Goal: Task Accomplishment & Management: Use online tool/utility

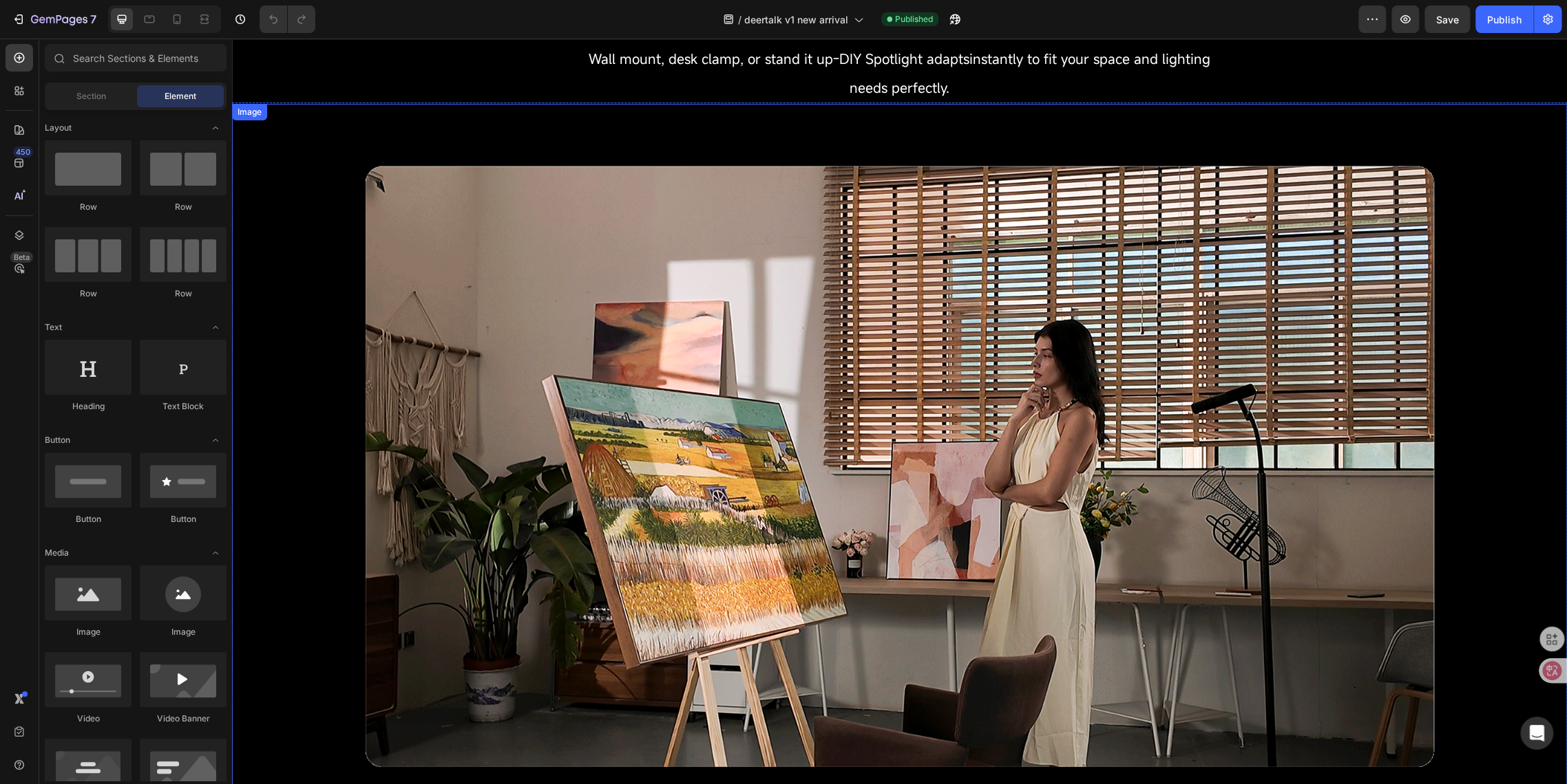
scroll to position [1529, 0]
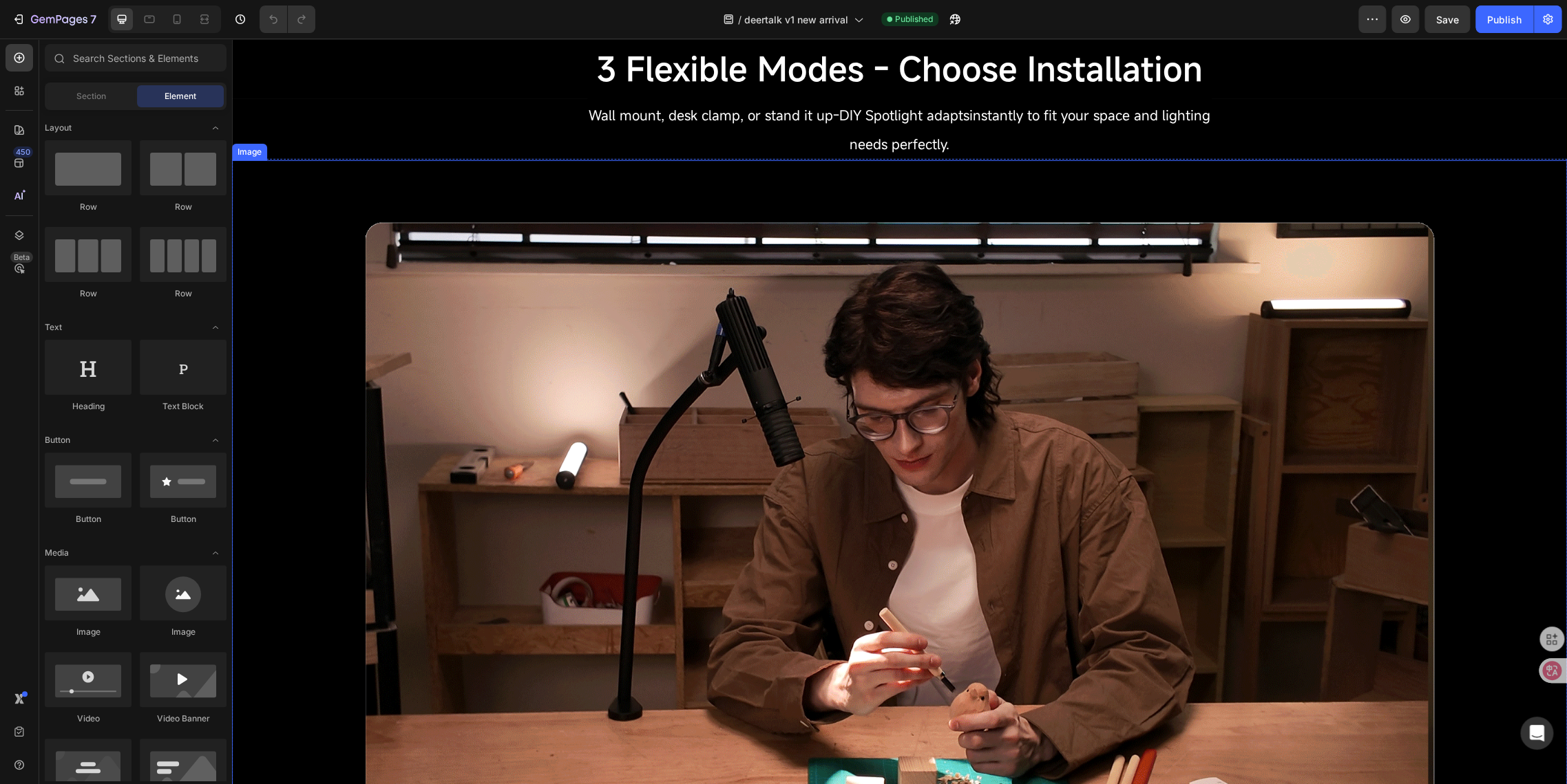
click at [331, 276] on img at bounding box center [898, 520] width 1334 height 721
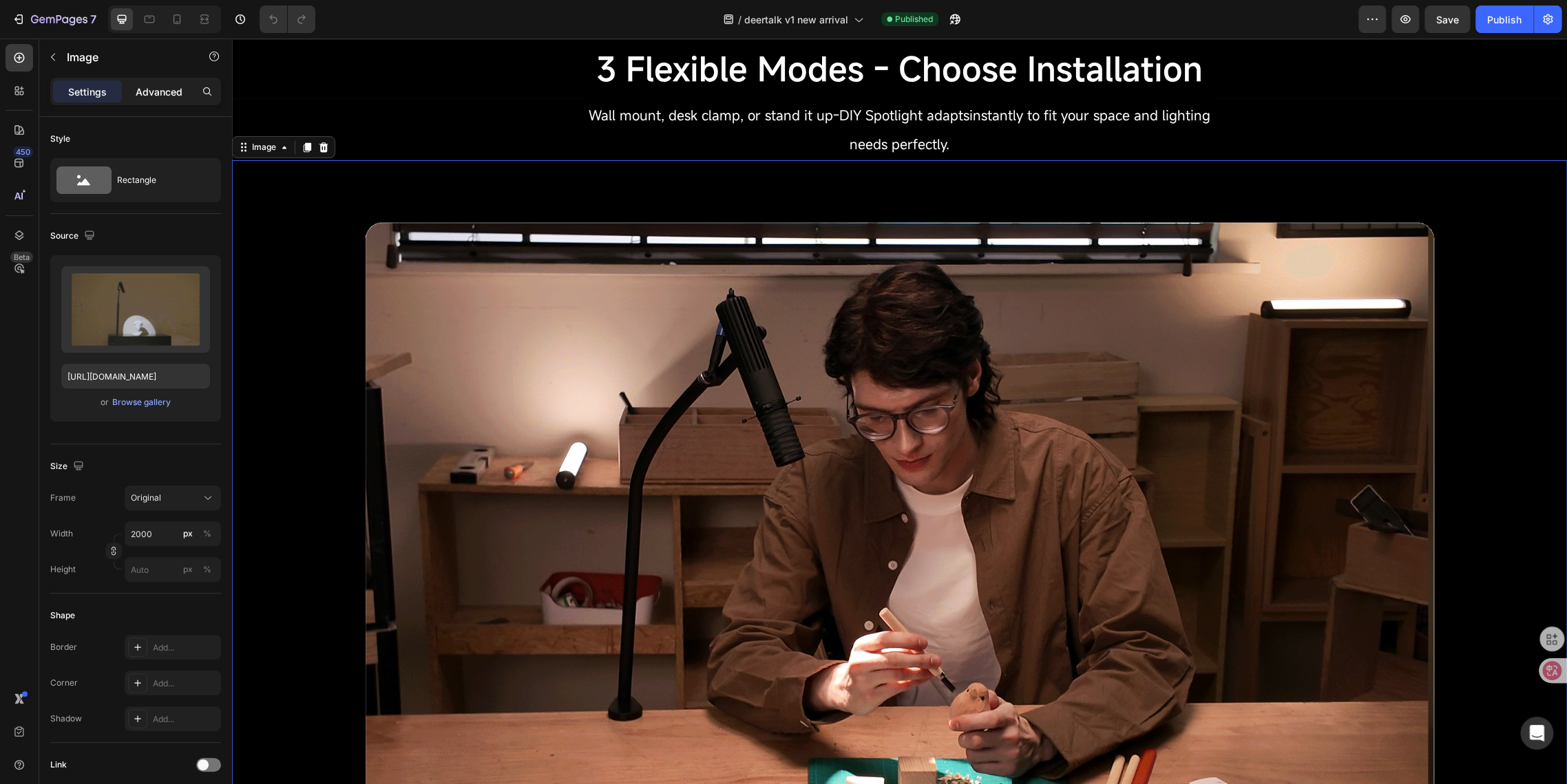
click at [125, 95] on div "Advanced" at bounding box center [159, 91] width 69 height 22
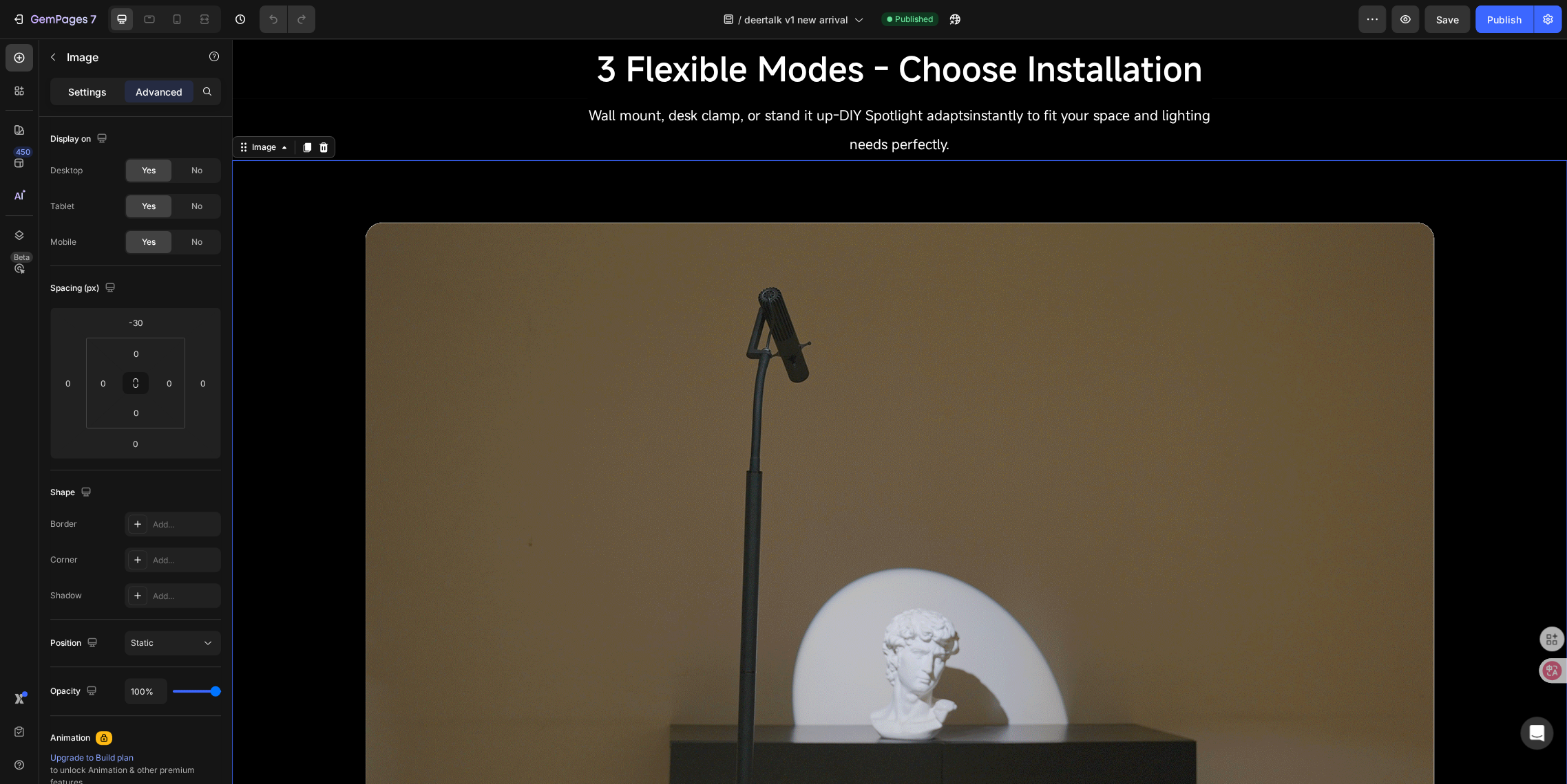
click at [88, 87] on p "Settings" at bounding box center [87, 91] width 38 height 14
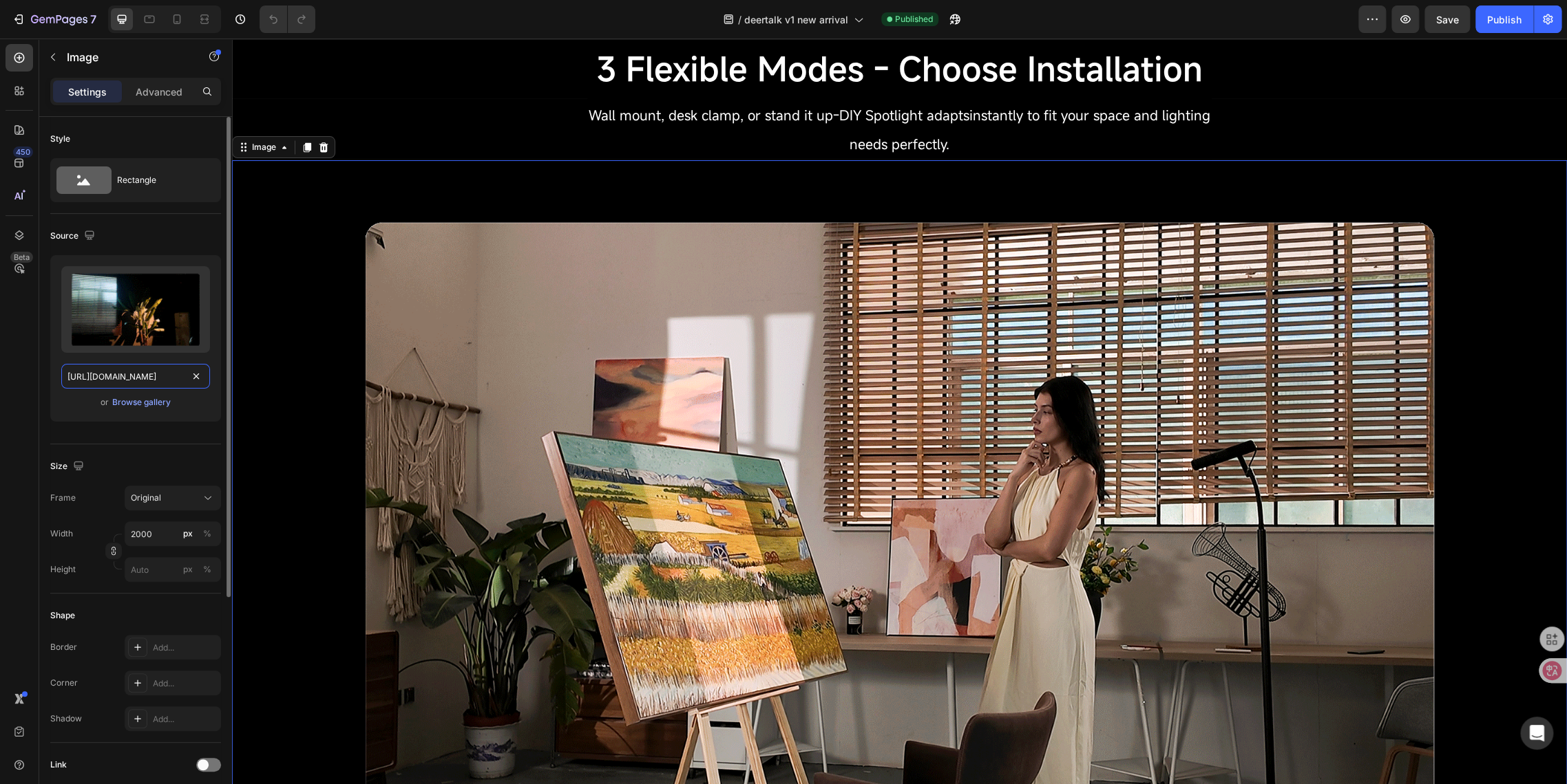
drag, startPoint x: 187, startPoint y: 379, endPoint x: 193, endPoint y: 375, distance: 7.2
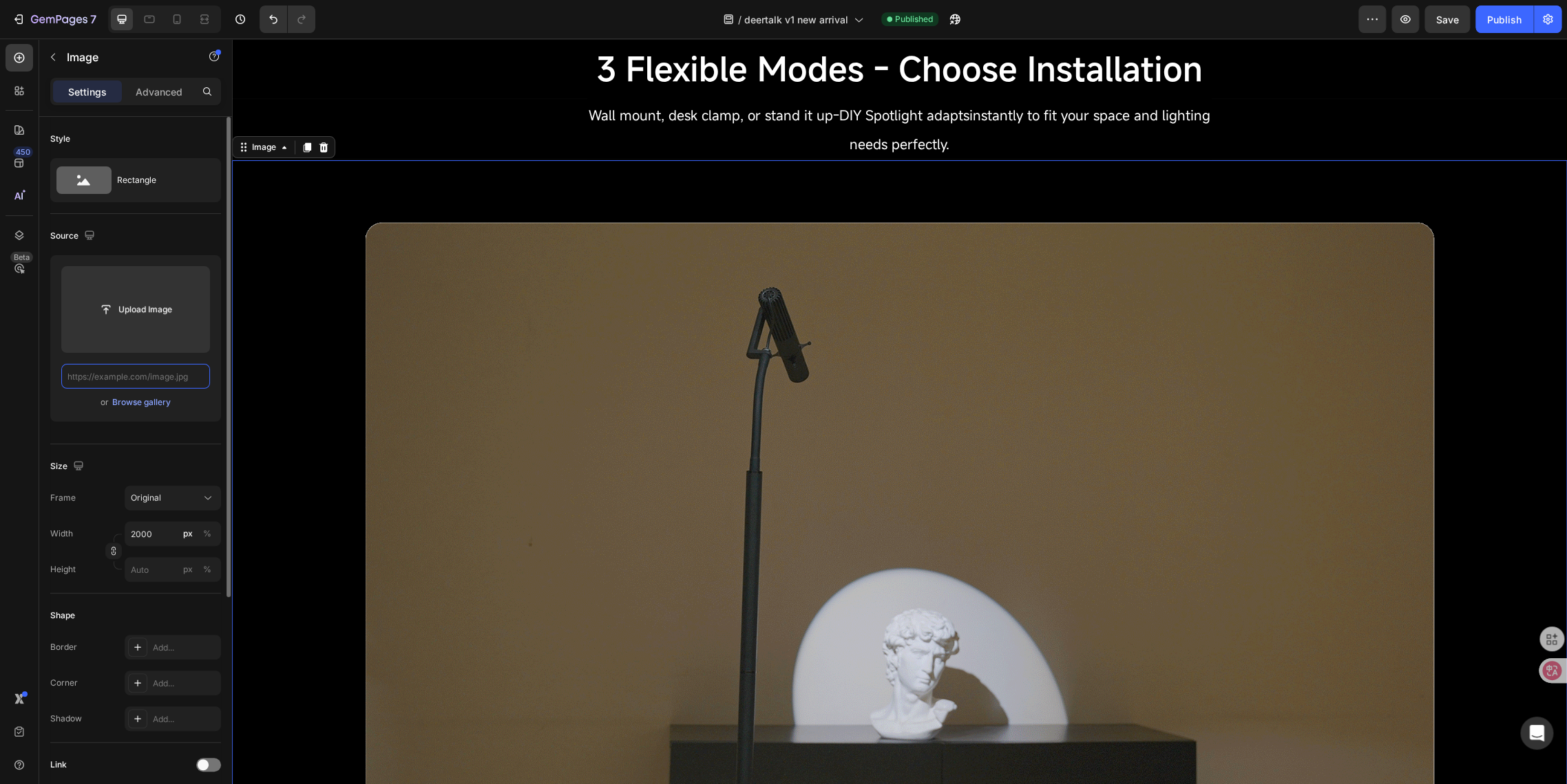
scroll to position [0, 0]
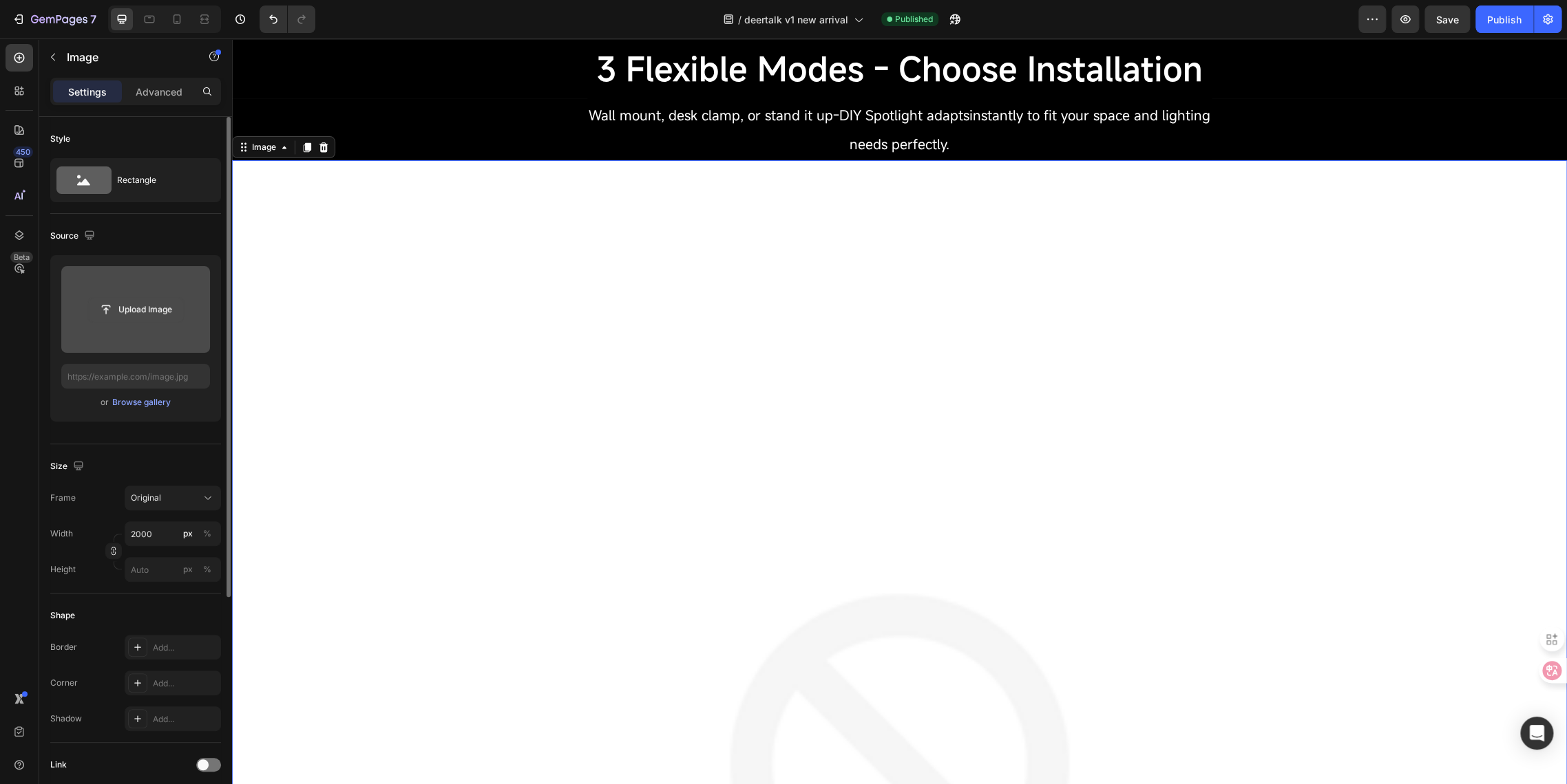
click at [146, 313] on input "file" at bounding box center [135, 309] width 95 height 23
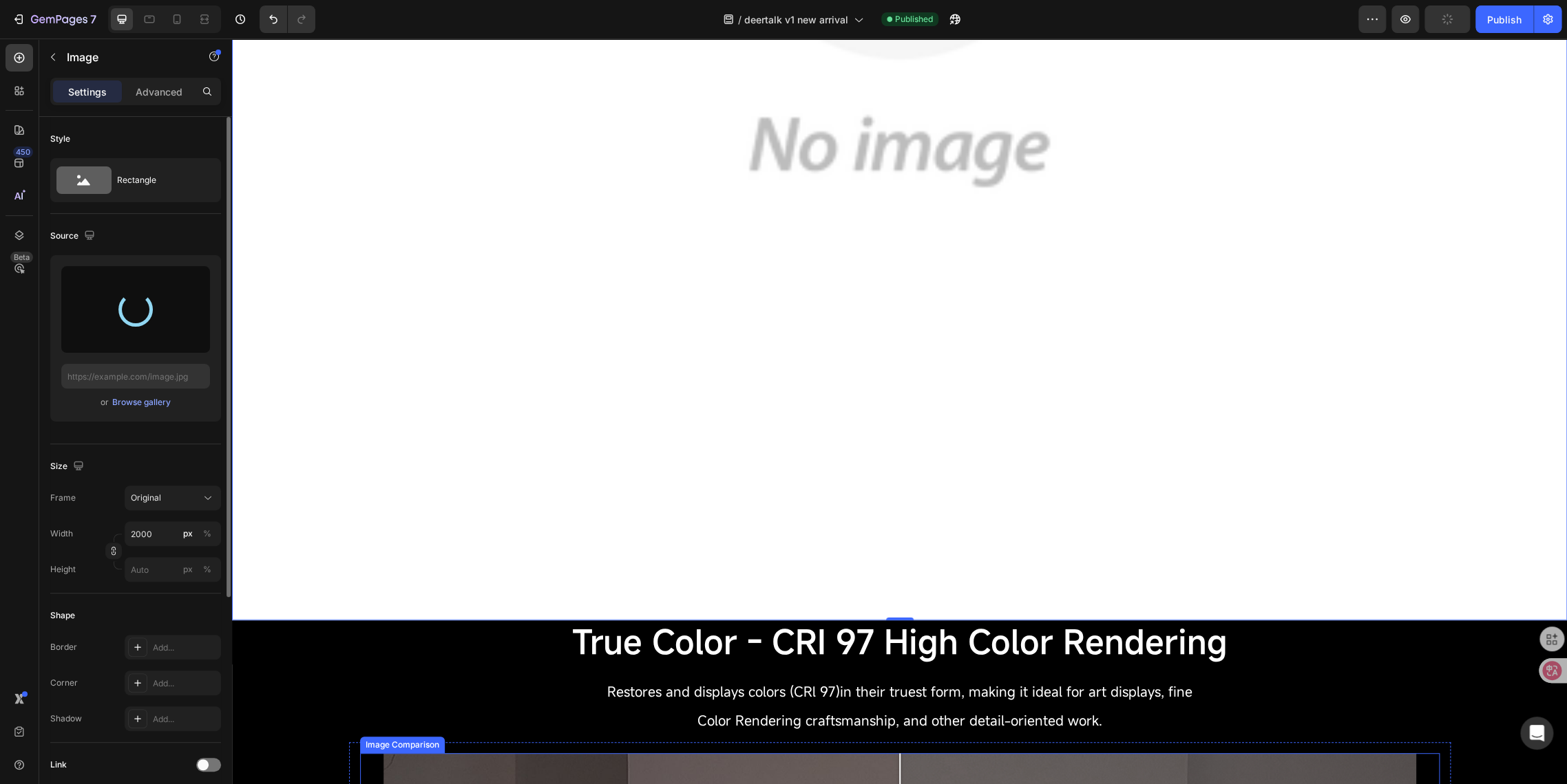
scroll to position [2369, 0]
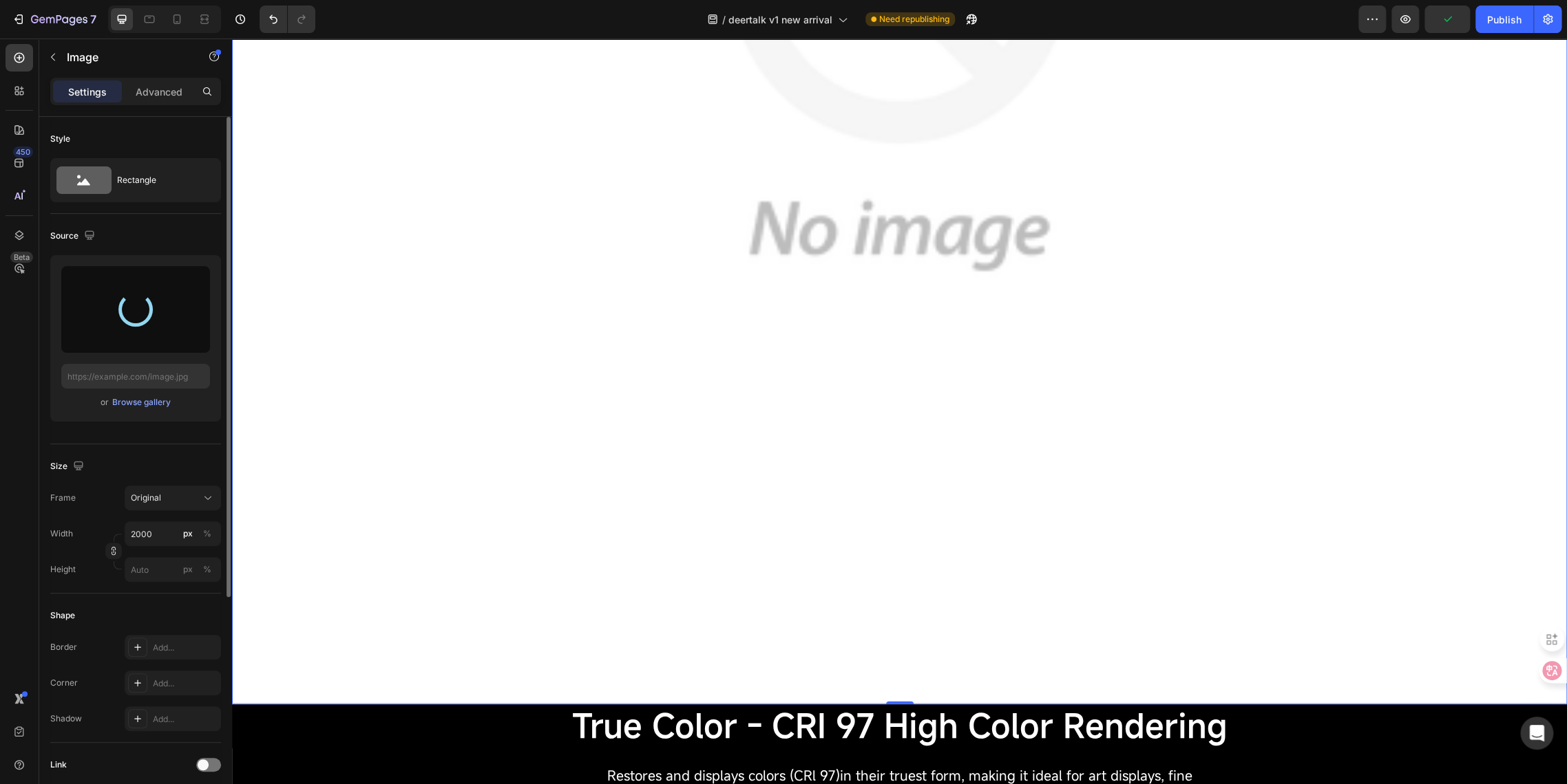
type input "[URL][DOMAIN_NAME]"
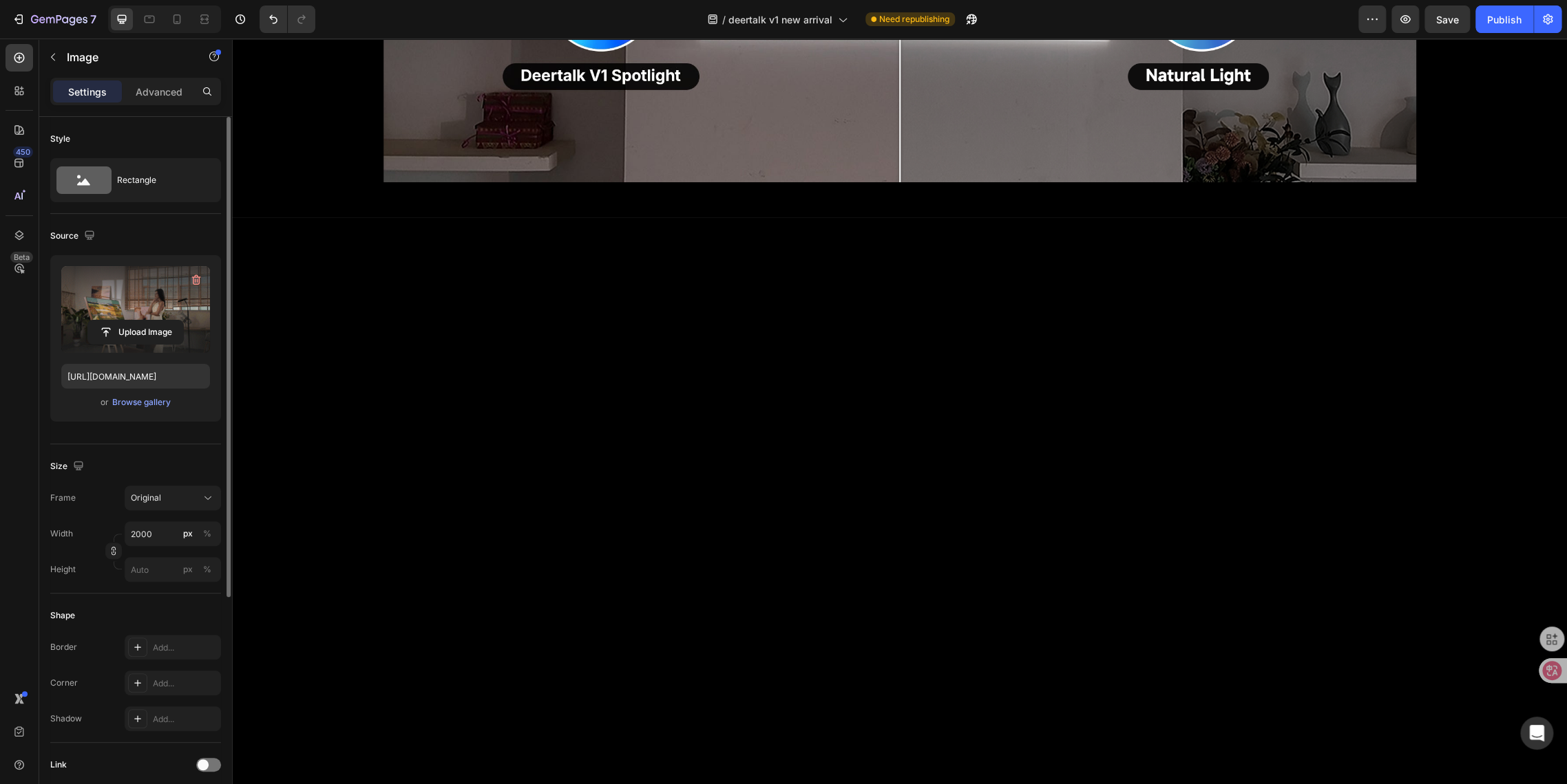
scroll to position [538, 0]
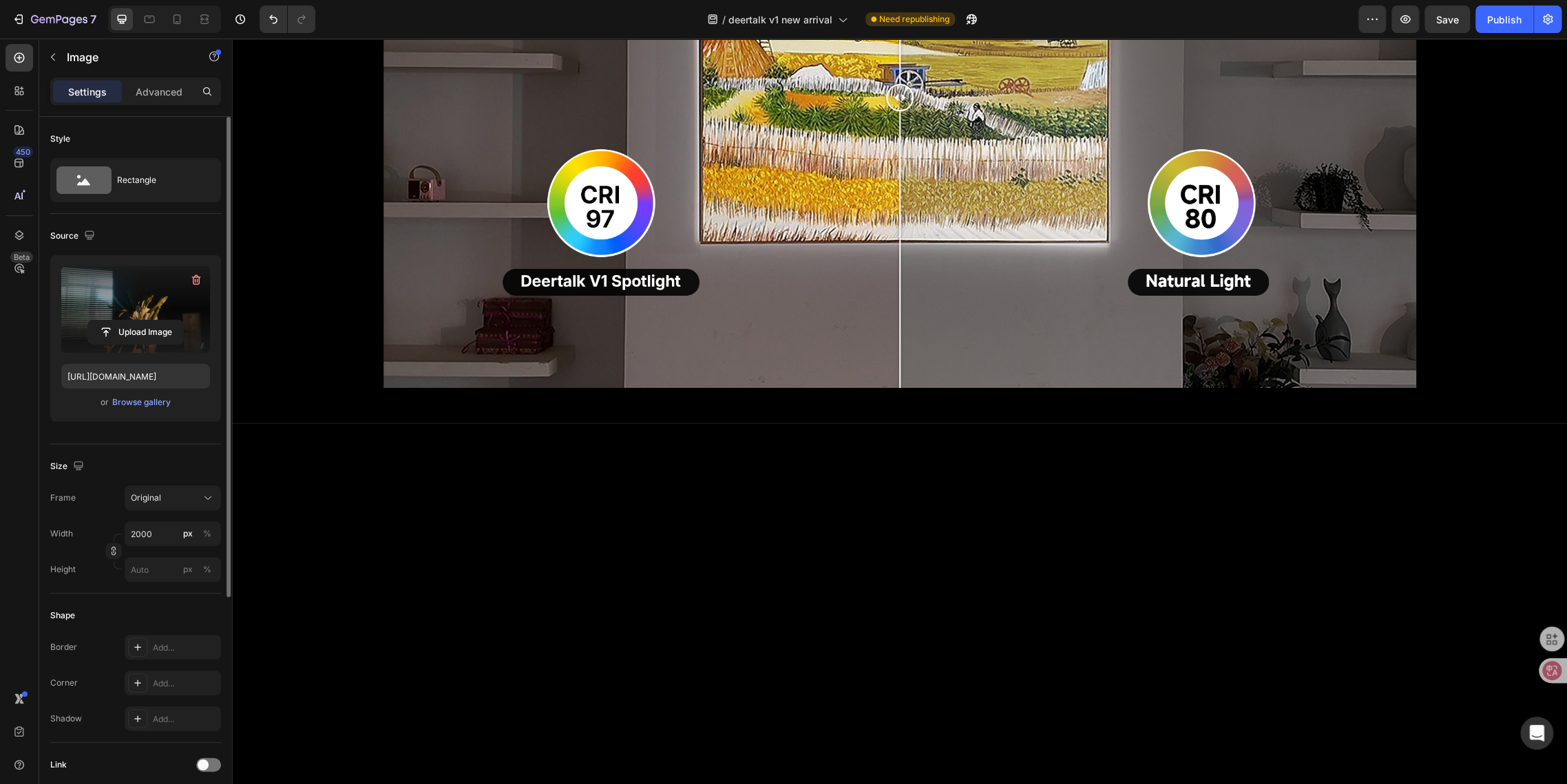
click at [52, 59] on icon "button" at bounding box center [53, 56] width 11 height 11
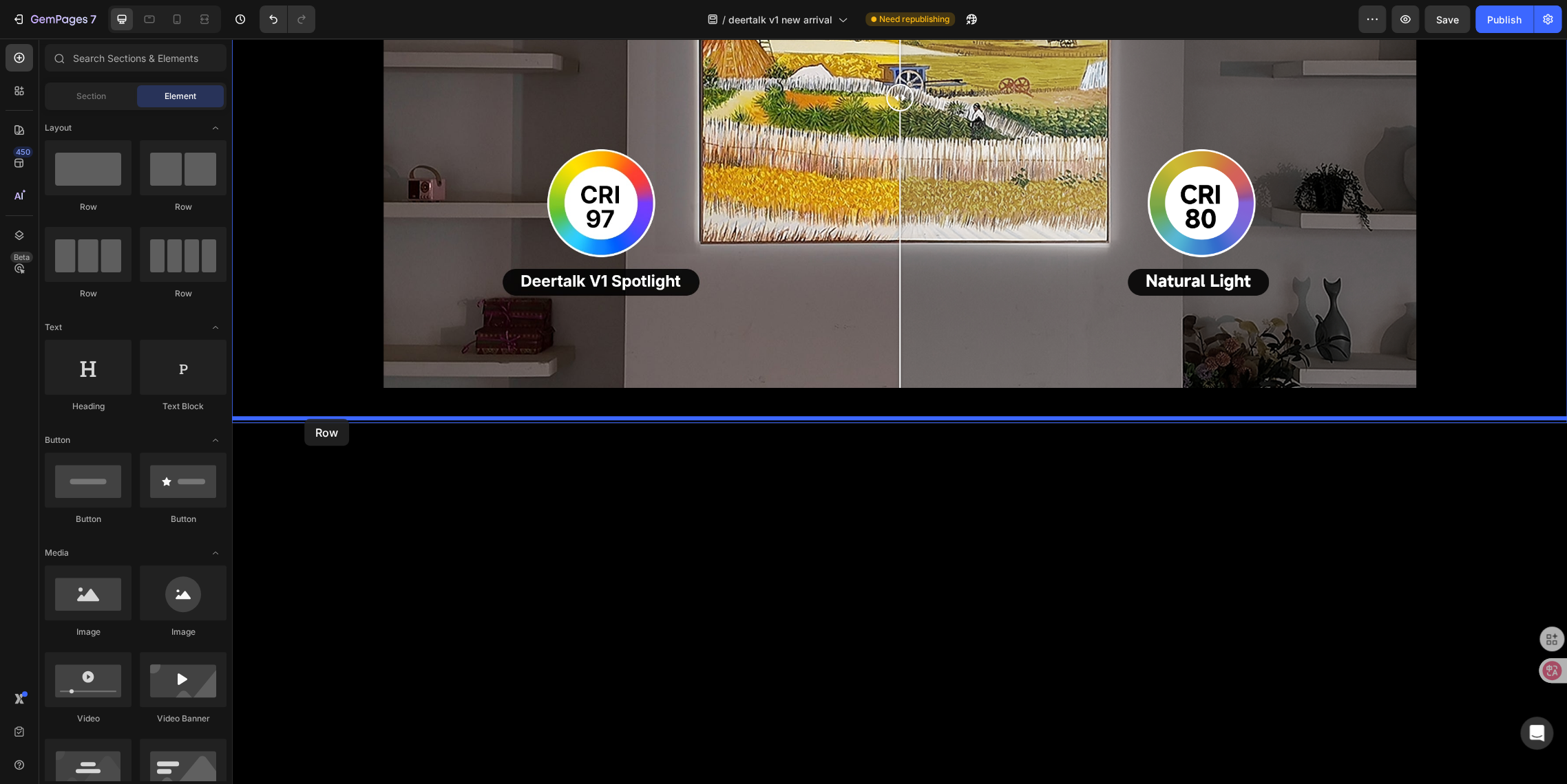
drag, startPoint x: 306, startPoint y: 220, endPoint x: 305, endPoint y: 419, distance: 199.0
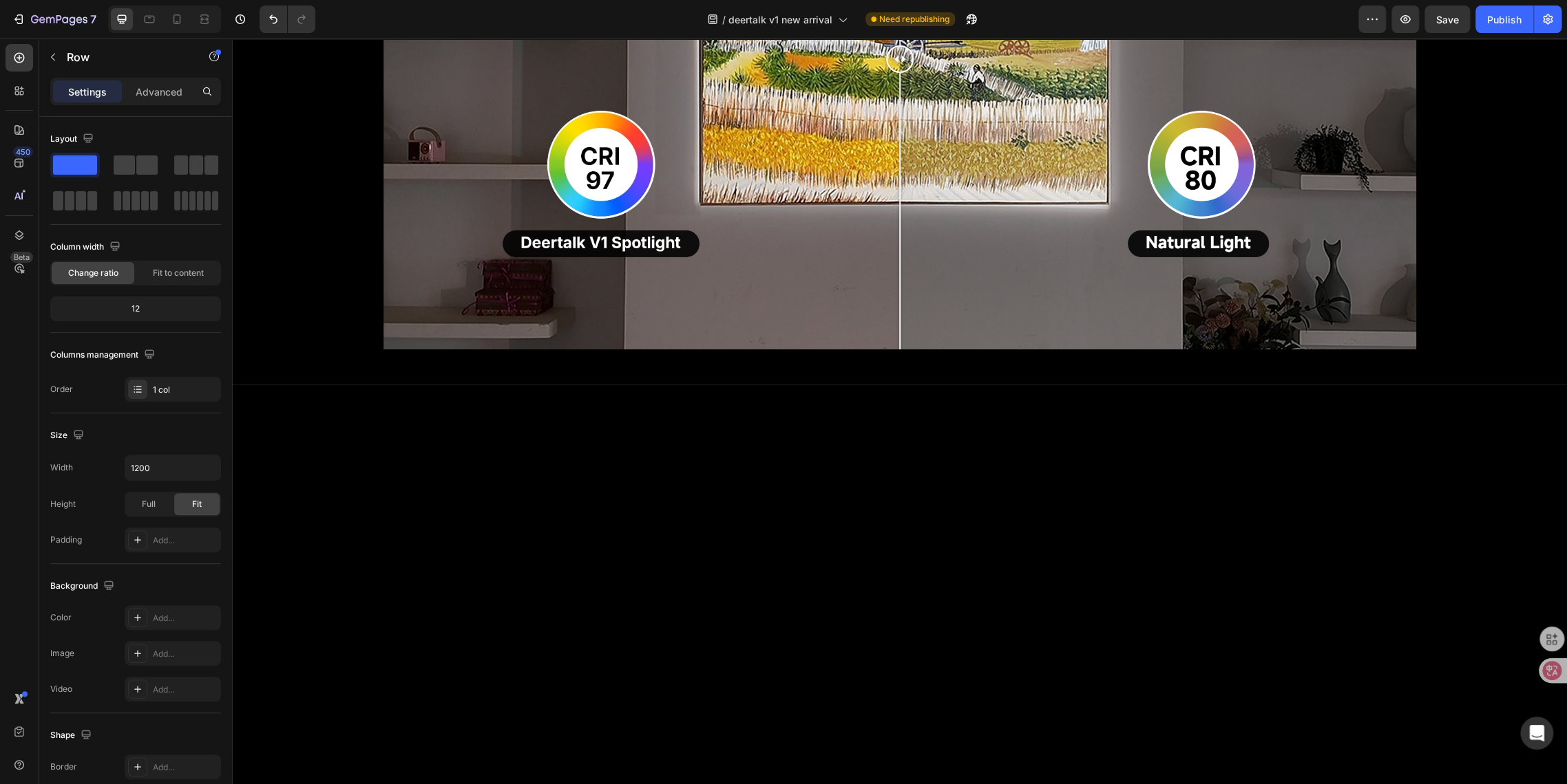
scroll to position [691, 0]
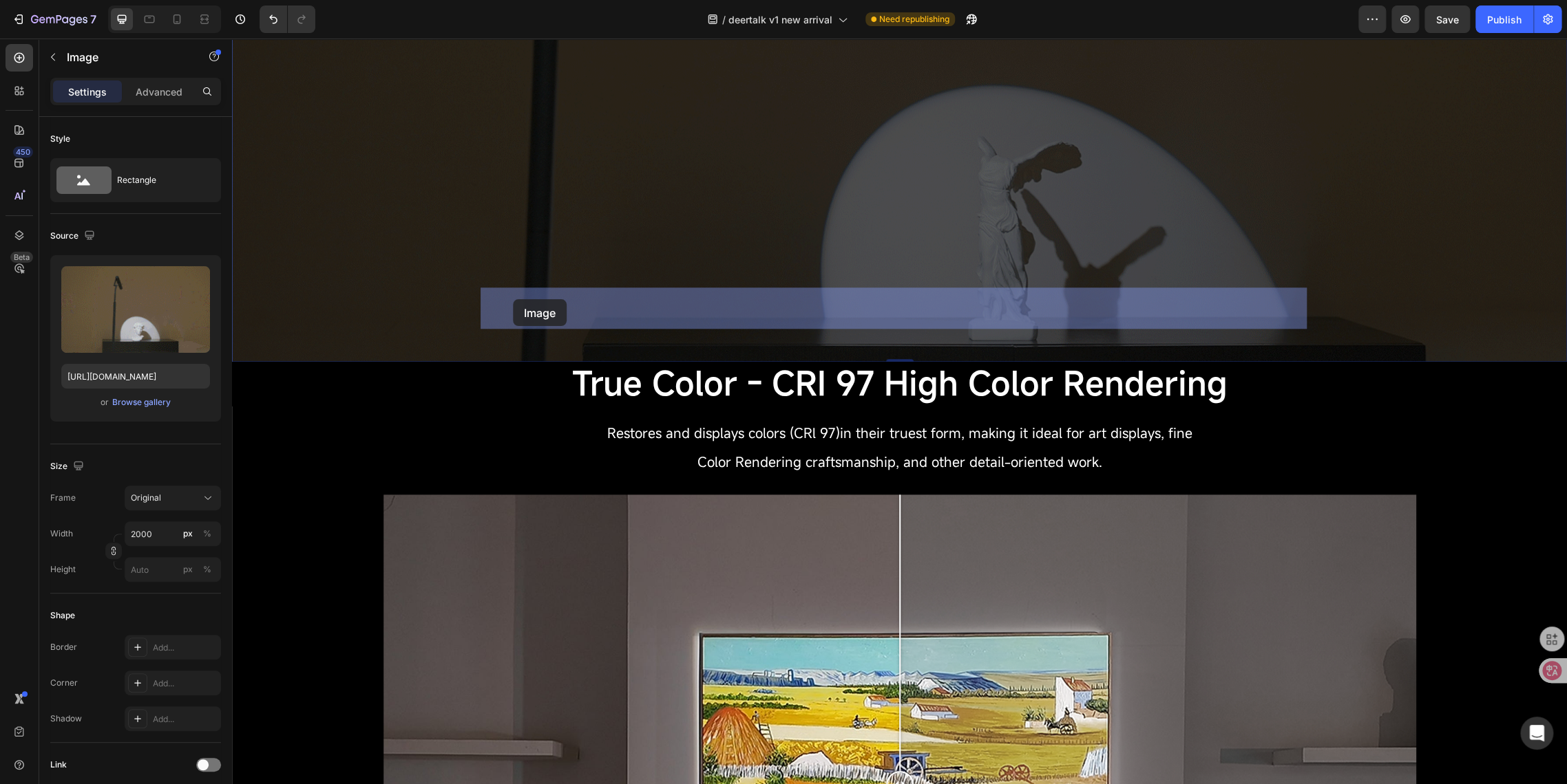
drag, startPoint x: 243, startPoint y: 352, endPoint x: 512, endPoint y: 300, distance: 274.0
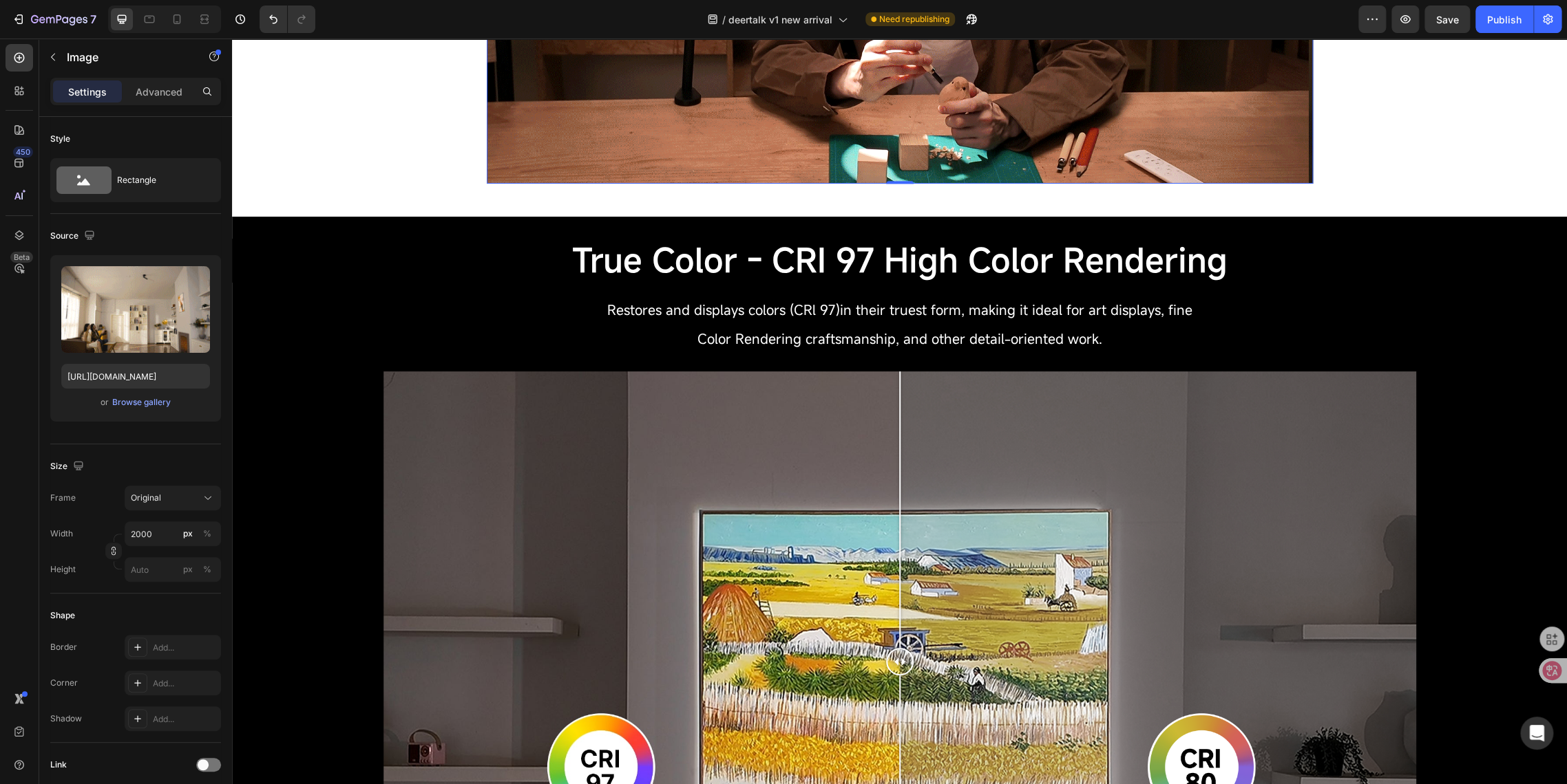
scroll to position [1378, 0]
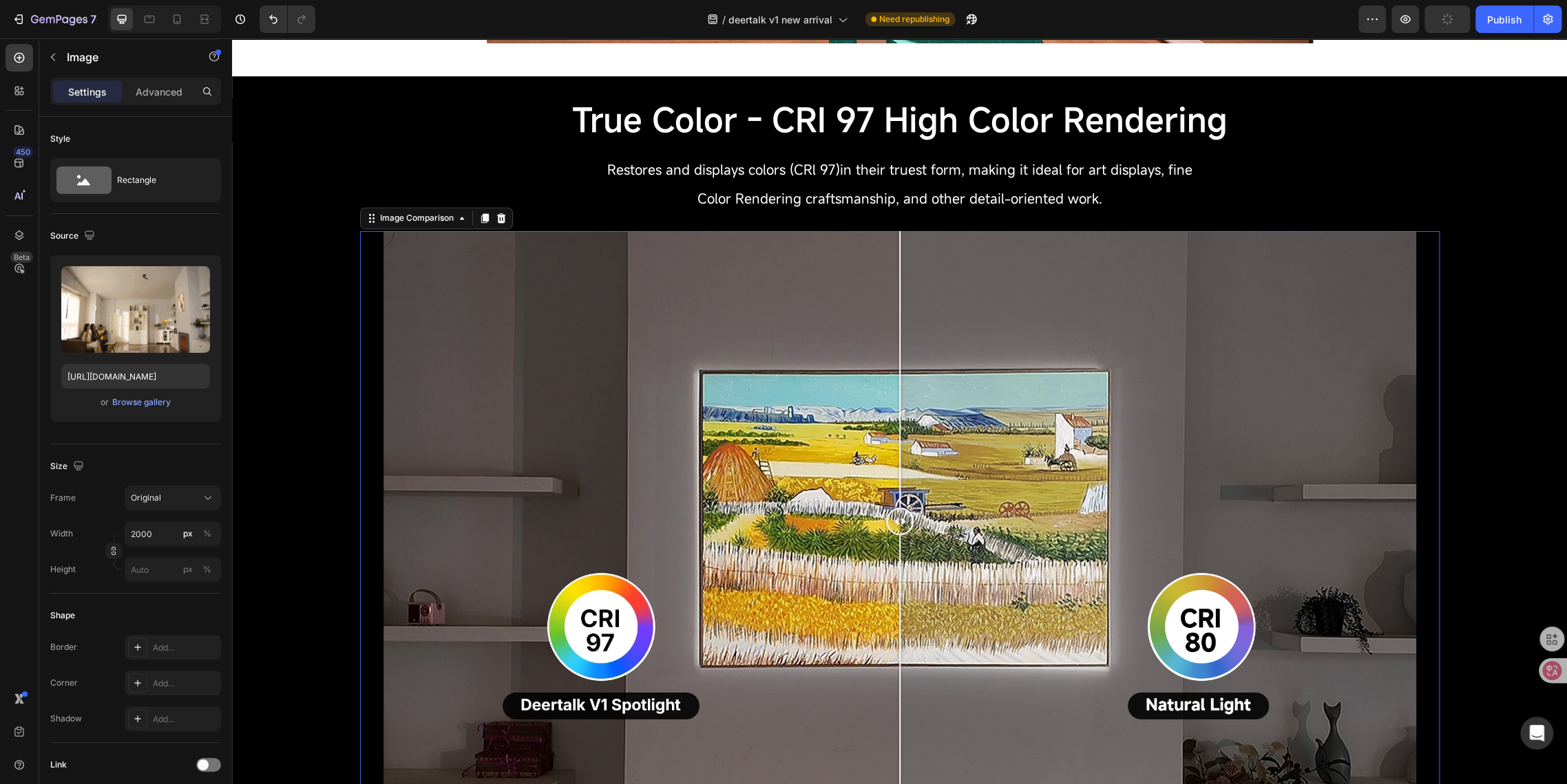
click at [370, 310] on div at bounding box center [899, 521] width 1079 height 581
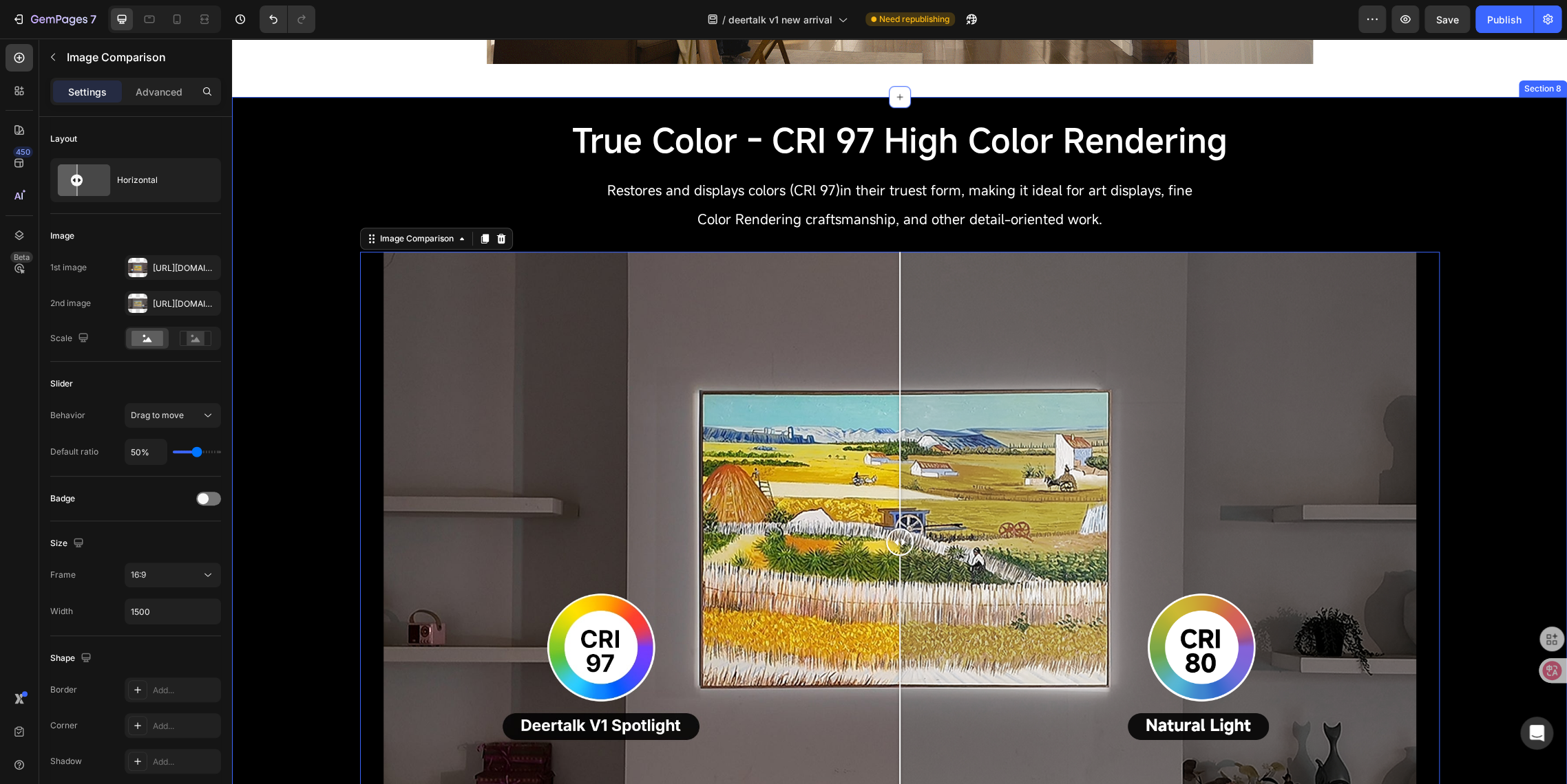
scroll to position [308, 0]
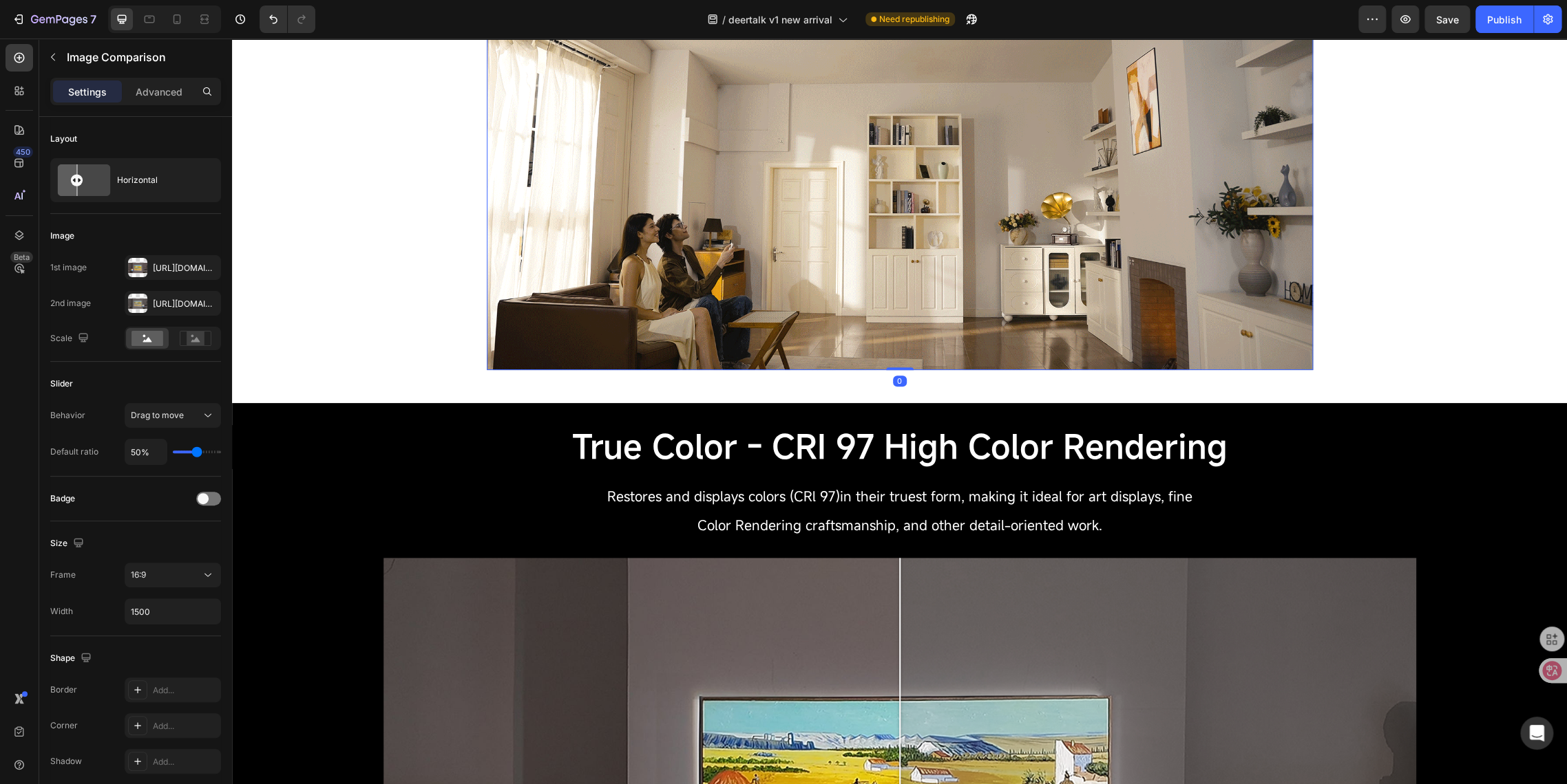
click at [491, 310] on img at bounding box center [899, 138] width 826 height 464
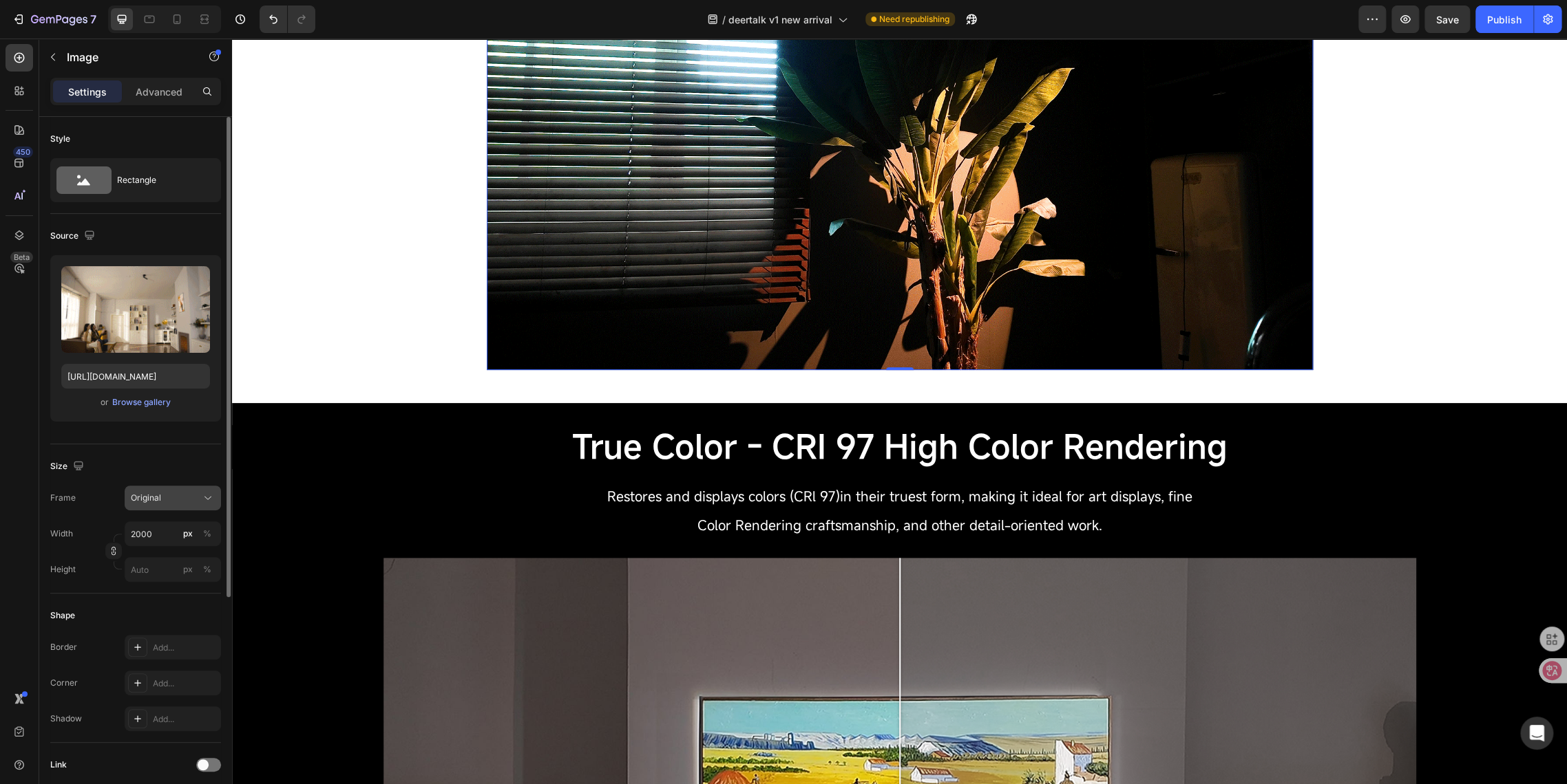
click at [162, 497] on div "Original" at bounding box center [165, 498] width 67 height 12
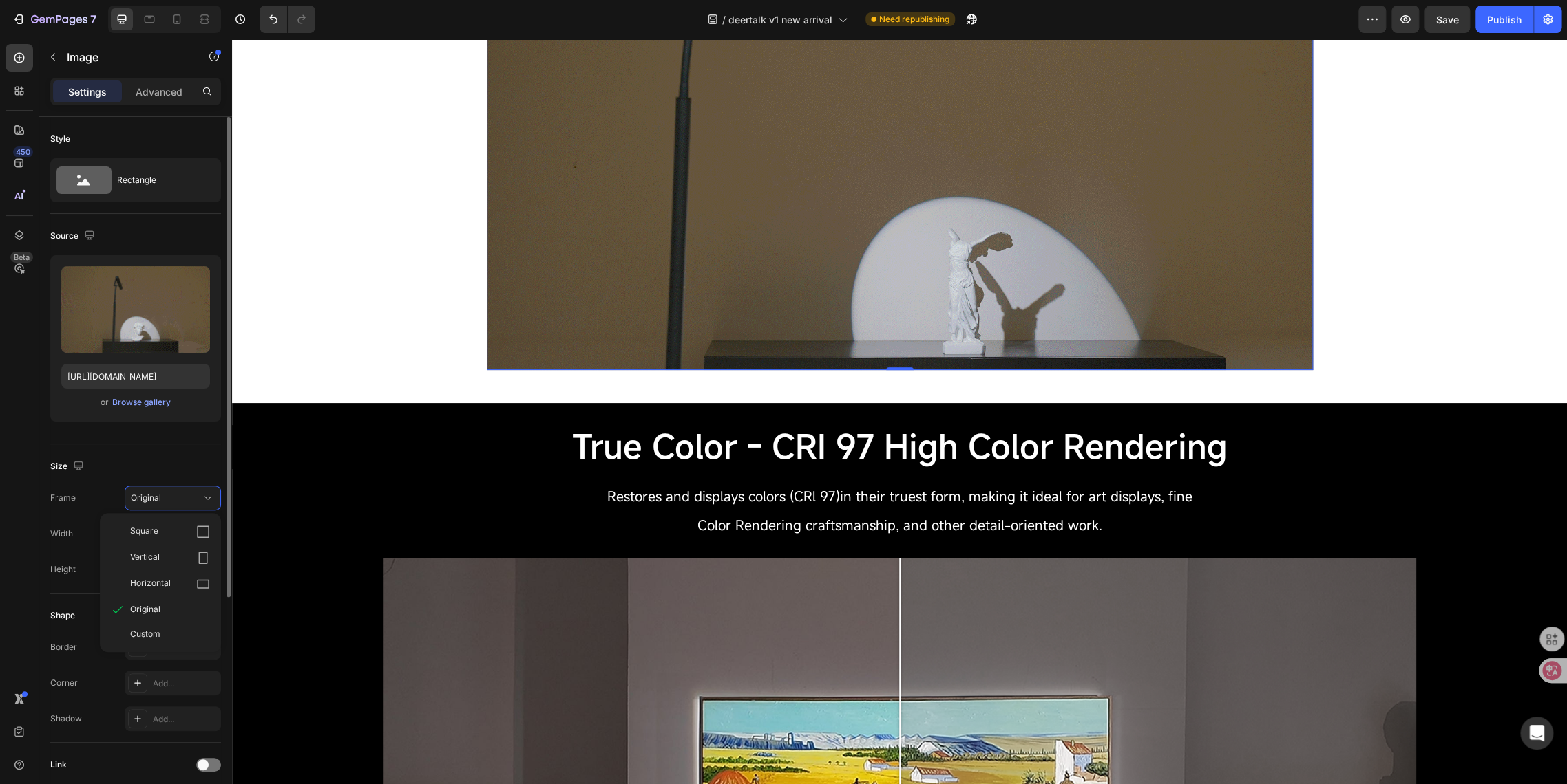
click at [158, 646] on div "Square Vertical Horizontal Original Custom" at bounding box center [160, 582] width 121 height 139
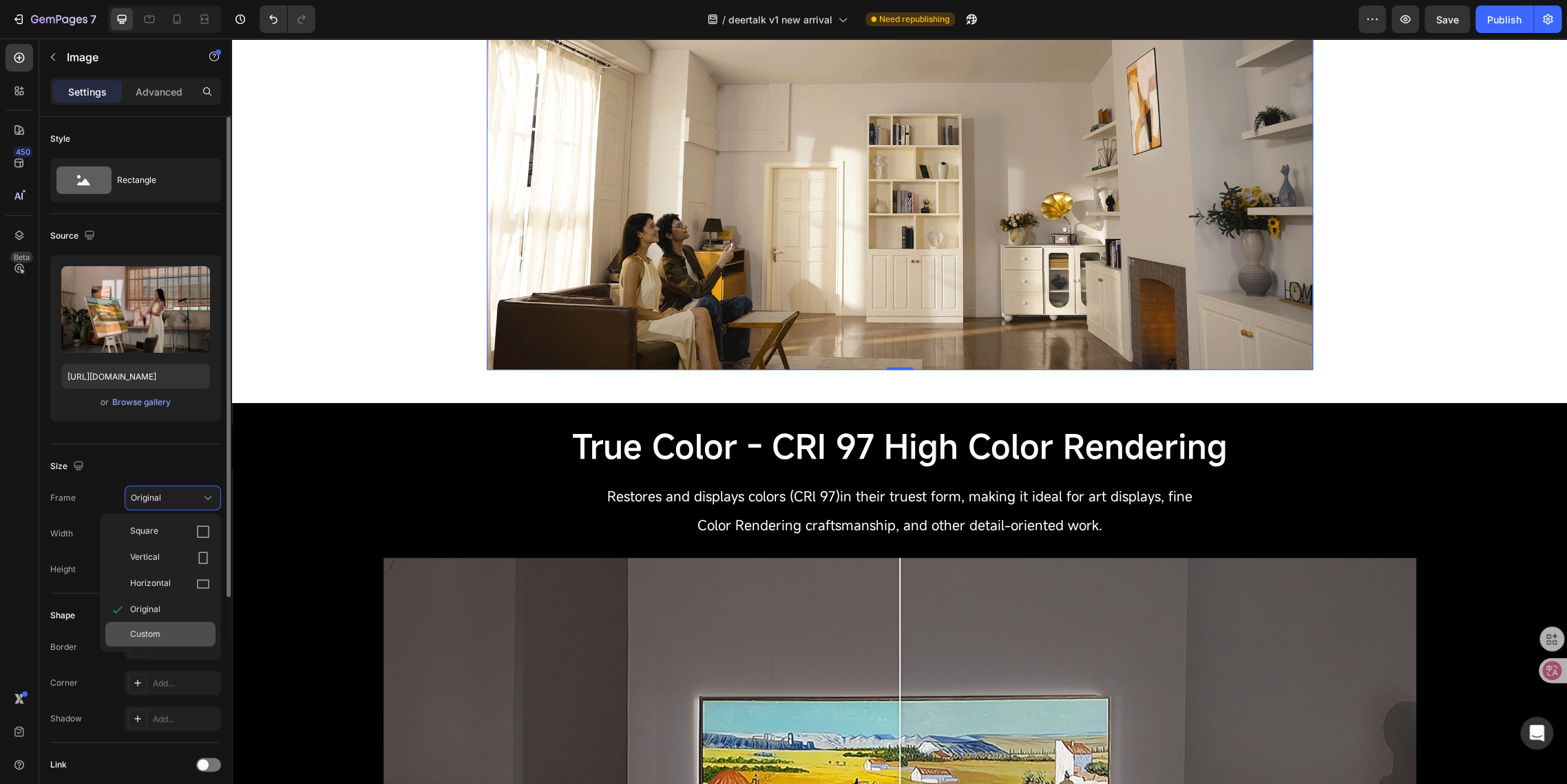
click at [155, 629] on span "Custom" at bounding box center [146, 634] width 31 height 12
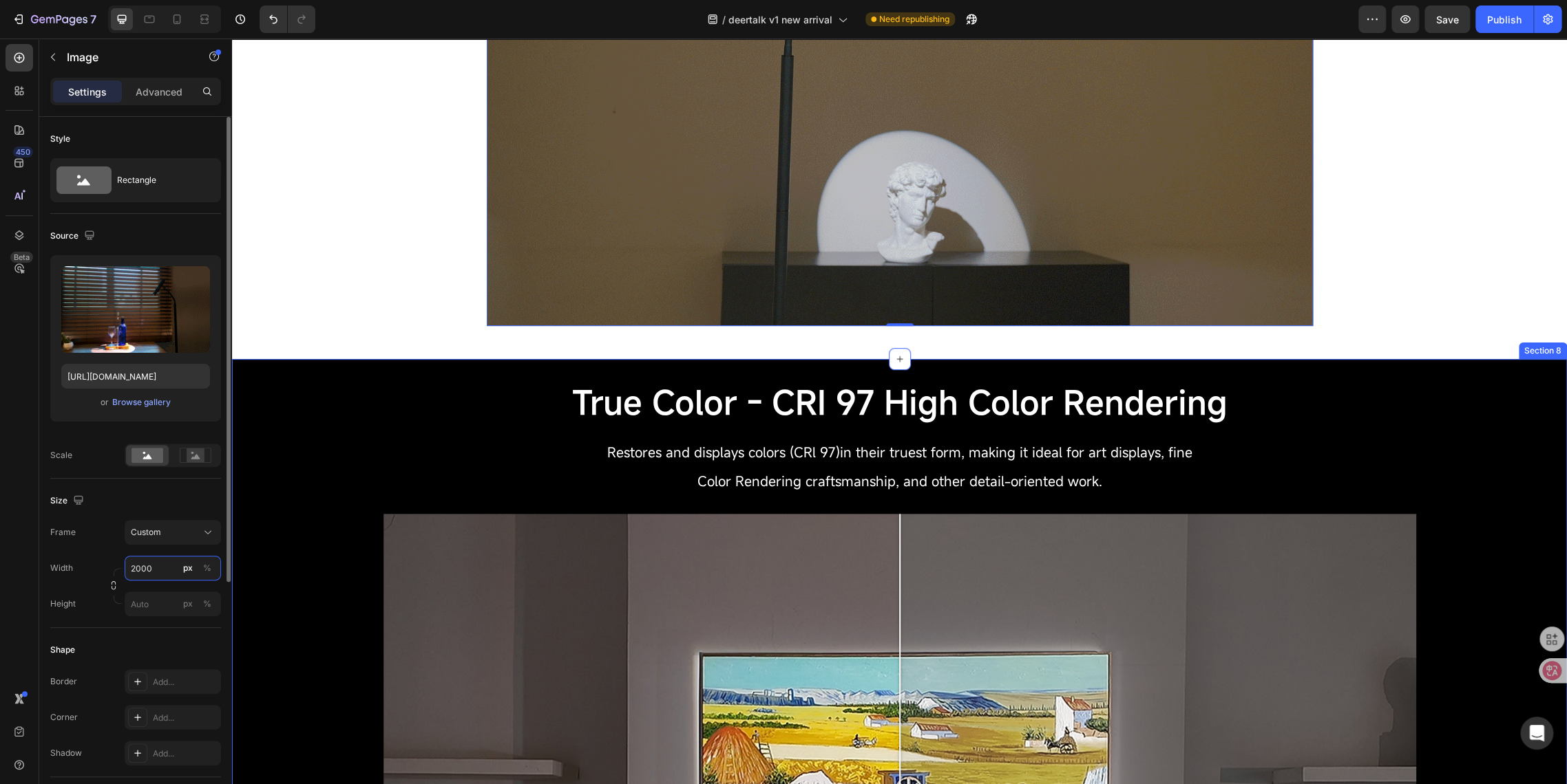
scroll to position [385, 0]
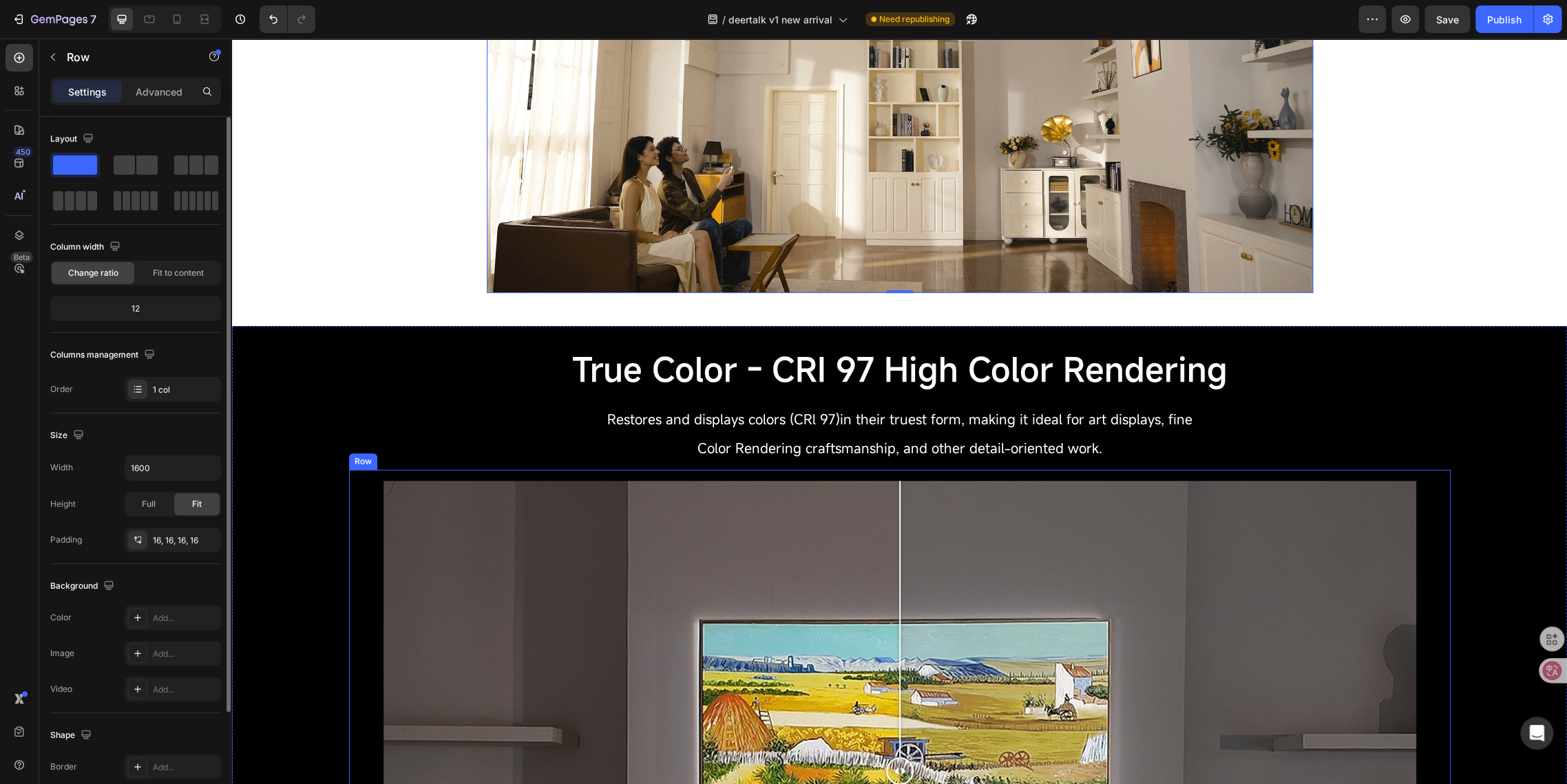
click at [351, 527] on div "Image Comparison Row" at bounding box center [899, 774] width 1101 height 610
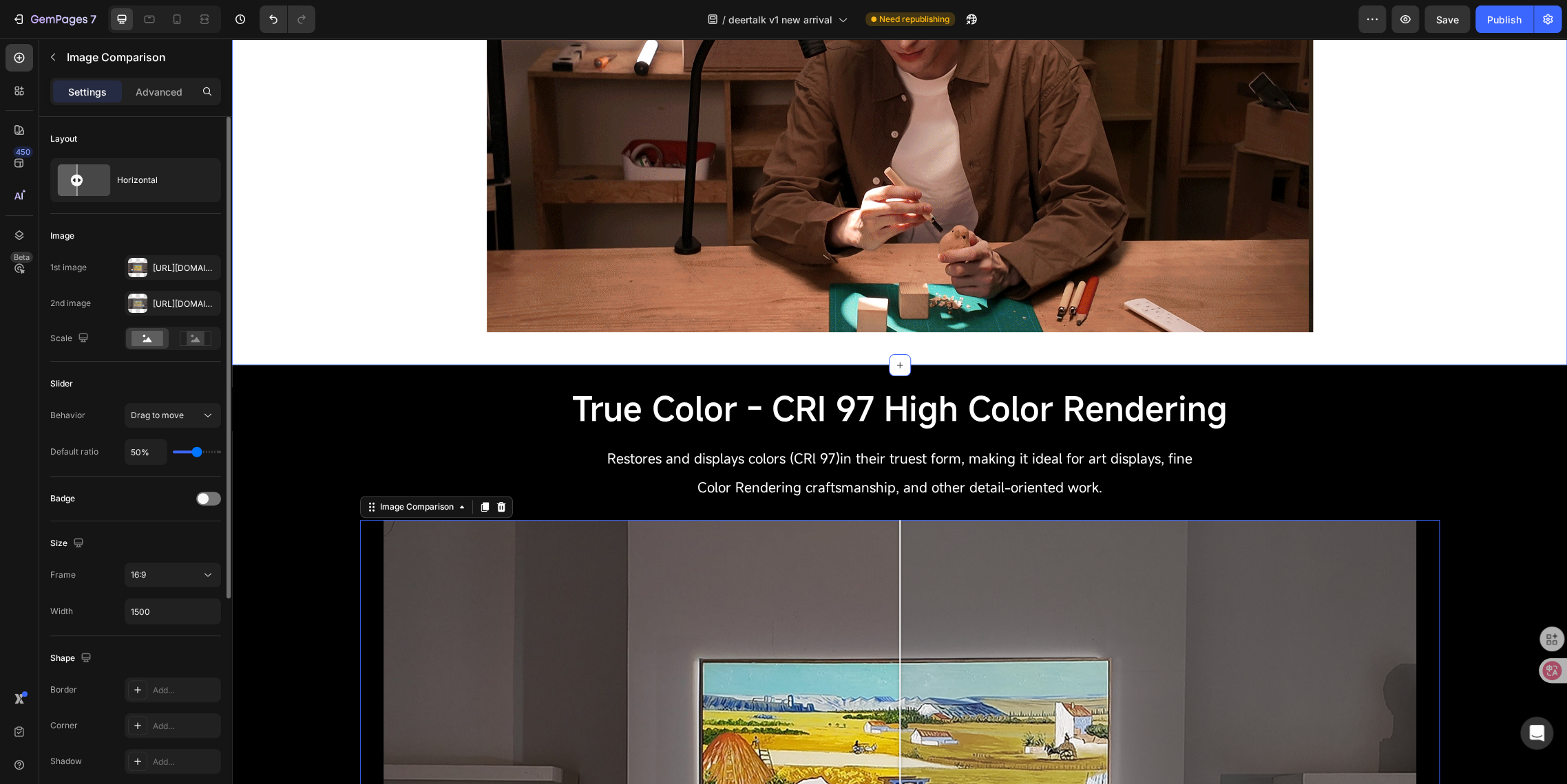
scroll to position [308, 0]
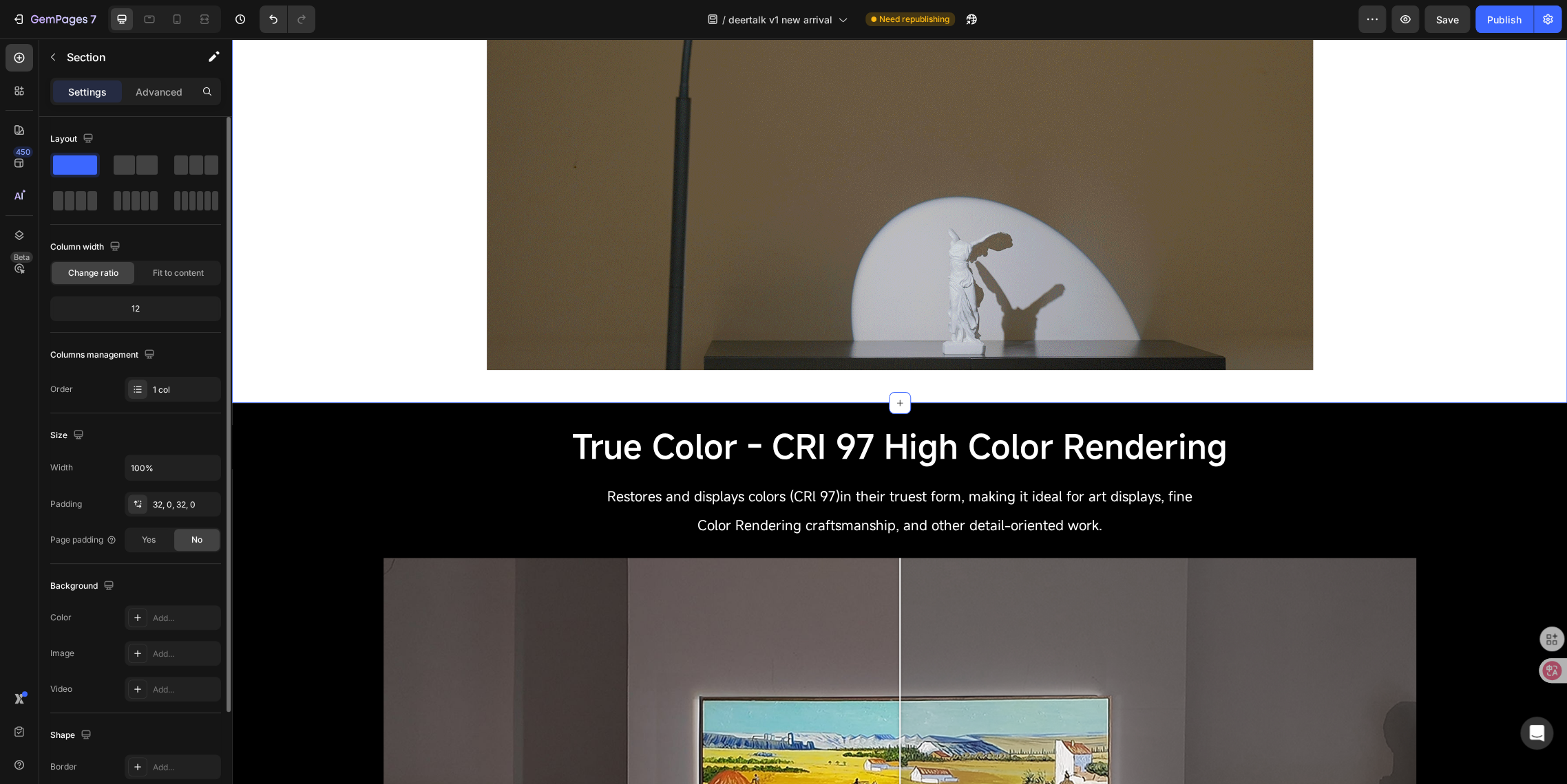
click at [477, 314] on div "Image Row" at bounding box center [898, 153] width 1334 height 455
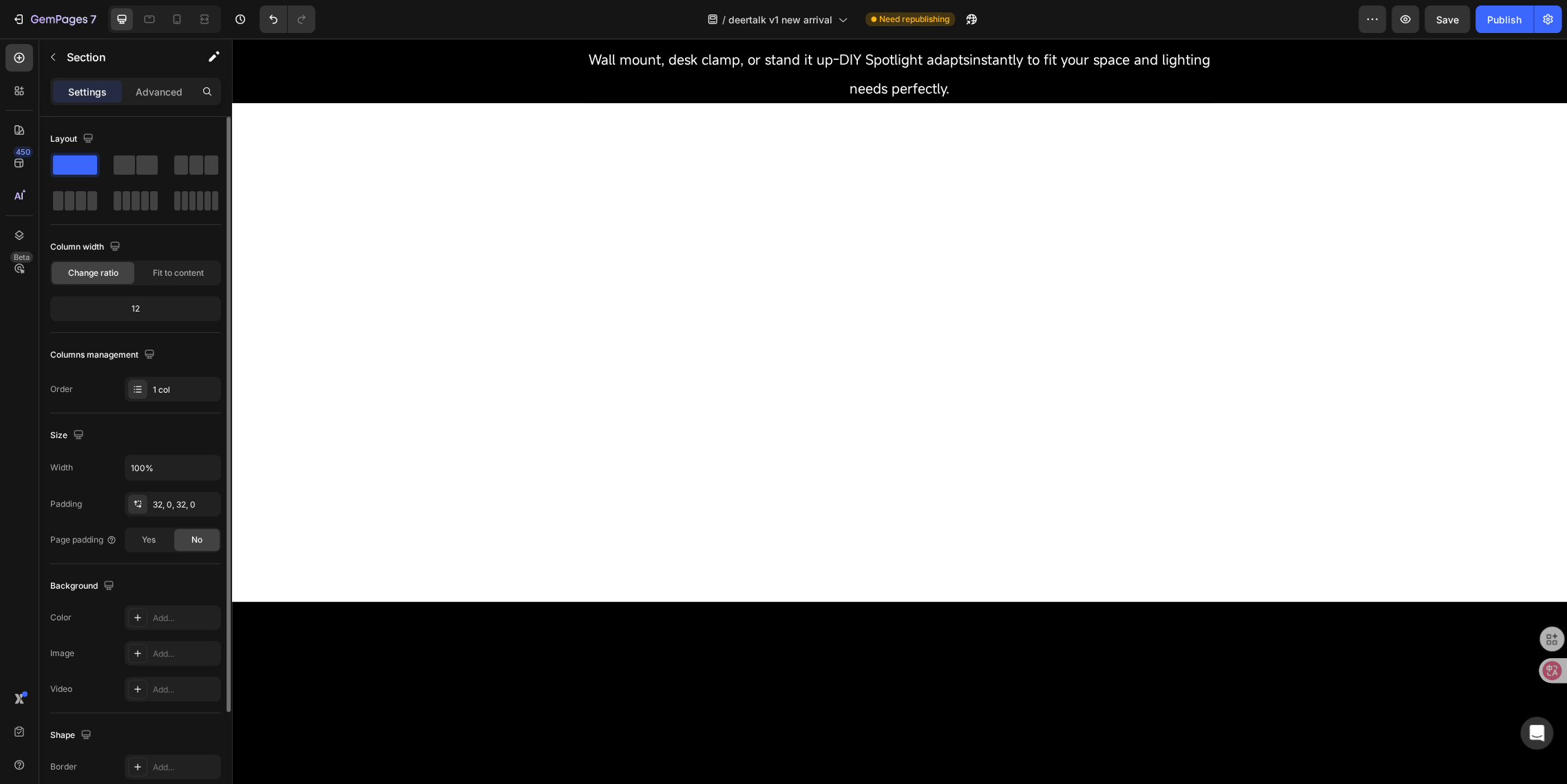
scroll to position [1299, 0]
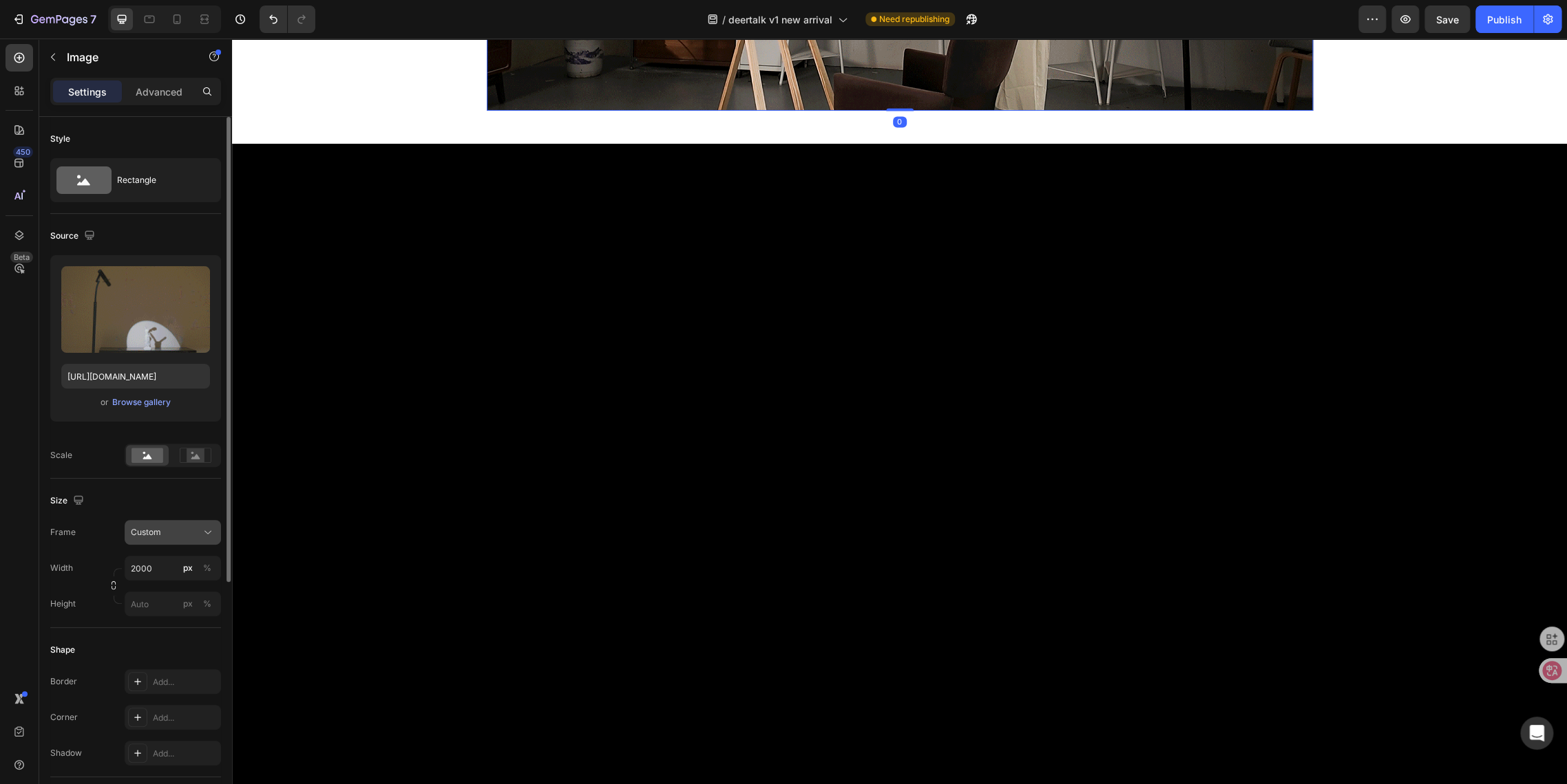
click at [153, 529] on span "Custom" at bounding box center [147, 532] width 31 height 12
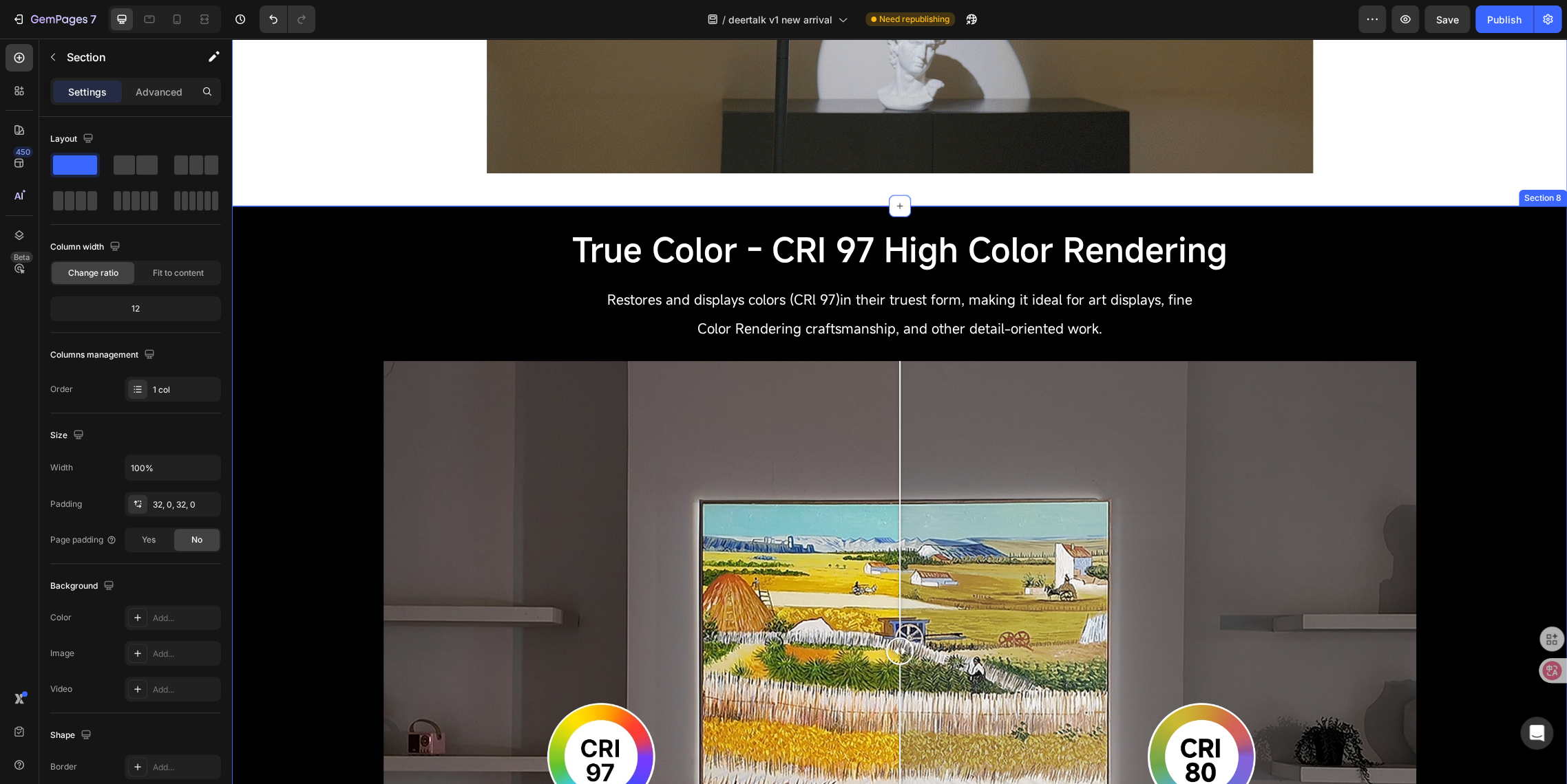
scroll to position [2064, 0]
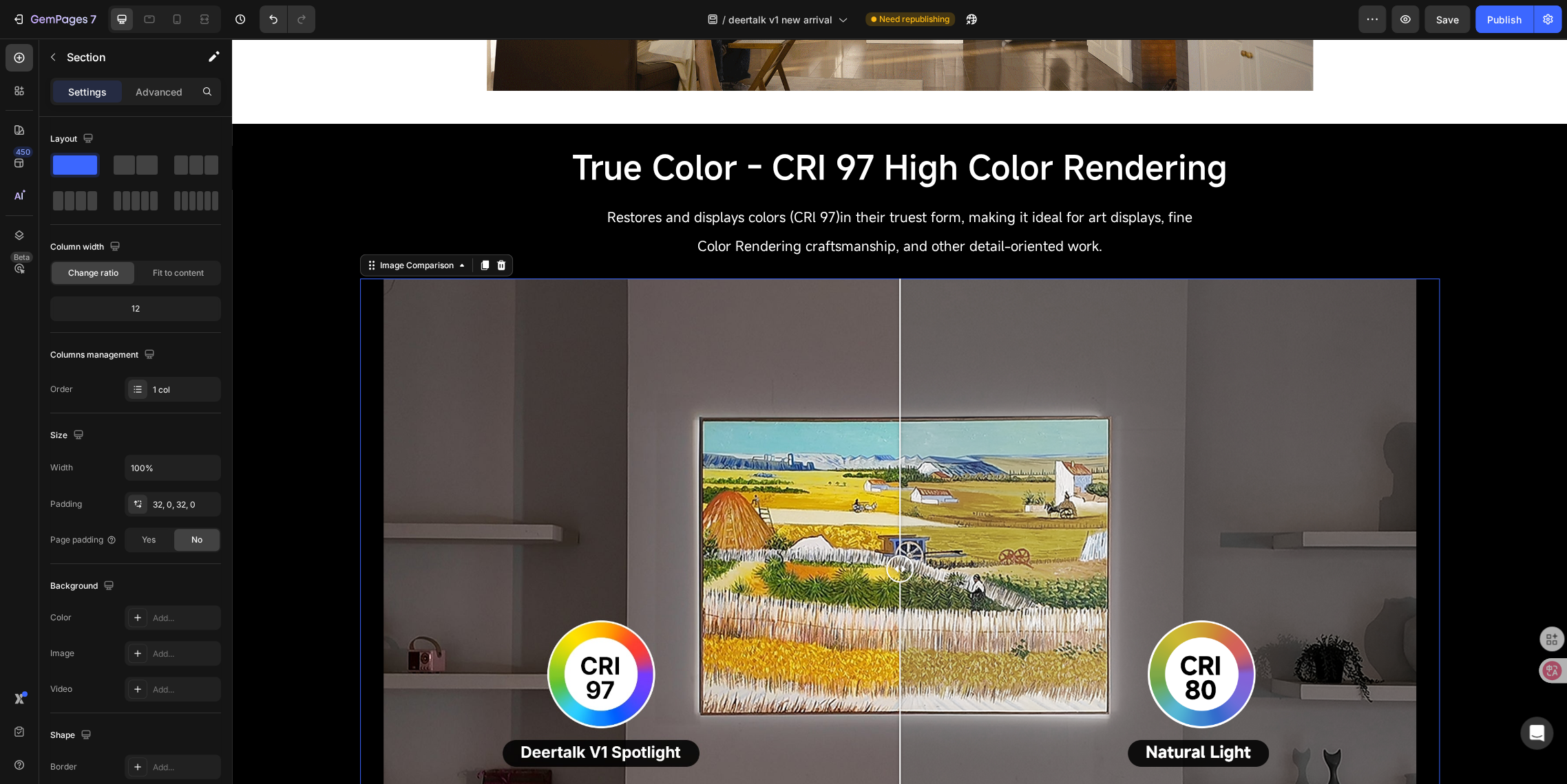
click at [360, 295] on div at bounding box center [899, 569] width 1079 height 581
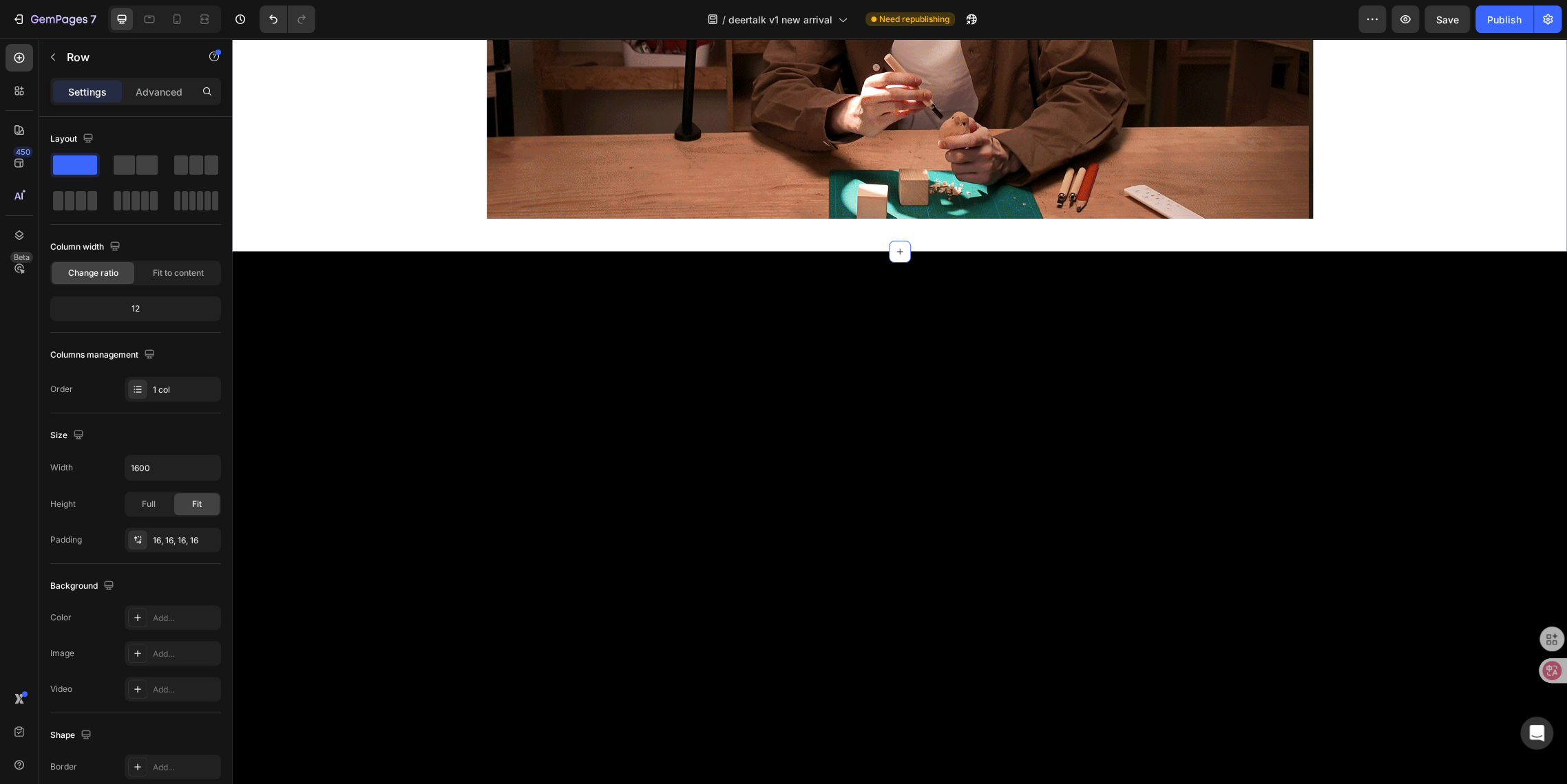
scroll to position [1267, 0]
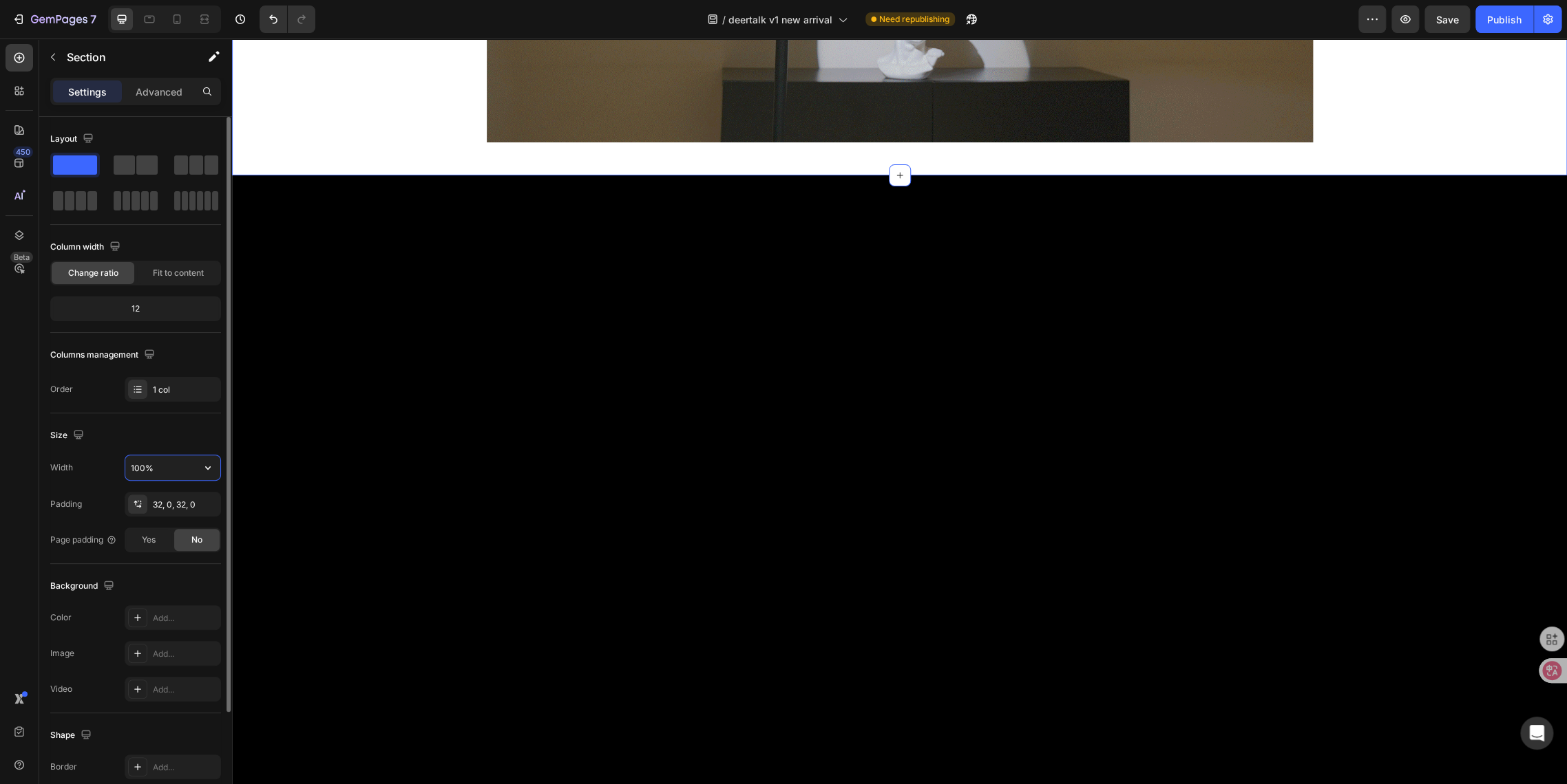
click at [171, 463] on input "100%" at bounding box center [172, 468] width 95 height 25
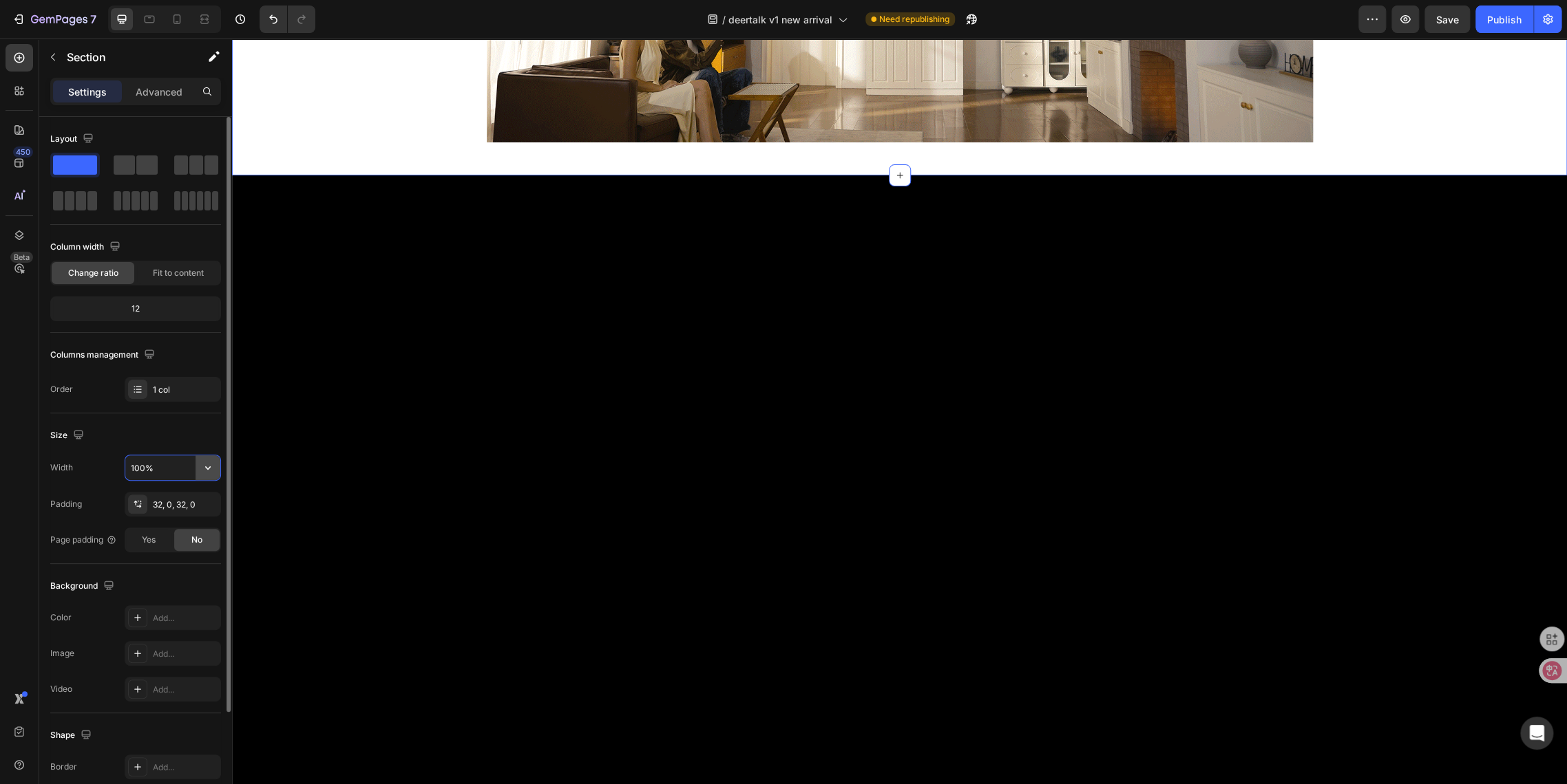
click at [208, 464] on icon "button" at bounding box center [208, 467] width 13 height 13
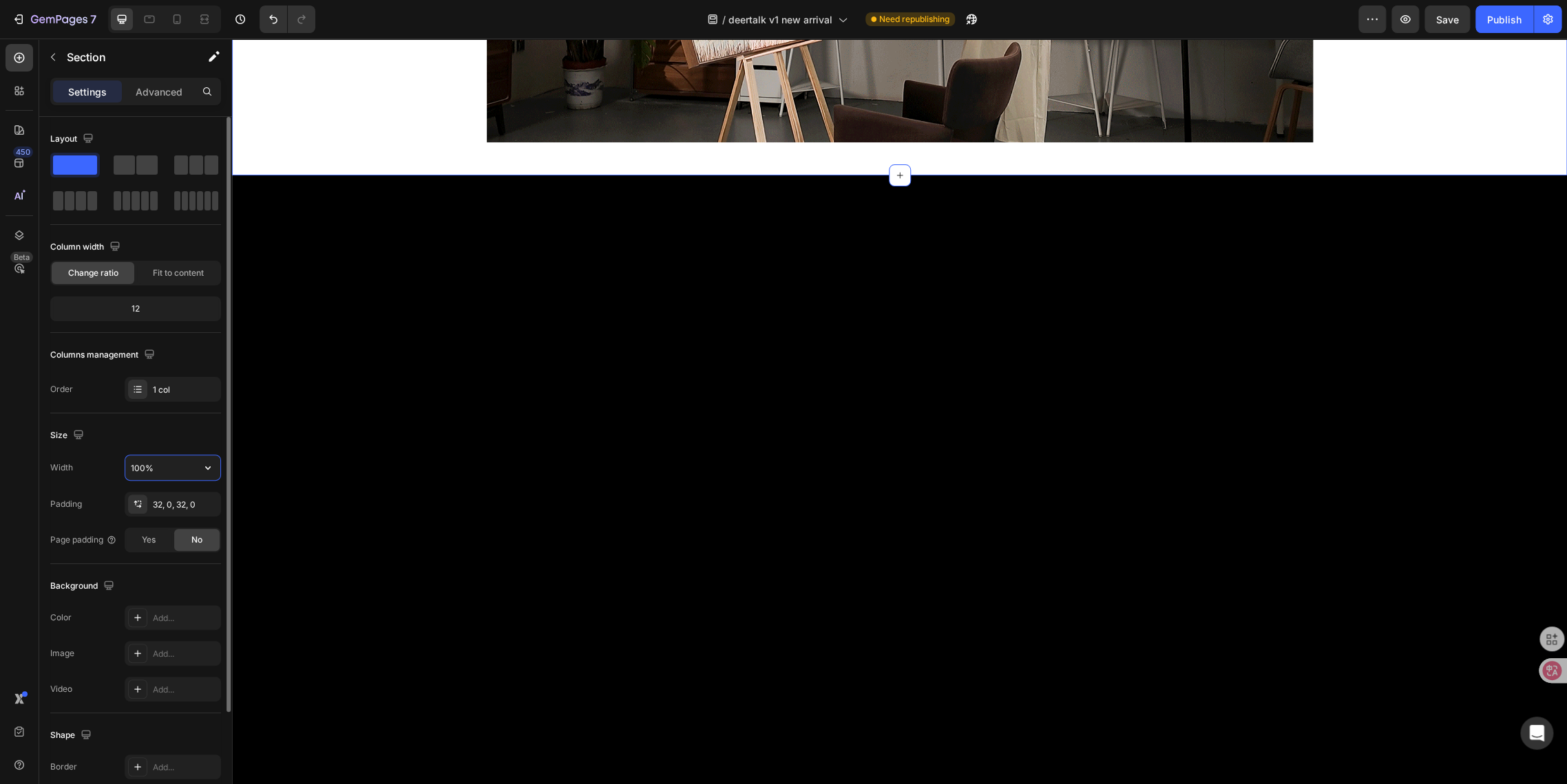
click at [169, 464] on input "100%" at bounding box center [172, 468] width 95 height 25
type input "1600"
click at [210, 507] on icon "button" at bounding box center [206, 504] width 11 height 11
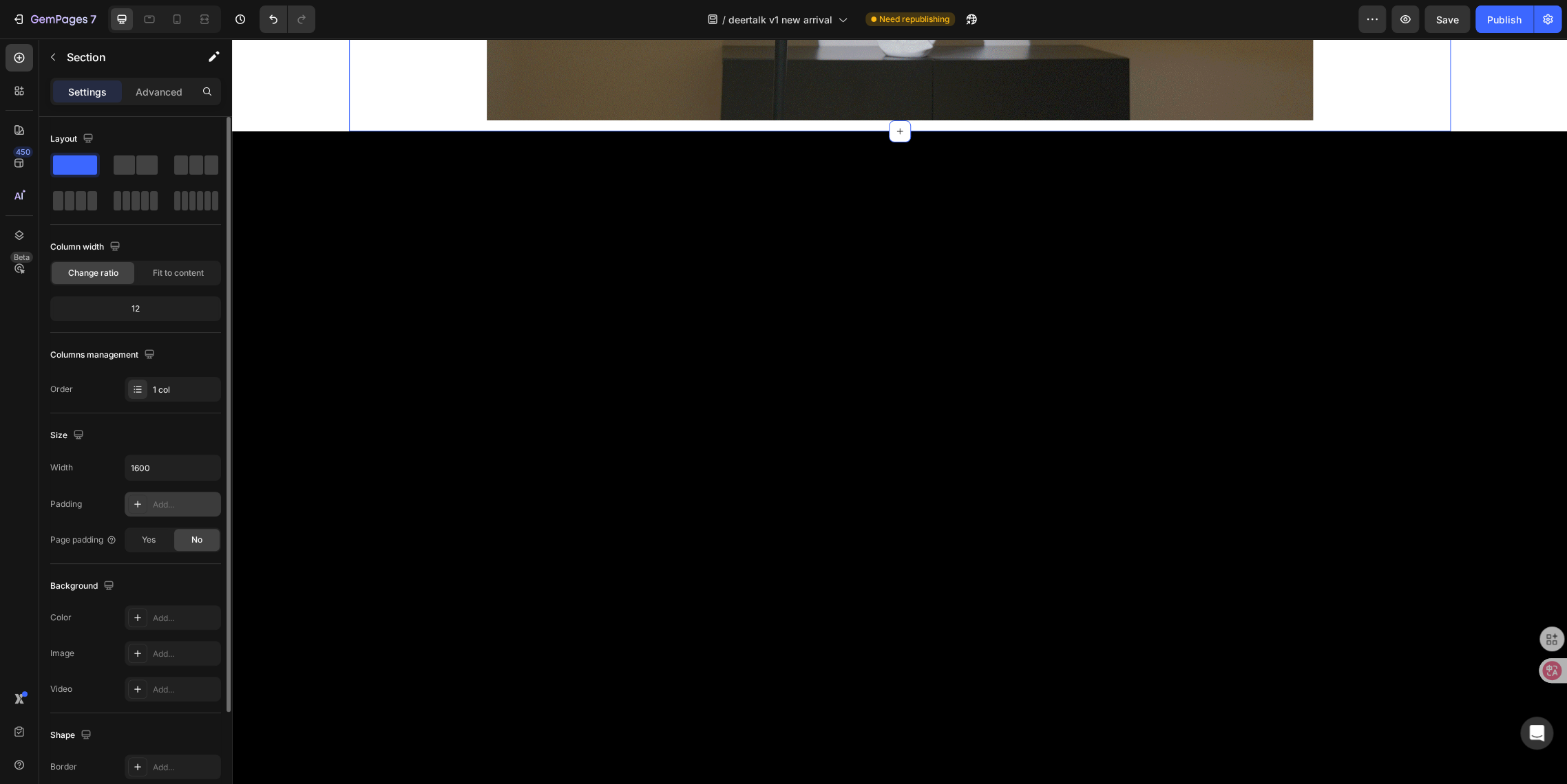
click at [179, 507] on div "Add..." at bounding box center [186, 504] width 65 height 12
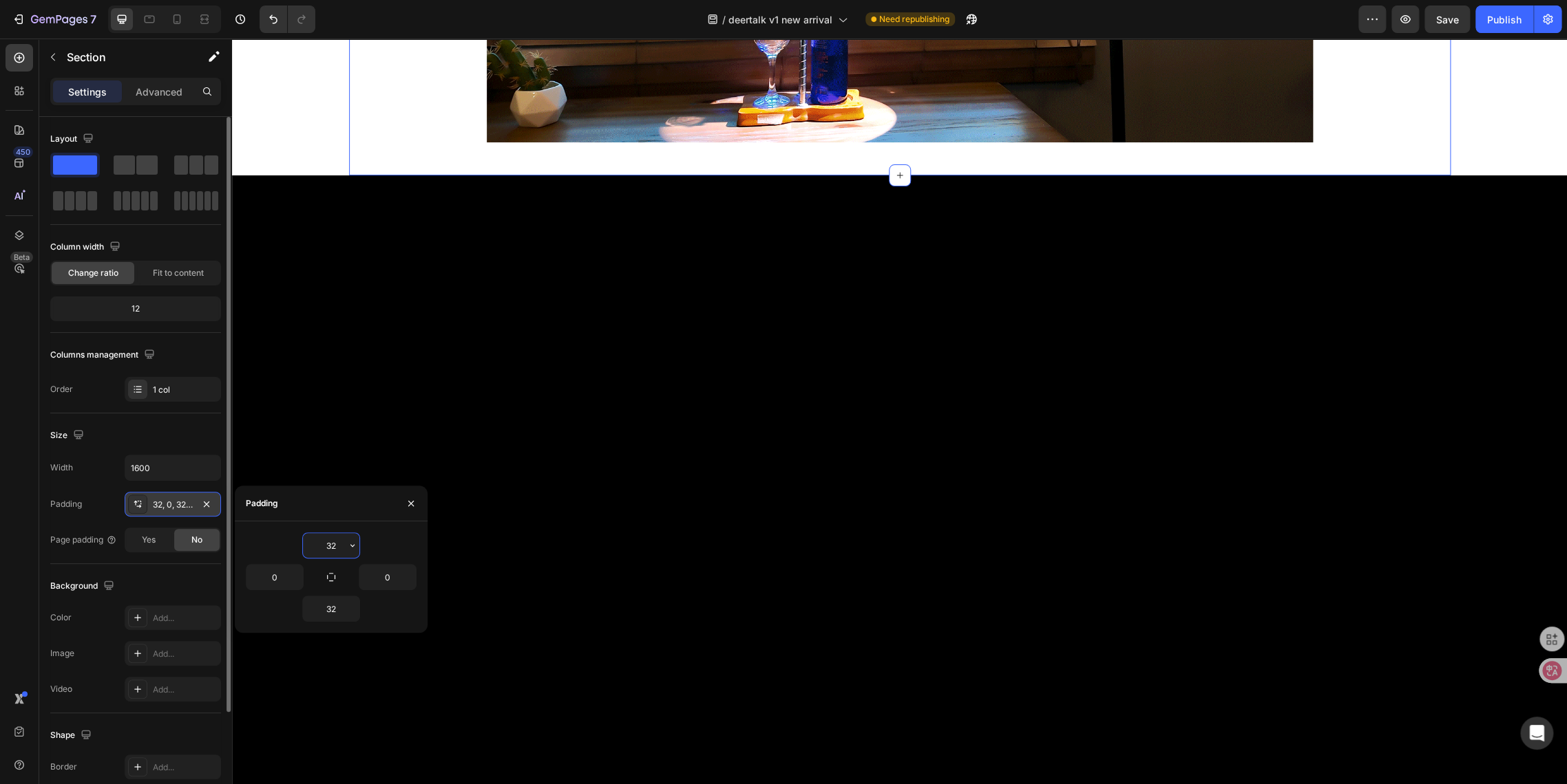
click at [343, 549] on input "32" at bounding box center [330, 546] width 57 height 25
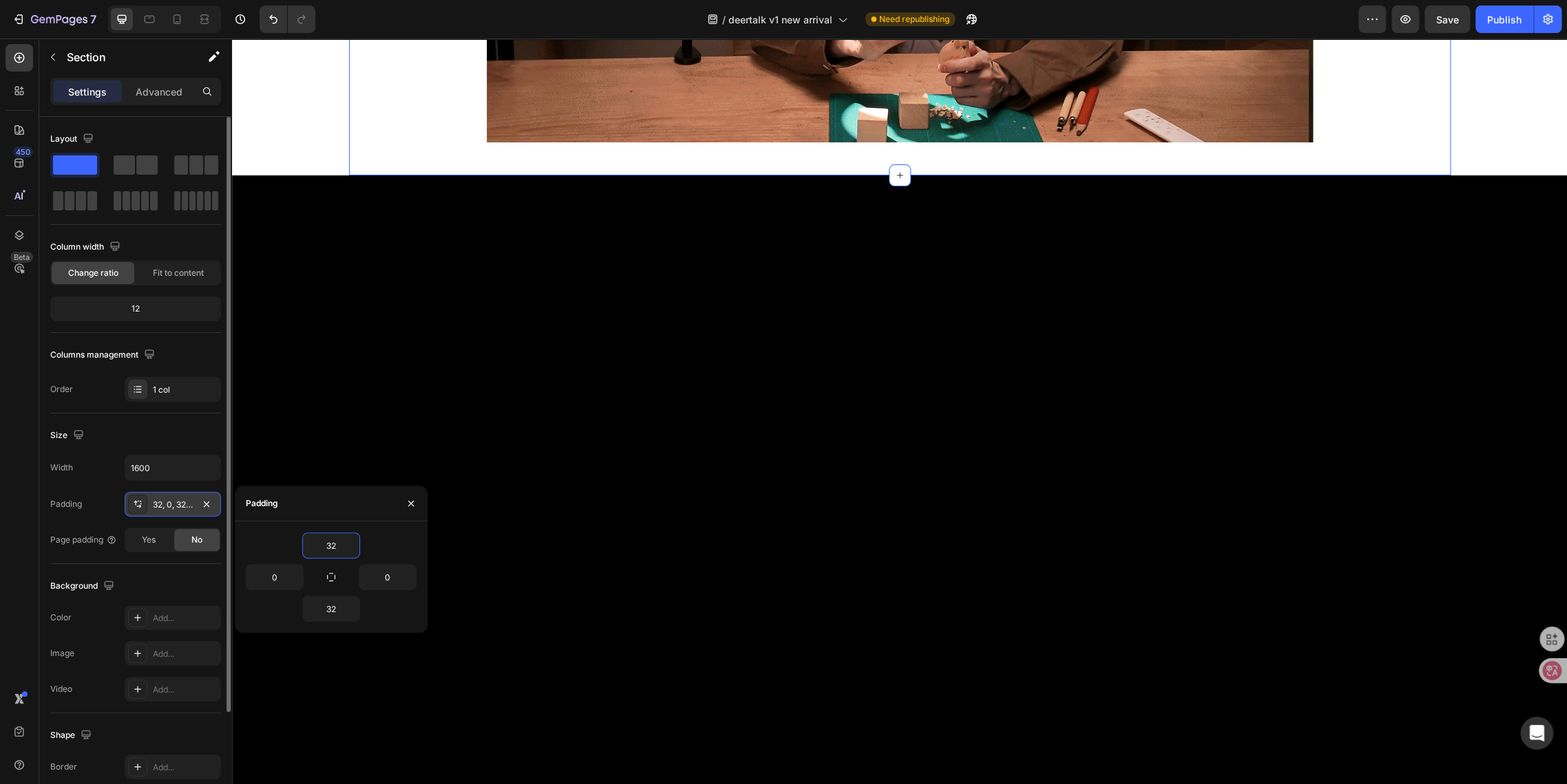
type input "32"
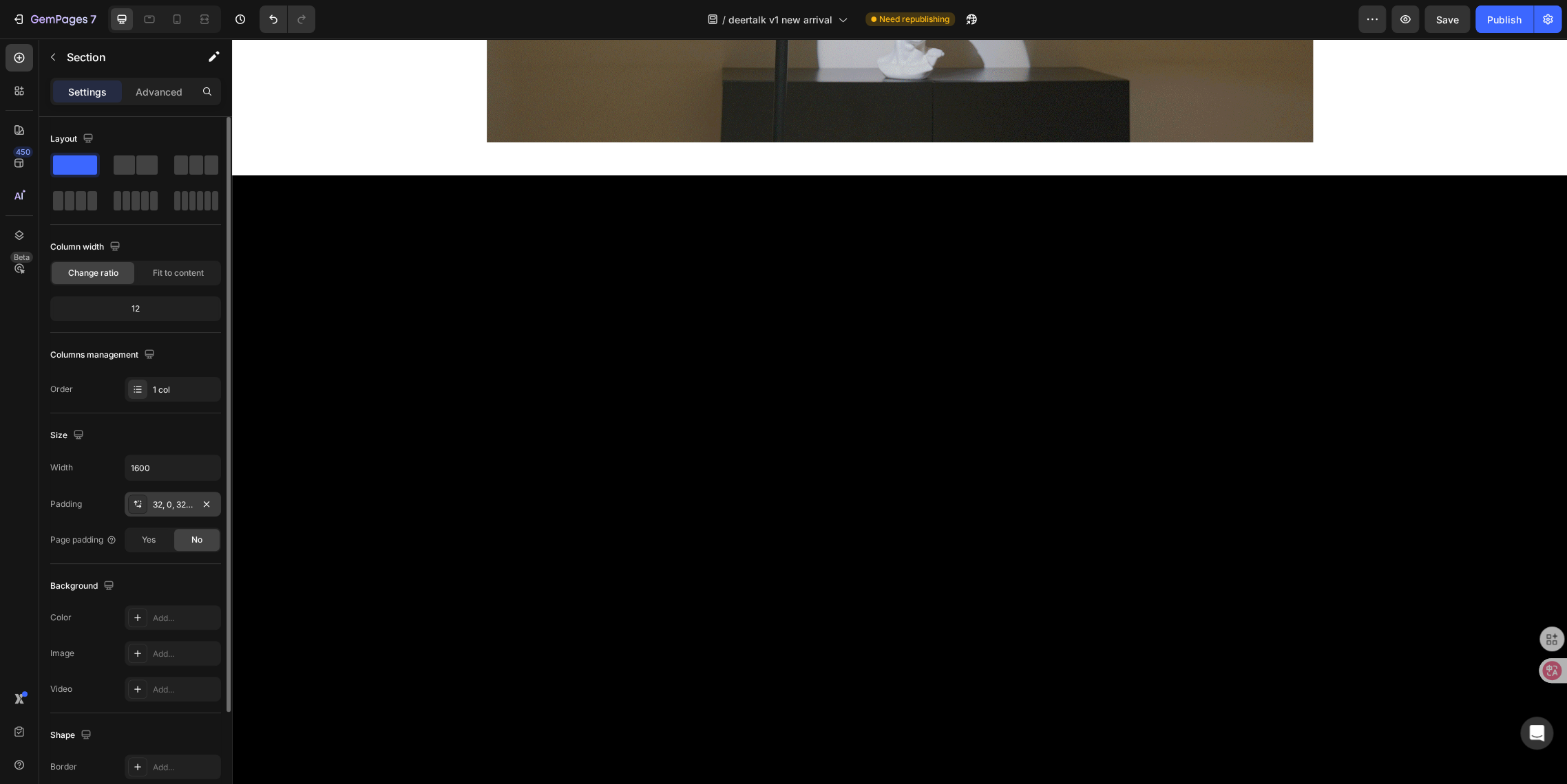
click at [305, 459] on div "Image Section 4 3 Flexible Modes - Choose Installation Heading 3 Flexible Modes…" at bounding box center [898, 427] width 1334 height 3256
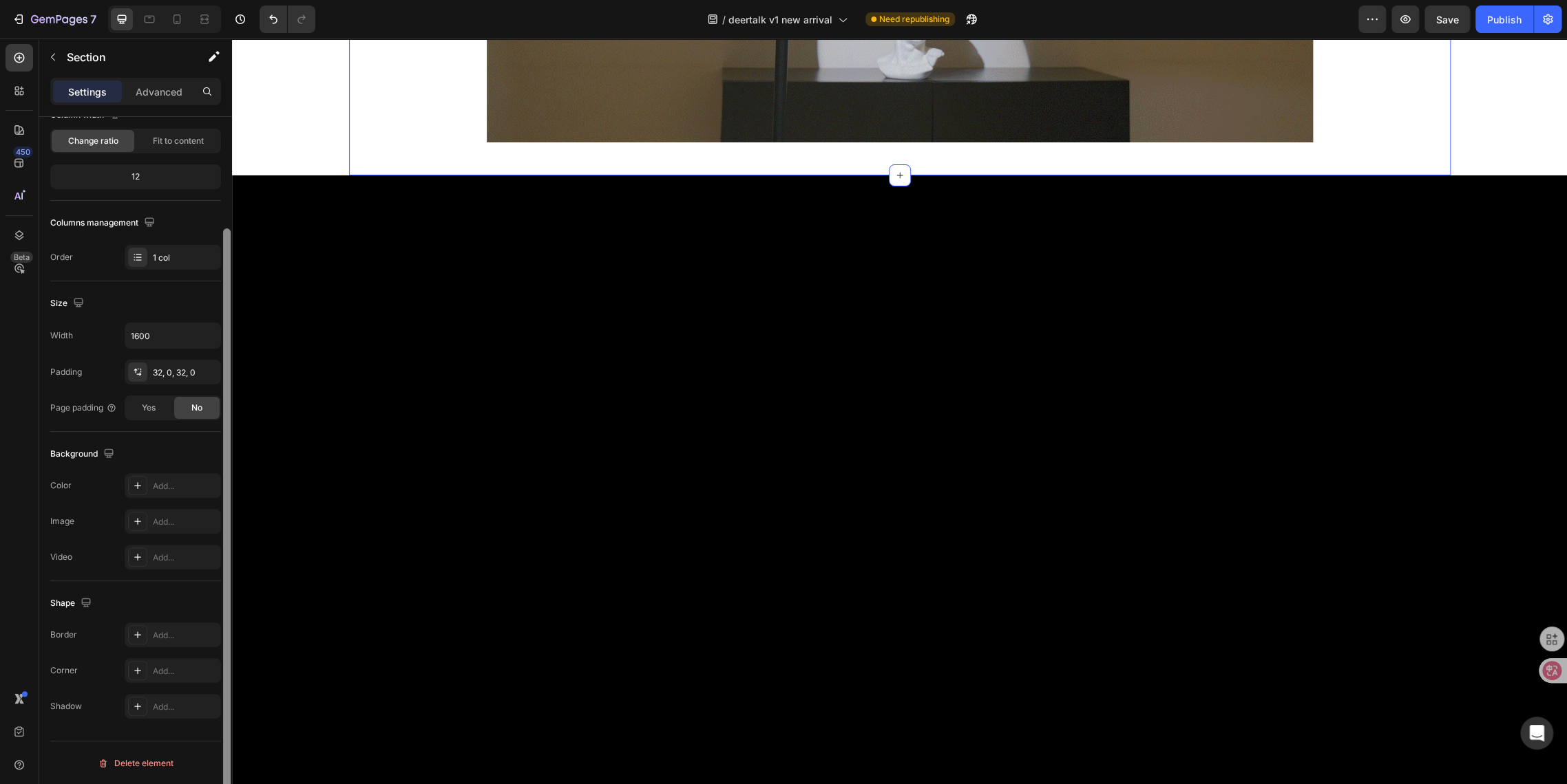
scroll to position [56, 0]
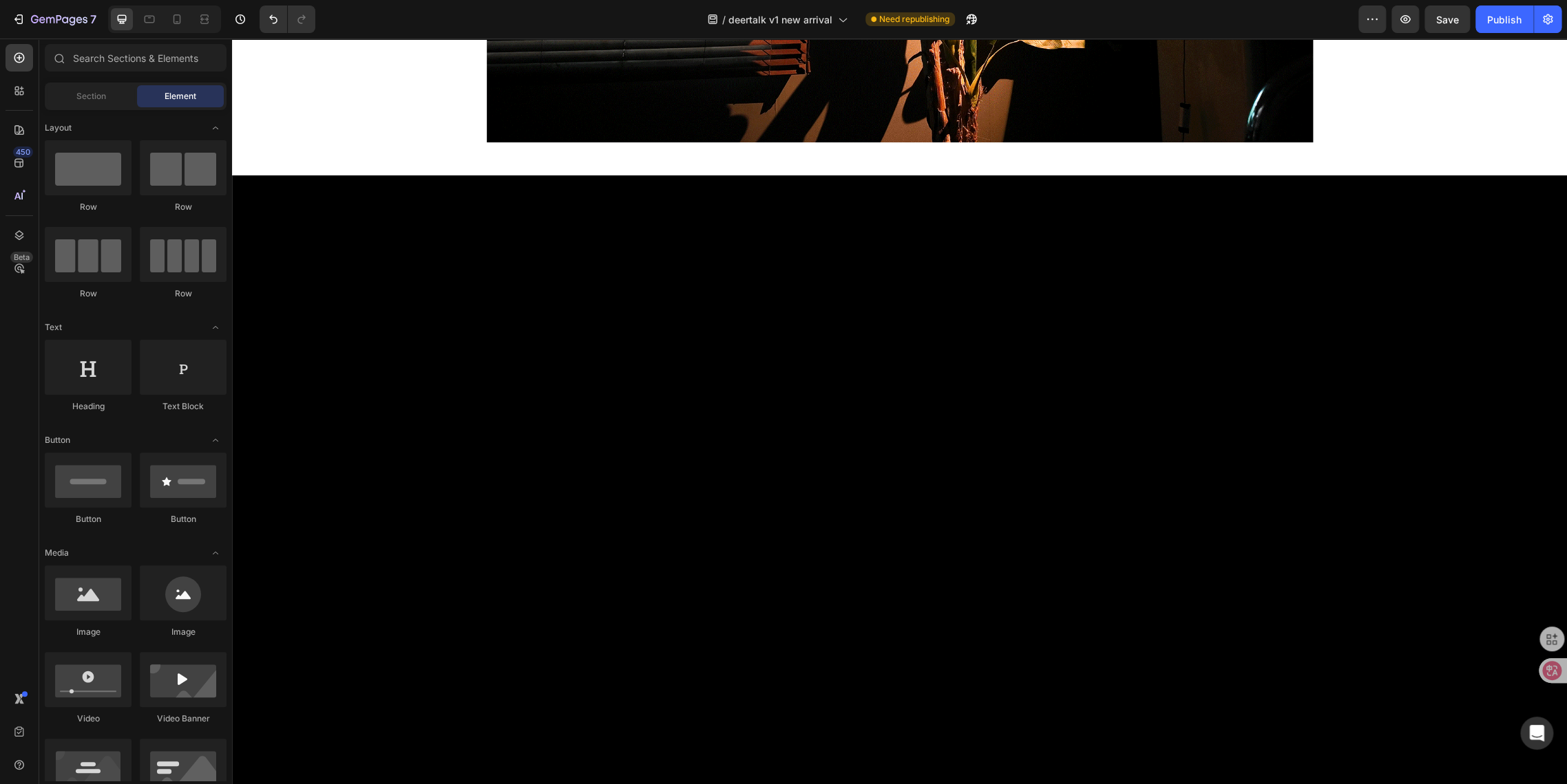
click at [300, 562] on div "Image Section 4 3 Flexible Modes - Choose Installation Heading 3 Flexible Modes…" at bounding box center [898, 427] width 1334 height 3256
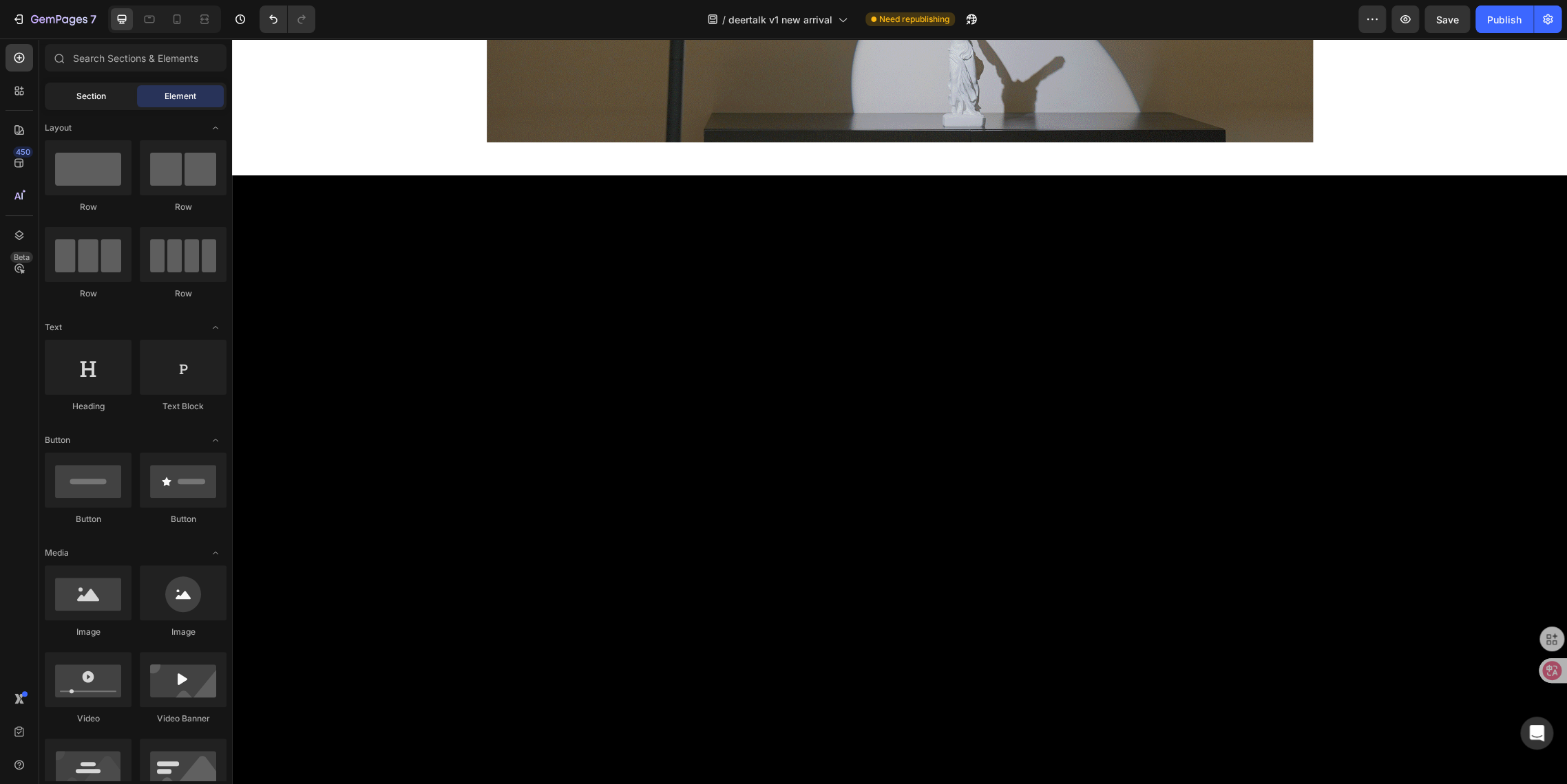
click at [77, 99] on span "Section" at bounding box center [91, 96] width 30 height 12
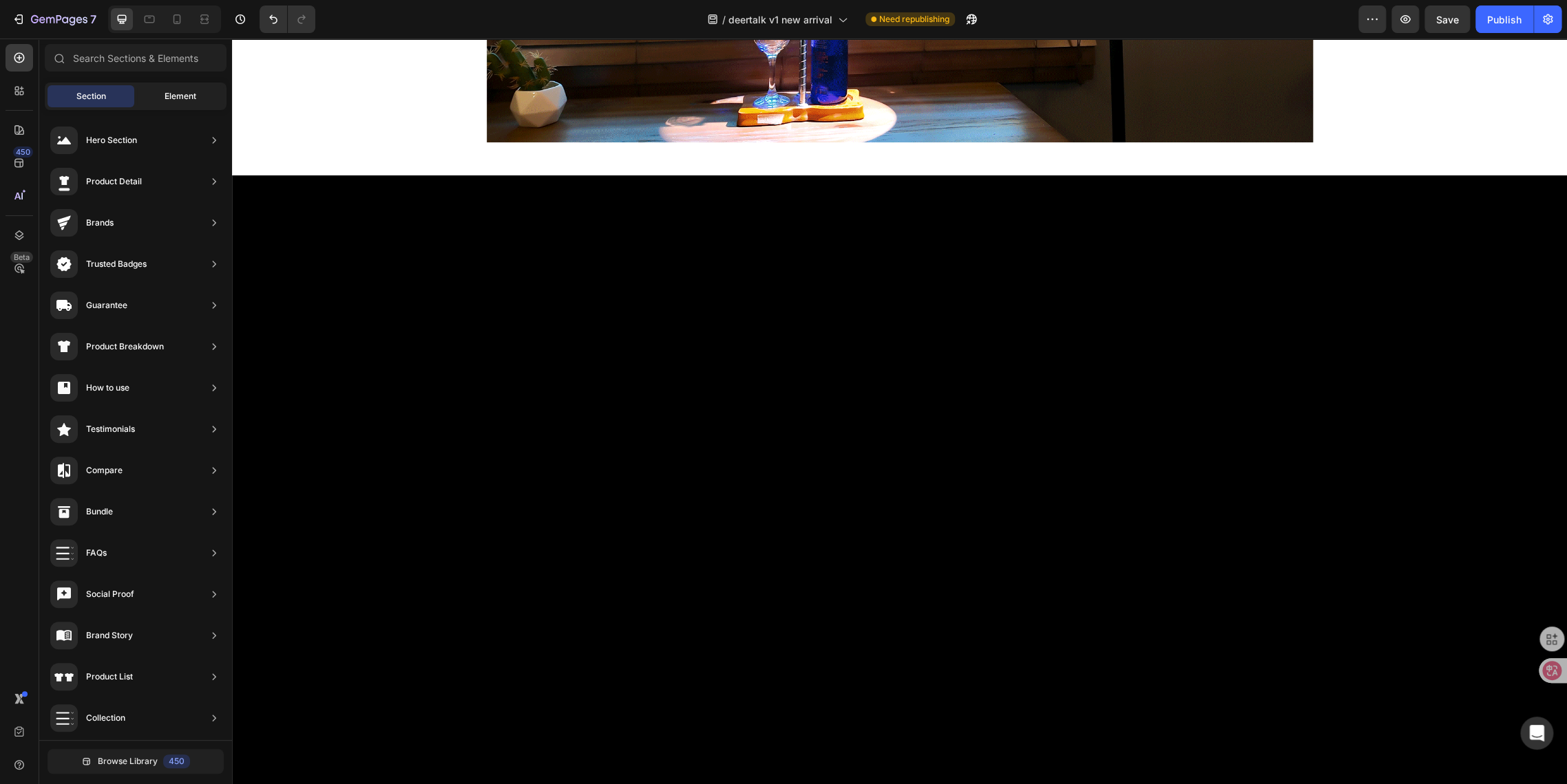
click at [159, 98] on div "Element" at bounding box center [180, 96] width 87 height 22
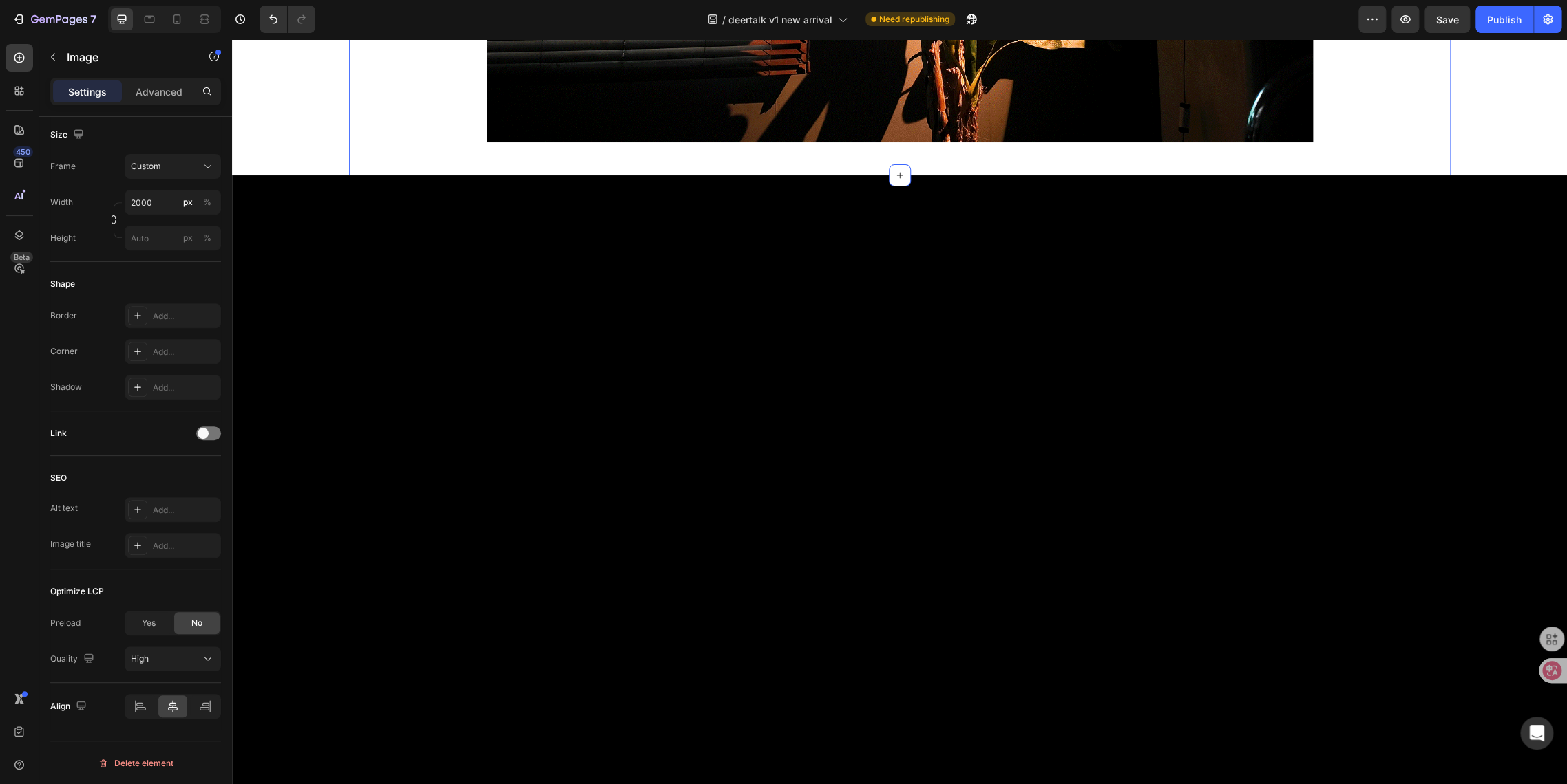
scroll to position [0, 0]
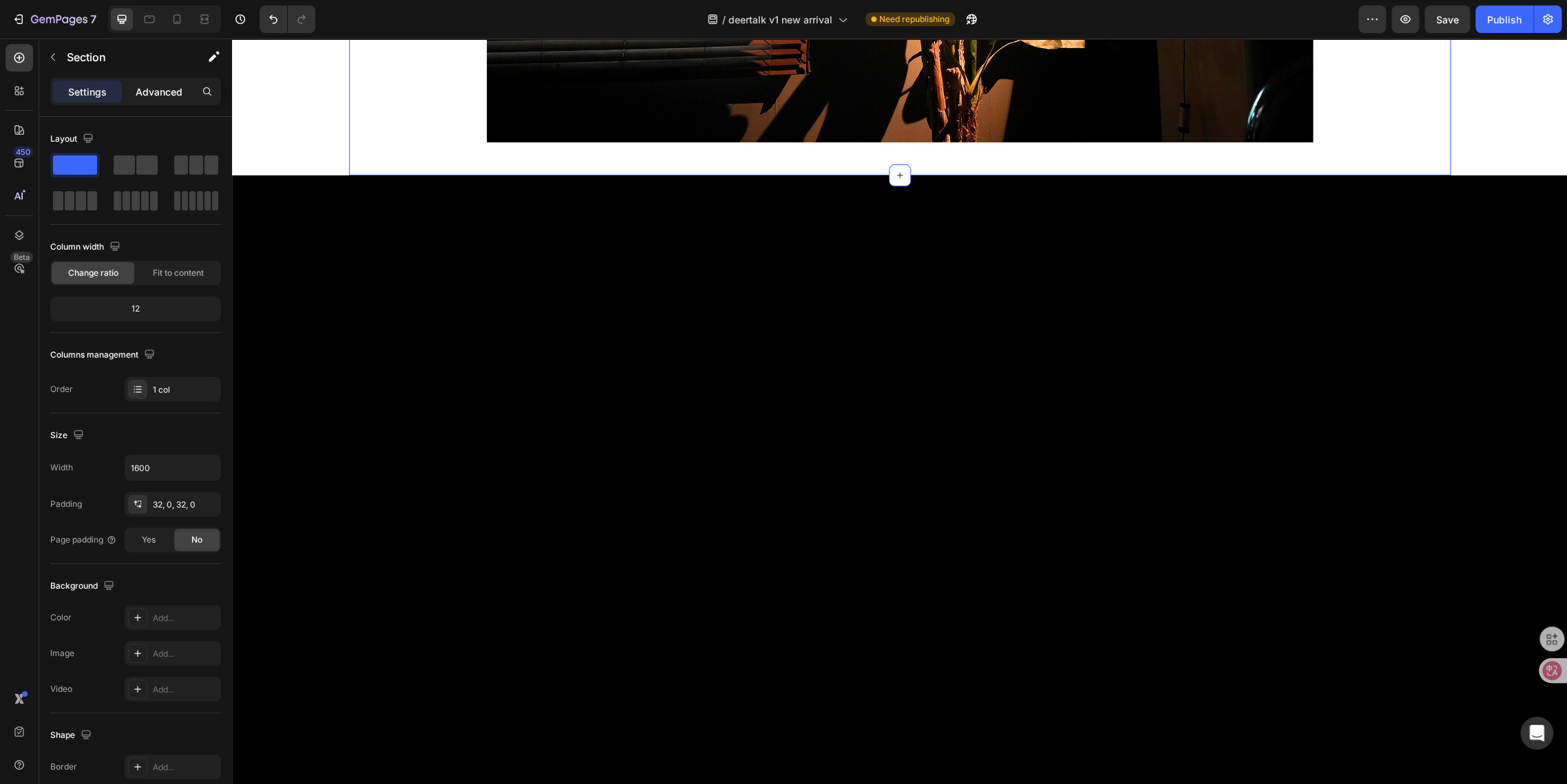
click at [160, 97] on p "Advanced" at bounding box center [159, 91] width 47 height 14
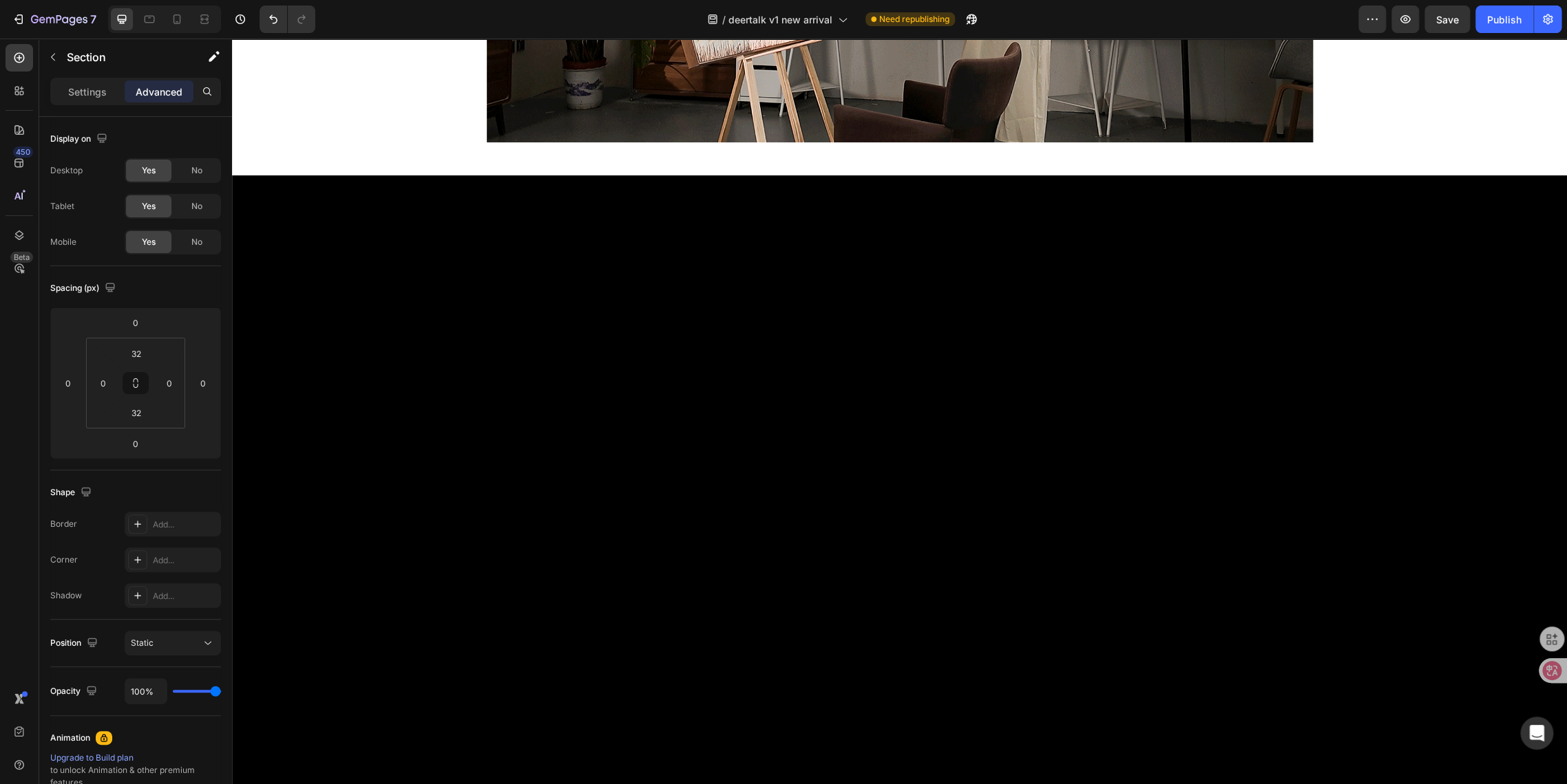
click at [329, 694] on div "Image Section 4 3 Flexible Modes - Choose Installation Heading 3 Flexible Modes…" at bounding box center [898, 427] width 1334 height 3256
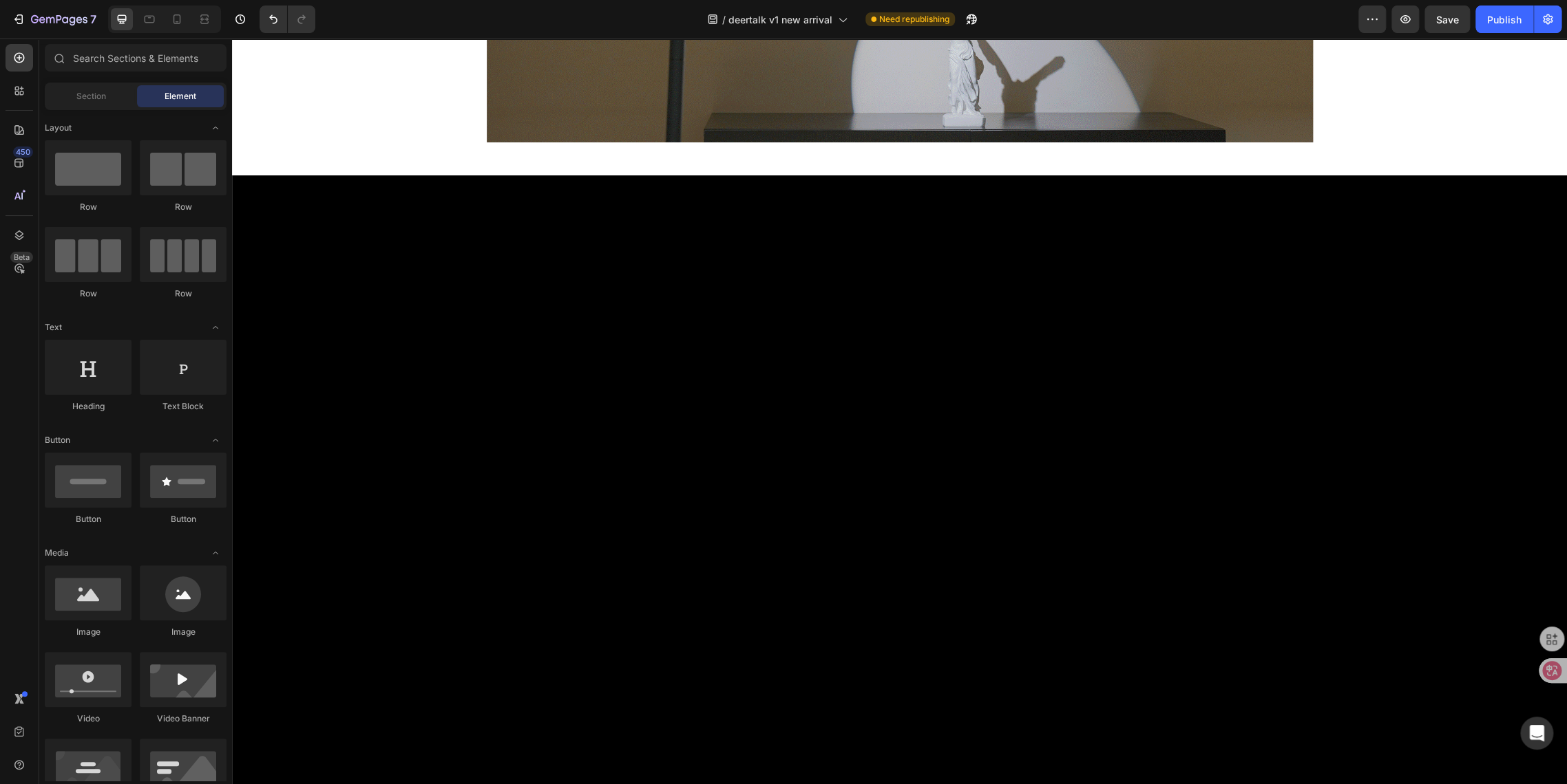
click at [94, 81] on div "Sections(18) Elements(83) Section Element Hero Section Product Detail Brands Tr…" at bounding box center [135, 413] width 193 height 737
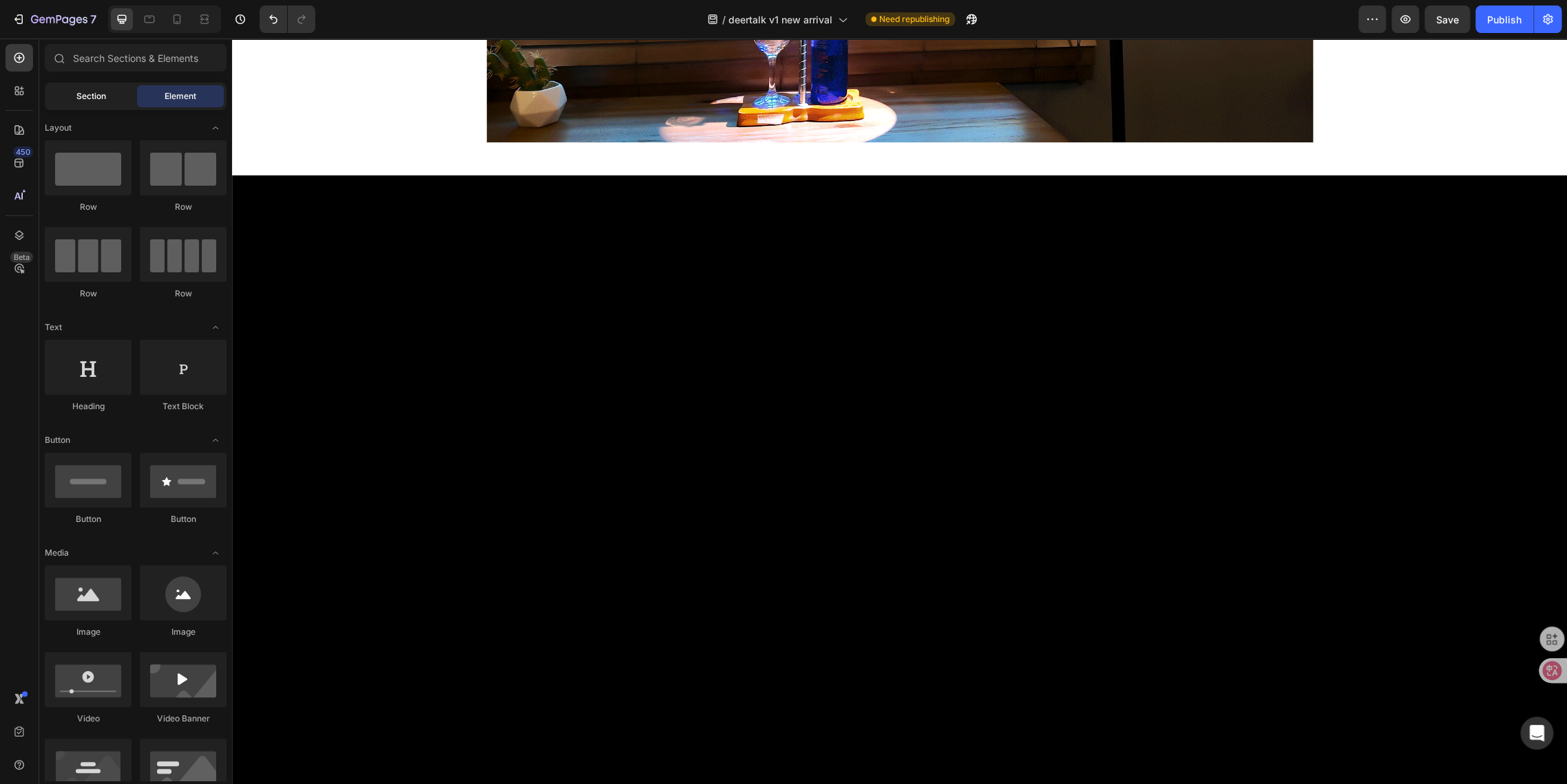
click at [94, 103] on div "Section" at bounding box center [91, 96] width 87 height 22
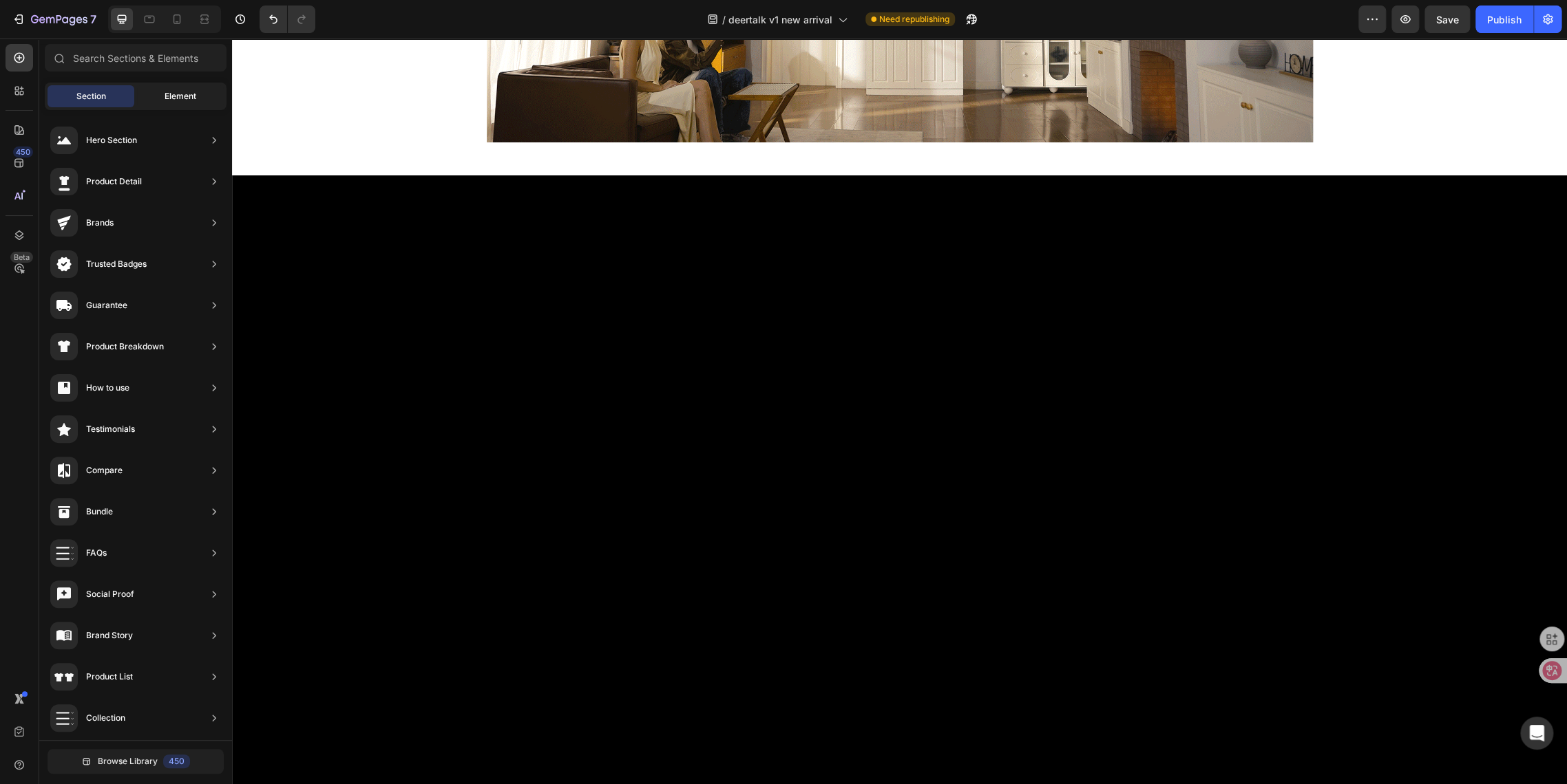
click at [150, 101] on div "Element" at bounding box center [180, 96] width 87 height 22
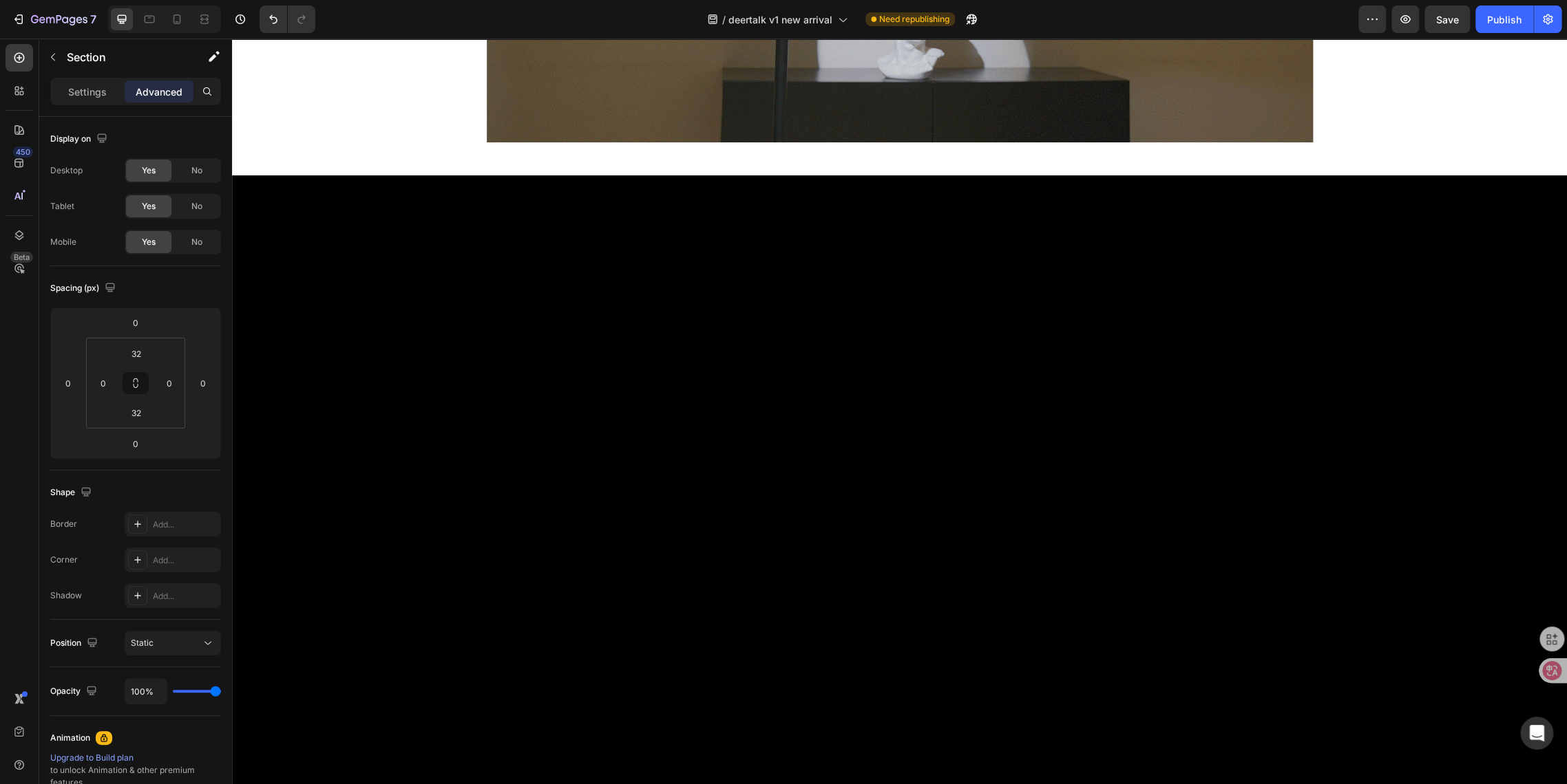
click at [298, 515] on div "Image Section 4 3 Flexible Modes - Choose Installation Heading 3 Flexible Modes…" at bounding box center [898, 427] width 1334 height 3256
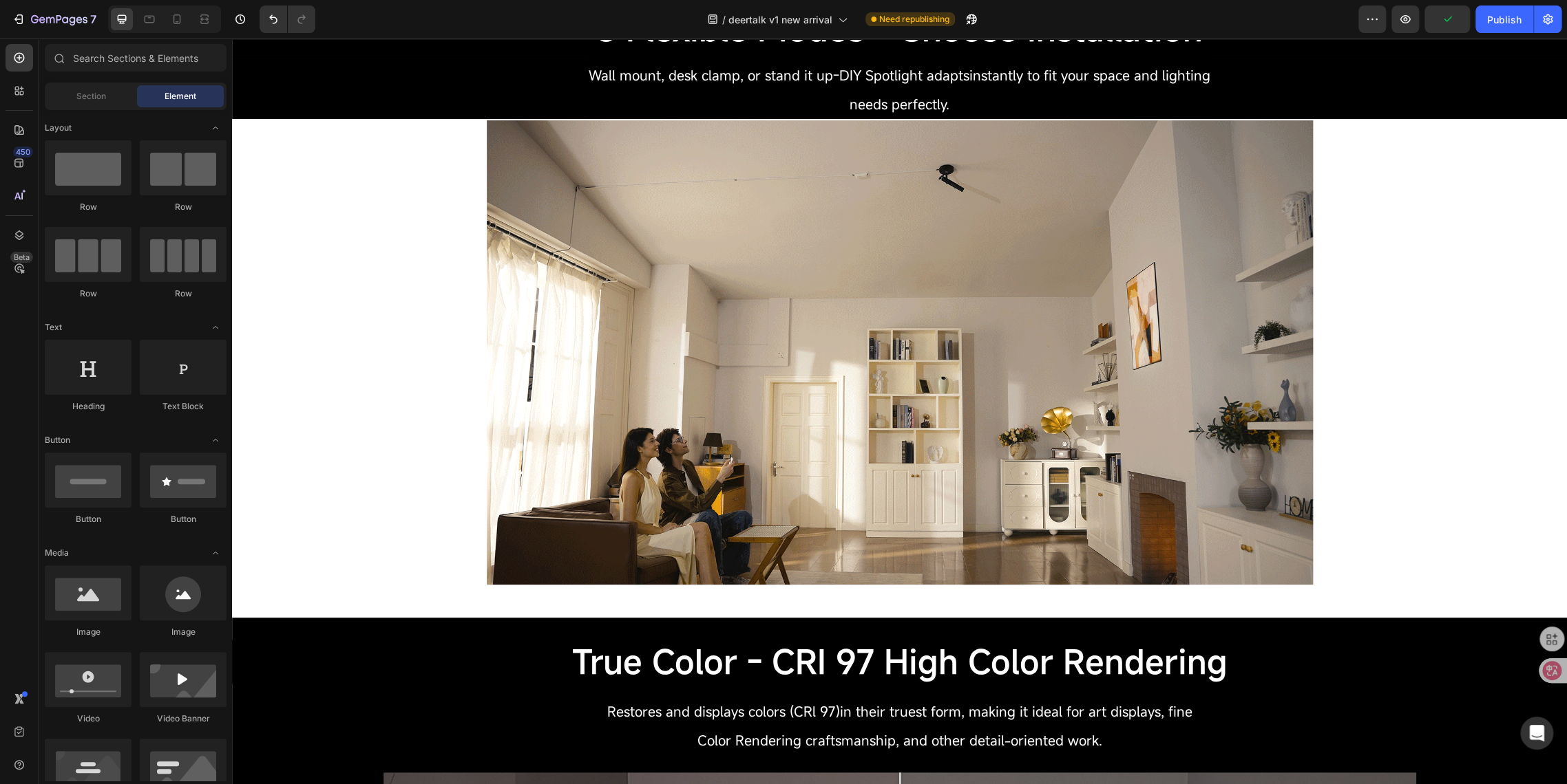
scroll to position [1574, 0]
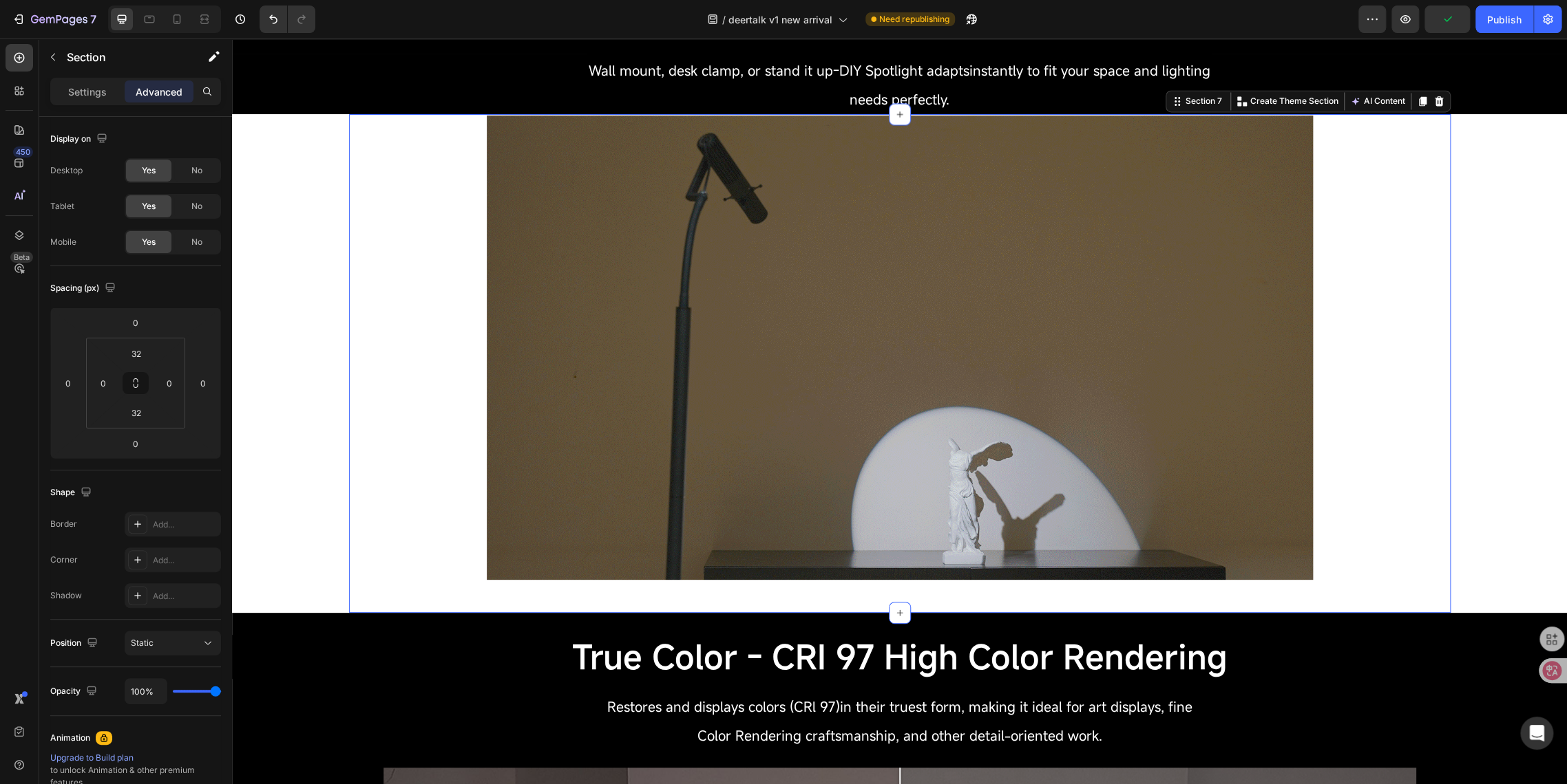
click at [392, 561] on div "Image Row" at bounding box center [899, 363] width 1101 height 455
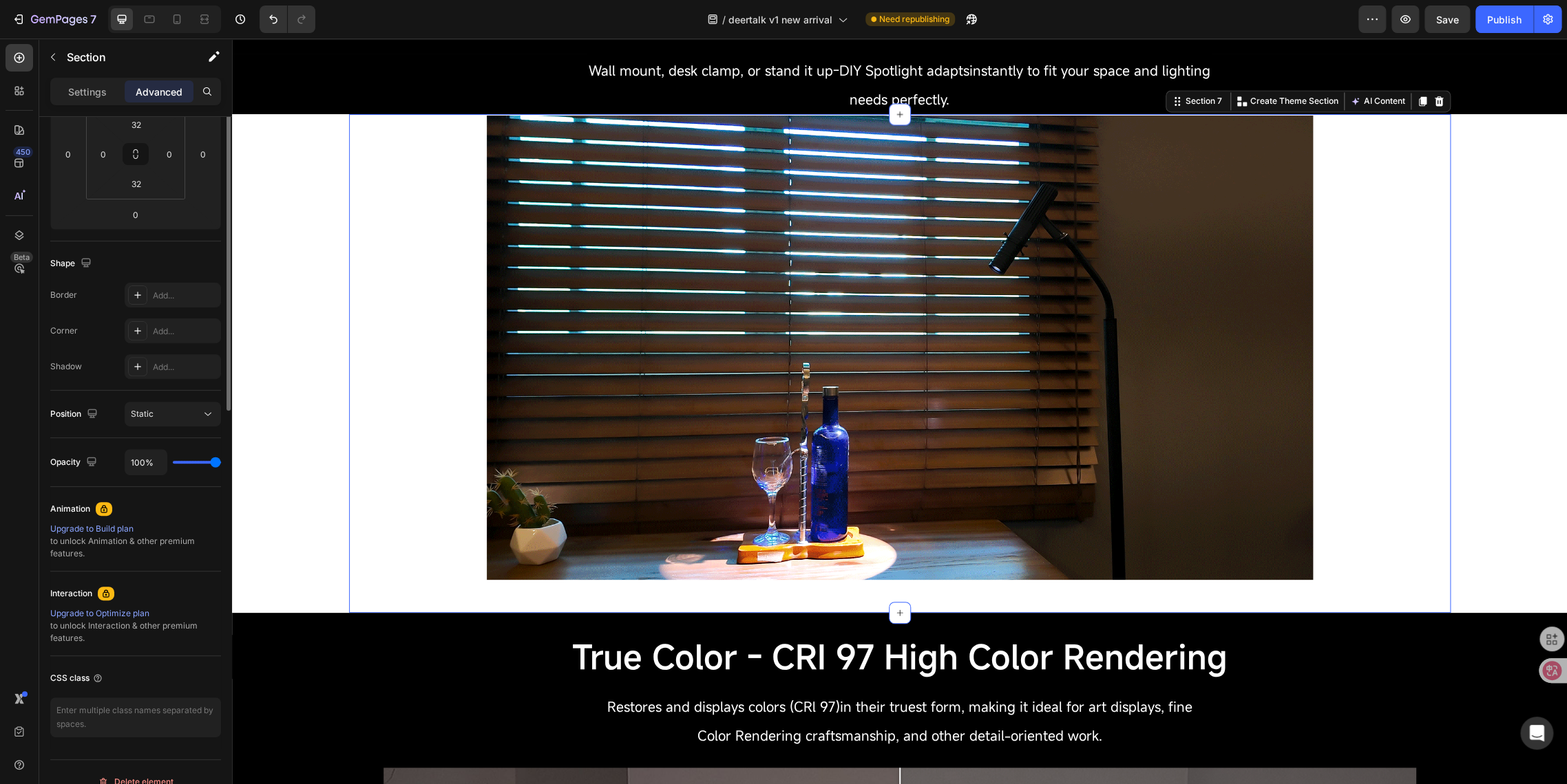
scroll to position [0, 0]
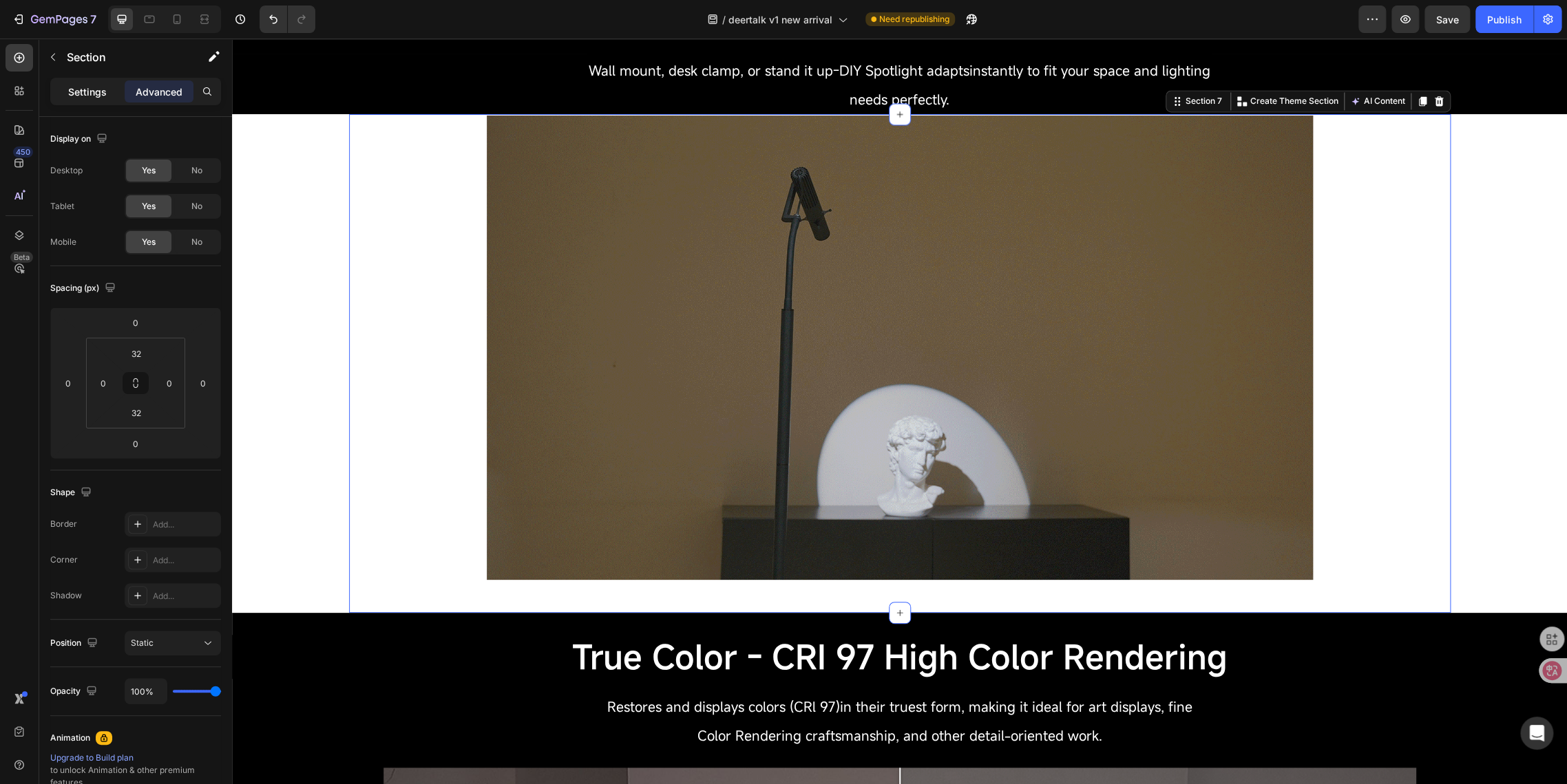
click at [70, 89] on p "Settings" at bounding box center [87, 91] width 38 height 14
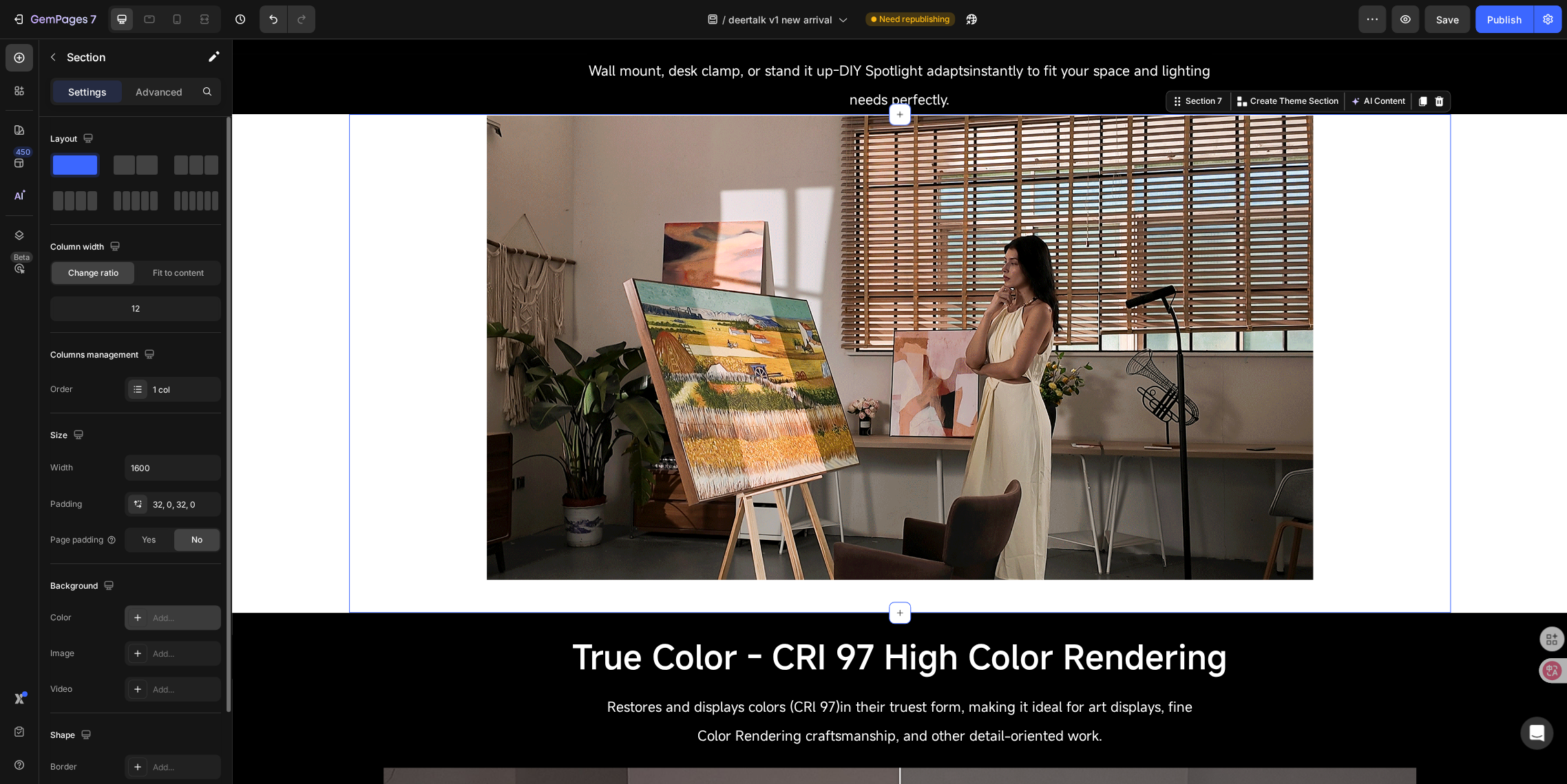
click at [164, 620] on div "Add..." at bounding box center [186, 618] width 65 height 12
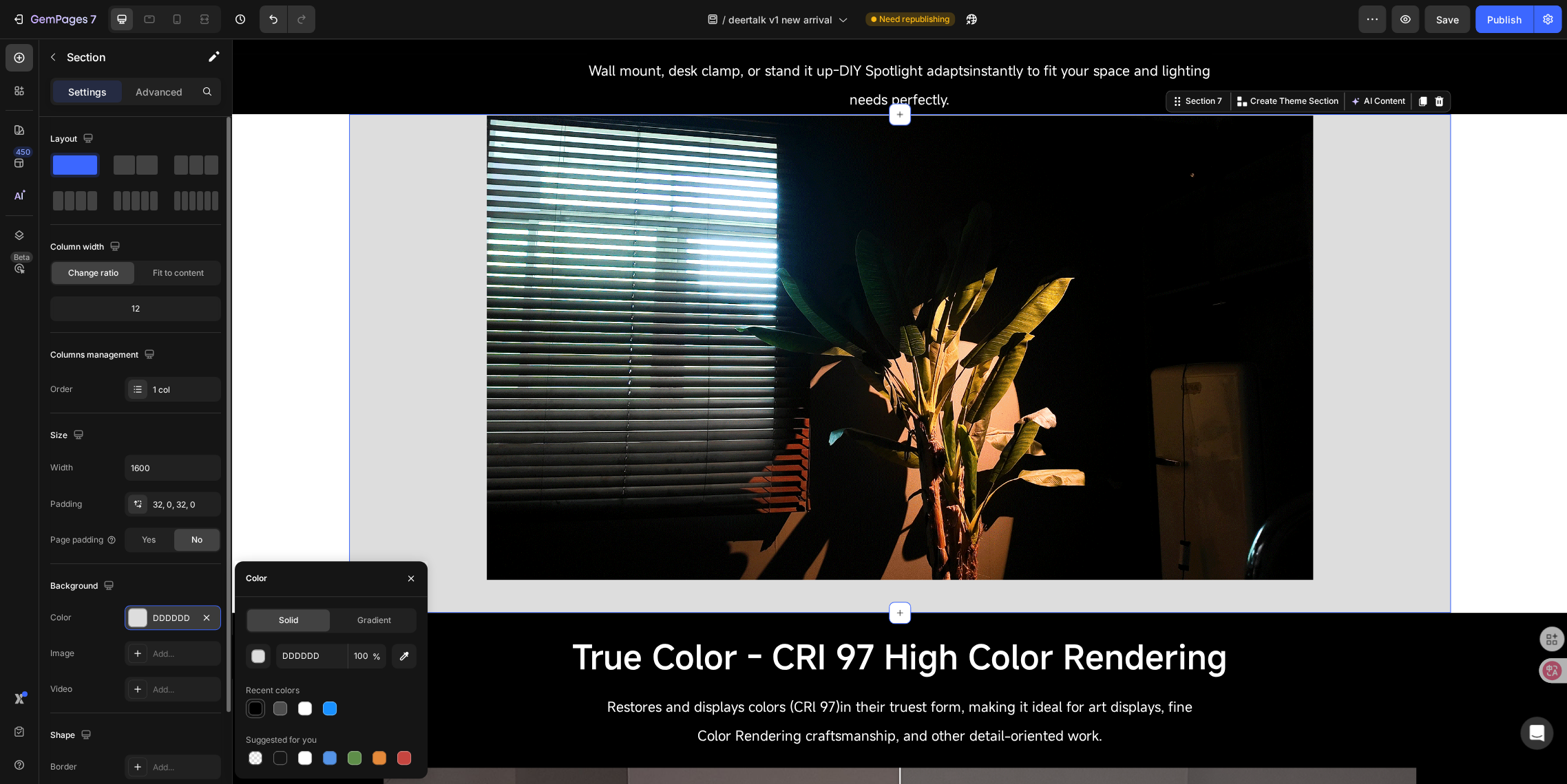
click at [253, 710] on div at bounding box center [255, 708] width 13 height 13
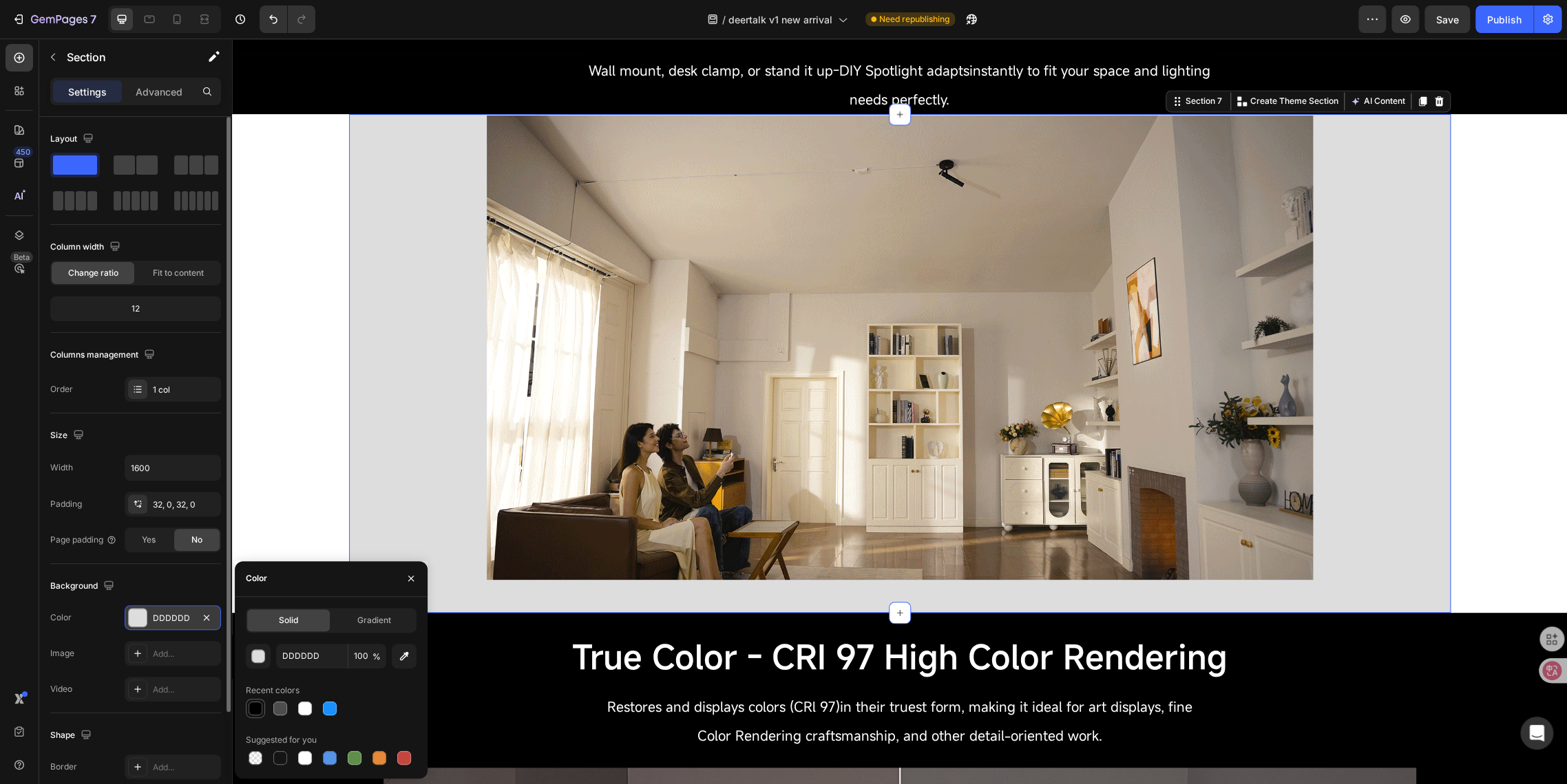
type input "000000"
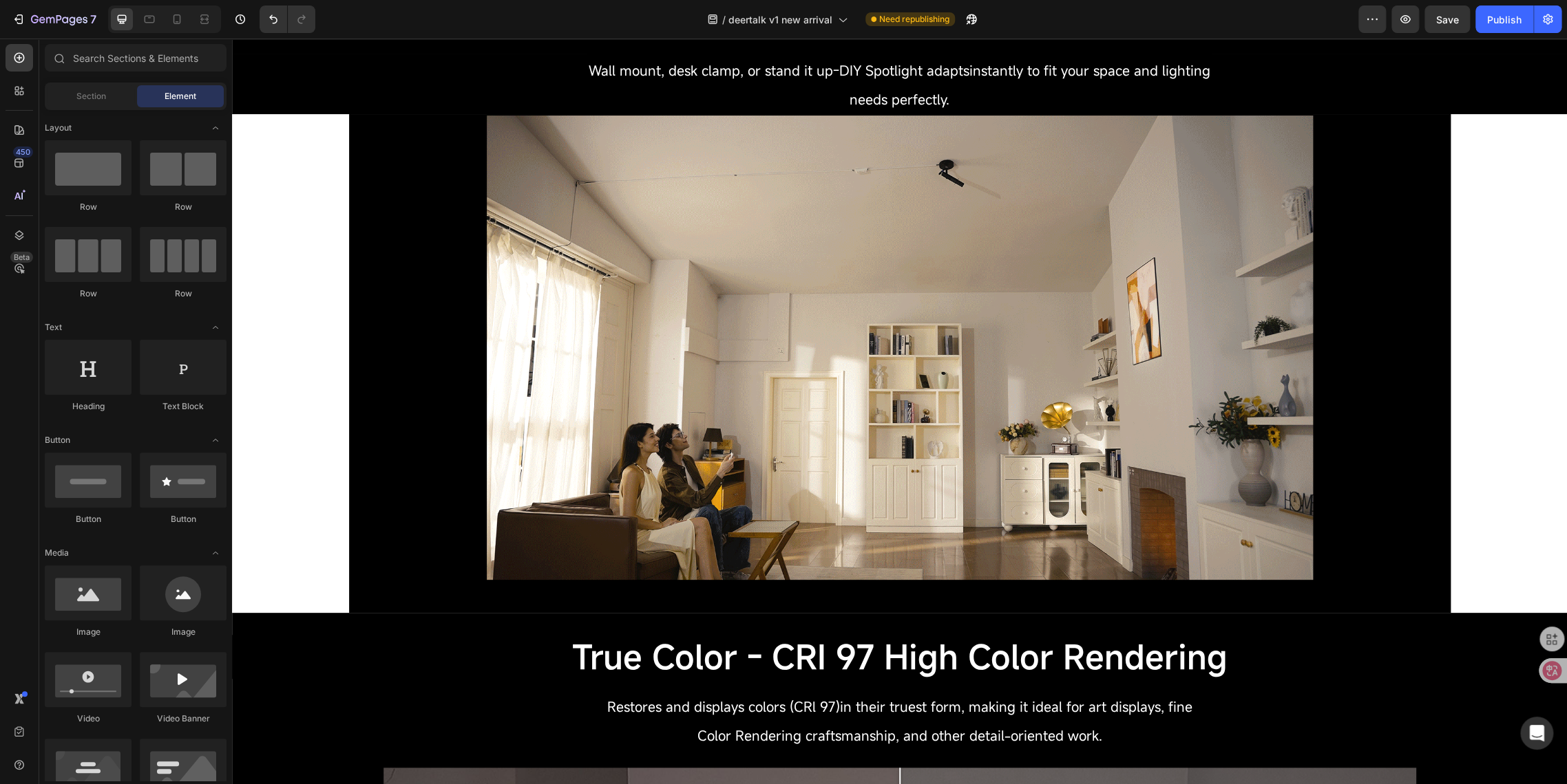
click at [265, 452] on div "3 Flexible Modes - Choose Installation Heading 3 Flexible Modes Choose Installa…" at bounding box center [898, 492] width 1334 height 3998
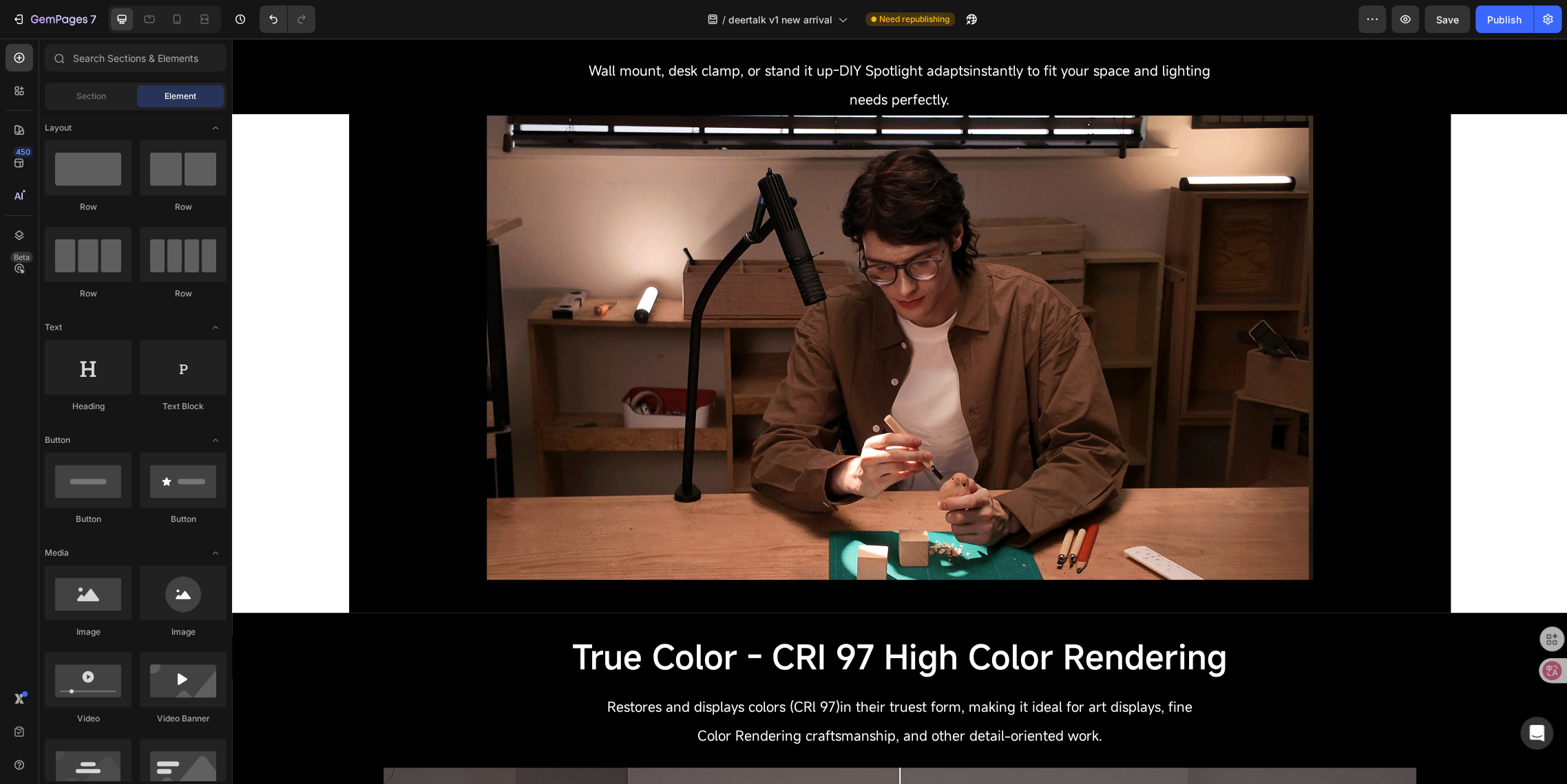
click at [265, 452] on div "3 Flexible Modes - Choose Installation Heading 3 Flexible Modes Choose Installa…" at bounding box center [898, 492] width 1334 height 3998
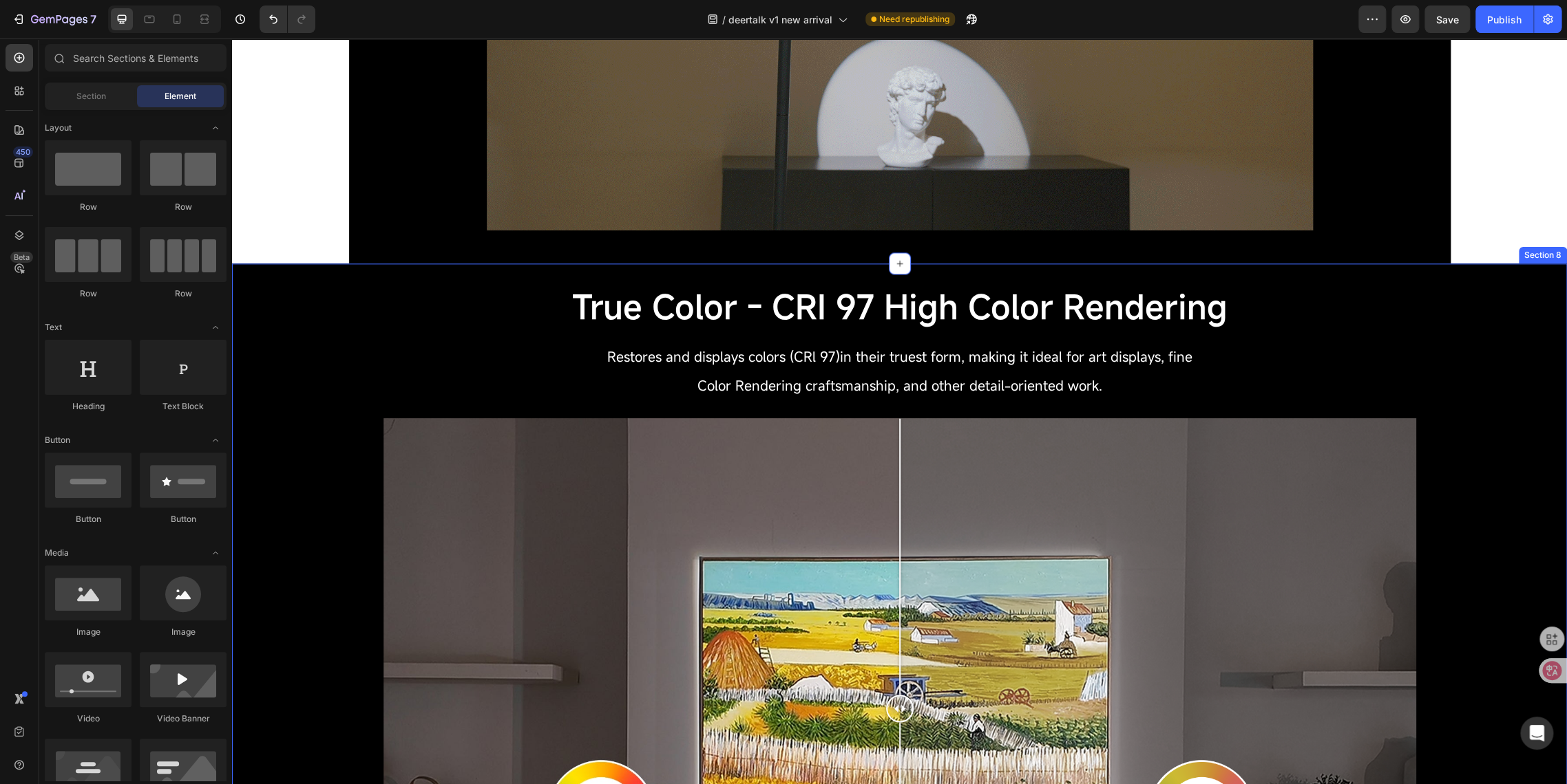
scroll to position [1114, 0]
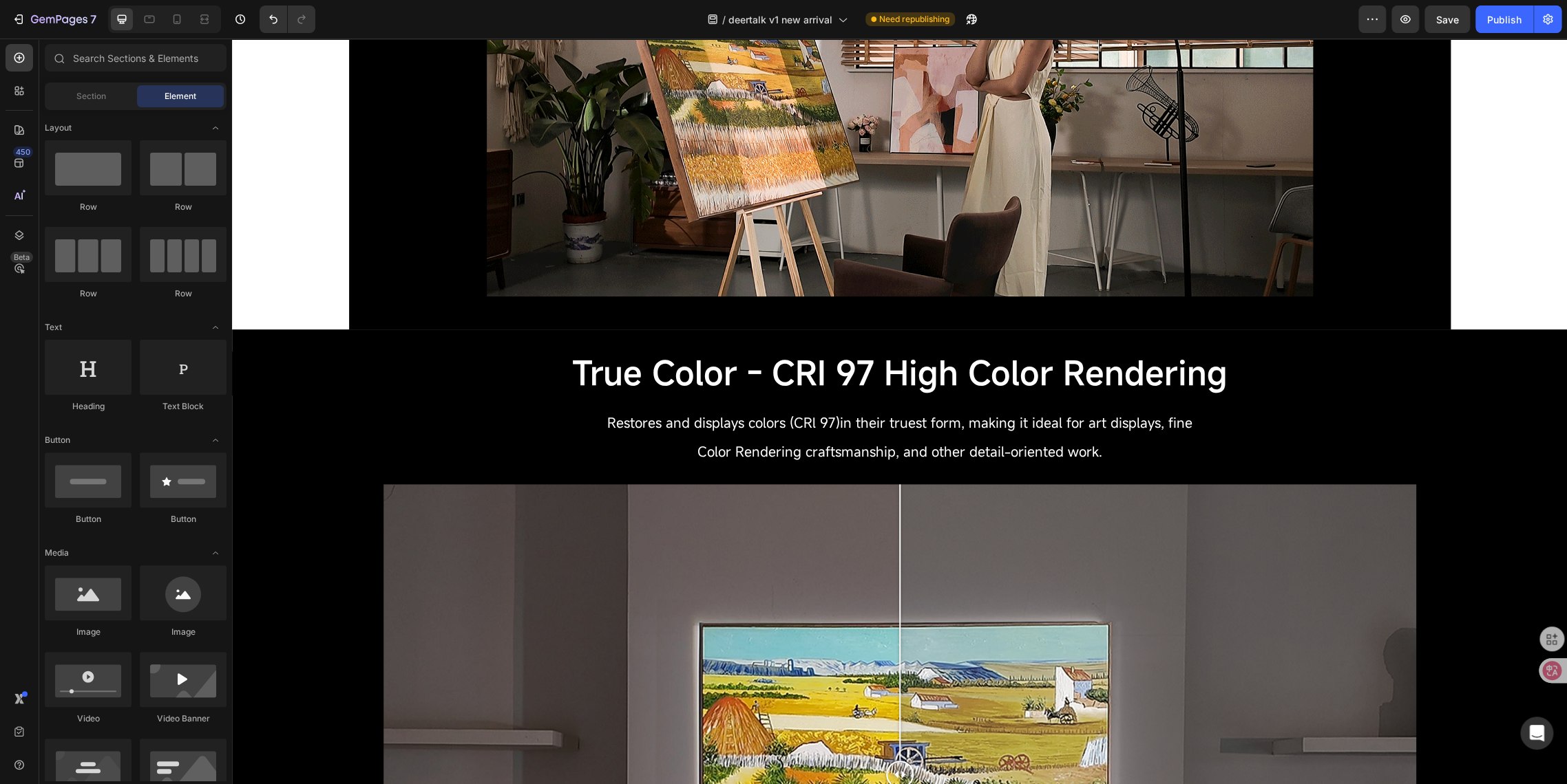
click at [303, 317] on div "Image Row Section 7 True Color - CRI 97 High Color Rendering Heading True Color…" at bounding box center [898, 580] width 1334 height 3256
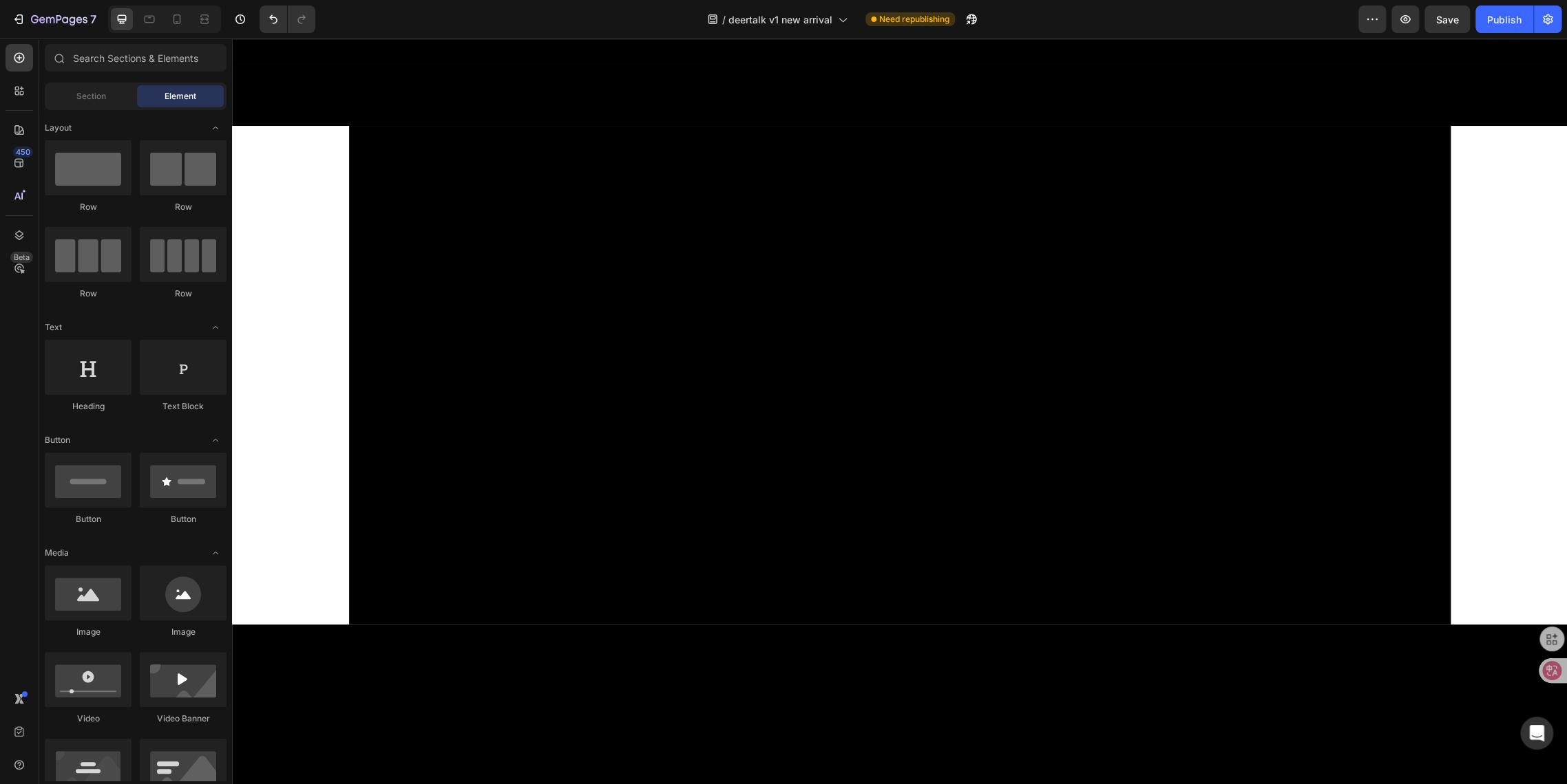
scroll to position [1465, 0]
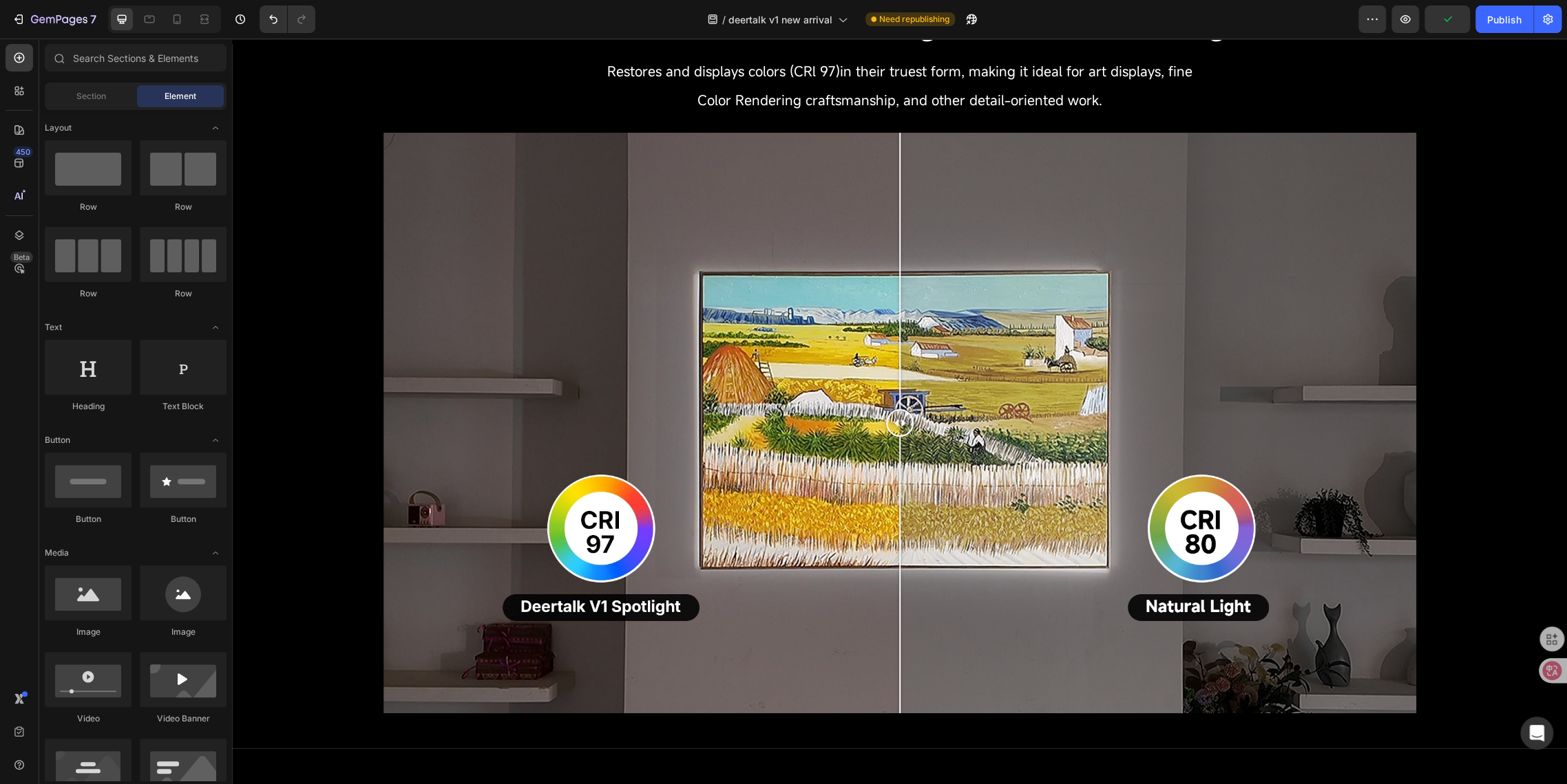
click at [303, 422] on div "Image Section 4 3 Flexible Modes - Choose Installation Heading 3 Flexible Modes…" at bounding box center [898, 229] width 1334 height 3254
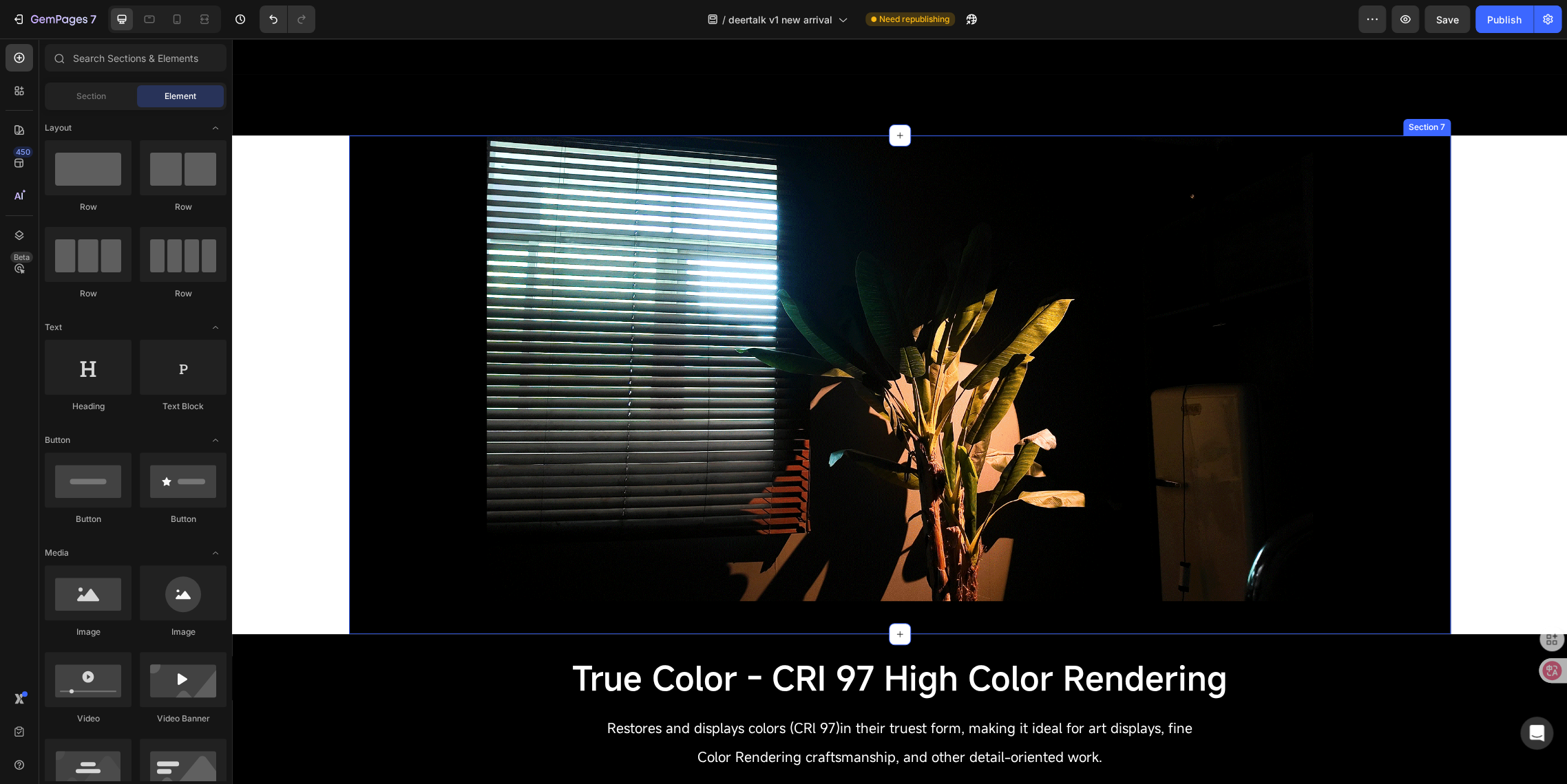
scroll to position [1541, 0]
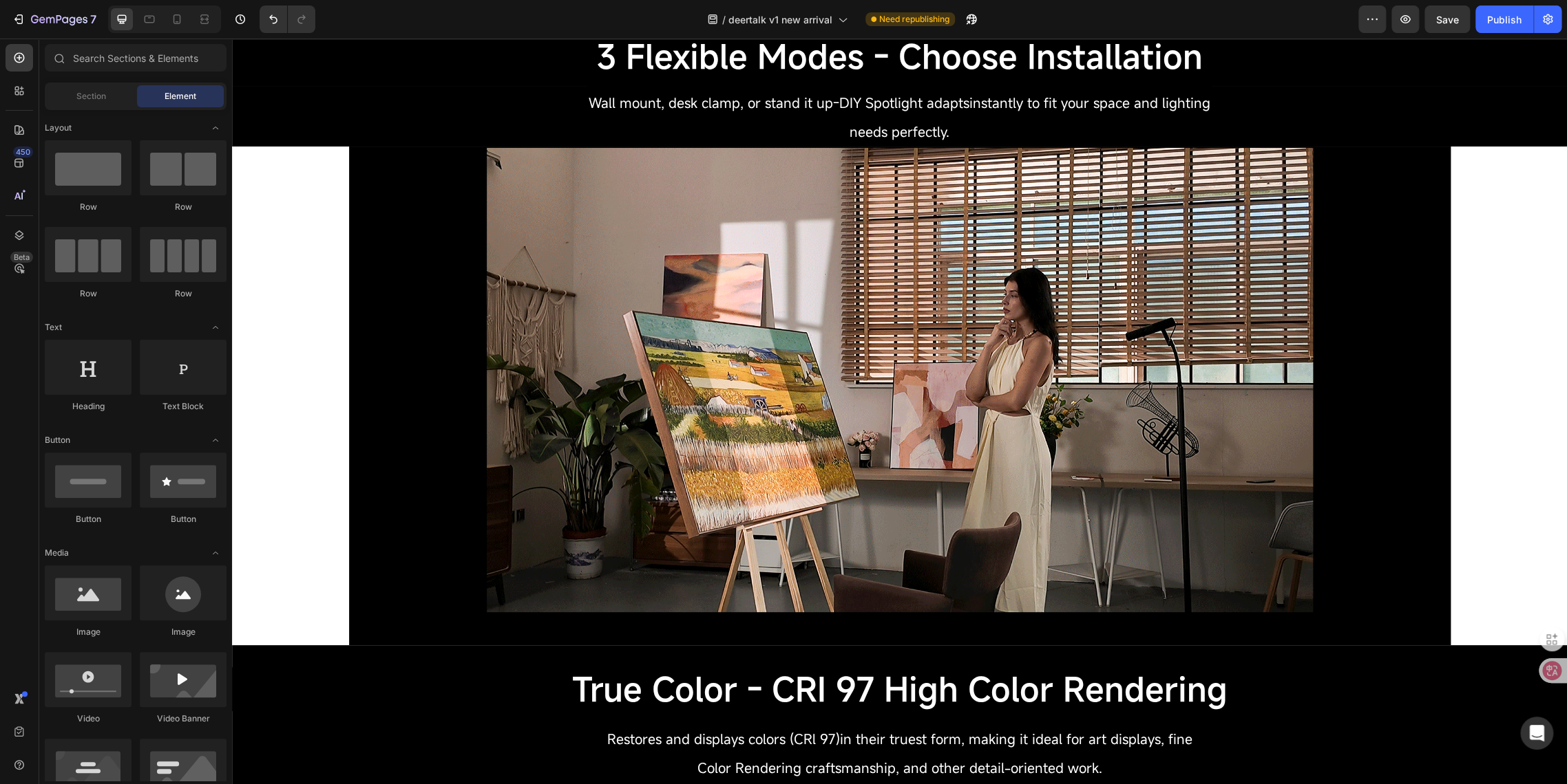
click at [1482, 408] on div "3 Flexible Modes - Choose Installation Heading 3 Flexible Modes Choose Installa…" at bounding box center [898, 525] width 1334 height 3998
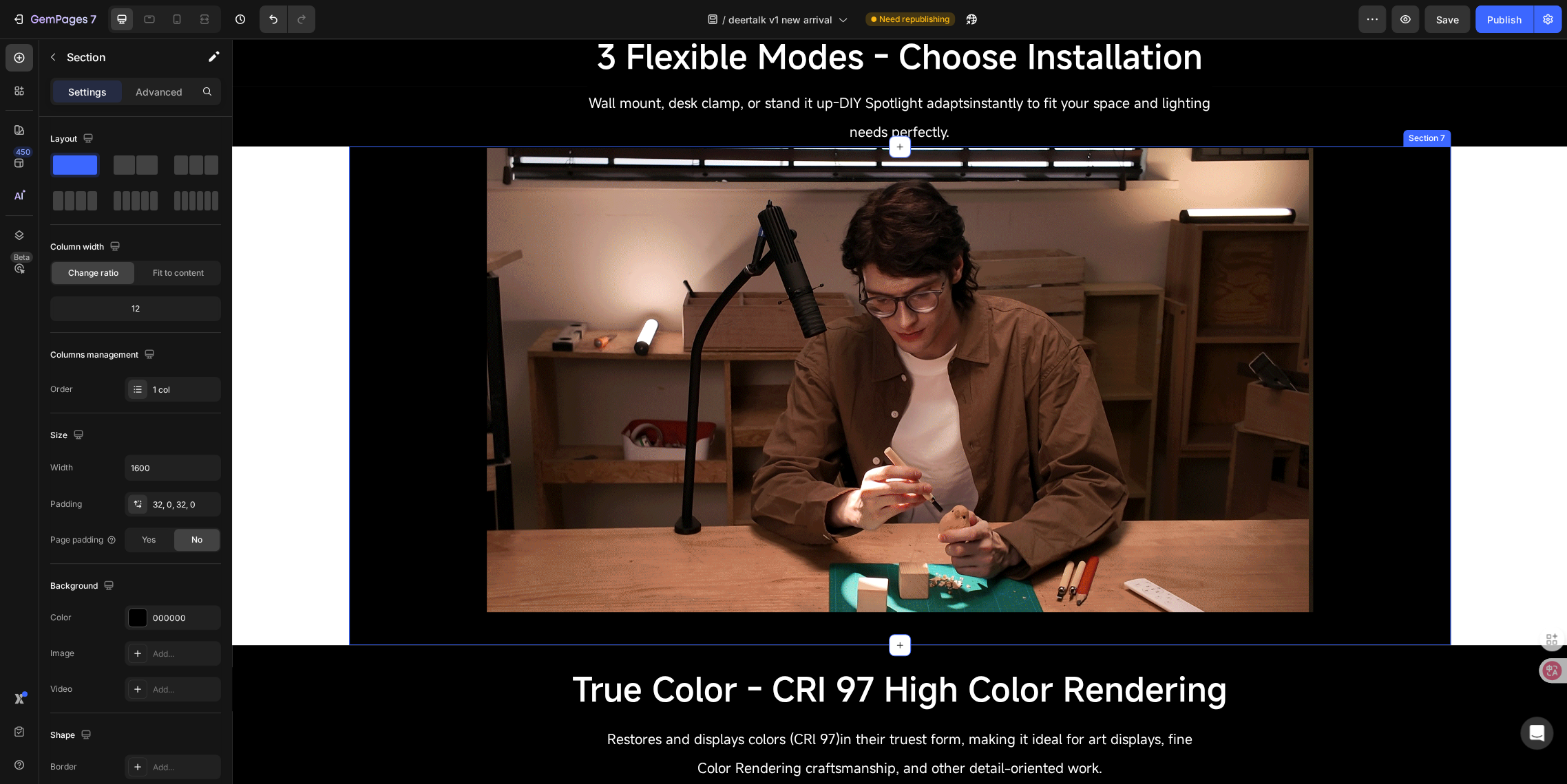
click at [420, 231] on div "Image Row" at bounding box center [899, 395] width 1101 height 455
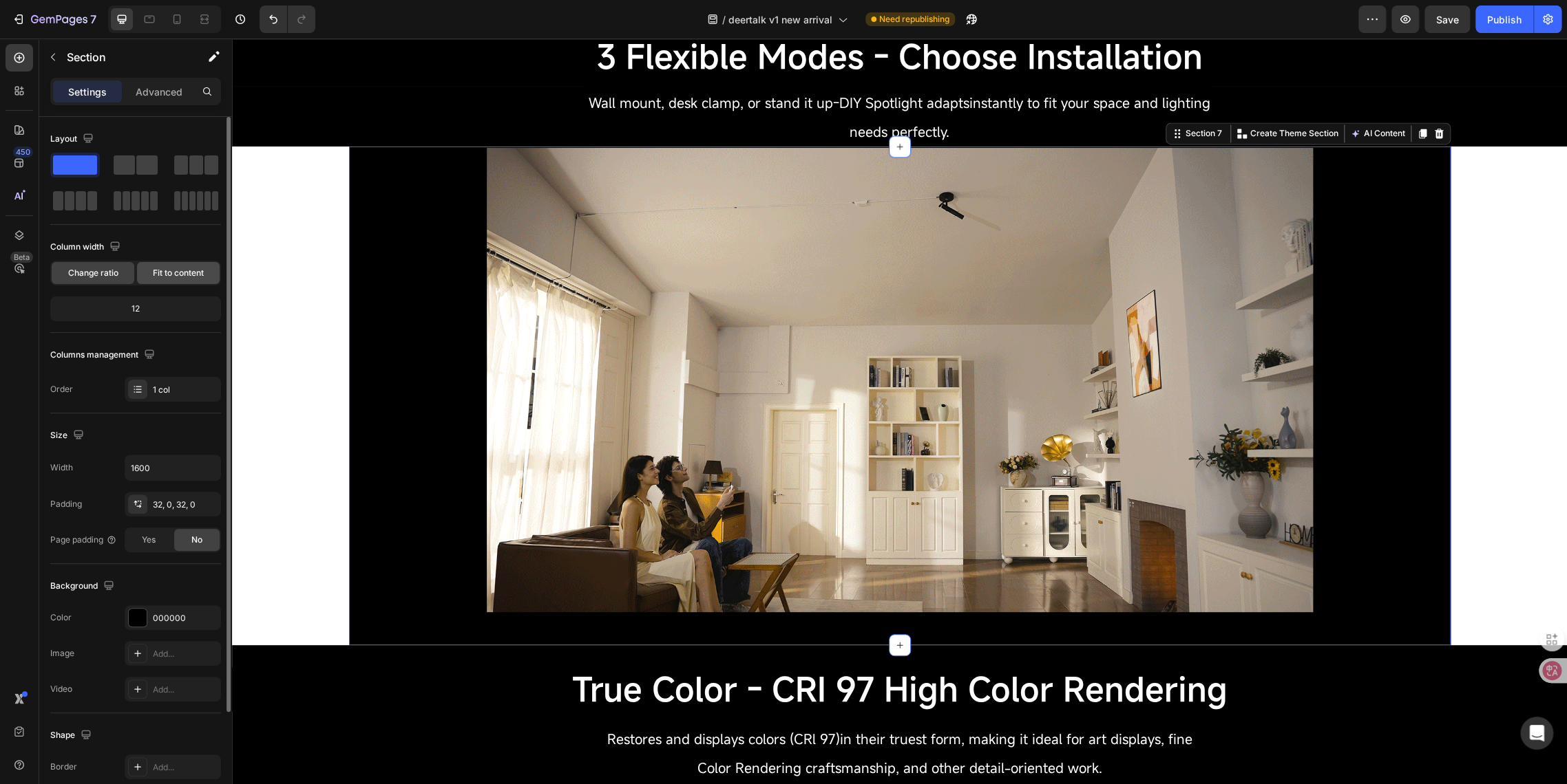
click at [196, 280] on div "Fit to content" at bounding box center [178, 273] width 82 height 22
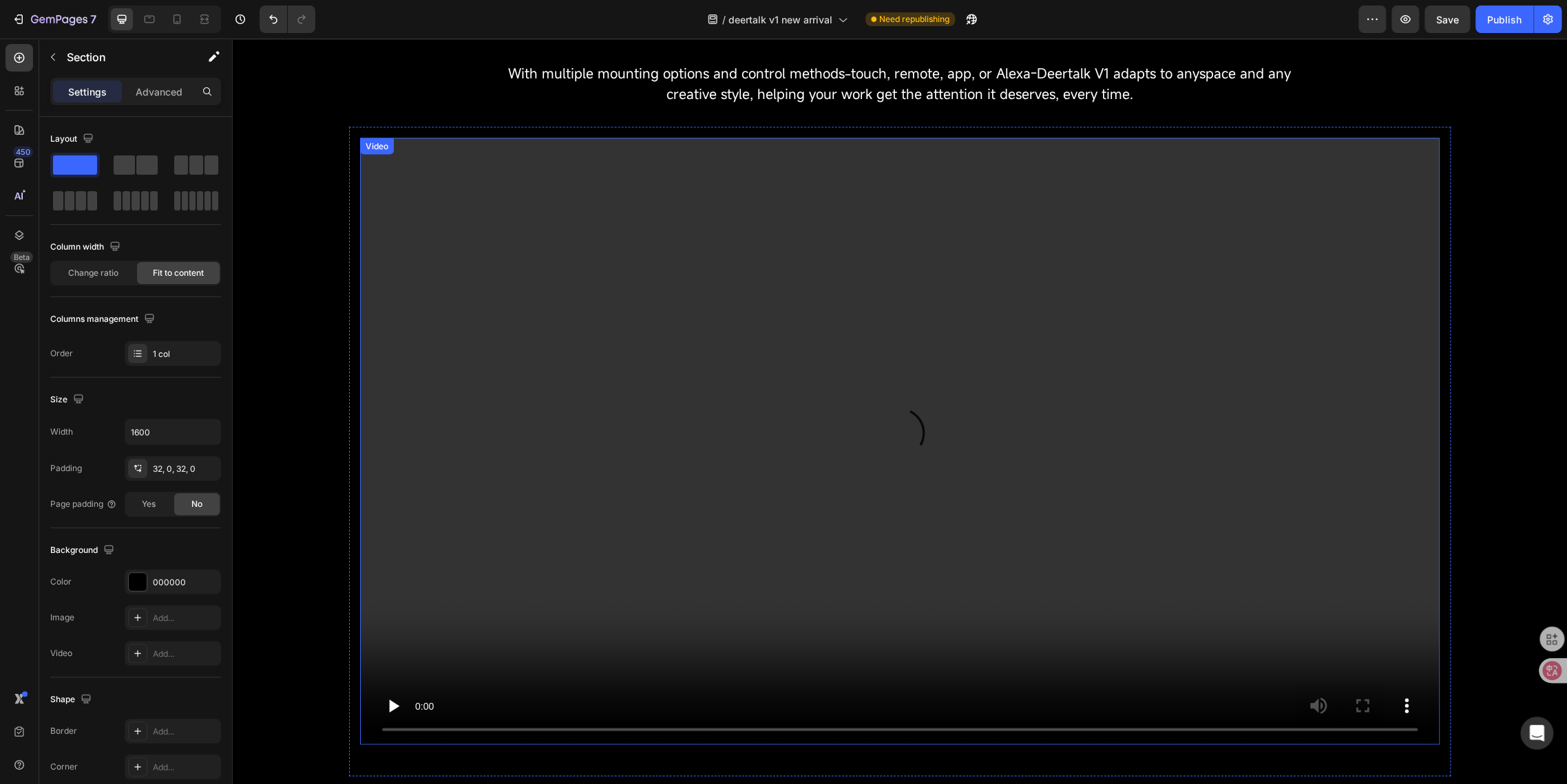
scroll to position [1694, 0]
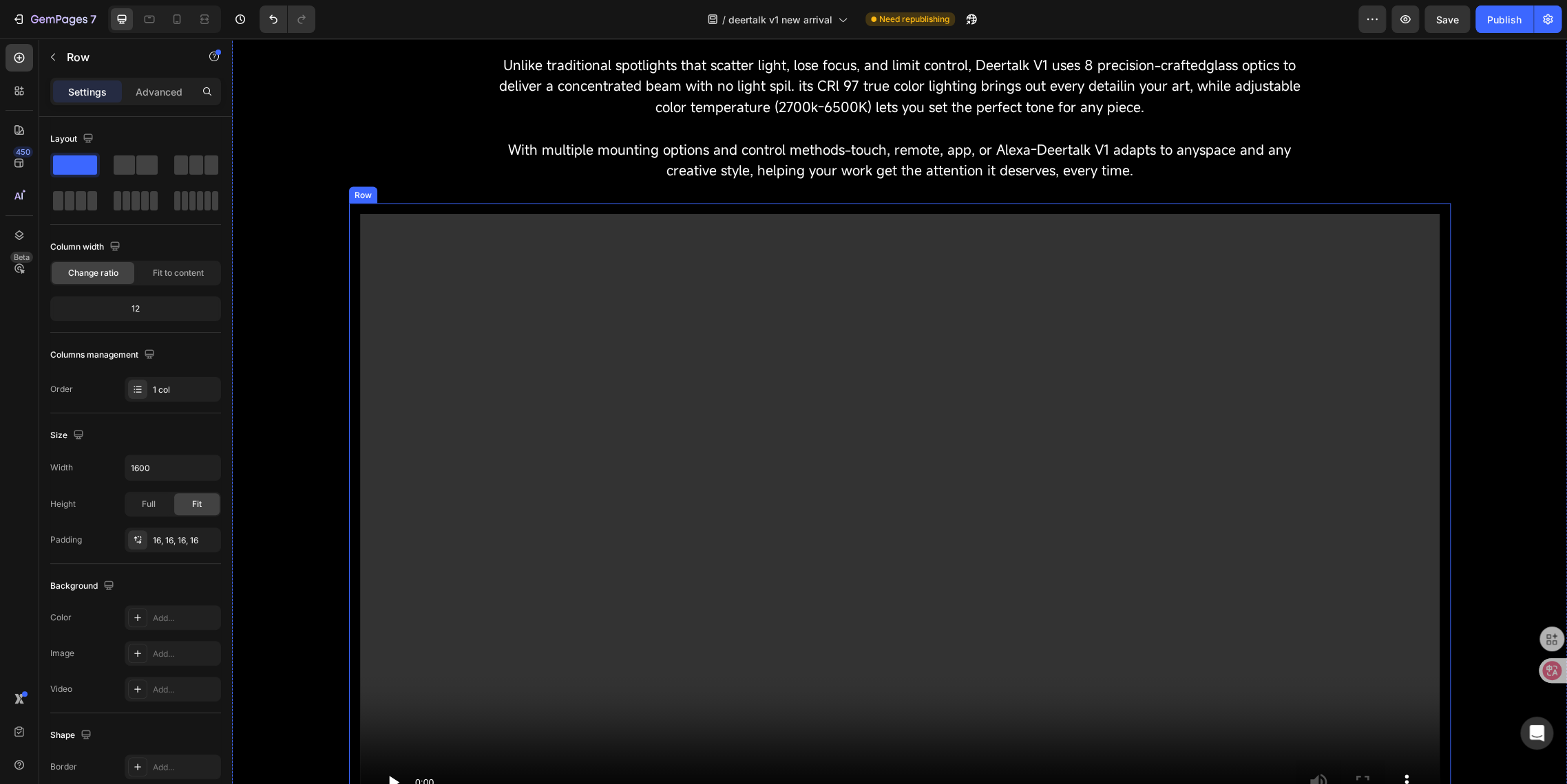
click at [350, 246] on div "Video Row" at bounding box center [899, 527] width 1101 height 649
click at [412, 191] on icon at bounding box center [417, 190] width 11 height 11
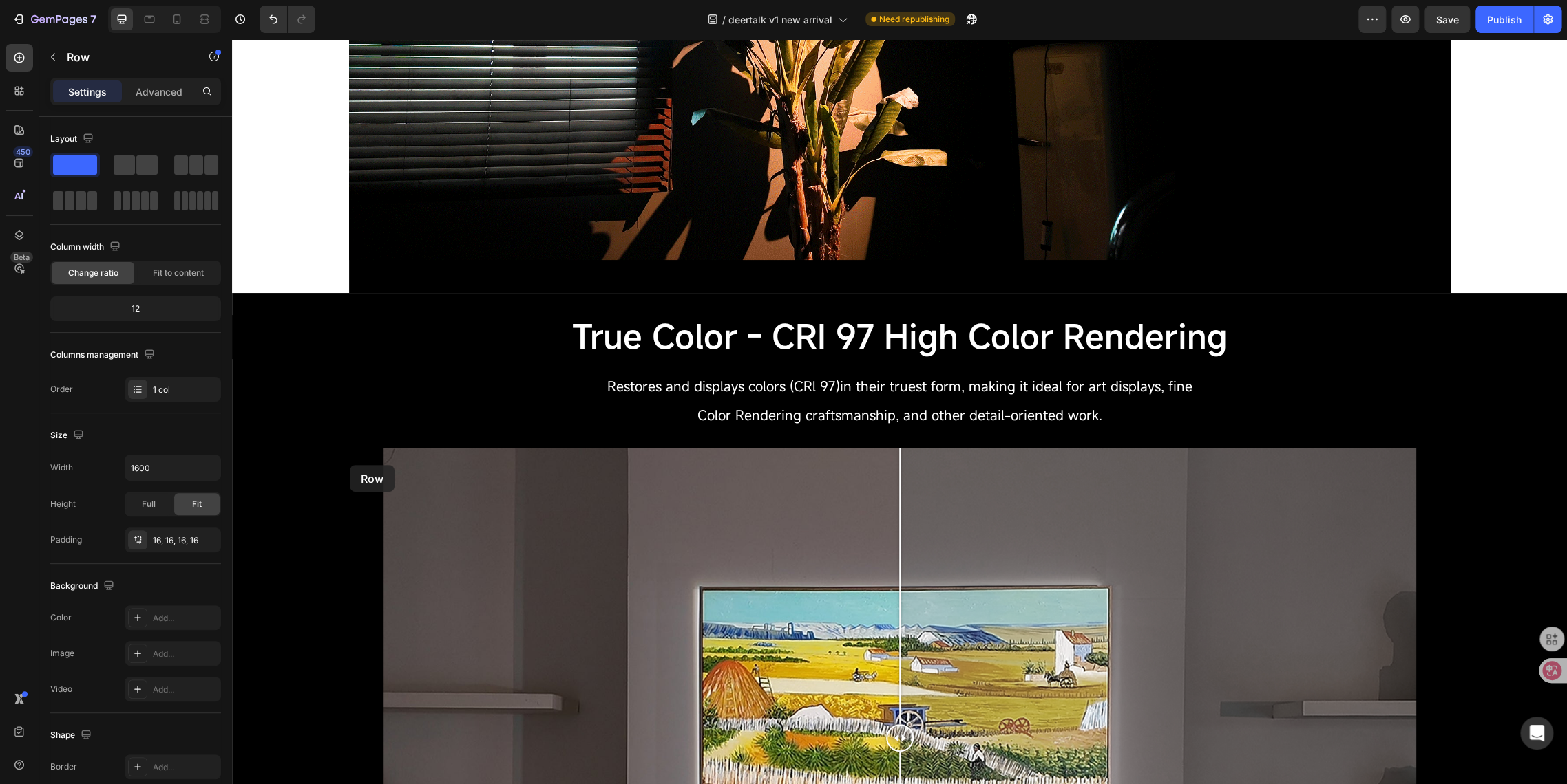
scroll to position [1073, 0]
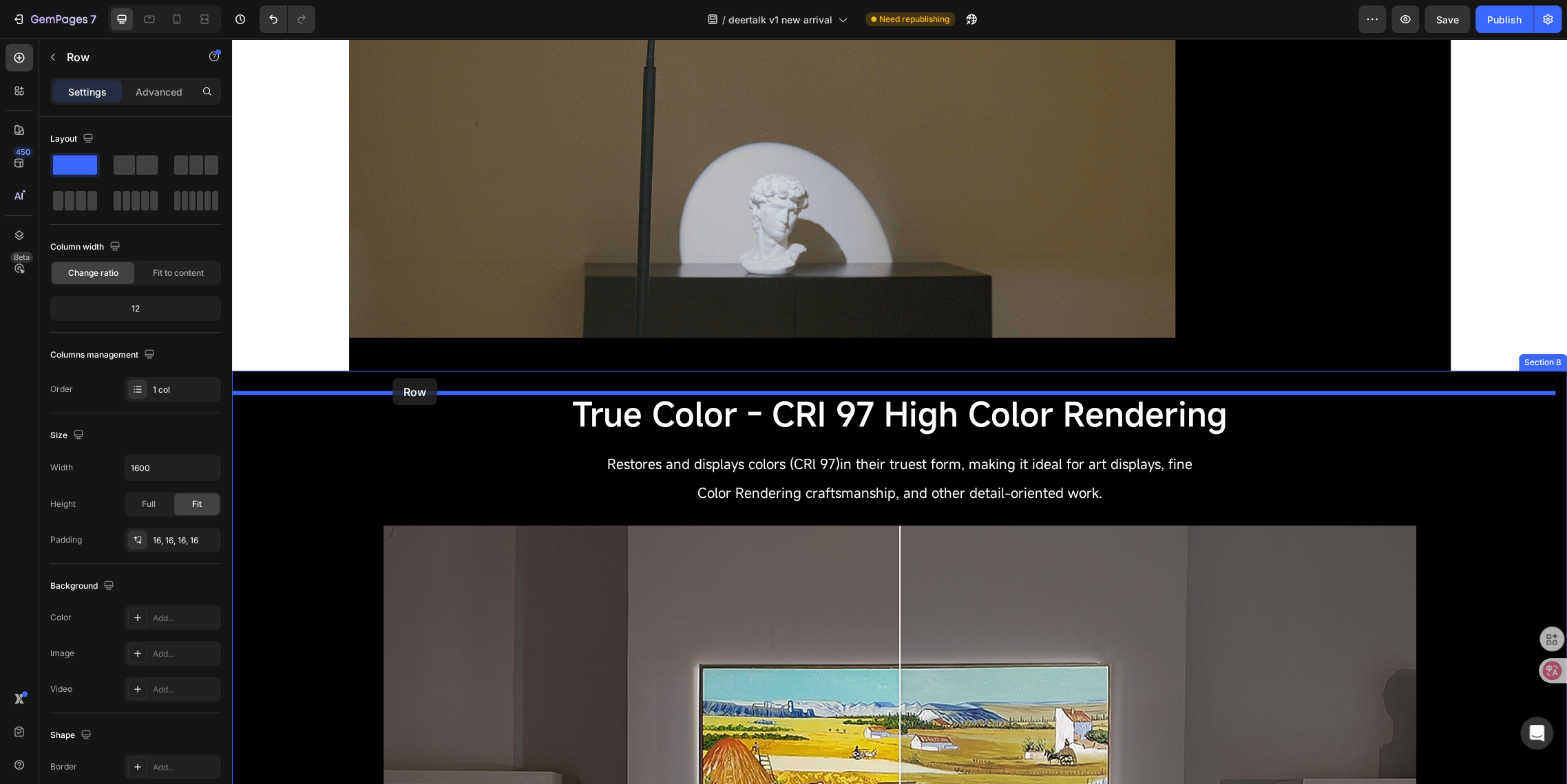
drag, startPoint x: 352, startPoint y: 613, endPoint x: 393, endPoint y: 378, distance: 238.5
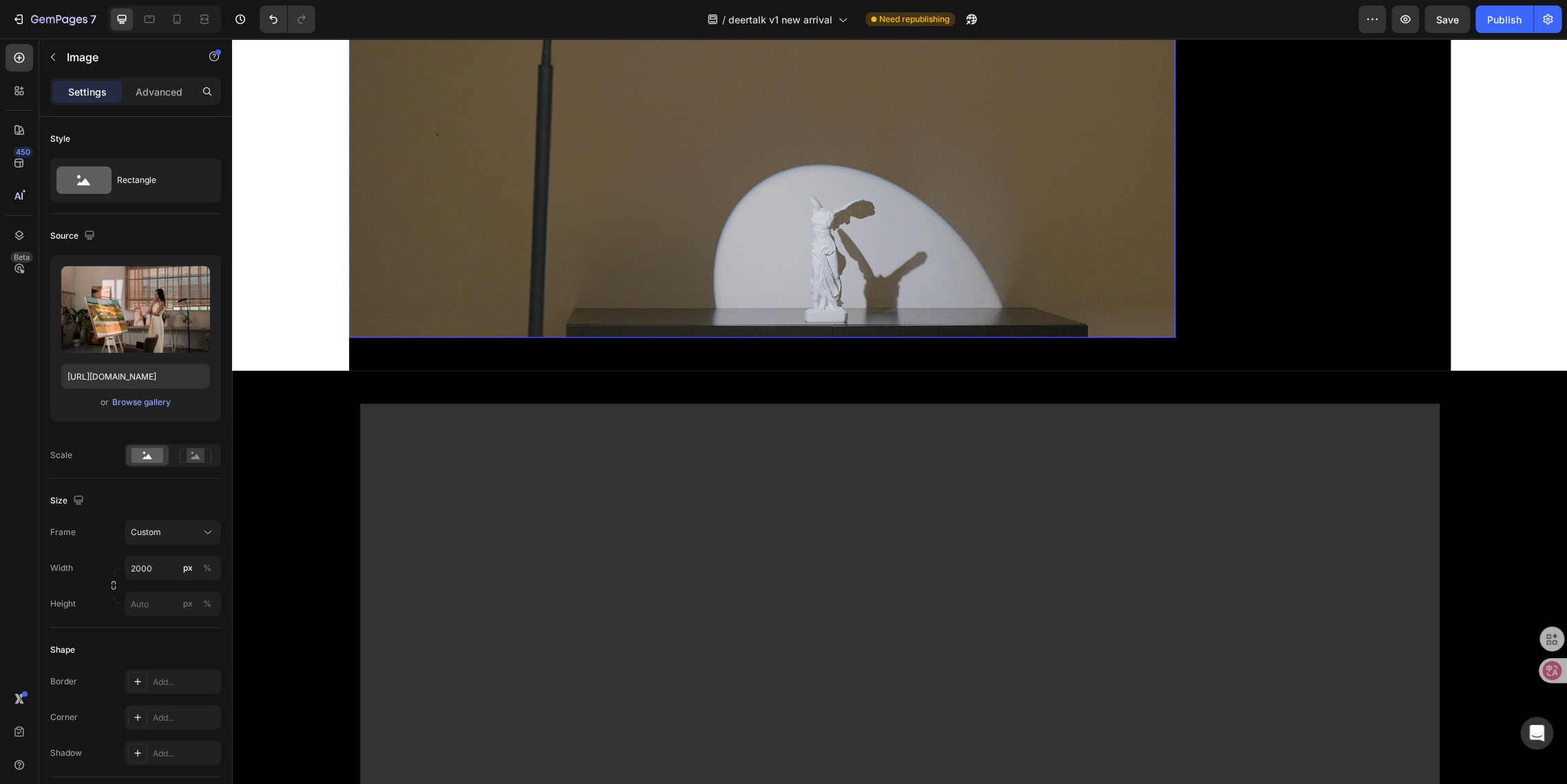
click at [491, 281] on img at bounding box center [761, 105] width 826 height 464
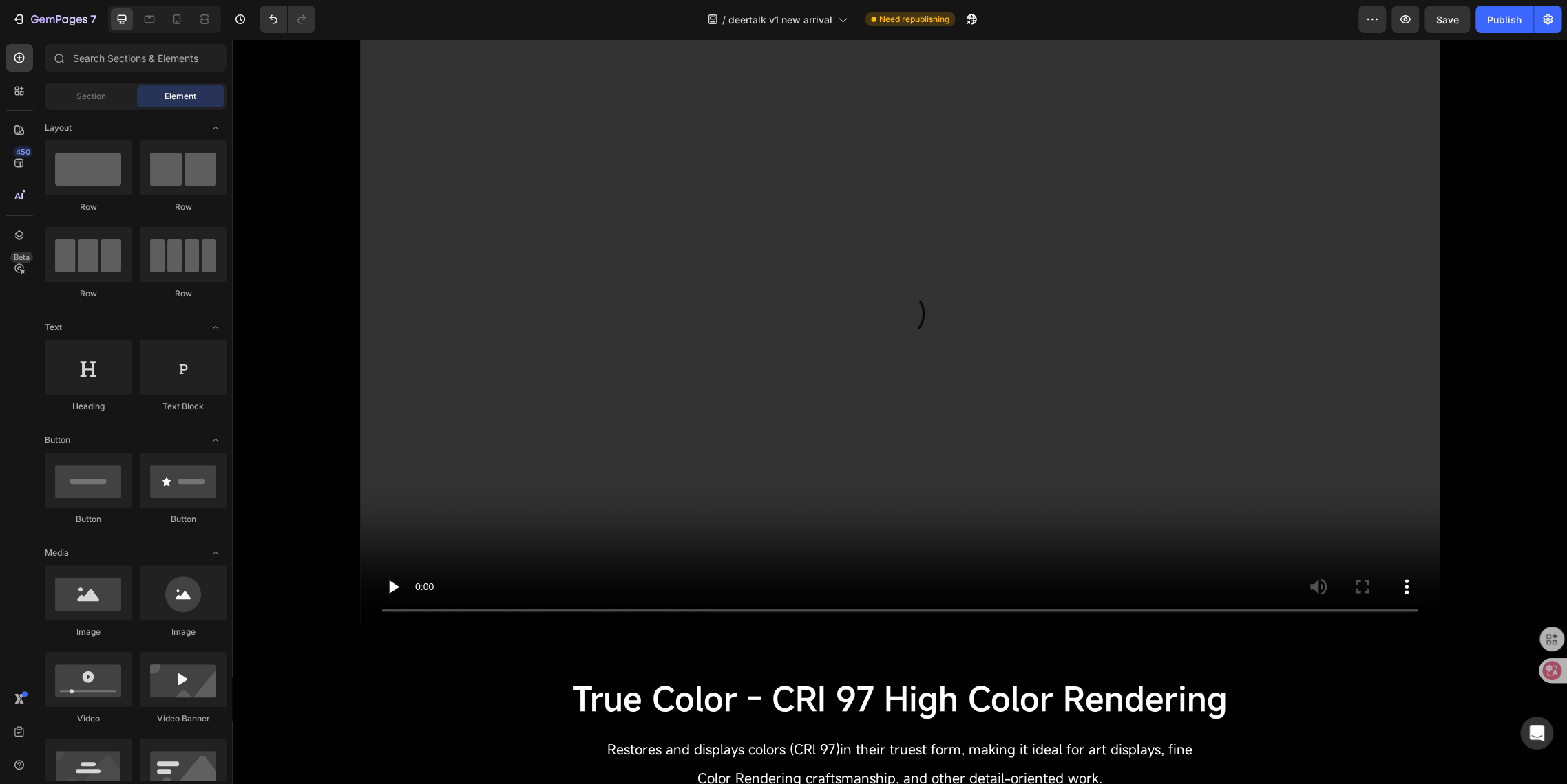
scroll to position [1195, 0]
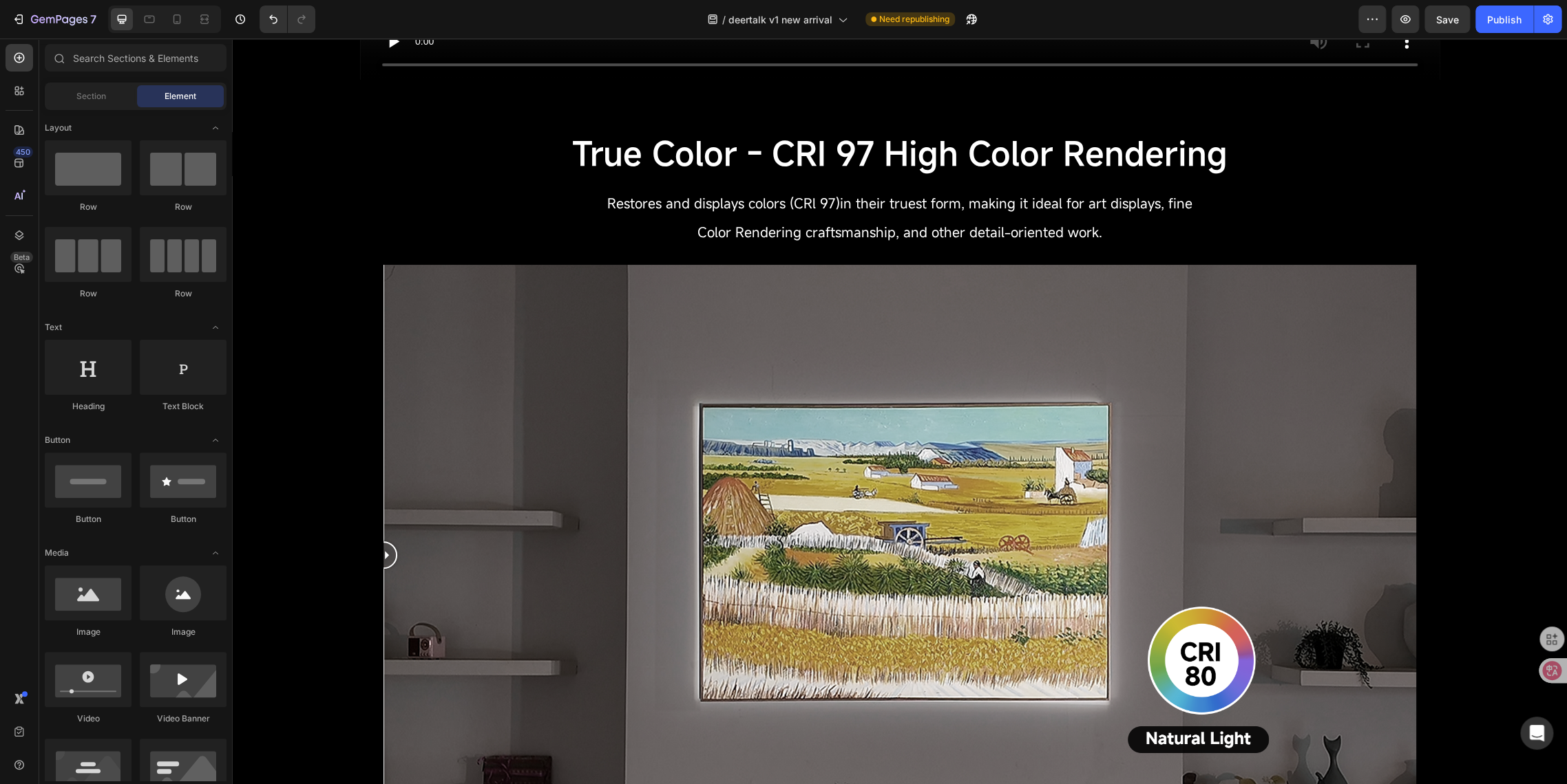
scroll to position [583, 0]
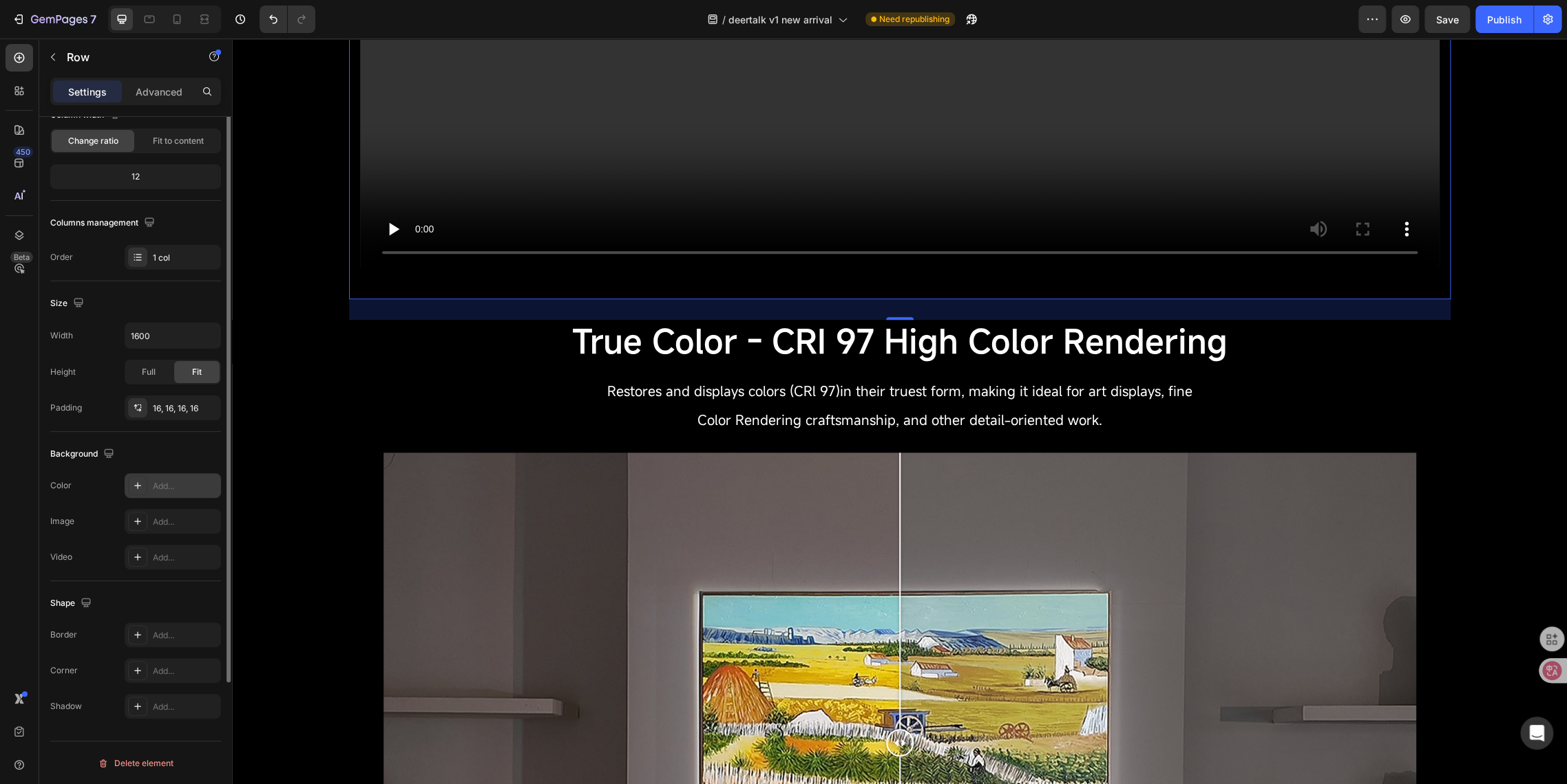
scroll to position [0, 0]
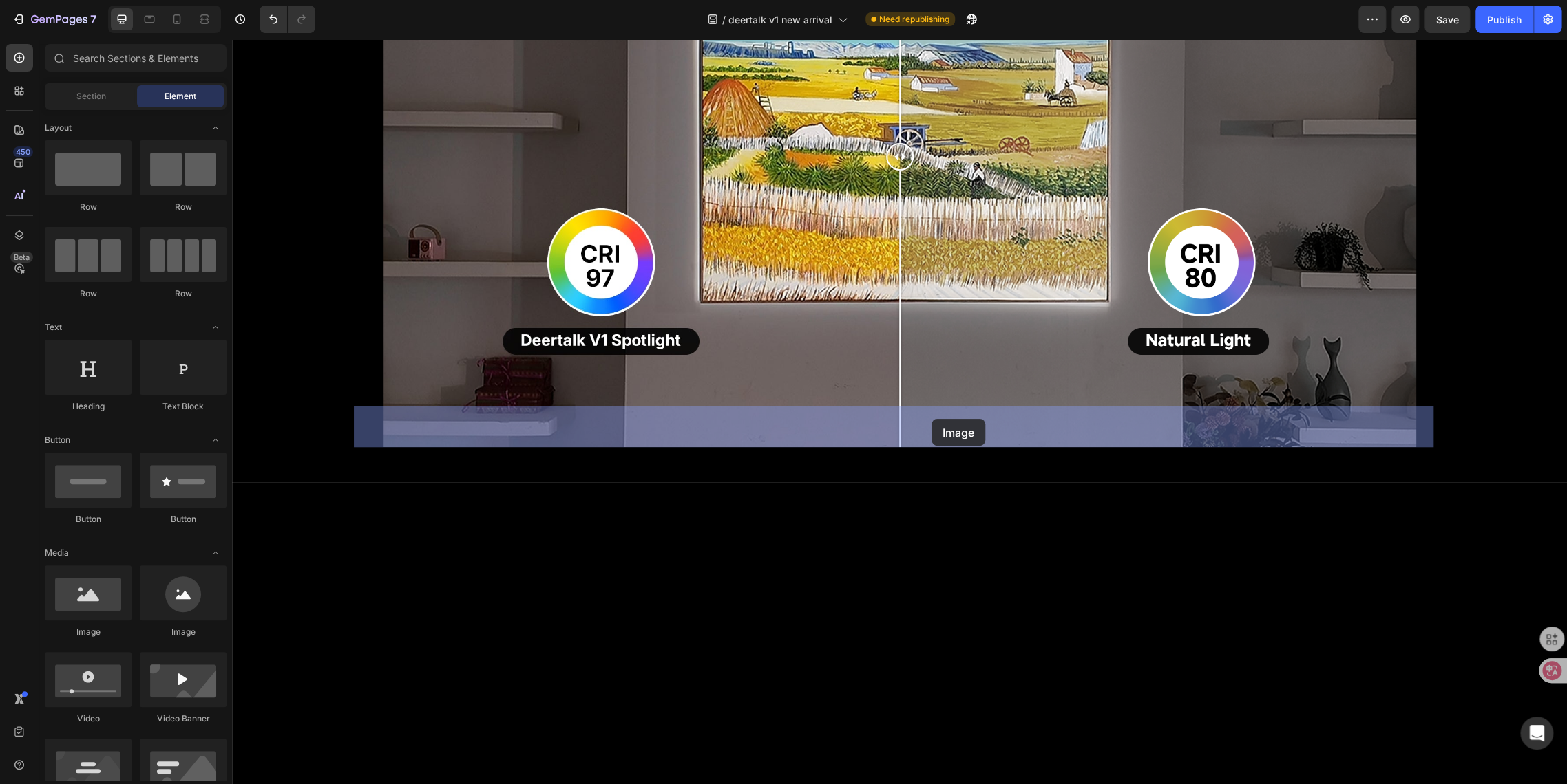
drag, startPoint x: 327, startPoint y: 636, endPoint x: 931, endPoint y: 419, distance: 641.8
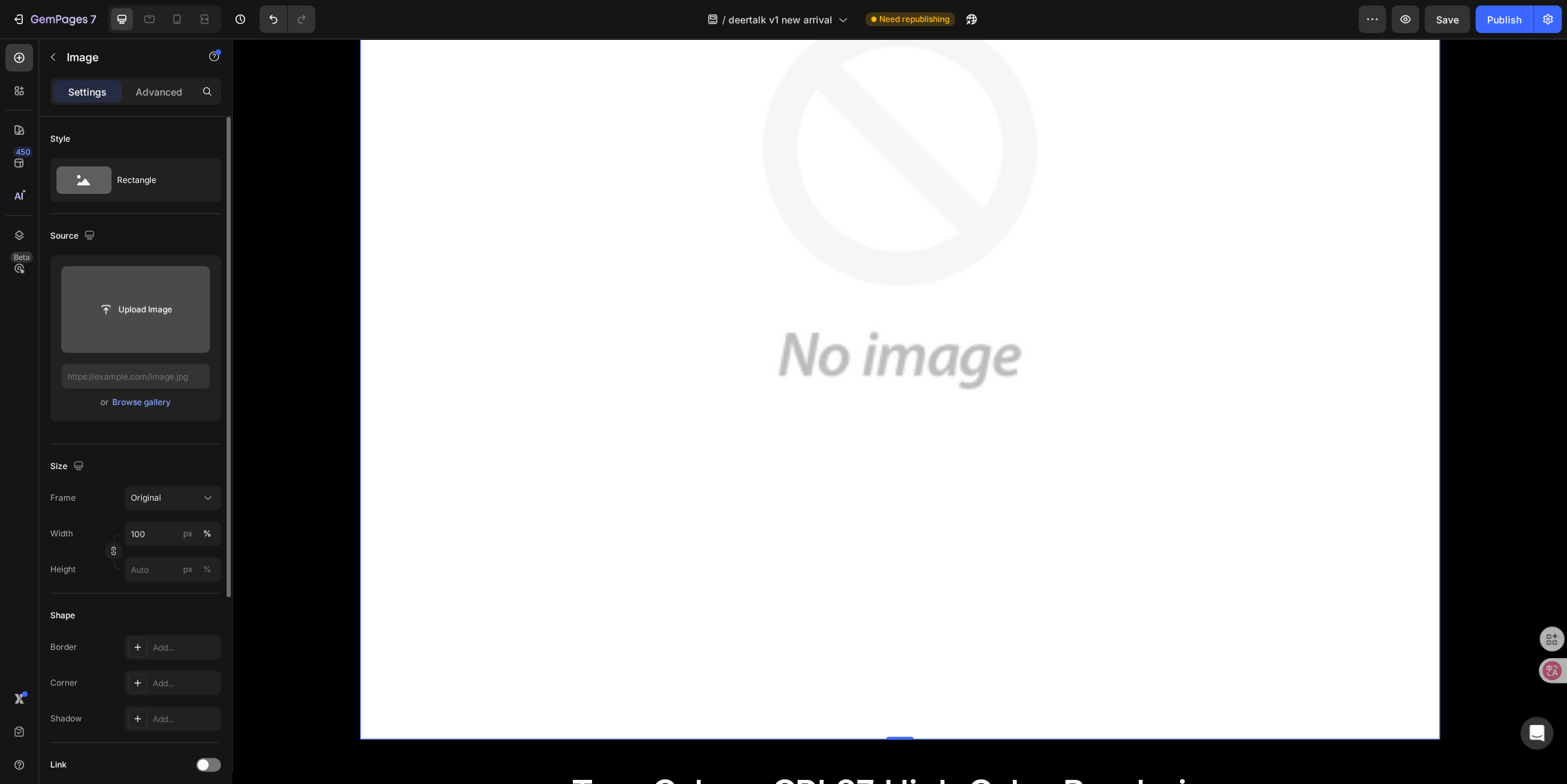
click at [132, 313] on input "file" at bounding box center [135, 309] width 95 height 23
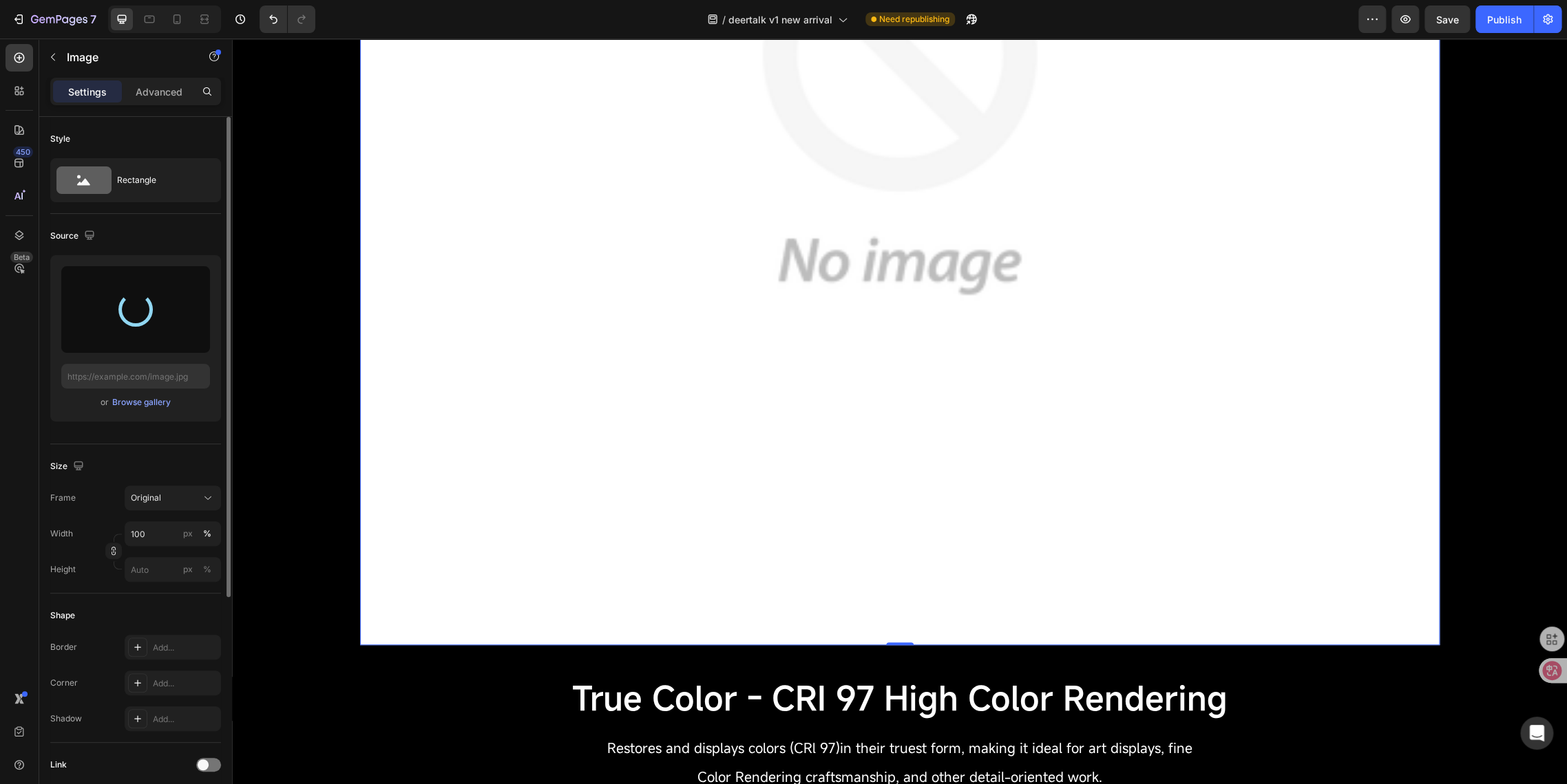
scroll to position [1424, 0]
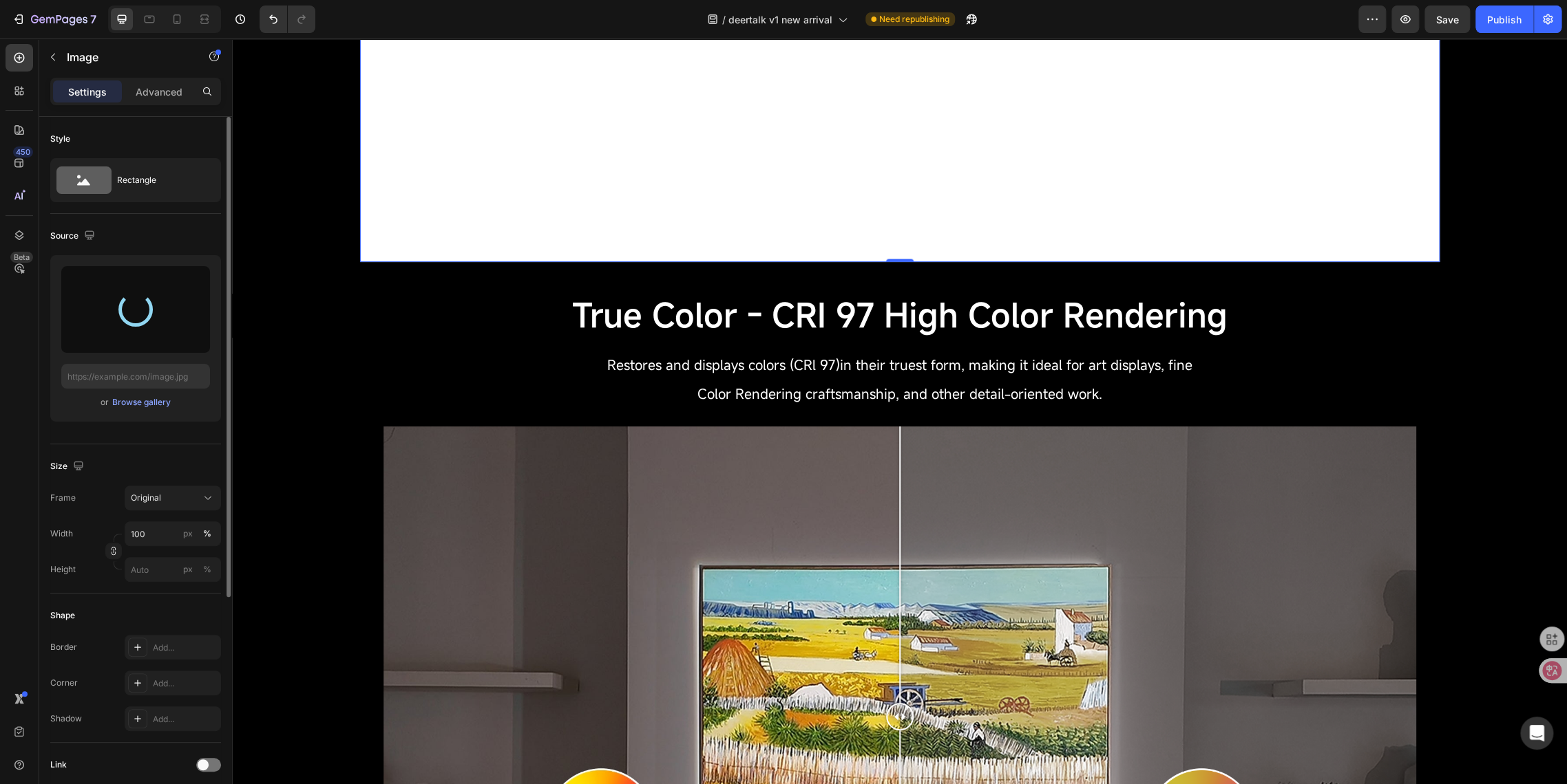
type input "[URL][DOMAIN_NAME]"
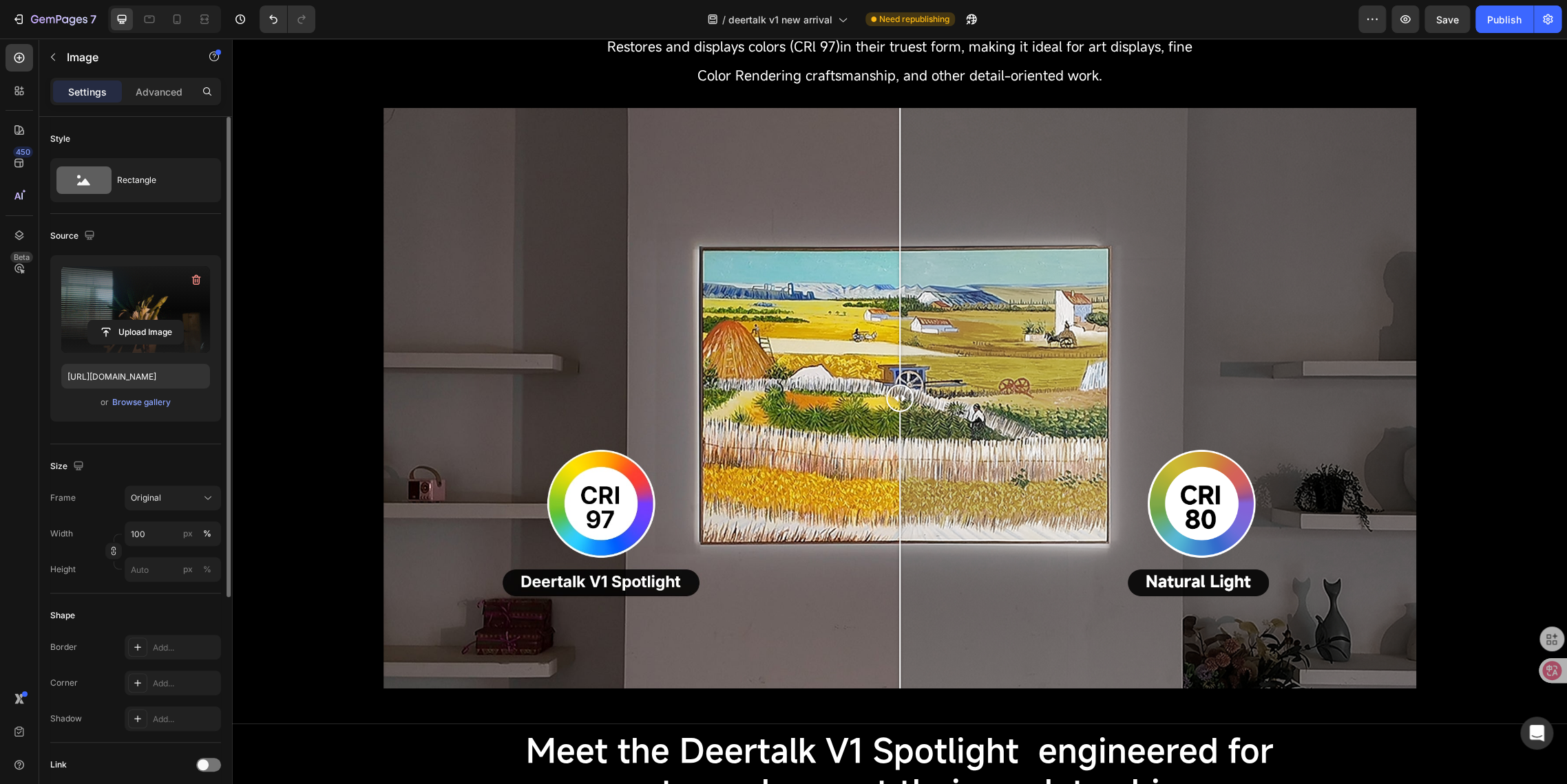
scroll to position [1640, 0]
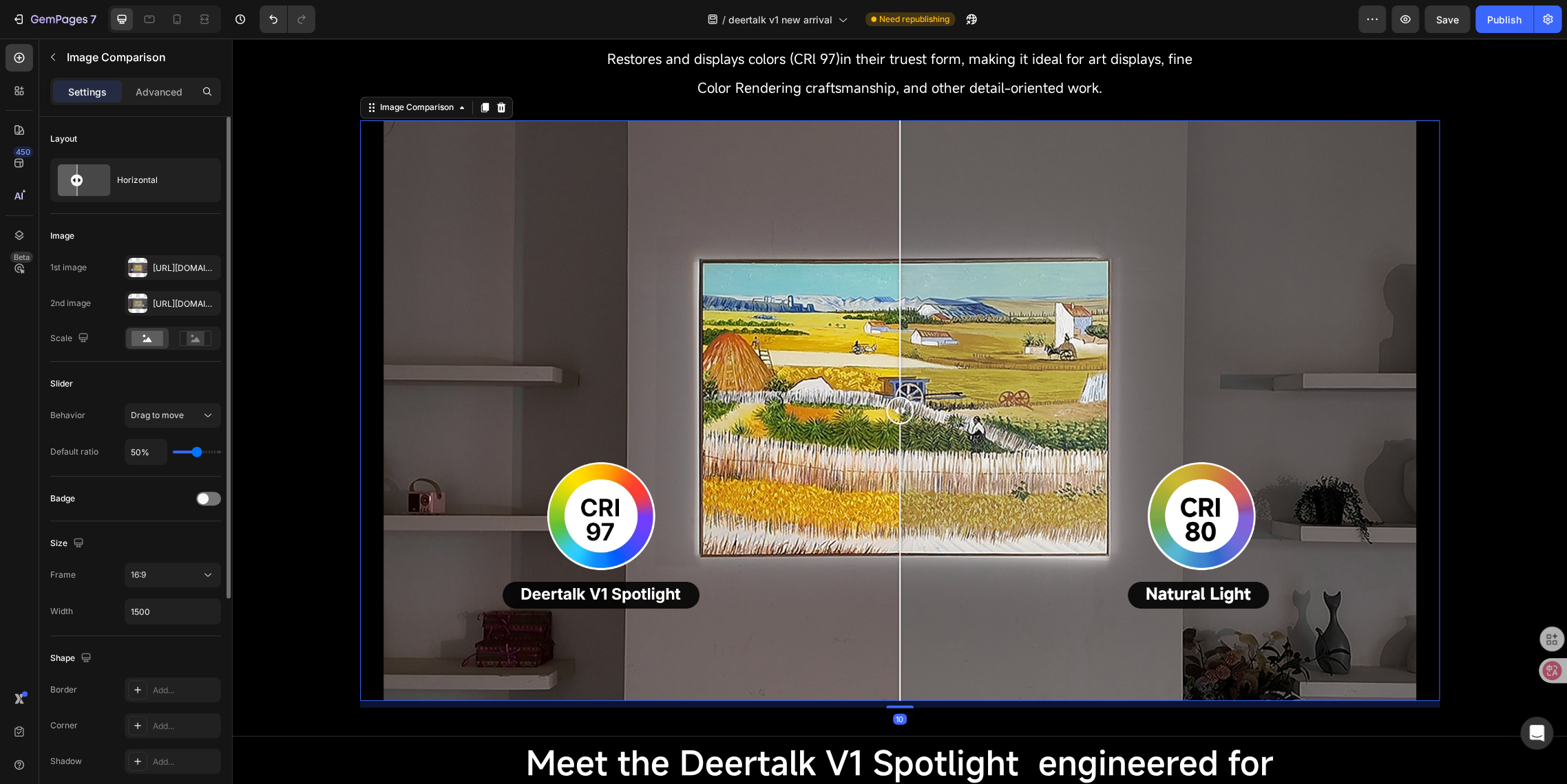
click at [360, 153] on div at bounding box center [899, 411] width 1079 height 581
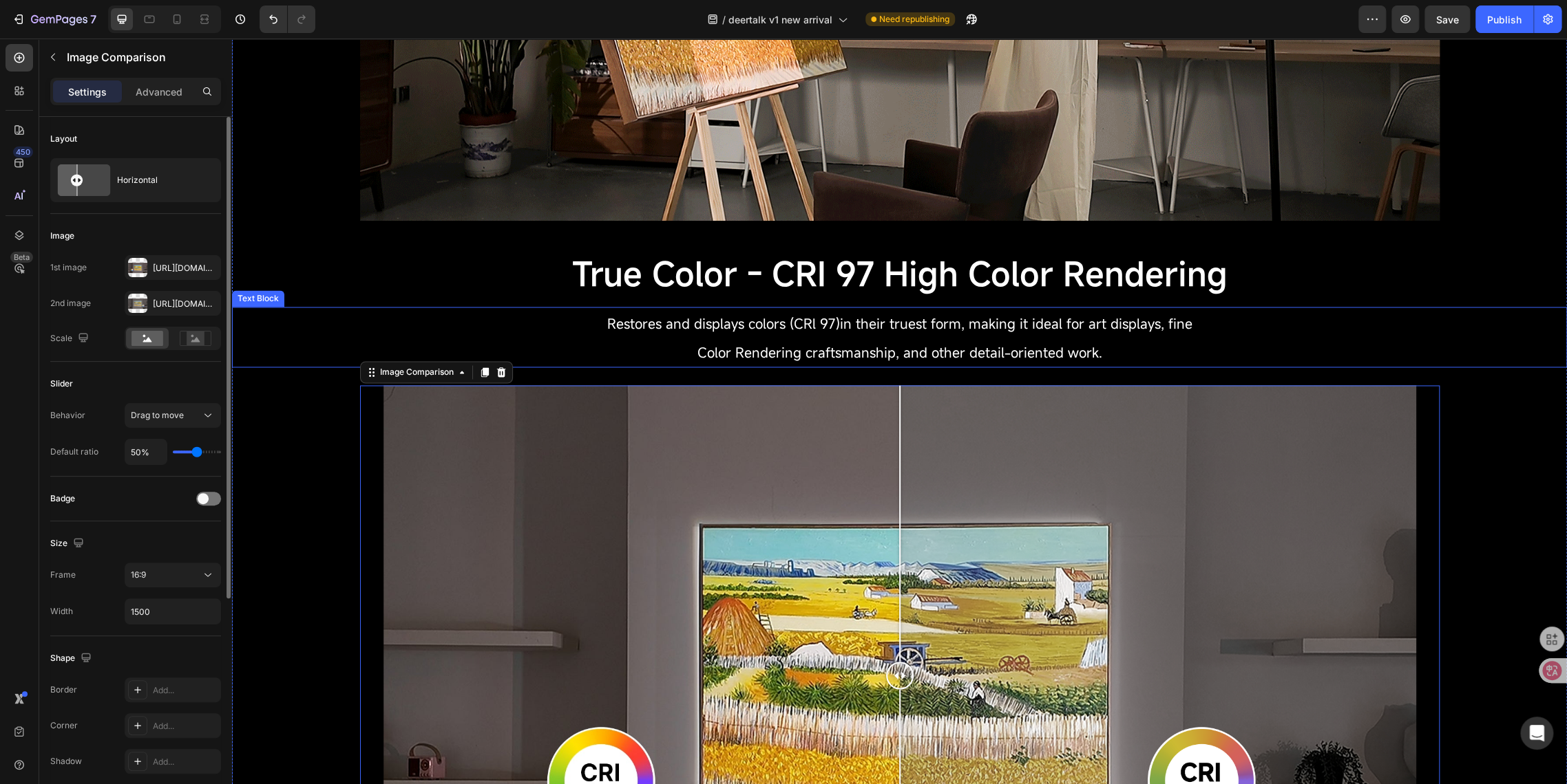
scroll to position [1258, 0]
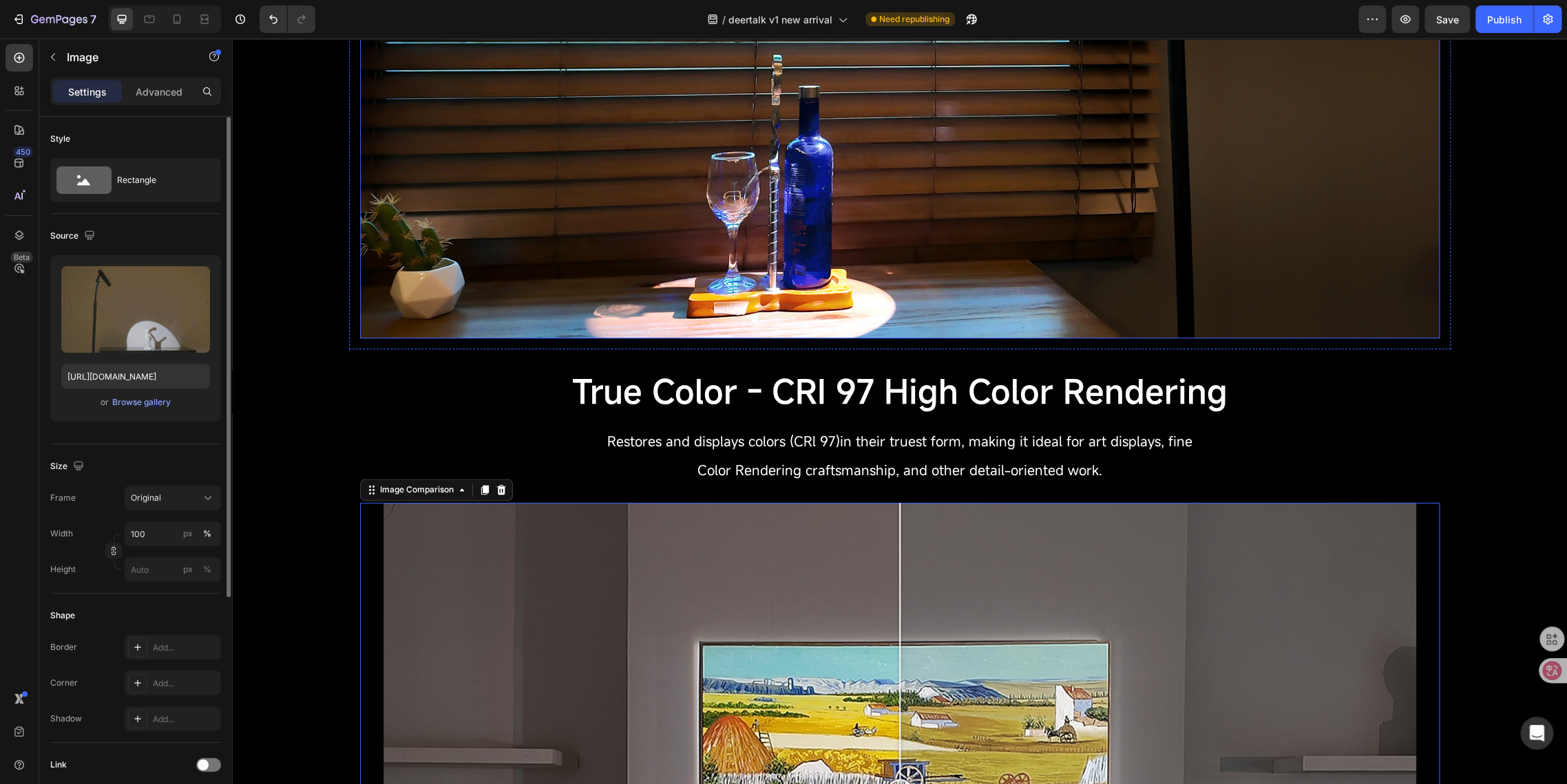
click at [521, 175] on img at bounding box center [899, 35] width 1079 height 607
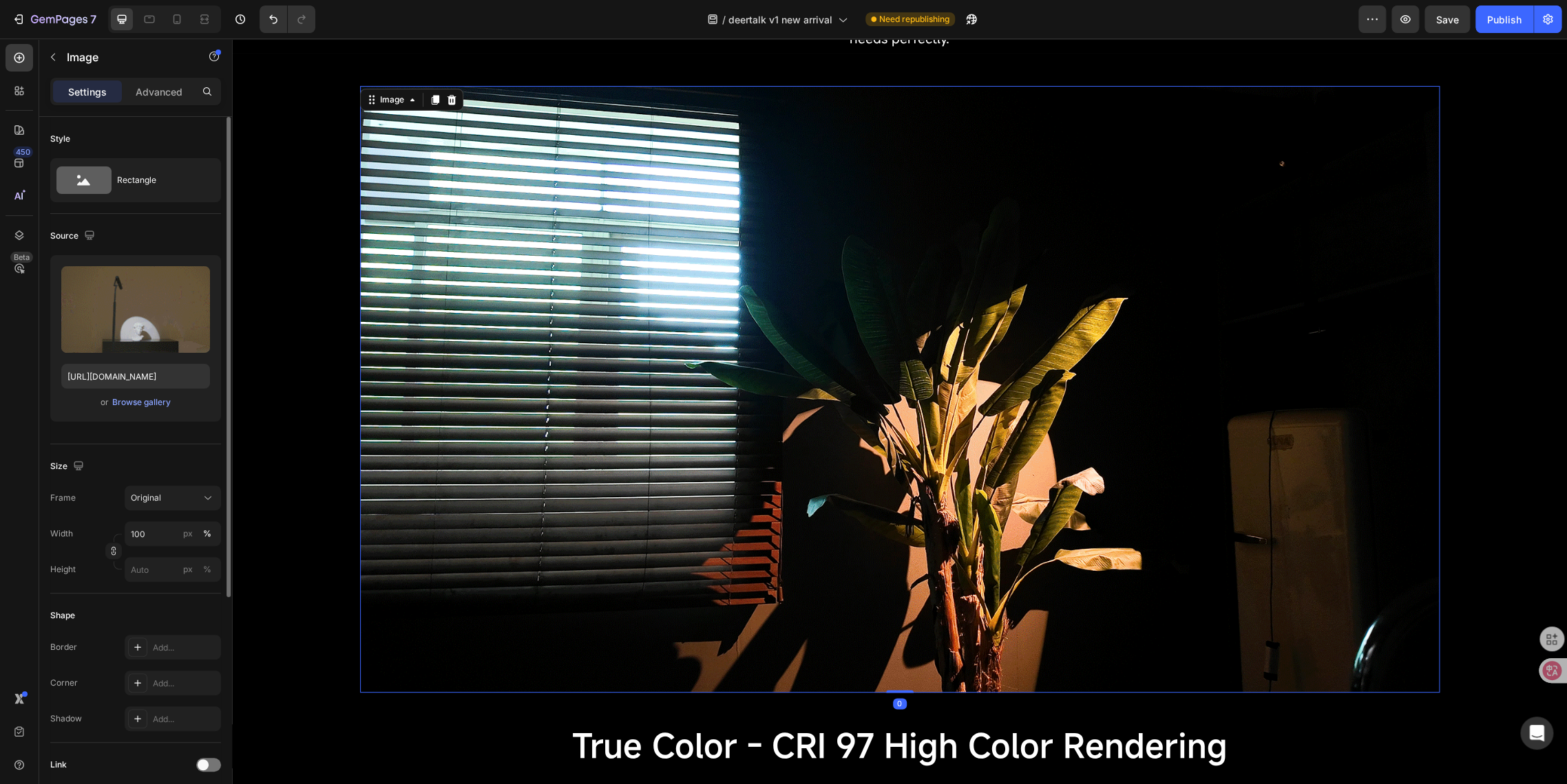
scroll to position [875, 0]
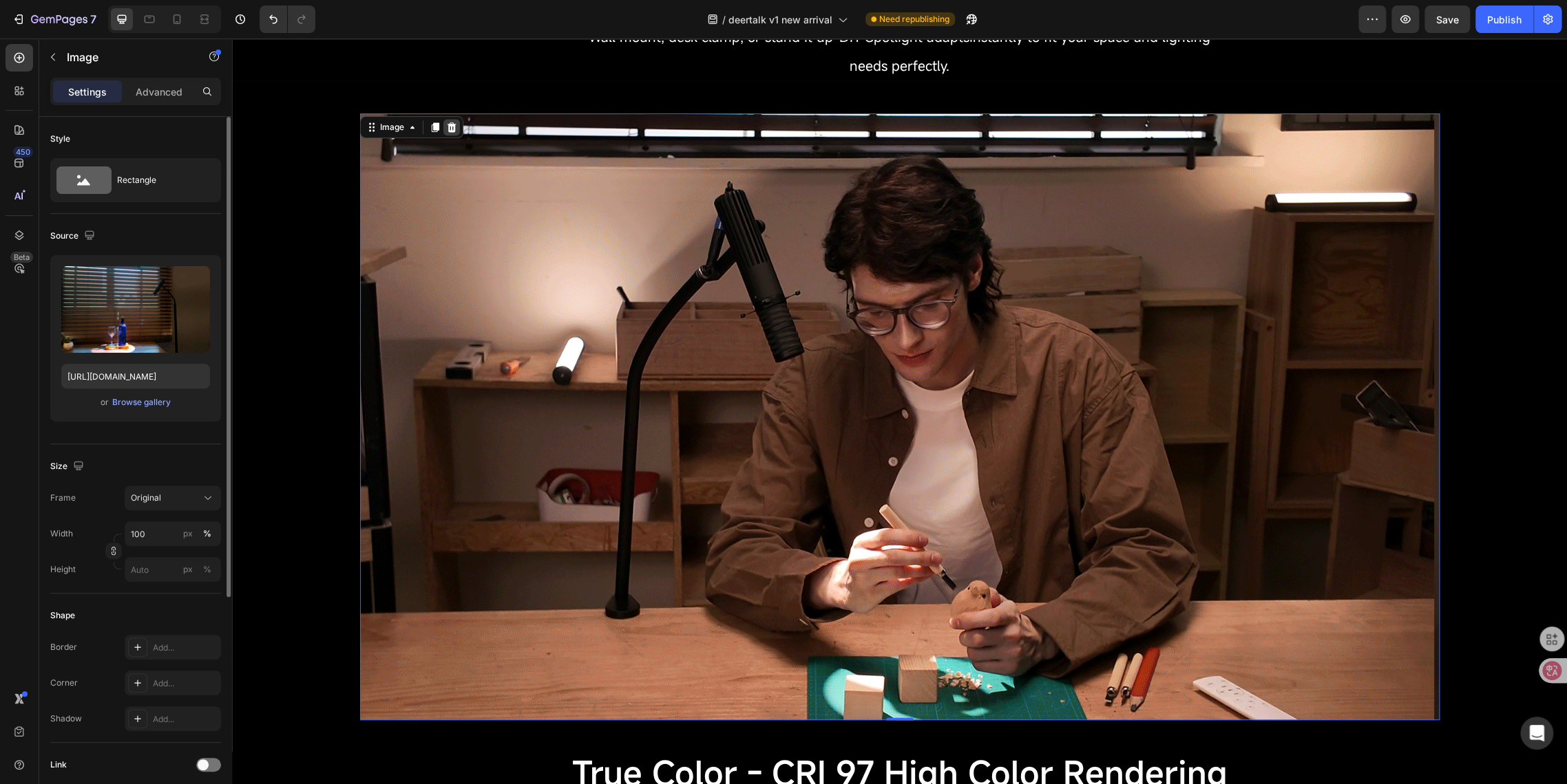
click at [447, 130] on icon at bounding box center [450, 127] width 9 height 10
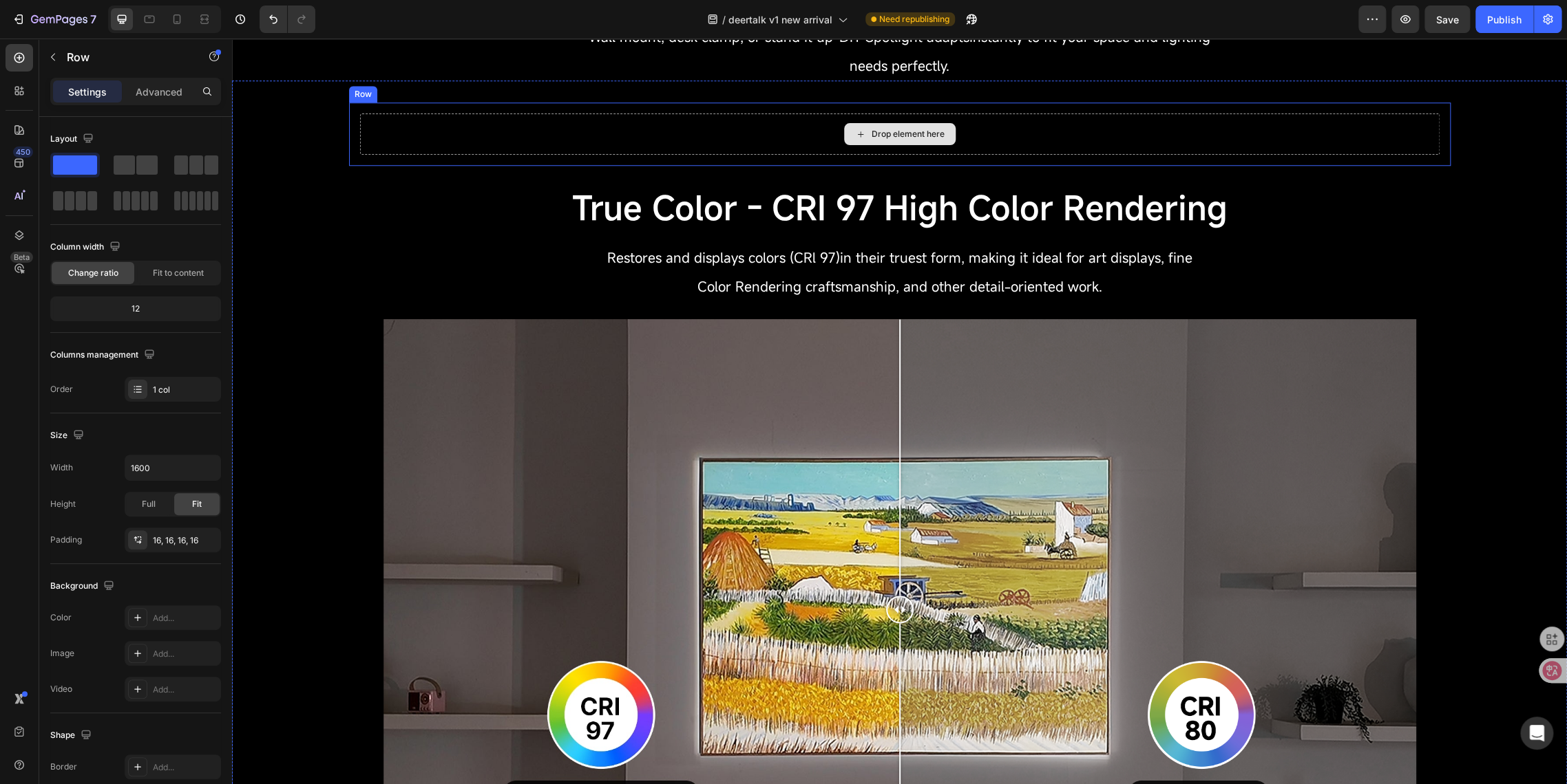
click at [384, 132] on div "Drop element here" at bounding box center [899, 134] width 1079 height 41
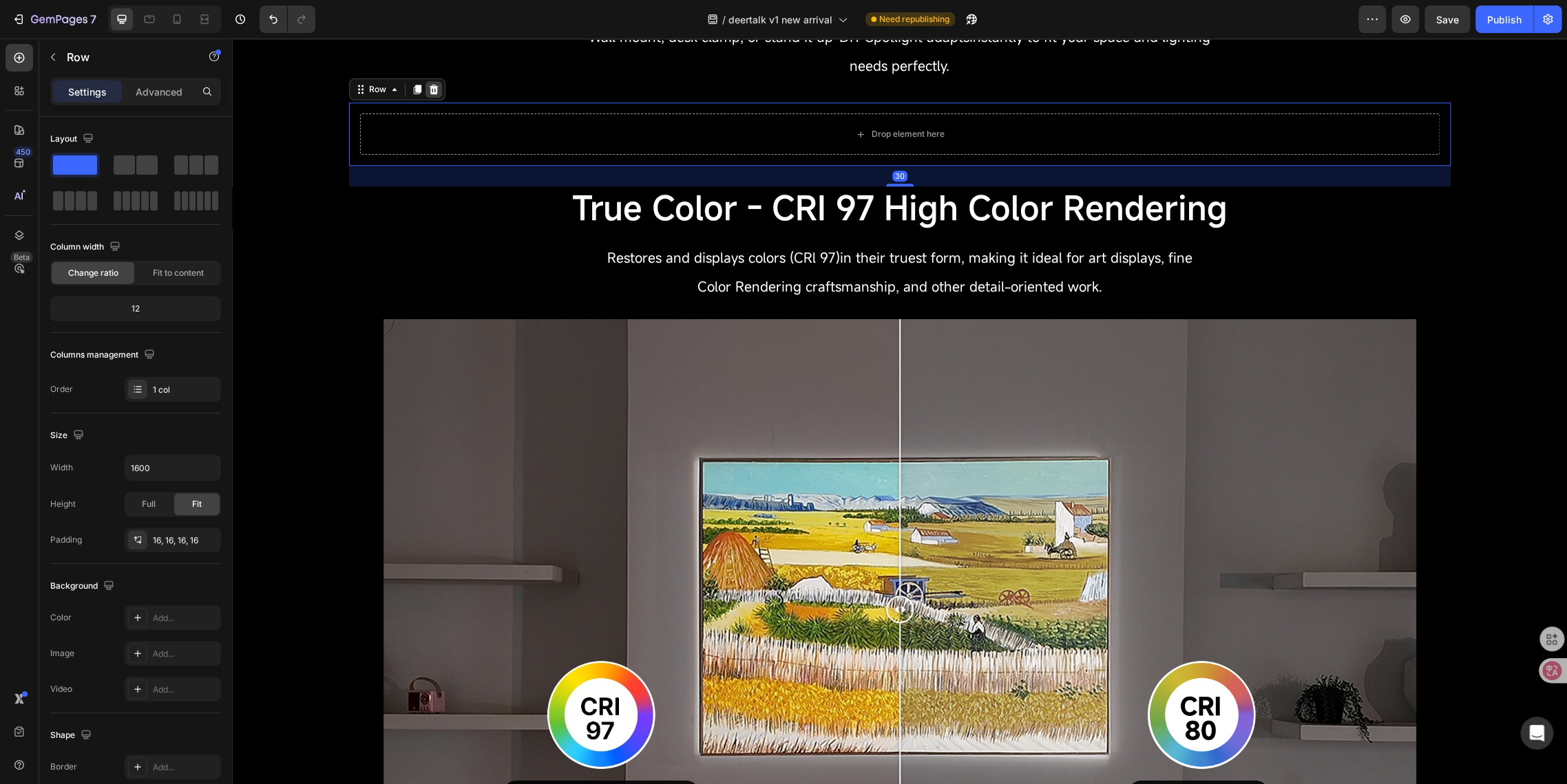
click at [428, 89] on icon at bounding box center [433, 89] width 11 height 11
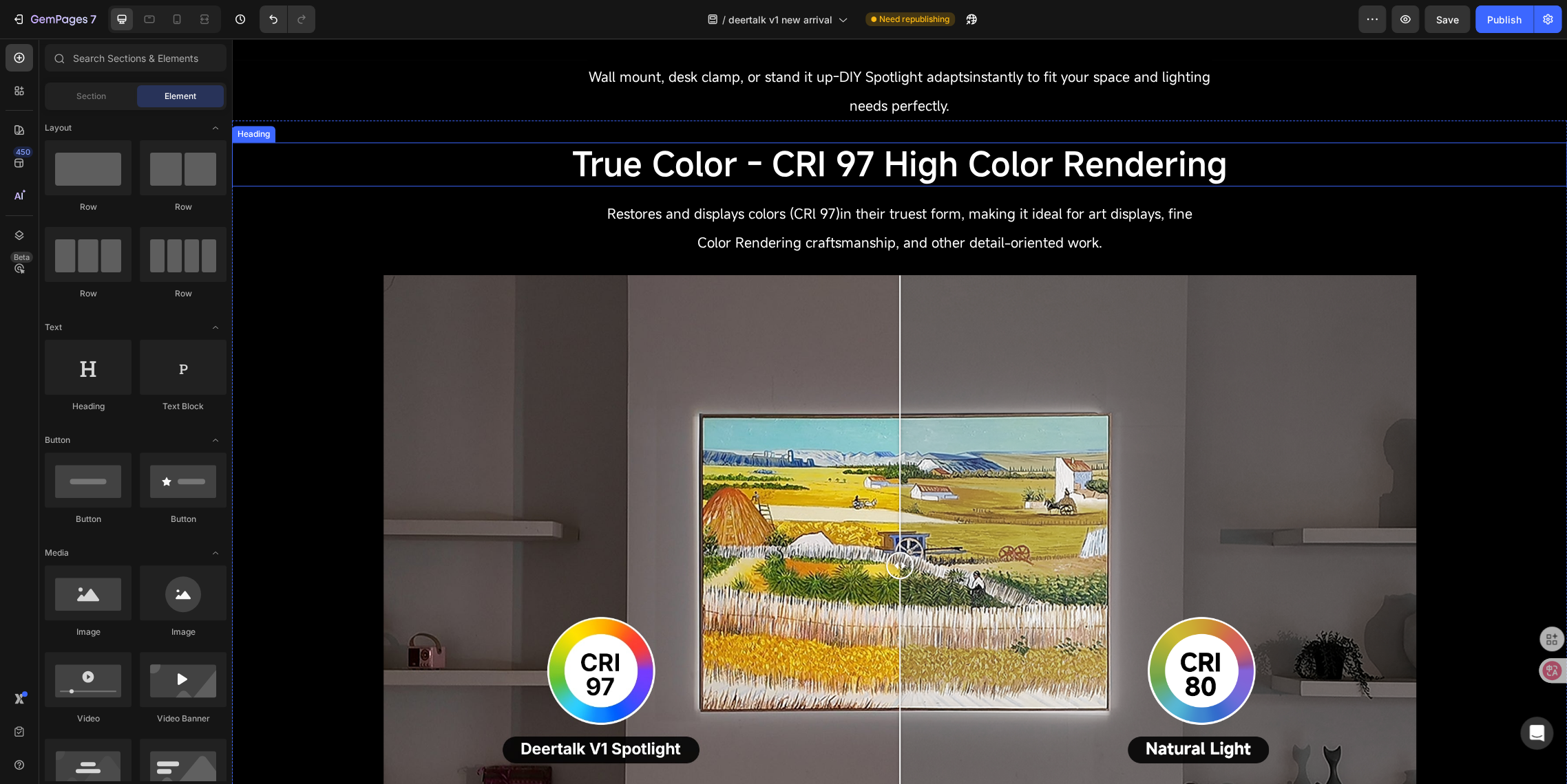
scroll to position [798, 0]
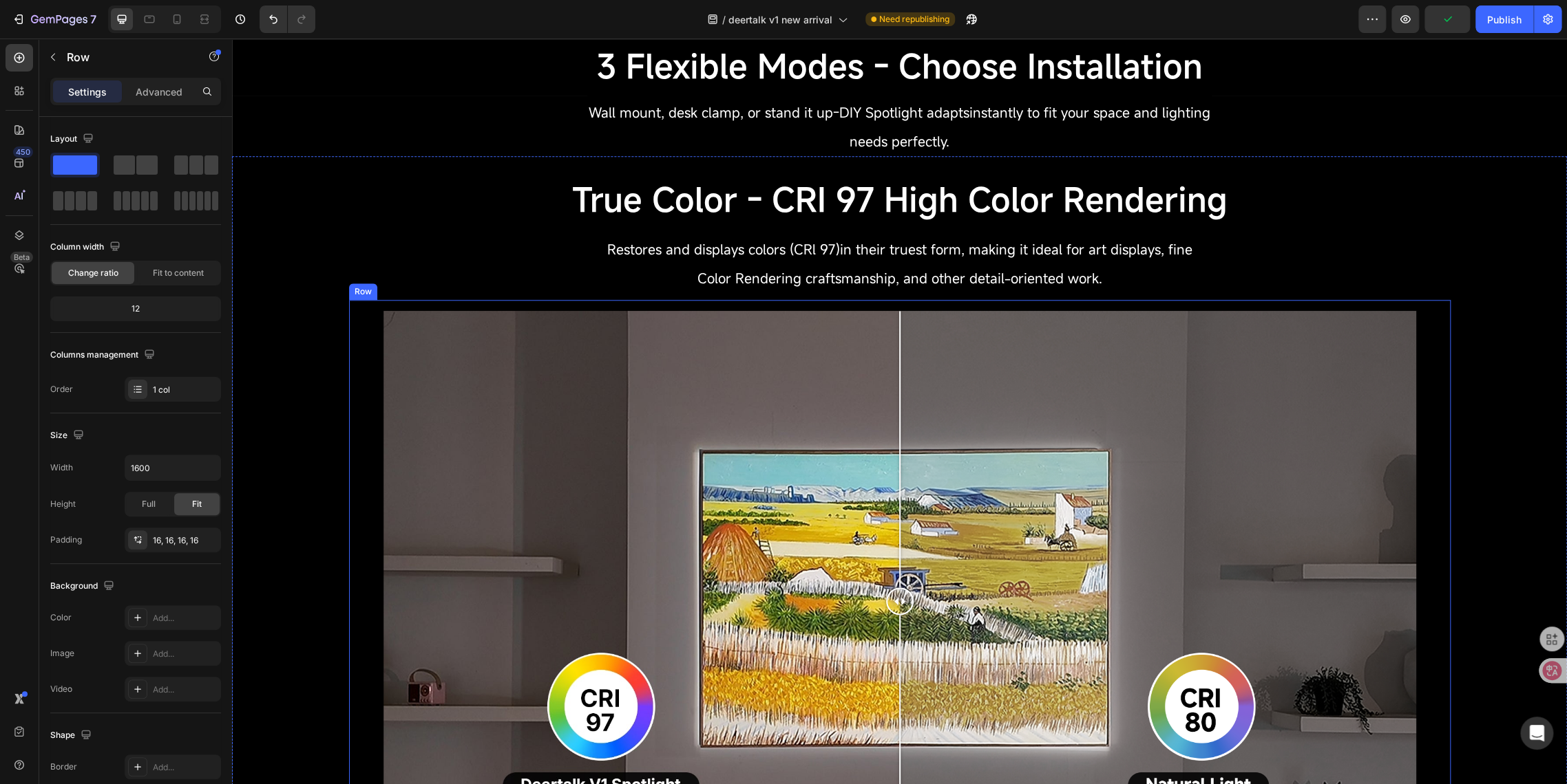
click at [349, 325] on div "Image Comparison Row" at bounding box center [899, 604] width 1101 height 610
click at [412, 292] on icon at bounding box center [417, 286] width 11 height 11
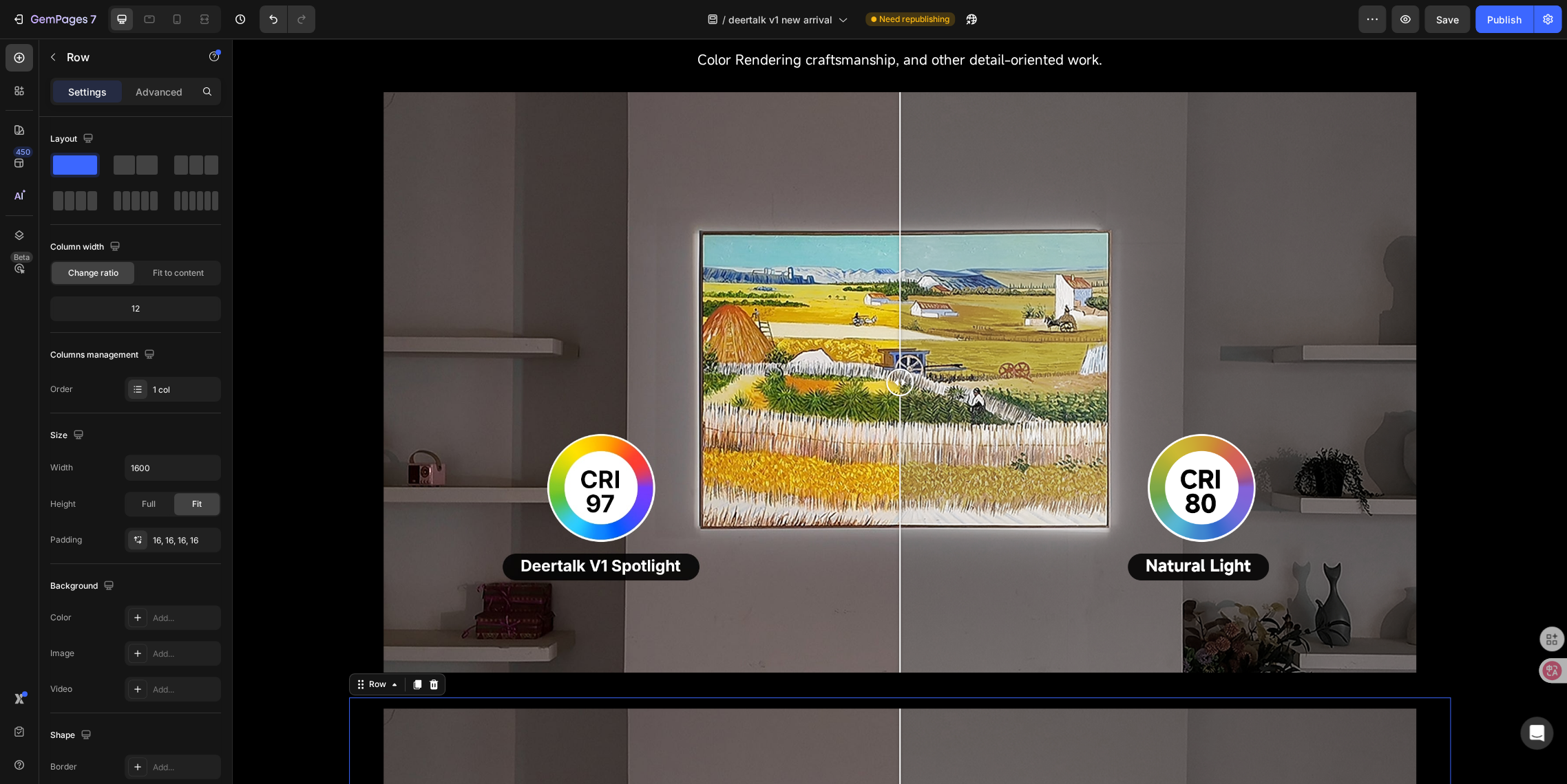
scroll to position [790, 0]
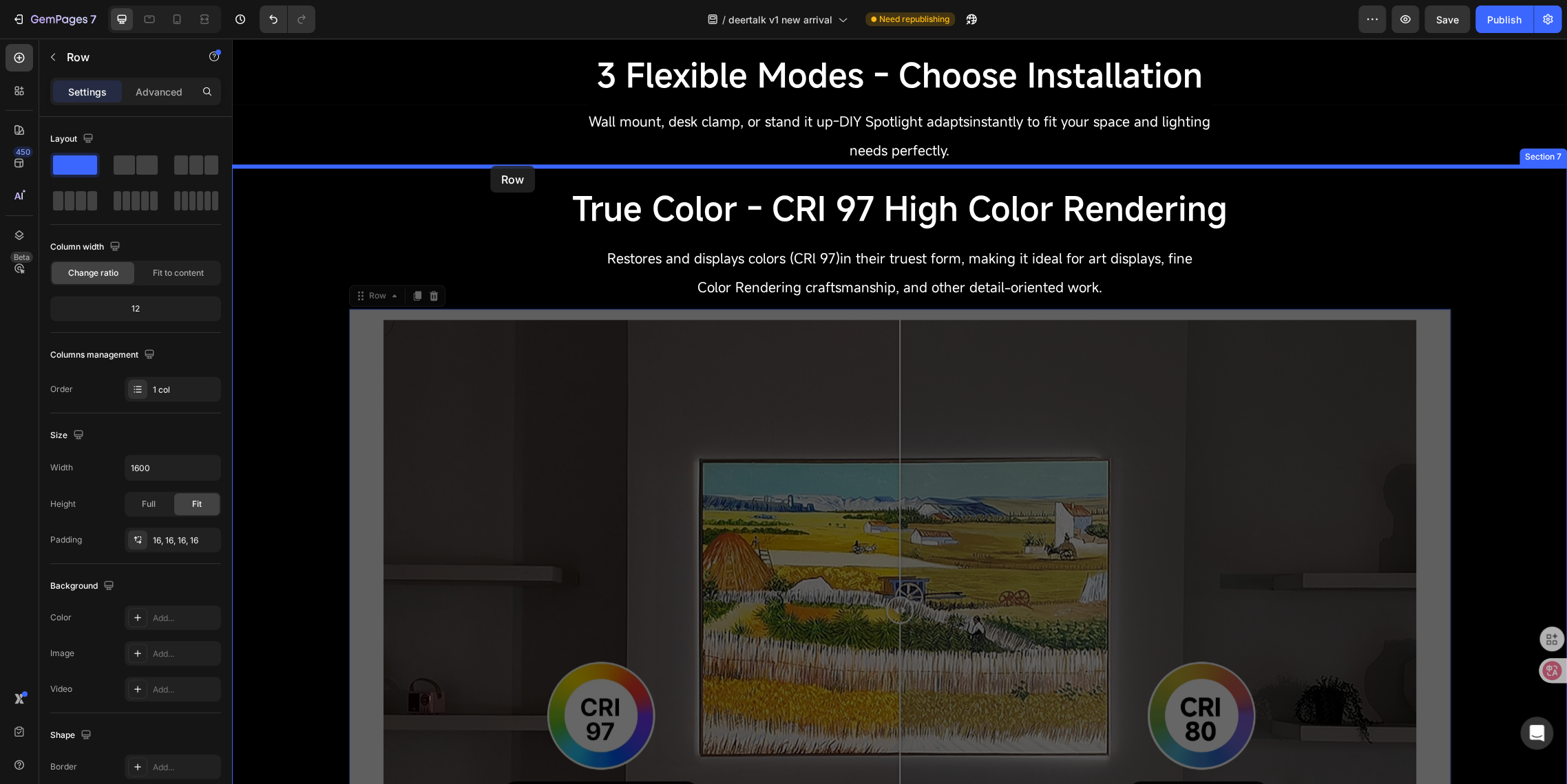
drag, startPoint x: 356, startPoint y: 304, endPoint x: 478, endPoint y: 168, distance: 182.7
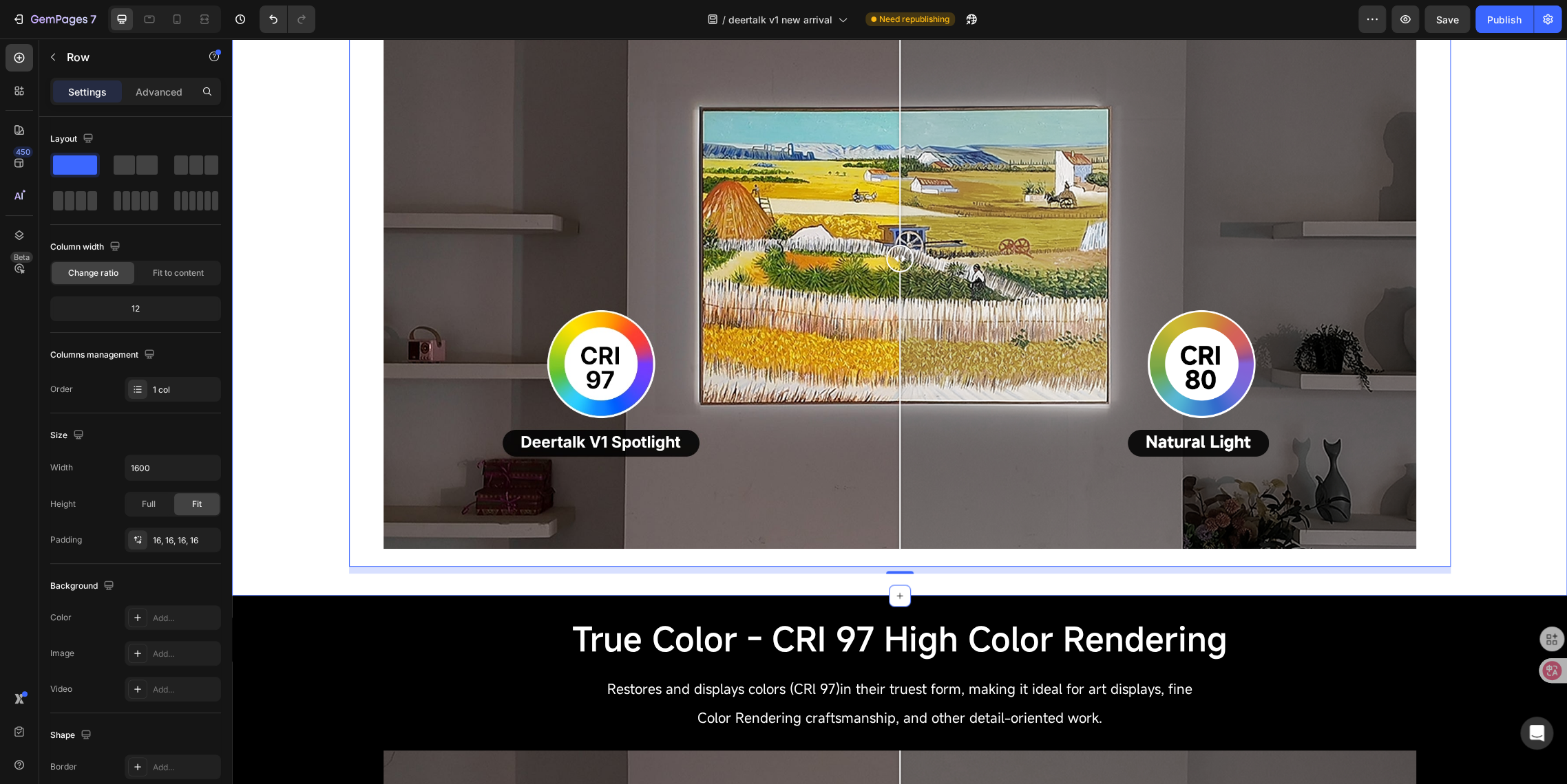
scroll to position [1019, 0]
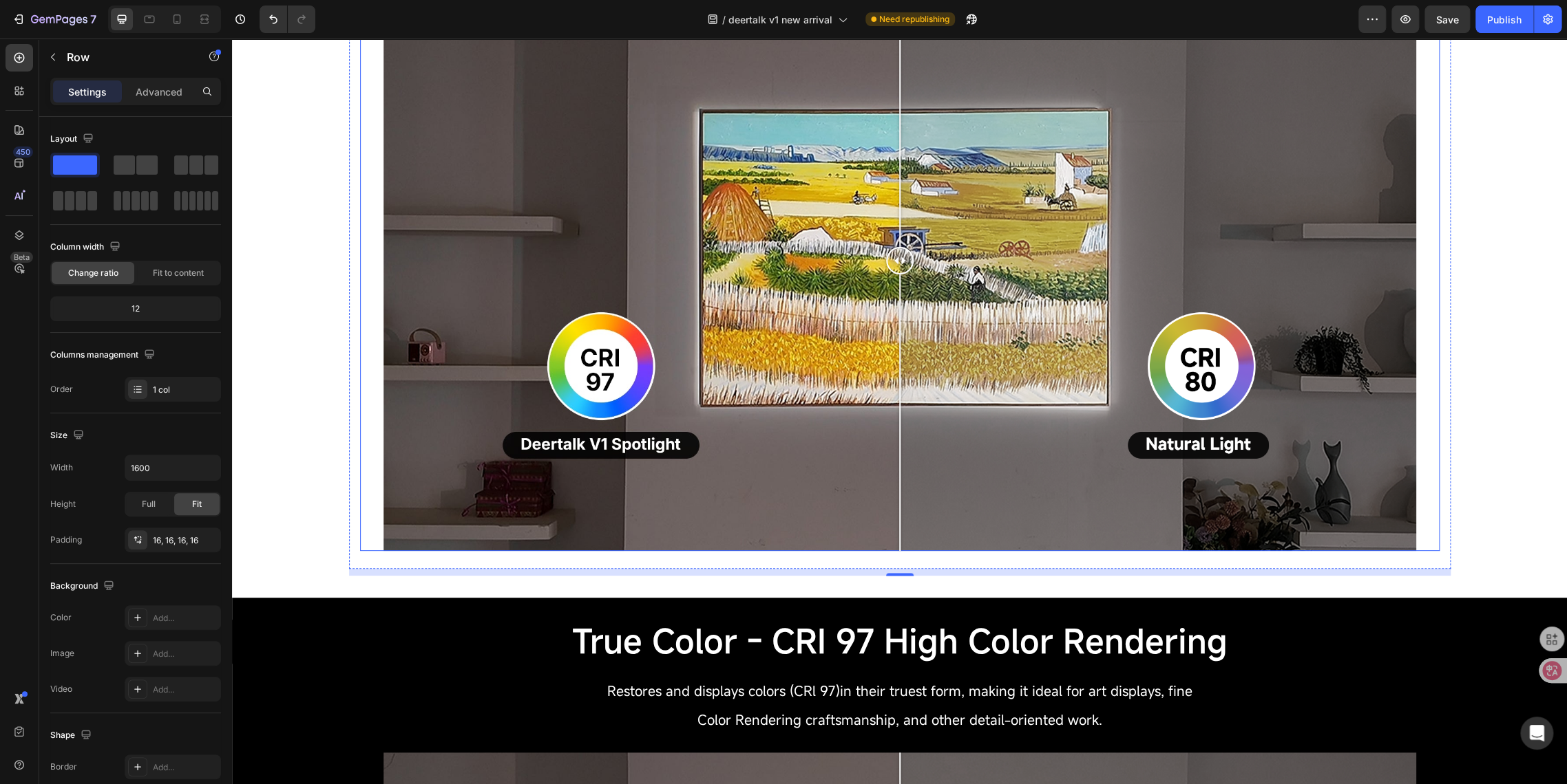
click at [662, 245] on div at bounding box center [899, 260] width 1033 height 581
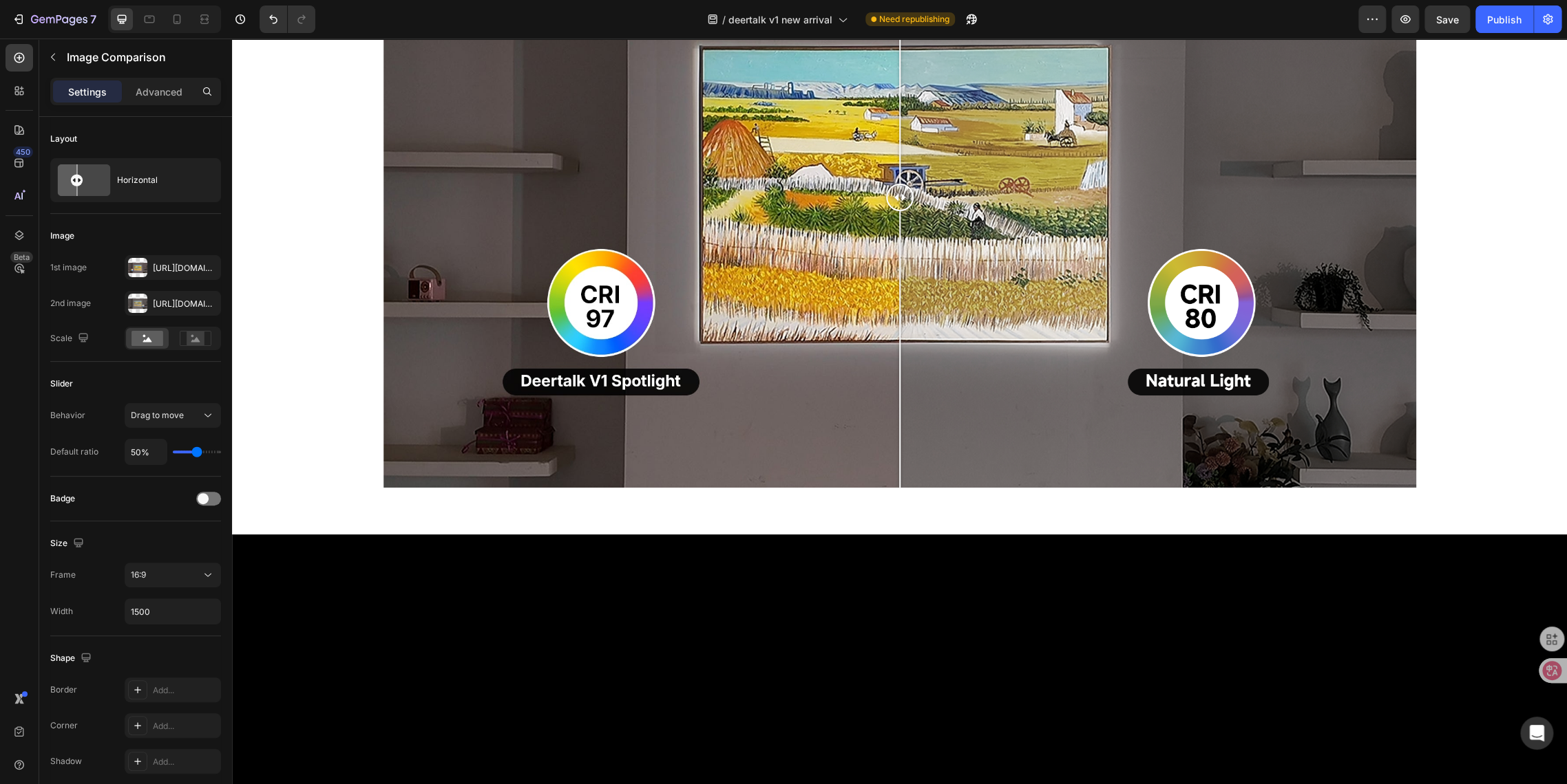
scroll to position [1222, 0]
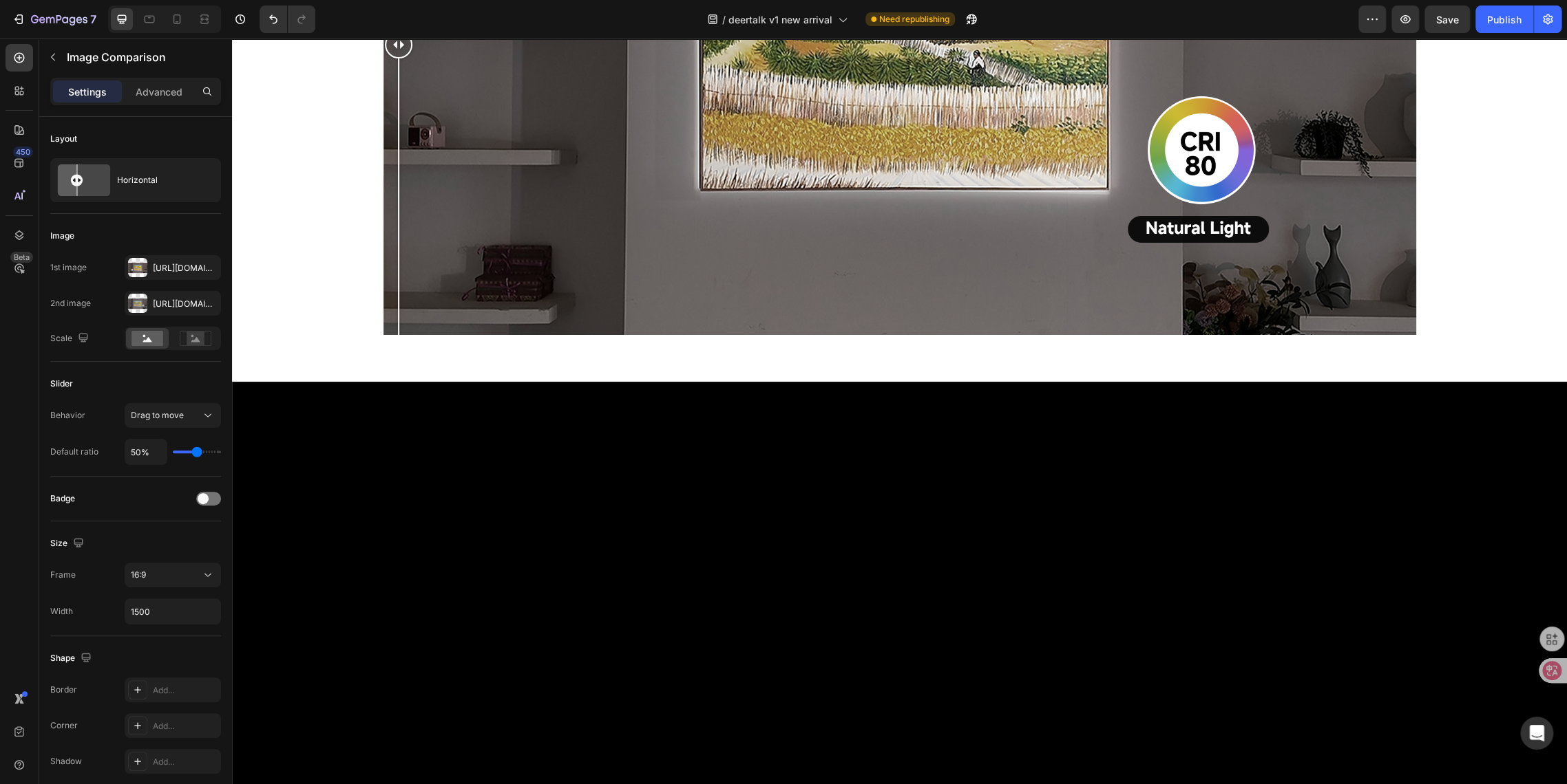
click at [383, 335] on div at bounding box center [899, 44] width 1033 height 581
click at [385, 335] on div at bounding box center [398, 44] width 28 height 581
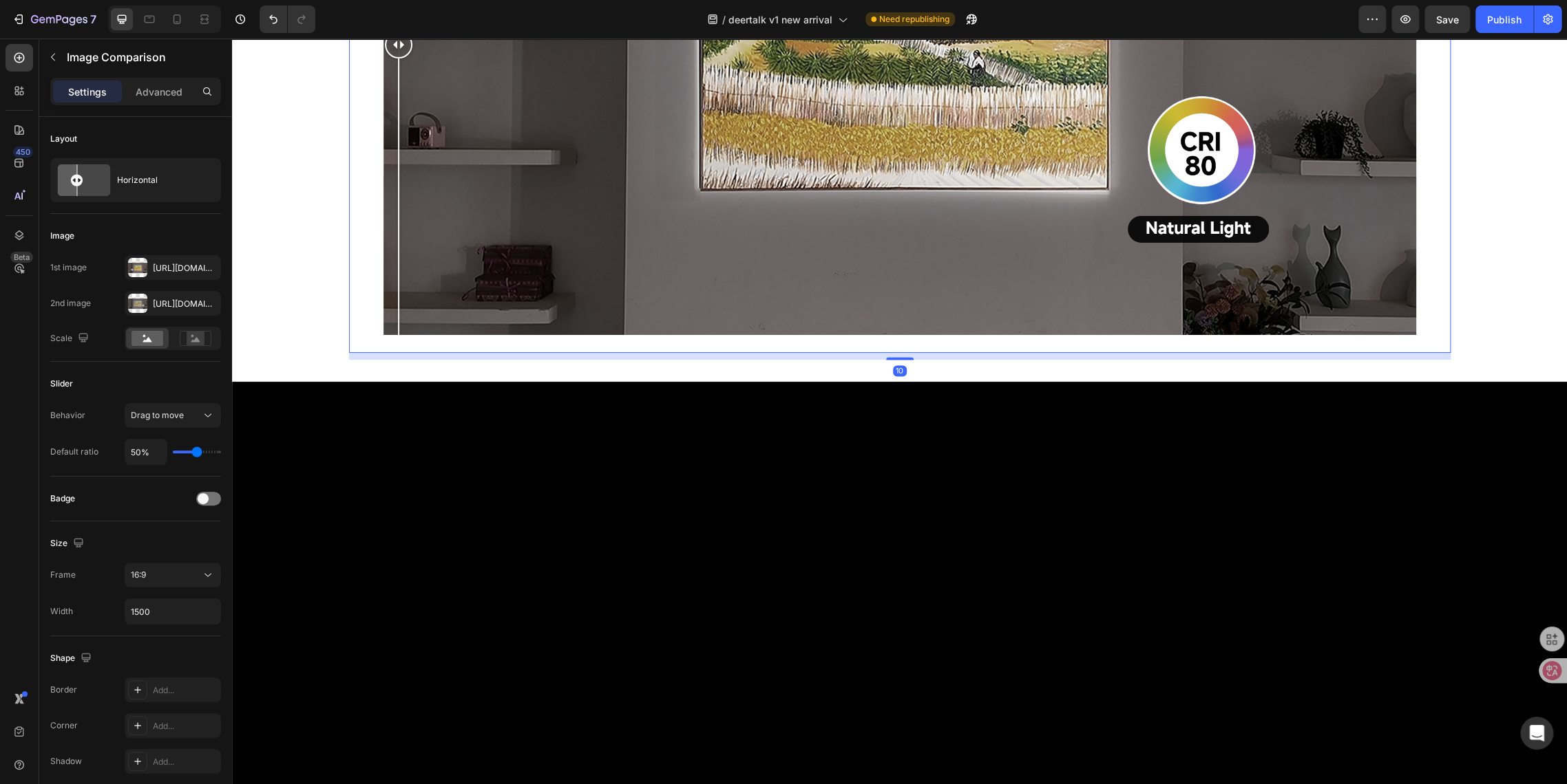
click at [359, 353] on div "Image Comparison Row 10" at bounding box center [899, 48] width 1101 height 610
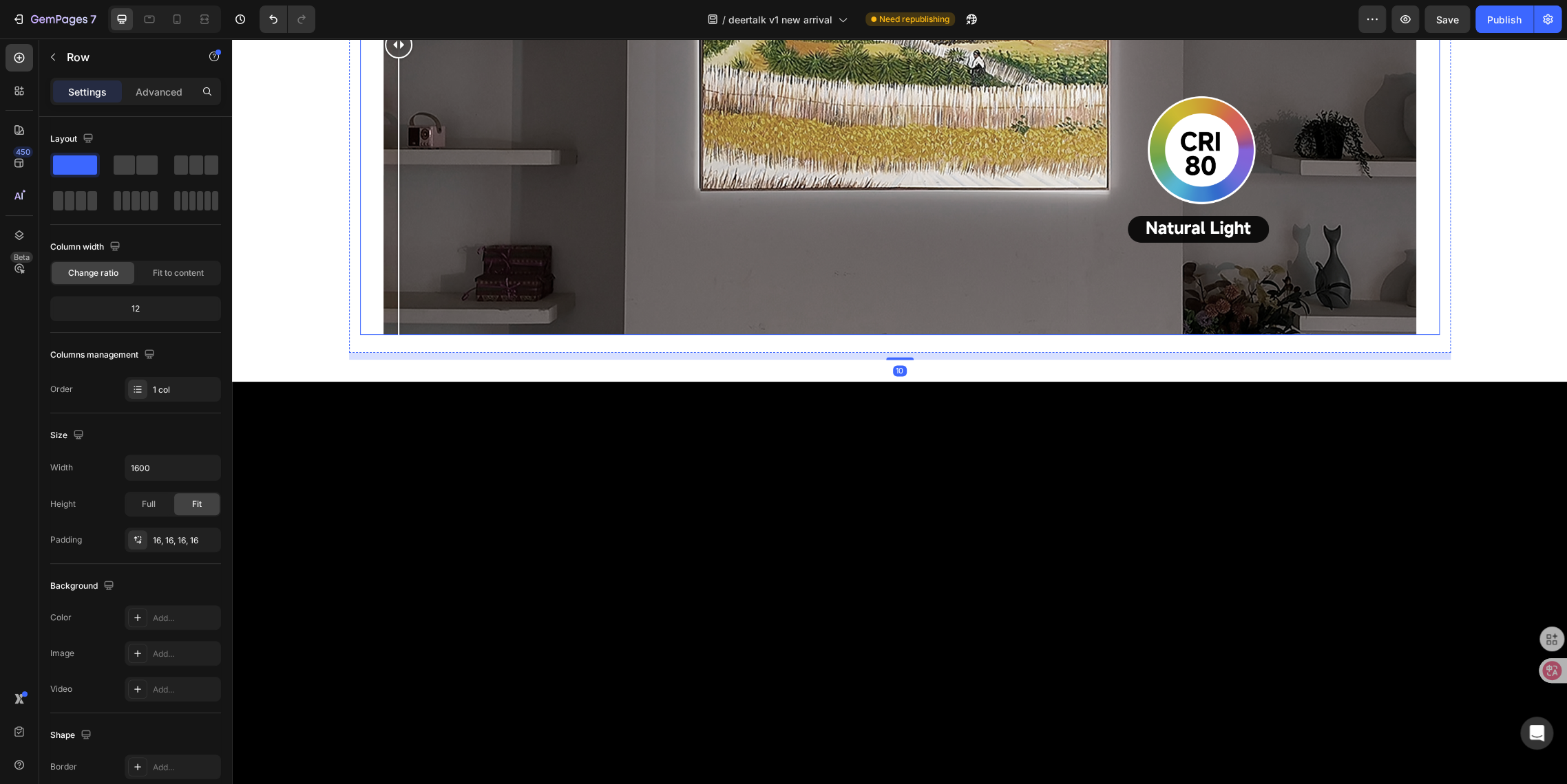
click at [385, 335] on div at bounding box center [398, 44] width 28 height 581
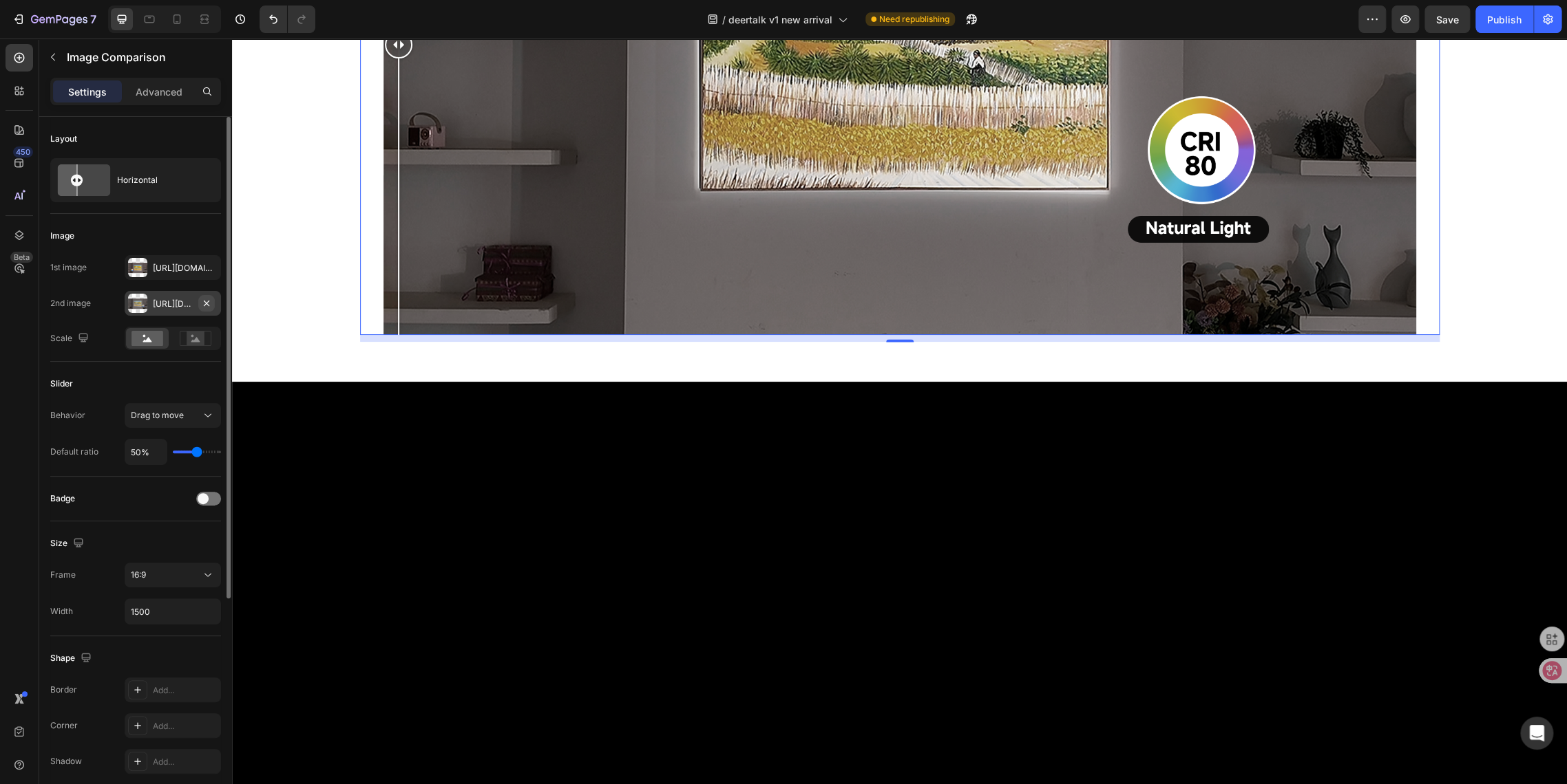
click at [204, 304] on icon "button" at bounding box center [207, 302] width 6 height 6
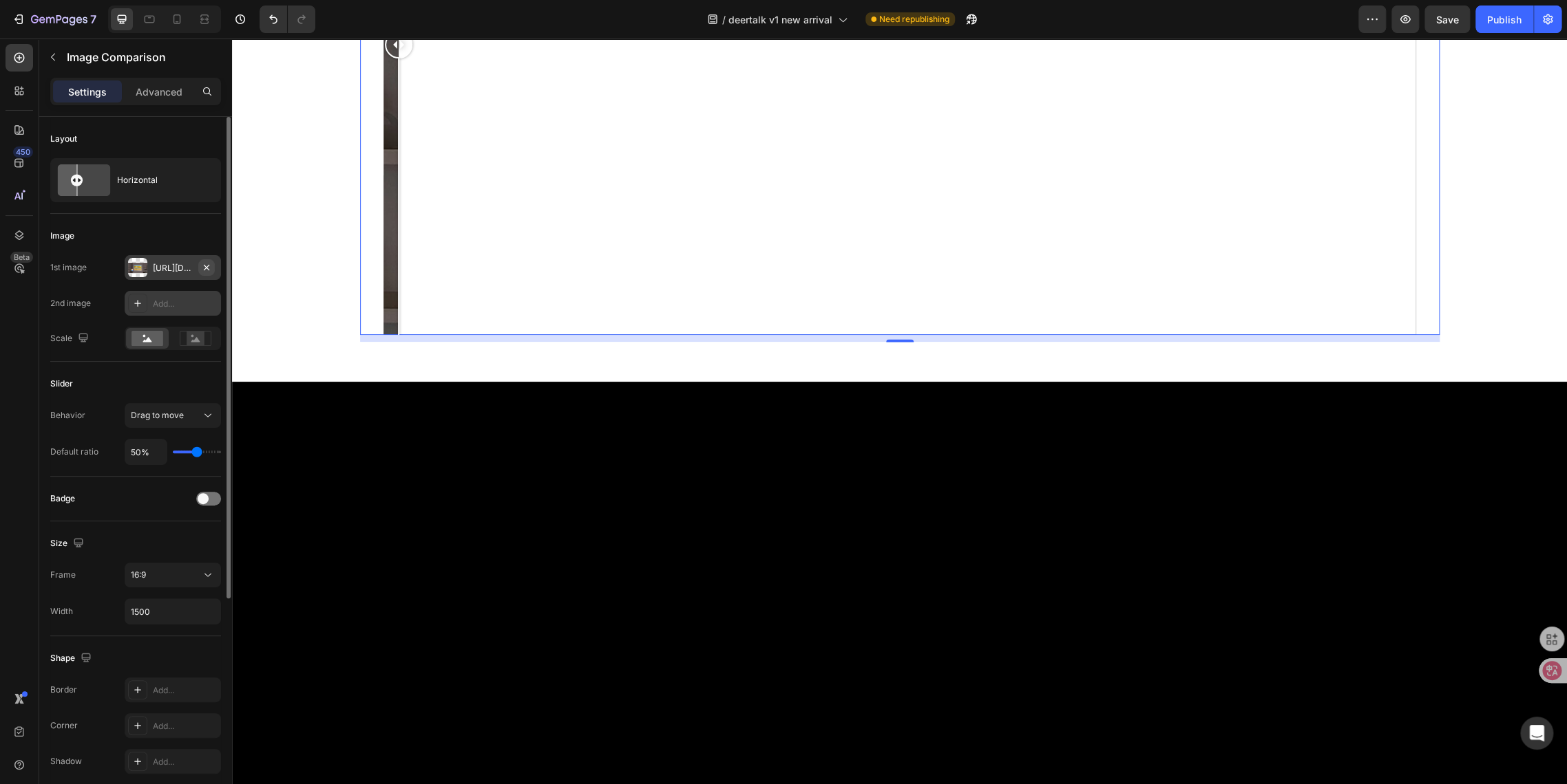
click at [208, 265] on icon "button" at bounding box center [207, 267] width 6 height 6
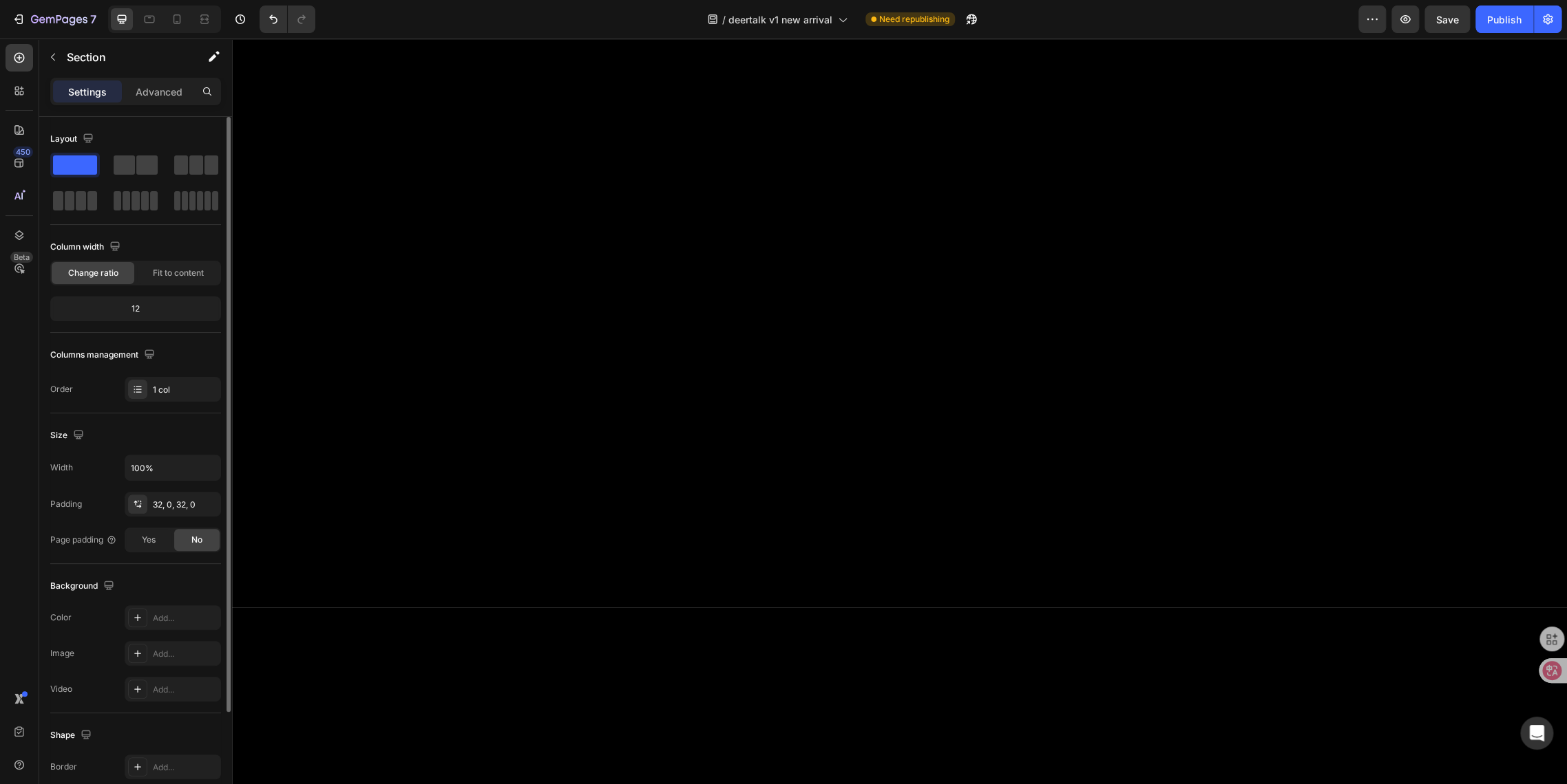
scroll to position [132, 0]
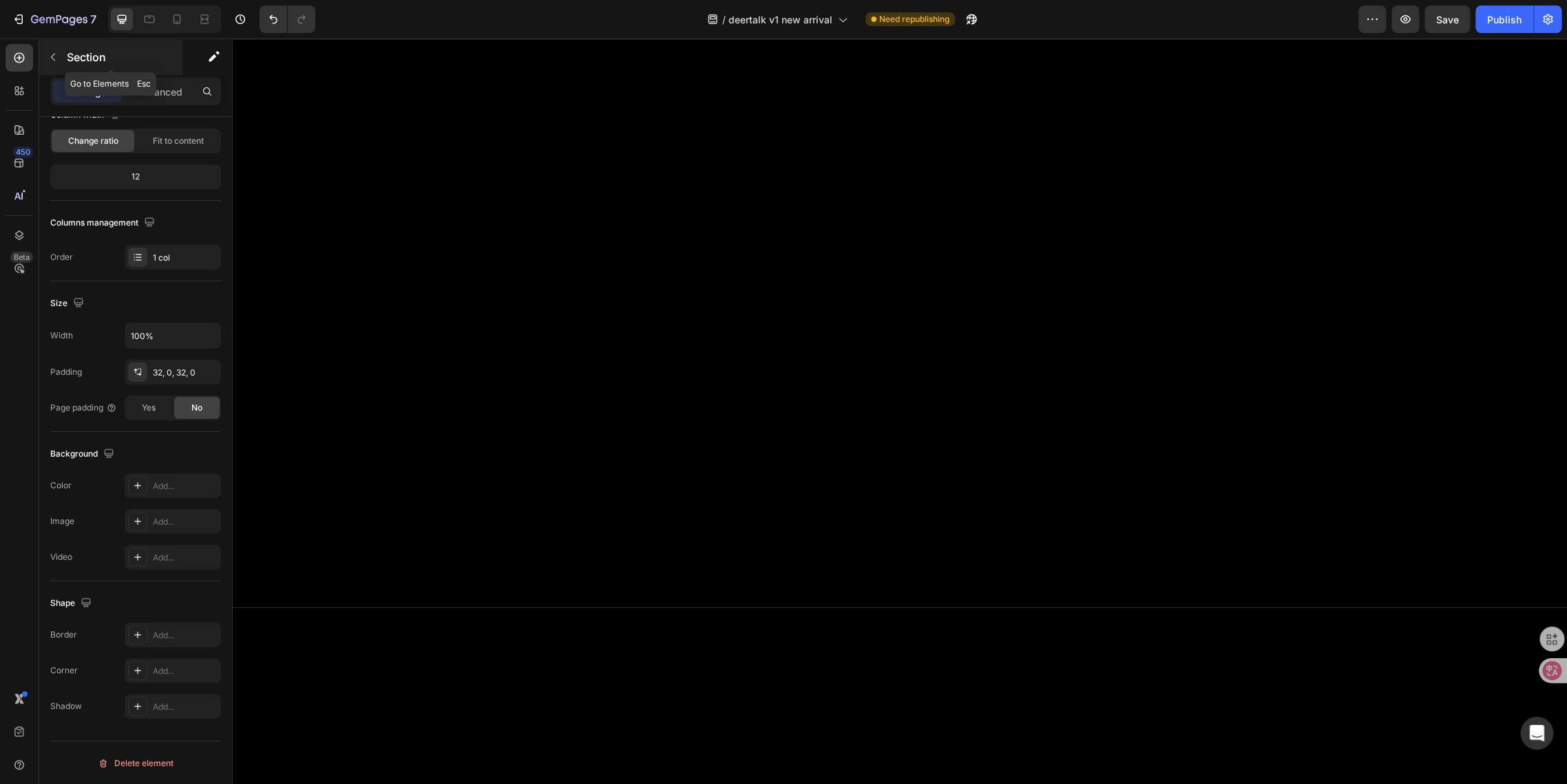
click at [51, 57] on icon "button" at bounding box center [53, 56] width 11 height 11
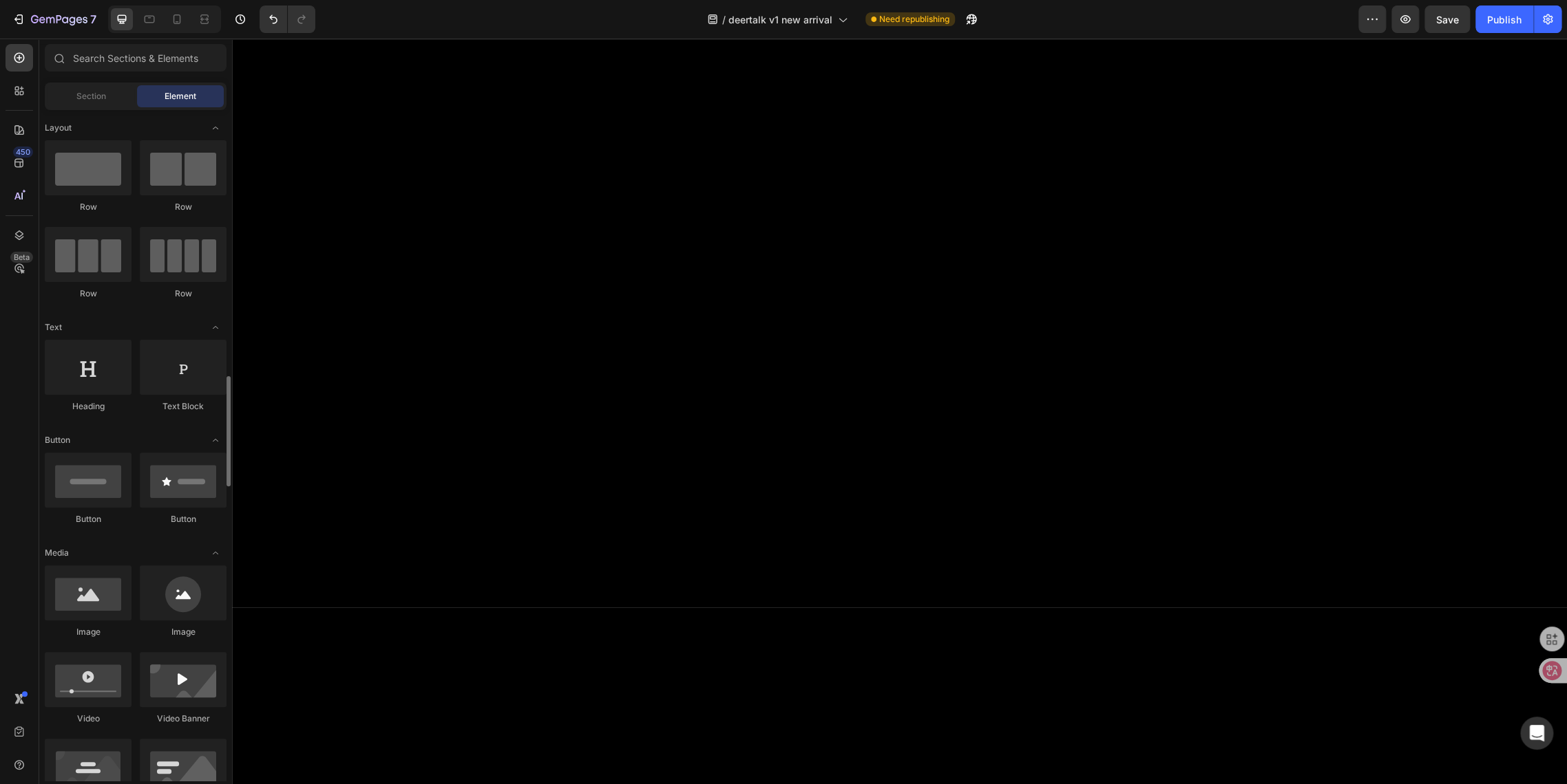
scroll to position [305, 0]
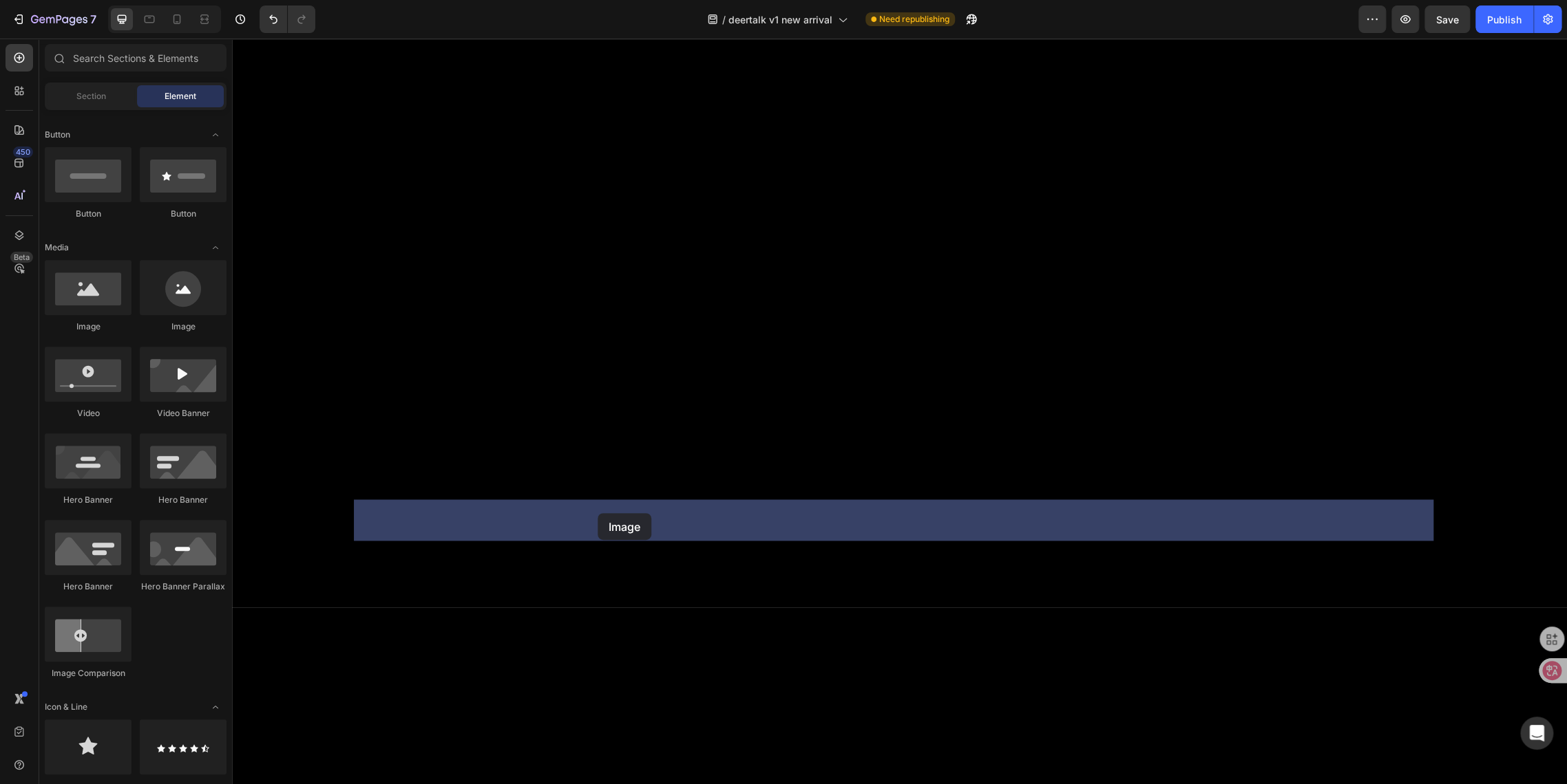
drag, startPoint x: 316, startPoint y: 329, endPoint x: 598, endPoint y: 513, distance: 336.7
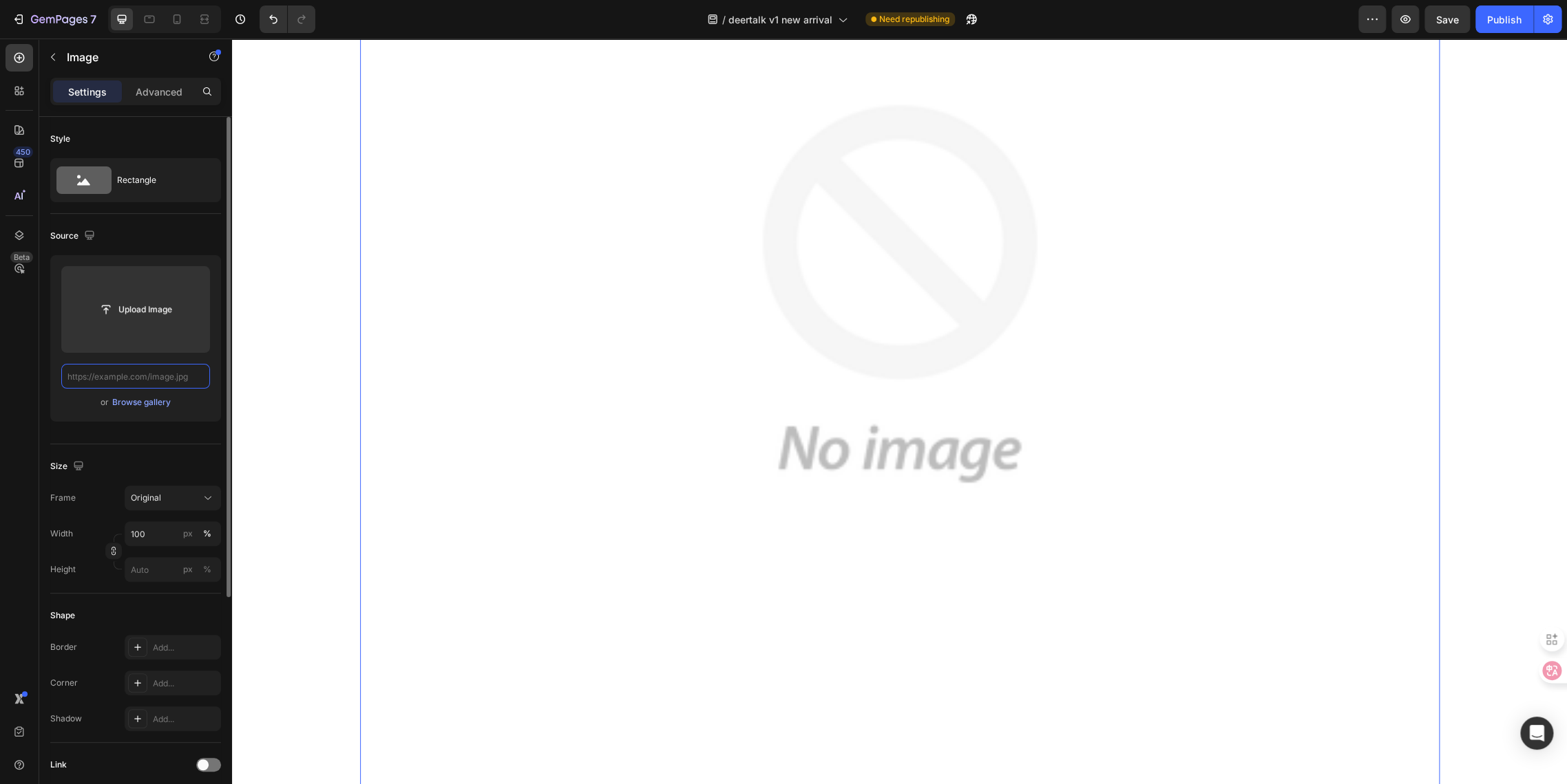
scroll to position [0, 0]
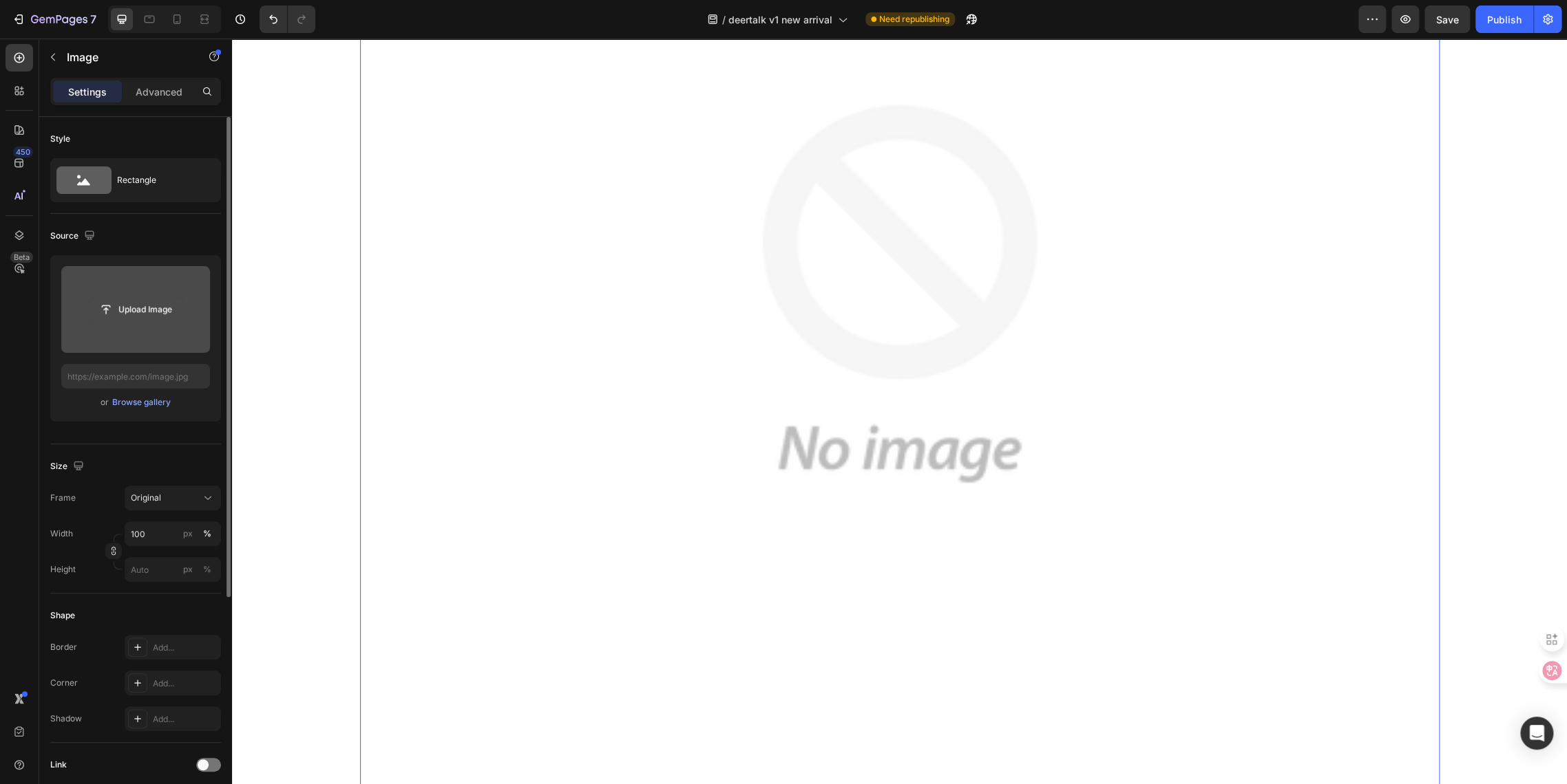
click at [140, 309] on input "file" at bounding box center [135, 309] width 95 height 23
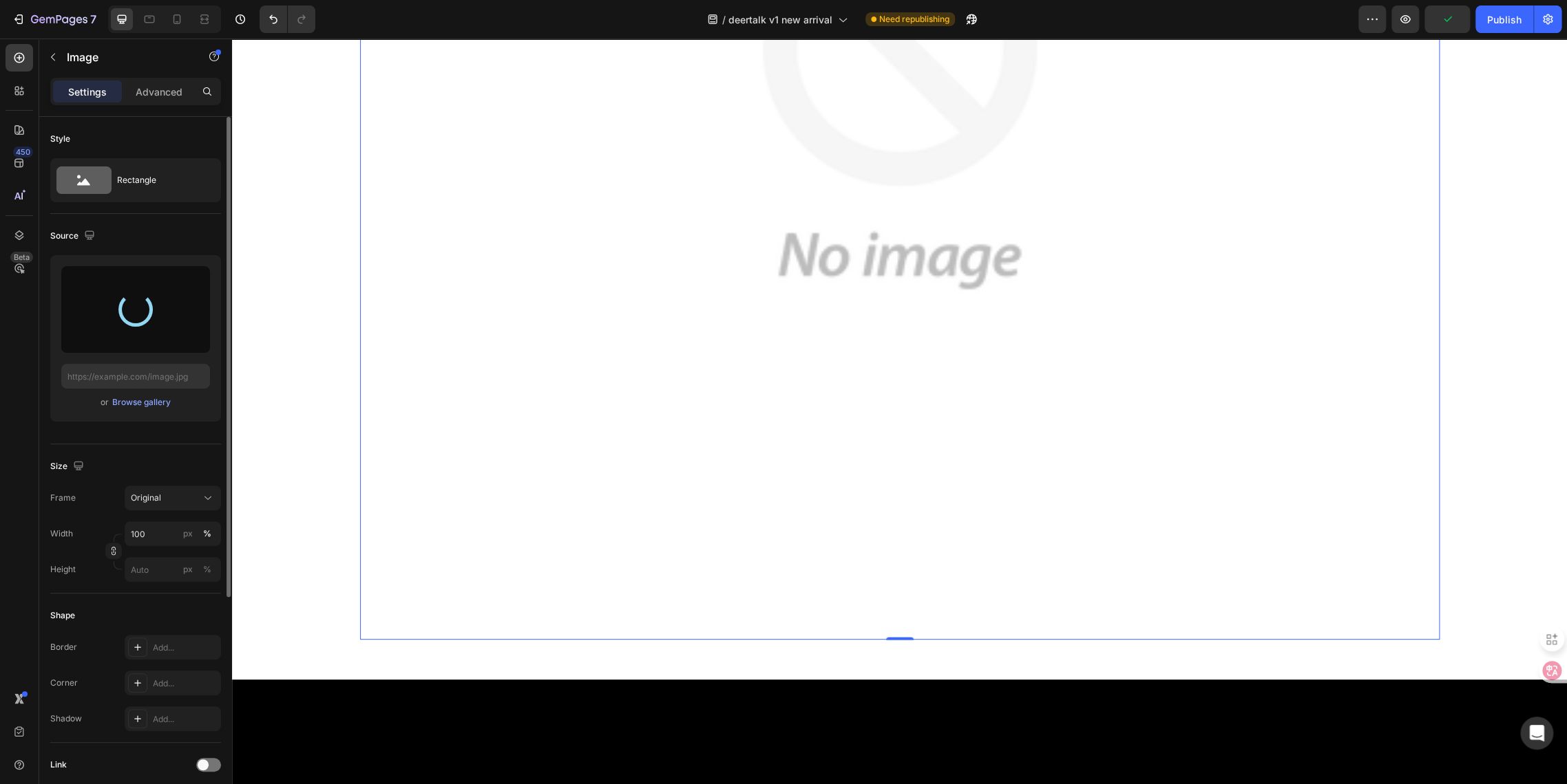
scroll to position [1376, 0]
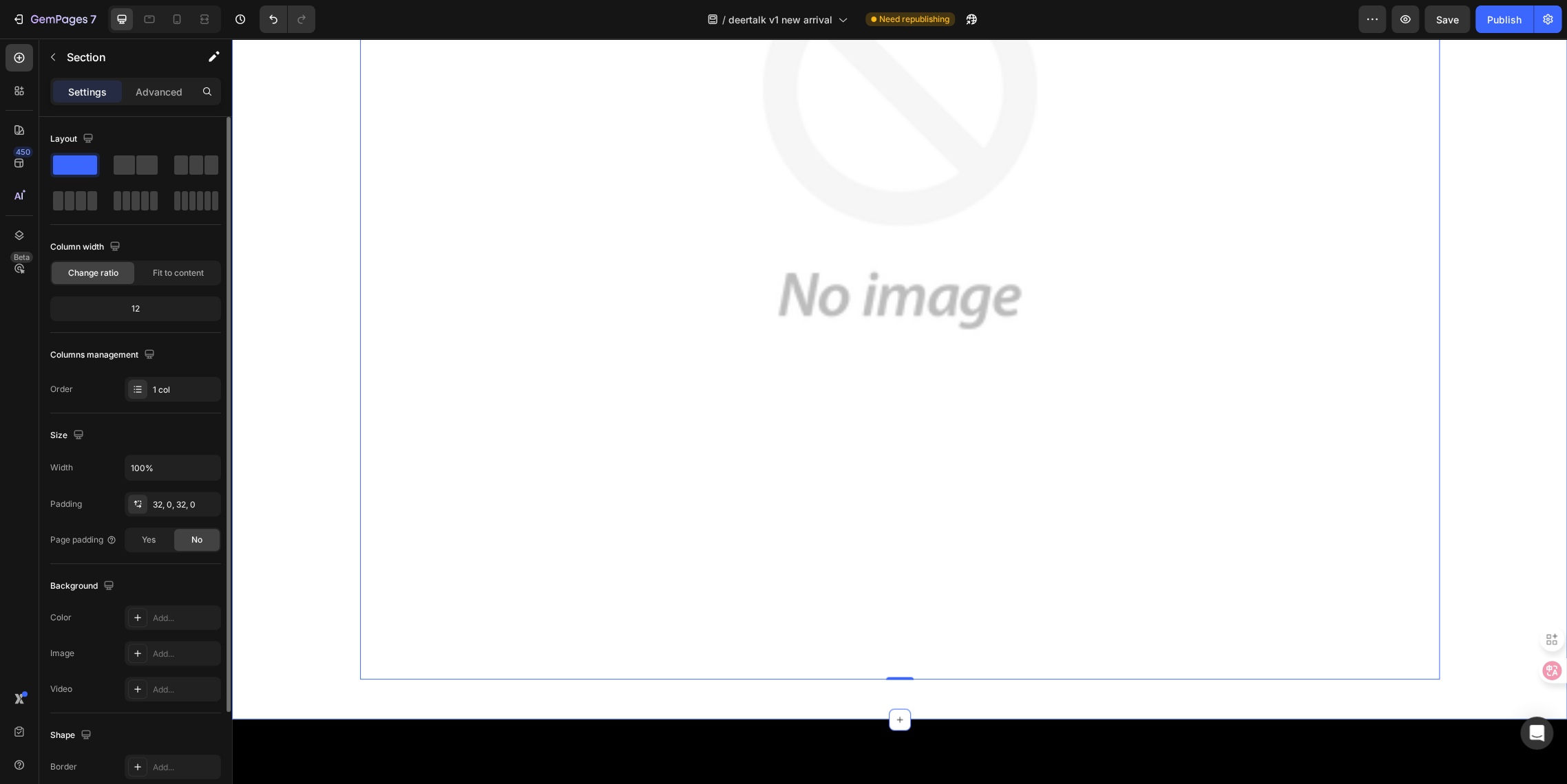
click at [295, 362] on div "Image 0 Row" at bounding box center [898, 144] width 1334 height 1108
click at [148, 614] on div "Add..." at bounding box center [172, 617] width 97 height 25
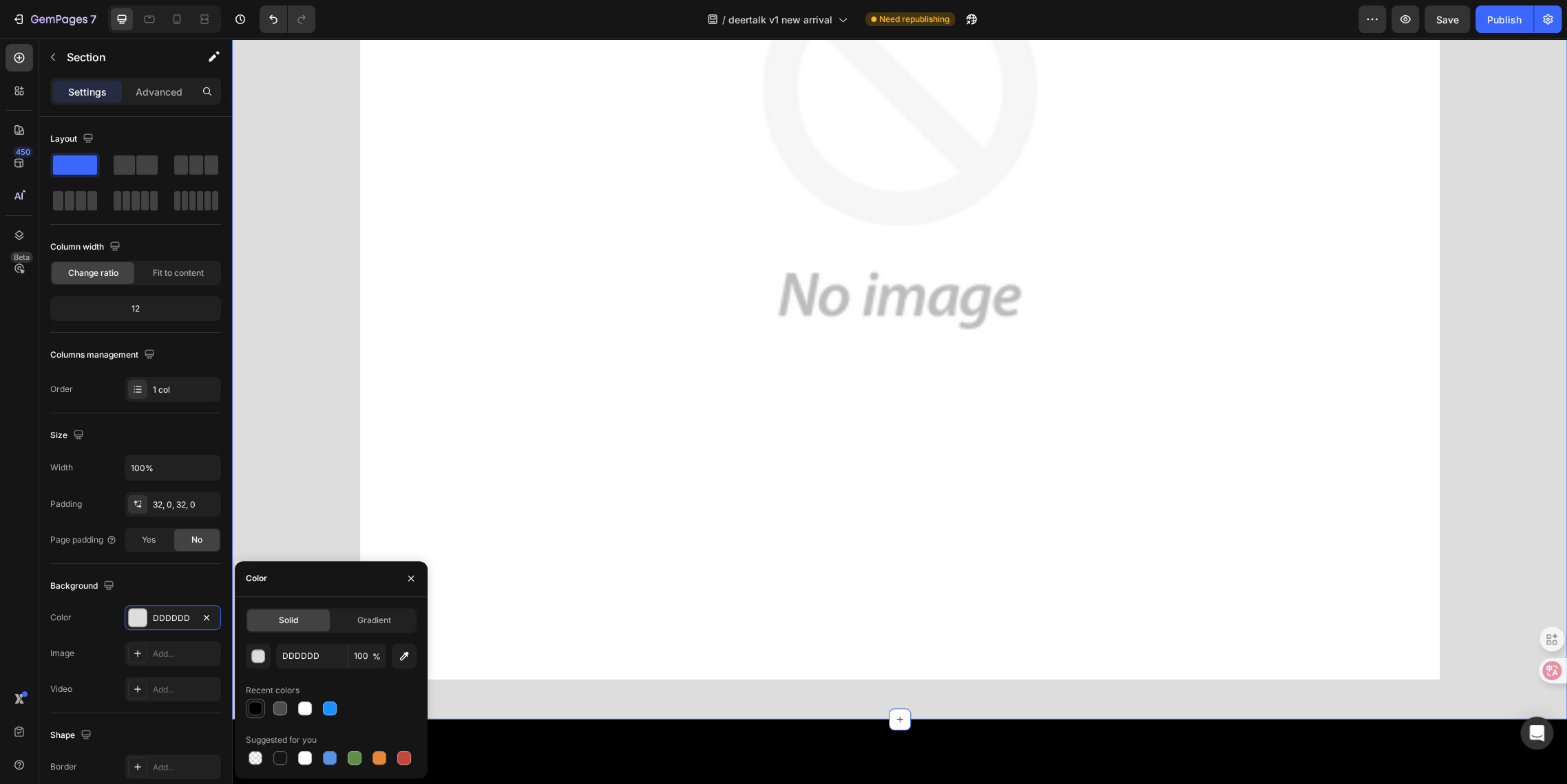
click at [258, 709] on div at bounding box center [255, 708] width 13 height 13
type input "000000"
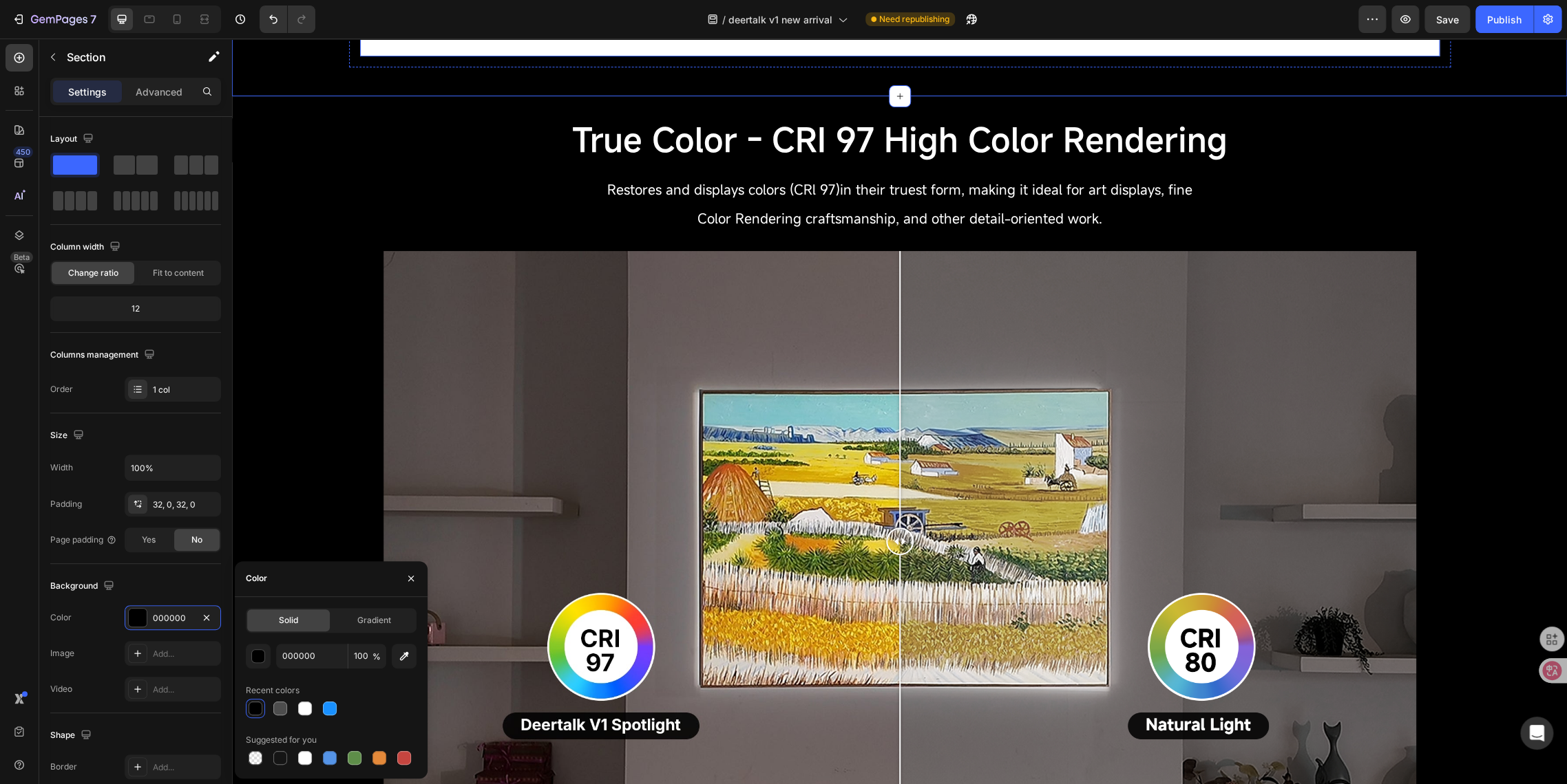
scroll to position [2752, 0]
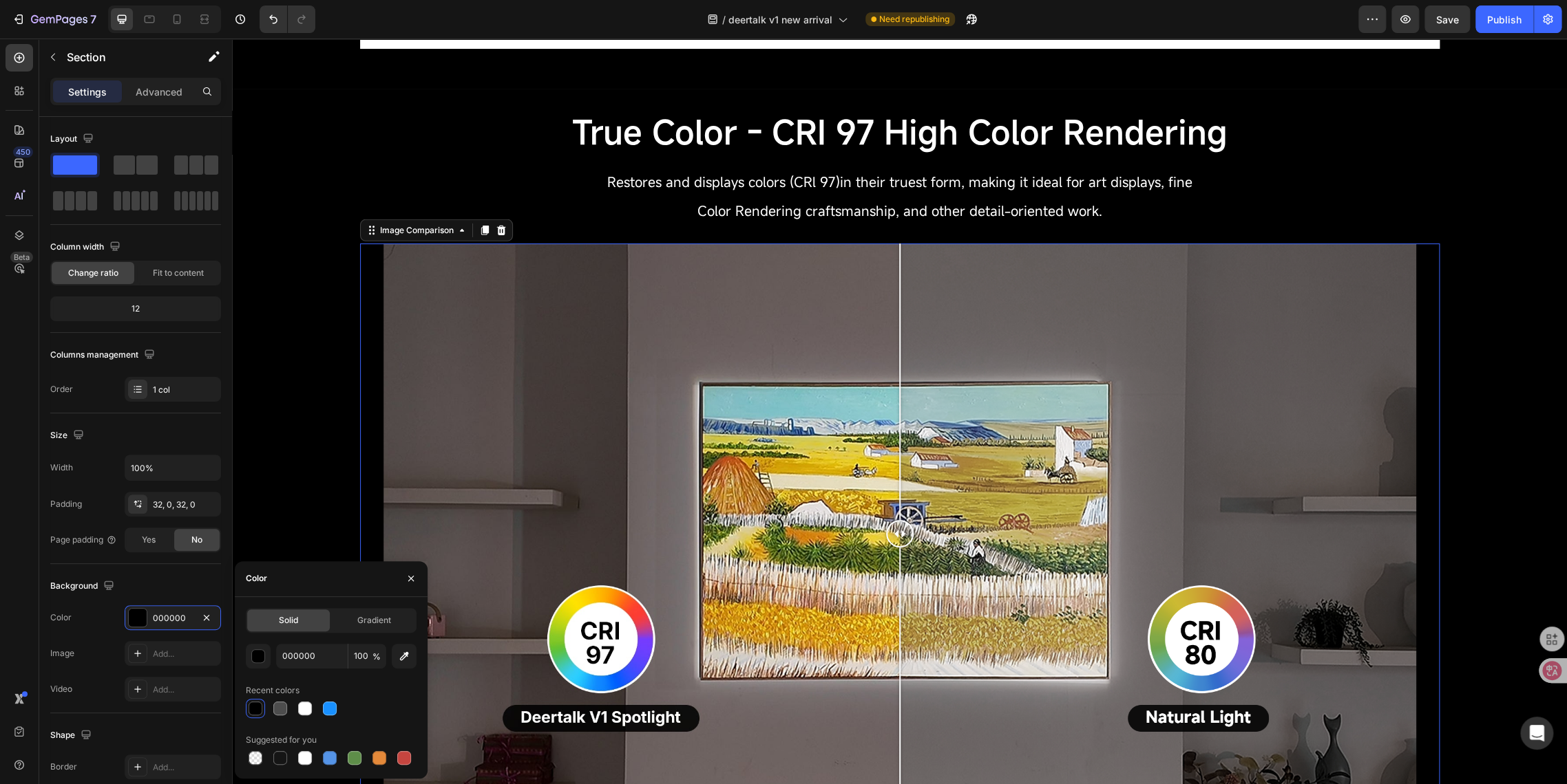
click at [368, 259] on div at bounding box center [899, 533] width 1079 height 581
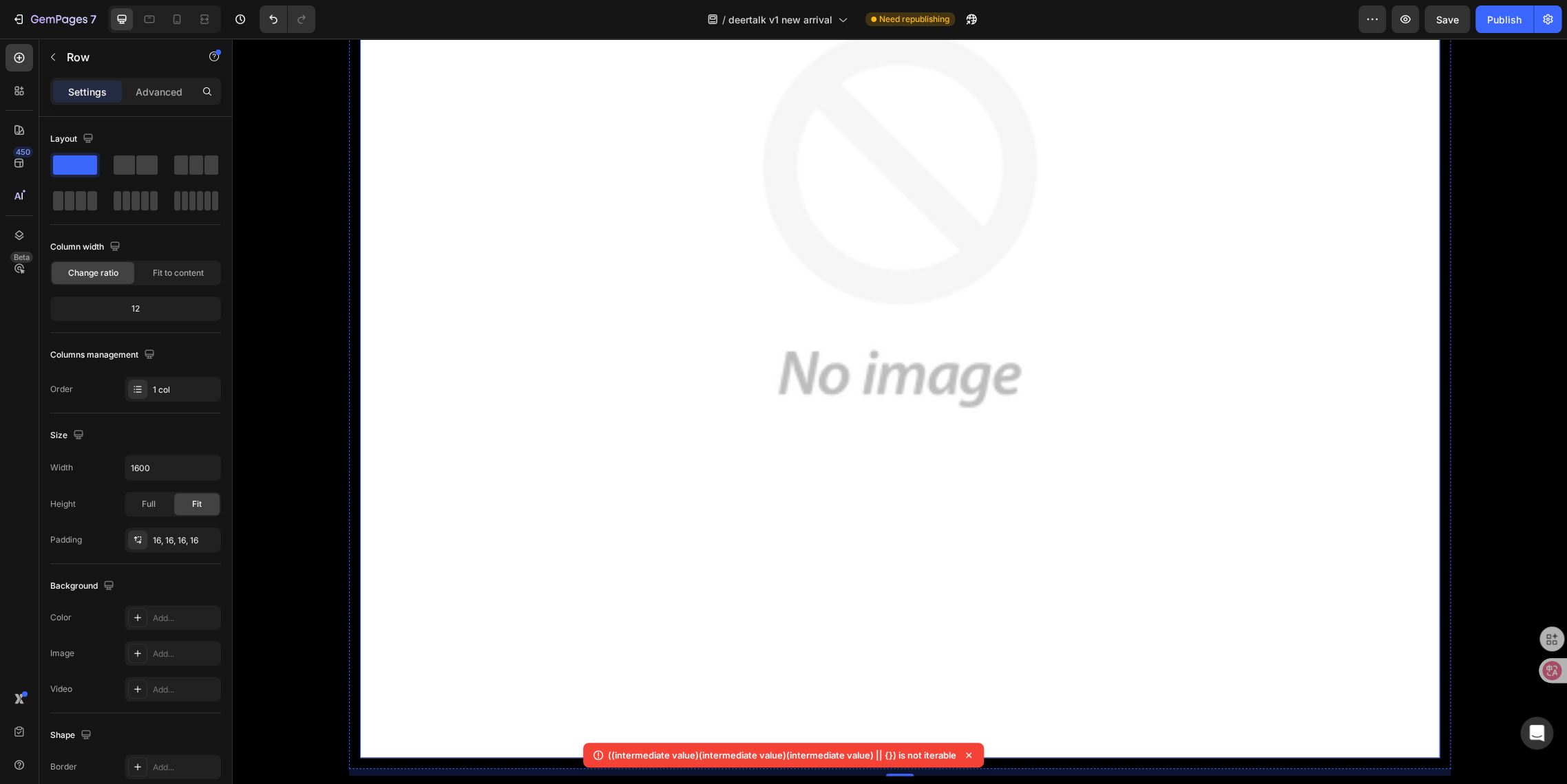
scroll to position [1529, 0]
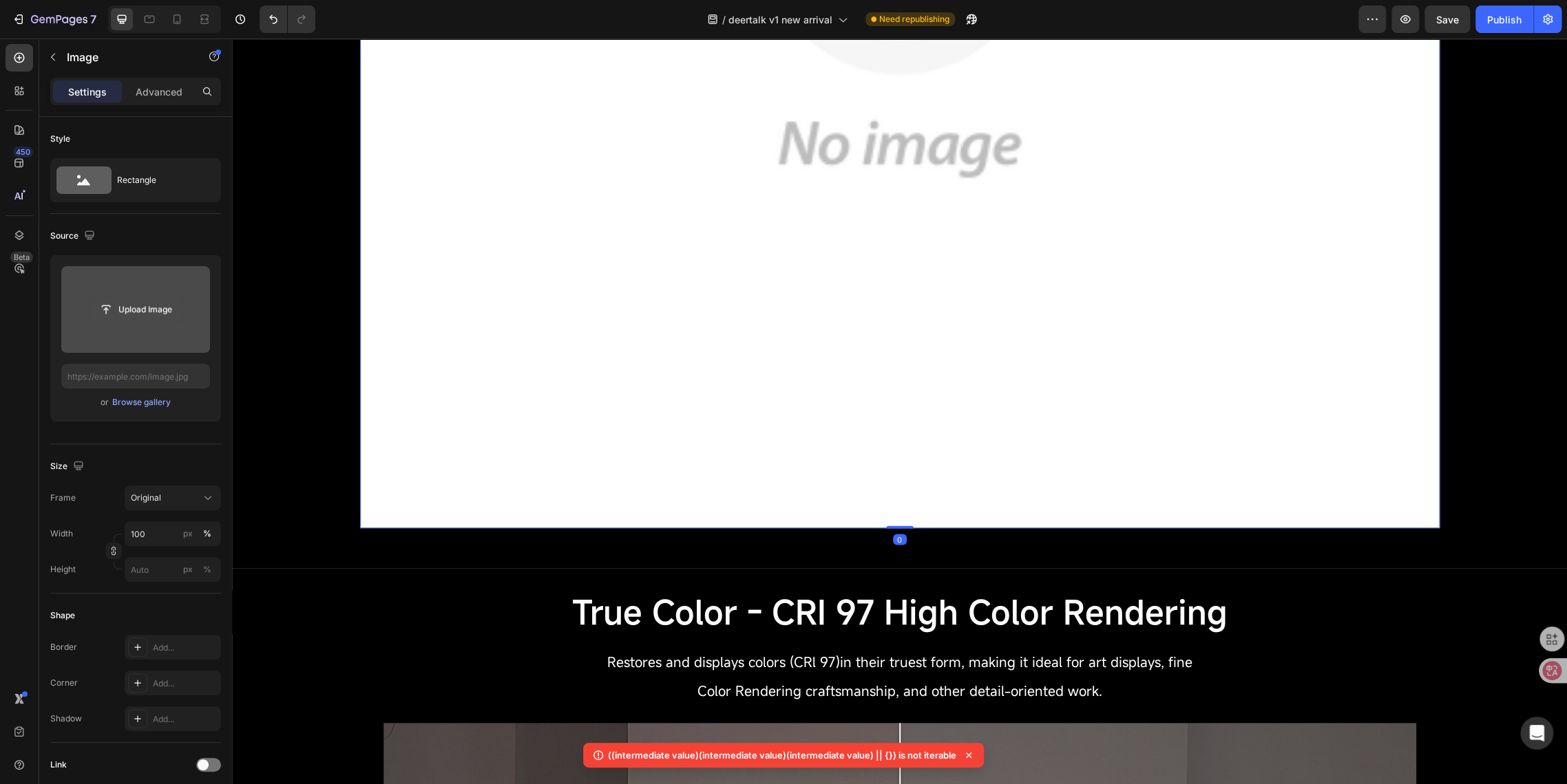
click at [122, 314] on input "file" at bounding box center [135, 309] width 95 height 23
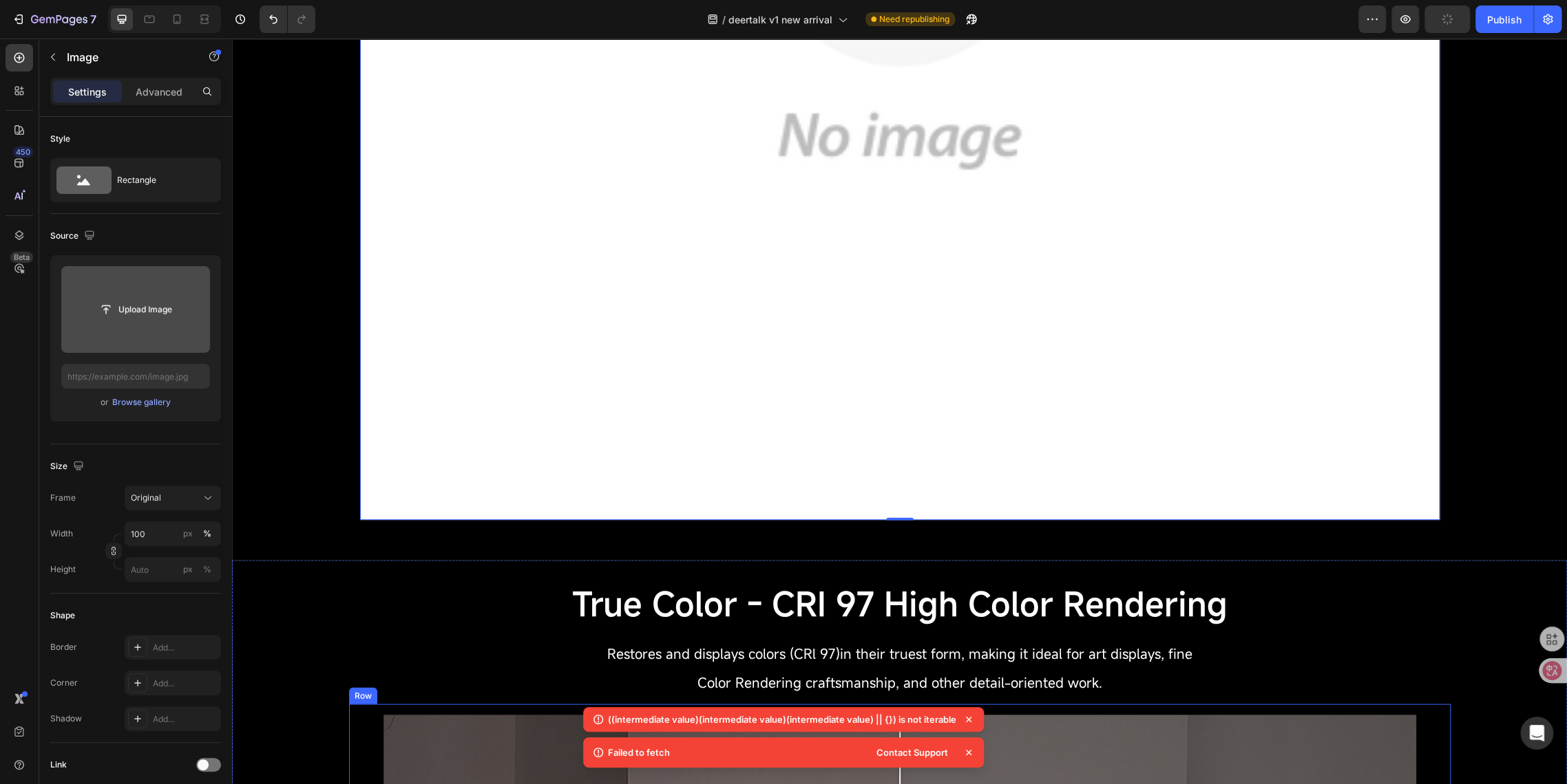
scroll to position [1376, 0]
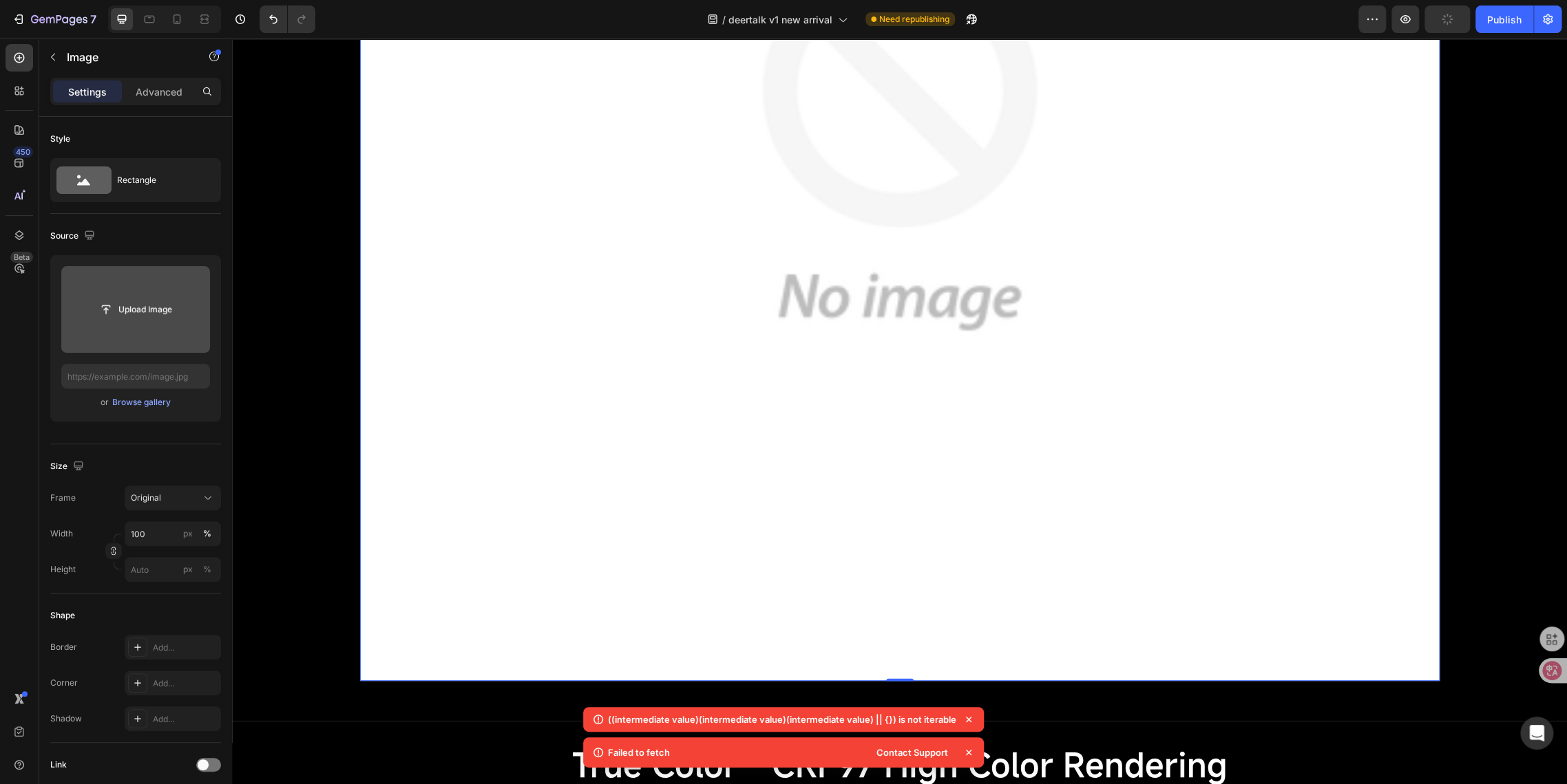
click at [613, 456] on img at bounding box center [899, 142] width 1079 height 1079
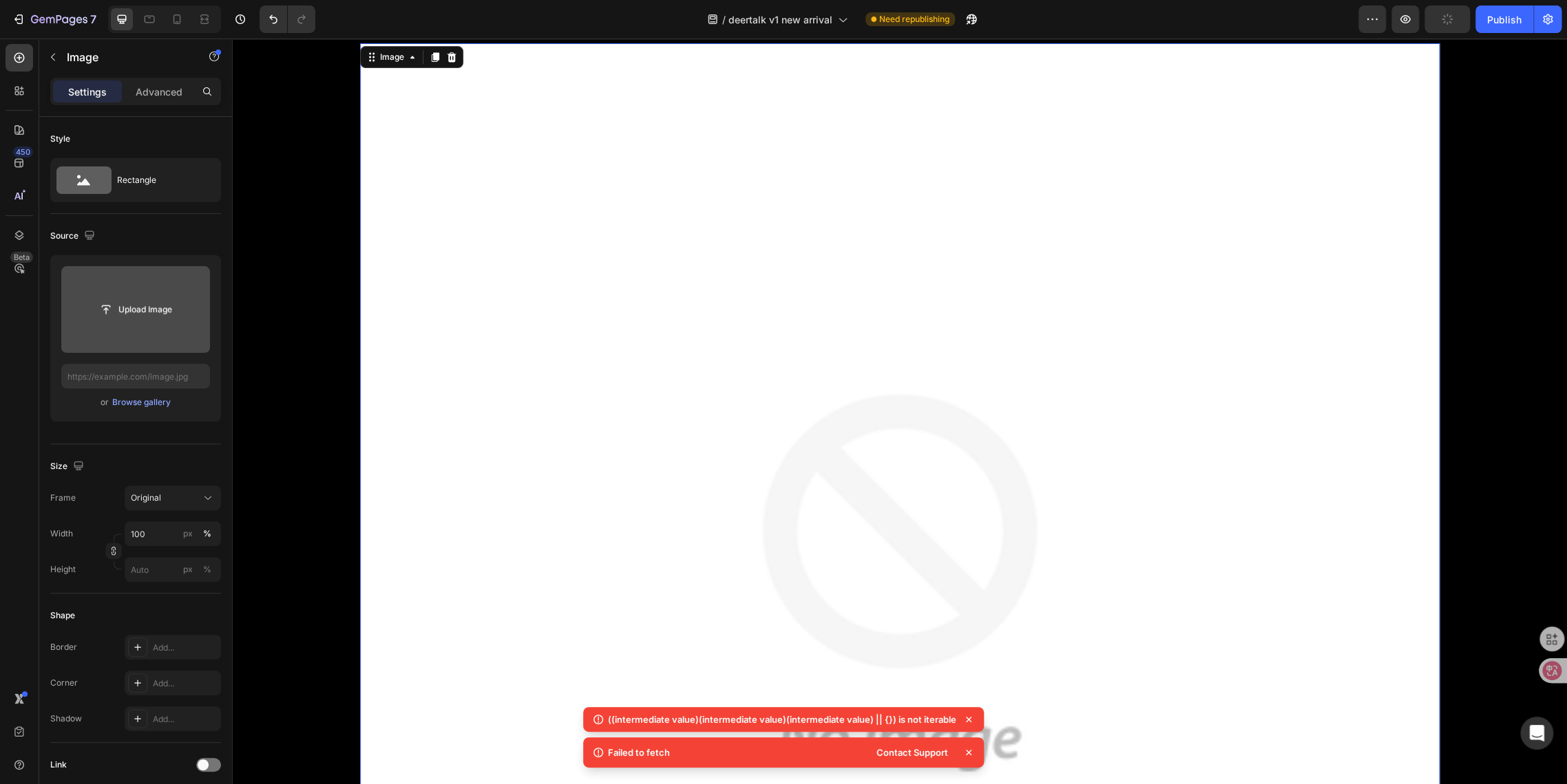
scroll to position [809, 0]
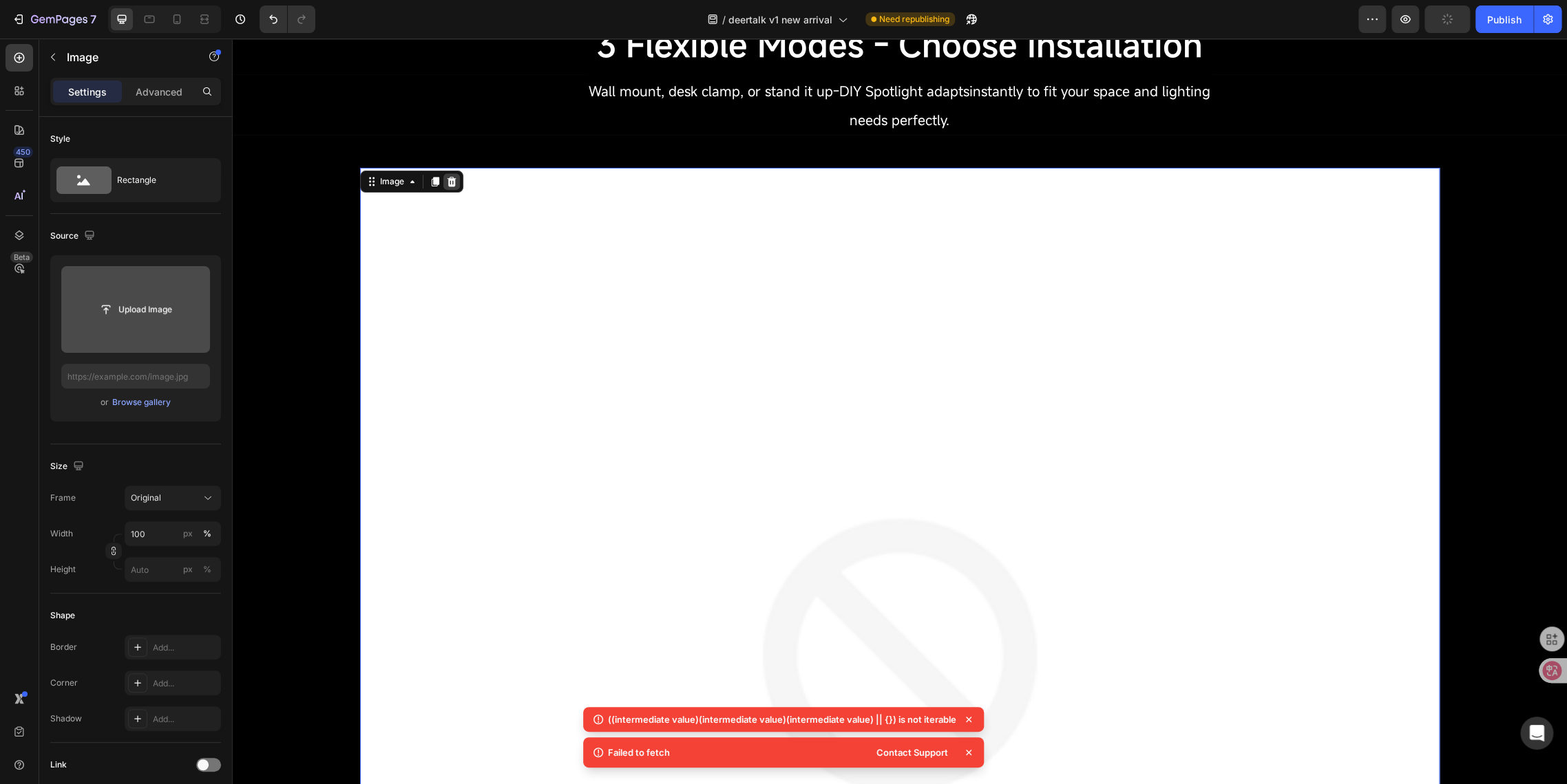
click at [447, 183] on icon at bounding box center [450, 182] width 9 height 10
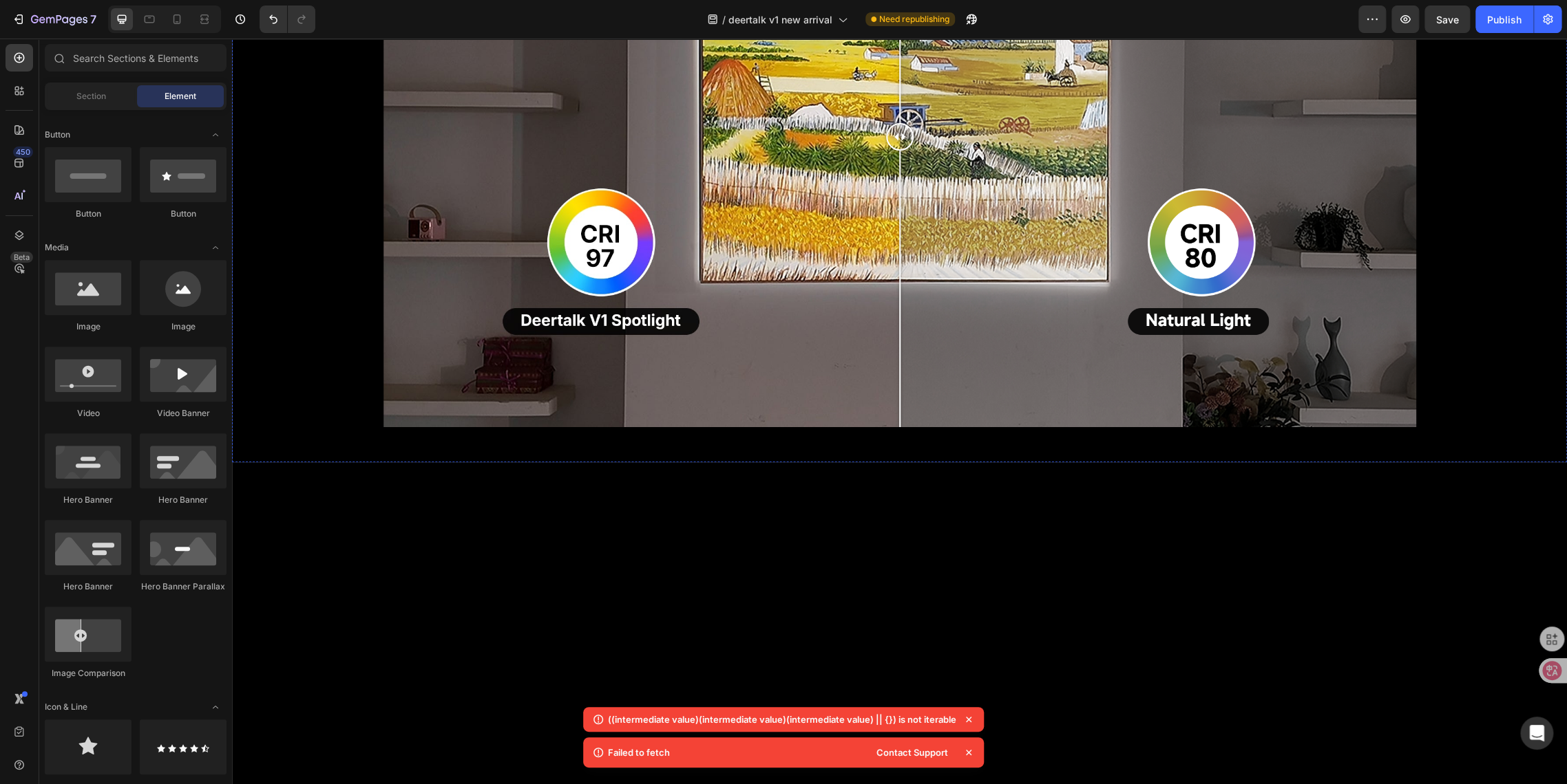
scroll to position [1356, 0]
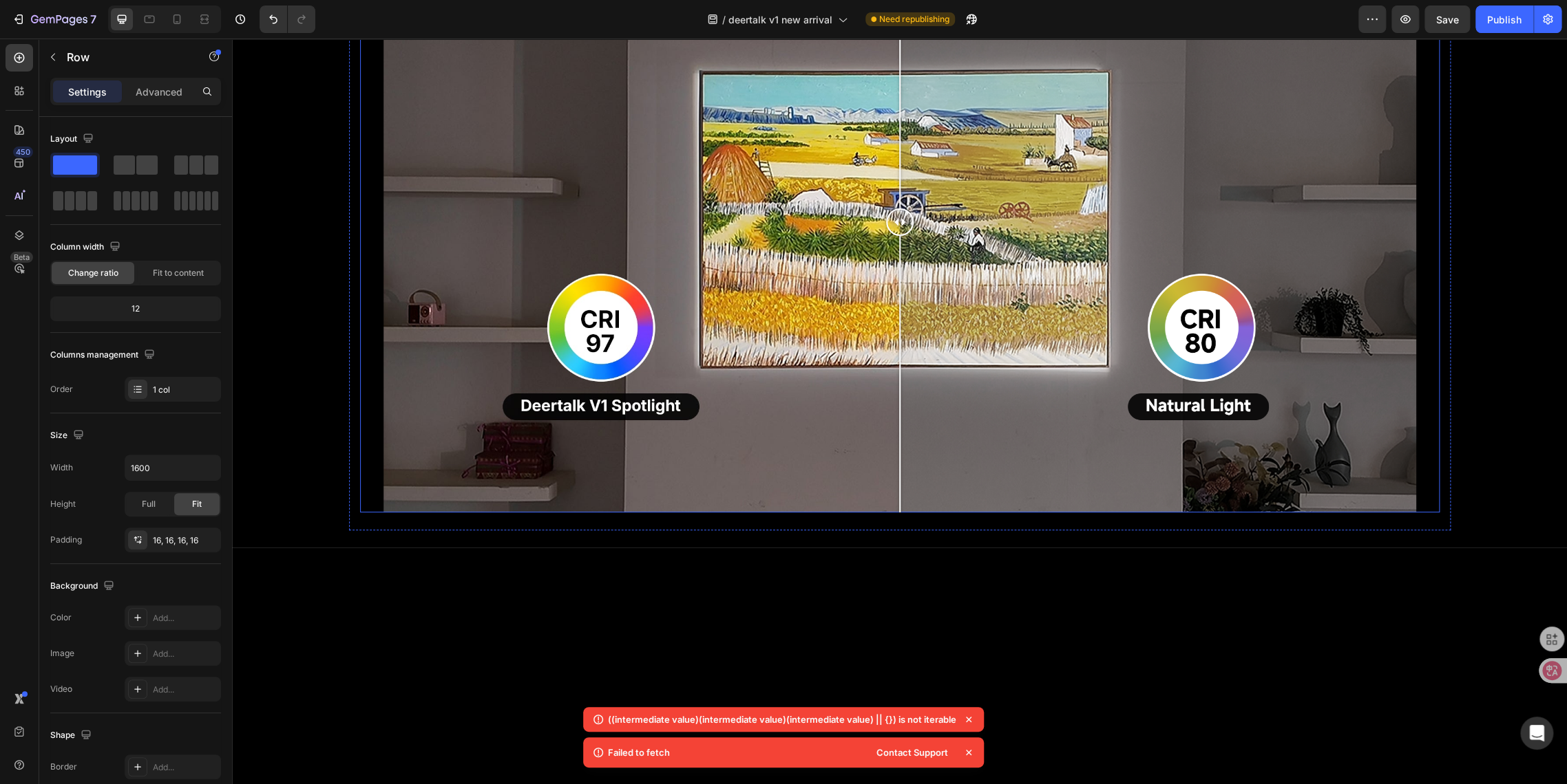
scroll to position [1280, 0]
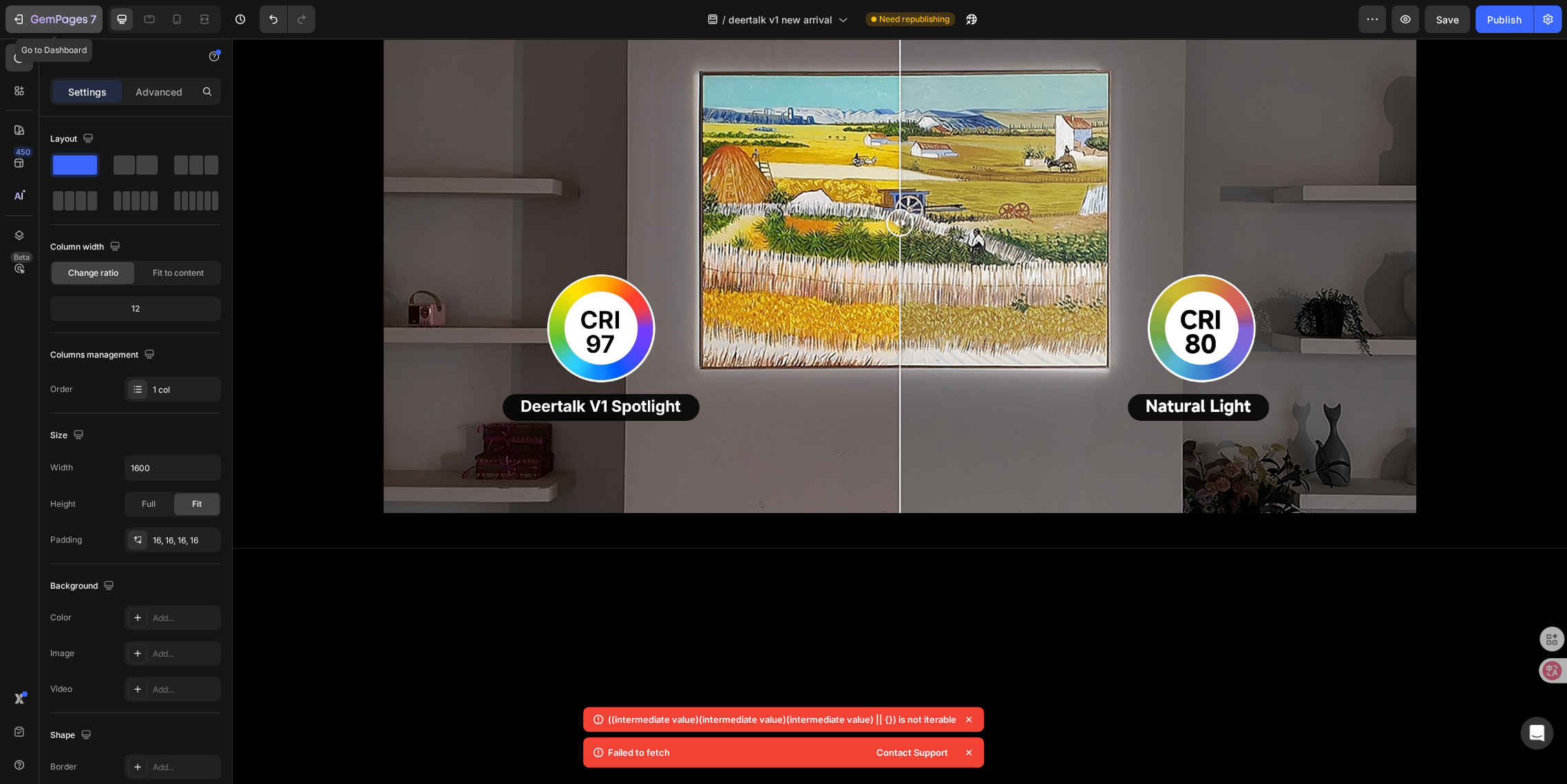
click at [25, 22] on icon "button" at bounding box center [18, 19] width 13 height 13
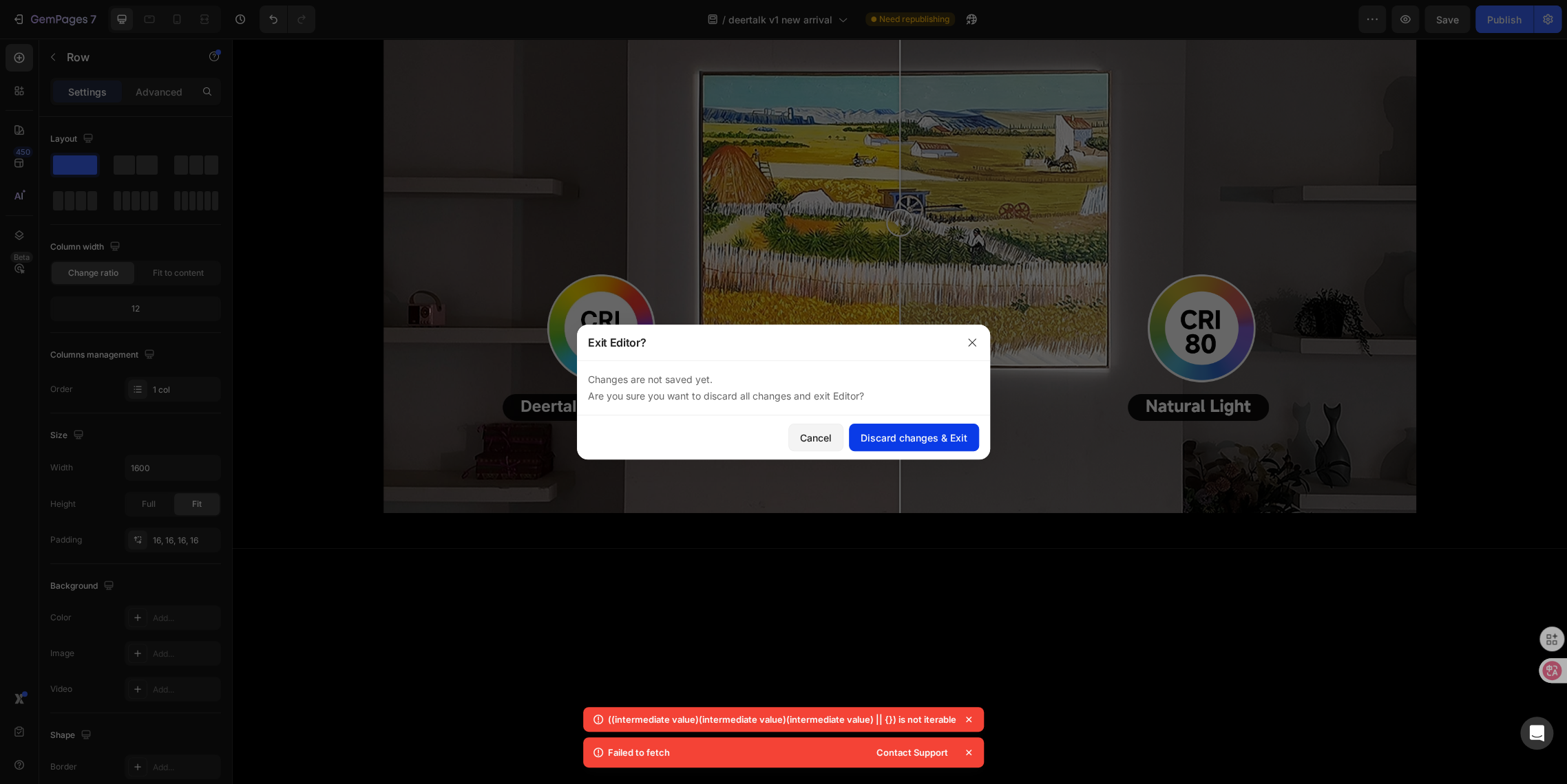
click at [906, 437] on div "Discard changes & Exit" at bounding box center [913, 437] width 106 height 14
click at [909, 445] on button "Discard changes & Exit" at bounding box center [914, 437] width 130 height 28
click at [973, 345] on icon "button" at bounding box center [971, 342] width 11 height 11
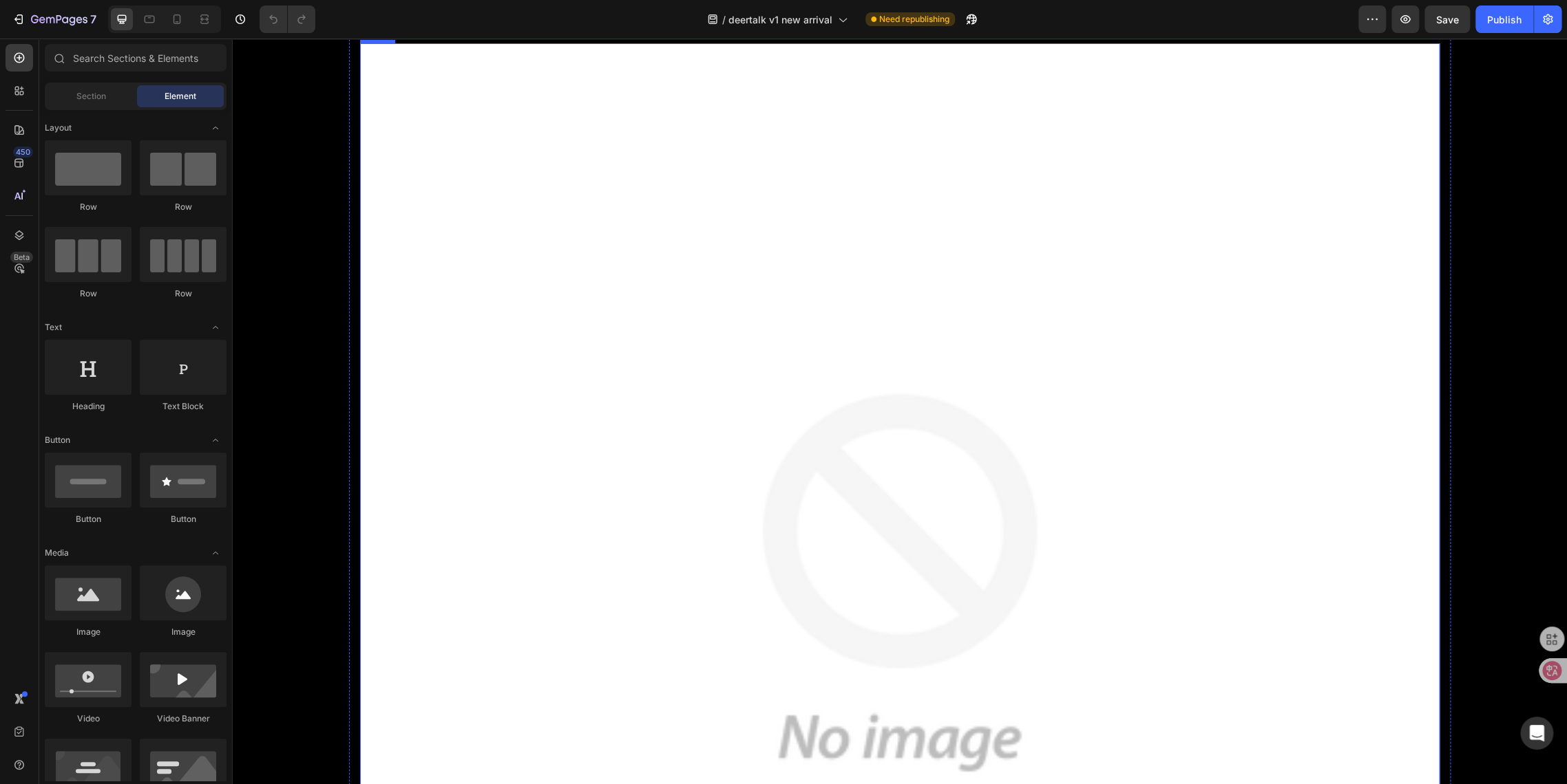
scroll to position [1681, 0]
click at [0, 469] on div "450 Beta" at bounding box center [19, 411] width 39 height 746
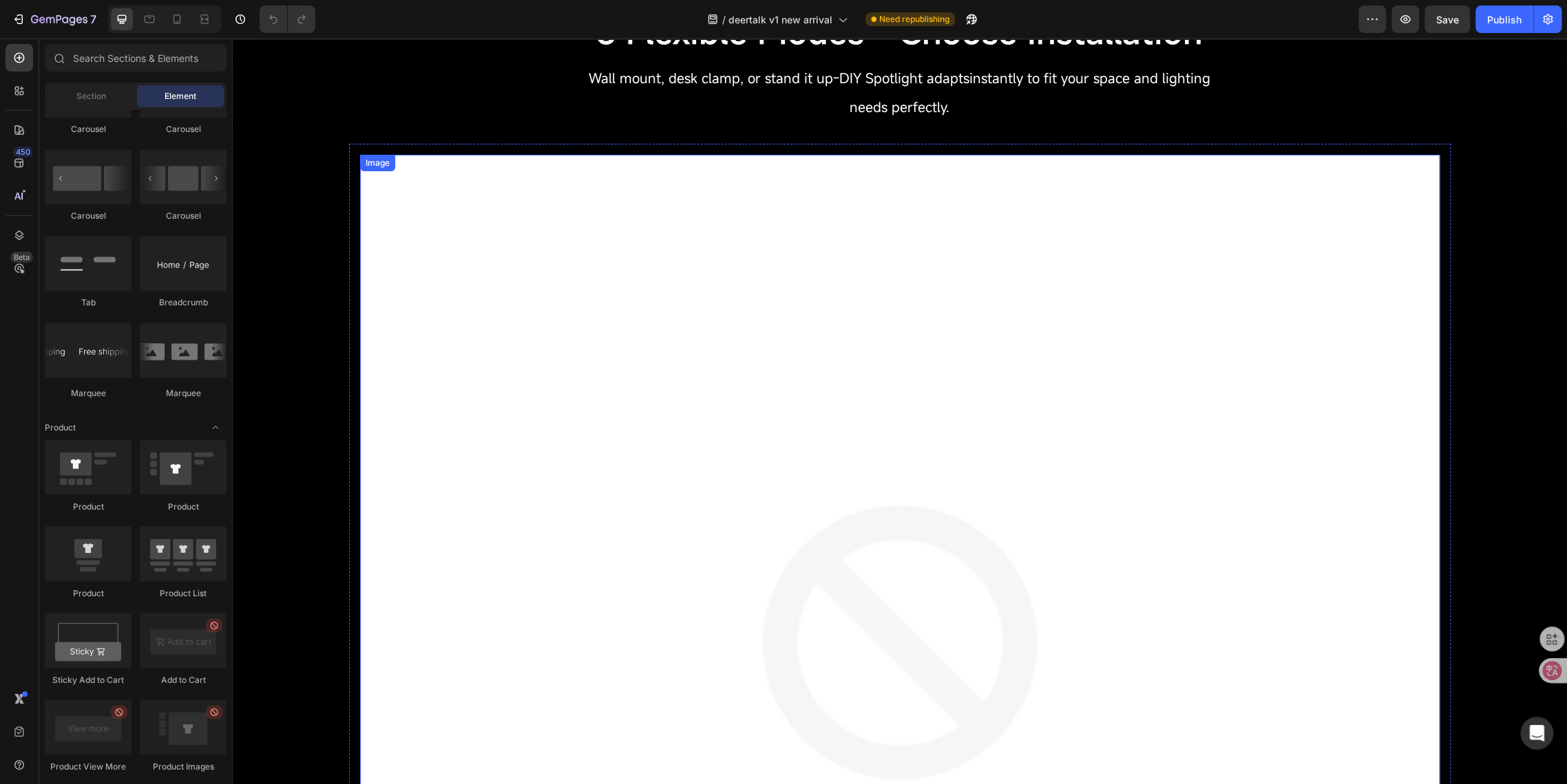
scroll to position [1529, 0]
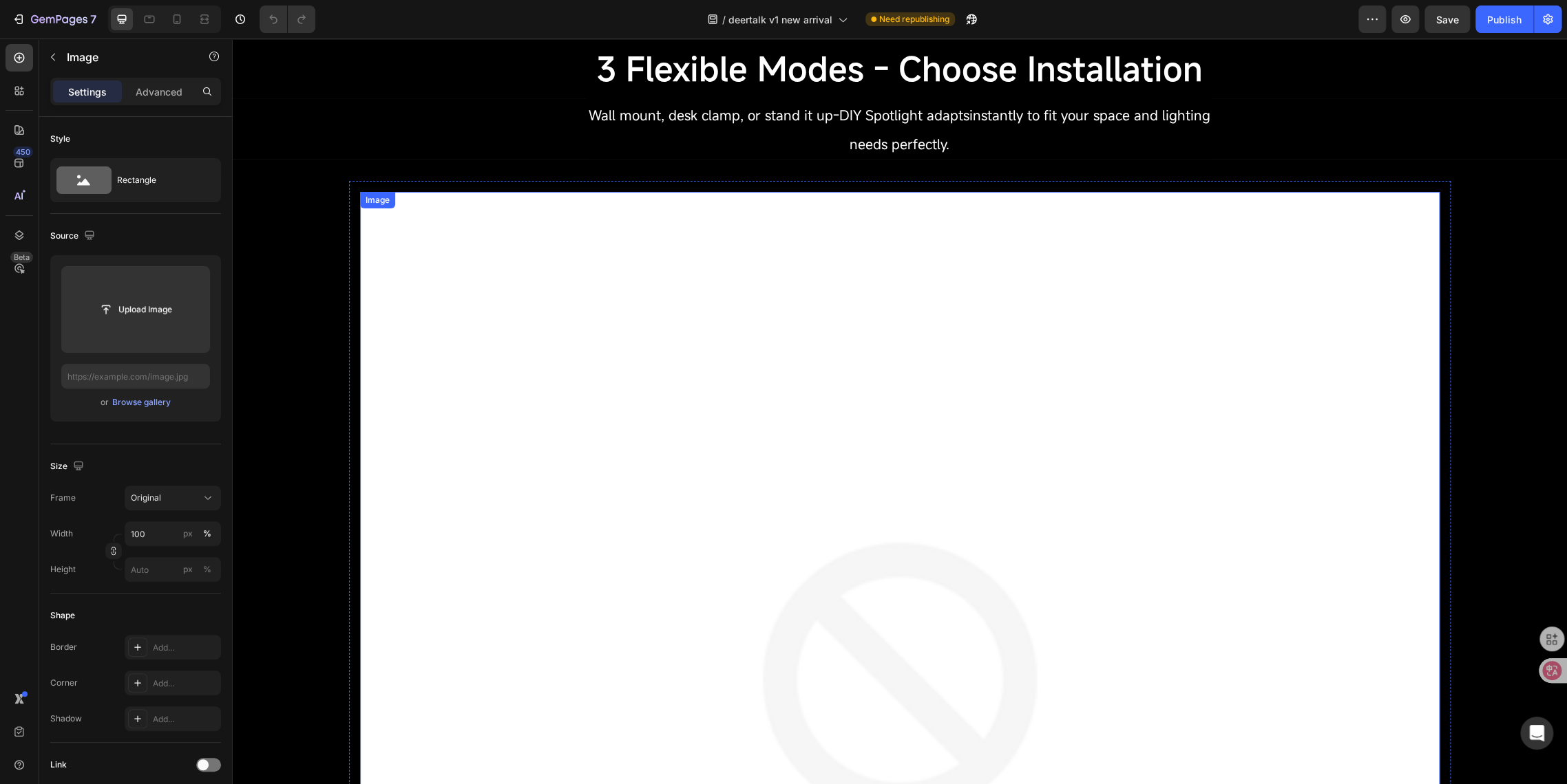
click at [516, 363] on img at bounding box center [899, 730] width 1079 height 1079
click at [450, 183] on icon at bounding box center [451, 178] width 11 height 11
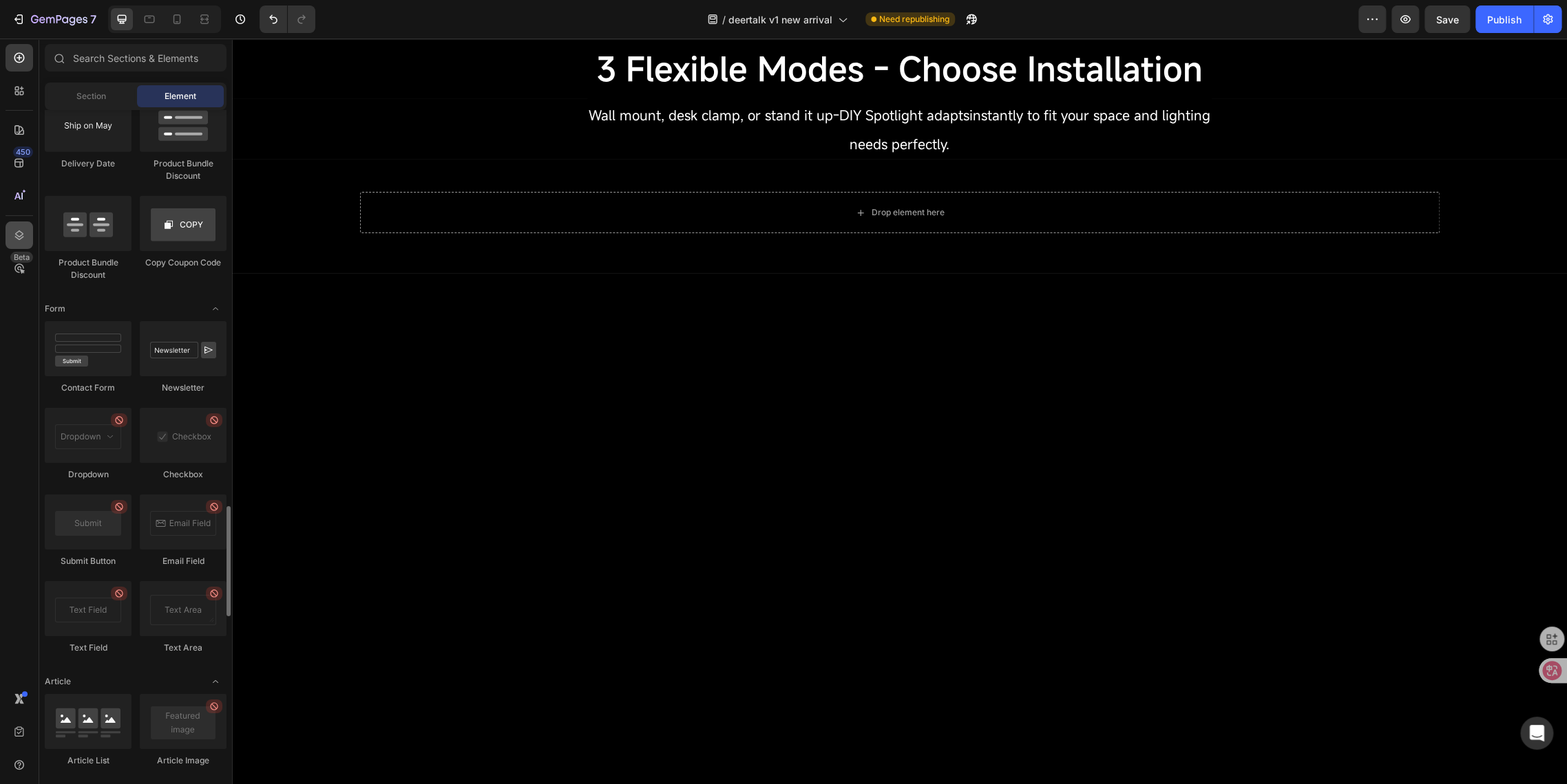
scroll to position [2642, 0]
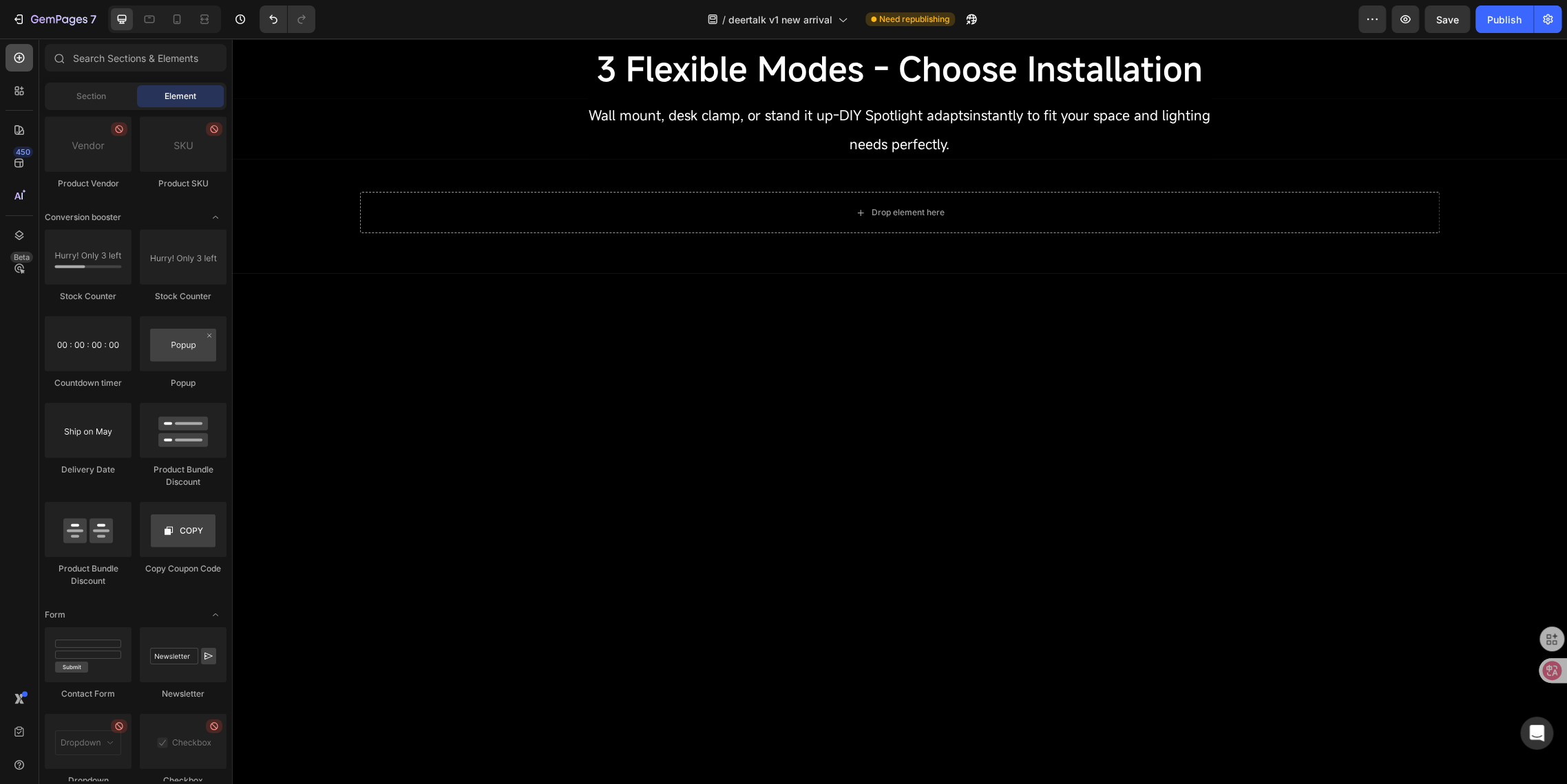
click at [12, 60] on icon at bounding box center [19, 57] width 13 height 13
click at [25, 89] on icon at bounding box center [19, 91] width 13 height 13
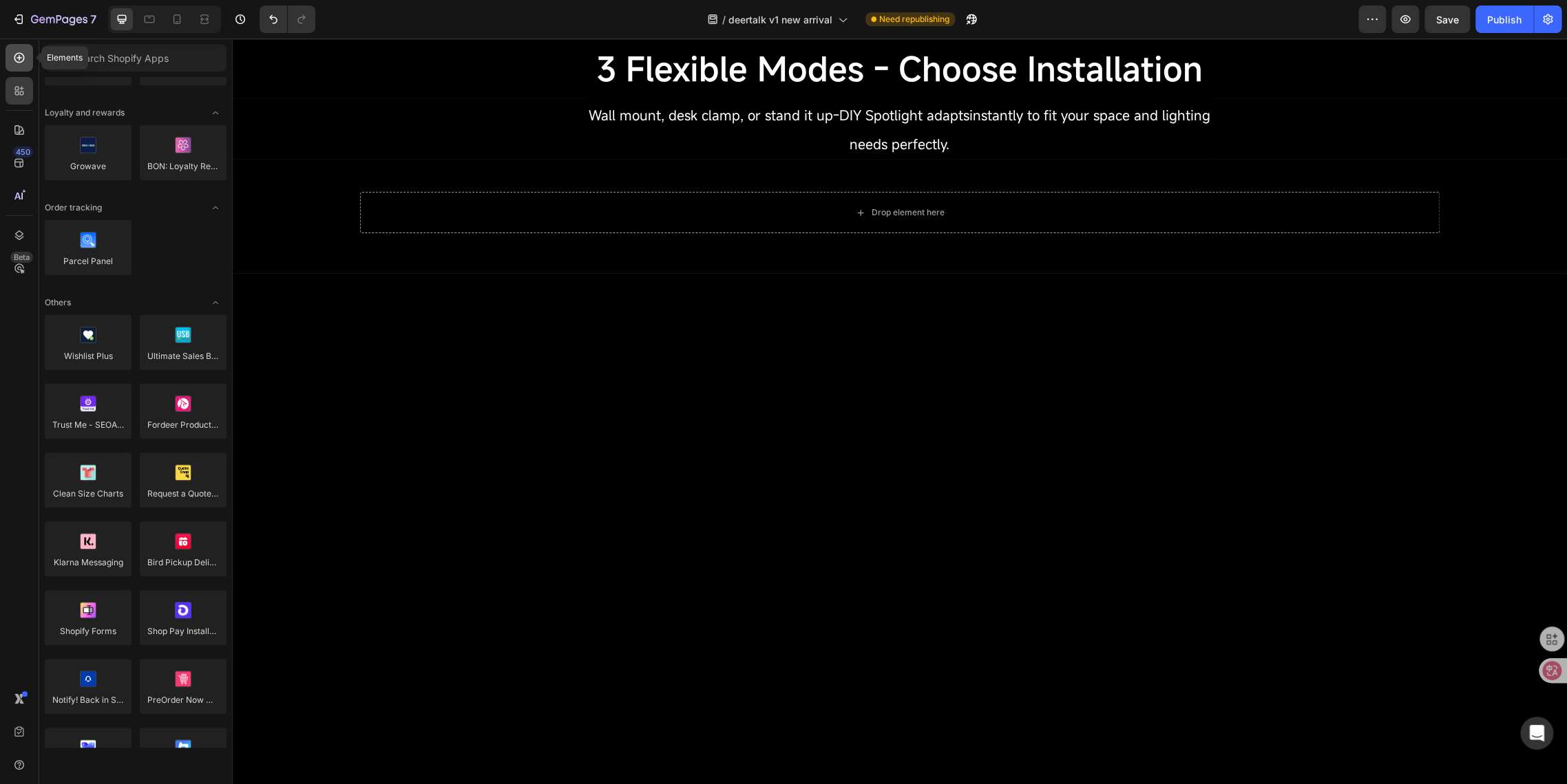
click at [12, 50] on div at bounding box center [19, 57] width 28 height 28
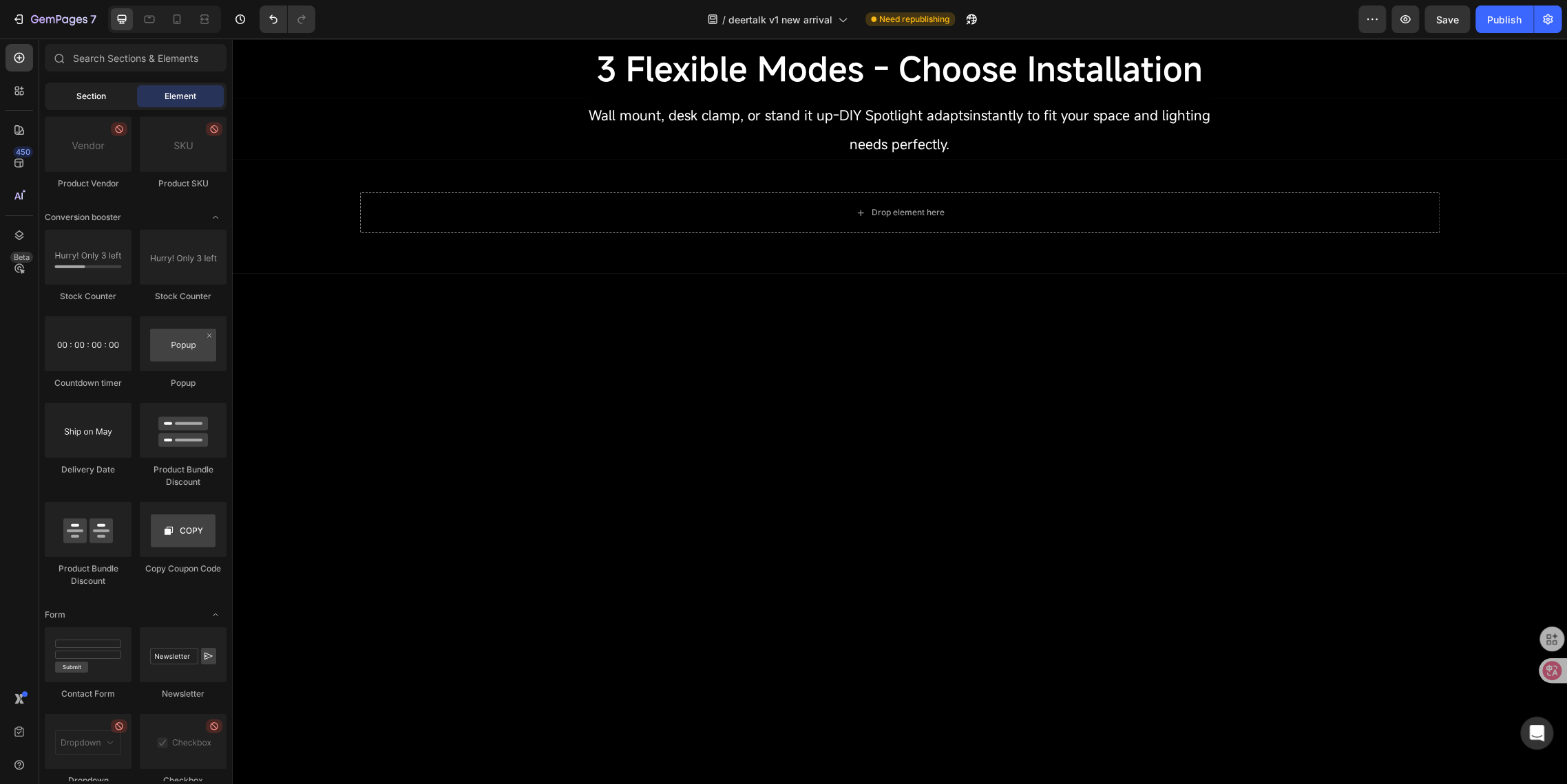
click at [71, 102] on div "Section" at bounding box center [91, 96] width 87 height 22
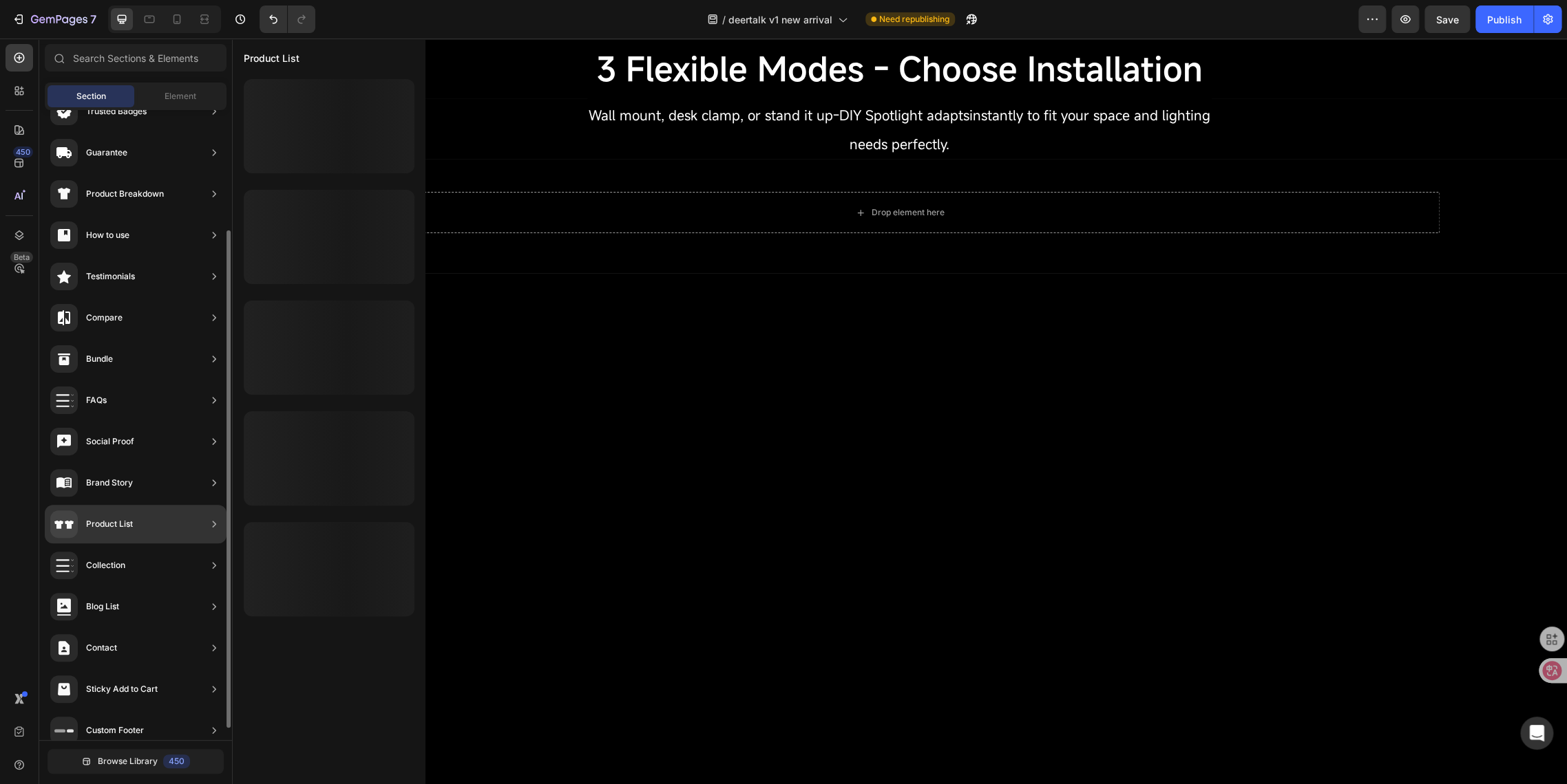
scroll to position [168, 0]
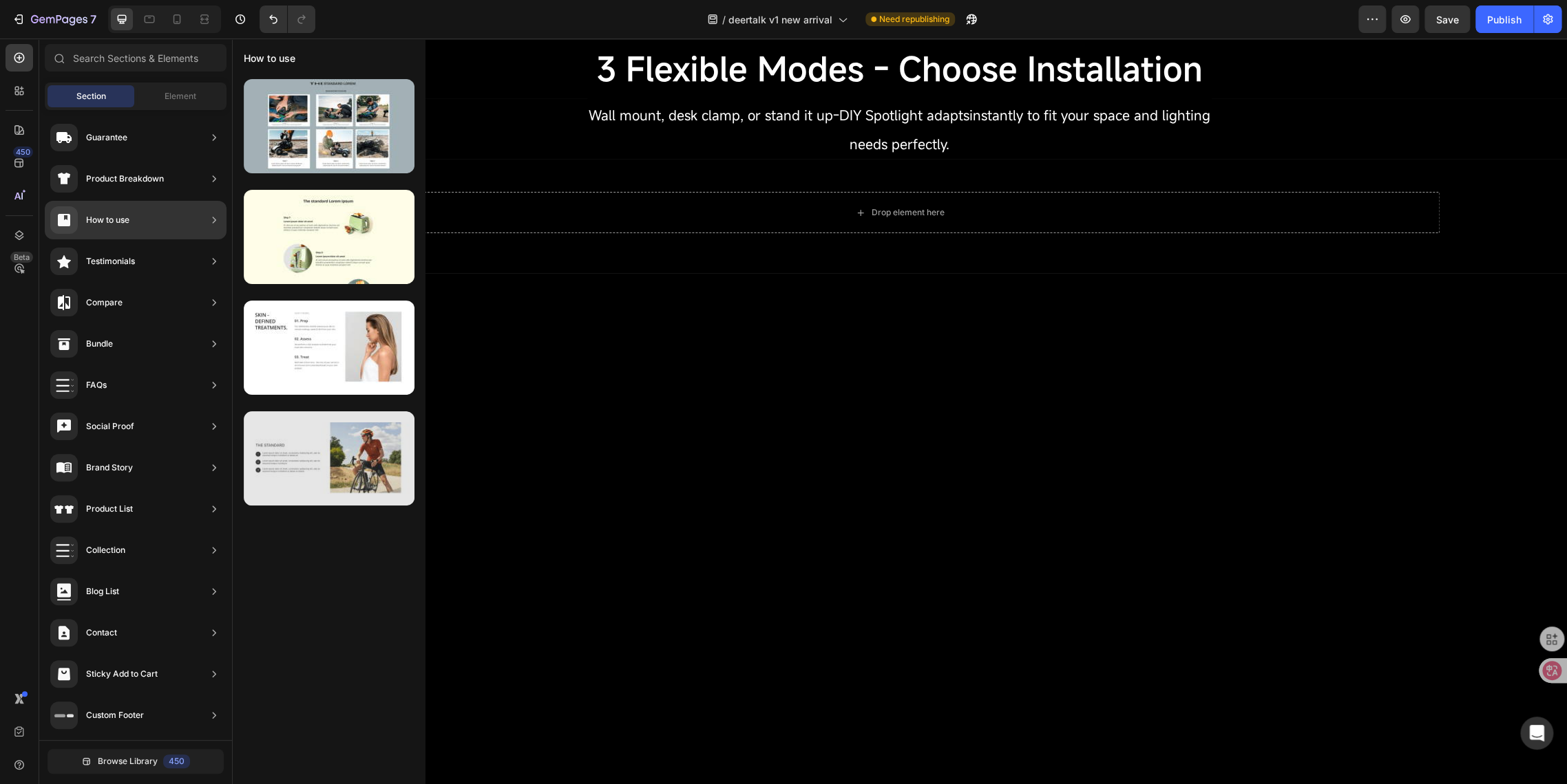
click at [297, 467] on div at bounding box center [329, 459] width 170 height 94
click at [295, 459] on div at bounding box center [329, 459] width 170 height 94
click at [303, 445] on div at bounding box center [329, 459] width 170 height 94
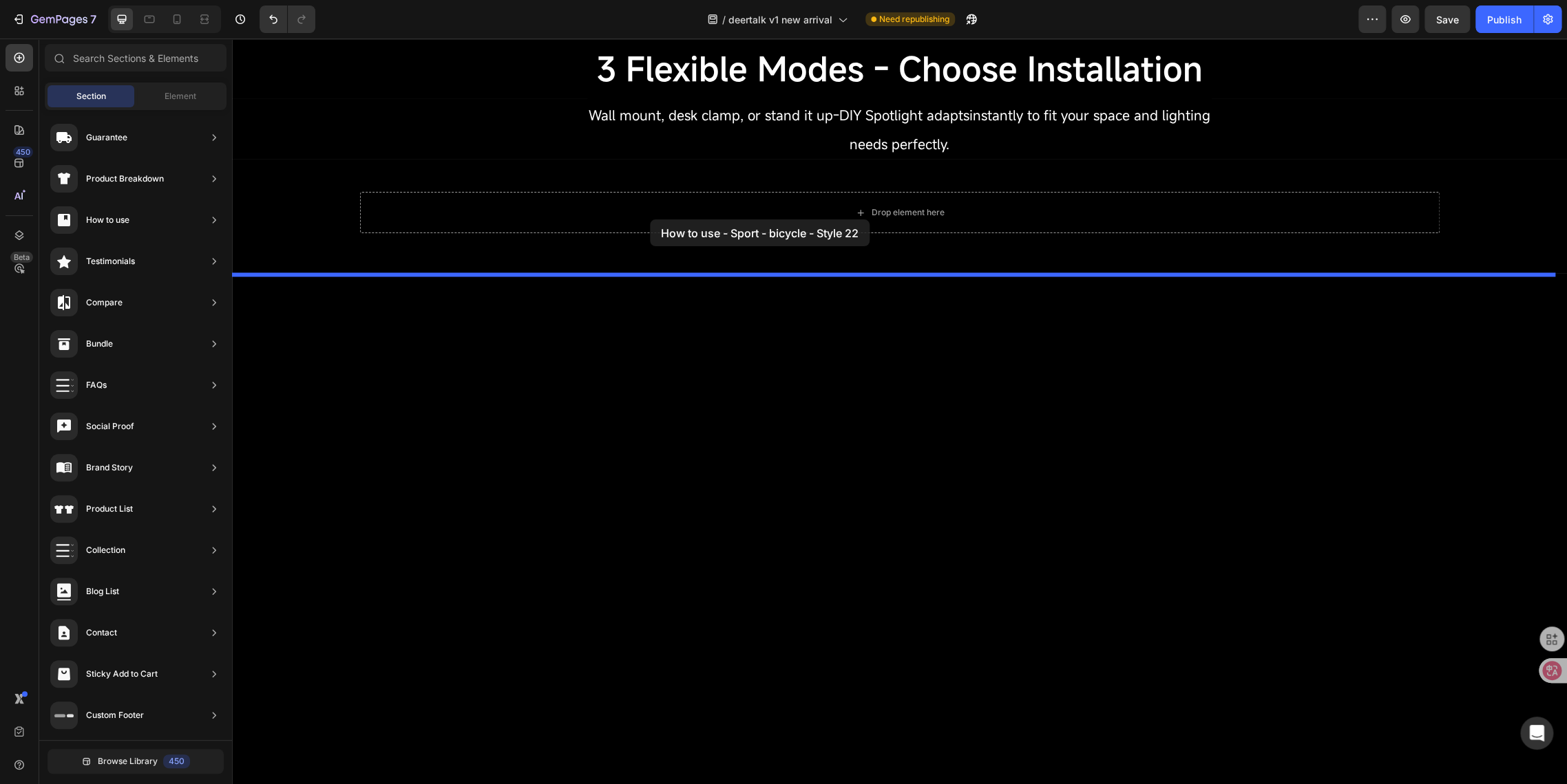
drag, startPoint x: 545, startPoint y: 484, endPoint x: 649, endPoint y: 219, distance: 284.7
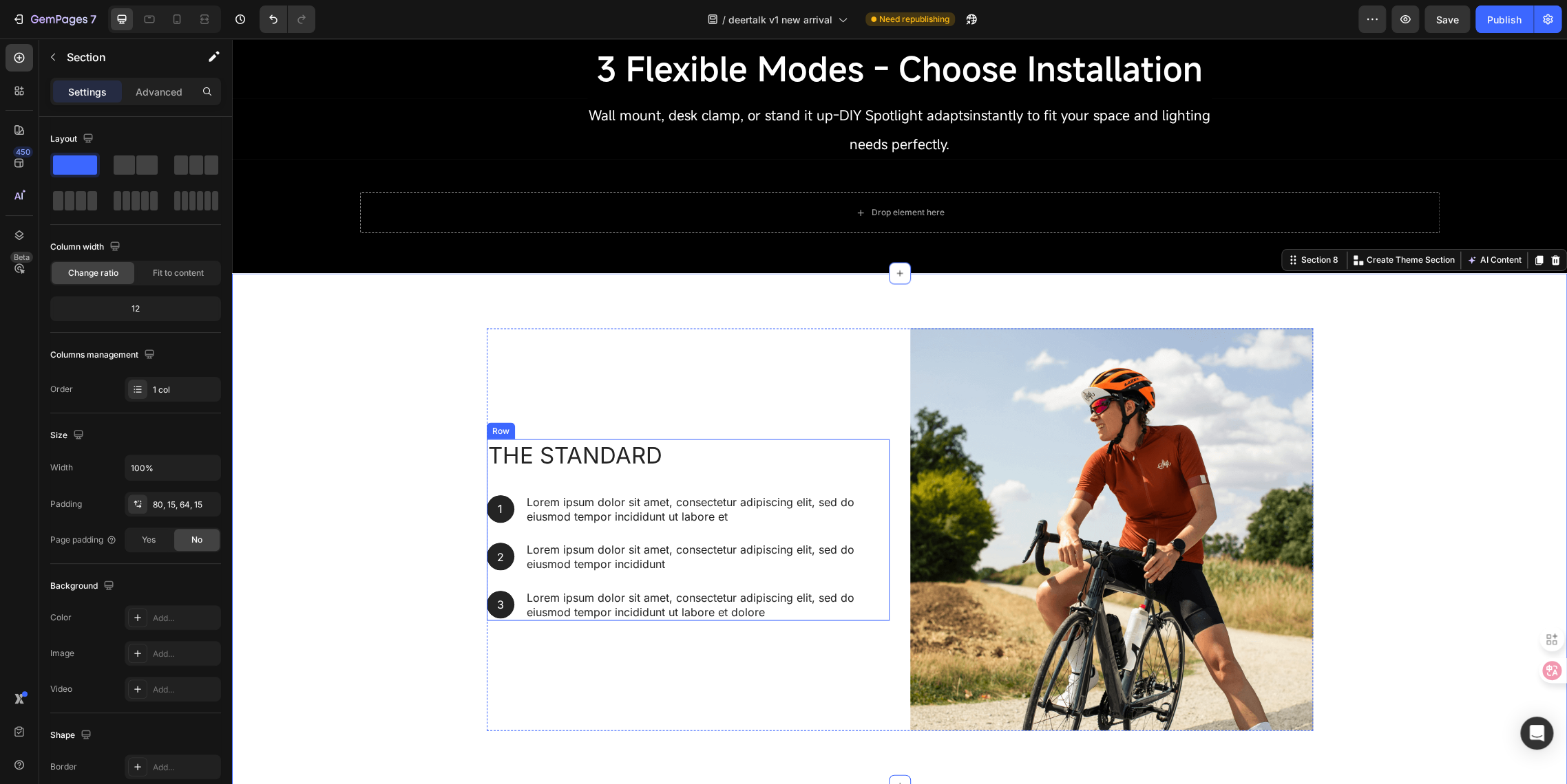
click at [784, 465] on div "The standard Heading 1 Text Block Hero Banner Lorem ipsum dolor sit amet, conse…" at bounding box center [671, 529] width 370 height 182
click at [1393, 370] on div "The standard Heading 1 Text Block Hero Banner Lorem ipsum dolor sit amet, conse…" at bounding box center [899, 535] width 1314 height 414
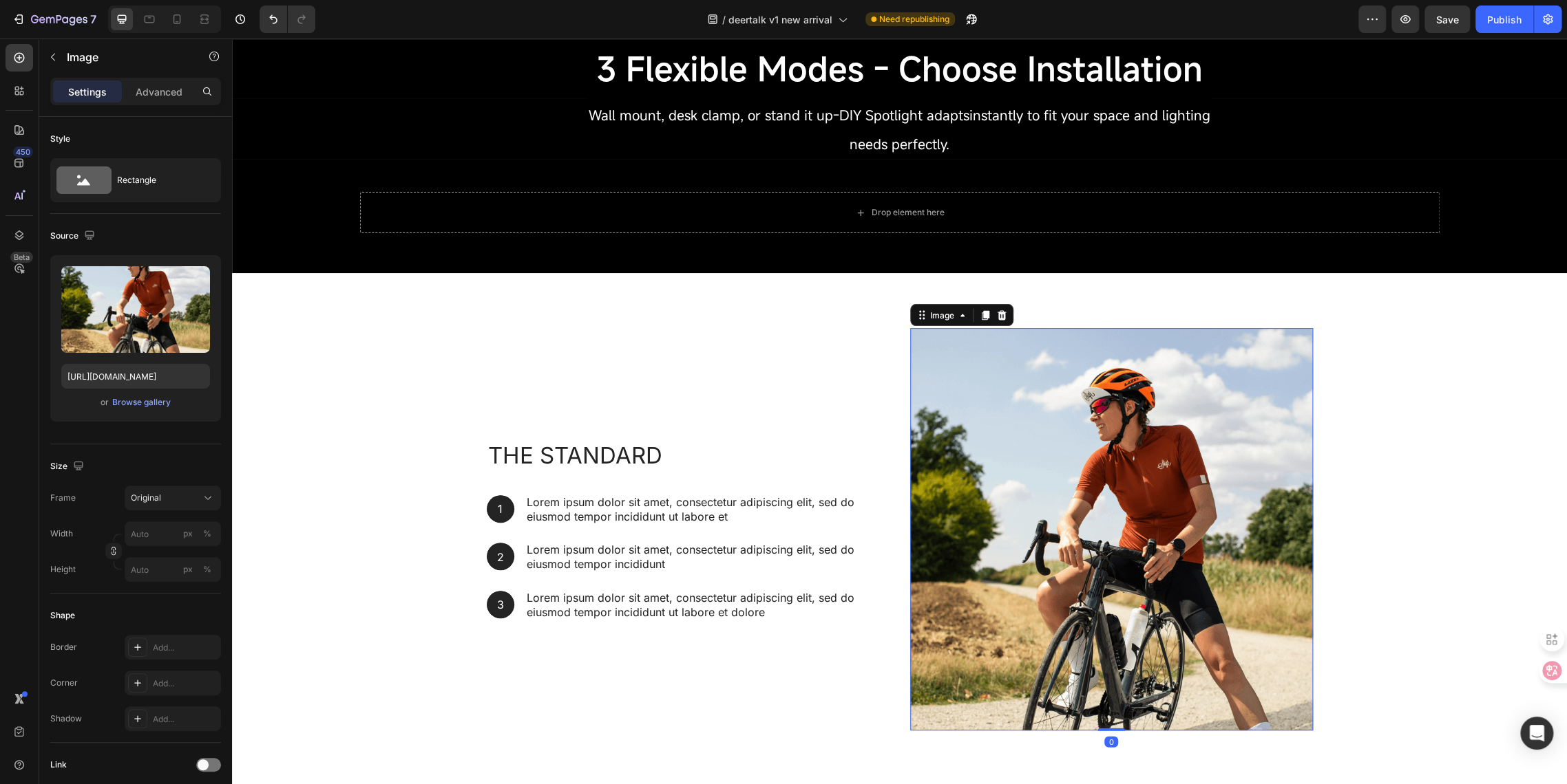
click at [1007, 442] on img at bounding box center [1111, 529] width 402 height 402
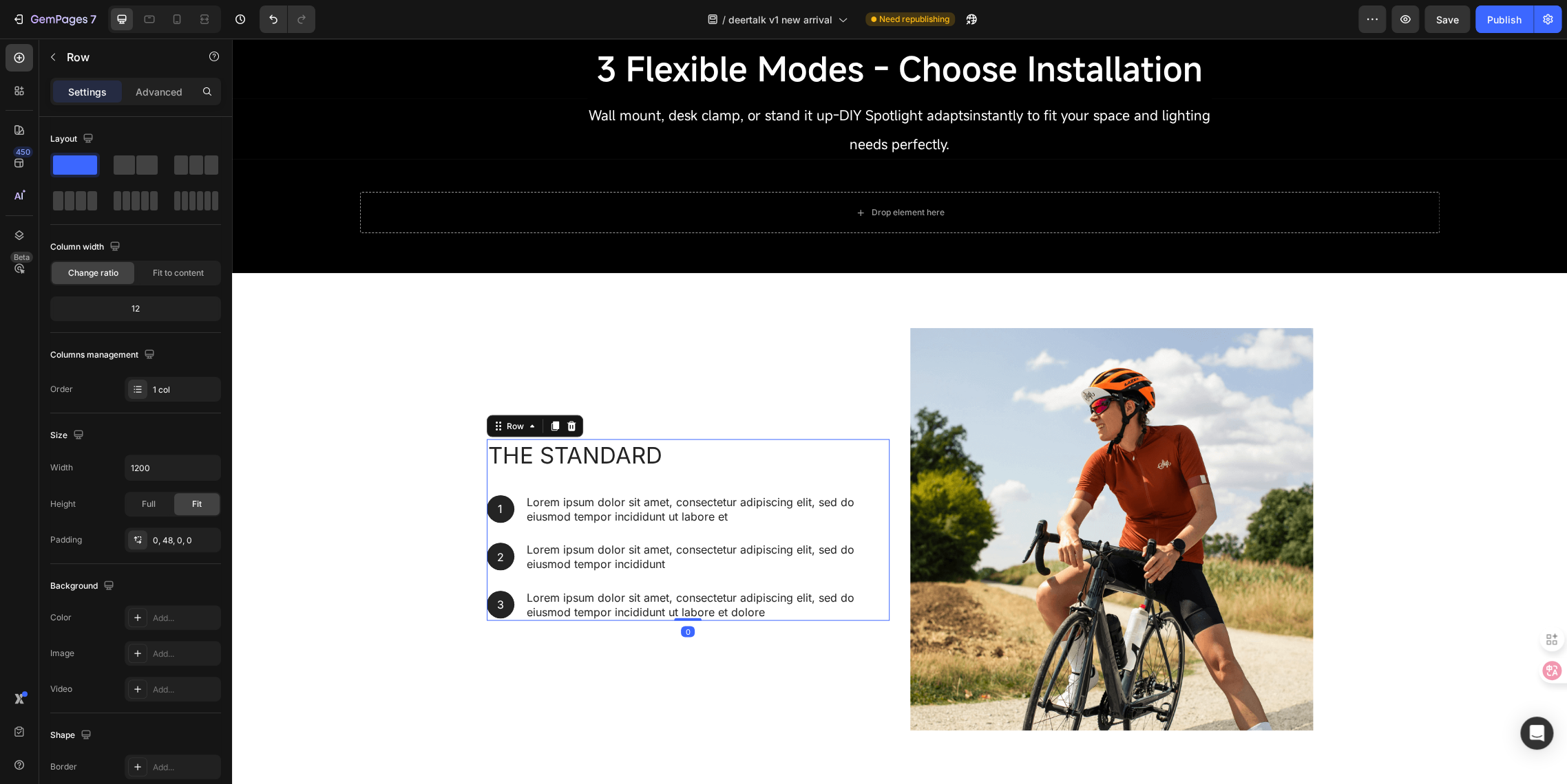
click at [671, 478] on div "The standard Heading 1 Text Block Hero Banner Lorem ipsum dolor sit amet, conse…" at bounding box center [671, 529] width 370 height 182
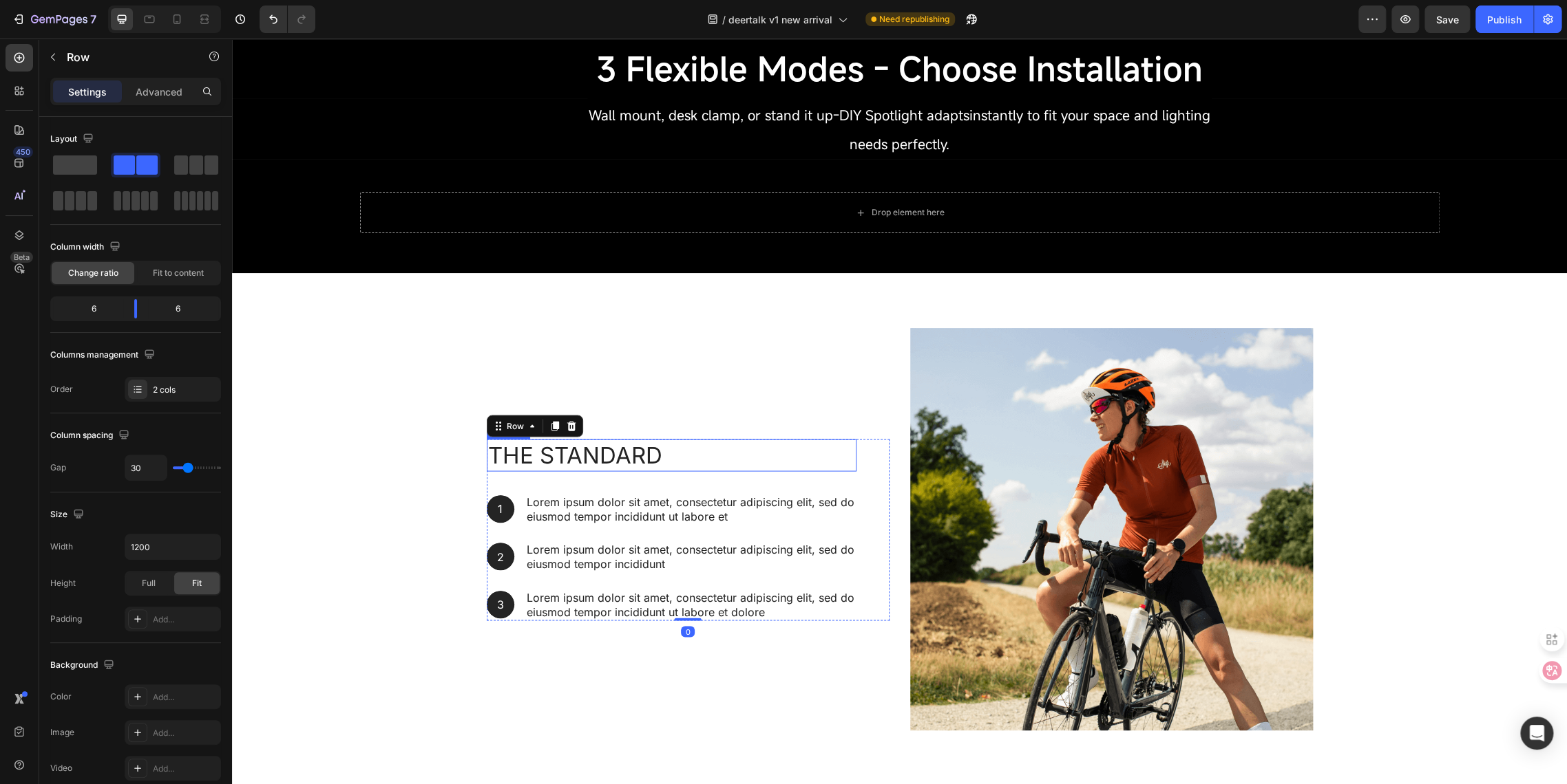
click at [720, 397] on div "The standard Heading 1 Text Block Hero Banner Lorem ipsum dolor sit amet, conse…" at bounding box center [688, 529] width 402 height 402
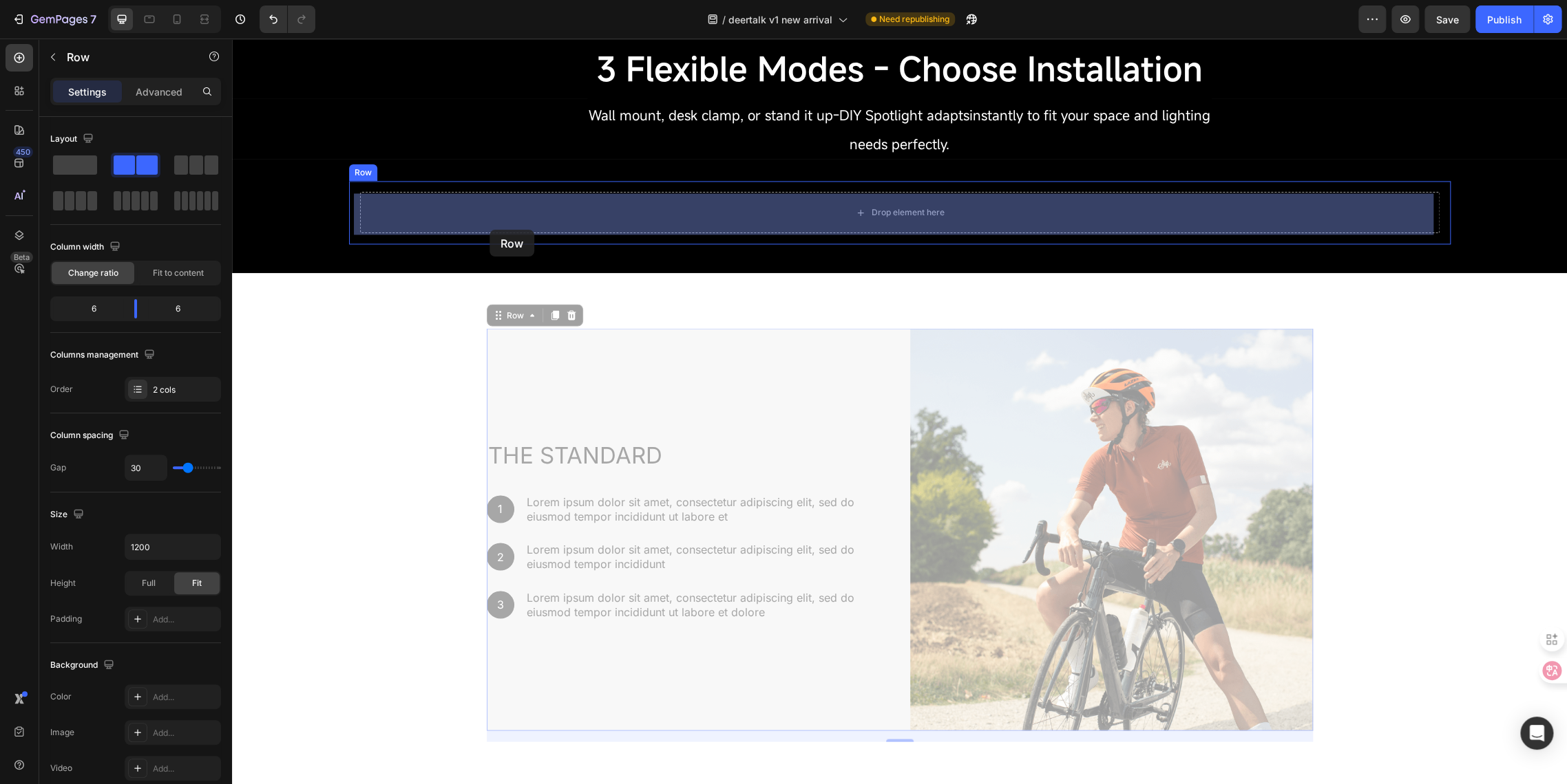
drag, startPoint x: 492, startPoint y: 321, endPoint x: 489, endPoint y: 230, distance: 91.0
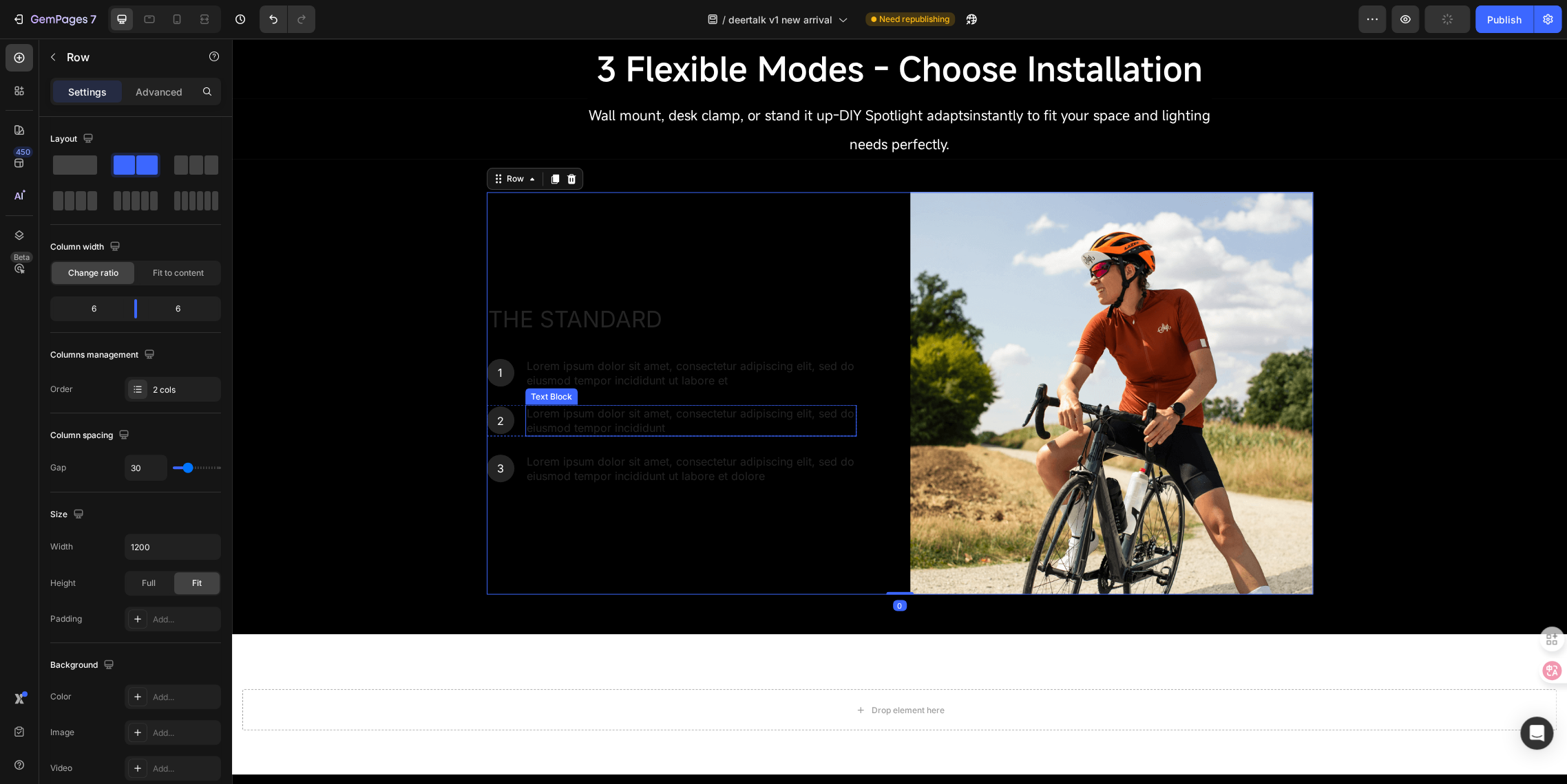
click at [673, 419] on p "Lorem ipsum dolor sit amet, consectetur adipiscing elit, sed do eiusmod tempor …" at bounding box center [691, 420] width 329 height 29
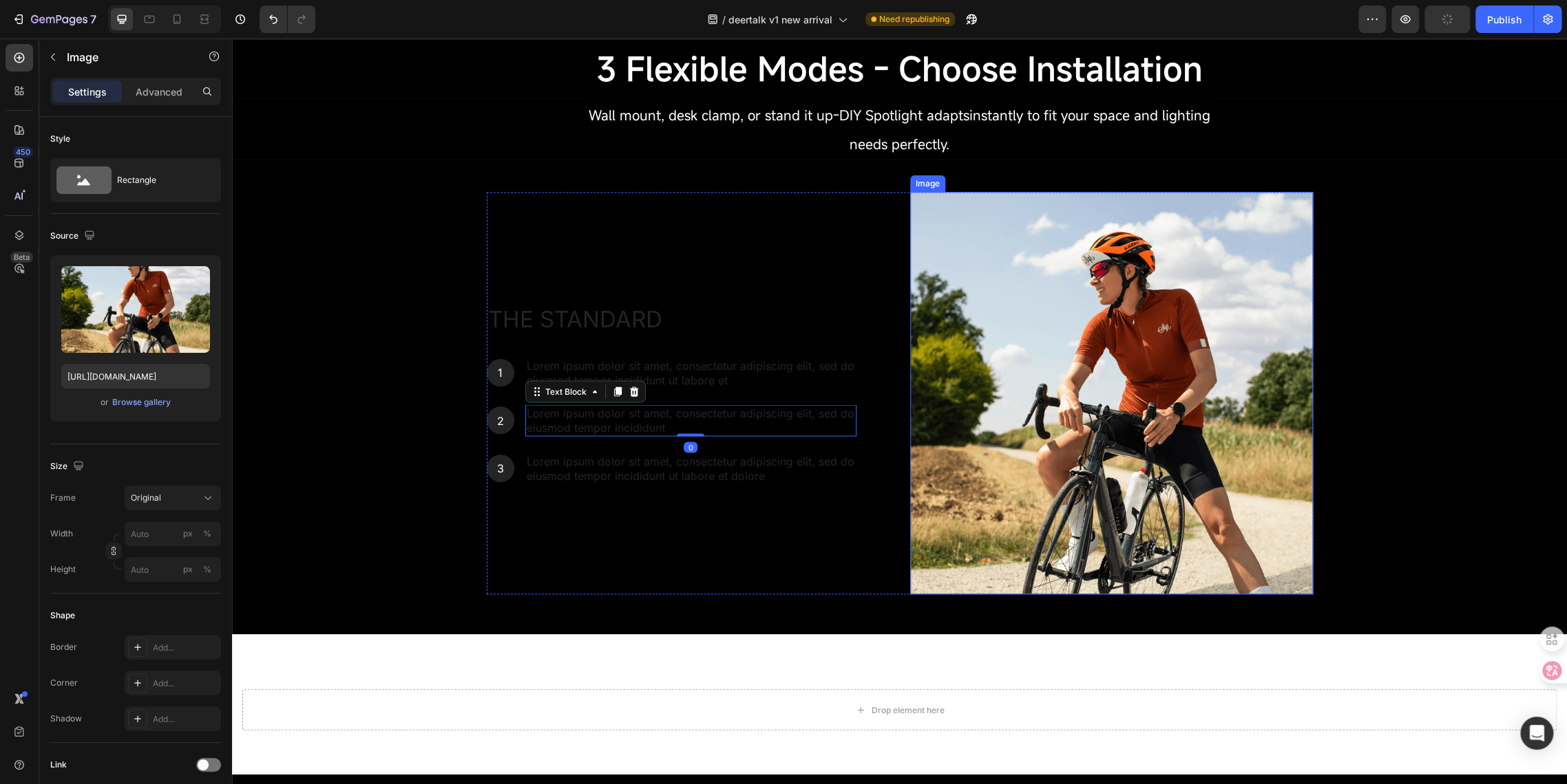
click at [1150, 248] on img at bounding box center [1111, 392] width 402 height 402
click at [910, 192] on img at bounding box center [1111, 392] width 402 height 402
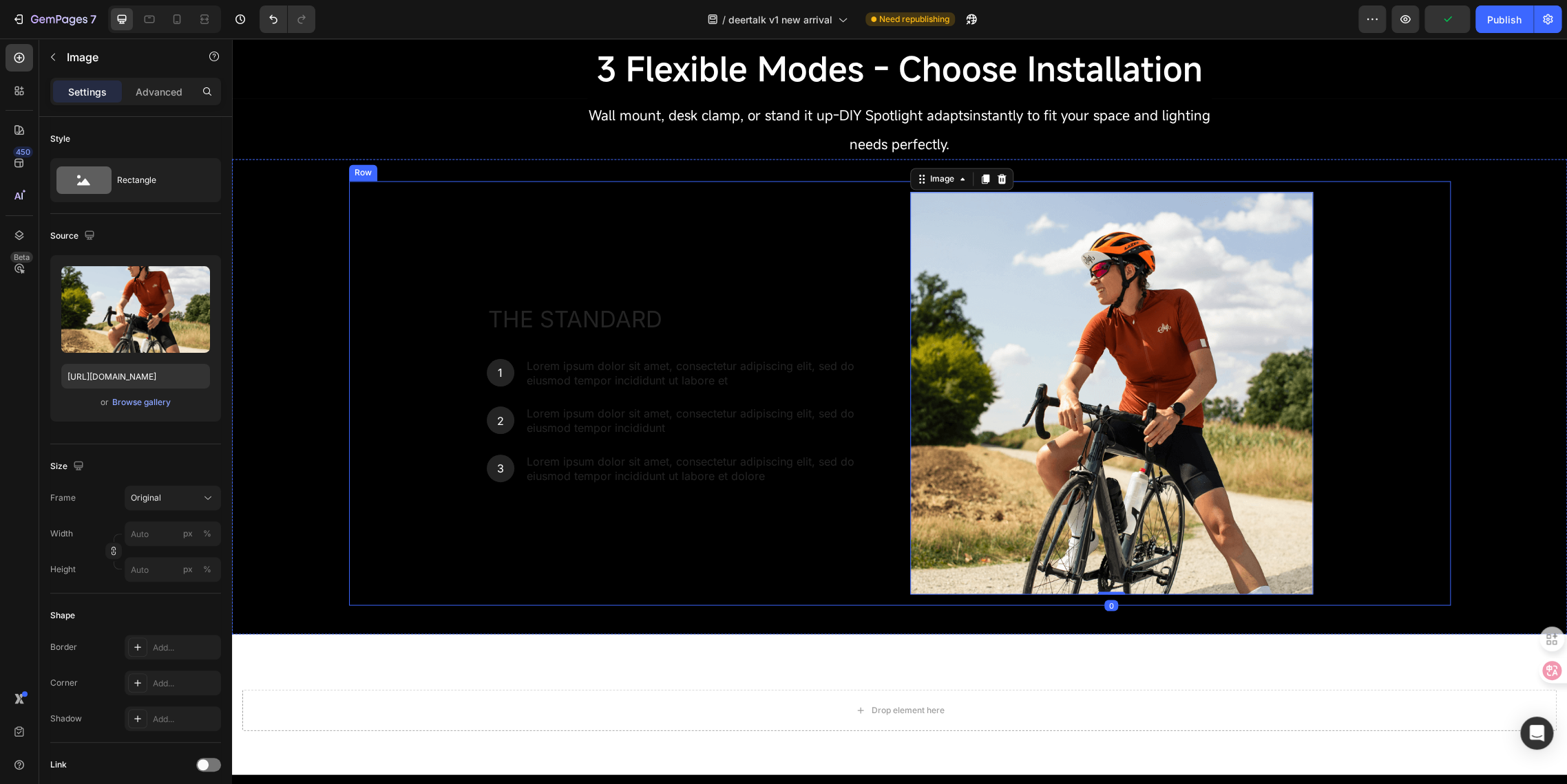
click at [829, 185] on div "The standard Heading 1 Text Block Hero Banner Lorem ipsum dolor sit amet, conse…" at bounding box center [899, 392] width 1101 height 424
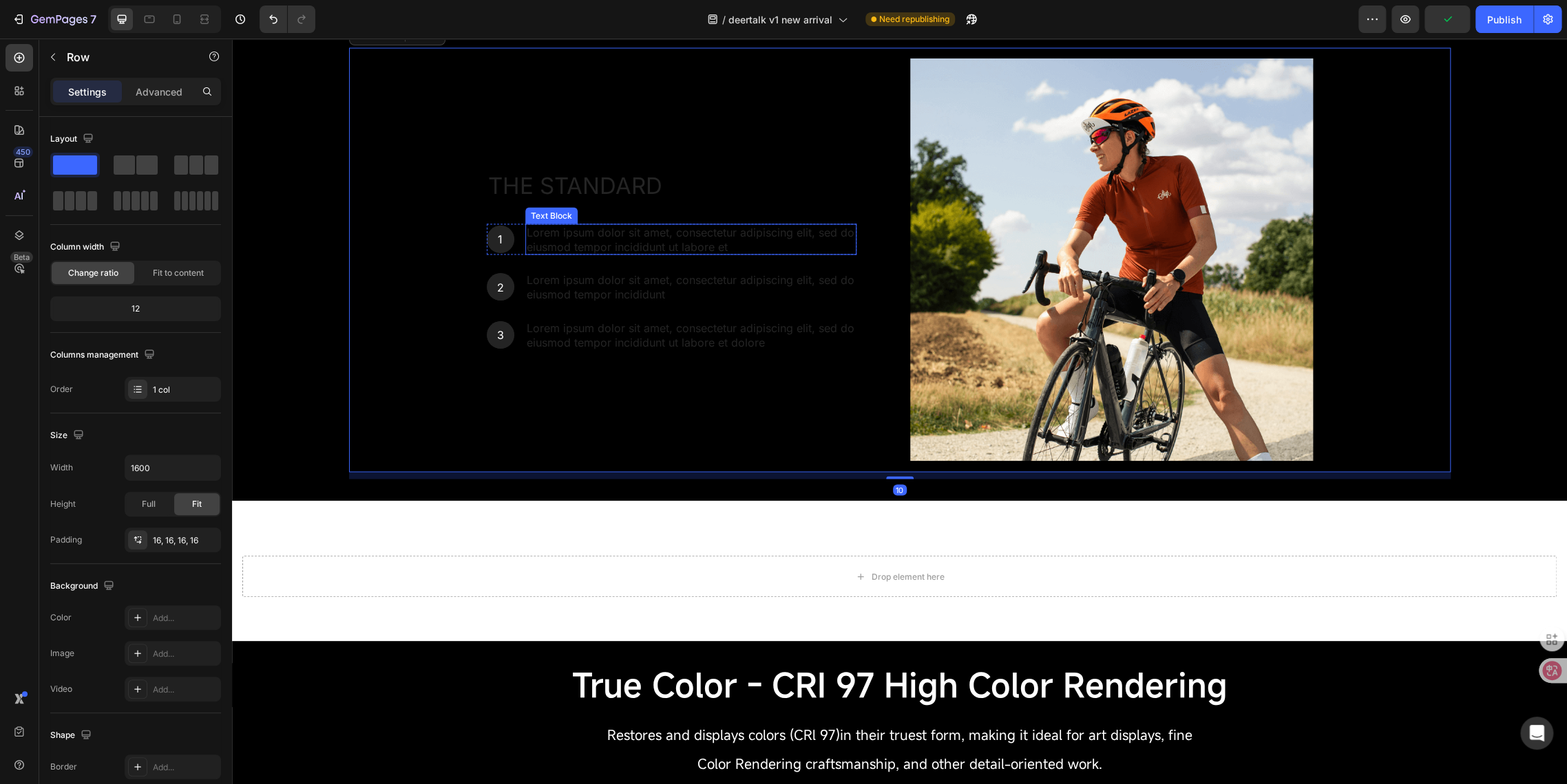
scroll to position [1758, 0]
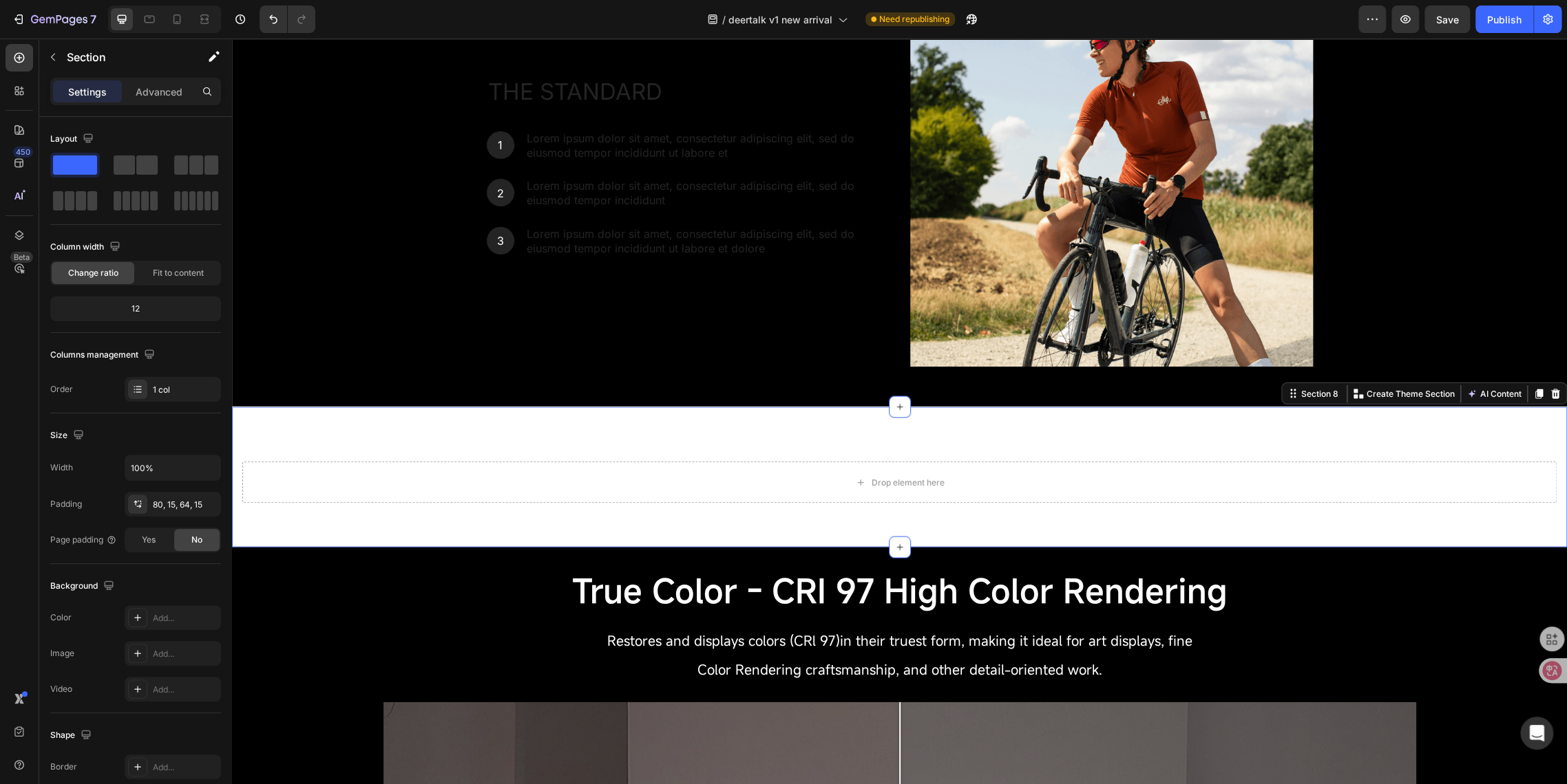
click at [437, 419] on div "Drop element here Section 8 You can create reusable sections Create Theme Secti…" at bounding box center [898, 477] width 1334 height 141
click at [1551, 397] on icon at bounding box center [1555, 393] width 9 height 10
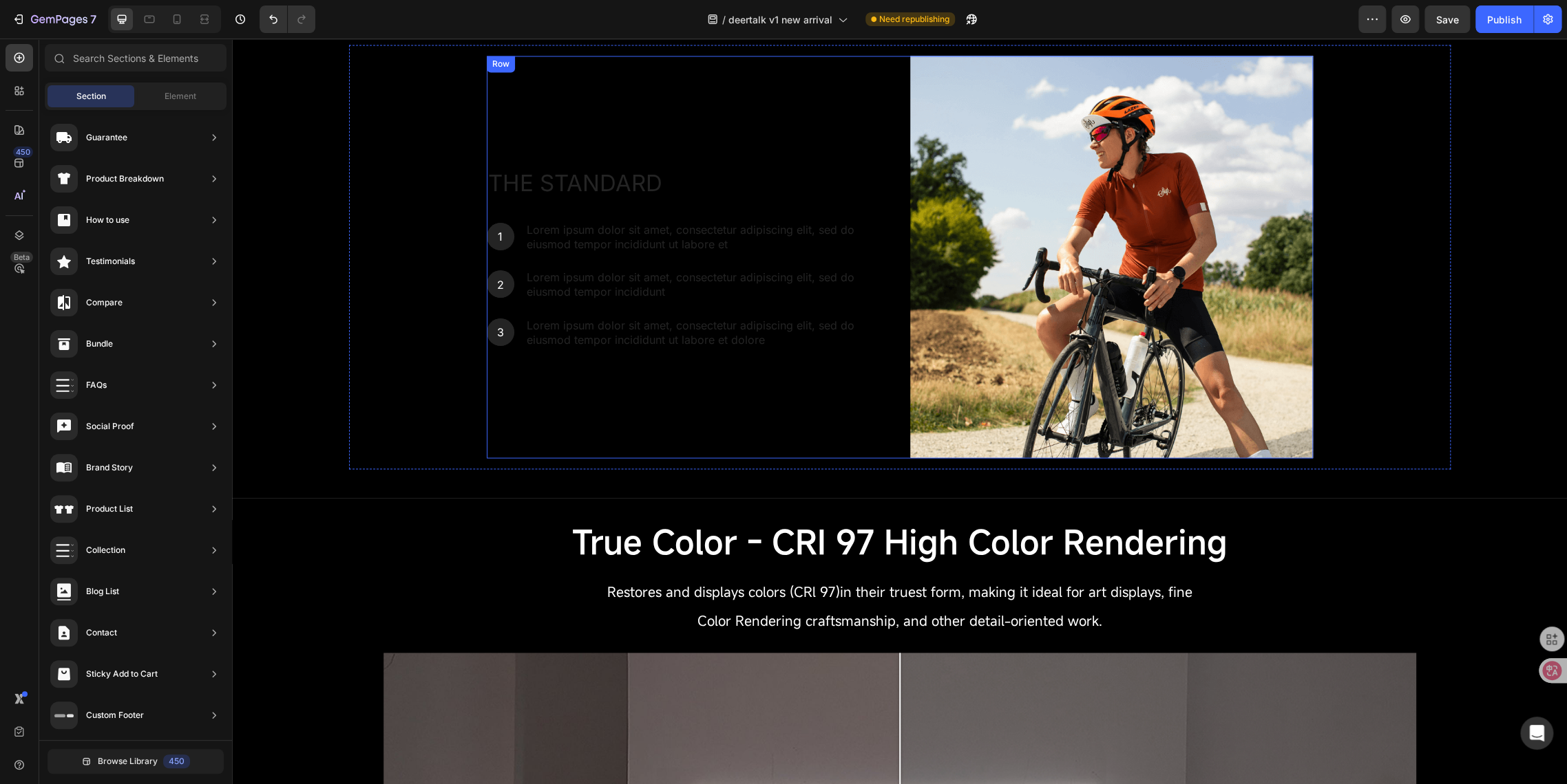
scroll to position [1605, 0]
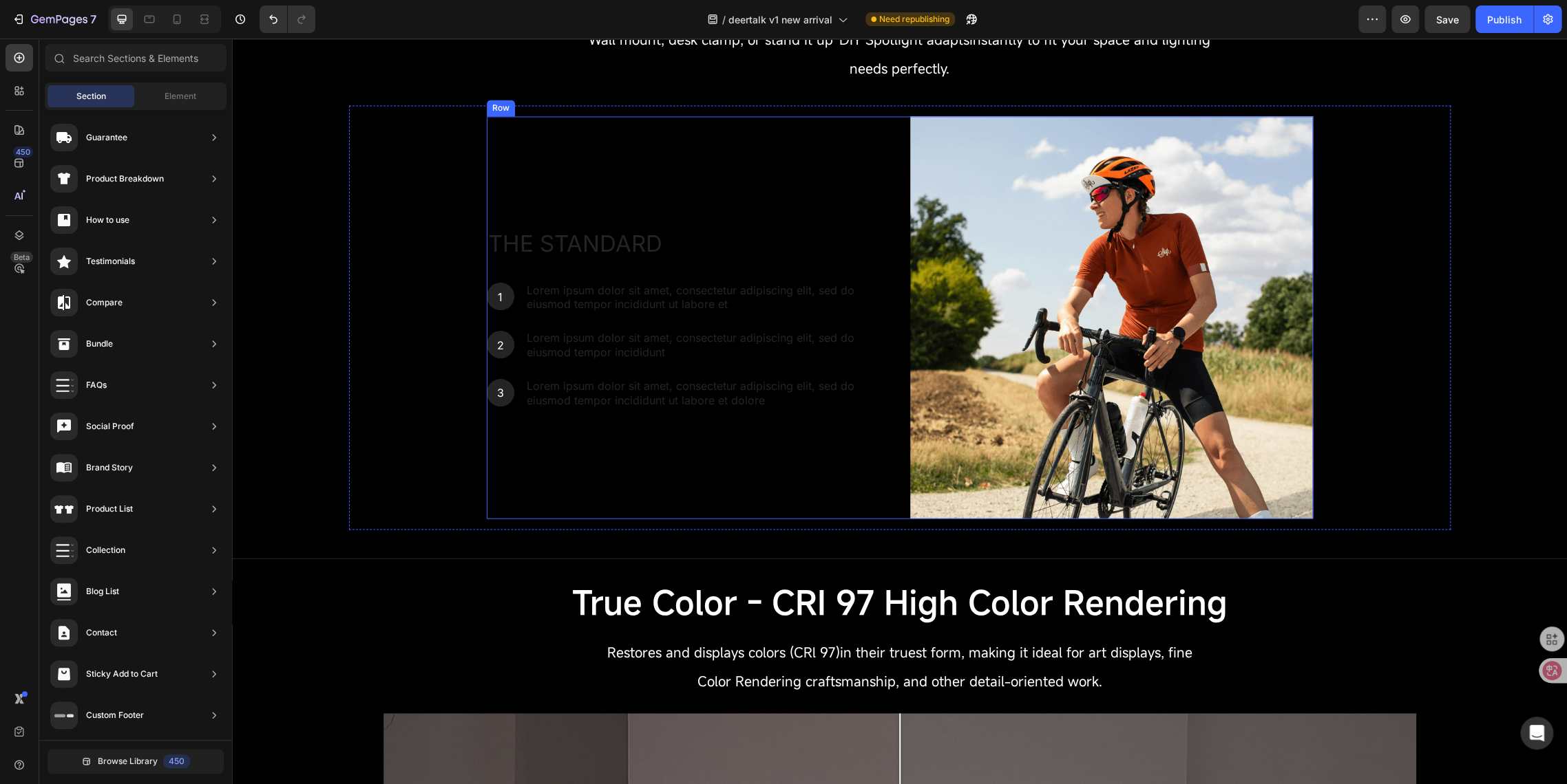
click at [521, 168] on div "The standard Heading 1 Text Block Hero Banner Lorem ipsum dolor sit amet, conse…" at bounding box center [688, 317] width 402 height 402
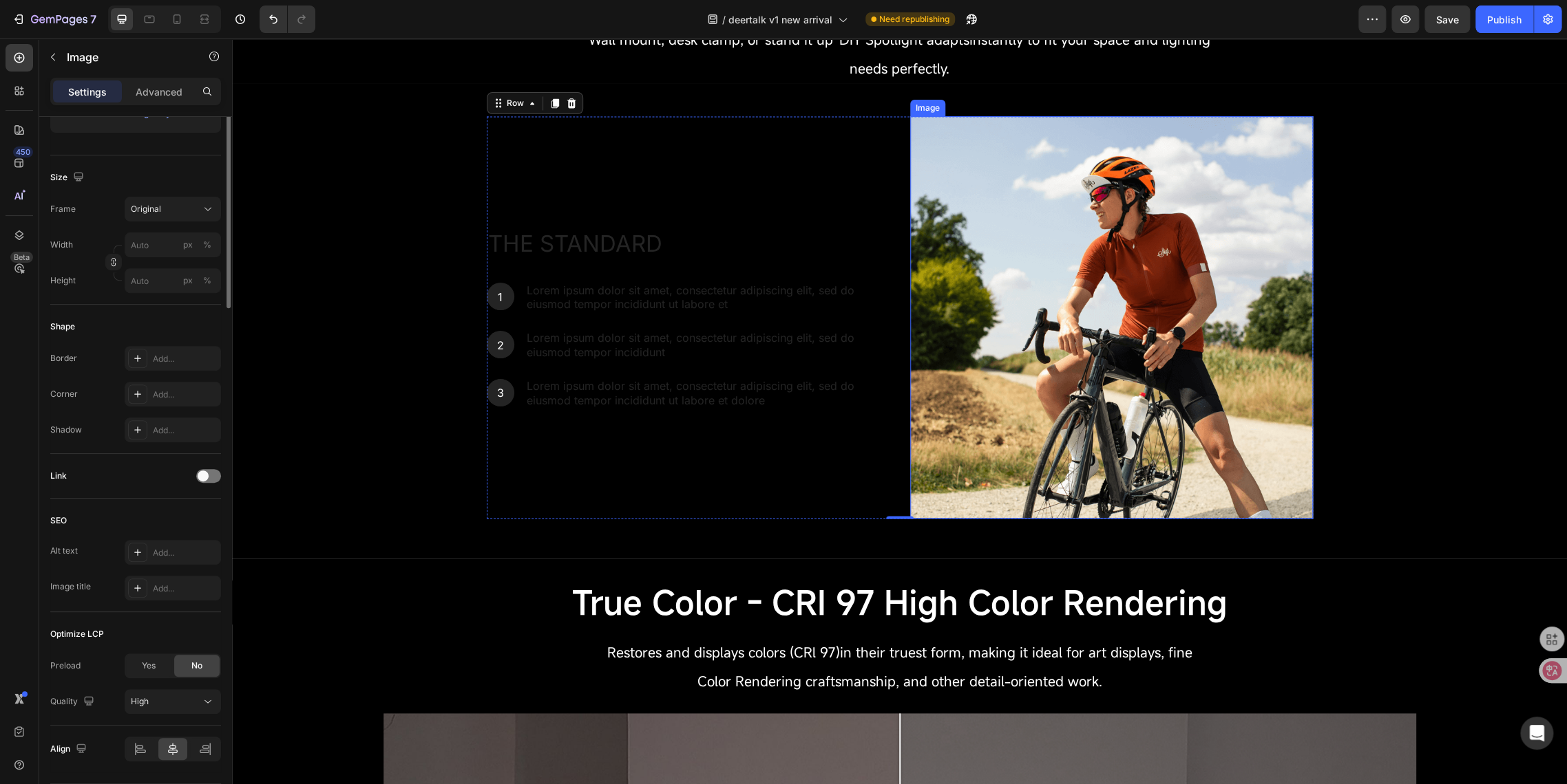
scroll to position [0, 0]
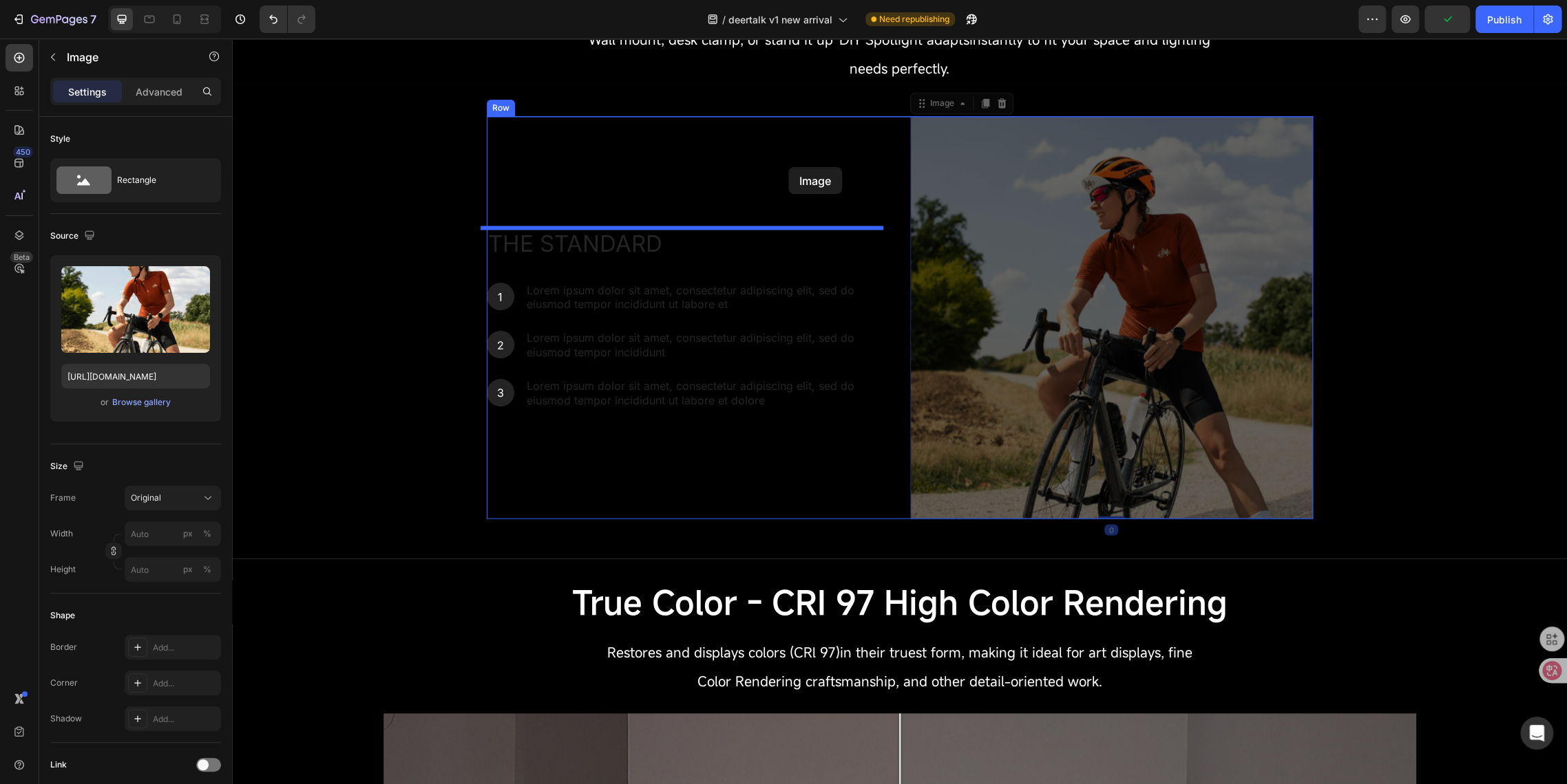
drag, startPoint x: 941, startPoint y: 167, endPoint x: 788, endPoint y: 168, distance: 153.0
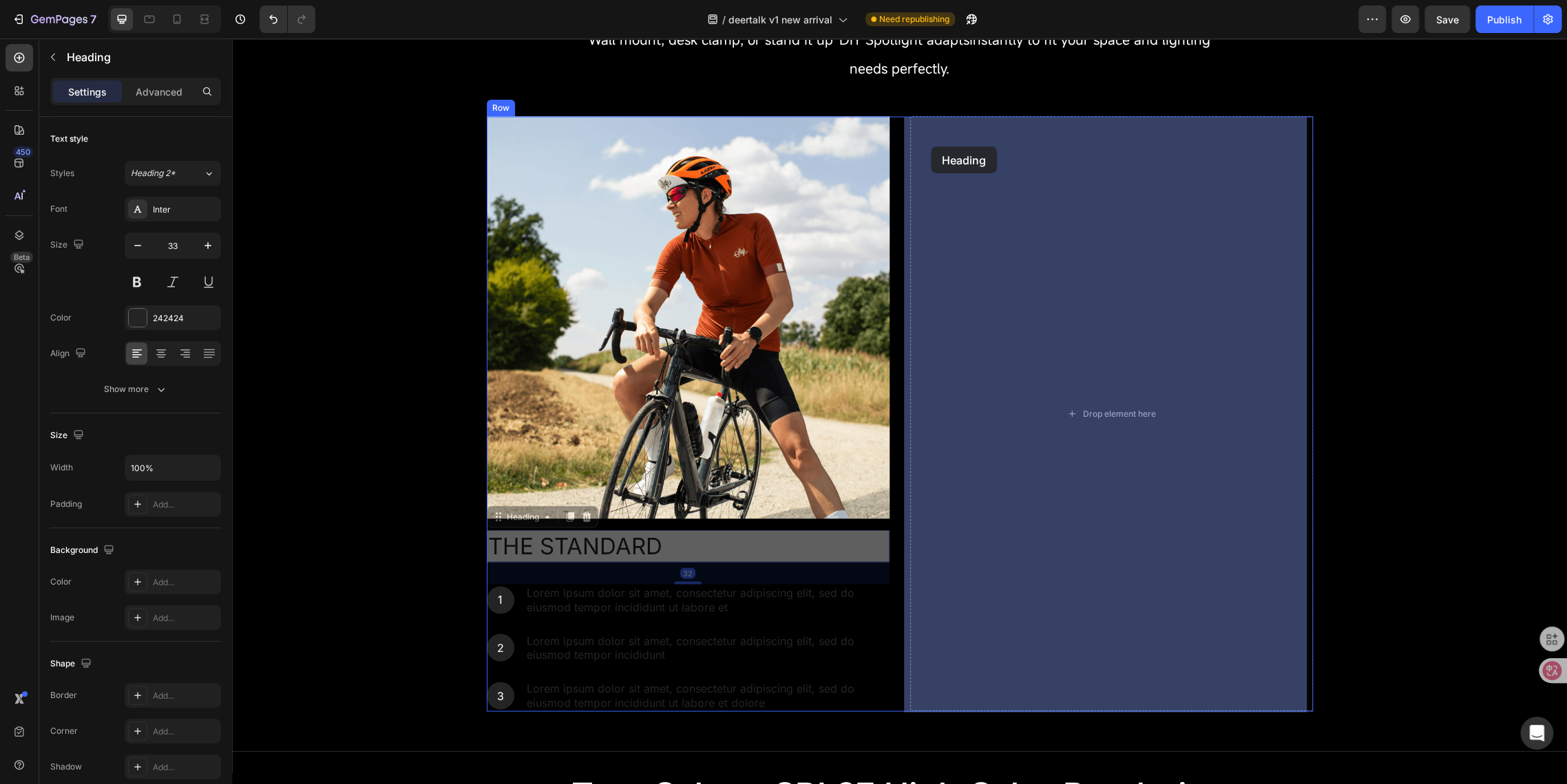
drag, startPoint x: 499, startPoint y: 521, endPoint x: 931, endPoint y: 146, distance: 572.1
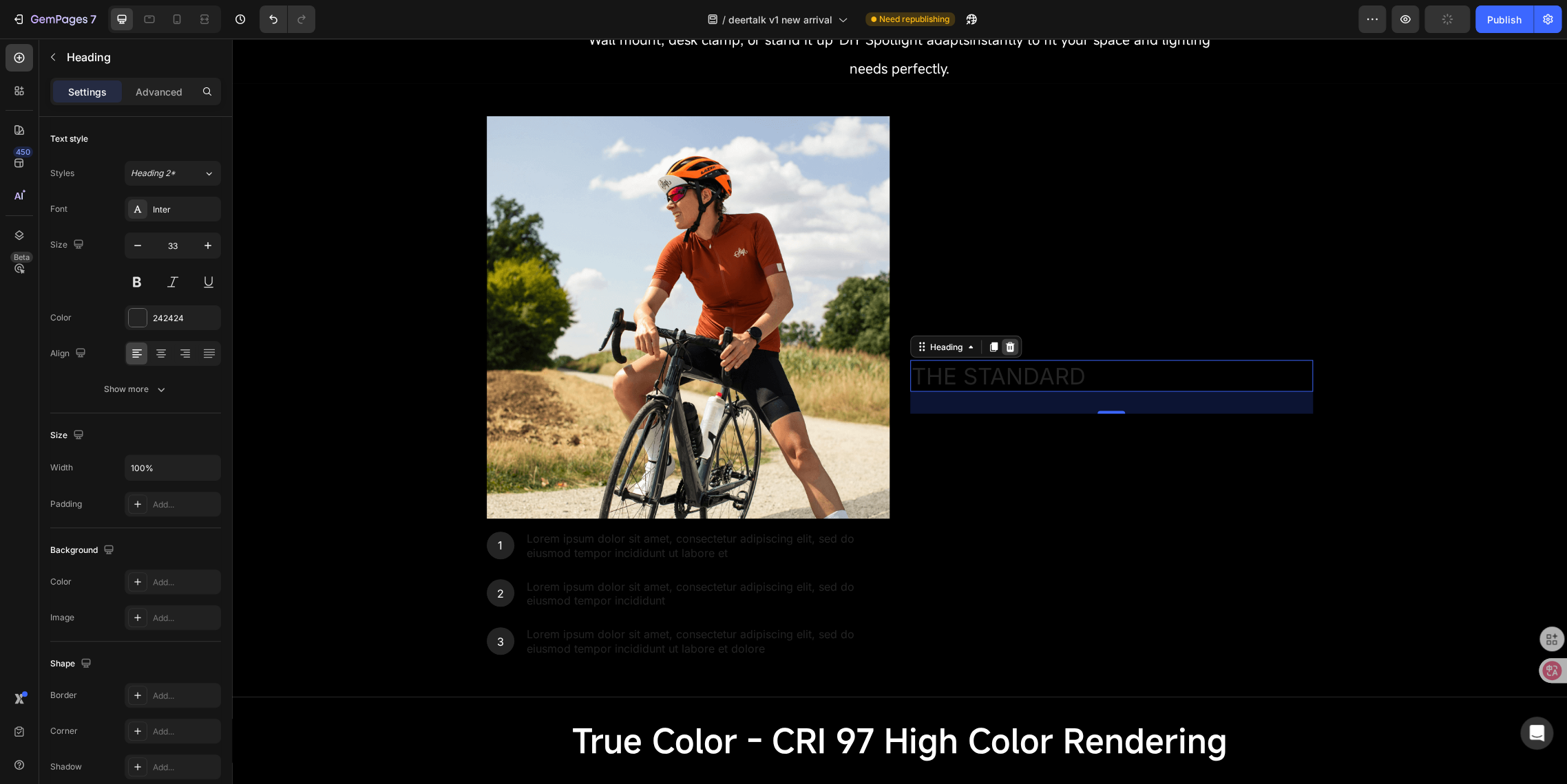
click at [1007, 348] on icon at bounding box center [1009, 346] width 9 height 10
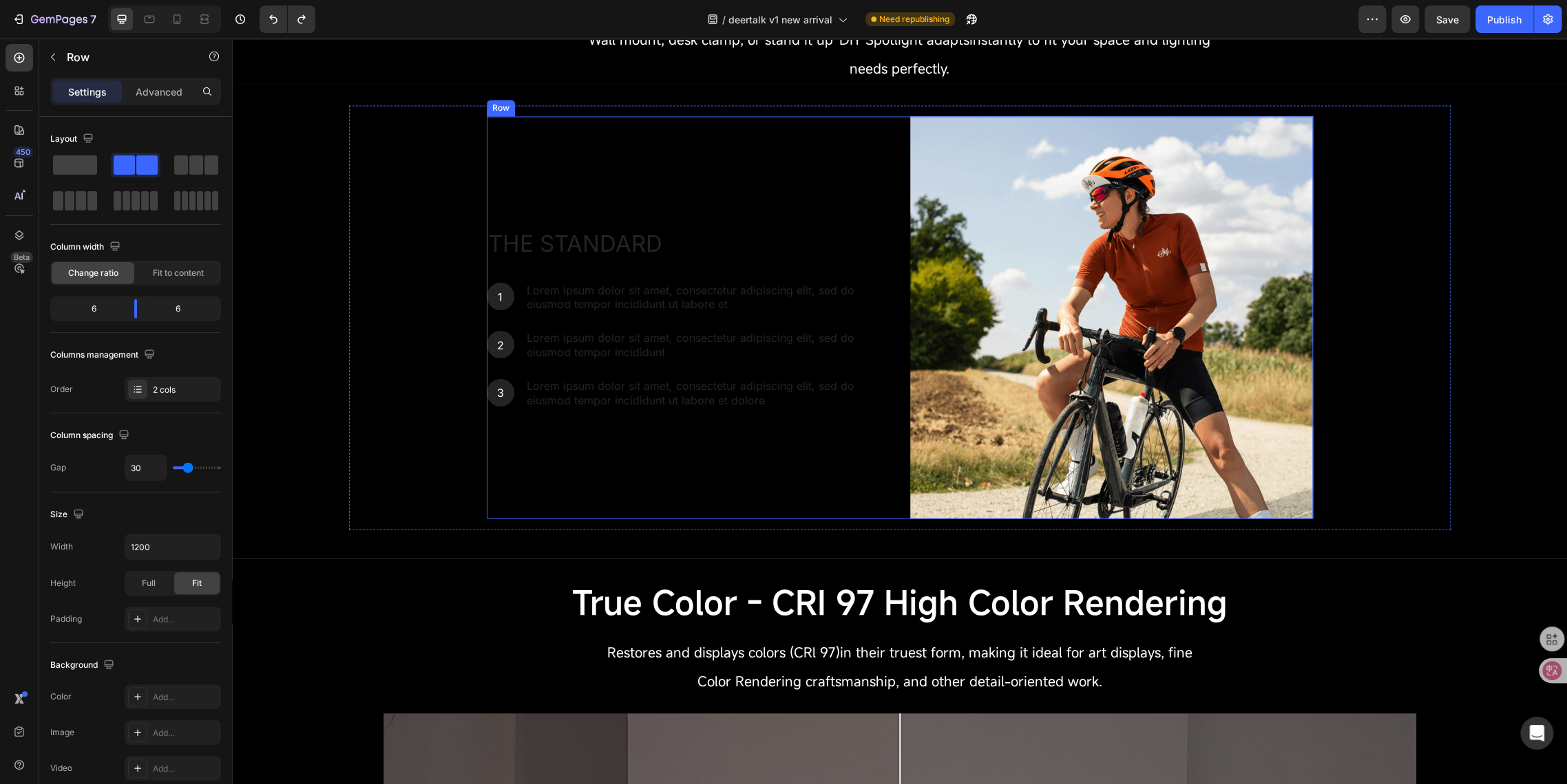
click at [501, 137] on div "The standard Heading 1 Text Block Hero Banner Lorem ipsum dolor sit amet, conse…" at bounding box center [688, 317] width 402 height 402
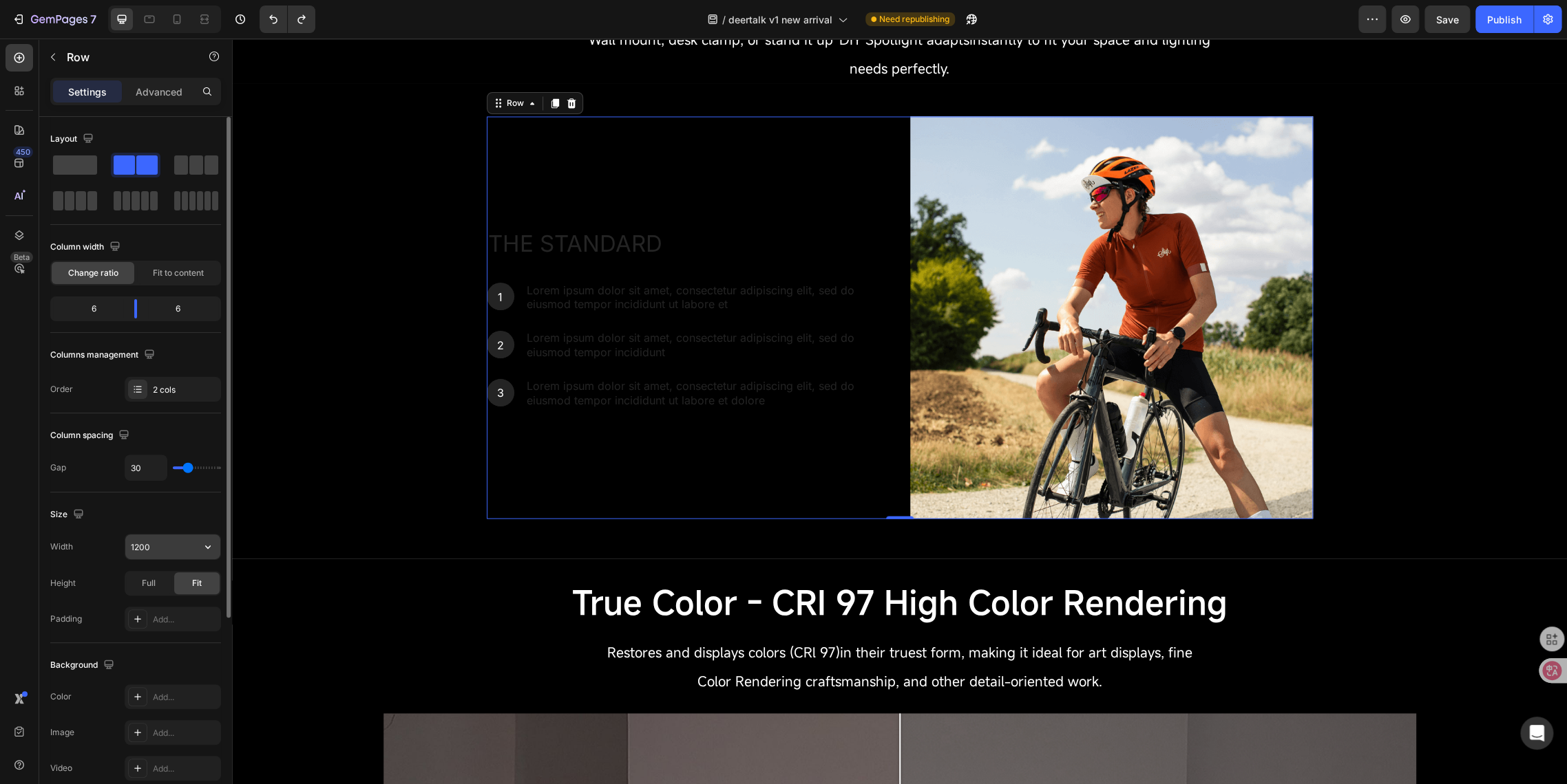
click at [138, 547] on input "1200" at bounding box center [172, 547] width 95 height 25
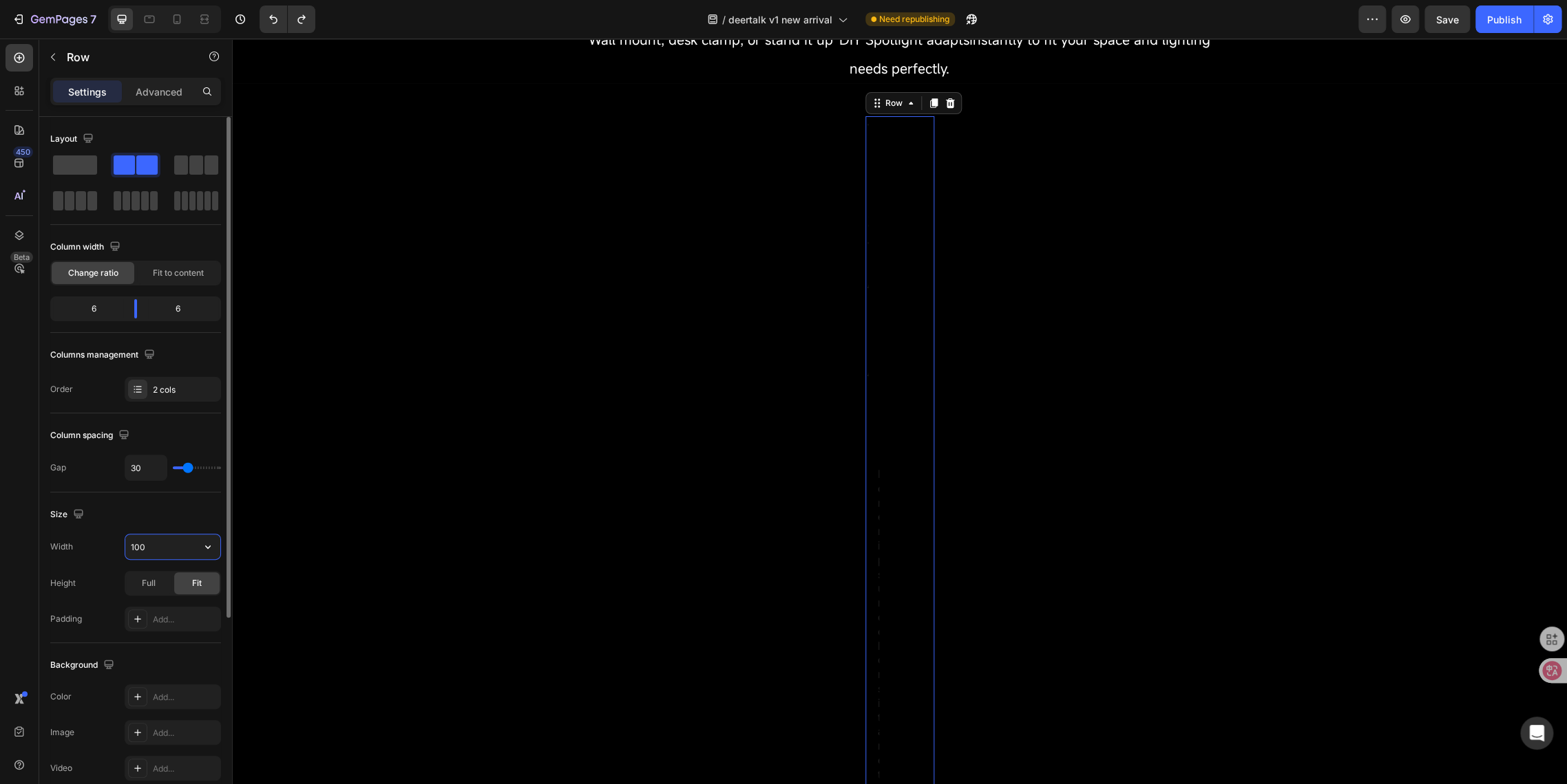
type input "1600"
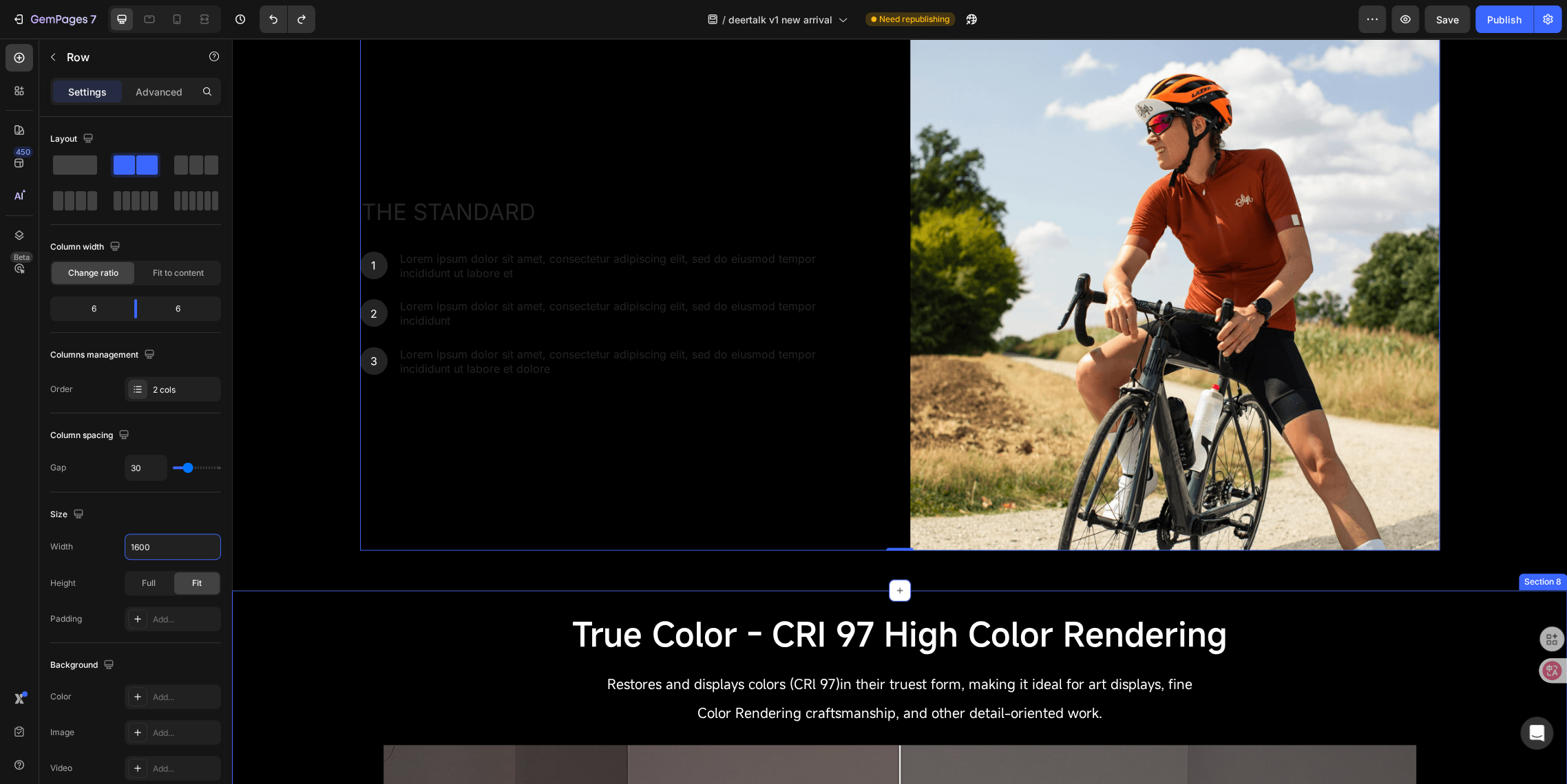
scroll to position [1529, 0]
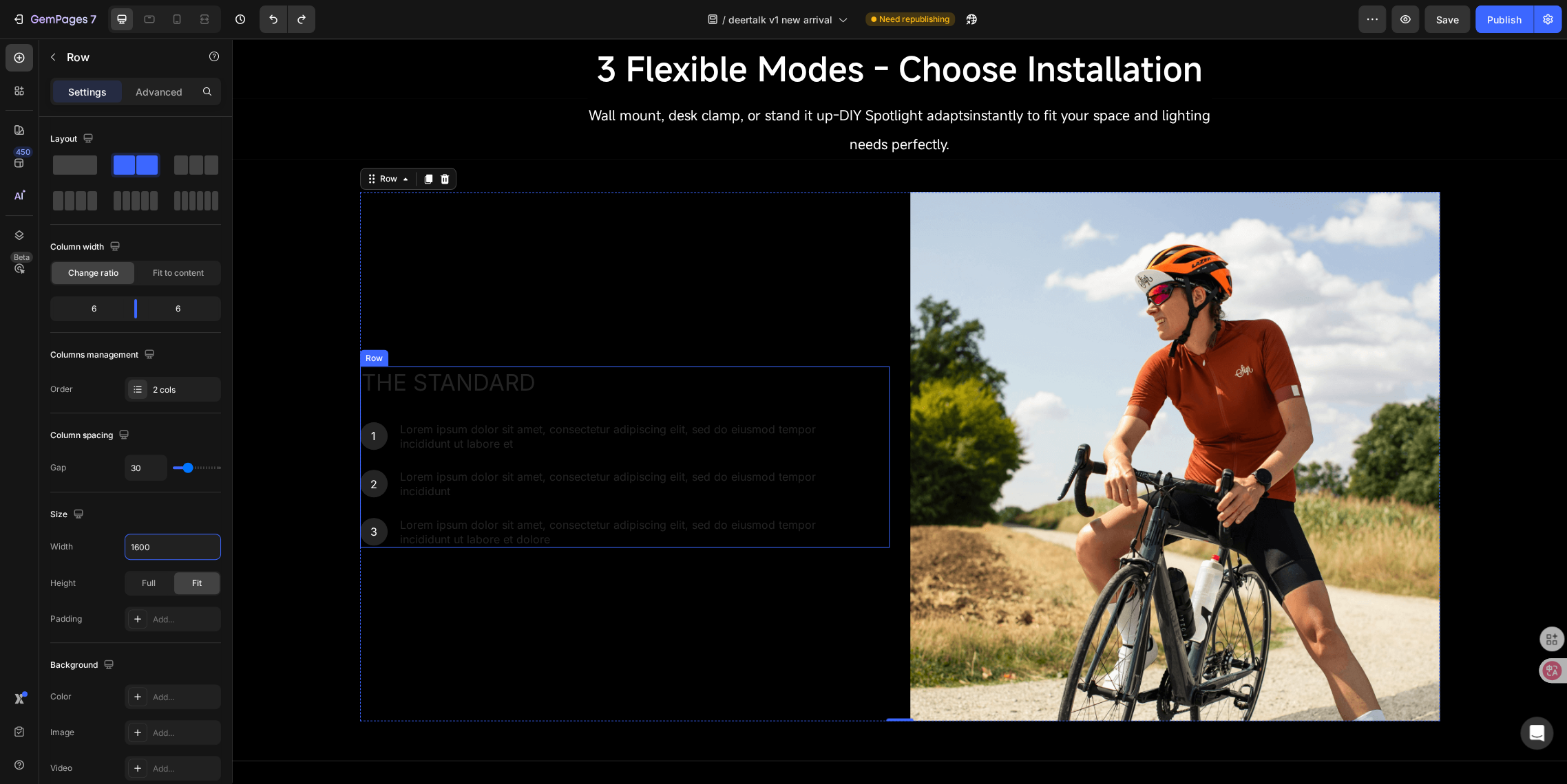
click at [686, 476] on p "Lorem ipsum dolor sit amet, consectetur adipiscing elit, sed do eiusmod tempor …" at bounding box center [627, 483] width 455 height 29
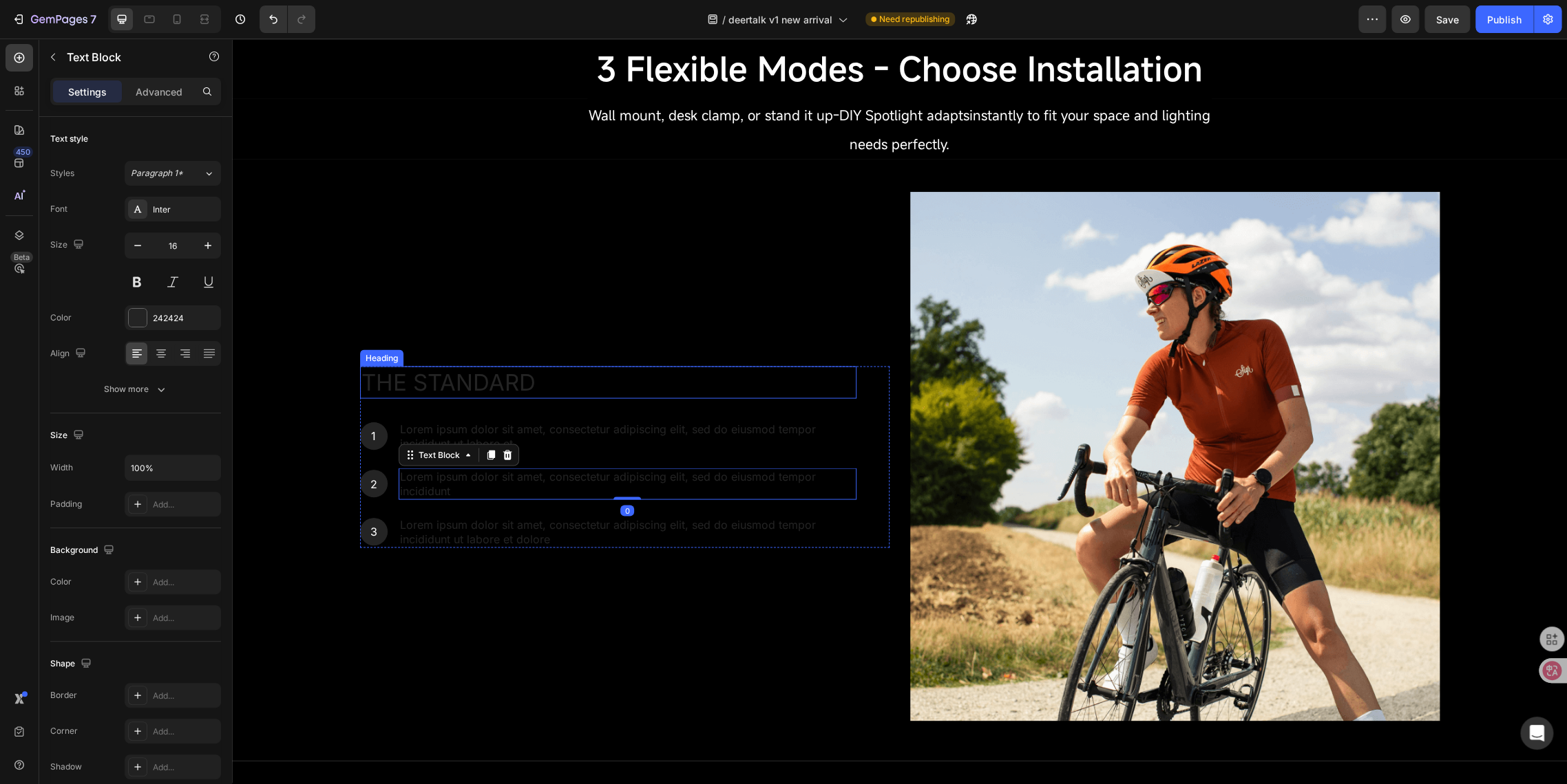
click at [788, 375] on h2 "The standard" at bounding box center [608, 382] width 496 height 33
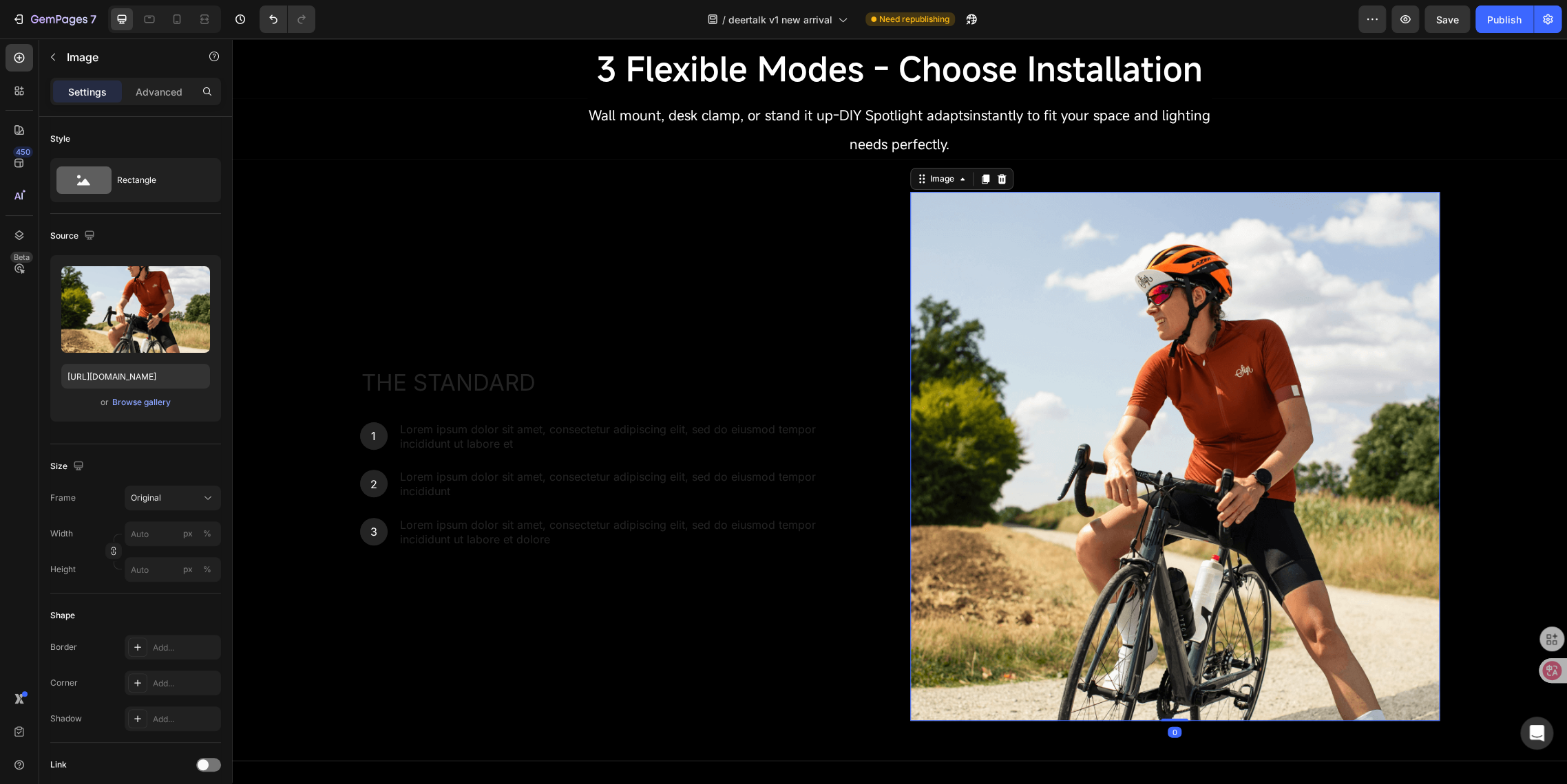
click at [1083, 390] on img at bounding box center [1174, 456] width 530 height 529
click at [1085, 373] on img at bounding box center [1174, 456] width 530 height 529
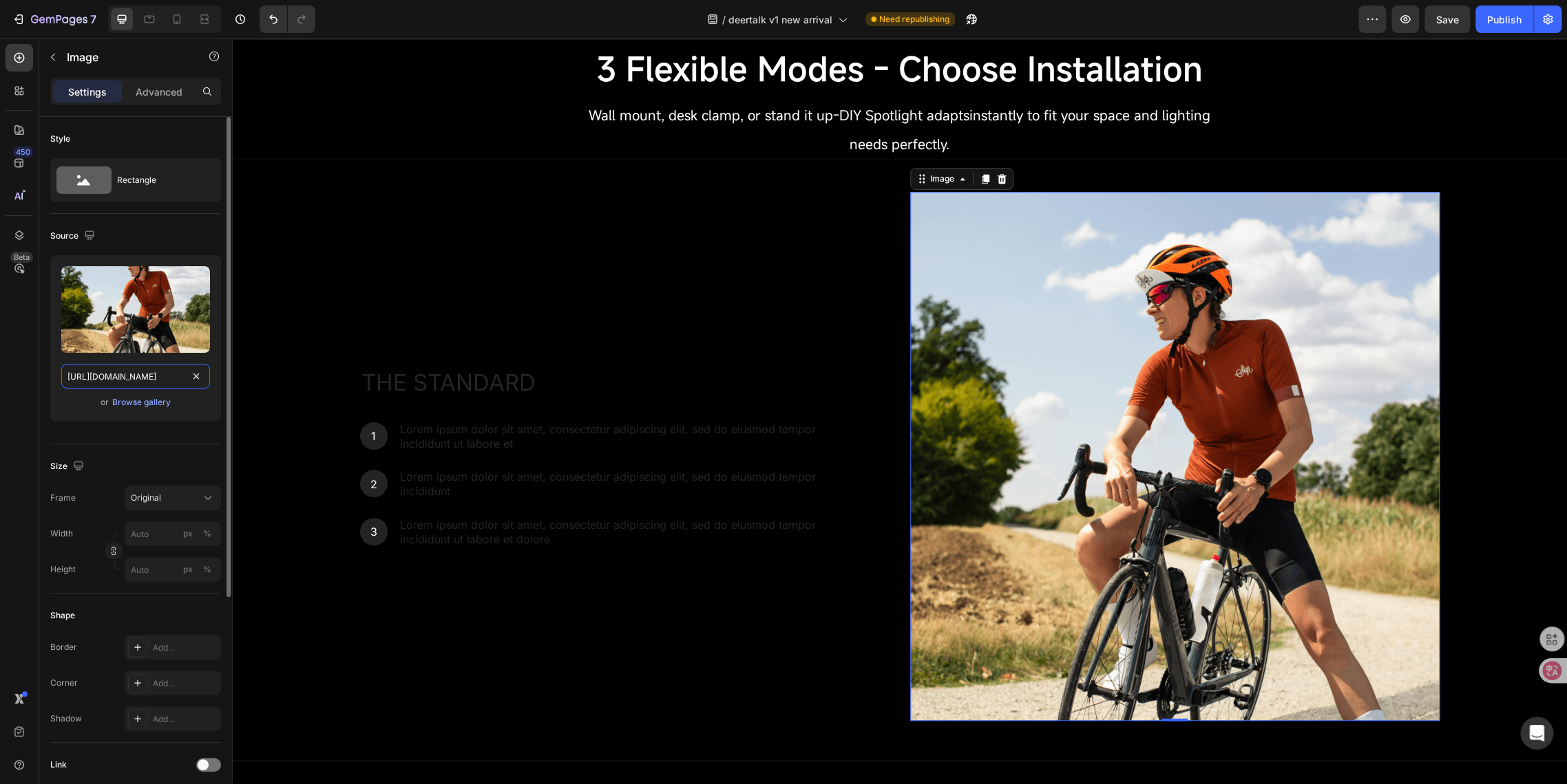
click at [153, 381] on input "https://cdn.shopify.com/s/files/1/2005/9307/files/gempages_432750572815254551-d…" at bounding box center [135, 376] width 148 height 25
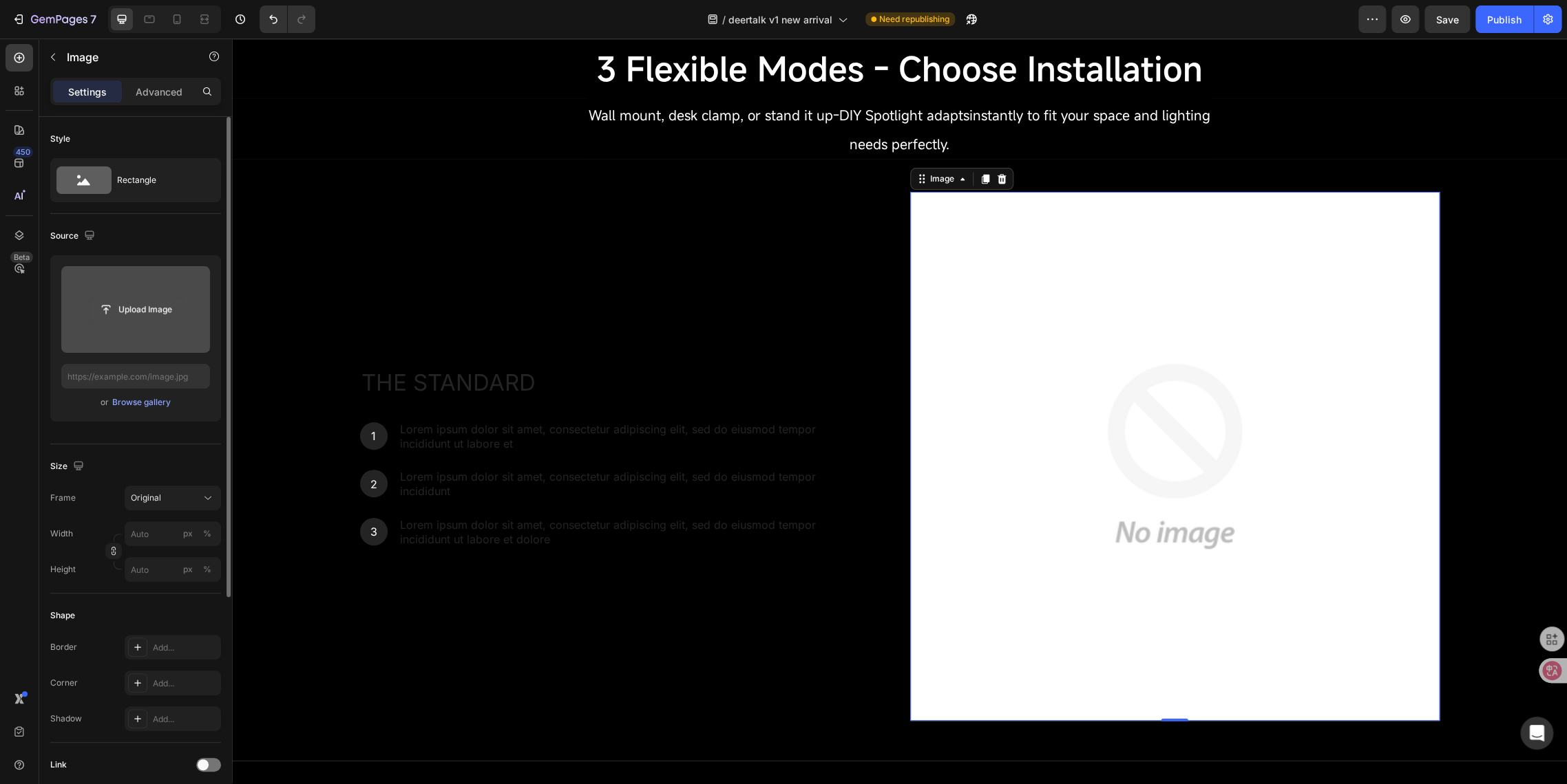
click at [126, 313] on input "file" at bounding box center [135, 309] width 95 height 23
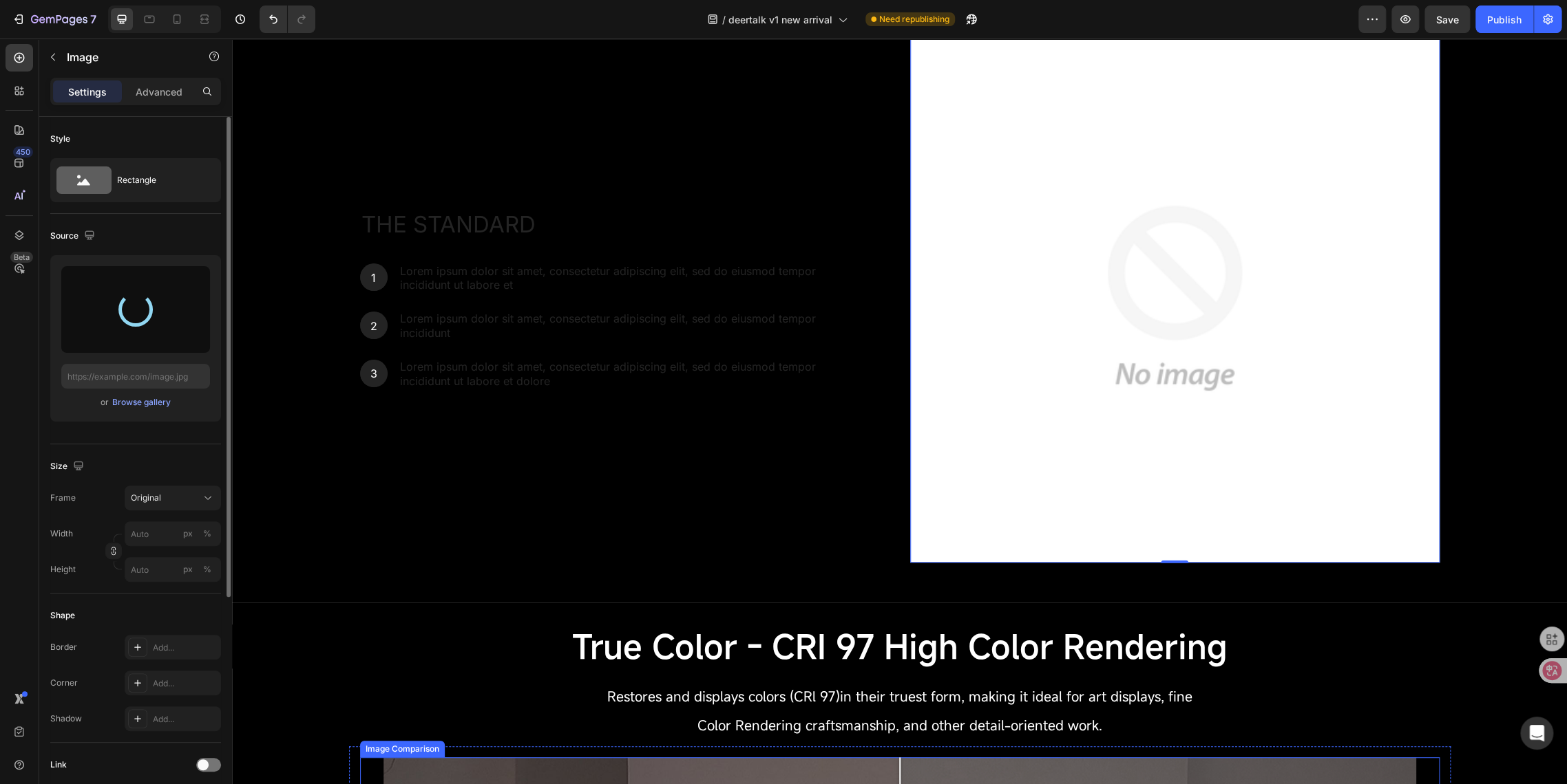
scroll to position [1605, 0]
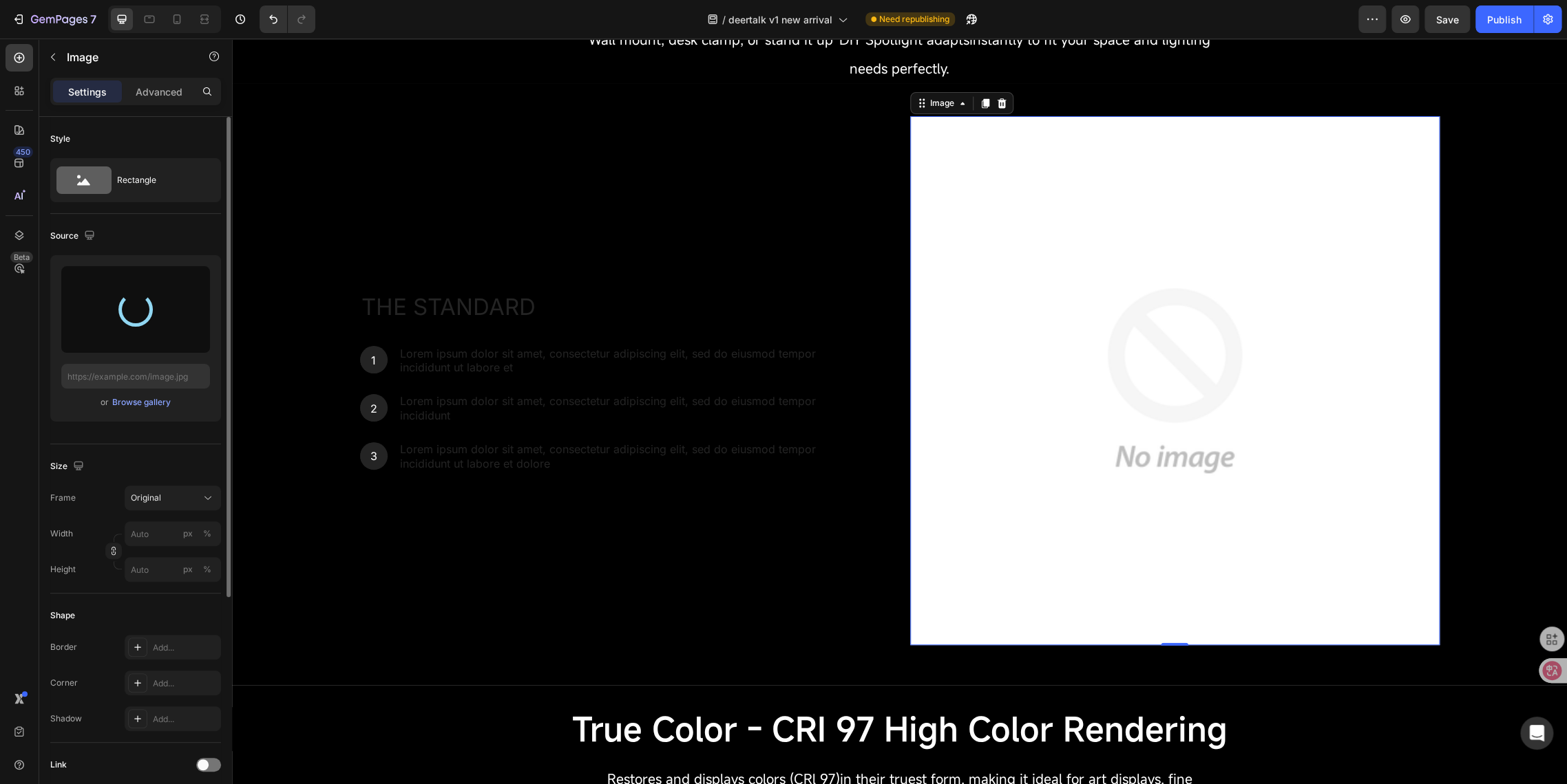
type input "[URL][DOMAIN_NAME]"
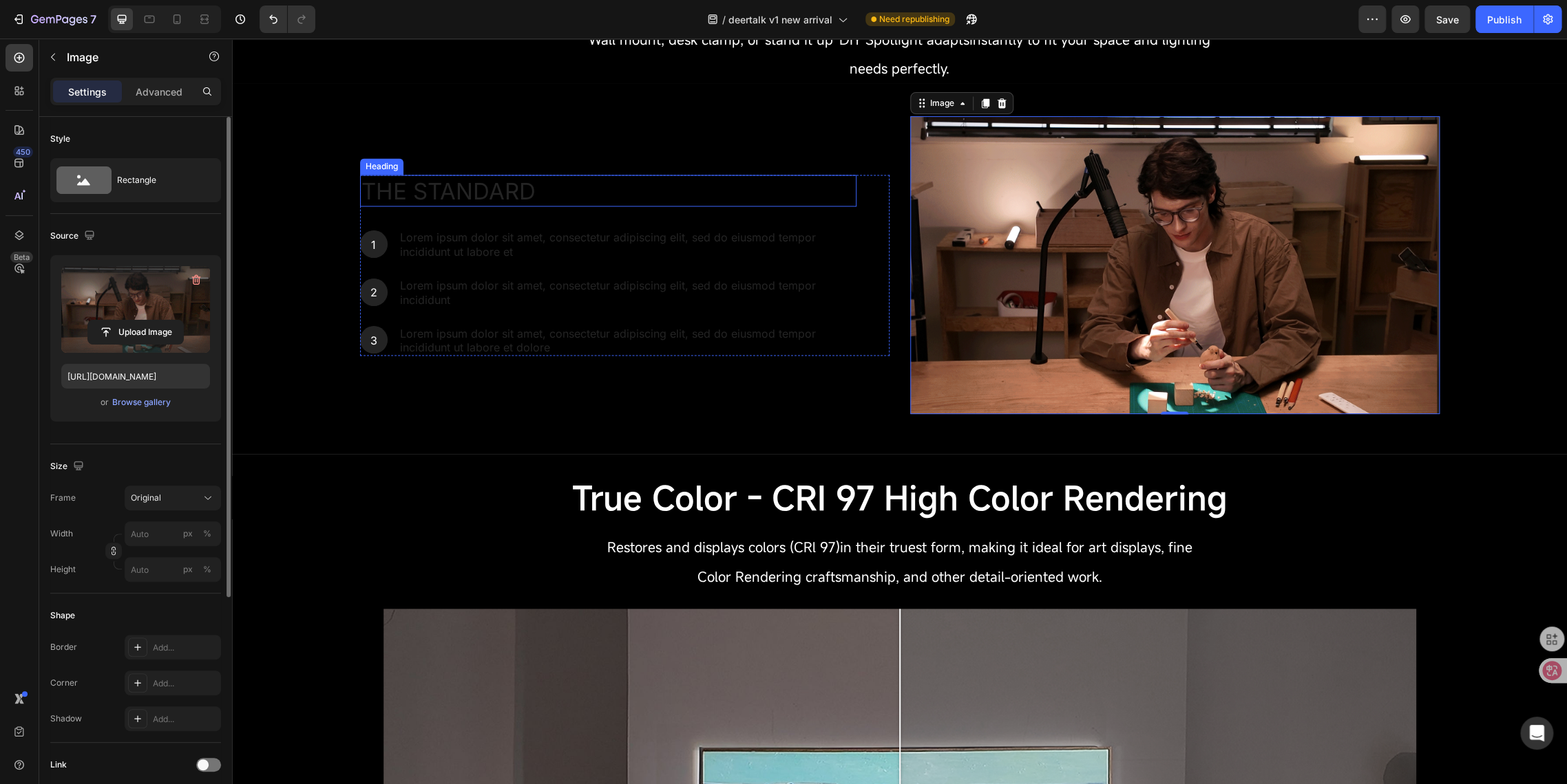
click at [438, 194] on h2 "The standard" at bounding box center [608, 191] width 496 height 33
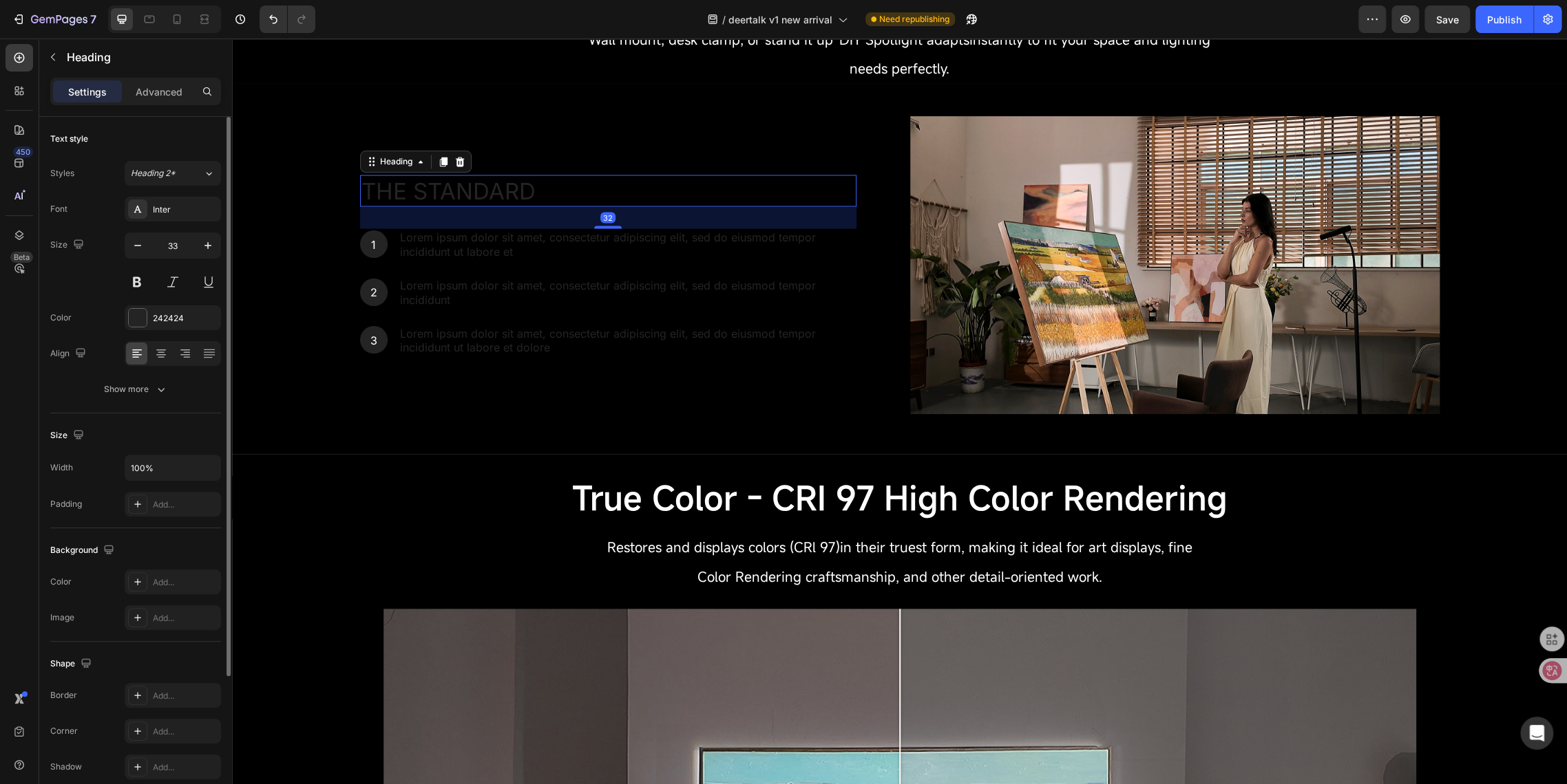
click at [428, 187] on h2 "The standard" at bounding box center [608, 191] width 496 height 33
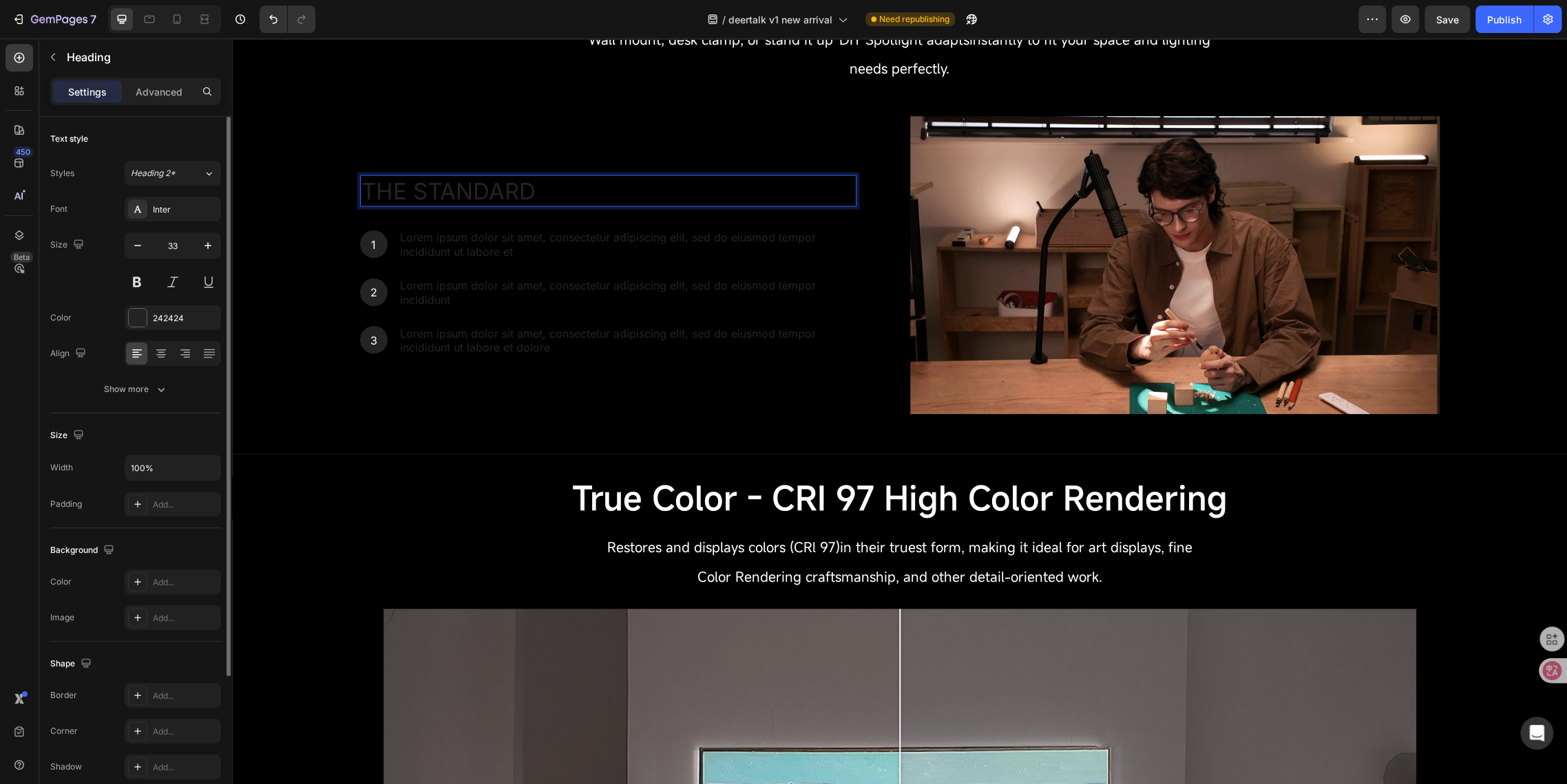
click at [428, 187] on p "The standard" at bounding box center [607, 190] width 493 height 30
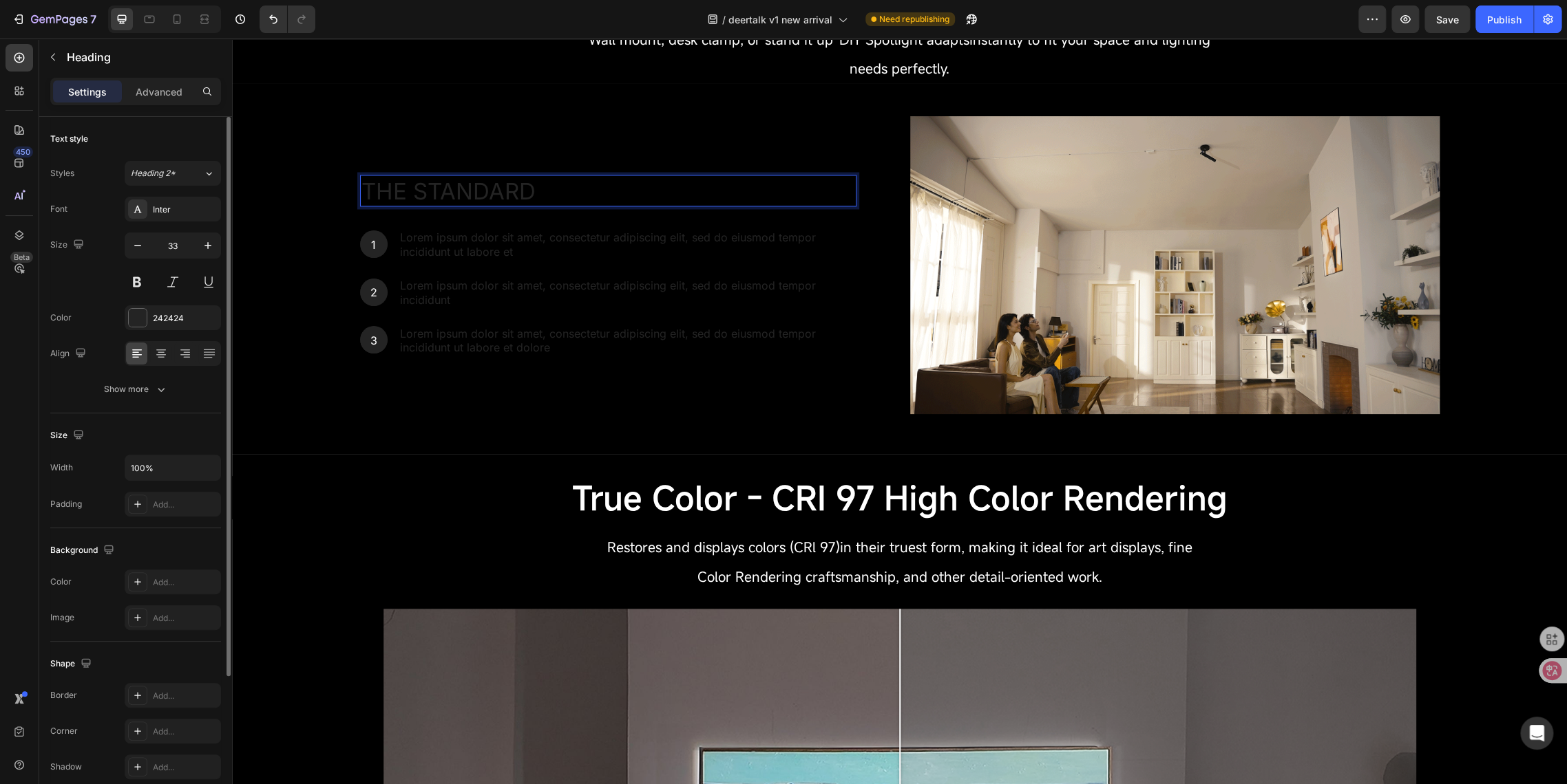
click at [380, 185] on p "The standard" at bounding box center [607, 190] width 493 height 30
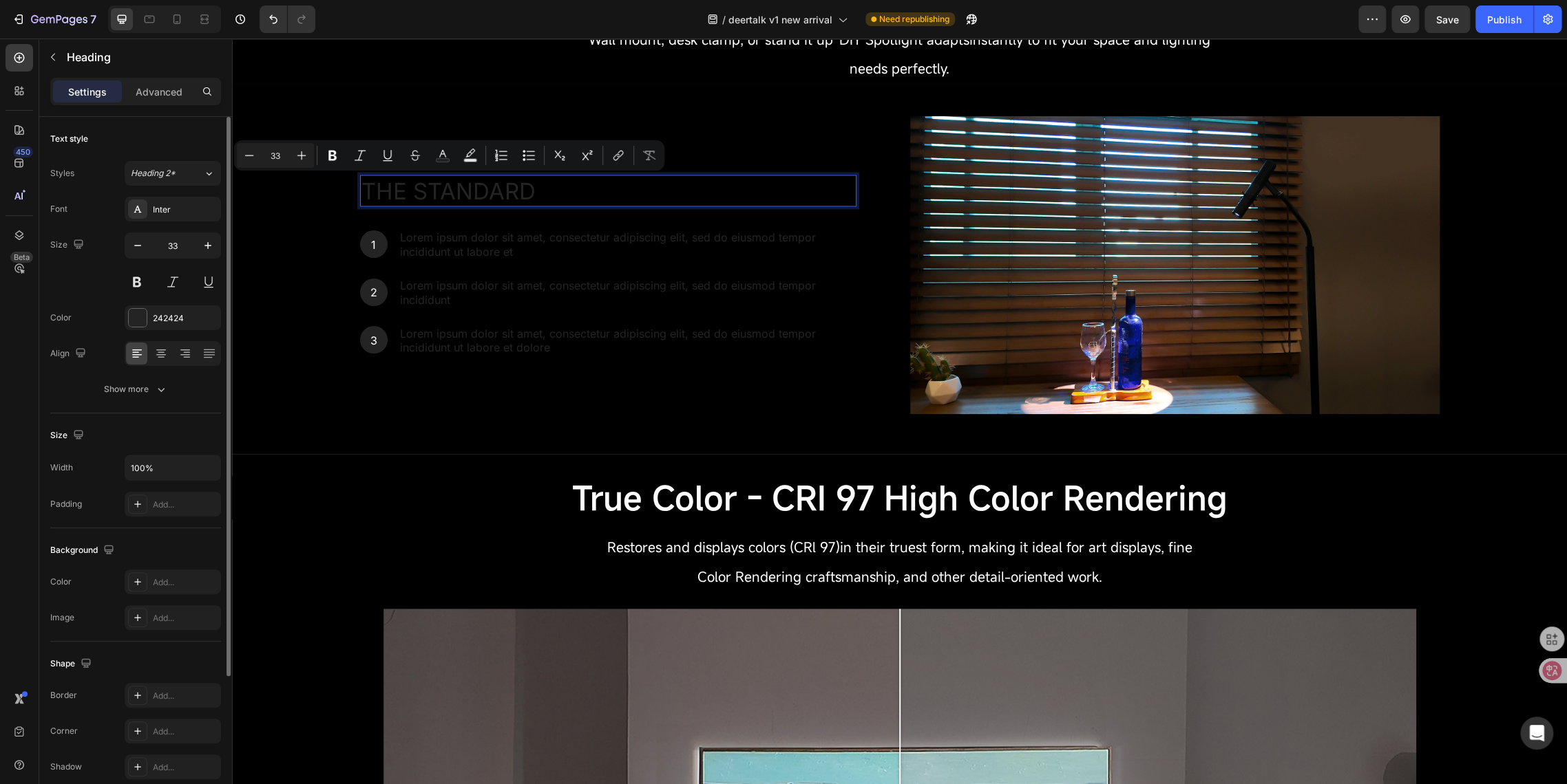
click at [531, 191] on p "The standard" at bounding box center [607, 190] width 493 height 30
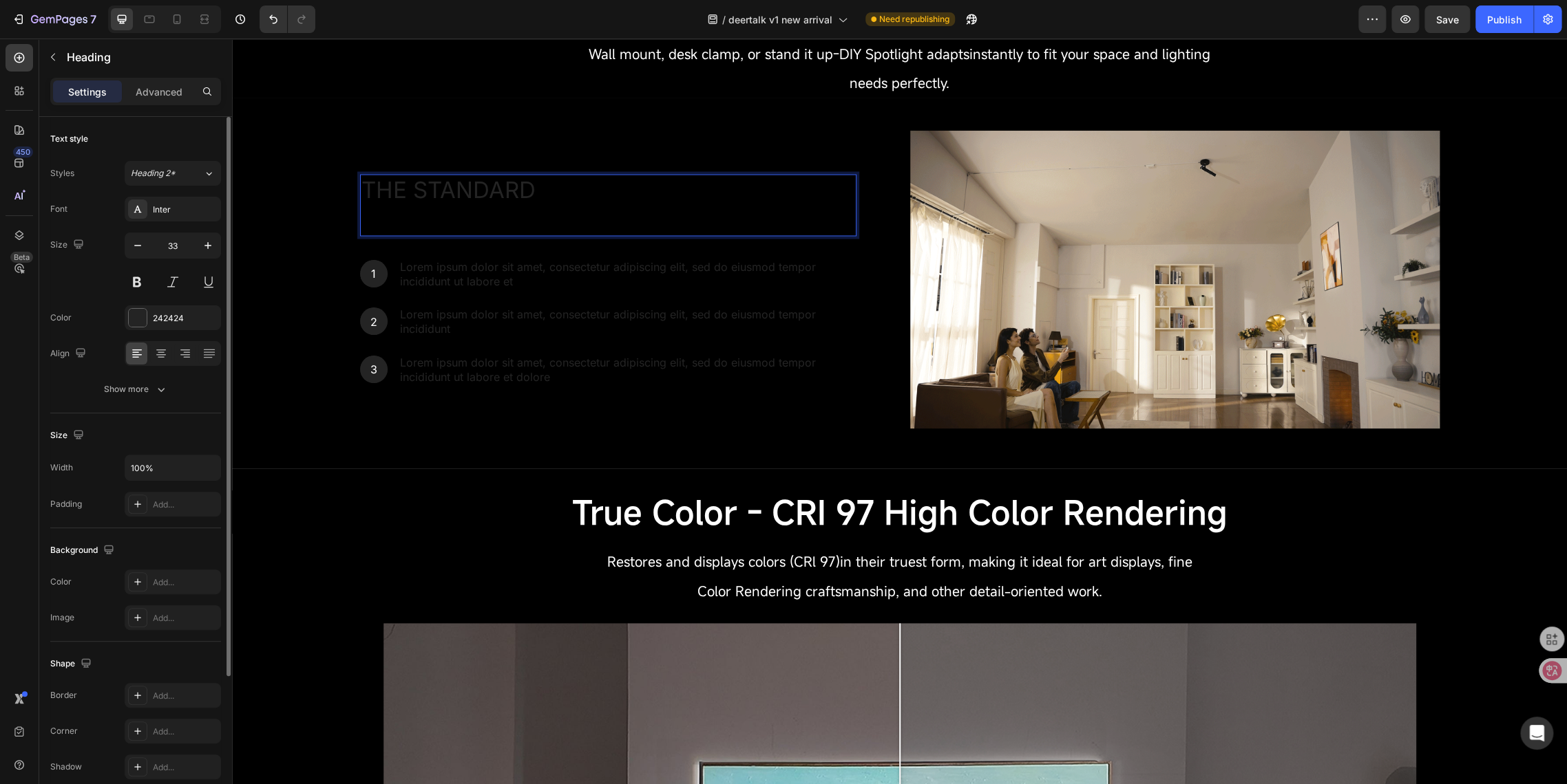
scroll to position [1588, 0]
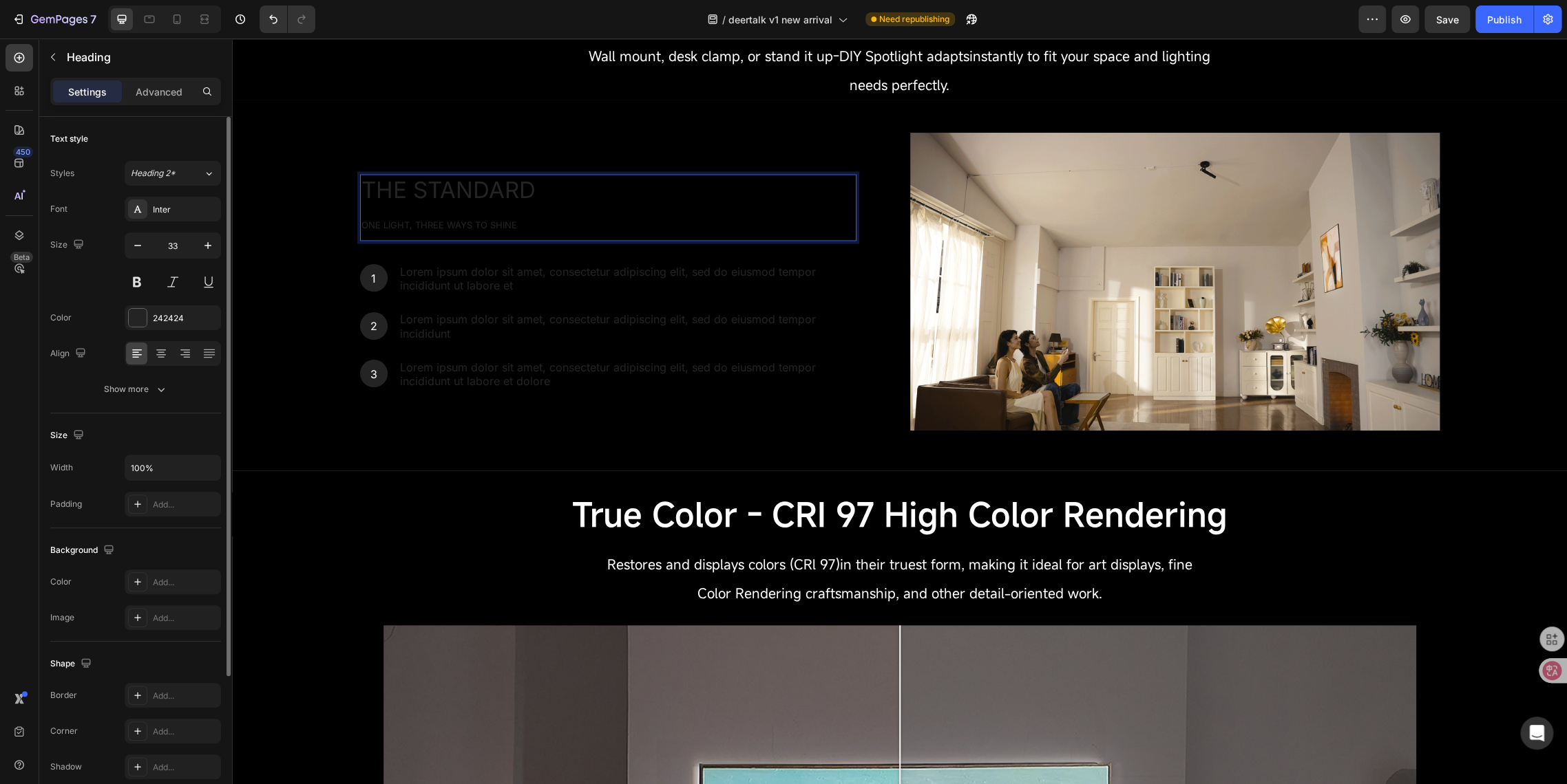
click at [531, 190] on p "The standard One Light, Three Ways to Shine" at bounding box center [607, 207] width 493 height 64
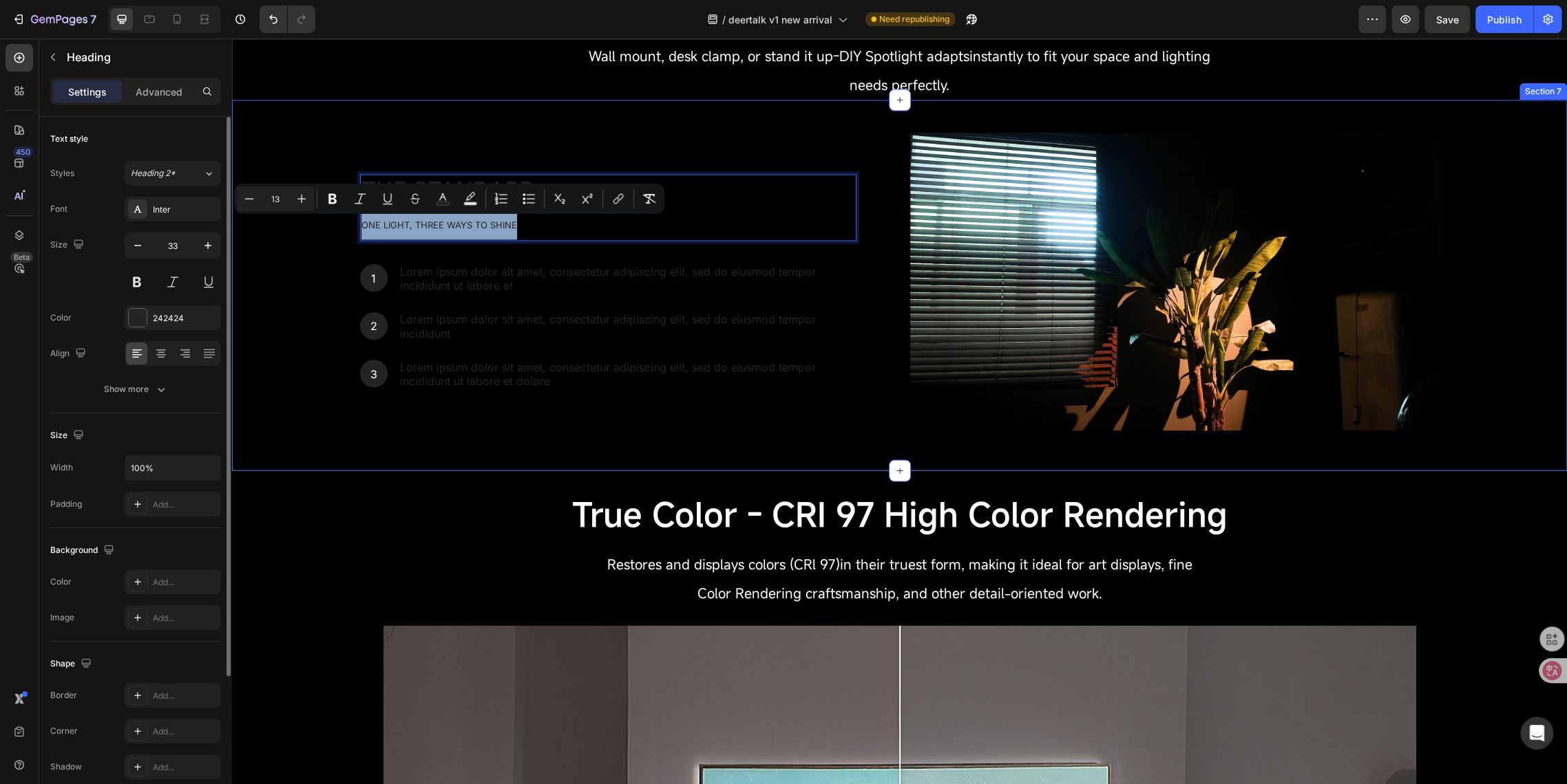
drag, startPoint x: 527, startPoint y: 217, endPoint x: 504, endPoint y: 248, distance: 38.6
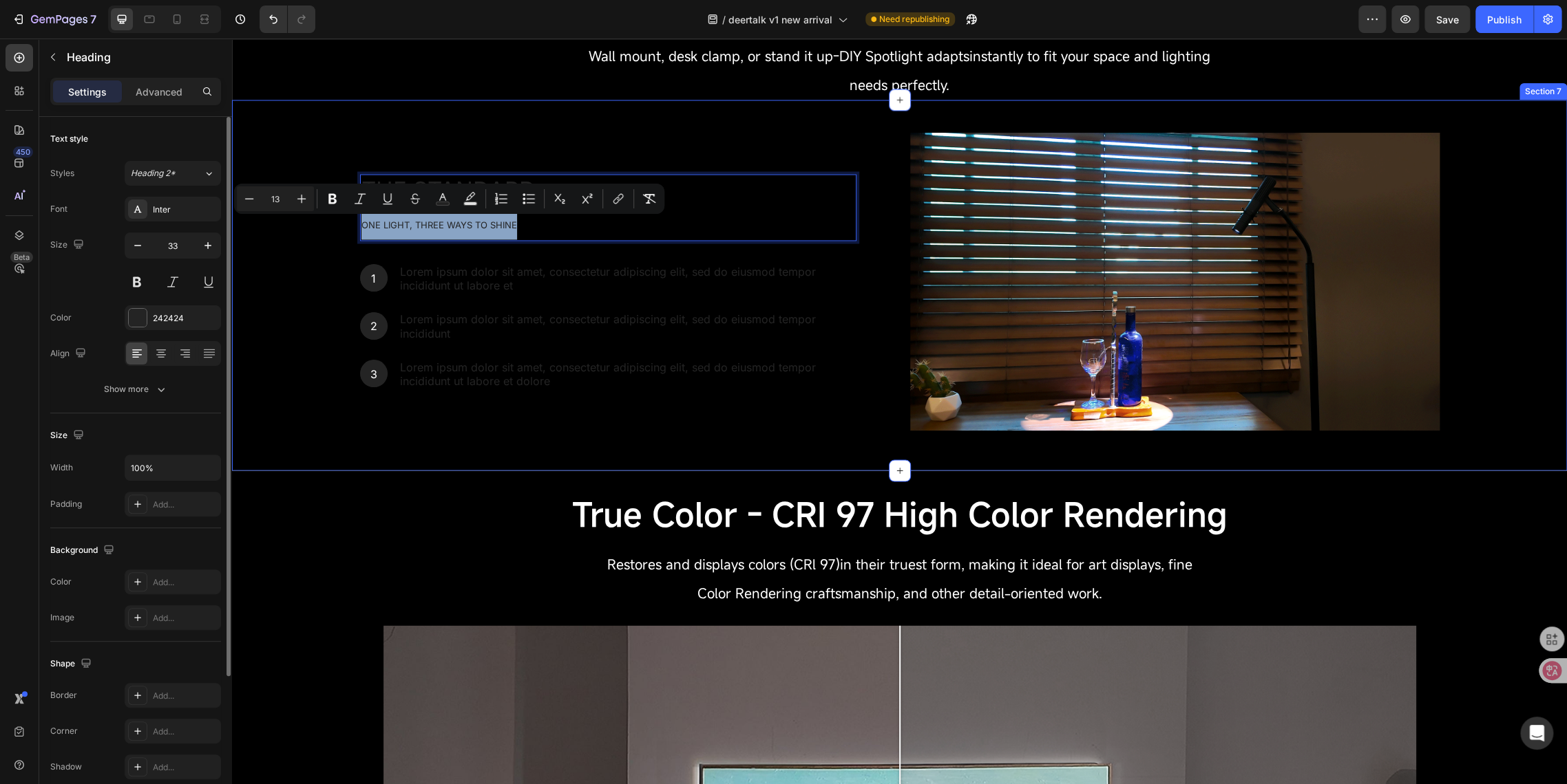
click at [278, 210] on div "The standard One Light, Three Ways to Shine Heading 32 1 Text Block Hero Banner…" at bounding box center [898, 284] width 1334 height 326
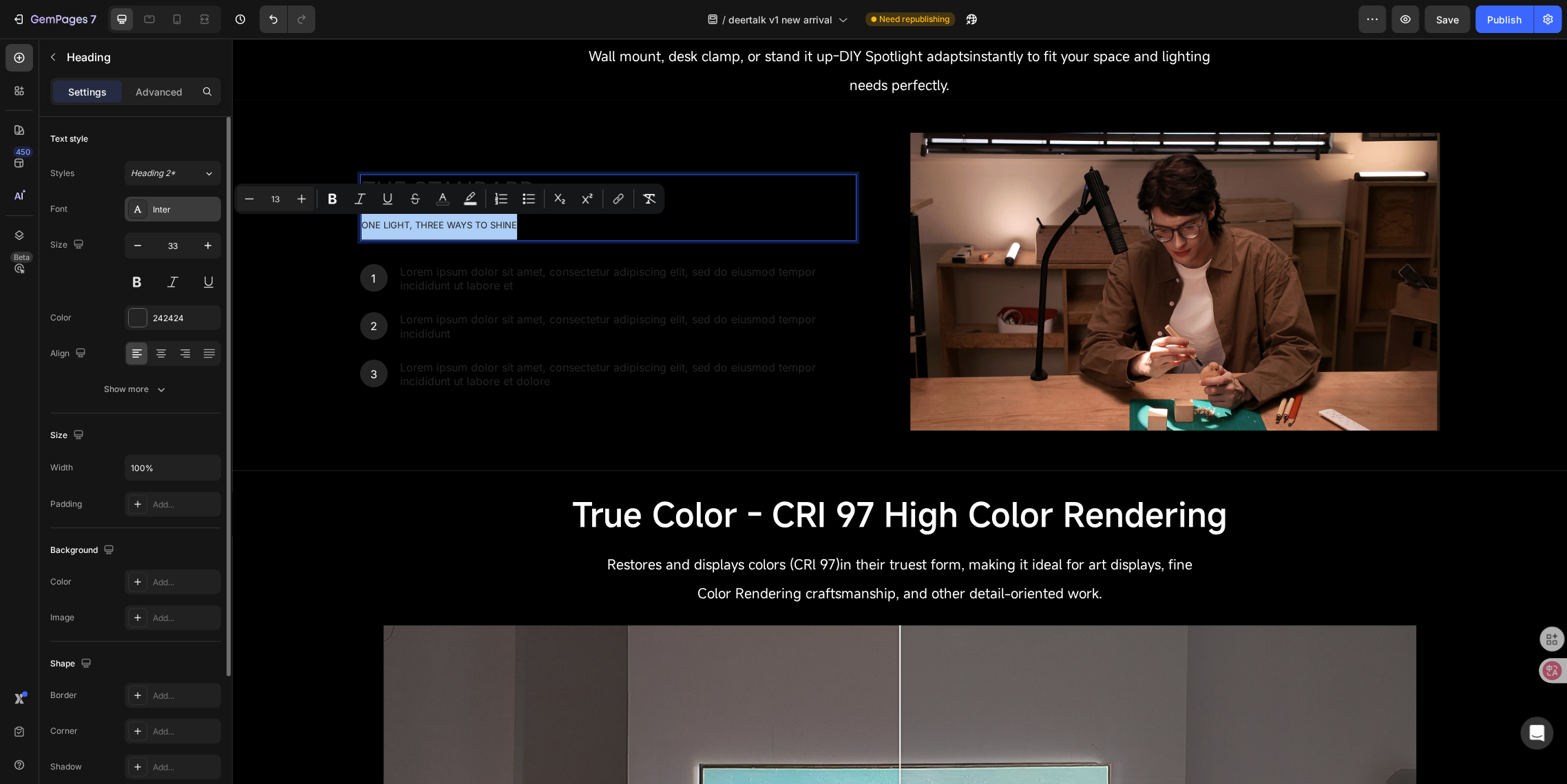
click at [161, 208] on div "Inter" at bounding box center [186, 210] width 65 height 12
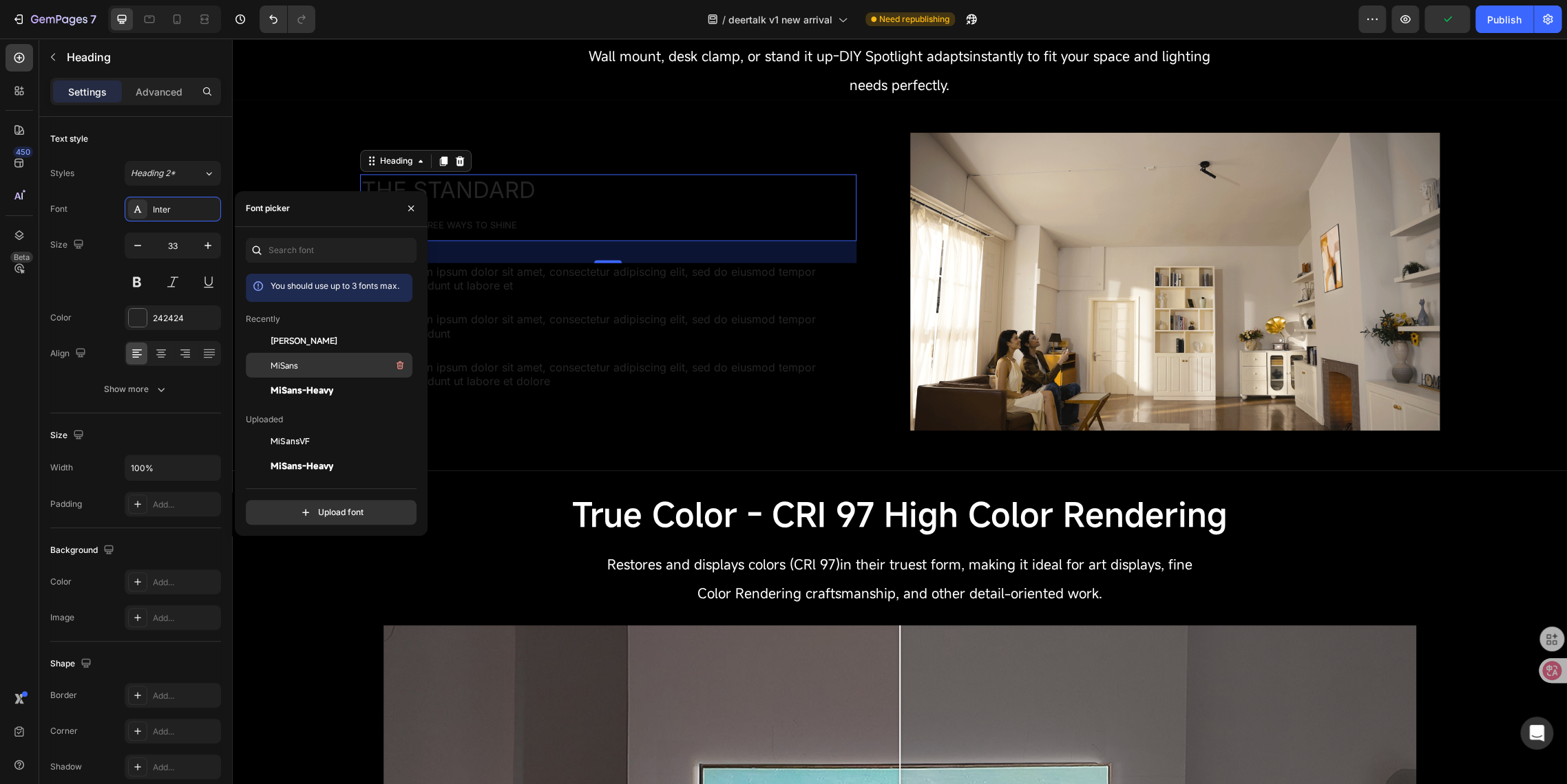
click at [305, 368] on div "MiSans" at bounding box center [339, 365] width 139 height 16
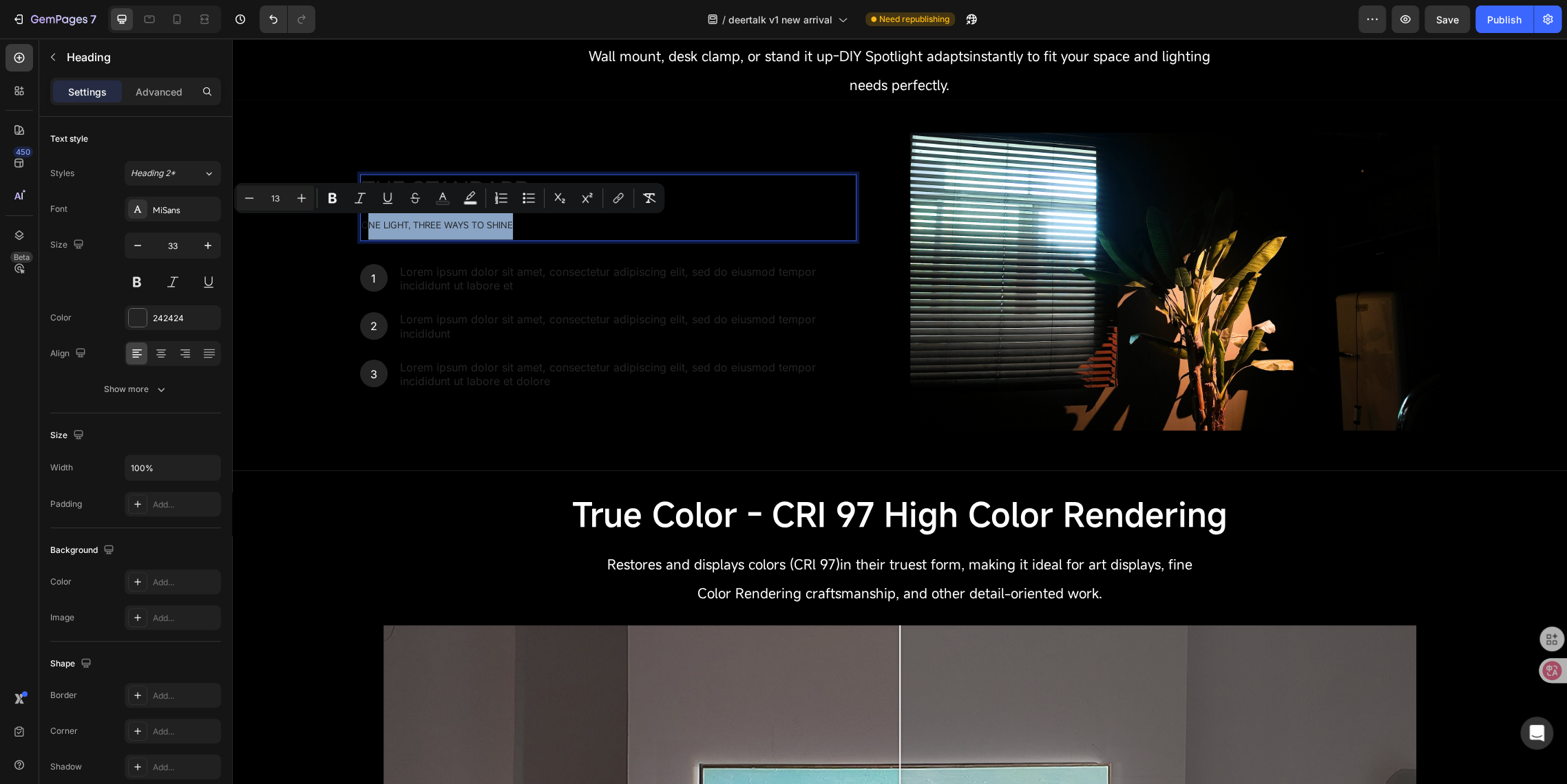
drag, startPoint x: 524, startPoint y: 222, endPoint x: 358, endPoint y: 221, distance: 166.0
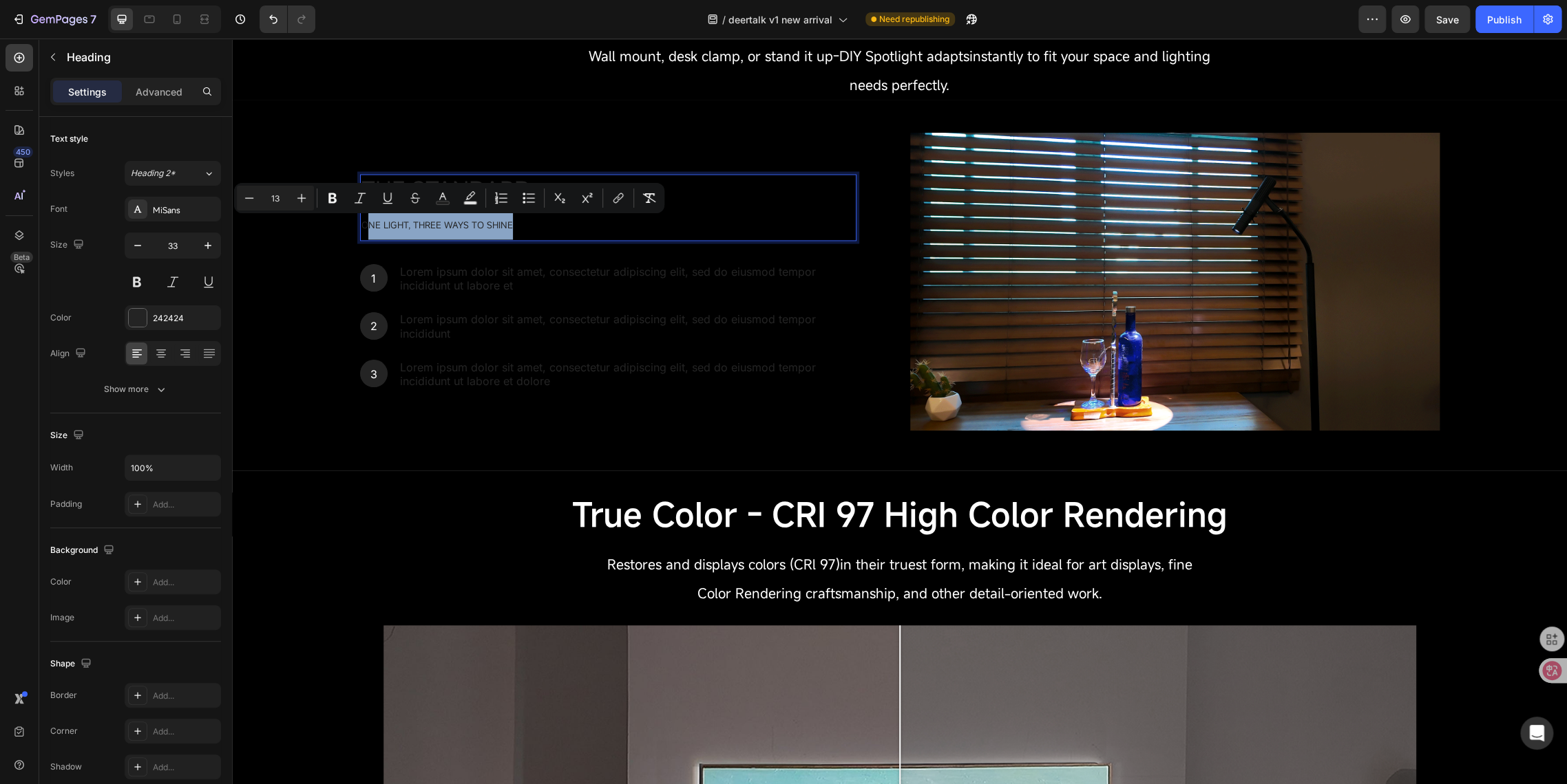
click at [361, 221] on p "The standard One Light, Three Ways to Shine" at bounding box center [607, 207] width 493 height 64
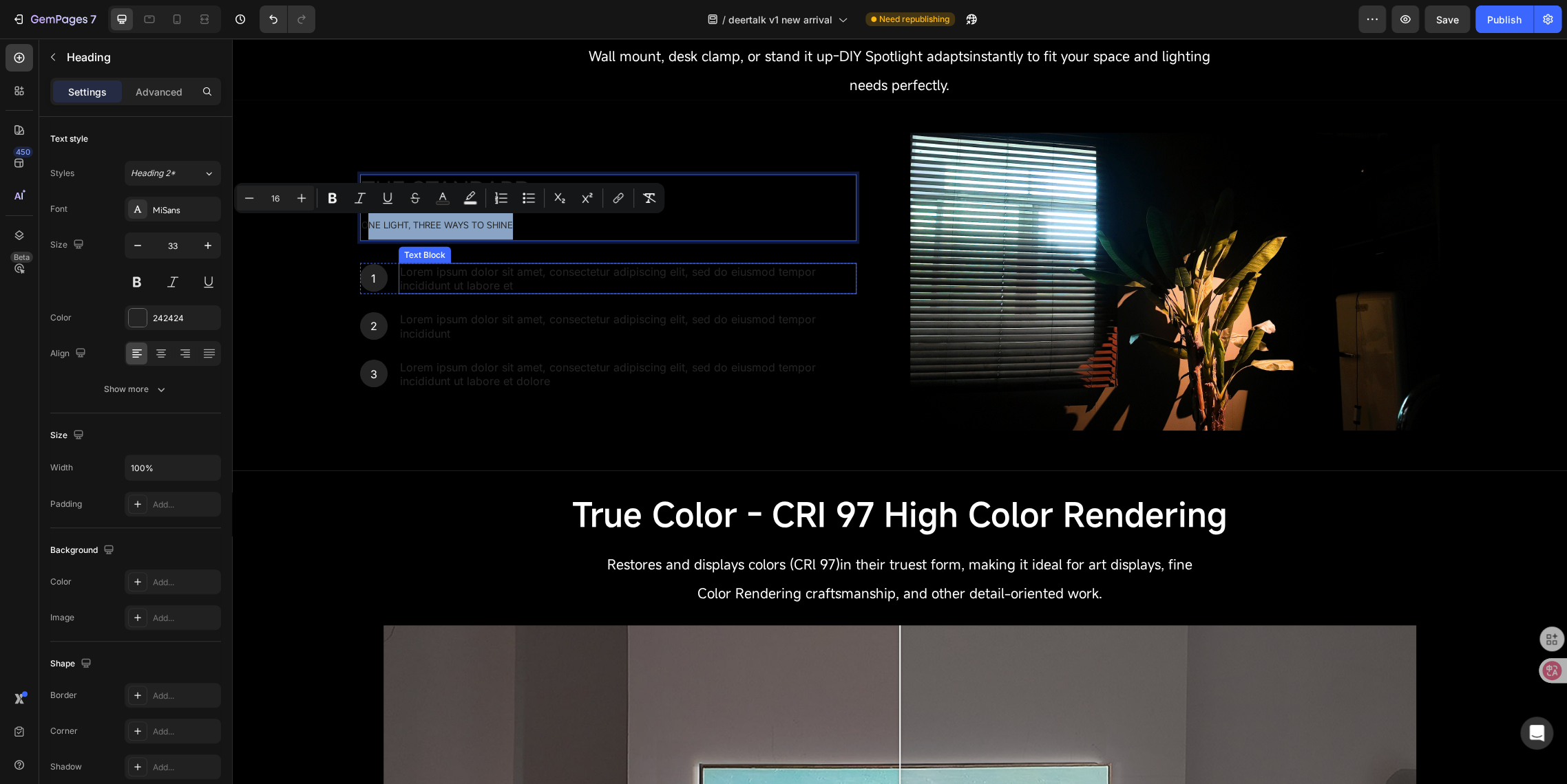
click at [414, 278] on p "Lorem ipsum dolor sit amet, consectetur adipiscing elit, sed do eiusmod tempor …" at bounding box center [627, 279] width 455 height 29
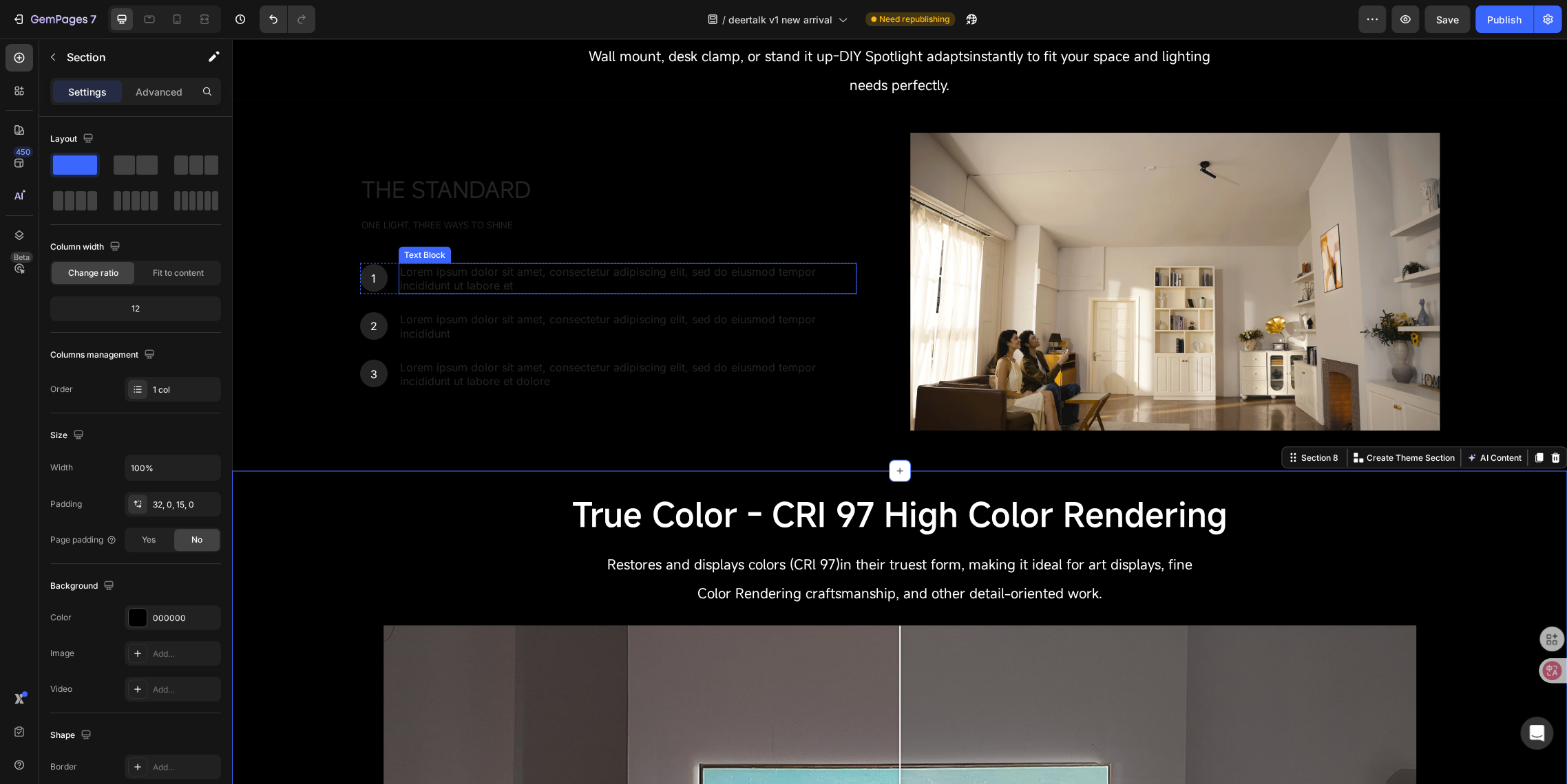
click at [449, 287] on p "Lorem ipsum dolor sit amet, consectetur adipiscing elit, sed do eiusmod tempor …" at bounding box center [627, 279] width 455 height 29
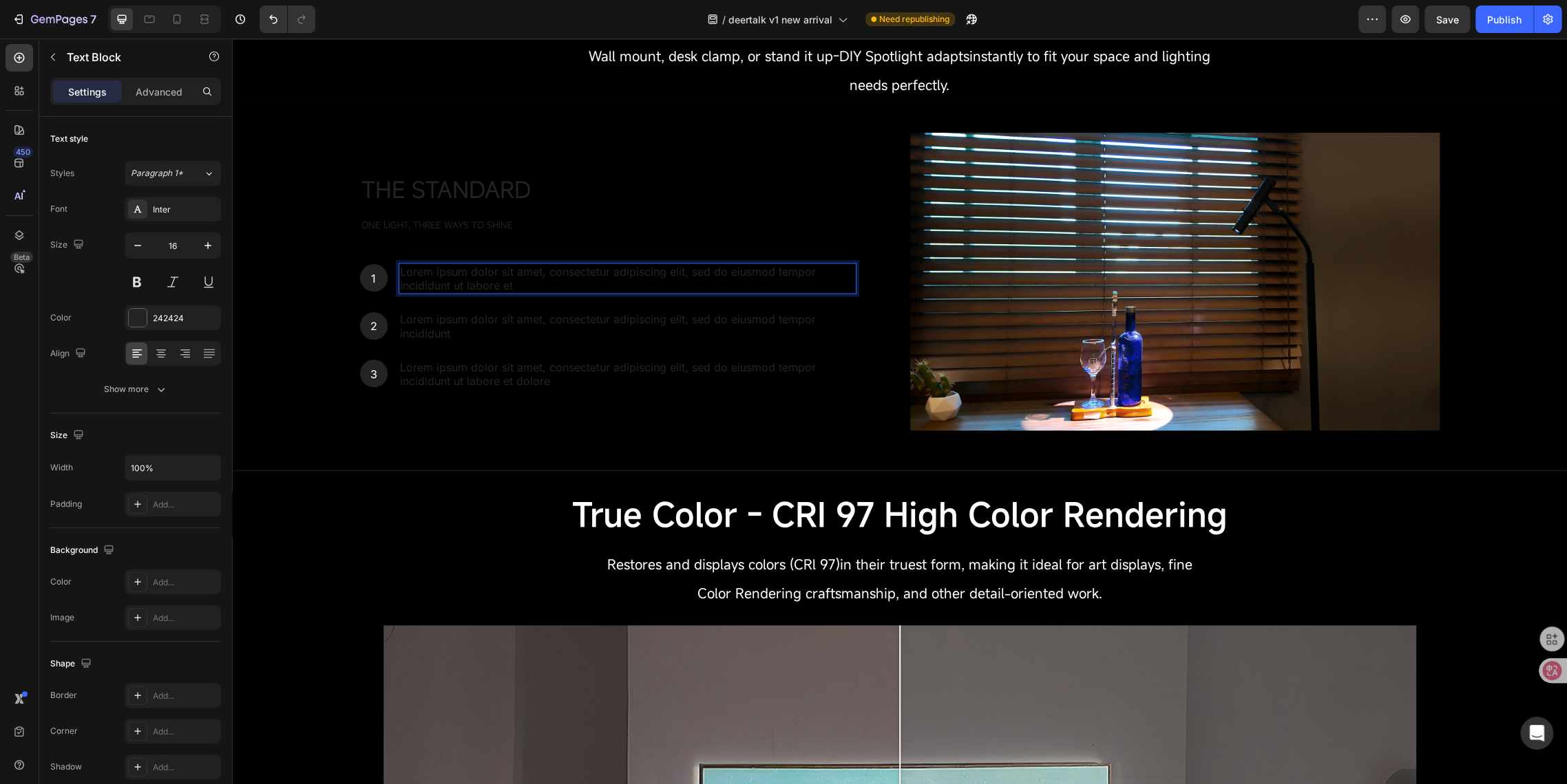
click at [492, 277] on p "Lorem ipsum dolor sit amet, consectetur adipiscing elit, sed do eiusmod tempor …" at bounding box center [627, 279] width 455 height 29
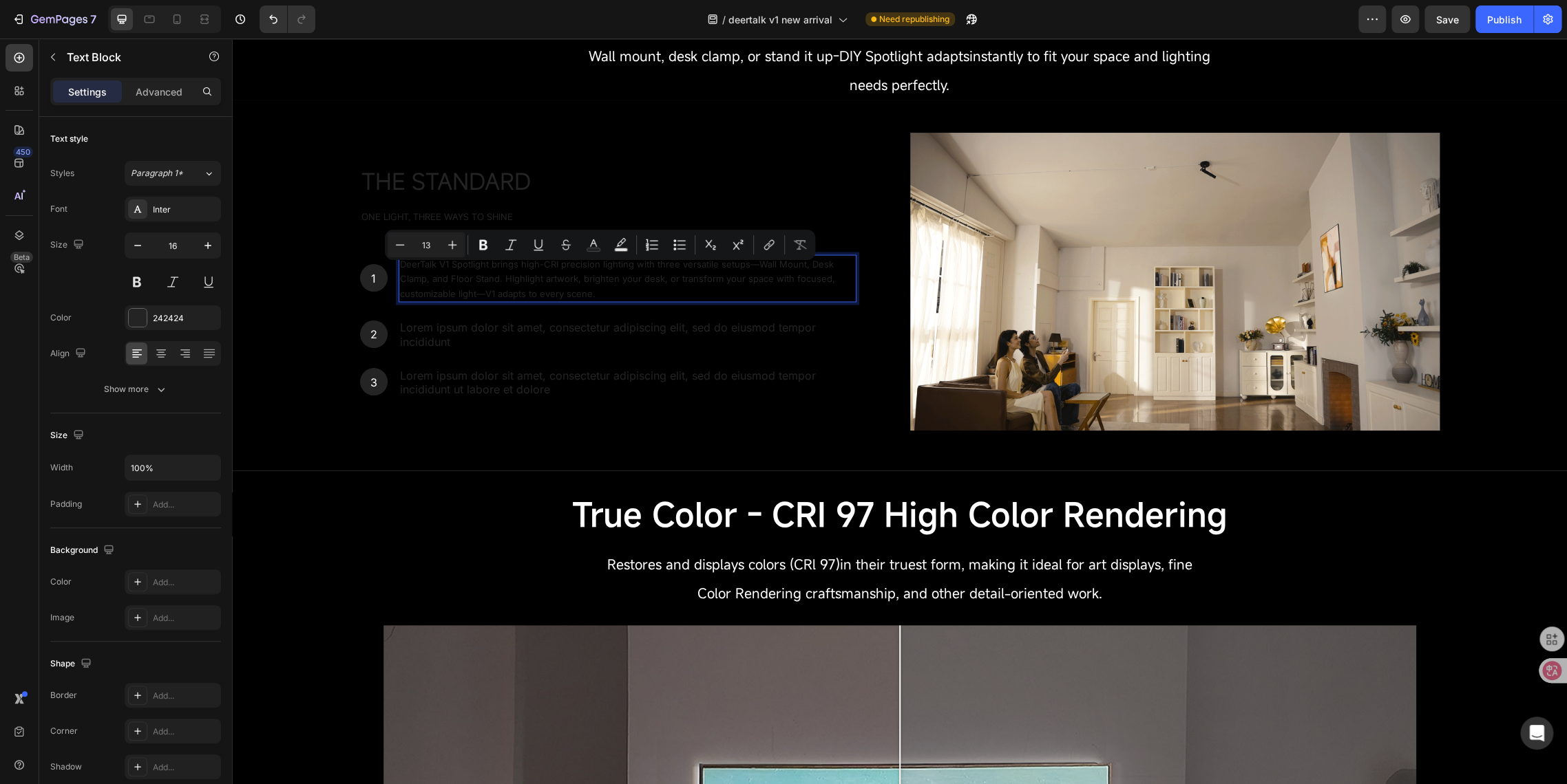
scroll to position [1579, 0]
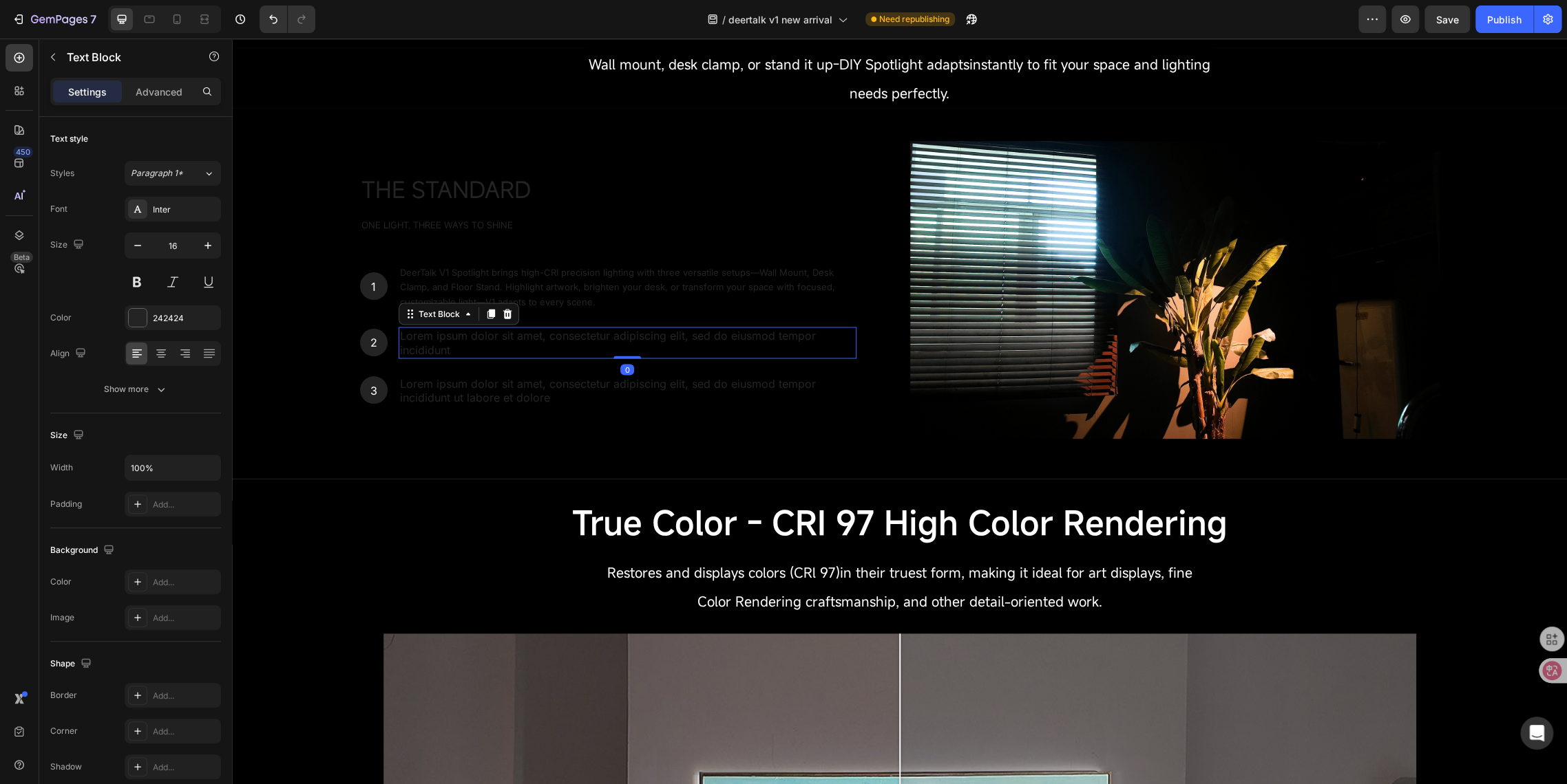
click at [424, 349] on p "Lorem ipsum dolor sit amet, consectetur adipiscing elit, sed do eiusmod tempor …" at bounding box center [627, 343] width 455 height 29
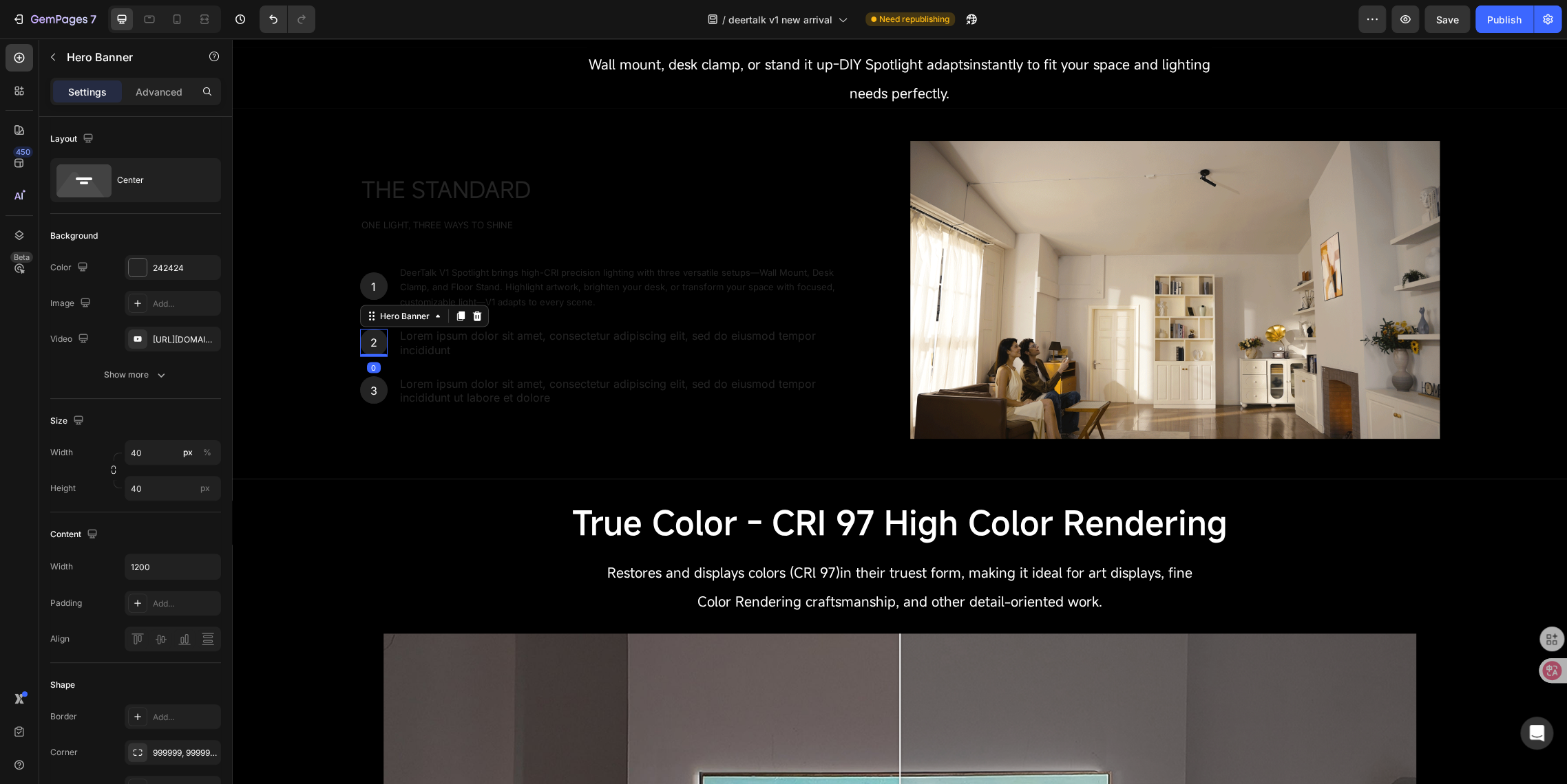
click at [363, 330] on div "2 Text Block Hero Banner 0" at bounding box center [374, 342] width 28 height 32
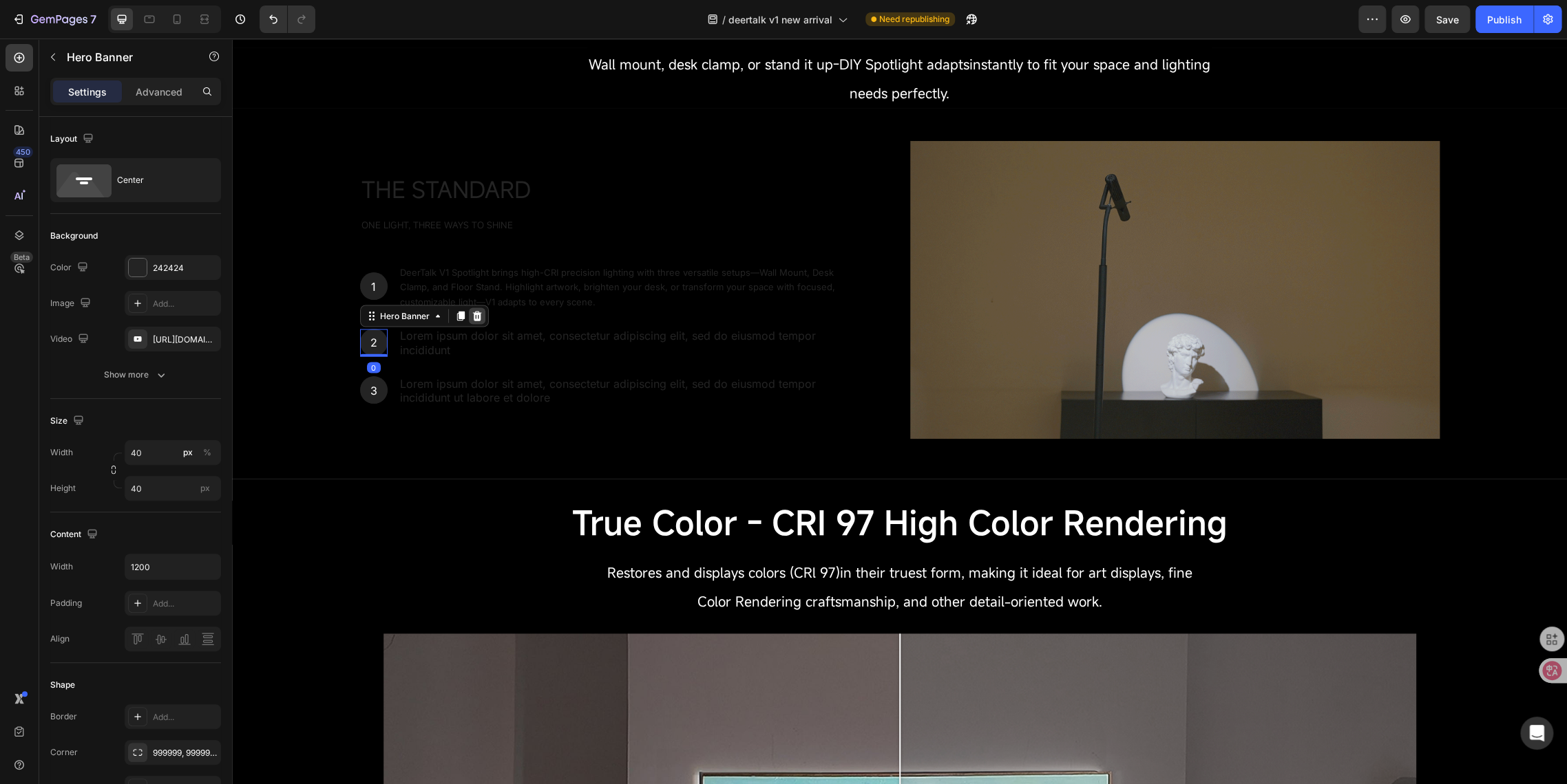
click at [472, 321] on icon at bounding box center [476, 316] width 9 height 10
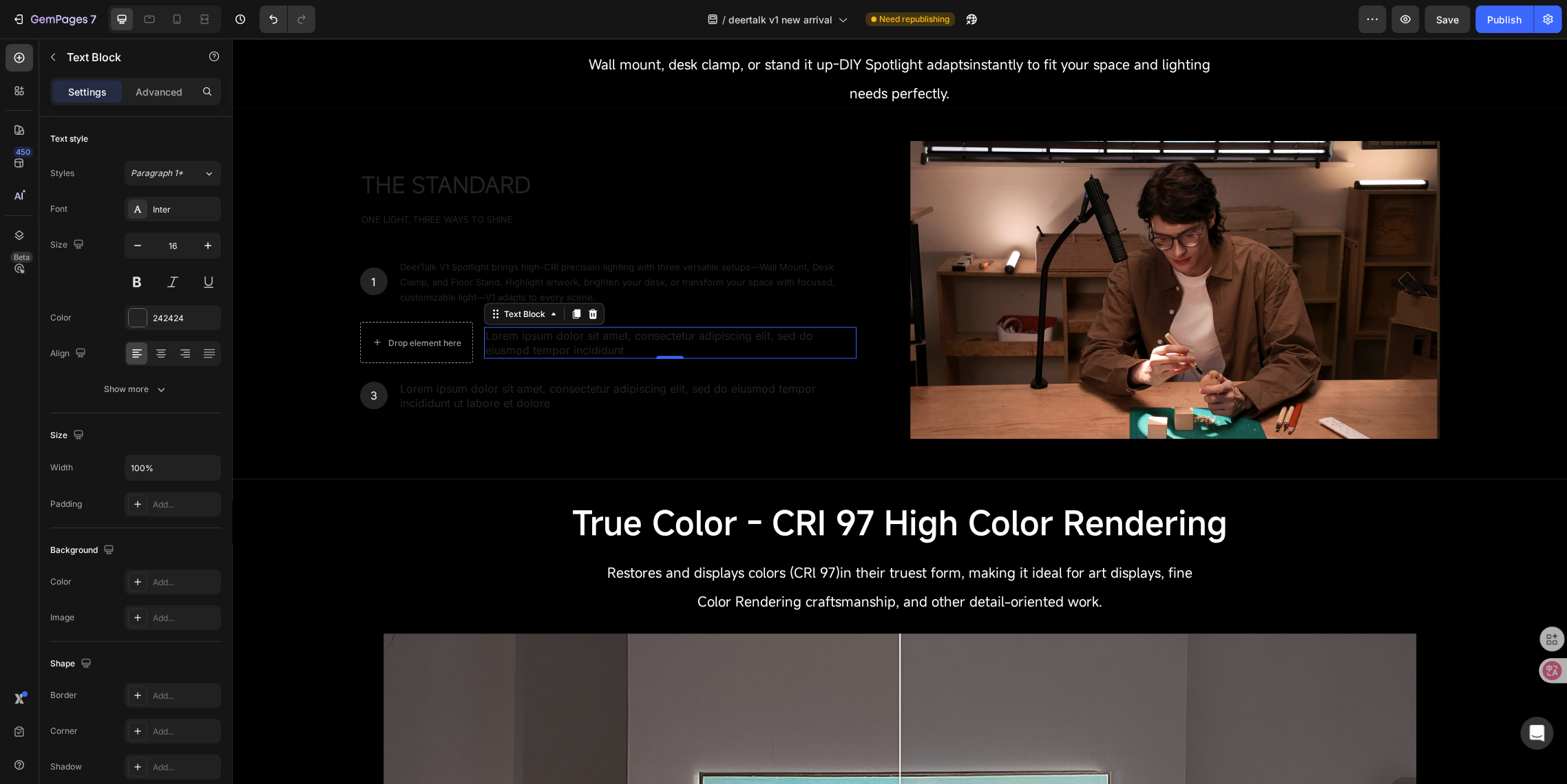
click at [511, 344] on p "Lorem ipsum dolor sit amet, consectetur adipiscing elit, sed do eiusmod tempor …" at bounding box center [670, 343] width 370 height 29
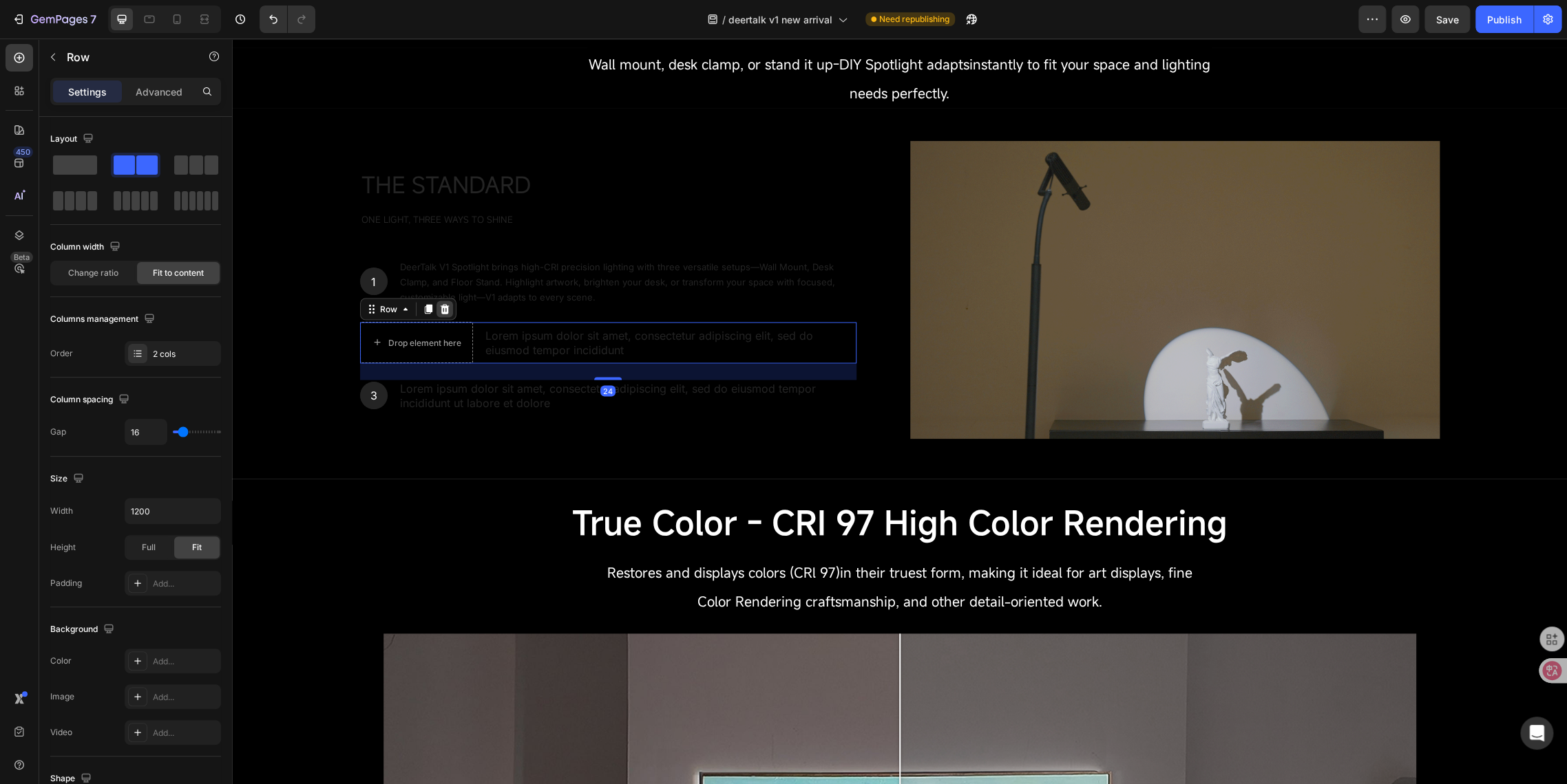
click at [440, 311] on icon at bounding box center [443, 309] width 9 height 10
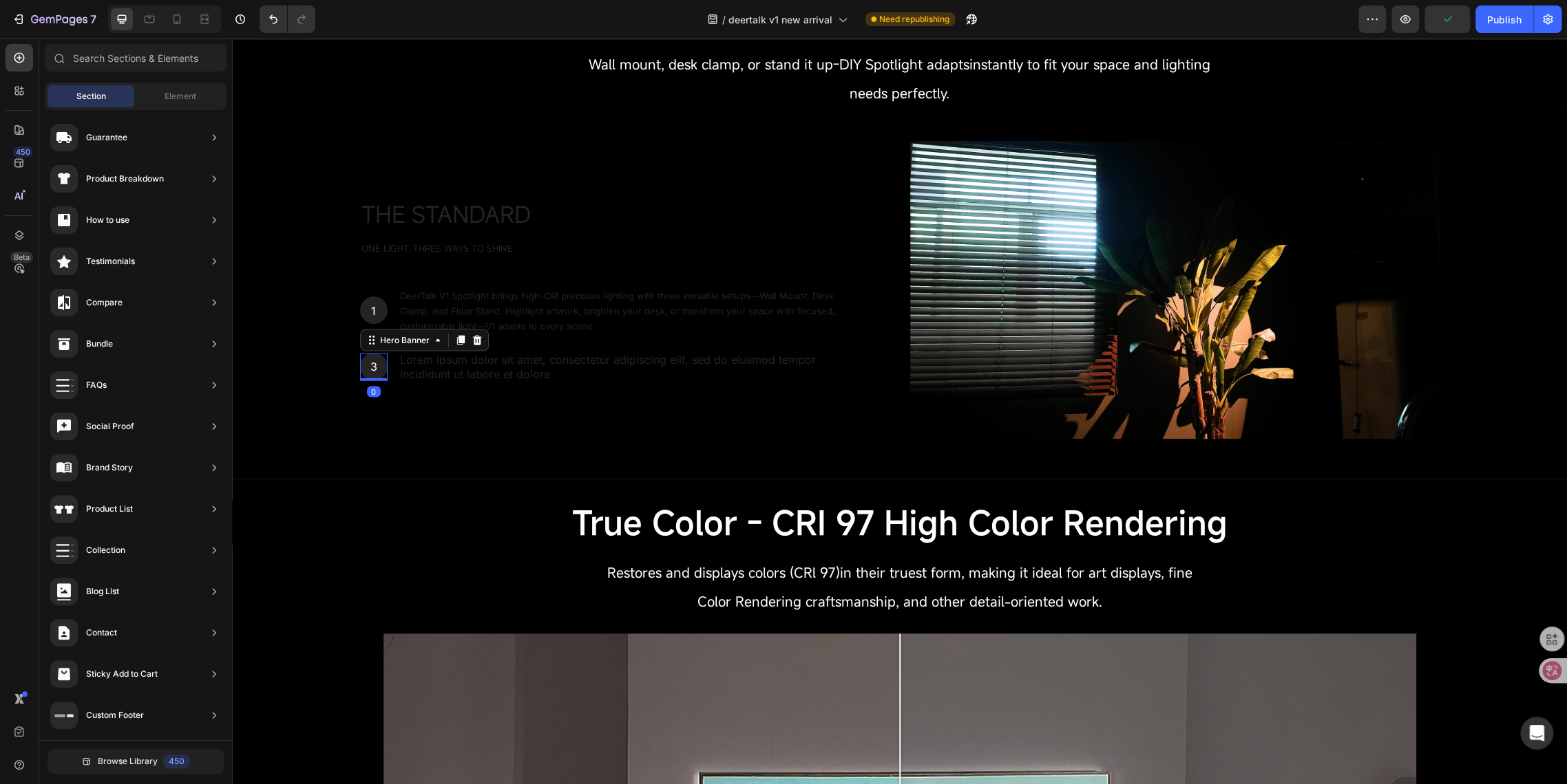
click at [378, 353] on div "3 Text Block Hero Banner 0" at bounding box center [374, 367] width 28 height 32
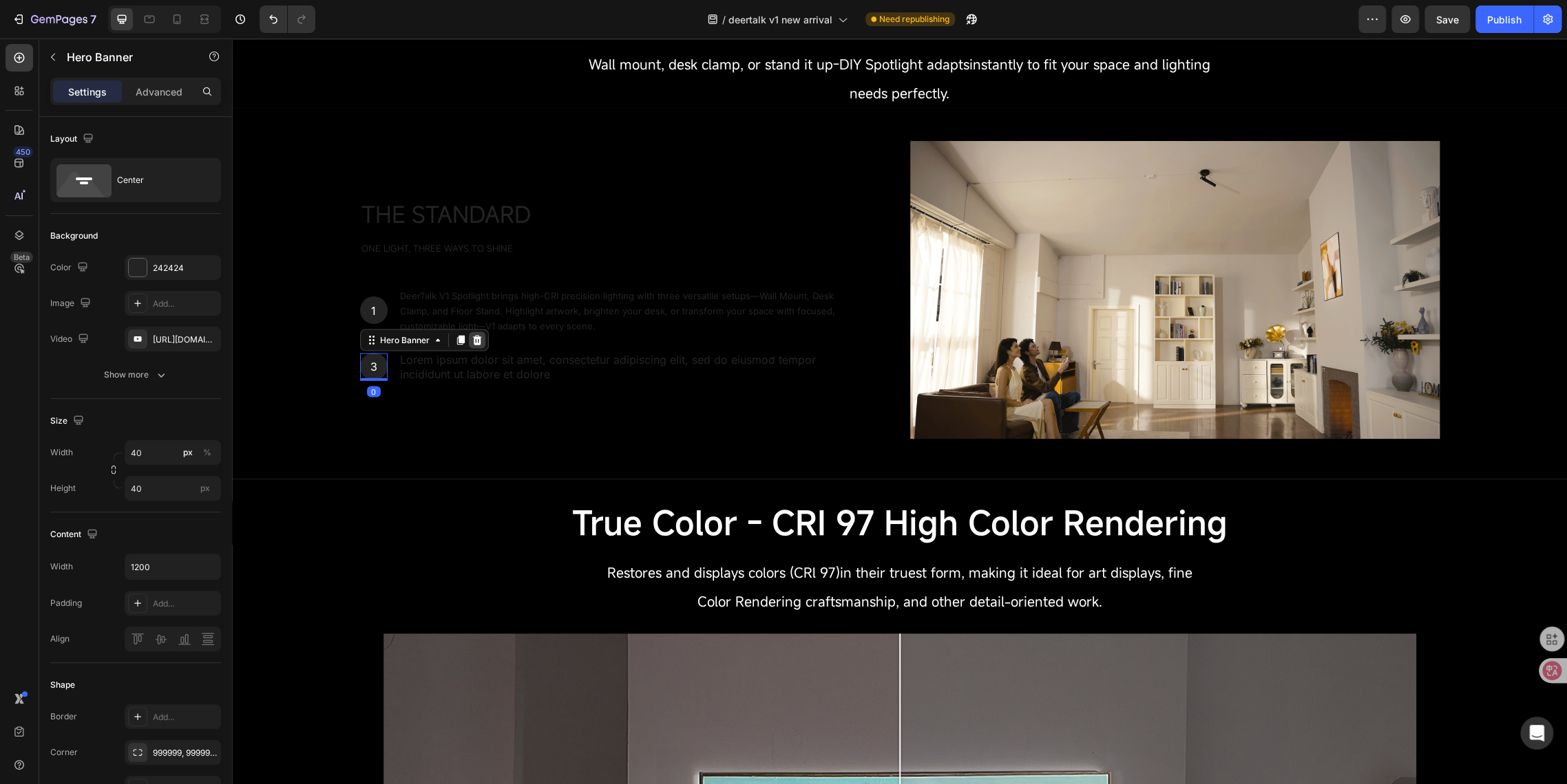
click at [472, 341] on icon at bounding box center [476, 339] width 9 height 10
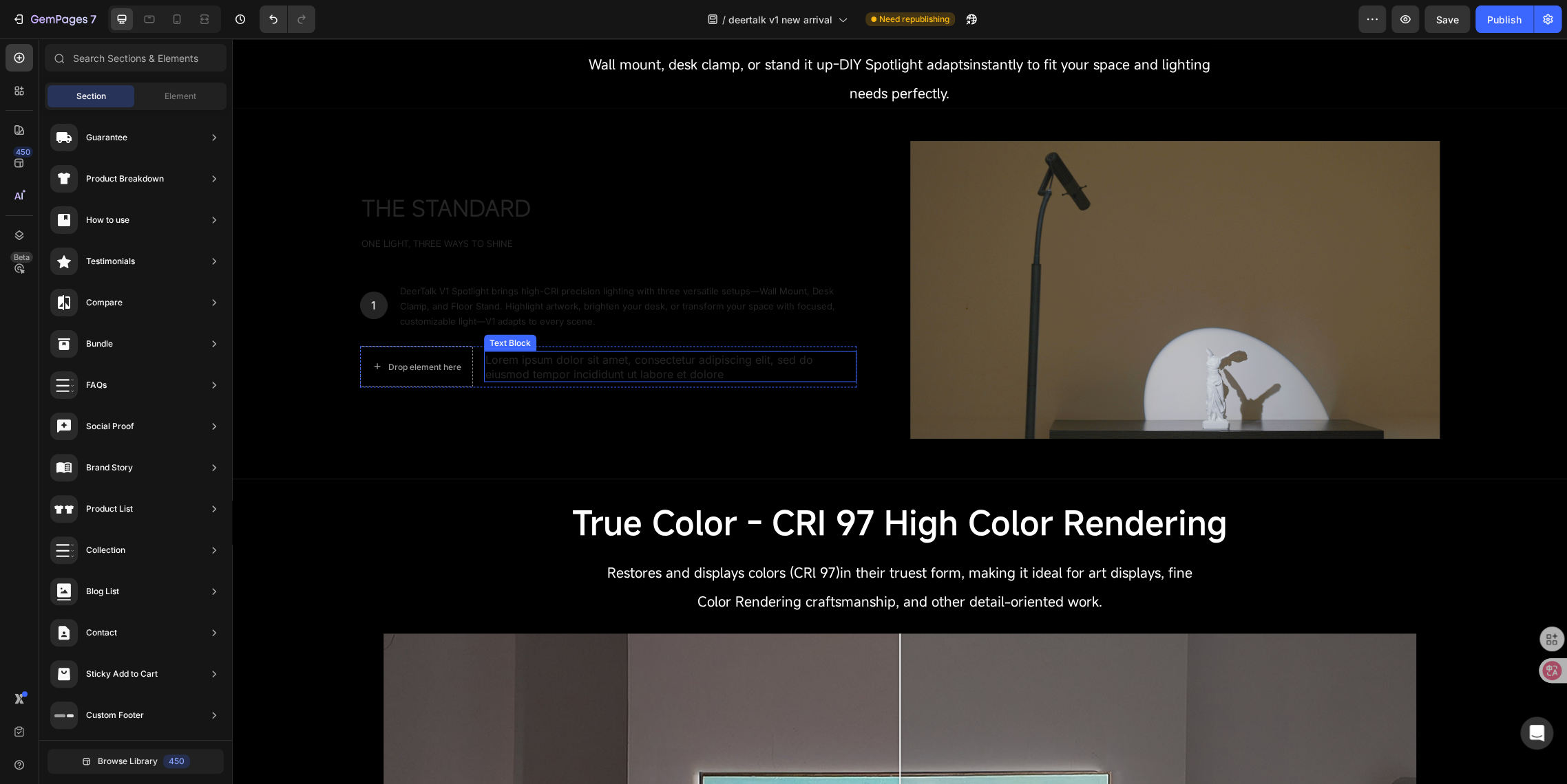
click at [505, 370] on p "Lorem ipsum dolor sit amet, consectetur adipiscing elit, sed do eiusmod tempor …" at bounding box center [670, 367] width 370 height 29
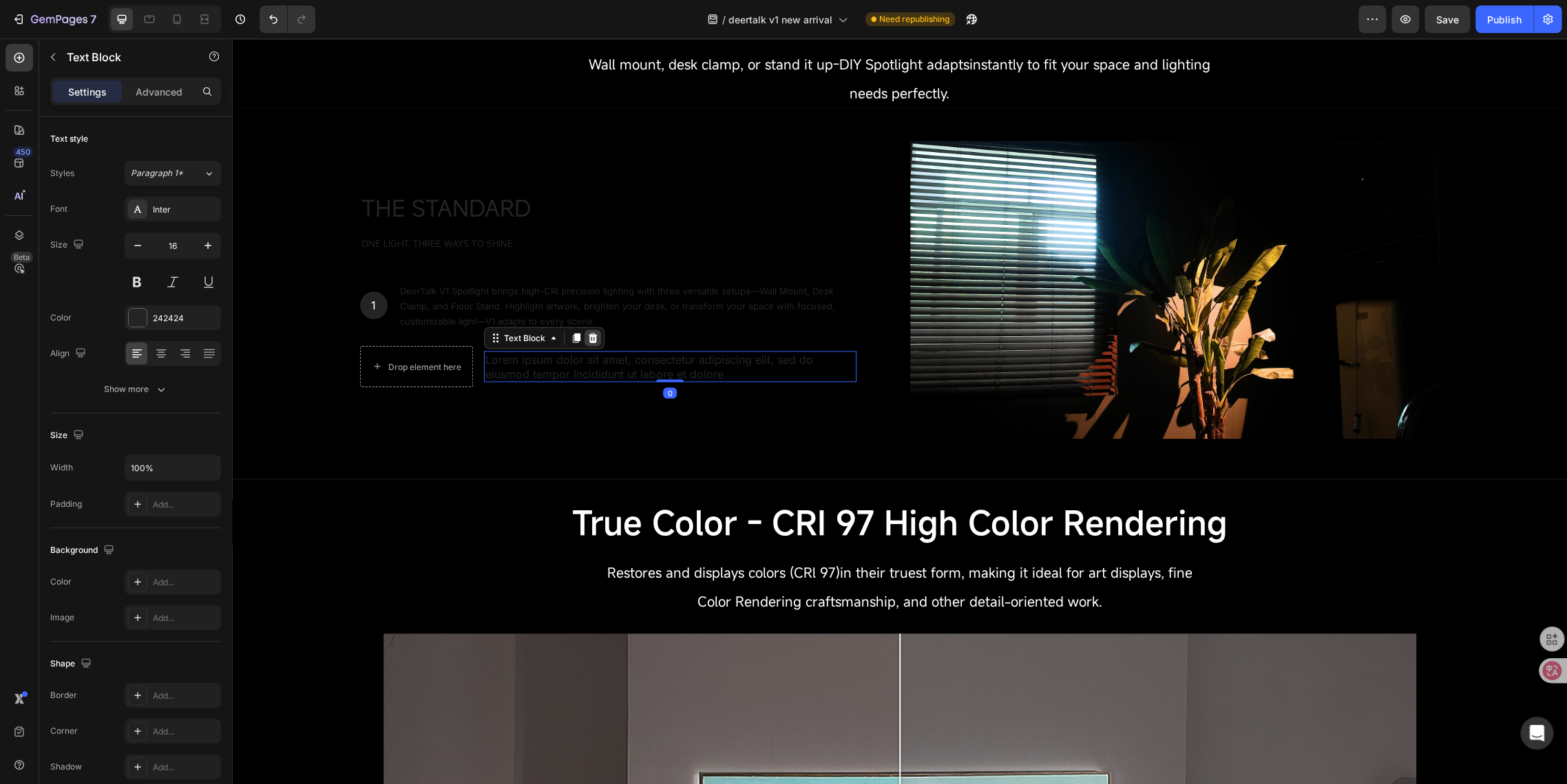
click at [589, 338] on icon at bounding box center [592, 338] width 9 height 10
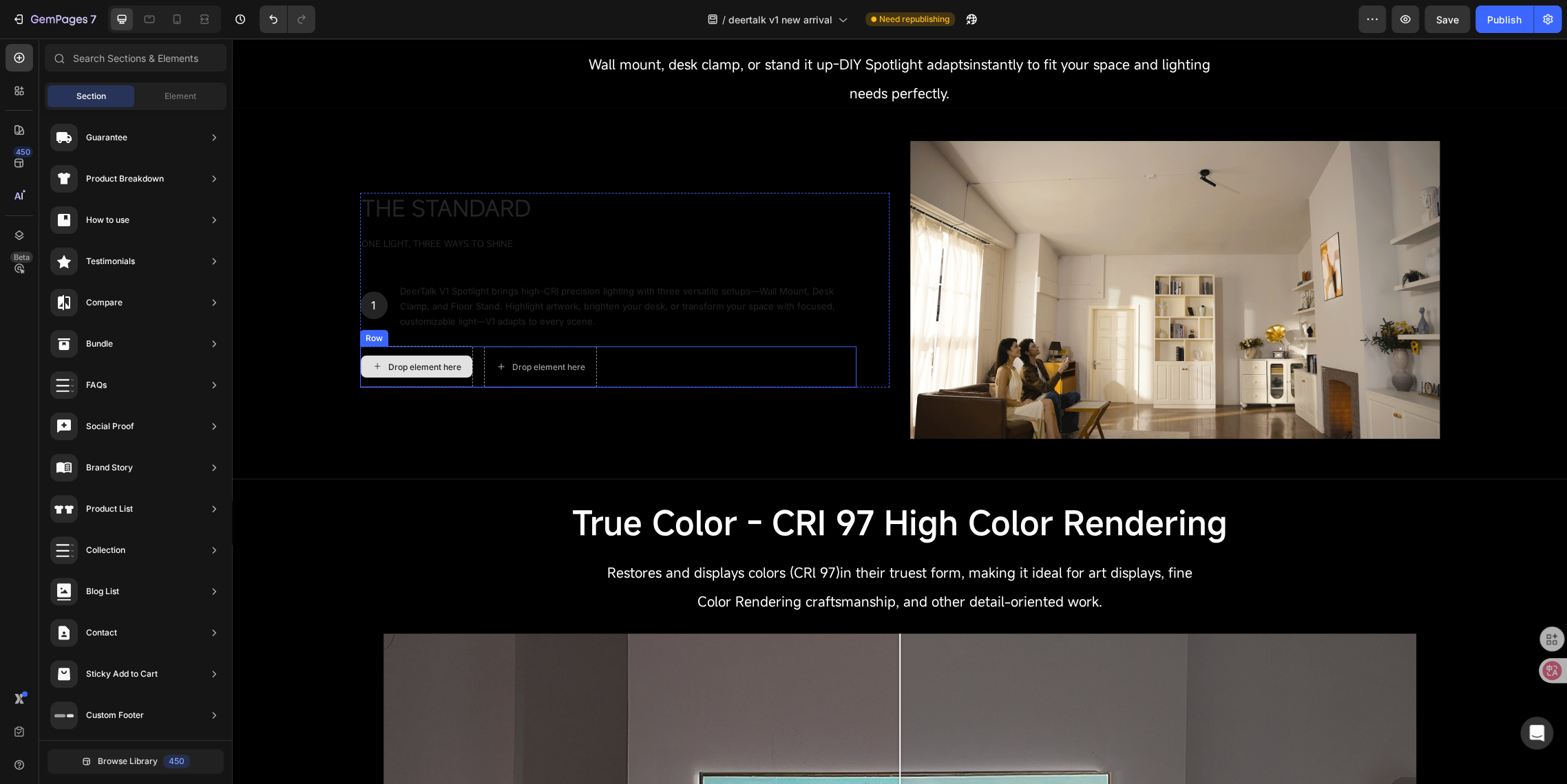
click at [458, 356] on div "Drop element here" at bounding box center [417, 366] width 113 height 41
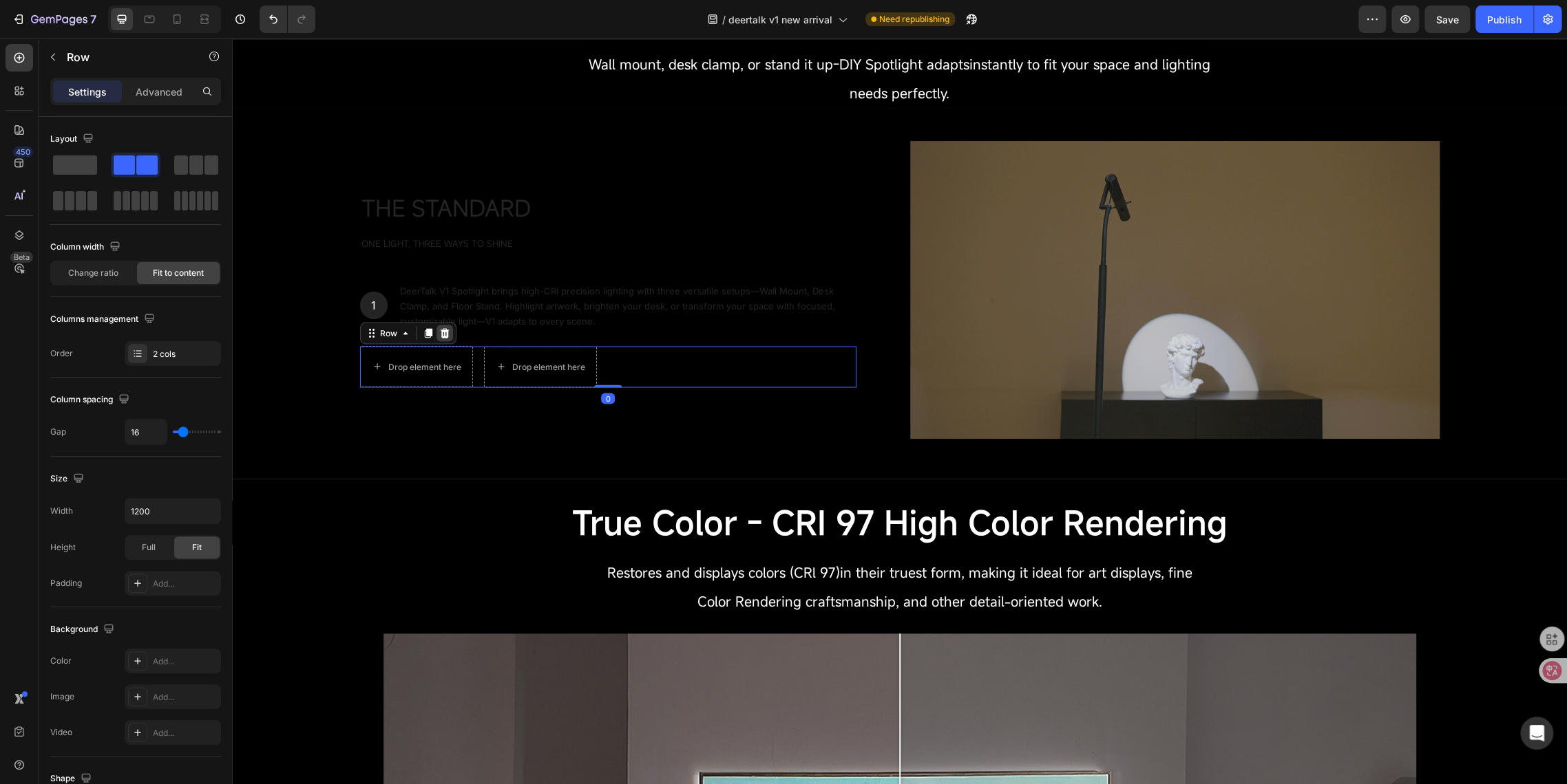
click at [440, 337] on icon at bounding box center [443, 332] width 9 height 10
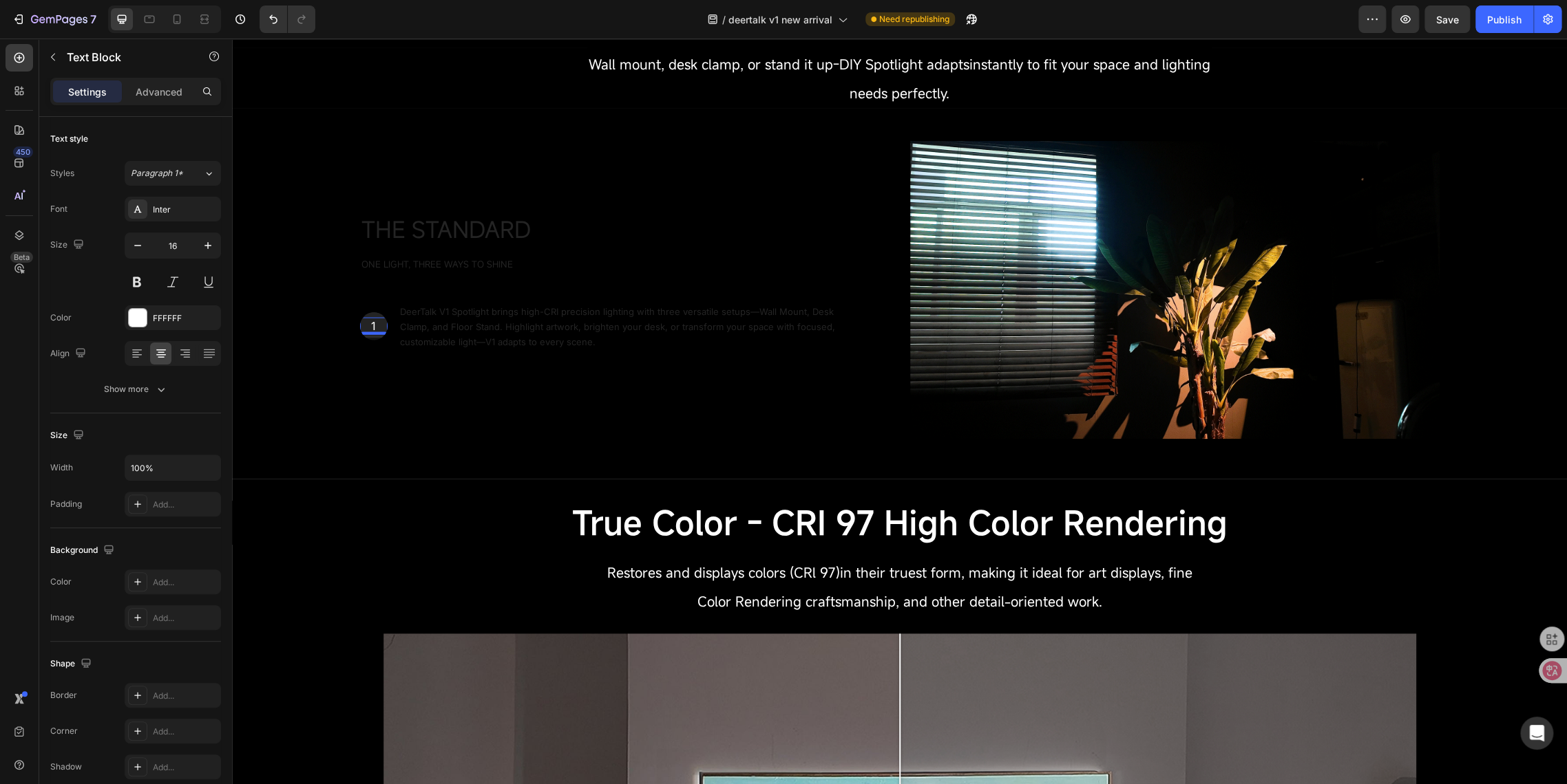
click at [372, 332] on p "1" at bounding box center [374, 325] width 25 height 14
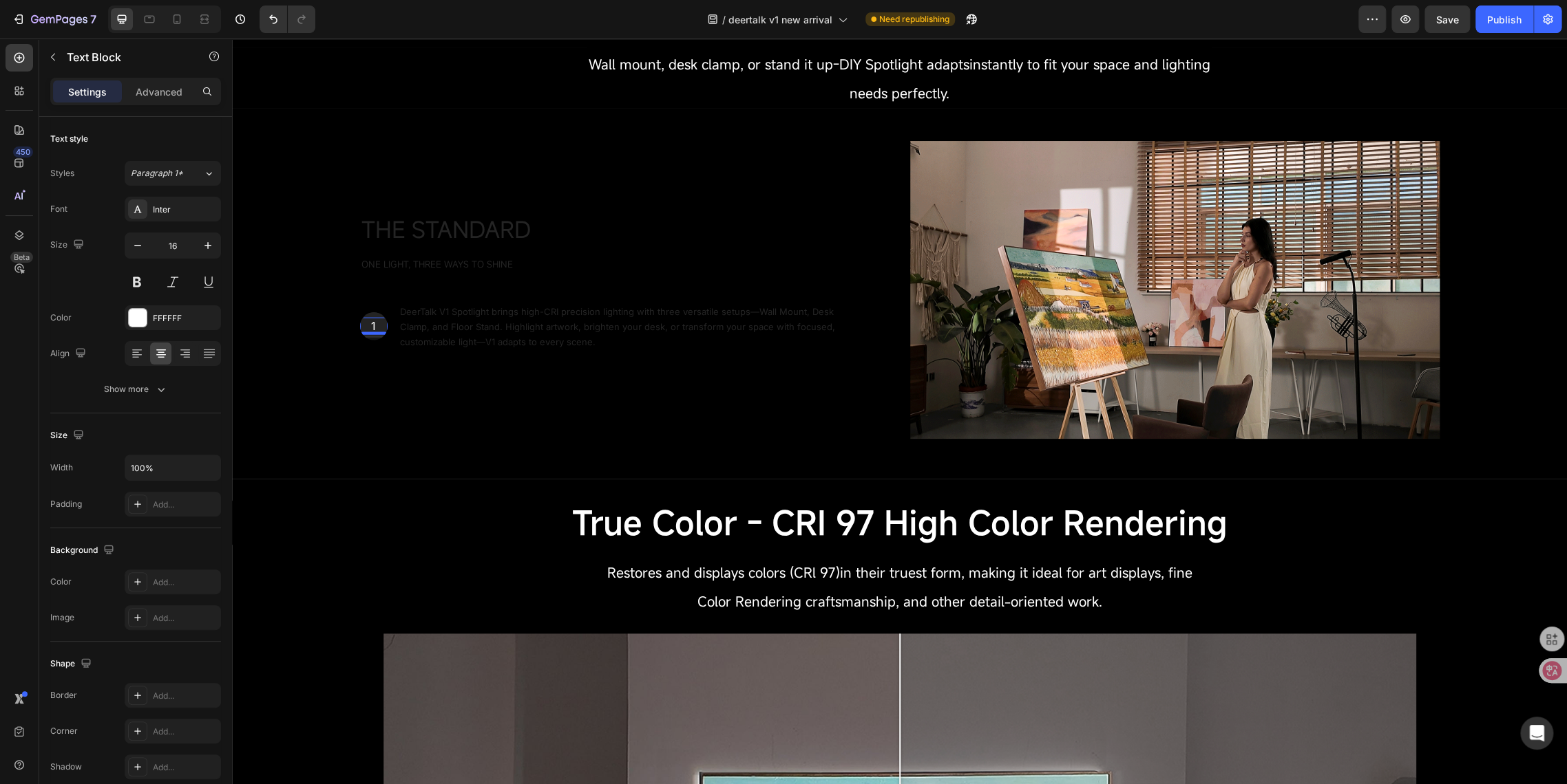
click at [373, 340] on div "Text Block" at bounding box center [420, 347] width 121 height 22
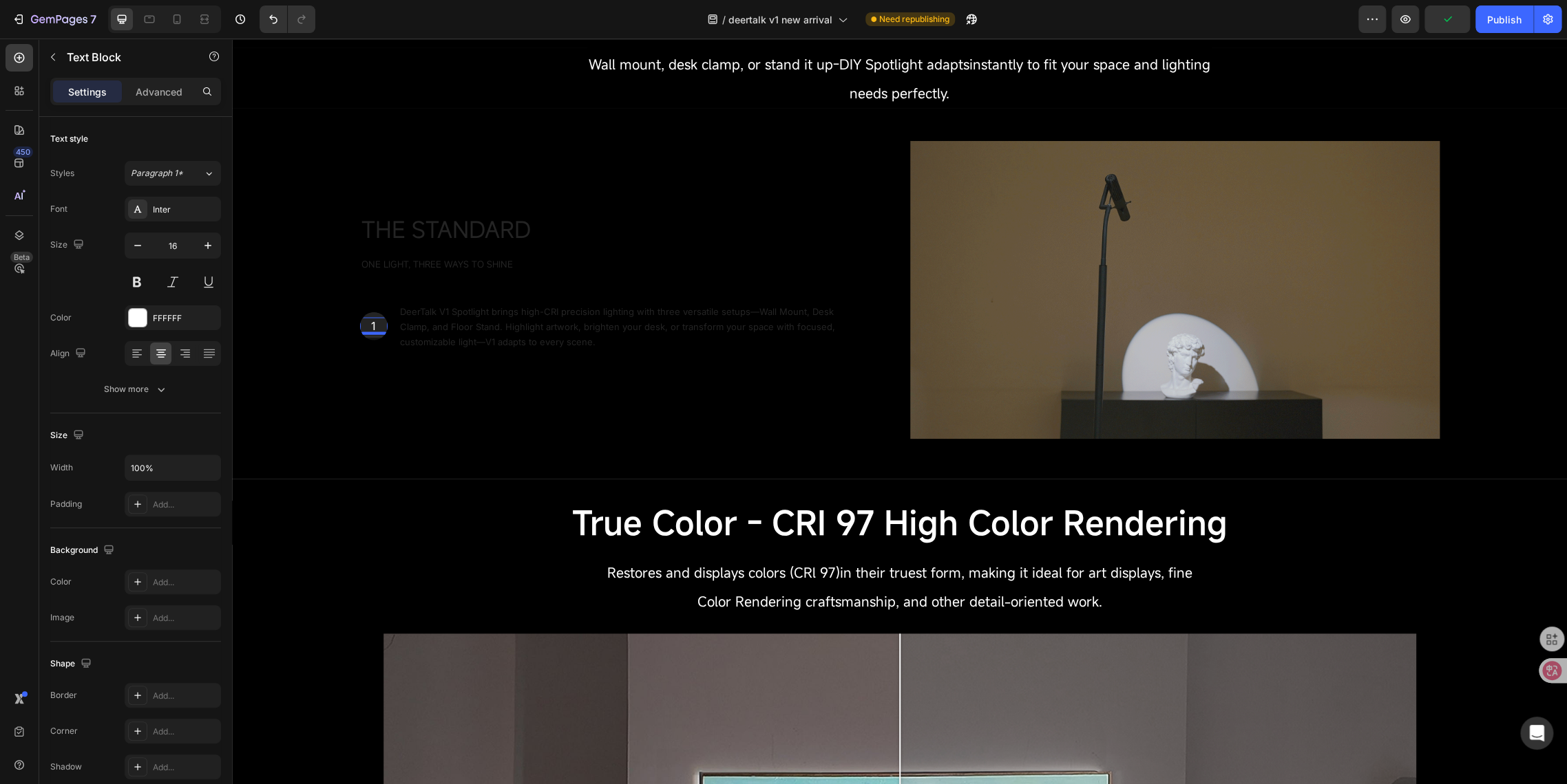
click at [371, 339] on div "Text Block" at bounding box center [420, 347] width 121 height 22
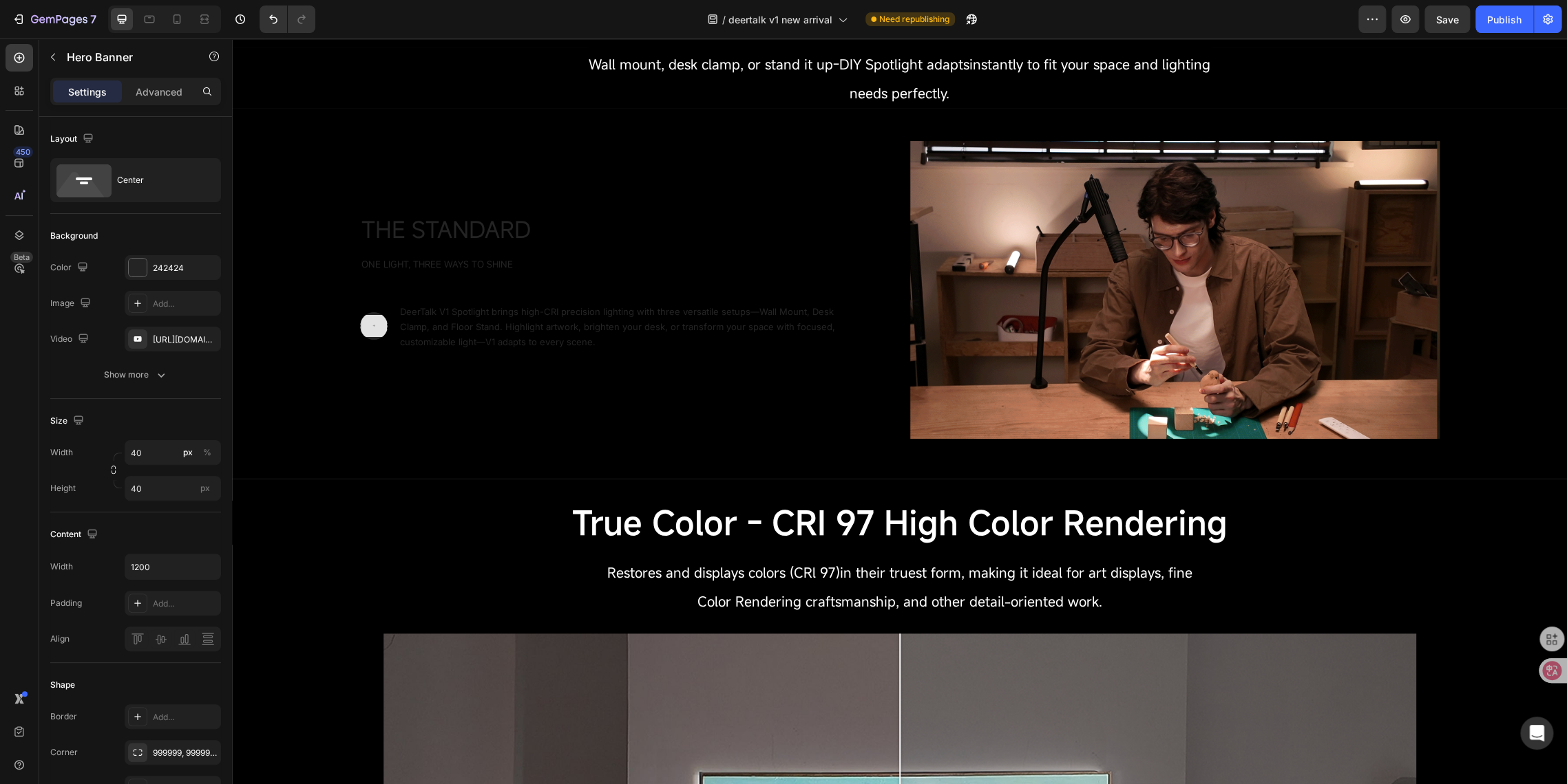
click at [371, 339] on div "Hero Banner" at bounding box center [374, 325] width 28 height 28
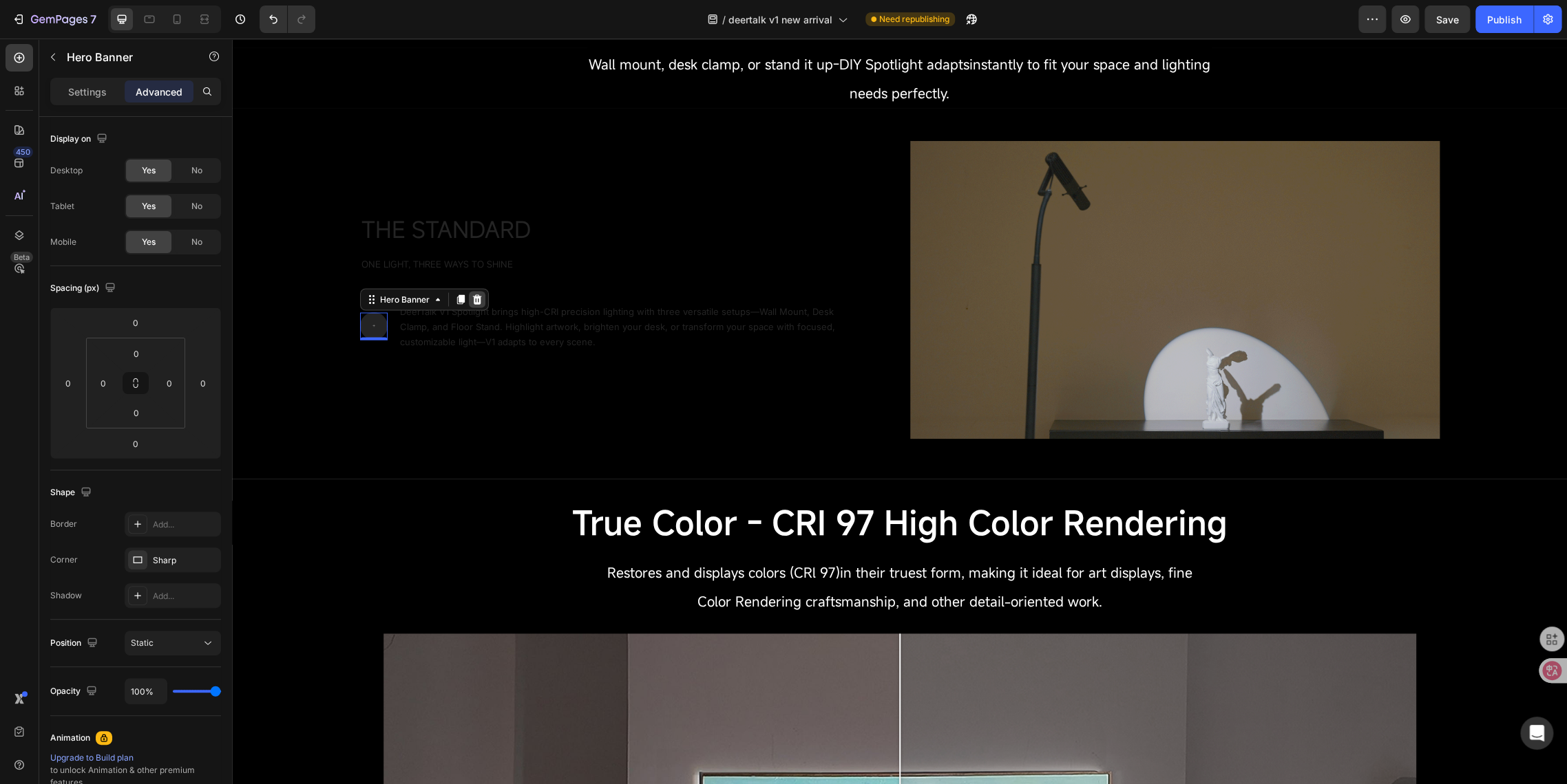
click at [472, 299] on icon at bounding box center [476, 300] width 9 height 10
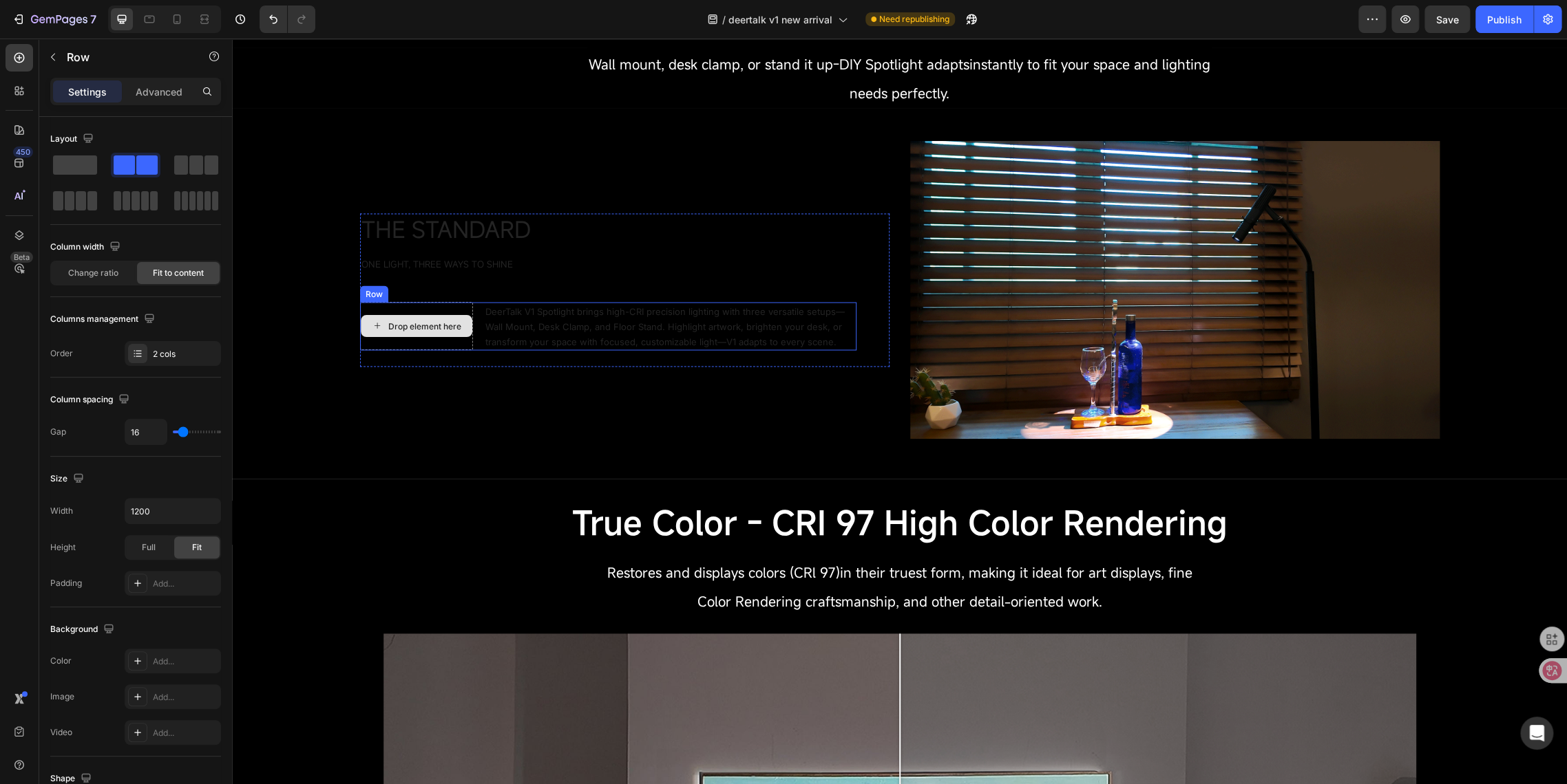
click at [428, 343] on div "Drop element here" at bounding box center [417, 325] width 113 height 48
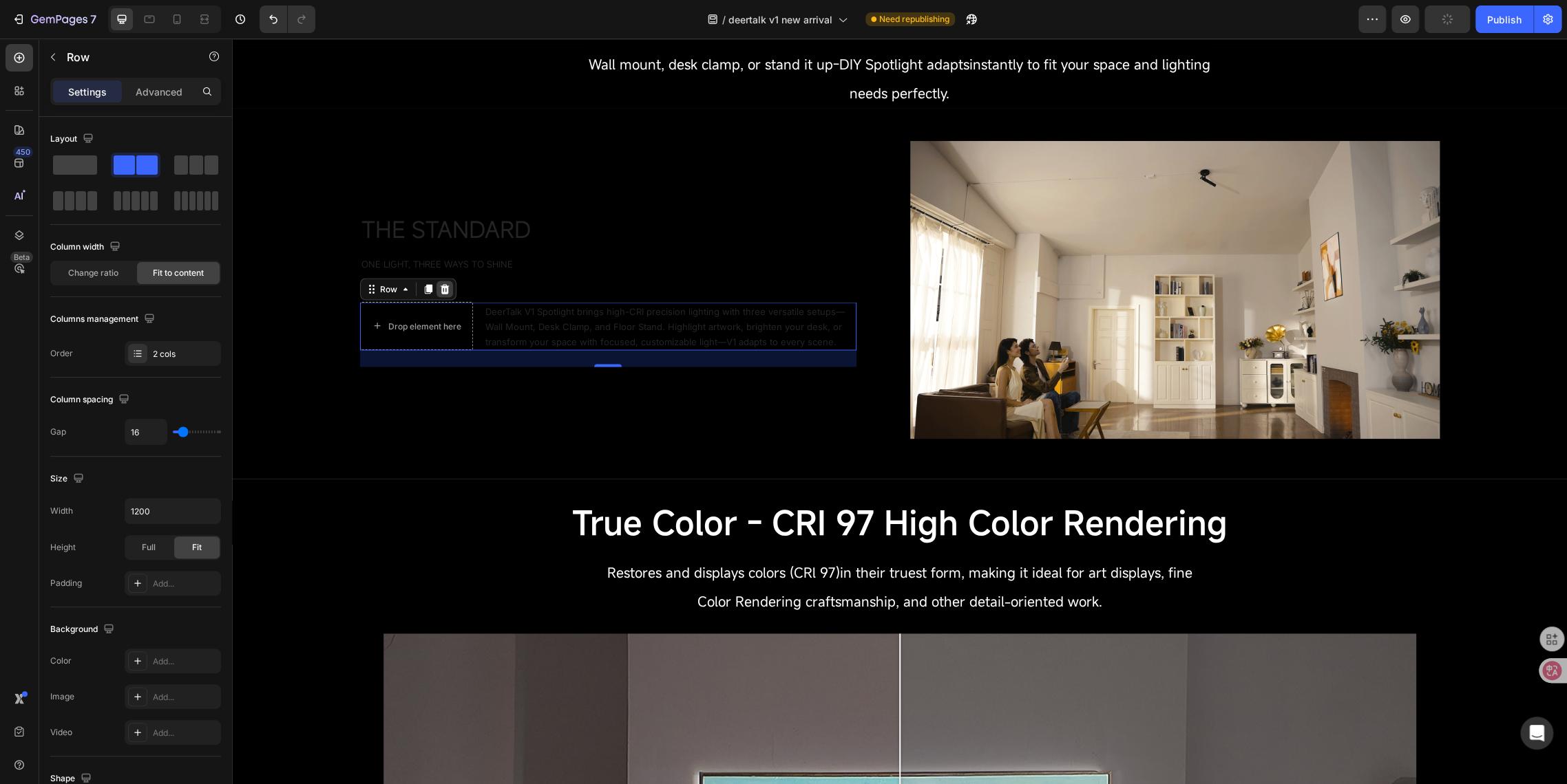
click at [439, 290] on icon at bounding box center [443, 288] width 11 height 11
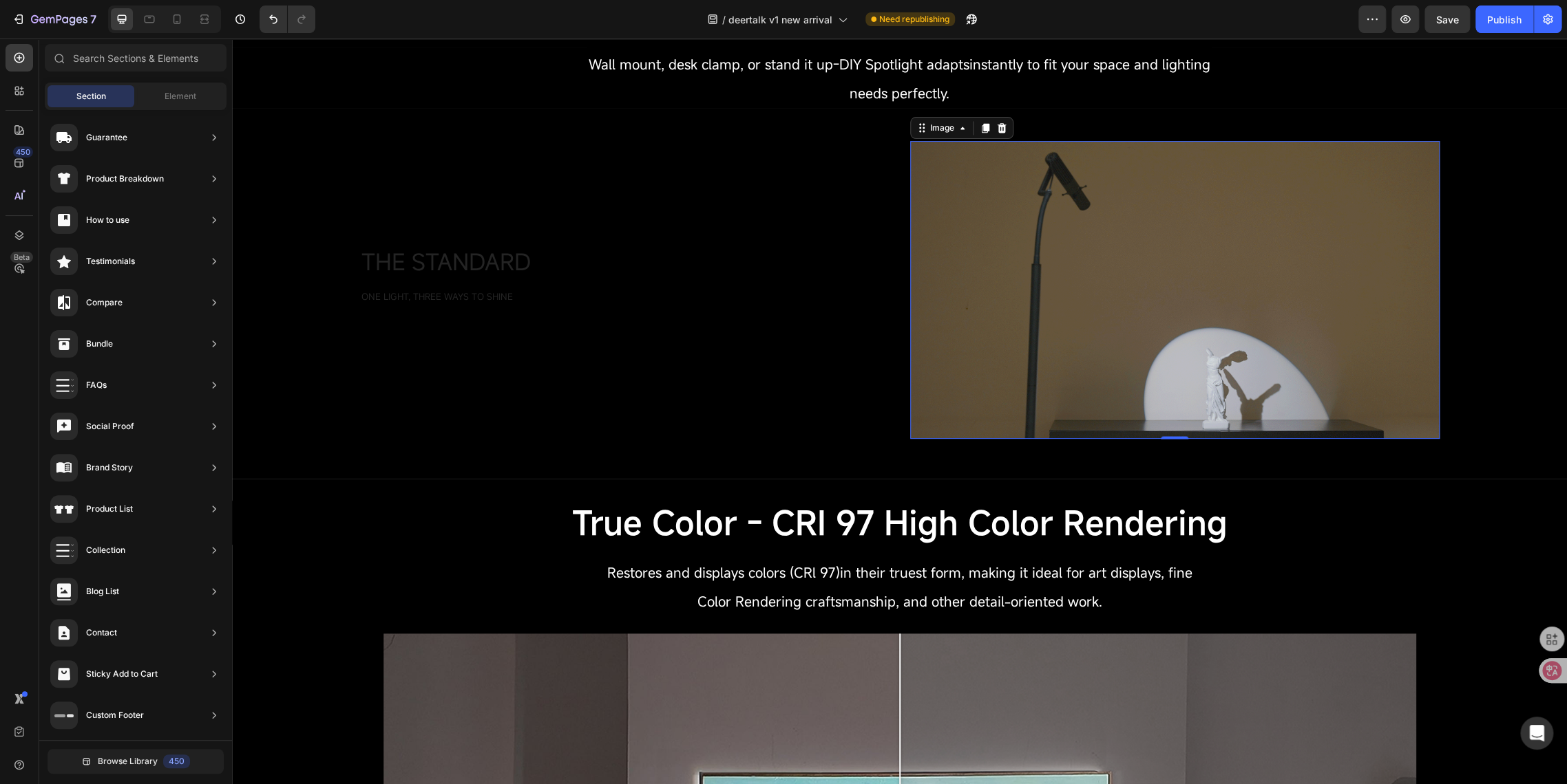
click at [945, 294] on img at bounding box center [1174, 289] width 530 height 298
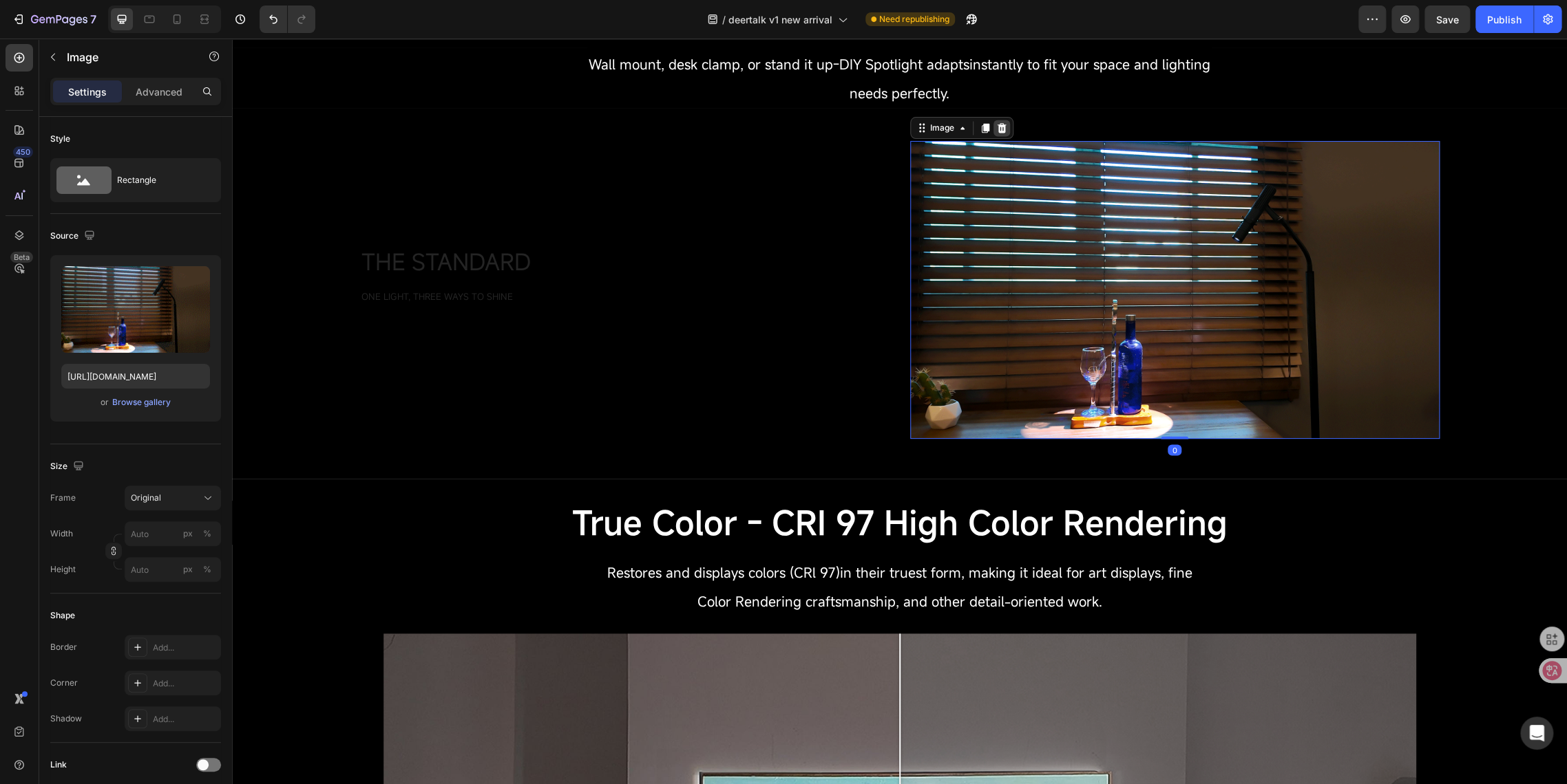
click at [996, 130] on icon at bounding box center [1001, 127] width 11 height 11
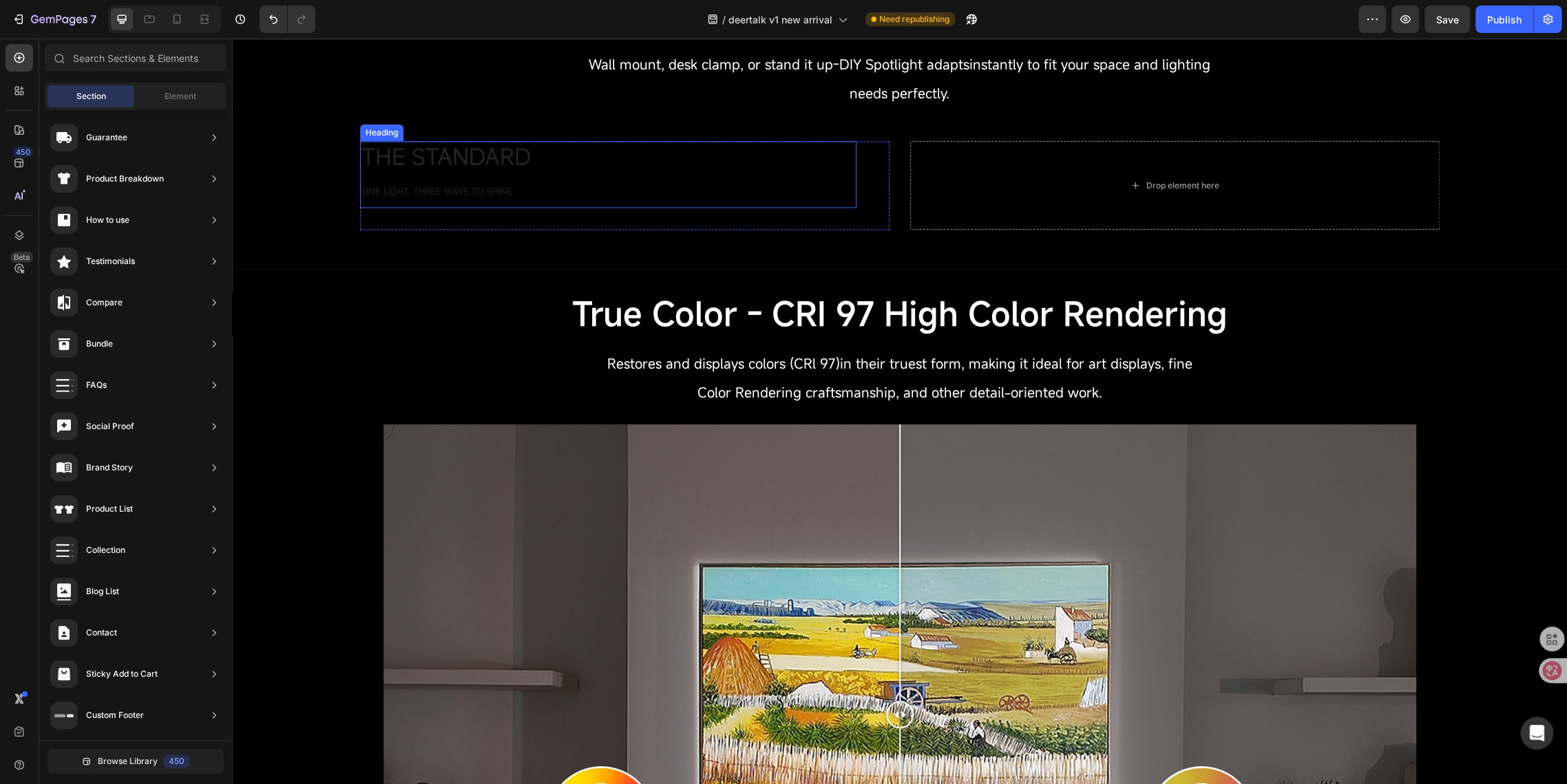
click at [678, 164] on p "The standard One Light, Three Ways to Shine" at bounding box center [607, 174] width 493 height 64
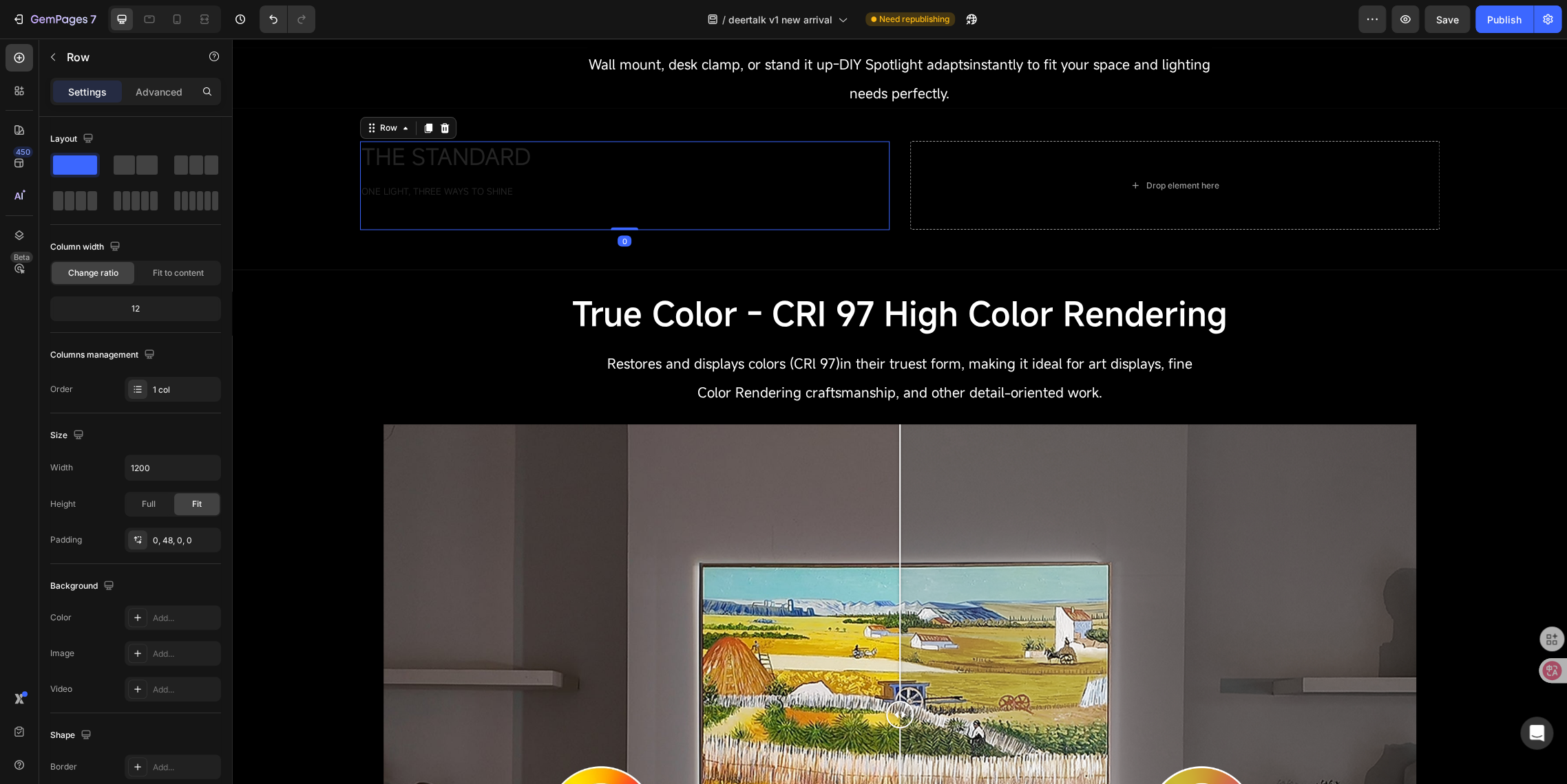
click at [859, 204] on div "The standard One Light, Three Ways to Shine Heading Row 0" at bounding box center [625, 185] width 530 height 89
click at [440, 128] on icon at bounding box center [443, 128] width 9 height 10
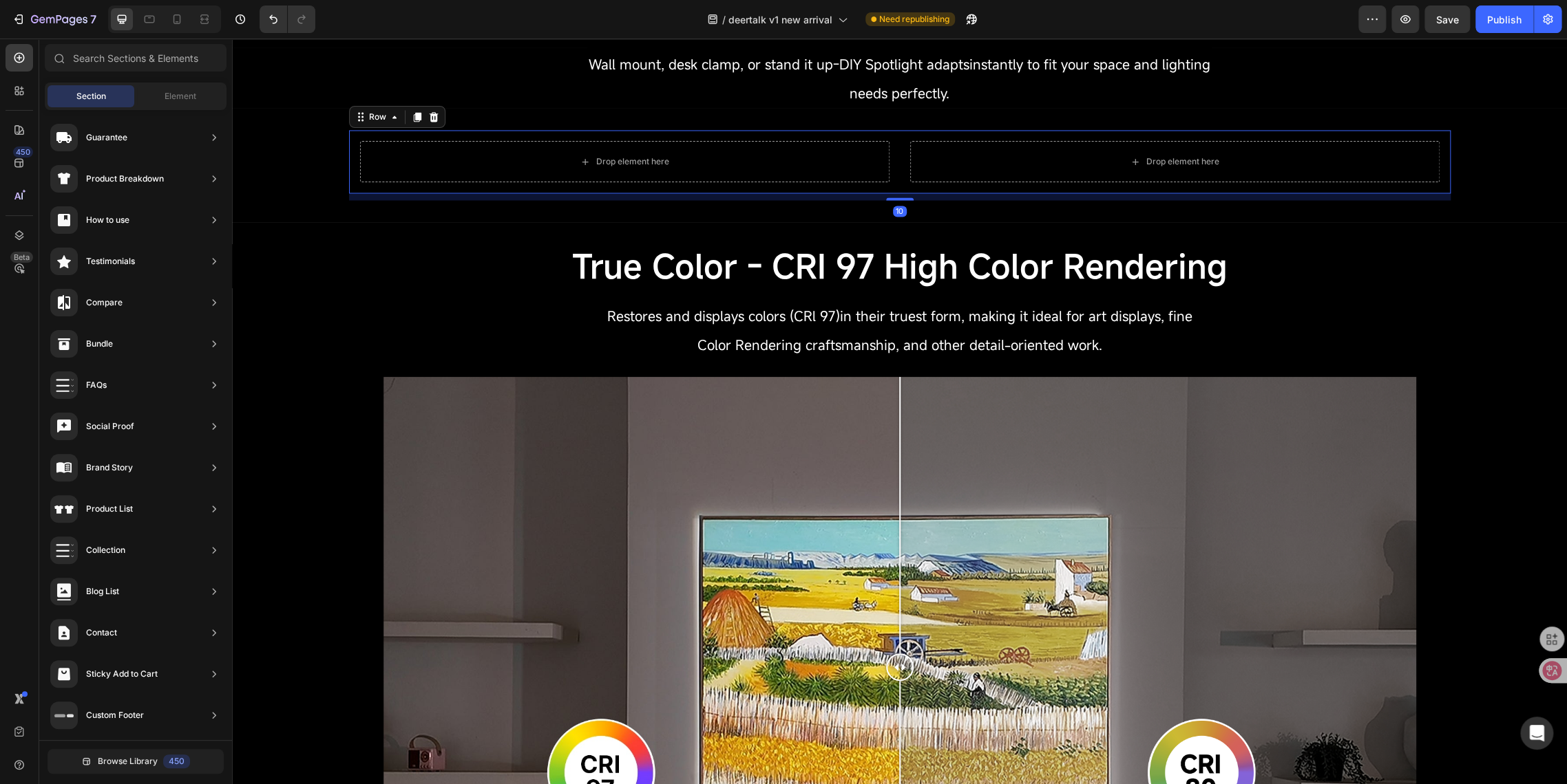
click at [841, 189] on div "Drop element here Drop element here Row Row 10" at bounding box center [899, 162] width 1101 height 63
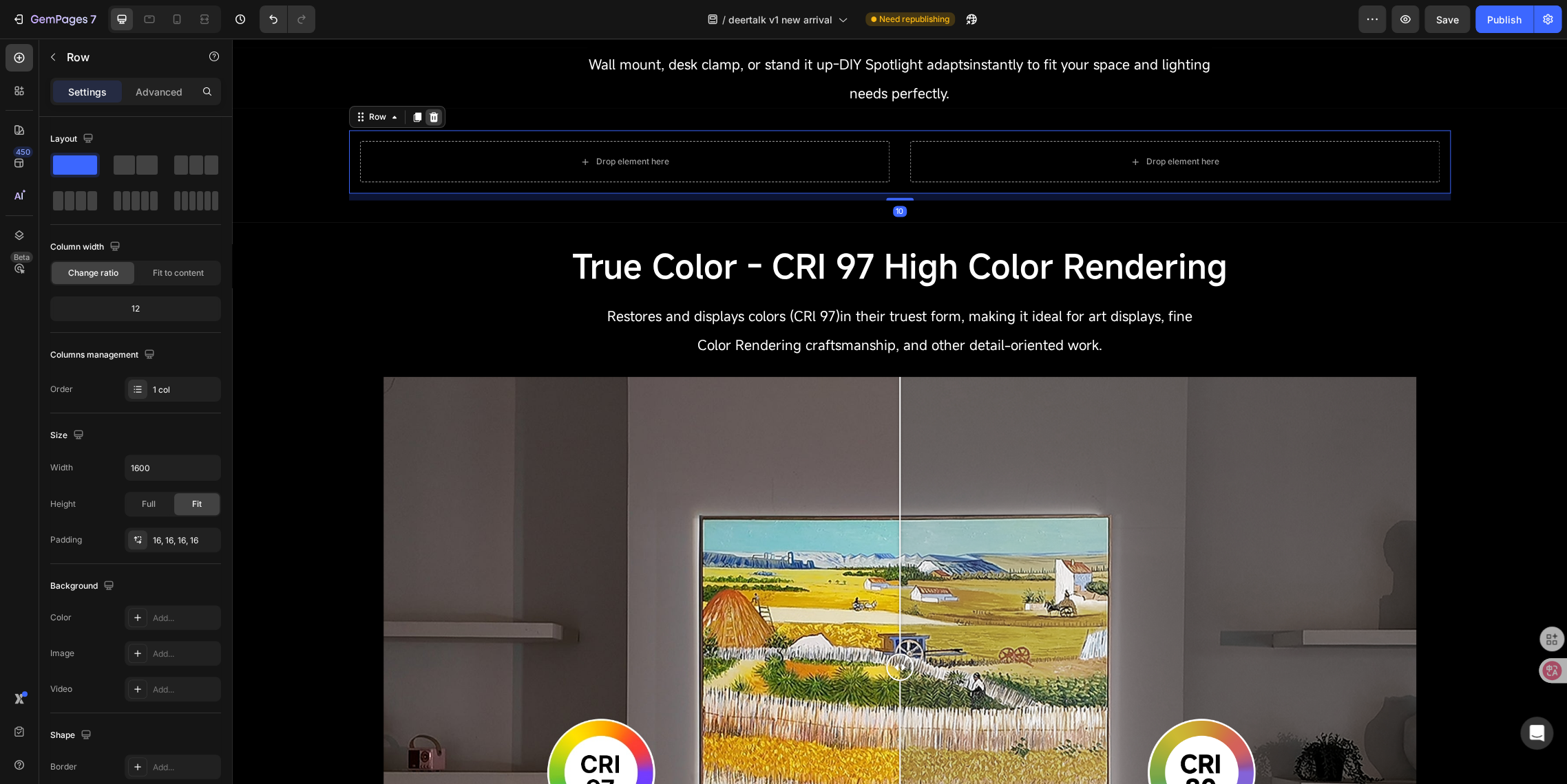
click at [429, 118] on icon at bounding box center [433, 117] width 9 height 10
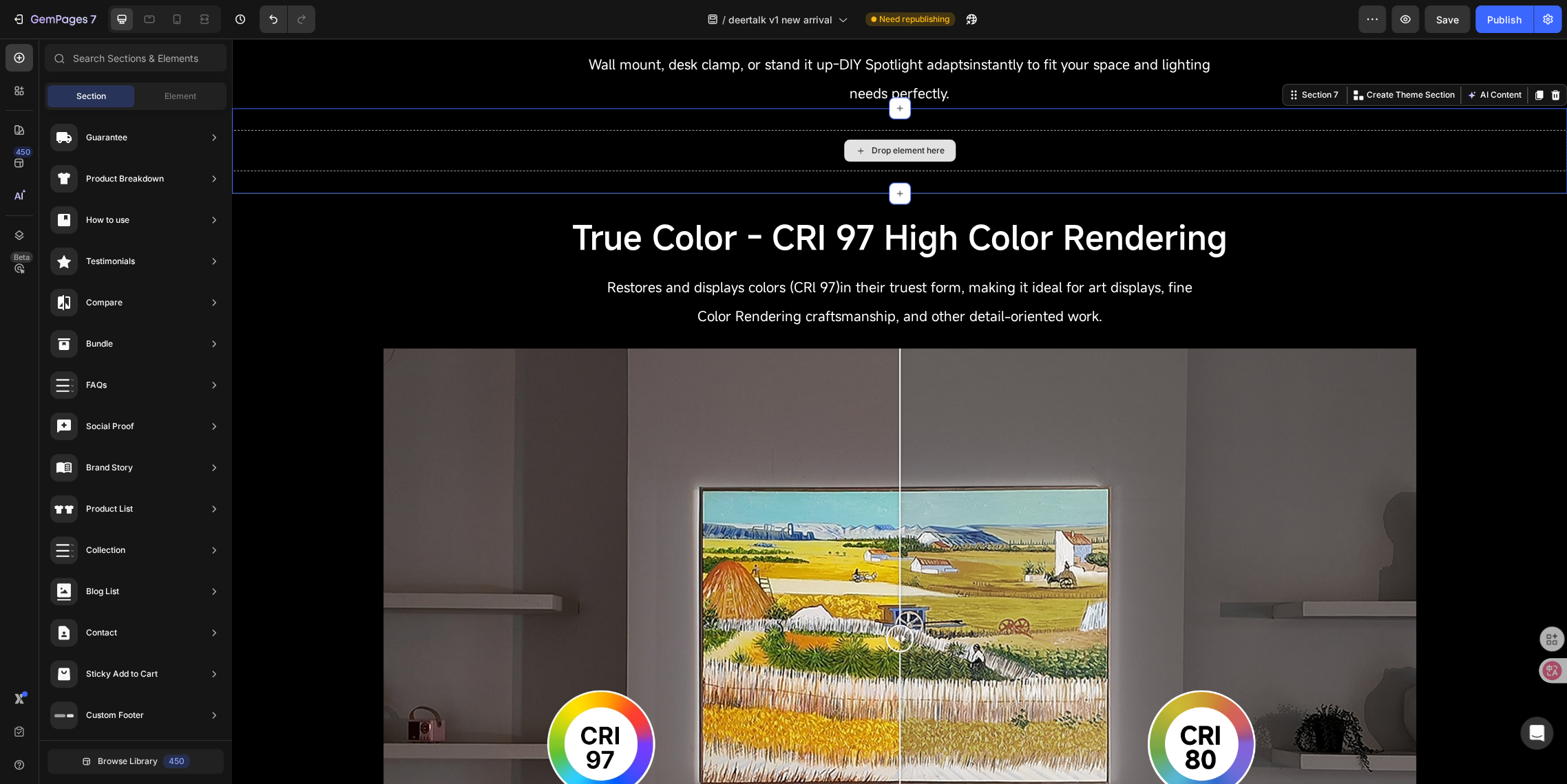
click at [557, 159] on div "Drop element here" at bounding box center [898, 150] width 1334 height 41
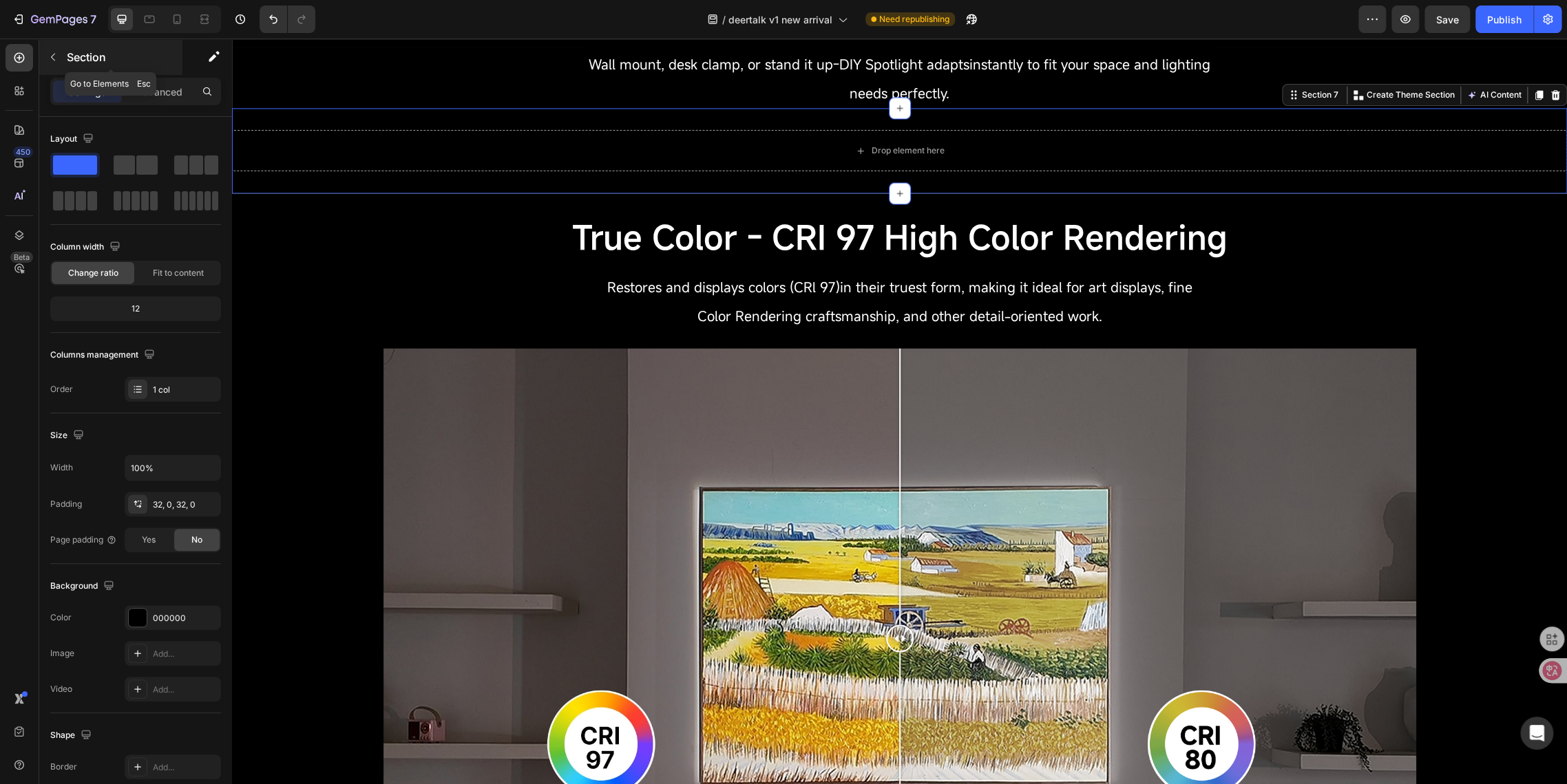
click at [57, 60] on icon "button" at bounding box center [53, 56] width 11 height 11
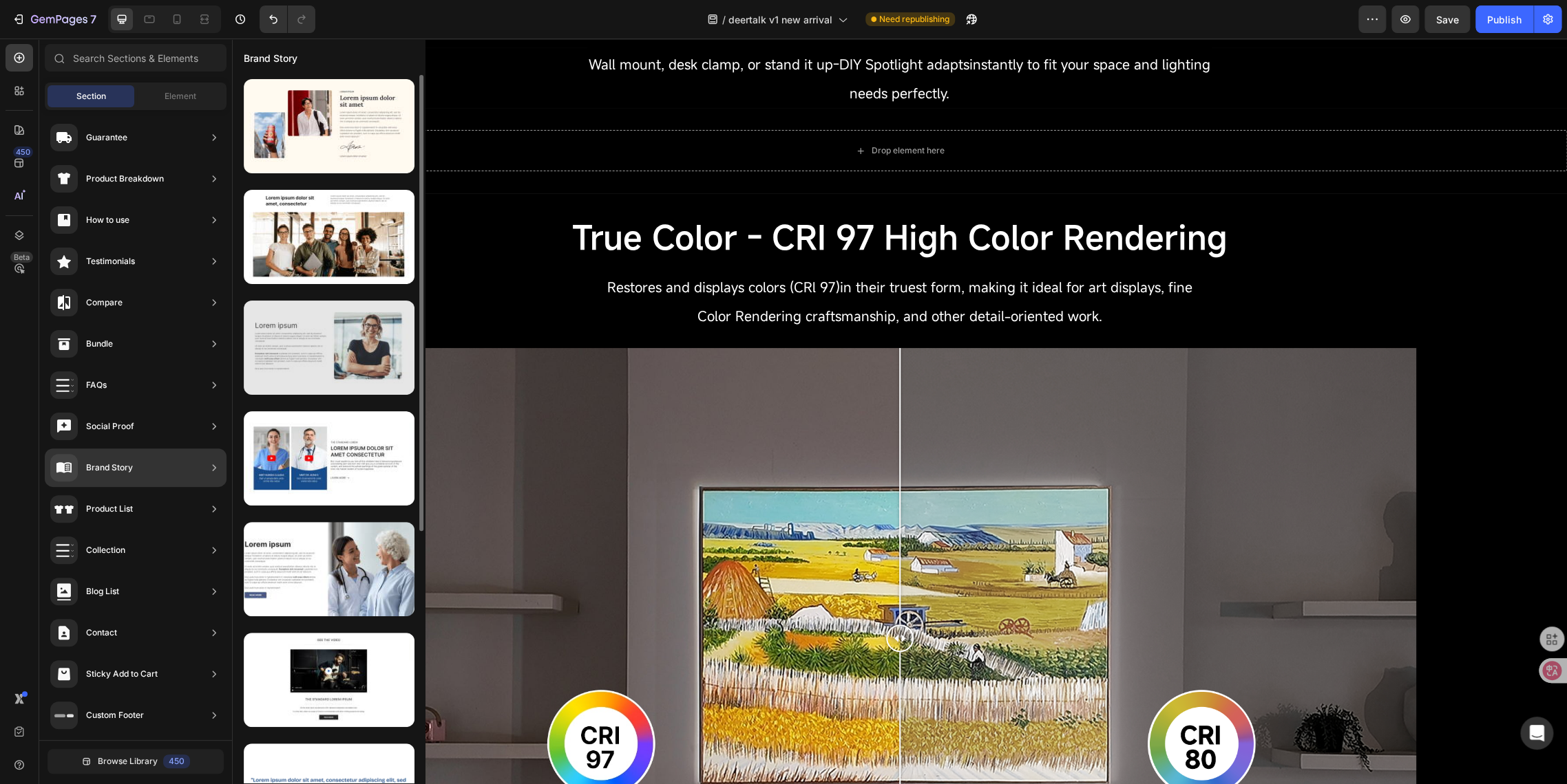
click at [318, 347] on div at bounding box center [329, 347] width 170 height 94
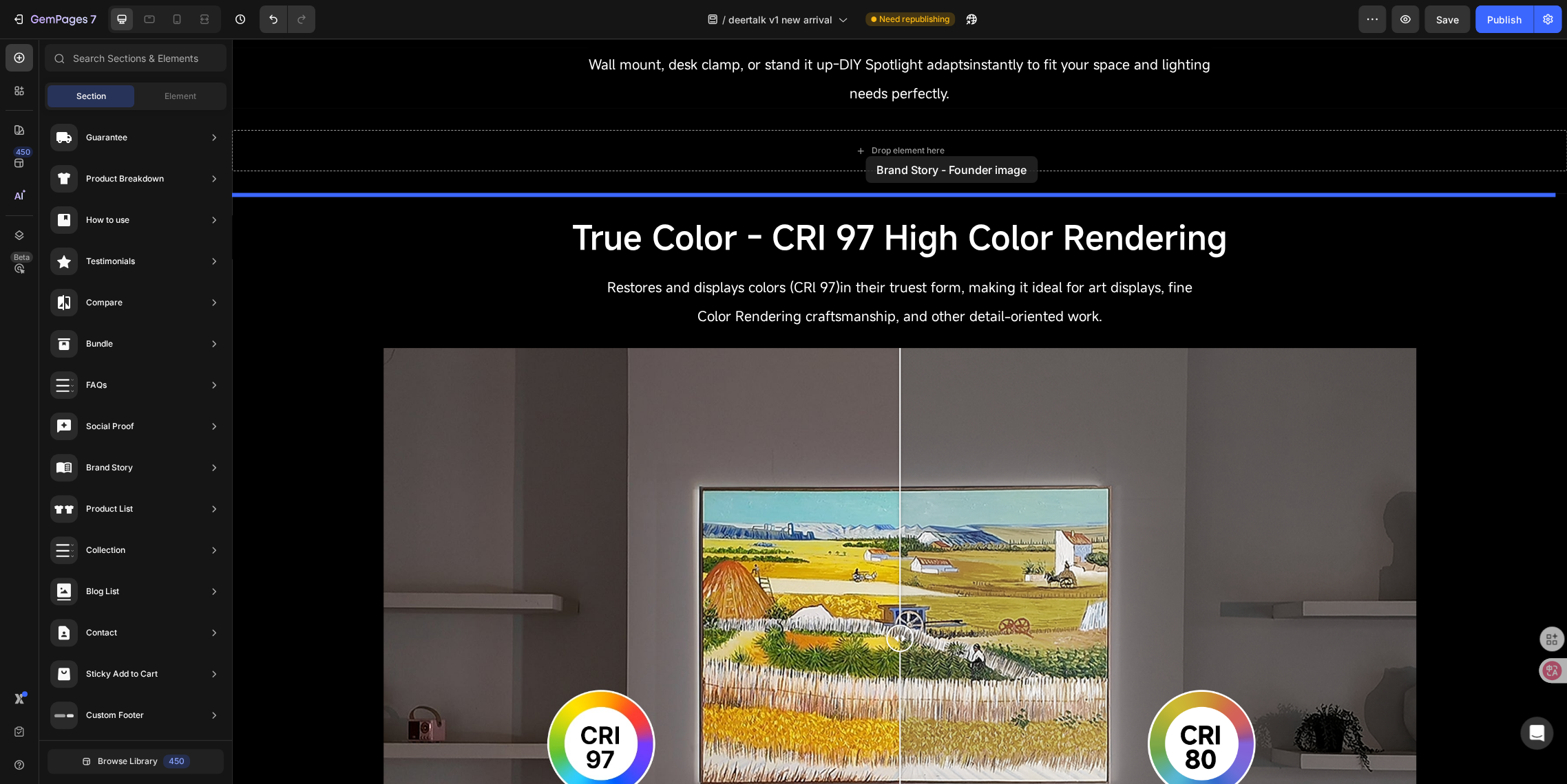
drag, startPoint x: 546, startPoint y: 385, endPoint x: 865, endPoint y: 156, distance: 392.7
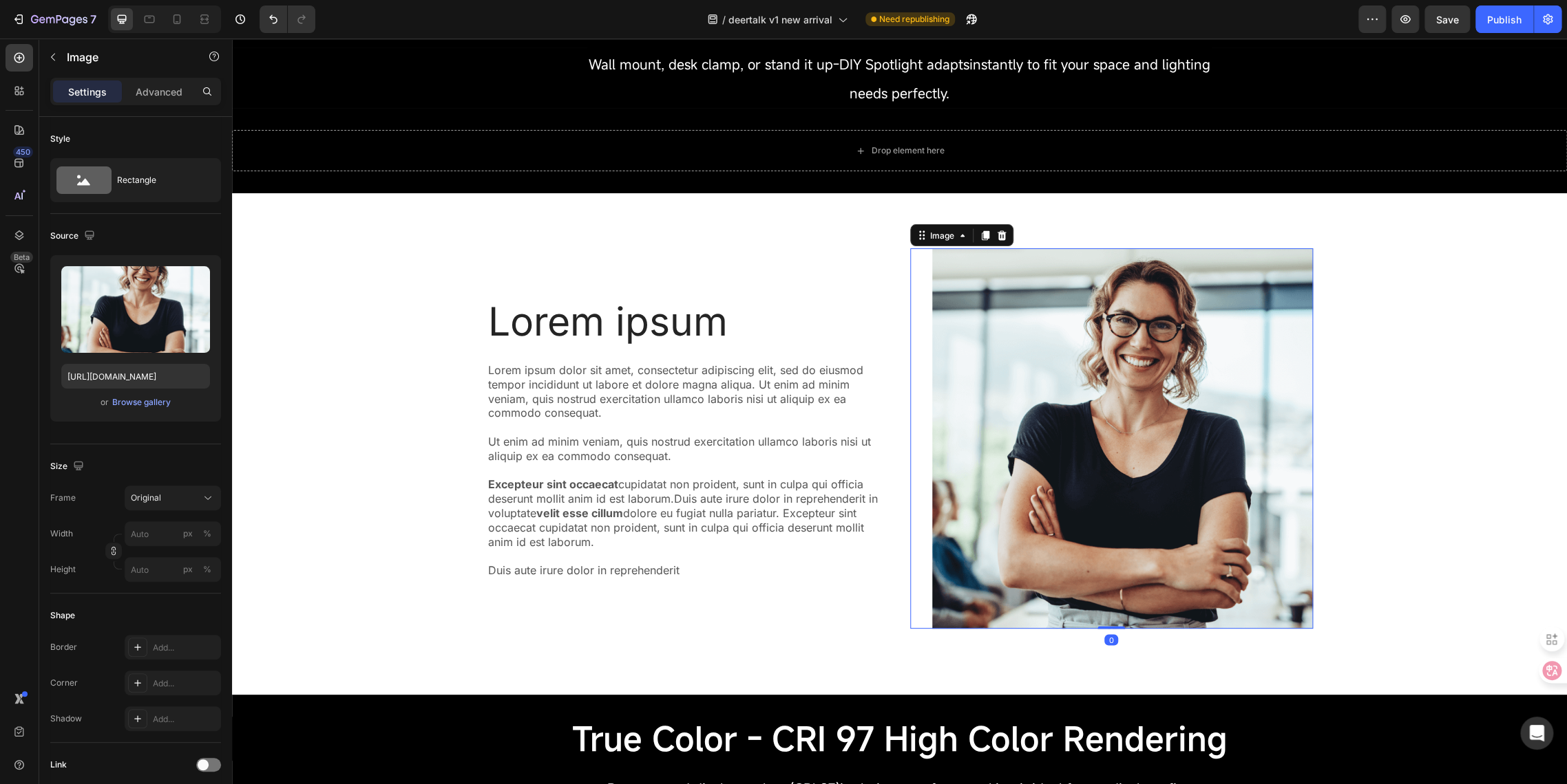
click at [982, 370] on img at bounding box center [1122, 437] width 380 height 380
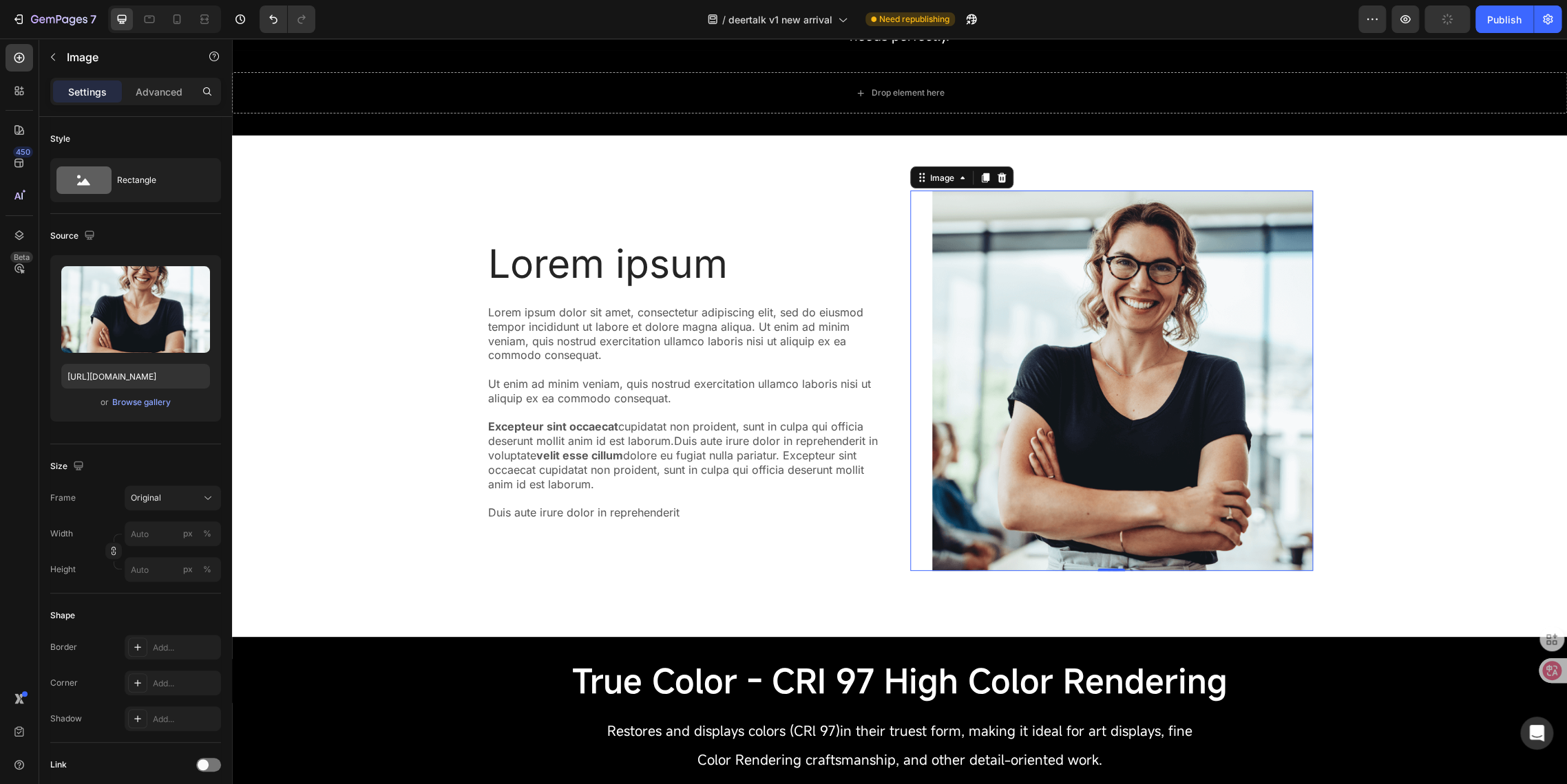
scroll to position [1733, 0]
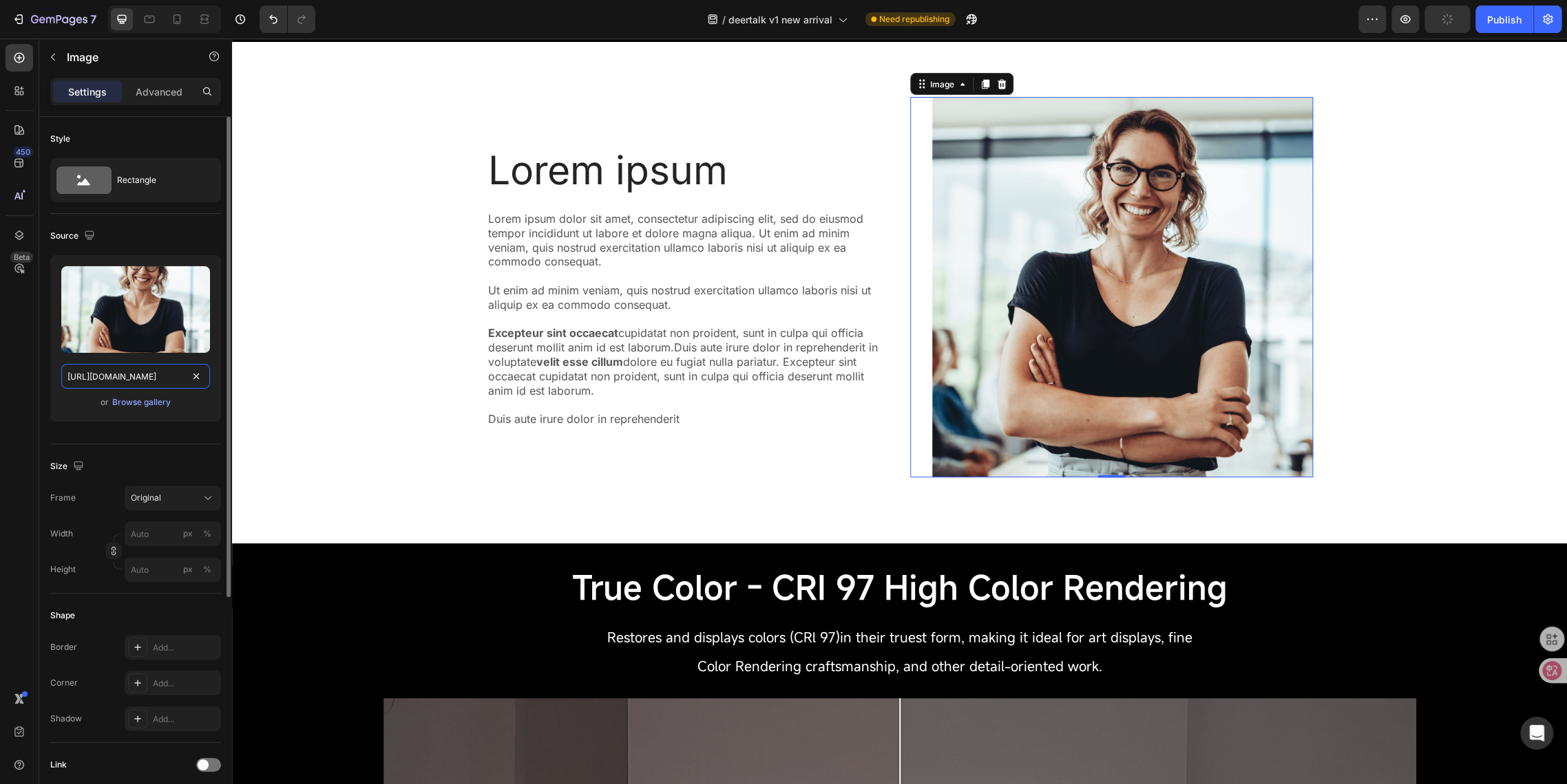
click at [144, 380] on input "https://cdn.shopify.com/s/files/1/2005/9307/files/432750572815254551-045f6fd4-b…" at bounding box center [135, 376] width 148 height 25
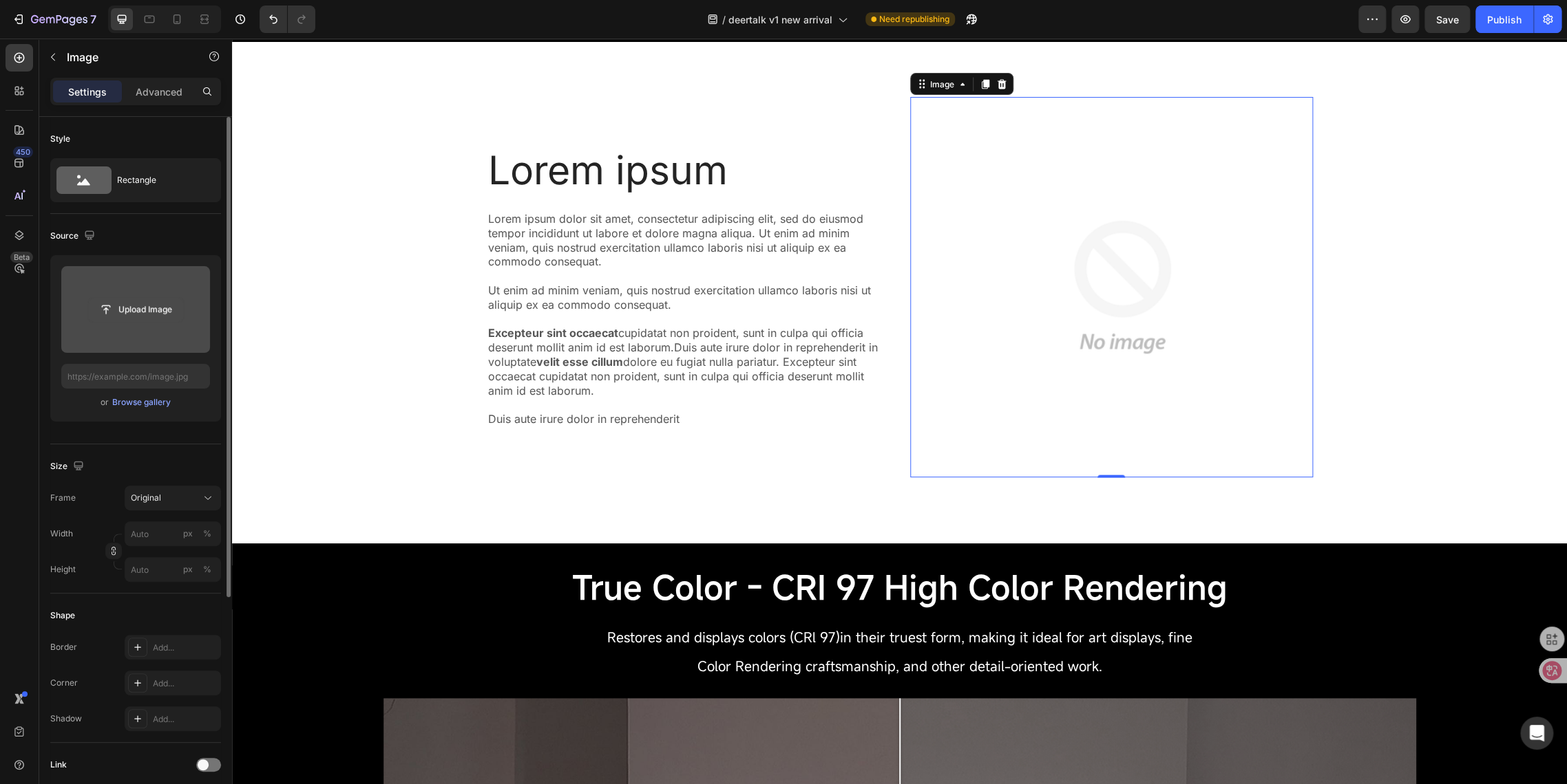
click at [148, 309] on input "file" at bounding box center [135, 309] width 95 height 23
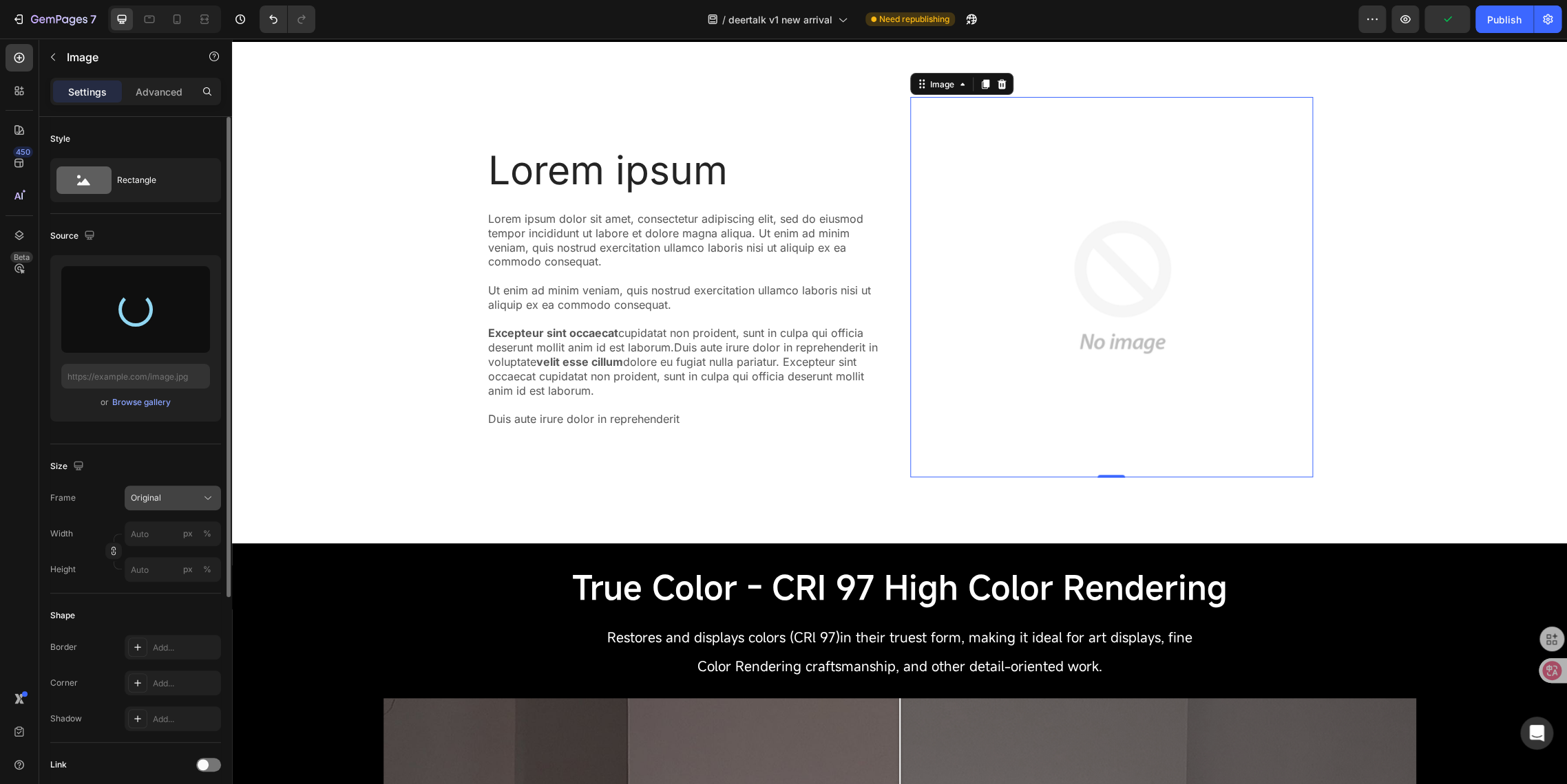
click at [158, 503] on span "Original" at bounding box center [147, 498] width 31 height 12
click at [159, 578] on span "Horizontal" at bounding box center [150, 584] width 40 height 13
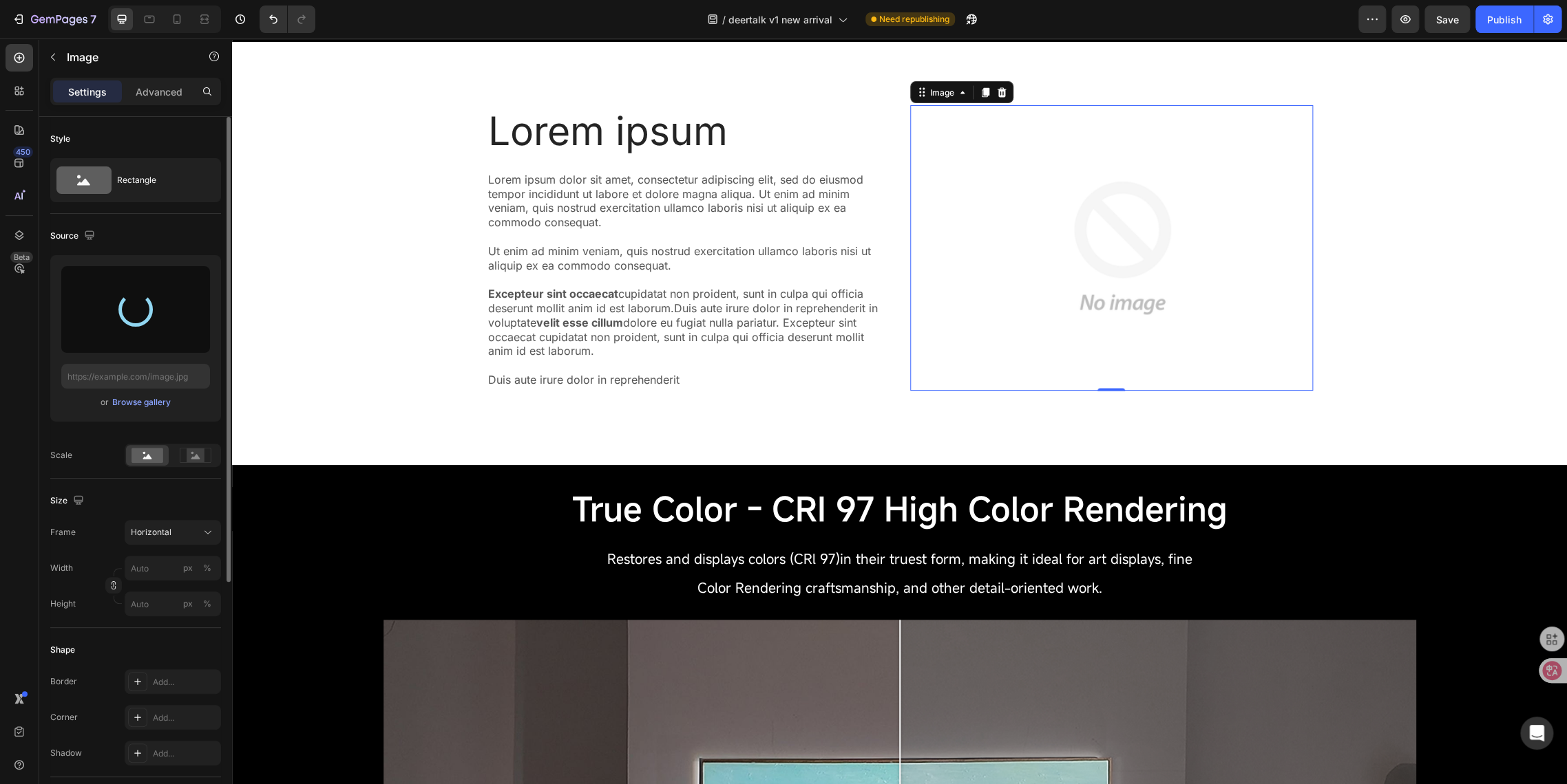
type input "[URL][DOMAIN_NAME]"
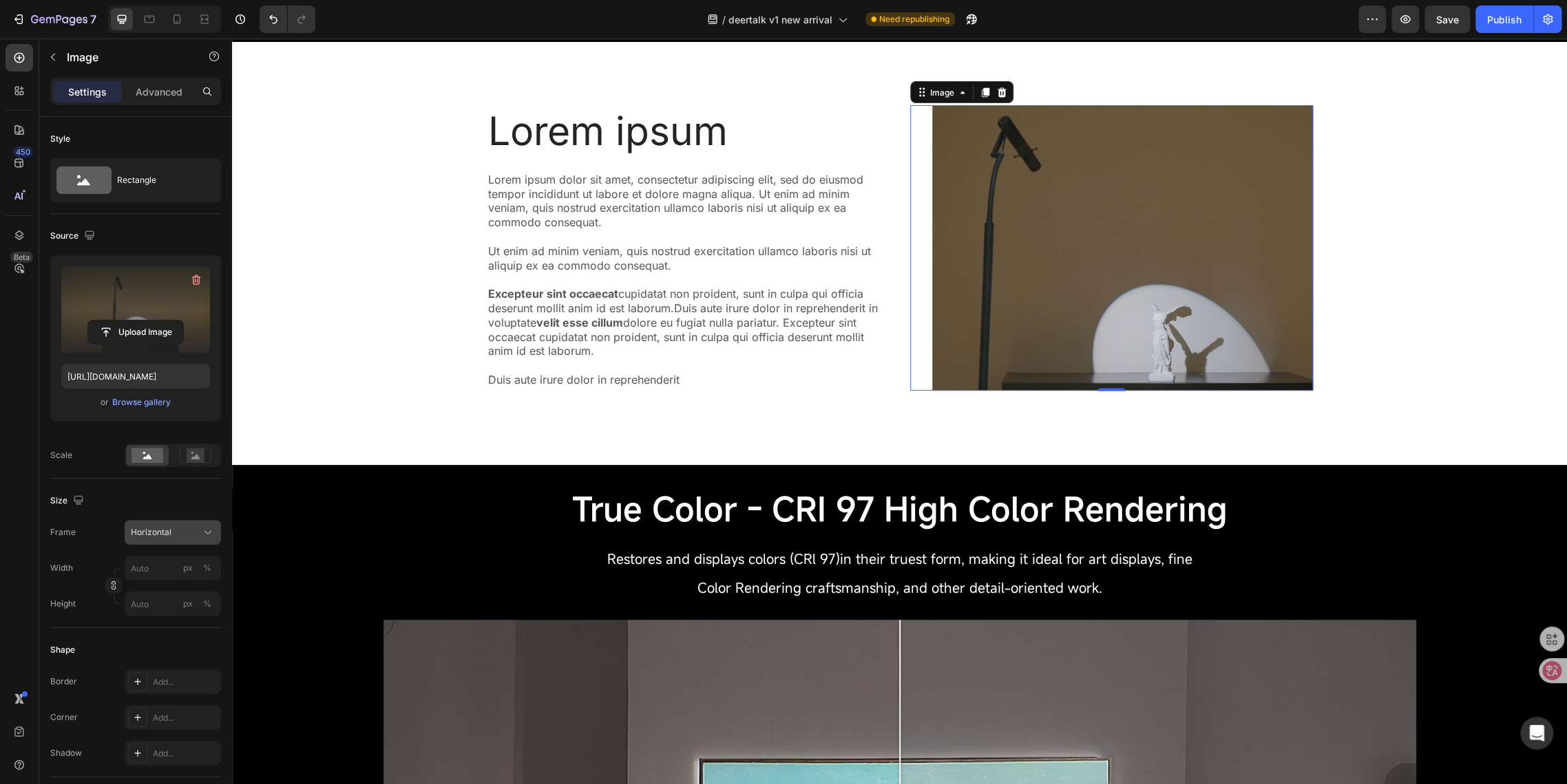
click at [155, 538] on span "Horizontal" at bounding box center [151, 532] width 40 height 12
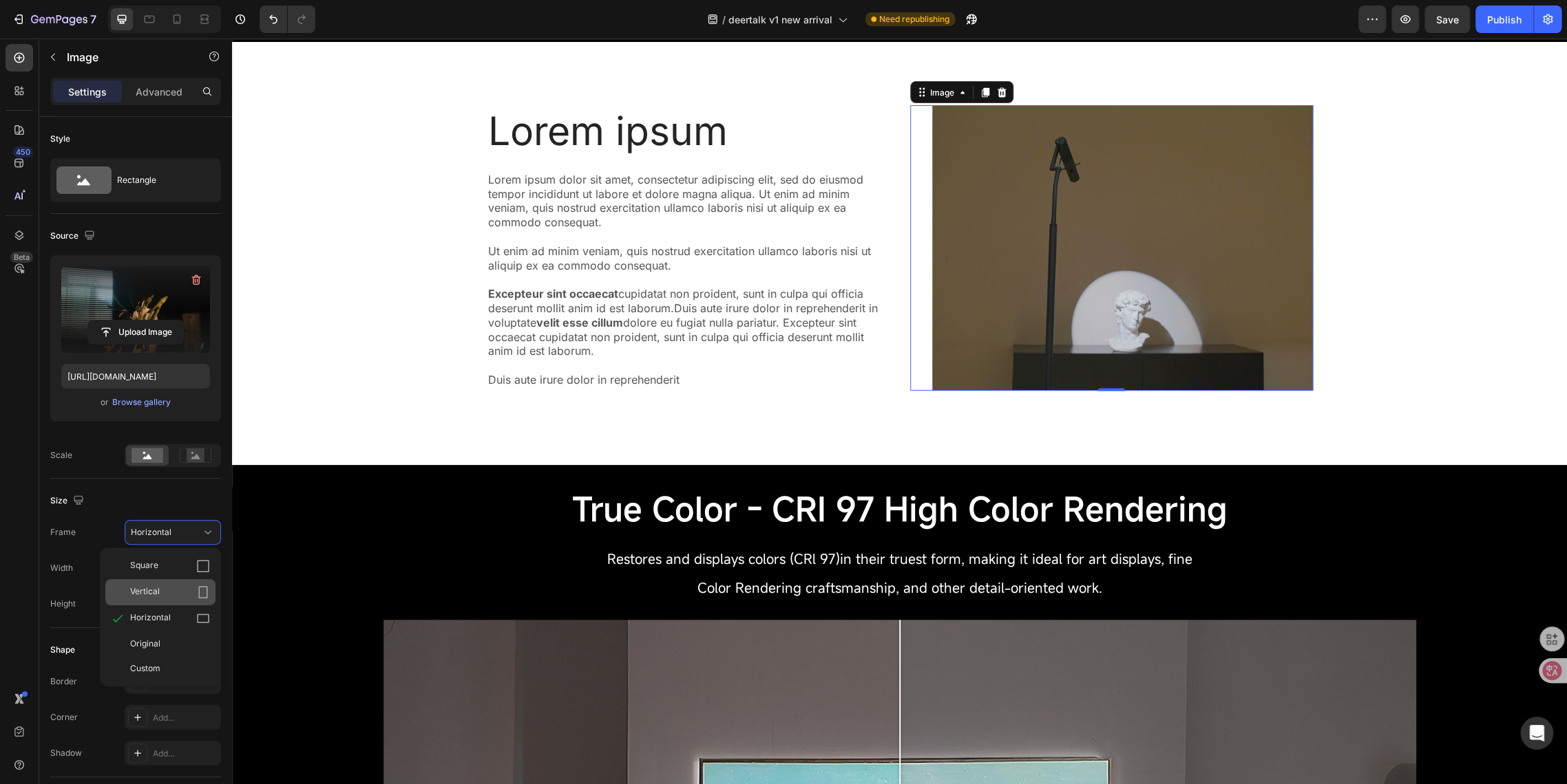
click at [147, 594] on span "Vertical" at bounding box center [145, 593] width 30 height 13
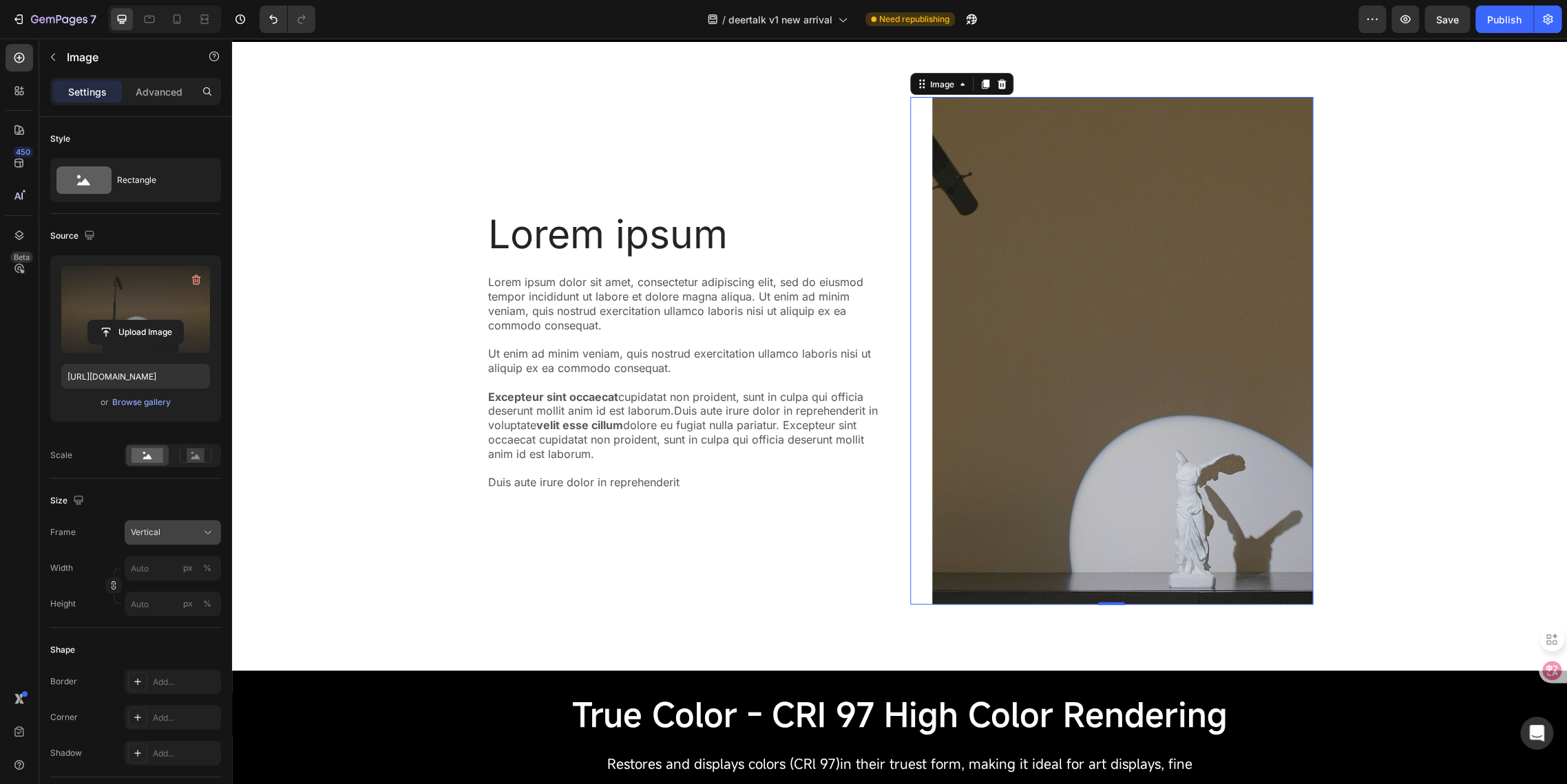
click at [148, 537] on span "Vertical" at bounding box center [146, 532] width 30 height 12
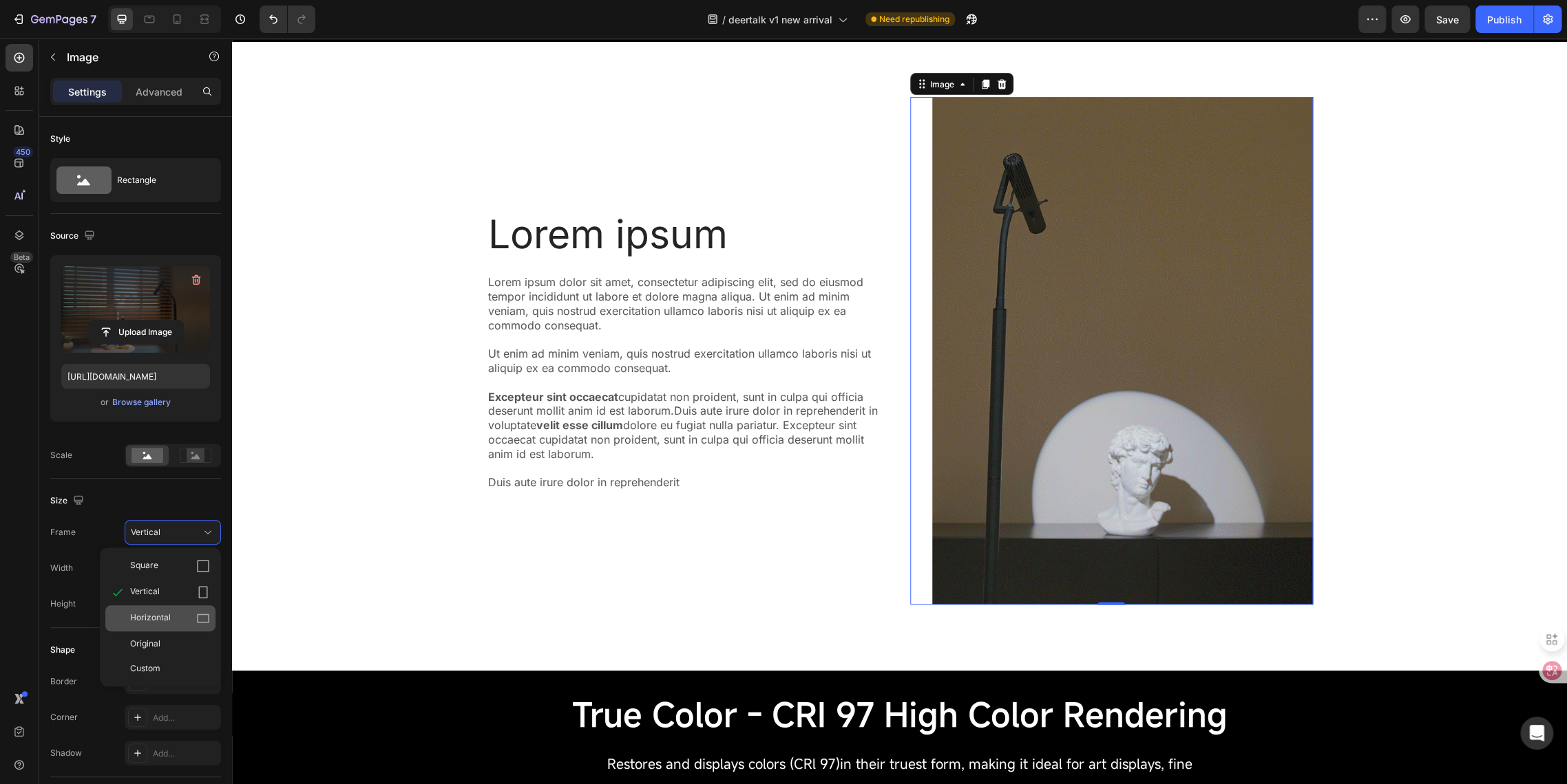
click at [158, 623] on span "Horizontal" at bounding box center [150, 618] width 40 height 13
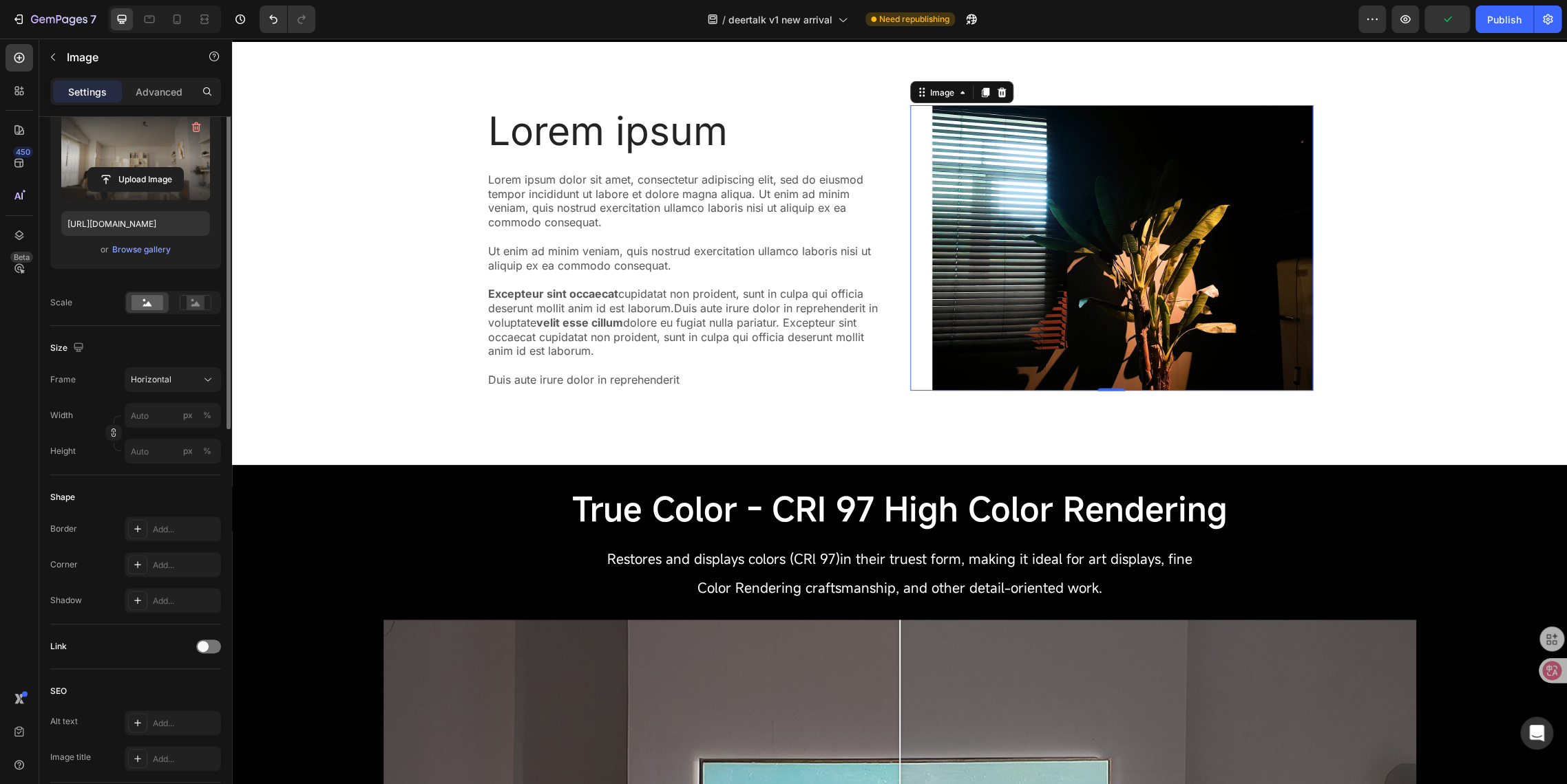
scroll to position [0, 0]
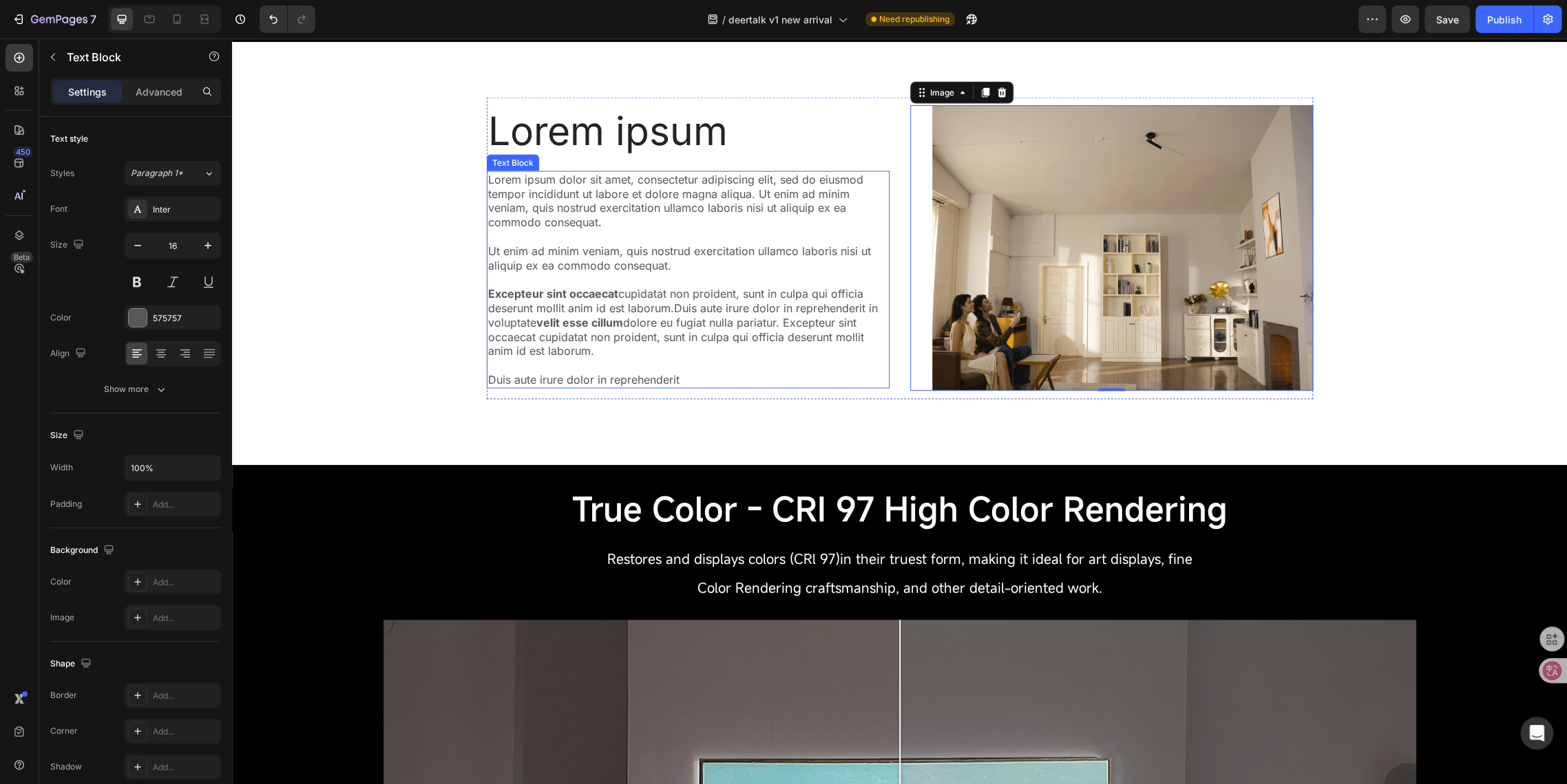
click at [739, 306] on p "Lorem ipsum dolor sit amet, consectetur adipiscing elit, sed do eiusmod tempor …" at bounding box center [689, 280] width 400 height 214
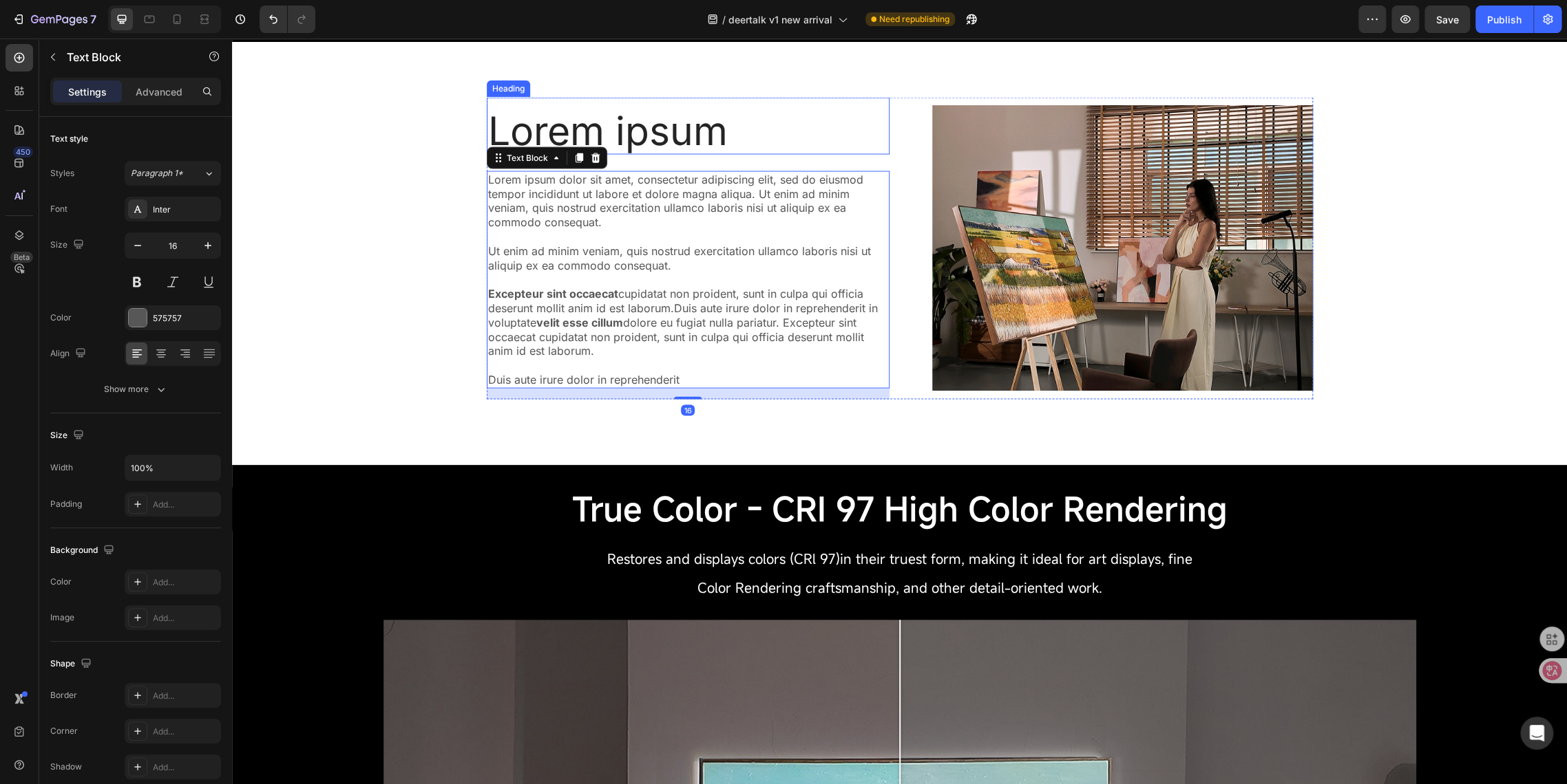
click at [650, 139] on h2 "Lorem ipsum" at bounding box center [688, 131] width 402 height 46
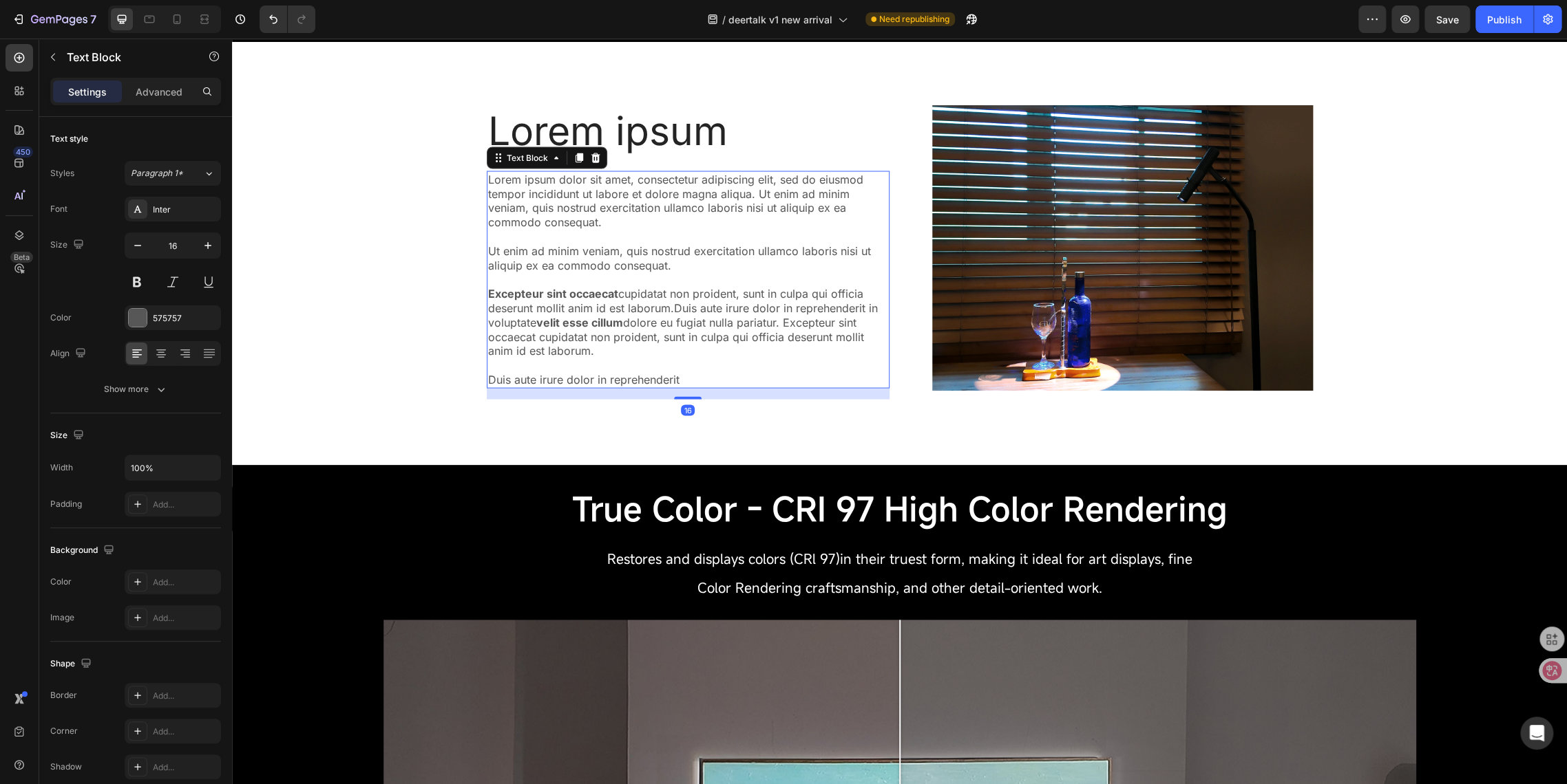
click at [647, 280] on p "Lorem ipsum dolor sit amet, consectetur adipiscing elit, sed do eiusmod tempor …" at bounding box center [689, 280] width 400 height 214
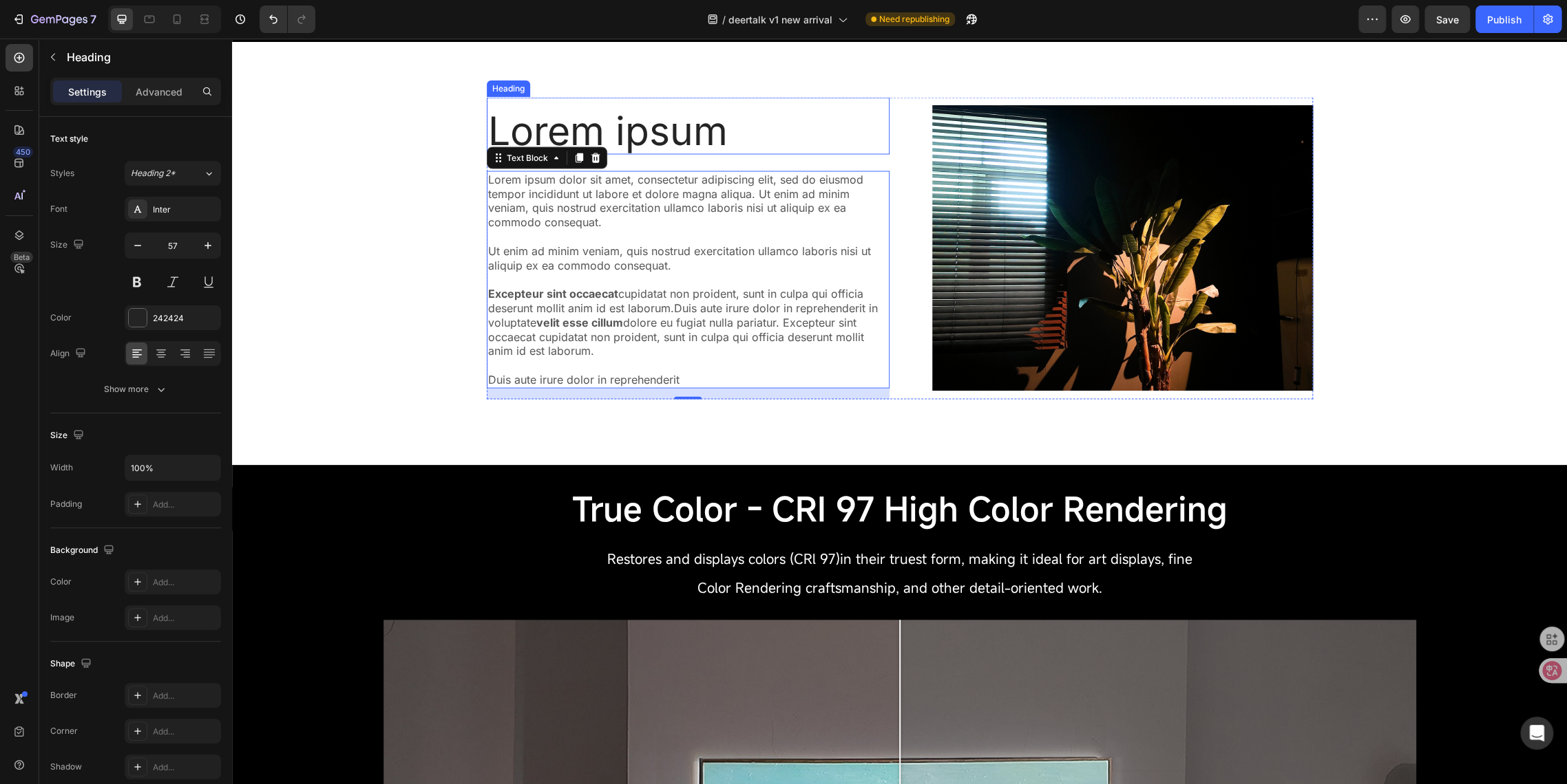
click at [553, 128] on h2 "Lorem ipsum" at bounding box center [688, 131] width 402 height 46
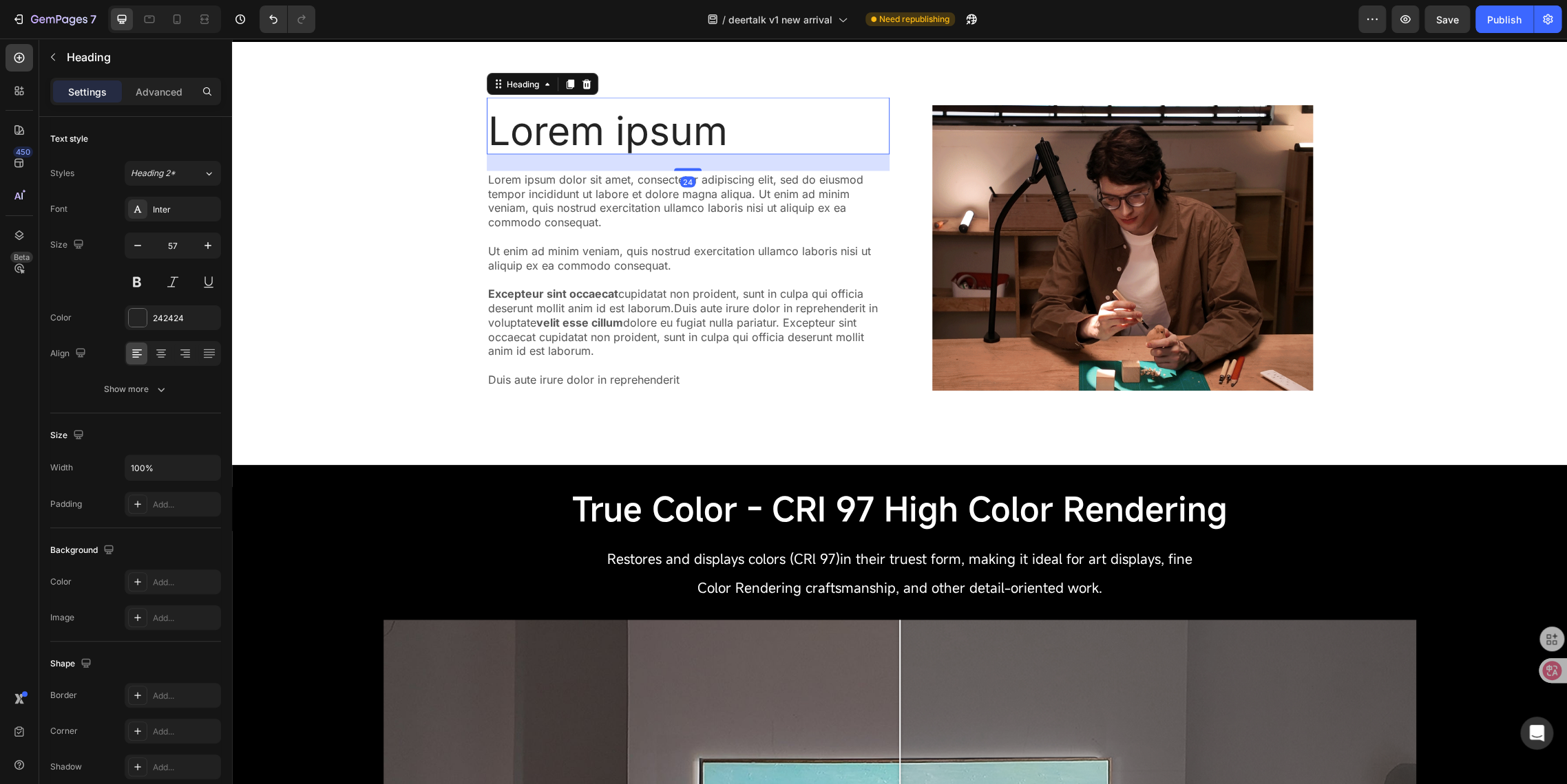
click at [553, 128] on h2 "Lorem ipsum" at bounding box center [688, 131] width 402 height 46
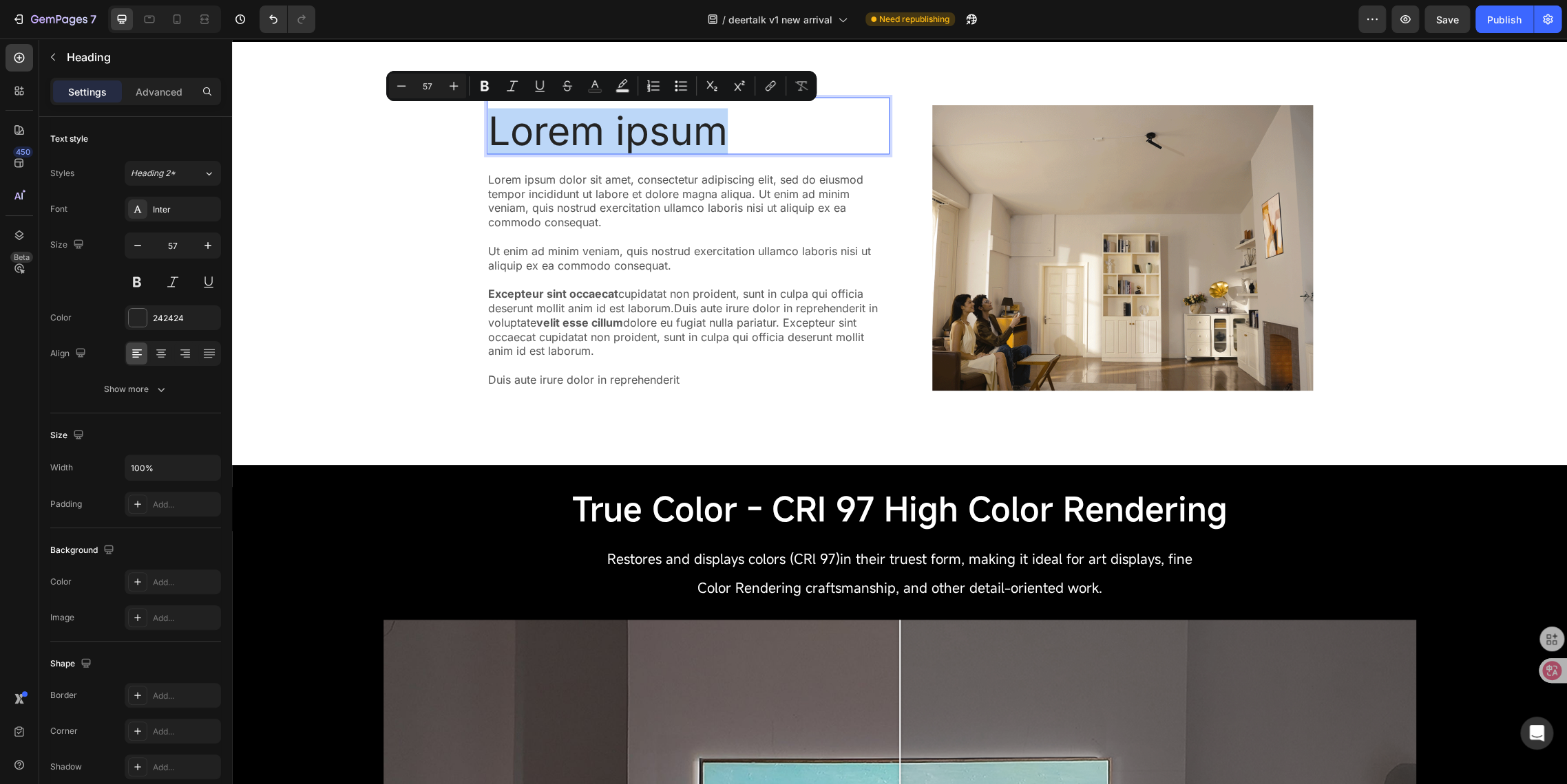
click at [848, 121] on p "Lorem ipsum" at bounding box center [689, 130] width 400 height 43
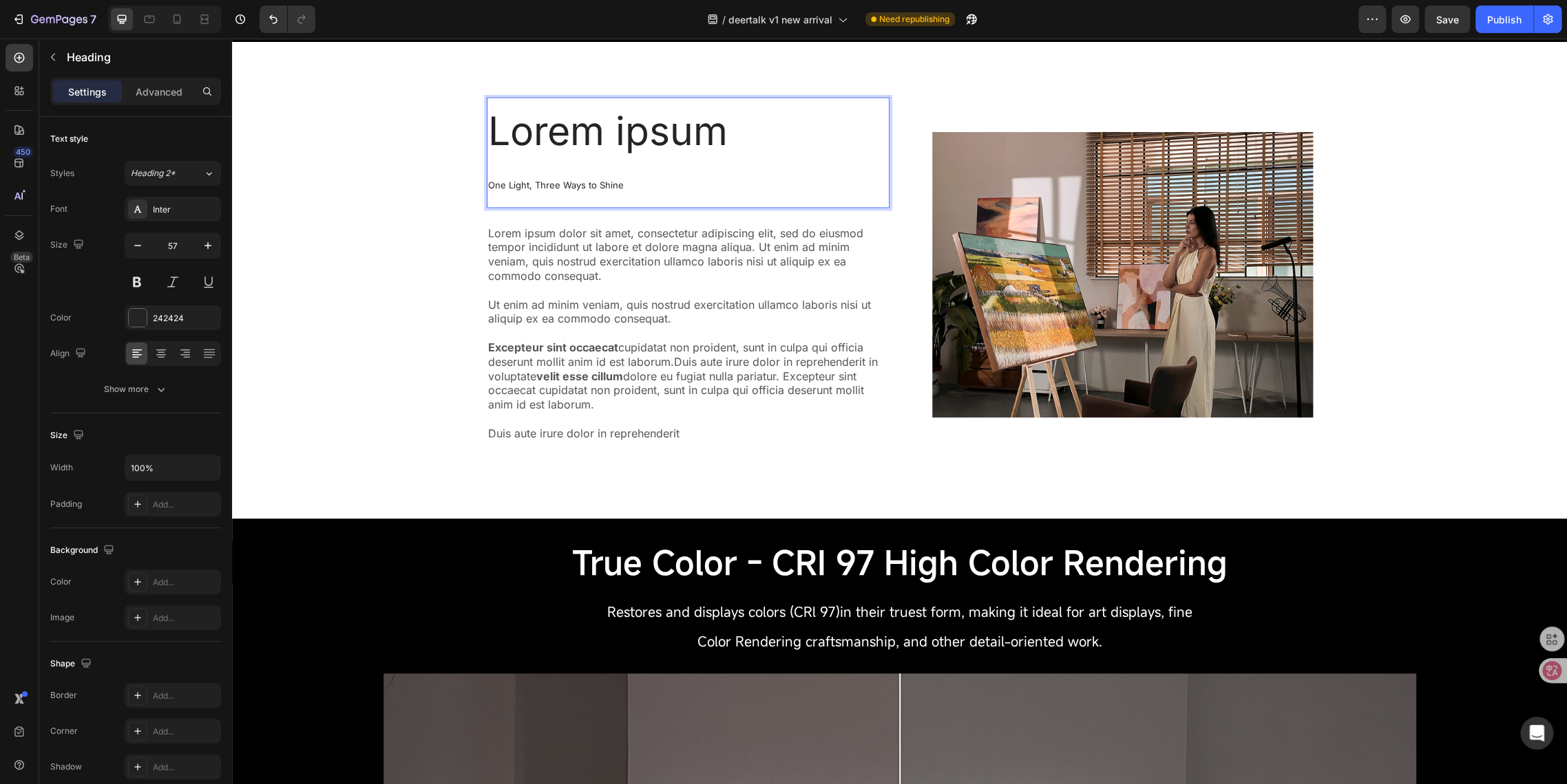
click at [601, 126] on p "Lorem ipsum One Light, Three Ways to Shine" at bounding box center [689, 157] width 400 height 97
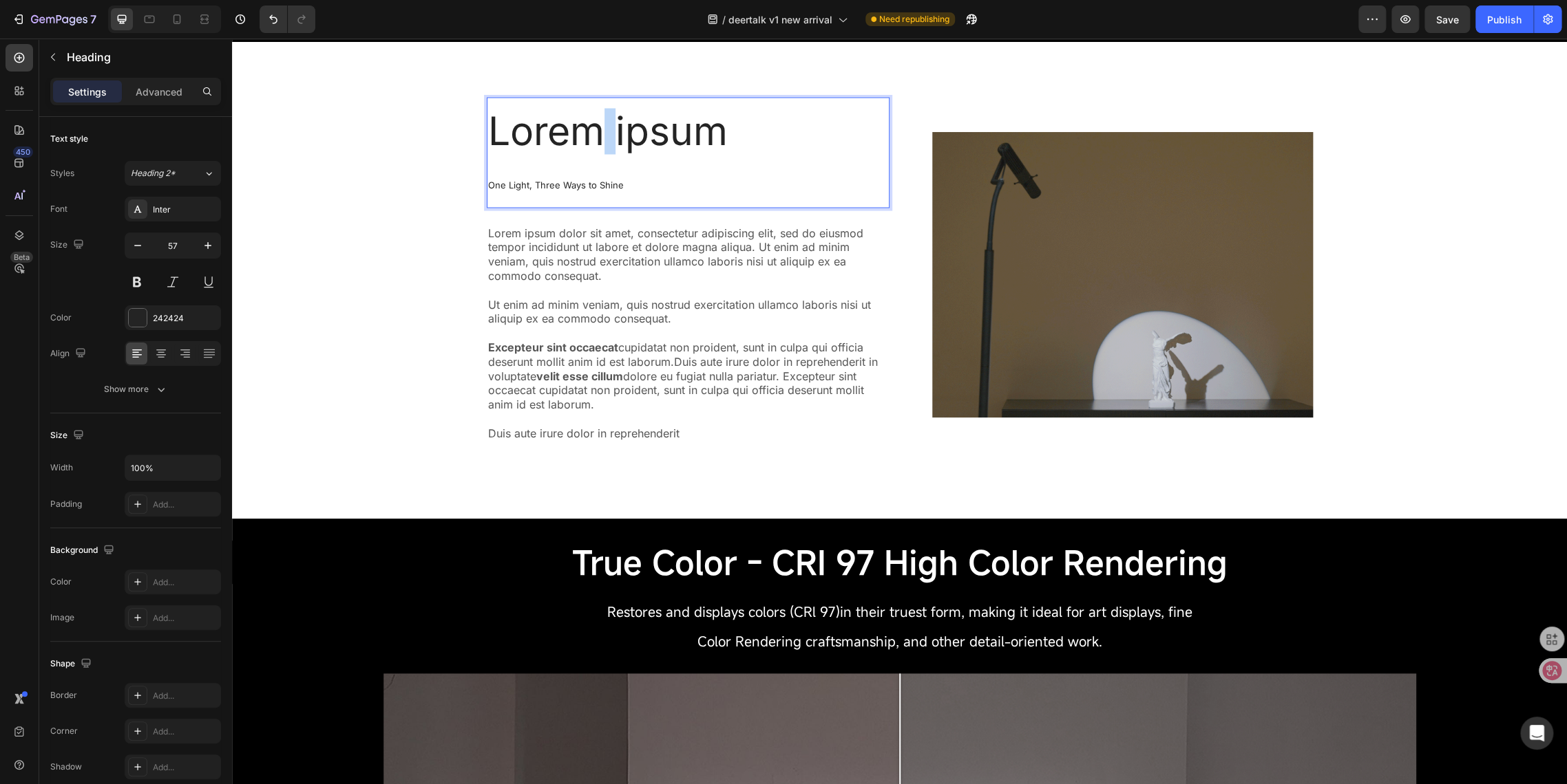
click at [601, 126] on p "Lorem ipsum One Light, Three Ways to Shine" at bounding box center [689, 157] width 400 height 97
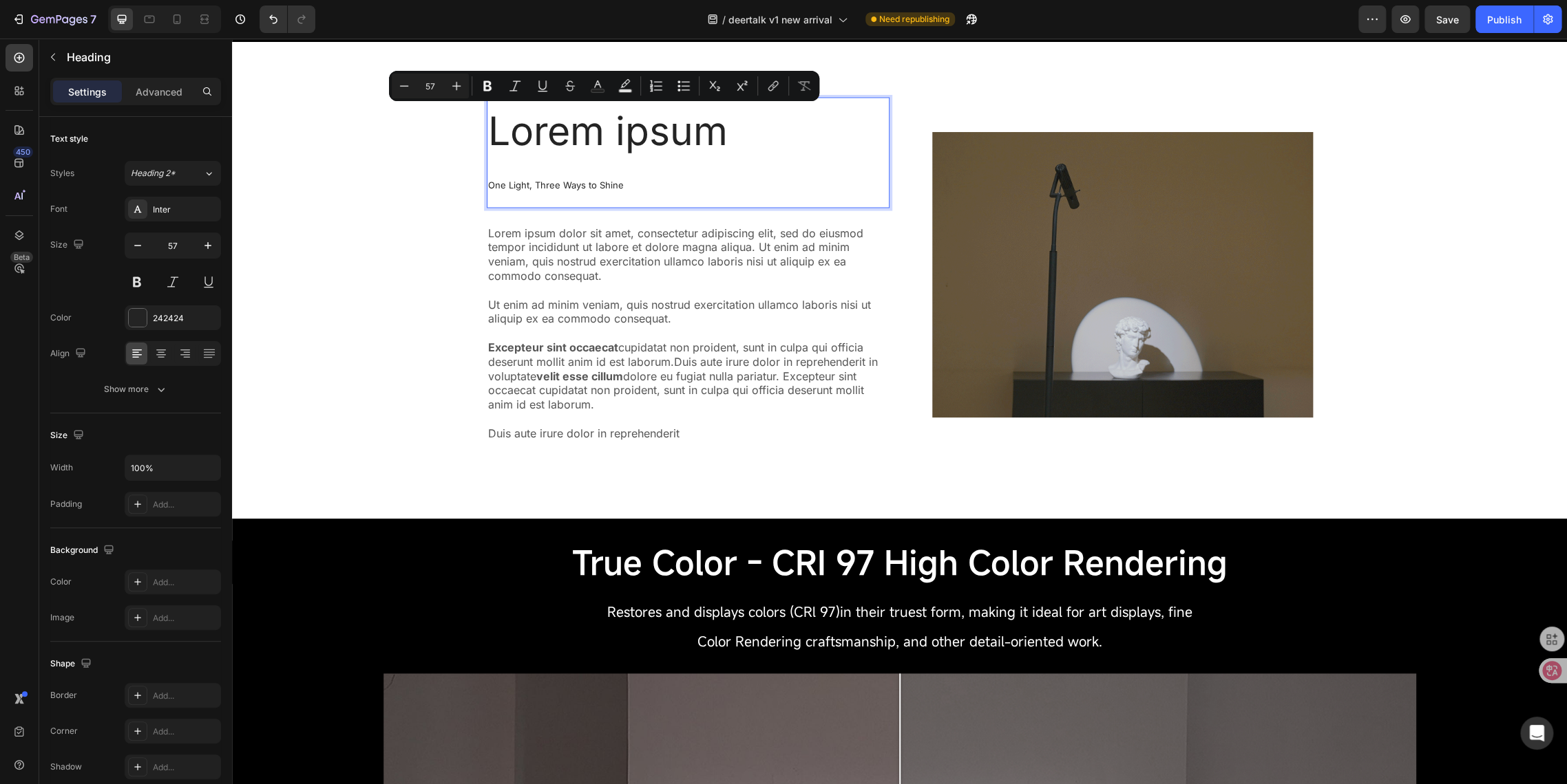
click at [547, 127] on p "Lorem ipsum One Light, Three Ways to Shine" at bounding box center [689, 157] width 400 height 97
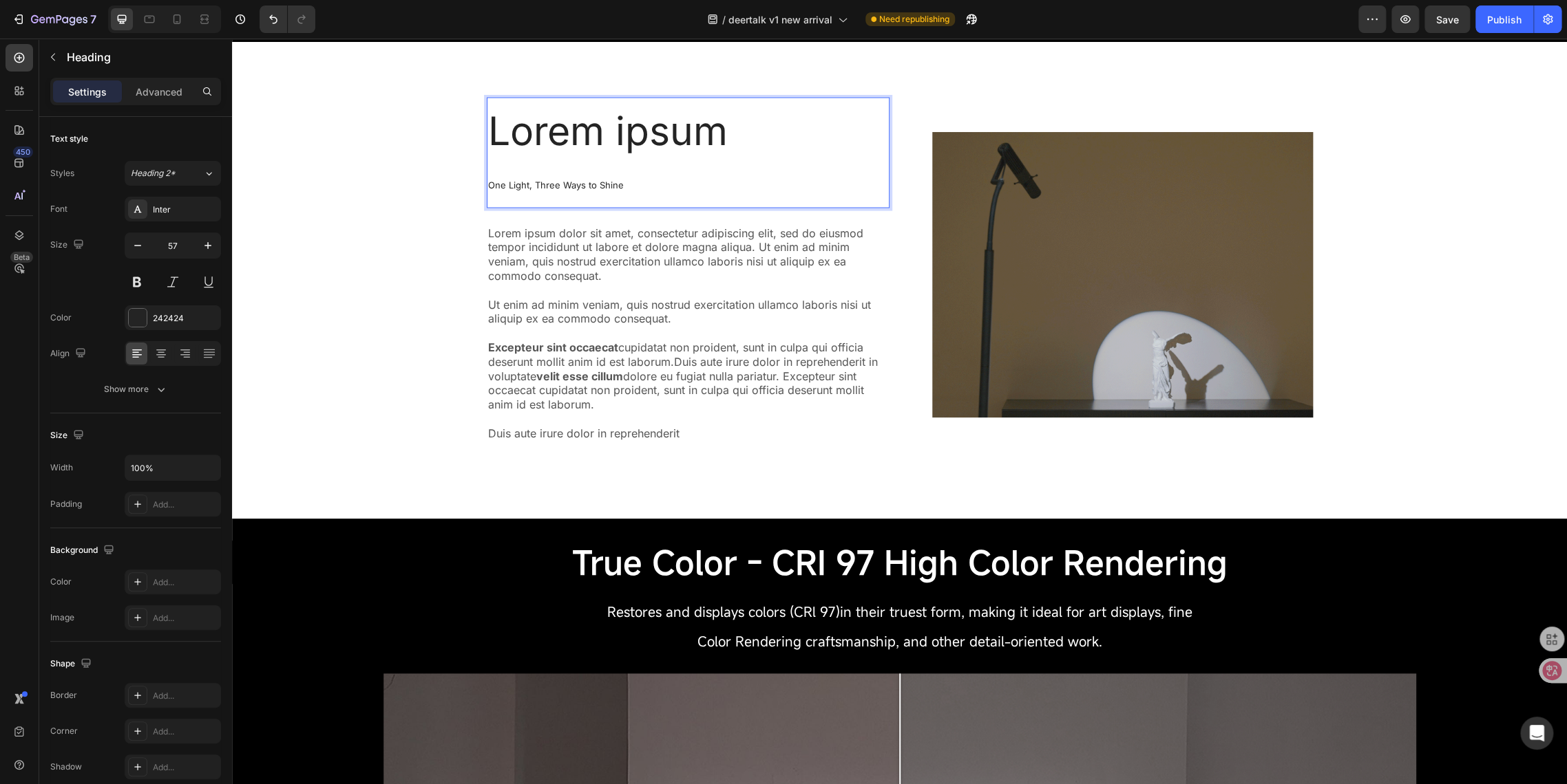
click at [512, 189] on span "One Light, Three Ways to Shine" at bounding box center [556, 184] width 136 height 11
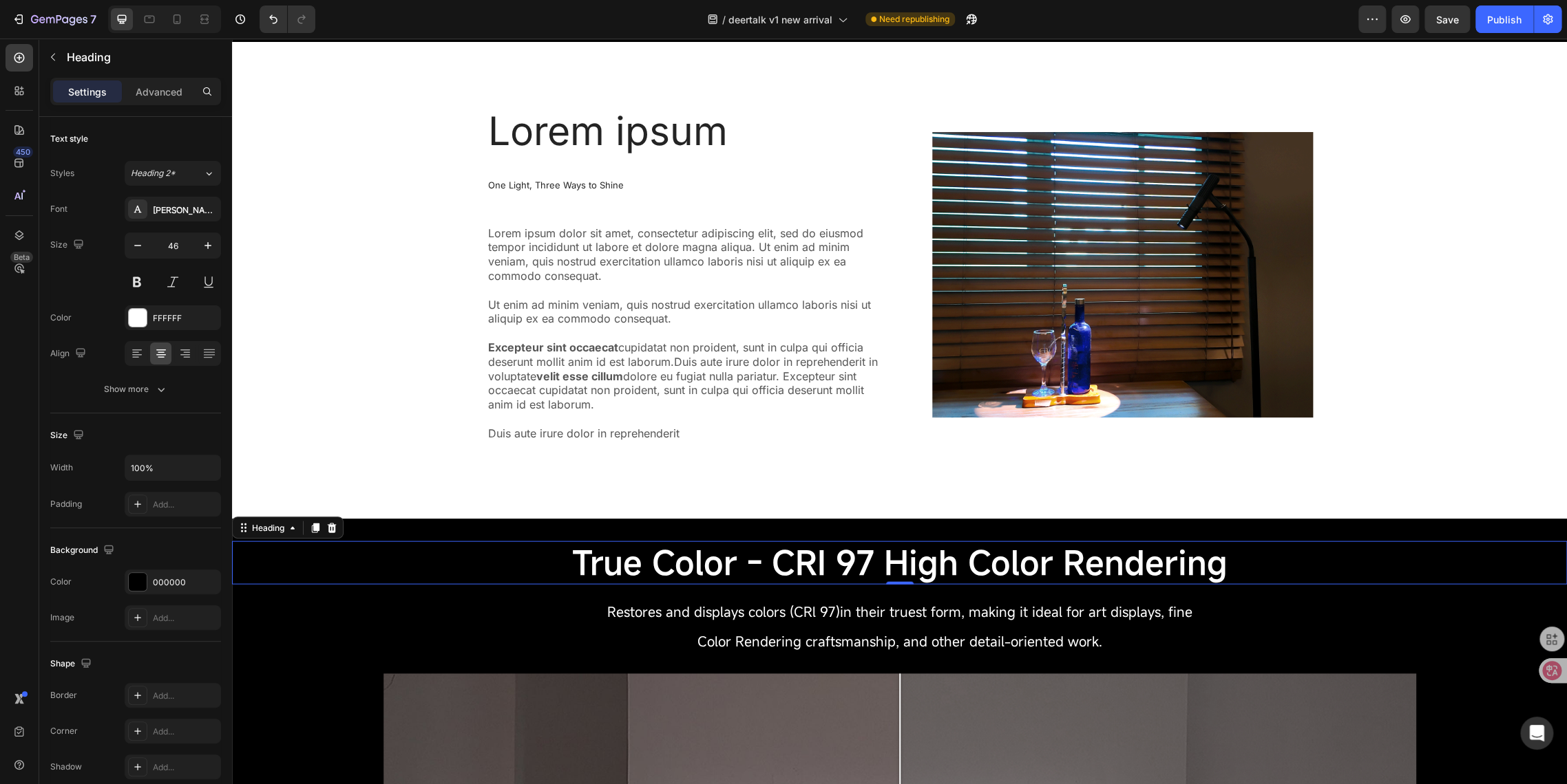
click at [669, 556] on span "True Color - CRI 97 High Color Rendering" at bounding box center [899, 562] width 655 height 44
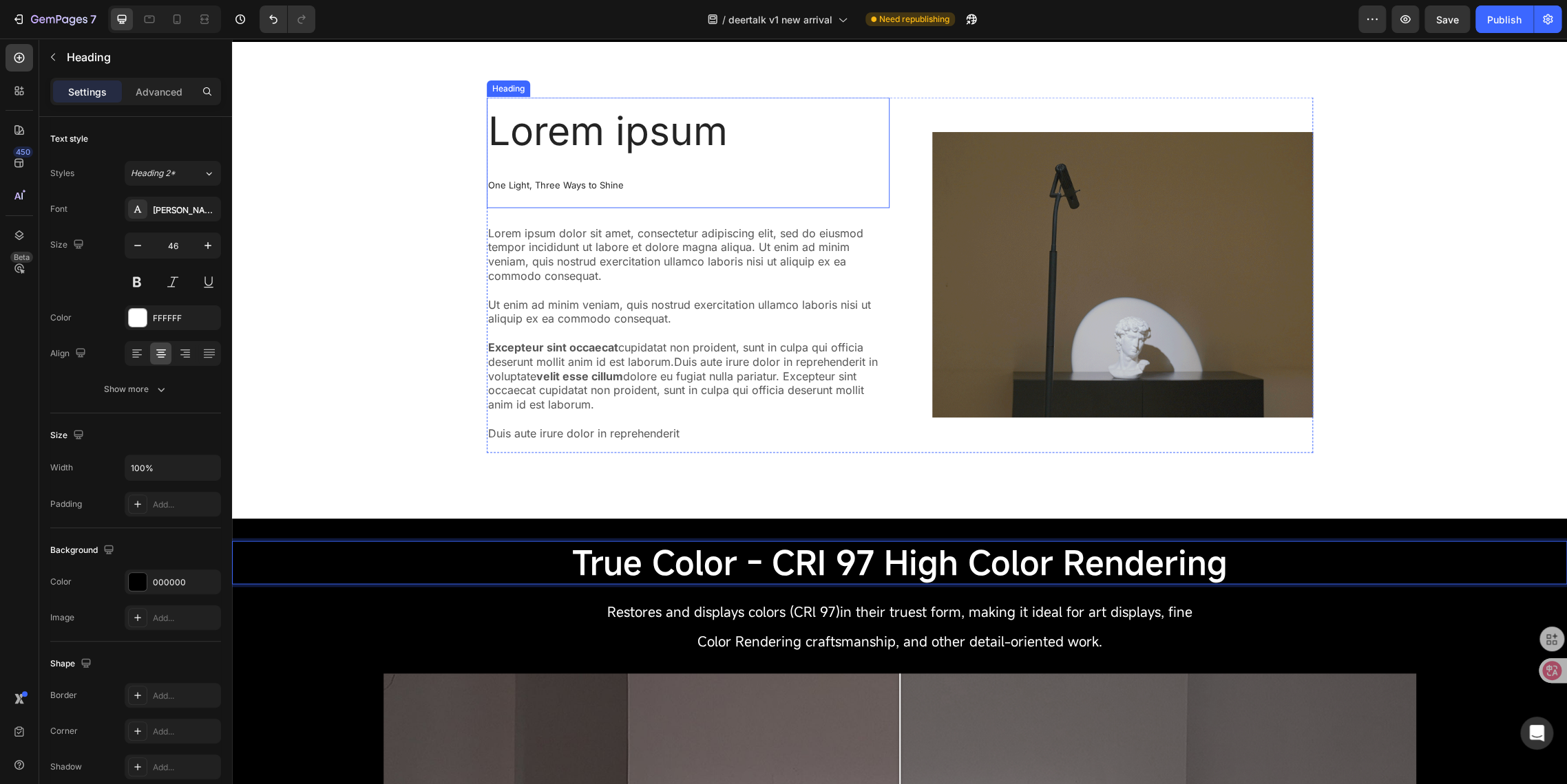
click at [489, 185] on span "One Light, Three Ways to Shine" at bounding box center [556, 184] width 136 height 11
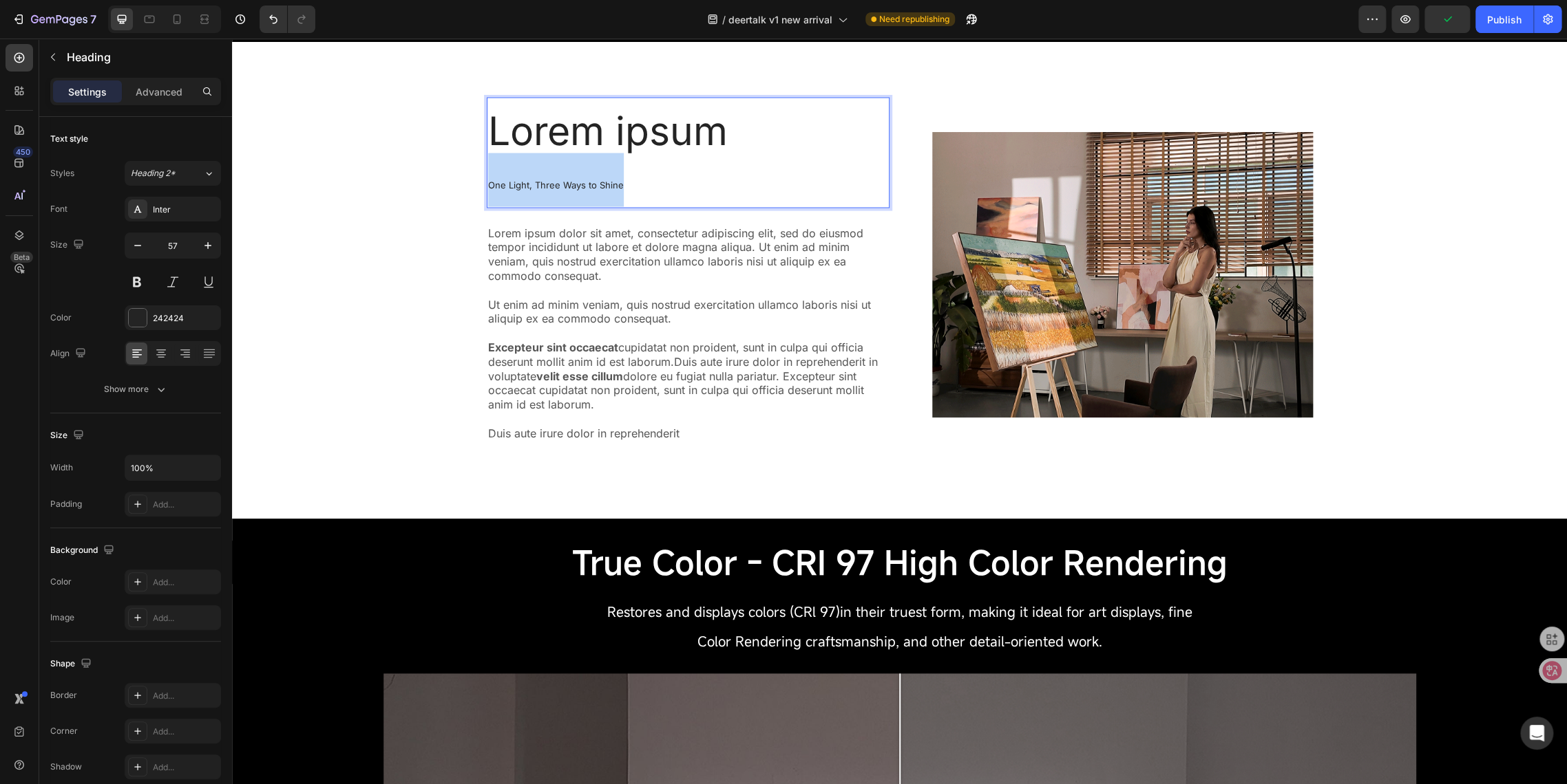
drag, startPoint x: 482, startPoint y: 182, endPoint x: 646, endPoint y: 199, distance: 164.9
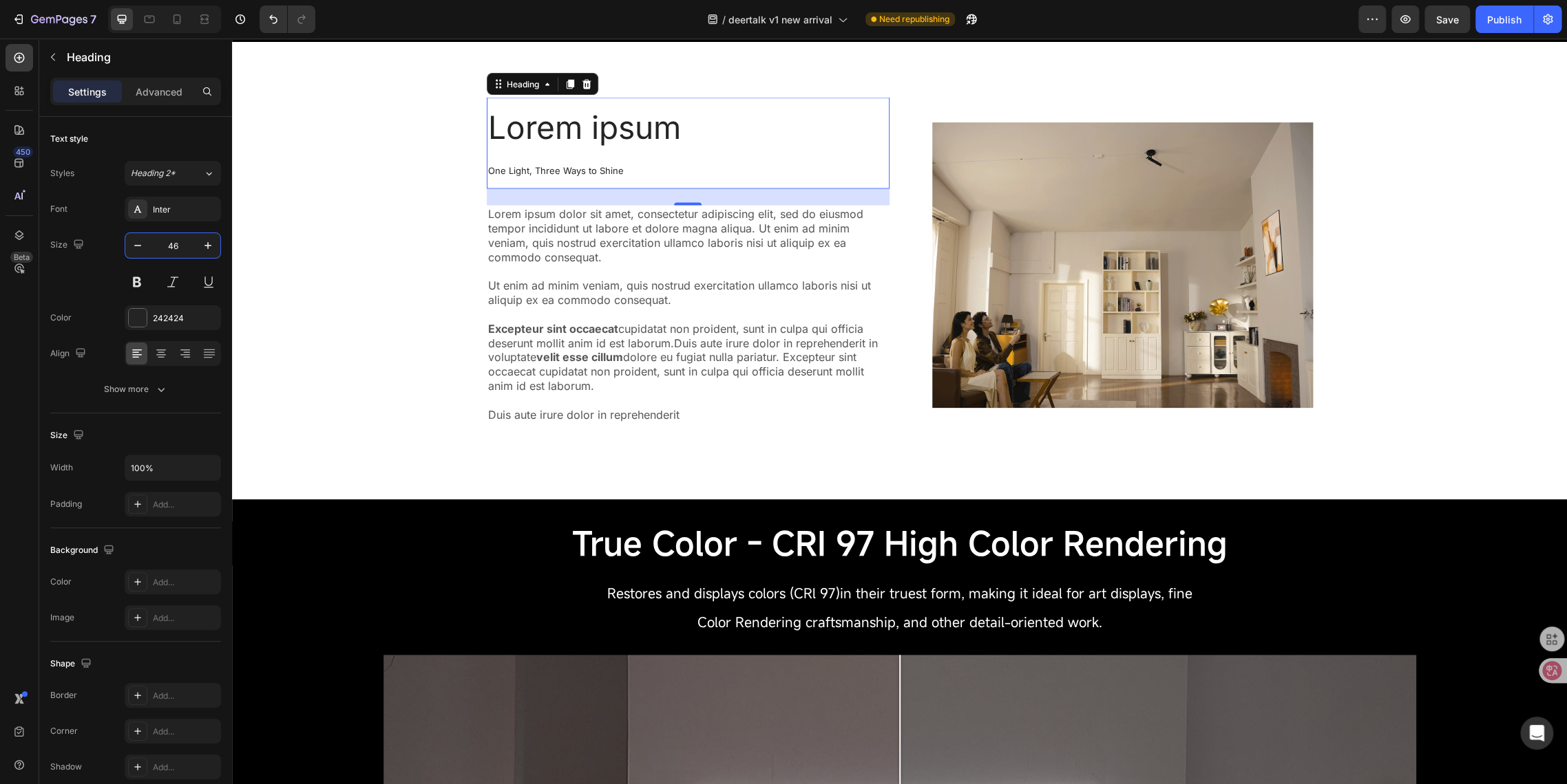
type input "46"
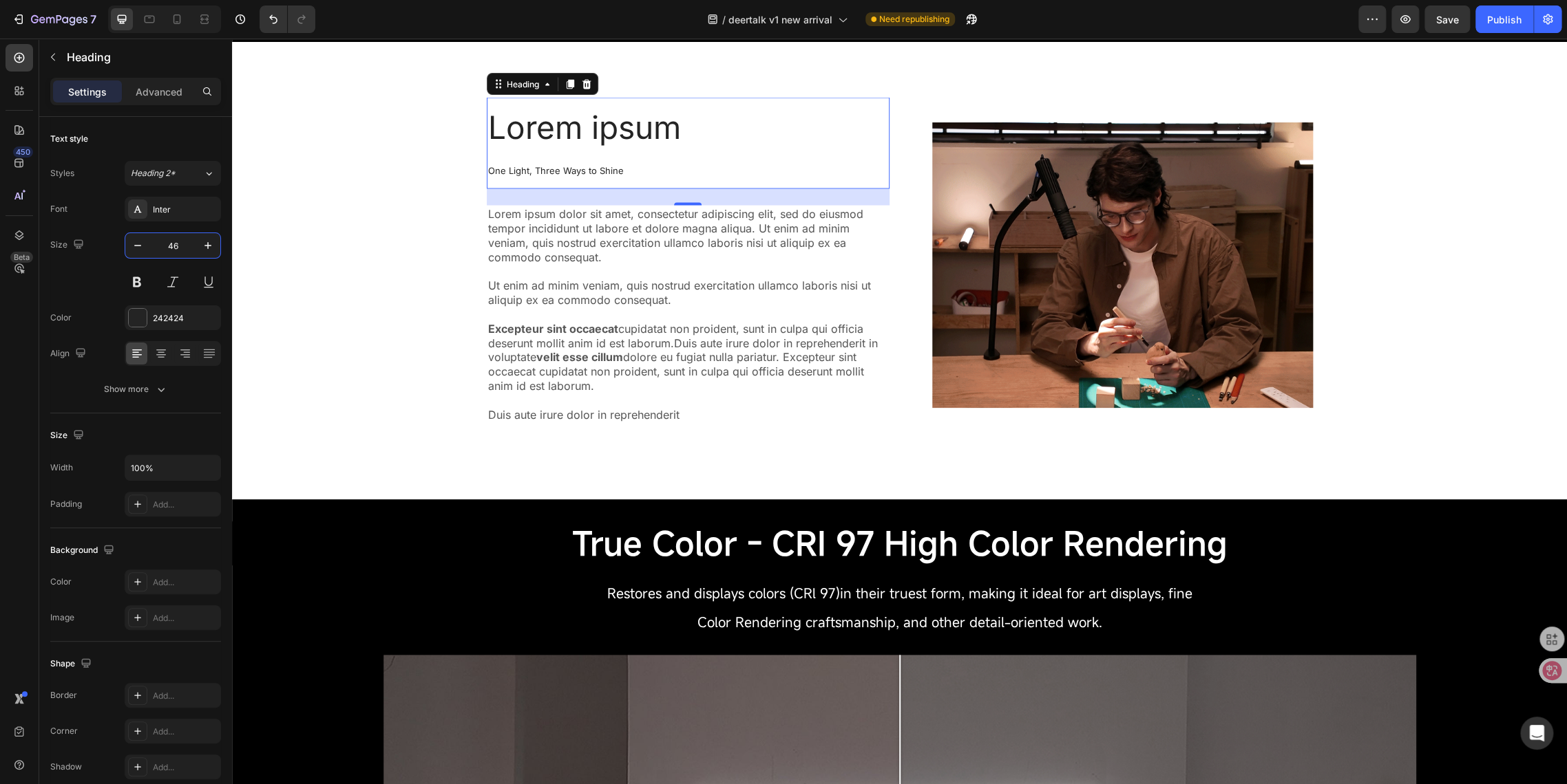
click at [669, 132] on p "Lorem ipsum One Light, Three Ways to Shine" at bounding box center [689, 147] width 400 height 78
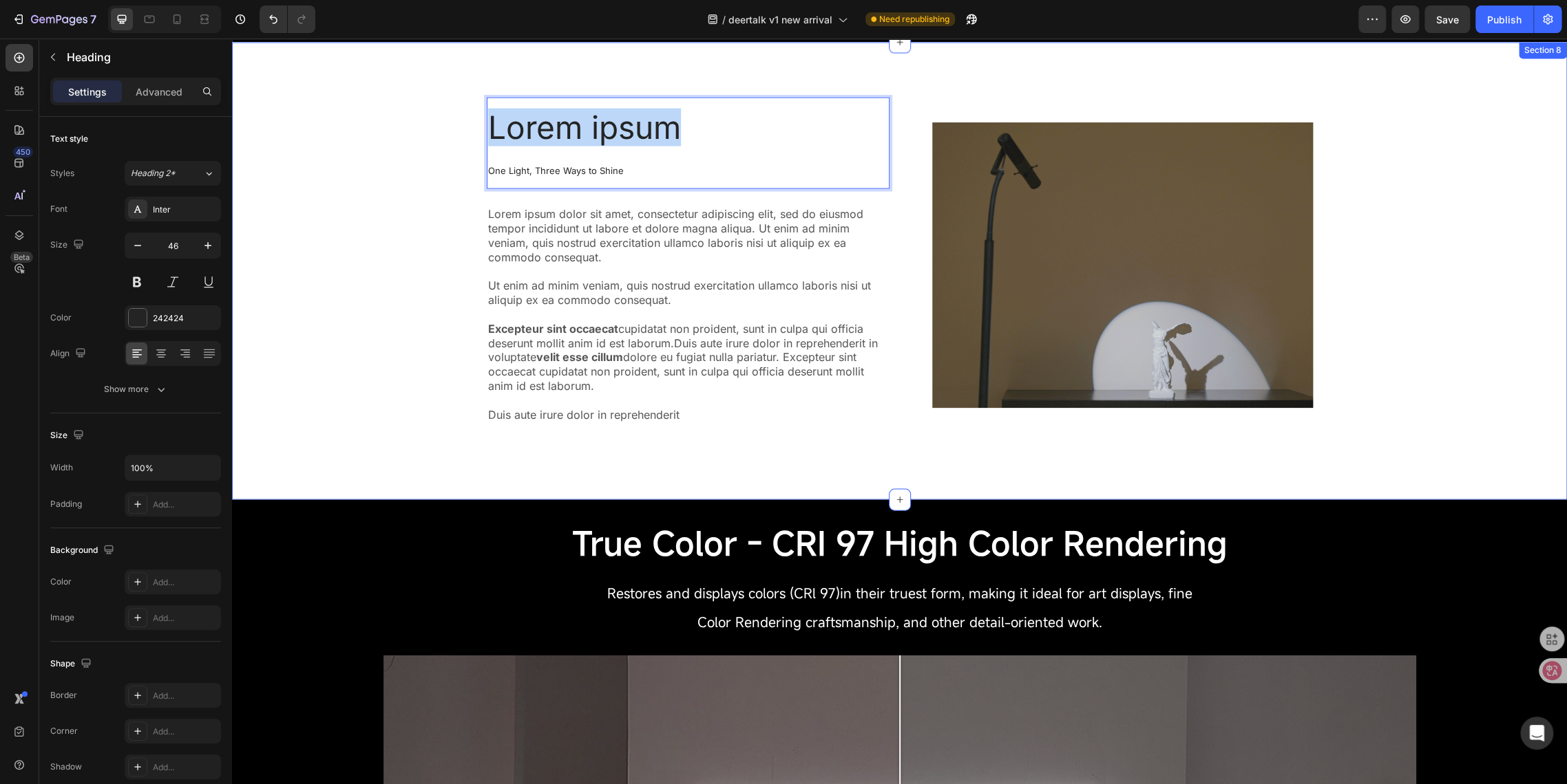
drag, startPoint x: 679, startPoint y: 128, endPoint x: 409, endPoint y: 133, distance: 270.0
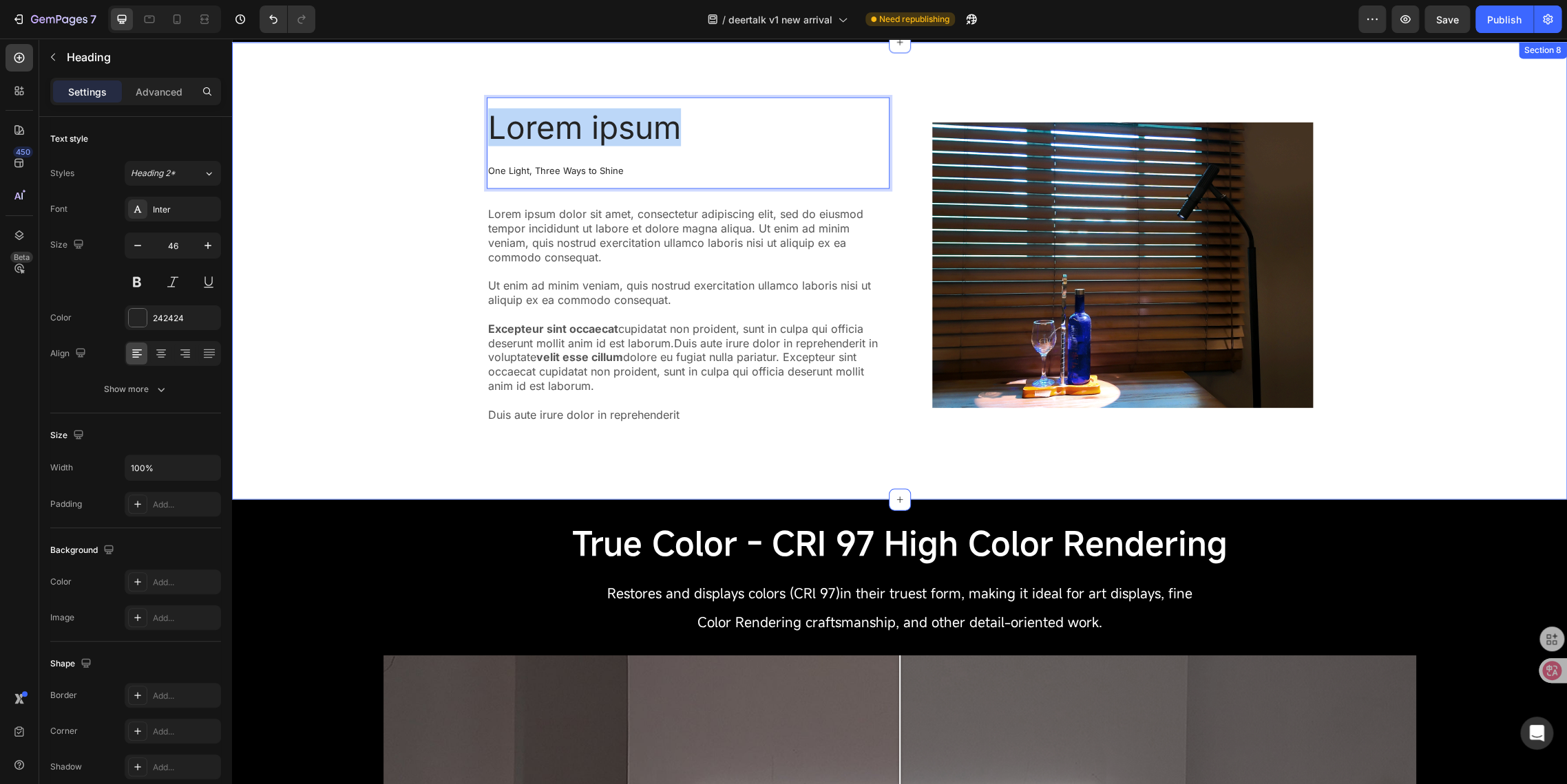
click at [409, 133] on div "Lorem ipsum One Light, Three Ways to Shine Heading 24 Lorem ipsum dolor sit ame…" at bounding box center [899, 270] width 1314 height 347
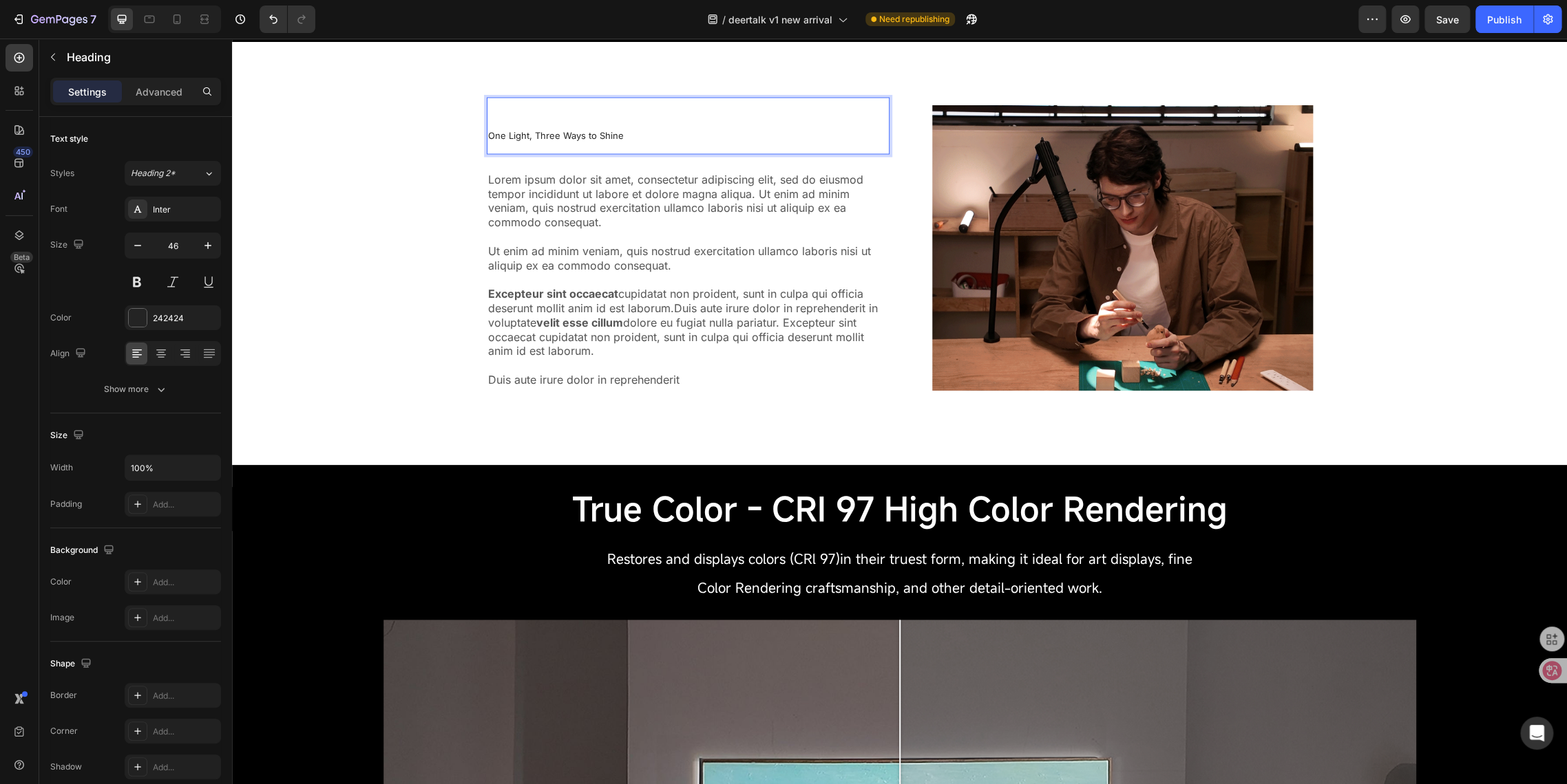
click at [614, 135] on span "One Light, Three Ways to Shine" at bounding box center [556, 134] width 136 height 11
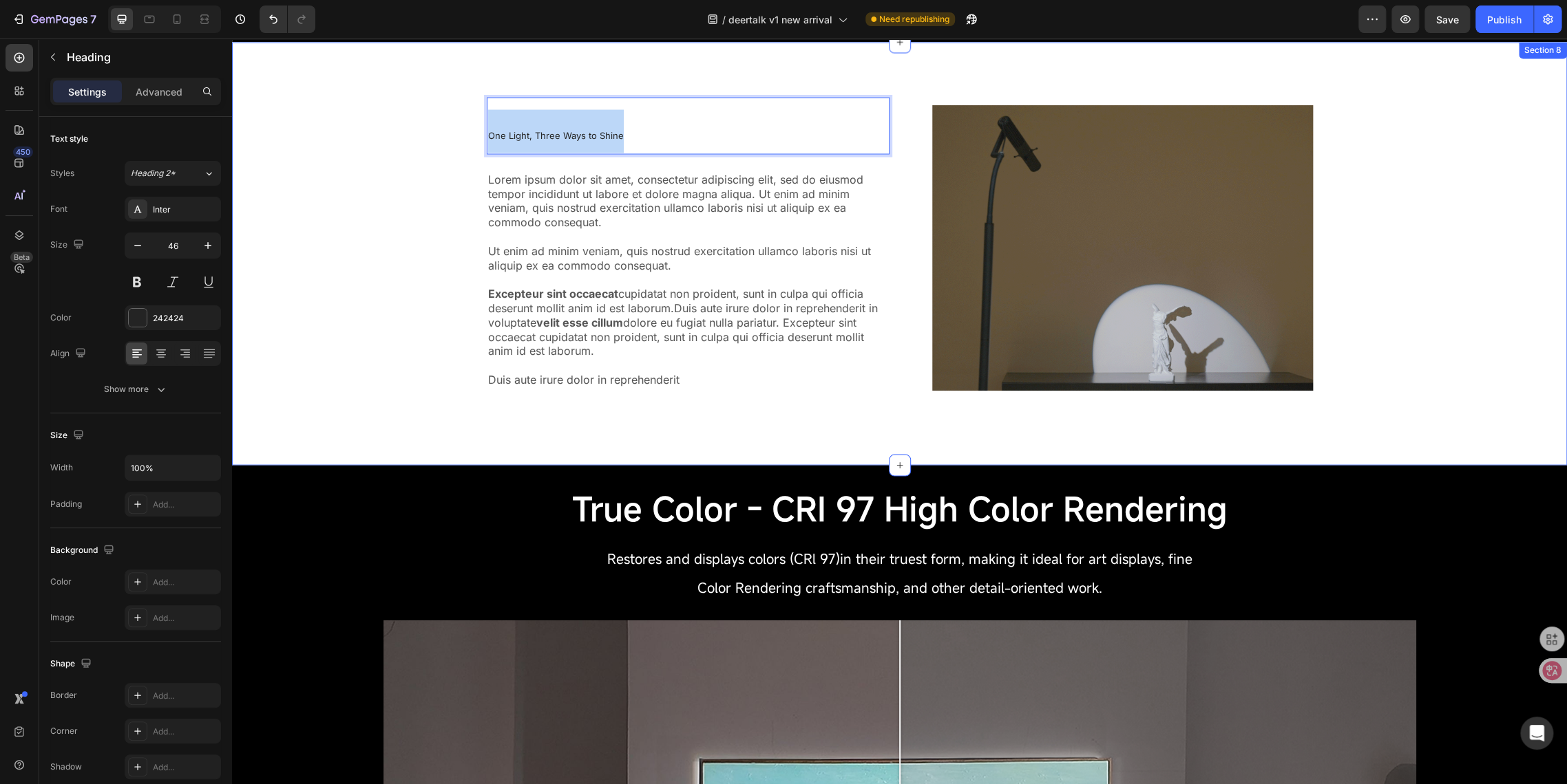
drag, startPoint x: 618, startPoint y: 134, endPoint x: 436, endPoint y: 122, distance: 182.4
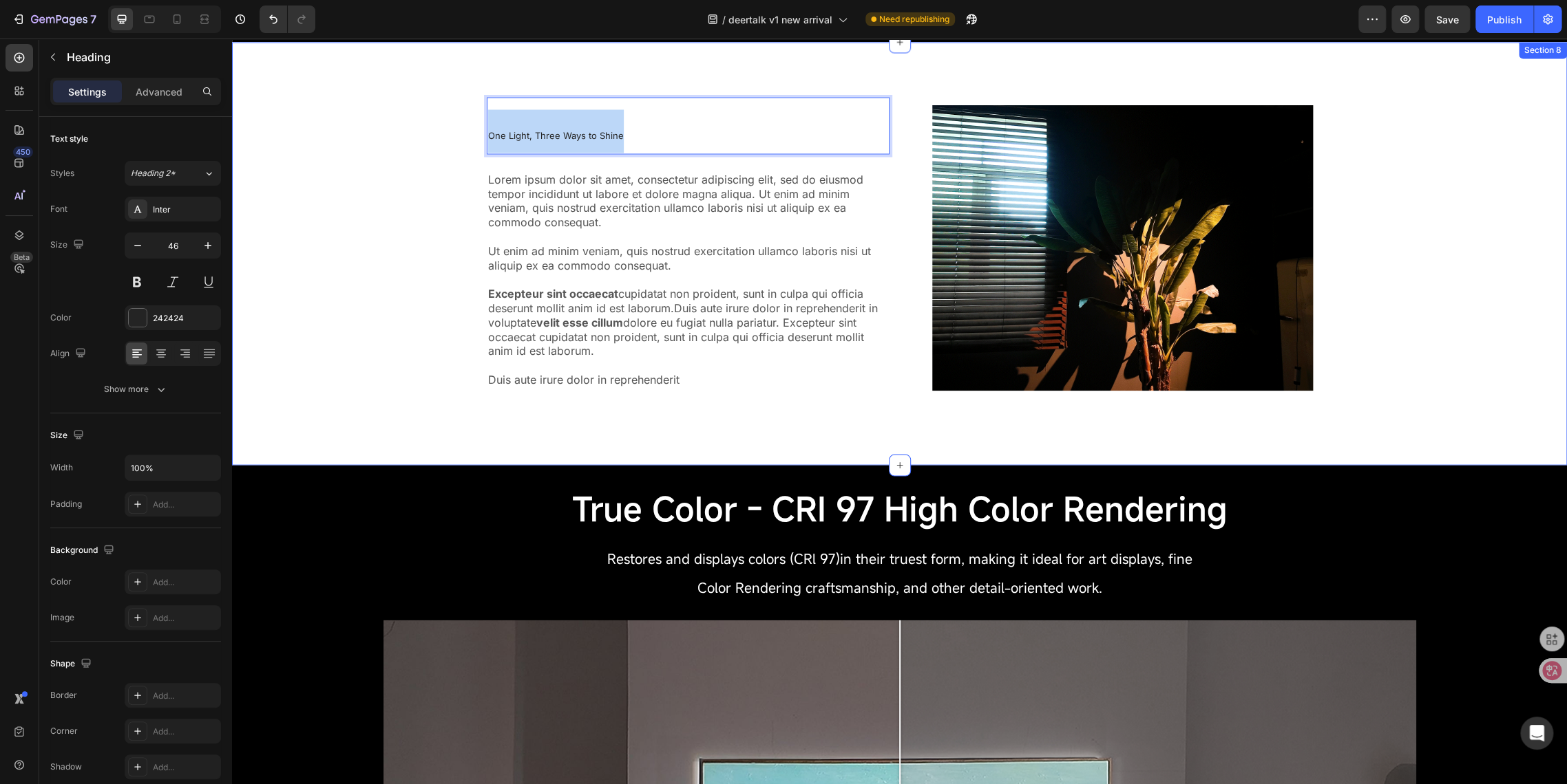
click at [436, 122] on div "One Light, Three Ways to Shine Heading 24 Lorem ipsum dolor sit amet, consectet…" at bounding box center [899, 253] width 1314 height 313
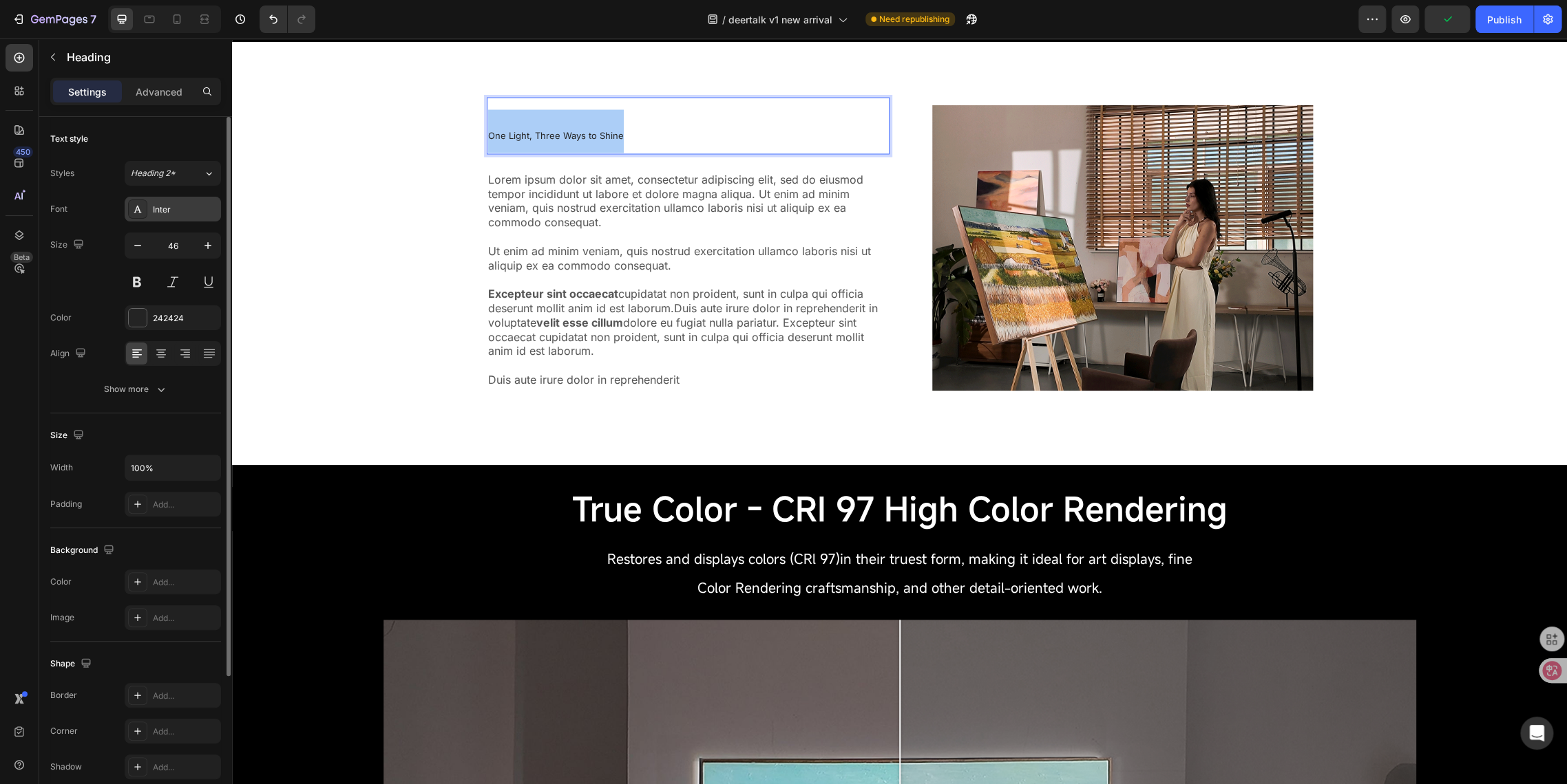
click at [166, 212] on div "Inter" at bounding box center [186, 210] width 65 height 12
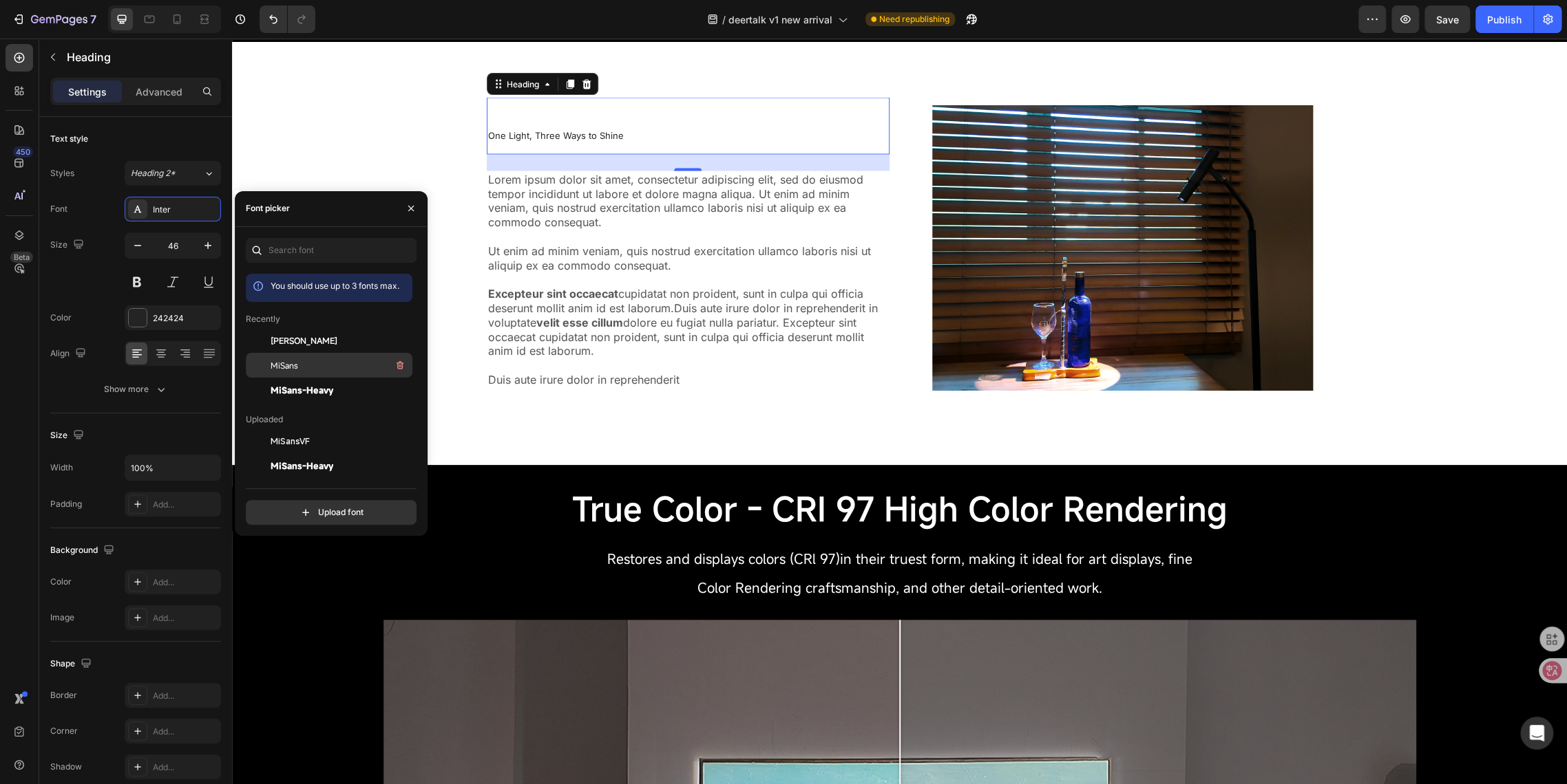
click at [300, 360] on div "MiSans" at bounding box center [339, 365] width 139 height 16
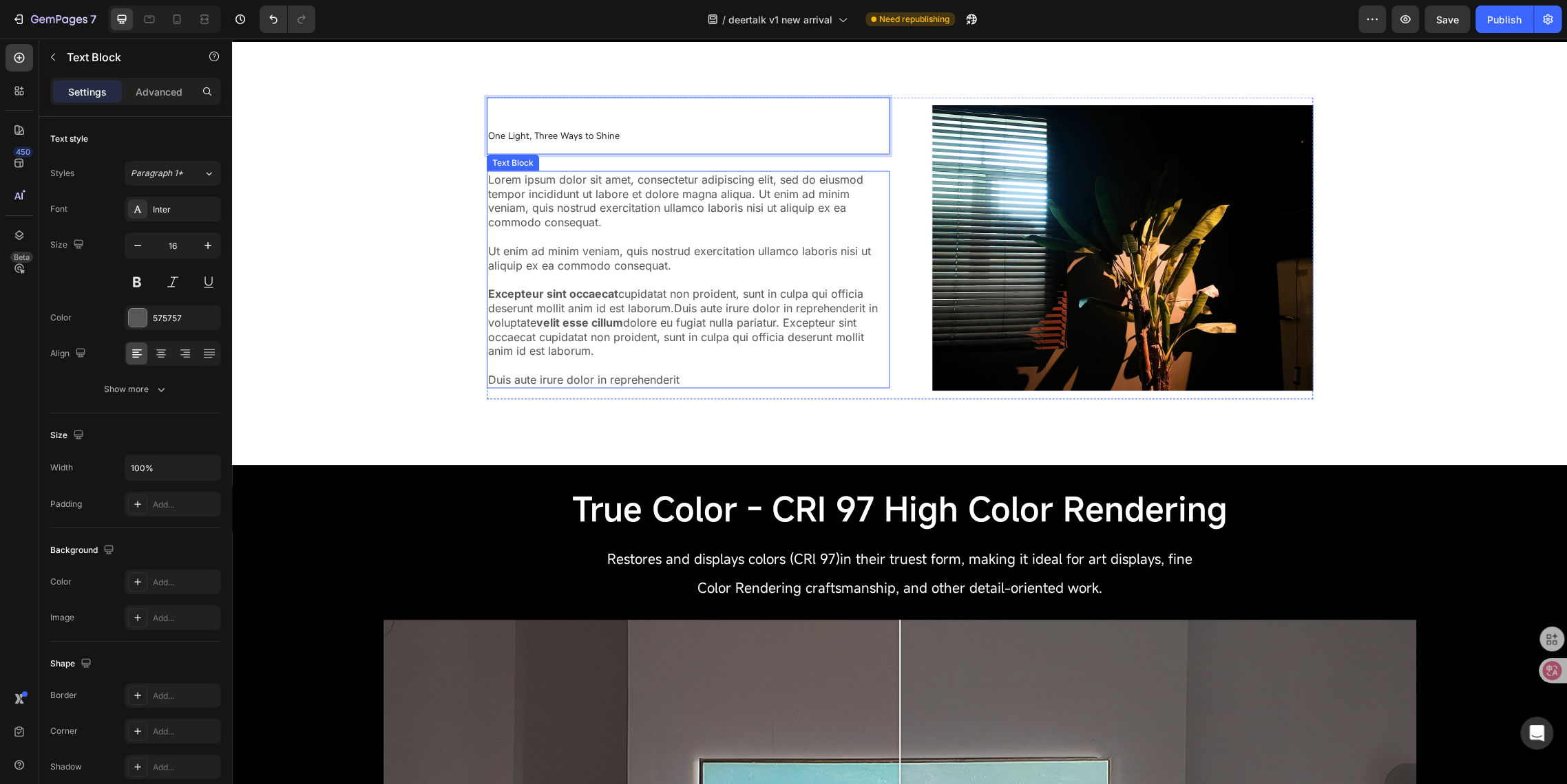
click at [525, 243] on p "Lorem ipsum dolor sit amet, consectetur adipiscing elit, sed do eiusmod tempor …" at bounding box center [689, 280] width 400 height 214
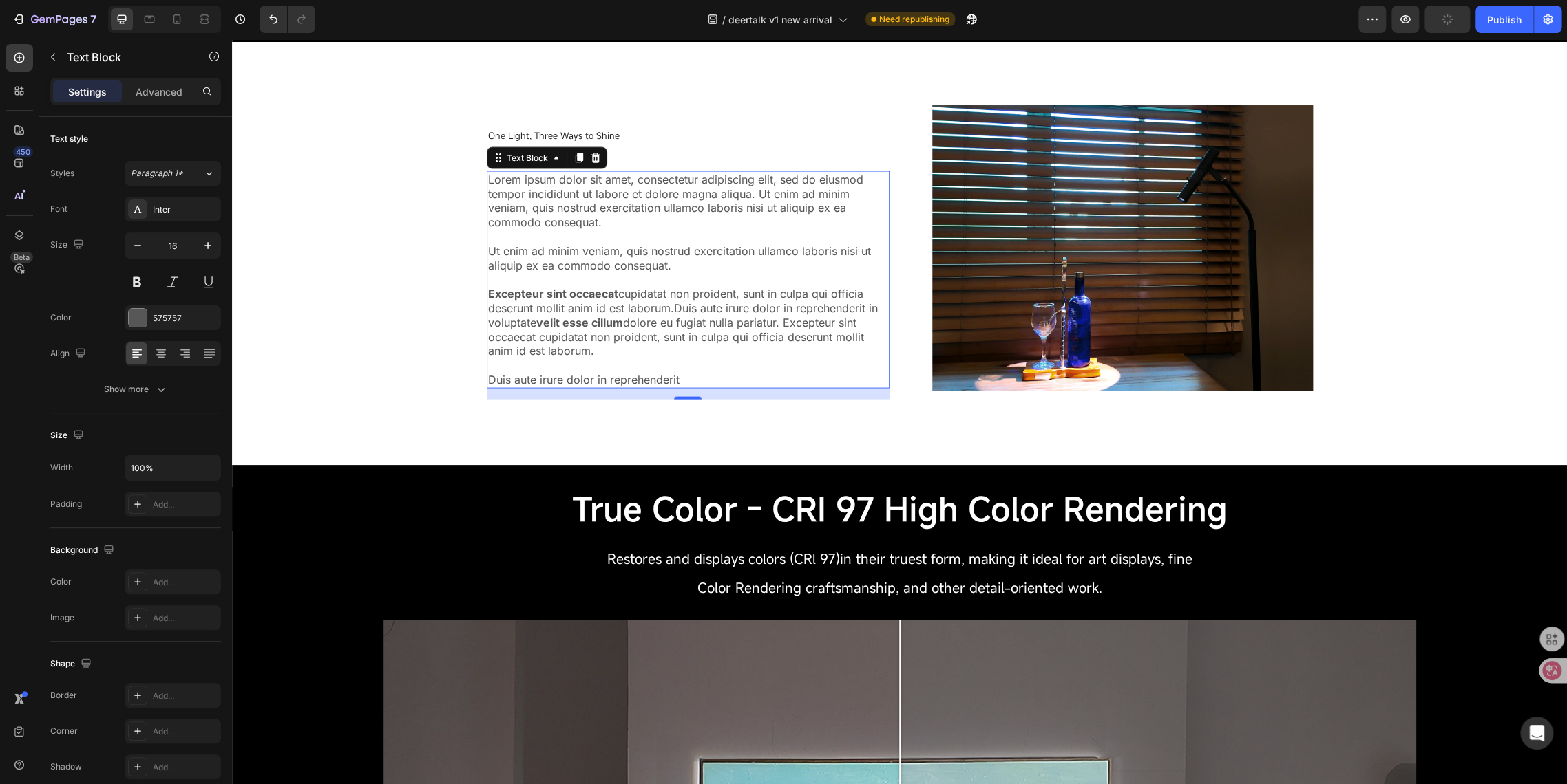
click at [566, 282] on p "Lorem ipsum dolor sit amet, consectetur adipiscing elit, sed do eiusmod tempor …" at bounding box center [689, 280] width 400 height 214
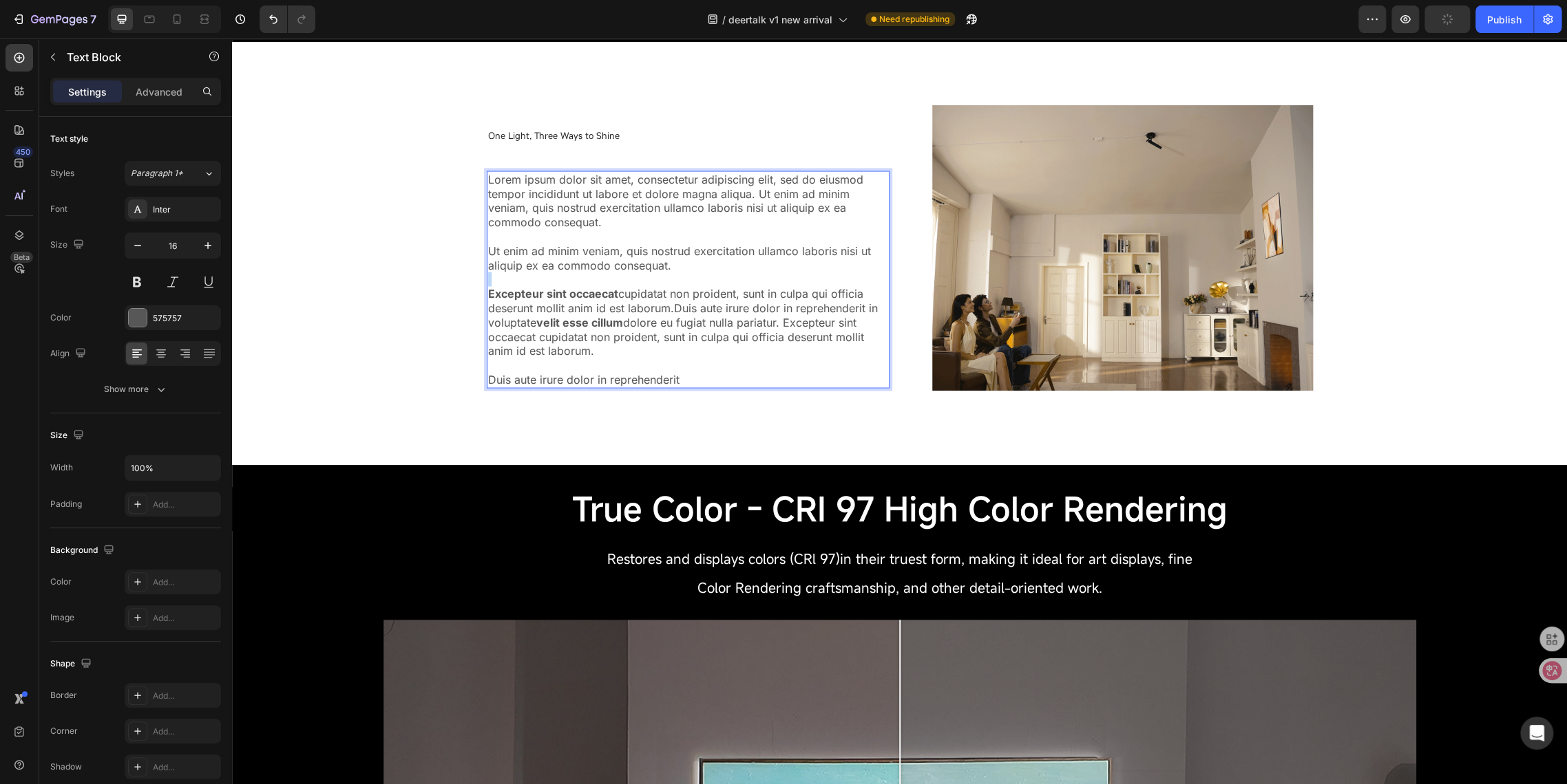
click at [566, 282] on p "Lorem ipsum dolor sit amet, consectetur adipiscing elit, sed do eiusmod tempor …" at bounding box center [689, 280] width 400 height 214
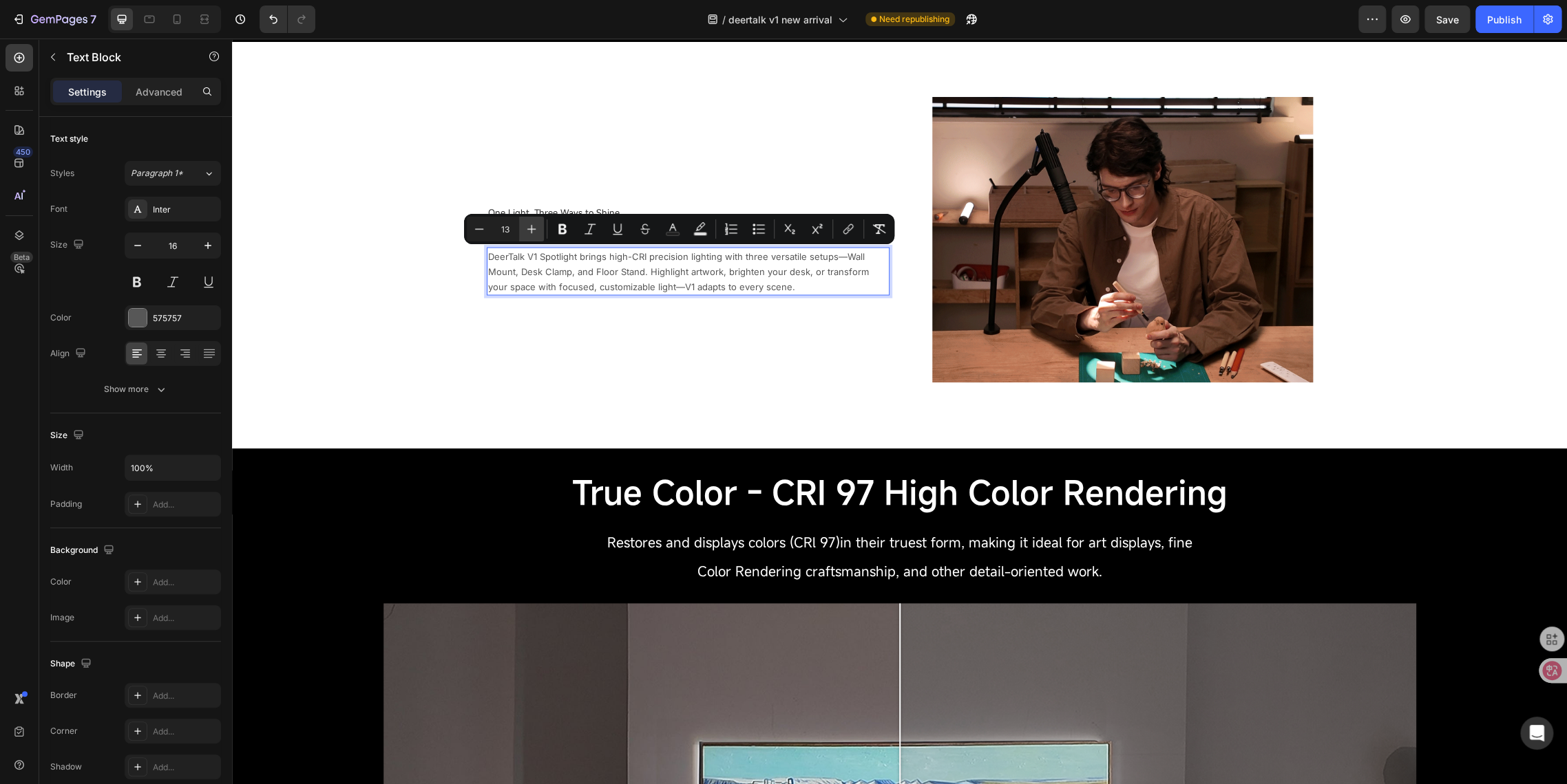
click at [527, 230] on icon "Editor contextual toolbar" at bounding box center [532, 229] width 13 height 13
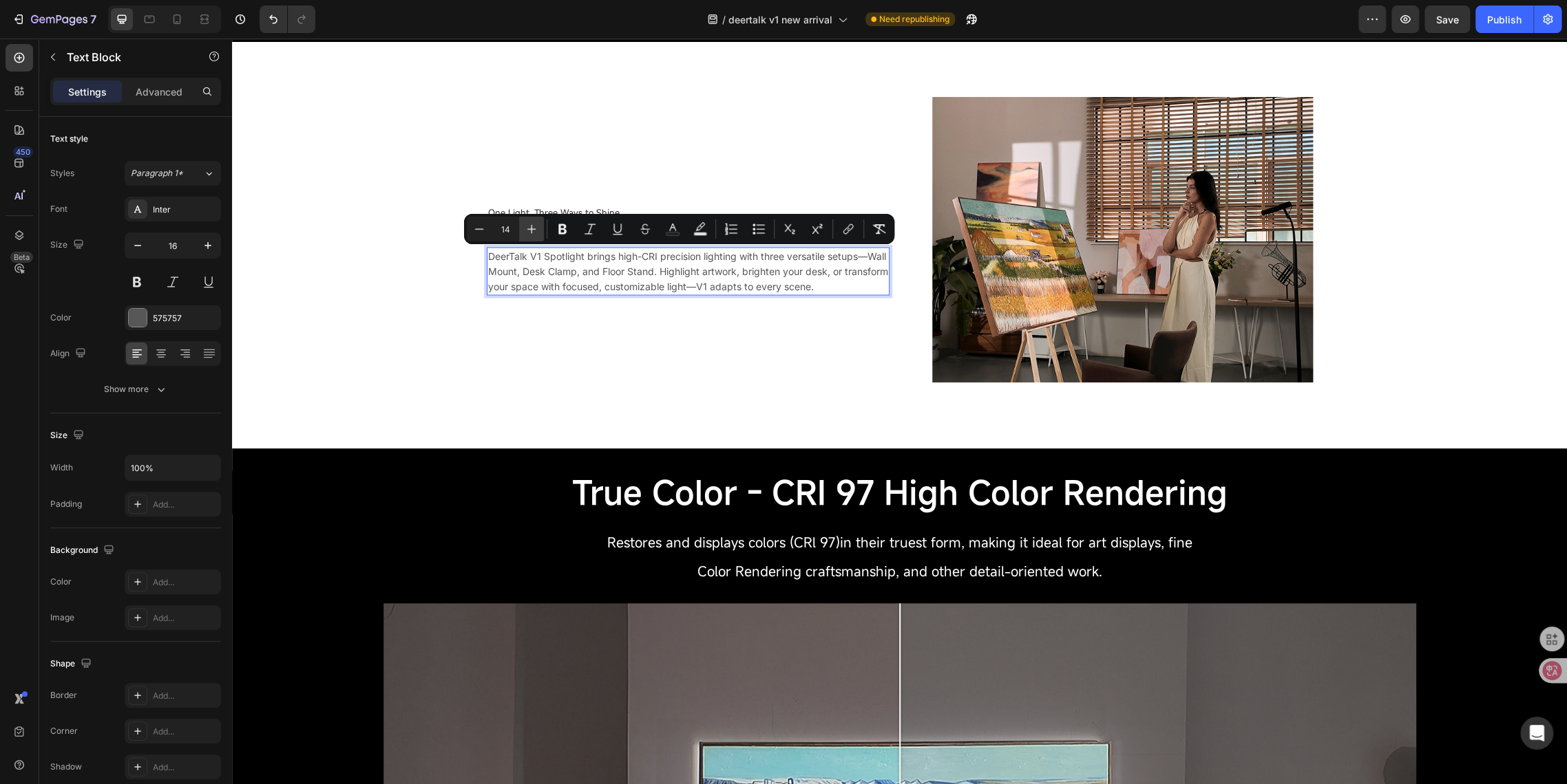
click at [527, 230] on icon "Editor contextual toolbar" at bounding box center [532, 229] width 13 height 13
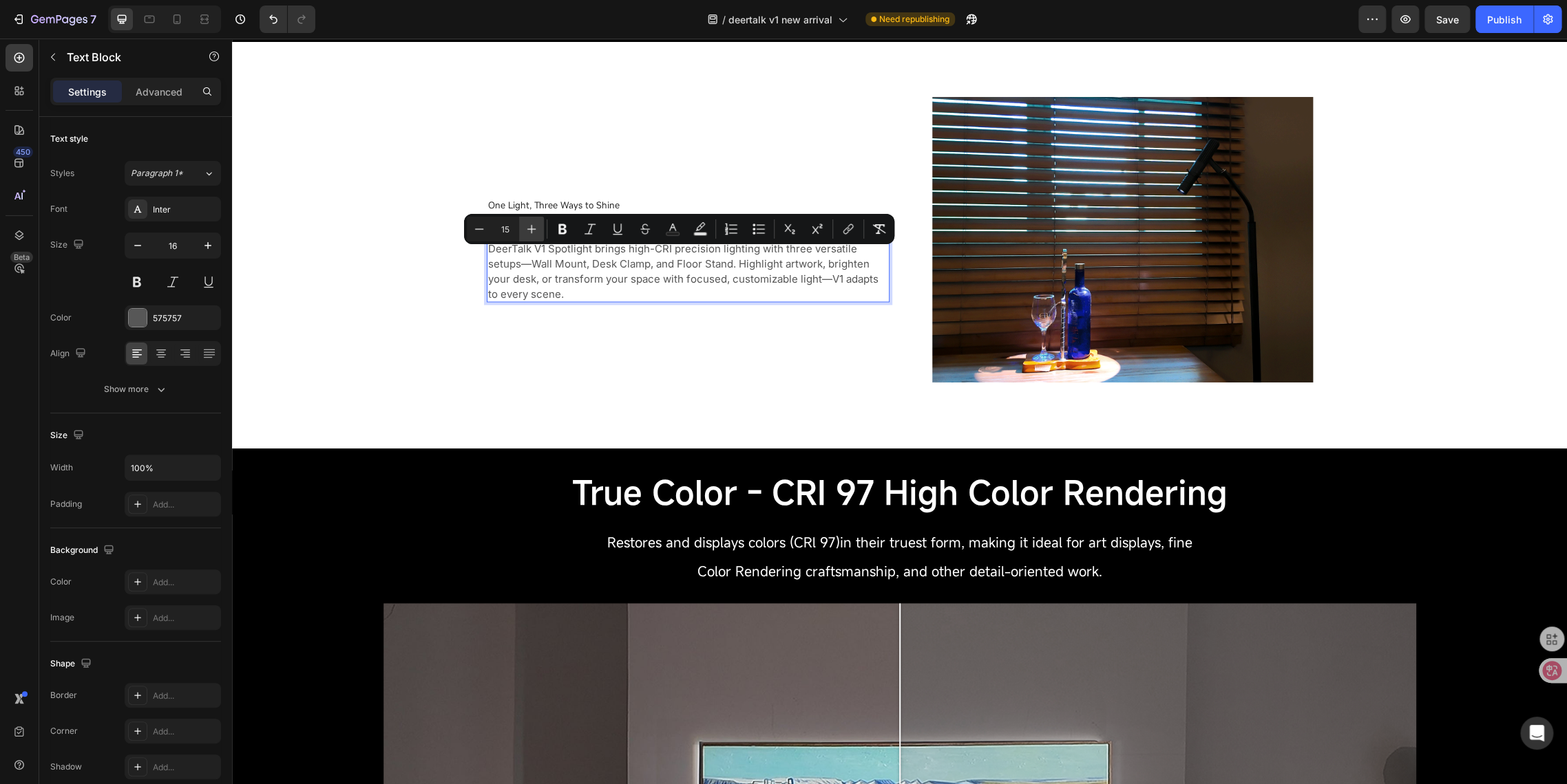
click at [527, 230] on icon "Editor contextual toolbar" at bounding box center [532, 229] width 13 height 13
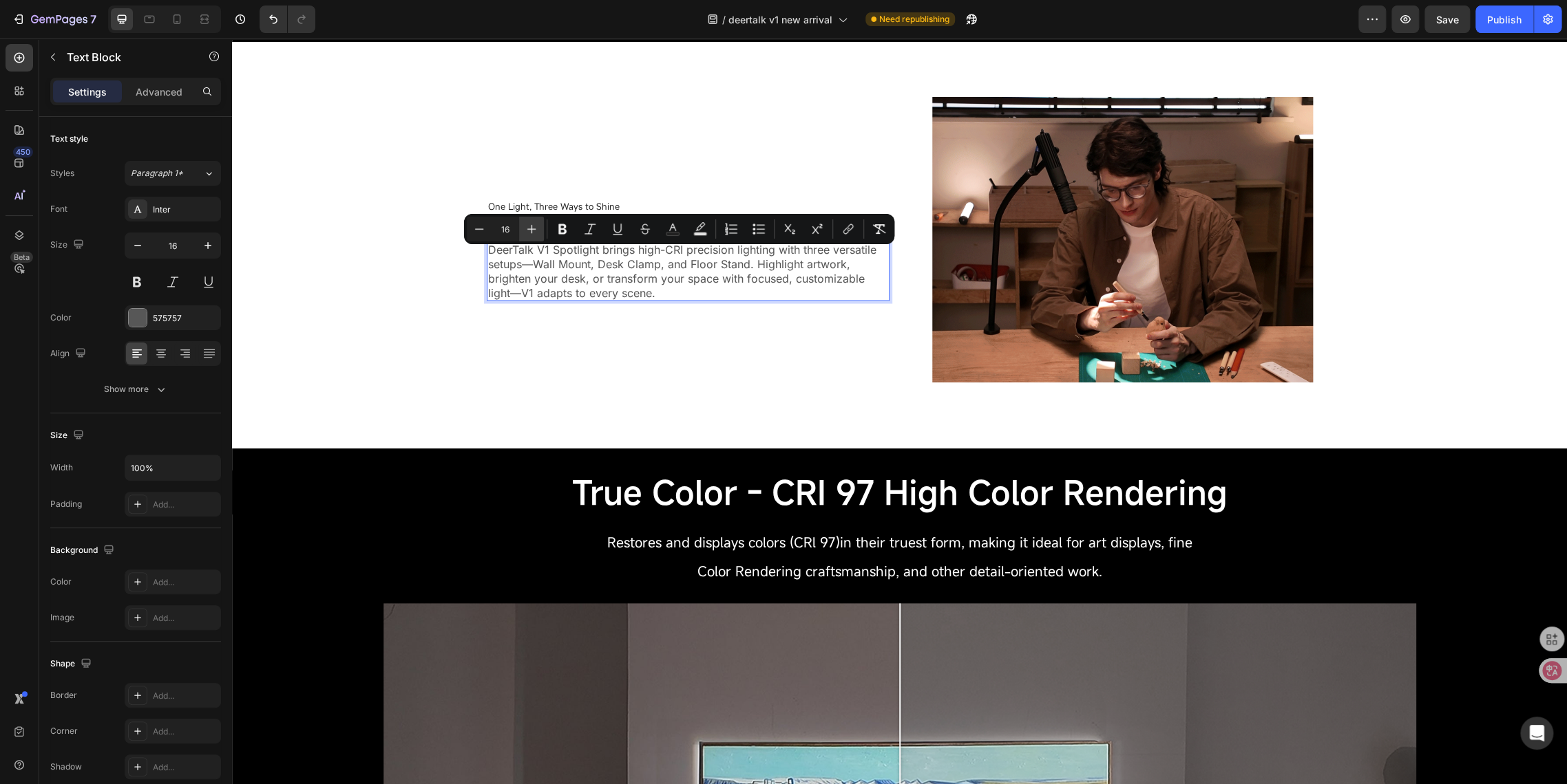
click at [527, 230] on icon "Editor contextual toolbar" at bounding box center [532, 229] width 13 height 13
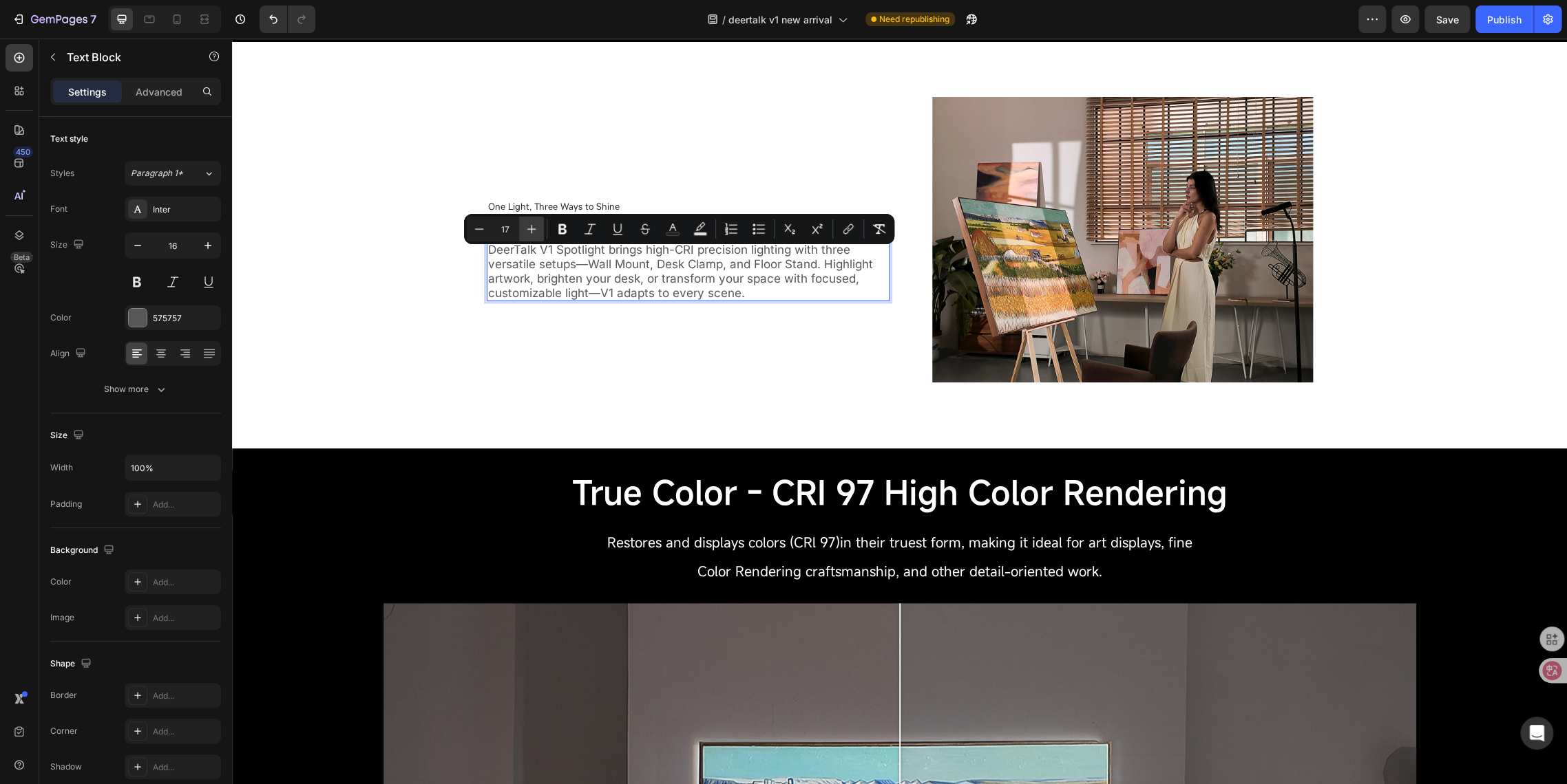
click at [527, 230] on icon "Editor contextual toolbar" at bounding box center [532, 229] width 13 height 13
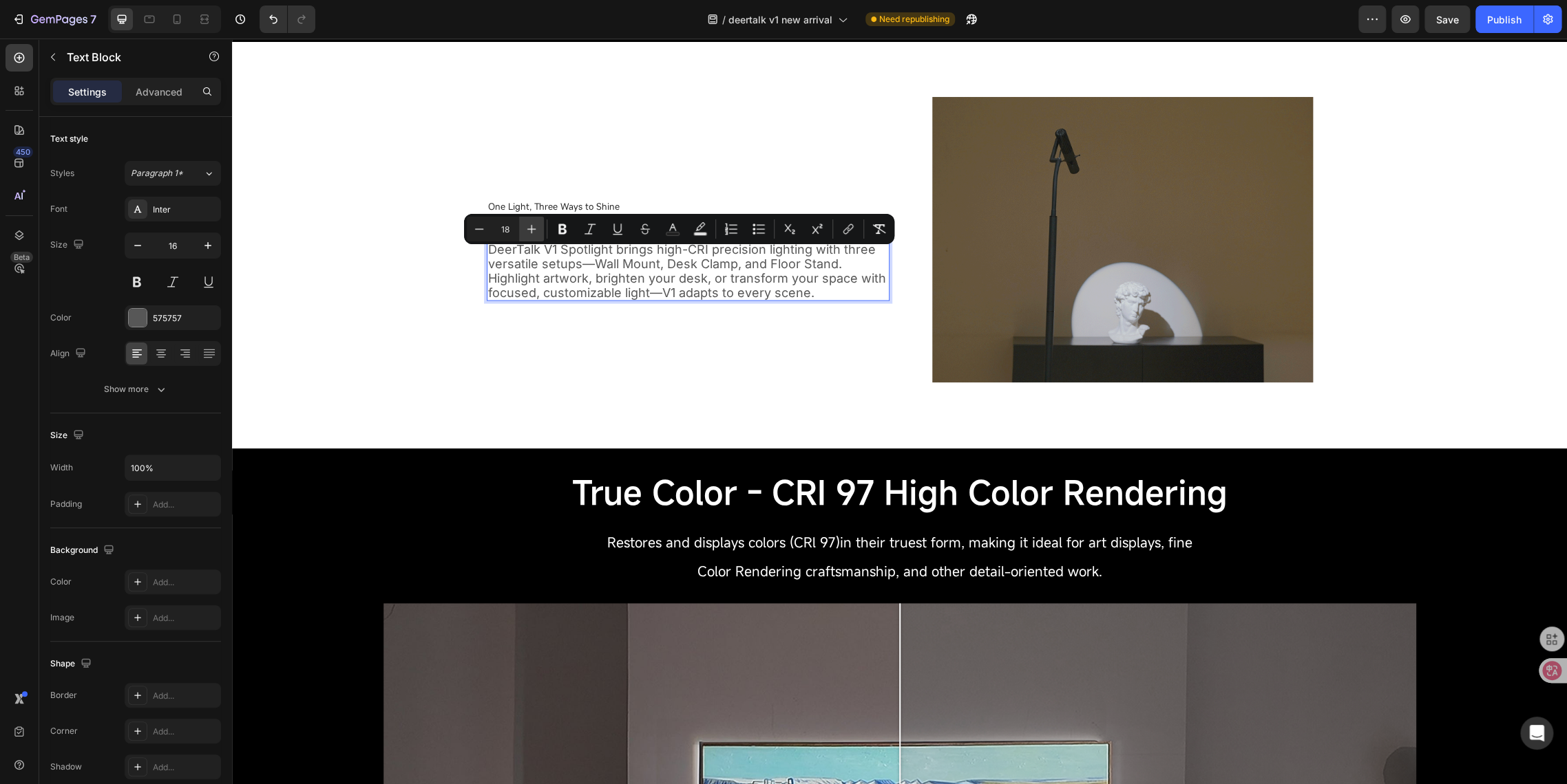
click at [527, 230] on icon "Editor contextual toolbar" at bounding box center [532, 229] width 13 height 13
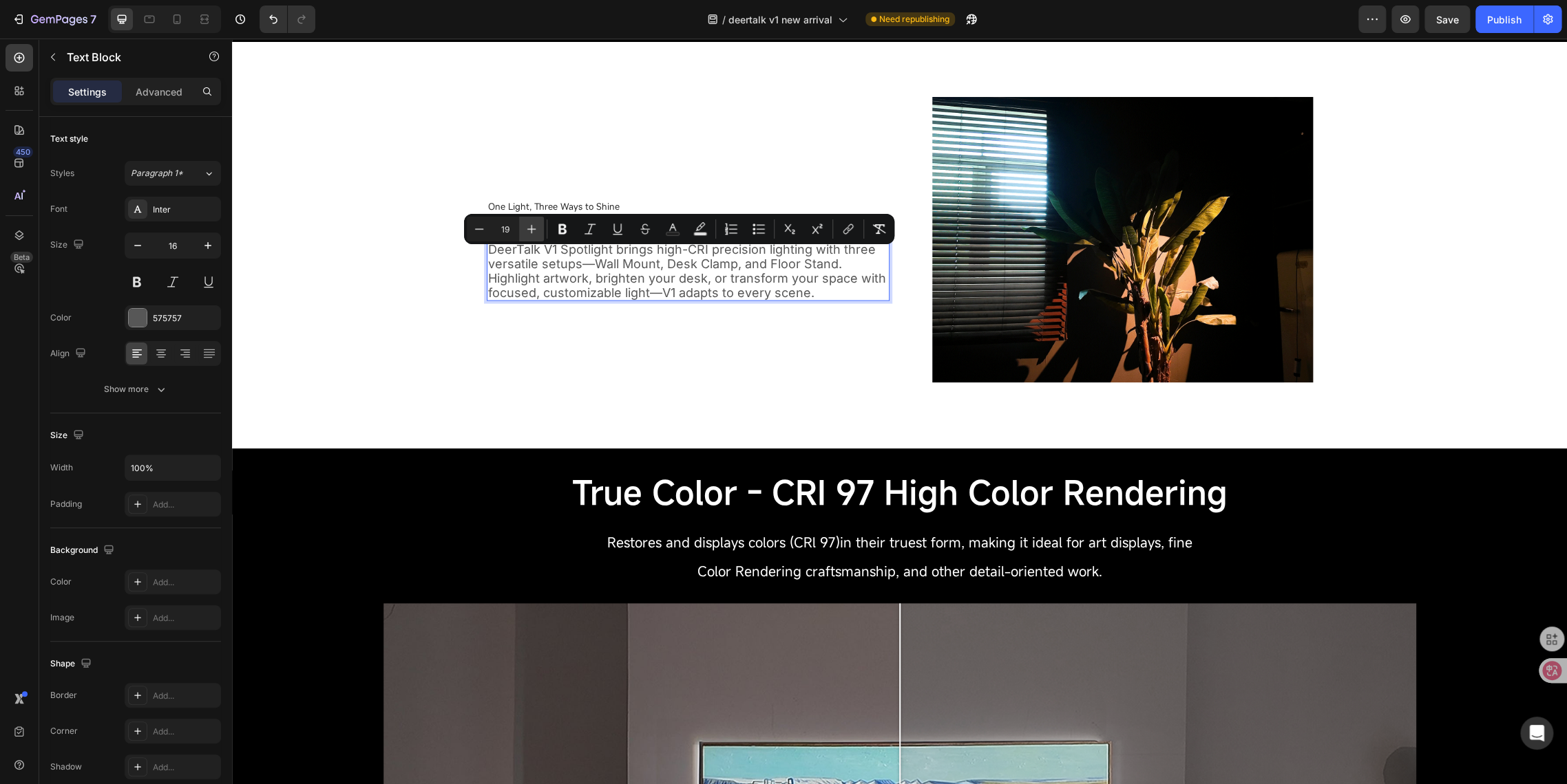
click at [527, 230] on icon "Editor contextual toolbar" at bounding box center [532, 229] width 13 height 13
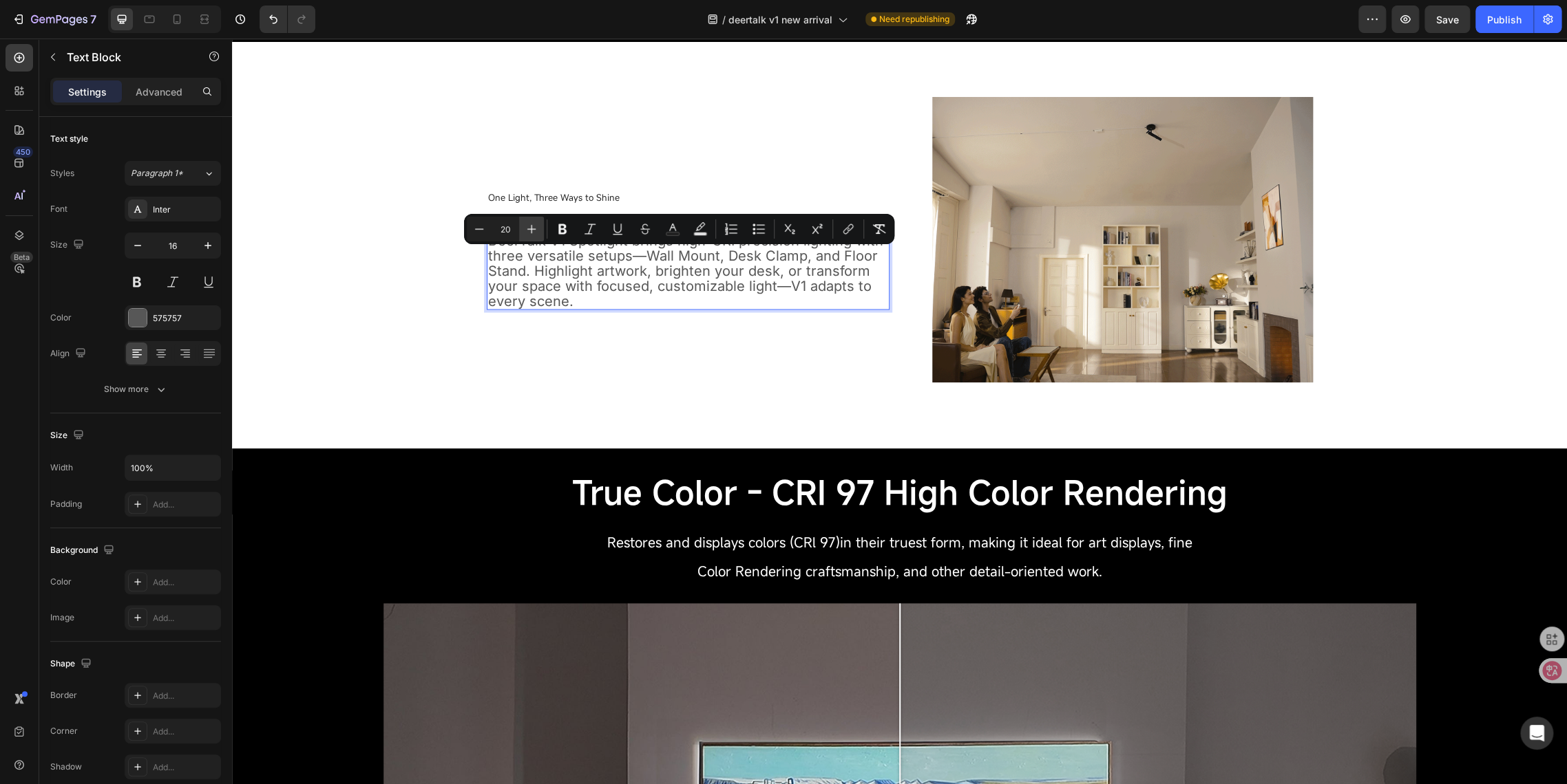
click at [527, 230] on icon "Editor contextual toolbar" at bounding box center [532, 229] width 13 height 13
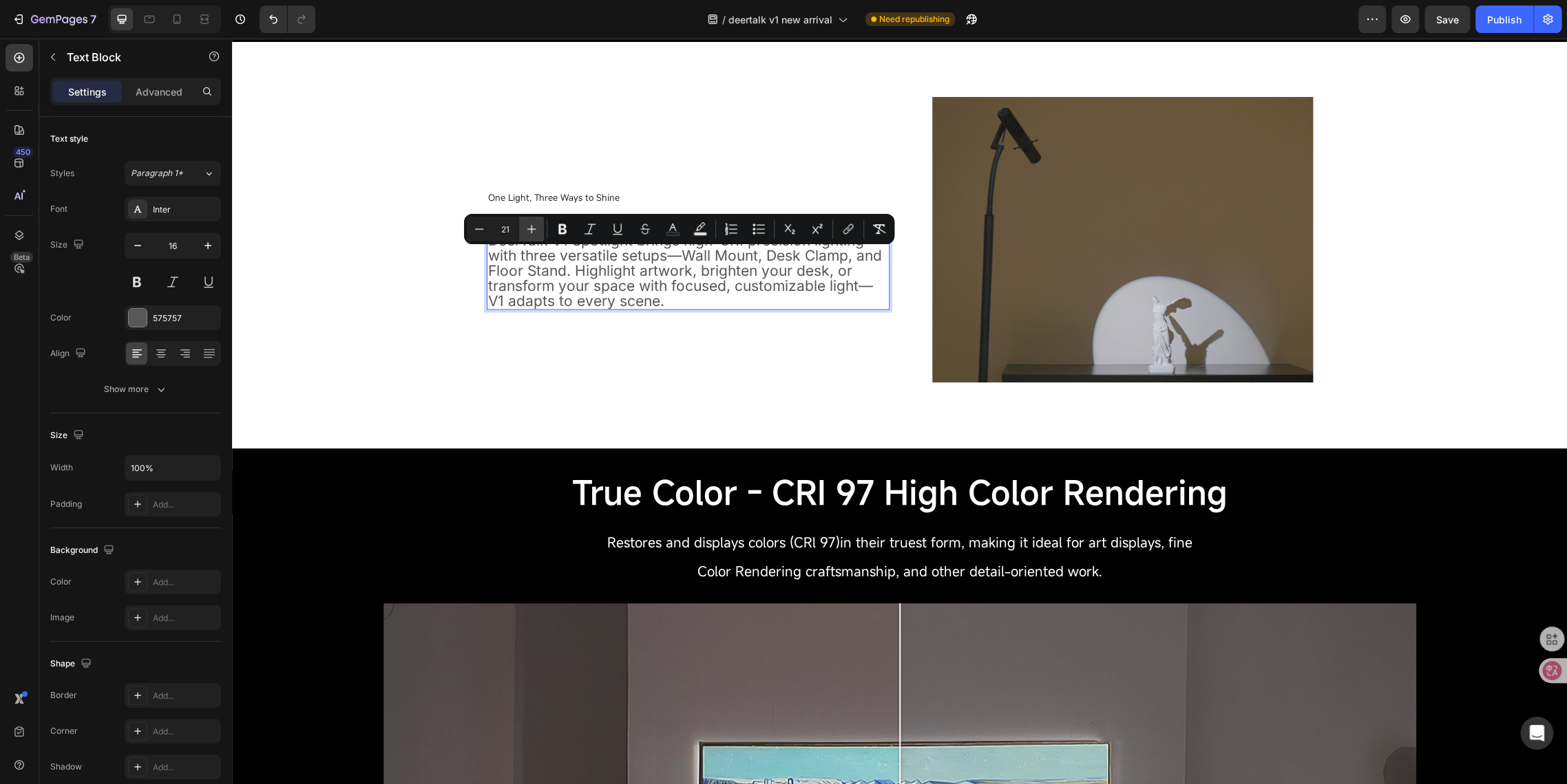
click at [527, 230] on icon "Editor contextual toolbar" at bounding box center [532, 229] width 13 height 13
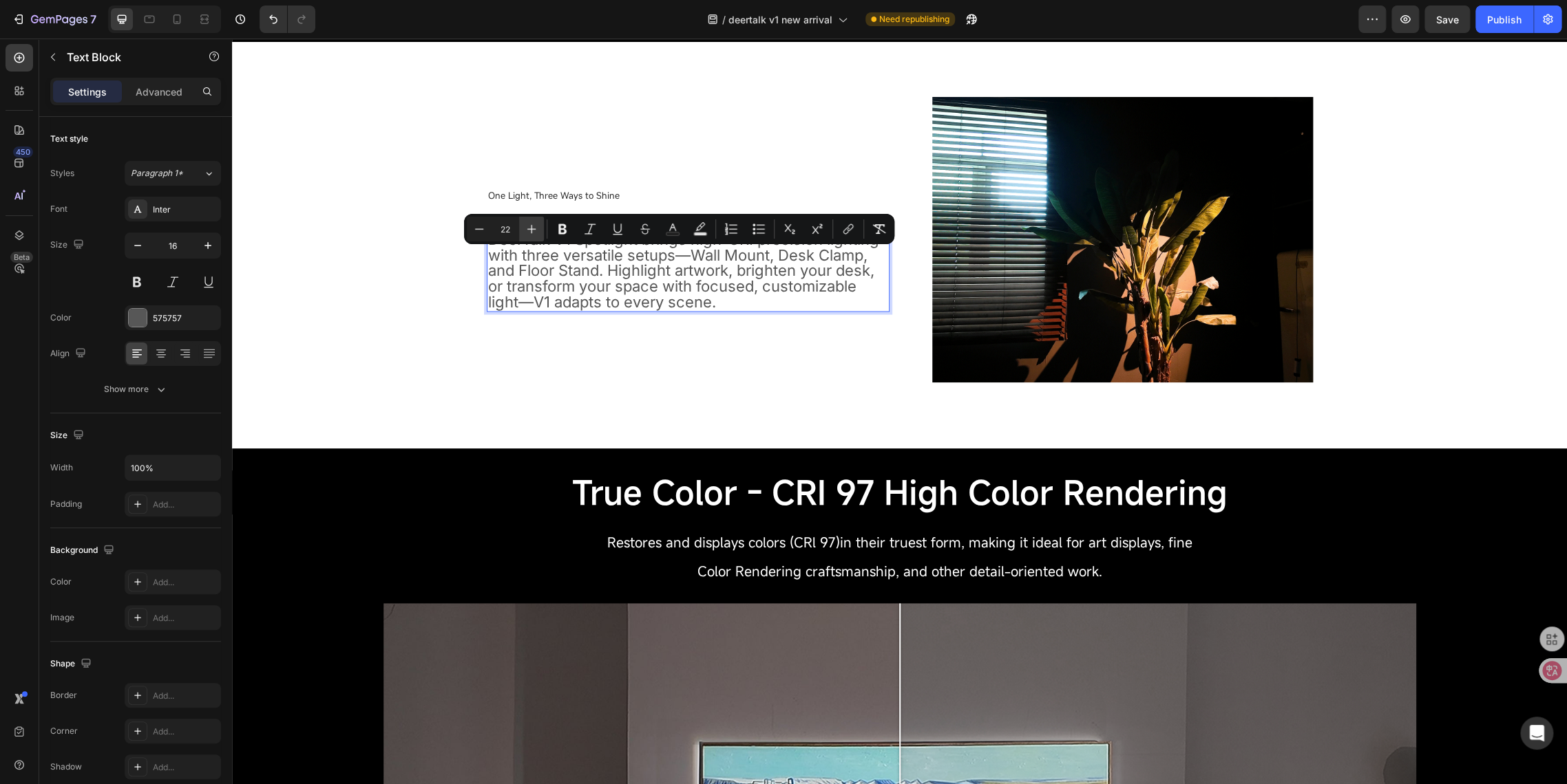
click at [527, 230] on icon "Editor contextual toolbar" at bounding box center [532, 229] width 13 height 13
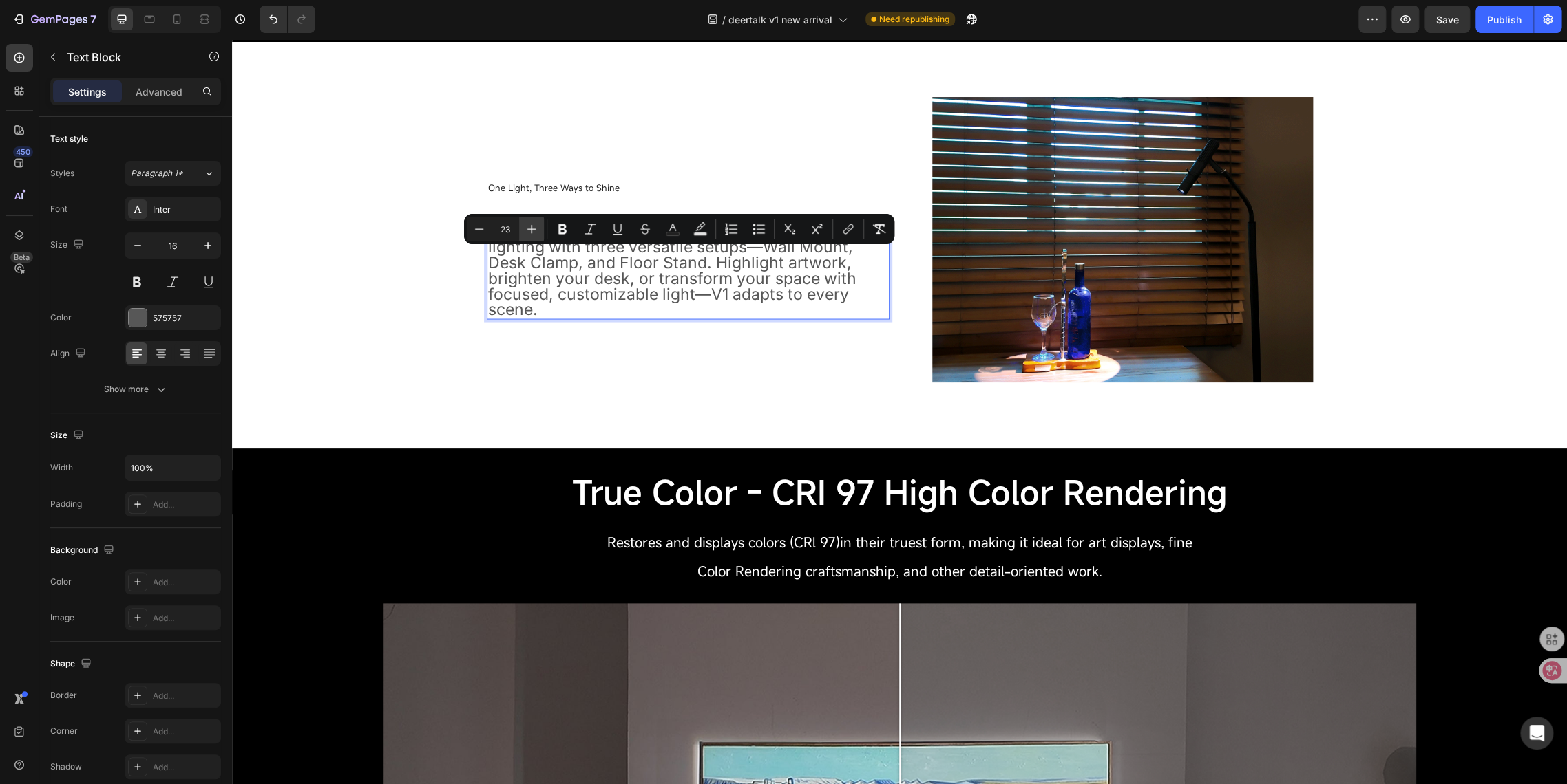
click at [527, 230] on icon "Editor contextual toolbar" at bounding box center [532, 229] width 13 height 13
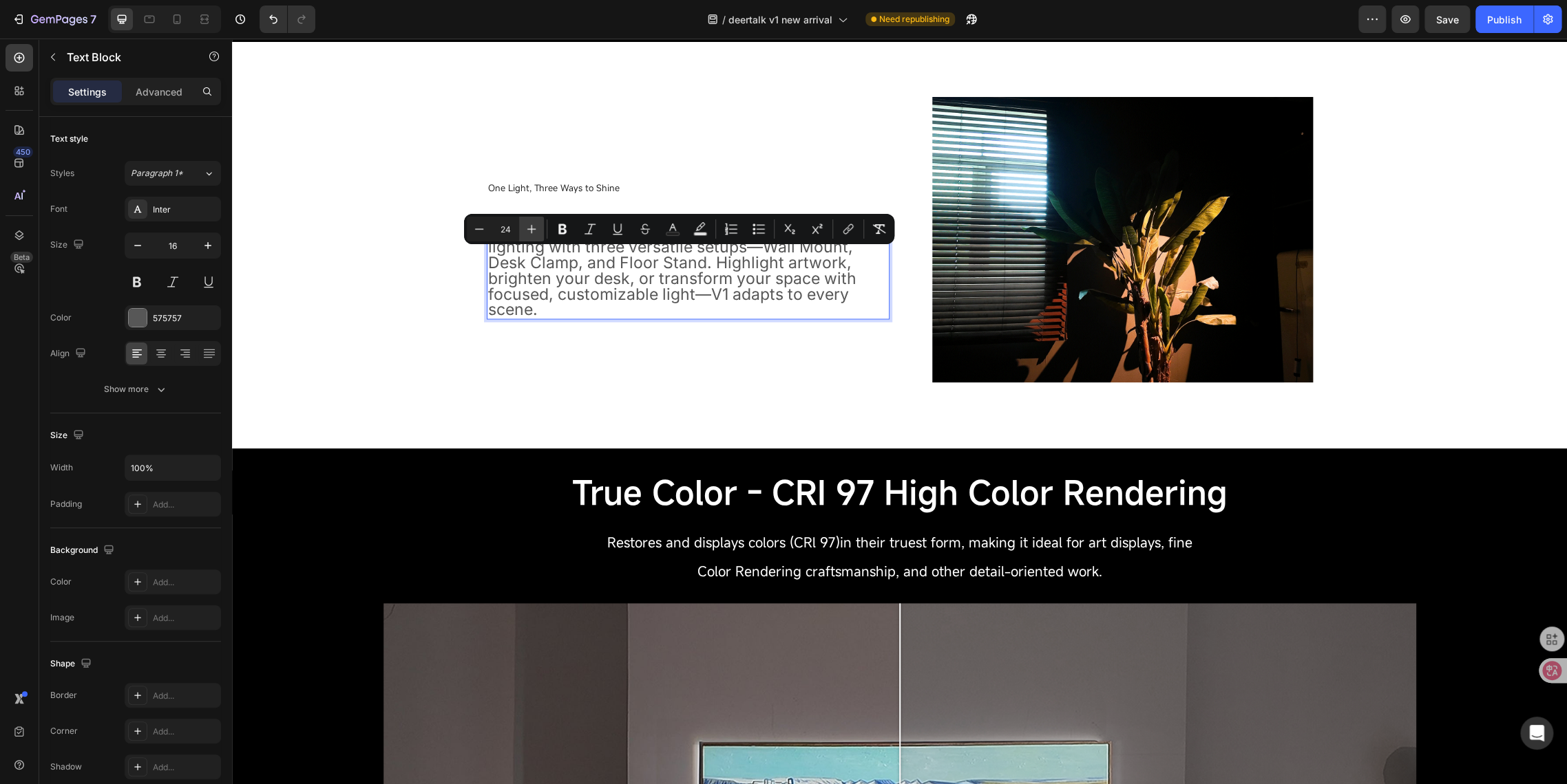
click at [527, 230] on icon "Editor contextual toolbar" at bounding box center [532, 229] width 13 height 13
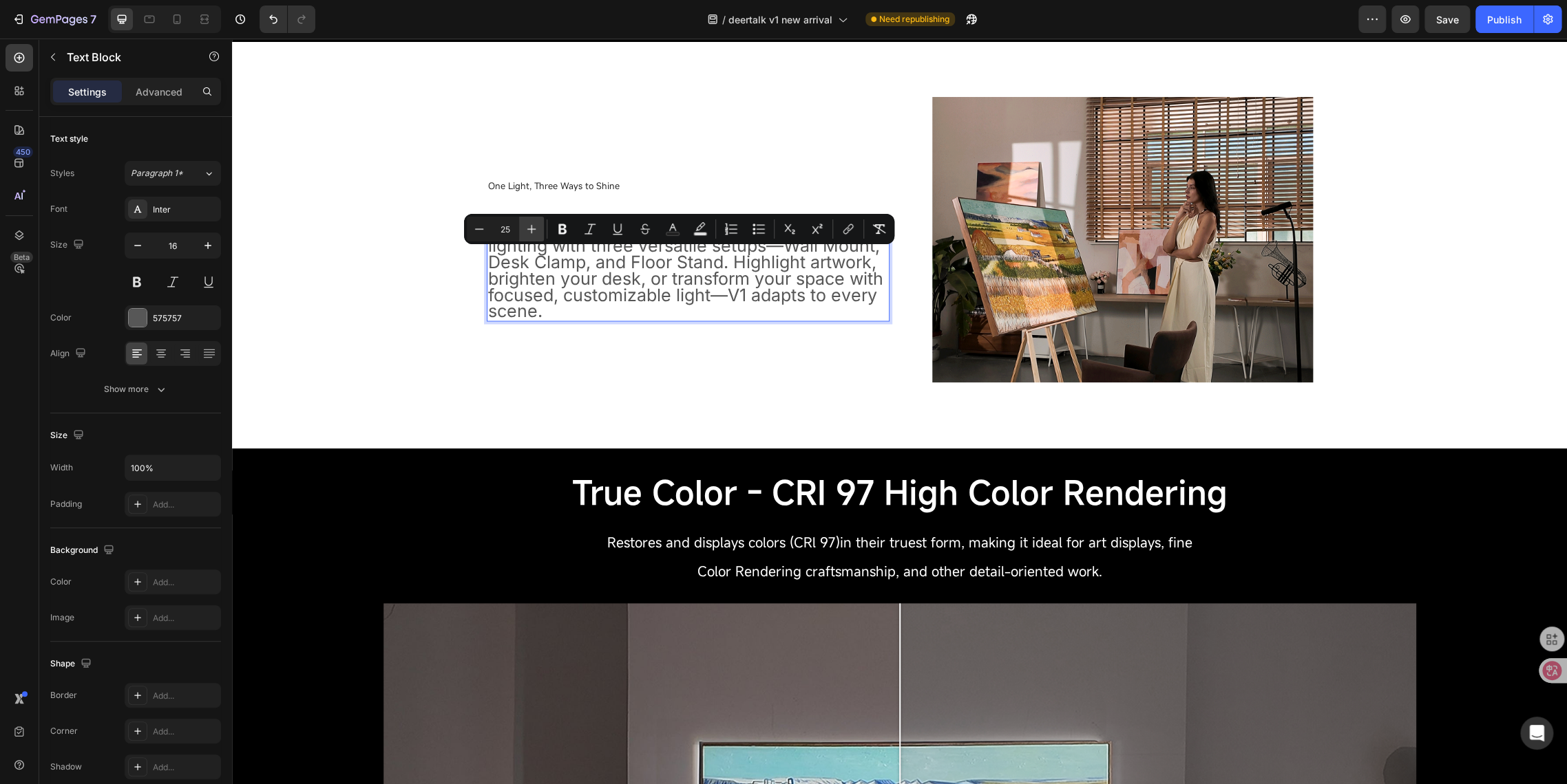
click at [527, 230] on icon "Editor contextual toolbar" at bounding box center [532, 229] width 13 height 13
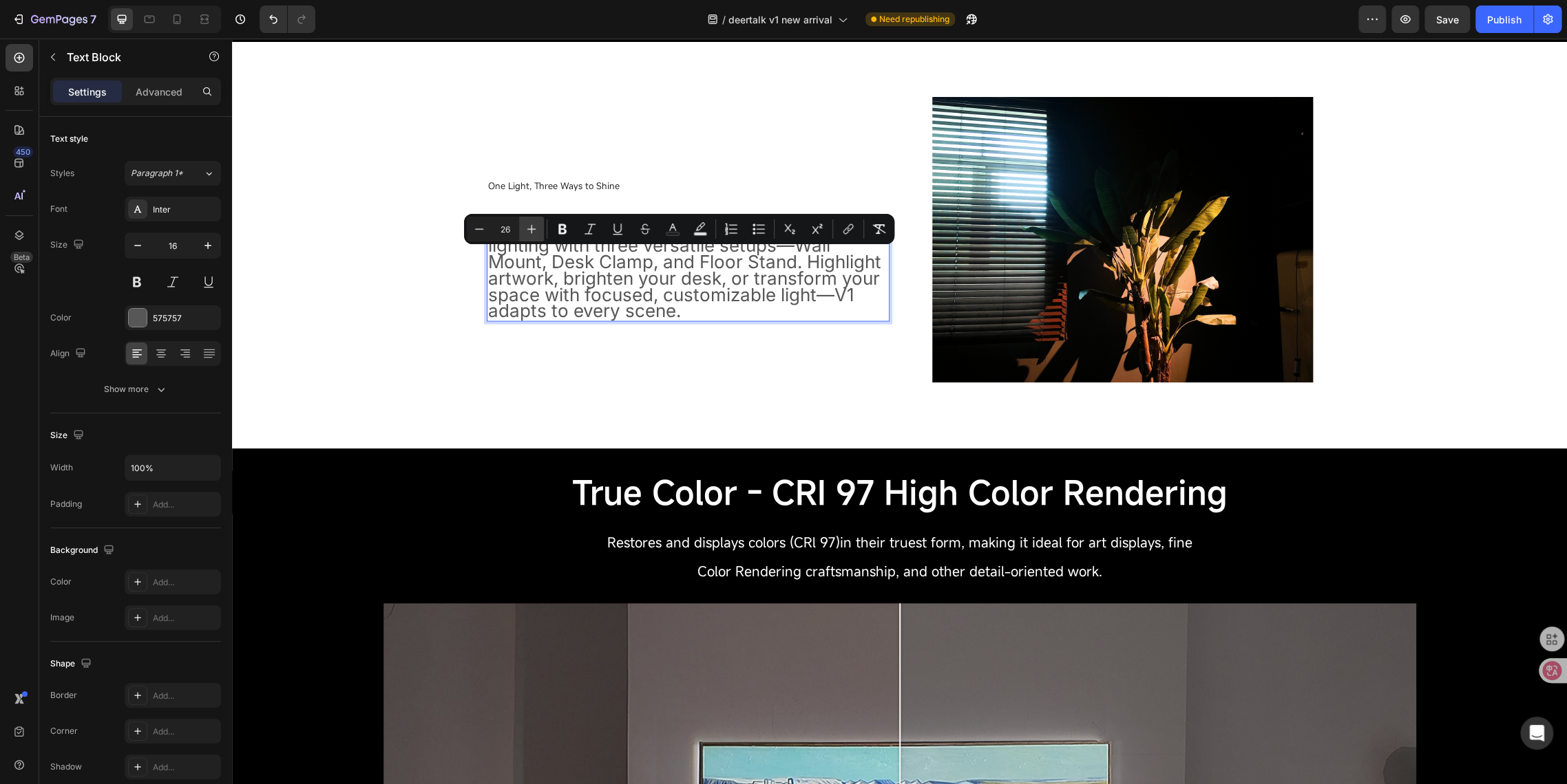
click at [527, 230] on icon "Editor contextual toolbar" at bounding box center [532, 229] width 13 height 13
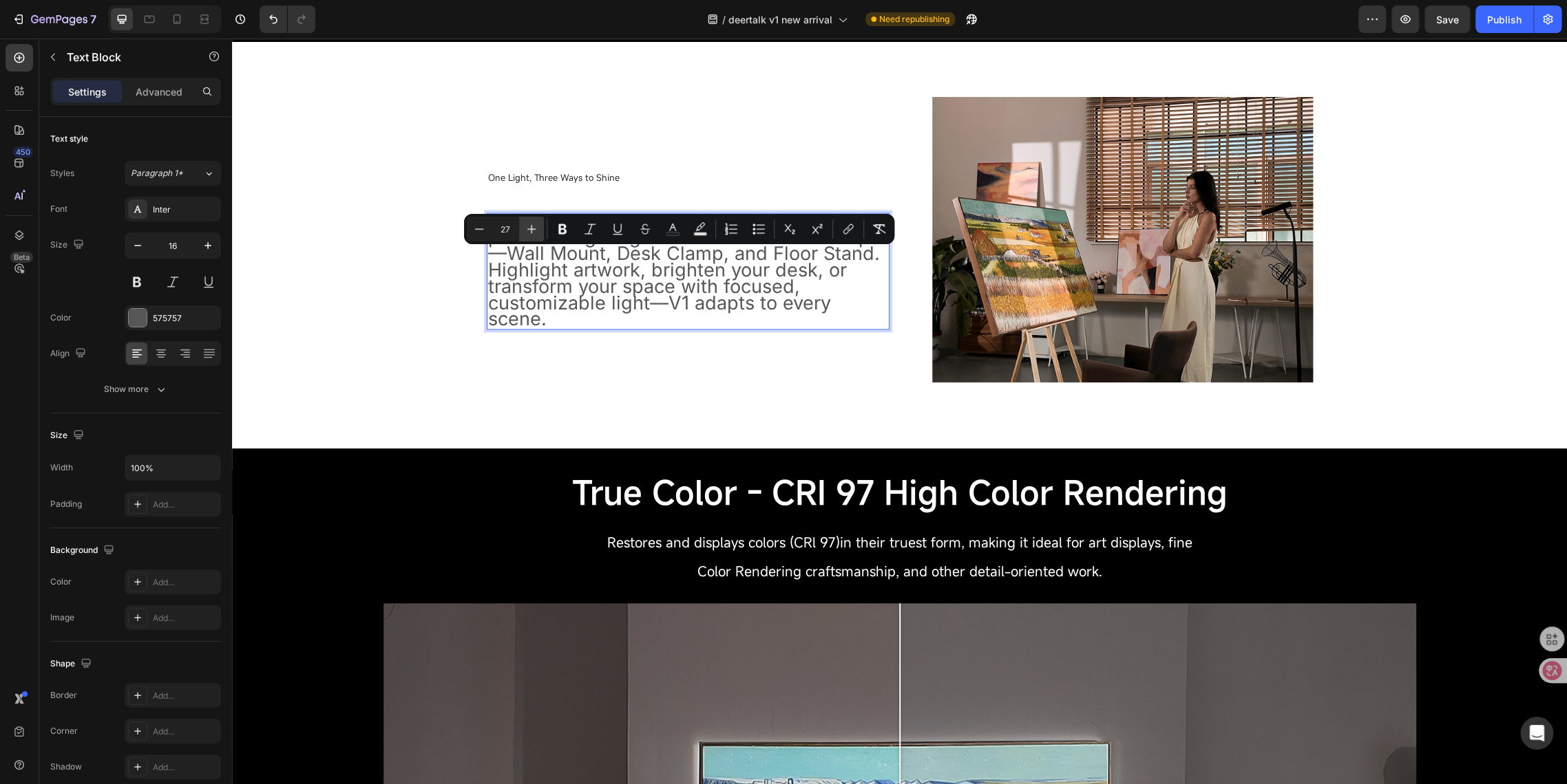
click at [527, 230] on icon "Editor contextual toolbar" at bounding box center [532, 229] width 13 height 13
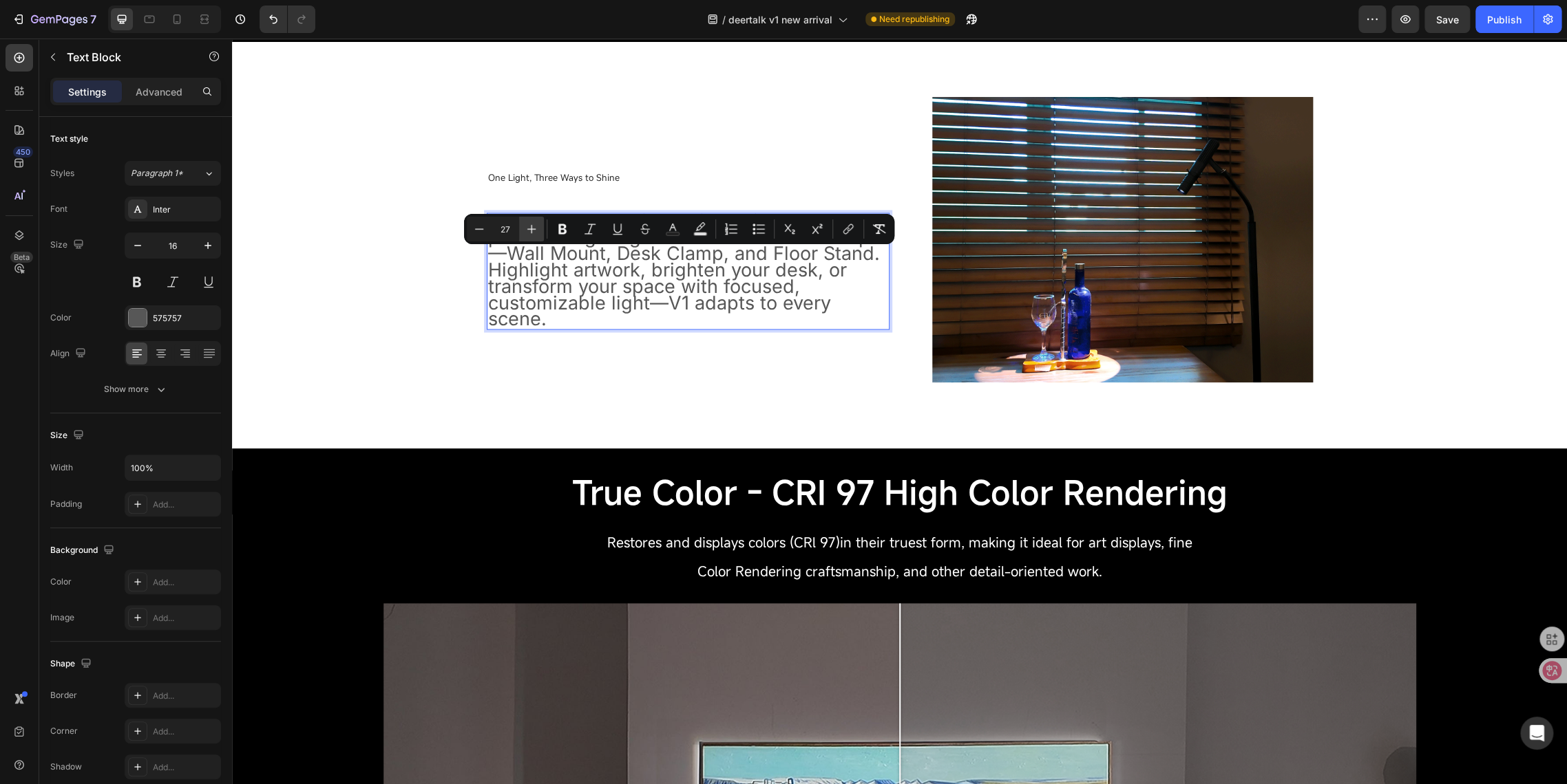
type input "28"
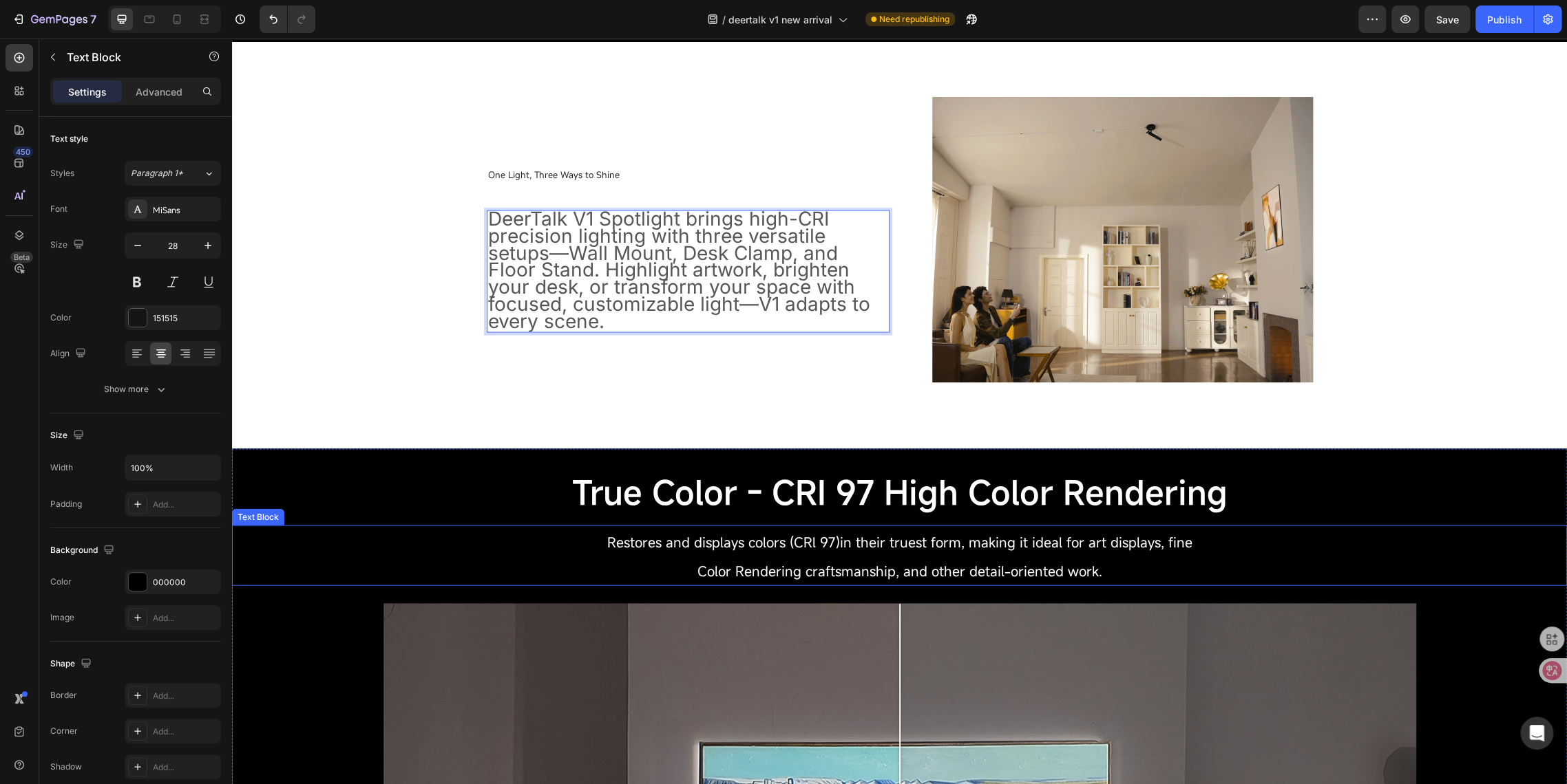
click at [670, 548] on span "Restores and displays colors (CRl 97)in their truest form, making it ideal for …" at bounding box center [899, 541] width 585 height 18
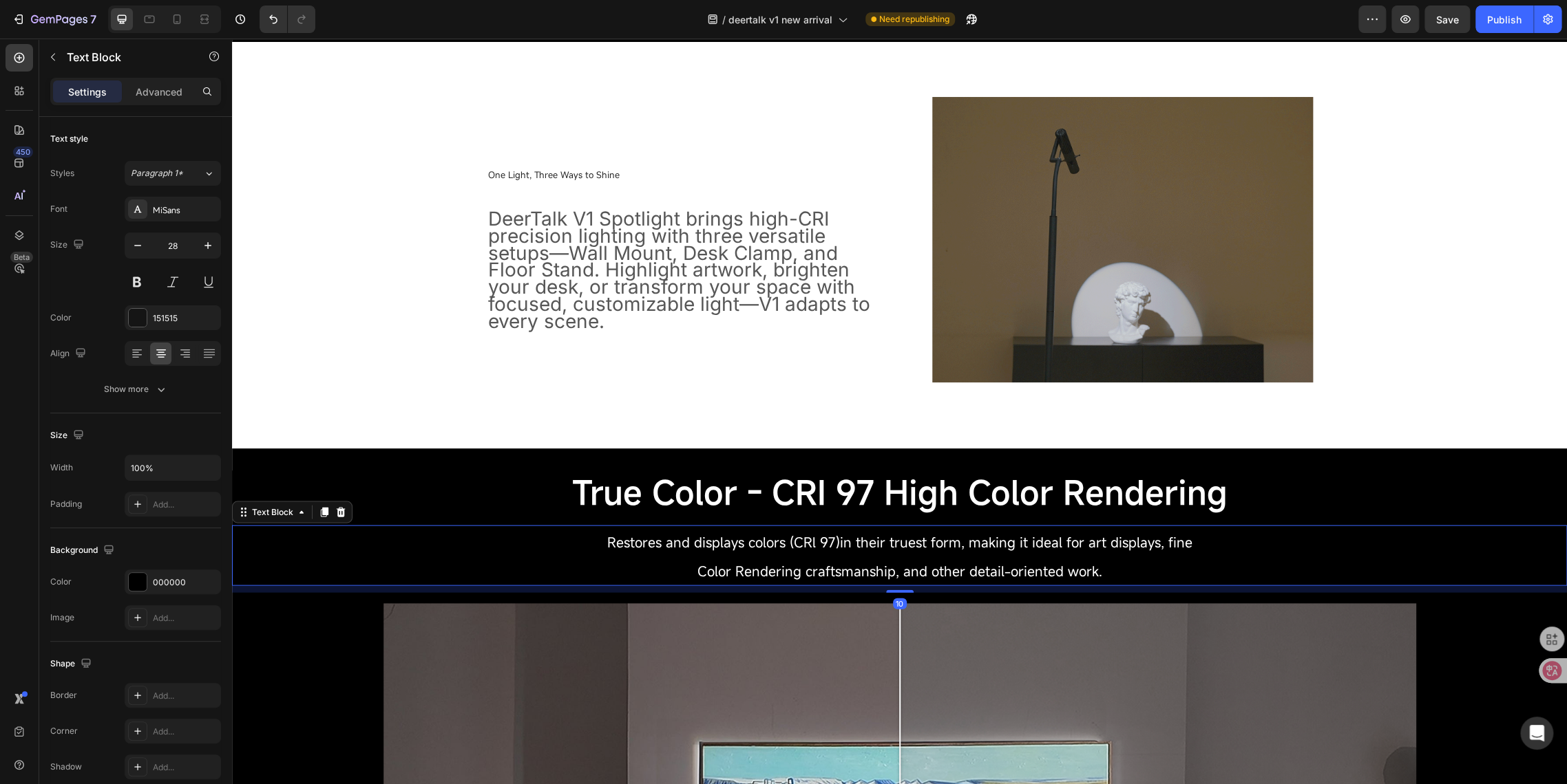
click at [657, 544] on span "Restores and displays colors (CRl 97)in their truest form, making it ideal for …" at bounding box center [899, 541] width 585 height 18
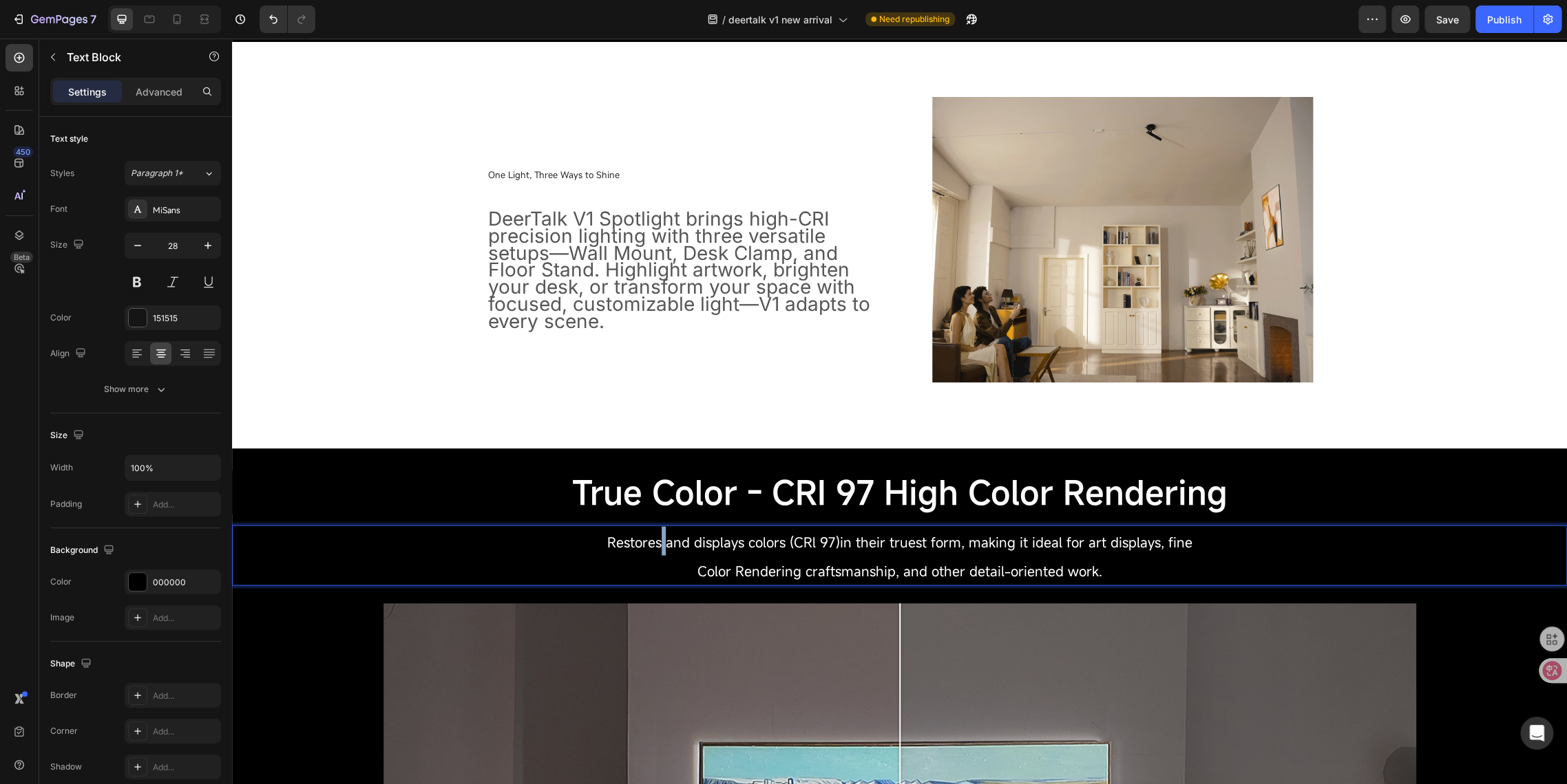
click at [657, 544] on span "Restores and displays colors (CRl 97)in their truest form, making it ideal for …" at bounding box center [899, 541] width 585 height 18
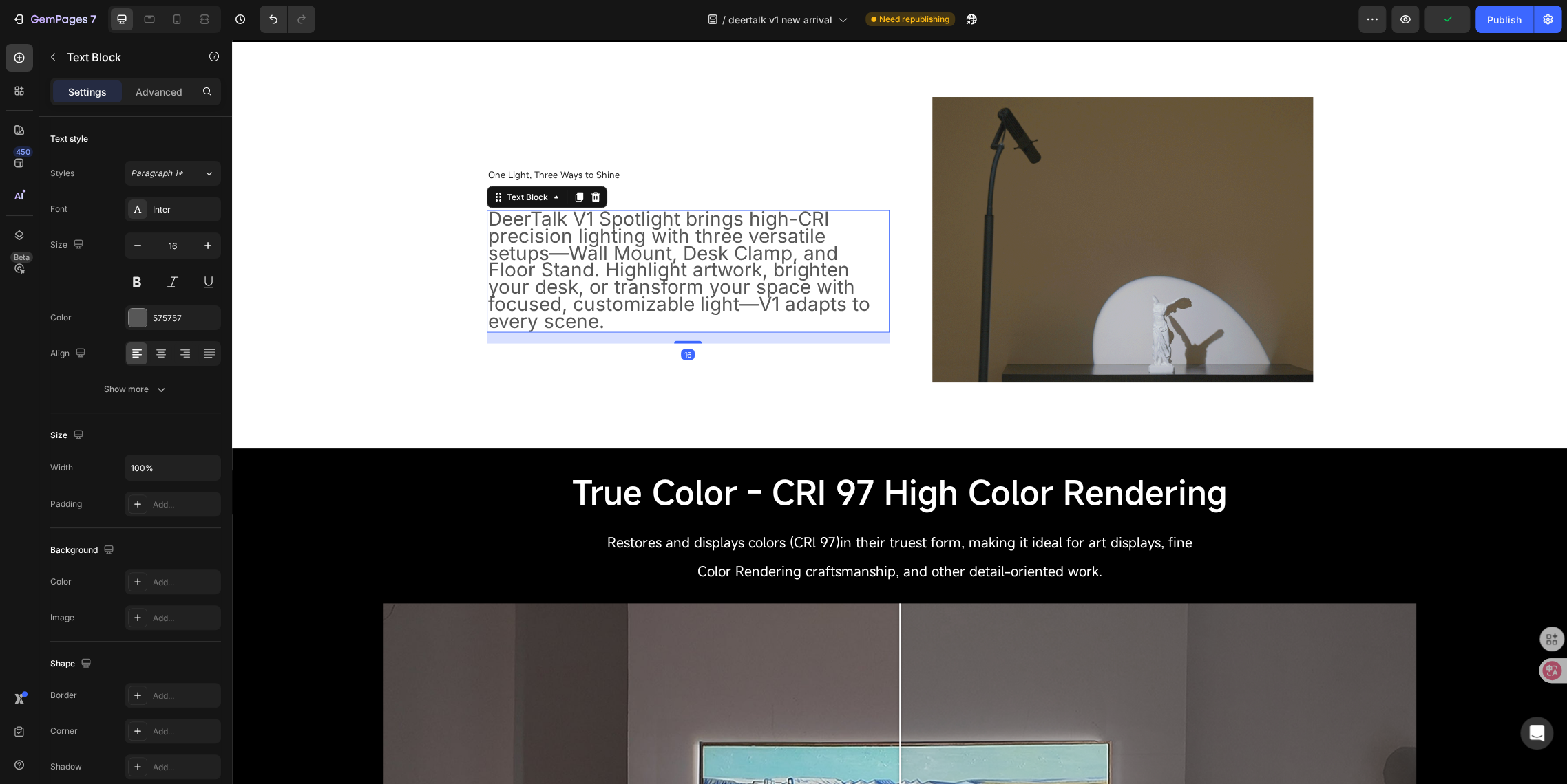
click at [550, 282] on span "DeerTalk V1 Spotlight brings high-CRI precision lighting with three versatile s…" at bounding box center [679, 270] width 382 height 126
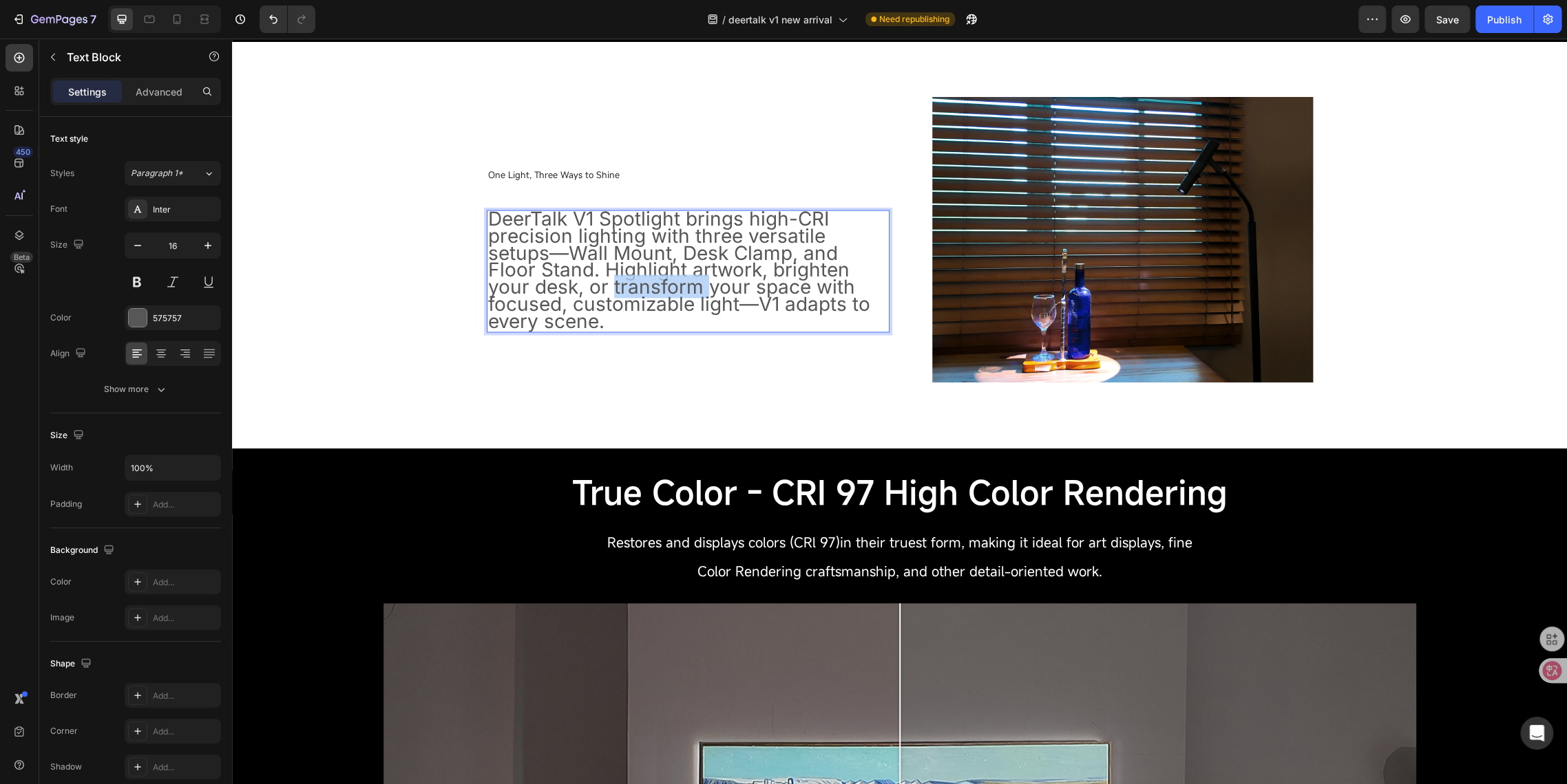
click at [564, 288] on span "DeerTalk V1 Spotlight brings high-CRI precision lighting with three versatile s…" at bounding box center [679, 270] width 382 height 126
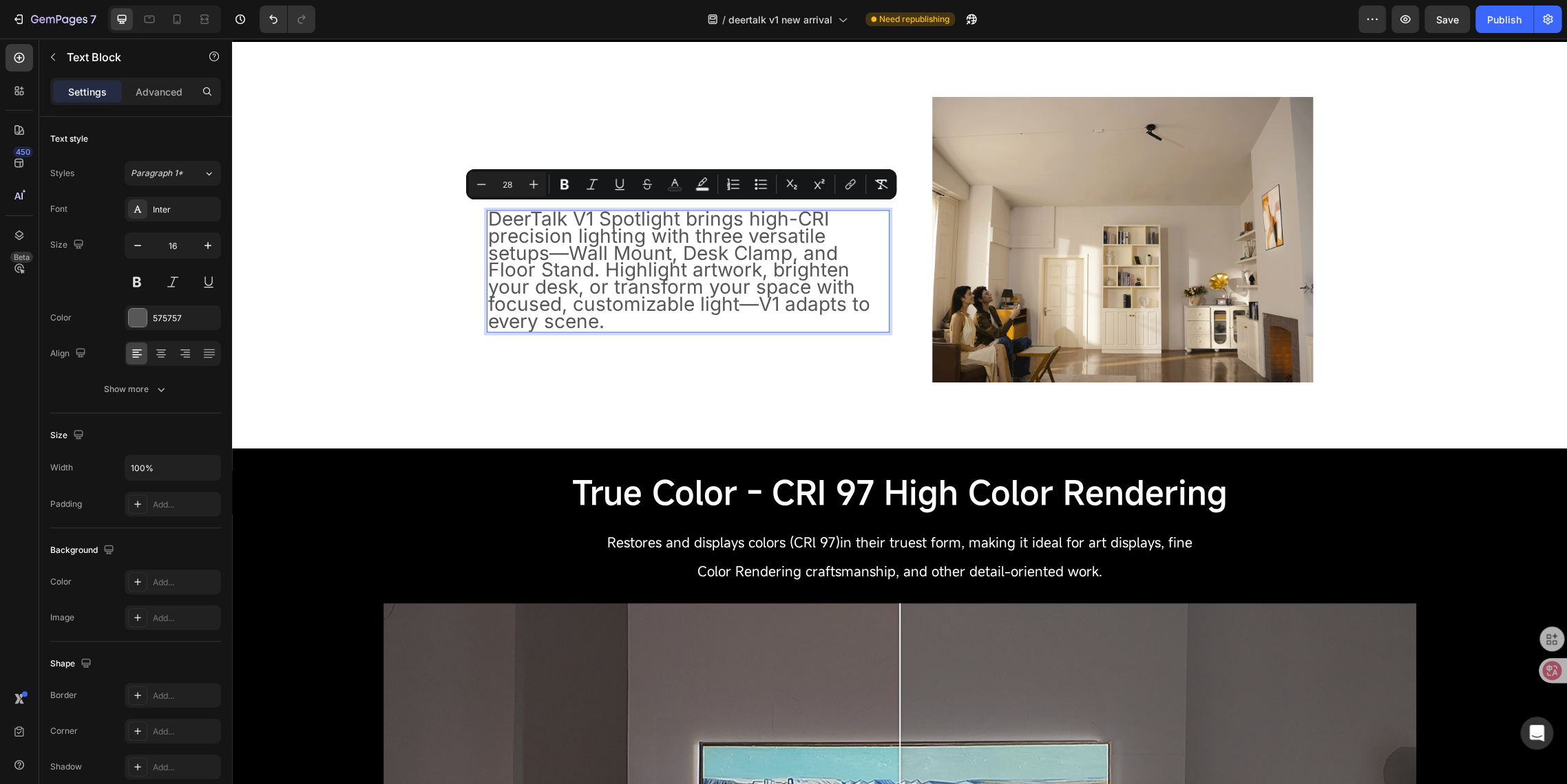
click at [512, 188] on input "28" at bounding box center [507, 184] width 28 height 16
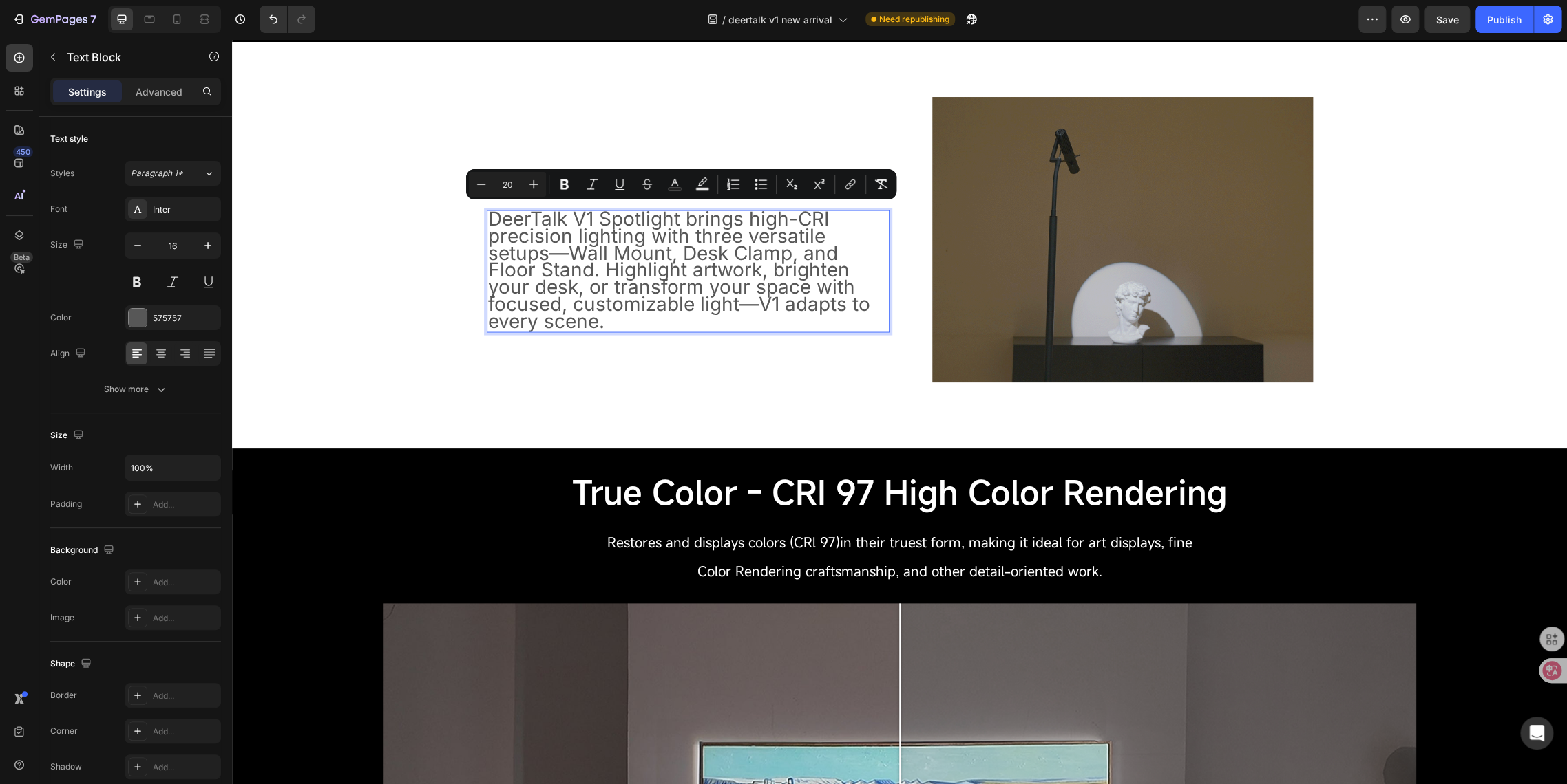
type input "20"
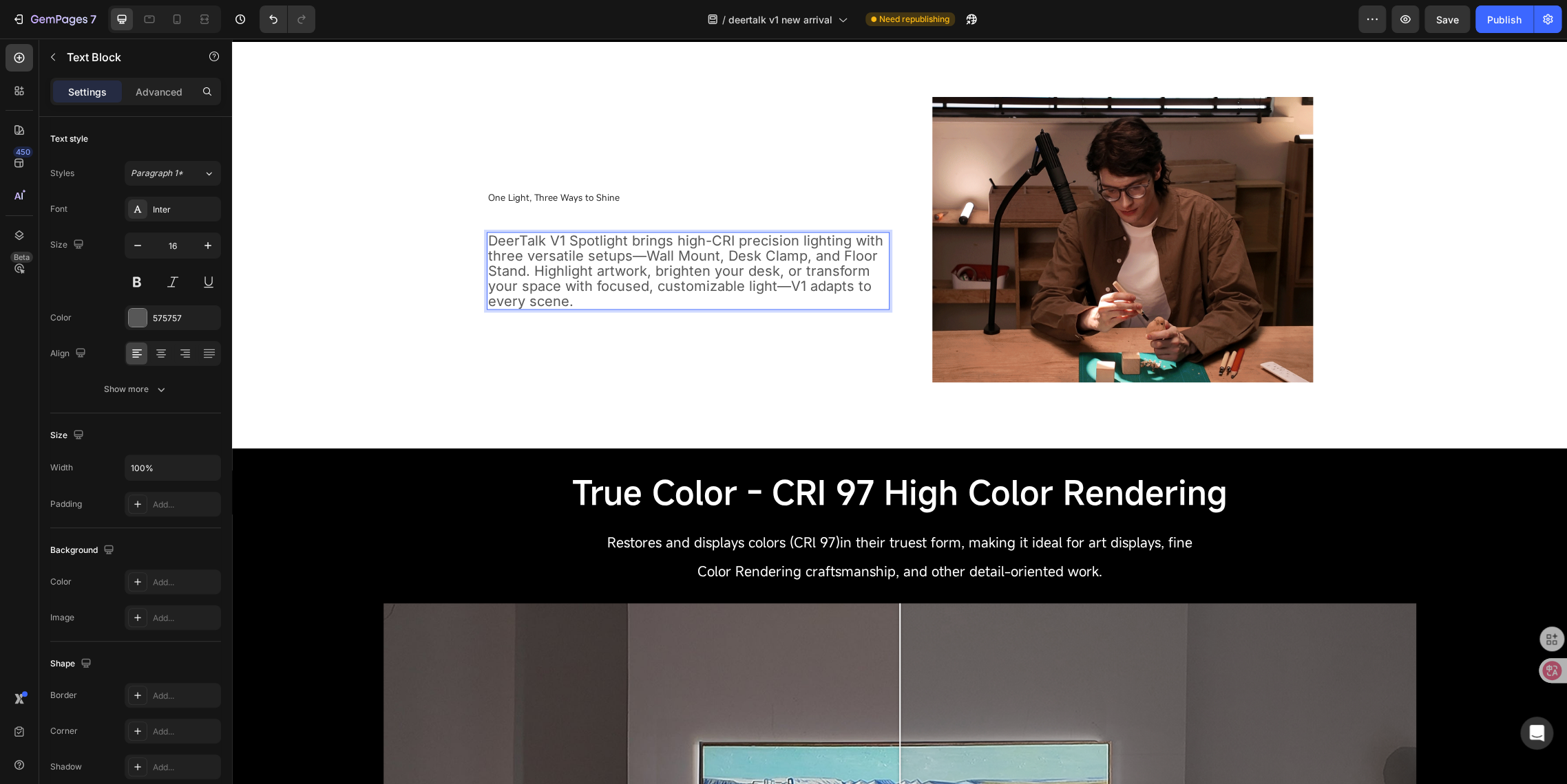
click at [579, 267] on span "DeerTalk V1 Spotlight brings high-CRI precision lighting with three versatile s…" at bounding box center [686, 270] width 395 height 77
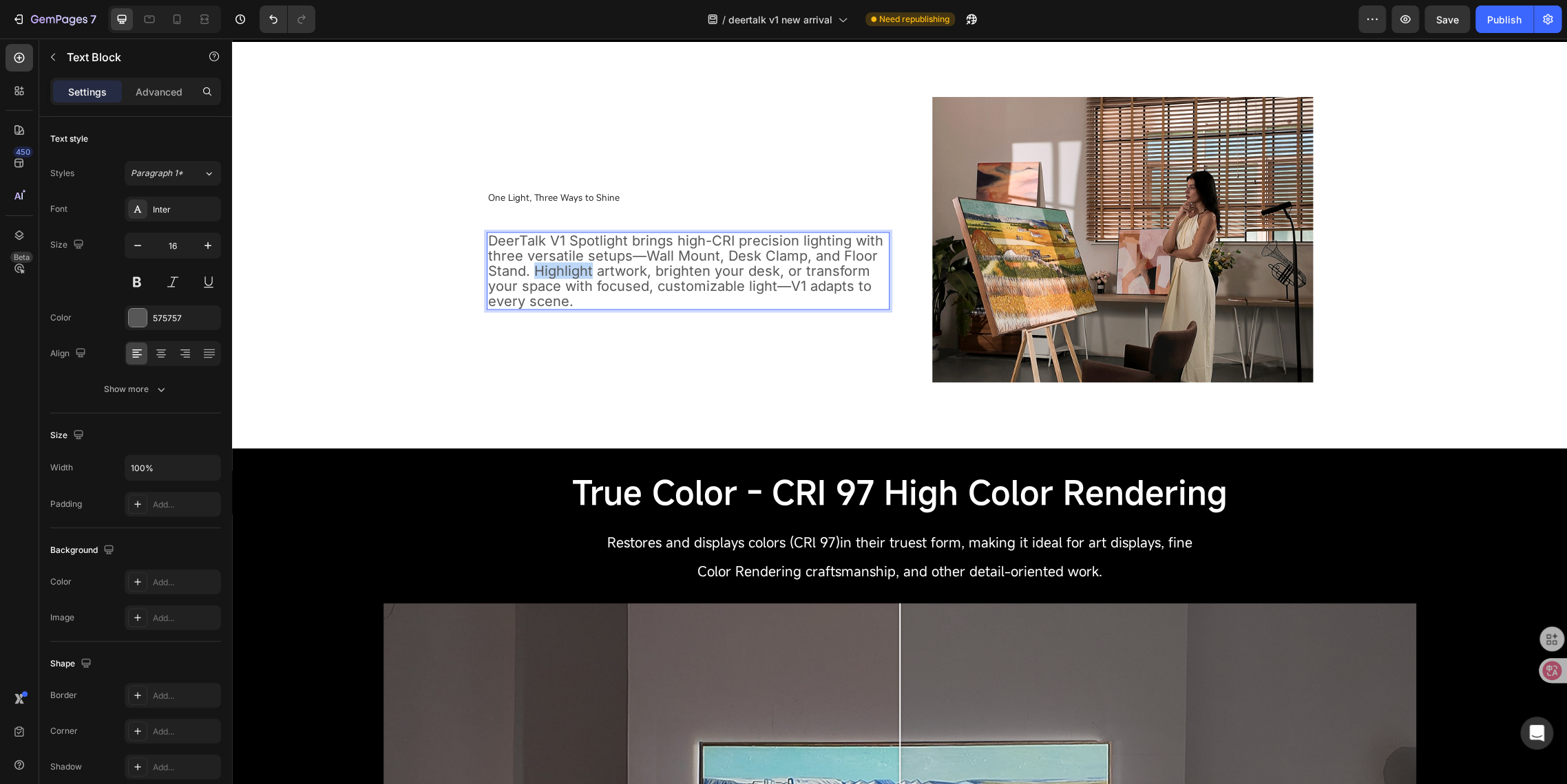
click at [579, 267] on span "DeerTalk V1 Spotlight brings high-CRI precision lighting with three versatile s…" at bounding box center [686, 270] width 395 height 77
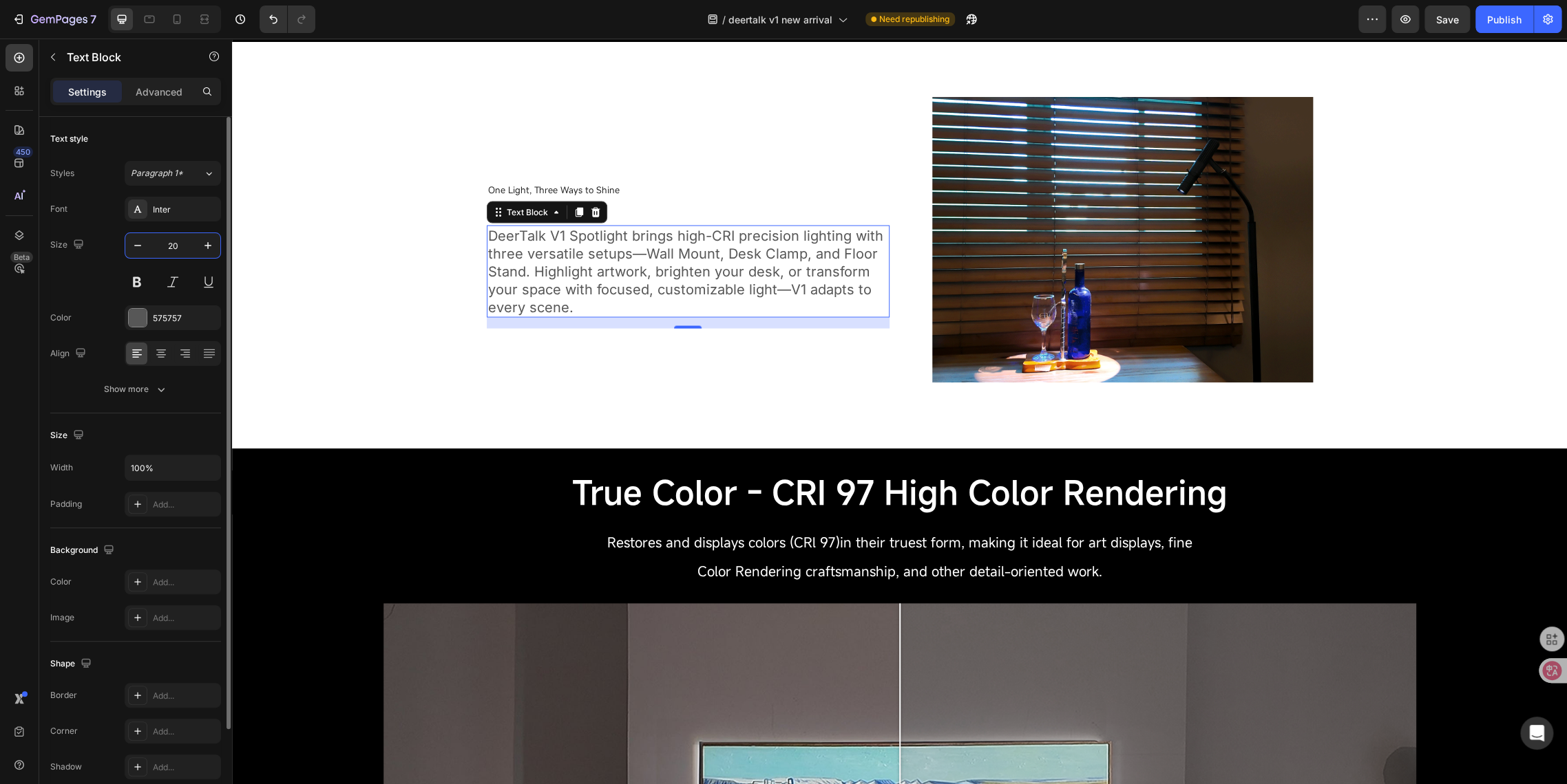
type input "20"
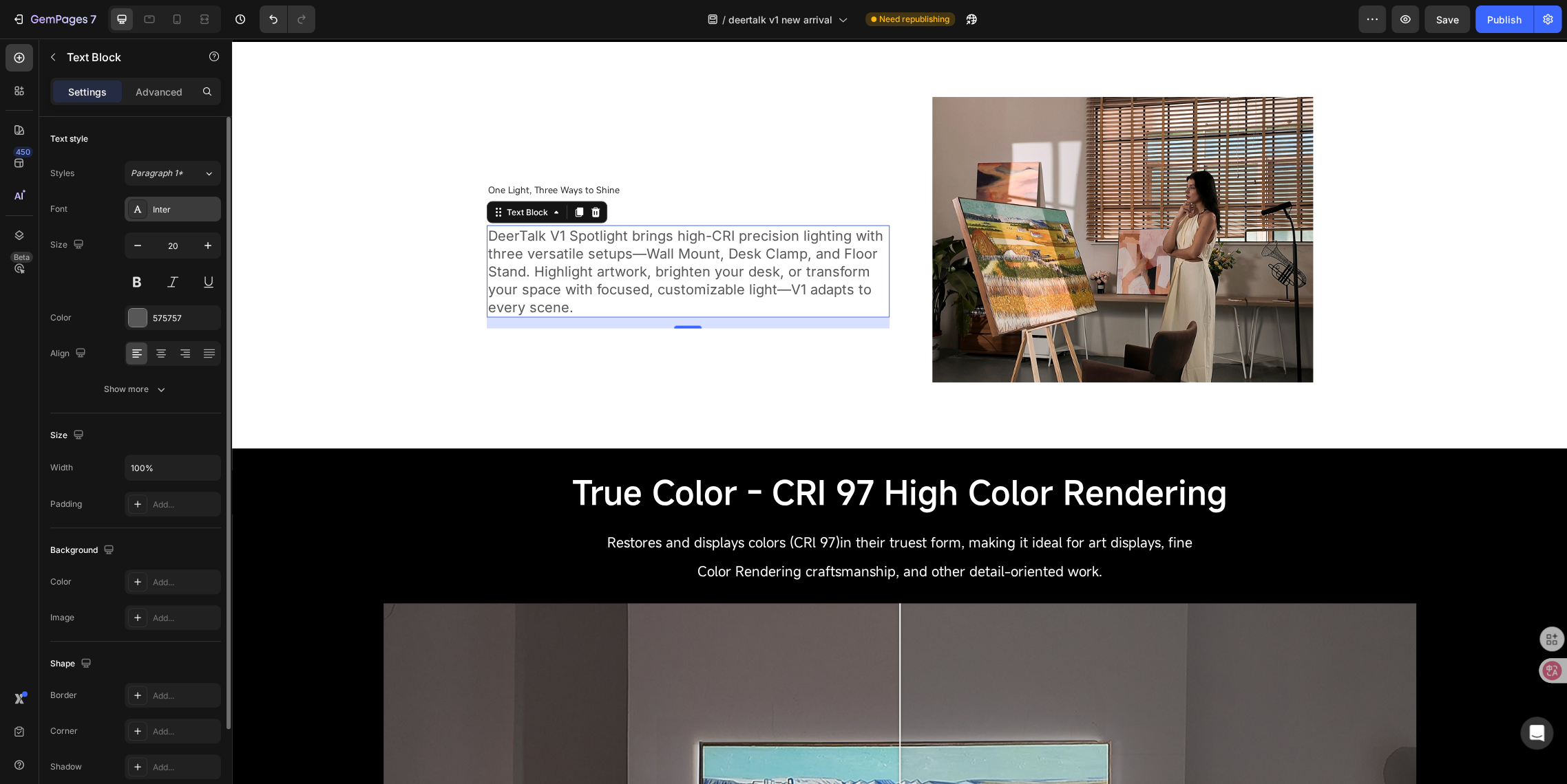
click at [150, 213] on div "Inter" at bounding box center [172, 210] width 97 height 25
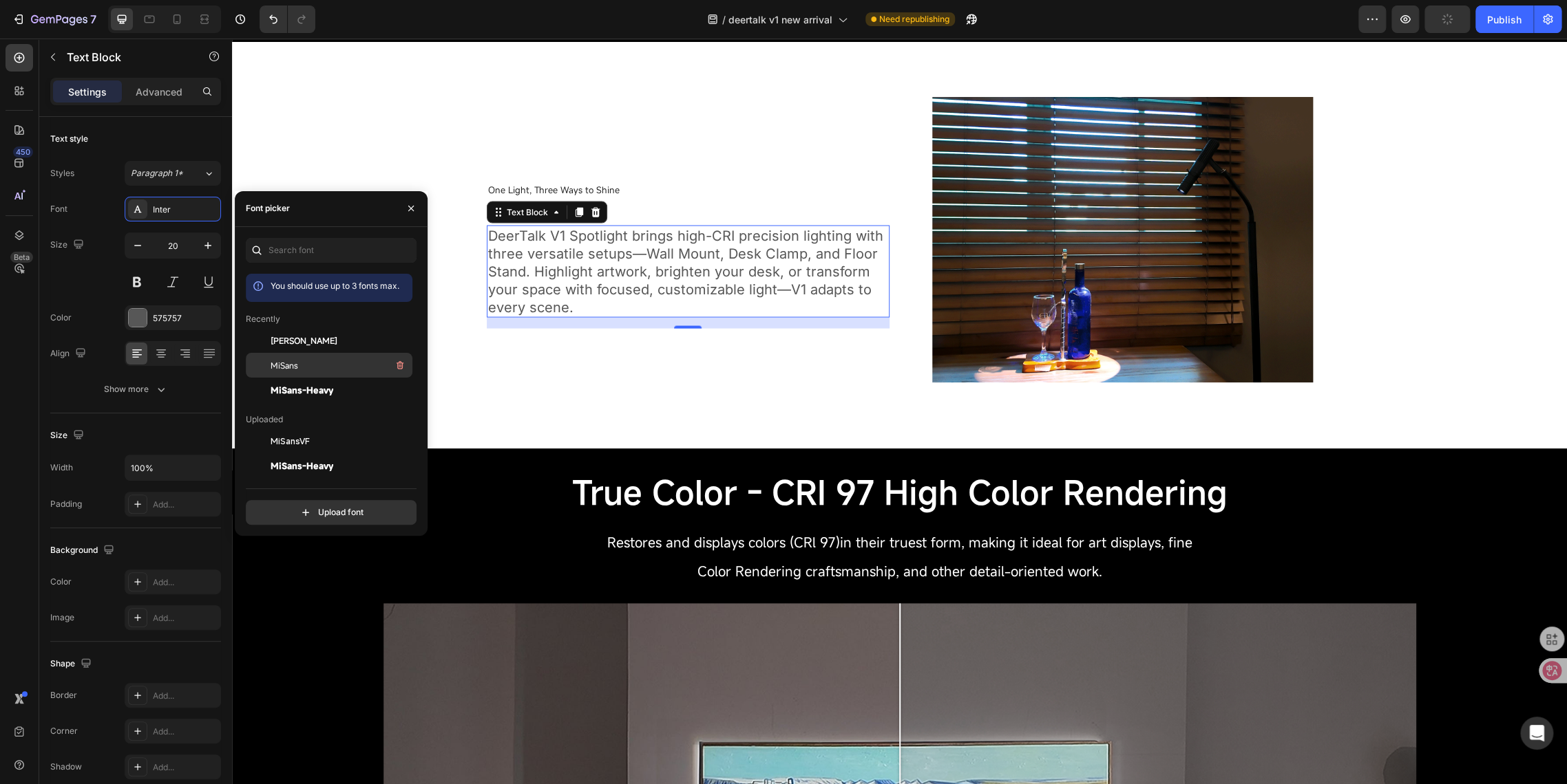
click at [279, 370] on span "MiSans" at bounding box center [284, 365] width 28 height 12
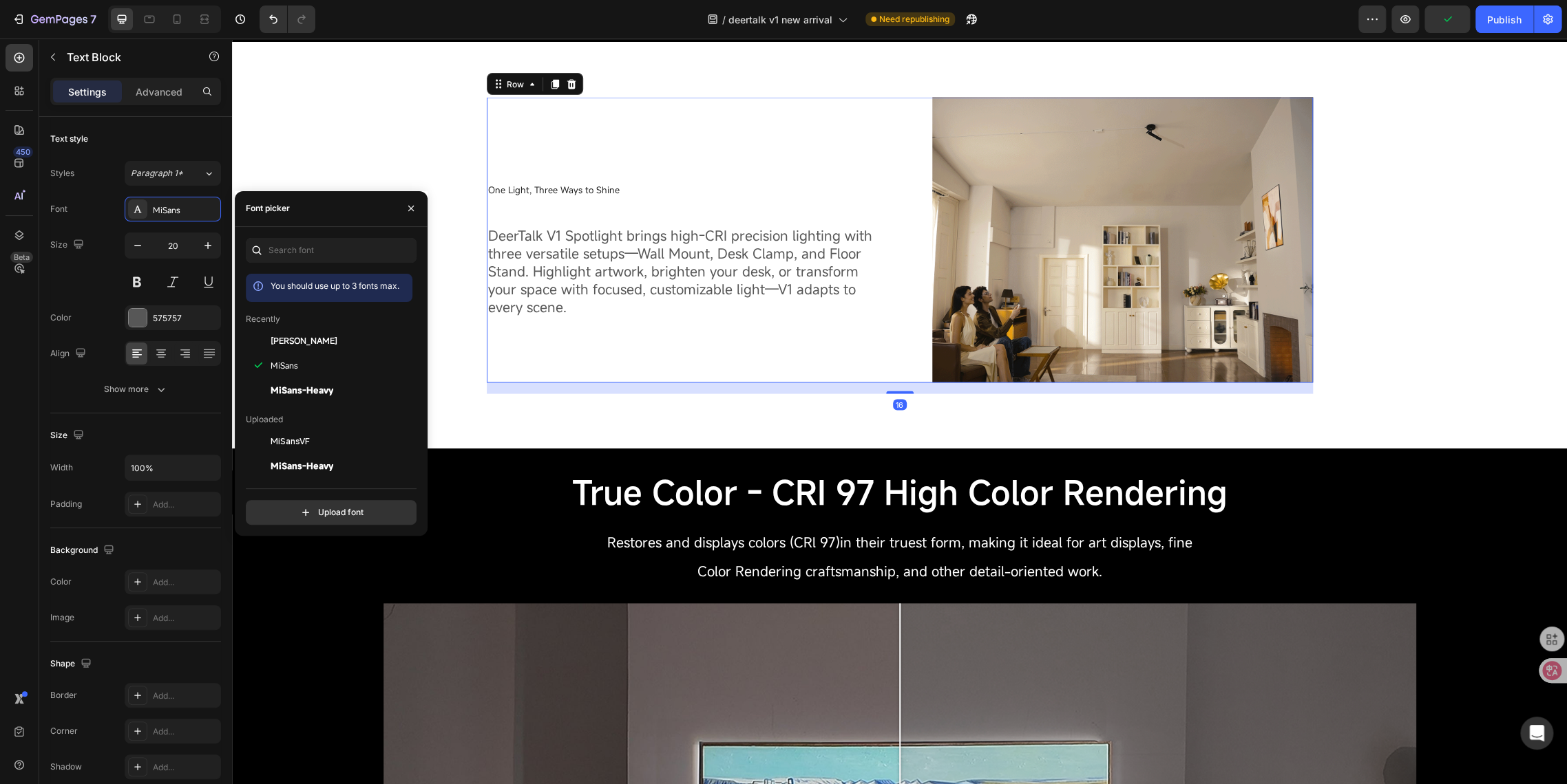
click at [572, 379] on div "⁠⁠⁠⁠⁠⁠⁠ One Light, Three Ways to Shine Heading DeerTalk V1 Spotlight brings hig…" at bounding box center [688, 239] width 402 height 285
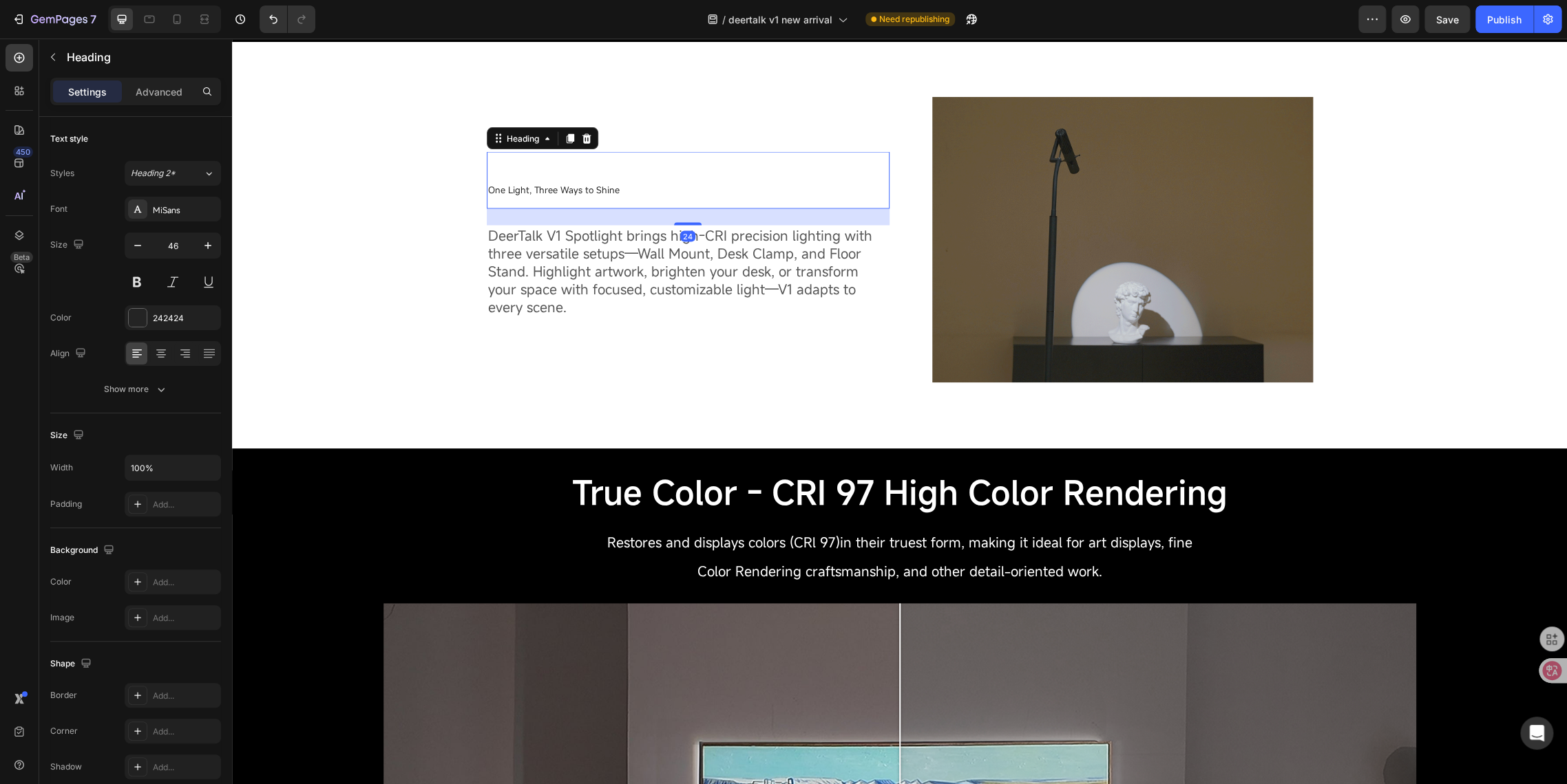
click at [566, 194] on span "One Light, Three Ways to Shine" at bounding box center [554, 189] width 131 height 12
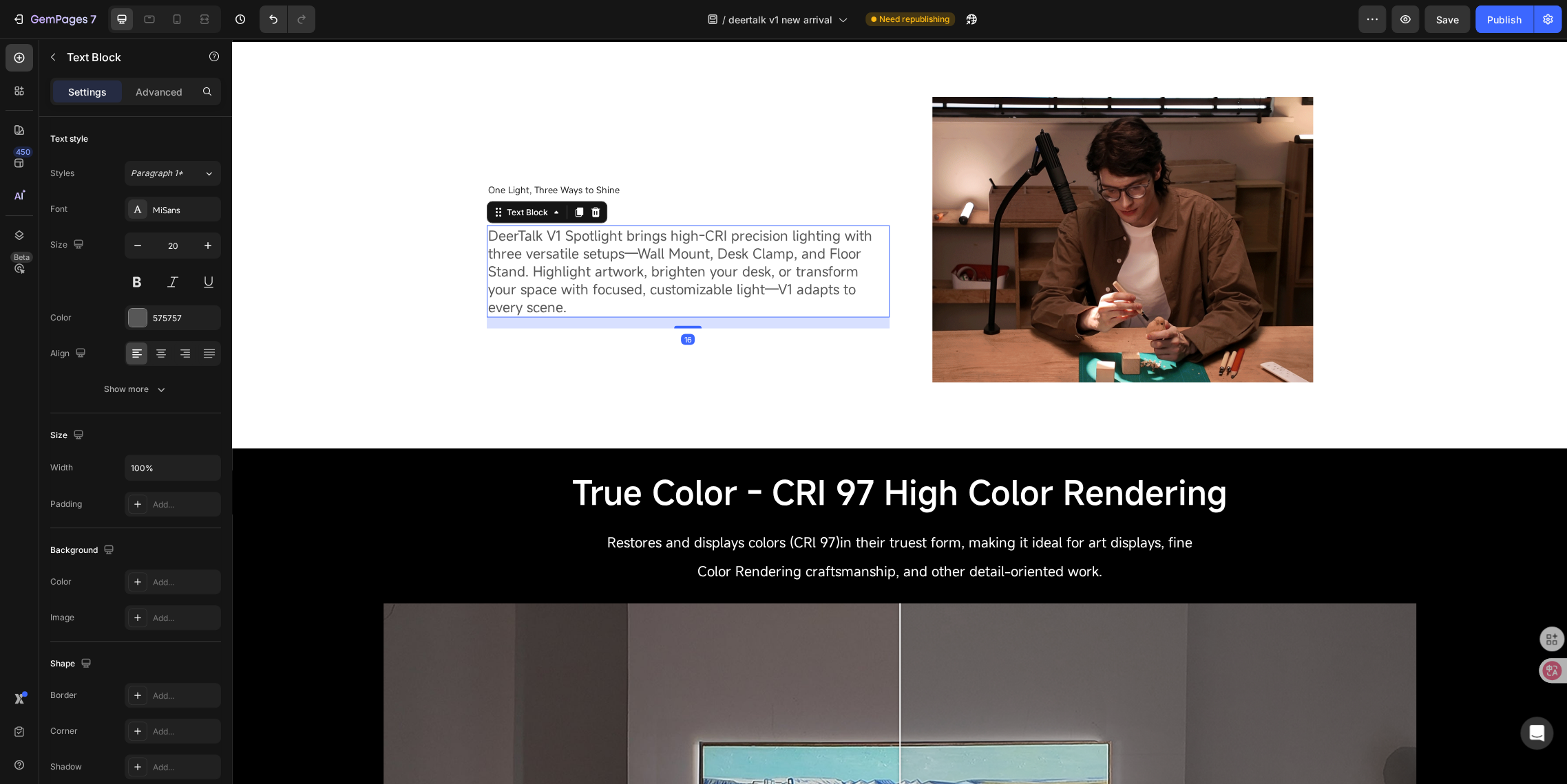
click at [532, 239] on span "DeerTalk V1 Spotlight brings high-CRI precision lighting with three versatile s…" at bounding box center [680, 271] width 384 height 90
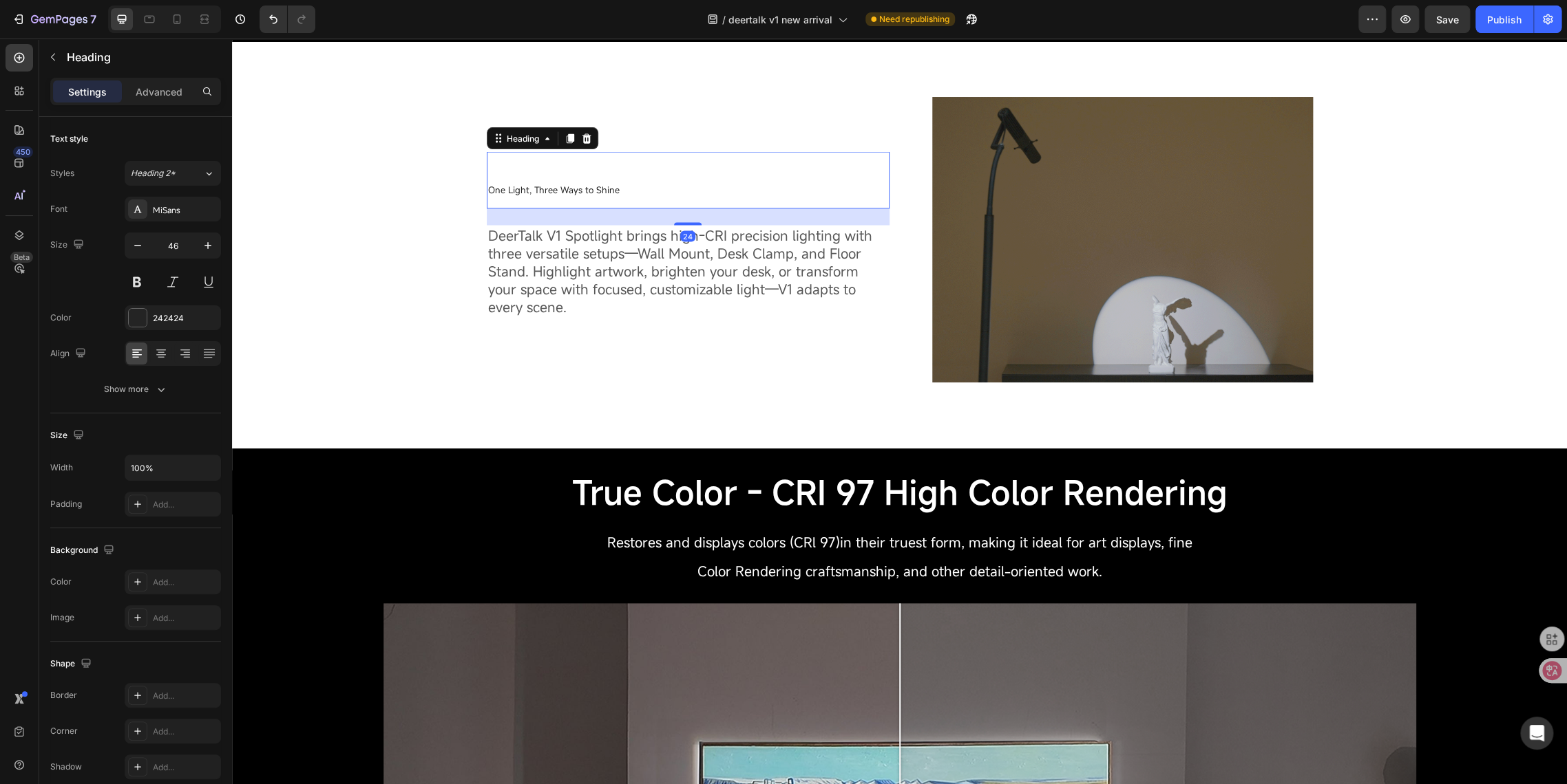
click at [515, 187] on span "One Light, Three Ways to Shine" at bounding box center [554, 189] width 131 height 12
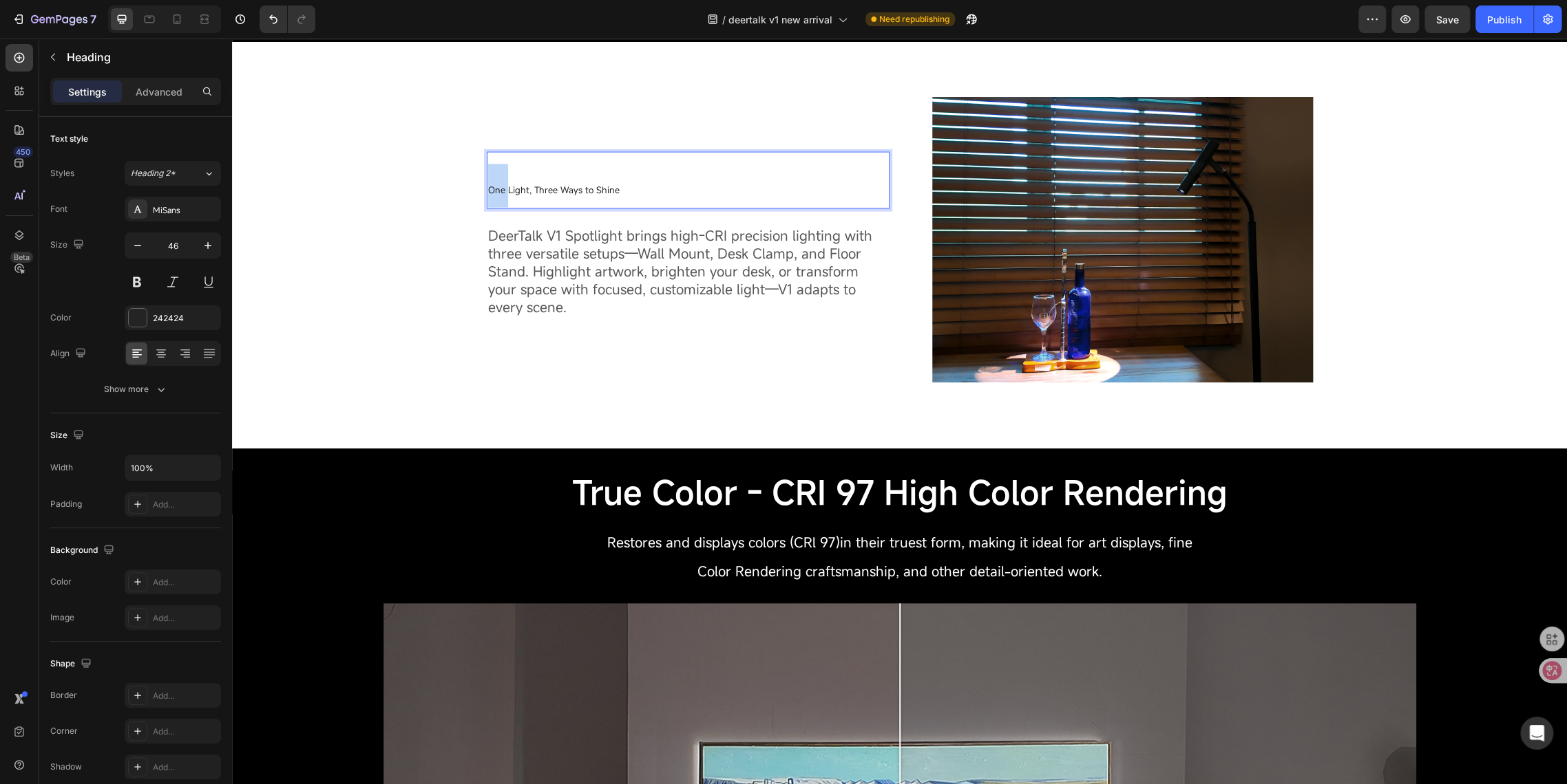
click at [488, 187] on span "One Light, Three Ways to Shine" at bounding box center [554, 189] width 131 height 12
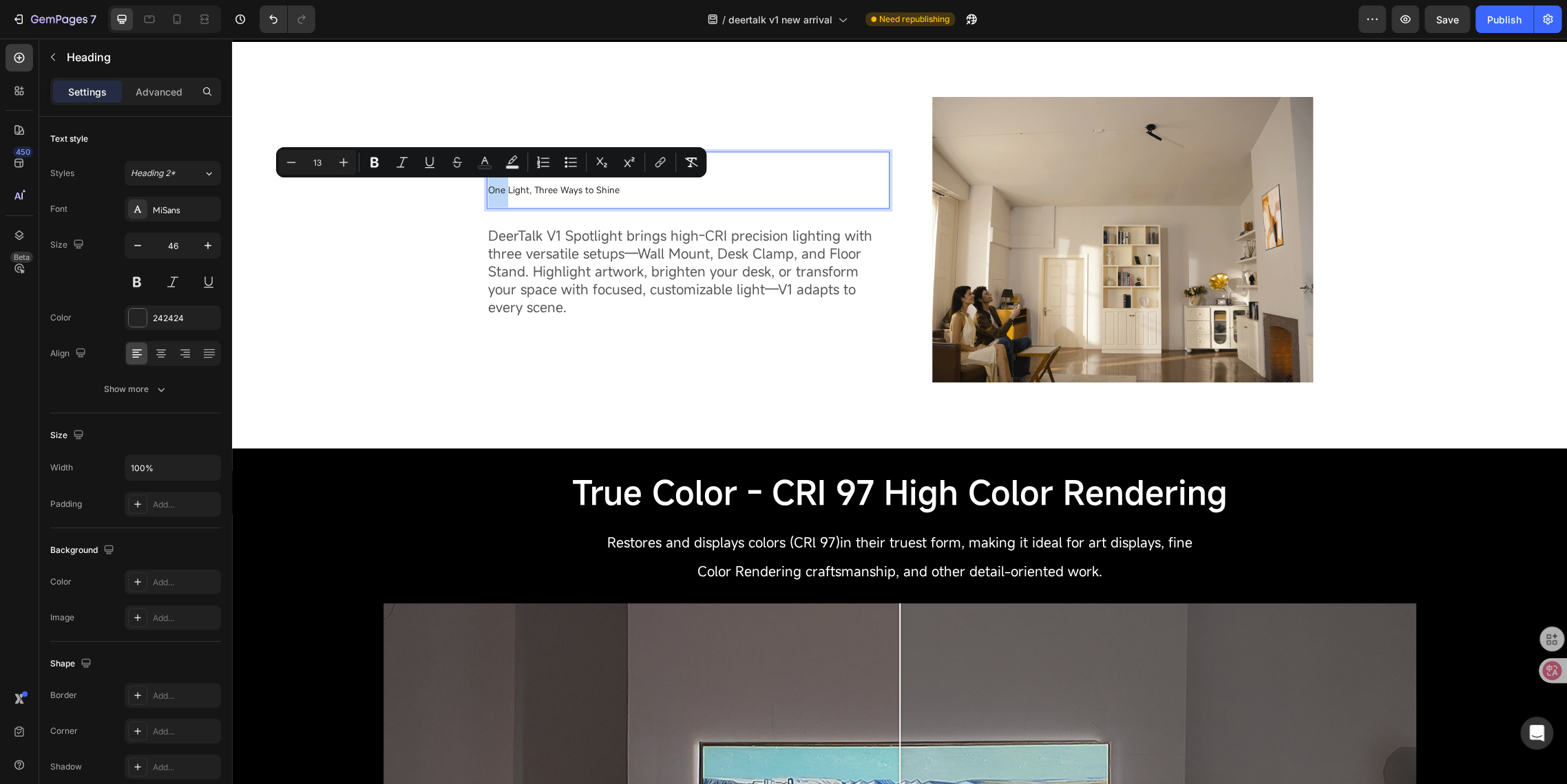
click at [488, 189] on span "One Light, Three Ways to Shine" at bounding box center [554, 189] width 131 height 12
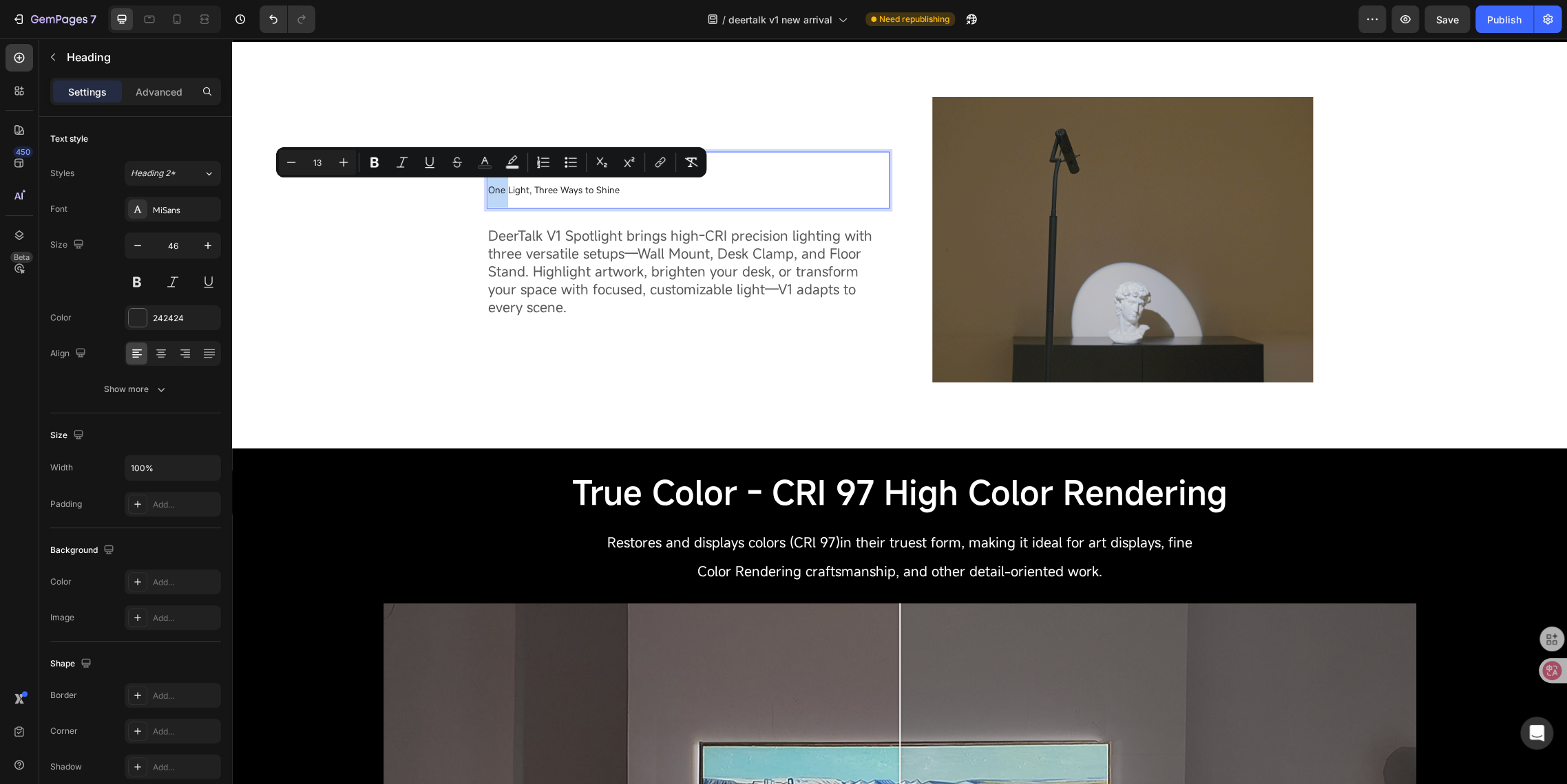
click at [488, 190] on span "One Light, Three Ways to Shine" at bounding box center [554, 189] width 131 height 12
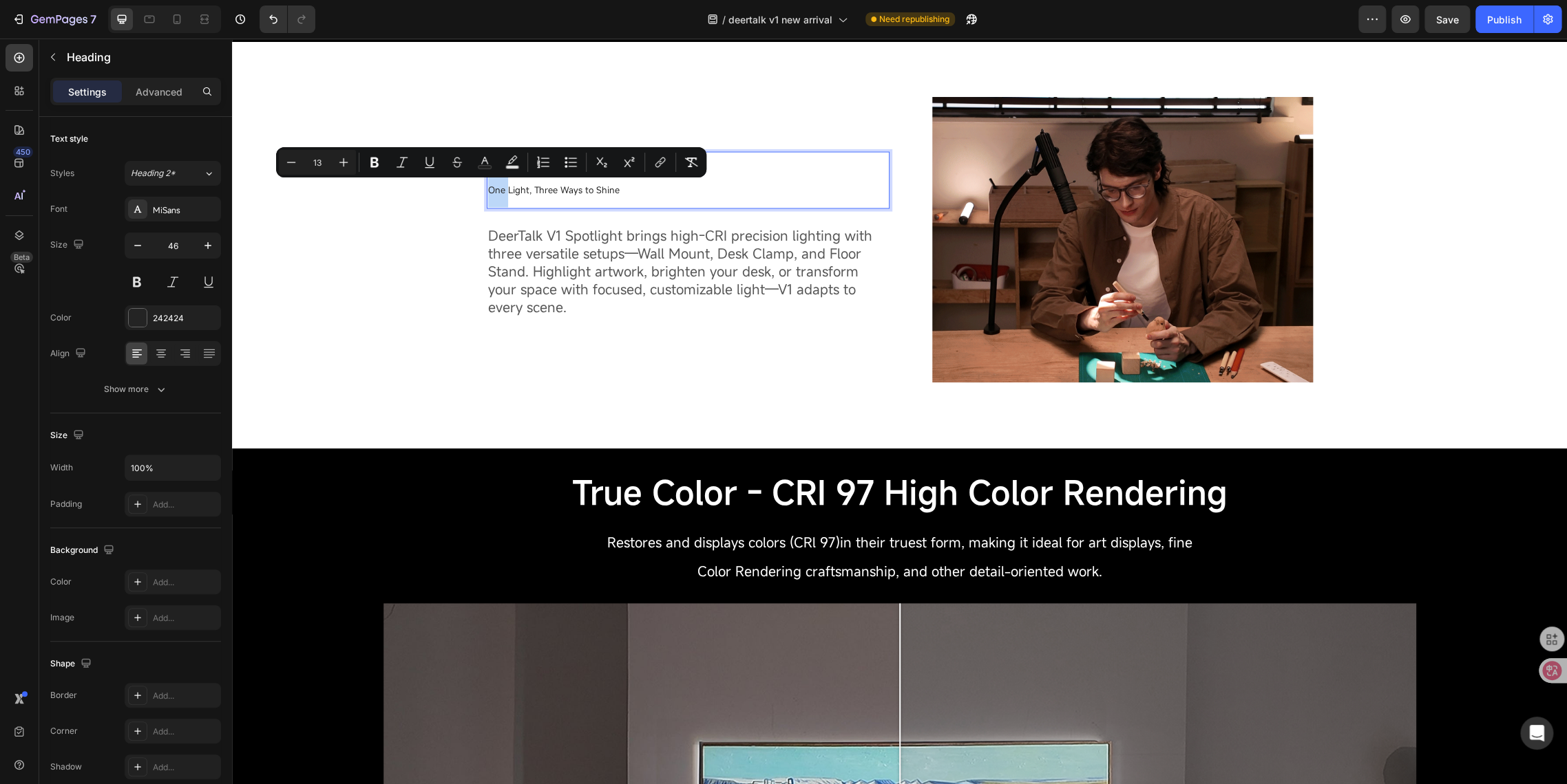
click at [488, 190] on span "One Light, Three Ways to Shine" at bounding box center [554, 189] width 131 height 12
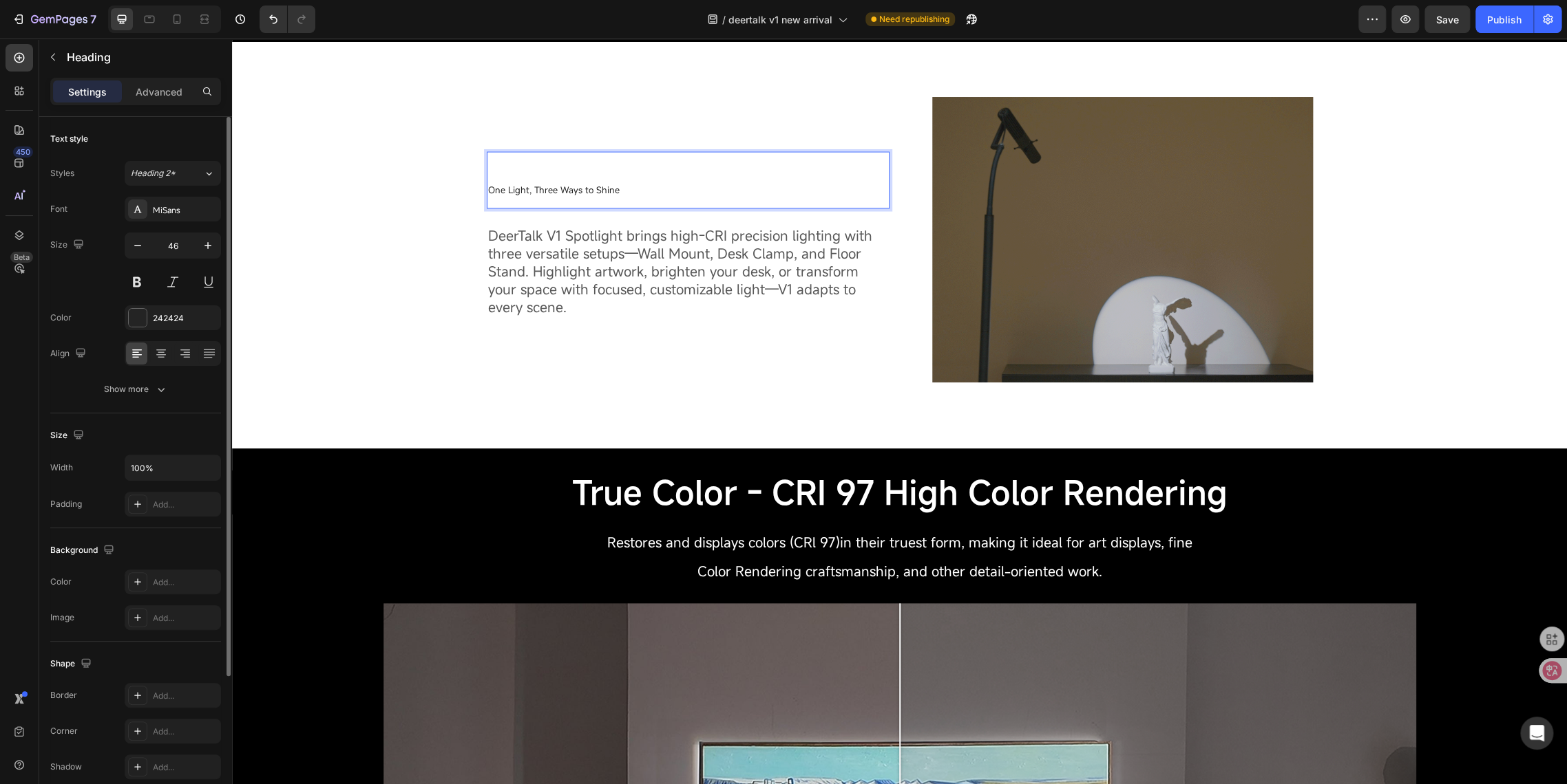
scroll to position [186, 0]
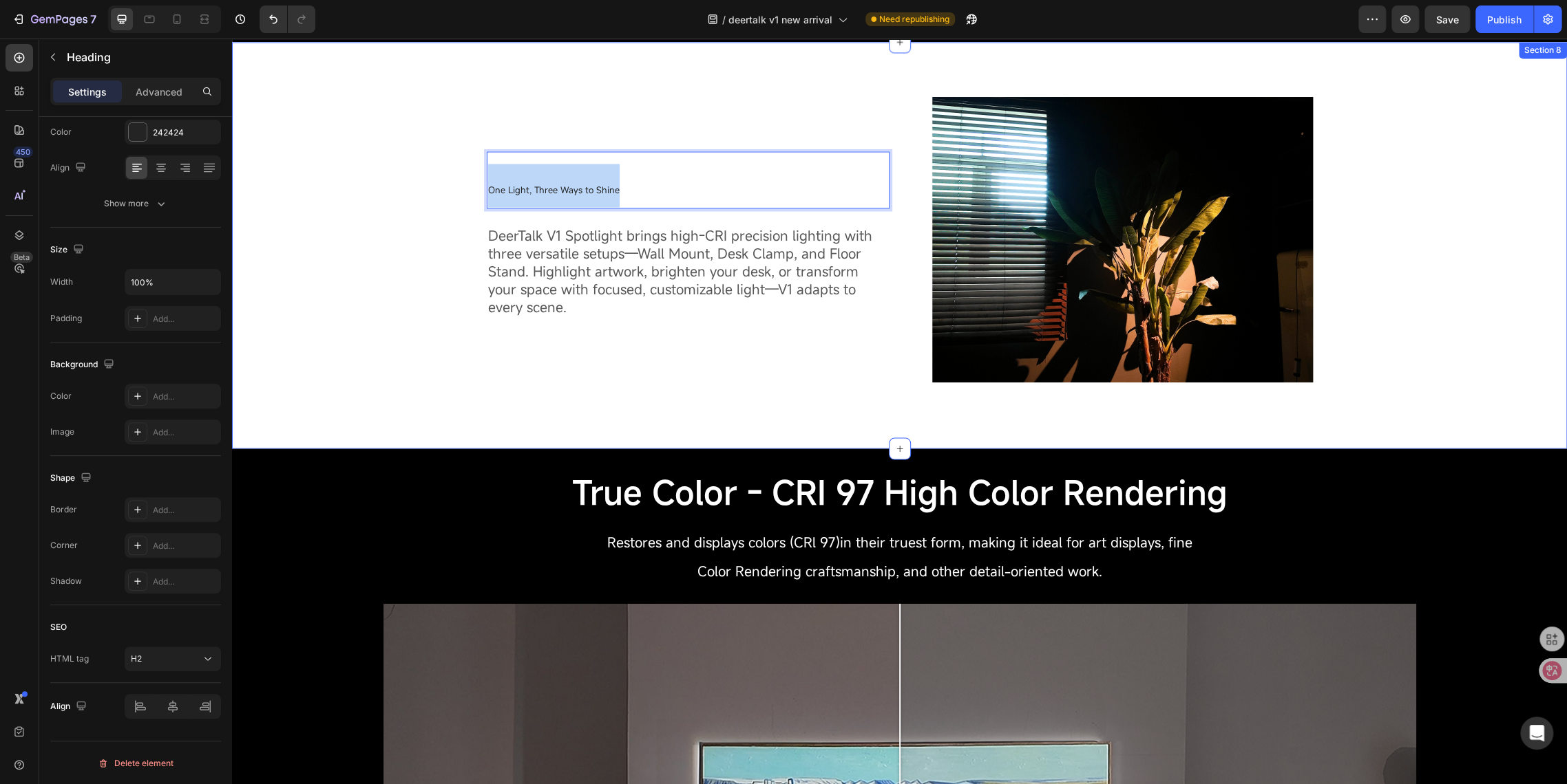
drag, startPoint x: 618, startPoint y: 195, endPoint x: 425, endPoint y: 183, distance: 193.4
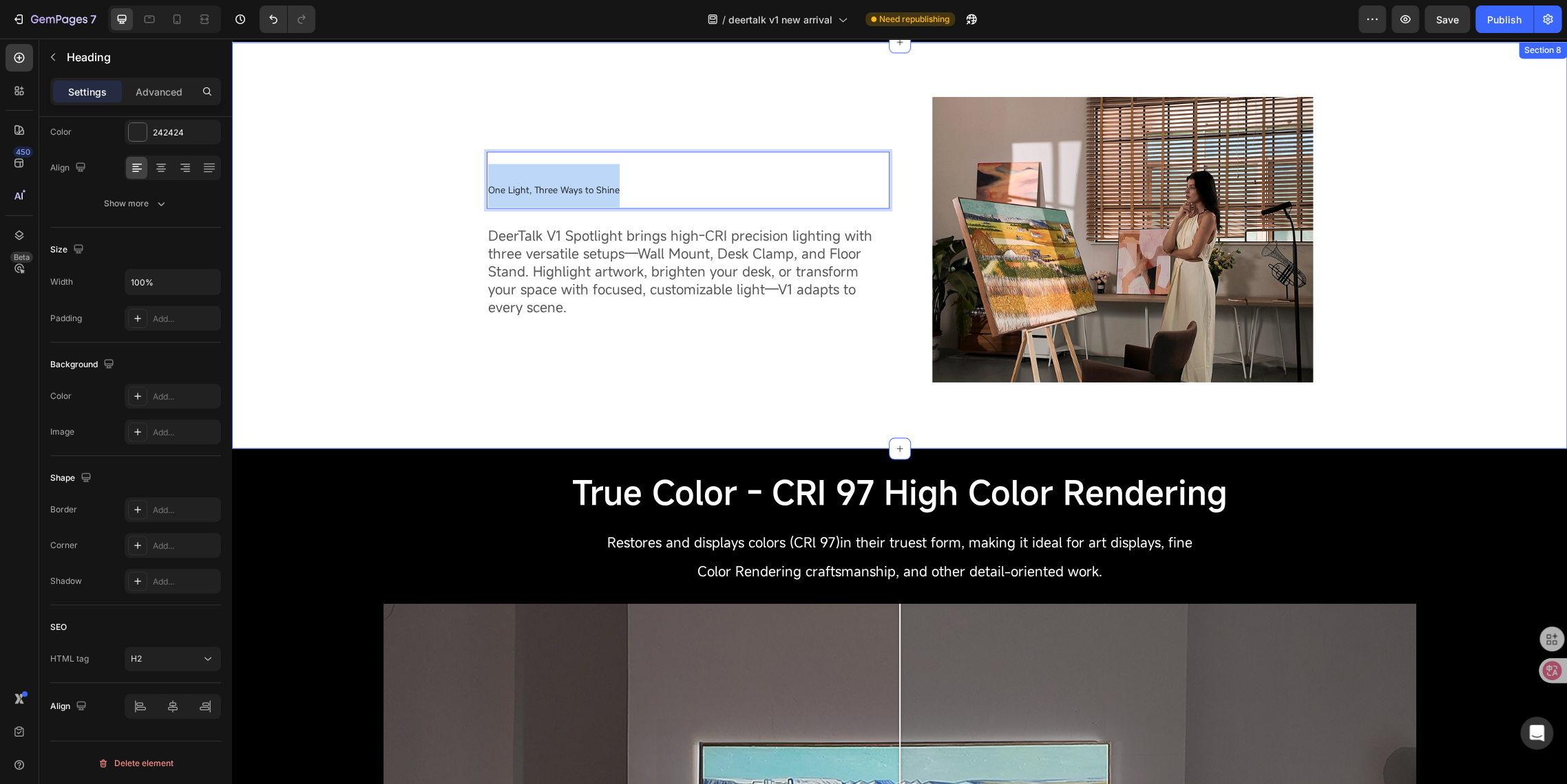
click at [425, 183] on div "One Light, Three Ways to Shine Heading 24 DeerTalk V1 Spotlight brings high-CRI…" at bounding box center [899, 245] width 1314 height 297
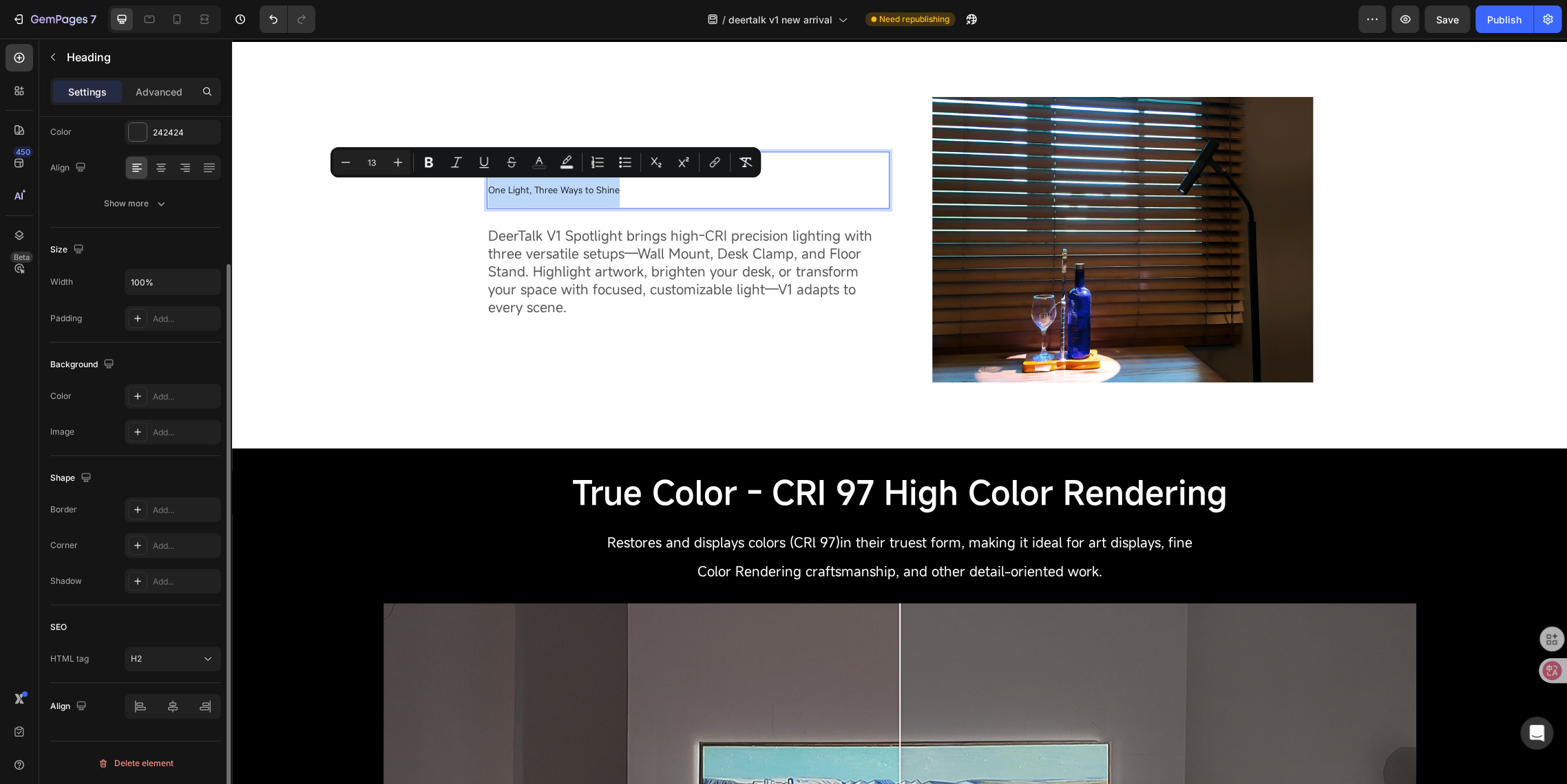
scroll to position [0, 0]
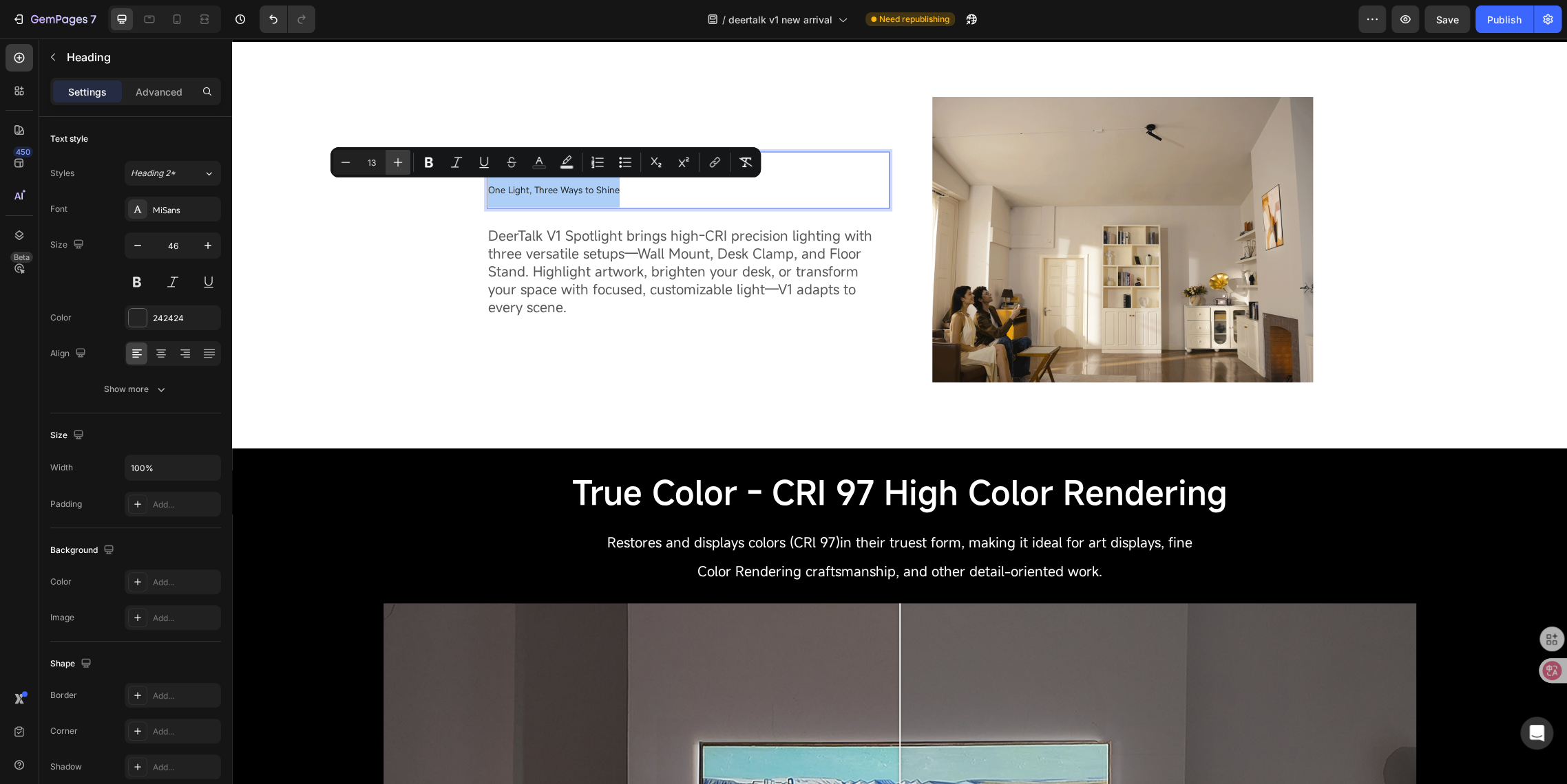
click at [398, 160] on icon "Editor contextual toolbar" at bounding box center [397, 162] width 13 height 13
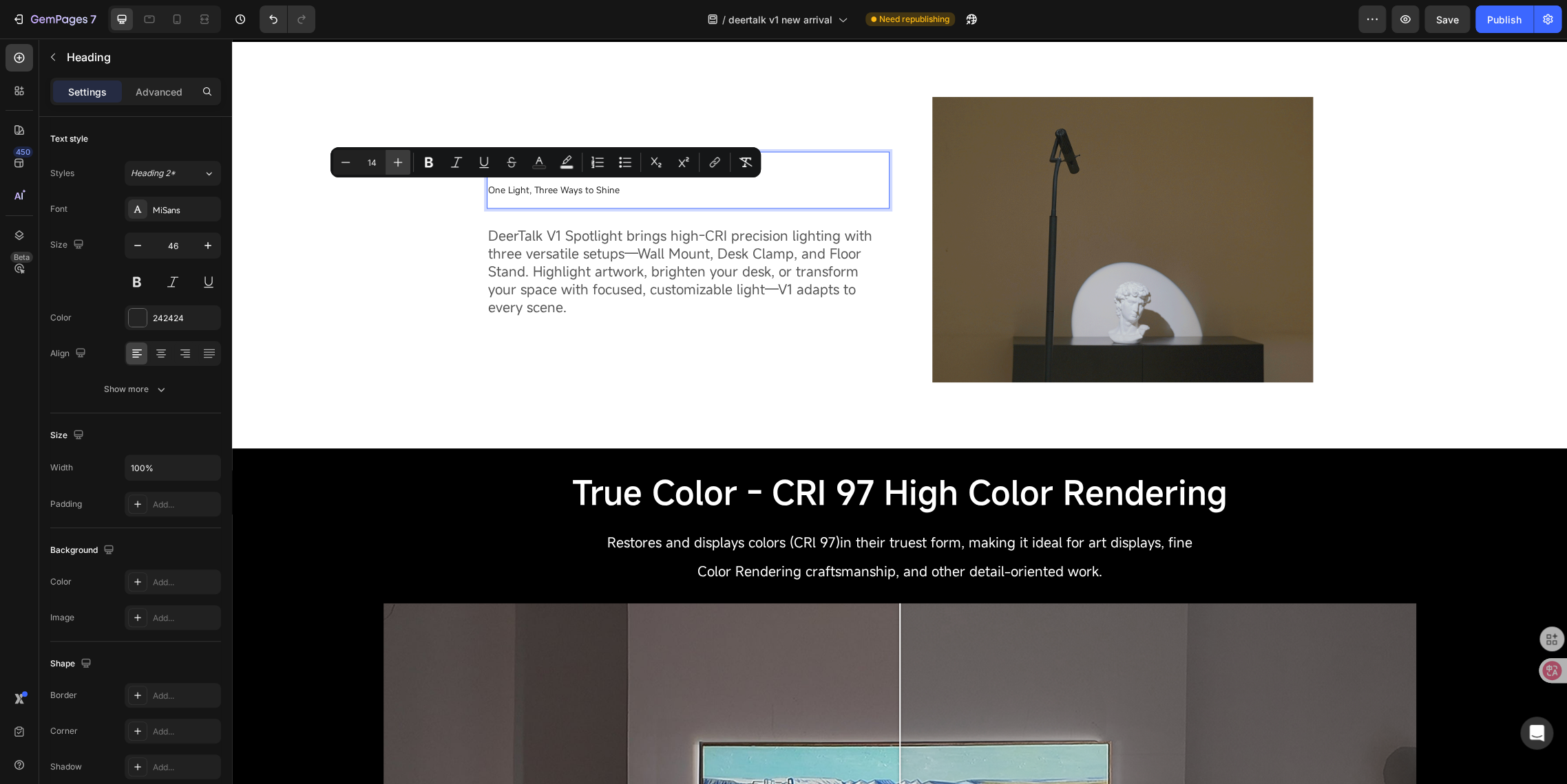
click at [398, 160] on icon "Editor contextual toolbar" at bounding box center [397, 162] width 13 height 13
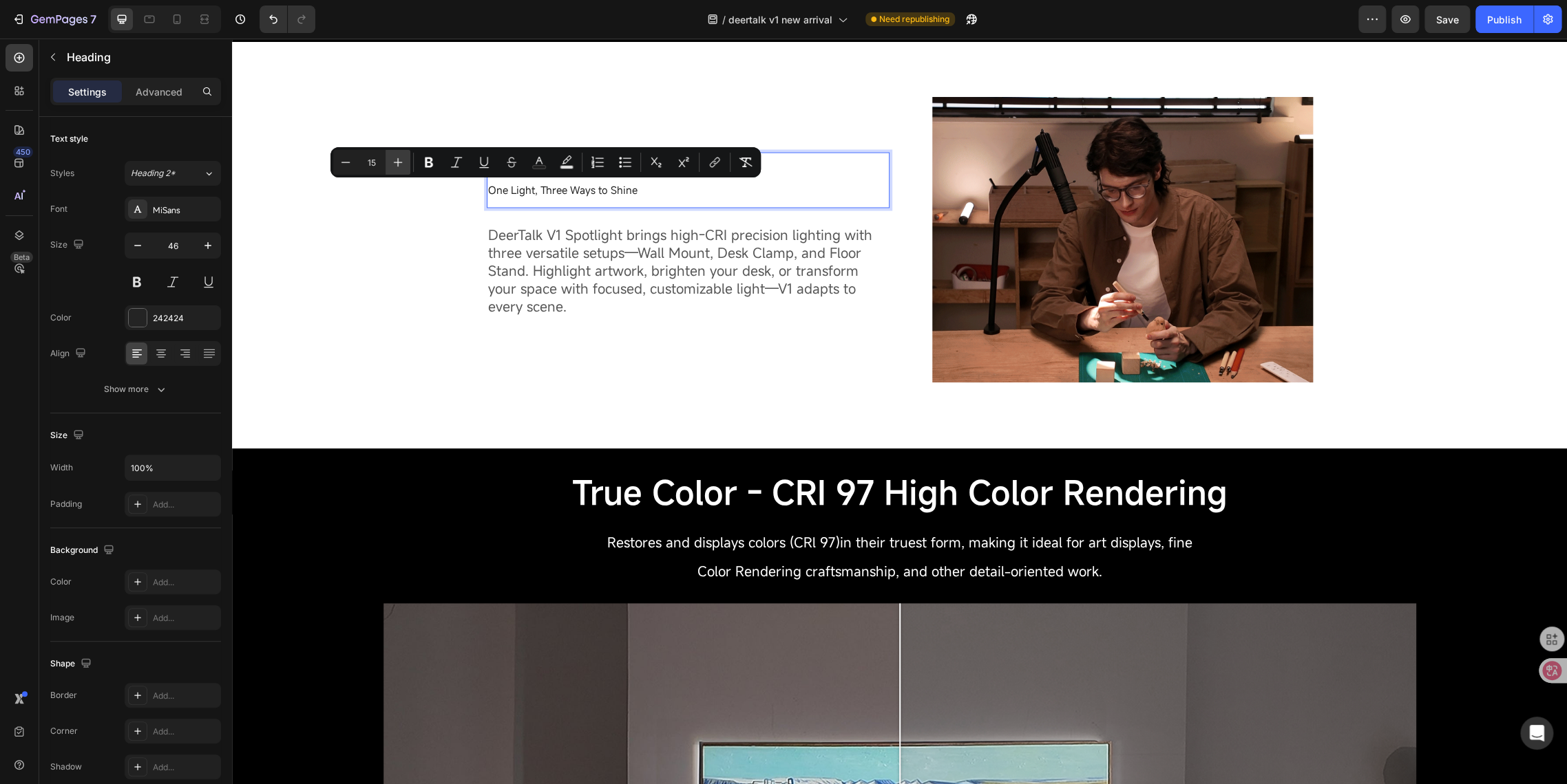
click at [398, 160] on icon "Editor contextual toolbar" at bounding box center [397, 162] width 13 height 13
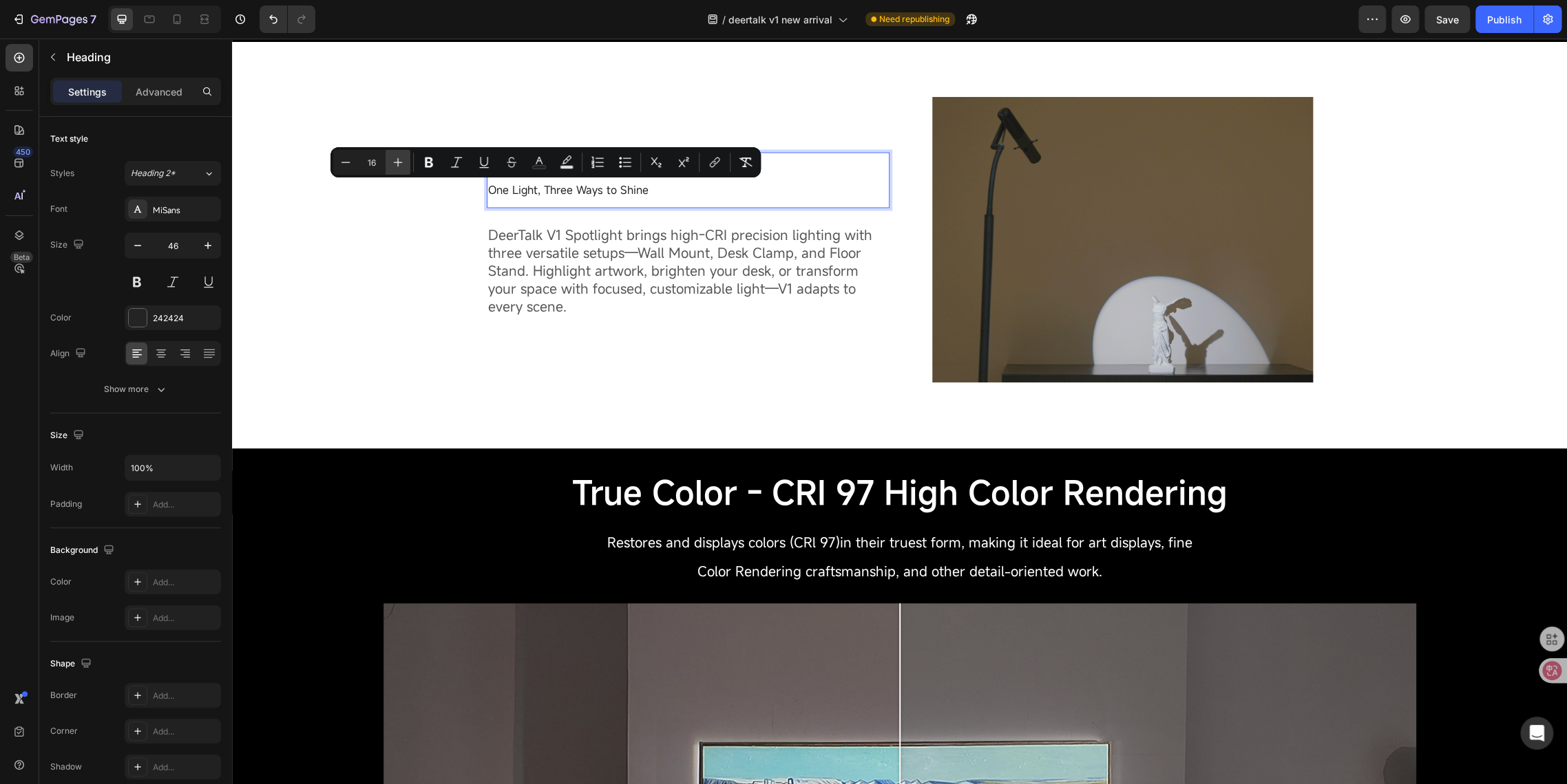
click at [398, 160] on icon "Editor contextual toolbar" at bounding box center [397, 162] width 13 height 13
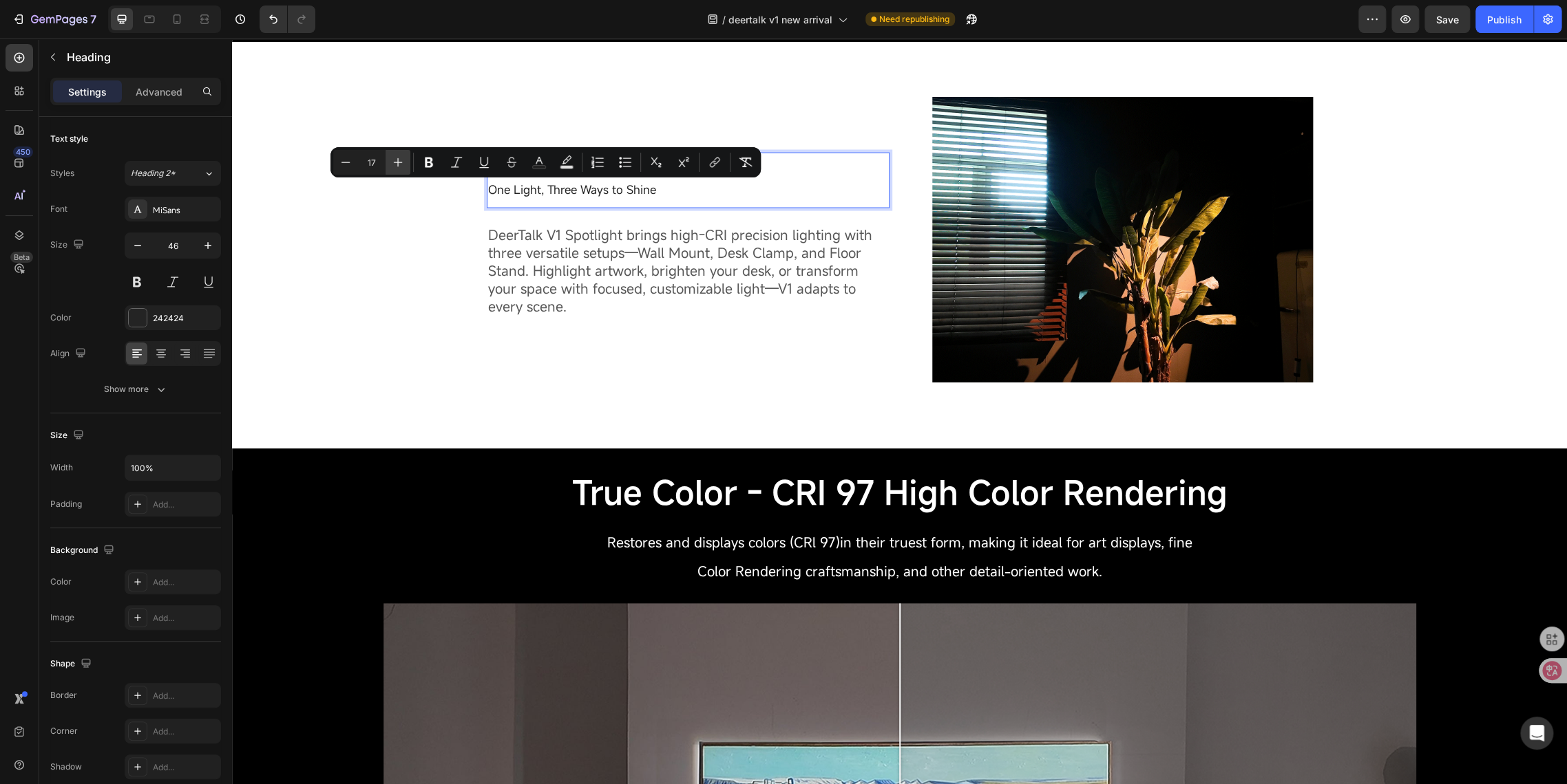
click at [398, 160] on icon "Editor contextual toolbar" at bounding box center [397, 162] width 13 height 13
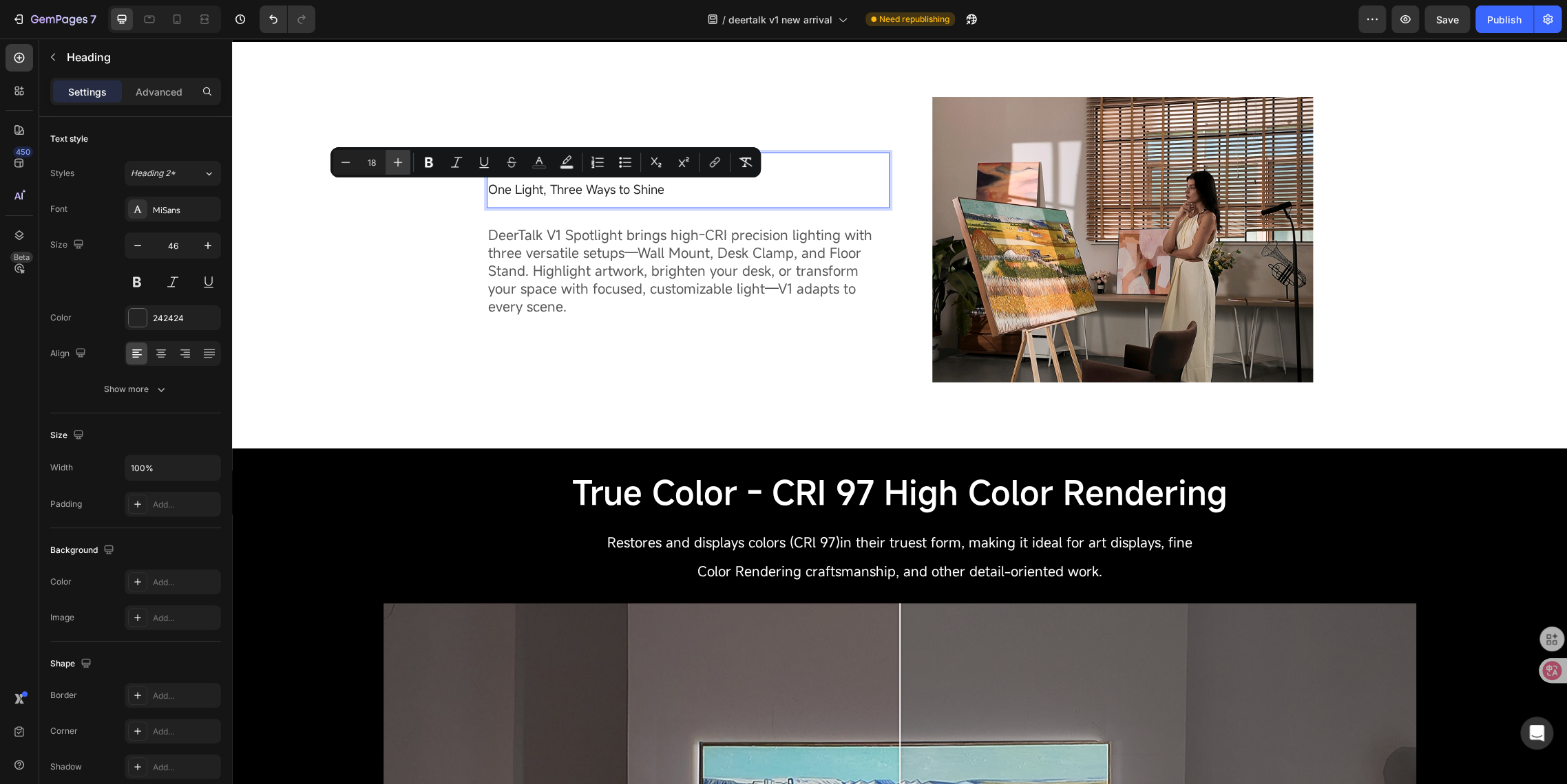
click at [398, 160] on icon "Editor contextual toolbar" at bounding box center [397, 162] width 13 height 13
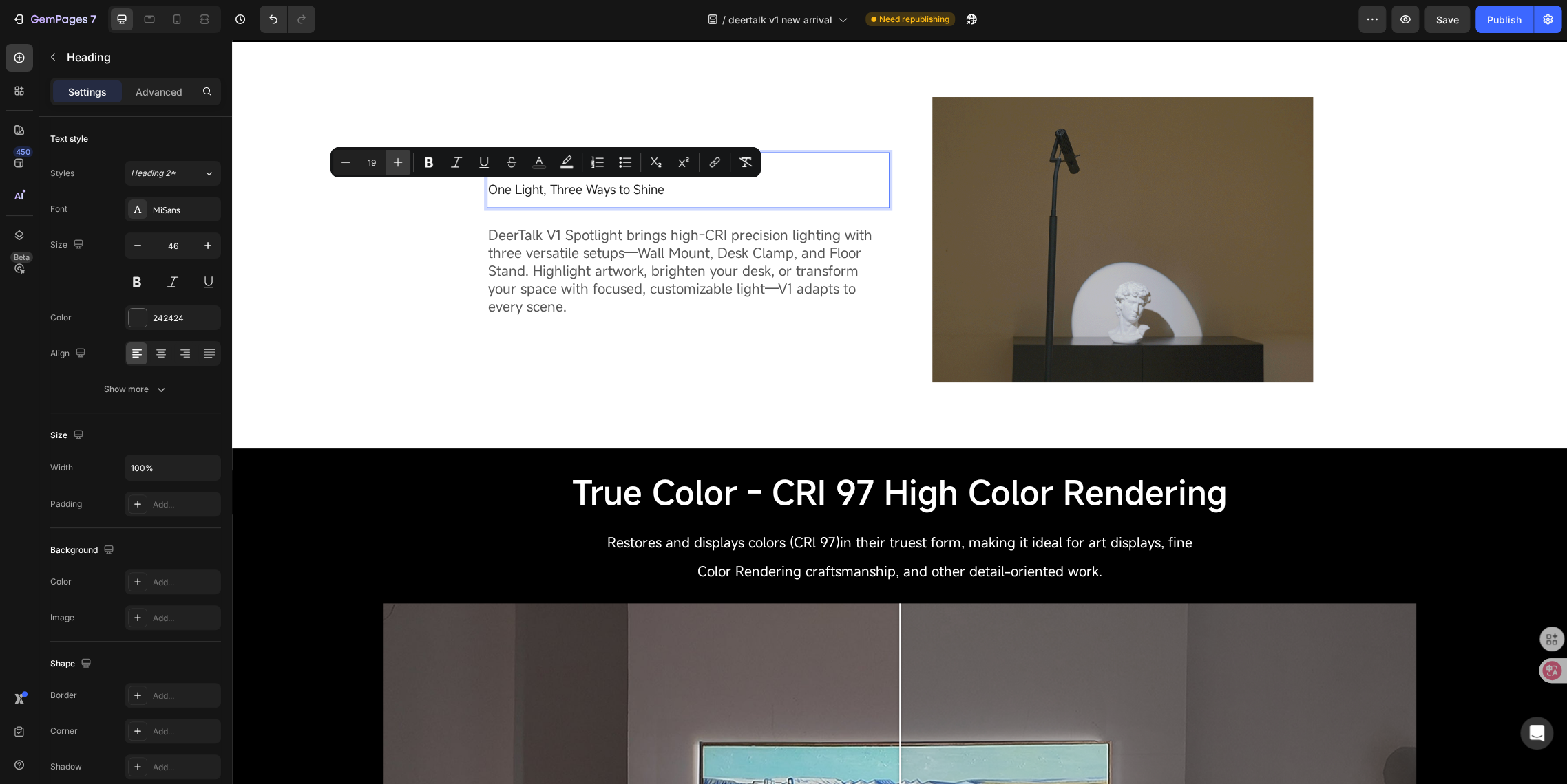
click at [398, 160] on icon "Editor contextual toolbar" at bounding box center [397, 162] width 13 height 13
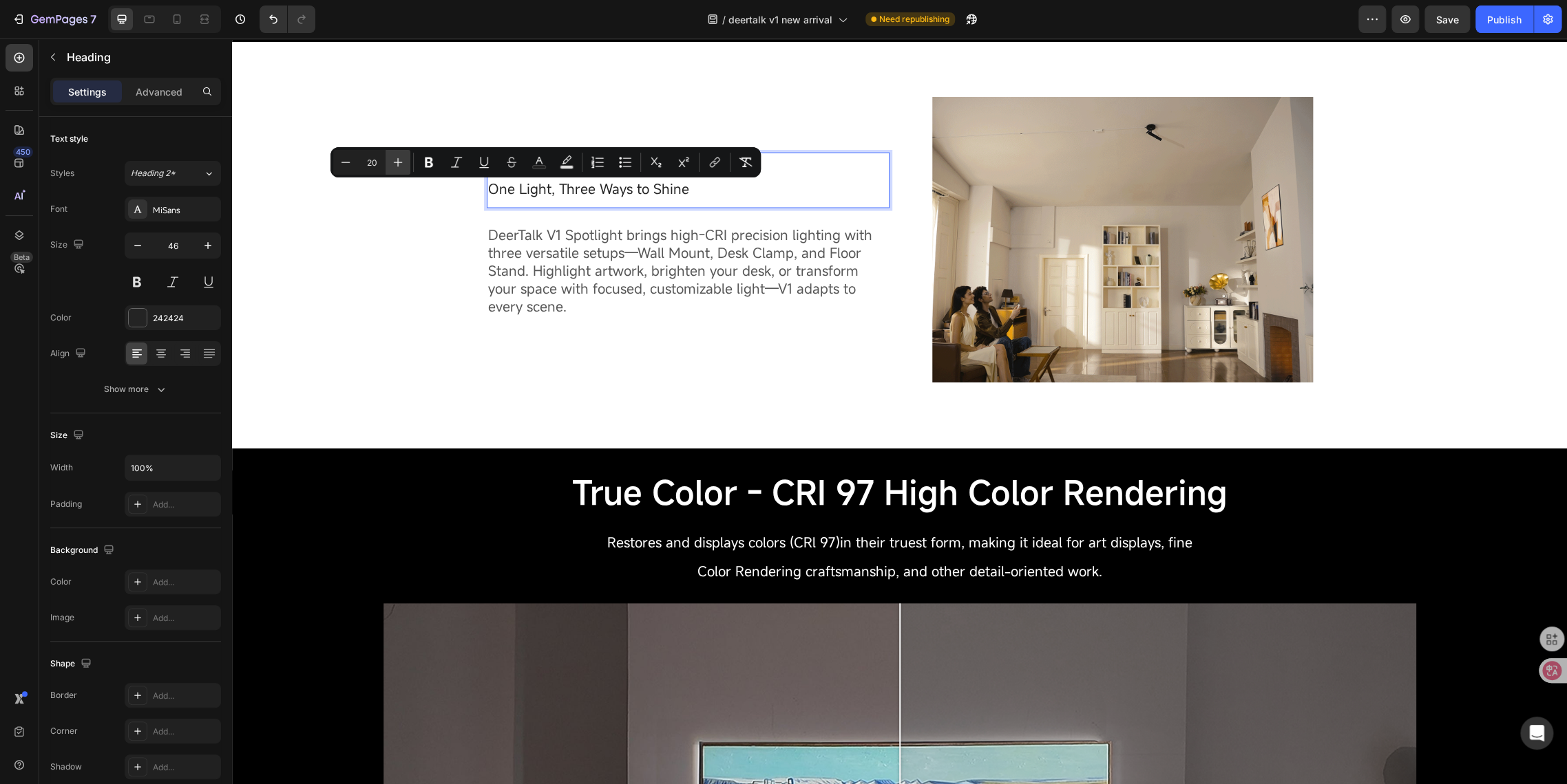
click at [398, 160] on icon "Editor contextual toolbar" at bounding box center [397, 162] width 13 height 13
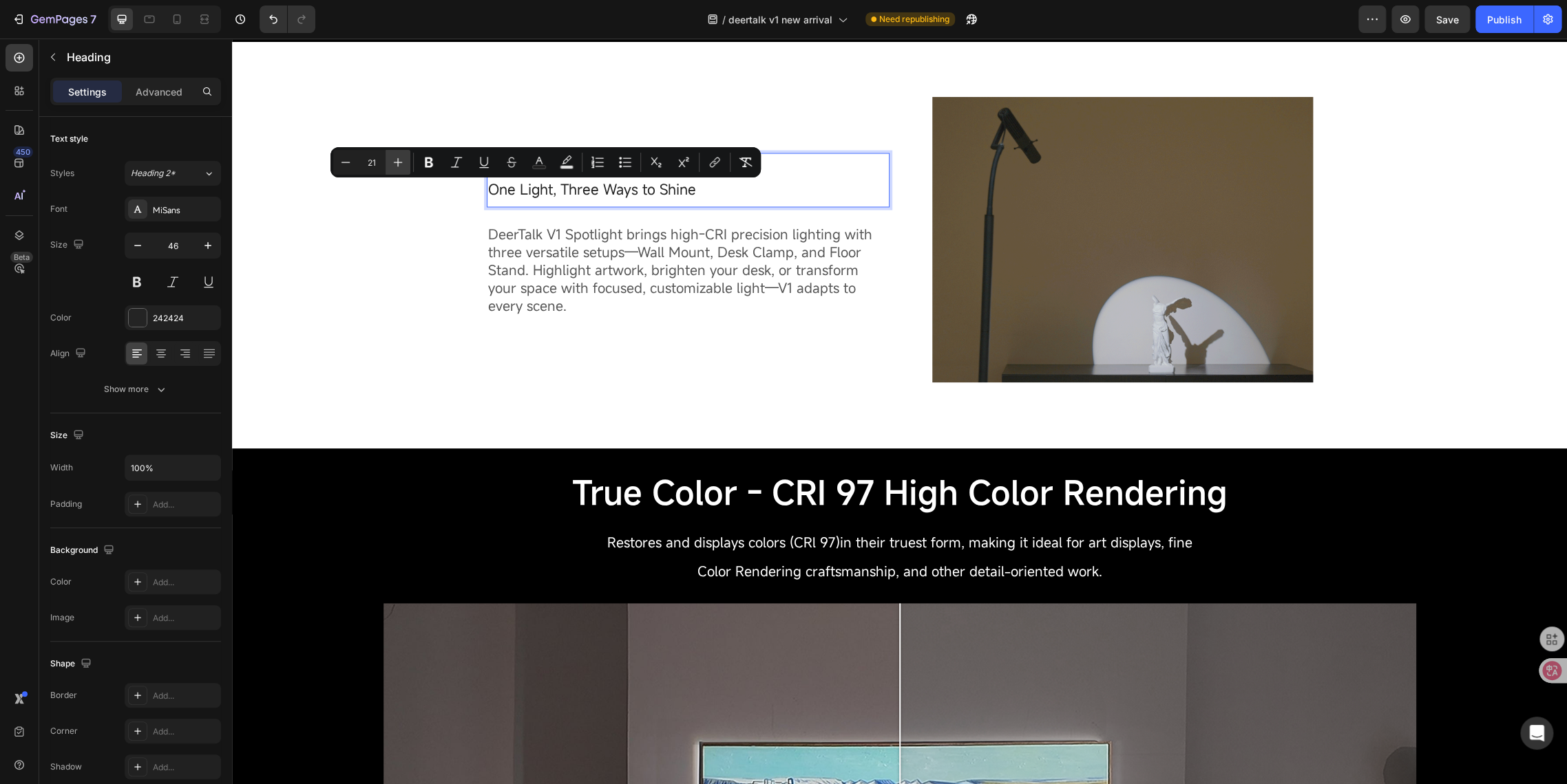
click at [398, 160] on icon "Editor contextual toolbar" at bounding box center [397, 162] width 13 height 13
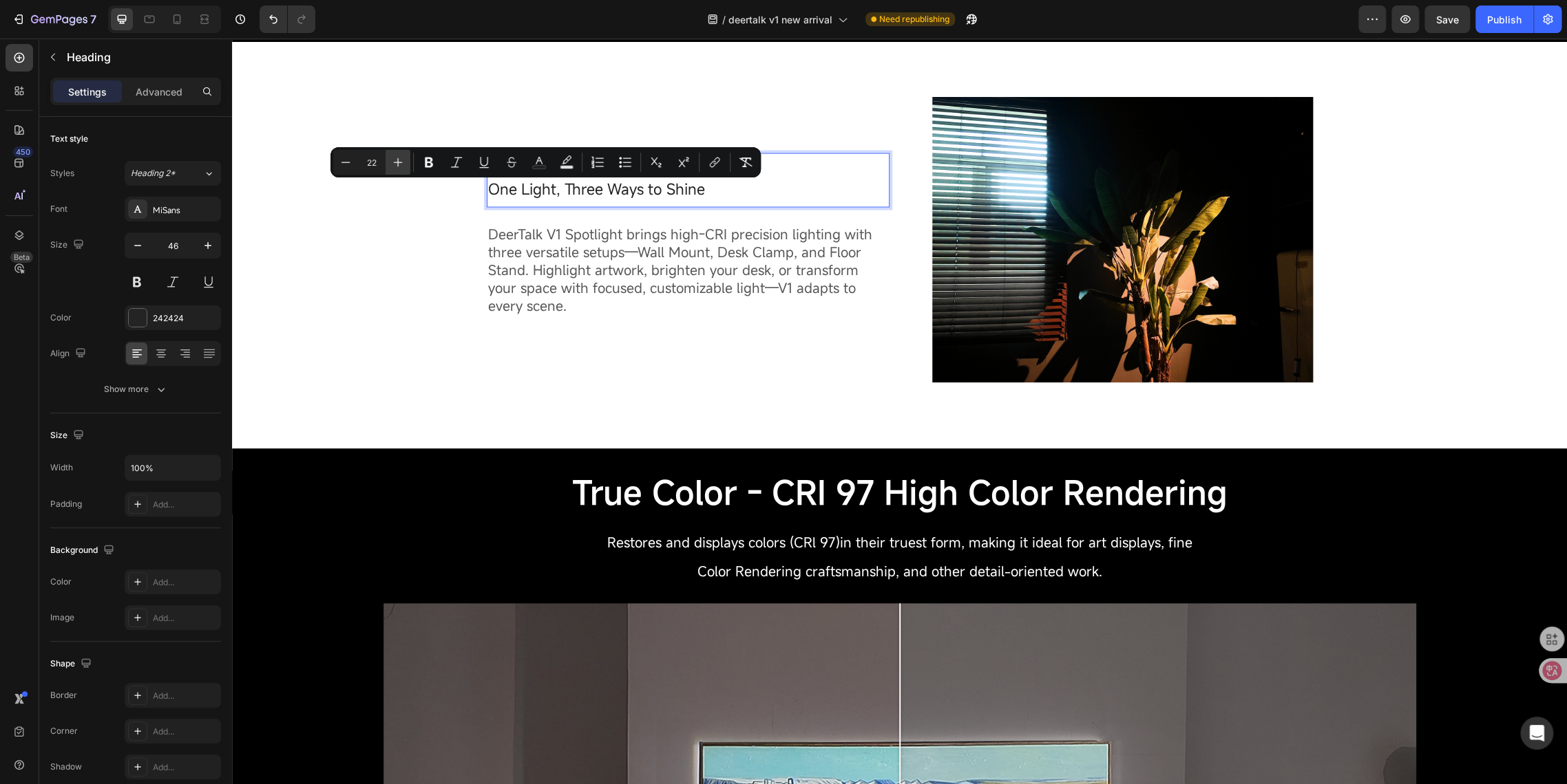
click at [398, 160] on icon "Editor contextual toolbar" at bounding box center [397, 162] width 13 height 13
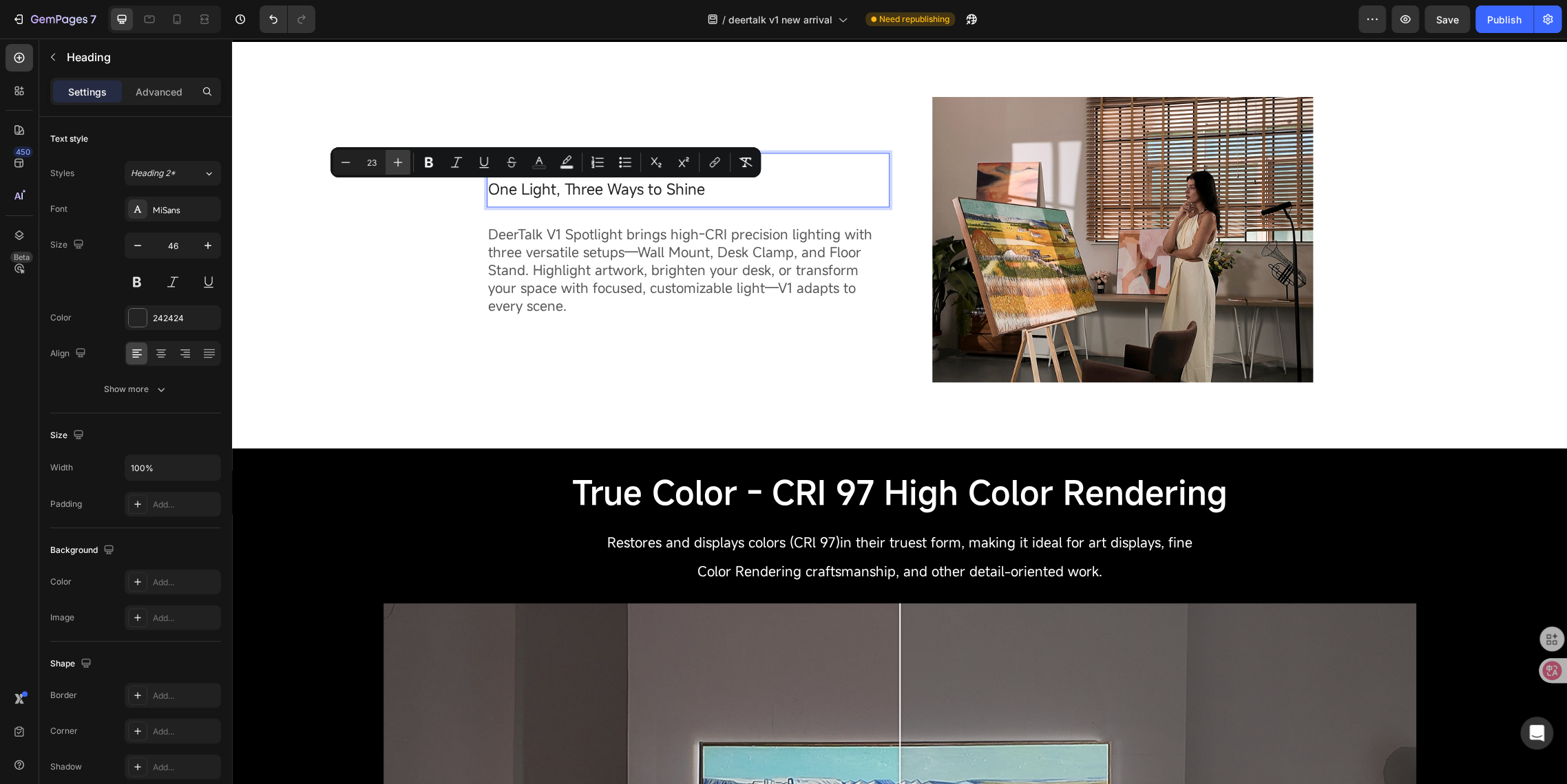
click at [398, 160] on icon "Editor contextual toolbar" at bounding box center [397, 162] width 13 height 13
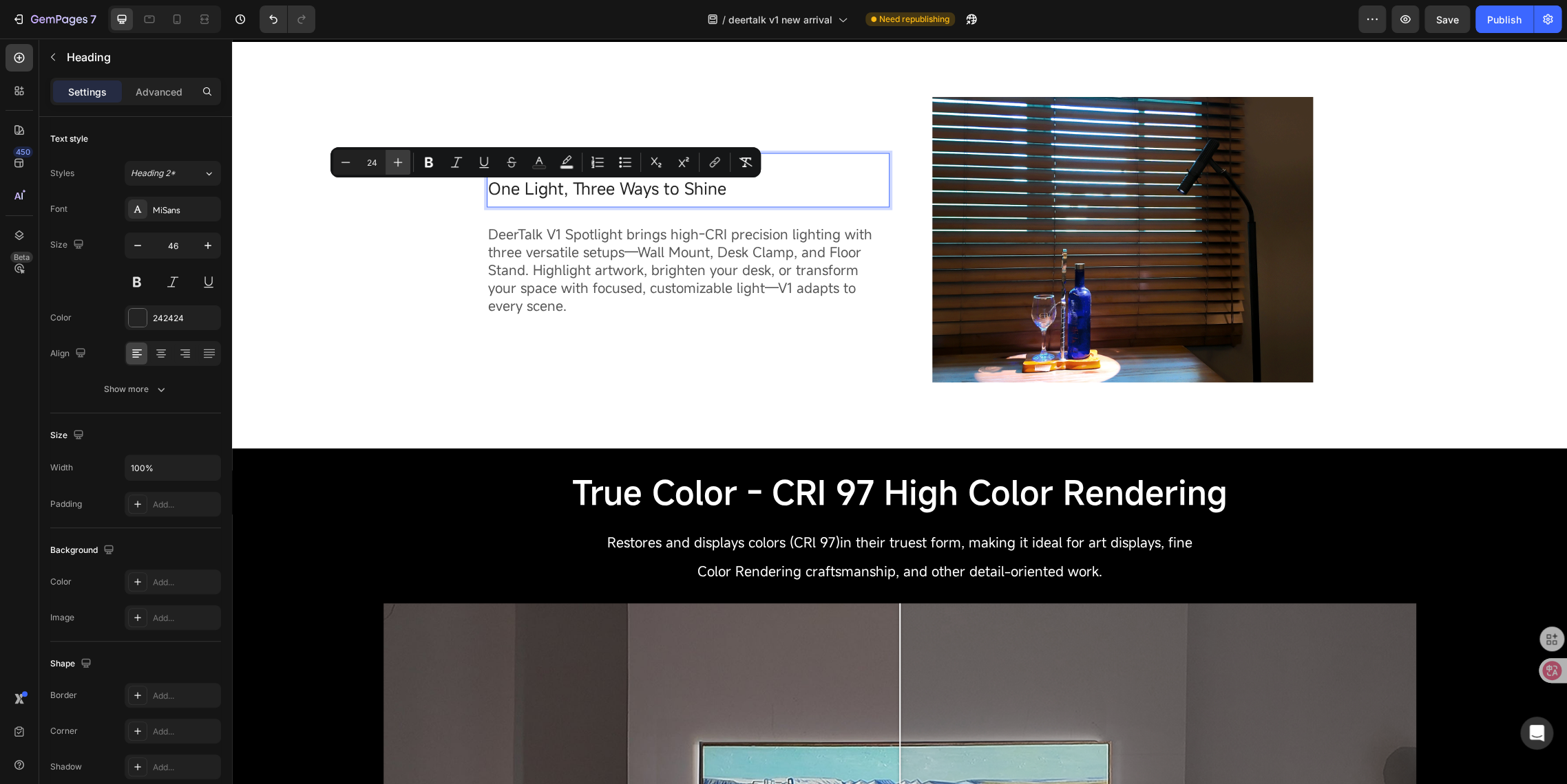
click at [398, 160] on icon "Editor contextual toolbar" at bounding box center [397, 162] width 13 height 13
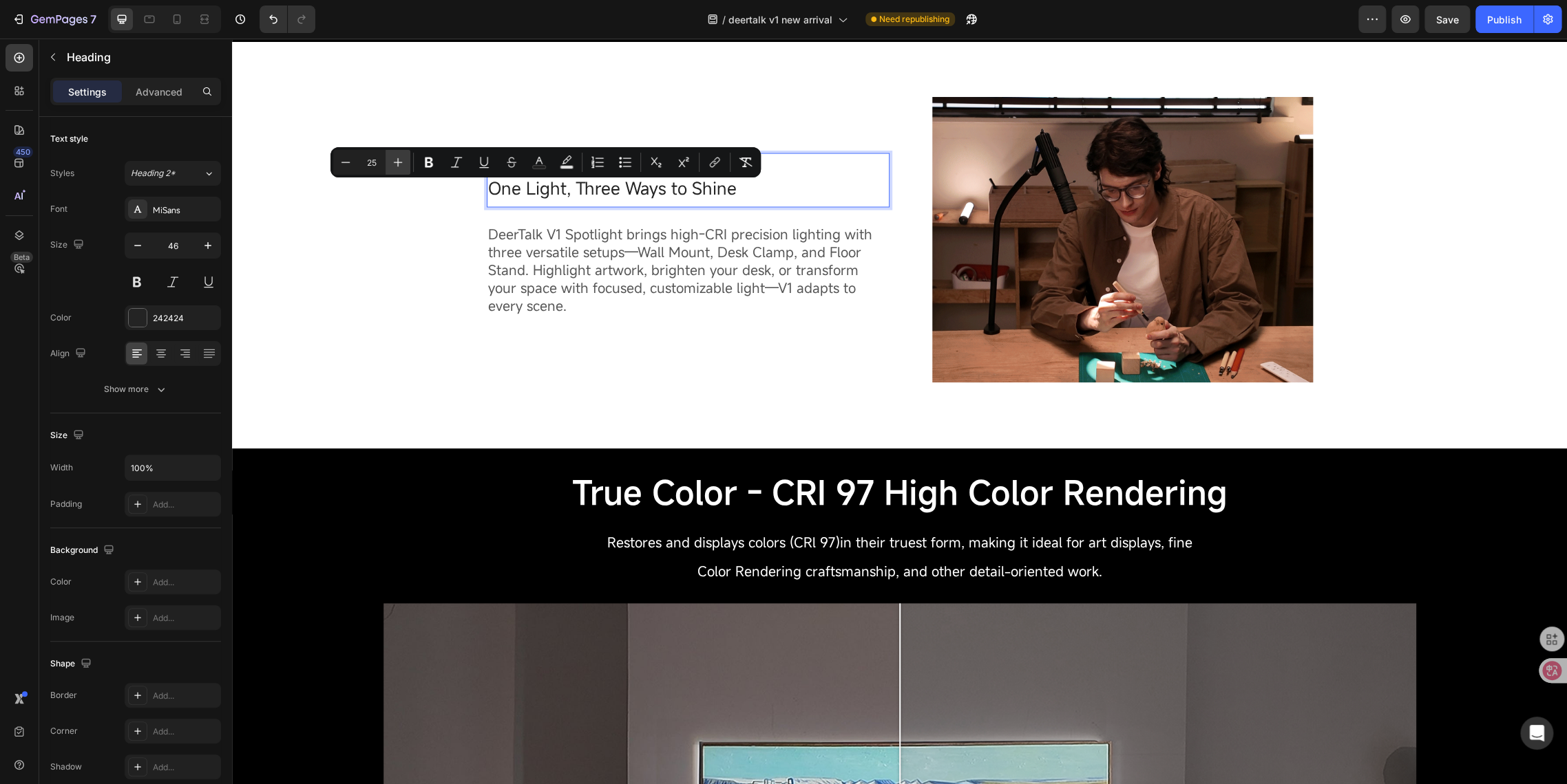
click at [398, 160] on icon "Editor contextual toolbar" at bounding box center [397, 162] width 13 height 13
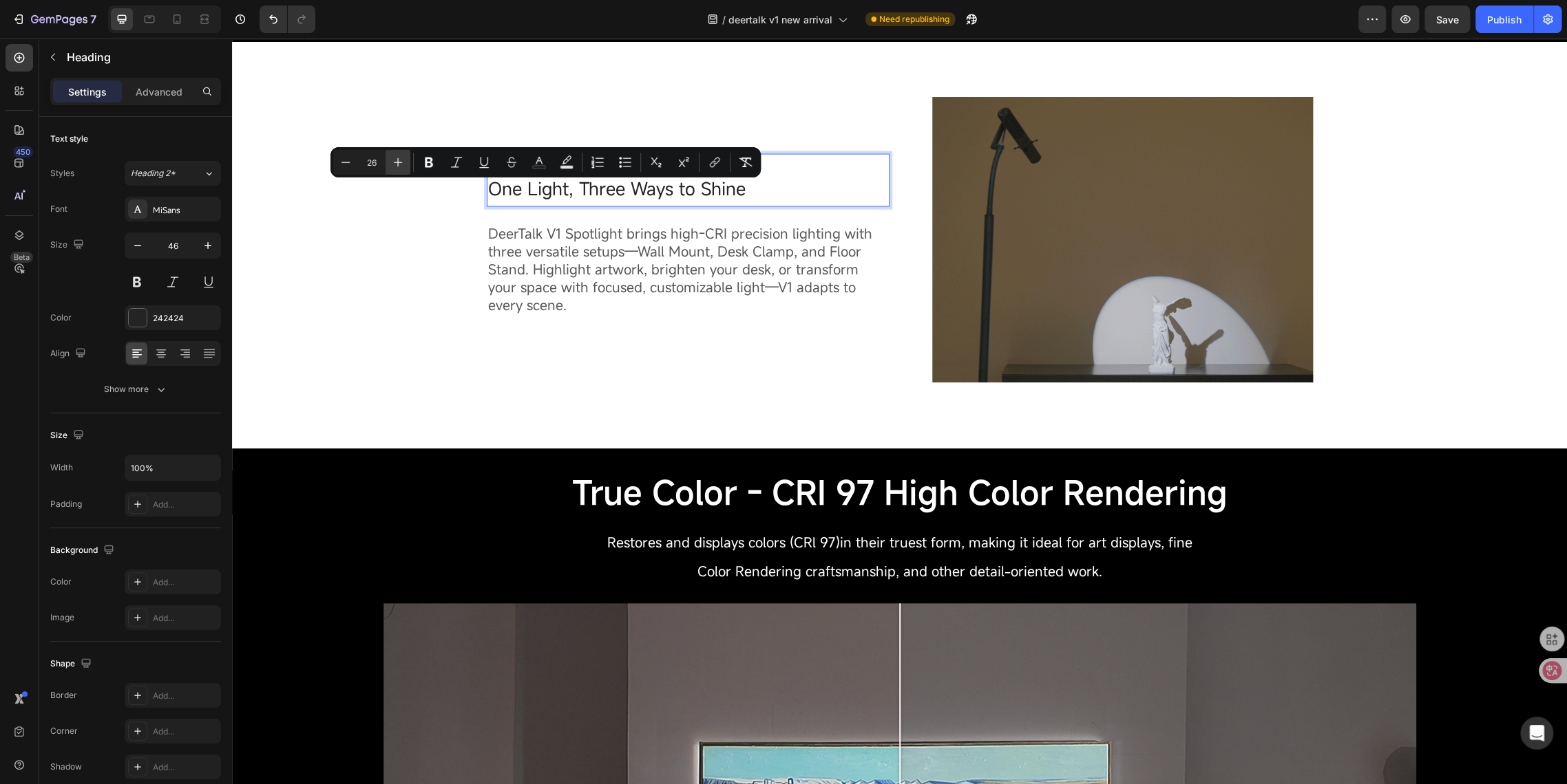
click at [398, 160] on icon "Editor contextual toolbar" at bounding box center [397, 162] width 13 height 13
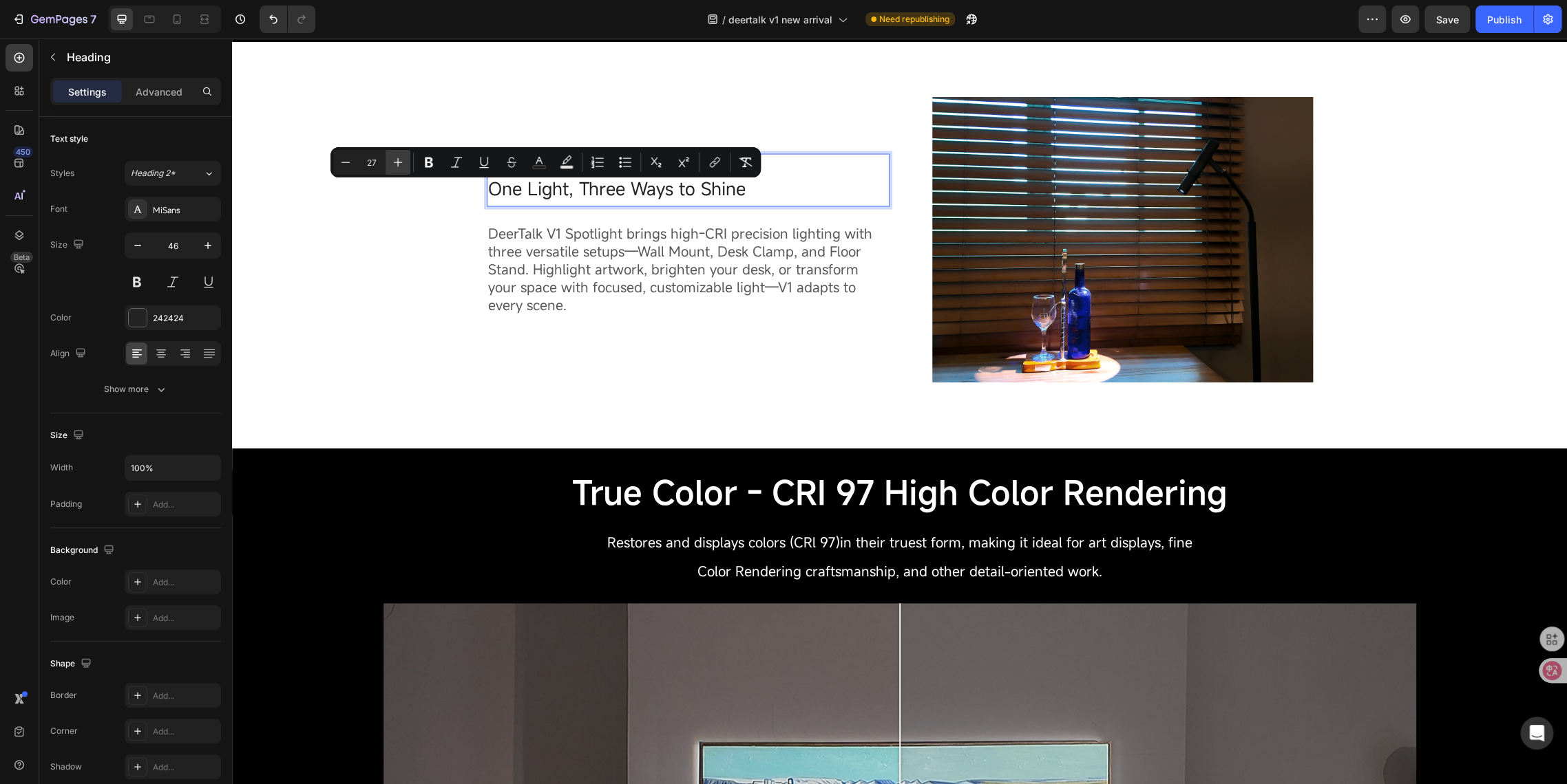
click at [398, 160] on icon "Editor contextual toolbar" at bounding box center [397, 162] width 13 height 13
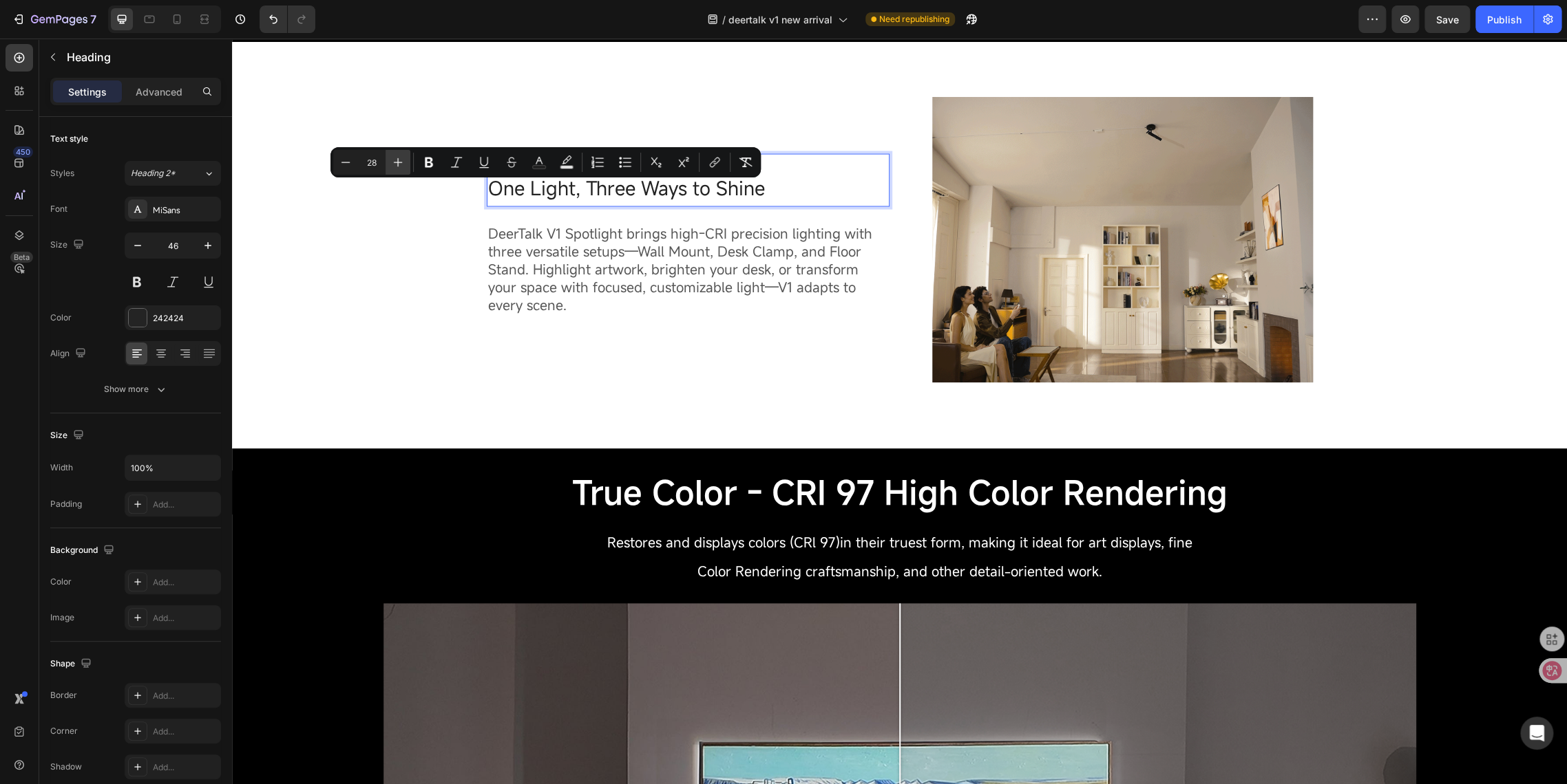
click at [398, 160] on icon "Editor contextual toolbar" at bounding box center [397, 162] width 13 height 13
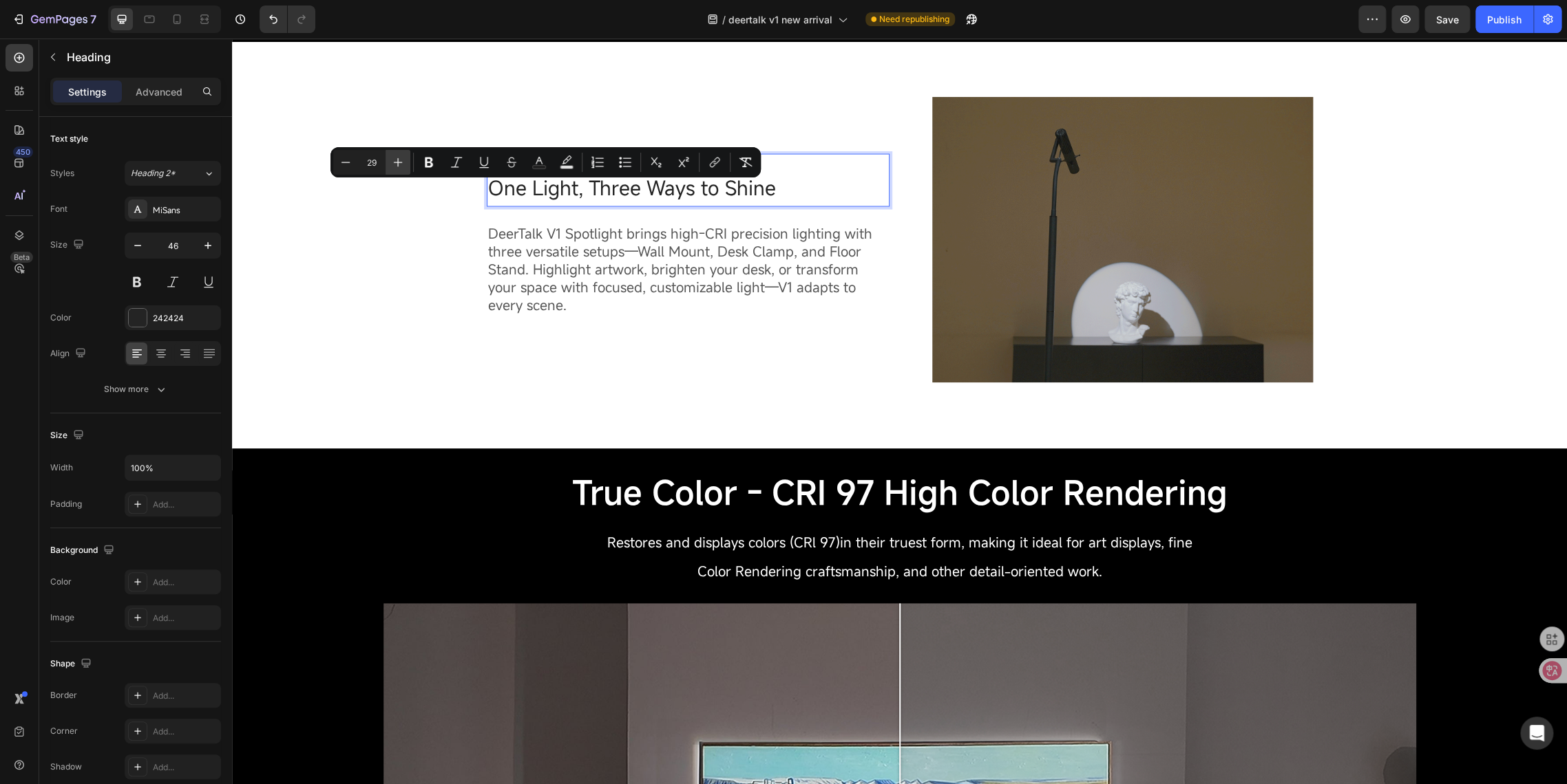
click at [398, 160] on icon "Editor contextual toolbar" at bounding box center [397, 162] width 13 height 13
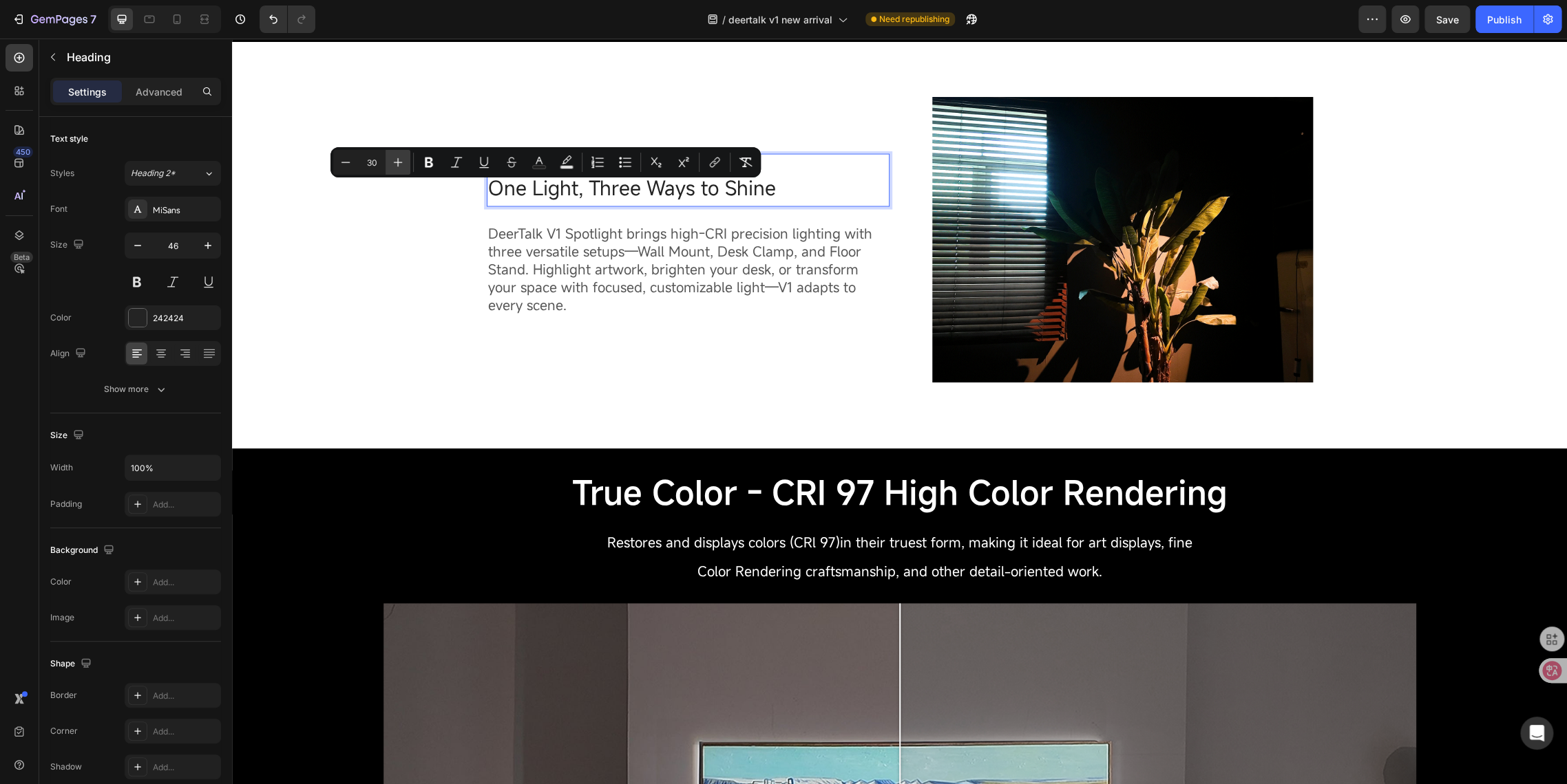
click at [398, 160] on icon "Editor contextual toolbar" at bounding box center [397, 162] width 13 height 13
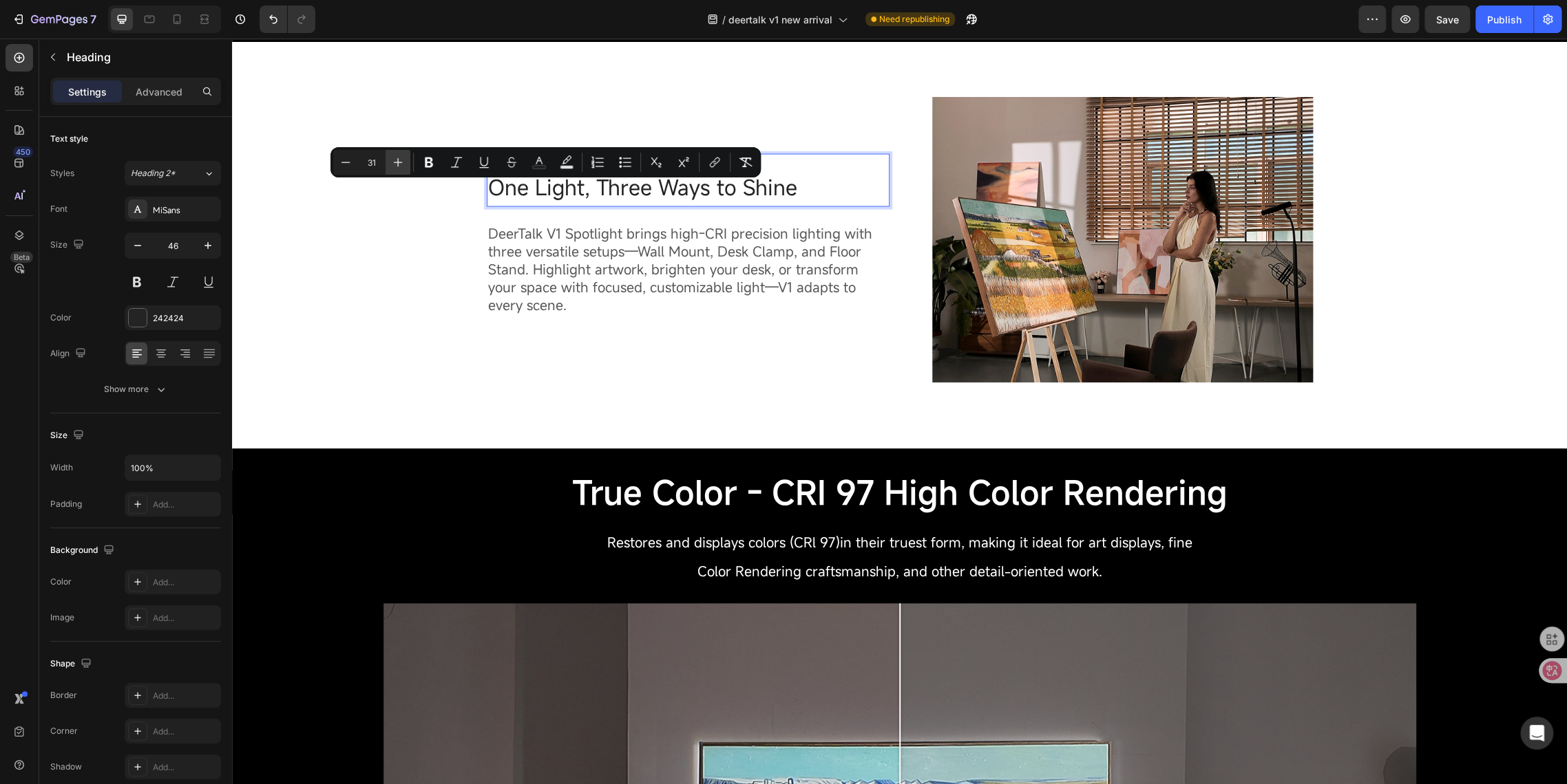
click at [398, 160] on icon "Editor contextual toolbar" at bounding box center [397, 162] width 13 height 13
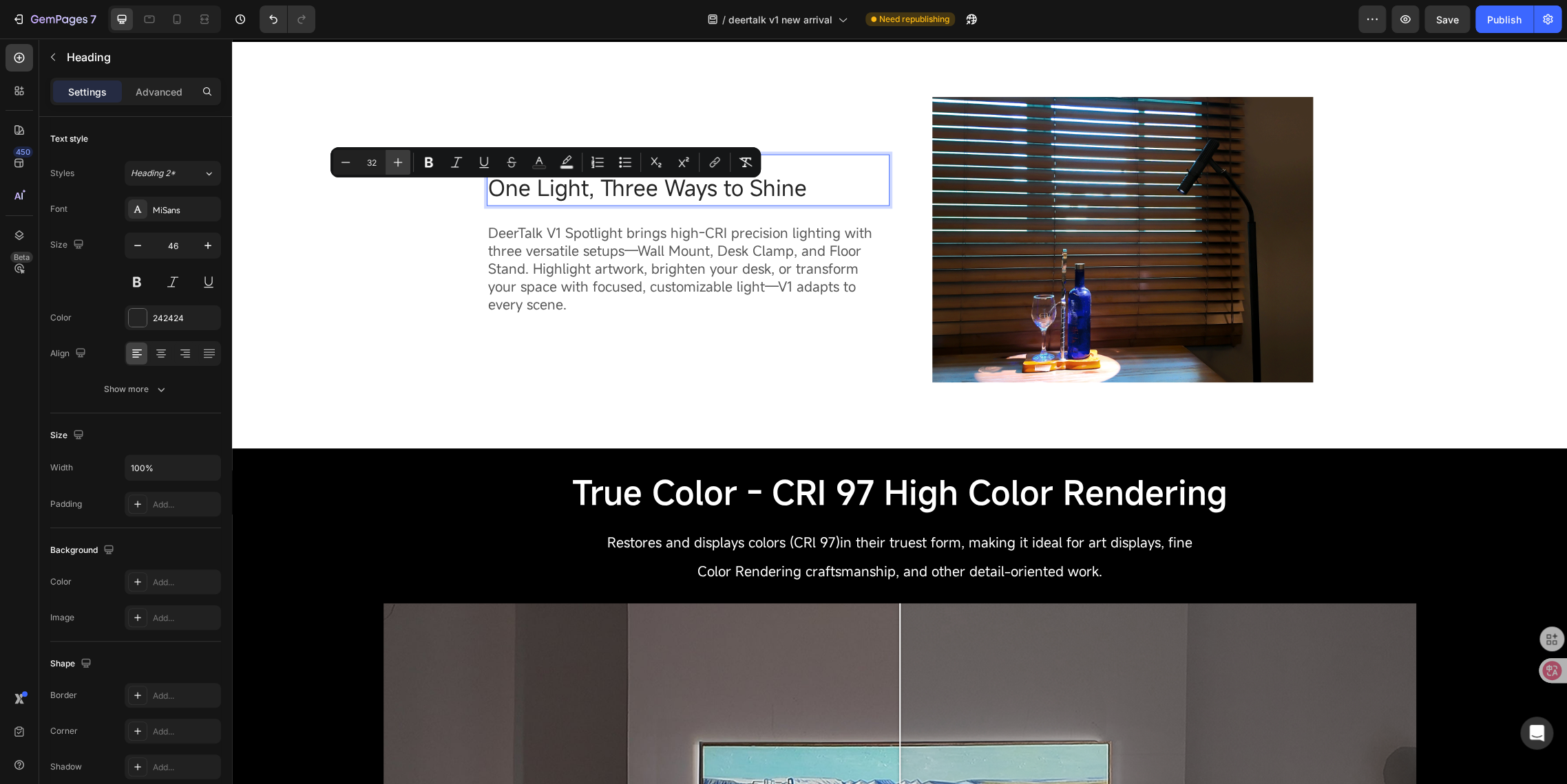
click at [398, 160] on icon "Editor contextual toolbar" at bounding box center [397, 162] width 13 height 13
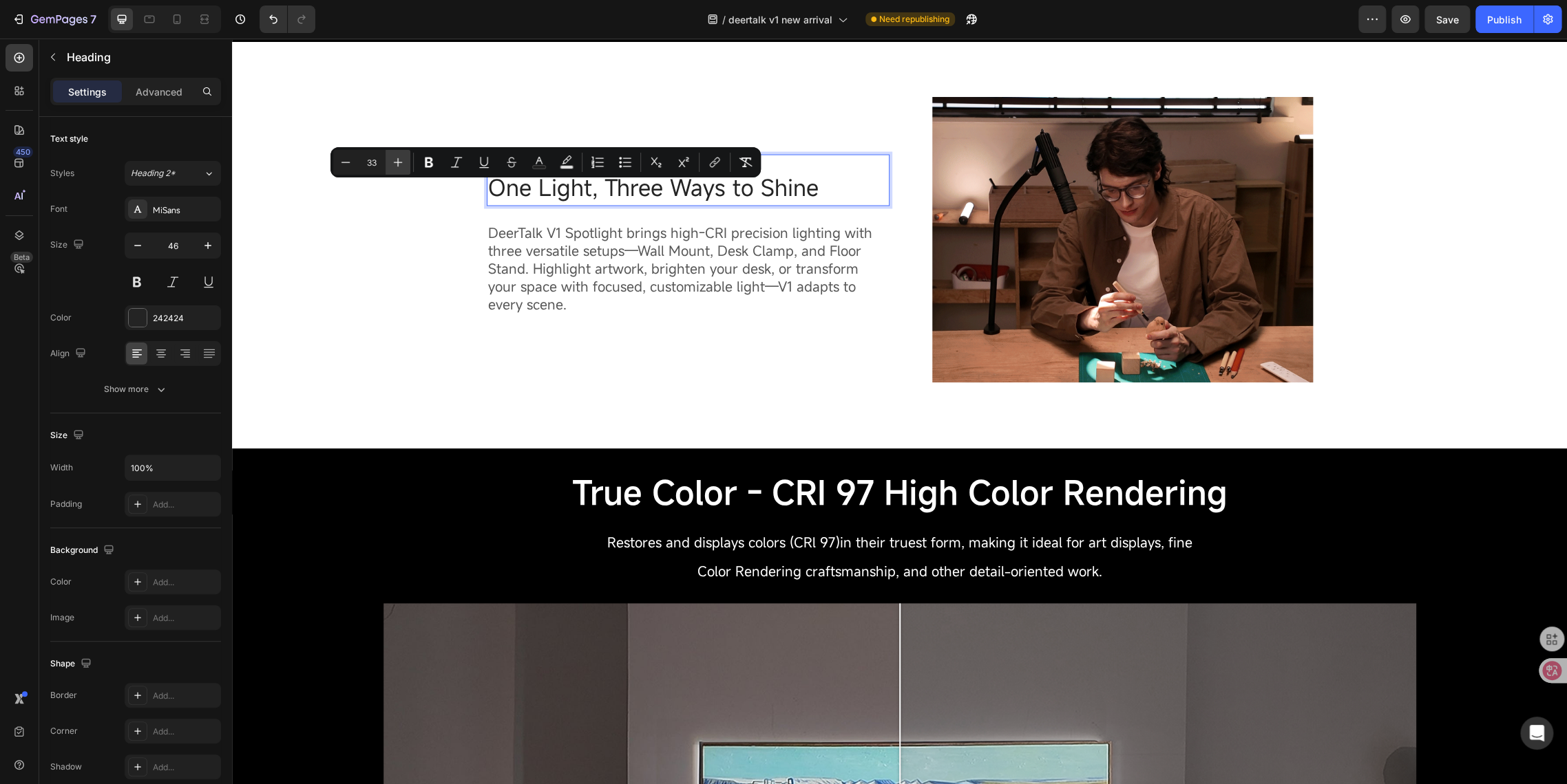
click at [398, 160] on icon "Editor contextual toolbar" at bounding box center [397, 162] width 13 height 13
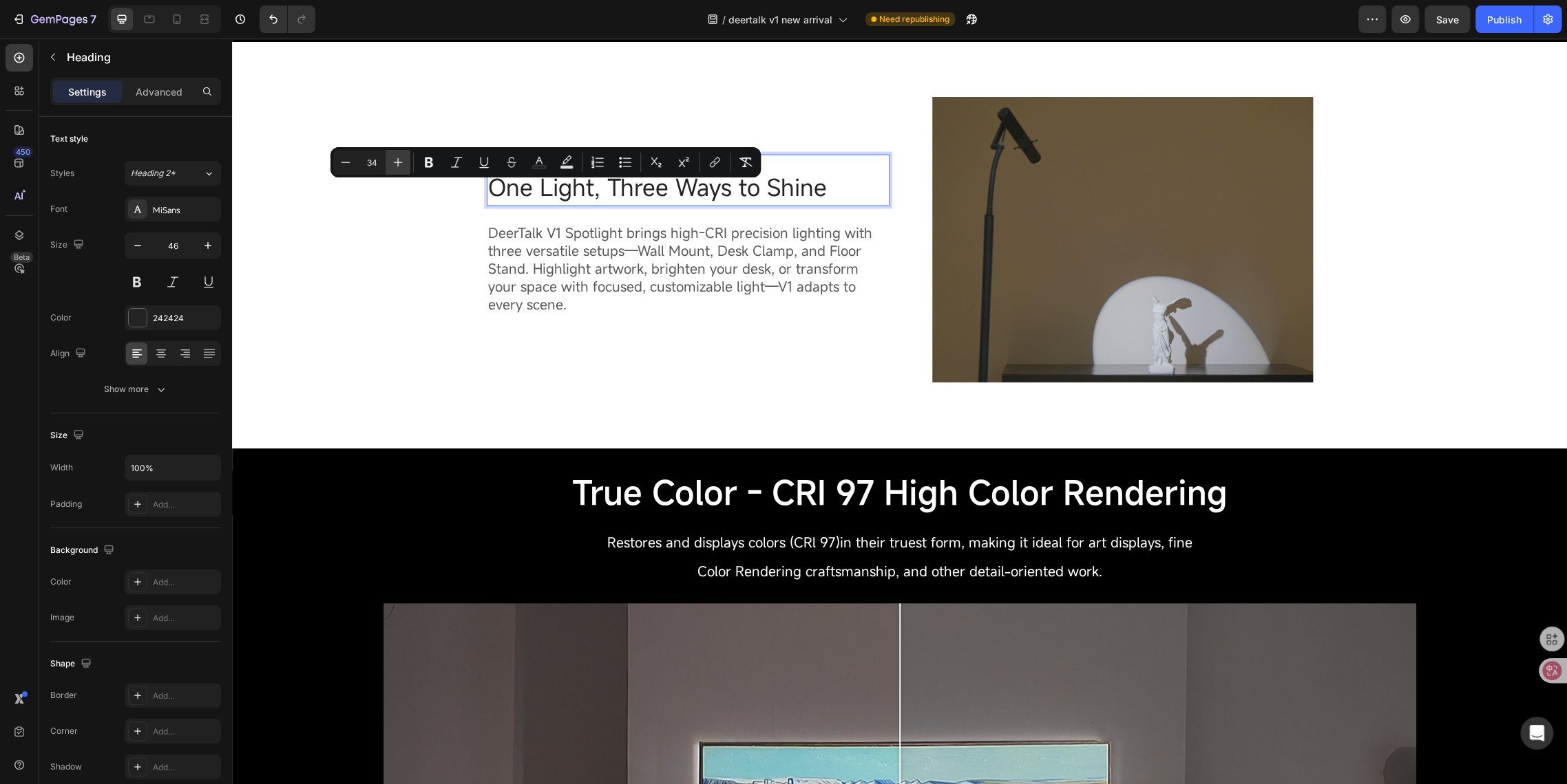
click at [398, 160] on icon "Editor contextual toolbar" at bounding box center [397, 162] width 13 height 13
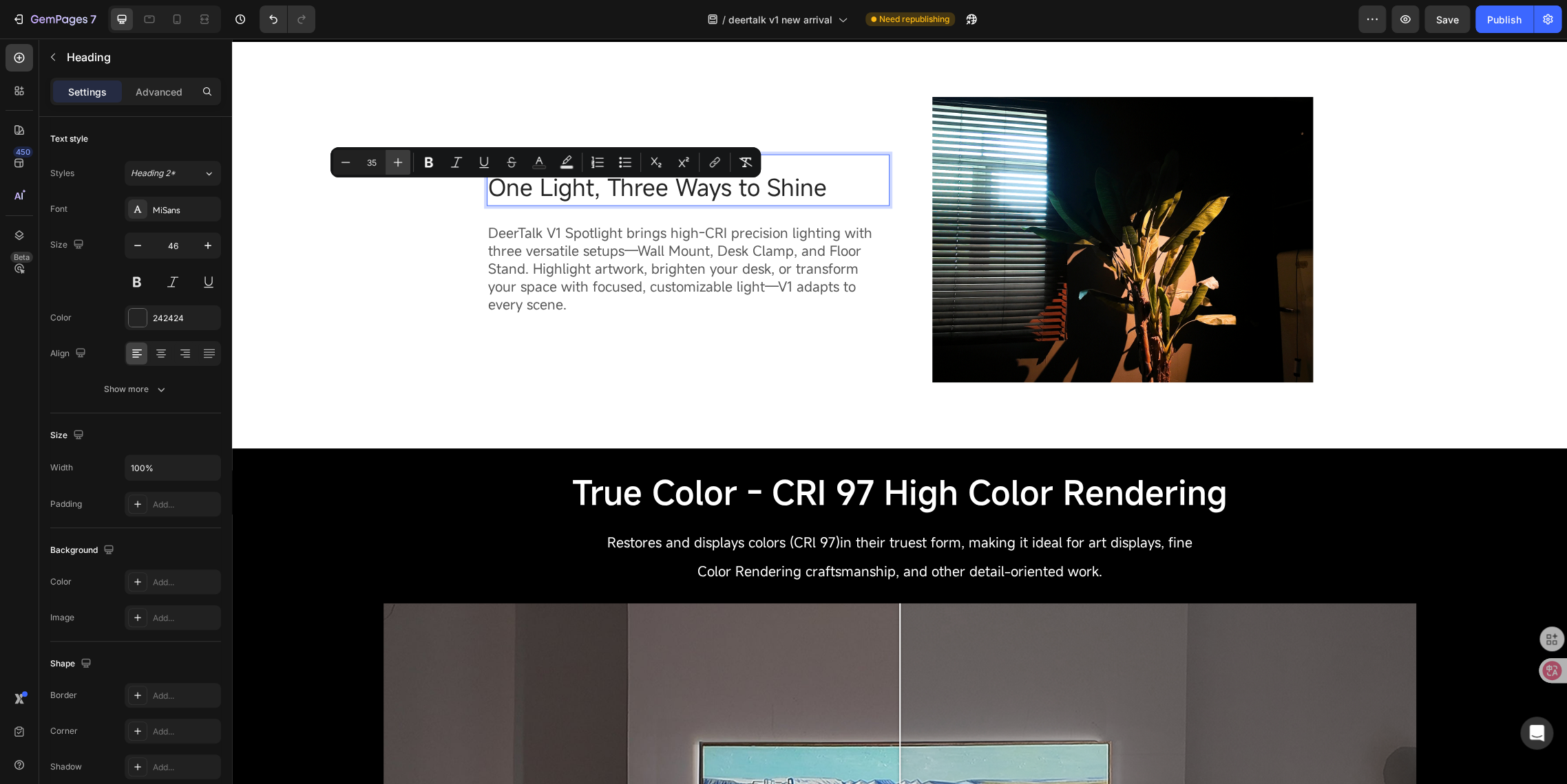
click at [398, 160] on icon "Editor contextual toolbar" at bounding box center [397, 162] width 13 height 13
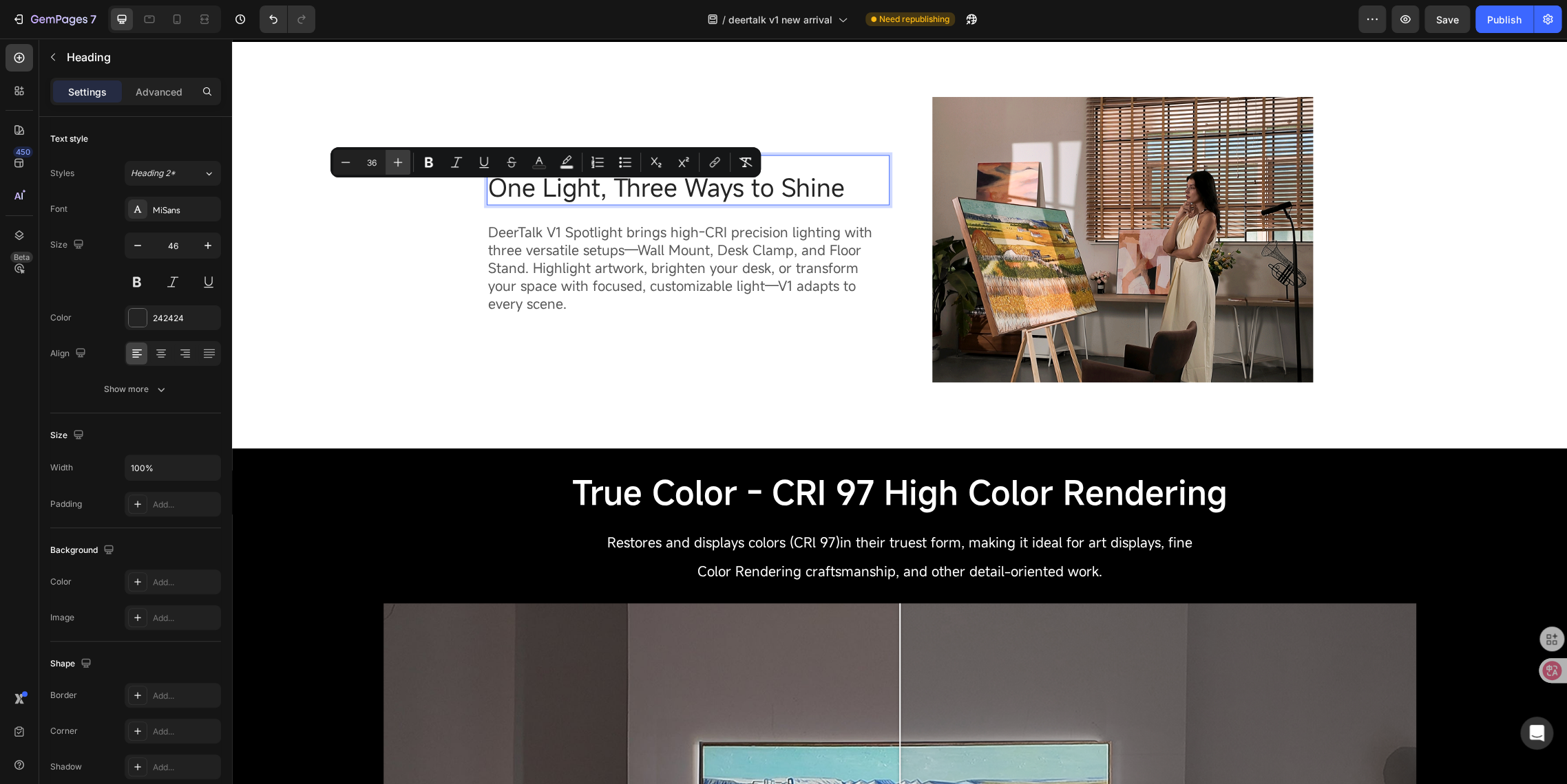
click at [398, 160] on icon "Editor contextual toolbar" at bounding box center [397, 162] width 13 height 13
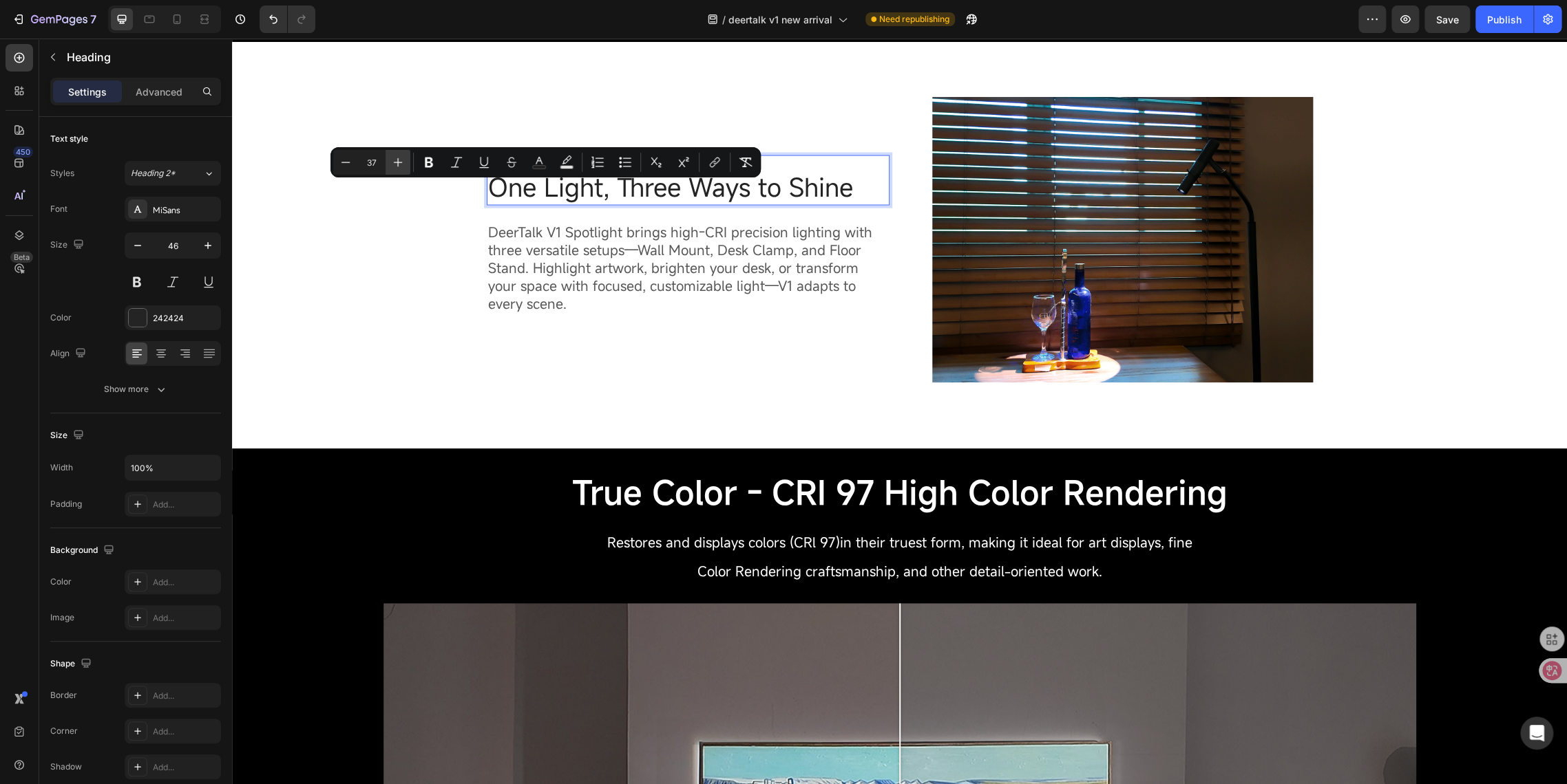
click at [398, 160] on icon "Editor contextual toolbar" at bounding box center [397, 162] width 13 height 13
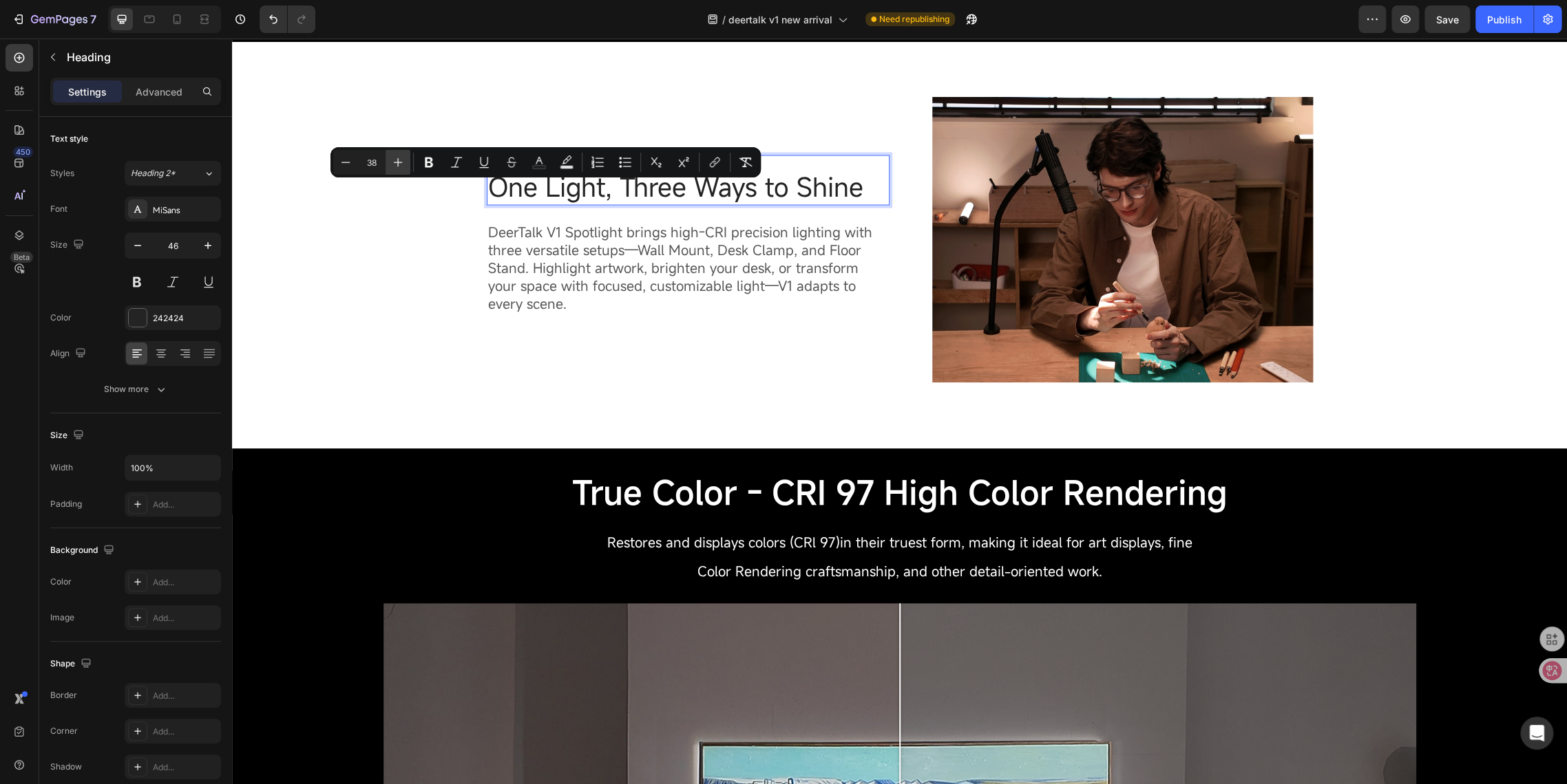
click at [398, 160] on icon "Editor contextual toolbar" at bounding box center [397, 162] width 13 height 13
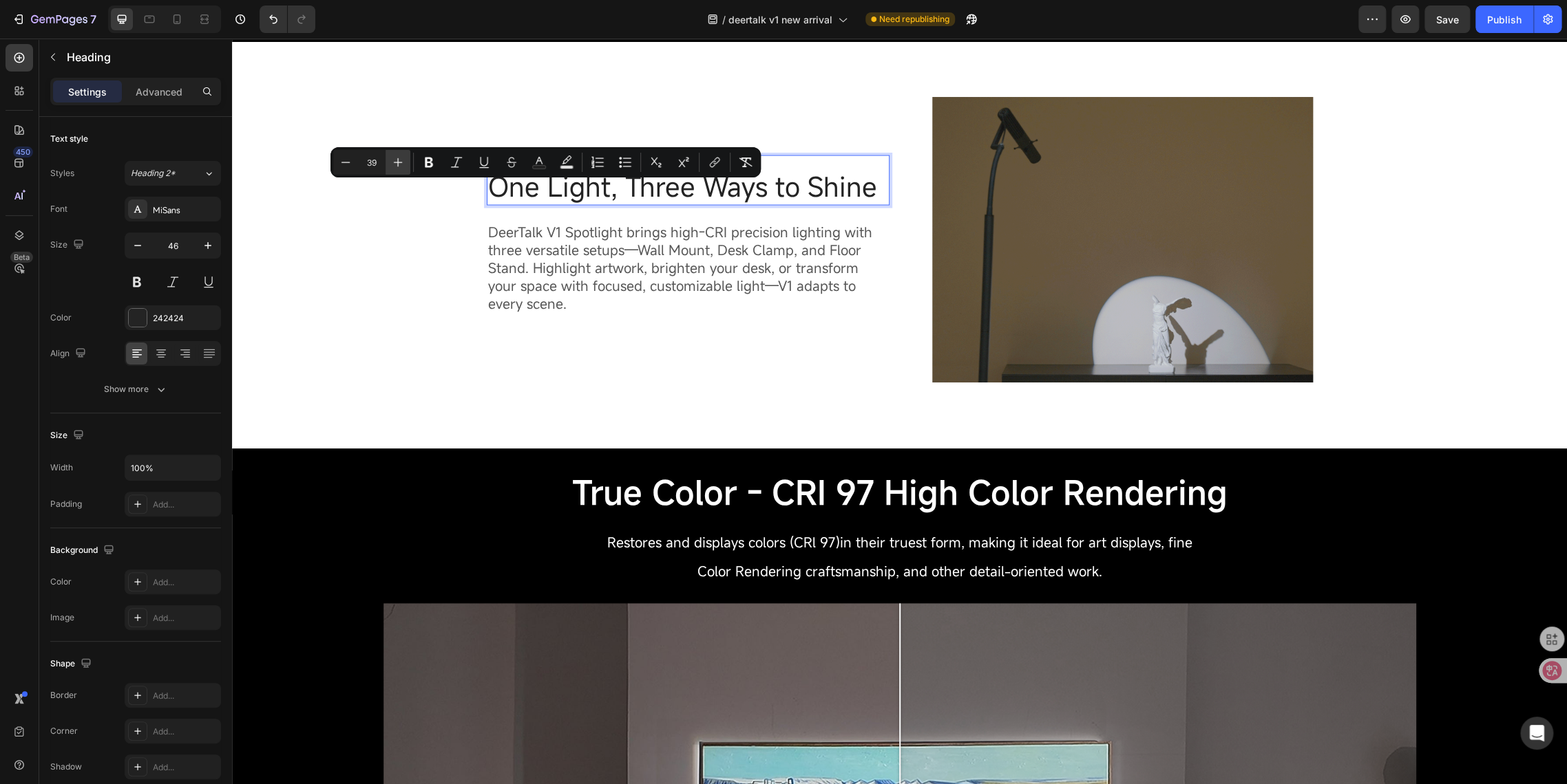
click at [398, 160] on icon "Editor contextual toolbar" at bounding box center [397, 162] width 13 height 13
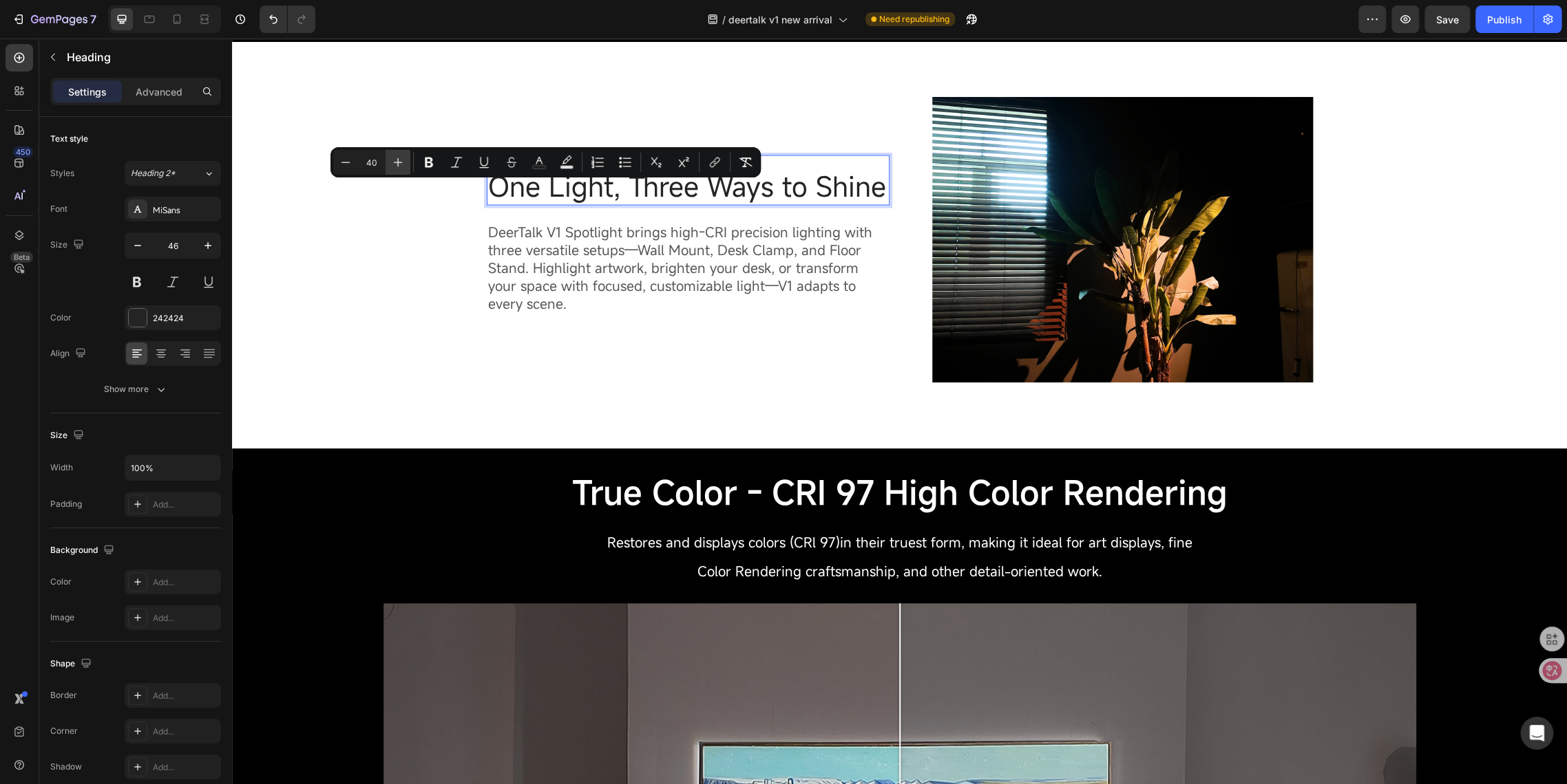
click at [398, 160] on icon "Editor contextual toolbar" at bounding box center [397, 162] width 13 height 13
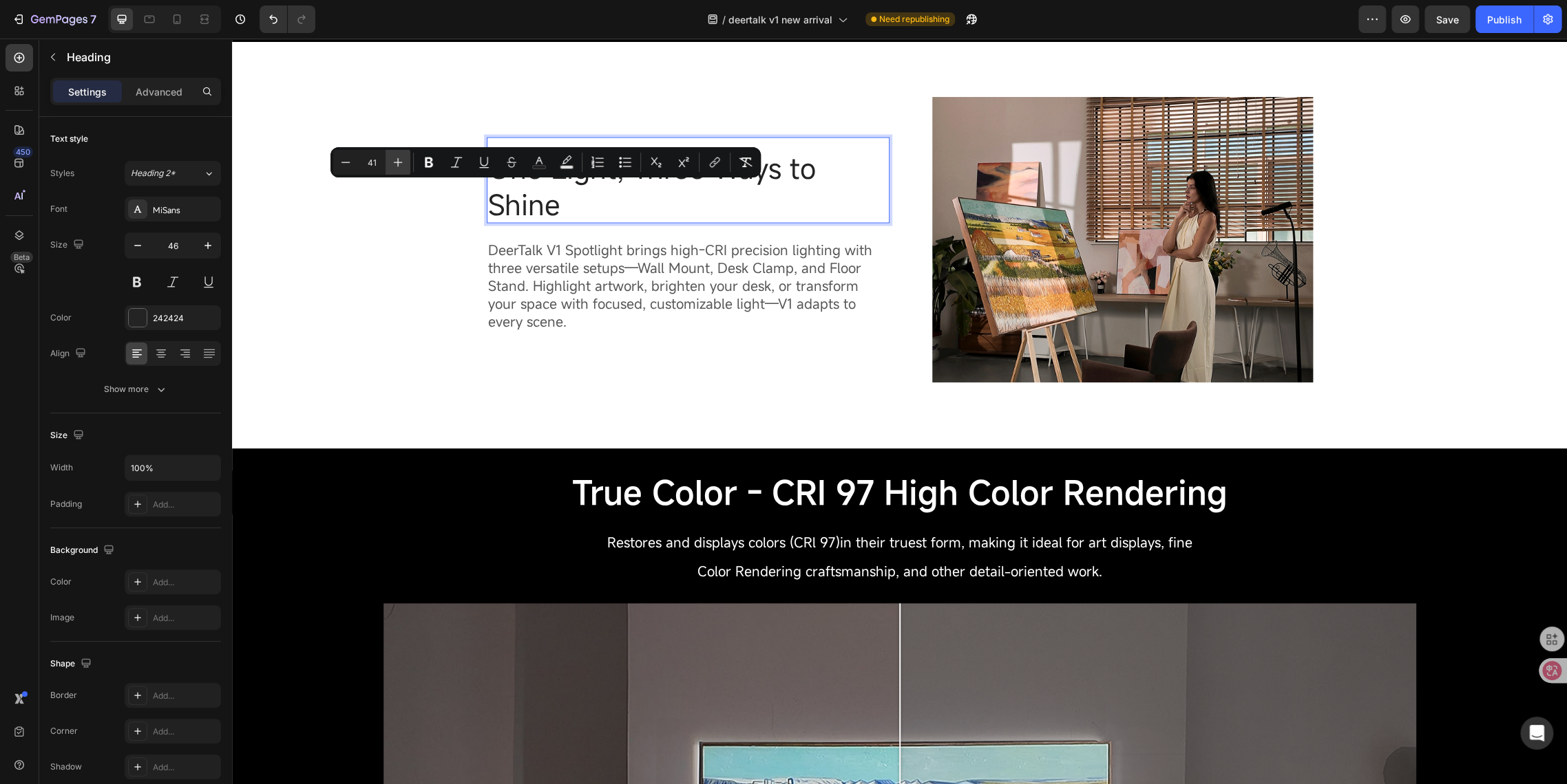
click at [398, 160] on icon "Editor contextual toolbar" at bounding box center [397, 162] width 13 height 13
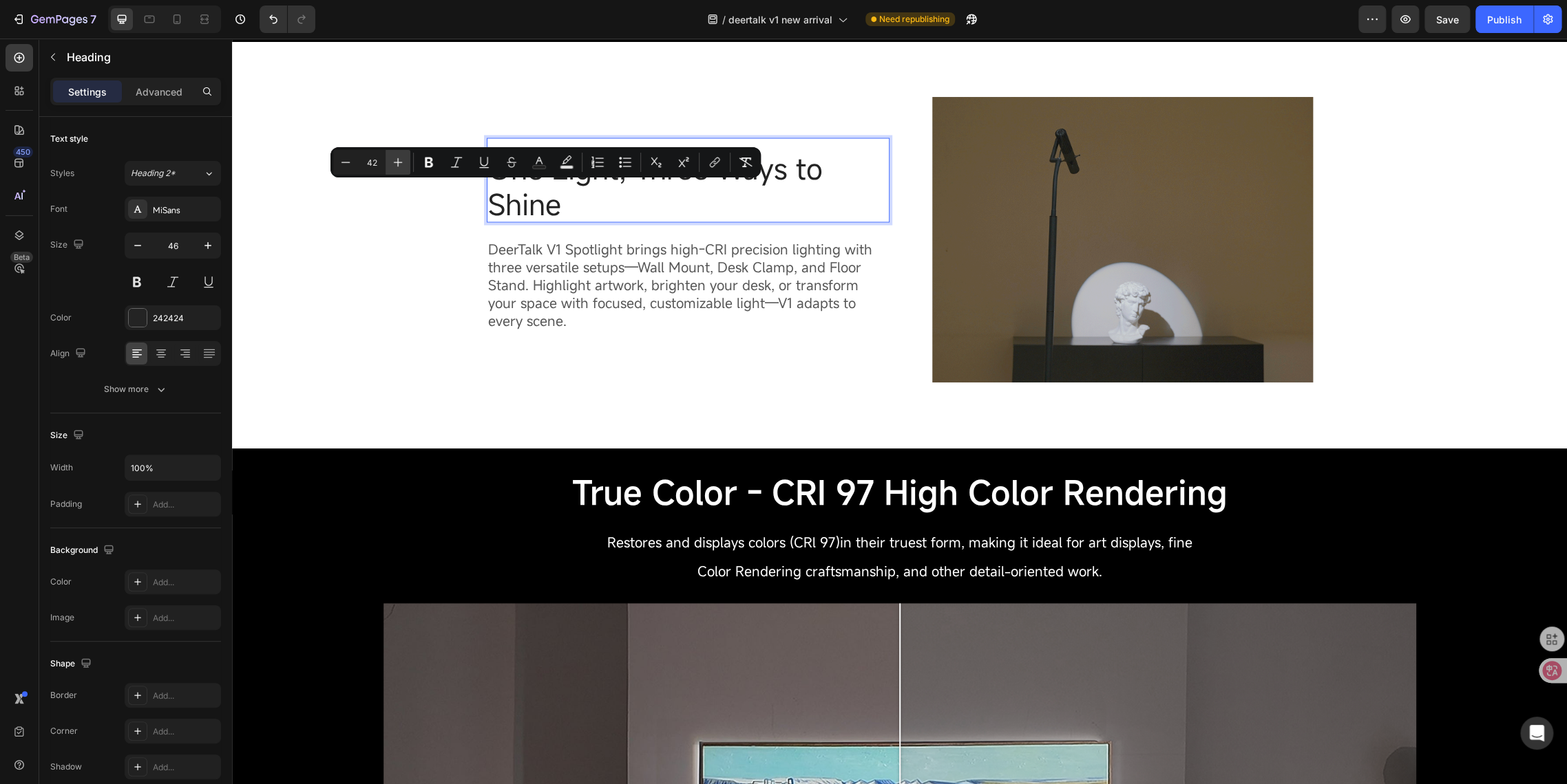
click at [398, 160] on icon "Editor contextual toolbar" at bounding box center [397, 162] width 13 height 13
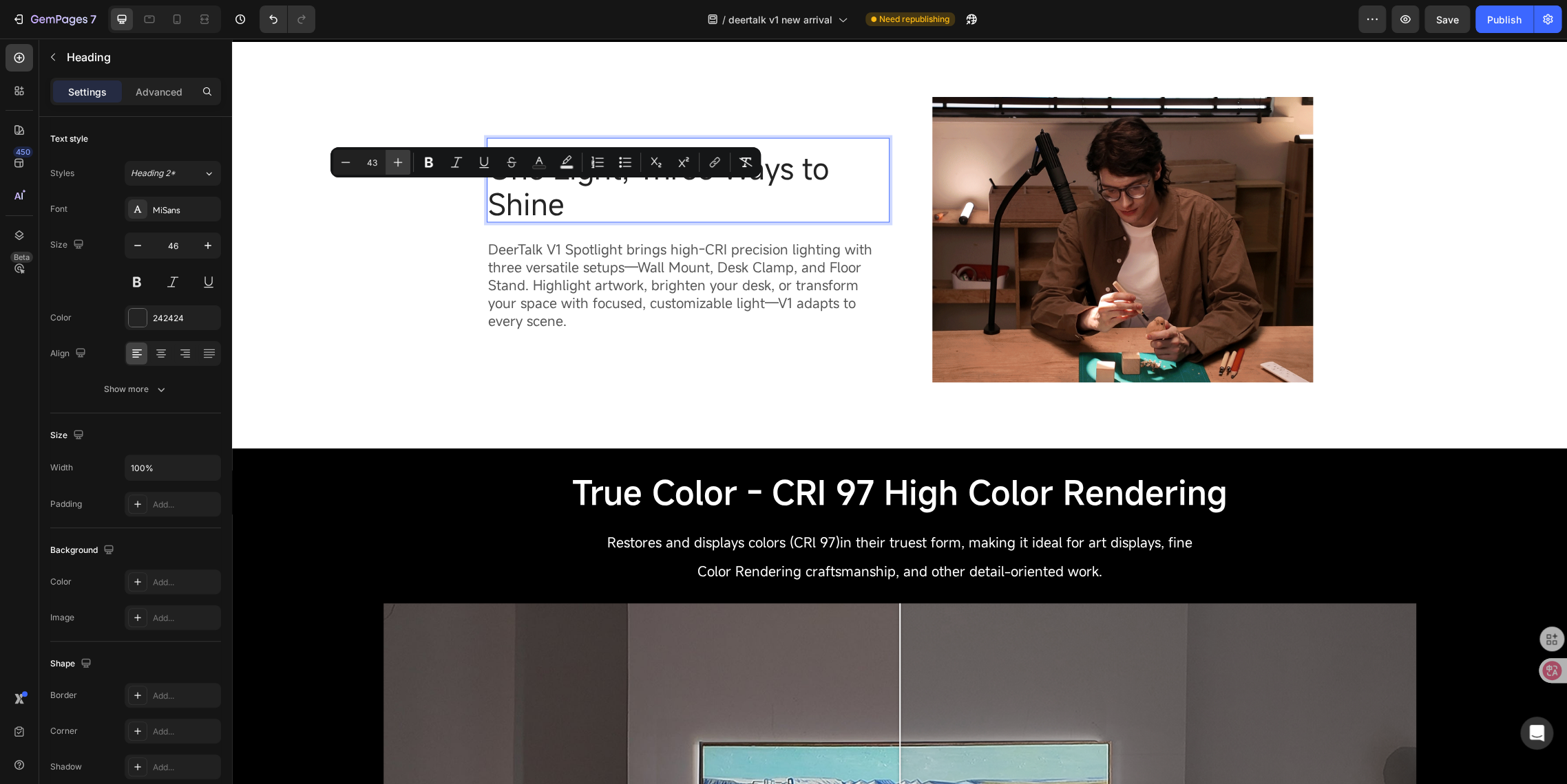
click at [398, 160] on icon "Editor contextual toolbar" at bounding box center [397, 162] width 13 height 13
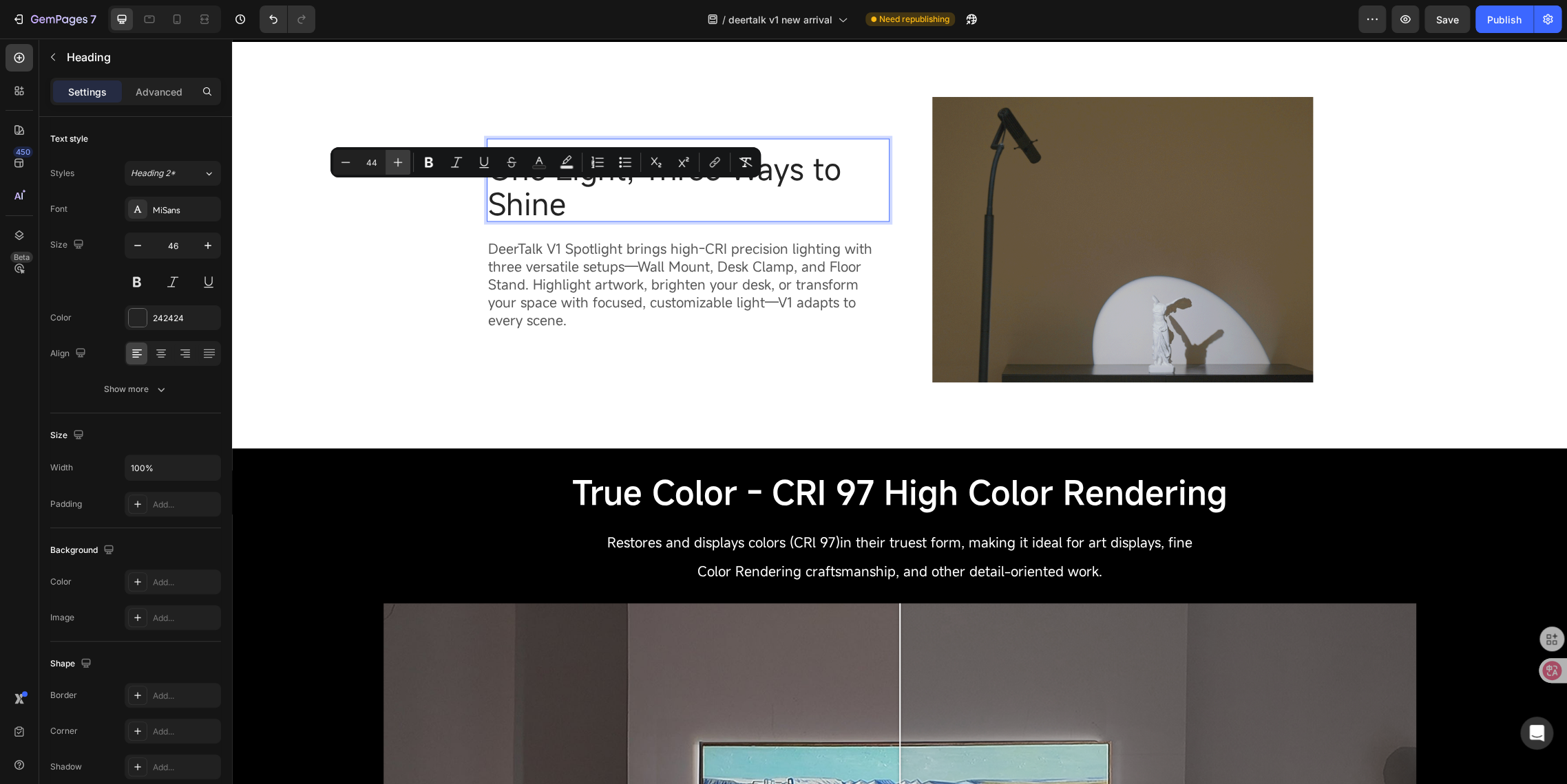
click at [398, 160] on icon "Editor contextual toolbar" at bounding box center [397, 162] width 13 height 13
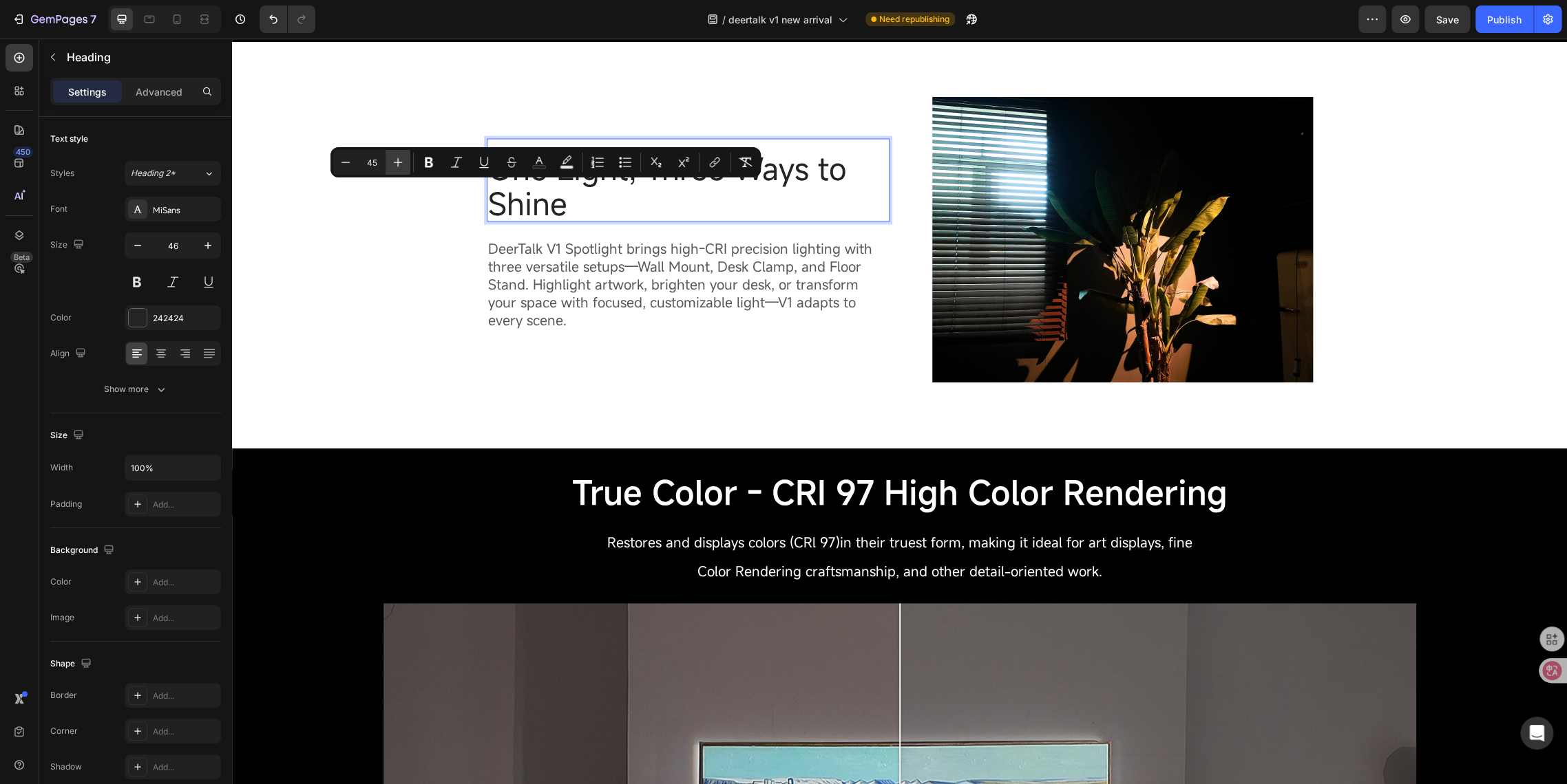
click at [398, 160] on icon "Editor contextual toolbar" at bounding box center [397, 162] width 13 height 13
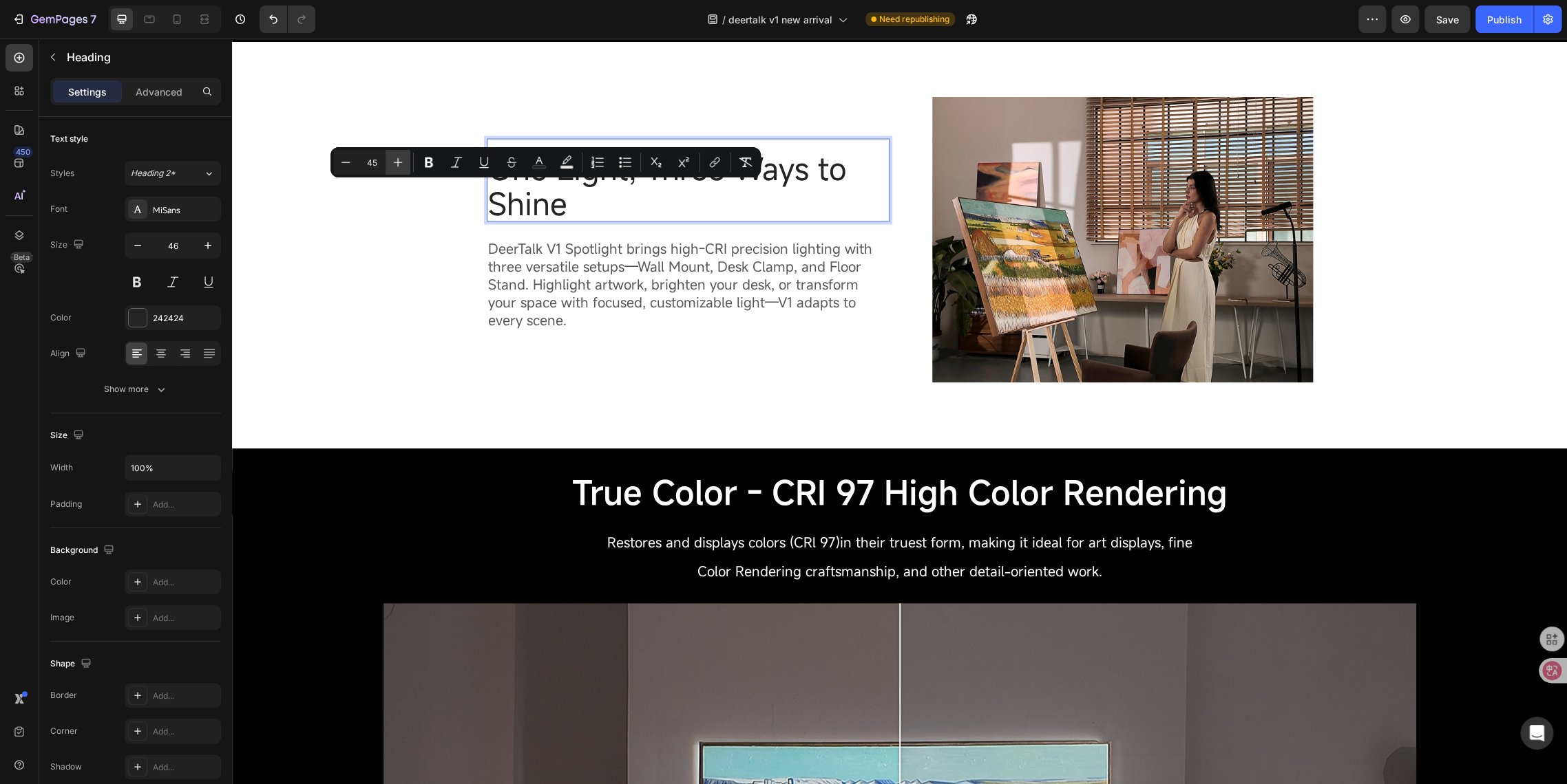
type input "46"
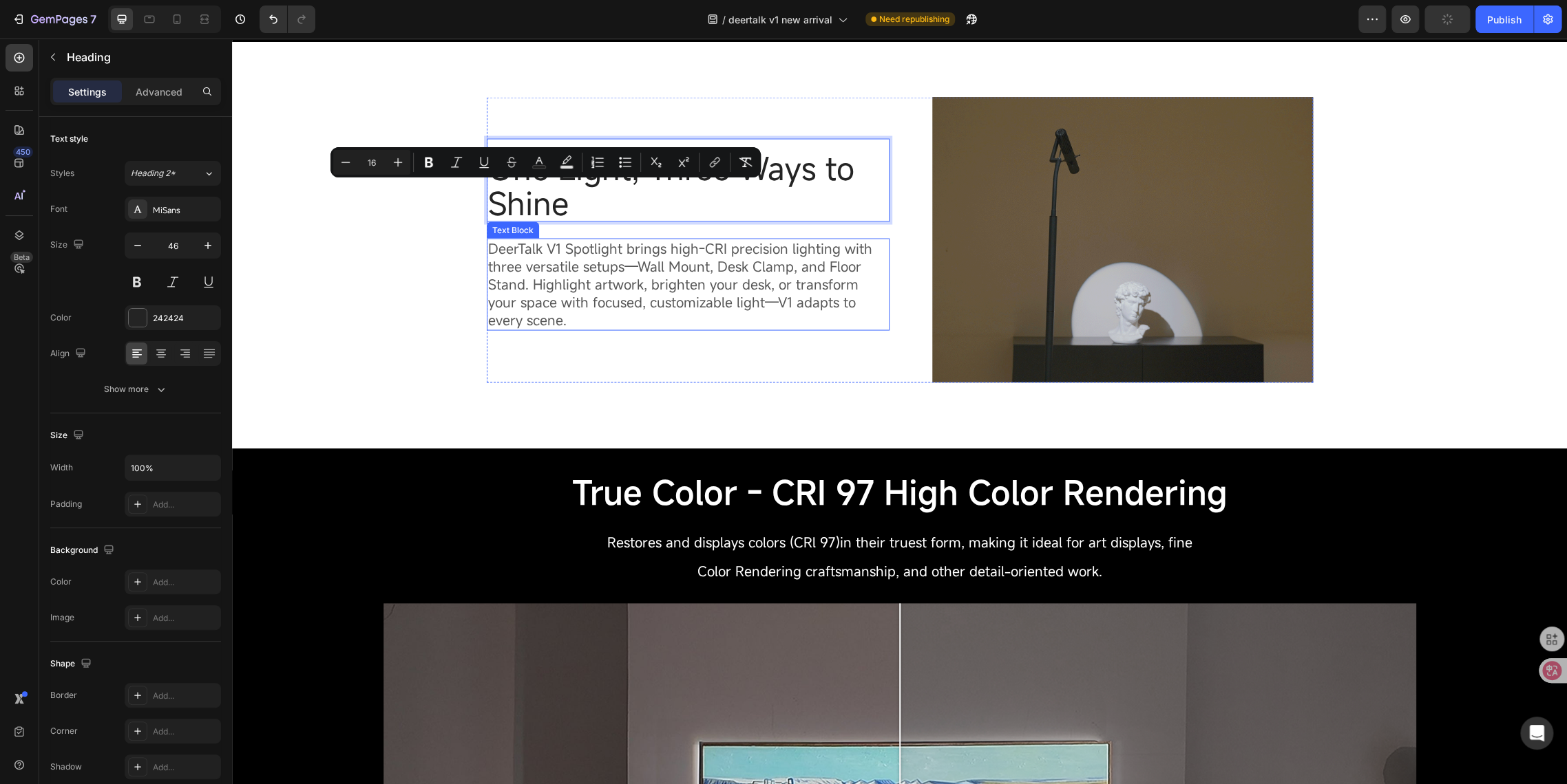
click at [517, 314] on span "DeerTalk V1 Spotlight brings high-CRI precision lighting with three versatile s…" at bounding box center [680, 283] width 384 height 90
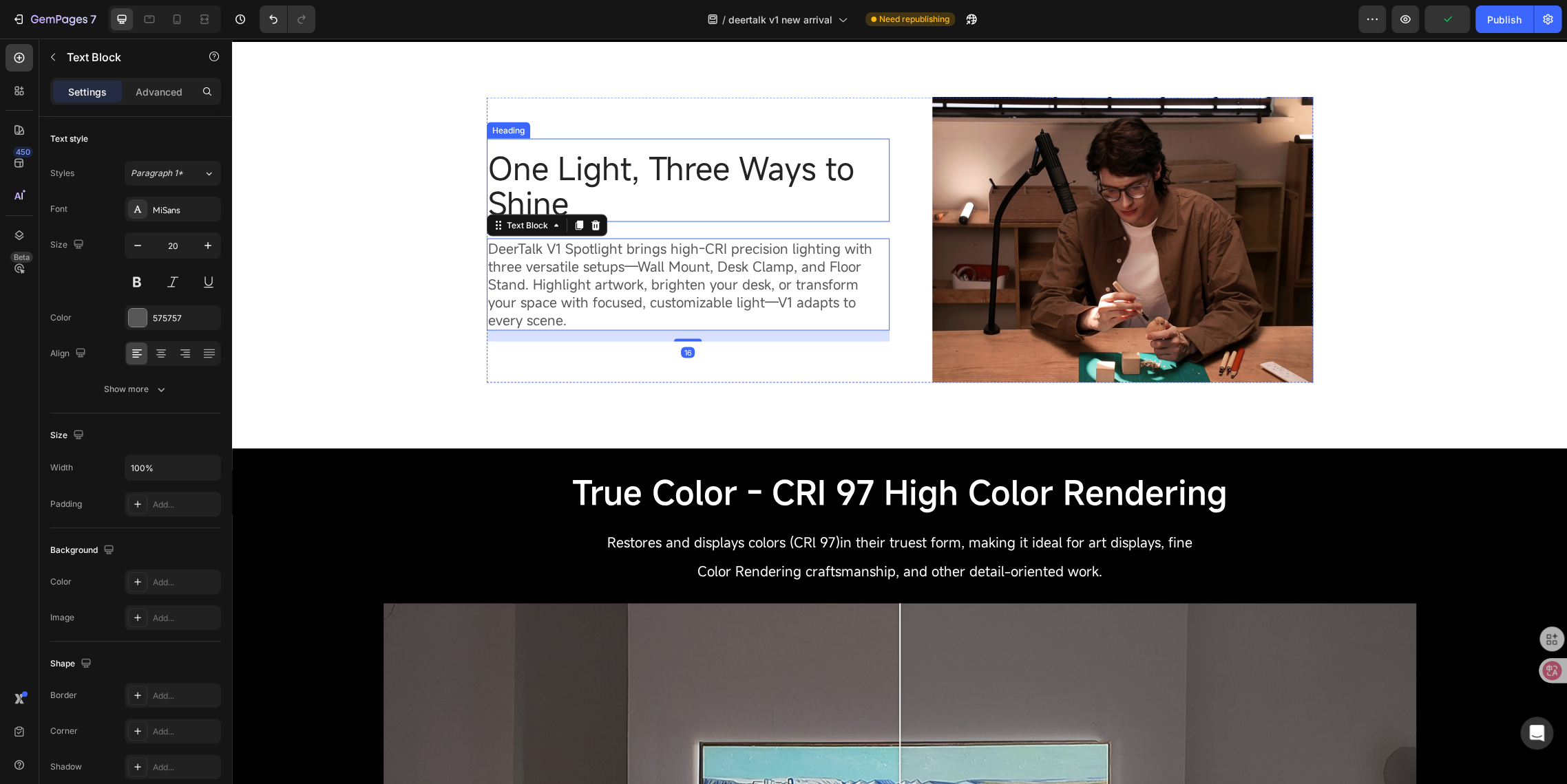
click at [488, 183] on span "One Light, Three Ways to Shine" at bounding box center [671, 185] width 366 height 77
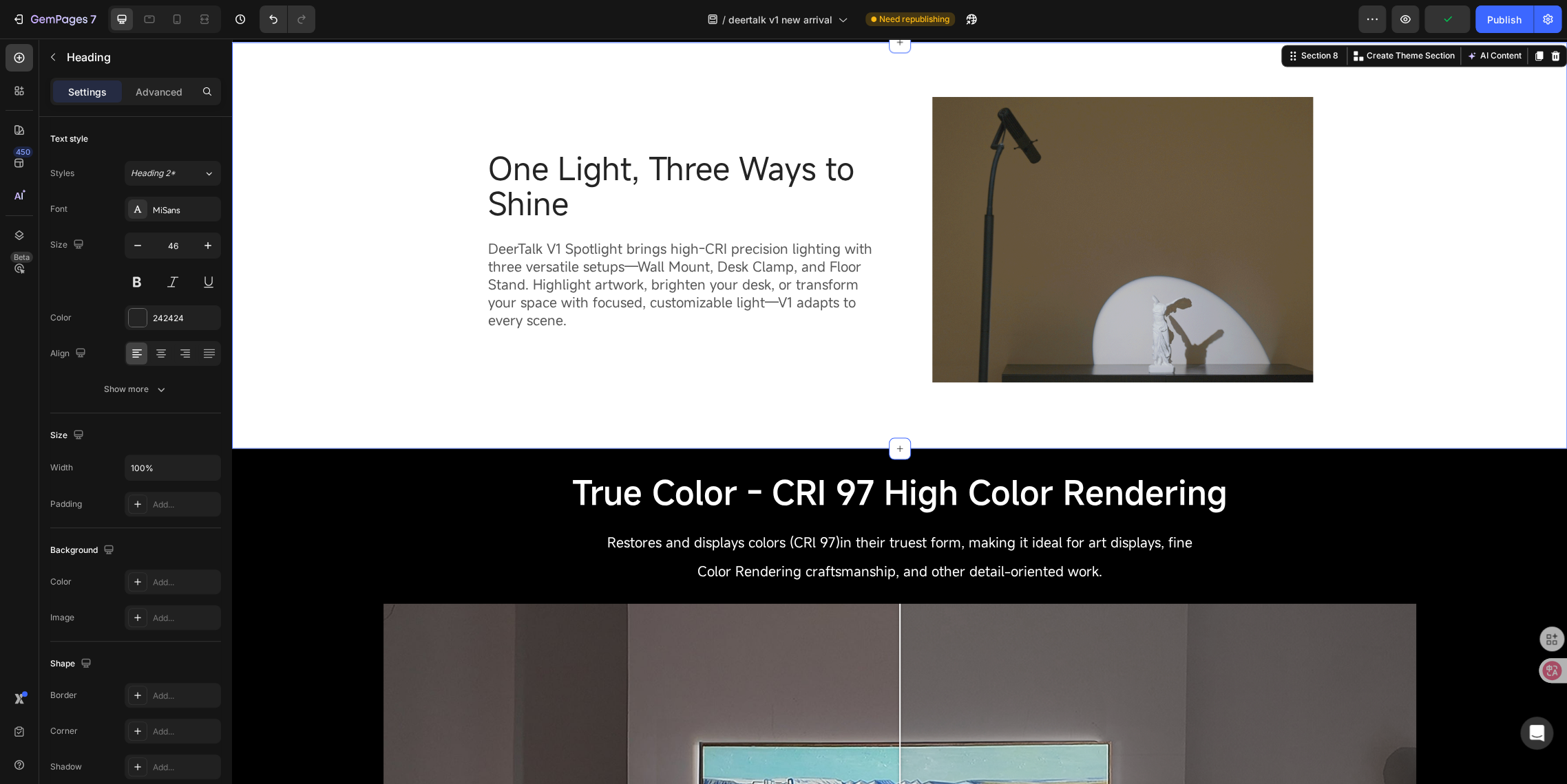
click at [425, 312] on div "⁠⁠⁠⁠⁠⁠⁠ One Light, Three Ways to Shine Heading DeerTalk V1 Spotlight brings hig…" at bounding box center [899, 245] width 1314 height 297
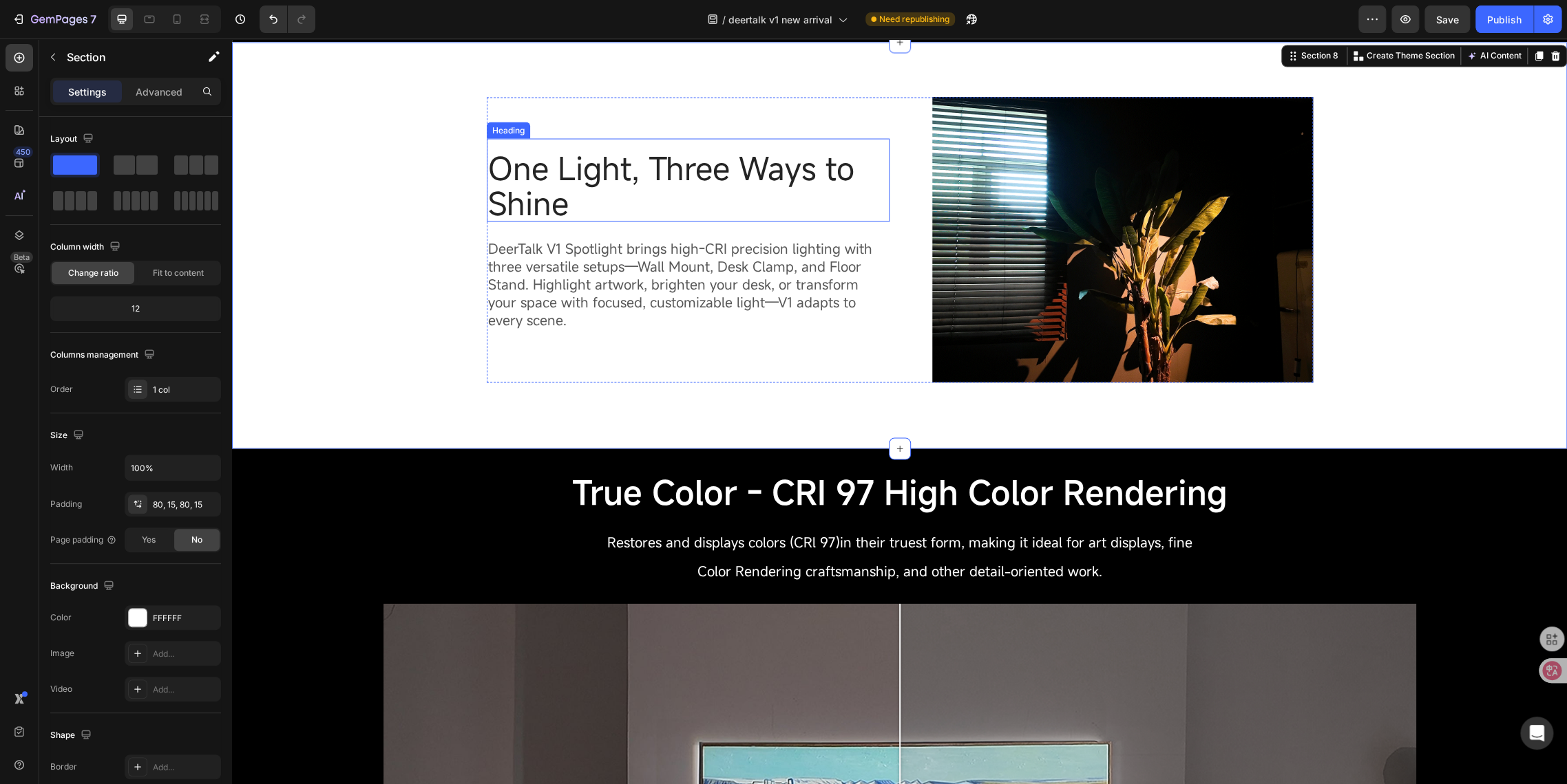
click at [598, 211] on p "⁠⁠⁠⁠⁠⁠⁠ One Light, Three Ways to Shine" at bounding box center [689, 185] width 400 height 70
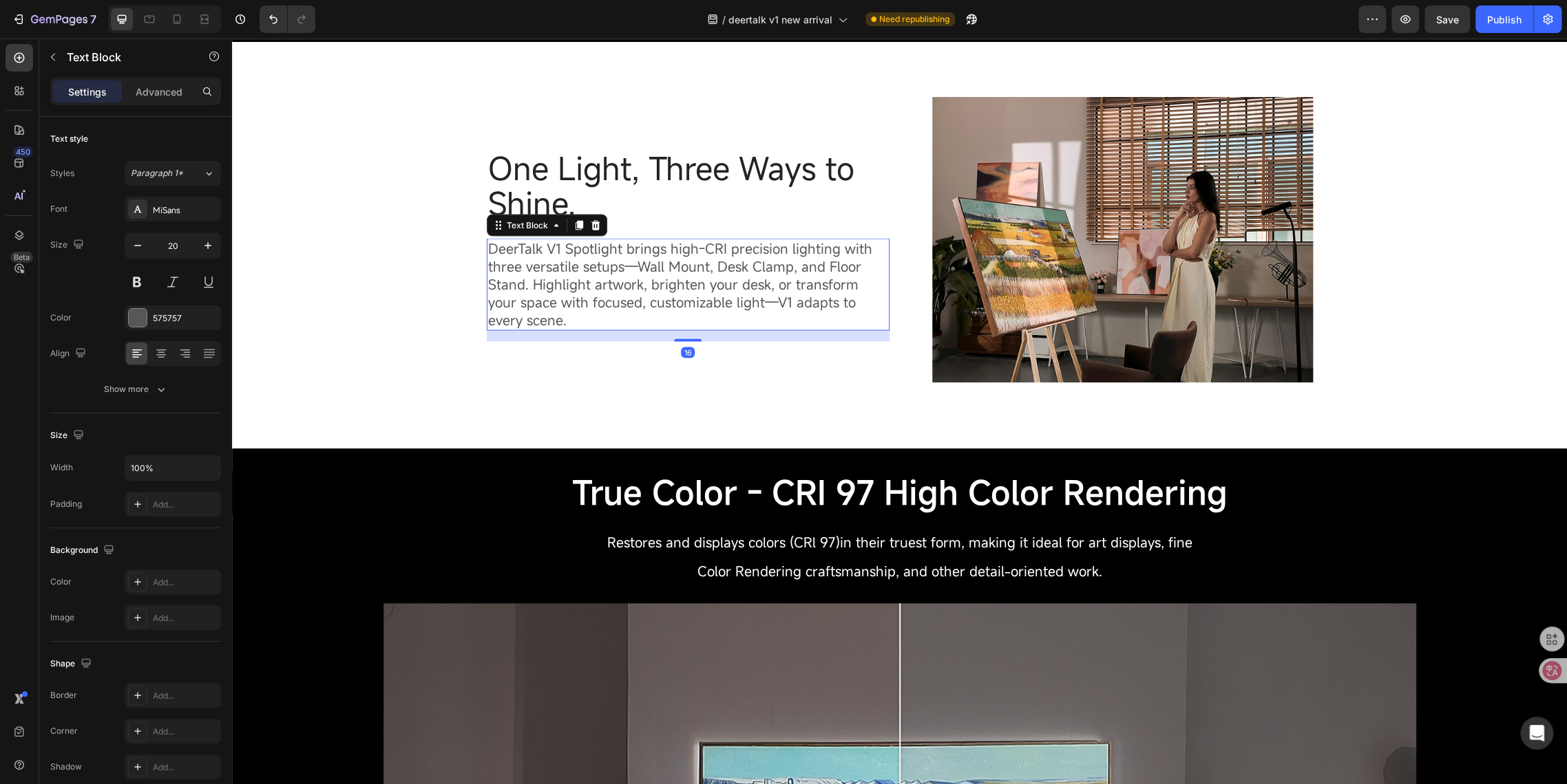
click at [544, 300] on span "DeerTalk V1 Spotlight brings high-CRI precision lighting with three versatile s…" at bounding box center [680, 283] width 384 height 90
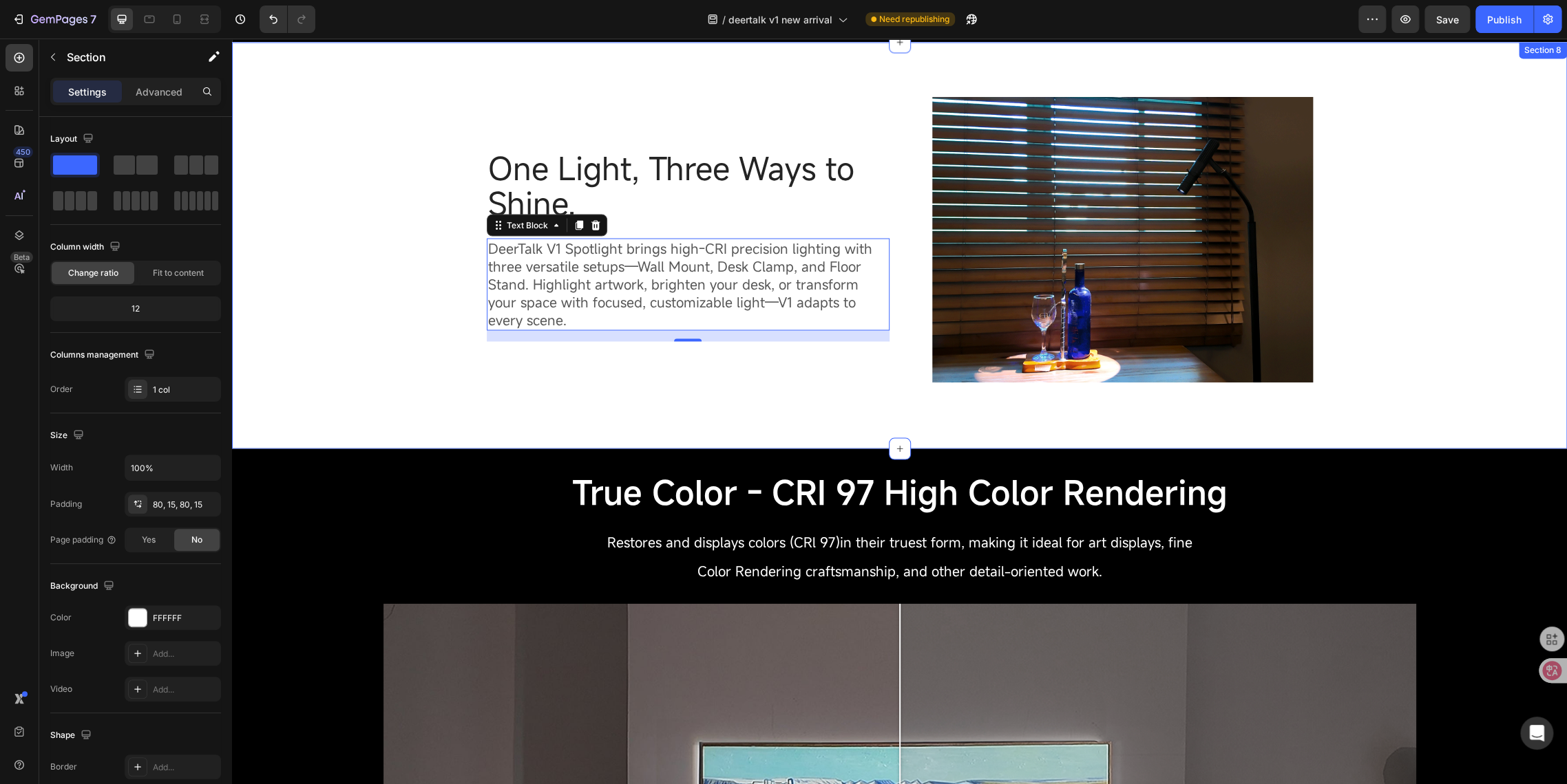
click at [452, 391] on div "⁠⁠⁠⁠⁠⁠⁠ One Light, Three Ways to Shine. Heading DeerTalk V1 Spotlight brings hi…" at bounding box center [899, 245] width 1314 height 297
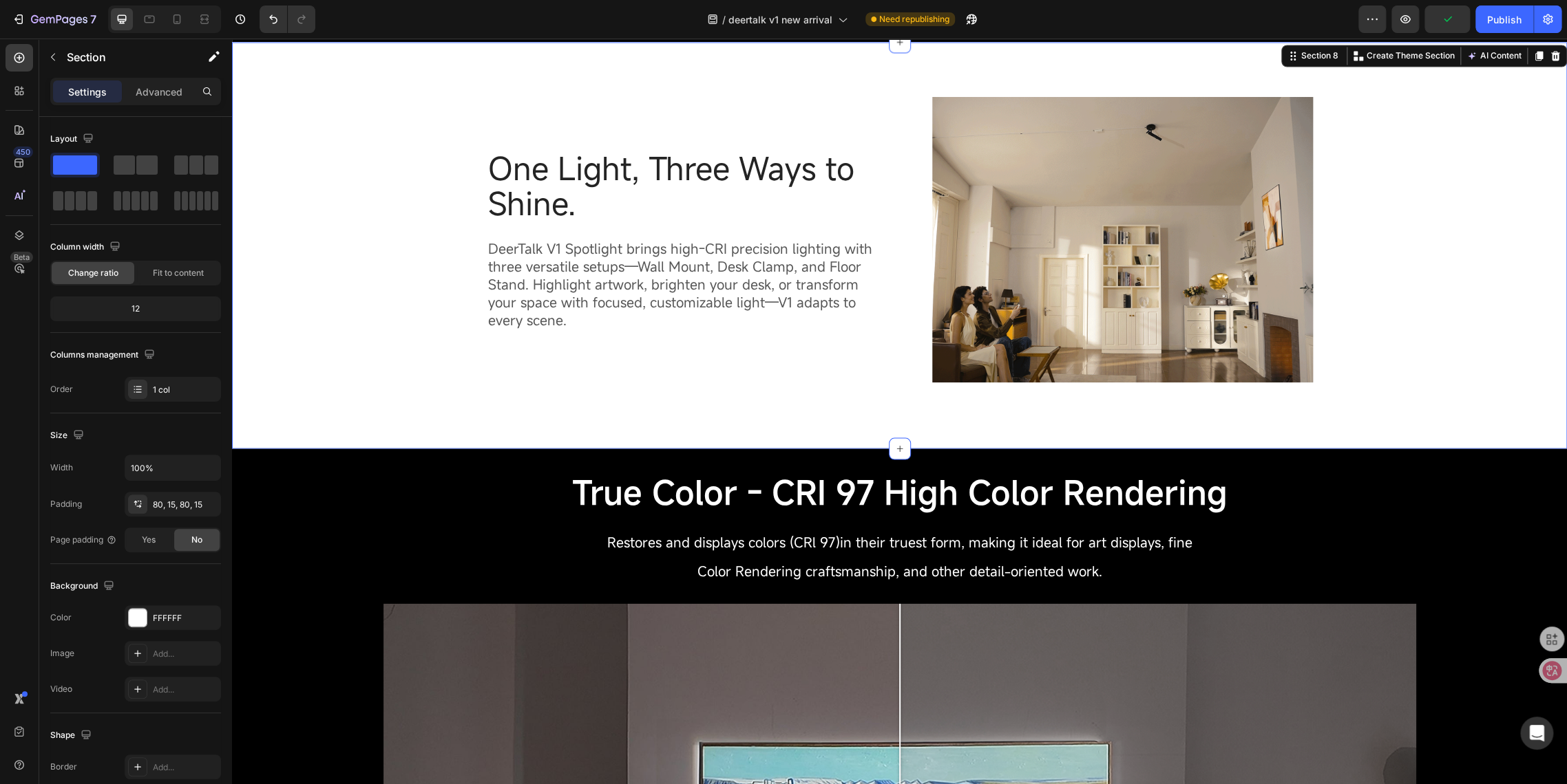
click at [356, 249] on div "⁠⁠⁠⁠⁠⁠⁠ One Light, Three Ways to Shine. Heading DeerTalk V1 Spotlight brings hi…" at bounding box center [899, 245] width 1314 height 297
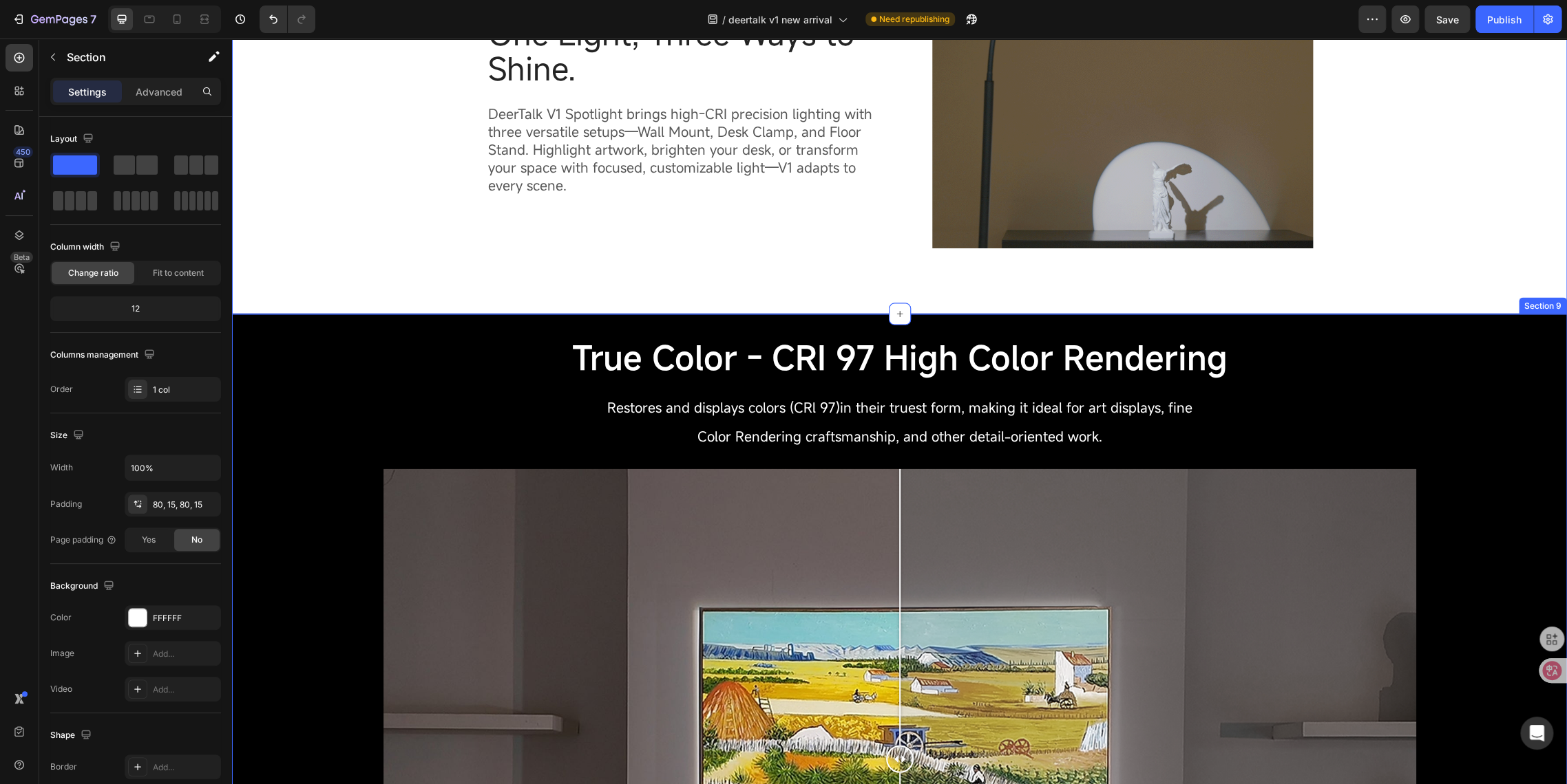
scroll to position [1885, 0]
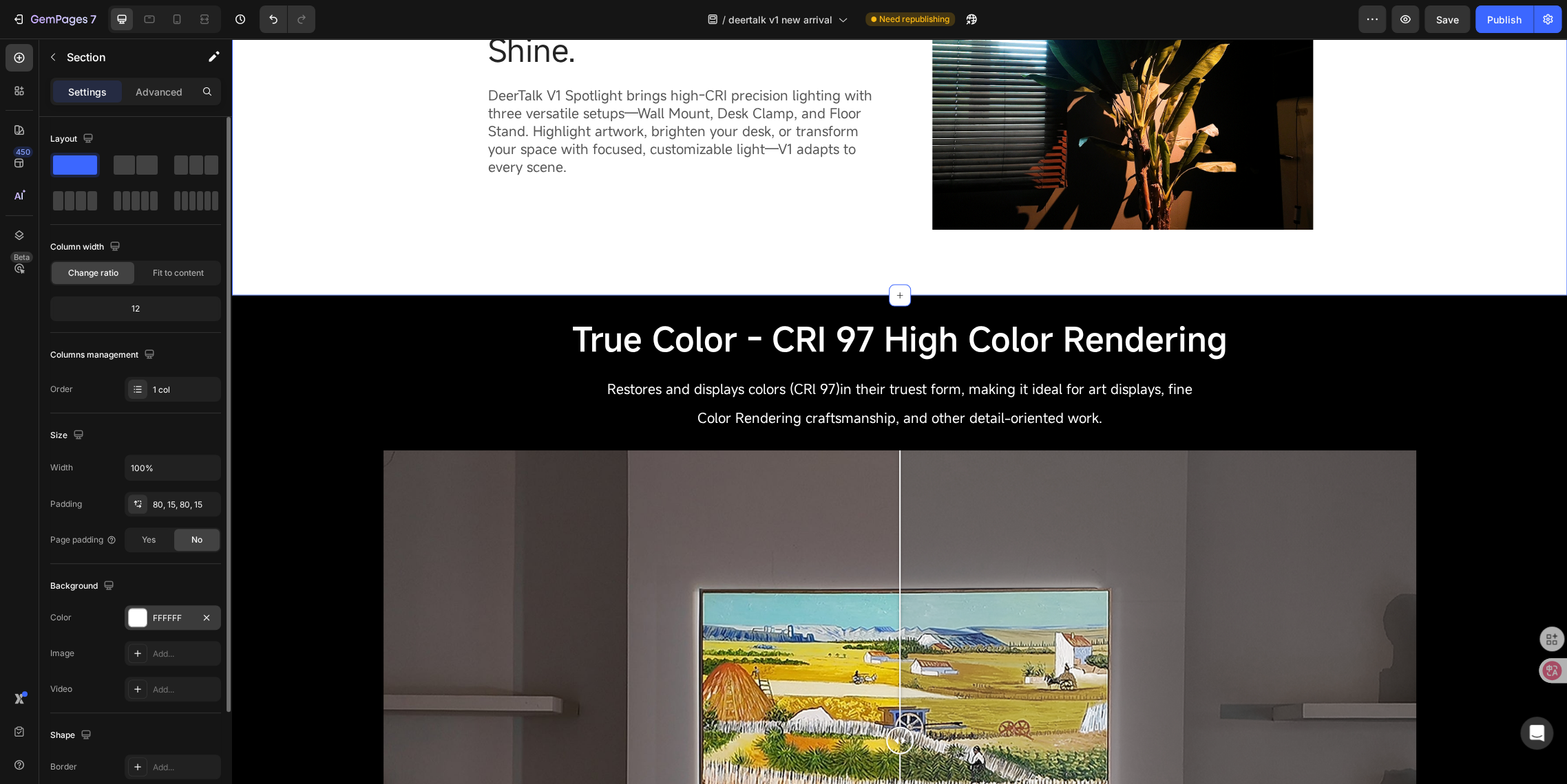
click at [169, 616] on div "FFFFFF" at bounding box center [173, 618] width 40 height 12
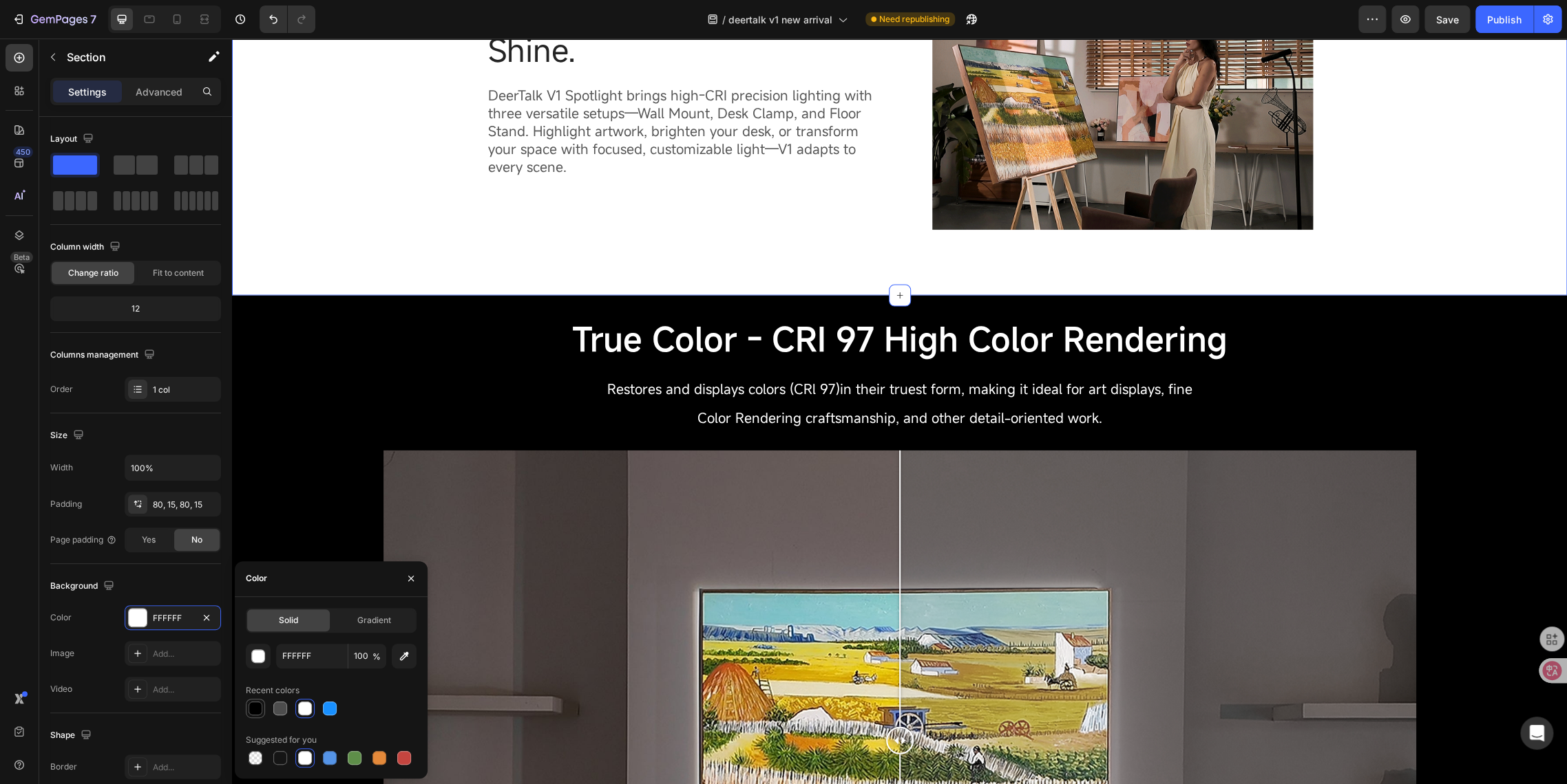
click at [258, 706] on div at bounding box center [255, 708] width 13 height 13
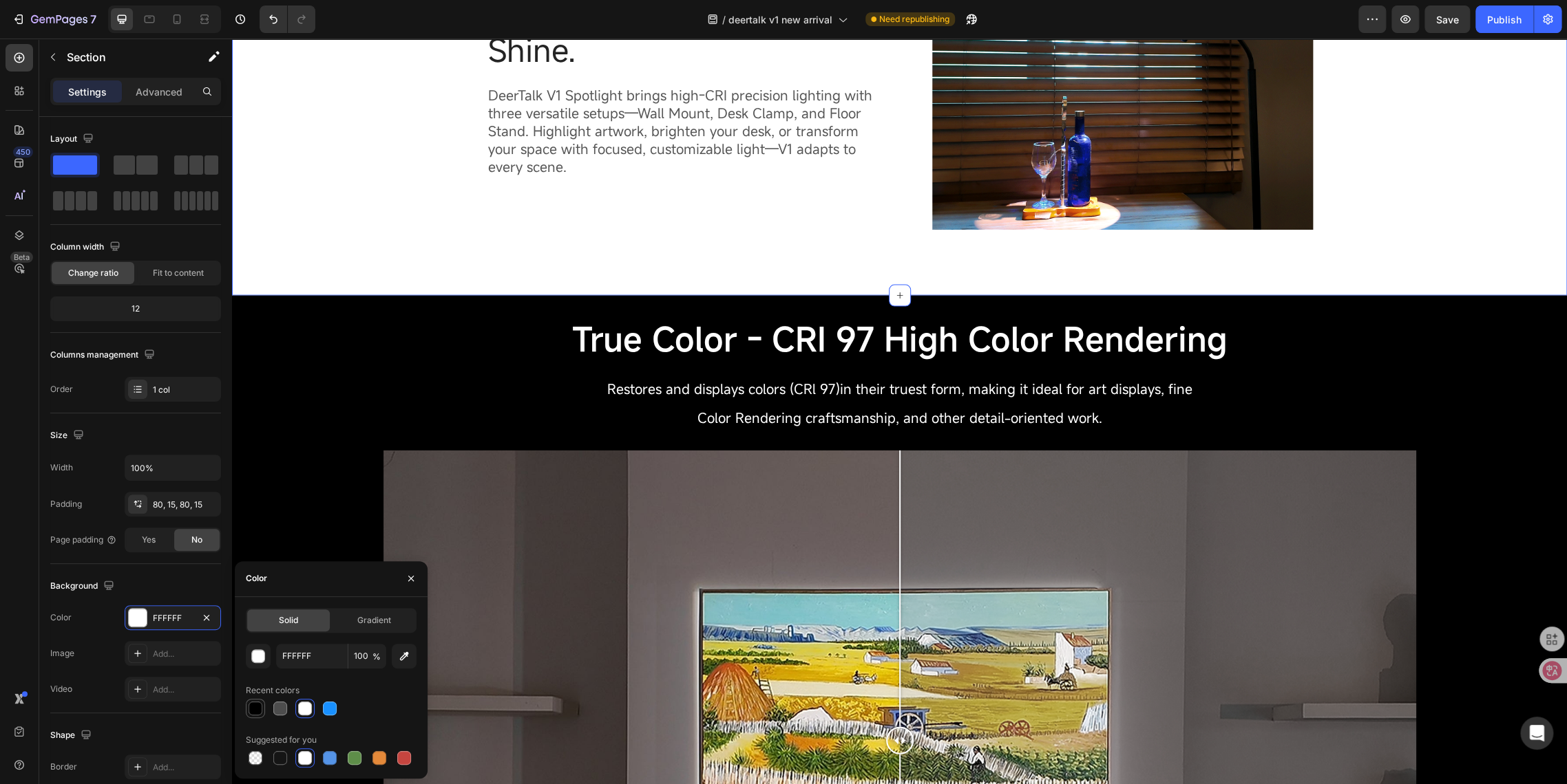
type input "000000"
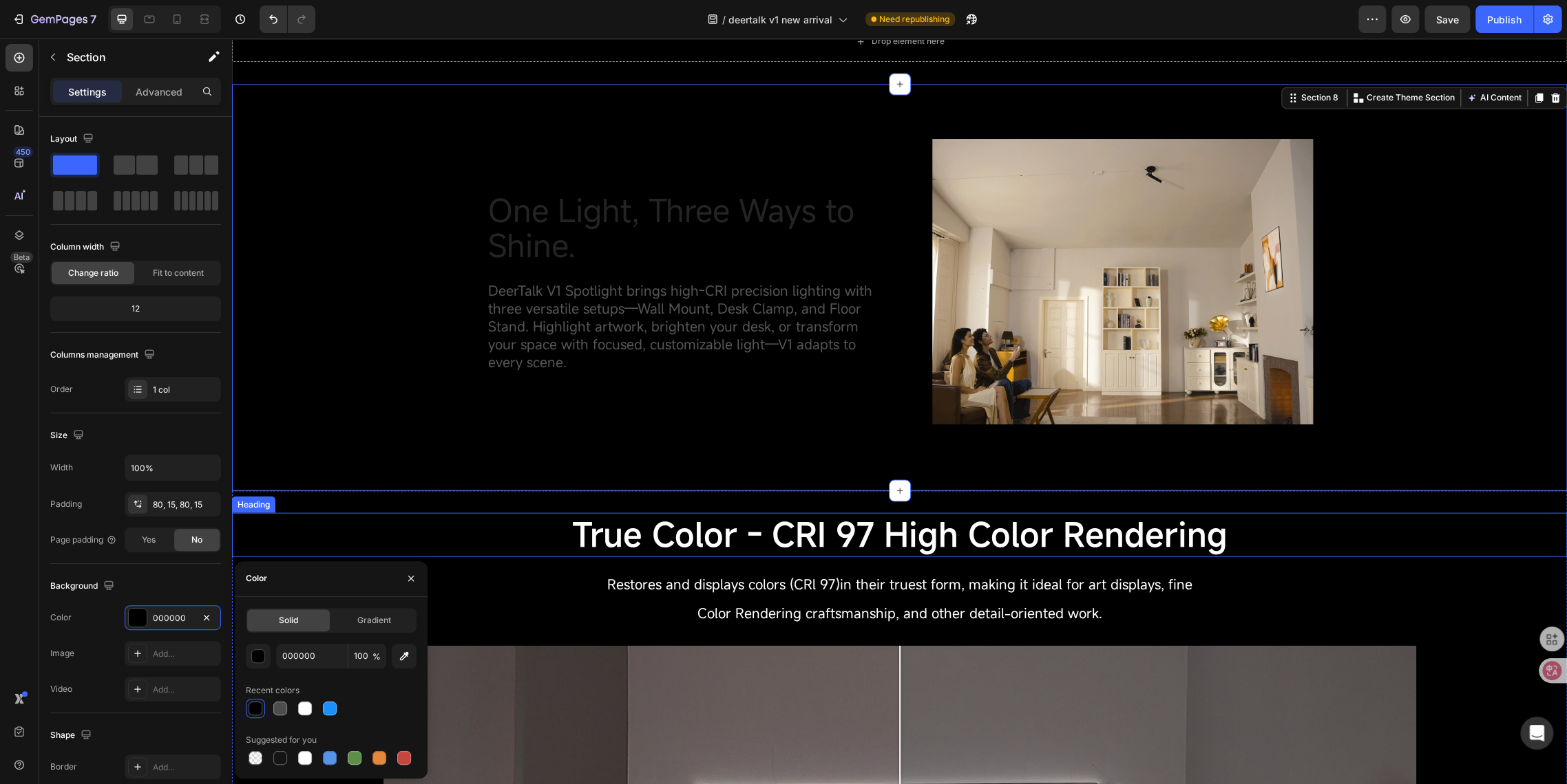
scroll to position [1656, 0]
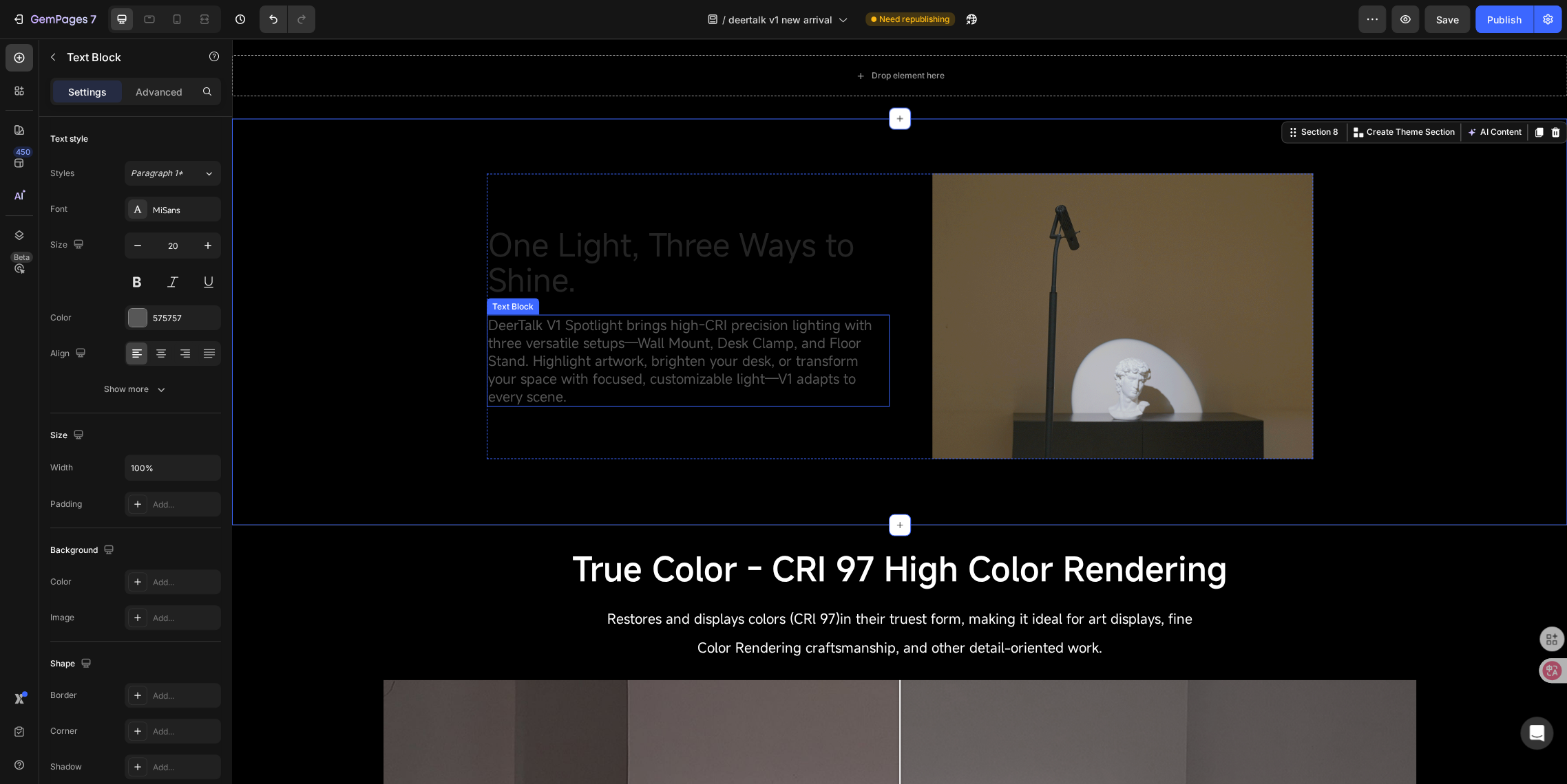
click at [580, 365] on span "DeerTalk V1 Spotlight brings high-CRI precision lighting with three versatile s…" at bounding box center [680, 360] width 384 height 90
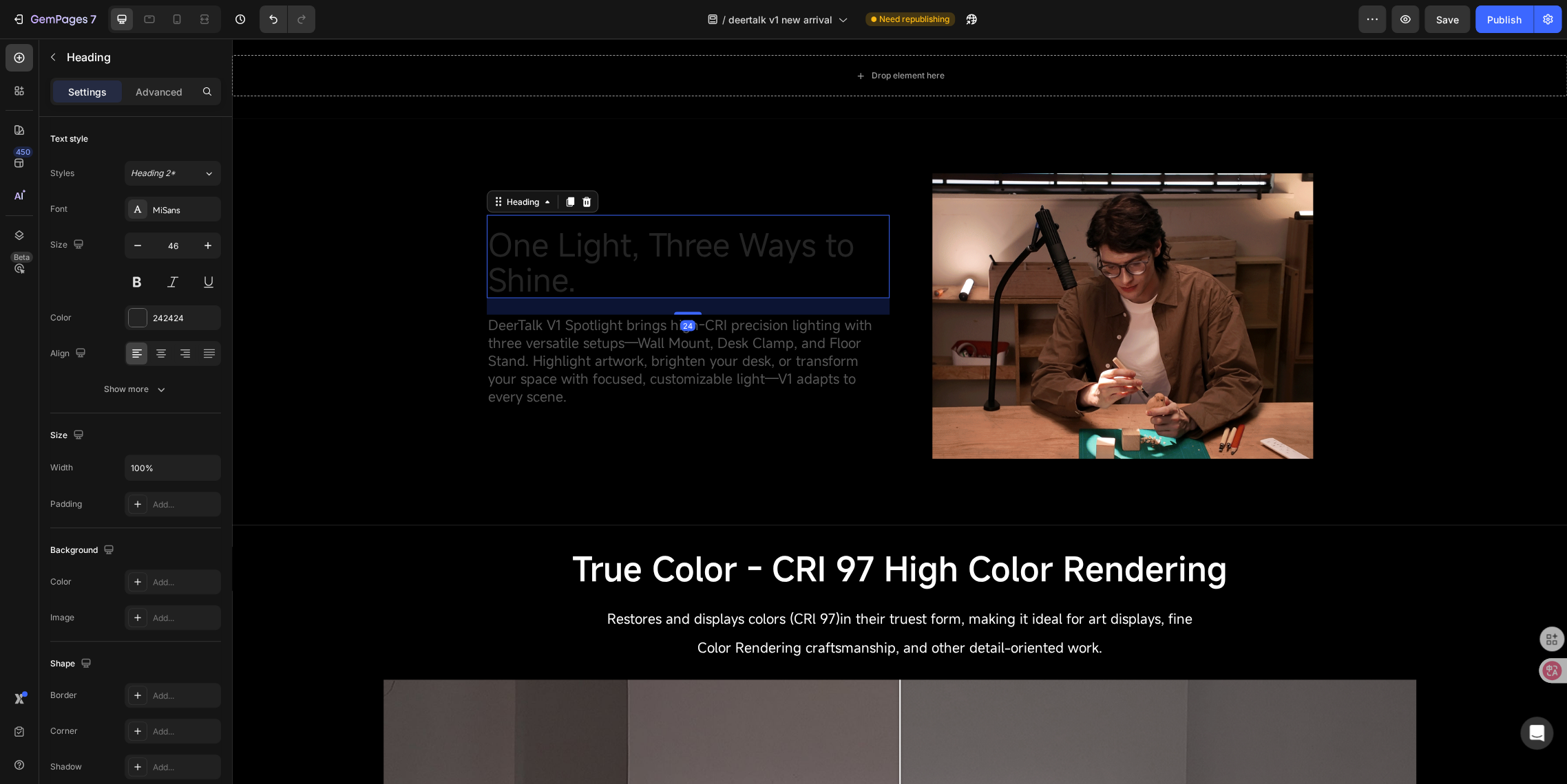
click at [509, 271] on span "One Light, Three Ways to Shine." at bounding box center [671, 261] width 366 height 77
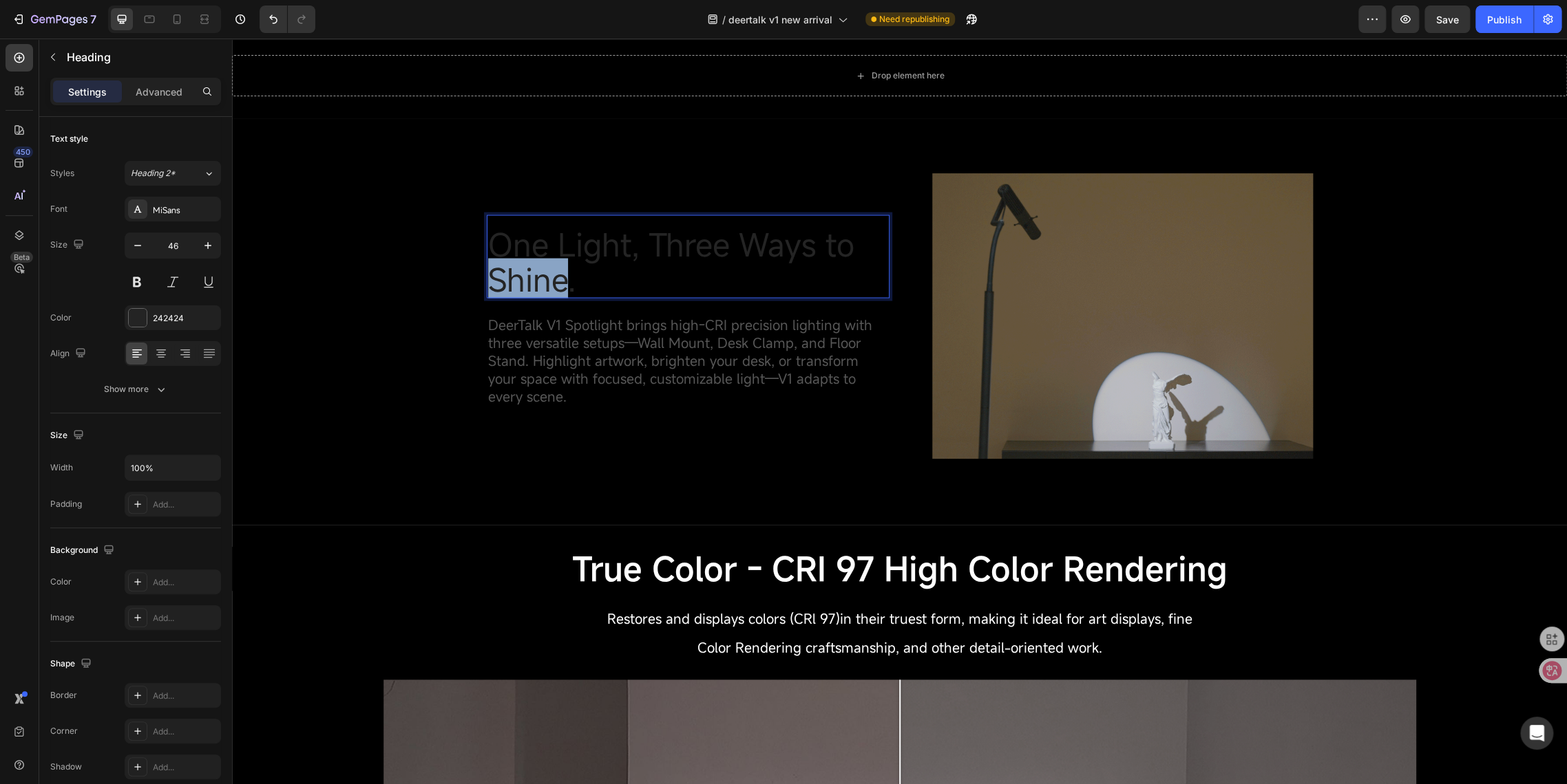
click at [511, 267] on span "One Light, Three Ways to Shine." at bounding box center [671, 261] width 366 height 77
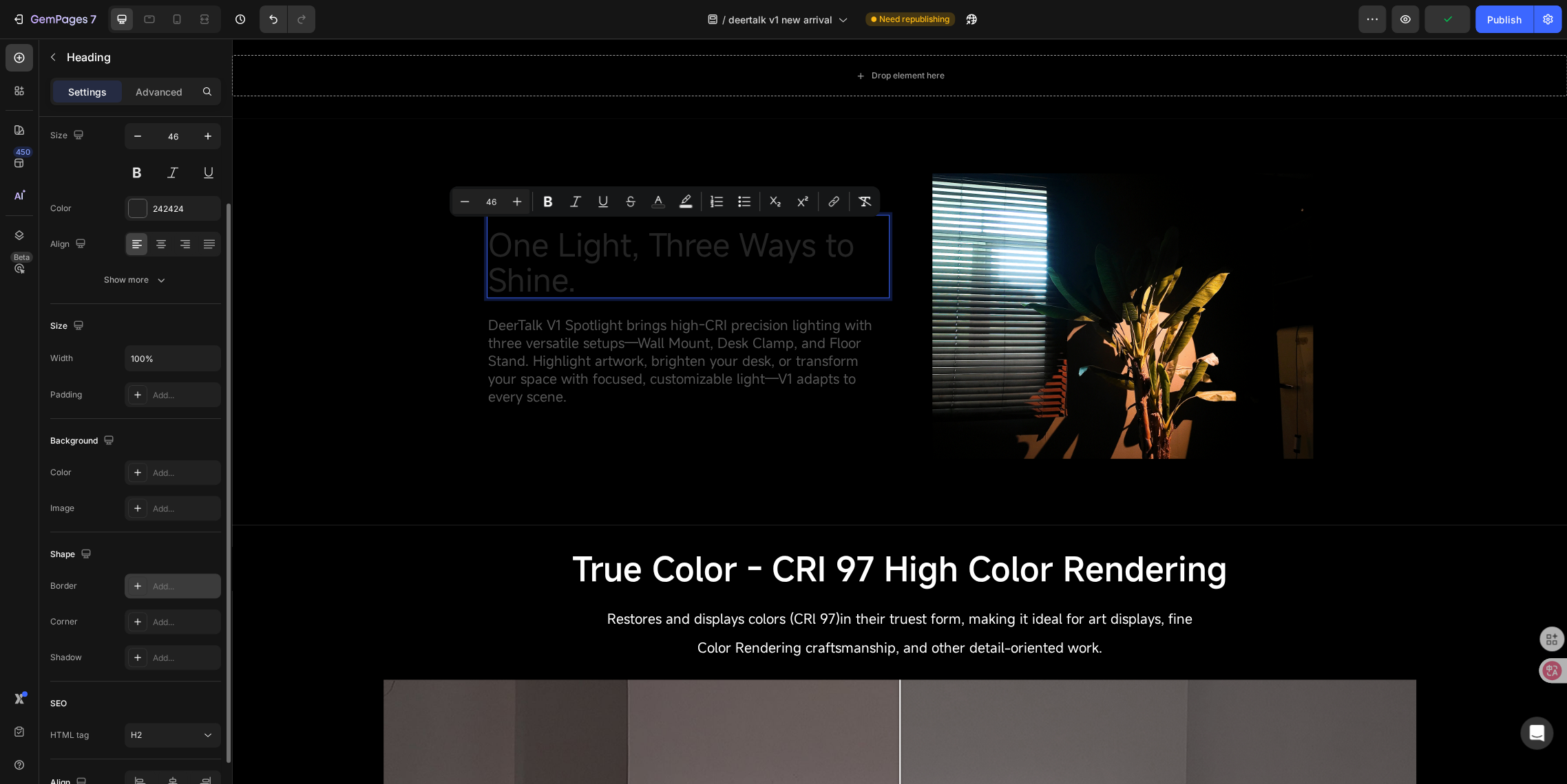
scroll to position [0, 0]
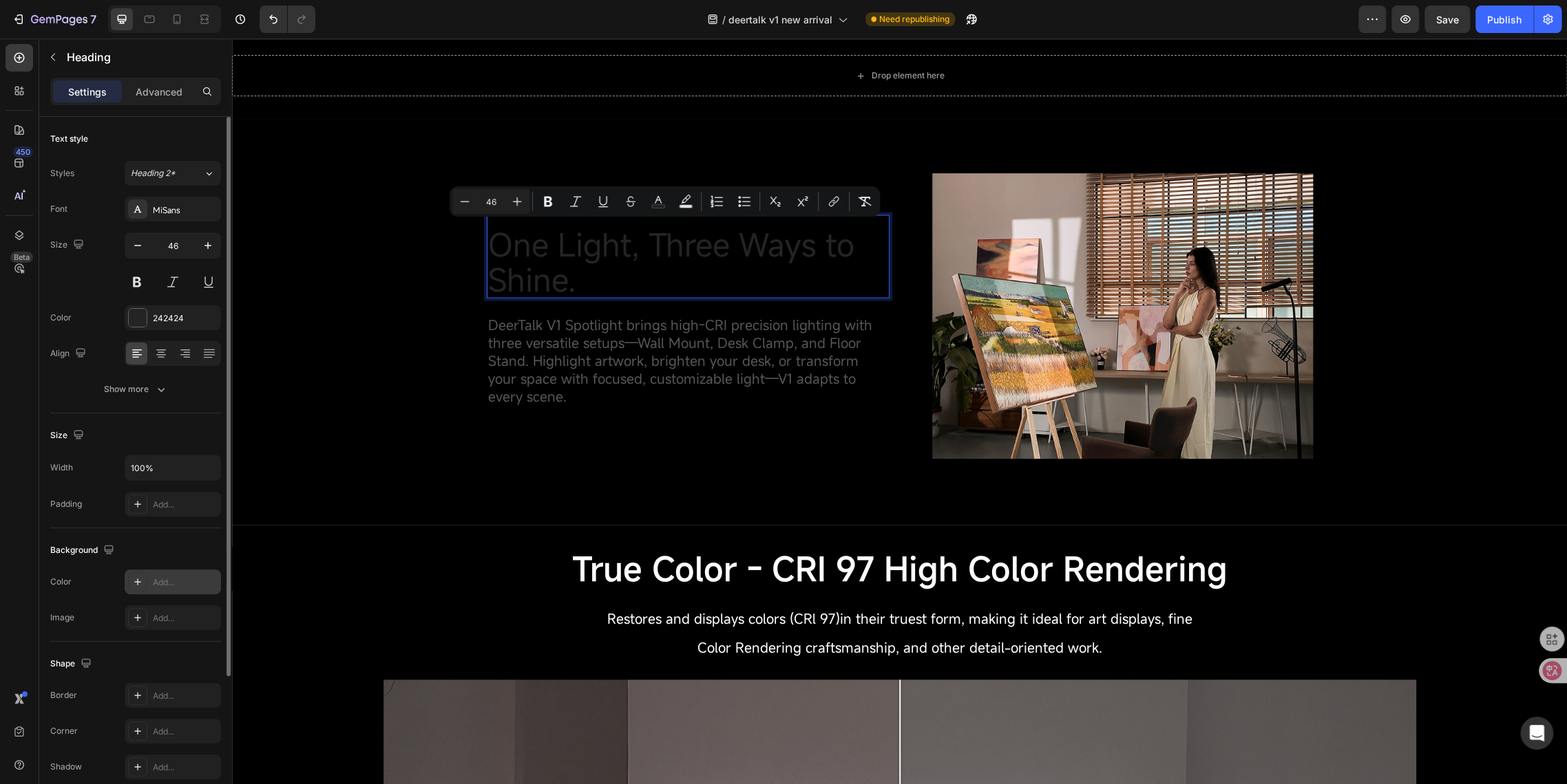
click at [172, 578] on div "Add..." at bounding box center [186, 582] width 65 height 12
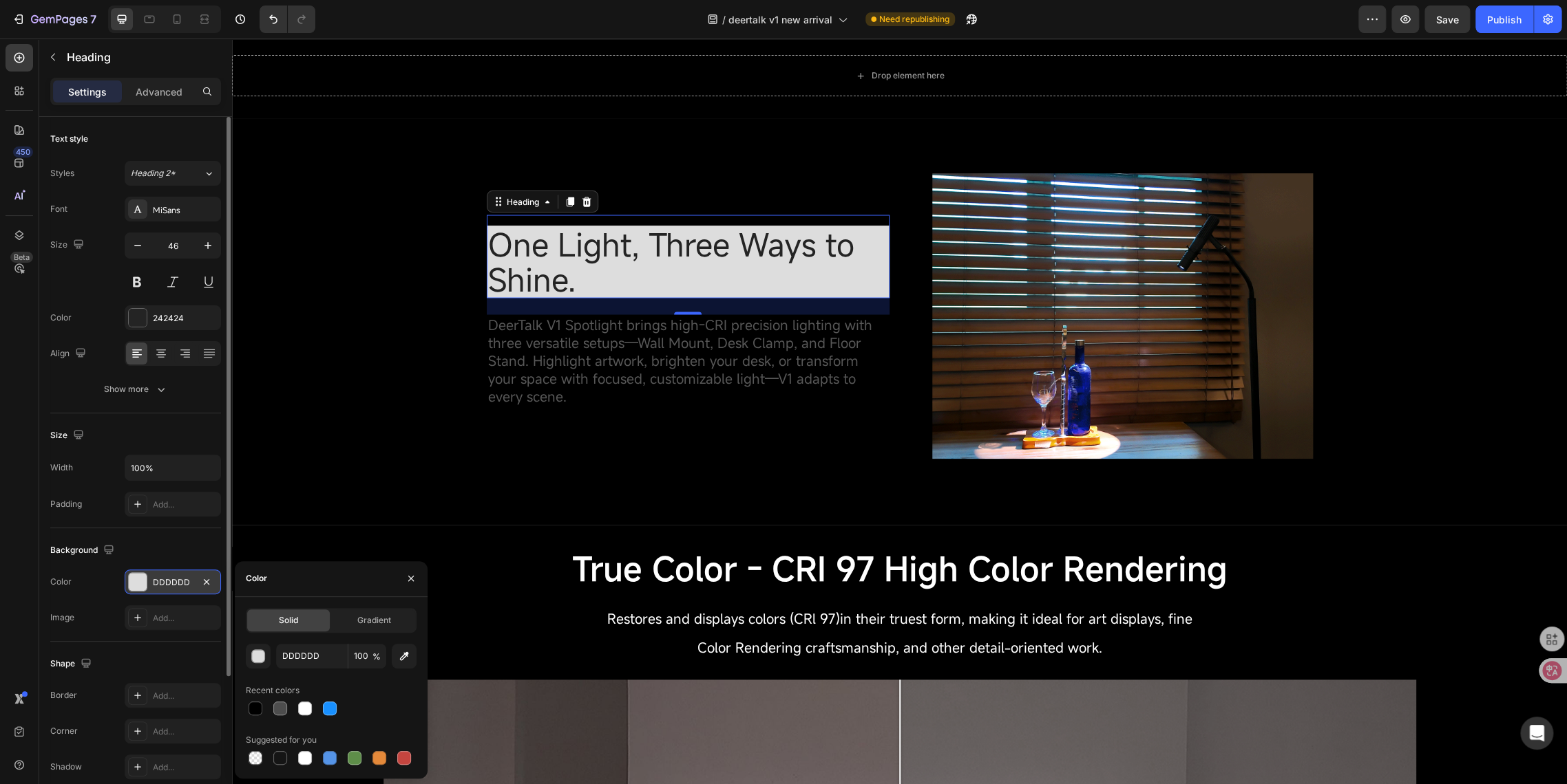
click at [541, 309] on div "24" at bounding box center [688, 305] width 402 height 16
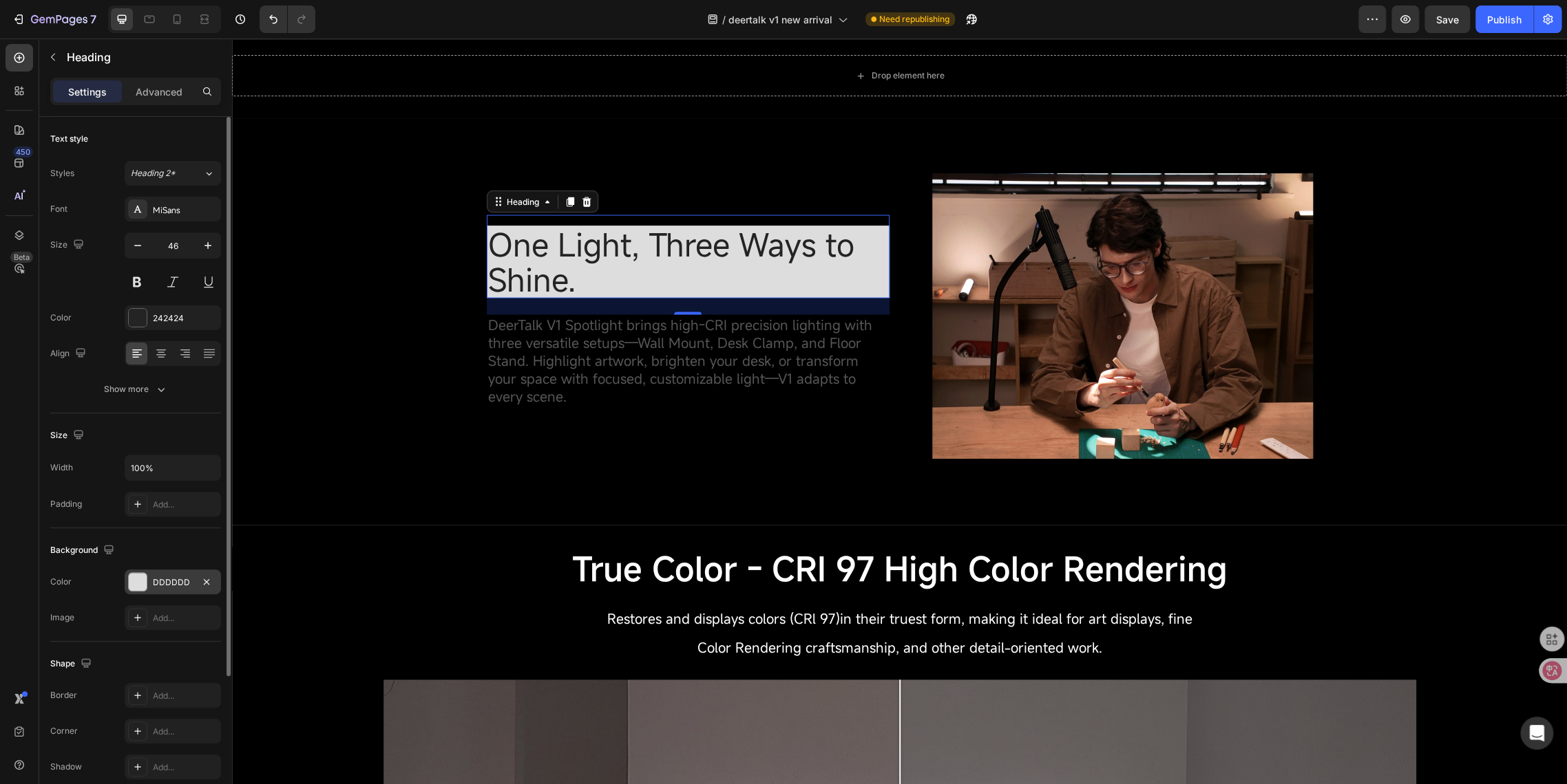
click at [531, 251] on span "One Light, Three Ways to Shine." at bounding box center [671, 261] width 366 height 77
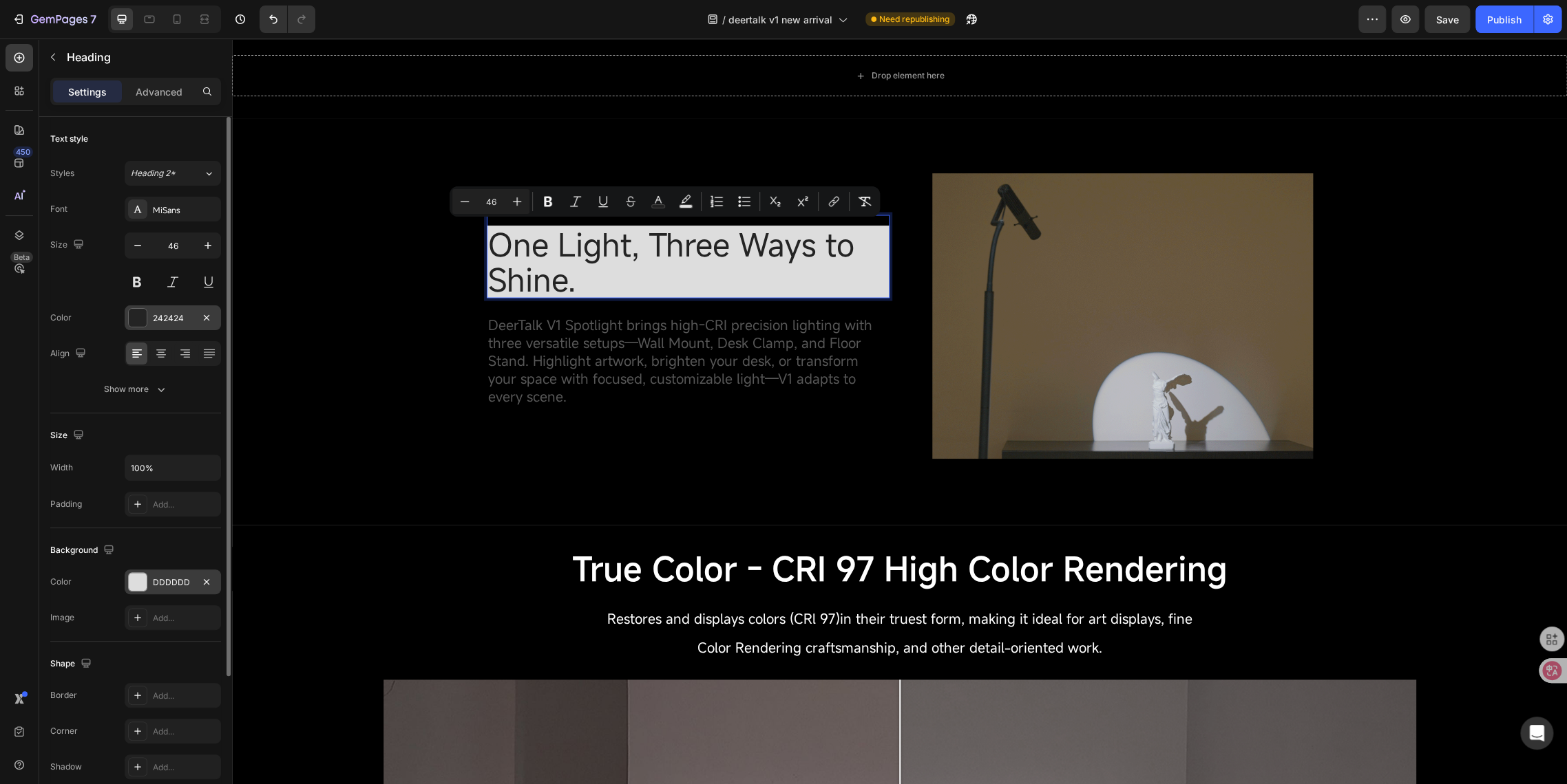
click at [159, 315] on div "242424" at bounding box center [173, 318] width 40 height 12
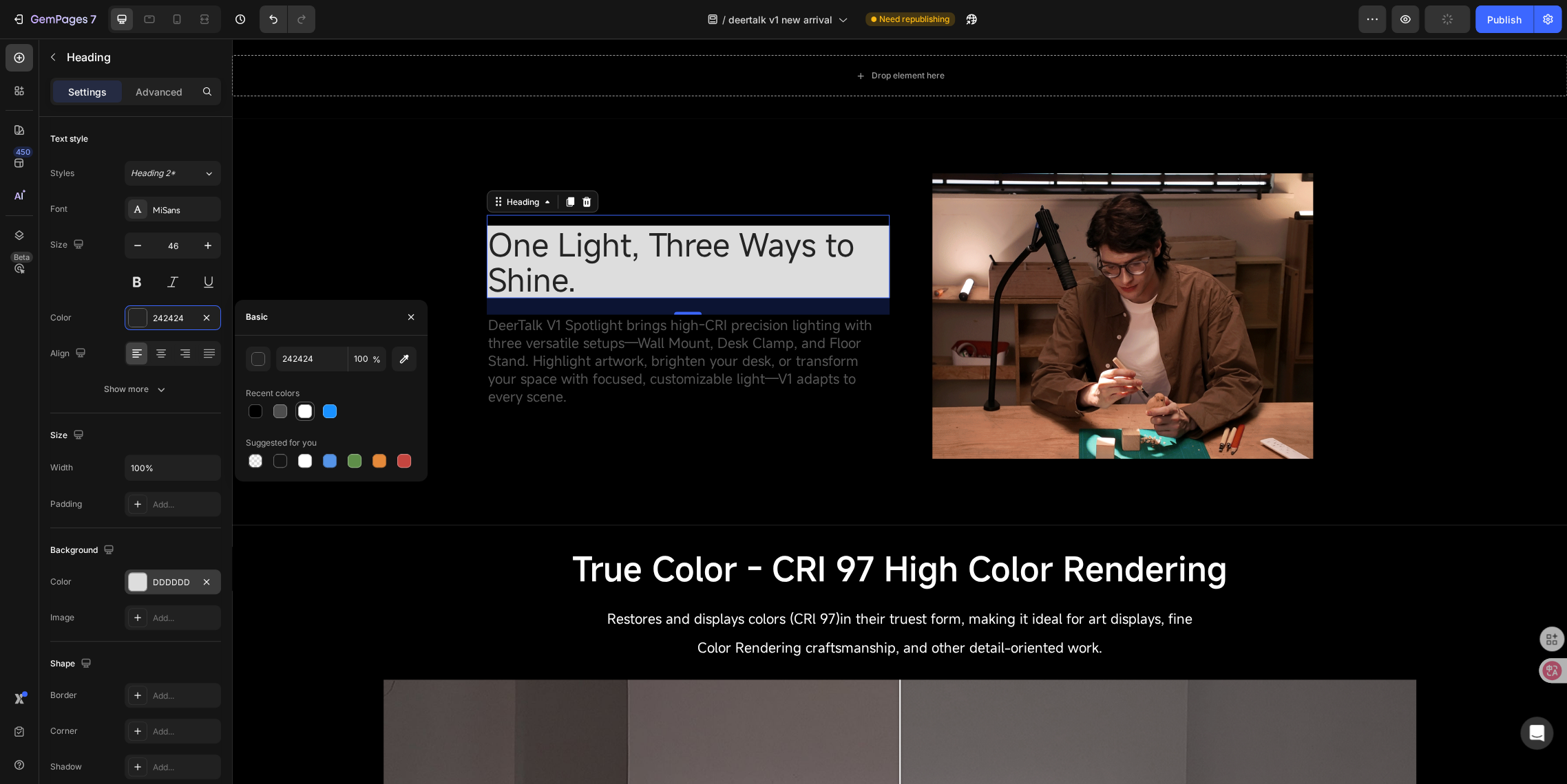
click at [307, 414] on div at bounding box center [305, 412] width 13 height 13
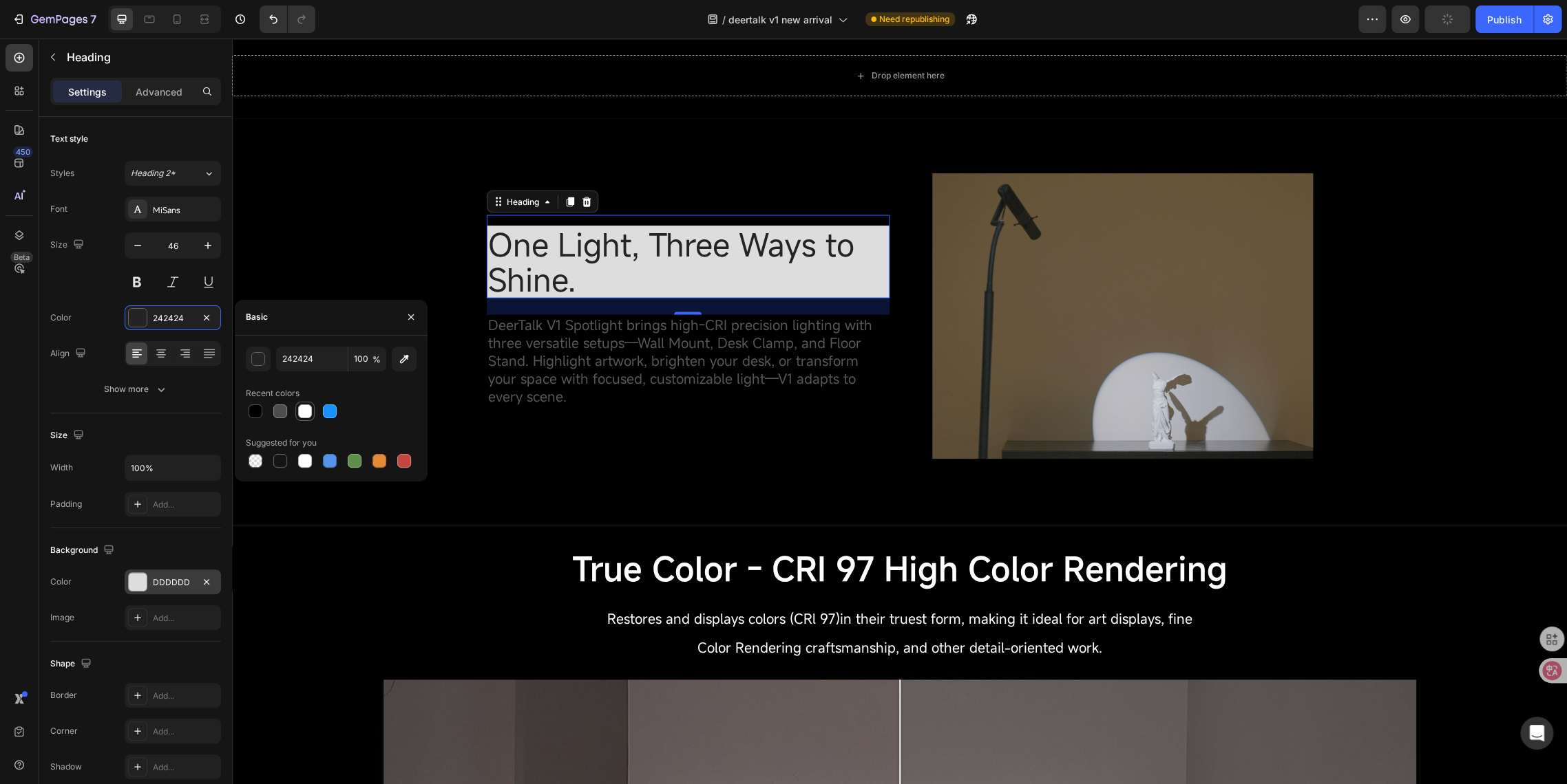
type input "FFFFFF"
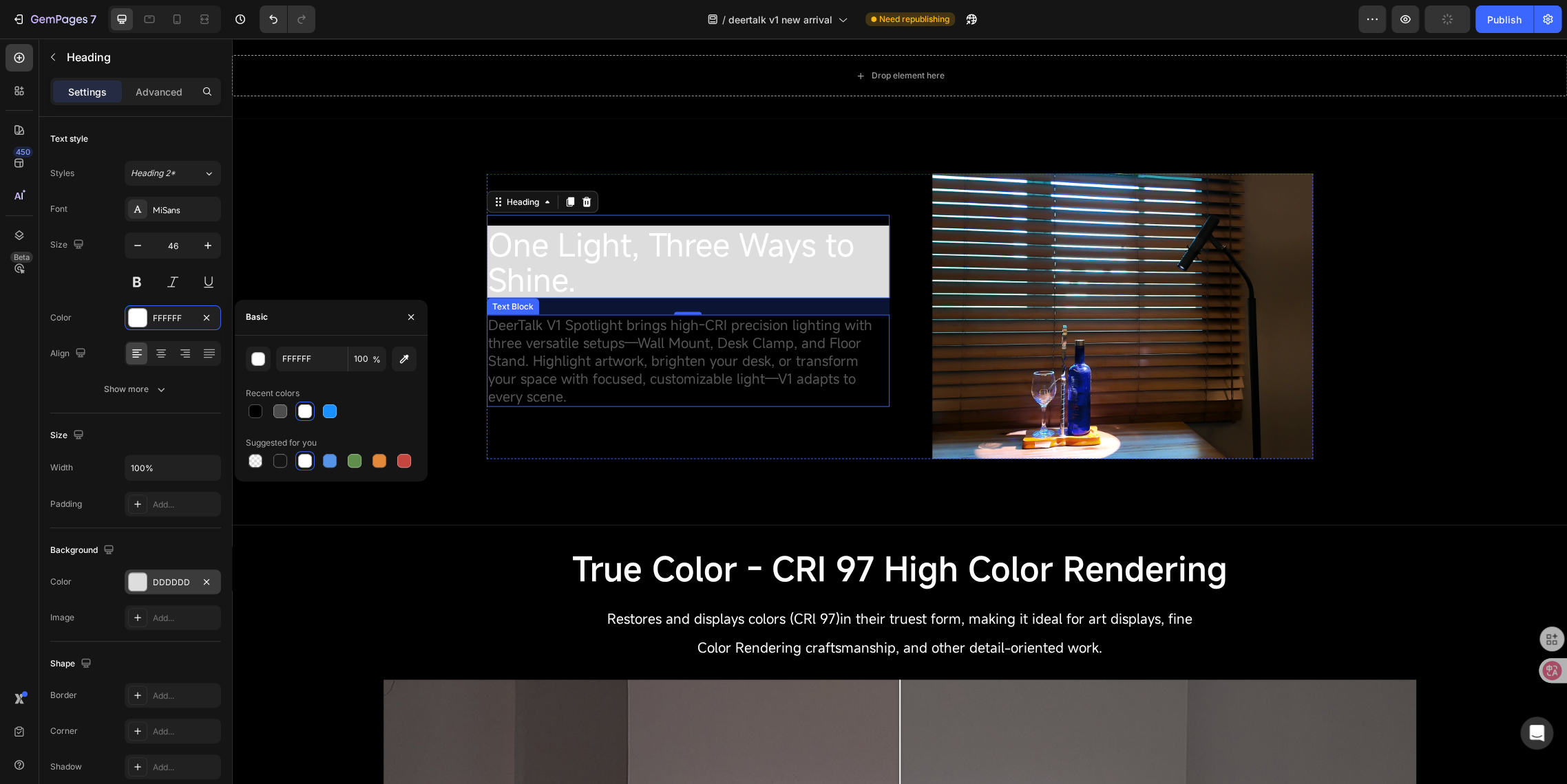
click at [638, 328] on span "DeerTalk V1 Spotlight brings high-CRI precision lighting with three versatile s…" at bounding box center [680, 360] width 384 height 90
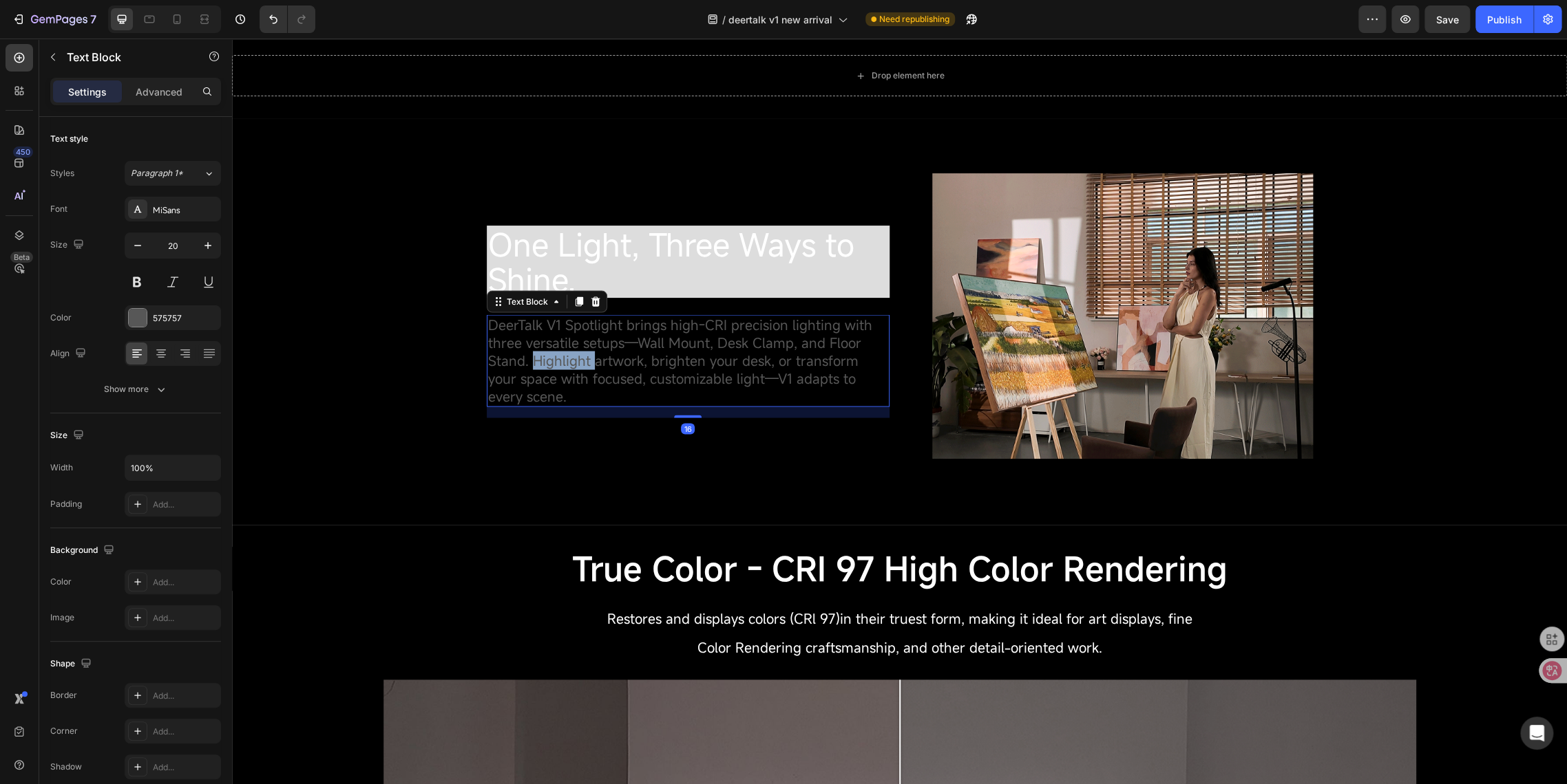
click at [548, 359] on span "DeerTalk V1 Spotlight brings high-CRI precision lighting with three versatile s…" at bounding box center [680, 360] width 384 height 90
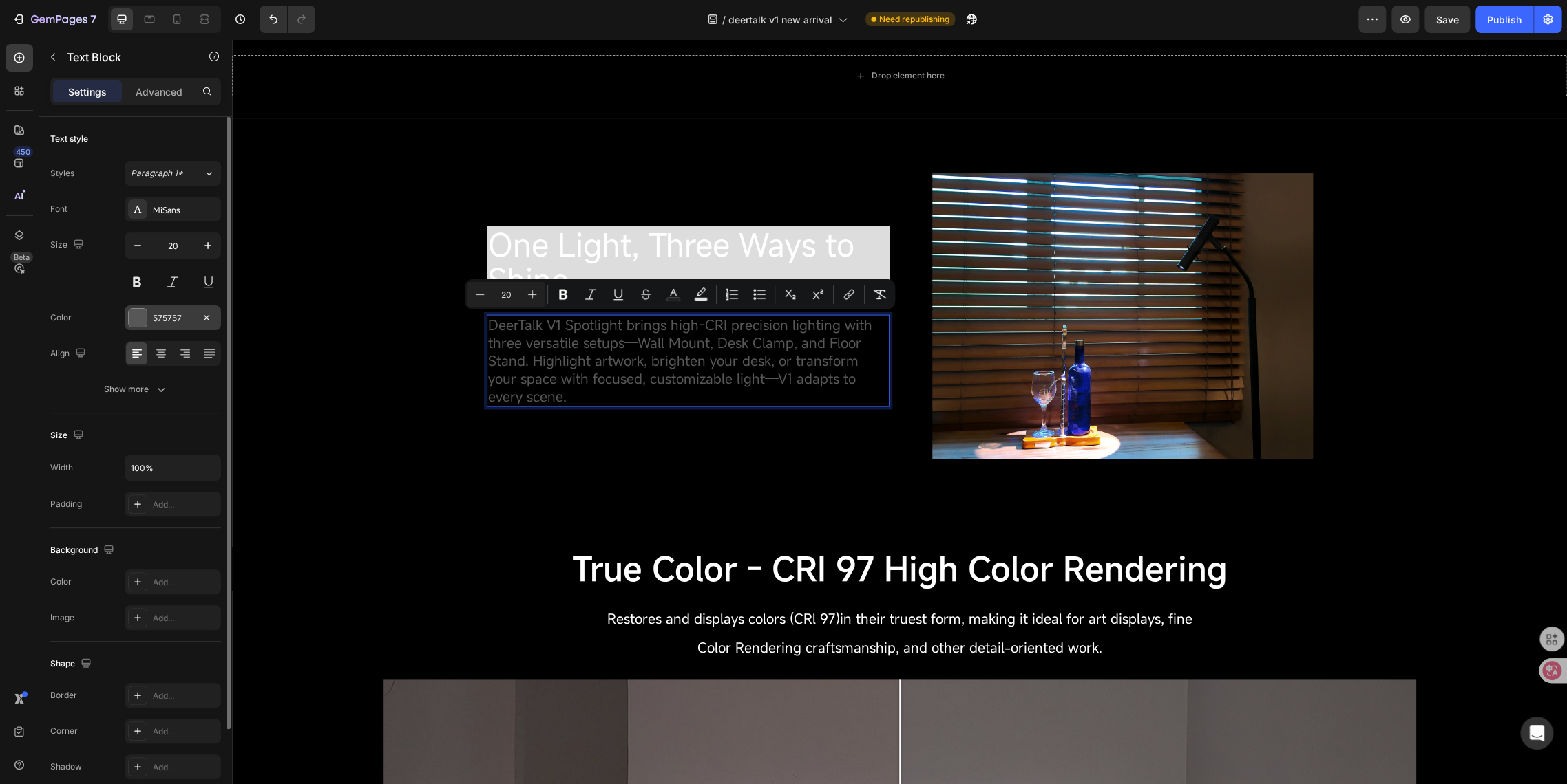
click at [160, 315] on div "575757" at bounding box center [173, 318] width 40 height 12
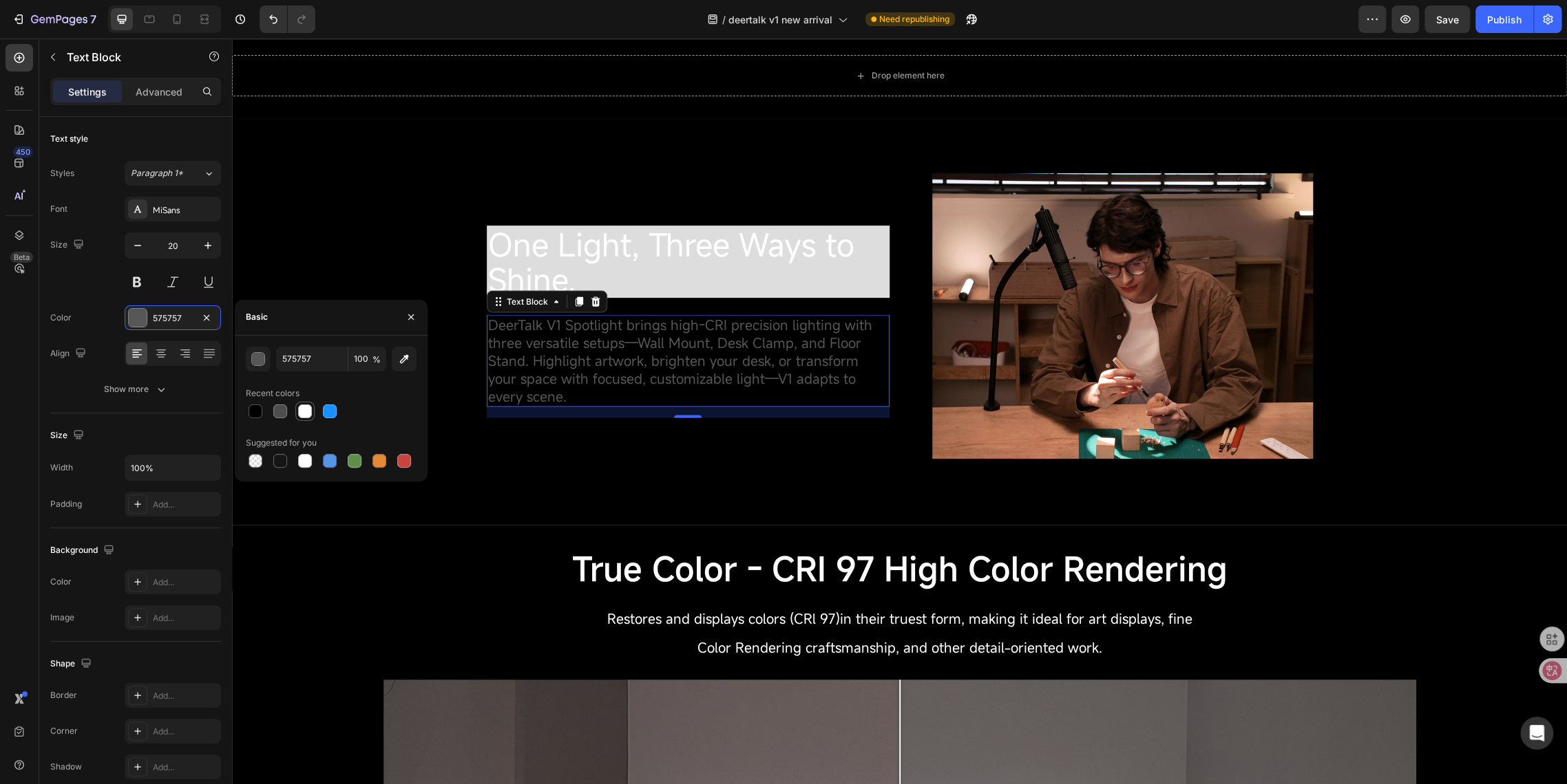
click at [308, 418] on div at bounding box center [305, 411] width 16 height 16
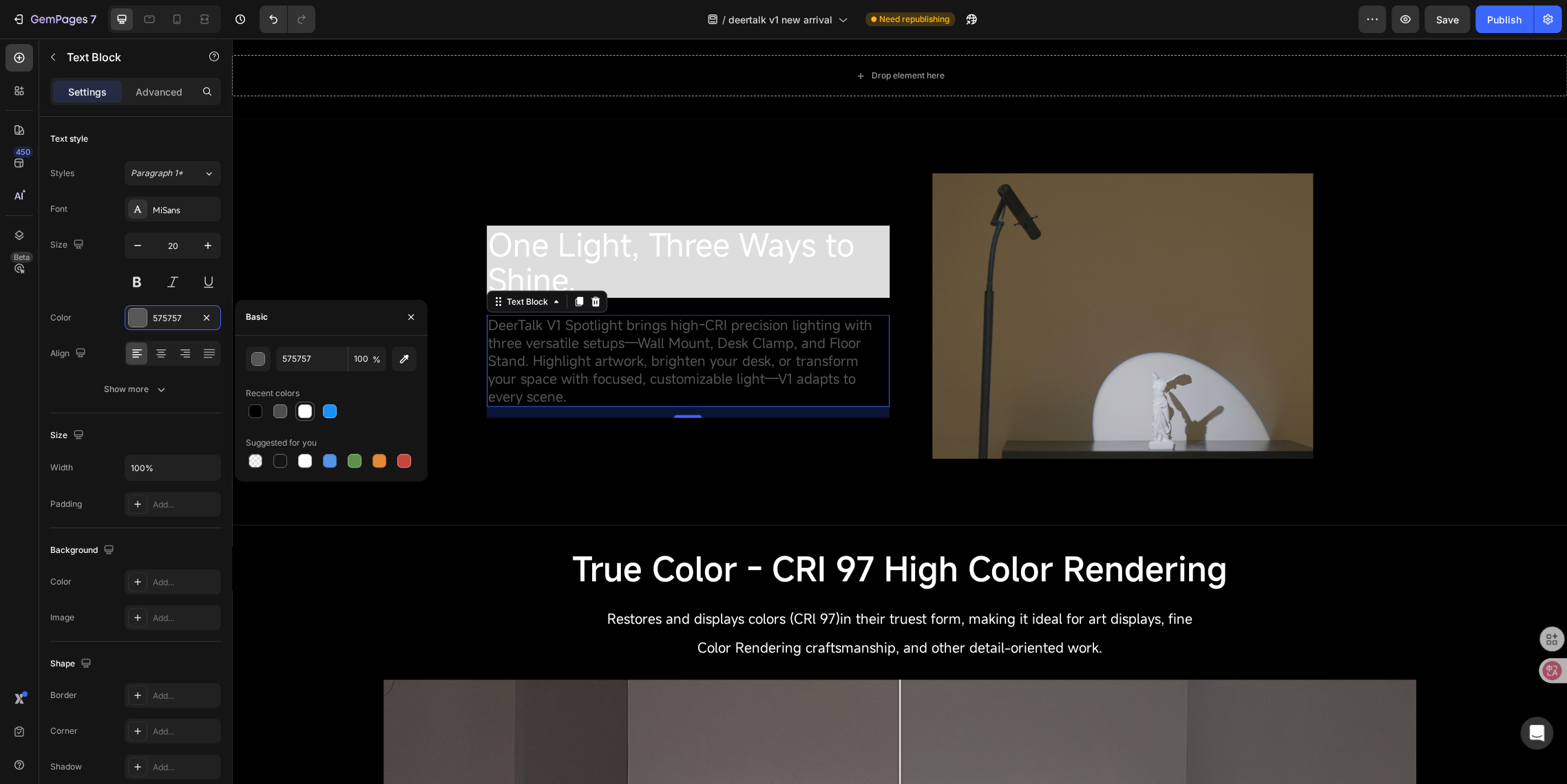
type input "FFFFFF"
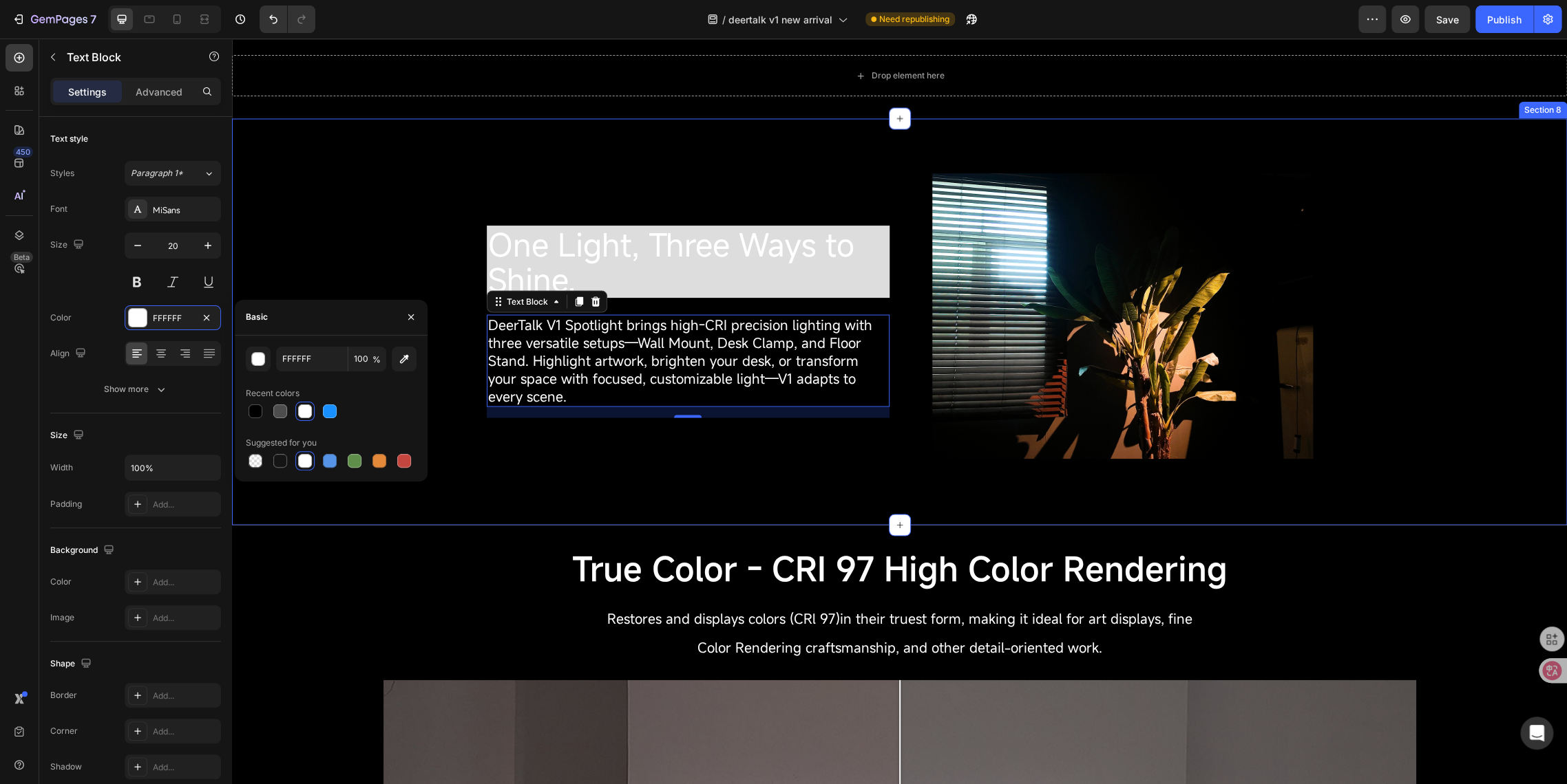
click at [382, 246] on div "⁠⁠⁠⁠⁠⁠⁠ One Light, Three Ways to Shine. Heading DeerTalk V1 Spotlight brings hi…" at bounding box center [899, 322] width 1314 height 297
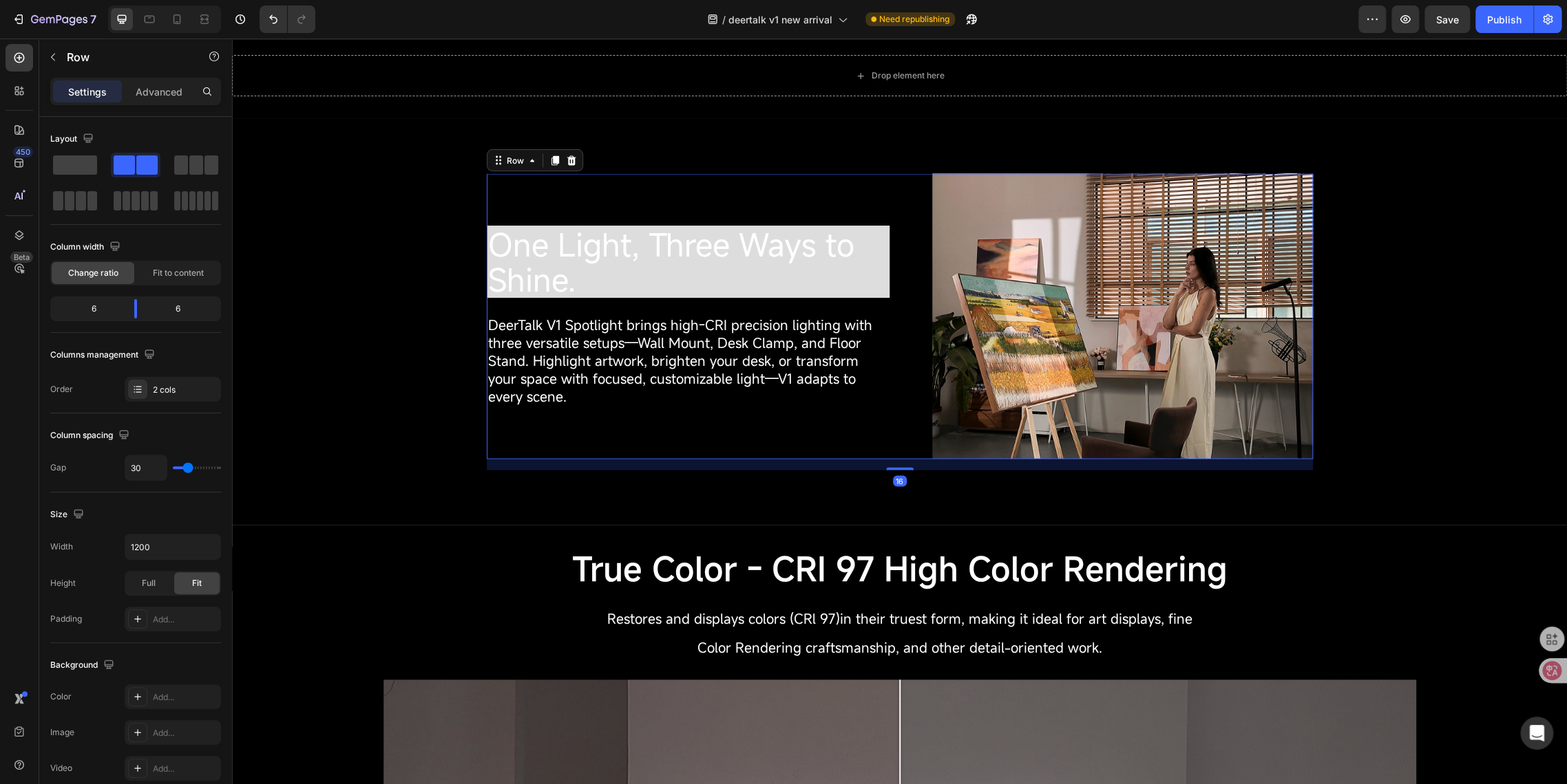
click at [613, 191] on div "⁠⁠⁠⁠⁠⁠⁠ One Light, Three Ways to Shine. Heading DeerTalk V1 Spotlight brings hi…" at bounding box center [688, 316] width 402 height 285
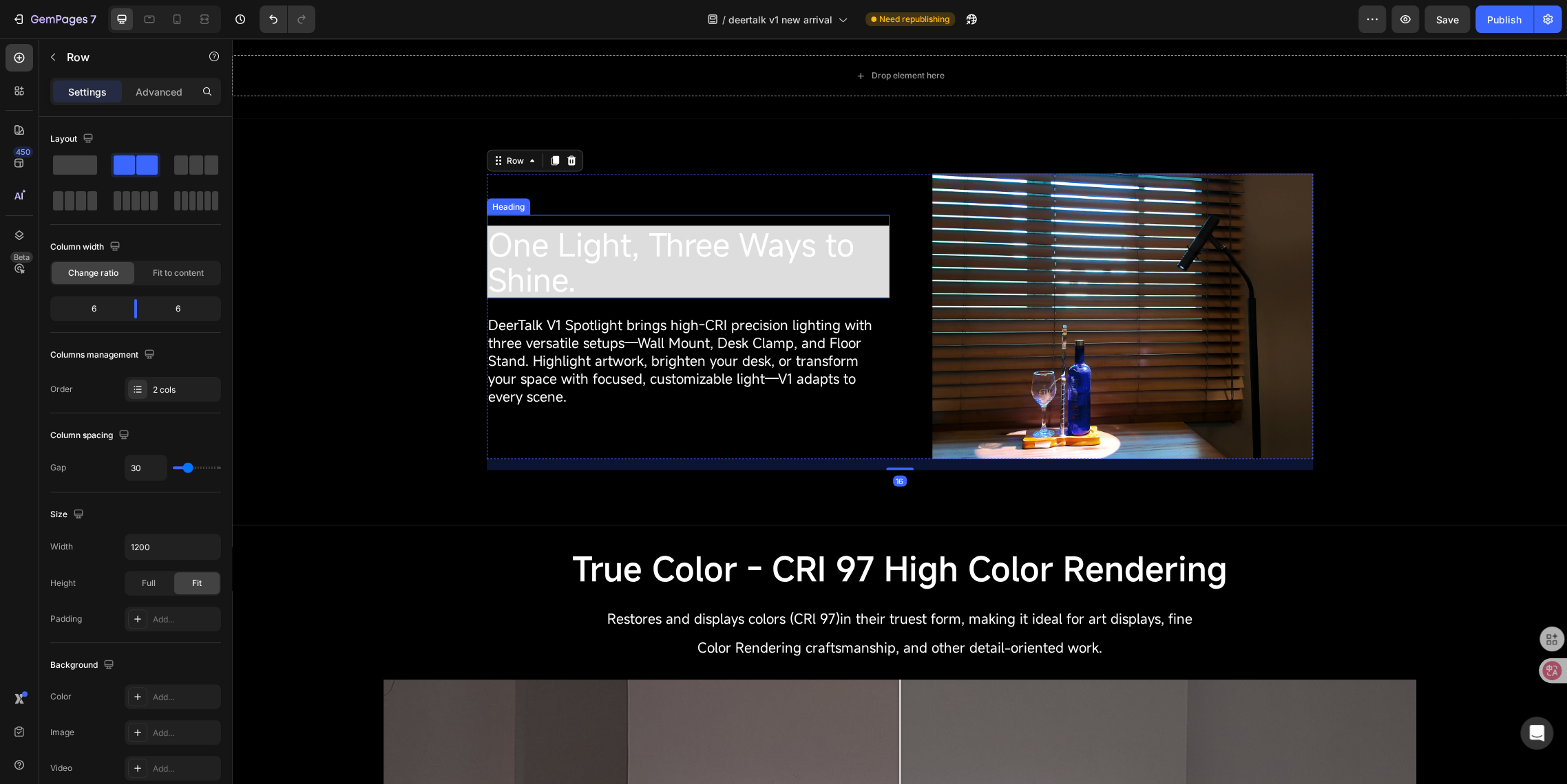
click at [702, 268] on p "⁠⁠⁠⁠⁠⁠⁠ One Light, Three Ways to Shine." at bounding box center [689, 261] width 400 height 70
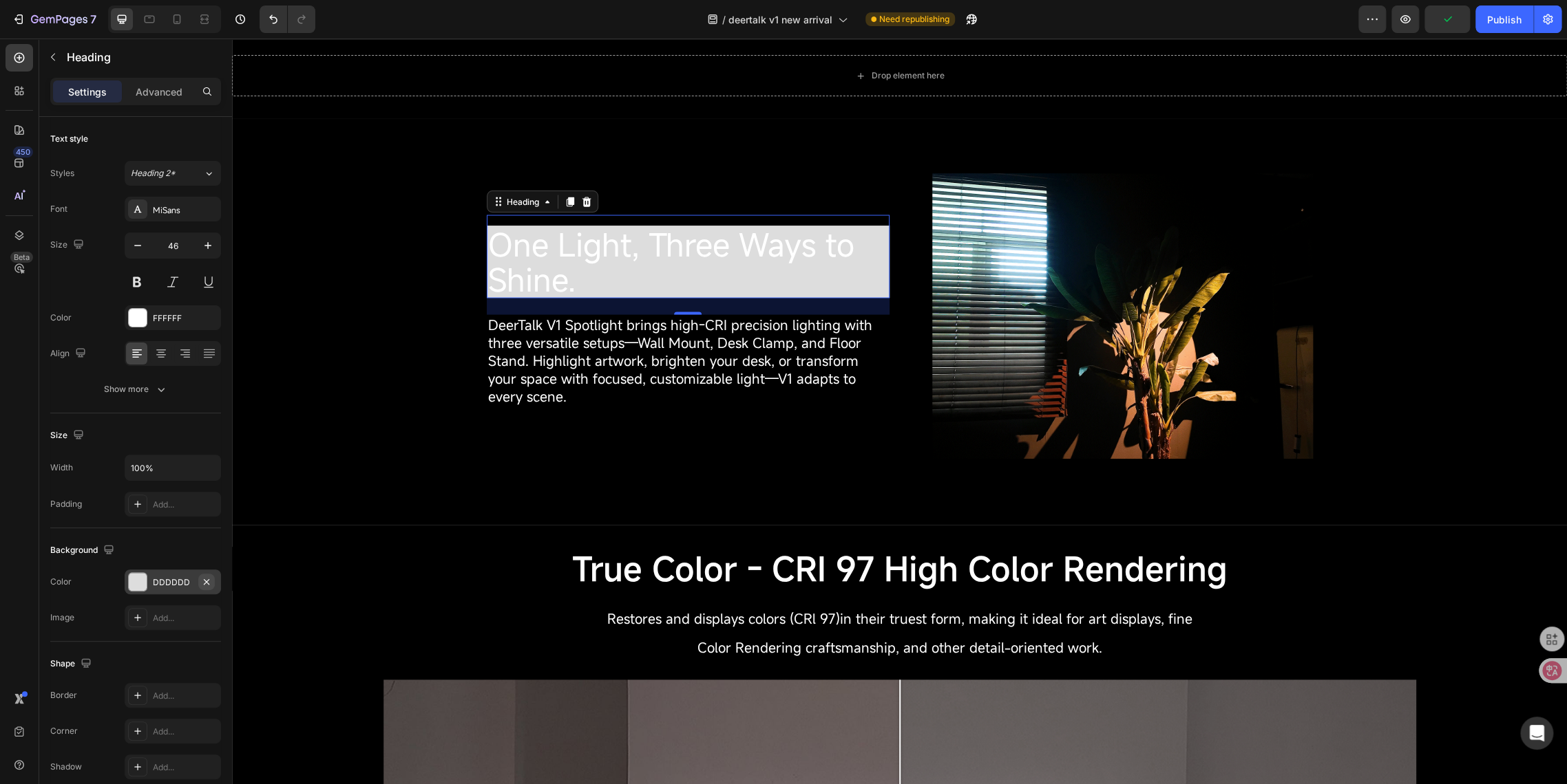
click at [206, 581] on icon "button" at bounding box center [207, 581] width 6 height 6
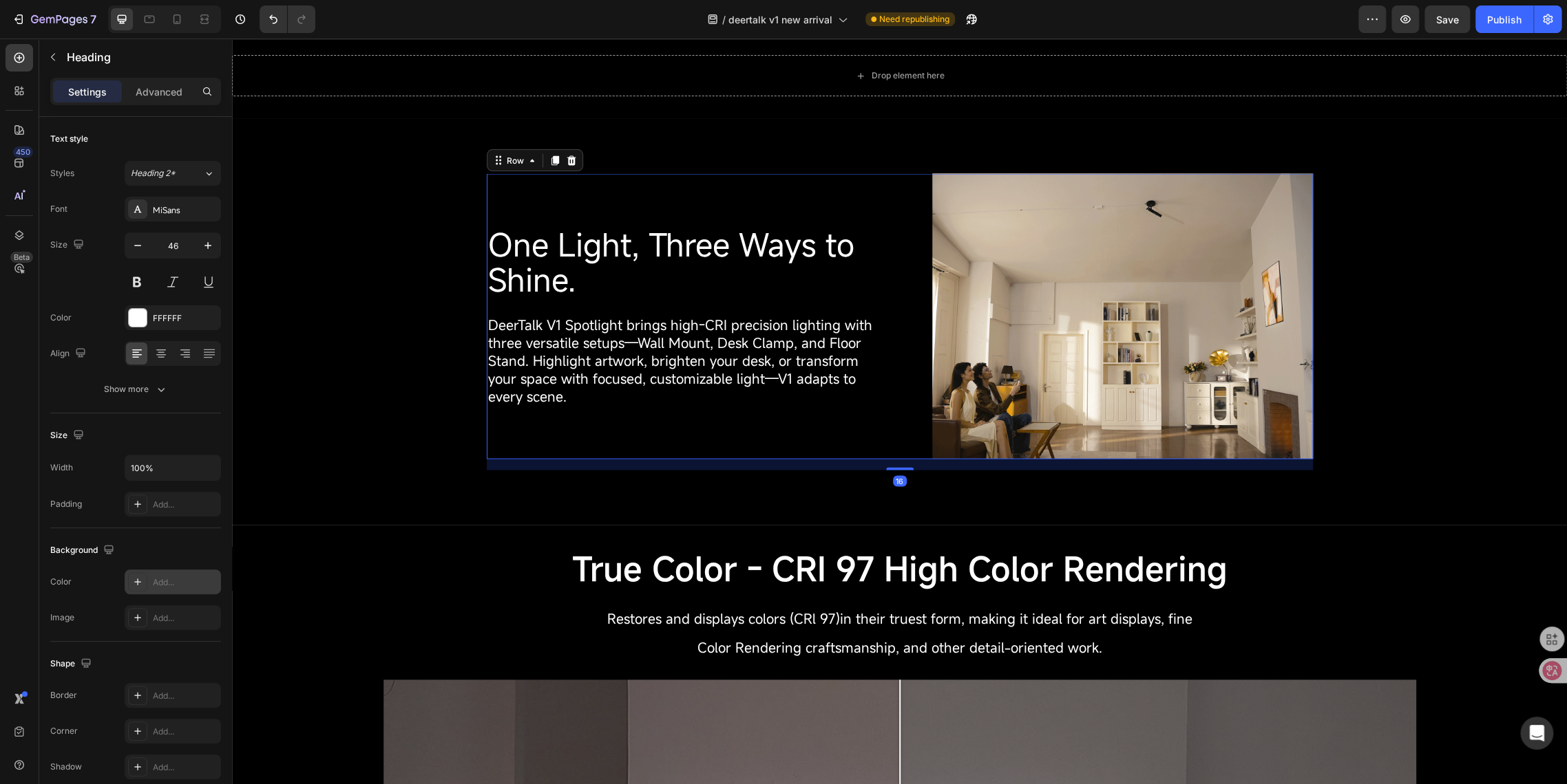
click at [720, 209] on div "⁠⁠⁠⁠⁠⁠⁠ One Light, Three Ways to Shine. Heading DeerTalk V1 Spotlight brings hi…" at bounding box center [688, 316] width 402 height 285
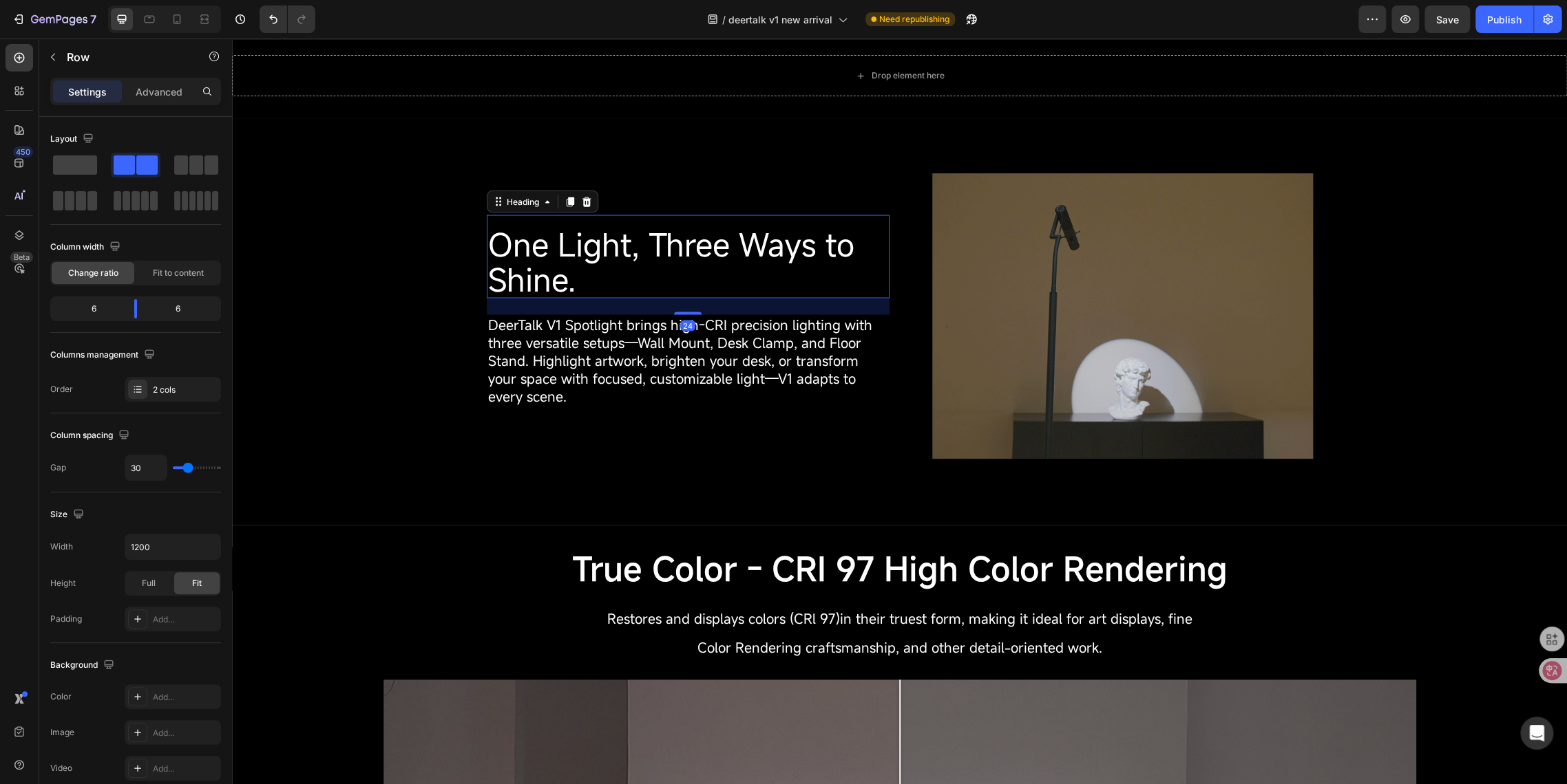
click at [556, 274] on span "One Light, Three Ways to Shine." at bounding box center [671, 261] width 366 height 77
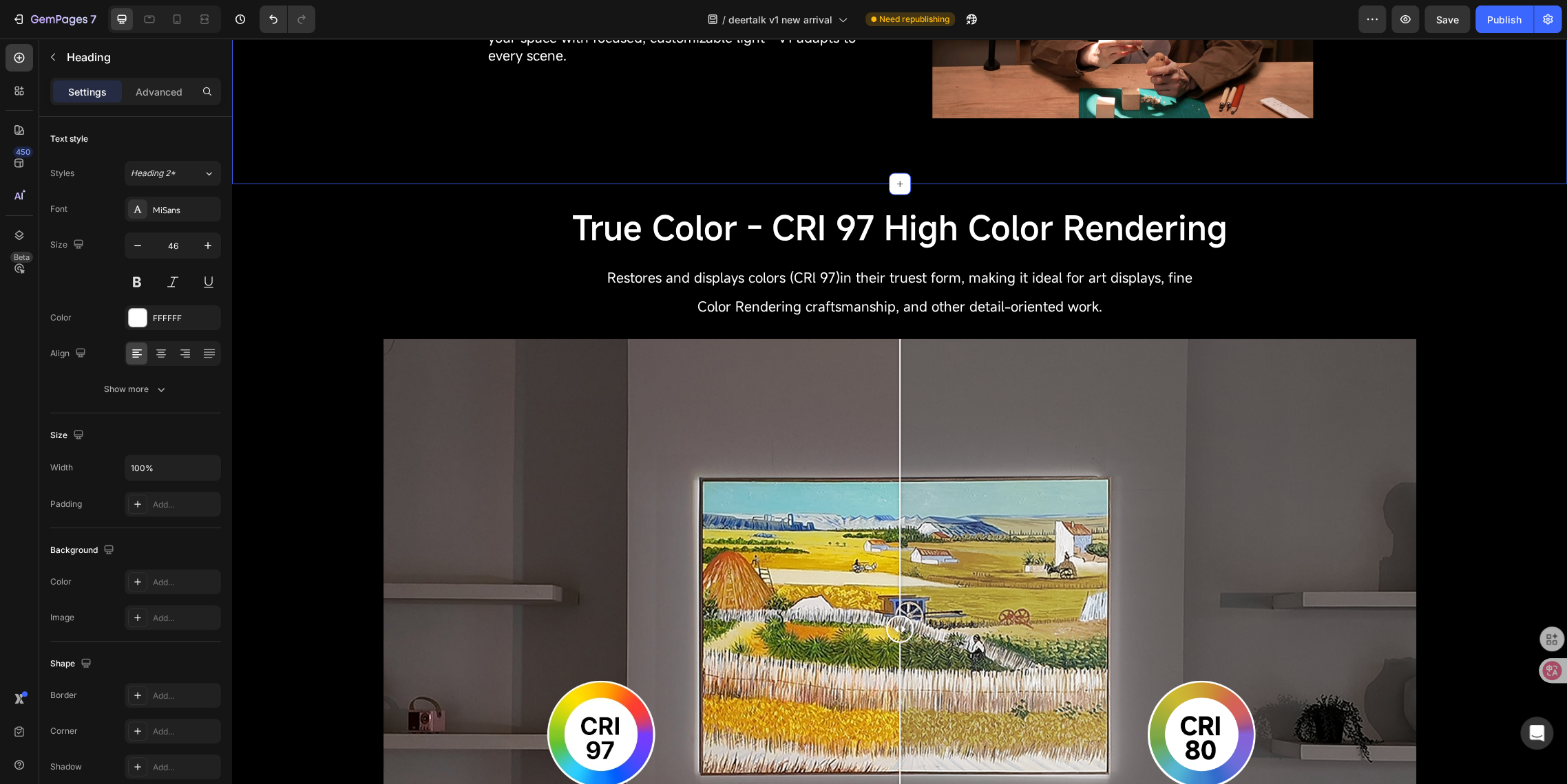
scroll to position [1885, 0]
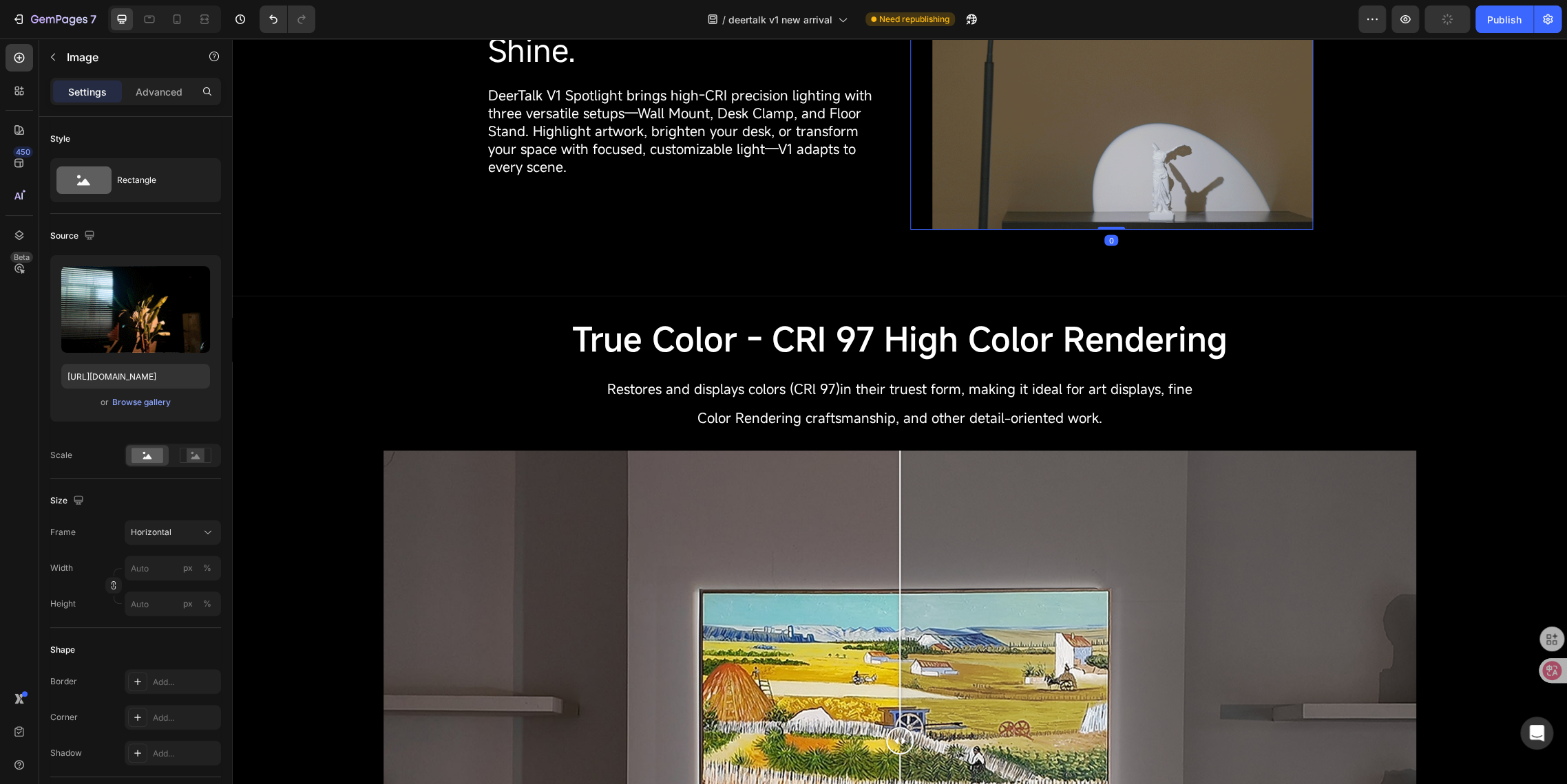
click at [992, 190] on img at bounding box center [1122, 87] width 380 height 285
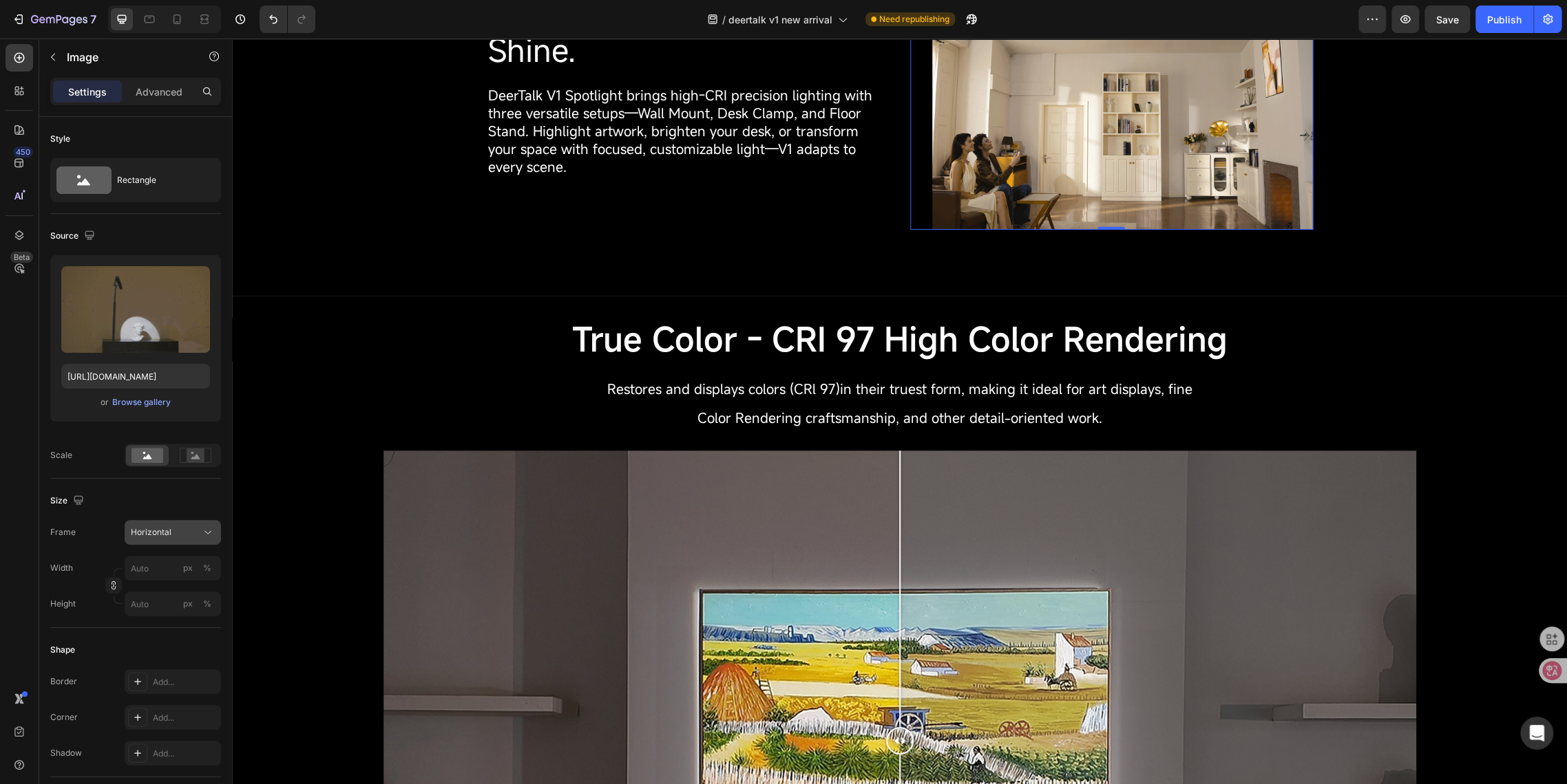
click at [194, 530] on div "Horizontal" at bounding box center [165, 532] width 67 height 12
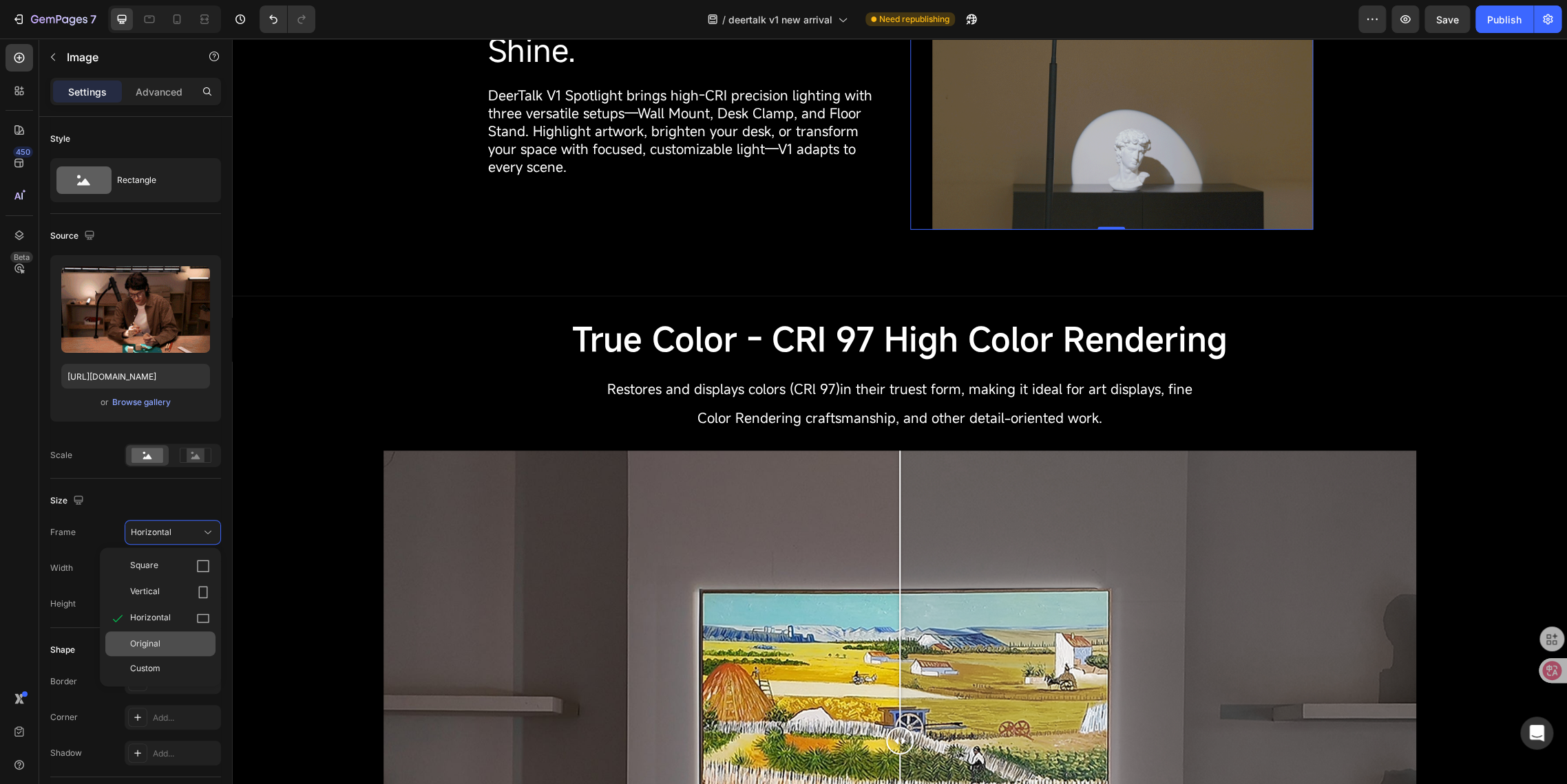
click at [158, 654] on div "Original" at bounding box center [160, 644] width 110 height 25
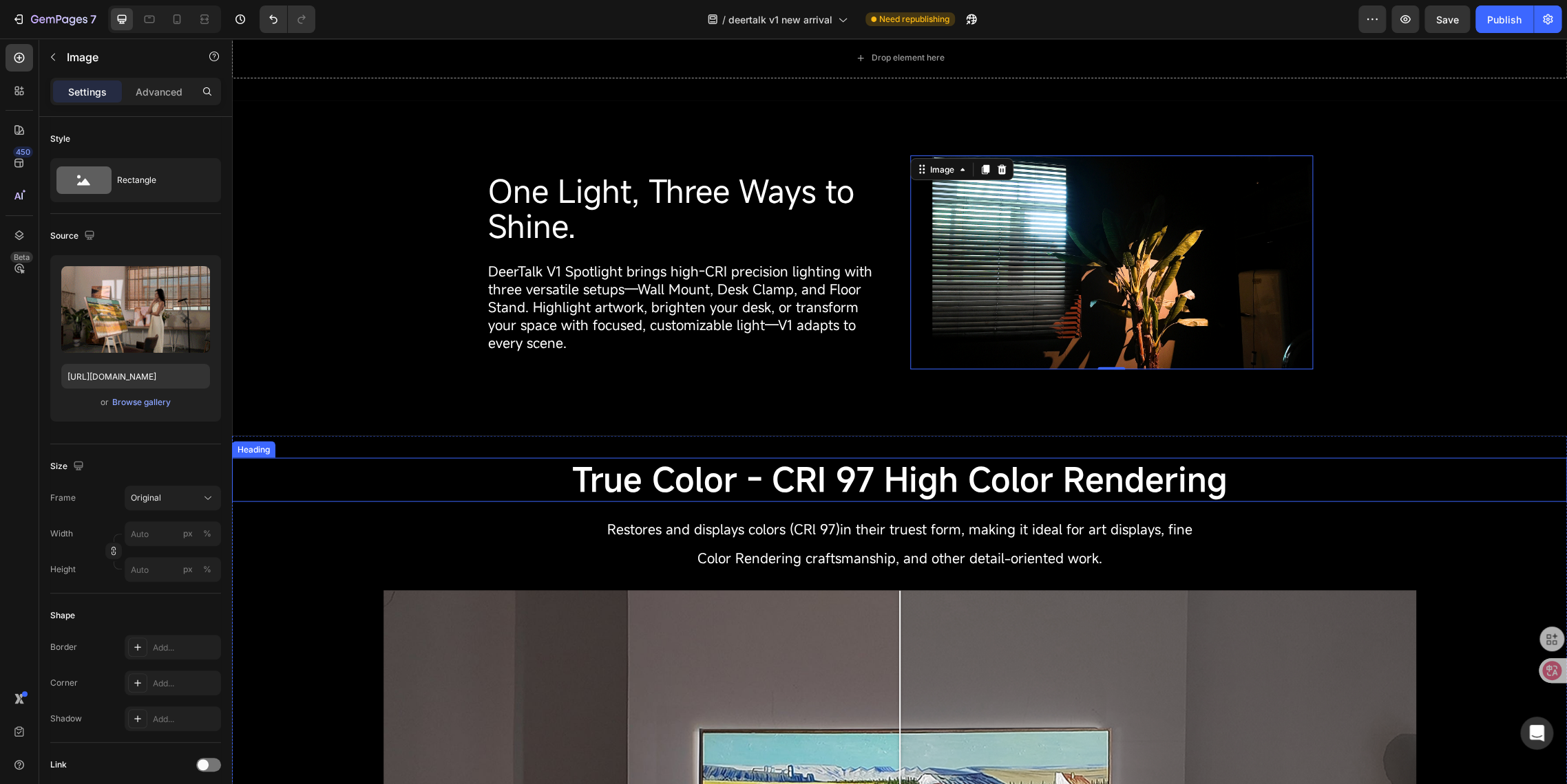
scroll to position [1773, 0]
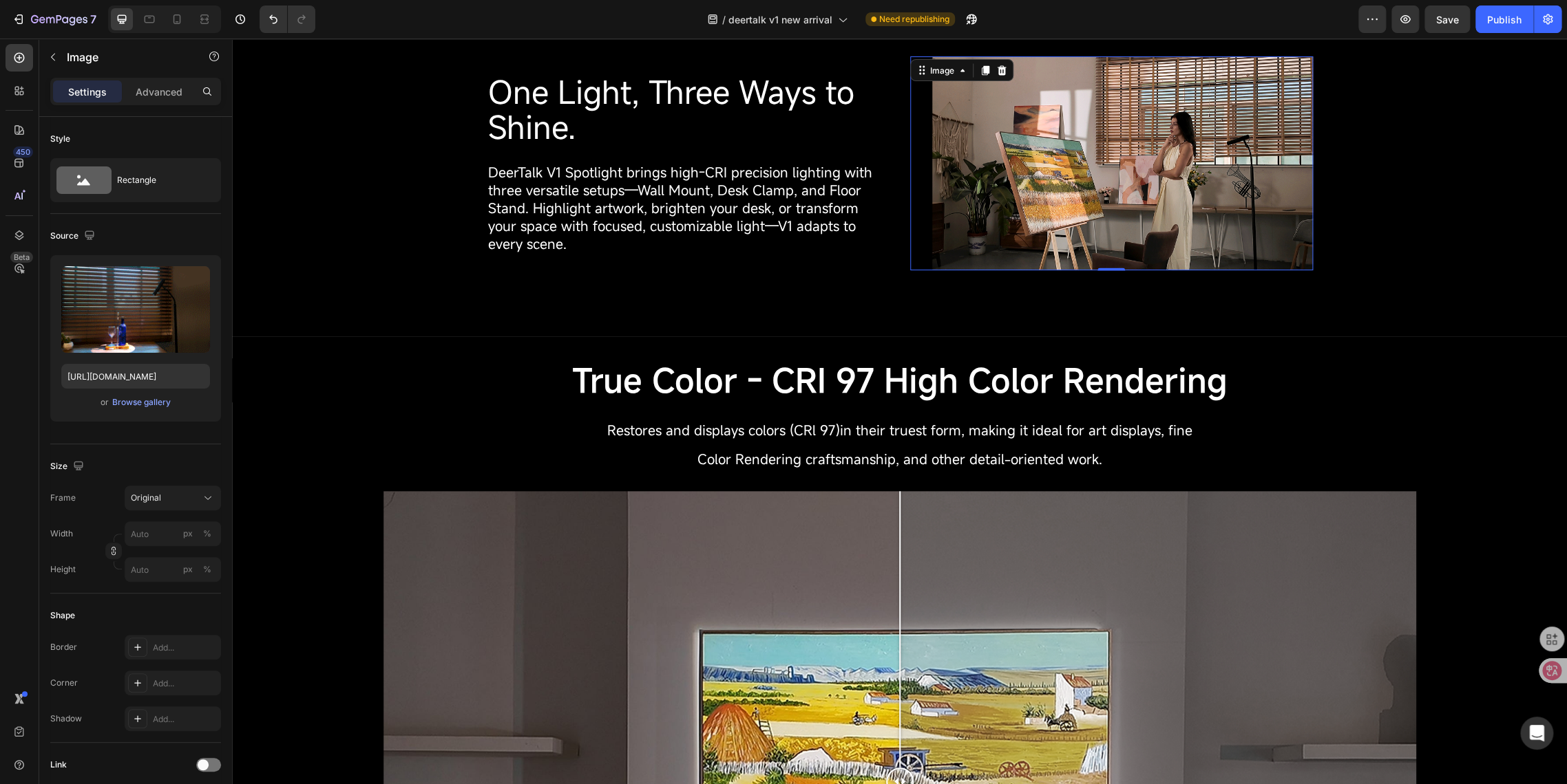
click at [1006, 230] on img at bounding box center [1122, 163] width 380 height 213
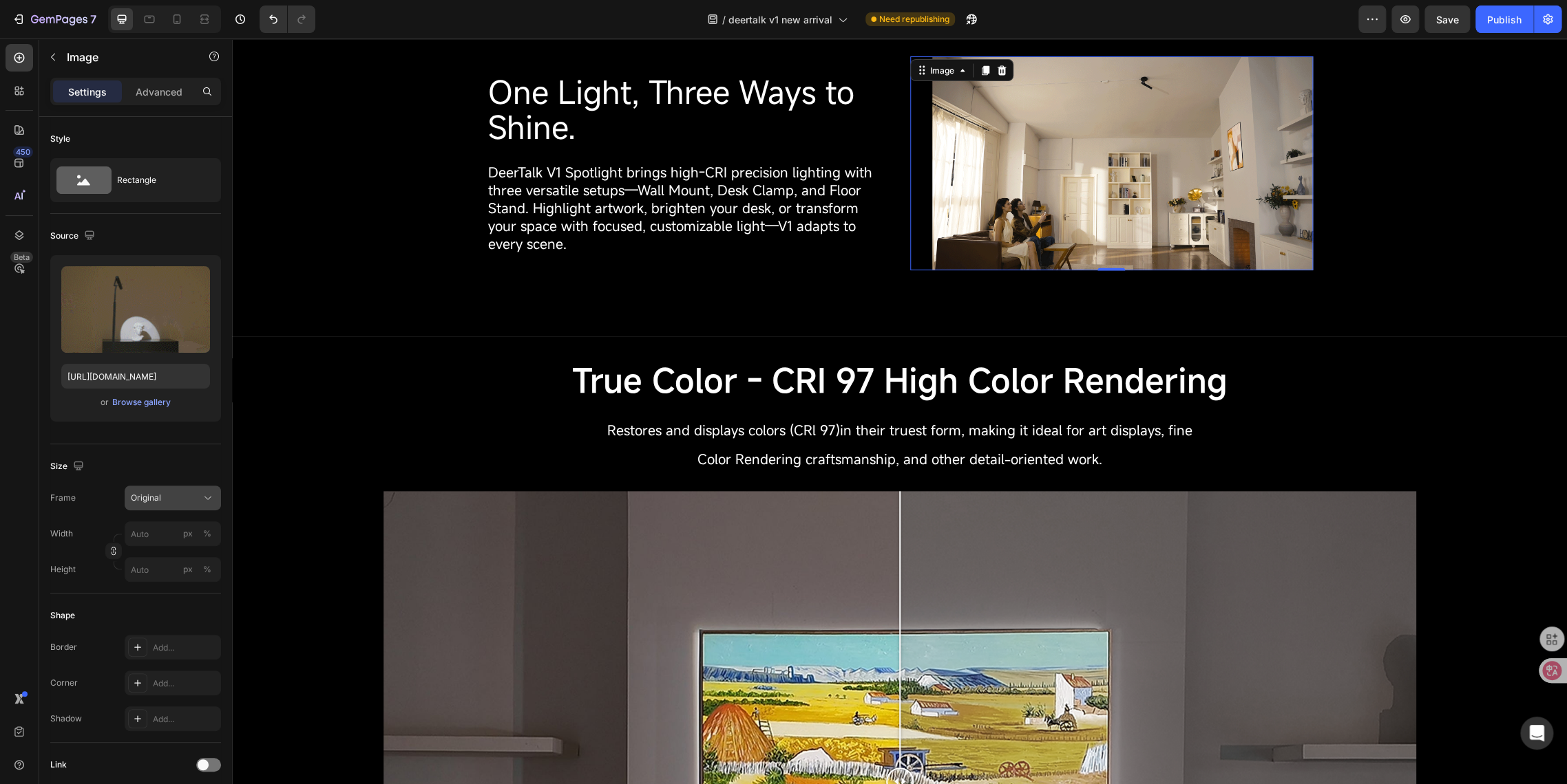
click at [160, 495] on div "Original" at bounding box center [165, 498] width 67 height 12
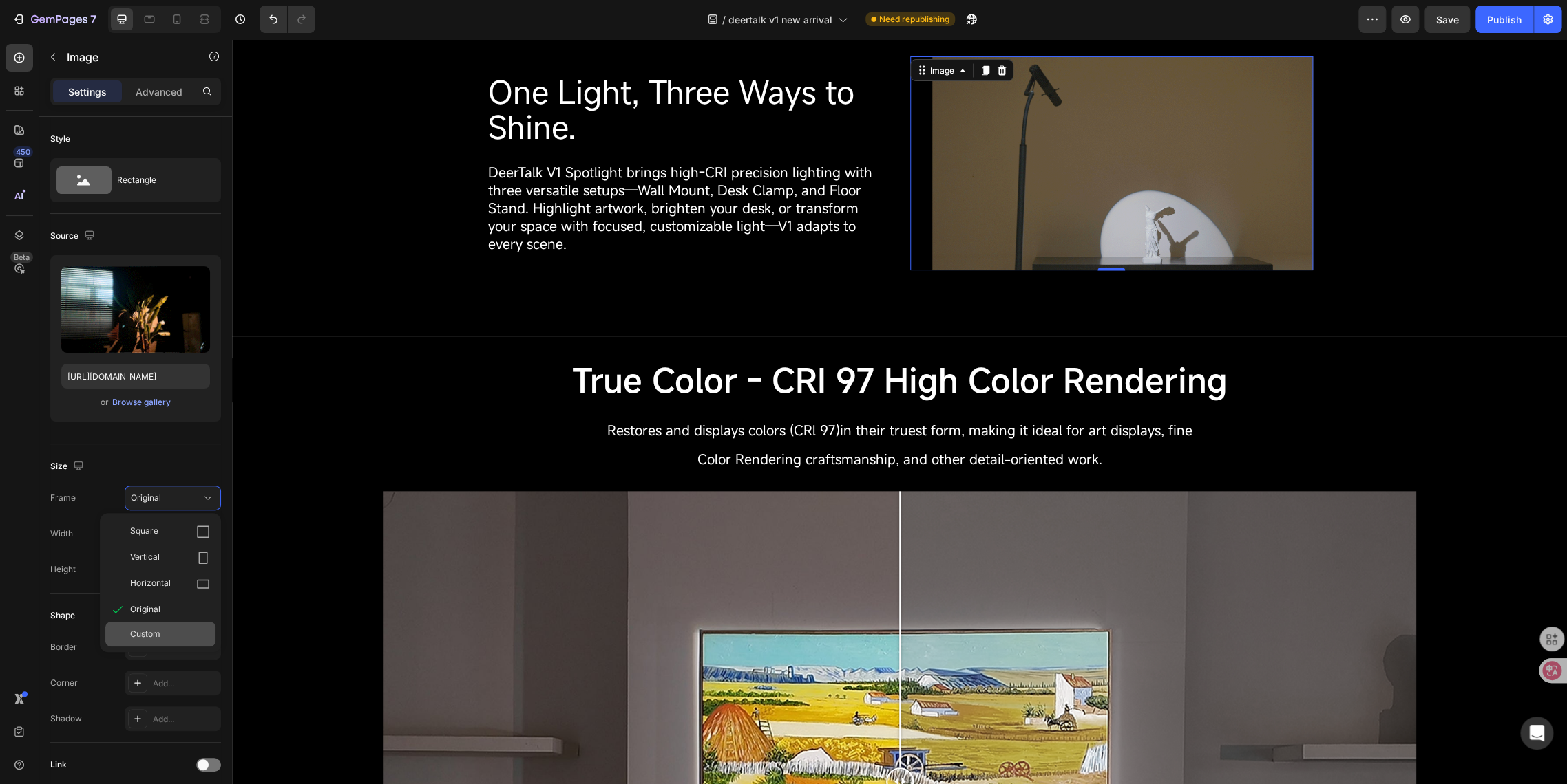
click at [141, 639] on span "Custom" at bounding box center [146, 634] width 31 height 12
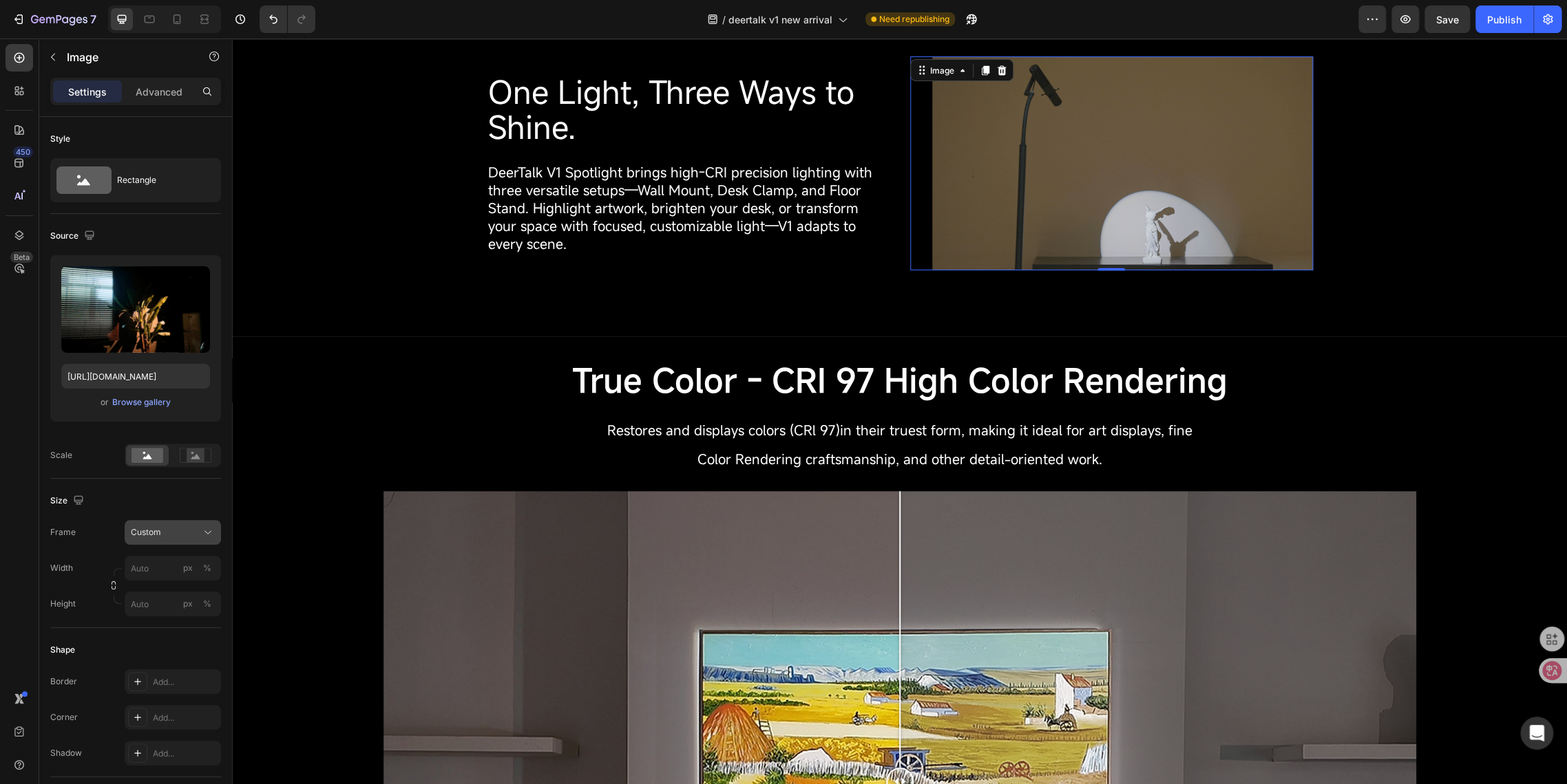
click at [154, 532] on span "Custom" at bounding box center [147, 532] width 31 height 12
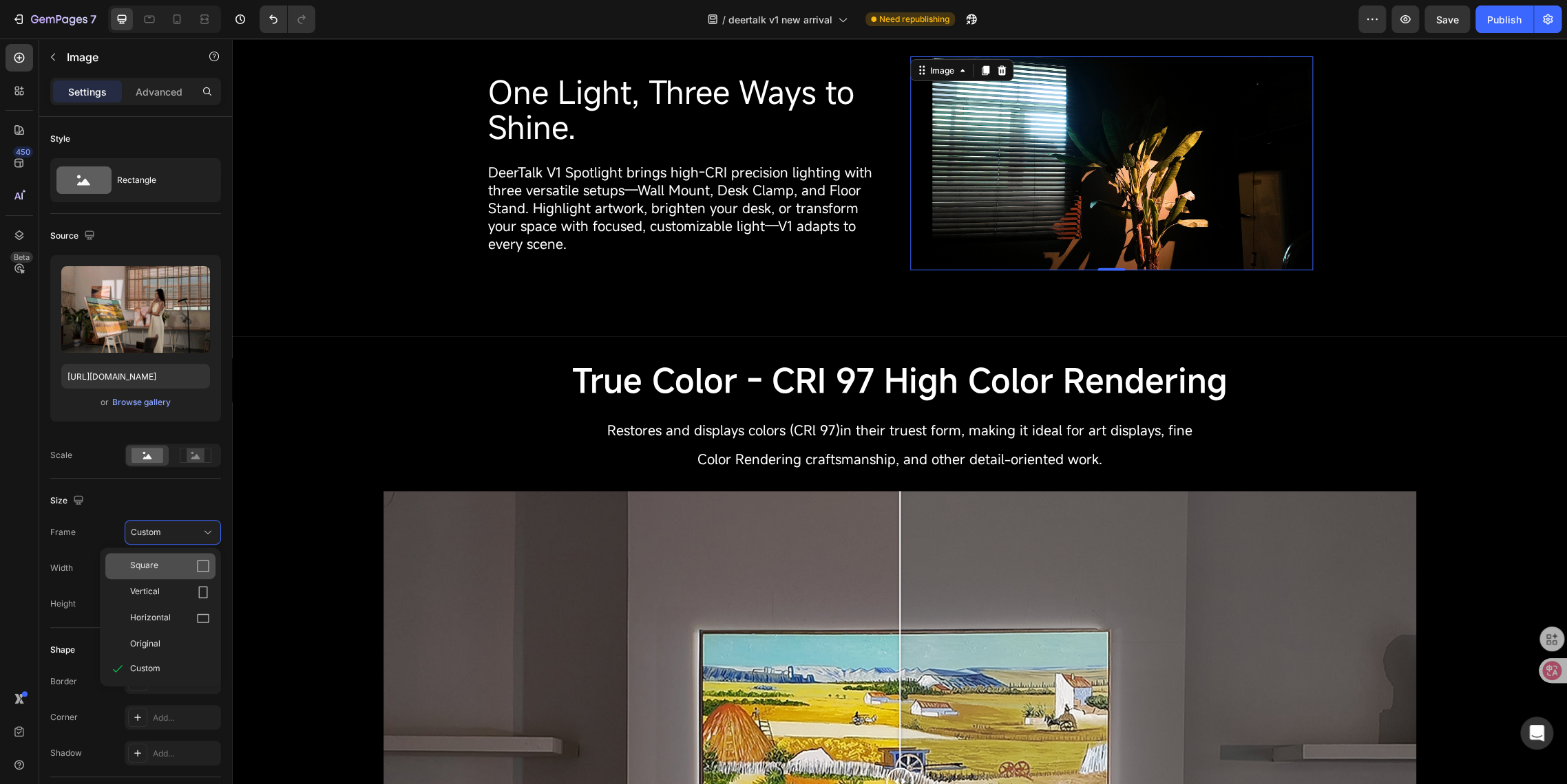
click at [150, 569] on span "Square" at bounding box center [144, 566] width 28 height 13
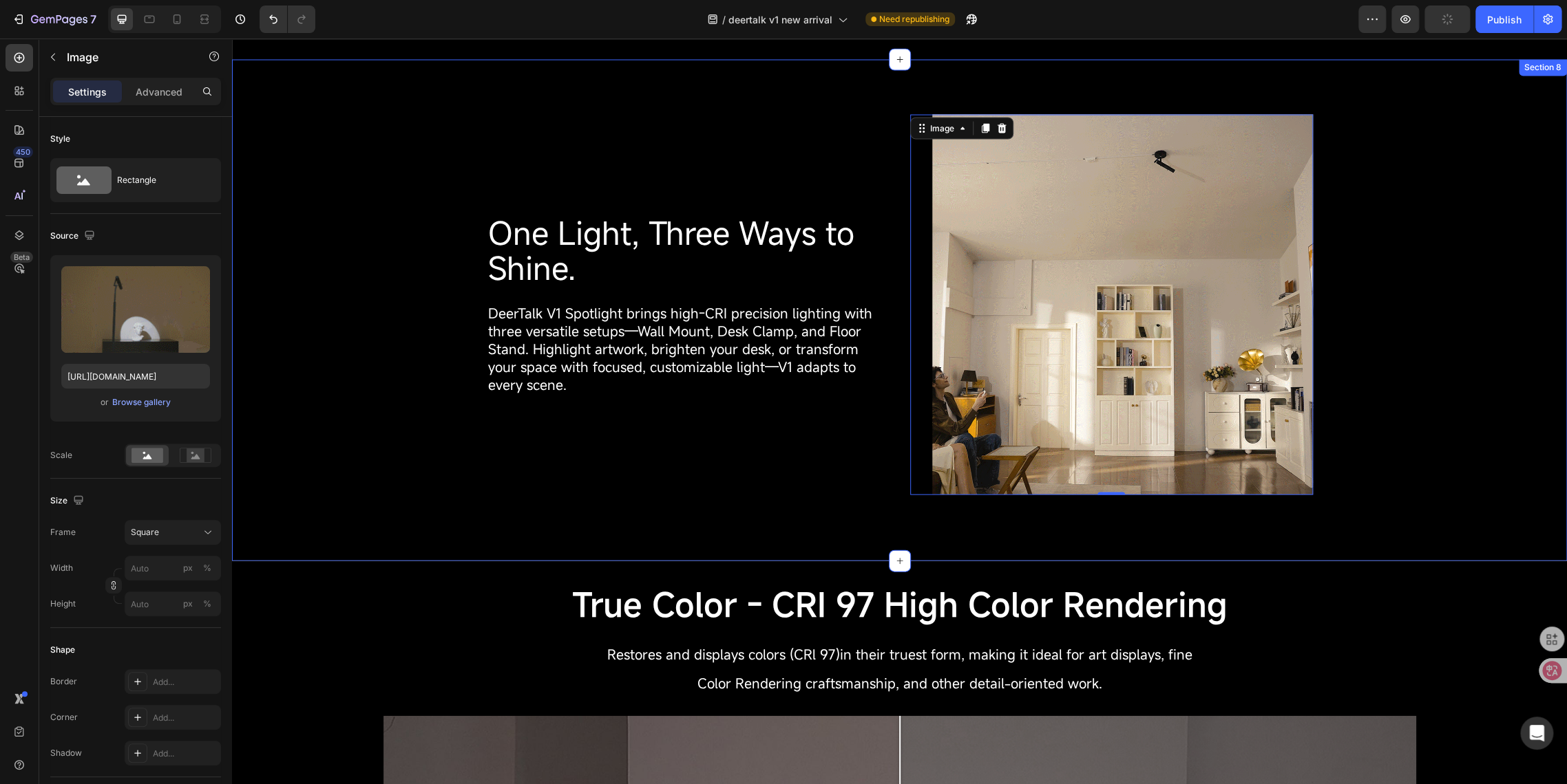
scroll to position [1849, 0]
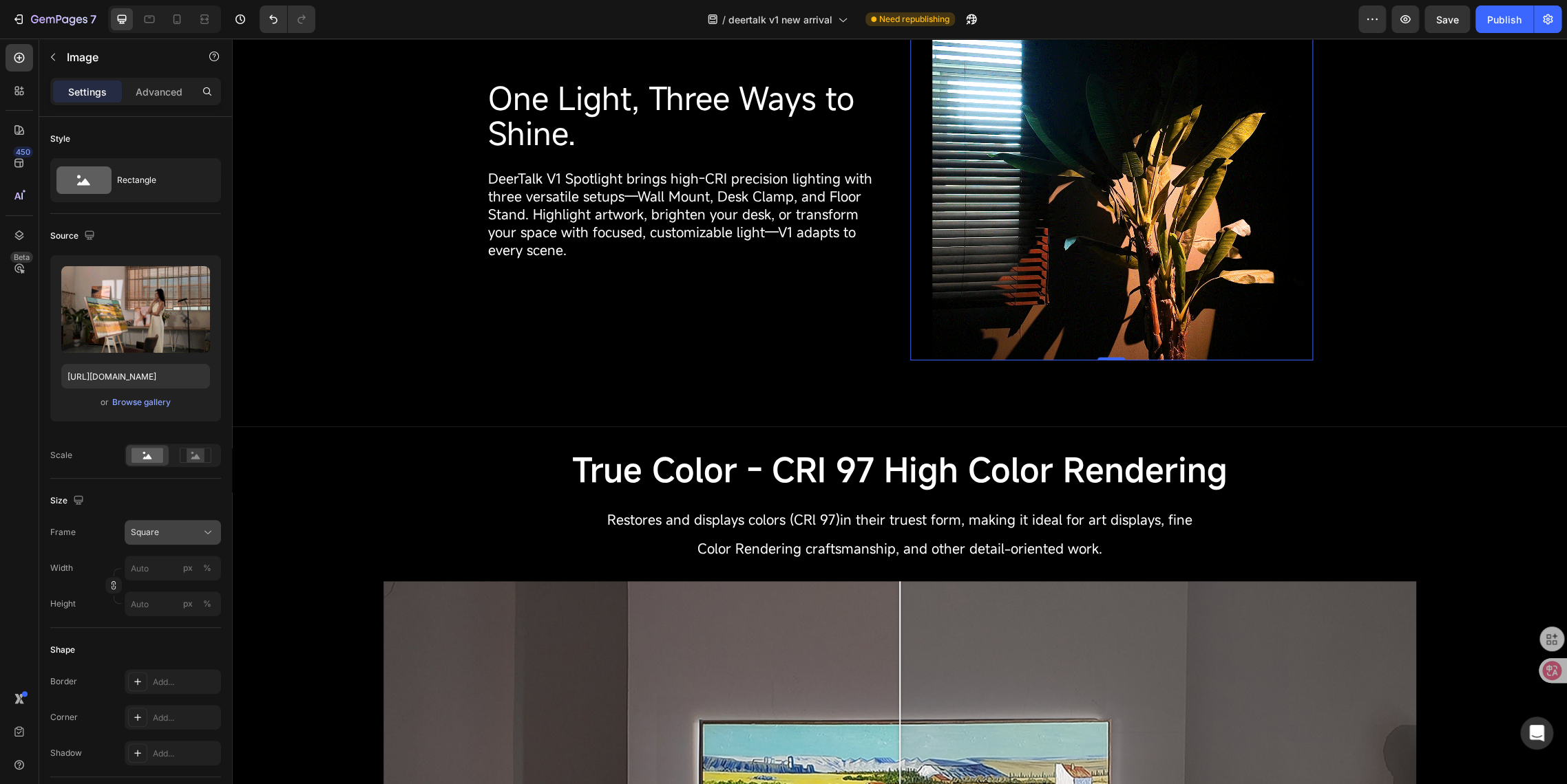
click at [150, 529] on span "Square" at bounding box center [145, 532] width 28 height 12
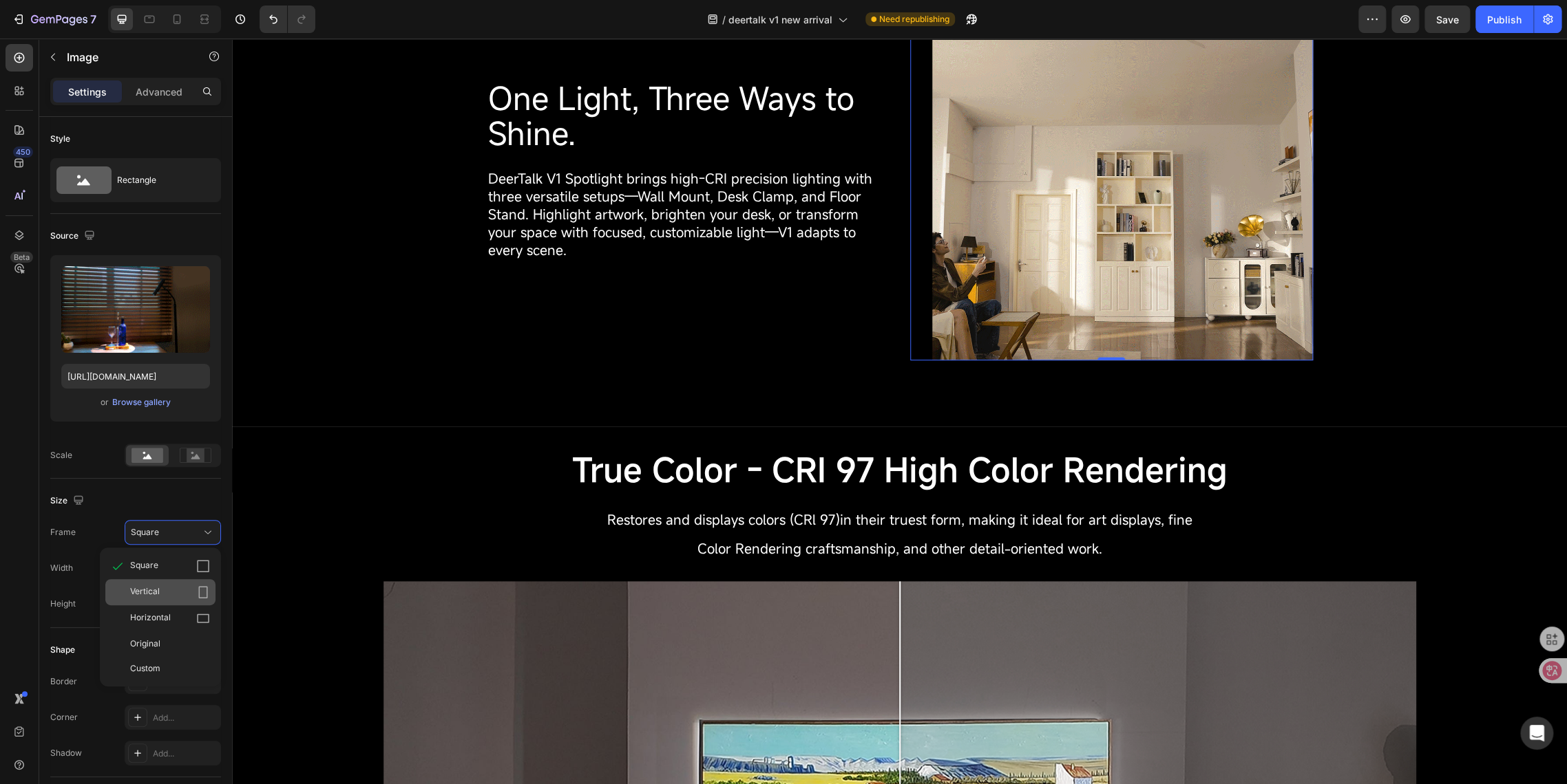
click at [151, 593] on span "Vertical" at bounding box center [145, 593] width 30 height 13
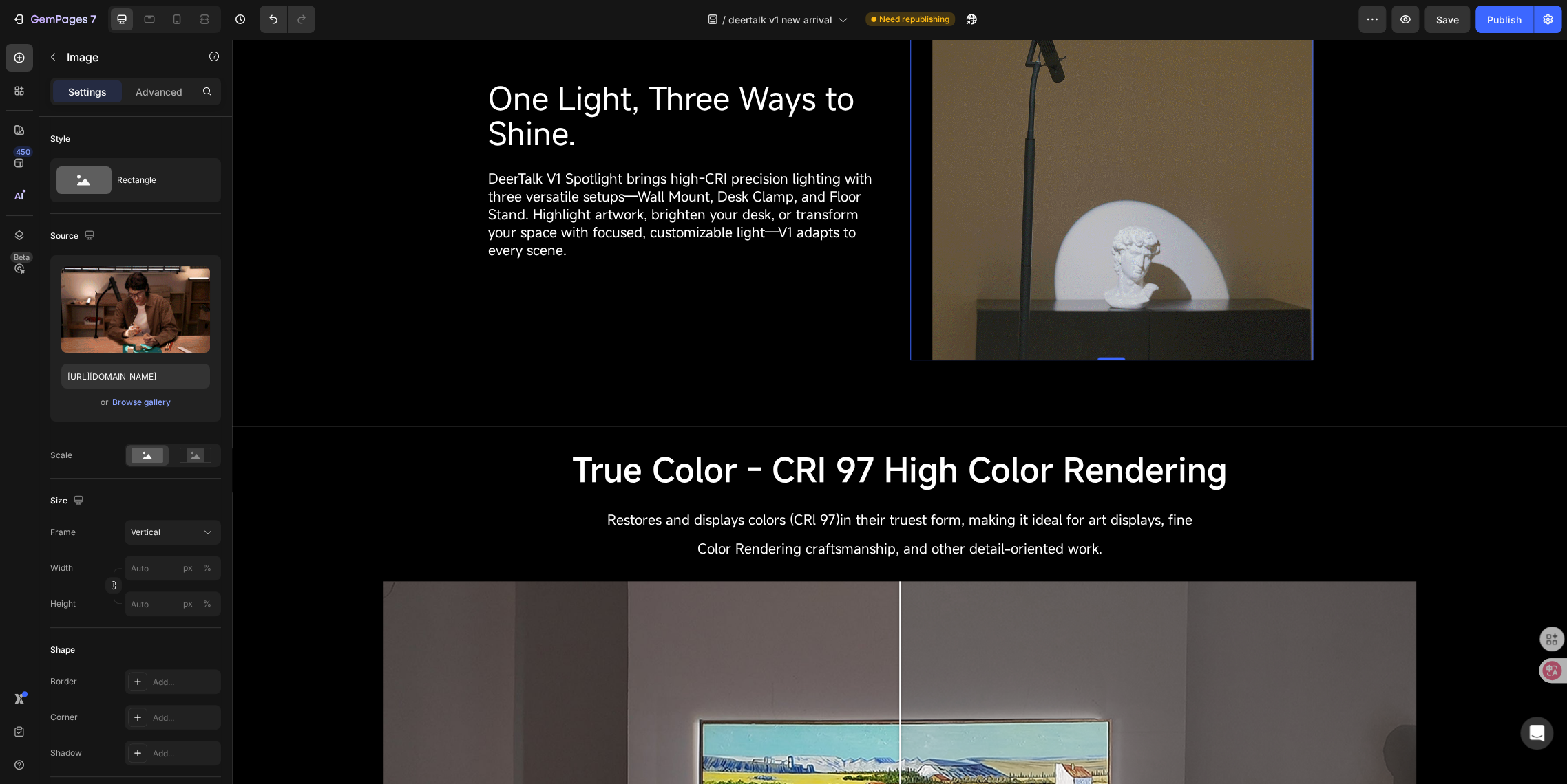
scroll to position [1914, 0]
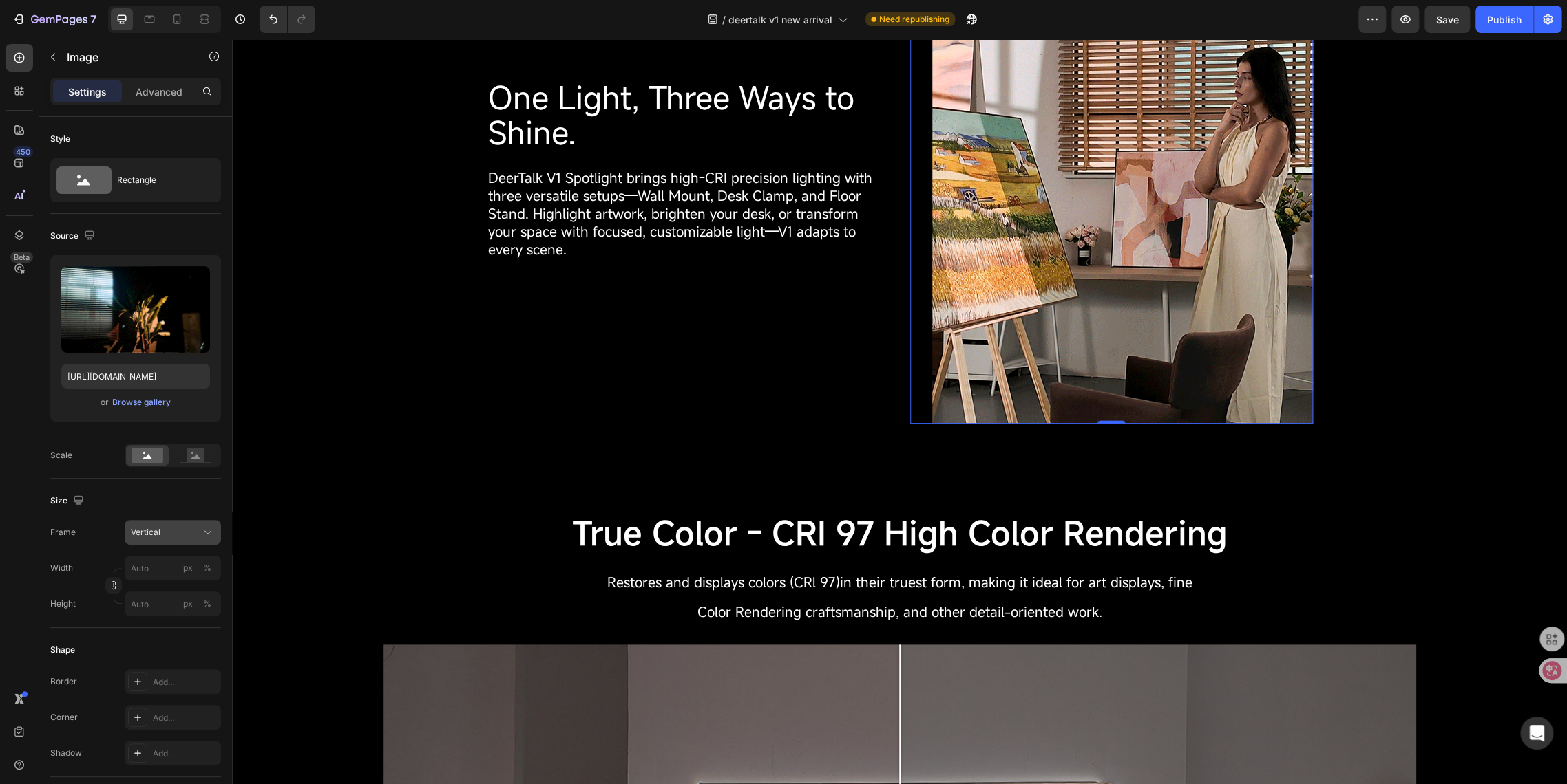
click at [164, 531] on div "Vertical" at bounding box center [165, 532] width 67 height 12
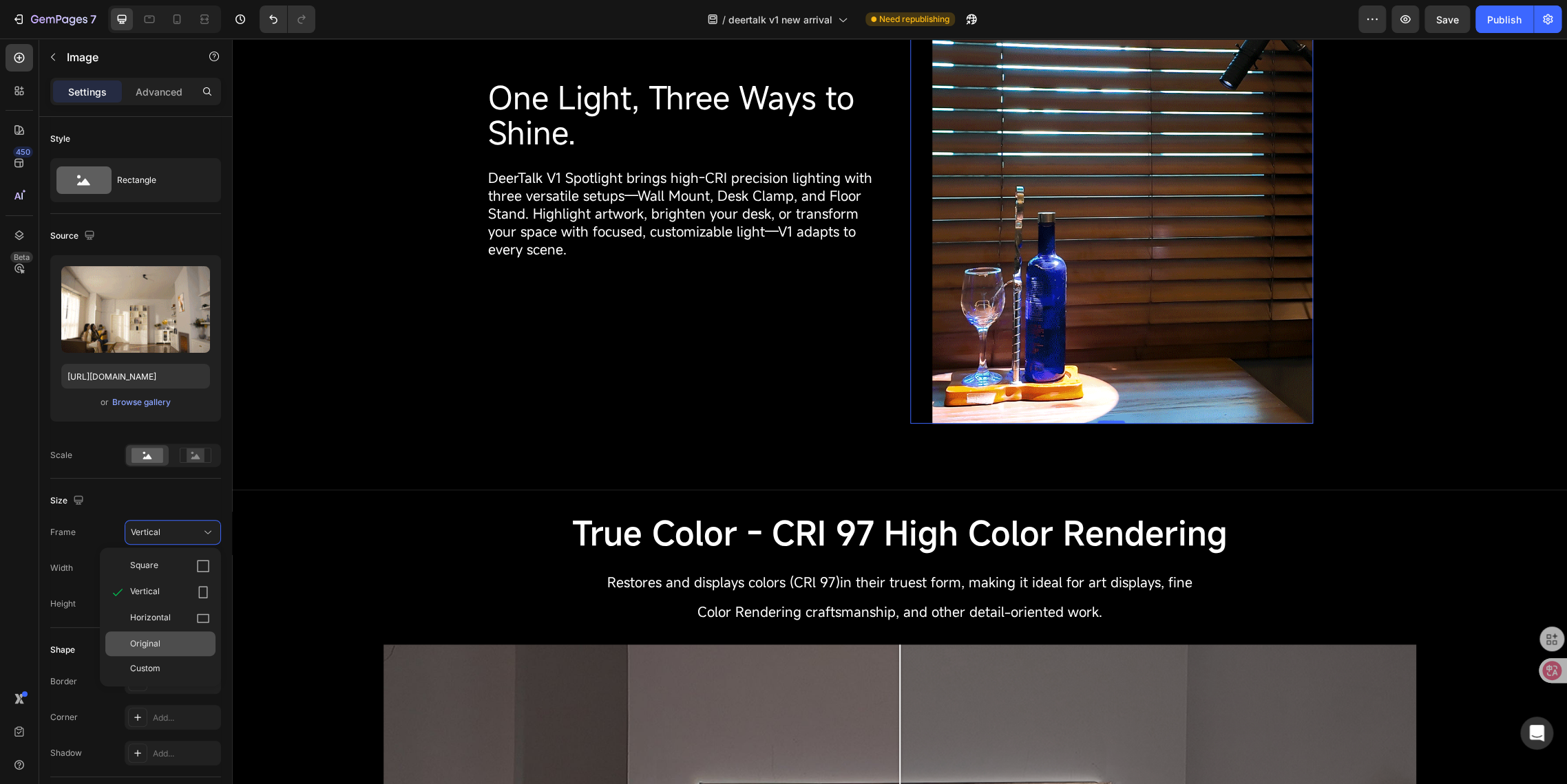
click at [154, 643] on span "Original" at bounding box center [146, 643] width 31 height 12
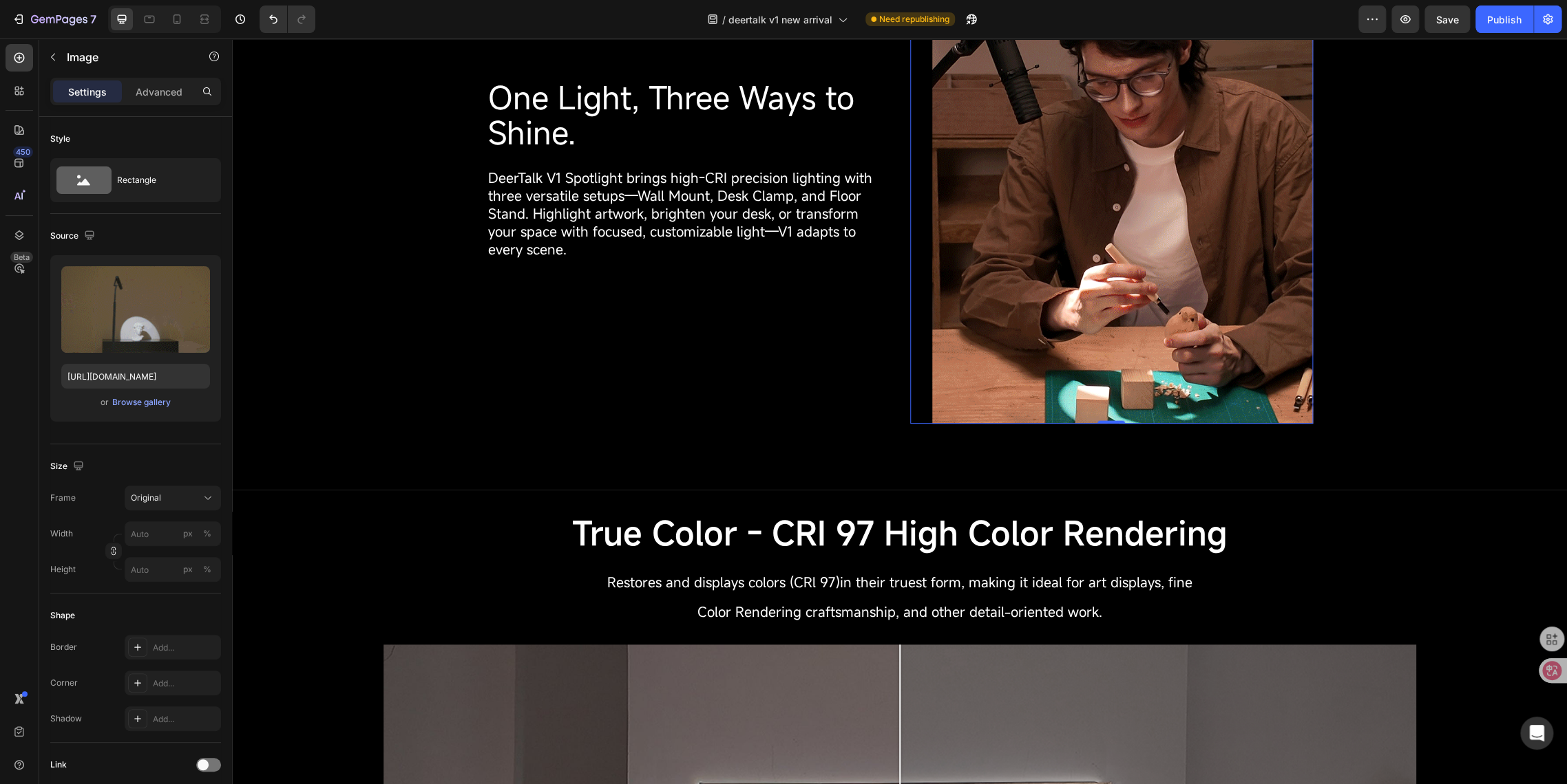
scroll to position [1766, 0]
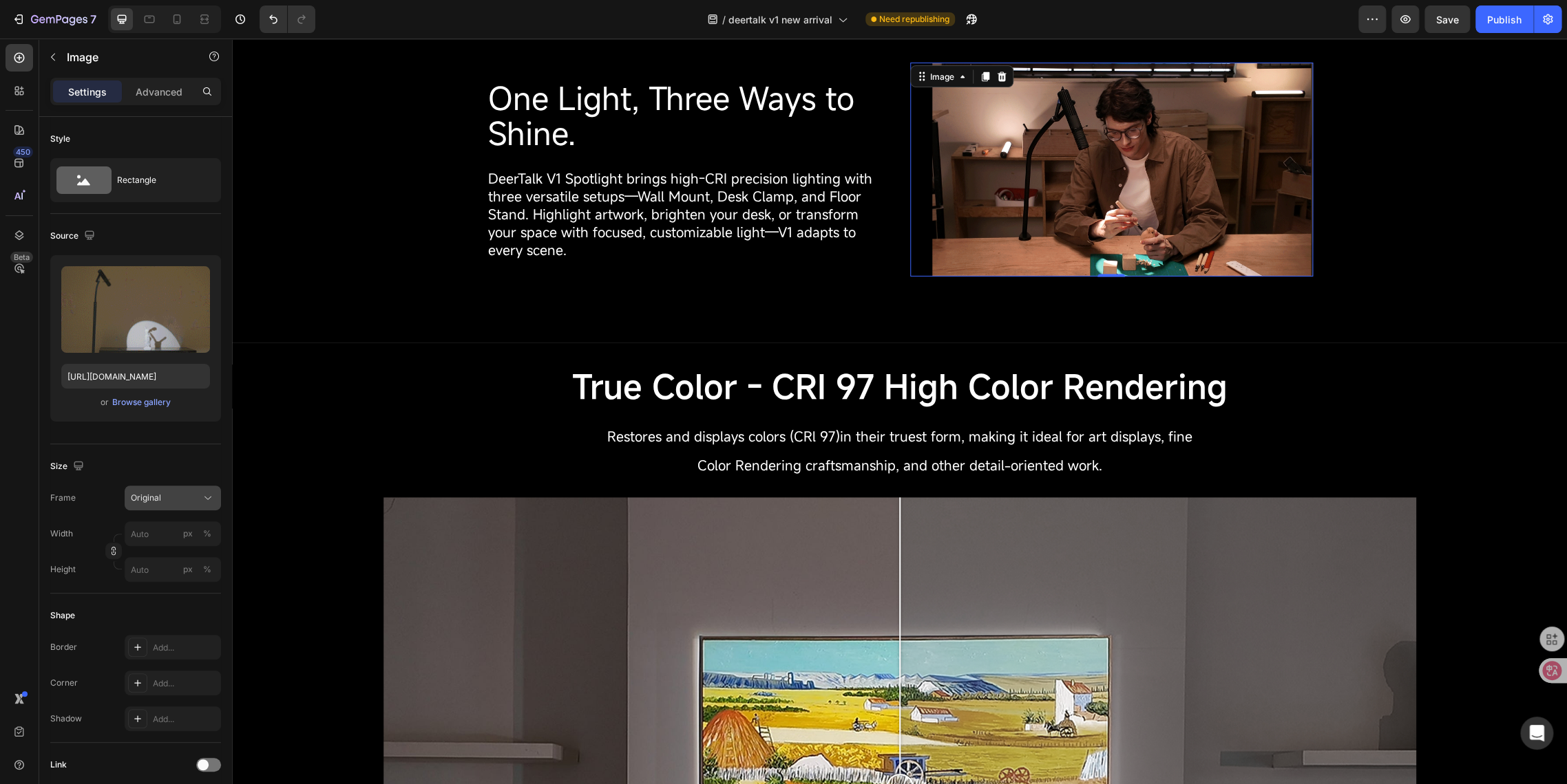
click at [164, 498] on div "Original" at bounding box center [165, 498] width 67 height 12
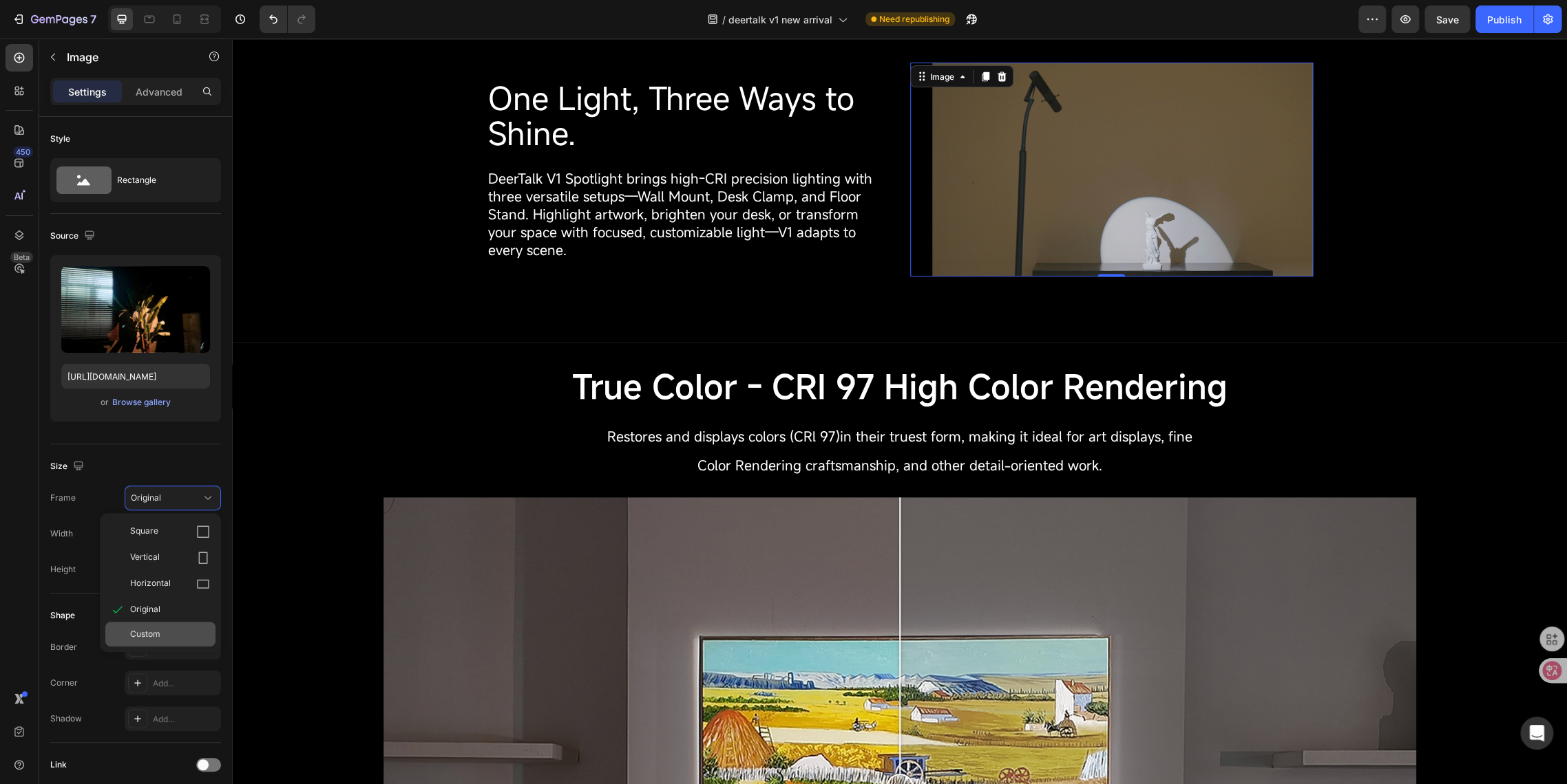
click at [154, 632] on span "Custom" at bounding box center [146, 634] width 31 height 12
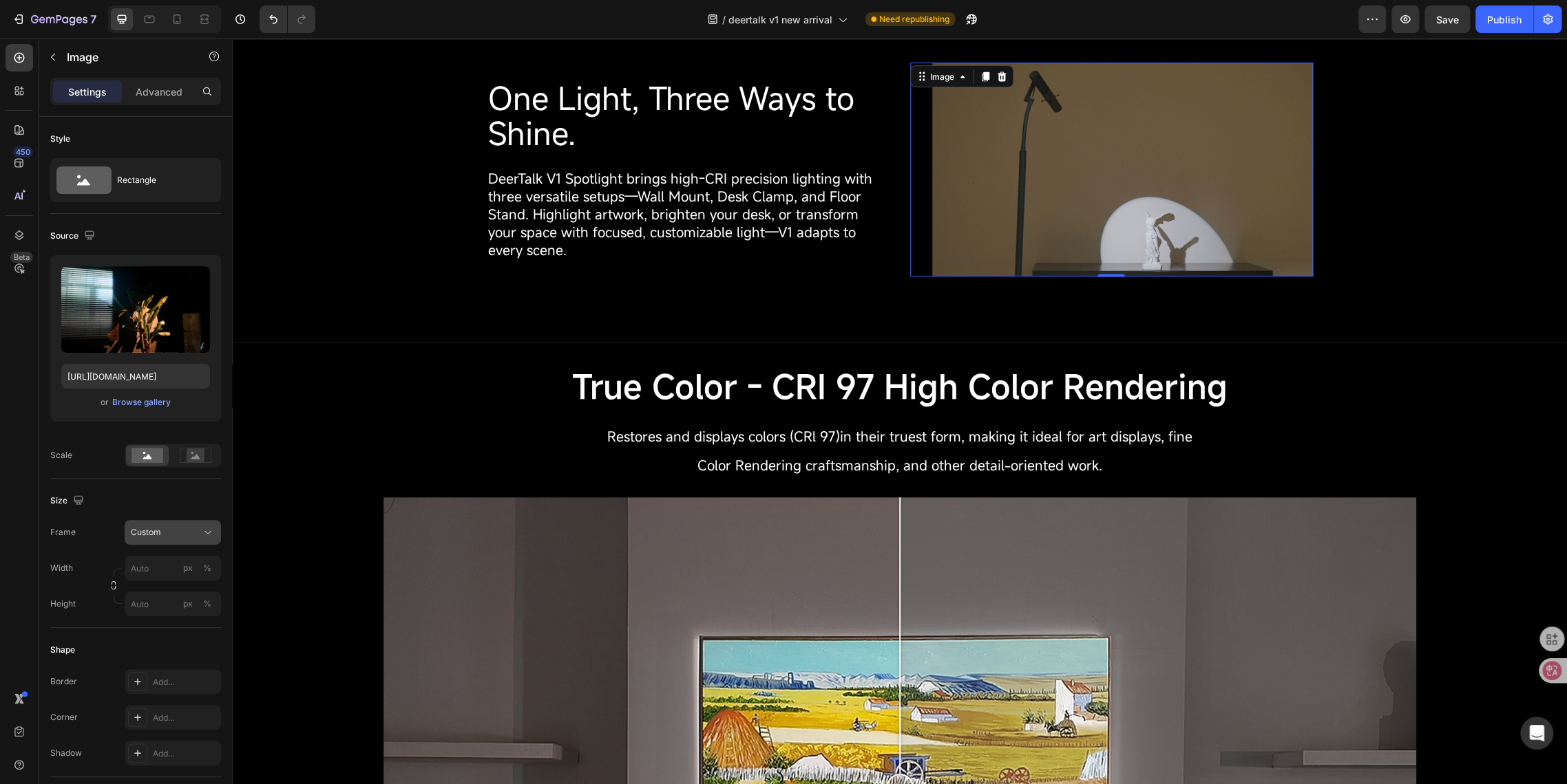
click at [154, 535] on span "Custom" at bounding box center [147, 532] width 31 height 12
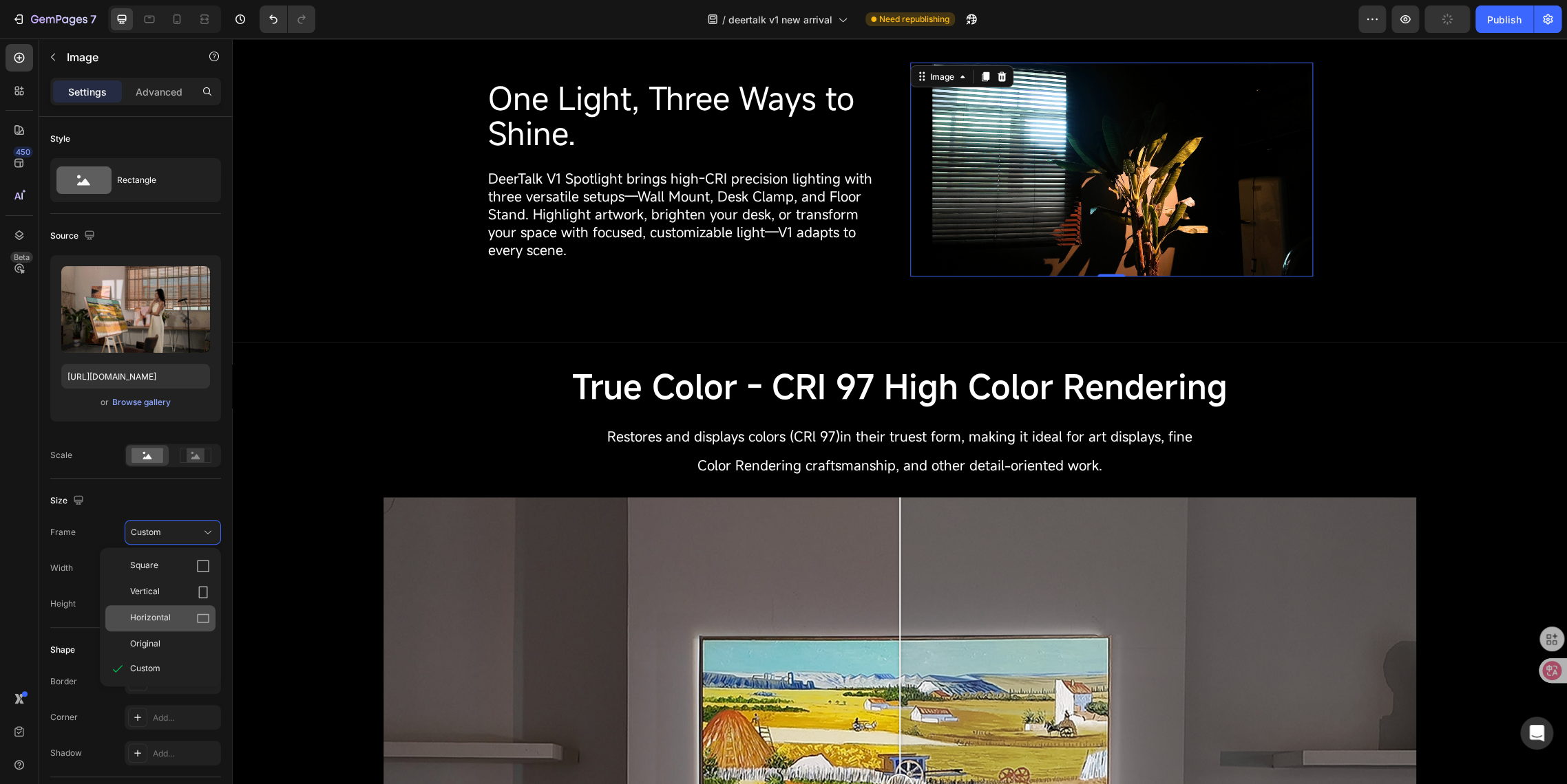
click at [153, 625] on div "Horizontal" at bounding box center [160, 617] width 110 height 26
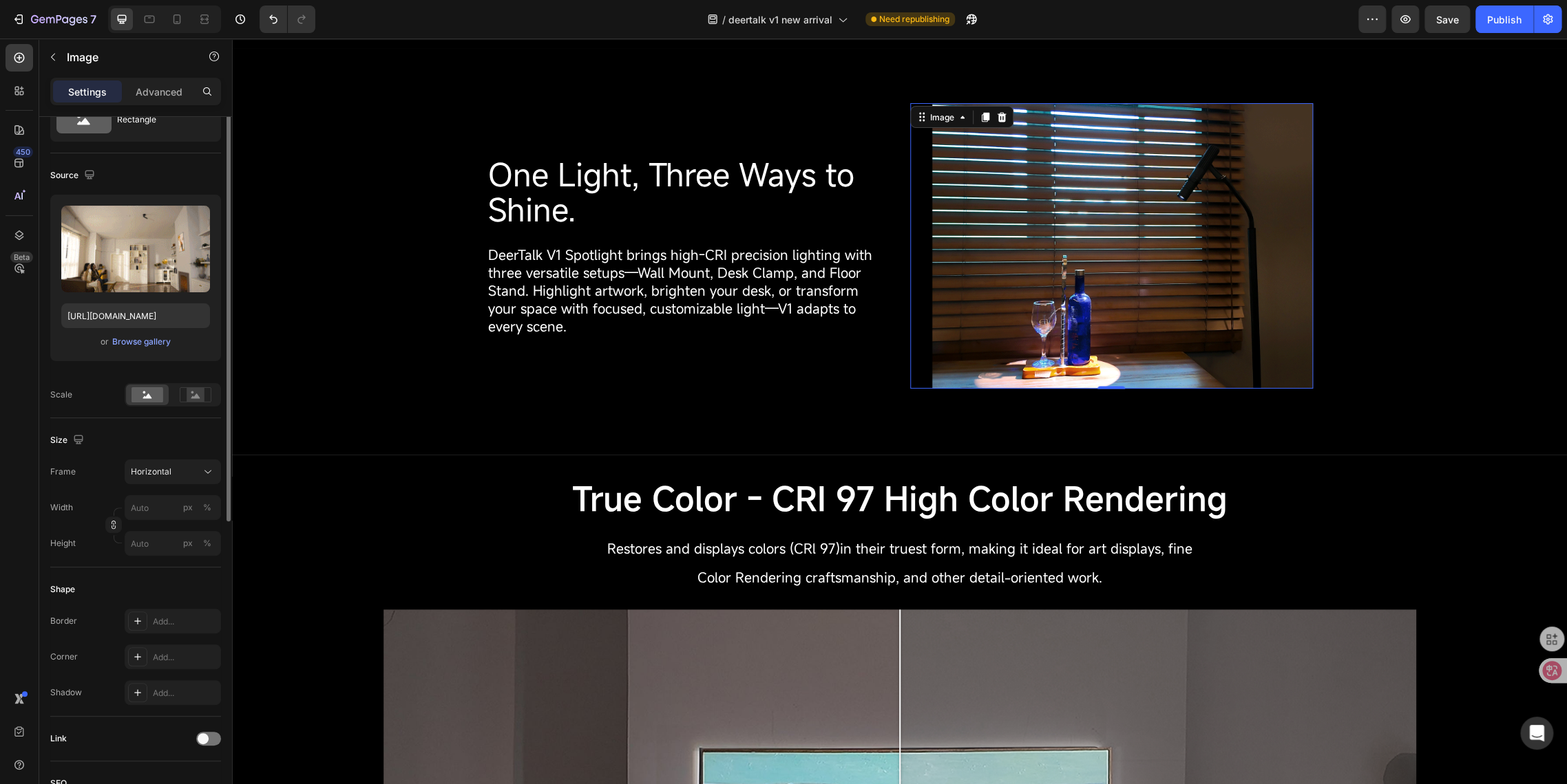
scroll to position [0, 0]
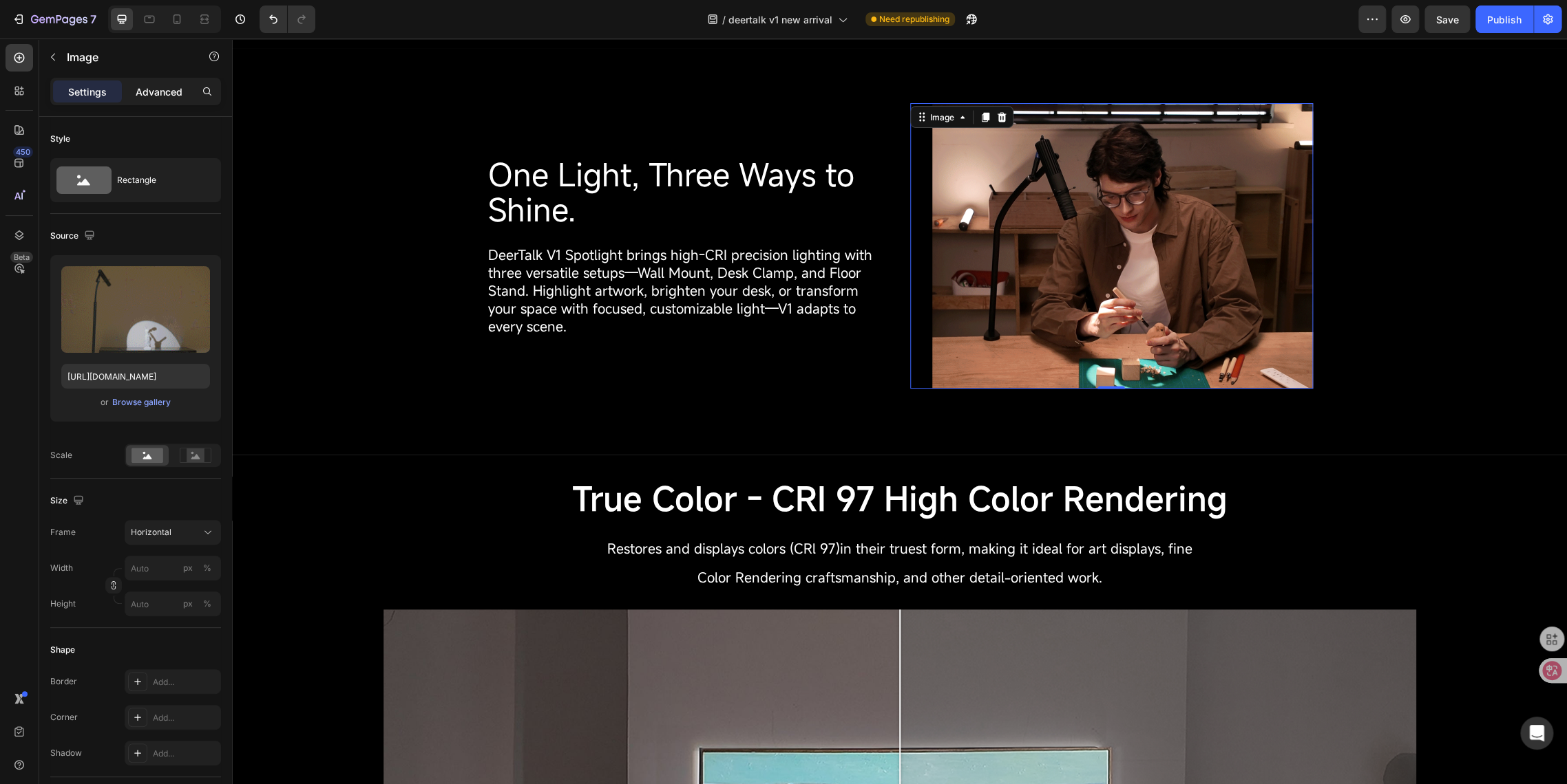
click at [146, 92] on p "Advanced" at bounding box center [159, 91] width 47 height 14
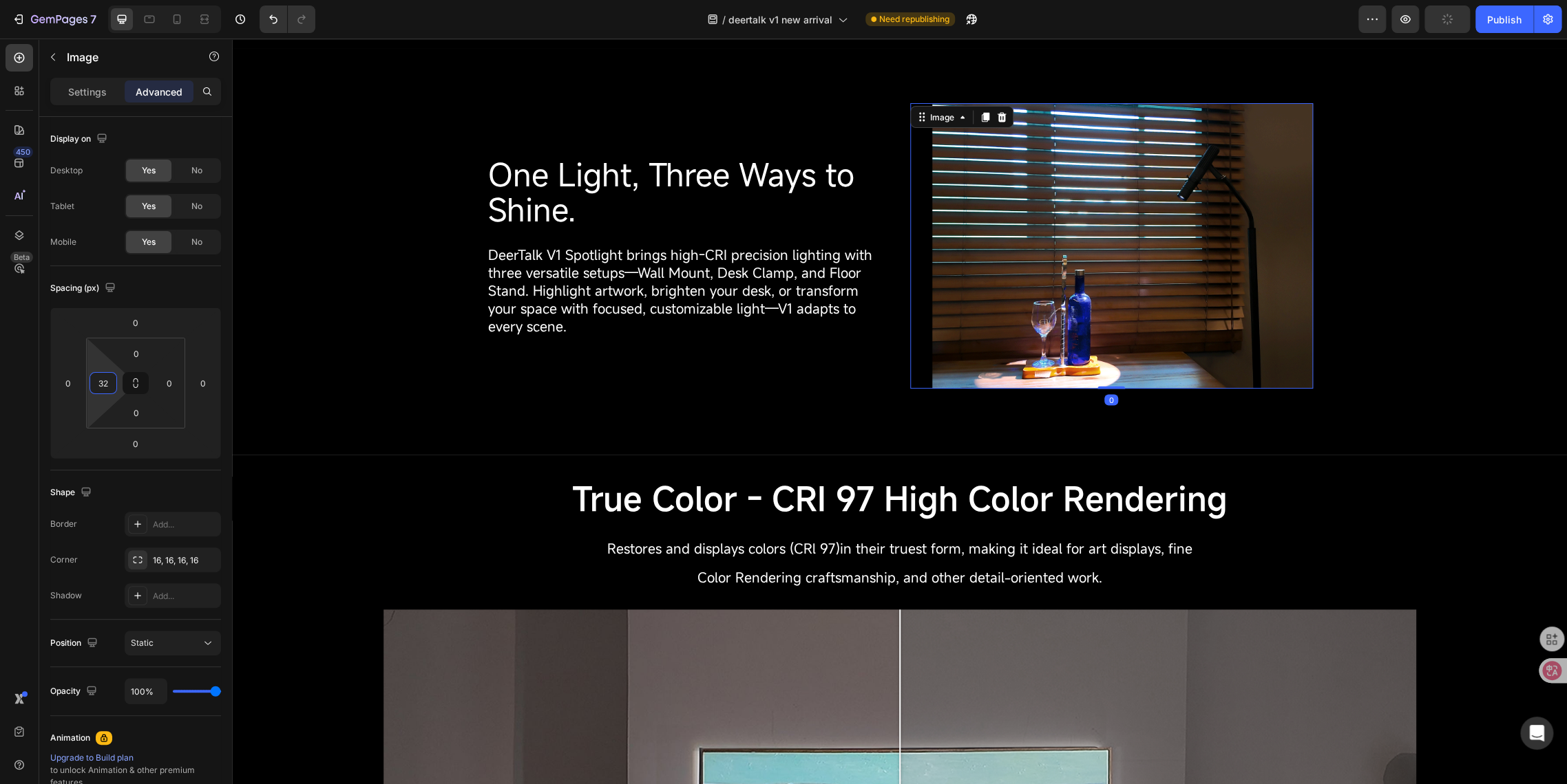
click at [105, 381] on input "32" at bounding box center [103, 384] width 21 height 21
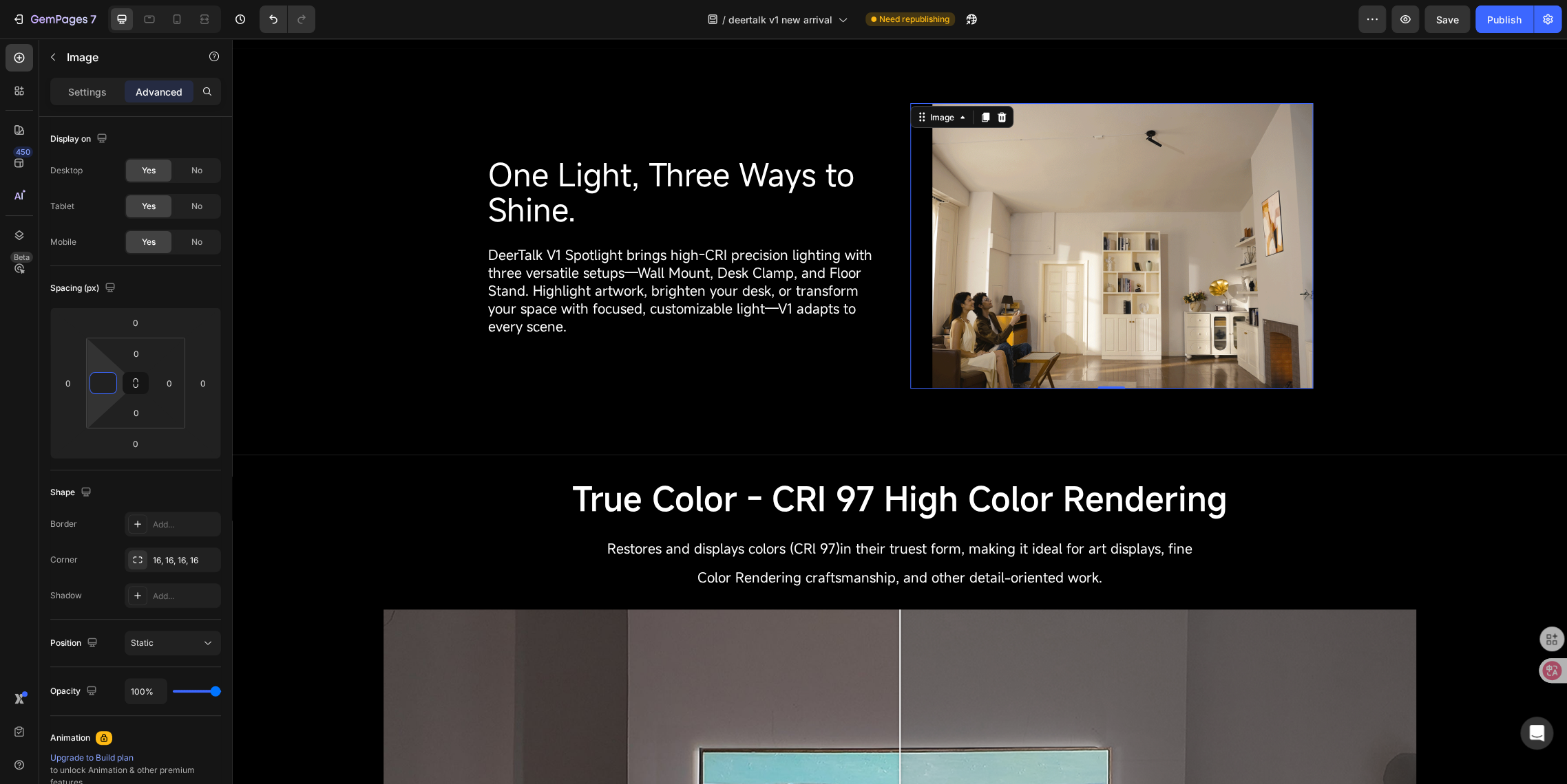
type input "0"
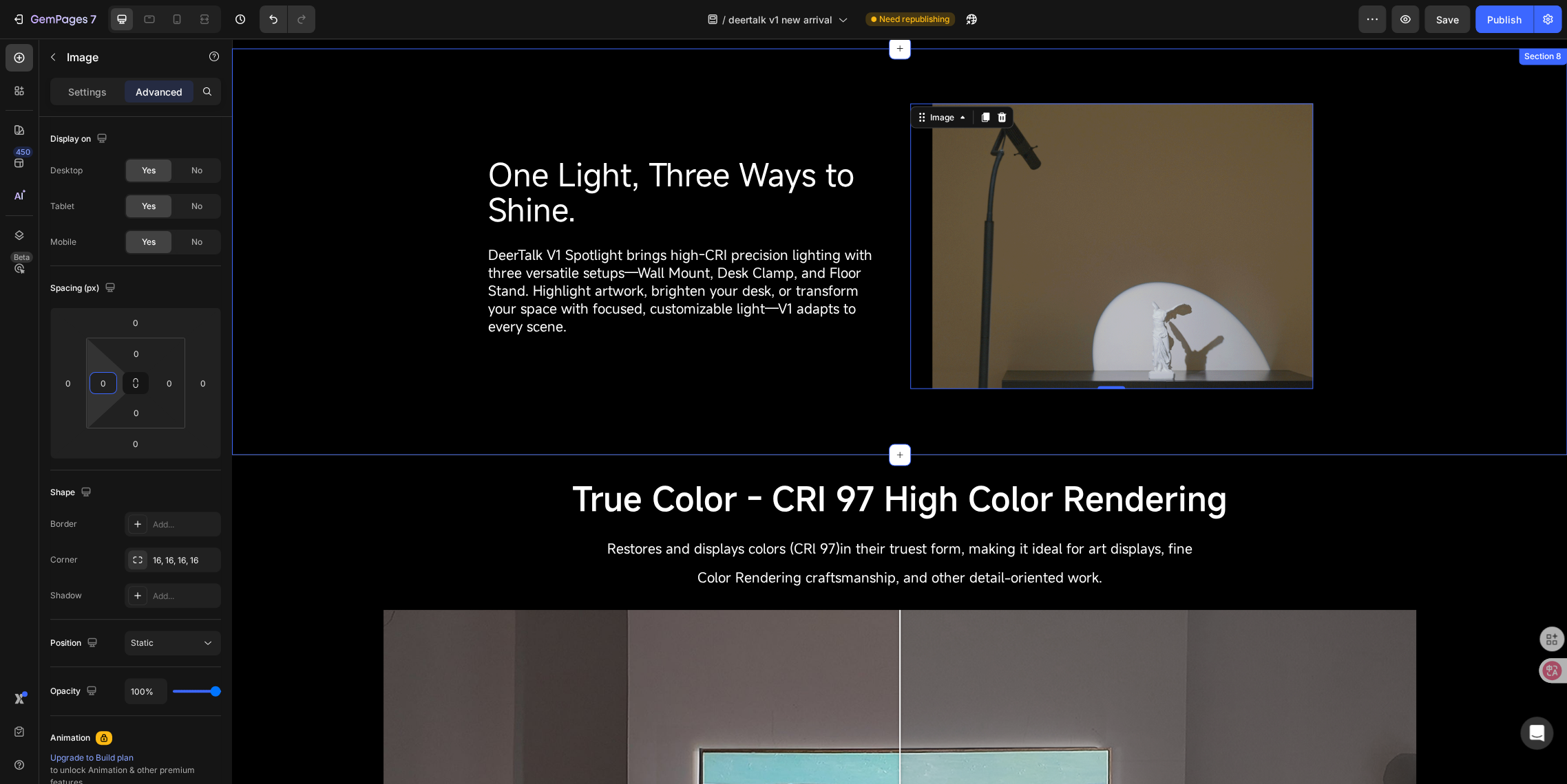
click at [861, 400] on div "One Light, Three Ways to Shine. Heading DeerTalk V1 Spotlight brings high-CRI p…" at bounding box center [898, 251] width 1334 height 407
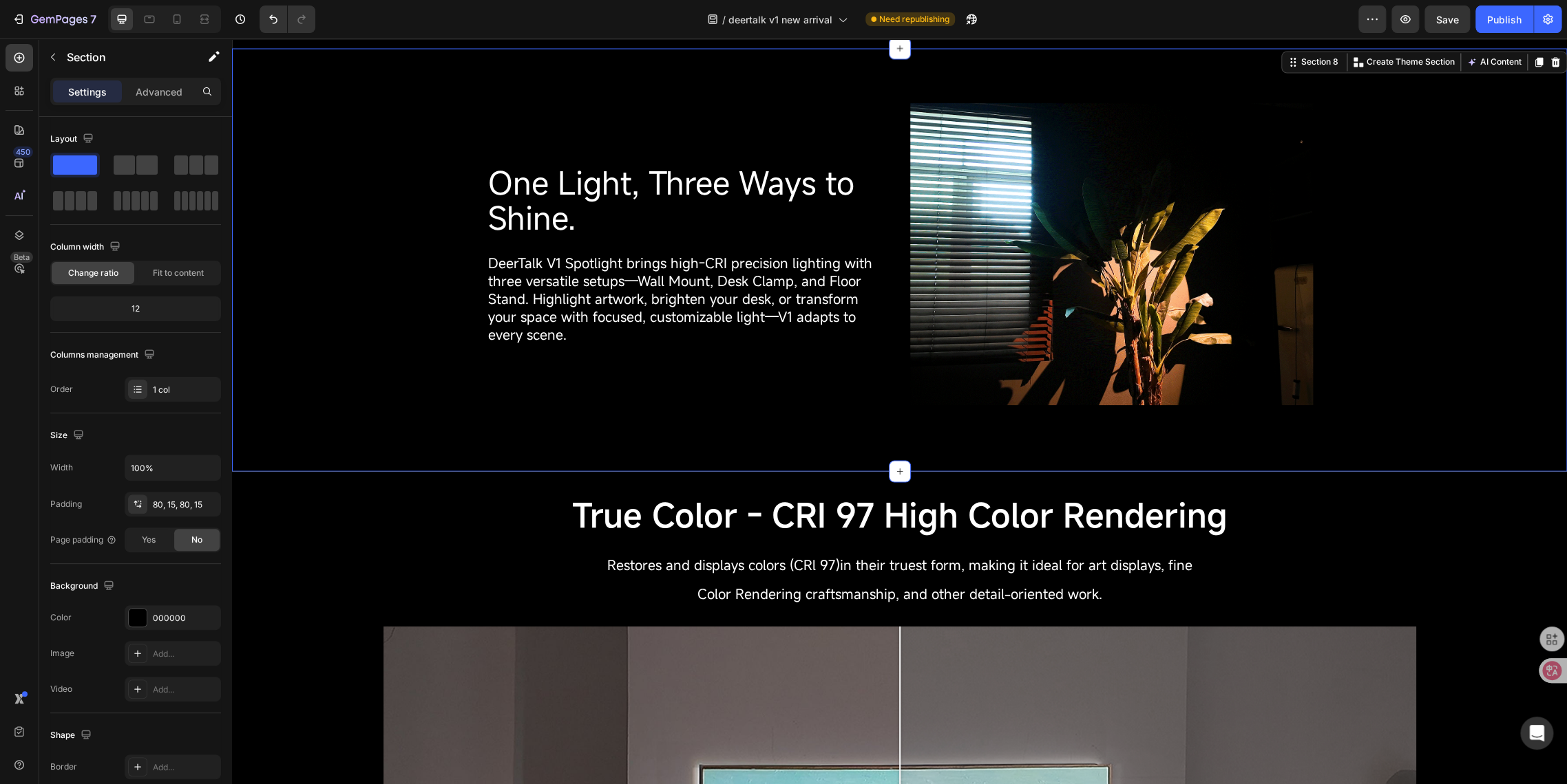
click at [1386, 354] on div "One Light, Three Ways to Shine. Heading DeerTalk V1 Spotlight brings high-CRI p…" at bounding box center [899, 259] width 1314 height 313
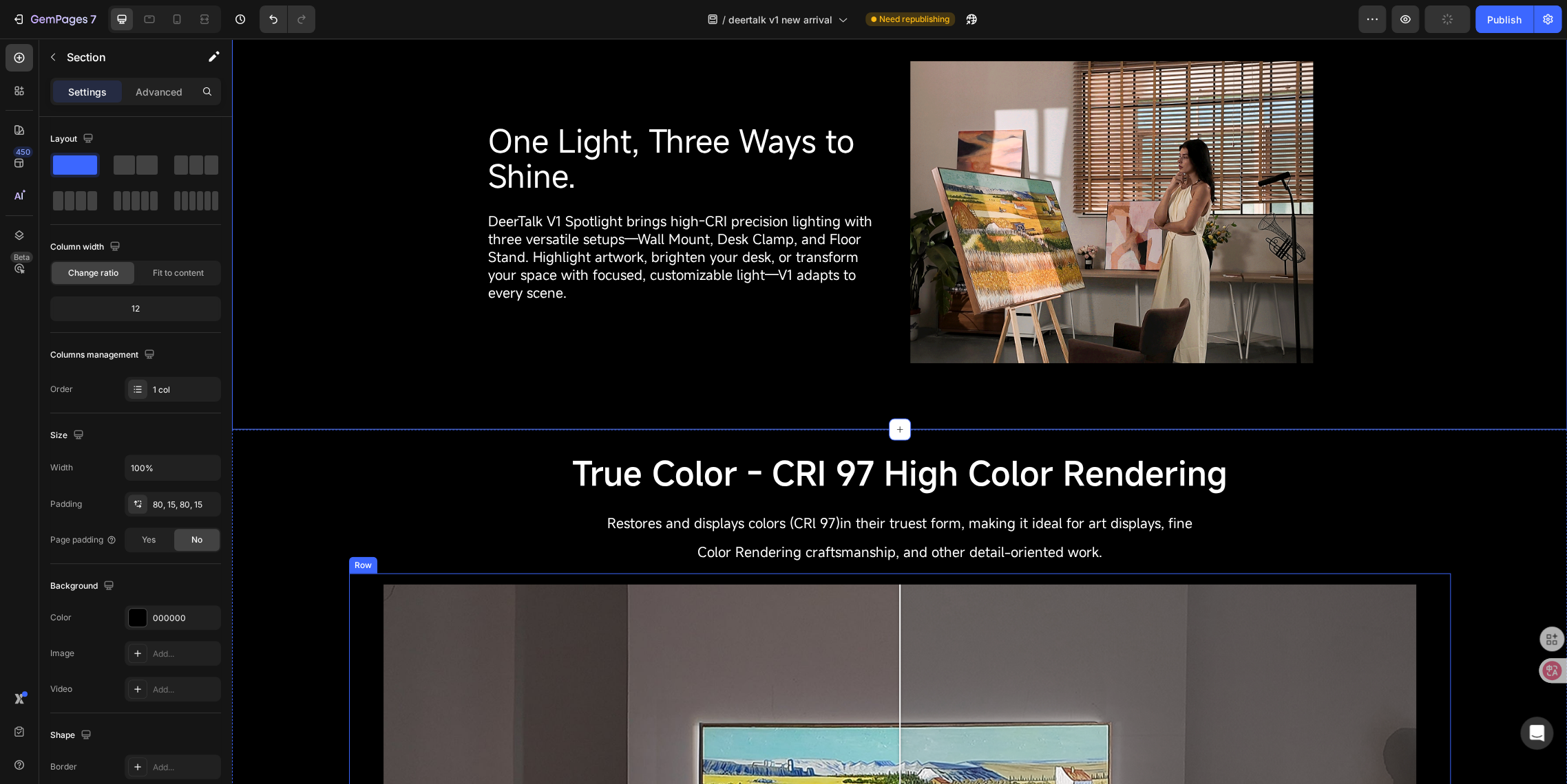
scroll to position [1649, 0]
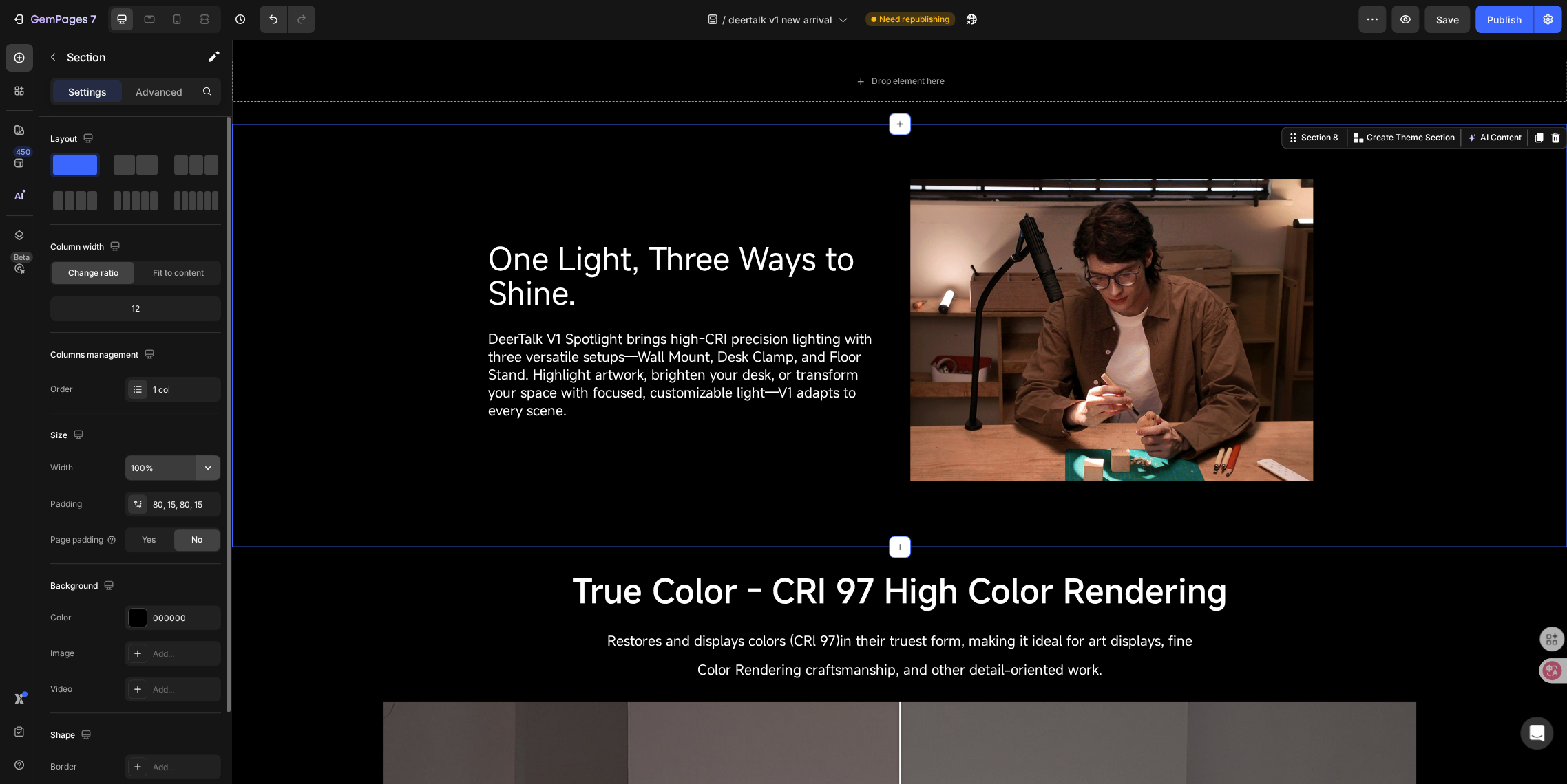
click at [206, 466] on icon "button" at bounding box center [208, 468] width 6 height 4
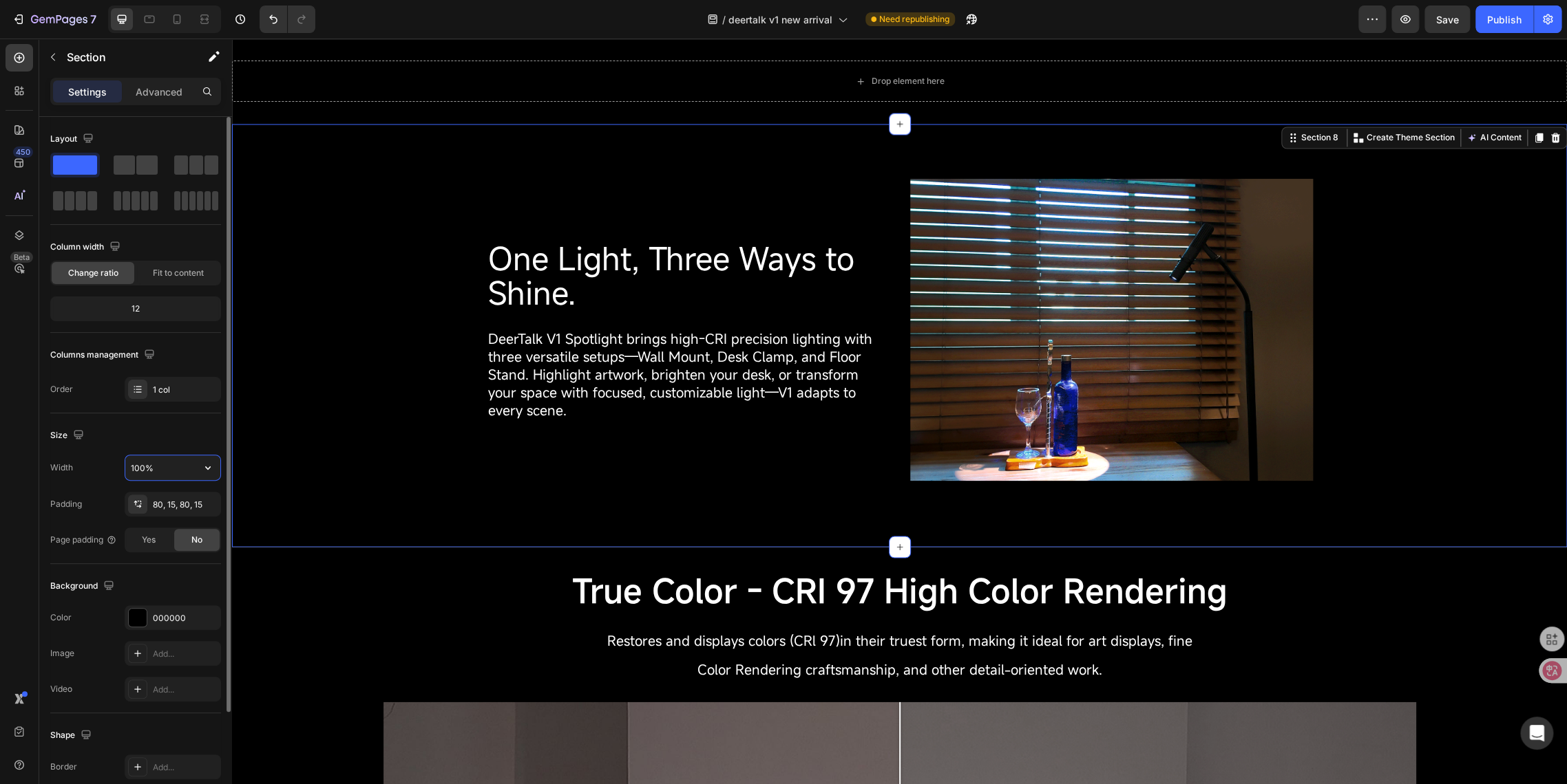
click at [165, 471] on input "100%" at bounding box center [172, 468] width 95 height 25
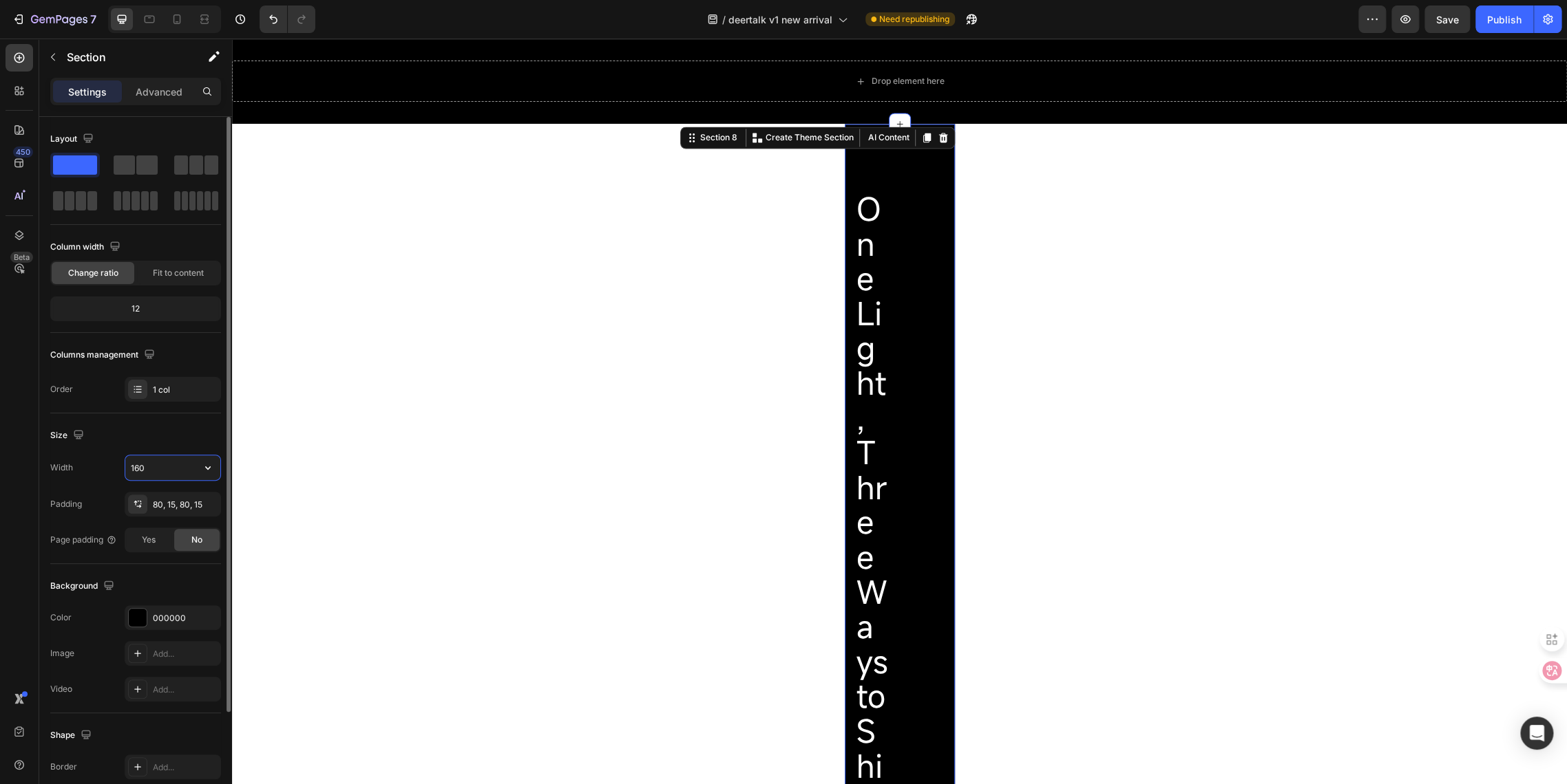
type input "1600"
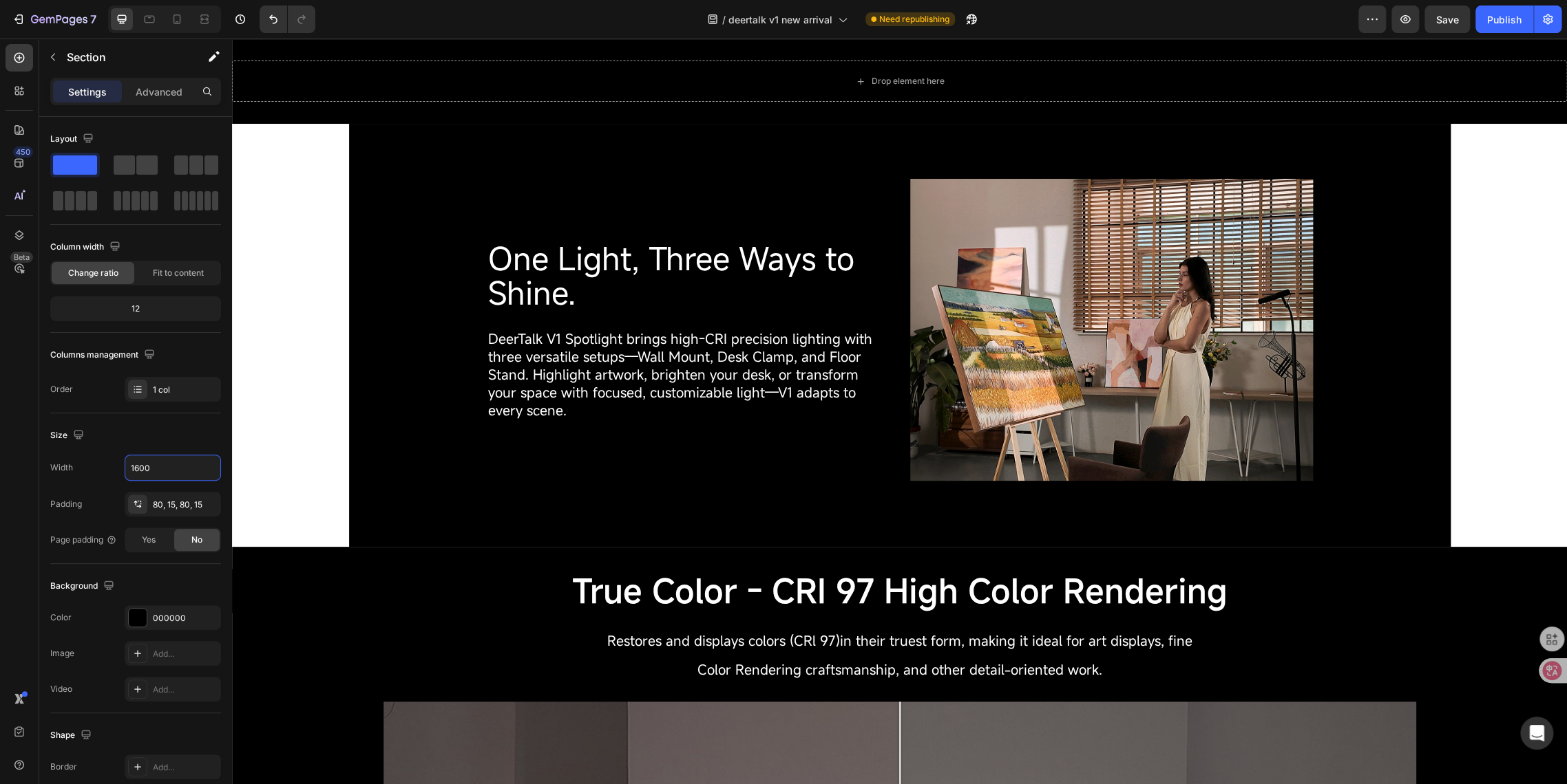
click at [330, 427] on div "Wall mount, desk clamp, or stand it up-DIY Spotlight adaptsinstantly to fit you…" at bounding box center [898, 656] width 1334 height 4478
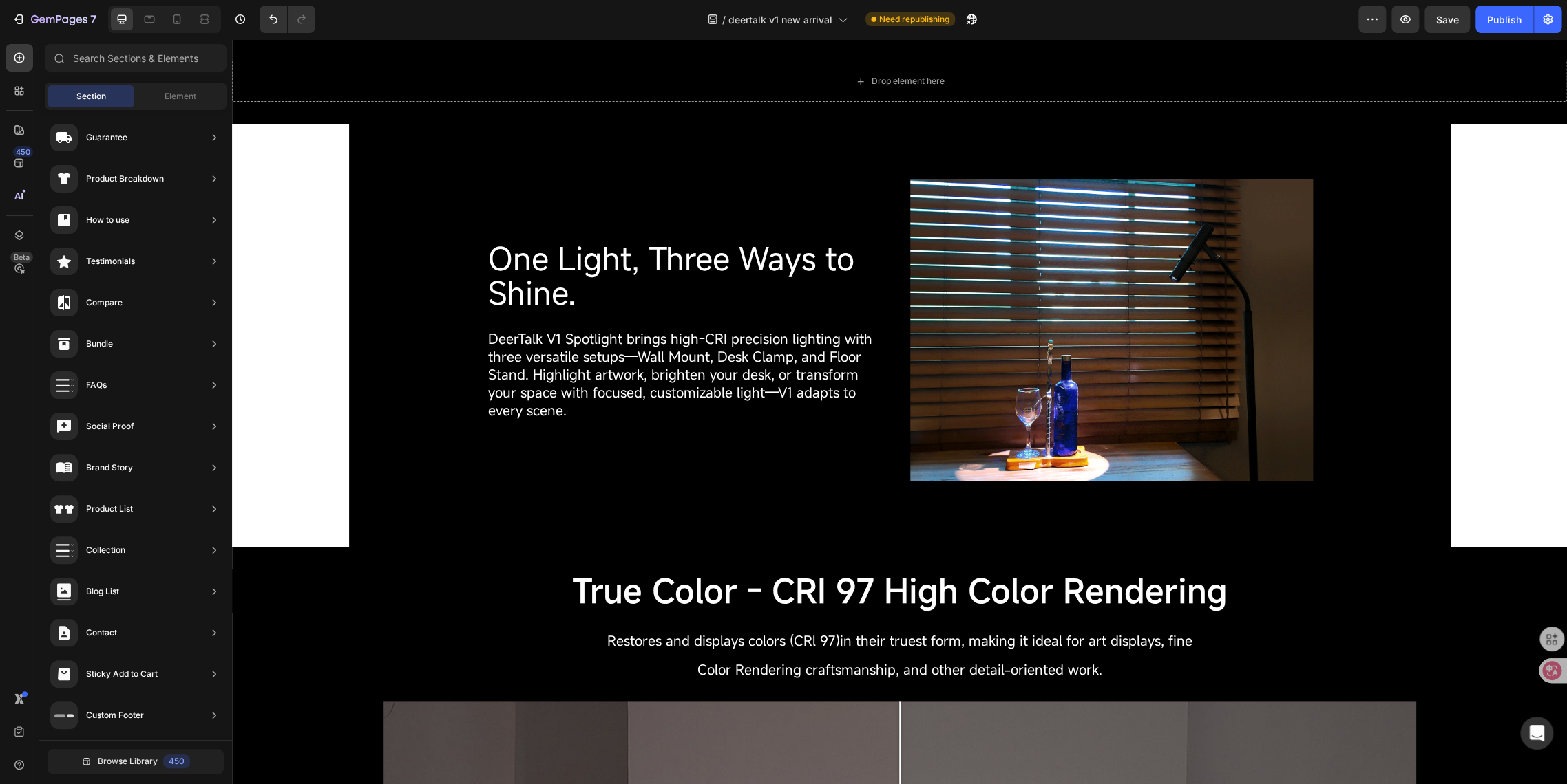
click at [304, 419] on div "Wall mount, desk clamp, or stand it up-DIY Spotlight adaptsinstantly to fit you…" at bounding box center [898, 656] width 1334 height 4478
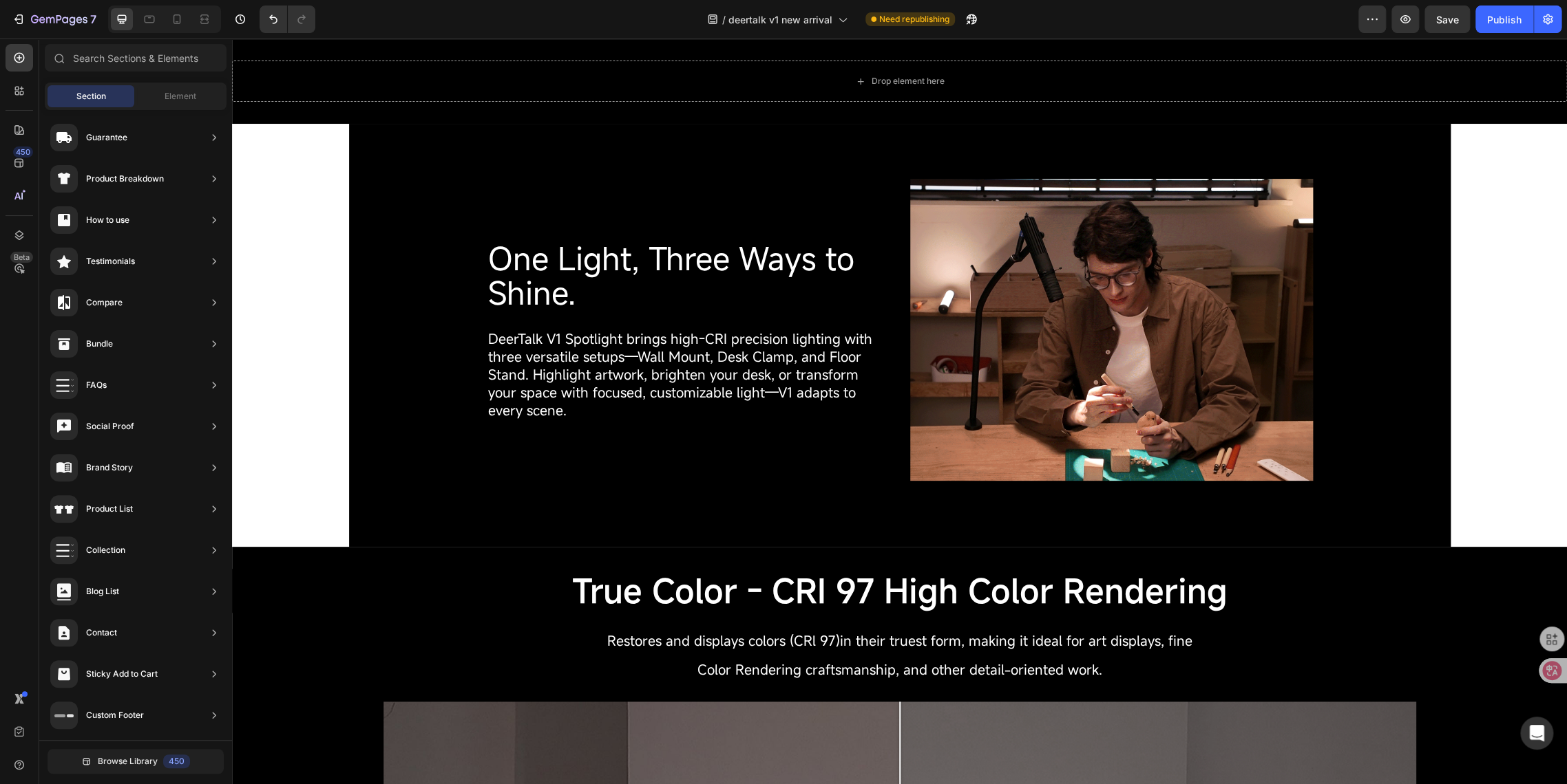
click at [287, 227] on div "Wall mount, desk clamp, or stand it up-DIY Spotlight adaptsinstantly to fit you…" at bounding box center [898, 656] width 1334 height 4478
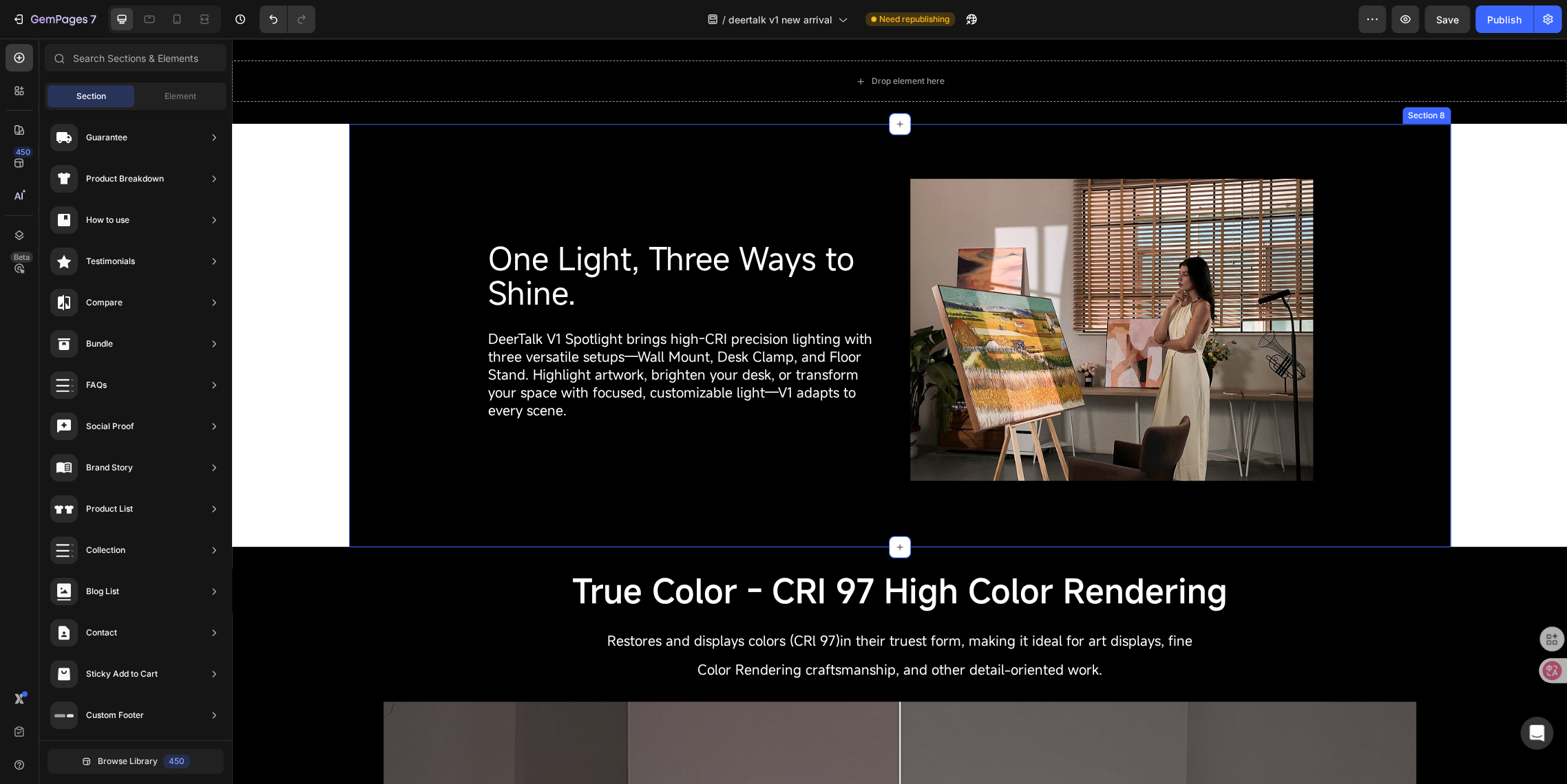
click at [459, 219] on div "One Light, Three Ways to Shine. Heading DeerTalk V1 Spotlight brings high-CRI p…" at bounding box center [899, 335] width 1080 height 313
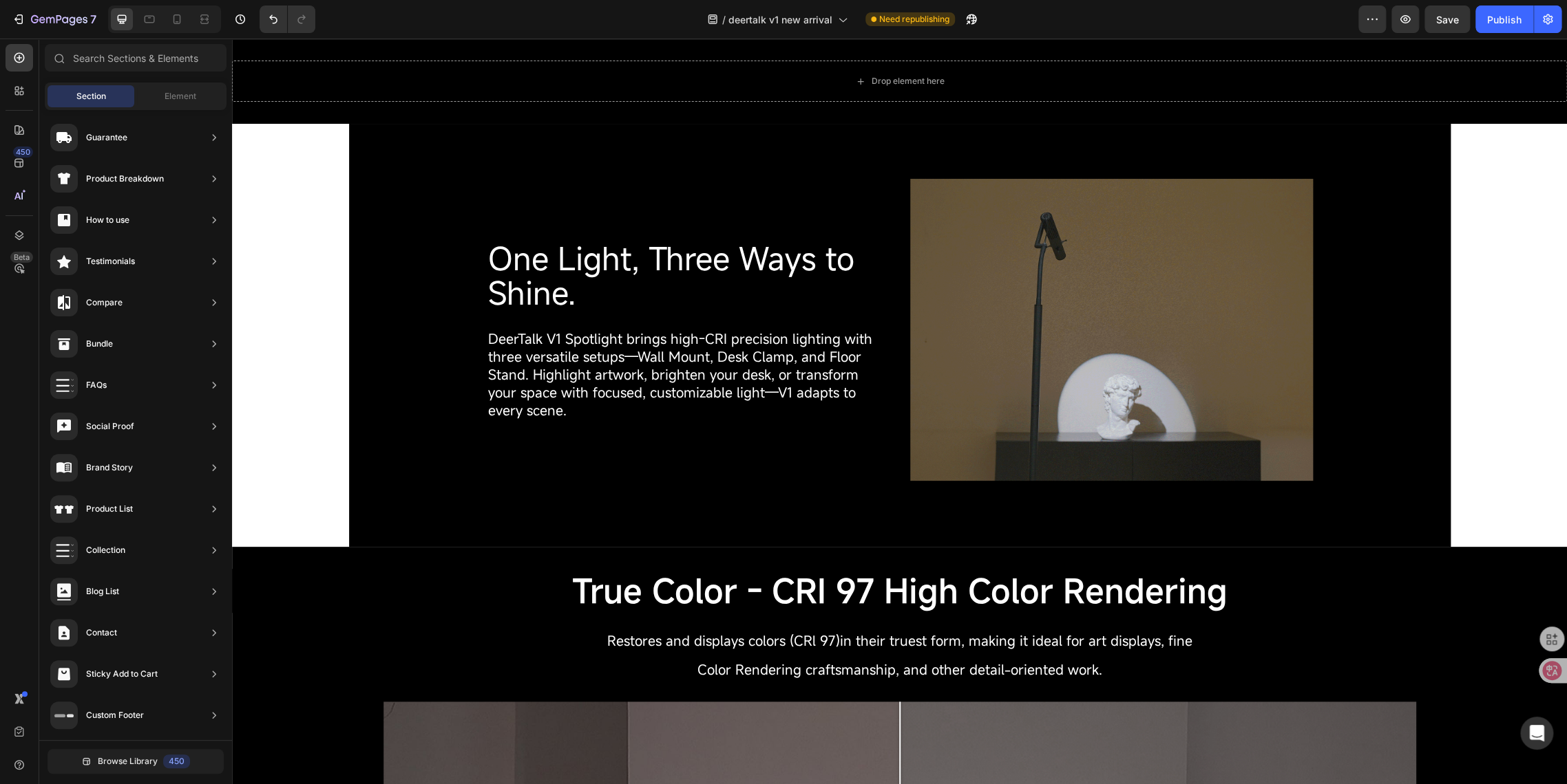
click at [283, 256] on div "Wall mount, desk clamp, or stand it up-DIY Spotlight adaptsinstantly to fit you…" at bounding box center [898, 656] width 1334 height 4478
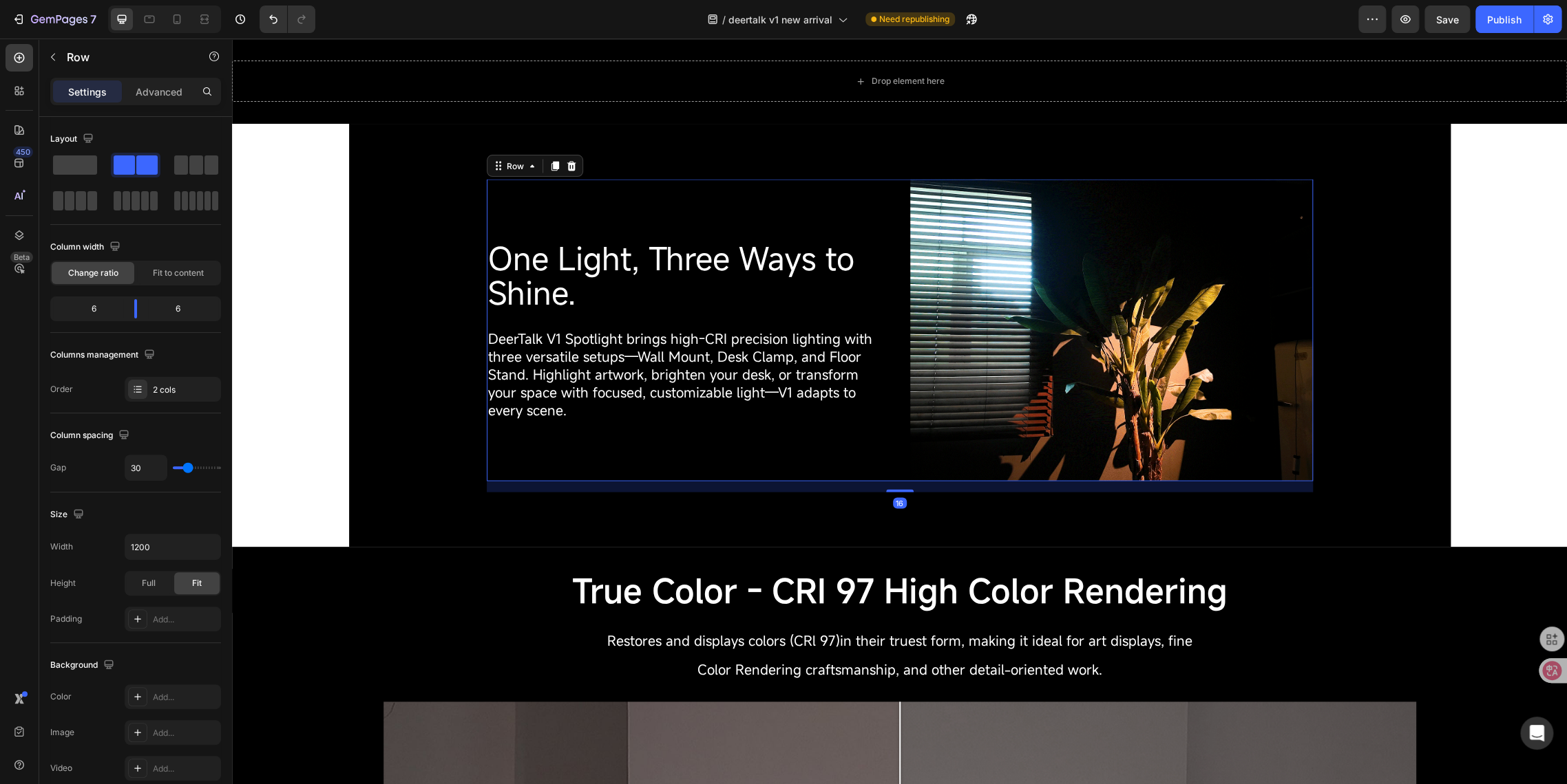
click at [517, 219] on div "One Light, Three Ways to Shine. Heading DeerTalk V1 Spotlight brings high-CRI p…" at bounding box center [688, 329] width 402 height 302
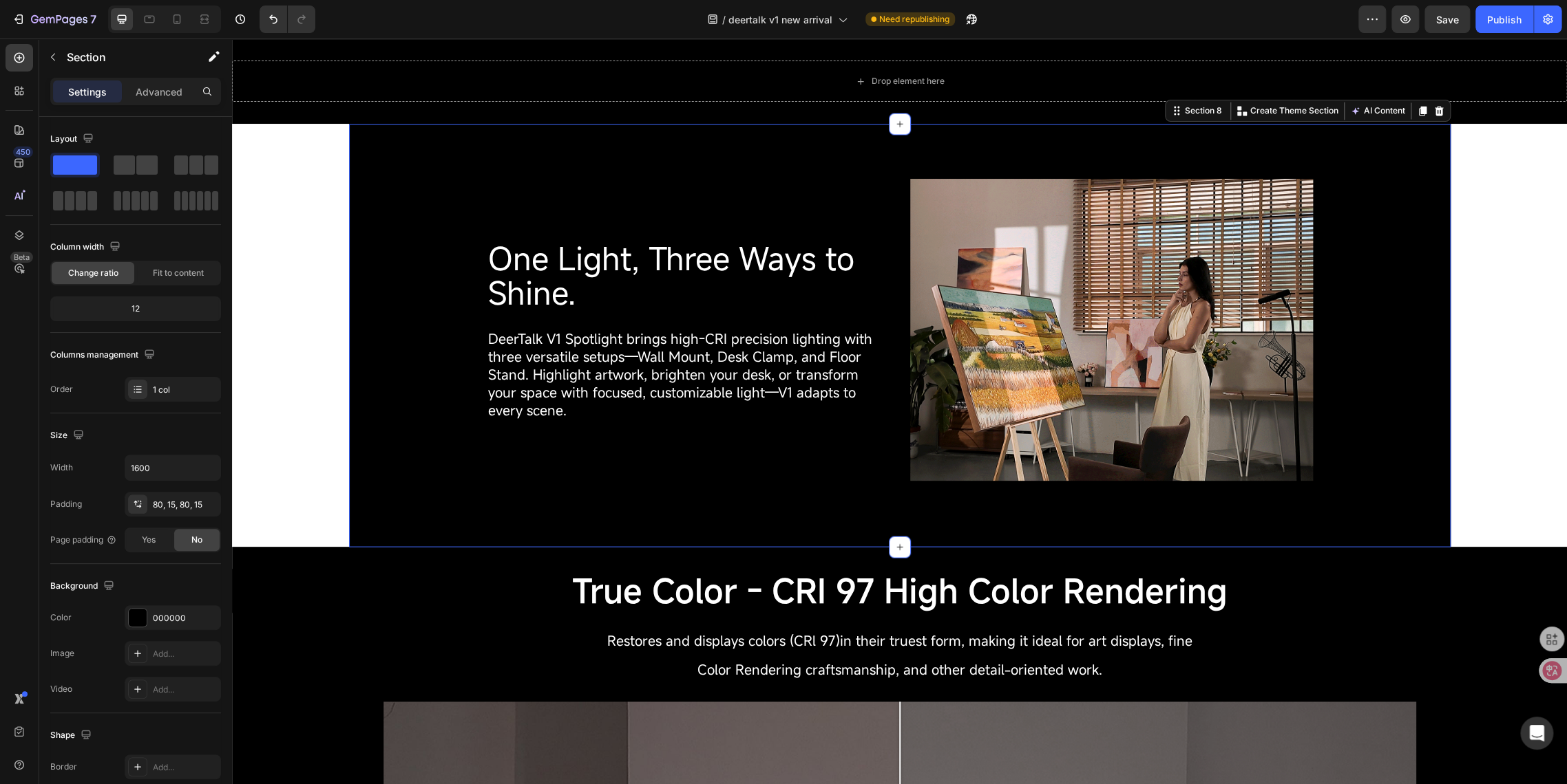
click at [416, 209] on div "One Light, Three Ways to Shine. Heading DeerTalk V1 Spotlight brings high-CRI p…" at bounding box center [899, 335] width 1080 height 313
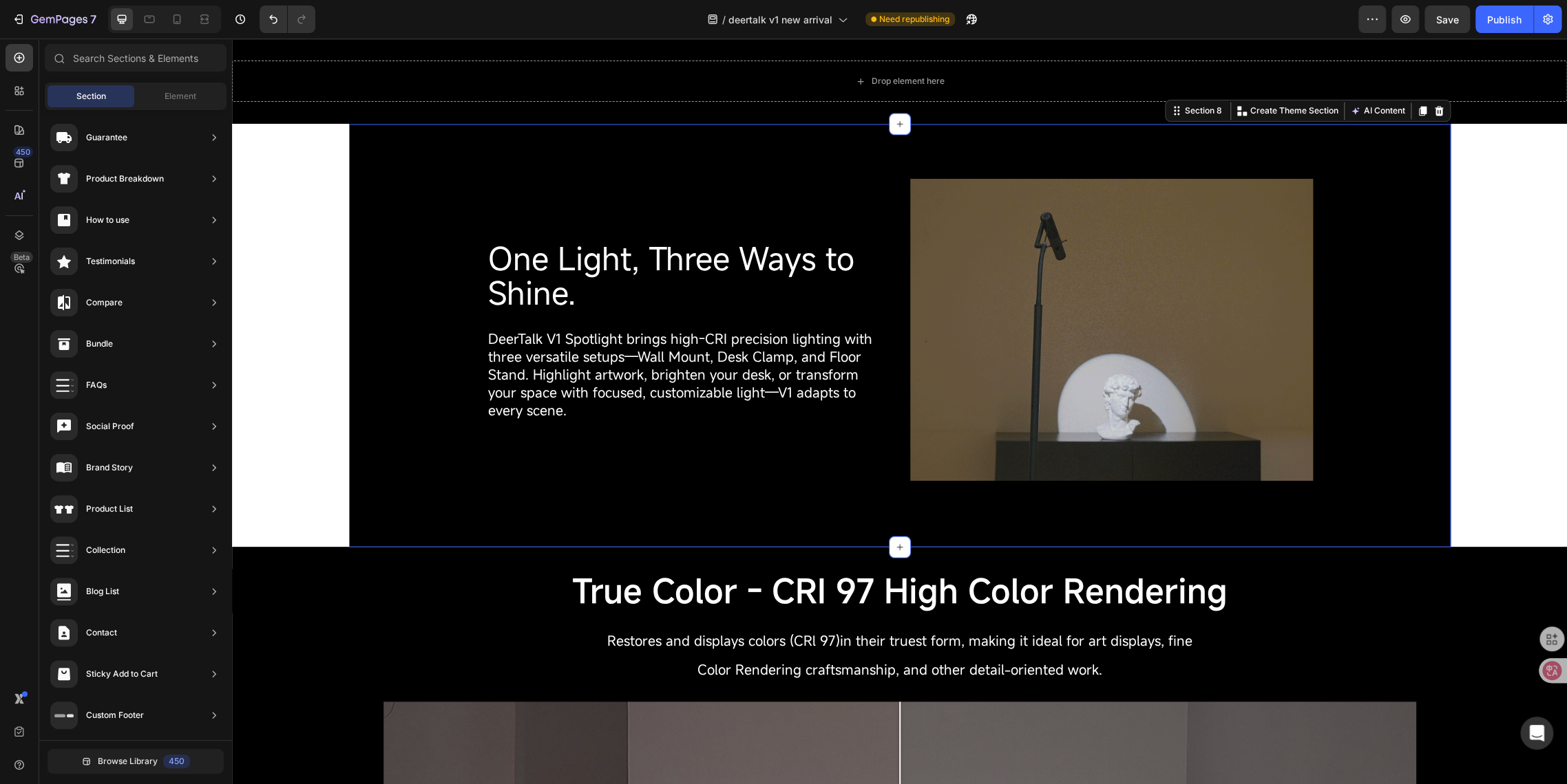
click at [305, 221] on div "Wall mount, desk clamp, or stand it up-DIY Spotlight adaptsinstantly to fit you…" at bounding box center [898, 656] width 1334 height 4478
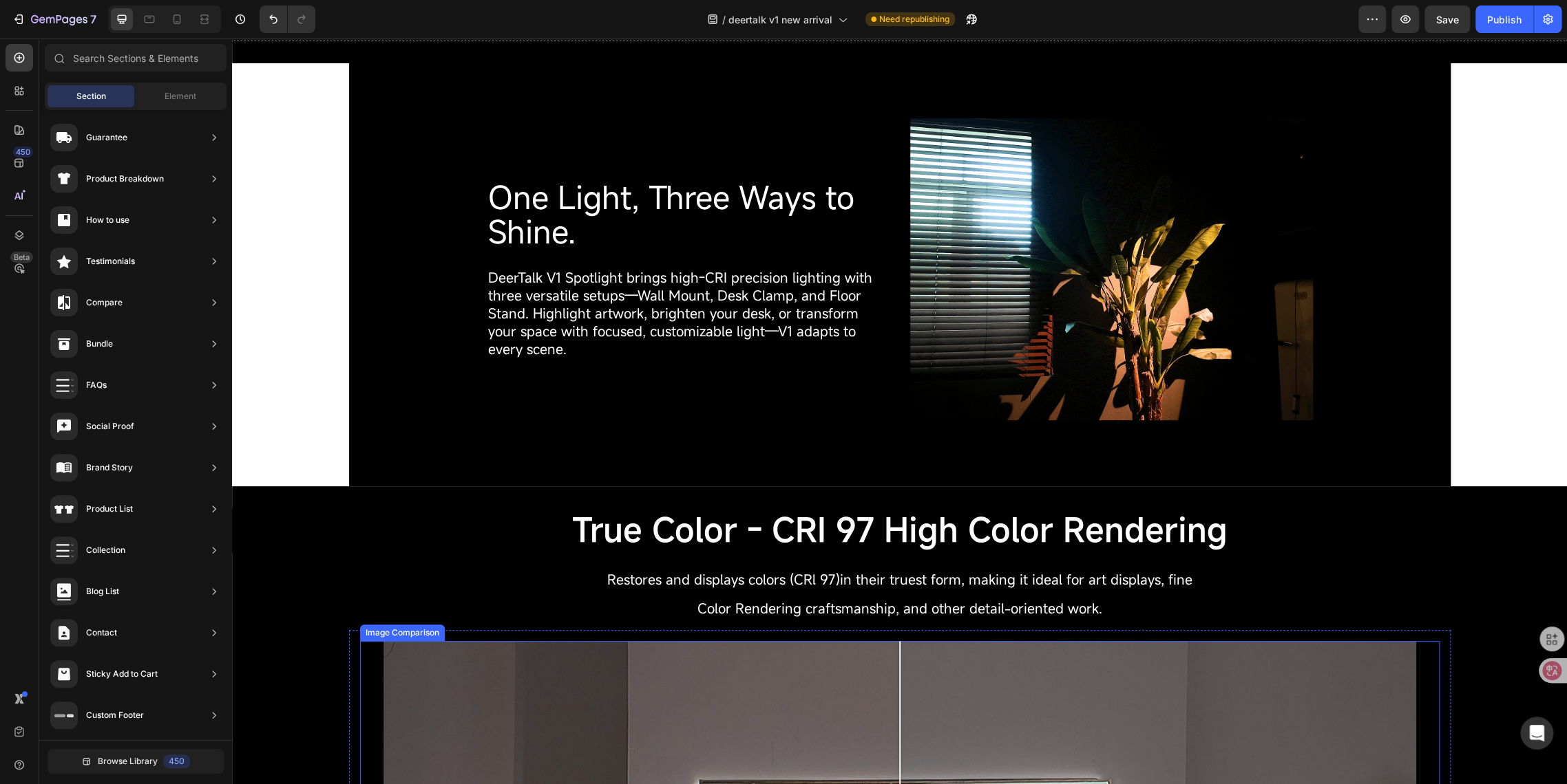
scroll to position [885, 0]
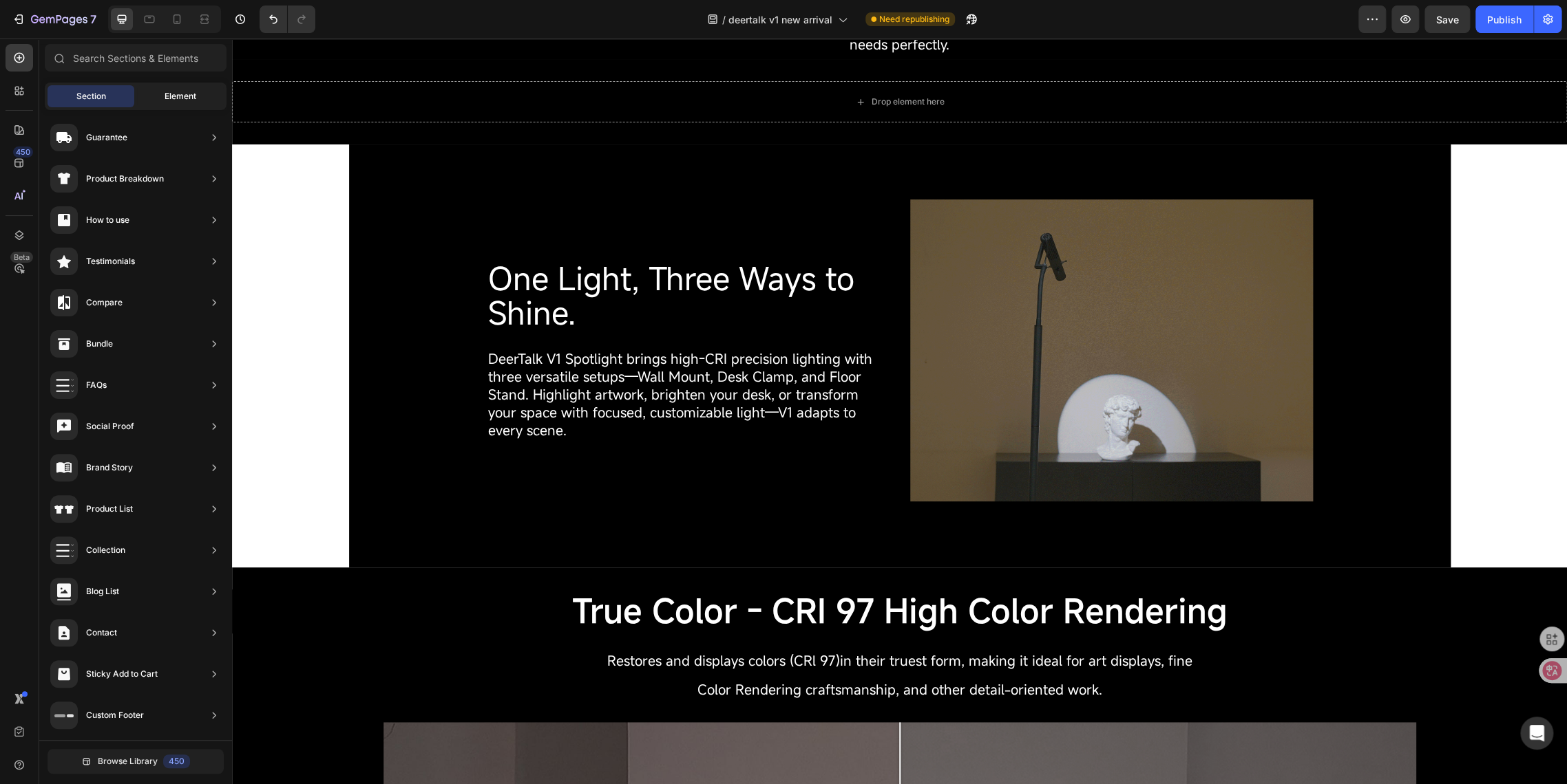
click at [147, 104] on div "Element" at bounding box center [180, 96] width 87 height 22
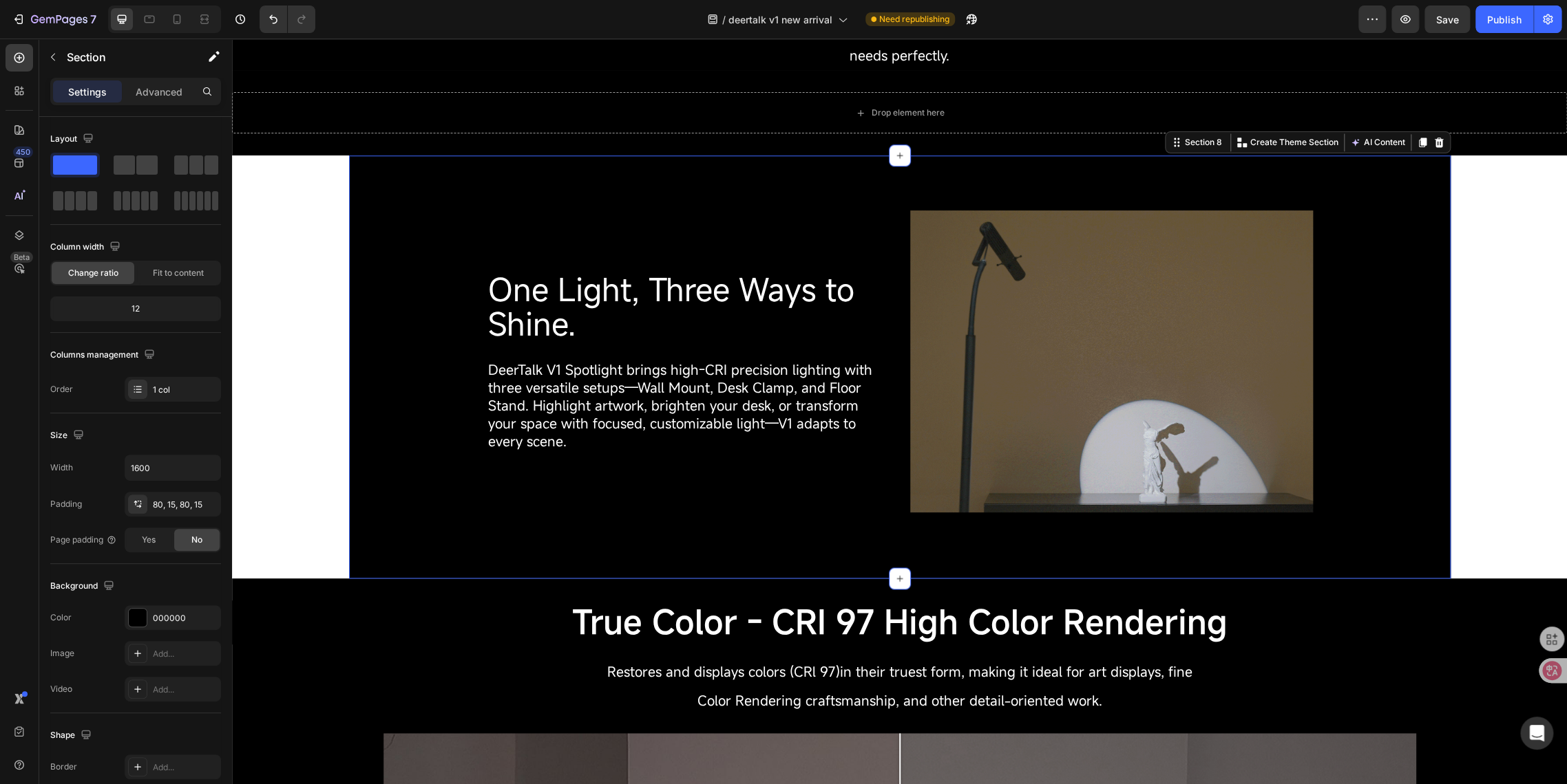
click at [414, 235] on div "One Light, Three Ways to Shine. Heading DeerTalk V1 Spotlight brings high-CRI p…" at bounding box center [899, 367] width 1080 height 313
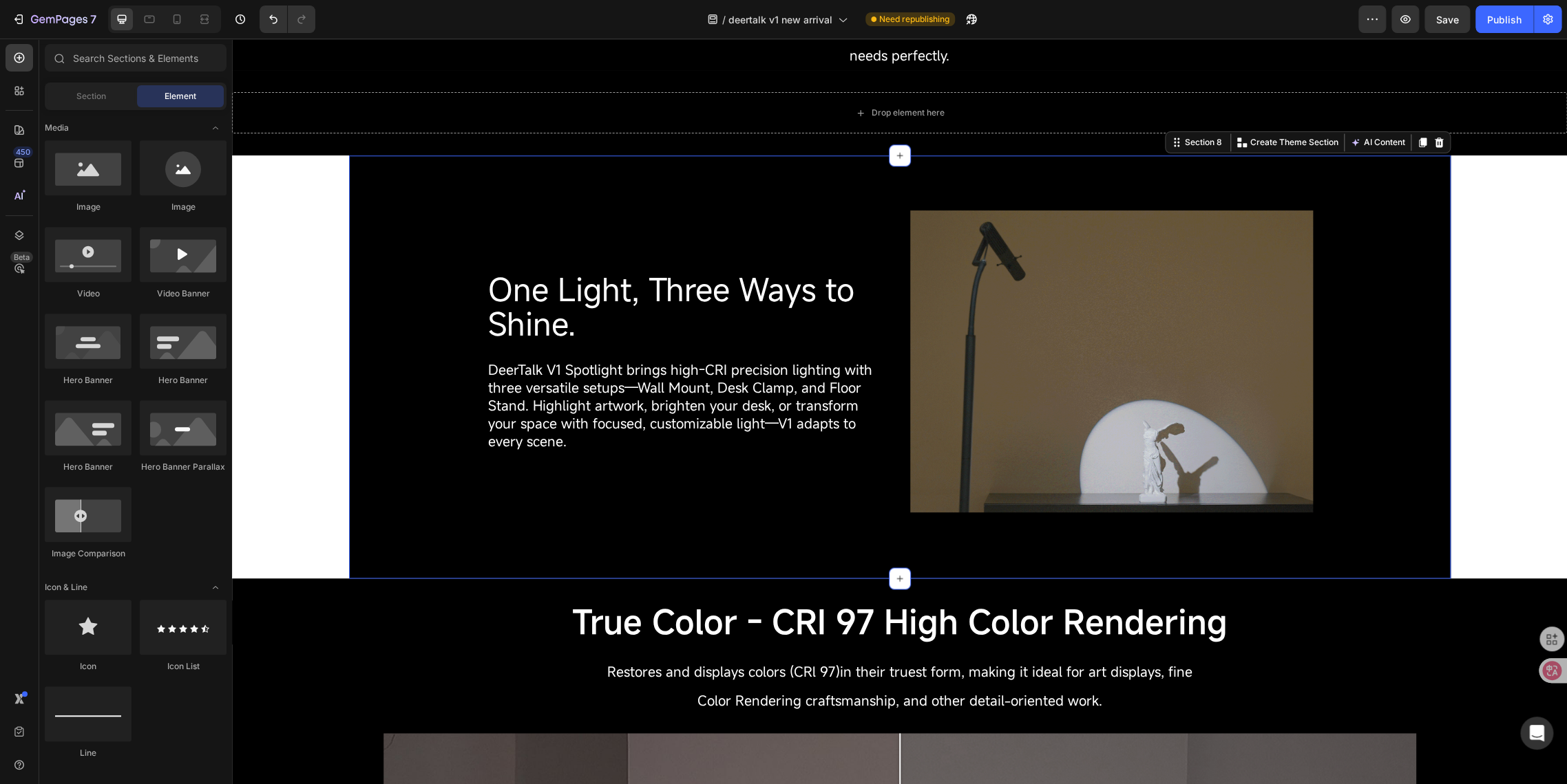
click at [375, 236] on div "One Light, Three Ways to Shine. Heading DeerTalk V1 Spotlight brings high-CRI p…" at bounding box center [899, 367] width 1080 height 313
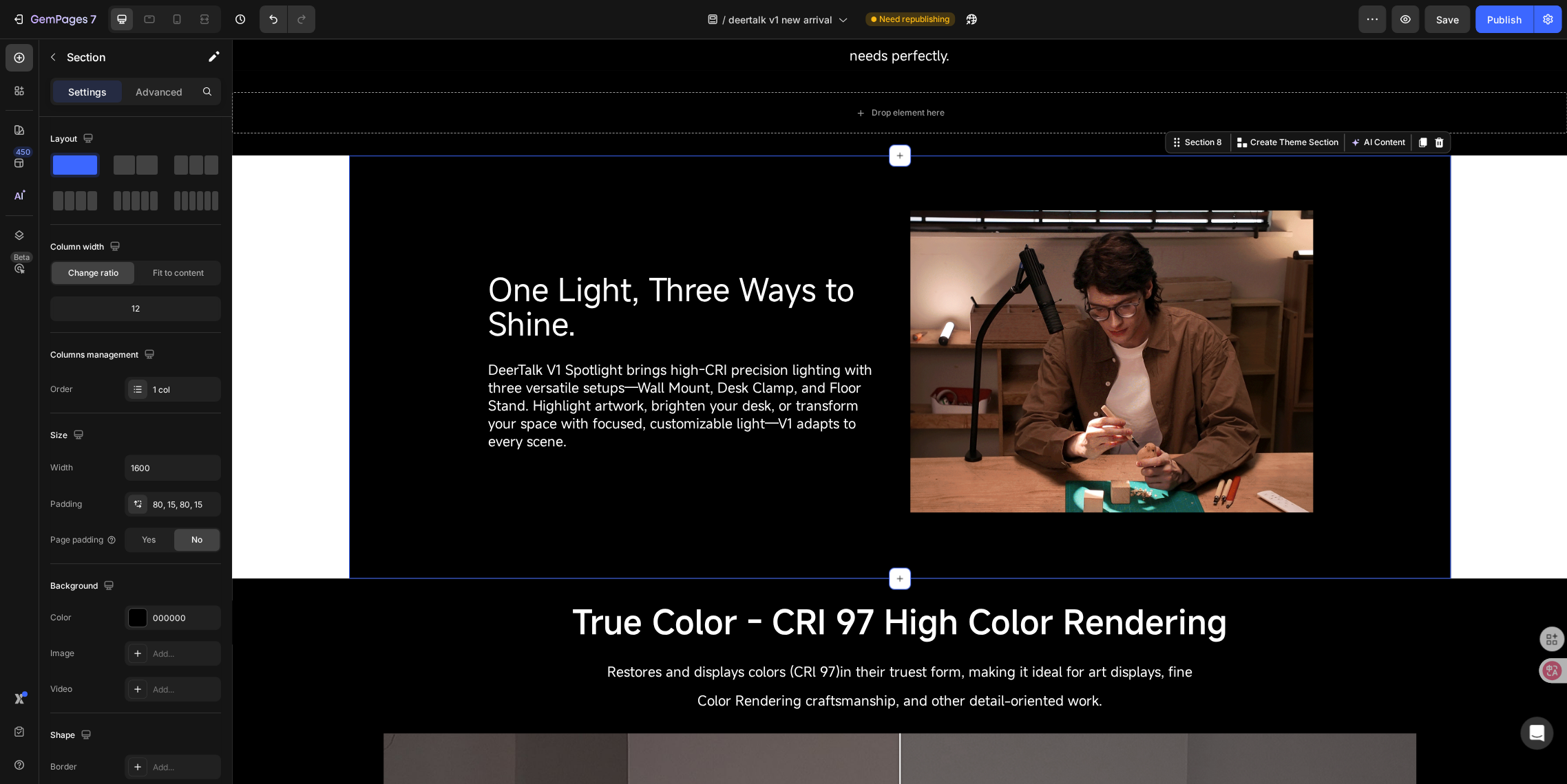
click at [409, 287] on div "One Light, Three Ways to Shine. Heading DeerTalk V1 Spotlight brings high-CRI p…" at bounding box center [899, 367] width 1080 height 313
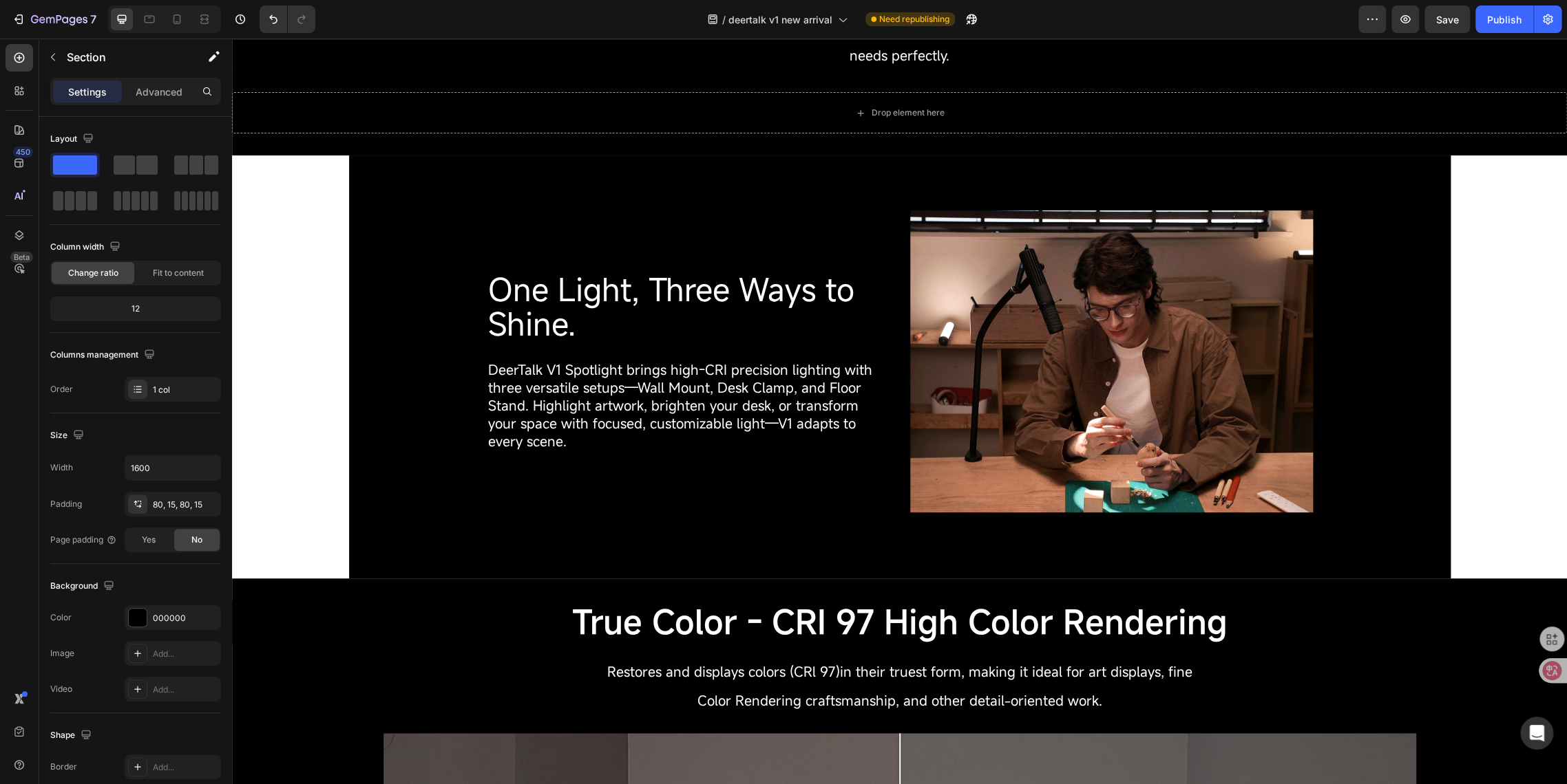
click at [338, 279] on section "One Light, Three Ways to Shine. Heading DeerTalk V1 Spotlight brings high-CRI p…" at bounding box center [899, 367] width 1124 height 423
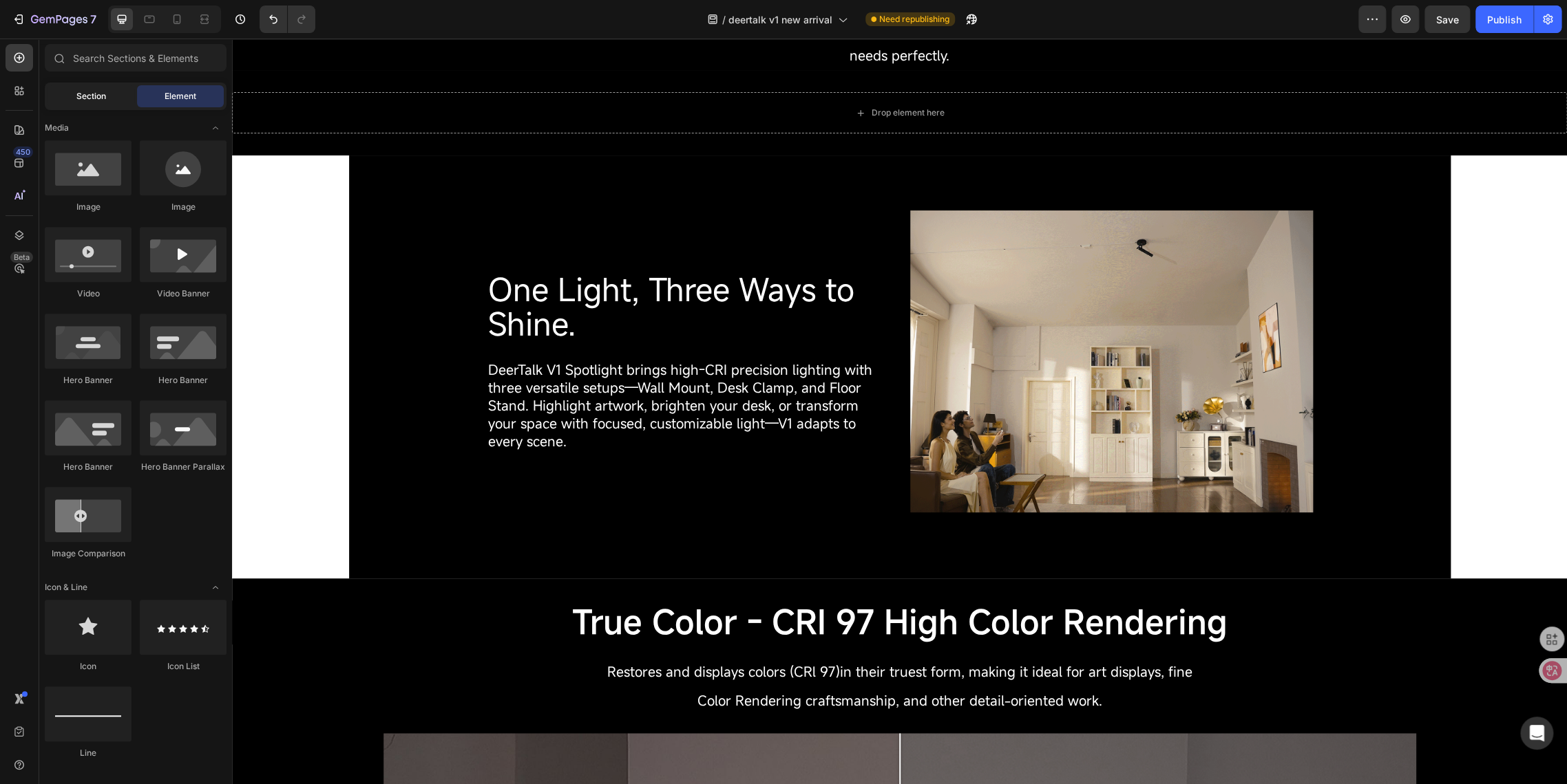
click at [75, 98] on div "Section" at bounding box center [91, 96] width 87 height 22
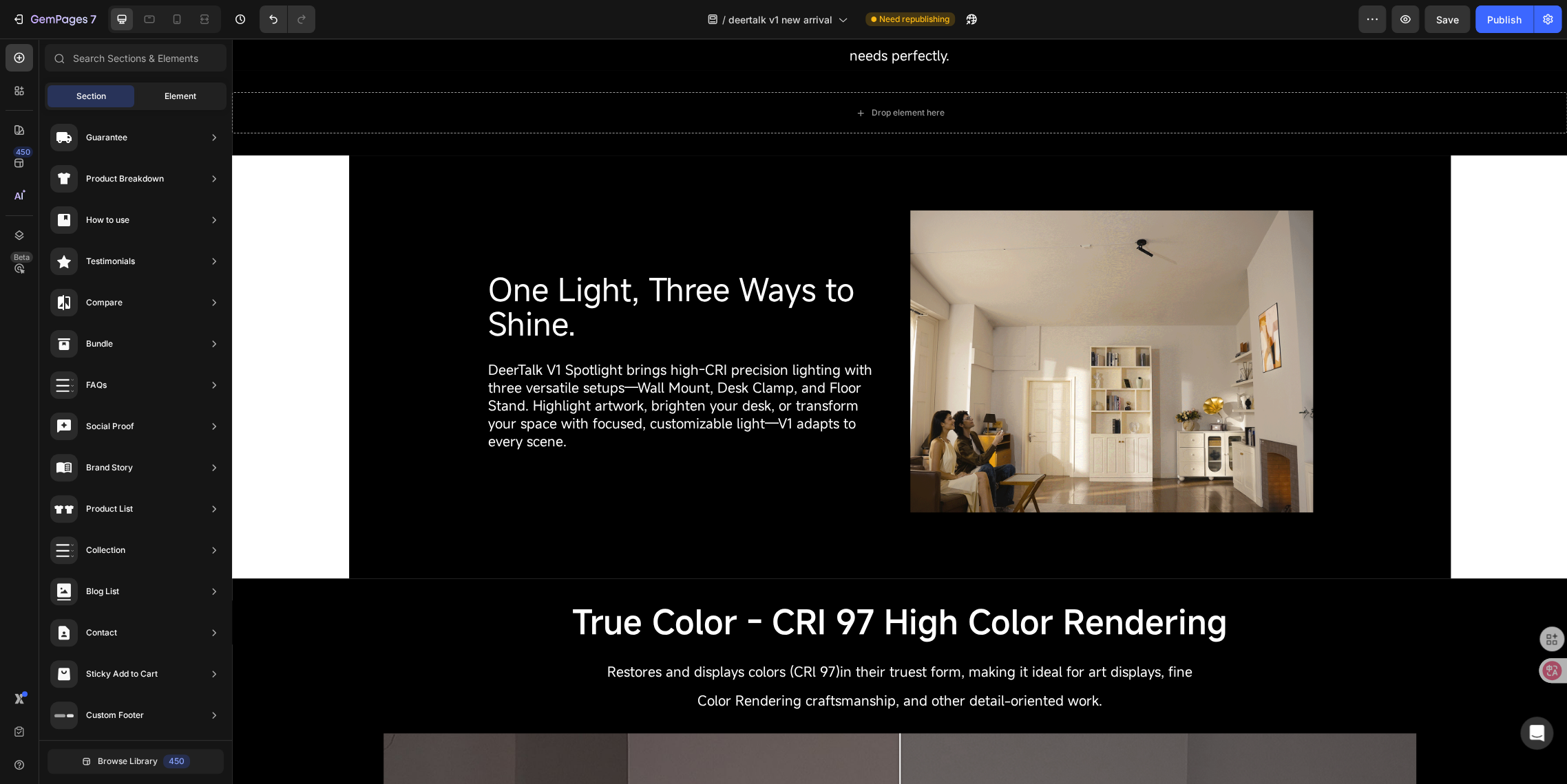
click at [162, 95] on div "Element" at bounding box center [180, 96] width 87 height 22
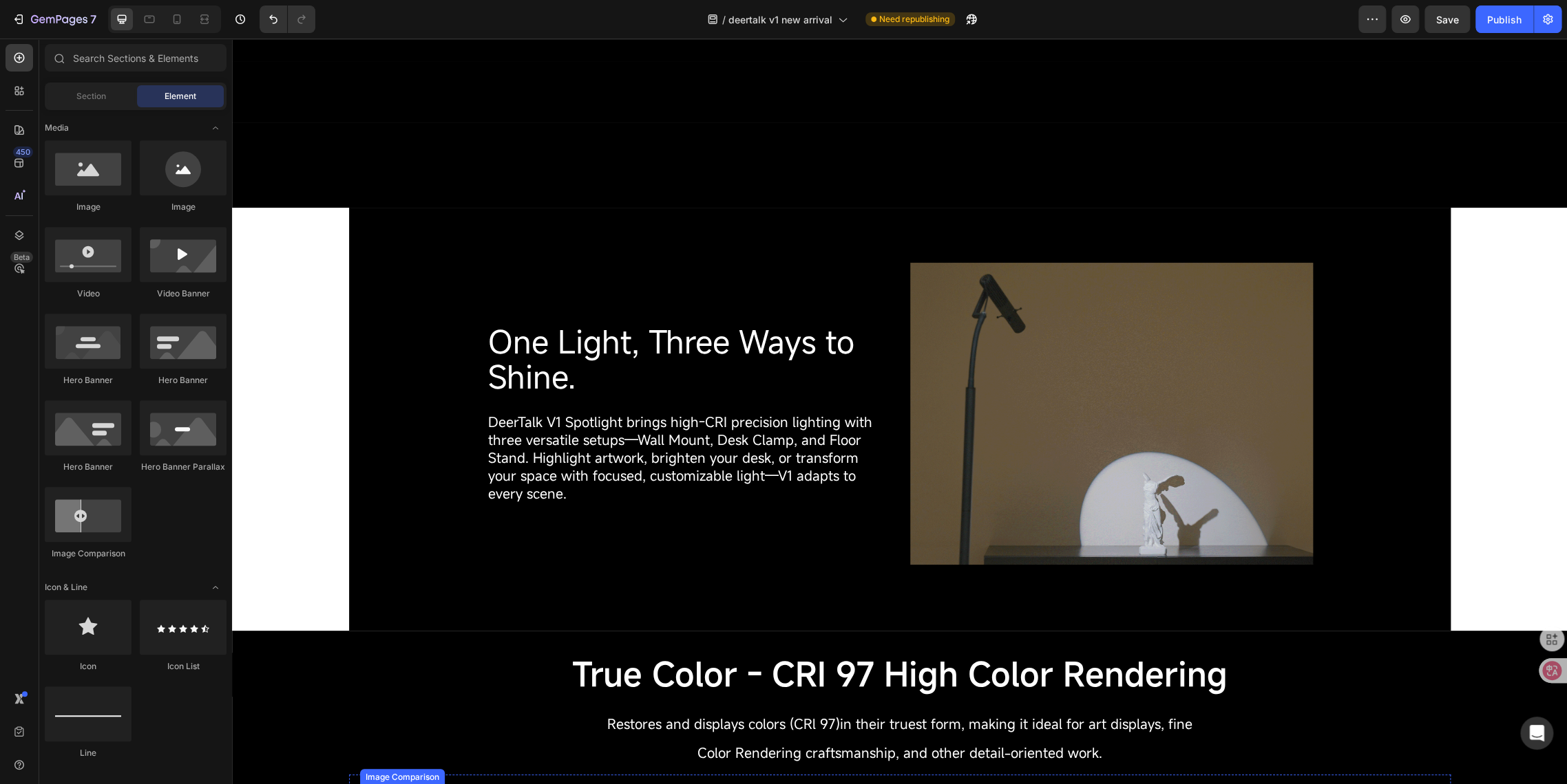
scroll to position [809, 0]
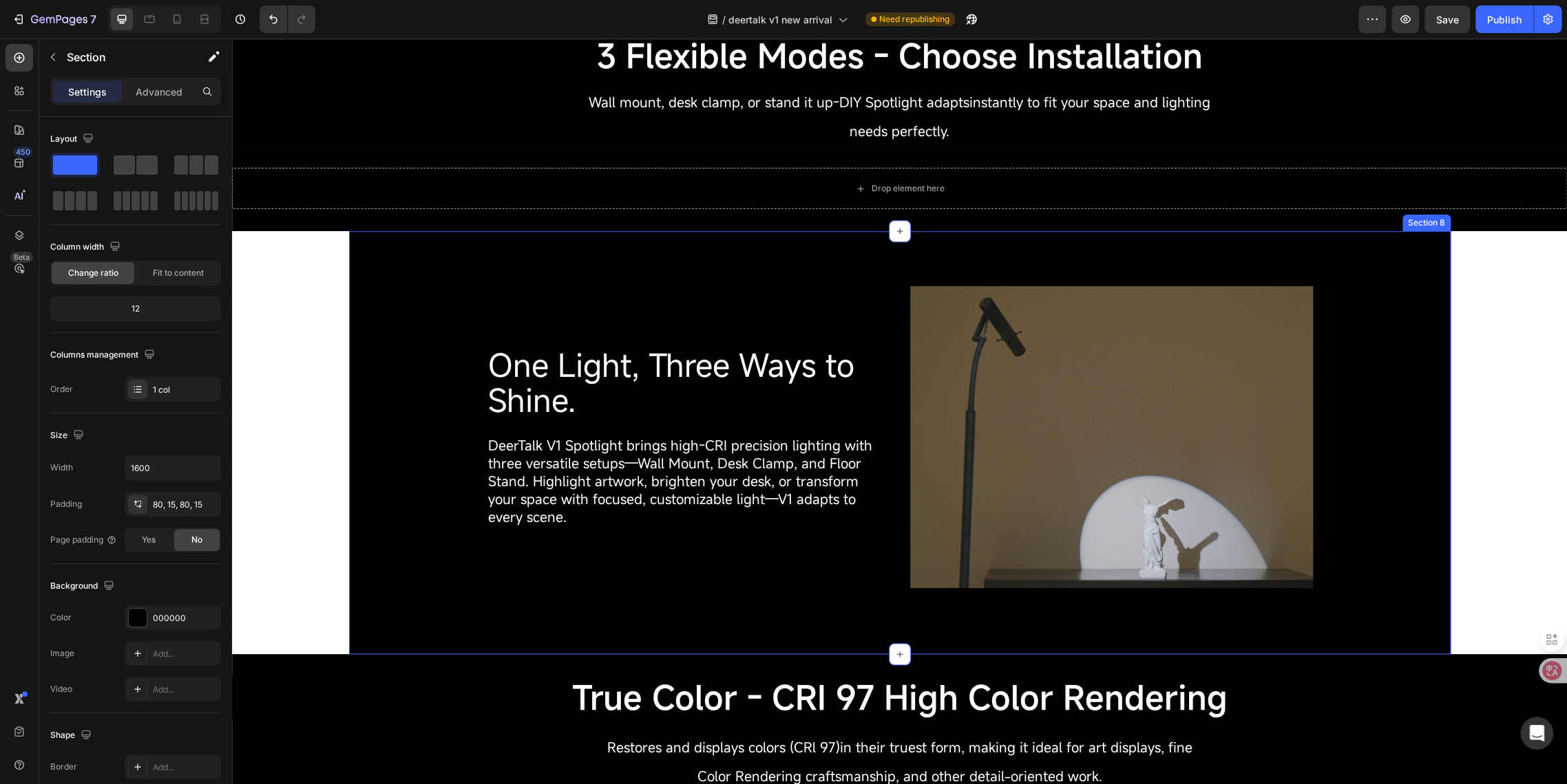
click at [455, 483] on div "One Light, Three Ways to Shine. Heading DeerTalk V1 Spotlight brings high-CRI p…" at bounding box center [899, 442] width 1080 height 313
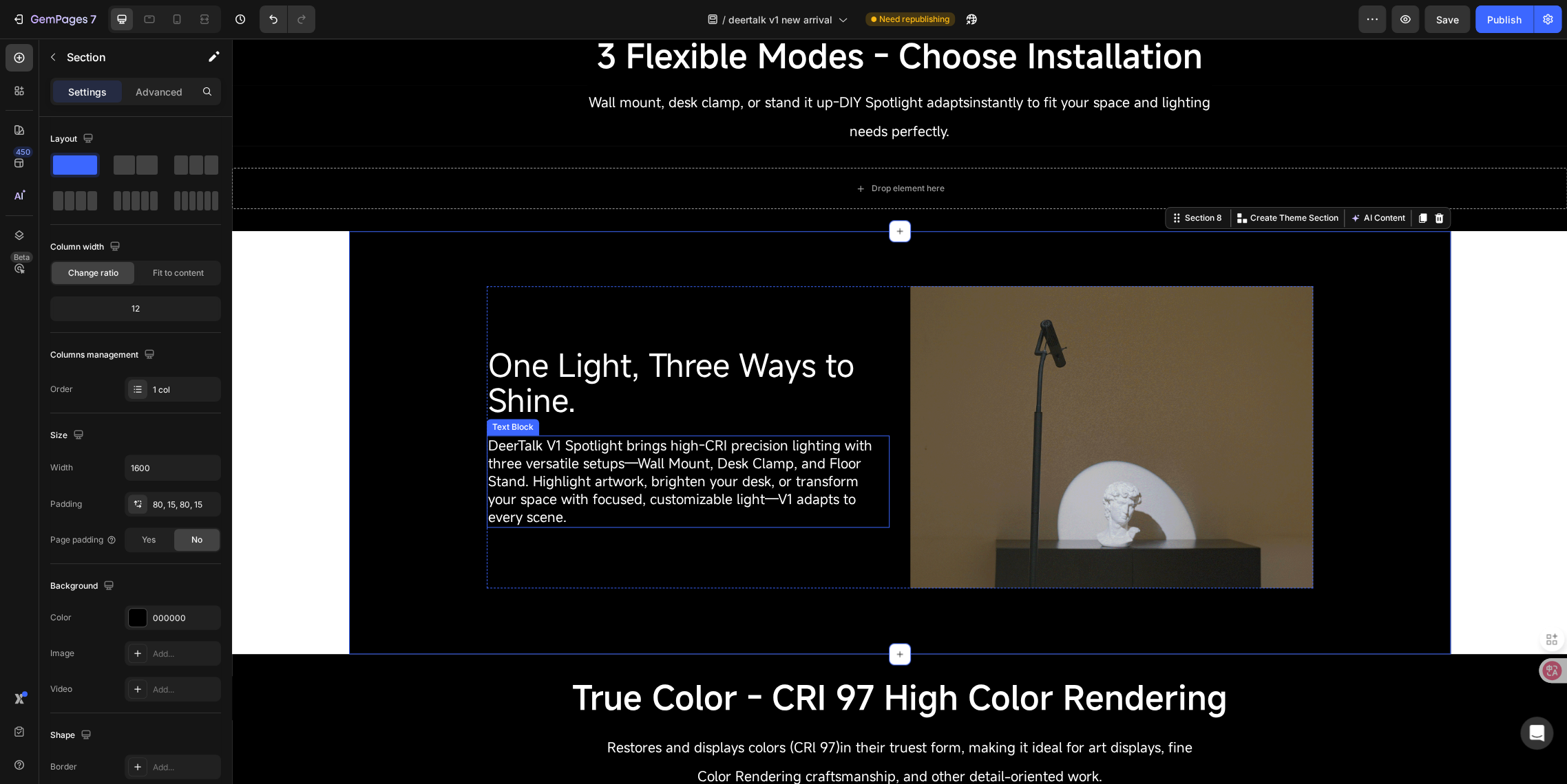
click at [587, 451] on span "DeerTalk V1 Spotlight brings high-CRI precision lighting with three versatile s…" at bounding box center [680, 482] width 384 height 90
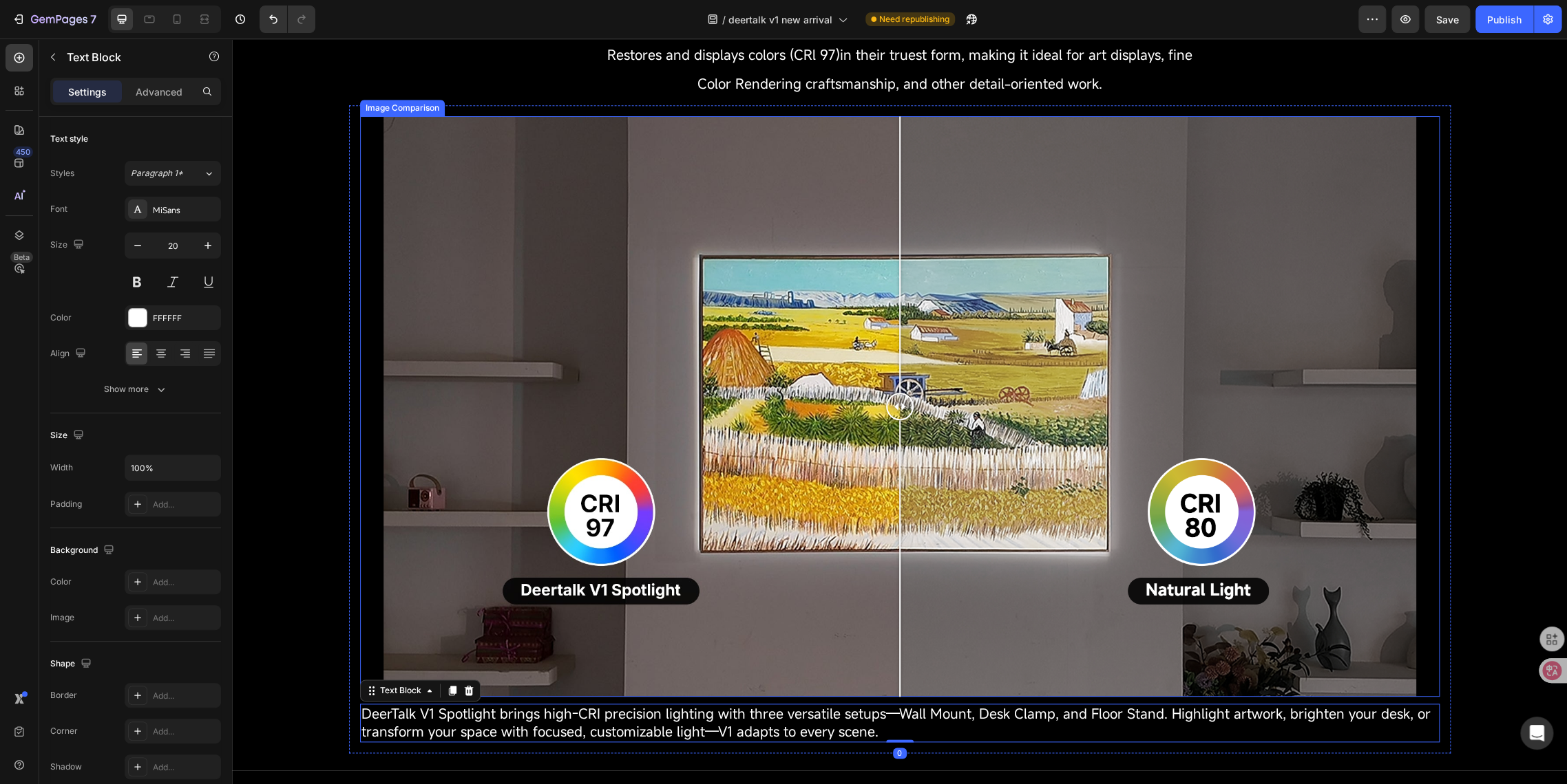
scroll to position [378, 0]
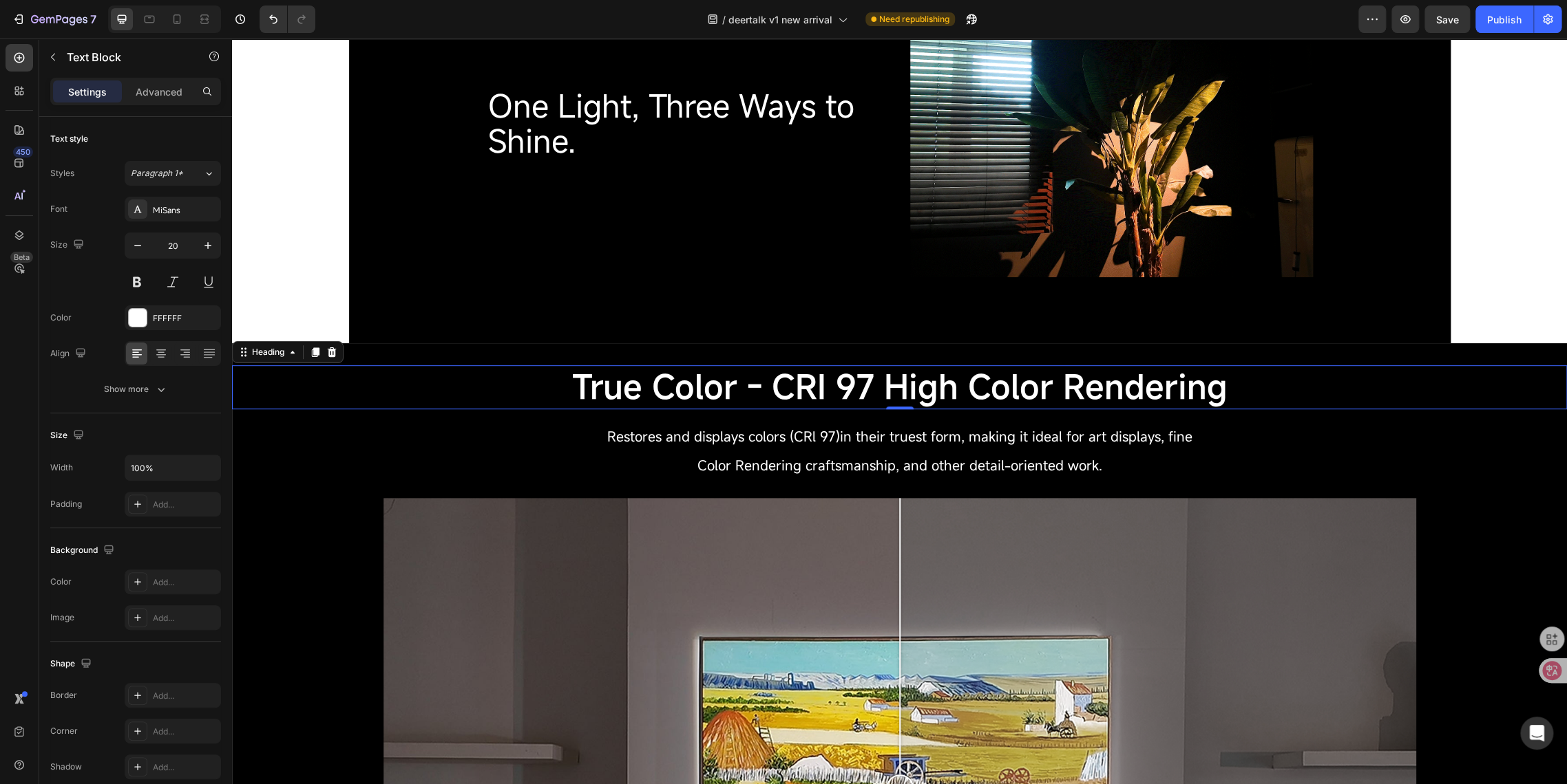
click at [459, 408] on h2 "True Color - CRI 97 High Color Rendering" at bounding box center [898, 388] width 1334 height 44
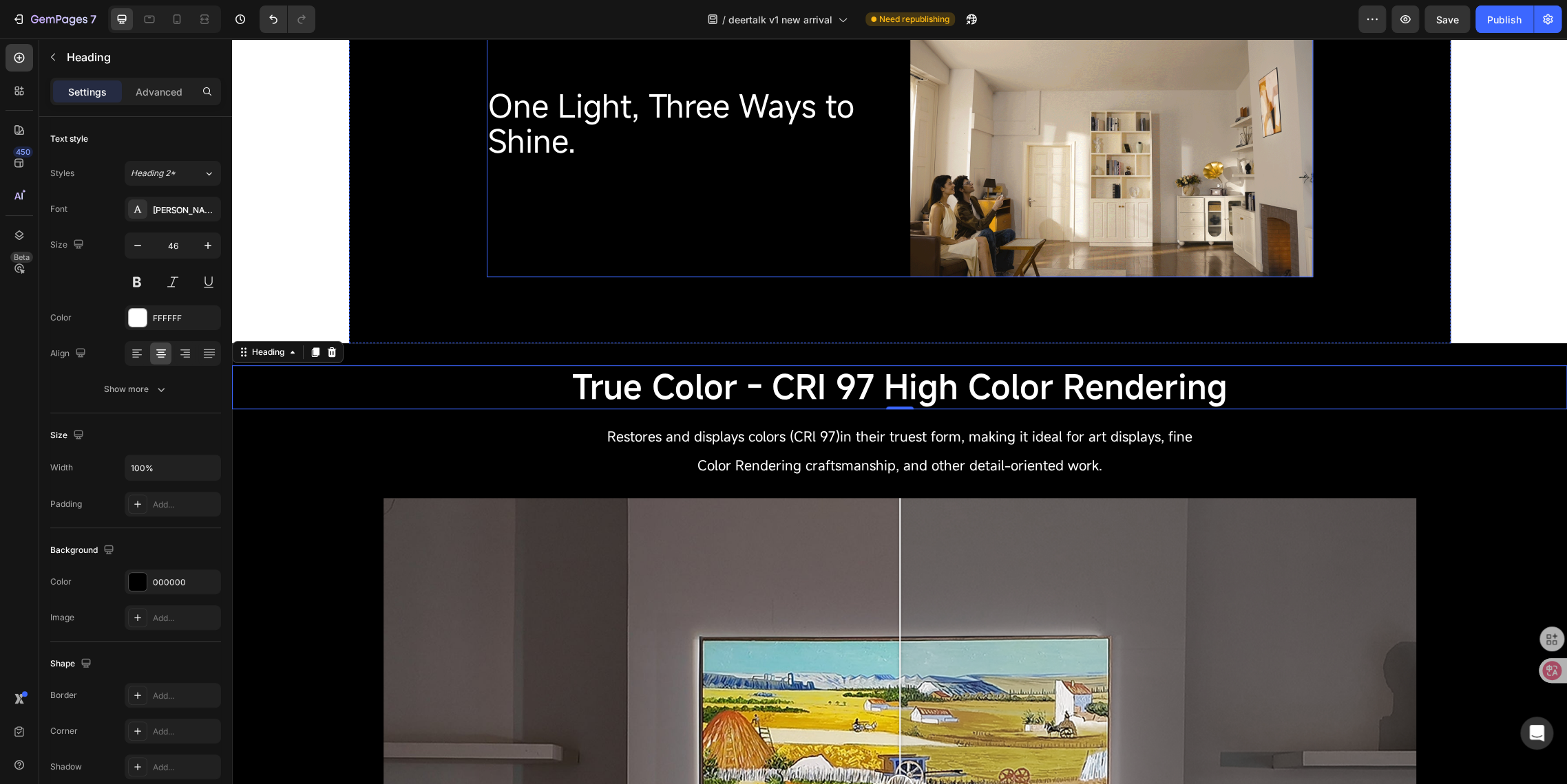
click at [522, 247] on div "One Light, Three Ways to Shine. Heading" at bounding box center [688, 125] width 402 height 302
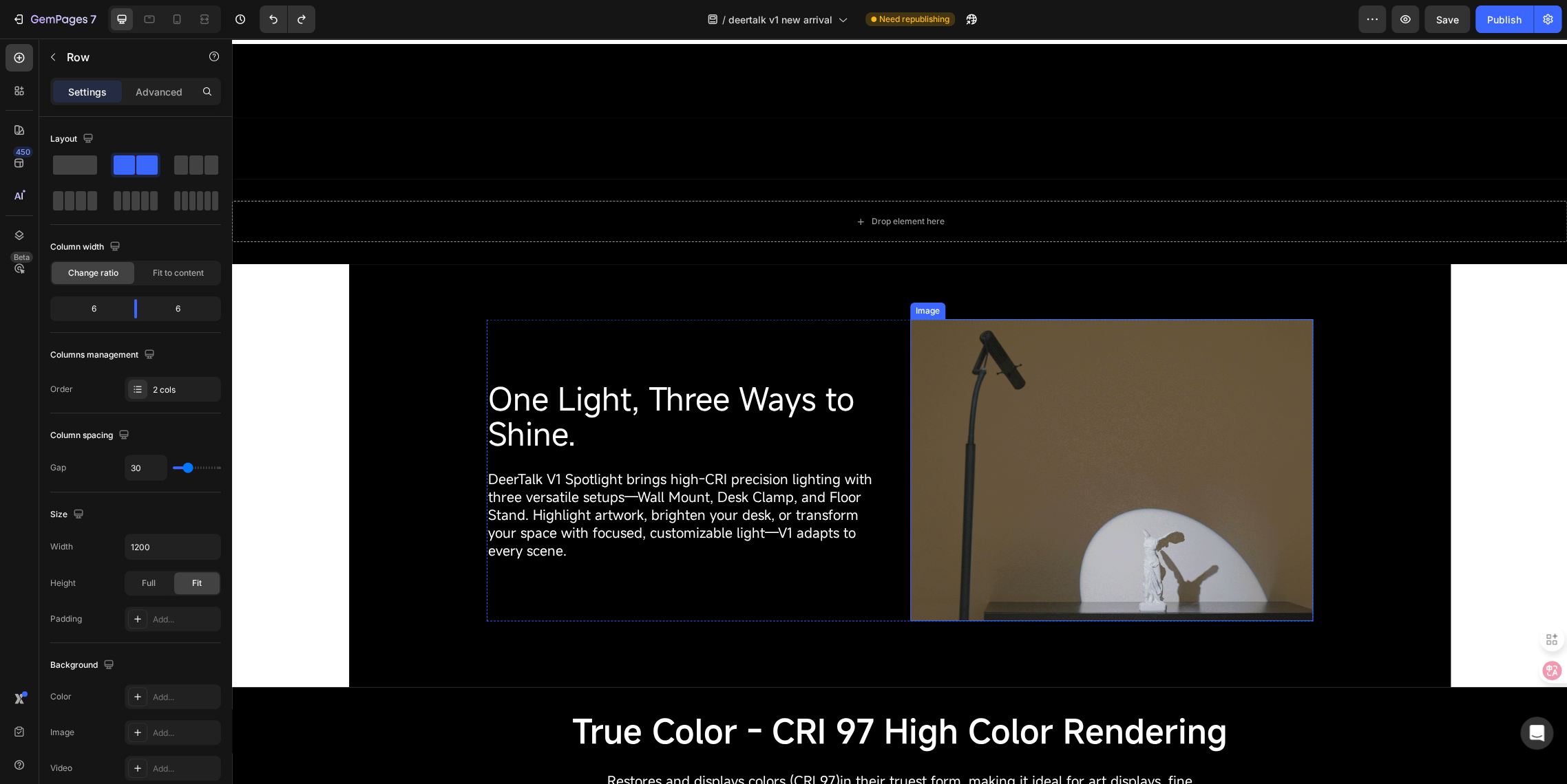
scroll to position [1681, 0]
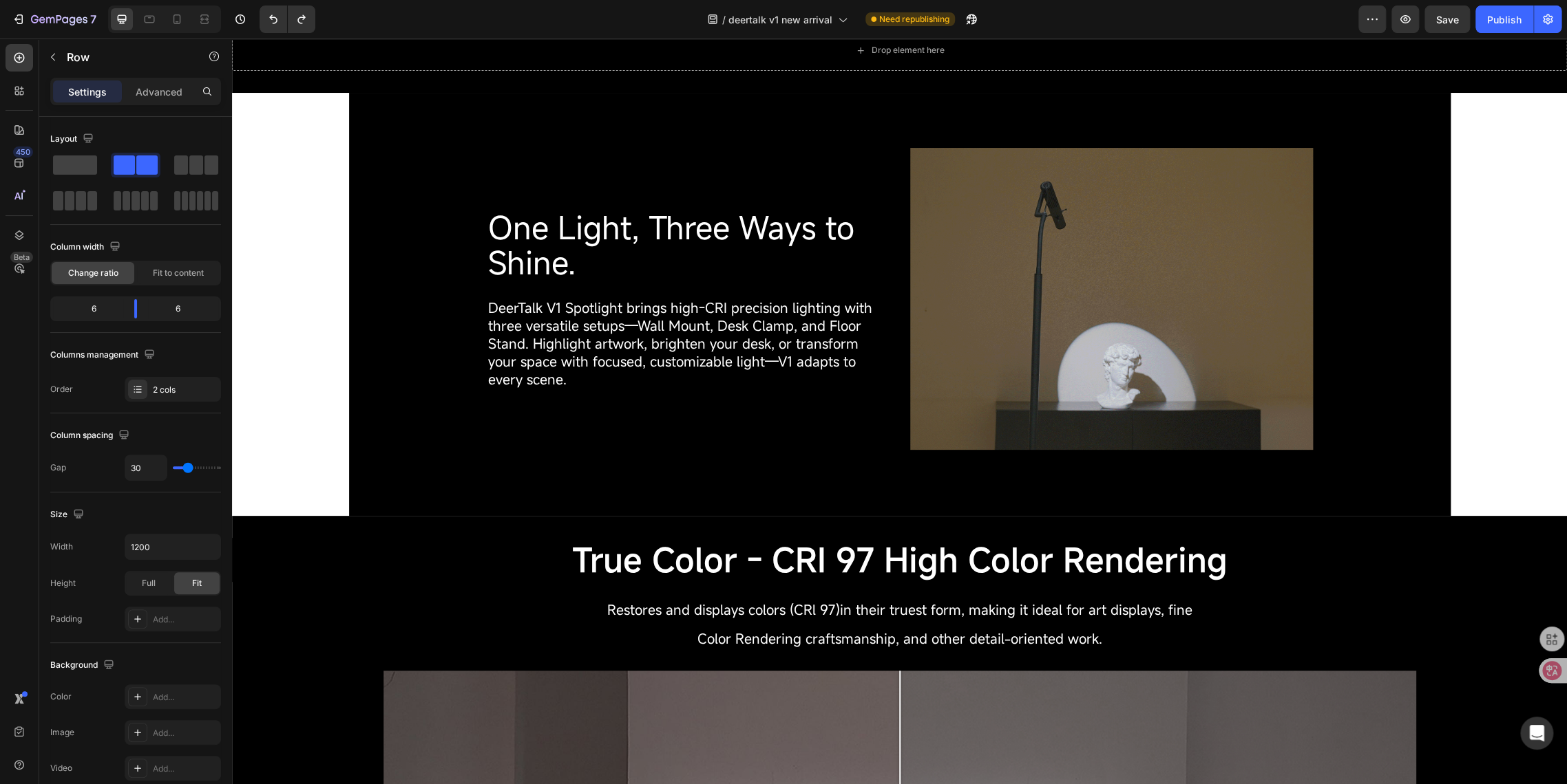
click at [897, 447] on div "One Light, Three Ways to Shine. Heading DeerTalk V1 Spotlight brings high-CRI p…" at bounding box center [899, 299] width 826 height 302
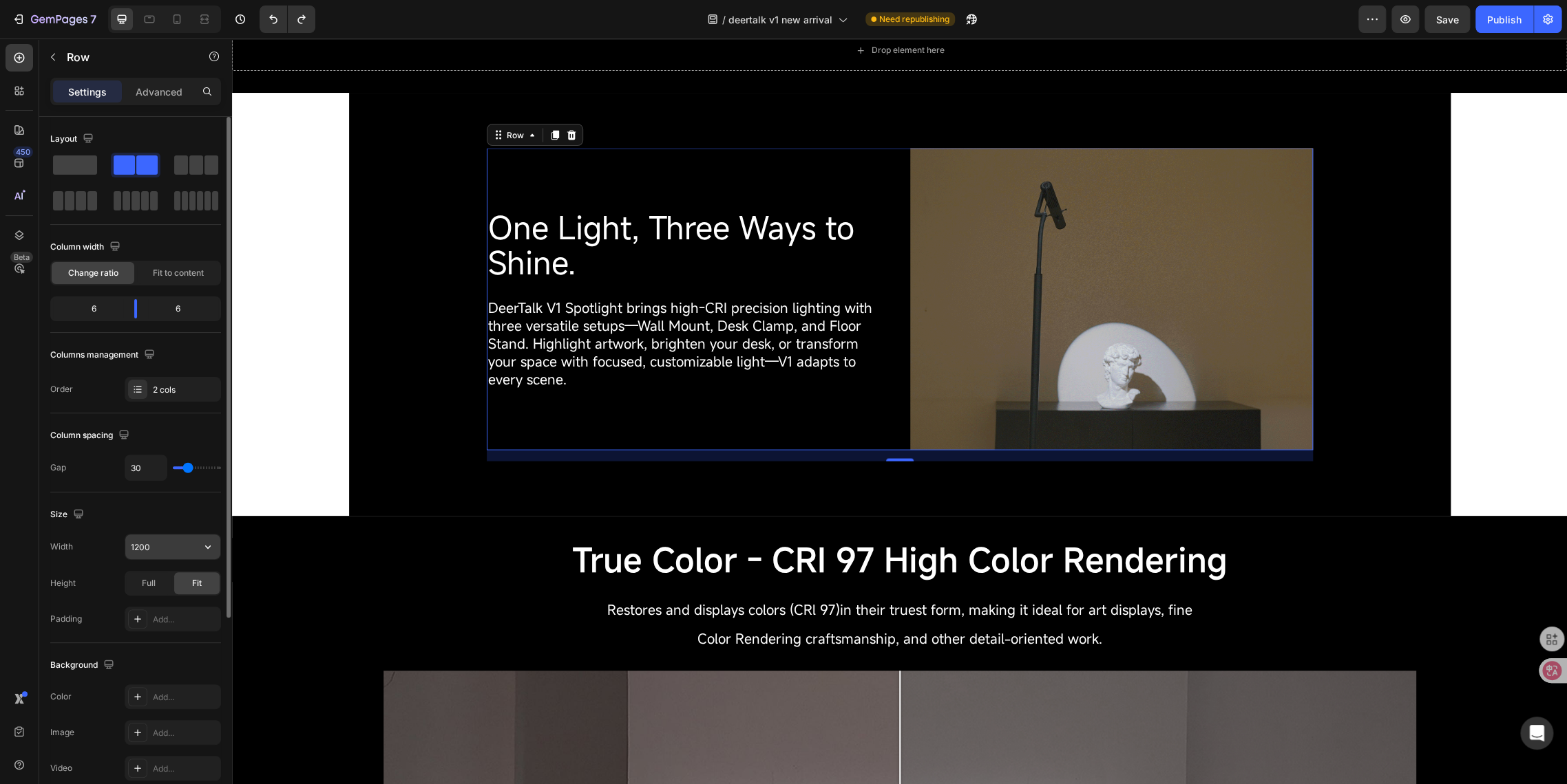
click at [136, 542] on input "1200" at bounding box center [172, 547] width 95 height 25
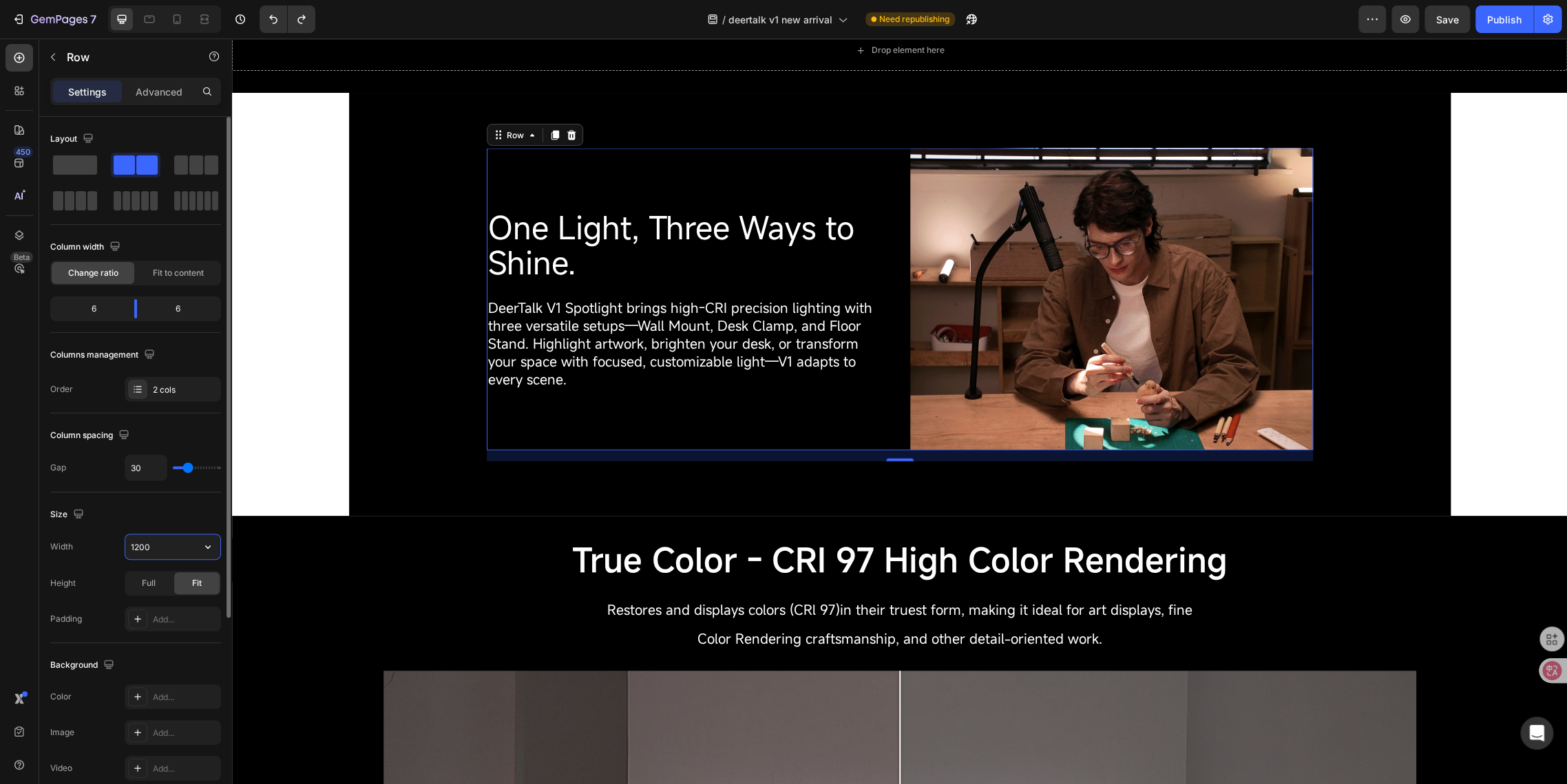
click at [138, 545] on input "1200" at bounding box center [172, 547] width 95 height 25
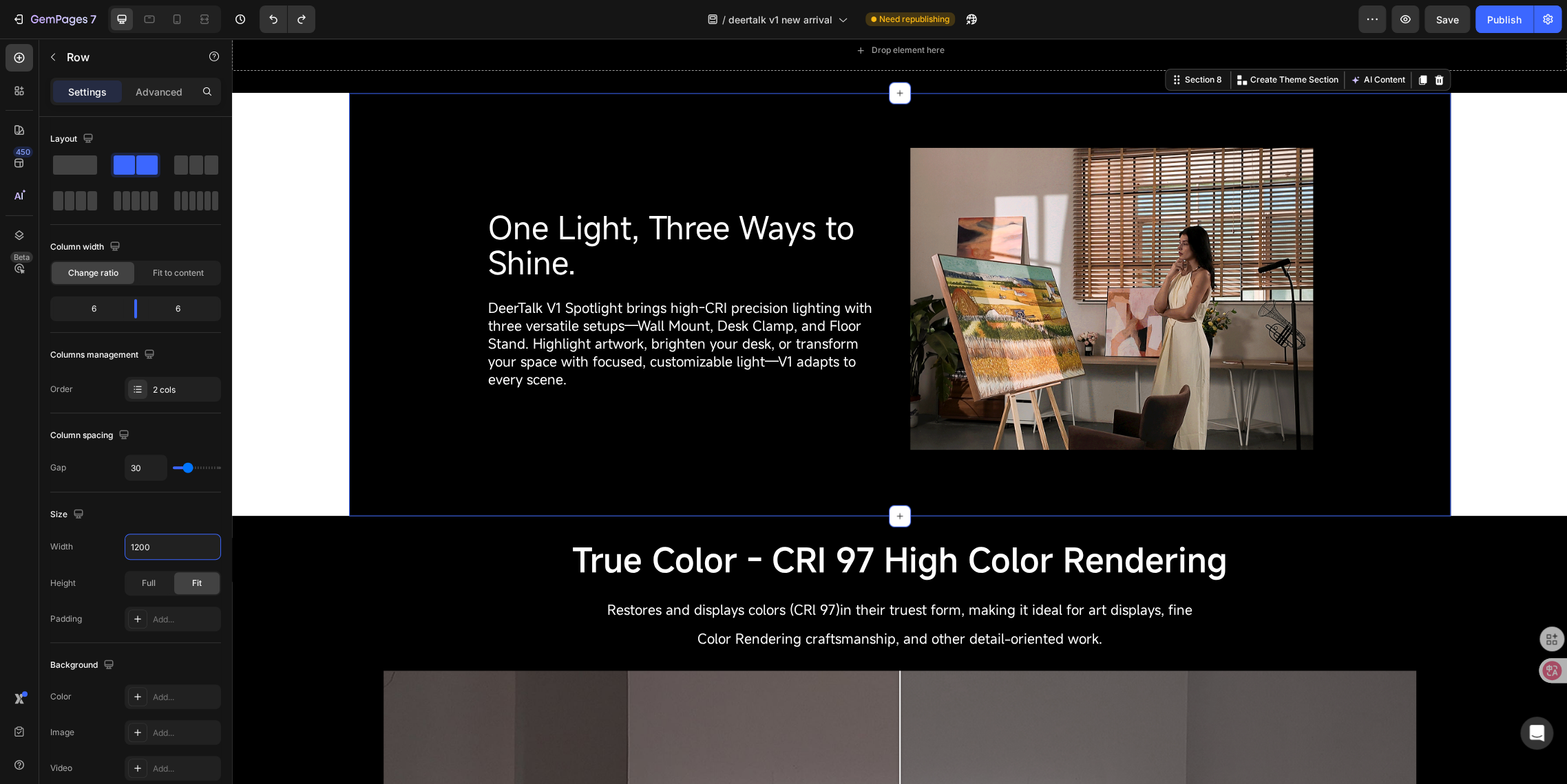
click at [375, 470] on div "One Light, Three Ways to Shine. Heading DeerTalk V1 Spotlight brings high-CRI p…" at bounding box center [899, 304] width 1101 height 423
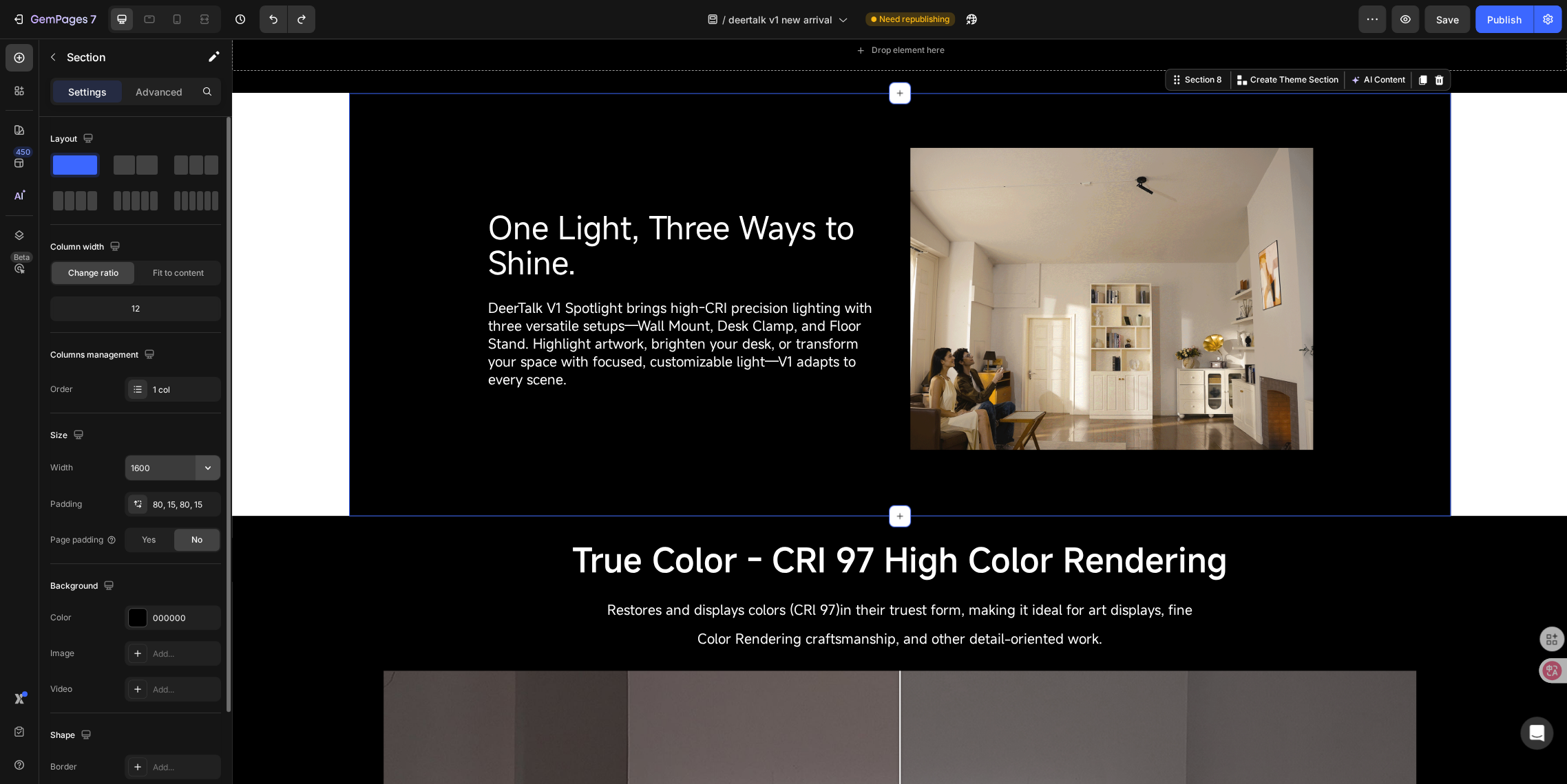
click at [204, 463] on icon "button" at bounding box center [208, 467] width 13 height 13
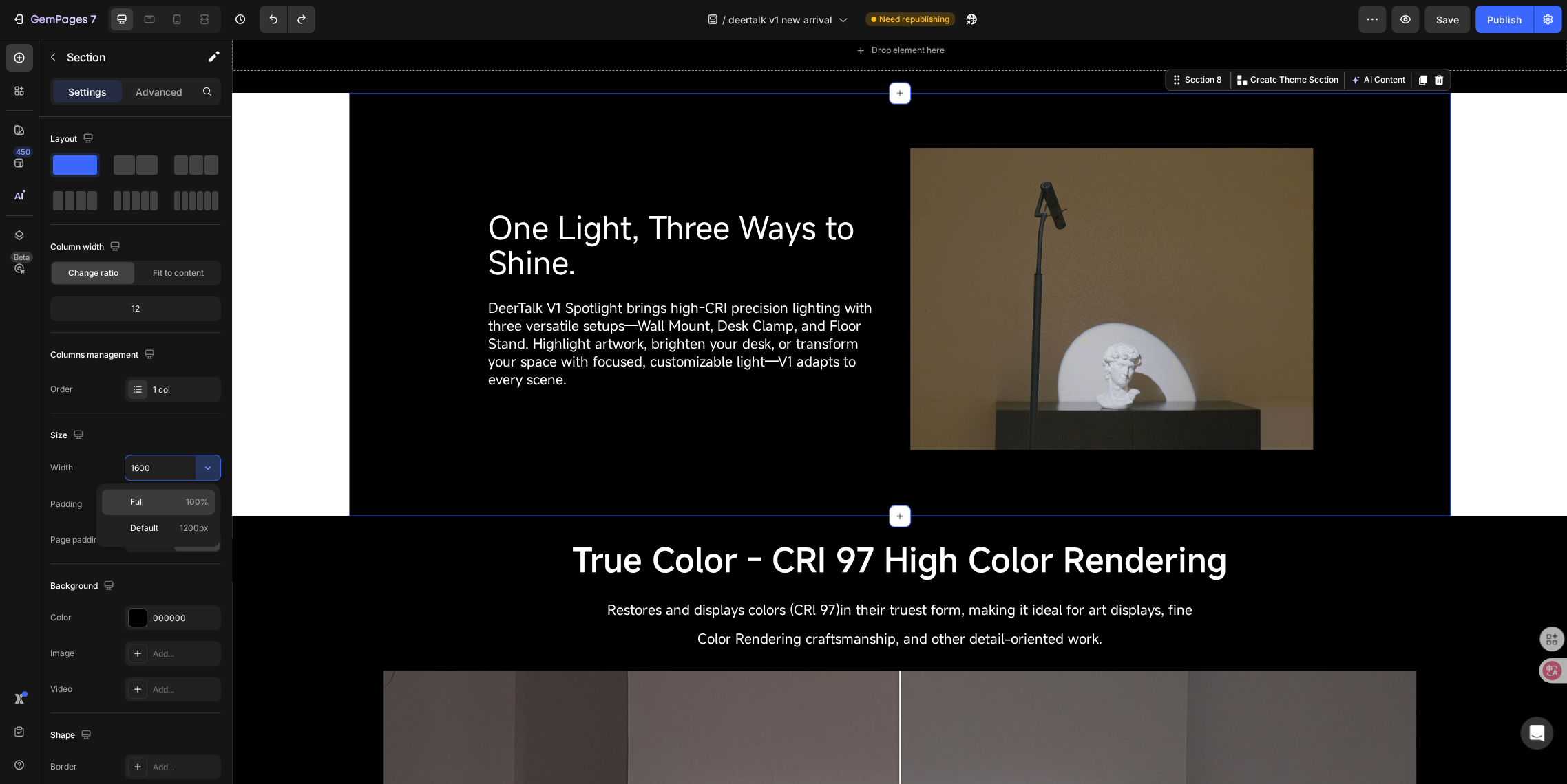
click at [143, 503] on span "Full" at bounding box center [137, 502] width 13 height 12
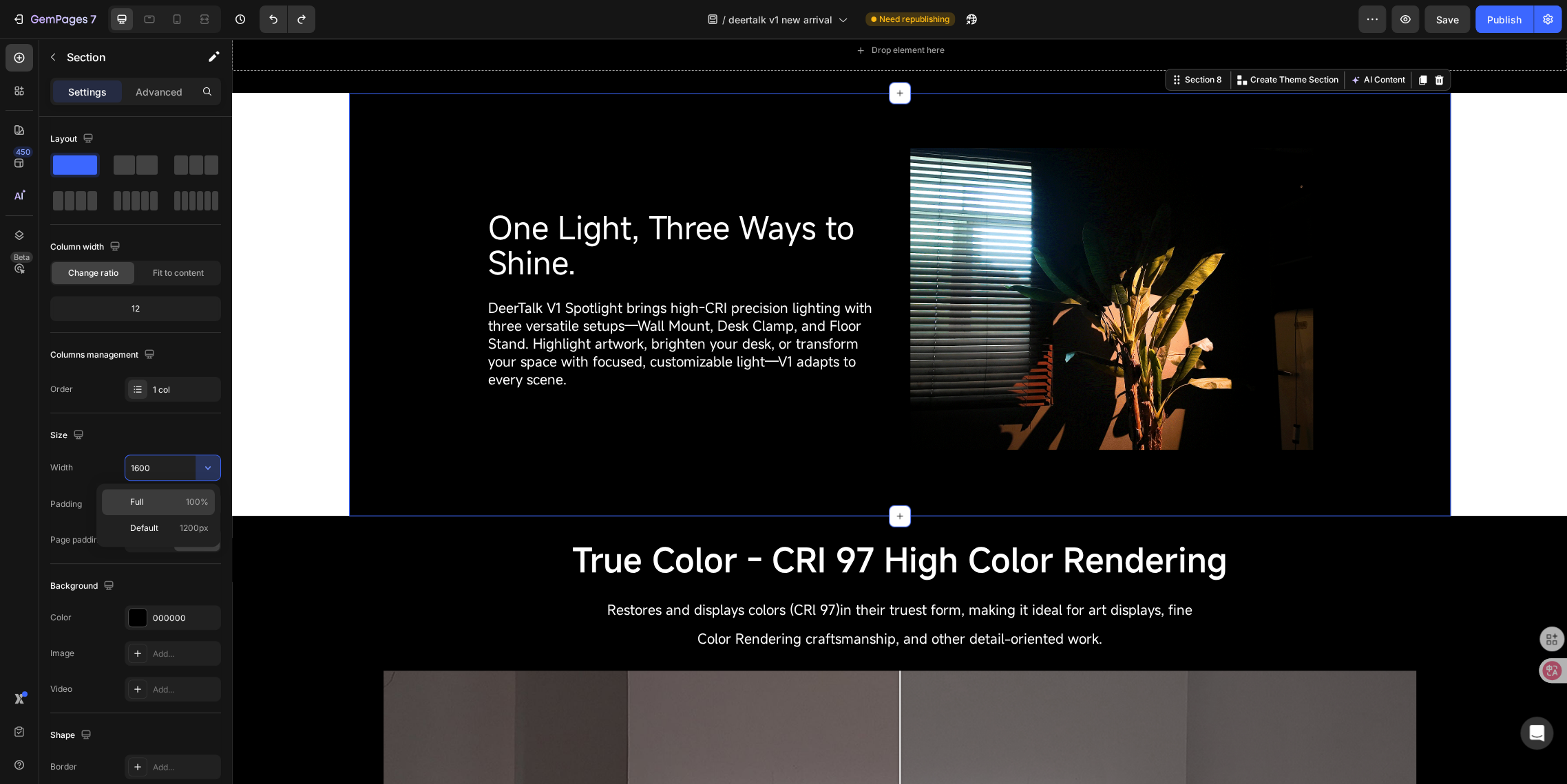
type input "100%"
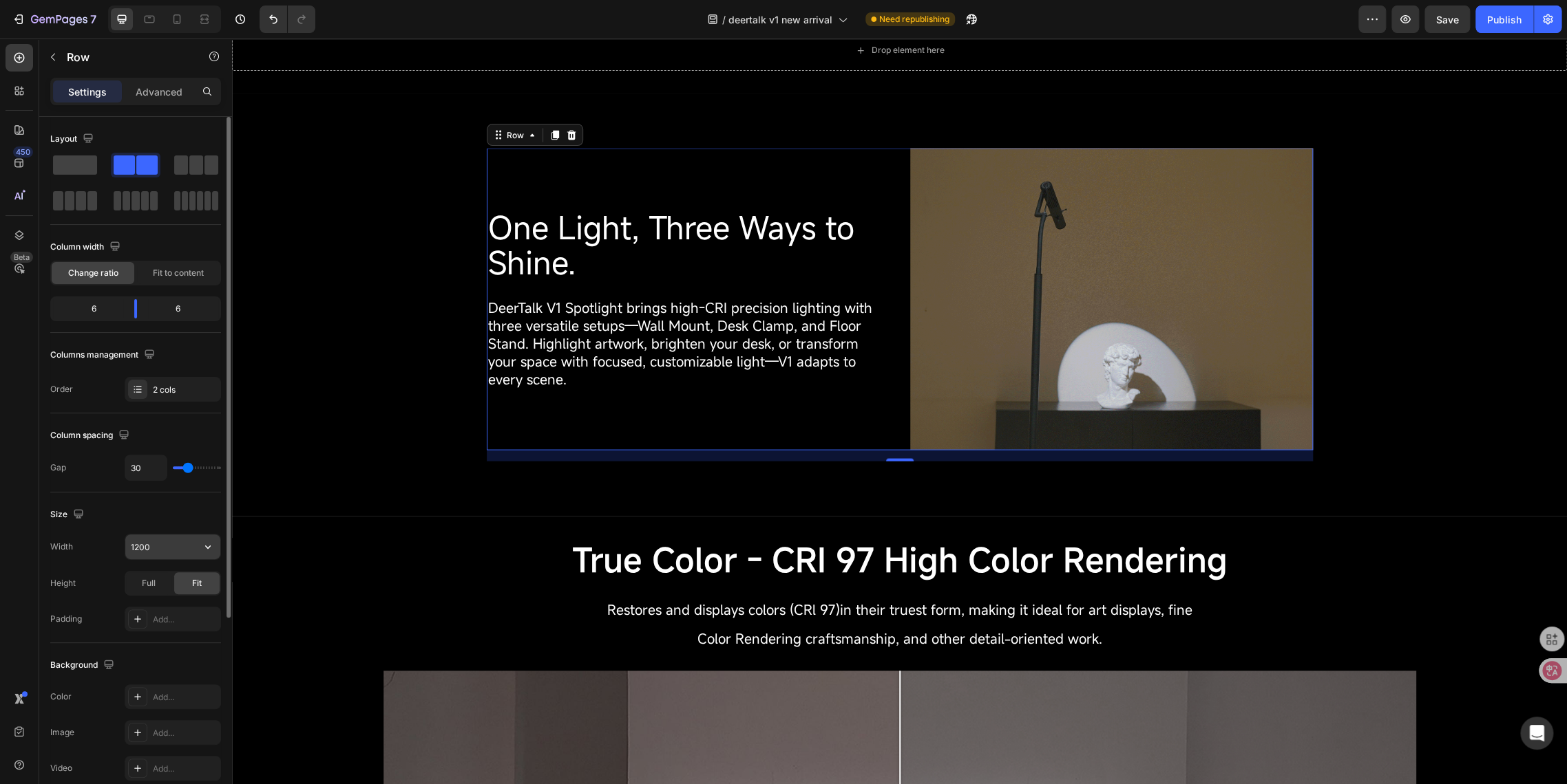
click at [138, 542] on input "1200" at bounding box center [172, 547] width 95 height 25
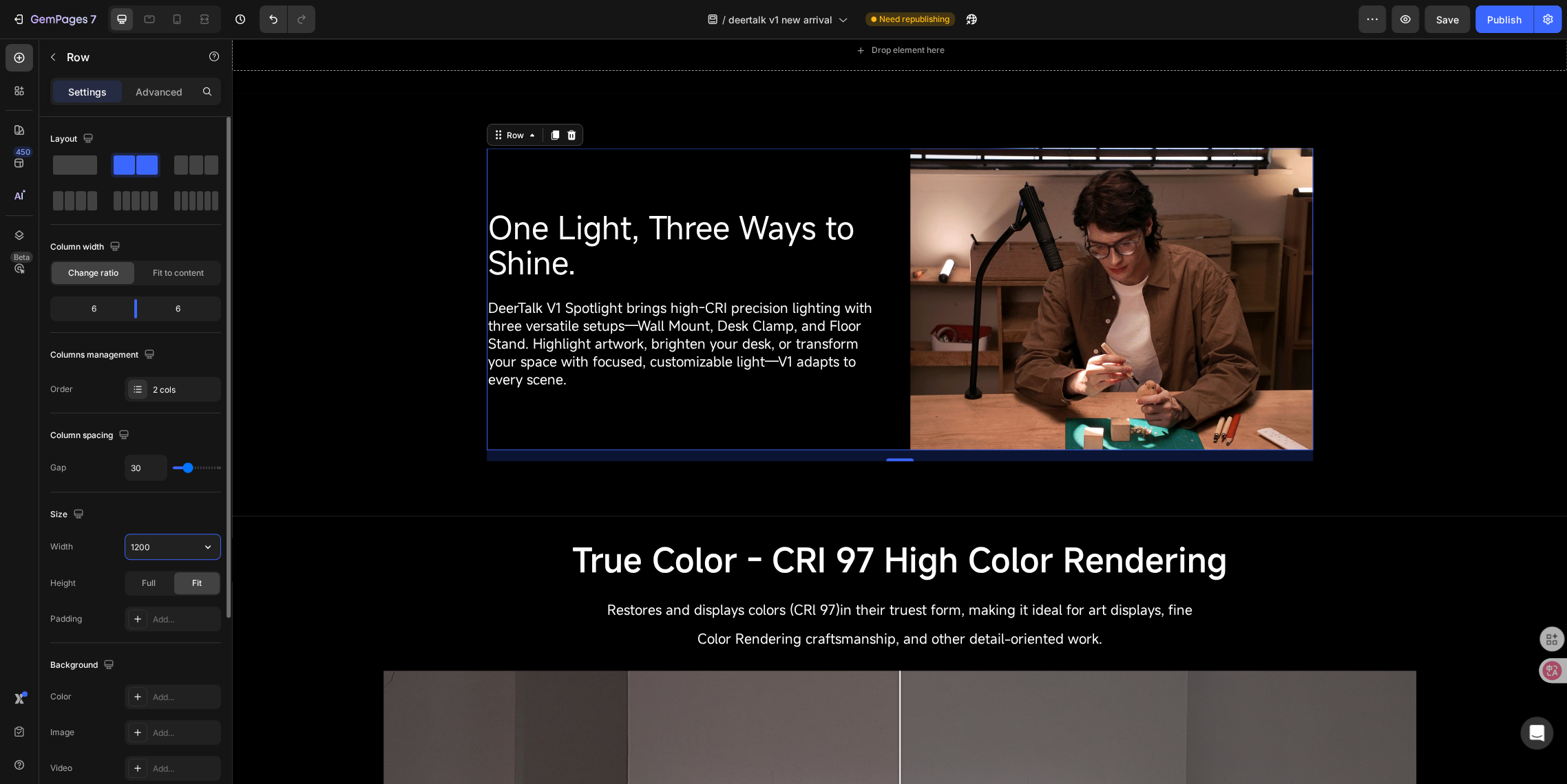
click at [138, 543] on input "1200" at bounding box center [172, 547] width 95 height 25
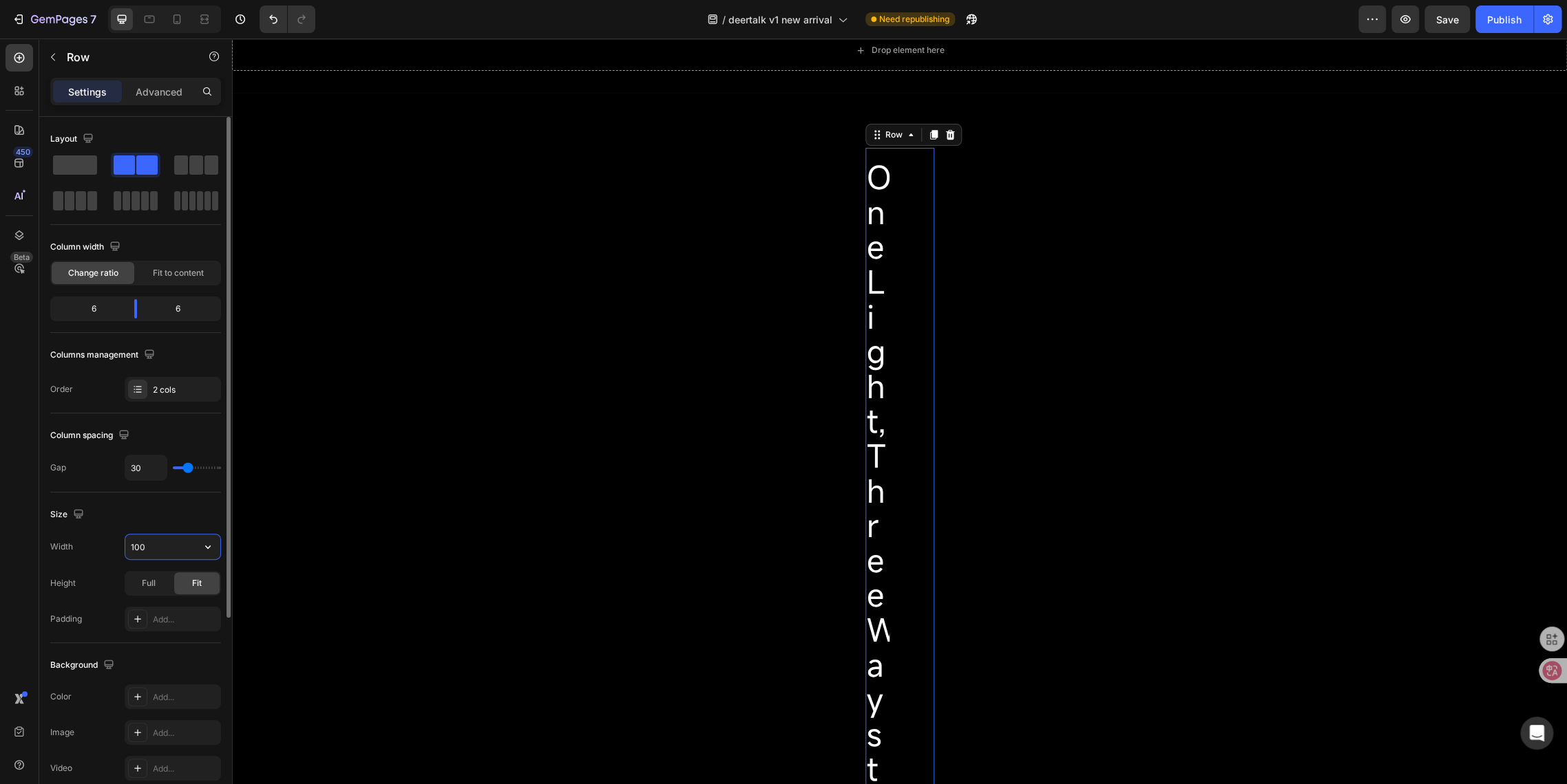
type input "1600"
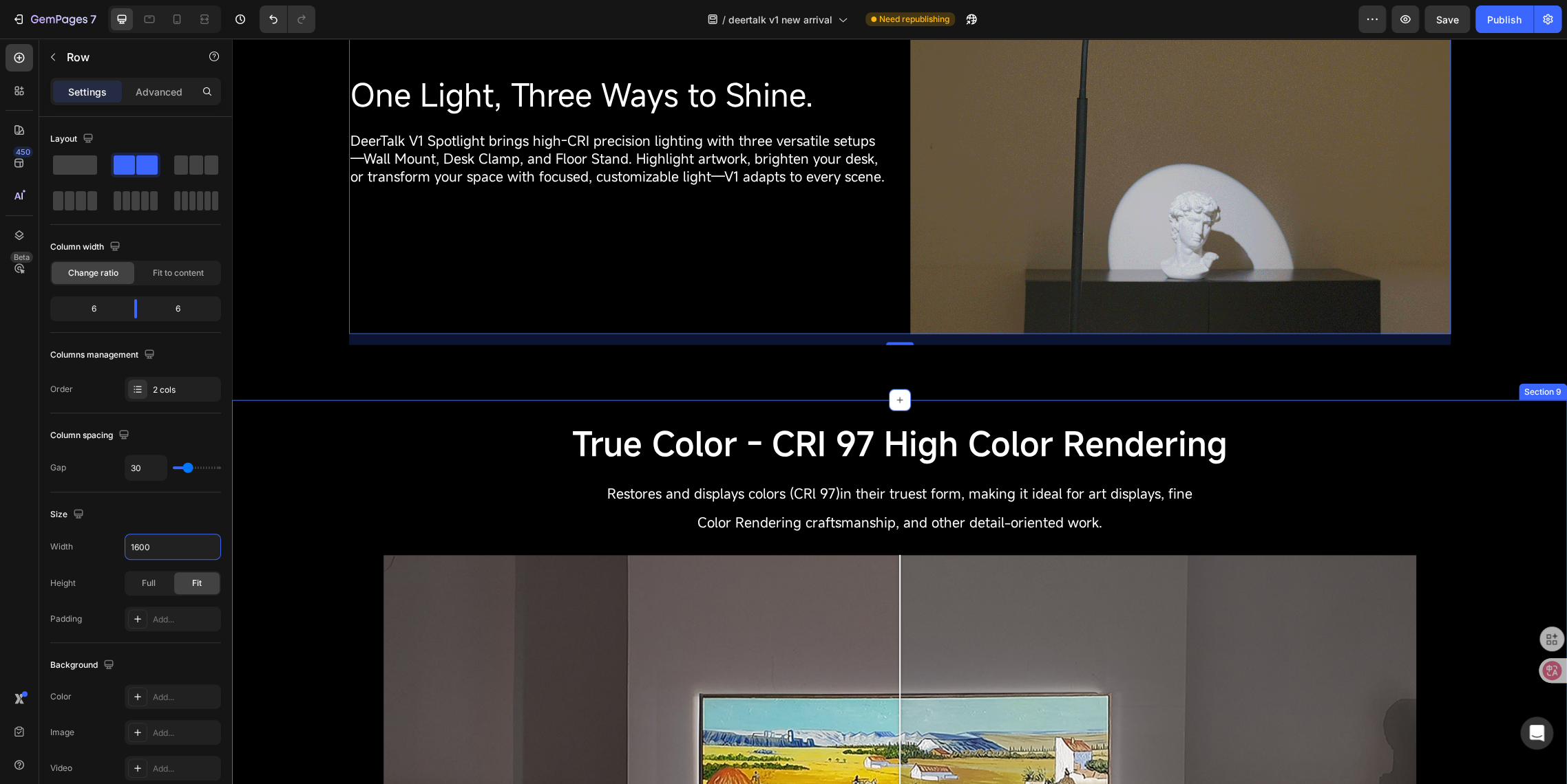
scroll to position [1911, 0]
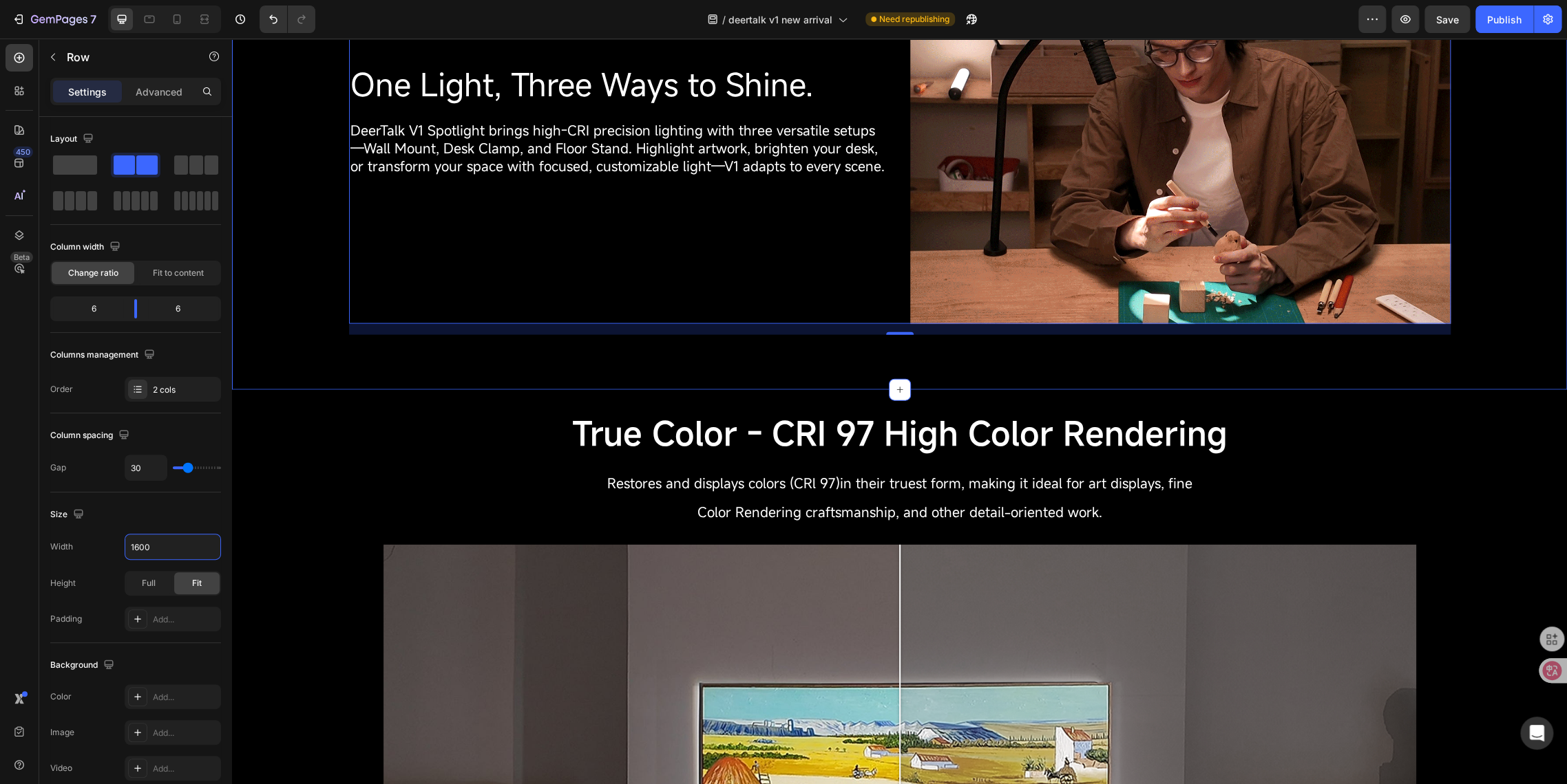
click at [429, 374] on div "One Light, Three Ways to Shine. Heading DeerTalk V1 Spotlight brings high-CRI p…" at bounding box center [898, 127] width 1334 height 526
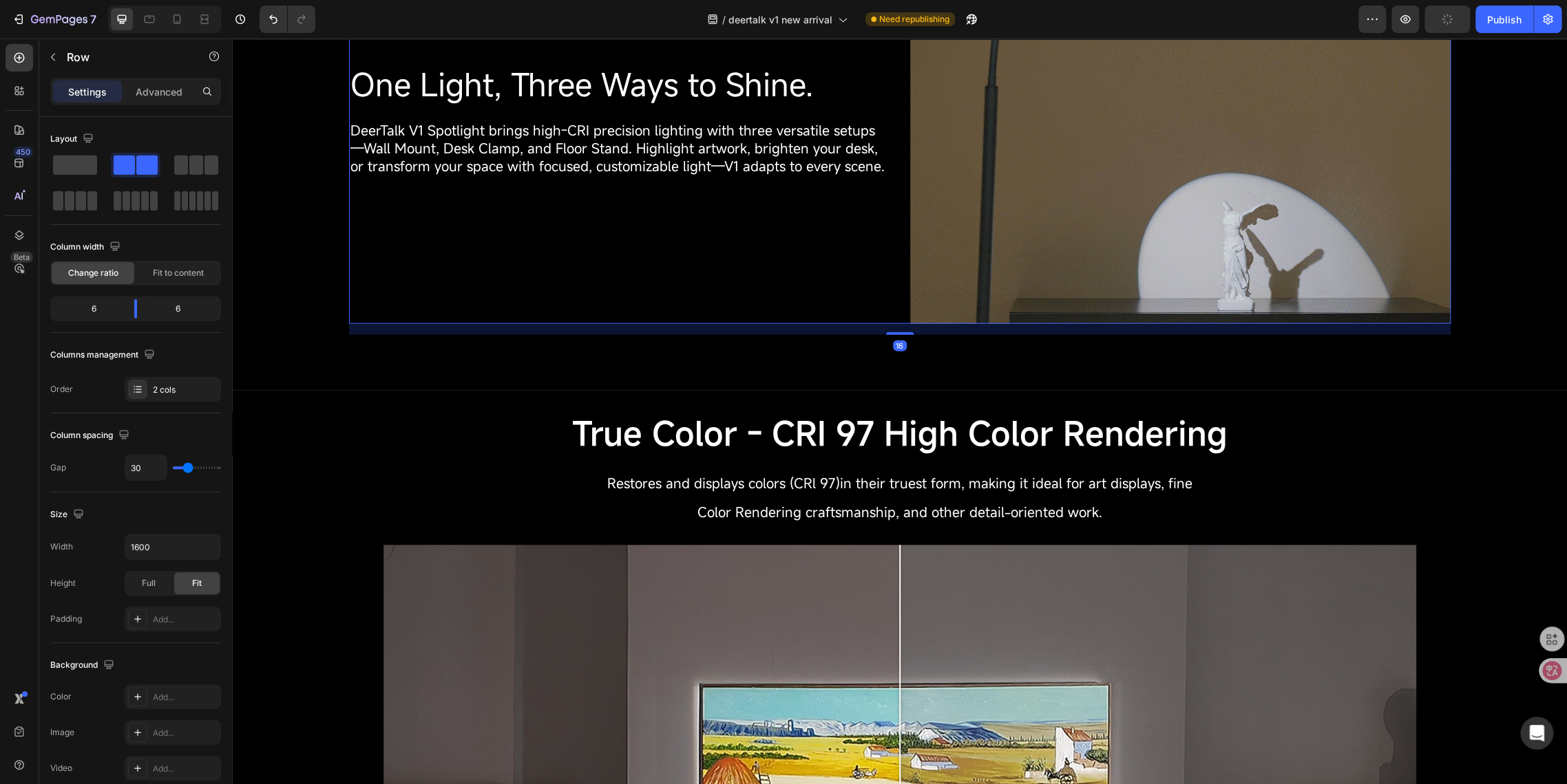
click at [408, 302] on div "One Light, Three Ways to Shine. Heading DeerTalk V1 Spotlight brings high-CRI p…" at bounding box center [619, 121] width 540 height 405
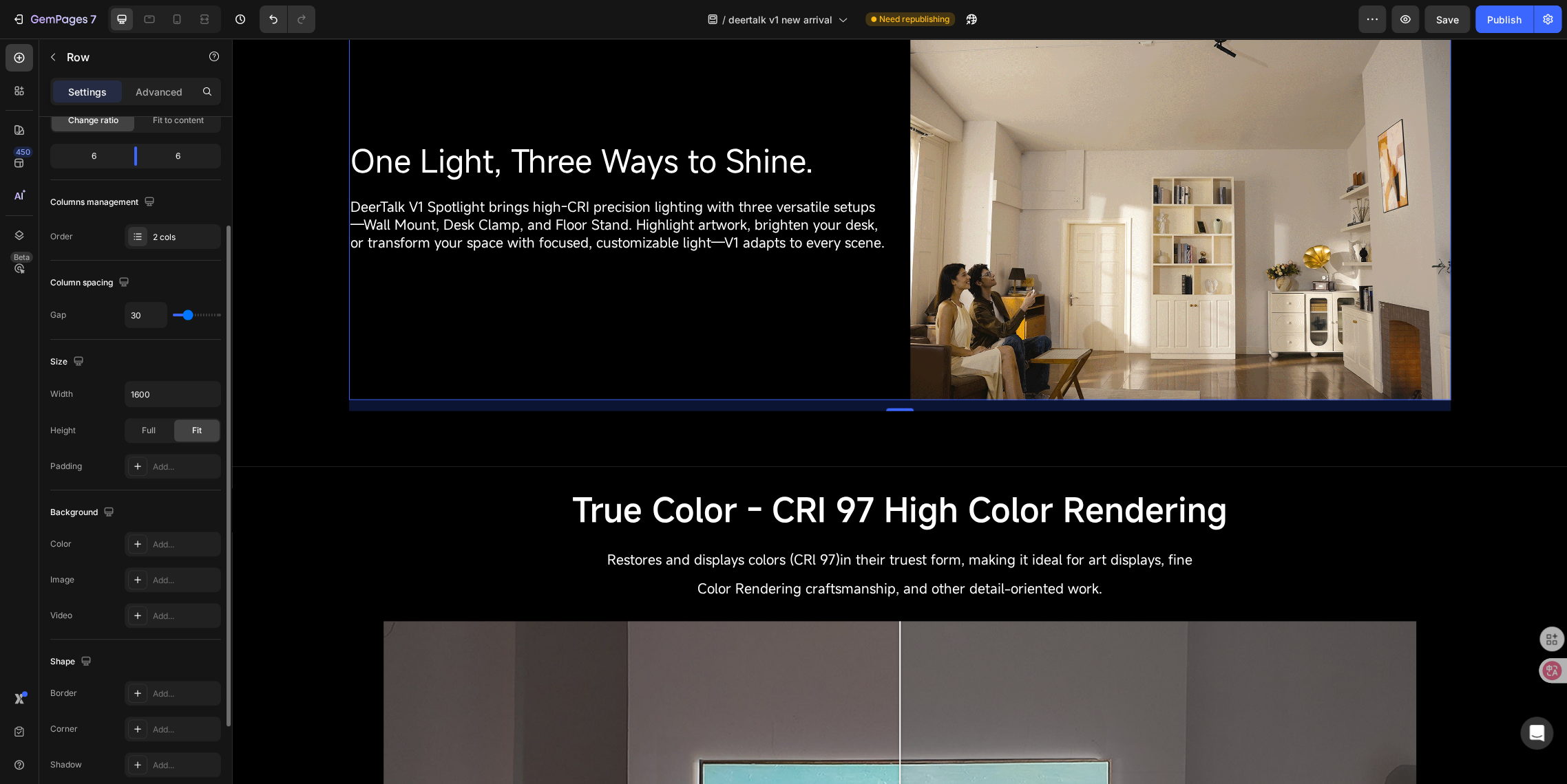
scroll to position [0, 0]
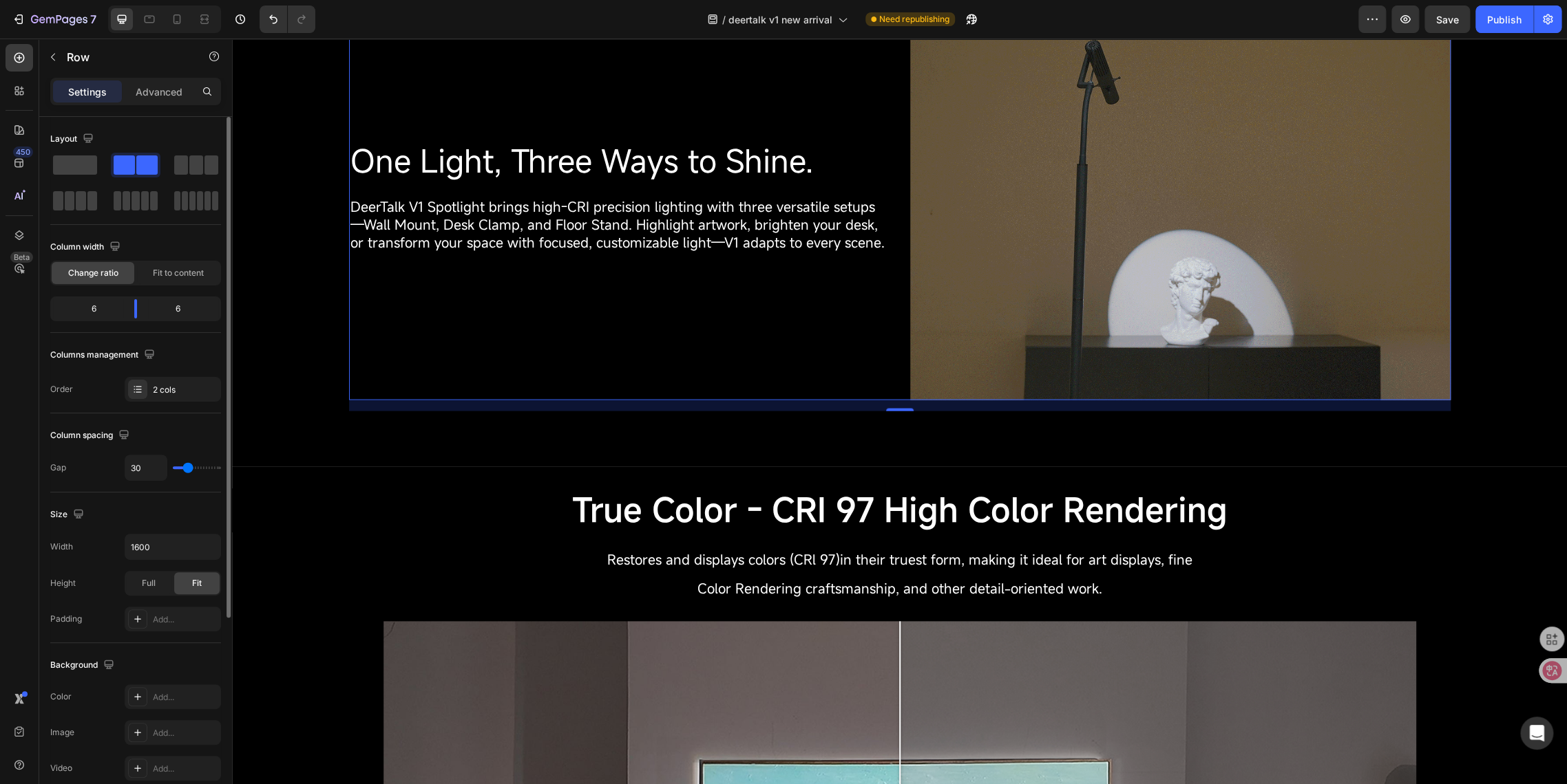
click at [155, 79] on div "Settings Advanced" at bounding box center [135, 91] width 170 height 28
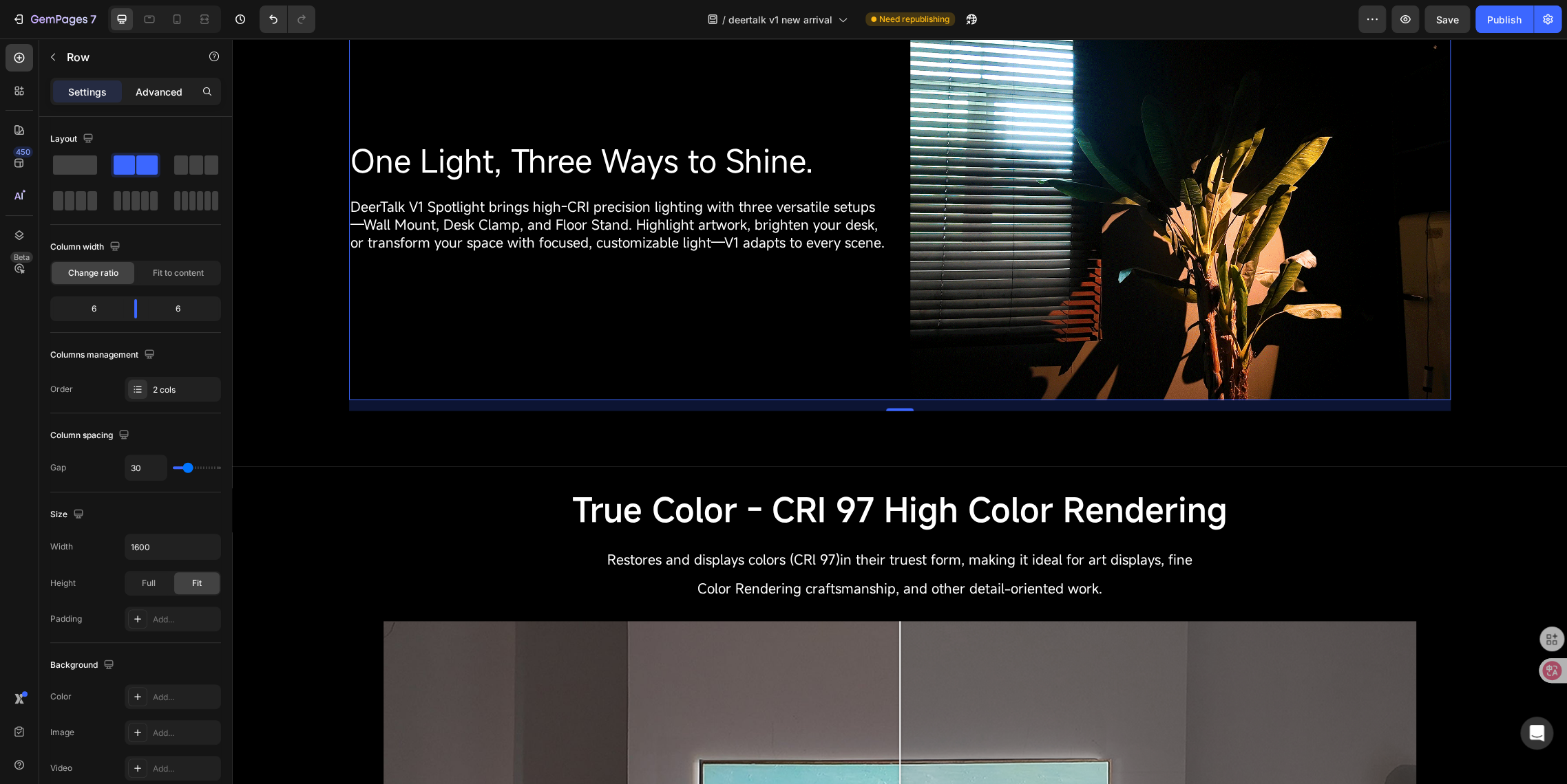
click at [155, 92] on p "Advanced" at bounding box center [159, 91] width 47 height 14
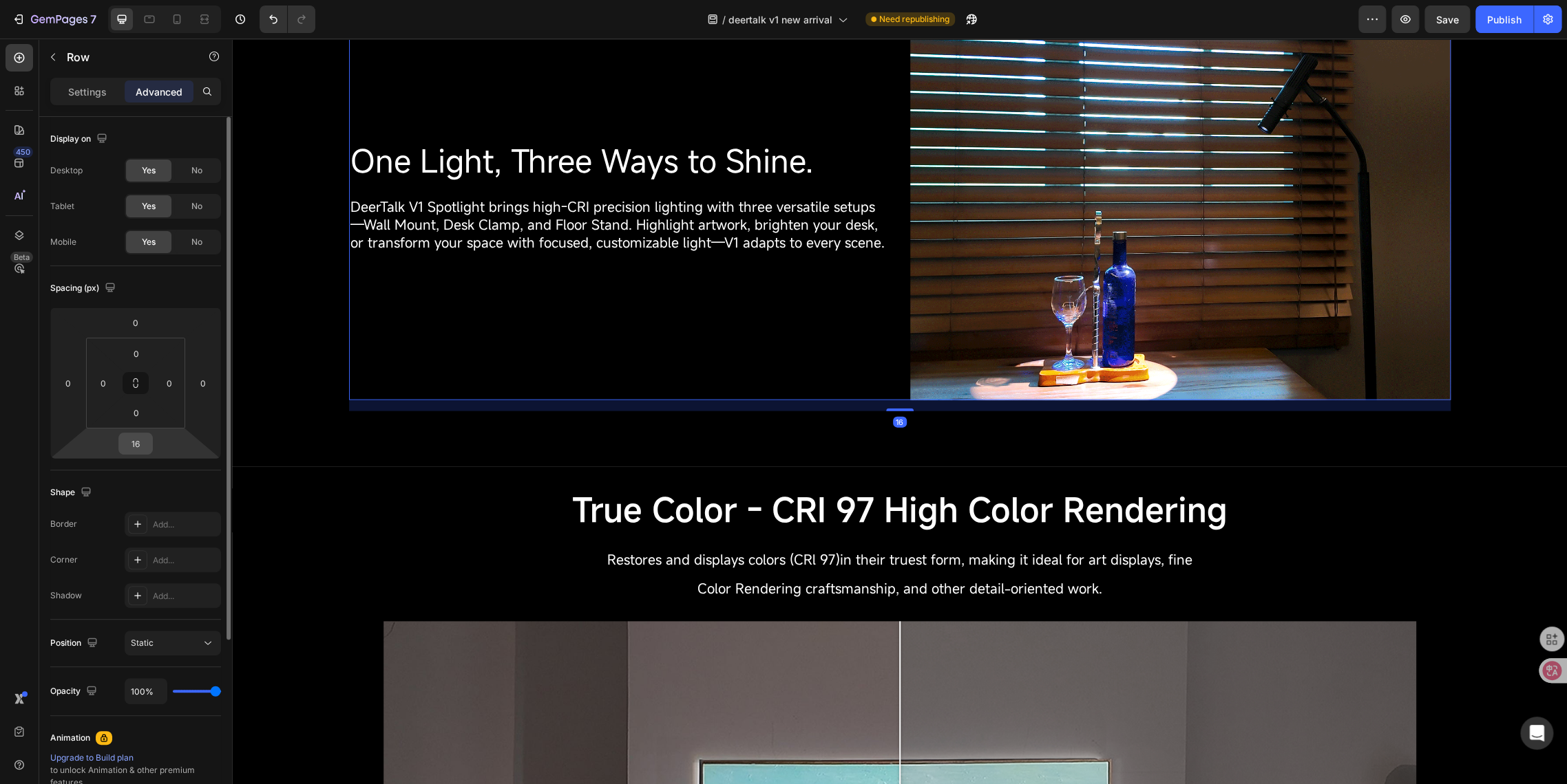
click at [135, 451] on input "16" at bounding box center [135, 444] width 28 height 21
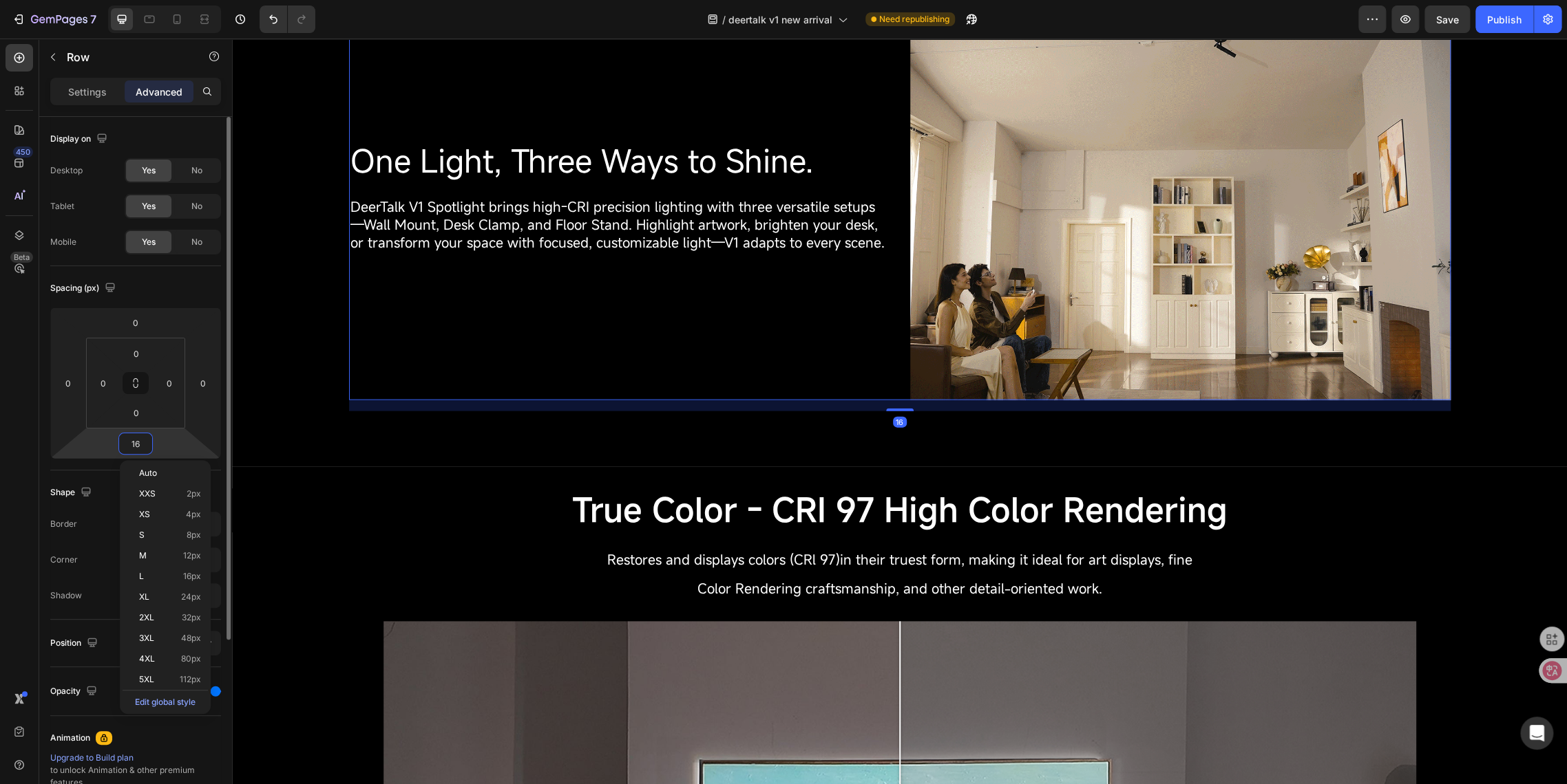
type input "0"
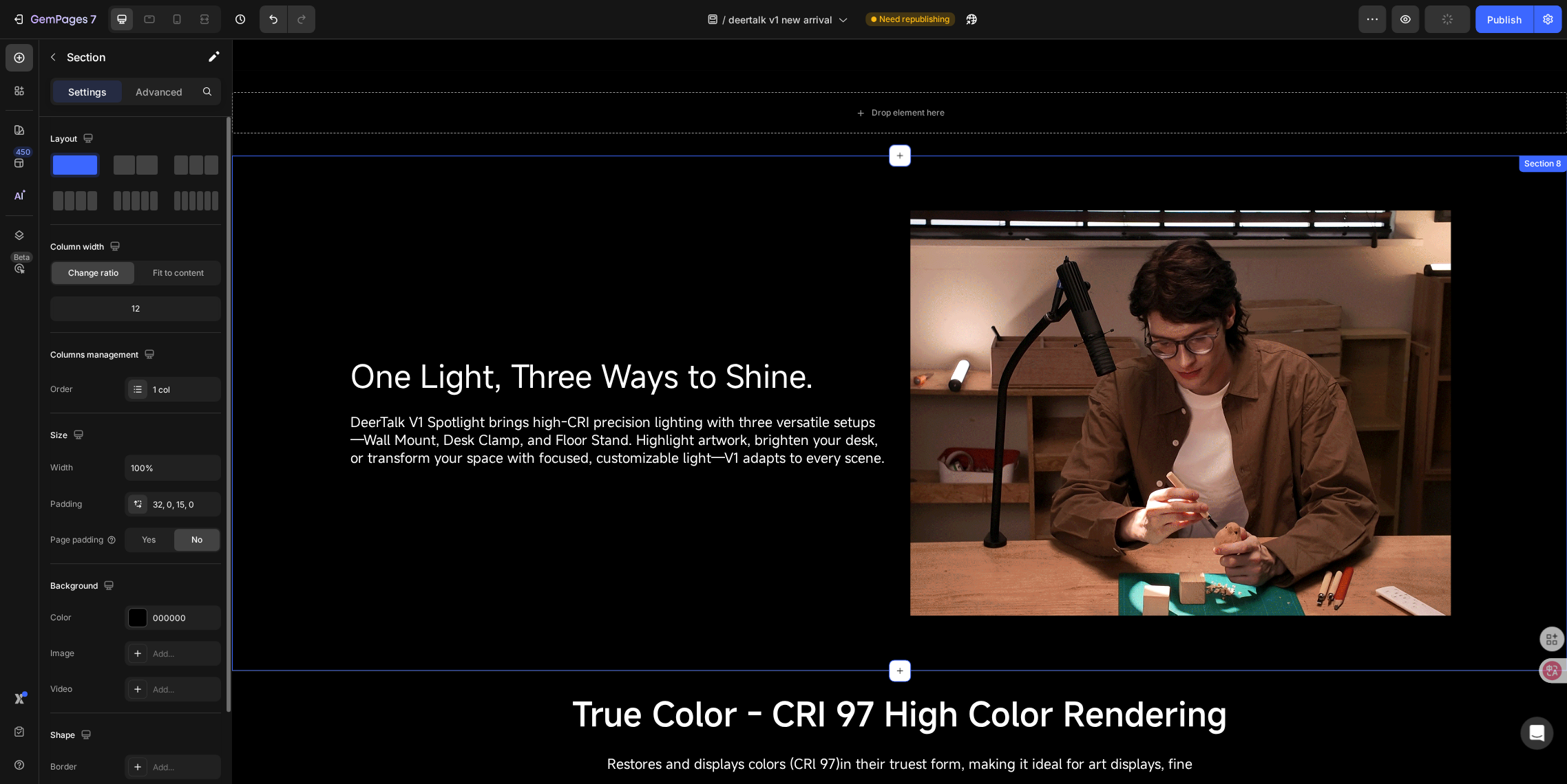
scroll to position [840, 0]
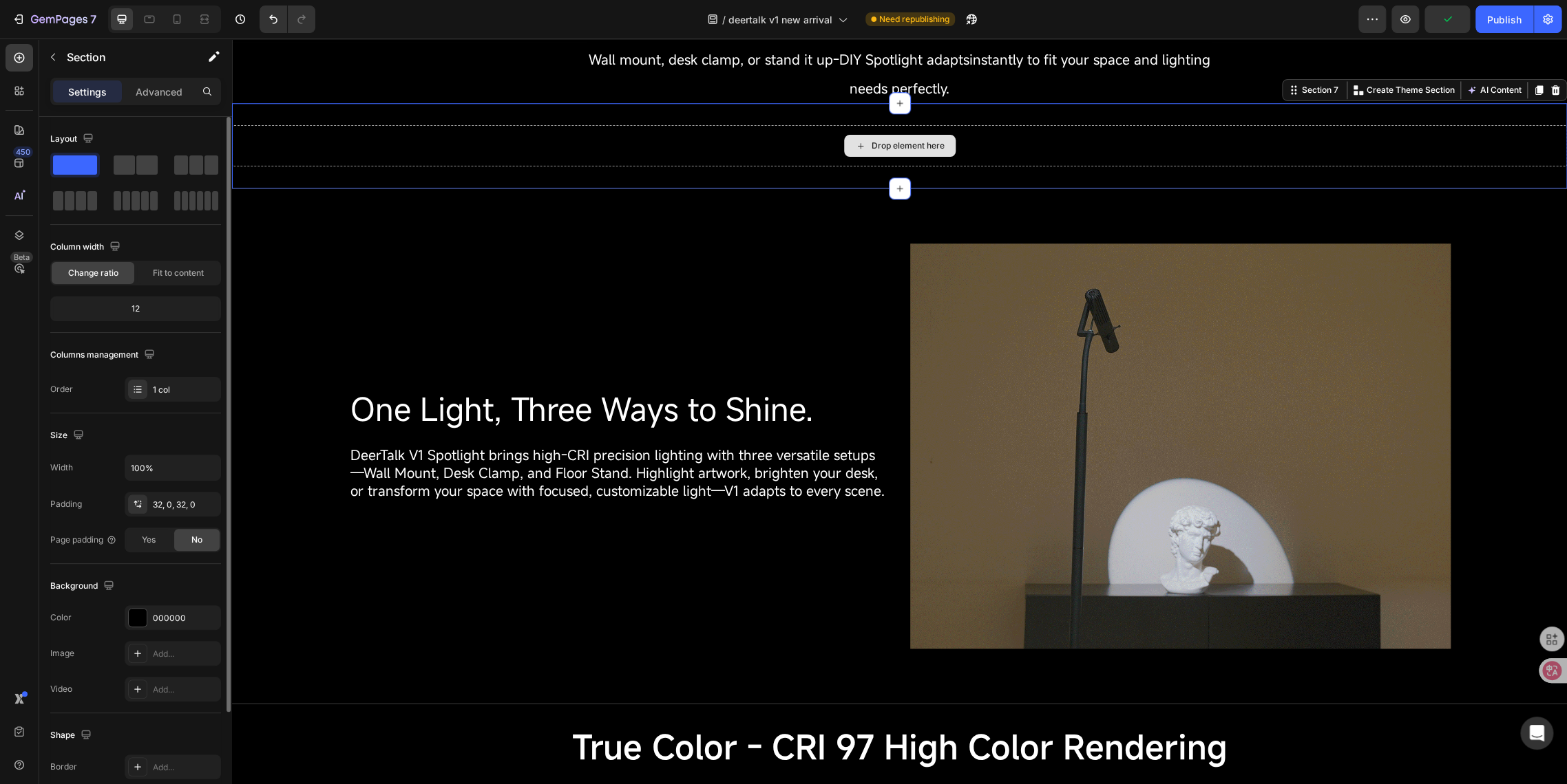
click at [747, 160] on div "Drop element here" at bounding box center [898, 146] width 1334 height 41
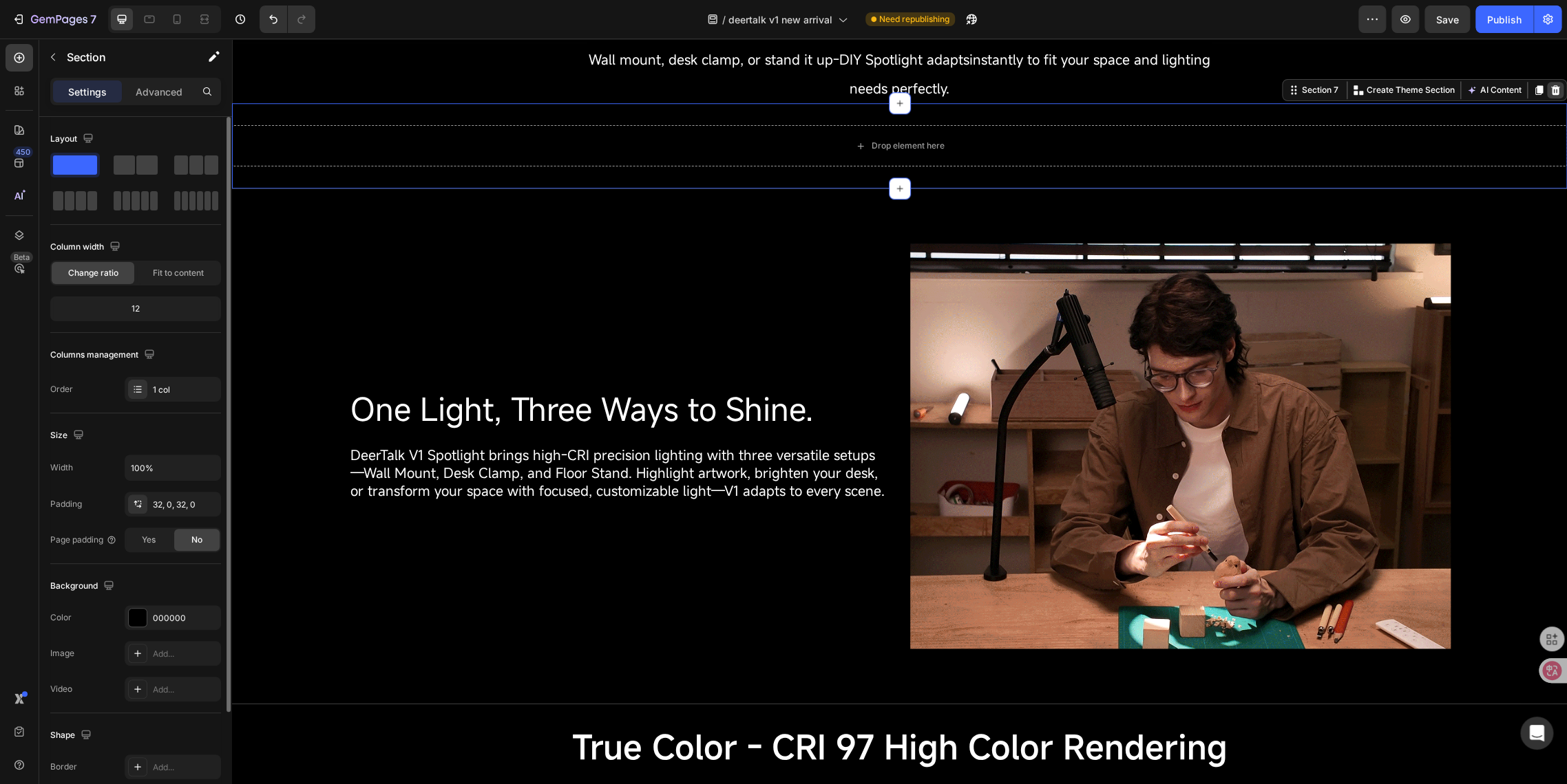
click at [1551, 95] on icon at bounding box center [1555, 90] width 9 height 10
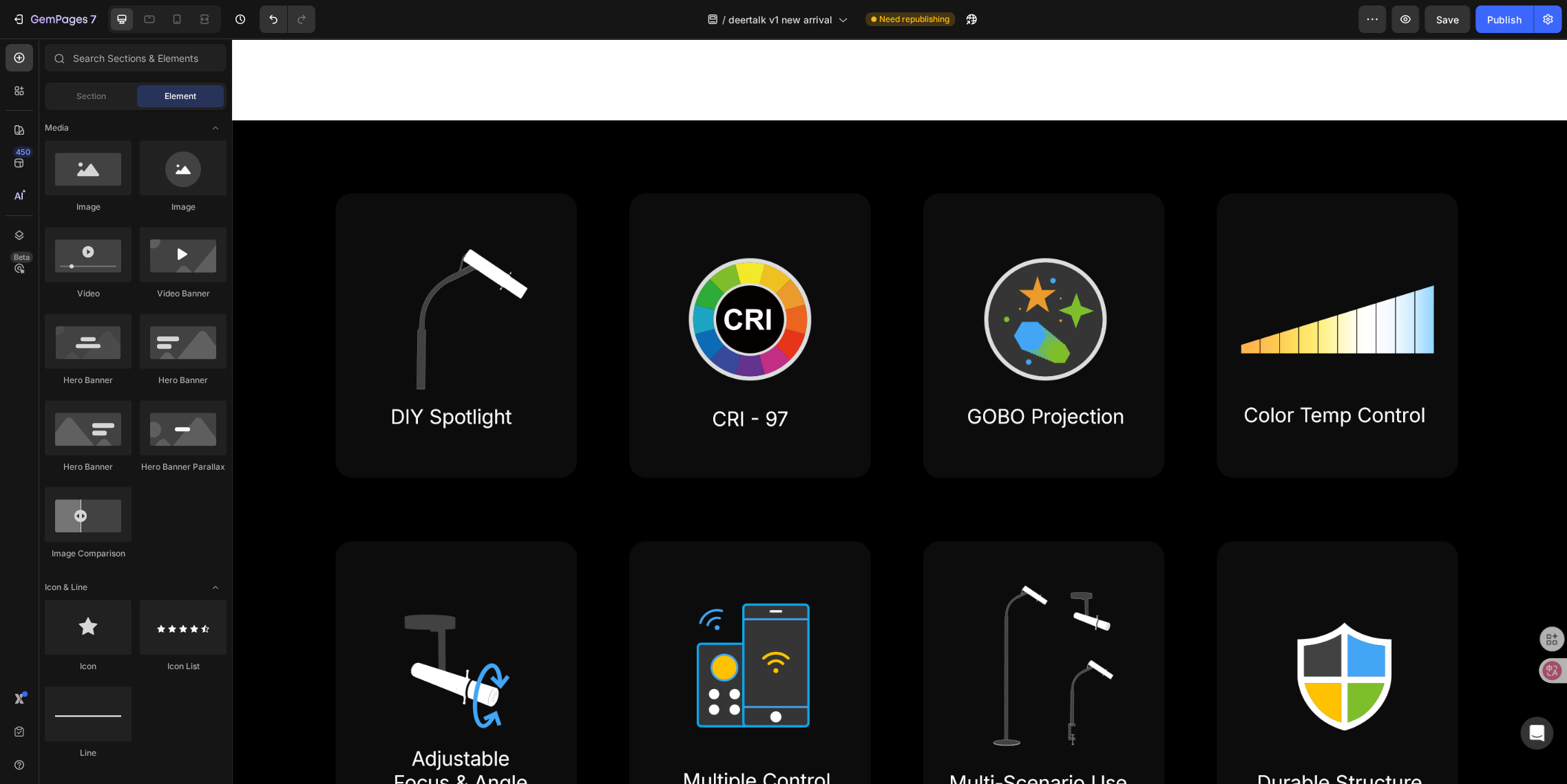
scroll to position [688, 0]
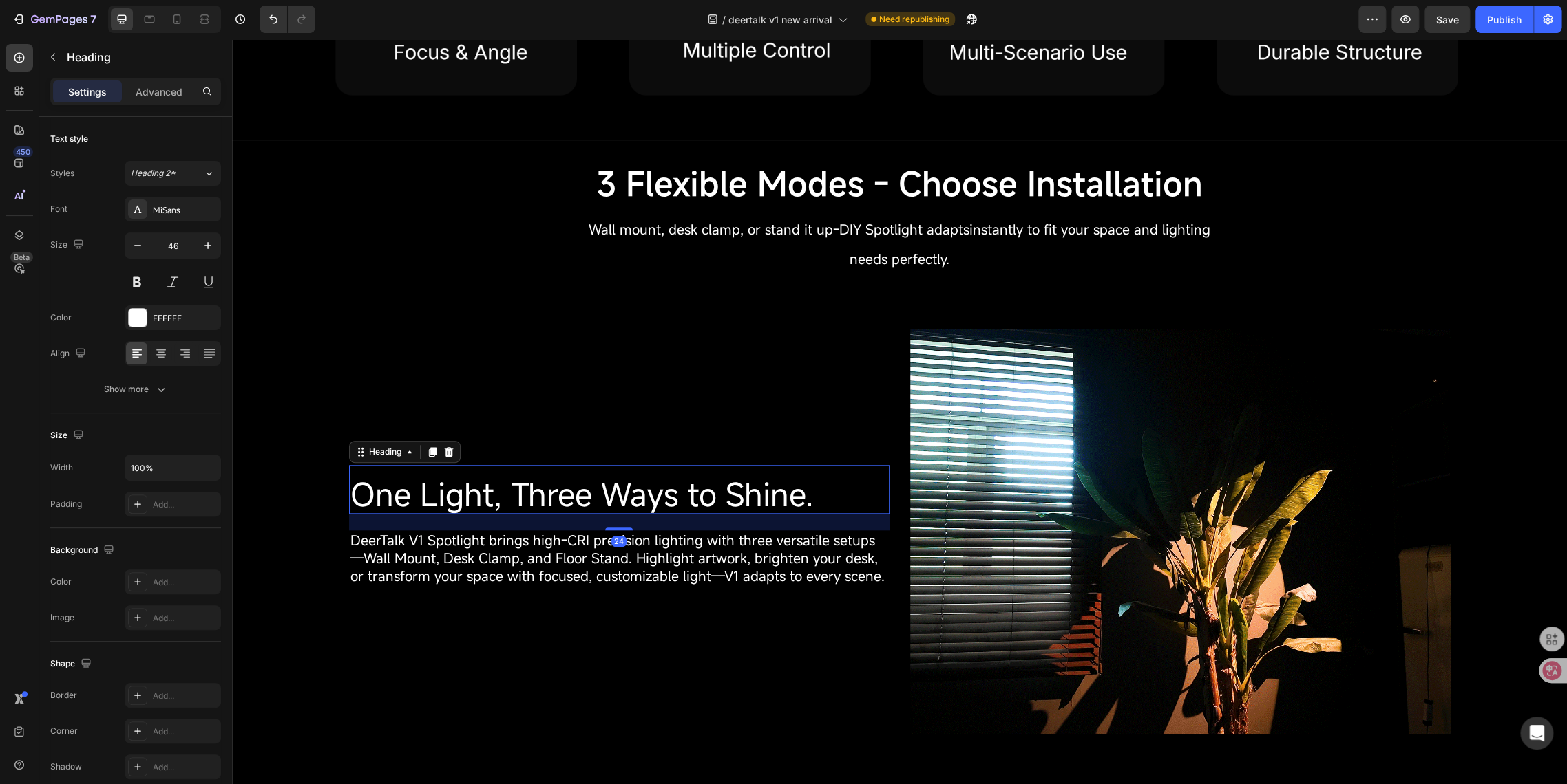
click at [435, 491] on span "One Light, Three Ways to Shine." at bounding box center [581, 494] width 463 height 42
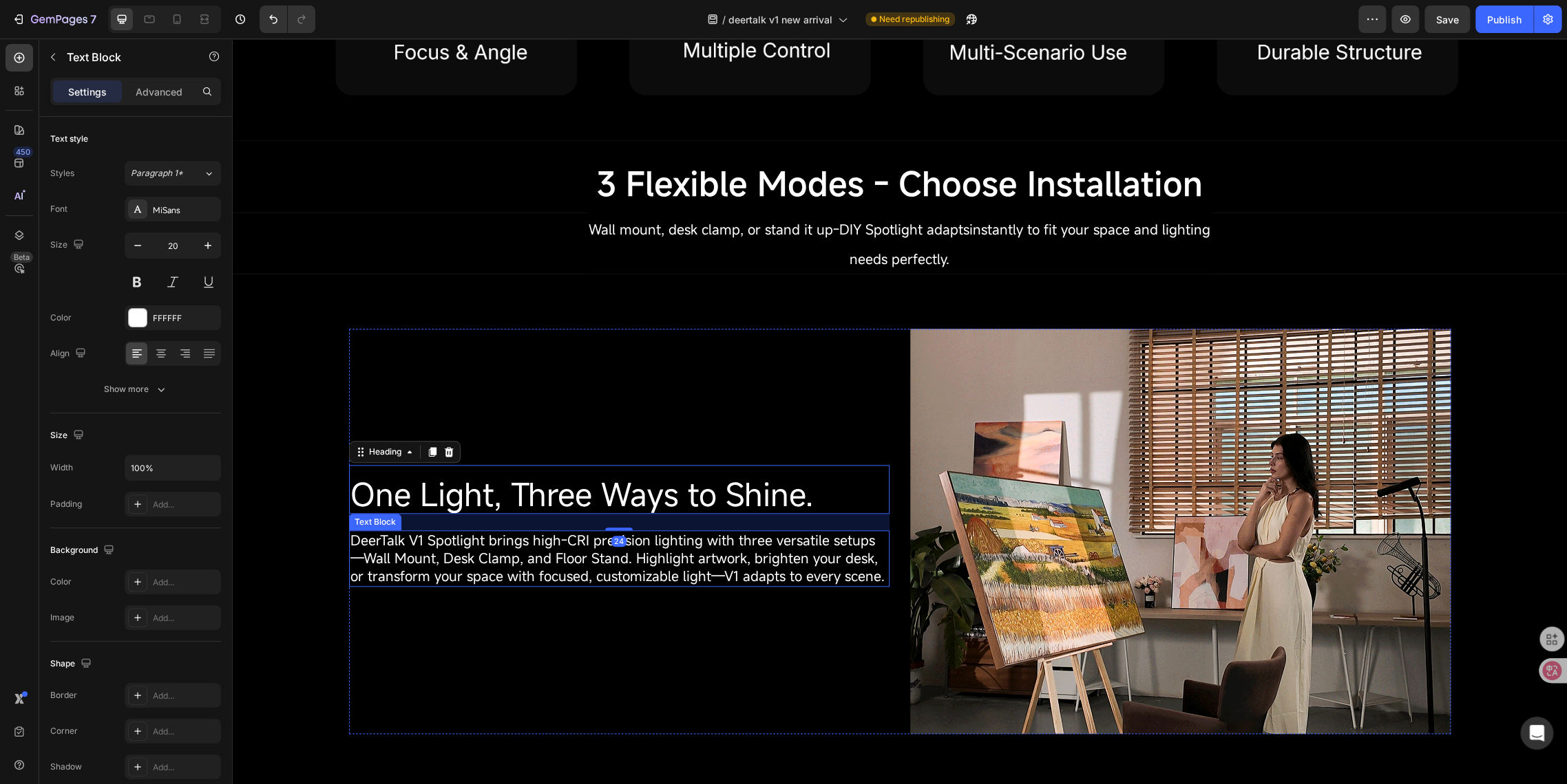
click at [389, 552] on span "DeerTalk V1 Spotlight brings high-CRI precision lighting with three versatile s…" at bounding box center [618, 558] width 534 height 55
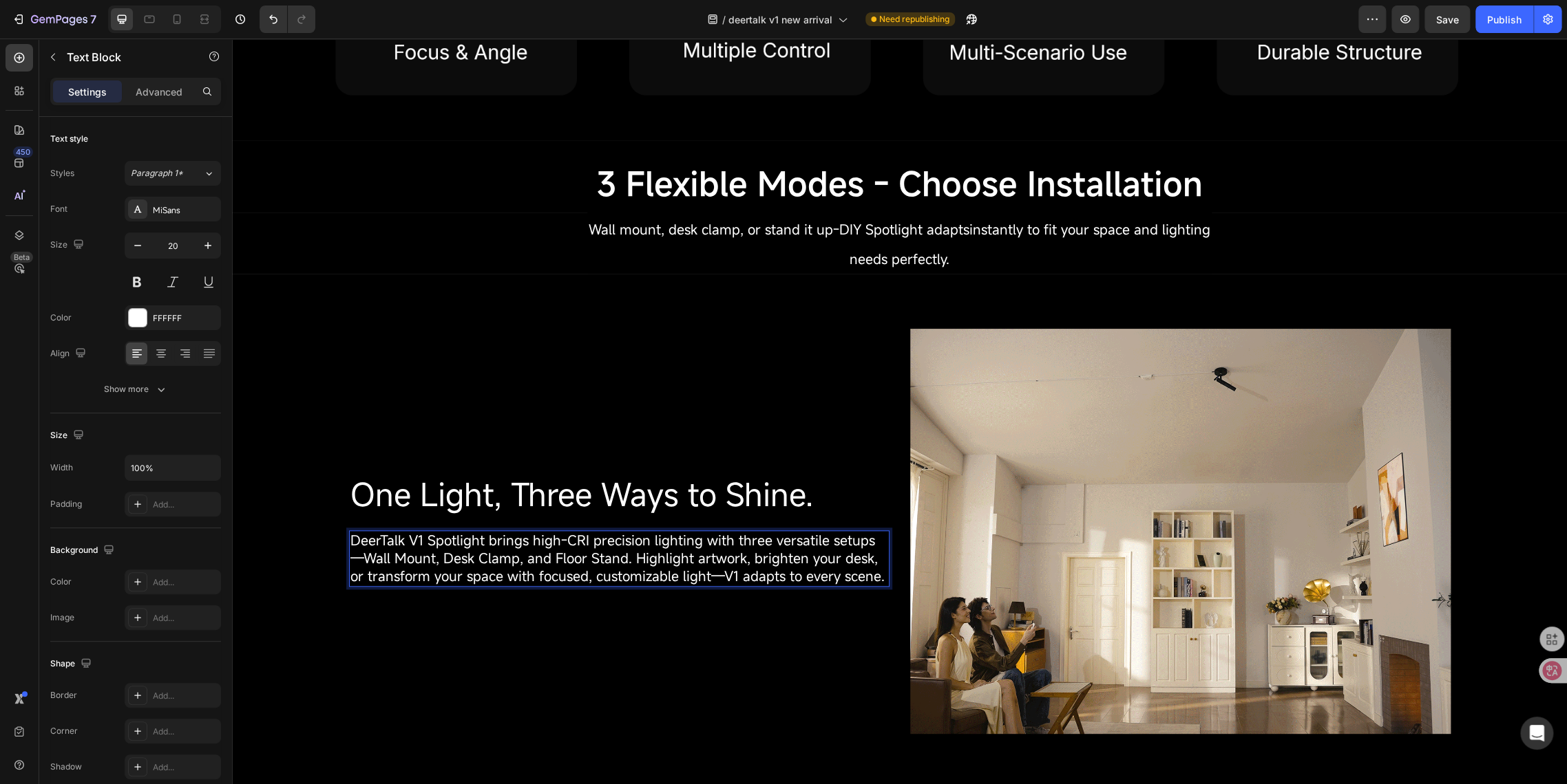
click at [389, 552] on span "DeerTalk V1 Spotlight brings high-CRI precision lighting with three versatile s…" at bounding box center [618, 558] width 534 height 55
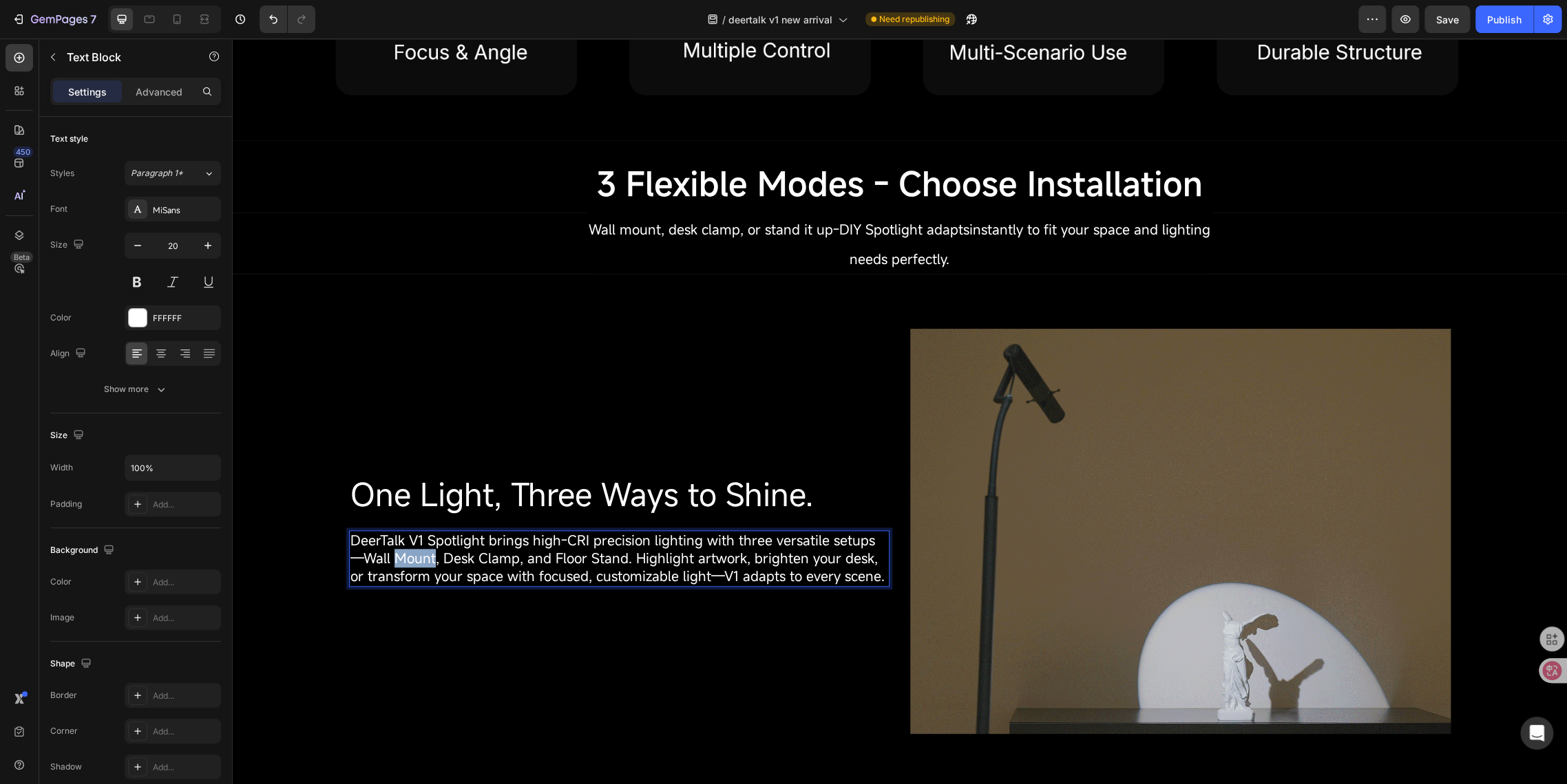
click at [389, 552] on span "DeerTalk V1 Spotlight brings high-CRI precision lighting with three versatile s…" at bounding box center [618, 558] width 534 height 55
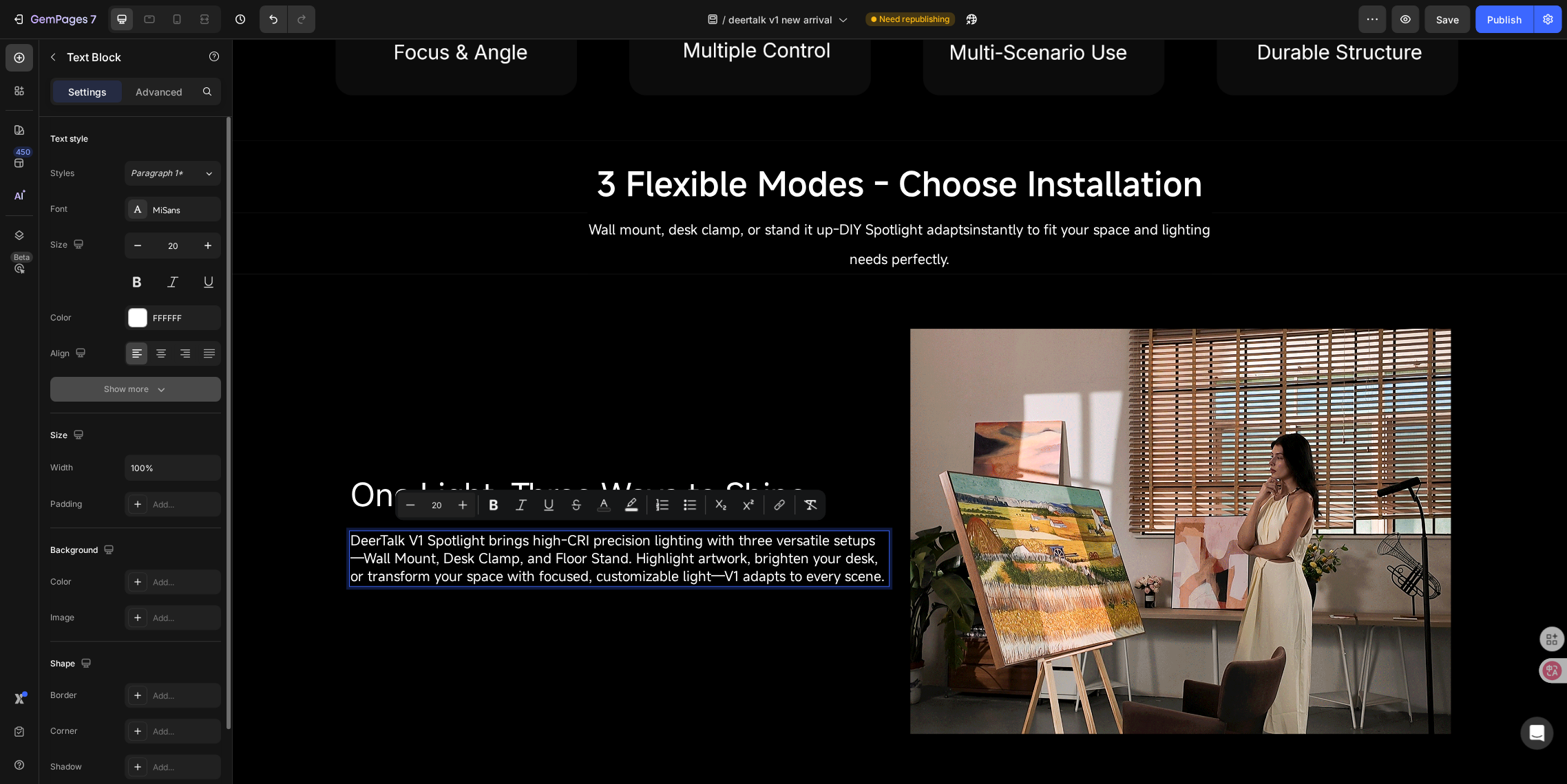
click at [126, 392] on div "Show more" at bounding box center [136, 390] width 64 height 13
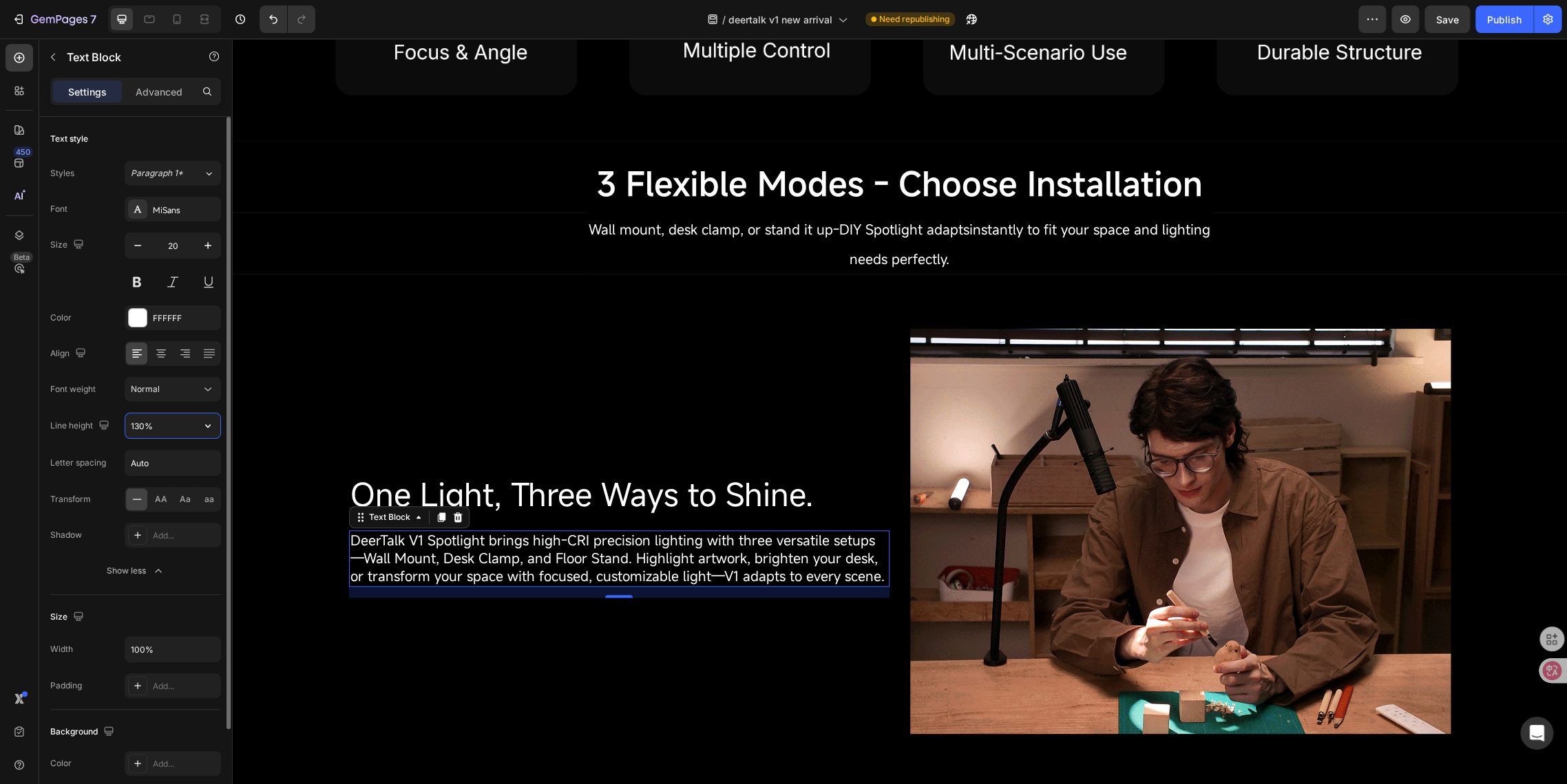
click at [134, 431] on input "130%" at bounding box center [172, 426] width 95 height 25
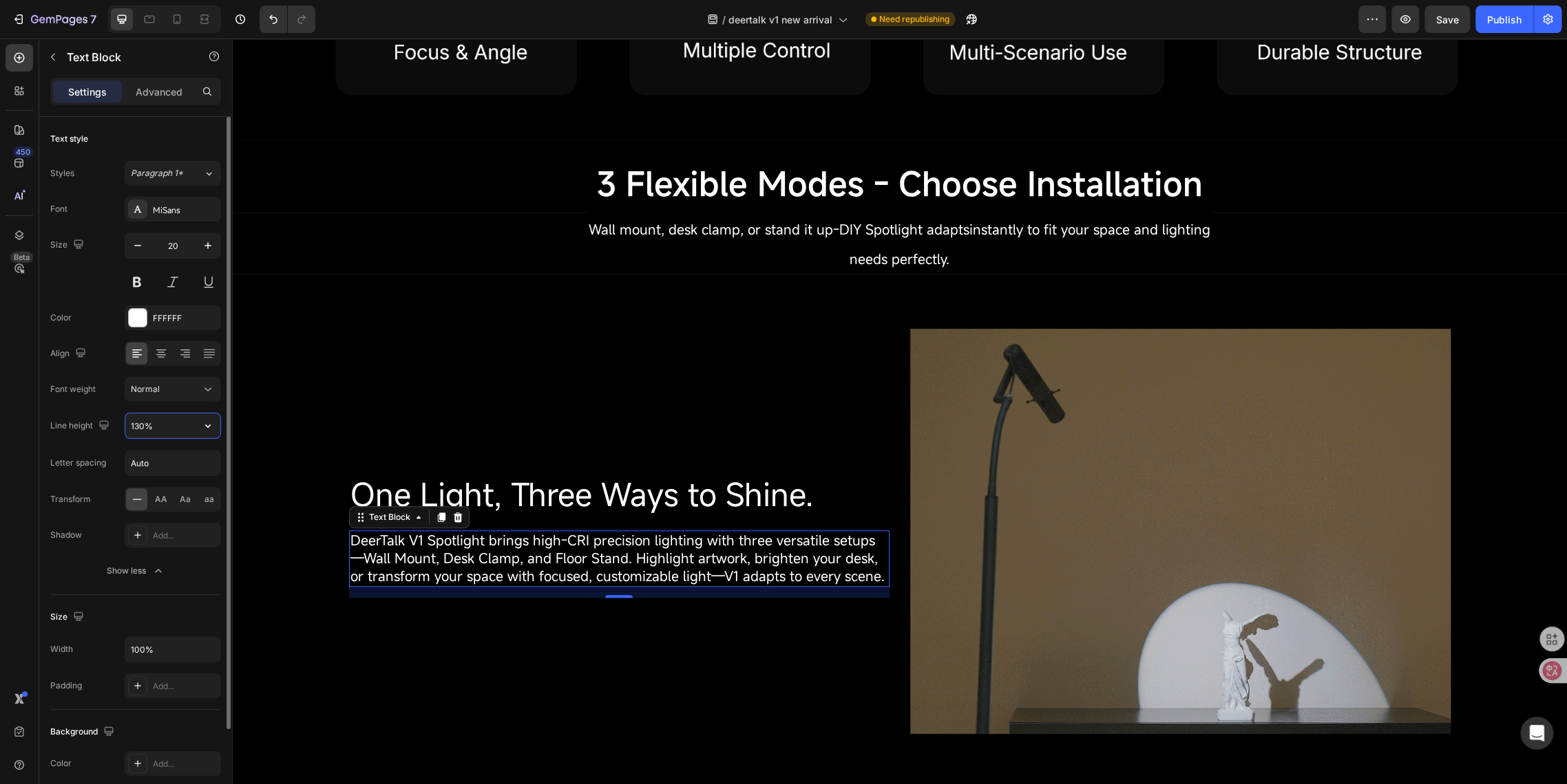
click at [141, 421] on input "130%" at bounding box center [172, 426] width 95 height 25
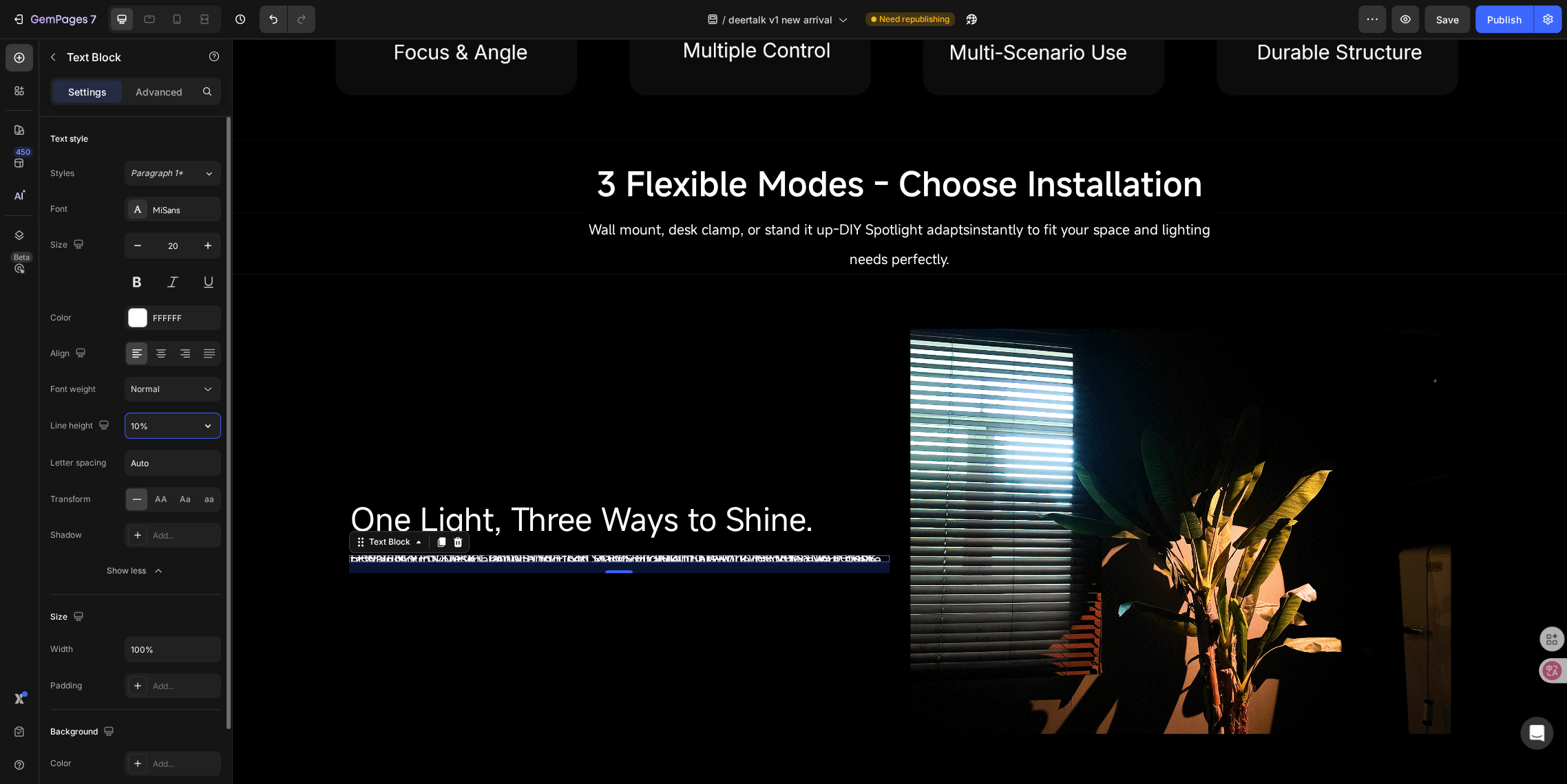
type input "160%"
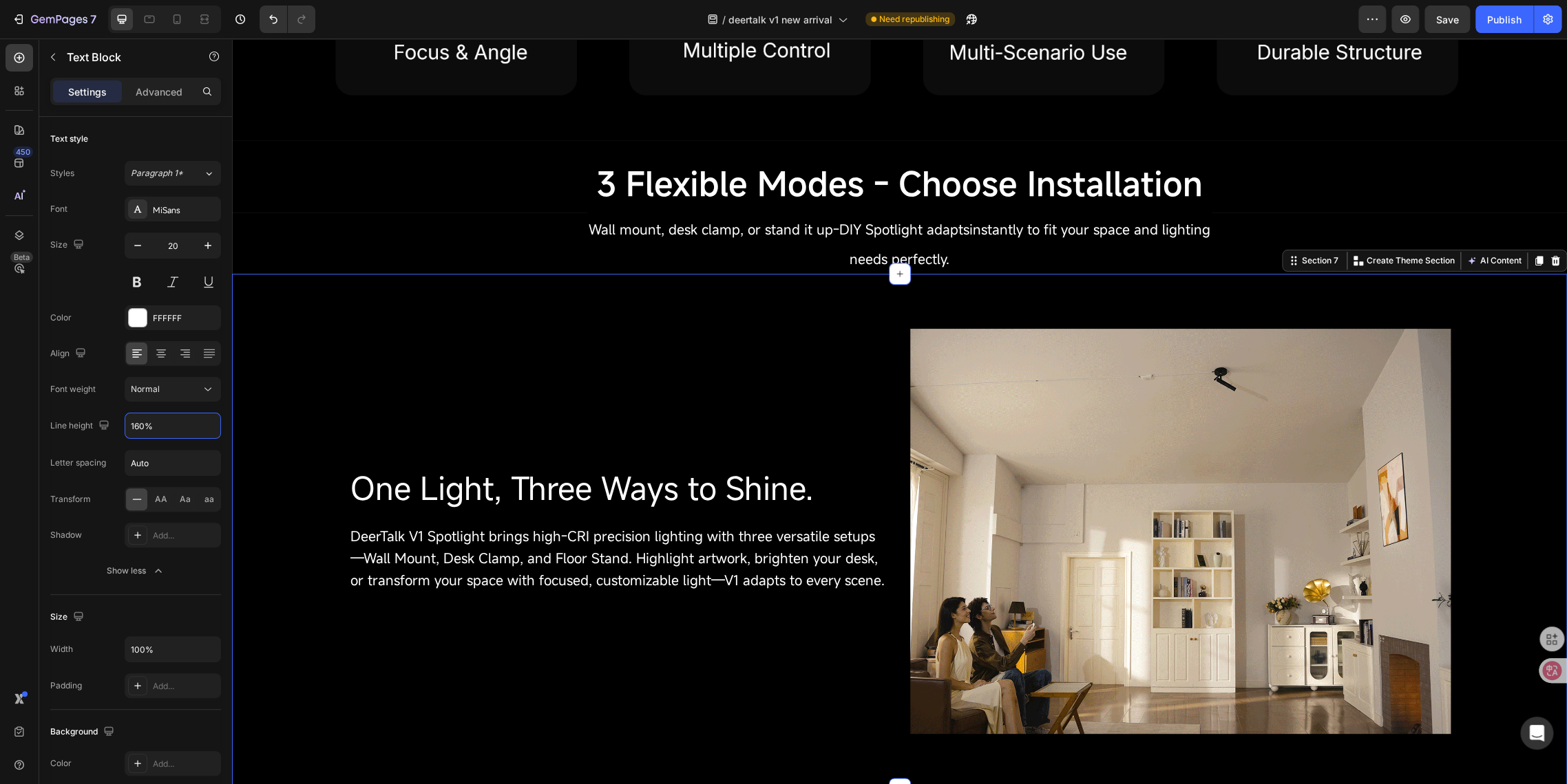
drag, startPoint x: 541, startPoint y: 303, endPoint x: 520, endPoint y: 346, distance: 47.9
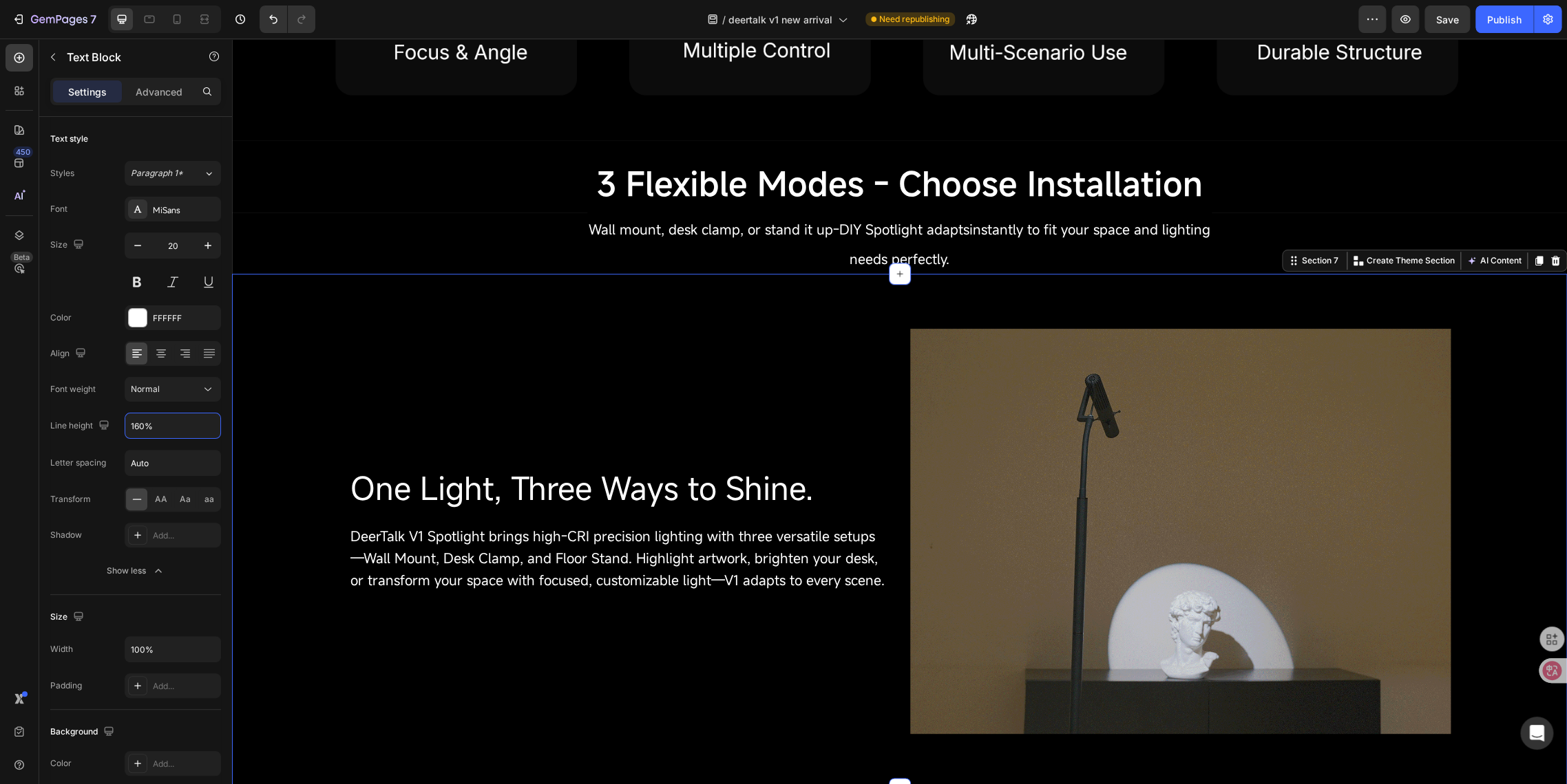
click at [541, 303] on div "One Light, Three Ways to Shine. Heading DeerTalk V1 Spotlight brings high-CRI p…" at bounding box center [898, 531] width 1334 height 515
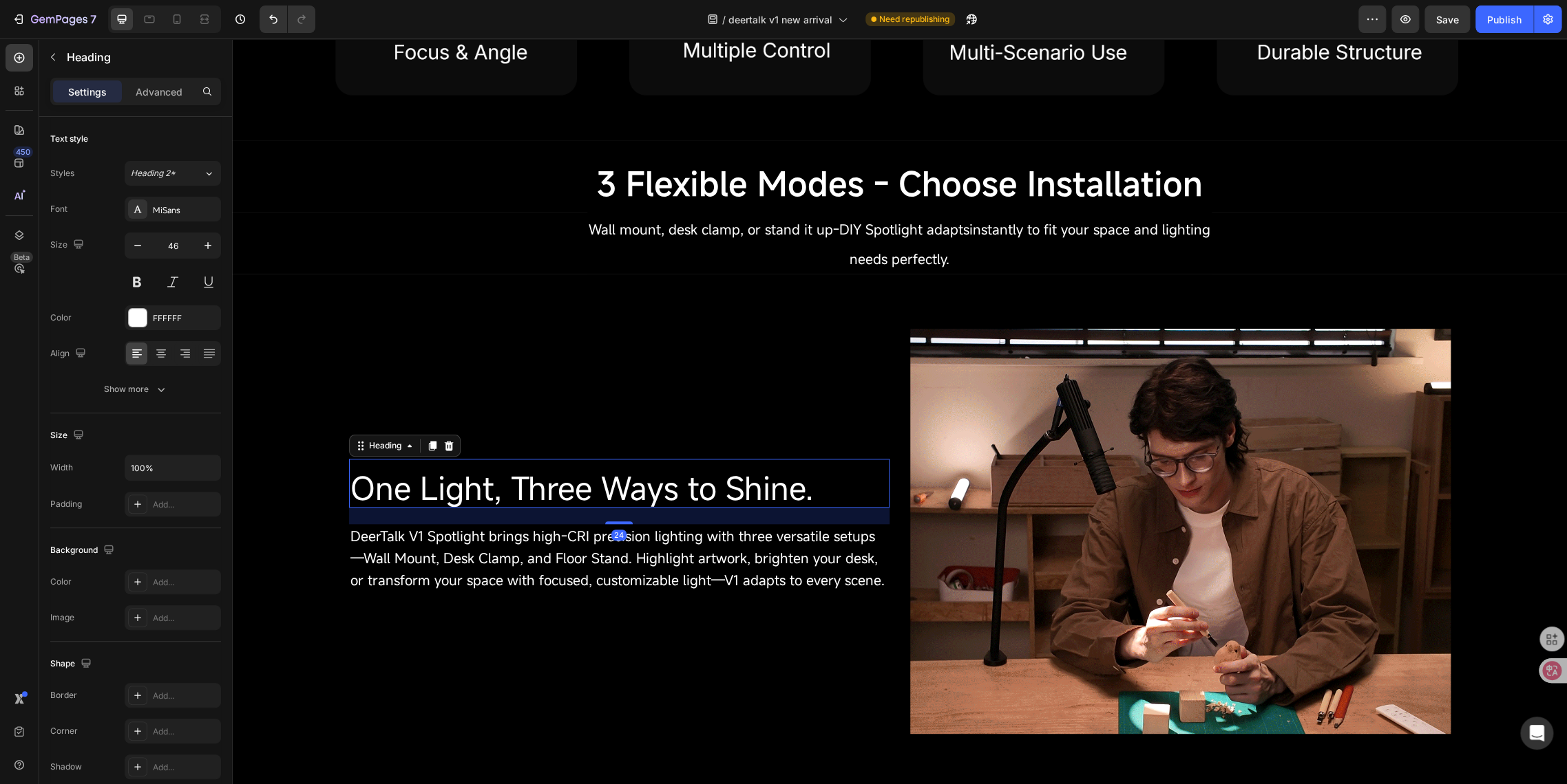
click at [477, 484] on span "One Light, Three Ways to Shine." at bounding box center [581, 488] width 463 height 42
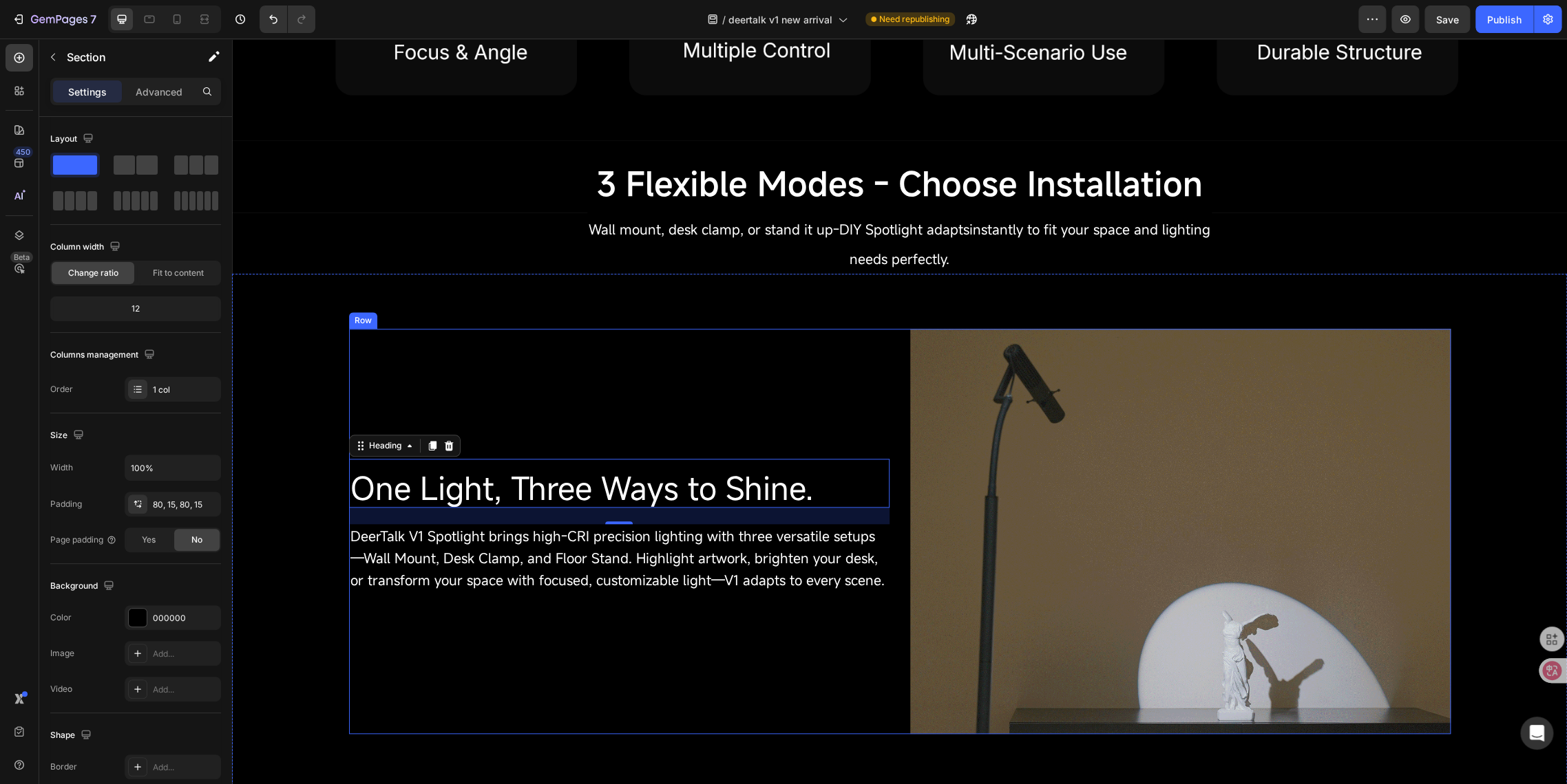
click at [459, 321] on div "One Light, Three Ways to Shine. Heading 24 DeerTalk V1 Spotlight brings high-CR…" at bounding box center [898, 531] width 1334 height 515
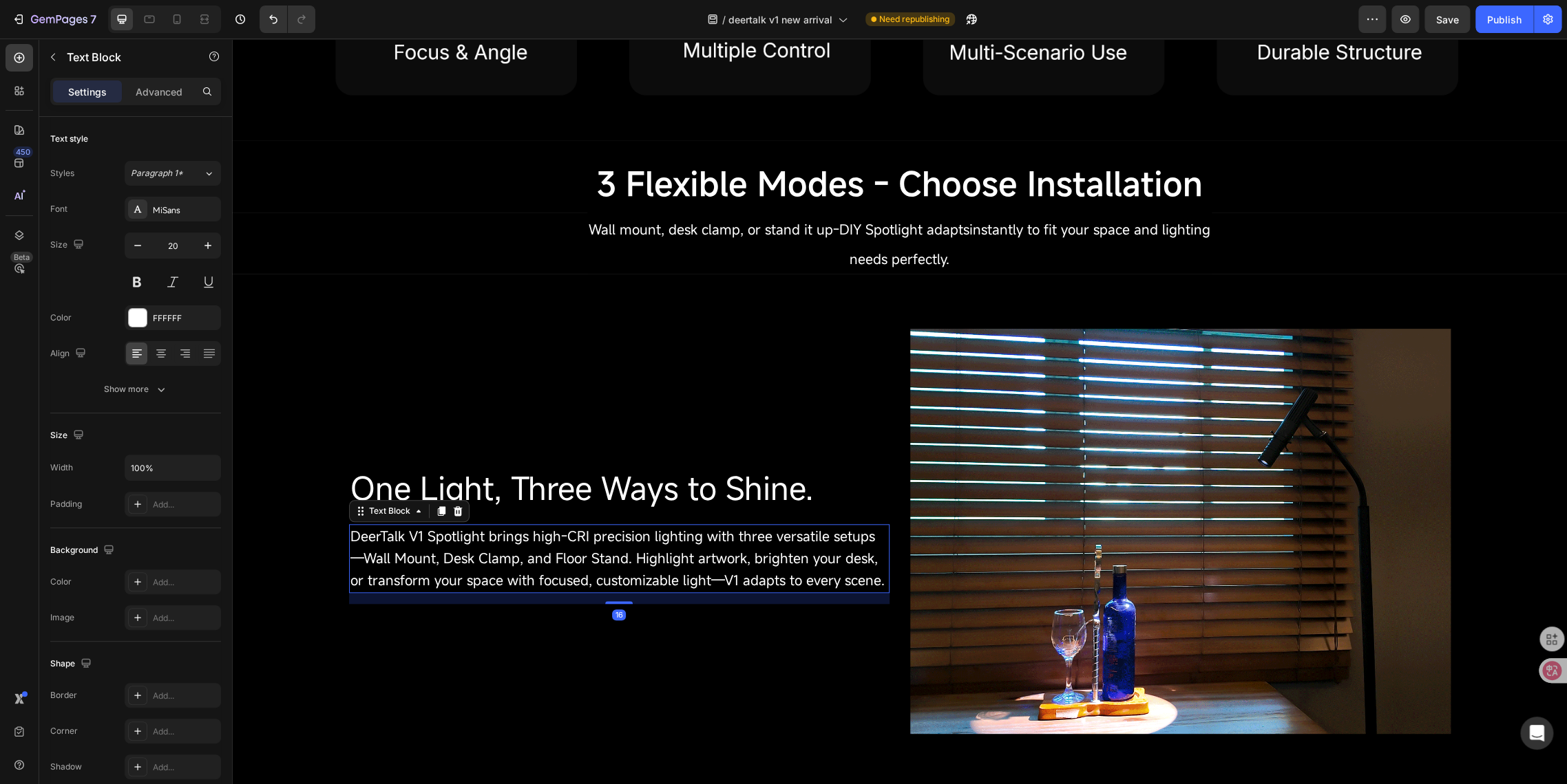
click at [510, 526] on p "DeerTalk V1 Spotlight brings high-CRI precision lighting with three versatile s…" at bounding box center [619, 558] width 537 height 66
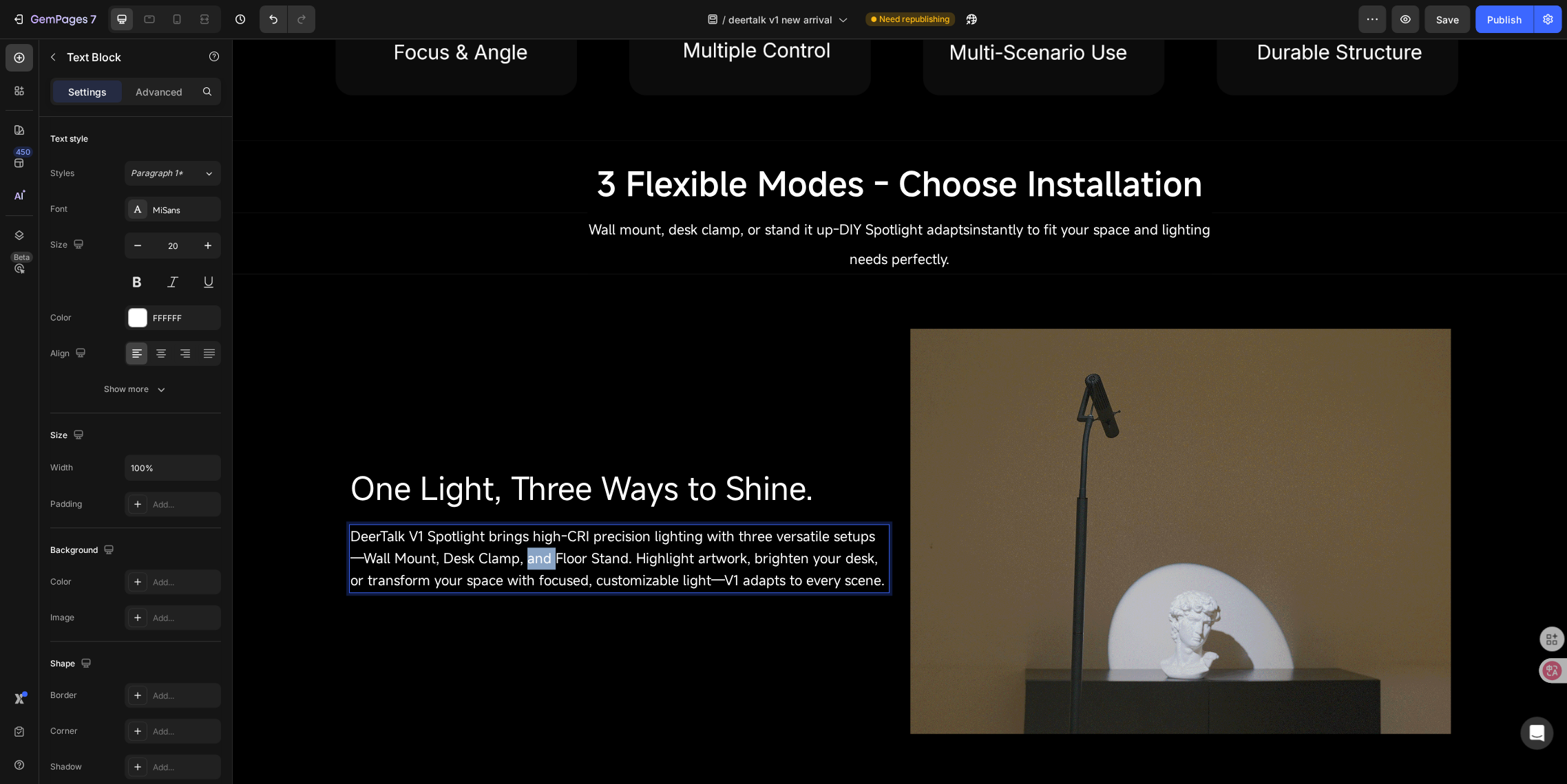
click at [507, 549] on span "DeerTalk V1 Spotlight brings high-CRI precision lighting with three versatile s…" at bounding box center [618, 557] width 534 height 62
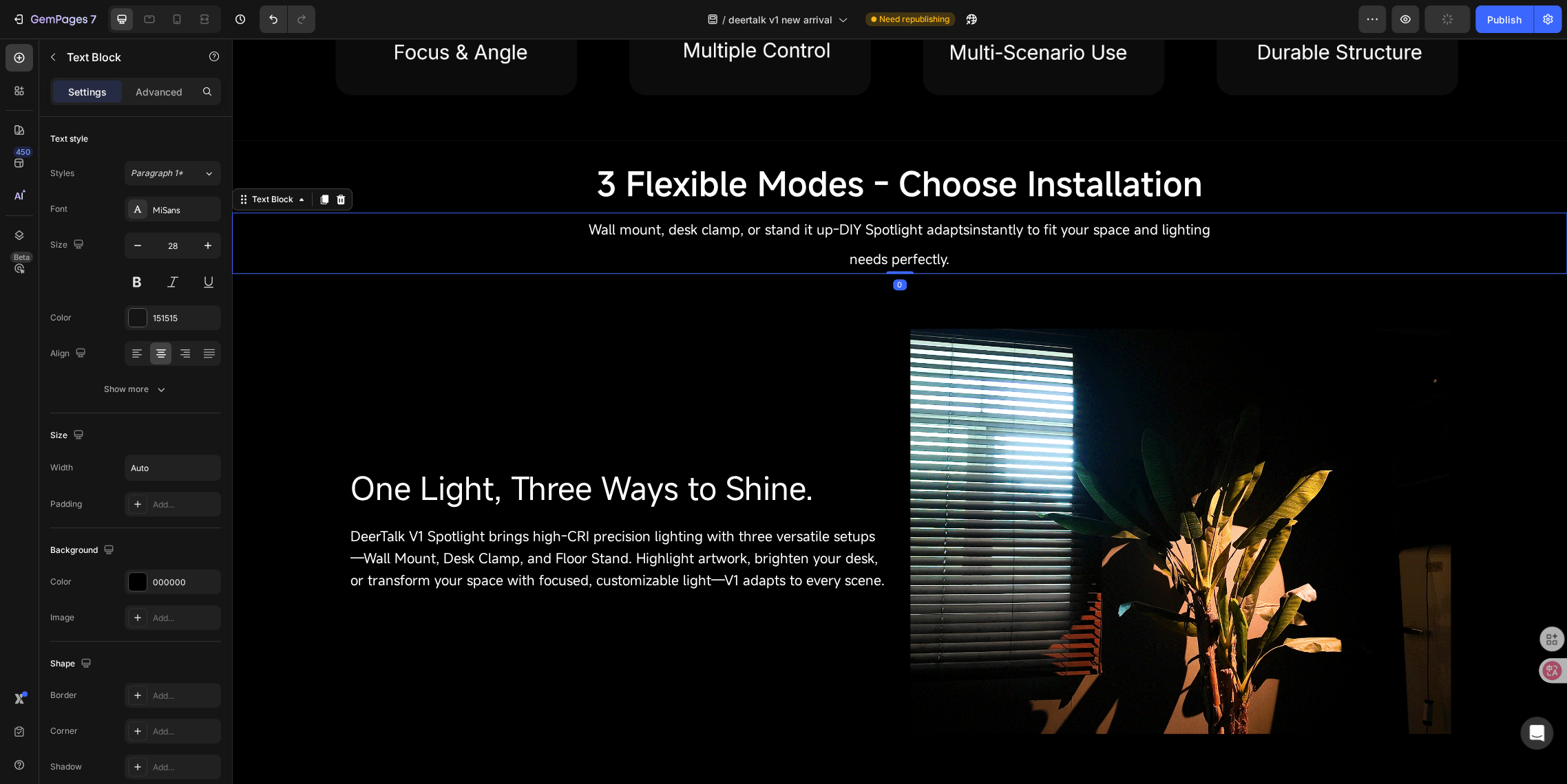
click at [635, 226] on span "Wall mount, desk clamp, or stand it up-DIY Spotlight adaptsinstantly to fit you…" at bounding box center [898, 229] width 622 height 18
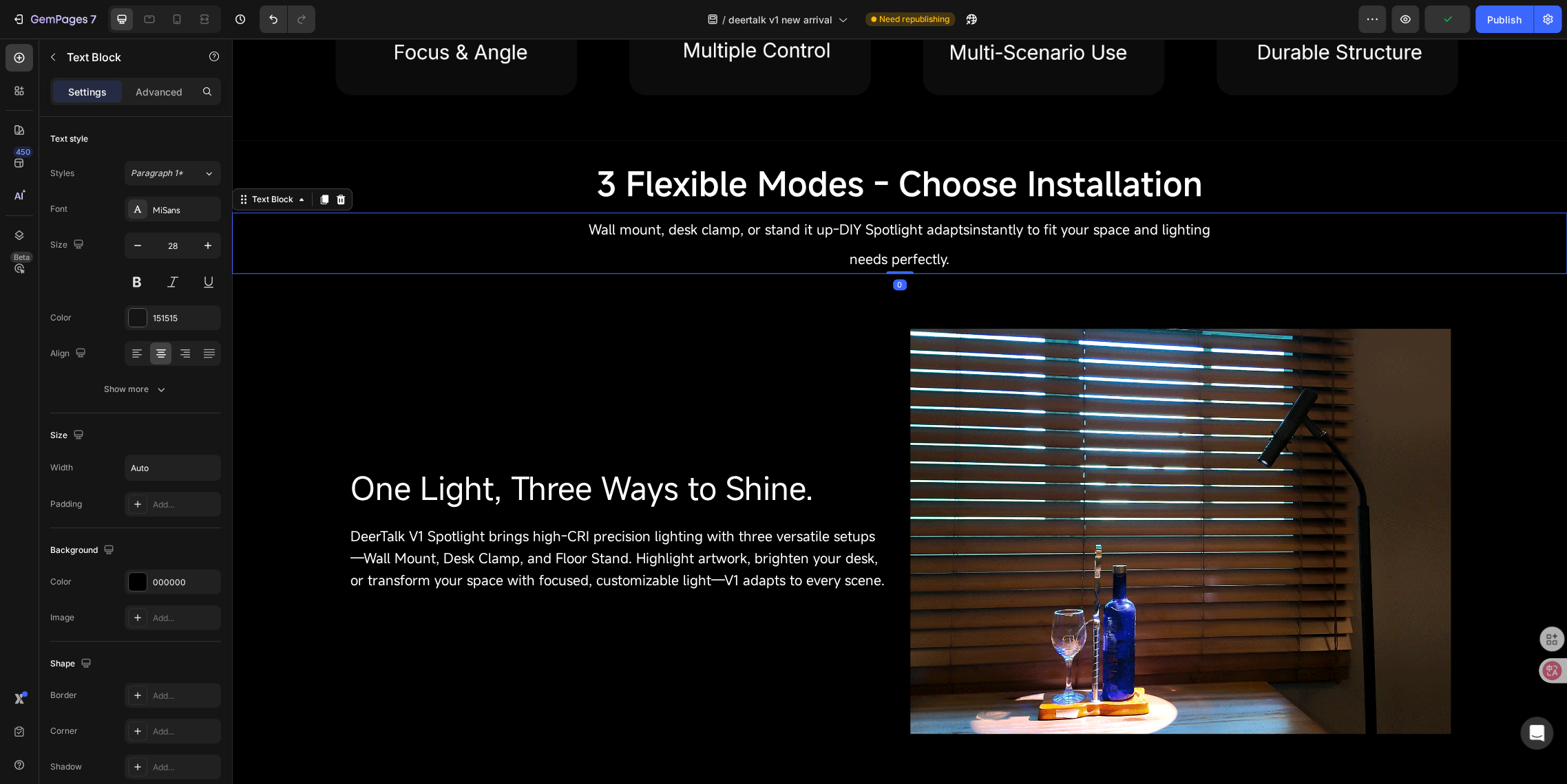
click at [635, 226] on span "Wall mount, desk clamp, or stand it up-DIY Spotlight adaptsinstantly to fit you…" at bounding box center [898, 229] width 622 height 18
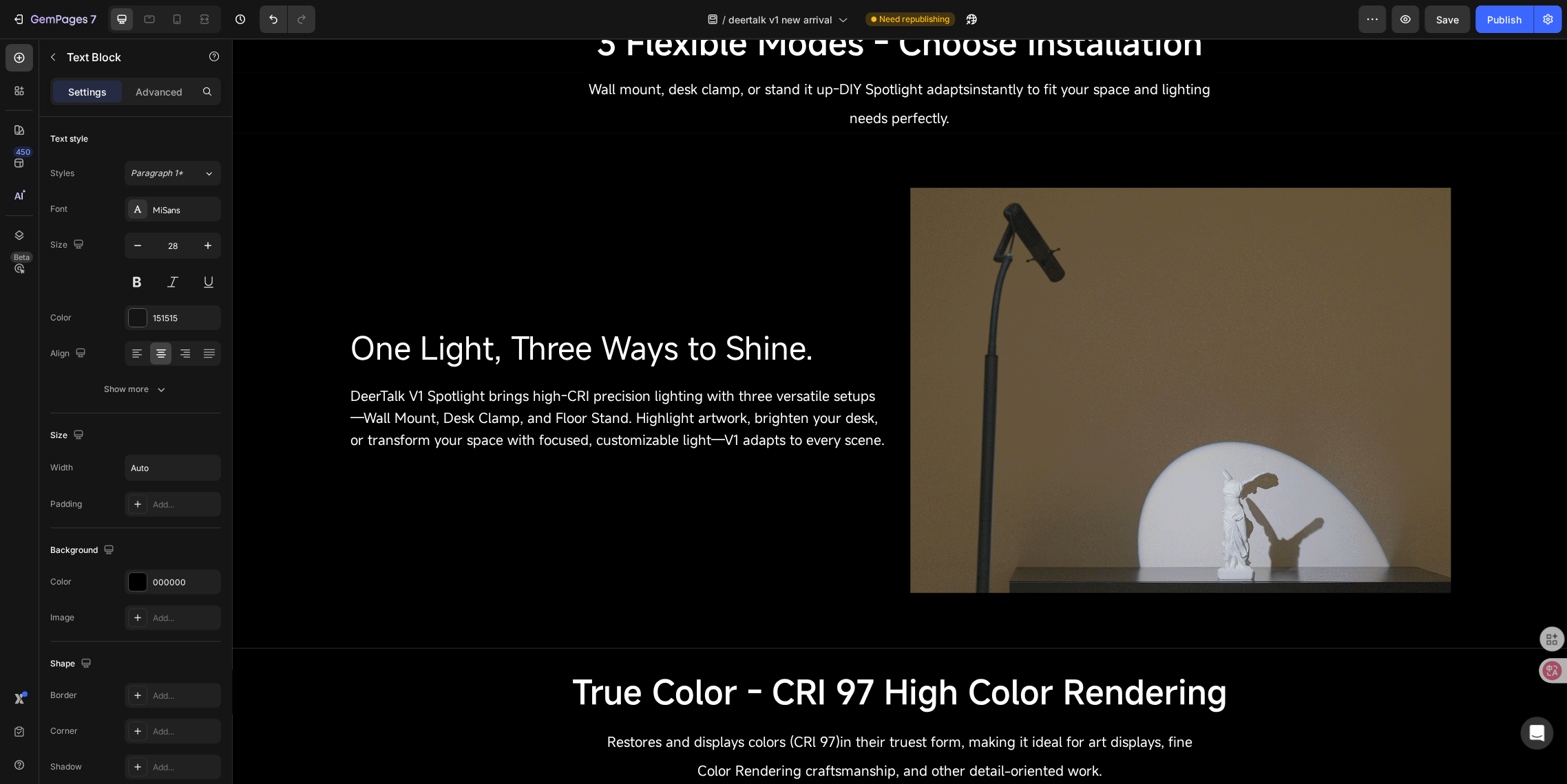
scroll to position [1529, 0]
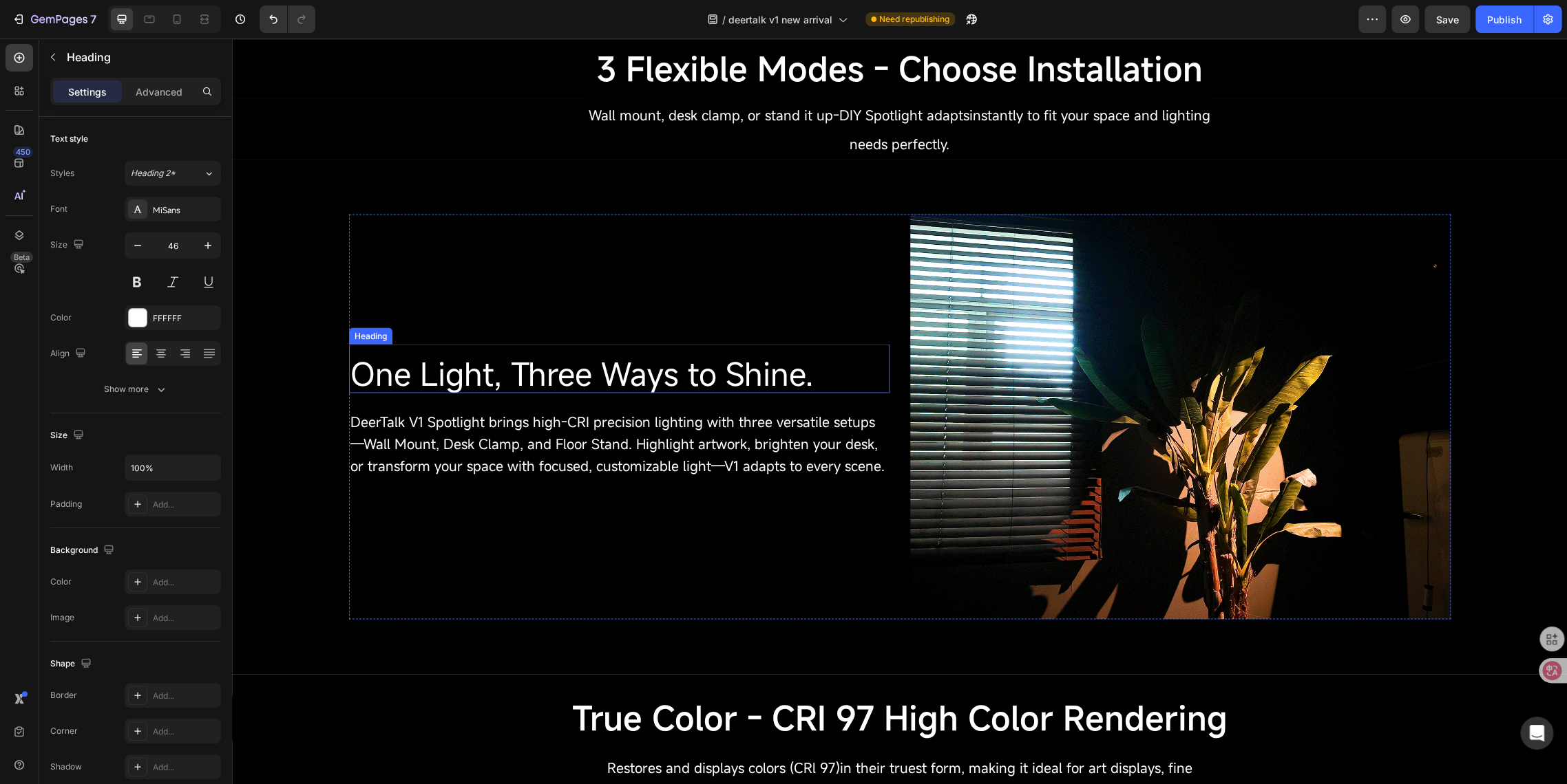
click at [503, 381] on span "One Light, Three Ways to Shine." at bounding box center [581, 373] width 463 height 42
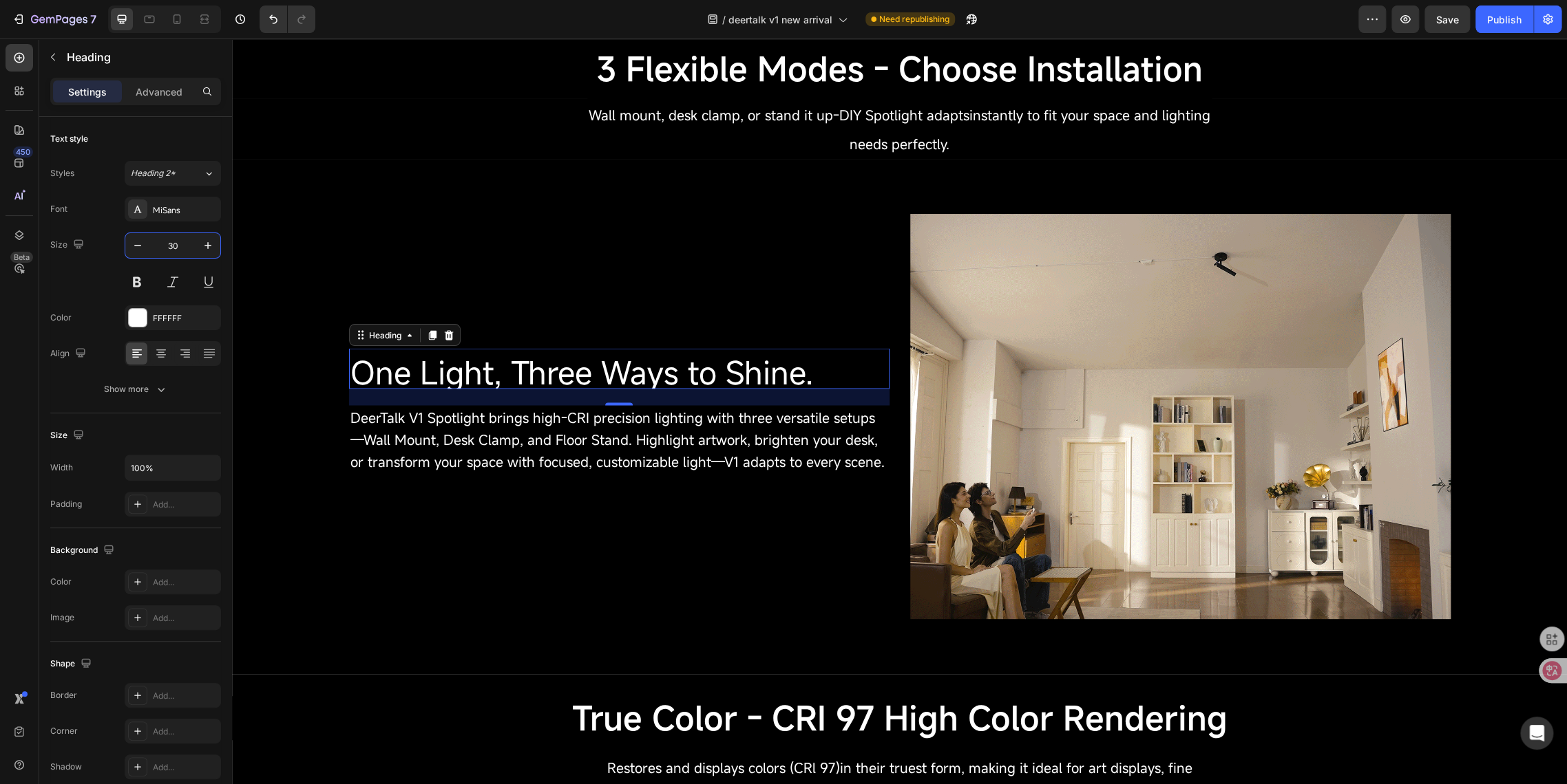
type input "30"
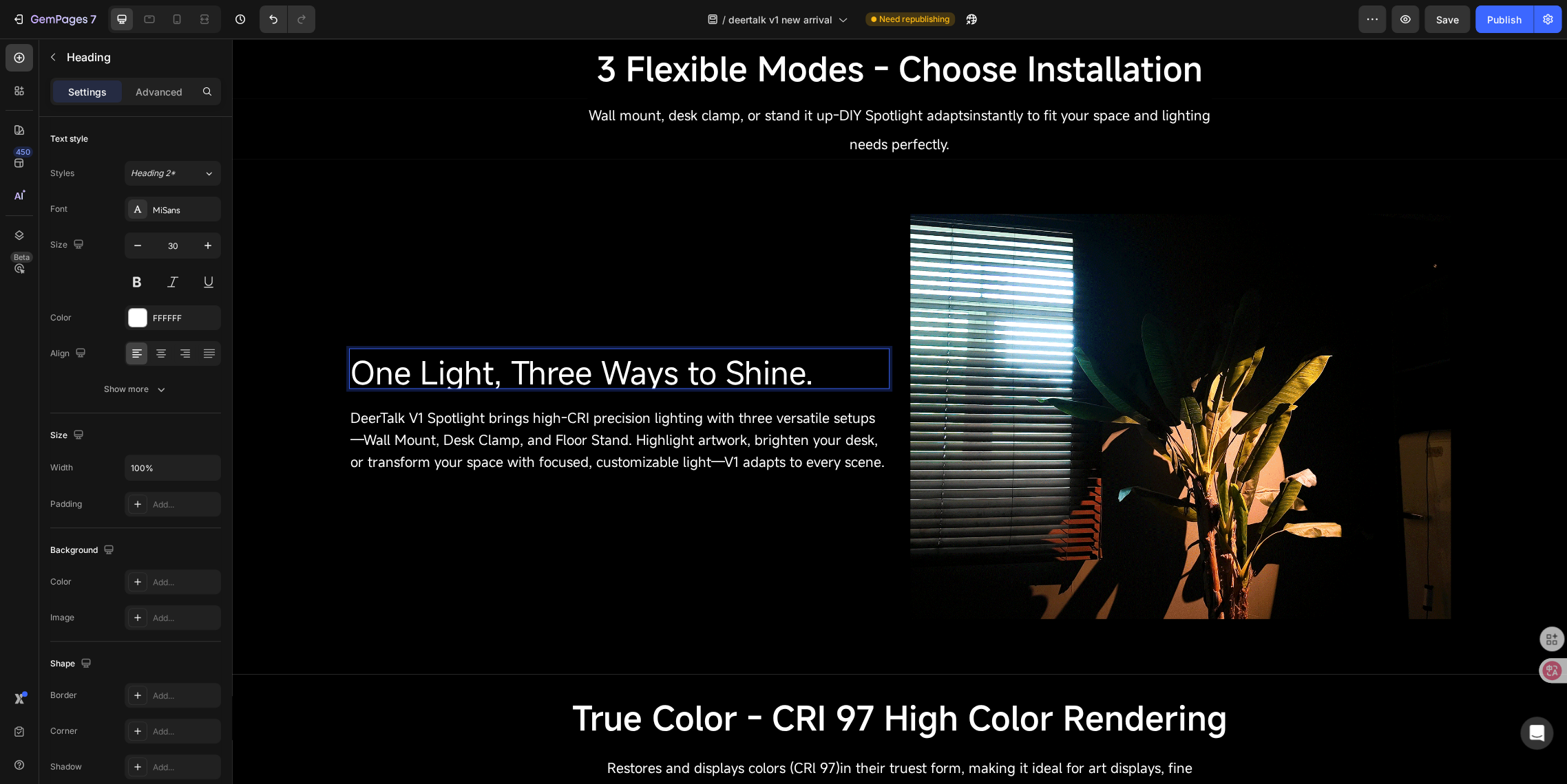
click at [432, 370] on span "One Light, Three Ways to Shine." at bounding box center [581, 372] width 463 height 42
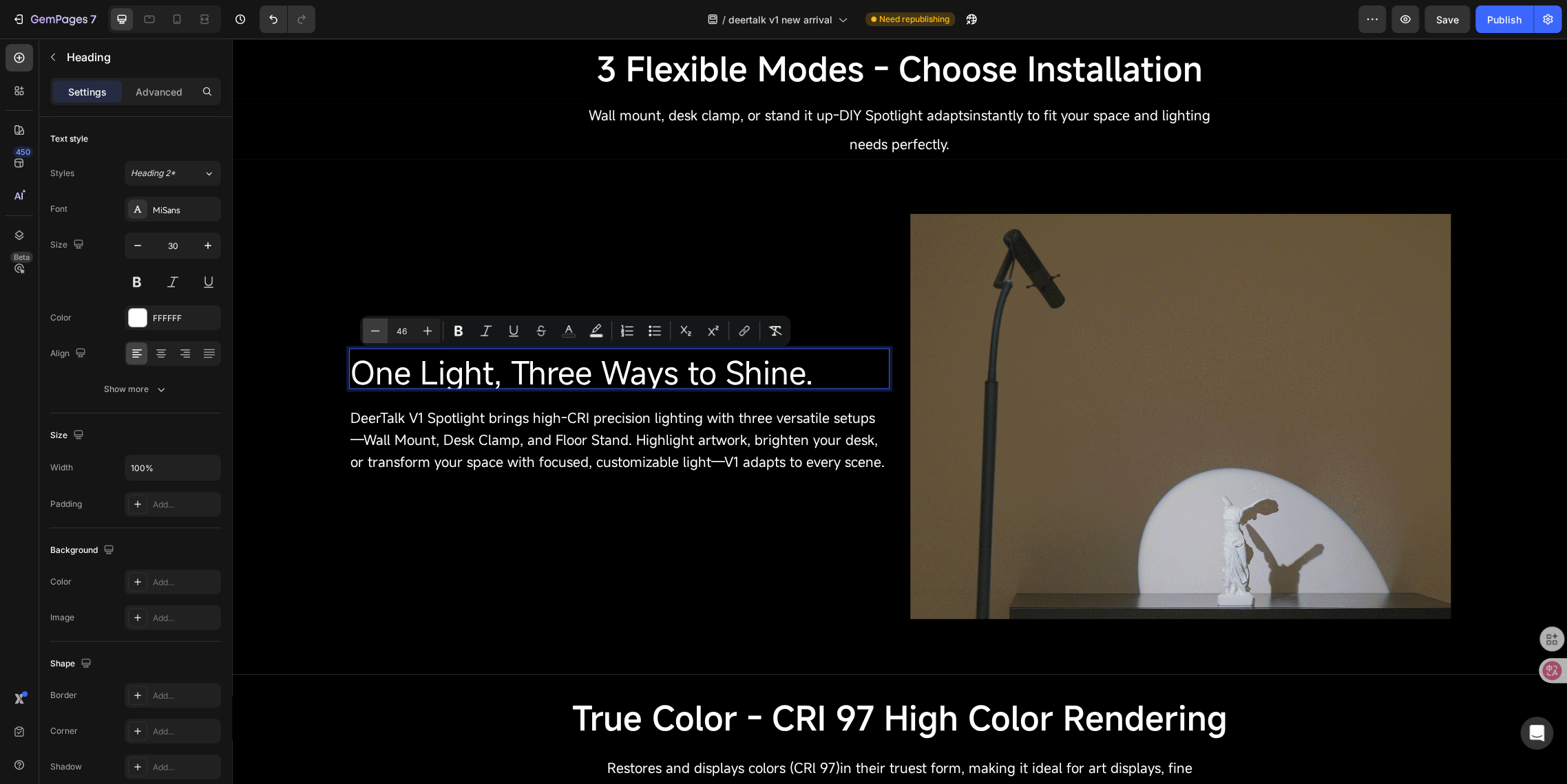
click at [380, 334] on icon "Editor contextual toolbar" at bounding box center [375, 330] width 13 height 13
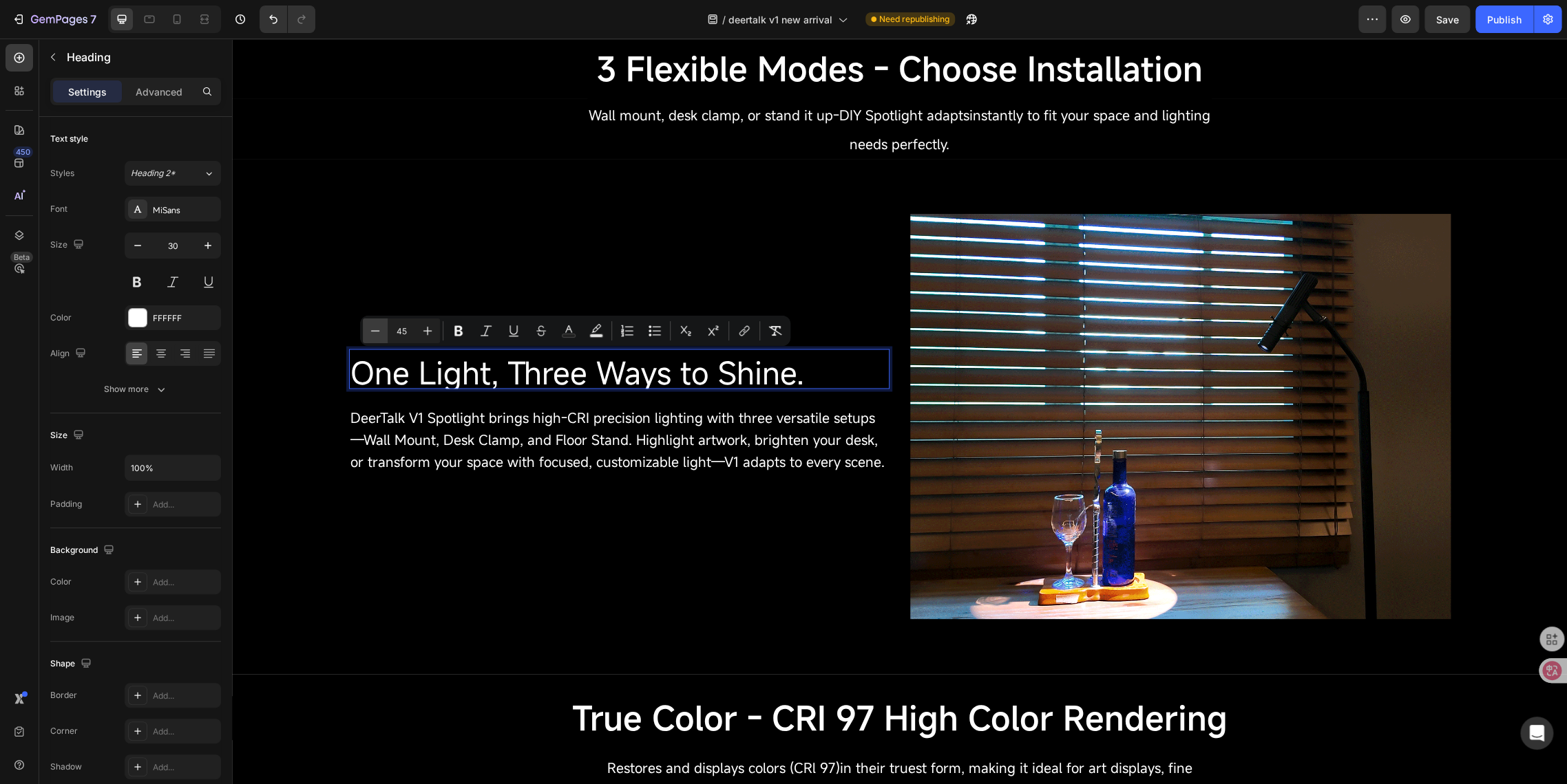
click at [380, 334] on icon "Editor contextual toolbar" at bounding box center [375, 330] width 13 height 13
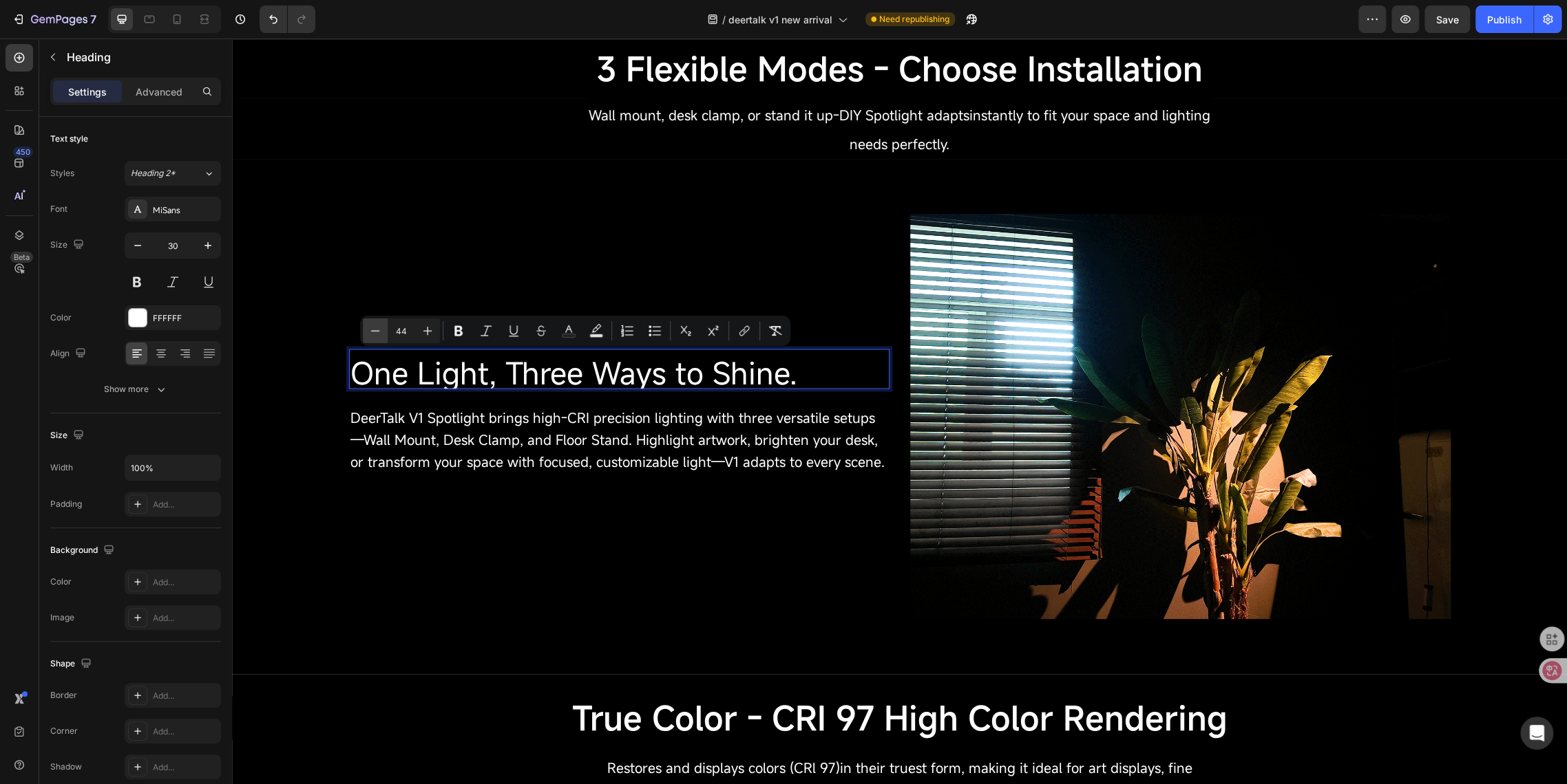
click at [380, 334] on icon "Editor contextual toolbar" at bounding box center [375, 330] width 13 height 13
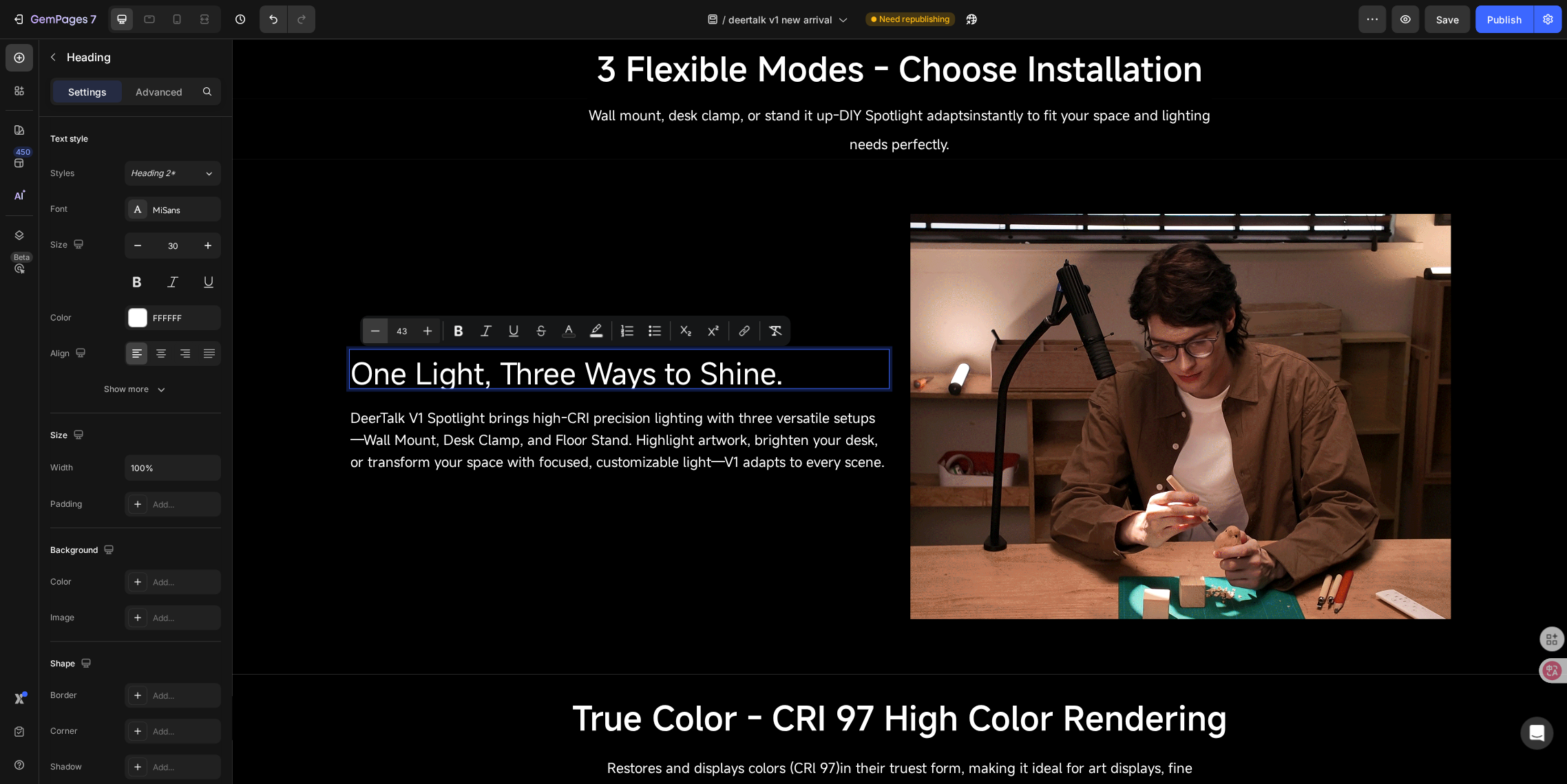
click at [380, 334] on icon "Editor contextual toolbar" at bounding box center [375, 330] width 13 height 13
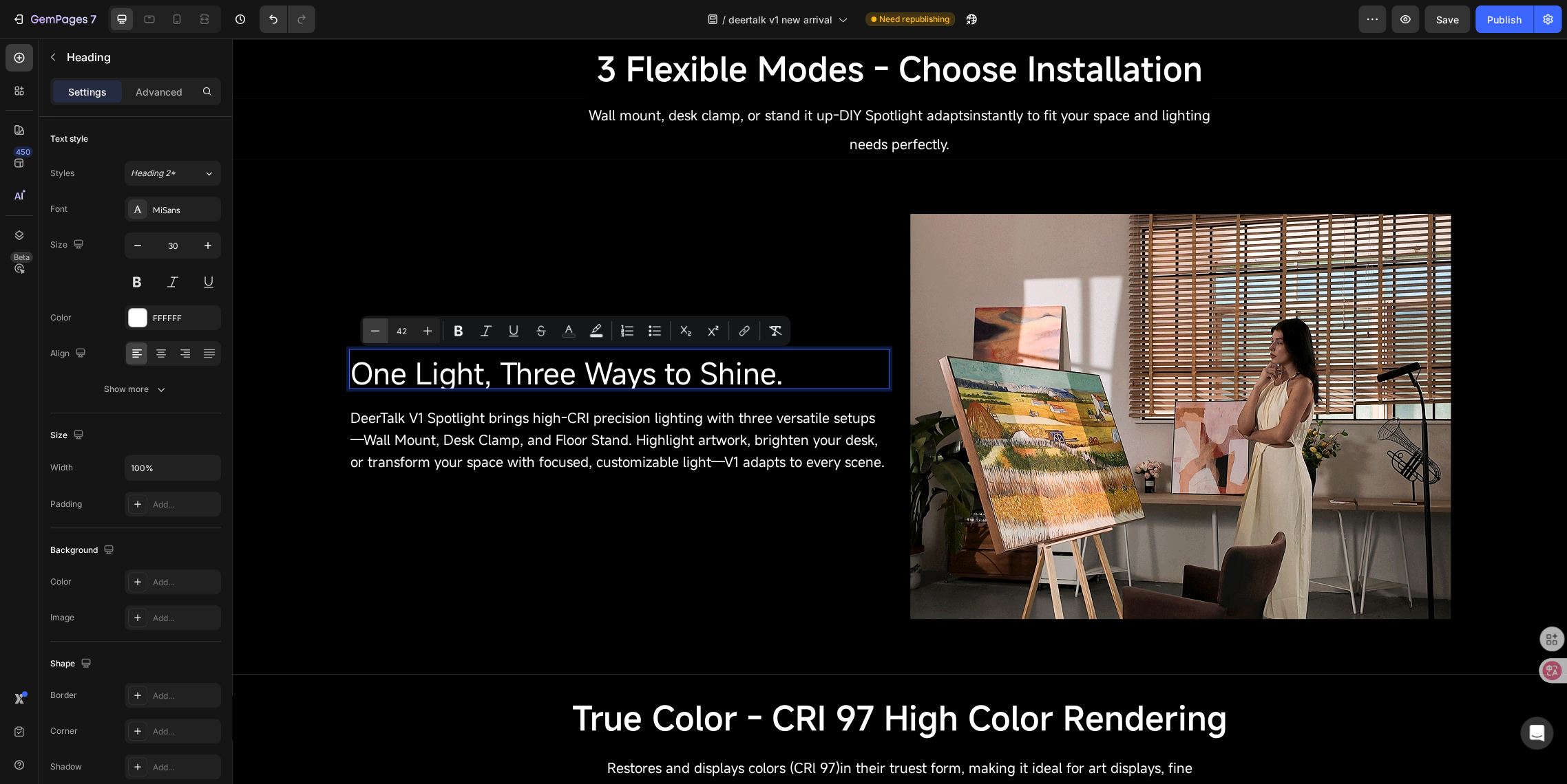
click at [380, 334] on icon "Editor contextual toolbar" at bounding box center [375, 330] width 13 height 13
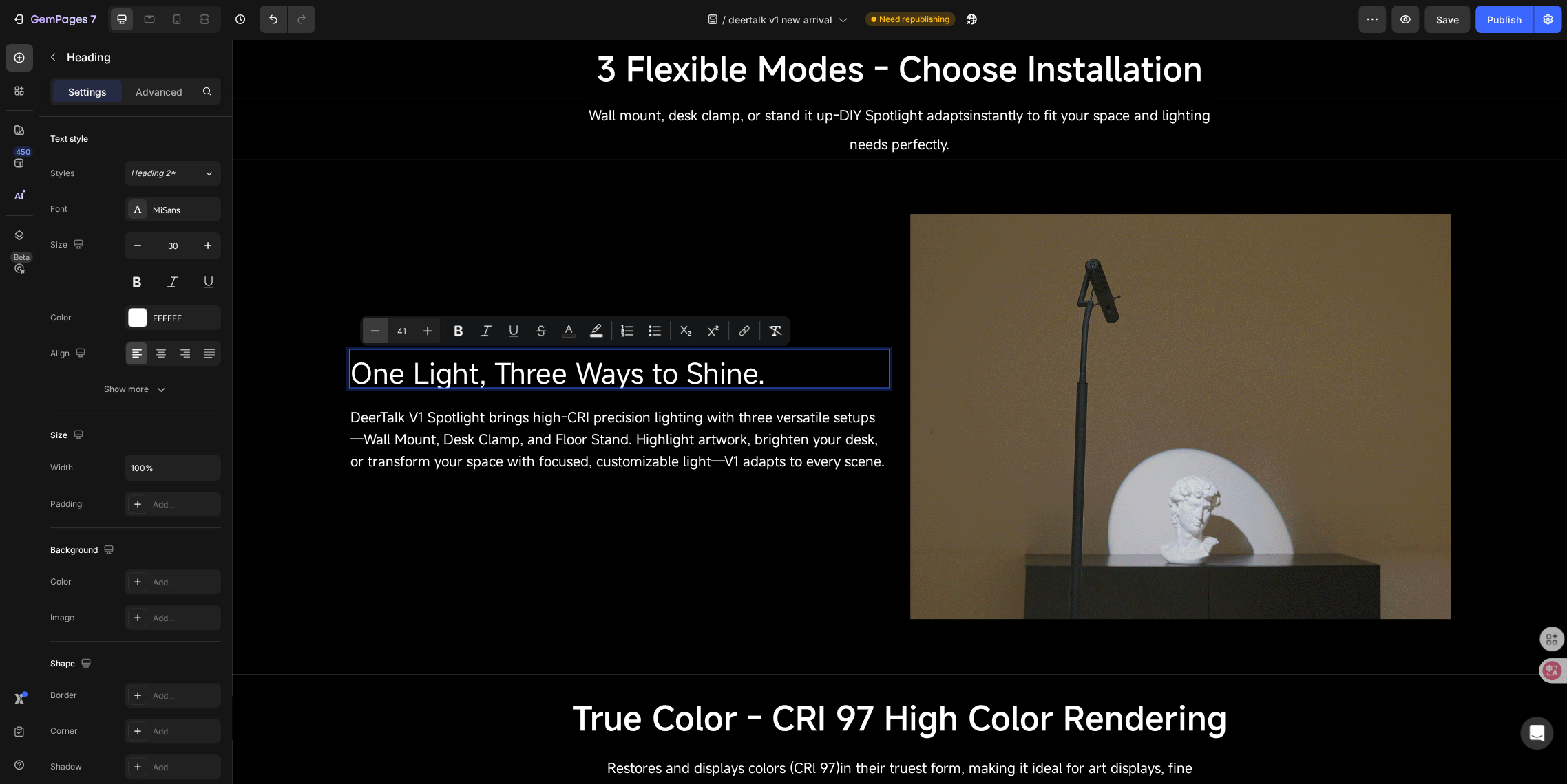
click at [380, 334] on icon "Editor contextual toolbar" at bounding box center [375, 330] width 13 height 13
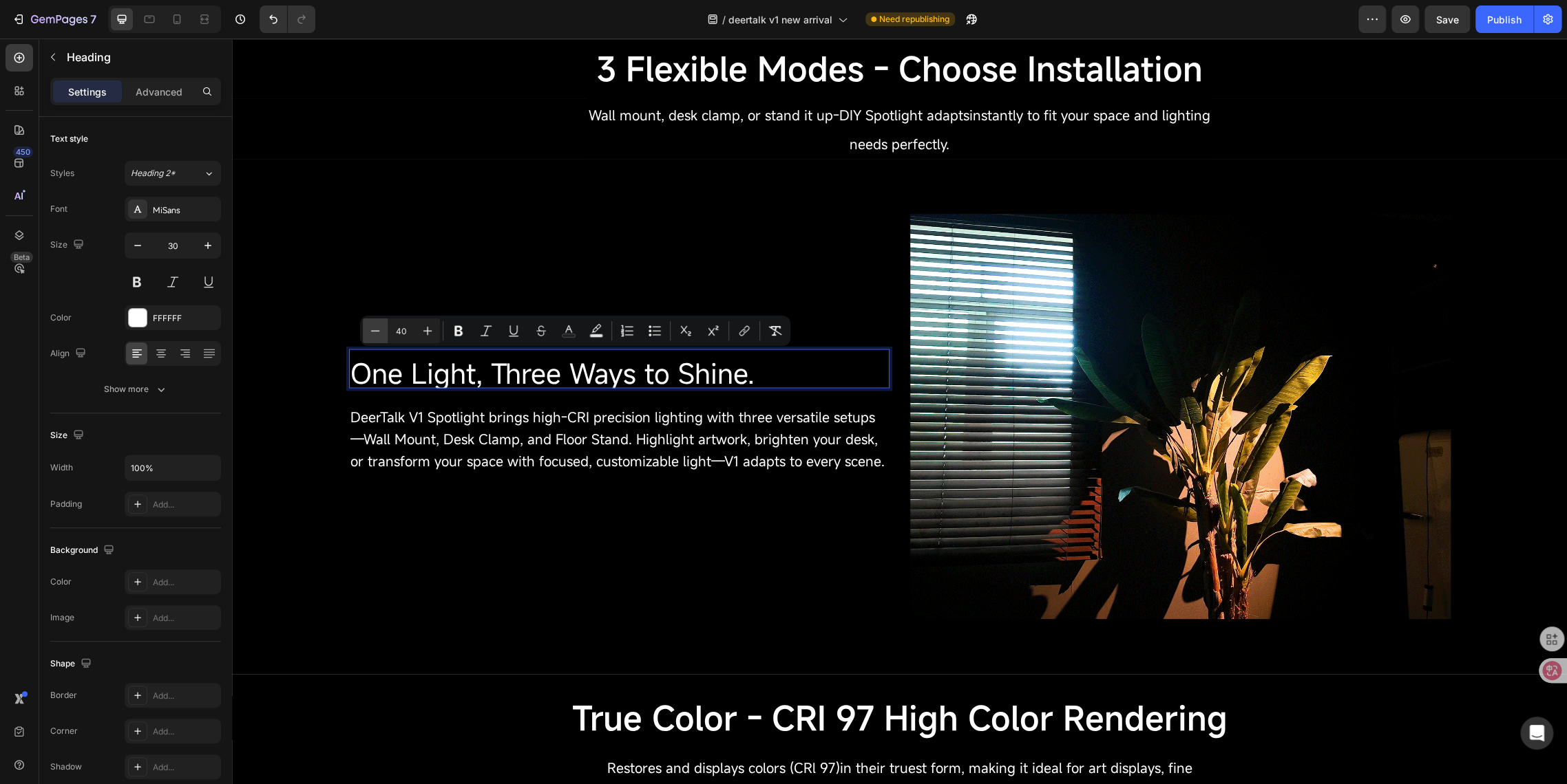
click at [380, 334] on icon "Editor contextual toolbar" at bounding box center [375, 330] width 13 height 13
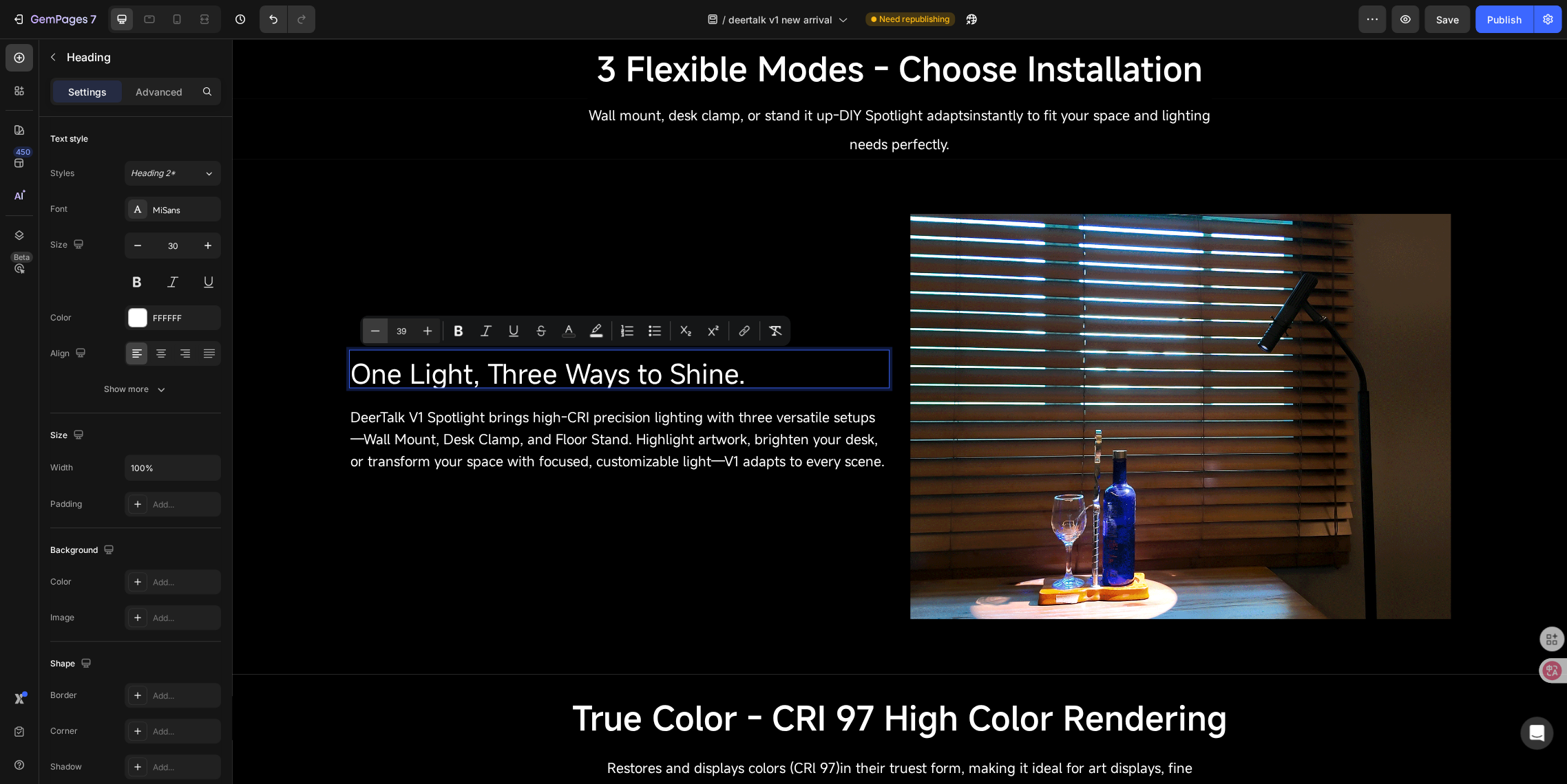
click at [380, 334] on icon "Editor contextual toolbar" at bounding box center [375, 330] width 13 height 13
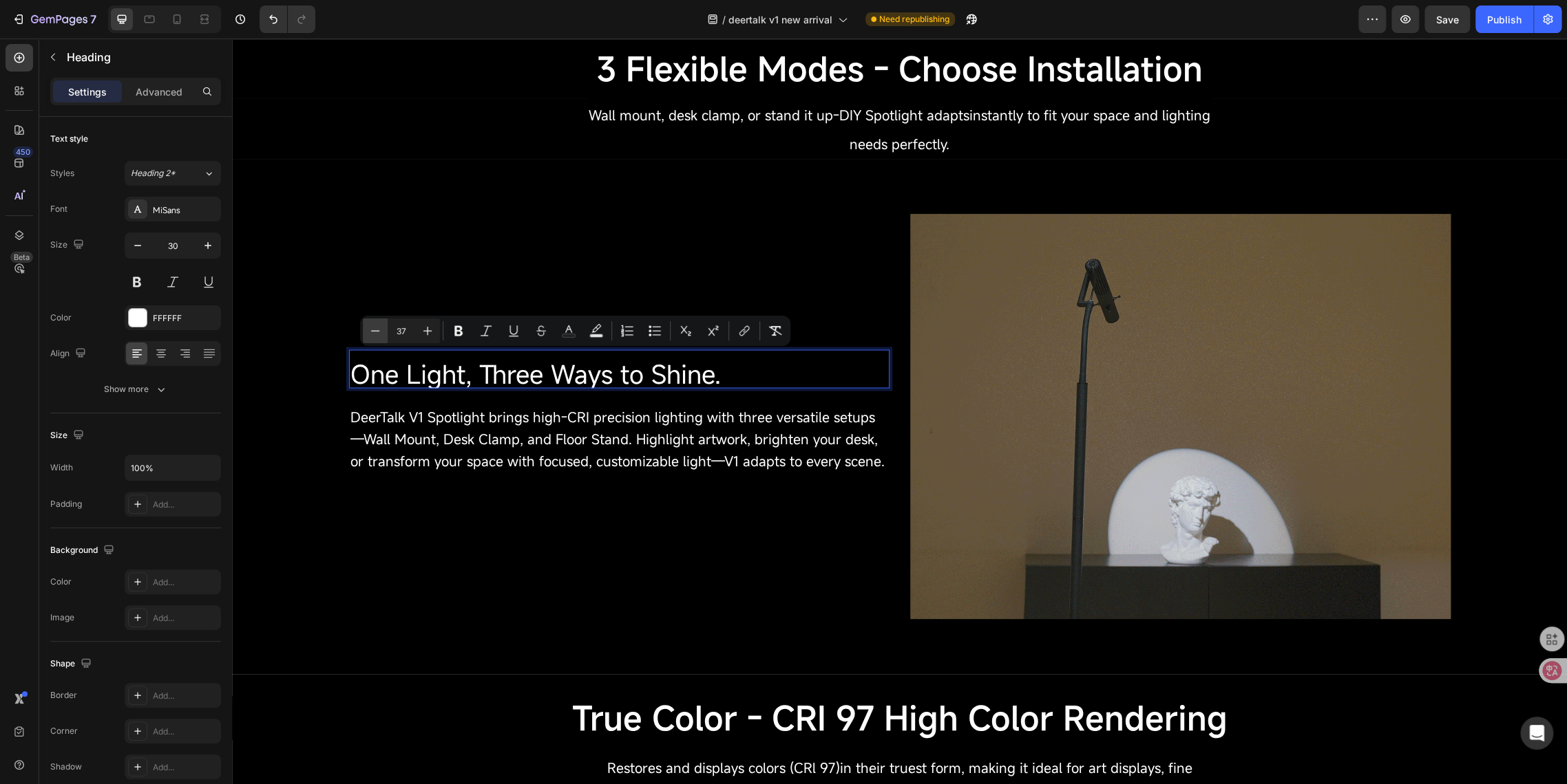
click at [380, 334] on icon "Editor contextual toolbar" at bounding box center [375, 330] width 13 height 13
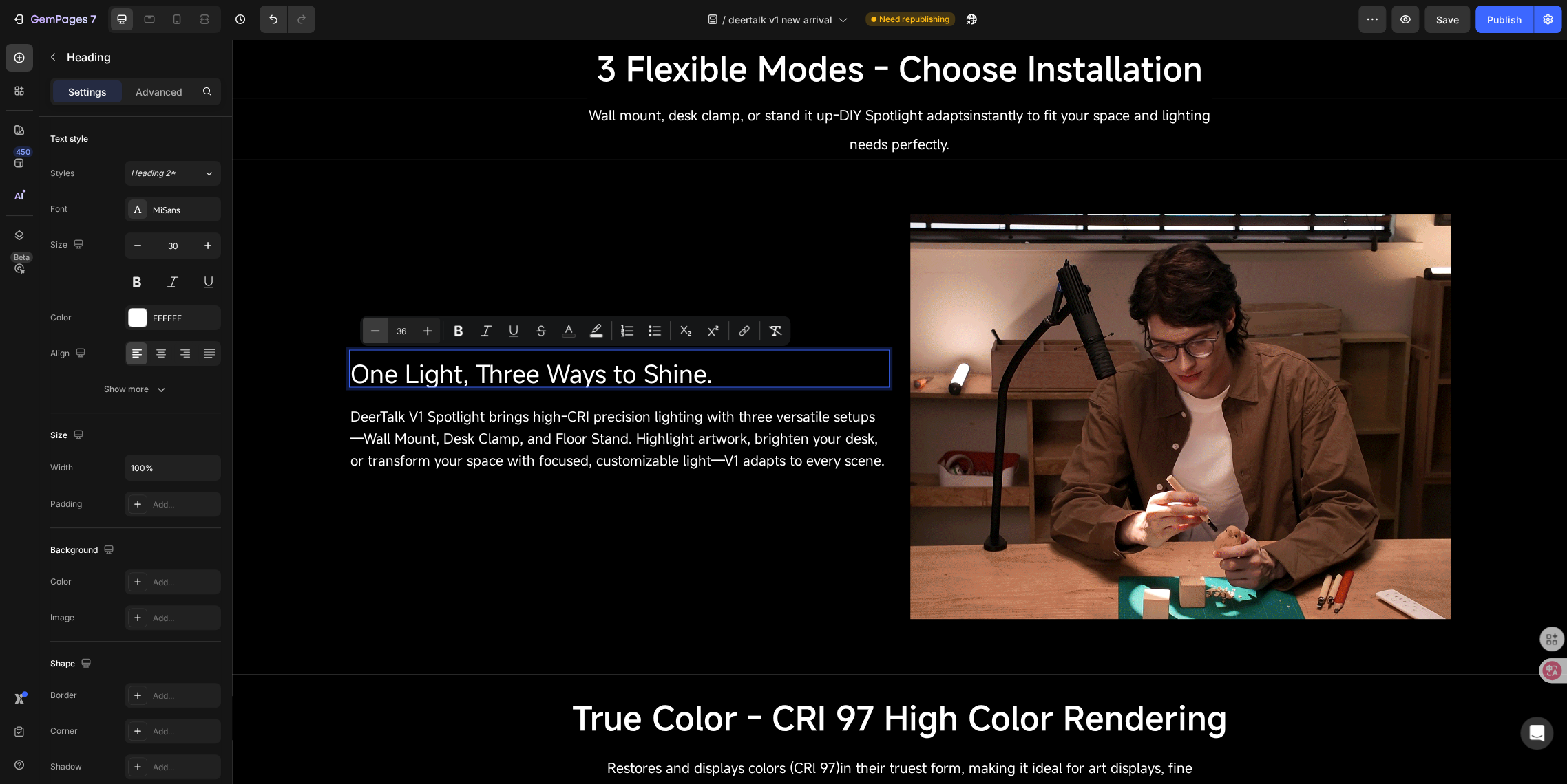
click at [380, 334] on icon "Editor contextual toolbar" at bounding box center [375, 330] width 13 height 13
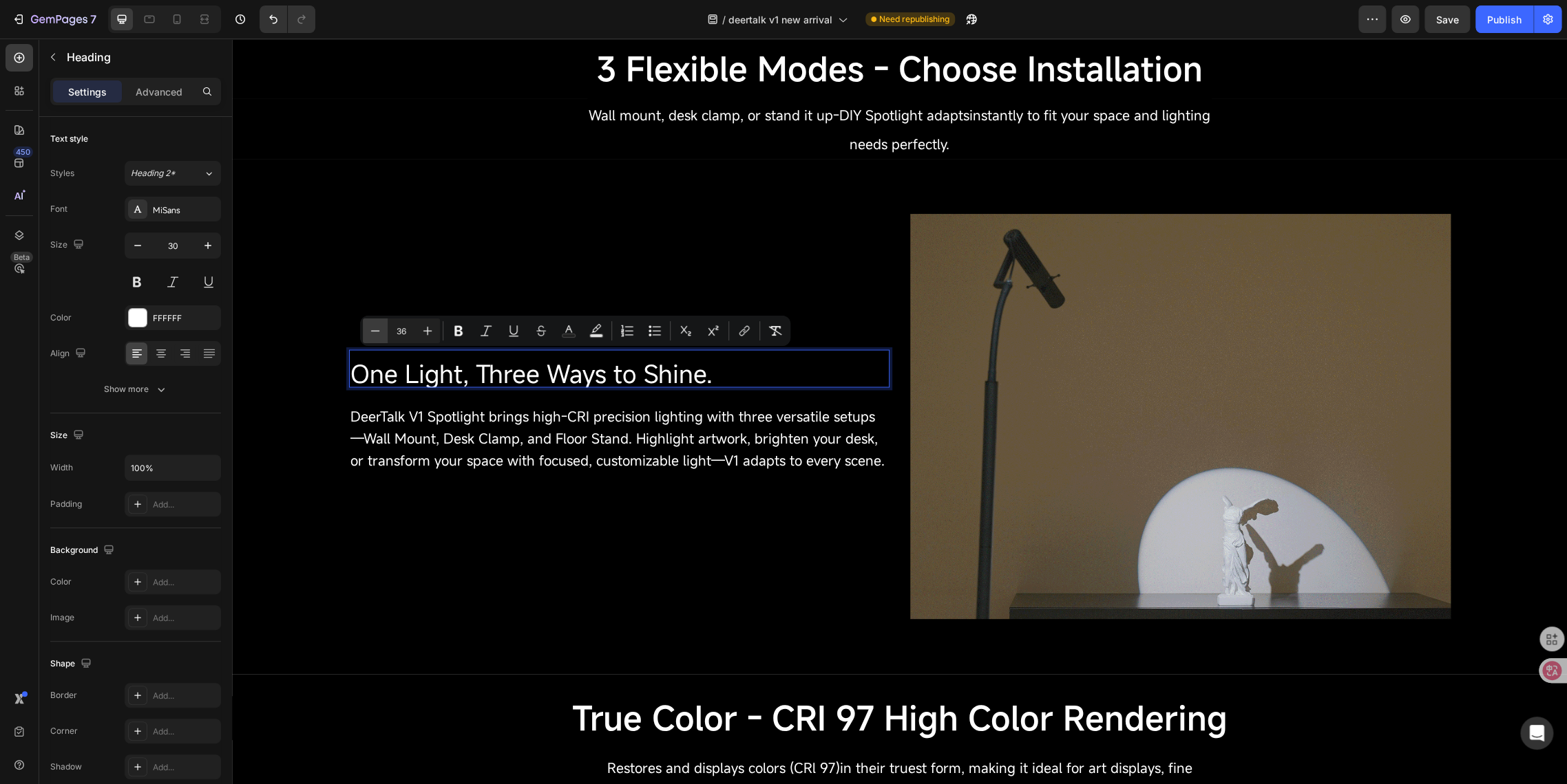
type input "35"
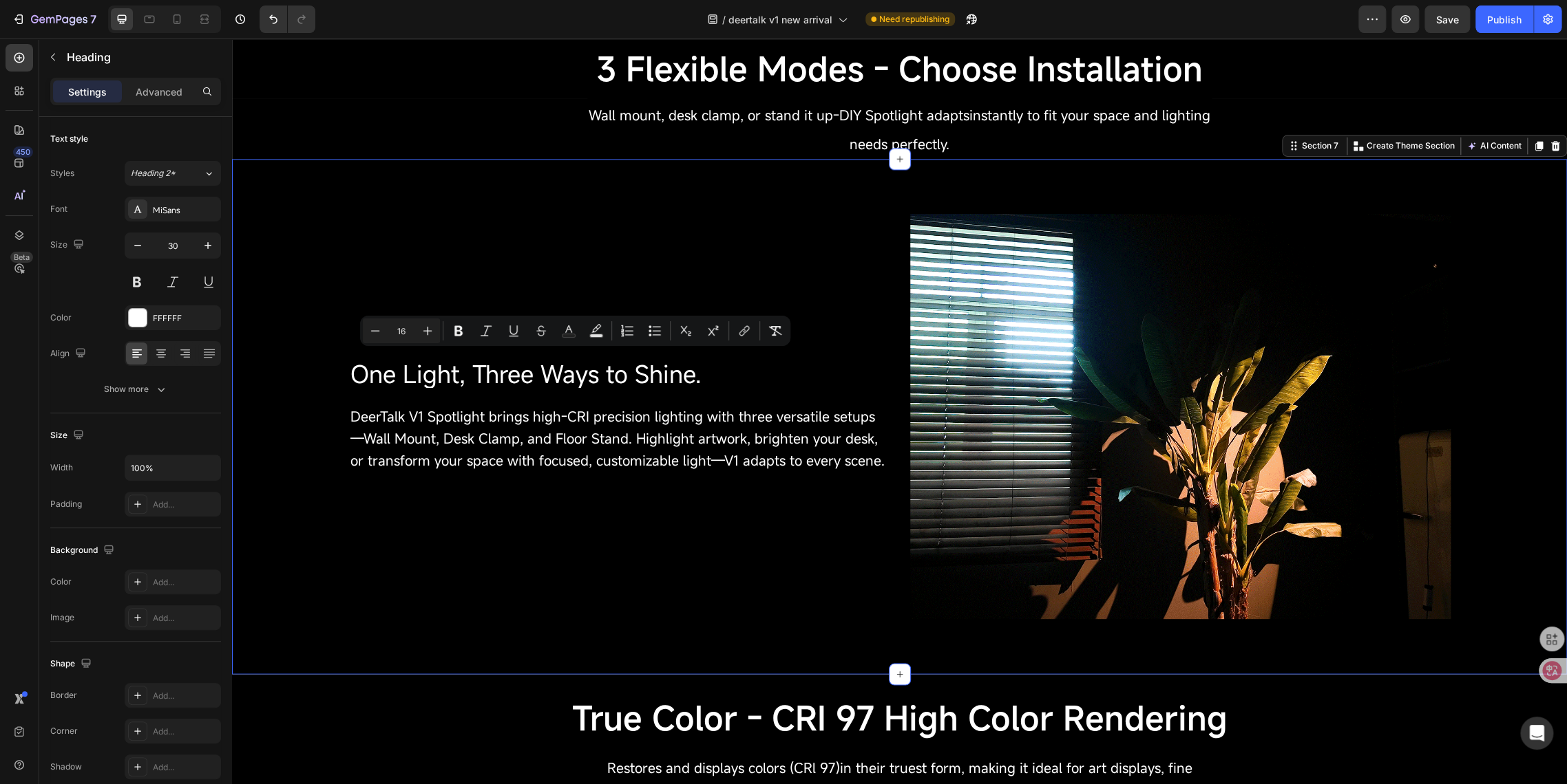
click at [481, 622] on div "⁠⁠⁠⁠⁠⁠⁠ One Light, Three Ways to Shine. Heading DeerTalk V1 Spotlight brings hi…" at bounding box center [898, 416] width 1334 height 515
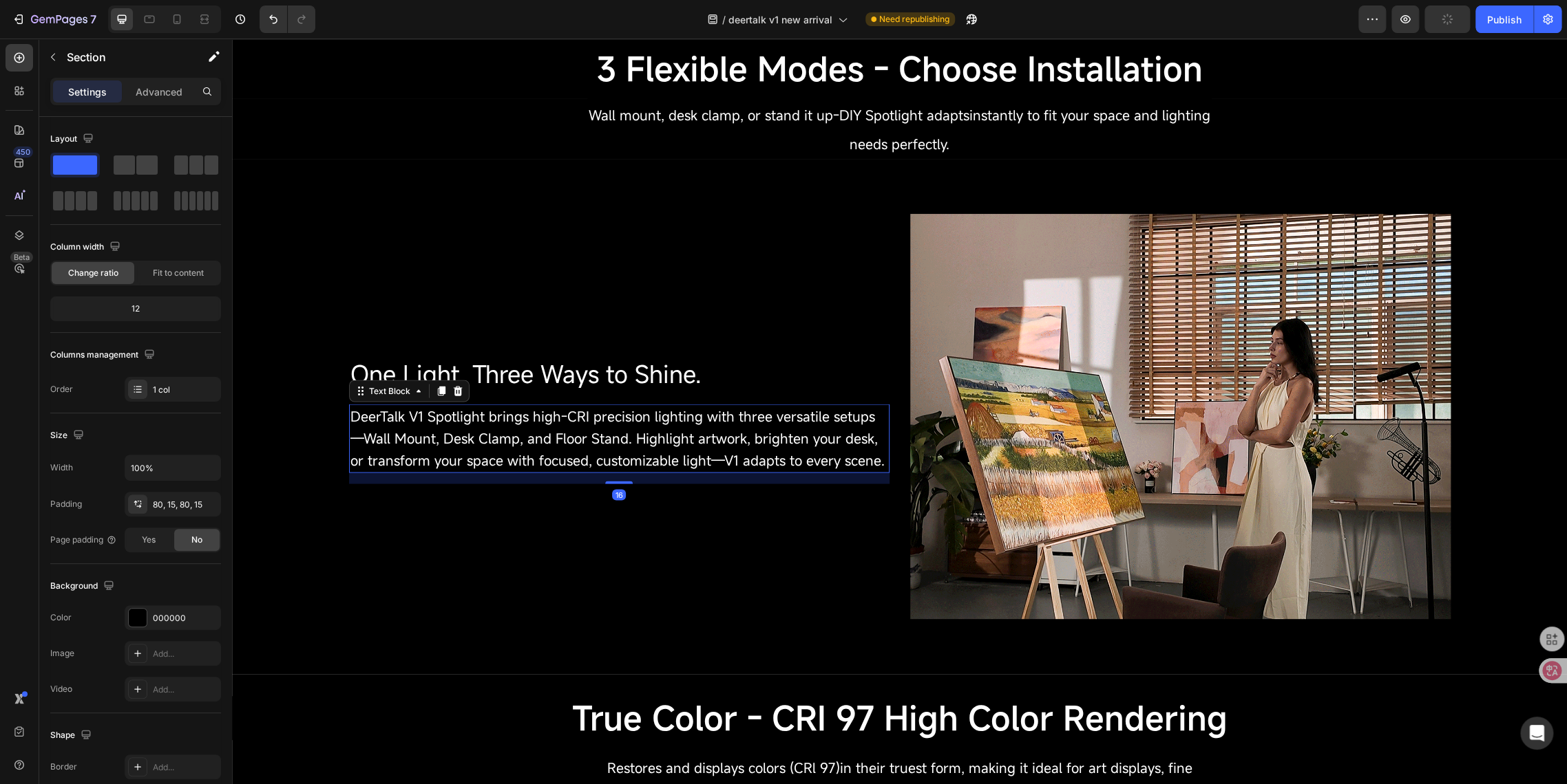
click at [475, 450] on p "DeerTalk V1 Spotlight brings high-CRI precision lighting with three versatile s…" at bounding box center [619, 437] width 537 height 66
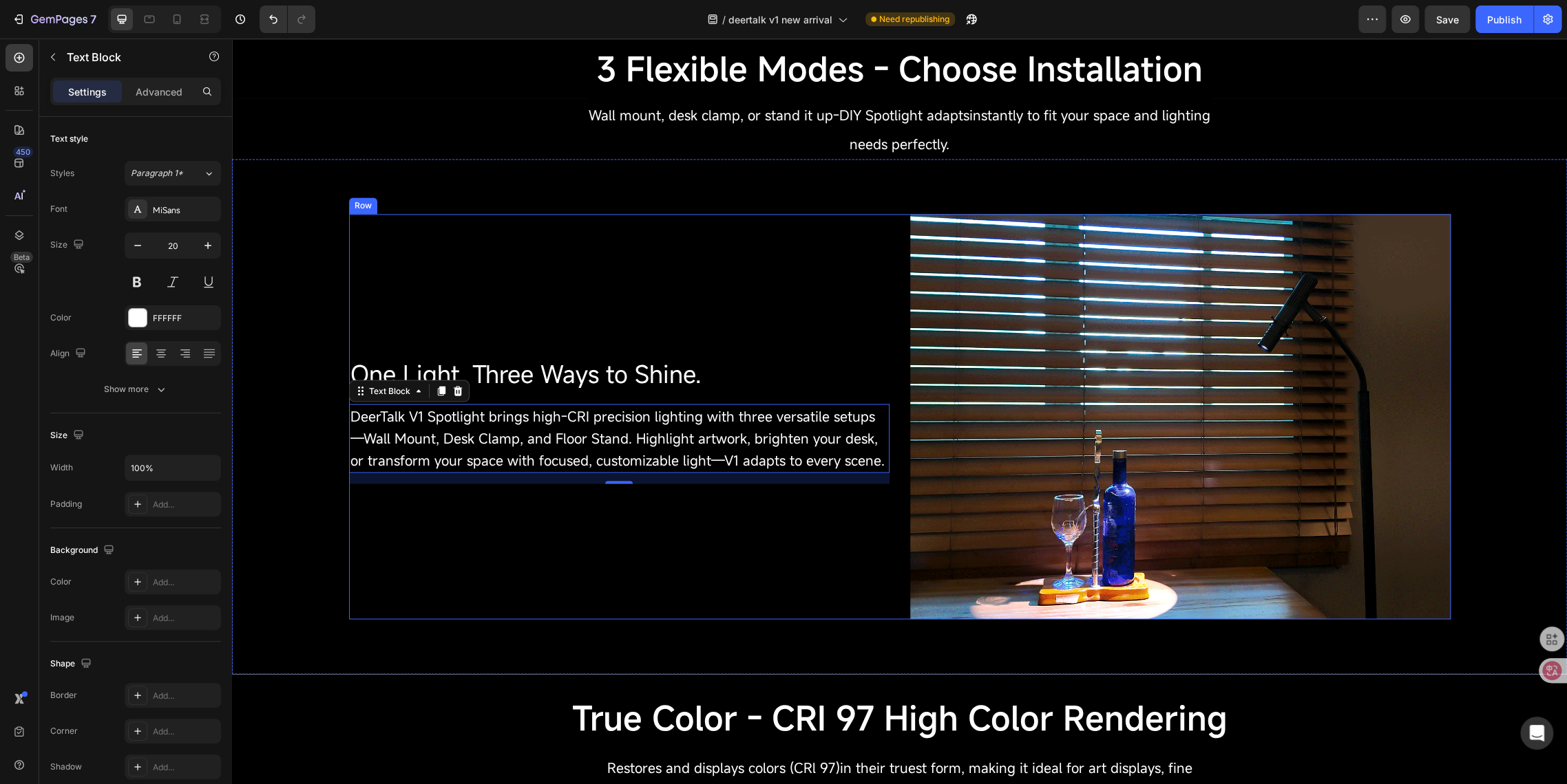
click at [596, 523] on div "⁠⁠⁠⁠⁠⁠⁠ One Light, Three Ways to Shine. Heading DeerTalk V1 Spotlight brings hi…" at bounding box center [619, 415] width 540 height 405
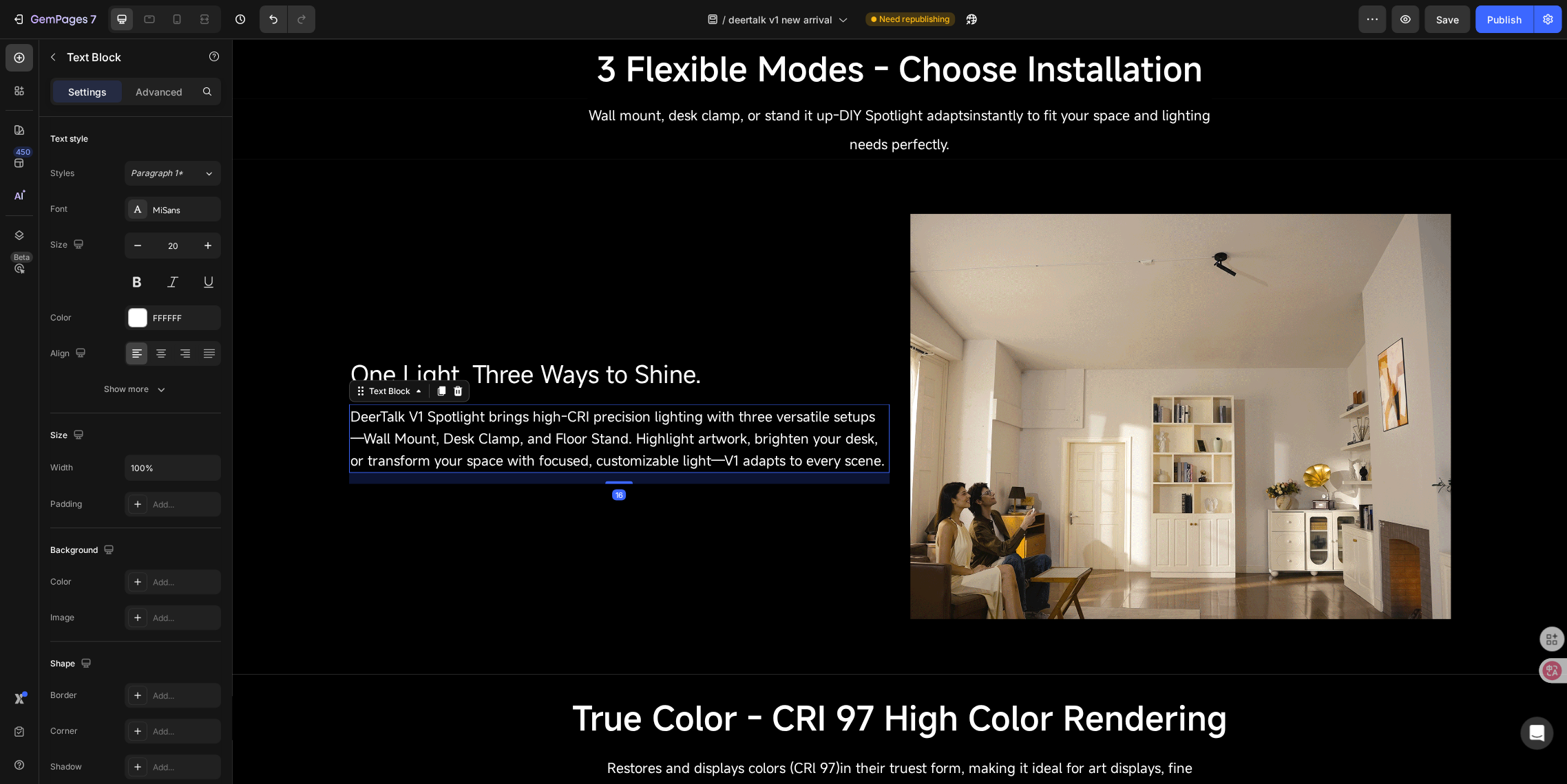
click at [596, 469] on span "DeerTalk V1 Spotlight brings high-CRI precision lighting with three versatile s…" at bounding box center [618, 437] width 534 height 62
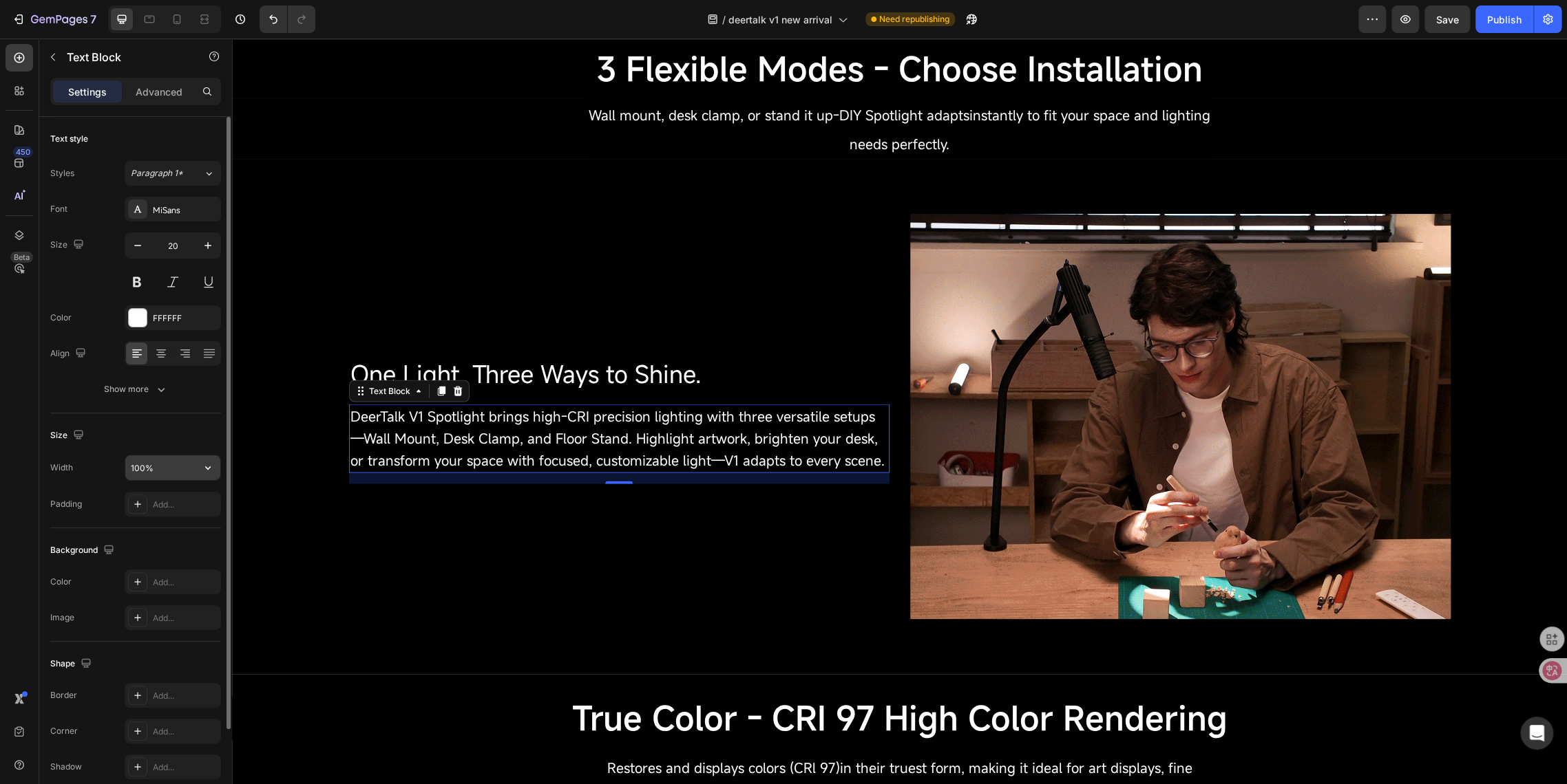
click at [155, 463] on input "100%" at bounding box center [172, 468] width 95 height 25
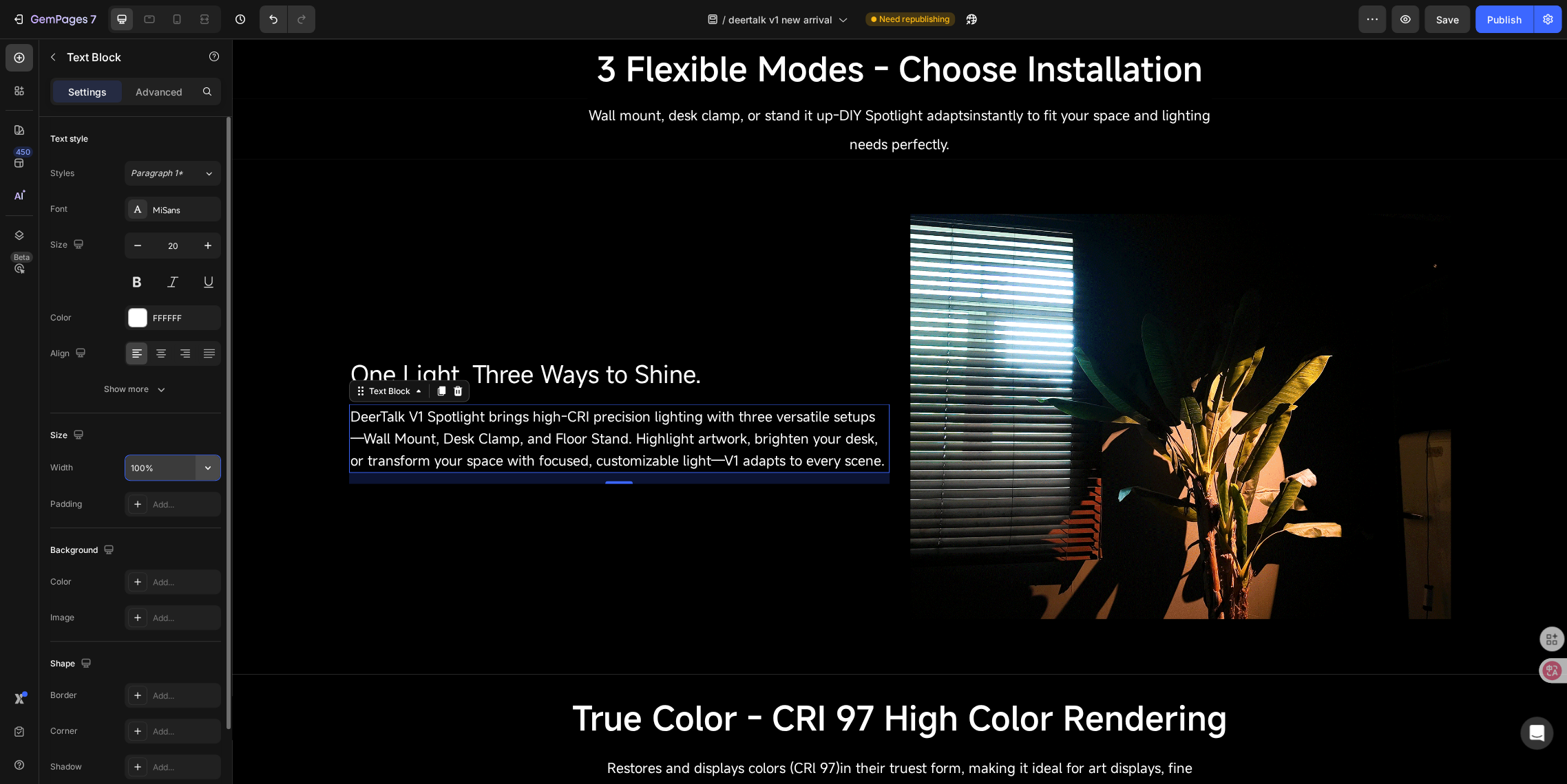
click at [202, 469] on icon "button" at bounding box center [208, 467] width 13 height 13
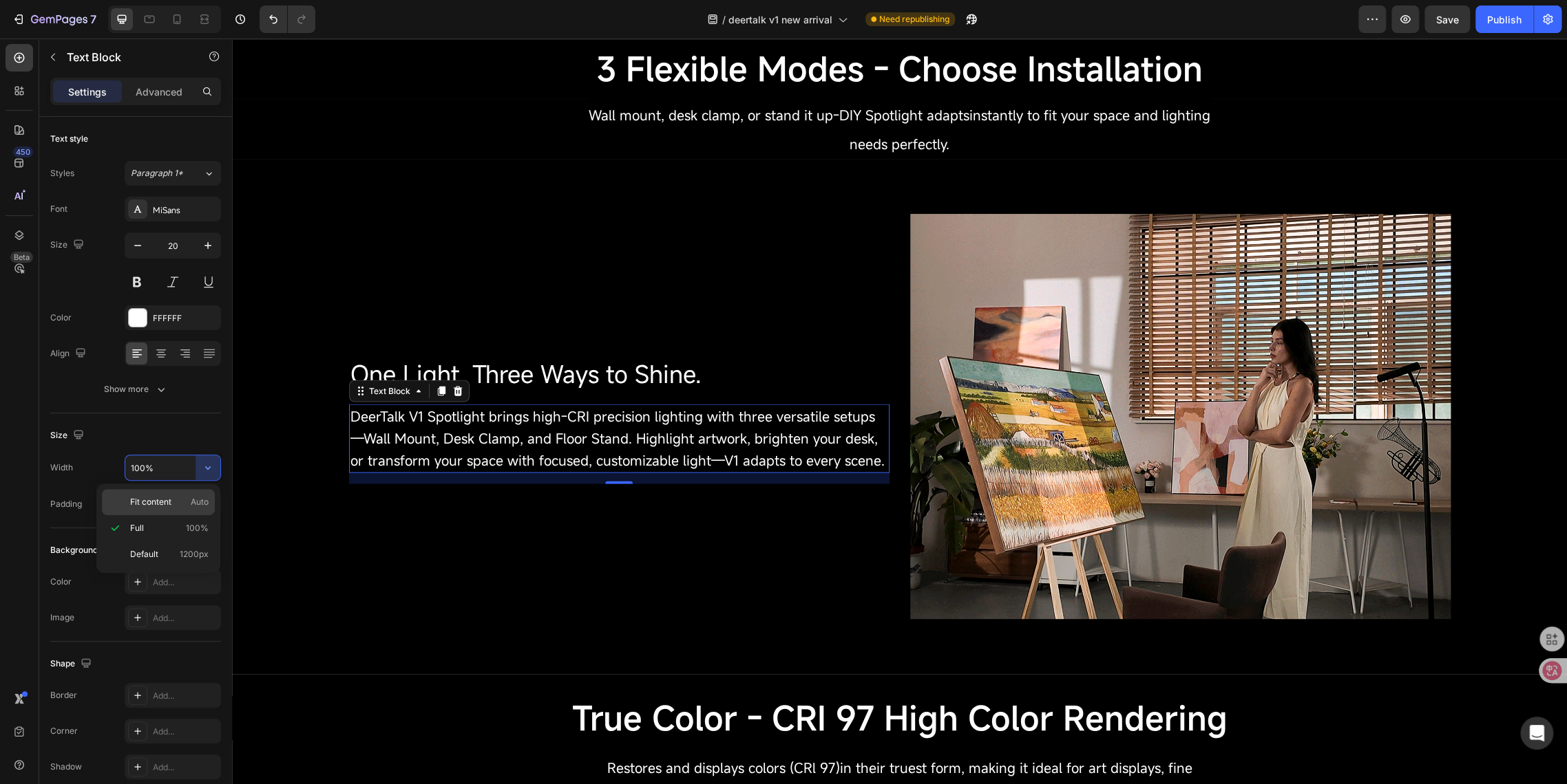
click at [131, 503] on span "Fit content" at bounding box center [150, 502] width 41 height 12
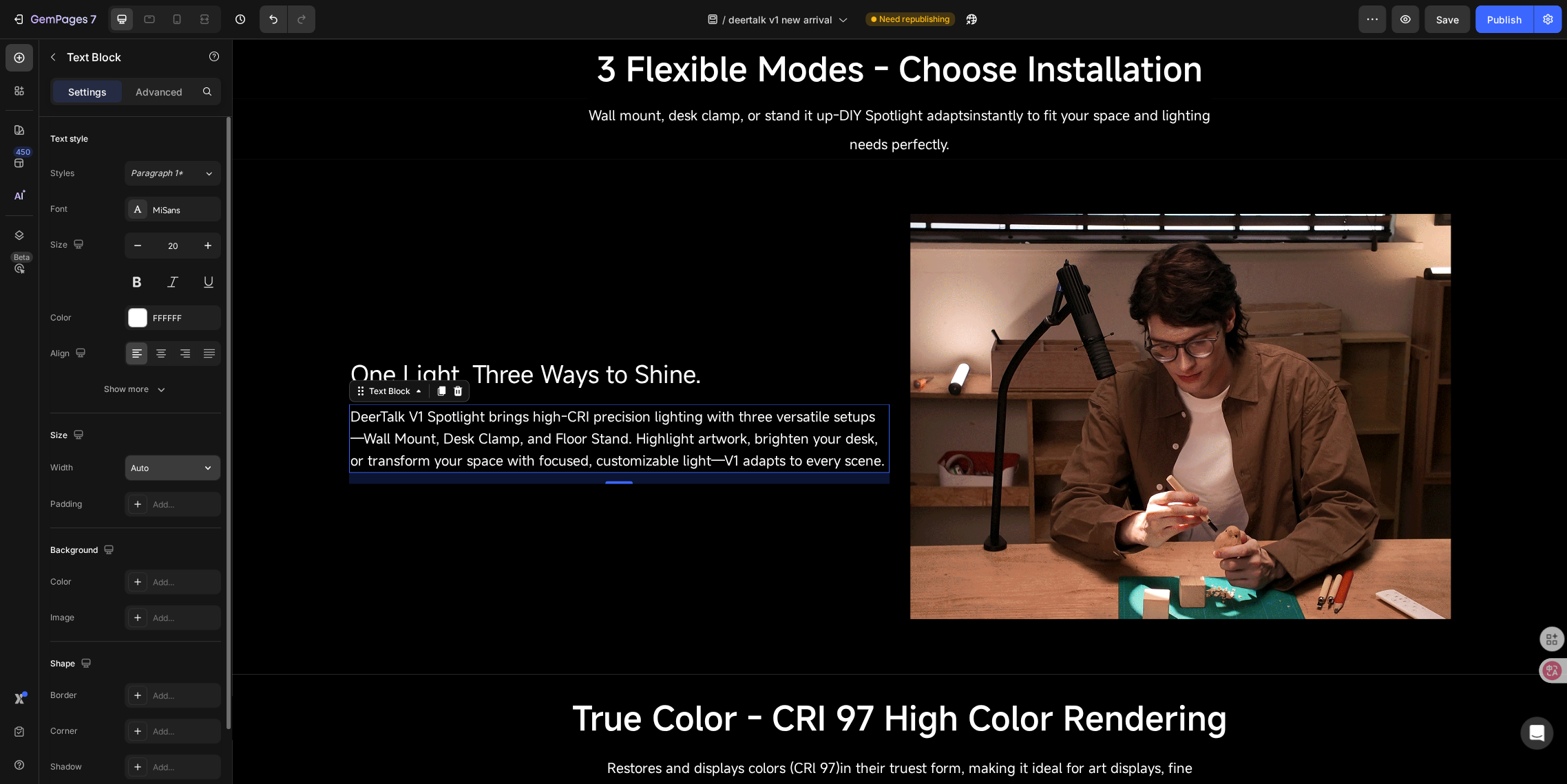
click at [143, 471] on input "Auto" at bounding box center [172, 468] width 95 height 25
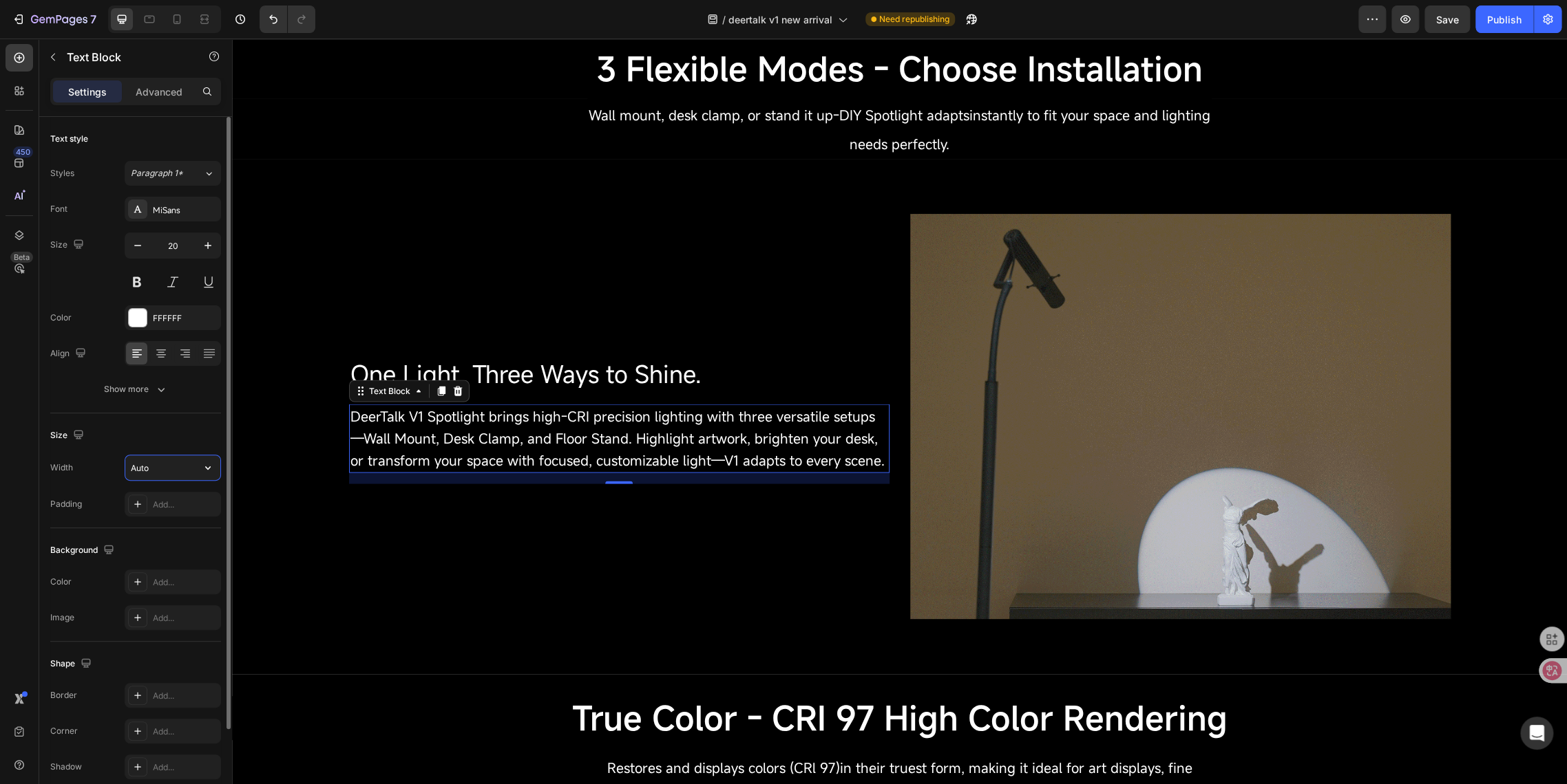
click at [193, 468] on input "Auto" at bounding box center [172, 468] width 95 height 25
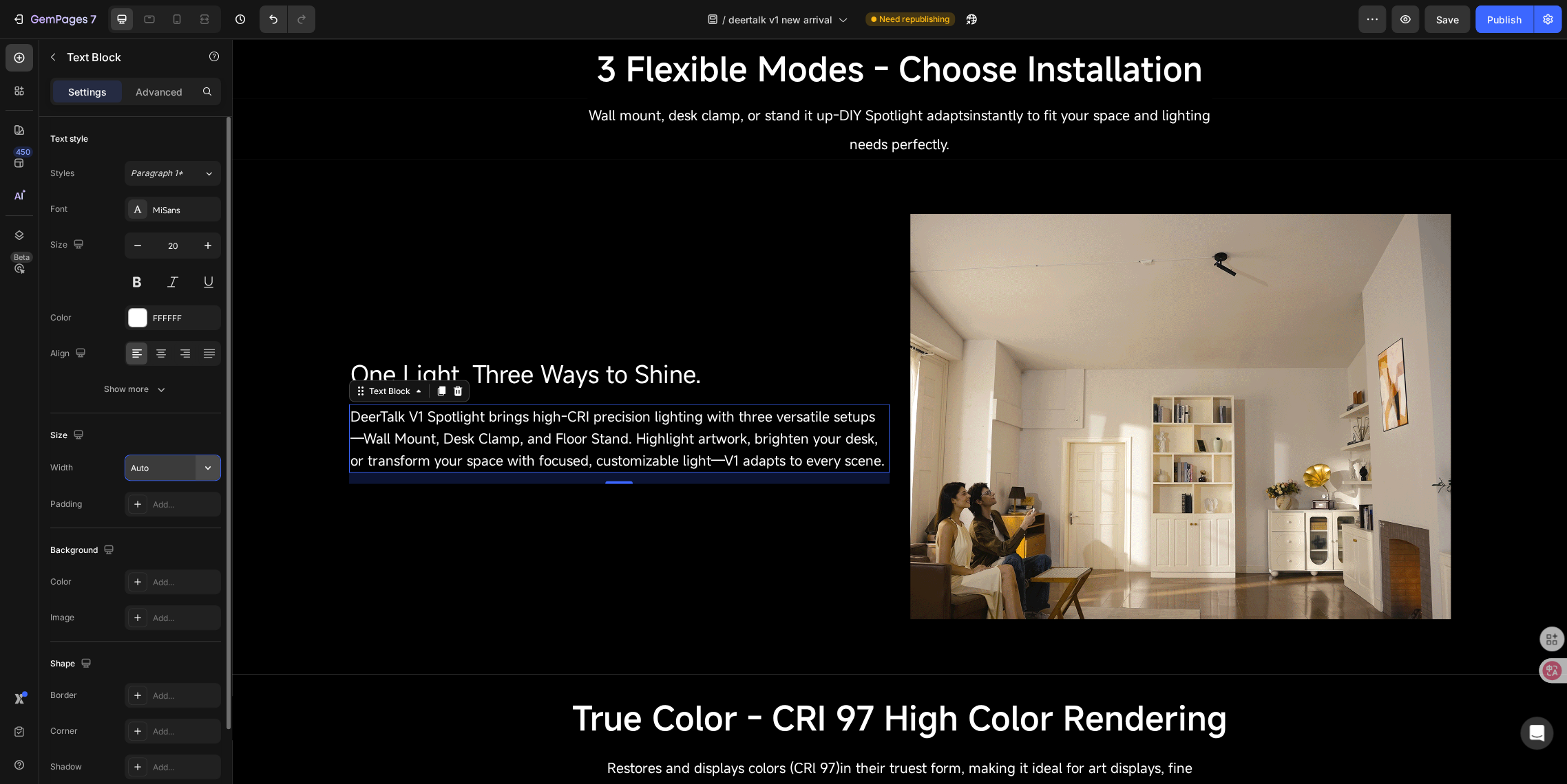
click at [202, 466] on icon "button" at bounding box center [208, 467] width 13 height 13
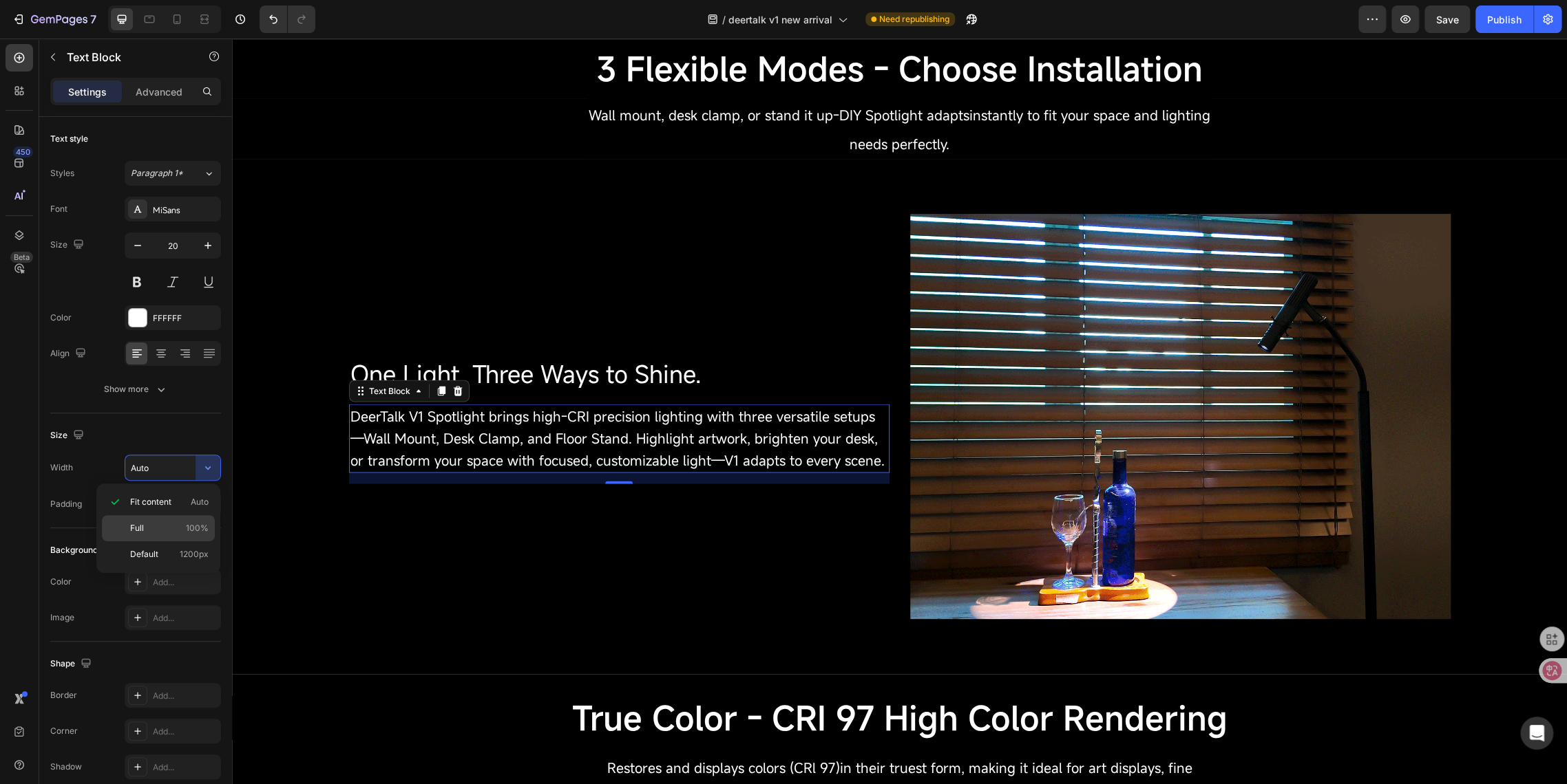
click at [177, 526] on p "Full 100%" at bounding box center [170, 527] width 79 height 12
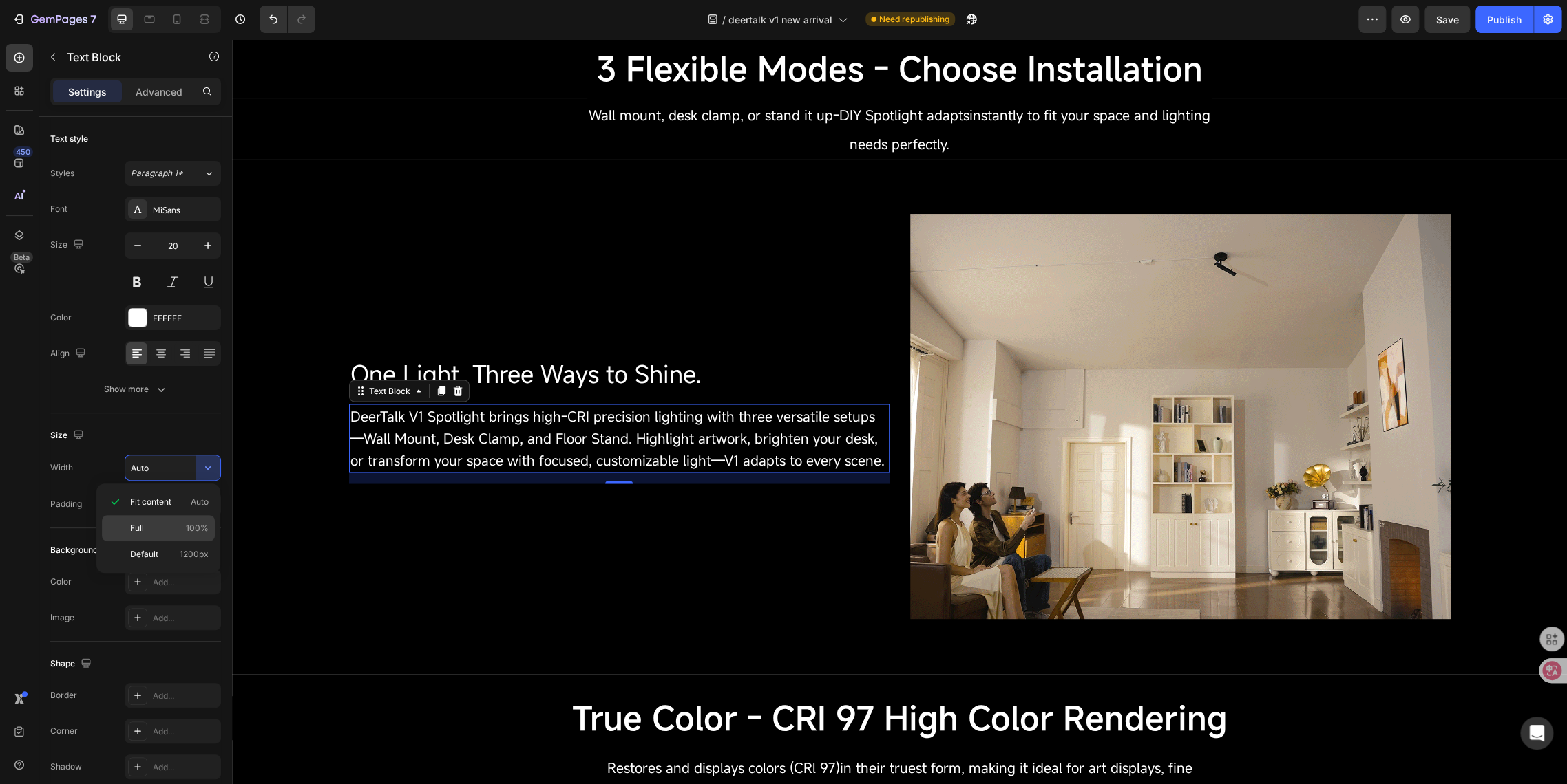
type input "100%"
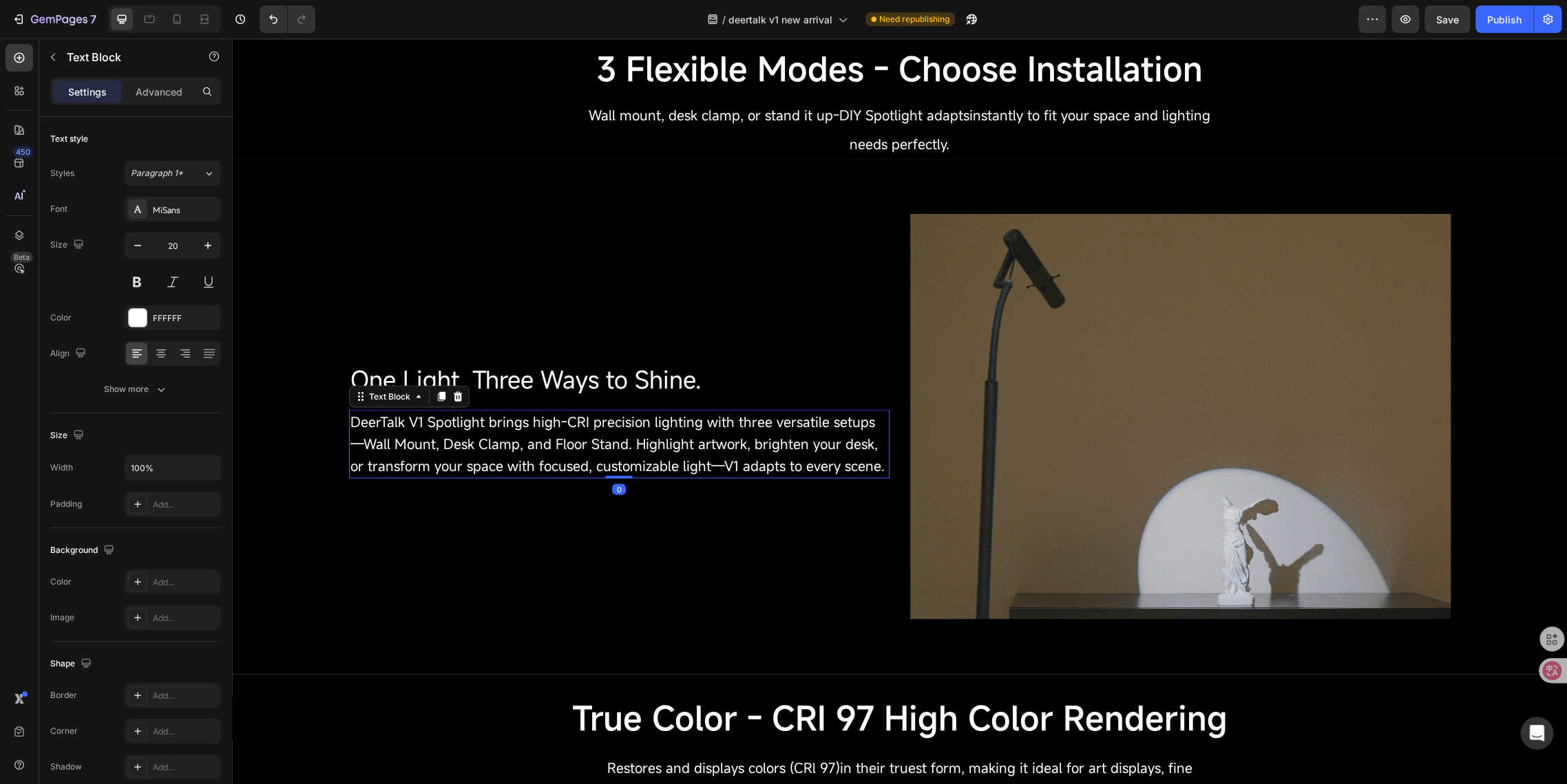
drag, startPoint x: 603, startPoint y: 483, endPoint x: 579, endPoint y: 471, distance: 26.8
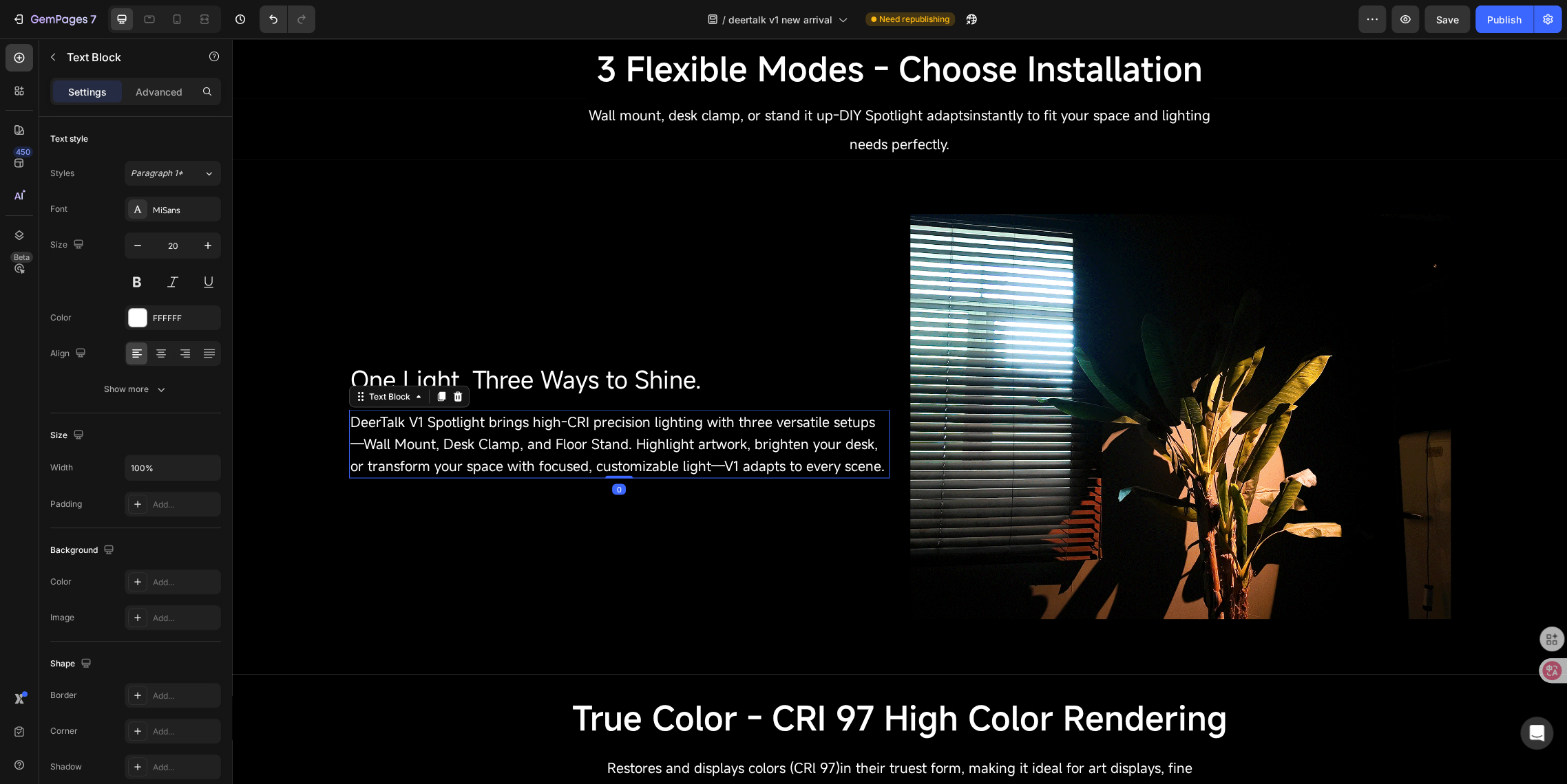
click at [579, 471] on div "DeerTalk V1 Spotlight brings high-CRI precision lighting with three versatile s…" at bounding box center [619, 444] width 540 height 69
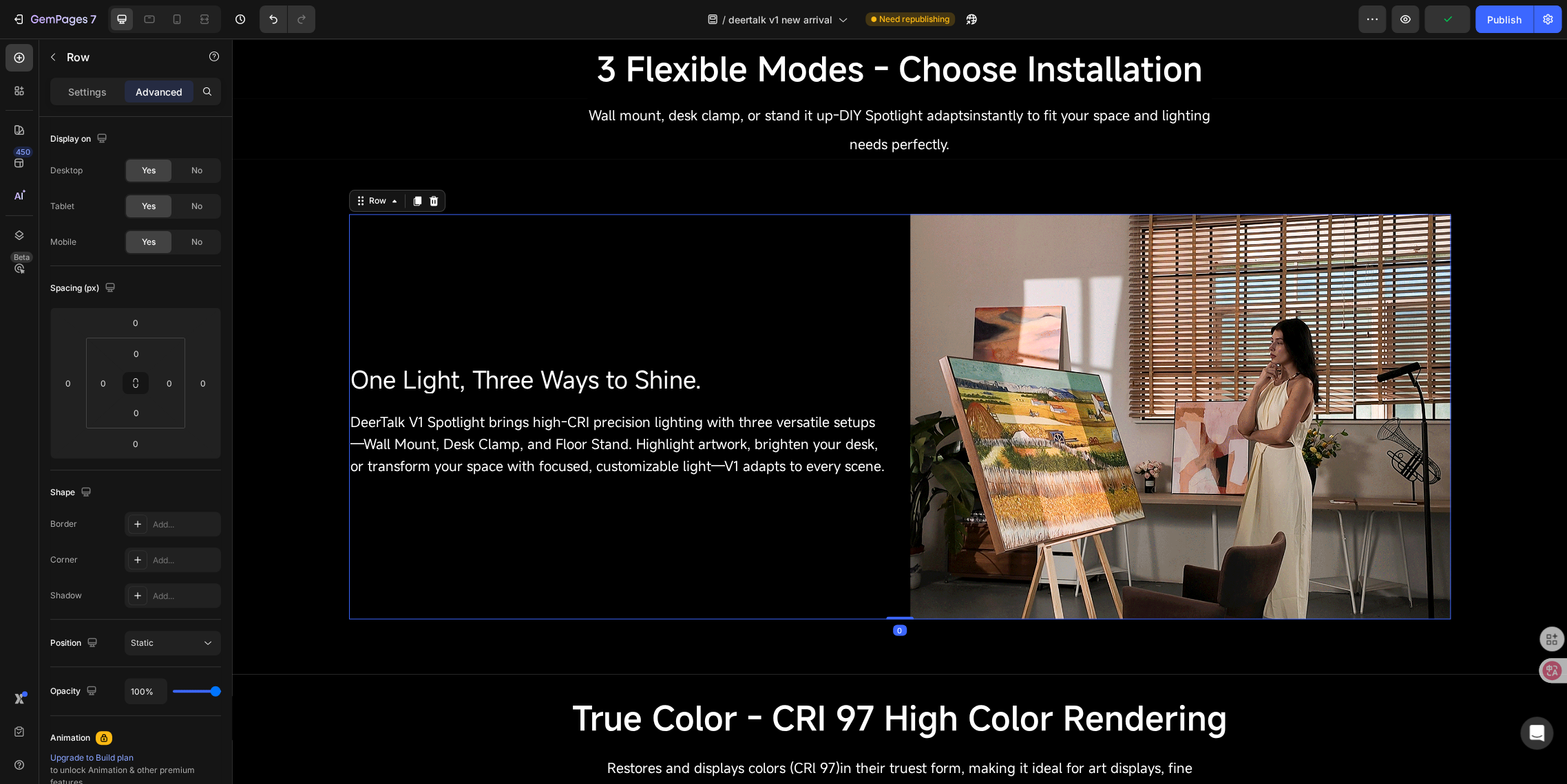
click at [516, 553] on div "⁠⁠⁠⁠⁠⁠⁠ One Light, Three Ways to Shine. Heading DeerTalk V1 Spotlight brings hi…" at bounding box center [619, 415] width 540 height 405
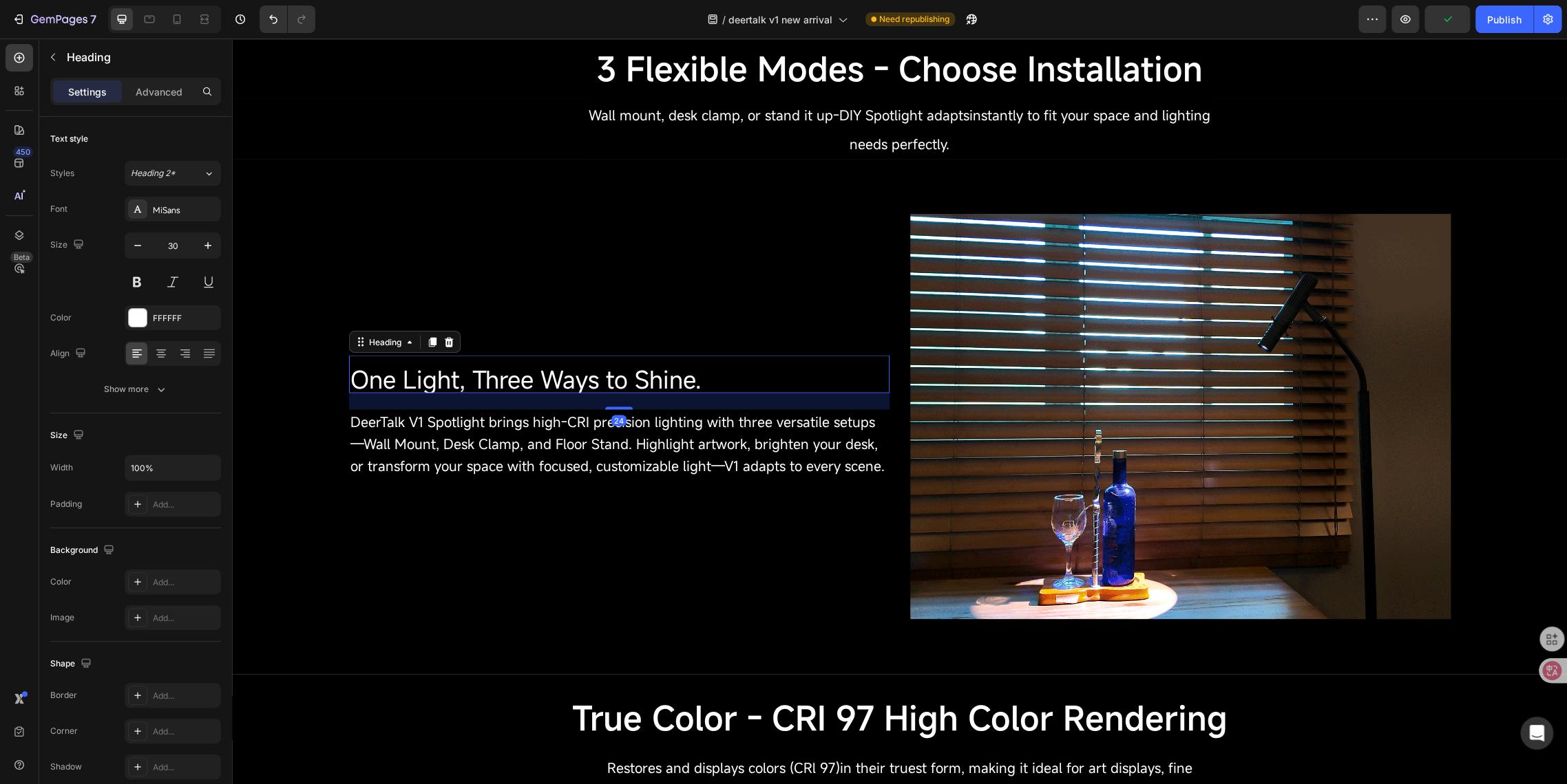
click at [446, 380] on span "One Light, Three Ways to Shine." at bounding box center [526, 379] width 352 height 33
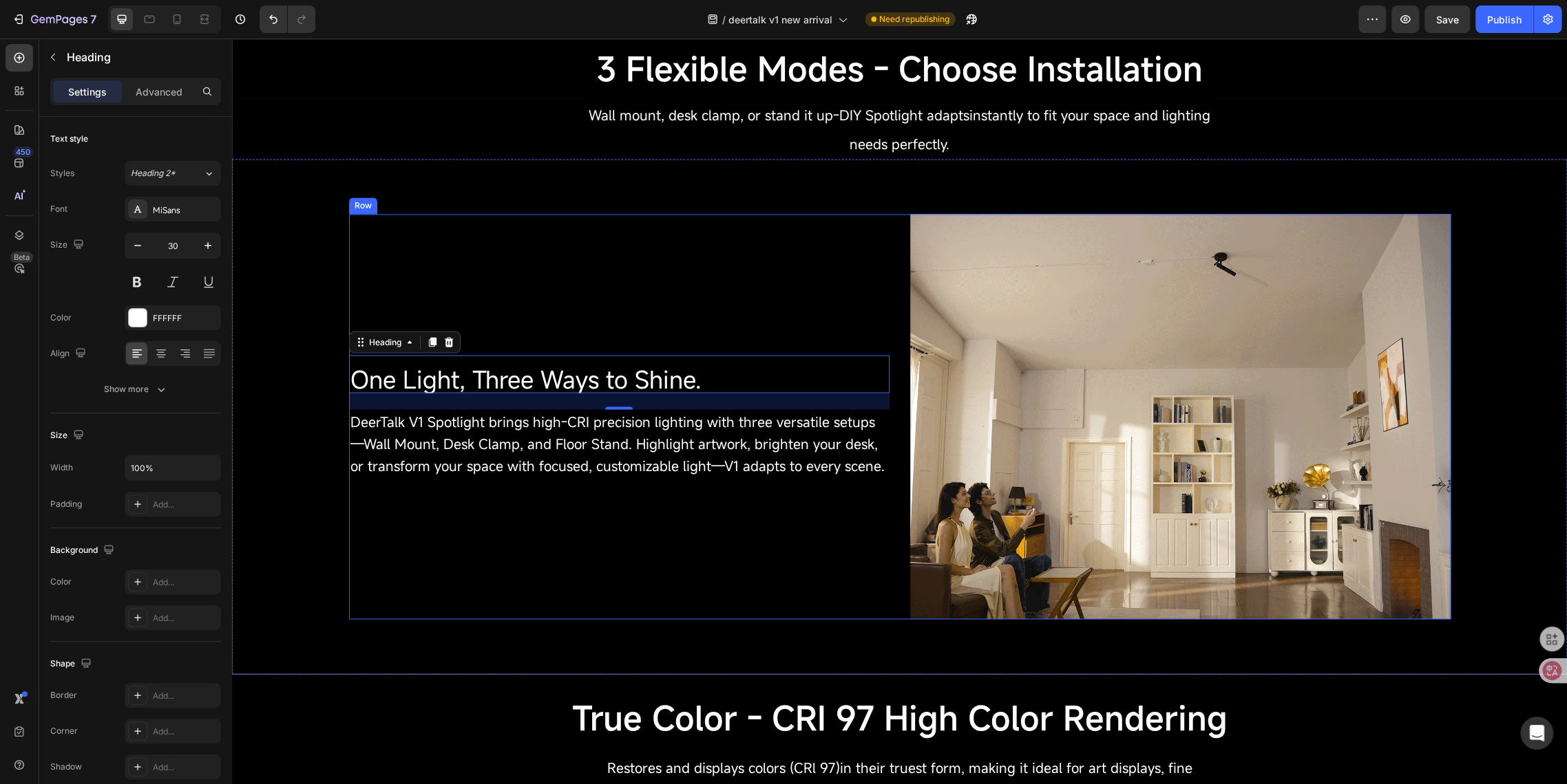
click at [477, 610] on div "⁠⁠⁠⁠⁠⁠⁠ One Light, Three Ways to Shine. Heading 24 DeerTalk V1 Spotlight brings…" at bounding box center [619, 415] width 540 height 405
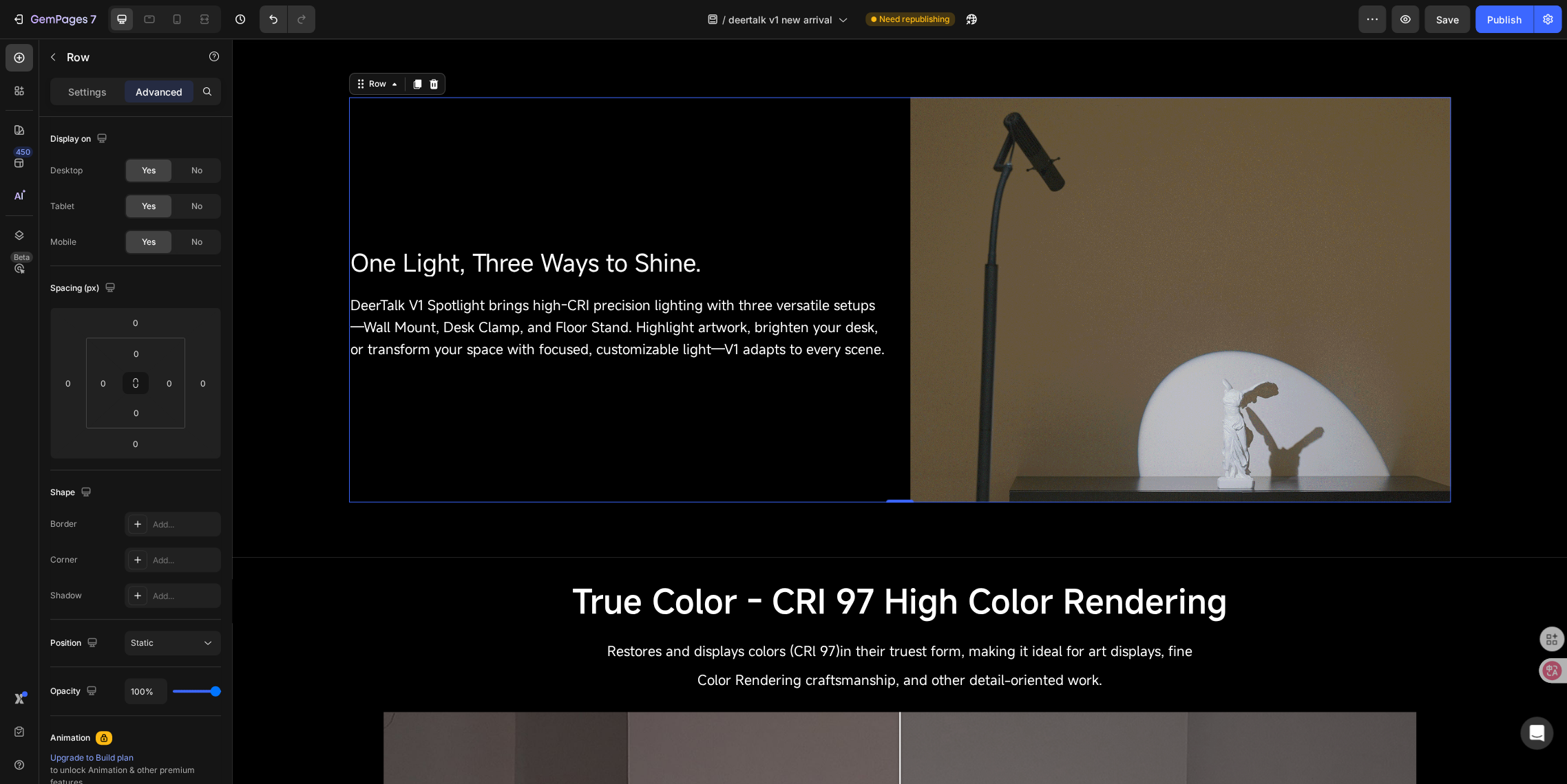
scroll to position [1605, 0]
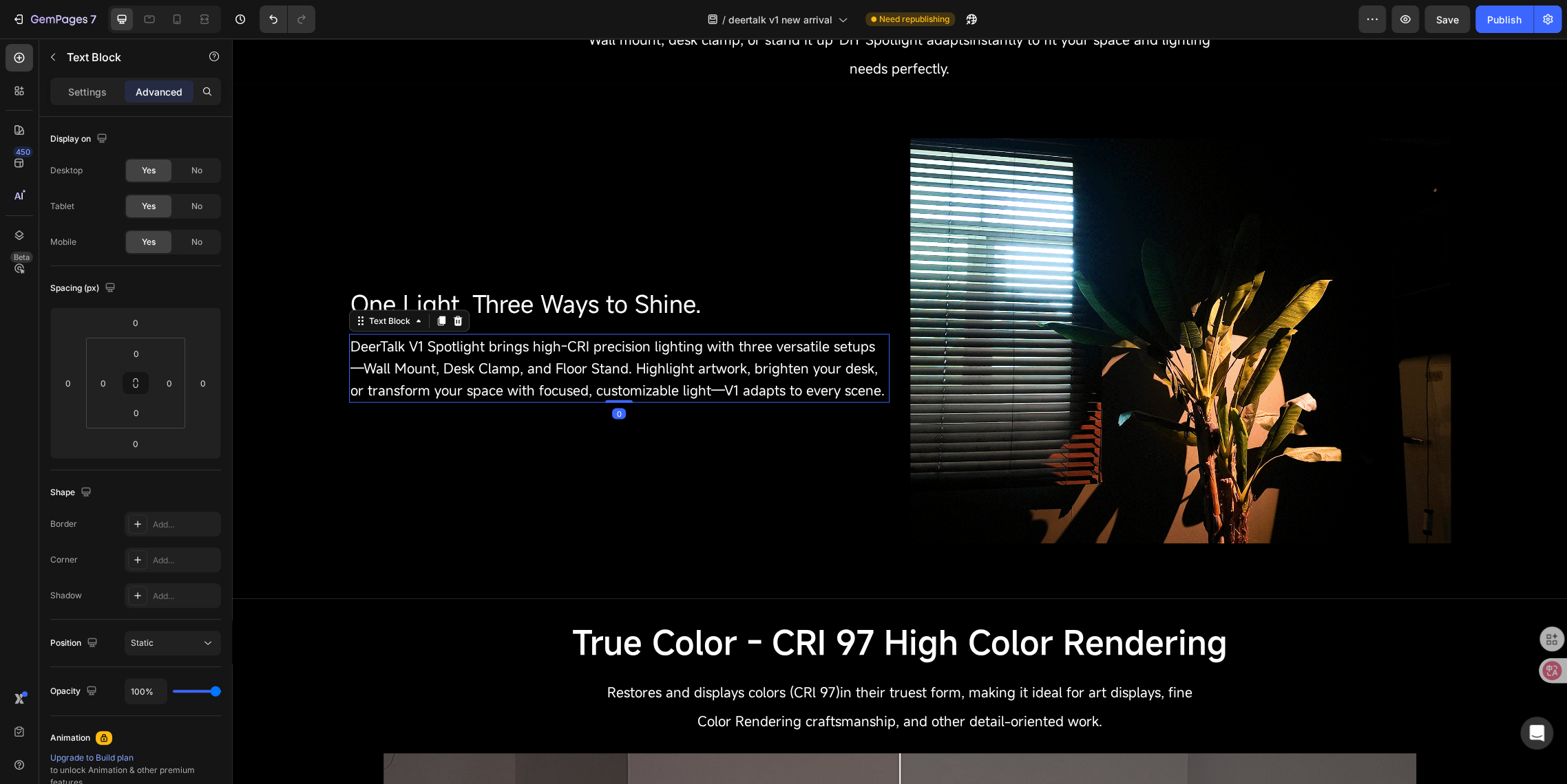
click at [461, 370] on span "DeerTalk V1 Spotlight brings high-CRI precision lighting with three versatile s…" at bounding box center [618, 367] width 534 height 62
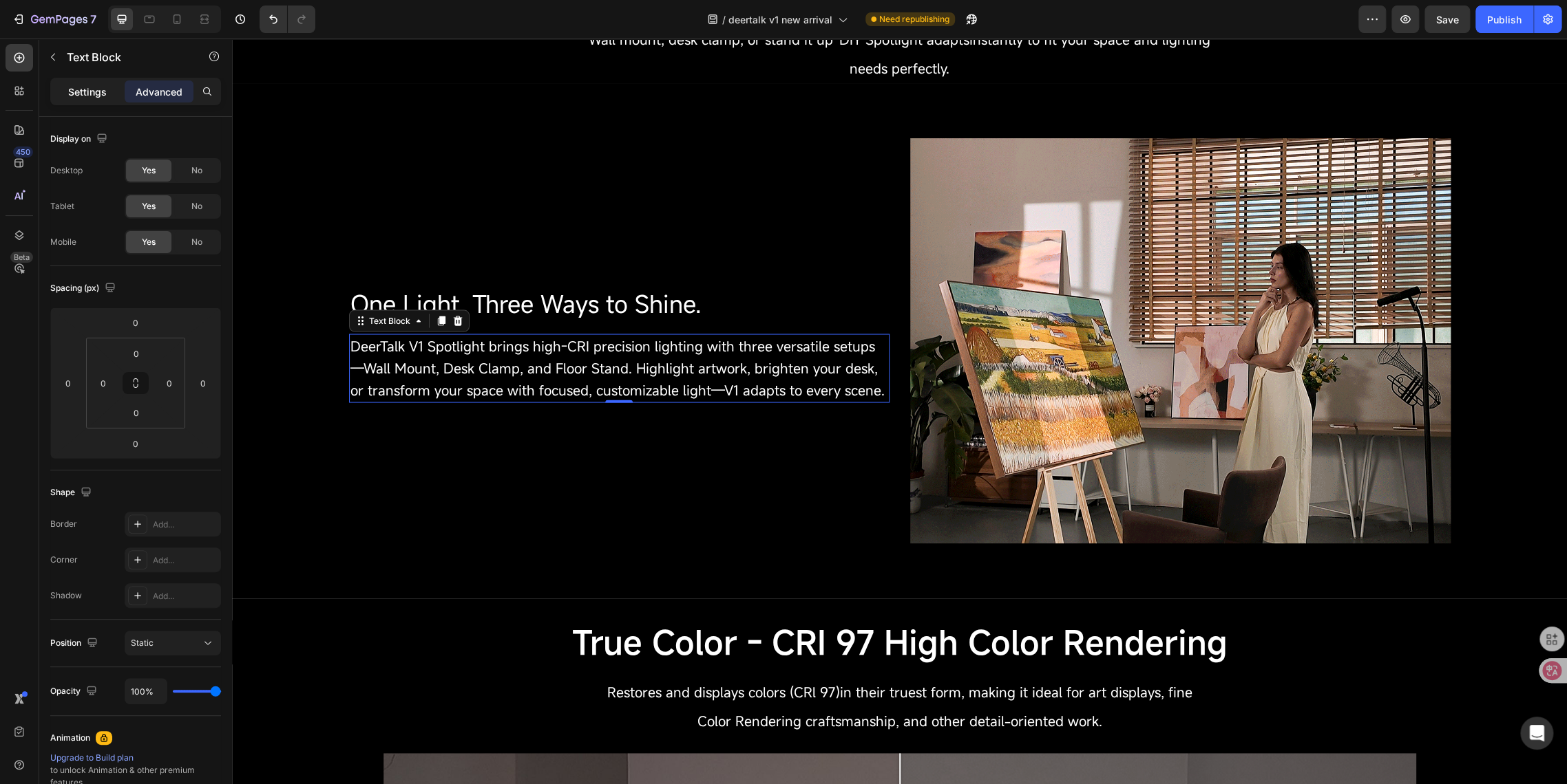
click at [84, 85] on p "Settings" at bounding box center [87, 91] width 38 height 14
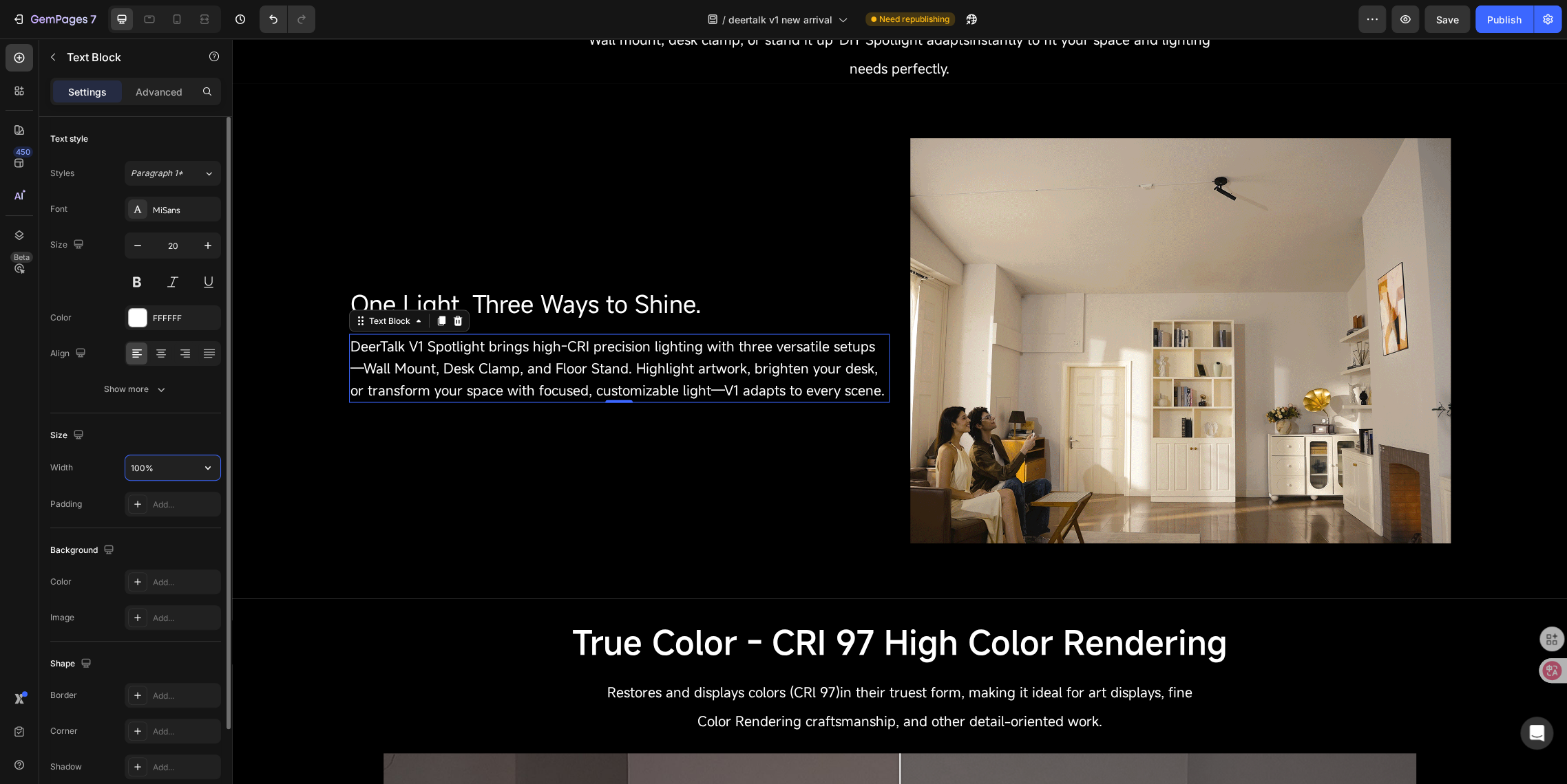
click at [137, 469] on input "100%" at bounding box center [172, 468] width 95 height 25
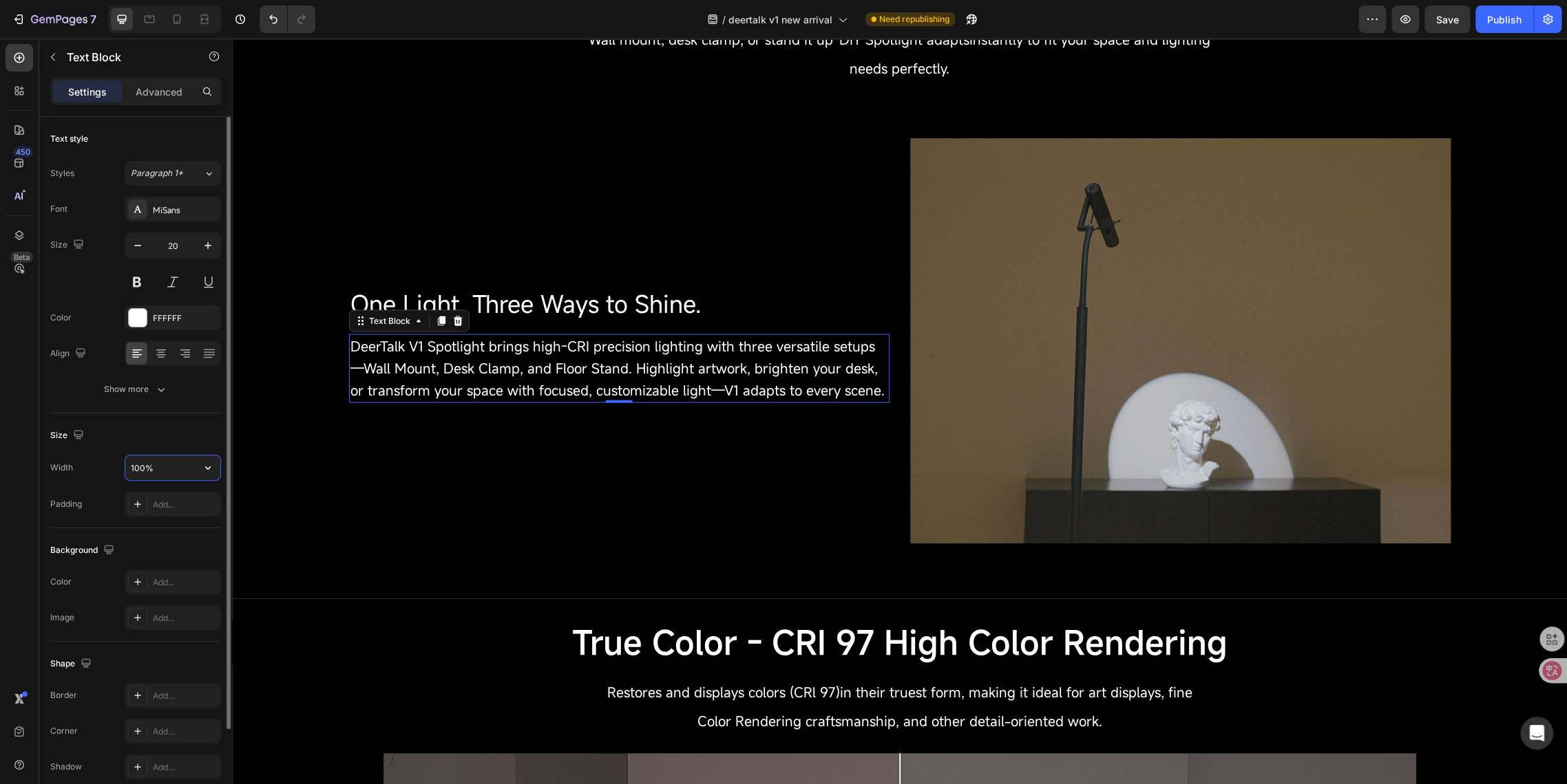
click at [144, 470] on input "100%" at bounding box center [172, 468] width 95 height 25
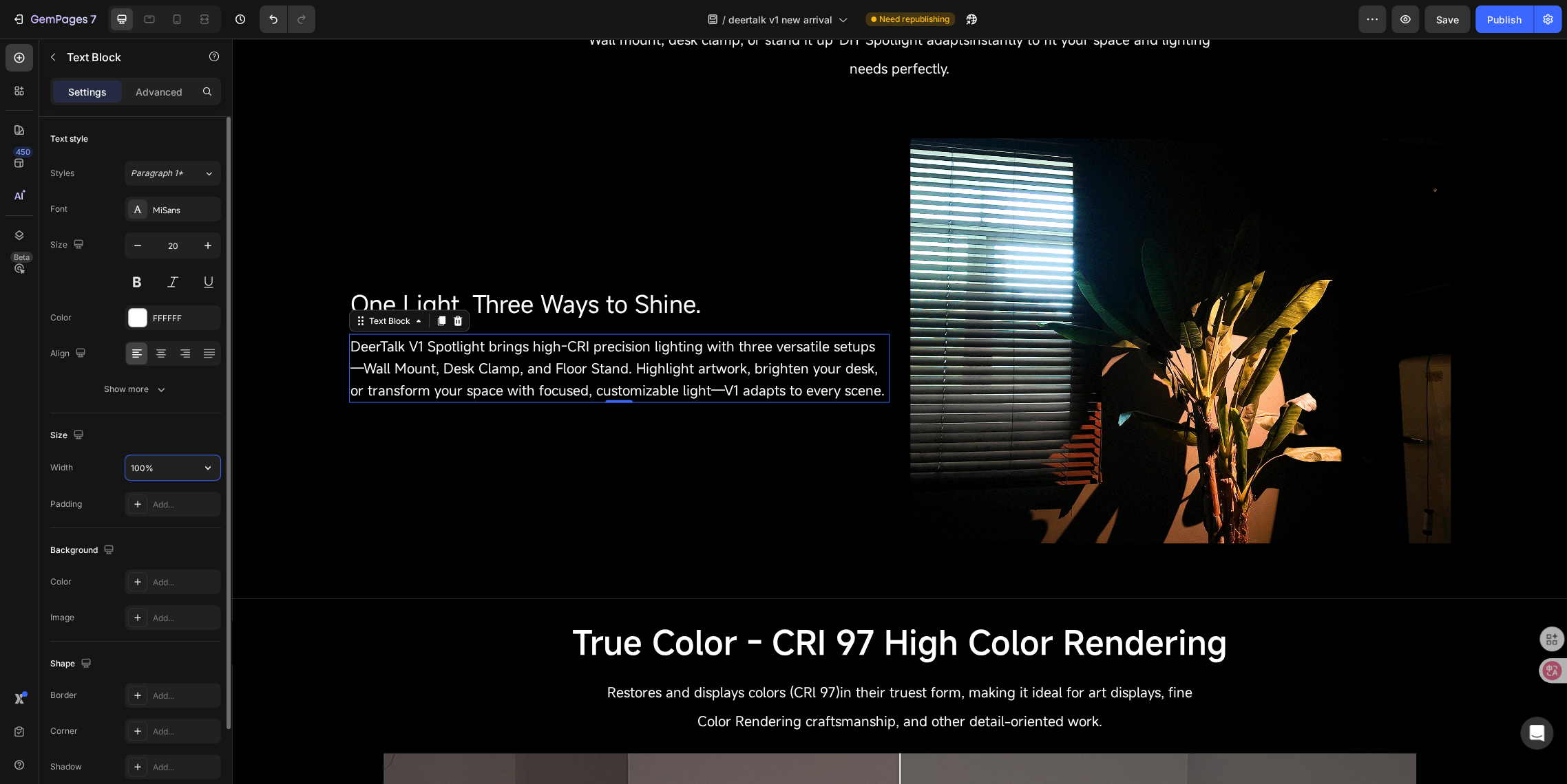
click at [138, 469] on input "100%" at bounding box center [172, 468] width 95 height 25
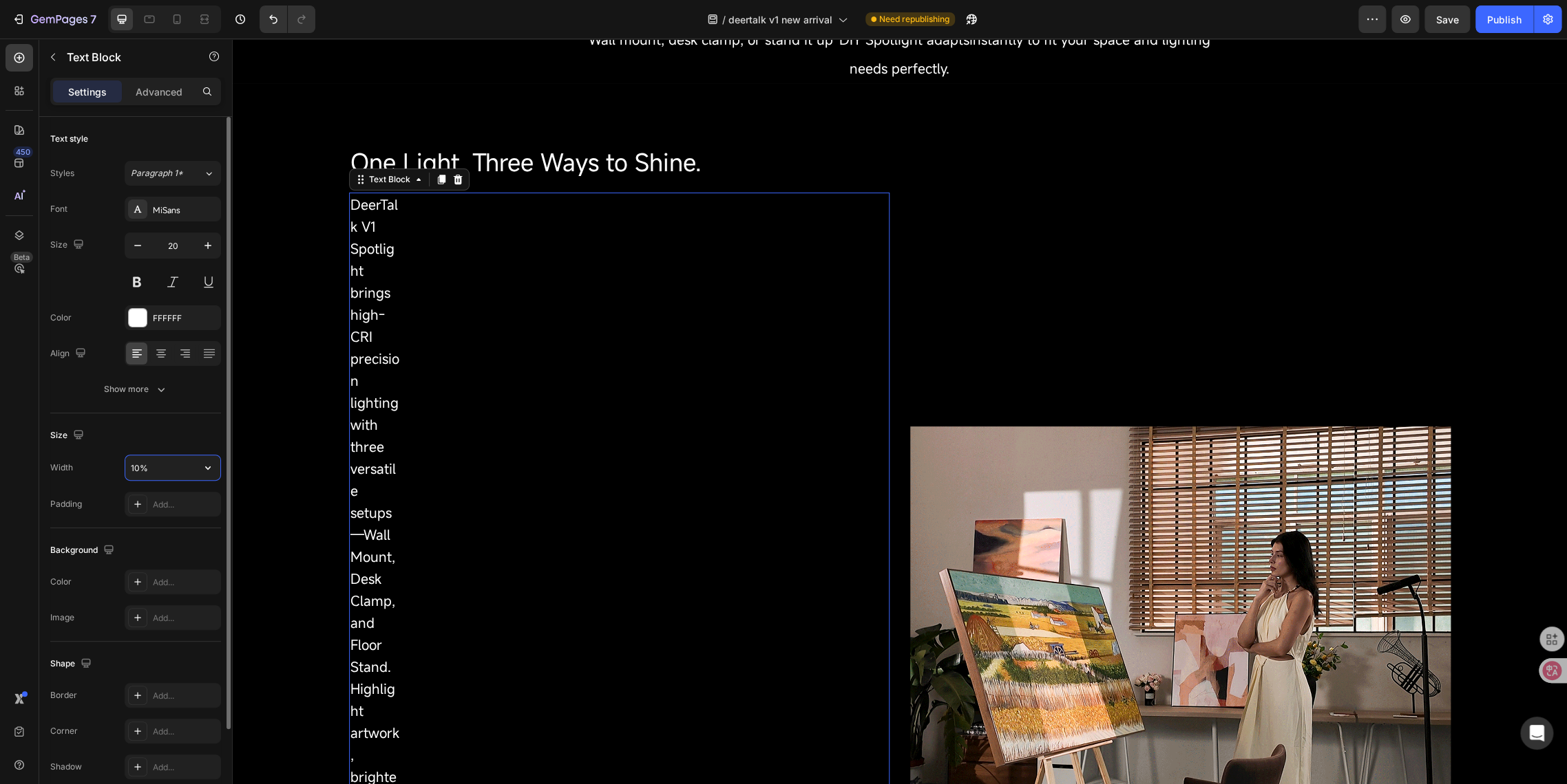
type input "100%"
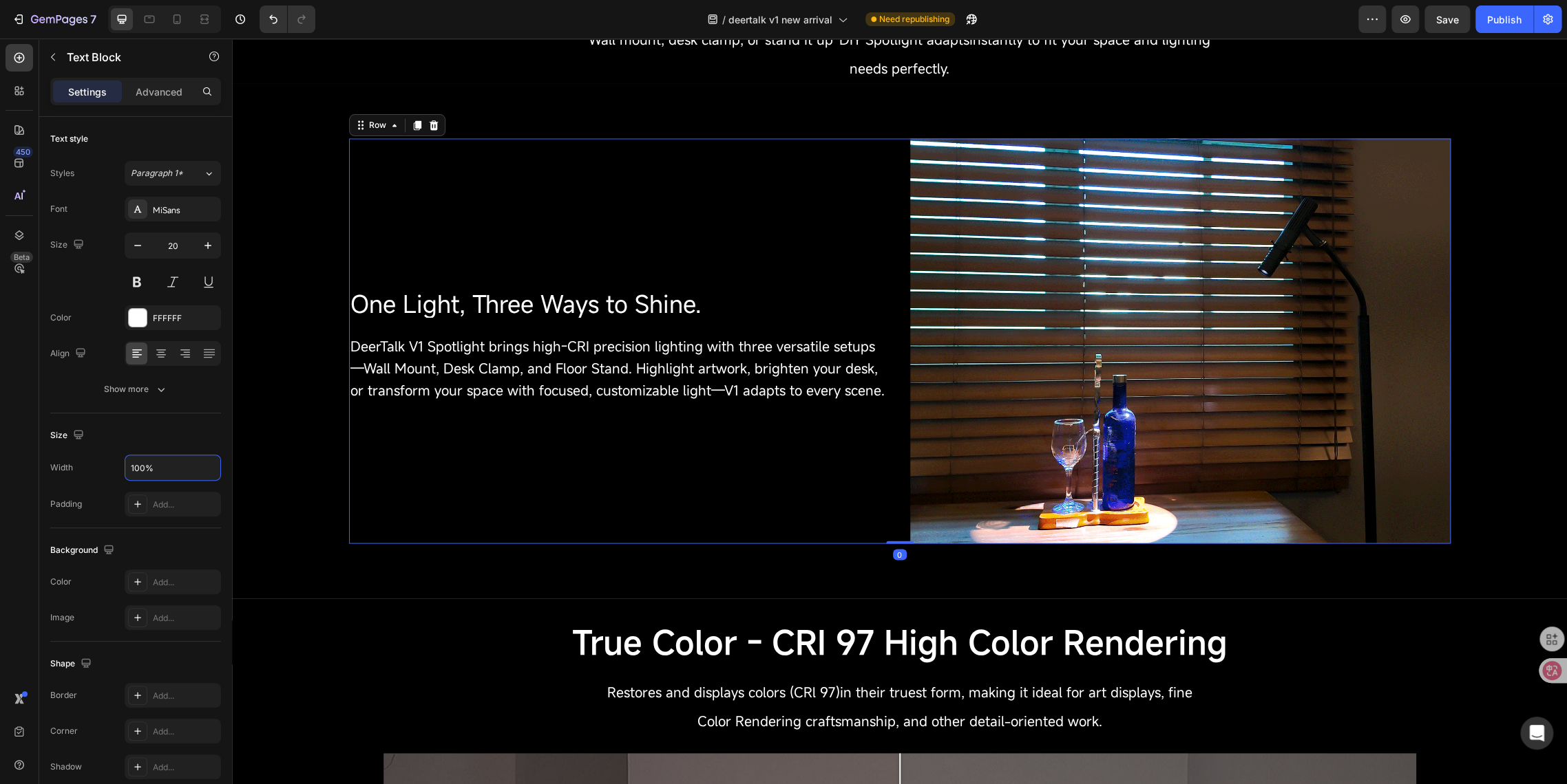
click at [574, 535] on div "⁠⁠⁠⁠⁠⁠⁠ One Light, Three Ways to Shine. Heading DeerTalk V1 Spotlight brings hi…" at bounding box center [619, 340] width 540 height 405
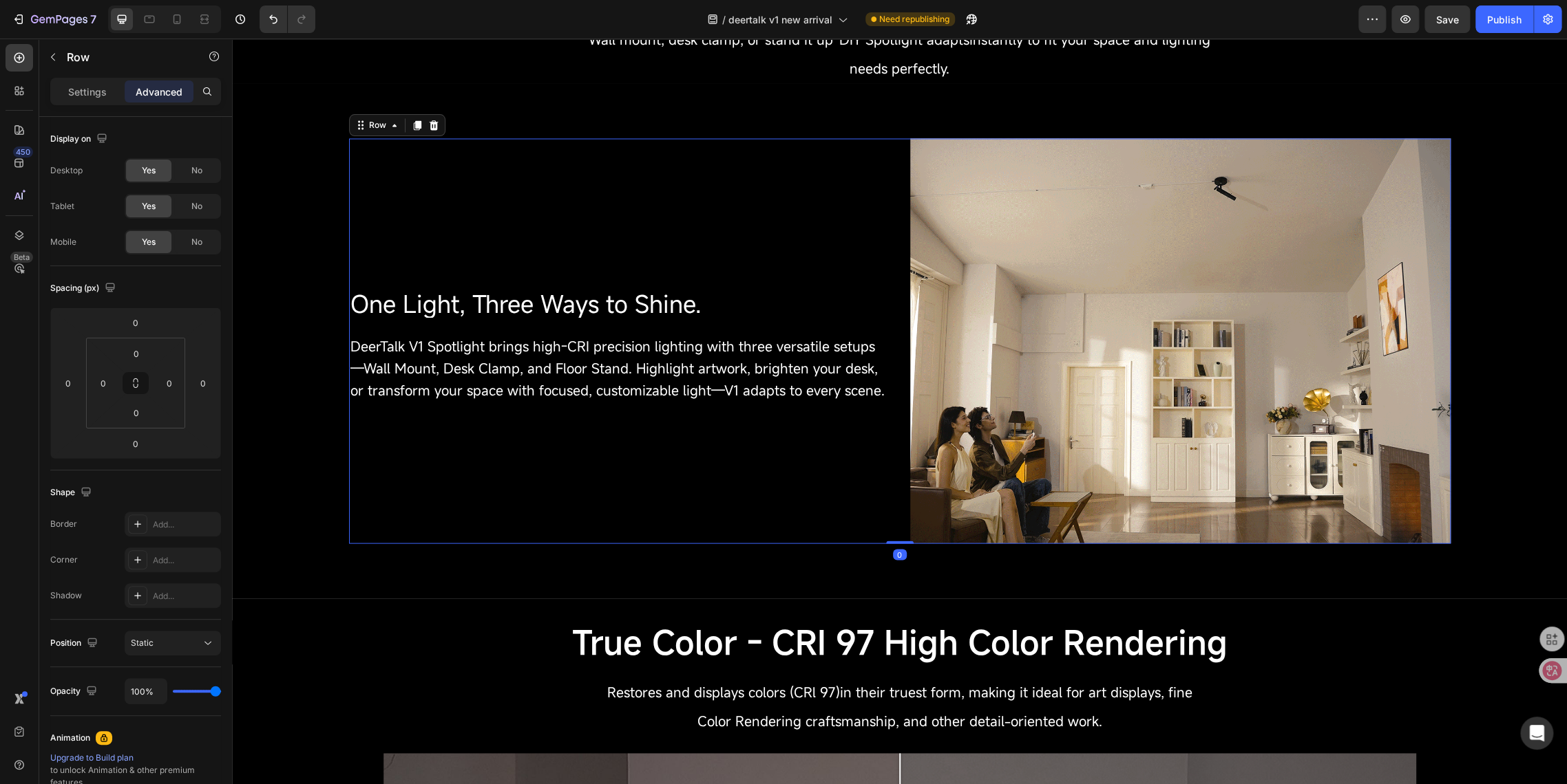
click at [468, 322] on div "⁠⁠⁠⁠⁠⁠⁠ One Light, Three Ways to Shine. Heading DeerTalk V1 Spotlight brings hi…" at bounding box center [619, 340] width 540 height 405
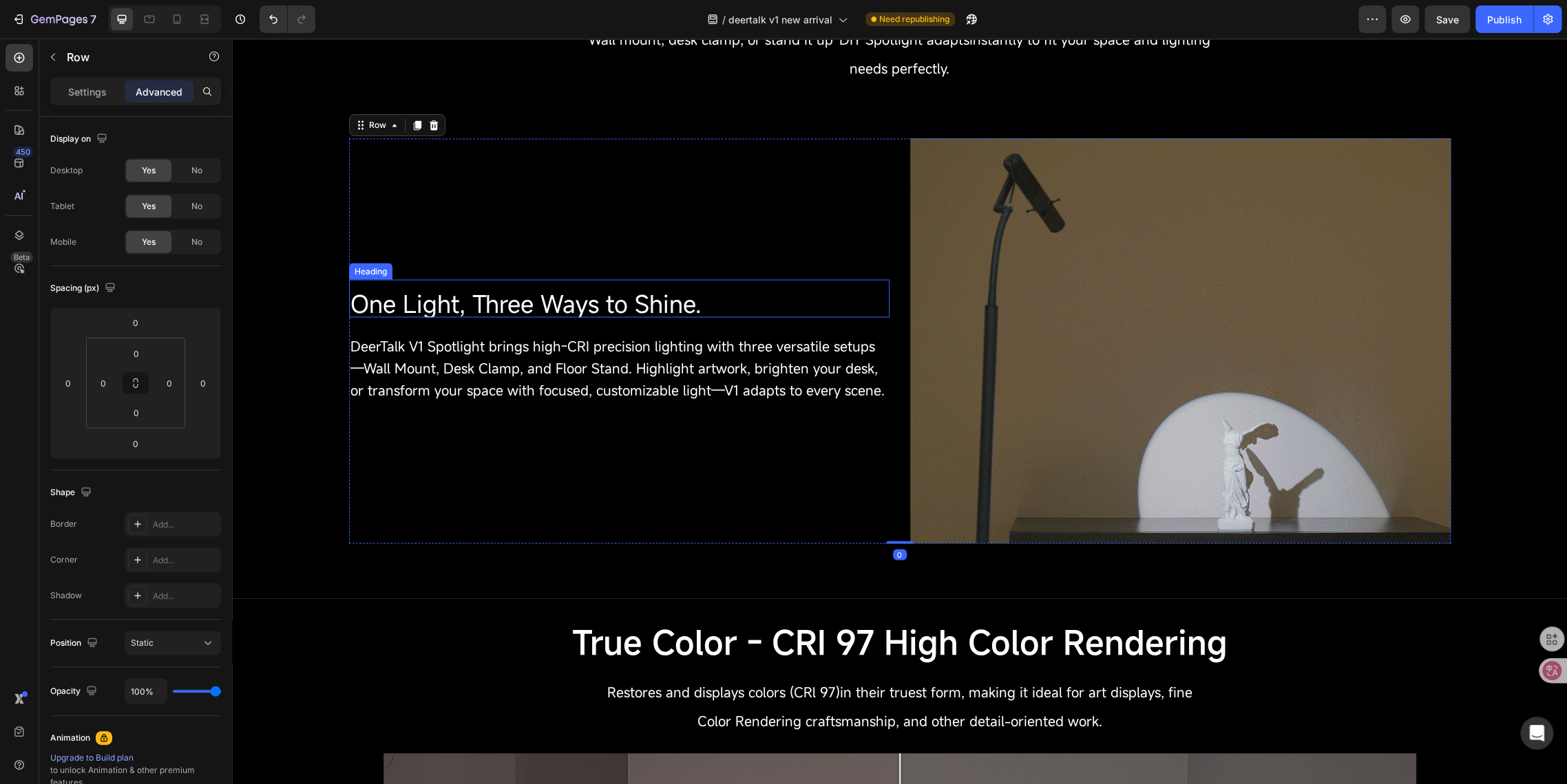
click at [450, 305] on span "One Light, Three Ways to Shine." at bounding box center [526, 303] width 352 height 33
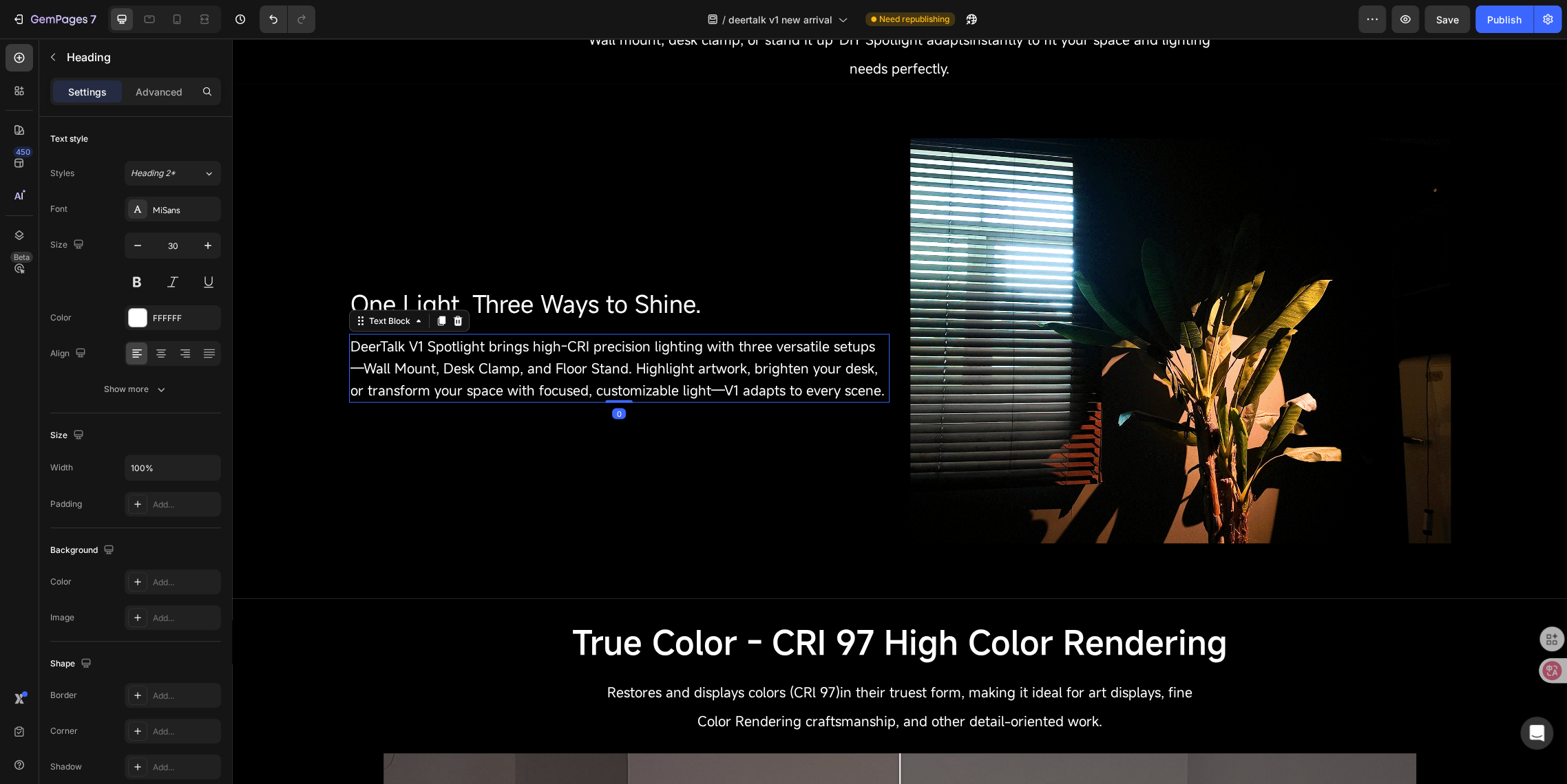
click at [457, 367] on span "DeerTalk V1 Spotlight brings high-CRI precision lighting with three versatile s…" at bounding box center [618, 367] width 534 height 62
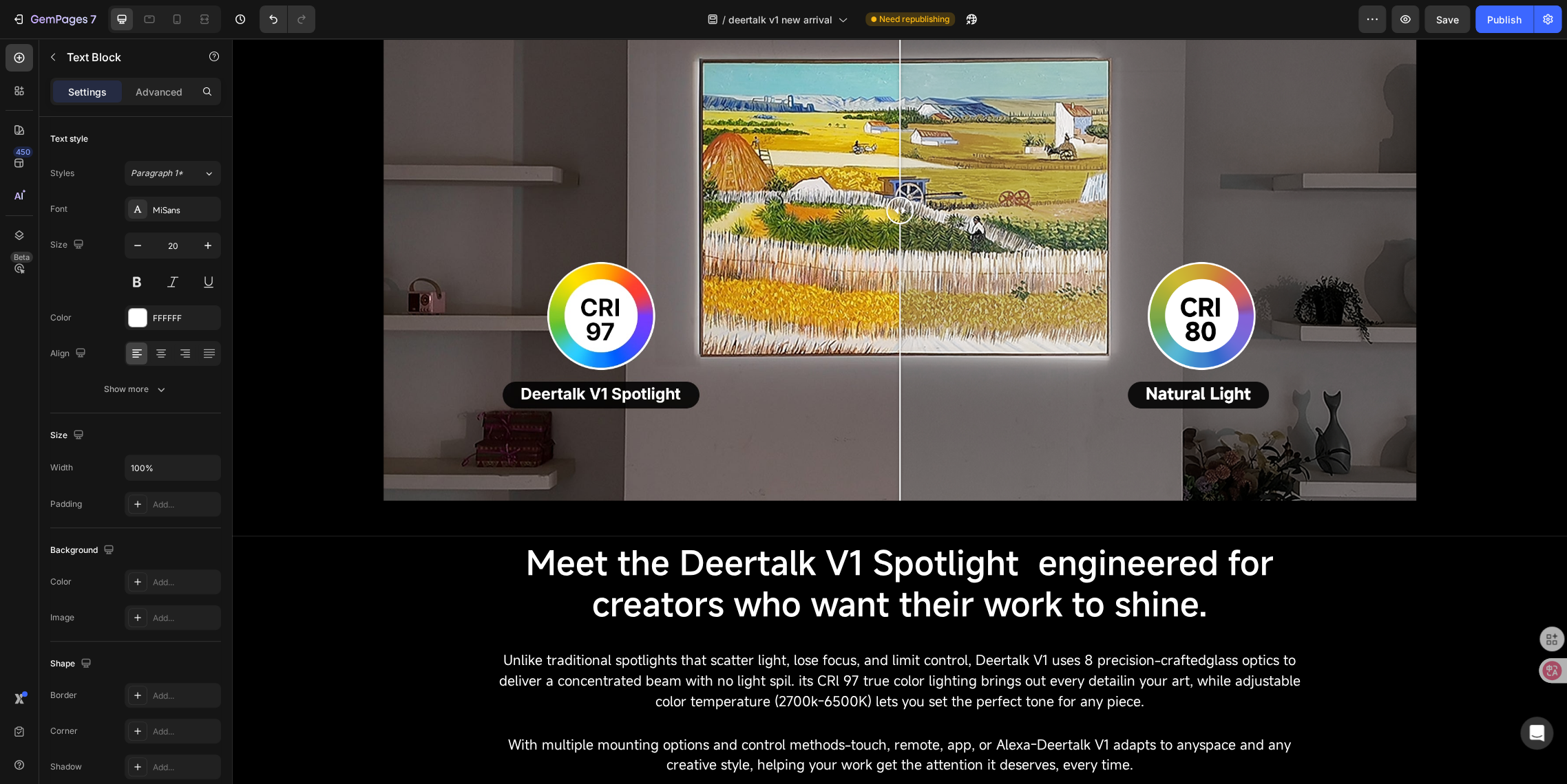
scroll to position [1834, 0]
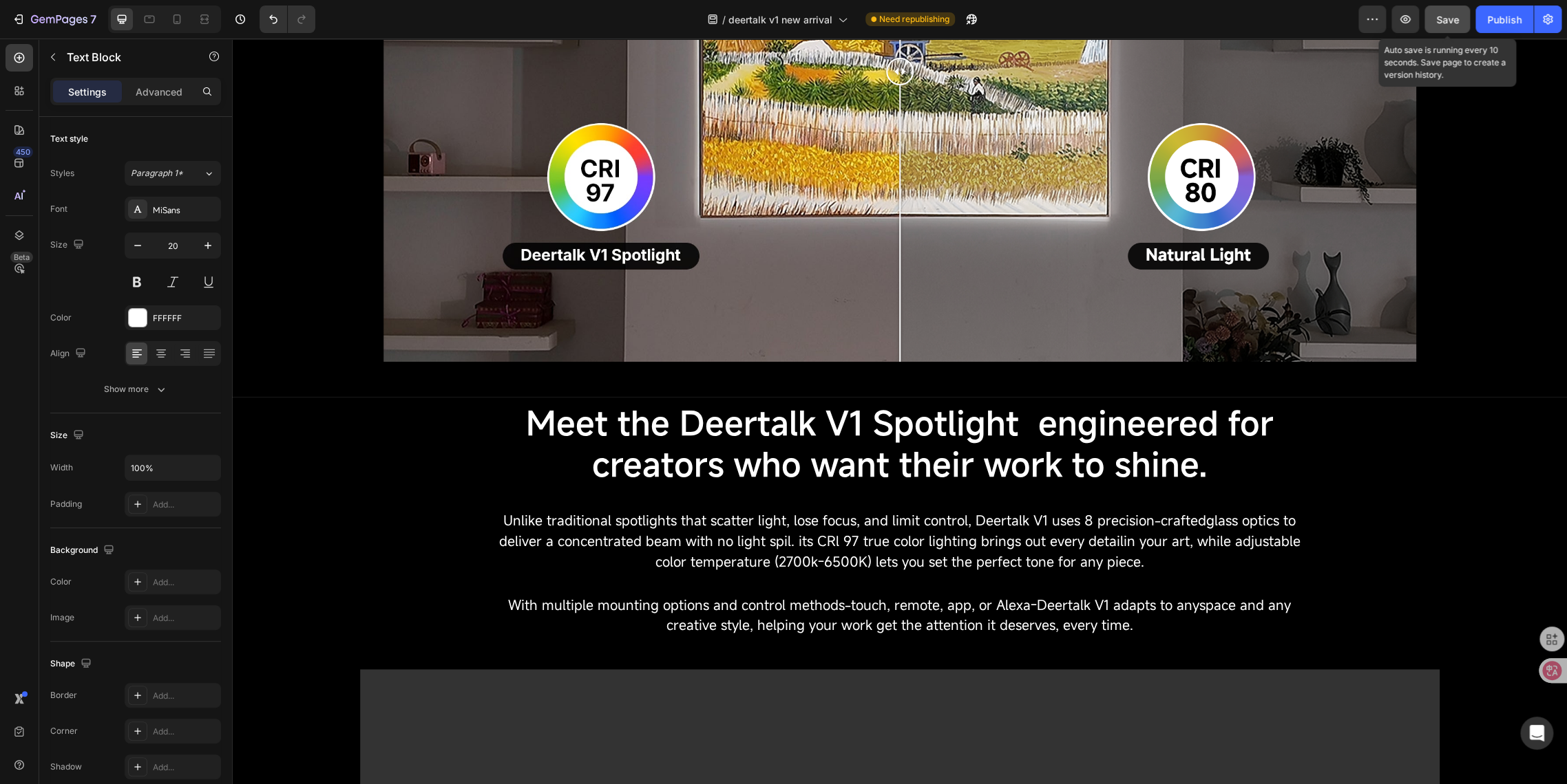
click at [1449, 27] on button "Save" at bounding box center [1446, 19] width 45 height 28
click at [1448, 19] on span "Save" at bounding box center [1447, 19] width 23 height 11
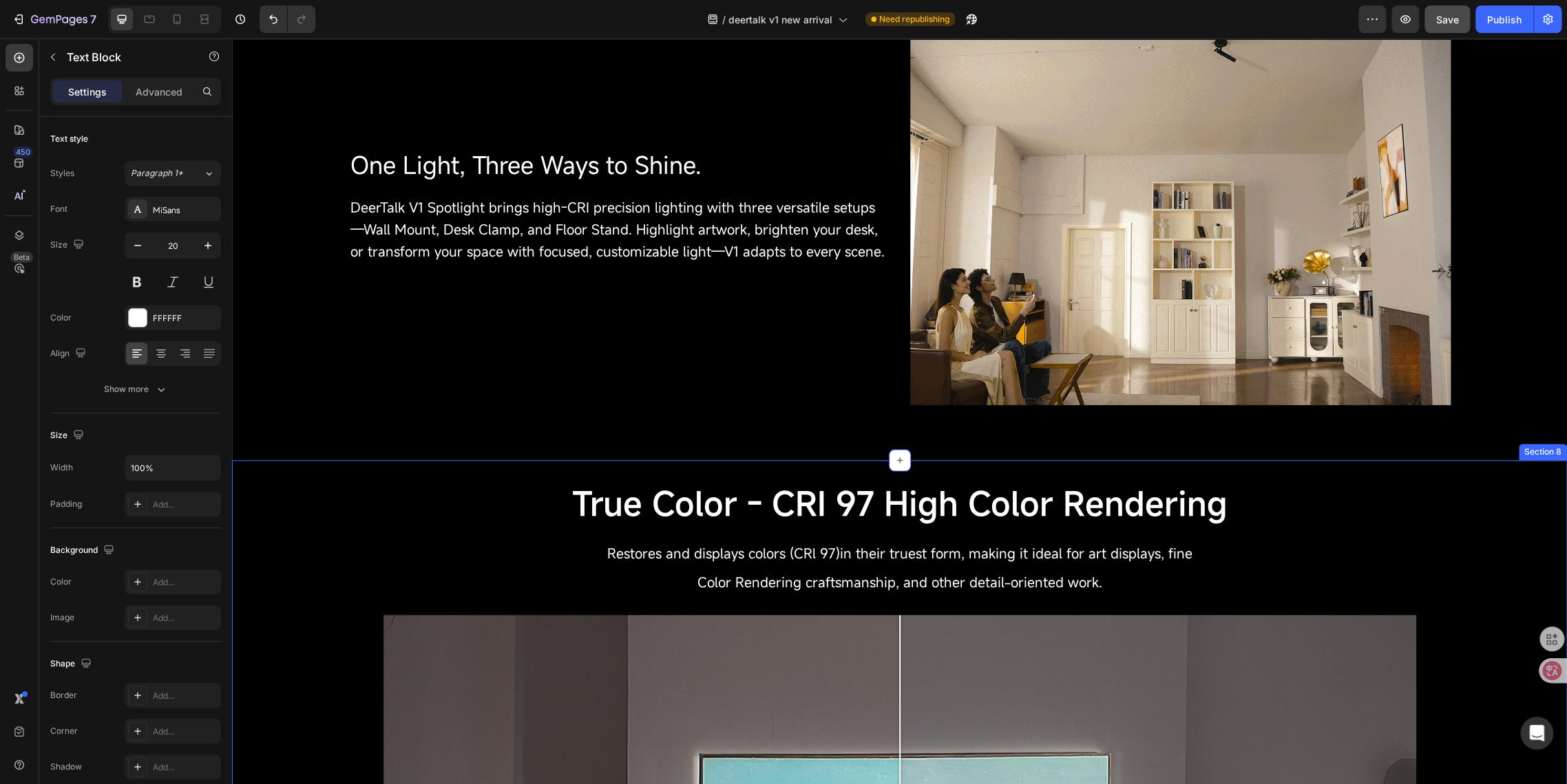
scroll to position [917, 0]
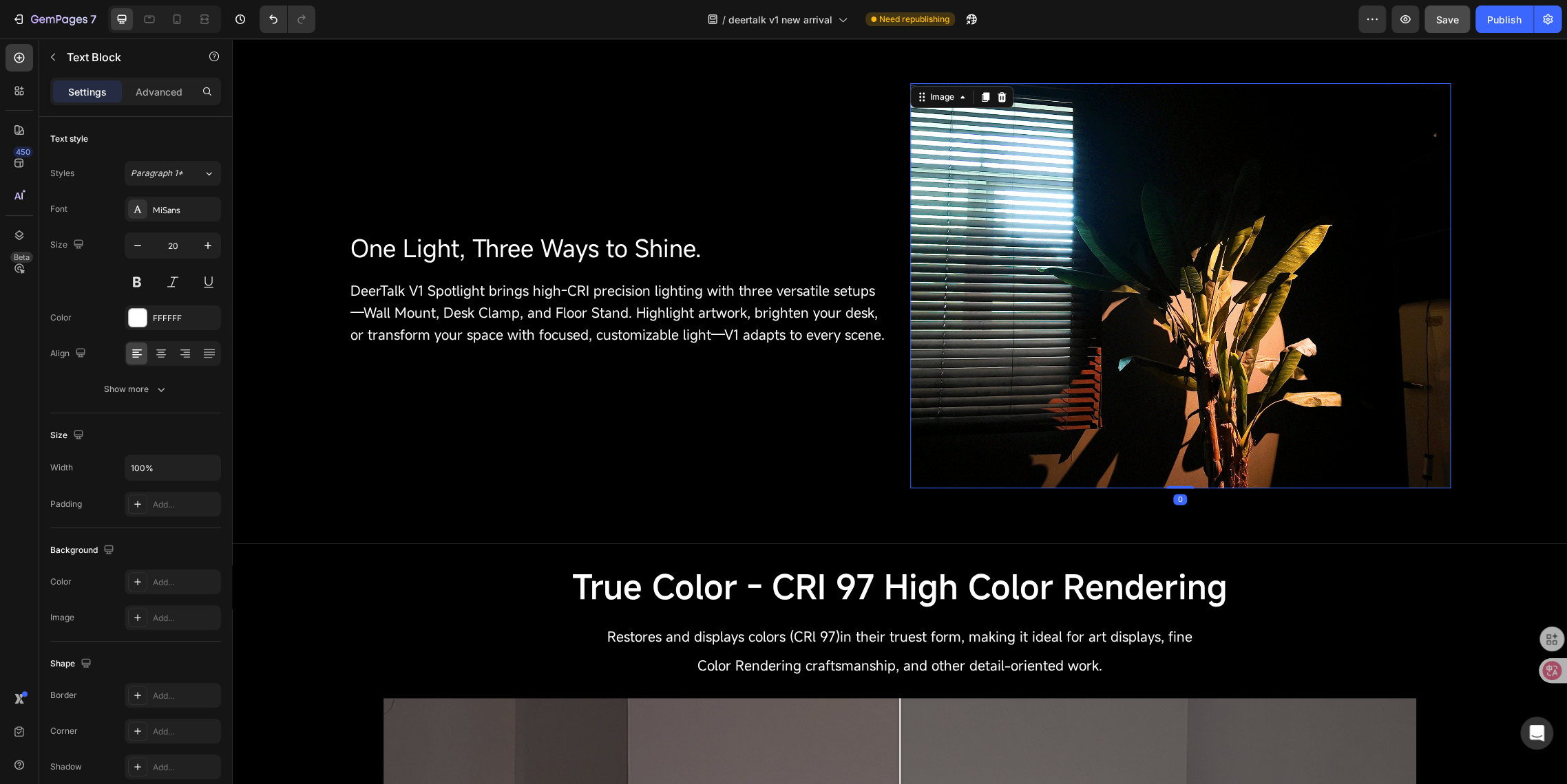
click at [1356, 456] on img at bounding box center [1180, 285] width 540 height 405
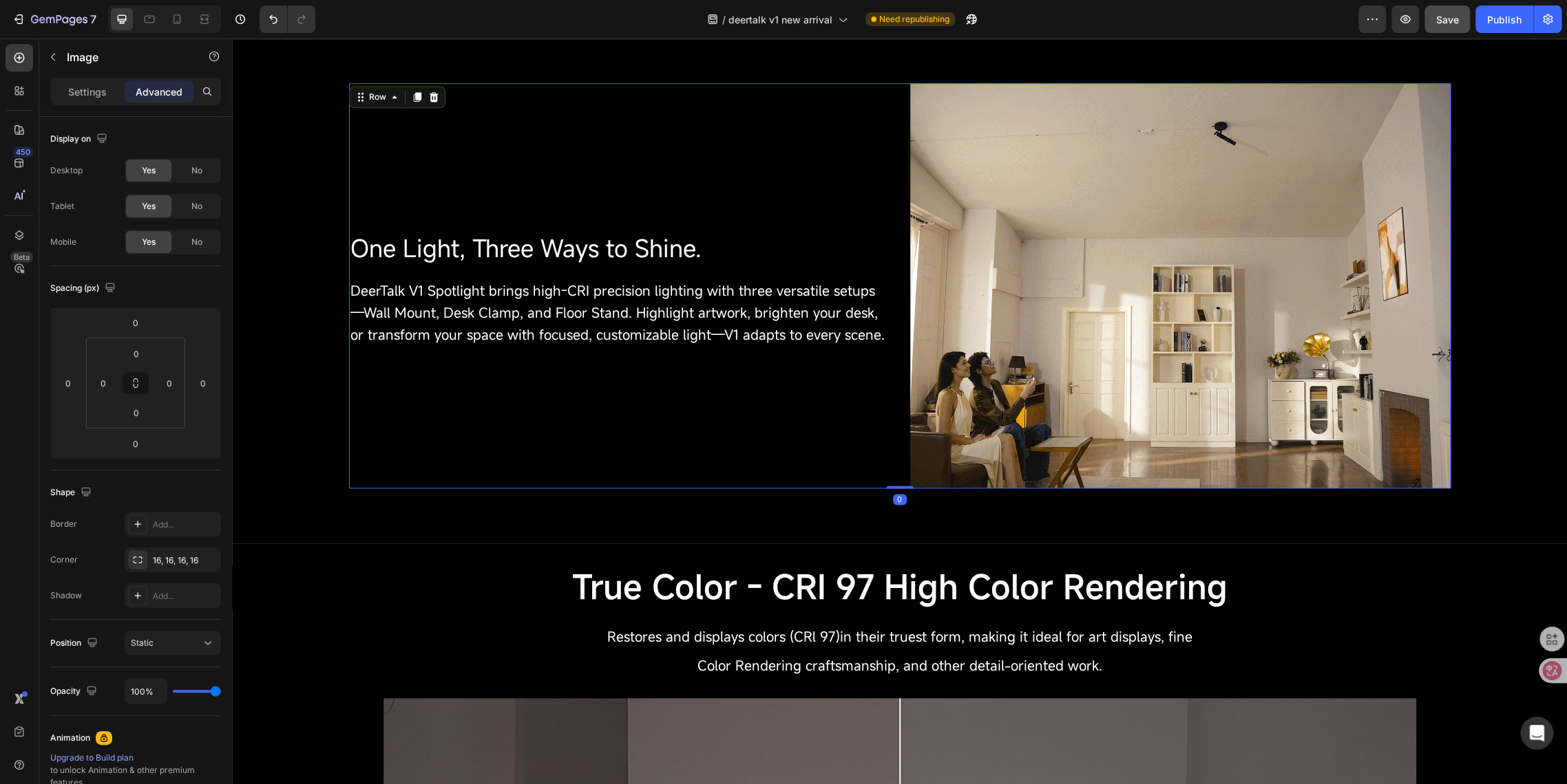
click at [635, 130] on div "One Light, Three Ways to Shine. Heading DeerTalk V1 Spotlight brings high-CRI p…" at bounding box center [619, 285] width 540 height 405
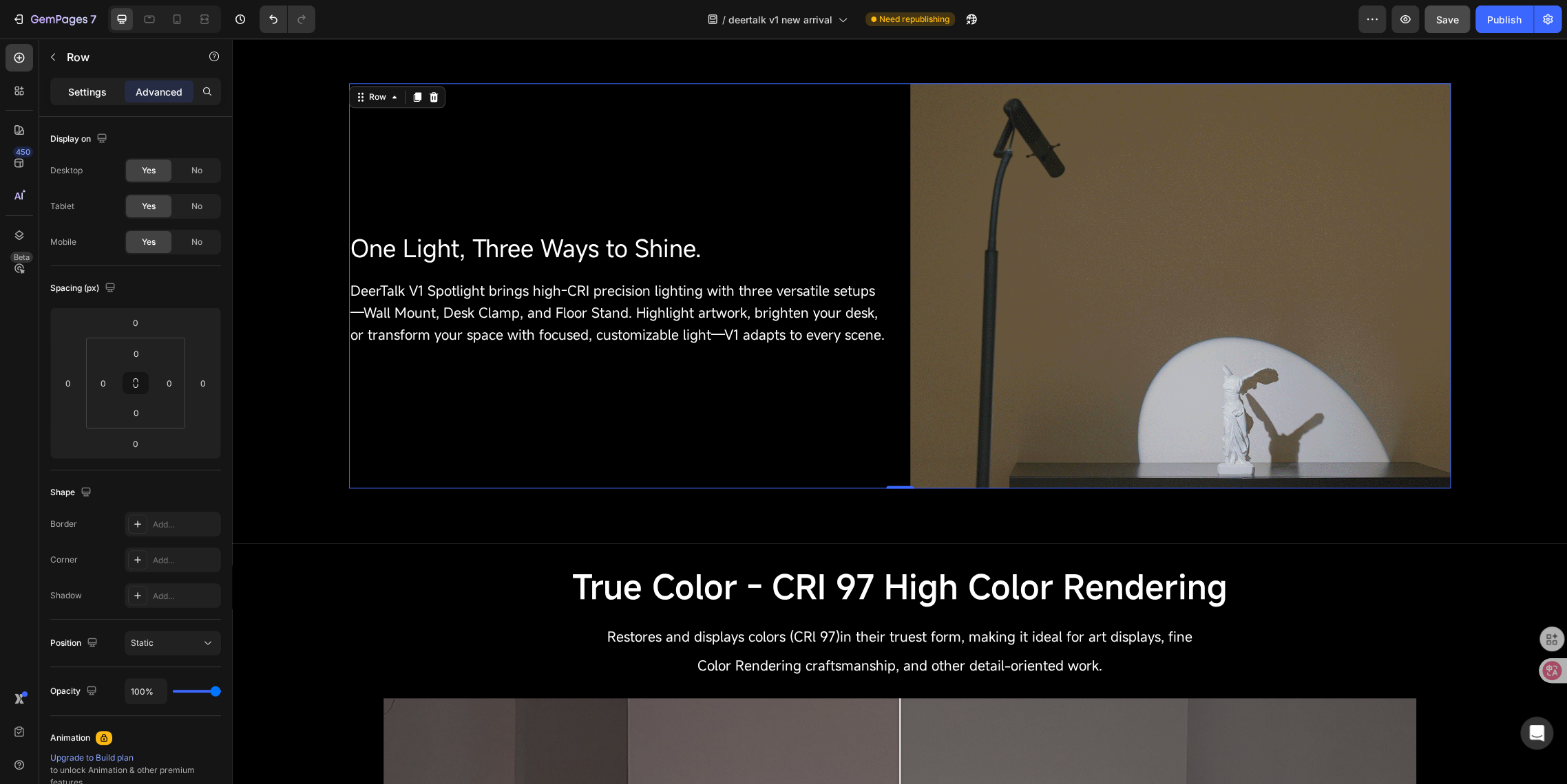
click at [79, 97] on p "Settings" at bounding box center [87, 91] width 38 height 14
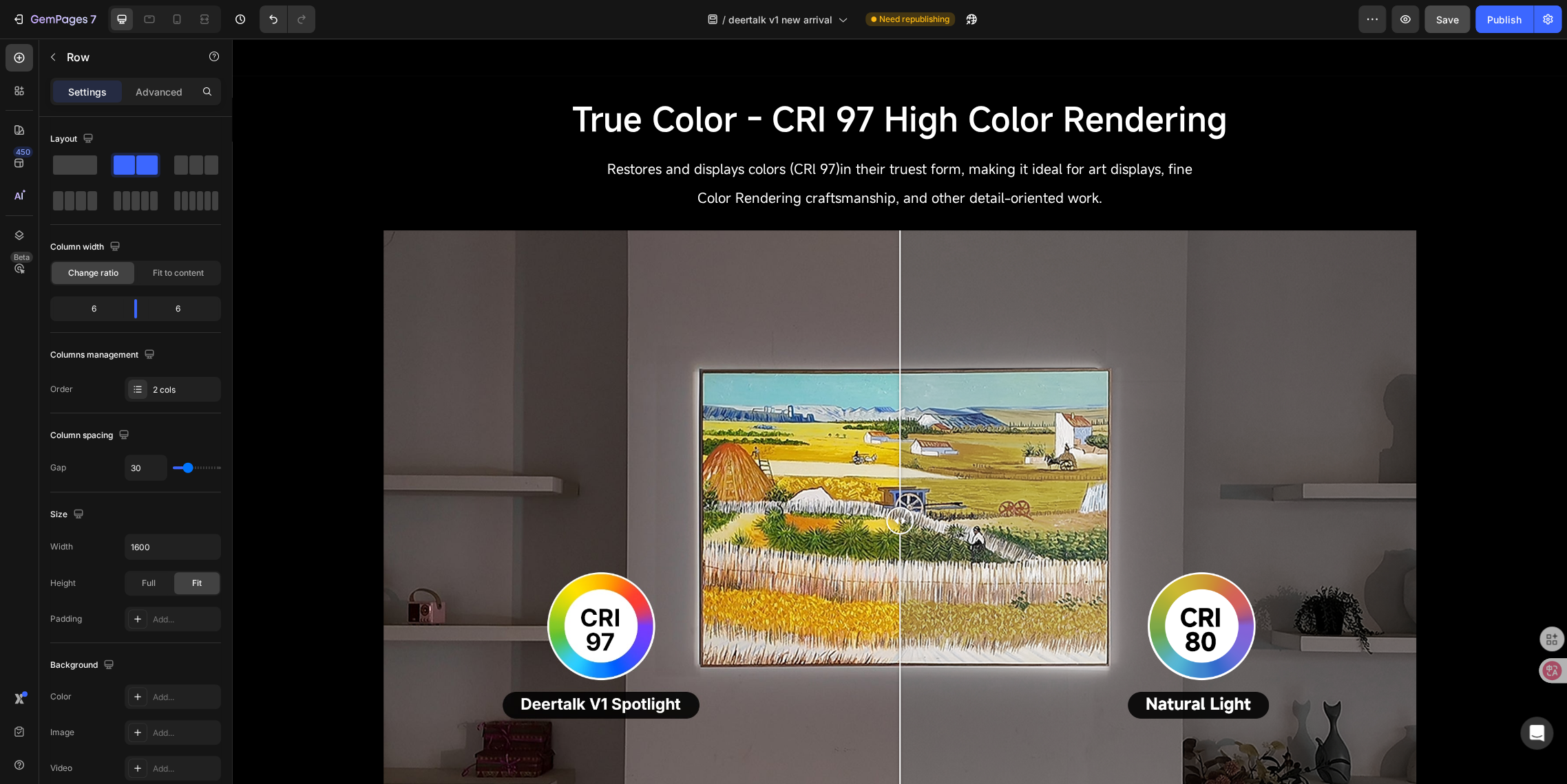
scroll to position [1529, 0]
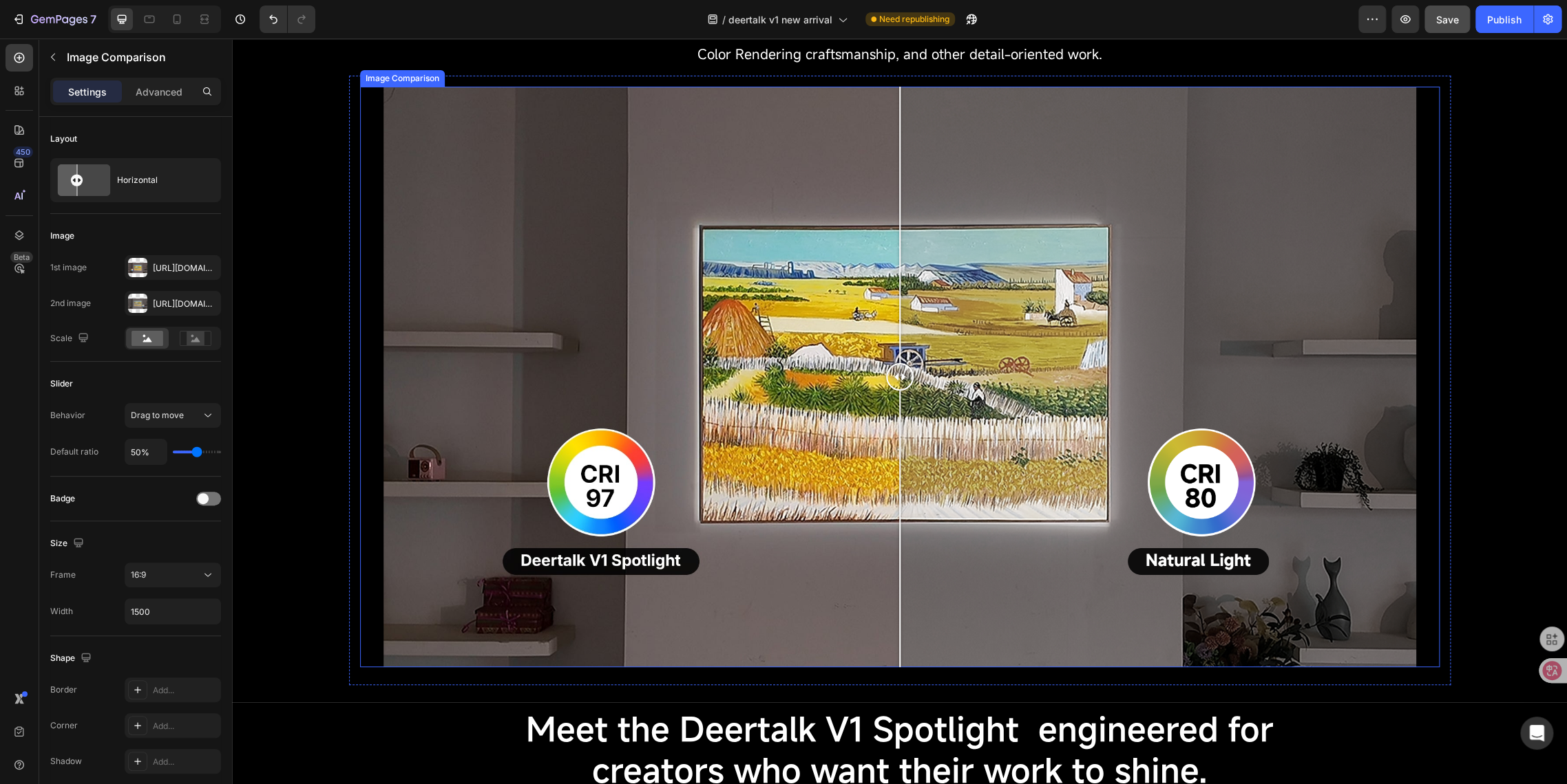
click at [371, 478] on div at bounding box center [899, 377] width 1079 height 581
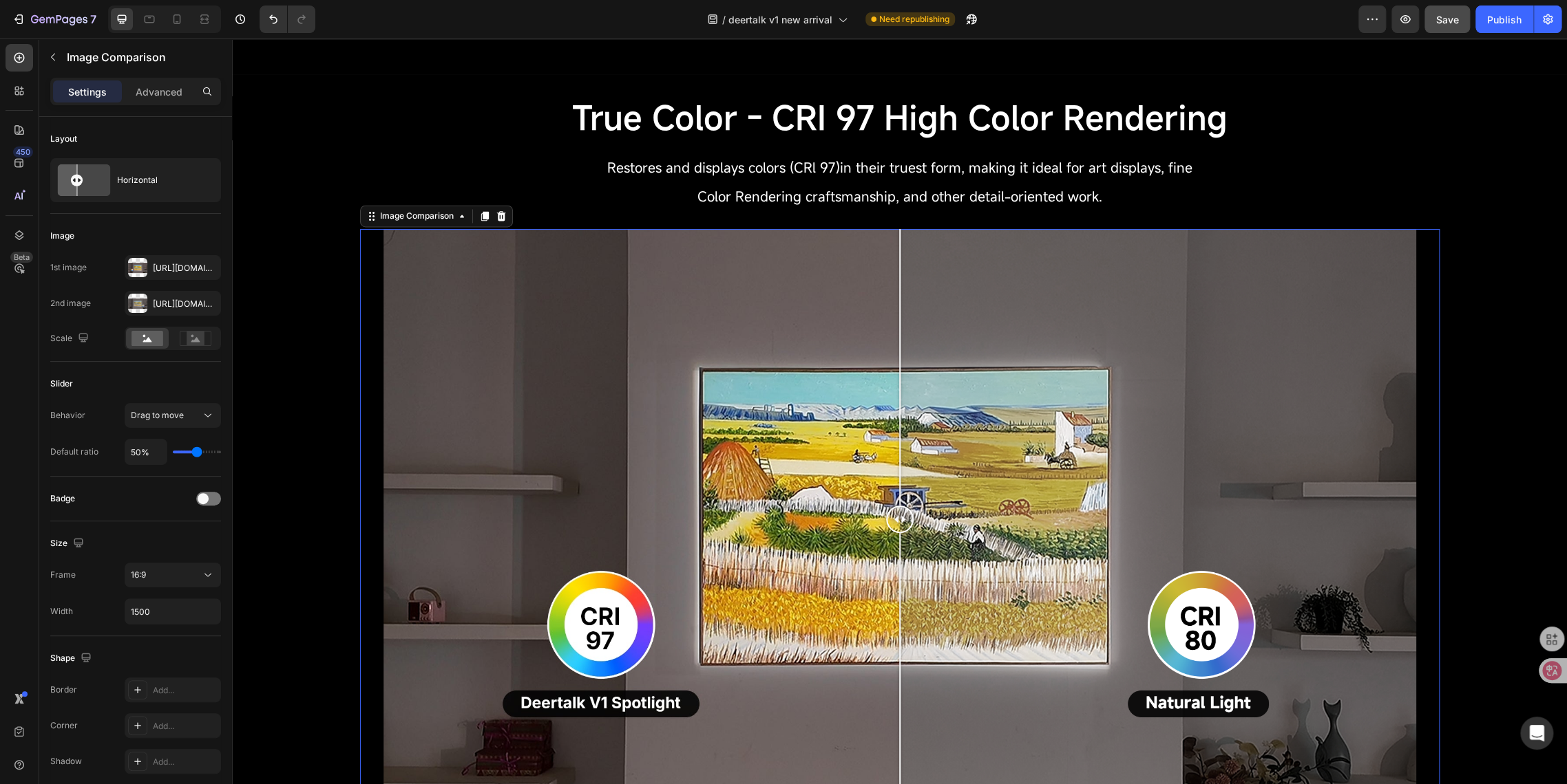
scroll to position [1605, 0]
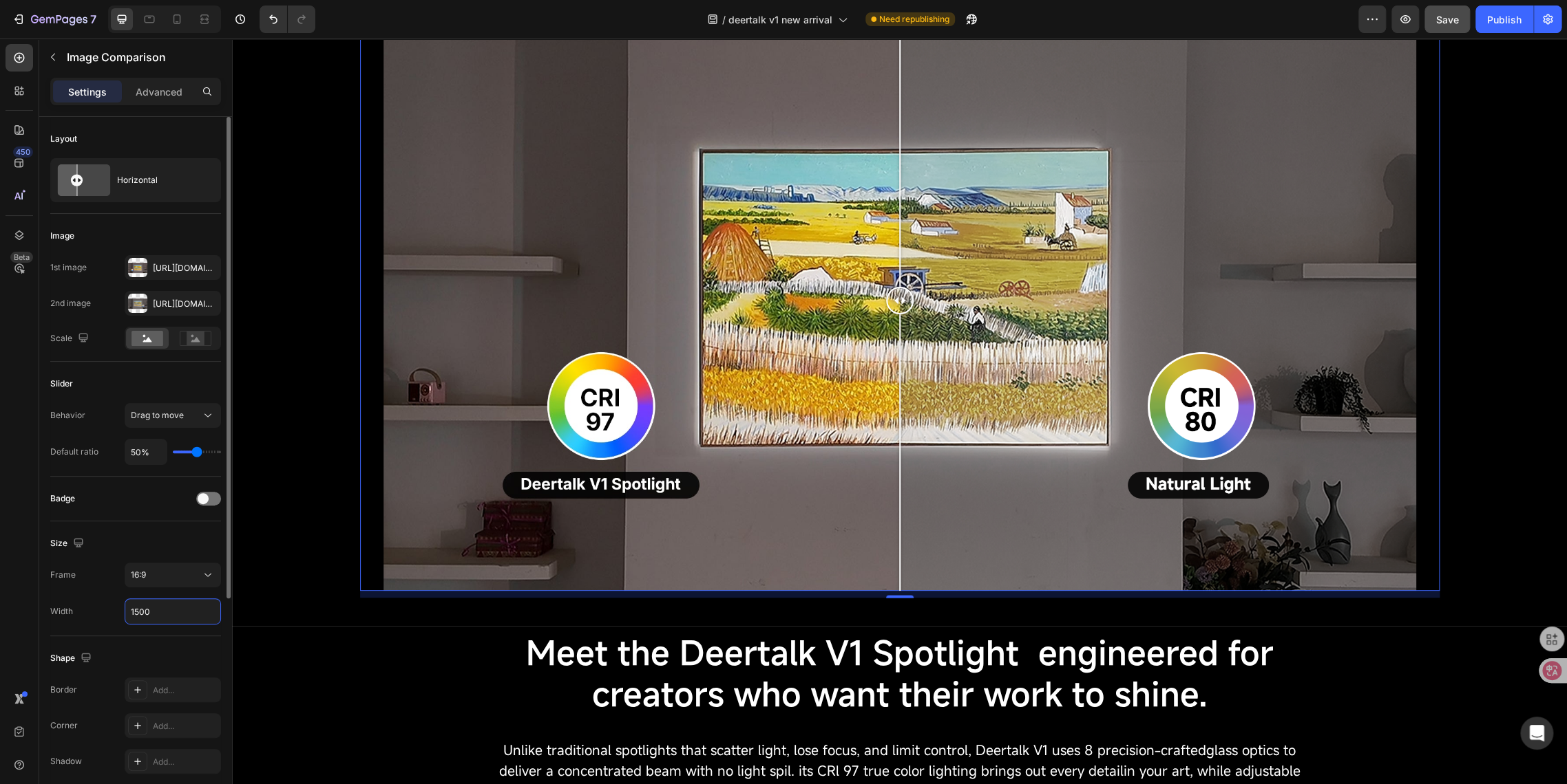
click at [138, 609] on input "1500" at bounding box center [172, 612] width 95 height 25
click at [141, 615] on input "1500" at bounding box center [172, 612] width 95 height 25
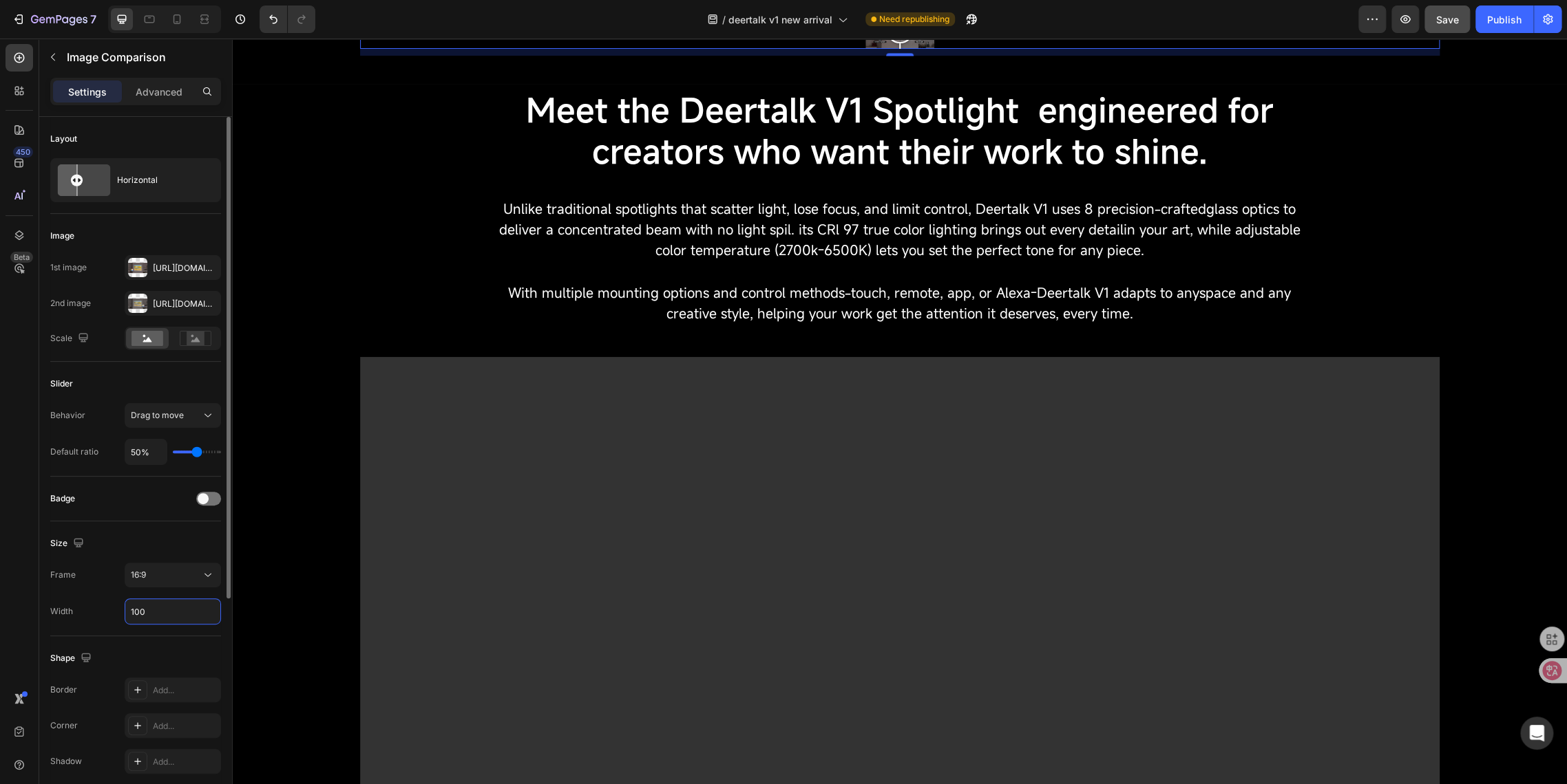
type input "1600"
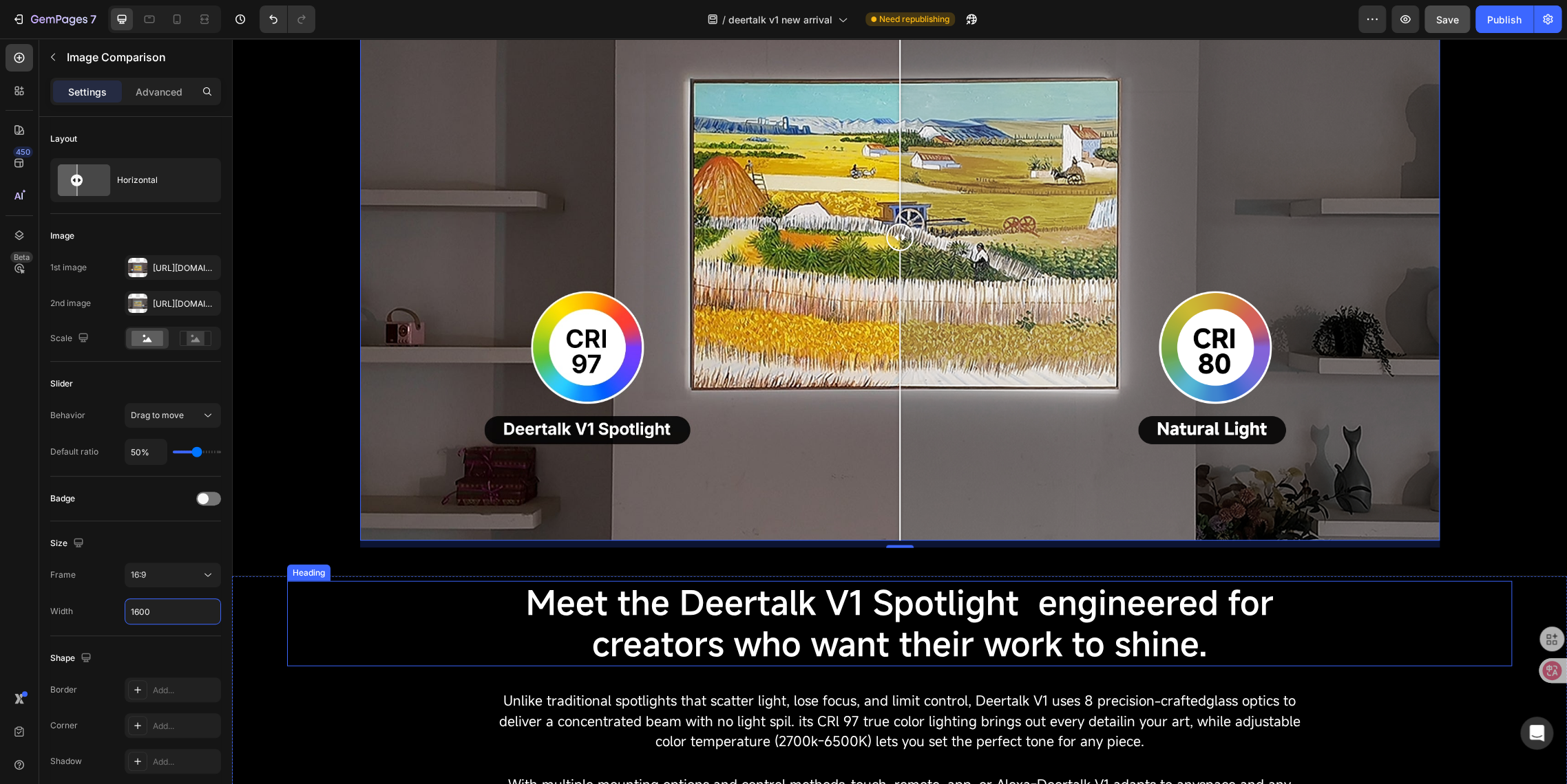
scroll to position [2064, 0]
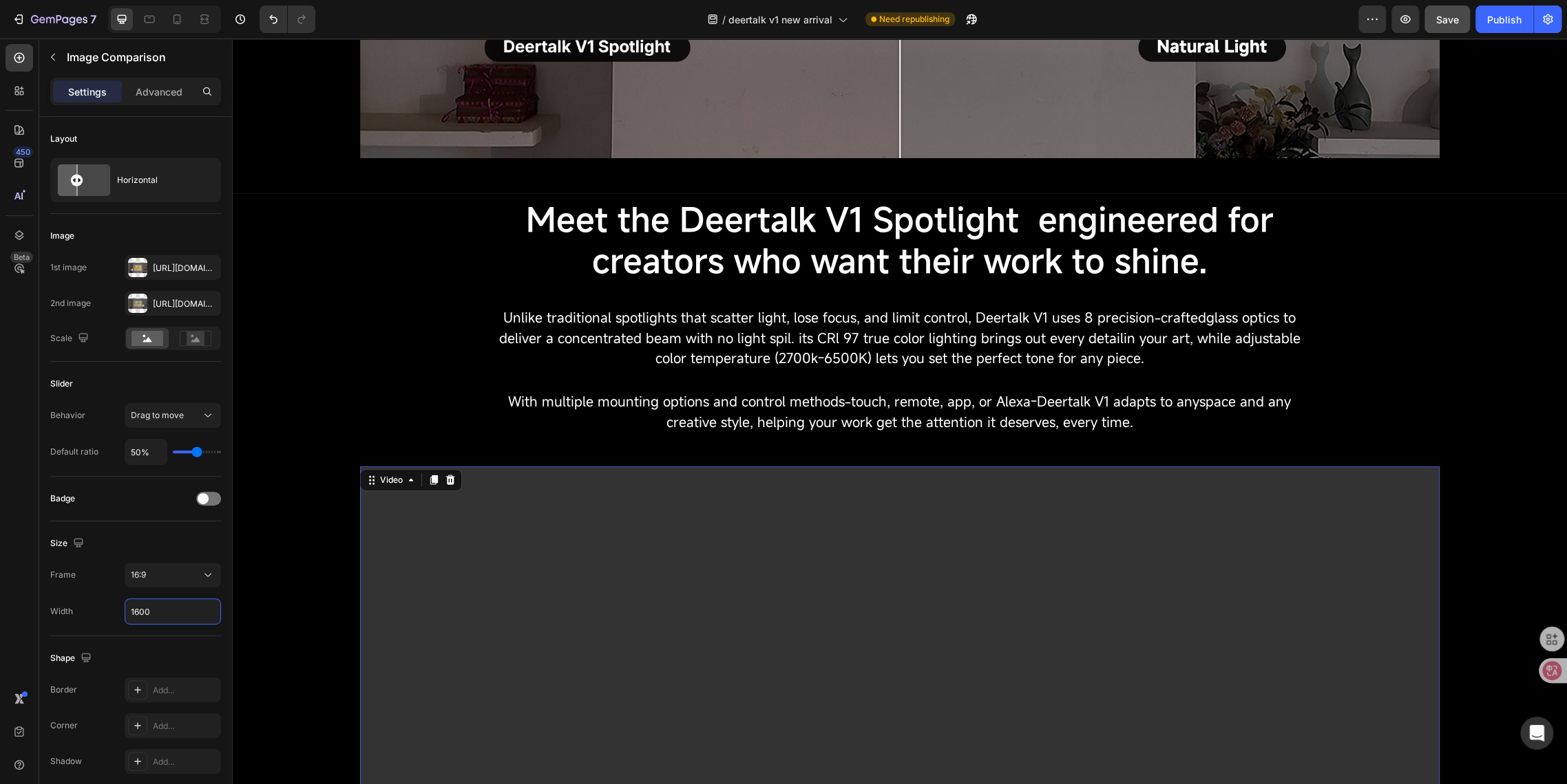
click at [360, 510] on video at bounding box center [899, 770] width 1079 height 607
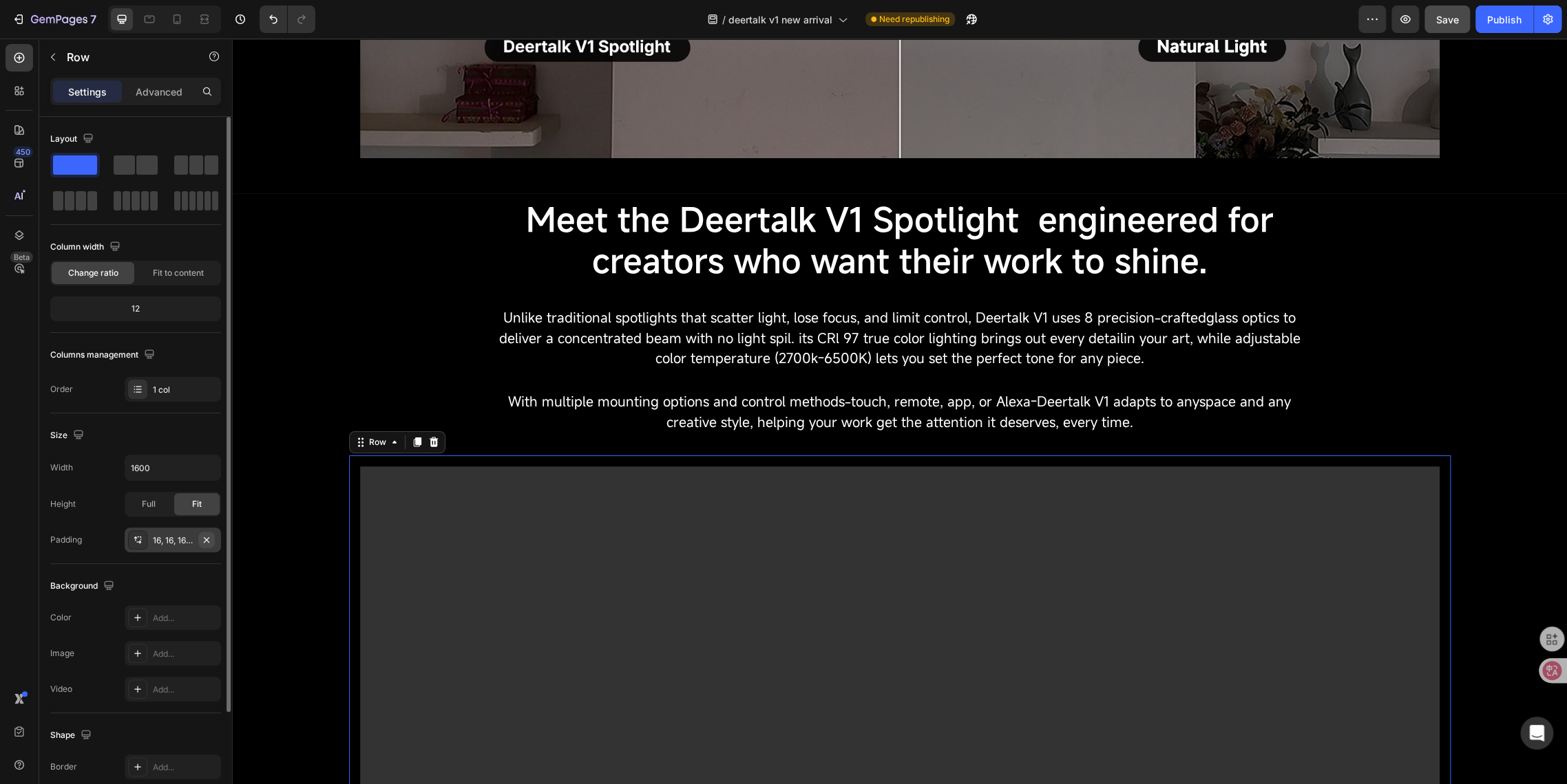
click at [211, 542] on icon "button" at bounding box center [206, 539] width 11 height 11
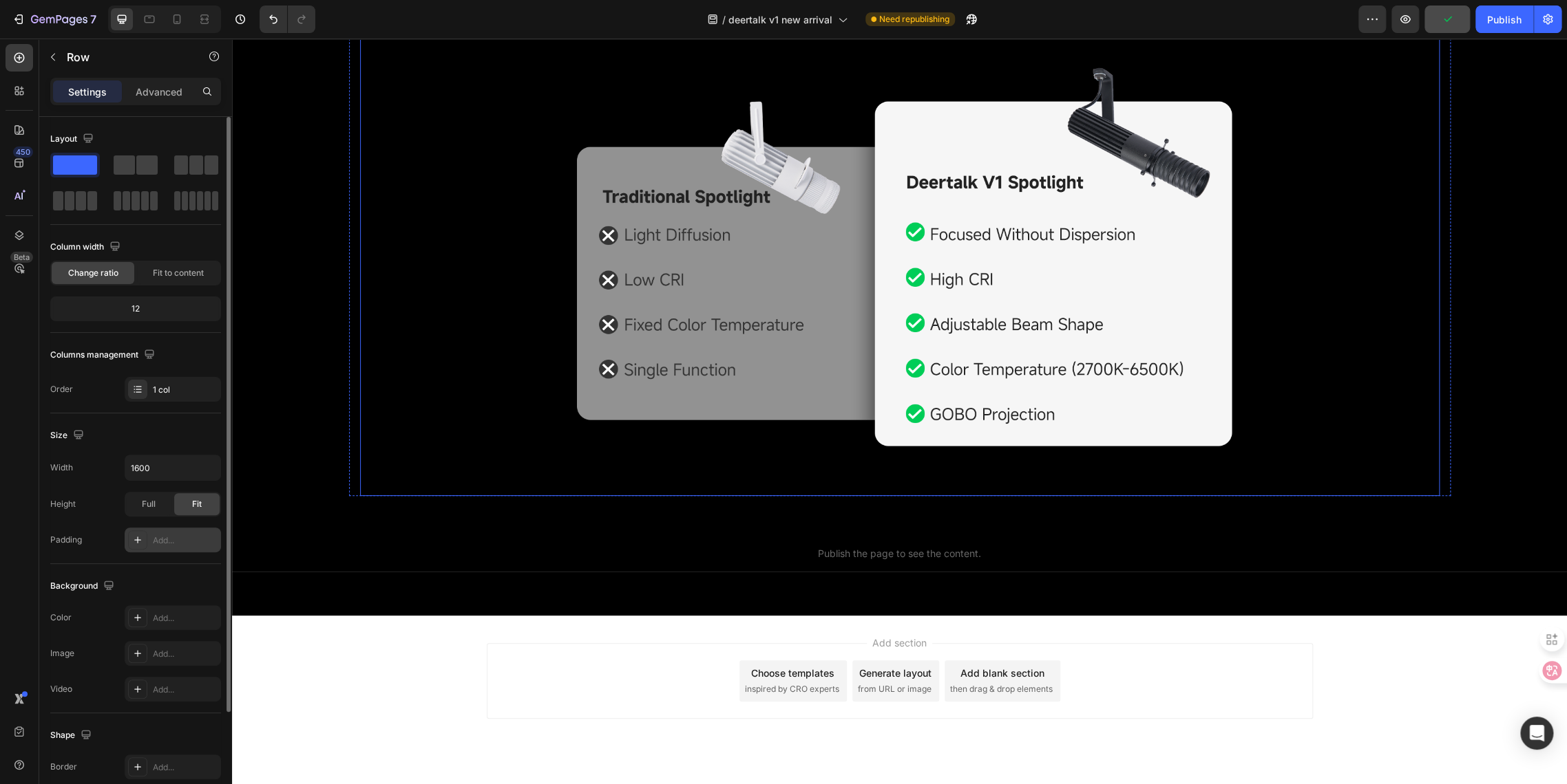
scroll to position [3240, 0]
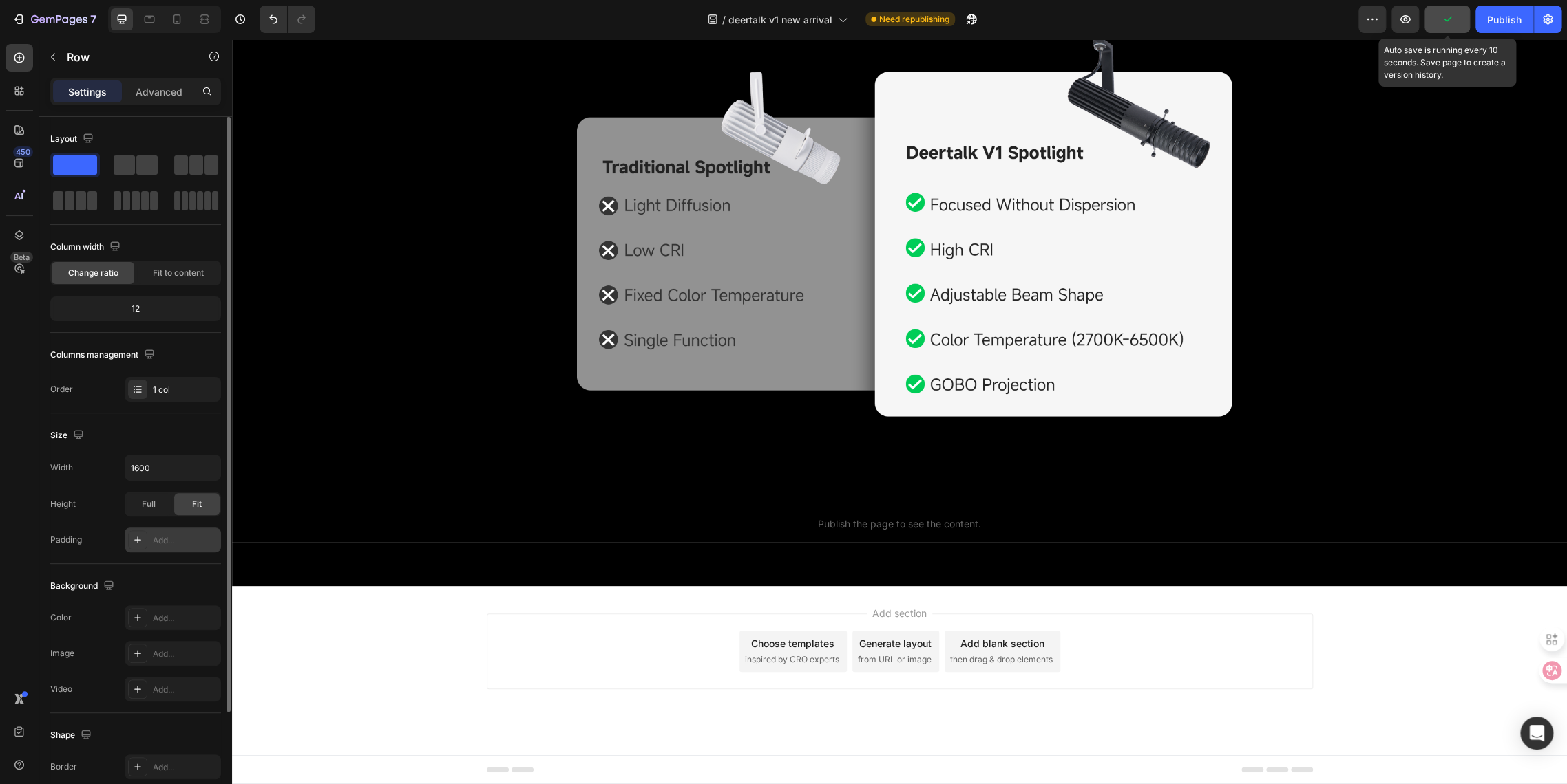
click at [1454, 18] on button "button" at bounding box center [1446, 19] width 45 height 28
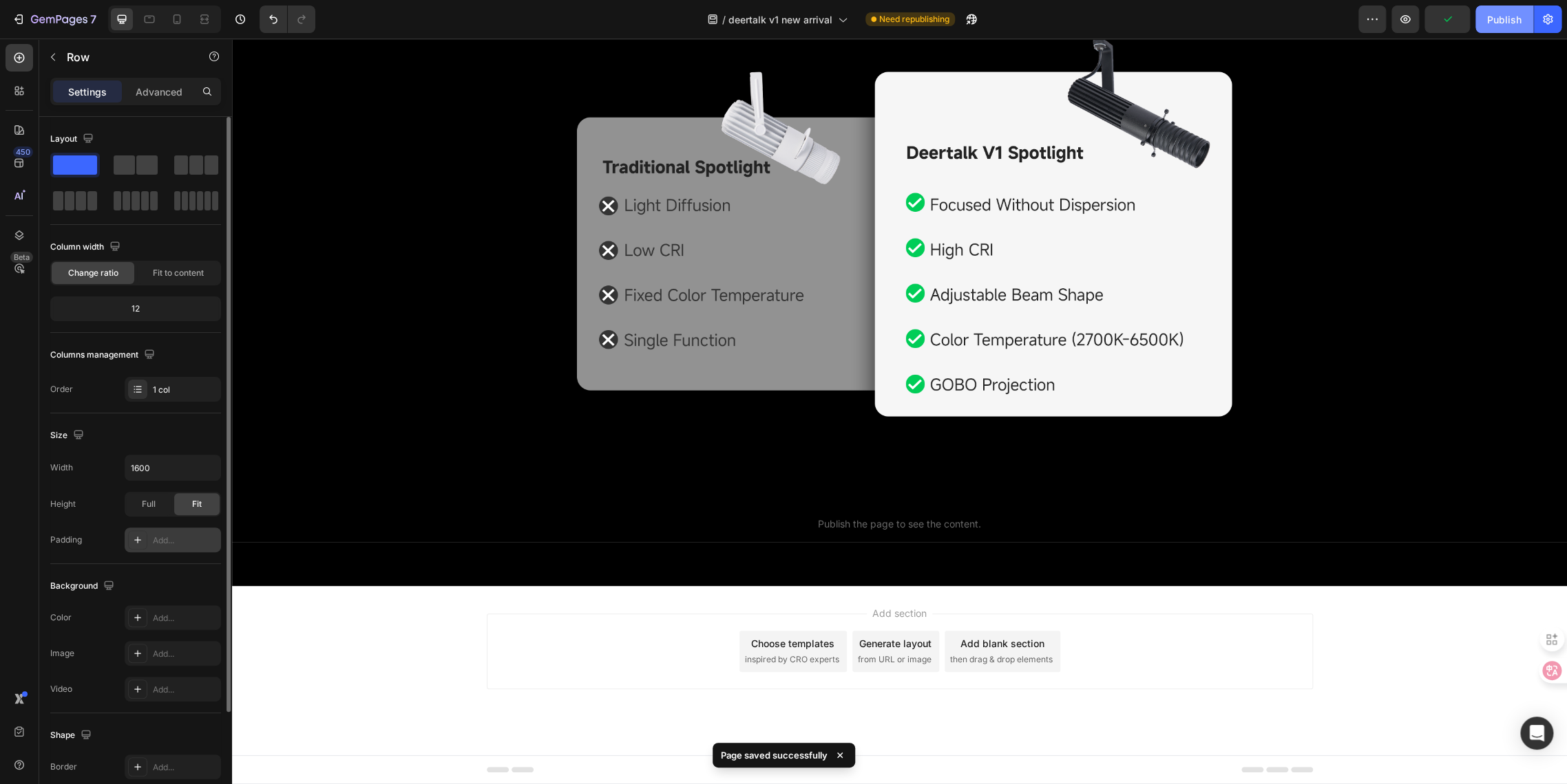
click at [1492, 29] on button "Publish" at bounding box center [1504, 19] width 57 height 28
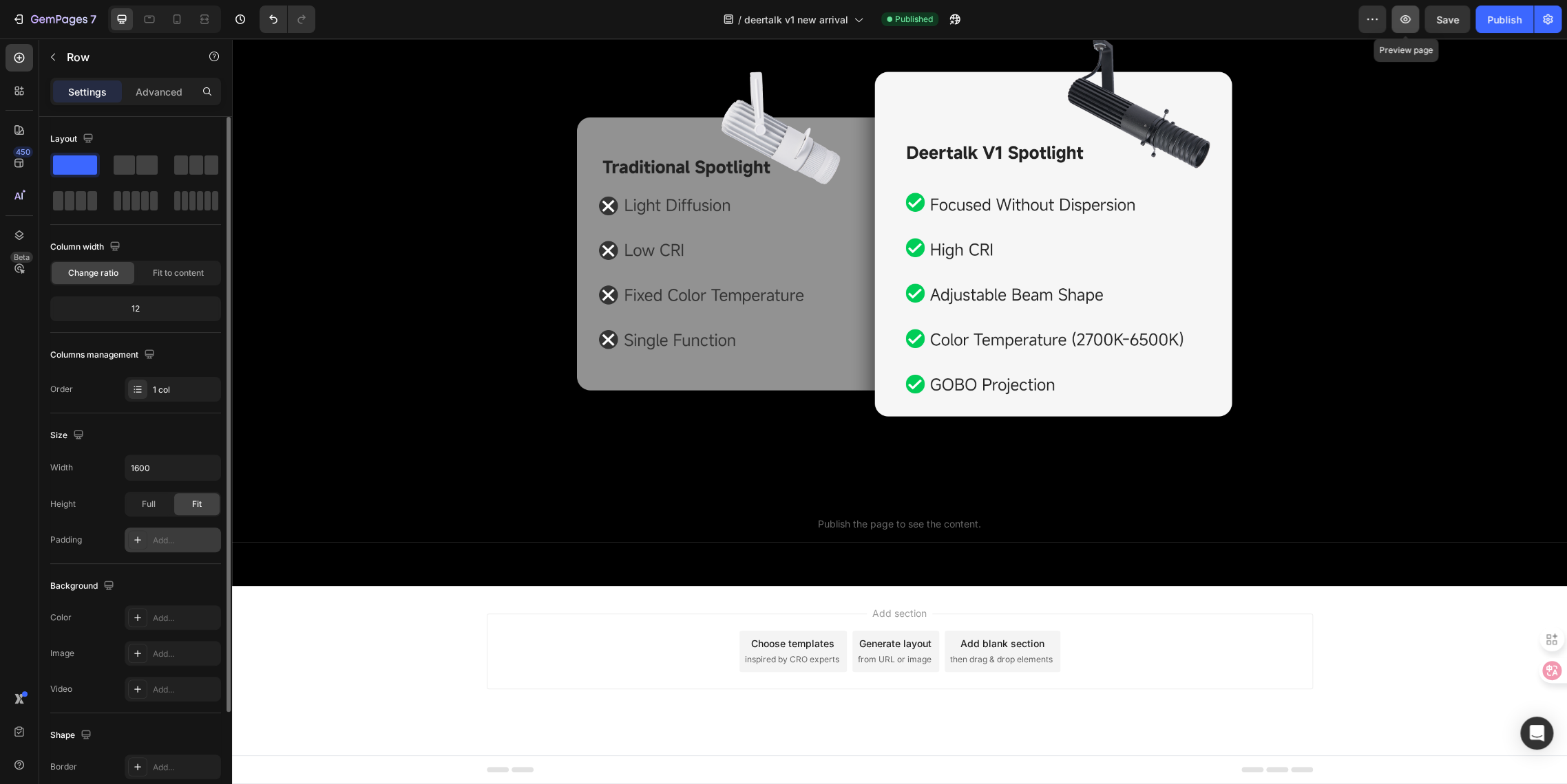
click at [1416, 22] on button "button" at bounding box center [1404, 19] width 28 height 28
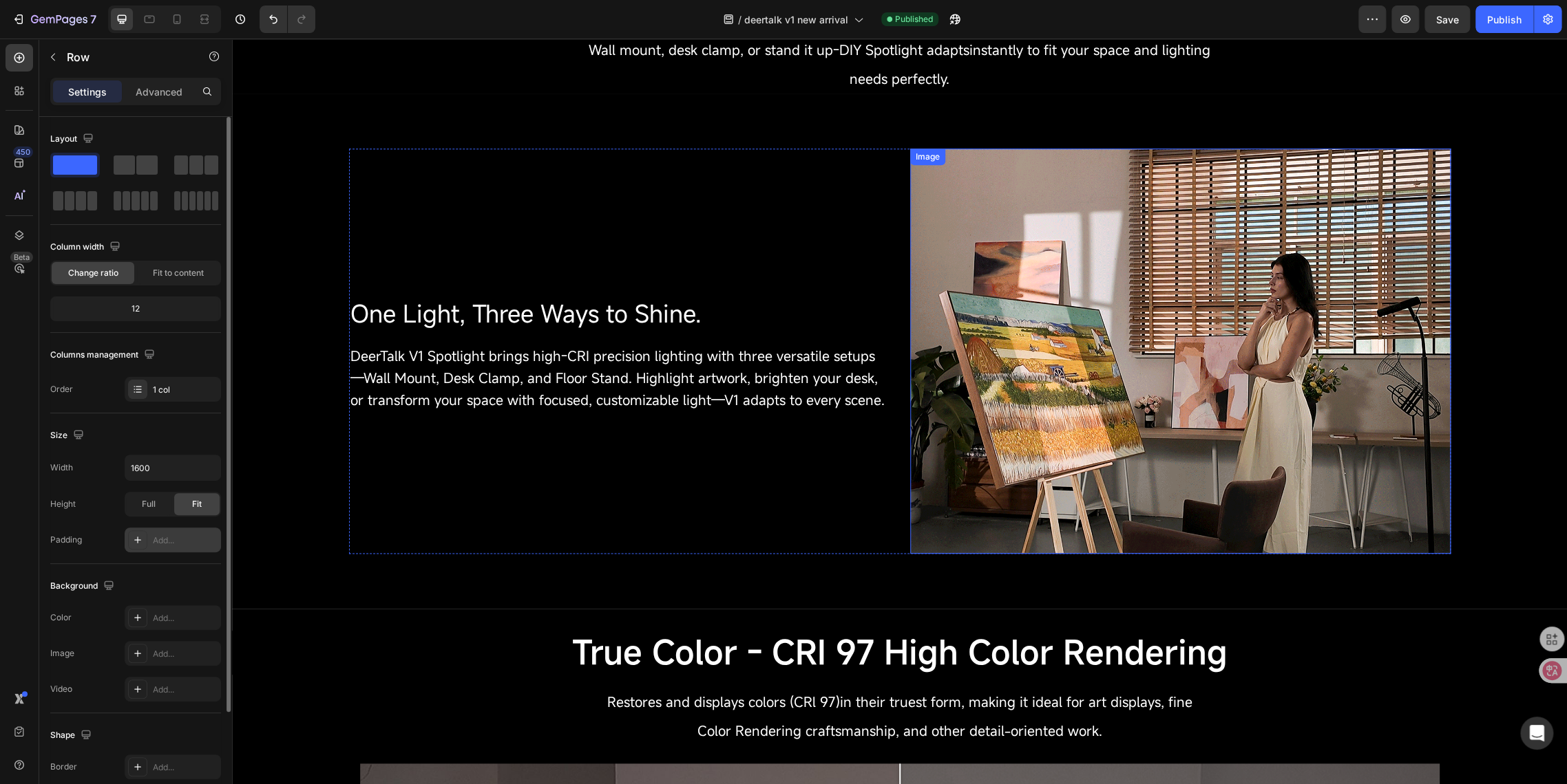
scroll to position [794, 0]
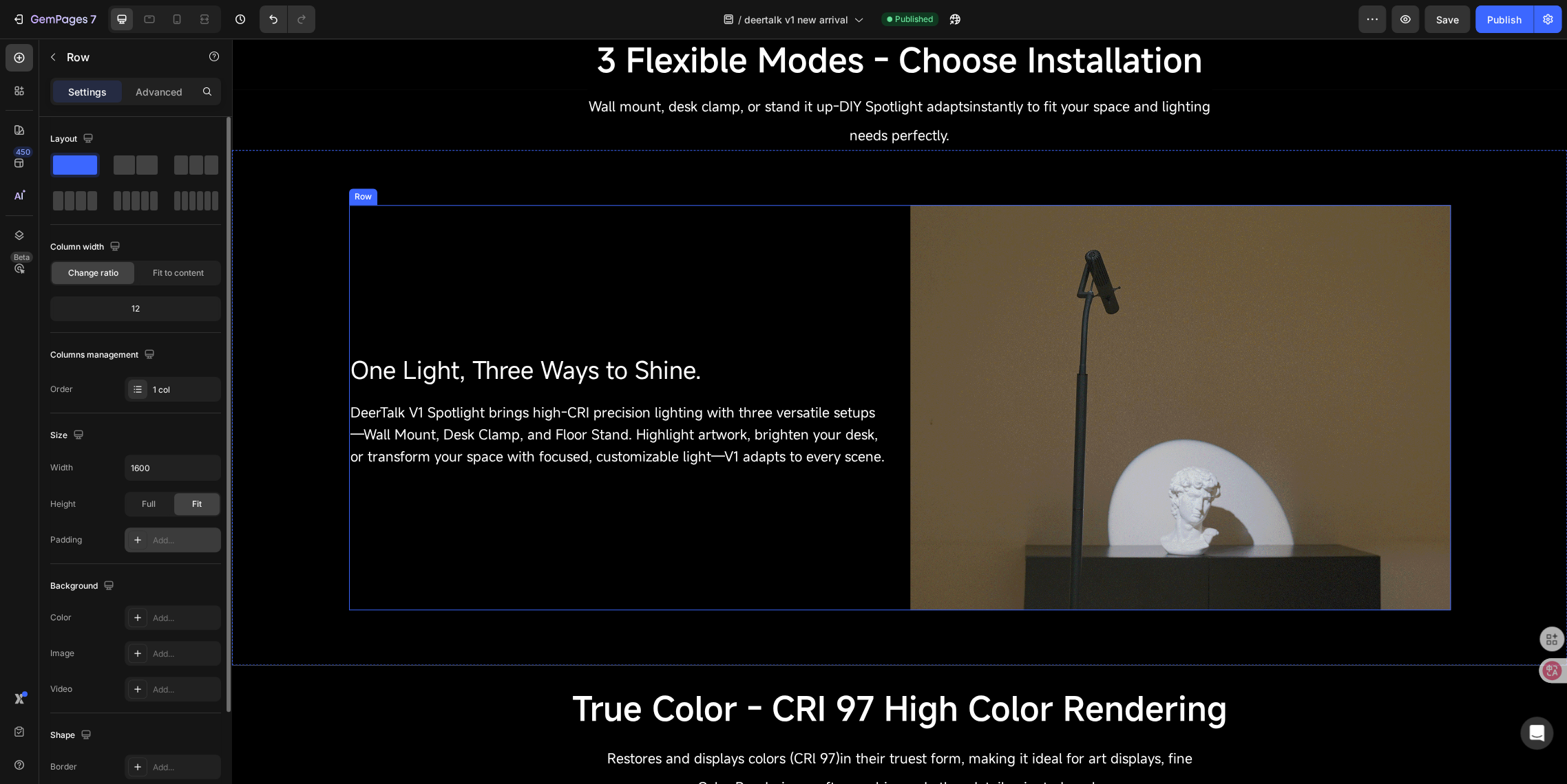
click at [794, 276] on div "One Light, Three Ways to Shine. Heading DeerTalk V1 Spotlight brings high-CRI p…" at bounding box center [619, 407] width 540 height 405
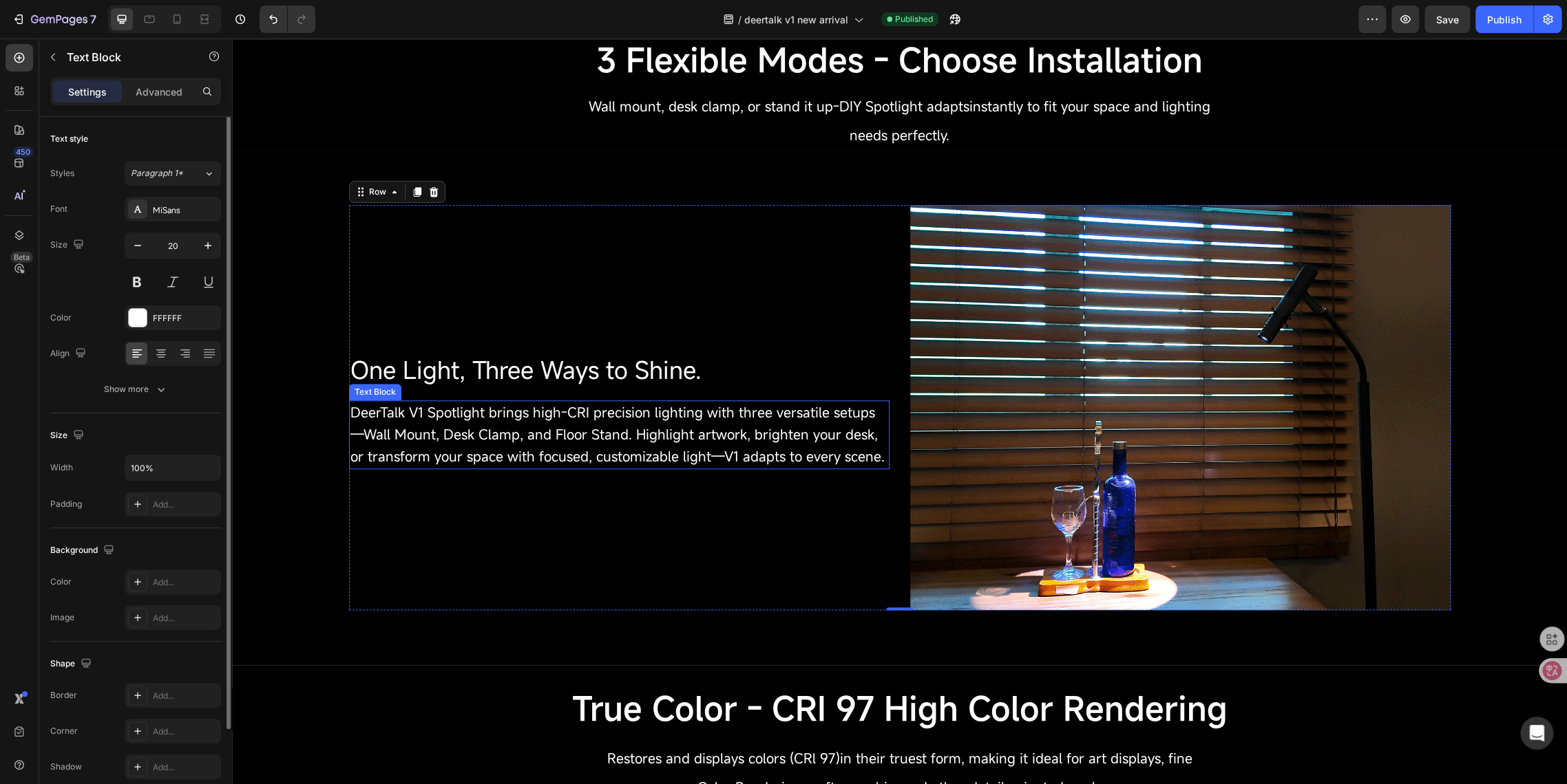
click at [620, 419] on span "DeerTalk V1 Spotlight brings high-CRI precision lighting with three versatile s…" at bounding box center [618, 434] width 534 height 62
click at [170, 504] on div "Add..." at bounding box center [186, 504] width 65 height 12
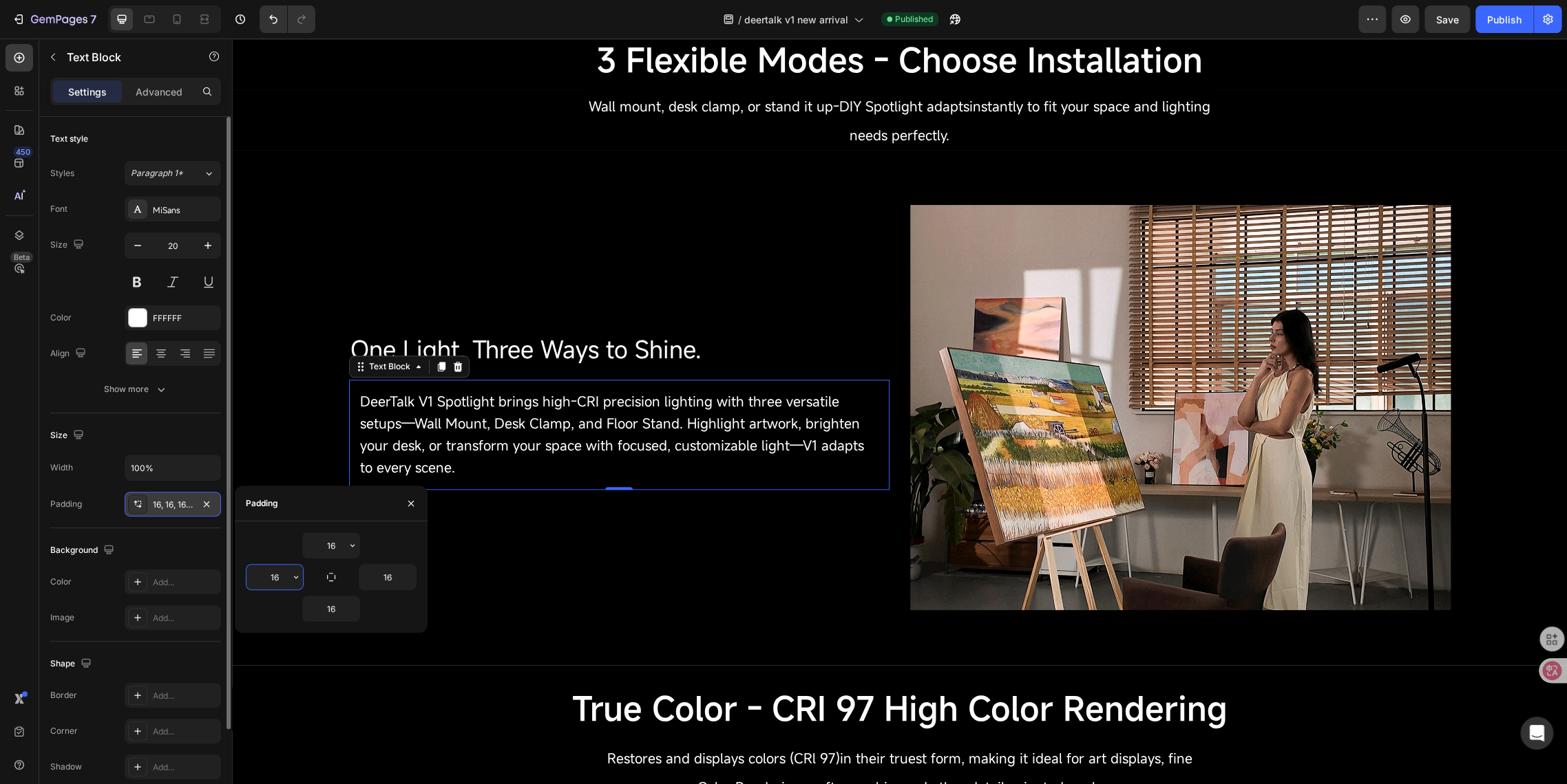
click at [284, 574] on input "16" at bounding box center [274, 577] width 57 height 25
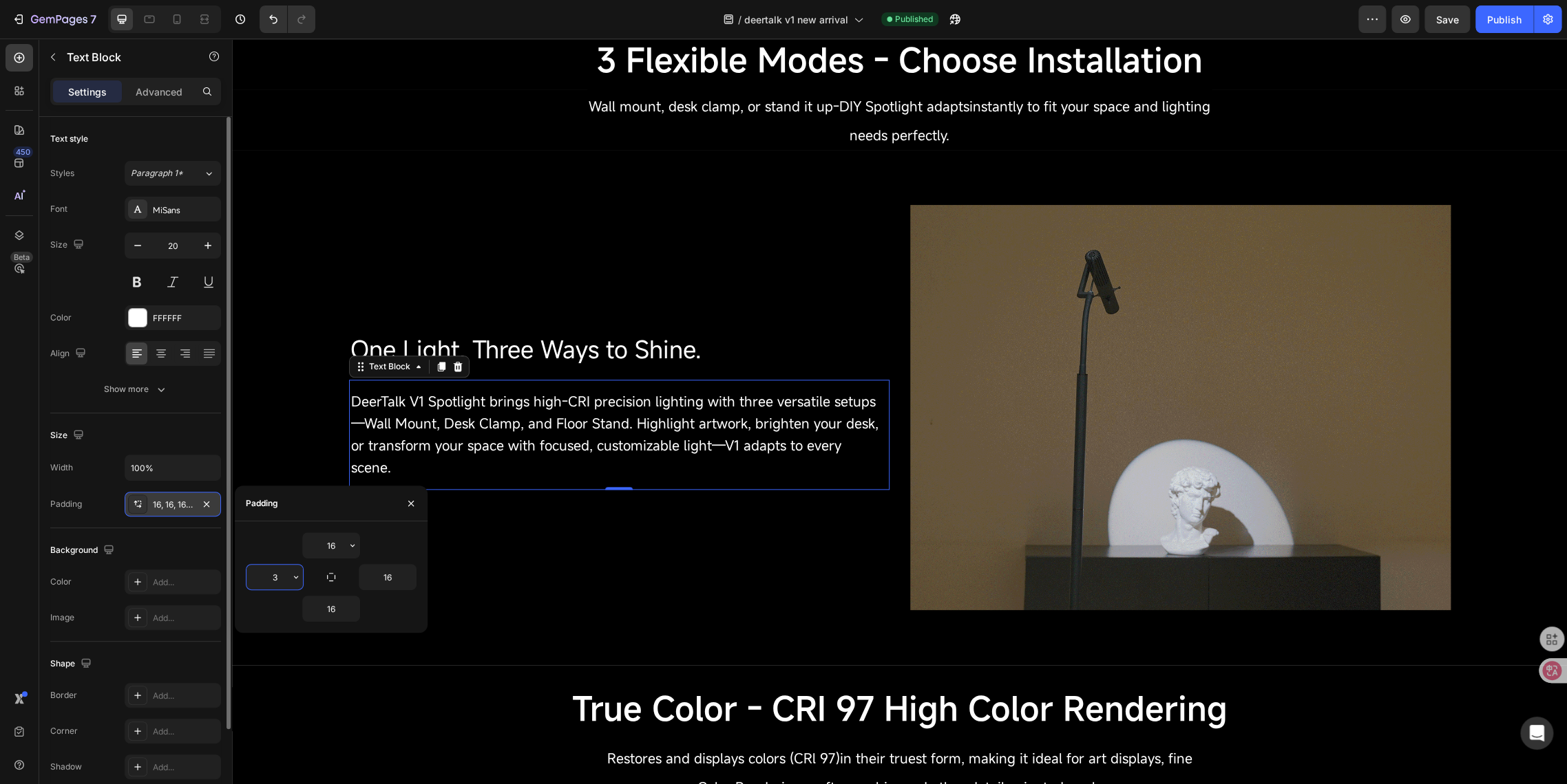
type input "30"
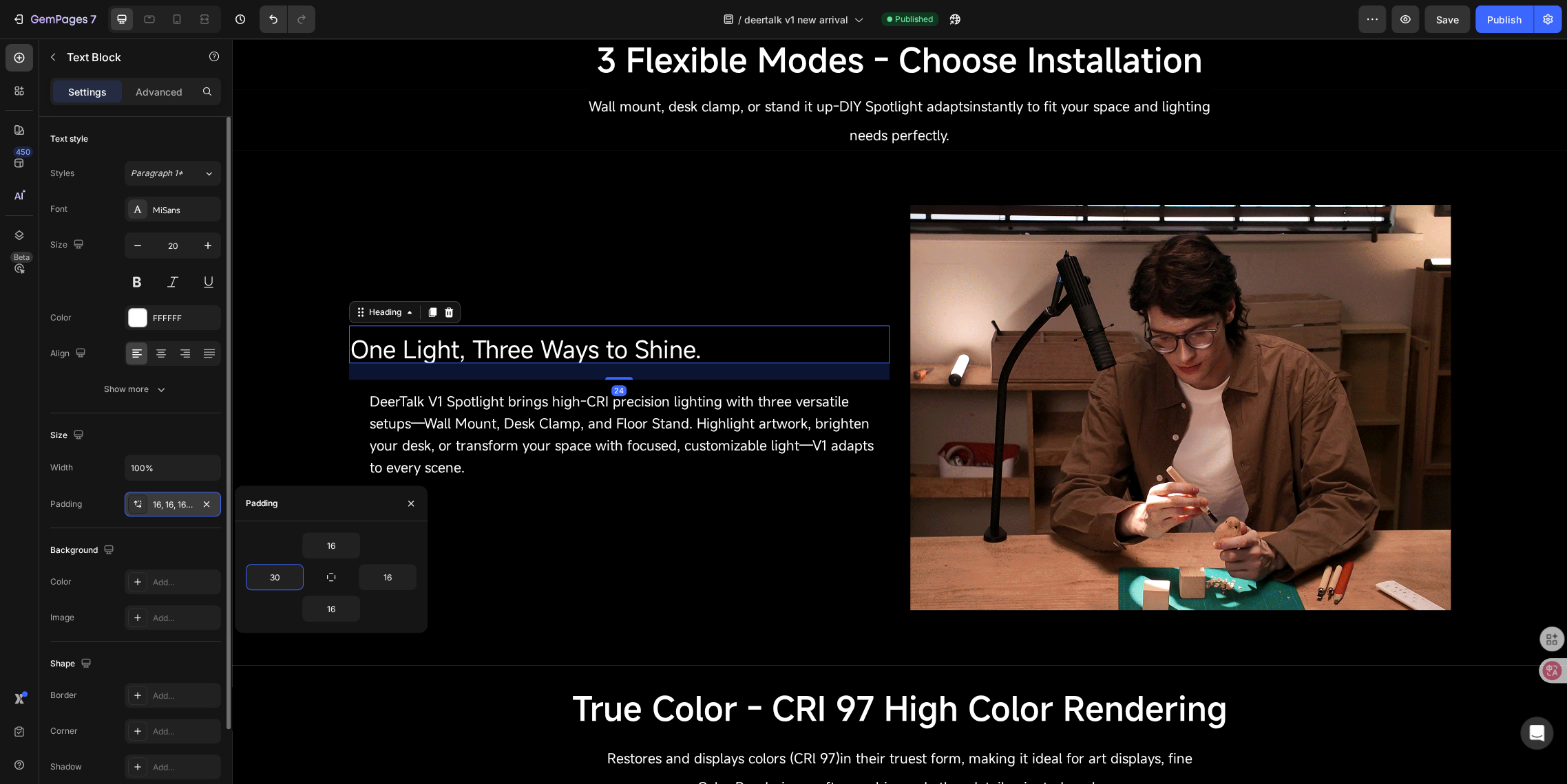
click at [411, 348] on span "One Light, Three Ways to Shine." at bounding box center [526, 349] width 352 height 33
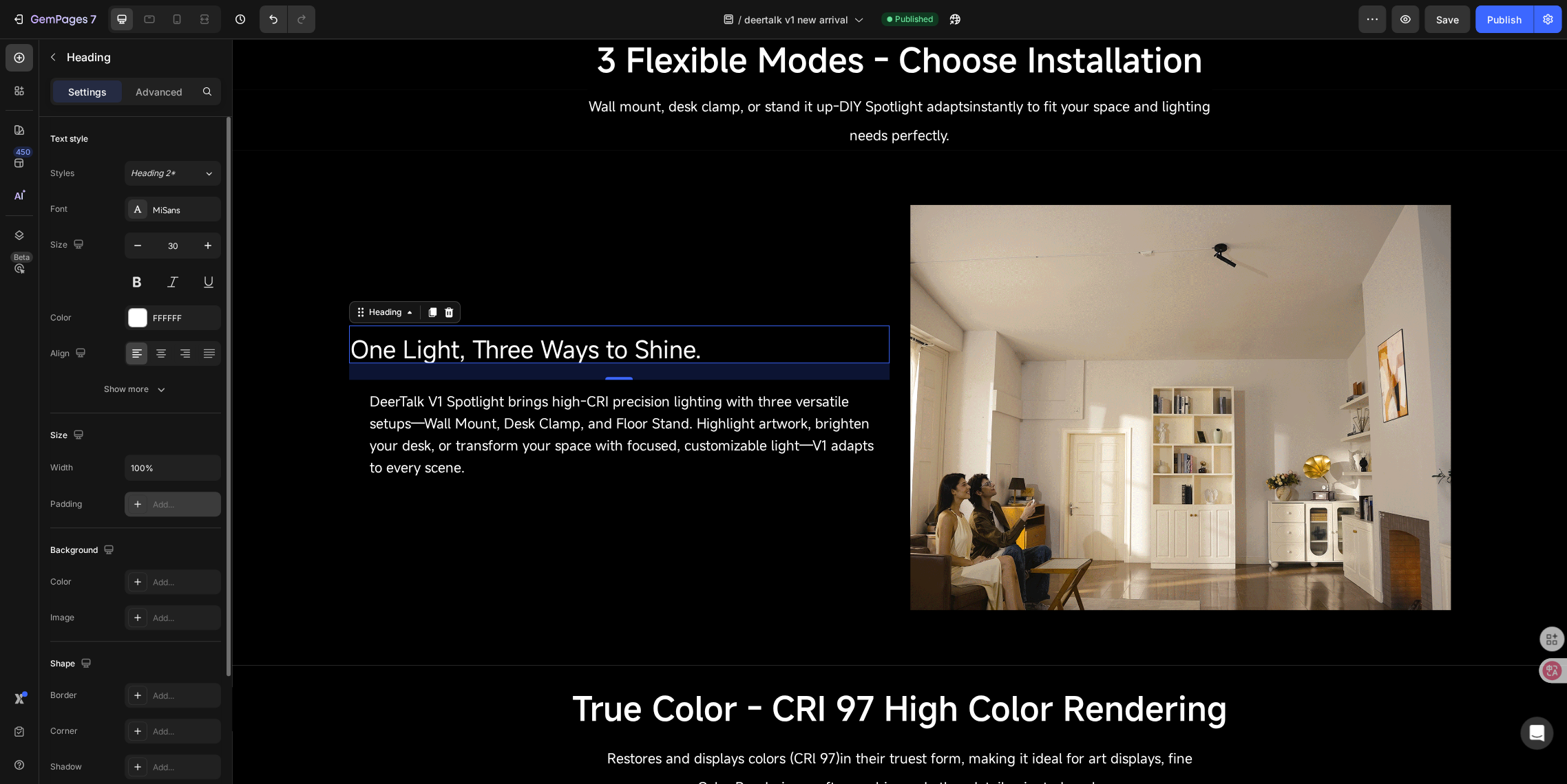
click at [171, 512] on div "Add..." at bounding box center [172, 504] width 97 height 25
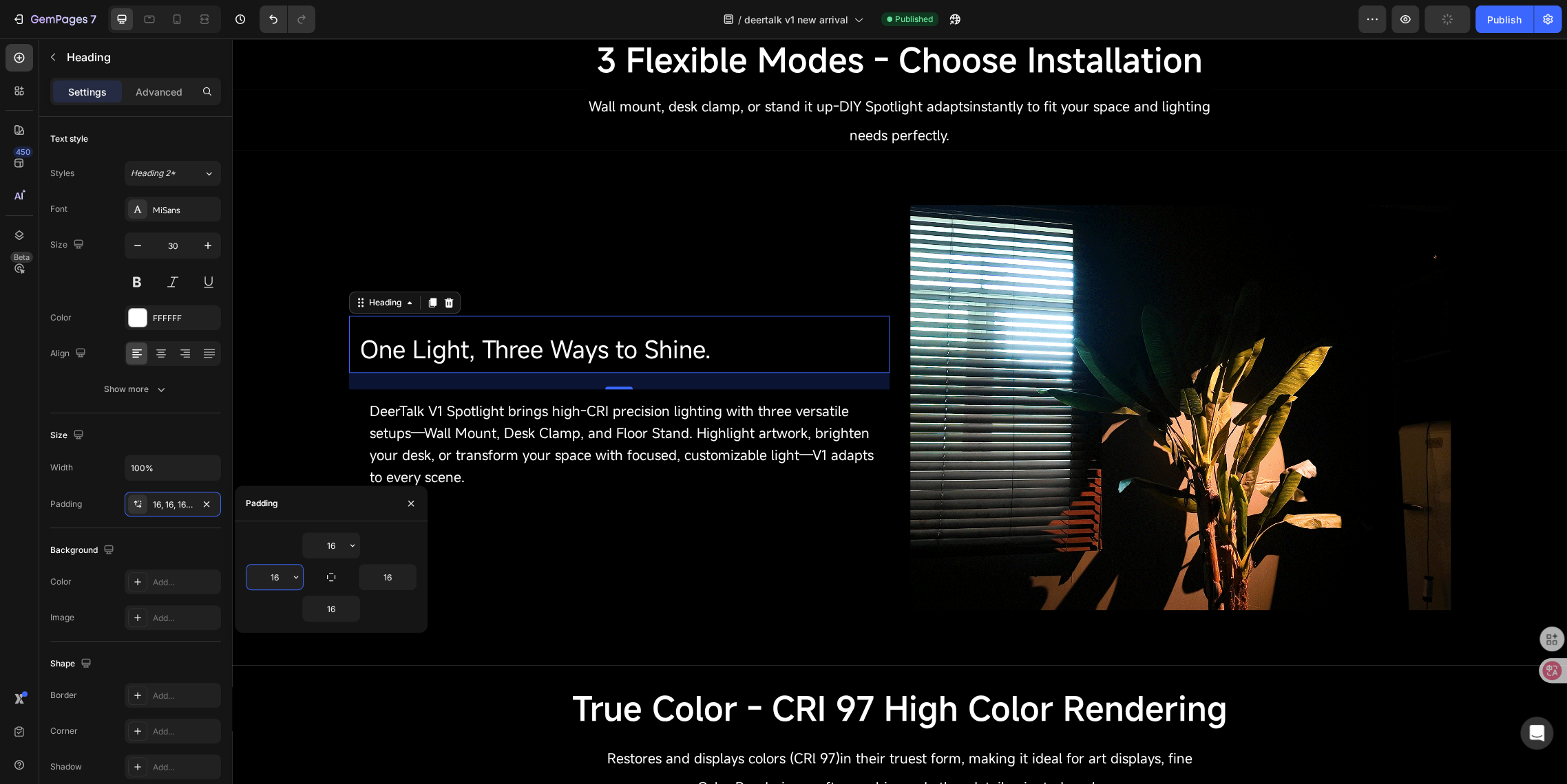
click at [281, 569] on input "16" at bounding box center [274, 577] width 57 height 25
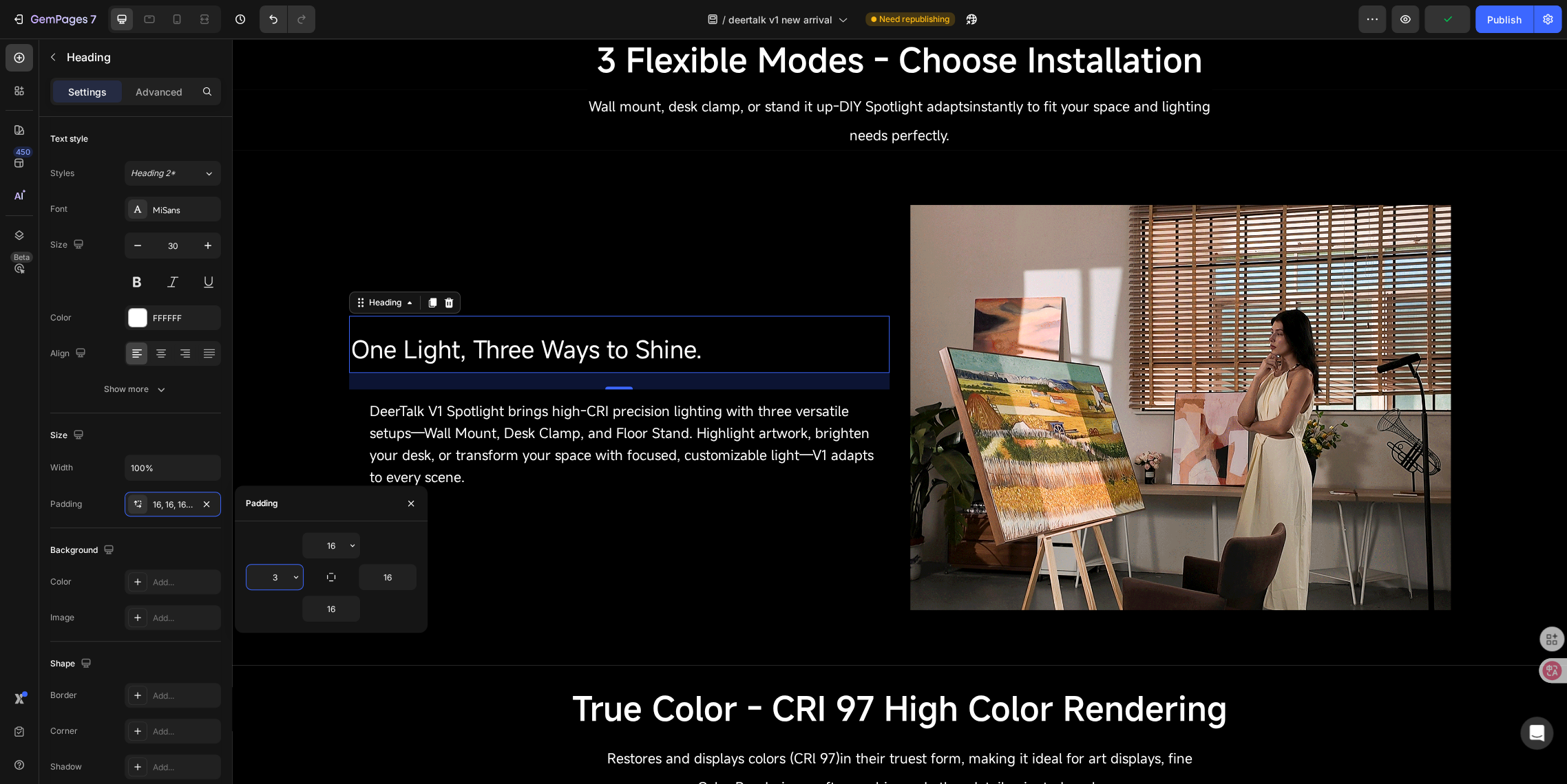
type input "30"
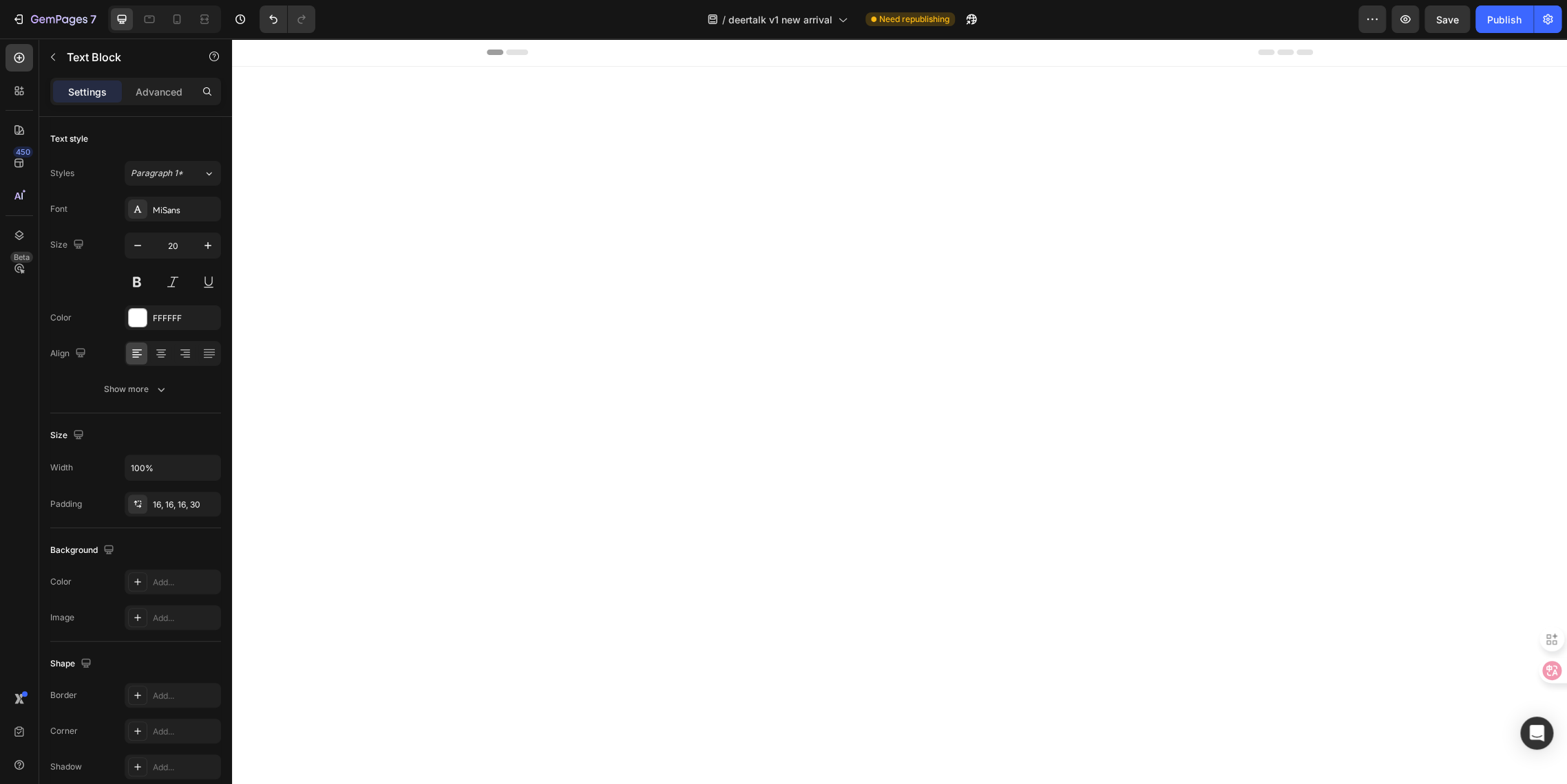
scroll to position [794, 0]
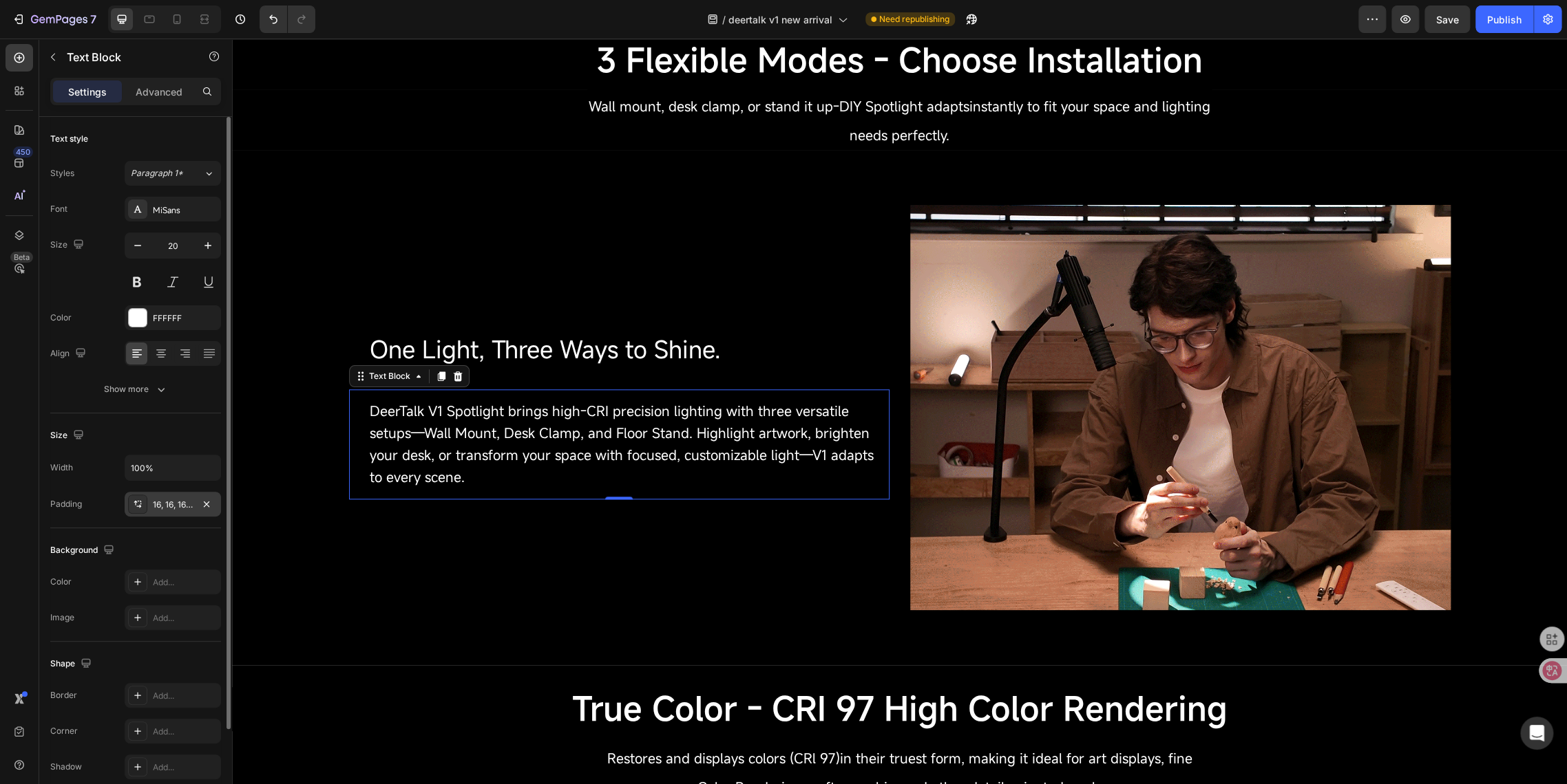
click at [158, 507] on div "16, 16, 16, 30" at bounding box center [173, 504] width 40 height 12
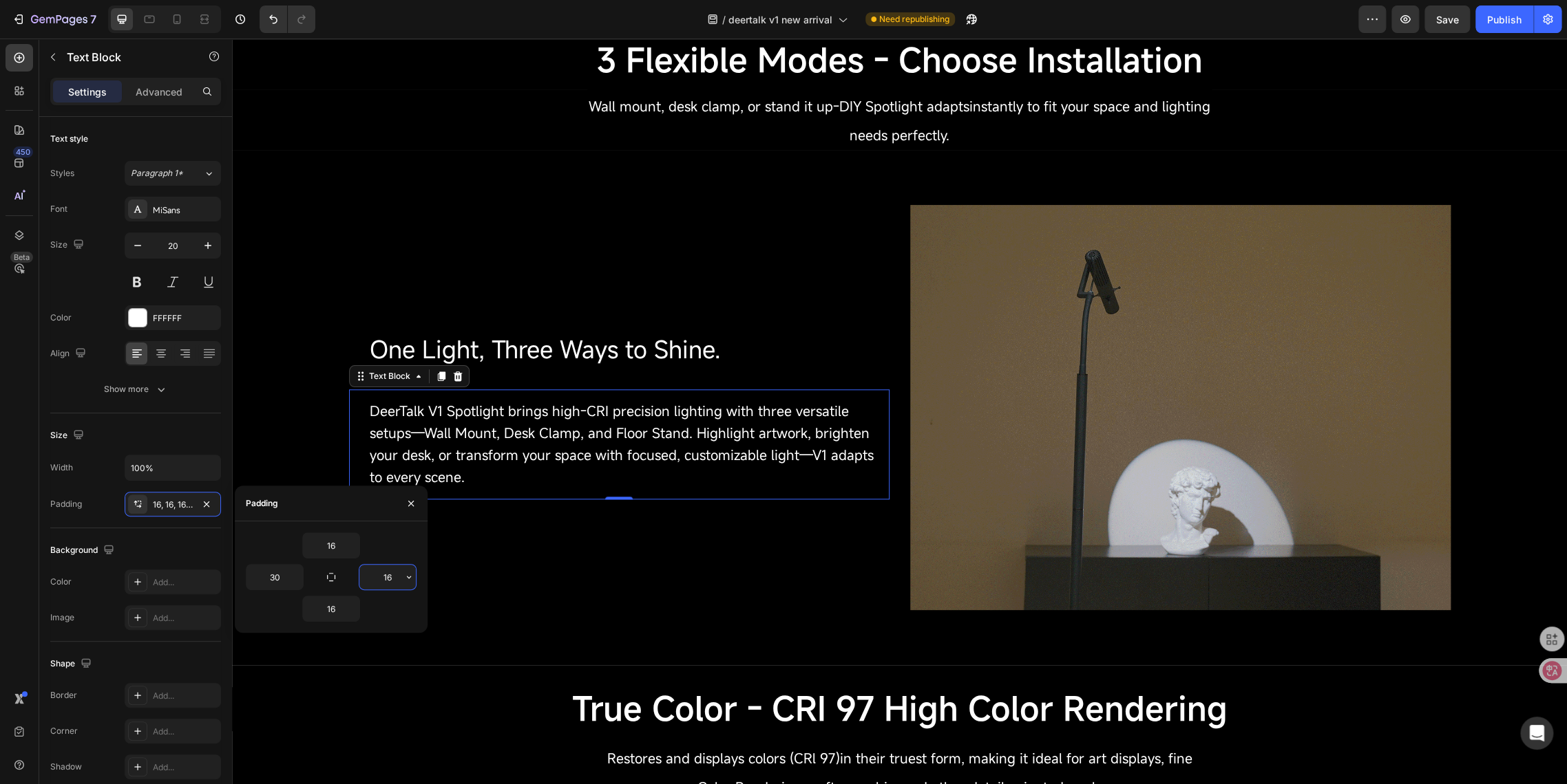
click at [397, 577] on input "16" at bounding box center [387, 577] width 57 height 25
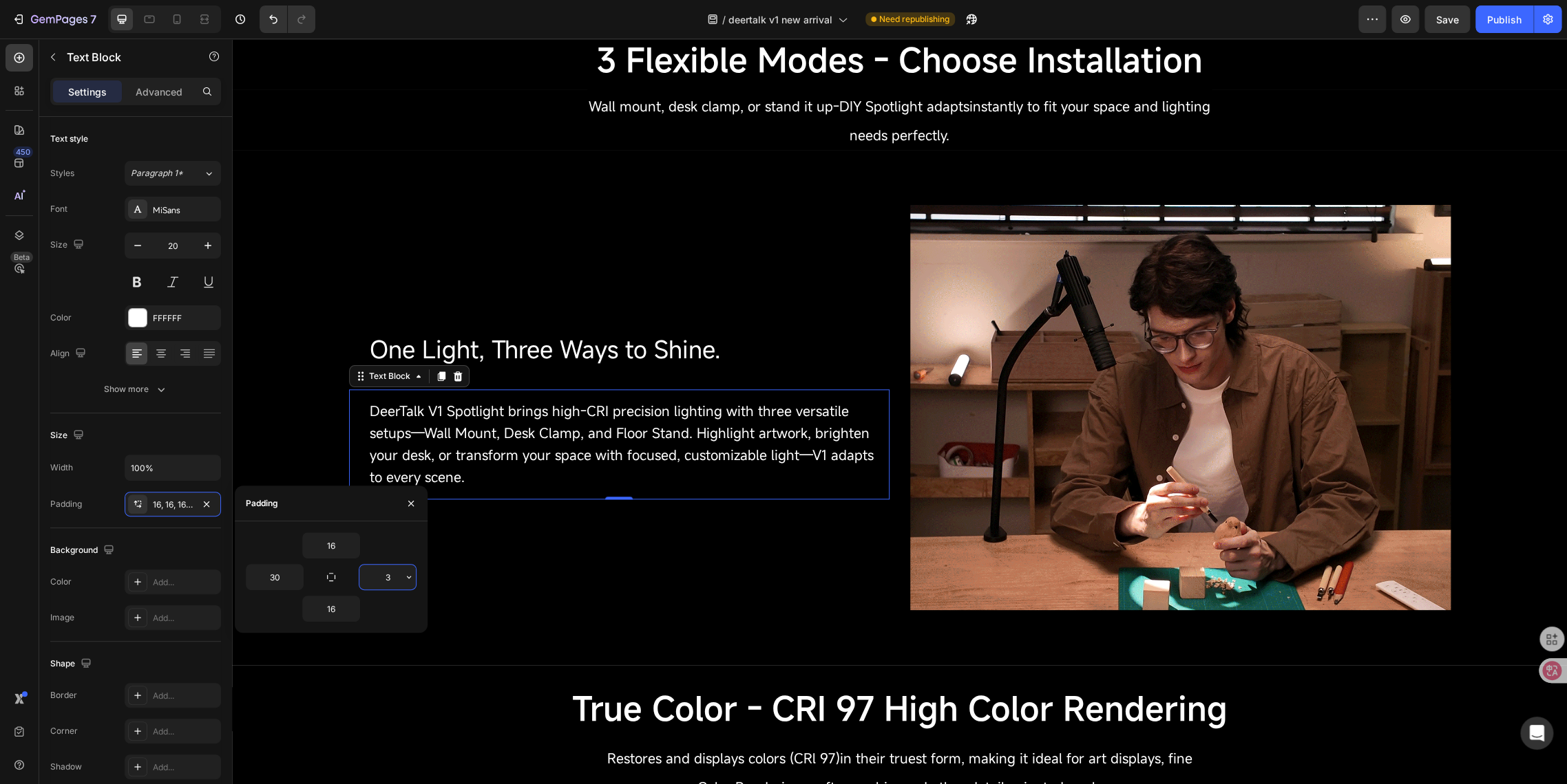
type input "30"
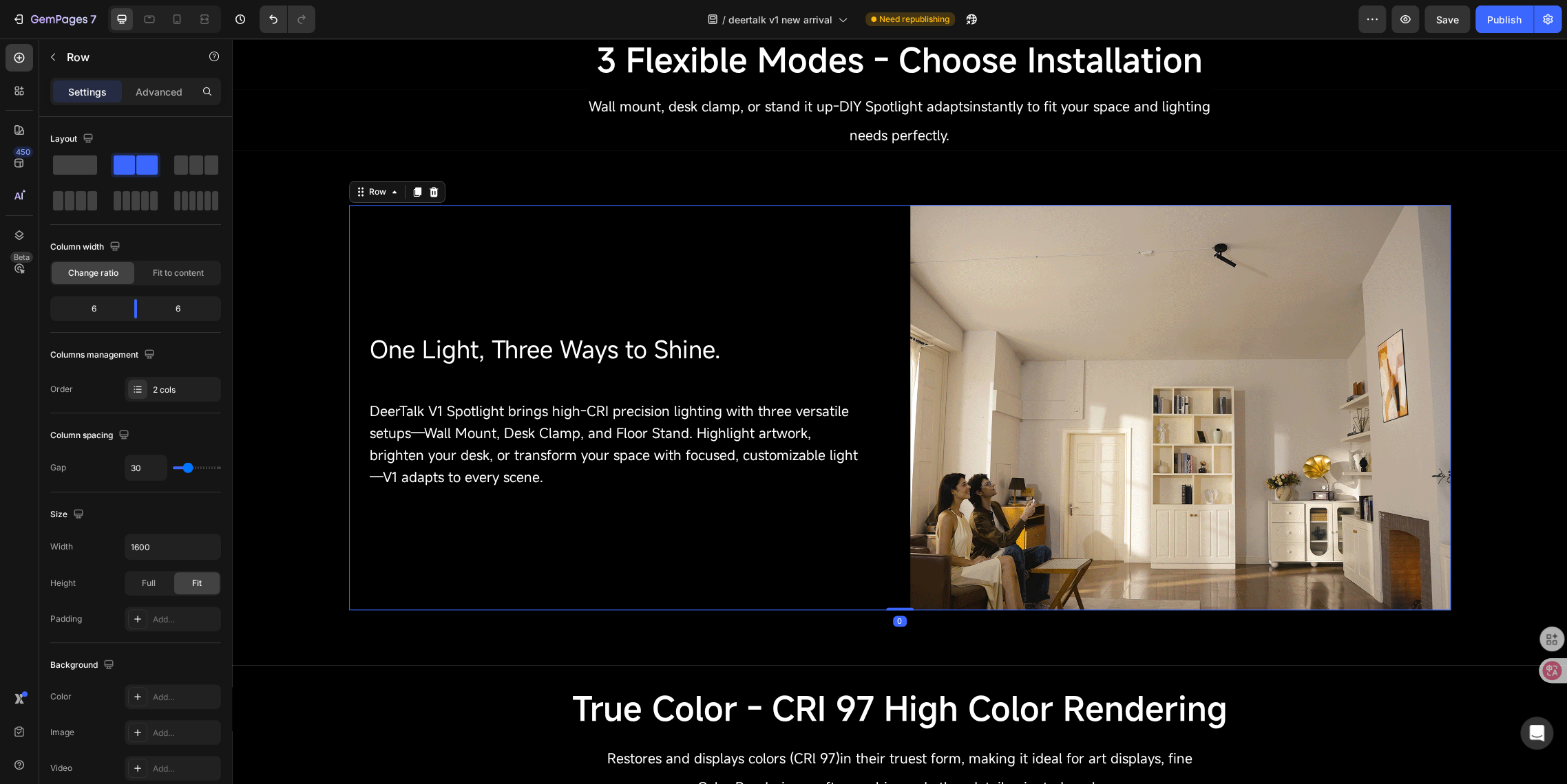
click at [694, 601] on div "One Light, Three Ways to Shine. Heading DeerTalk V1 Spotlight brings high-CRI p…" at bounding box center [619, 407] width 540 height 405
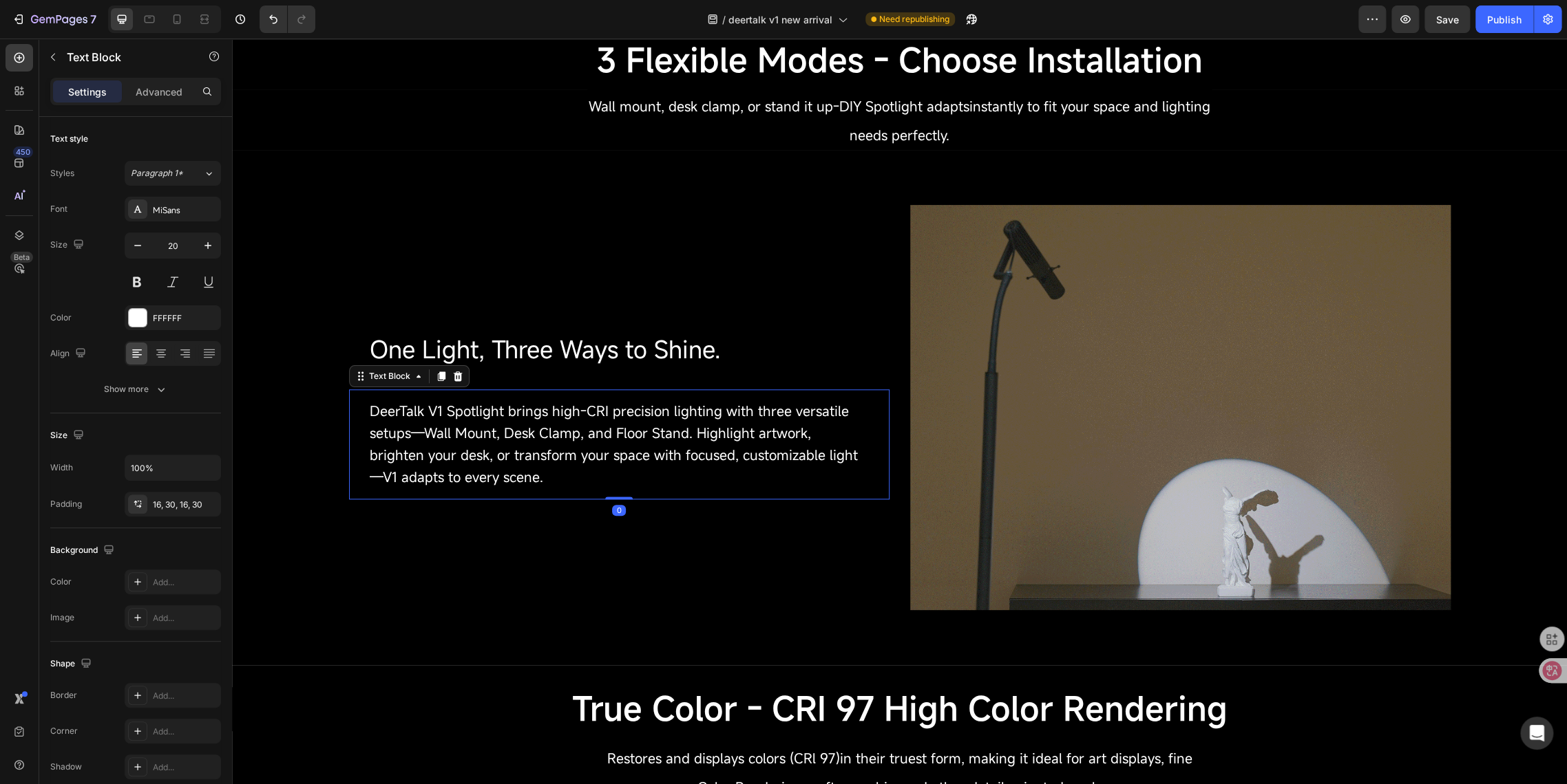
click at [469, 459] on span "DeerTalk V1 Spotlight brings high-CRI precision lighting with three versatile s…" at bounding box center [614, 444] width 488 height 84
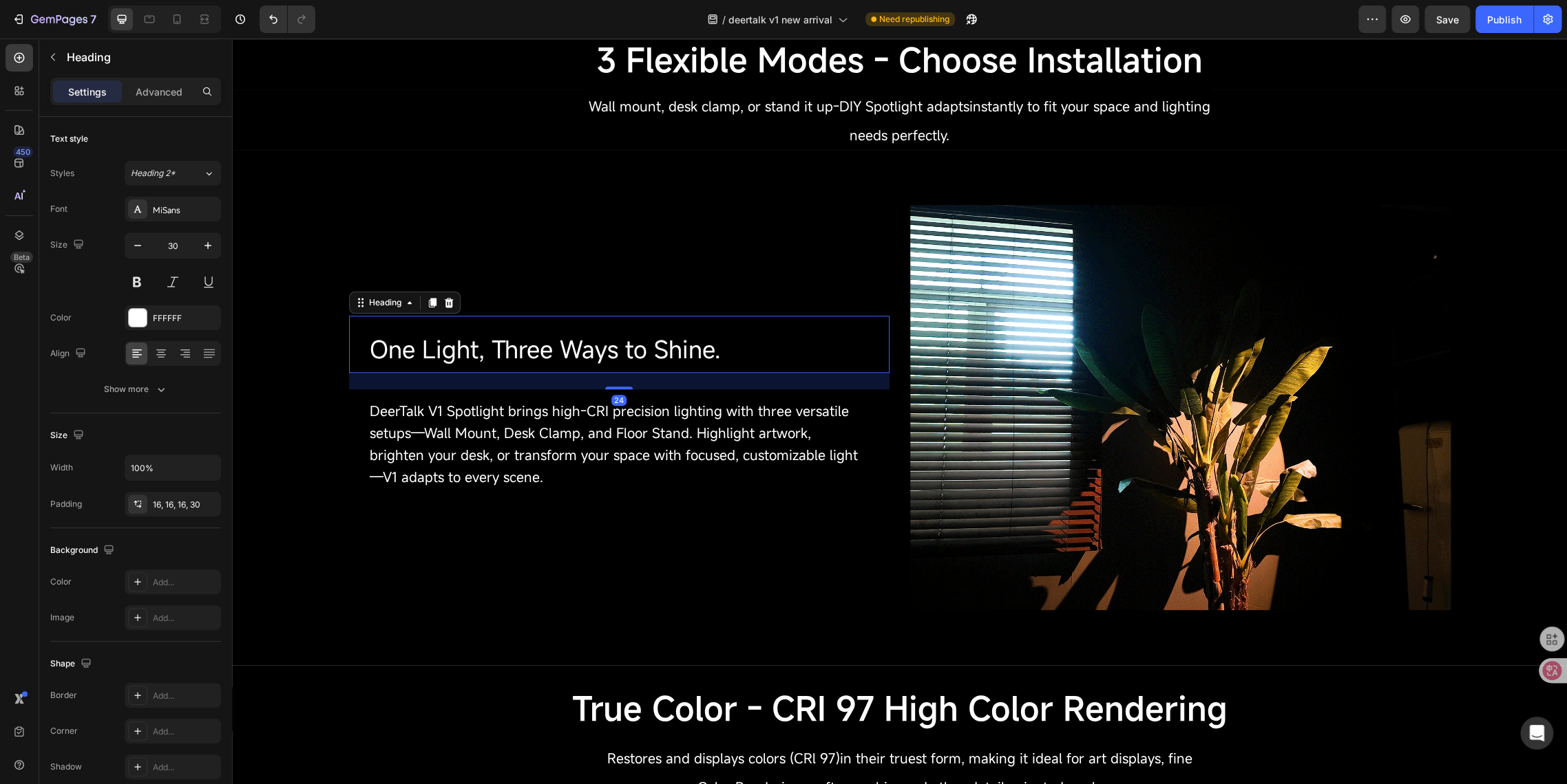
click at [473, 353] on span "One Light, Three Ways to Shine." at bounding box center [545, 349] width 352 height 33
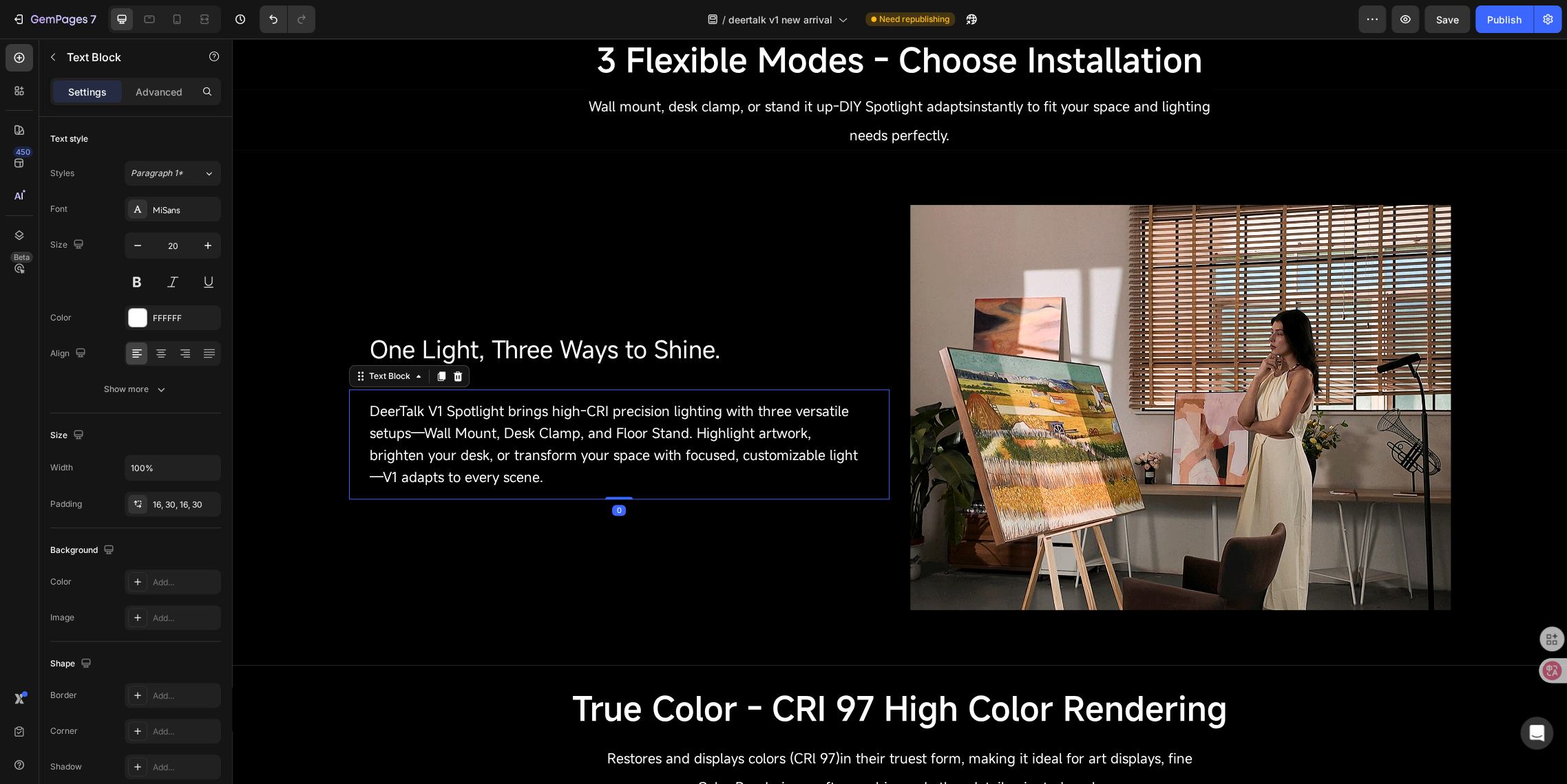
click at [447, 431] on span "DeerTalk V1 Spotlight brings high-CRI precision lighting with three versatile s…" at bounding box center [614, 444] width 488 height 84
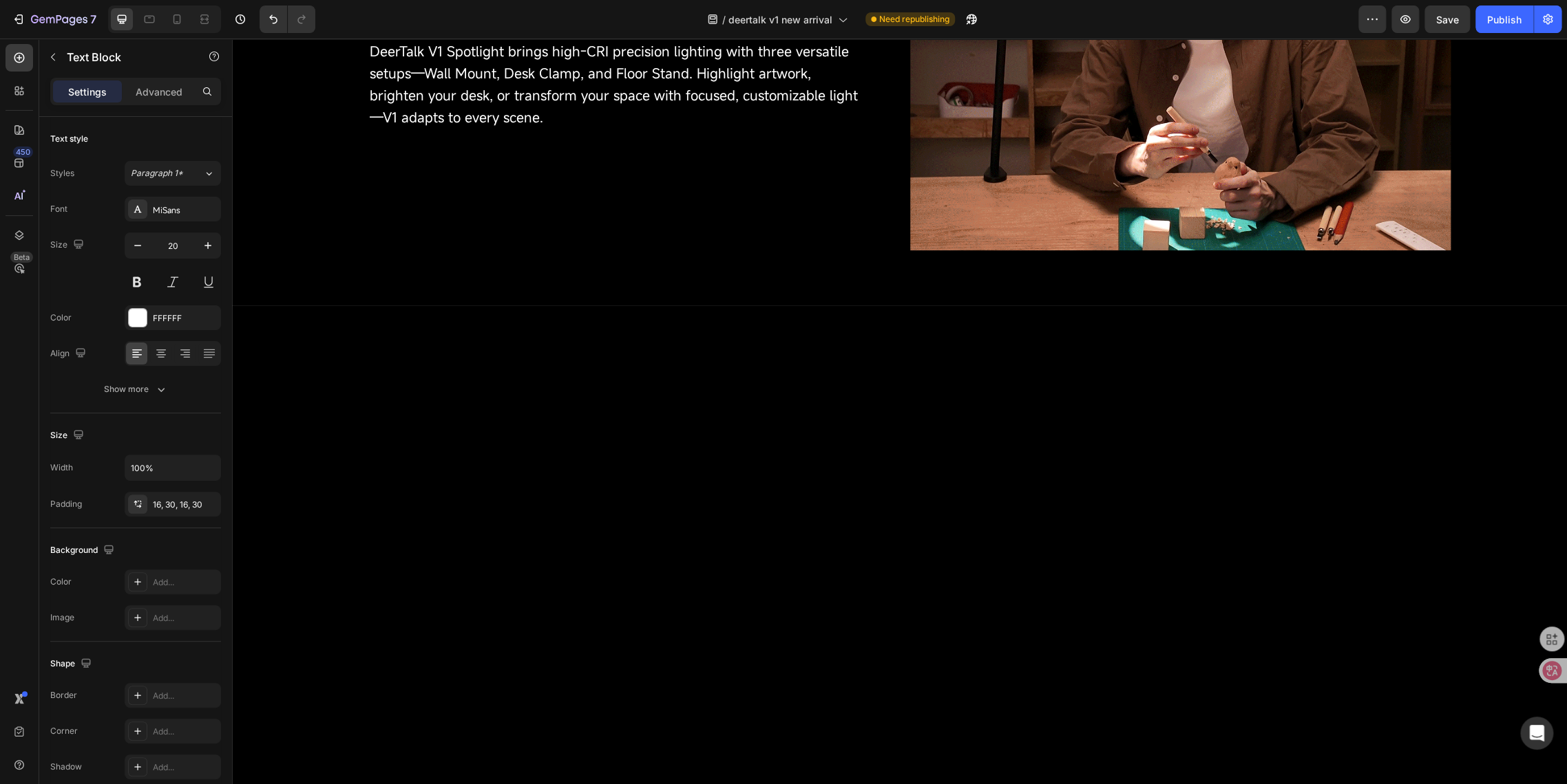
scroll to position [1310, 0]
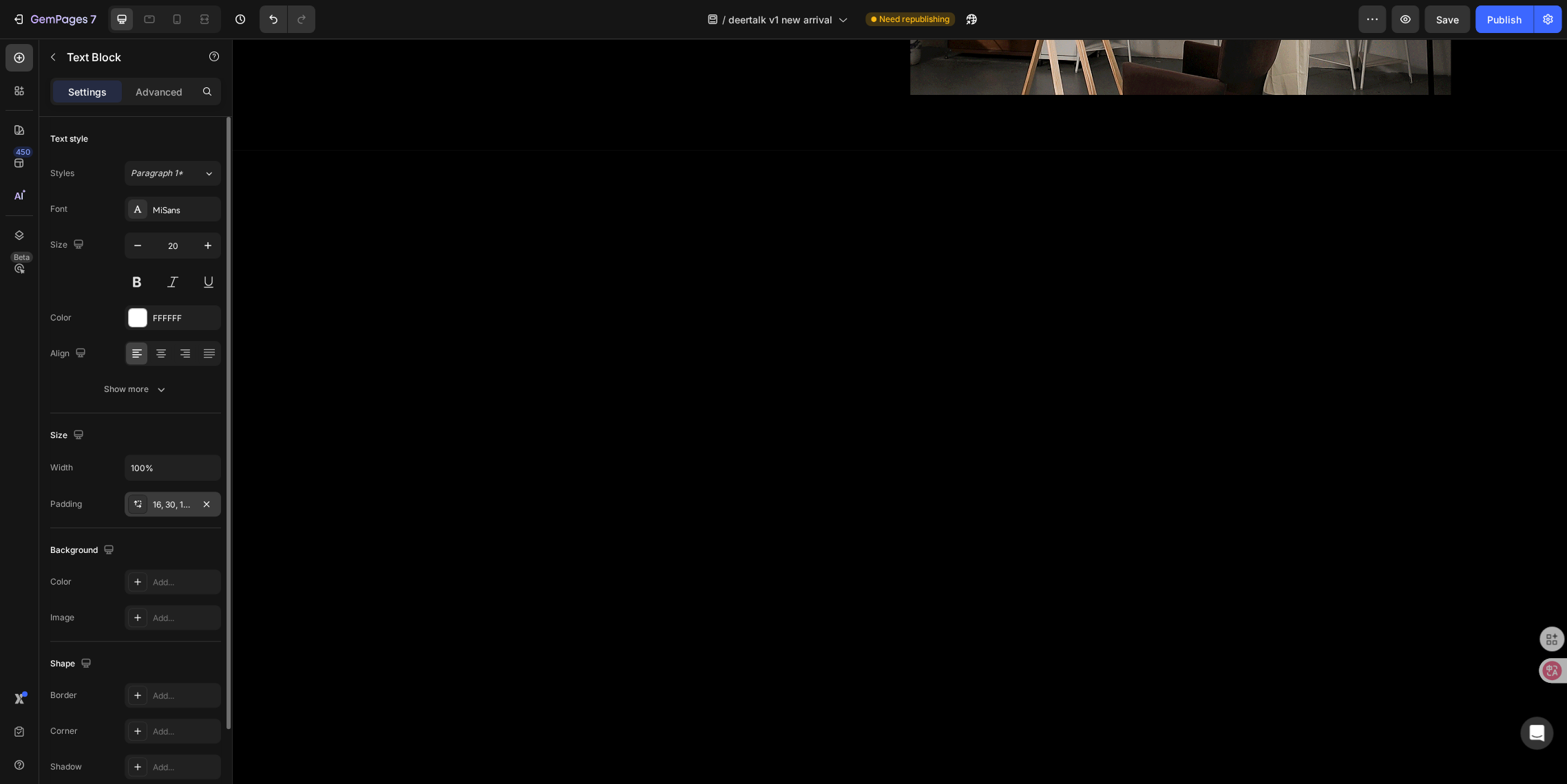
click at [146, 512] on div at bounding box center [138, 504] width 19 height 19
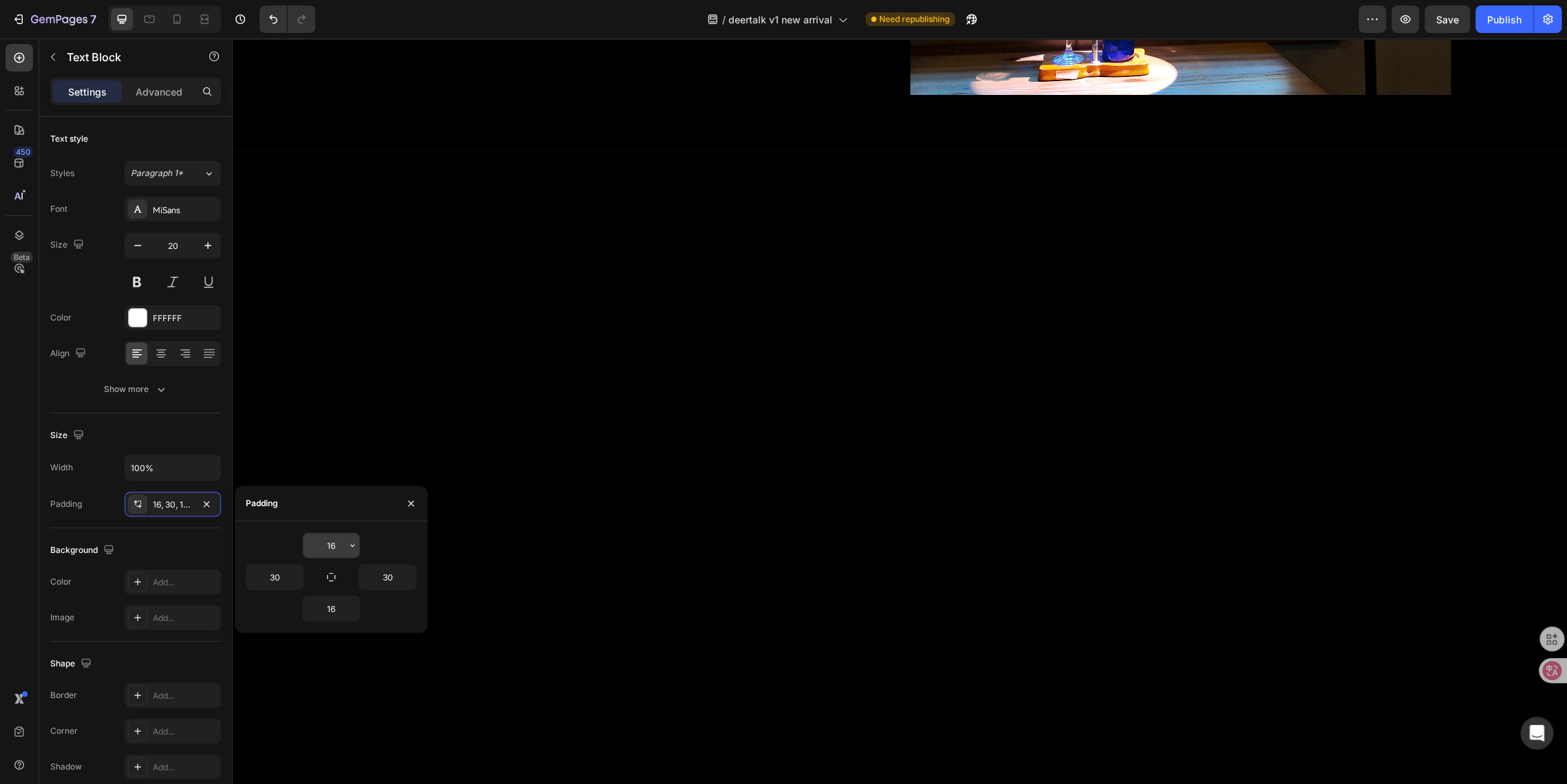
click at [335, 547] on input "16" at bounding box center [330, 546] width 57 height 25
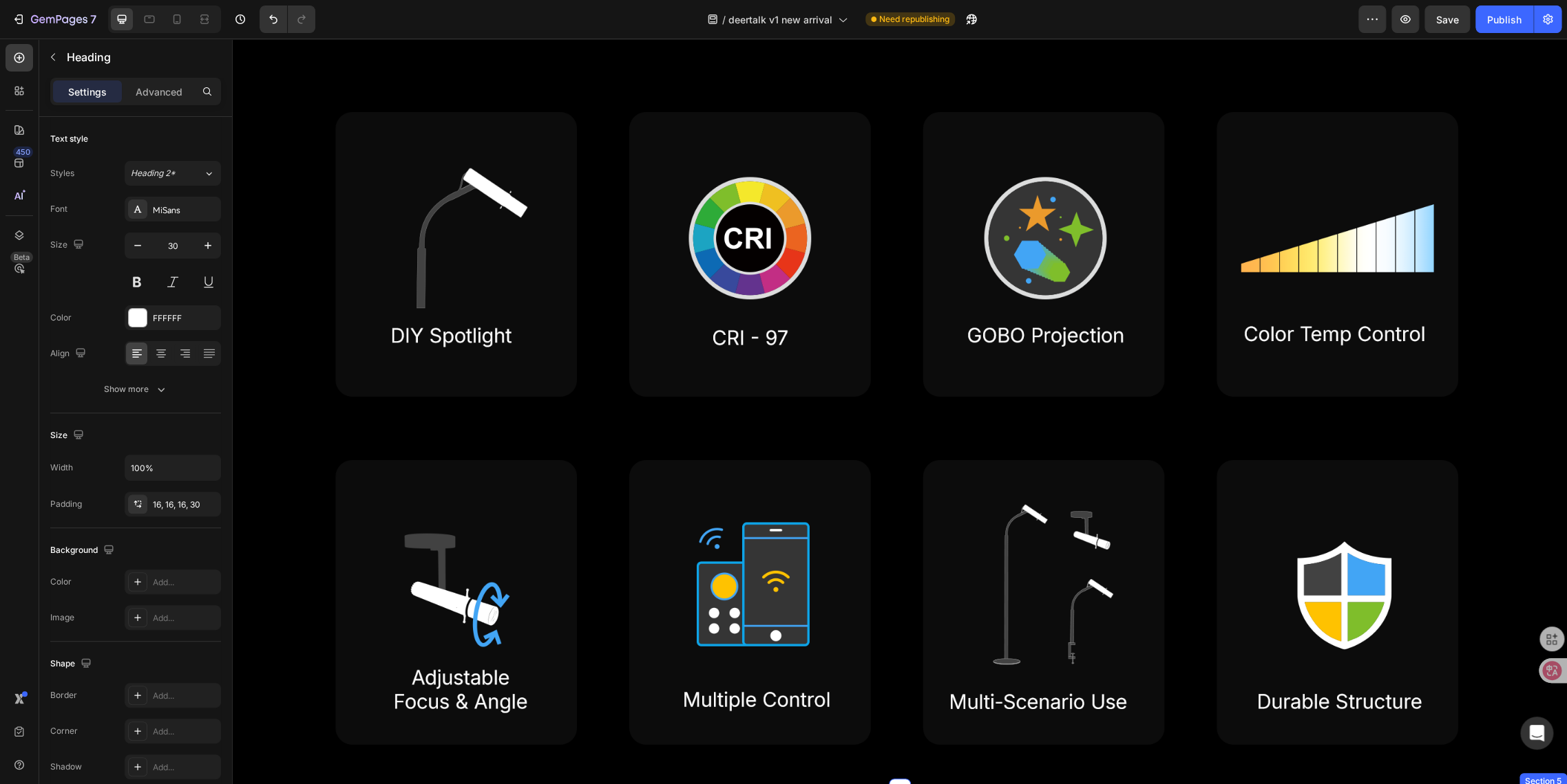
scroll to position [0, 0]
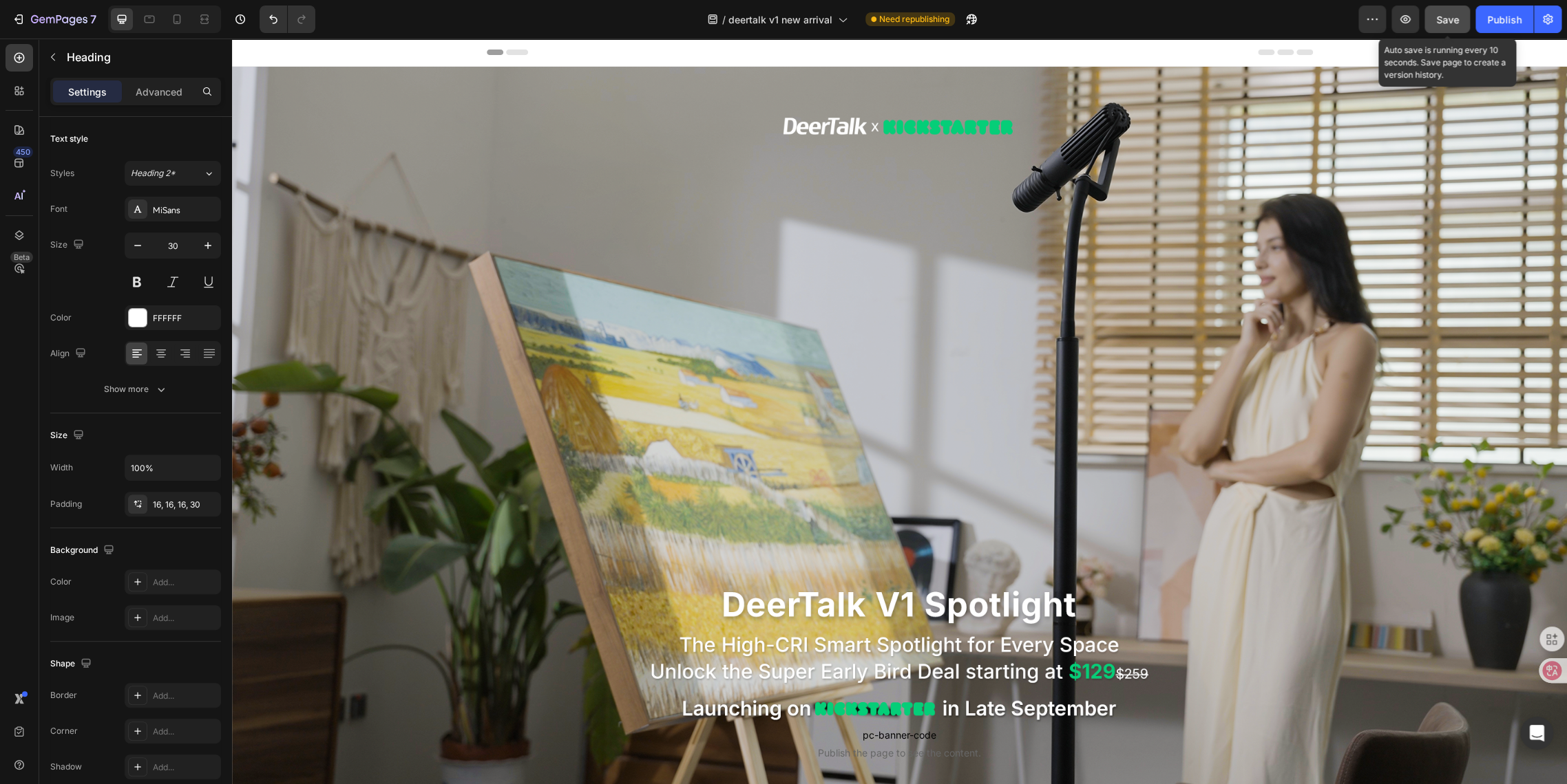
click at [1439, 23] on span "Save" at bounding box center [1447, 19] width 23 height 11
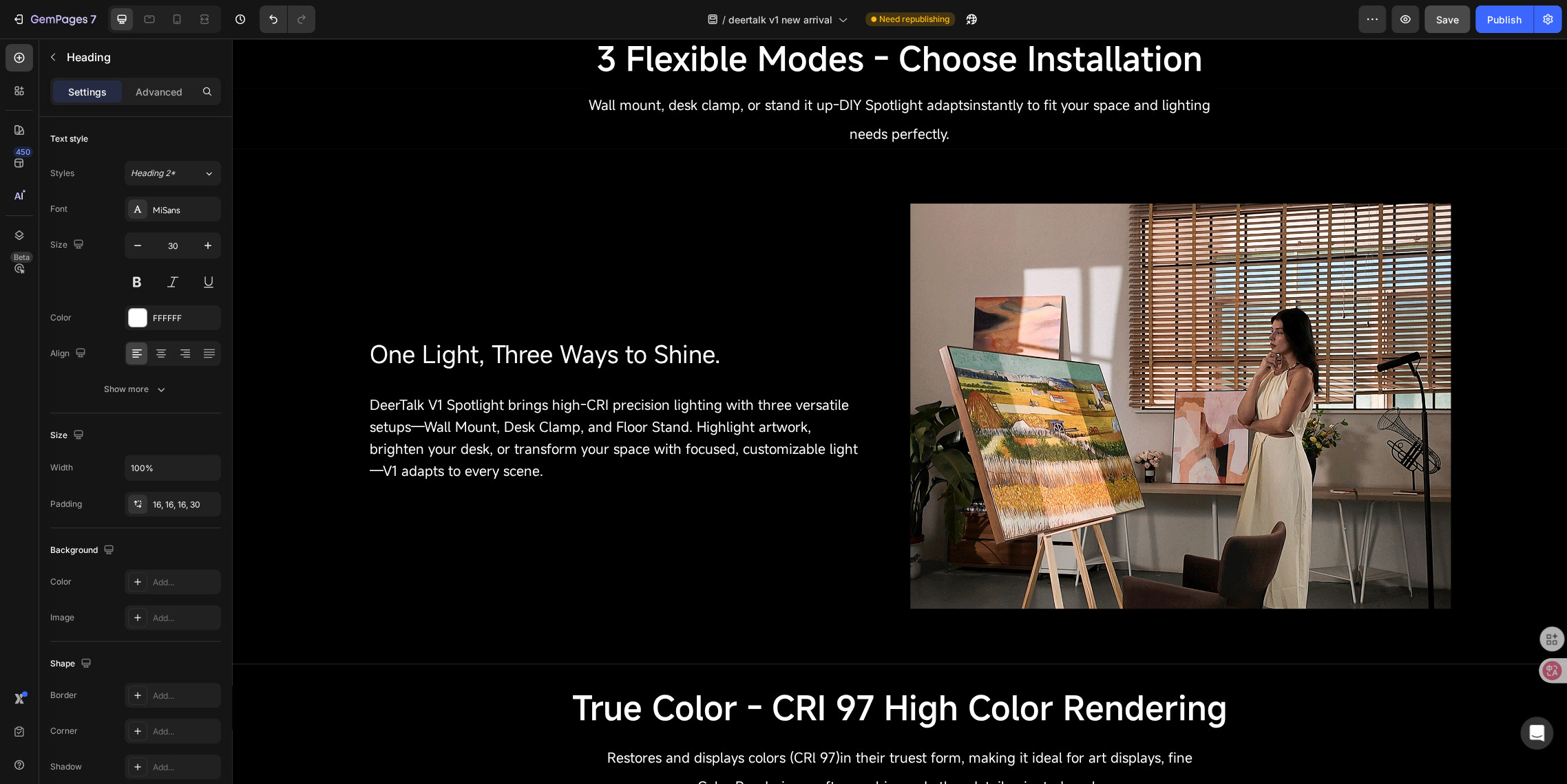
scroll to position [1529, 0]
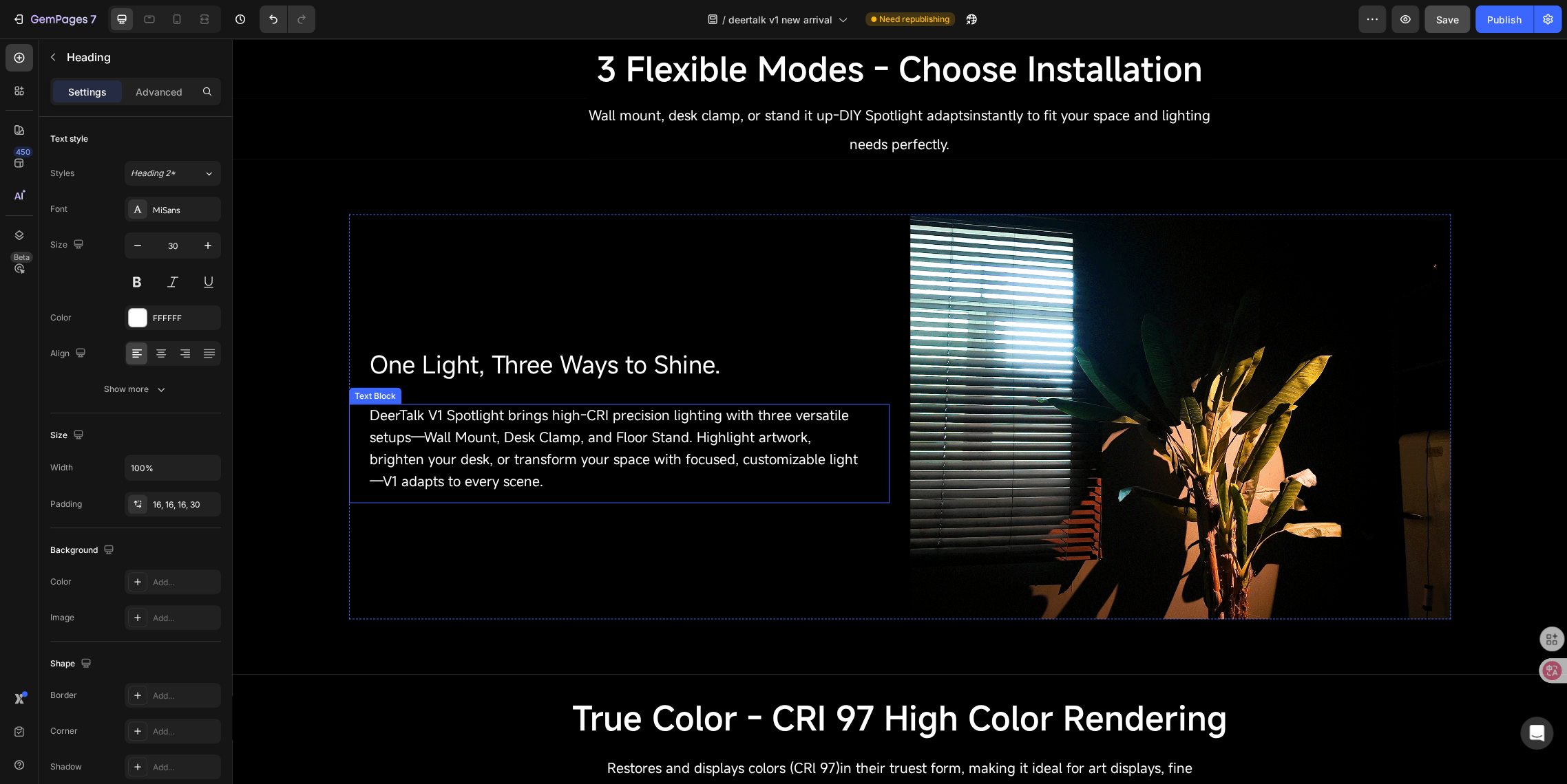
click at [488, 415] on span "DeerTalk V1 Spotlight brings high-CRI precision lighting with three versatile s…" at bounding box center [614, 447] width 488 height 84
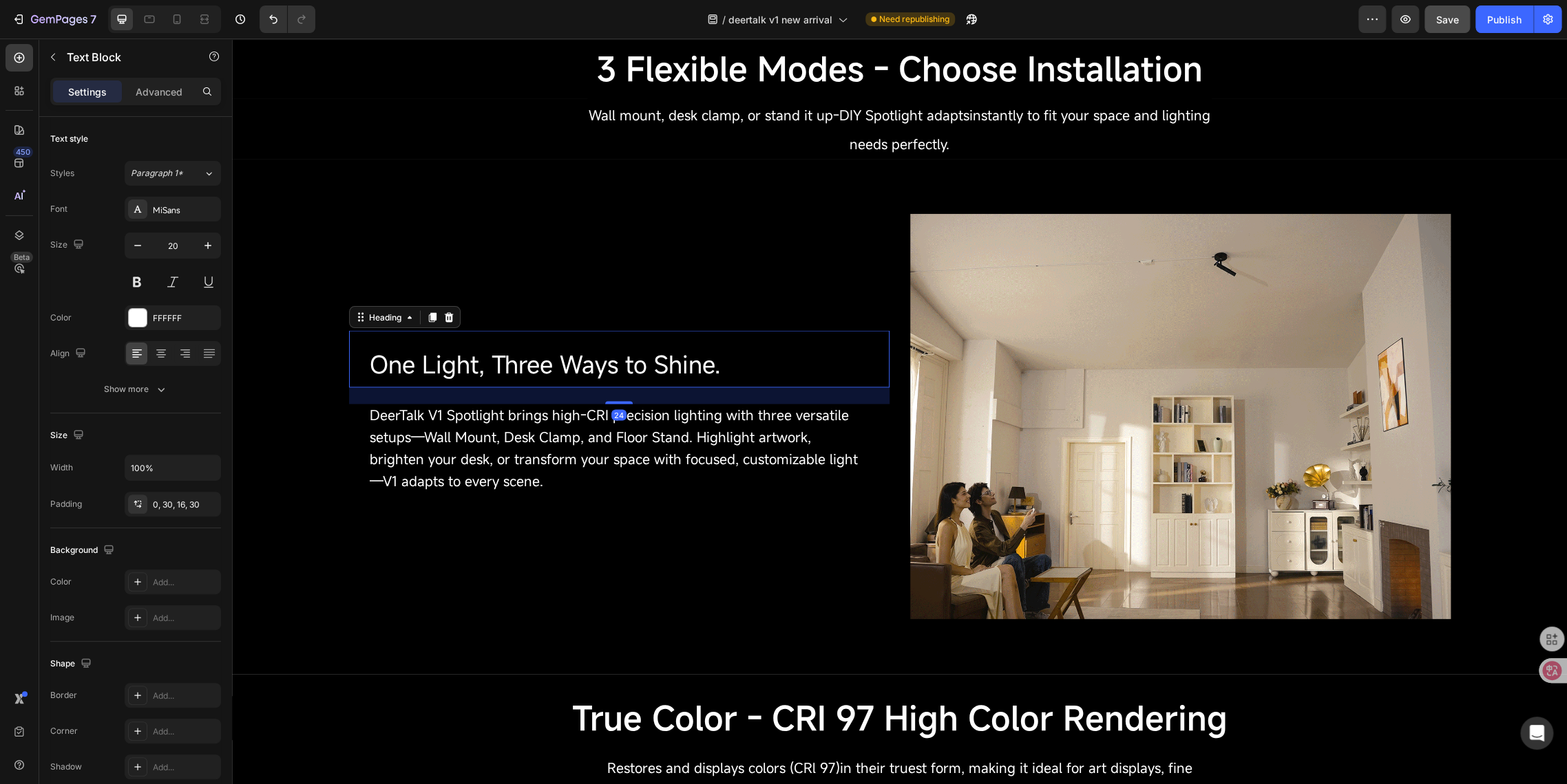
click at [495, 370] on span "One Light, Three Ways to Shine." at bounding box center [545, 364] width 352 height 33
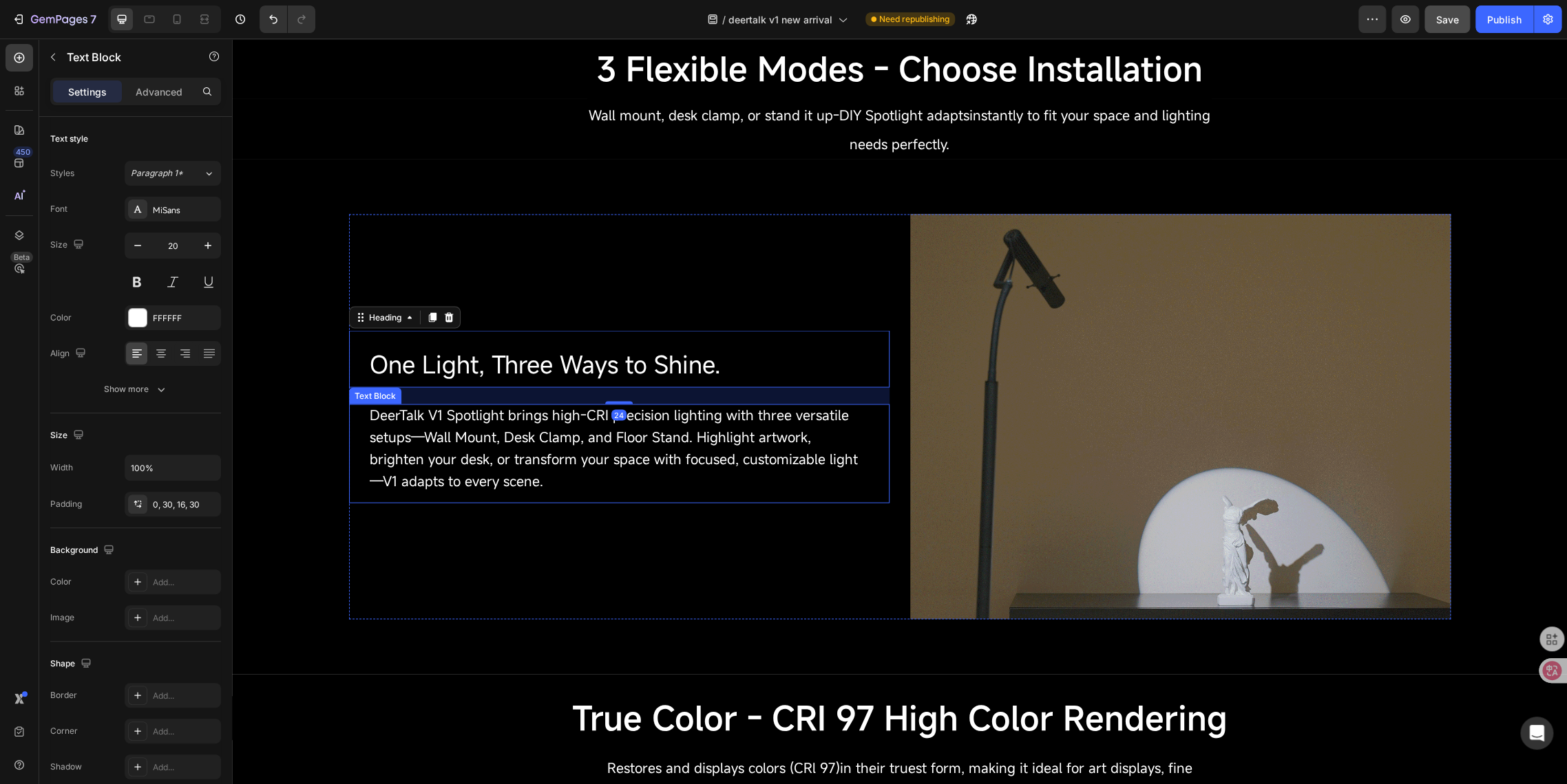
click at [466, 419] on span "DeerTalk V1 Spotlight brings high-CRI precision lighting with three versatile s…" at bounding box center [614, 447] width 488 height 84
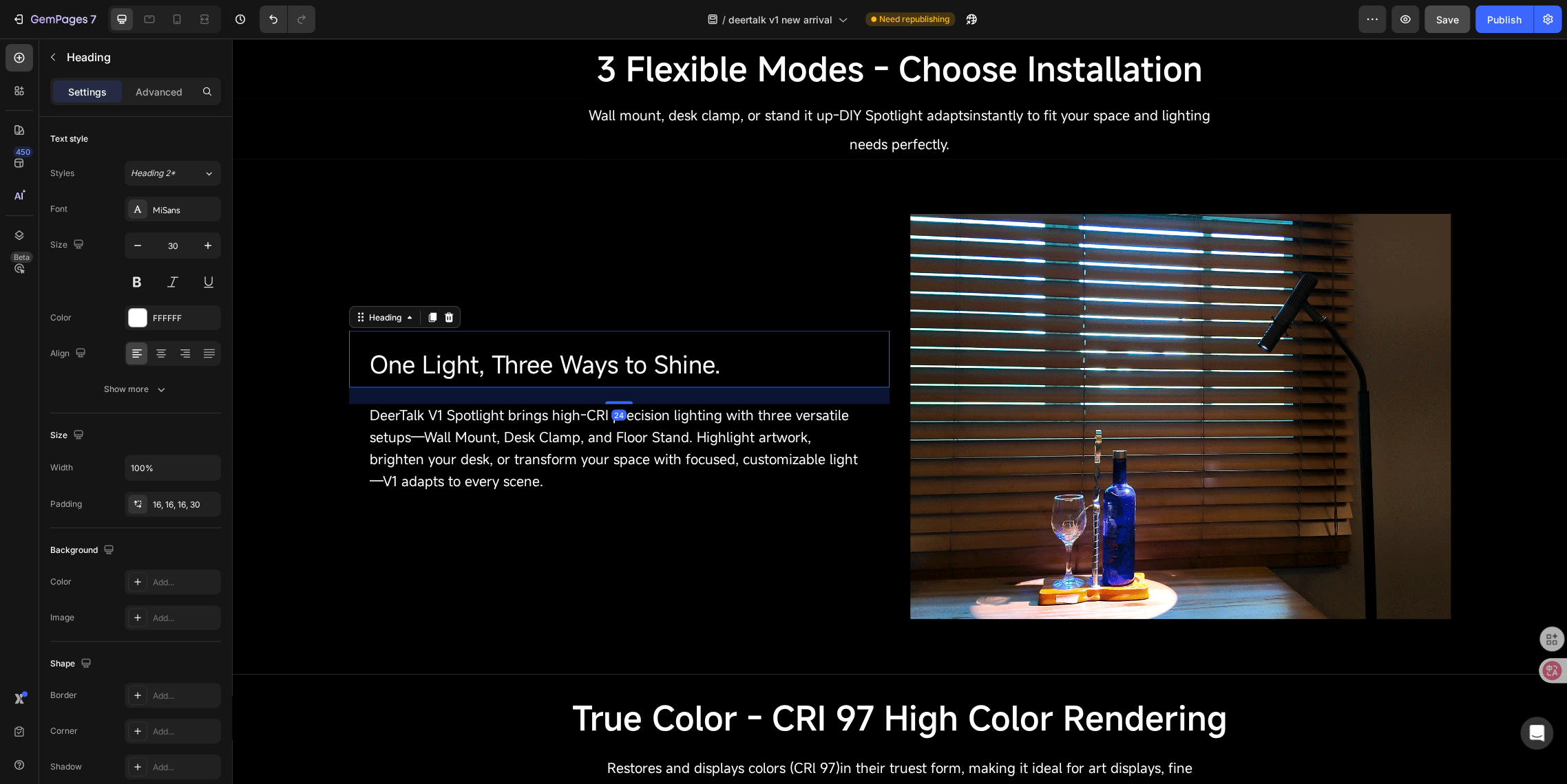
click at [464, 362] on span "One Light, Three Ways to Shine." at bounding box center [545, 364] width 352 height 33
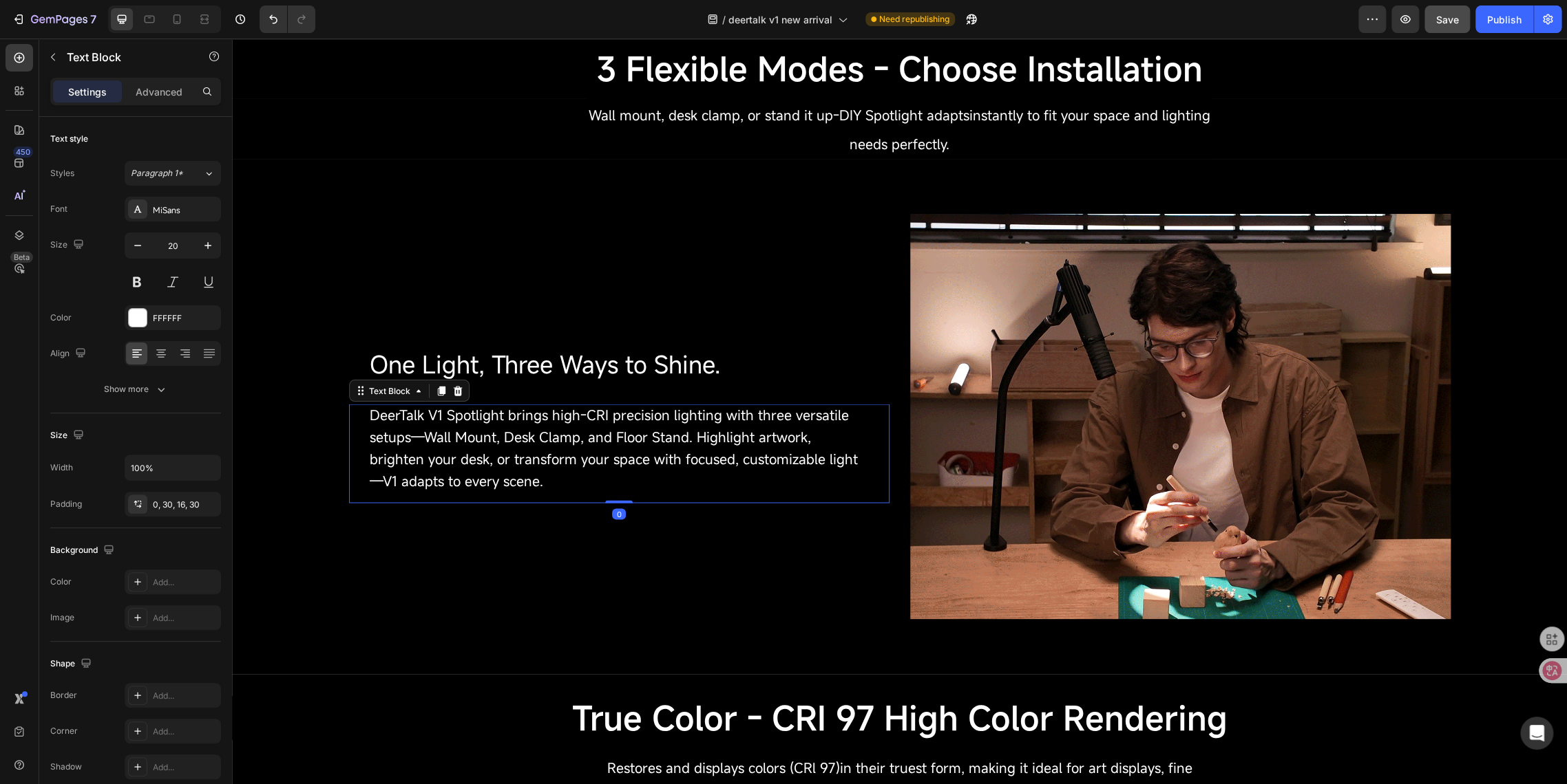
click at [412, 497] on div "DeerTalk V1 Spotlight brings high-CRI precision lighting with three versatile s…" at bounding box center [619, 453] width 540 height 99
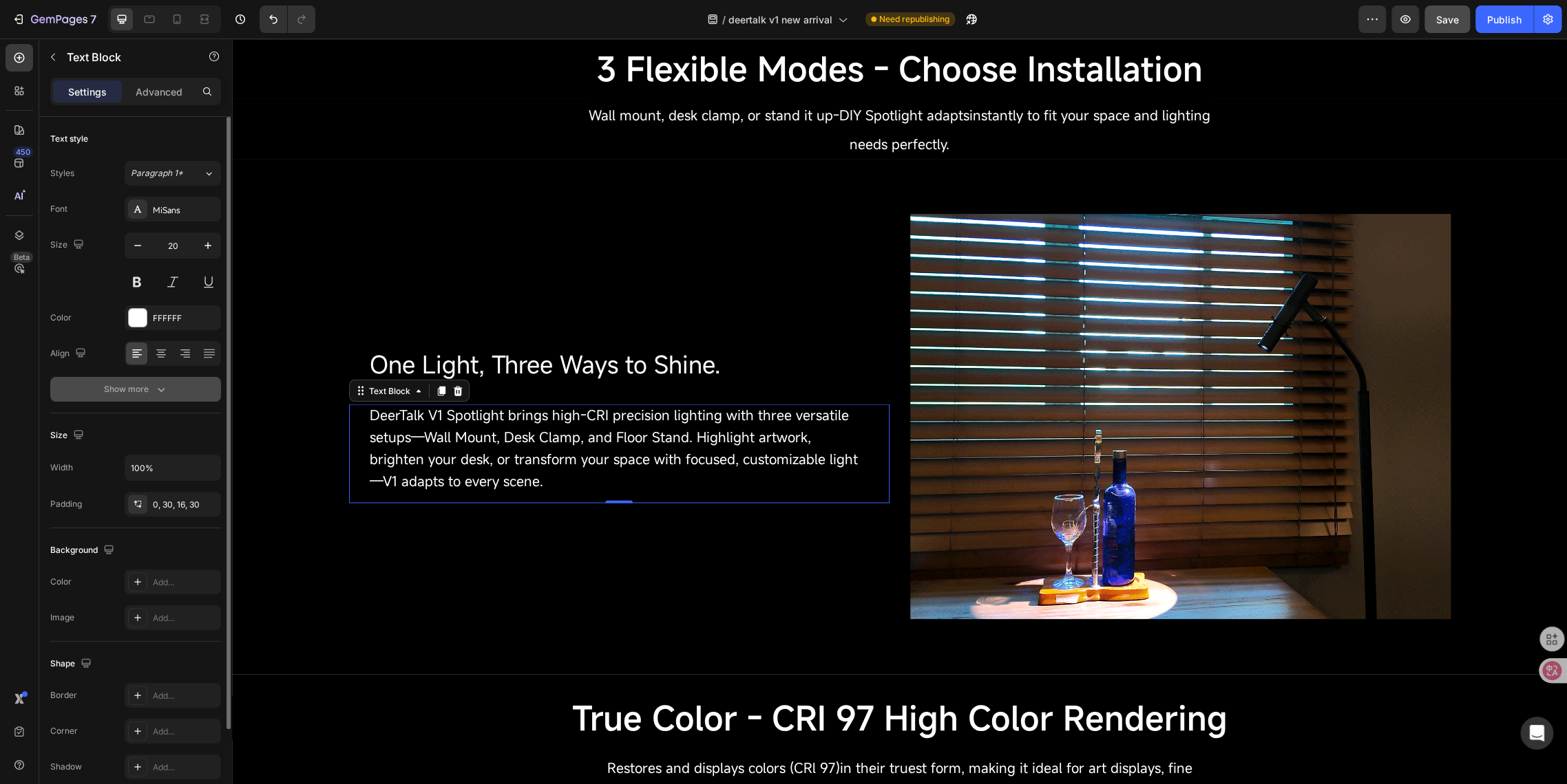
click at [160, 392] on icon "button" at bounding box center [161, 390] width 13 height 13
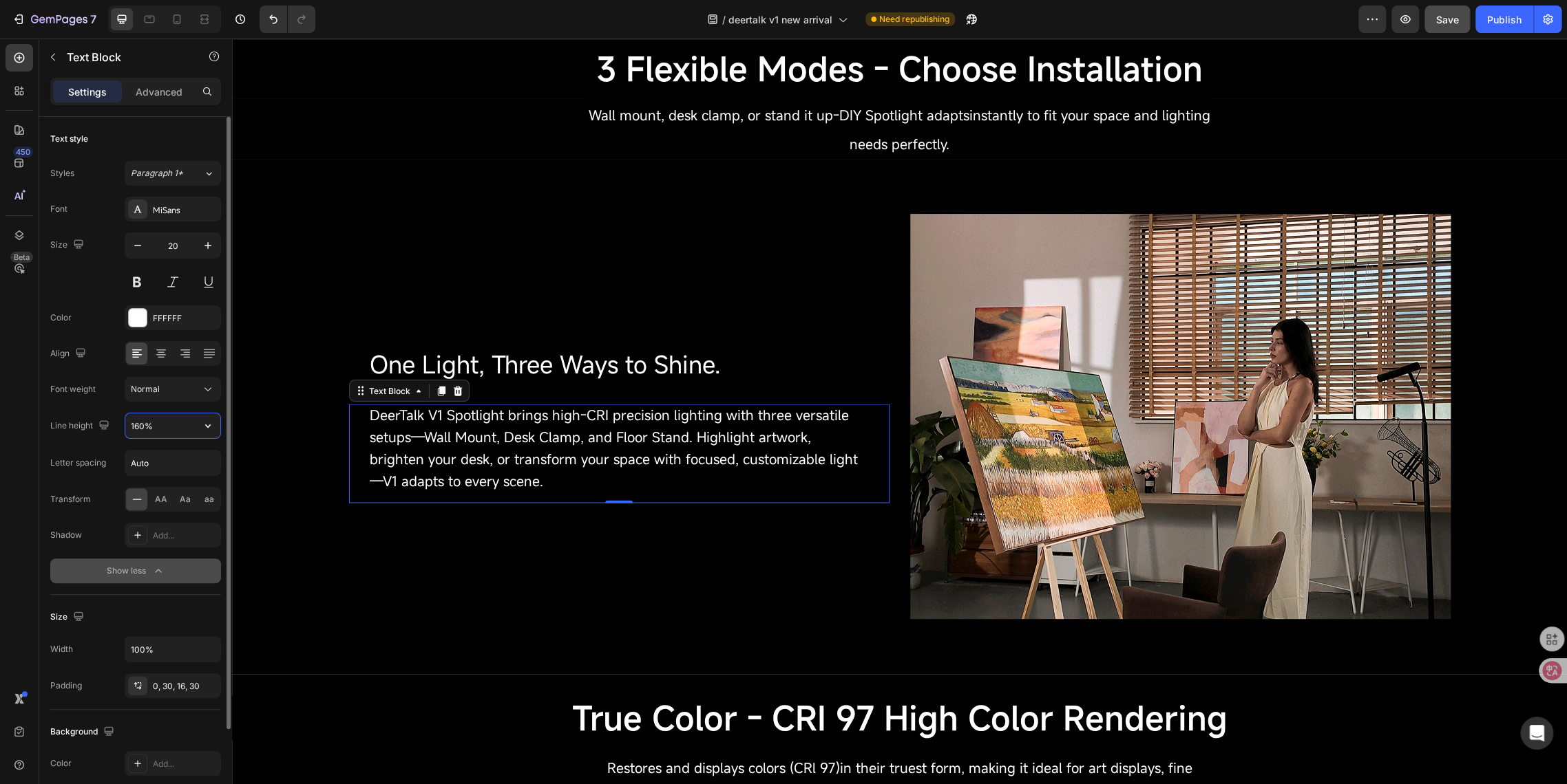
click at [164, 425] on input "160%" at bounding box center [172, 426] width 95 height 25
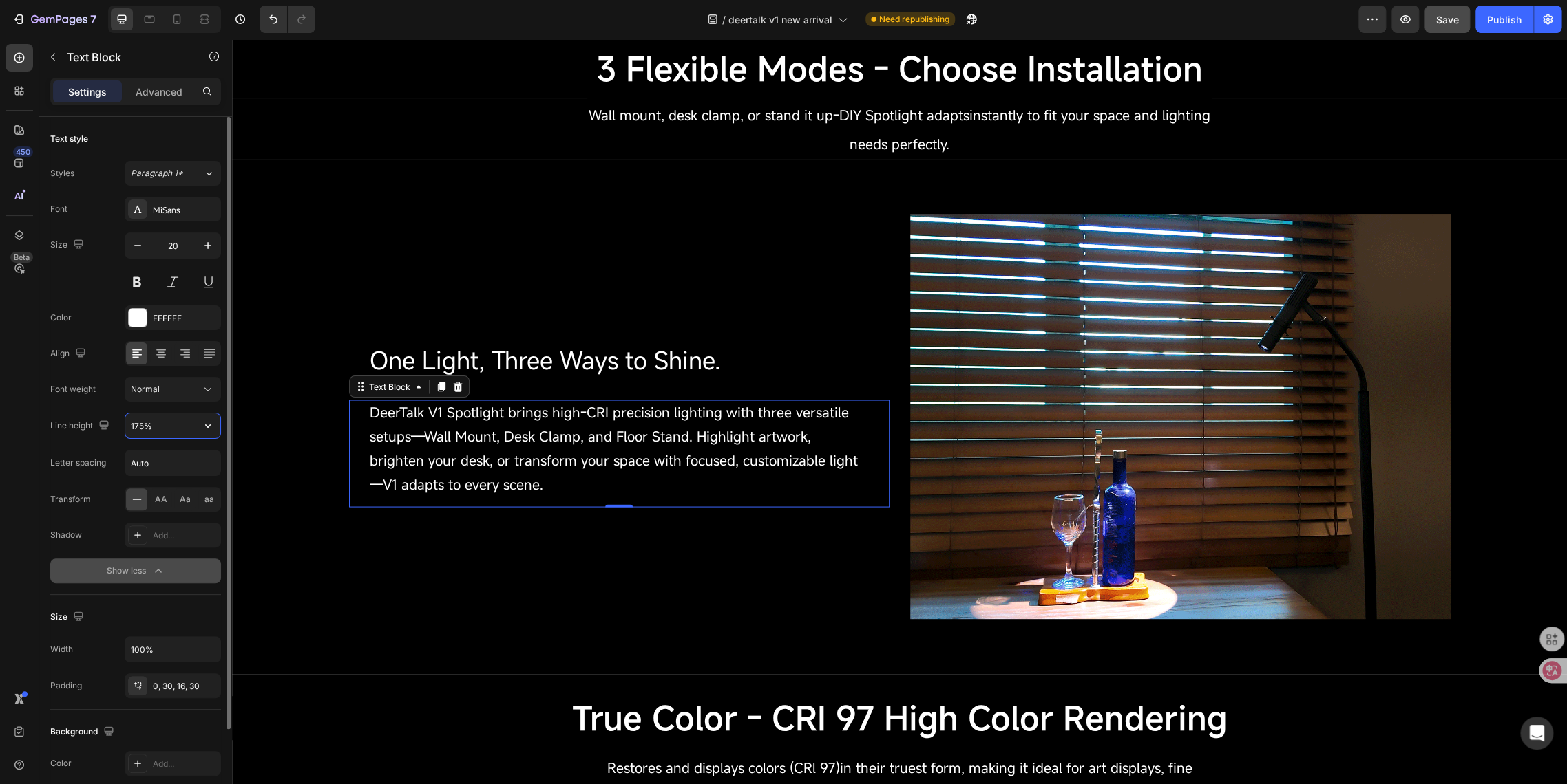
type input "175%"
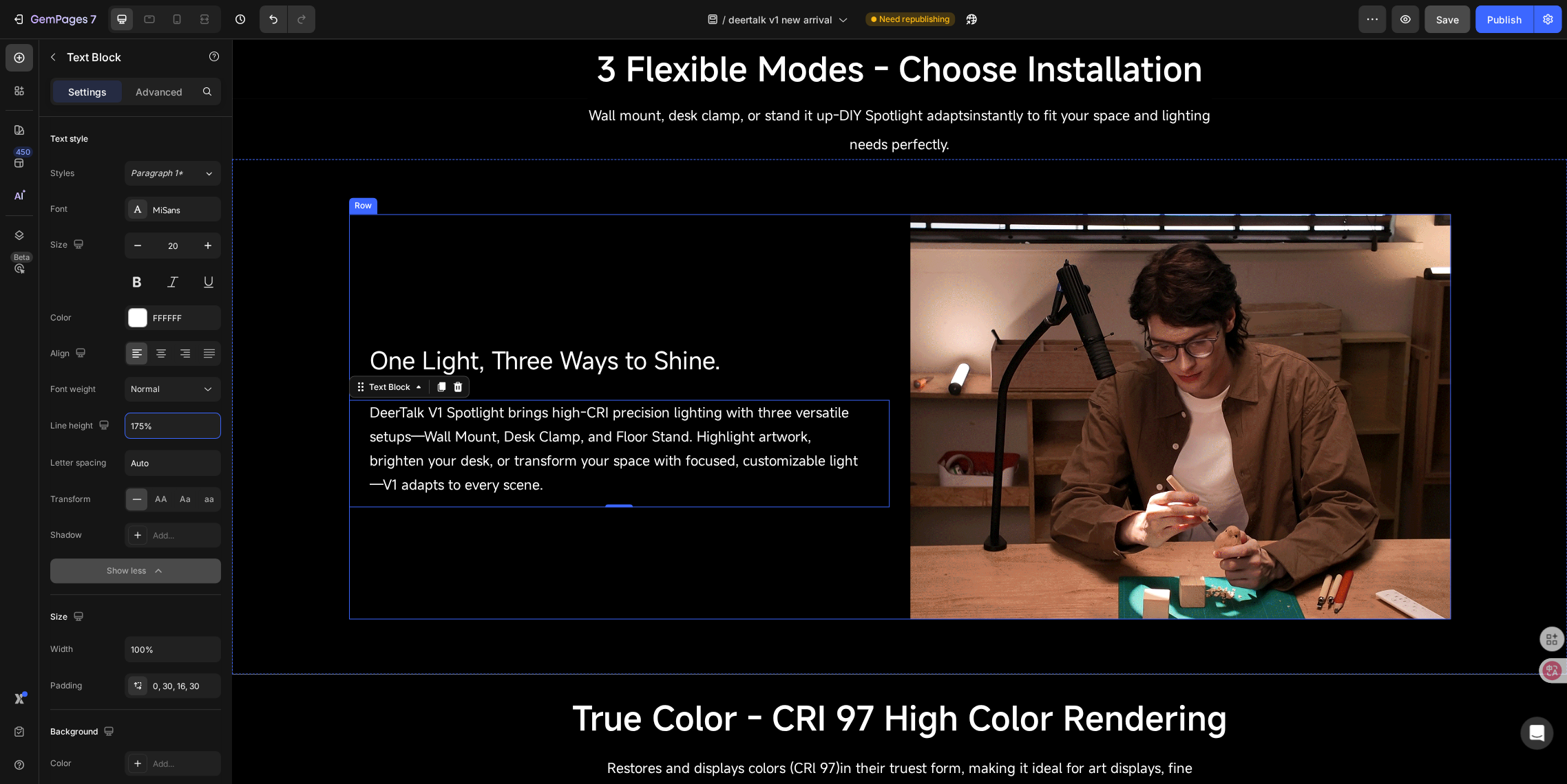
click at [682, 606] on div "One Light, Three Ways to Shine. Heading DeerTalk V1 Spotlight brings high-CRI p…" at bounding box center [619, 415] width 540 height 405
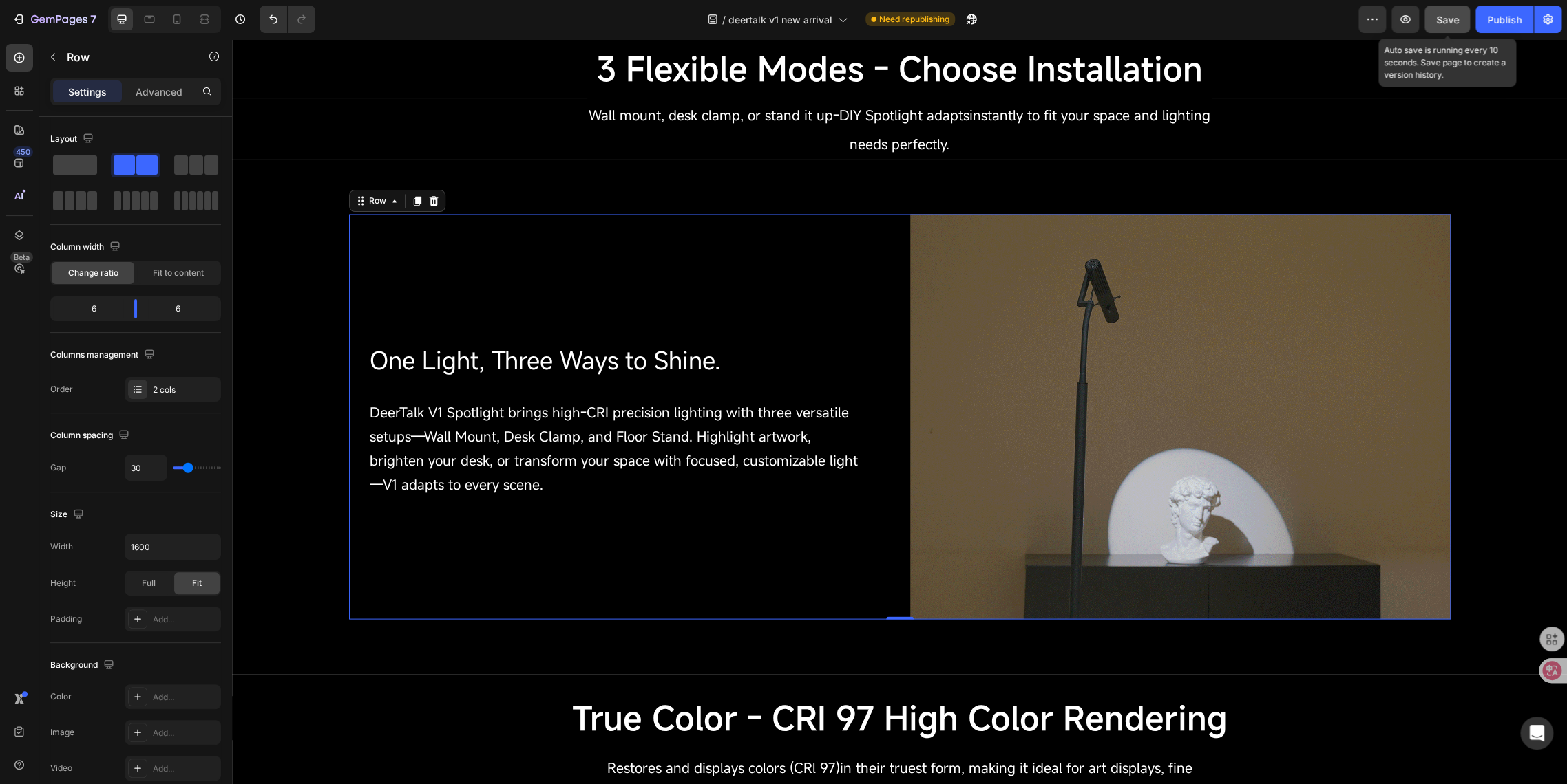
click at [1452, 23] on span "Save" at bounding box center [1447, 19] width 23 height 11
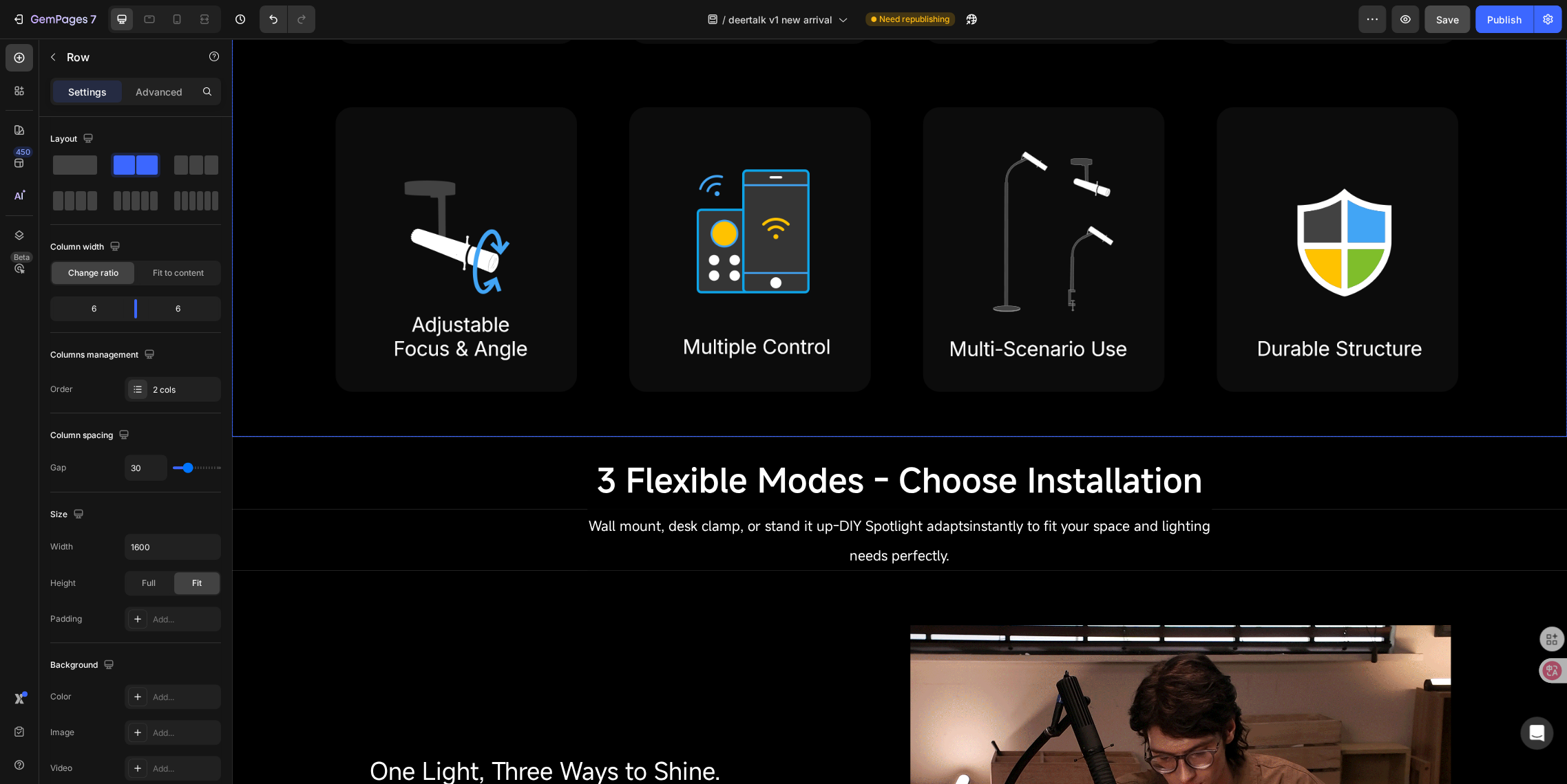
scroll to position [0, 0]
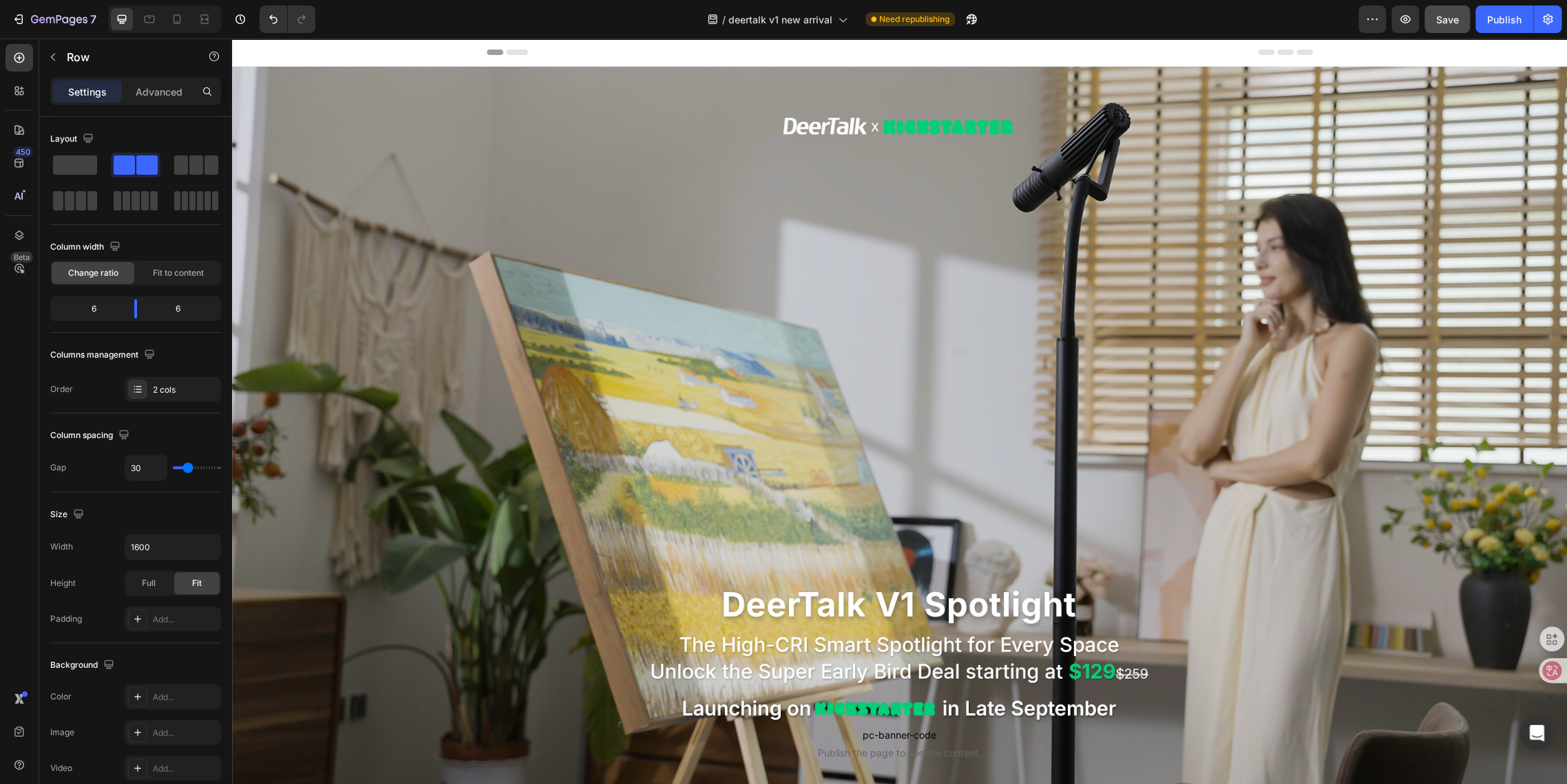
click at [1509, 34] on div "7 / deertalk v1 new arrival Need republishing Preview Save Publish" at bounding box center [784, 19] width 1567 height 39
click at [1505, 23] on div "Publish" at bounding box center [1504, 19] width 34 height 14
click at [1518, 18] on div "Publish" at bounding box center [1504, 19] width 34 height 14
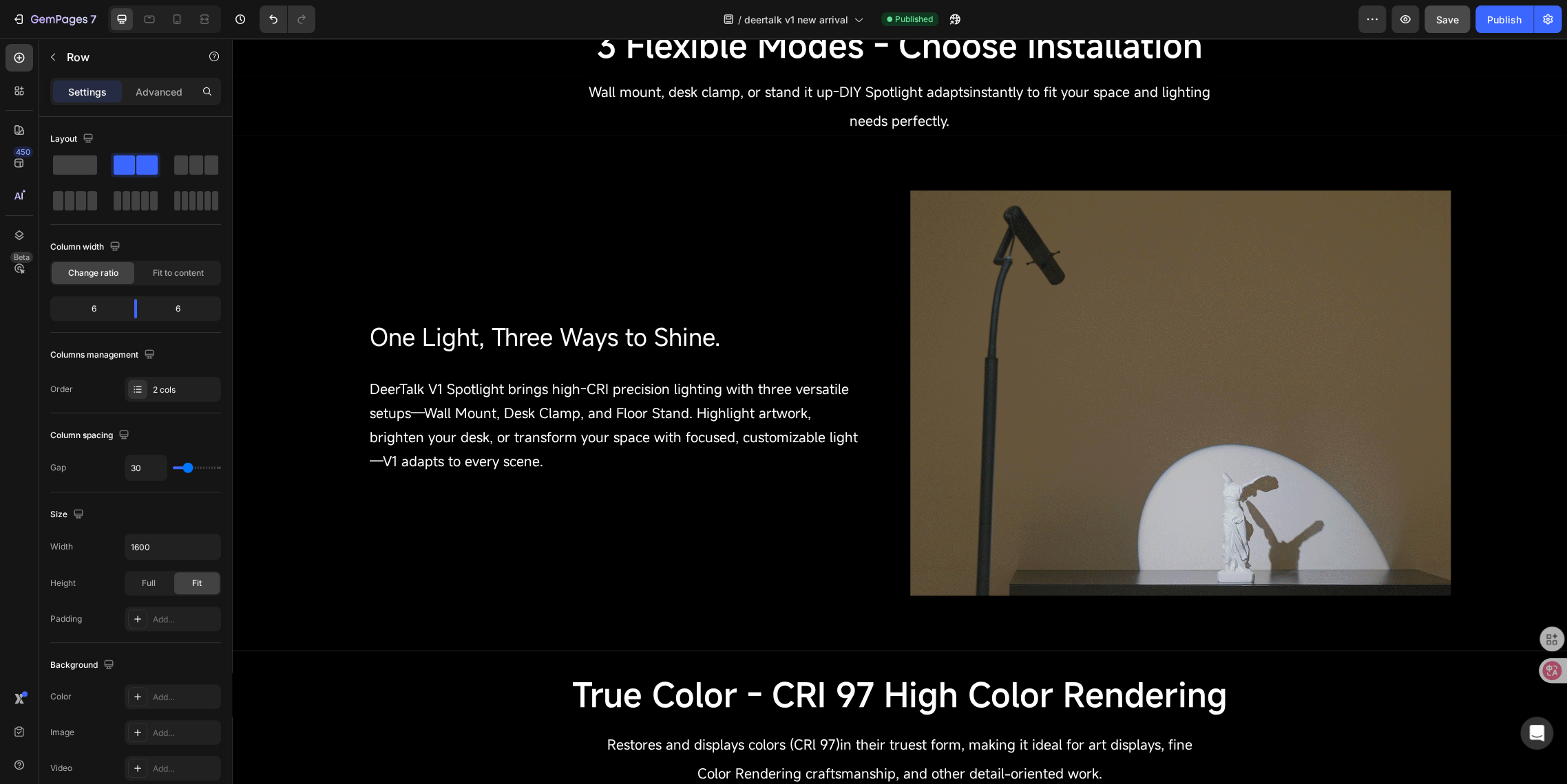
scroll to position [1538, 0]
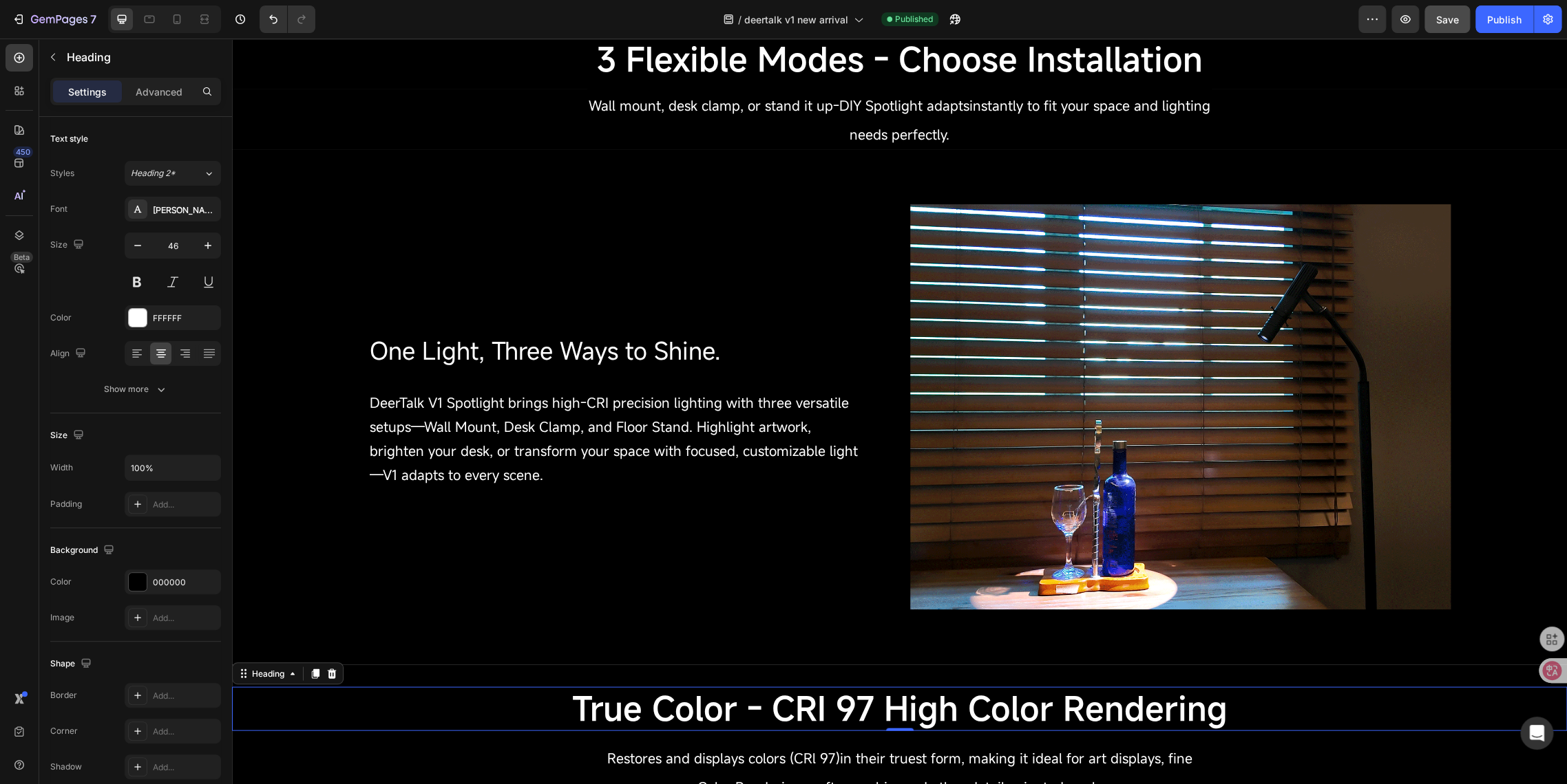
click at [688, 706] on span "True Color - CRI 97 High Color Rendering" at bounding box center [899, 707] width 655 height 44
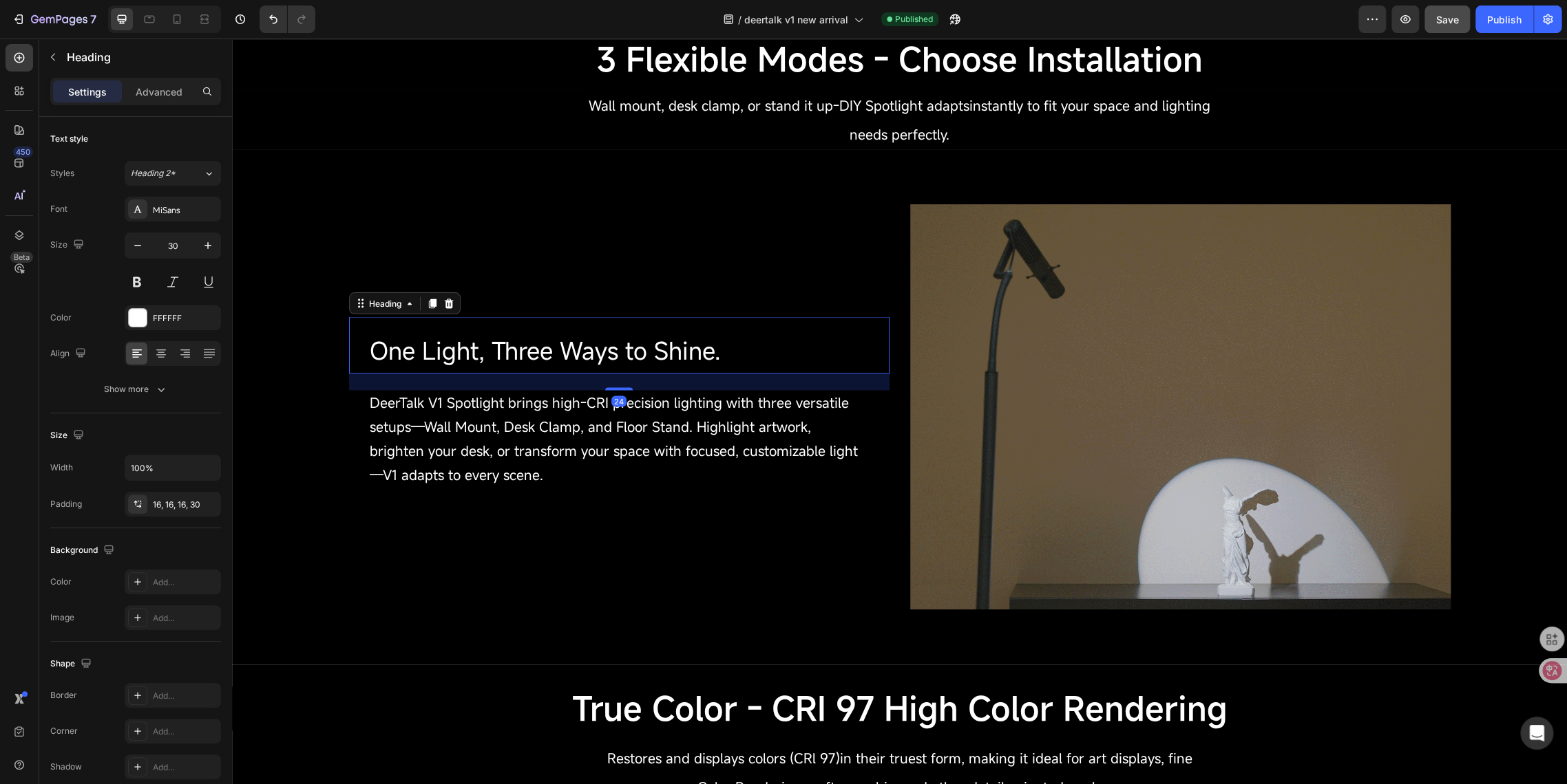
click at [473, 350] on span "One Light, Three Ways to Shine." at bounding box center [545, 350] width 352 height 33
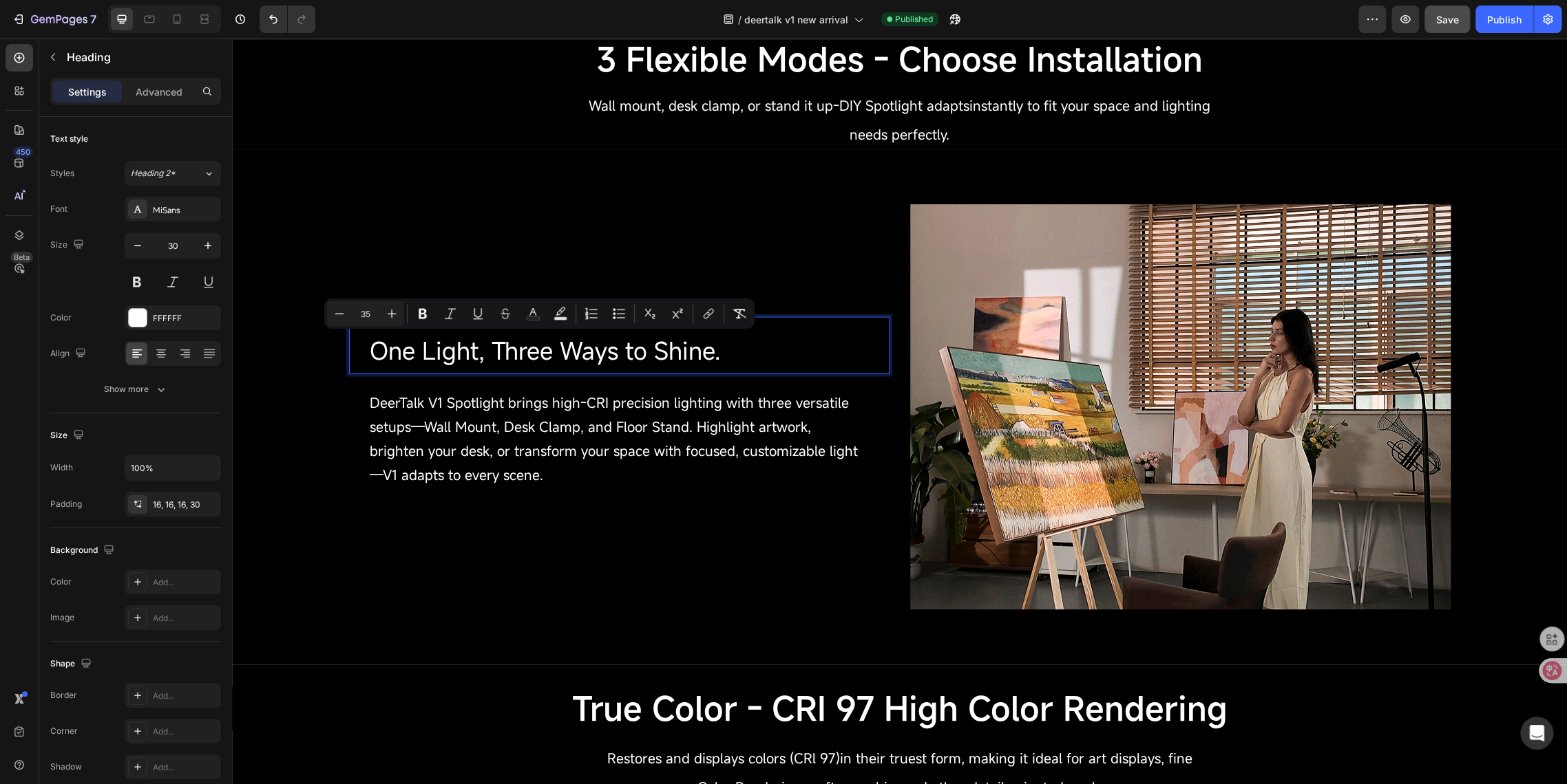
click at [375, 311] on input "35" at bounding box center [365, 313] width 28 height 16
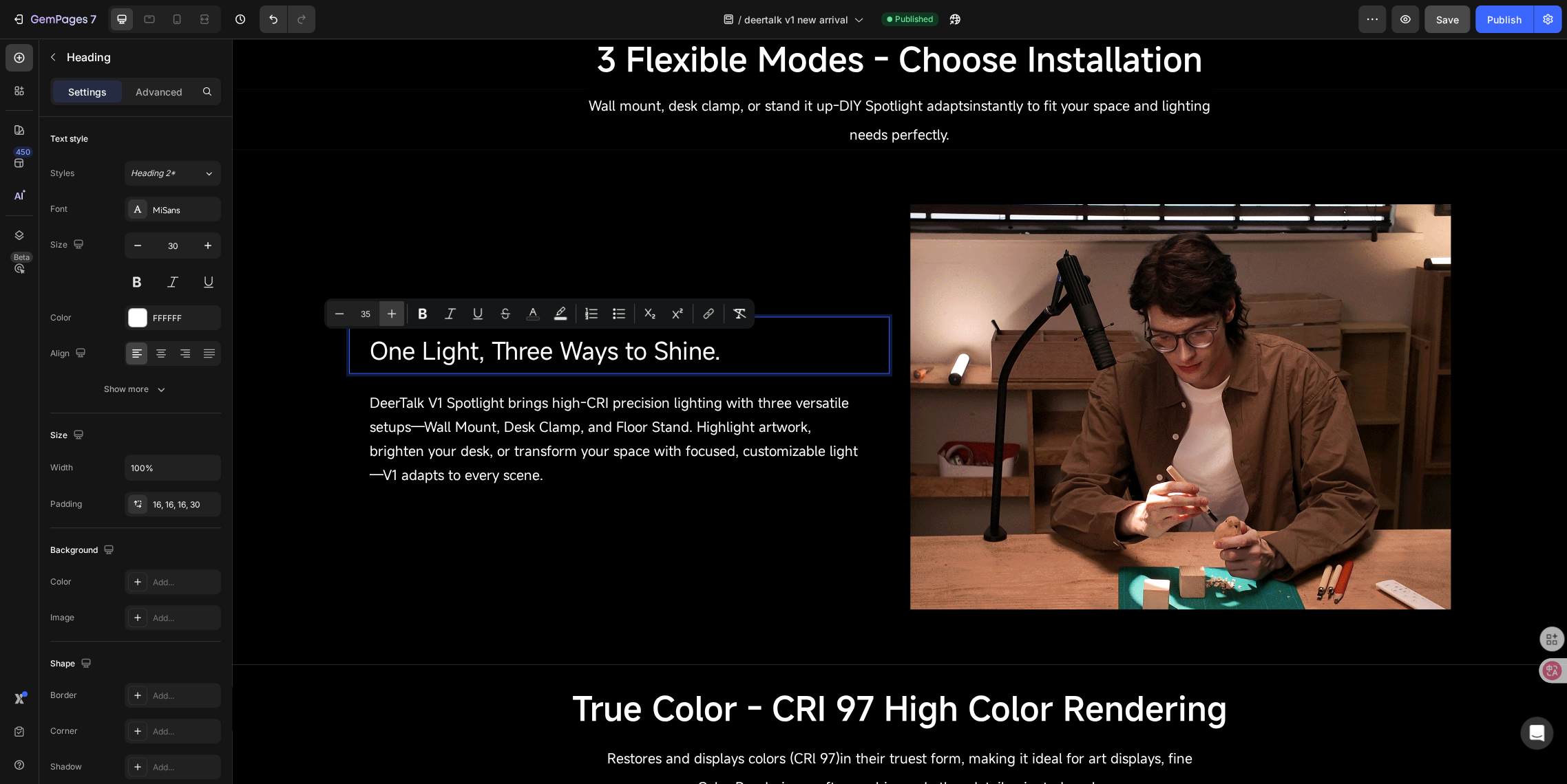
click at [390, 312] on icon "Editor contextual toolbar" at bounding box center [392, 314] width 13 height 13
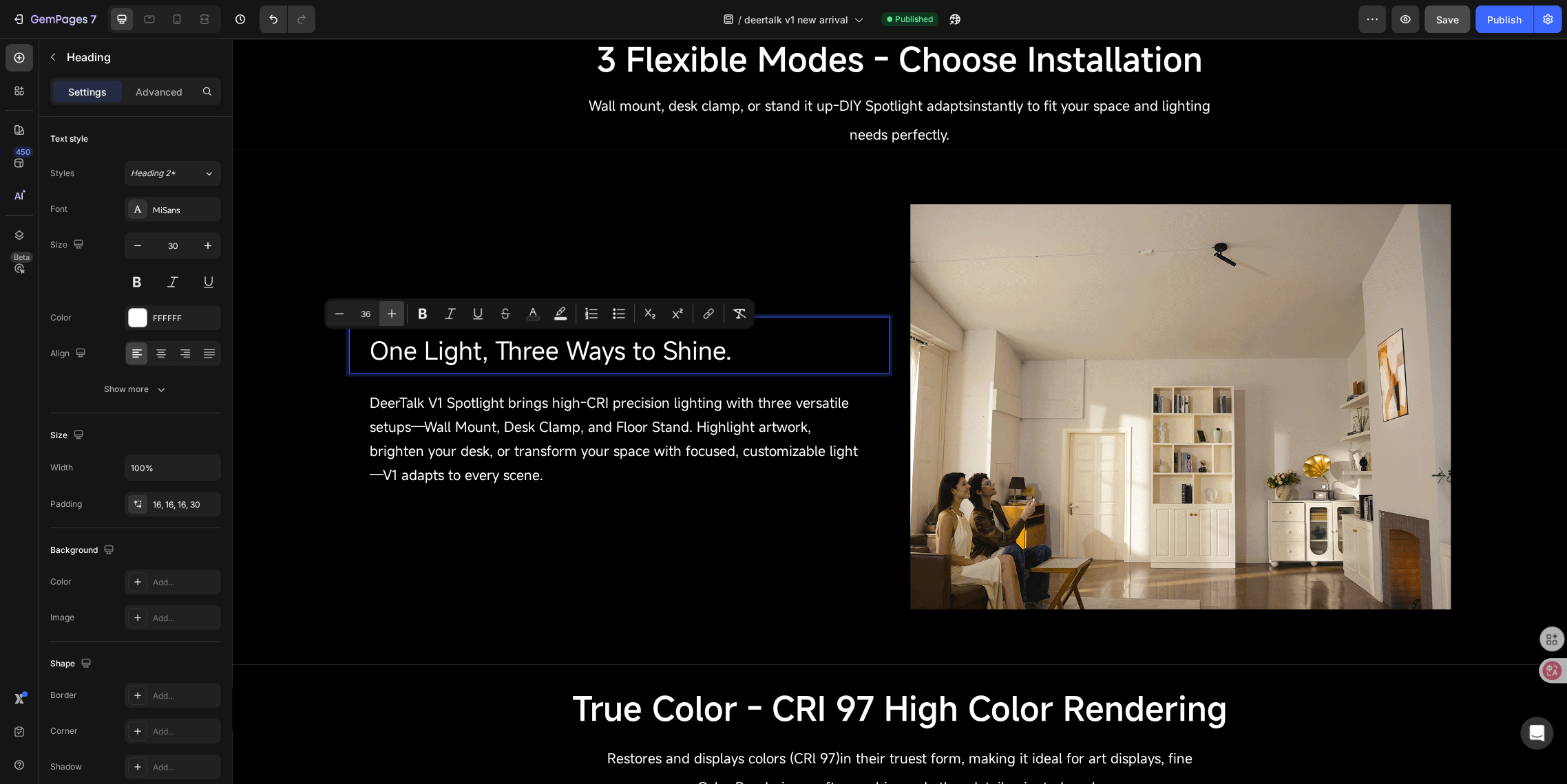
click at [390, 312] on icon "Editor contextual toolbar" at bounding box center [392, 314] width 13 height 13
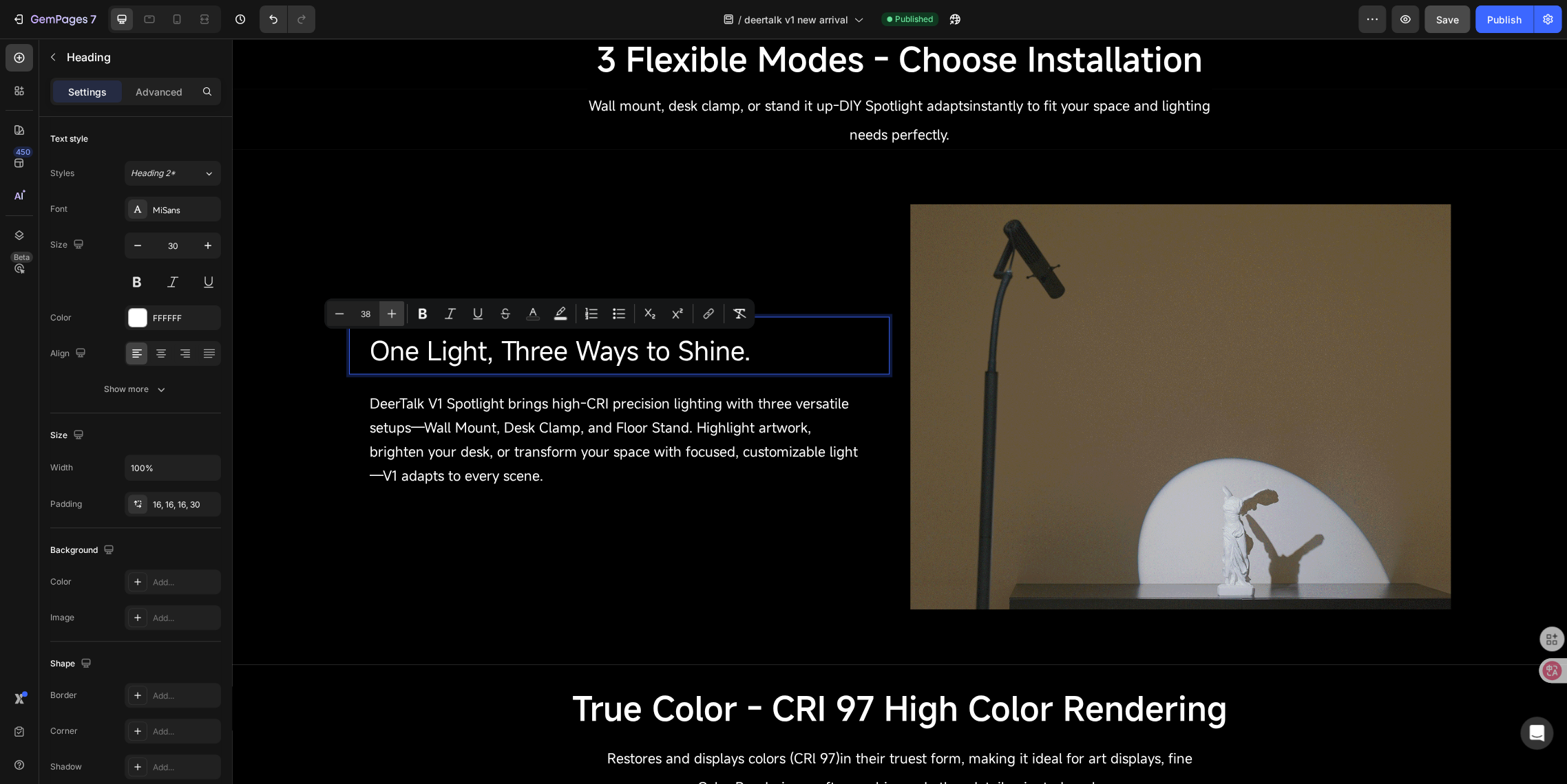
click at [390, 312] on icon "Editor contextual toolbar" at bounding box center [392, 314] width 13 height 13
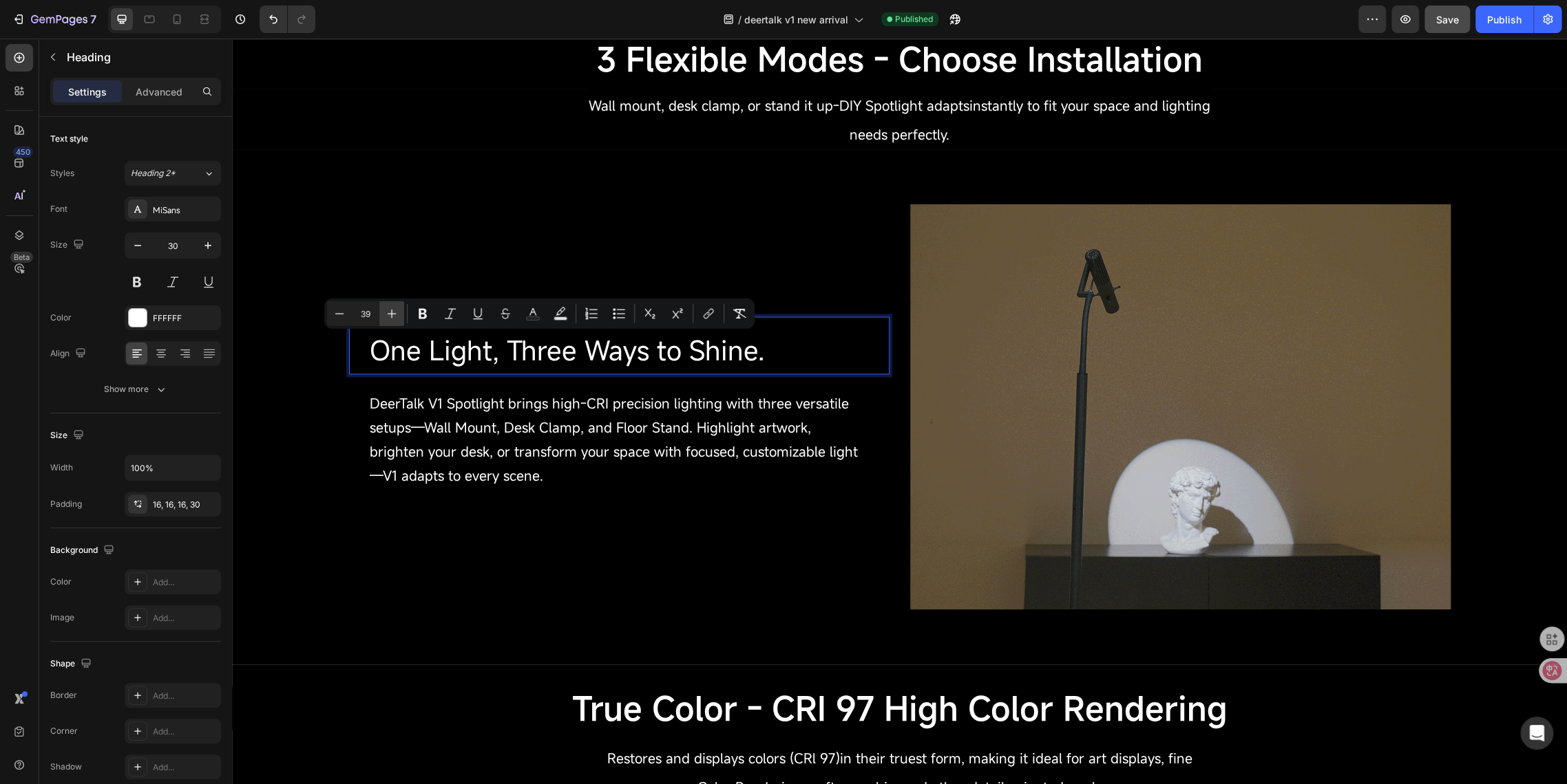
click at [390, 312] on icon "Editor contextual toolbar" at bounding box center [392, 314] width 13 height 13
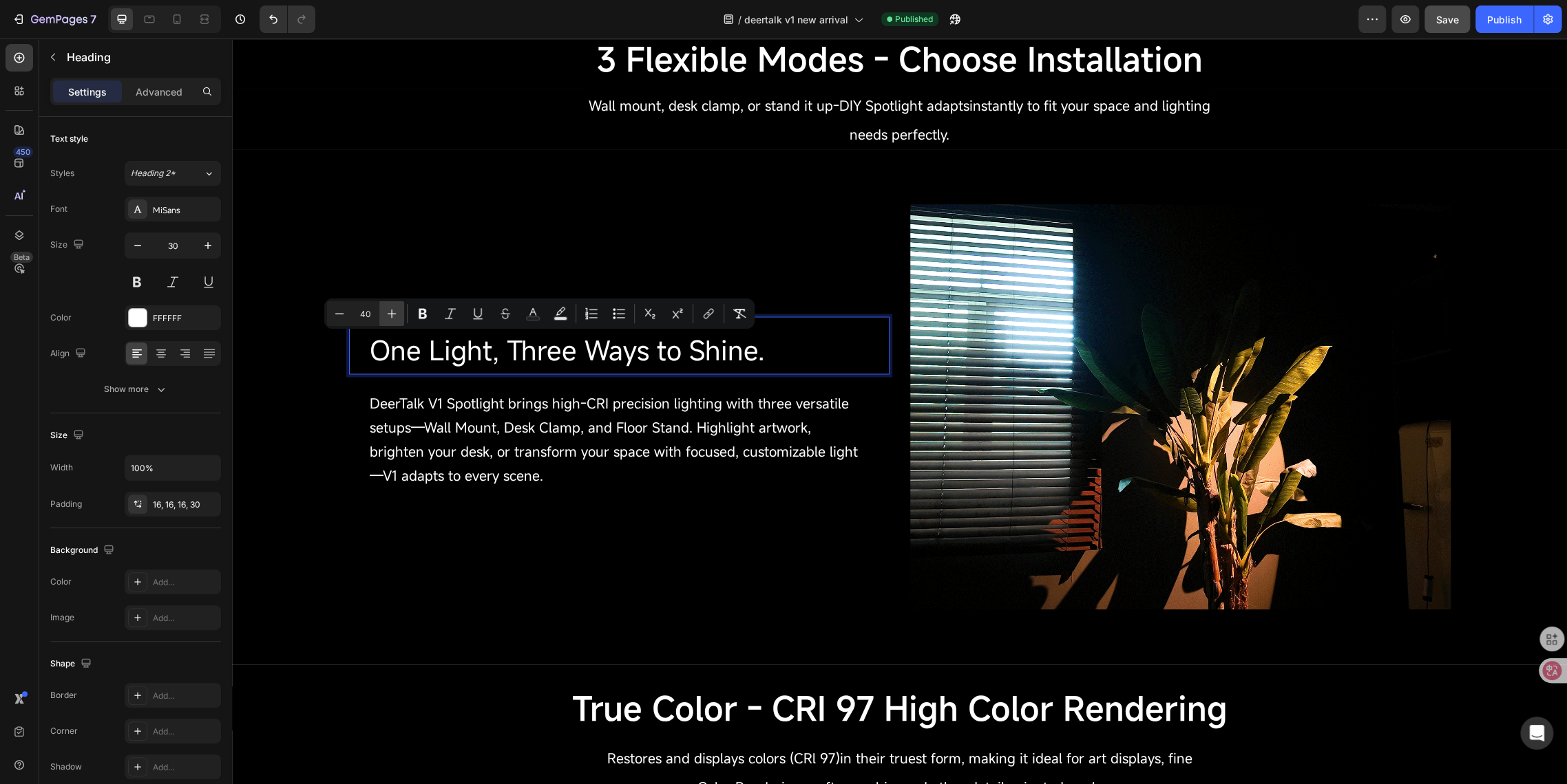
click at [390, 312] on icon "Editor contextual toolbar" at bounding box center [392, 314] width 13 height 13
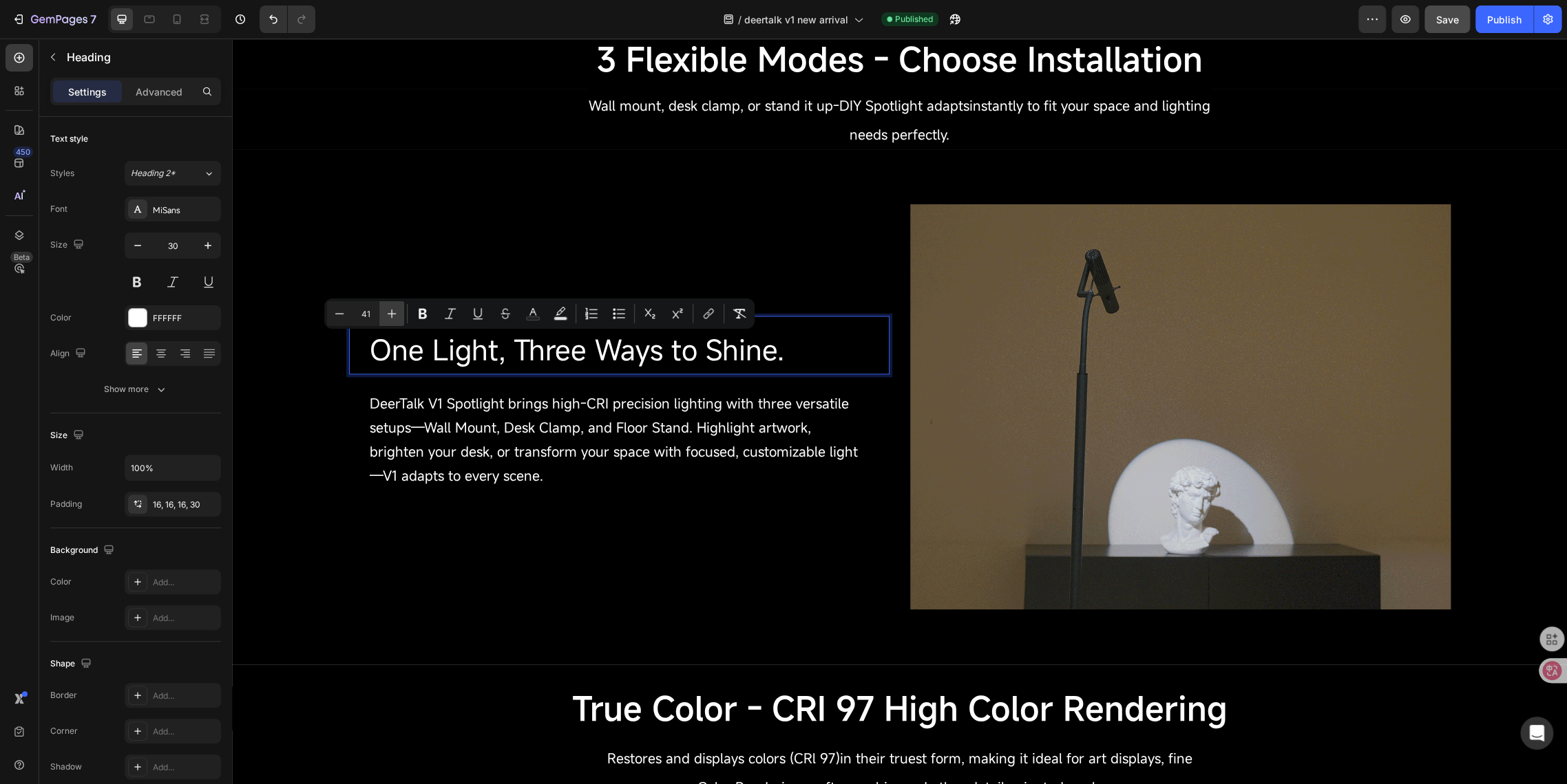
click at [390, 312] on icon "Editor contextual toolbar" at bounding box center [392, 314] width 13 height 13
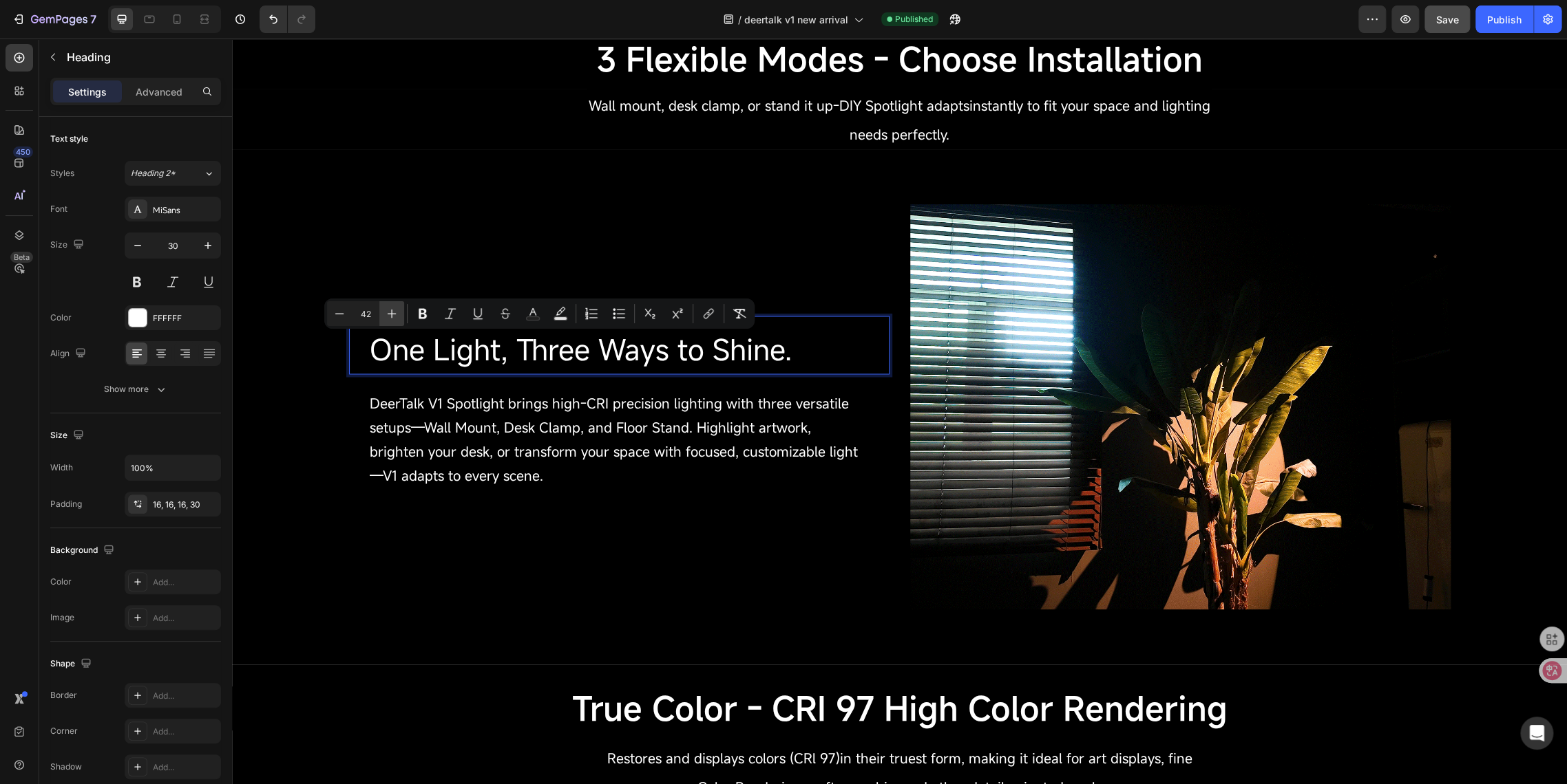
click at [390, 312] on icon "Editor contextual toolbar" at bounding box center [392, 314] width 13 height 13
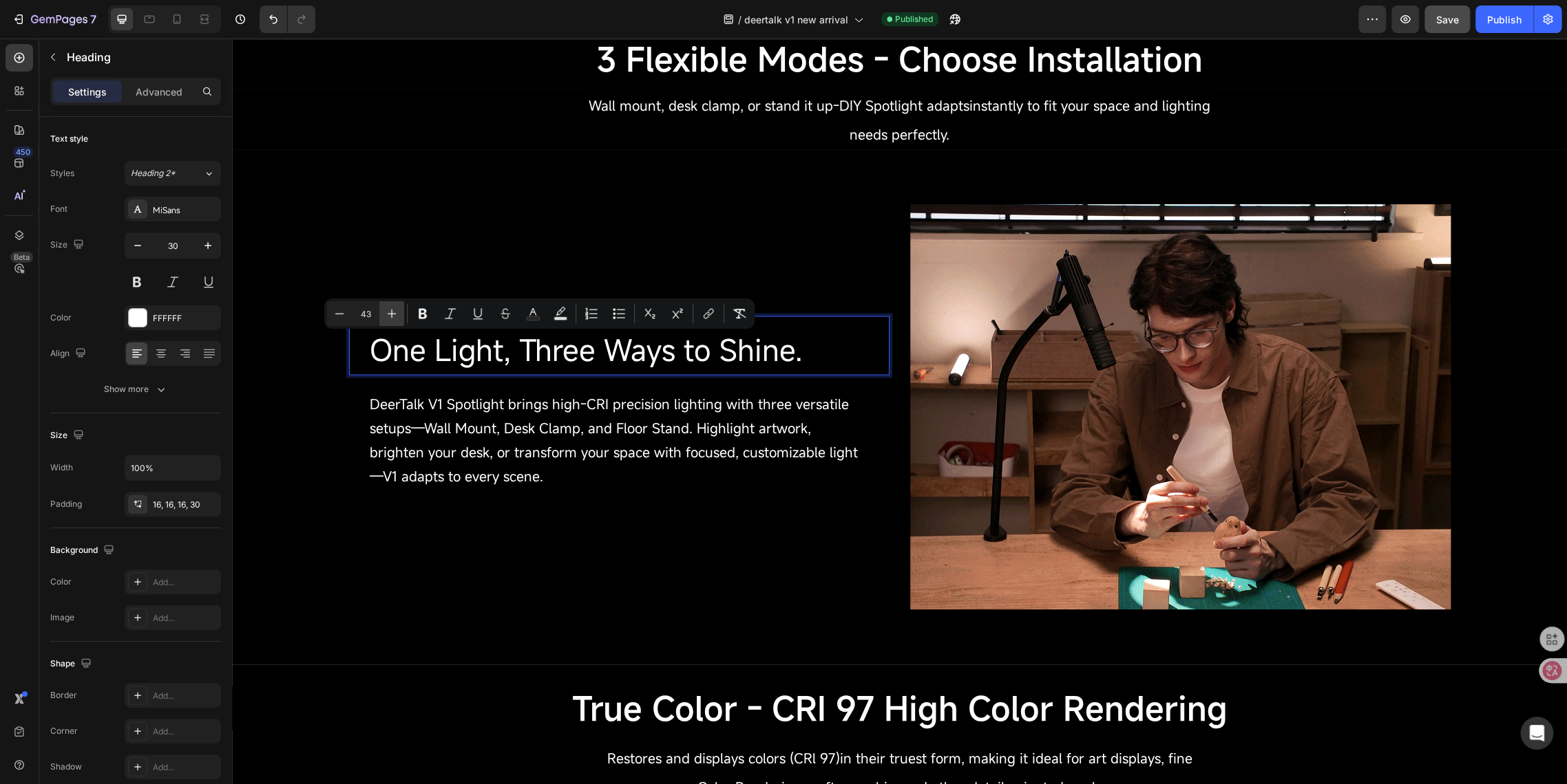
click at [390, 312] on icon "Editor contextual toolbar" at bounding box center [392, 314] width 13 height 13
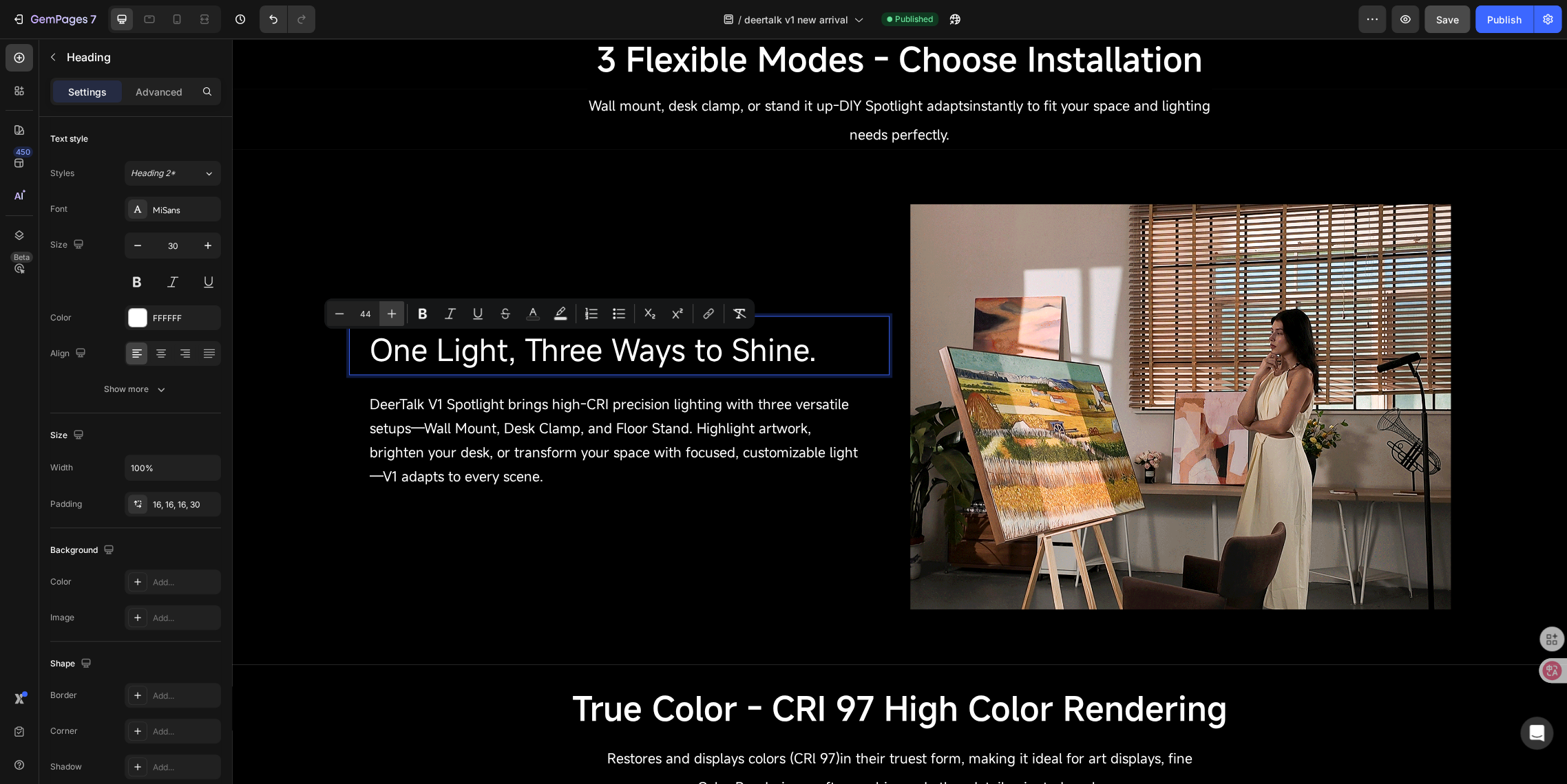
click at [390, 312] on icon "Editor contextual toolbar" at bounding box center [392, 314] width 13 height 13
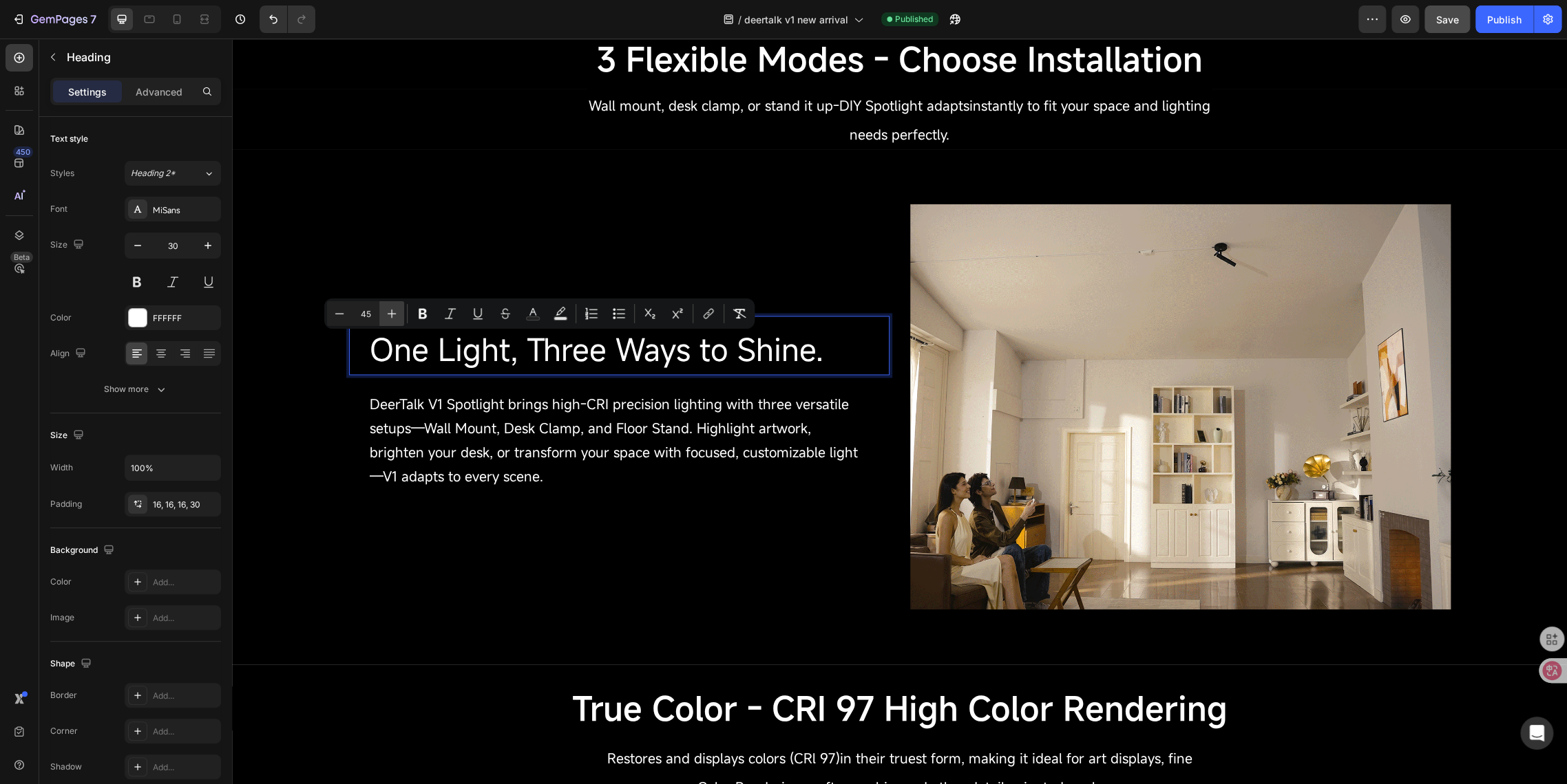
click at [390, 312] on icon "Editor contextual toolbar" at bounding box center [392, 314] width 13 height 13
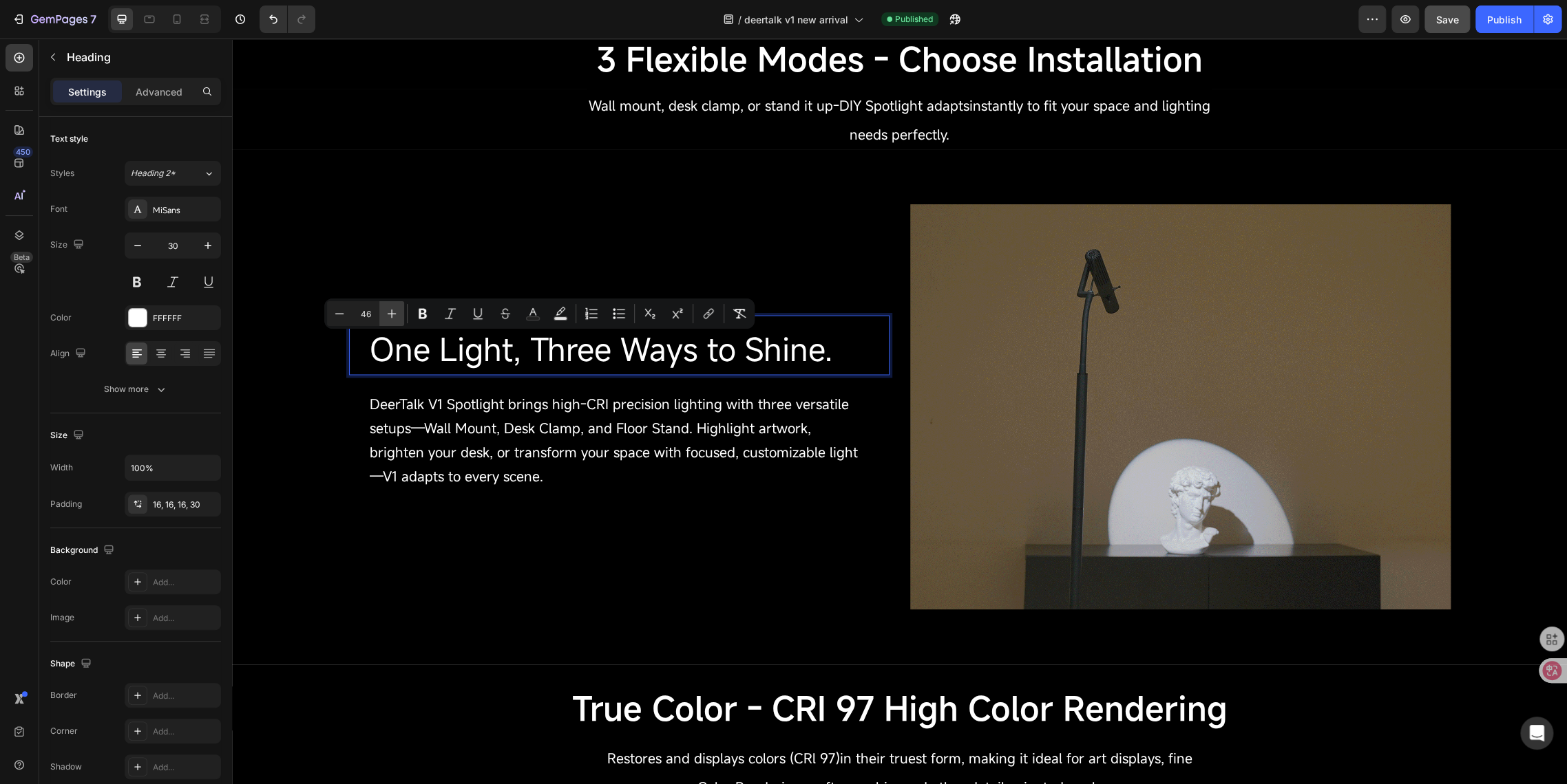
click at [390, 312] on icon "Editor contextual toolbar" at bounding box center [392, 314] width 13 height 13
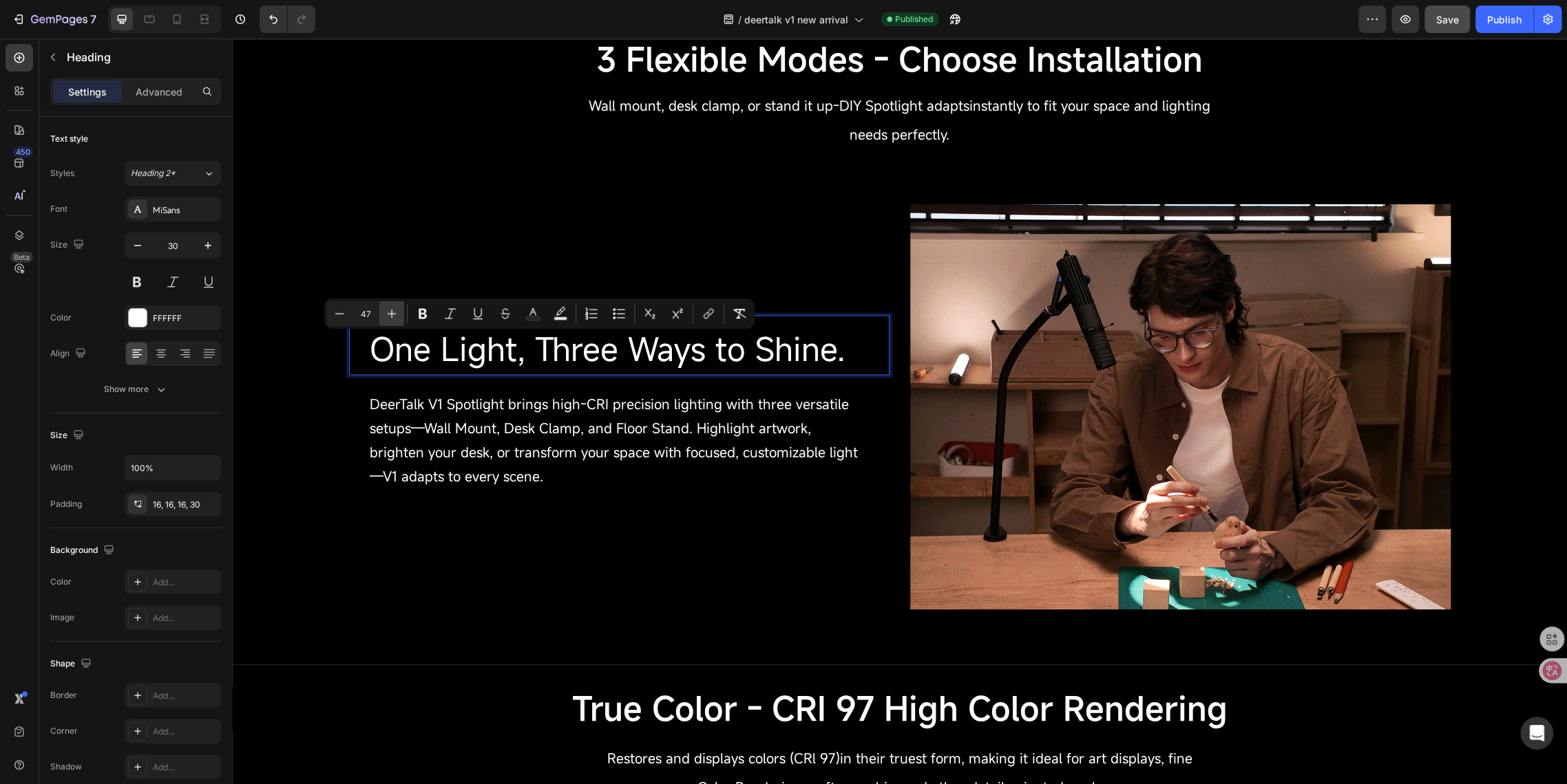
click at [390, 312] on icon "Editor contextual toolbar" at bounding box center [392, 314] width 13 height 13
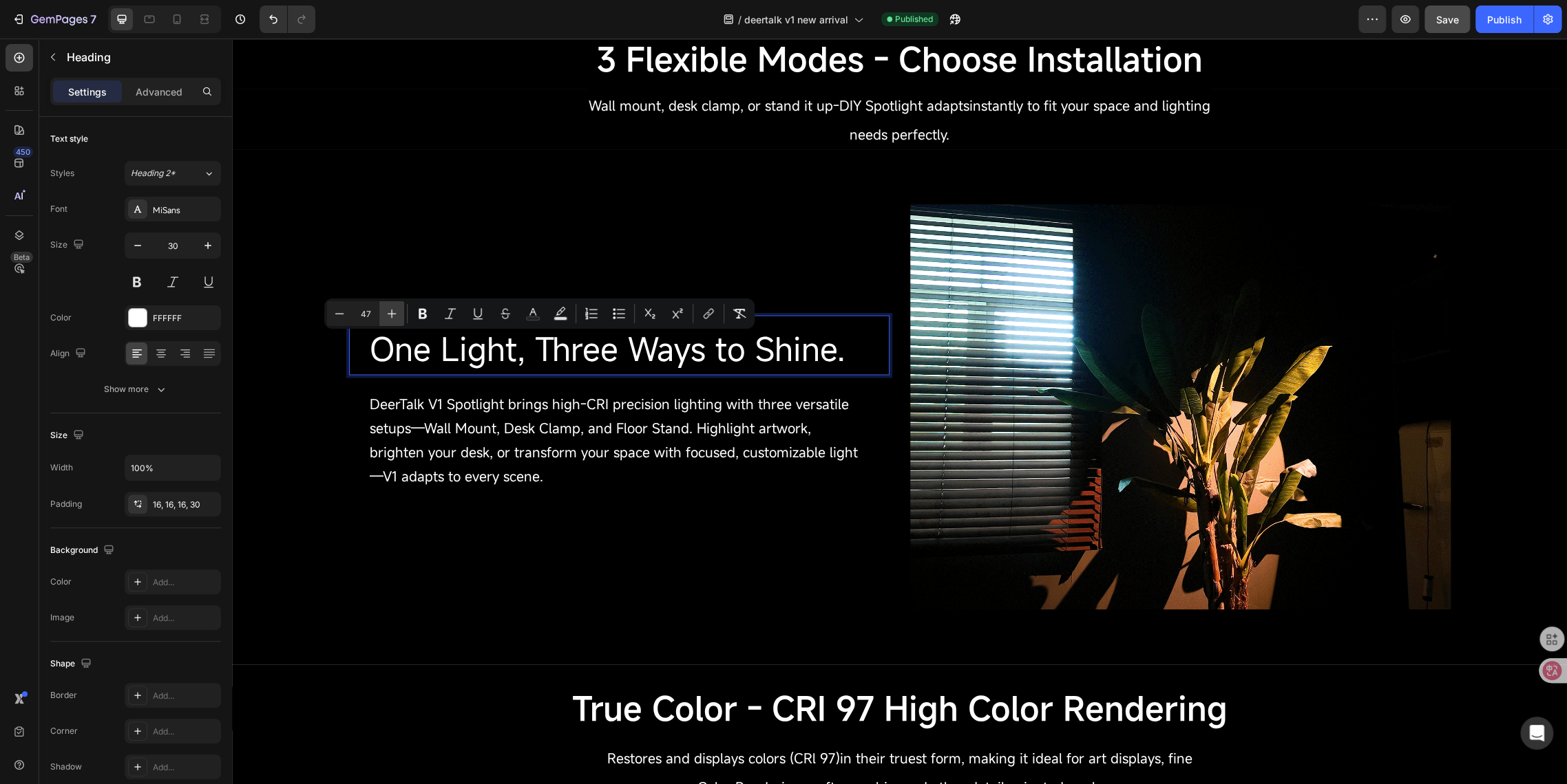
type input "48"
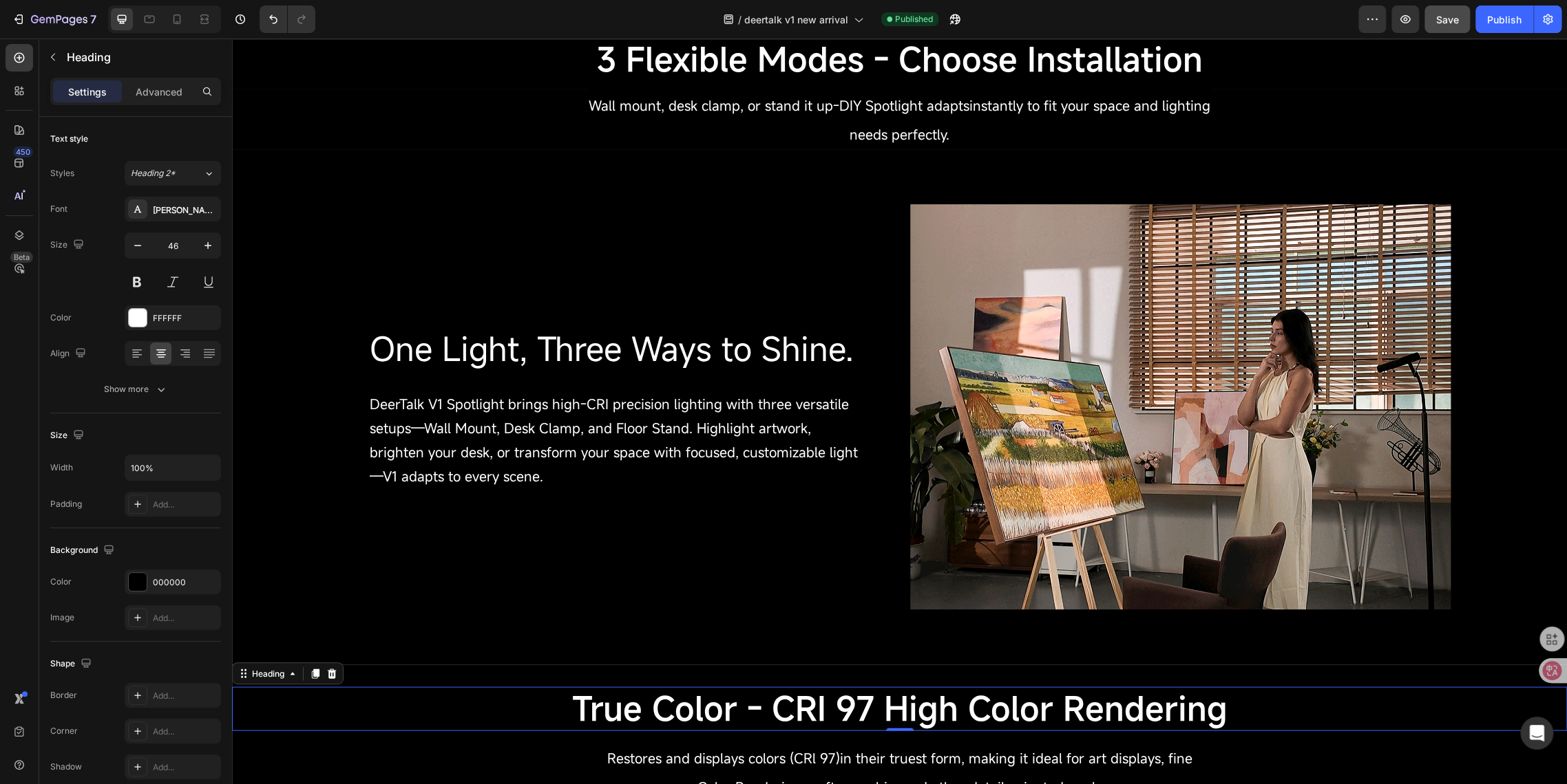
click at [709, 709] on span "True Color - CRI 97 High Color Rendering" at bounding box center [899, 707] width 655 height 44
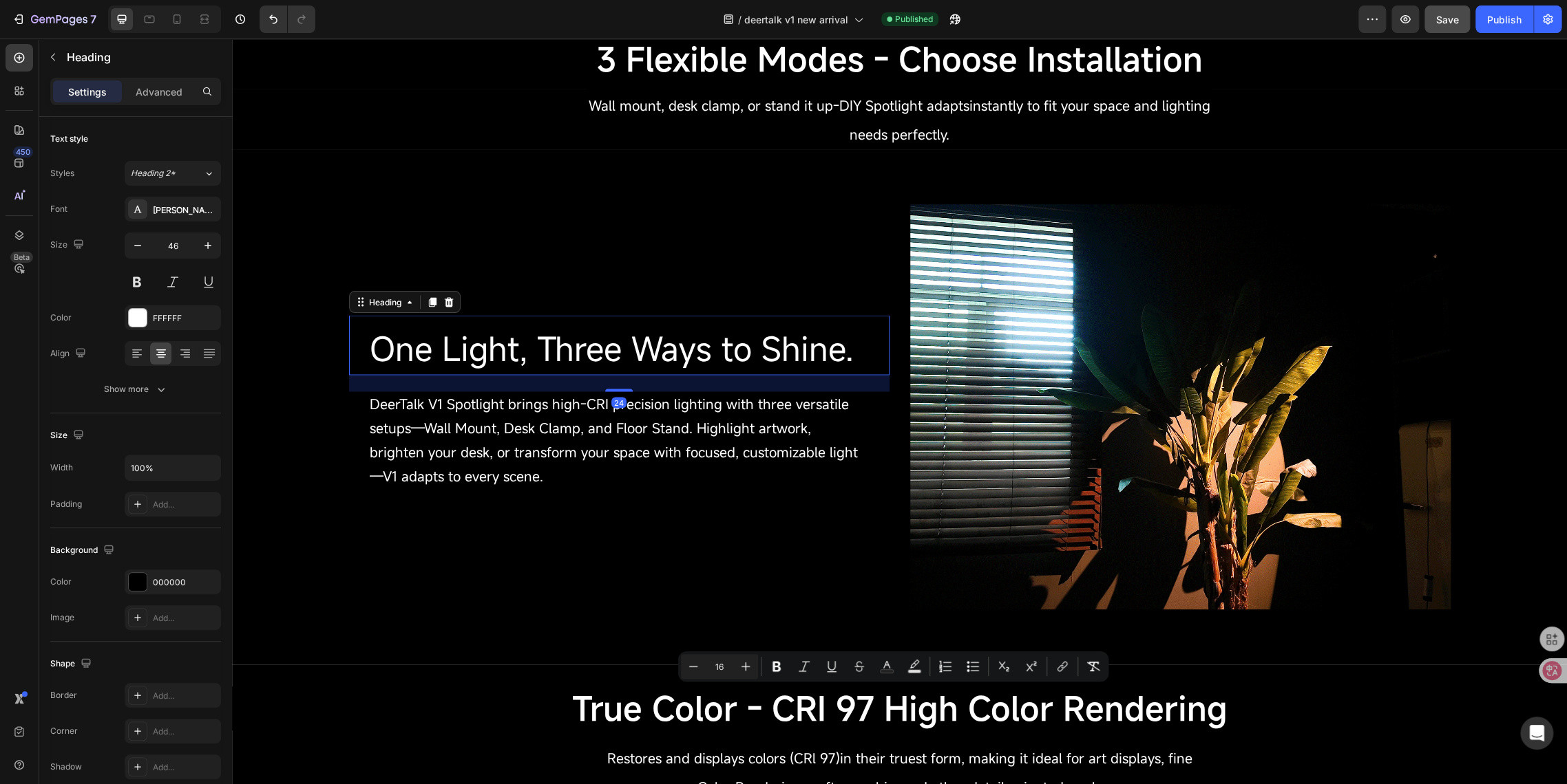
click at [463, 353] on span "One Light, Three Ways to Shine." at bounding box center [611, 348] width 484 height 44
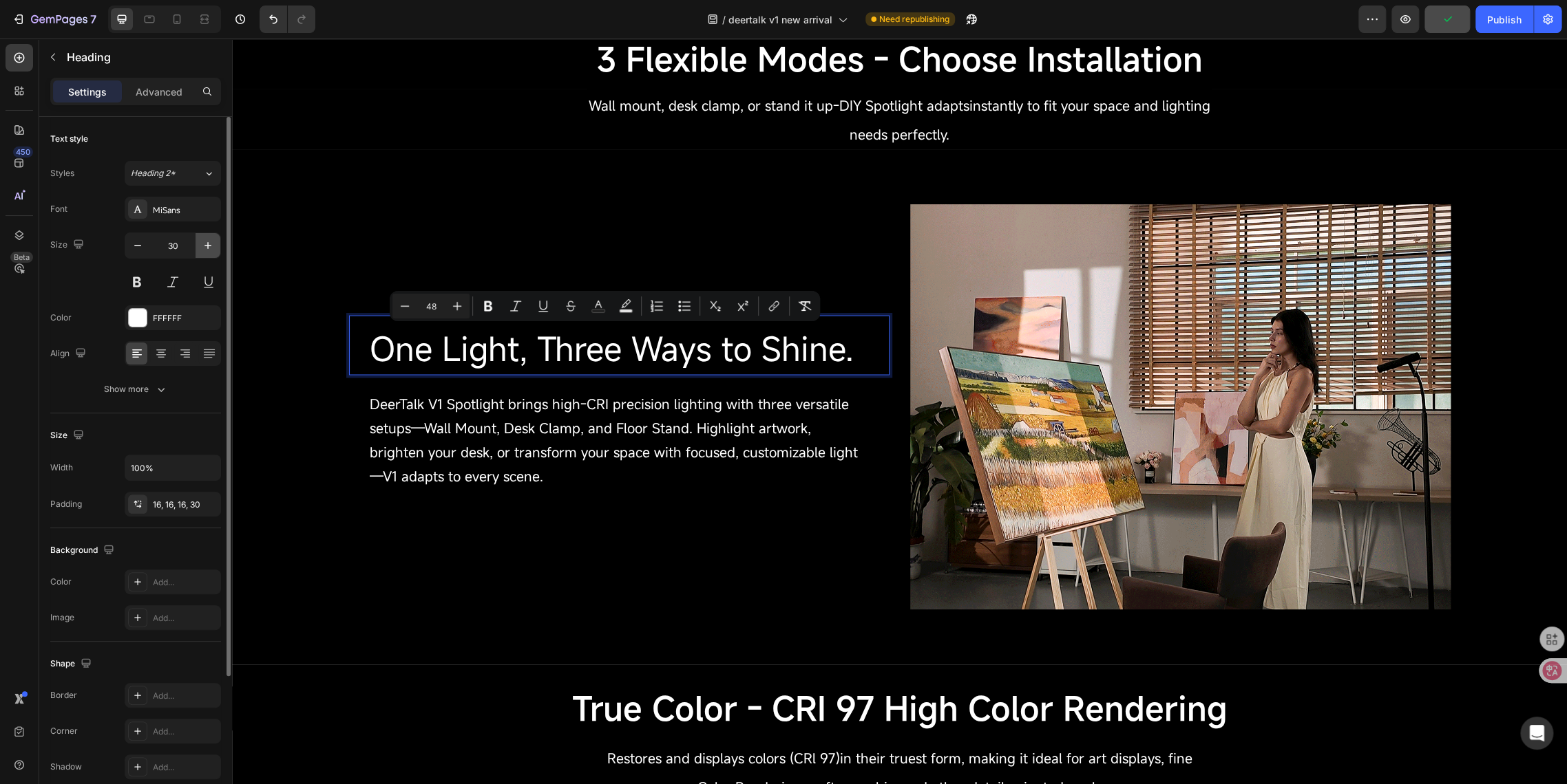
click at [204, 248] on icon "button" at bounding box center [208, 245] width 13 height 13
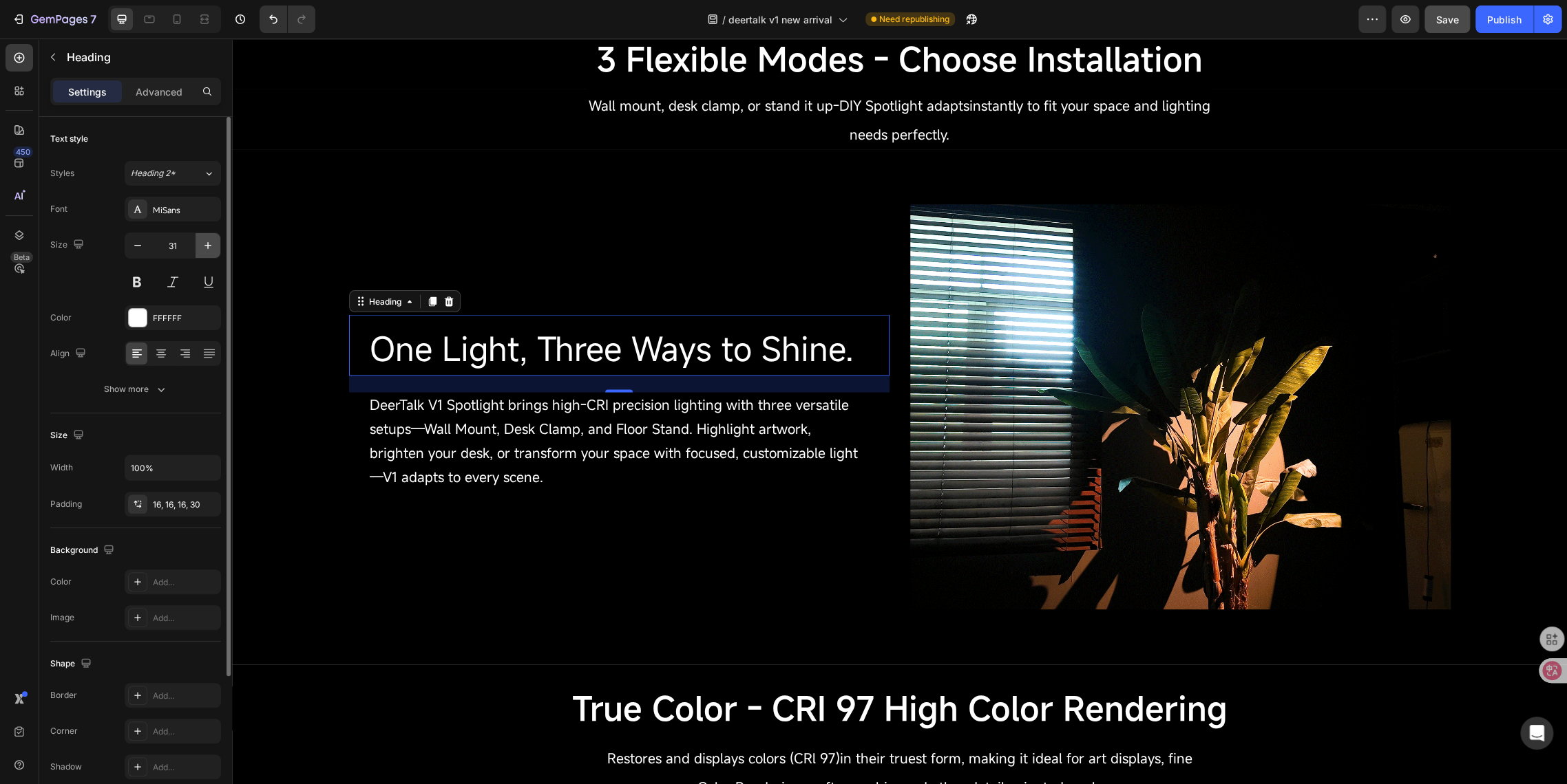
click at [204, 248] on icon "button" at bounding box center [208, 245] width 13 height 13
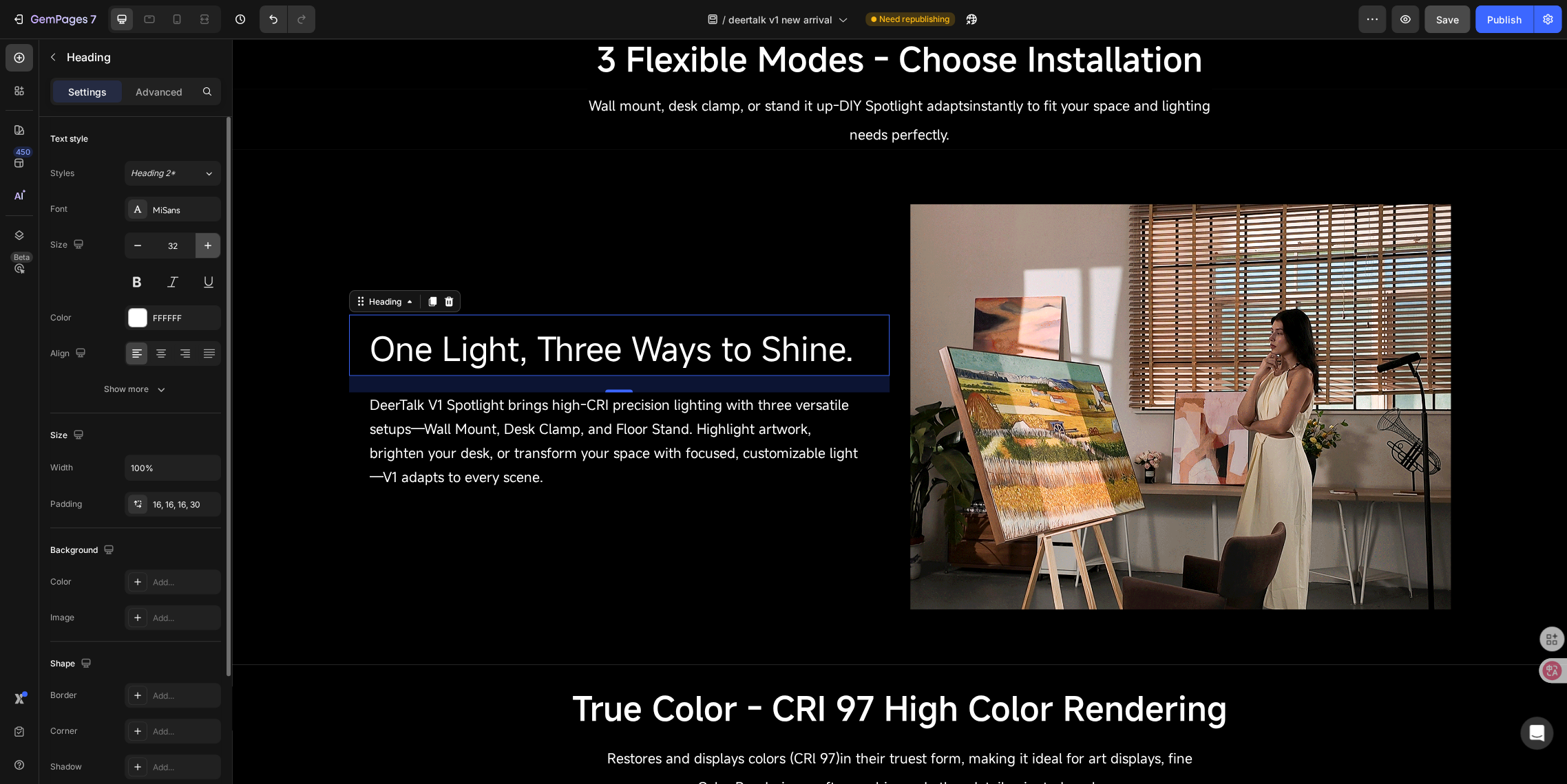
click at [204, 248] on icon "button" at bounding box center [208, 245] width 13 height 13
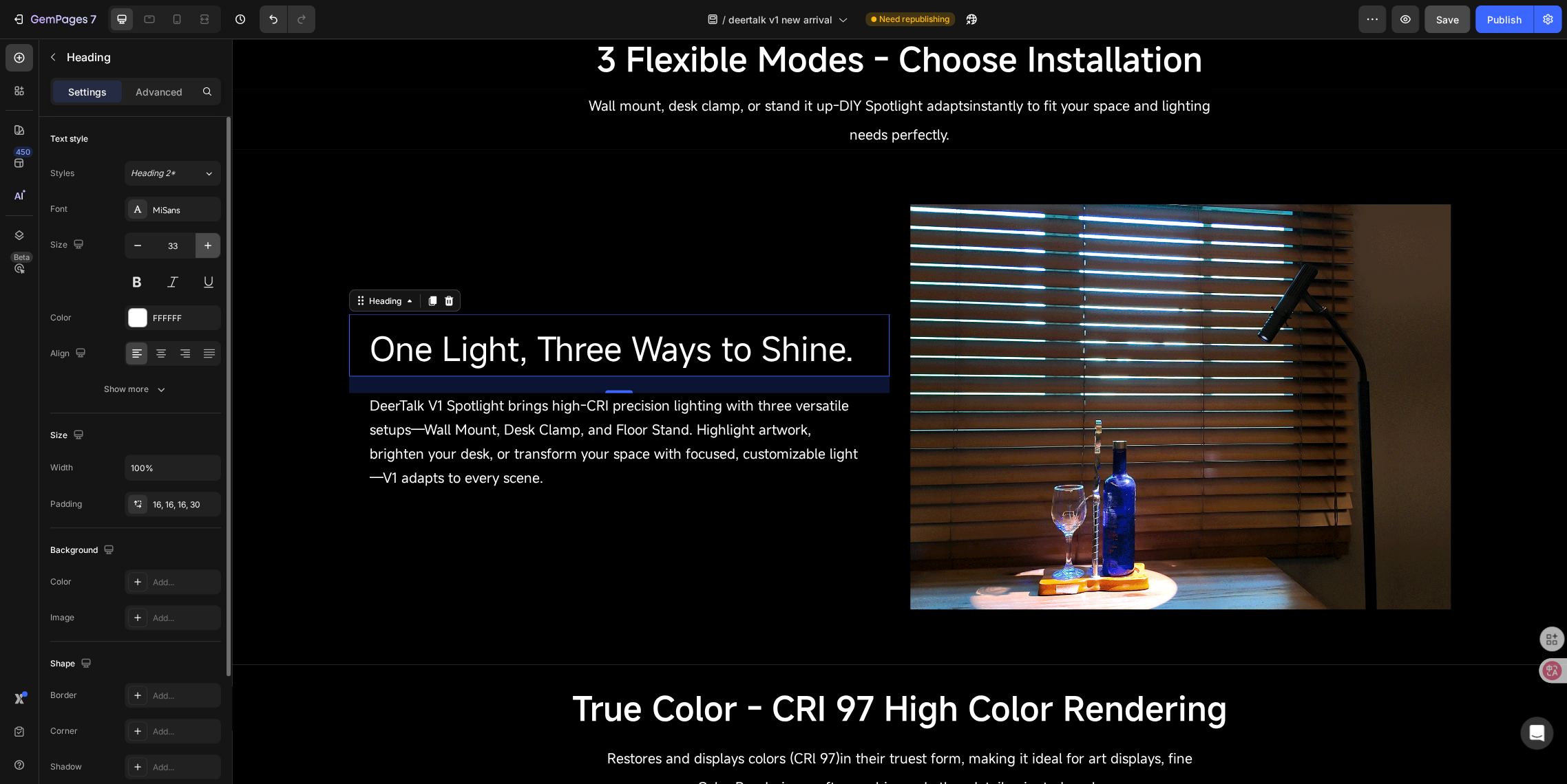
click at [204, 248] on icon "button" at bounding box center [208, 245] width 13 height 13
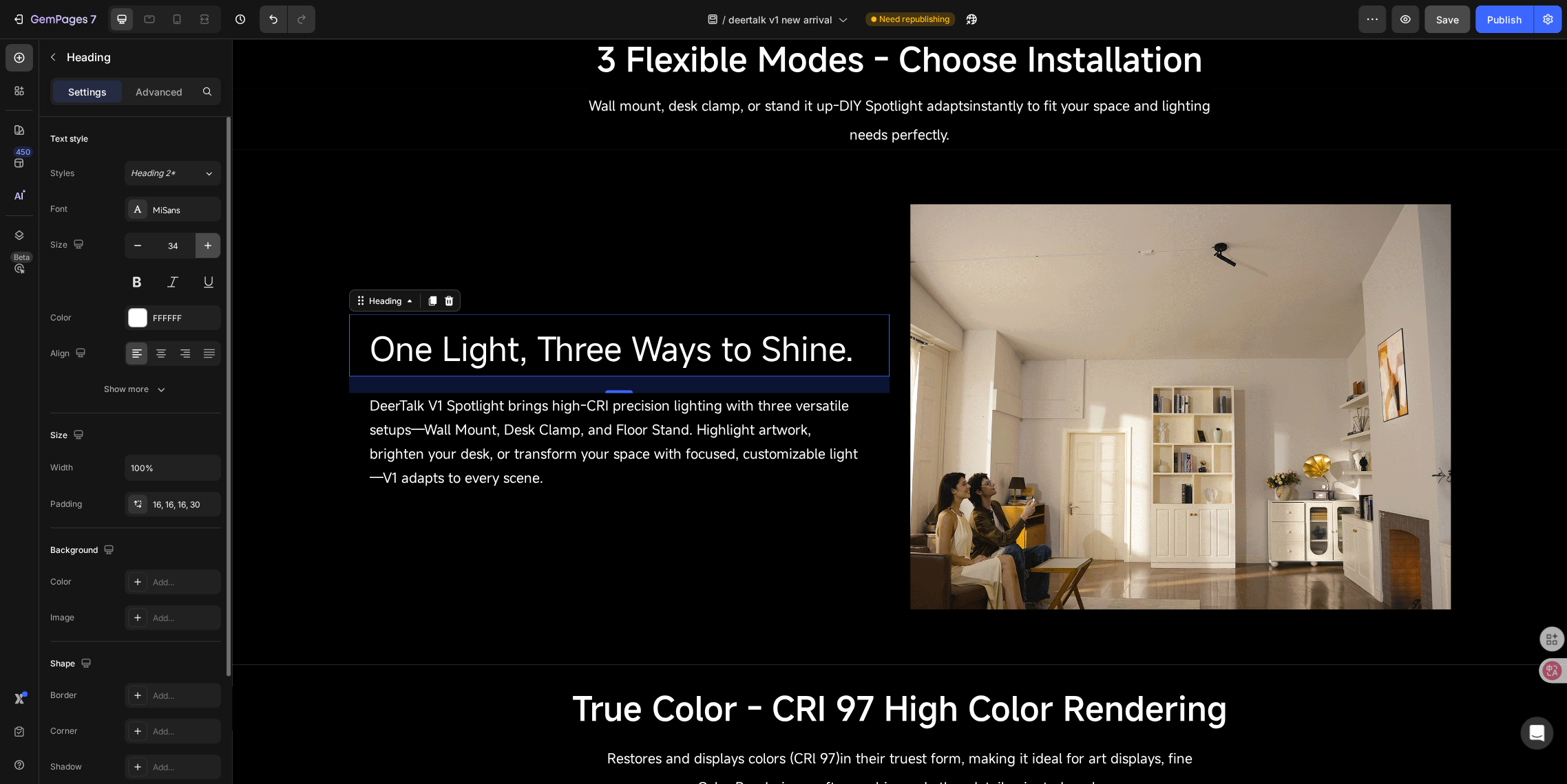
click at [204, 248] on icon "button" at bounding box center [208, 245] width 13 height 13
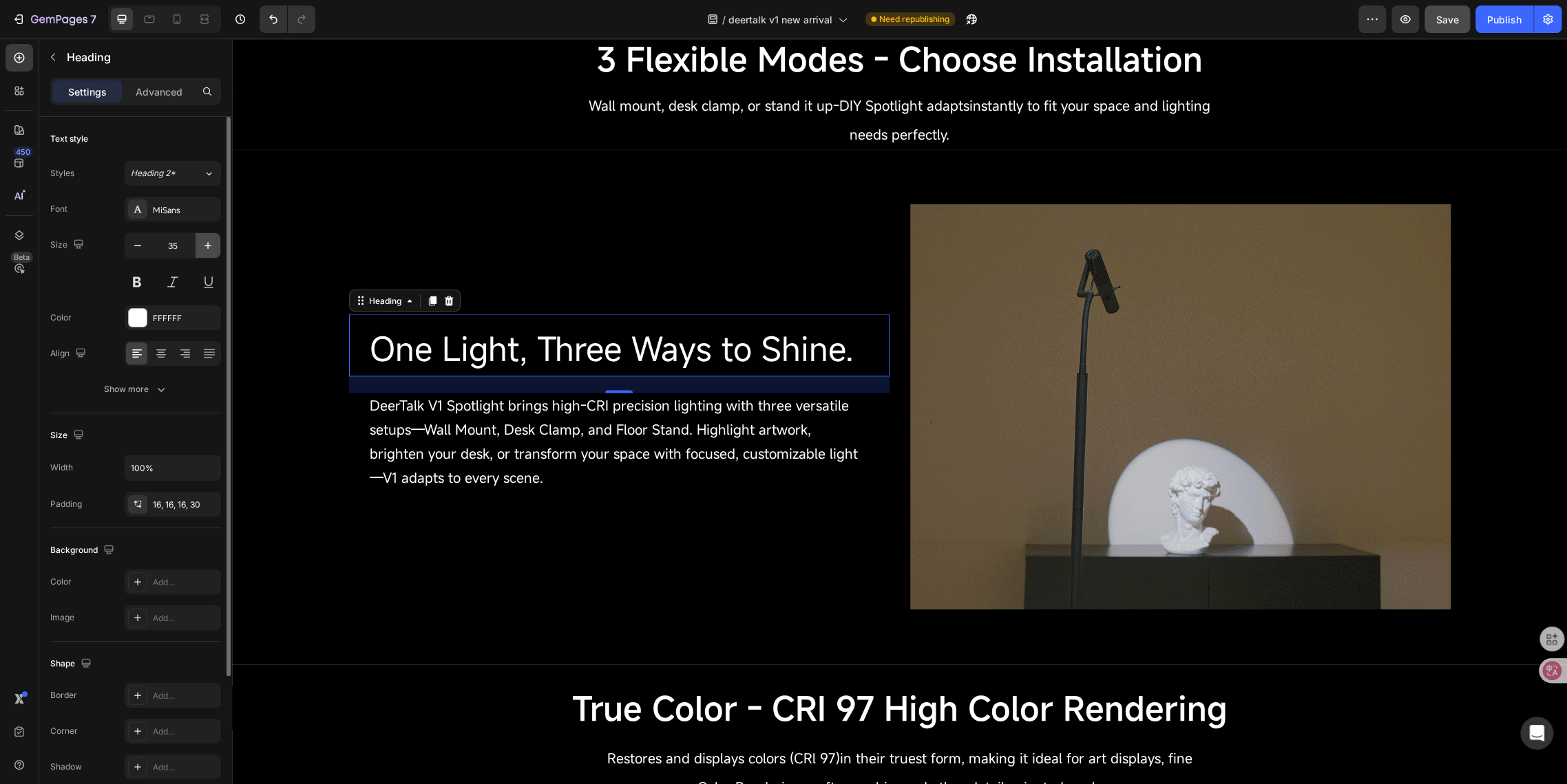
click at [204, 248] on icon "button" at bounding box center [208, 245] width 13 height 13
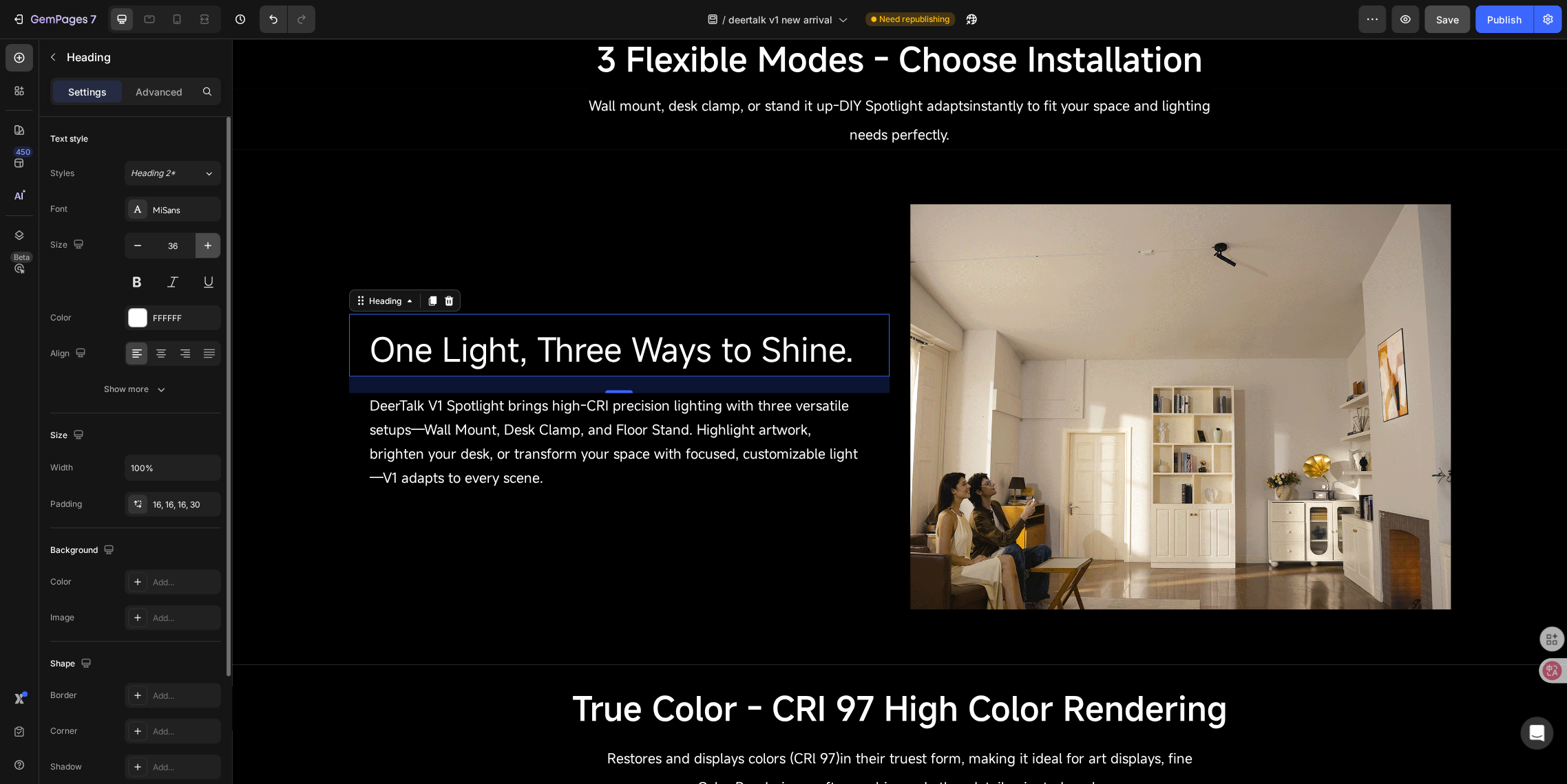
click at [204, 248] on icon "button" at bounding box center [208, 245] width 13 height 13
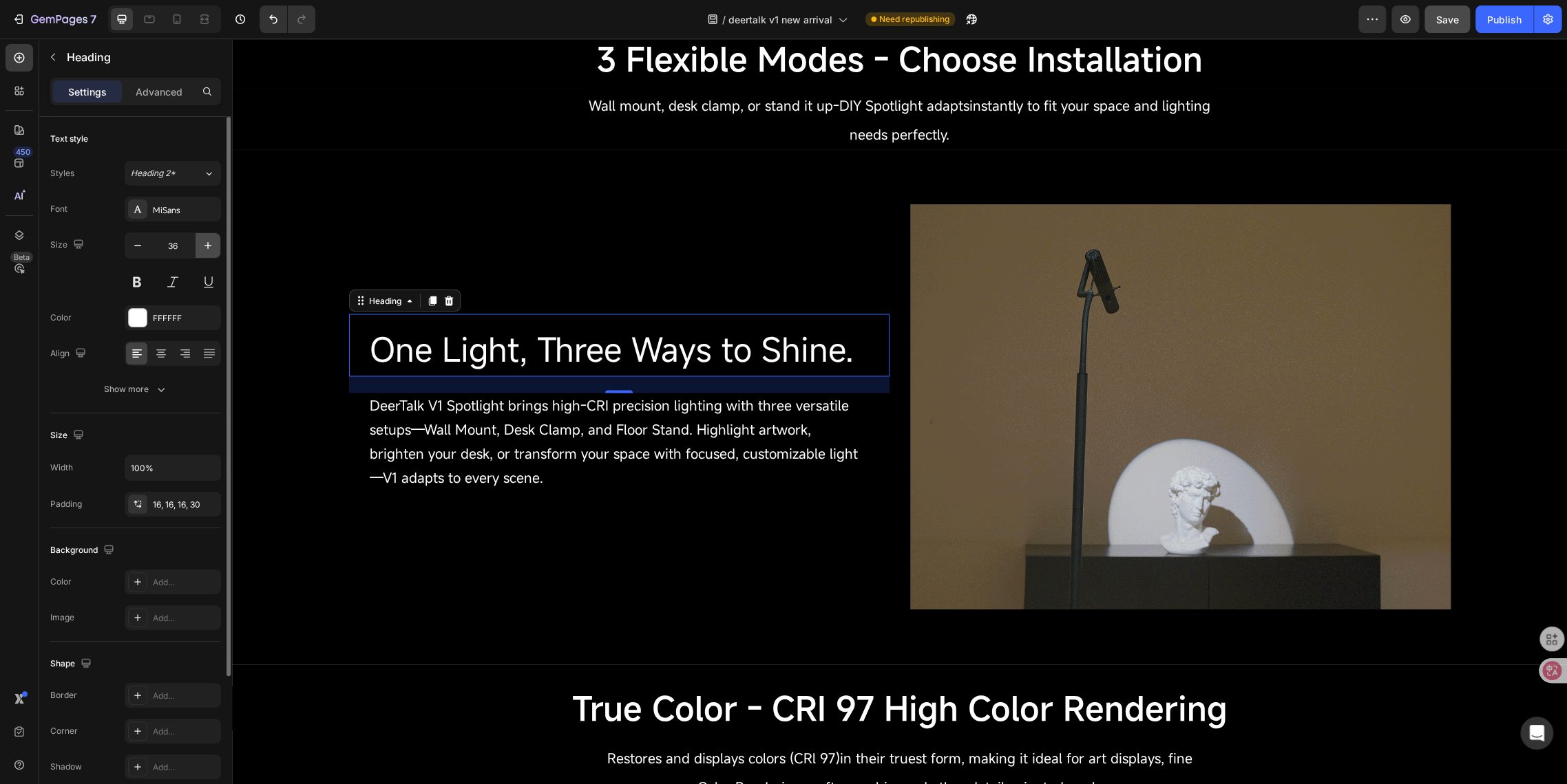
click at [204, 248] on icon "button" at bounding box center [208, 245] width 13 height 13
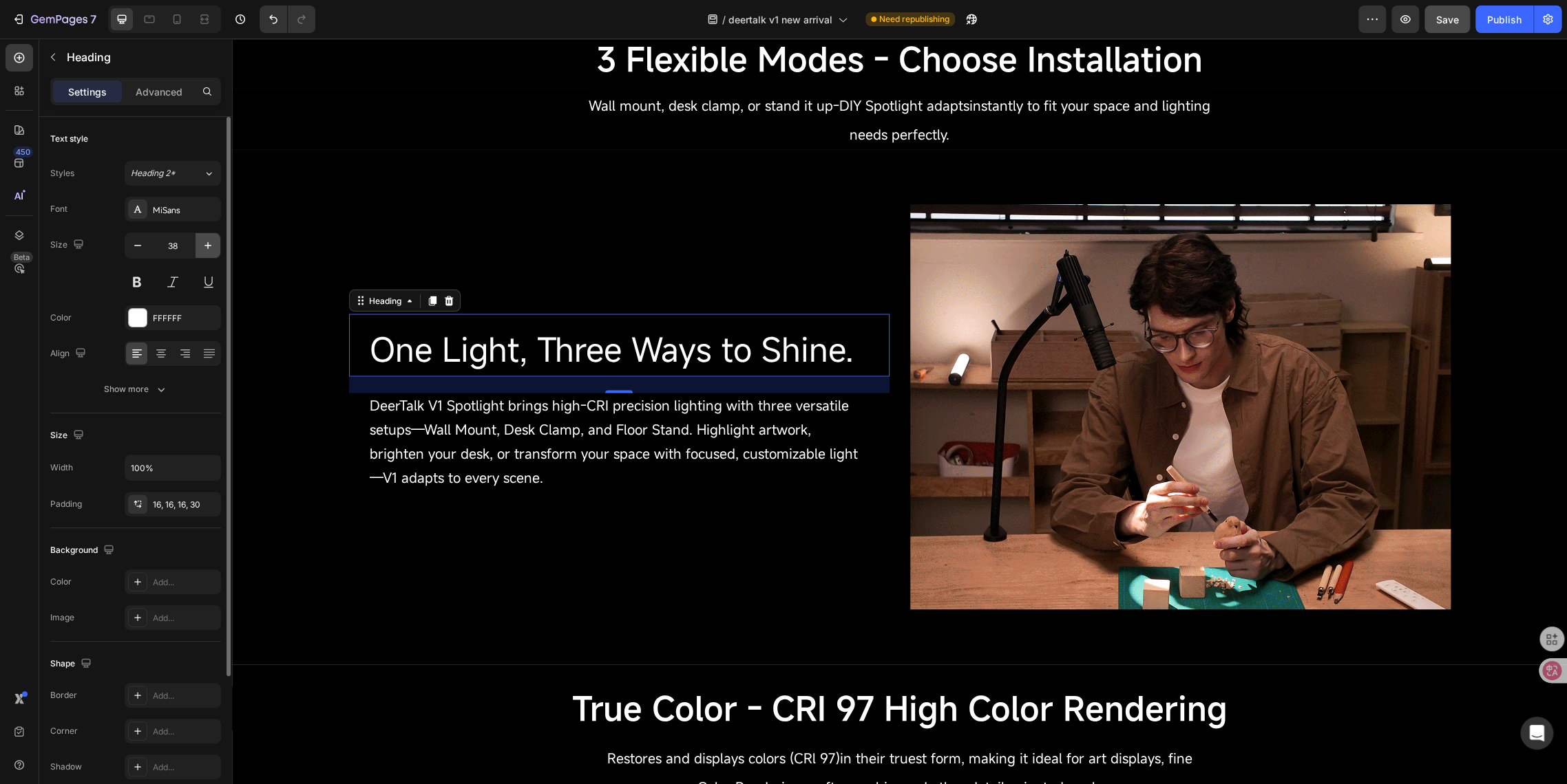
click at [204, 248] on icon "button" at bounding box center [208, 245] width 13 height 13
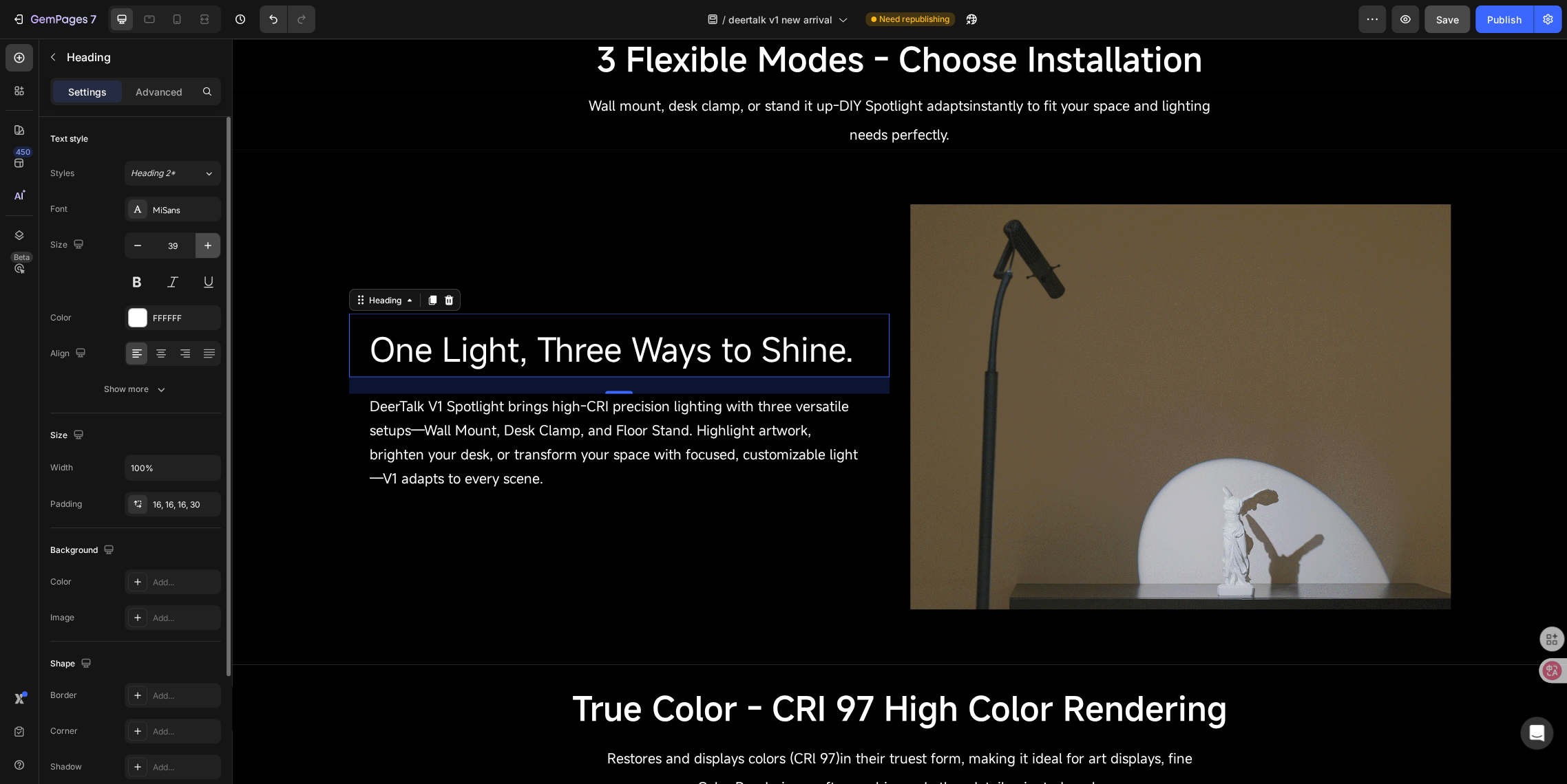
click at [204, 248] on icon "button" at bounding box center [208, 245] width 13 height 13
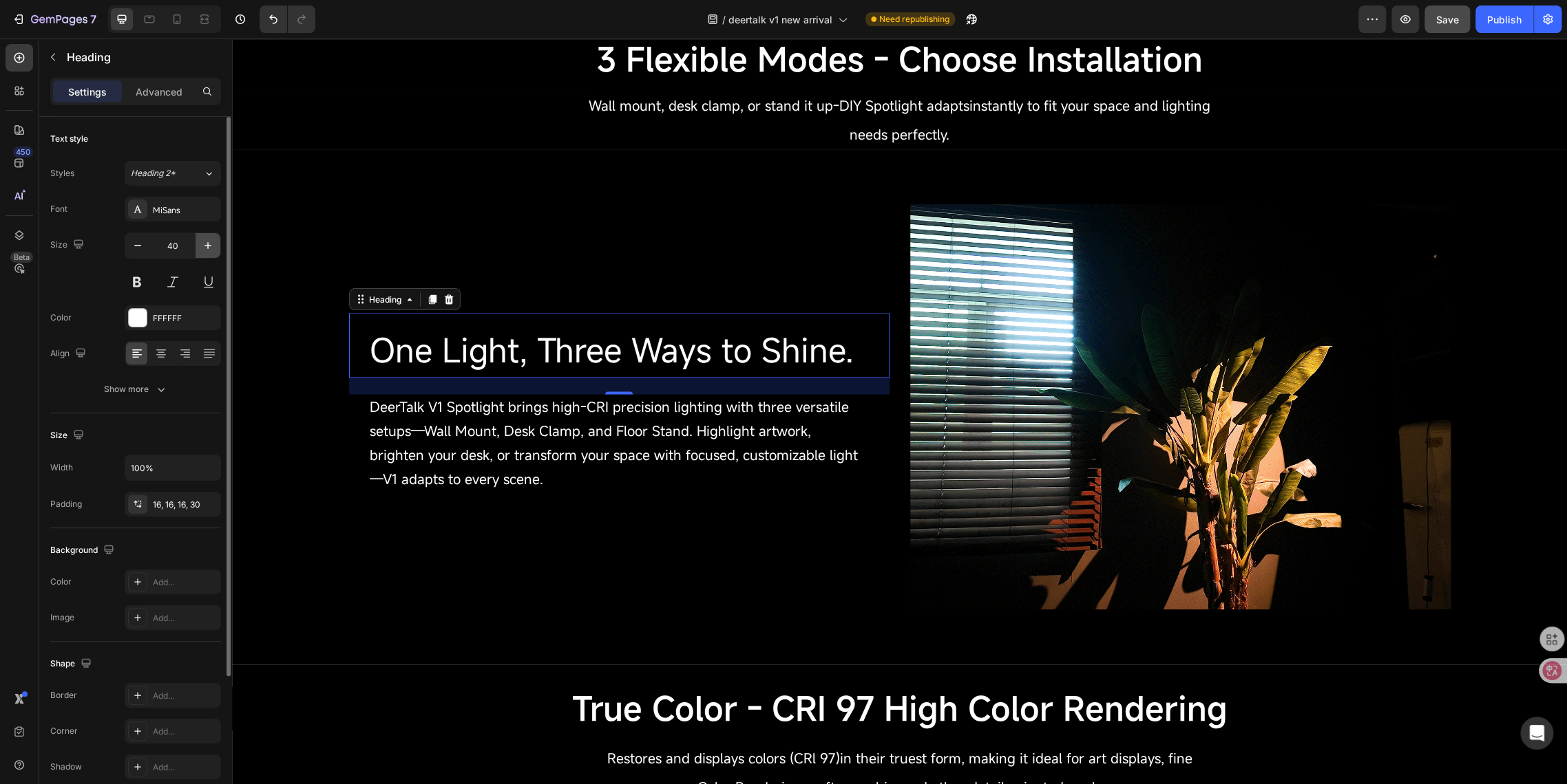
click at [204, 248] on icon "button" at bounding box center [208, 245] width 13 height 13
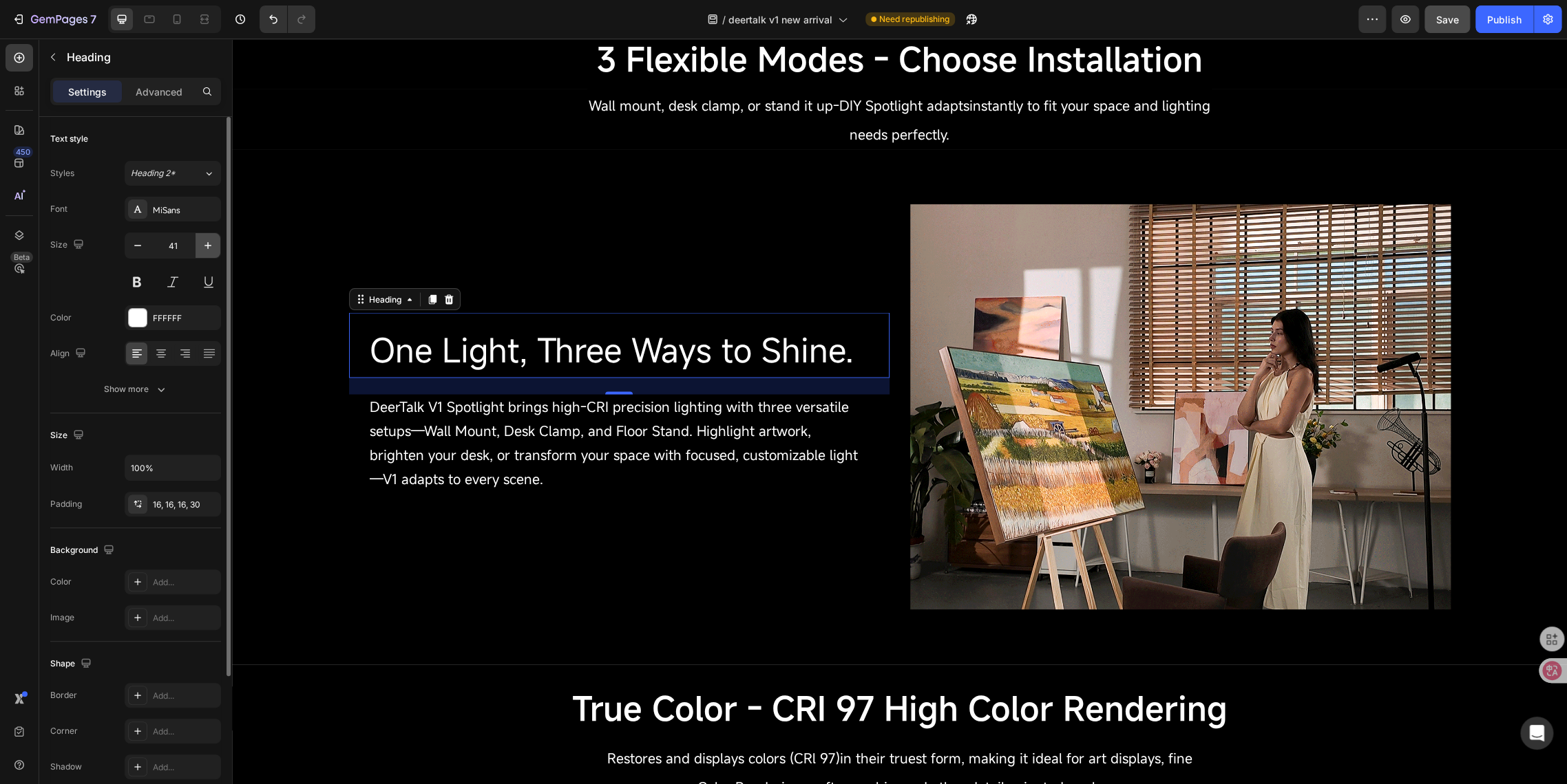
click at [204, 248] on icon "button" at bounding box center [208, 245] width 13 height 13
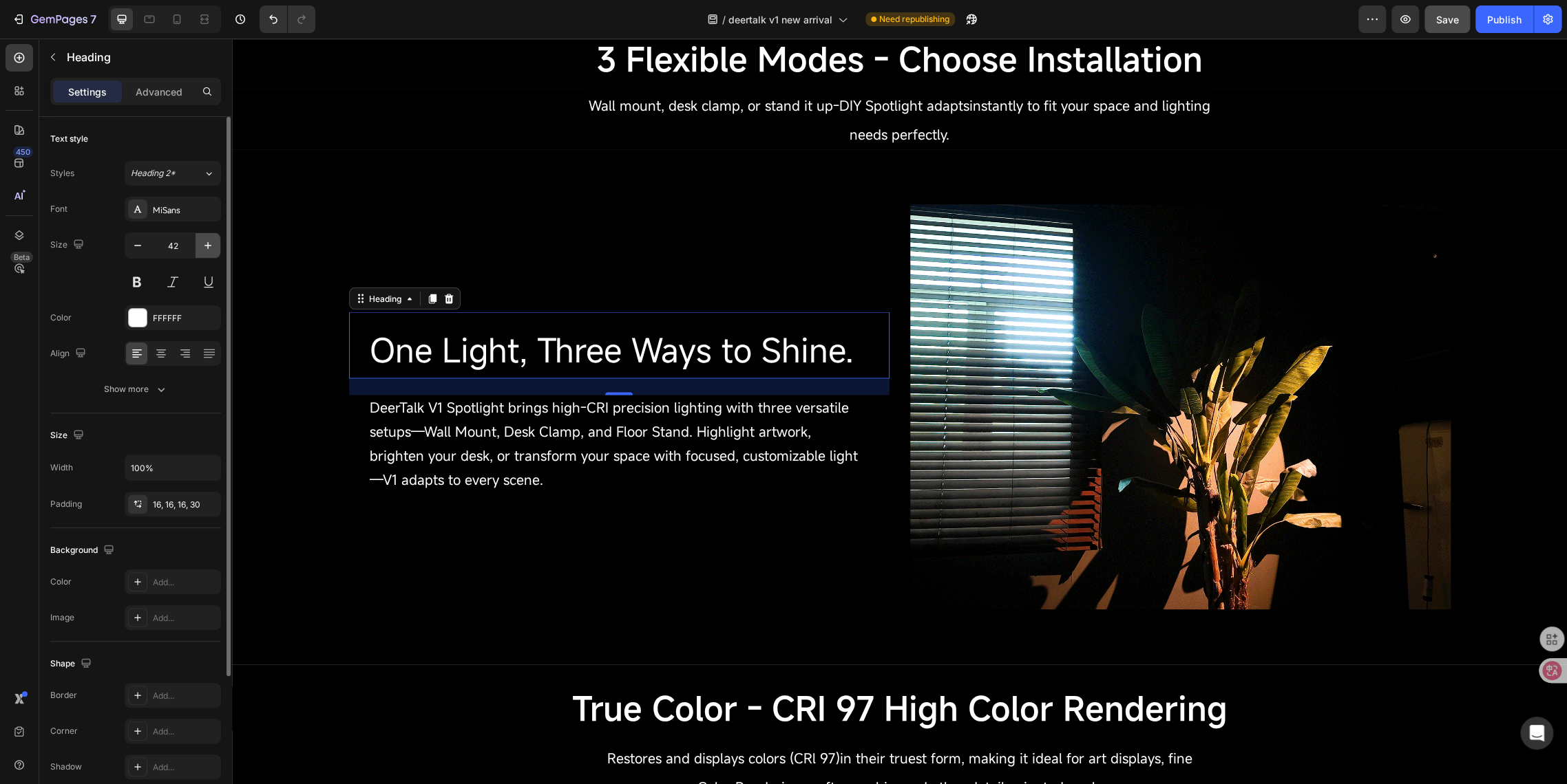
click at [204, 248] on icon "button" at bounding box center [208, 245] width 13 height 13
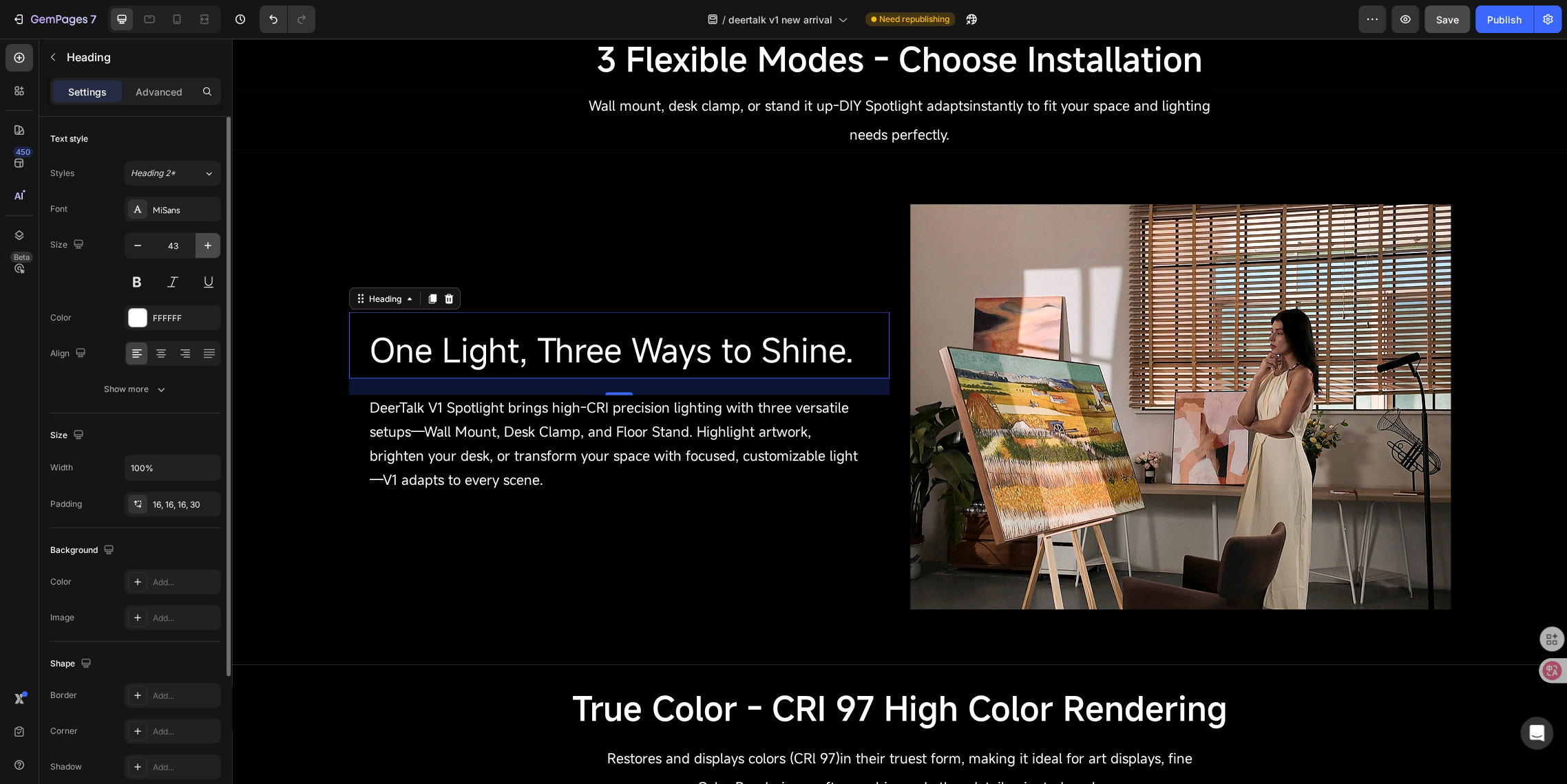
click at [204, 248] on icon "button" at bounding box center [208, 245] width 13 height 13
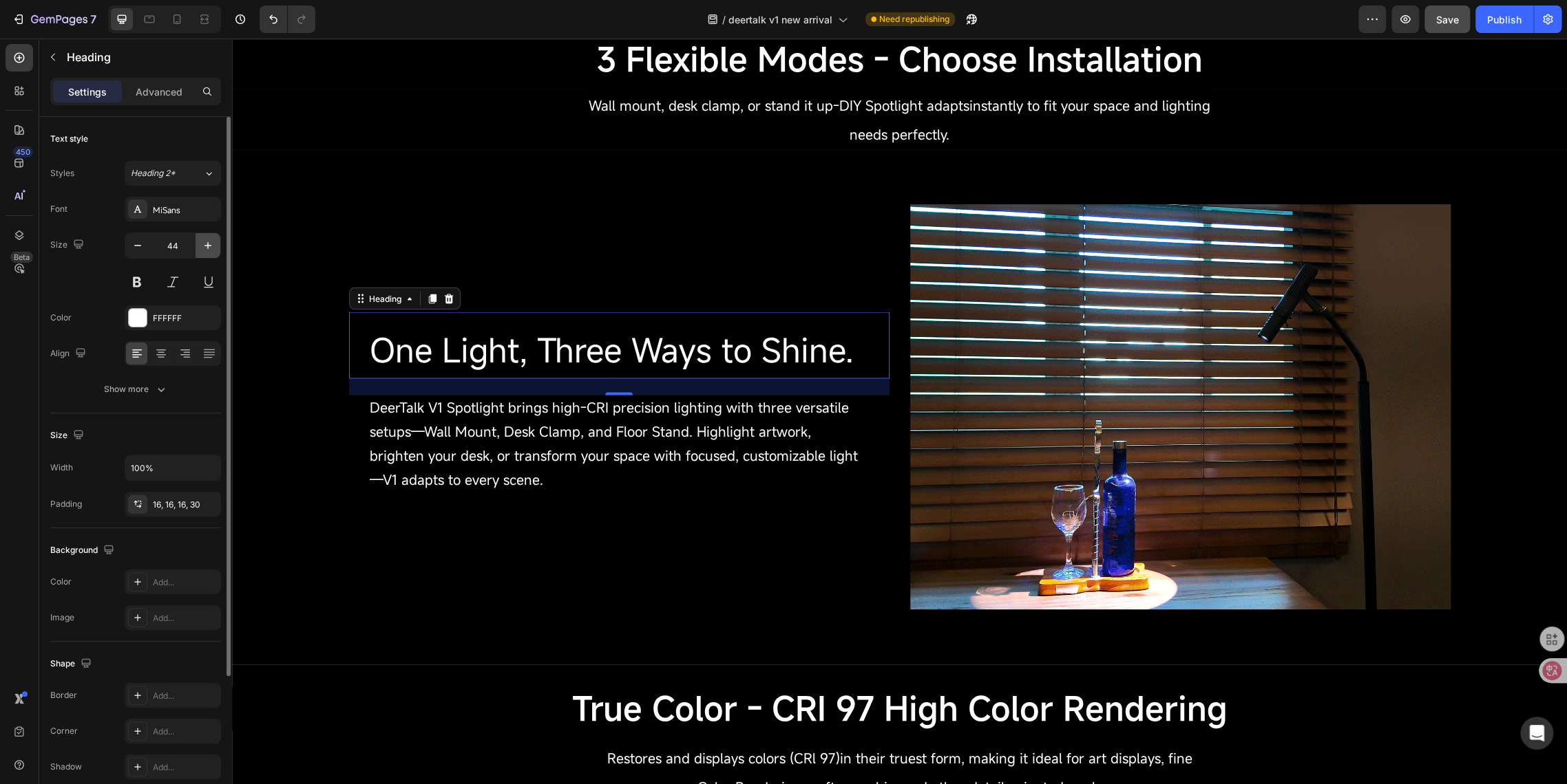
click at [204, 248] on icon "button" at bounding box center [208, 245] width 13 height 13
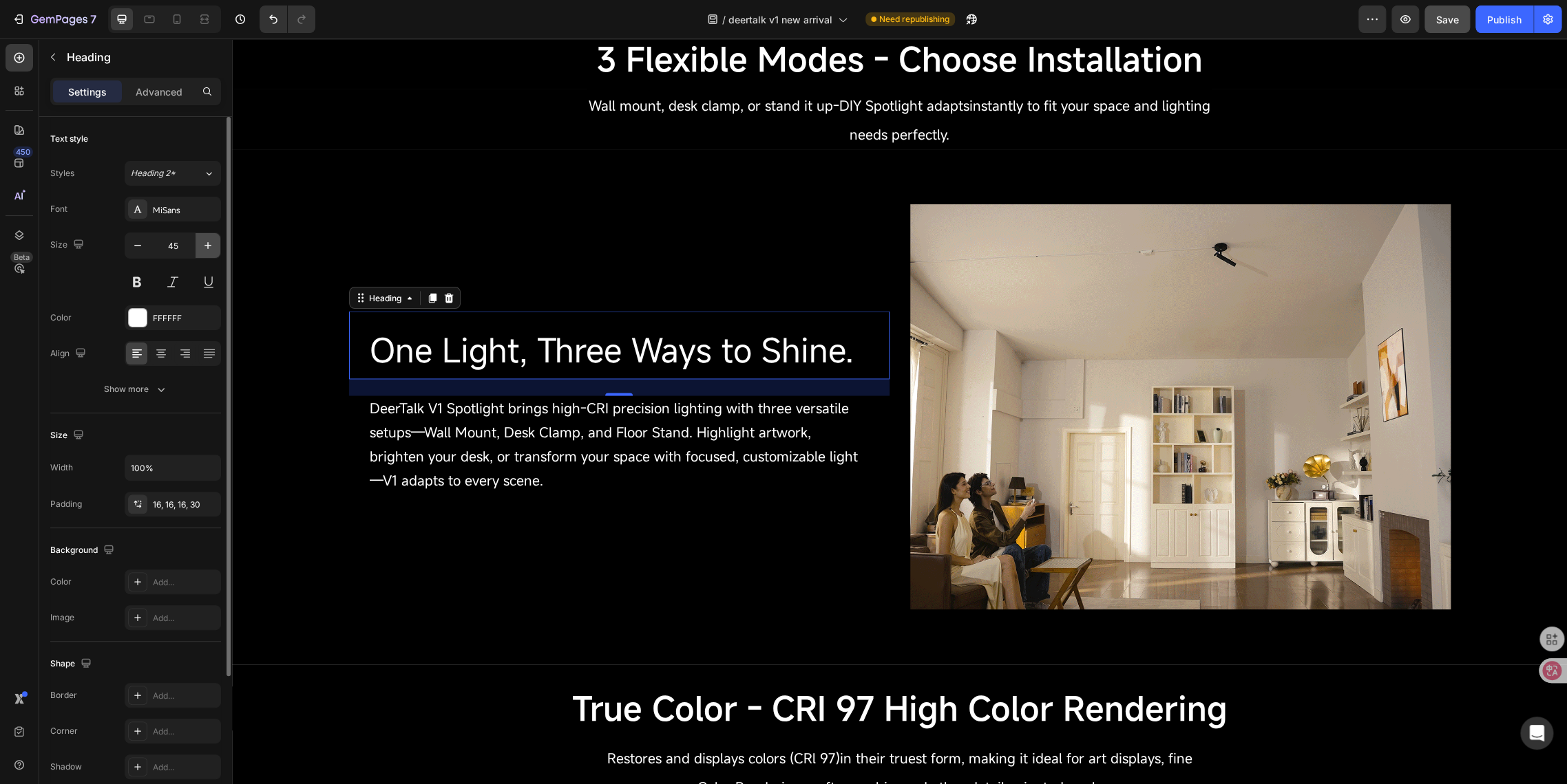
click at [204, 248] on icon "button" at bounding box center [208, 245] width 13 height 13
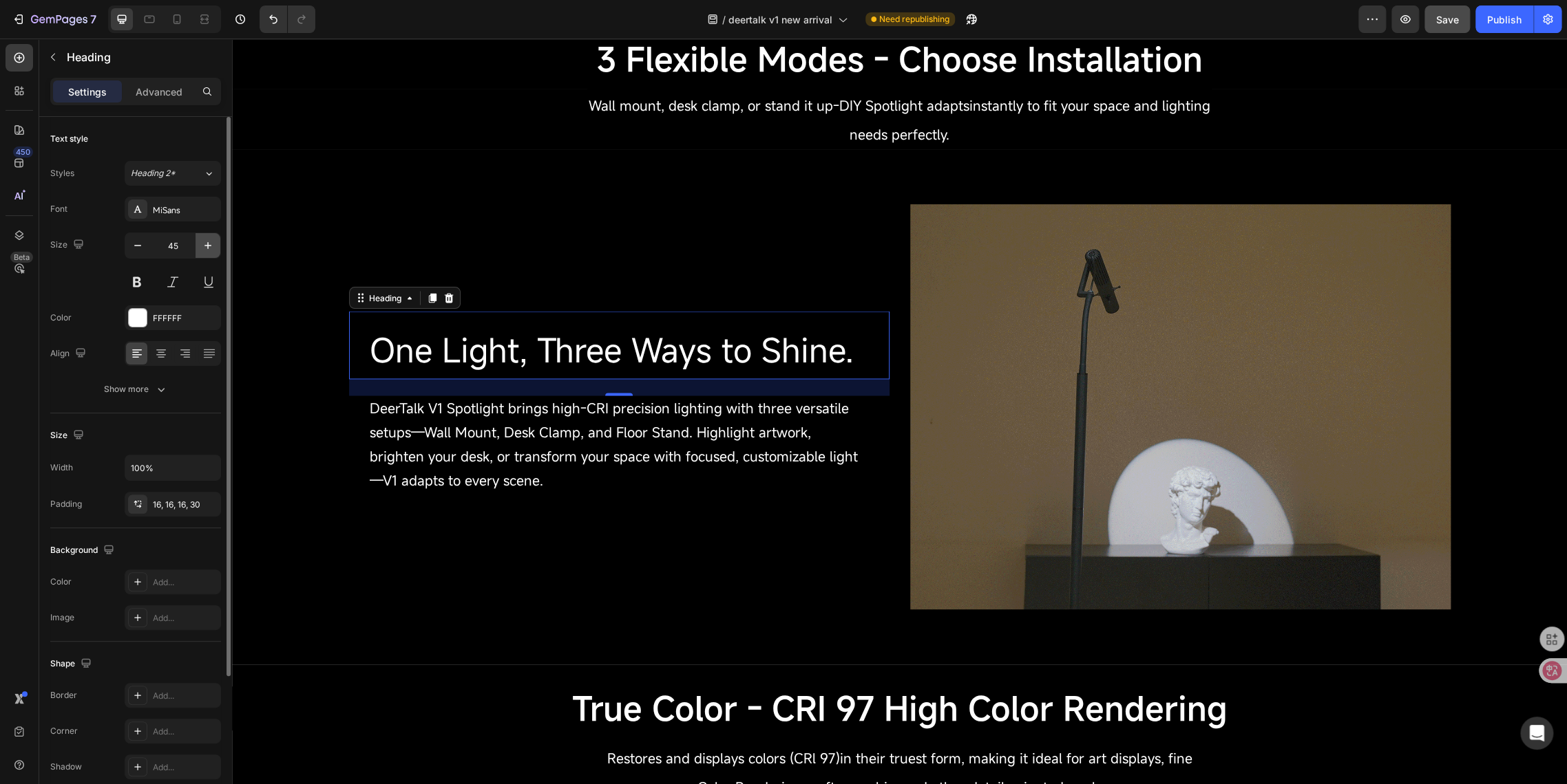
type input "46"
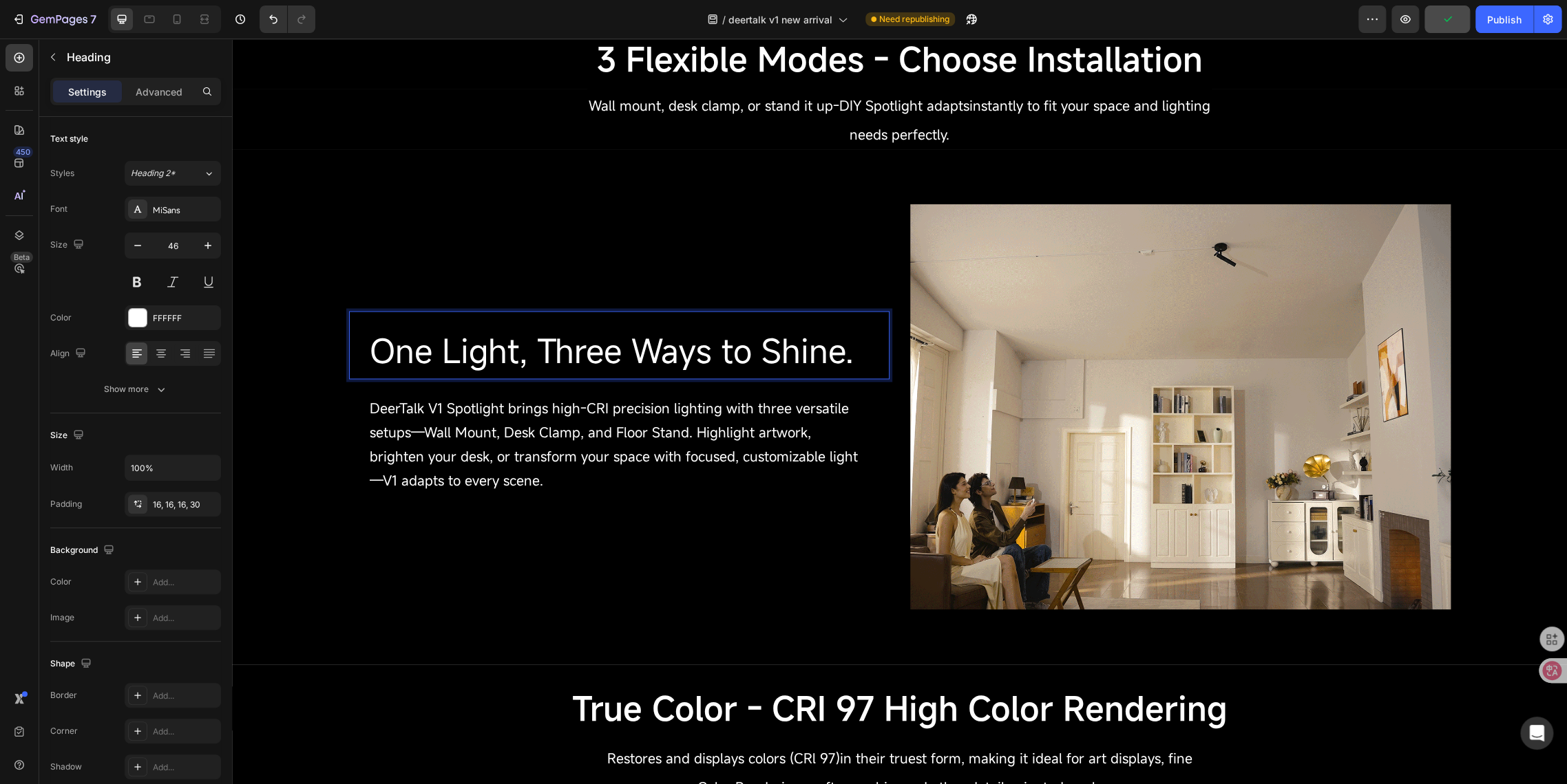
click at [387, 353] on span "One Light, Three Ways to Shine." at bounding box center [611, 350] width 484 height 44
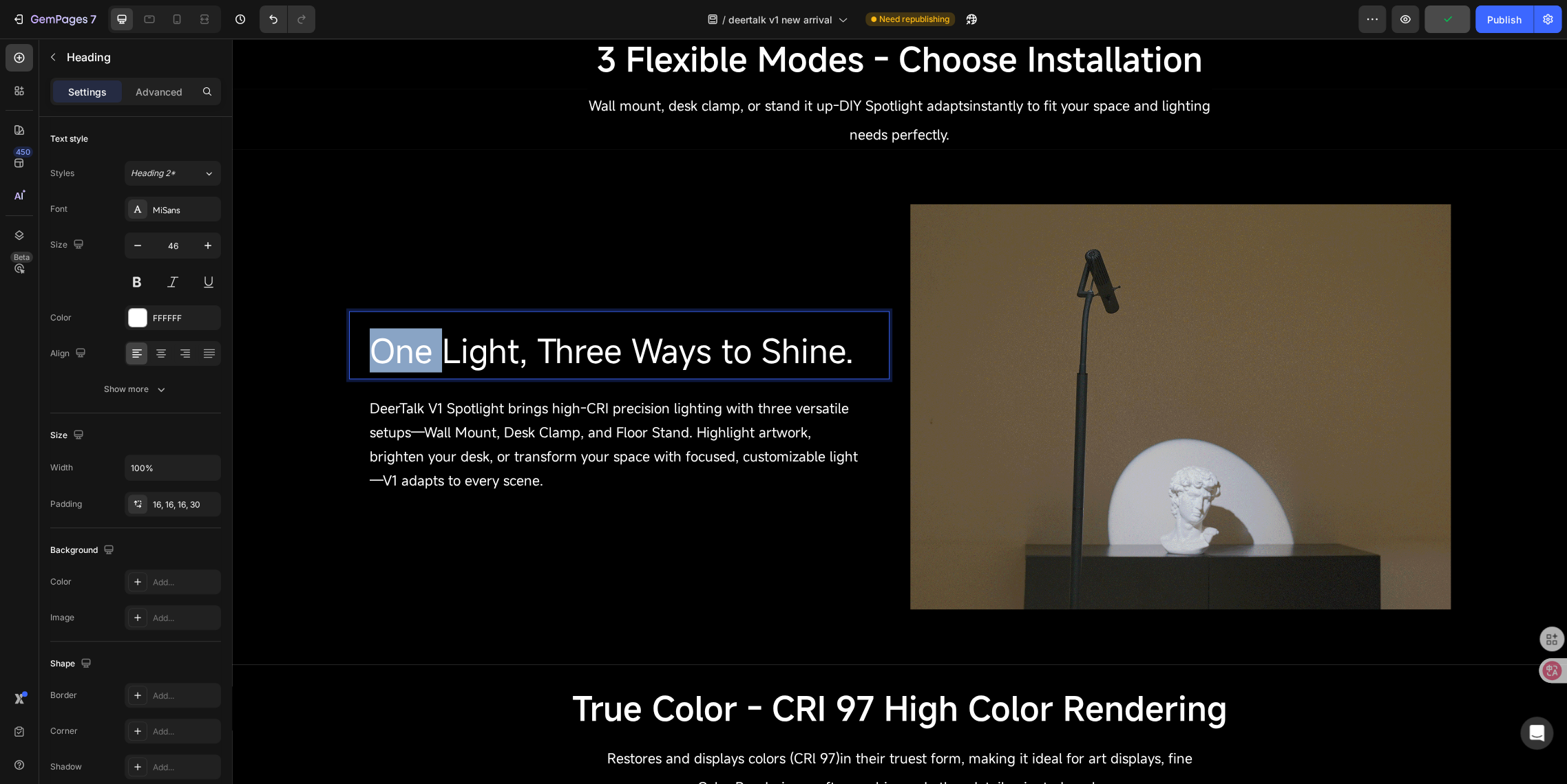
click at [387, 353] on span "One Light, Three Ways to Shine." at bounding box center [611, 350] width 484 height 44
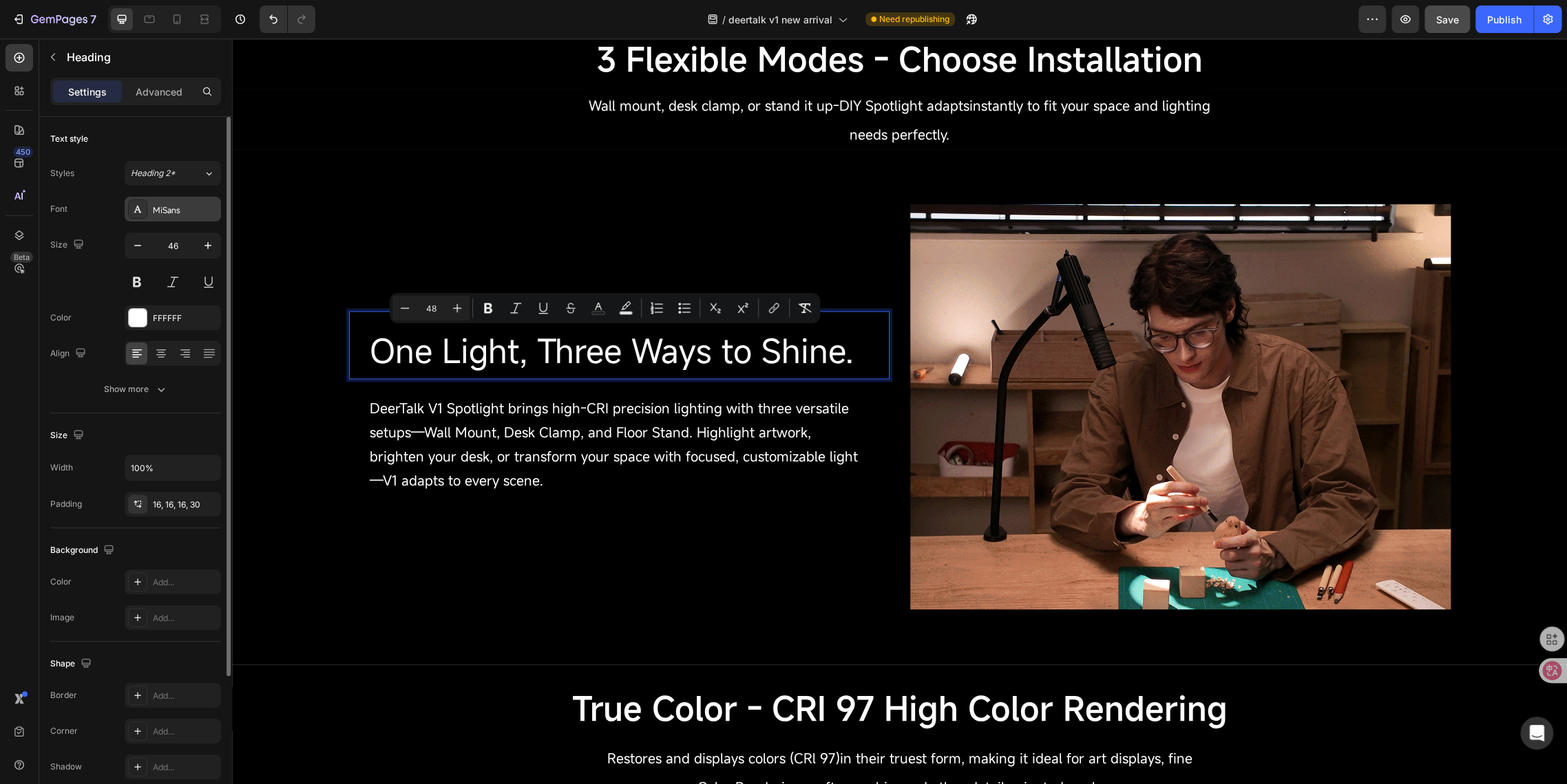
click at [176, 209] on div "MiSans" at bounding box center [186, 210] width 65 height 12
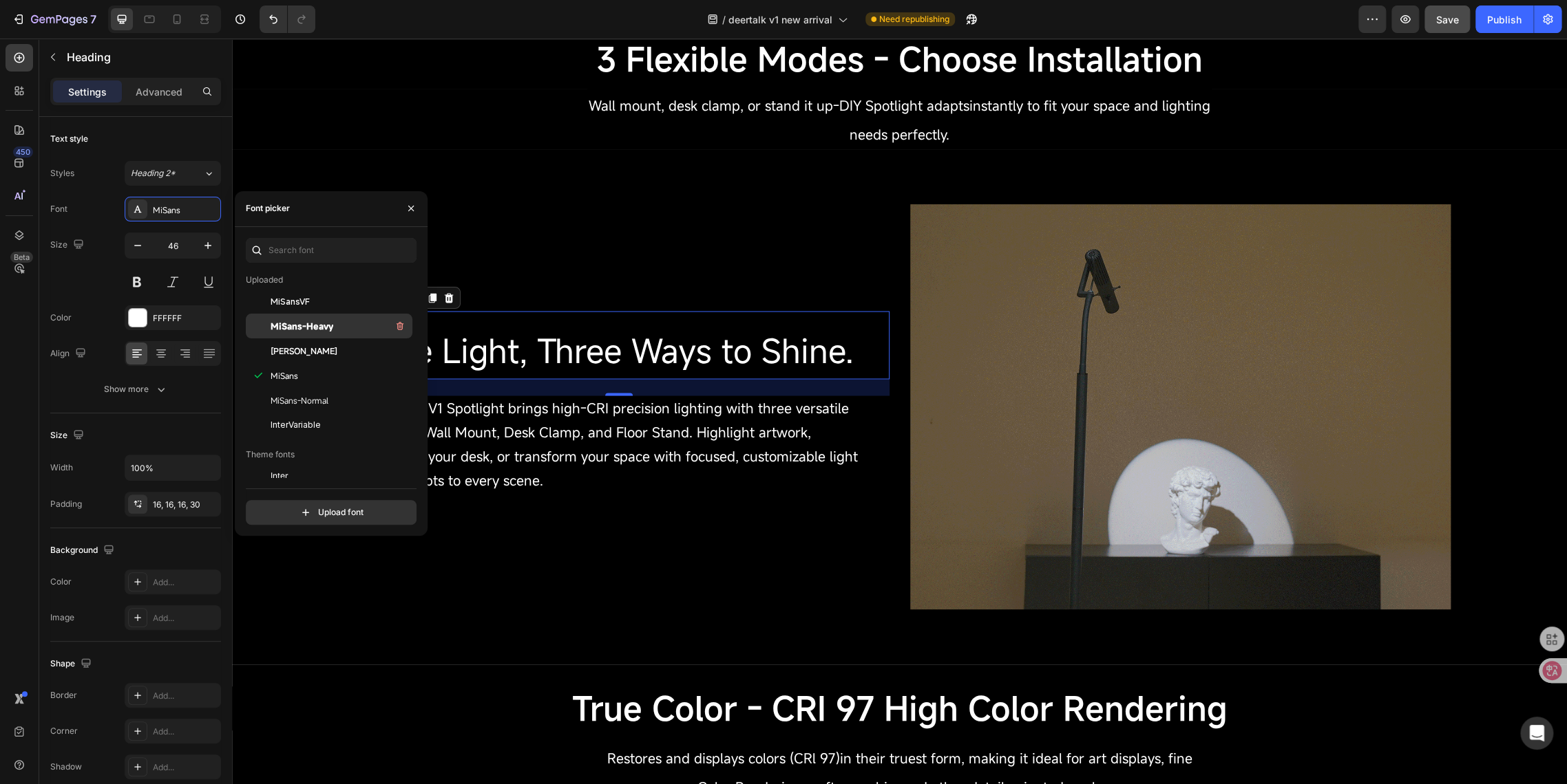
scroll to position [153, 0]
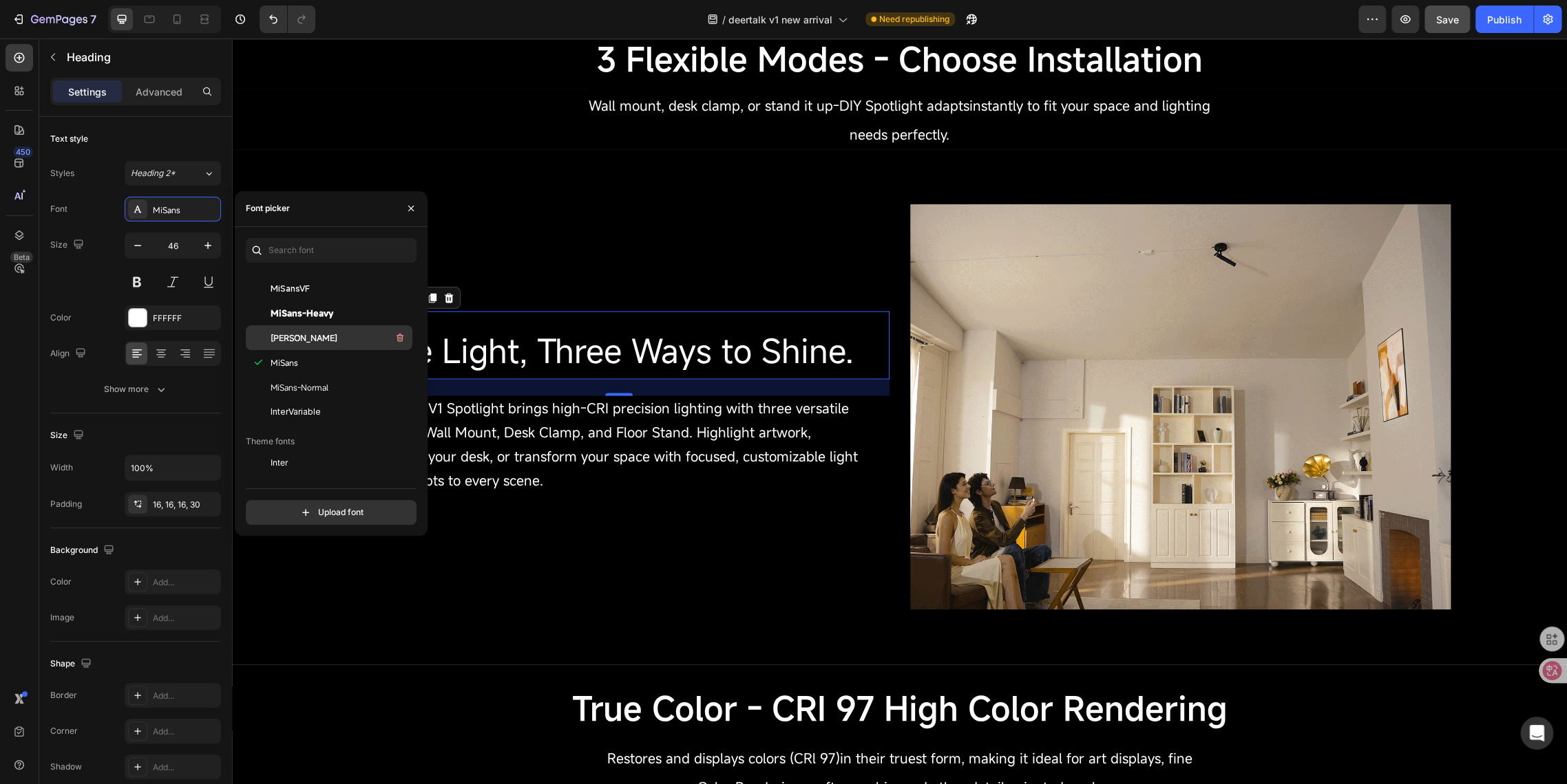
click at [314, 343] on span "[PERSON_NAME]" at bounding box center [304, 337] width 67 height 12
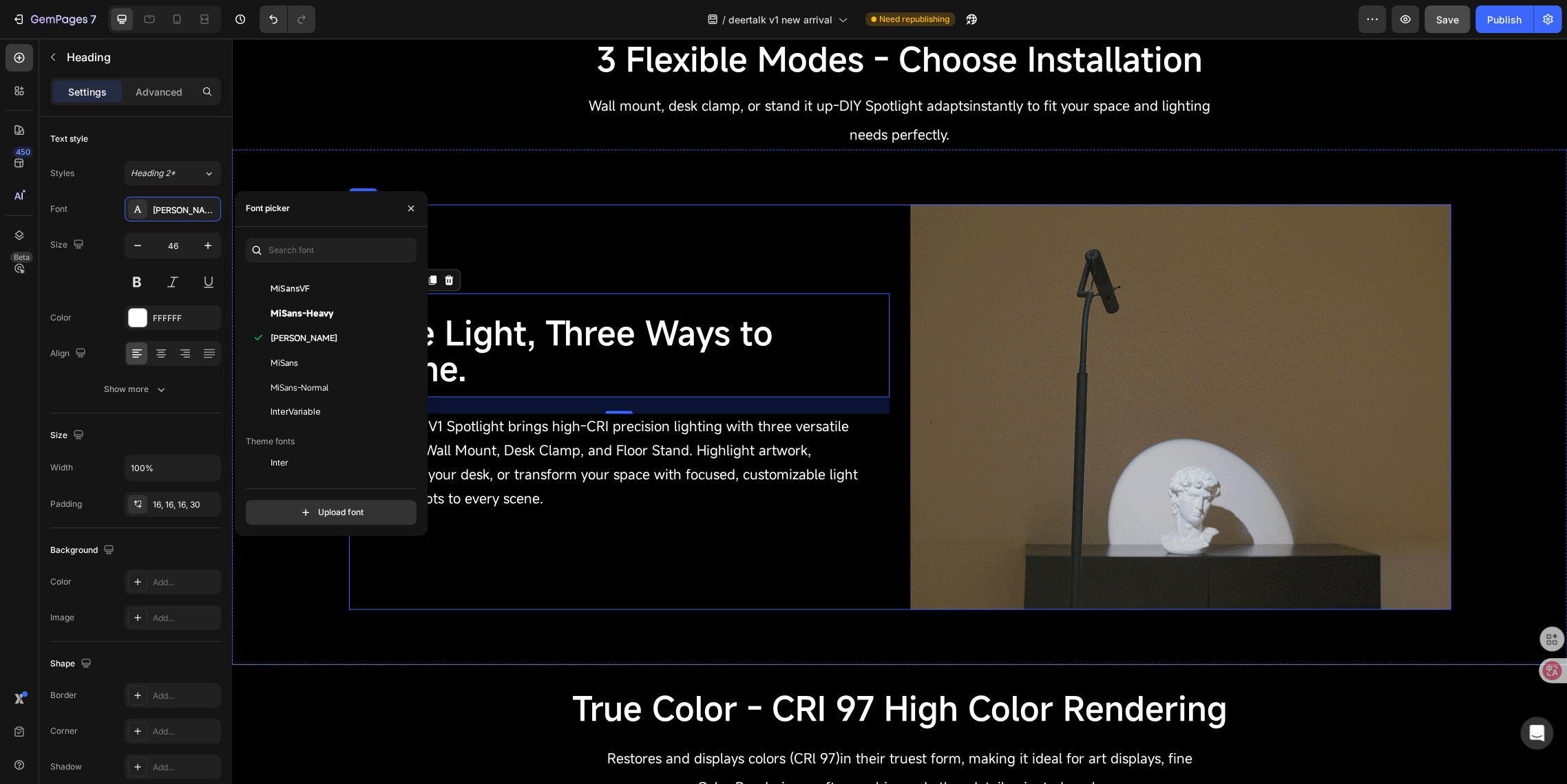
click at [566, 547] on div "⁠⁠⁠⁠⁠⁠⁠ One Light, Three Ways to Shine. Heading 24 DeerTalk V1 Spotlight brings…" at bounding box center [619, 406] width 540 height 405
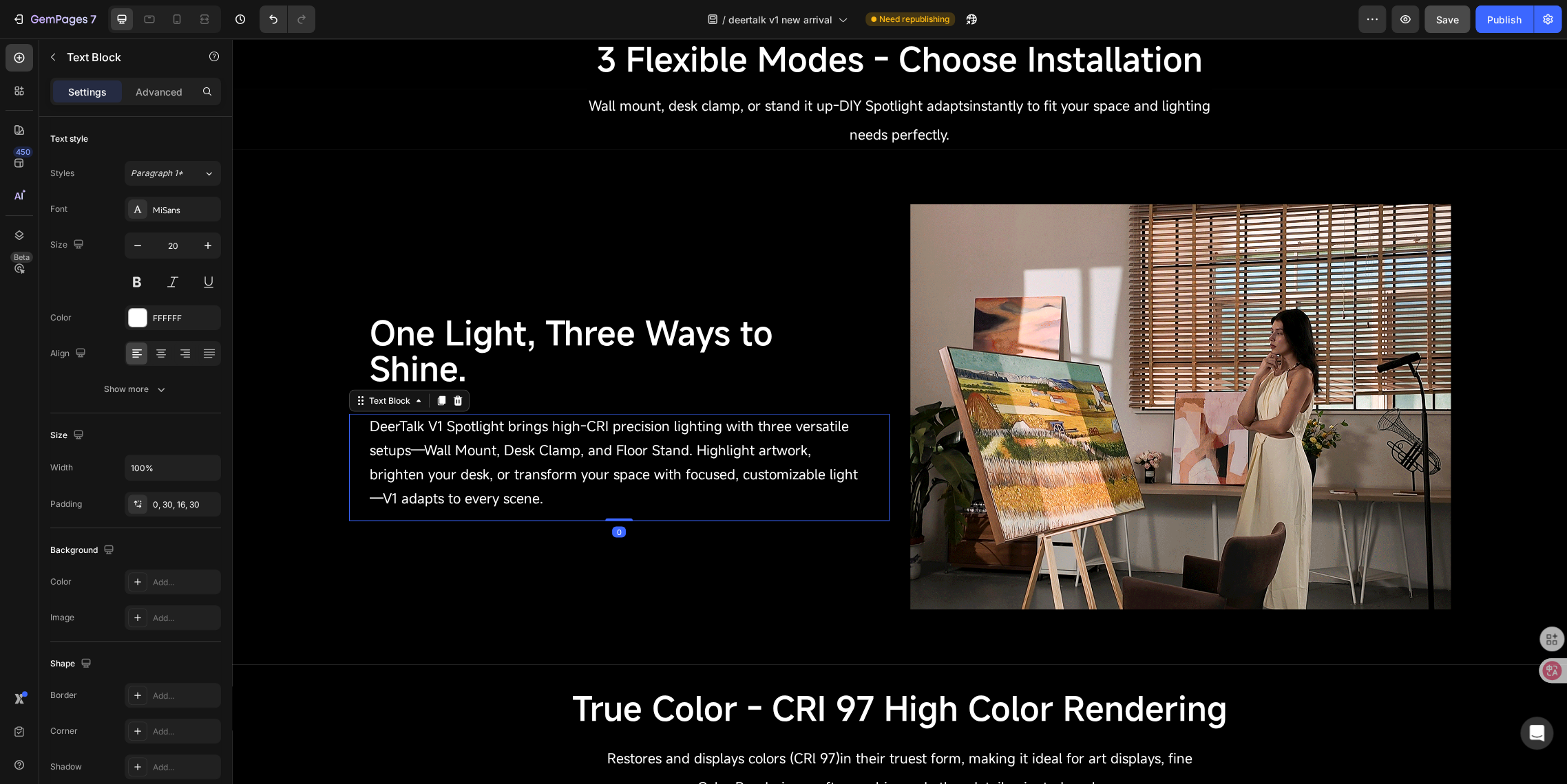
click at [459, 422] on p "DeerTalk V1 Spotlight brings high-CRI precision lighting with three versatile s…" at bounding box center [619, 461] width 499 height 97
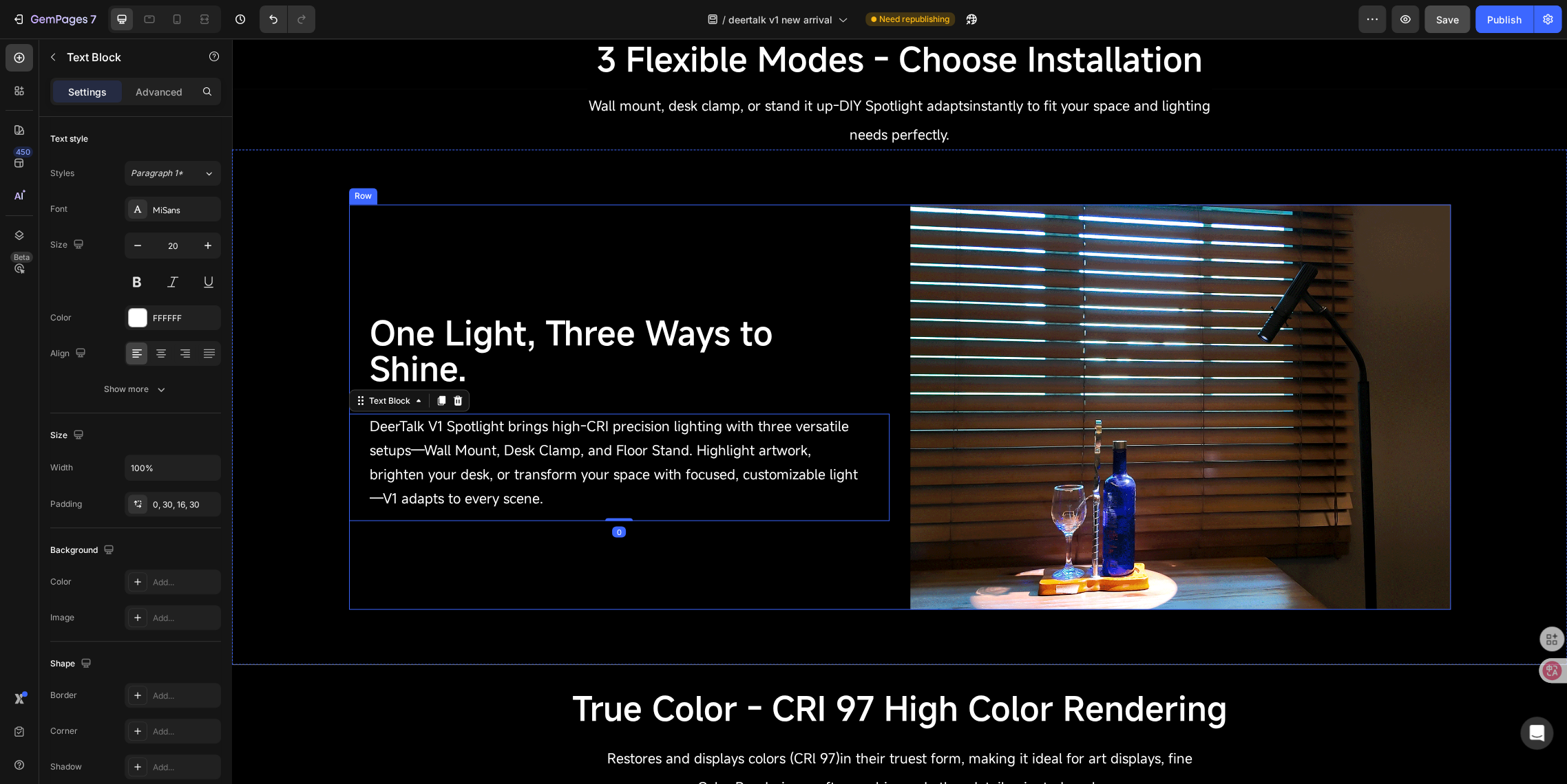
click at [474, 251] on div "⁠⁠⁠⁠⁠⁠⁠ One Light, Three Ways to Shine. Heading DeerTalk V1 Spotlight brings hi…" at bounding box center [619, 406] width 540 height 405
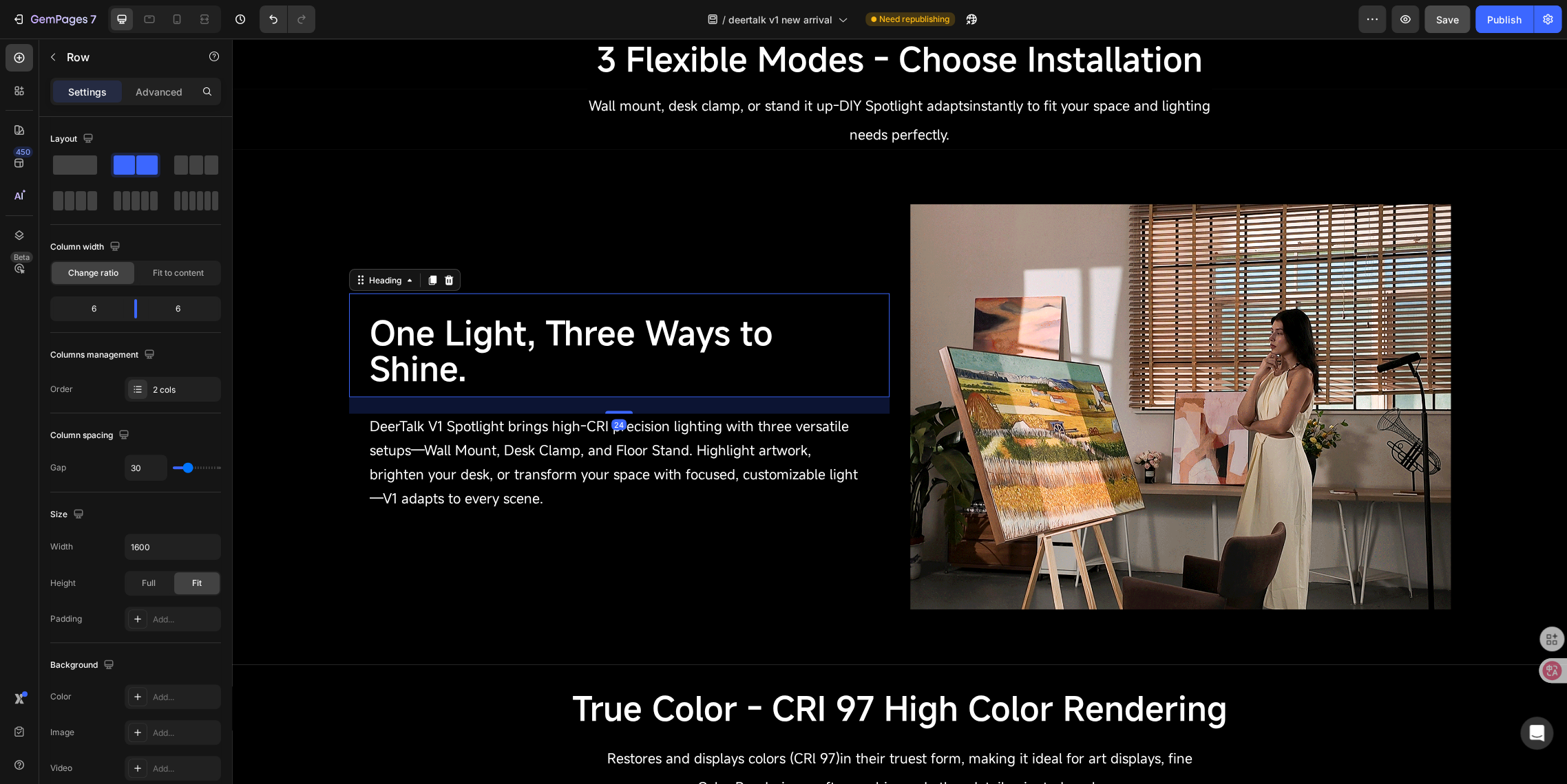
click at [473, 347] on span "One Light, Three Ways to Shine." at bounding box center [571, 349] width 403 height 79
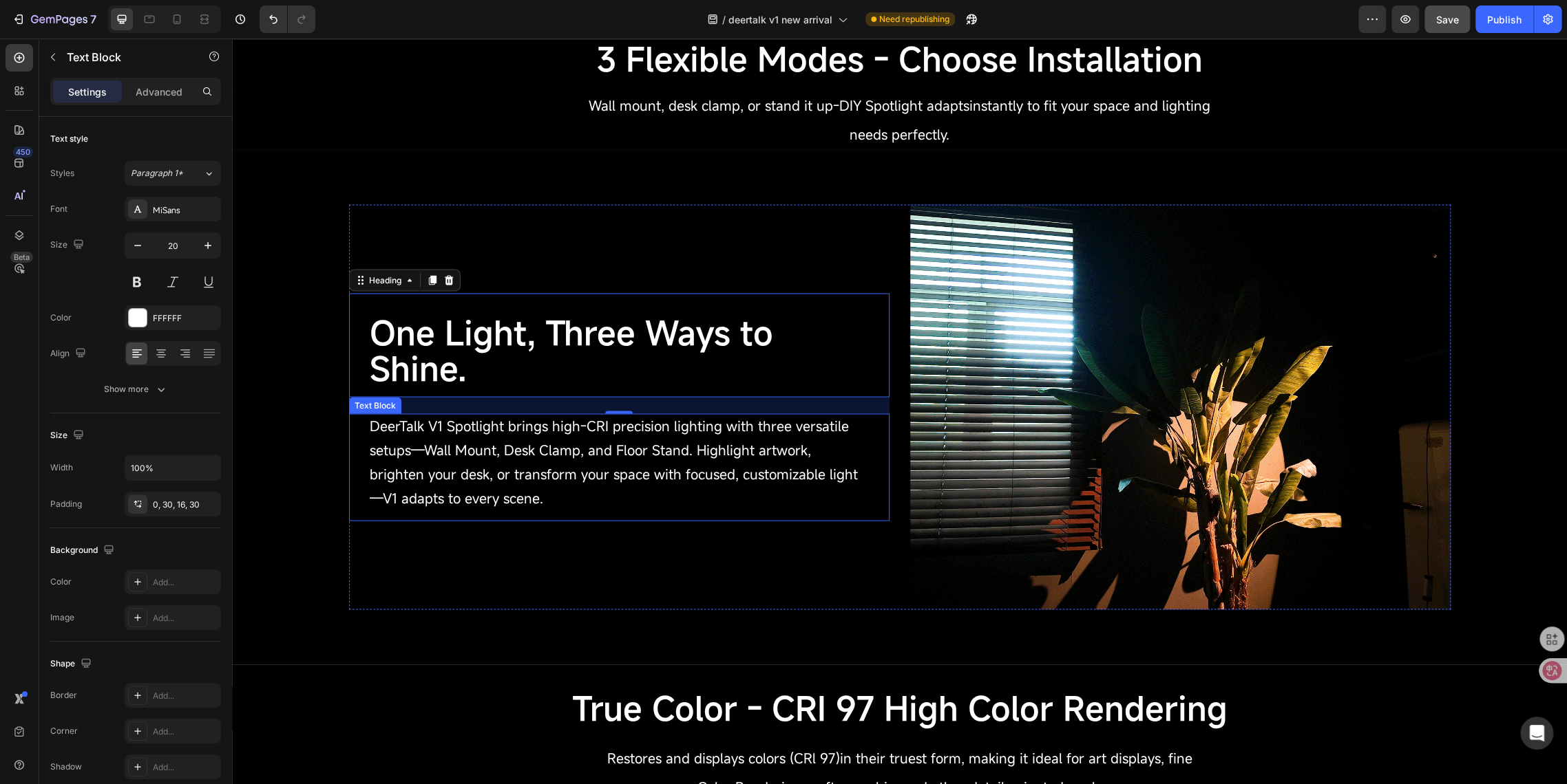
click at [437, 430] on span "DeerTalk V1 Spotlight brings high-CRI precision lighting with three versatile s…" at bounding box center [614, 461] width 488 height 91
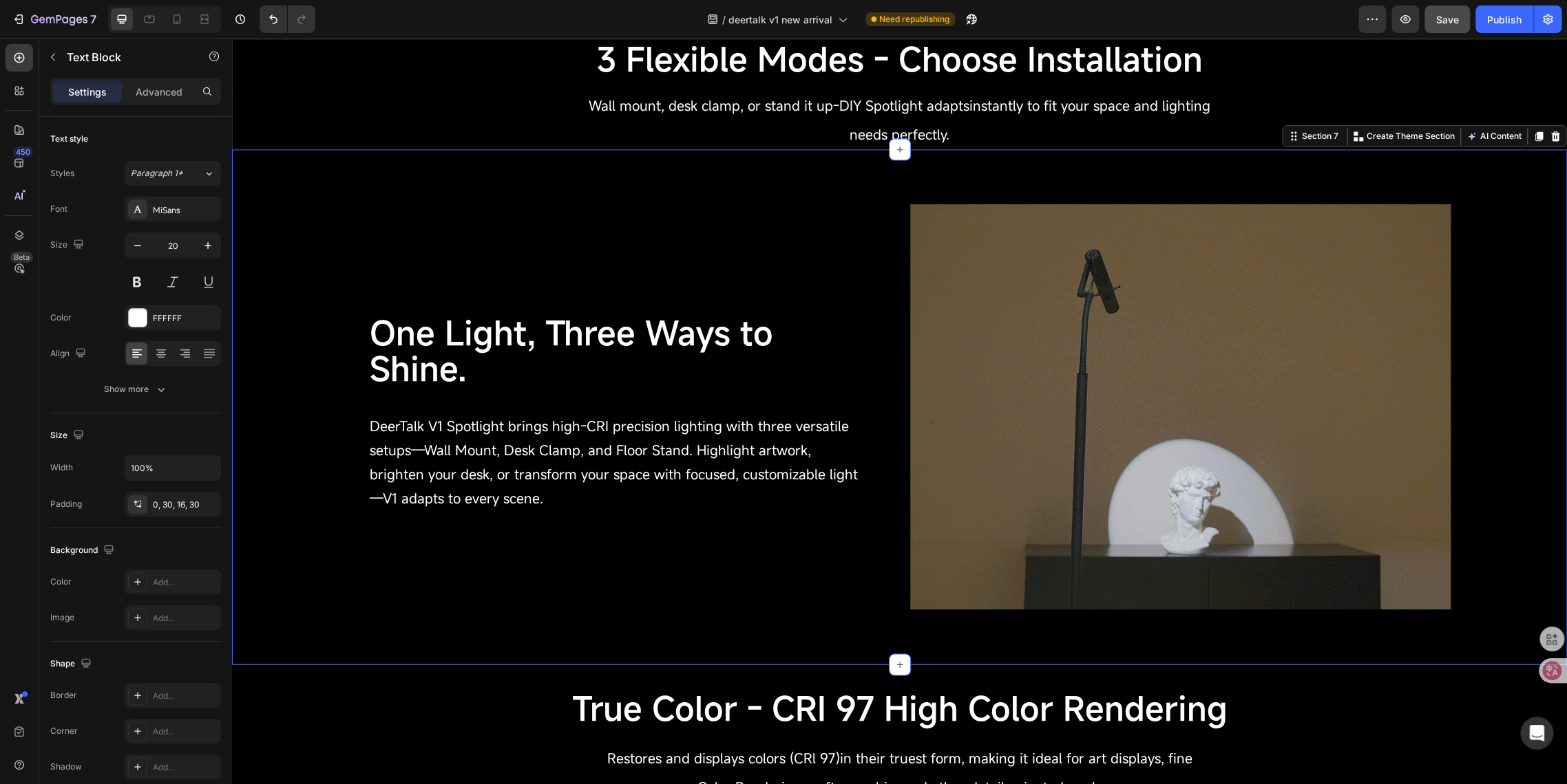
click at [501, 635] on div "⁠⁠⁠⁠⁠⁠⁠ One Light, Three Ways to Shine. Heading DeerTalk V1 Spotlight brings hi…" at bounding box center [898, 407] width 1334 height 515
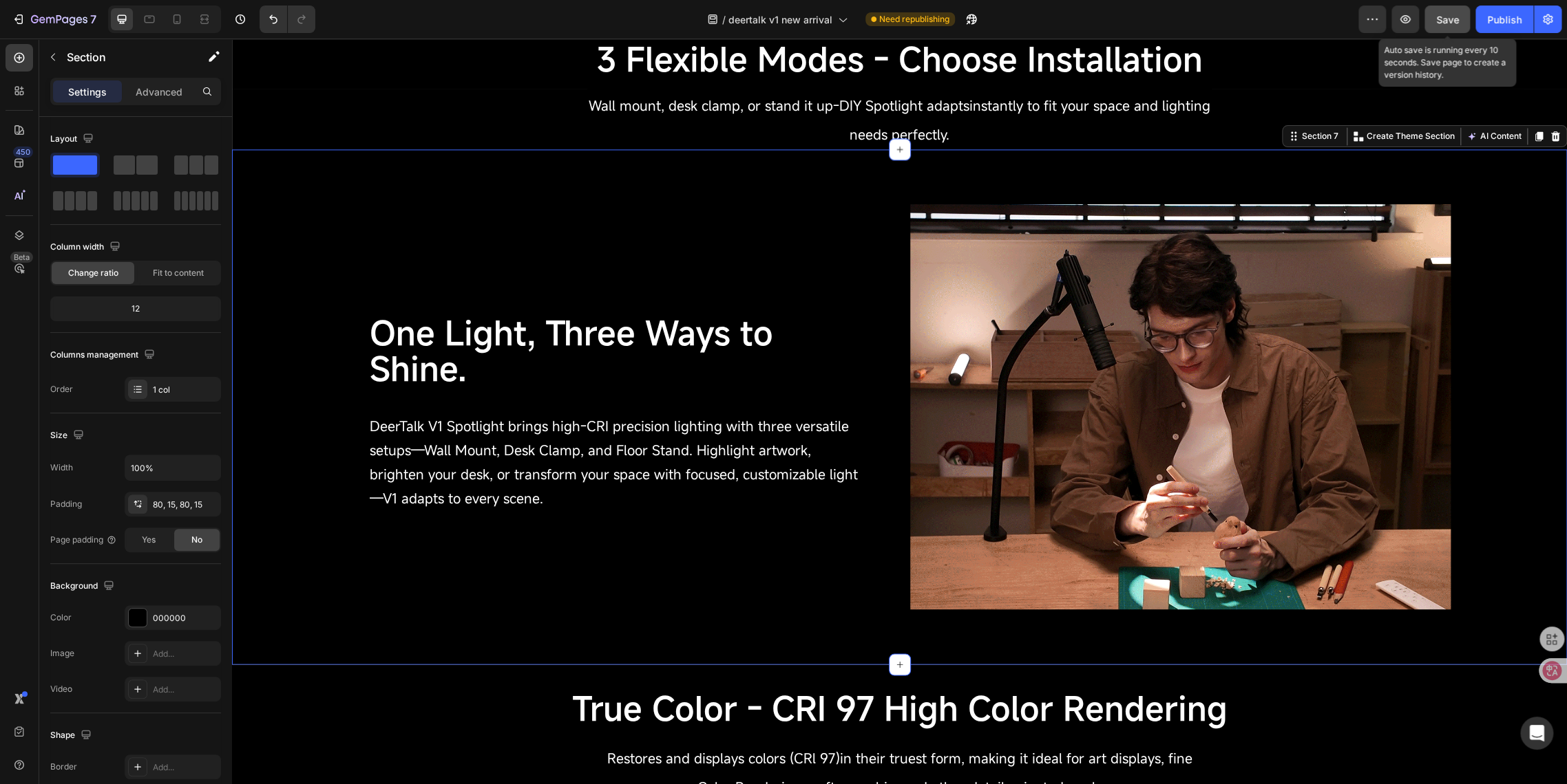
click at [1432, 24] on button "Save" at bounding box center [1446, 19] width 45 height 28
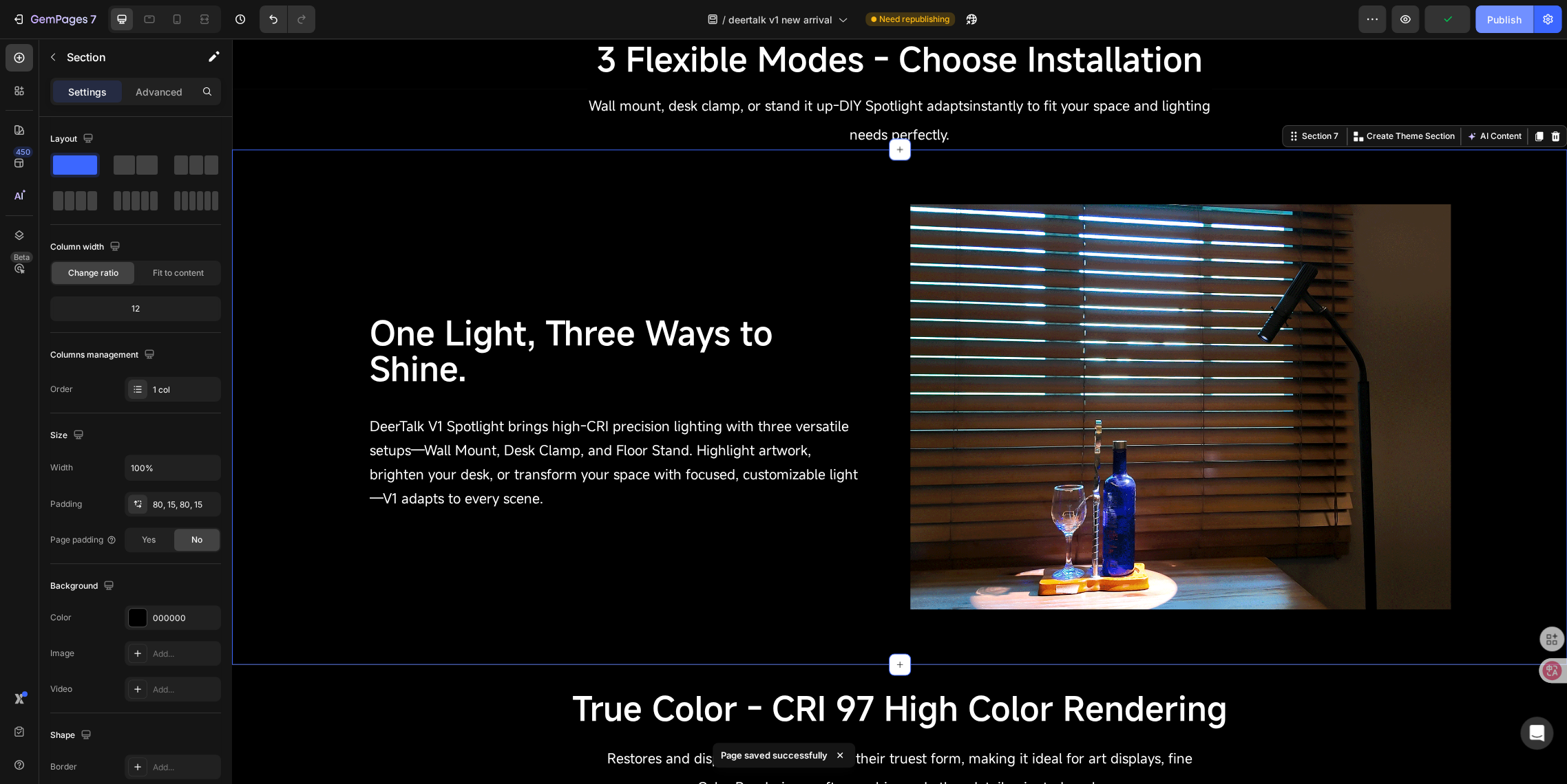
click at [1504, 22] on div "Publish" at bounding box center [1504, 19] width 34 height 14
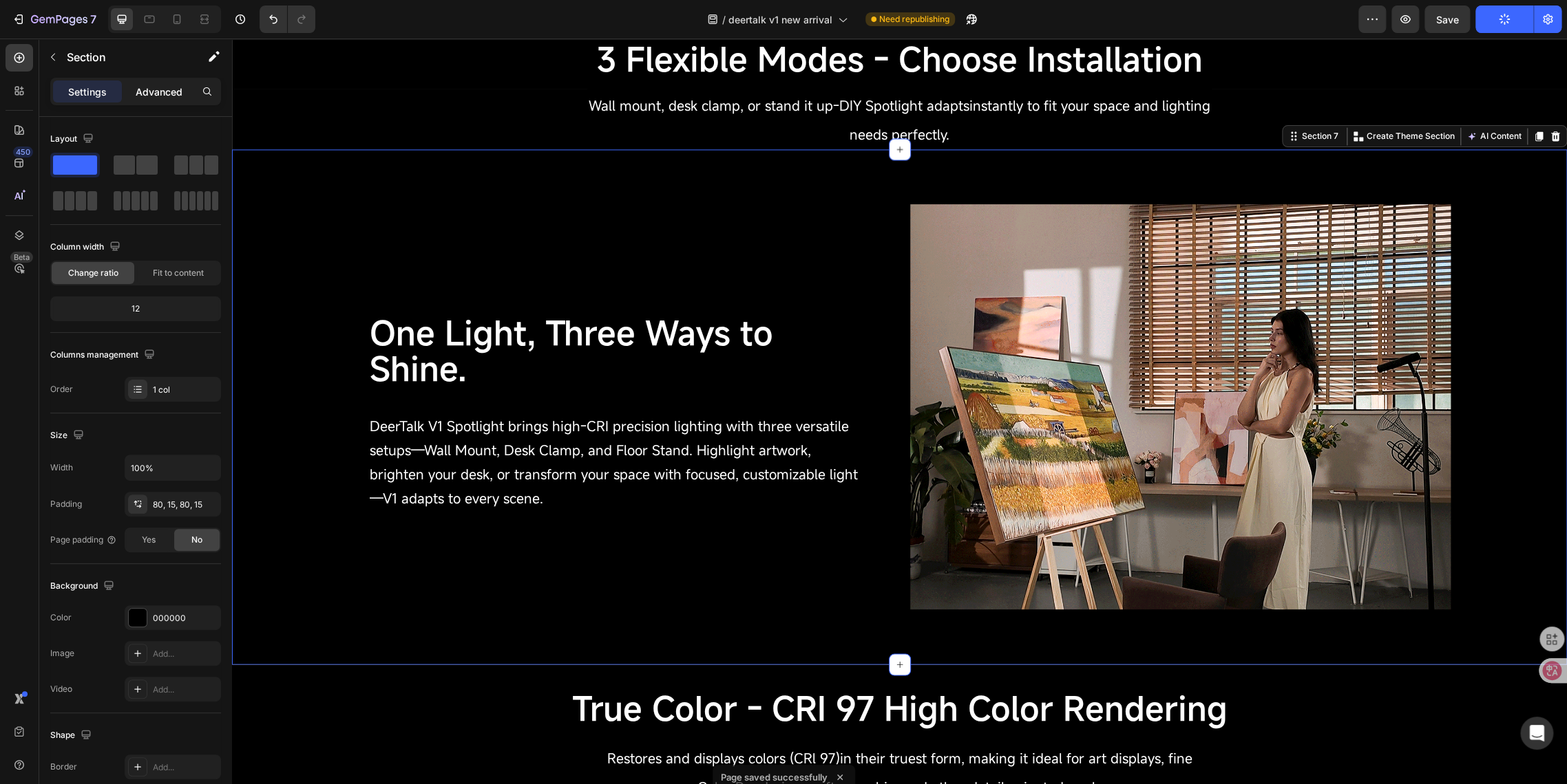
click at [166, 84] on p "Advanced" at bounding box center [159, 91] width 47 height 14
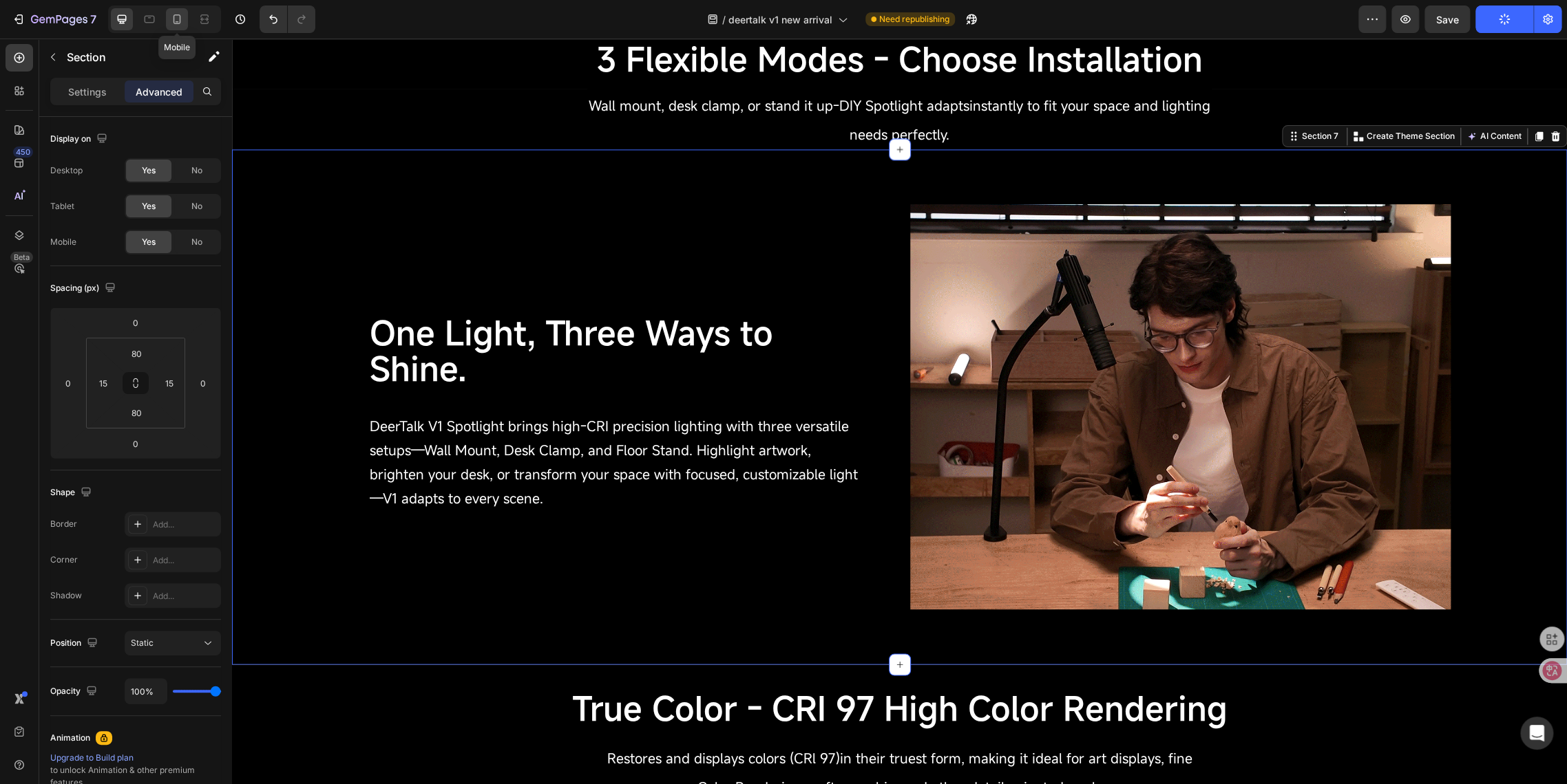
click at [177, 18] on icon at bounding box center [177, 19] width 13 height 13
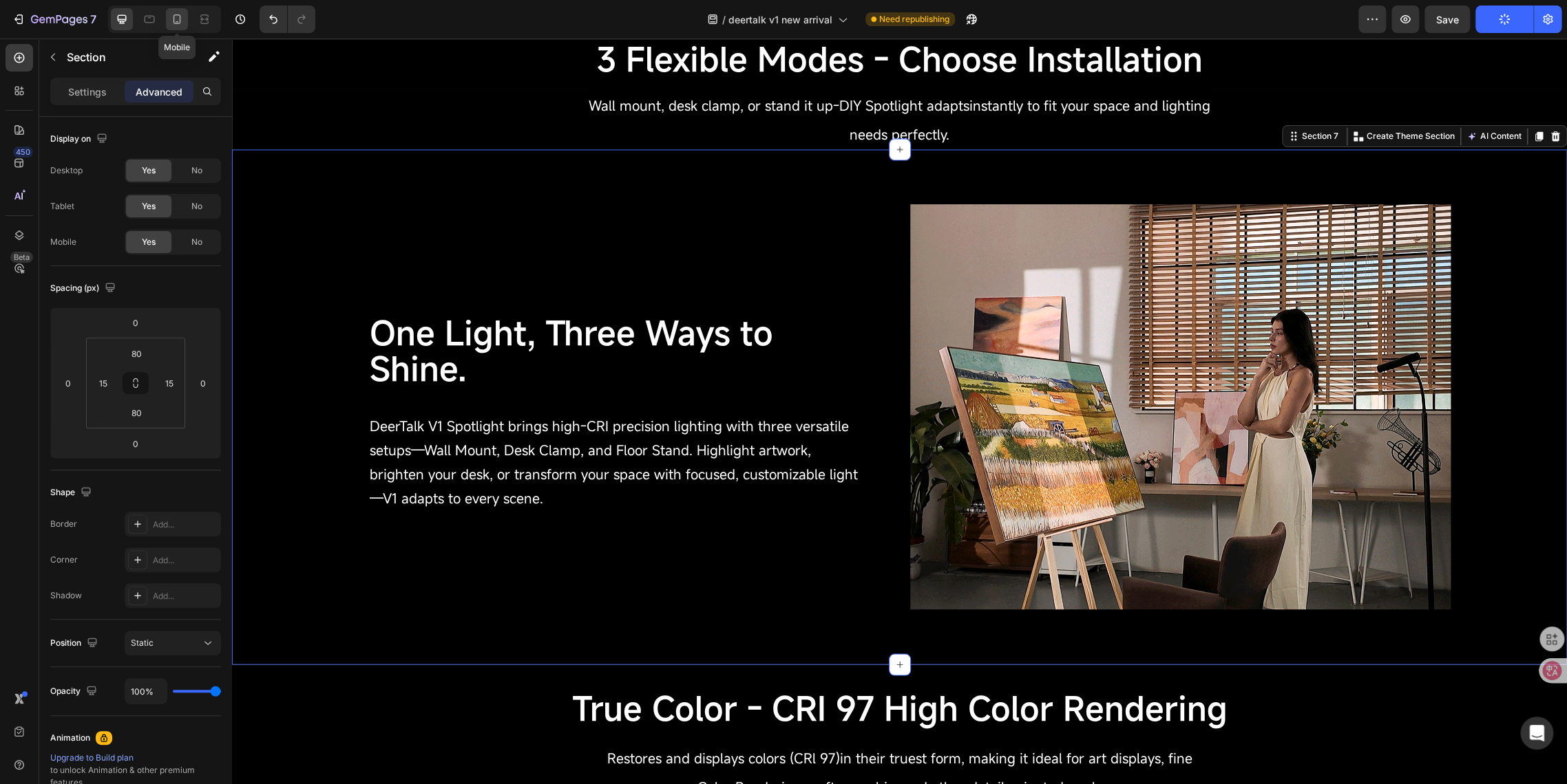
type input "28"
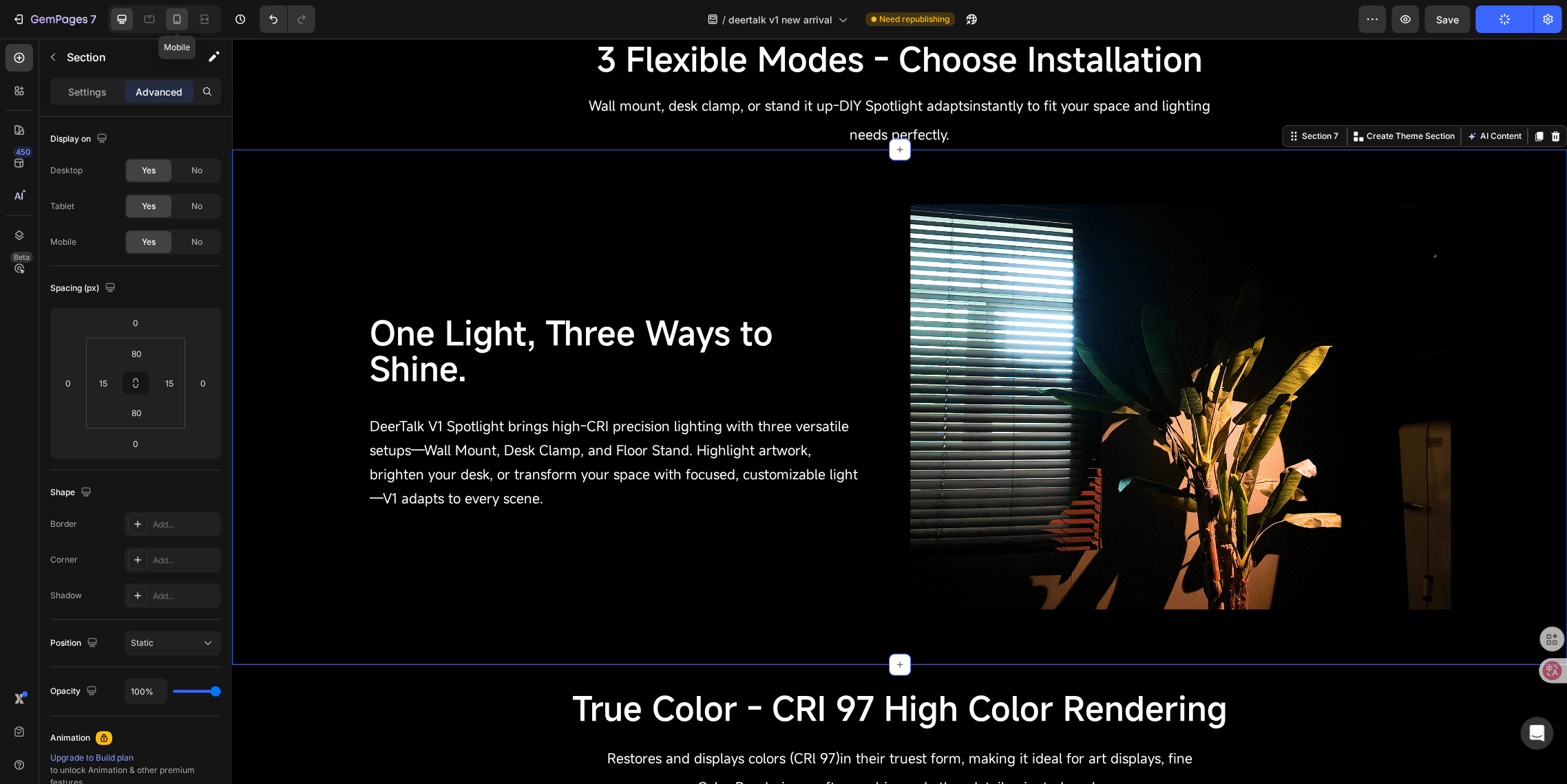
type input "0"
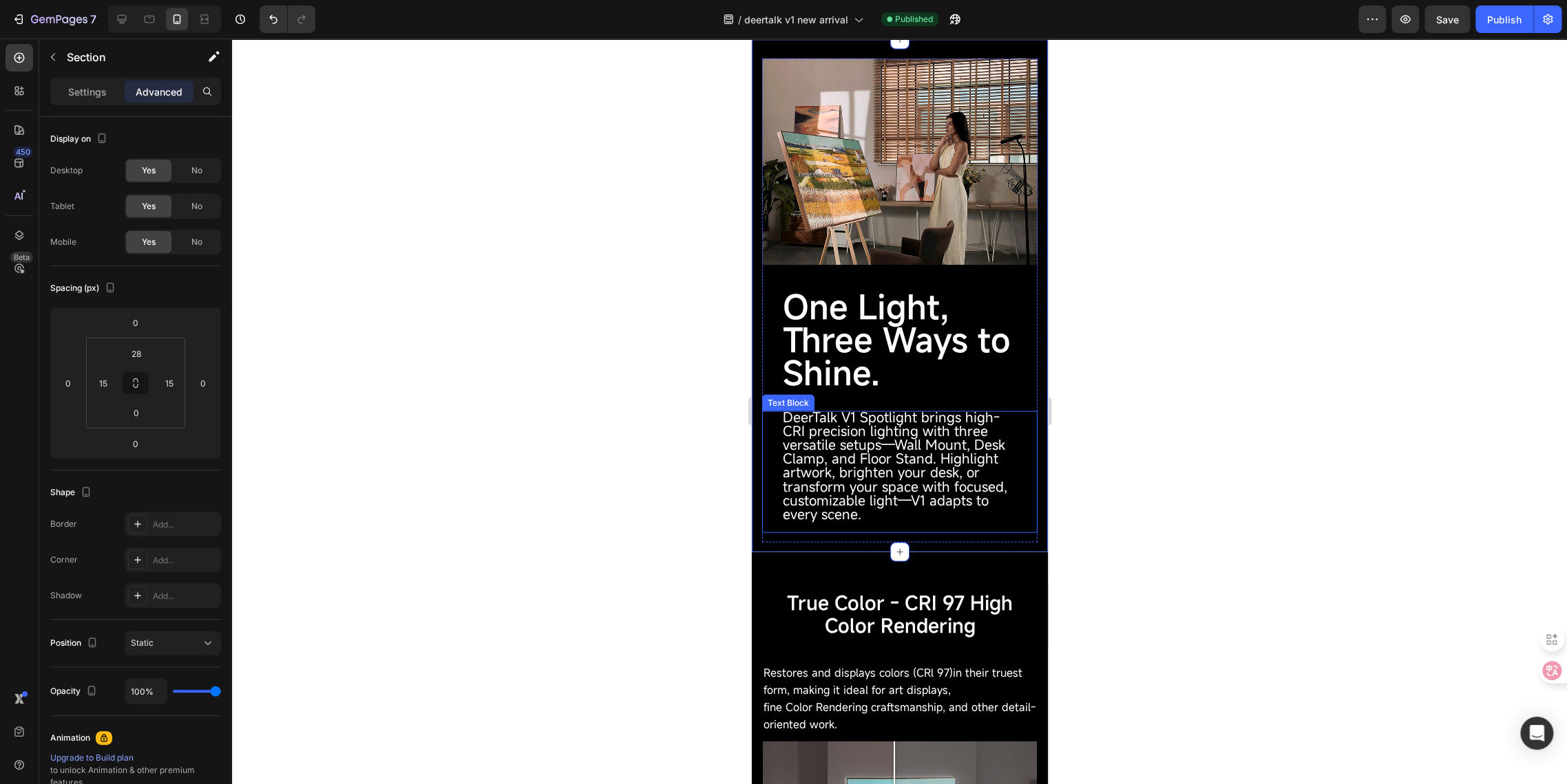
scroll to position [1595, 0]
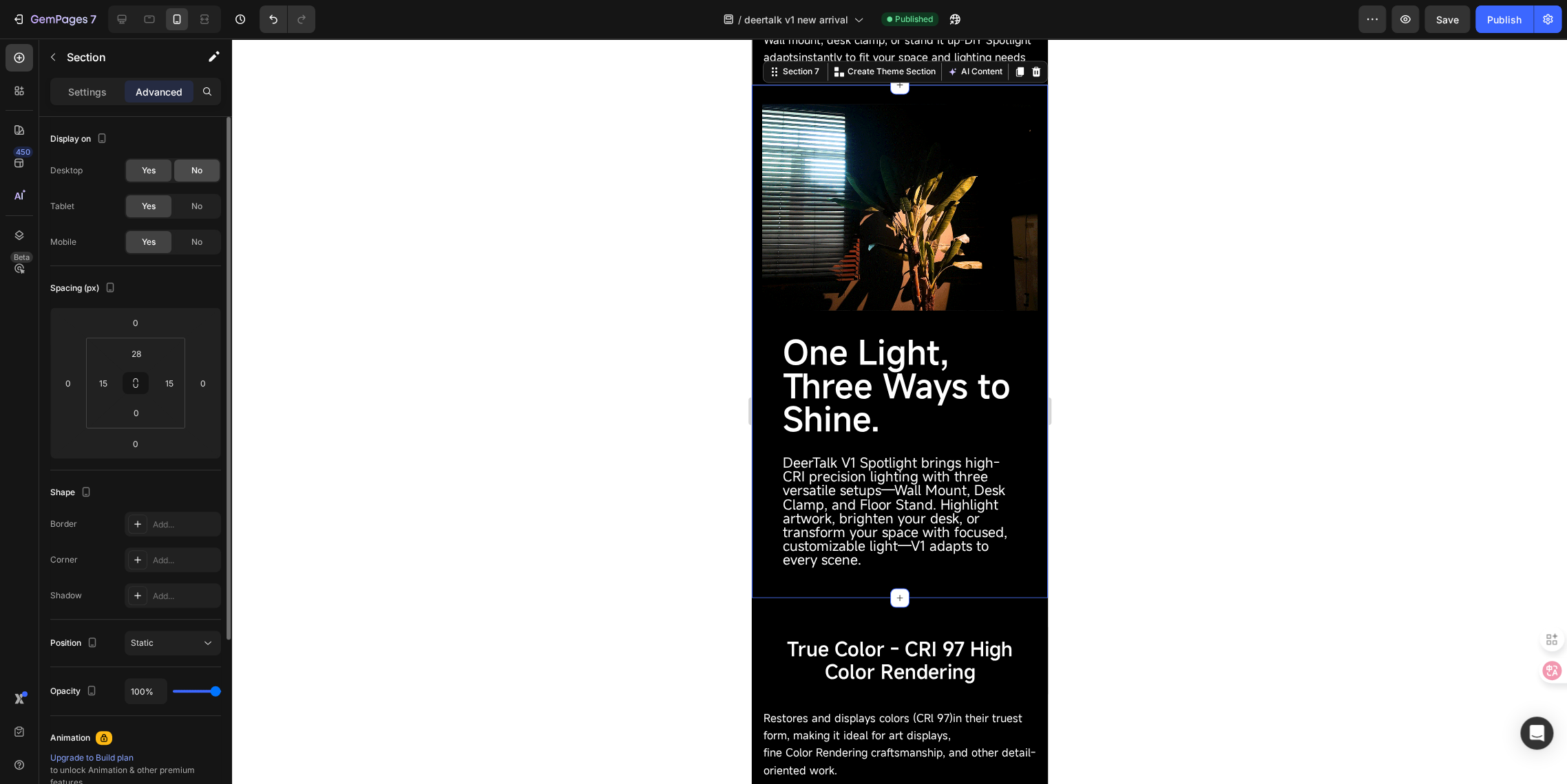
click at [193, 177] on div "No" at bounding box center [196, 170] width 45 height 22
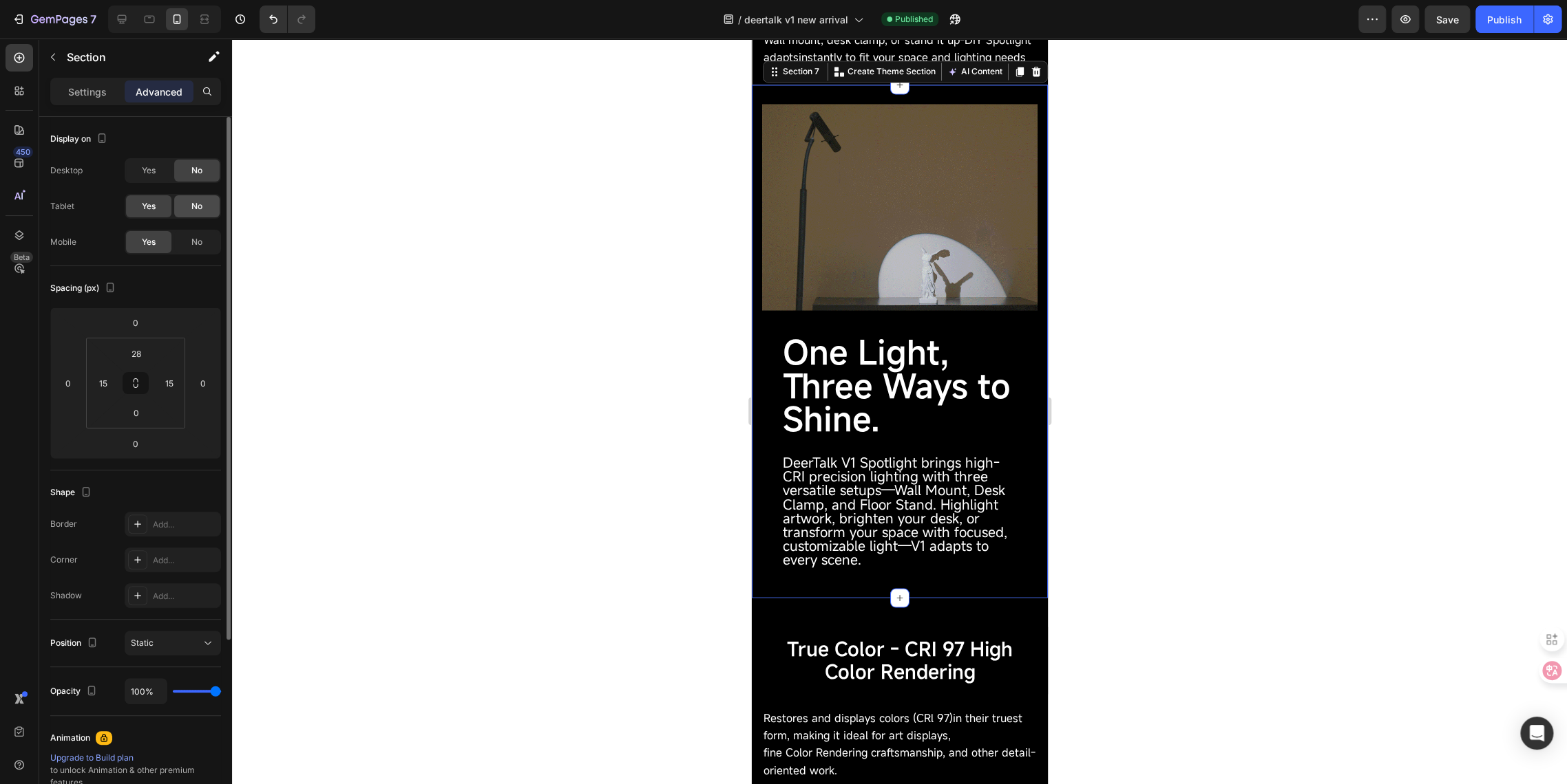
click at [199, 205] on span "No" at bounding box center [196, 206] width 11 height 12
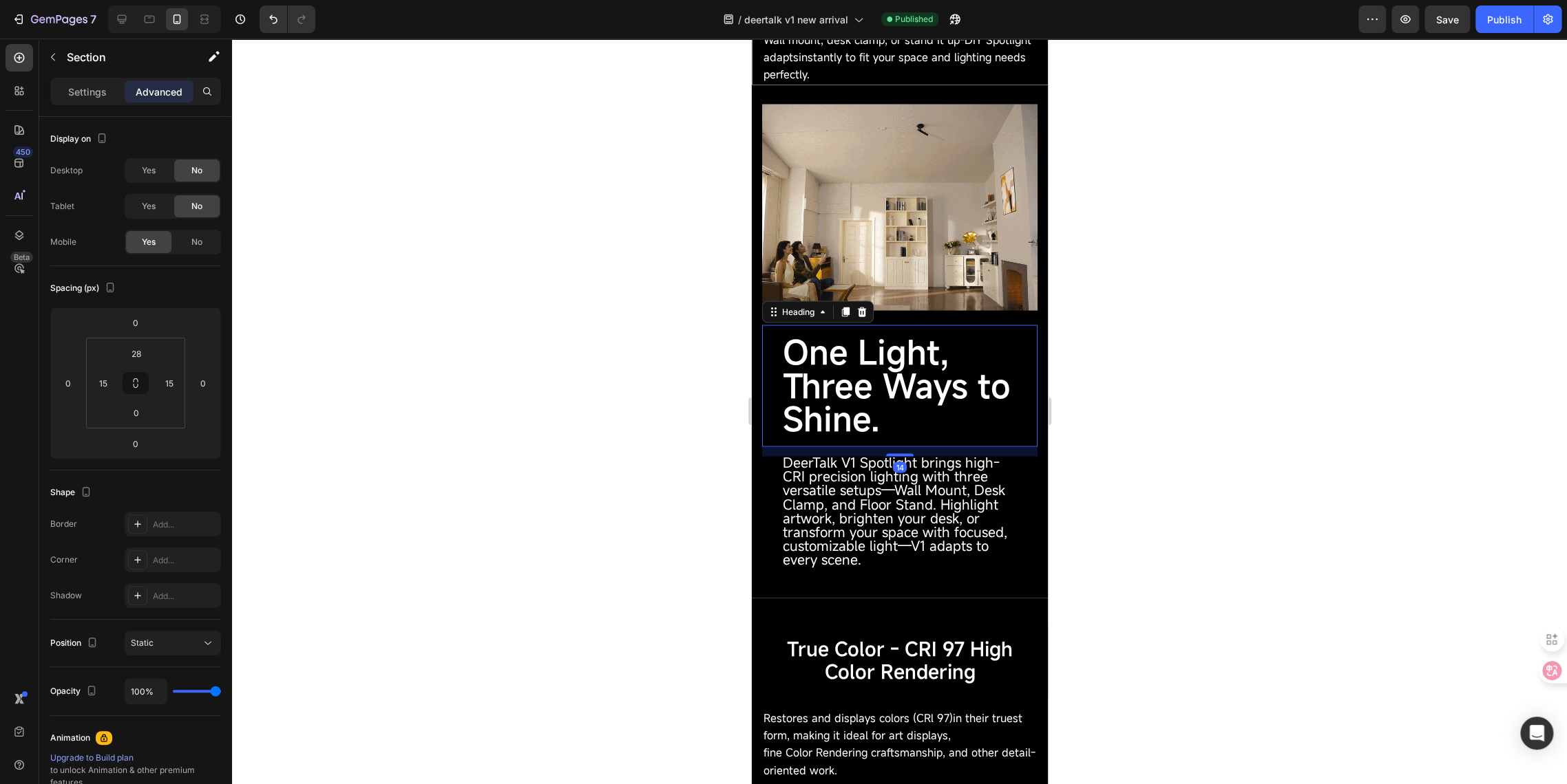
click at [805, 385] on span "One Light, Three Ways to Shine." at bounding box center [896, 384] width 228 height 110
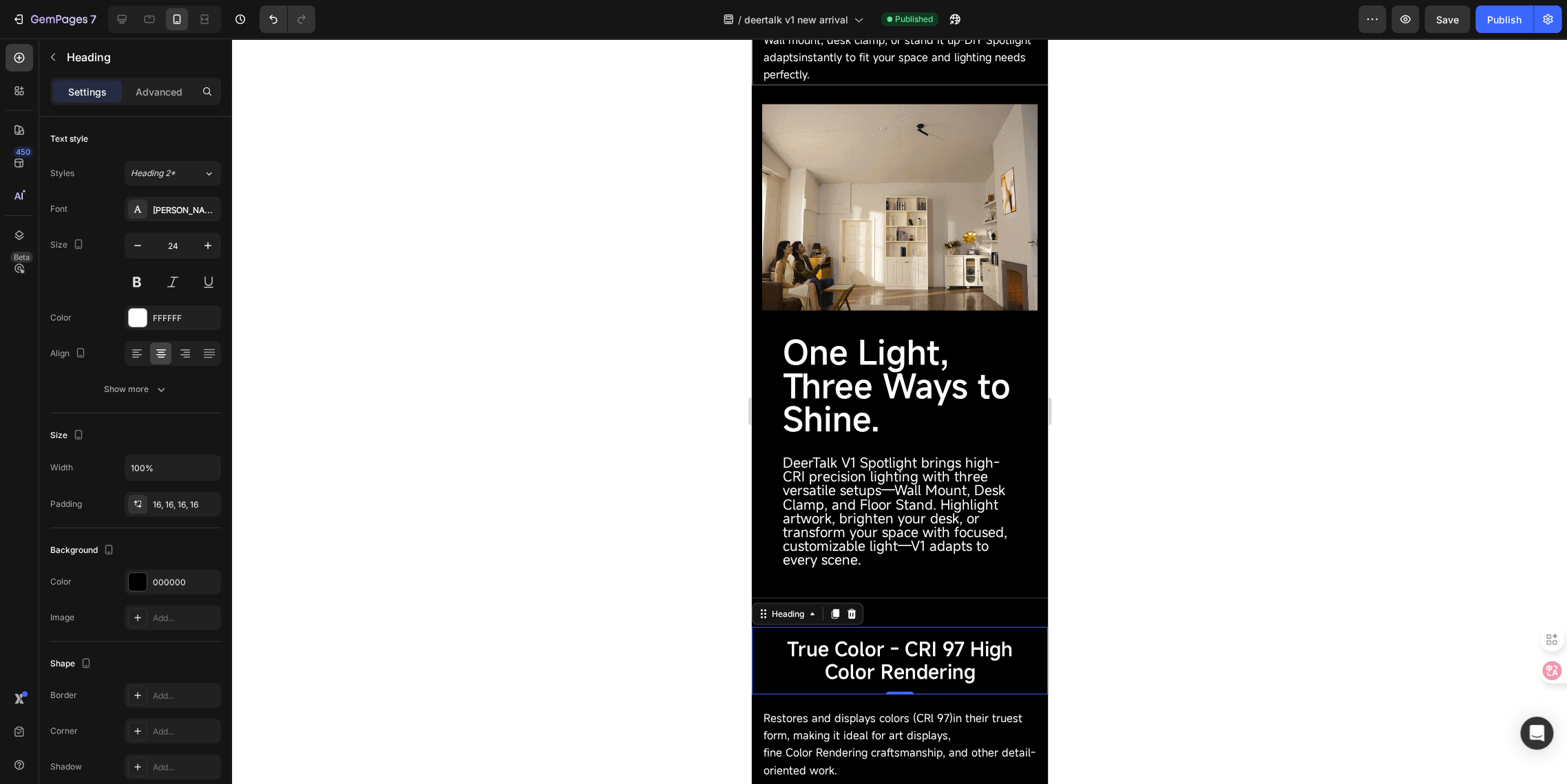
click at [858, 657] on span "True Color - CRI 97 High Color Rendering" at bounding box center [899, 660] width 226 height 48
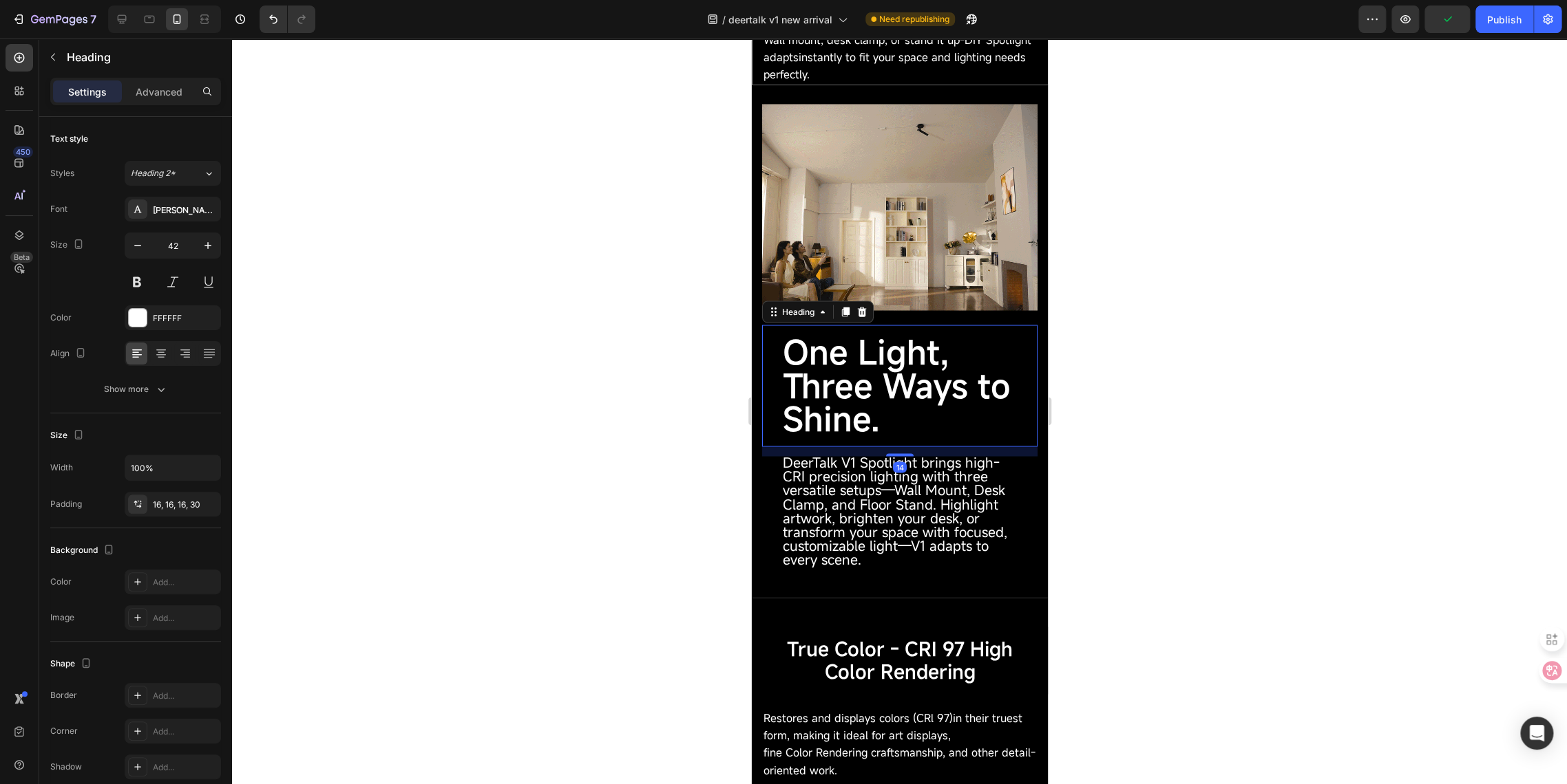
click at [856, 369] on span "One Light, Three Ways to Shine." at bounding box center [896, 384] width 228 height 110
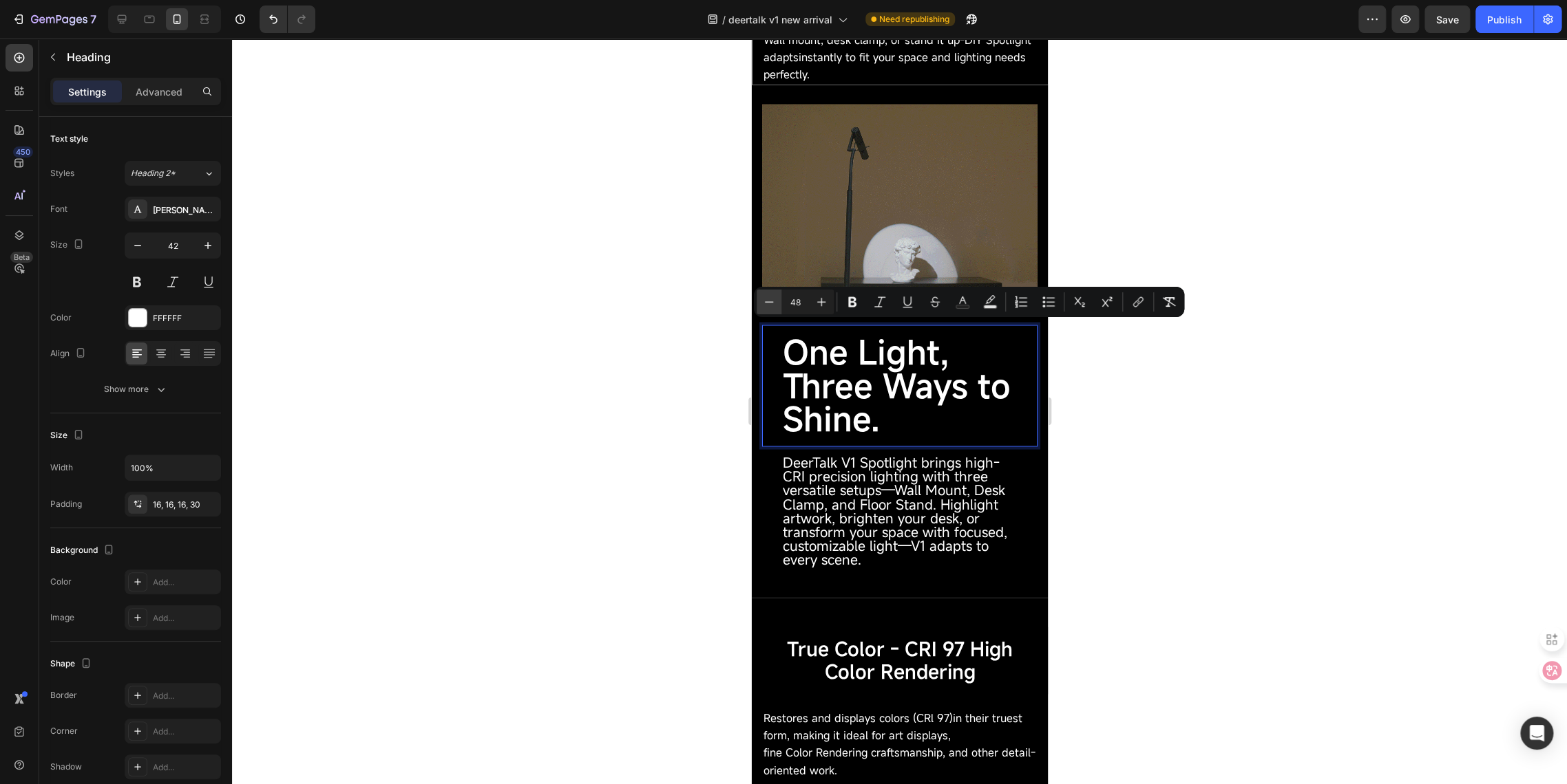
drag, startPoint x: 1, startPoint y: 273, endPoint x: 772, endPoint y: 307, distance: 771.7
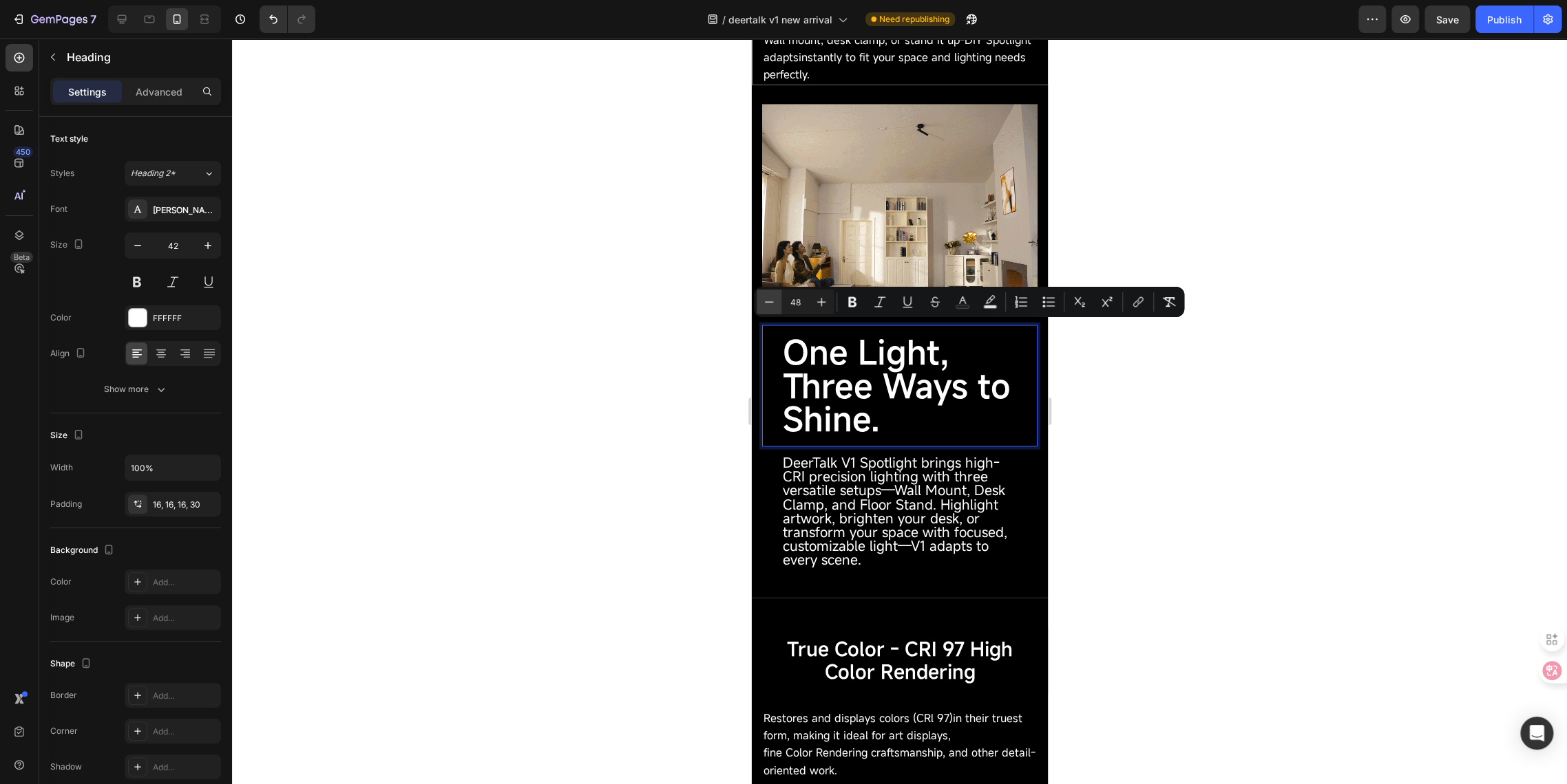
click at [772, 307] on icon "Editor contextual toolbar" at bounding box center [769, 302] width 13 height 13
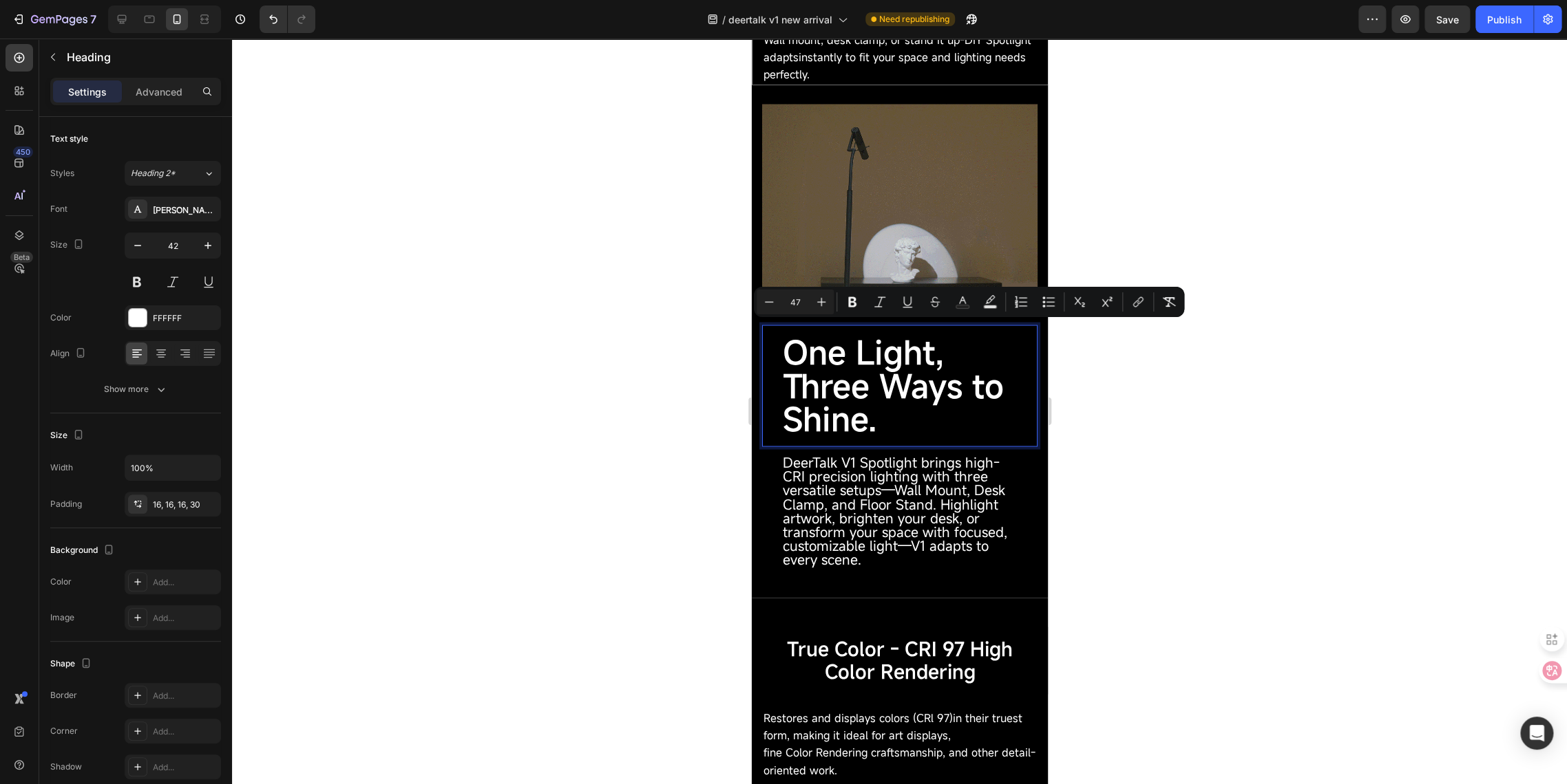
click at [794, 302] on input "47" at bounding box center [795, 302] width 28 height 16
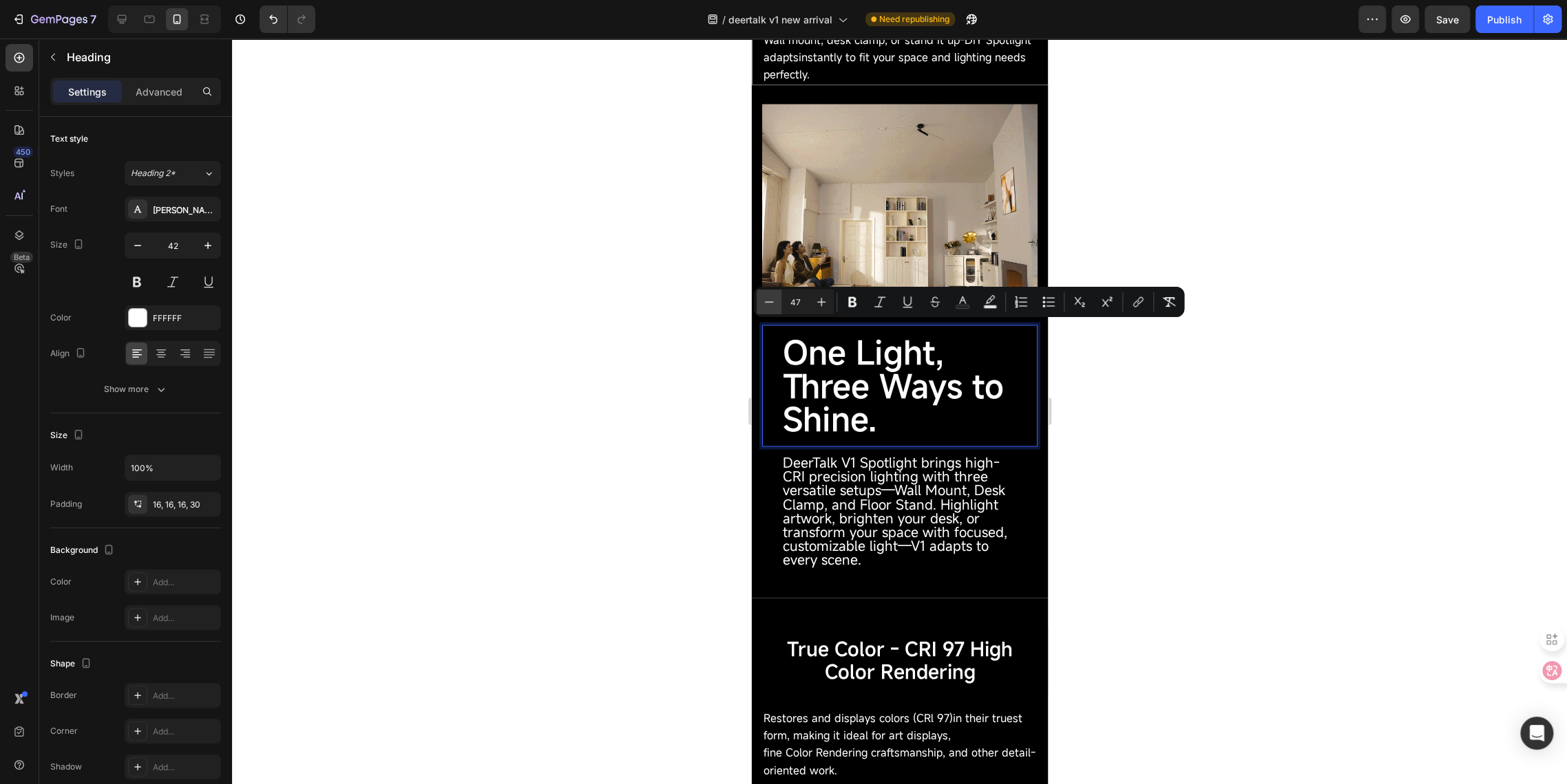
drag, startPoint x: 806, startPoint y: 301, endPoint x: 778, endPoint y: 304, distance: 28.2
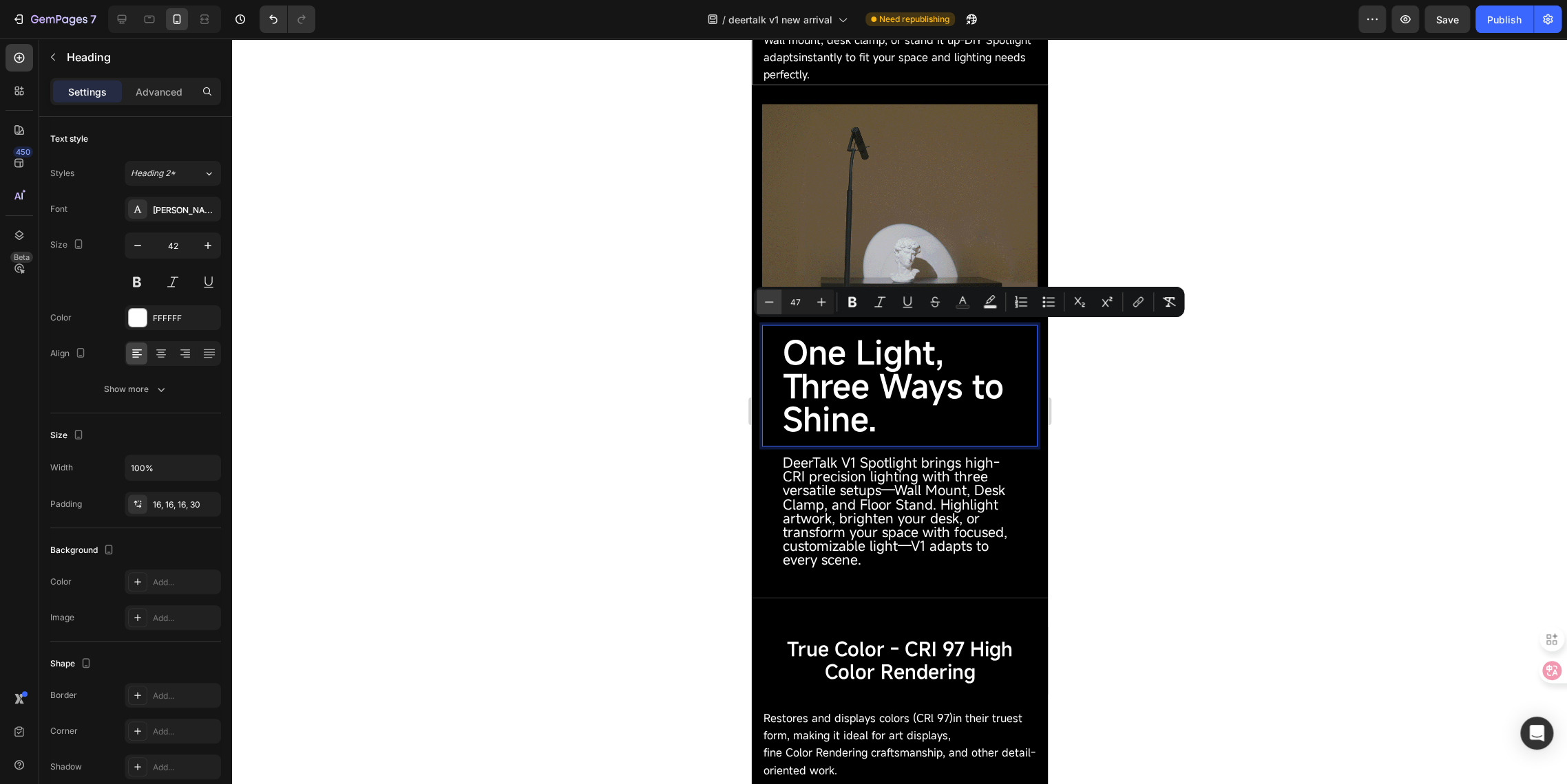
click at [778, 304] on div "Minus 47 Plus" at bounding box center [795, 302] width 77 height 25
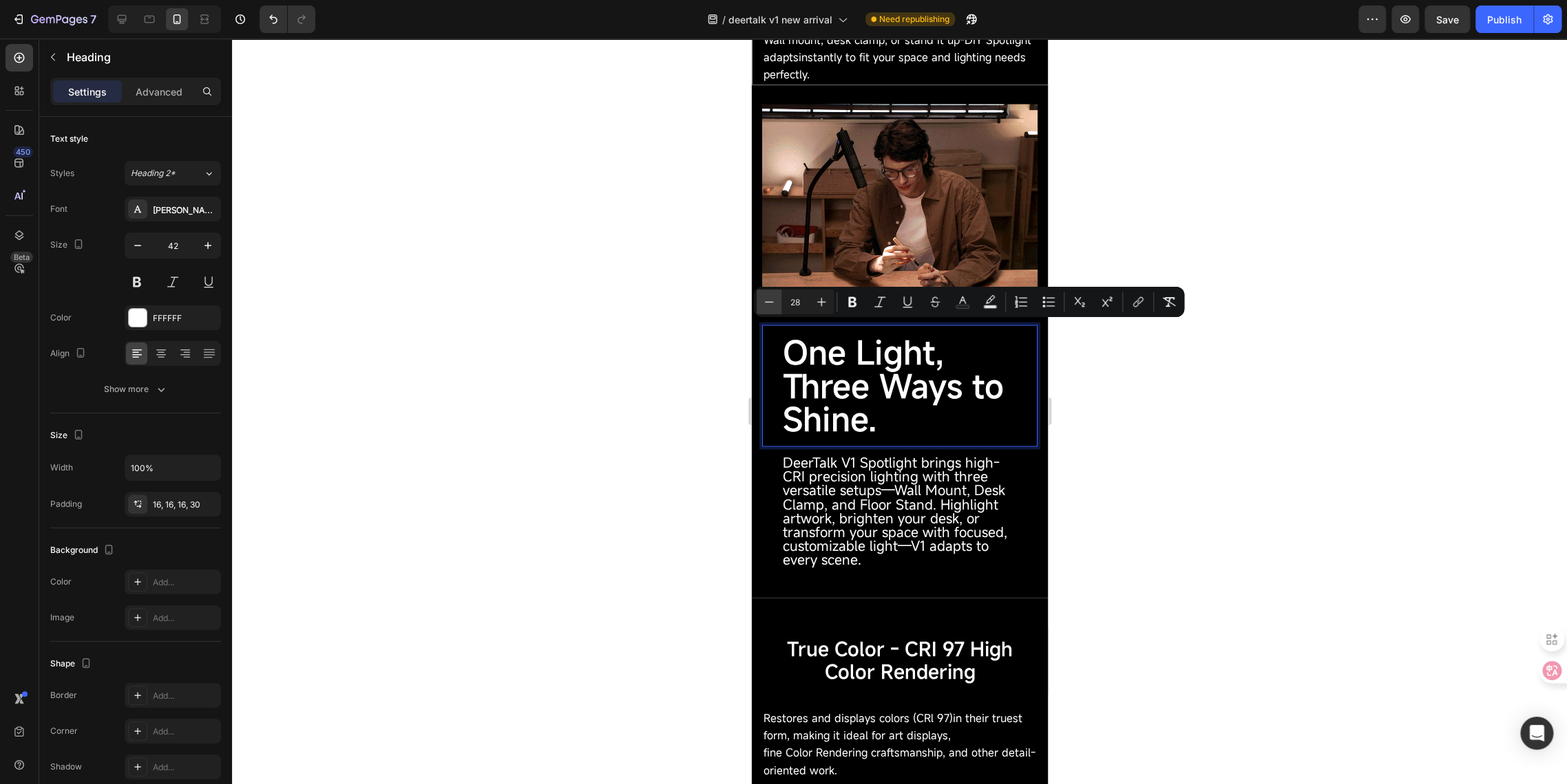
type input "28"
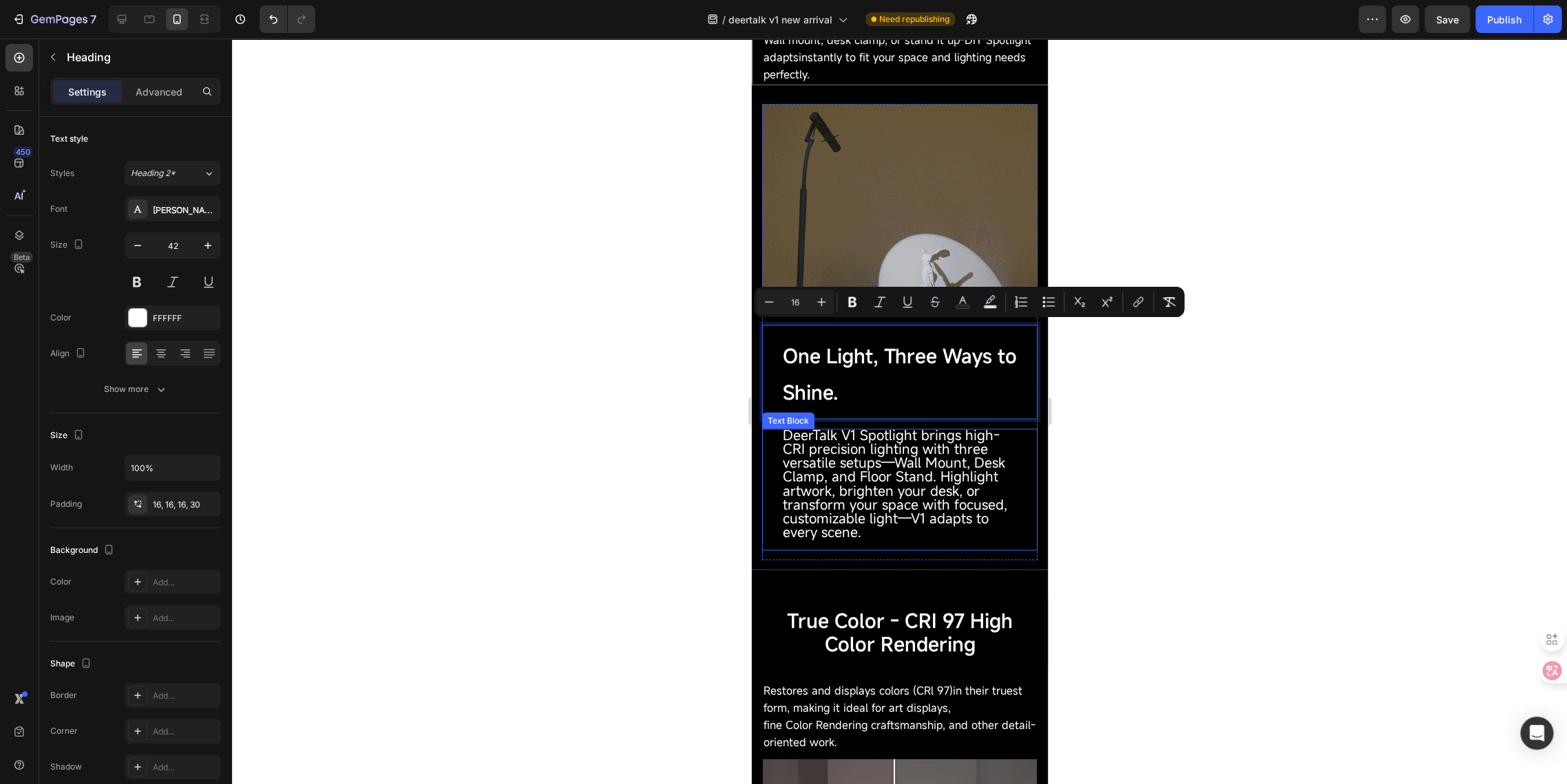
drag, startPoint x: 857, startPoint y: 471, endPoint x: 850, endPoint y: 447, distance: 25.0
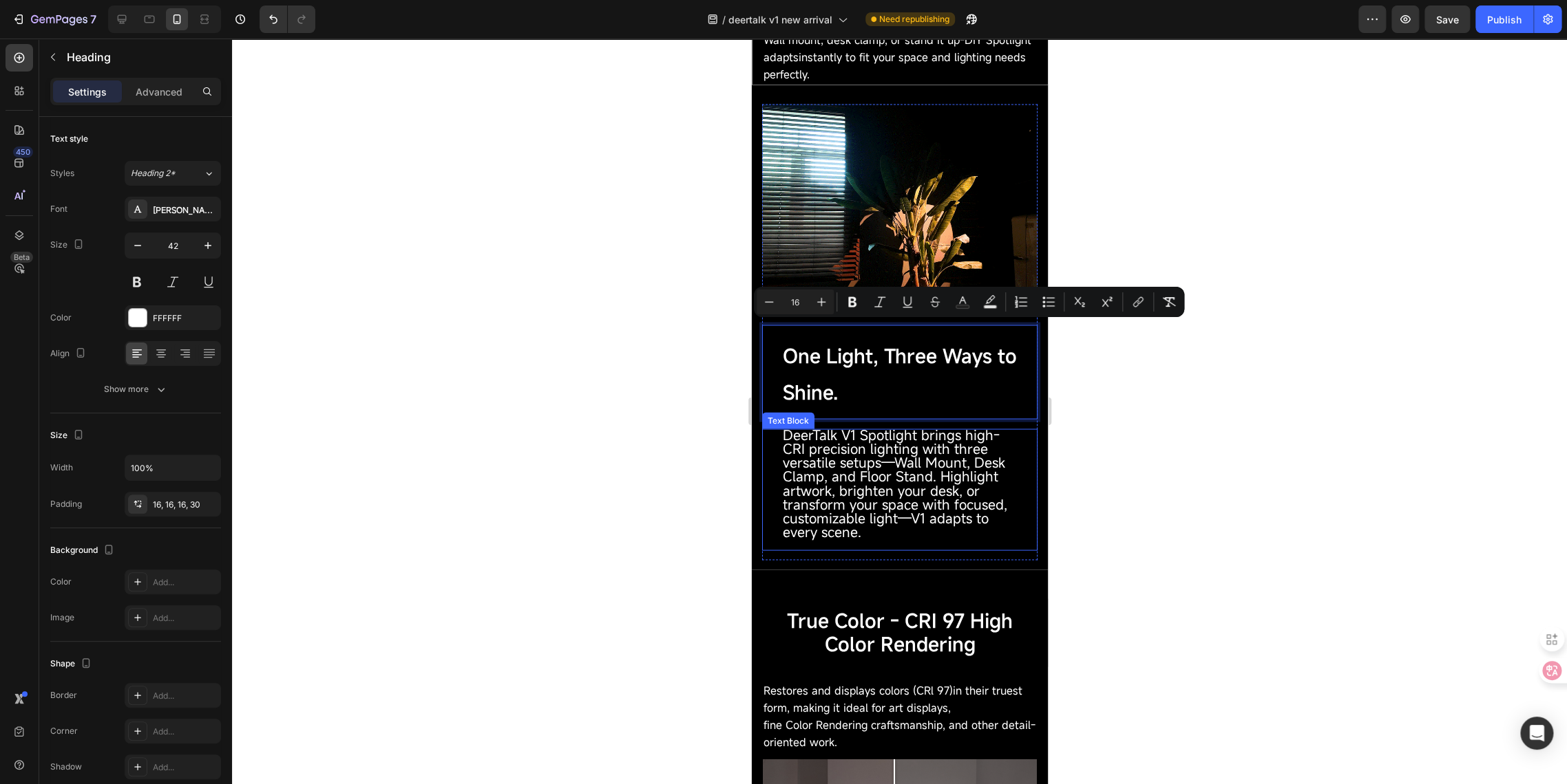
click at [857, 471] on span "DeerTalk V1 Spotlight brings high-CRI precision lighting with three versatile s…" at bounding box center [894, 482] width 224 height 116
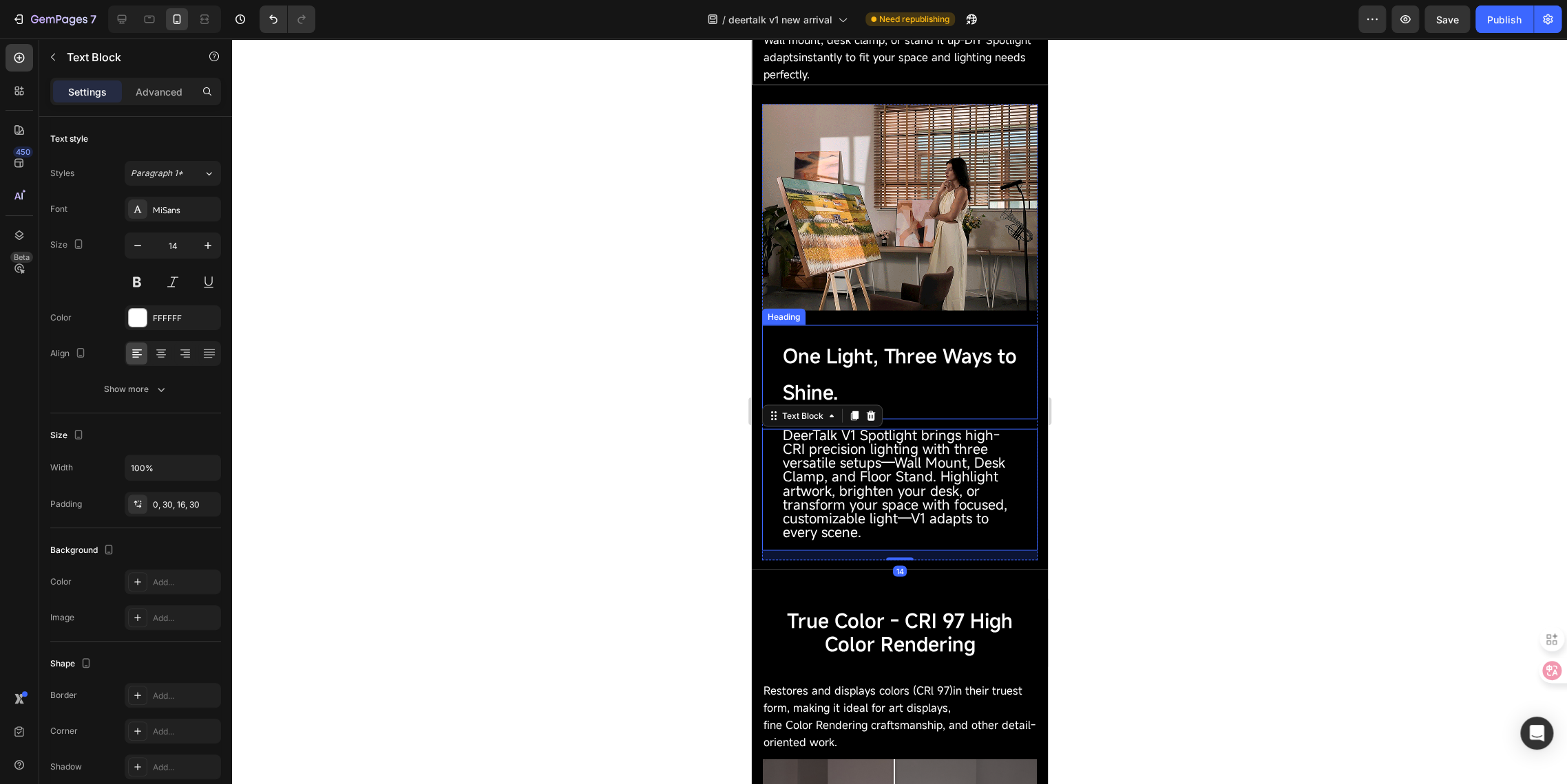
click at [809, 370] on span "One Light, Three Ways to Shine." at bounding box center [898, 373] width 234 height 61
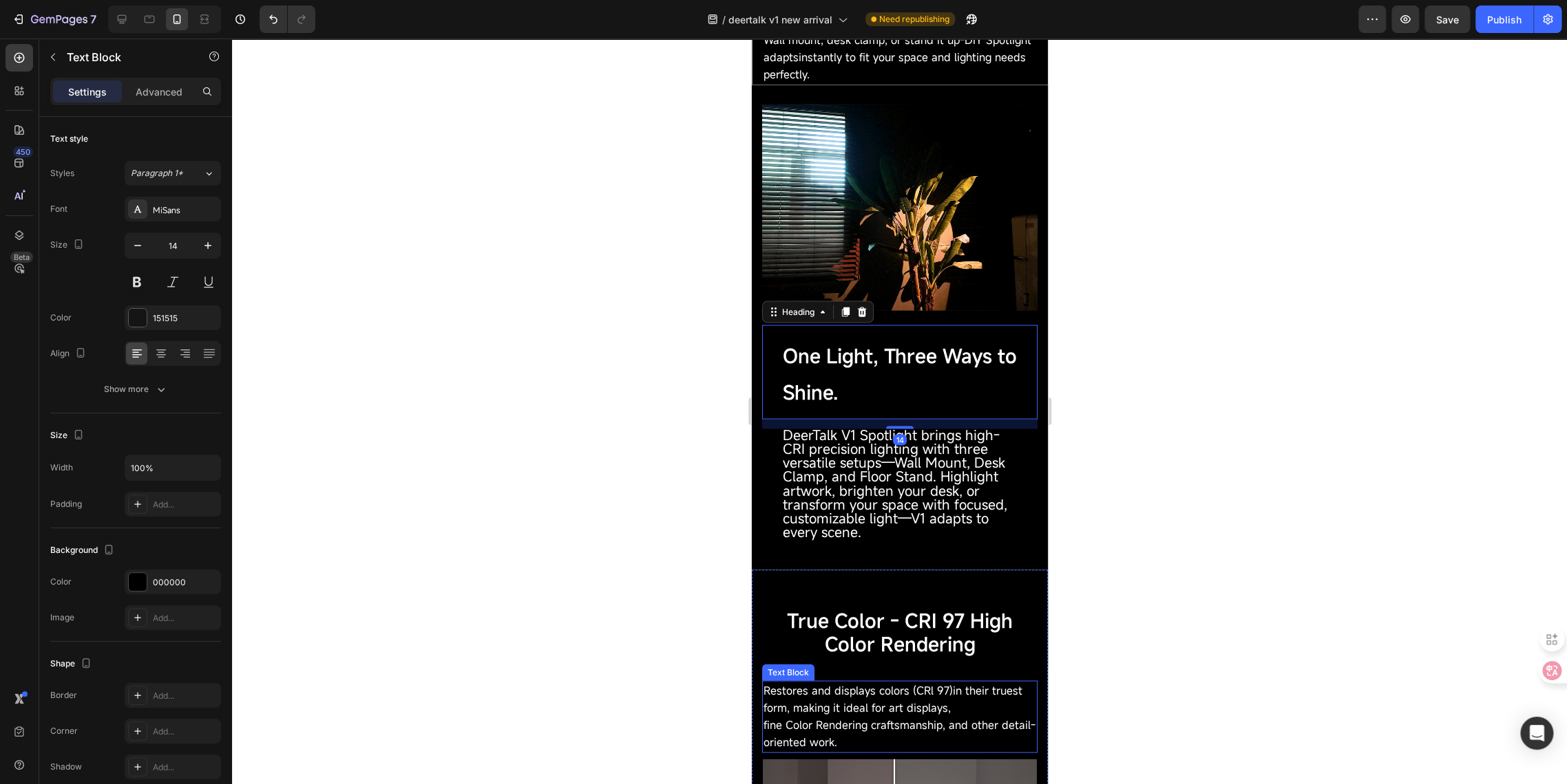
click at [855, 701] on span "Restores and displays colors (CRl 97)in their truest form, making it ideal for …" at bounding box center [892, 699] width 259 height 33
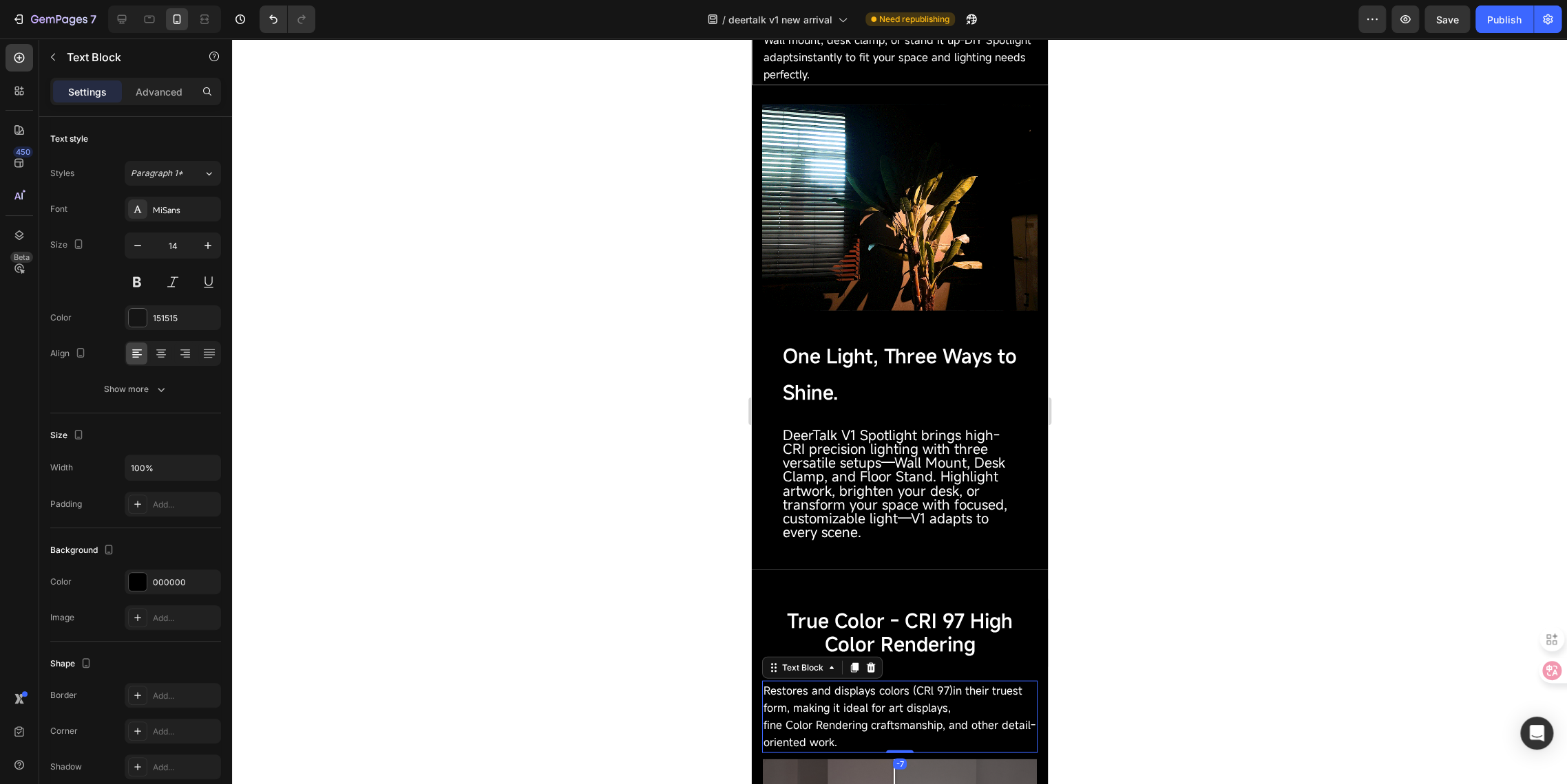
click at [845, 698] on span "Restores and displays colors (CRl 97)in their truest form, making it ideal for …" at bounding box center [892, 699] width 259 height 33
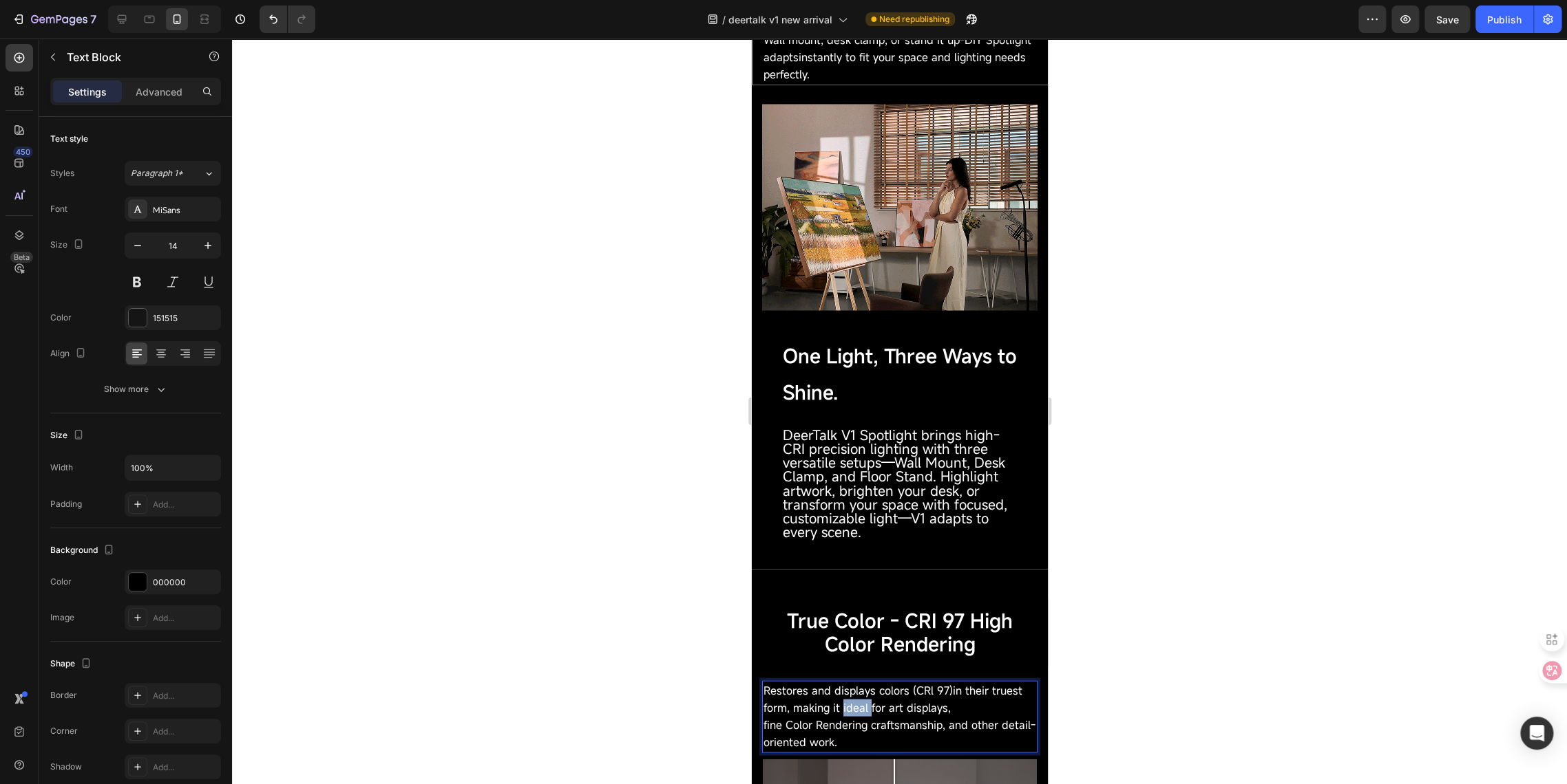
click at [845, 698] on span "Restores and displays colors (CRl 97)in their truest form, making it ideal for …" at bounding box center [892, 699] width 259 height 33
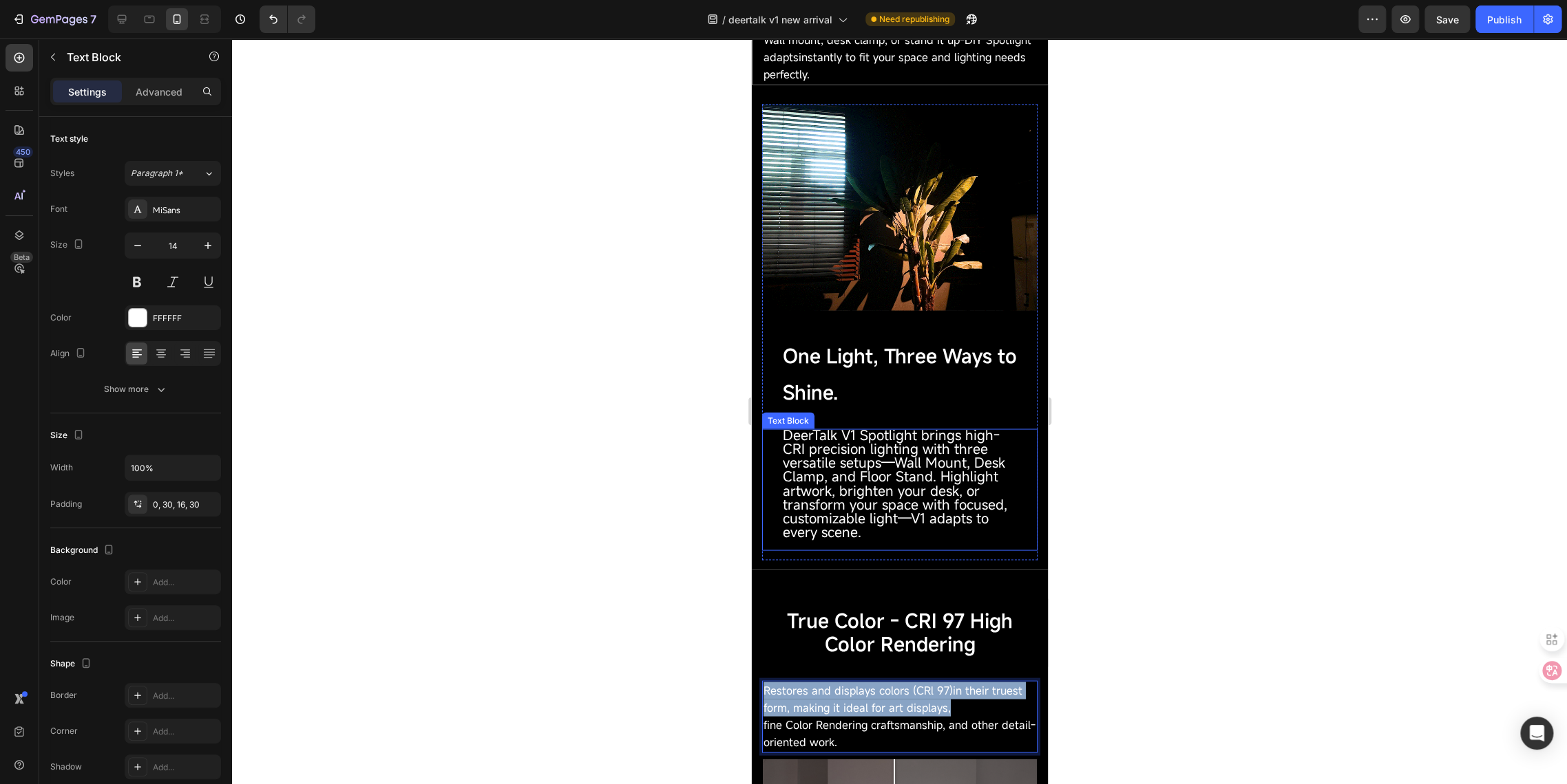
click at [809, 446] on span "DeerTalk V1 Spotlight brings high-CRI precision lighting with three versatile s…" at bounding box center [894, 482] width 224 height 116
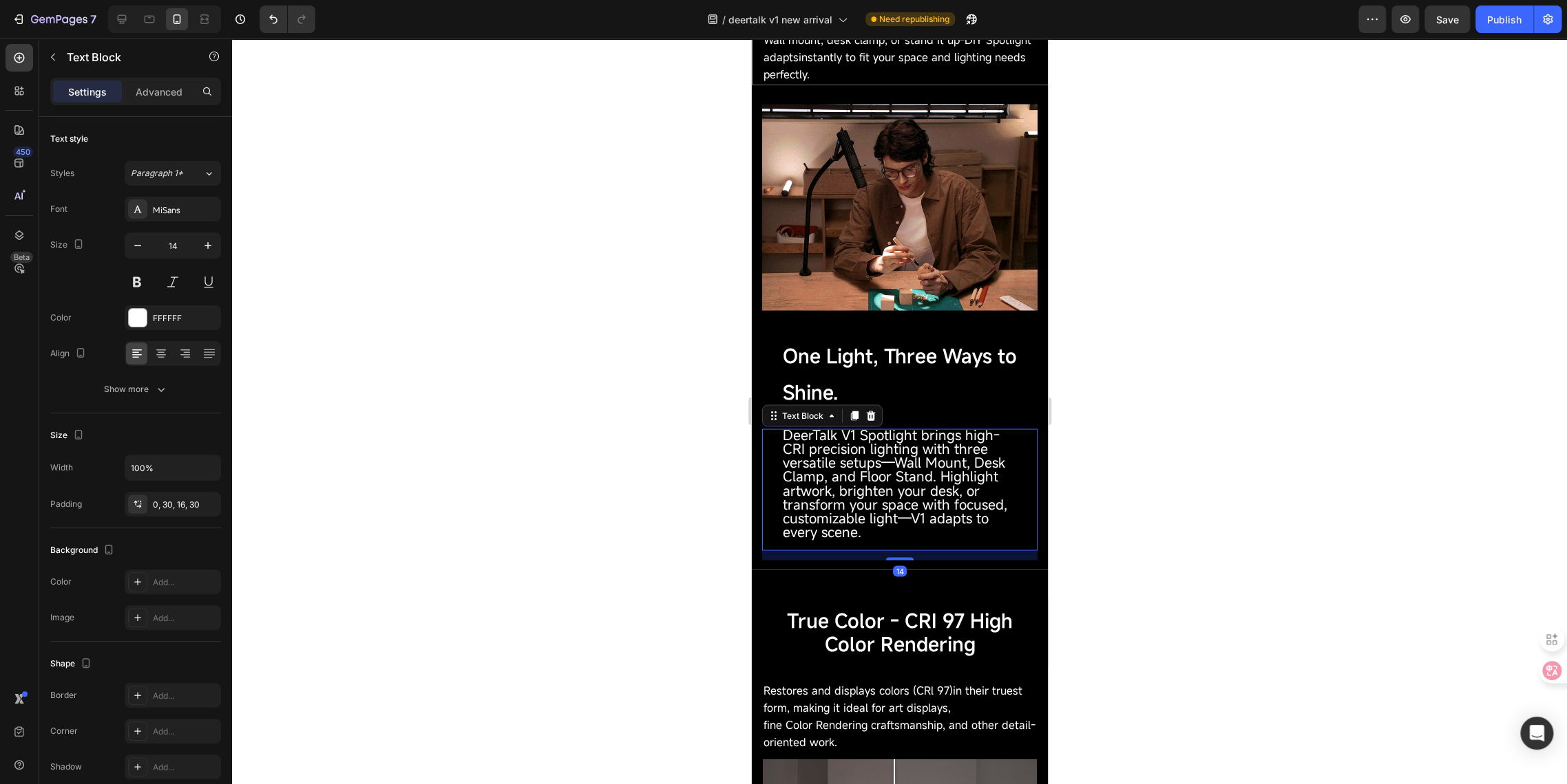
click at [809, 446] on span "DeerTalk V1 Spotlight brings high-CRI precision lighting with three versatile s…" at bounding box center [894, 482] width 224 height 116
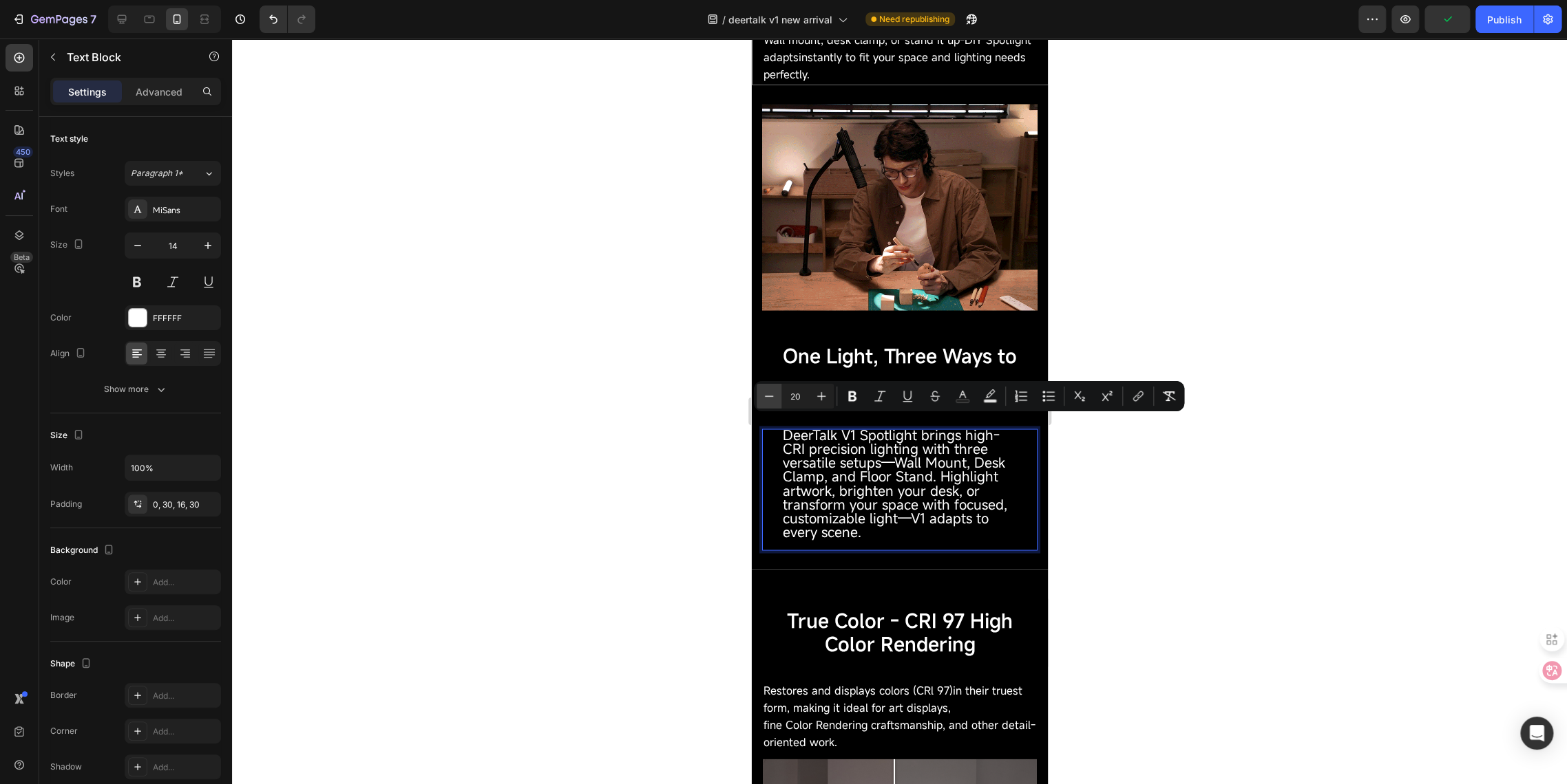
click at [771, 394] on icon "Editor contextual toolbar" at bounding box center [769, 396] width 13 height 13
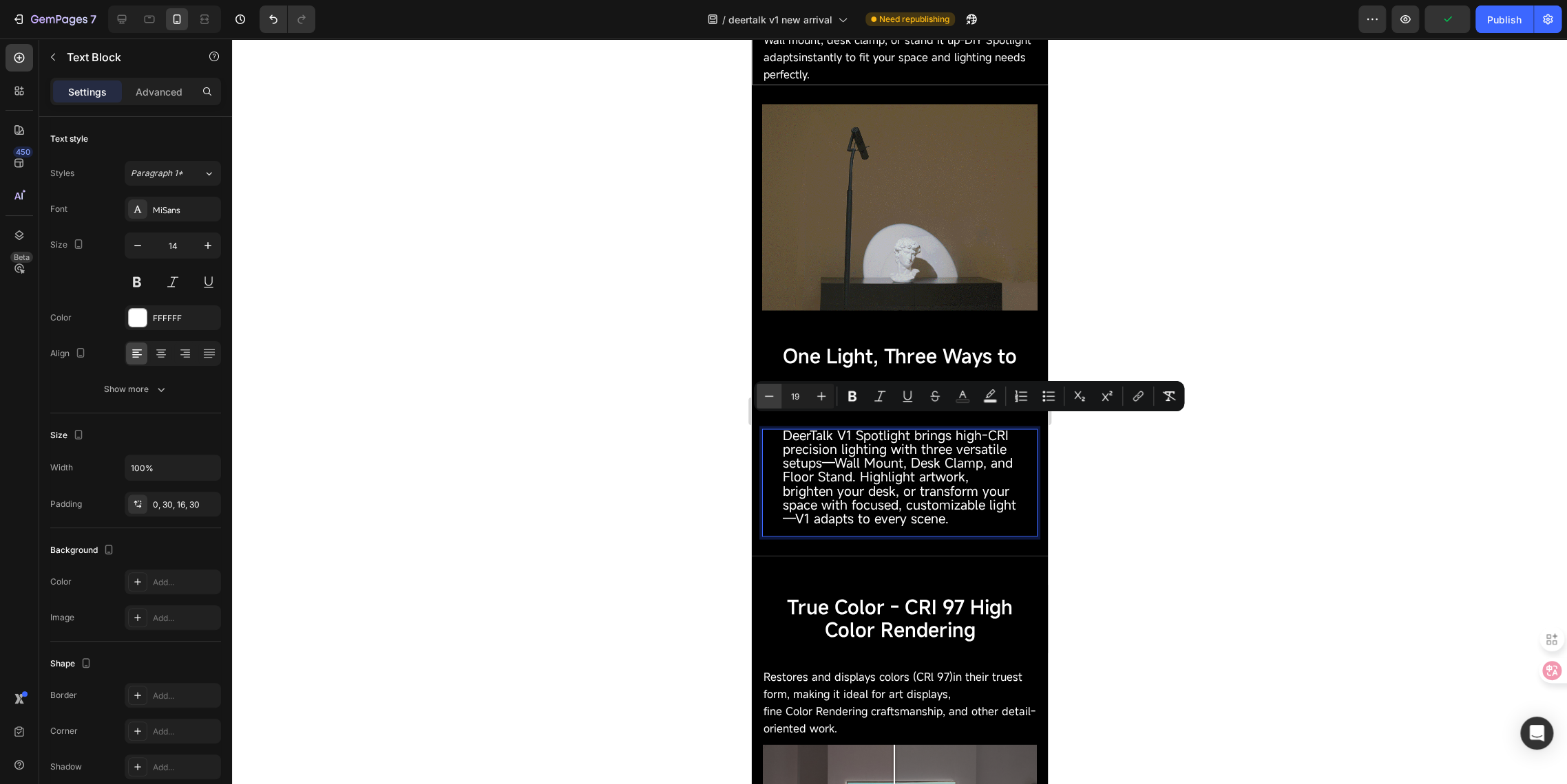
click at [771, 394] on icon "Editor contextual toolbar" at bounding box center [769, 396] width 13 height 13
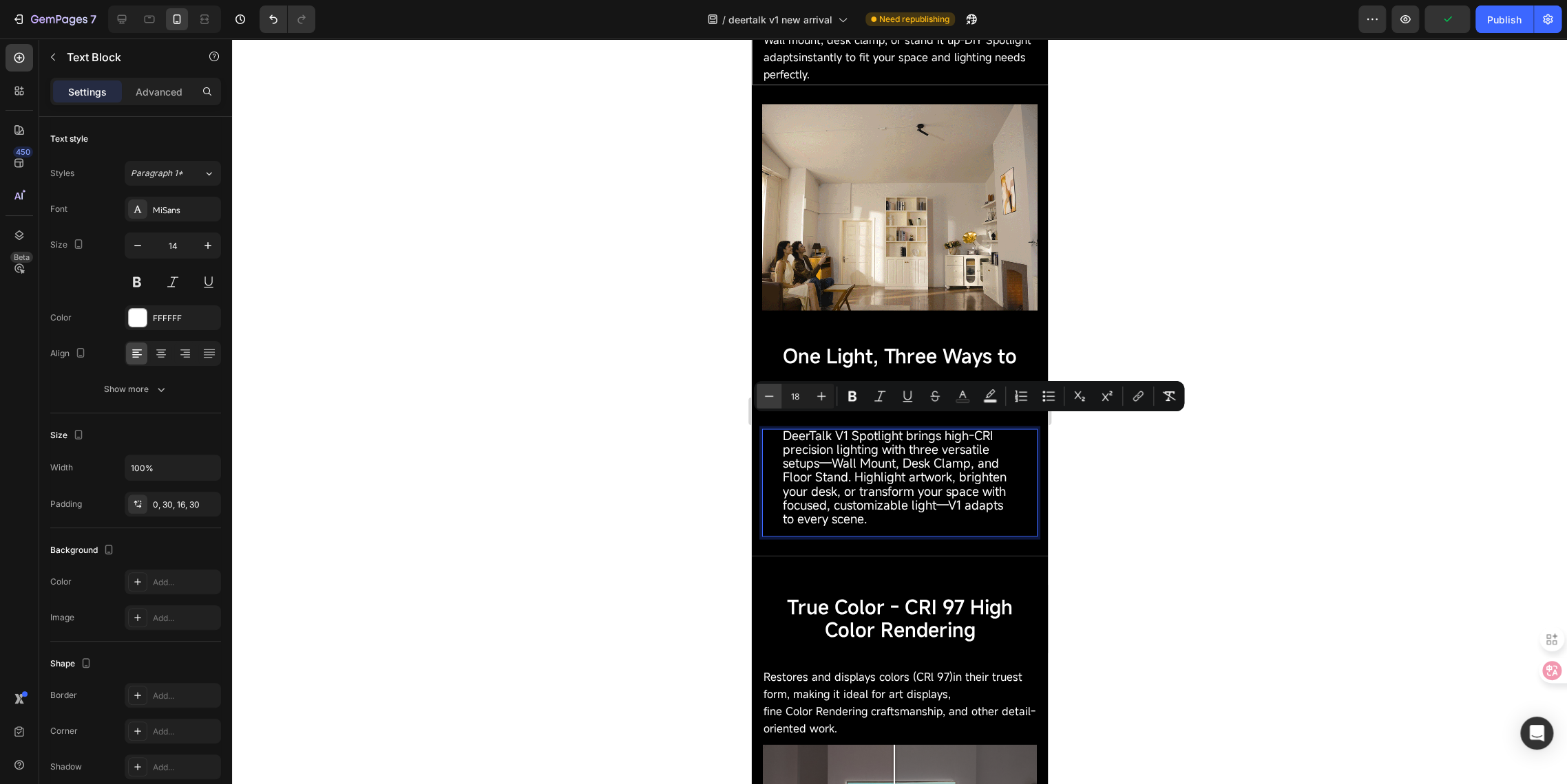
click at [771, 394] on icon "Editor contextual toolbar" at bounding box center [769, 396] width 13 height 13
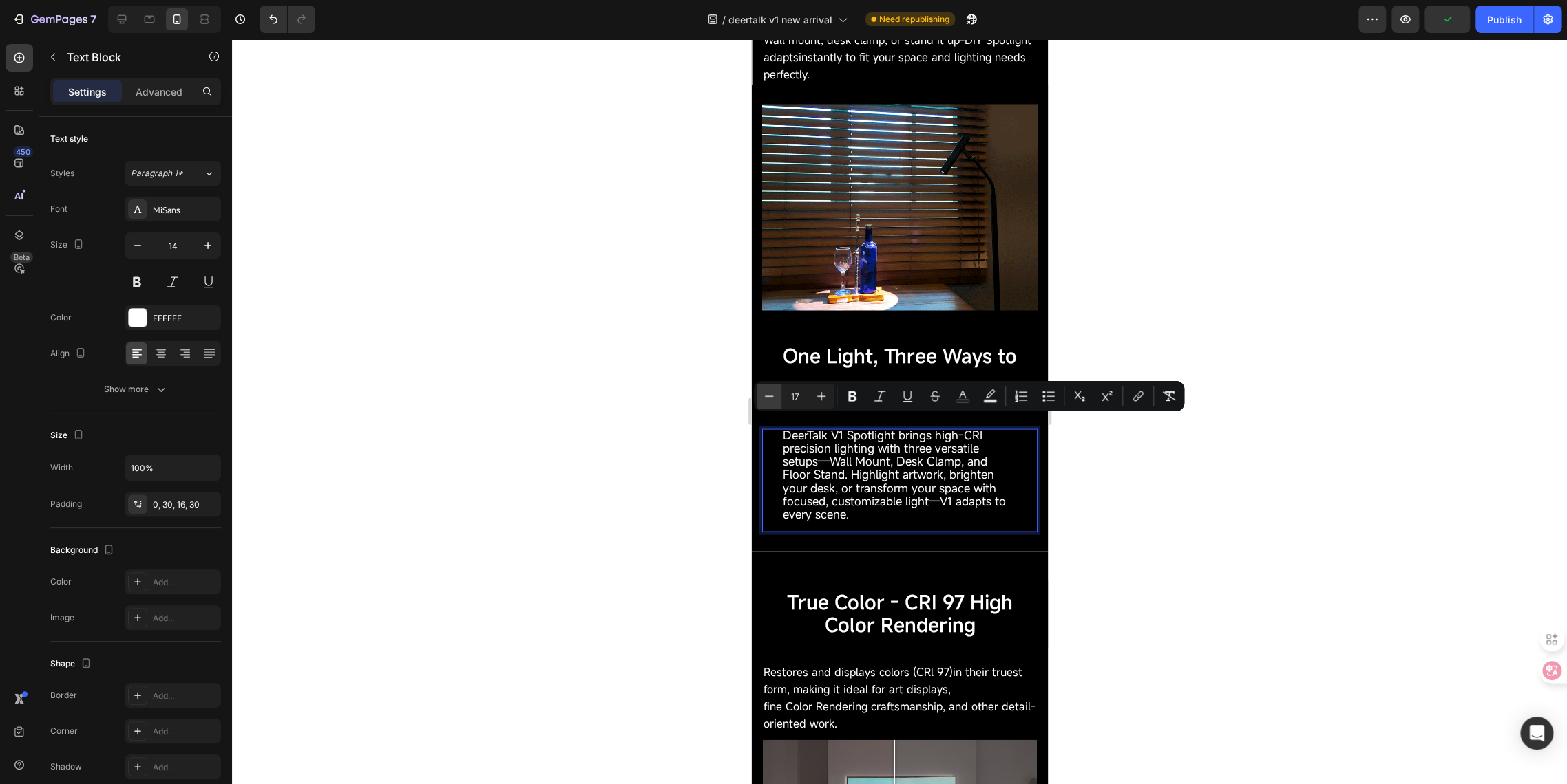
click at [771, 394] on icon "Editor contextual toolbar" at bounding box center [769, 396] width 13 height 13
type input "16"
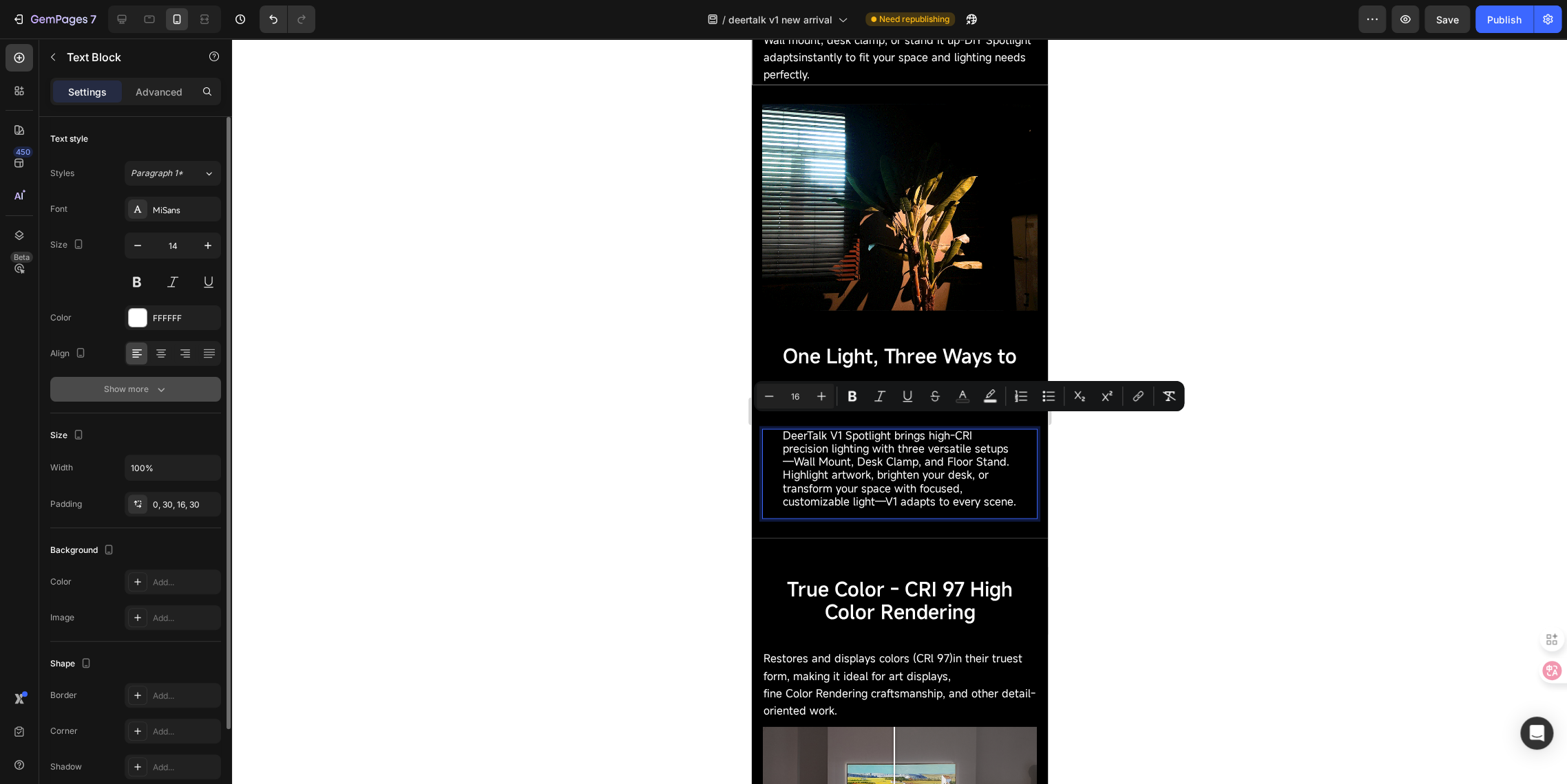
click at [121, 397] on button "Show more" at bounding box center [135, 390] width 170 height 25
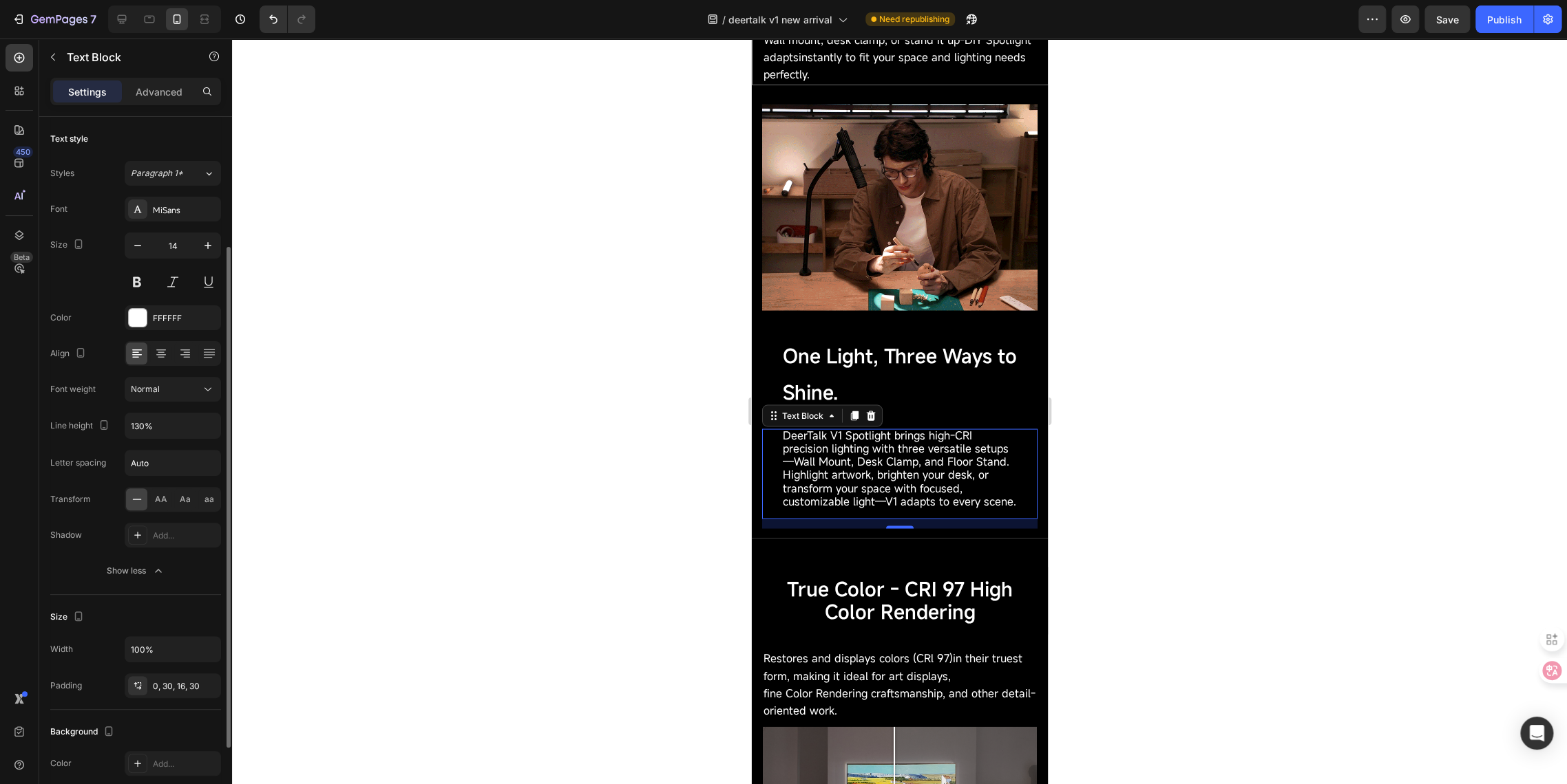
scroll to position [77, 0]
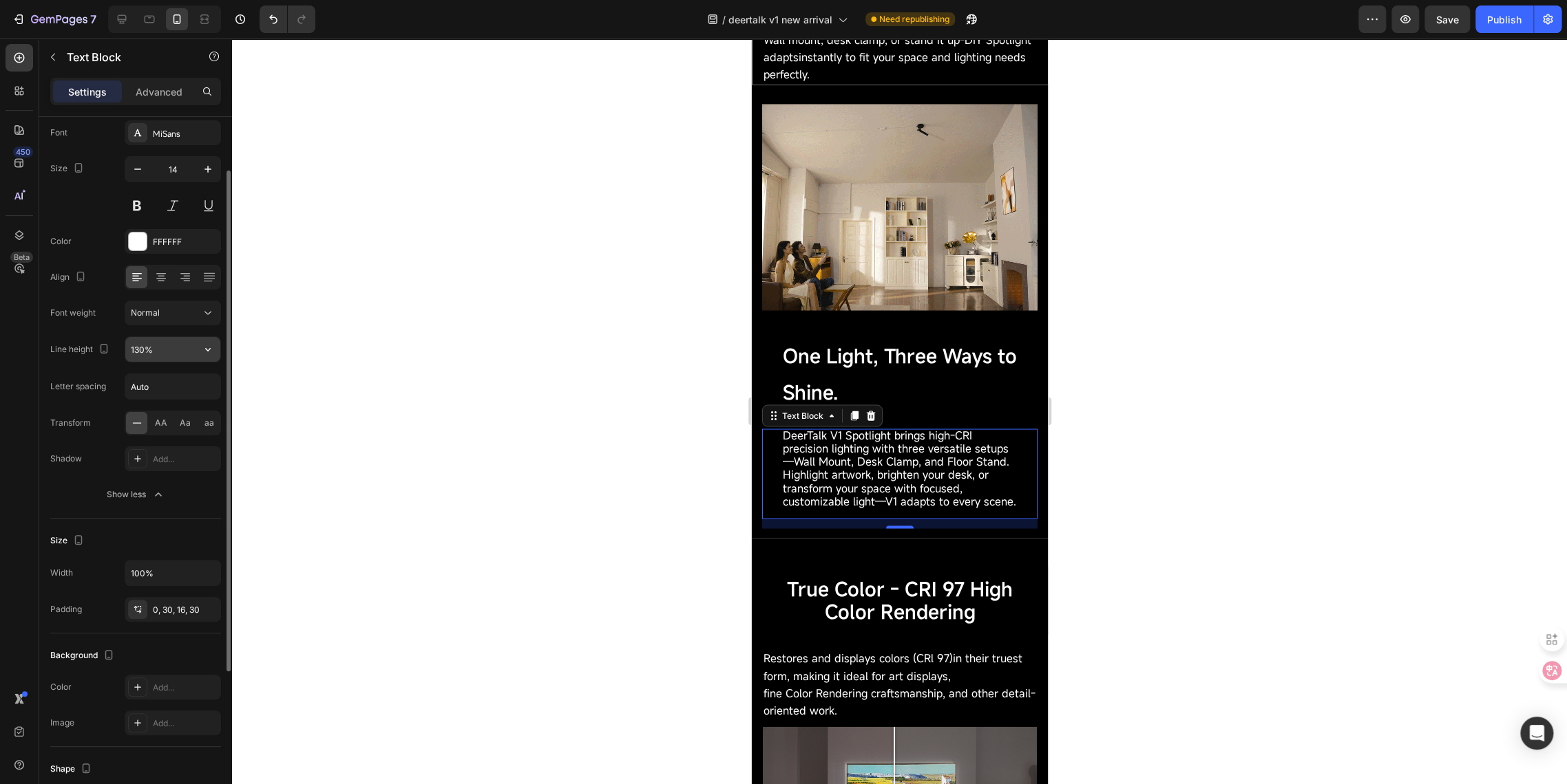
click at [137, 348] on input "130%" at bounding box center [172, 349] width 95 height 25
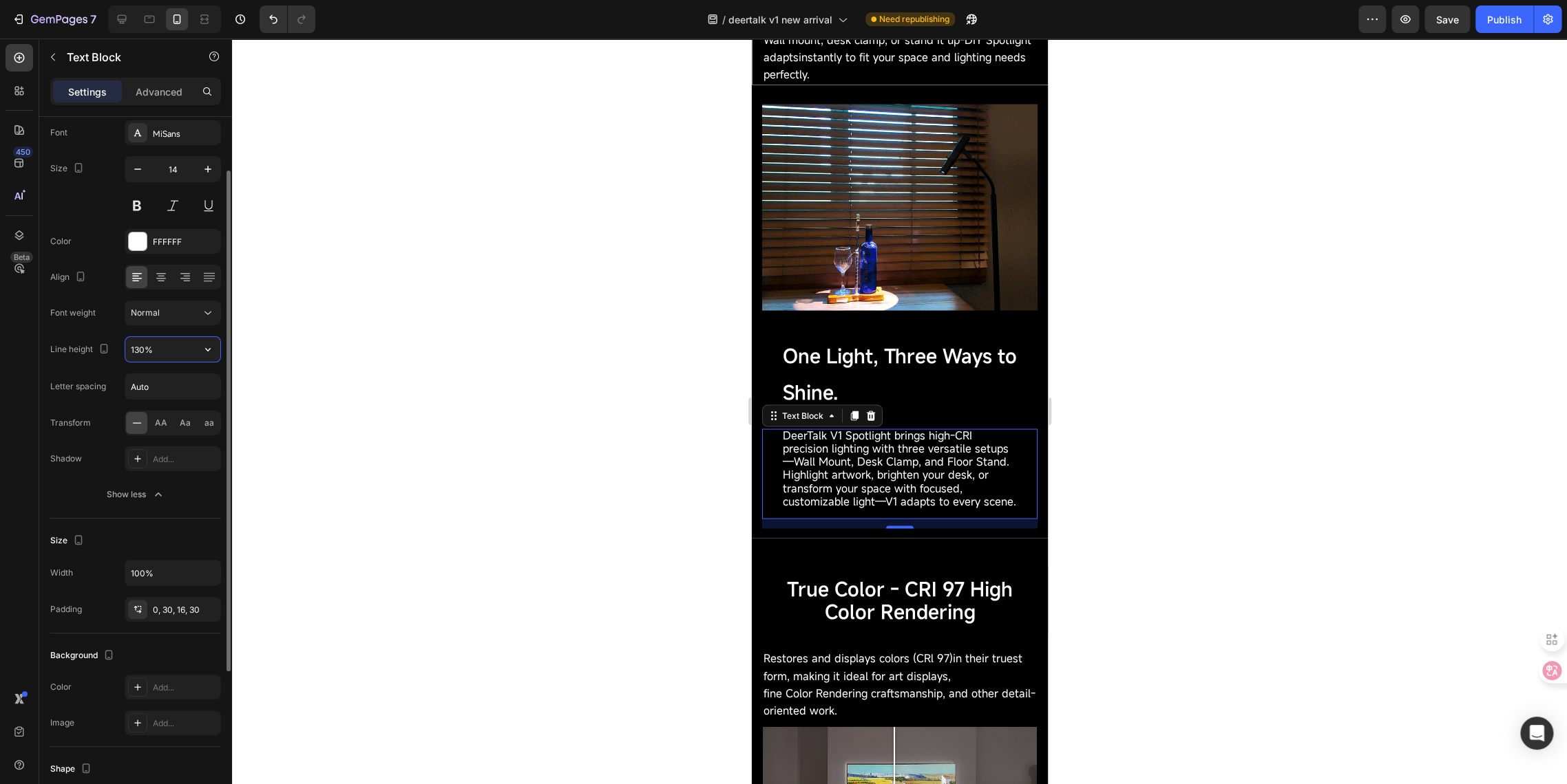
click at [137, 348] on input "130%" at bounding box center [172, 349] width 95 height 25
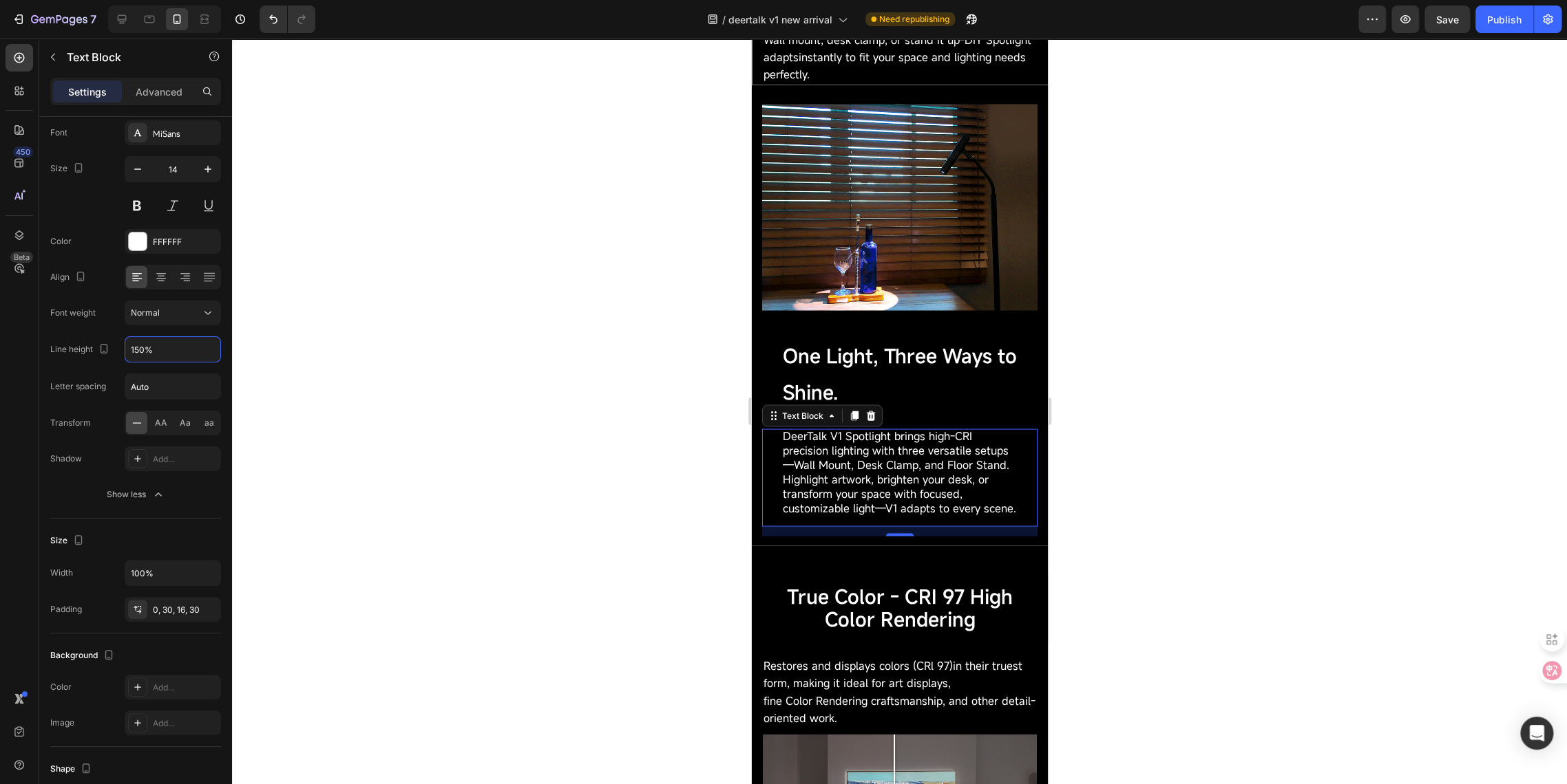
type input "150%"
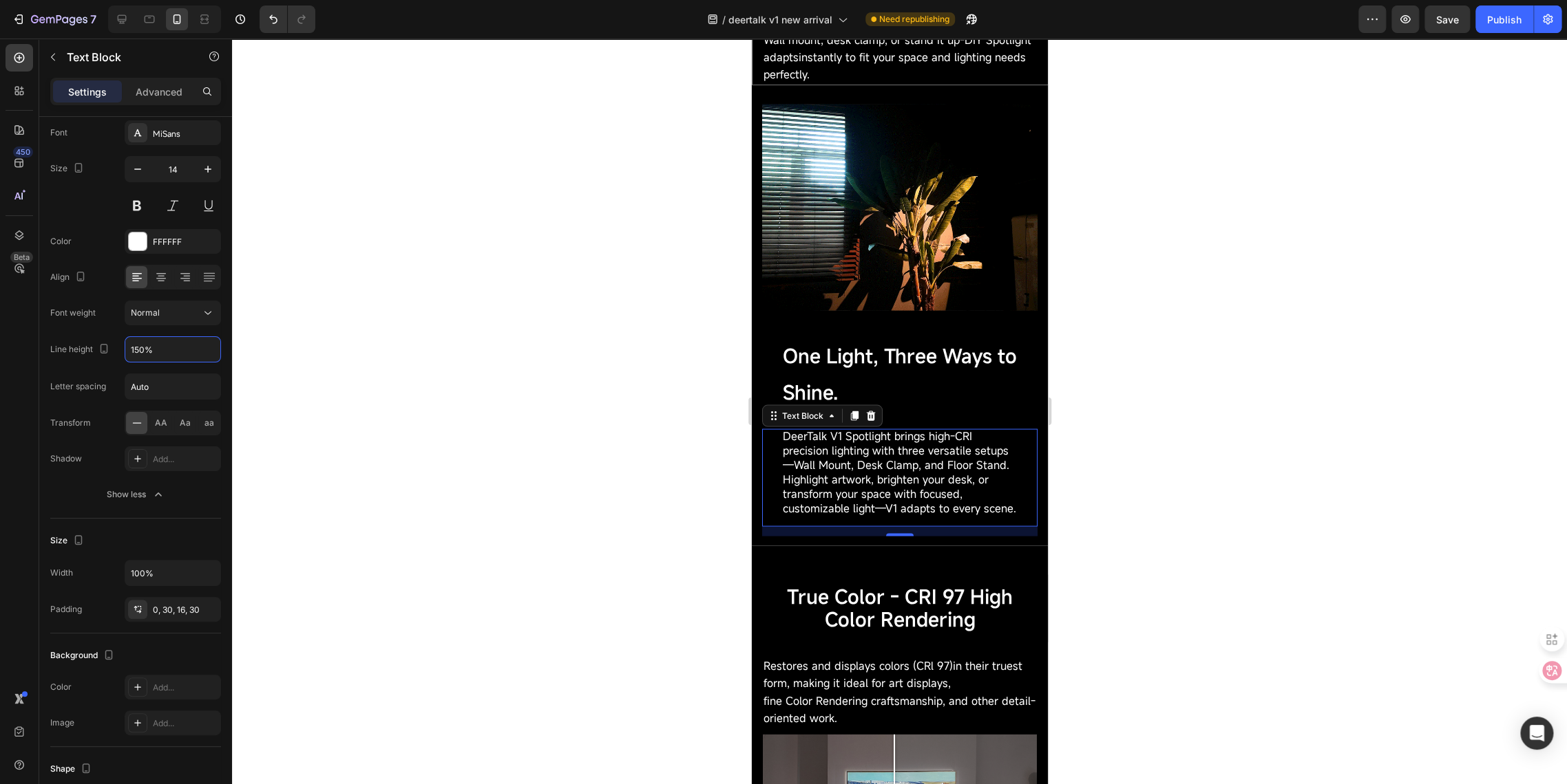
drag, startPoint x: 505, startPoint y: 424, endPoint x: 533, endPoint y: 424, distance: 28.0
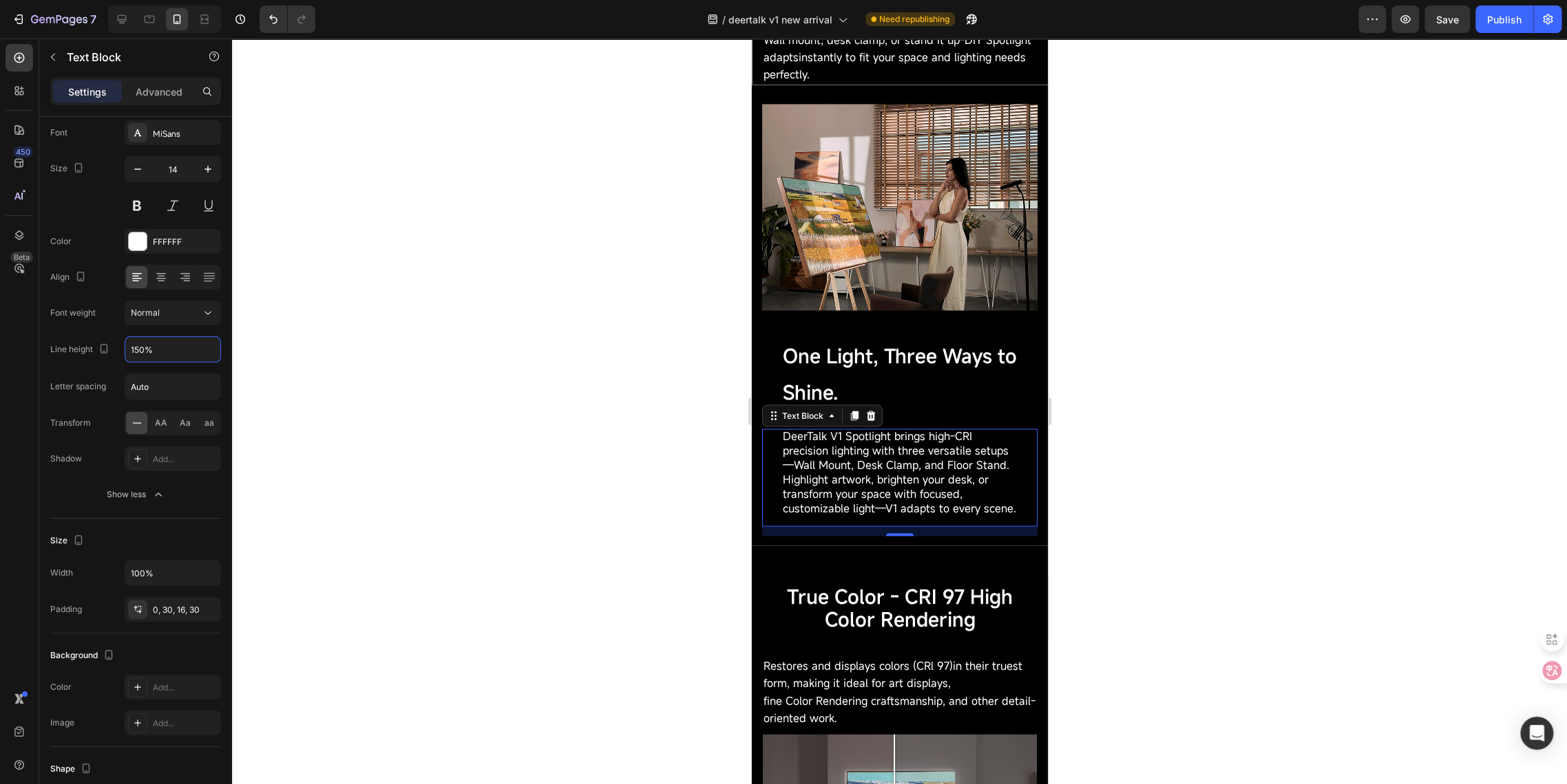
click at [505, 424] on div at bounding box center [898, 411] width 1334 height 746
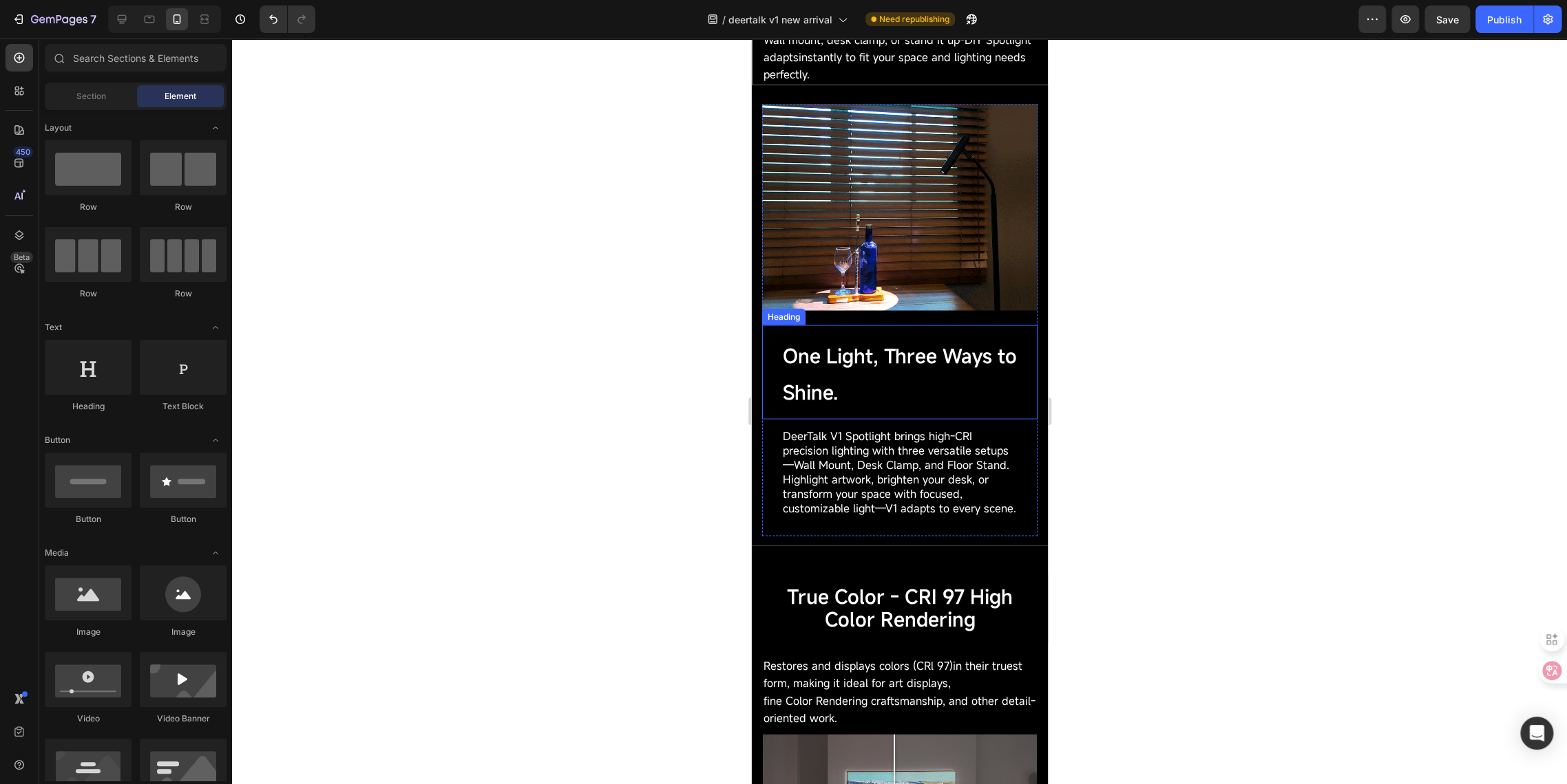
click at [852, 358] on span "One Light, Three Ways to Shine." at bounding box center [898, 373] width 234 height 61
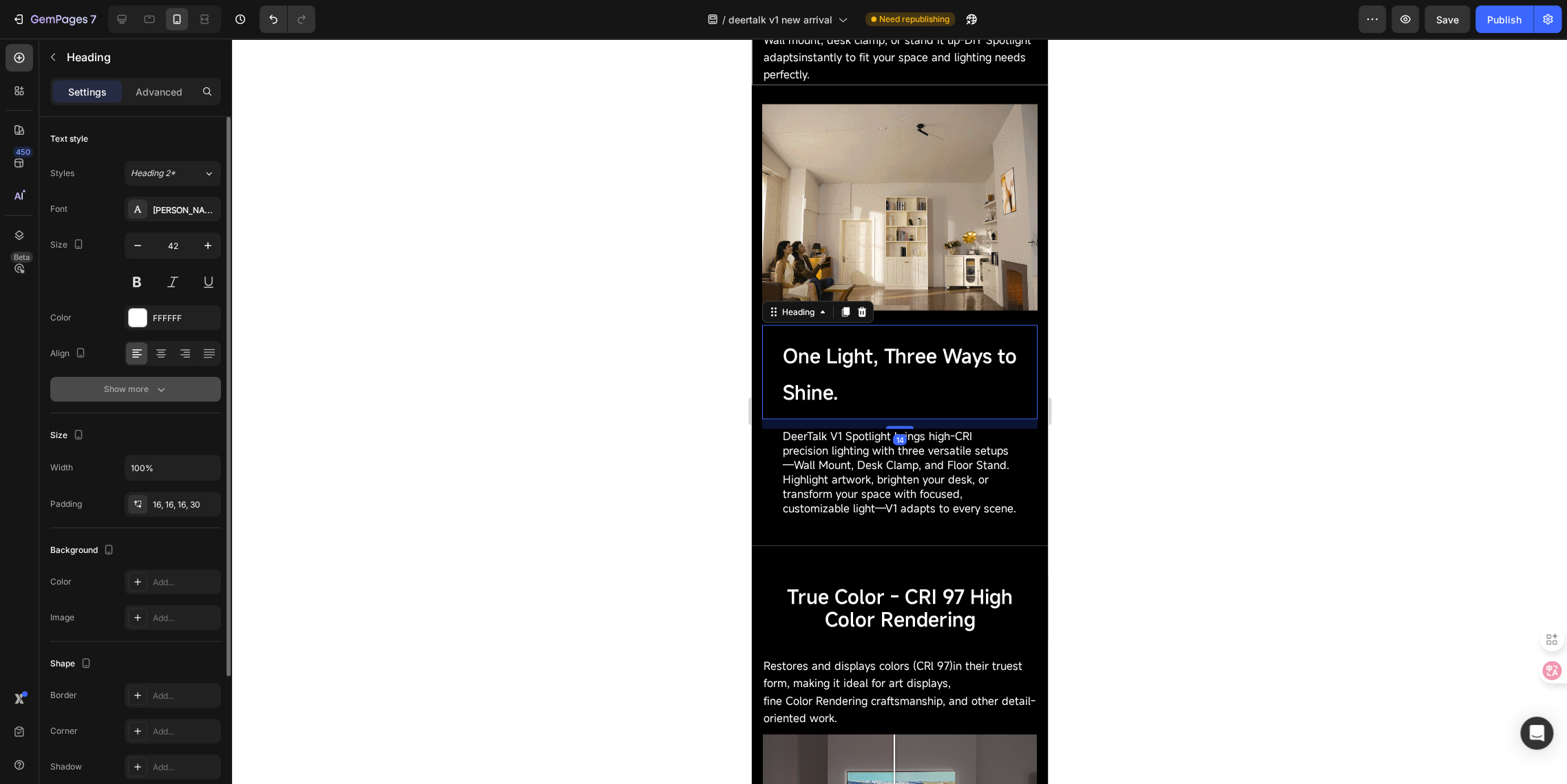
click at [140, 389] on div "Show more" at bounding box center [136, 390] width 64 height 13
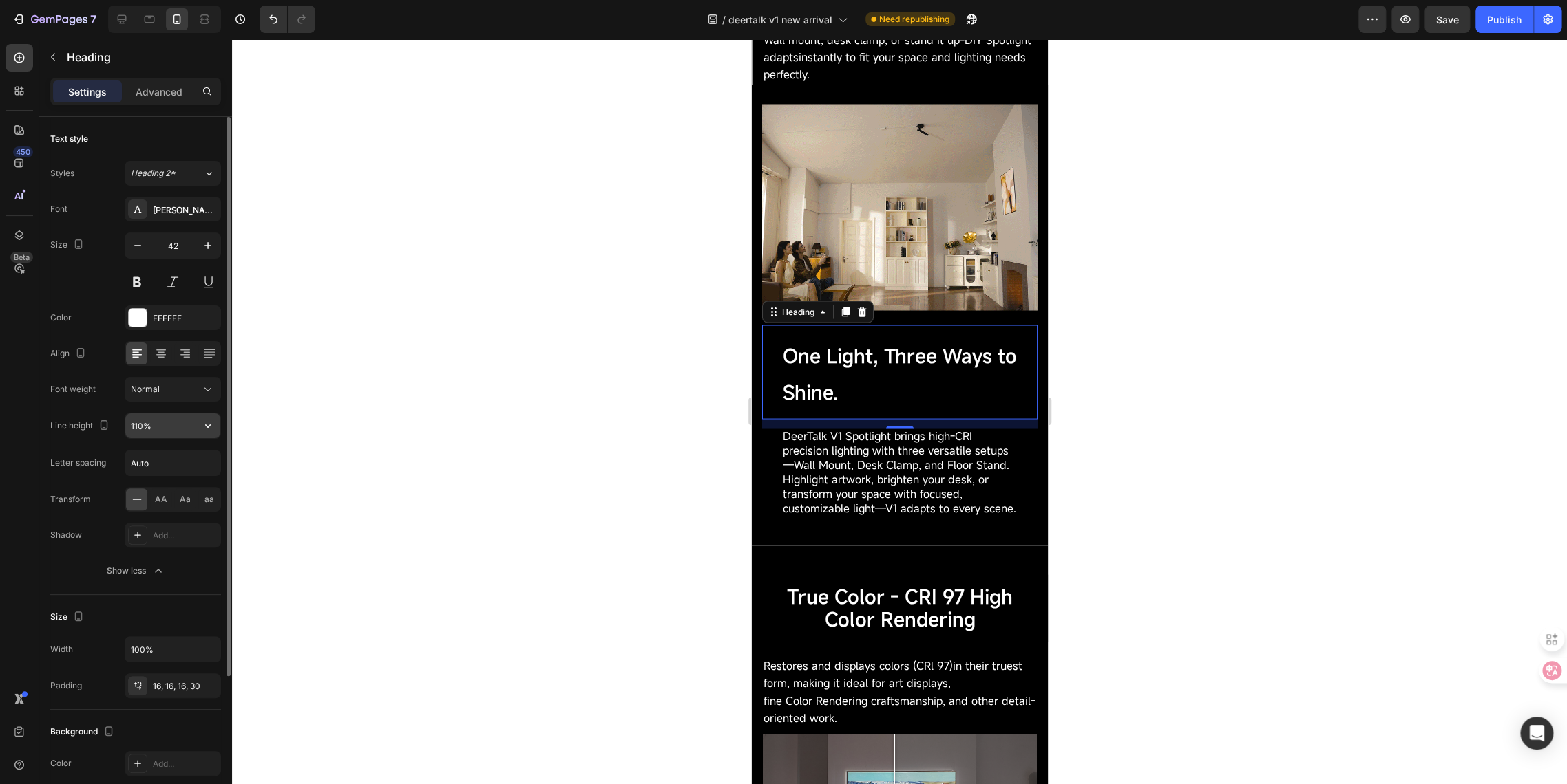
click at [142, 424] on input "110%" at bounding box center [172, 426] width 95 height 25
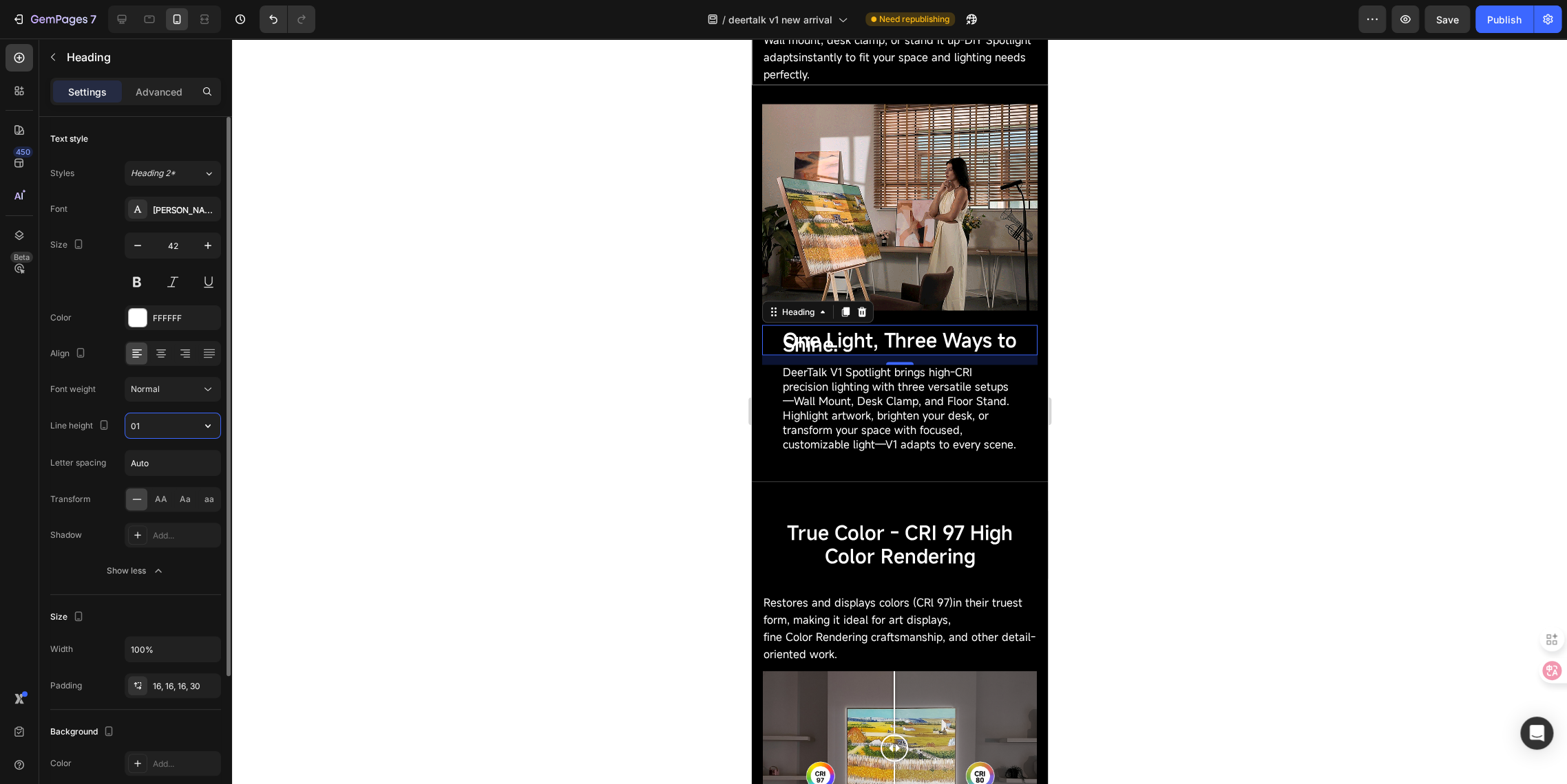
type input "0"
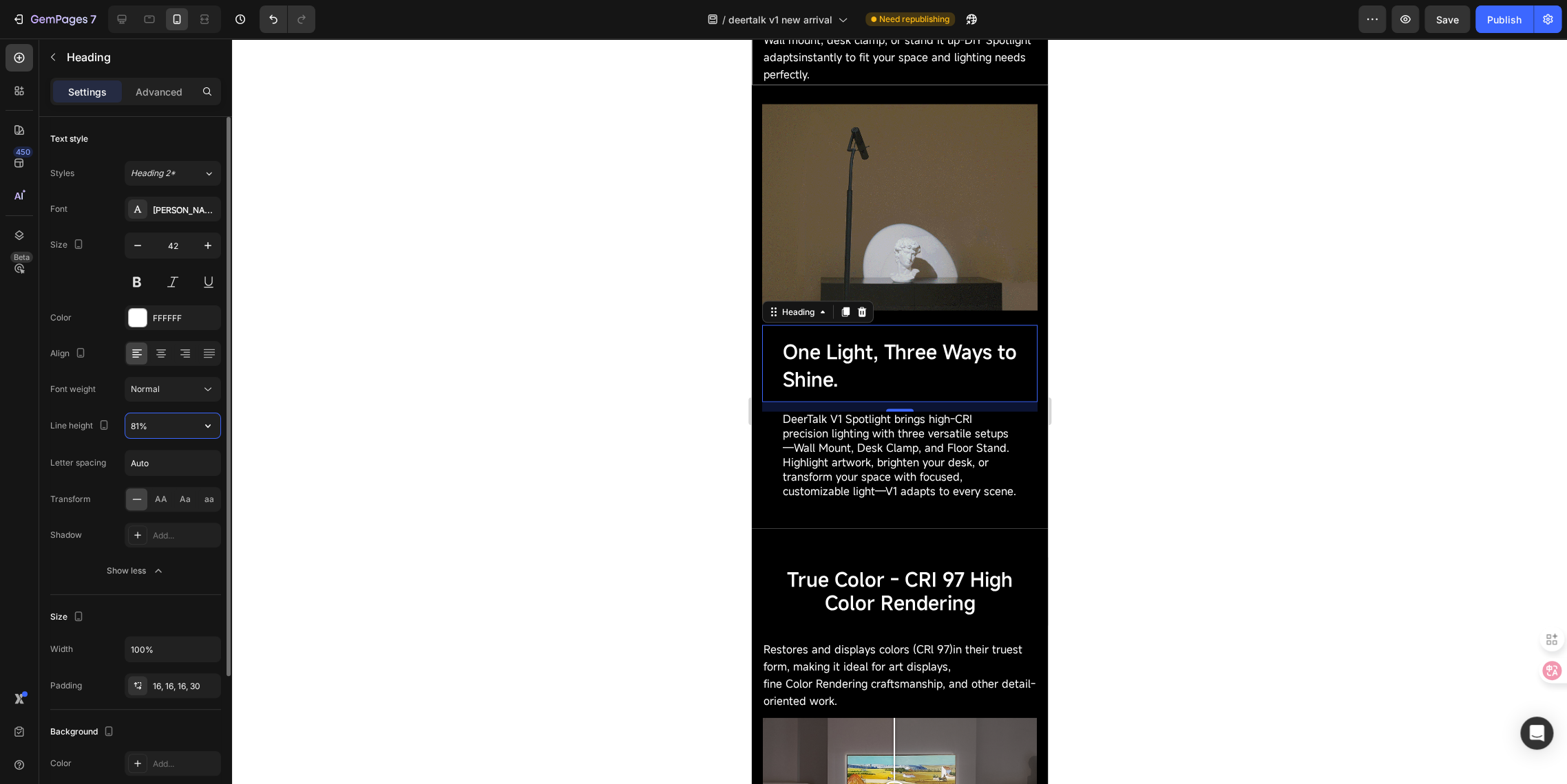
type input "80%"
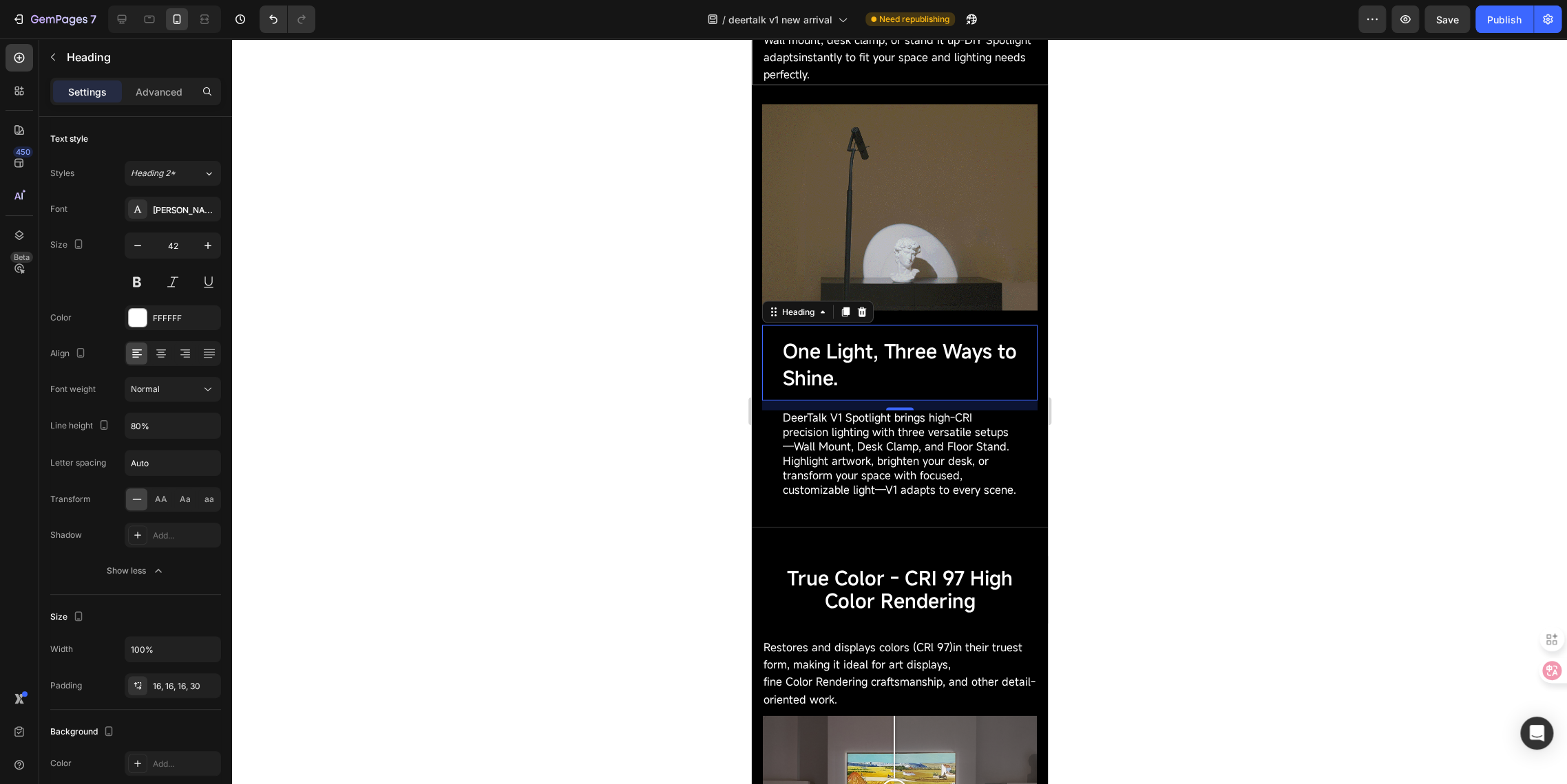
click at [408, 392] on div at bounding box center [898, 411] width 1334 height 746
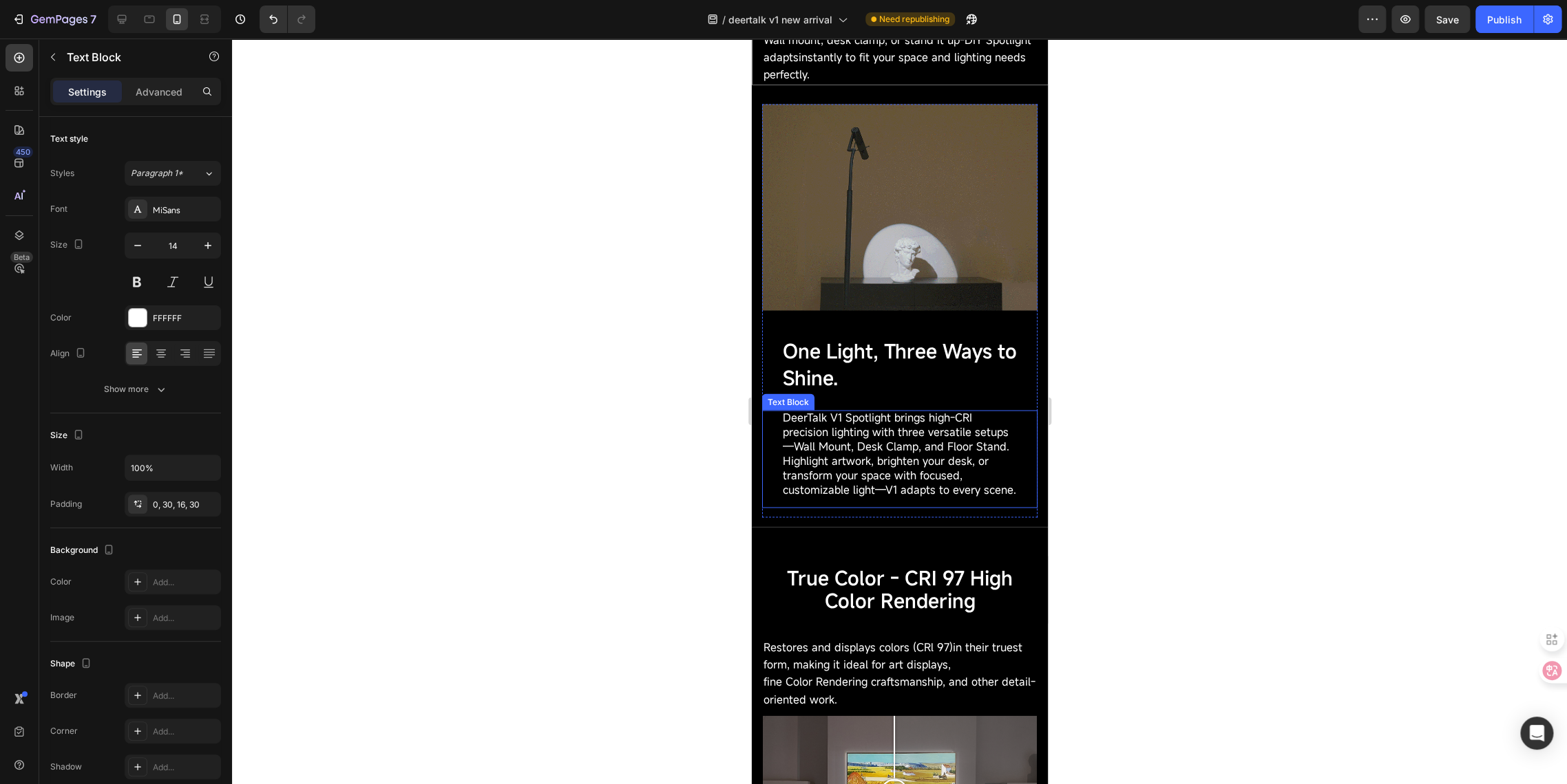
click at [851, 487] on span "DeerTalk V1 Spotlight brings high-CRI precision lighting with three versatile s…" at bounding box center [898, 453] width 234 height 87
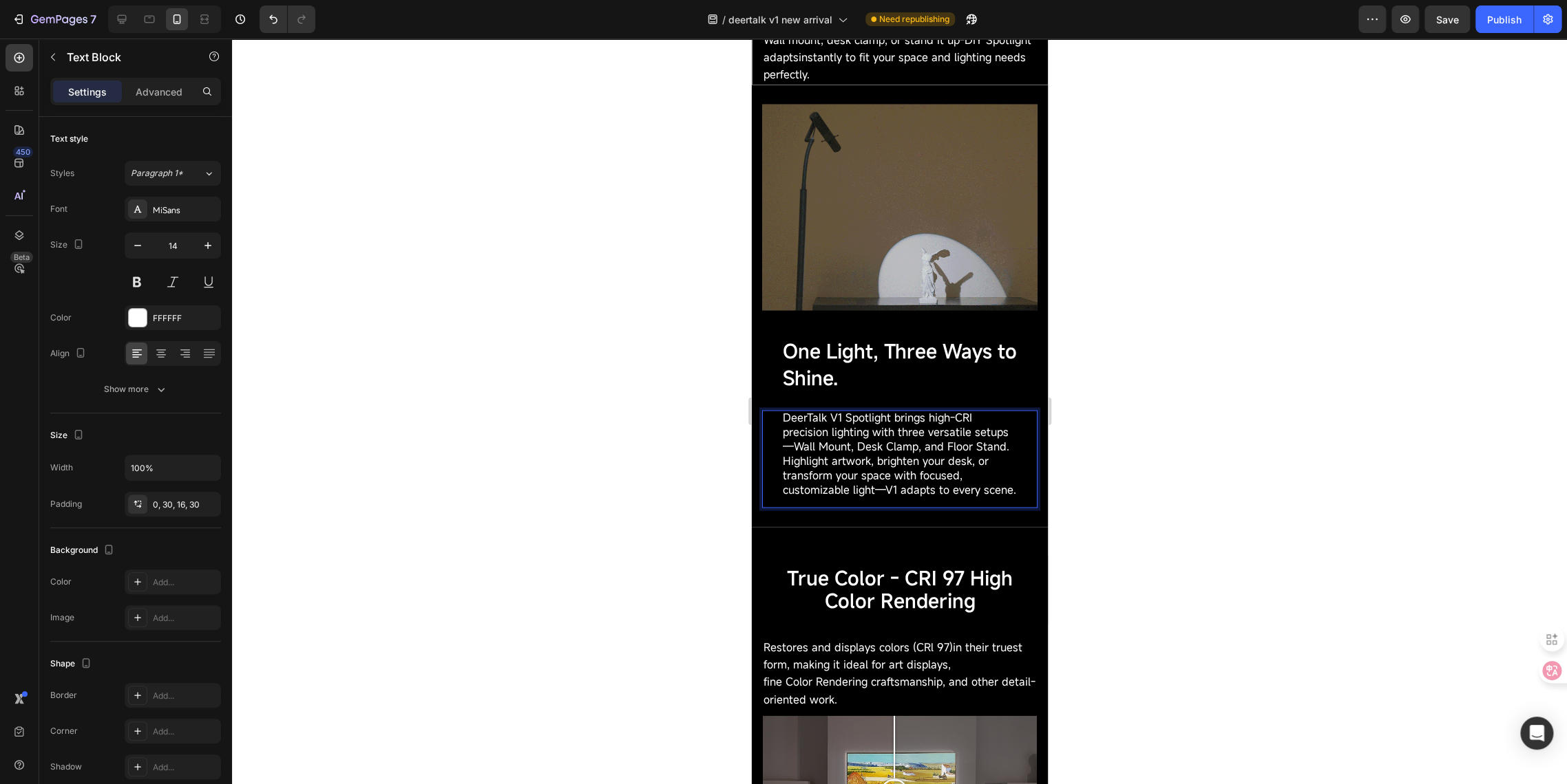
click at [803, 446] on span "DeerTalk V1 Spotlight brings high-CRI precision lighting with three versatile s…" at bounding box center [898, 453] width 234 height 87
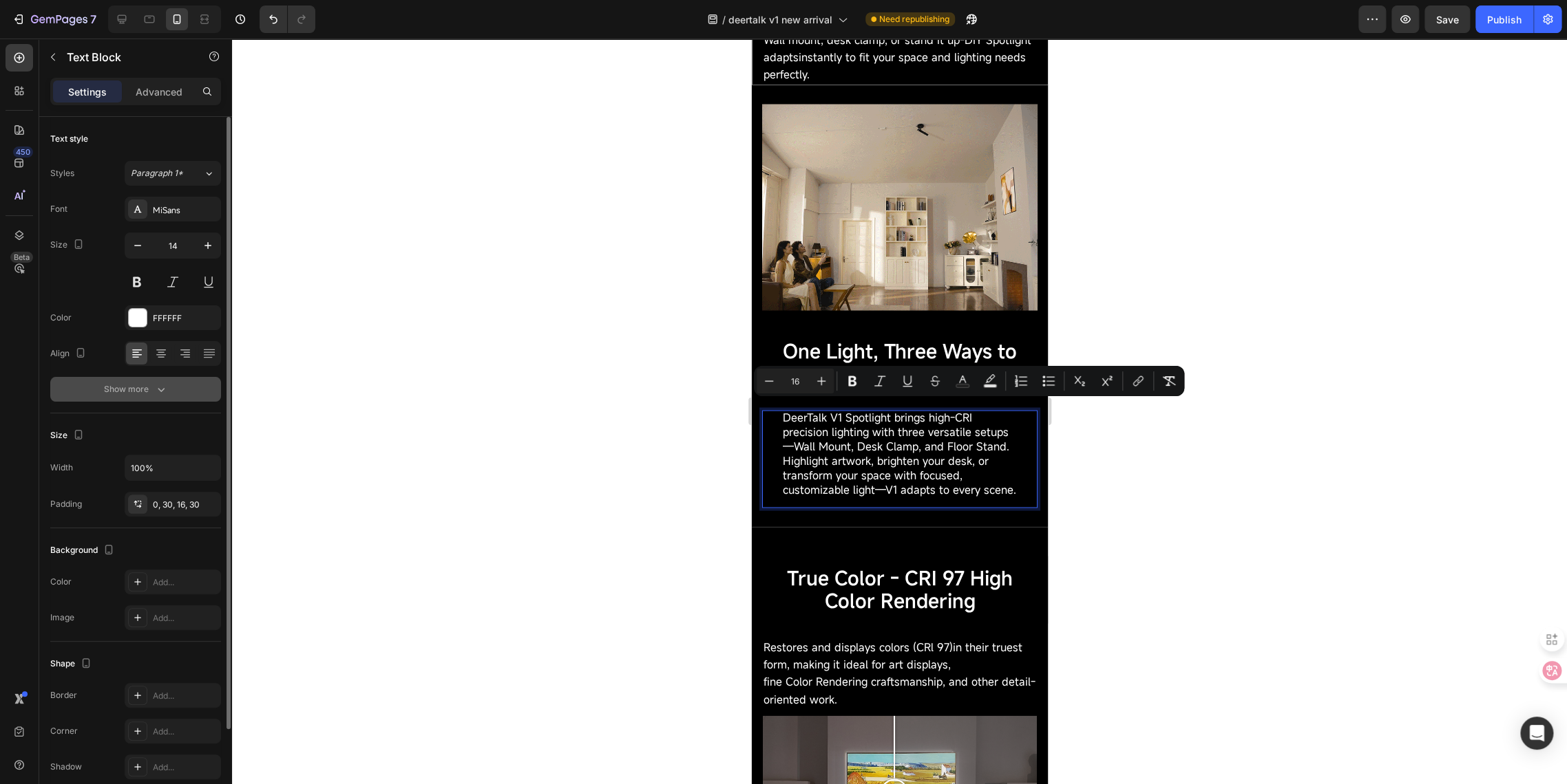
click at [146, 384] on div "Show more" at bounding box center [136, 390] width 64 height 13
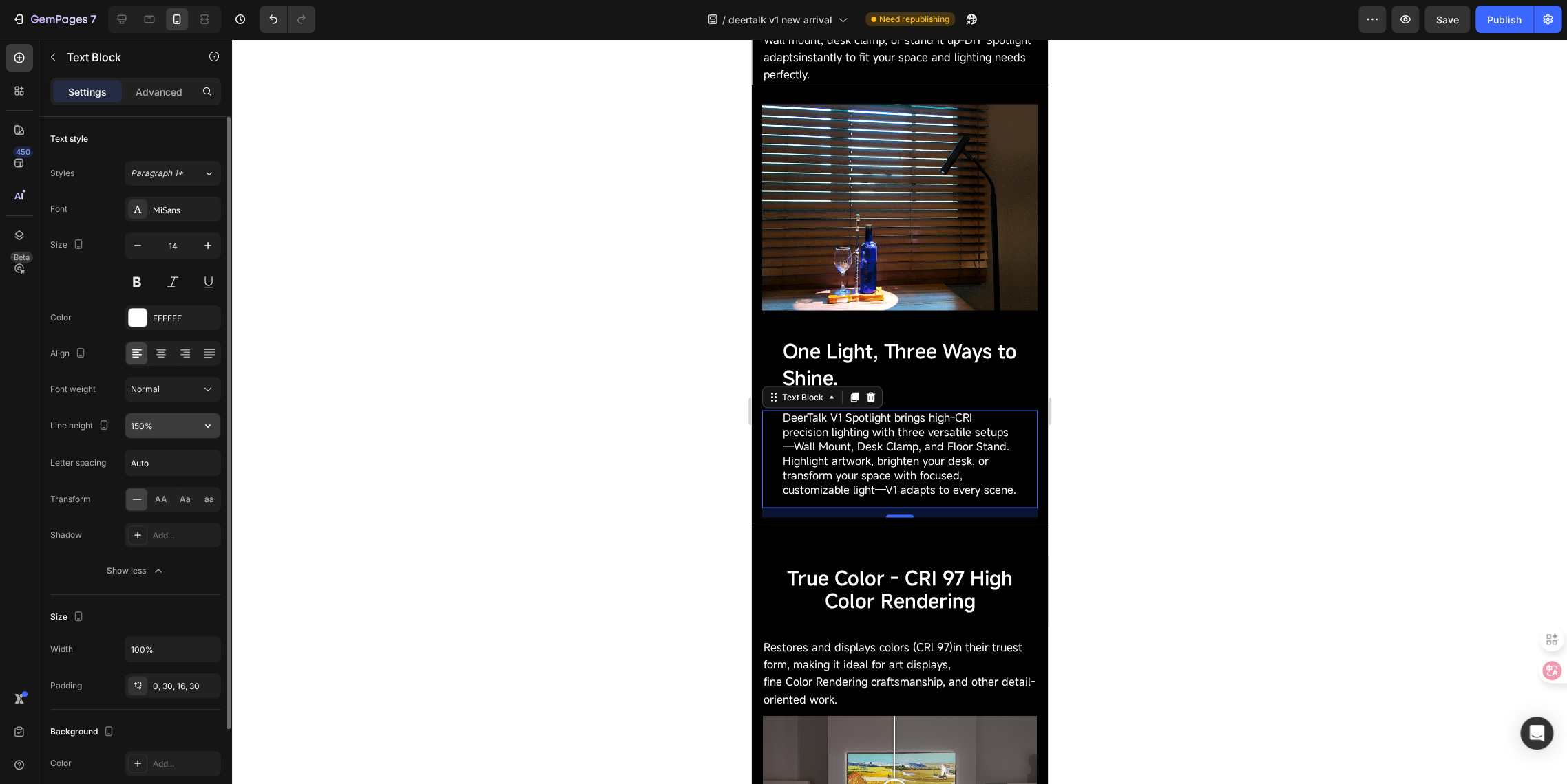
click at [143, 422] on input "150%" at bounding box center [172, 426] width 95 height 25
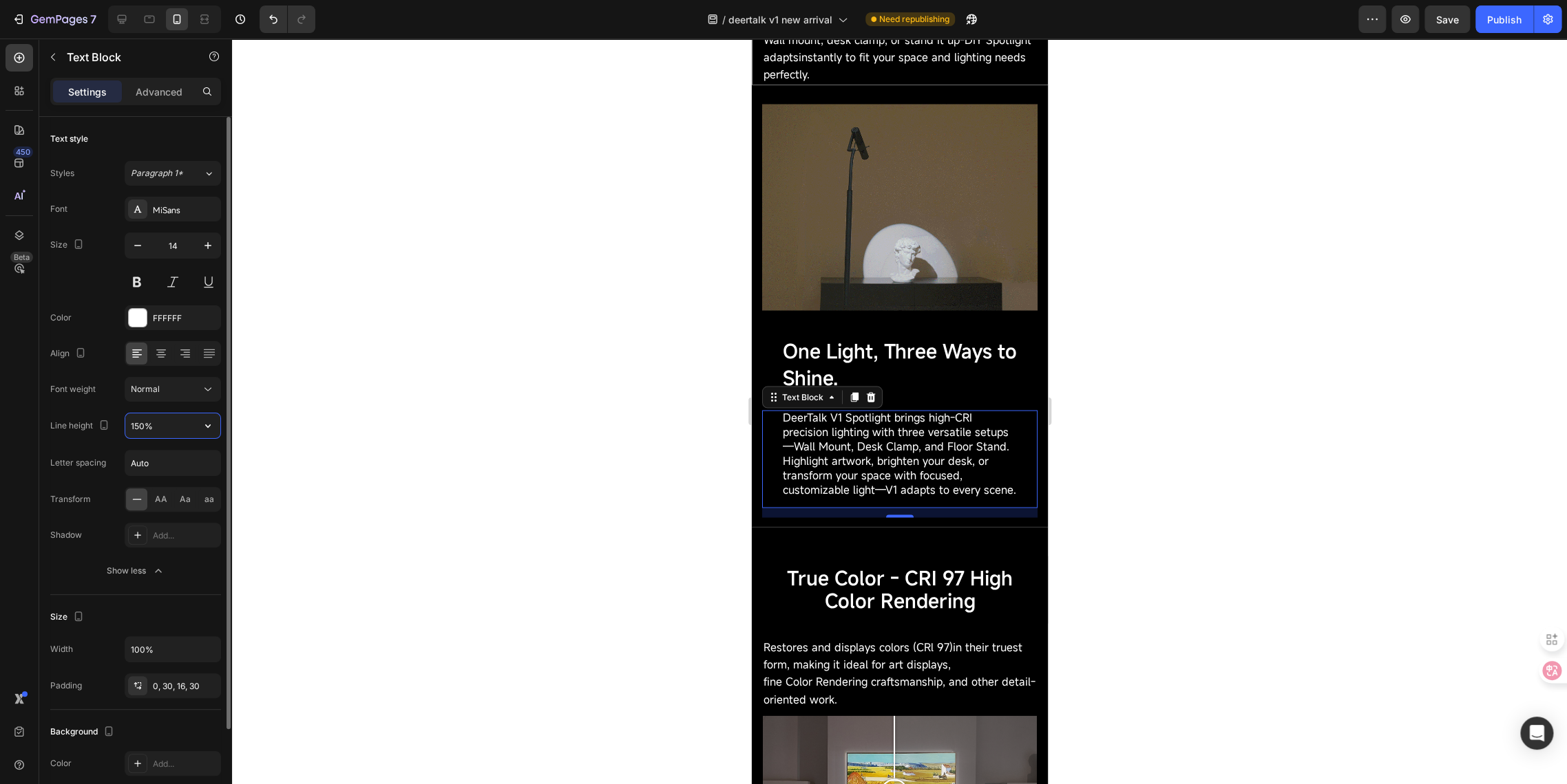
click at [134, 425] on input "150%" at bounding box center [172, 426] width 95 height 25
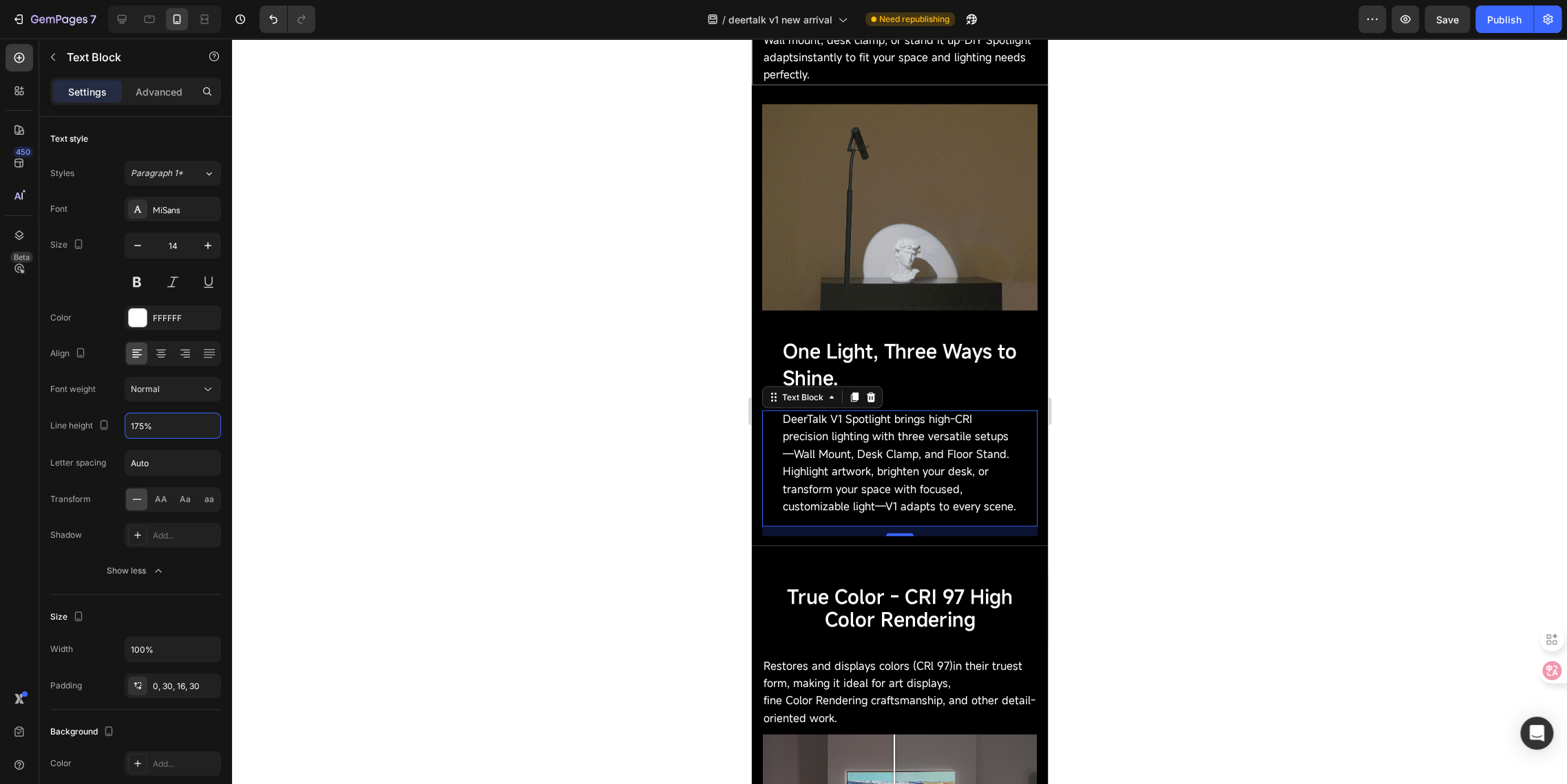
type input "175%"
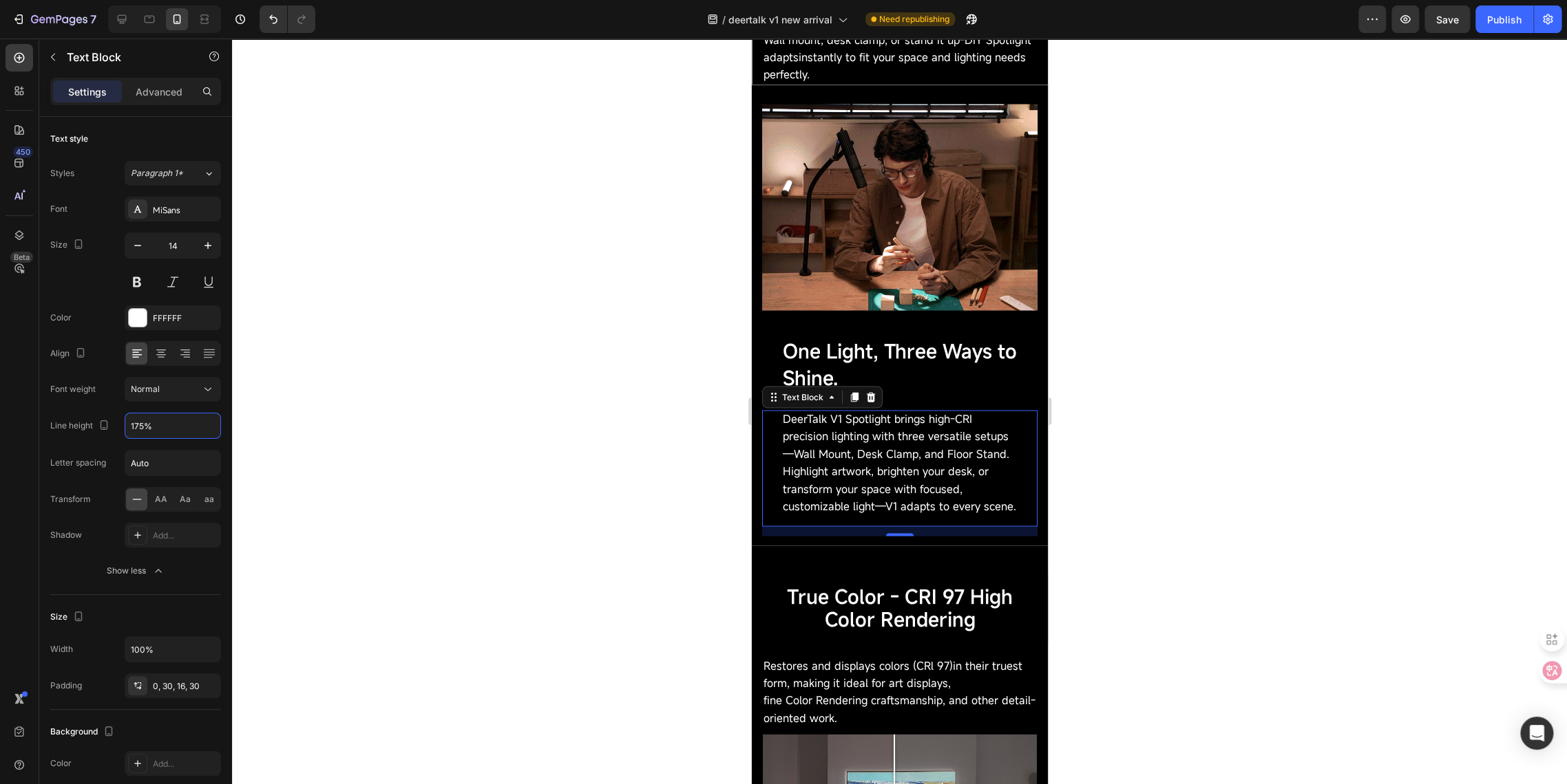
click at [495, 554] on div at bounding box center [898, 411] width 1334 height 746
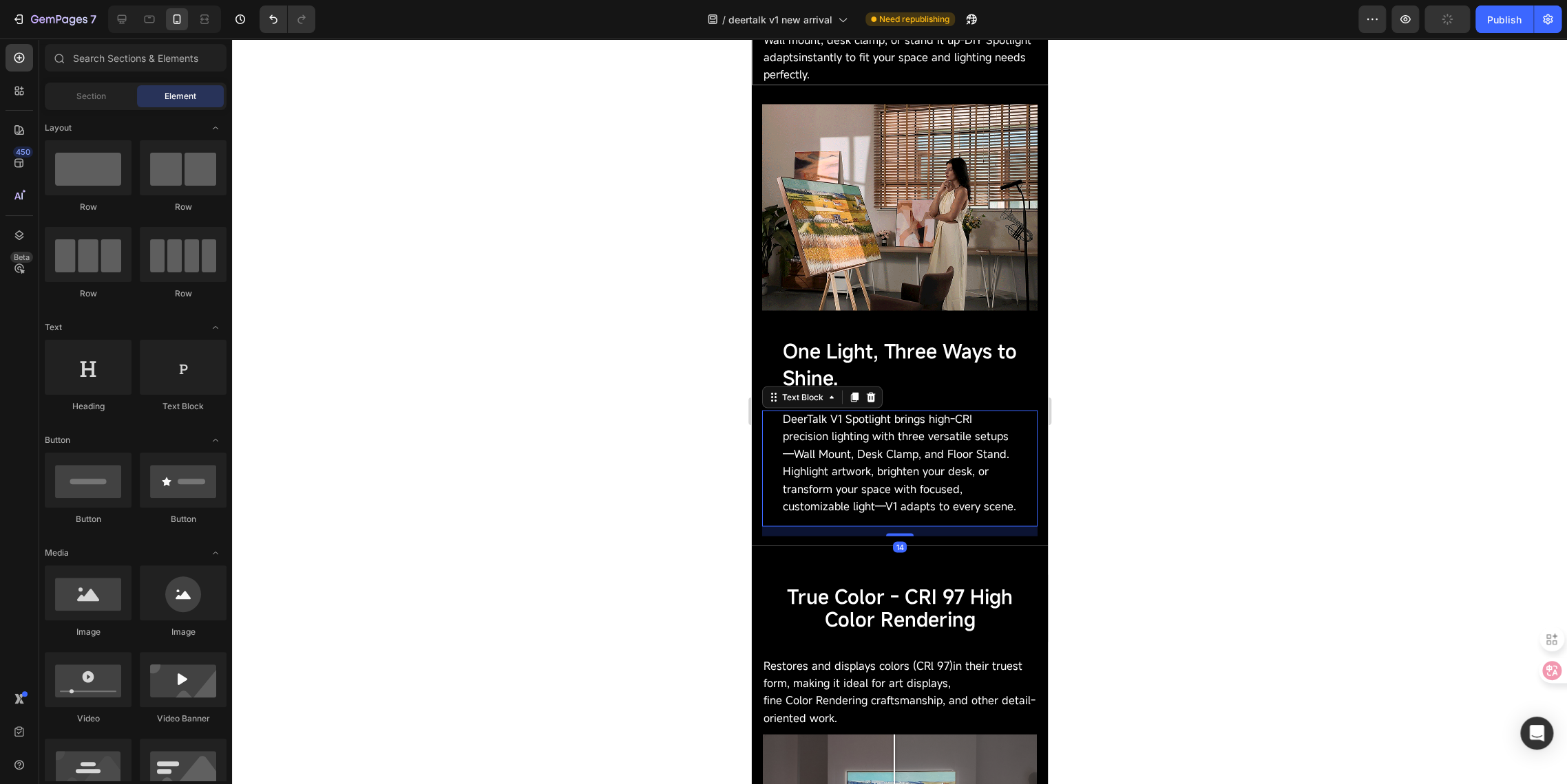
click at [805, 491] on span "DeerTalk V1 Spotlight brings high-CRI precision lighting with three versatile s…" at bounding box center [898, 462] width 234 height 103
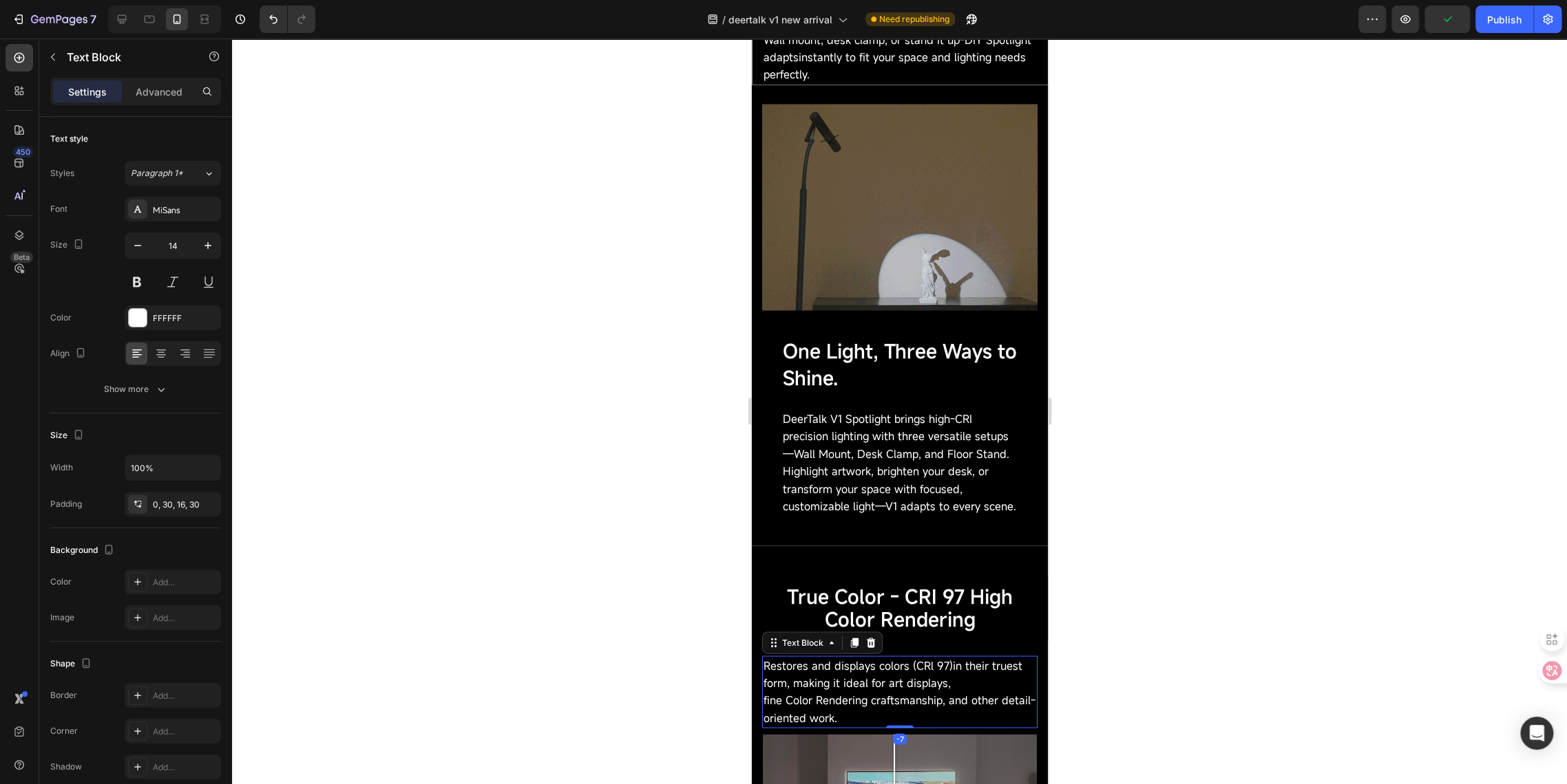
click at [804, 683] on p "Restores and displays colors (CRl 97)in their truest form, making it ideal for …" at bounding box center [898, 674] width 273 height 34
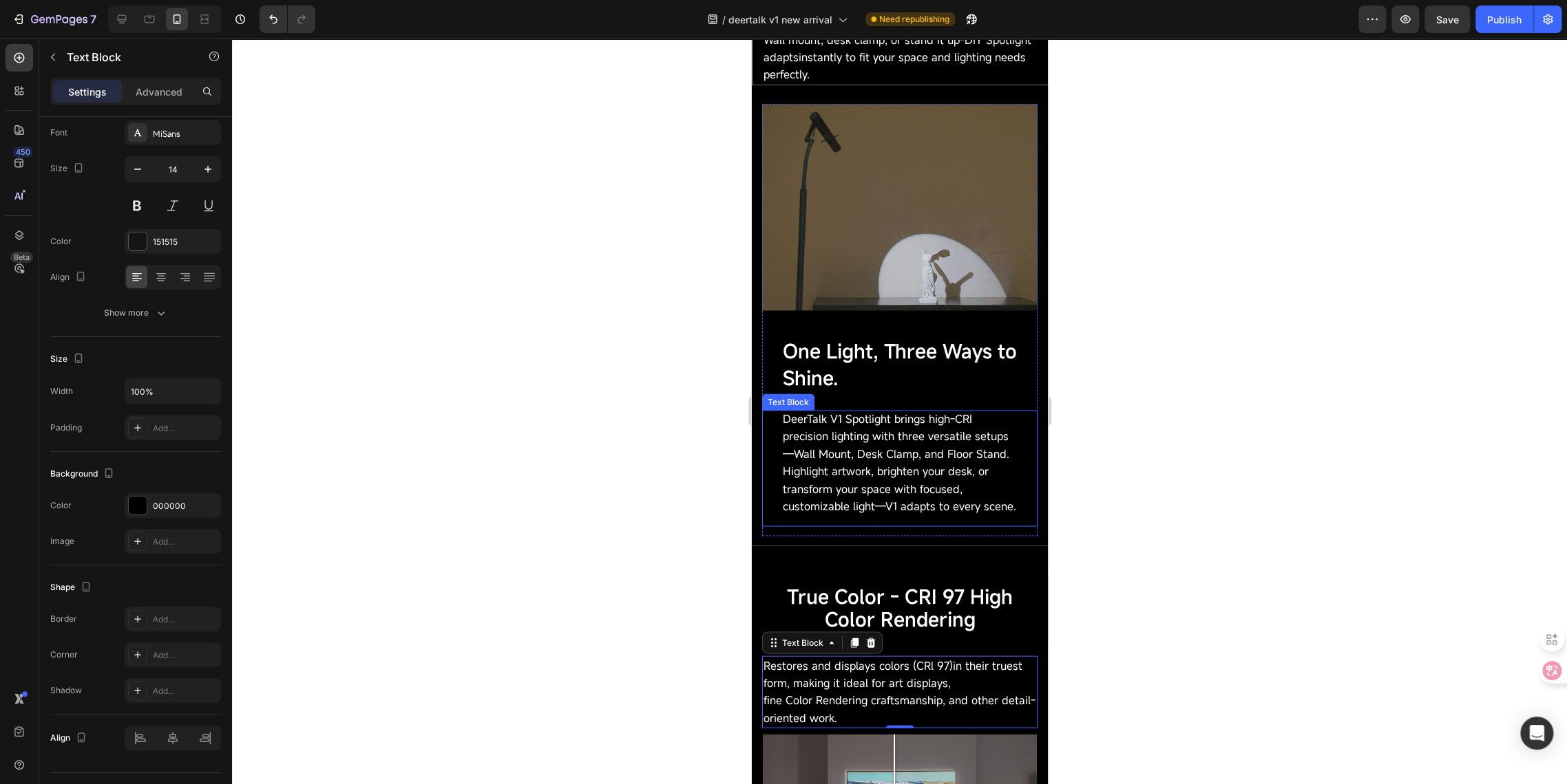
click at [806, 471] on p "DeerTalk V1 Spotlight brings high-CRI precision lighting with three versatile s…" at bounding box center [898, 462] width 234 height 105
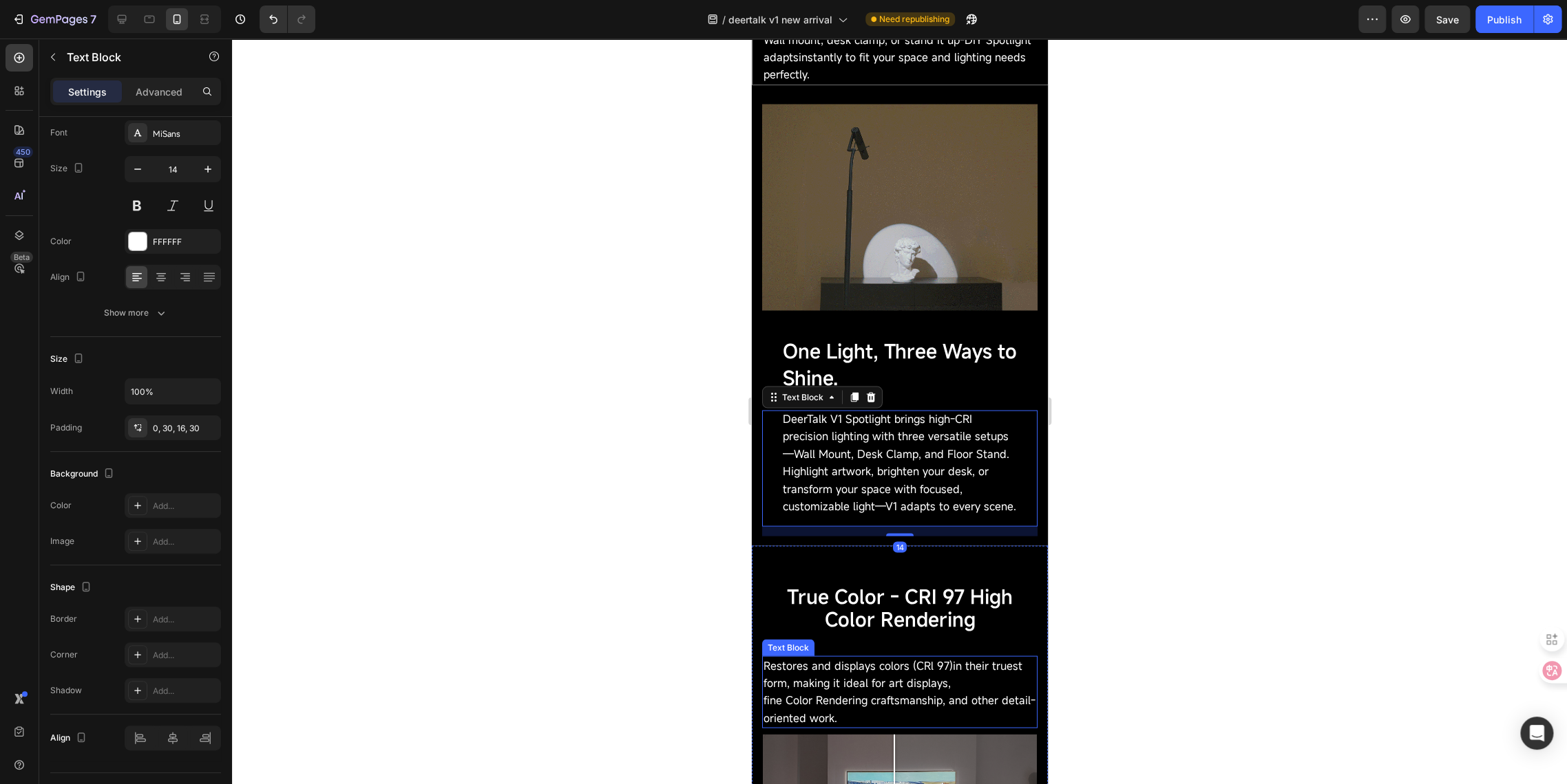
click at [795, 690] on span "Restores and displays colors (CRl 97)in their truest form, making it ideal for …" at bounding box center [892, 674] width 259 height 33
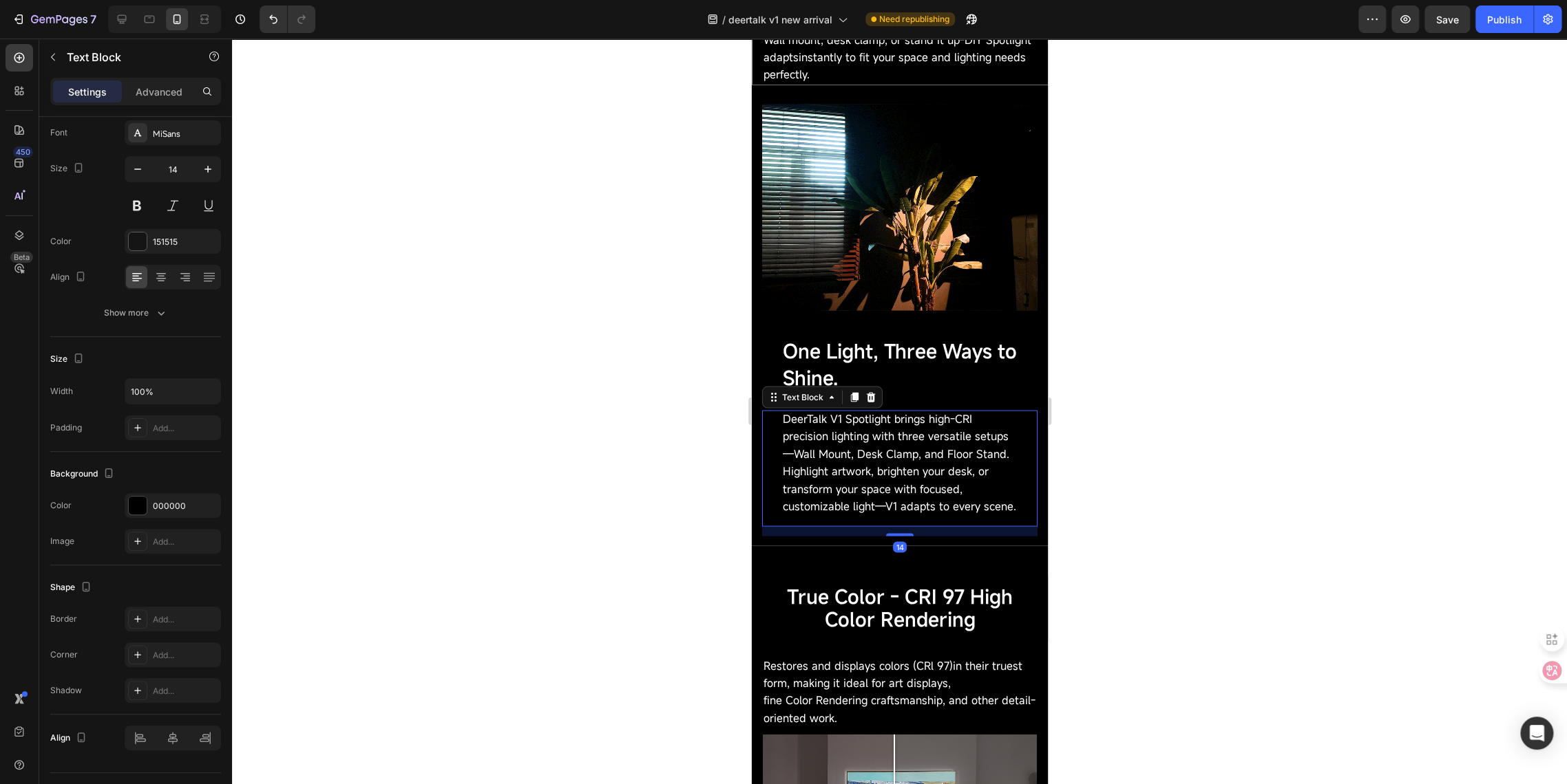
click at [813, 444] on span "DeerTalk V1 Spotlight brings high-CRI precision lighting with three versatile s…" at bounding box center [898, 462] width 234 height 103
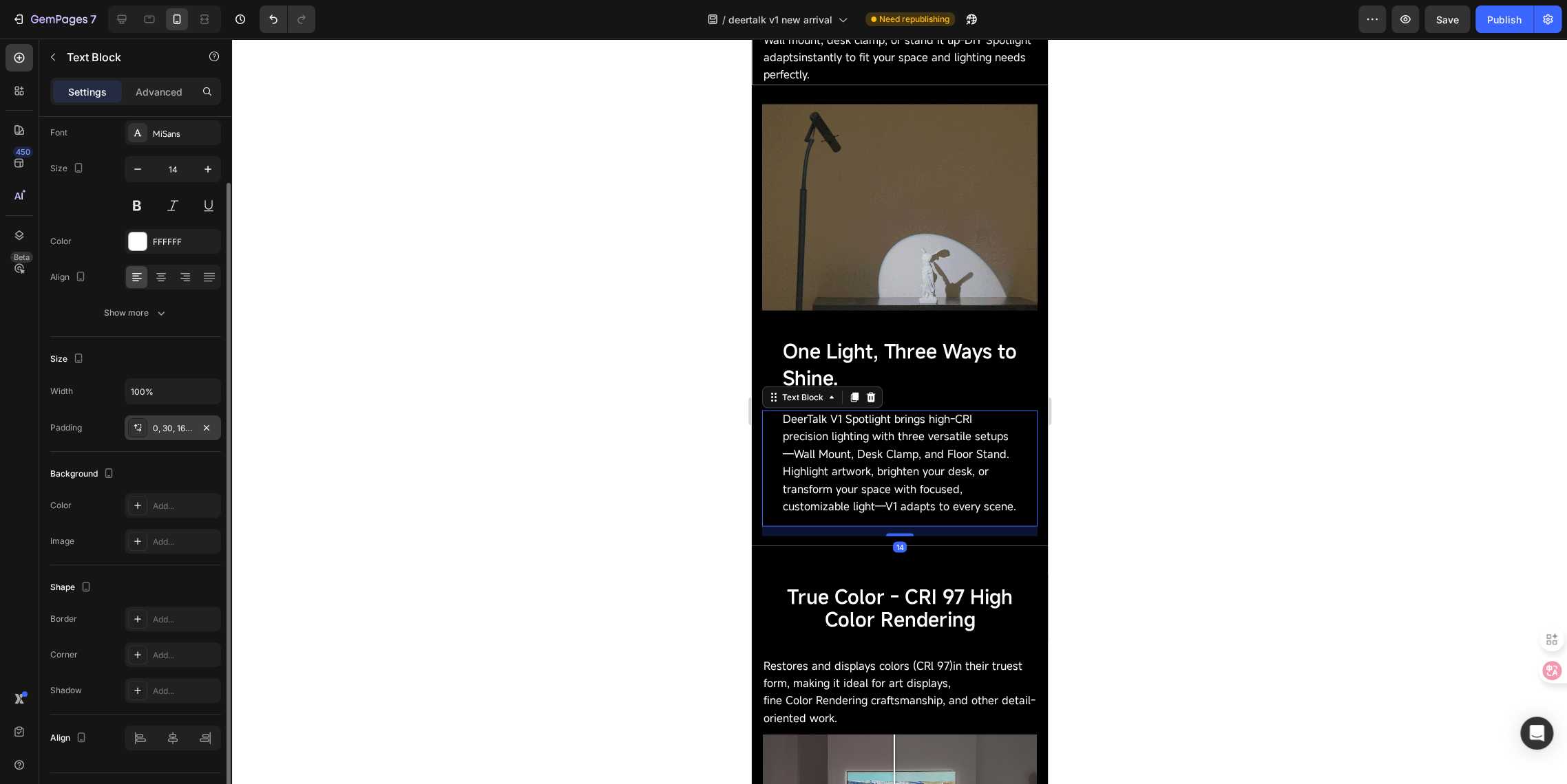
click at [165, 429] on div "0, 30, 16, 30" at bounding box center [173, 428] width 40 height 12
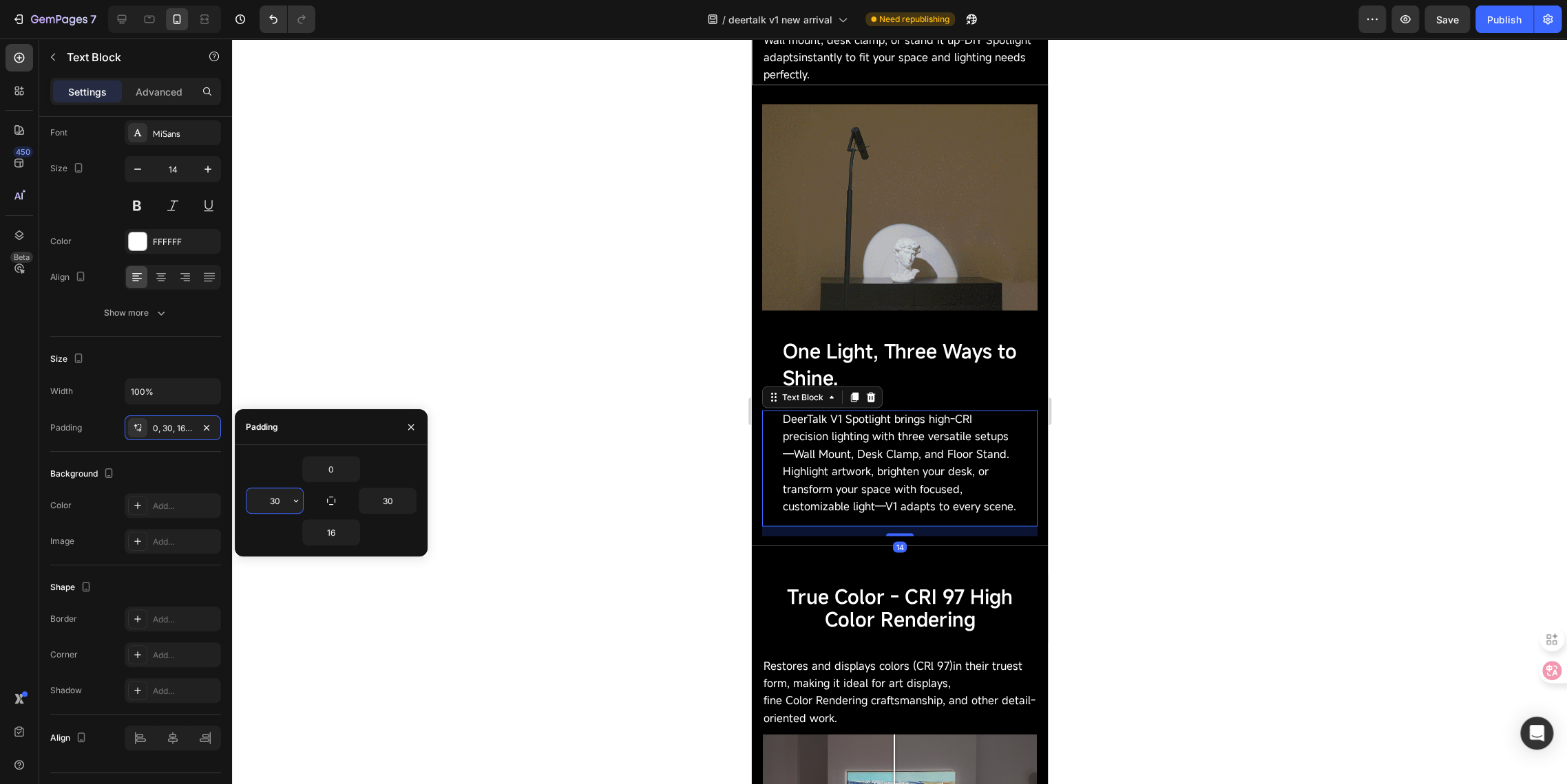
click at [281, 497] on input "30" at bounding box center [274, 501] width 57 height 25
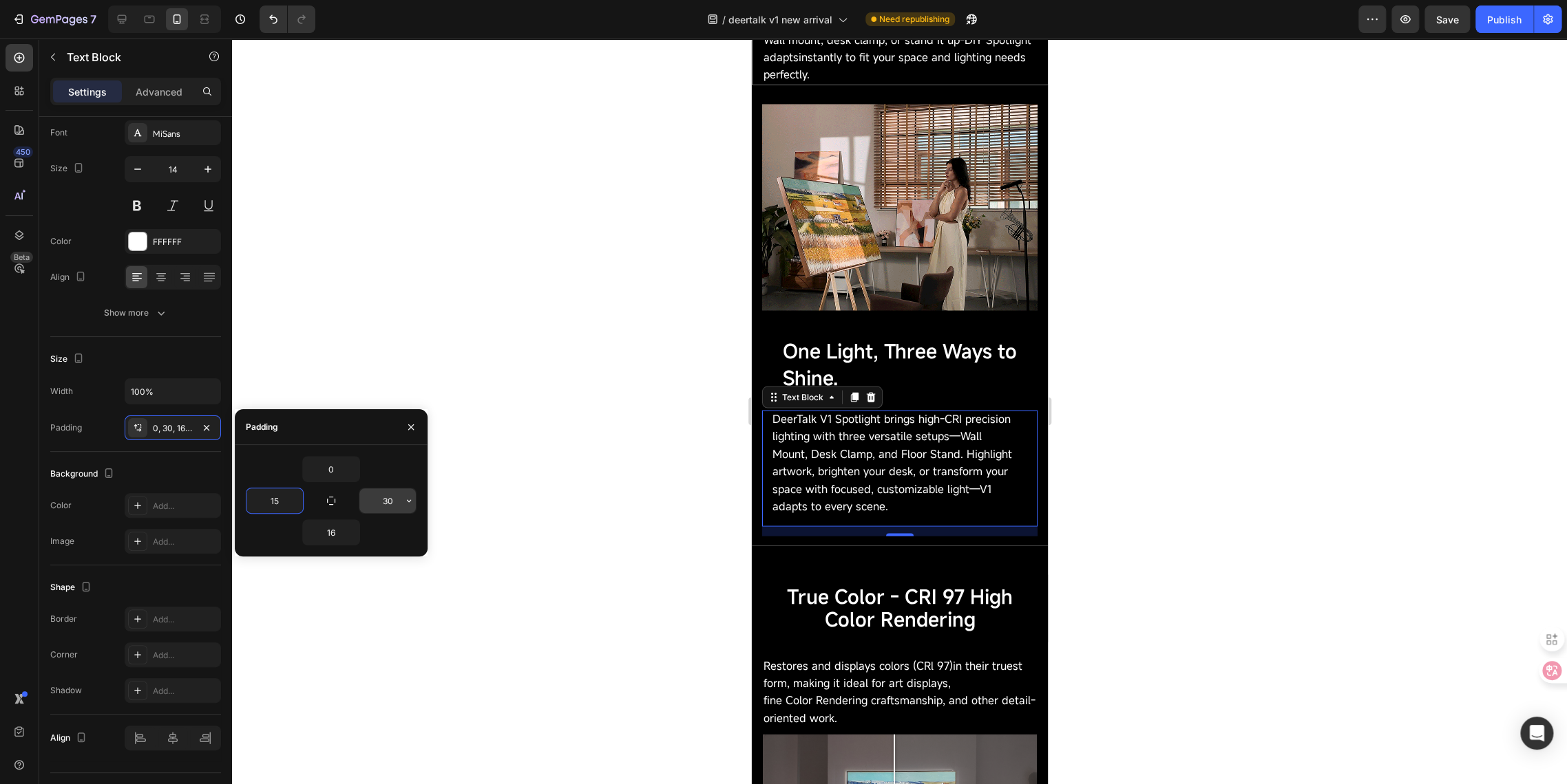
type input "15"
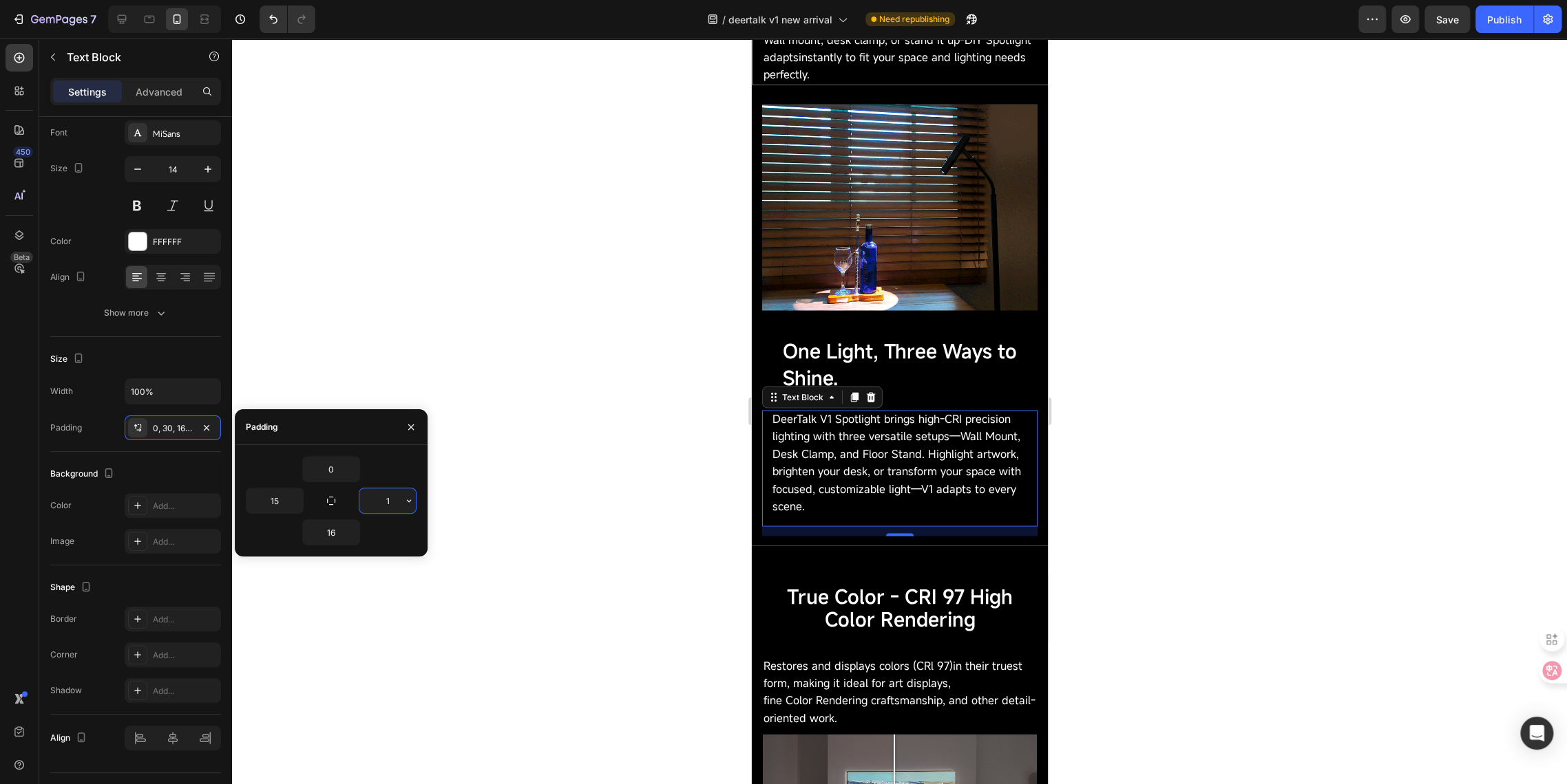
type input "15"
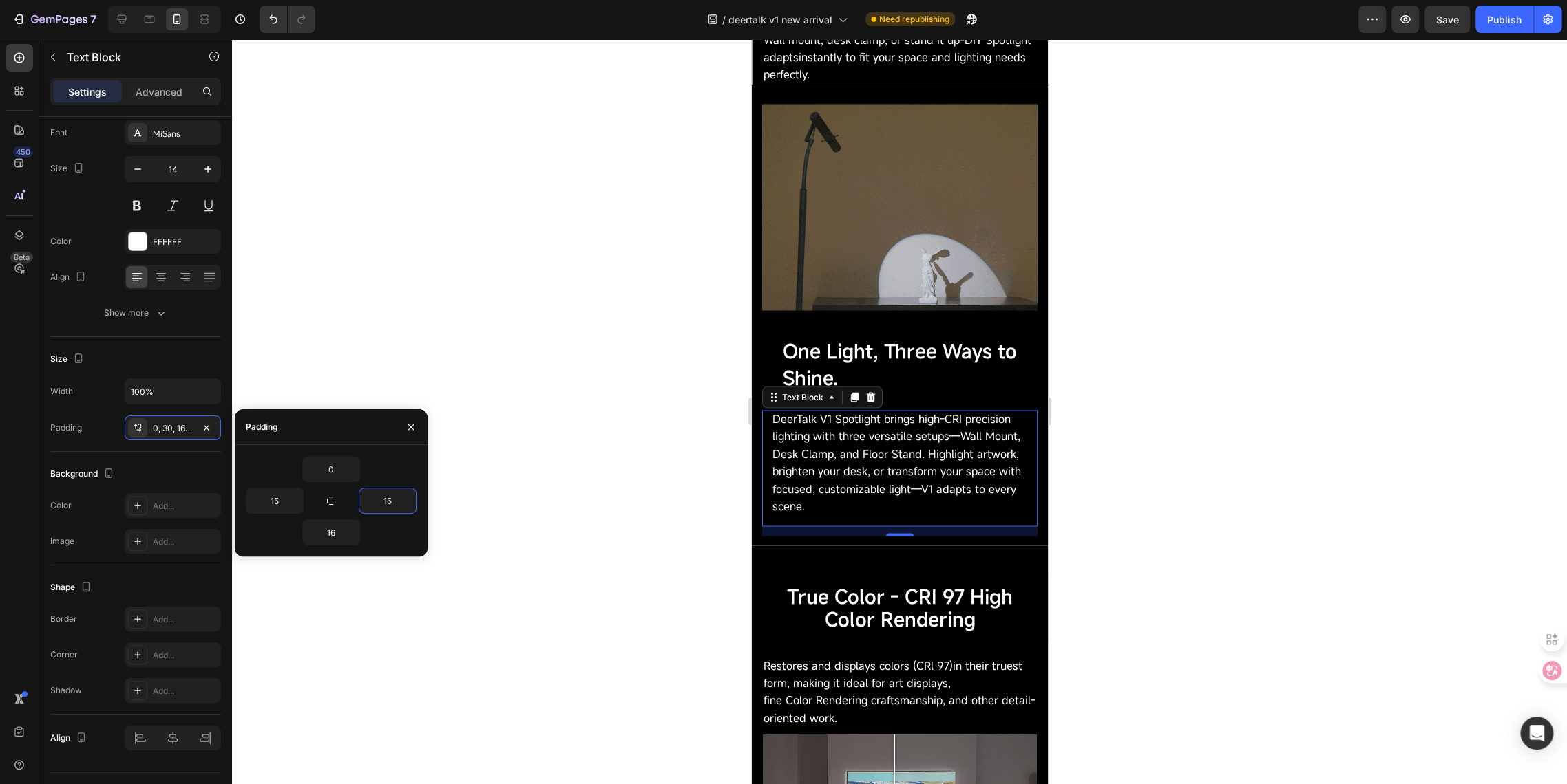
click at [497, 580] on div at bounding box center [898, 411] width 1334 height 746
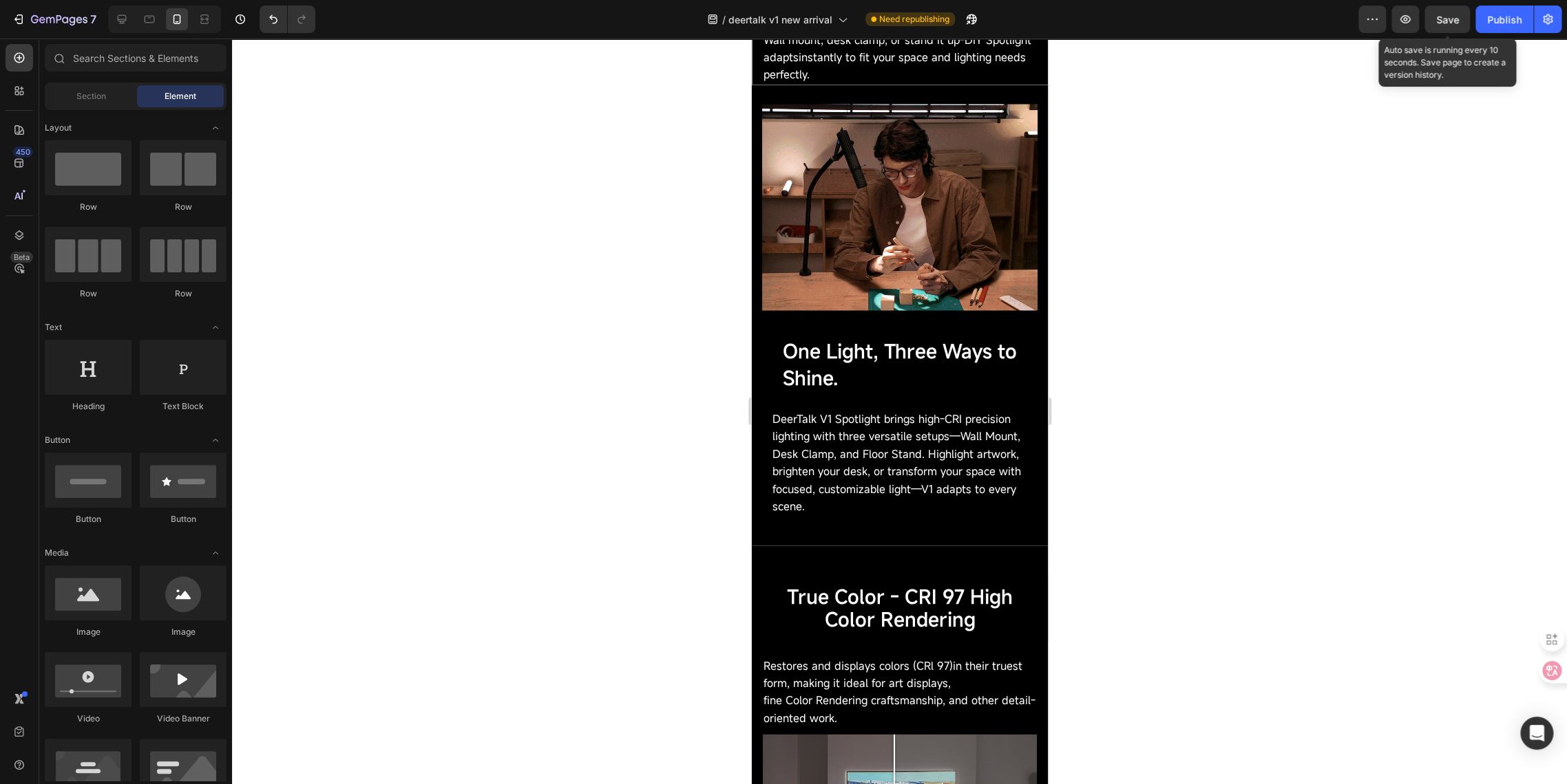
click at [1445, 22] on span "Save" at bounding box center [1447, 19] width 23 height 11
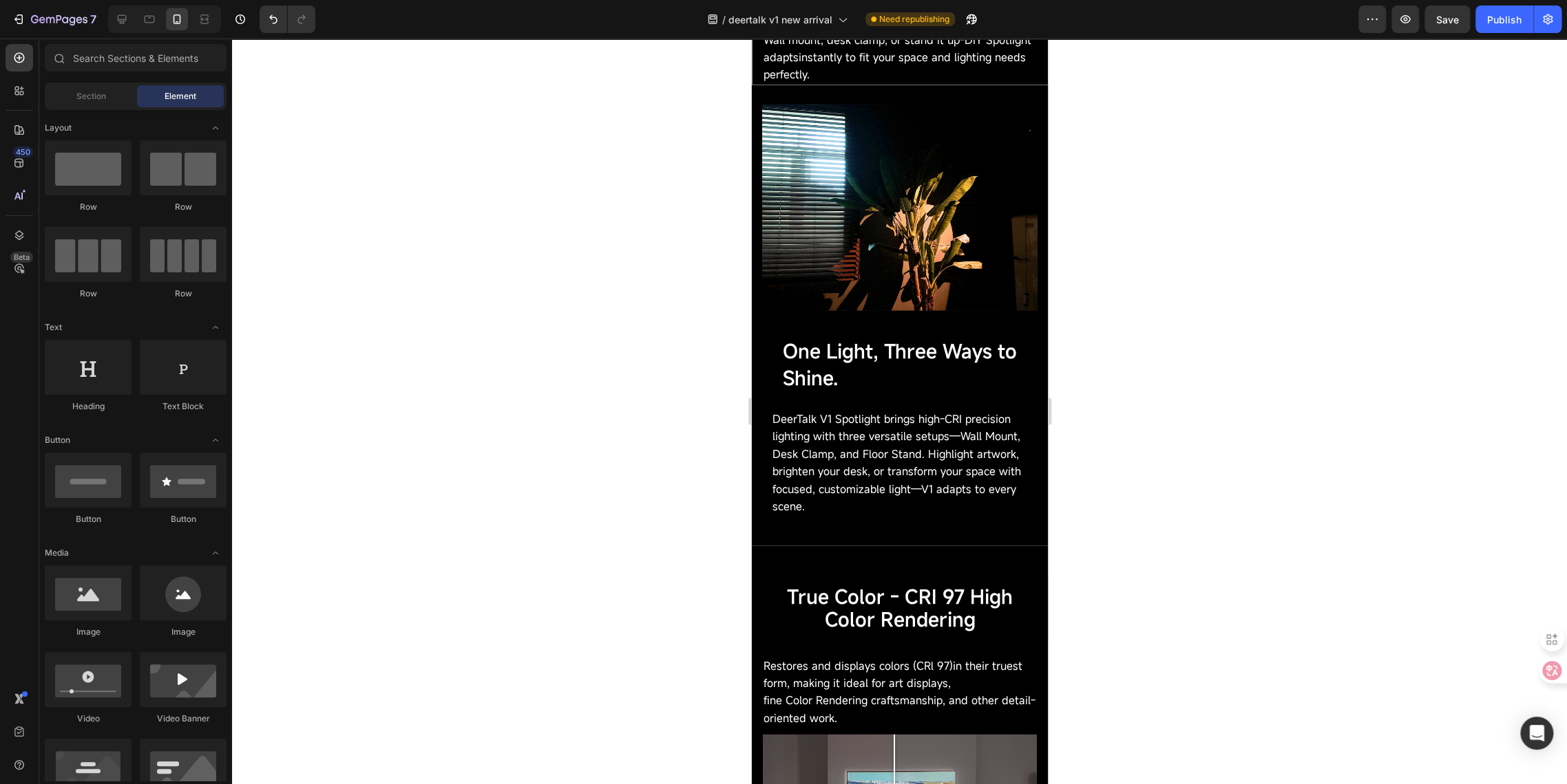
click at [610, 679] on div at bounding box center [898, 411] width 1334 height 746
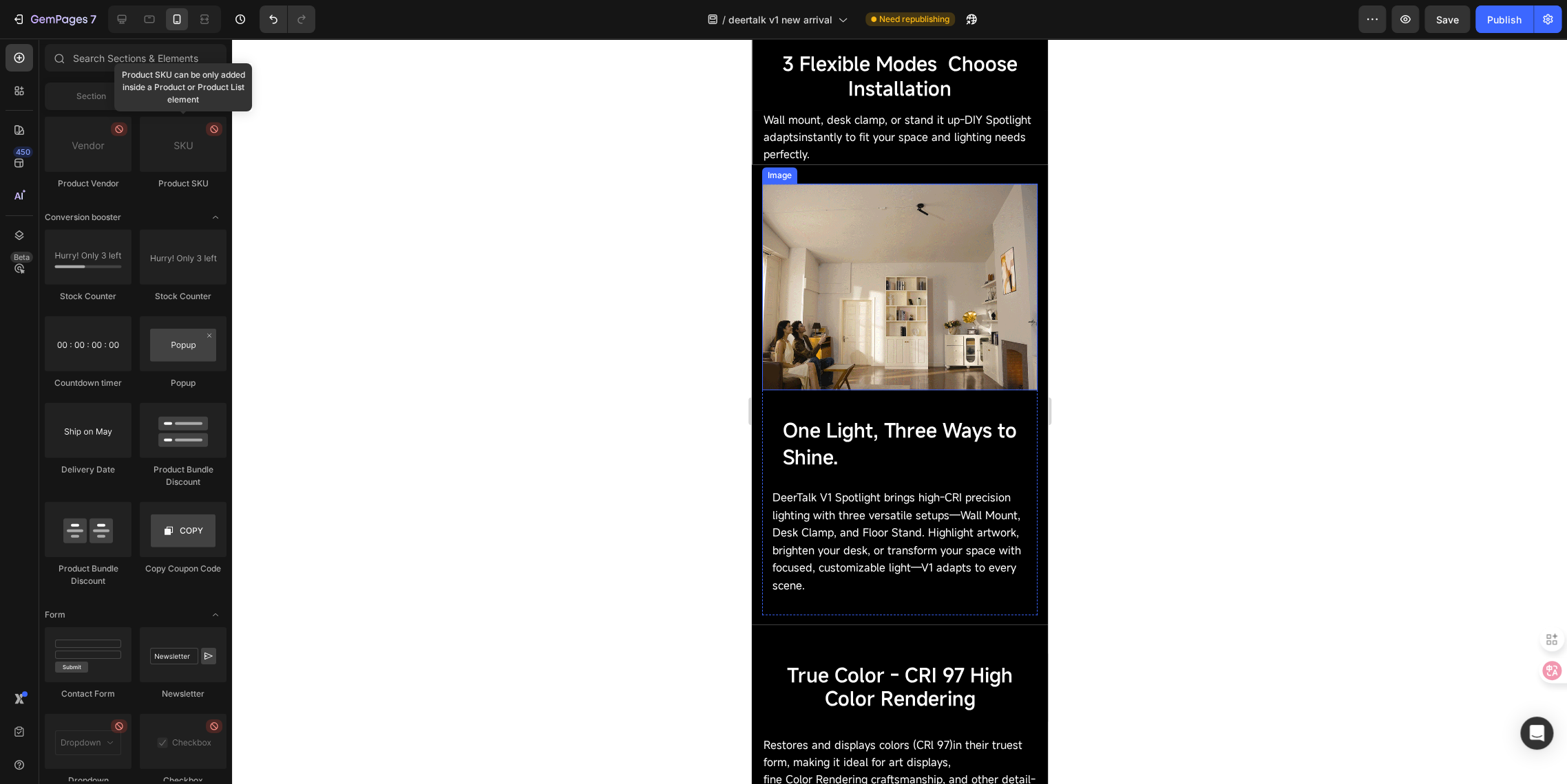
scroll to position [994, 0]
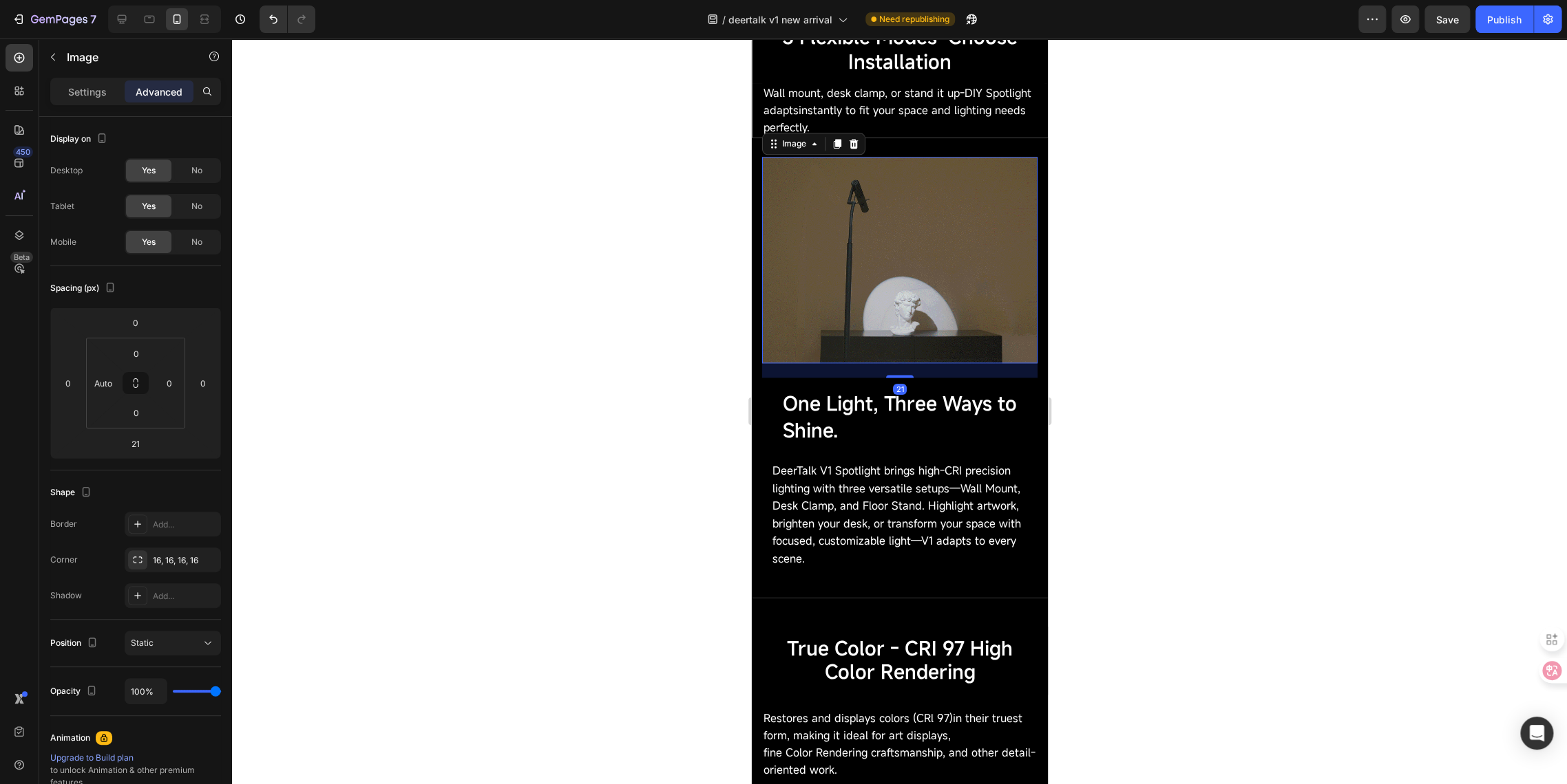
click at [818, 353] on img at bounding box center [898, 260] width 275 height 207
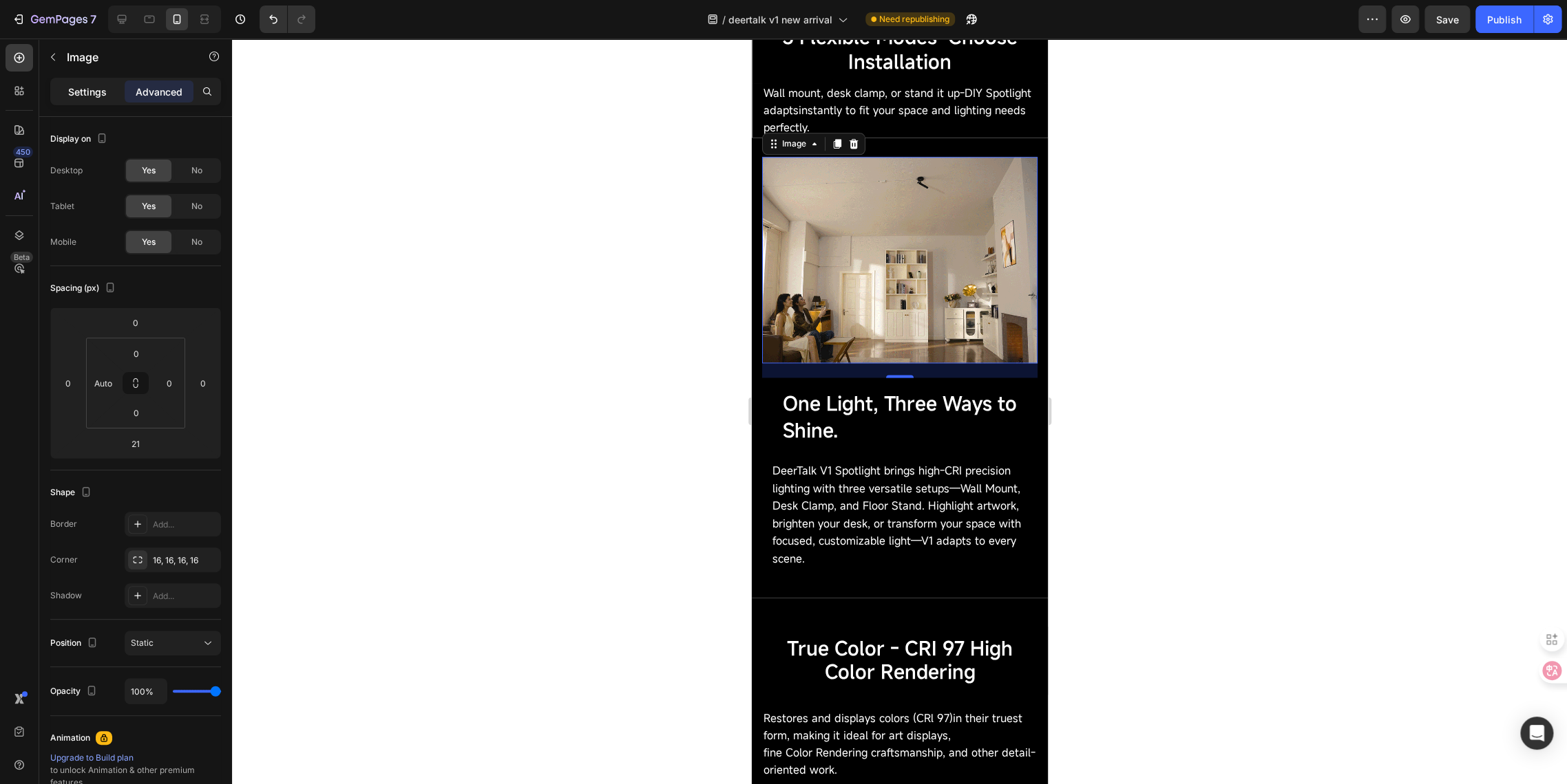
click at [71, 89] on p "Settings" at bounding box center [87, 91] width 38 height 14
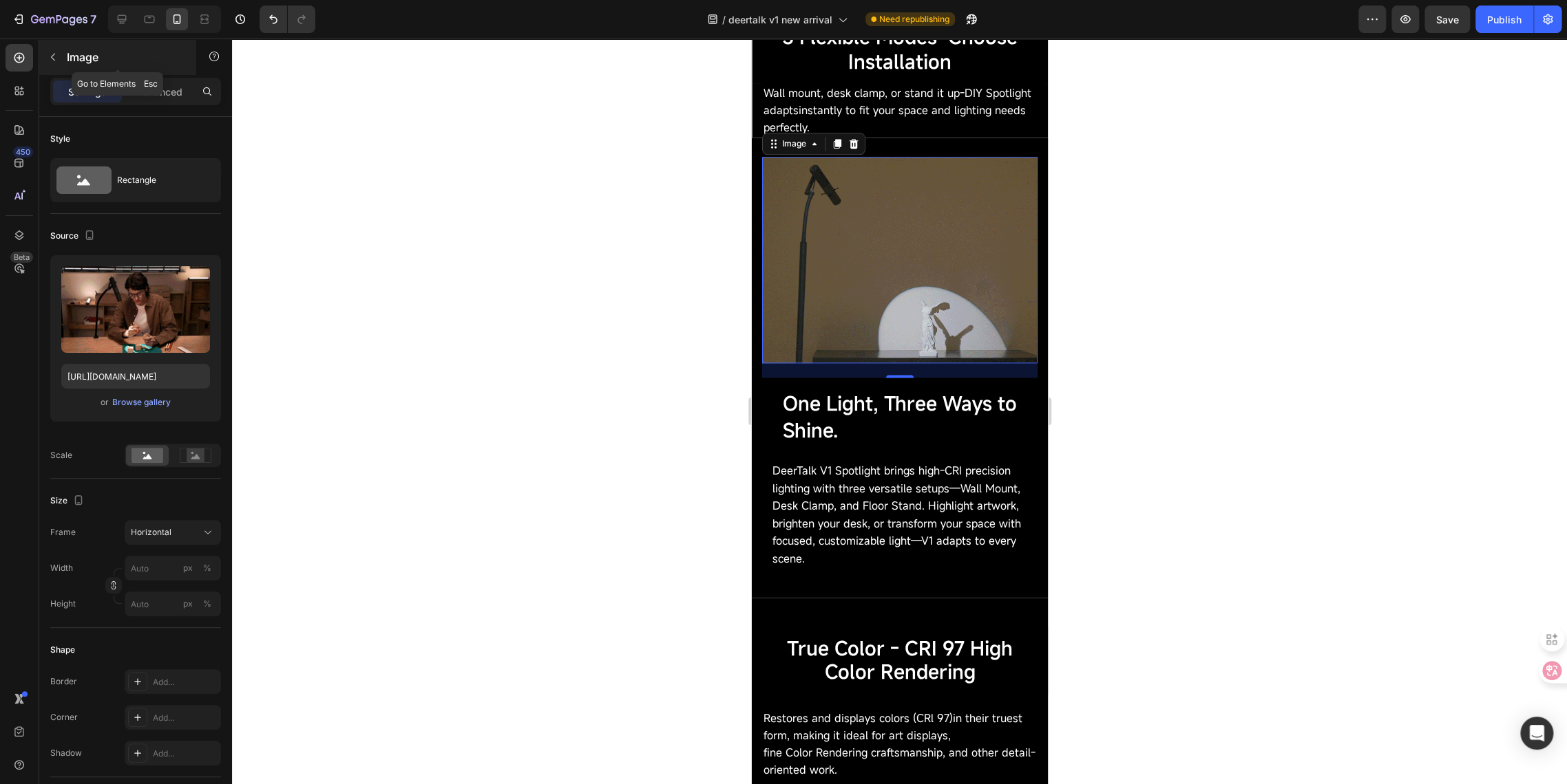
click at [60, 61] on button "button" at bounding box center [53, 56] width 22 height 22
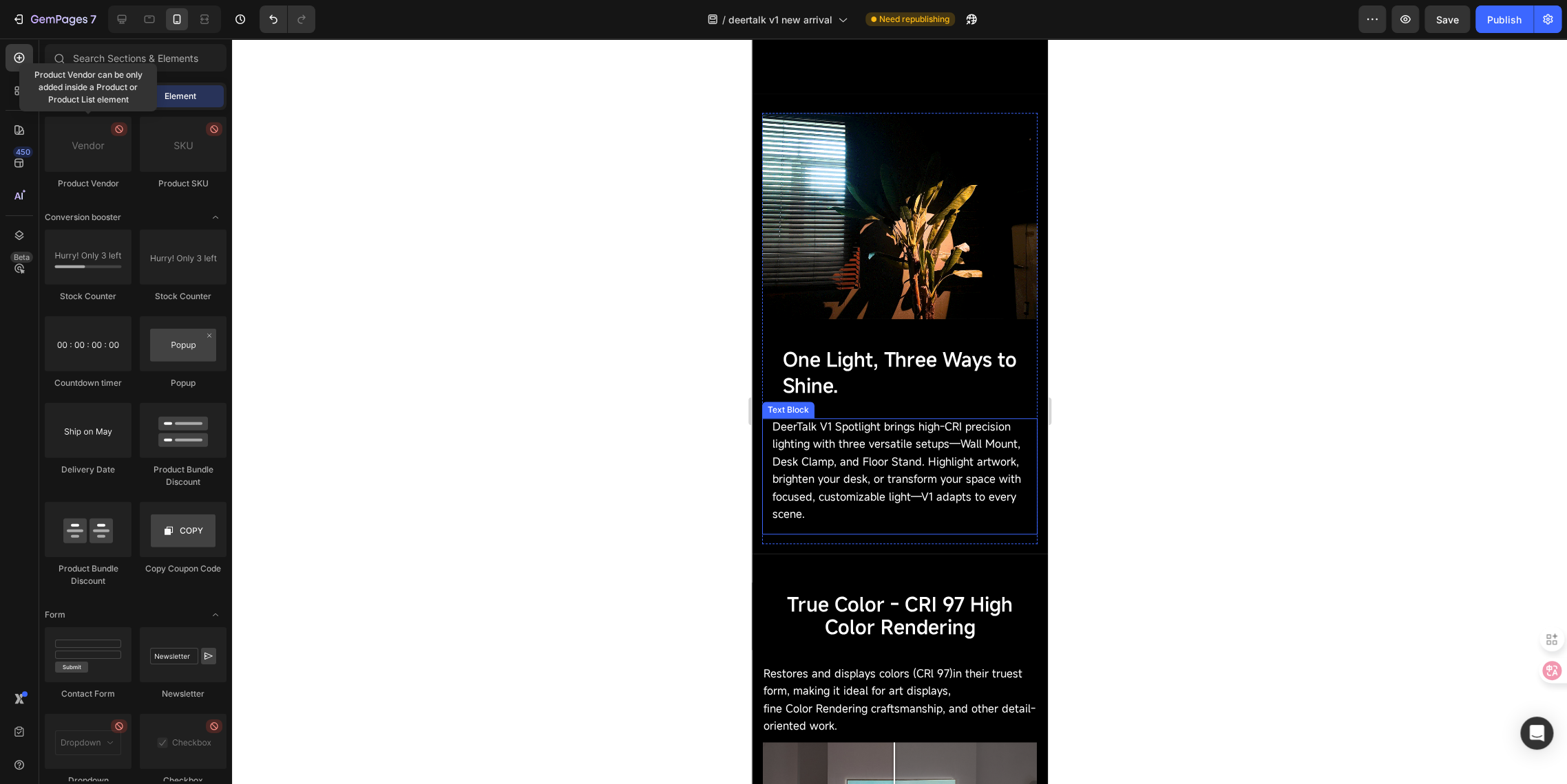
scroll to position [611, 0]
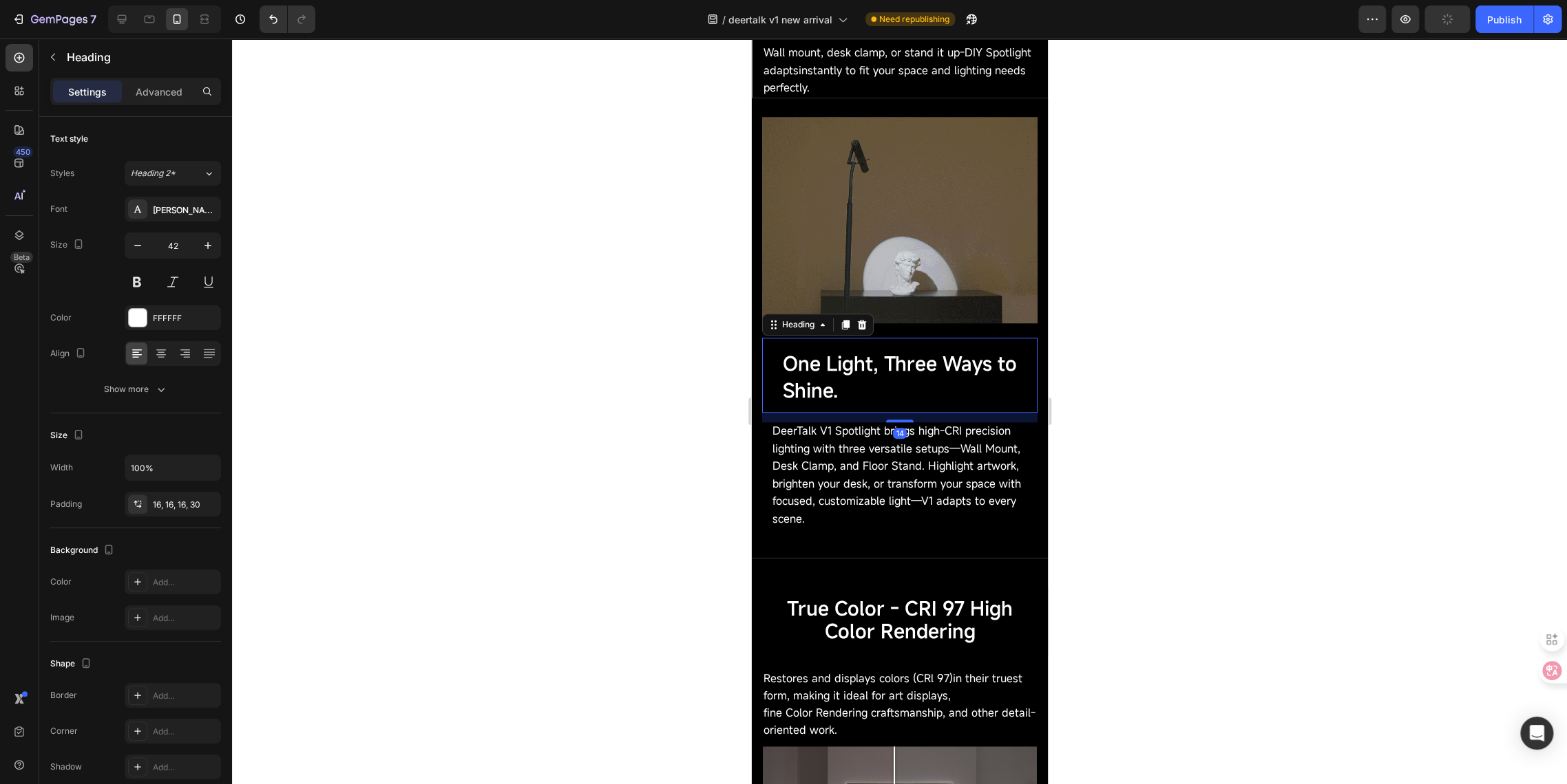
click at [861, 388] on span "One Light, Three Ways to Shine." at bounding box center [898, 377] width 234 height 53
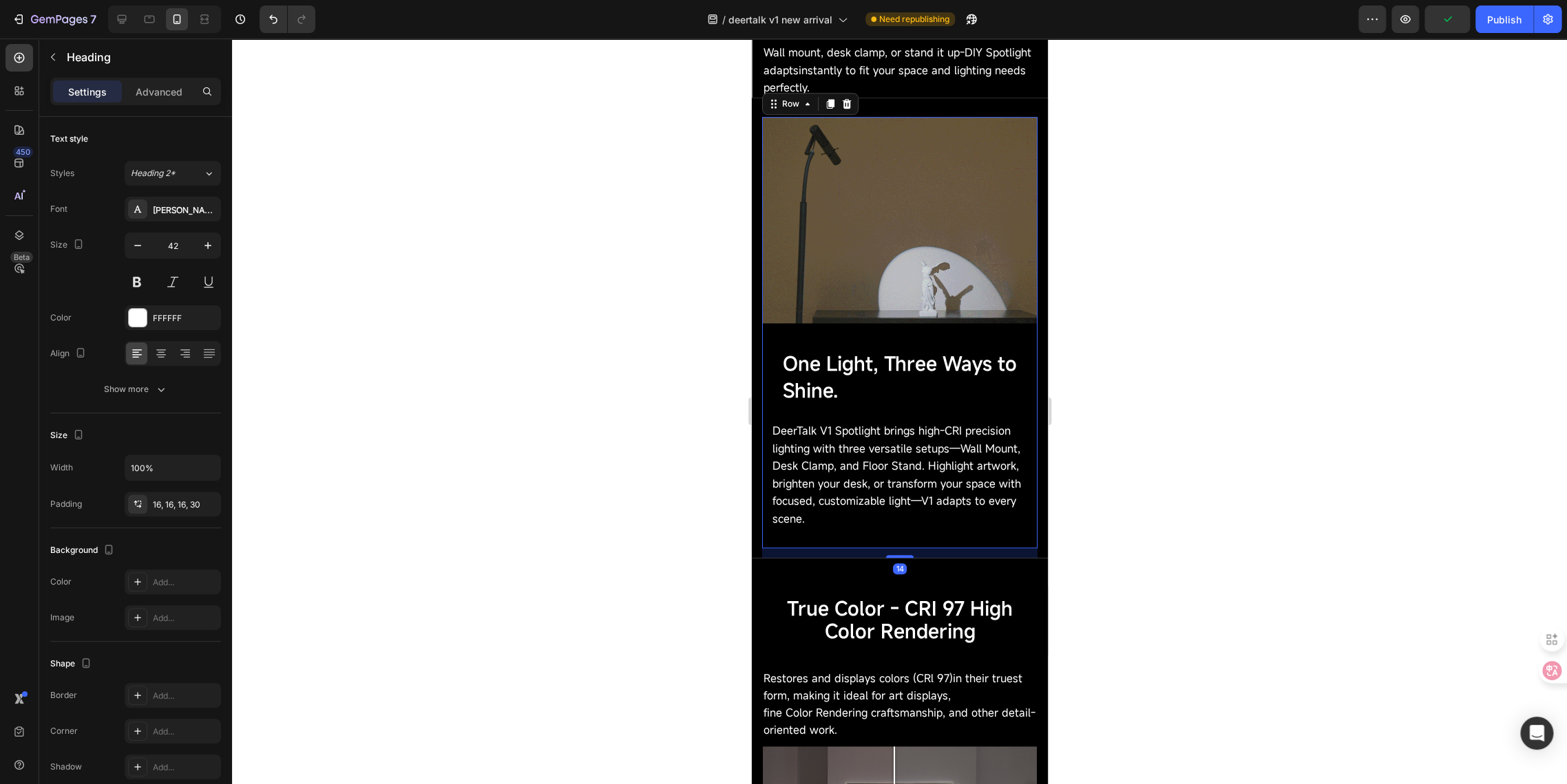
click at [895, 321] on div "Image" at bounding box center [898, 227] width 275 height 221
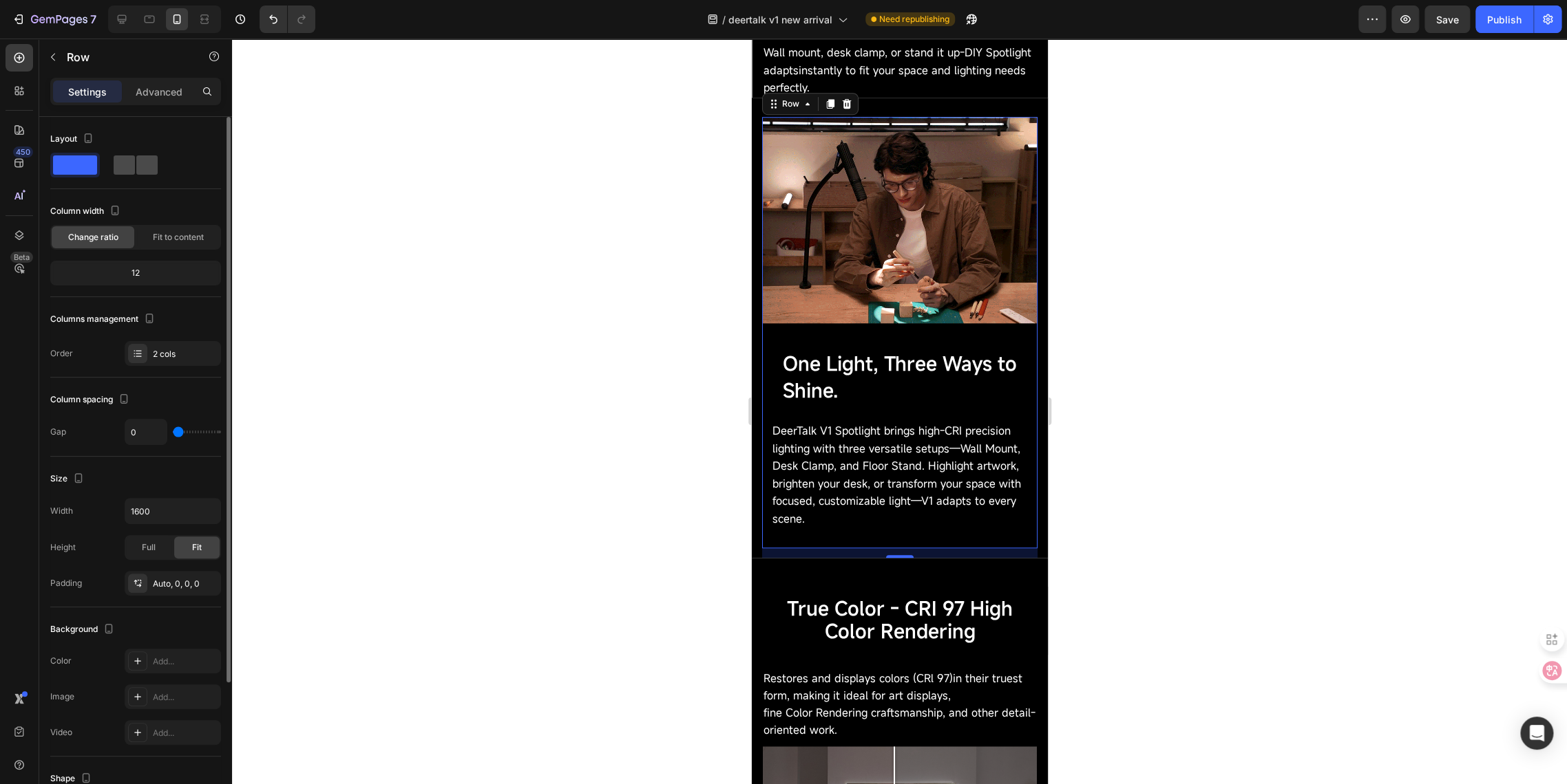
click at [136, 162] on span at bounding box center [147, 165] width 21 height 19
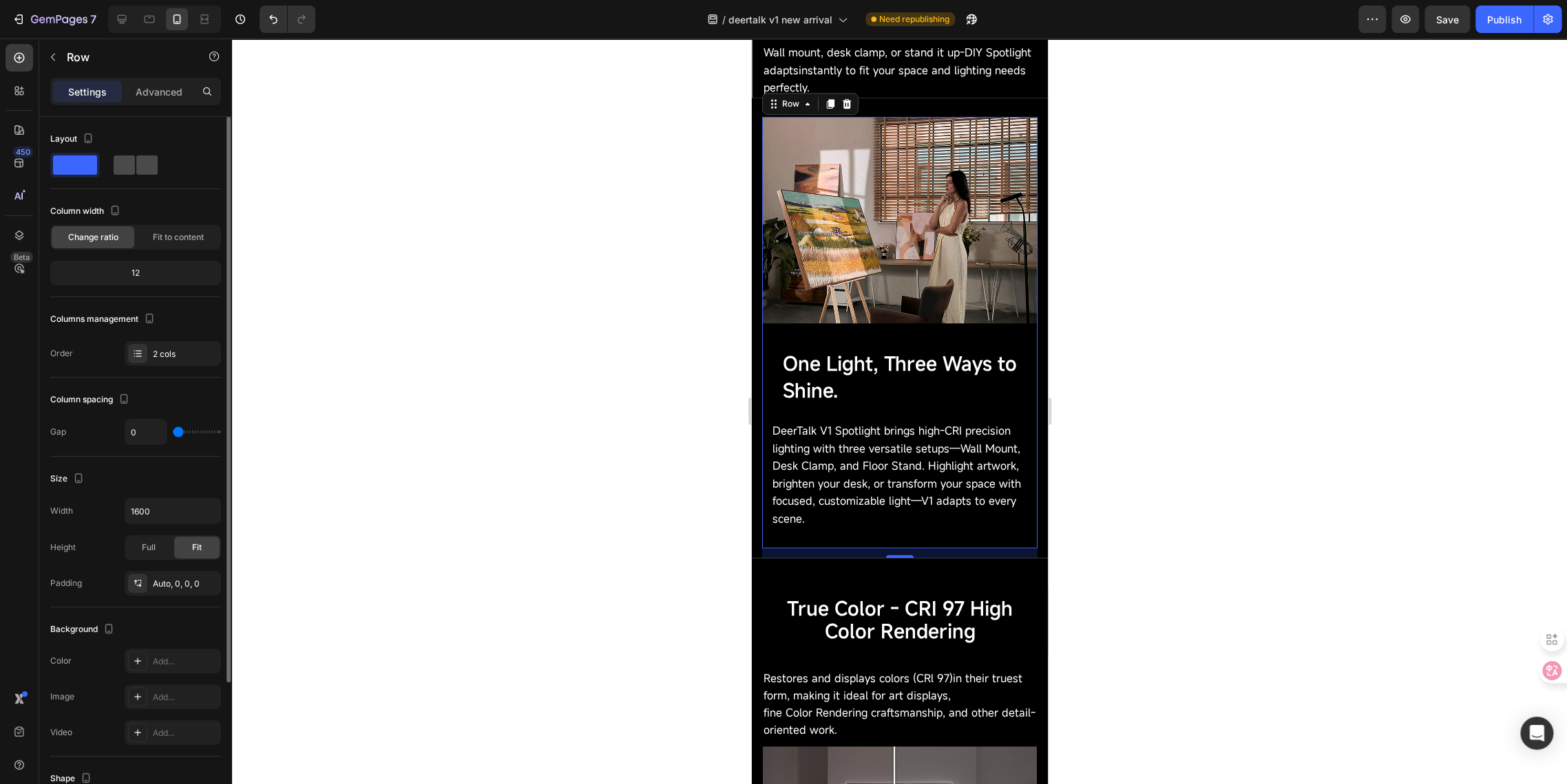
type input "30"
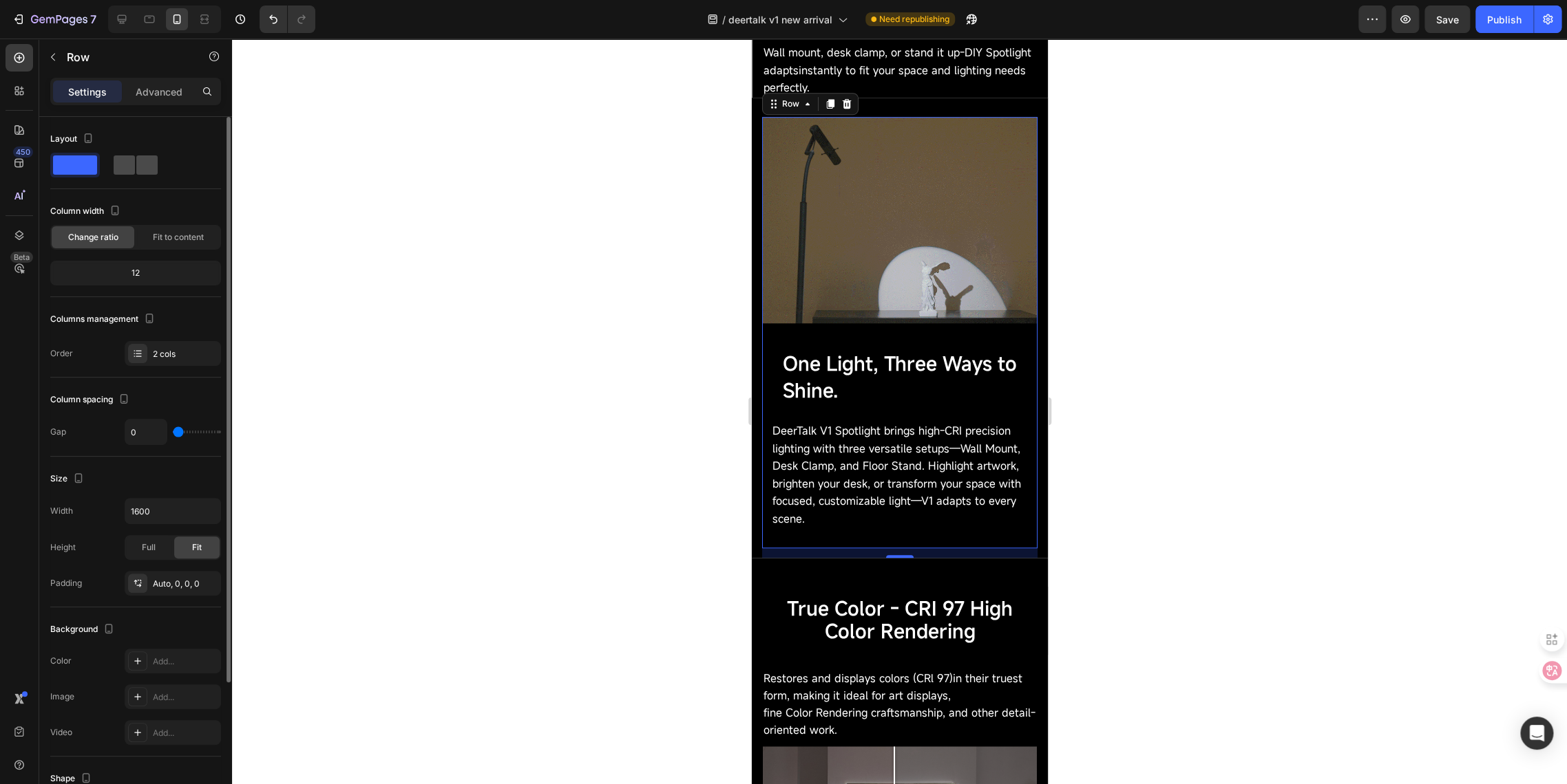
type input "30"
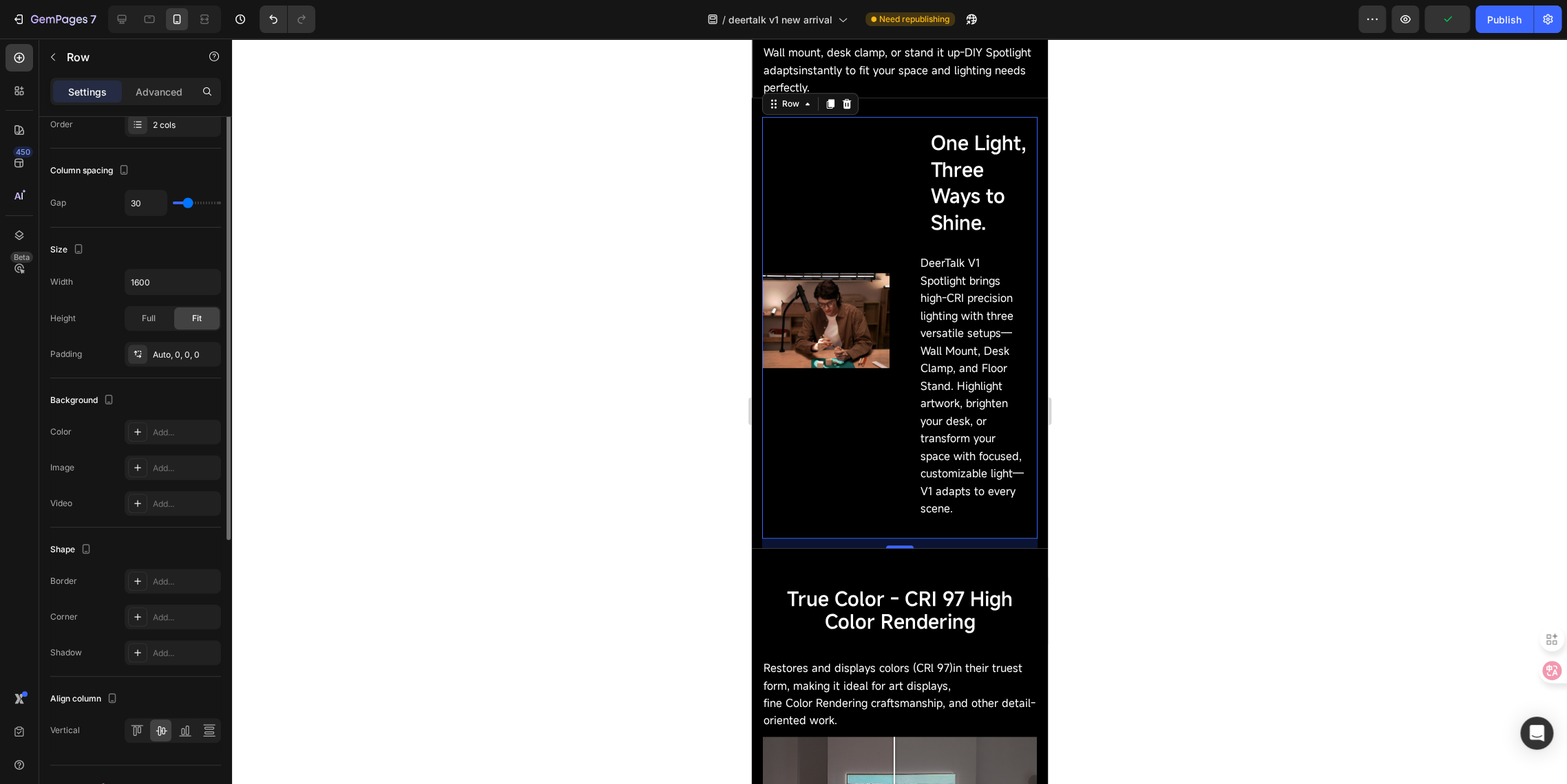
scroll to position [0, 0]
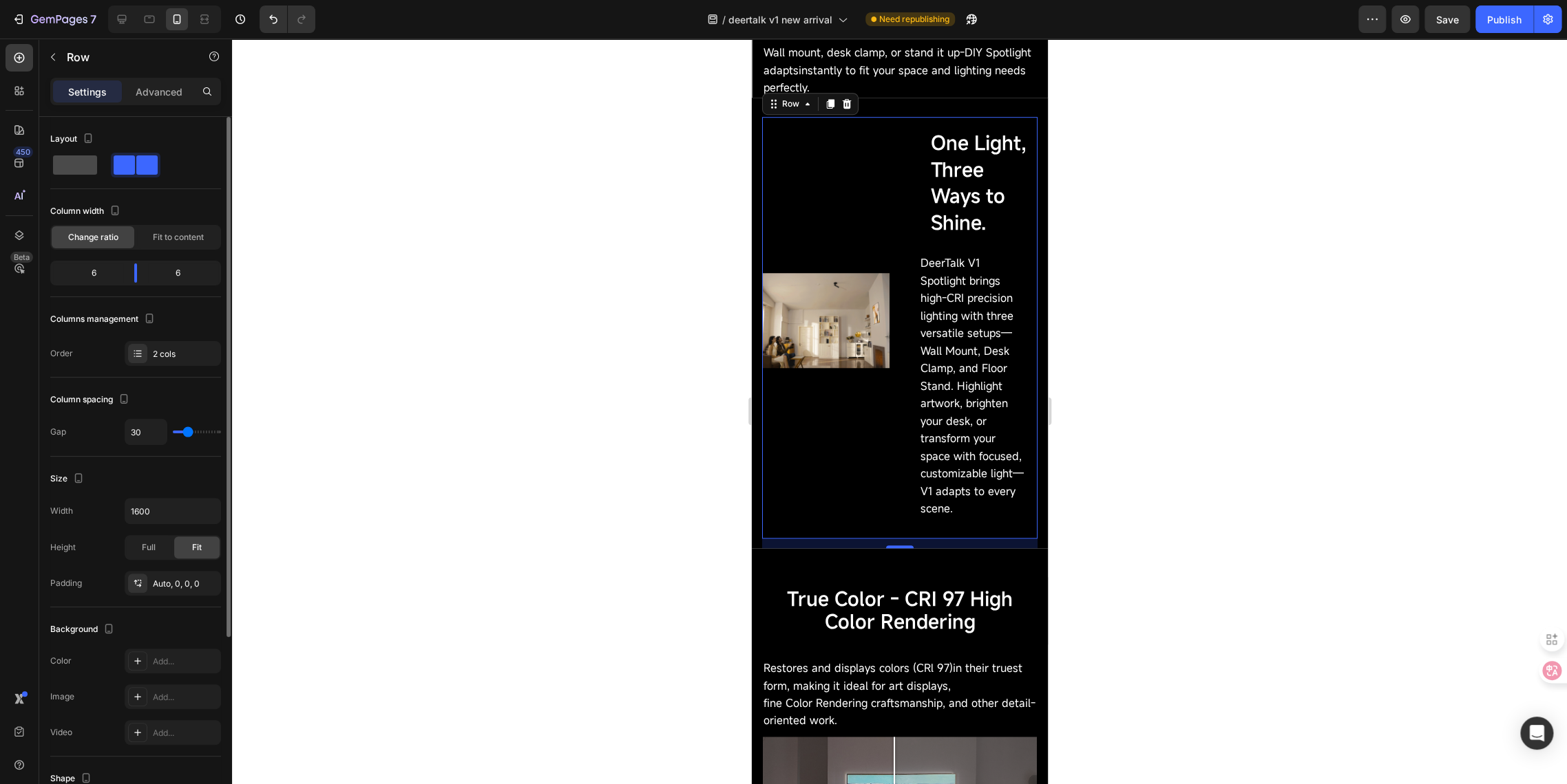
click at [79, 158] on span at bounding box center [75, 165] width 44 height 19
type input "0"
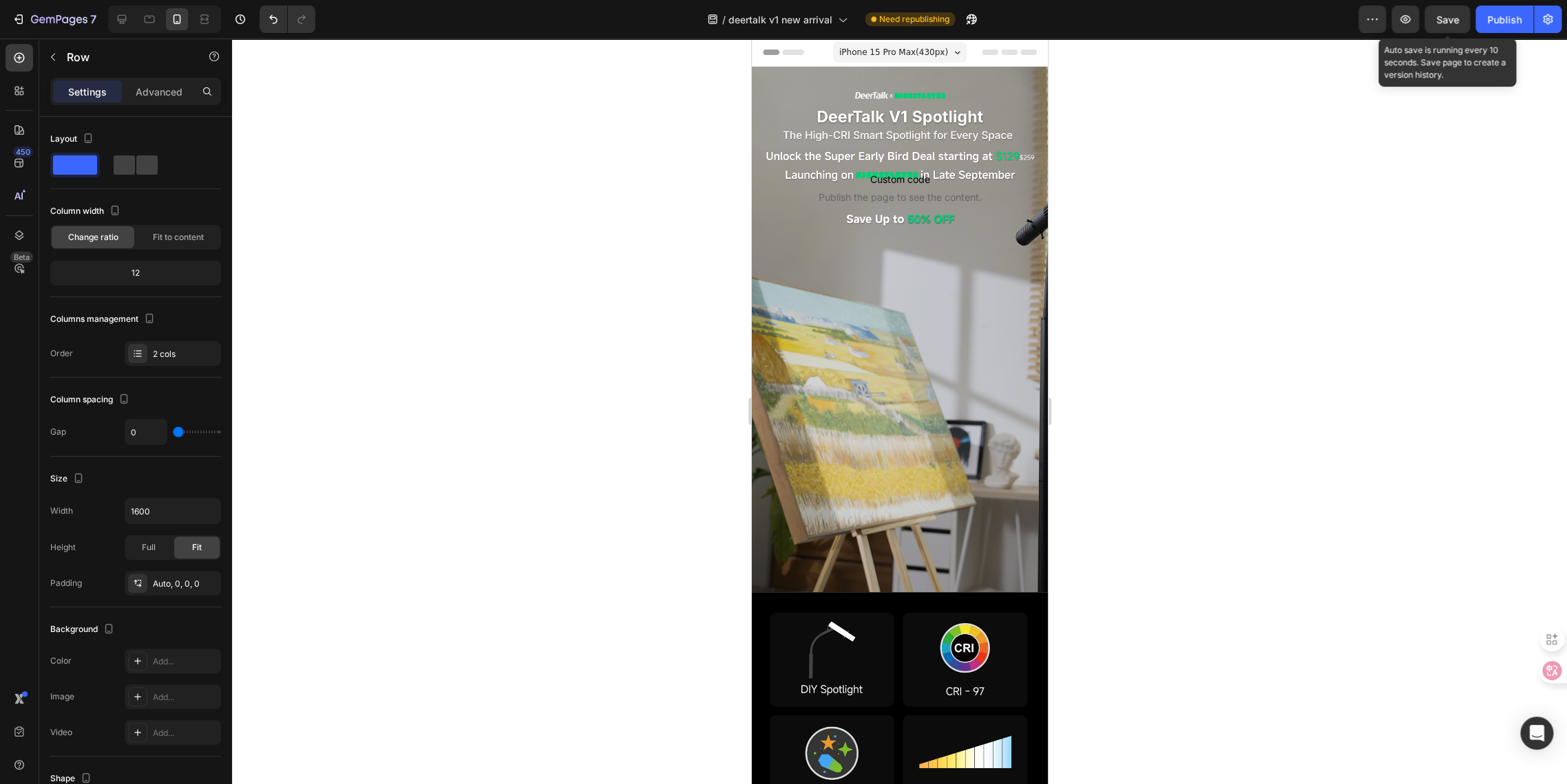
click at [1442, 23] on span "Save" at bounding box center [1447, 19] width 23 height 11
click at [1488, 28] on button "Publish" at bounding box center [1504, 19] width 57 height 28
click at [121, 12] on icon at bounding box center [122, 19] width 13 height 13
type input "30"
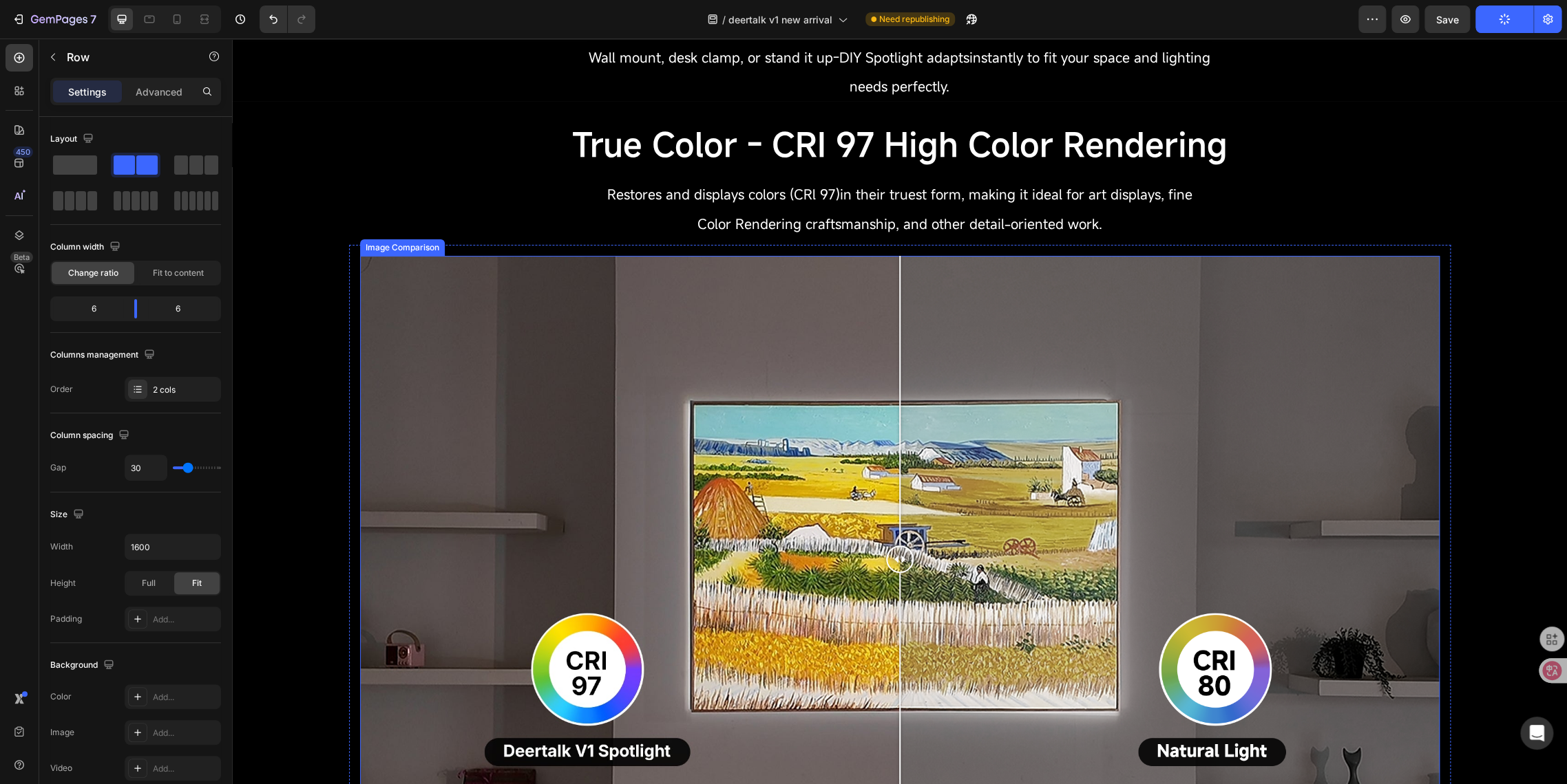
scroll to position [1376, 0]
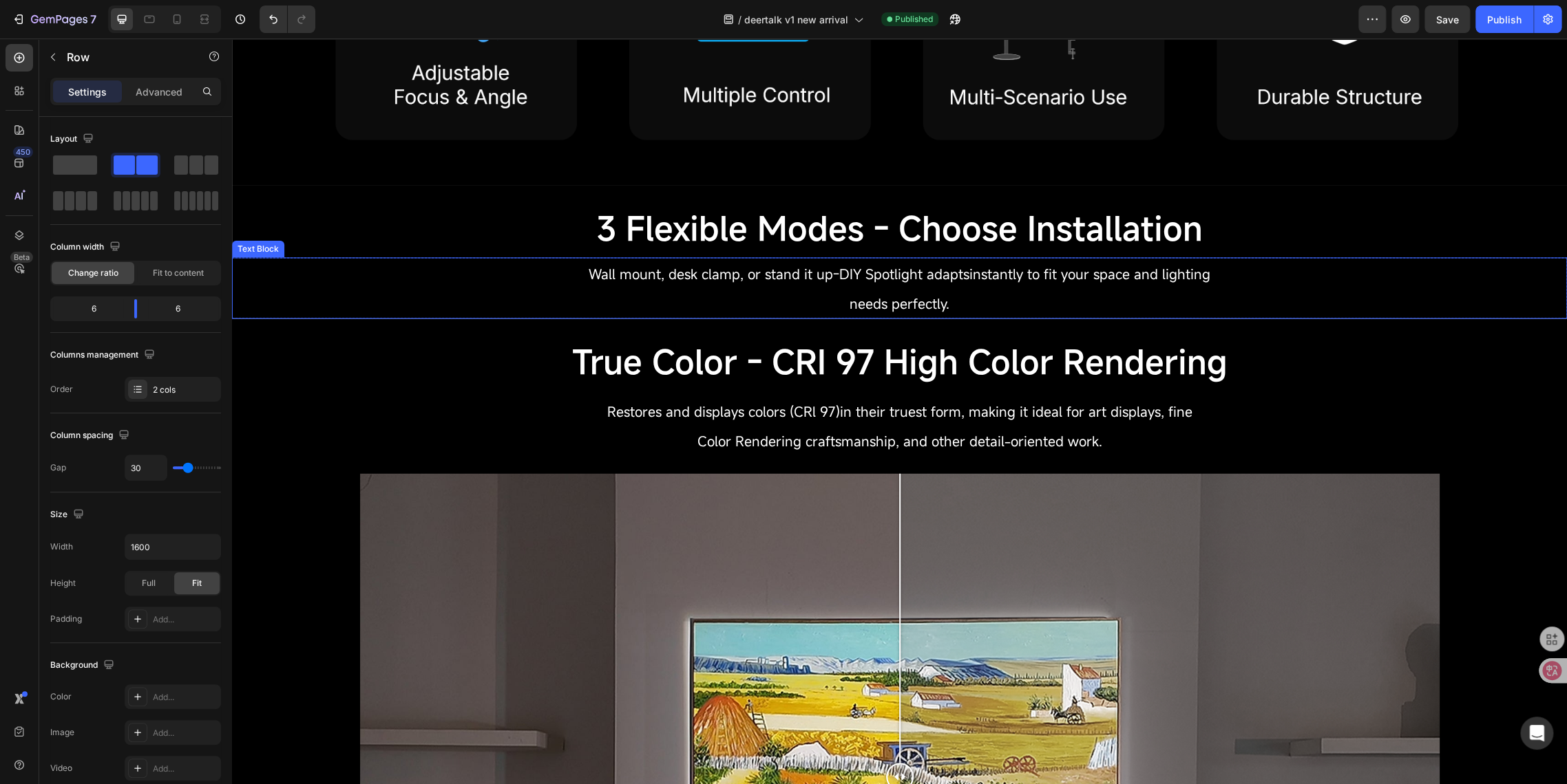
click at [710, 299] on p "needs perfectly." at bounding box center [898, 302] width 622 height 29
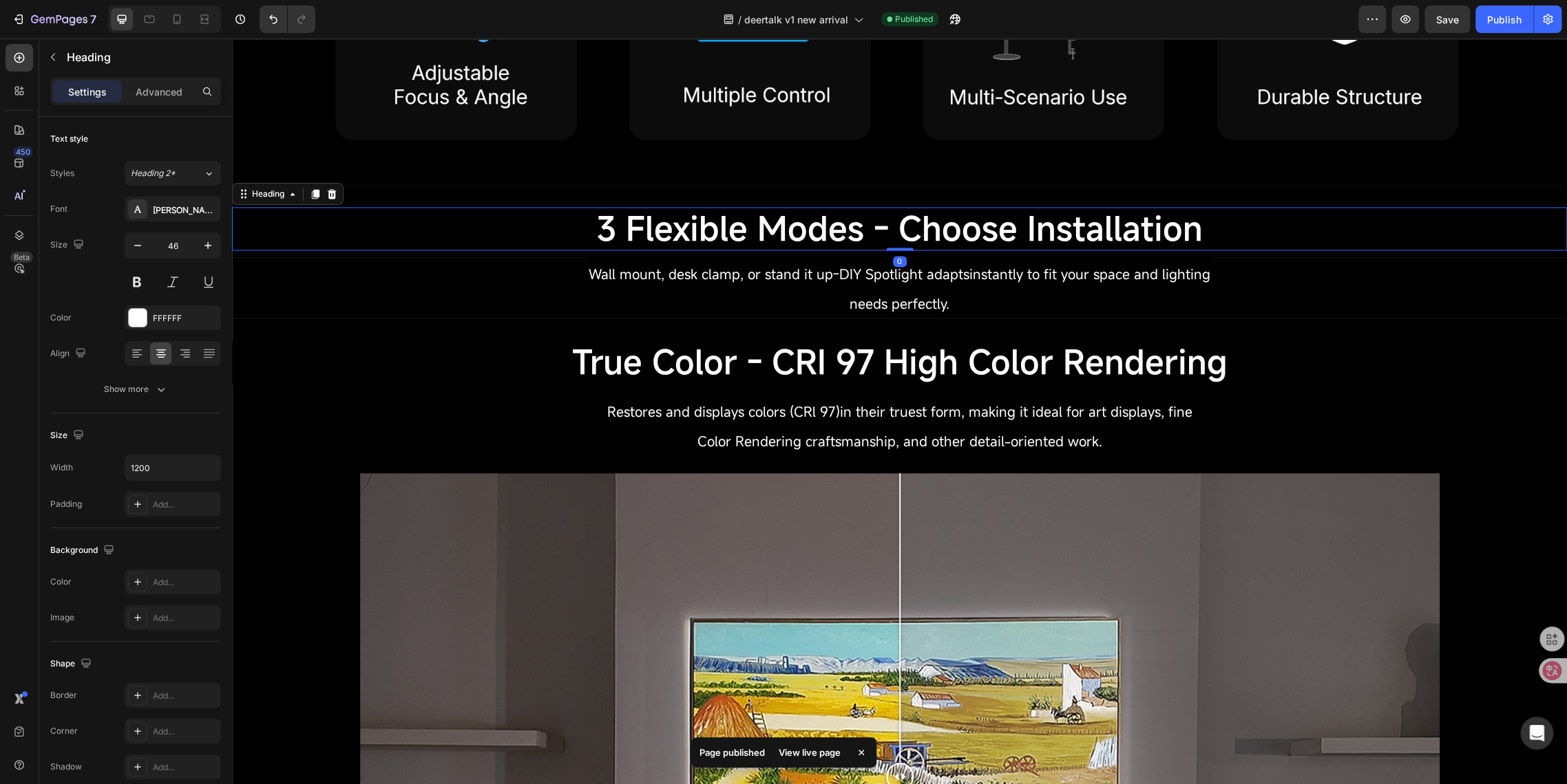
click at [723, 235] on span "3 Flexible Modes - Choose Installation" at bounding box center [898, 229] width 606 height 44
click at [174, 21] on icon at bounding box center [177, 19] width 13 height 13
type input "28"
type input "100%"
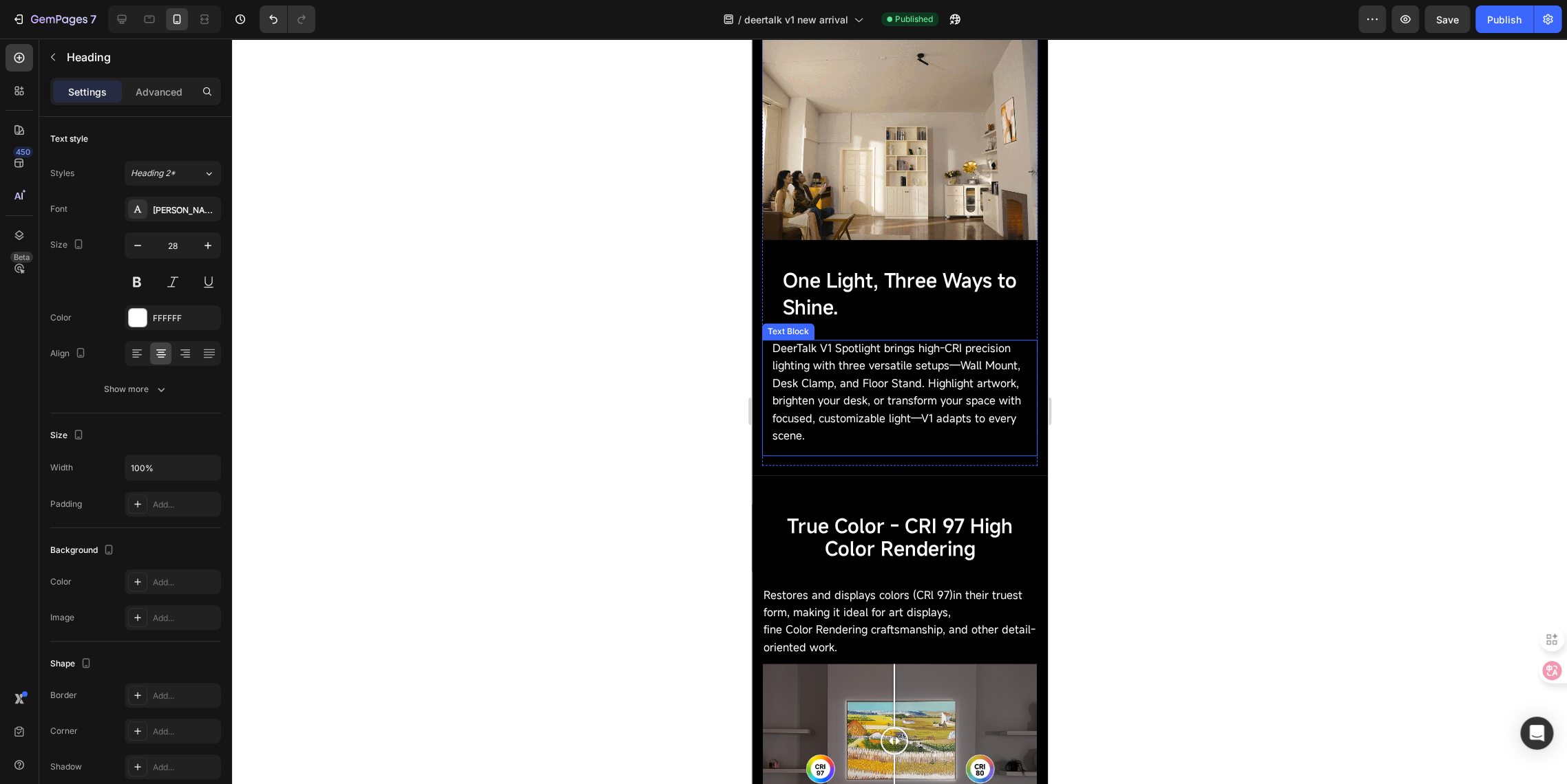
scroll to position [382, 0]
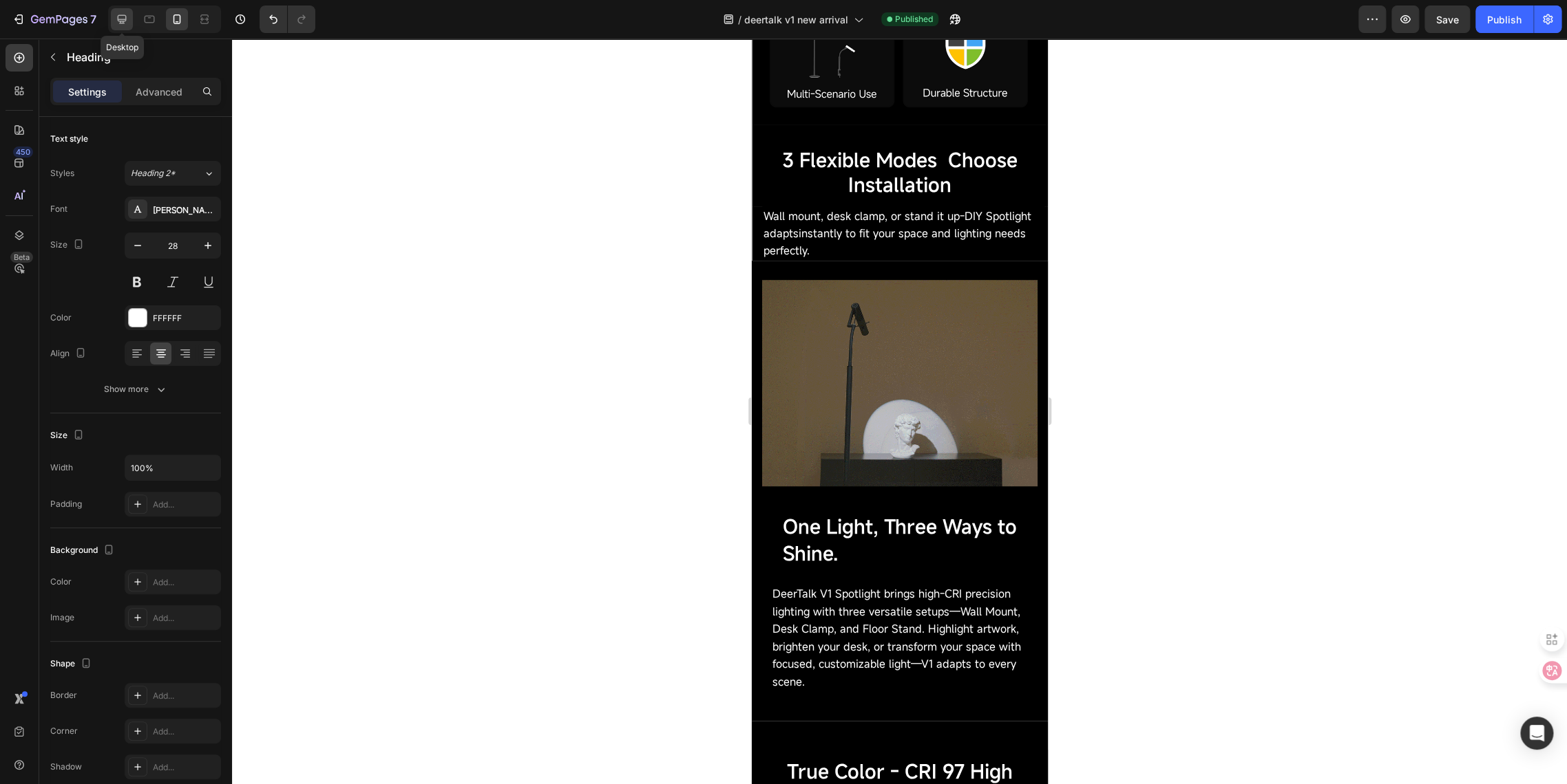
click at [116, 25] on icon at bounding box center [122, 19] width 13 height 13
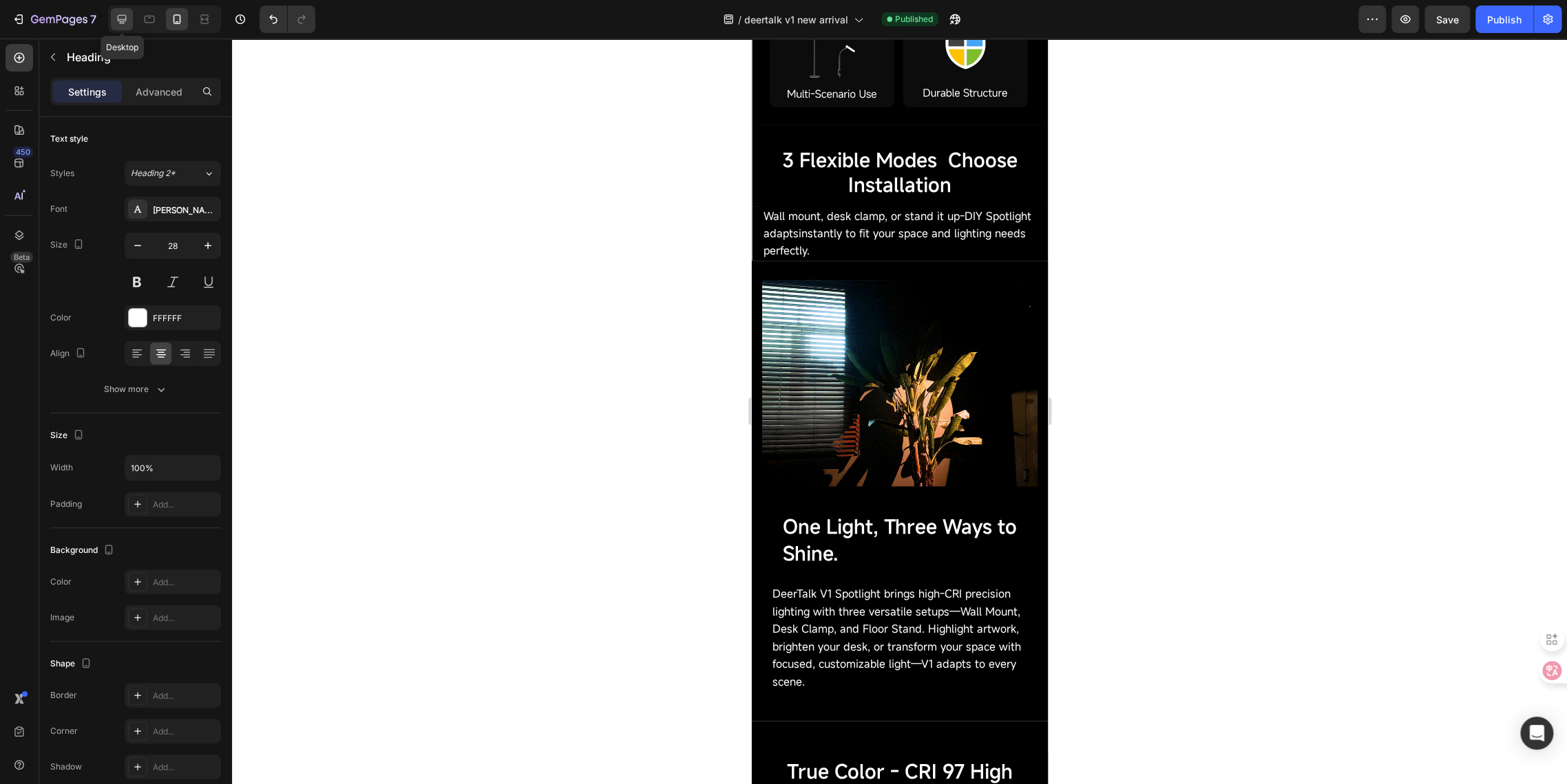
type input "46"
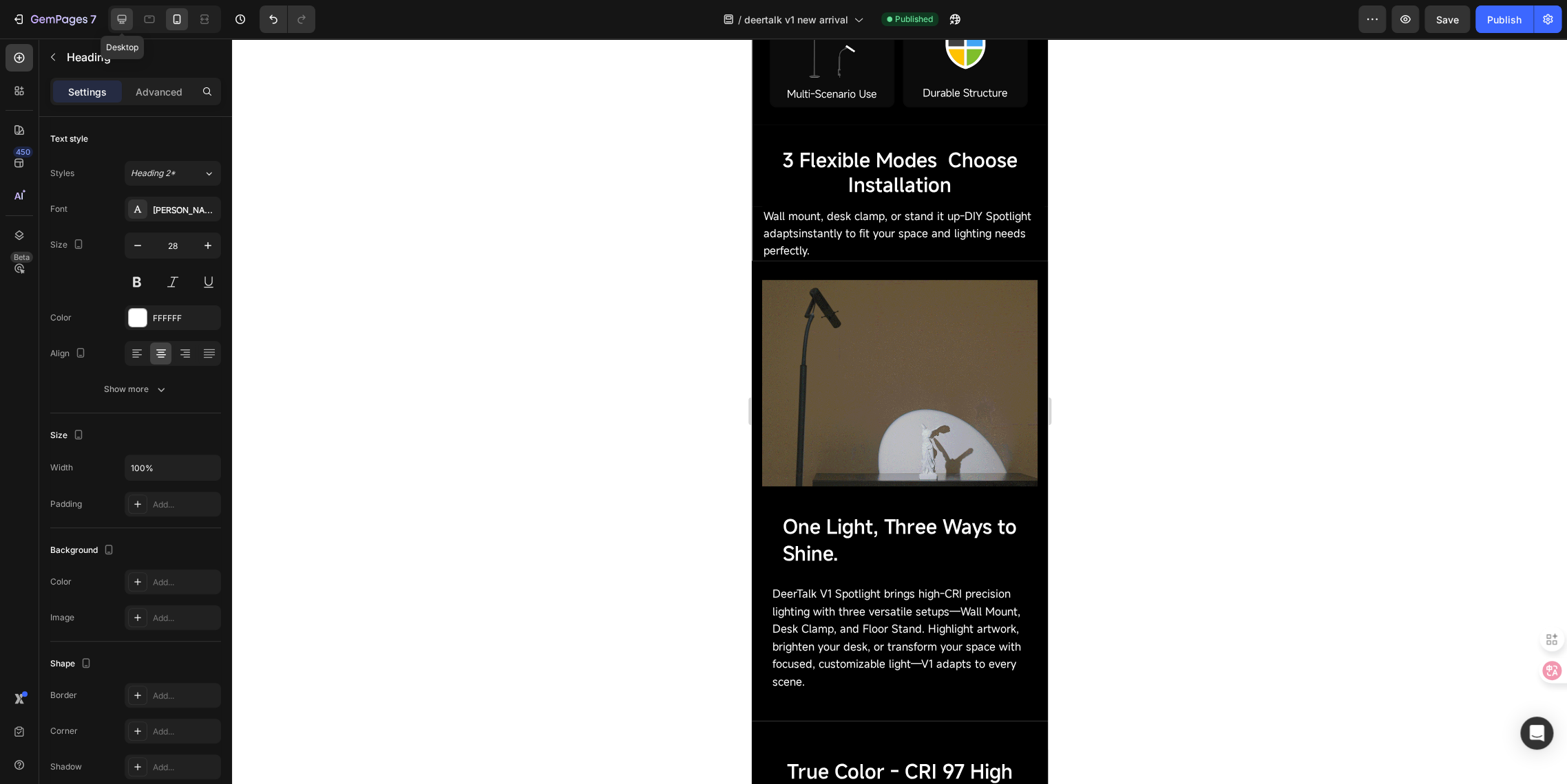
type input "1200"
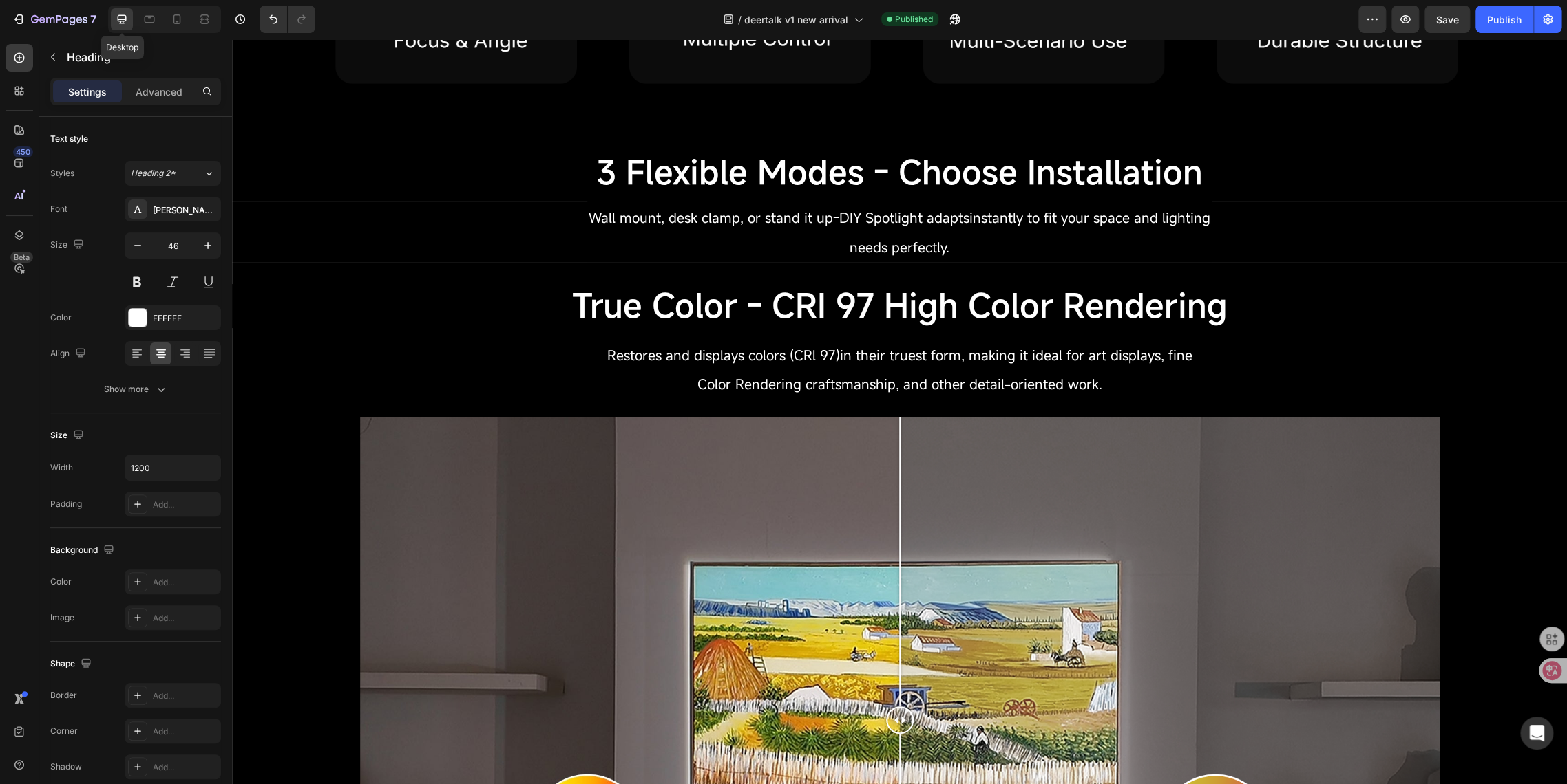
scroll to position [756, 0]
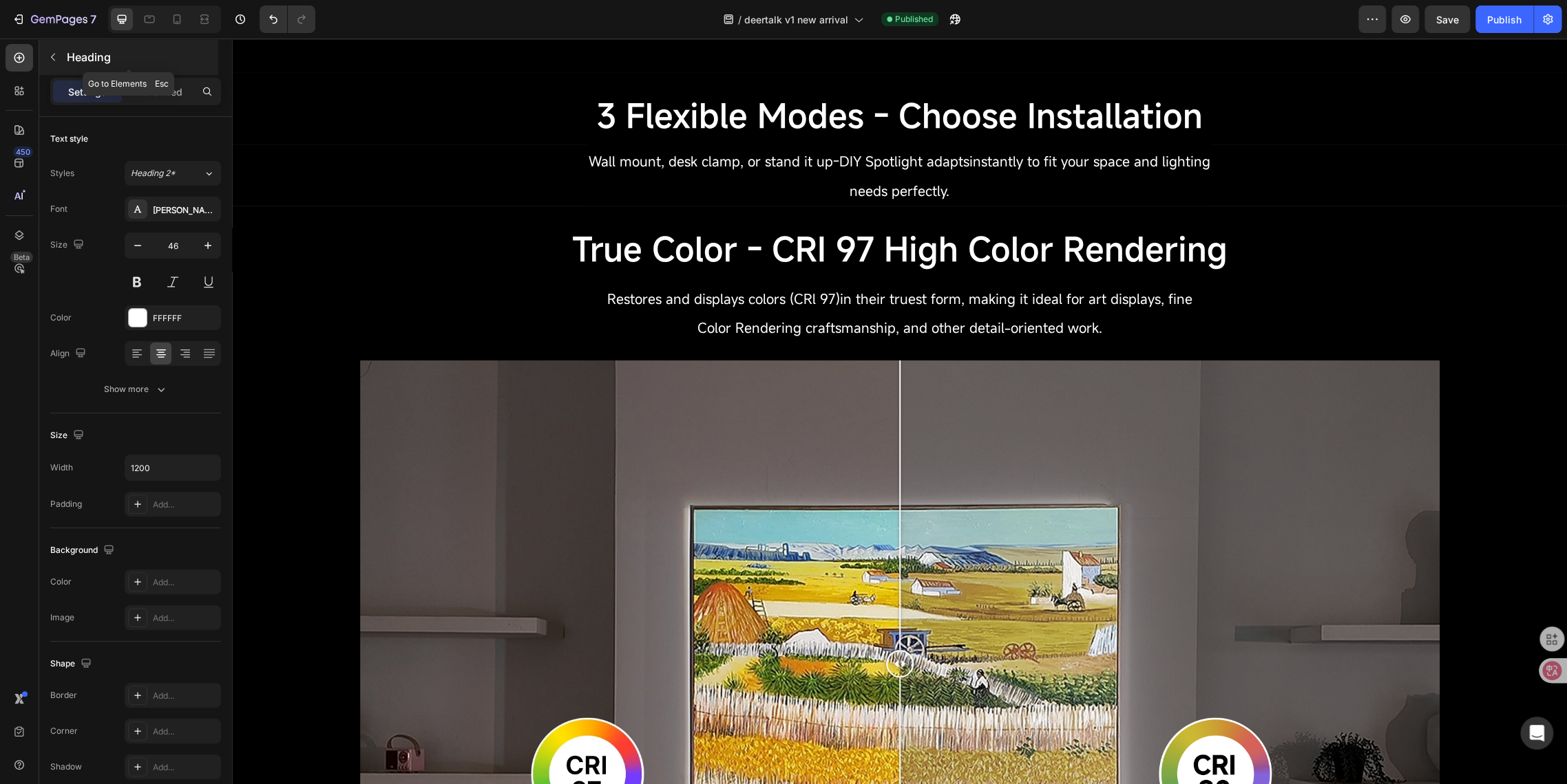
click at [50, 62] on icon "button" at bounding box center [53, 56] width 11 height 11
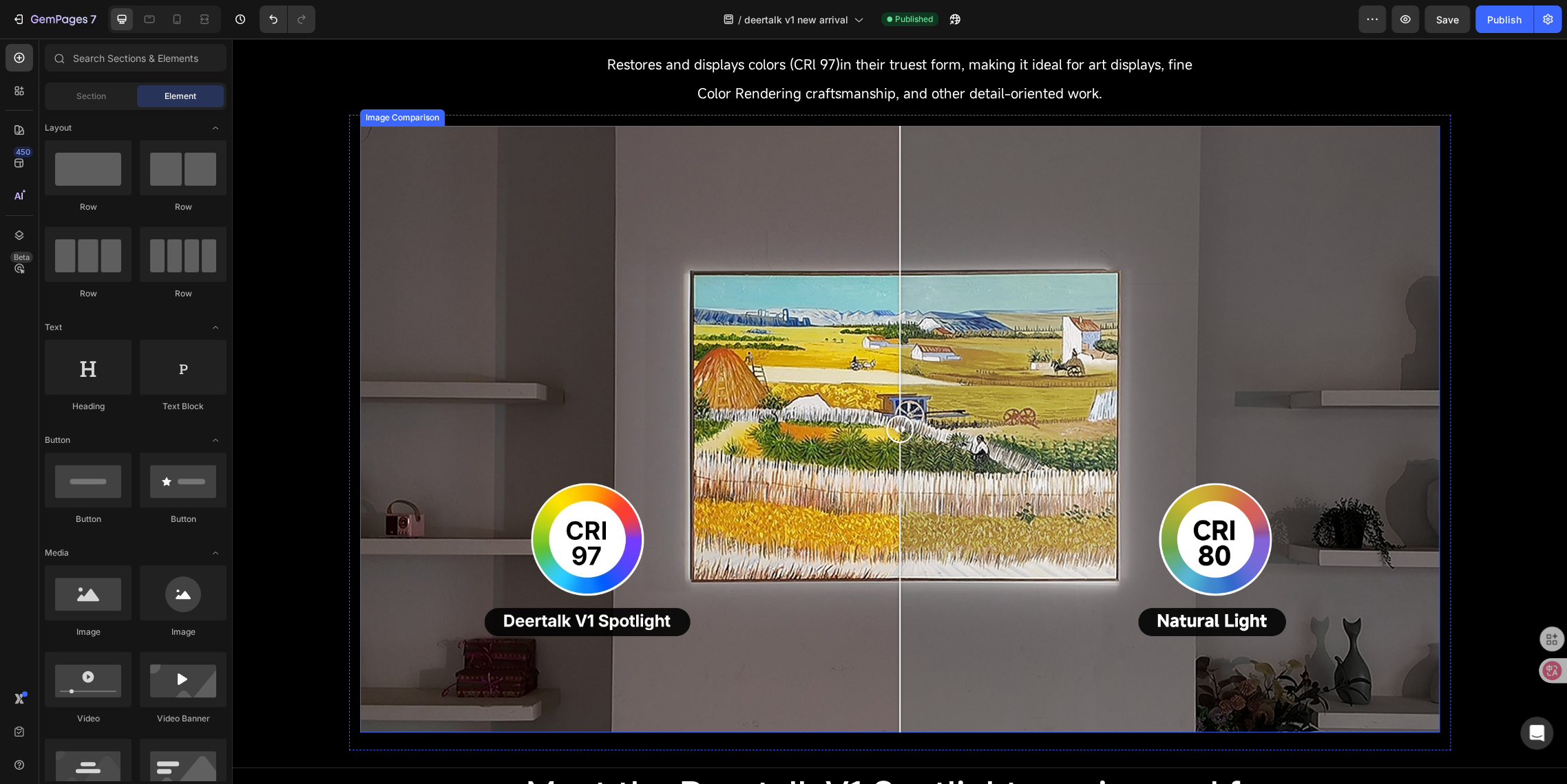
scroll to position [603, 0]
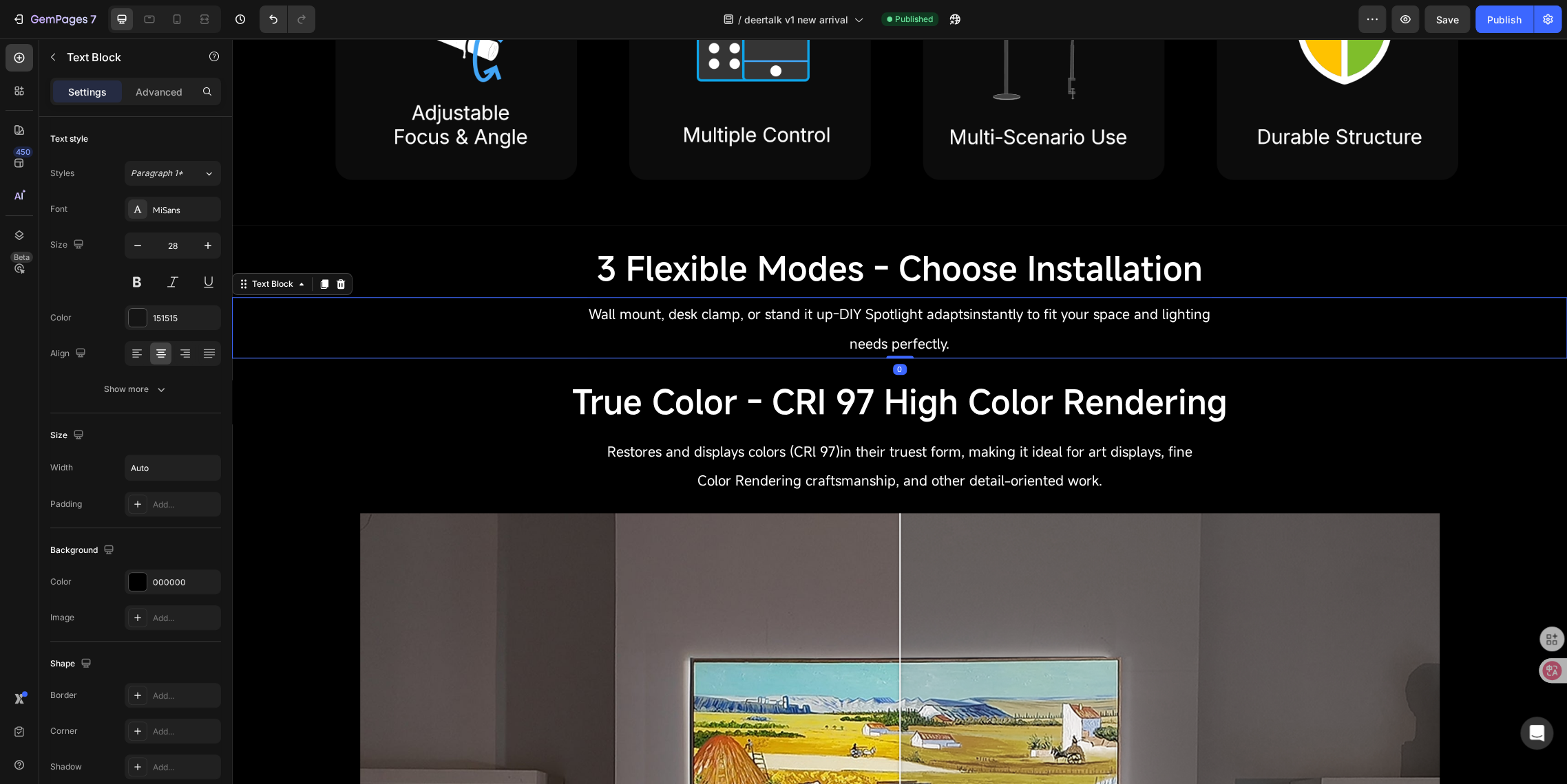
click at [763, 346] on p "needs perfectly." at bounding box center [898, 343] width 622 height 29
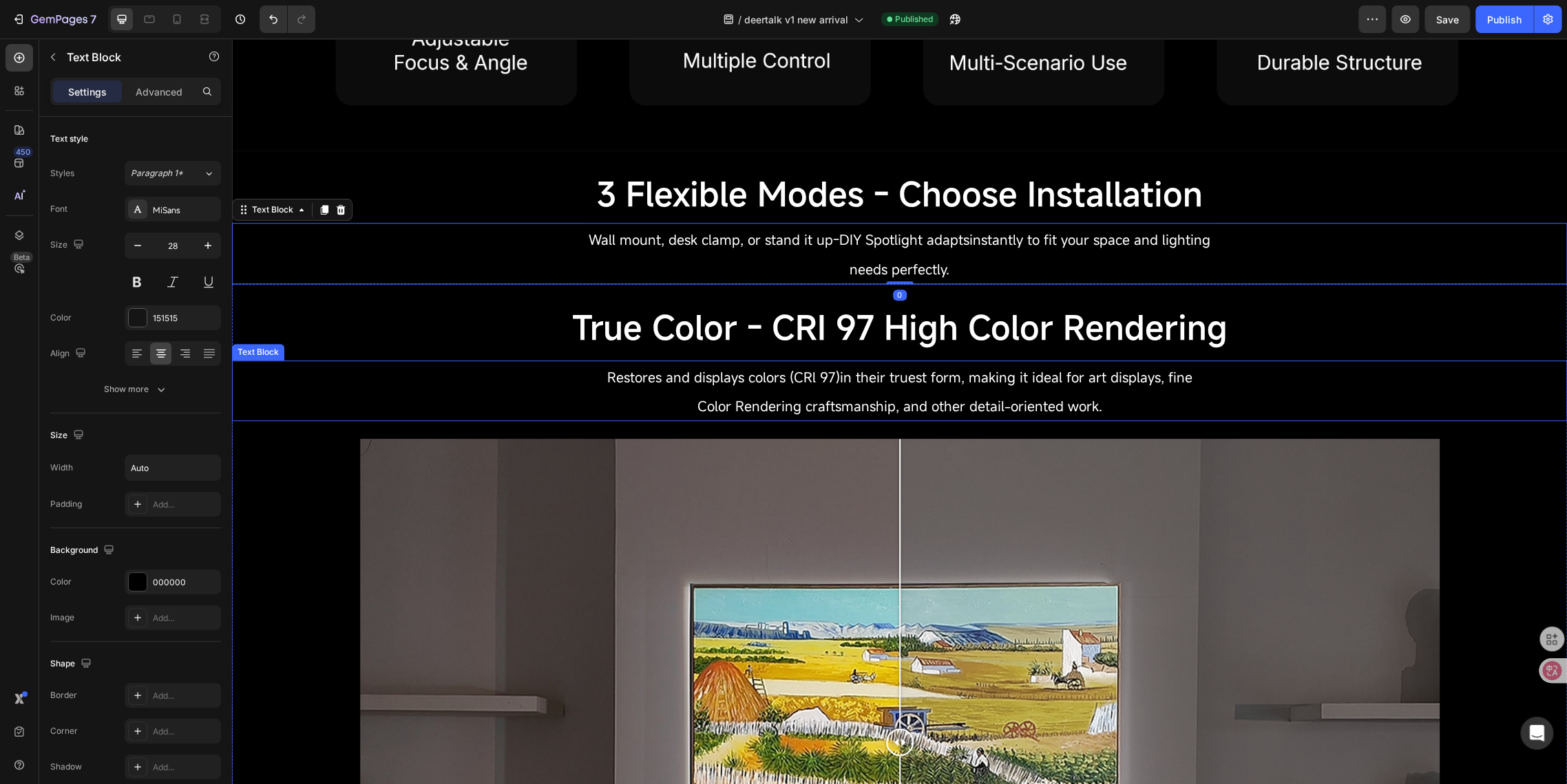
scroll to position [680, 0]
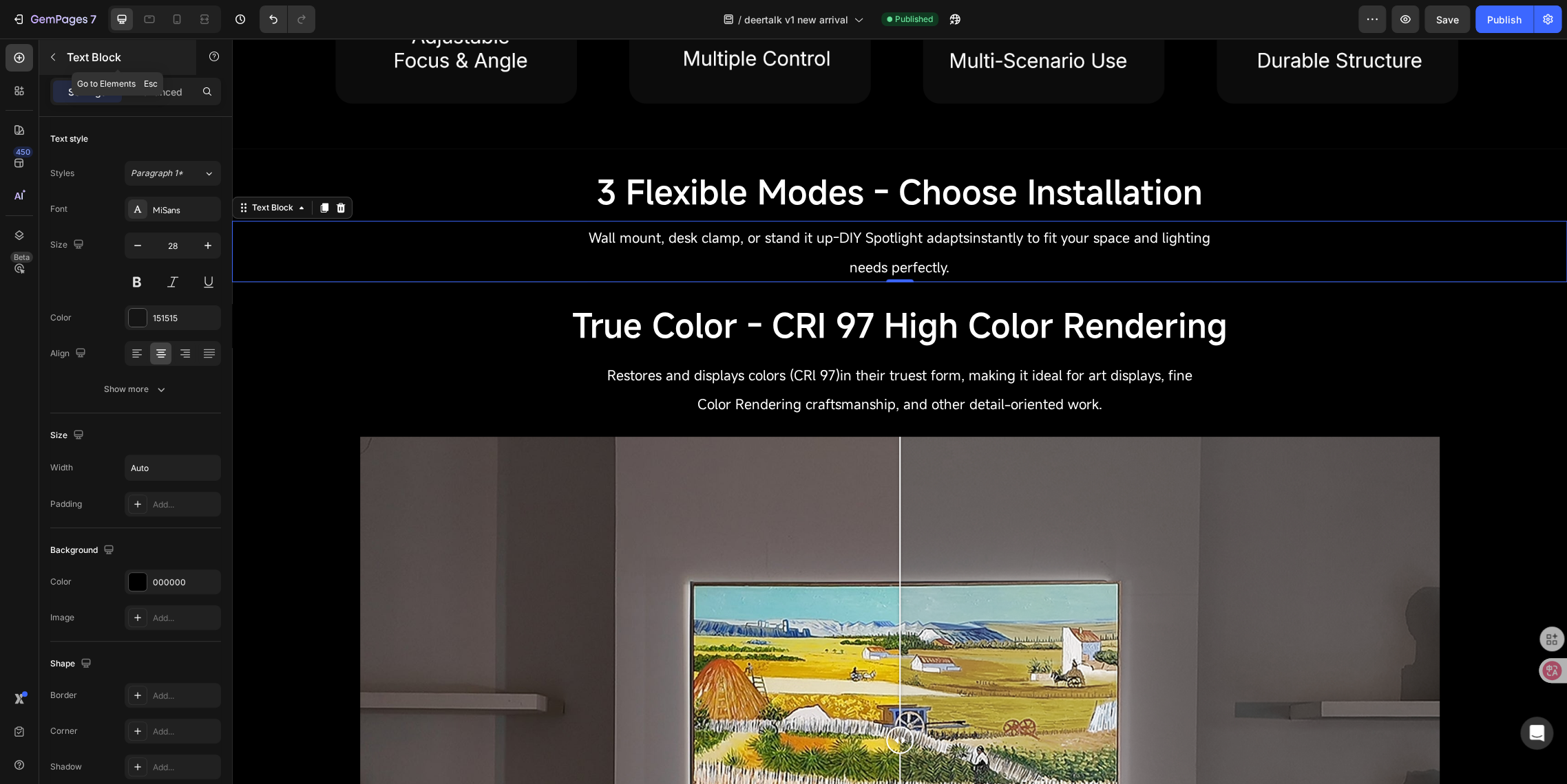
click at [54, 62] on button "button" at bounding box center [53, 56] width 22 height 22
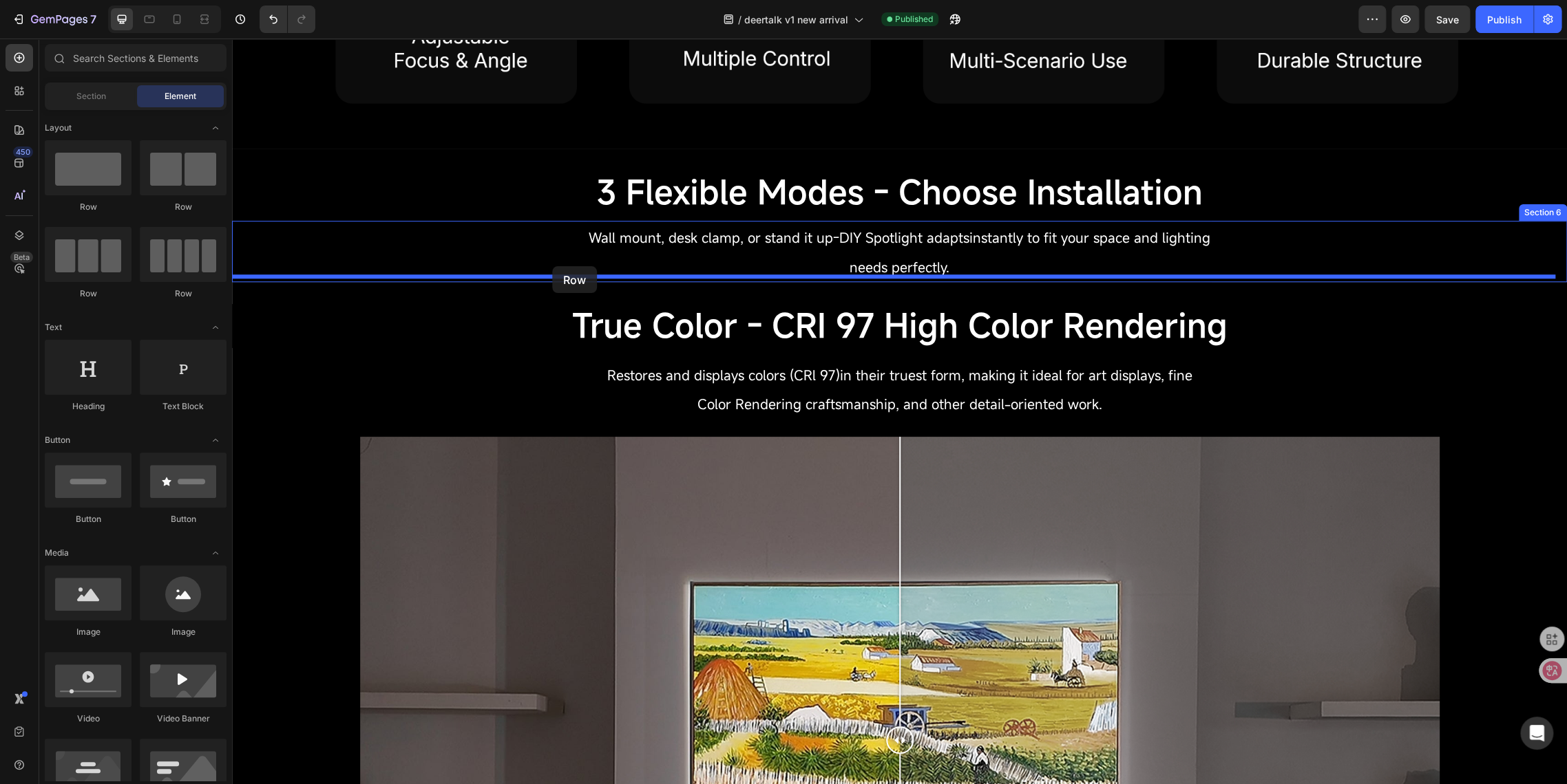
drag, startPoint x: 320, startPoint y: 208, endPoint x: 552, endPoint y: 266, distance: 239.1
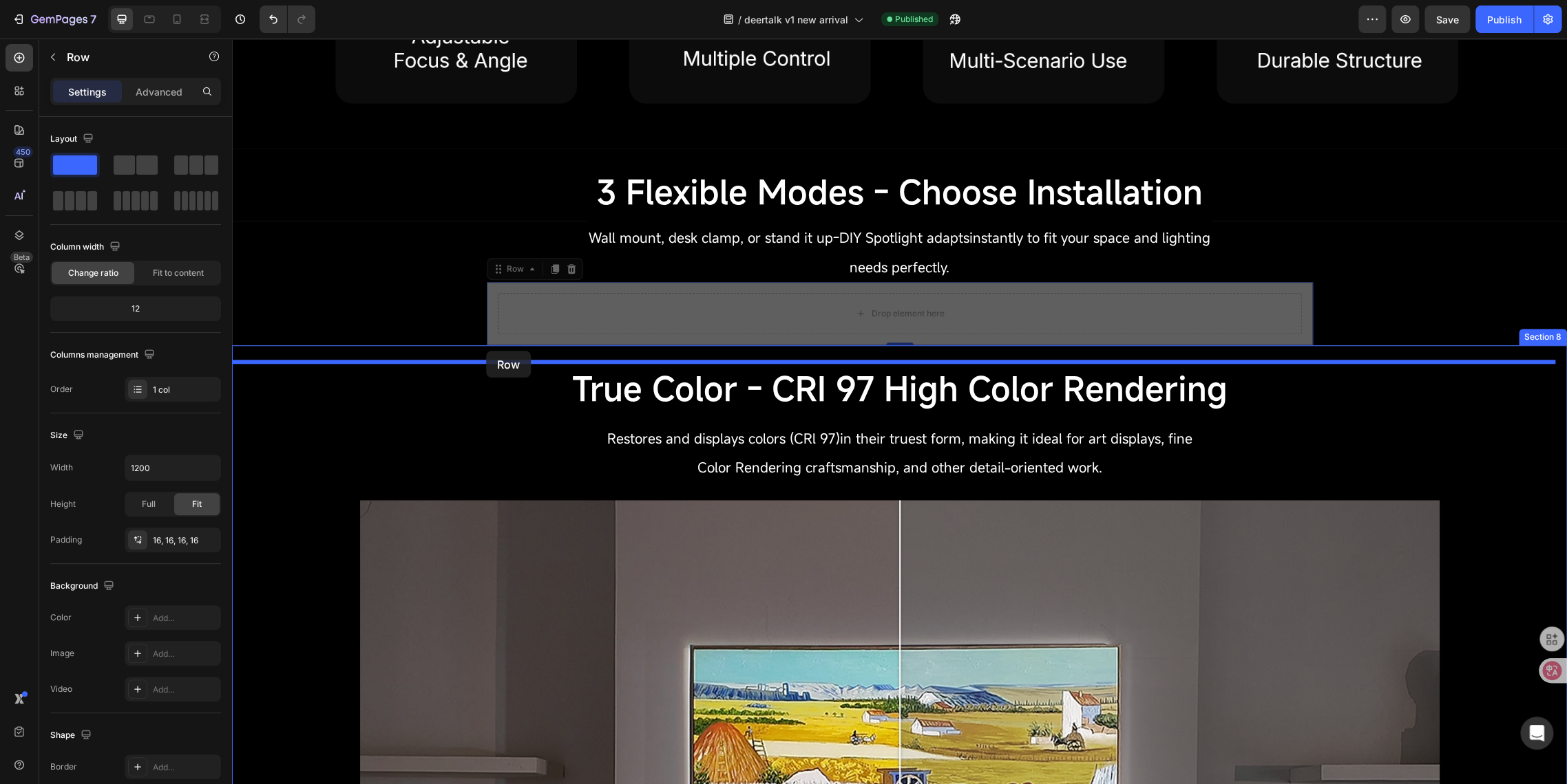
drag, startPoint x: 492, startPoint y: 260, endPoint x: 486, endPoint y: 351, distance: 91.2
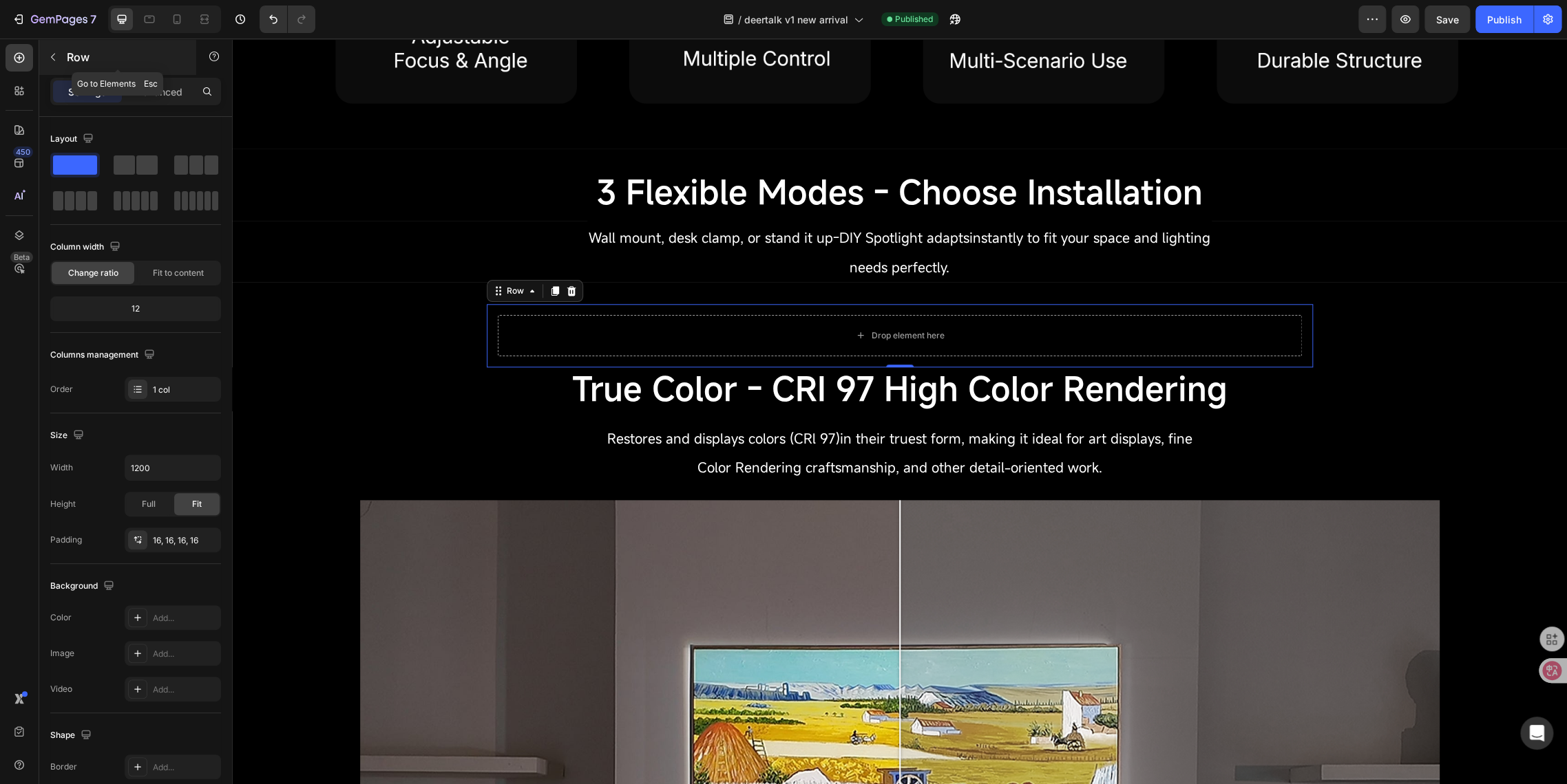
click at [53, 51] on button "button" at bounding box center [53, 56] width 22 height 22
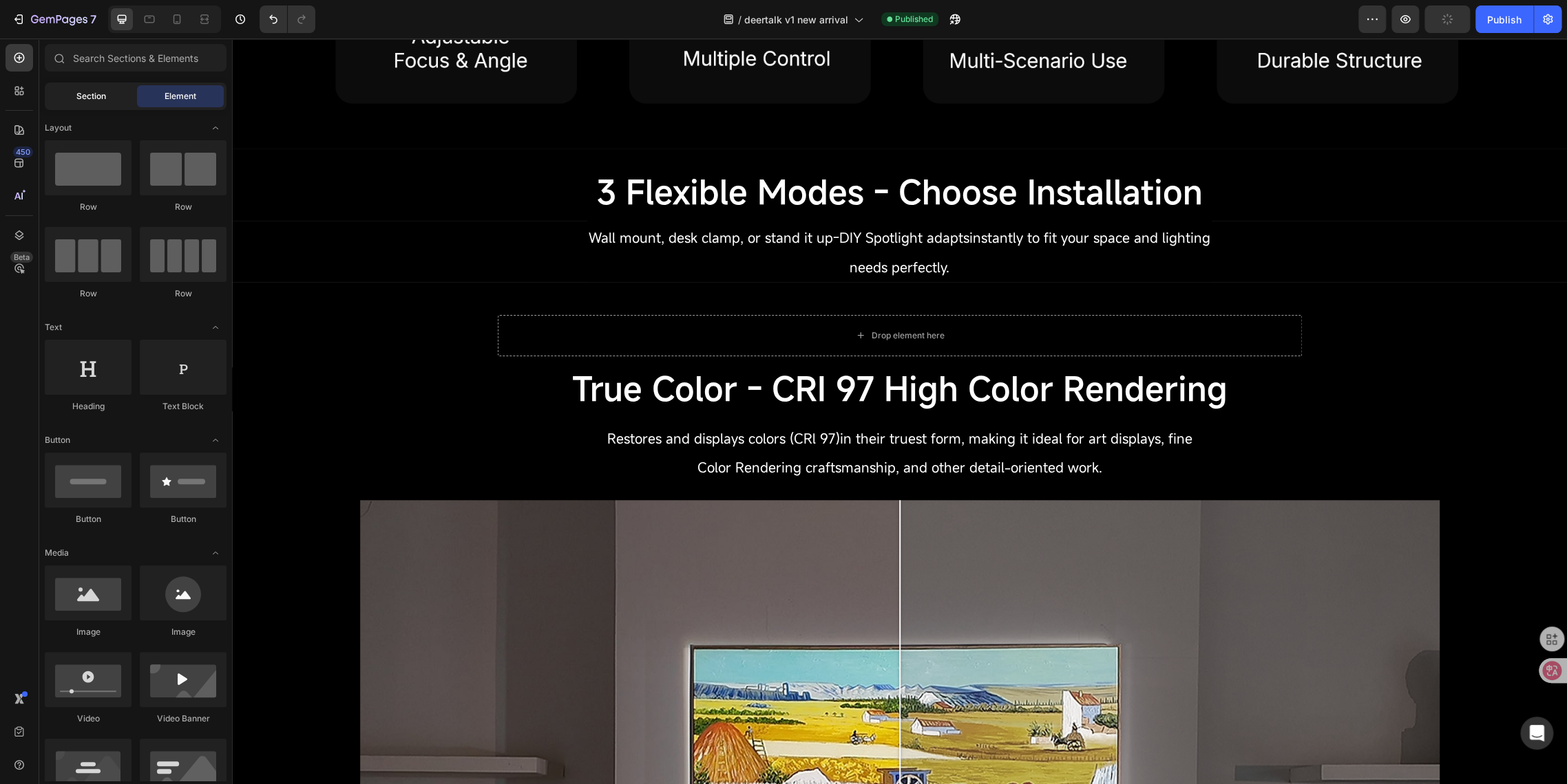
click at [79, 99] on span "Section" at bounding box center [91, 96] width 30 height 12
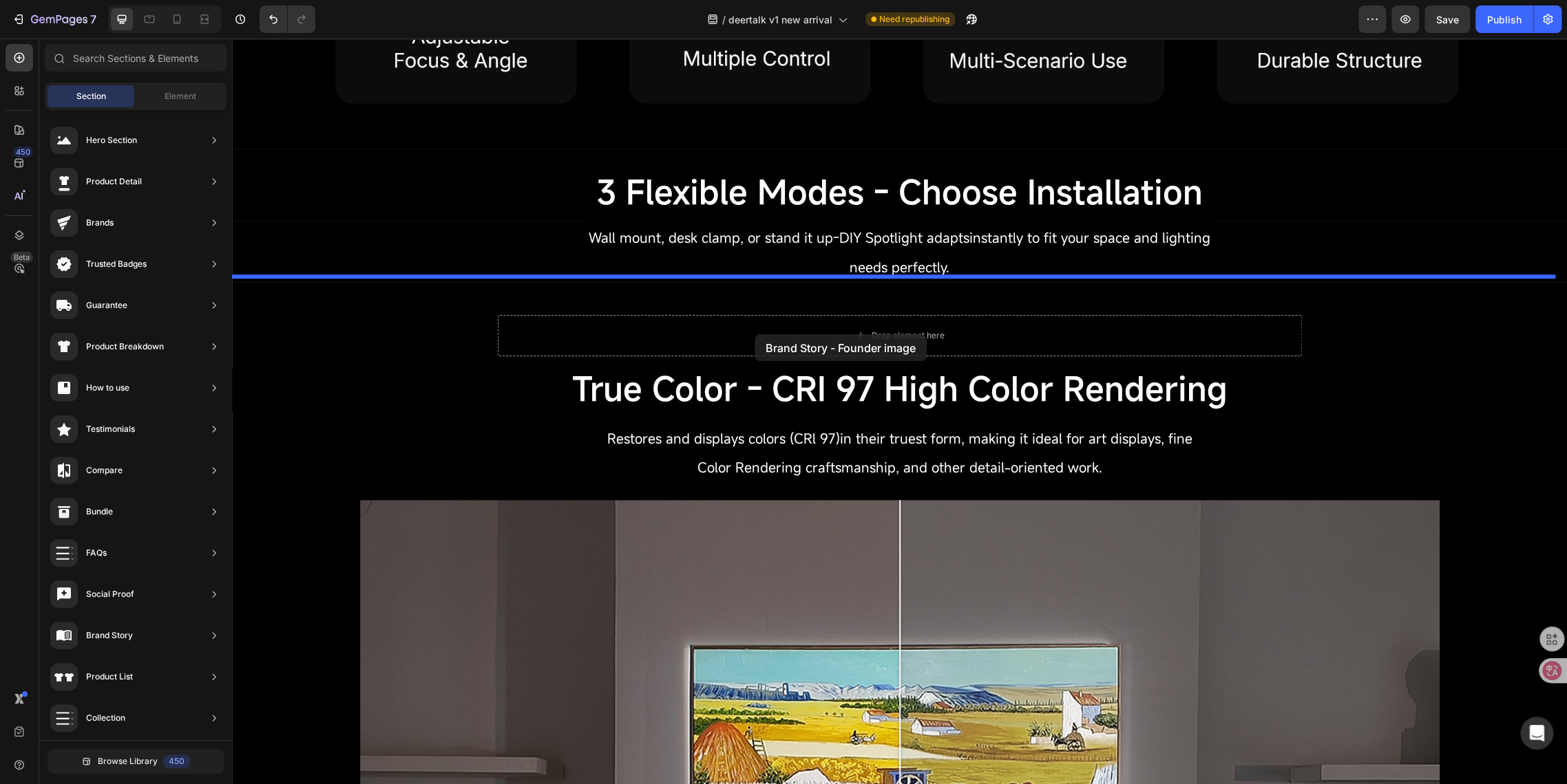
drag, startPoint x: 495, startPoint y: 395, endPoint x: 755, endPoint y: 334, distance: 267.1
drag, startPoint x: 495, startPoint y: 398, endPoint x: 561, endPoint y: 341, distance: 87.2
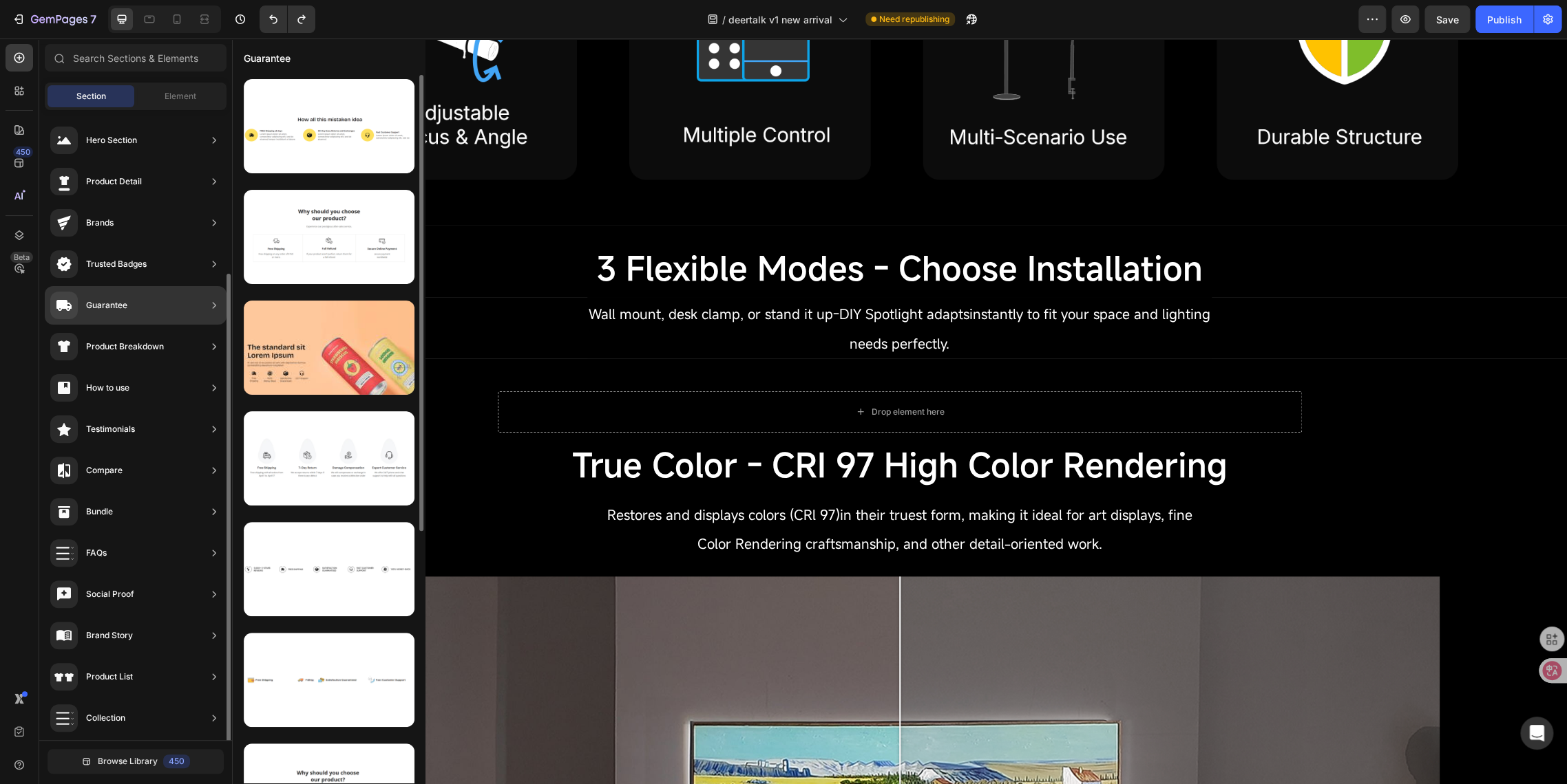
scroll to position [92, 0]
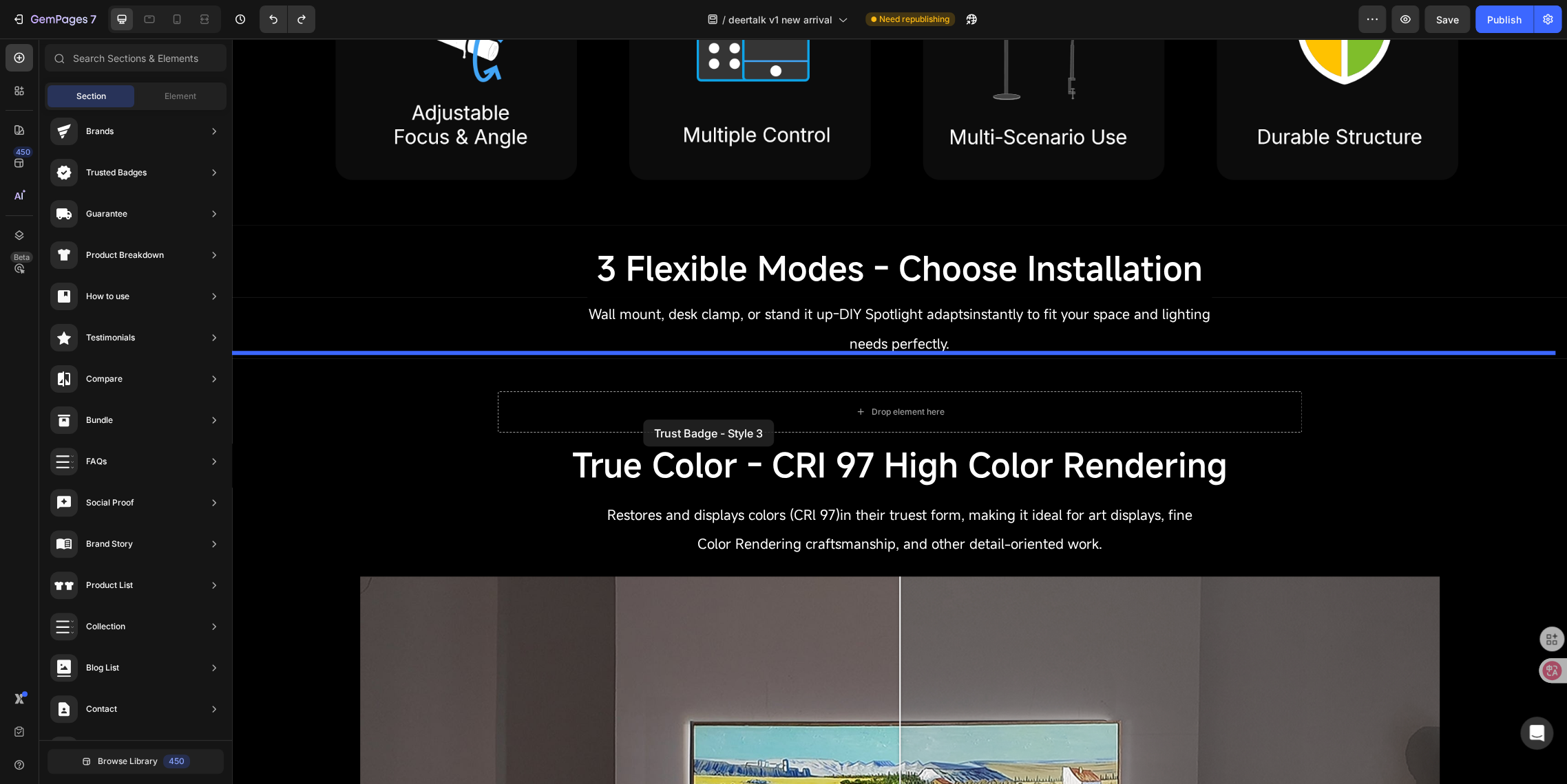
drag, startPoint x: 561, startPoint y: 390, endPoint x: 643, endPoint y: 419, distance: 87.0
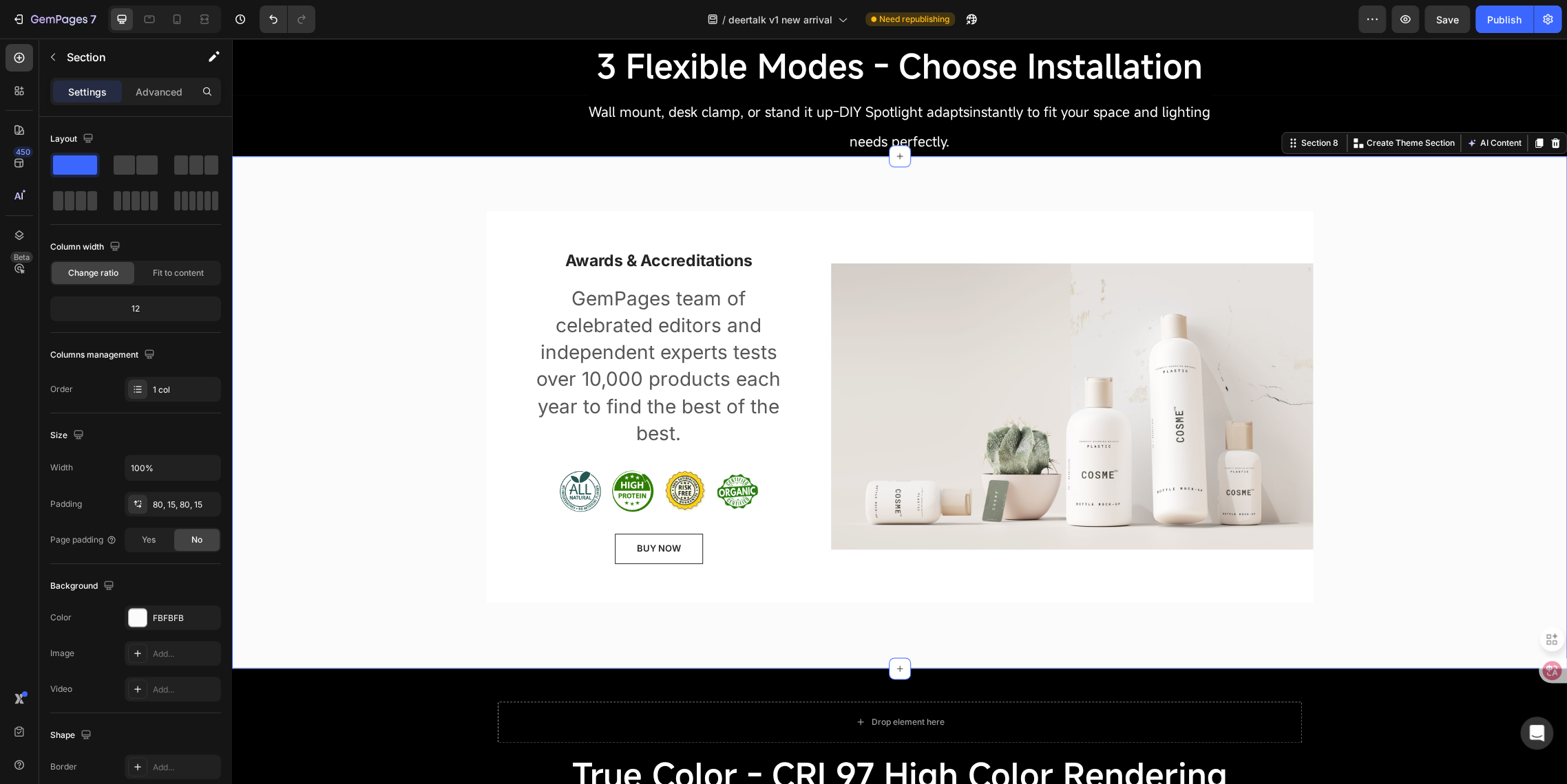
scroll to position [833, 0]
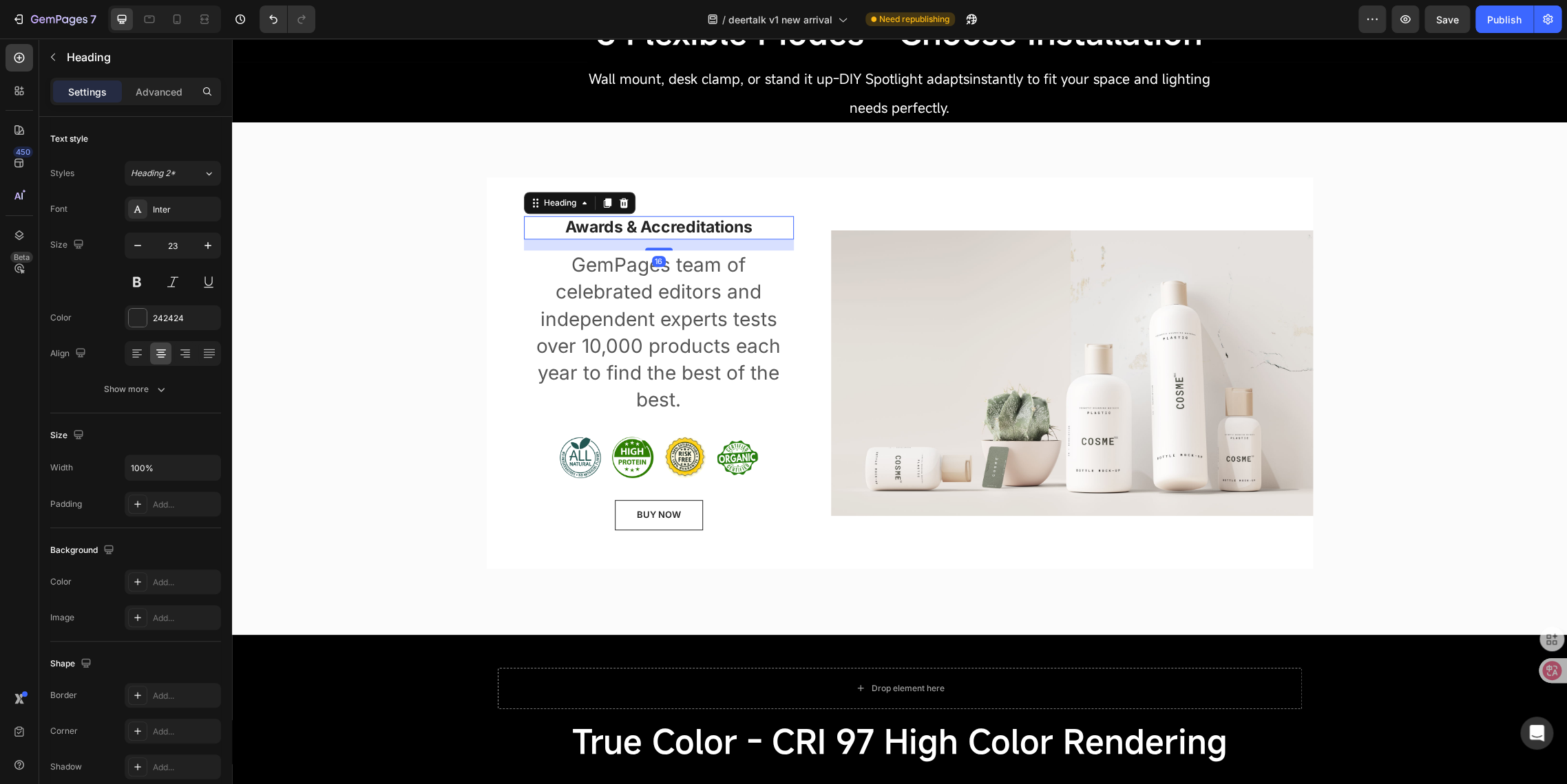
click at [652, 235] on p "Awards & Accreditations" at bounding box center [658, 228] width 267 height 21
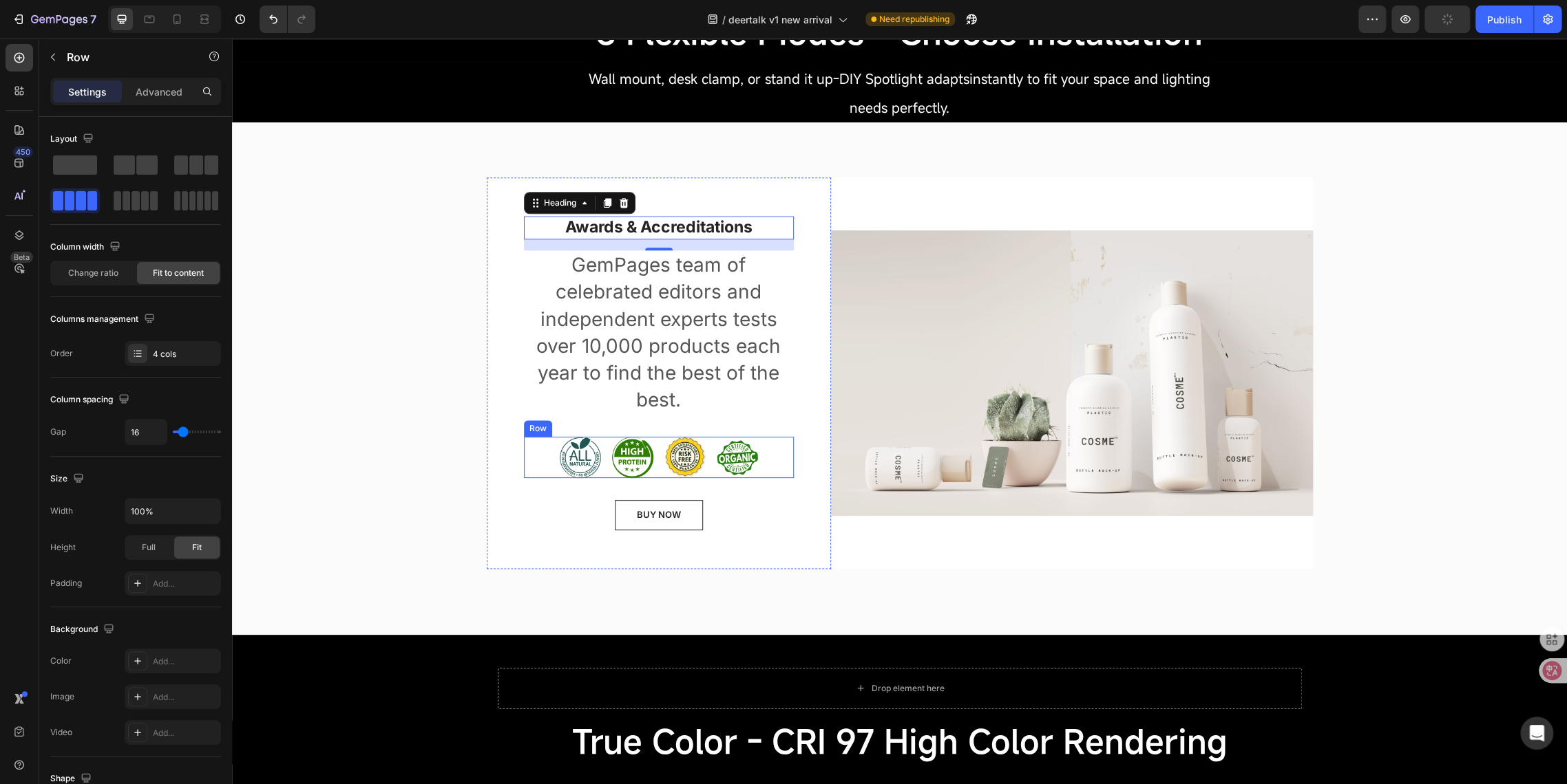
click at [535, 454] on div "Image Image Image Image Row" at bounding box center [659, 457] width 270 height 41
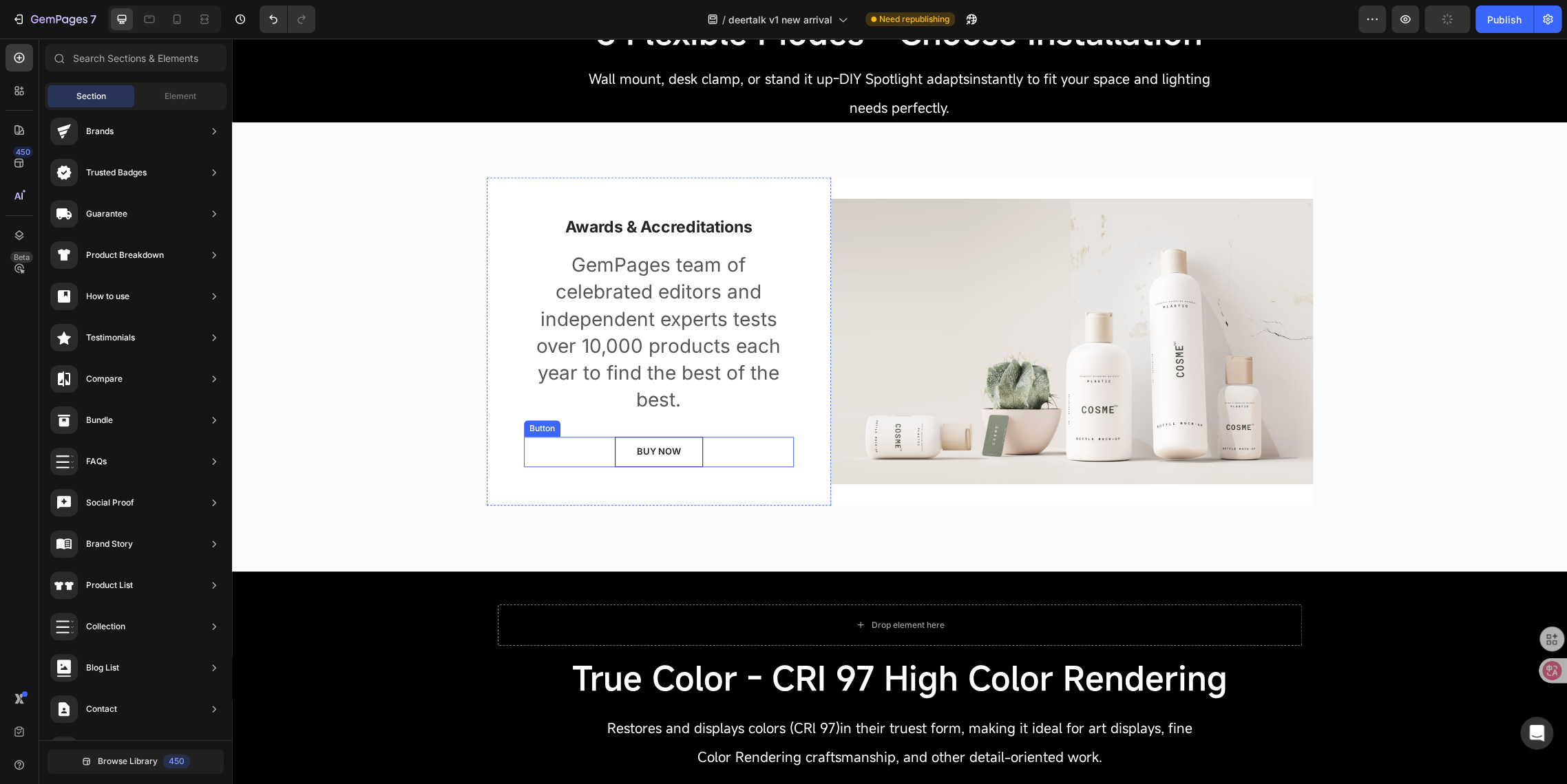
click at [545, 450] on div "BUY NOW Button" at bounding box center [659, 452] width 270 height 31
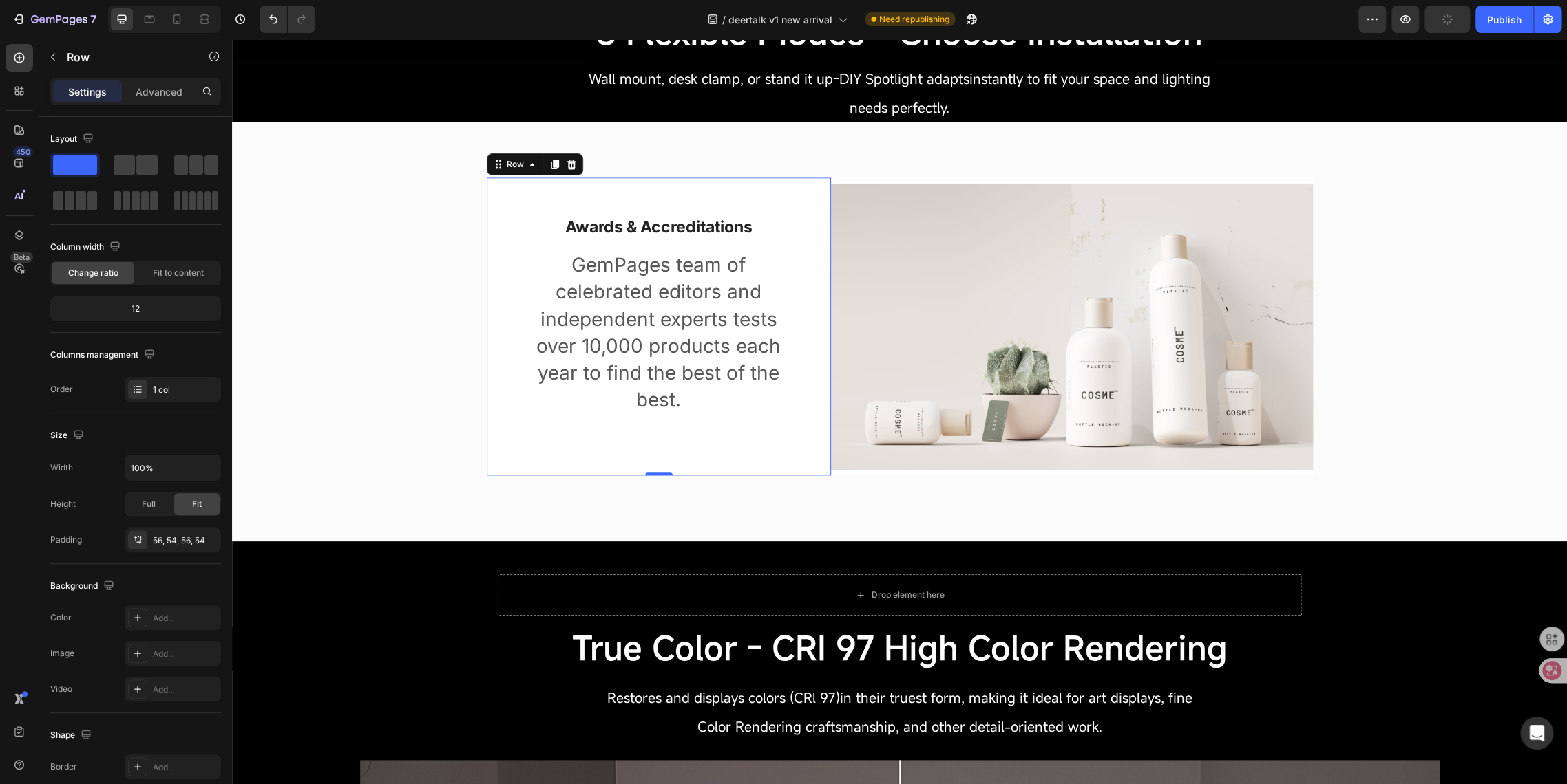
click at [547, 444] on div "Awards & Accreditations Heading GemPages team of celebrated editors and indepen…" at bounding box center [658, 325] width 344 height 298
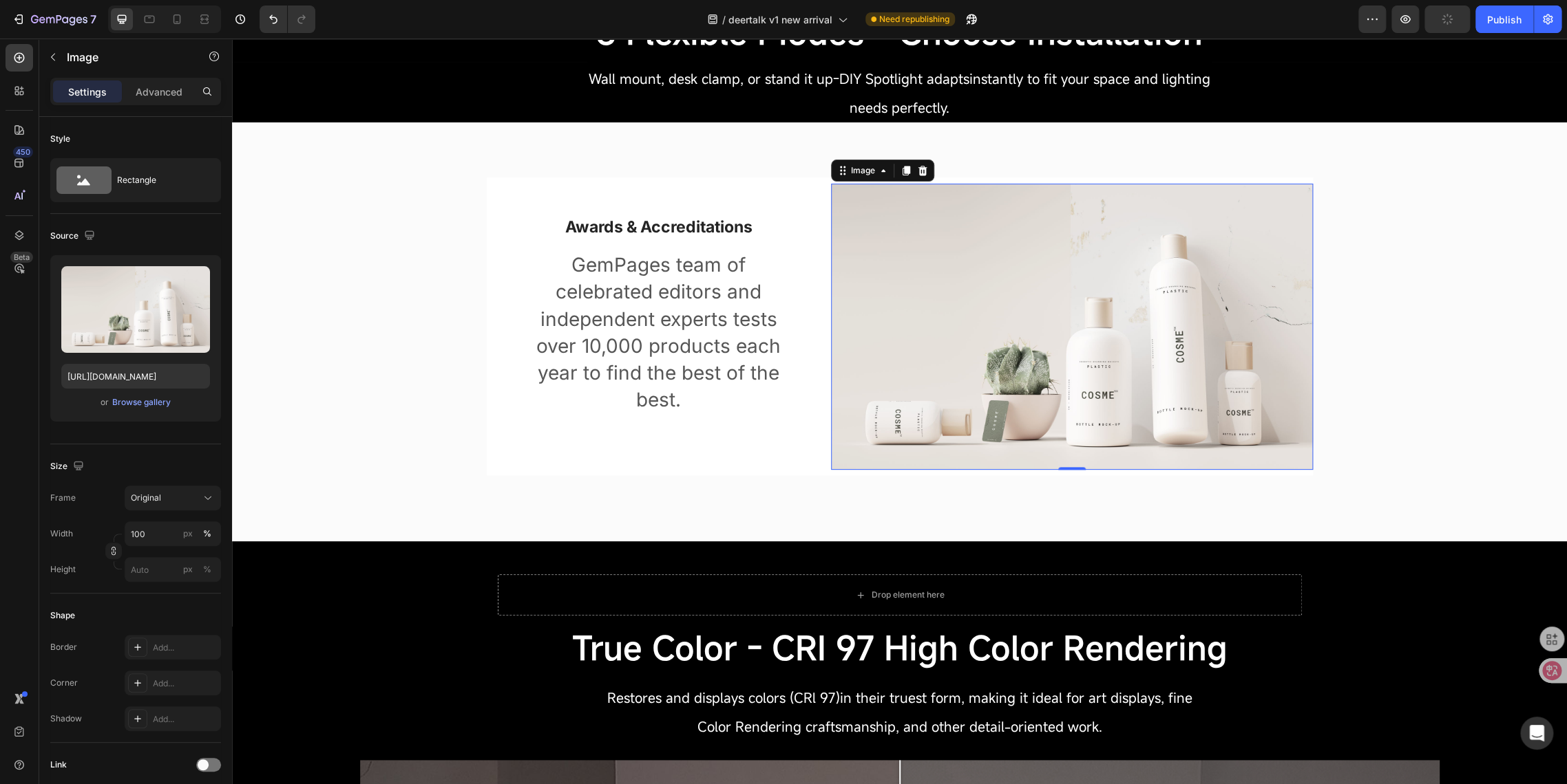
click at [1080, 419] on img at bounding box center [1071, 326] width 482 height 286
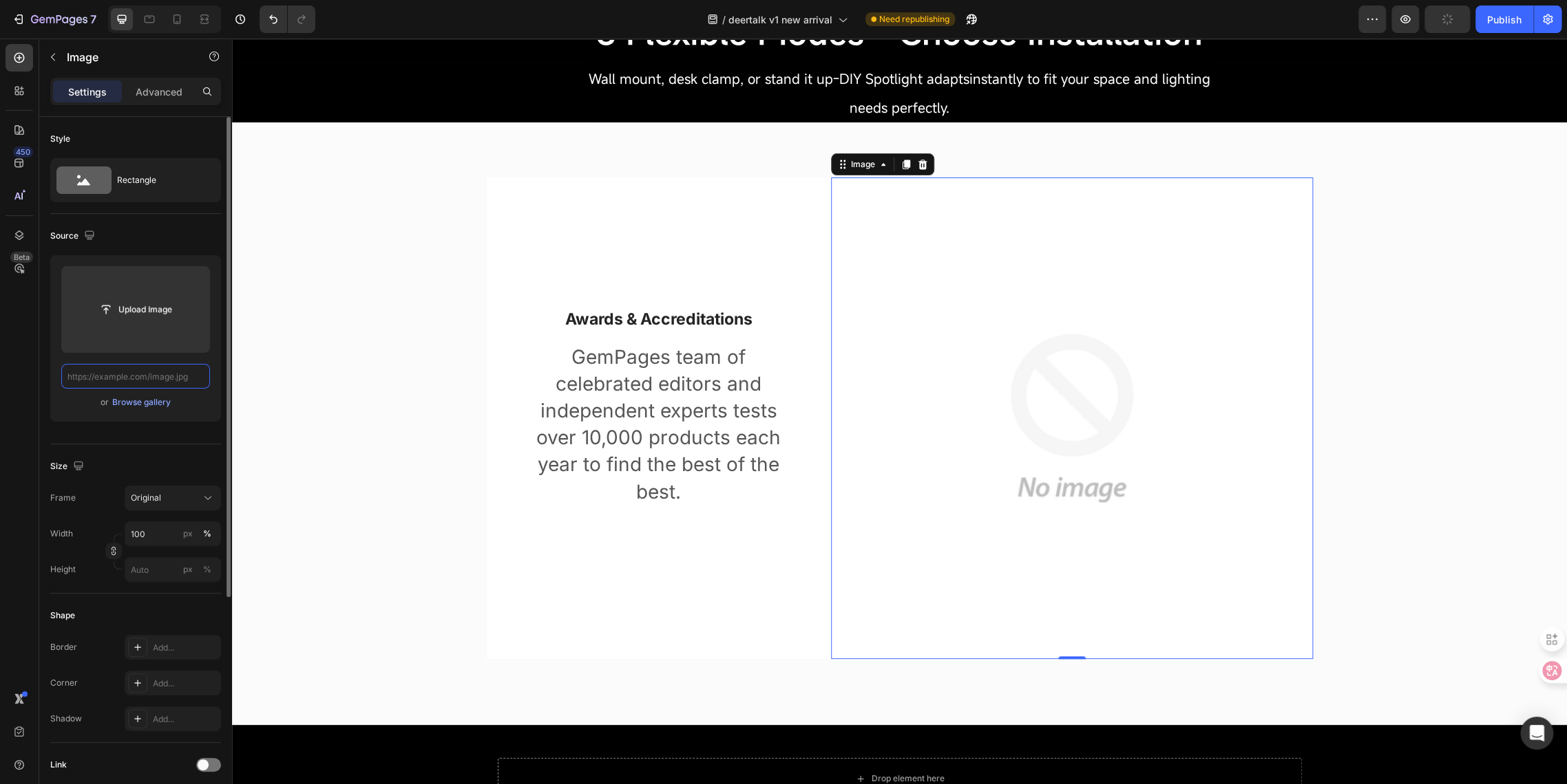
scroll to position [0, 0]
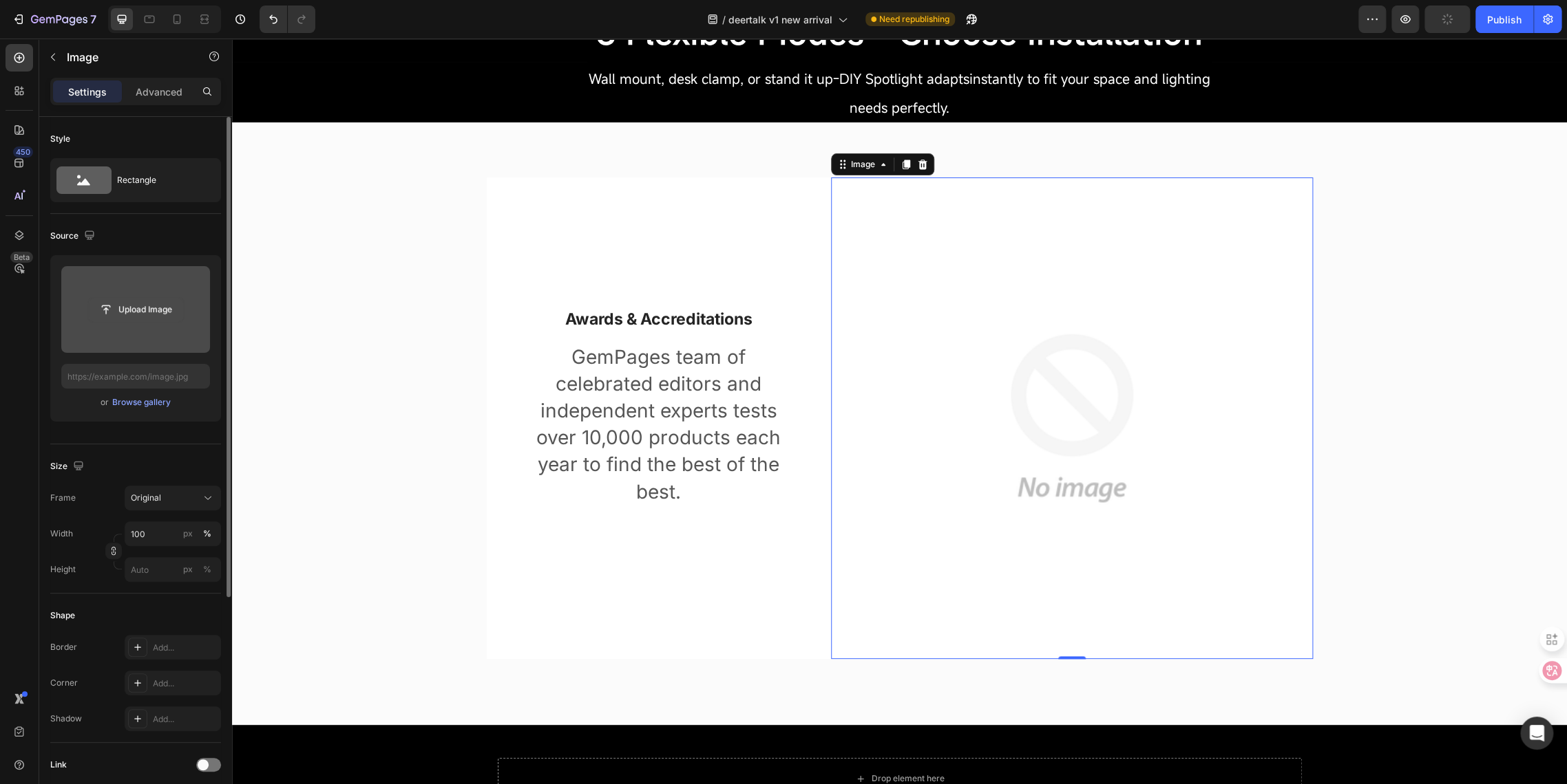
click at [134, 304] on input "file" at bounding box center [135, 309] width 95 height 23
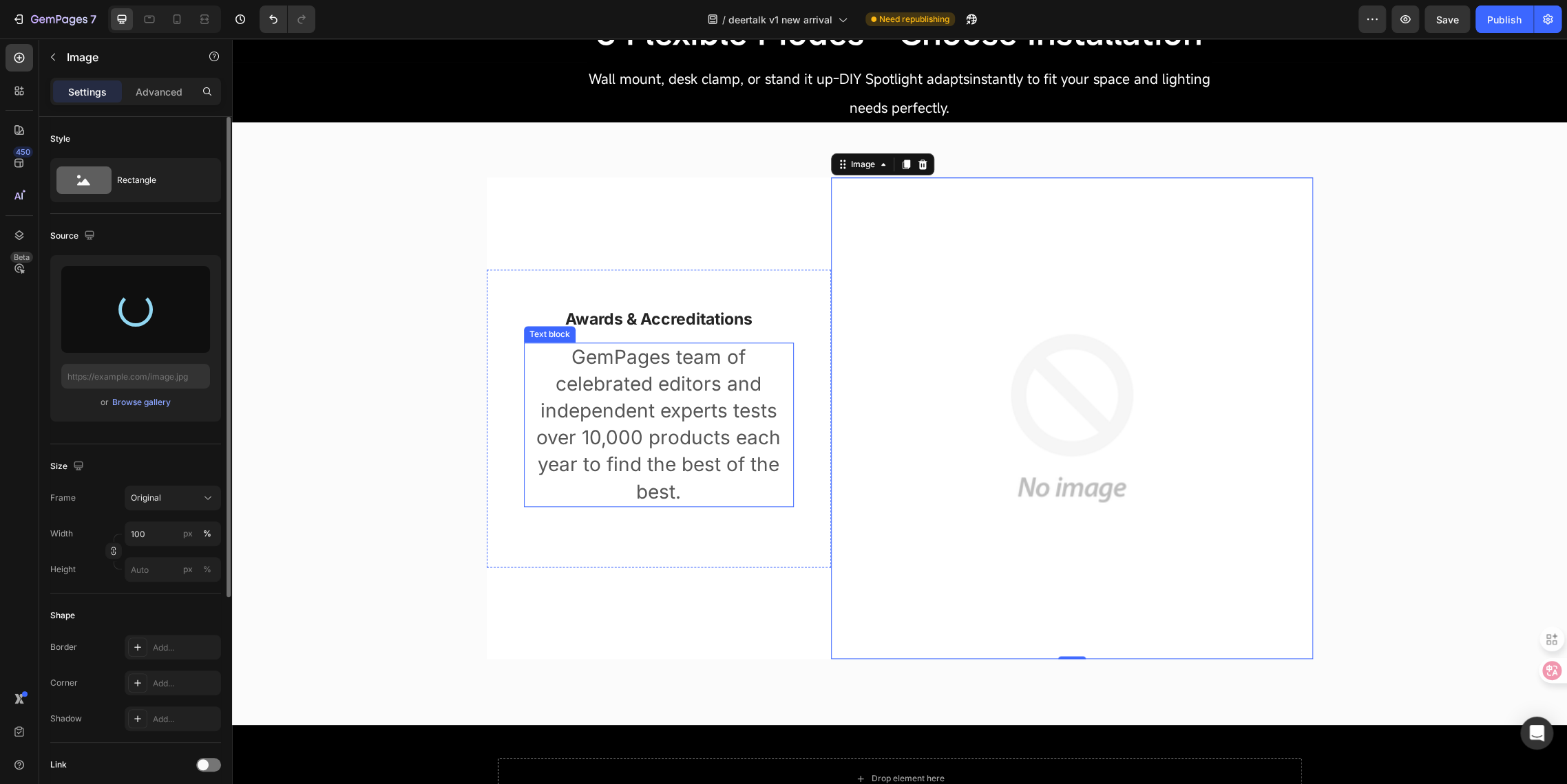
click at [664, 462] on p "GemPages team of celebrated editors and independent experts tests over 10,000 p…" at bounding box center [658, 424] width 267 height 162
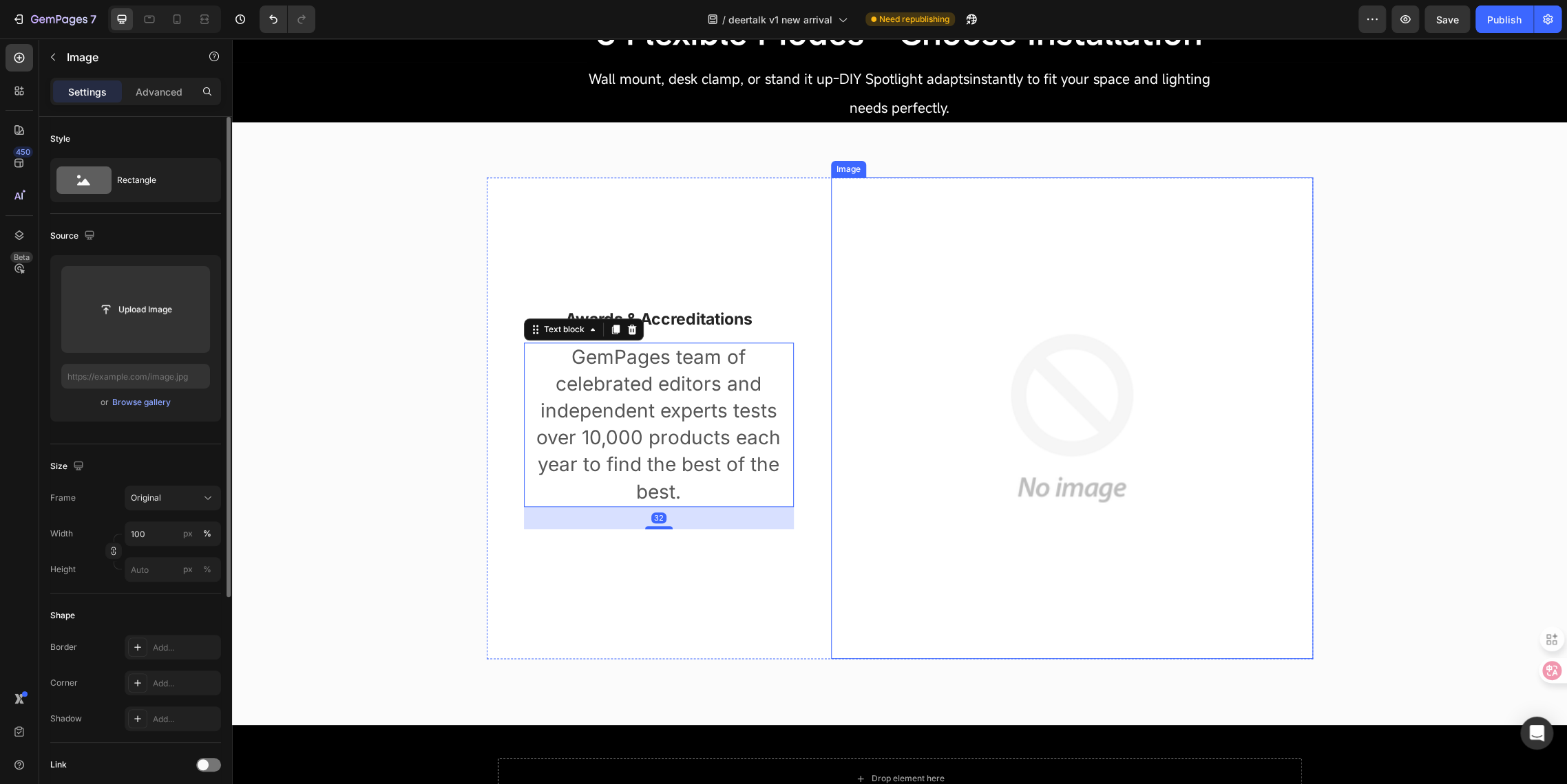
click at [967, 437] on img at bounding box center [1071, 417] width 482 height 482
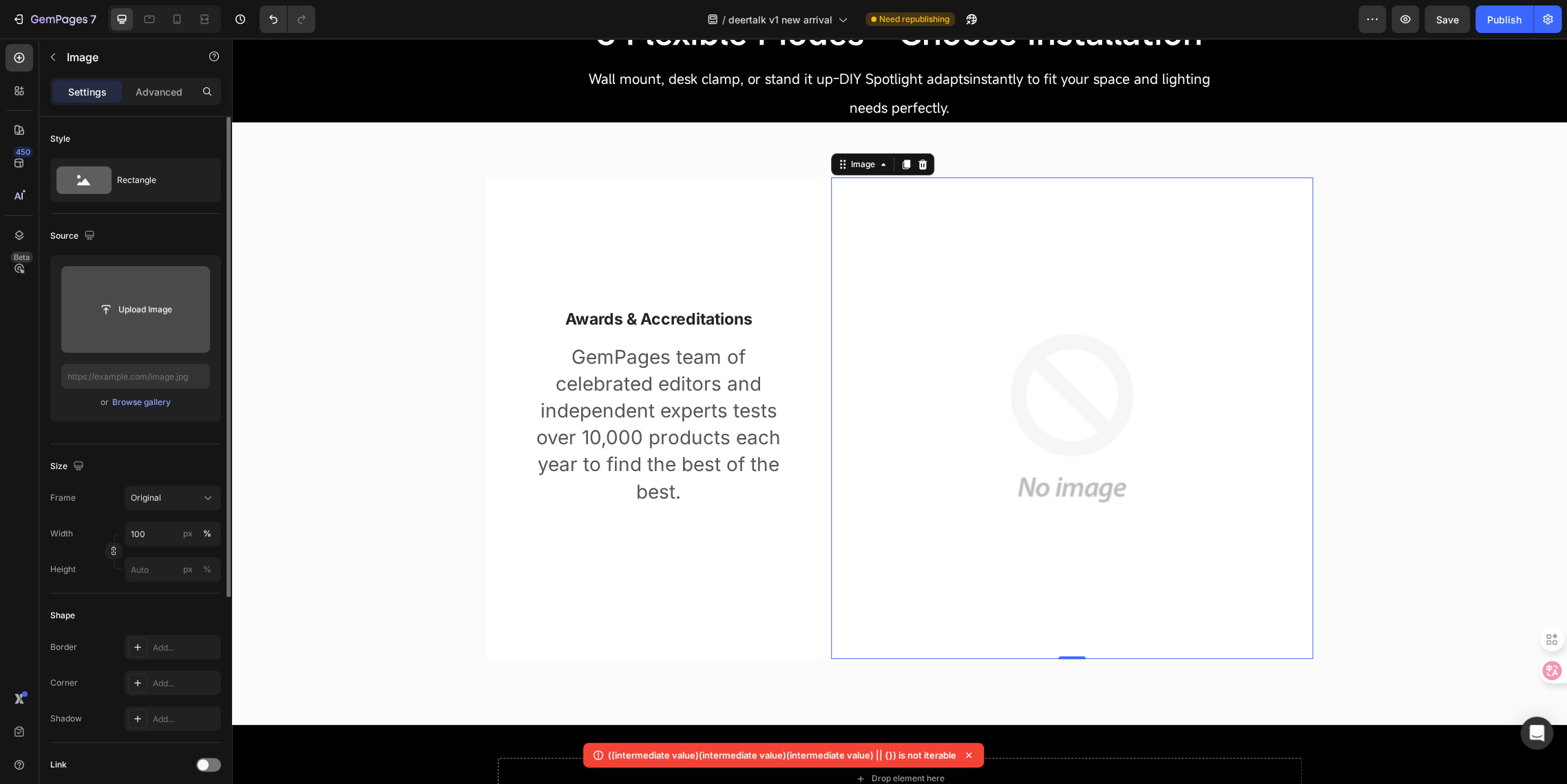
click at [113, 322] on input "file" at bounding box center [135, 309] width 148 height 87
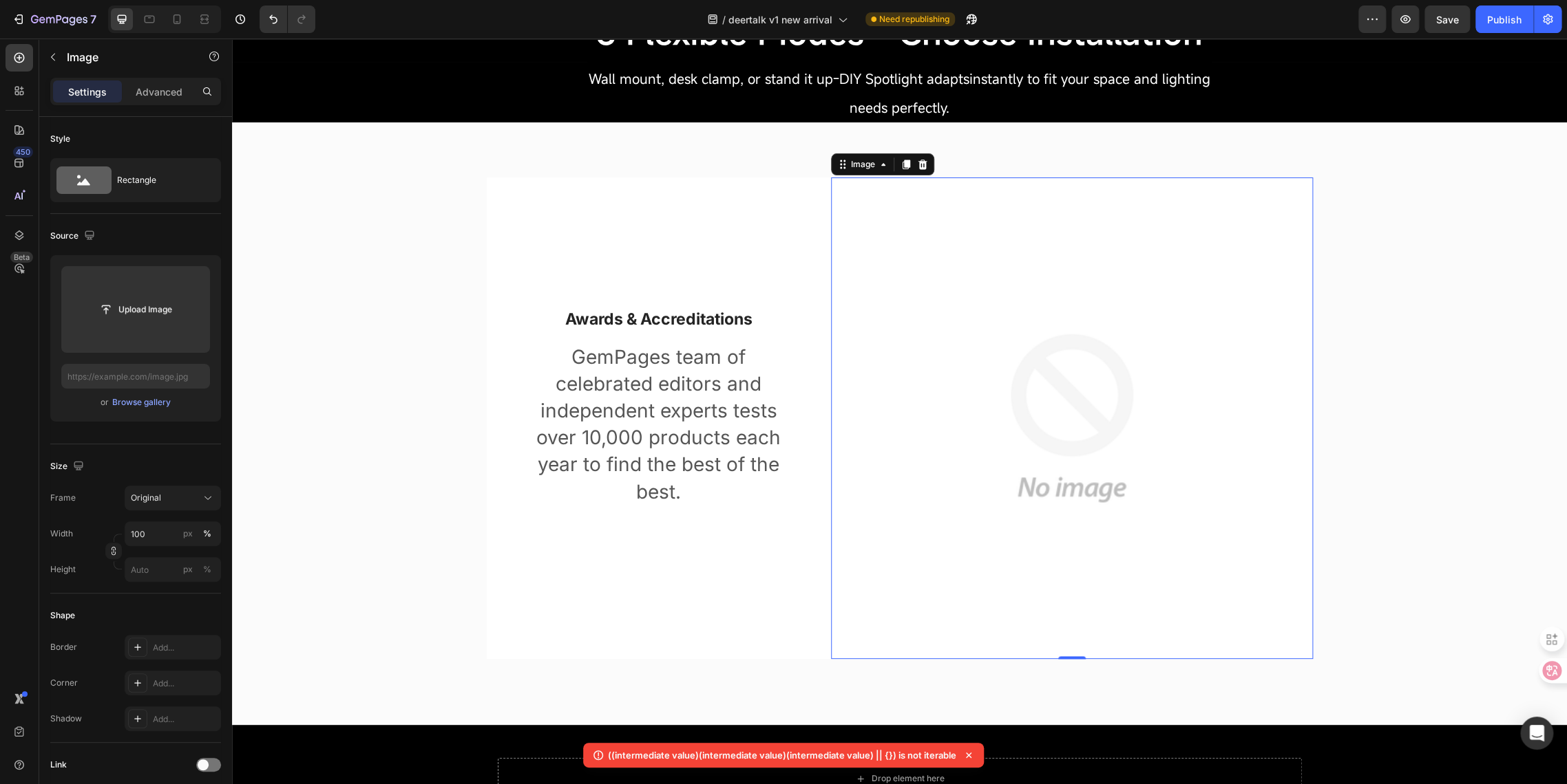
click at [936, 438] on img at bounding box center [1071, 417] width 482 height 482
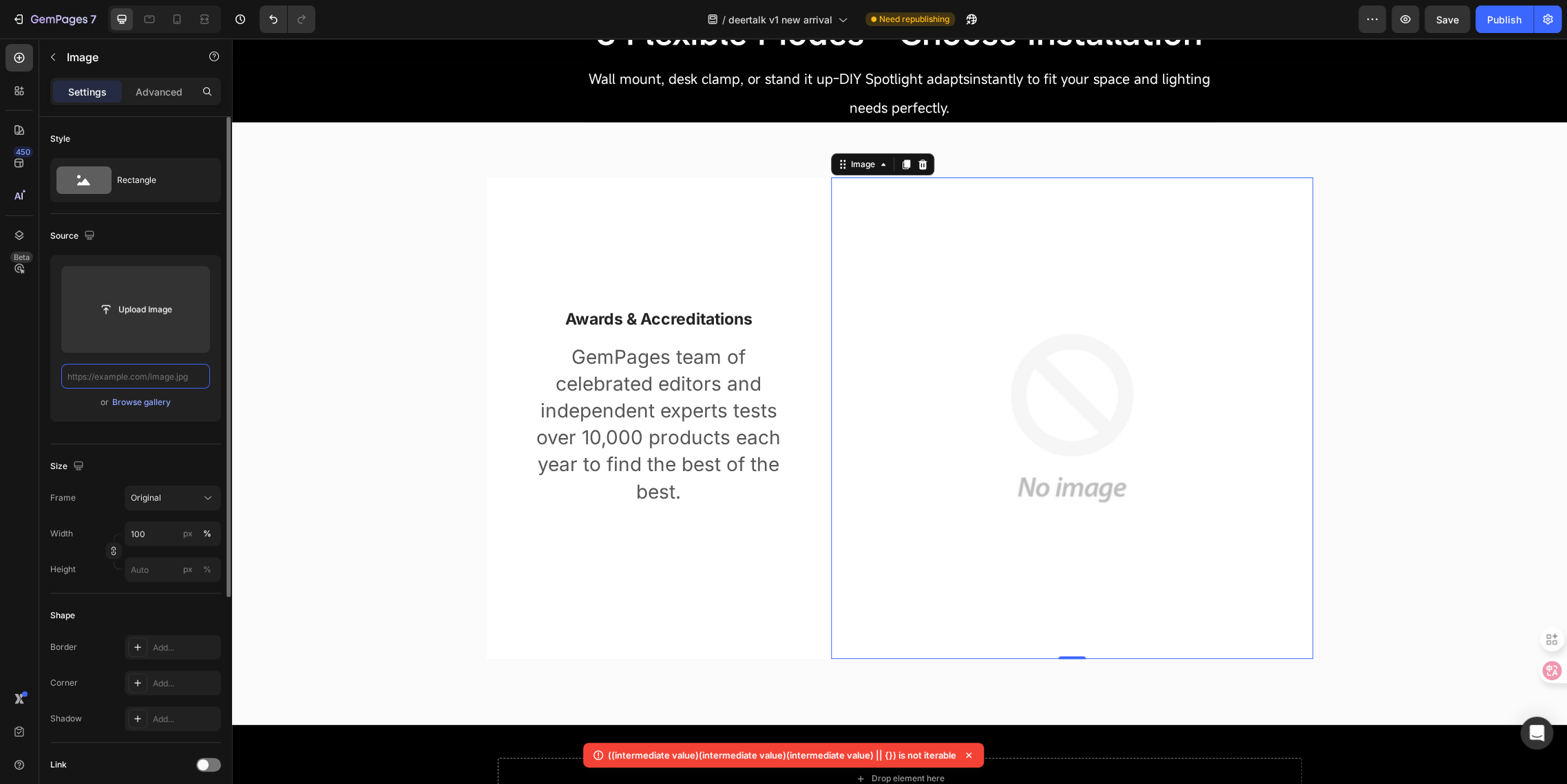
click at [136, 381] on input "text" at bounding box center [135, 376] width 148 height 25
paste input "https://cdn.shopify.com/s/files/1/0650/2105/0989/files/gempages_581019625022555…"
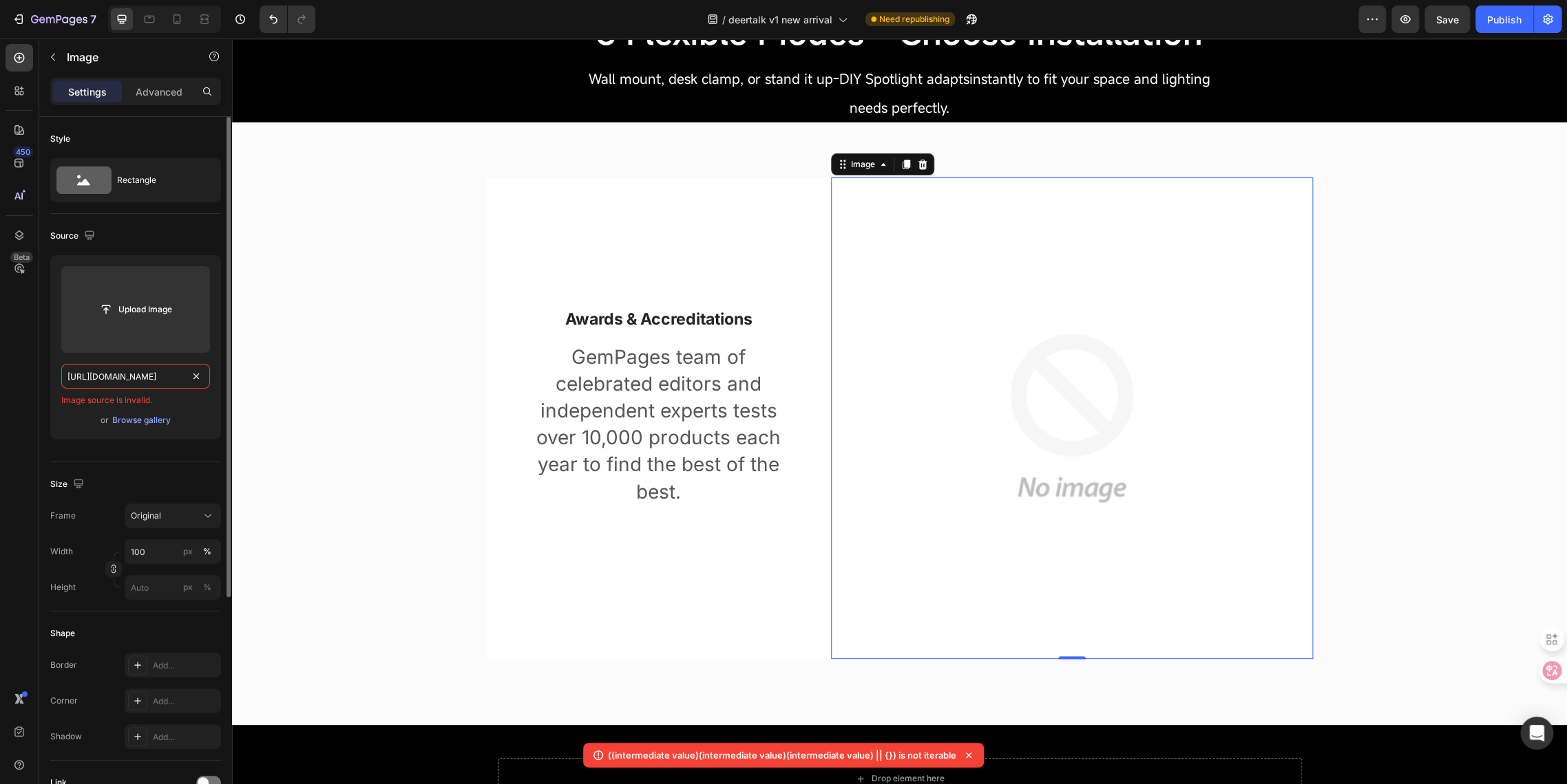
type input "https://cdn.shopify.com/s/files/1/0650/2105/0989/files/gempages_581019625022555…"
click at [132, 299] on input "file" at bounding box center [135, 309] width 95 height 23
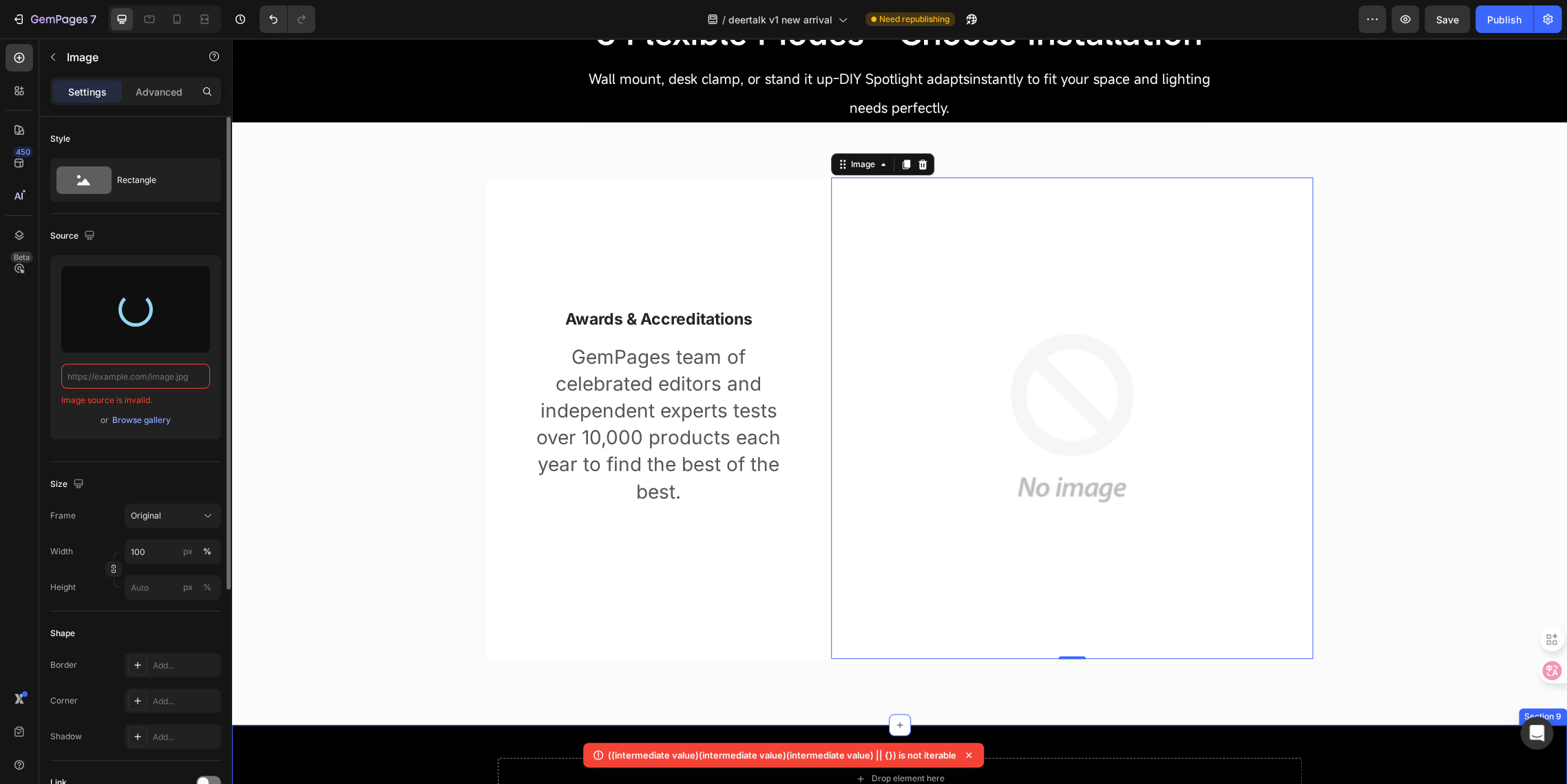
type input "[URL][DOMAIN_NAME]"
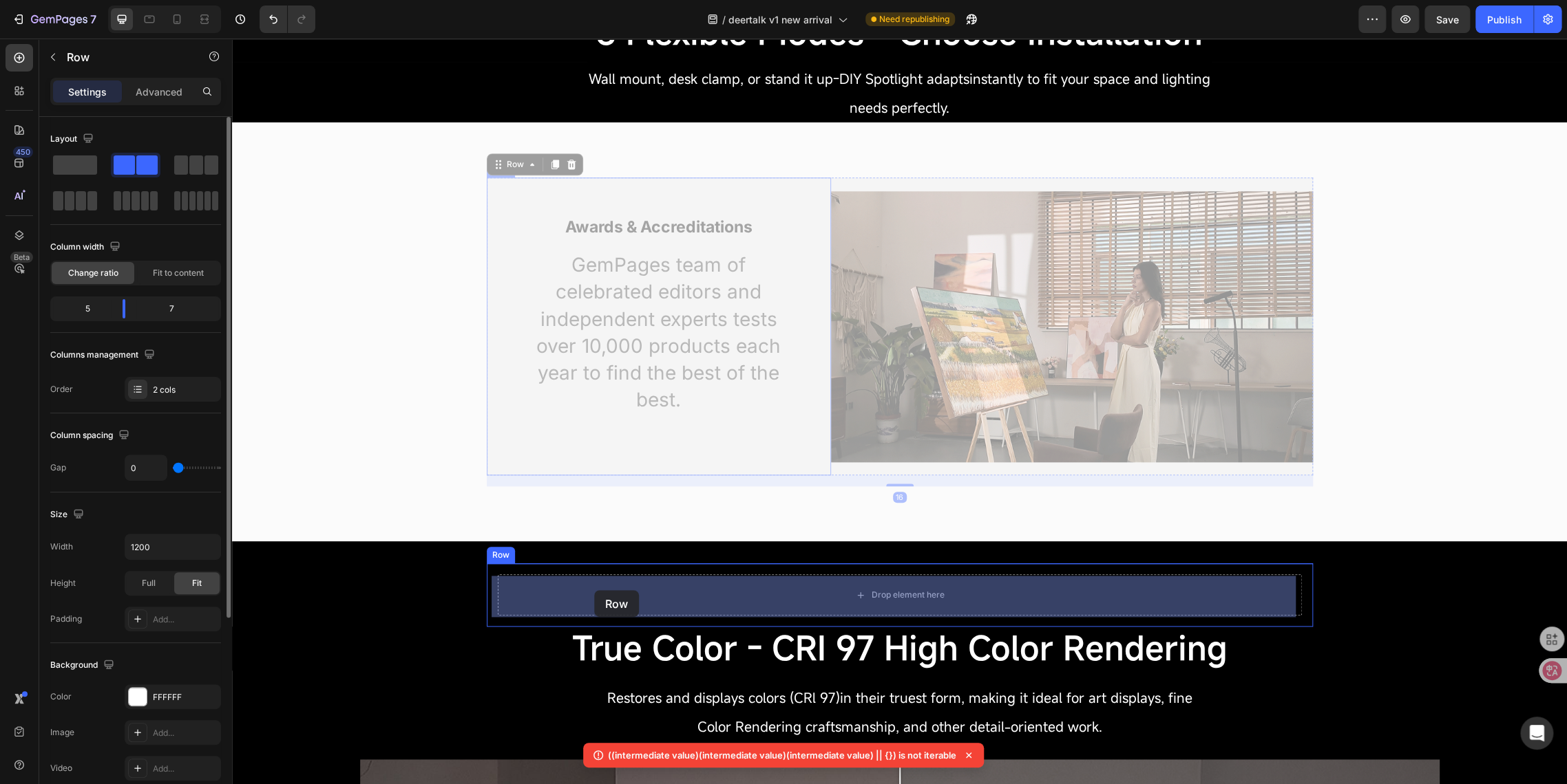
drag, startPoint x: 493, startPoint y: 172, endPoint x: 594, endPoint y: 591, distance: 431.0
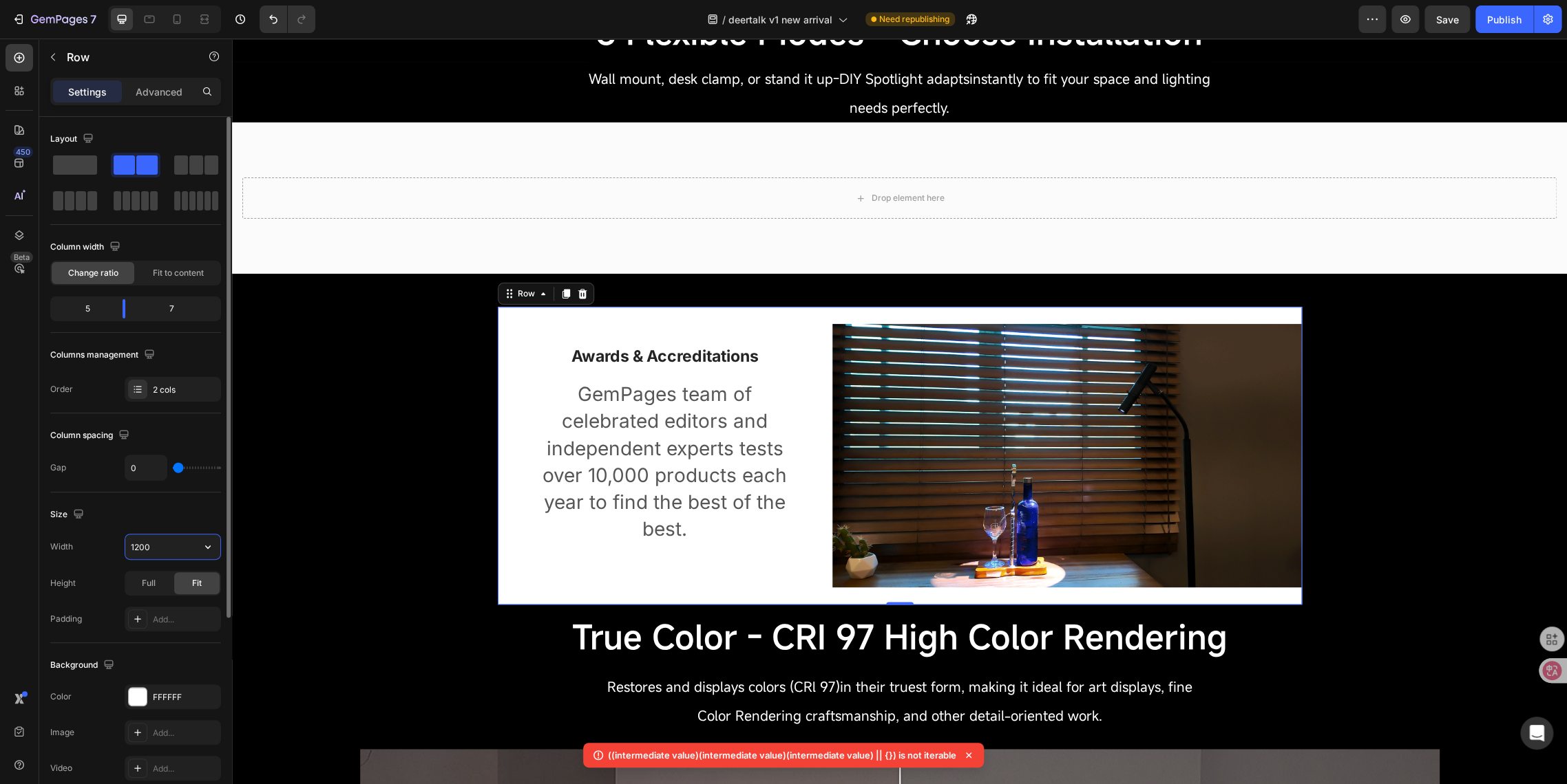
click at [139, 542] on input "1200" at bounding box center [172, 547] width 95 height 25
click at [137, 542] on input "1200" at bounding box center [172, 547] width 95 height 25
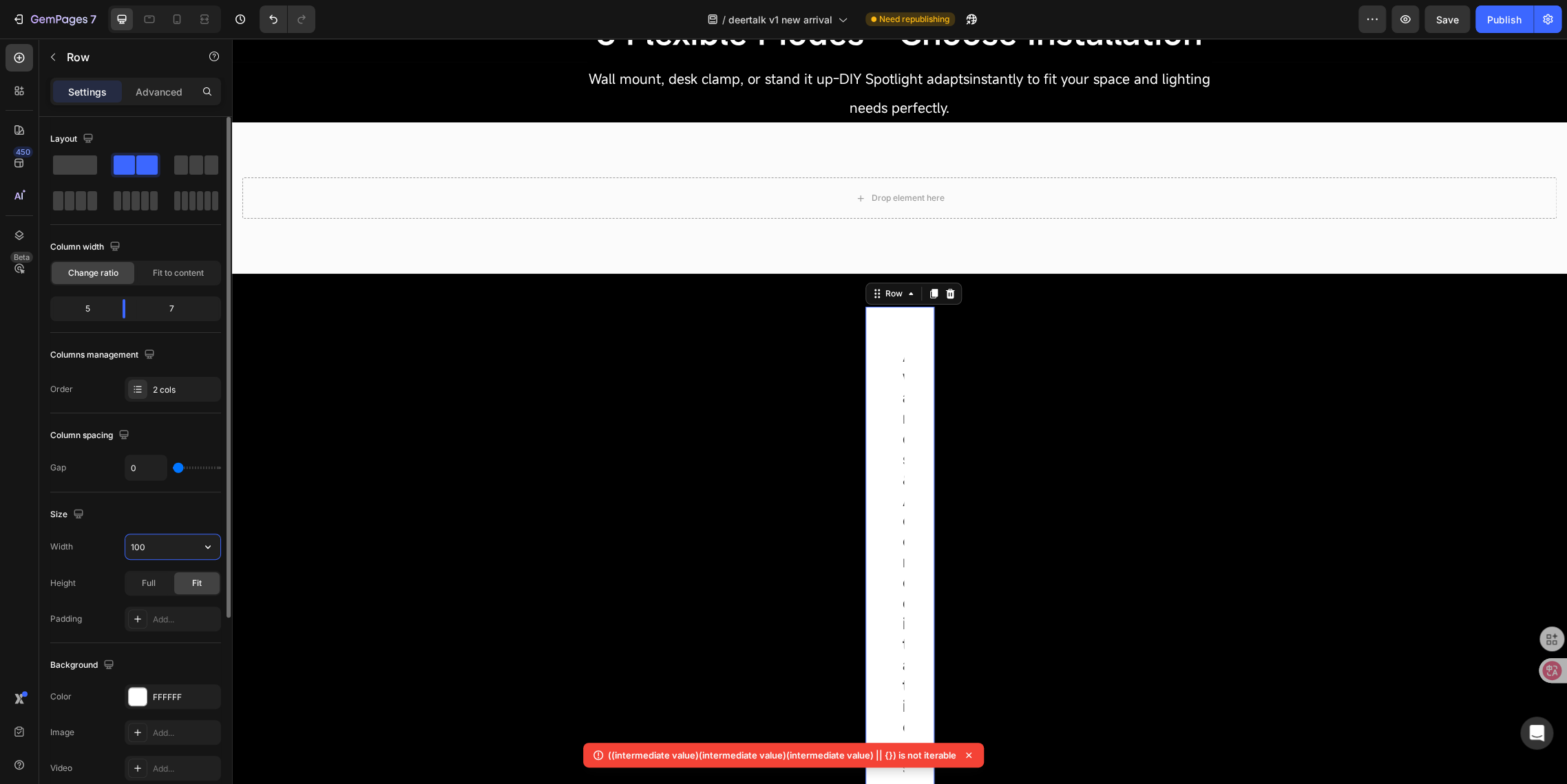
type input "1600"
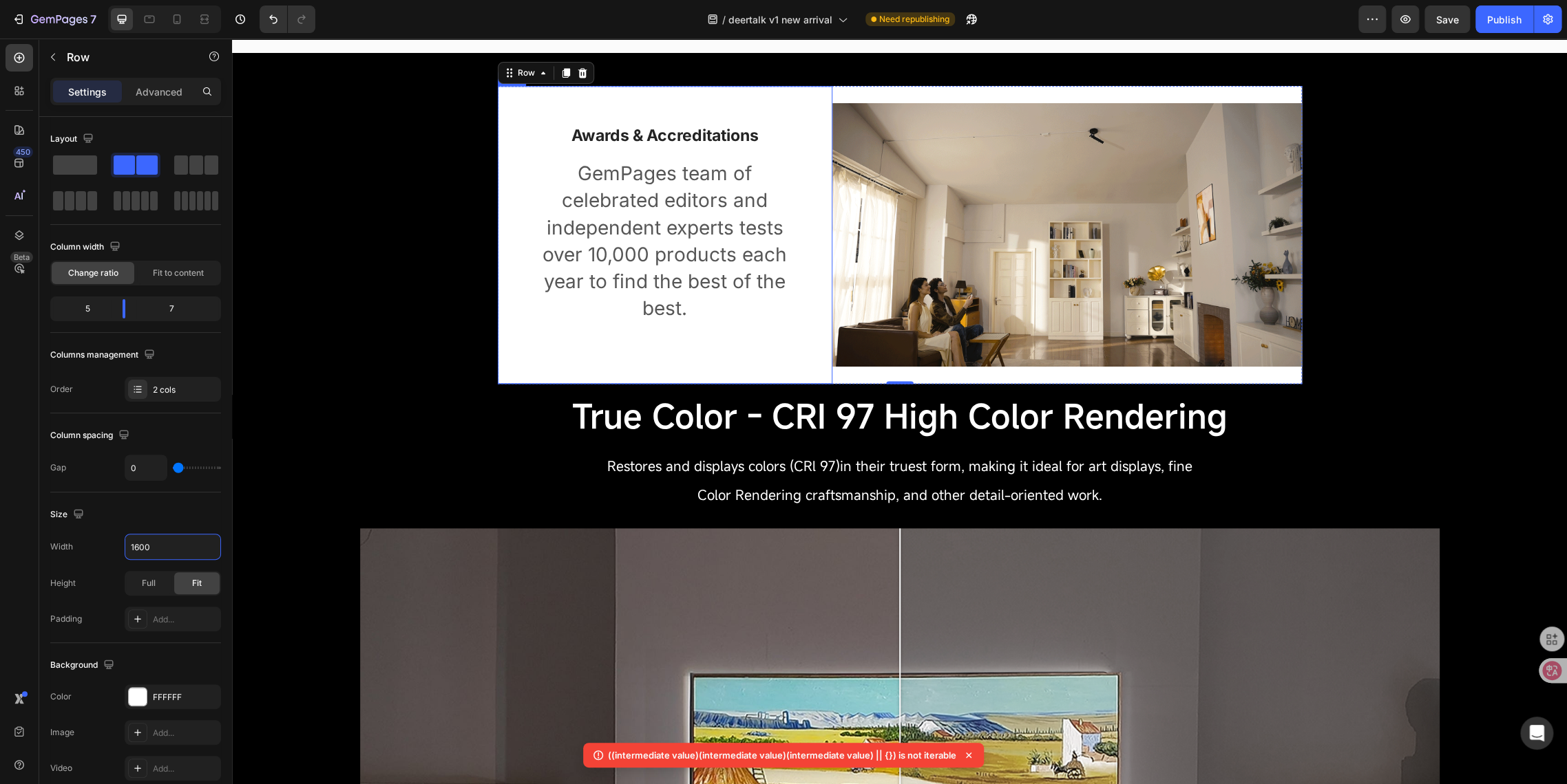
scroll to position [1063, 0]
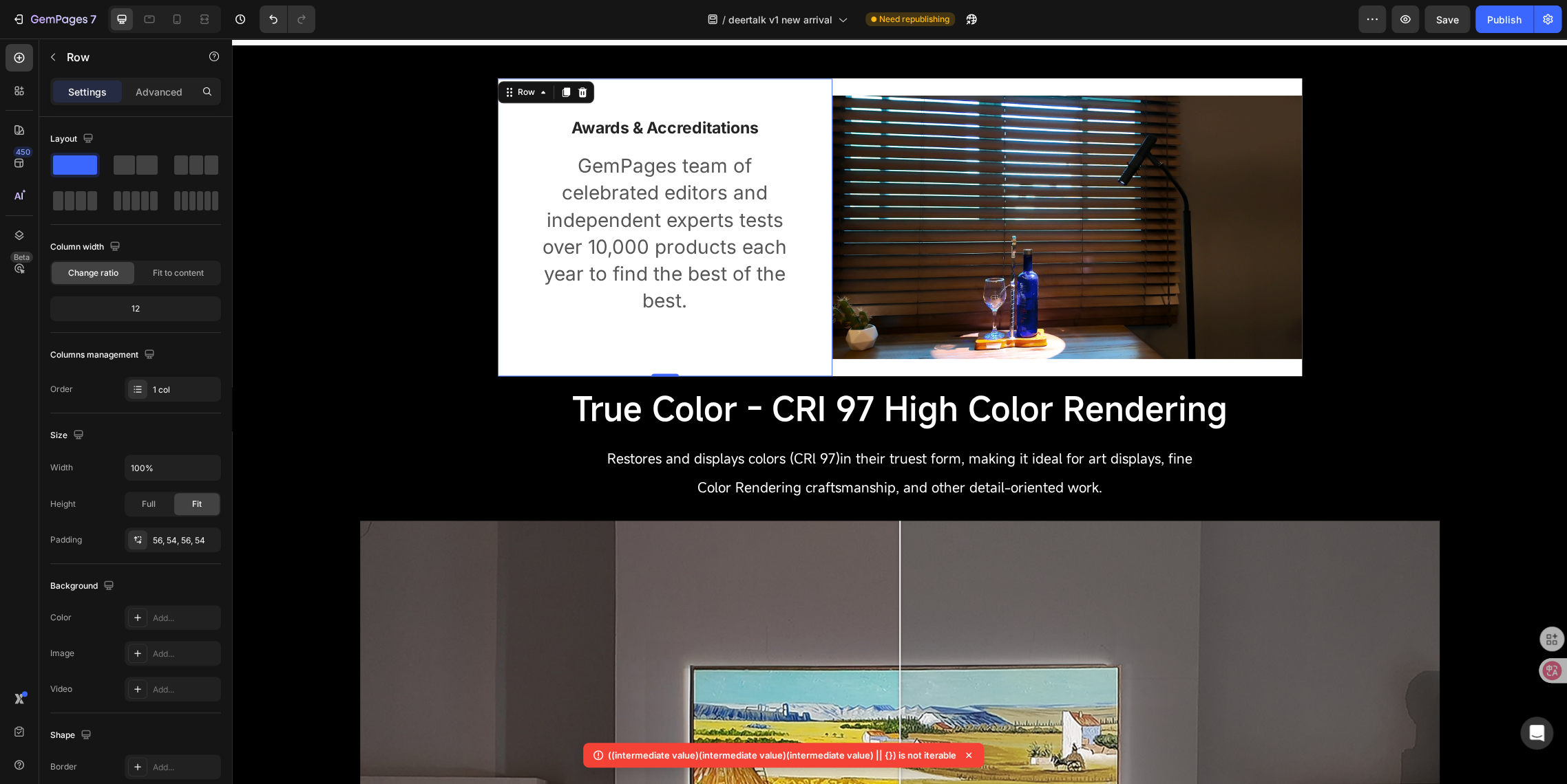
click at [503, 331] on div "Awards & Accreditations Heading GemPages team of celebrated editors and indepen…" at bounding box center [666, 227] width 335 height 298
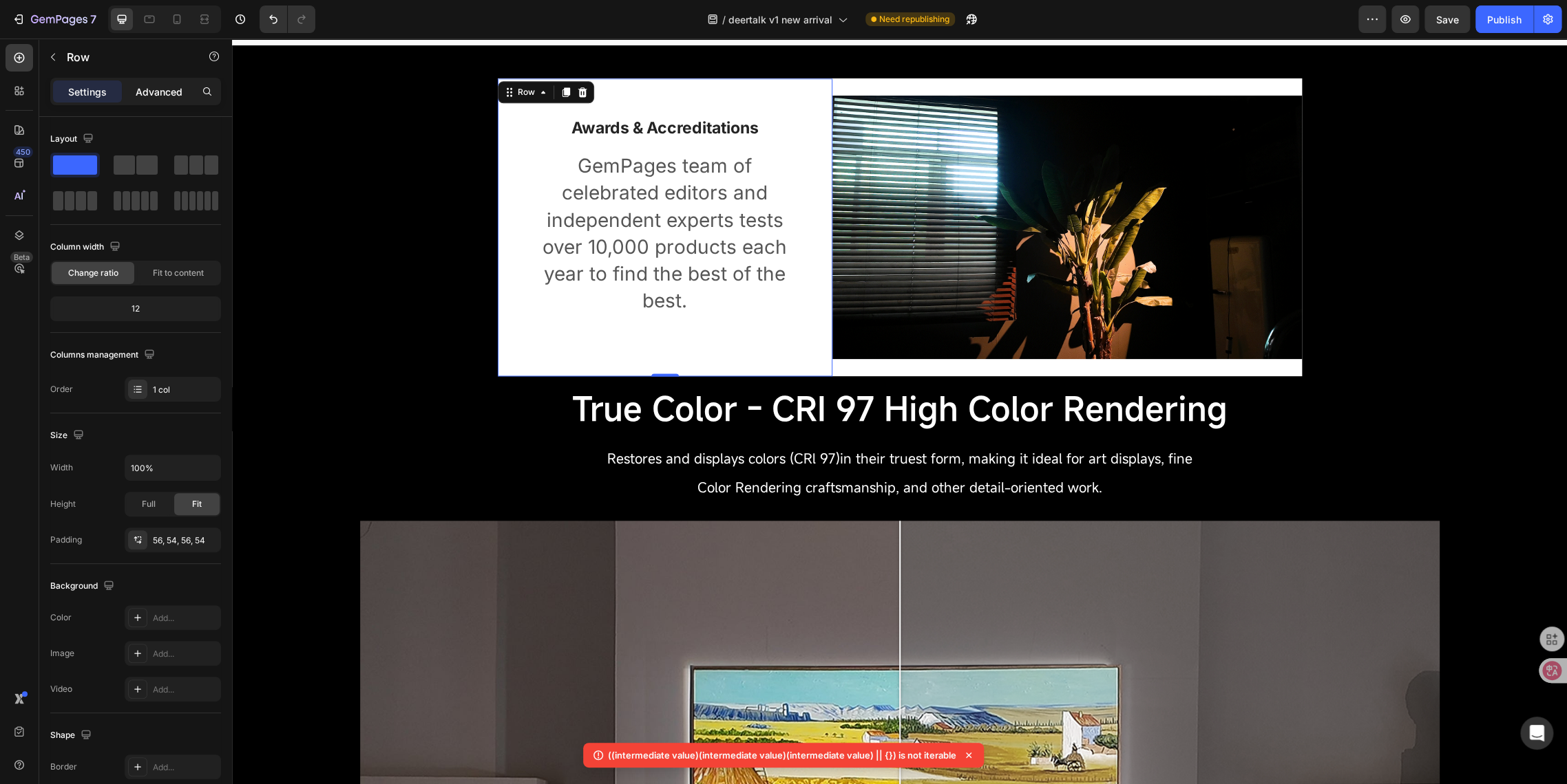
click at [146, 89] on p "Advanced" at bounding box center [159, 91] width 47 height 14
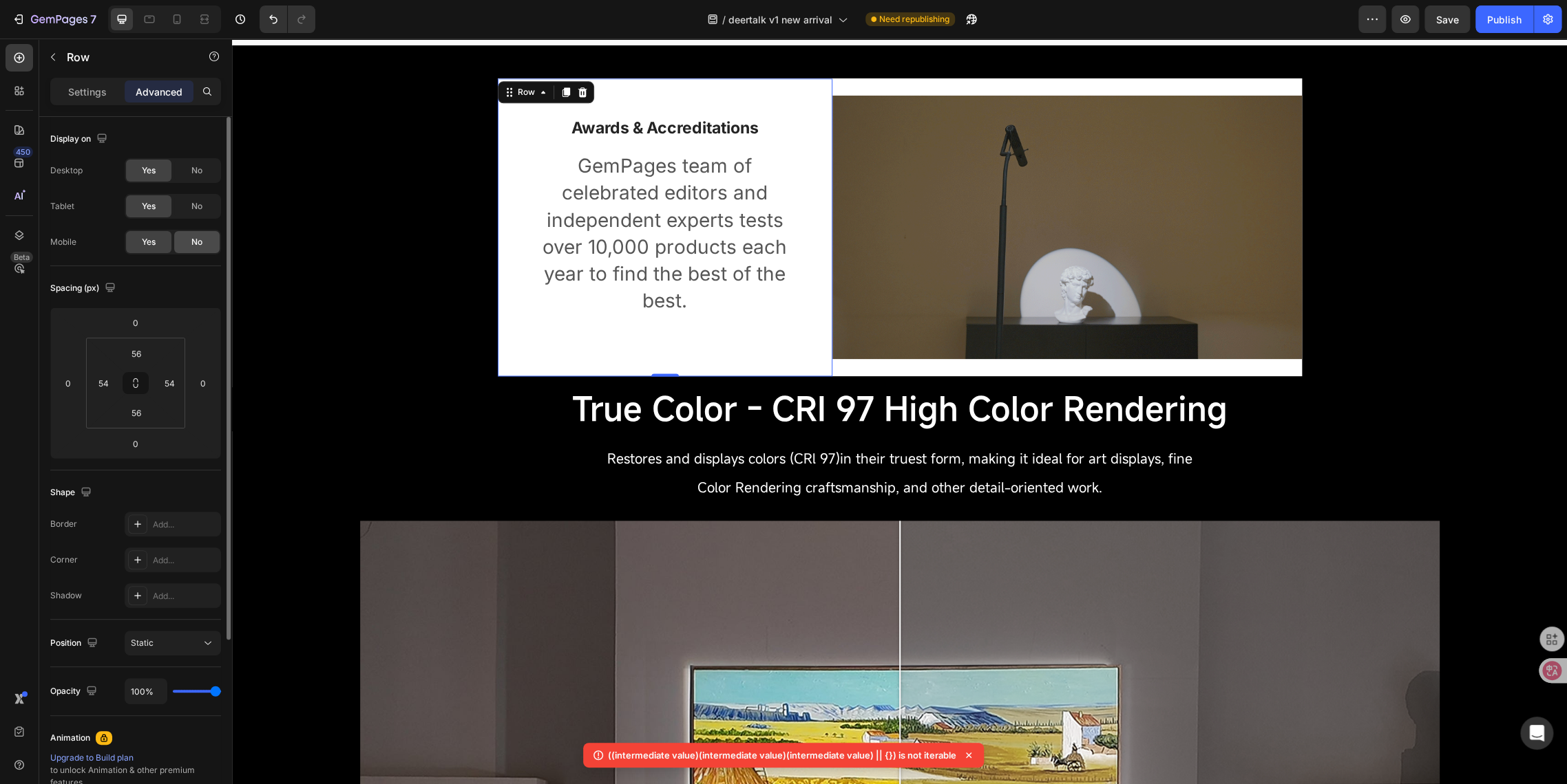
click at [193, 246] on span "No" at bounding box center [196, 241] width 11 height 12
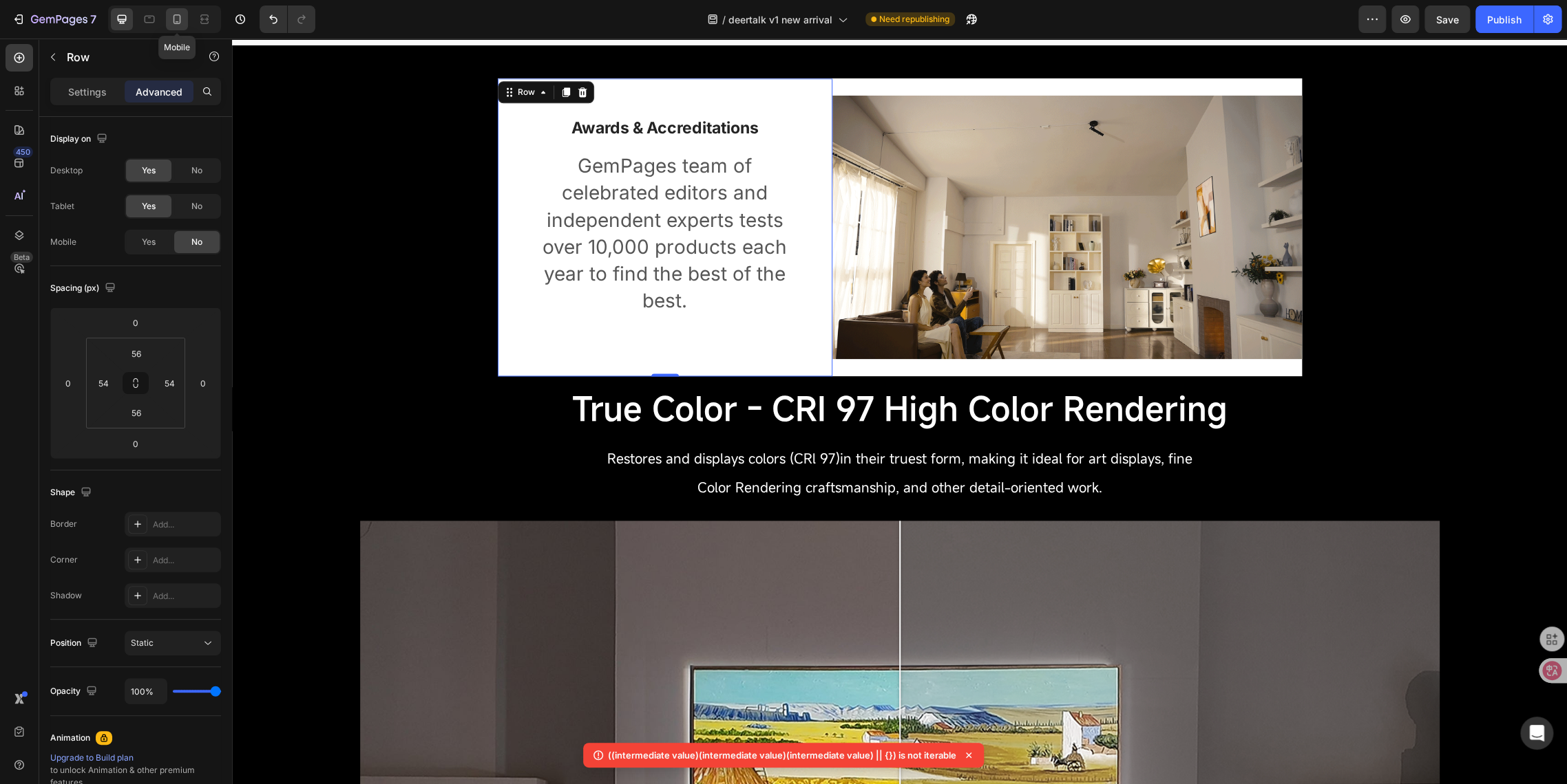
click at [177, 23] on icon at bounding box center [177, 19] width 13 height 13
type input "24"
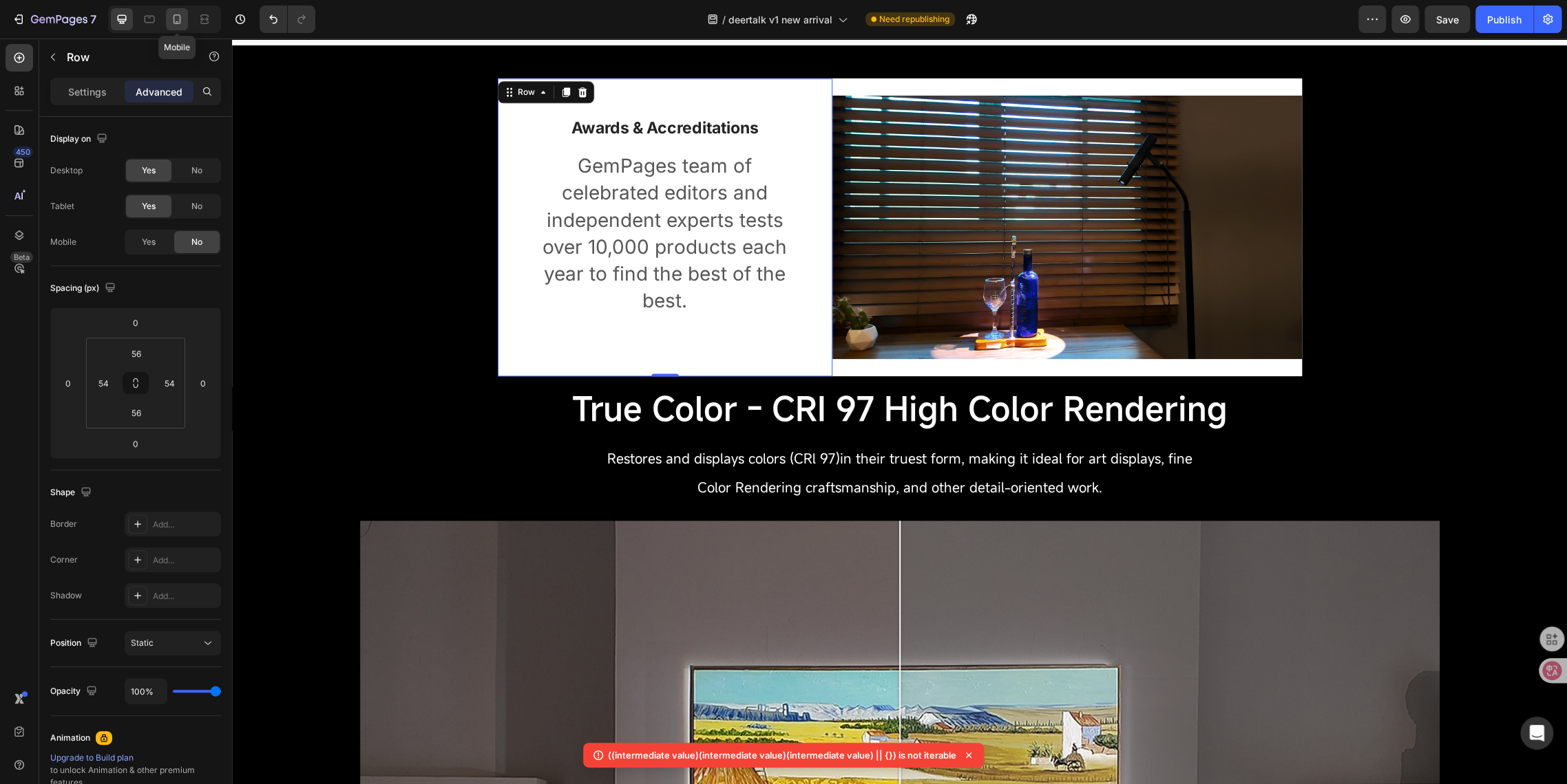
type input "24"
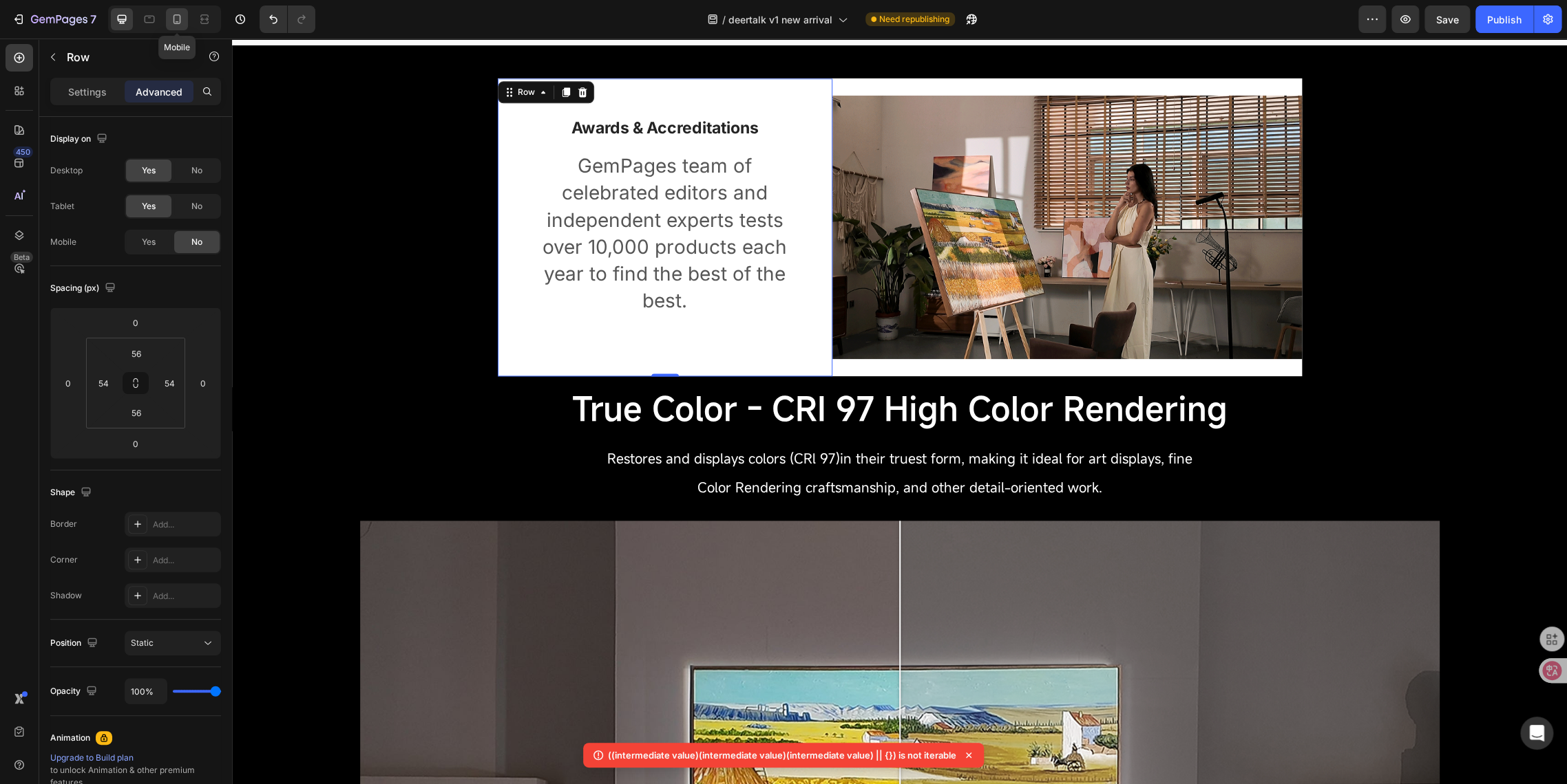
type input "28"
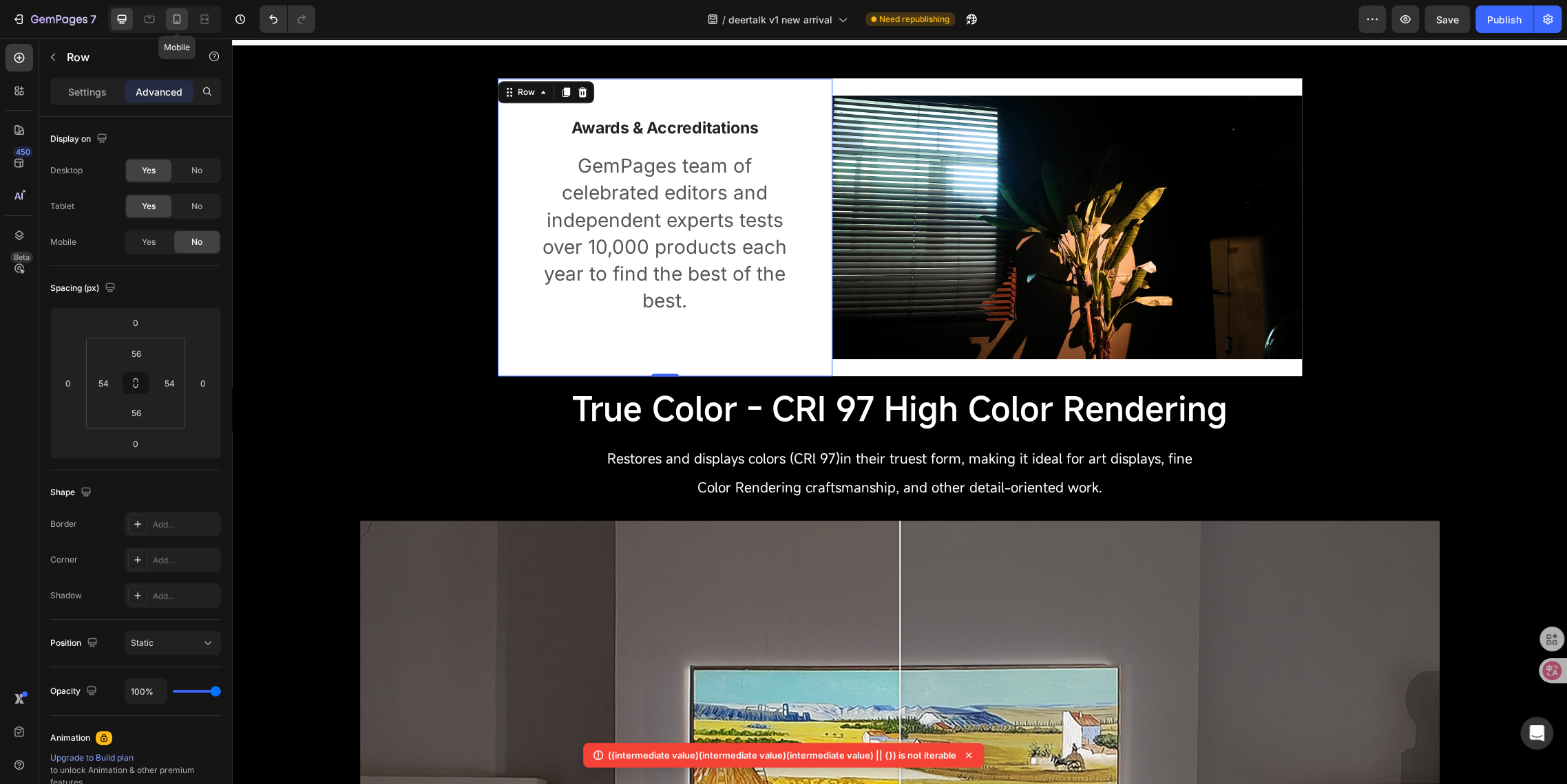
type input "24"
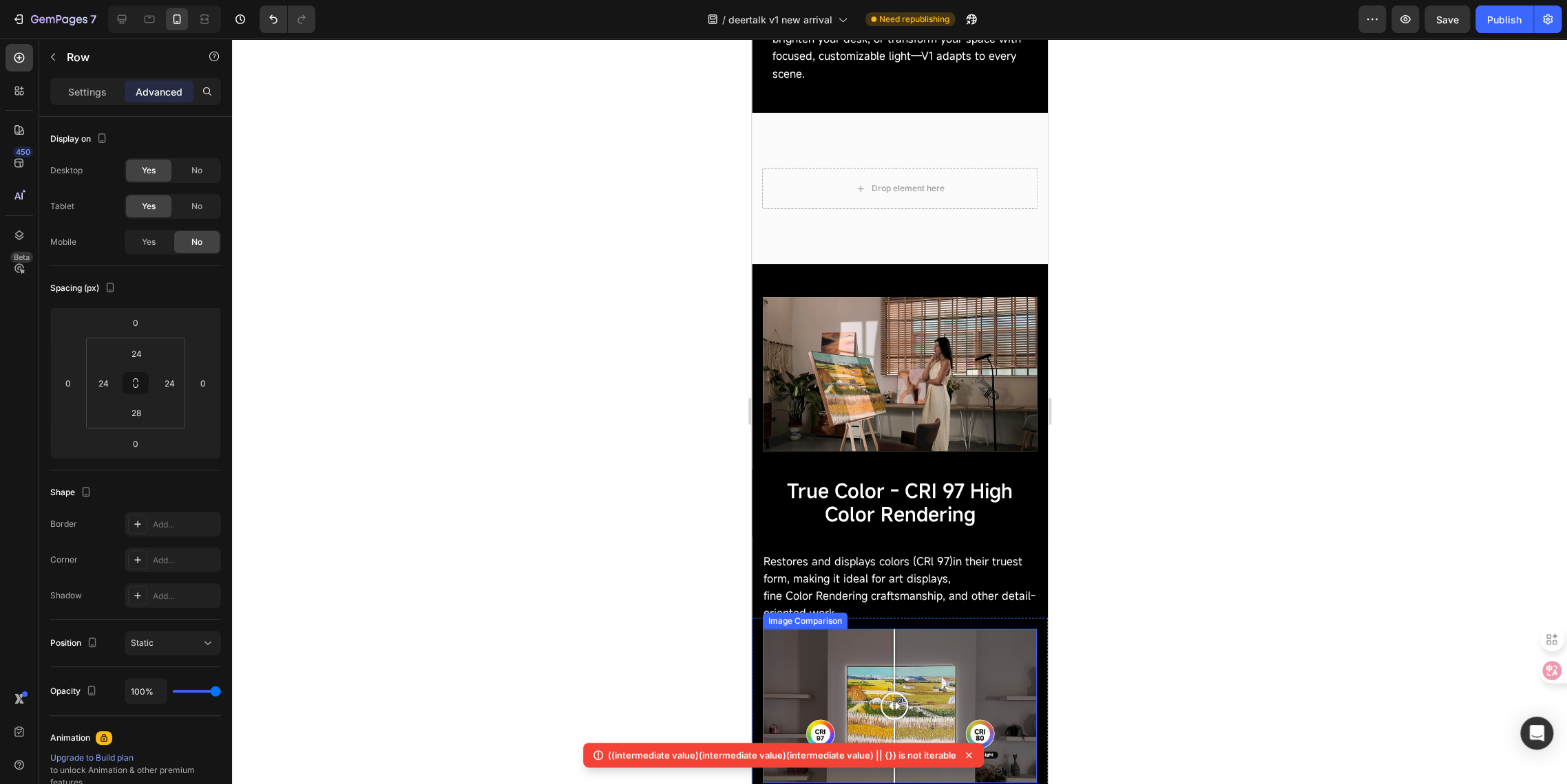
scroll to position [1262, 0]
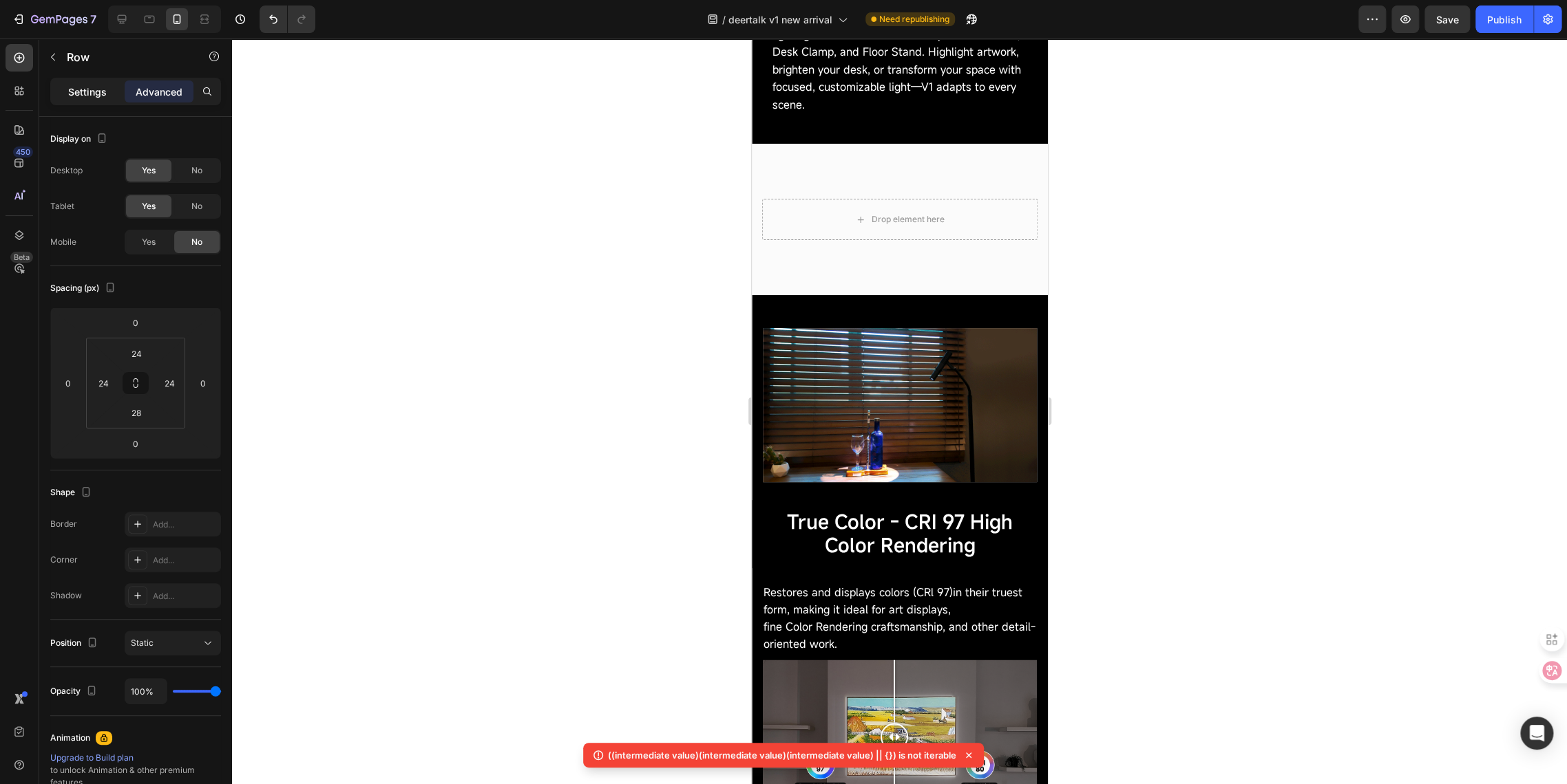
click at [82, 85] on p "Settings" at bounding box center [87, 91] width 38 height 14
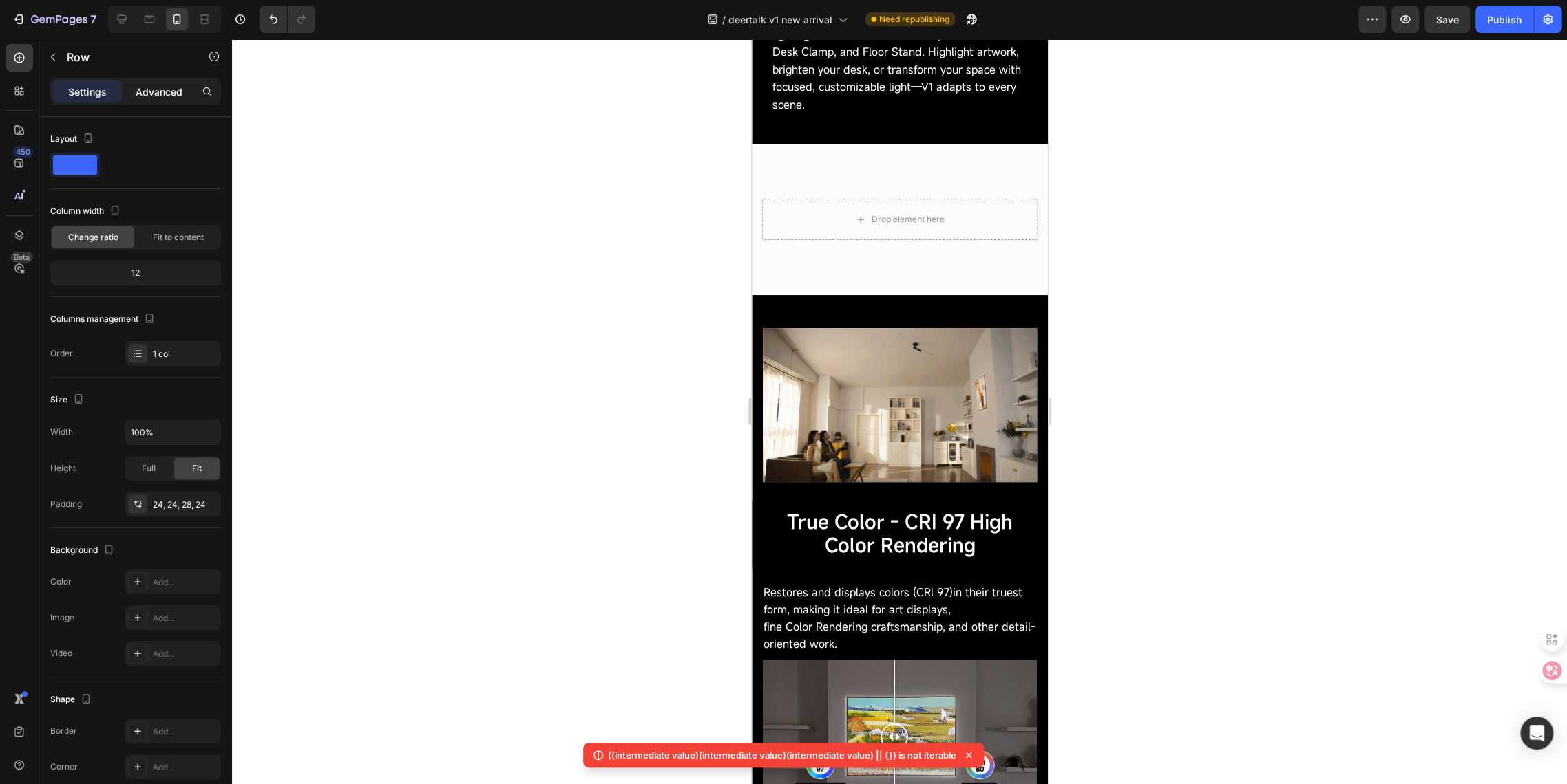
click at [148, 89] on p "Advanced" at bounding box center [159, 91] width 47 height 14
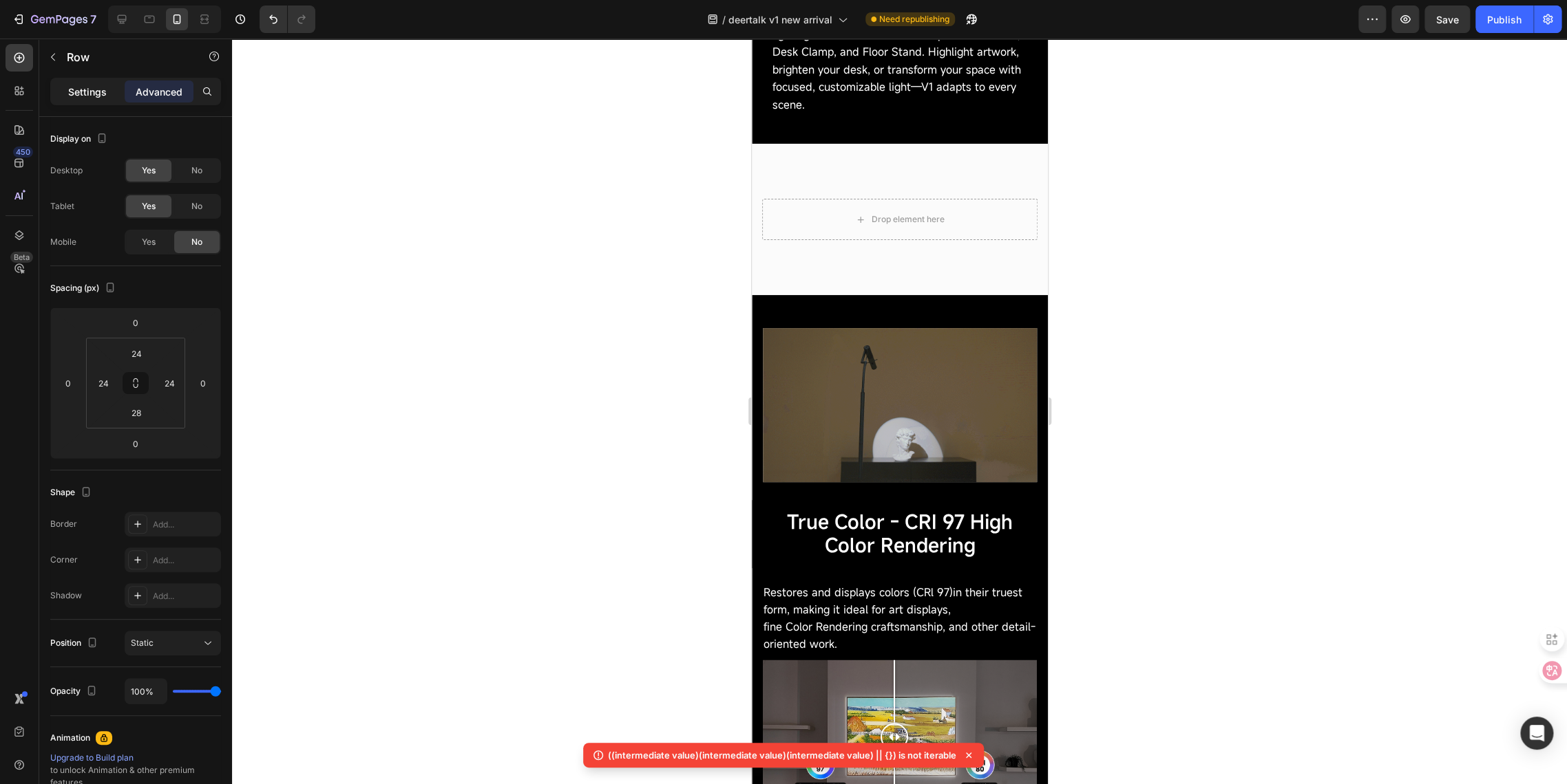
click at [96, 89] on p "Settings" at bounding box center [87, 91] width 38 height 14
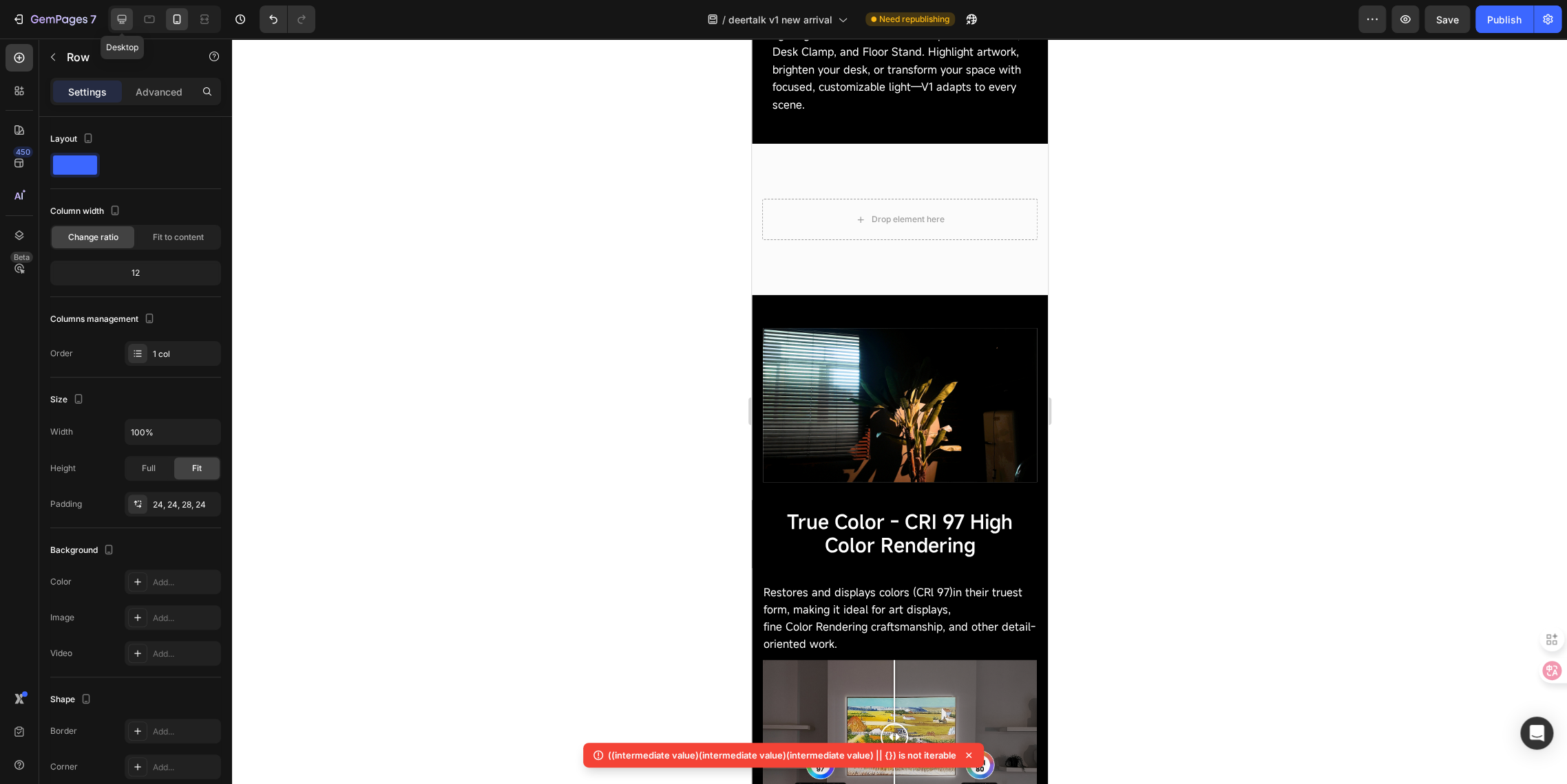
click at [119, 18] on icon at bounding box center [122, 19] width 13 height 13
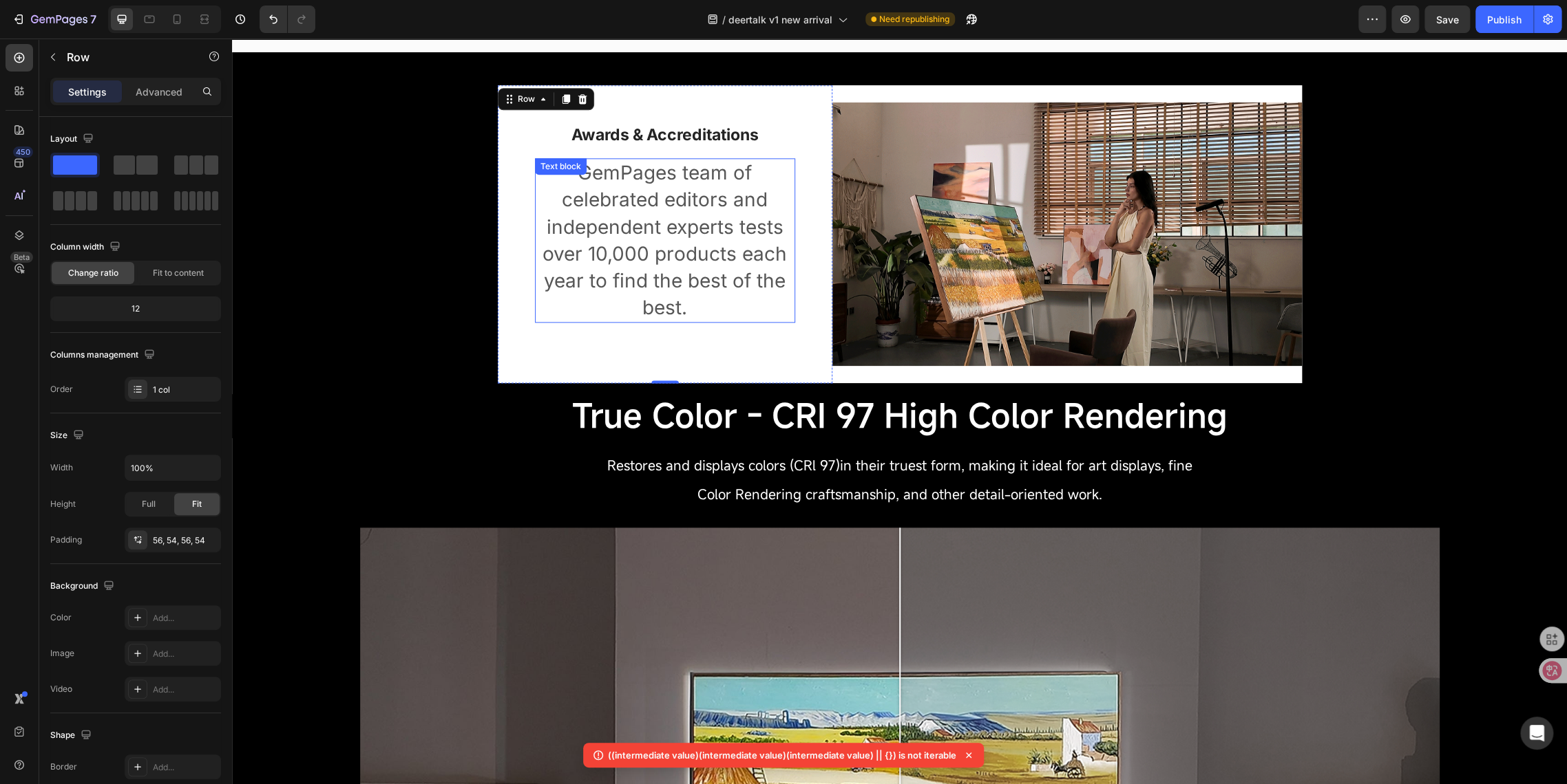
scroll to position [1054, 0]
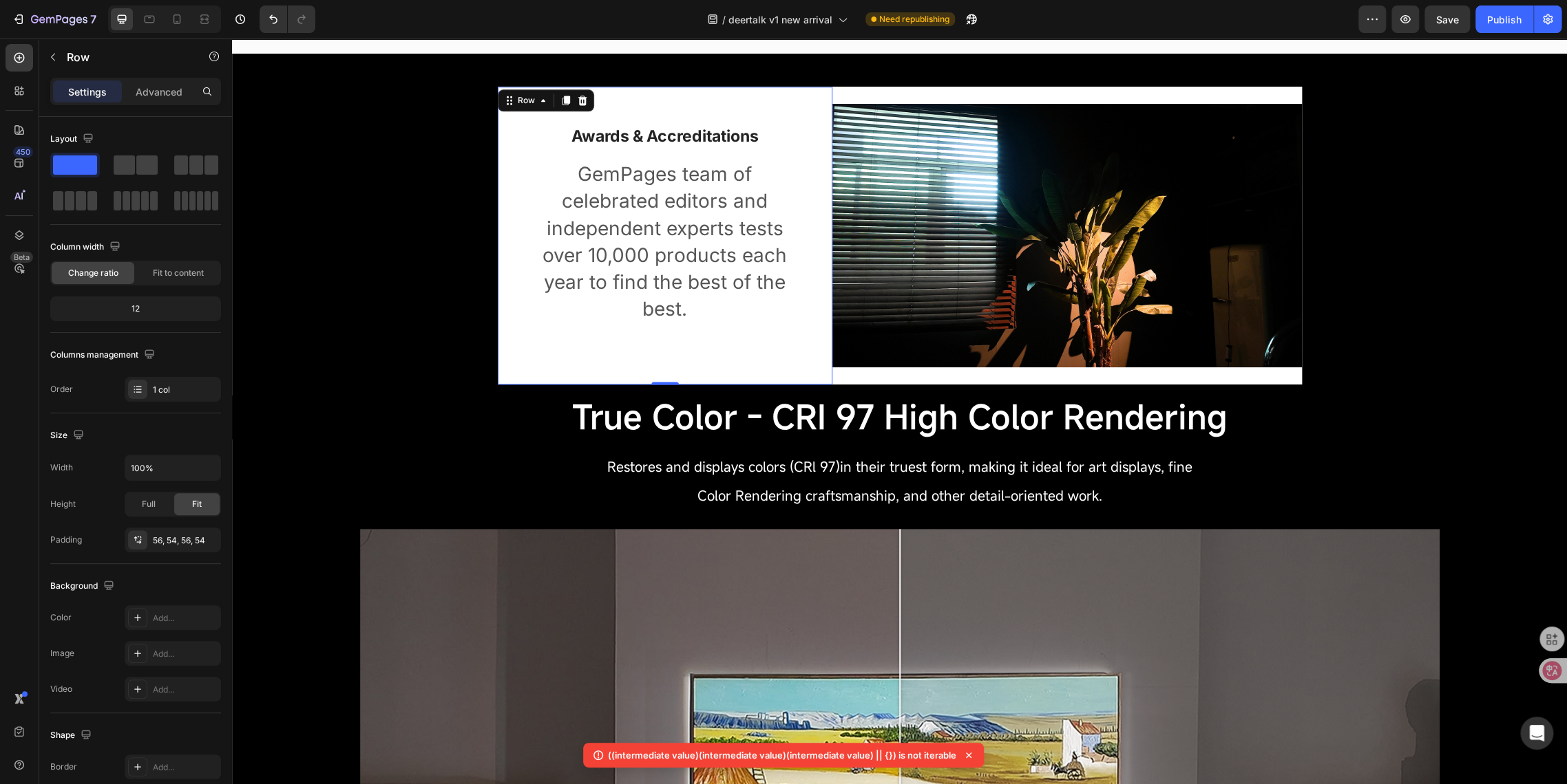
click at [498, 370] on div "Awards & Accreditations Heading GemPages team of celebrated editors and indepen…" at bounding box center [666, 235] width 335 height 298
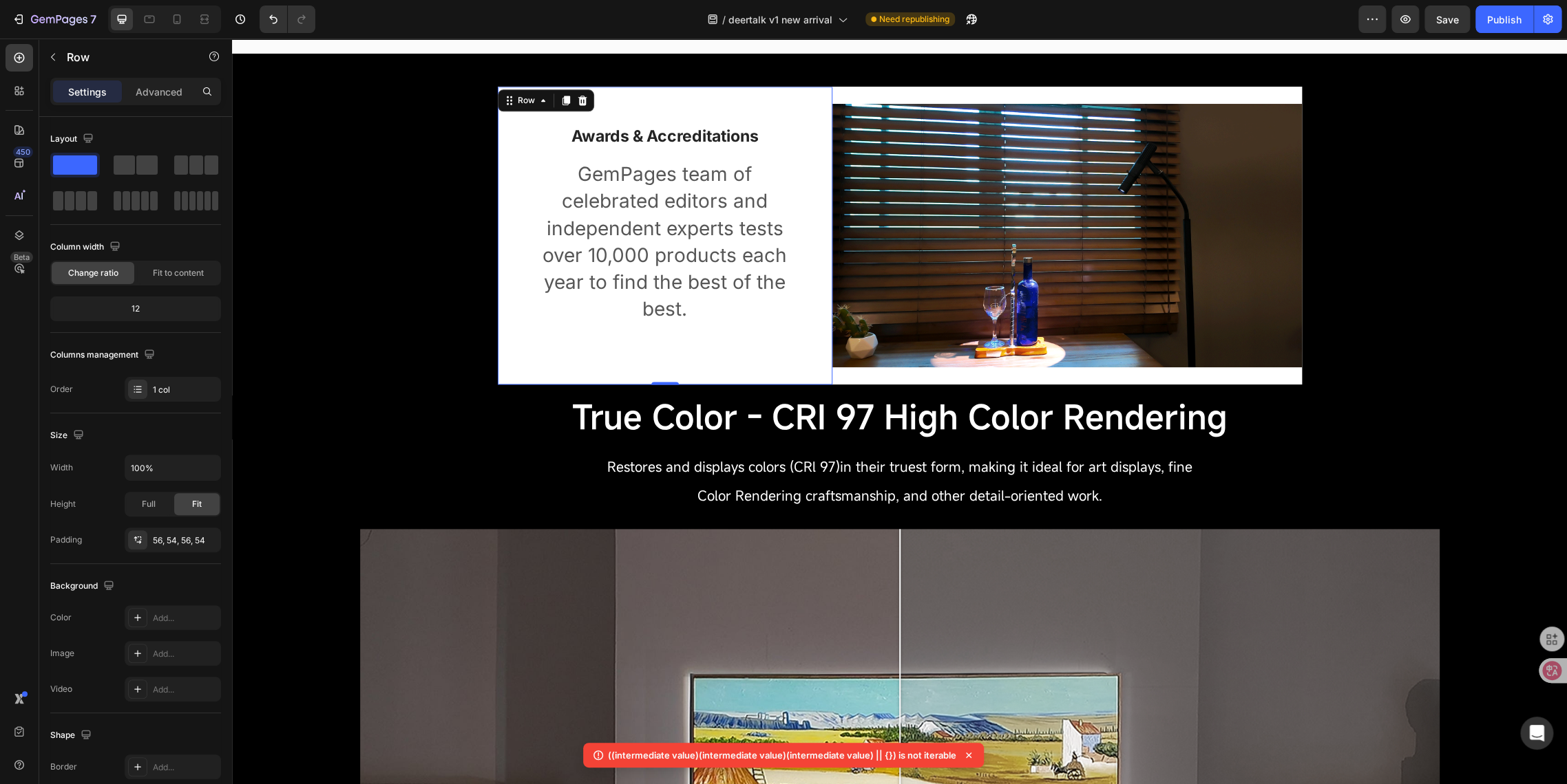
click at [505, 150] on div "Awards & Accreditations Heading GemPages team of celebrated editors and indepen…" at bounding box center [666, 235] width 335 height 298
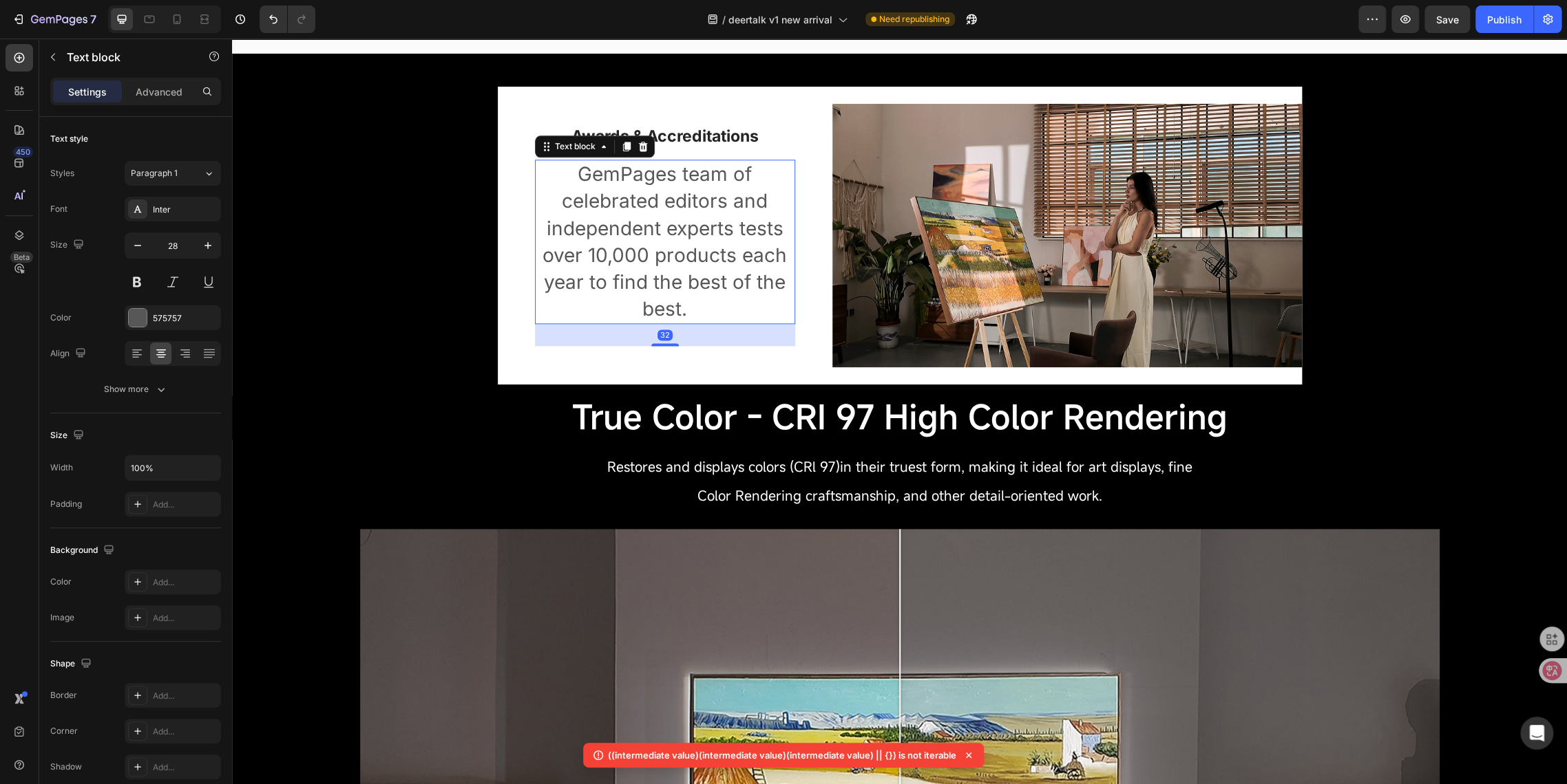
click at [597, 179] on p "GemPages team of celebrated editors and independent experts tests over 10,000 p…" at bounding box center [665, 241] width 258 height 162
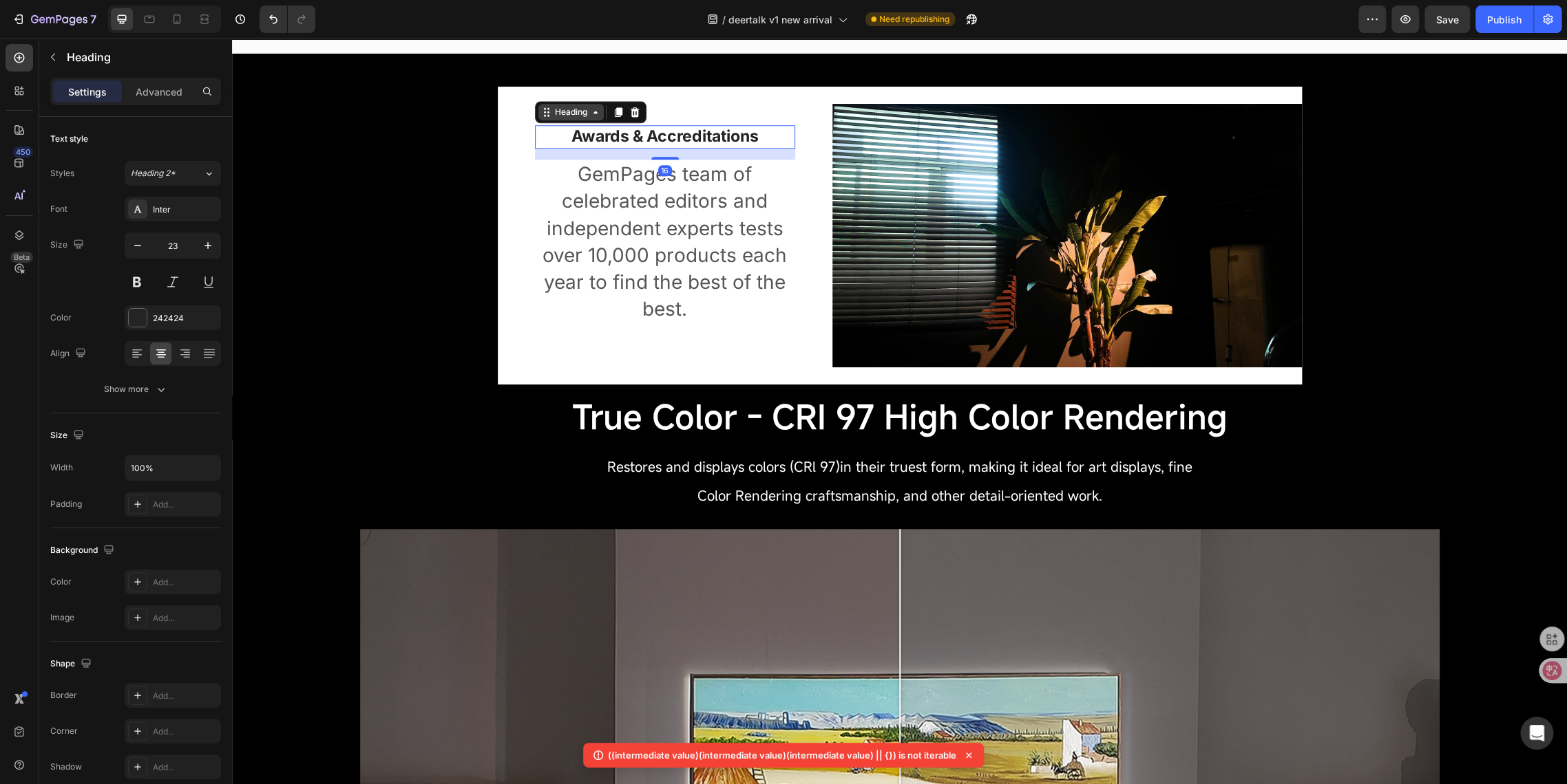
click at [538, 119] on div "Heading" at bounding box center [571, 112] width 65 height 16
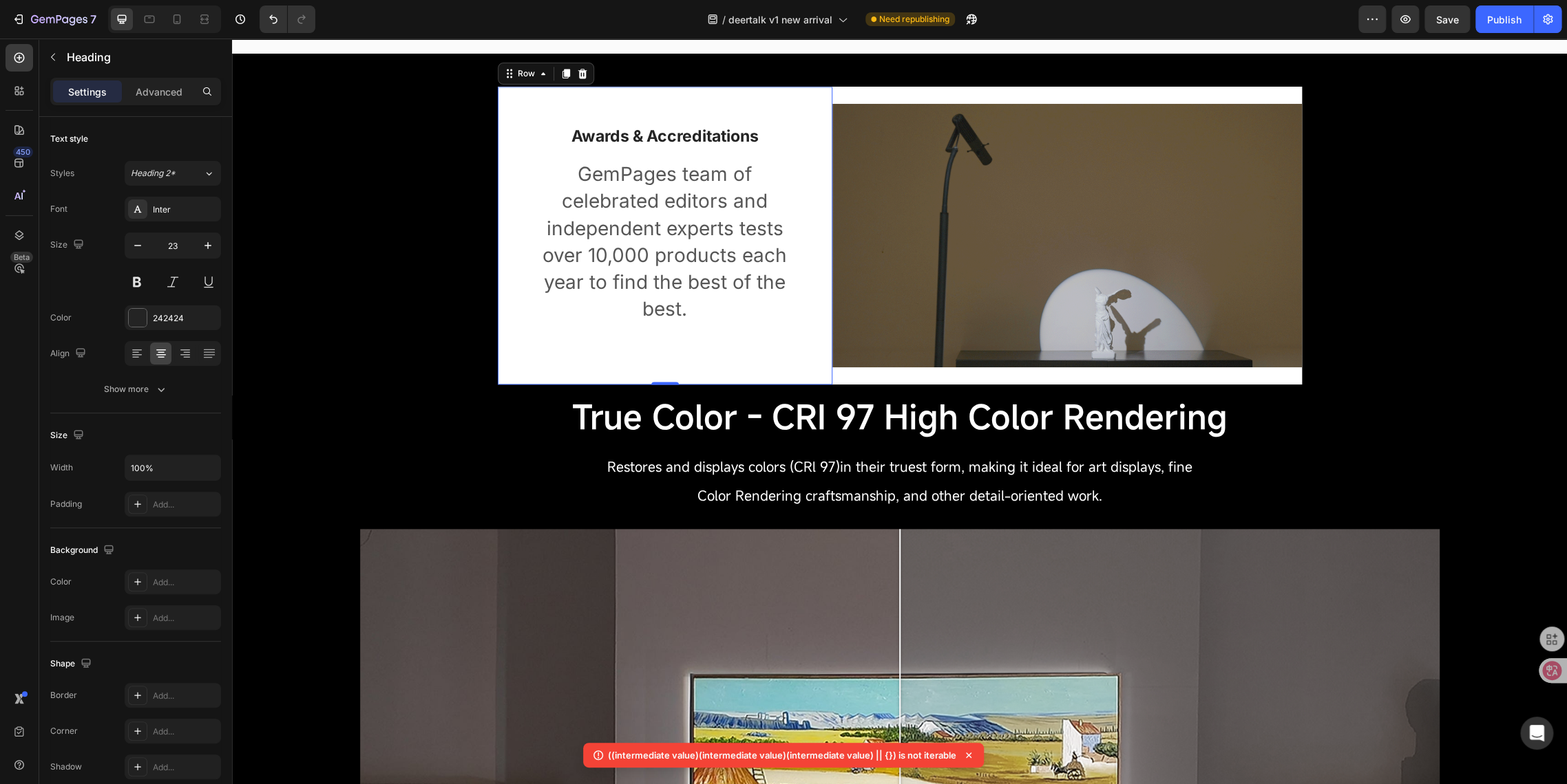
click at [508, 105] on div "Awards & Accreditations Heading GemPages team of celebrated editors and indepen…" at bounding box center [666, 235] width 335 height 298
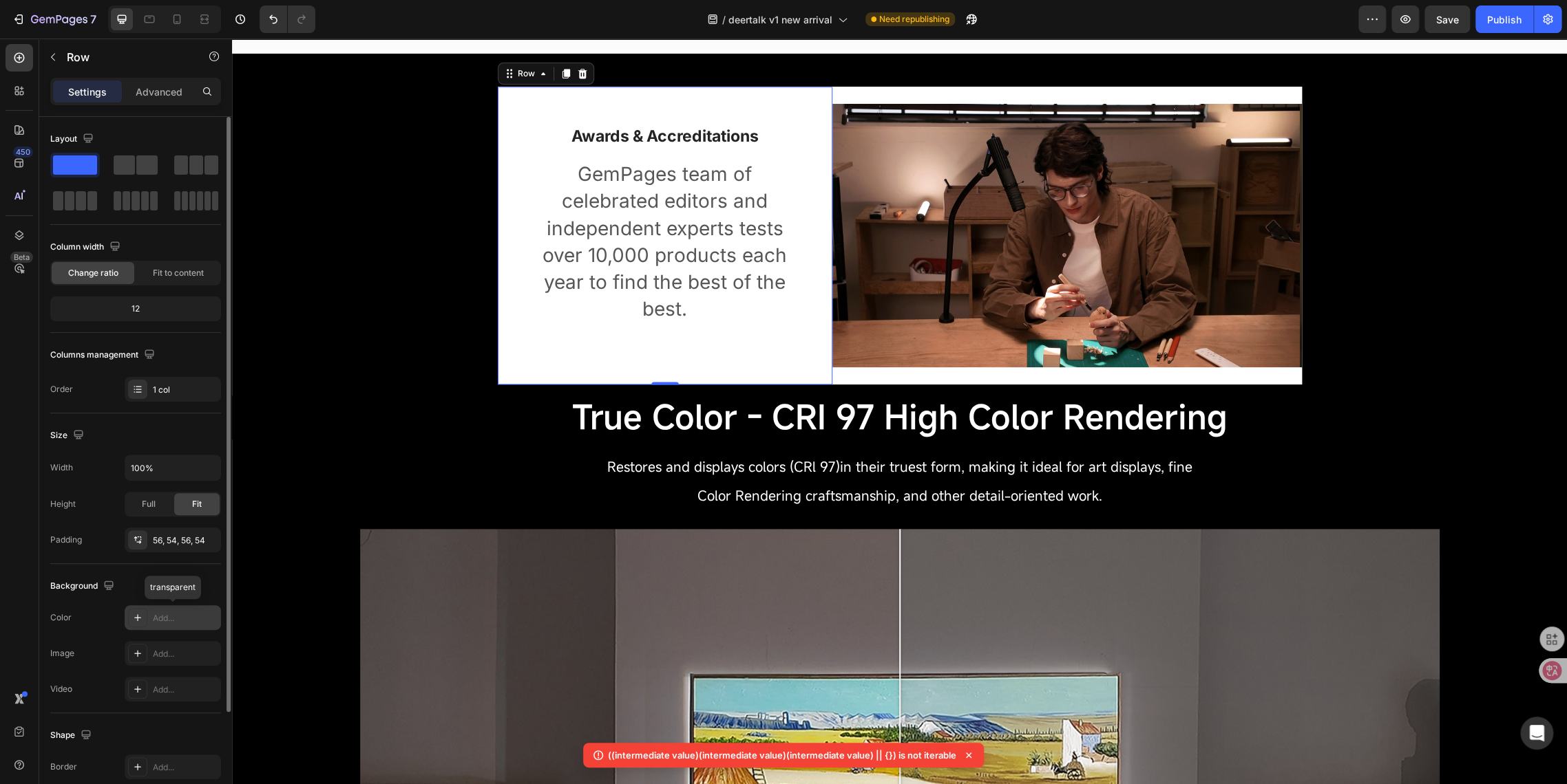
click at [163, 615] on div "Add..." at bounding box center [186, 618] width 65 height 12
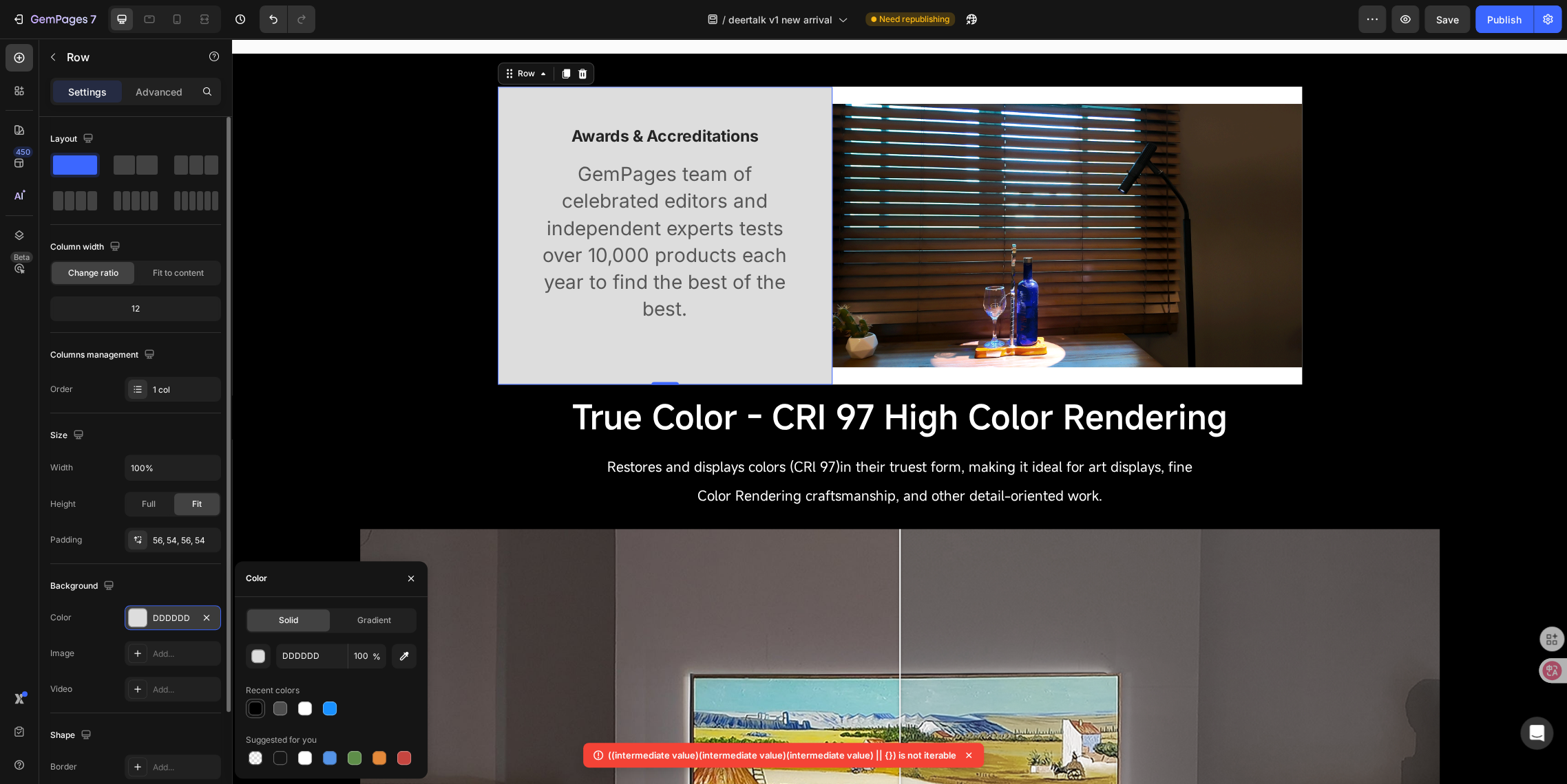
click at [261, 707] on div at bounding box center [255, 708] width 13 height 13
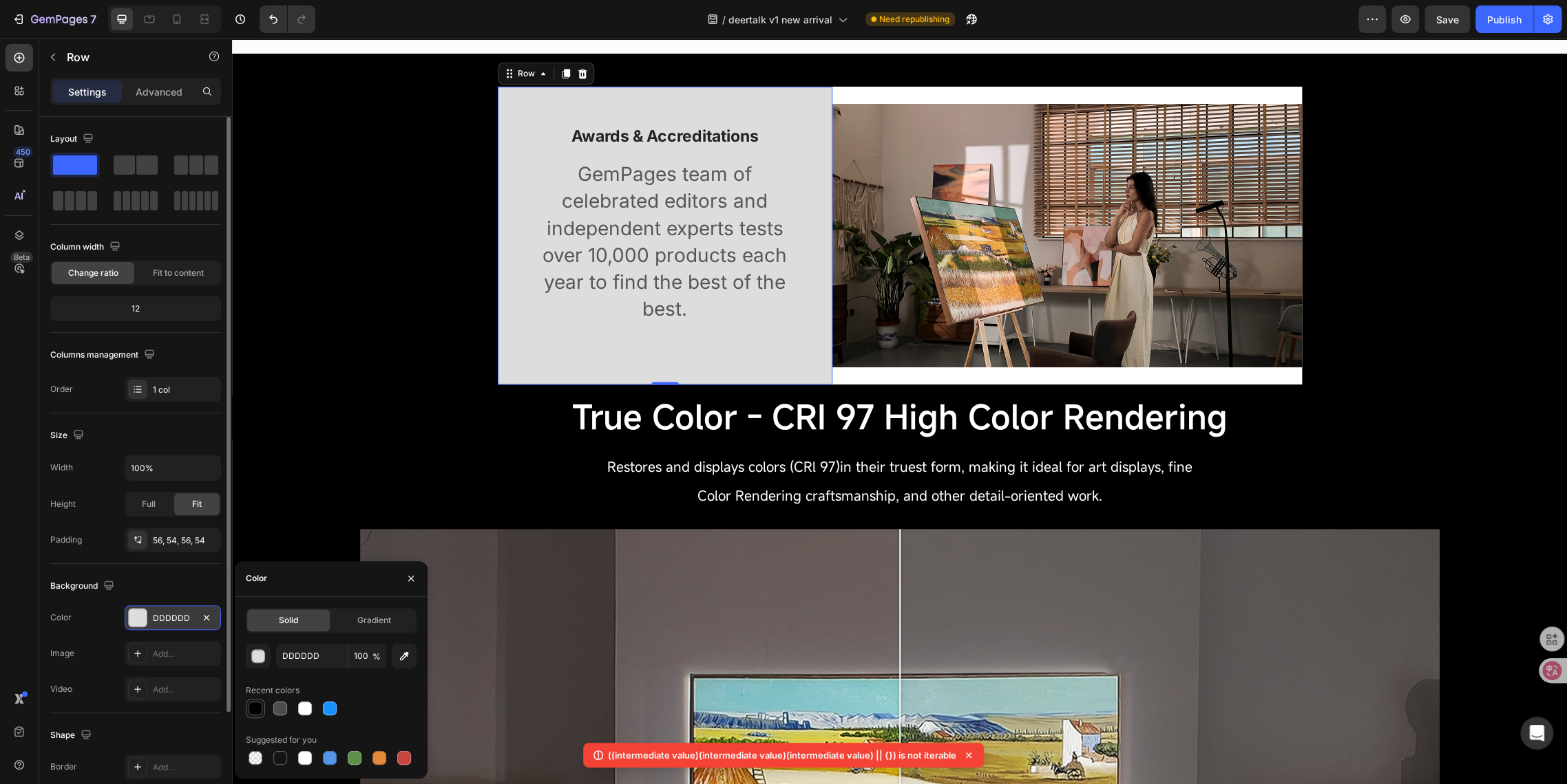
type input "000000"
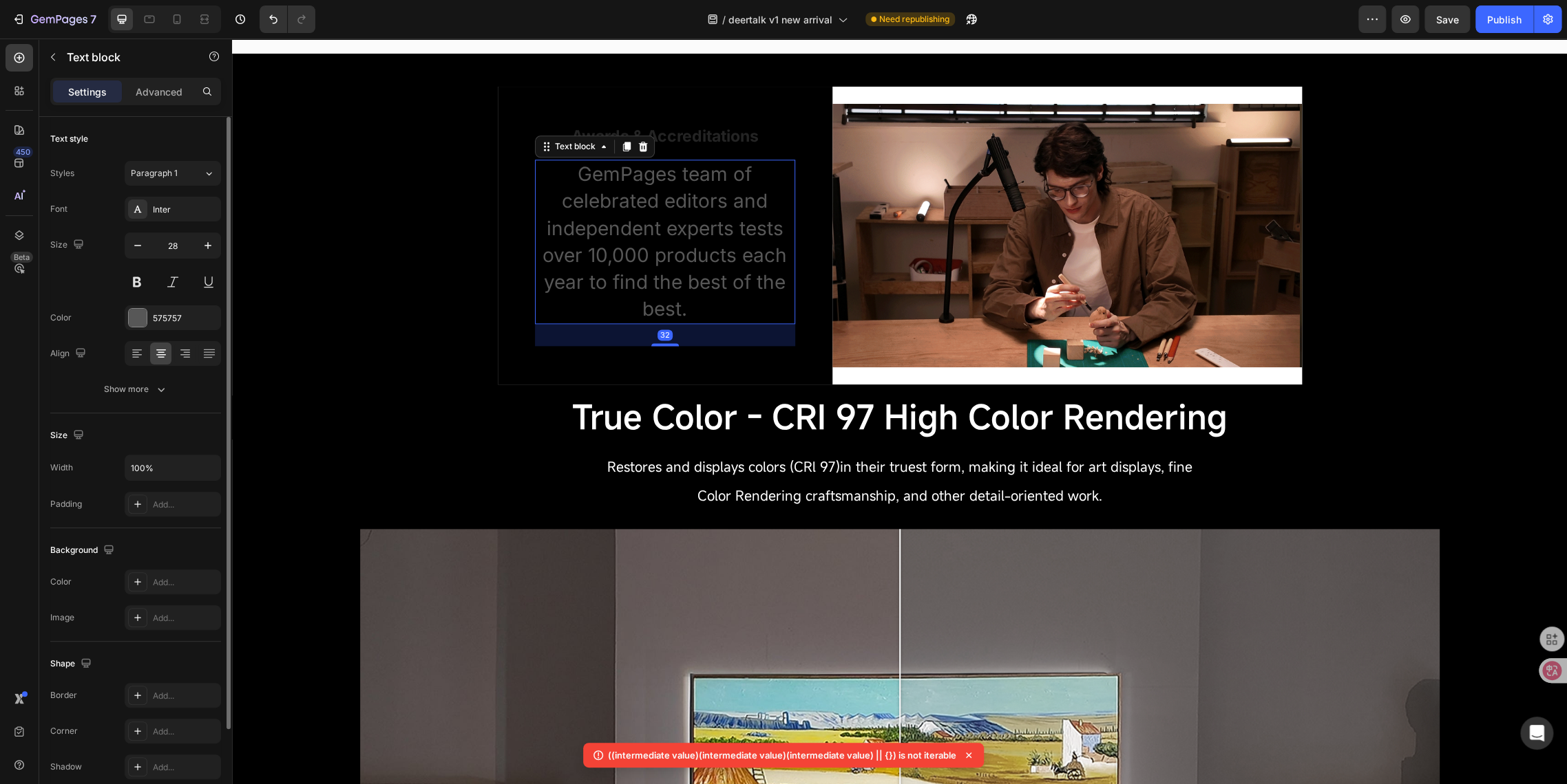
click at [586, 193] on p "GemPages team of celebrated editors and independent experts tests over 10,000 p…" at bounding box center [665, 241] width 258 height 162
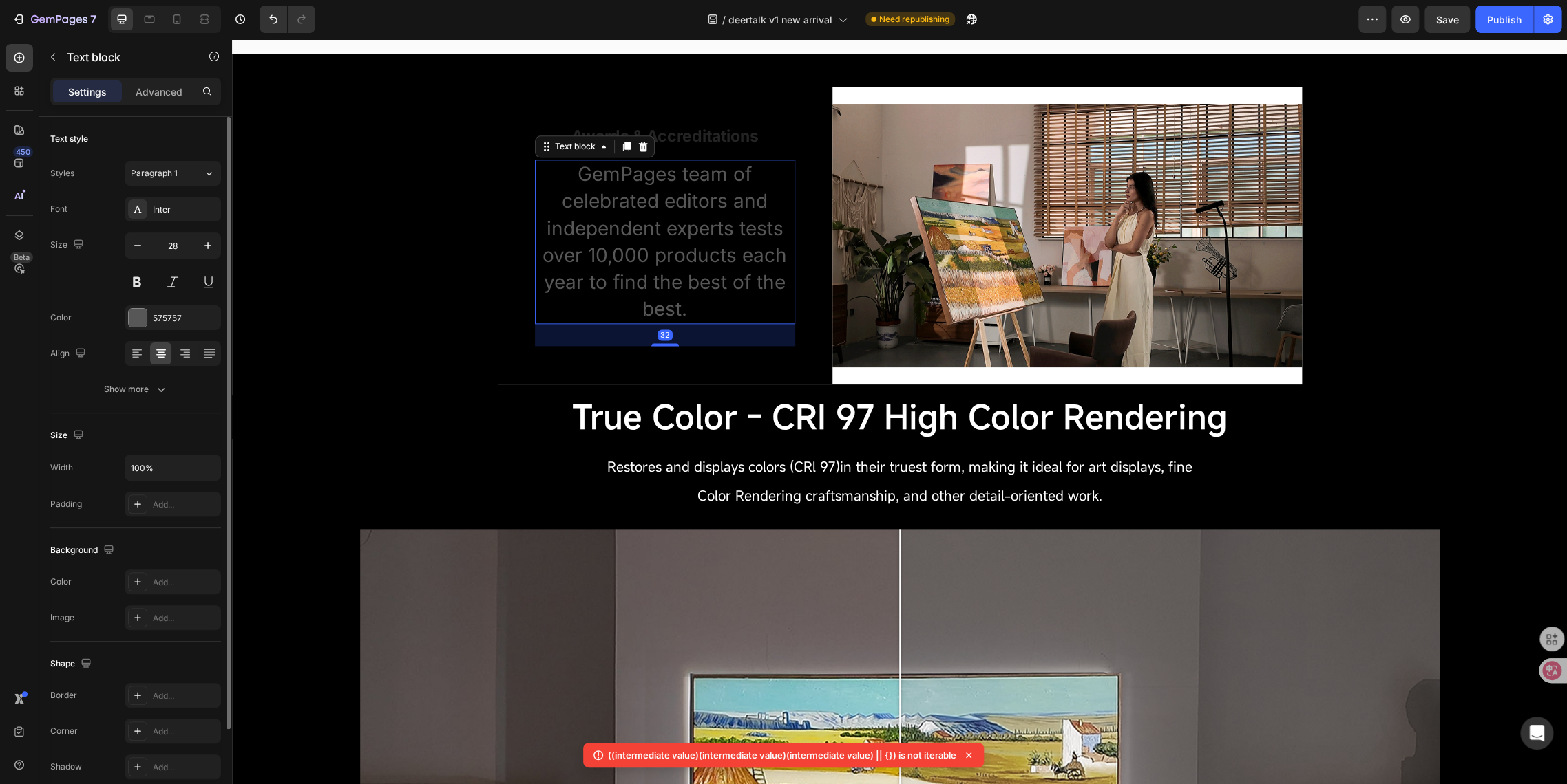
click at [586, 193] on p "GemPages team of celebrated editors and independent experts tests over 10,000 p…" at bounding box center [665, 241] width 258 height 162
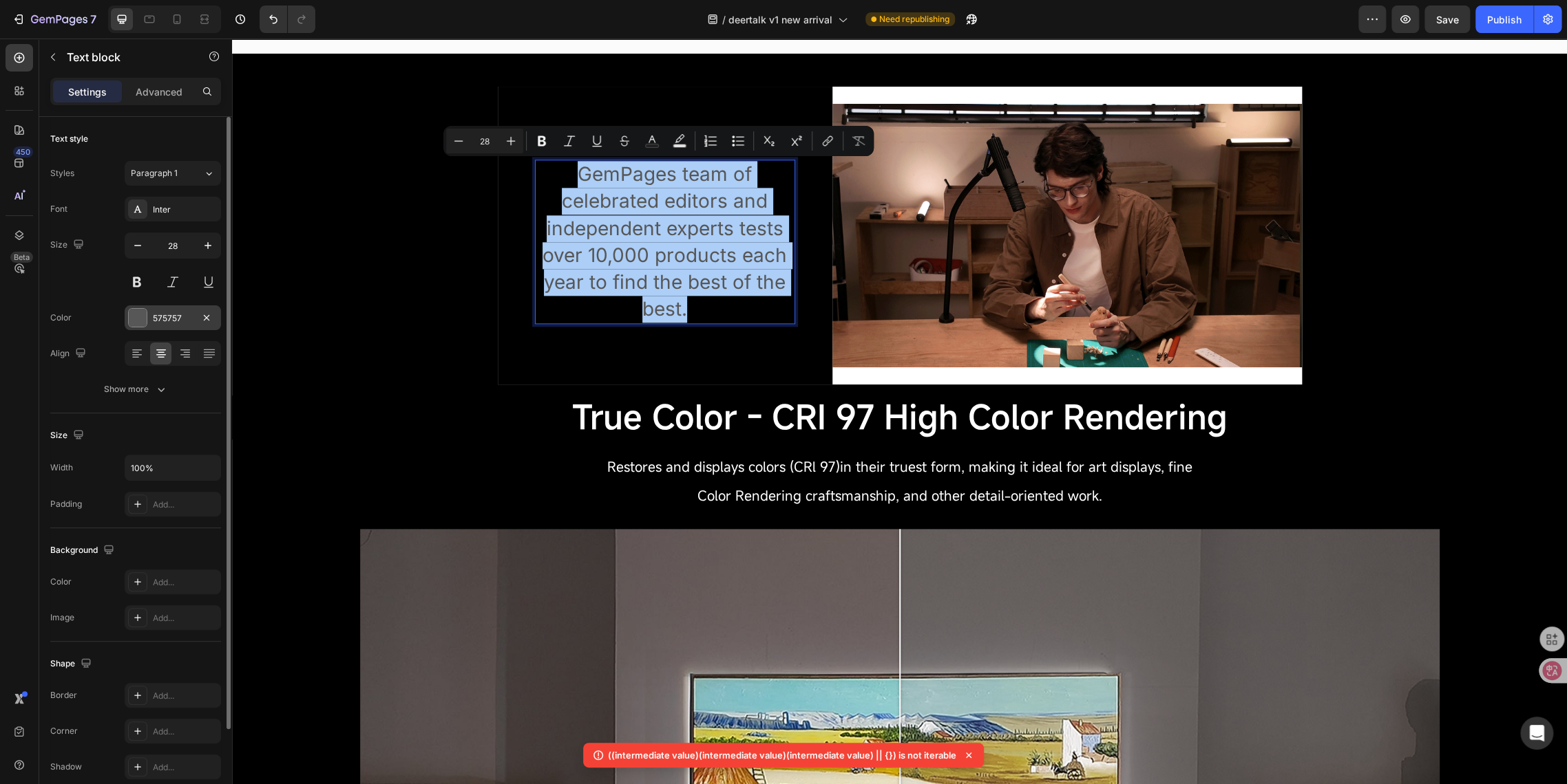
click at [135, 324] on div at bounding box center [137, 318] width 18 height 18
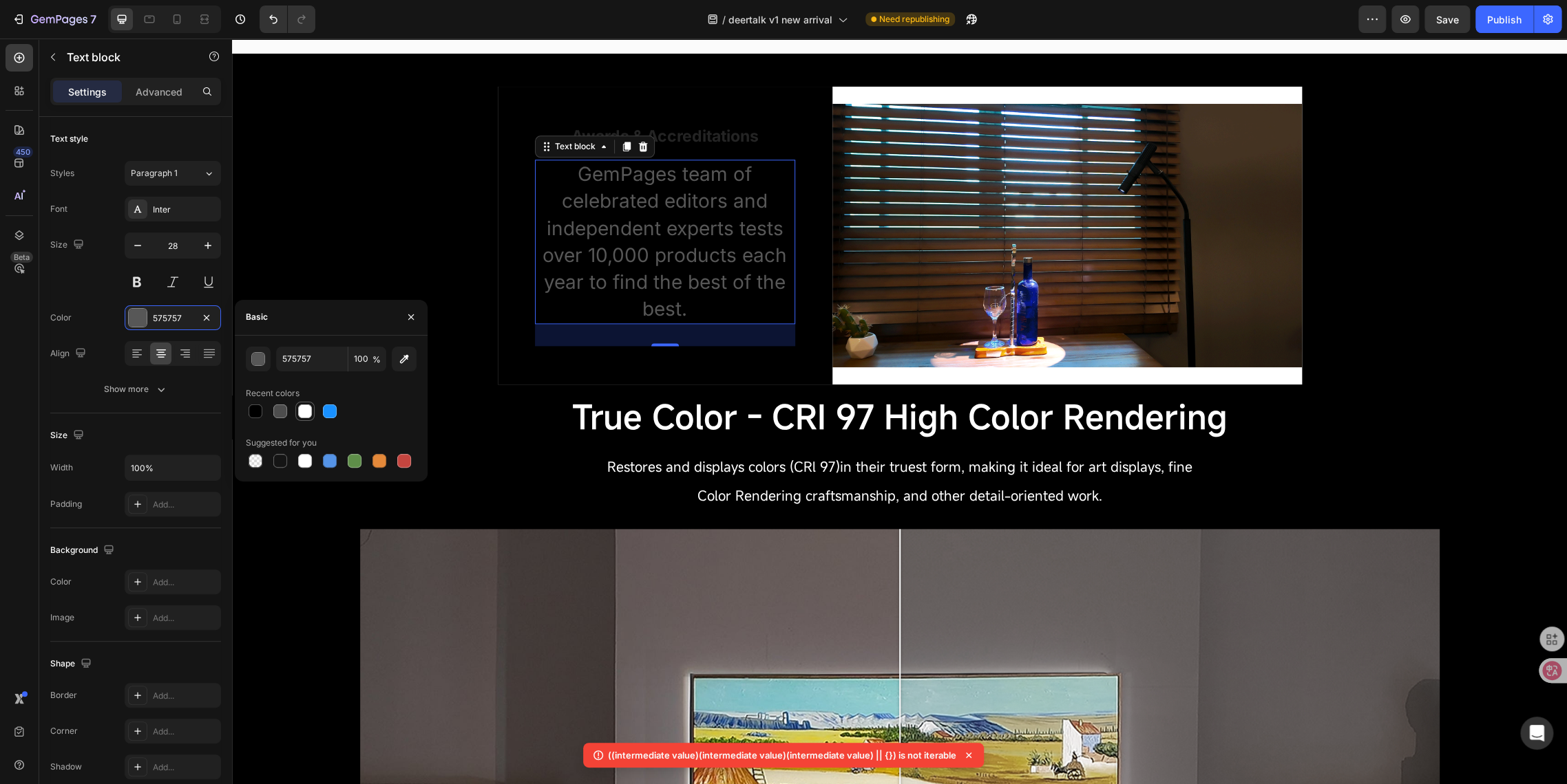
click at [300, 414] on div at bounding box center [305, 412] width 13 height 13
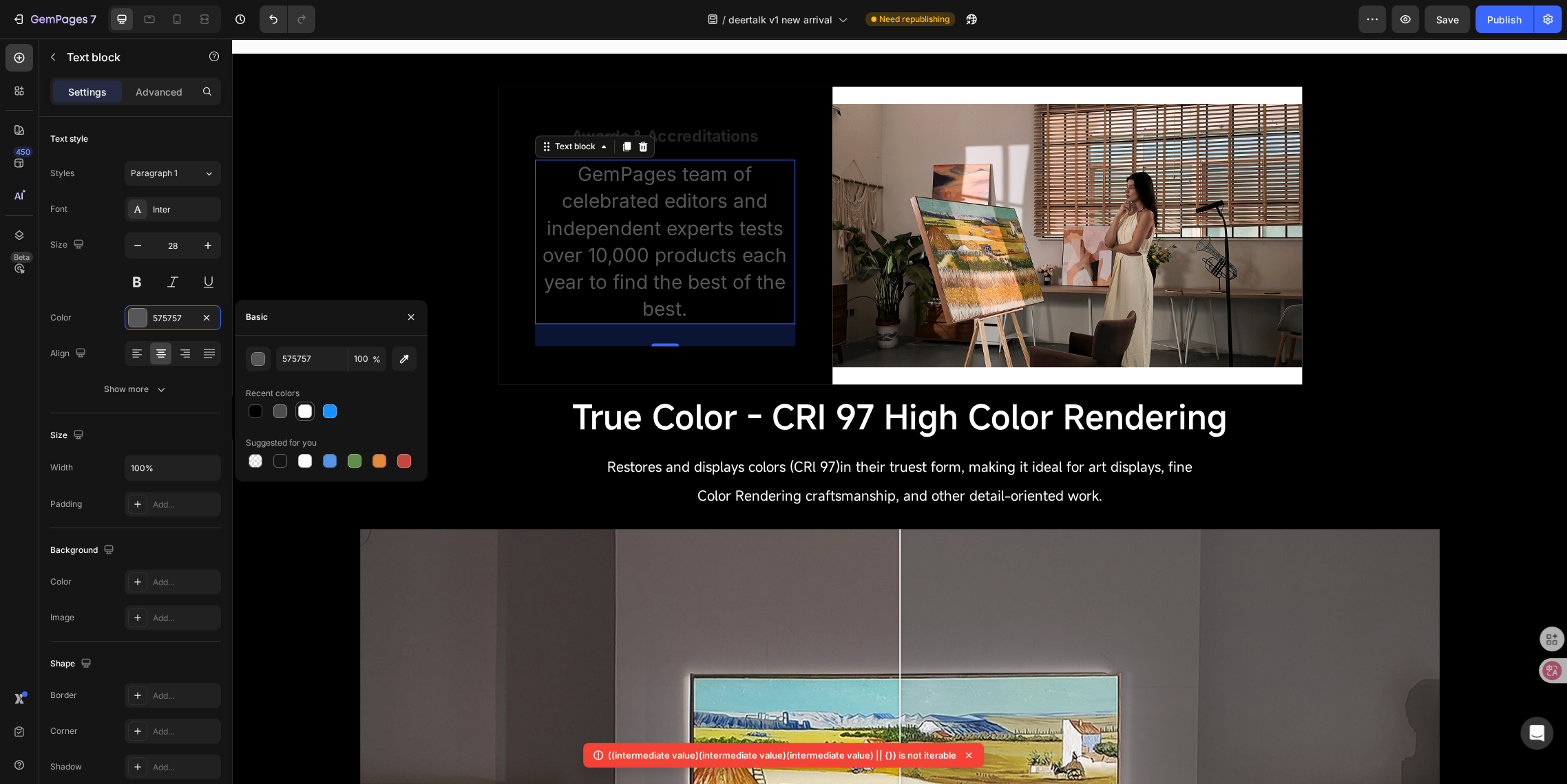
type input "FFFFFF"
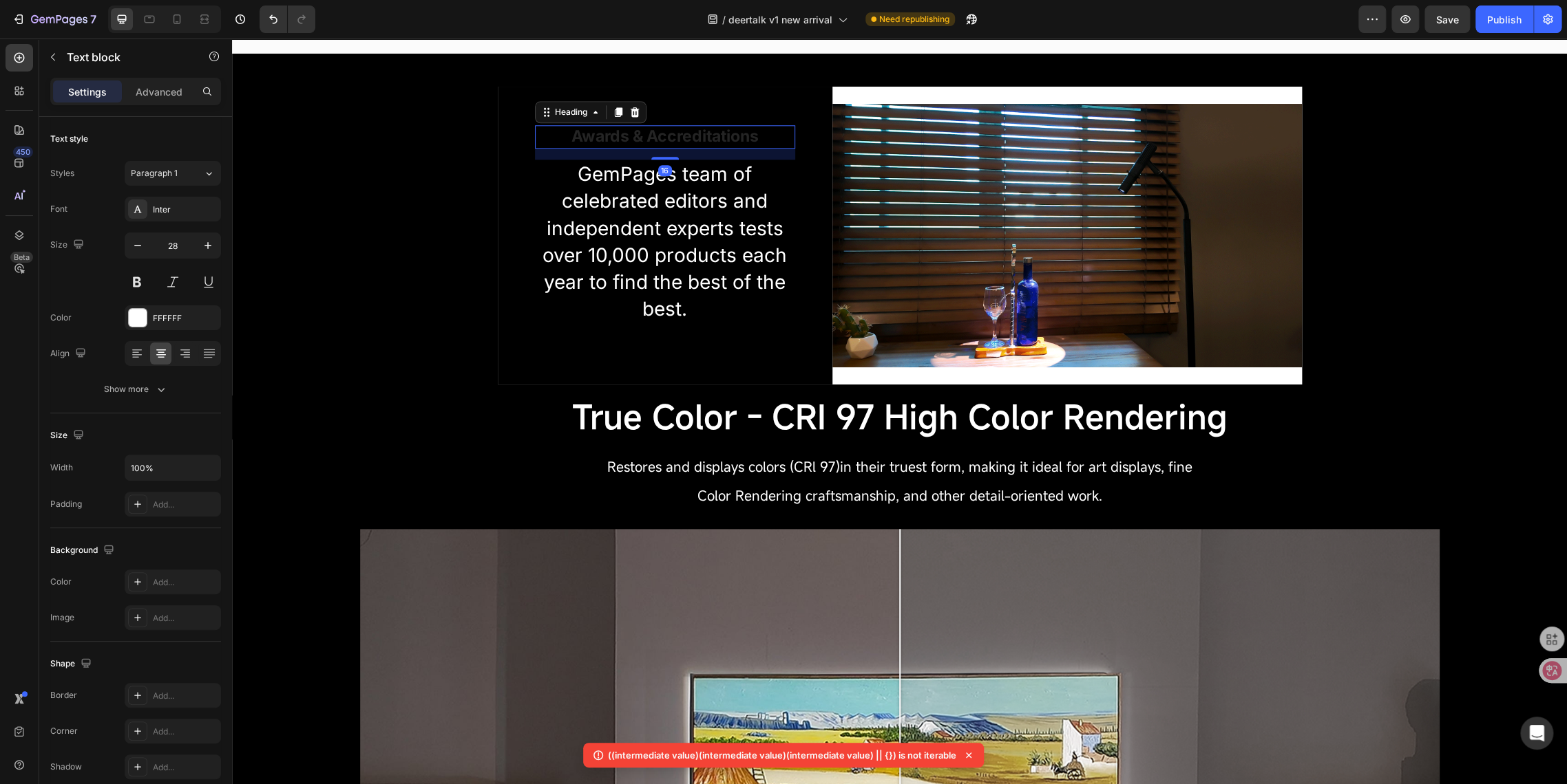
click at [648, 133] on p "Awards & Accreditations" at bounding box center [665, 137] width 258 height 21
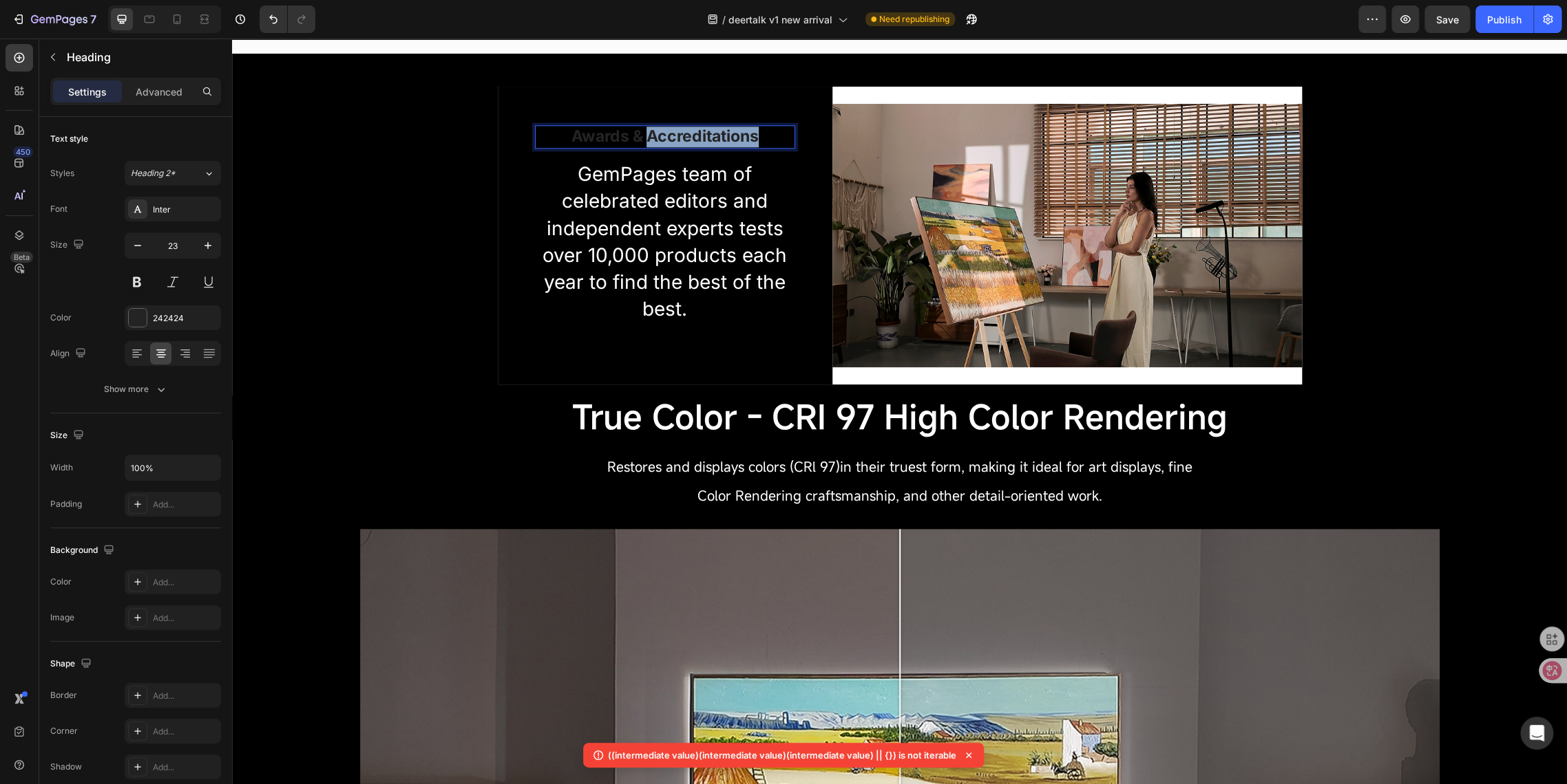
click at [648, 133] on p "Awards & Accreditations" at bounding box center [665, 137] width 258 height 21
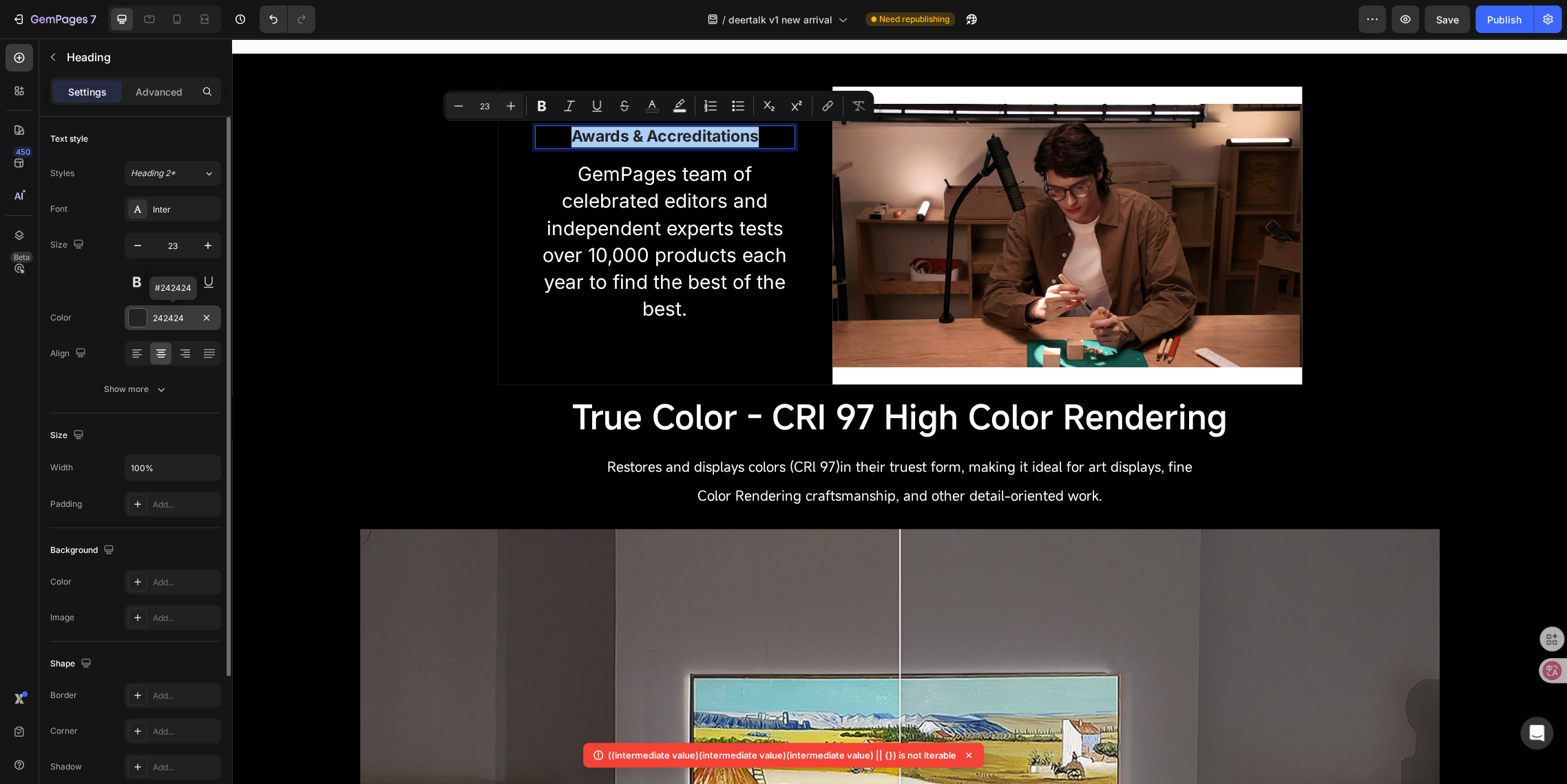
click at [135, 315] on div at bounding box center [137, 318] width 18 height 18
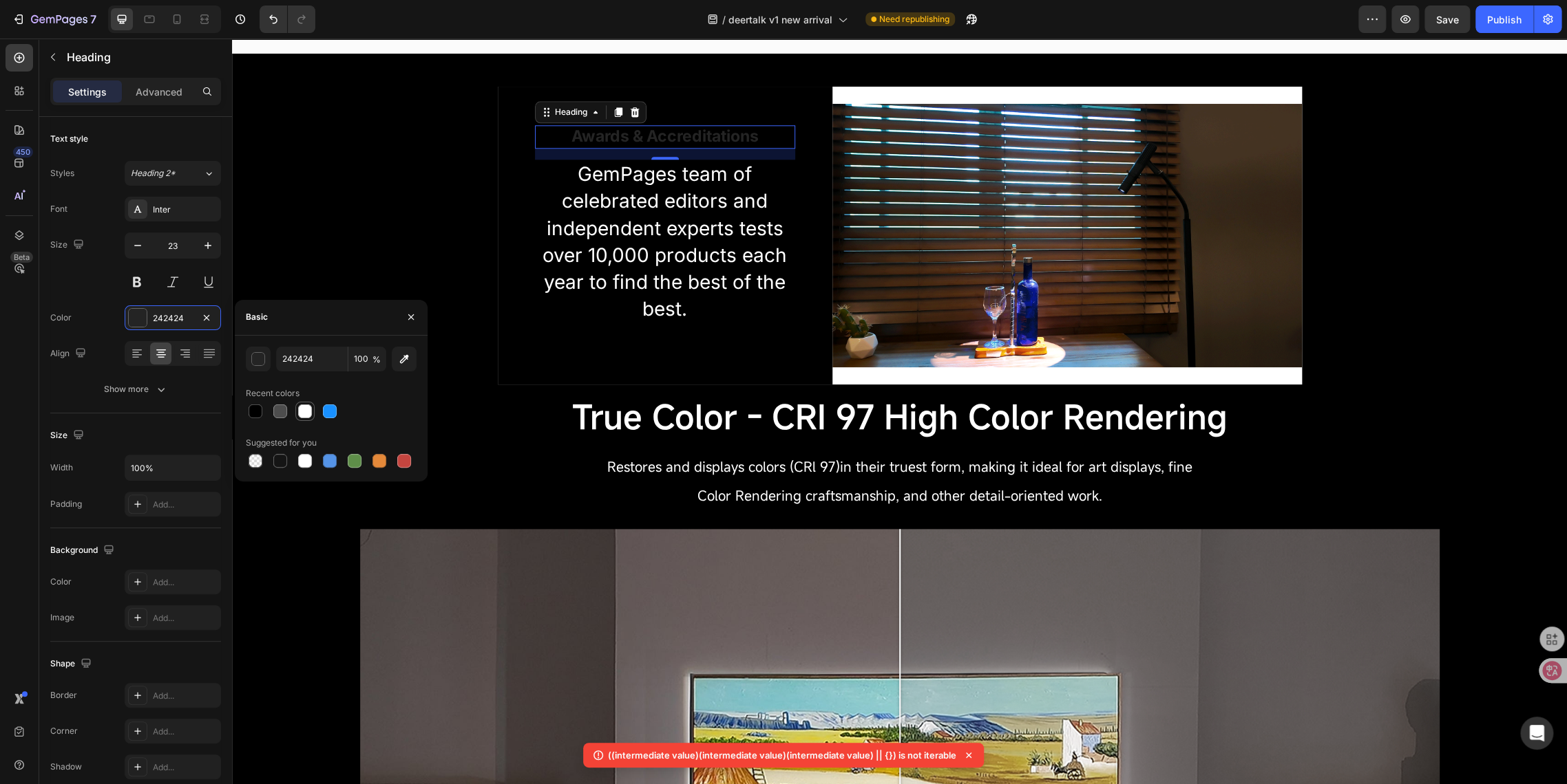
click at [304, 409] on div at bounding box center [305, 412] width 13 height 13
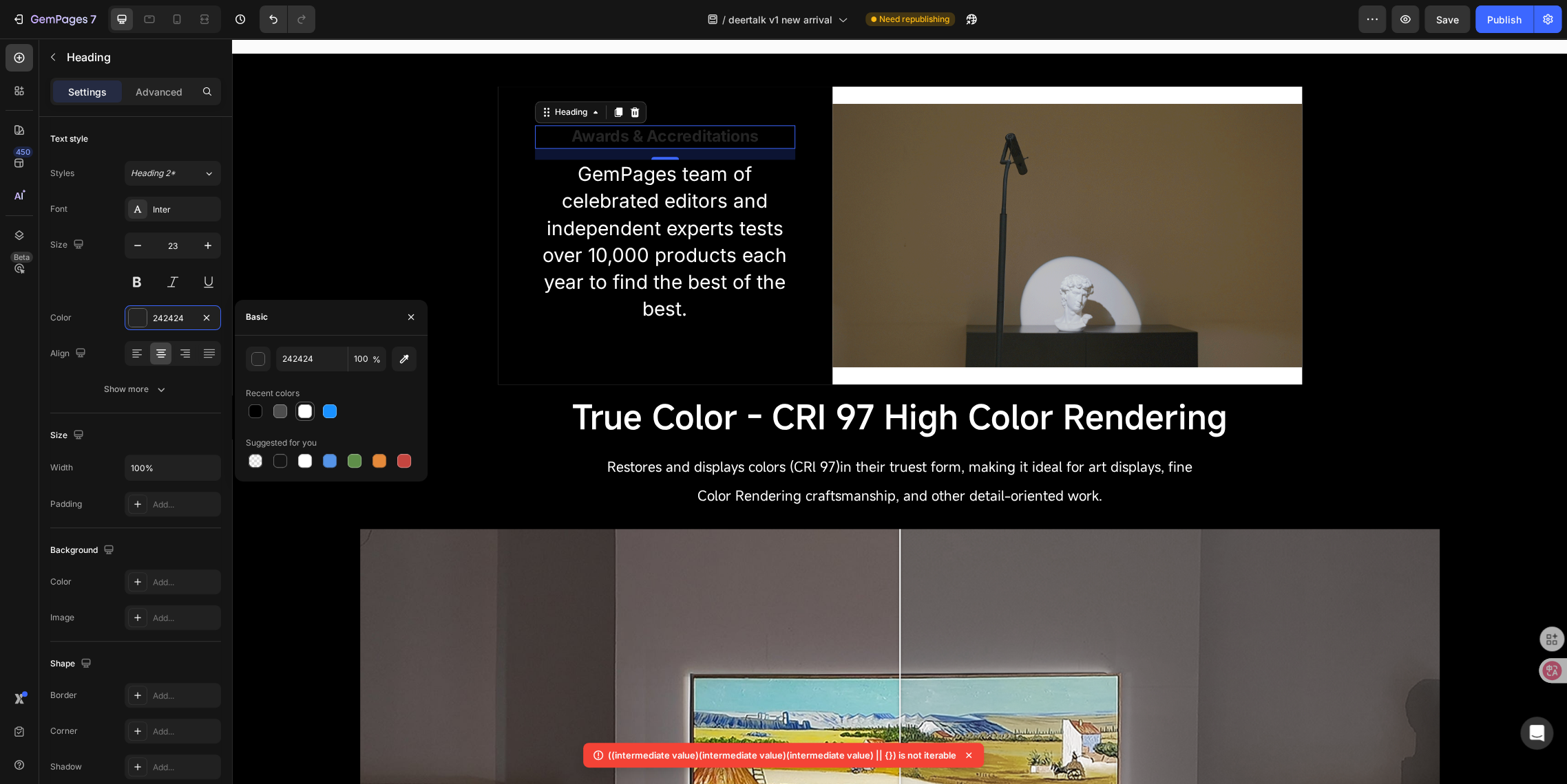
type input "FFFFFF"
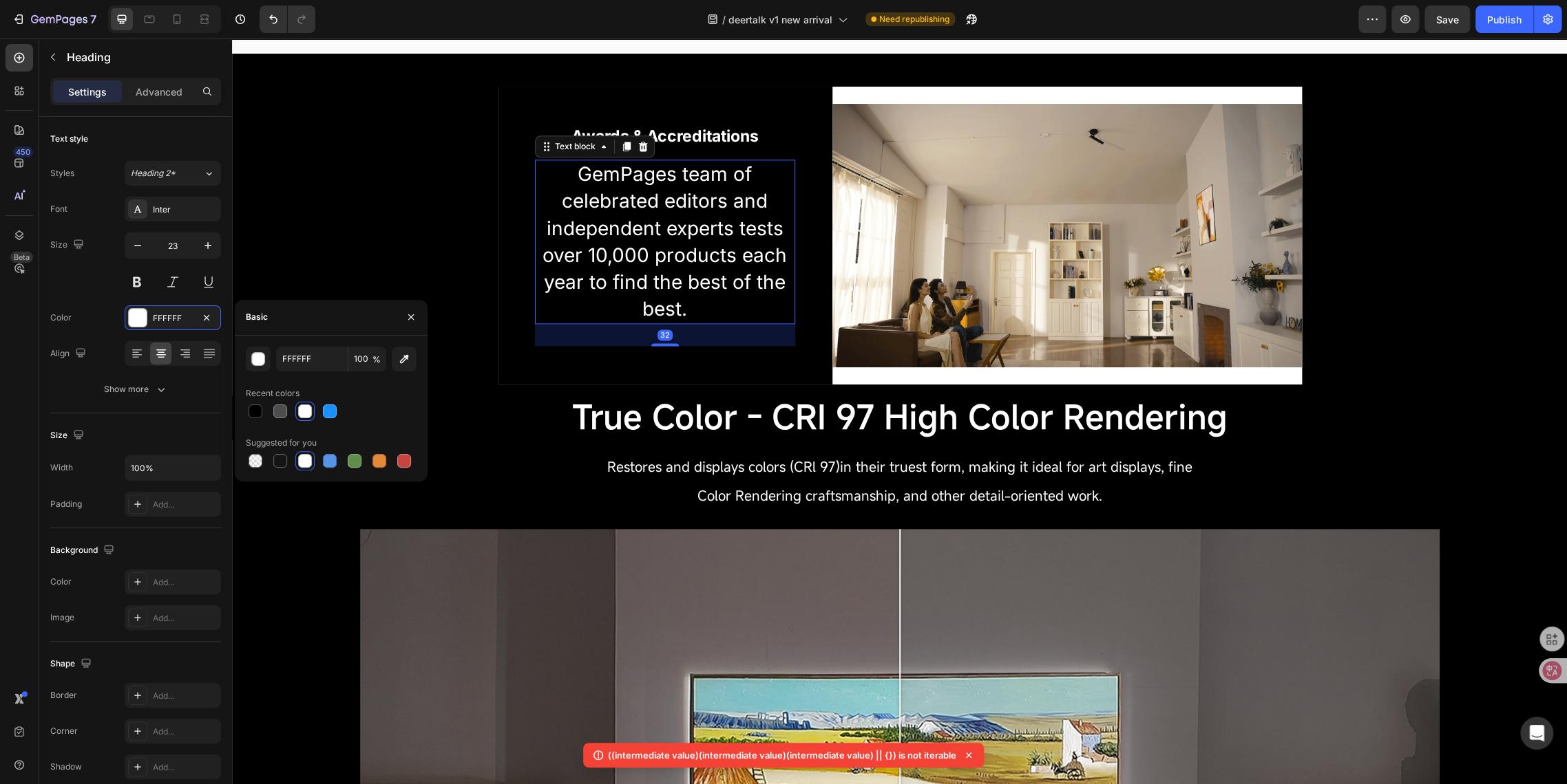
click at [603, 314] on p "GemPages team of celebrated editors and independent experts tests over 10,000 p…" at bounding box center [665, 241] width 258 height 162
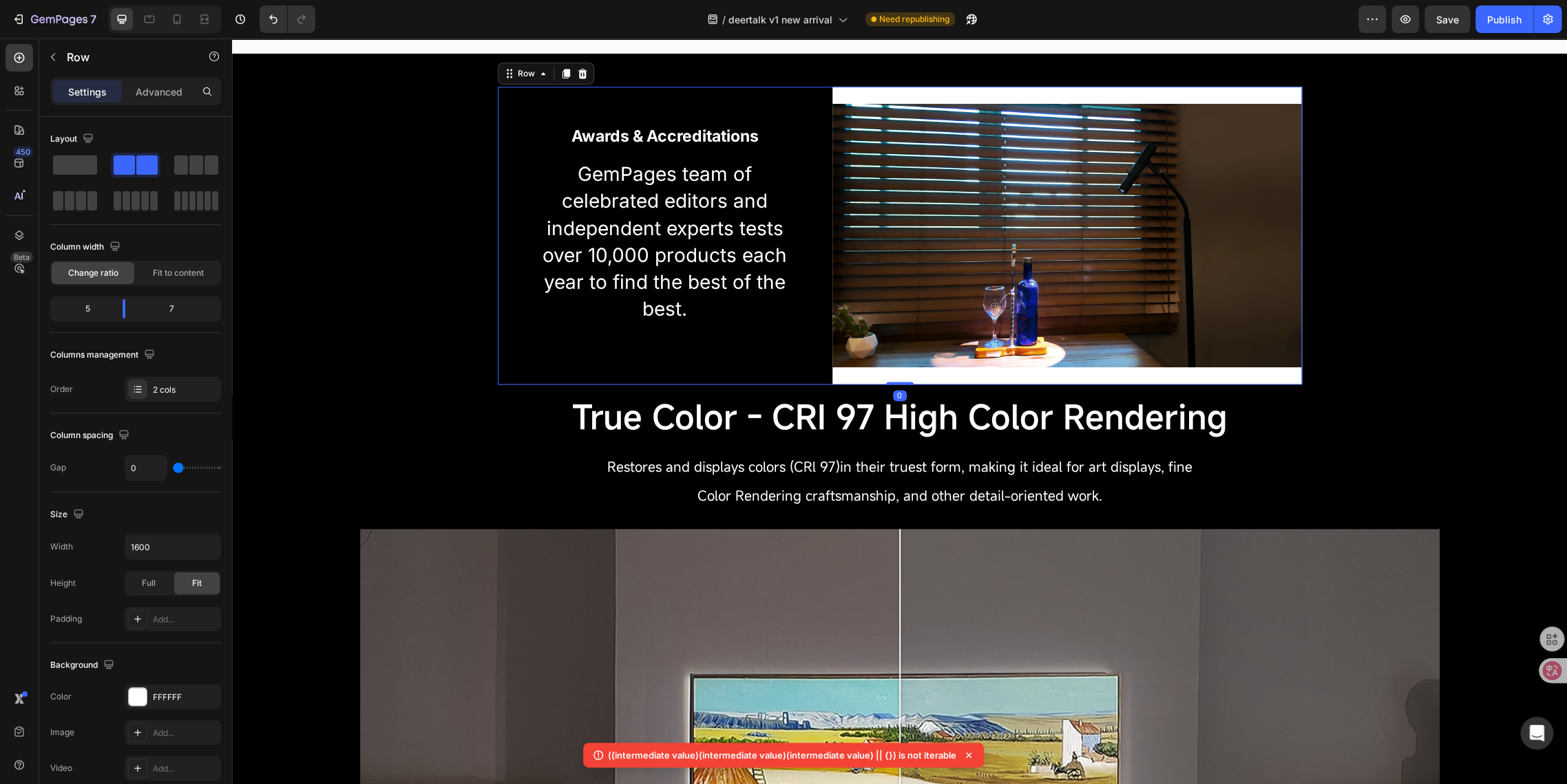
click at [843, 374] on div "Image" at bounding box center [1066, 235] width 468 height 298
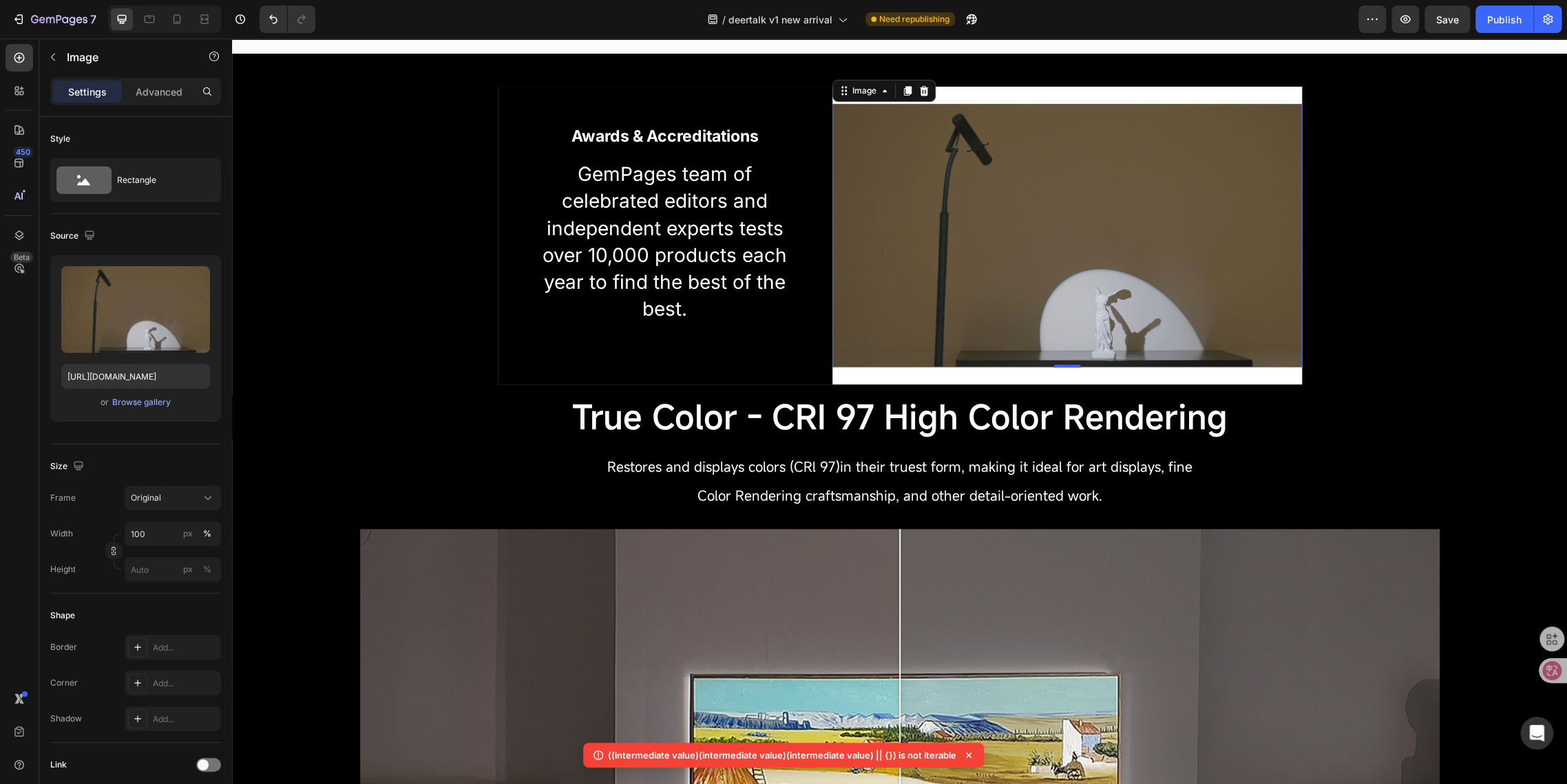
click at [897, 321] on img at bounding box center [1066, 235] width 468 height 263
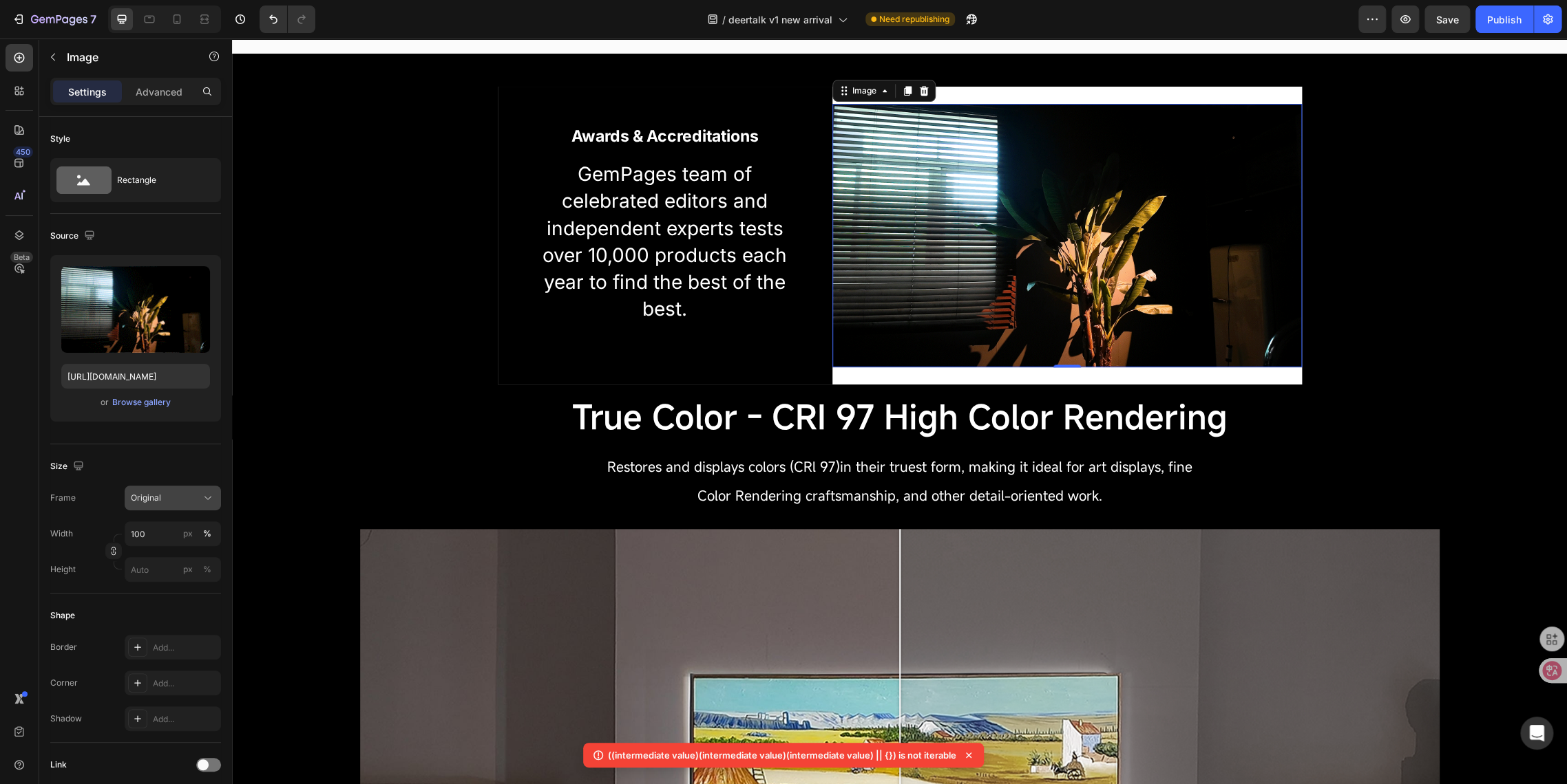
click at [150, 493] on span "Original" at bounding box center [147, 498] width 31 height 12
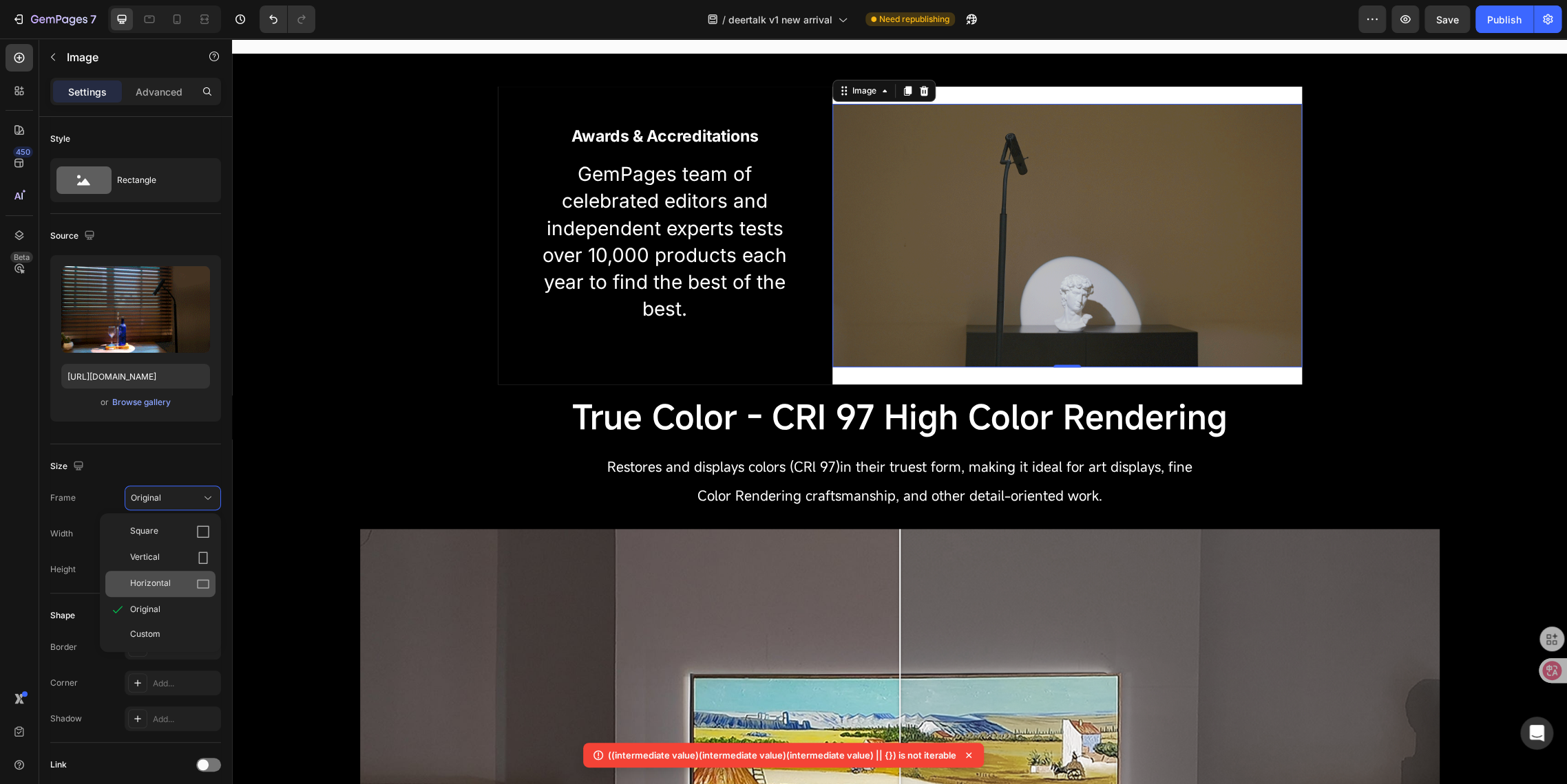
click at [154, 590] on span "Horizontal" at bounding box center [150, 584] width 40 height 13
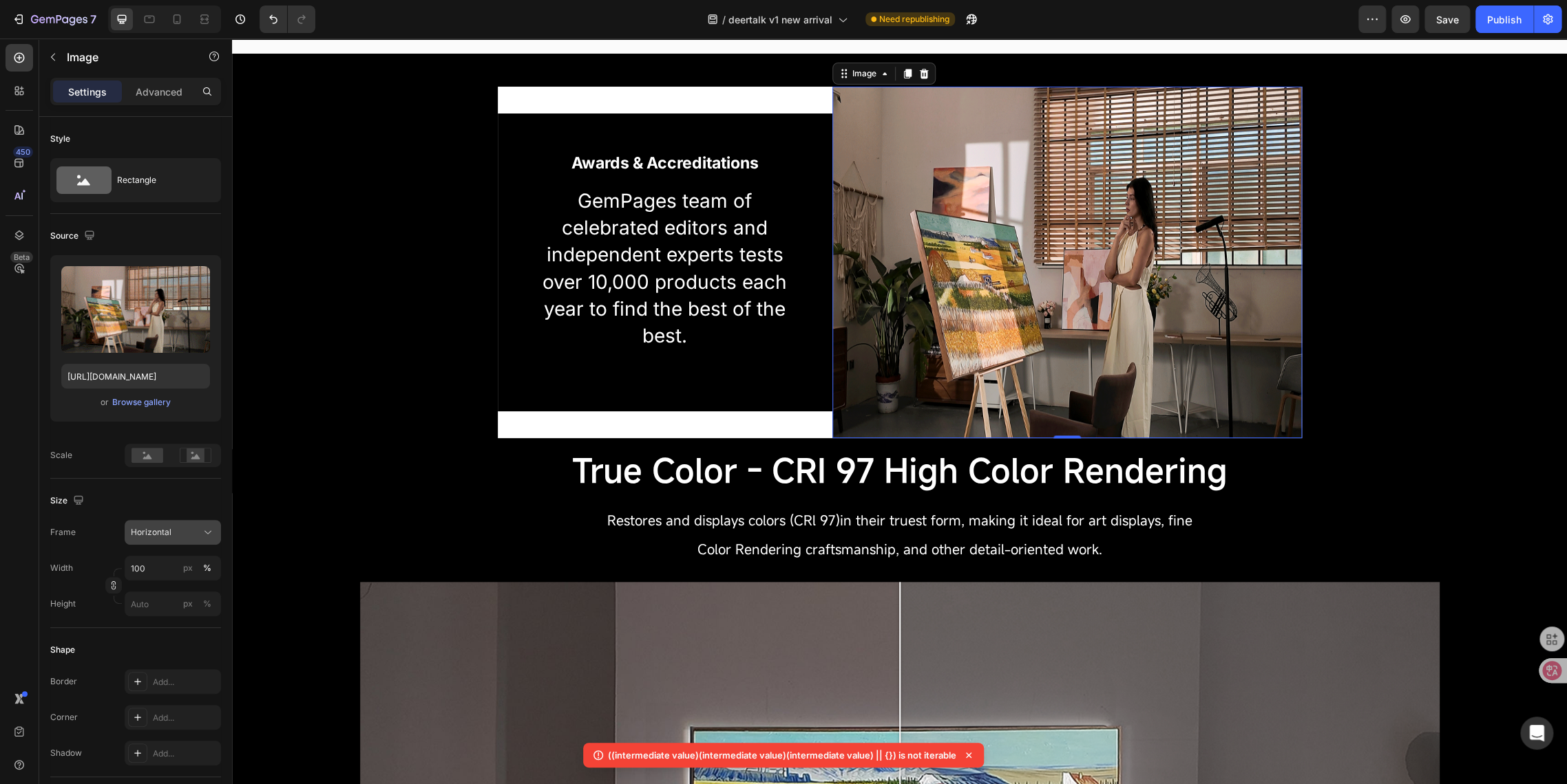
click at [159, 539] on div "Horizontal" at bounding box center [173, 532] width 84 height 13
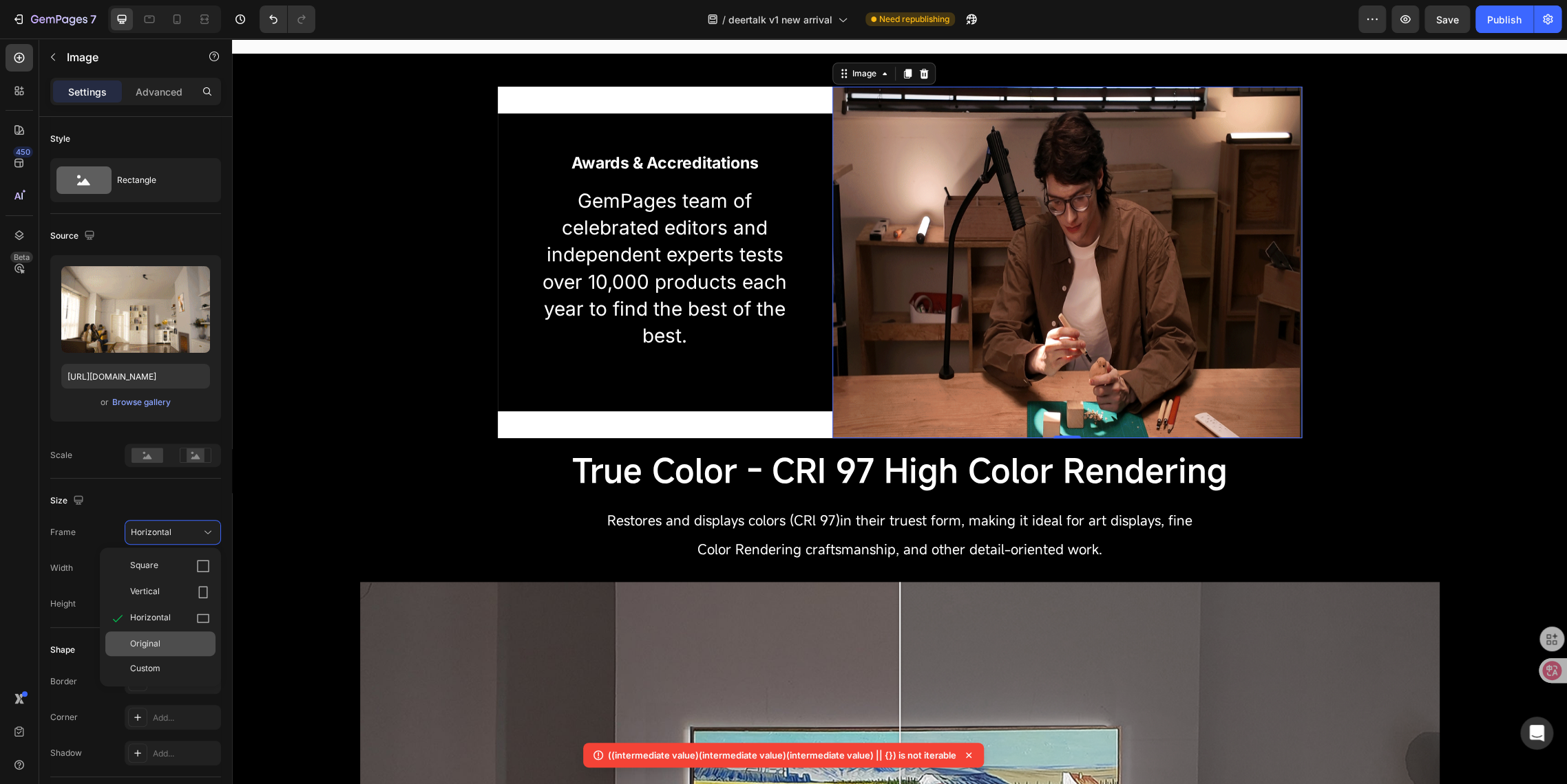
click at [158, 644] on span "Original" at bounding box center [146, 643] width 31 height 12
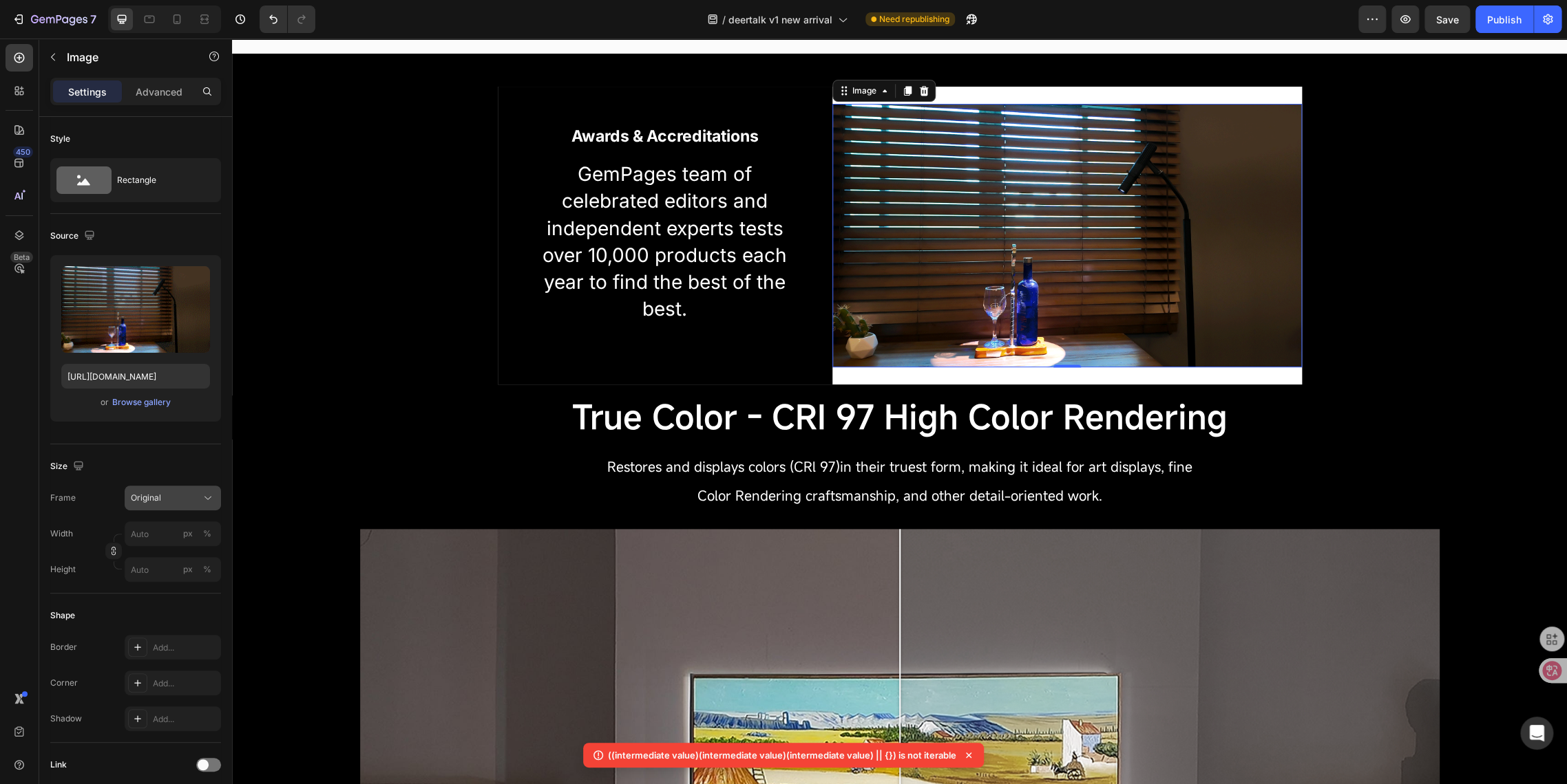
click at [158, 503] on span "Original" at bounding box center [147, 498] width 31 height 12
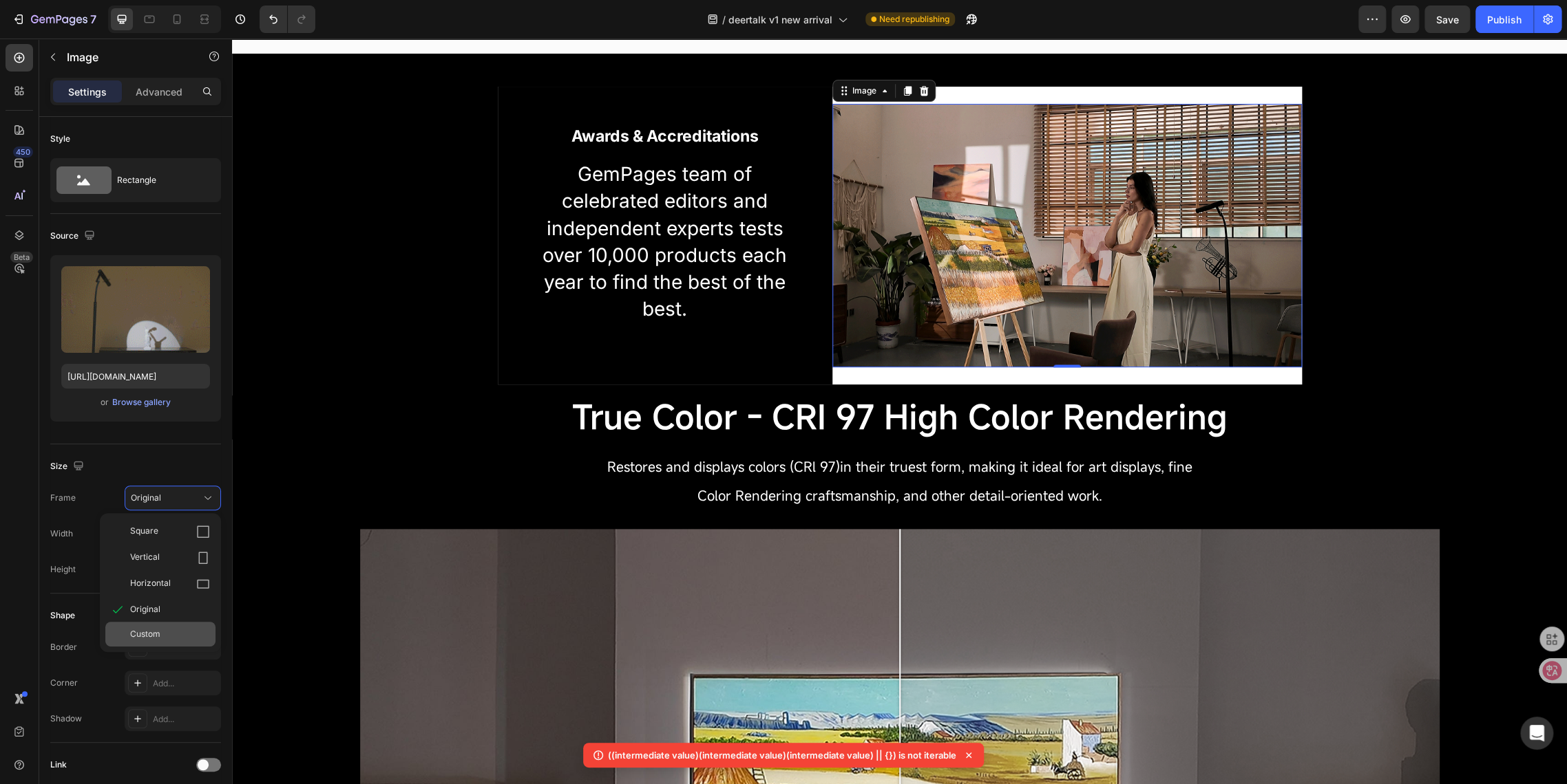
click at [148, 638] on span "Custom" at bounding box center [146, 634] width 31 height 12
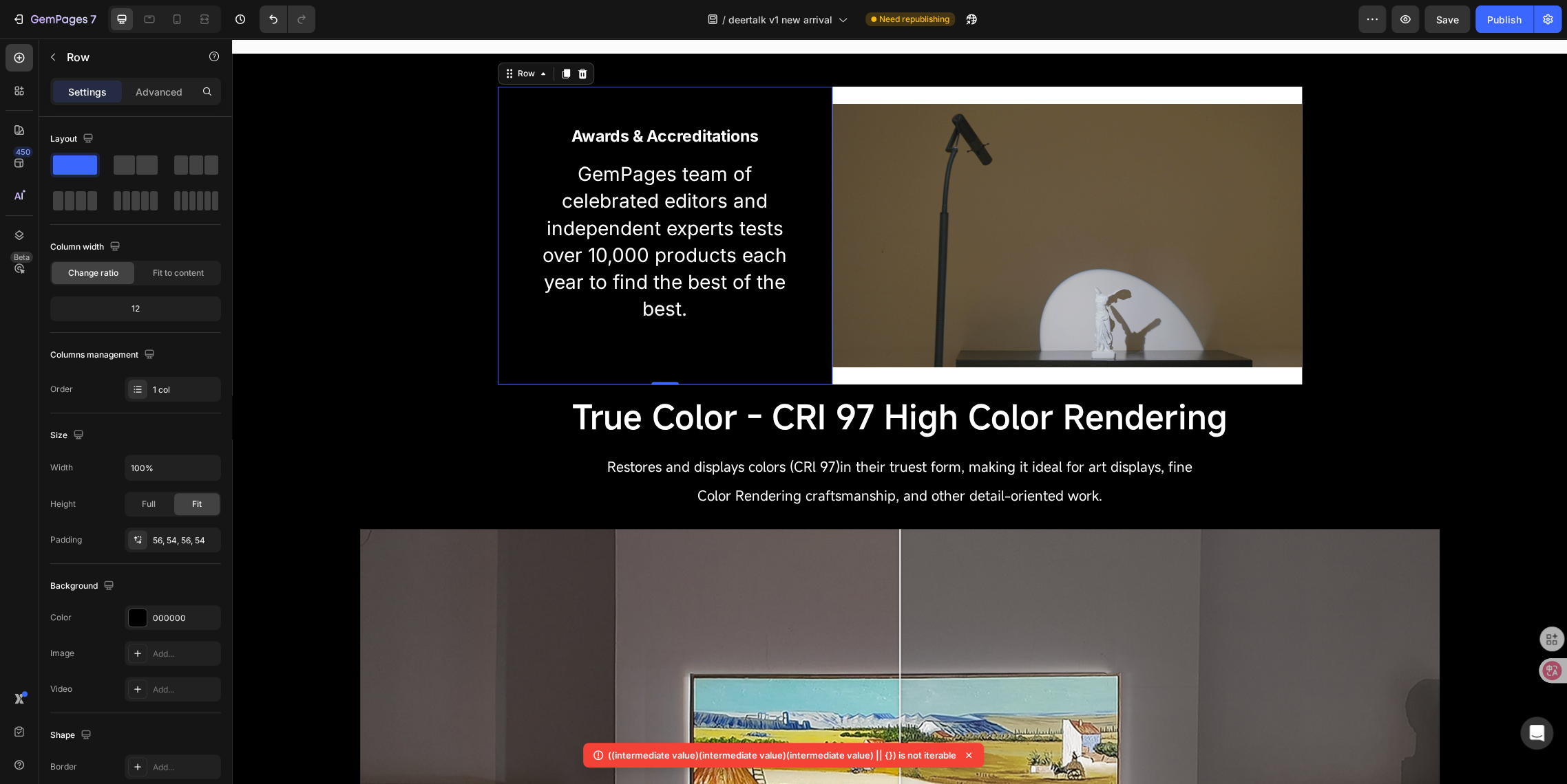
click at [543, 357] on div "Awards & Accreditations Heading GemPages team of celebrated editors and indepen…" at bounding box center [666, 235] width 335 height 298
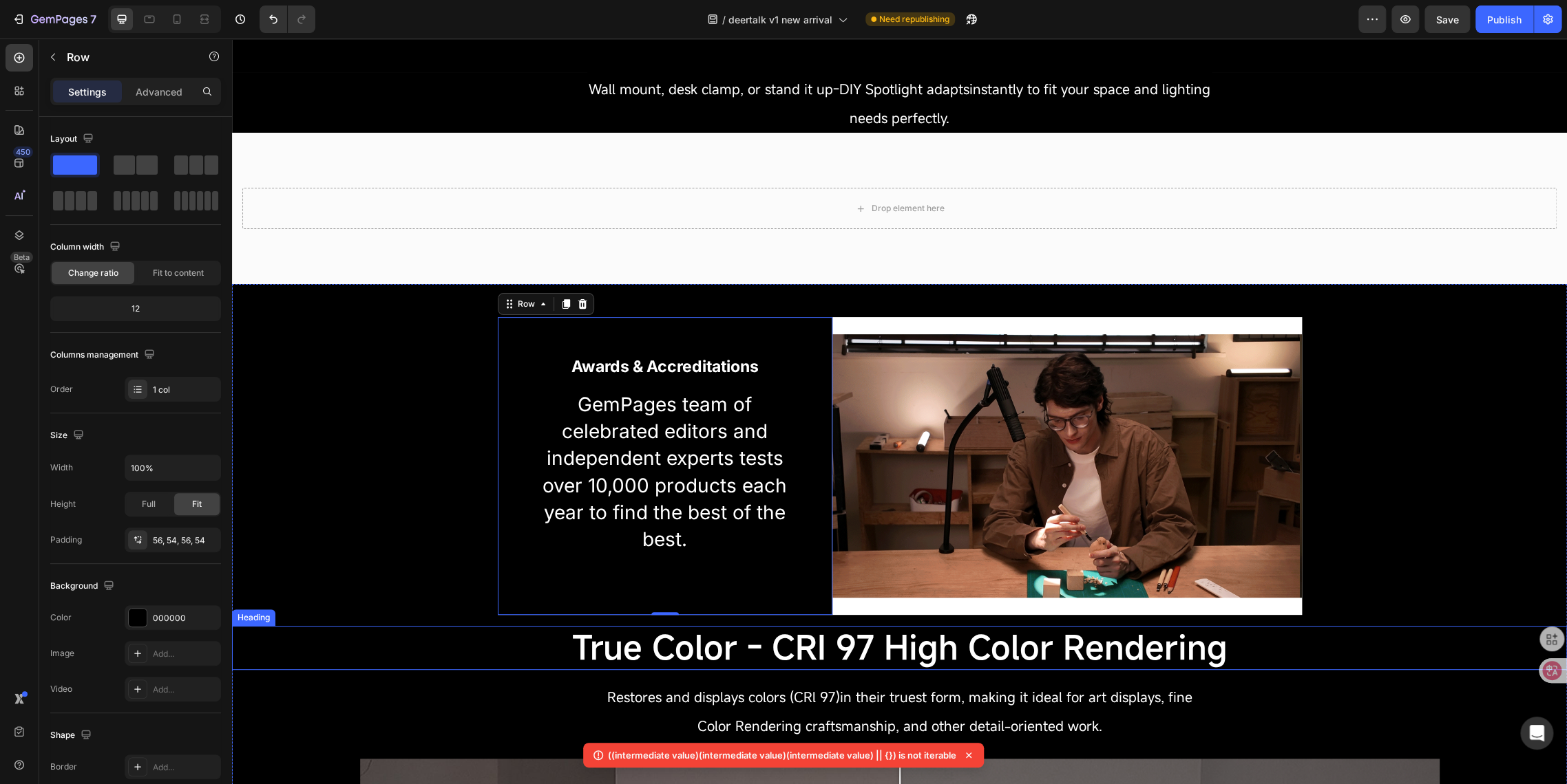
scroll to position [60, 0]
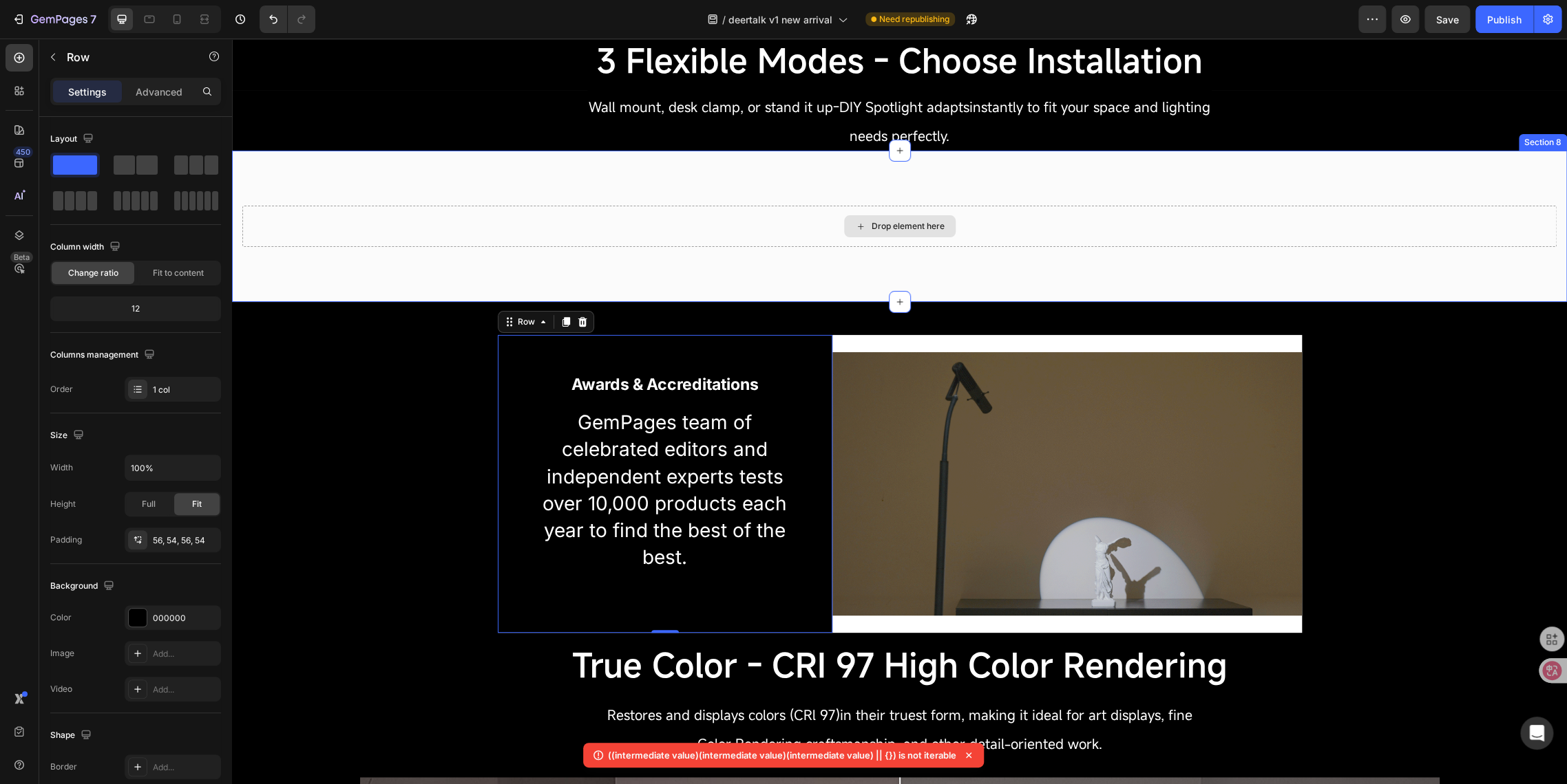
click at [500, 215] on div "Drop element here" at bounding box center [899, 226] width 1314 height 41
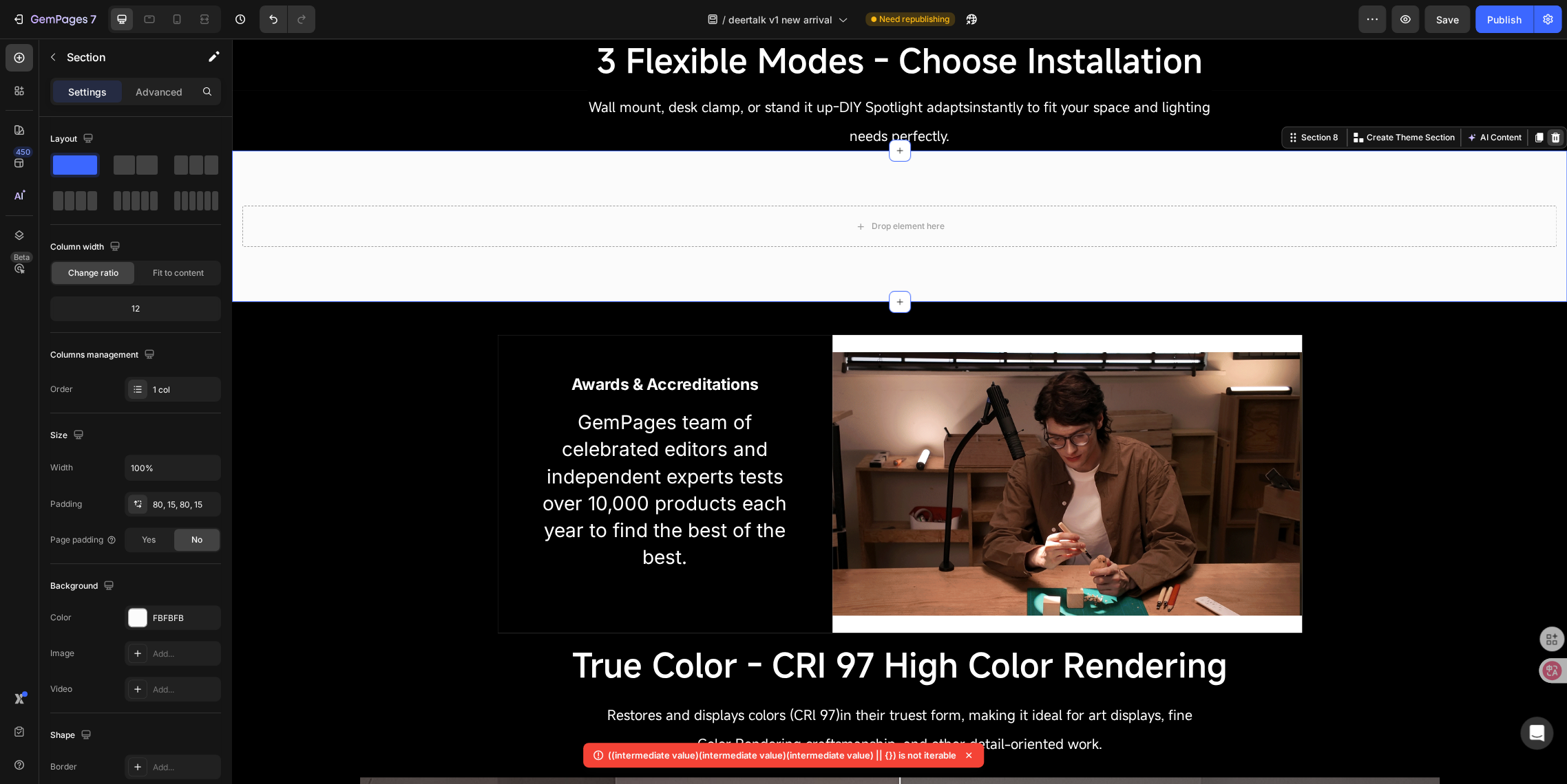
click at [1551, 134] on icon at bounding box center [1555, 138] width 9 height 10
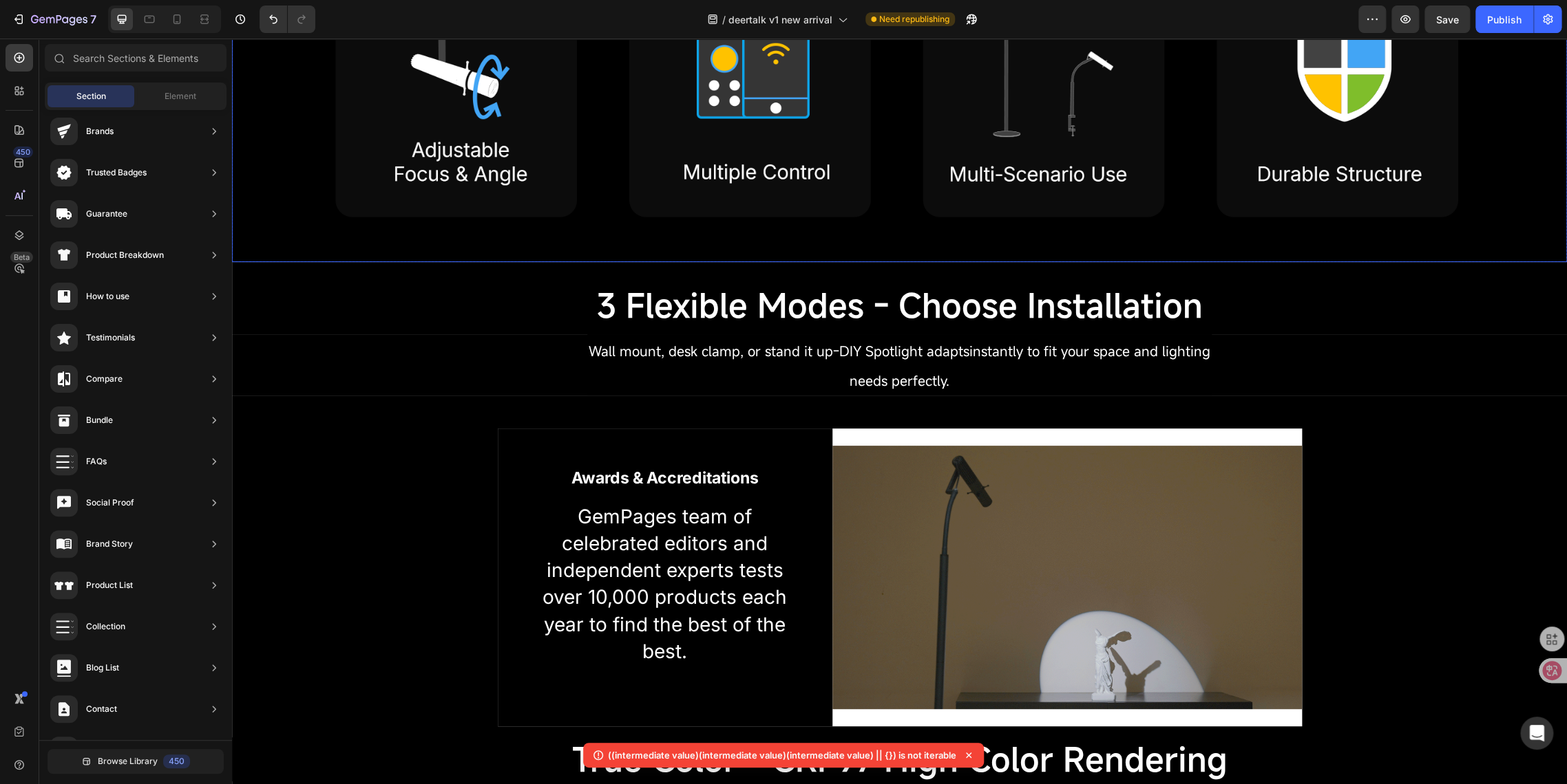
scroll to position [1299, 0]
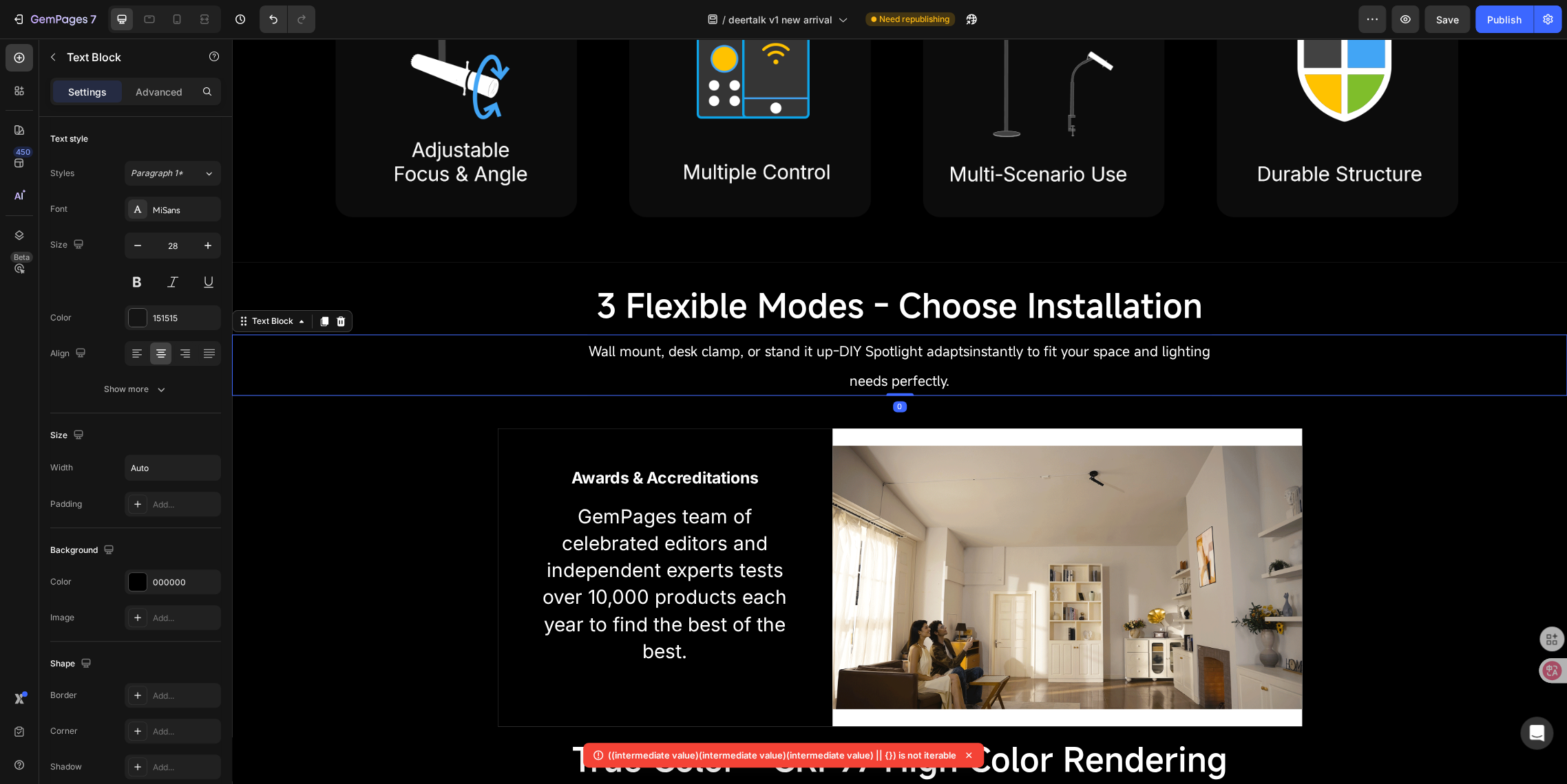
click at [641, 349] on span "Wall mount, desk clamp, or stand it up-DIY Spotlight adaptsinstantly to fit you…" at bounding box center [898, 350] width 622 height 18
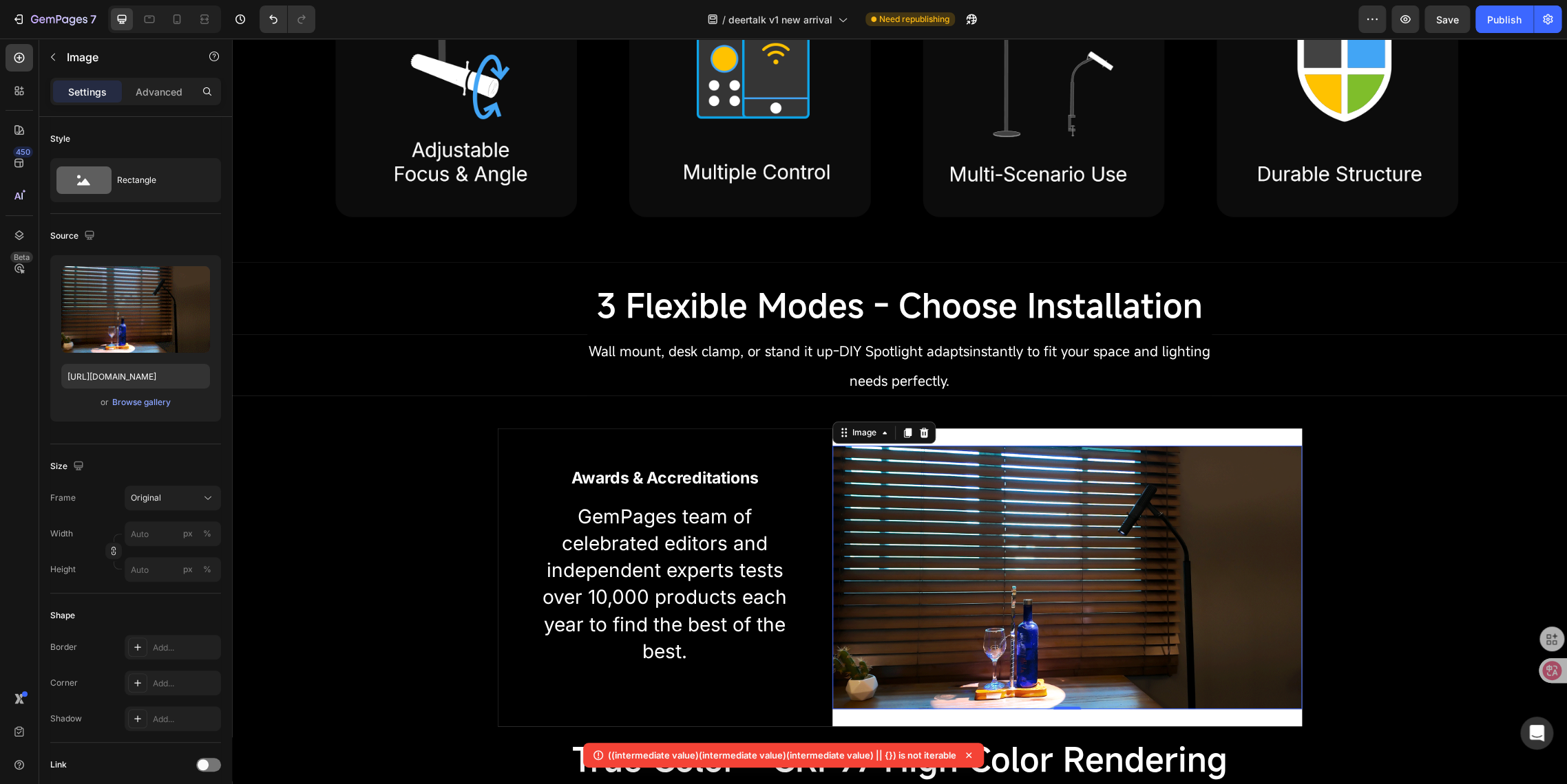
click at [879, 446] on img at bounding box center [1066, 577] width 468 height 263
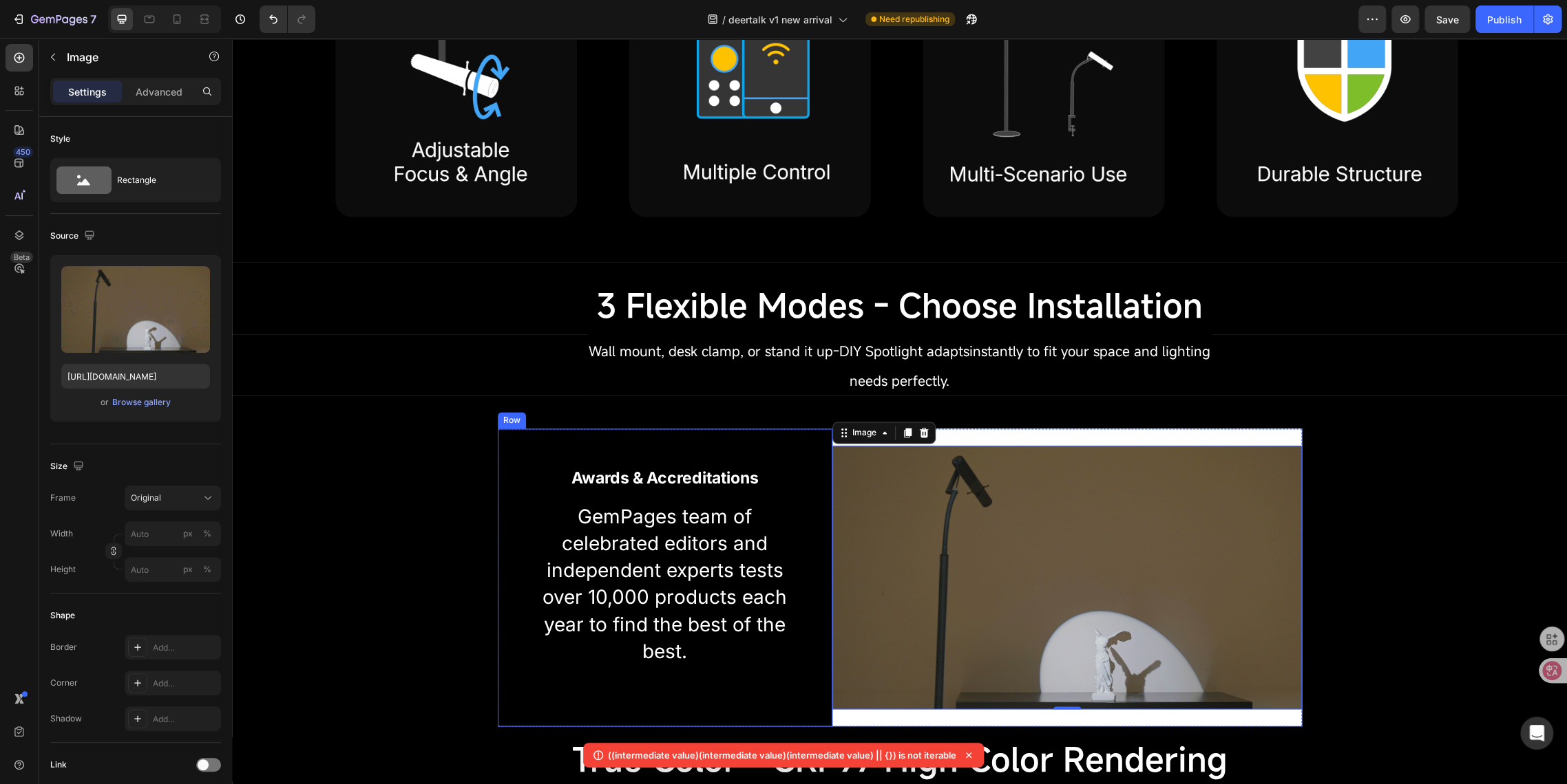
click at [666, 448] on div "Awards & Accreditations Heading GemPages team of celebrated editors and indepen…" at bounding box center [666, 577] width 335 height 298
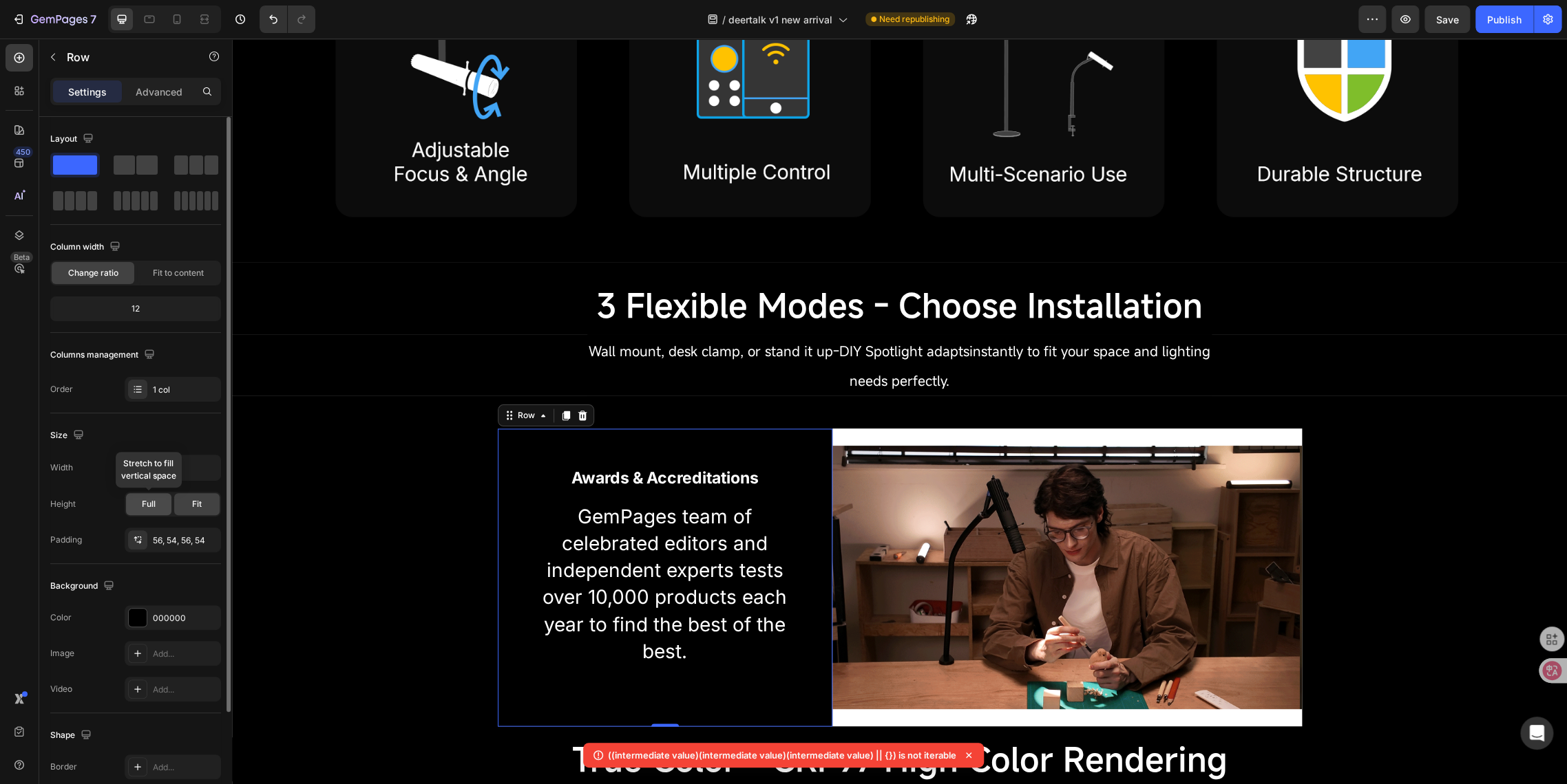
click at [154, 507] on span "Full" at bounding box center [148, 504] width 13 height 12
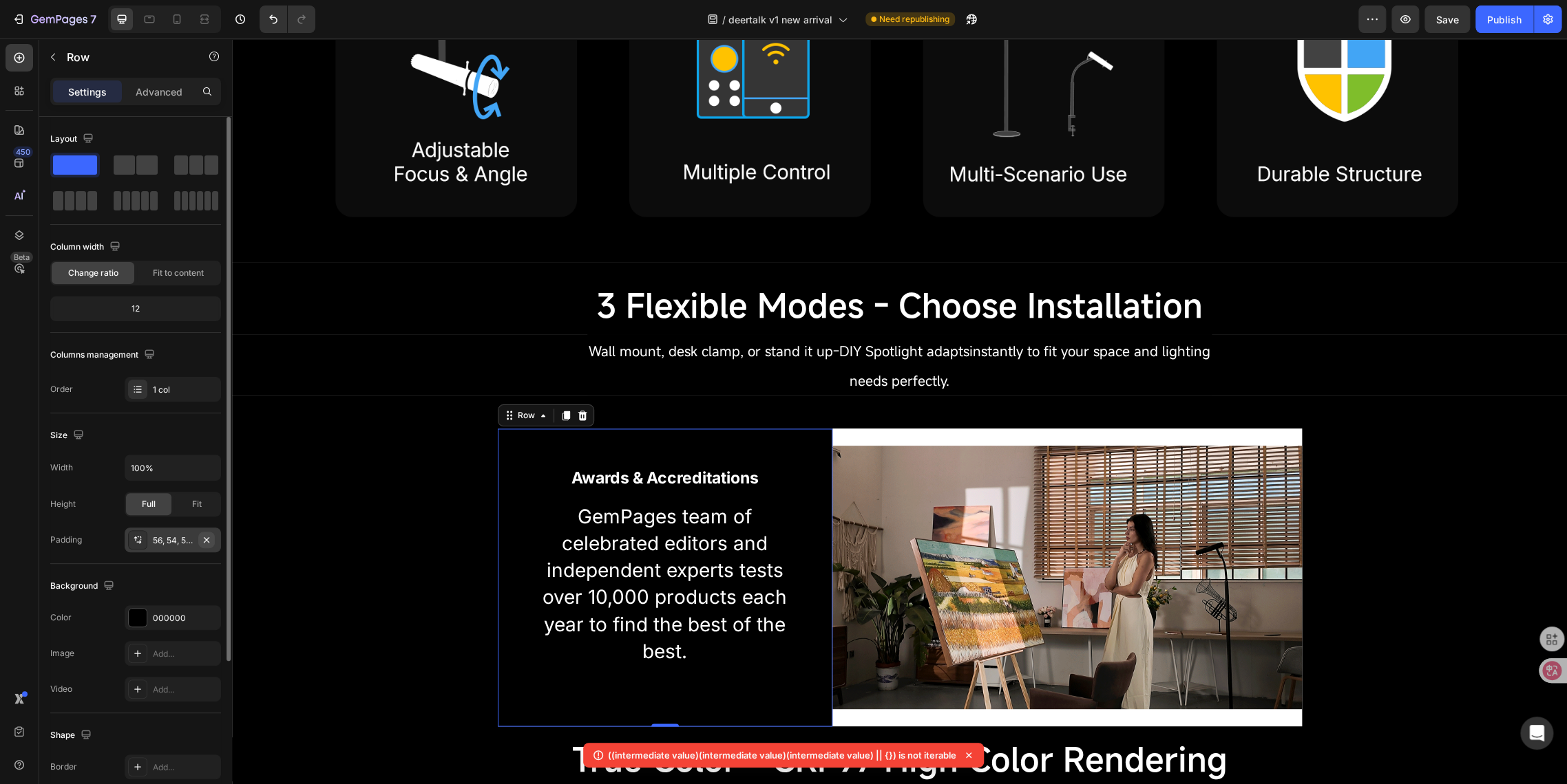
click at [204, 540] on icon "button" at bounding box center [206, 539] width 11 height 11
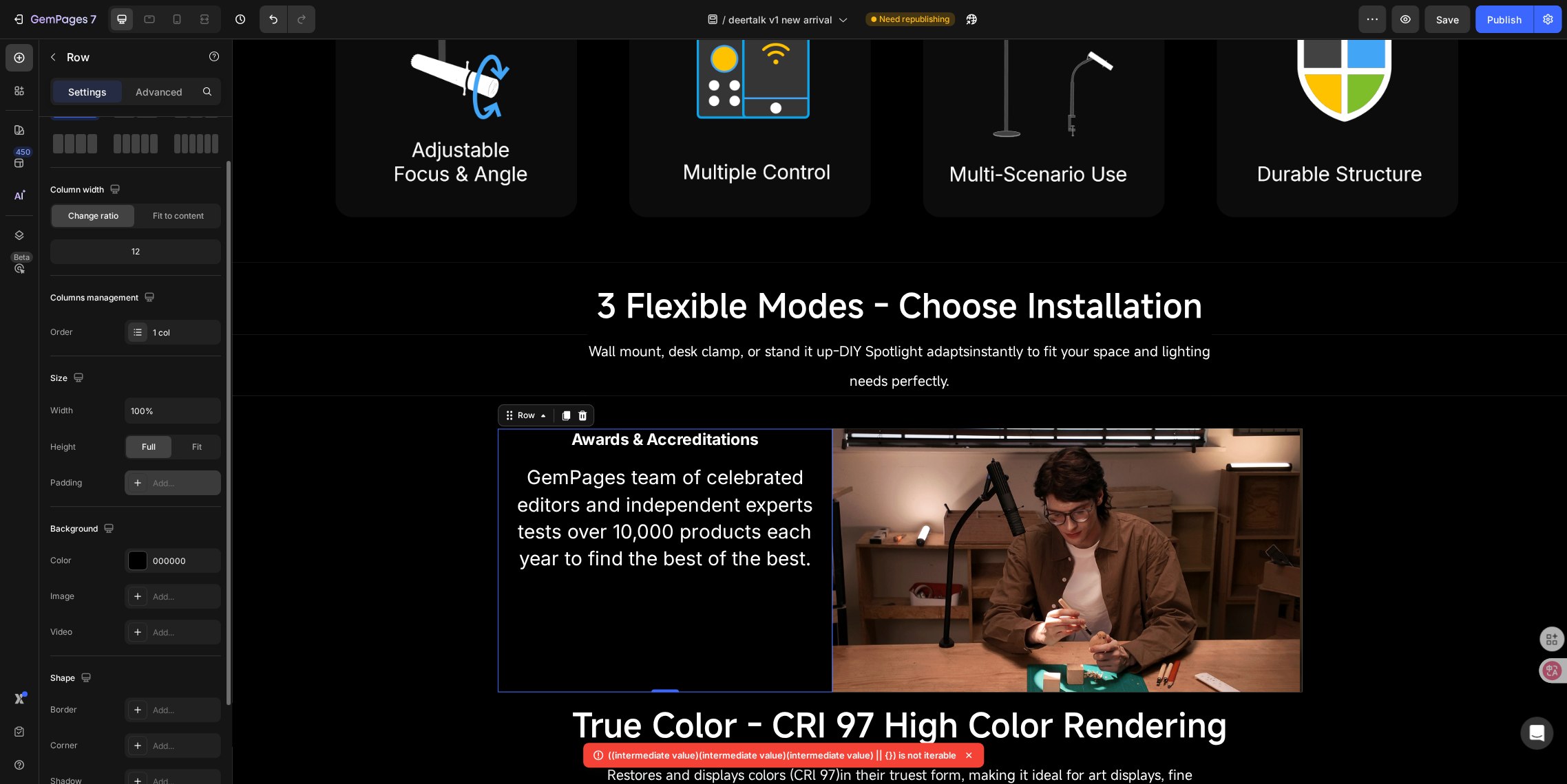
scroll to position [0, 0]
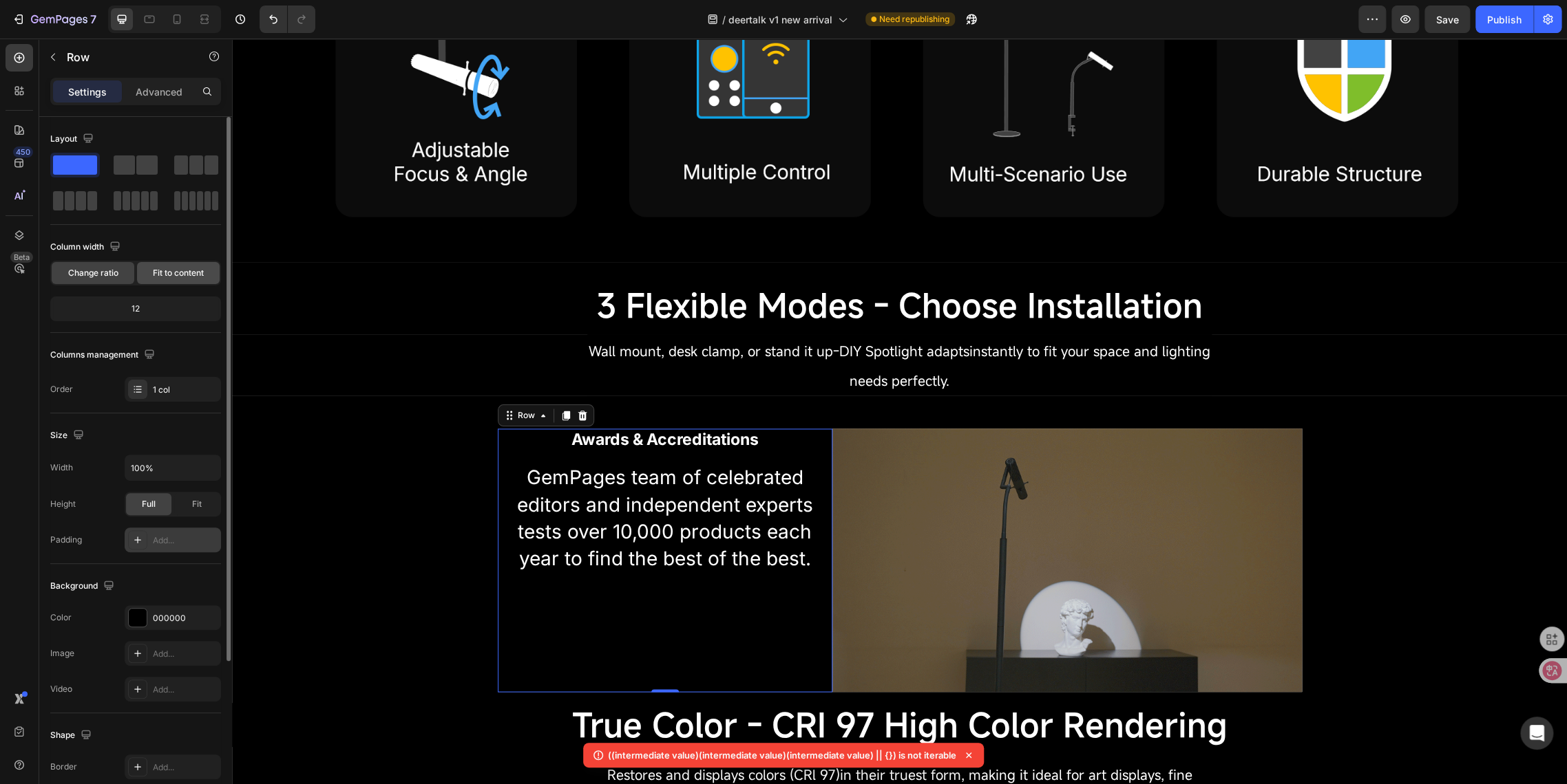
click at [171, 275] on span "Fit to content" at bounding box center [178, 273] width 51 height 12
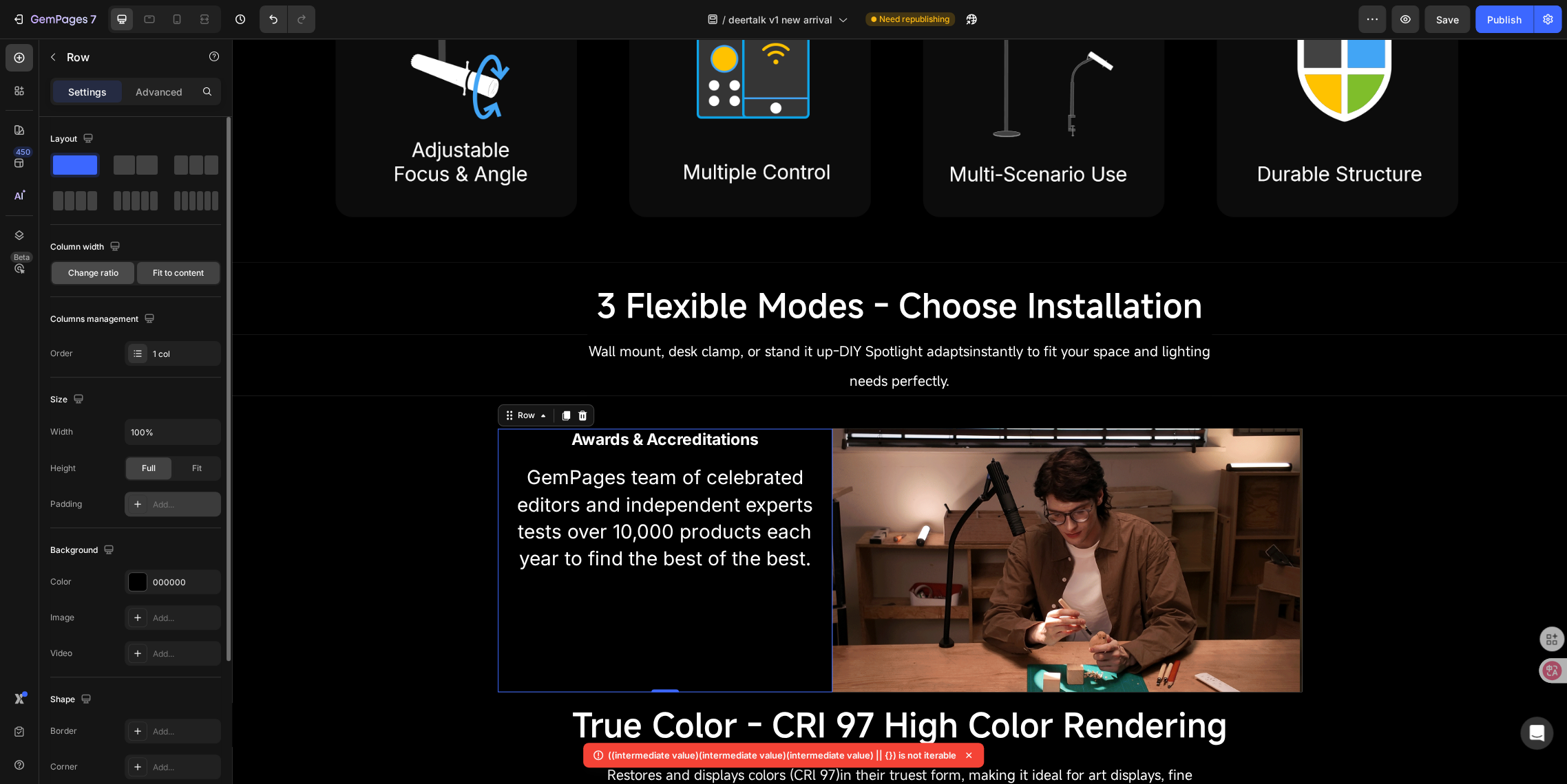
click at [70, 276] on span "Change ratio" at bounding box center [93, 273] width 50 height 12
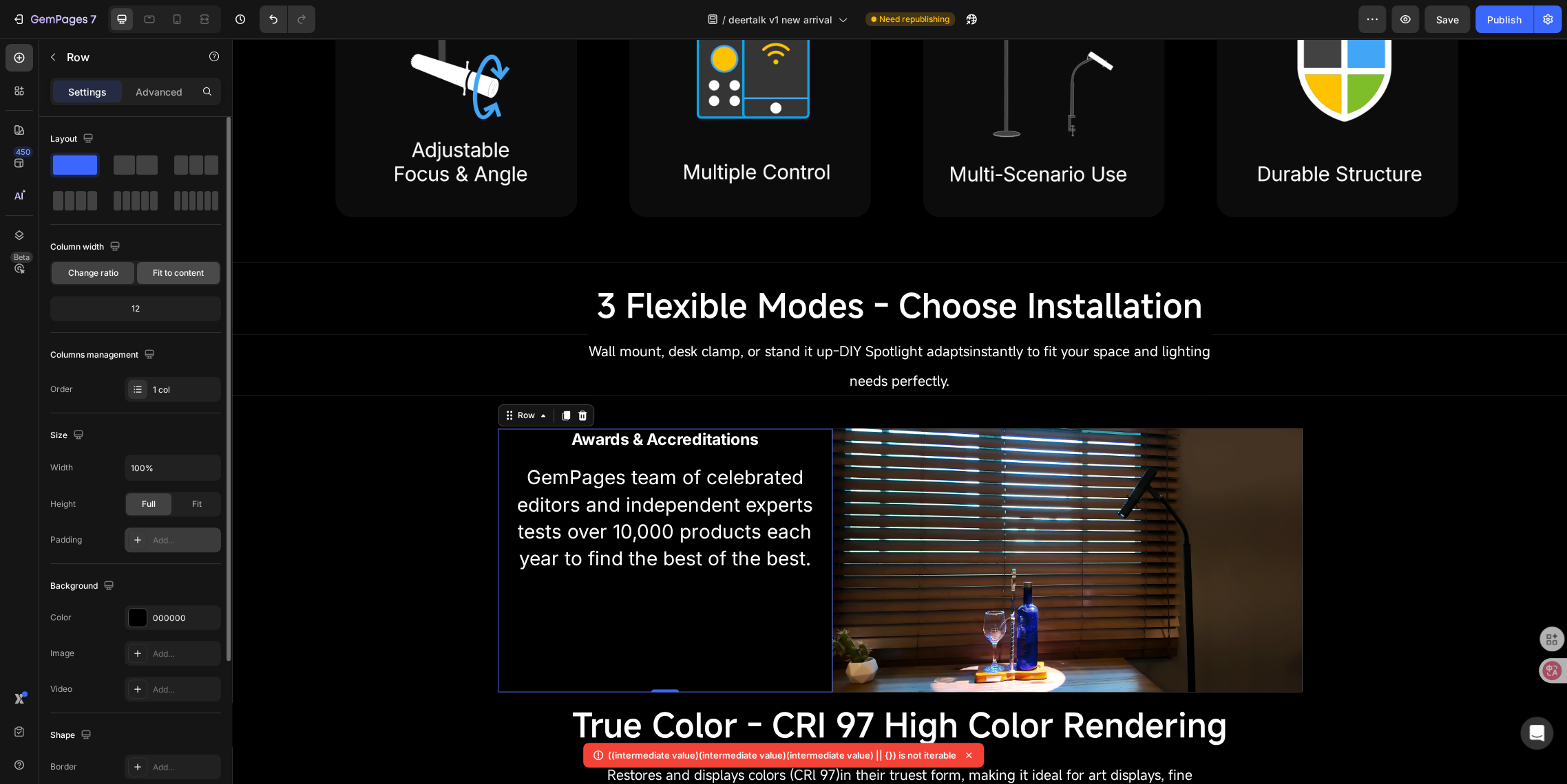
click at [173, 267] on span "Fit to content" at bounding box center [178, 273] width 51 height 12
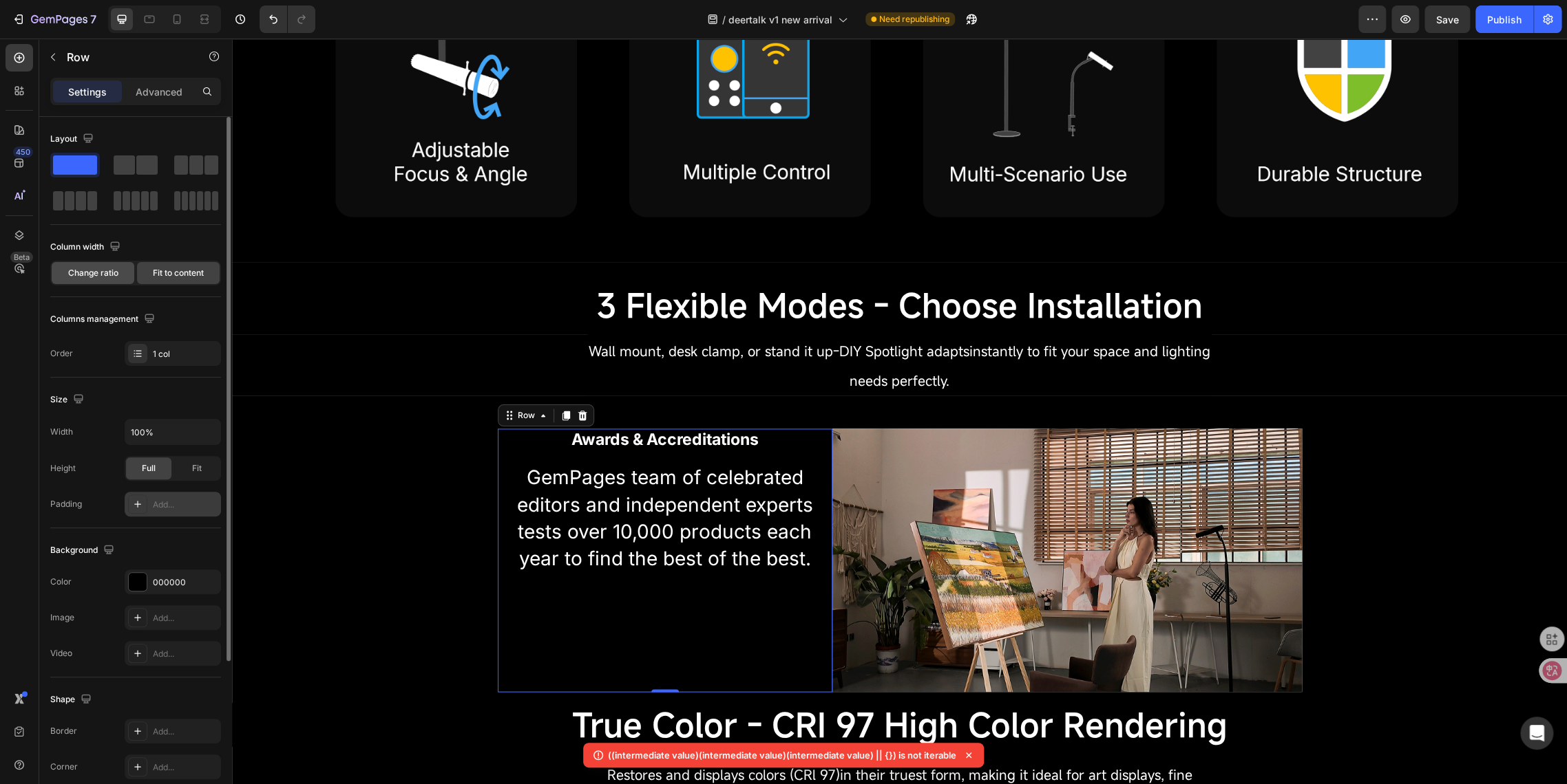
click at [88, 273] on span "Change ratio" at bounding box center [93, 273] width 50 height 12
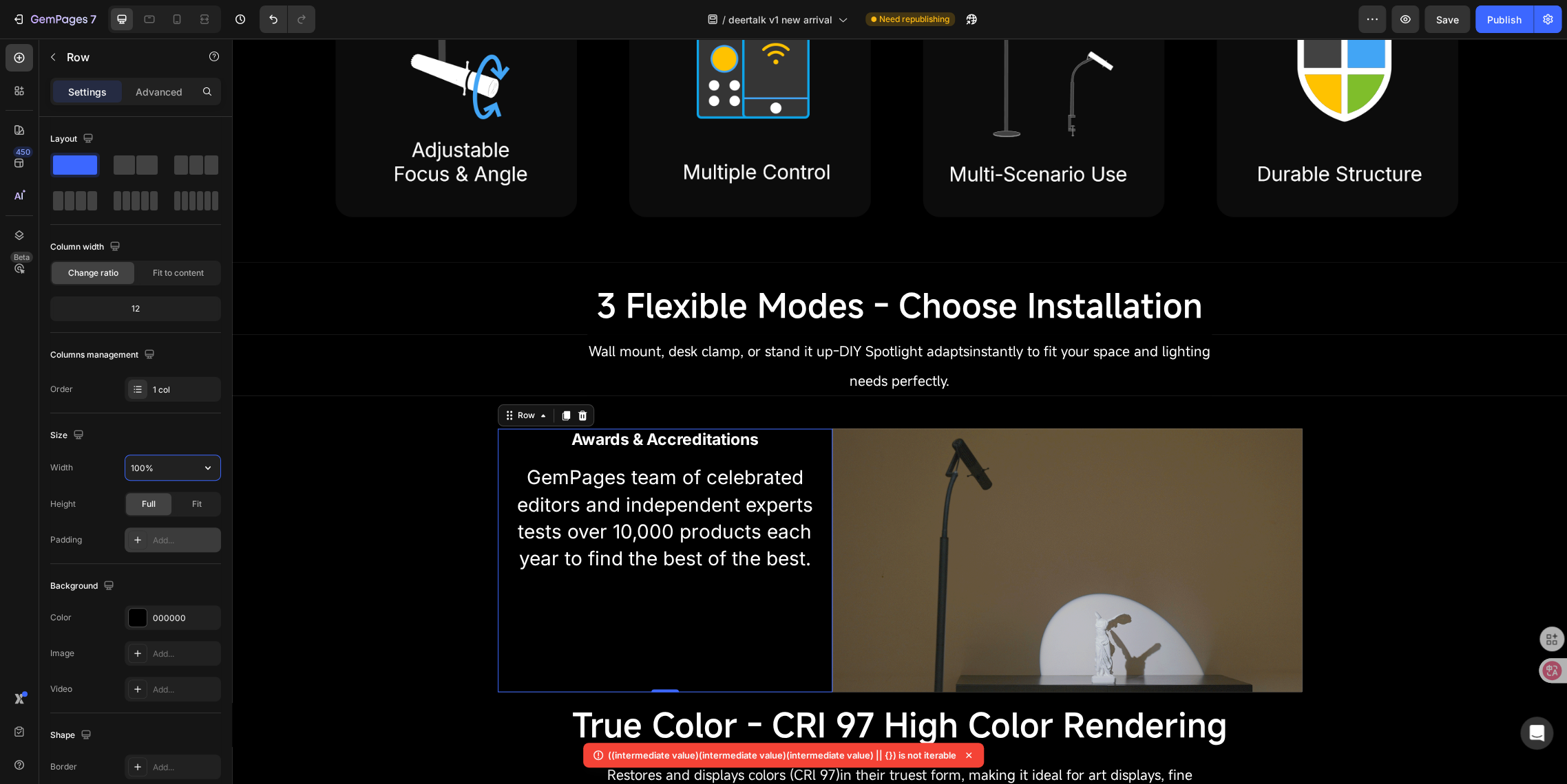
click at [167, 466] on input "100%" at bounding box center [172, 468] width 95 height 25
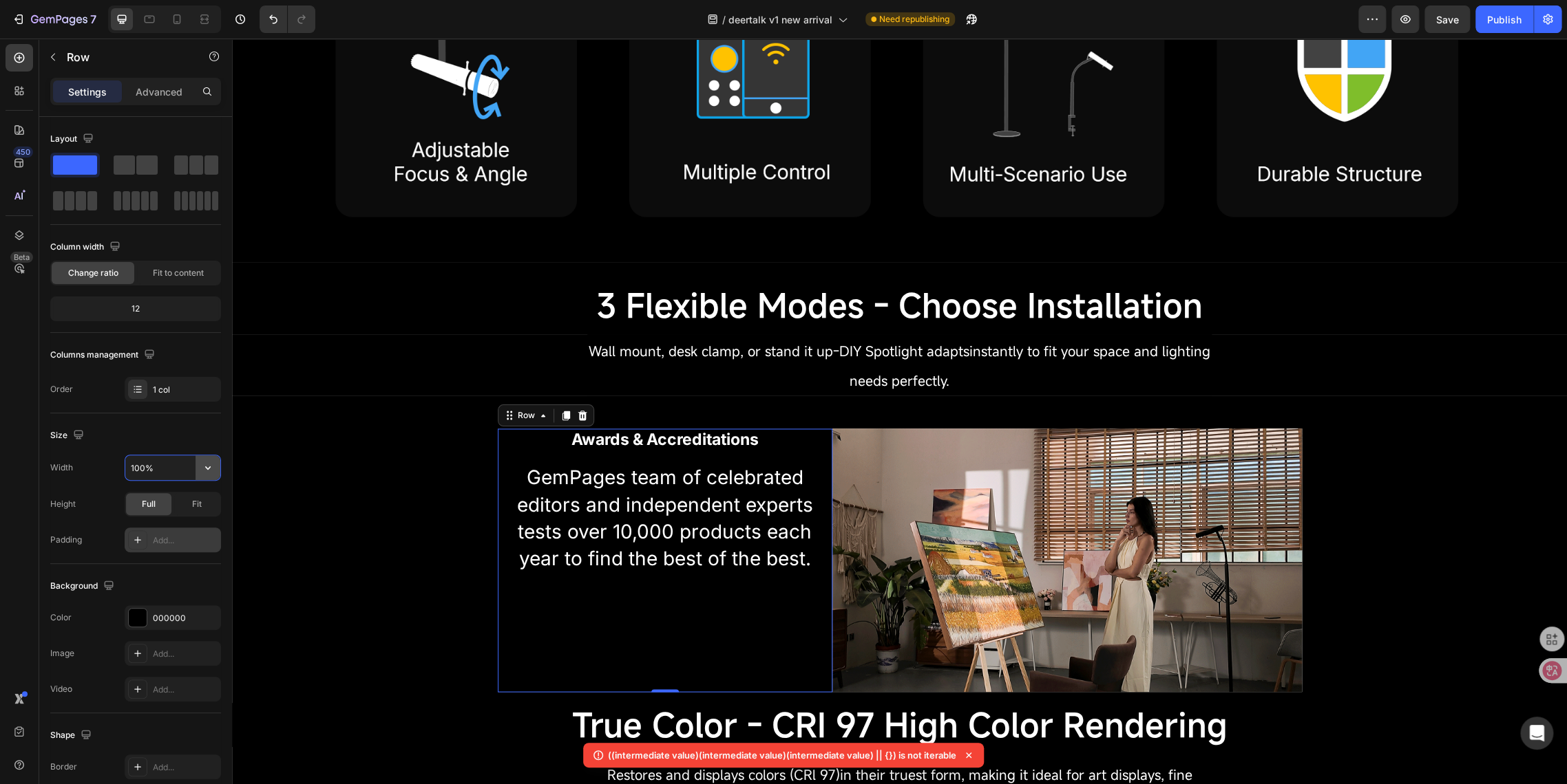
click at [212, 464] on icon "button" at bounding box center [208, 467] width 13 height 13
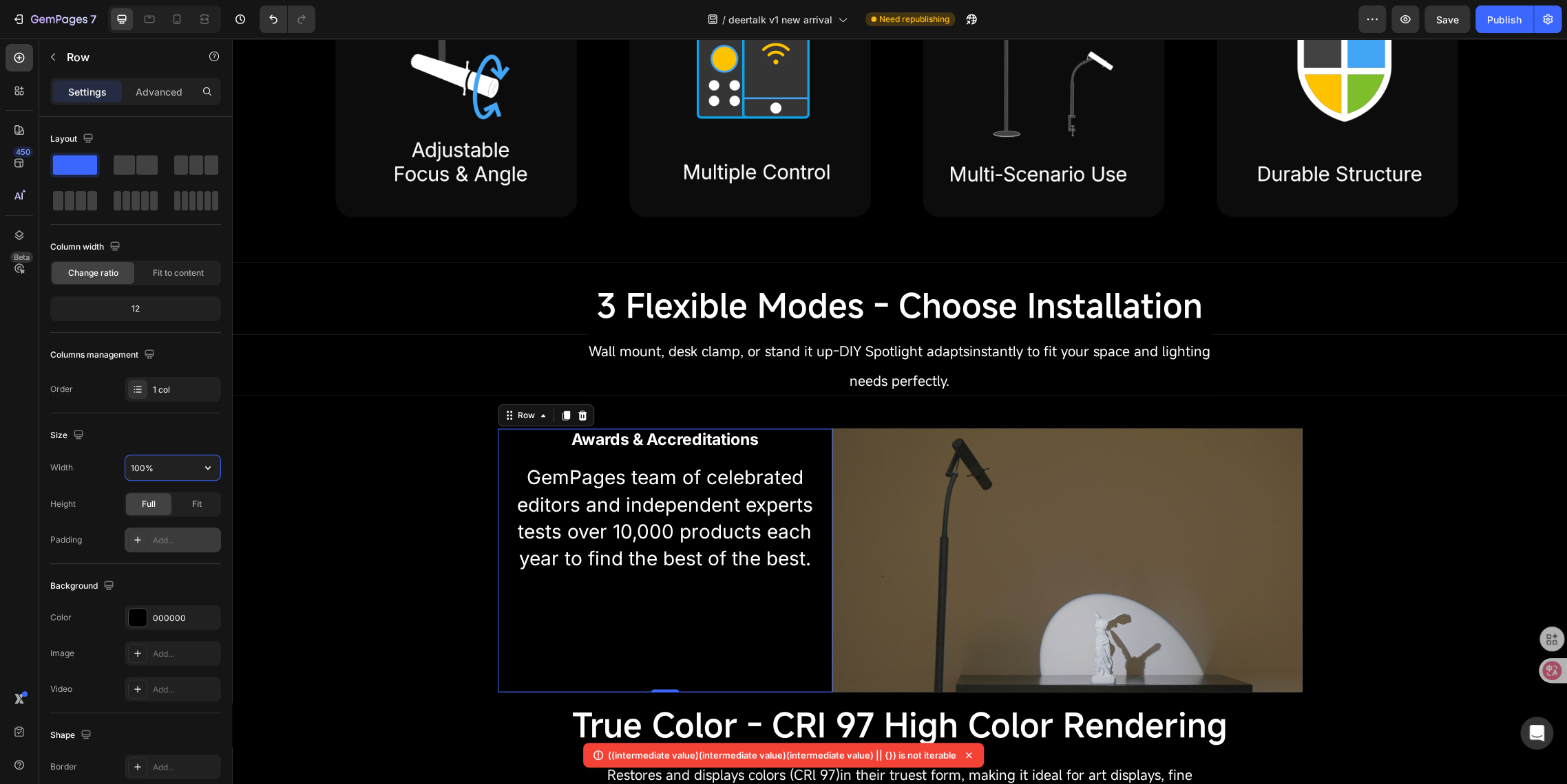
click at [162, 464] on input "100%" at bounding box center [172, 468] width 95 height 25
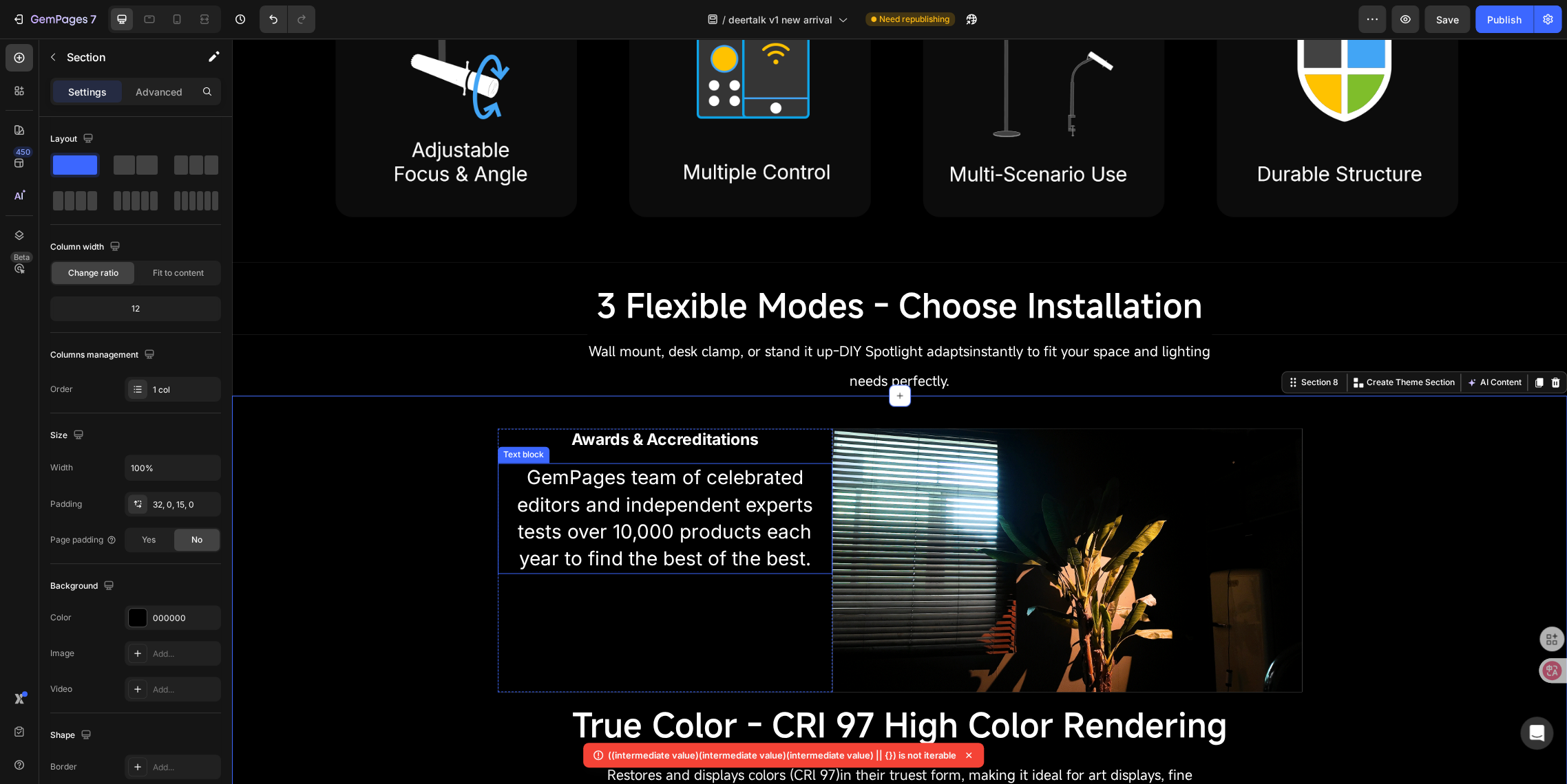
click at [547, 463] on div "GemPages team of celebrated editors and independent experts tests over 10,000 p…" at bounding box center [666, 519] width 335 height 111
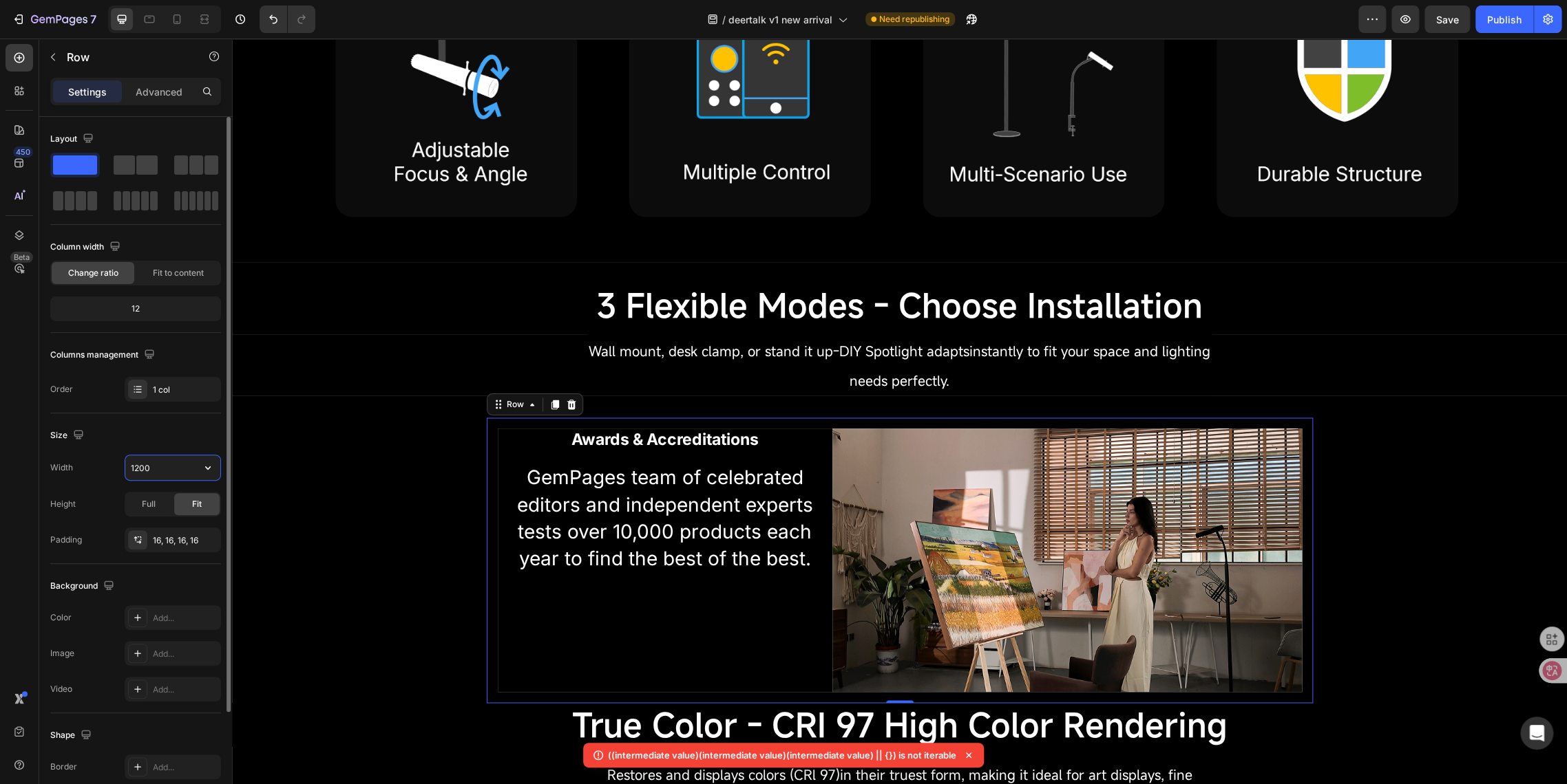
click at [136, 460] on input "1200" at bounding box center [172, 468] width 95 height 25
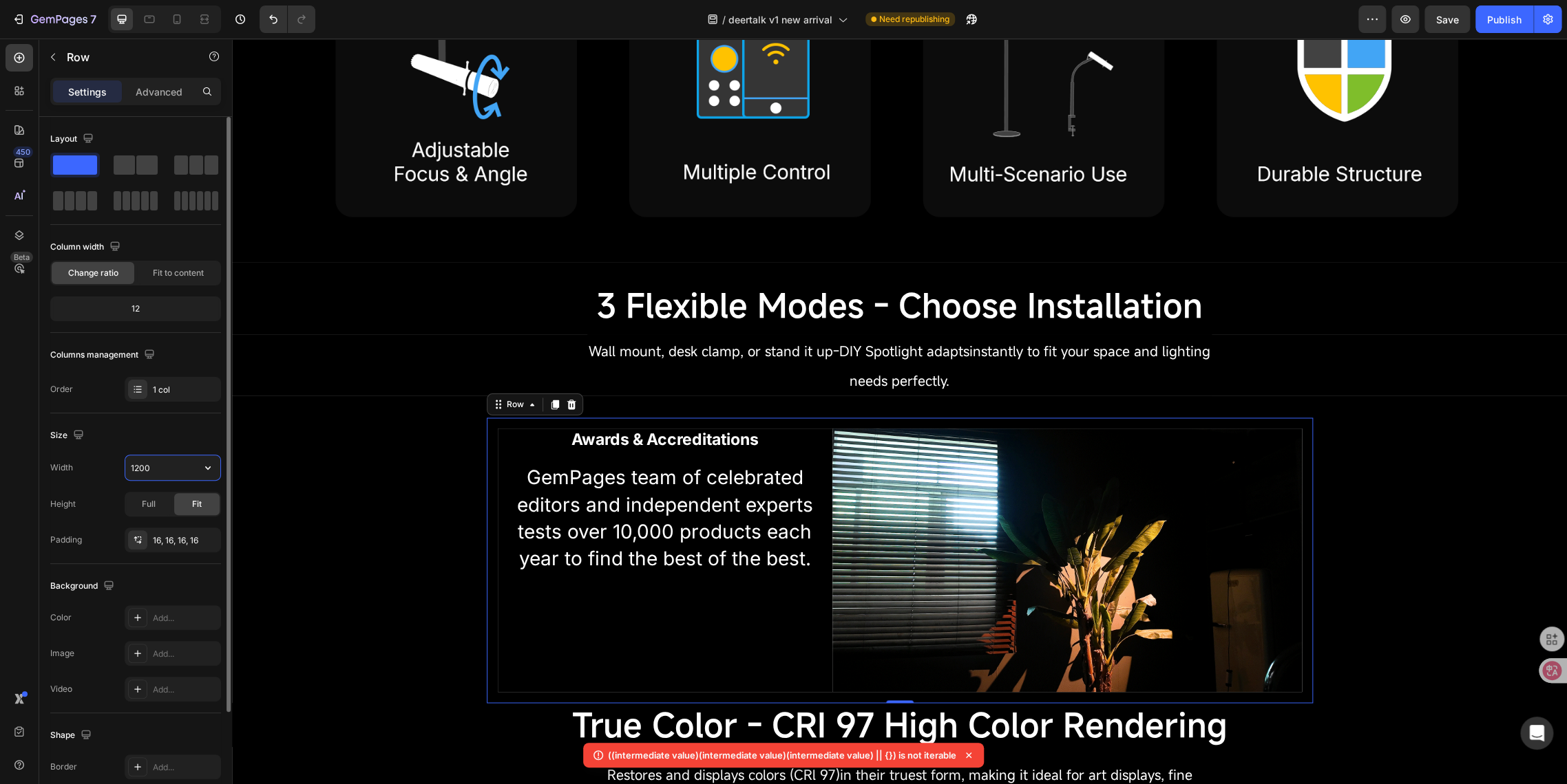
click at [138, 462] on input "1200" at bounding box center [172, 468] width 95 height 25
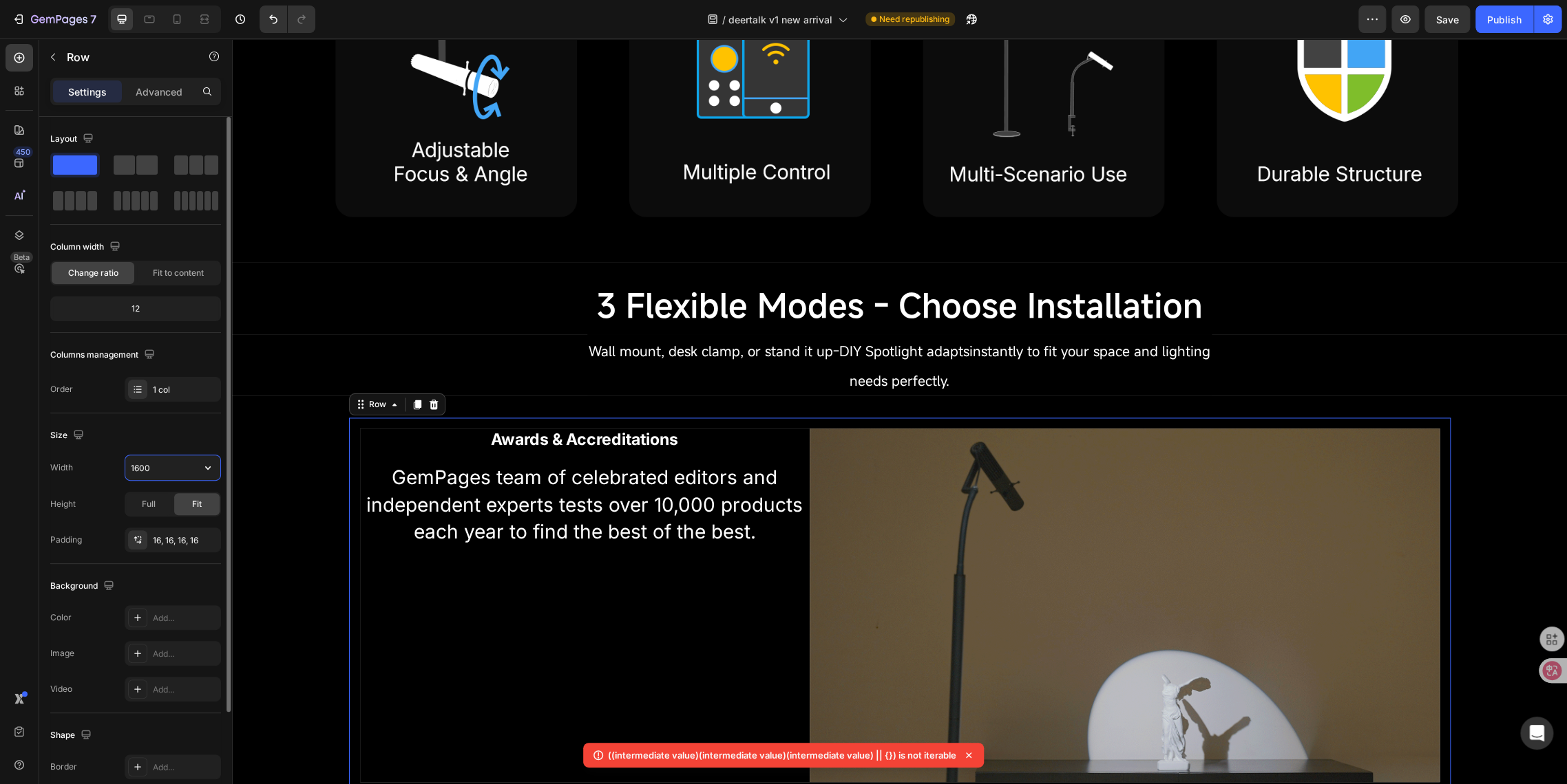
type input "1600"
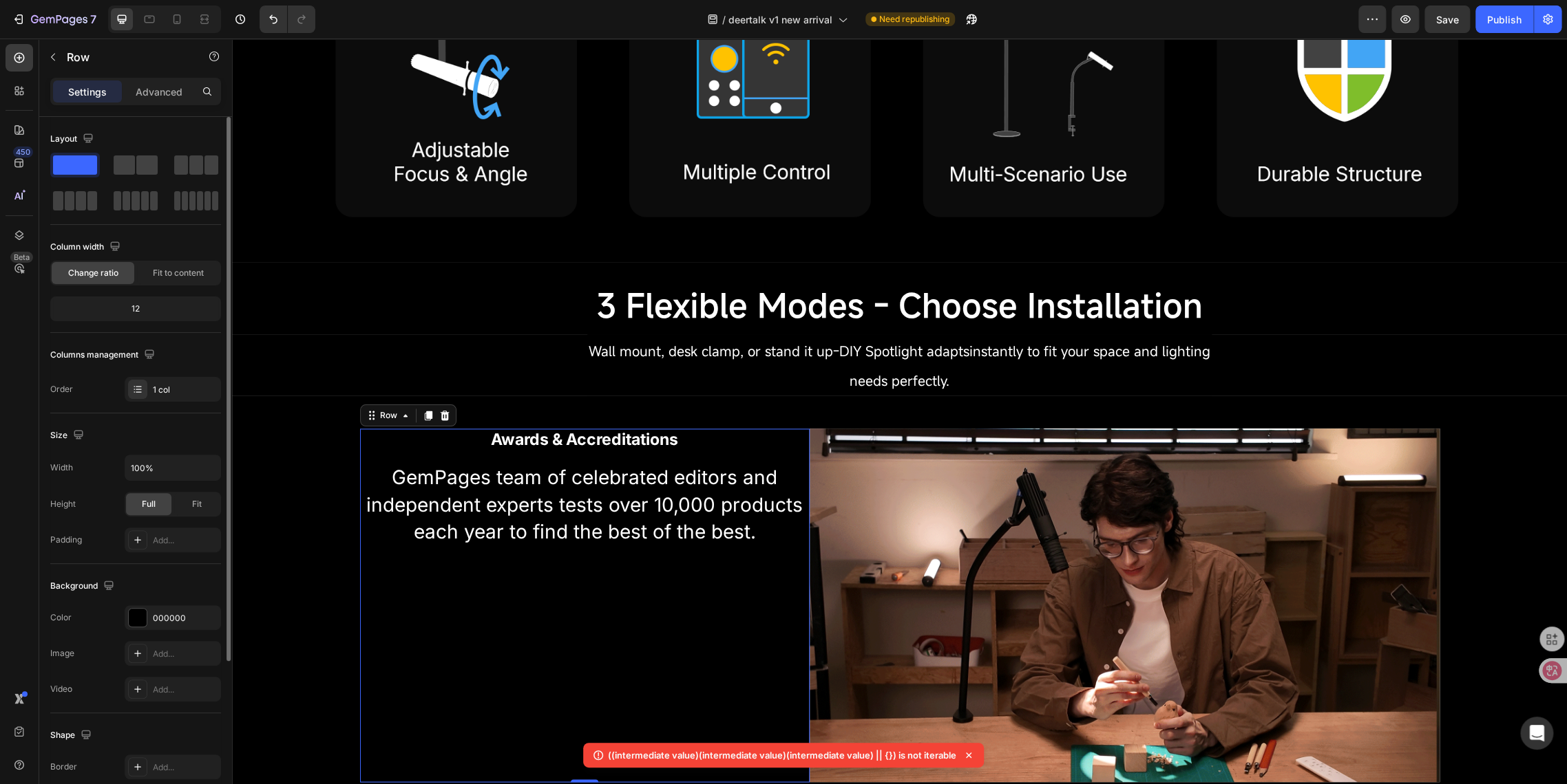
click at [557, 563] on div "Awards & Accreditations Heading GemPages team of celebrated editors and indepen…" at bounding box center [584, 606] width 449 height 354
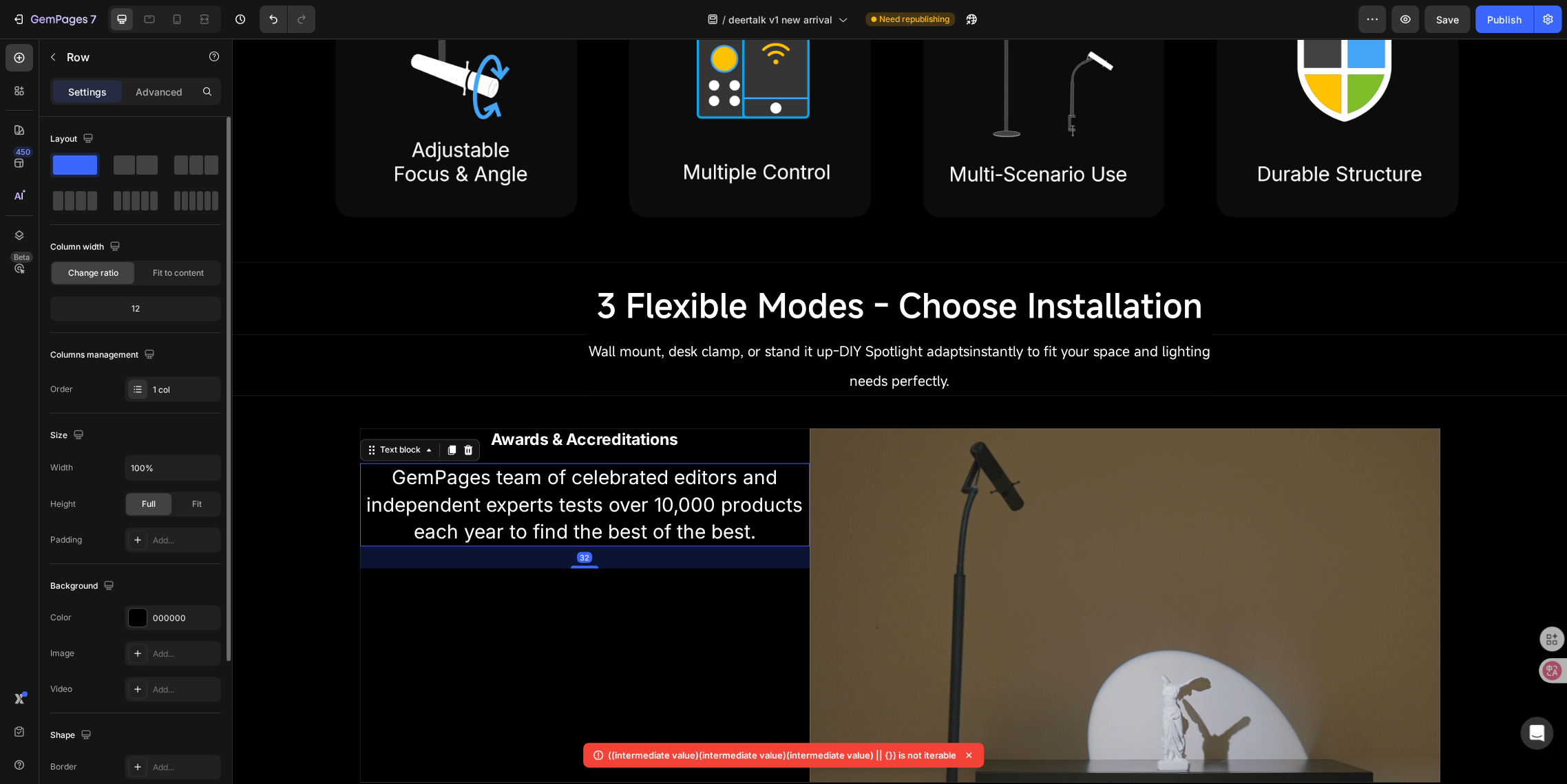
click at [547, 506] on p "GemPages team of celebrated editors and independent experts tests over 10,000 p…" at bounding box center [584, 504] width 446 height 81
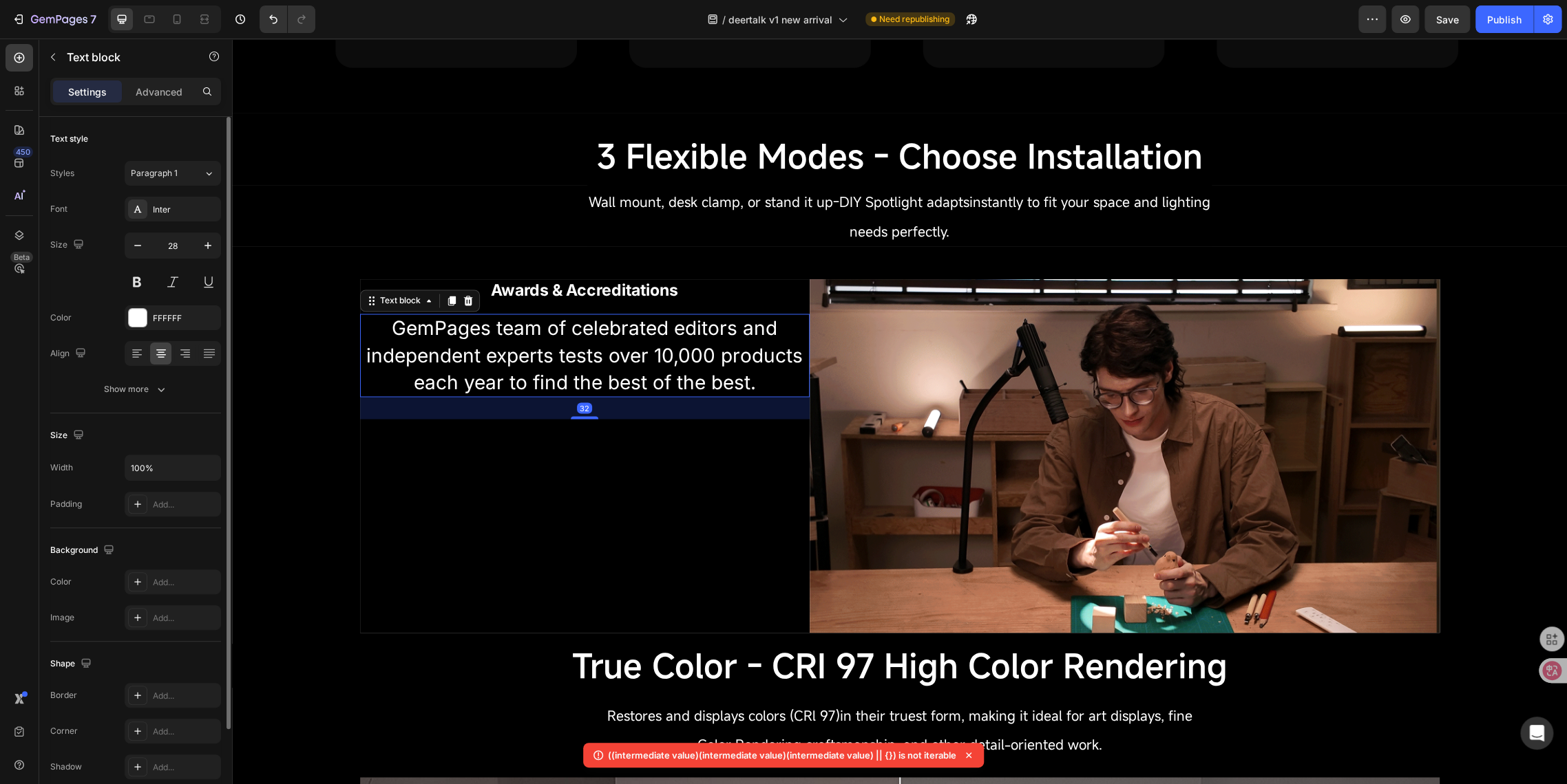
scroll to position [1452, 0]
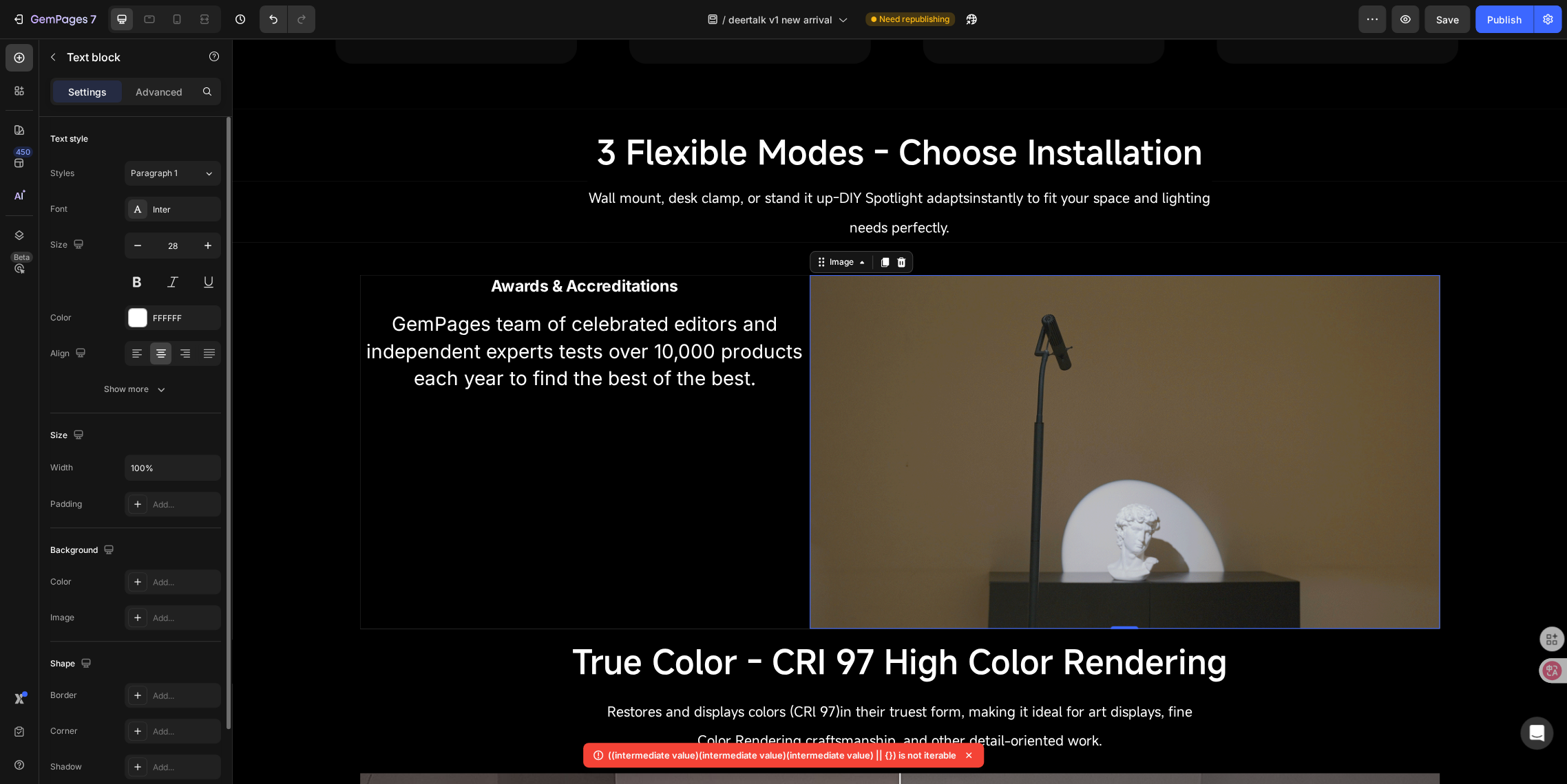
click at [934, 473] on img at bounding box center [1124, 452] width 630 height 354
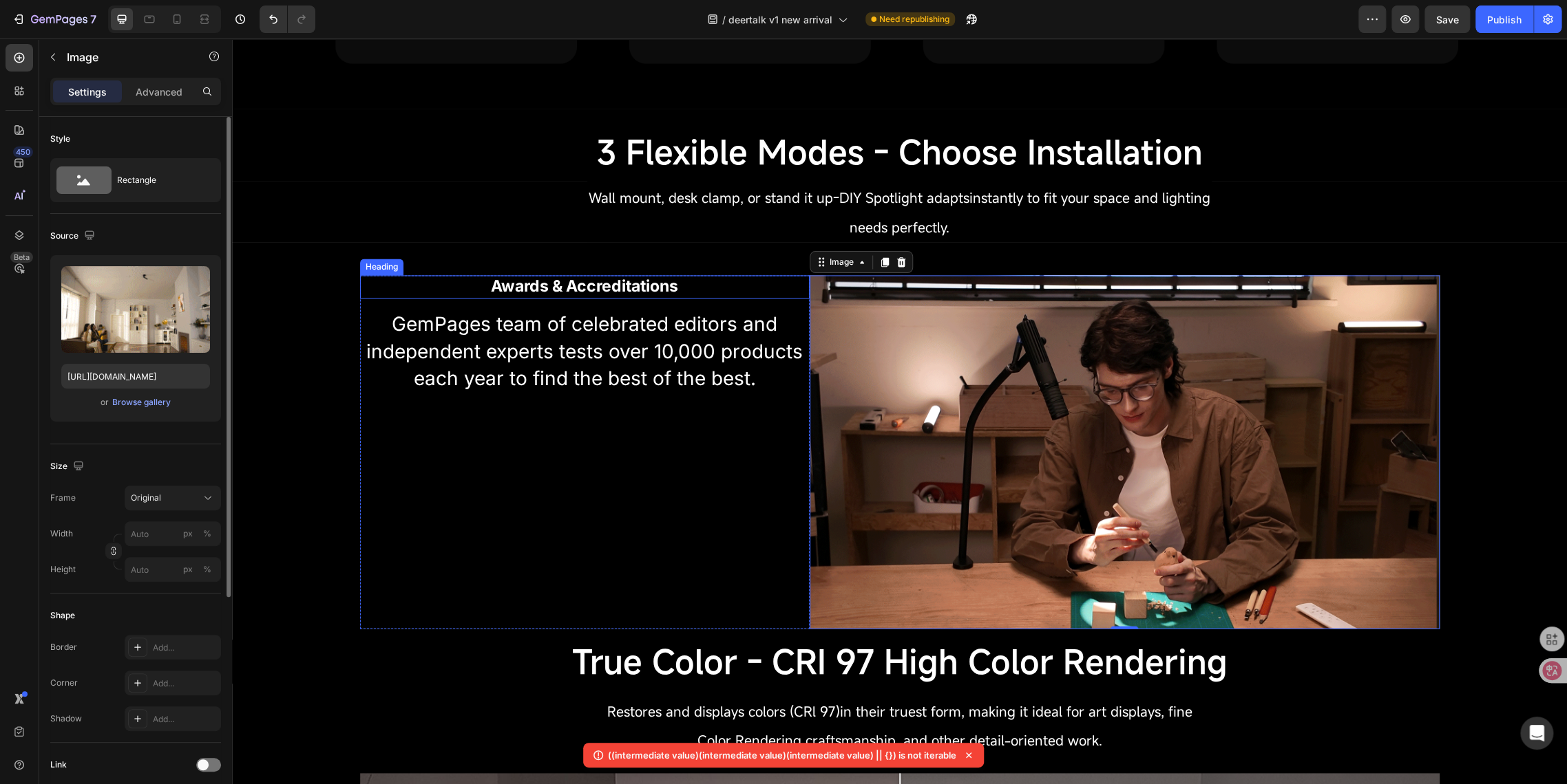
click at [730, 275] on h2 "Awards & Accreditations" at bounding box center [584, 286] width 449 height 23
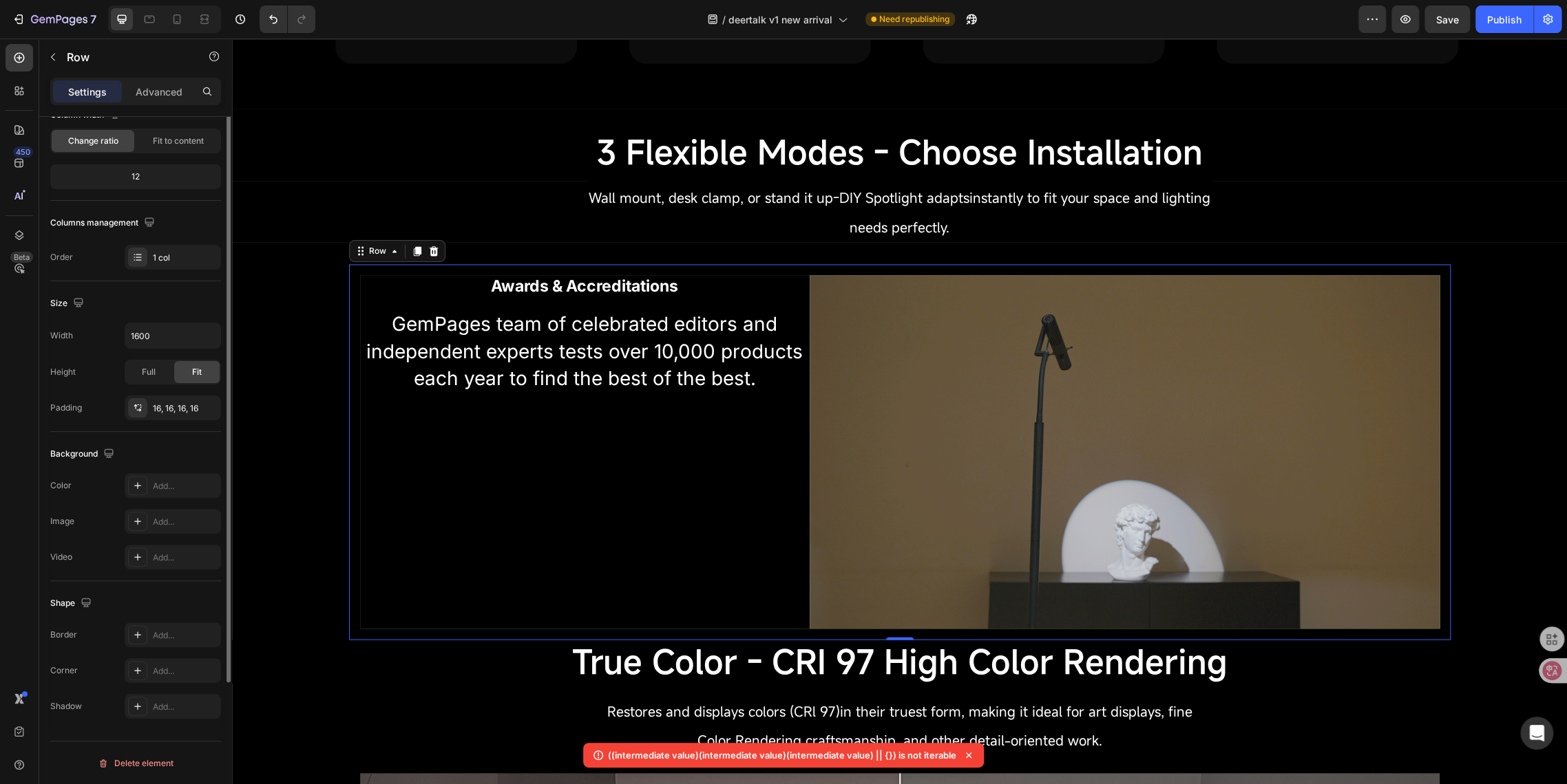
scroll to position [0, 0]
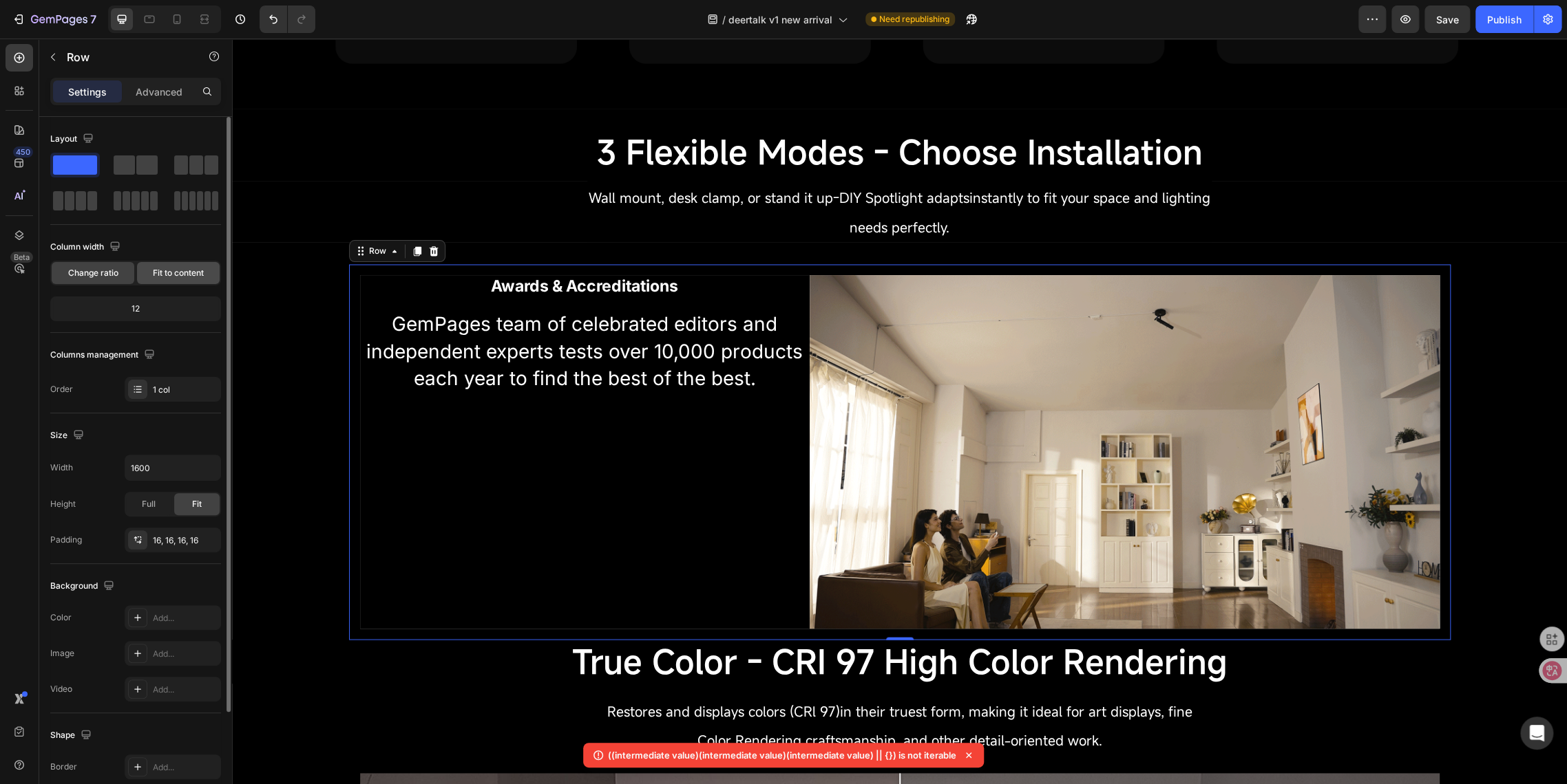
click at [170, 269] on span "Fit to content" at bounding box center [178, 273] width 51 height 12
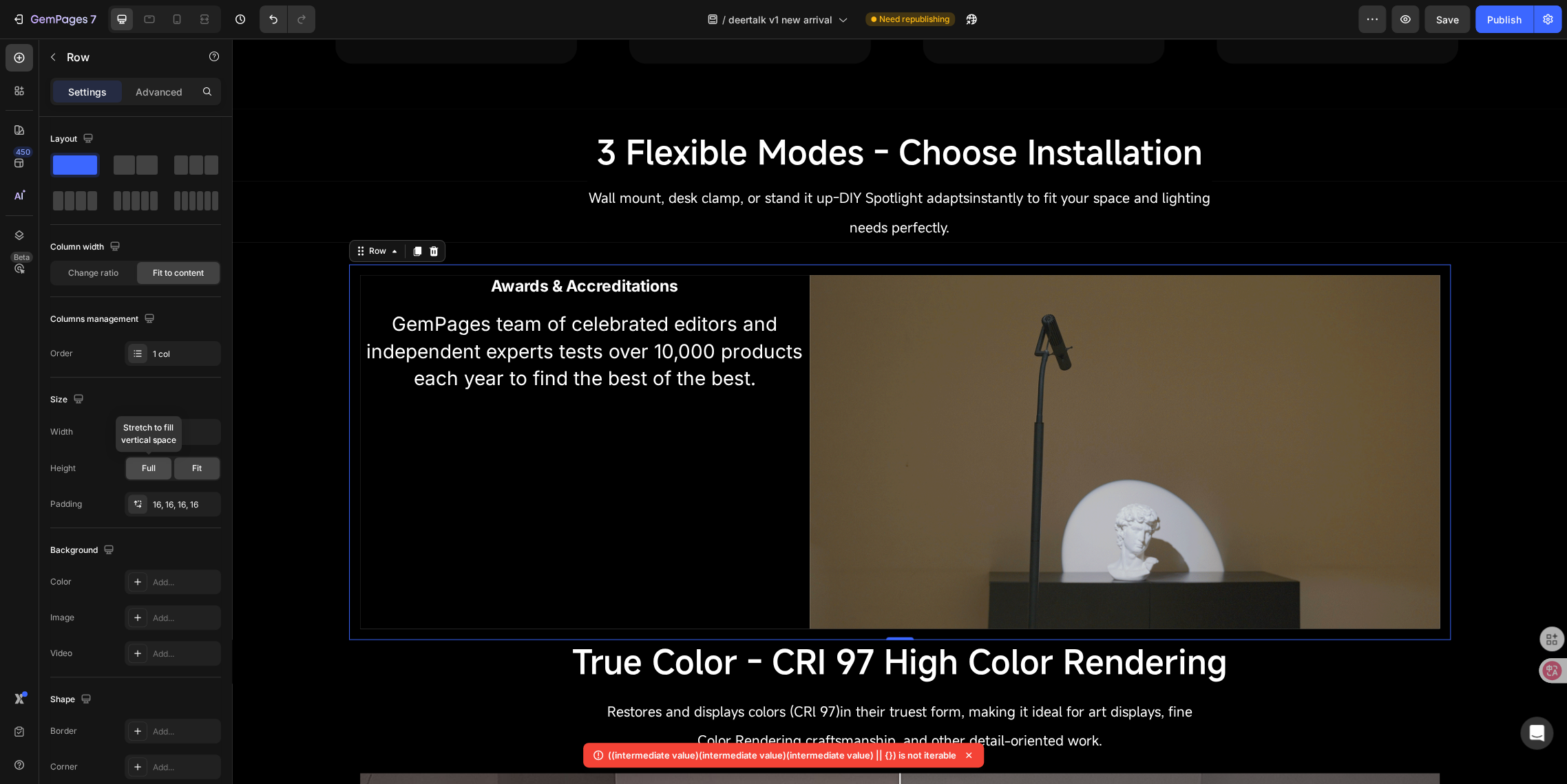
click at [148, 471] on span "Full" at bounding box center [148, 468] width 13 height 12
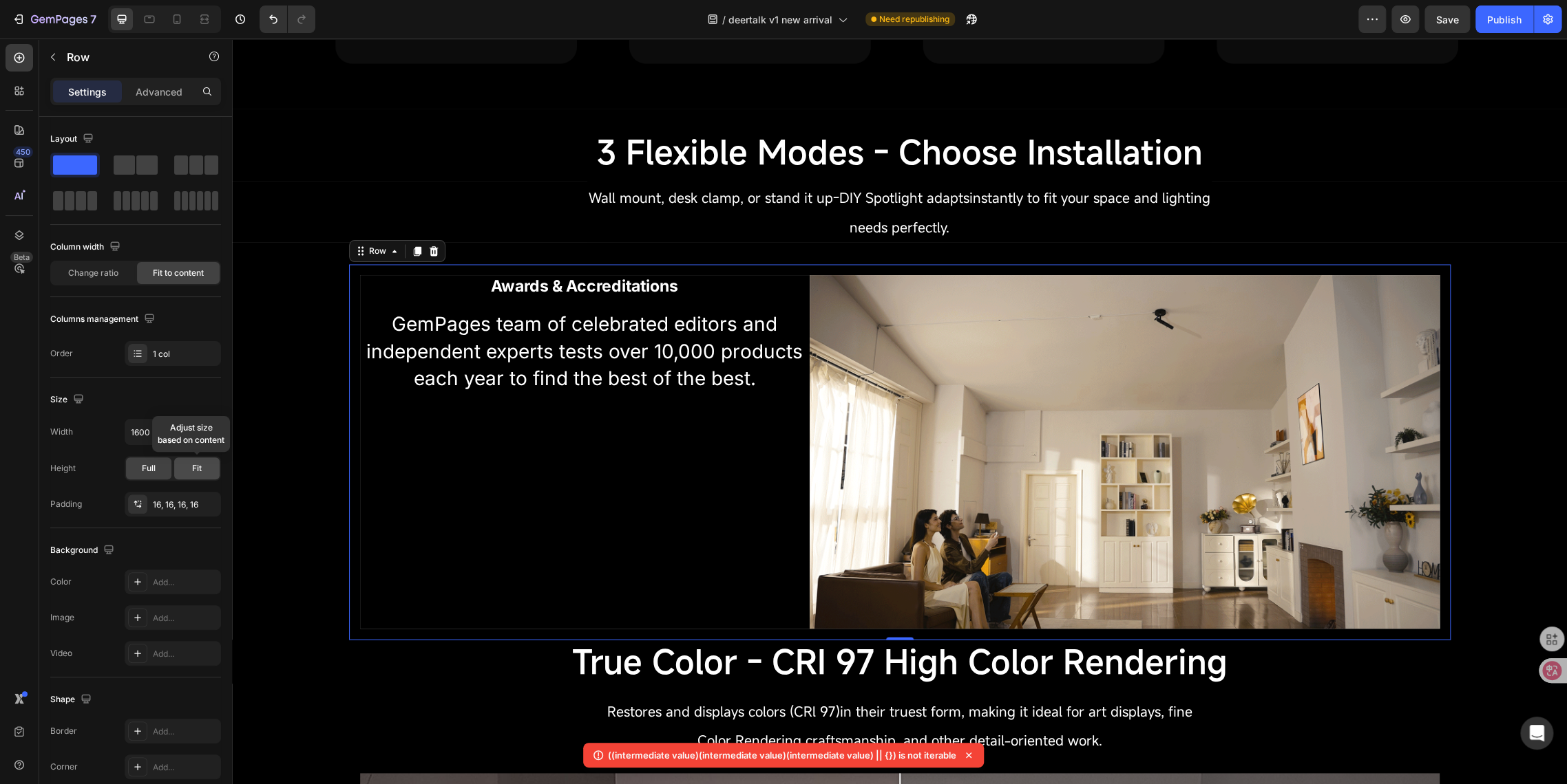
click at [192, 464] on span "Fit" at bounding box center [196, 468] width 10 height 12
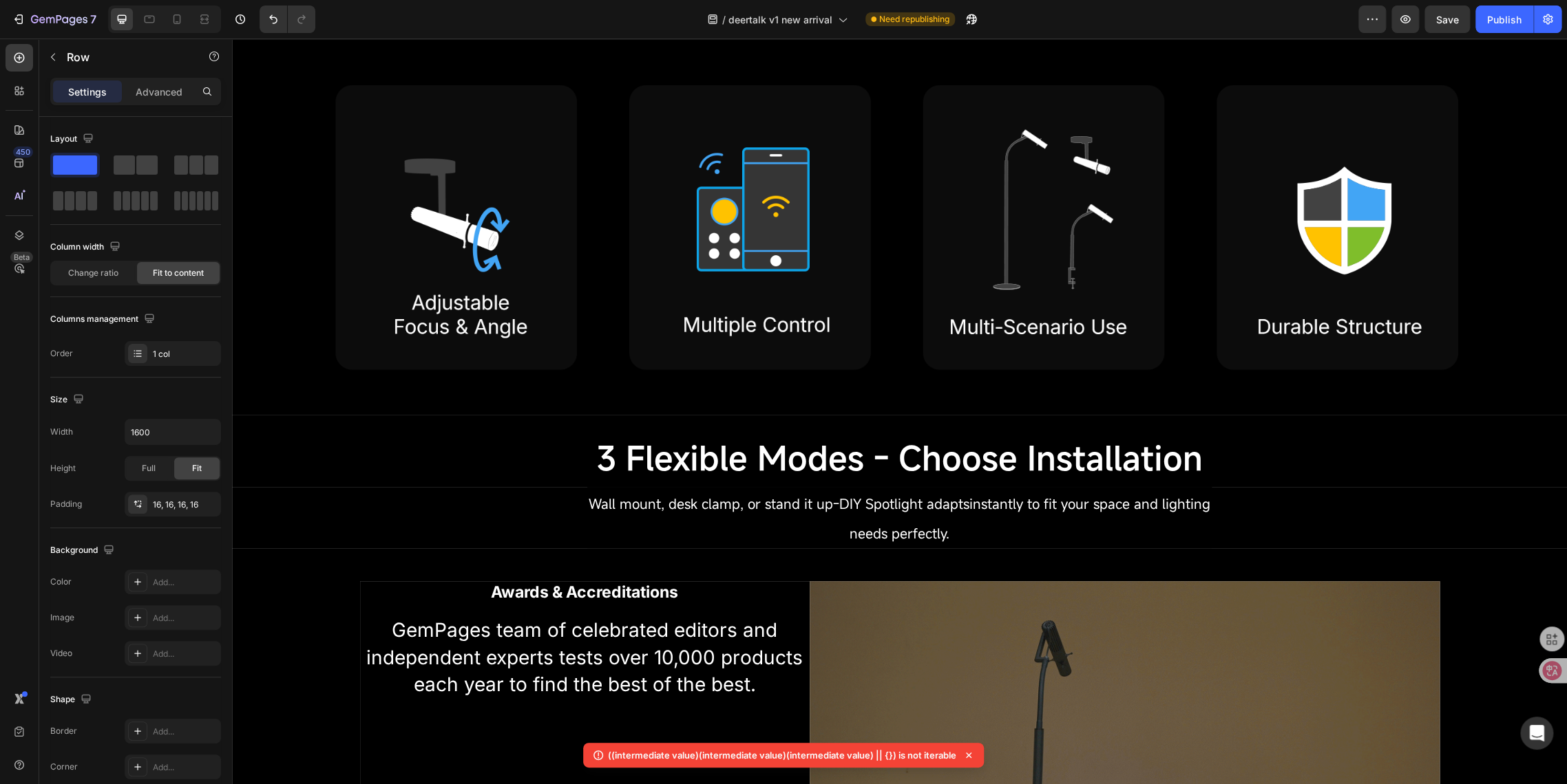
scroll to position [1605, 0]
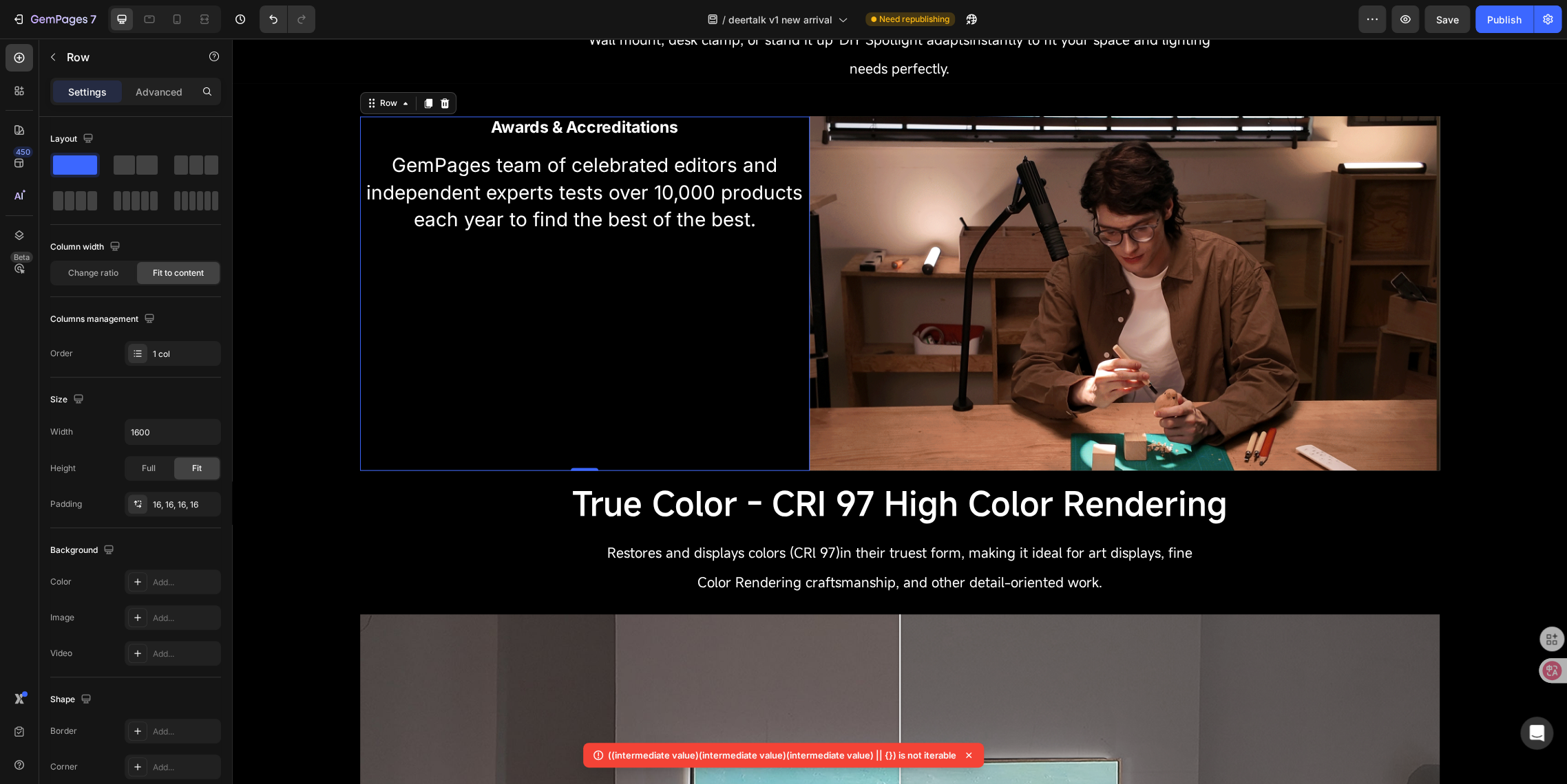
click at [706, 412] on div "Awards & Accreditations Heading GemPages team of celebrated editors and indepen…" at bounding box center [584, 293] width 449 height 354
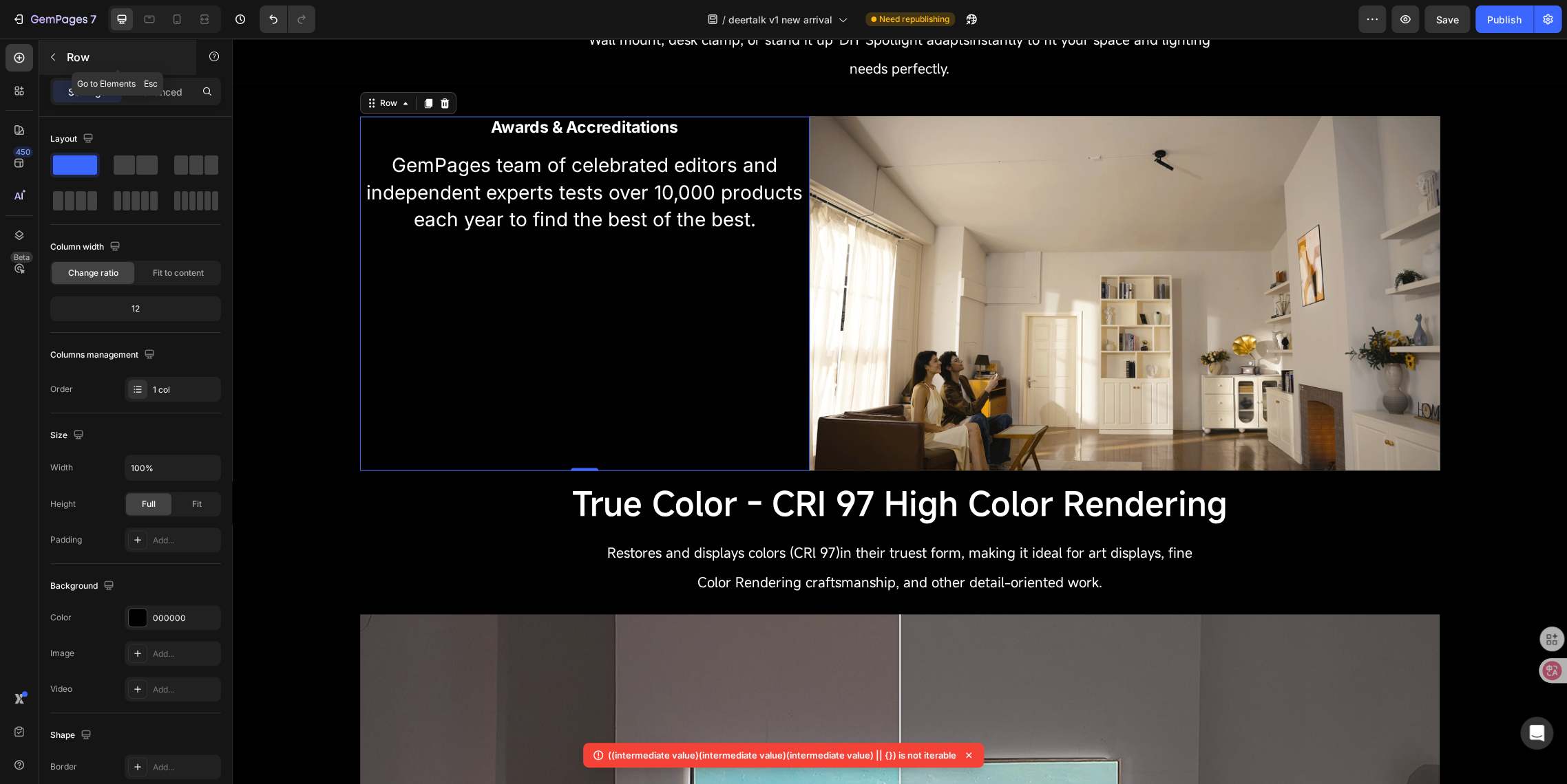
click at [55, 55] on icon "button" at bounding box center [53, 56] width 11 height 11
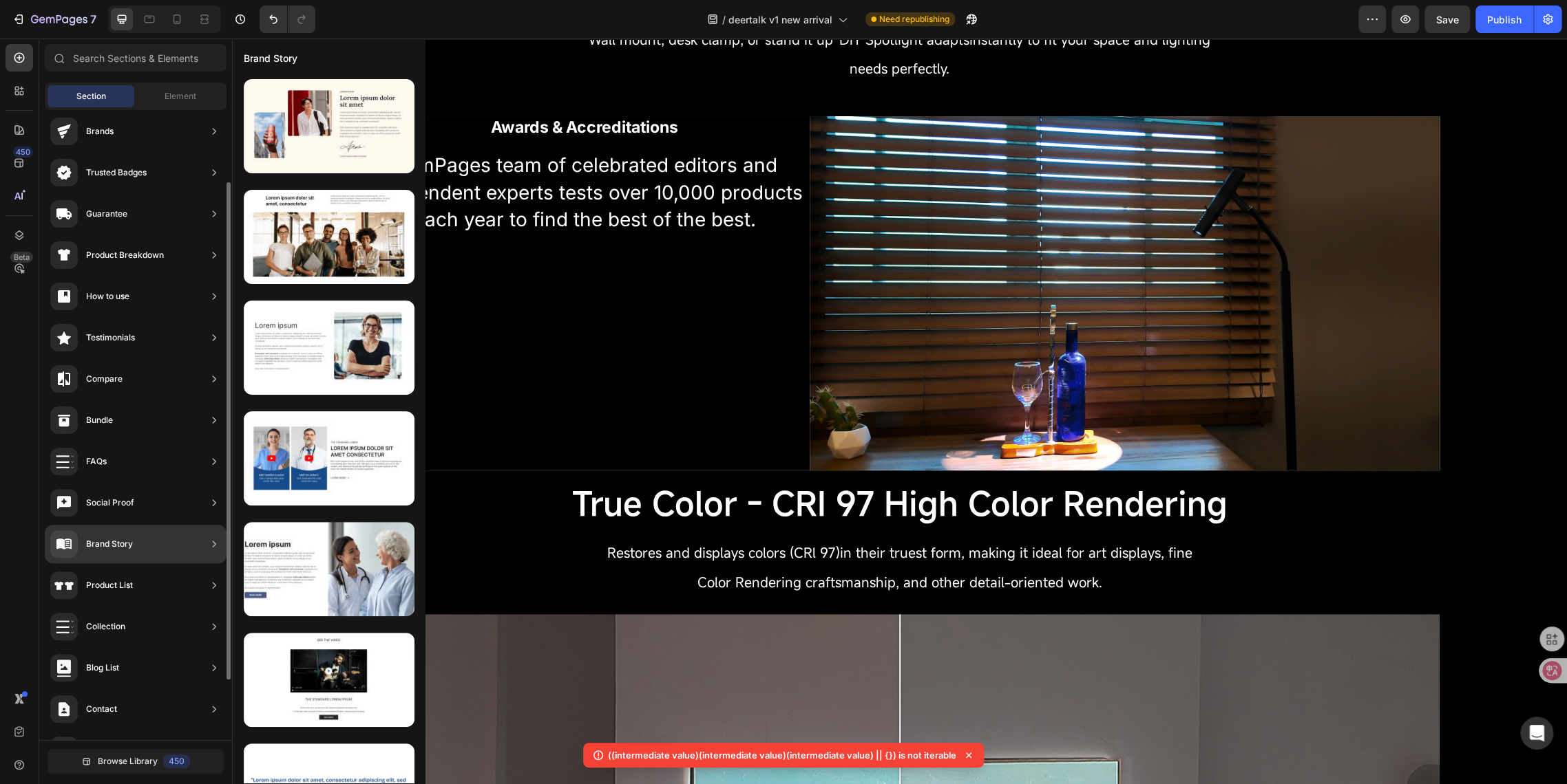
scroll to position [168, 0]
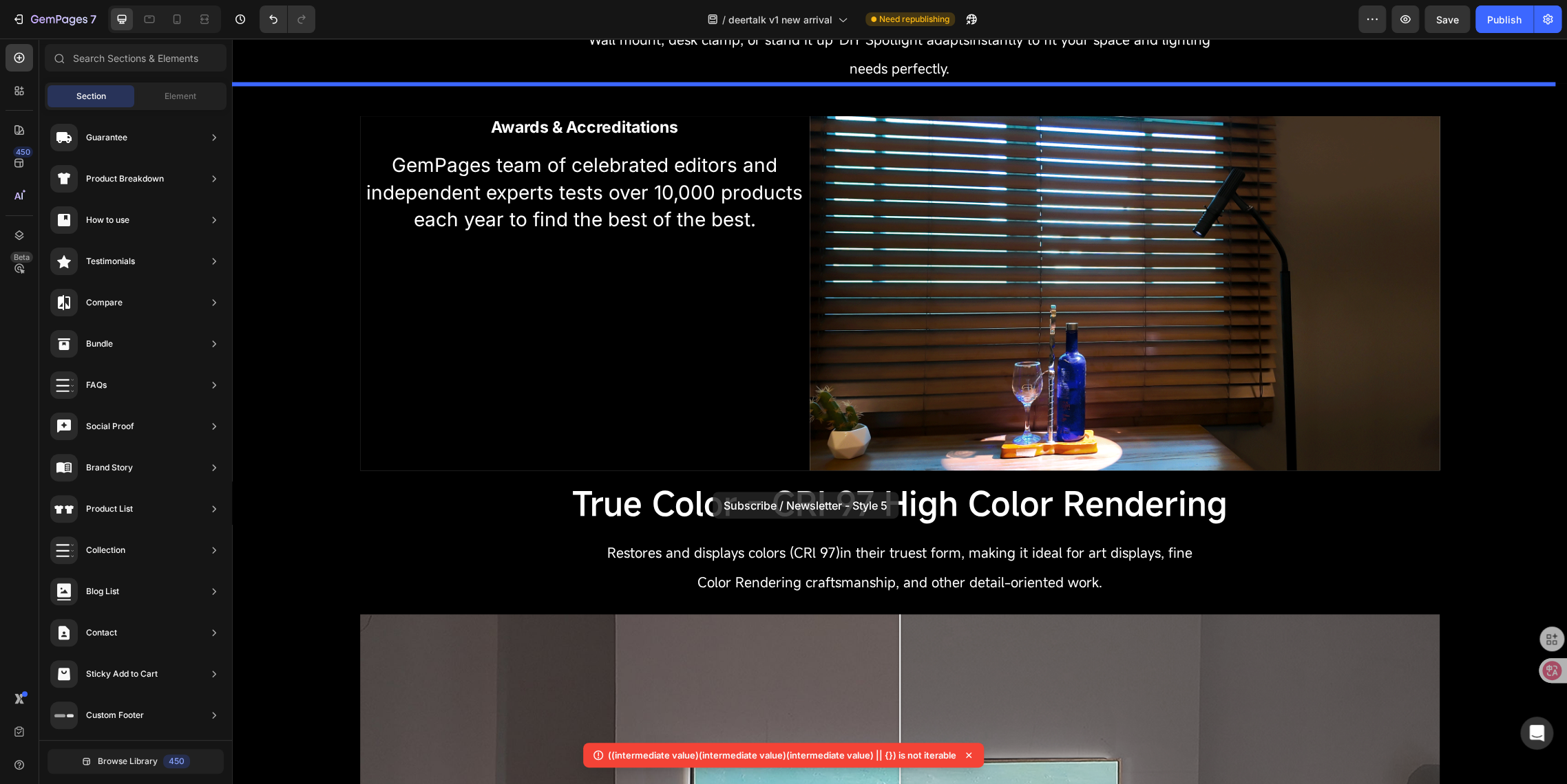
drag, startPoint x: 515, startPoint y: 706, endPoint x: 713, endPoint y: 492, distance: 291.5
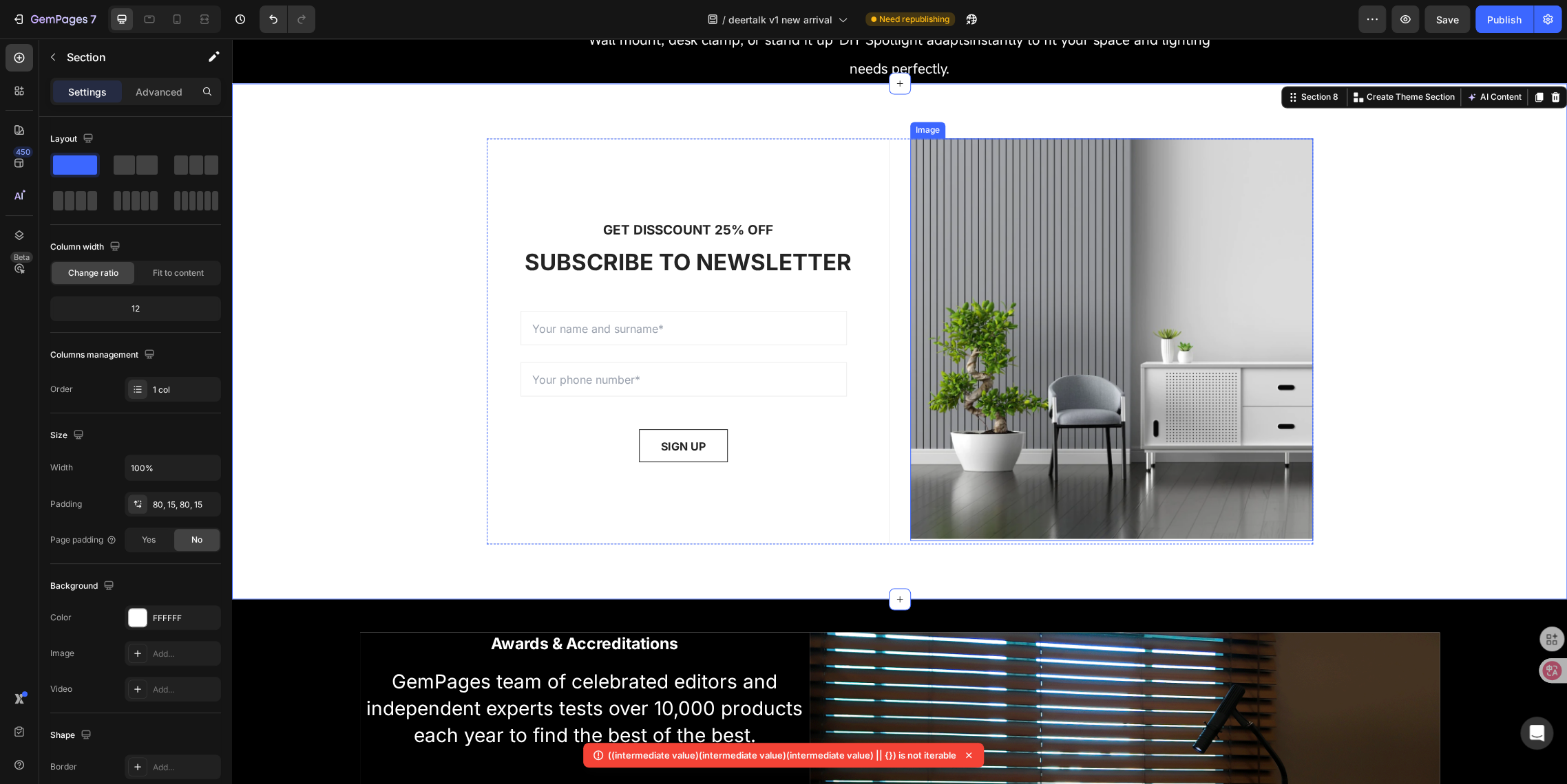
click at [1010, 488] on img at bounding box center [1111, 339] width 402 height 402
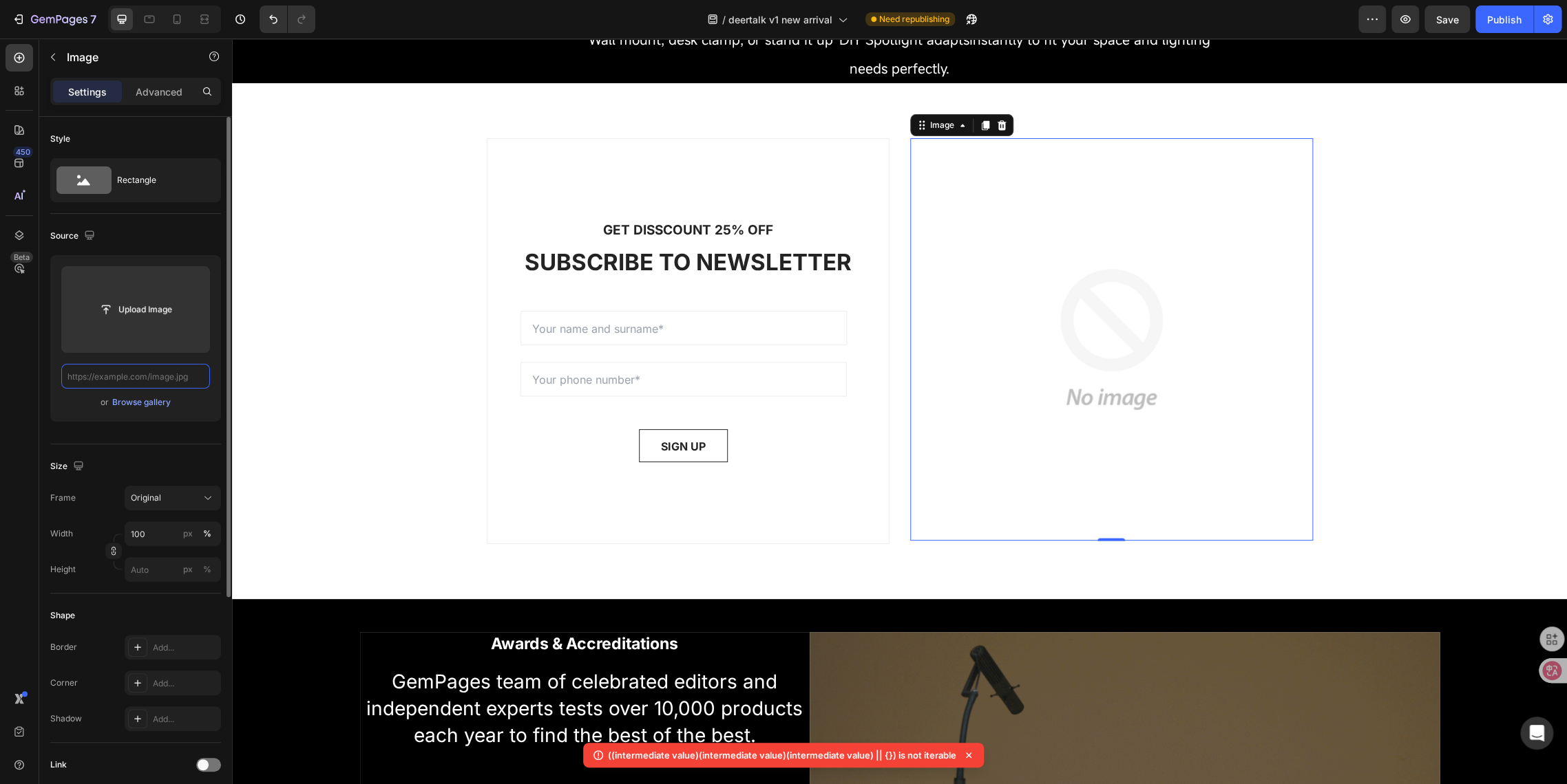
scroll to position [0, 0]
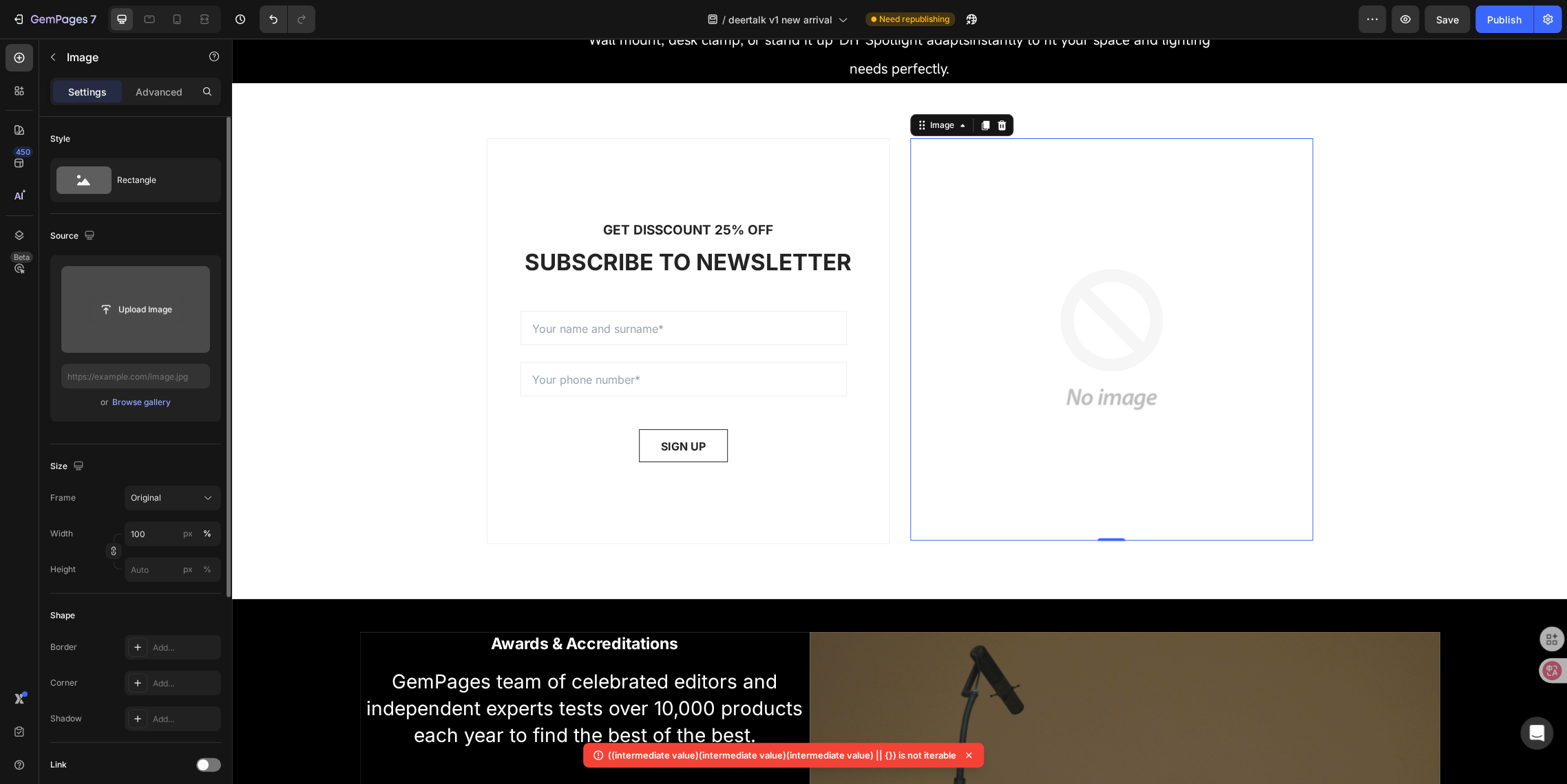
click at [90, 307] on input "file" at bounding box center [135, 309] width 95 height 23
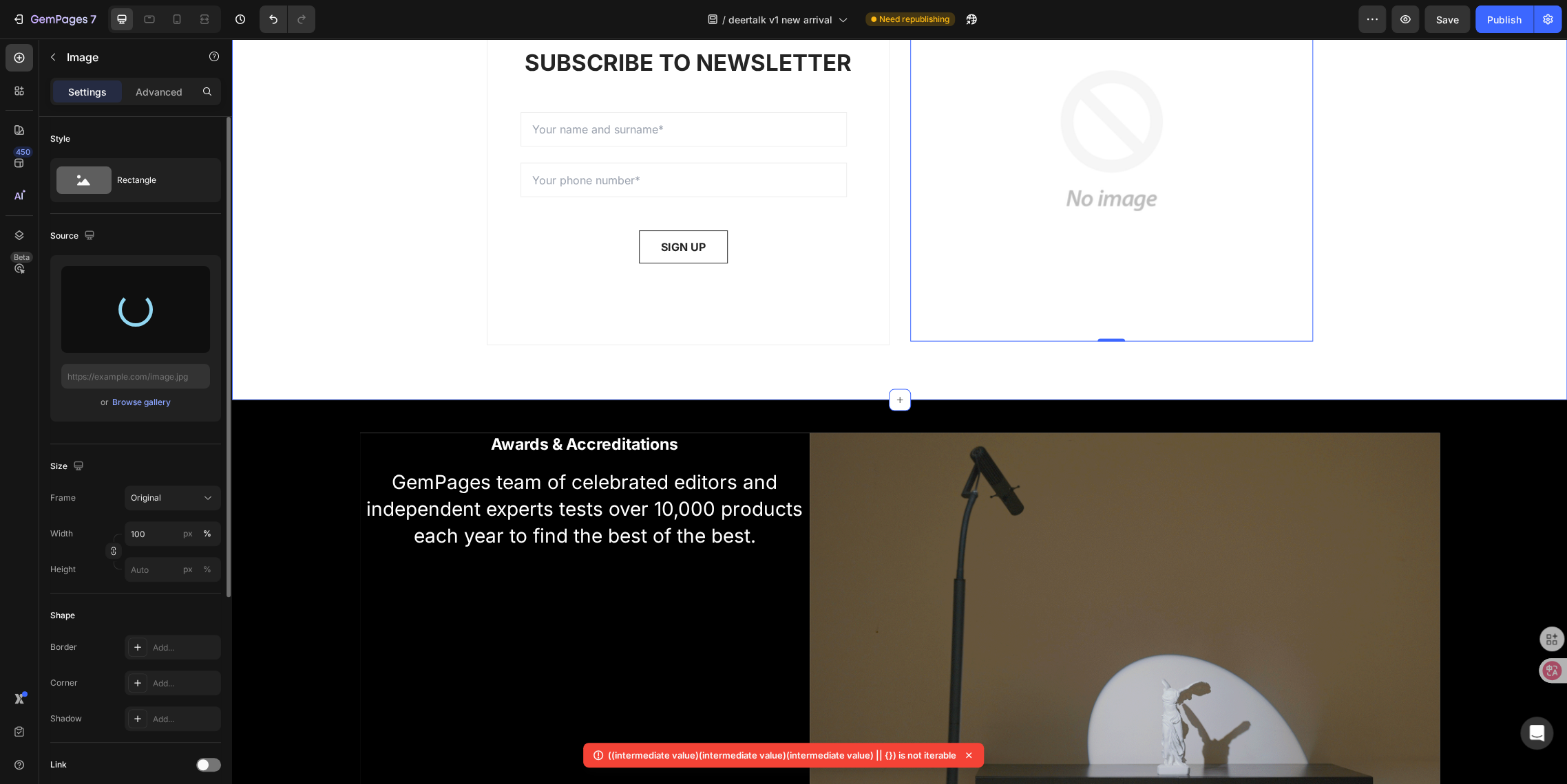
scroll to position [1681, 0]
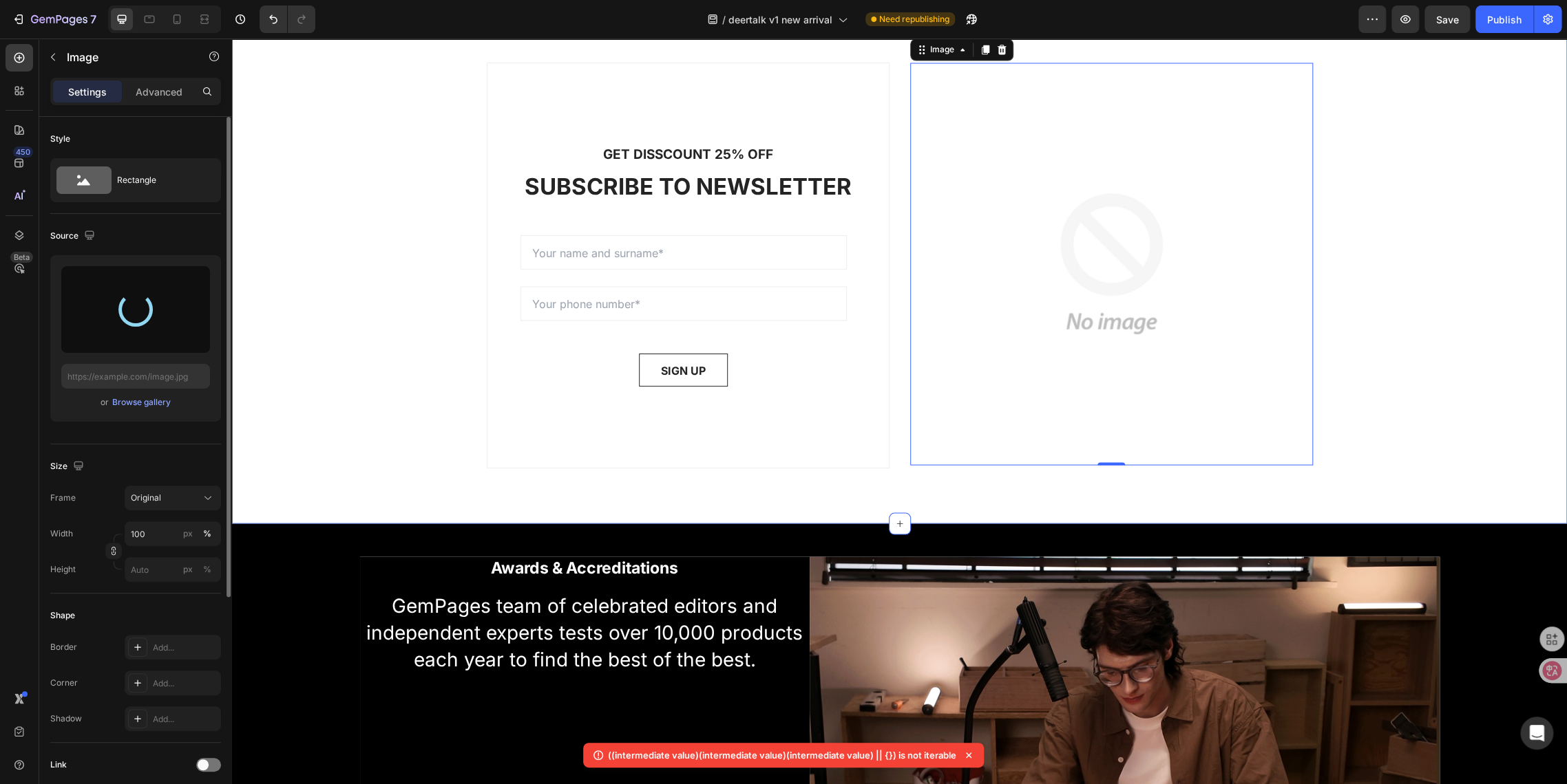
type input "[URL][DOMAIN_NAME]"
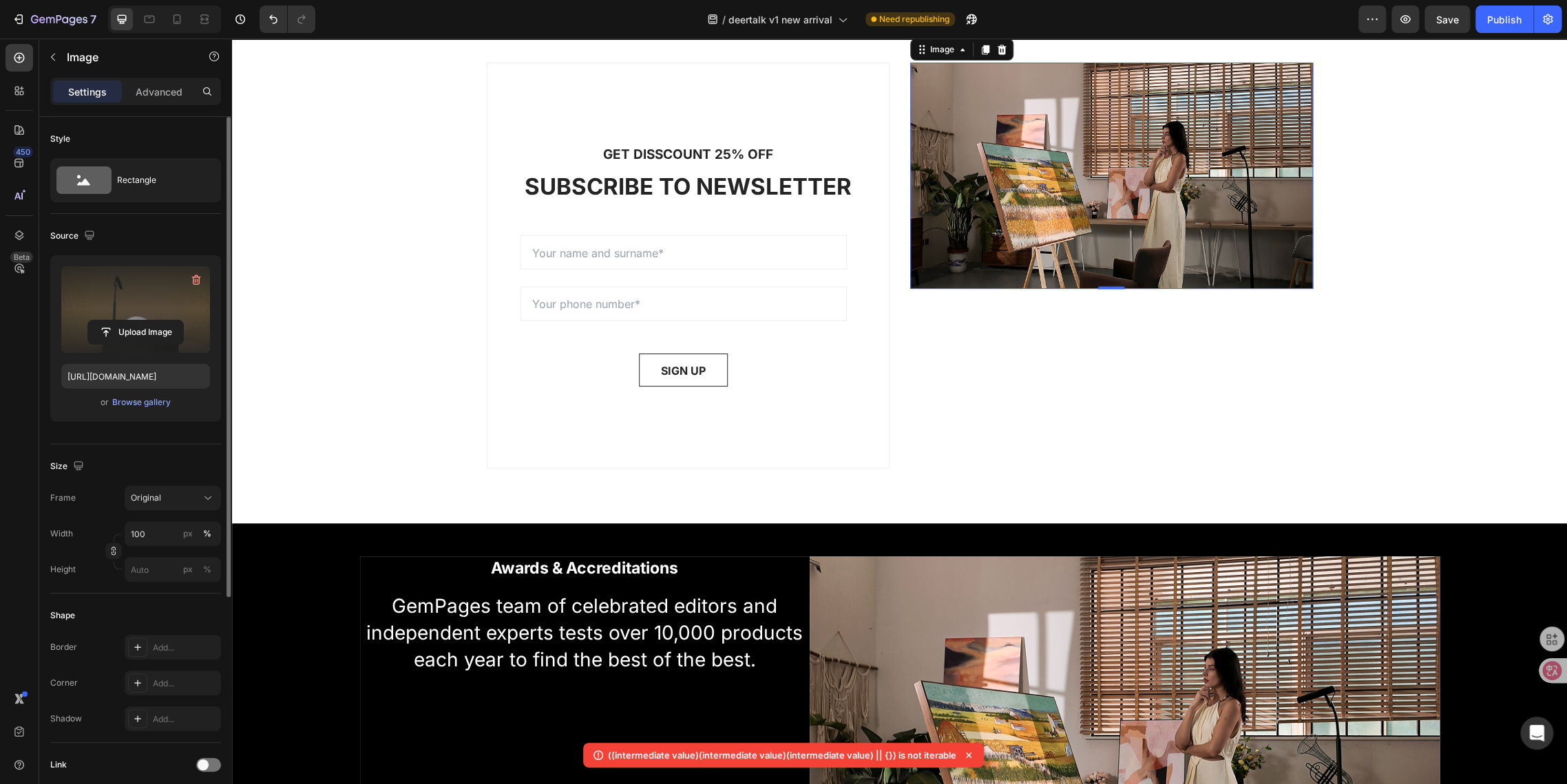
click at [955, 226] on img at bounding box center [1111, 175] width 402 height 226
click at [170, 504] on div "Original" at bounding box center [173, 498] width 84 height 13
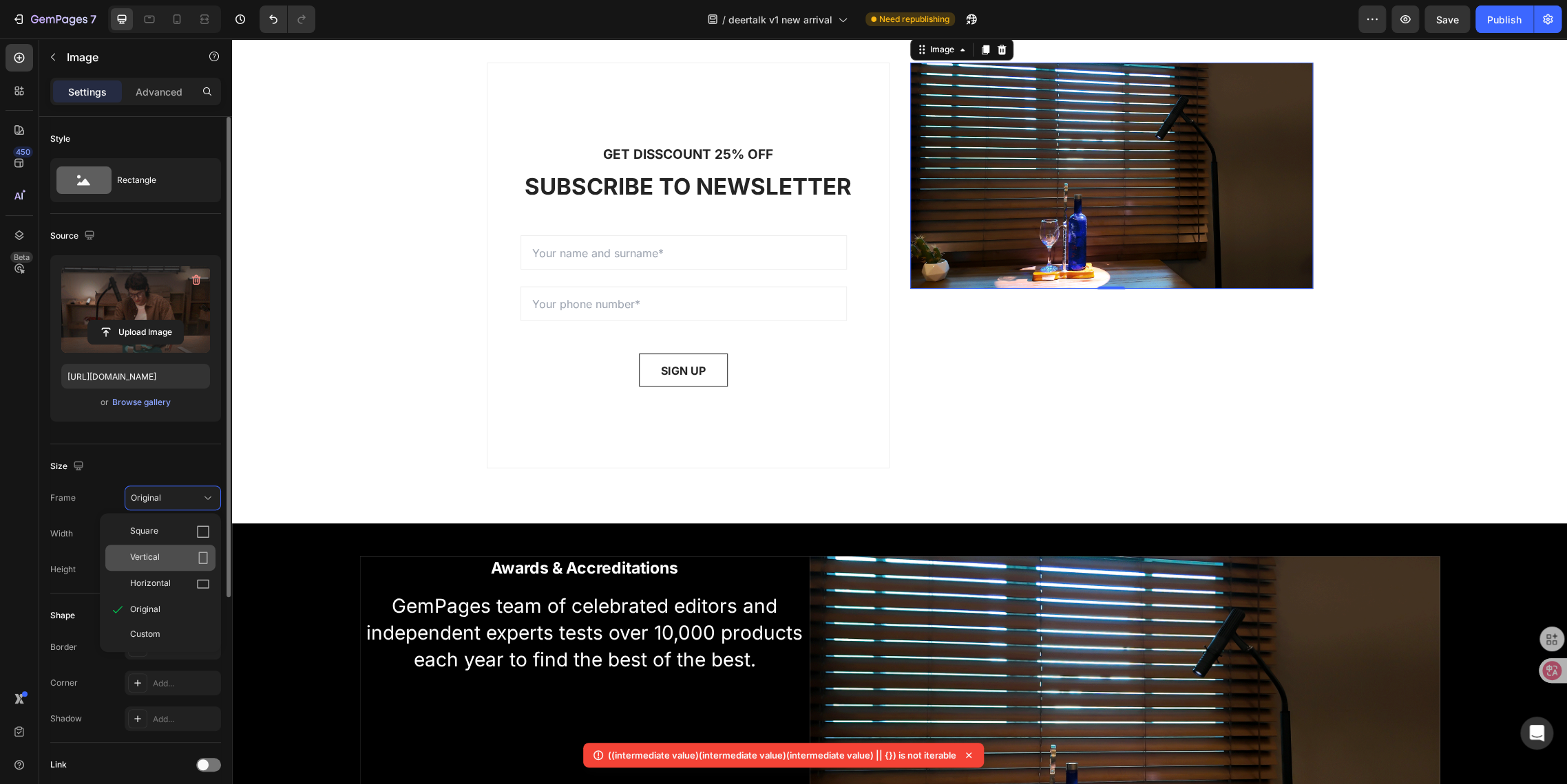
click at [158, 560] on span "Vertical" at bounding box center [145, 558] width 30 height 13
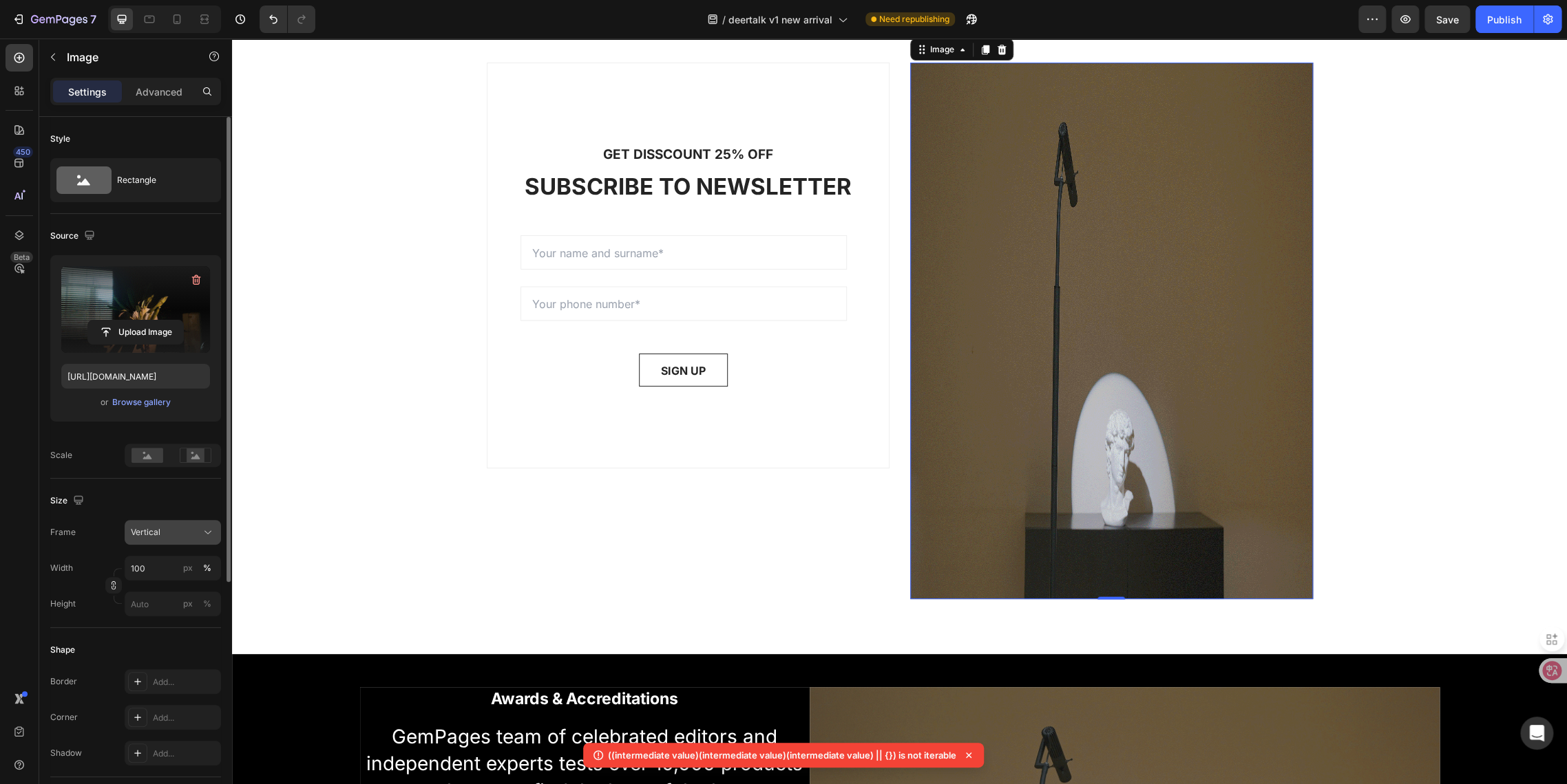
click at [153, 536] on span "Vertical" at bounding box center [146, 532] width 30 height 12
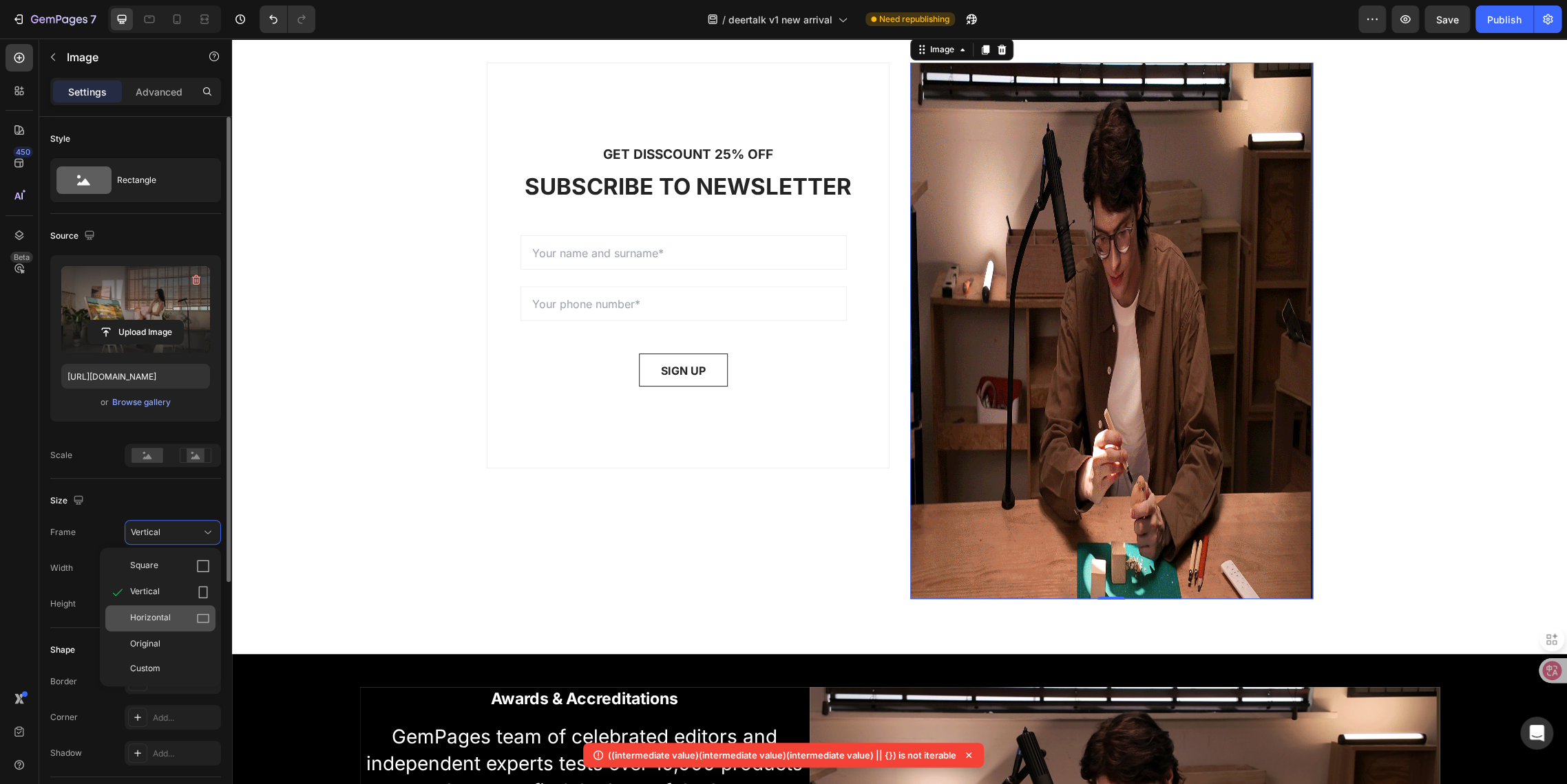
click at [157, 625] on div "Horizontal" at bounding box center [160, 617] width 110 height 26
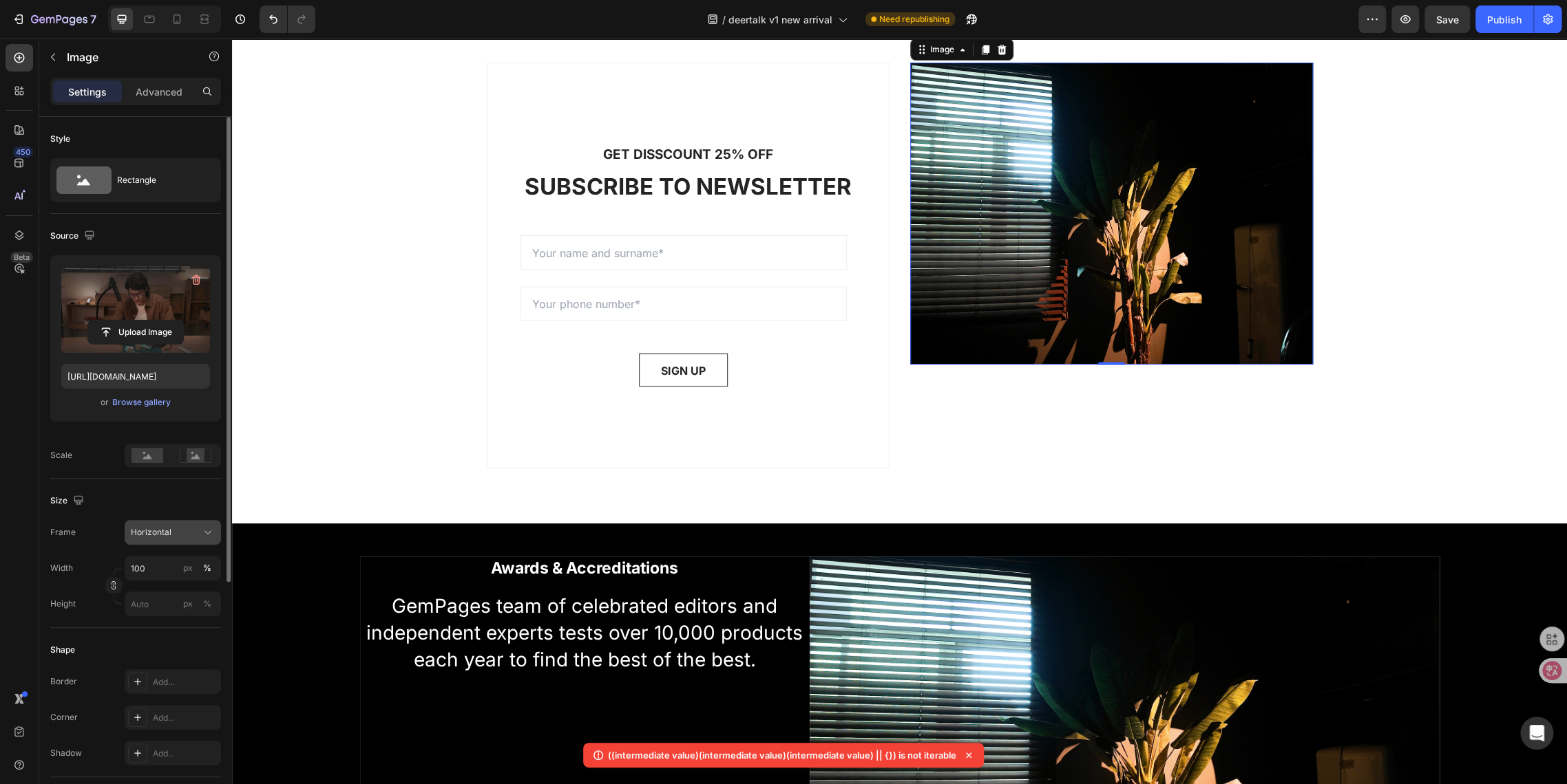
click at [157, 539] on div "Horizontal" at bounding box center [173, 532] width 84 height 13
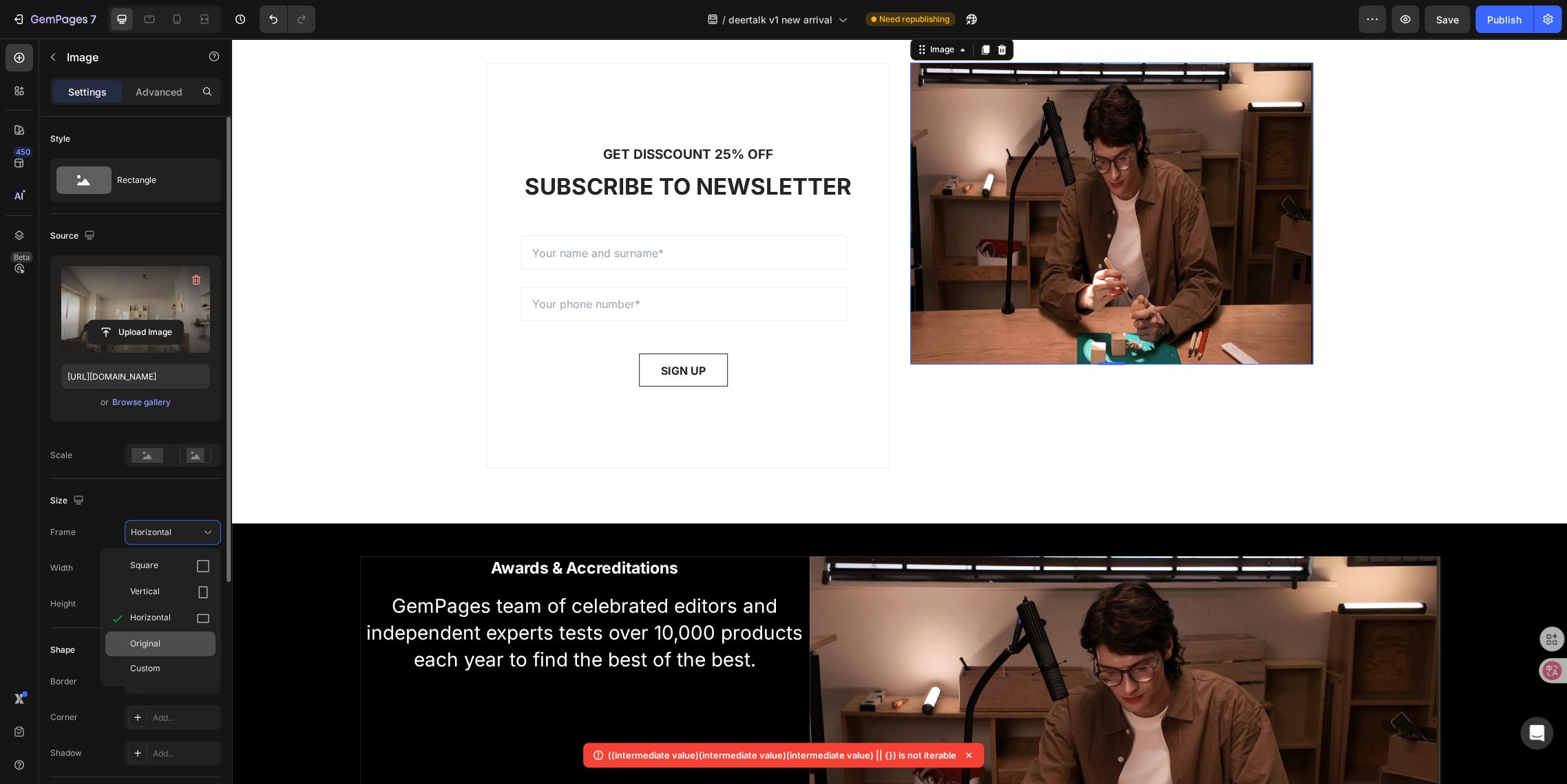
click at [156, 641] on span "Original" at bounding box center [146, 643] width 31 height 12
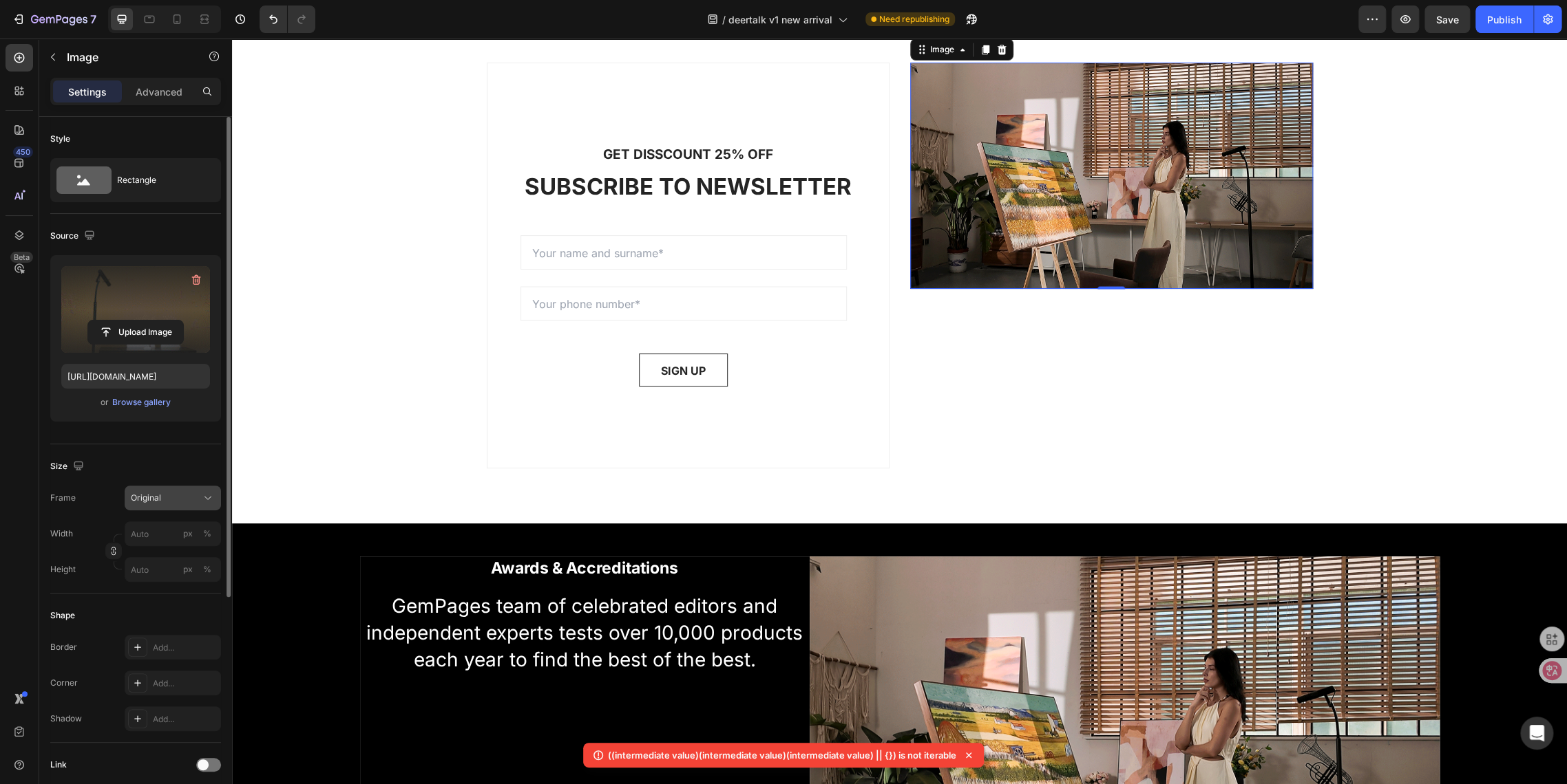
click at [160, 504] on div "Original" at bounding box center [173, 498] width 84 height 13
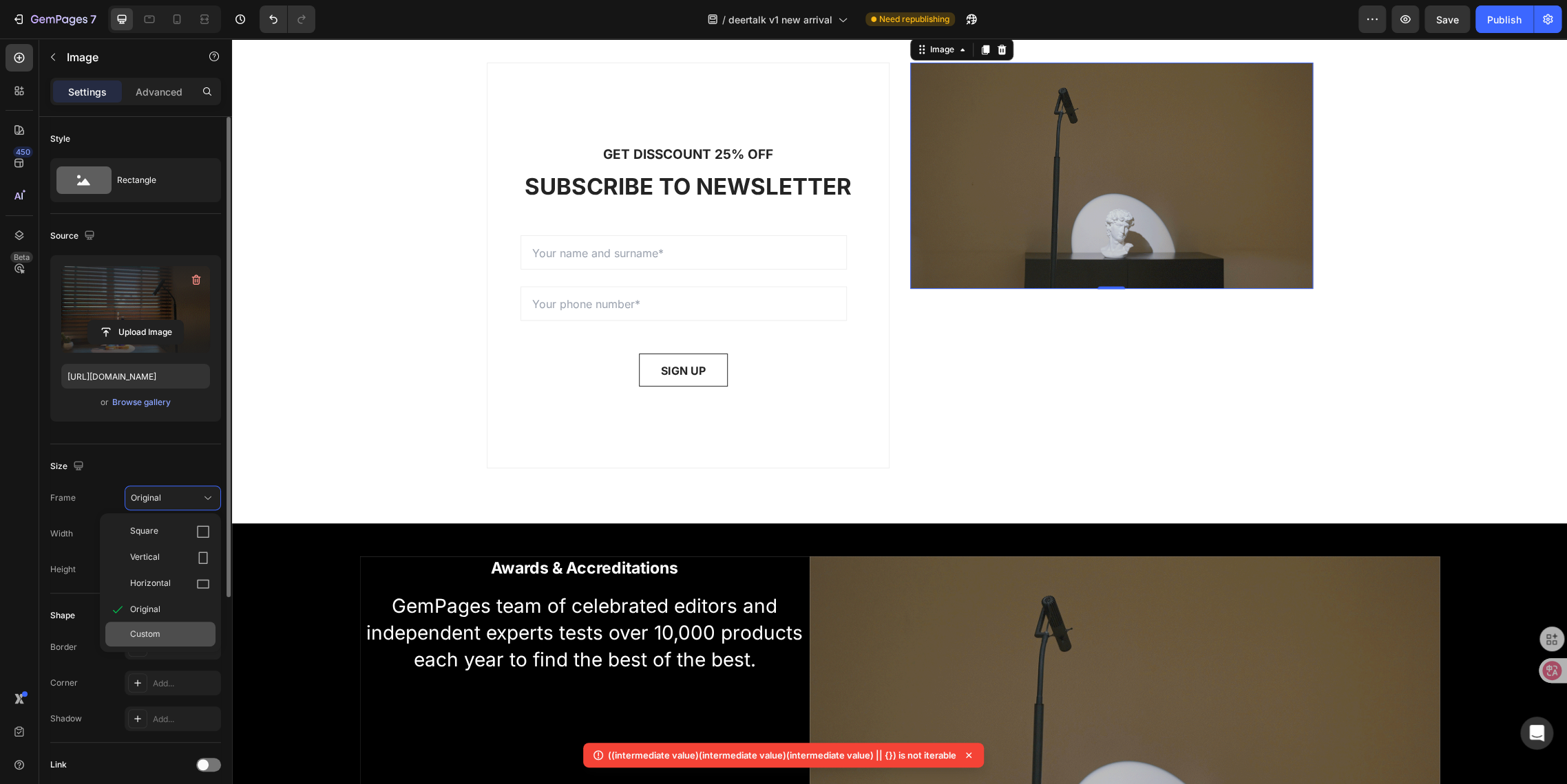
click at [156, 638] on span "Custom" at bounding box center [146, 634] width 31 height 12
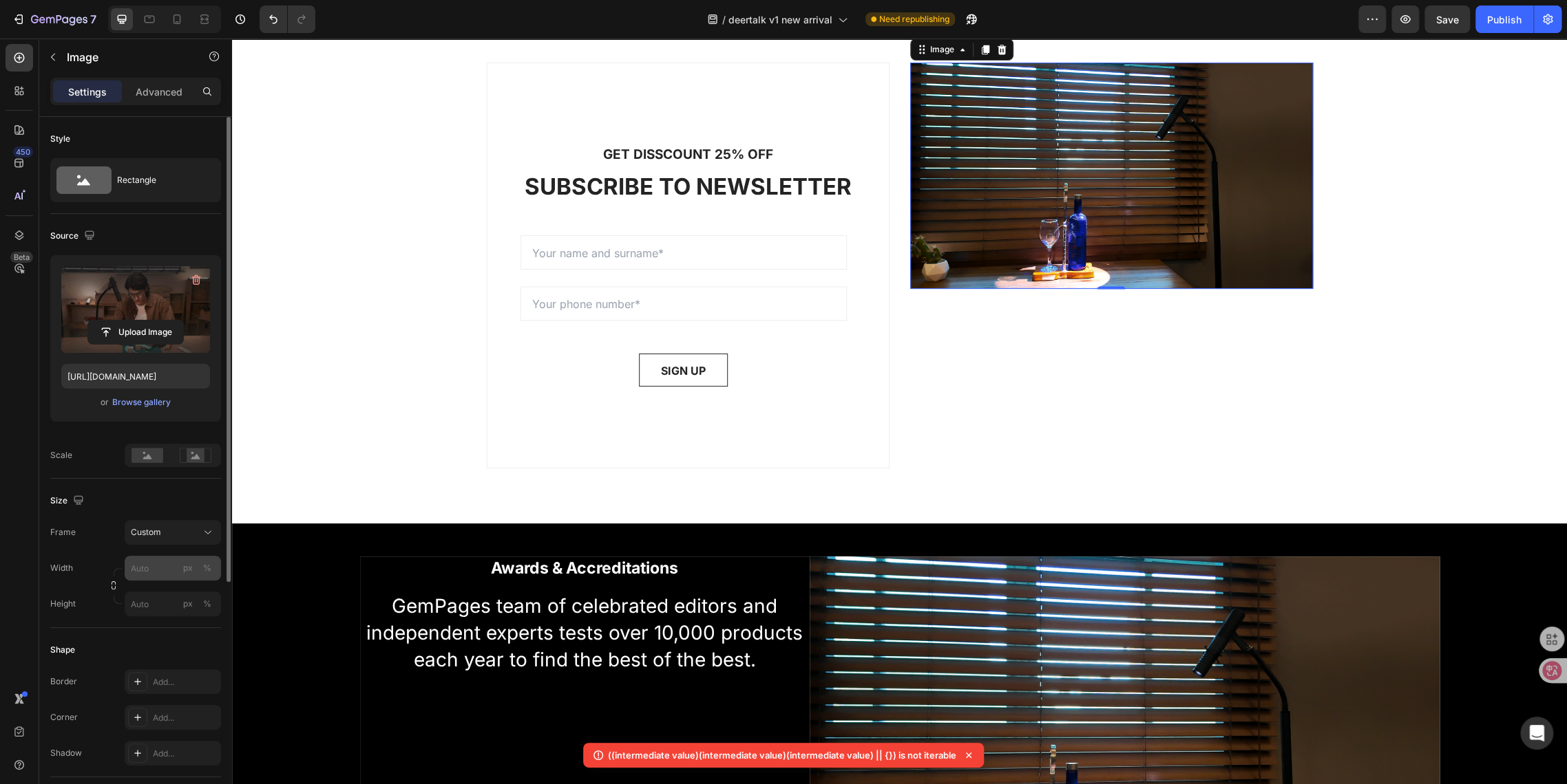
click at [154, 525] on div "Frame Custom Width px % Height px %" at bounding box center [135, 568] width 170 height 97
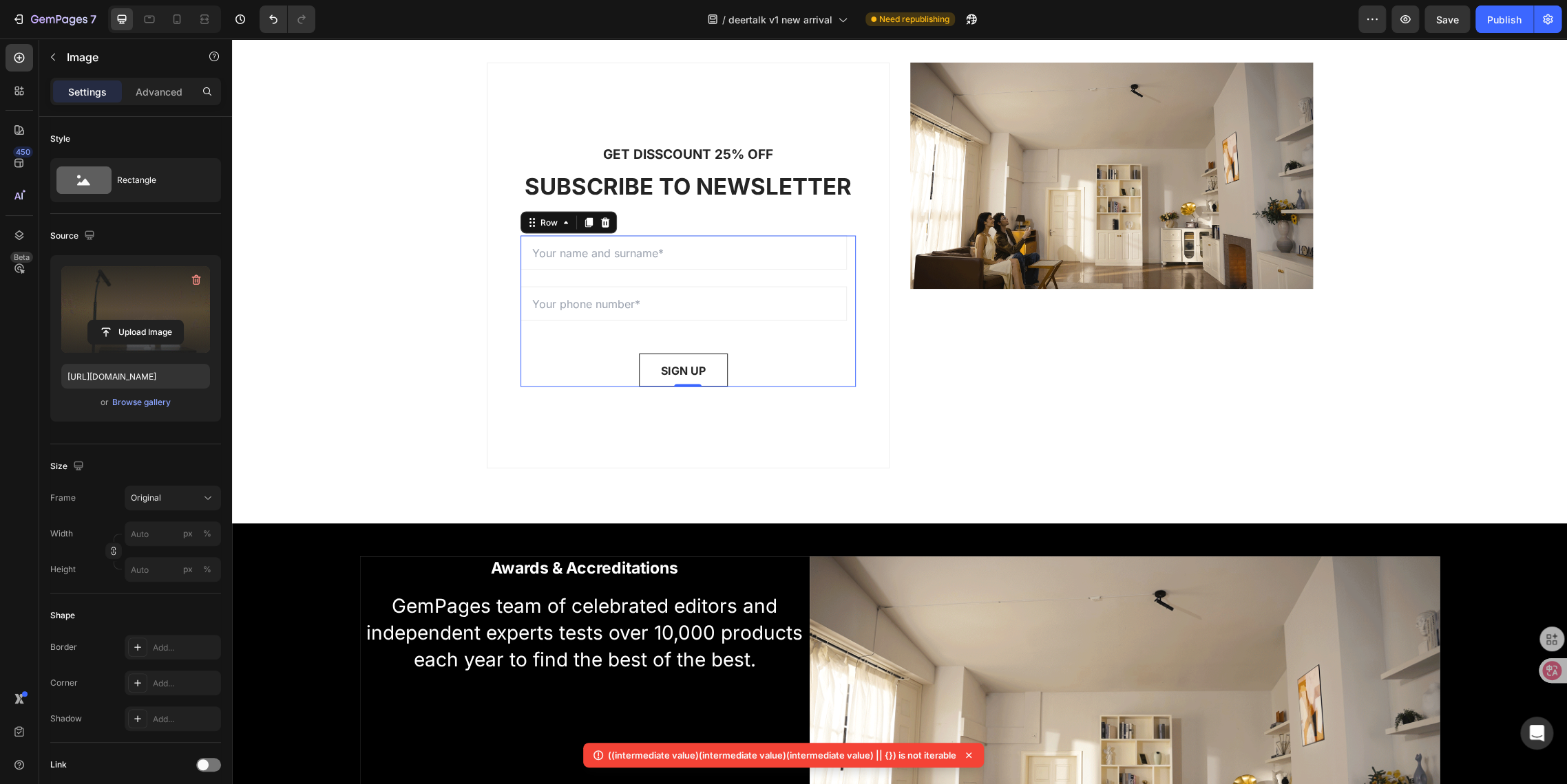
click at [833, 269] on div "Email Field Email Field SIGN UP Submit Button" at bounding box center [683, 311] width 327 height 151
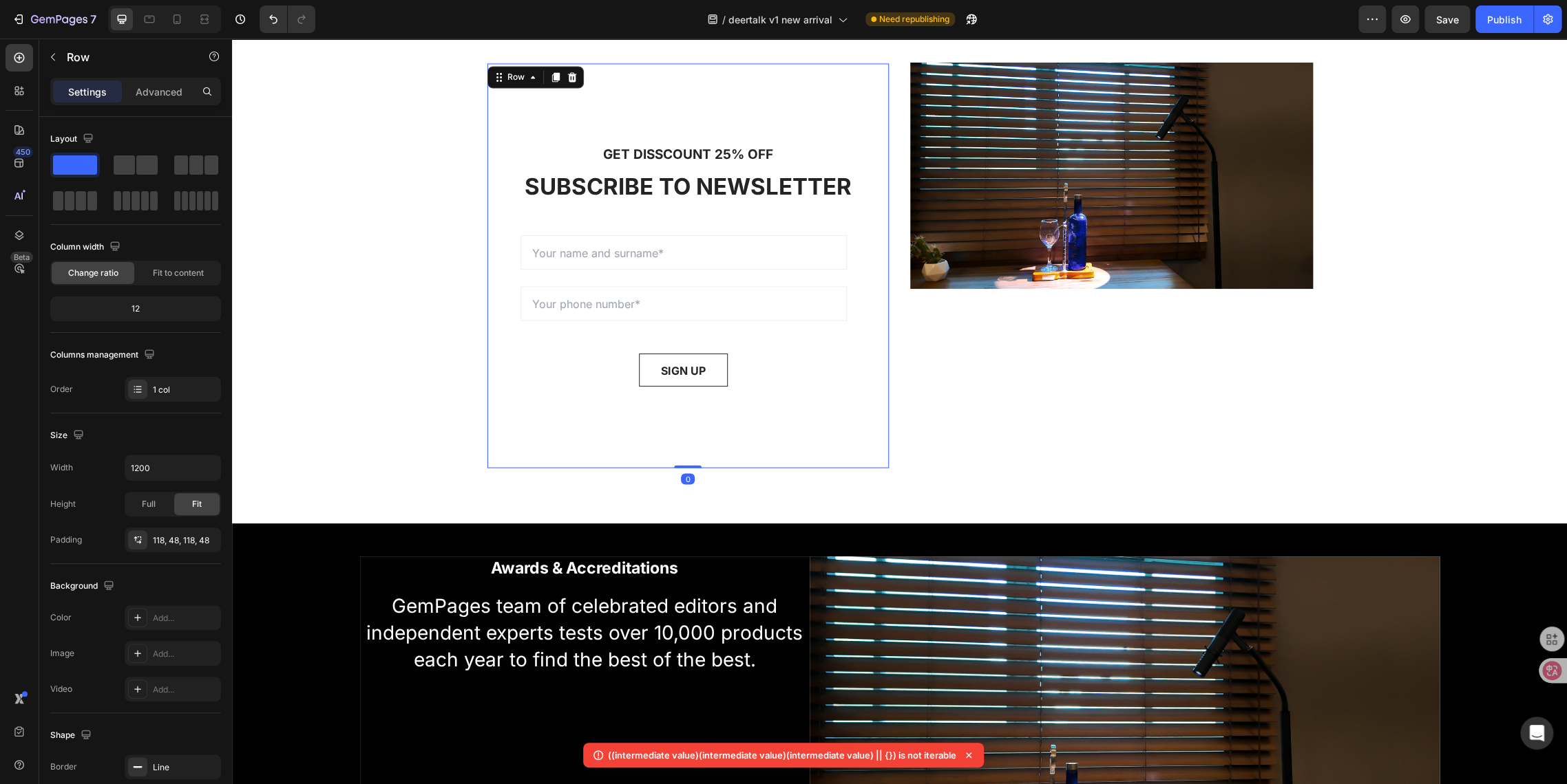
click at [838, 123] on div "GET DISSCOUNT 25% OFF Text block SUBSCRIBE TO NEWSLETTER Heading Sign up to be …" at bounding box center [688, 265] width 402 height 406
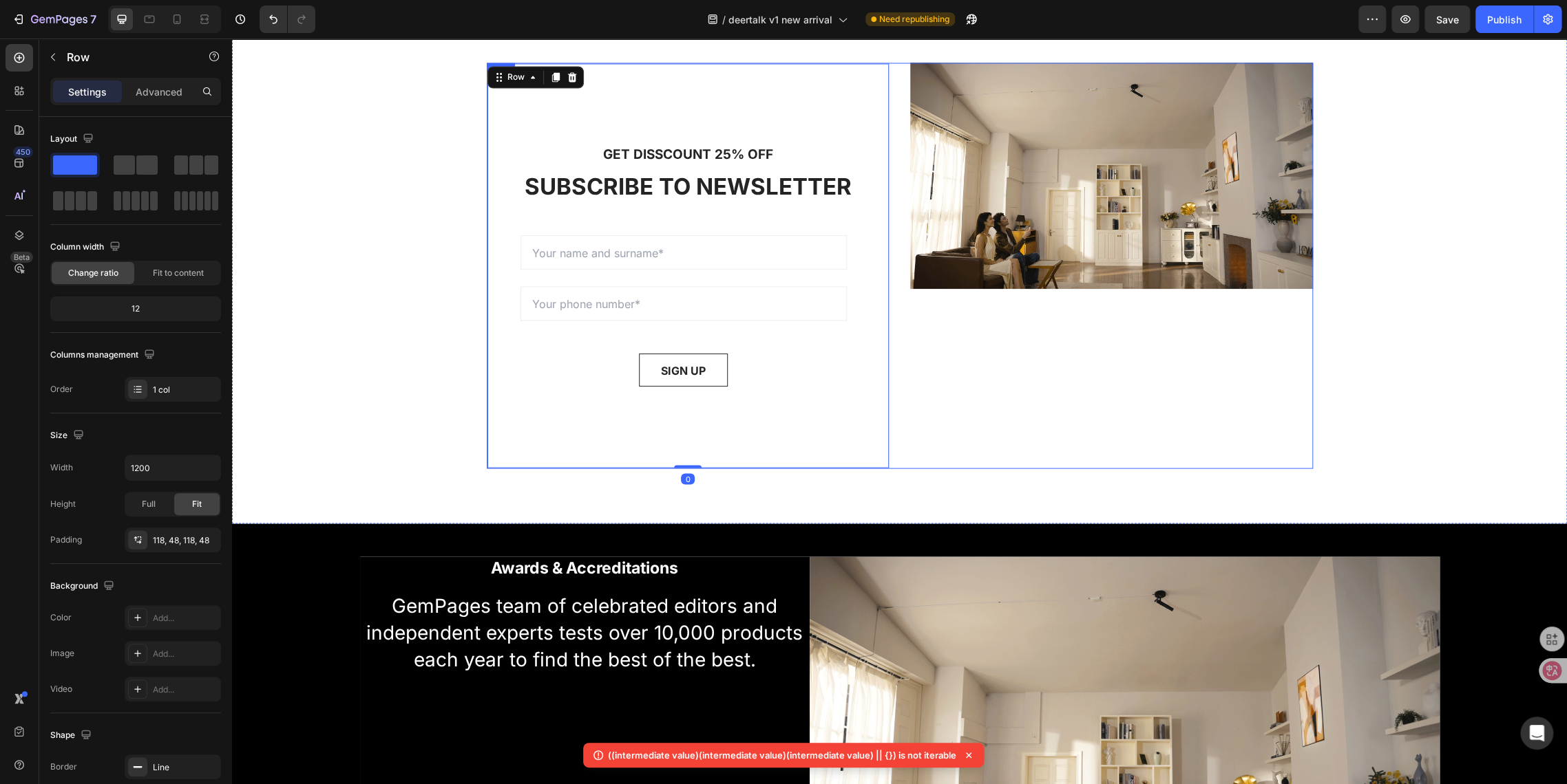
click at [888, 116] on div "GET DISSCOUNT 25% OFF Text block SUBSCRIBE TO NEWSLETTER Heading Sign up to be …" at bounding box center [899, 265] width 826 height 406
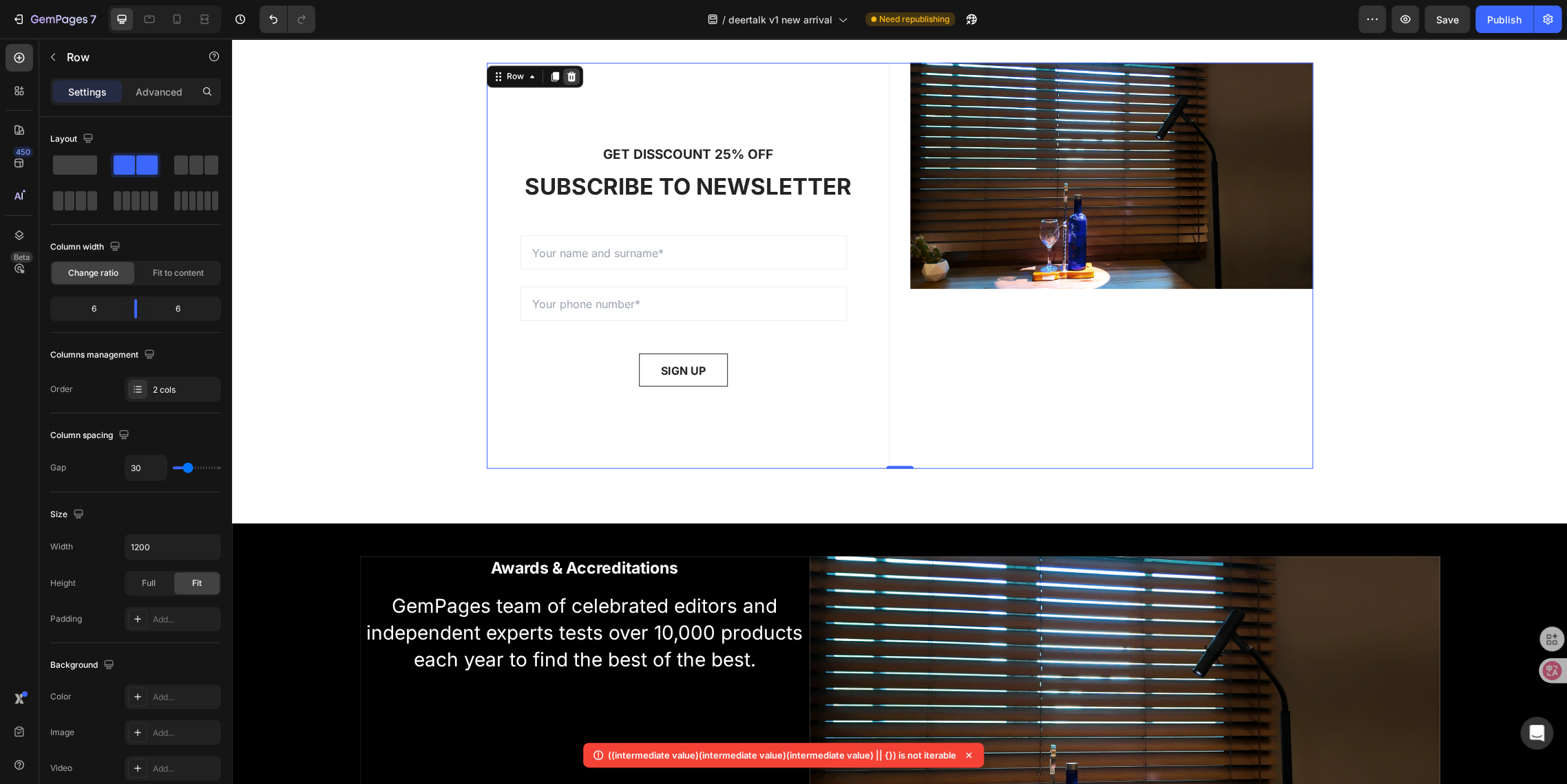
click at [566, 77] on icon at bounding box center [570, 77] width 9 height 10
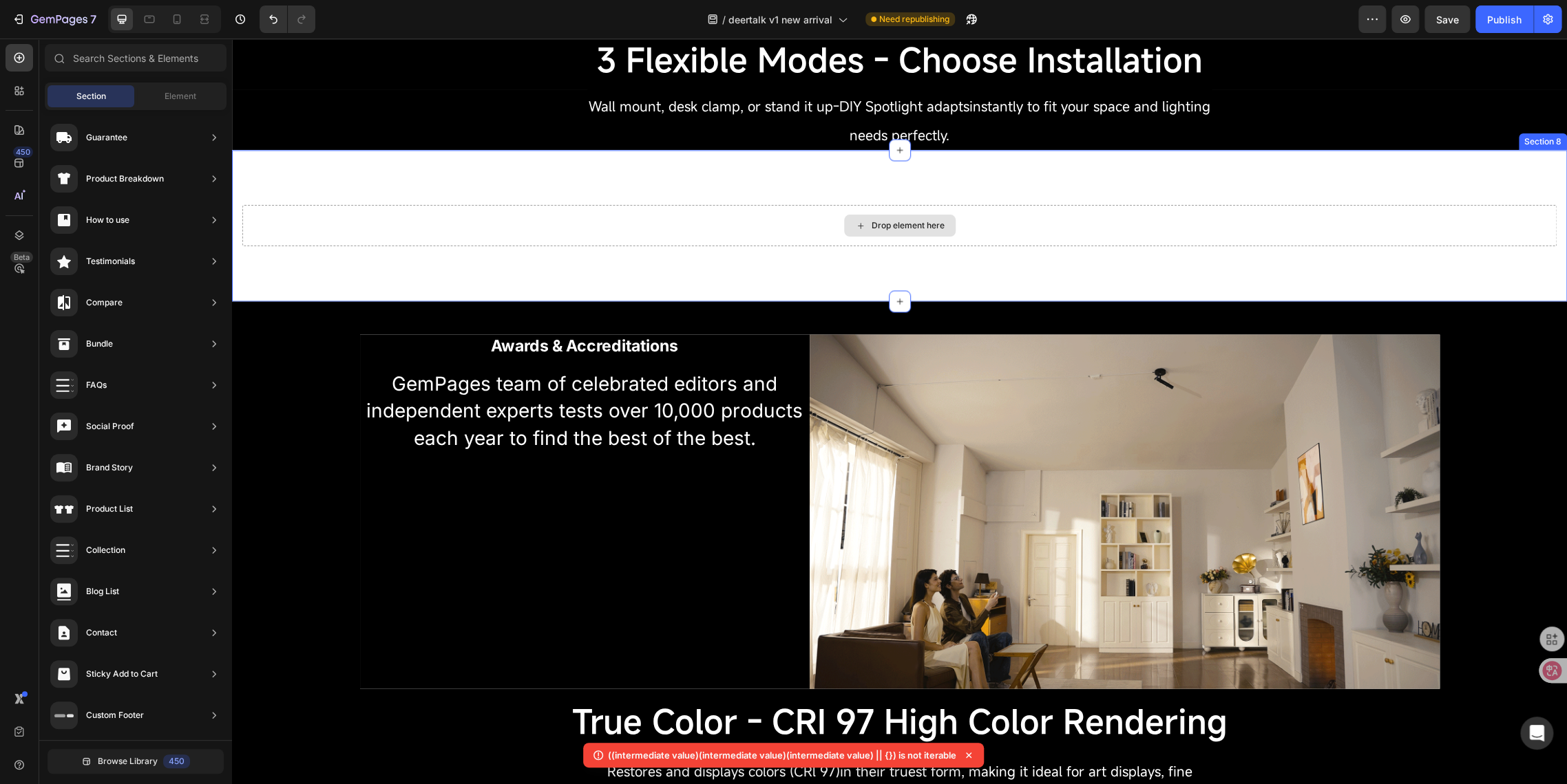
scroll to position [1529, 0]
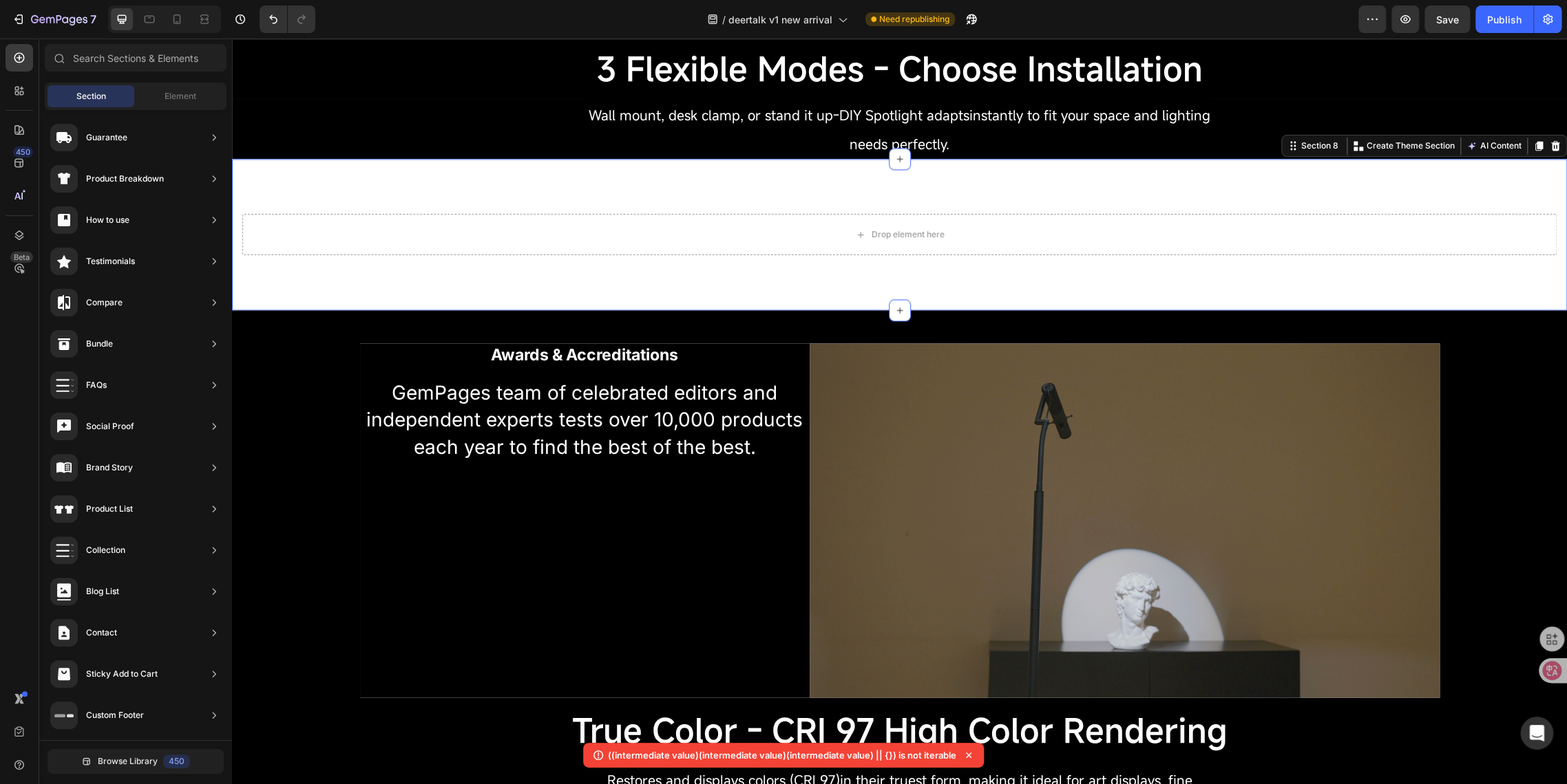
click at [551, 182] on div "Drop element here Section 8 You can create reusable sections Create Theme Secti…" at bounding box center [898, 235] width 1334 height 151
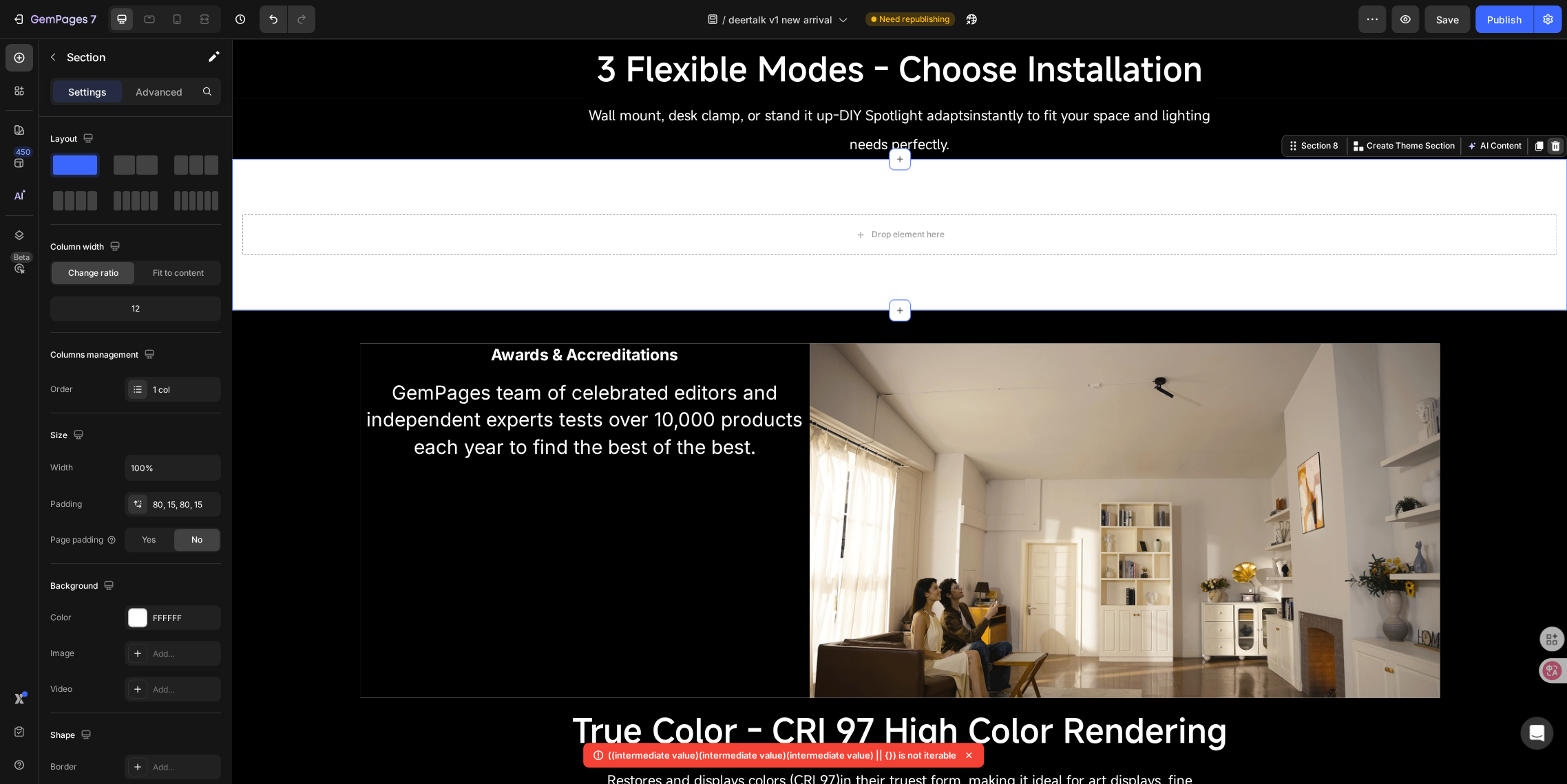
click at [1547, 153] on div at bounding box center [1555, 146] width 16 height 16
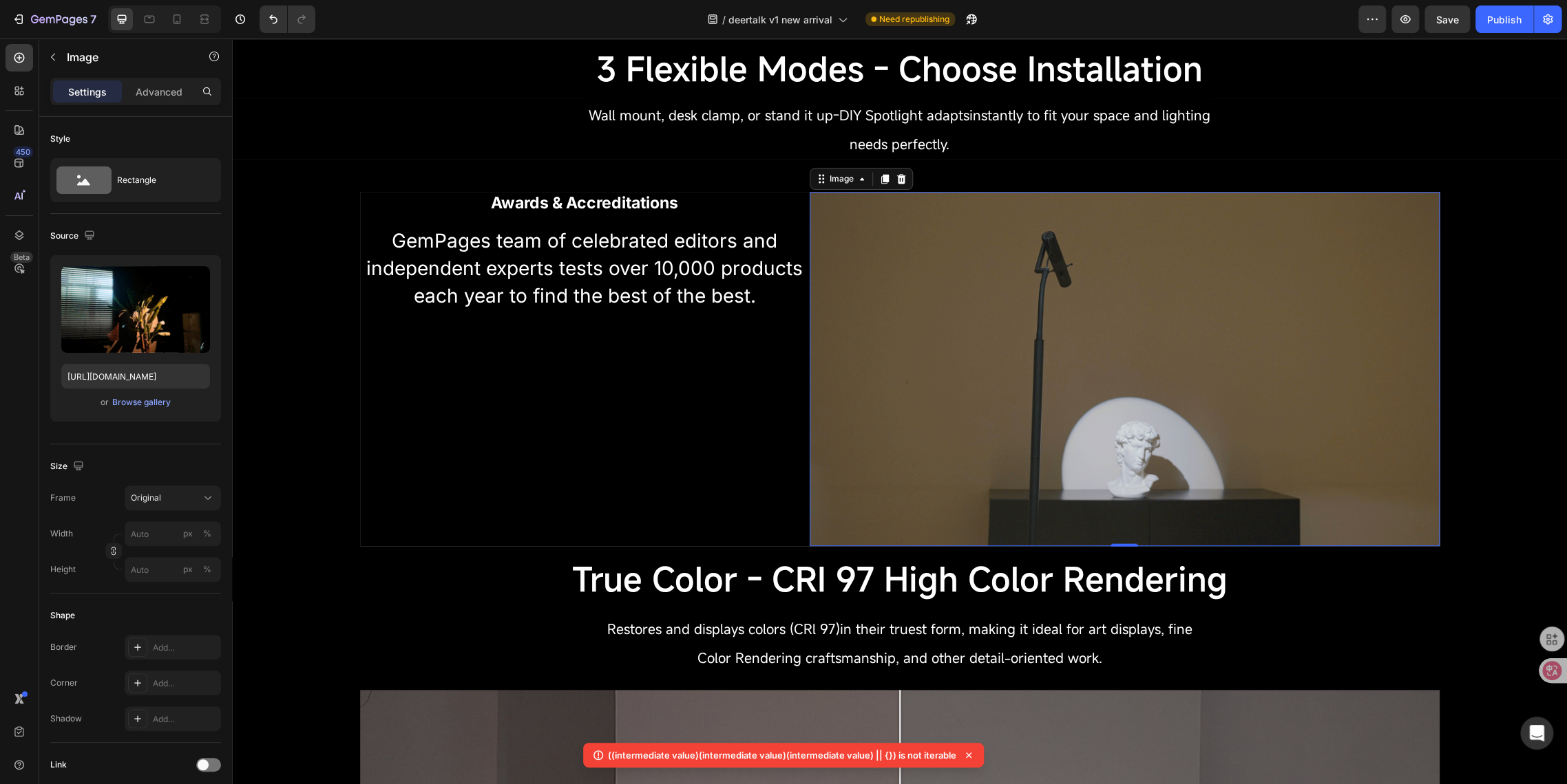
click at [936, 392] on img at bounding box center [1124, 369] width 630 height 354
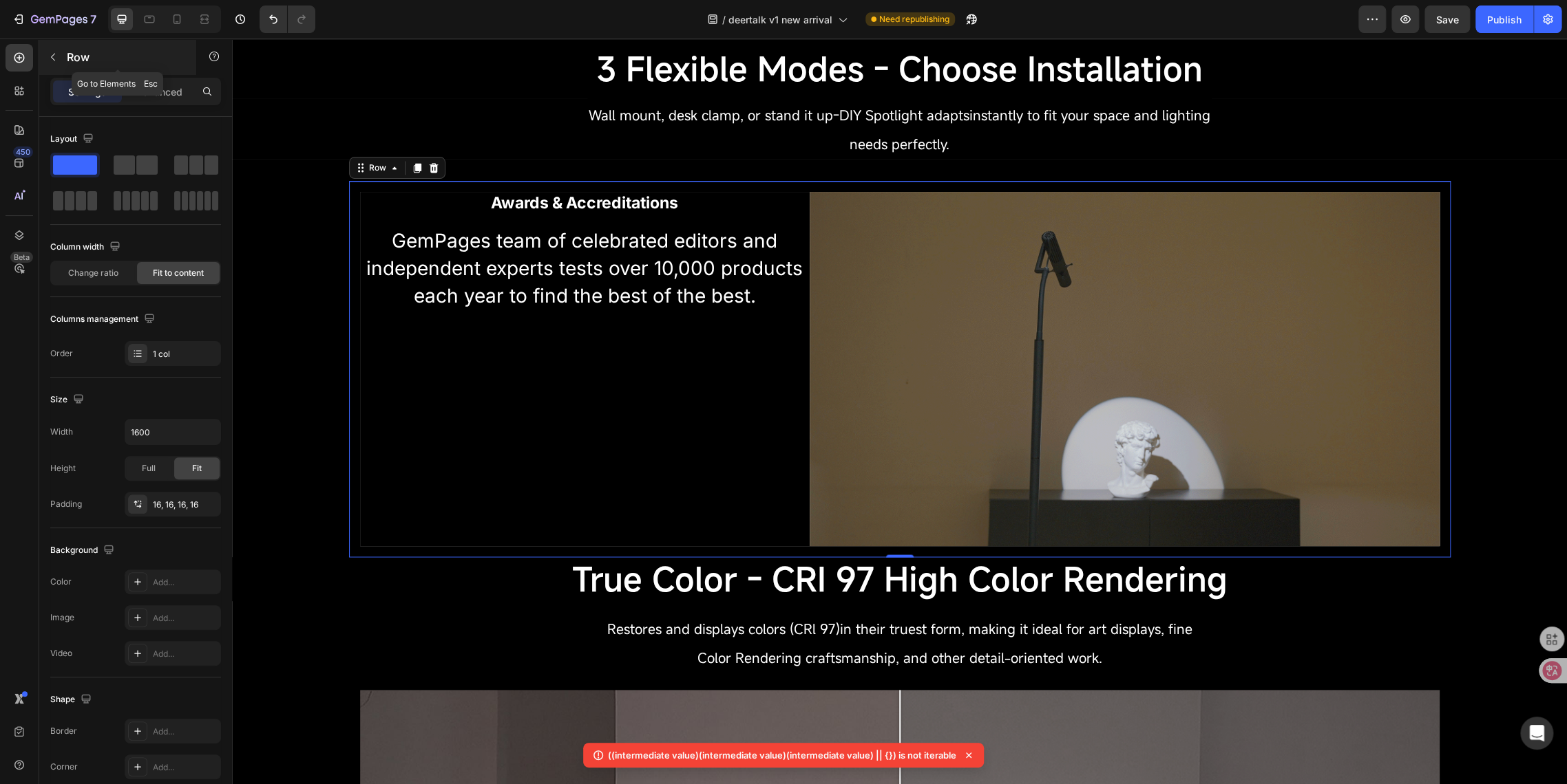
click at [54, 52] on icon "button" at bounding box center [53, 56] width 11 height 11
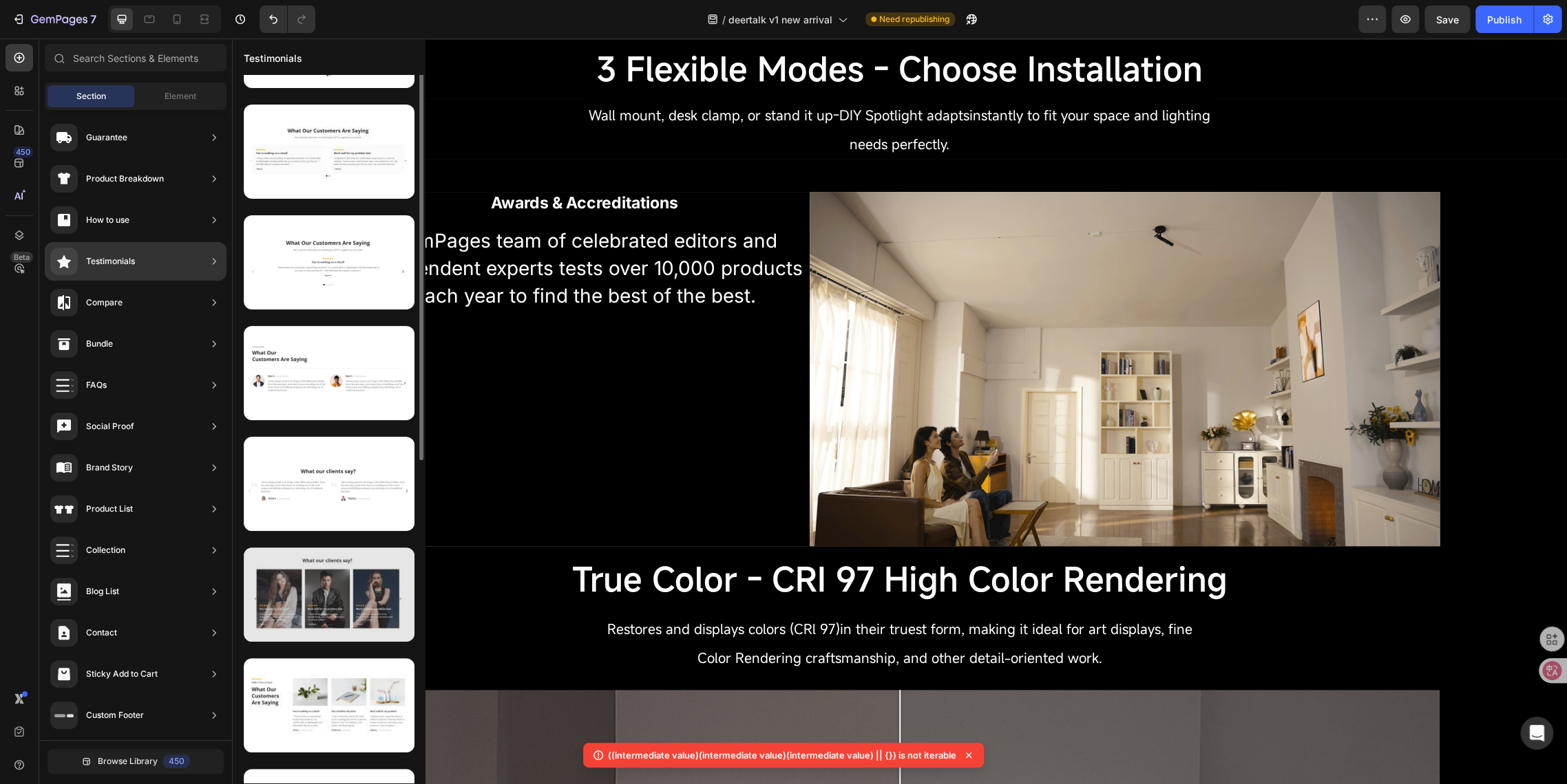
scroll to position [0, 0]
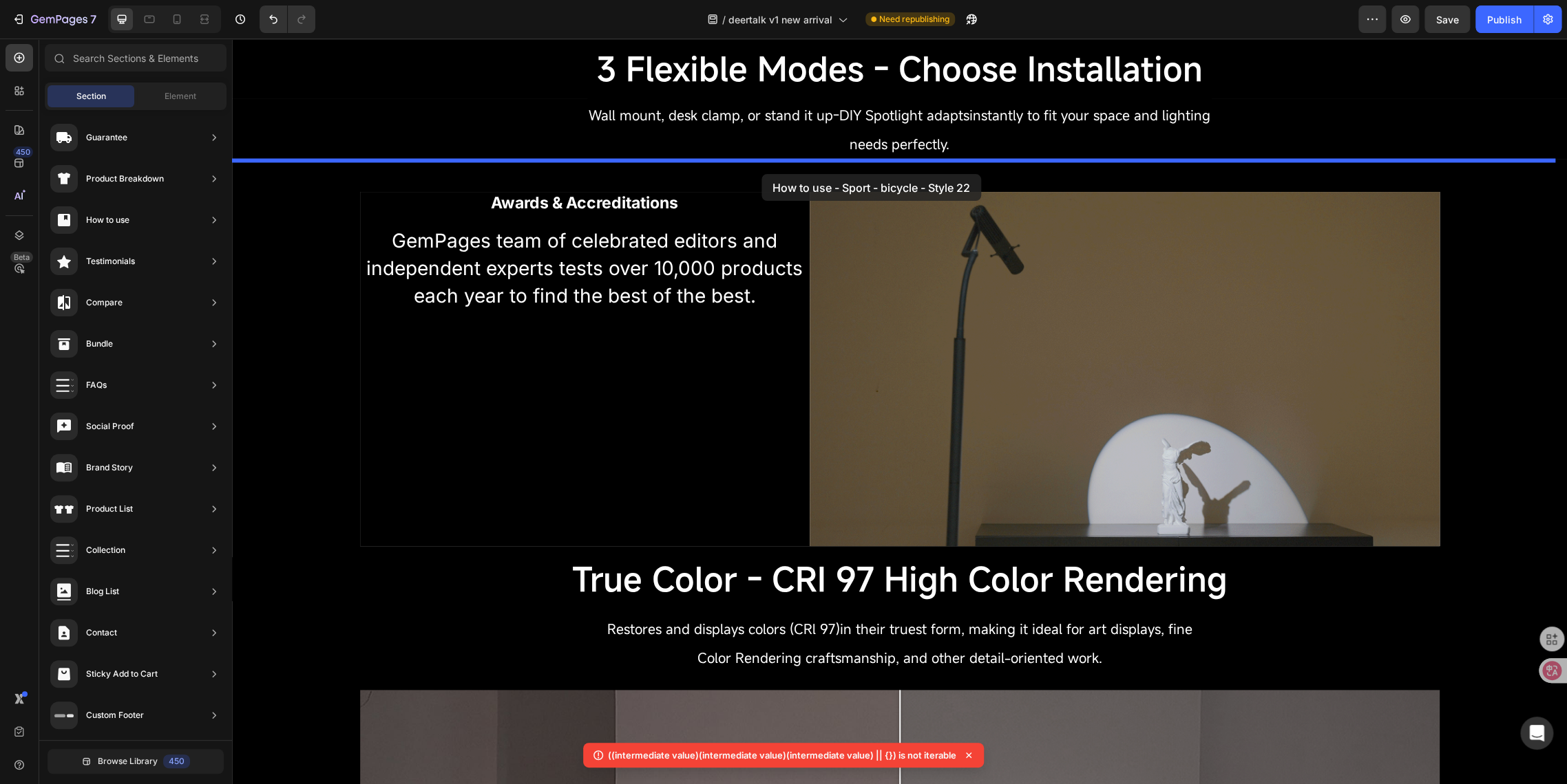
drag, startPoint x: 525, startPoint y: 483, endPoint x: 761, endPoint y: 174, distance: 388.8
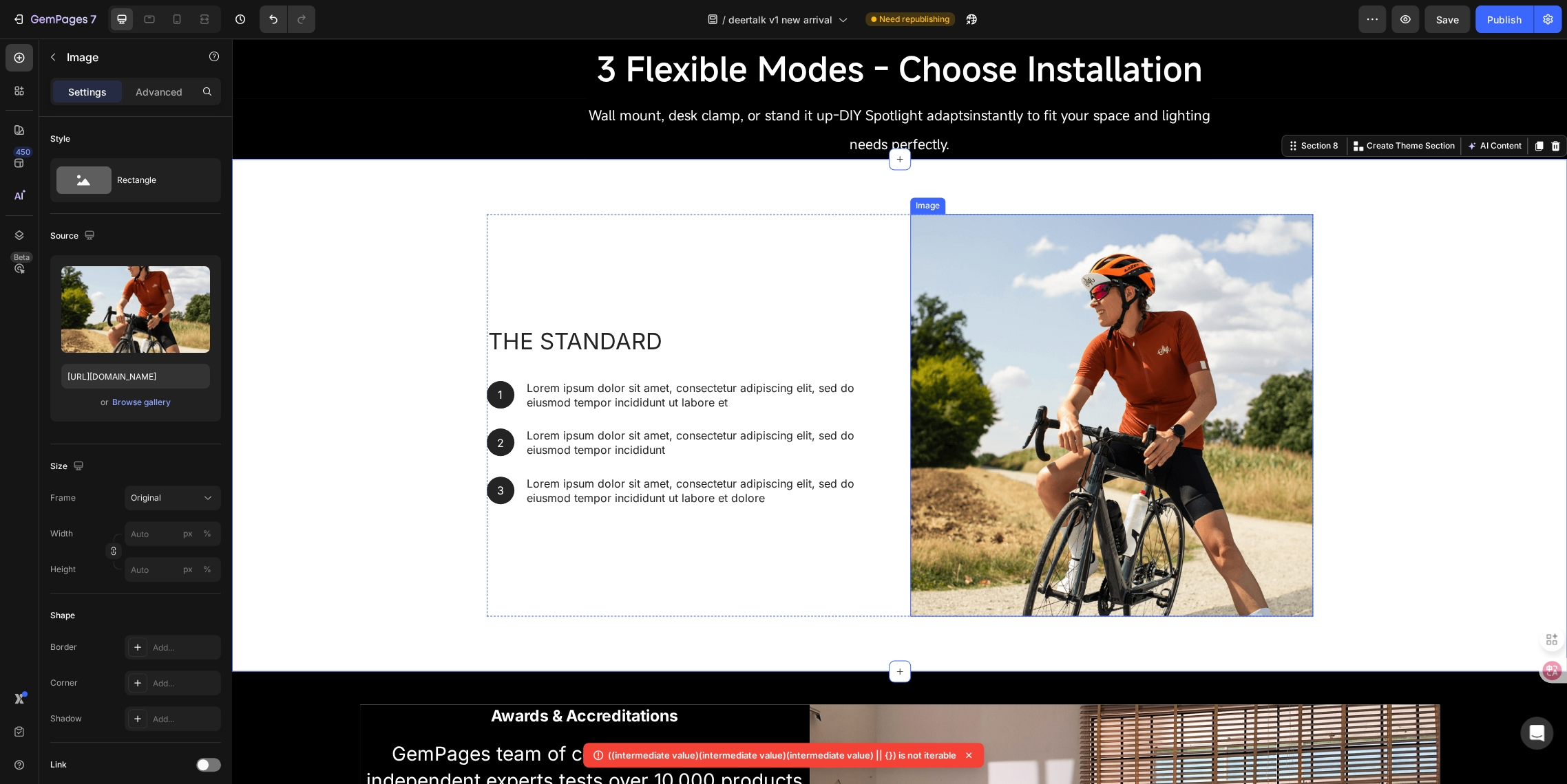
click at [1012, 472] on img at bounding box center [1111, 414] width 402 height 402
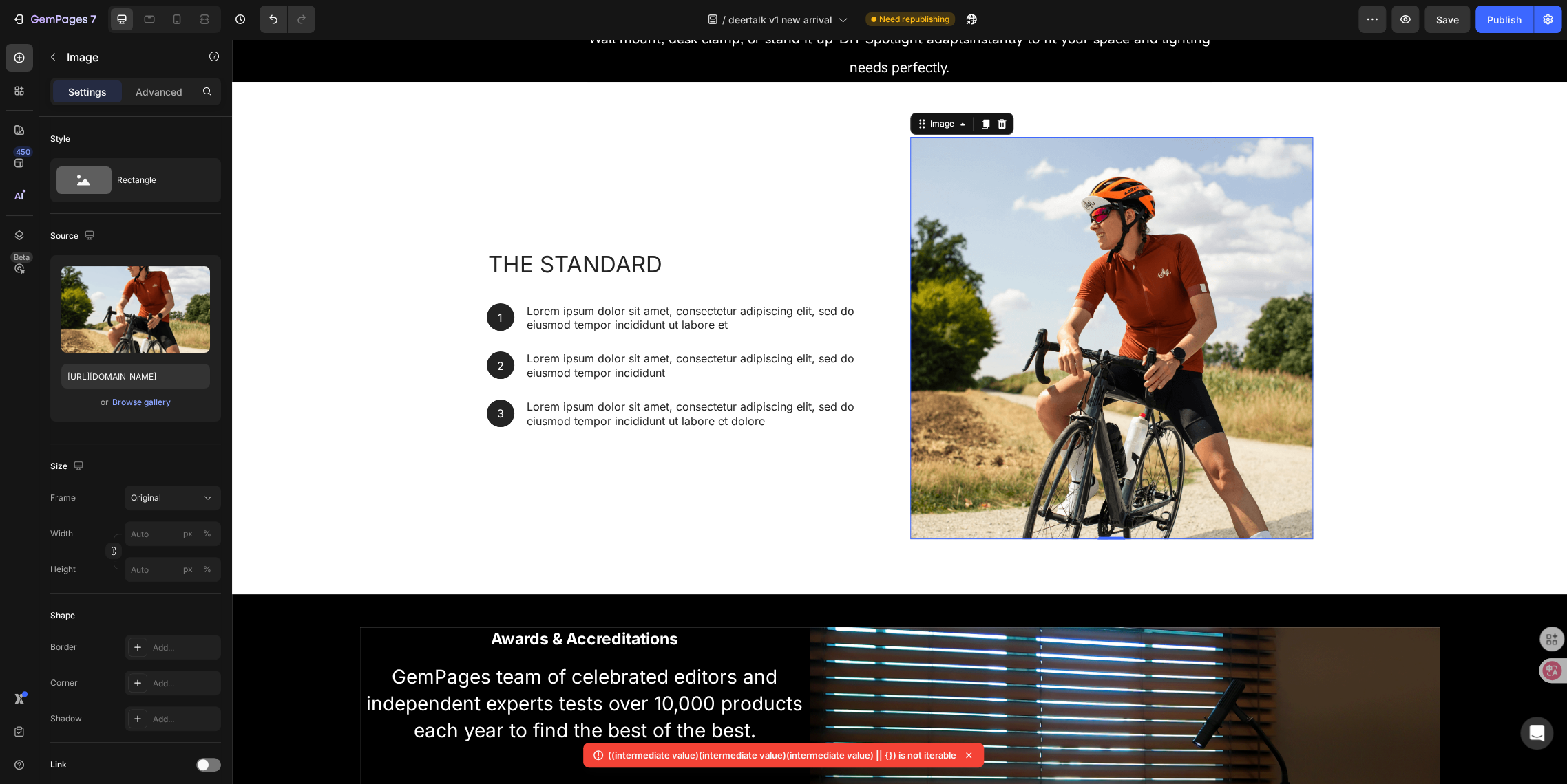
scroll to position [1758, 0]
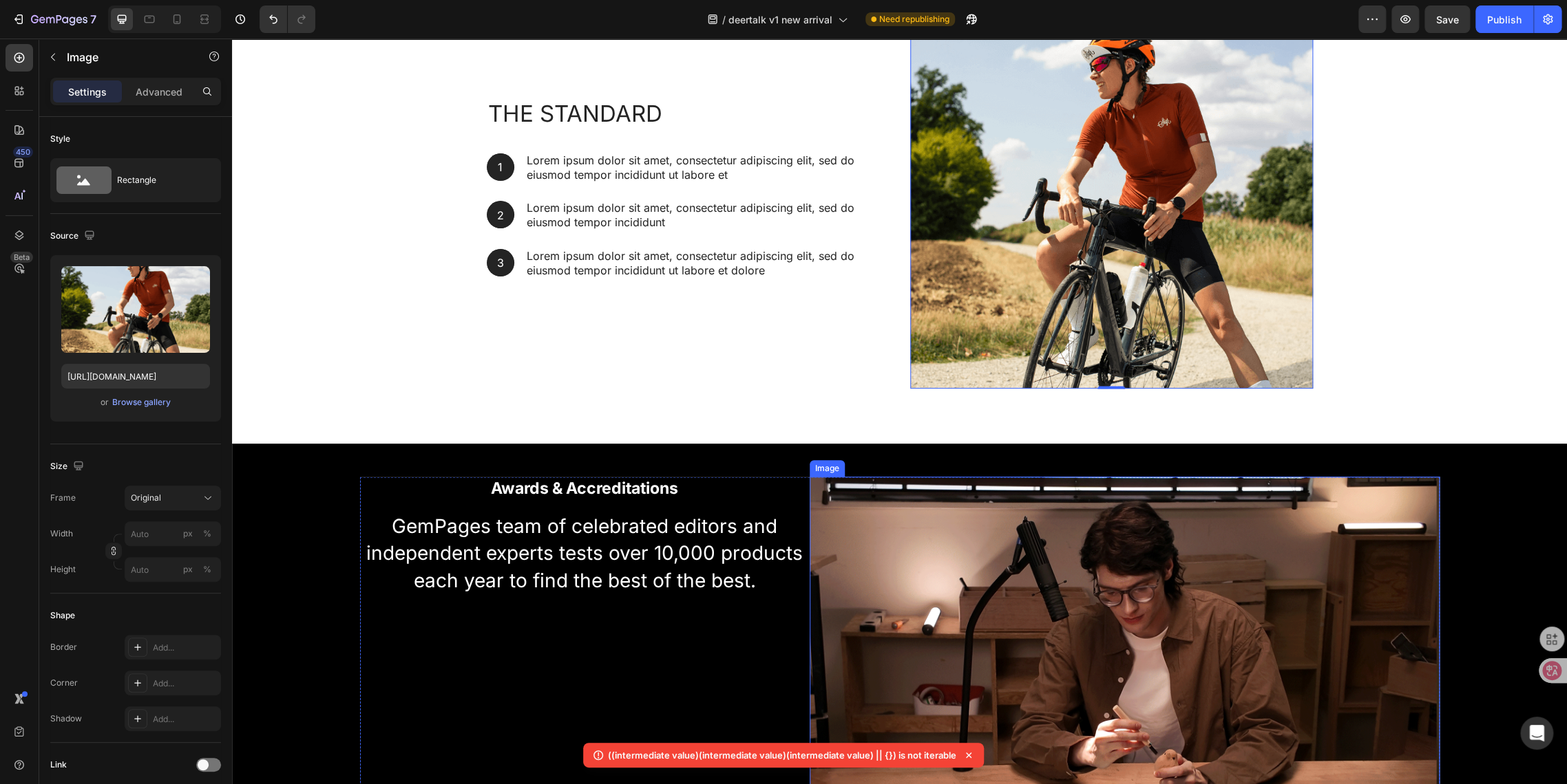
click at [1115, 641] on img at bounding box center [1124, 654] width 630 height 354
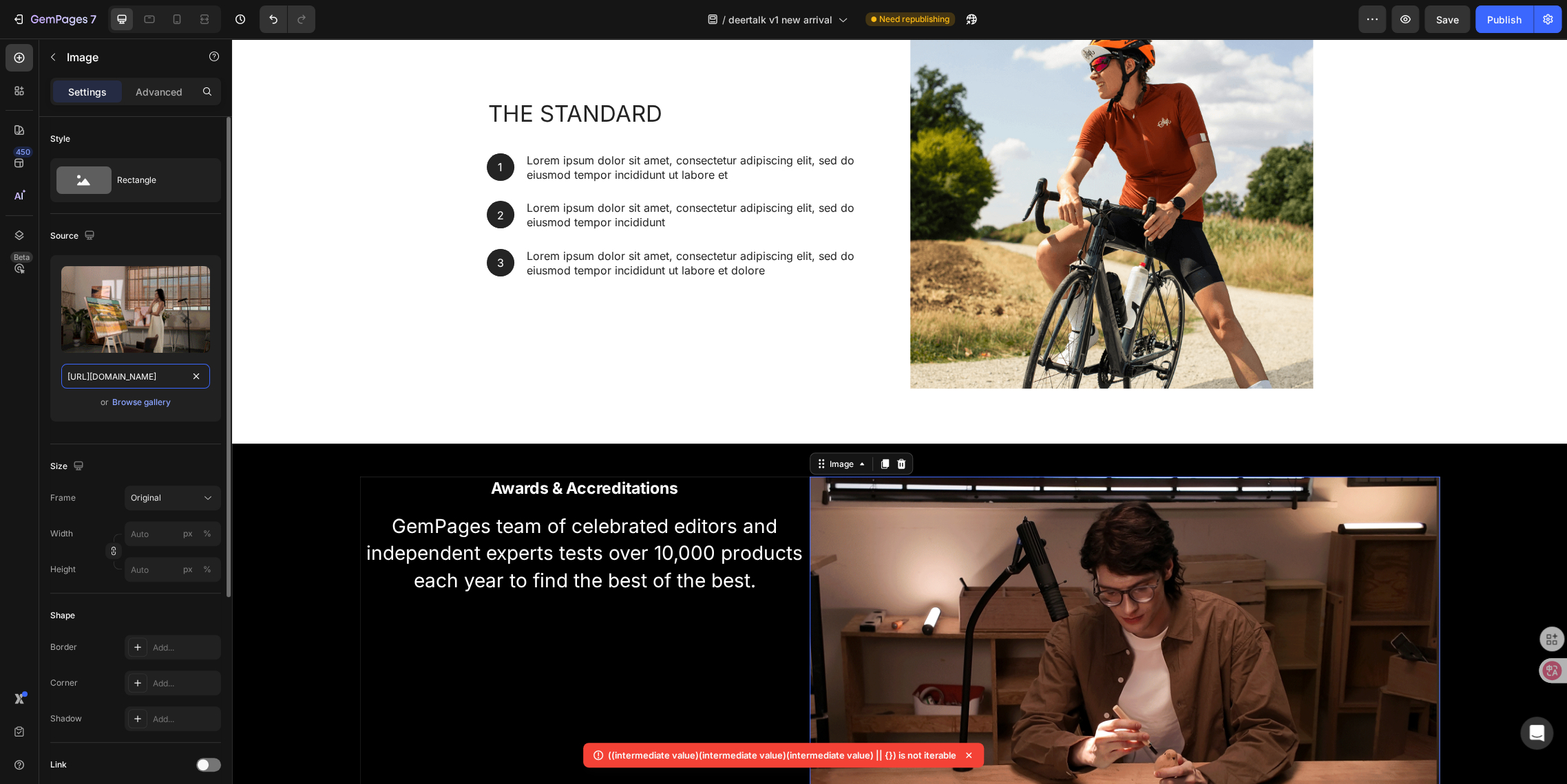
click at [160, 375] on input "[URL][DOMAIN_NAME]" at bounding box center [135, 376] width 148 height 25
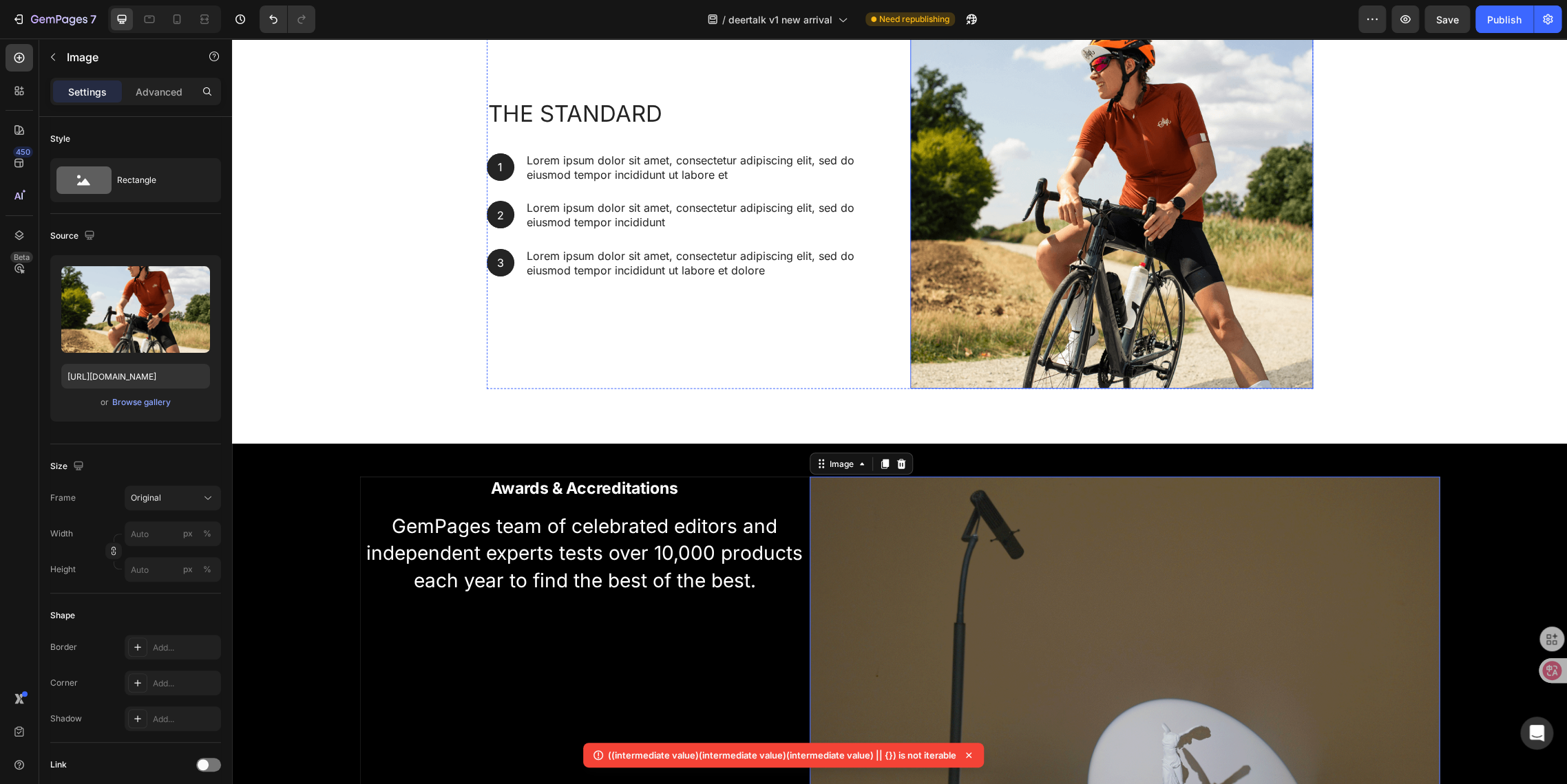
click at [979, 288] on img at bounding box center [1111, 188] width 402 height 402
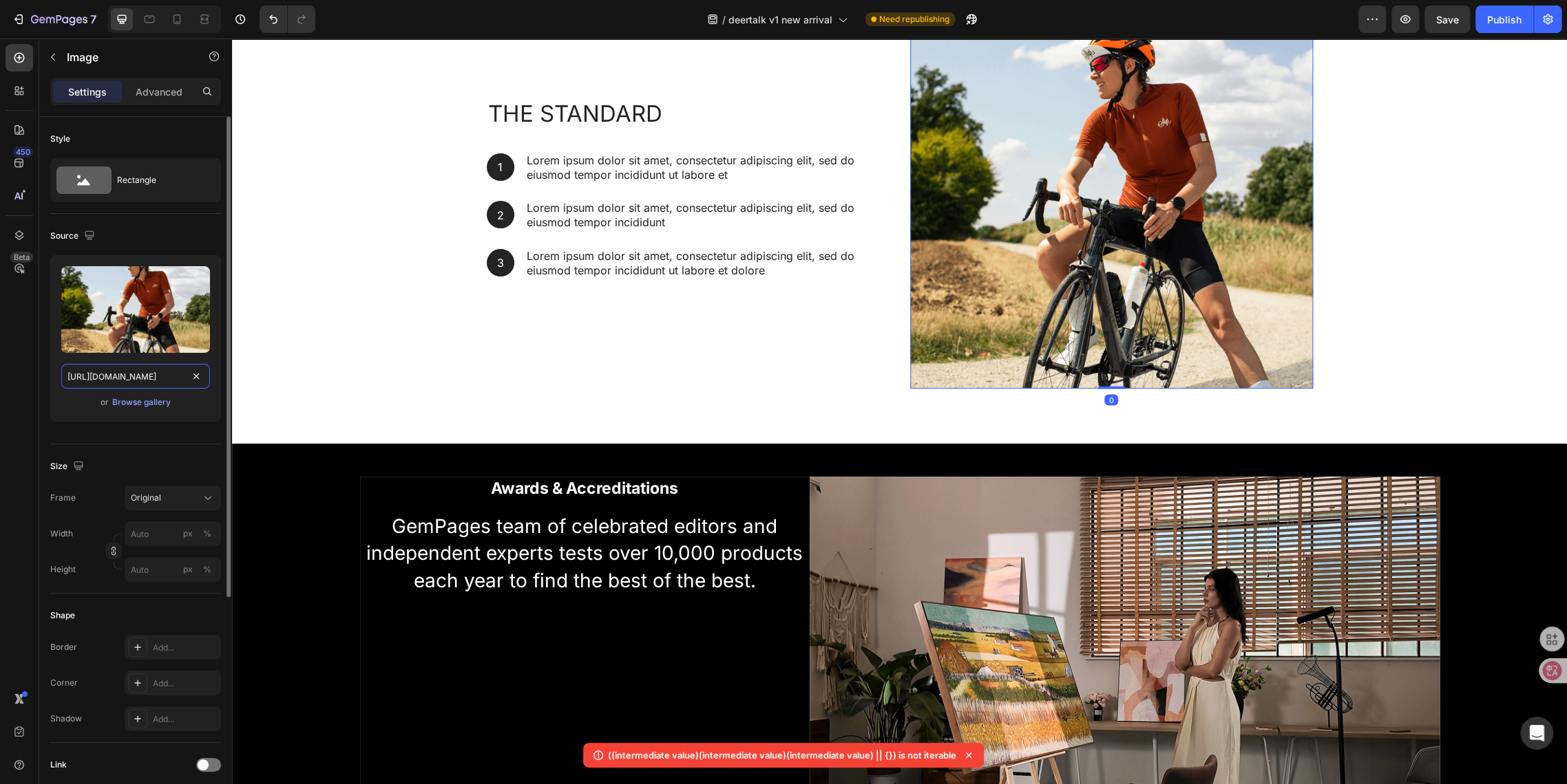
click at [165, 378] on input "https://cdn.shopify.com/s/files/1/2005/9307/files/gempages_432750572815254551-d…" at bounding box center [135, 376] width 148 height 25
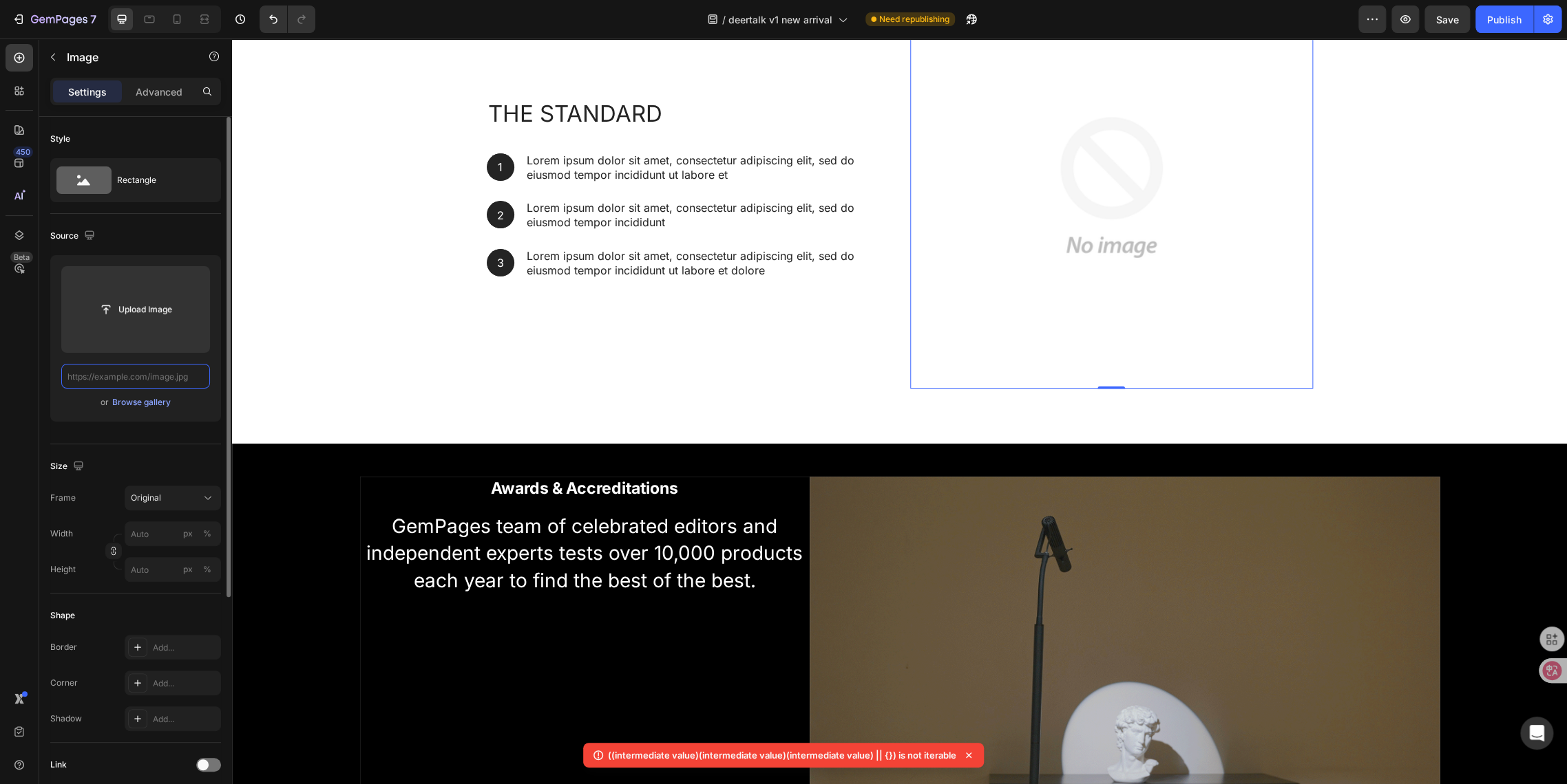
click at [163, 383] on input "text" at bounding box center [135, 376] width 148 height 25
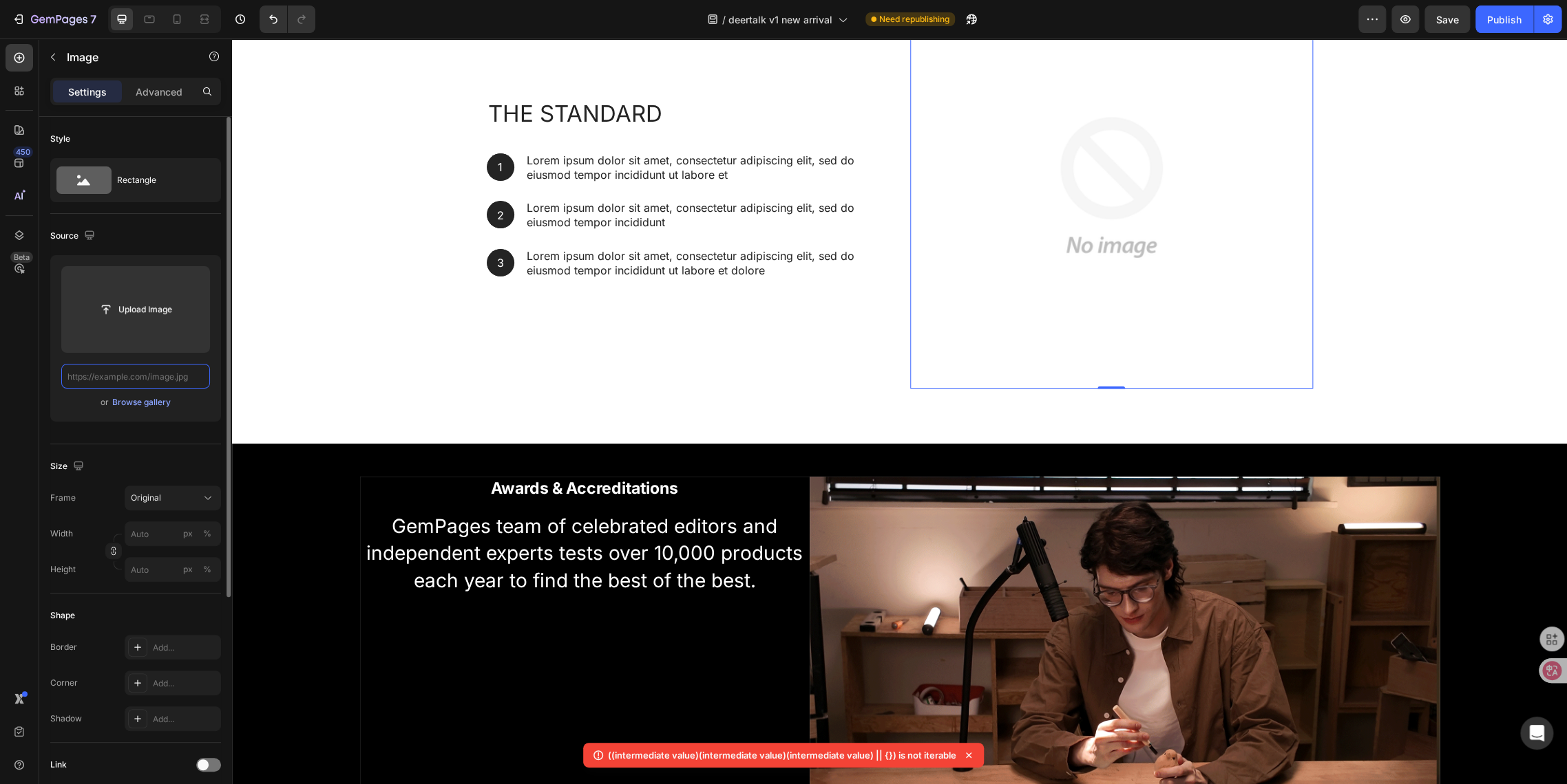
paste input "[URL][DOMAIN_NAME]"
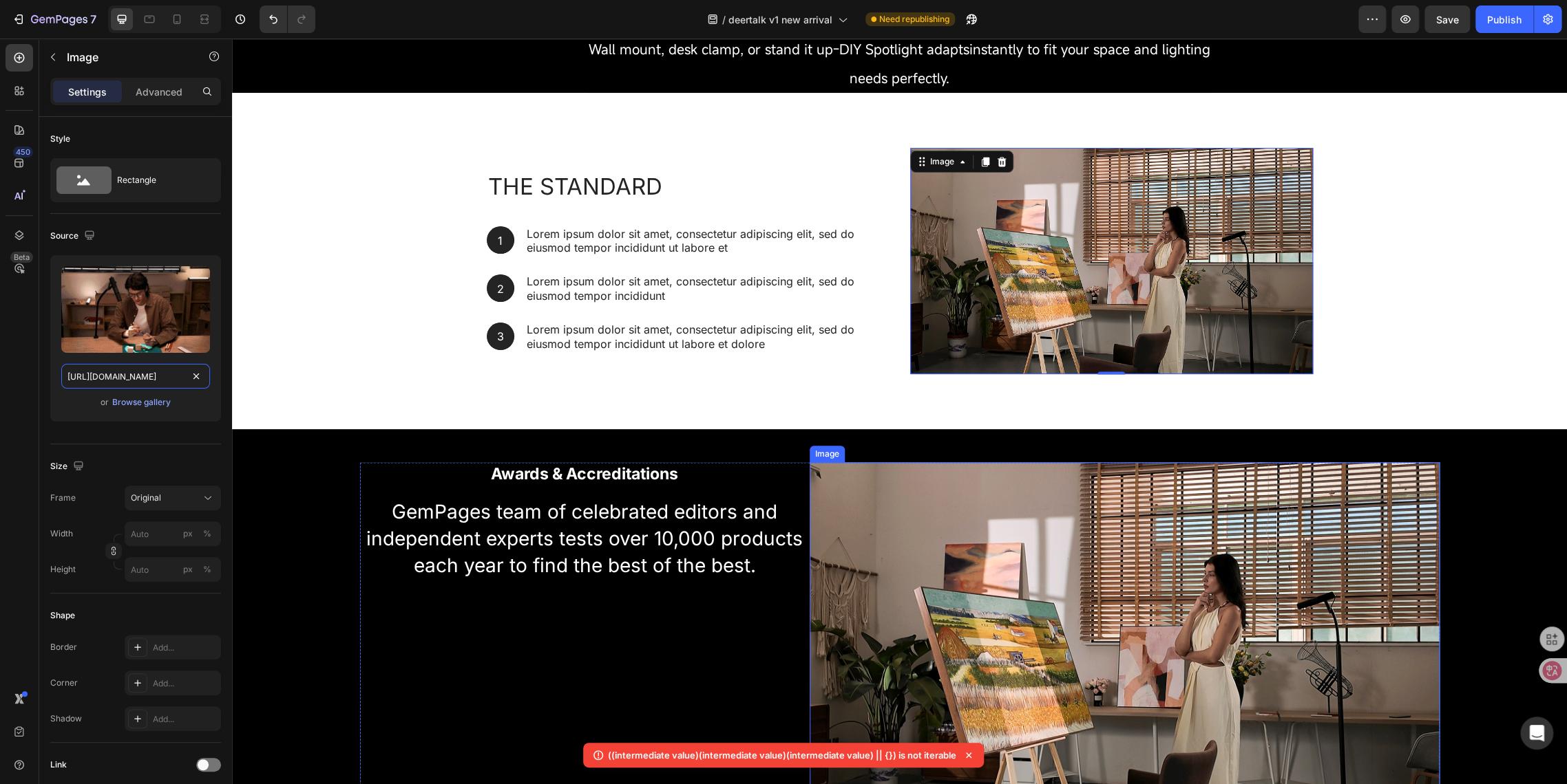
scroll to position [1593, 0]
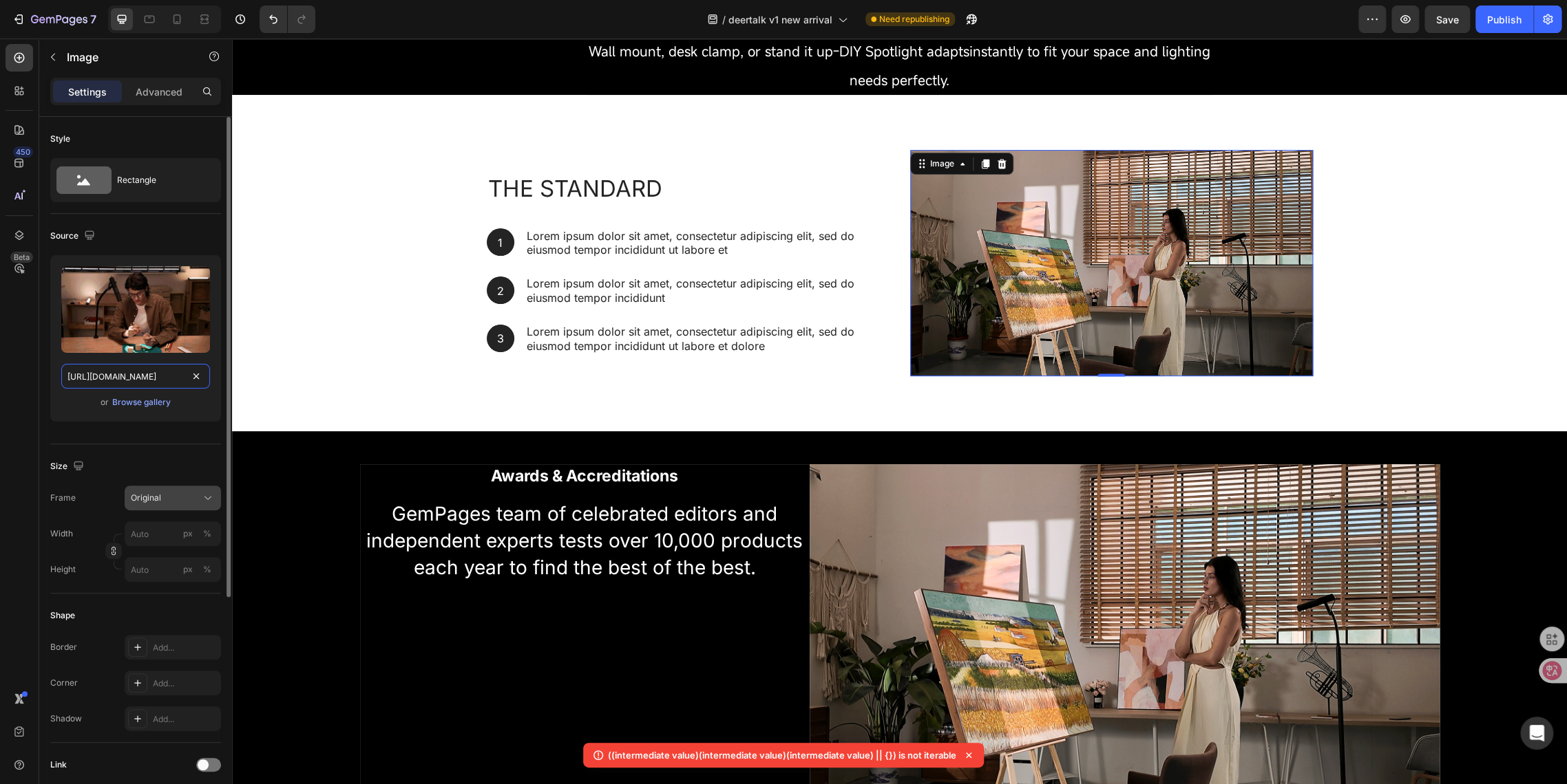
type input "[URL][DOMAIN_NAME]"
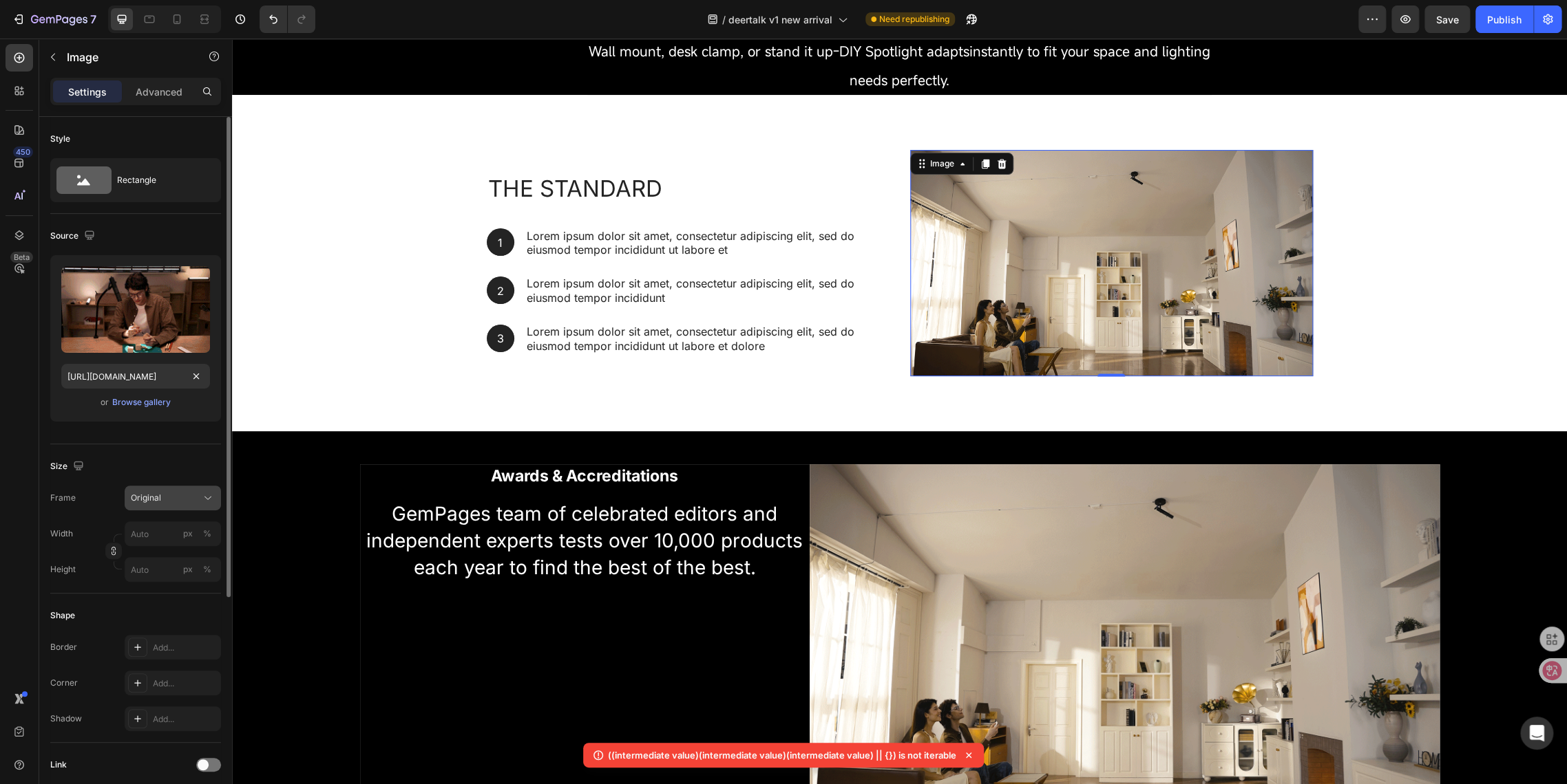
scroll to position [0, 0]
click at [177, 498] on div "Original" at bounding box center [165, 498] width 67 height 12
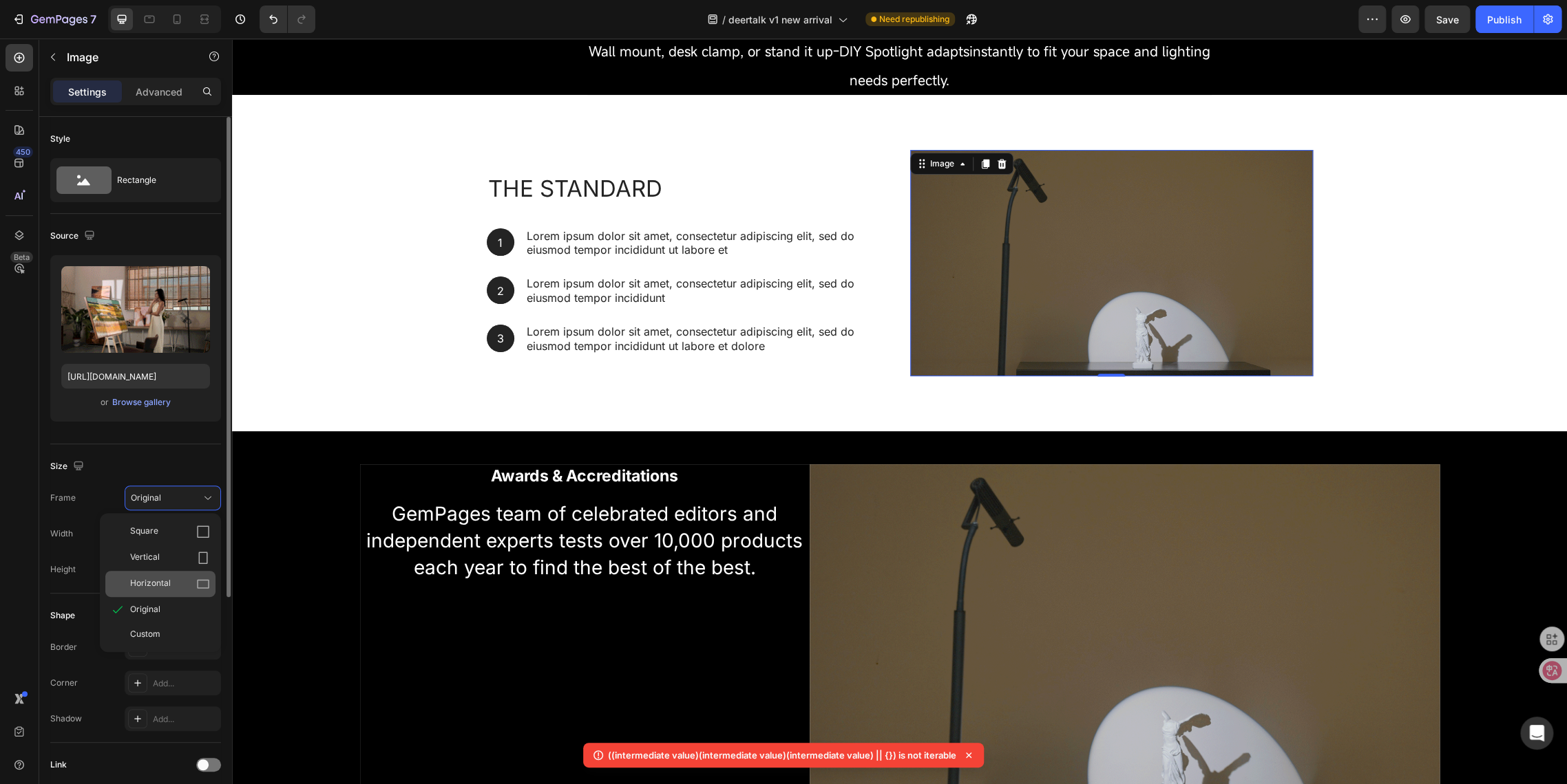
click at [158, 591] on div "Horizontal" at bounding box center [160, 583] width 110 height 26
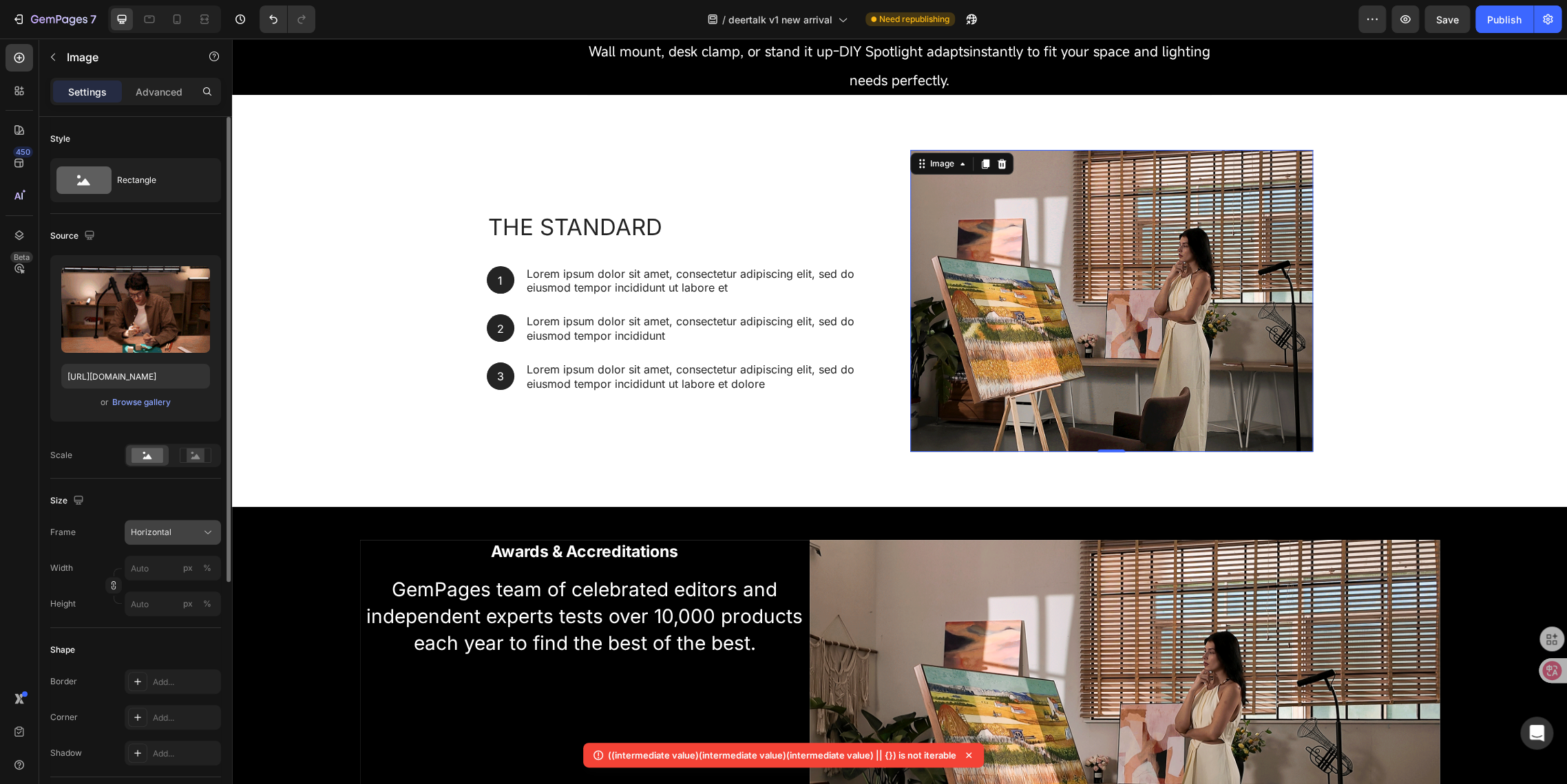
click at [157, 536] on span "Horizontal" at bounding box center [151, 532] width 40 height 12
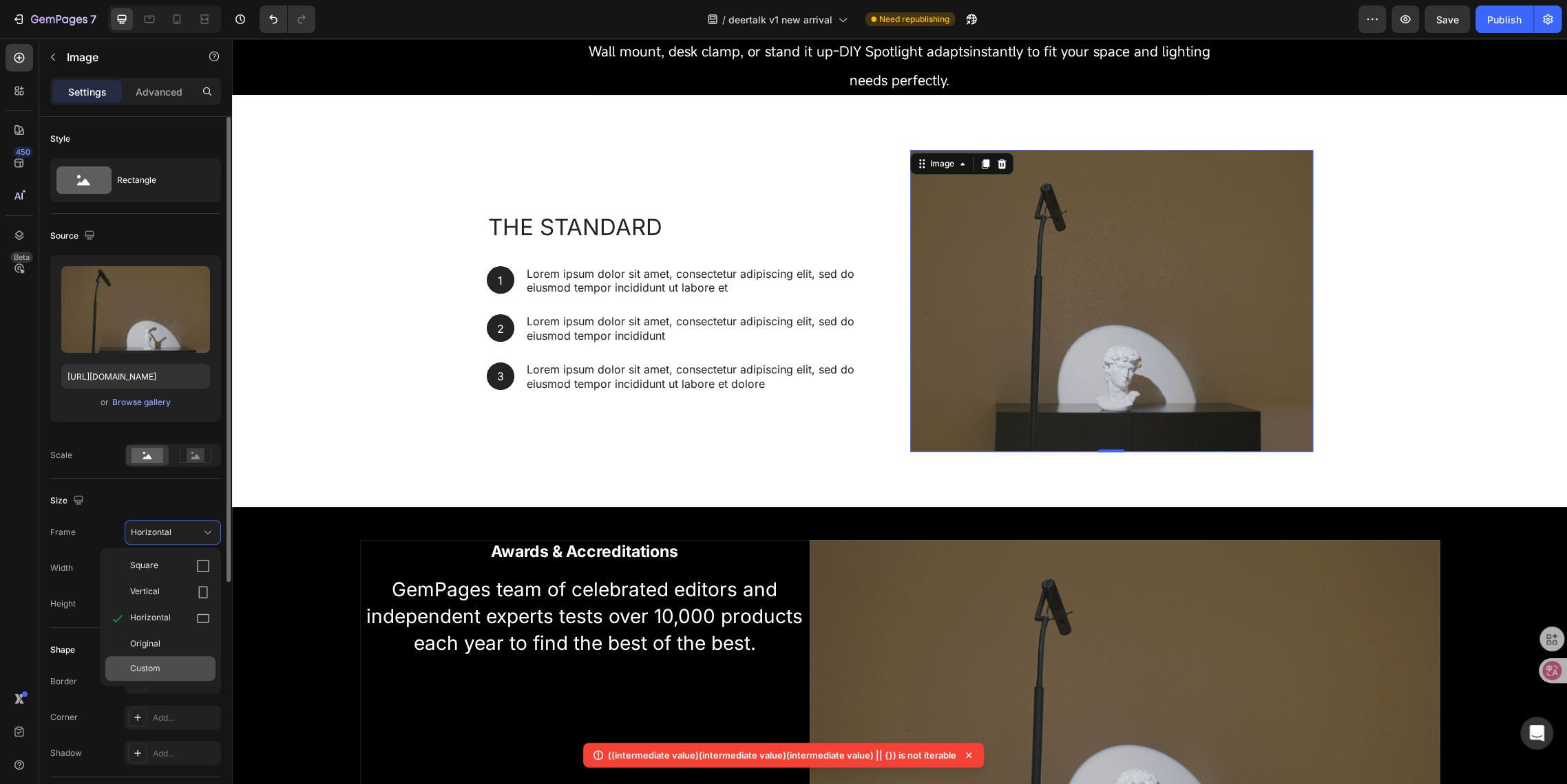
click at [155, 663] on span "Custom" at bounding box center [146, 668] width 31 height 12
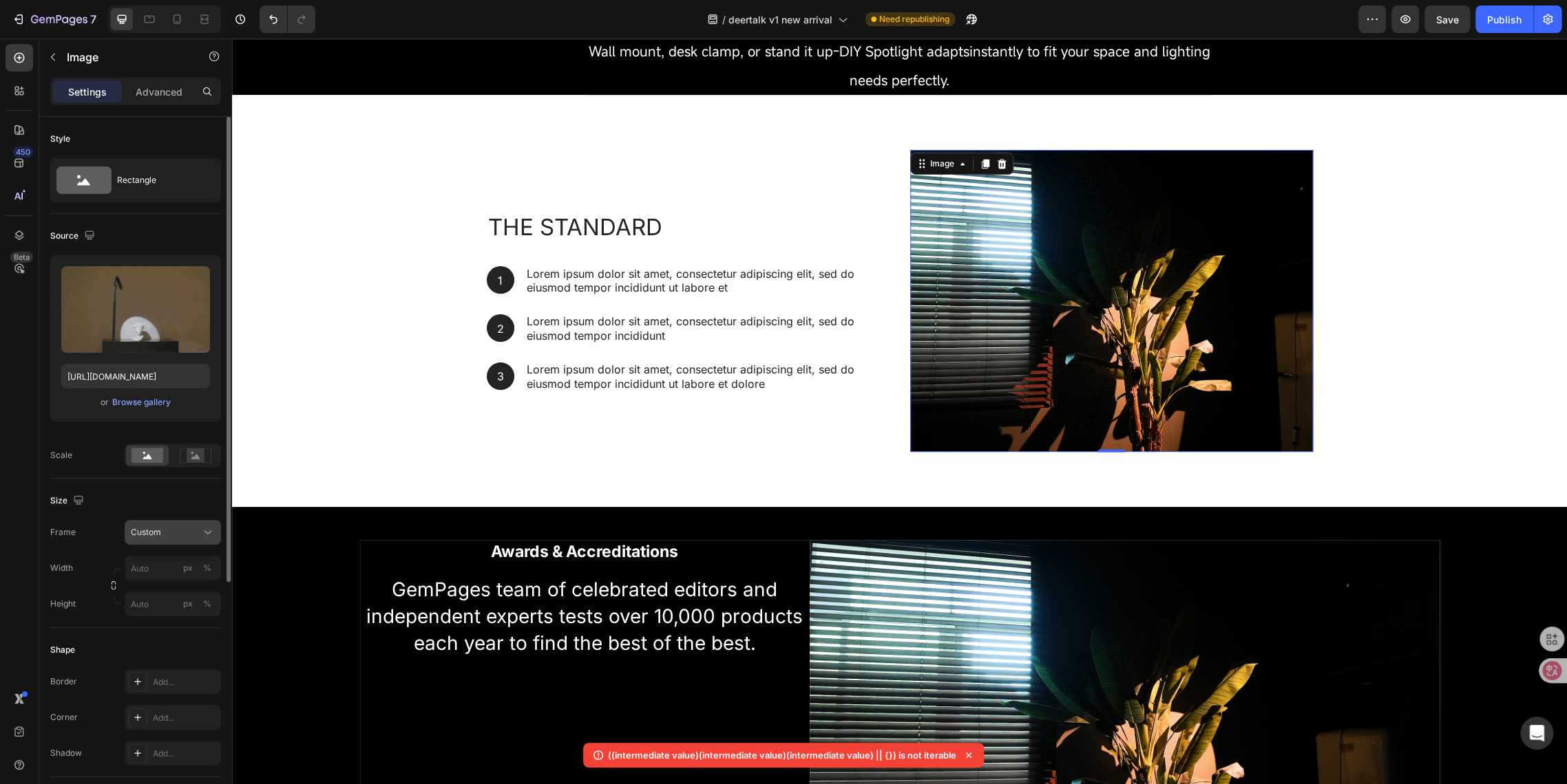
click at [148, 538] on span "Custom" at bounding box center [147, 532] width 31 height 12
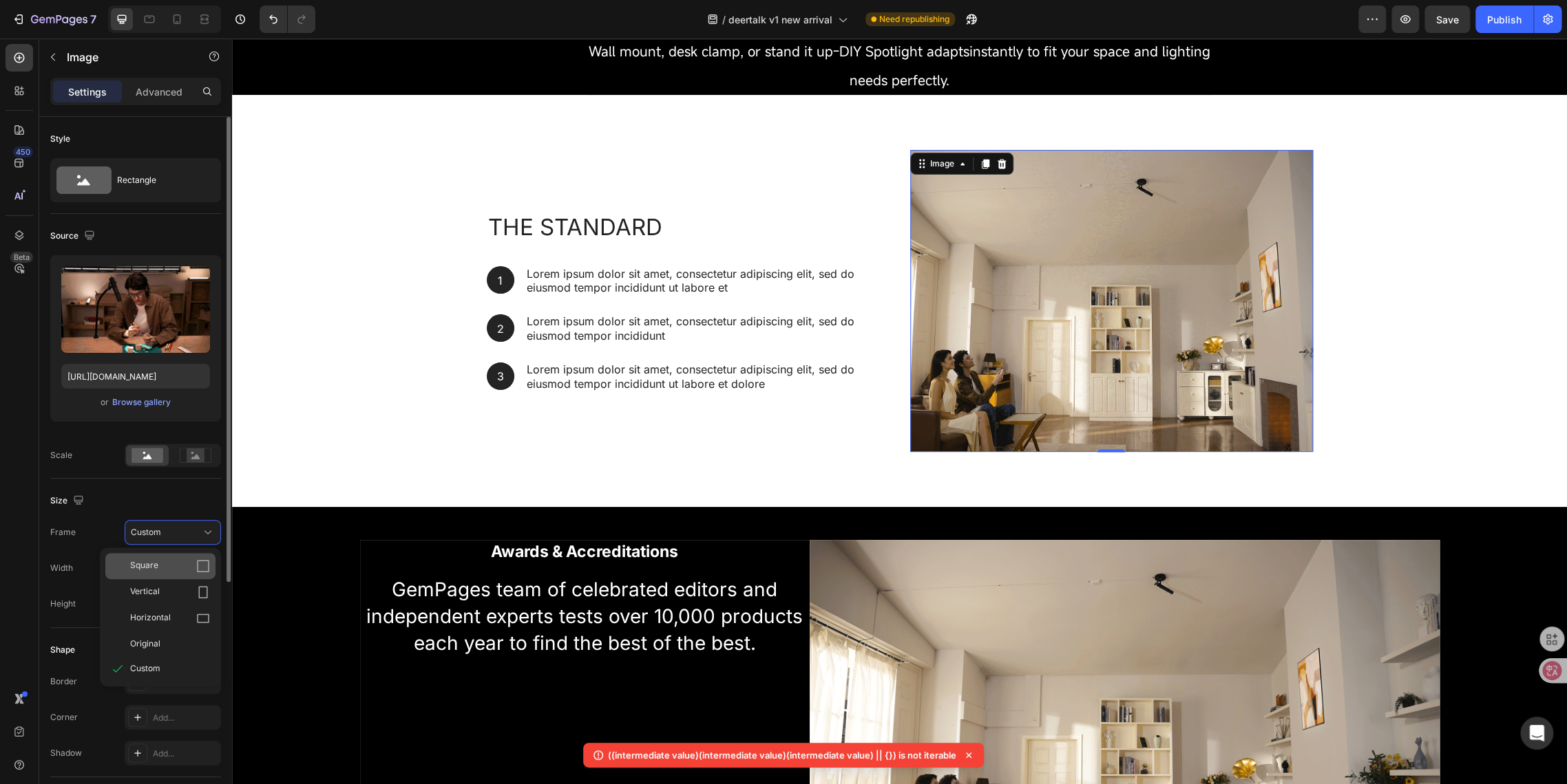
click at [148, 566] on span "Square" at bounding box center [144, 566] width 28 height 13
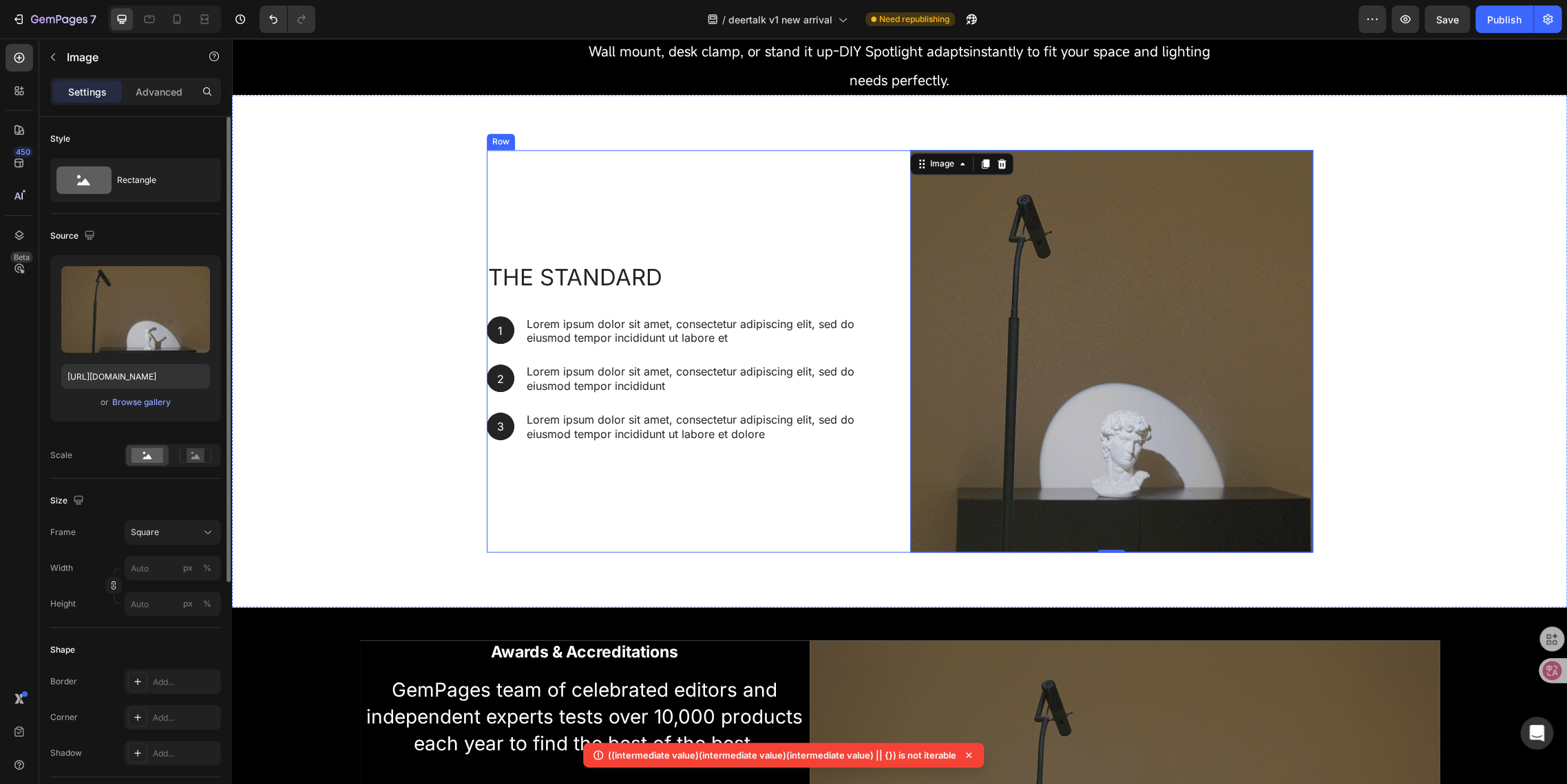
click at [886, 522] on div "The standard Heading 1 Text Block Hero Banner Lorem ipsum dolor sit amet, conse…" at bounding box center [899, 351] width 826 height 402
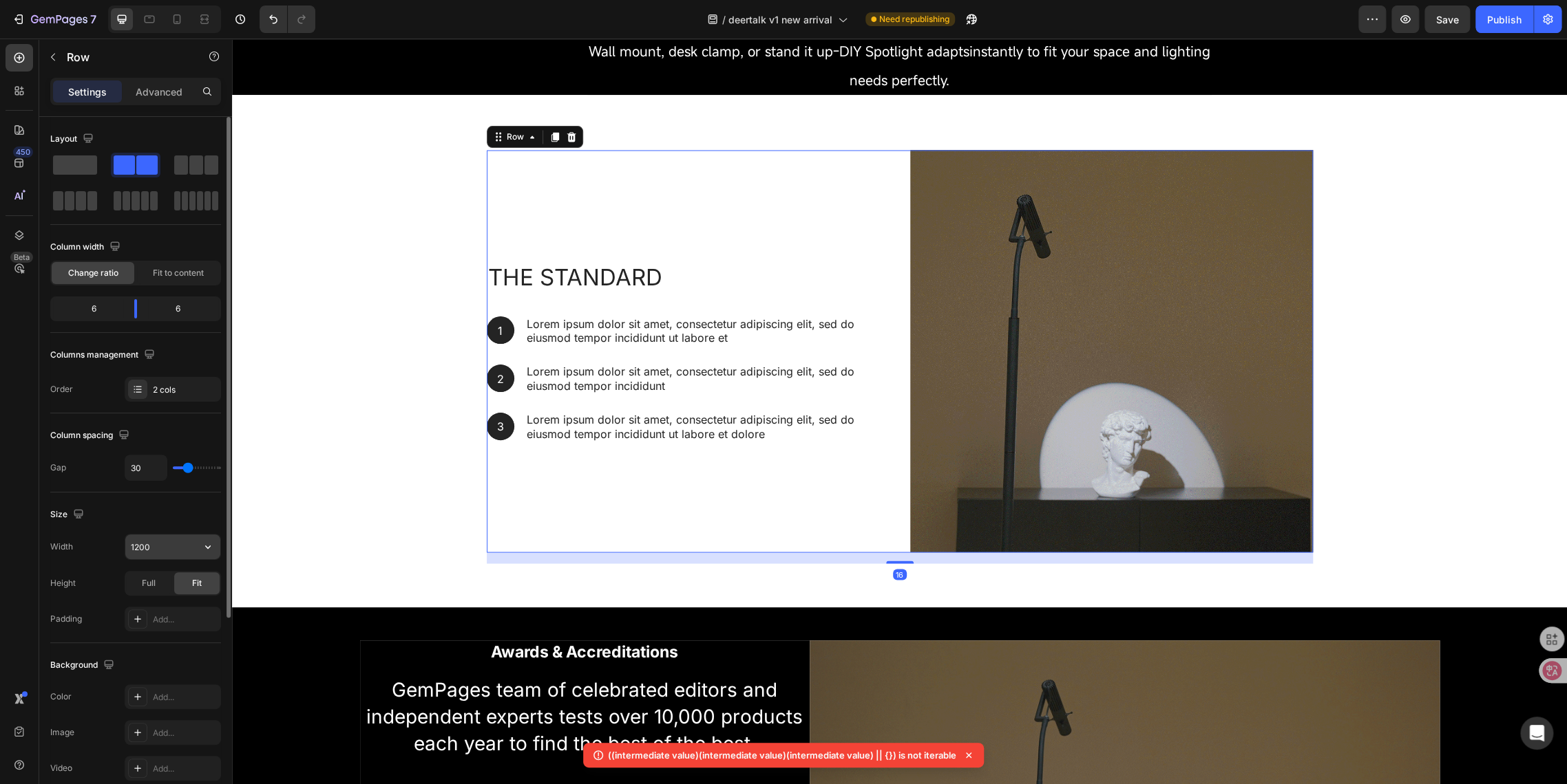
click at [138, 542] on input "1200" at bounding box center [172, 547] width 95 height 25
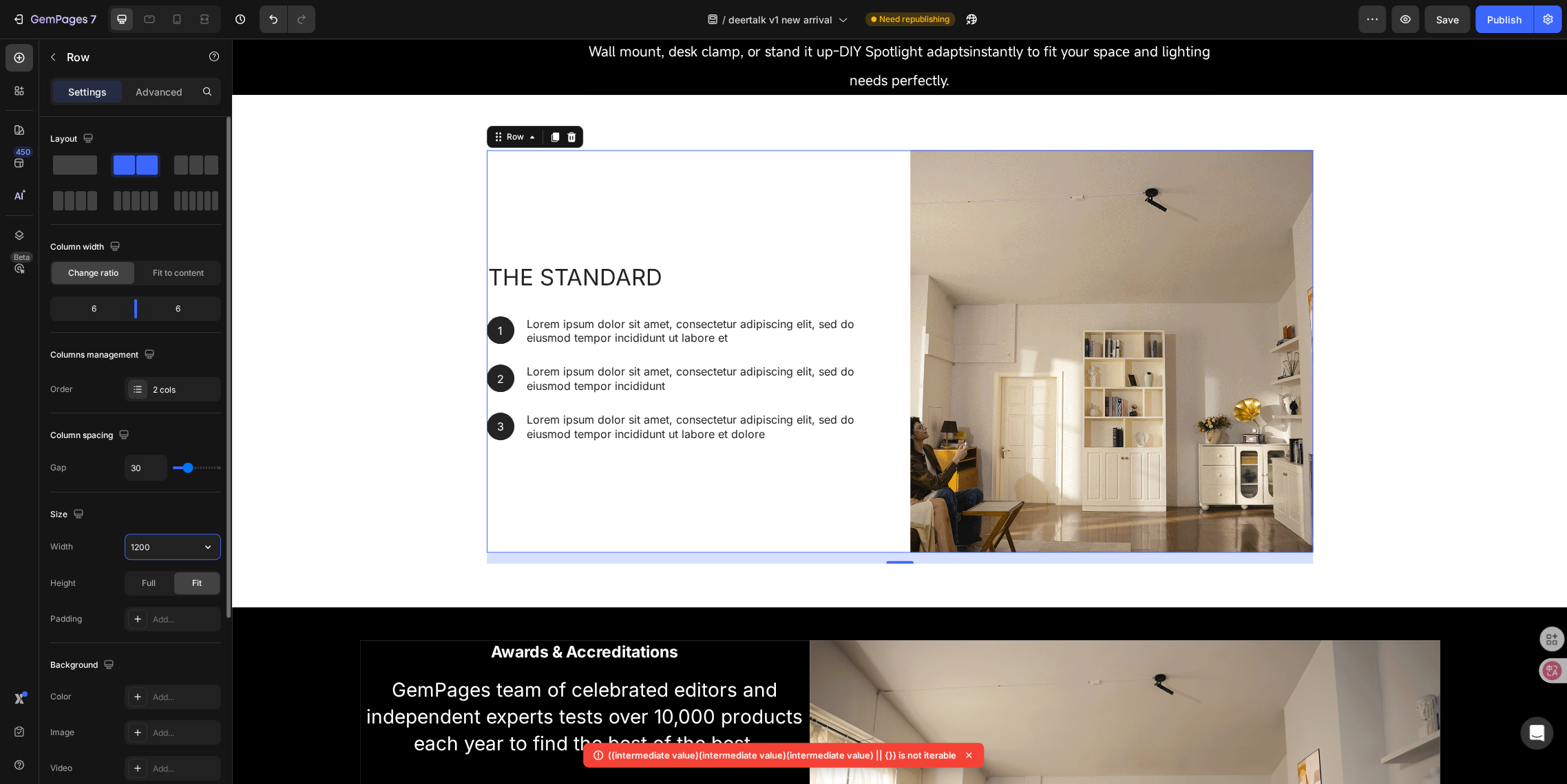
click at [139, 542] on input "1200" at bounding box center [172, 547] width 95 height 25
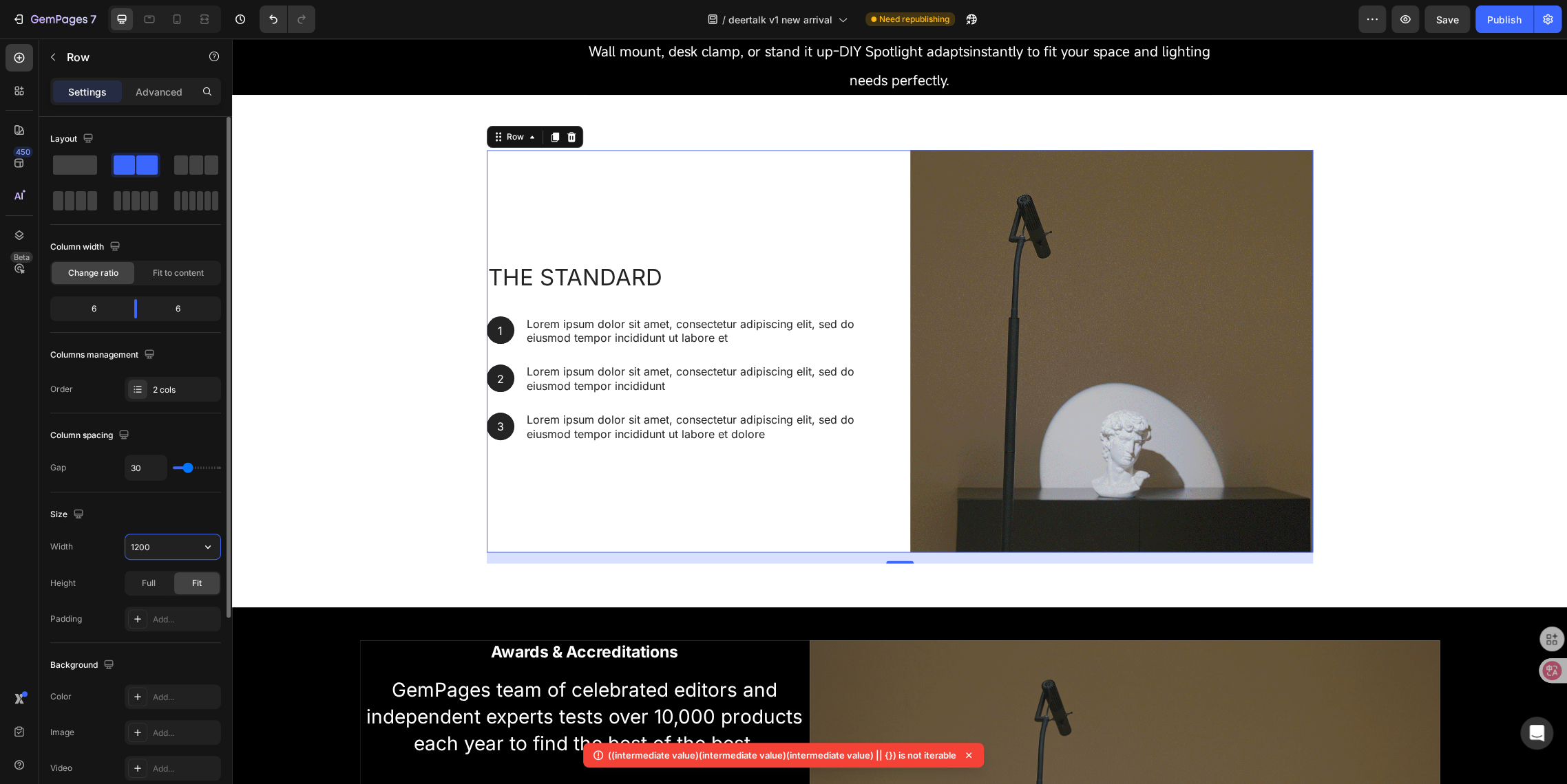
click at [139, 542] on input "1200" at bounding box center [172, 547] width 95 height 25
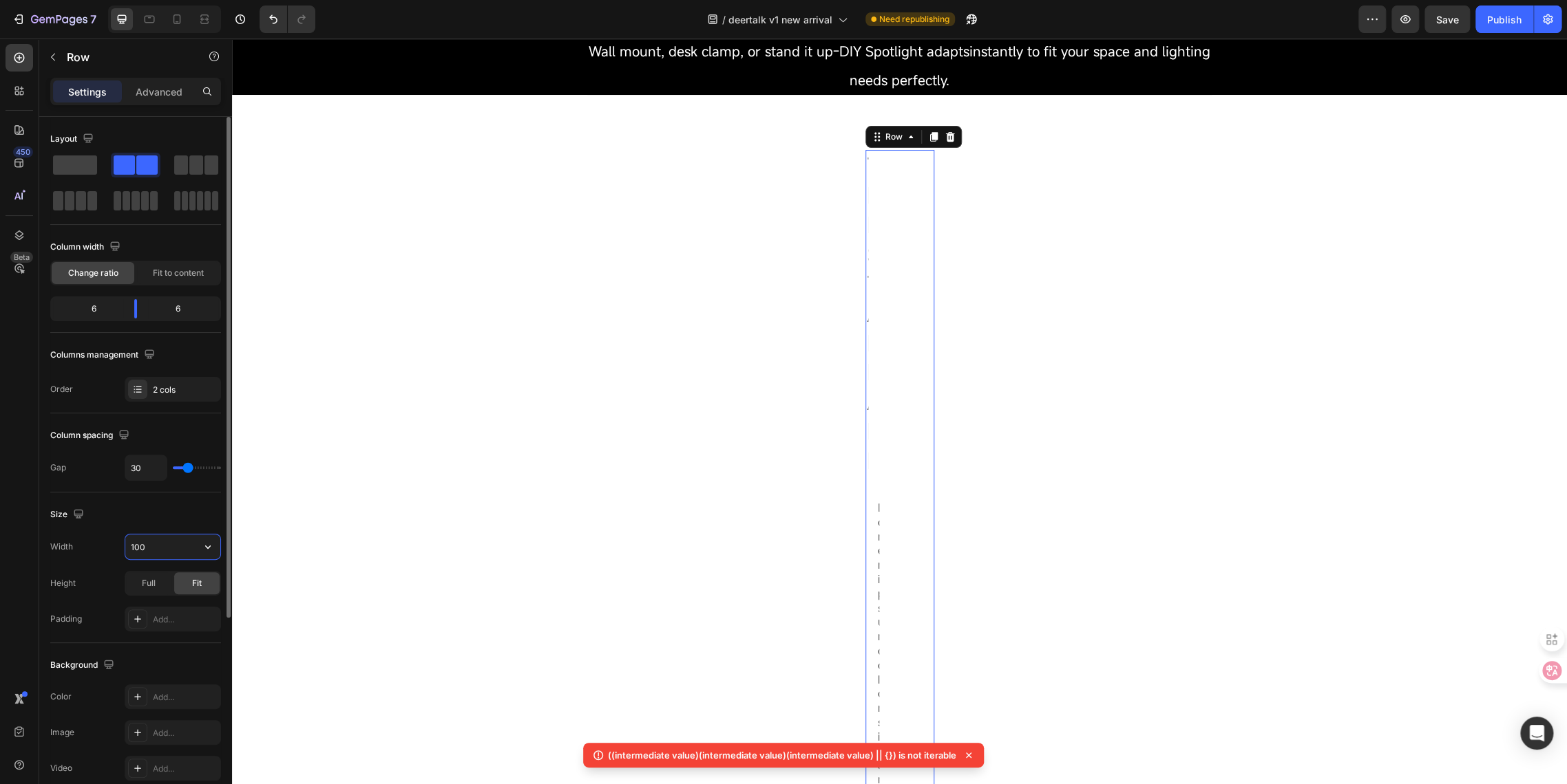
type input "1600"
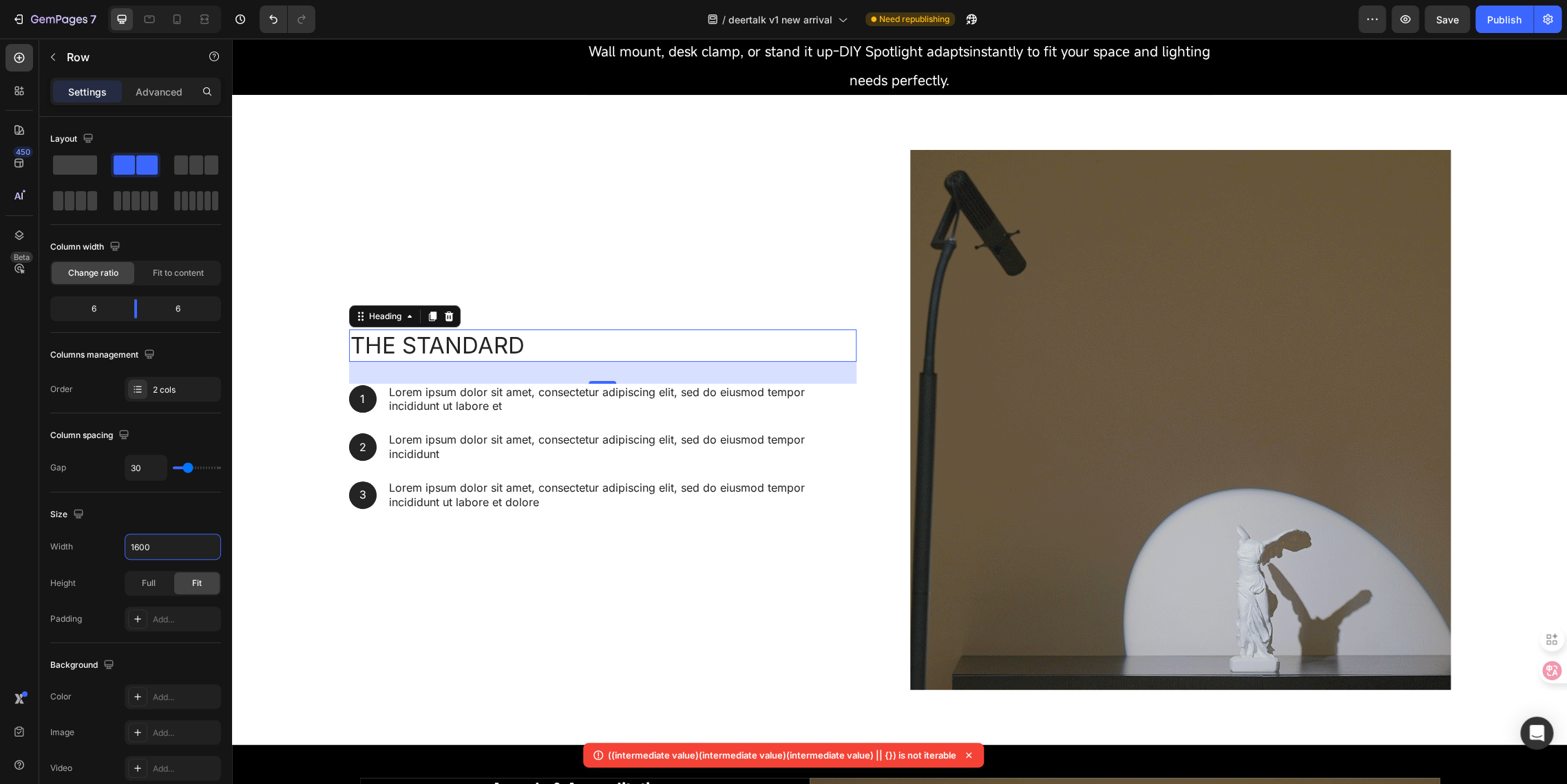
click at [424, 353] on h2 "The standard" at bounding box center [602, 346] width 508 height 33
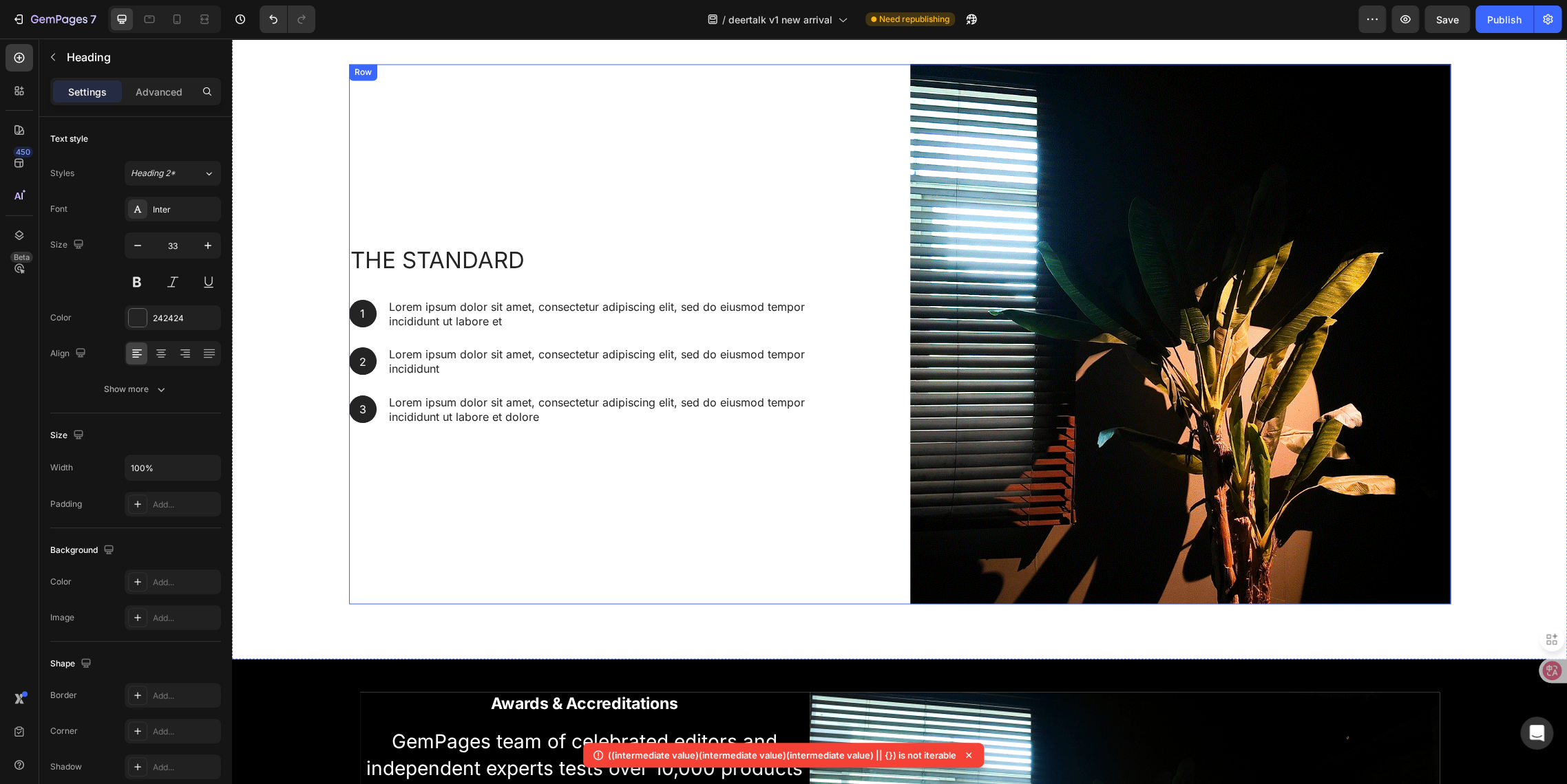
scroll to position [1669, 0]
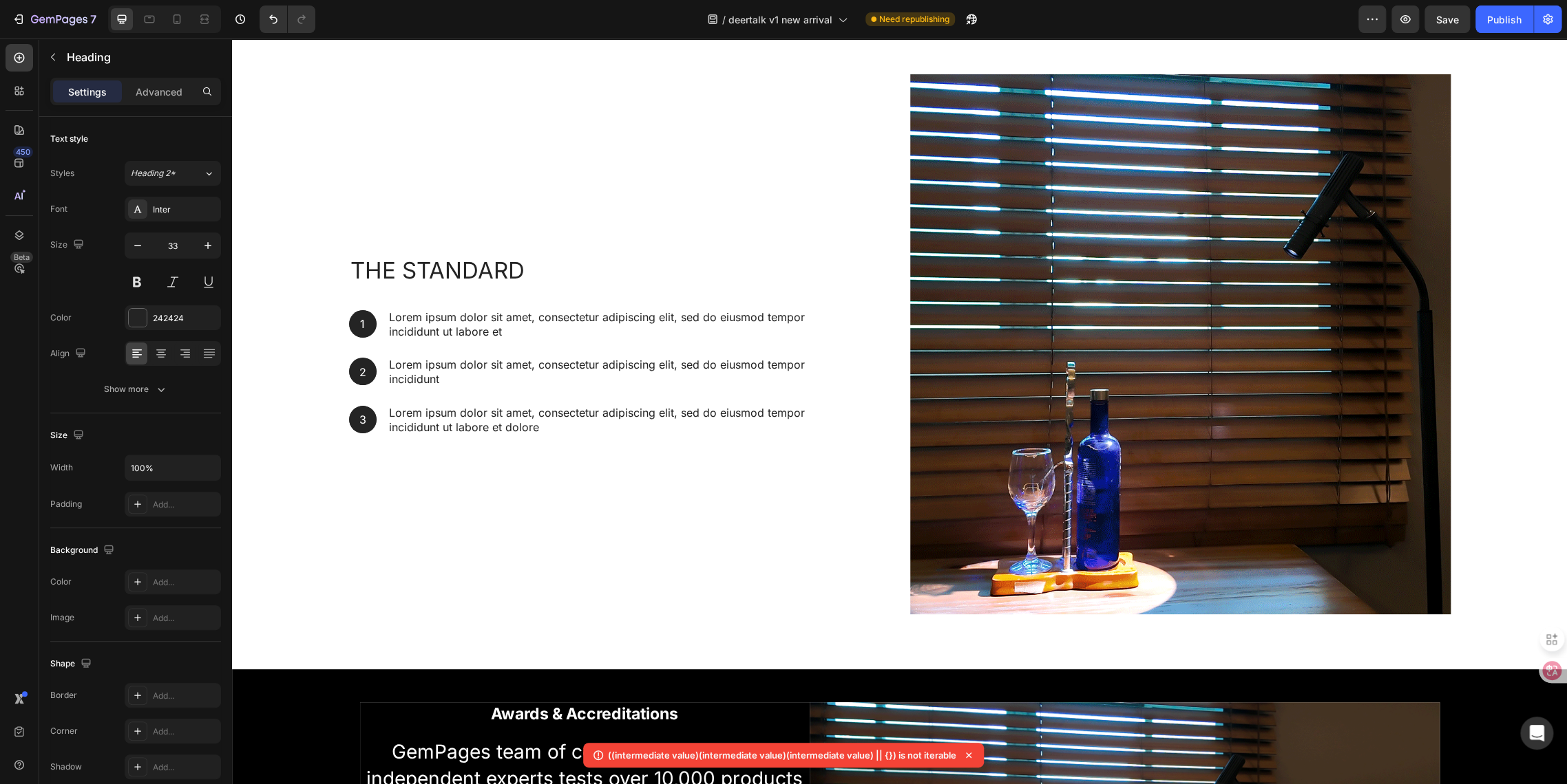
click at [419, 265] on h2 "The standard" at bounding box center [602, 270] width 508 height 33
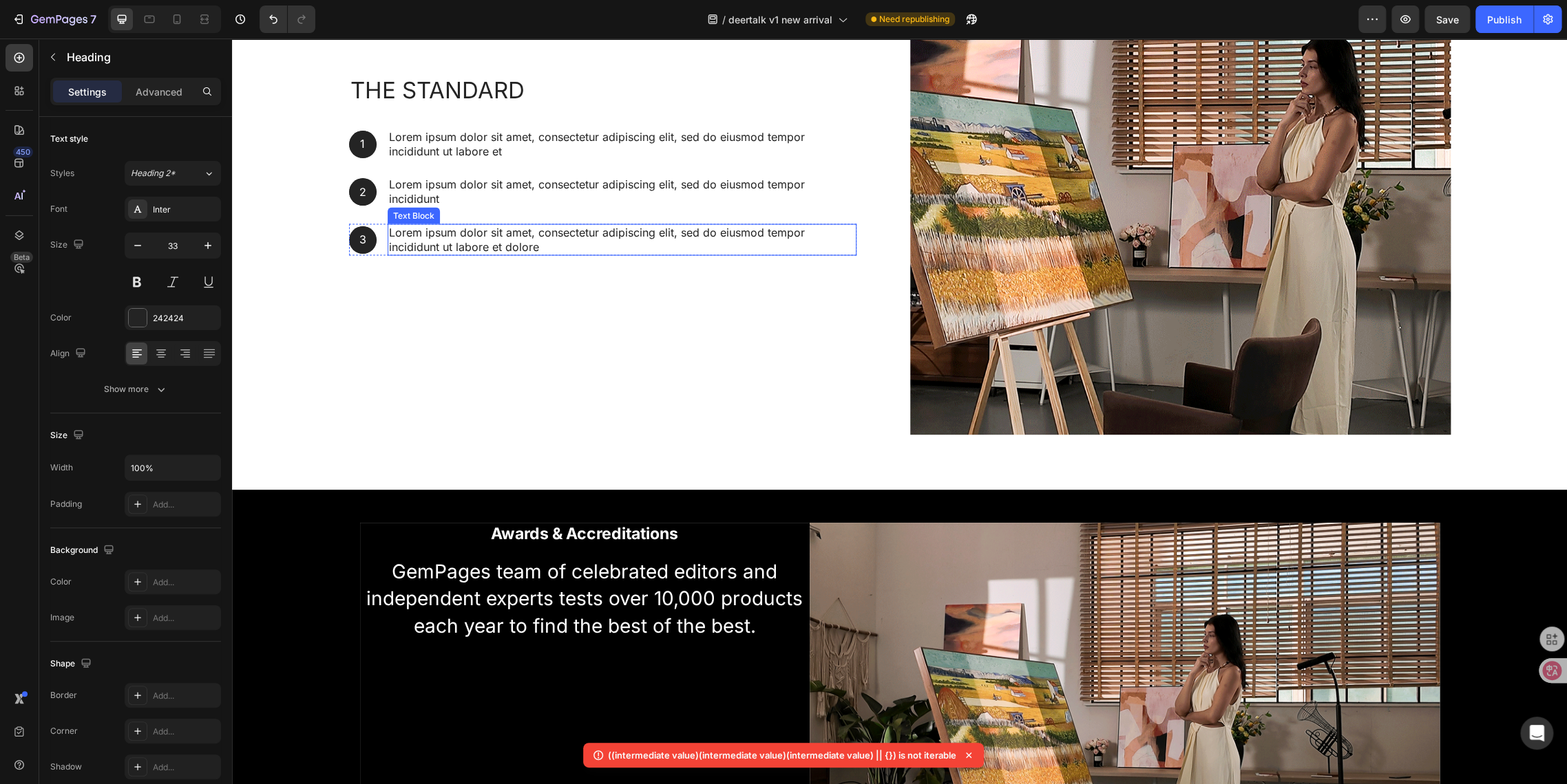
scroll to position [1976, 0]
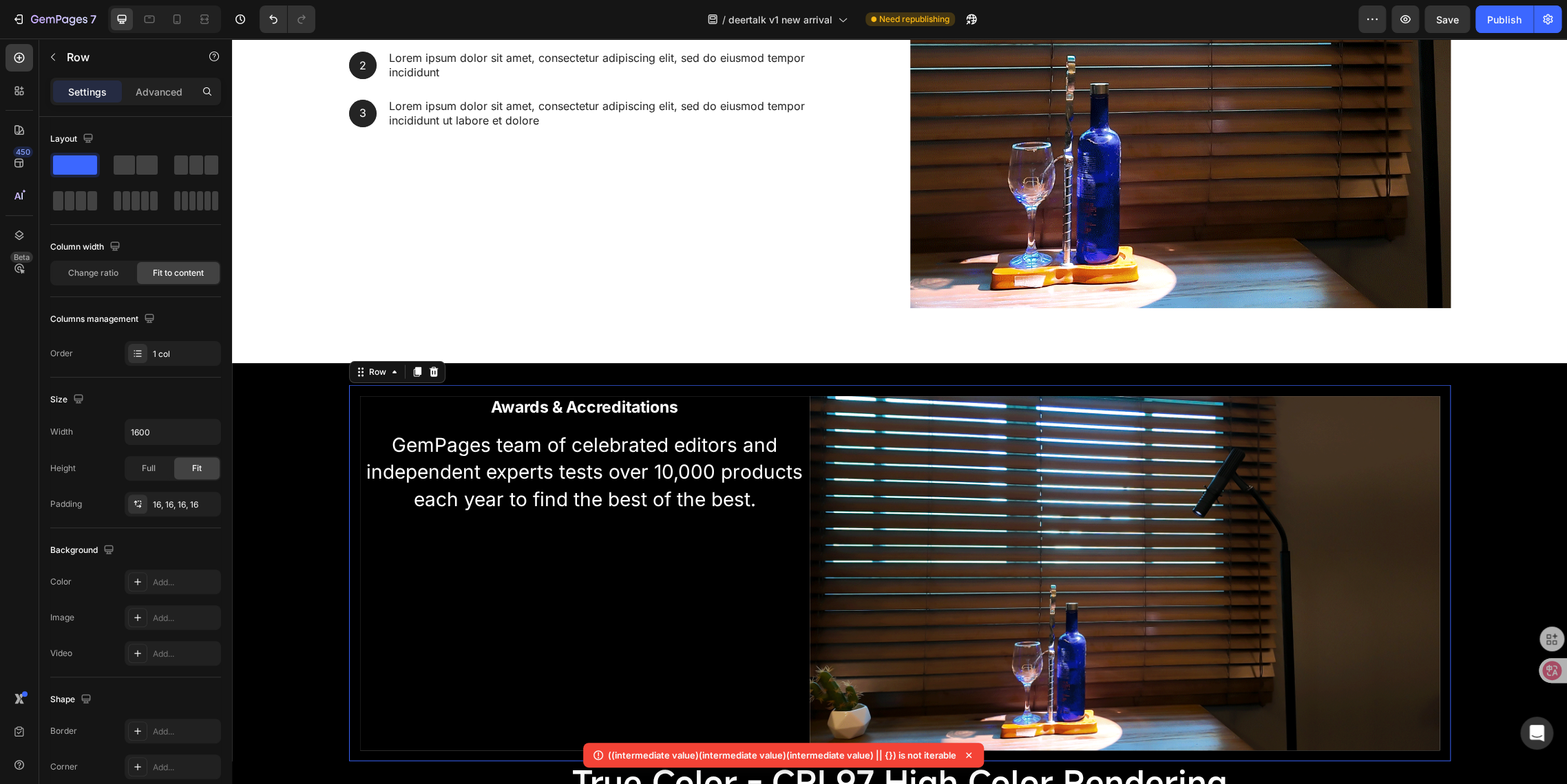
click at [748, 387] on div "Awards & Accreditations Heading GemPages team of celebrated editors and indepen…" at bounding box center [899, 572] width 1101 height 376
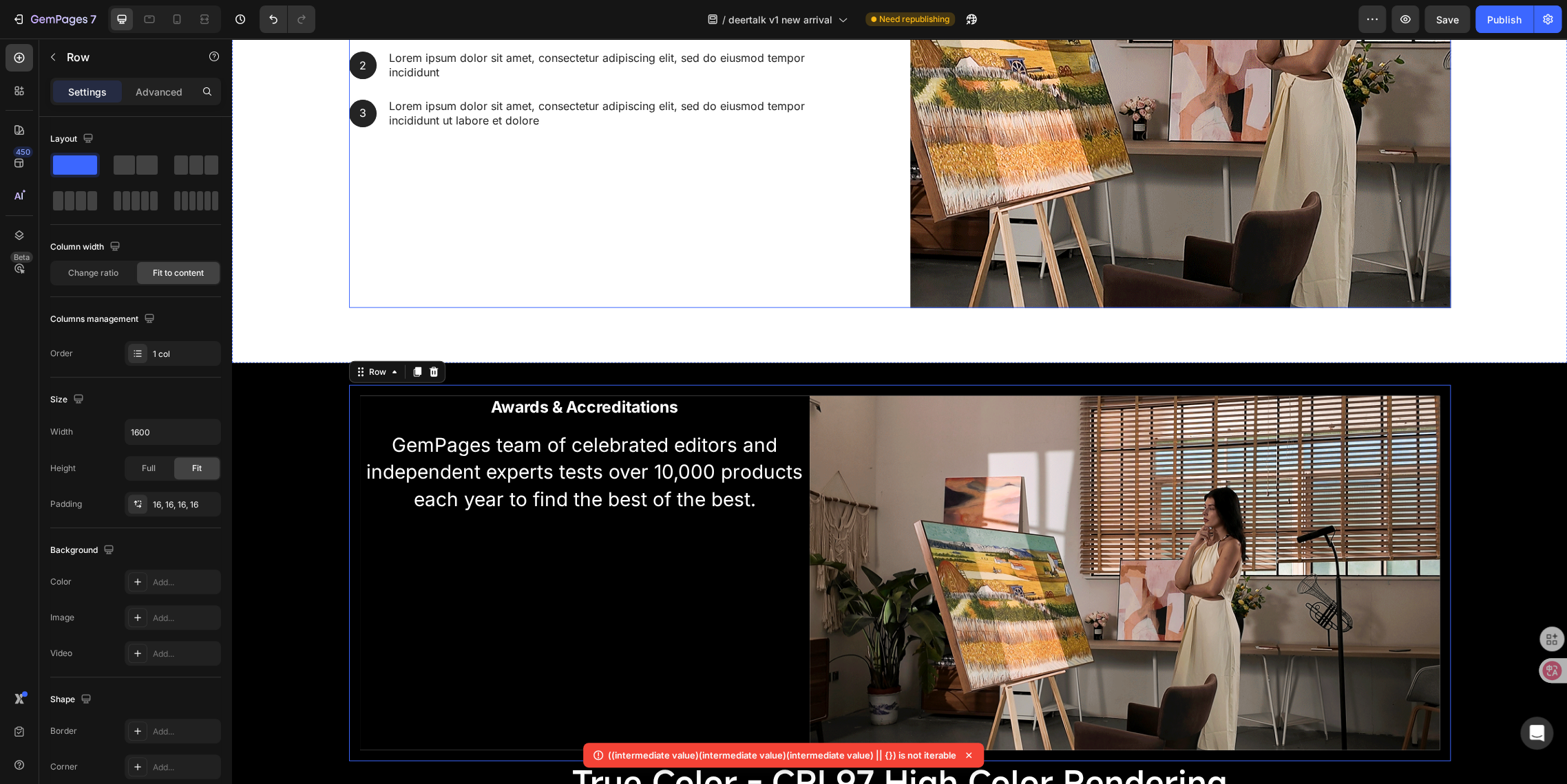
click at [415, 282] on div "The standard Heading 1 Text Block Hero Banner Lorem ipsum dolor sit amet, conse…" at bounding box center [619, 38] width 540 height 540
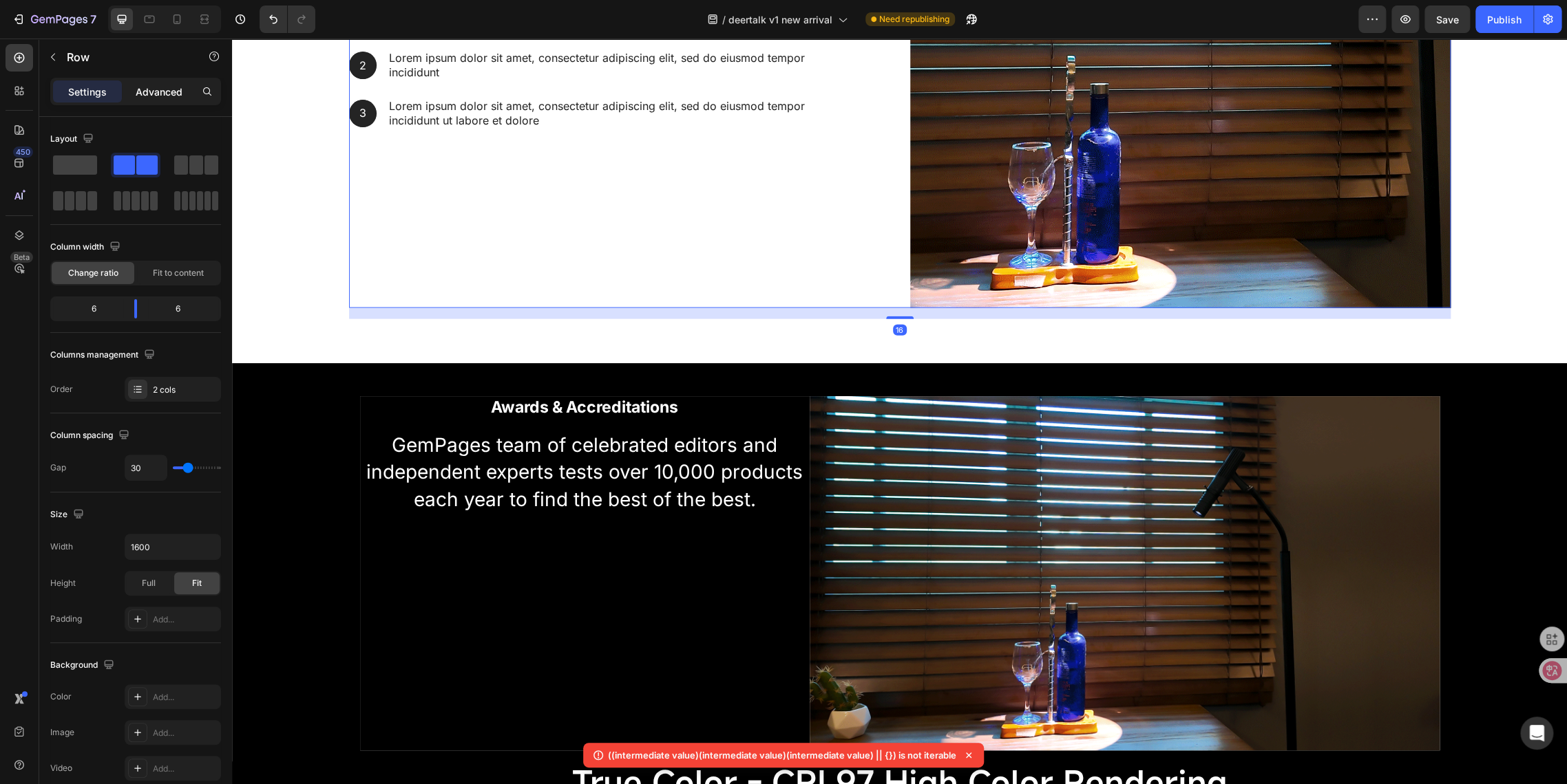
click at [148, 94] on p "Advanced" at bounding box center [159, 91] width 47 height 14
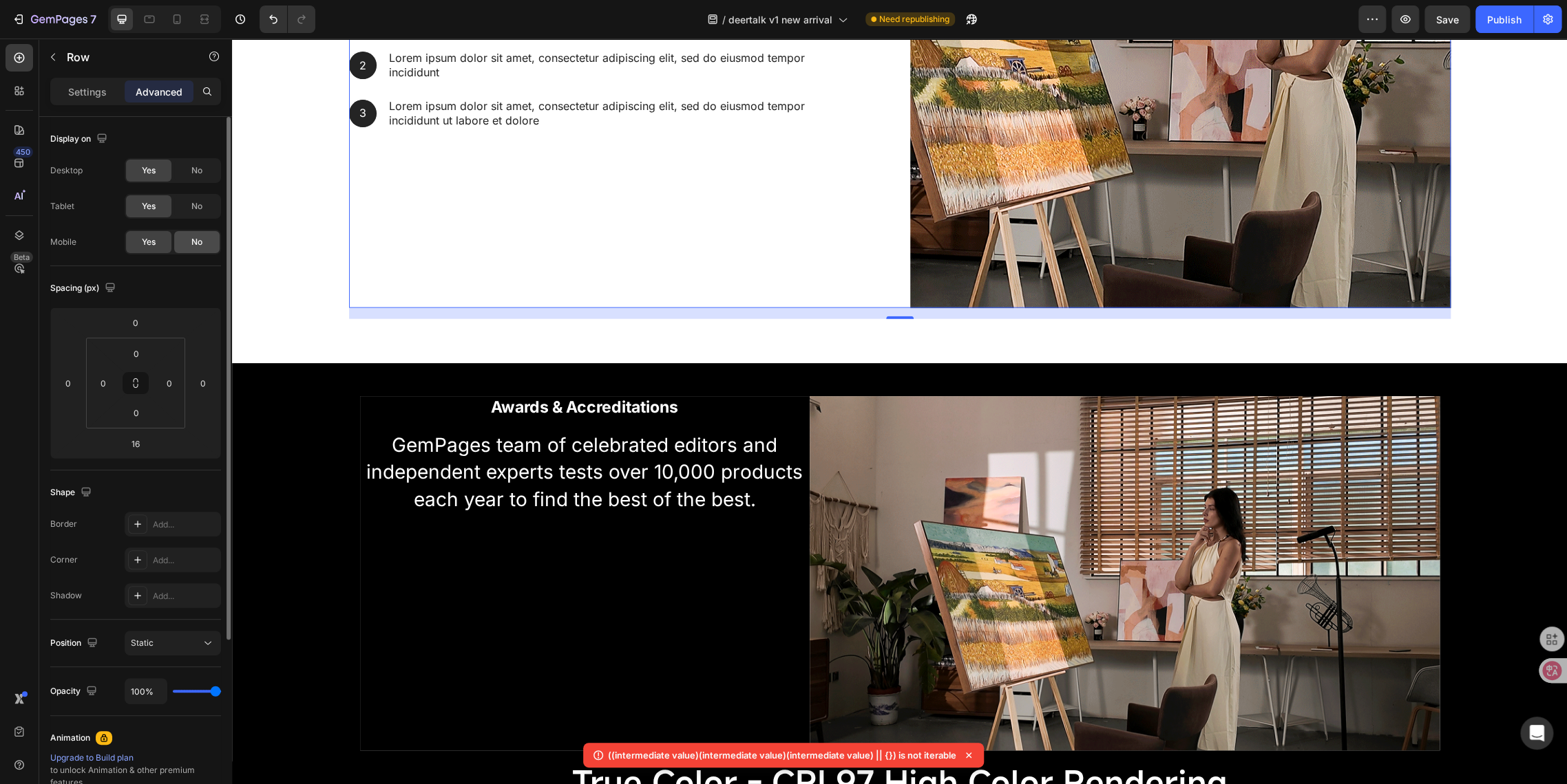
click at [187, 247] on div "No" at bounding box center [196, 241] width 45 height 22
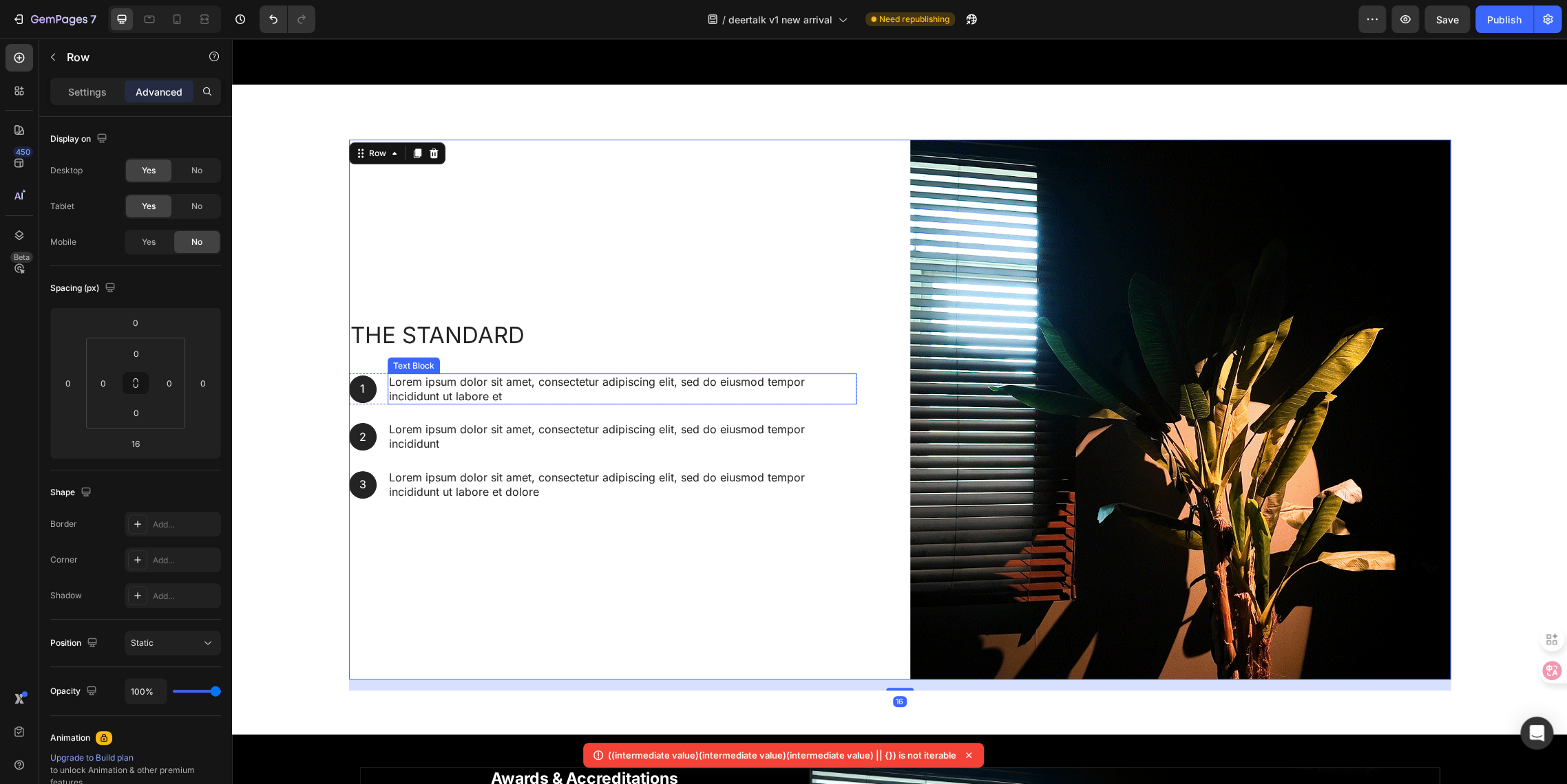
scroll to position [1517, 0]
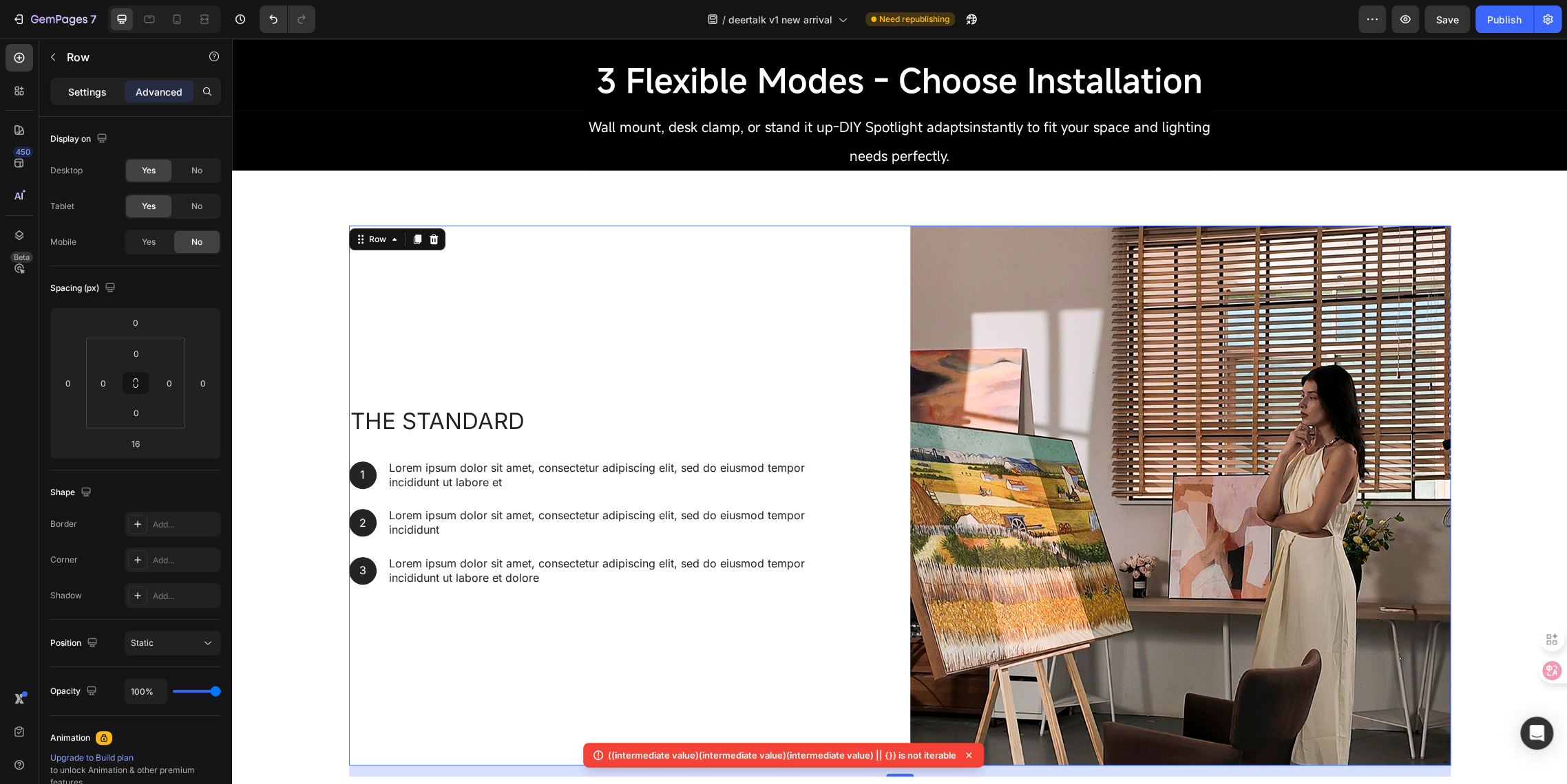
click at [72, 95] on p "Settings" at bounding box center [87, 91] width 38 height 14
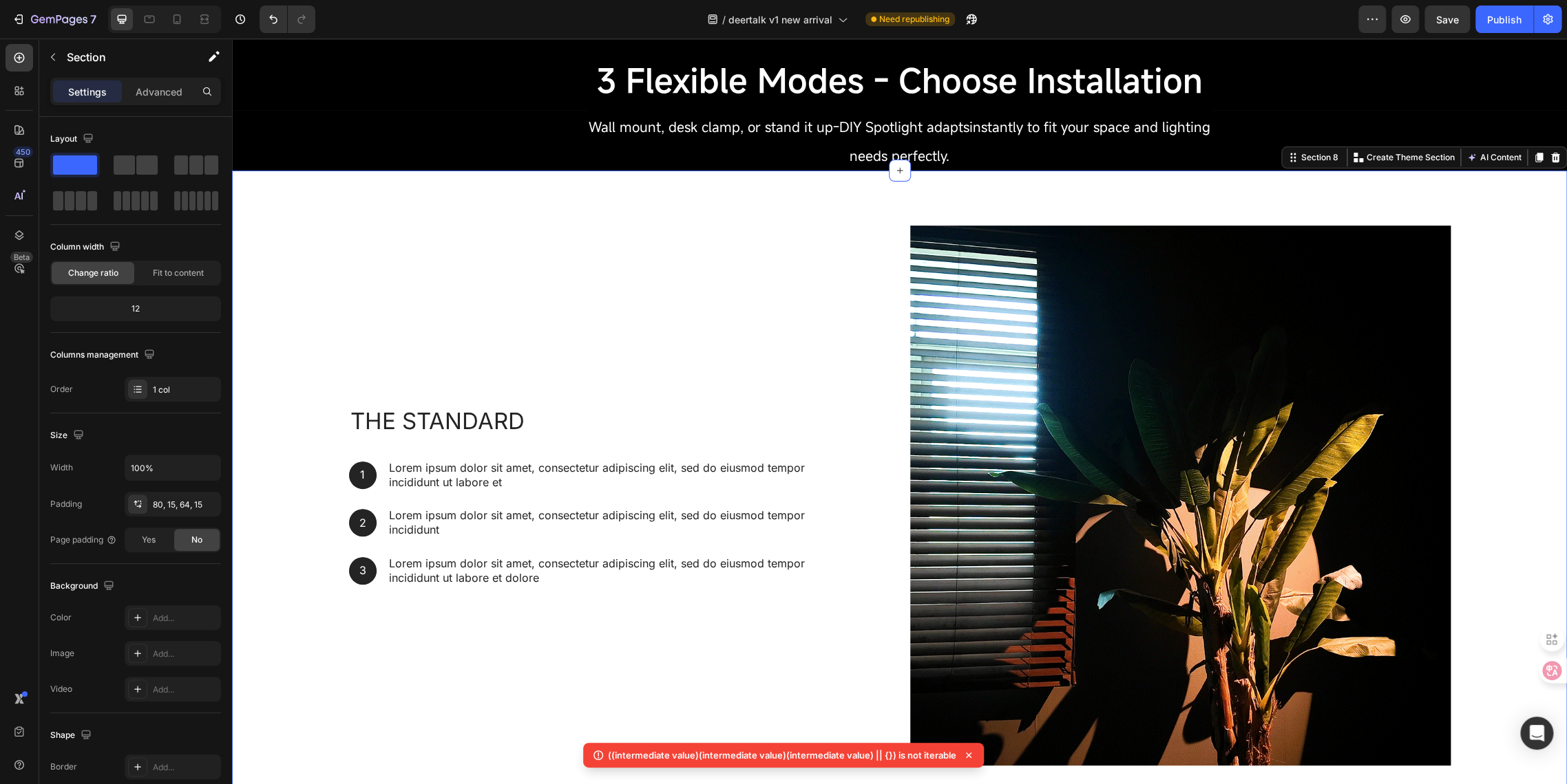
click at [390, 197] on div "The standard Heading 1 Text Block Hero Banner Lorem ipsum dolor sit amet, conse…" at bounding box center [898, 495] width 1334 height 650
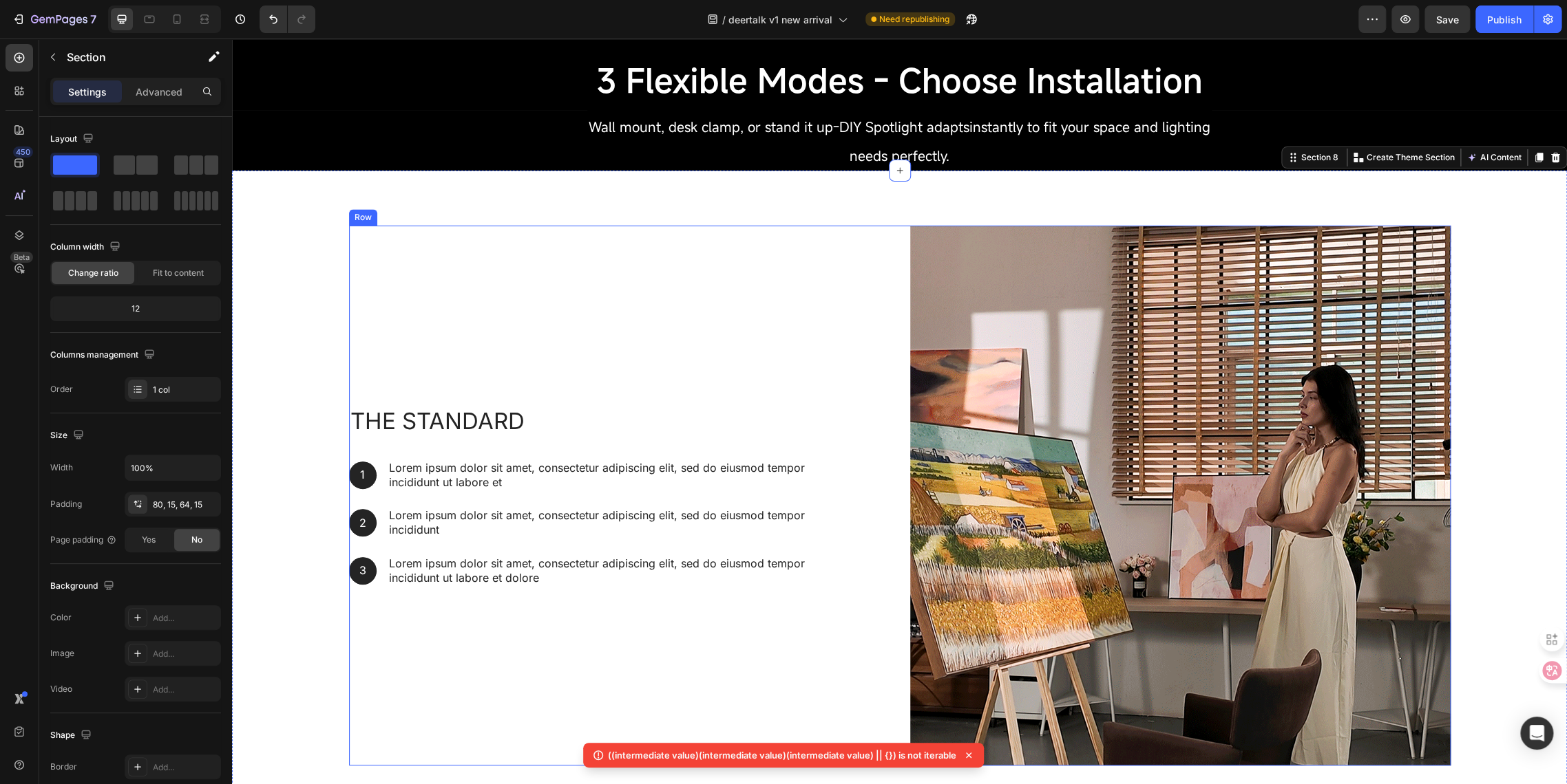
click at [459, 307] on div "The standard Heading 1 Text Block Hero Banner Lorem ipsum dolor sit amet, conse…" at bounding box center [619, 496] width 540 height 540
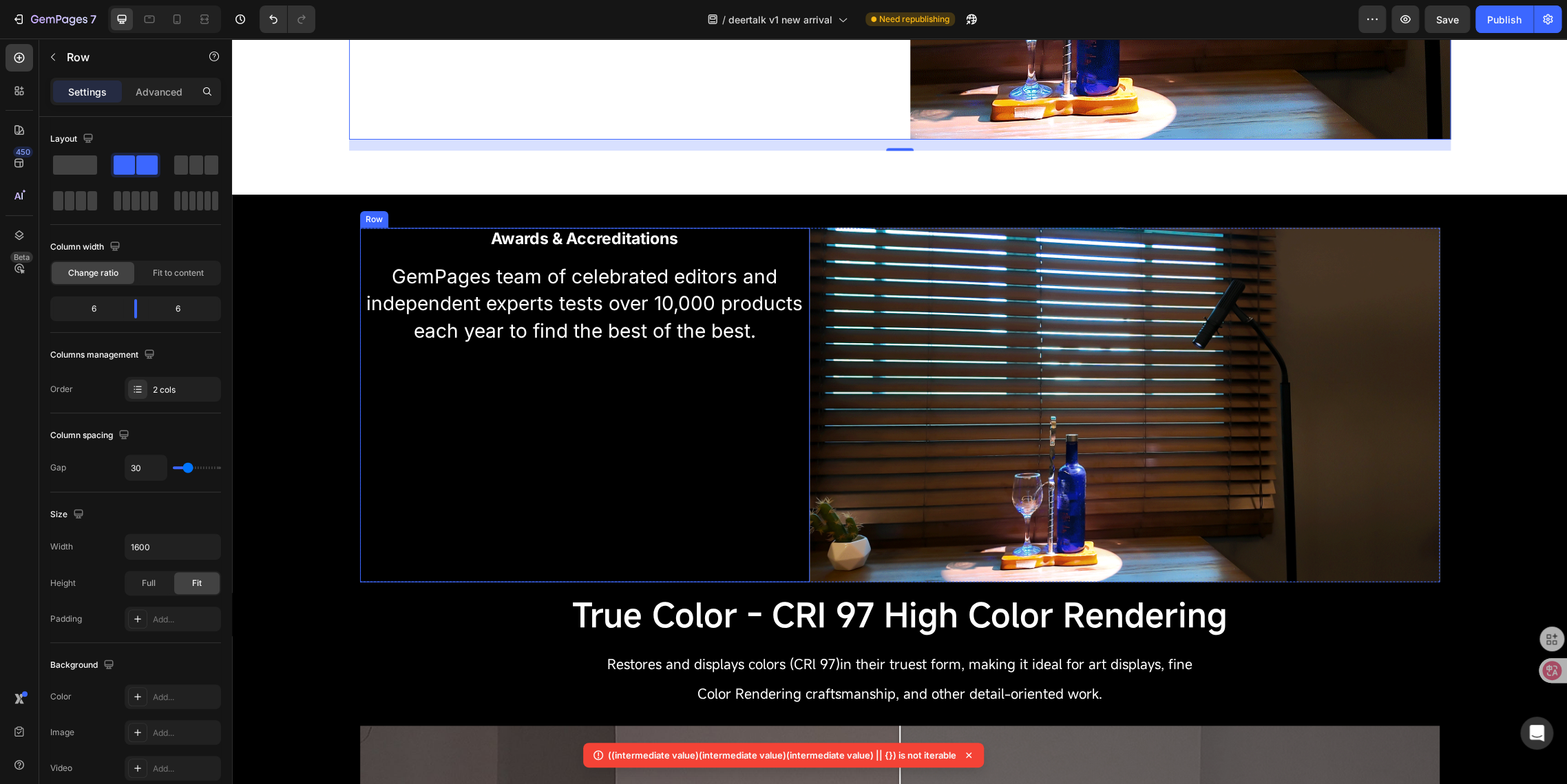
scroll to position [1364, 0]
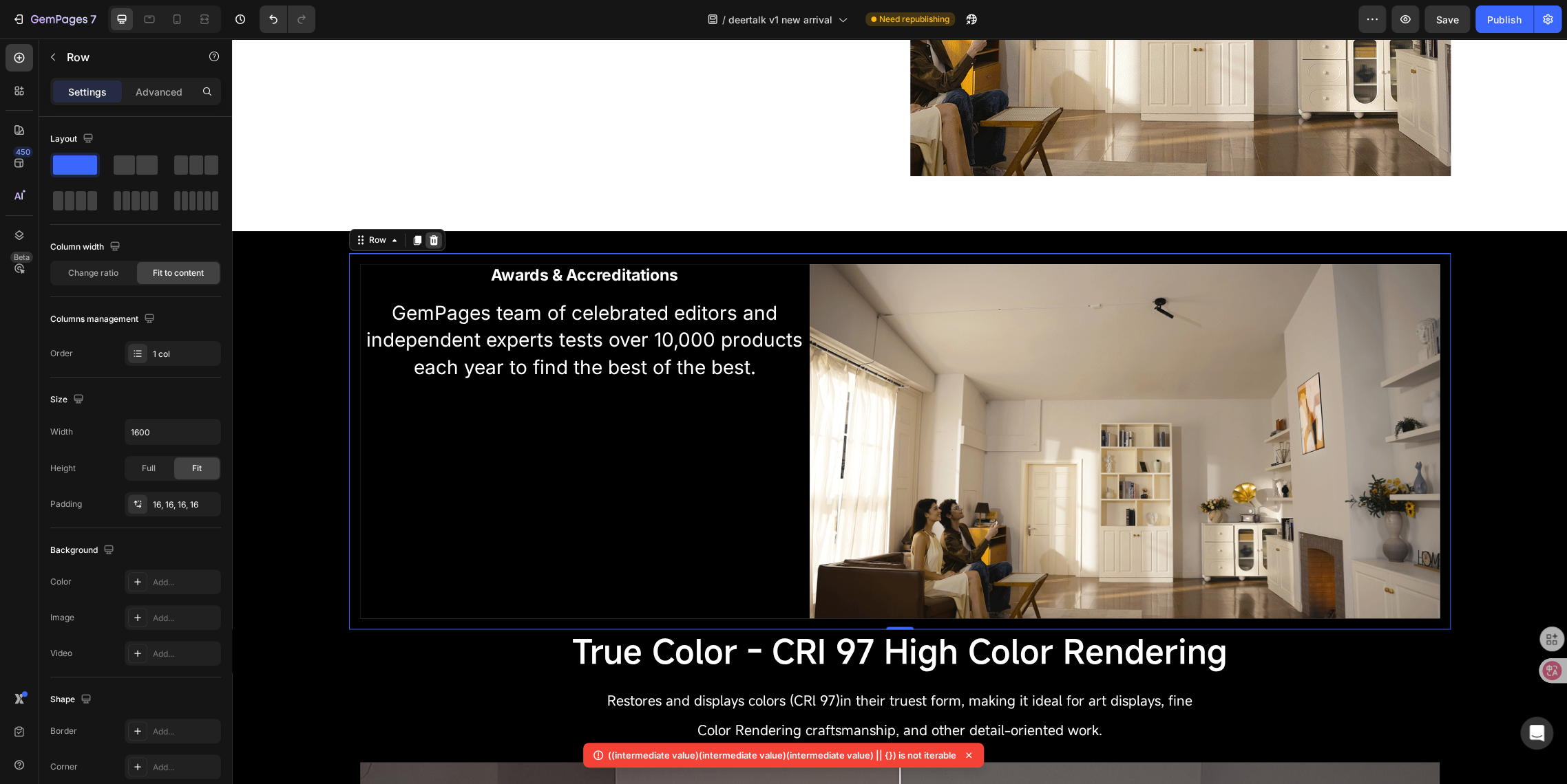
click at [429, 241] on icon at bounding box center [433, 240] width 9 height 10
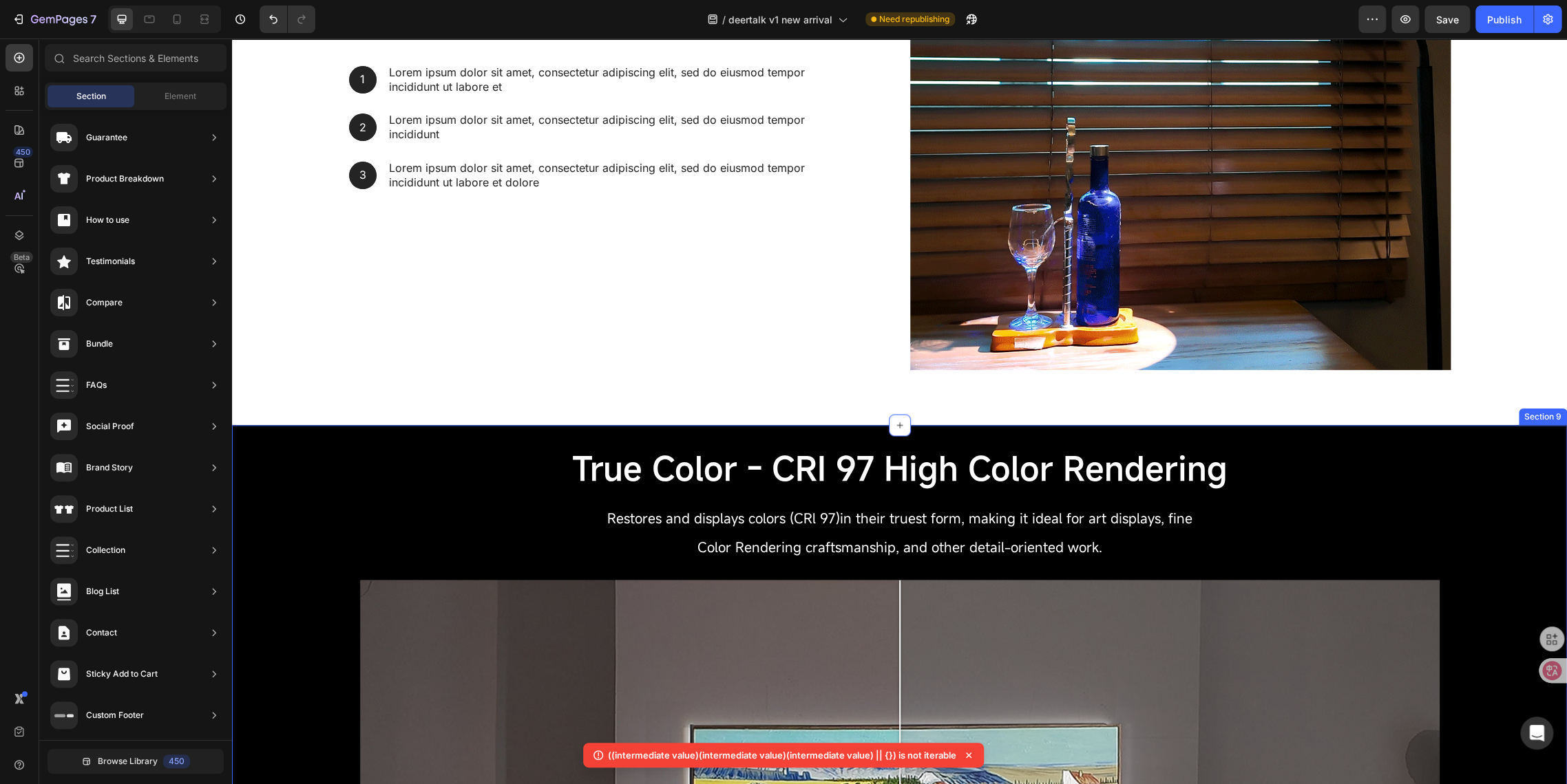
scroll to position [1134, 0]
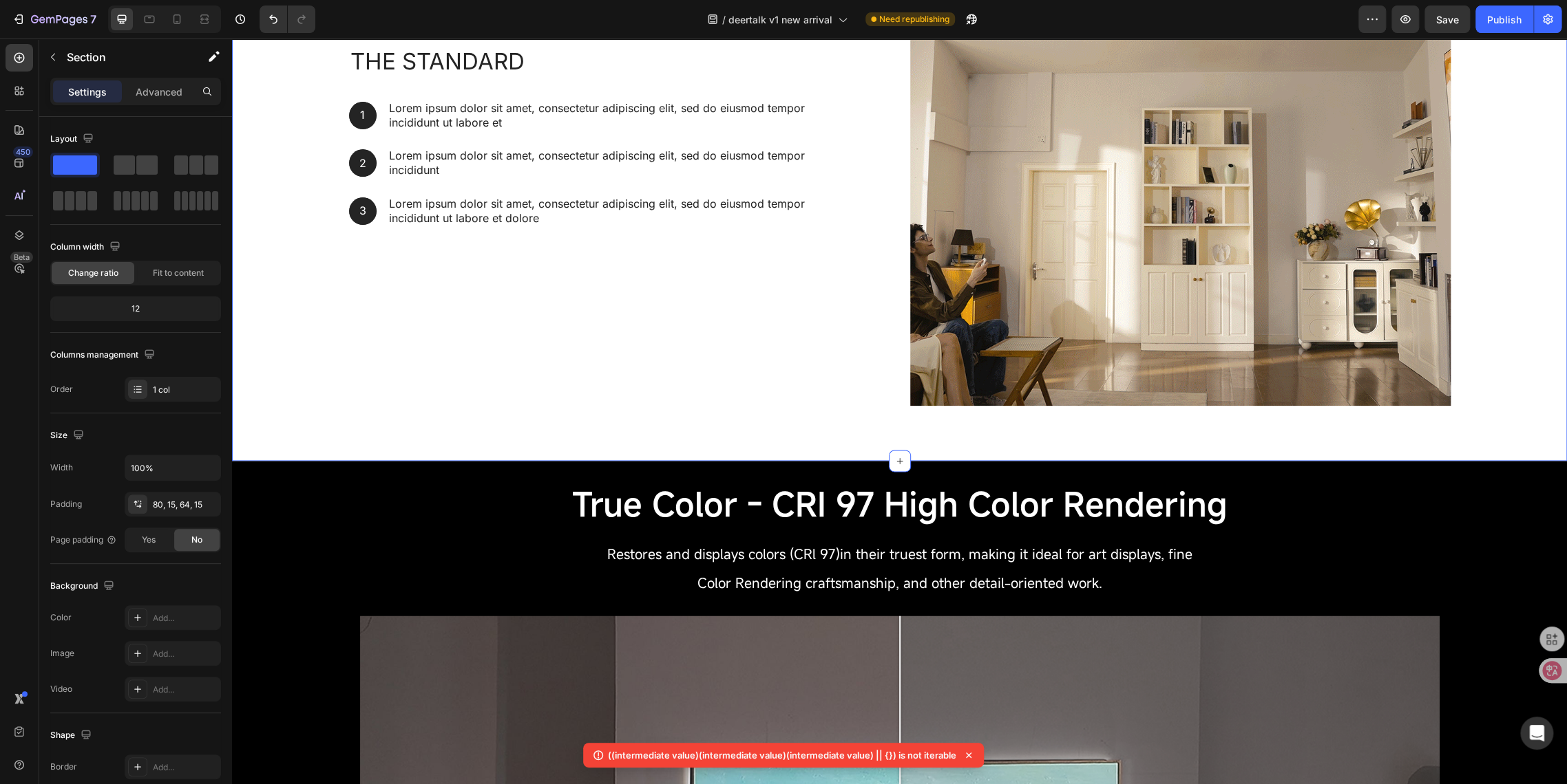
click at [554, 429] on div "The standard Heading 1 Text Block Hero Banner Lorem ipsum dolor sit amet, conse…" at bounding box center [898, 135] width 1334 height 650
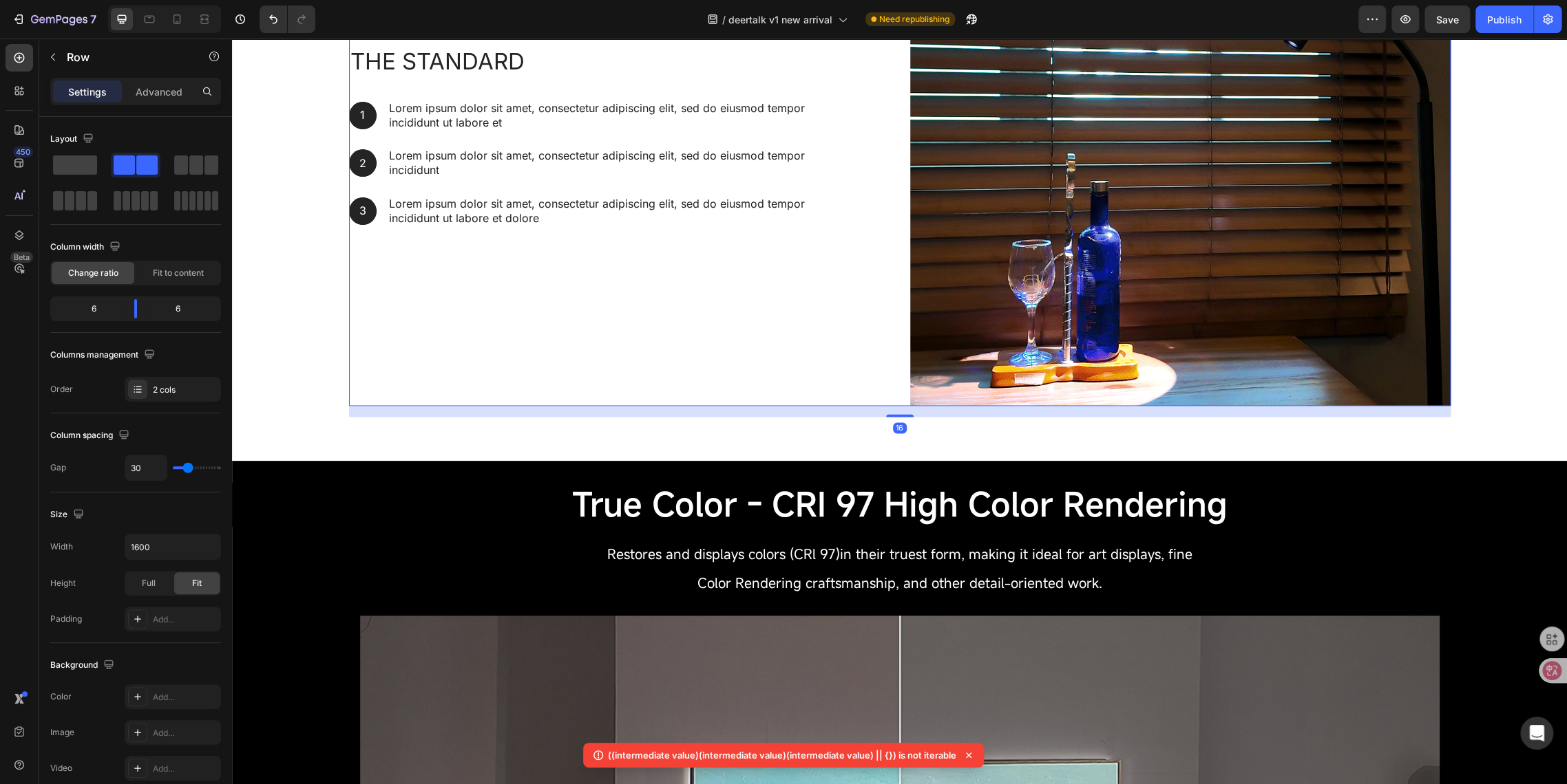
click at [550, 350] on div "The standard Heading 1 Text Block Hero Banner Lorem ipsum dolor sit amet, conse…" at bounding box center [619, 136] width 540 height 540
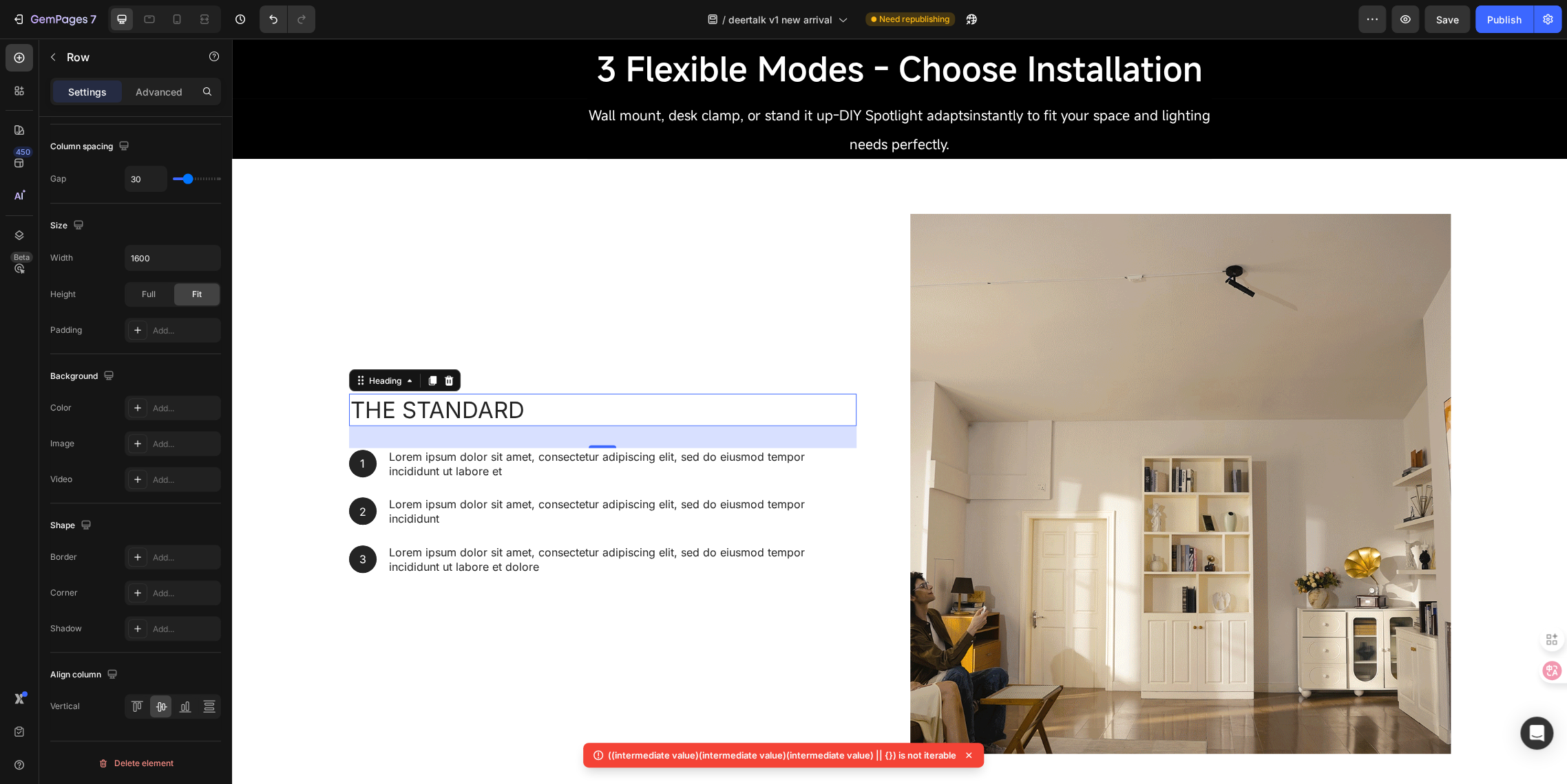
scroll to position [0, 0]
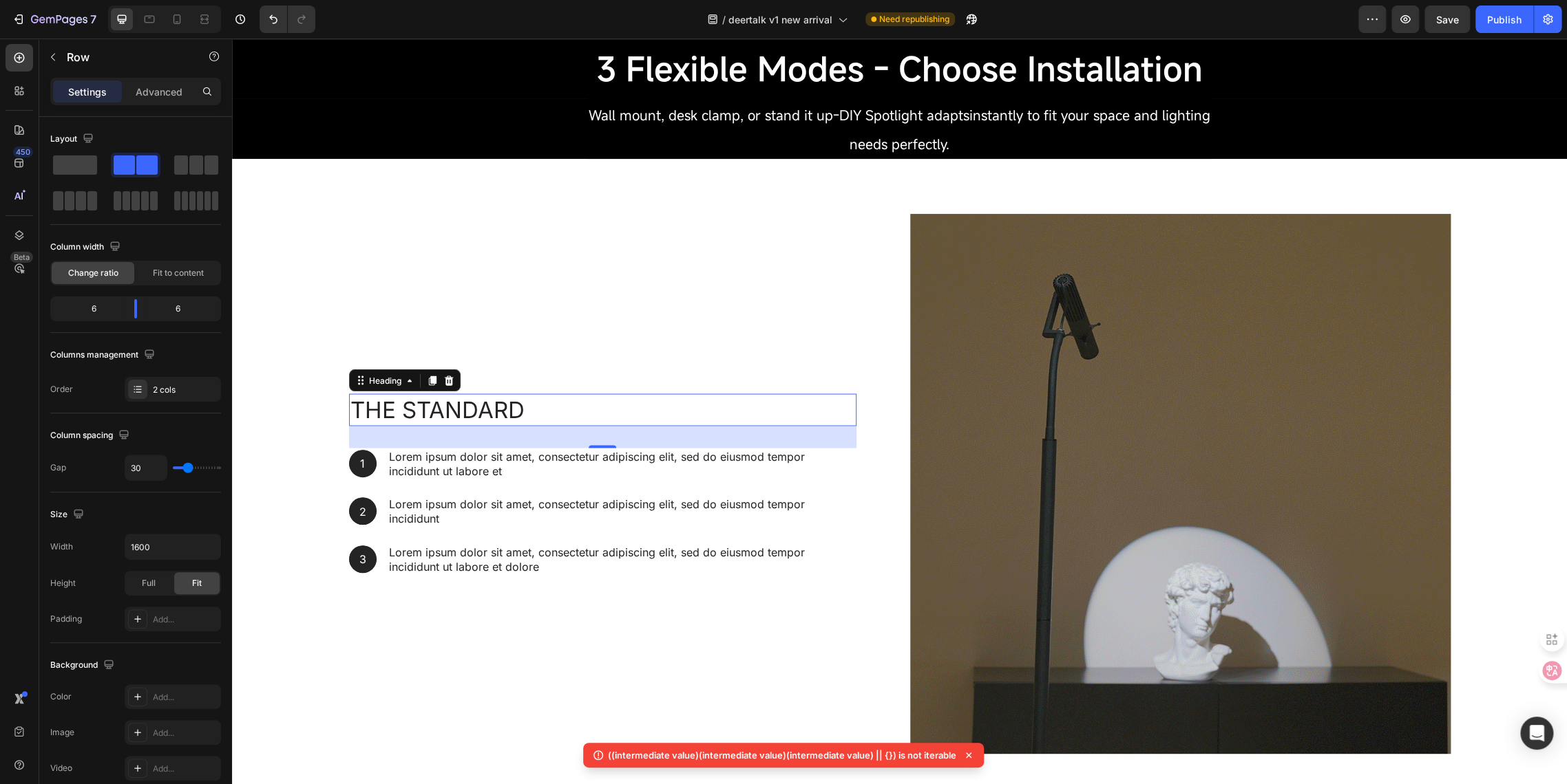
click at [450, 414] on h2 "The standard" at bounding box center [602, 410] width 508 height 33
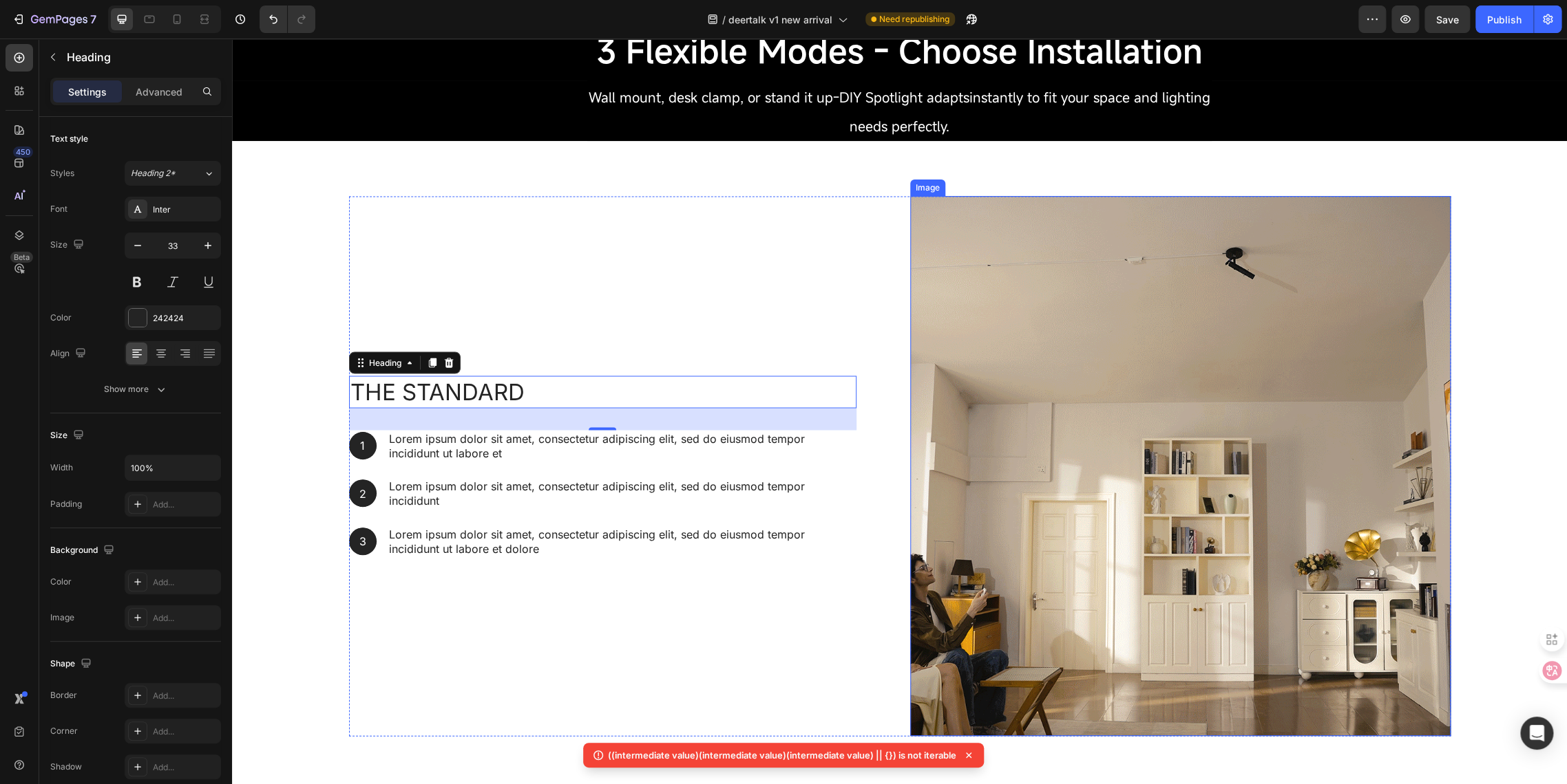
scroll to position [1681, 0]
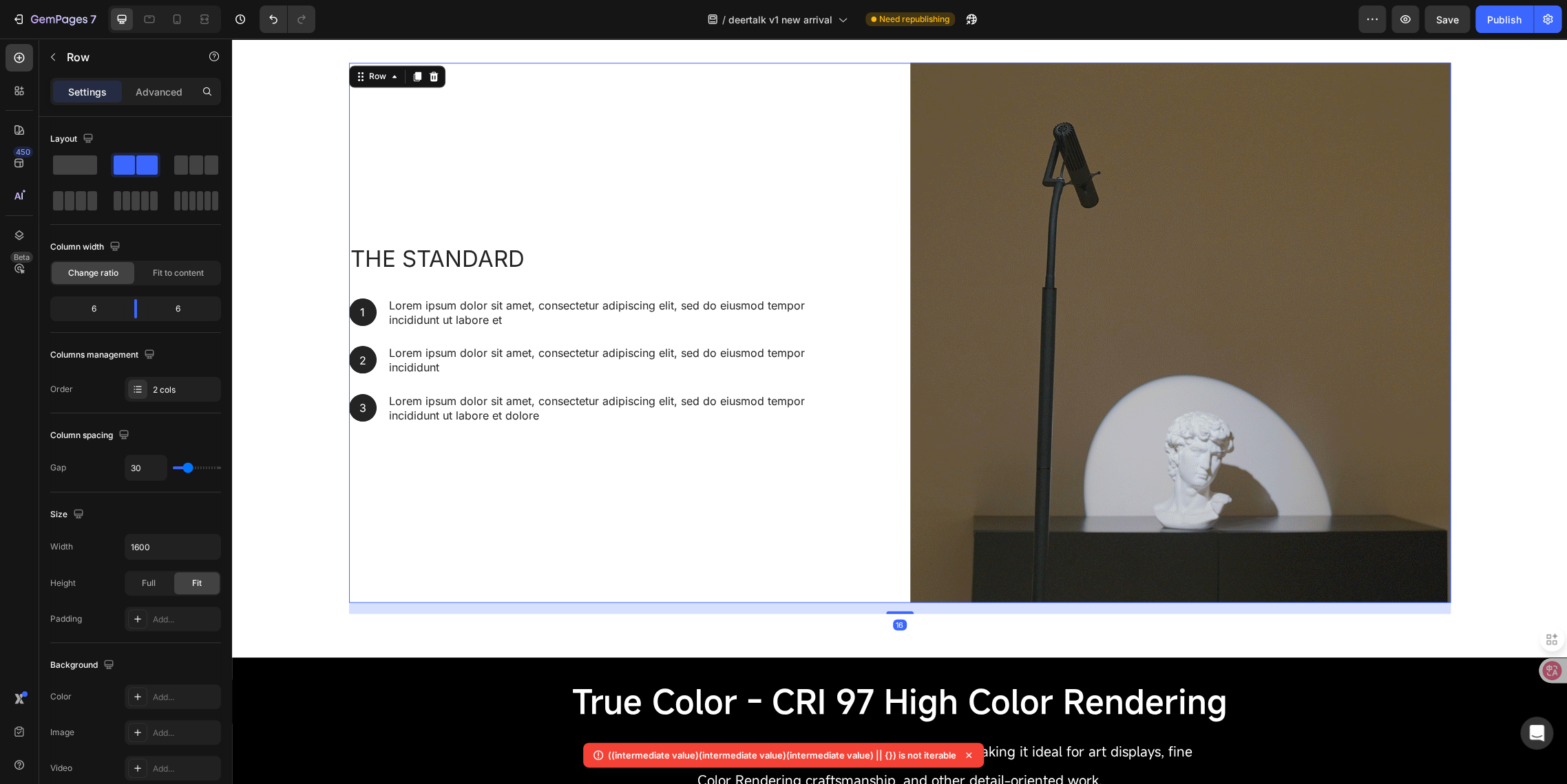
click at [780, 459] on div "The standard Heading 1 Text Block Hero Banner Lorem ipsum dolor sit amet, conse…" at bounding box center [619, 332] width 540 height 540
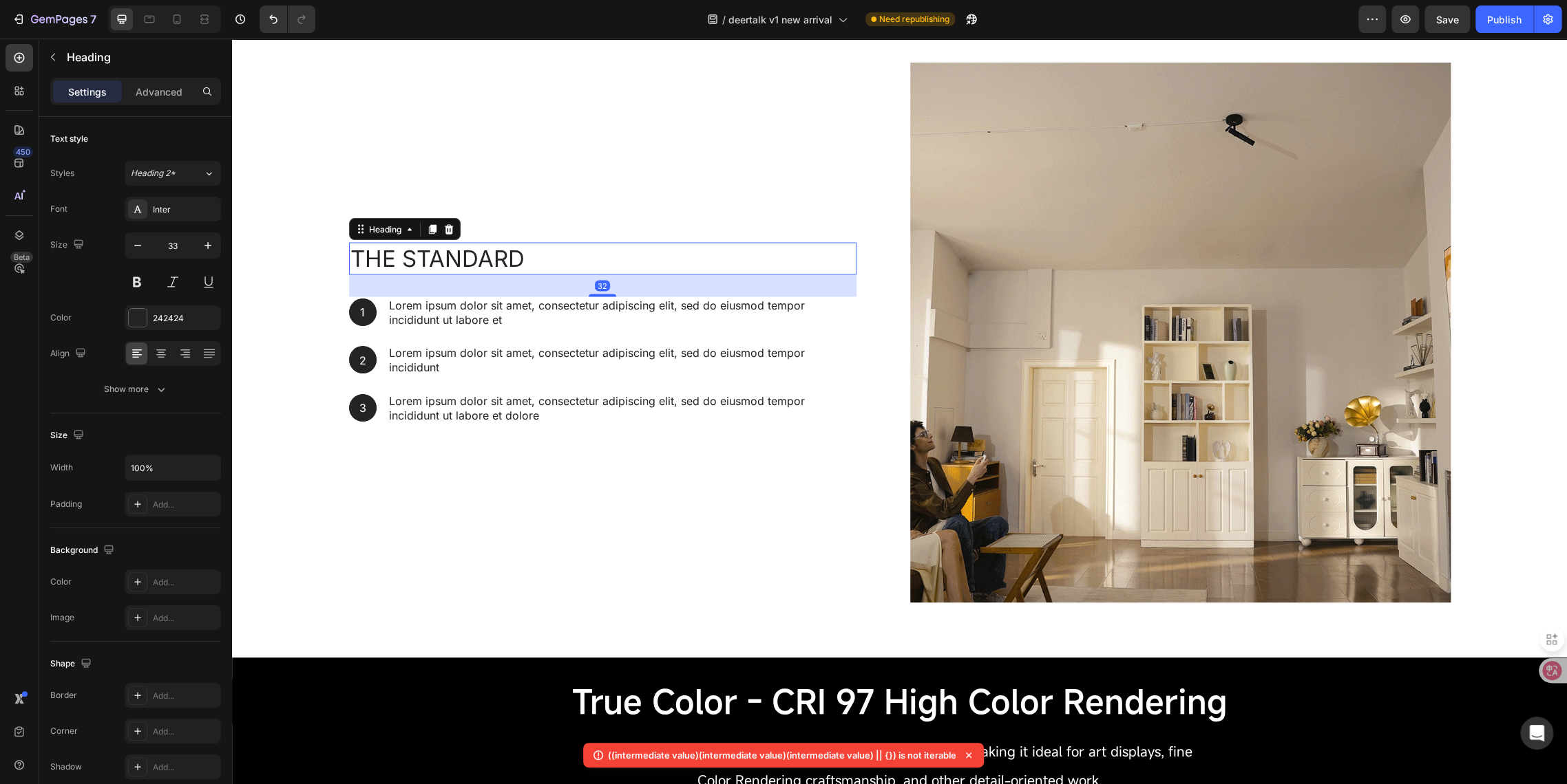
click at [360, 259] on h2 "The standard" at bounding box center [602, 258] width 508 height 33
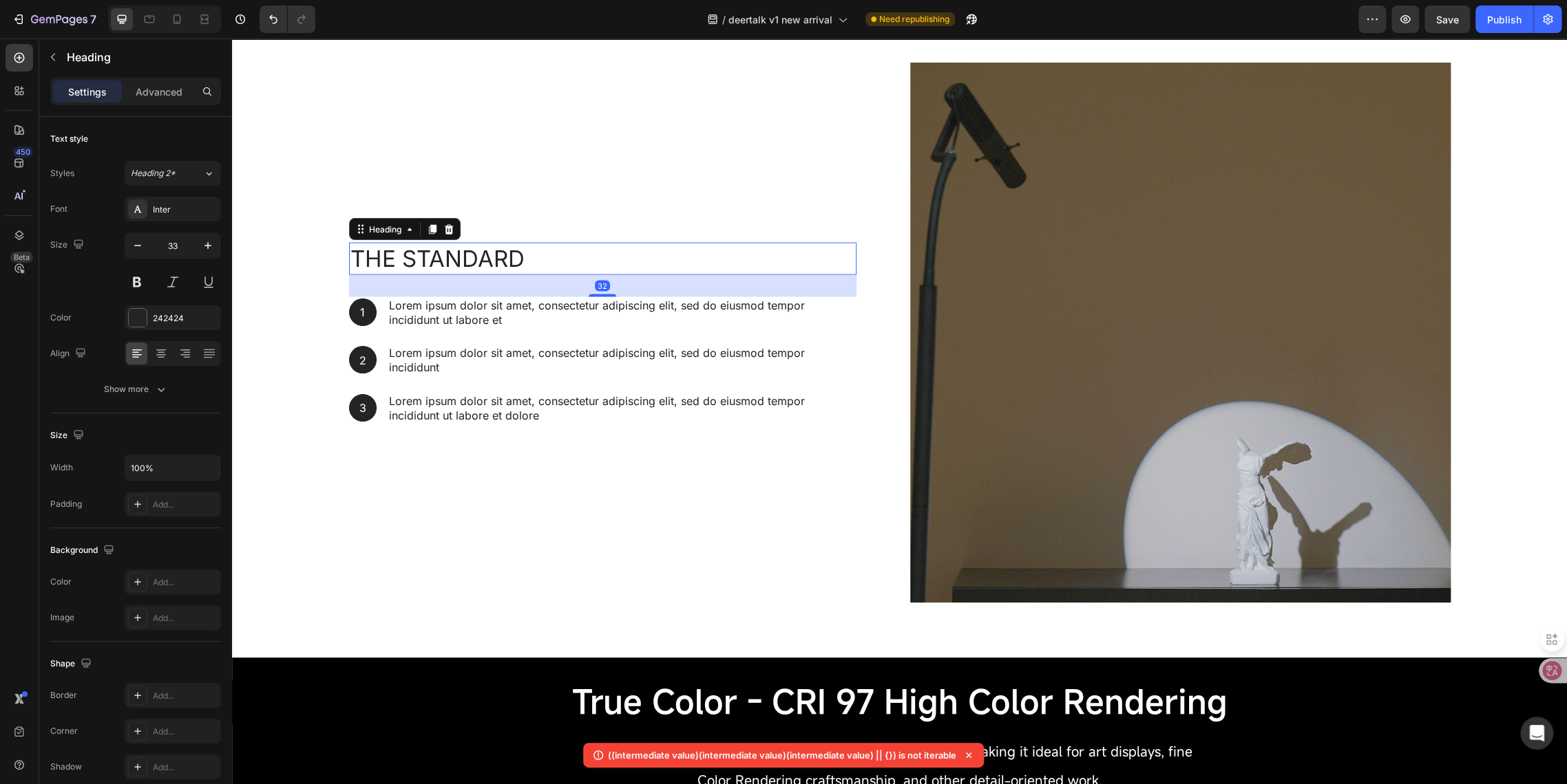
click at [360, 259] on h2 "The standard" at bounding box center [602, 258] width 508 height 33
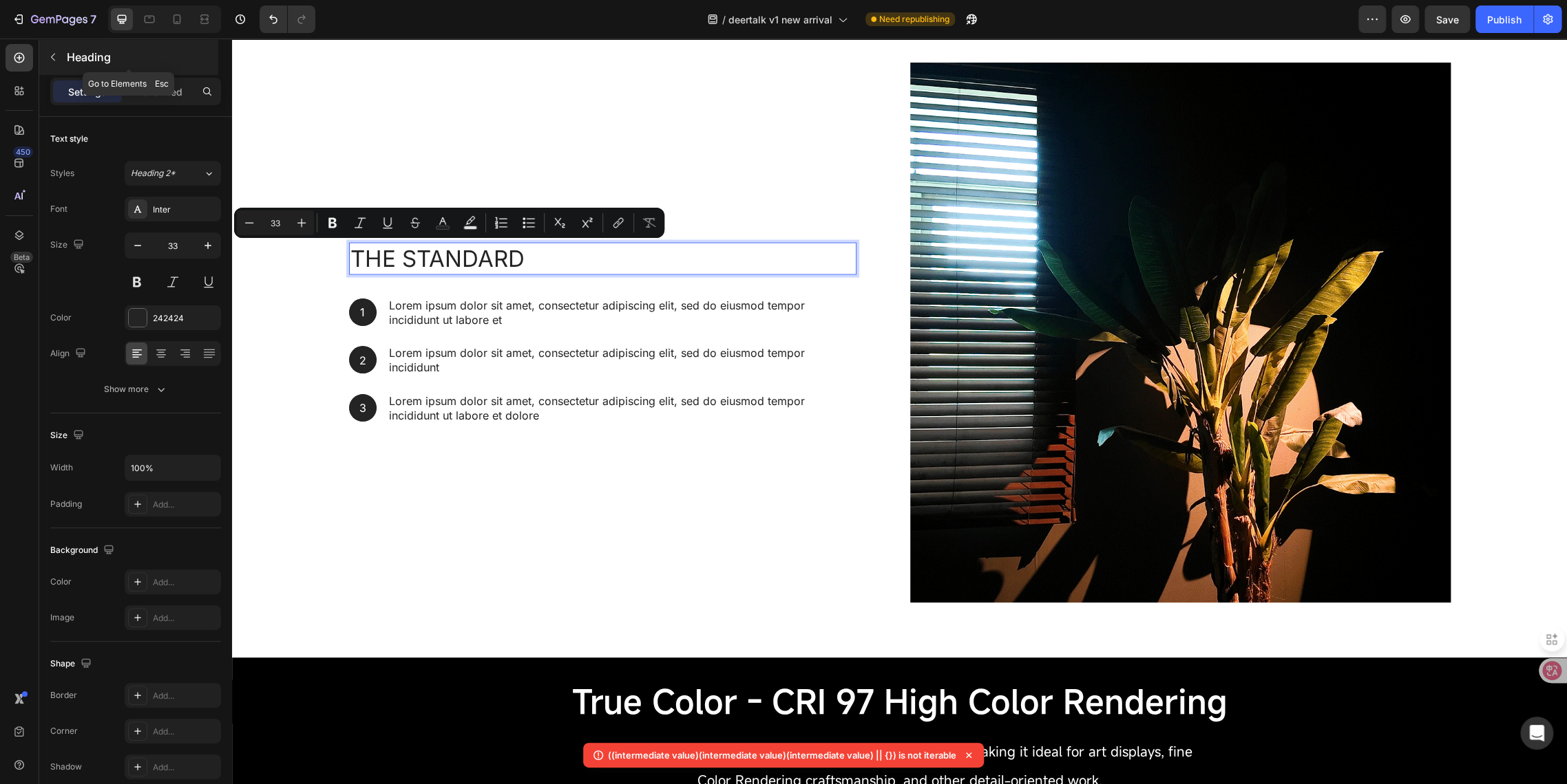
click at [55, 56] on icon "button" at bounding box center [53, 56] width 11 height 11
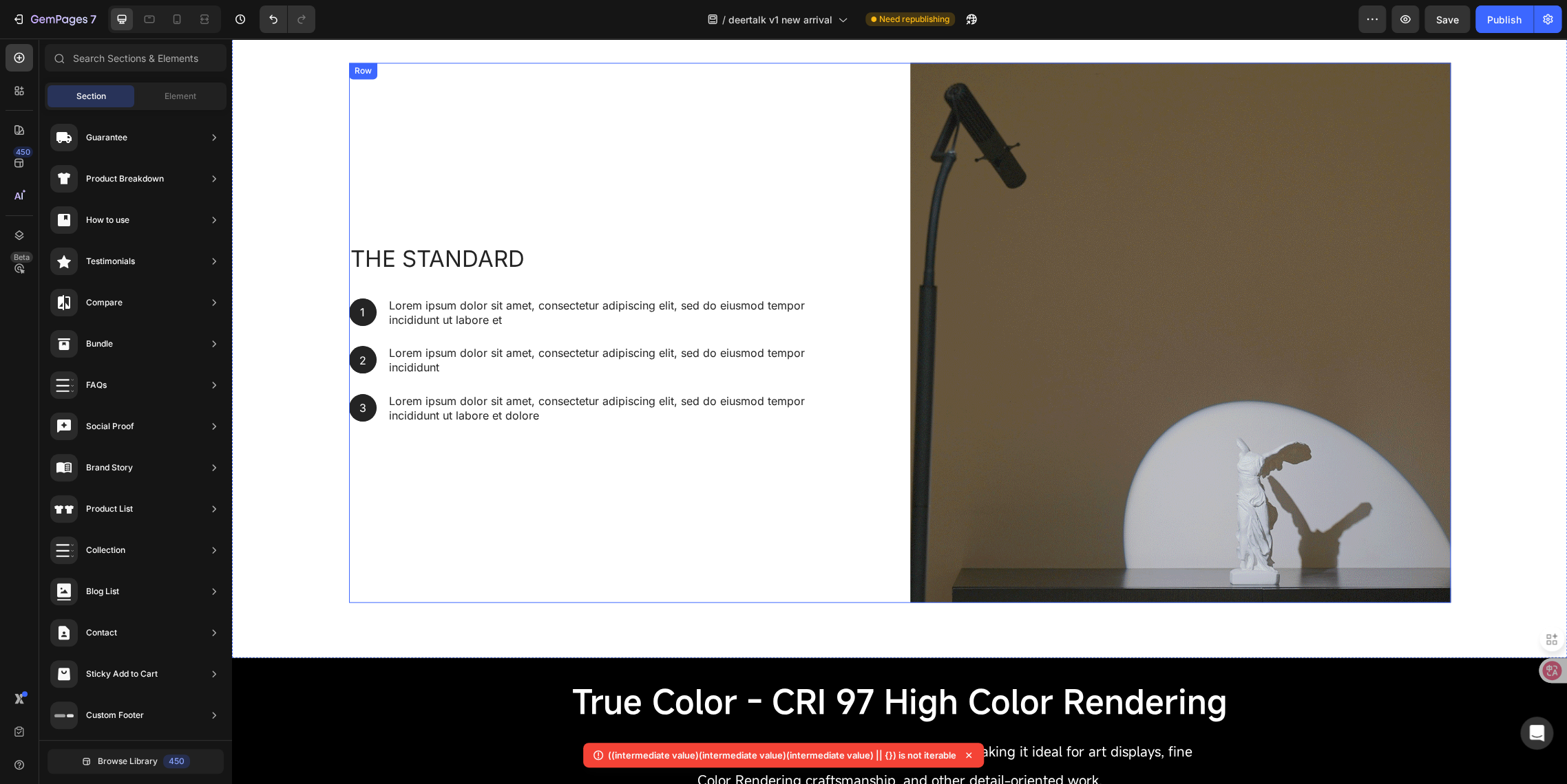
click at [475, 145] on div "The standard Heading 1 Text Block Hero Banner Lorem ipsum dolor sit amet, conse…" at bounding box center [619, 332] width 540 height 540
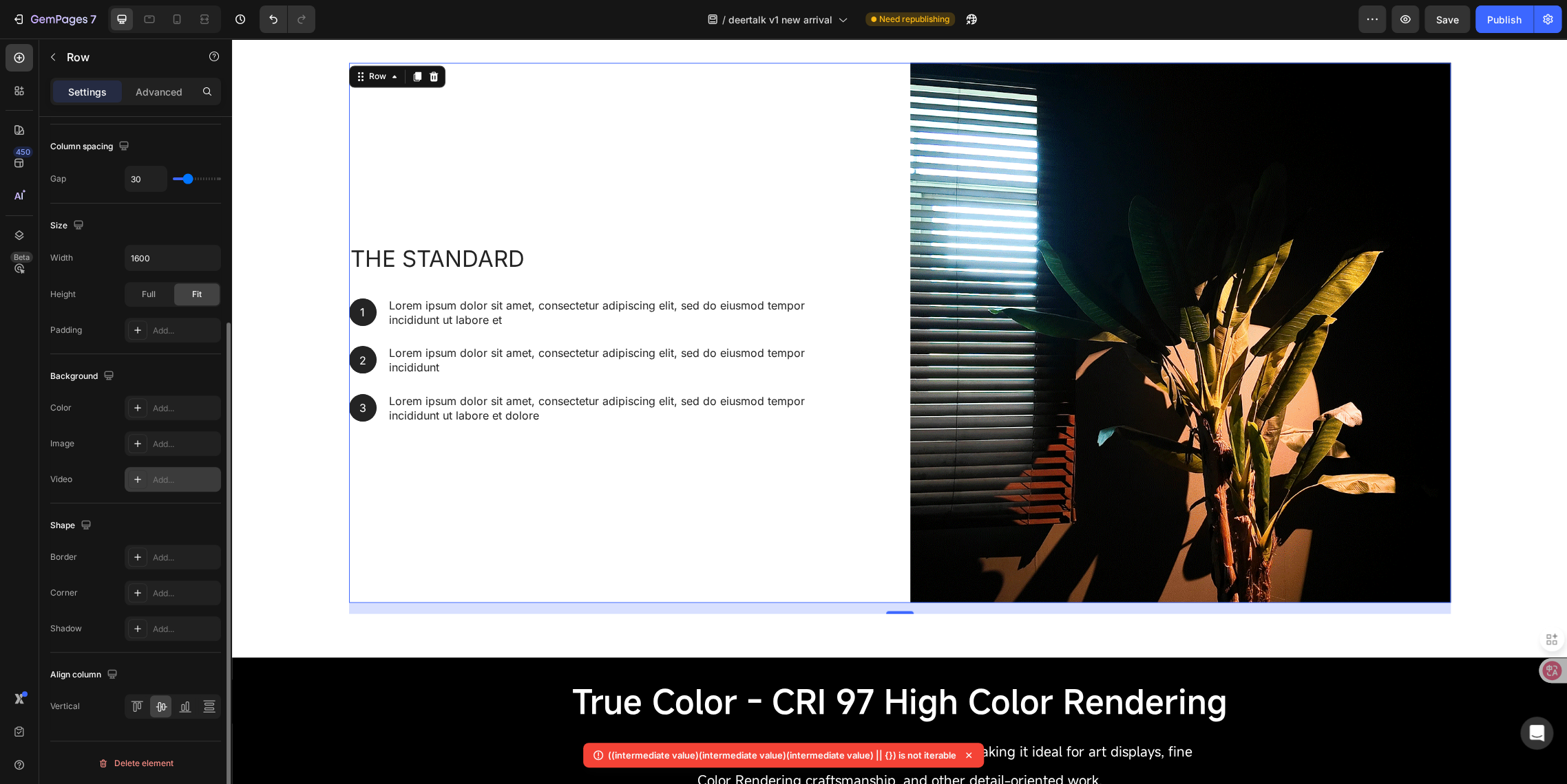
scroll to position [0, 0]
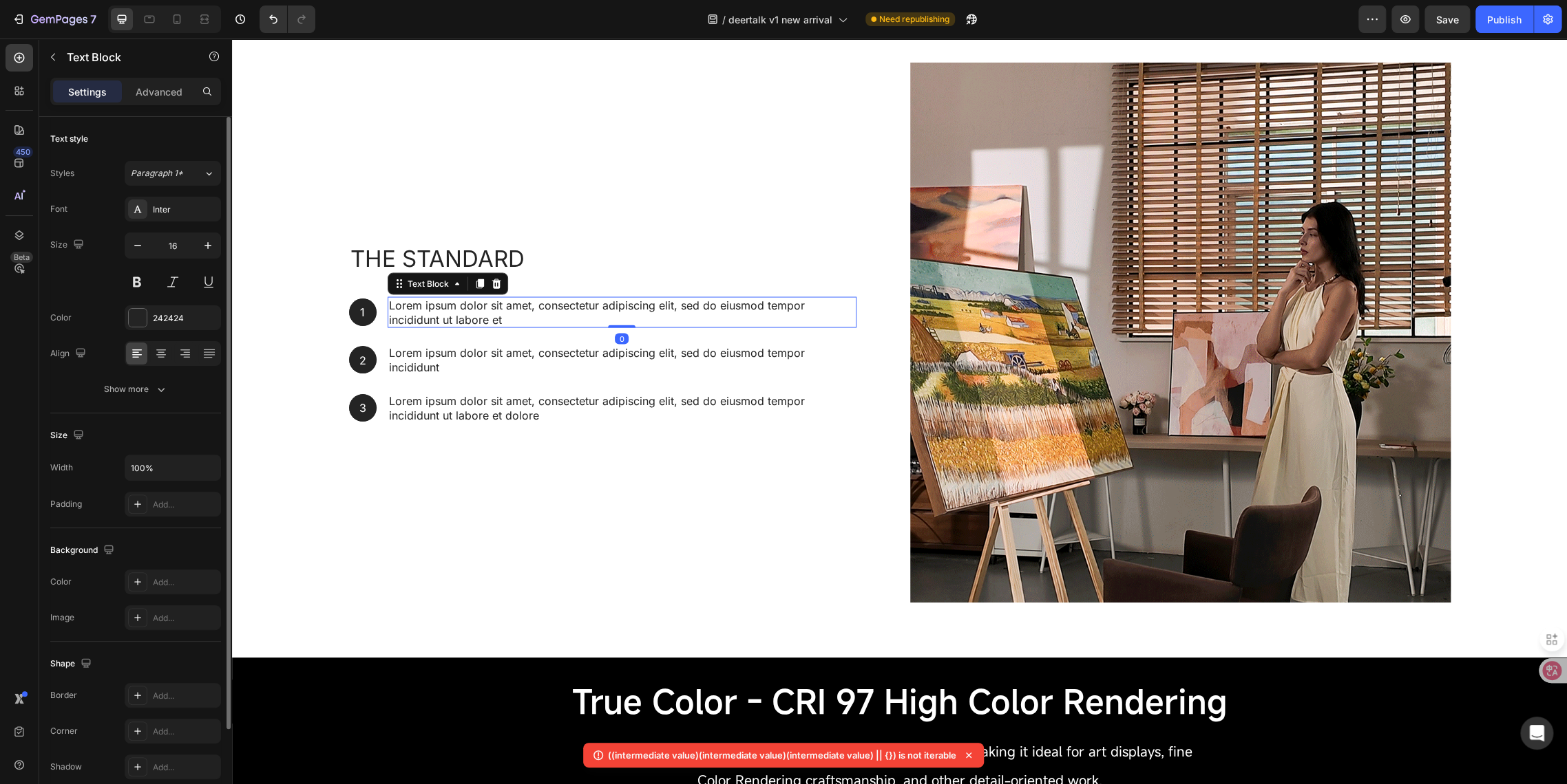
click at [446, 297] on div "Lorem ipsum dolor sit amet, consectetur adipiscing elit, sed do eiusmod tempor …" at bounding box center [622, 312] width 468 height 32
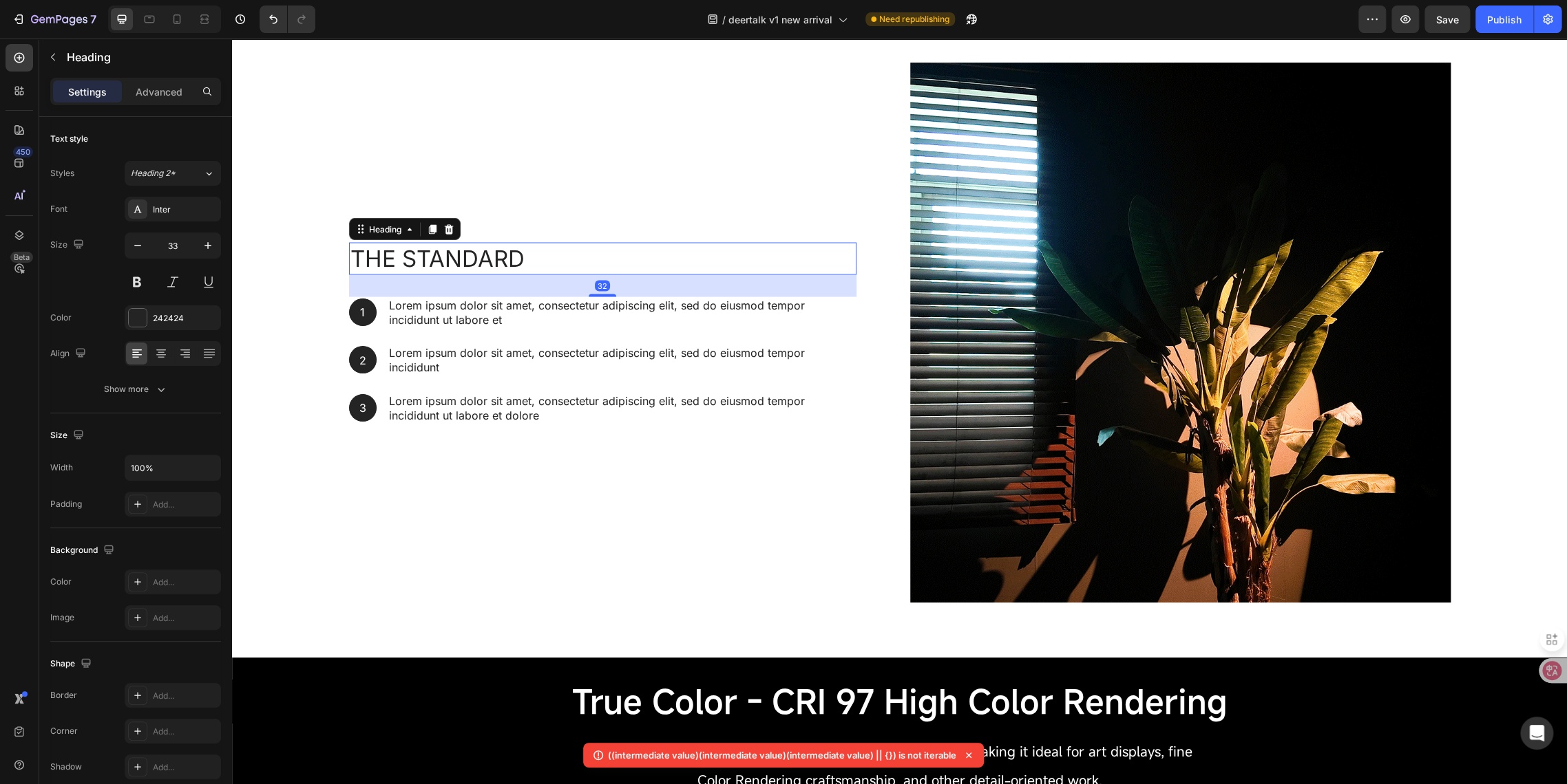
click at [437, 260] on p "The standard" at bounding box center [602, 258] width 505 height 30
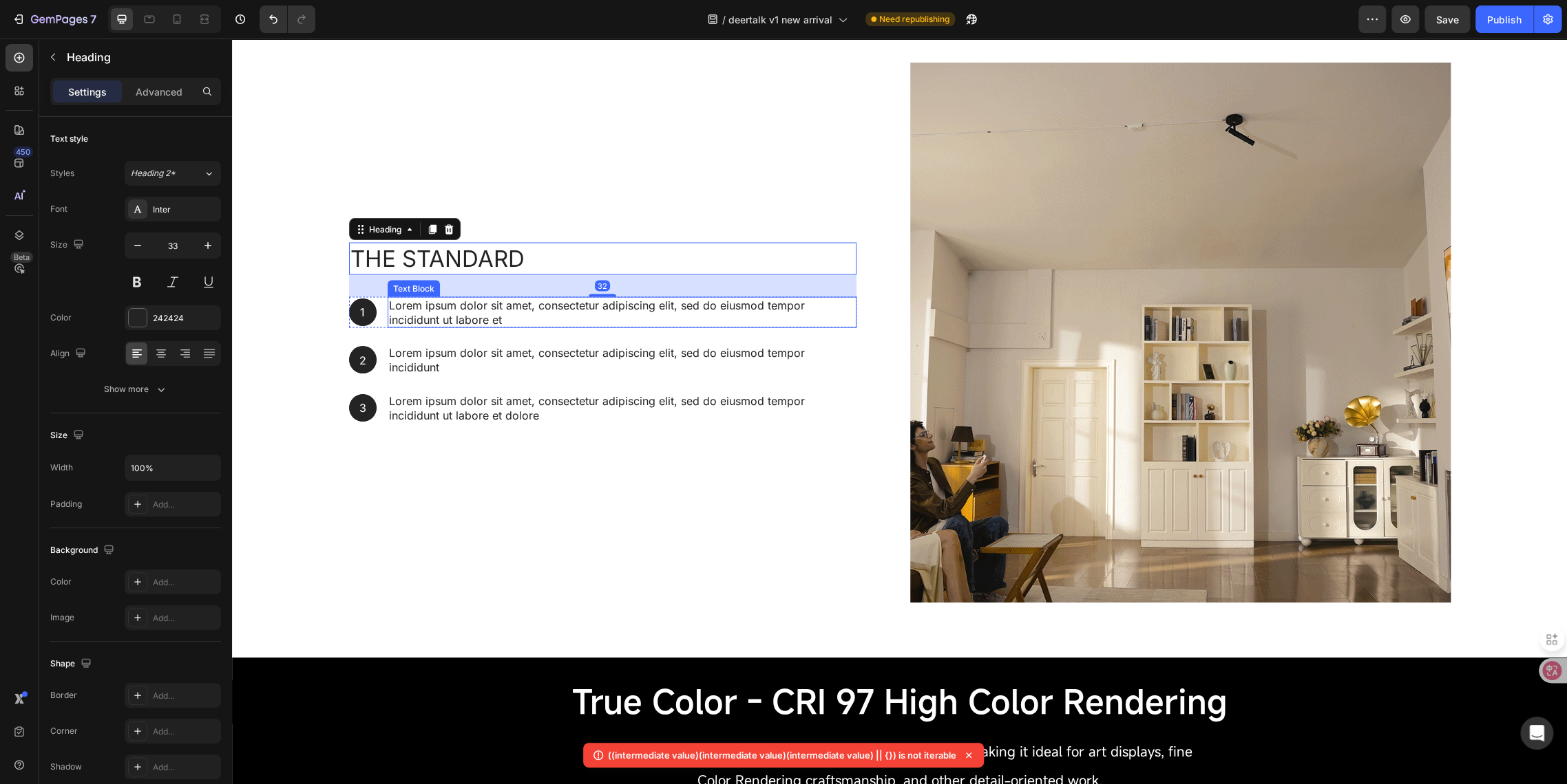
click at [423, 302] on p "Lorem ipsum dolor sit amet, consectetur adipiscing elit, sed do eiusmod tempor …" at bounding box center [622, 312] width 466 height 29
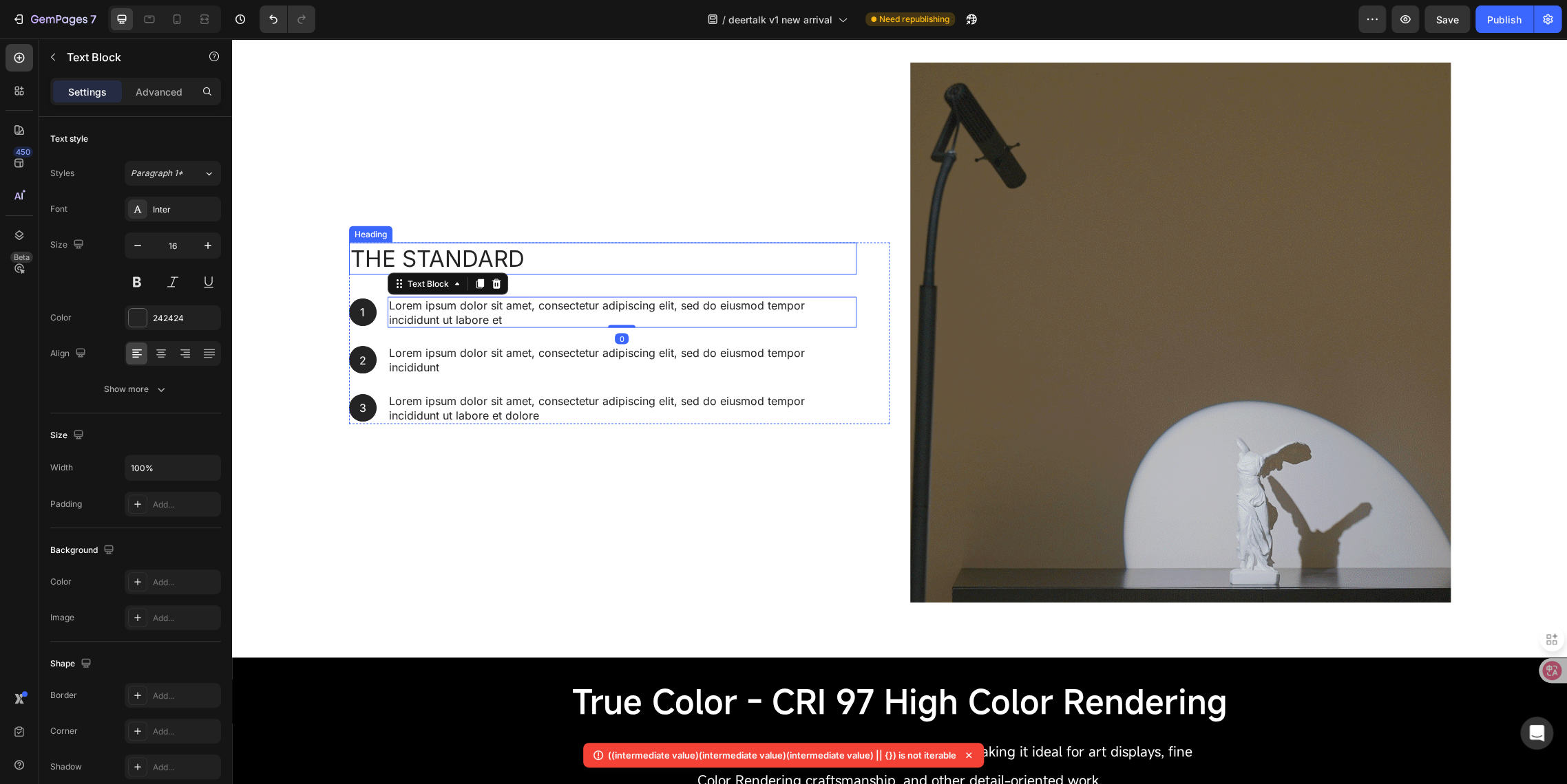
click at [453, 251] on p "The standard" at bounding box center [602, 258] width 505 height 30
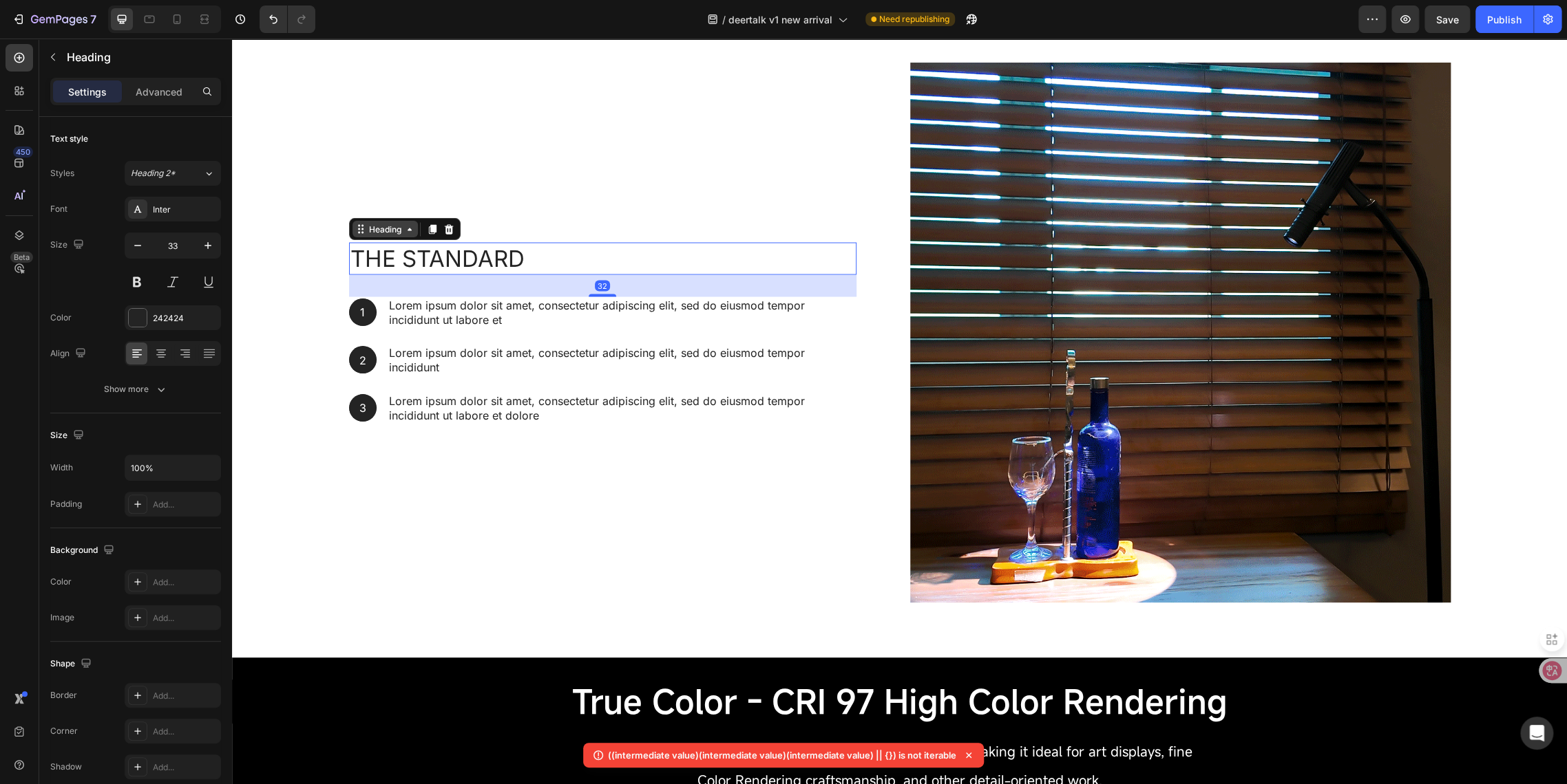
click at [405, 228] on icon at bounding box center [409, 229] width 11 height 11
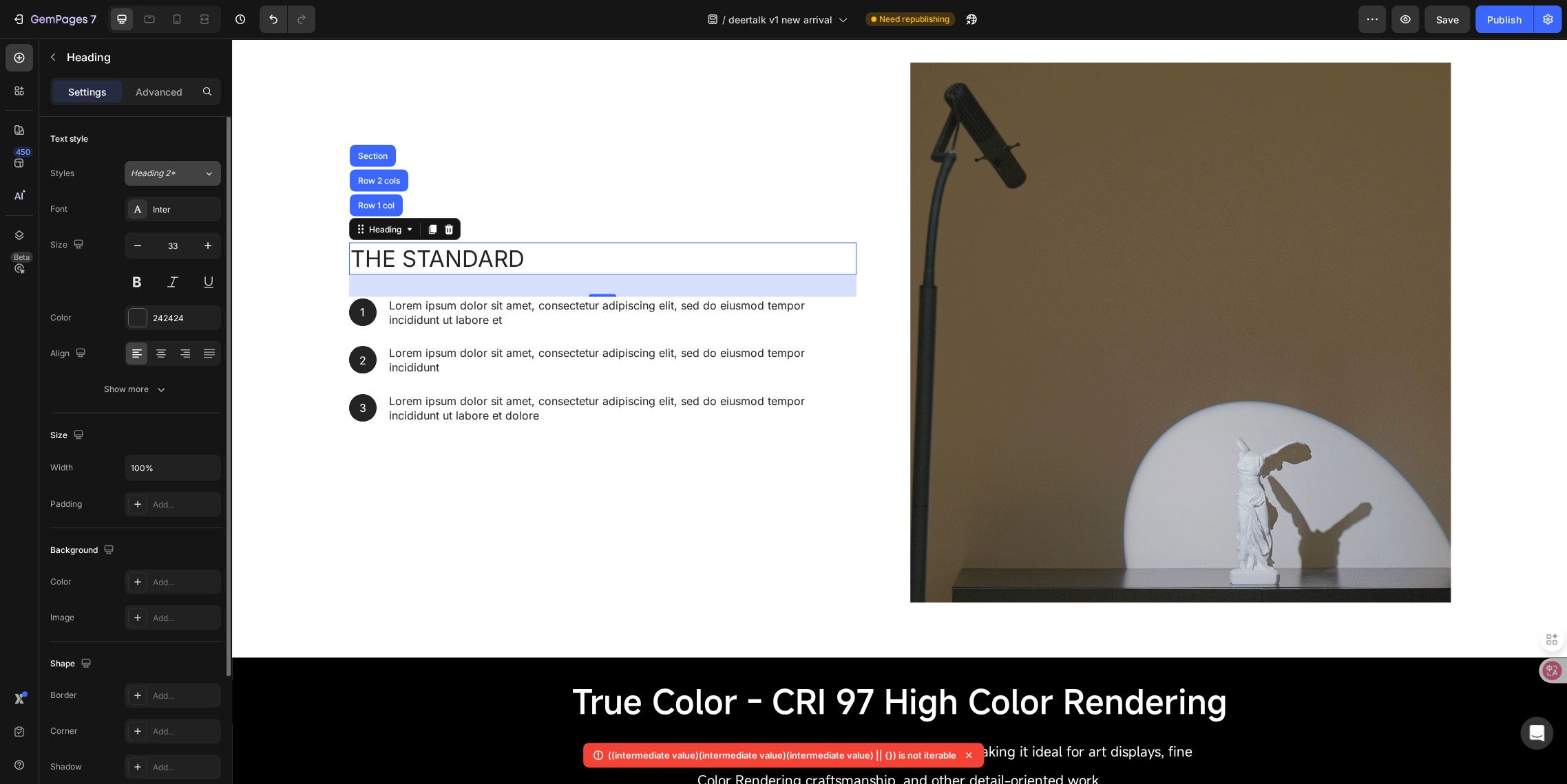
click at [145, 170] on span "Heading 2*" at bounding box center [153, 173] width 45 height 12
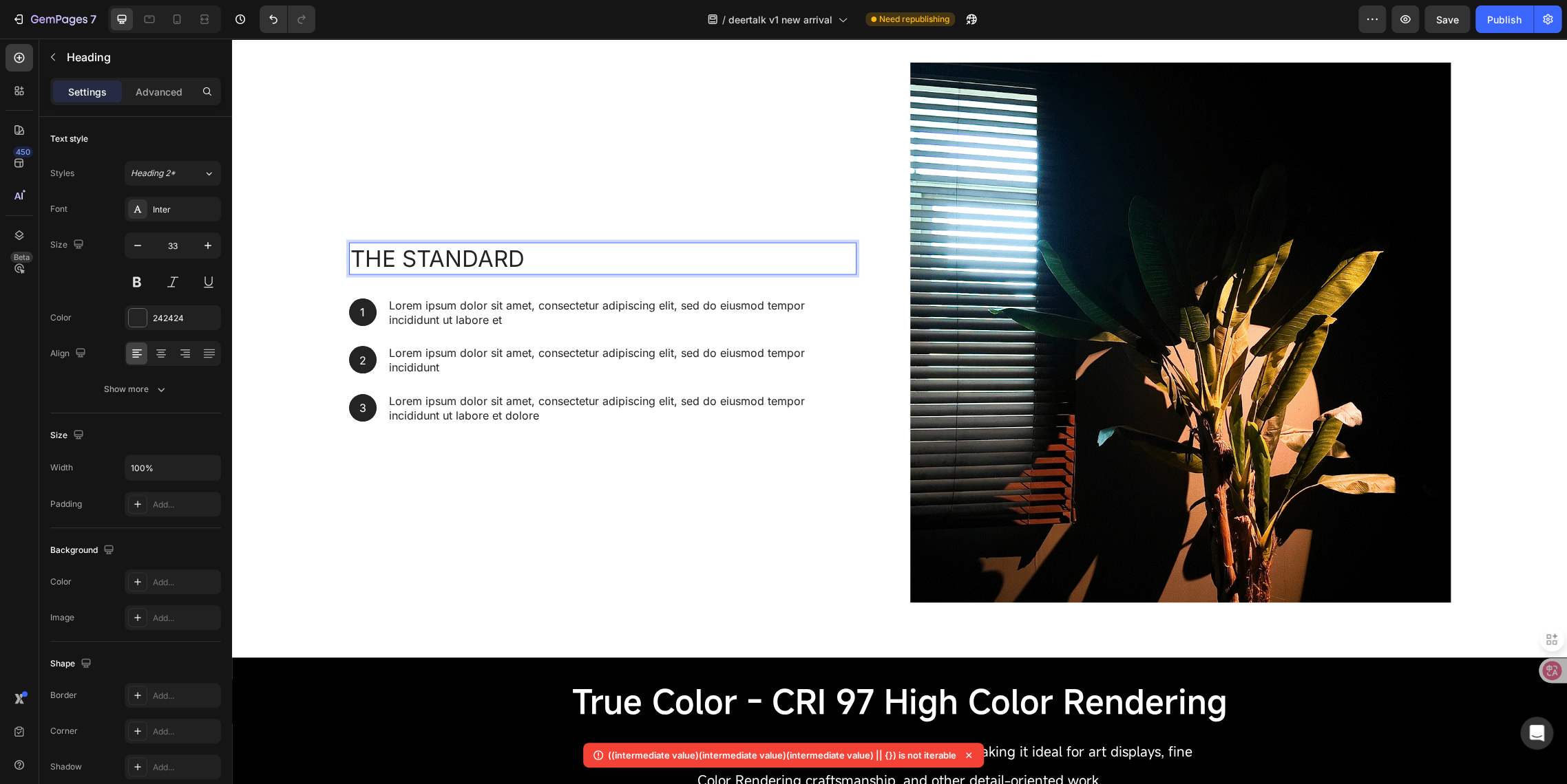
click at [521, 256] on p "The standard" at bounding box center [602, 258] width 505 height 30
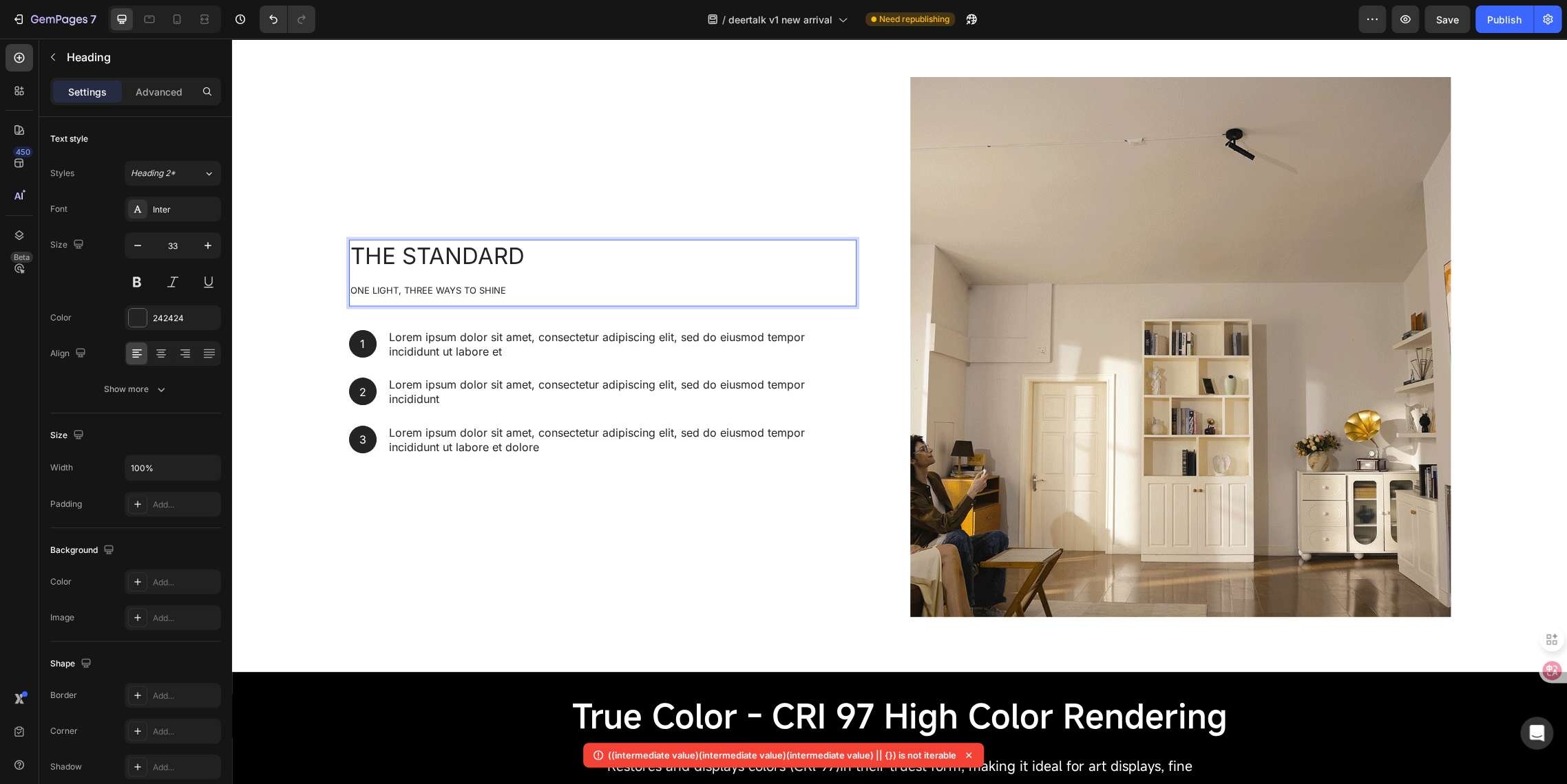
scroll to position [1664, 0]
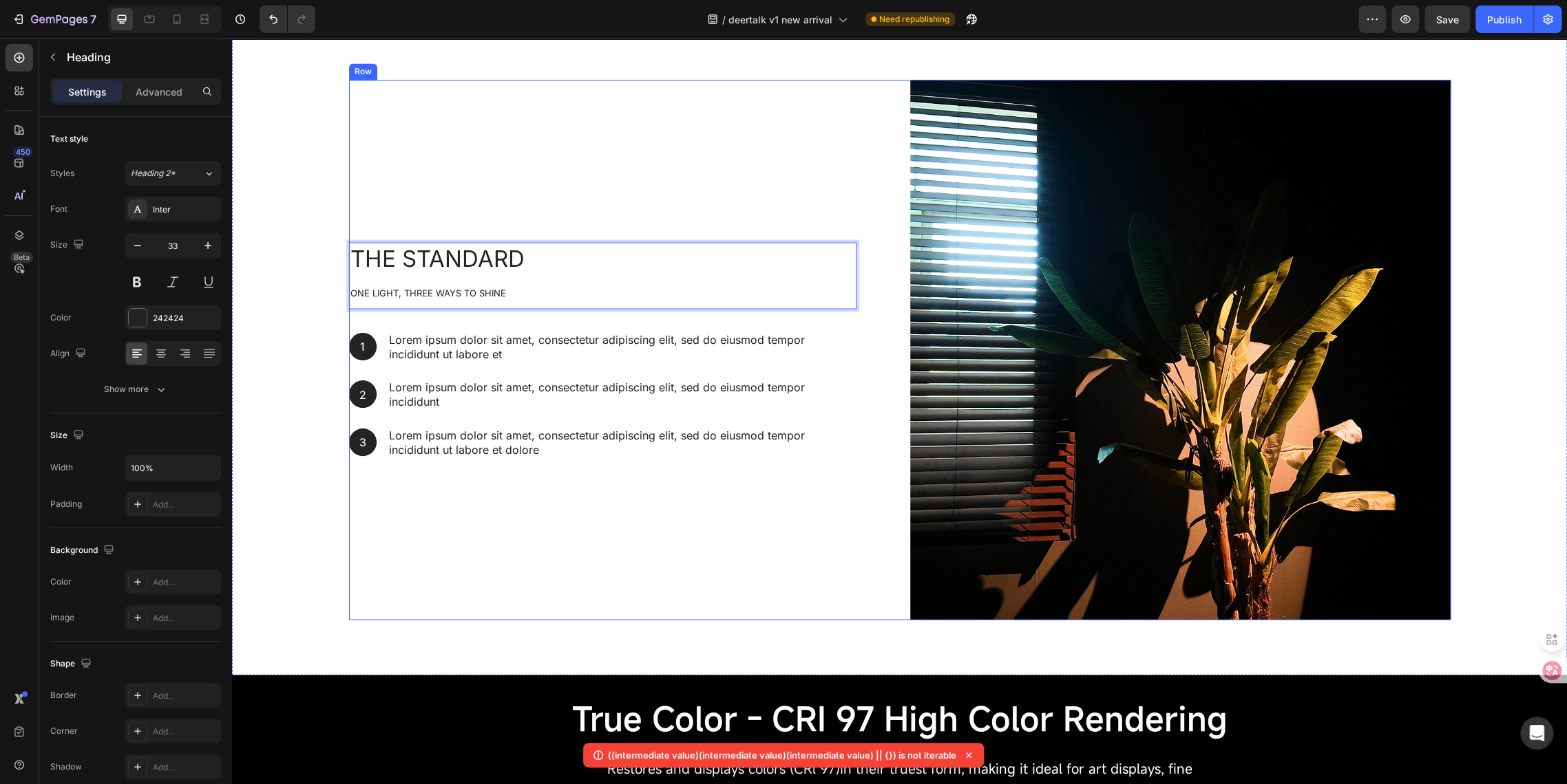
click at [415, 205] on div "The standard One Light, Three Ways to Shine Heading Row 1 col Row 2 cols Sectio…" at bounding box center [619, 349] width 540 height 540
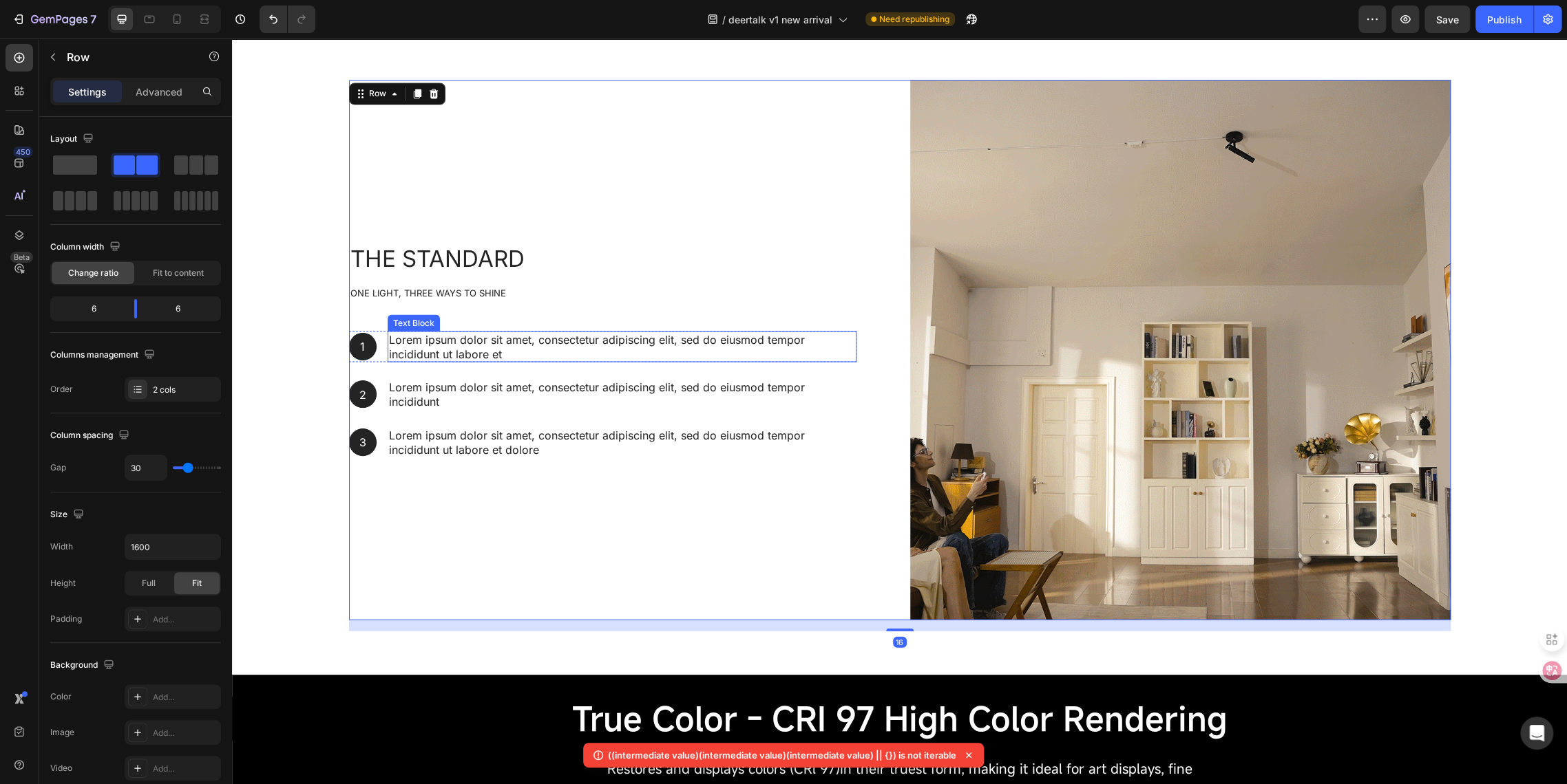
click at [394, 343] on p "Lorem ipsum dolor sit amet, consectetur adipiscing elit, sed do eiusmod tempor …" at bounding box center [622, 347] width 466 height 29
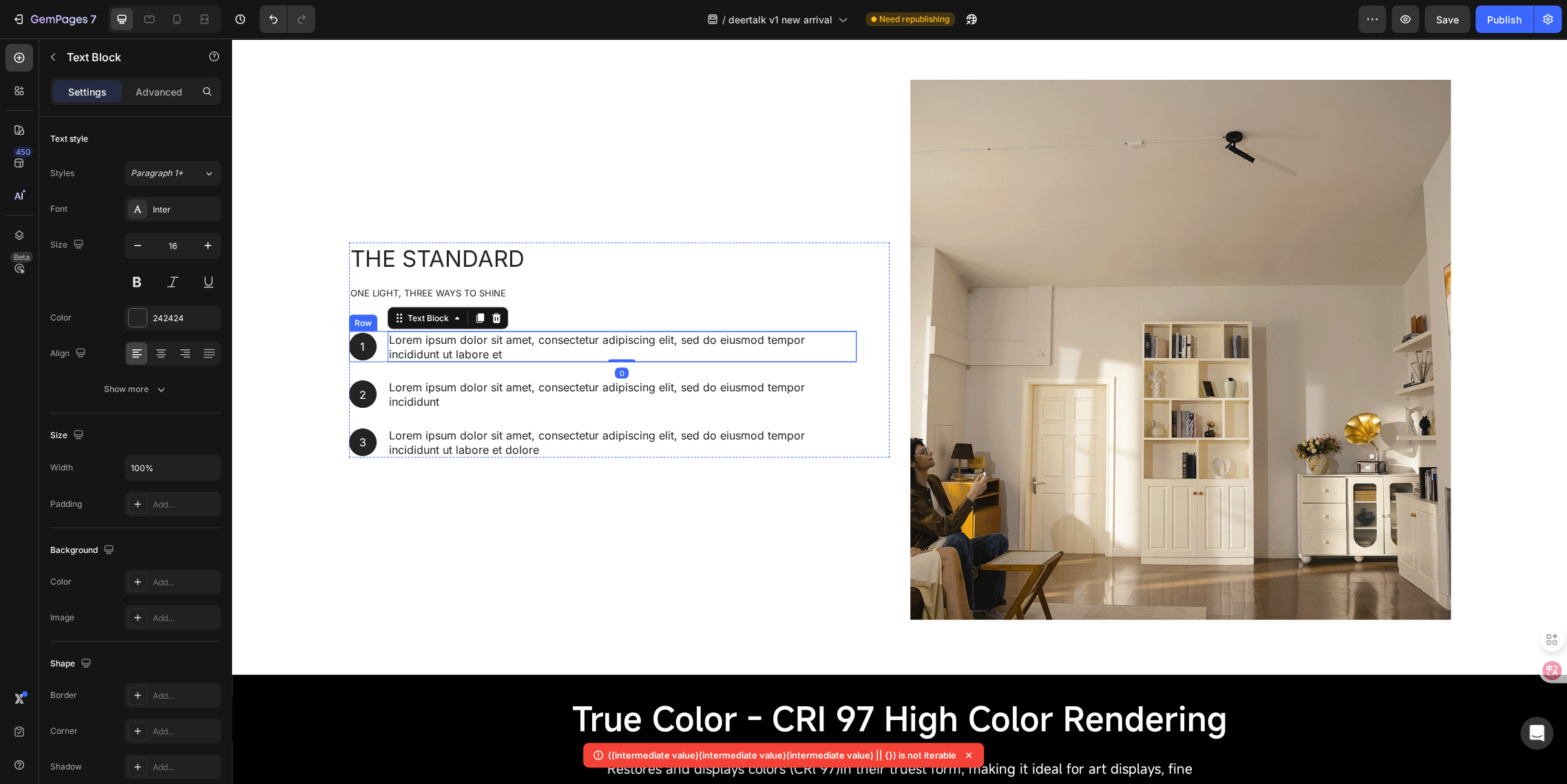
click at [376, 347] on div "1 Text Block Hero Banner Lorem ipsum dolor sit amet, consectetur adipiscing eli…" at bounding box center [602, 347] width 508 height 32
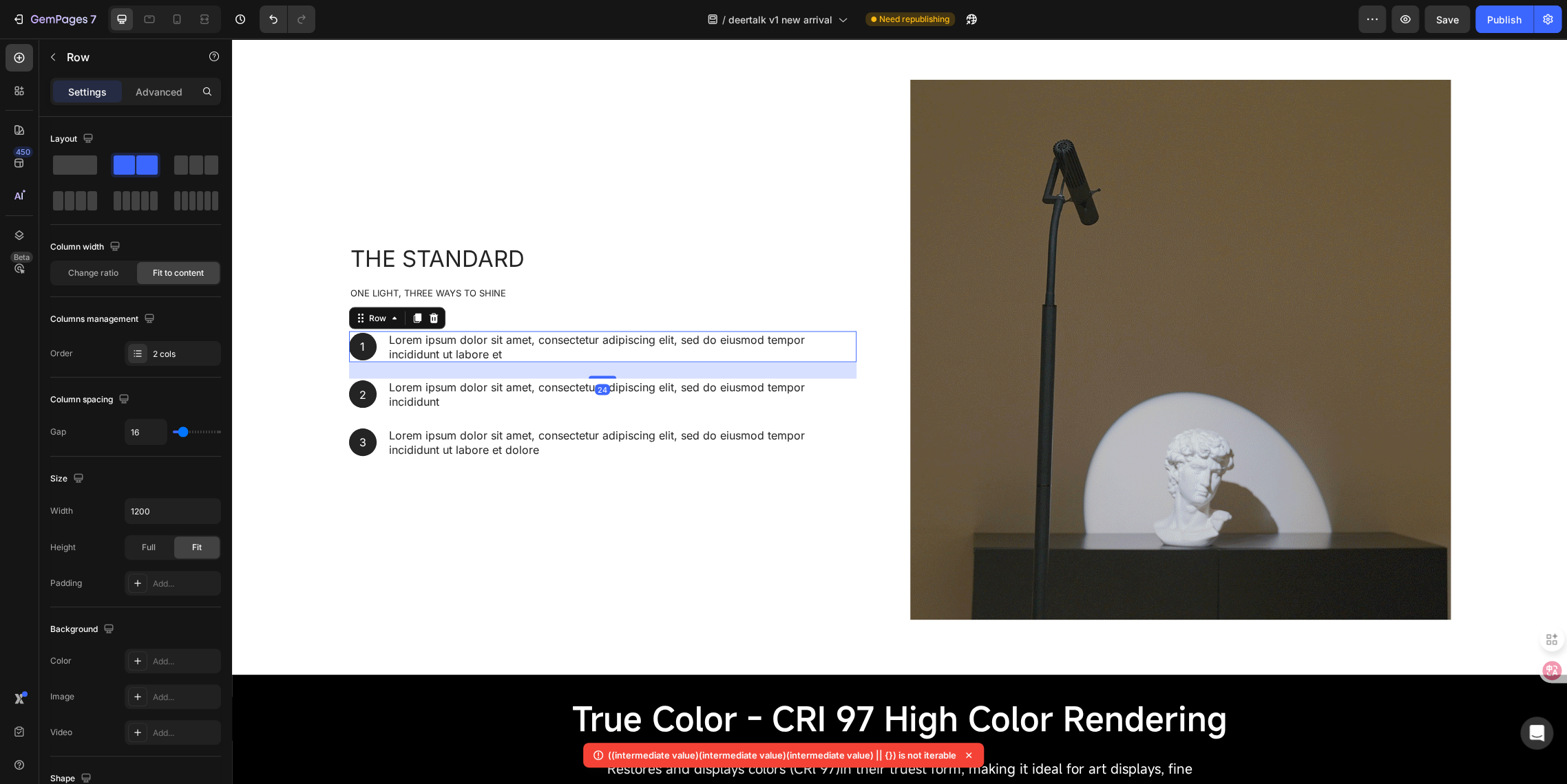
click at [371, 351] on div "1 Text Block Hero Banner Lorem ipsum dolor sit amet, consectetur adipiscing eli…" at bounding box center [602, 347] width 508 height 32
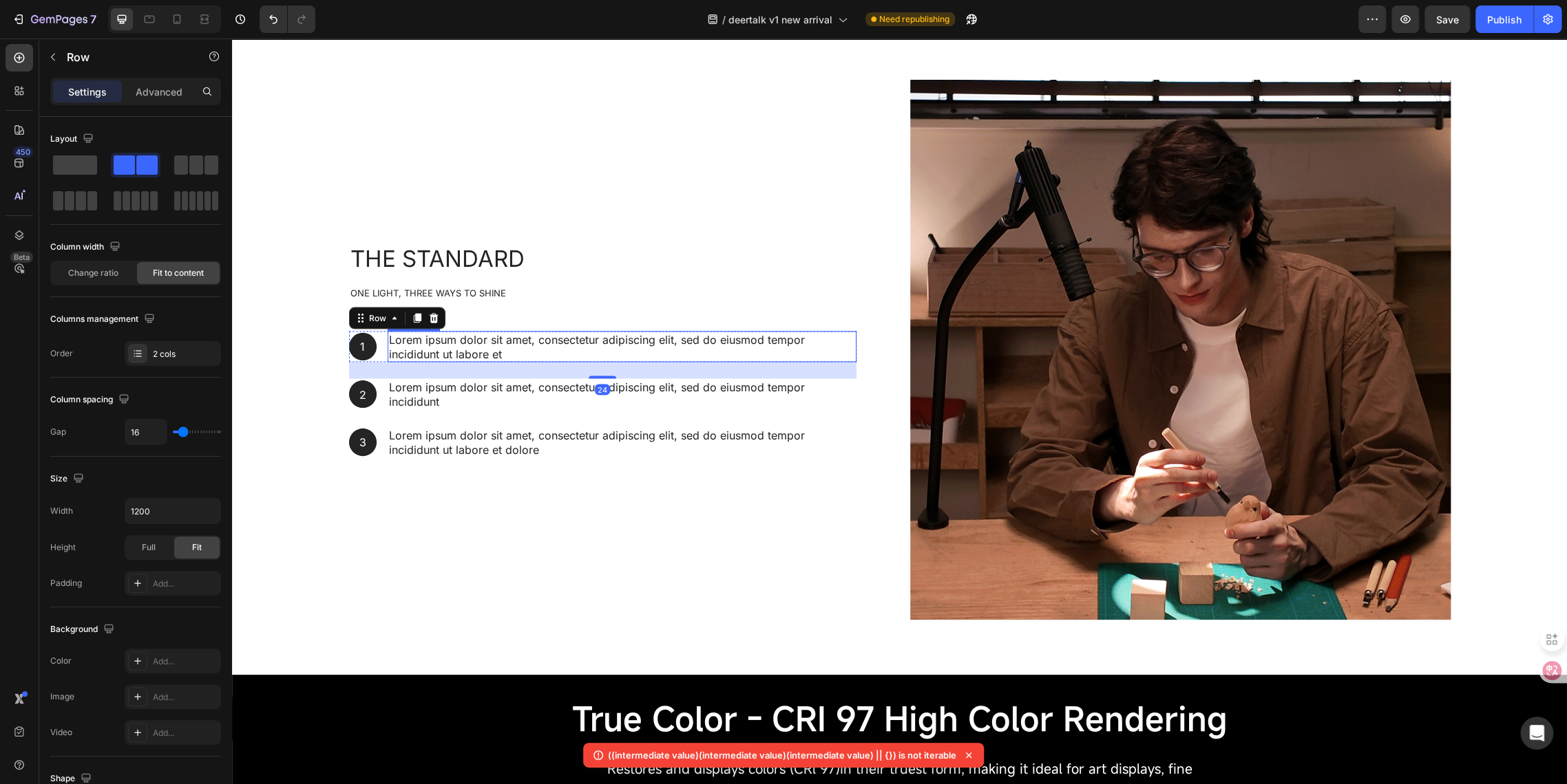
click at [405, 343] on p "Lorem ipsum dolor sit amet, consectetur adipiscing elit, sed do eiusmod tempor …" at bounding box center [622, 347] width 466 height 29
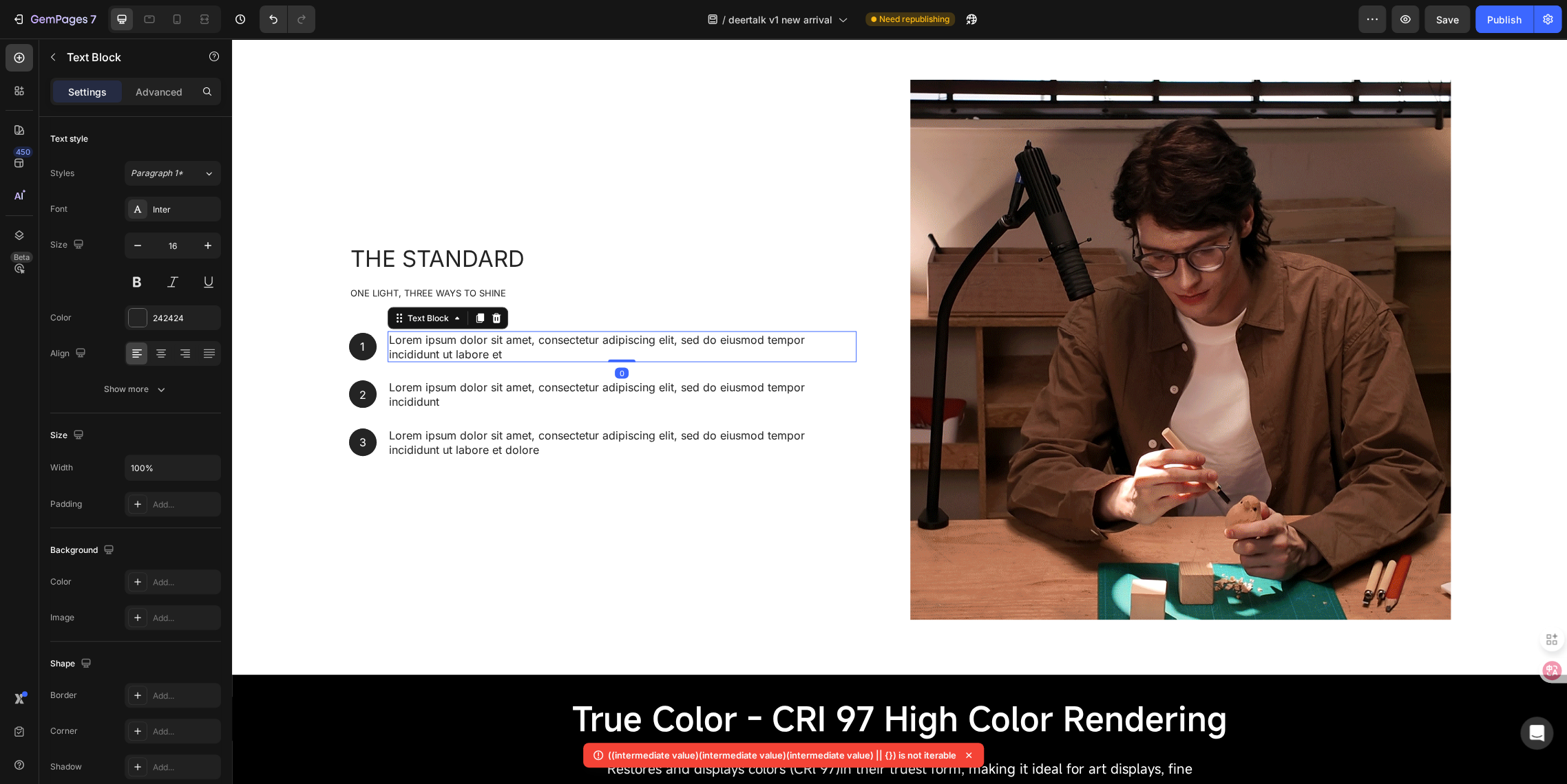
click at [405, 343] on p "Lorem ipsum dolor sit amet, consectetur adipiscing elit, sed do eiusmod tempor …" at bounding box center [622, 347] width 466 height 29
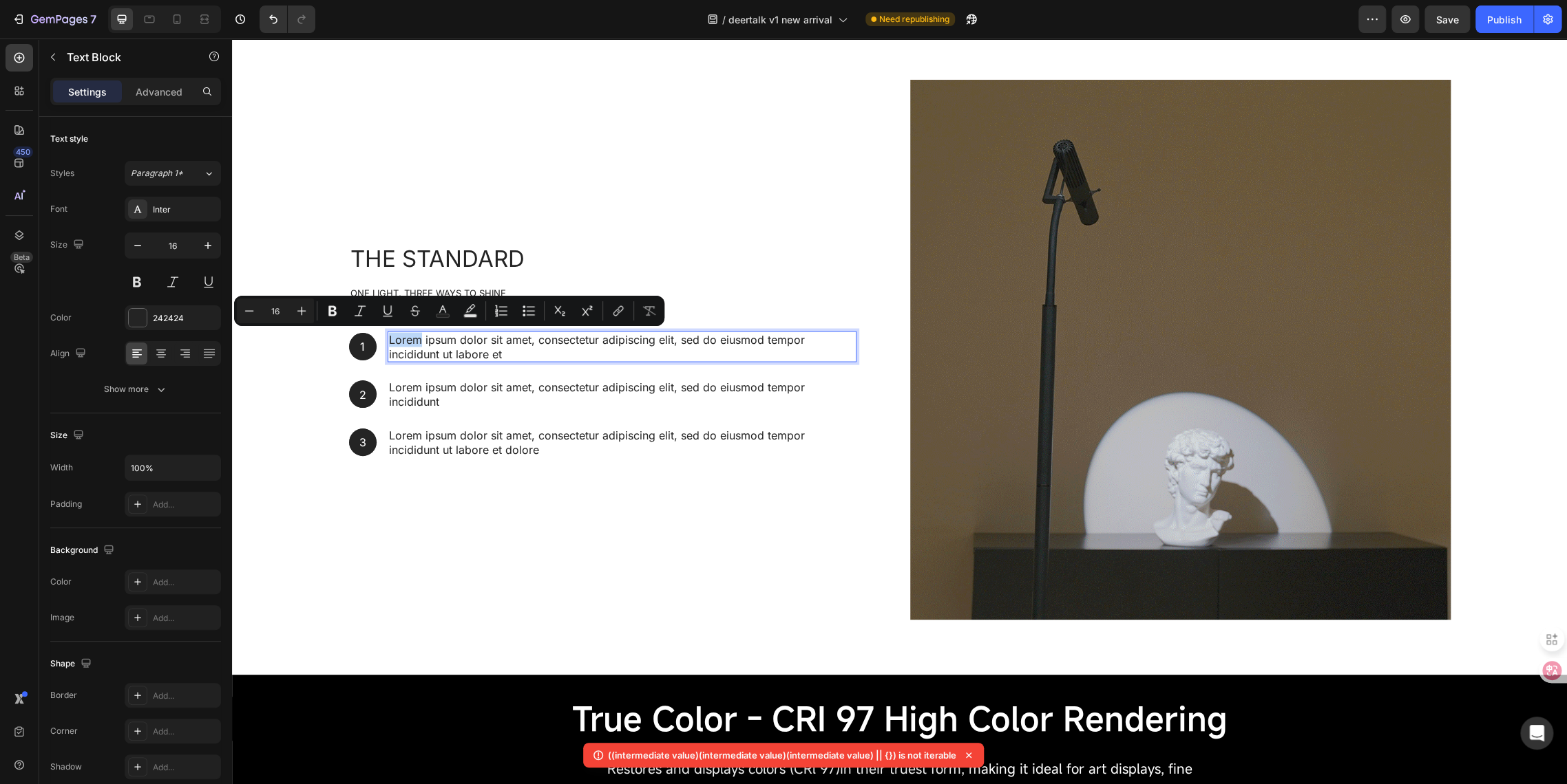
click at [398, 342] on p "Lorem ipsum dolor sit amet, consectetur adipiscing elit, sed do eiusmod tempor …" at bounding box center [622, 347] width 466 height 29
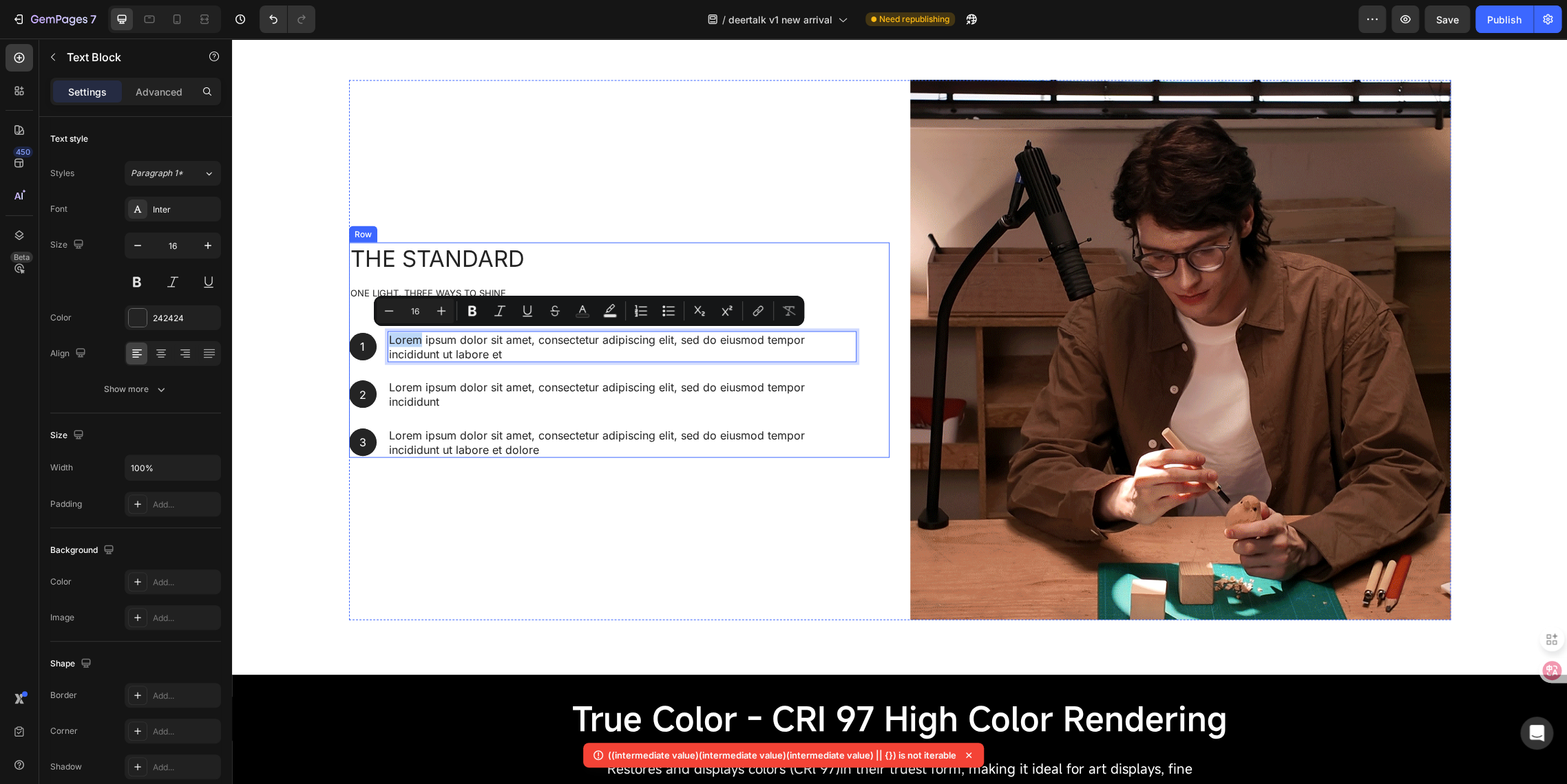
drag, startPoint x: 381, startPoint y: 341, endPoint x: 530, endPoint y: 369, distance: 151.6
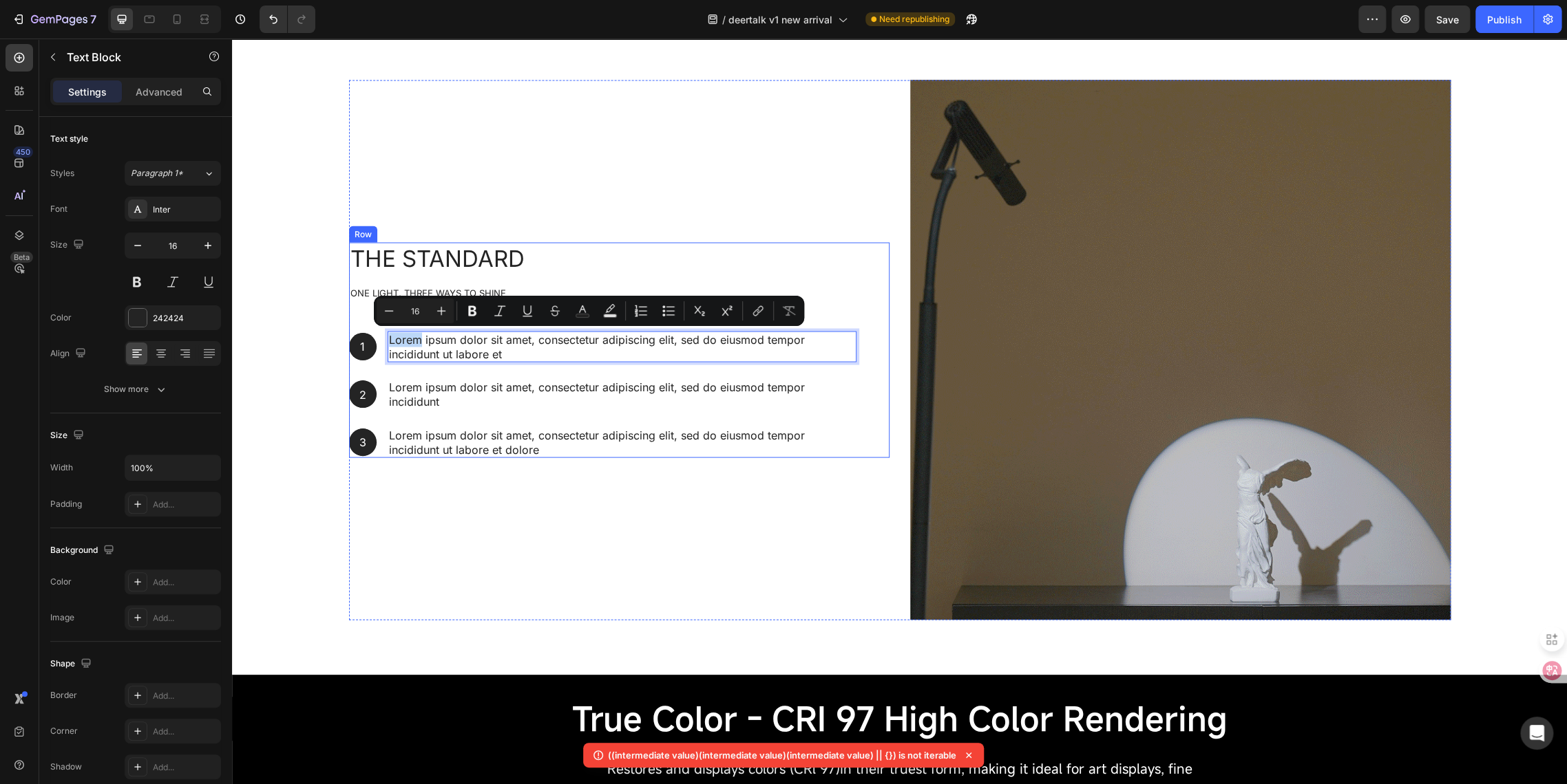
click at [530, 369] on div "The standard One Light, Three Ways to Shine Heading 1 Text Block Hero Banner Lo…" at bounding box center [602, 350] width 508 height 216
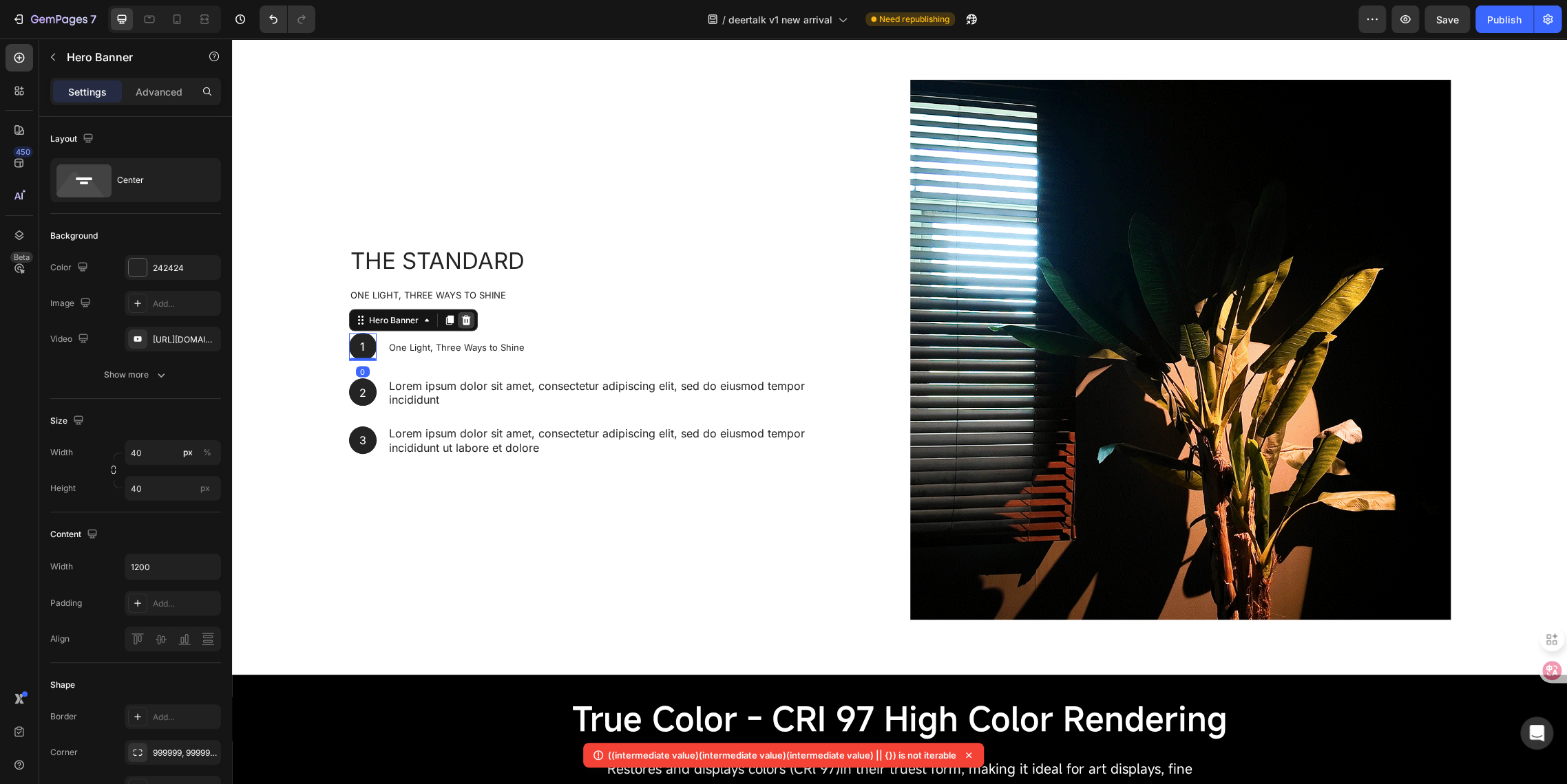
click at [461, 317] on icon at bounding box center [465, 319] width 9 height 10
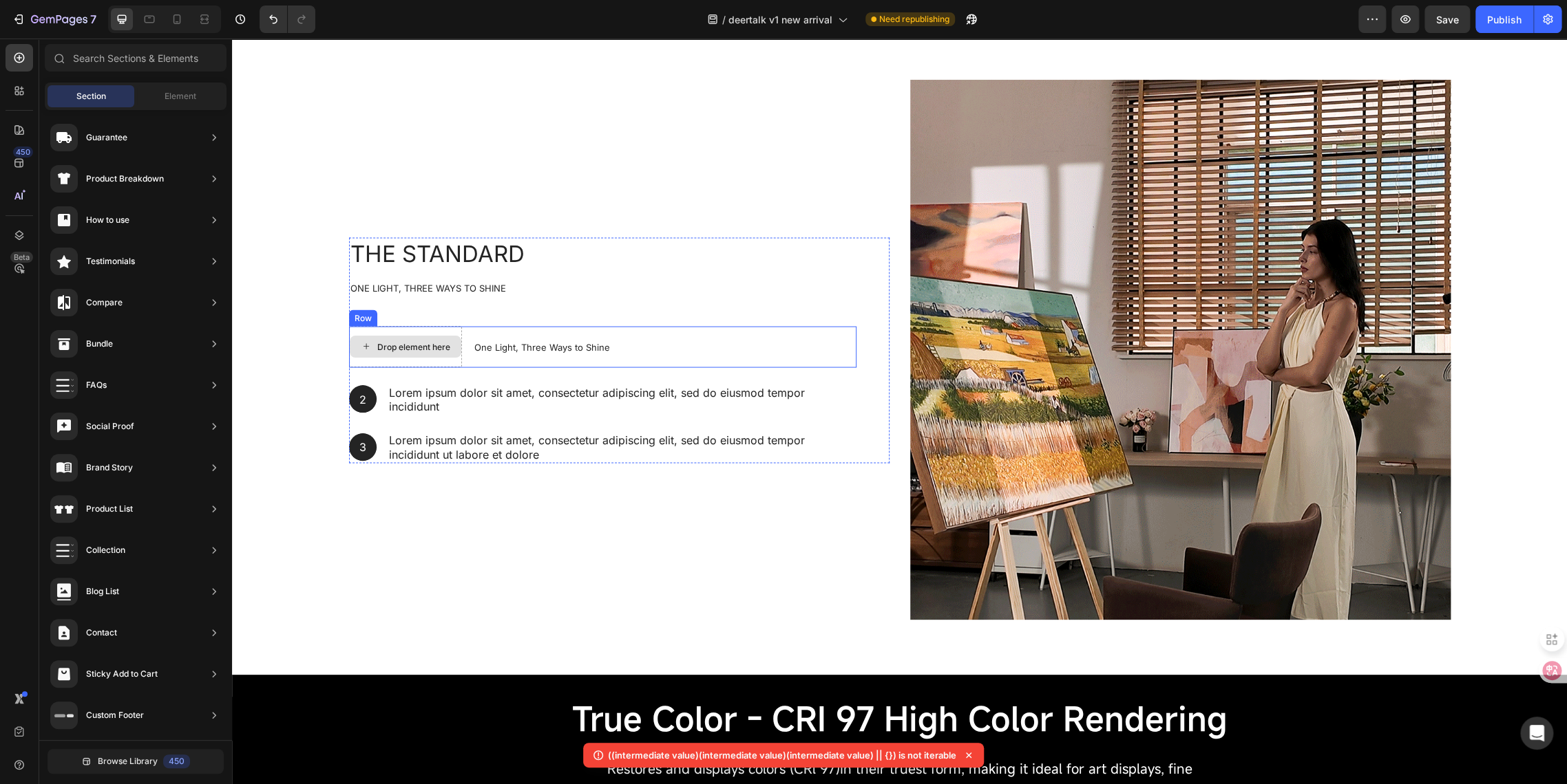
click at [443, 361] on div "Drop element here" at bounding box center [405, 347] width 113 height 41
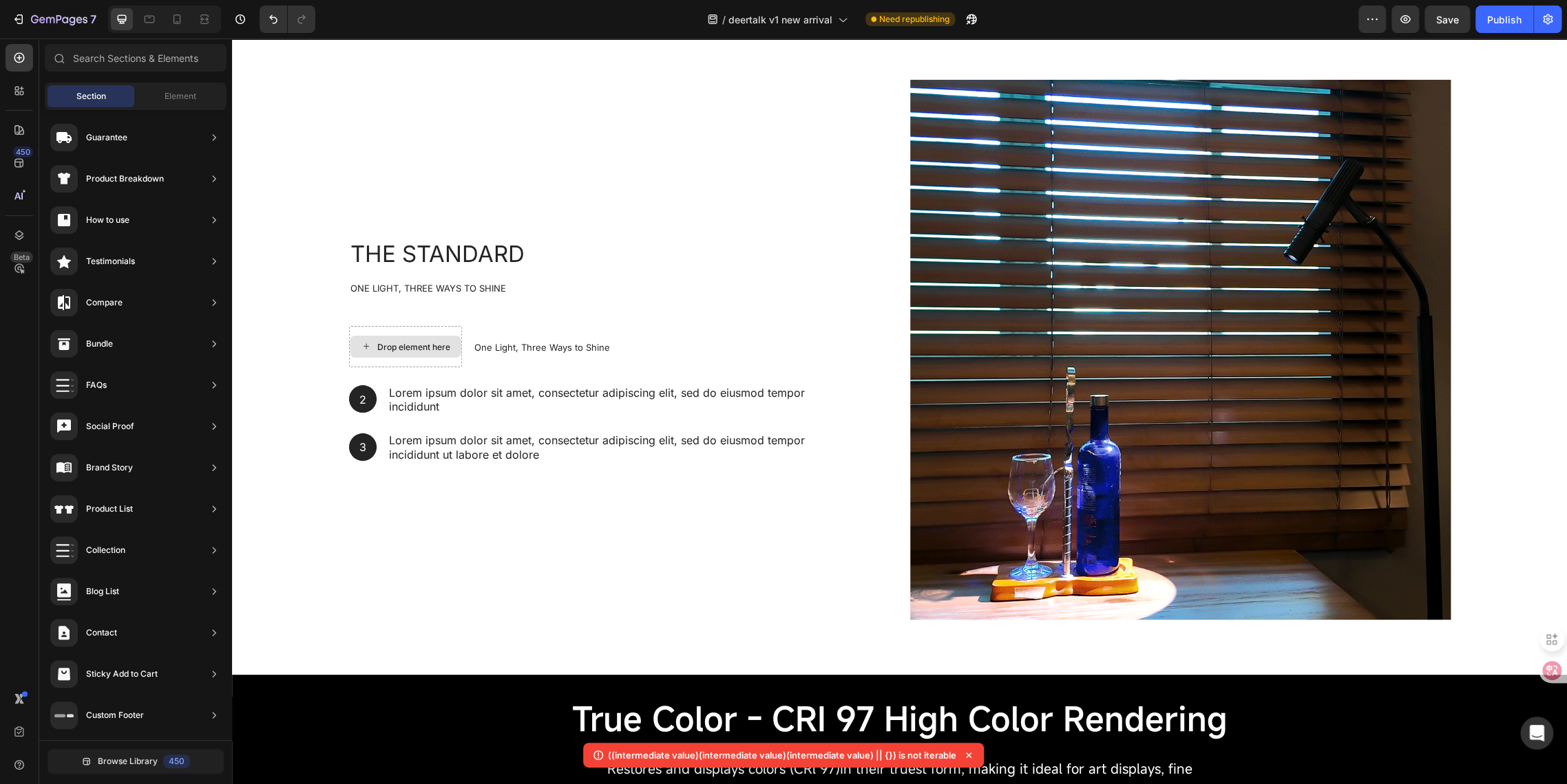
click at [417, 343] on div "Drop element here" at bounding box center [414, 346] width 73 height 11
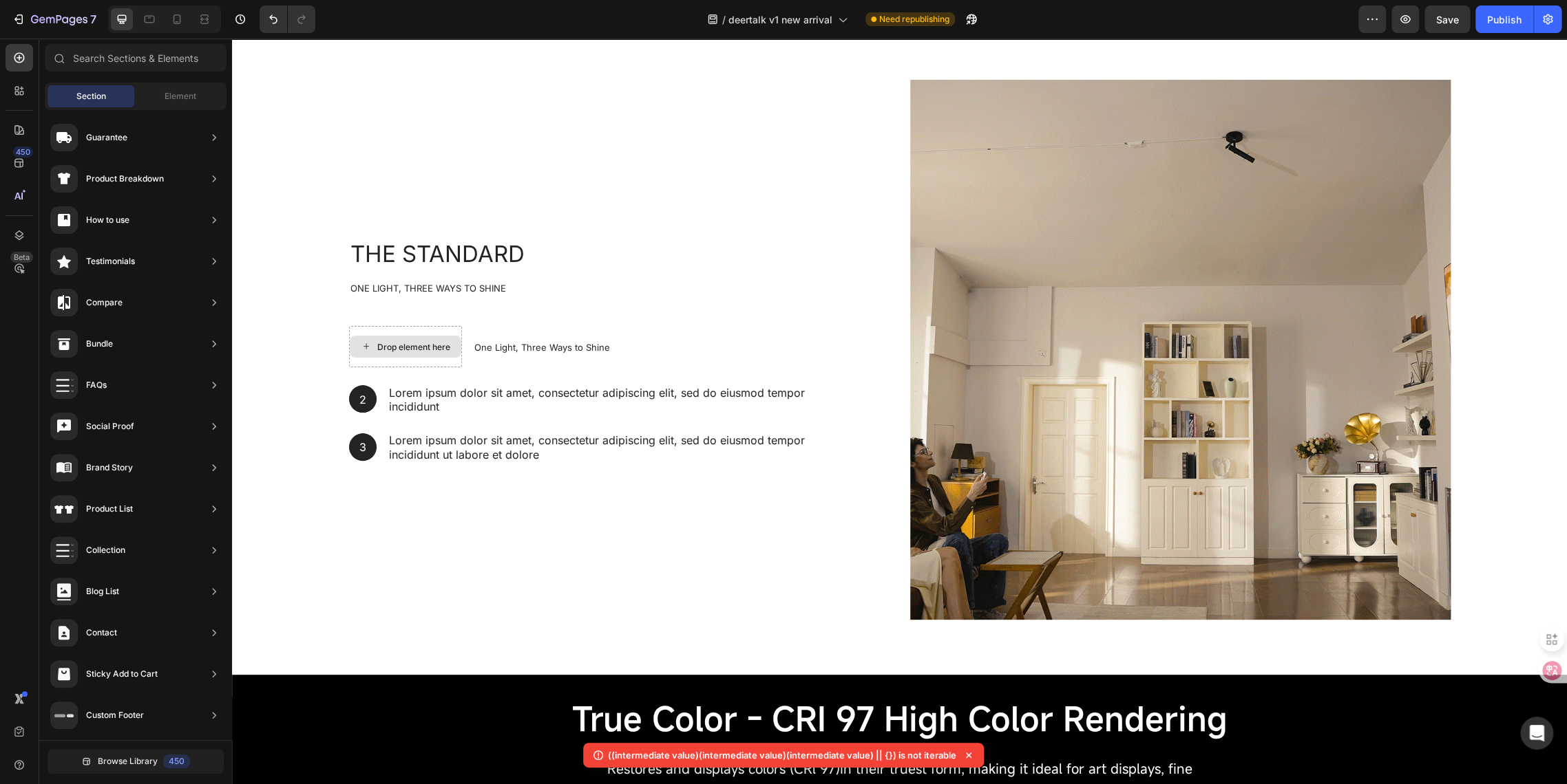
click at [417, 343] on div "Drop element here" at bounding box center [414, 346] width 73 height 11
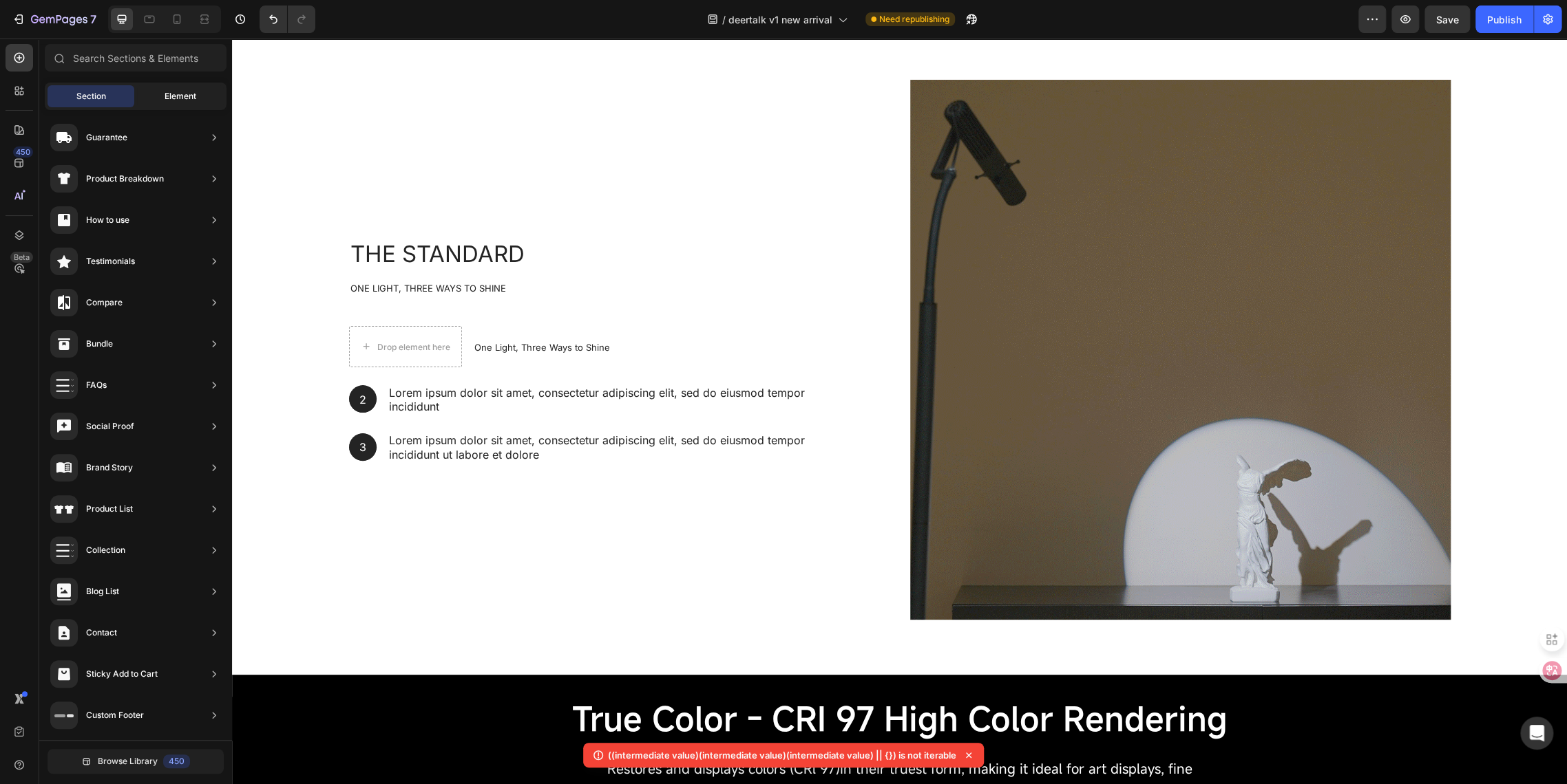
click at [162, 101] on div "Element" at bounding box center [180, 96] width 87 height 22
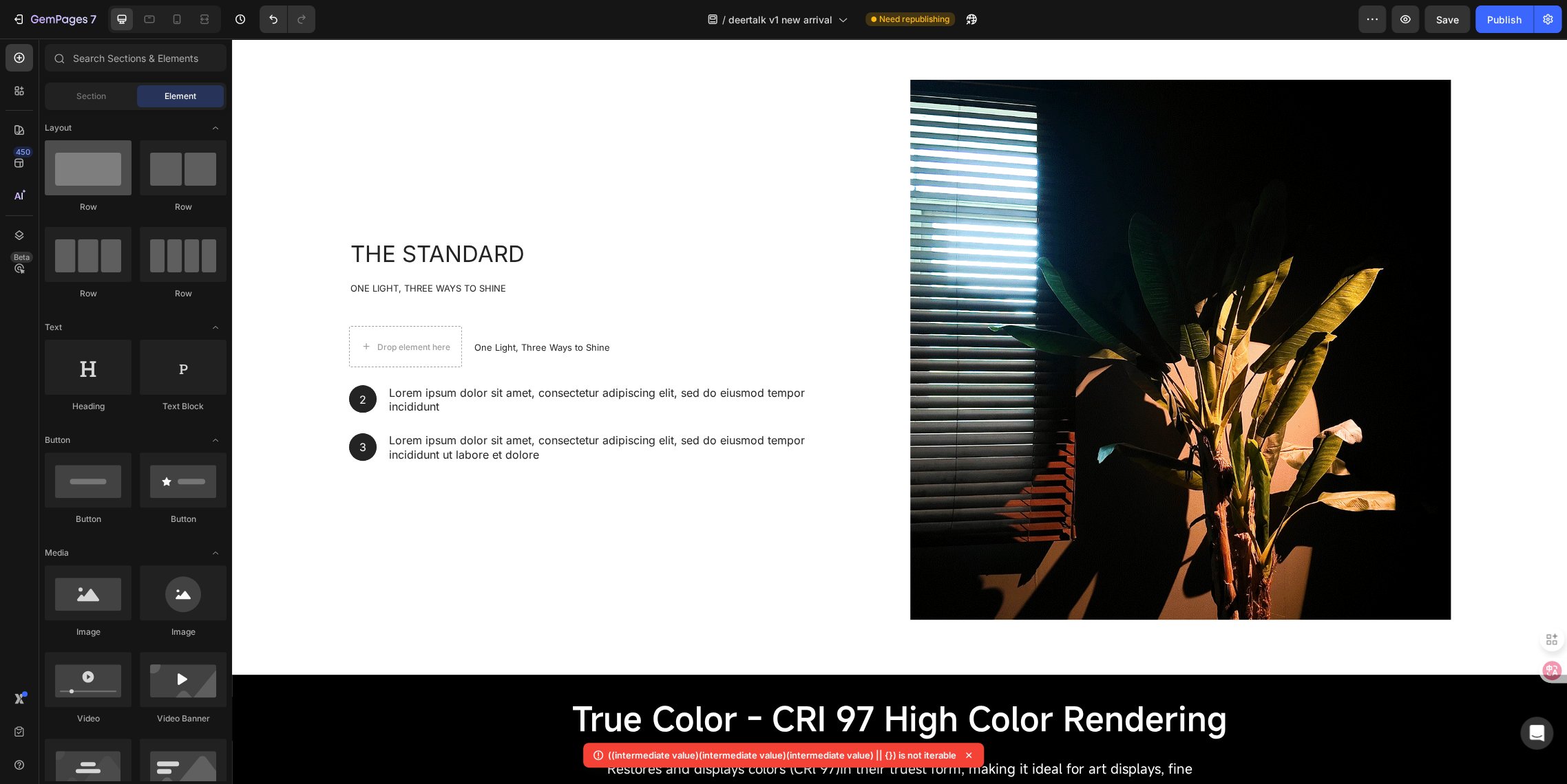
click at [102, 185] on div at bounding box center [88, 168] width 87 height 55
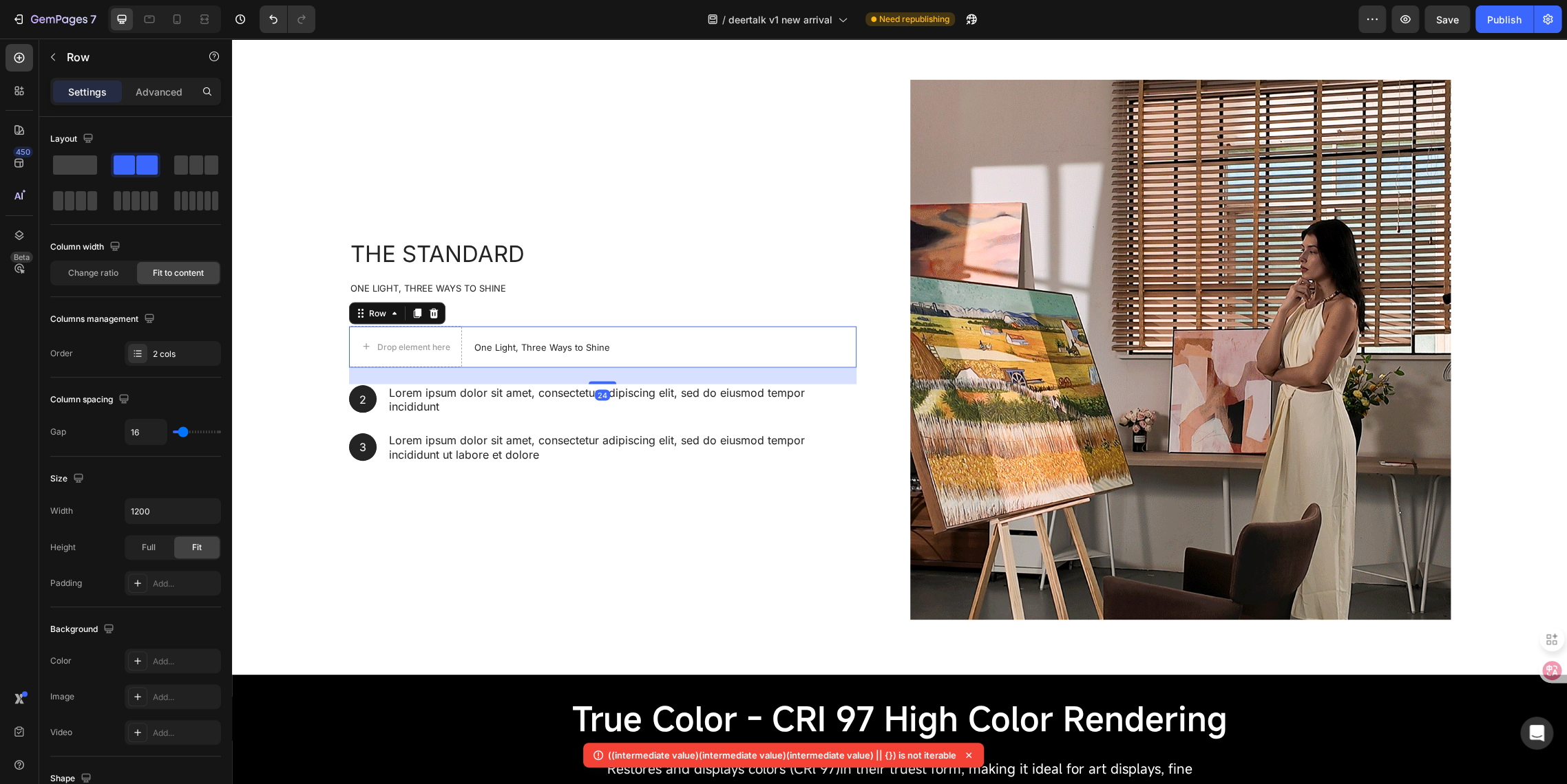
click at [459, 356] on div "Drop element here One Light, Three Ways to Shine Text Block Row 24" at bounding box center [602, 347] width 508 height 41
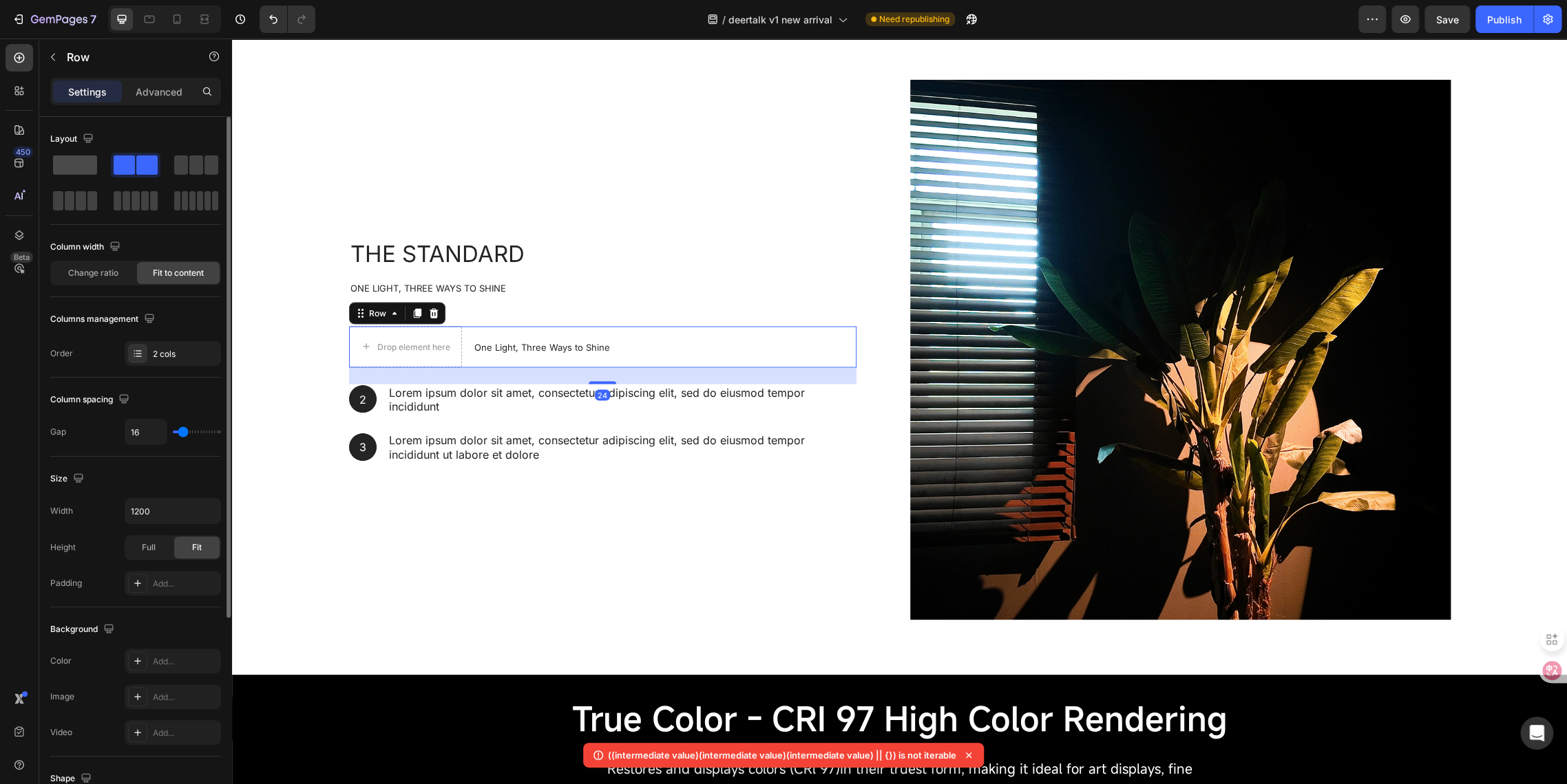
click at [76, 172] on span at bounding box center [75, 165] width 44 height 19
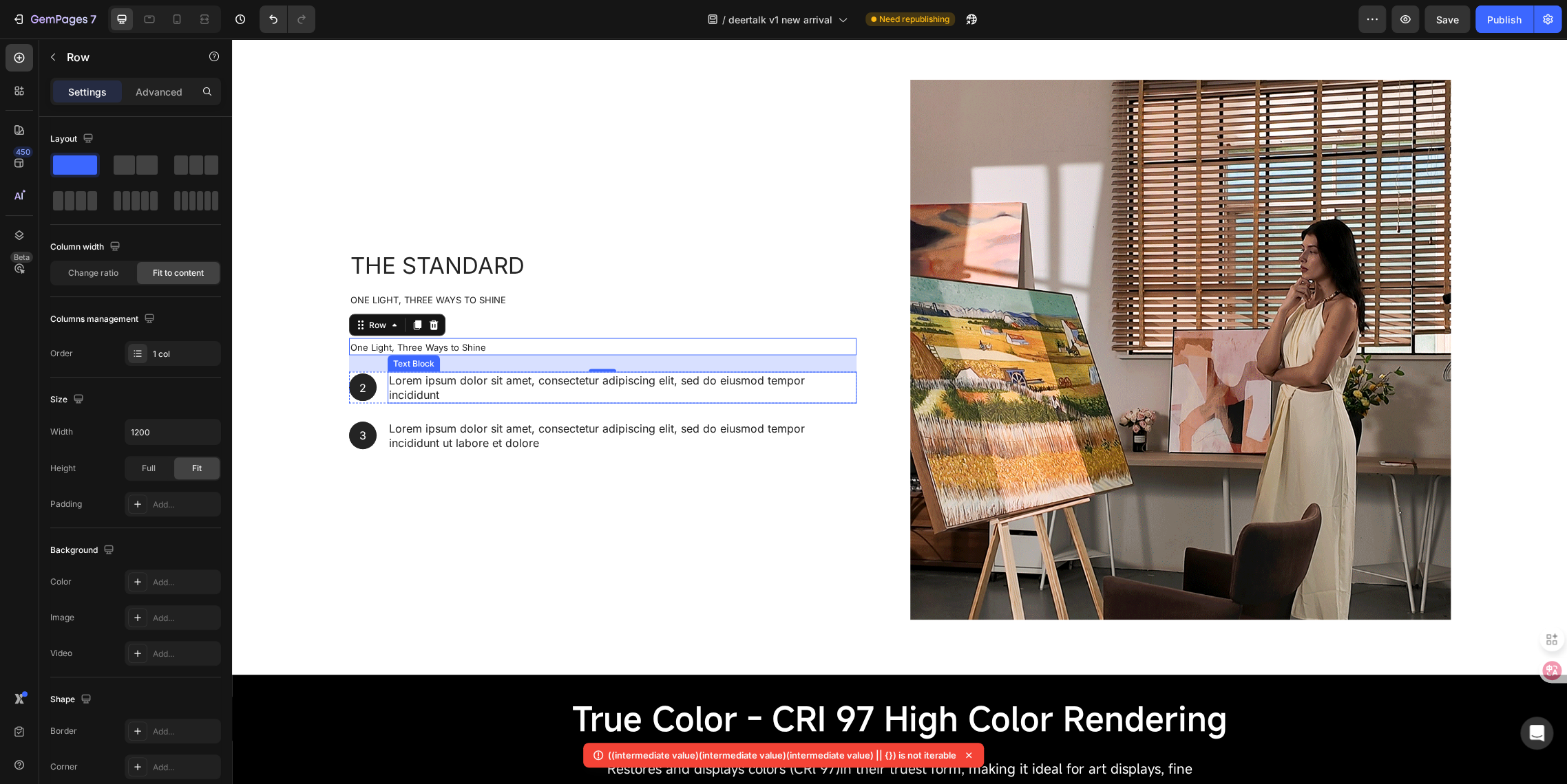
click at [410, 385] on p "Lorem ipsum dolor sit amet, consectetur adipiscing elit, sed do eiusmod tempor …" at bounding box center [622, 388] width 466 height 29
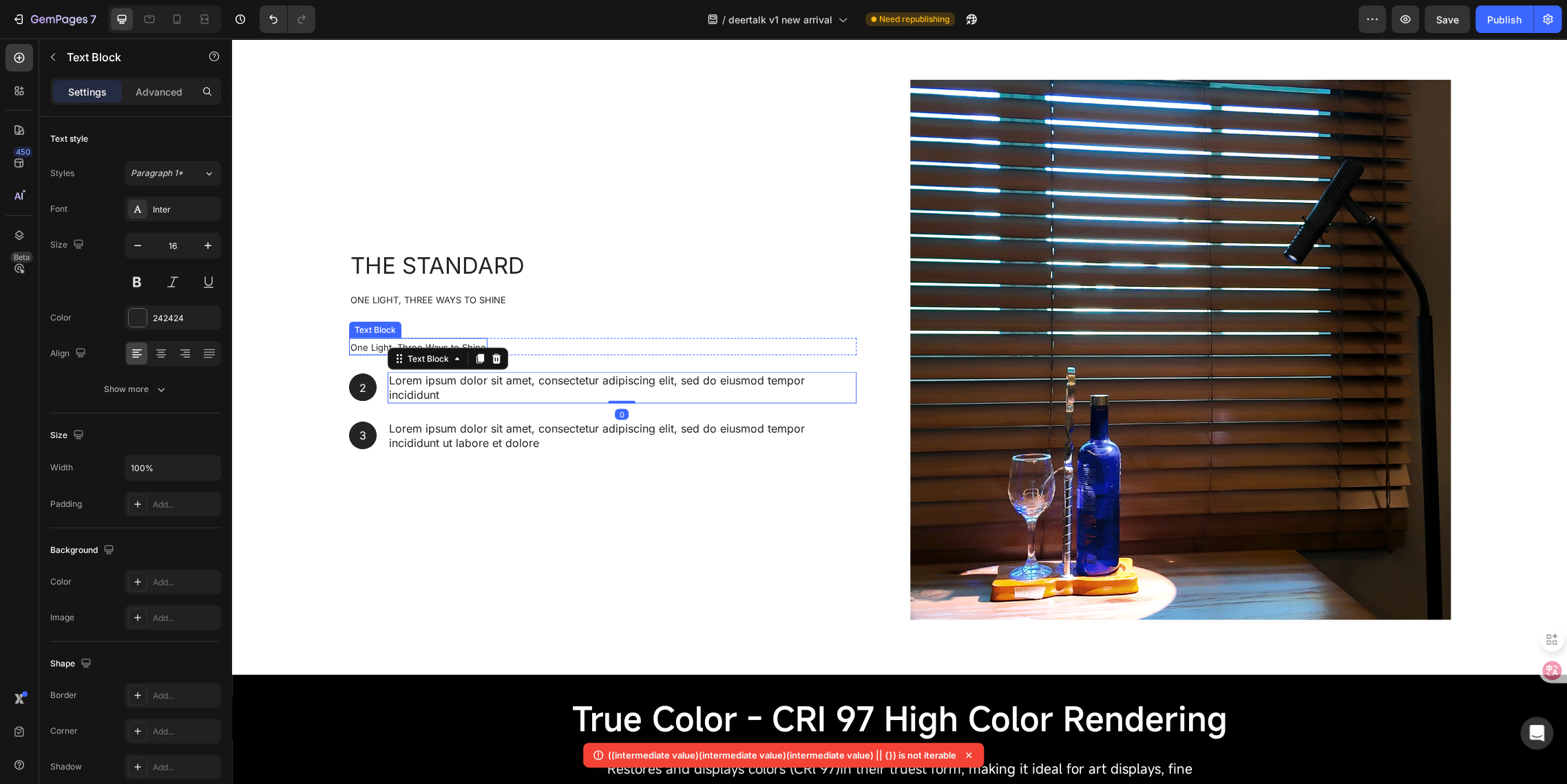
click at [371, 347] on span "One Light, Three Ways to Shine" at bounding box center [419, 346] width 136 height 11
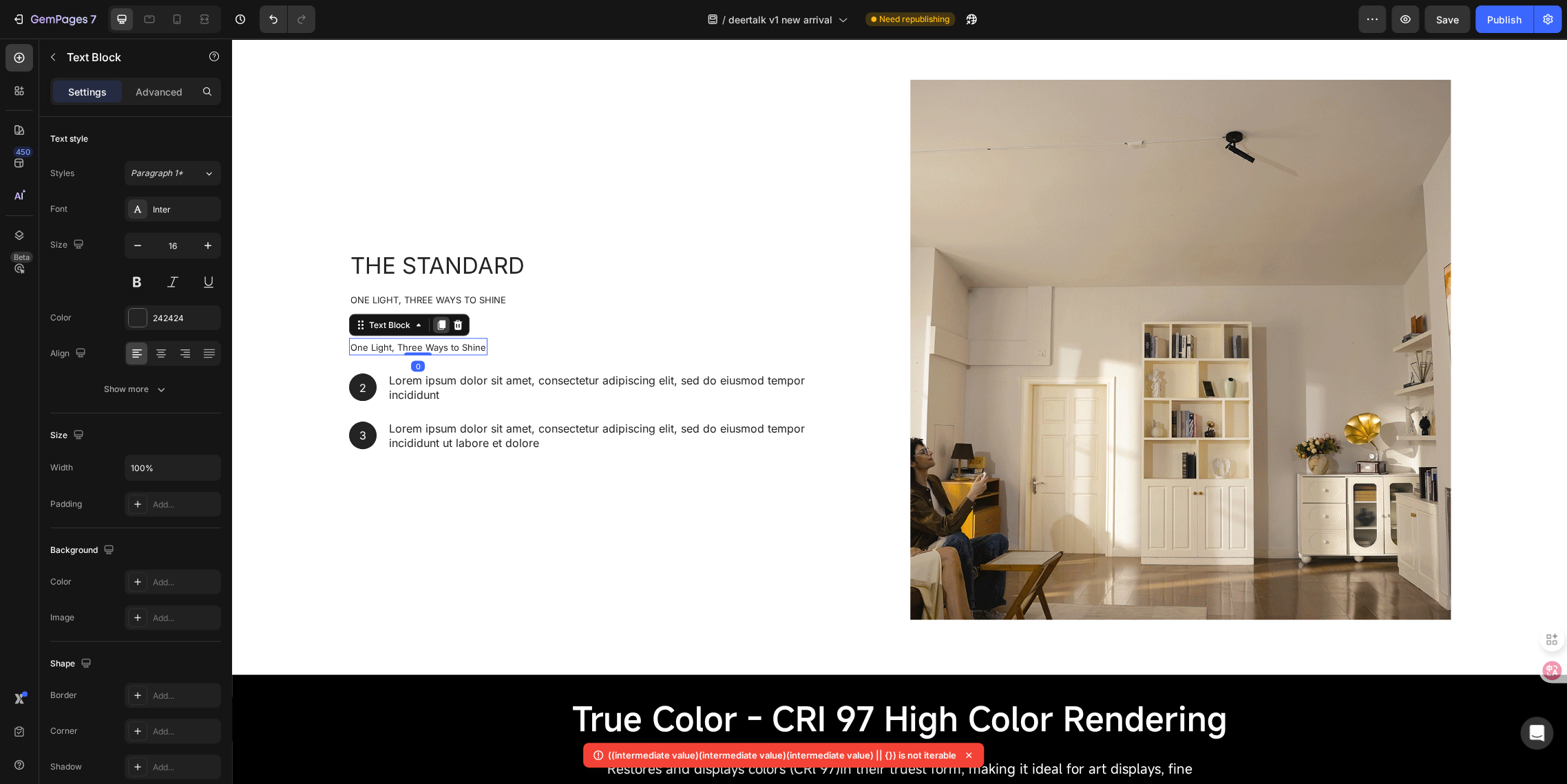
click at [436, 326] on icon at bounding box center [441, 324] width 11 height 11
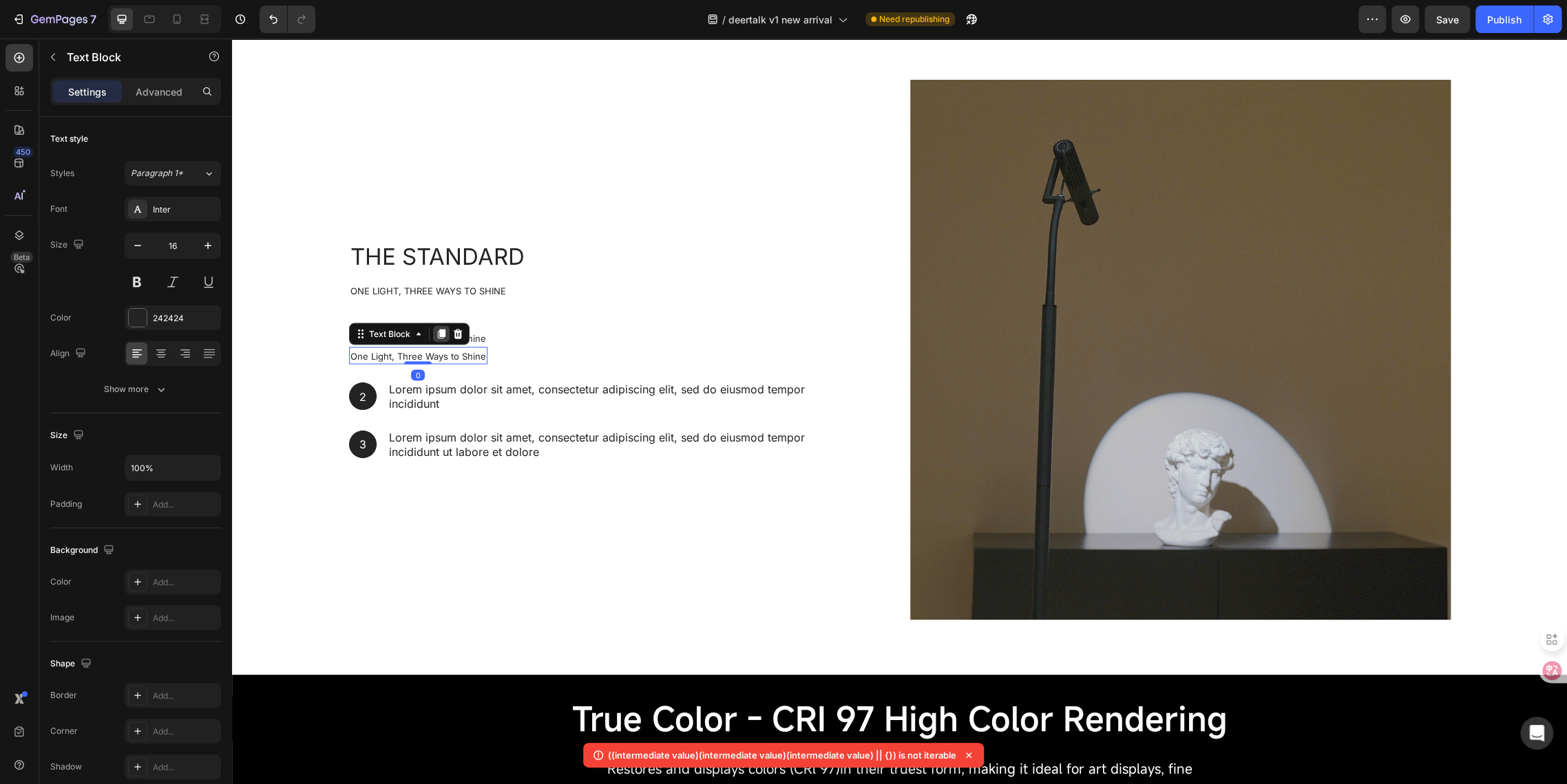
click at [437, 334] on icon at bounding box center [441, 334] width 8 height 10
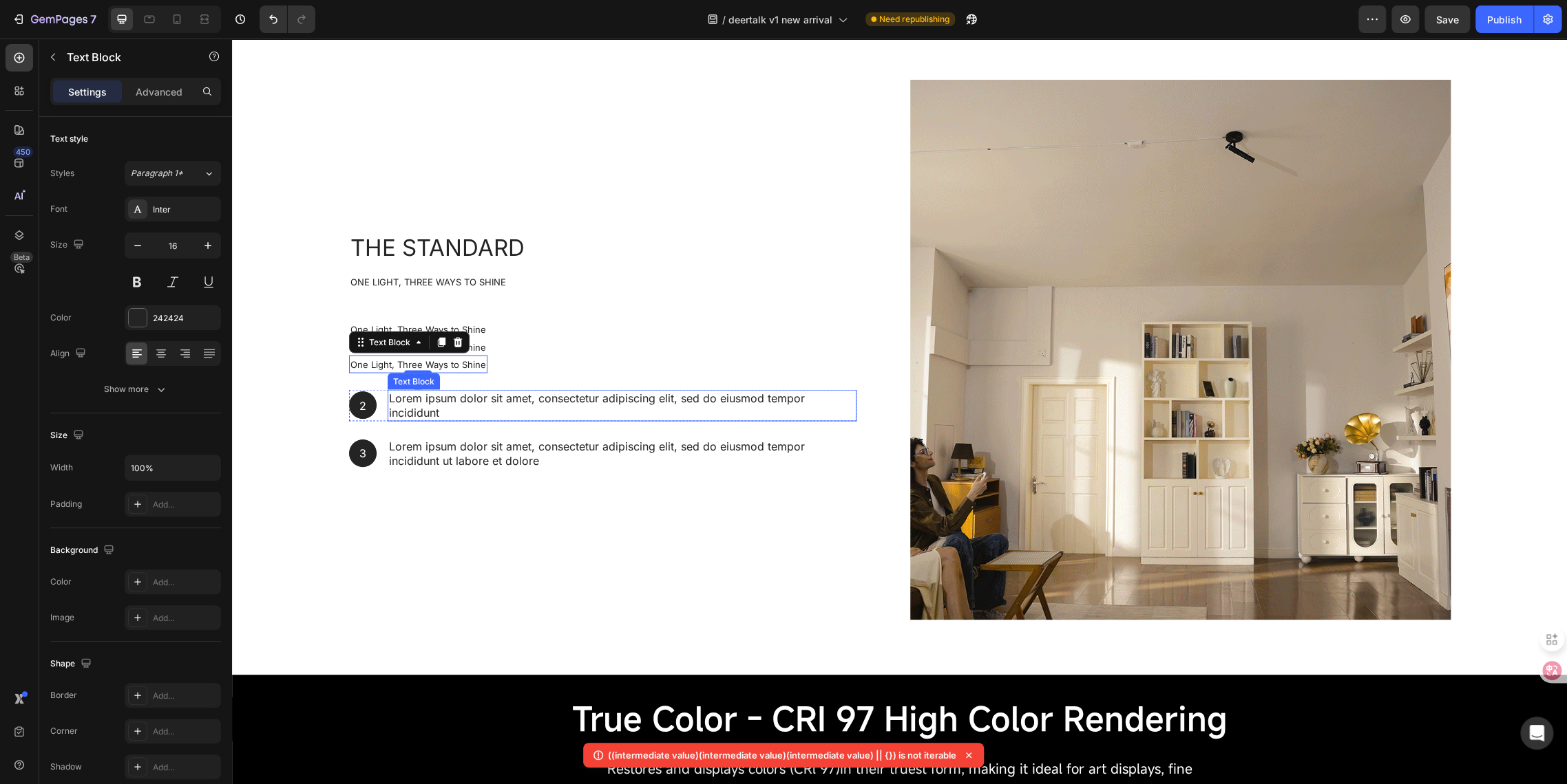
click at [417, 402] on p "Lorem ipsum dolor sit amet, consectetur adipiscing elit, sed do eiusmod tempor …" at bounding box center [622, 405] width 466 height 29
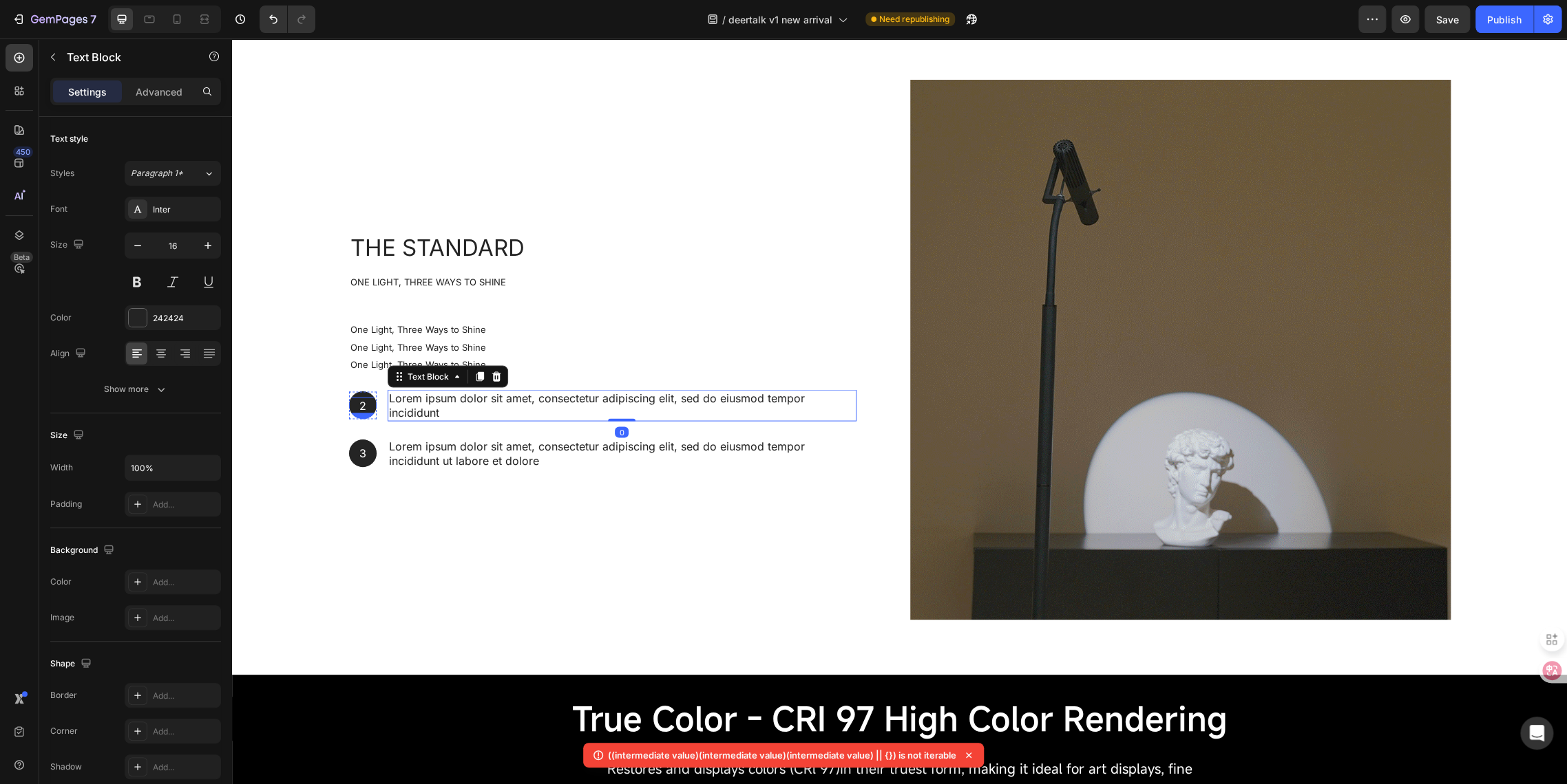
click at [349, 418] on div "Text Block" at bounding box center [375, 420] width 53 height 16
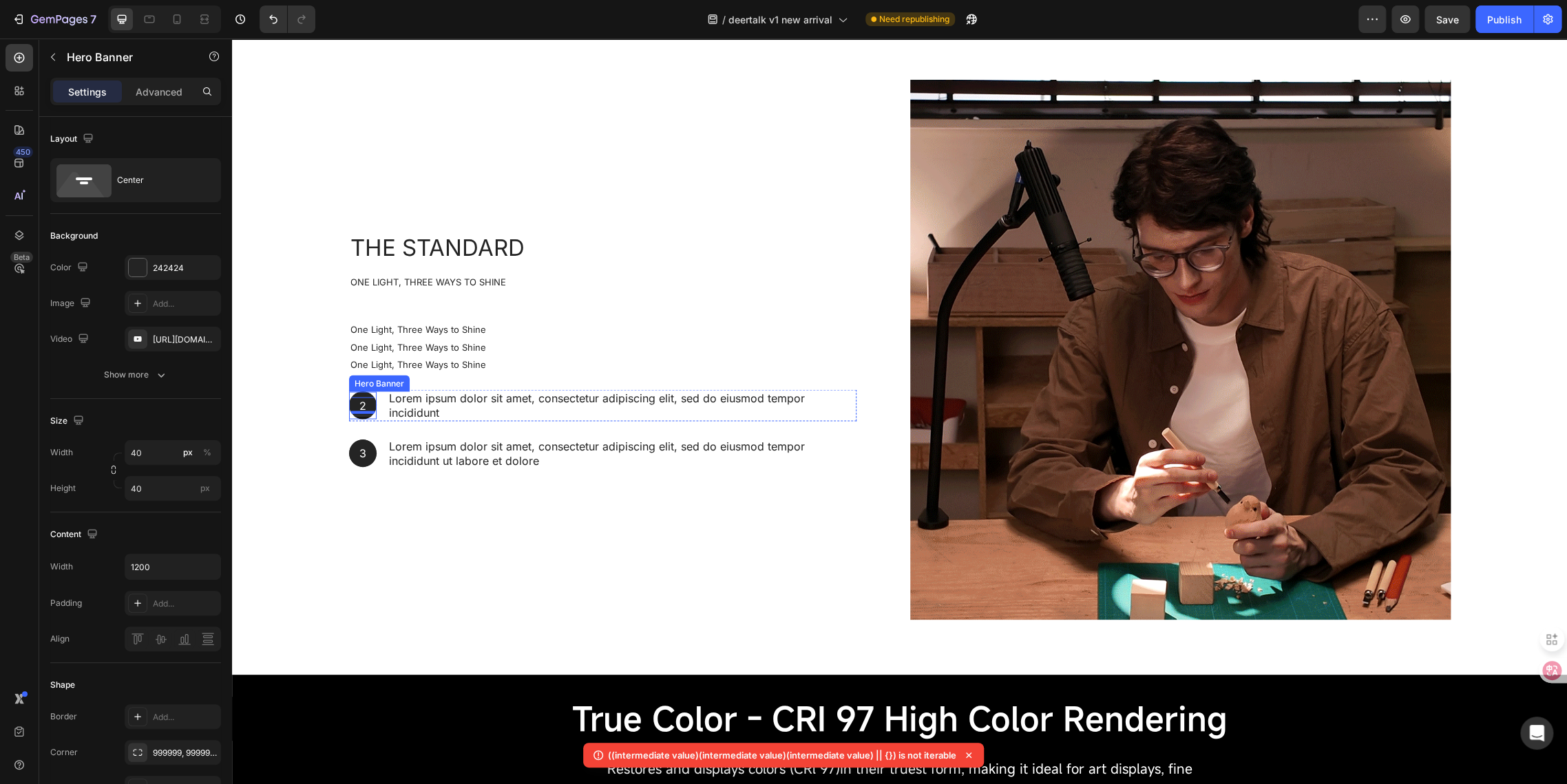
click at [349, 390] on div "2 Text Block 0 Hero Banner" at bounding box center [362, 405] width 28 height 32
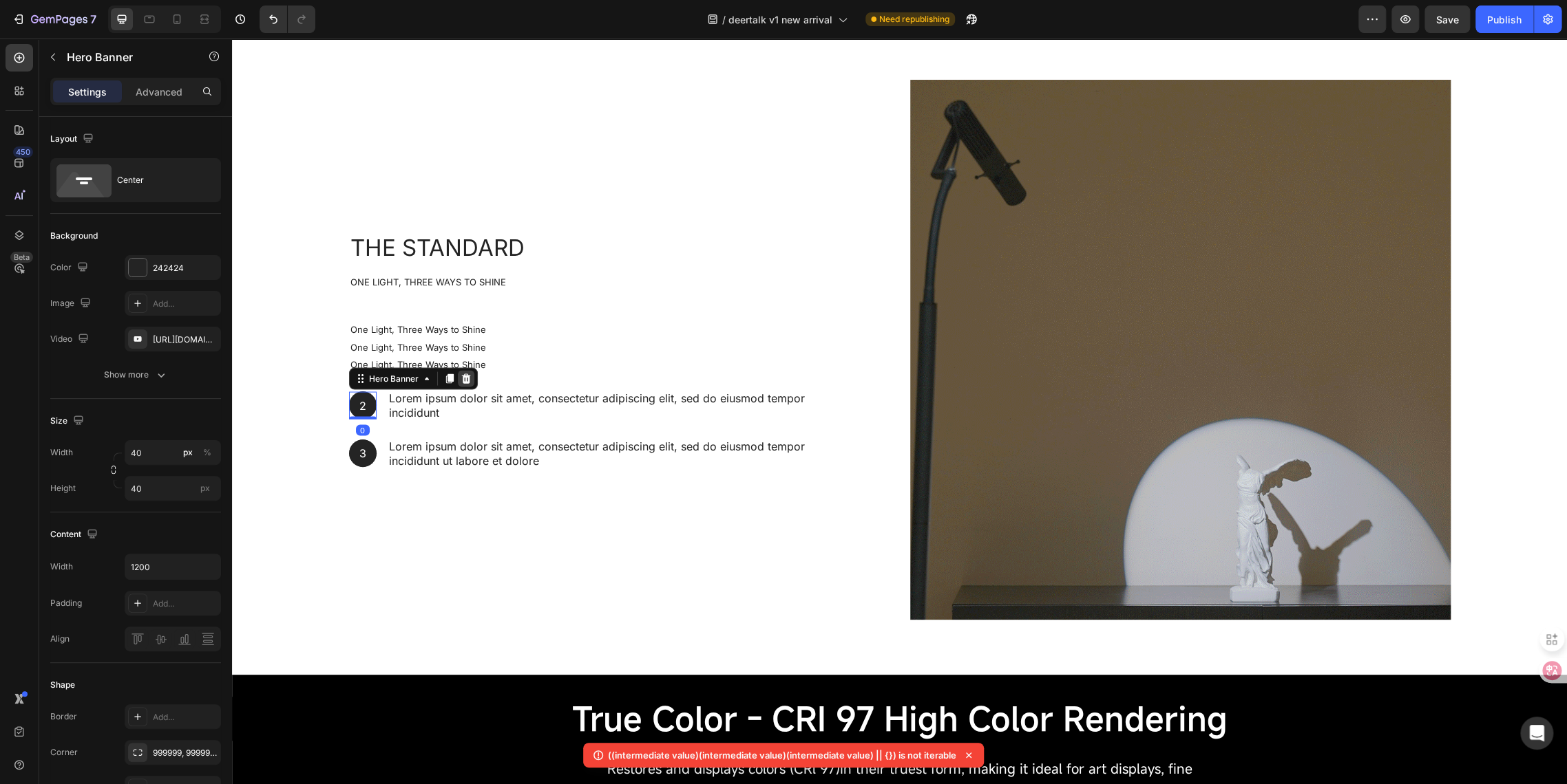
click at [461, 381] on icon at bounding box center [466, 378] width 11 height 11
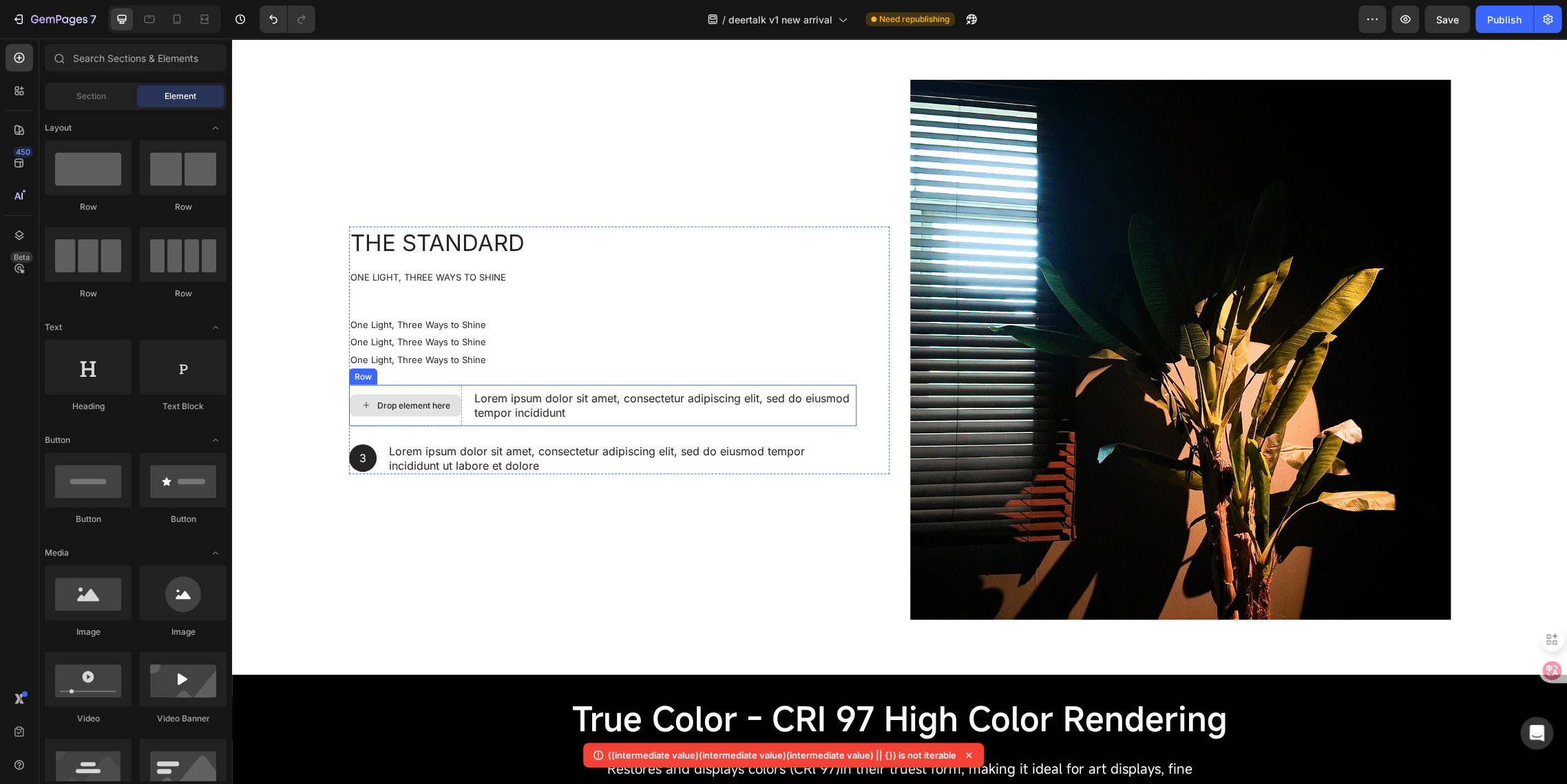
click at [433, 412] on div "Drop element here" at bounding box center [405, 405] width 111 height 22
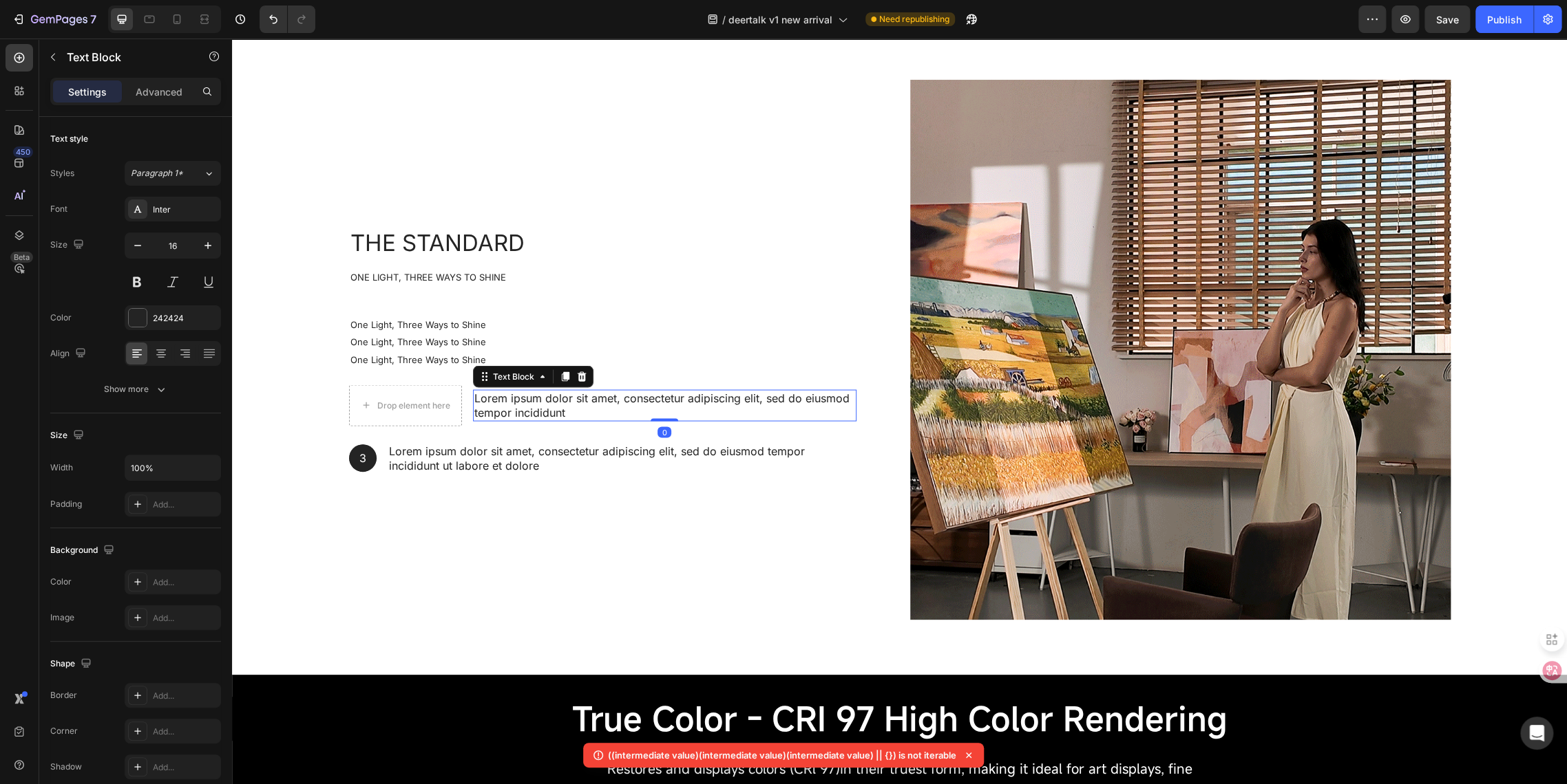
click at [732, 410] on p "Lorem ipsum dolor sit amet, consectetur adipiscing elit, sed do eiusmod tempor …" at bounding box center [664, 405] width 380 height 29
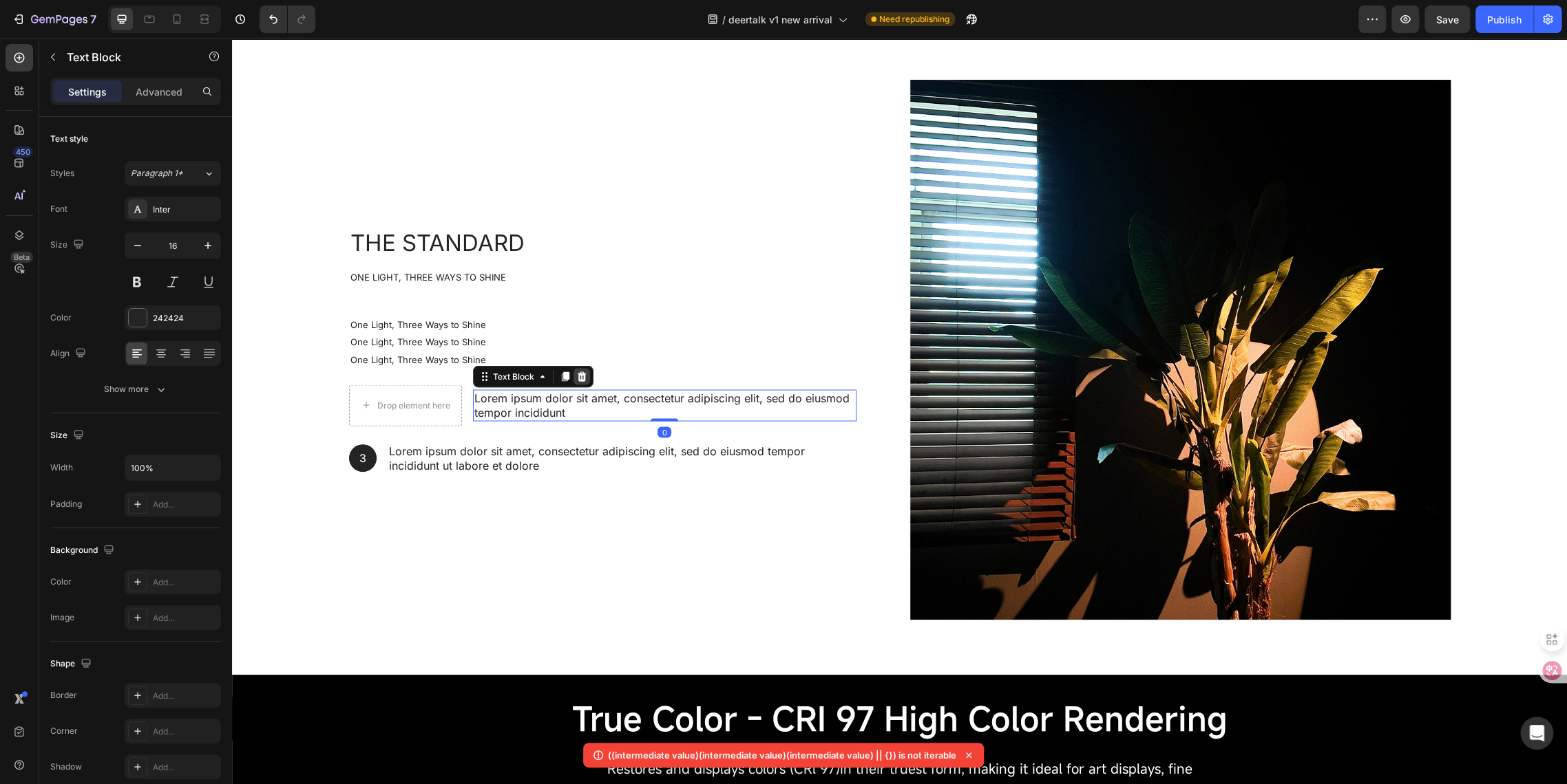
click at [582, 375] on div at bounding box center [581, 375] width 16 height 16
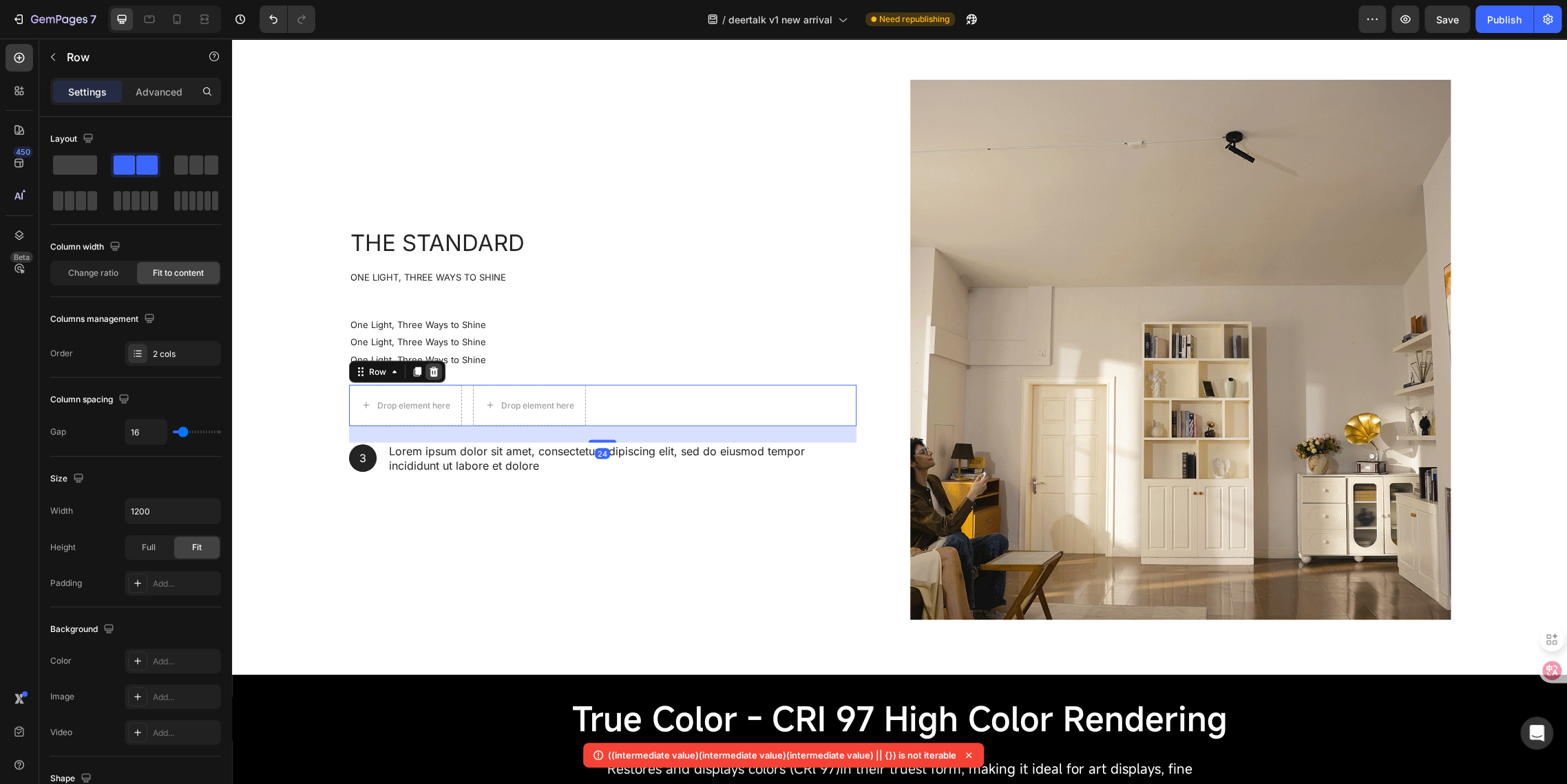
click at [428, 370] on icon at bounding box center [433, 370] width 11 height 11
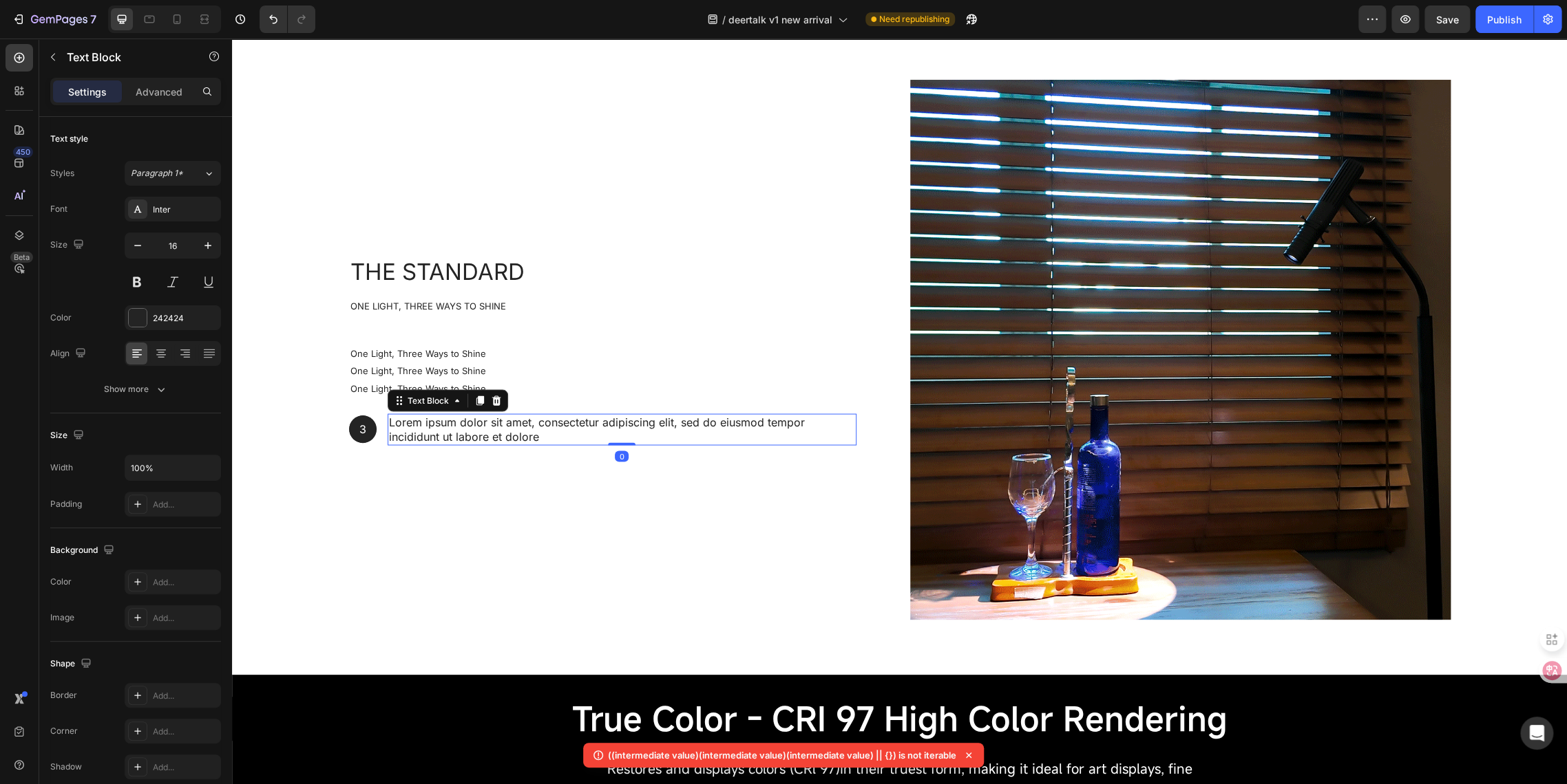
click at [586, 437] on p "Lorem ipsum dolor sit amet, consectetur adipiscing elit, sed do eiusmod tempor …" at bounding box center [622, 429] width 466 height 29
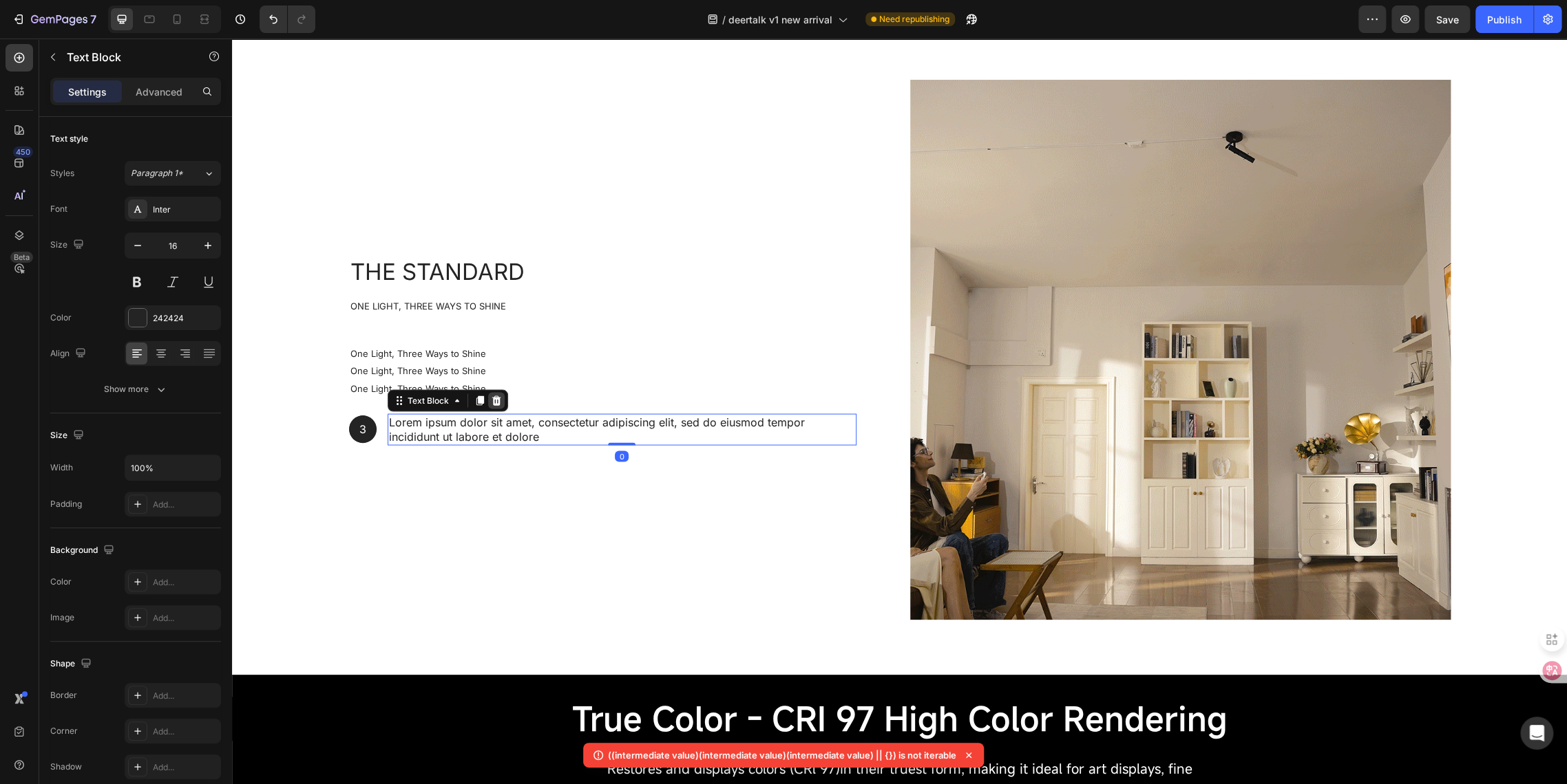
click at [494, 397] on icon at bounding box center [495, 399] width 11 height 11
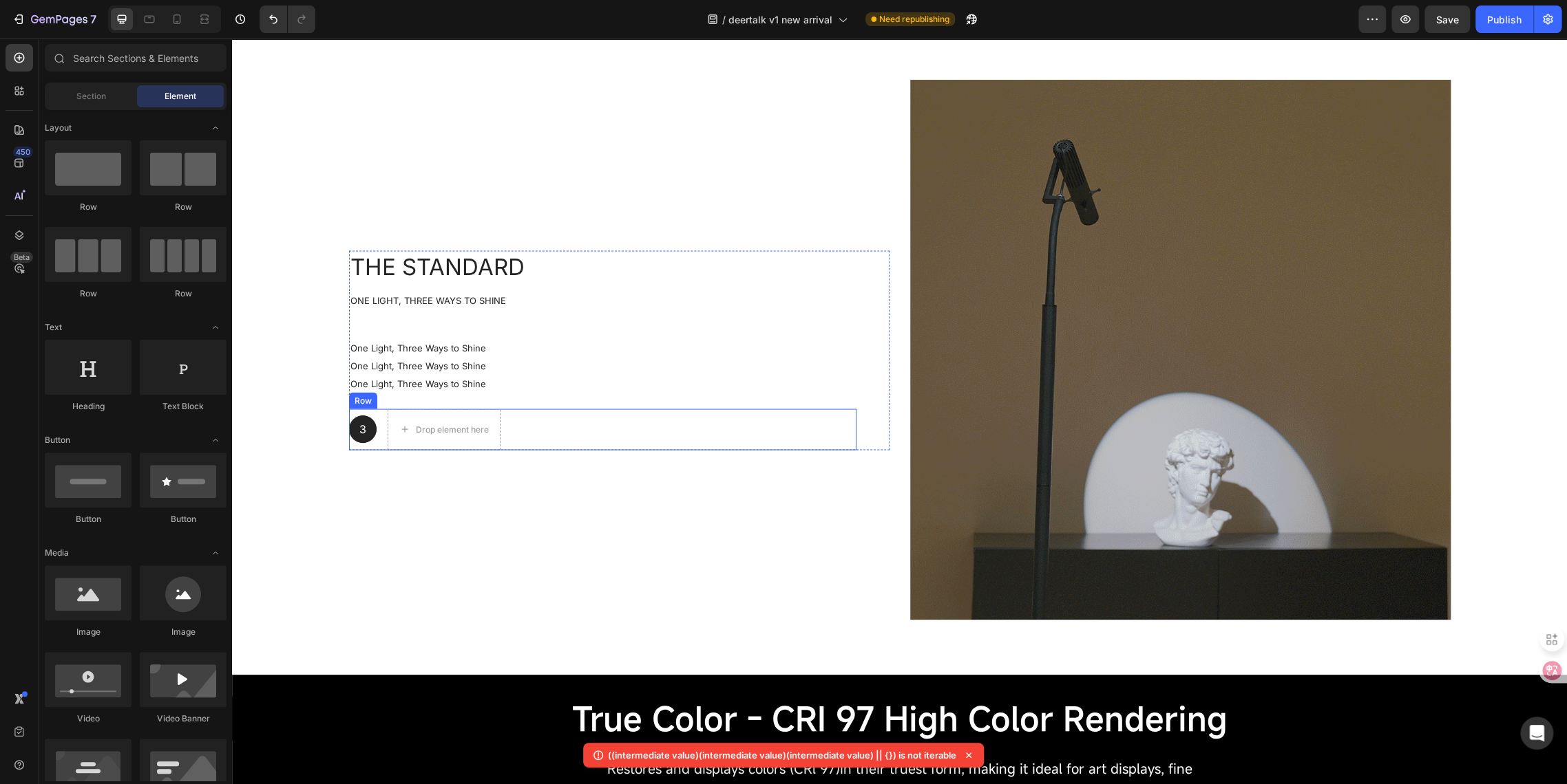
click at [507, 443] on div "3 Text Block Hero Banner Drop element here Row" at bounding box center [602, 429] width 508 height 41
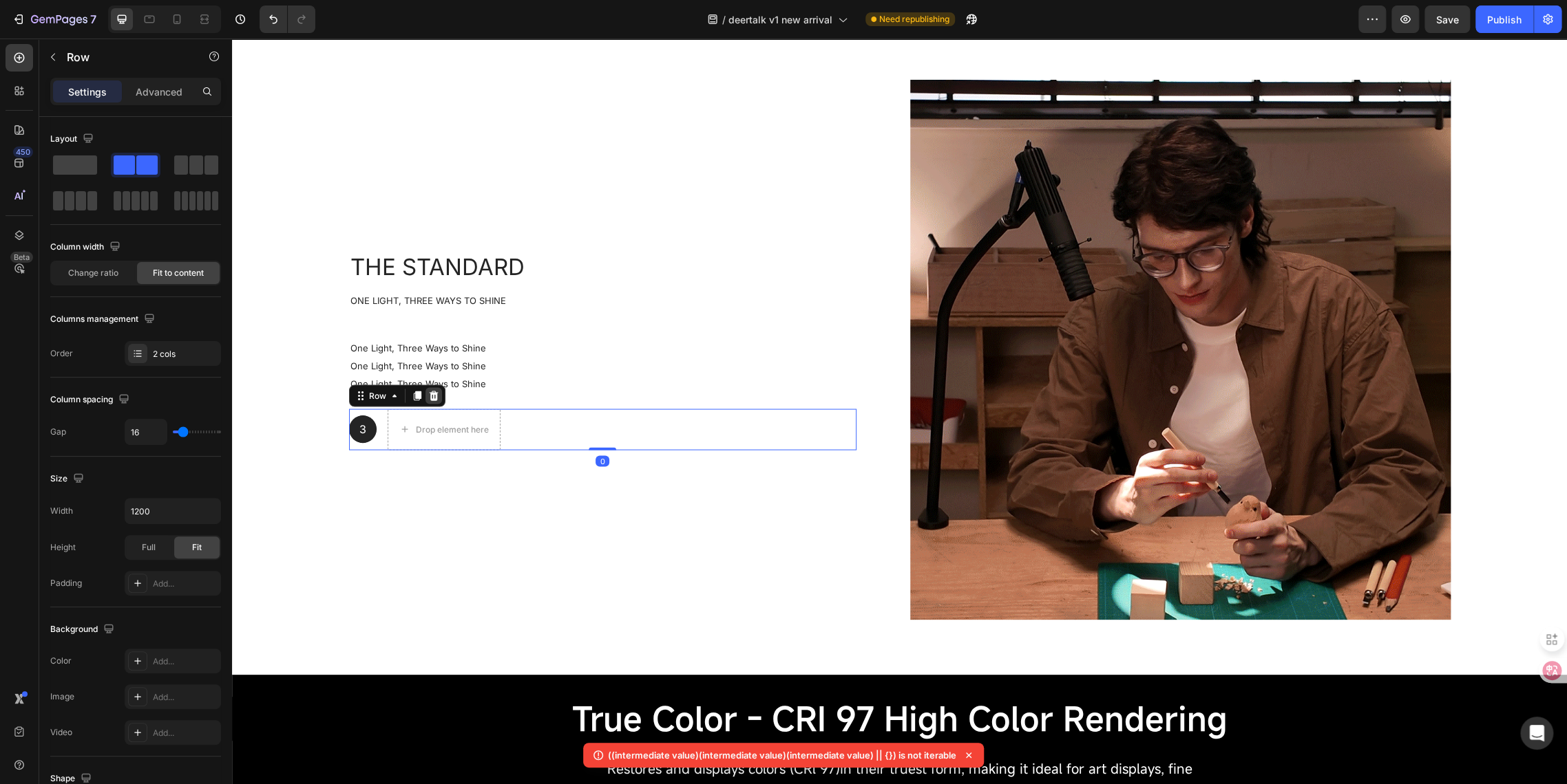
click at [428, 401] on icon at bounding box center [433, 394] width 11 height 11
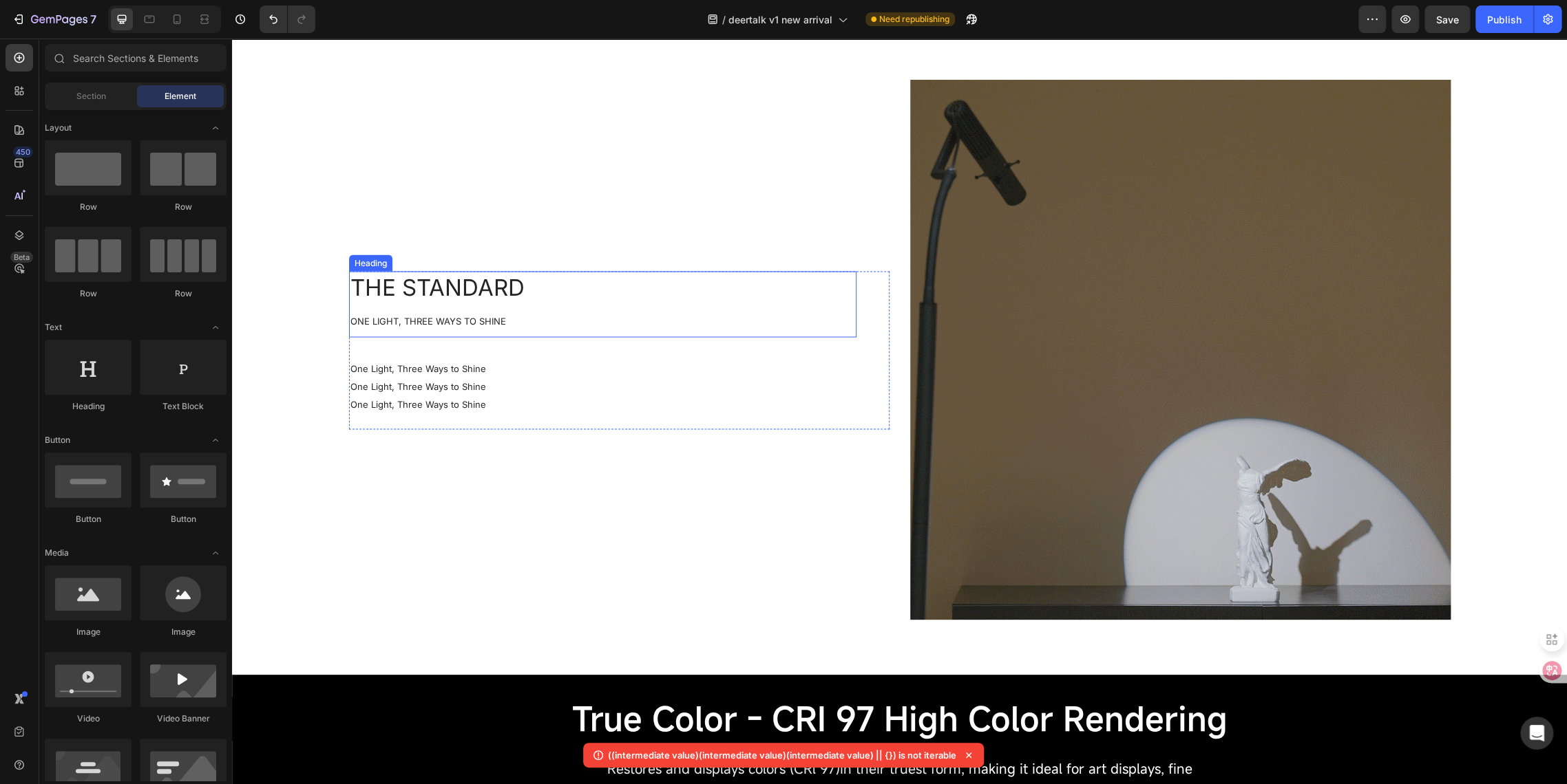
click at [390, 332] on p "The standard One Light, Three Ways to Shine" at bounding box center [602, 304] width 505 height 64
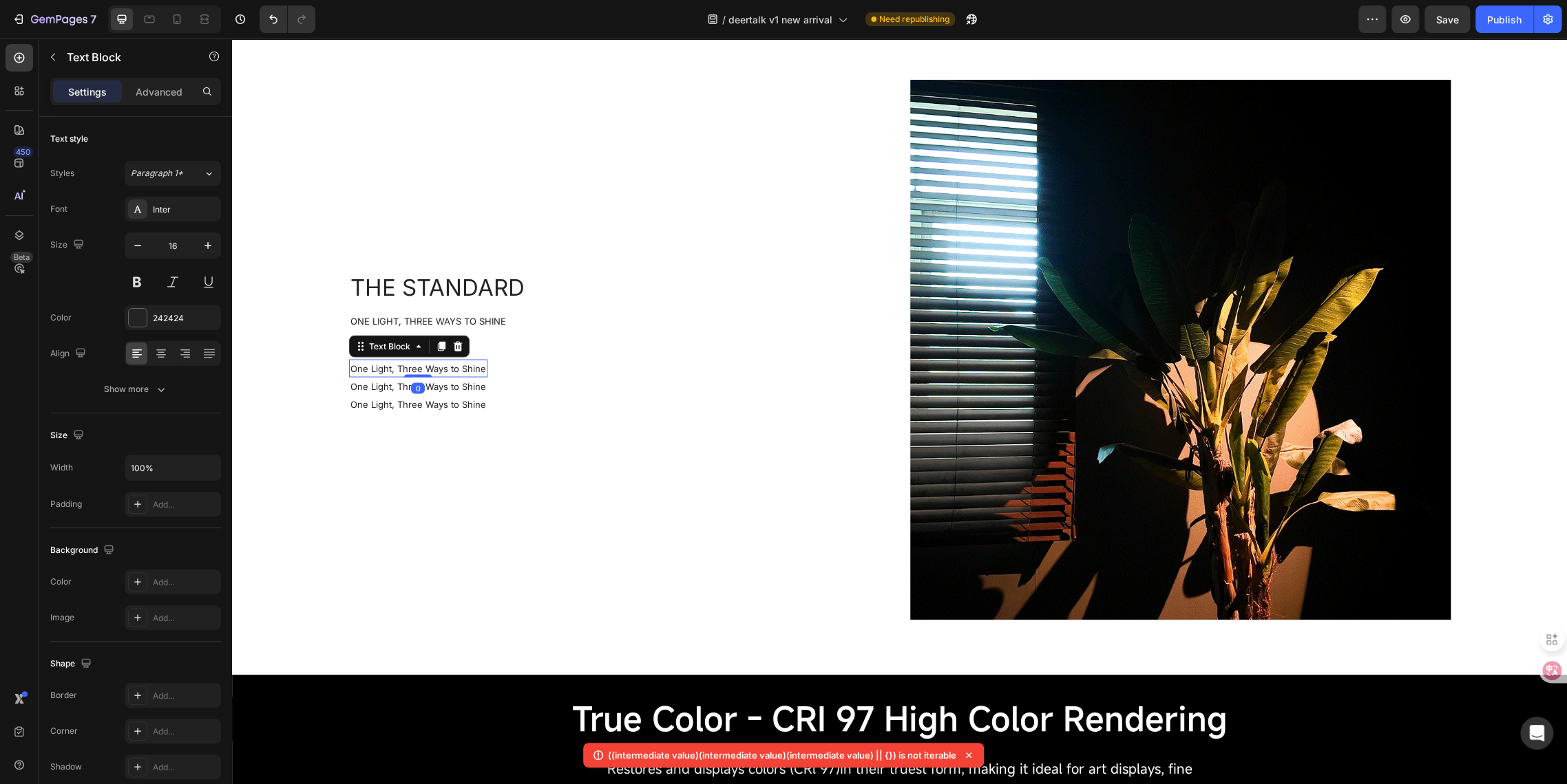
click at [351, 368] on span "One Light, Three Ways to Shine" at bounding box center [419, 368] width 136 height 11
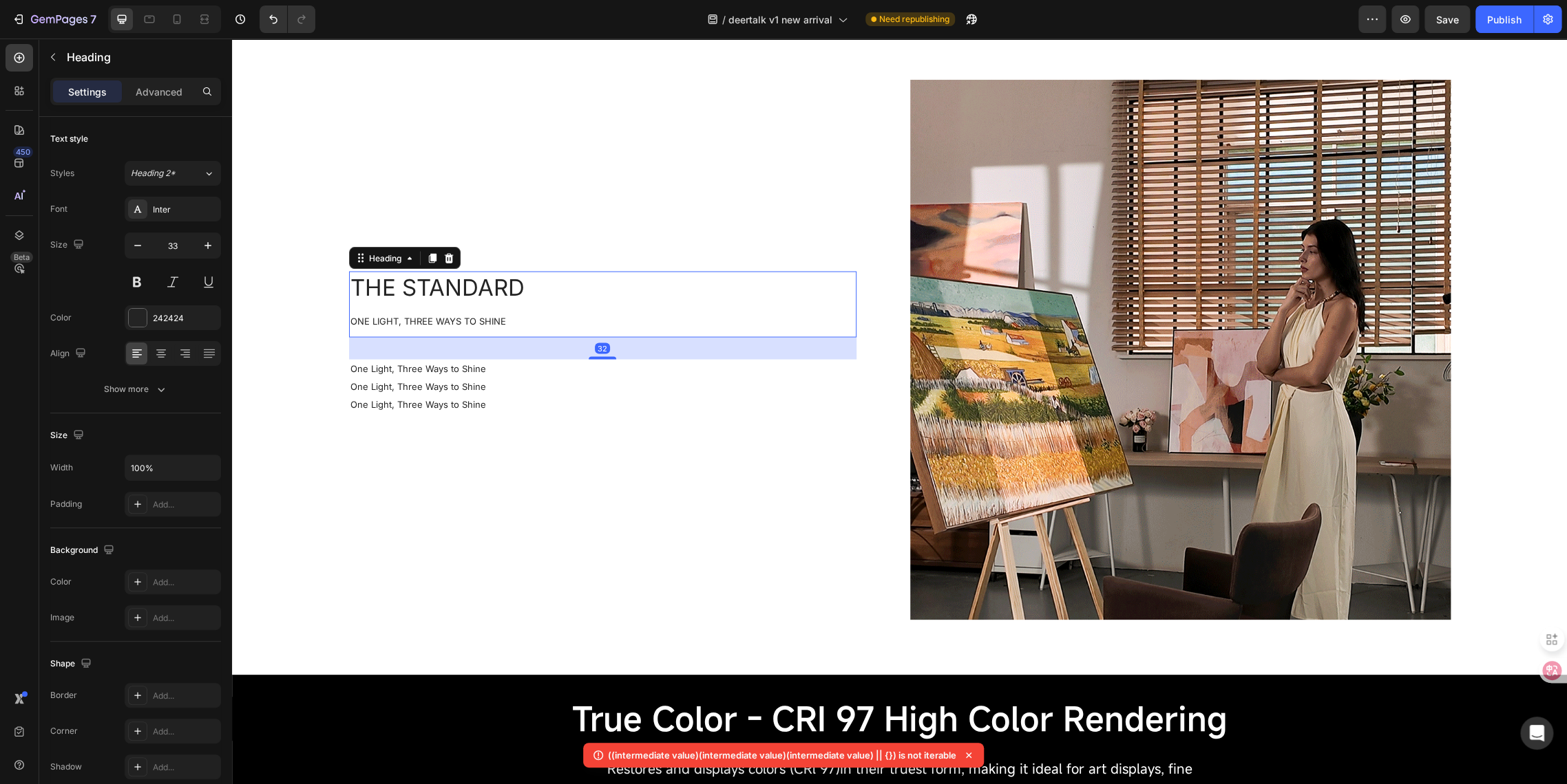
click at [491, 297] on p "The standard One Light, Three Ways to Shine" at bounding box center [602, 304] width 505 height 64
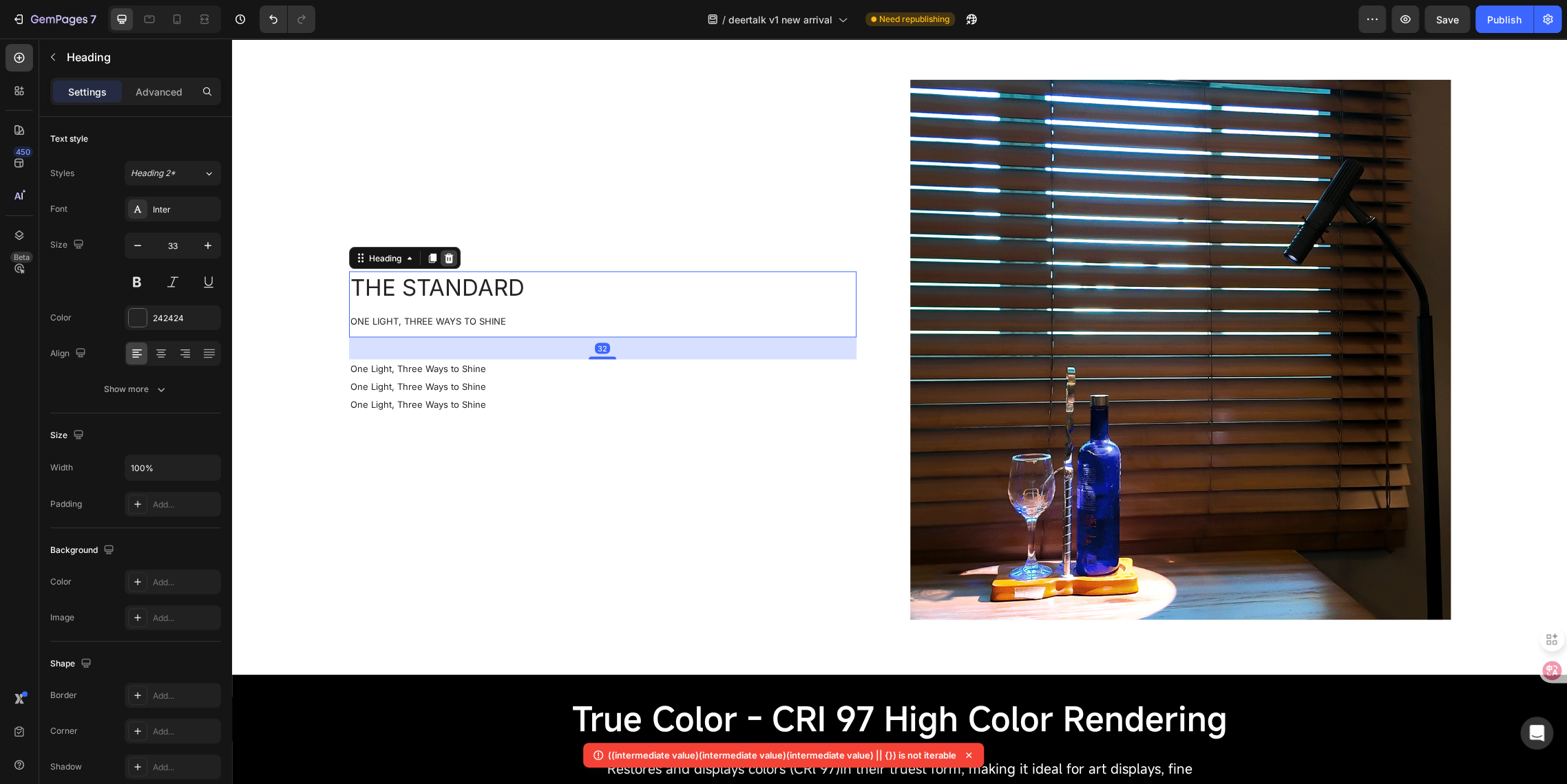
click at [445, 256] on icon at bounding box center [448, 258] width 9 height 10
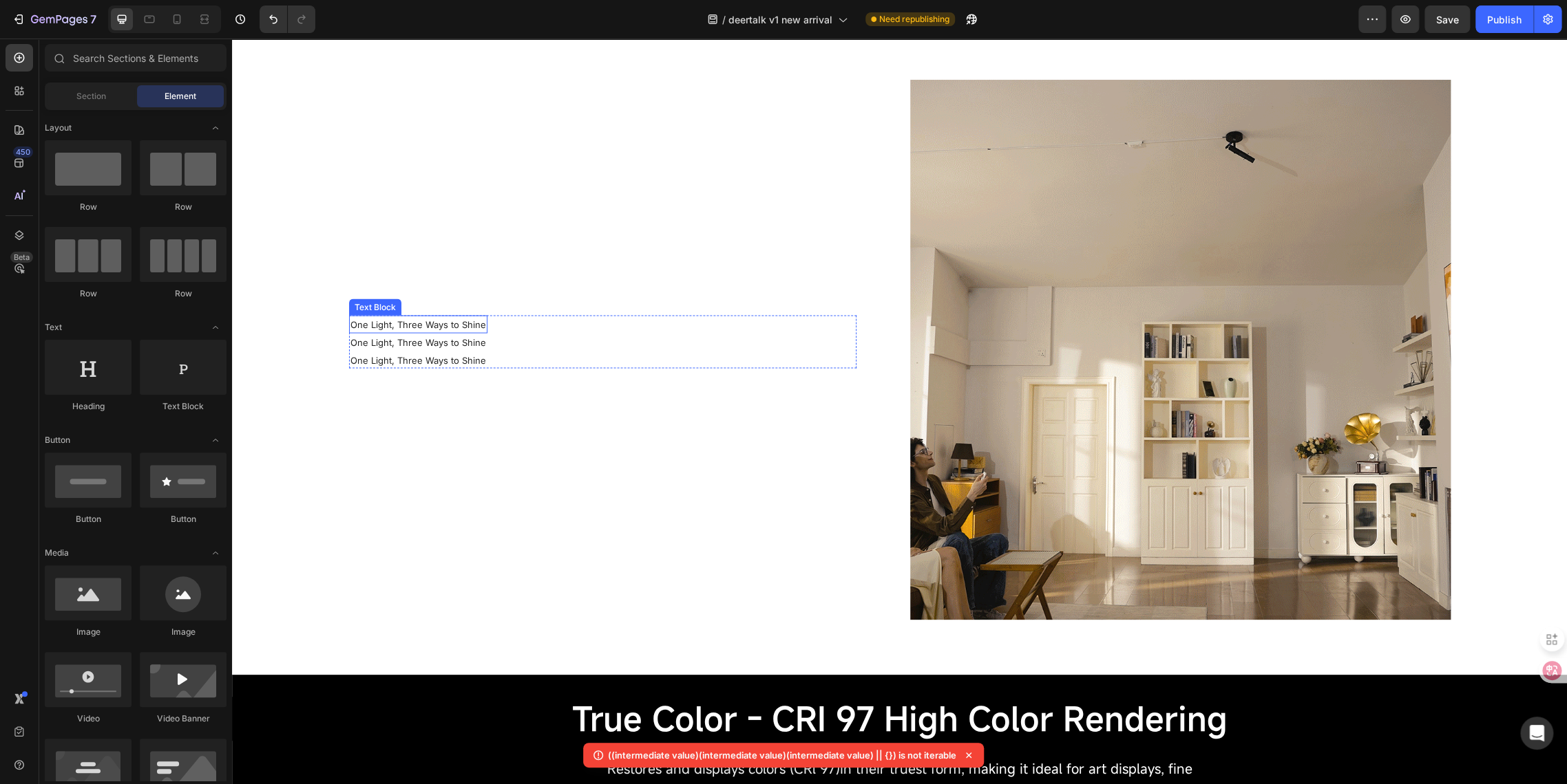
click at [432, 322] on span "One Light, Three Ways to Shine" at bounding box center [419, 324] width 136 height 11
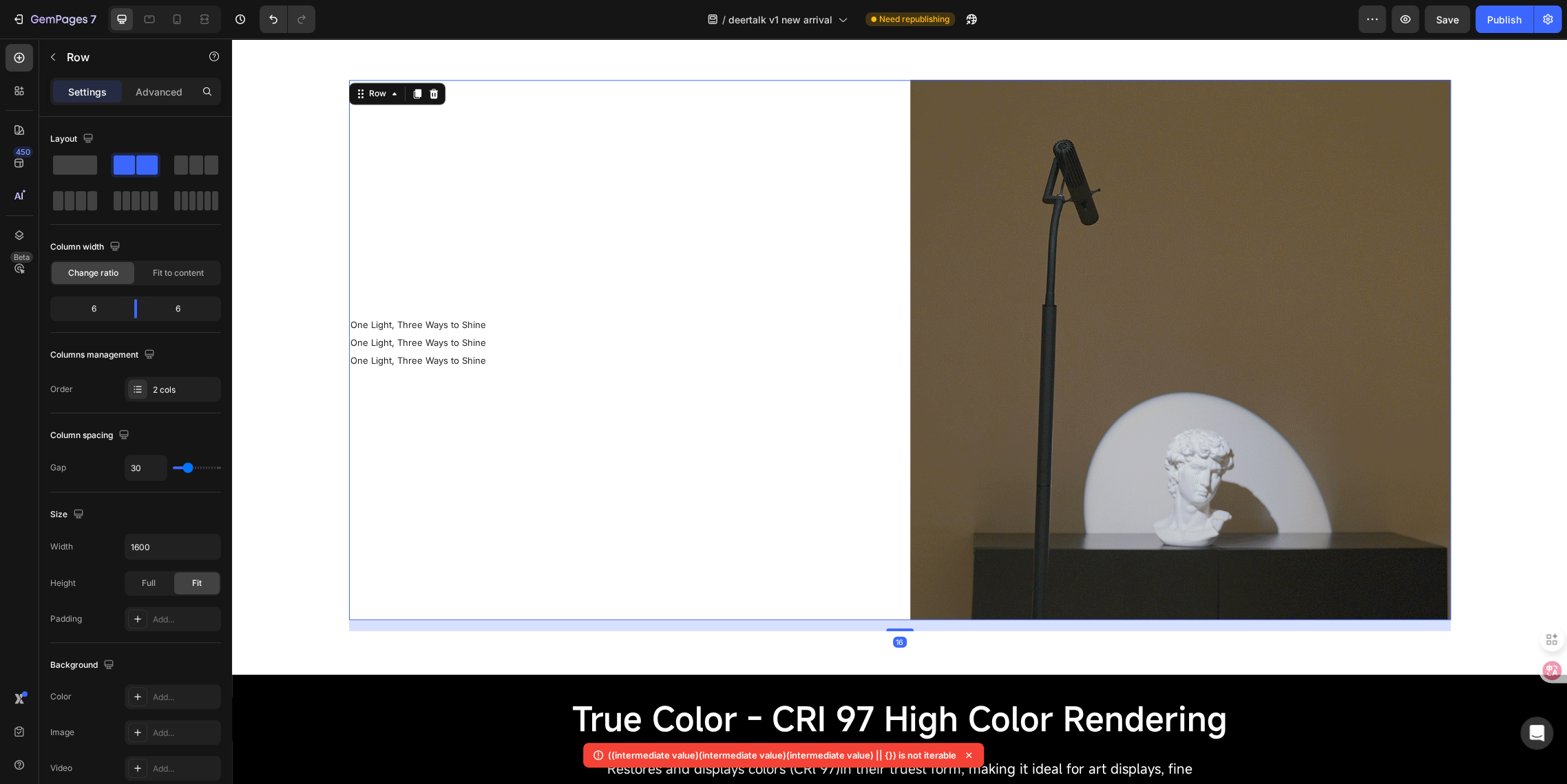
click at [425, 223] on div "One Light, Three Ways to Shine Text Block One Light, Three Ways to Shine Text B…" at bounding box center [619, 349] width 540 height 540
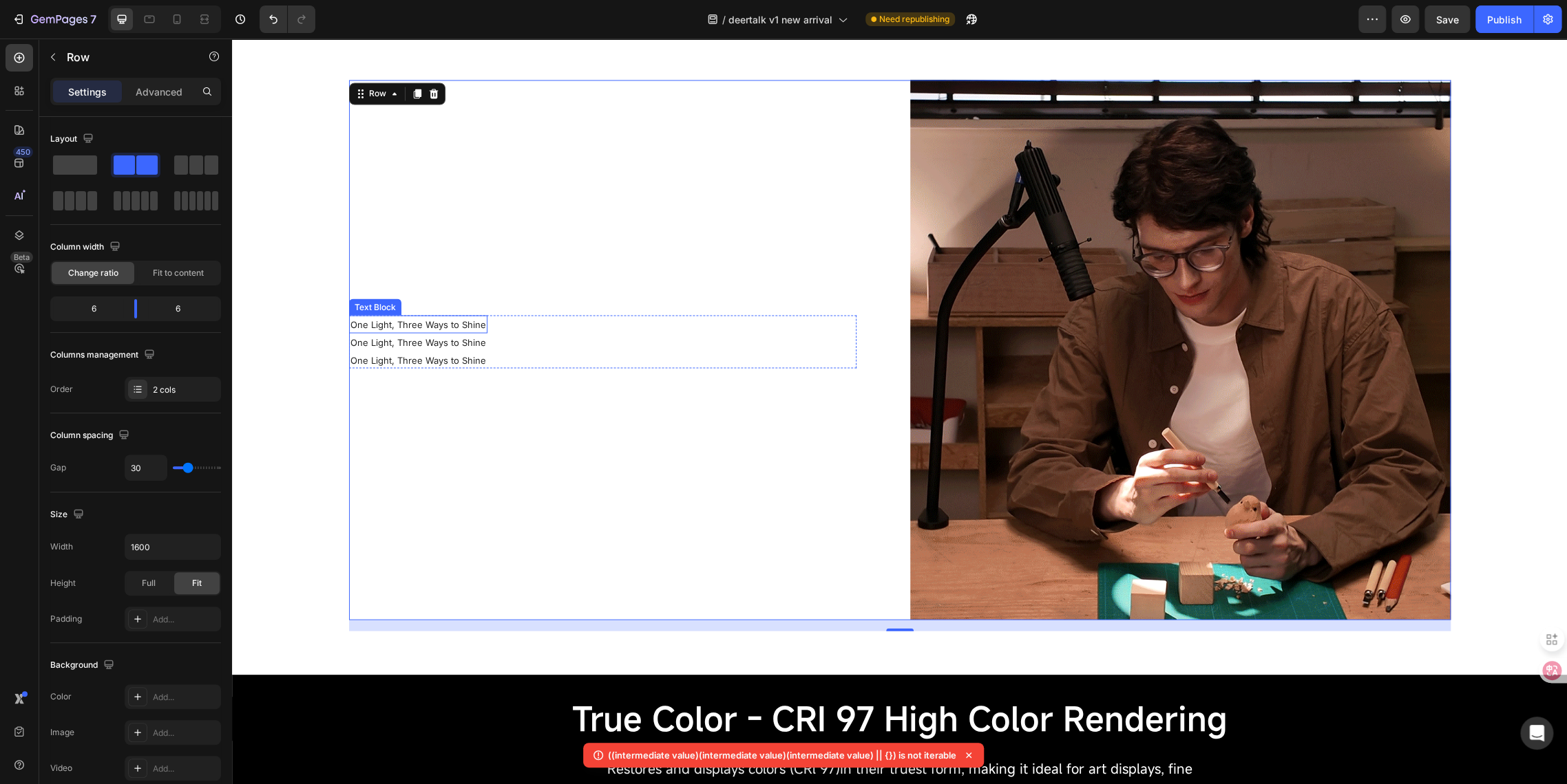
click at [351, 324] on span "One Light, Three Ways to Shine" at bounding box center [419, 324] width 136 height 11
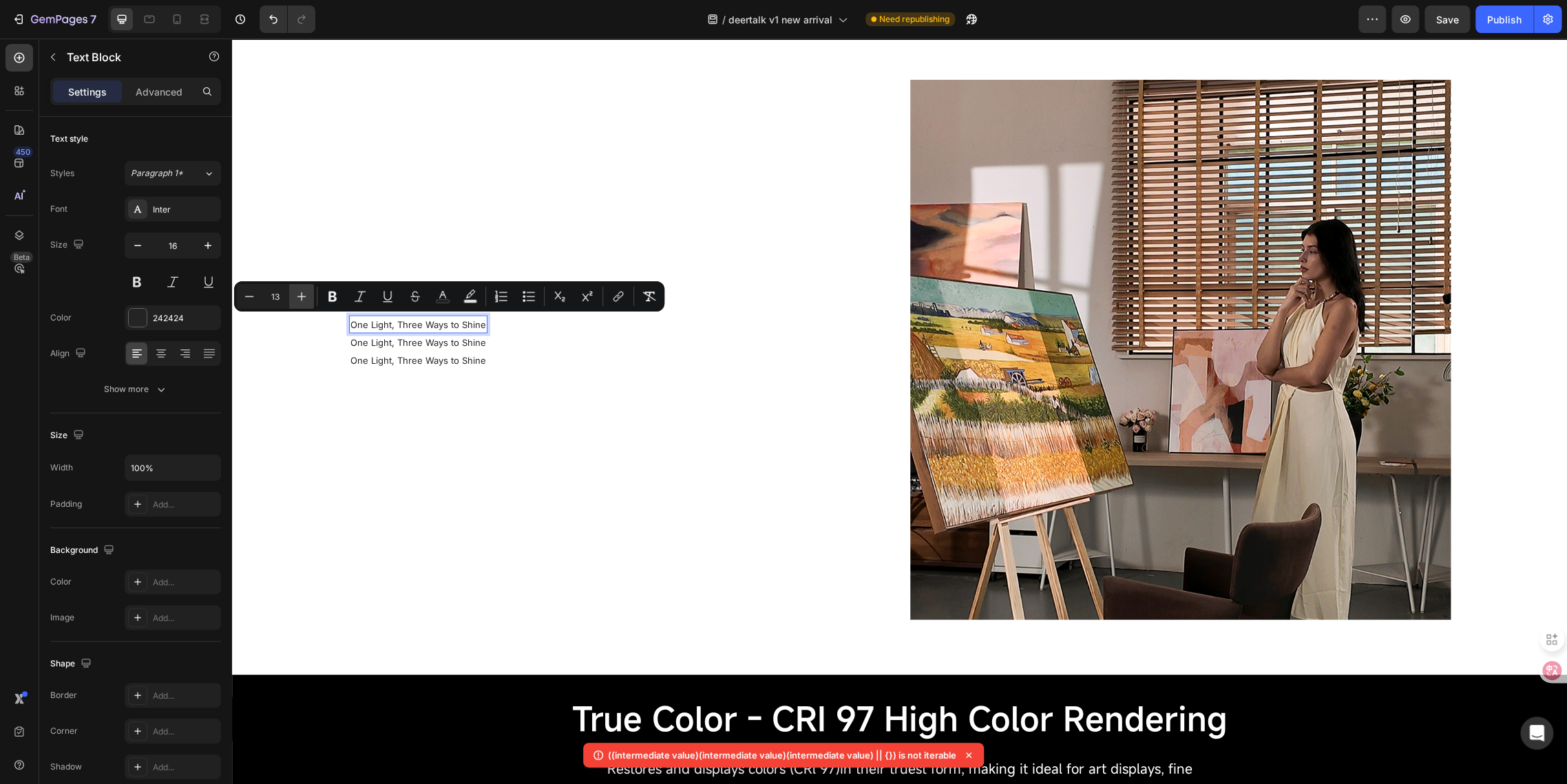
click at [302, 295] on icon "Editor contextual toolbar" at bounding box center [301, 296] width 9 height 9
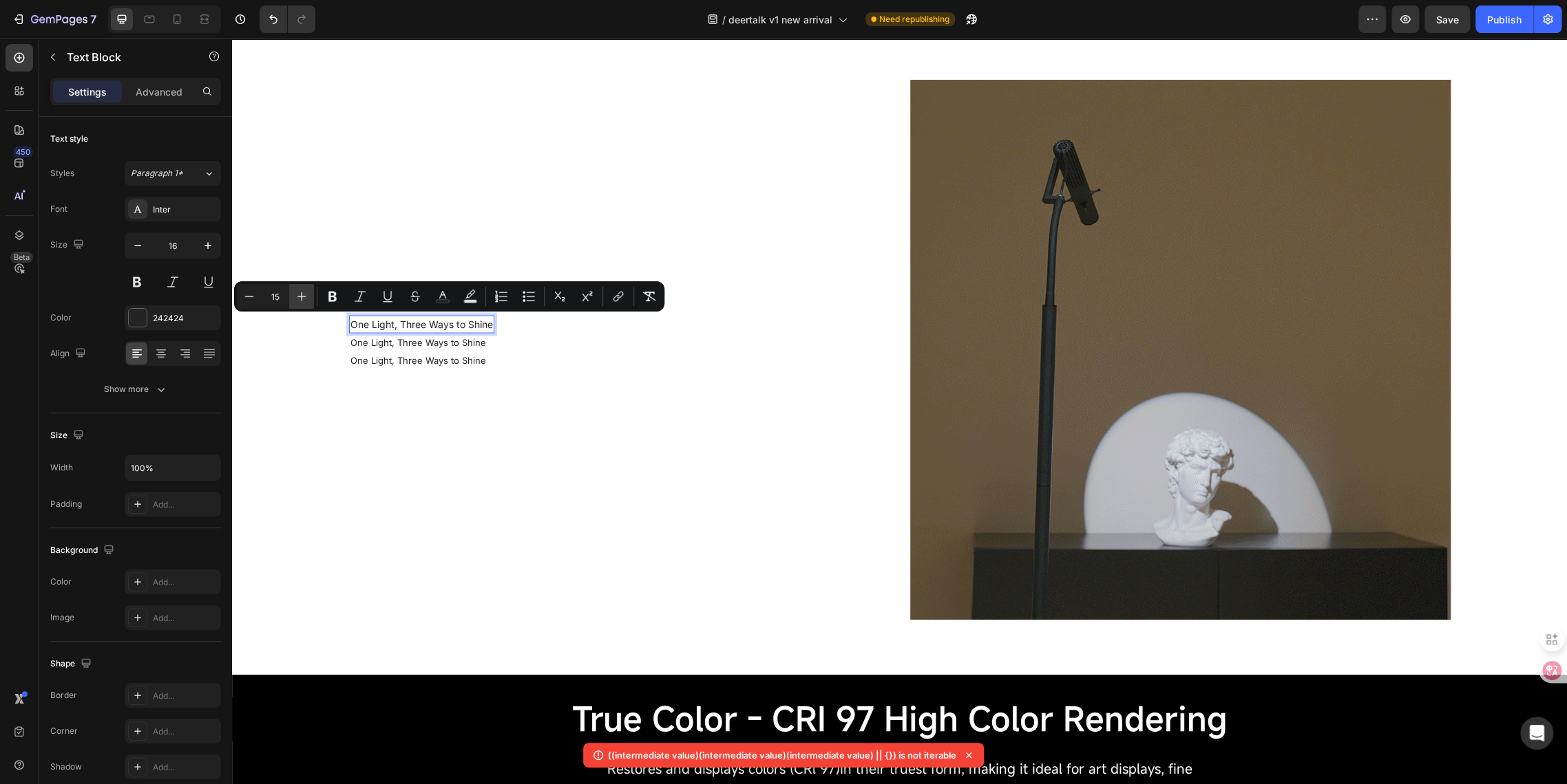
click at [302, 295] on icon "Editor contextual toolbar" at bounding box center [301, 296] width 9 height 9
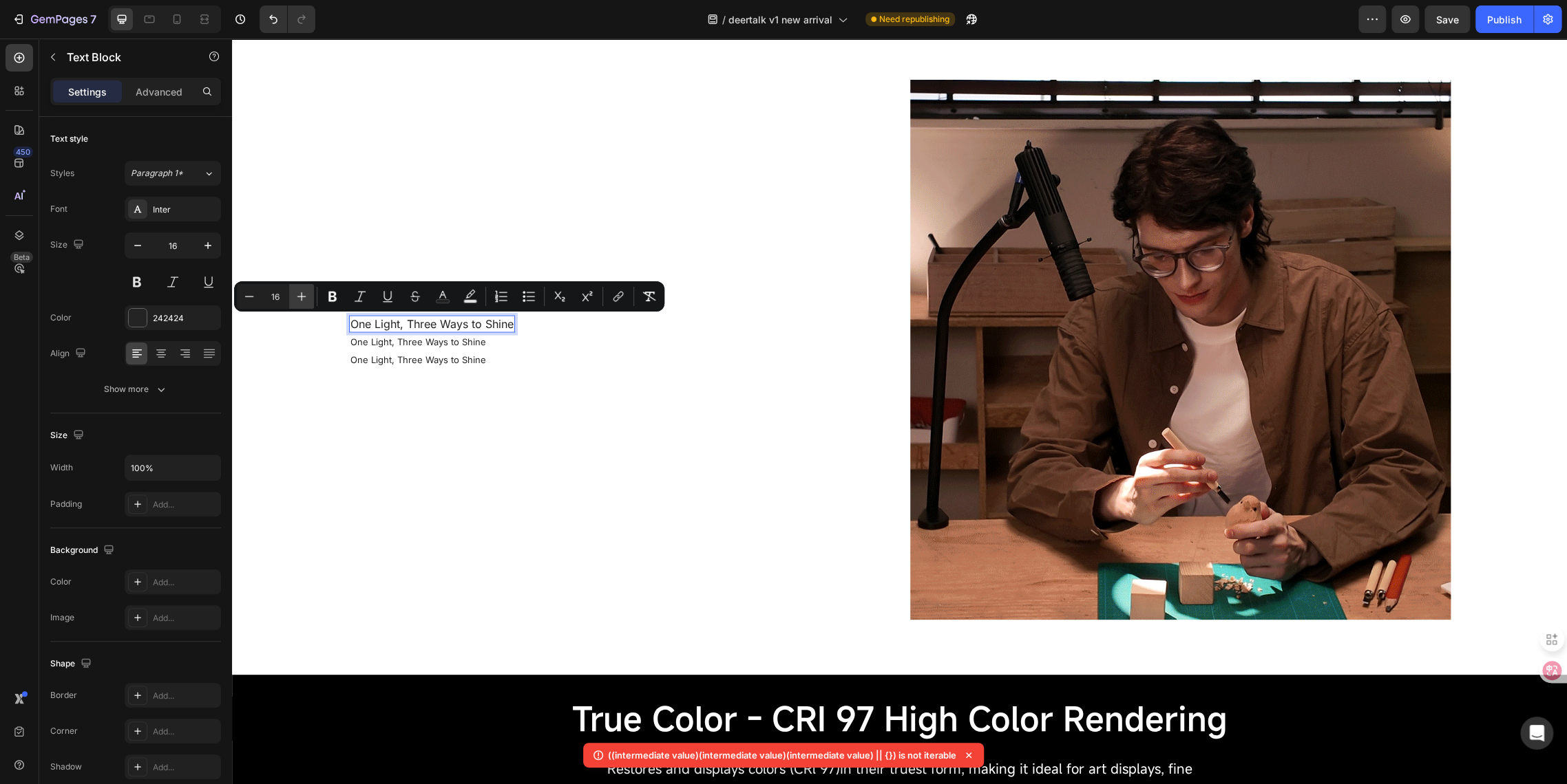
click at [302, 295] on icon "Editor contextual toolbar" at bounding box center [301, 296] width 9 height 9
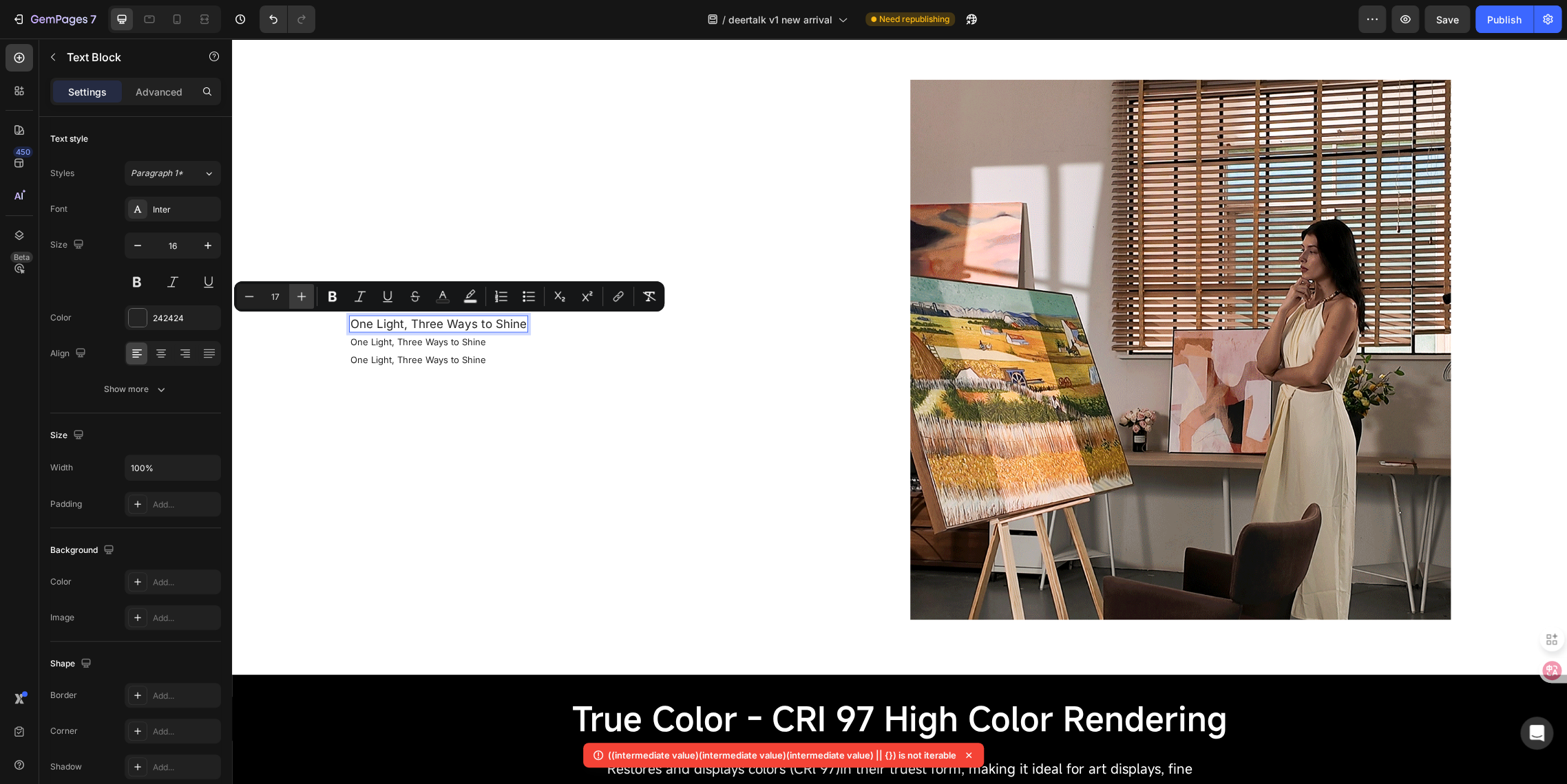
click at [302, 295] on icon "Editor contextual toolbar" at bounding box center [301, 296] width 9 height 9
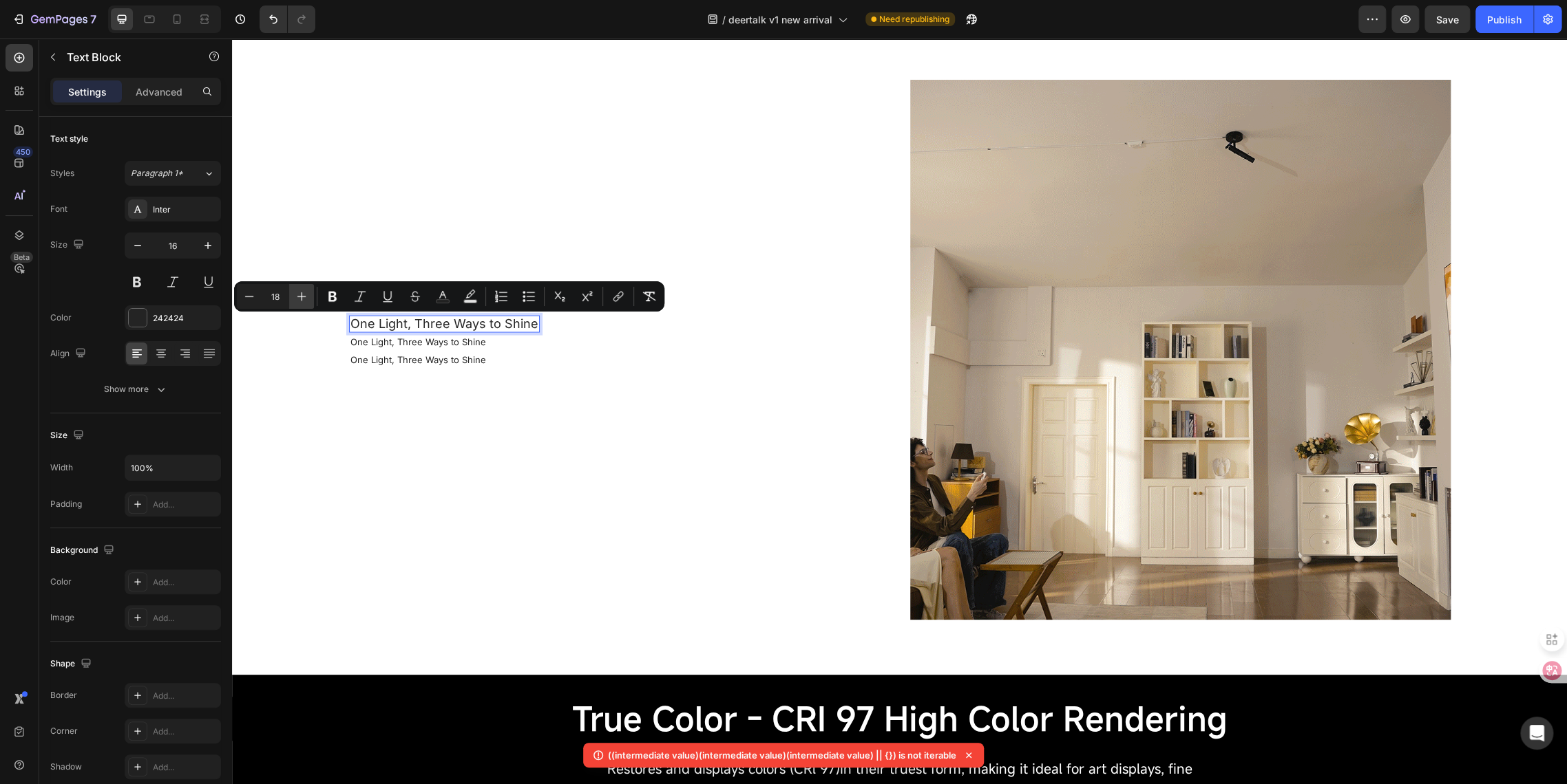
click at [302, 295] on icon "Editor contextual toolbar" at bounding box center [301, 296] width 9 height 9
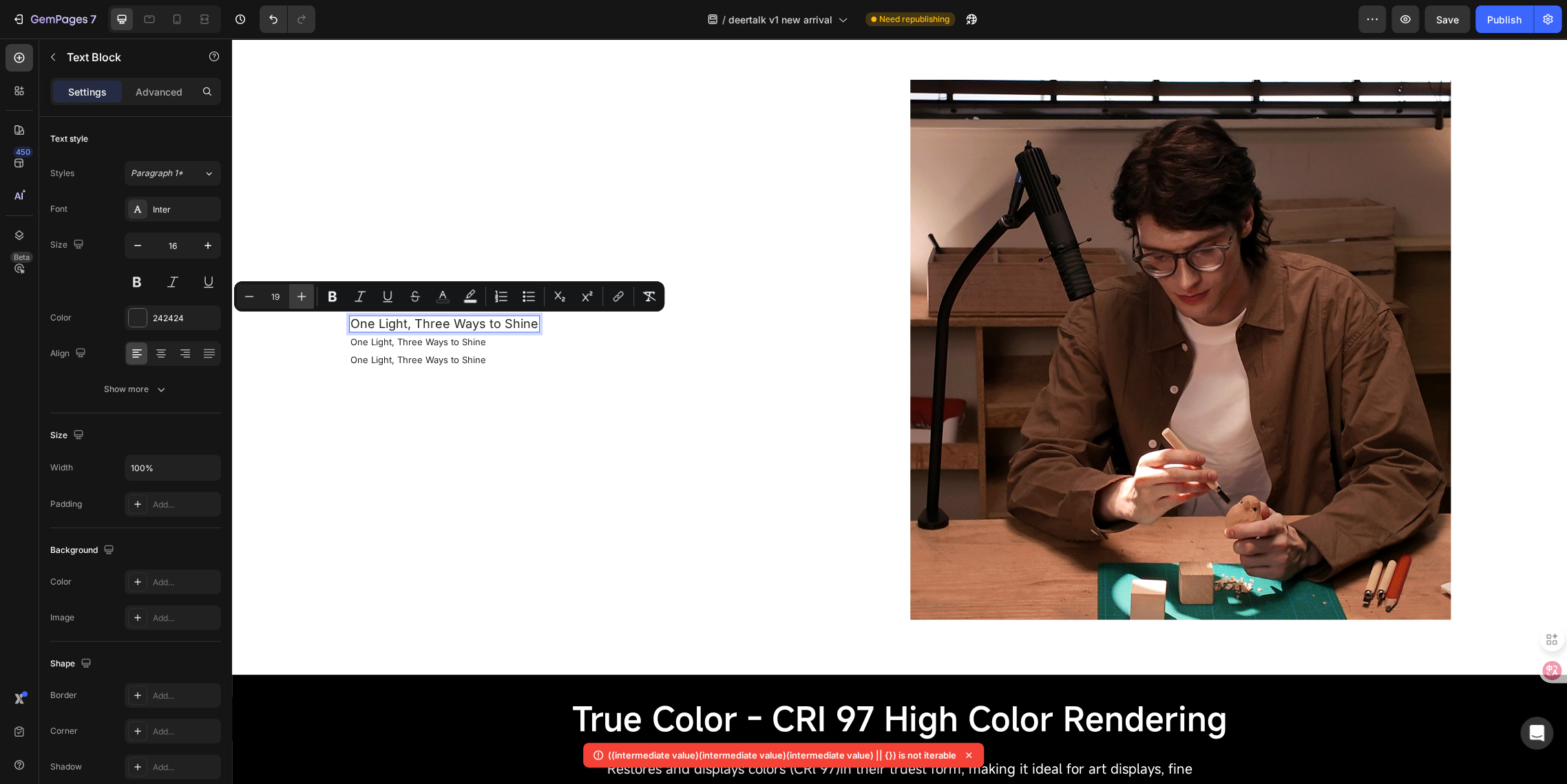
click at [302, 295] on icon "Editor contextual toolbar" at bounding box center [301, 296] width 9 height 9
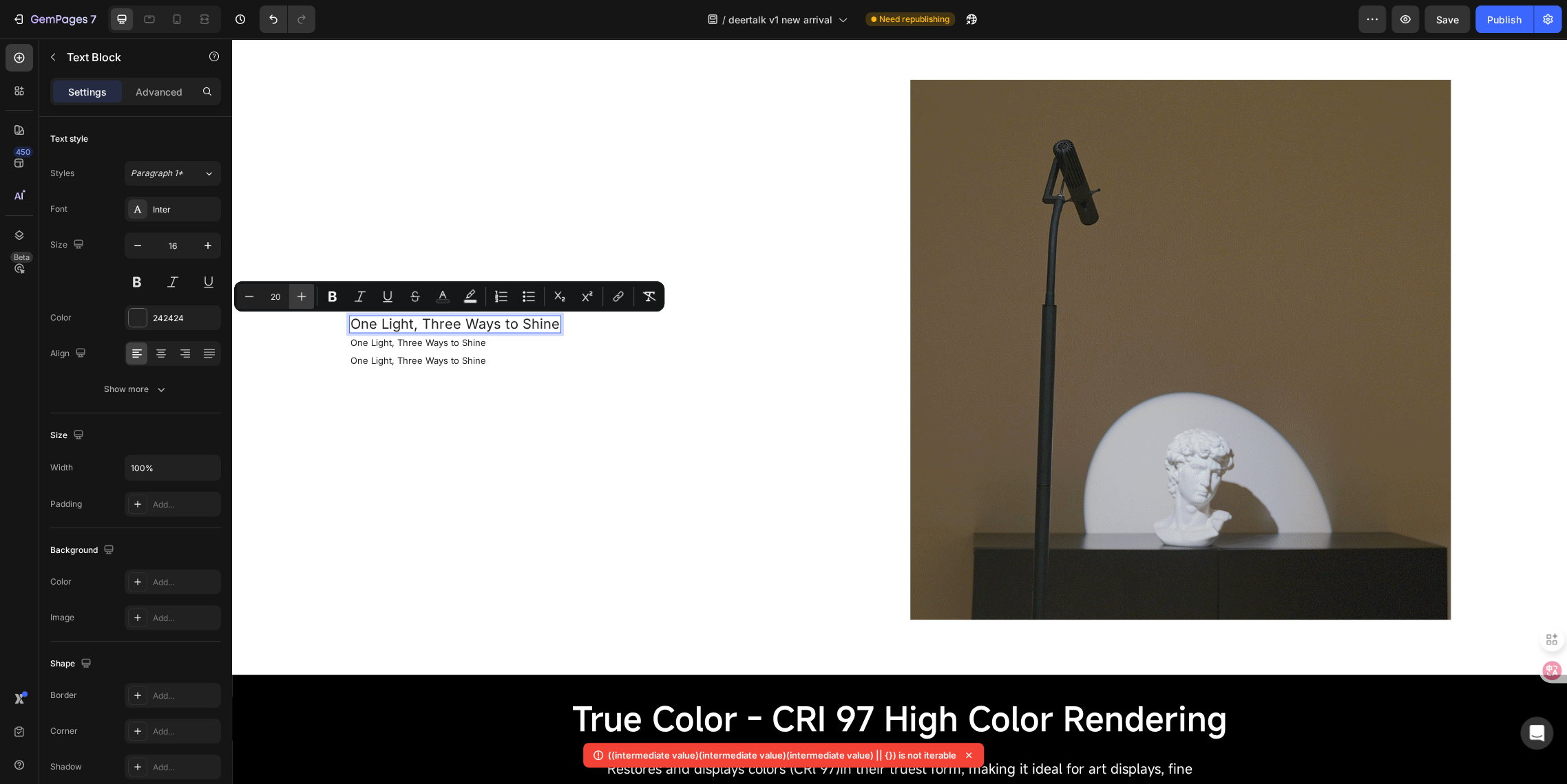
click at [302, 295] on icon "Editor contextual toolbar" at bounding box center [301, 296] width 9 height 9
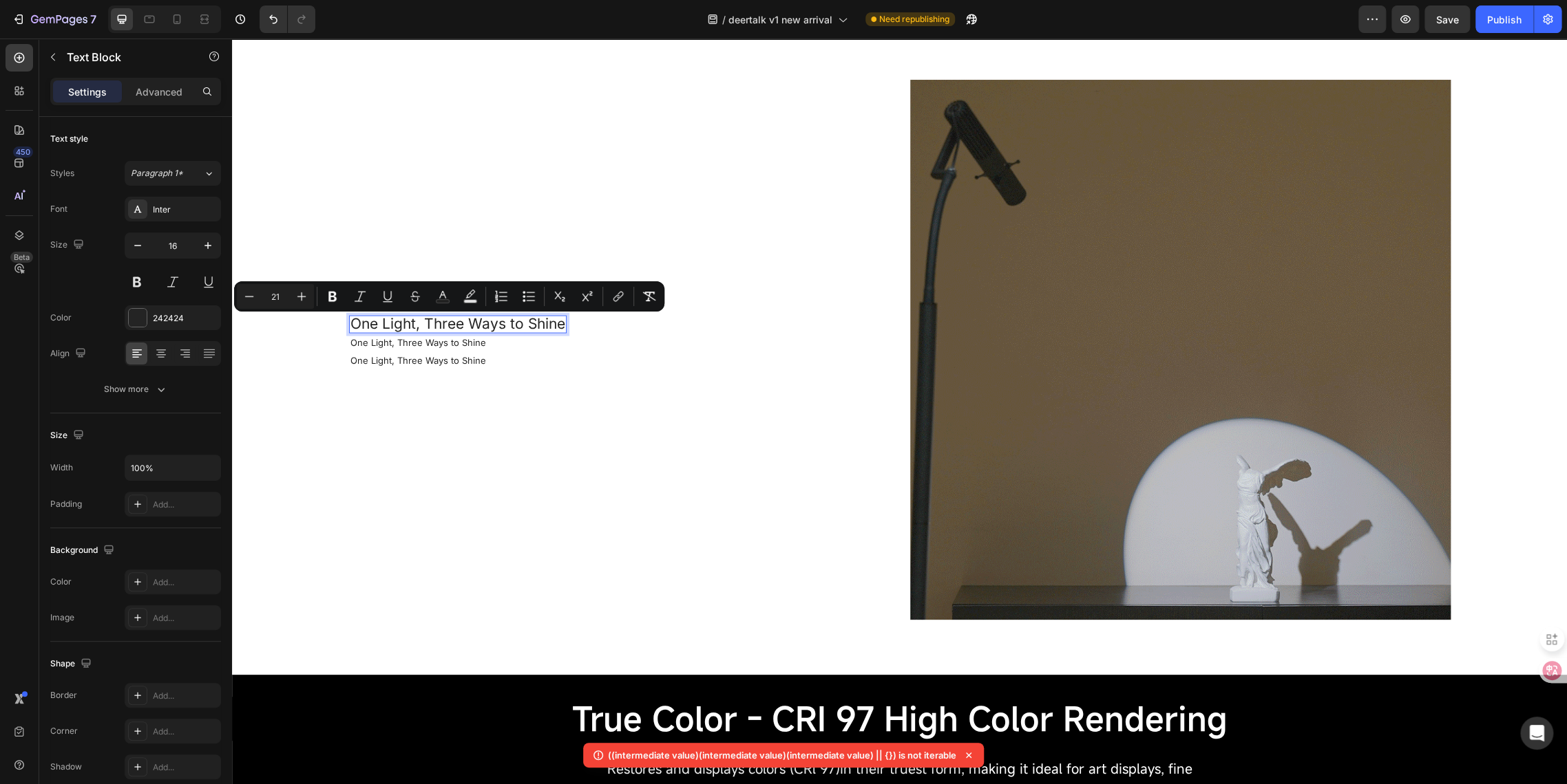
click at [283, 298] on input "21" at bounding box center [275, 296] width 28 height 16
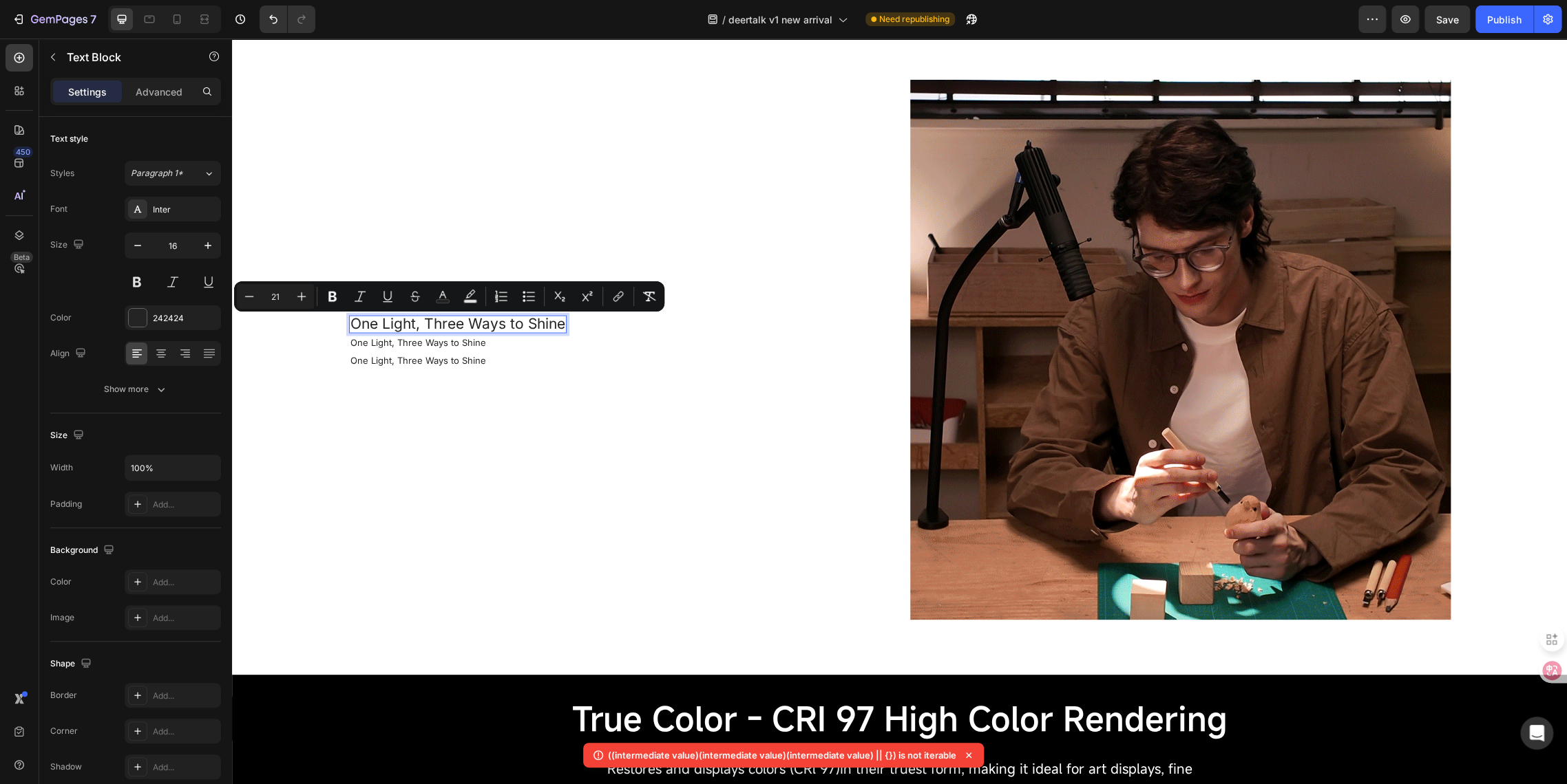
type input "2"
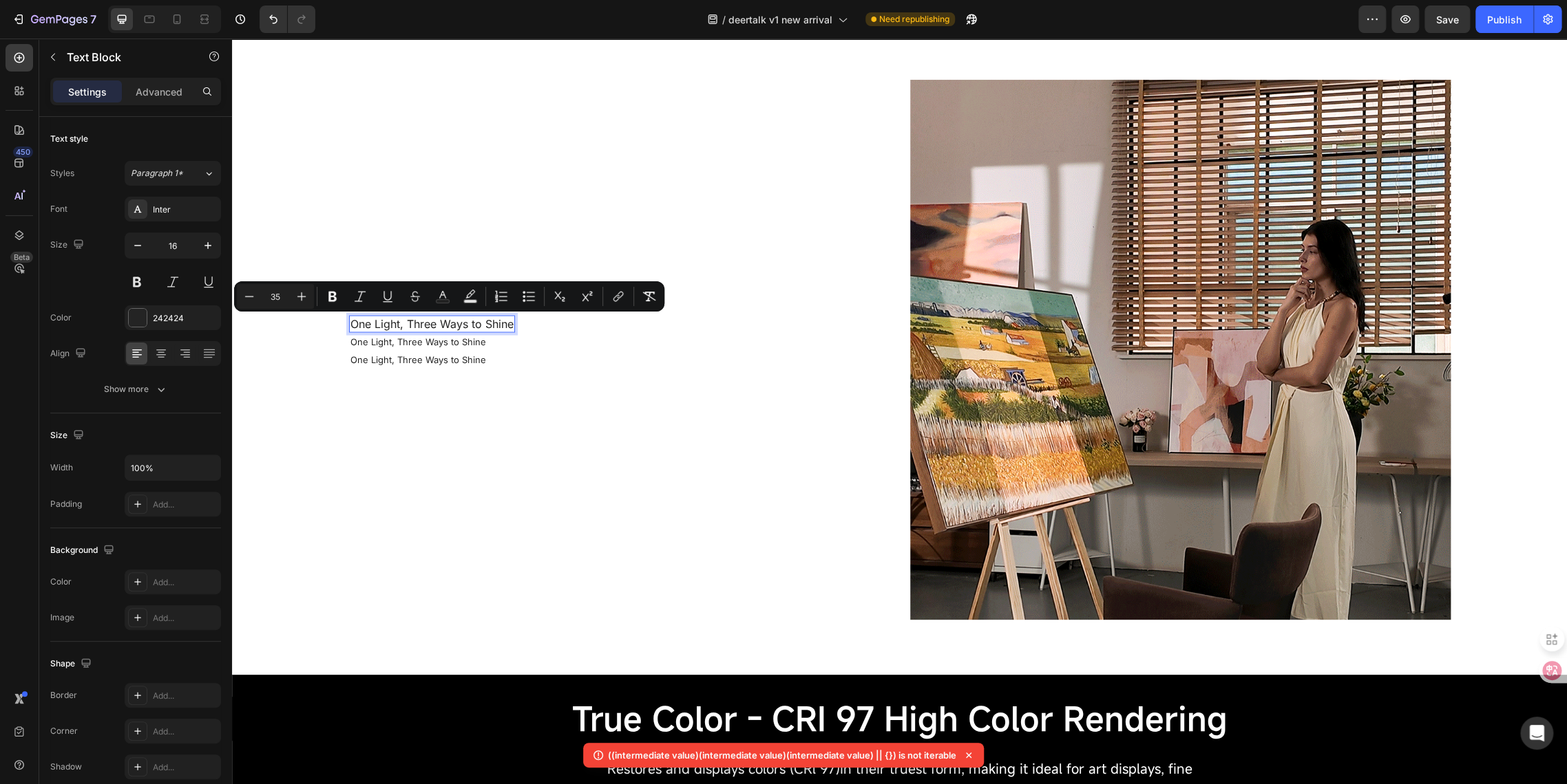
type input "35"
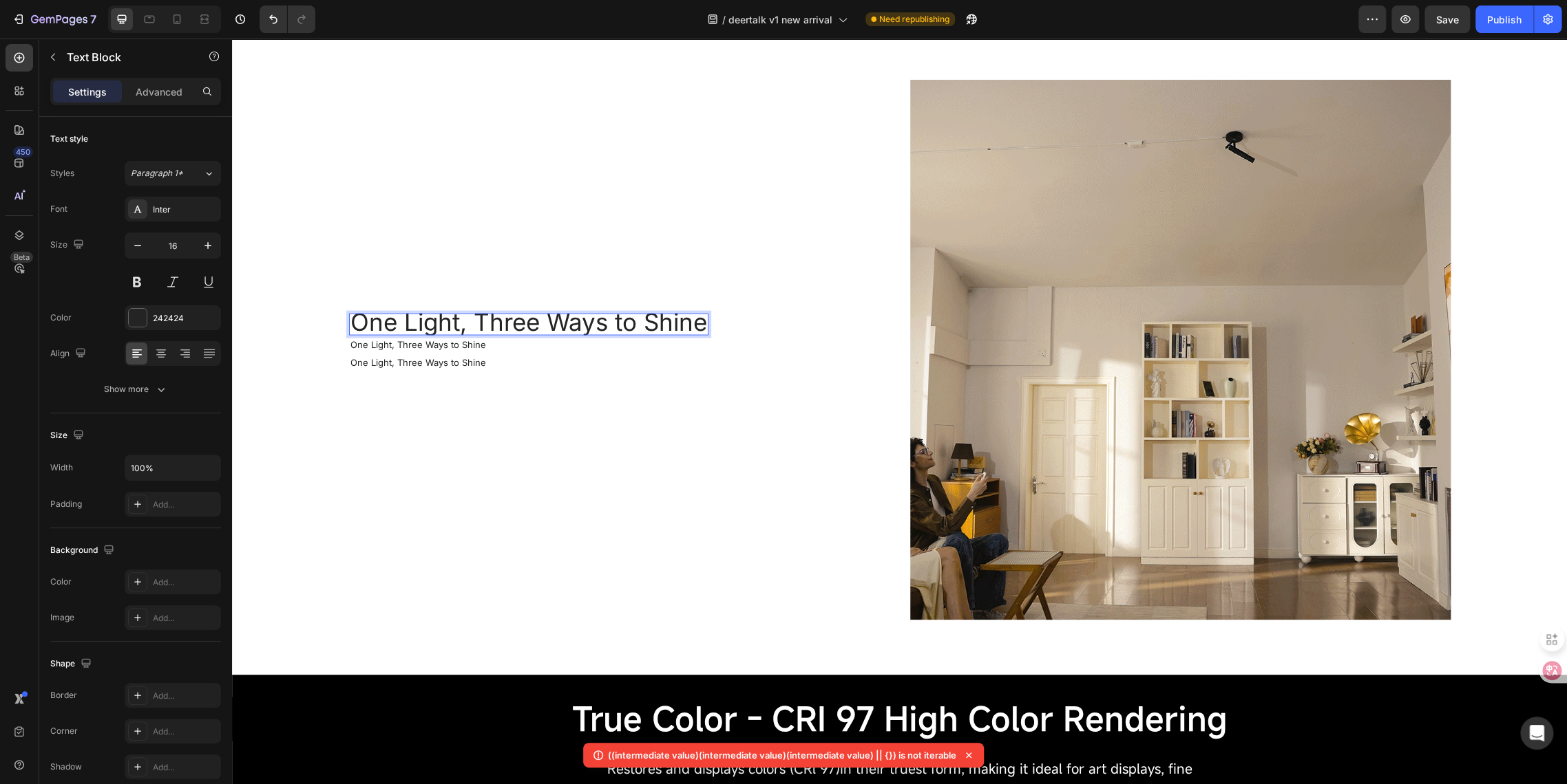
click at [415, 324] on span "One Light, Three Ways to Shine" at bounding box center [529, 322] width 356 height 29
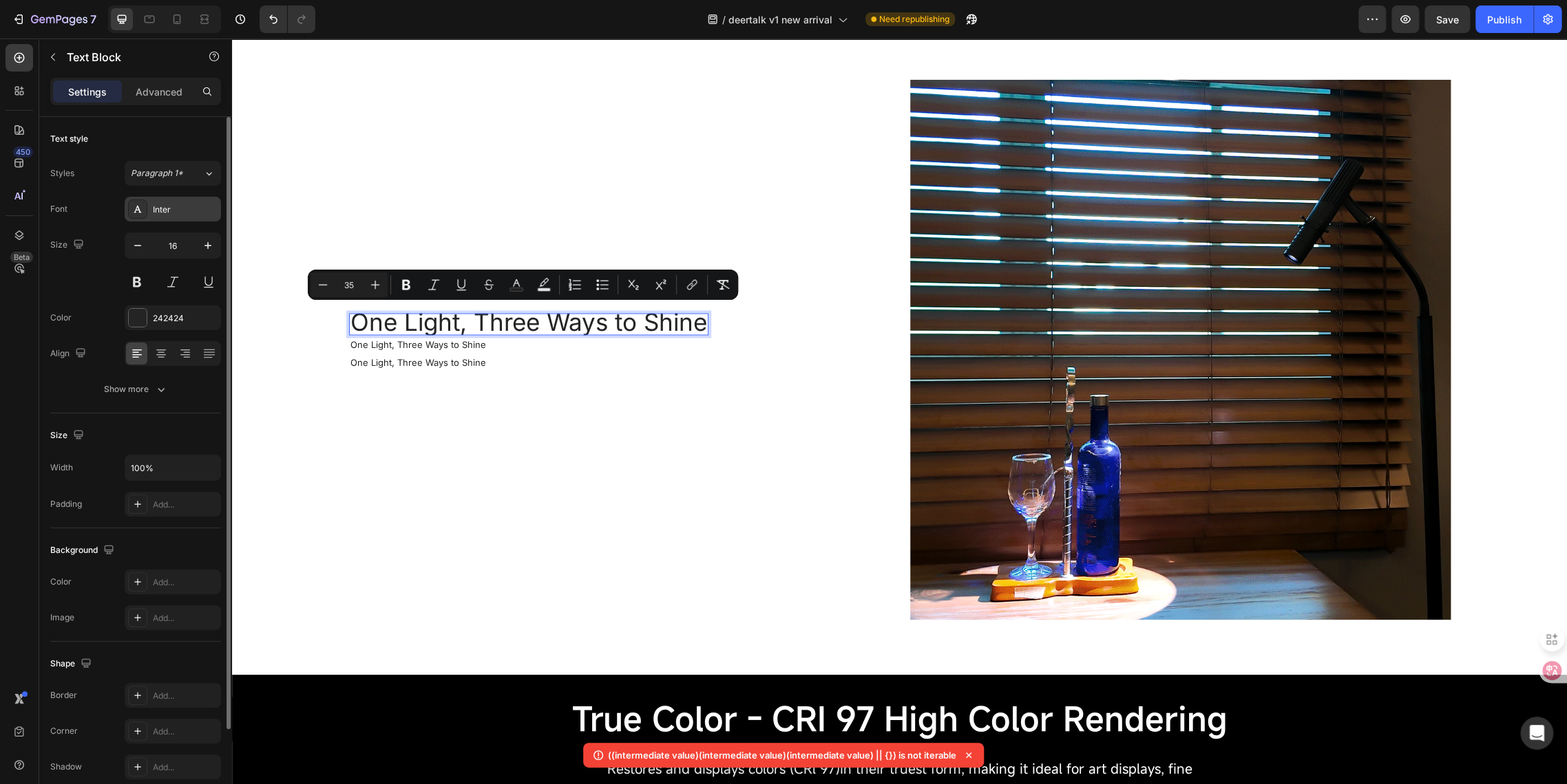
click at [189, 208] on div "Inter" at bounding box center [186, 210] width 65 height 12
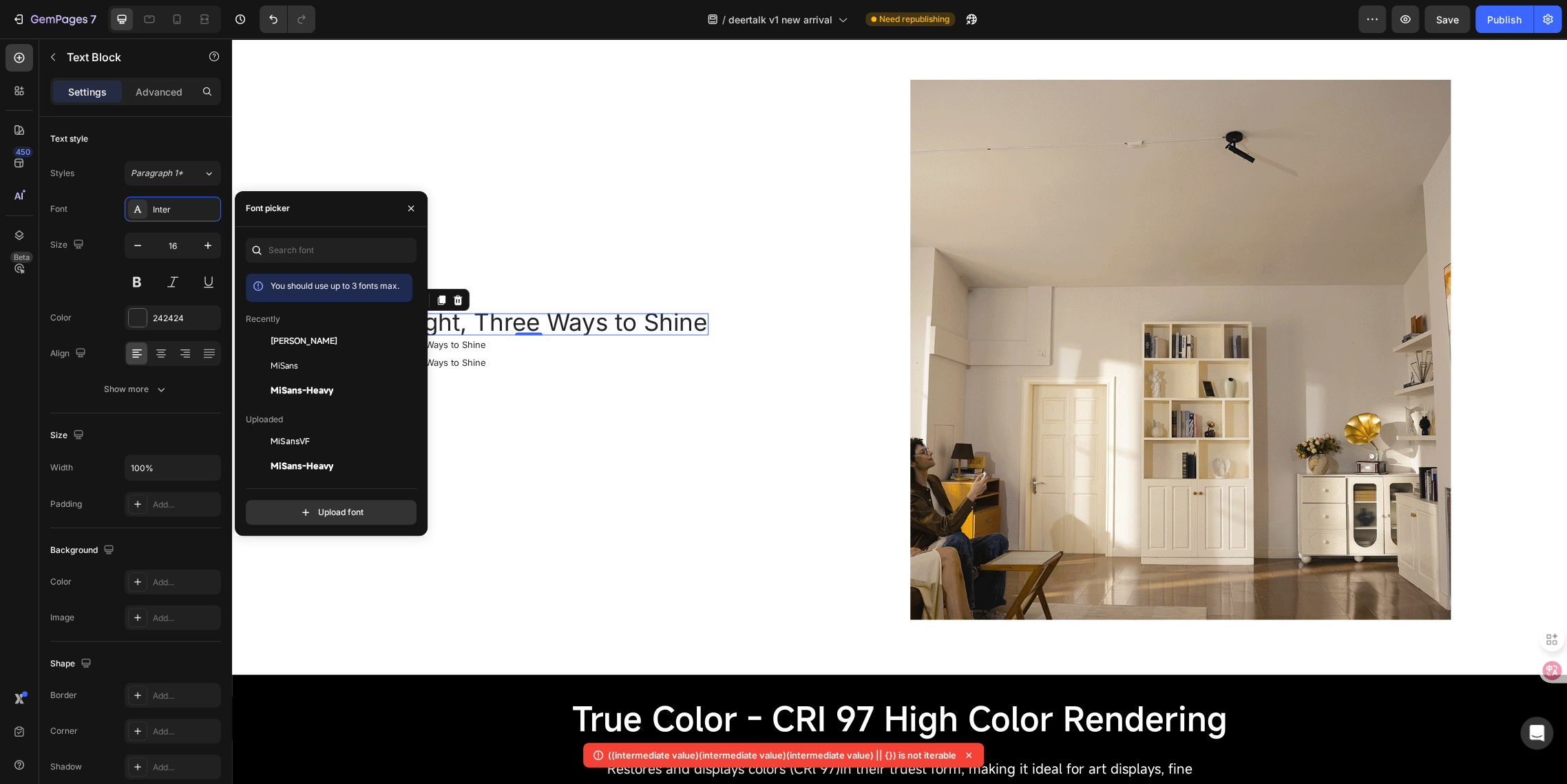
scroll to position [77, 0]
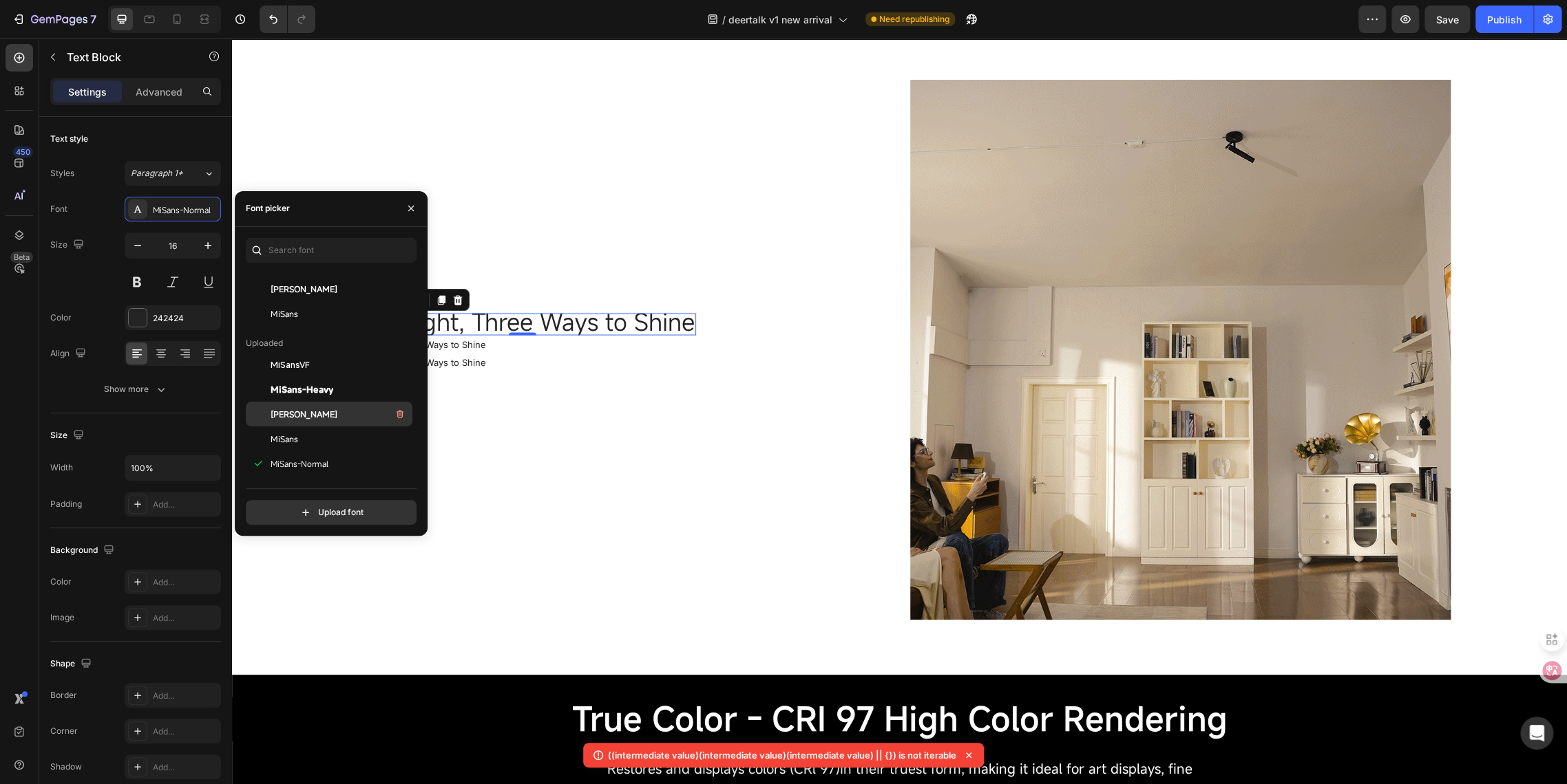
click at [329, 419] on span "[PERSON_NAME]" at bounding box center [304, 414] width 67 height 12
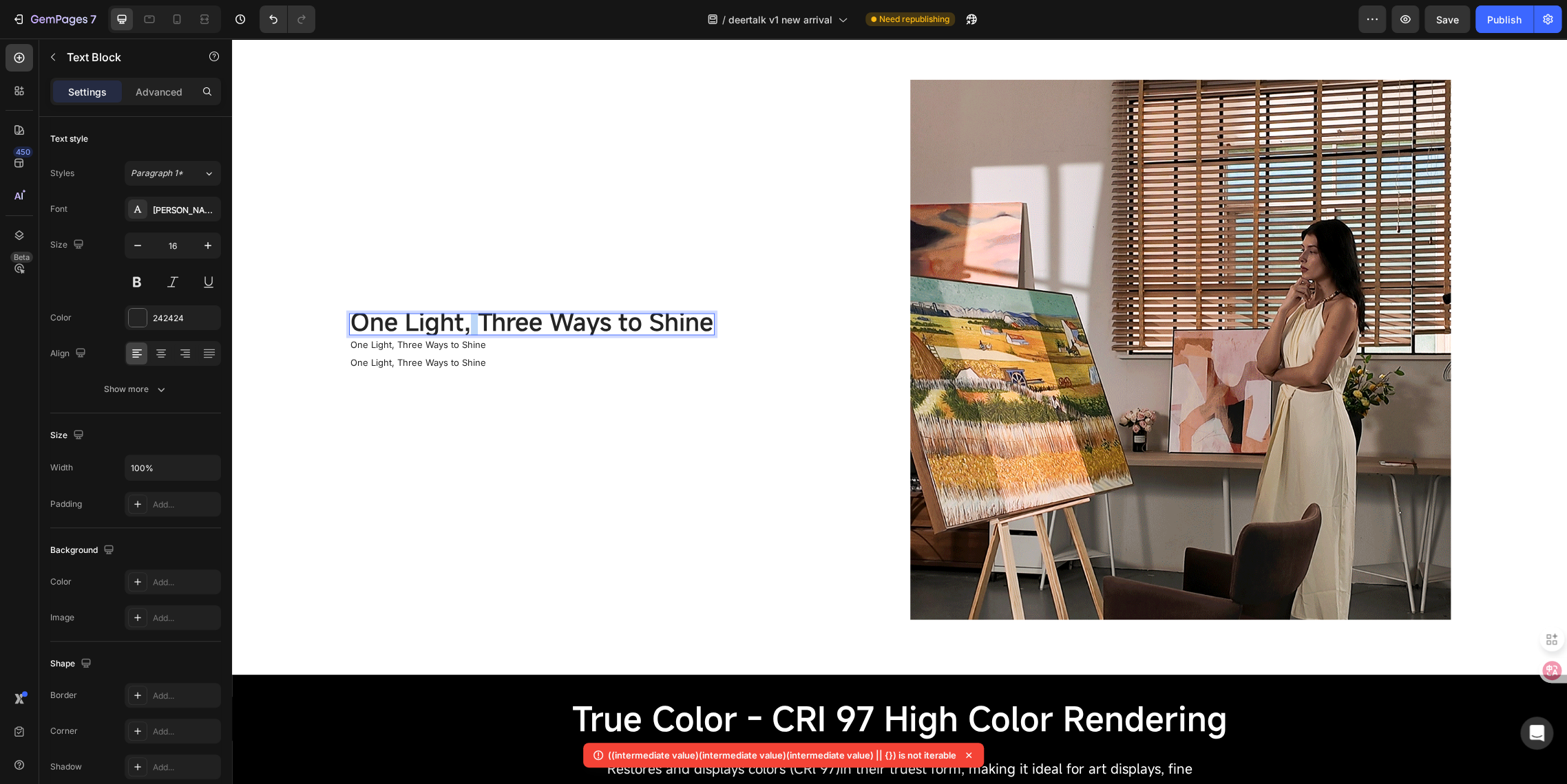
click at [464, 317] on span "One Light, Three Ways to Shine" at bounding box center [532, 321] width 363 height 33
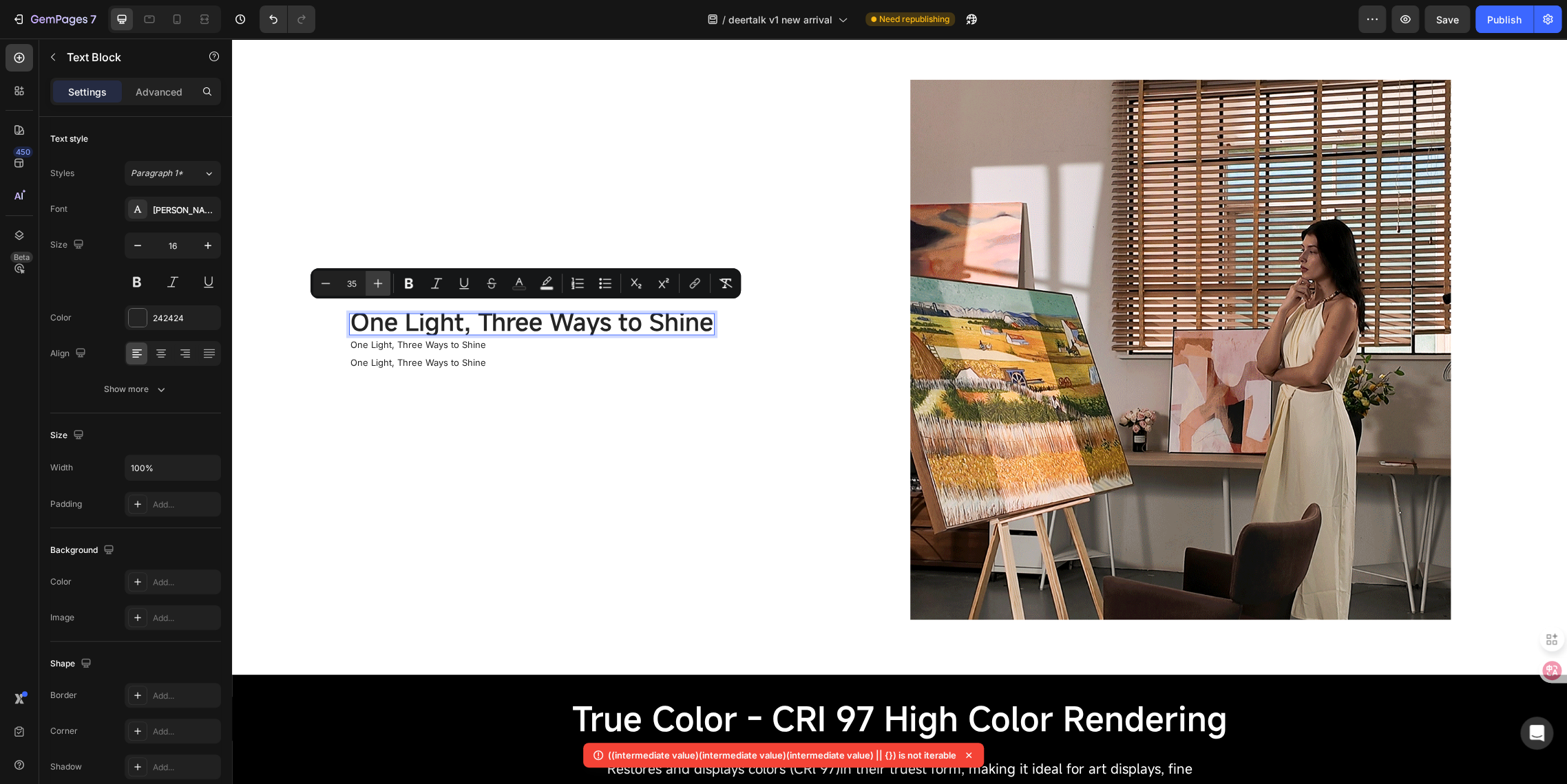
click at [381, 280] on icon "Editor contextual toolbar" at bounding box center [377, 283] width 13 height 13
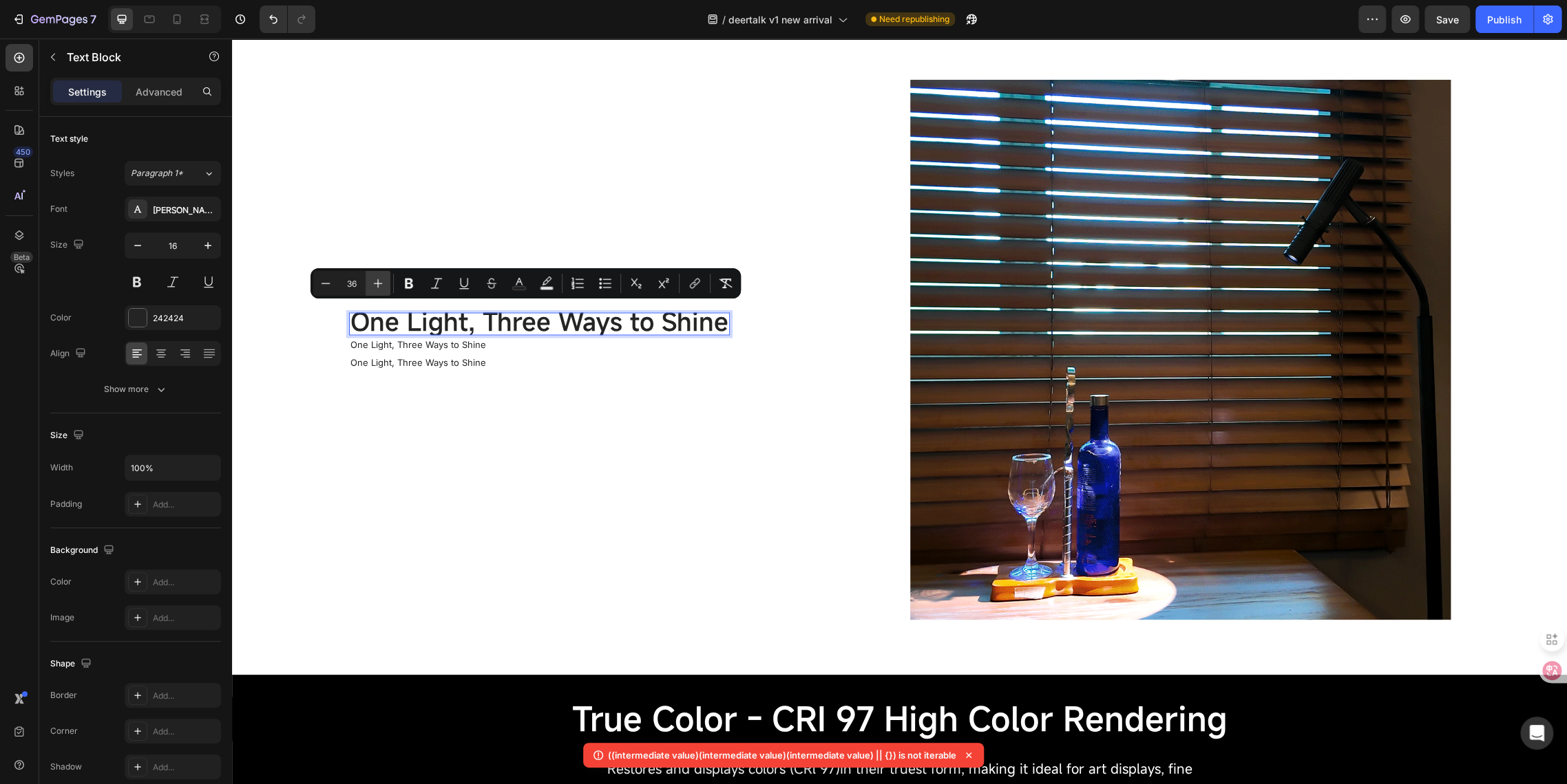
click at [381, 280] on icon "Editor contextual toolbar" at bounding box center [377, 283] width 13 height 13
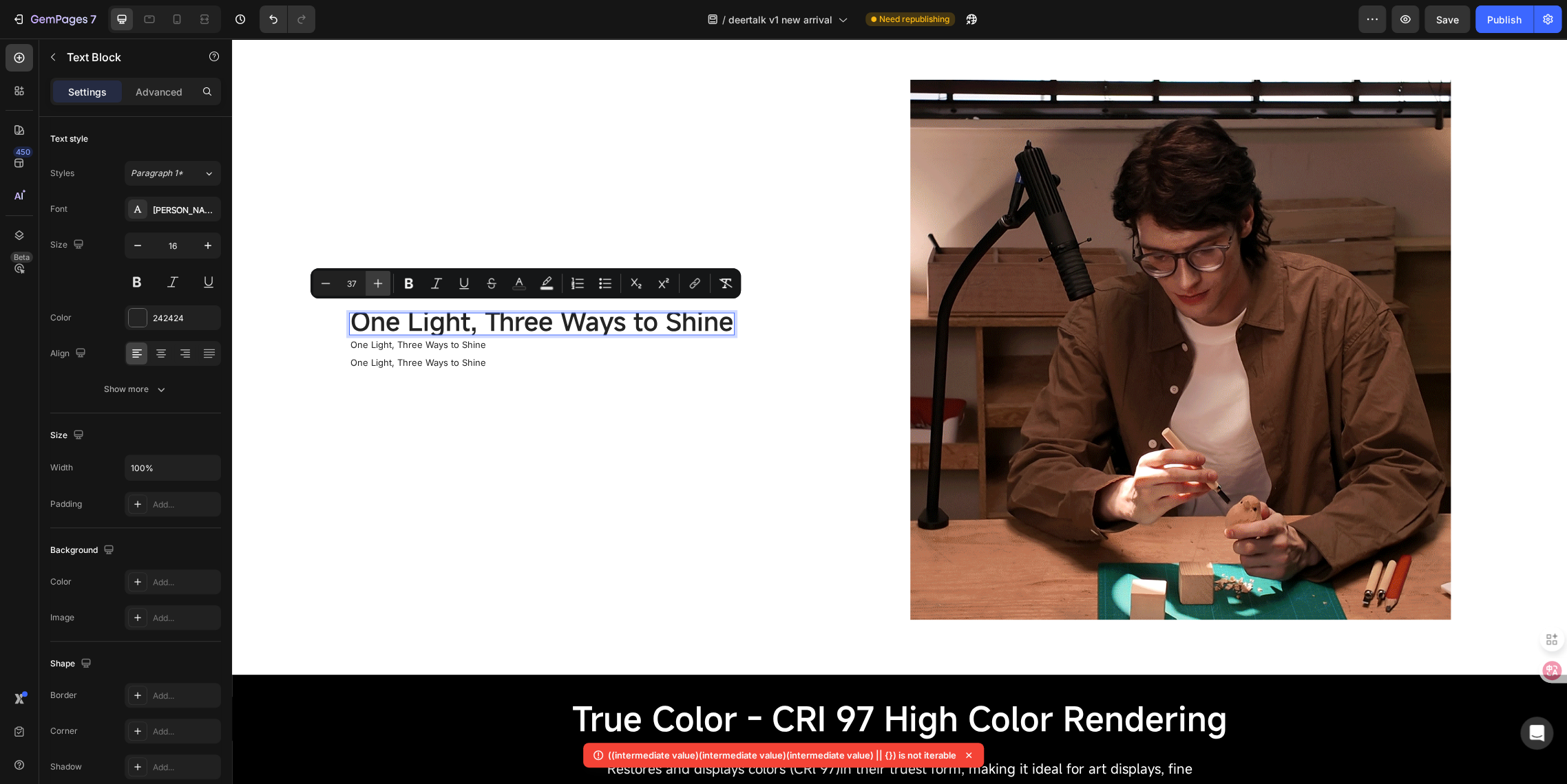
click at [381, 280] on icon "Editor contextual toolbar" at bounding box center [377, 283] width 13 height 13
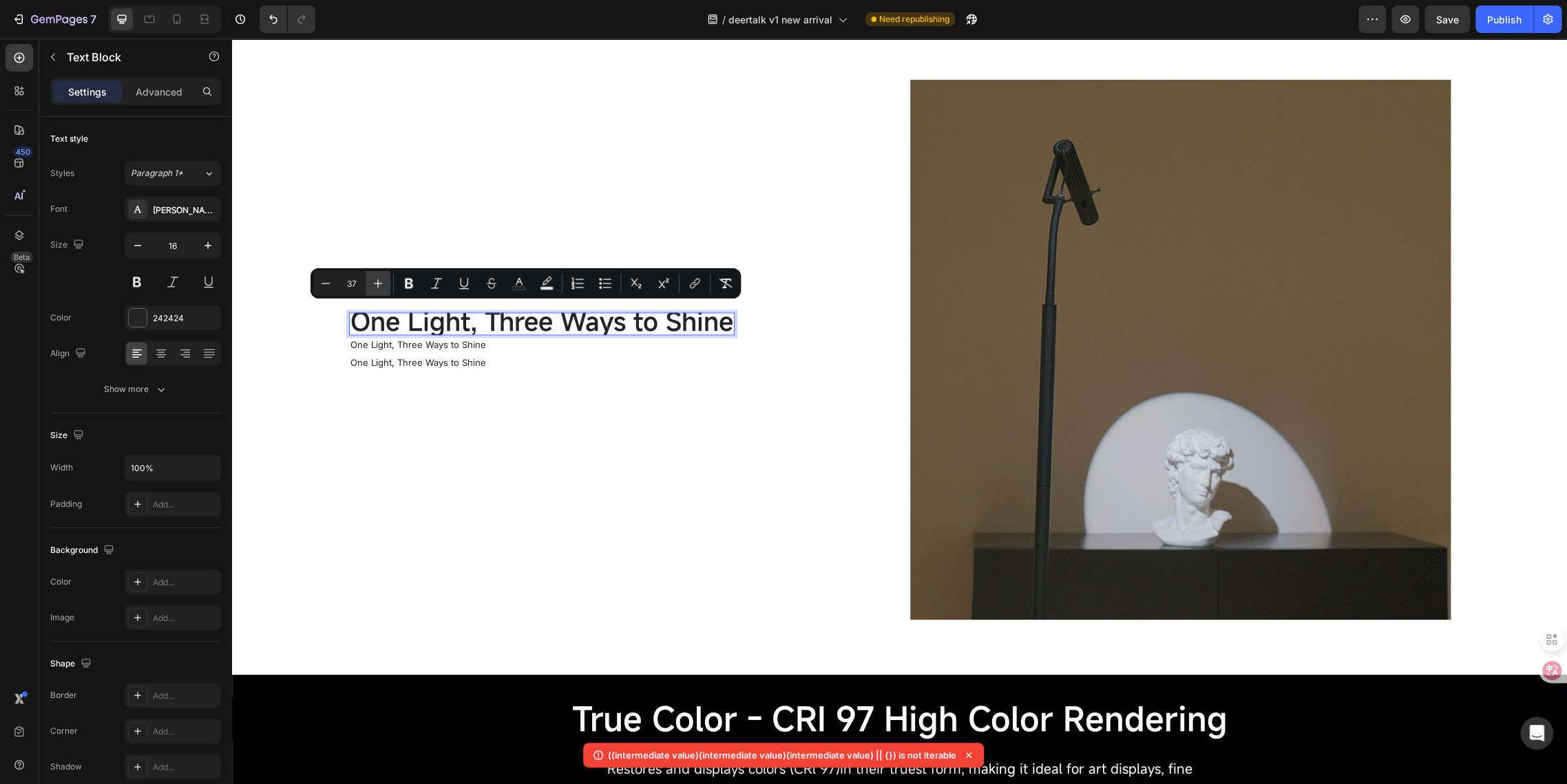
type input "38"
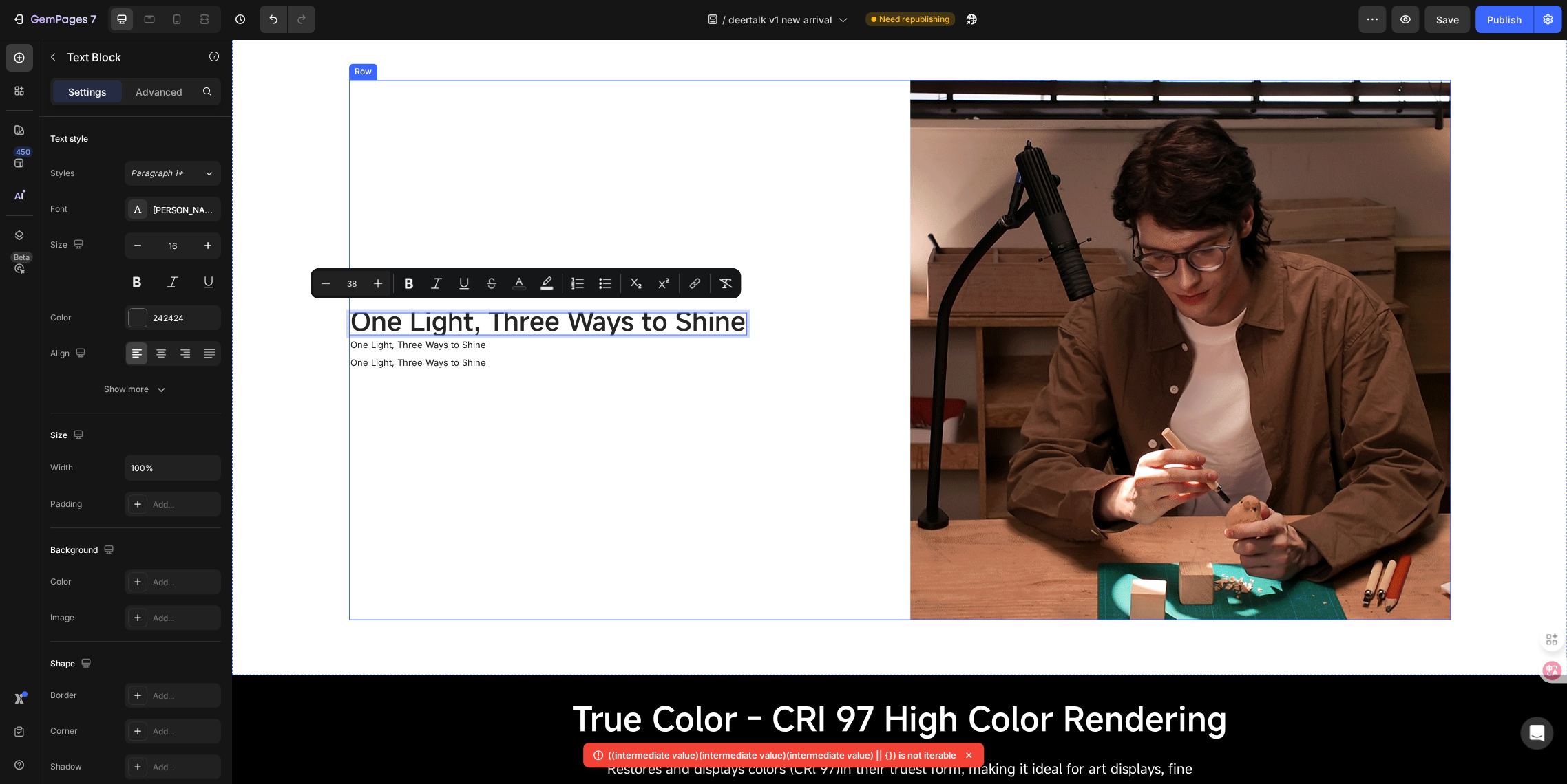
click at [412, 441] on div "One Light, Three Ways to Shine Text Block 0 One Light, Three Ways to Shine Text…" at bounding box center [619, 349] width 540 height 540
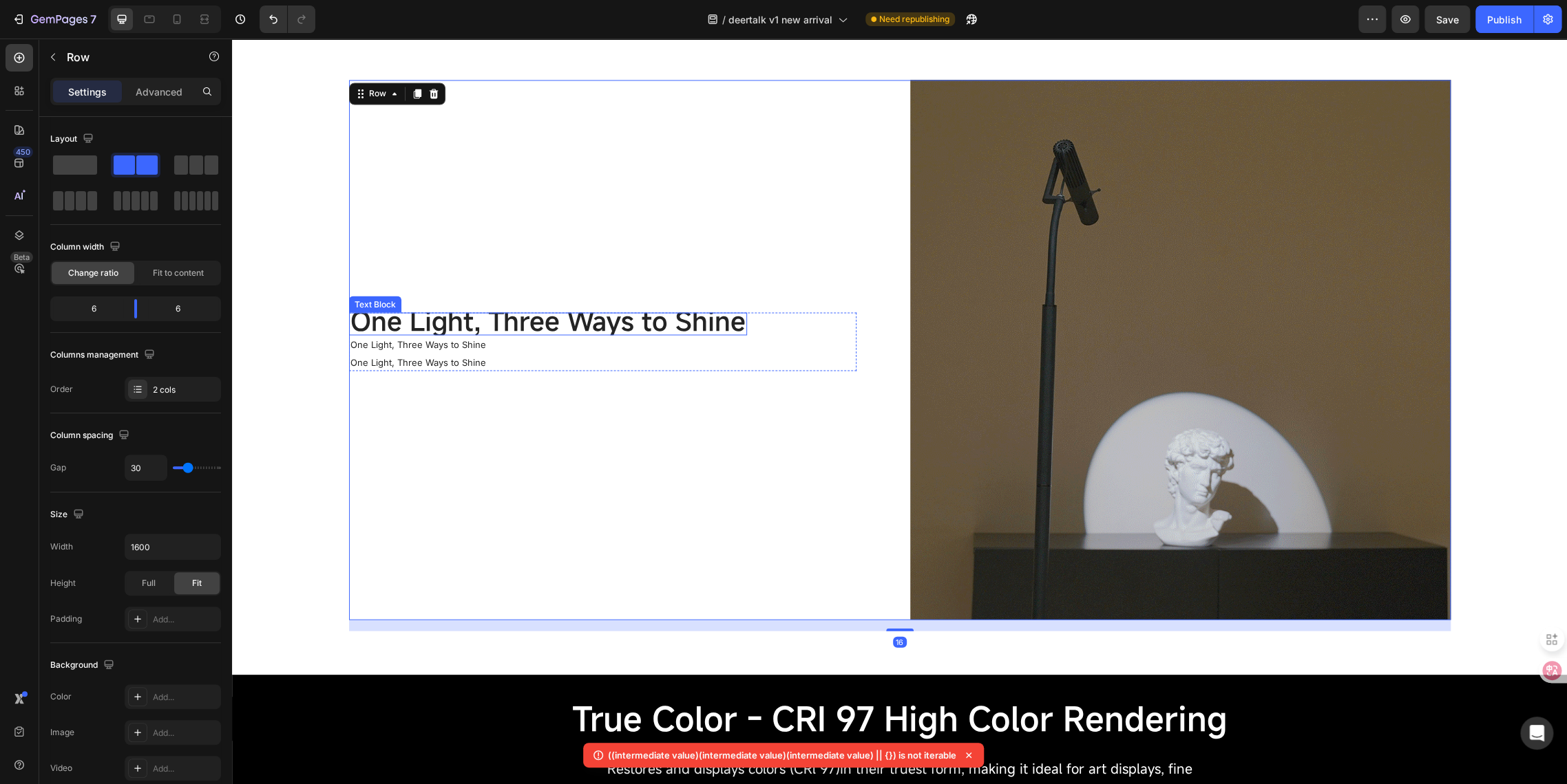
click at [544, 322] on span "One Light, Three Ways to Shine" at bounding box center [548, 320] width 395 height 35
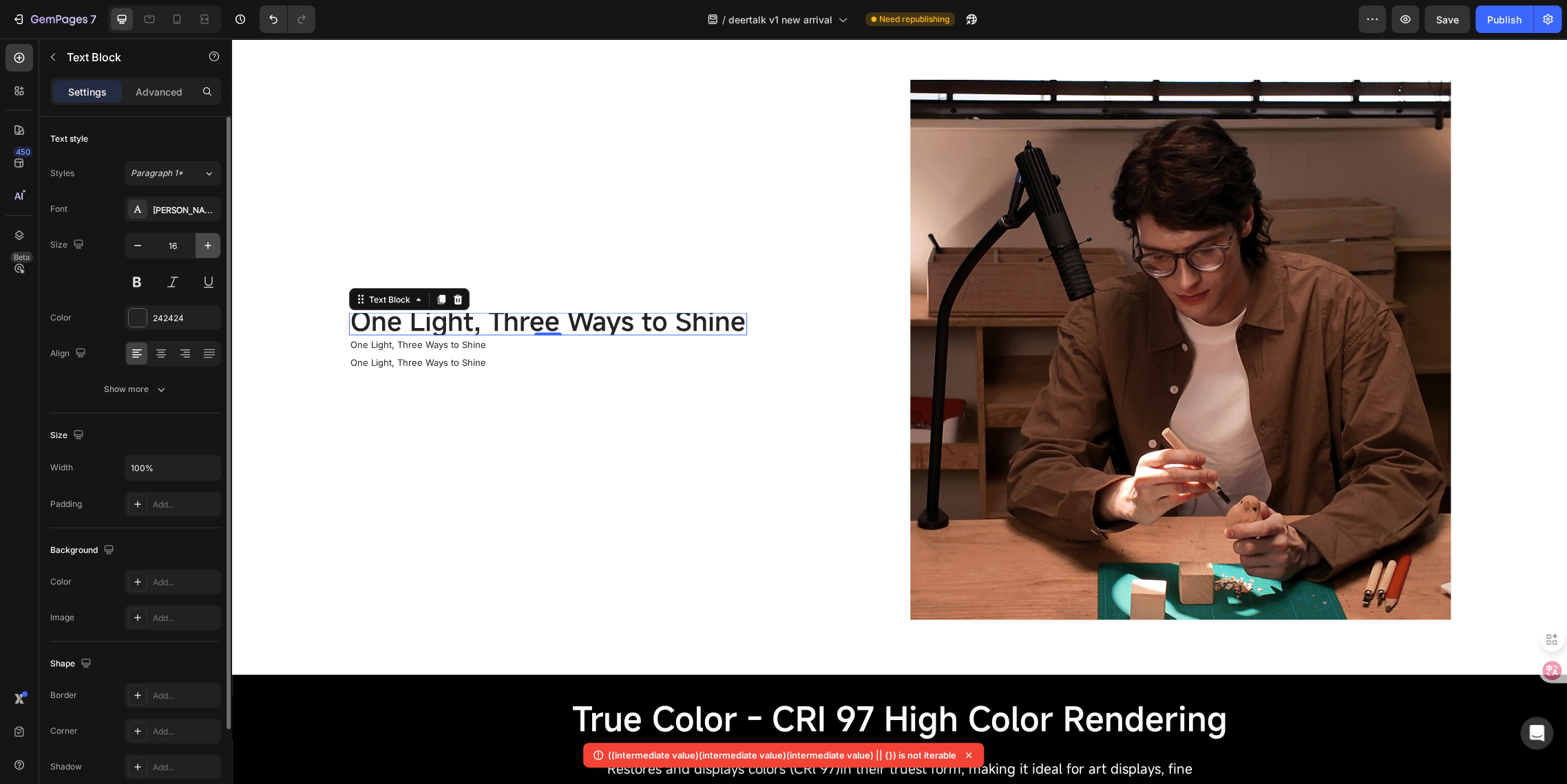
click at [204, 253] on button "button" at bounding box center [208, 246] width 25 height 25
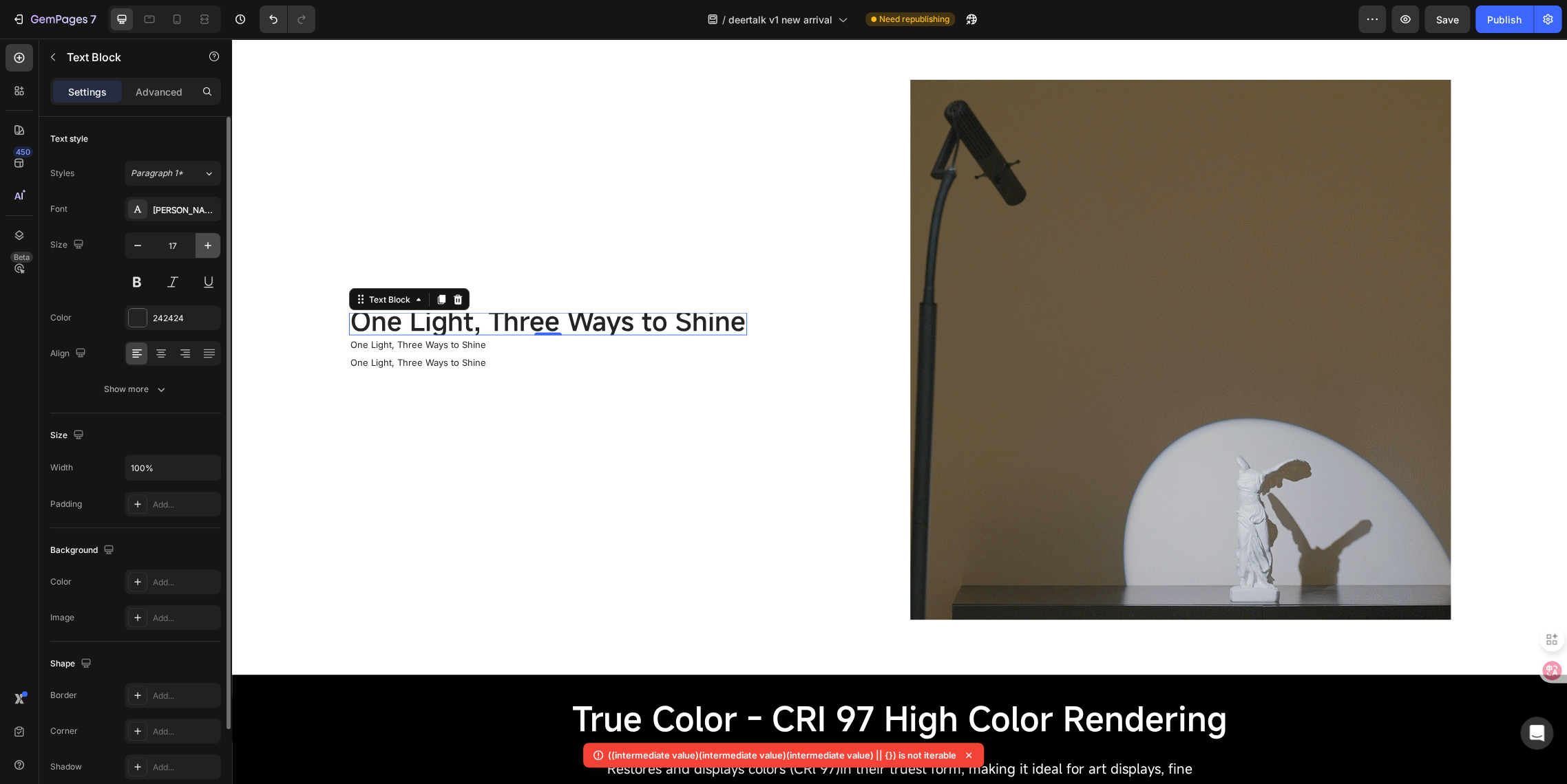
click at [204, 253] on button "button" at bounding box center [208, 246] width 25 height 25
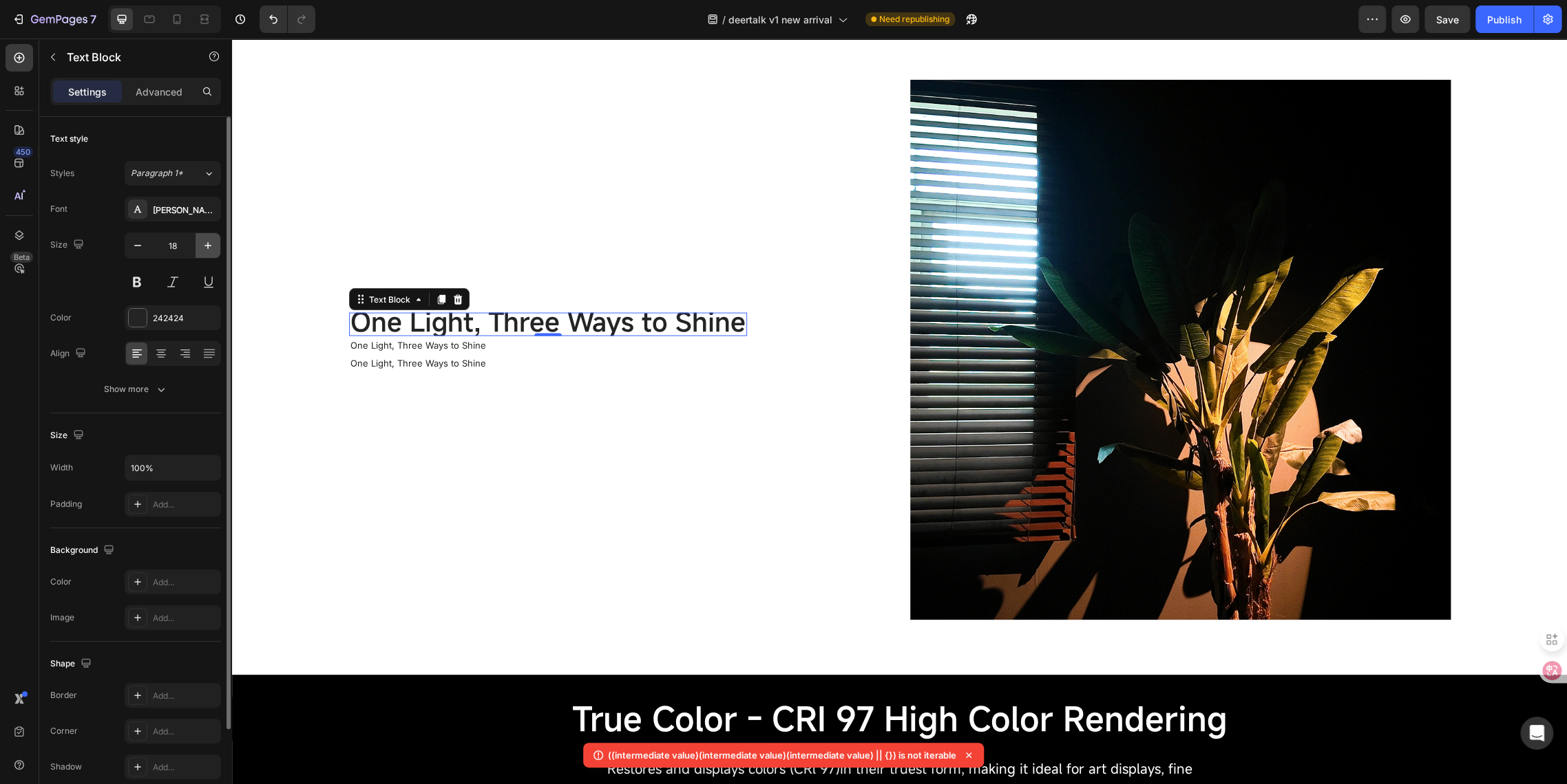
click at [204, 253] on button "button" at bounding box center [208, 246] width 25 height 25
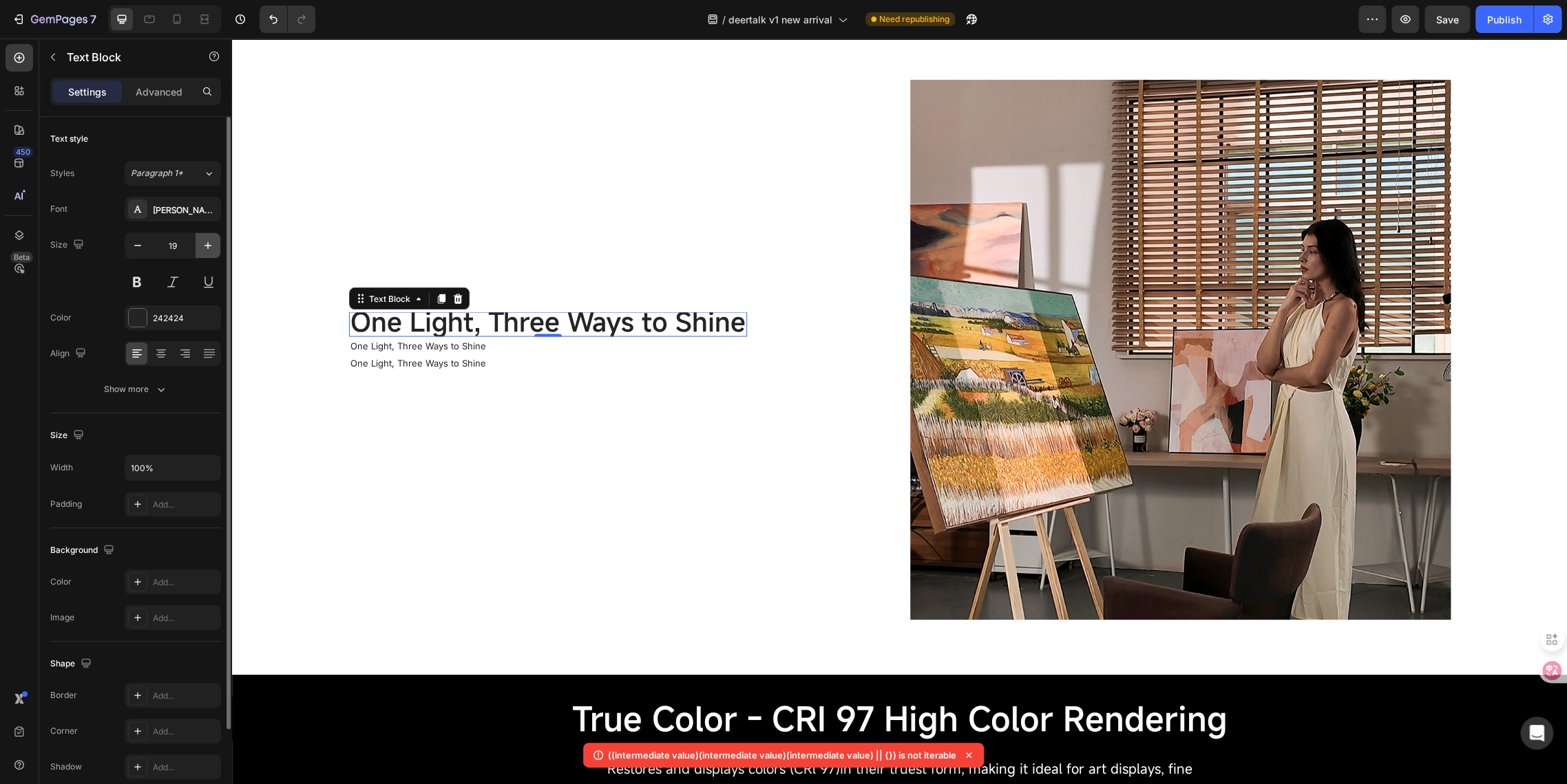
click at [204, 253] on button "button" at bounding box center [208, 246] width 25 height 25
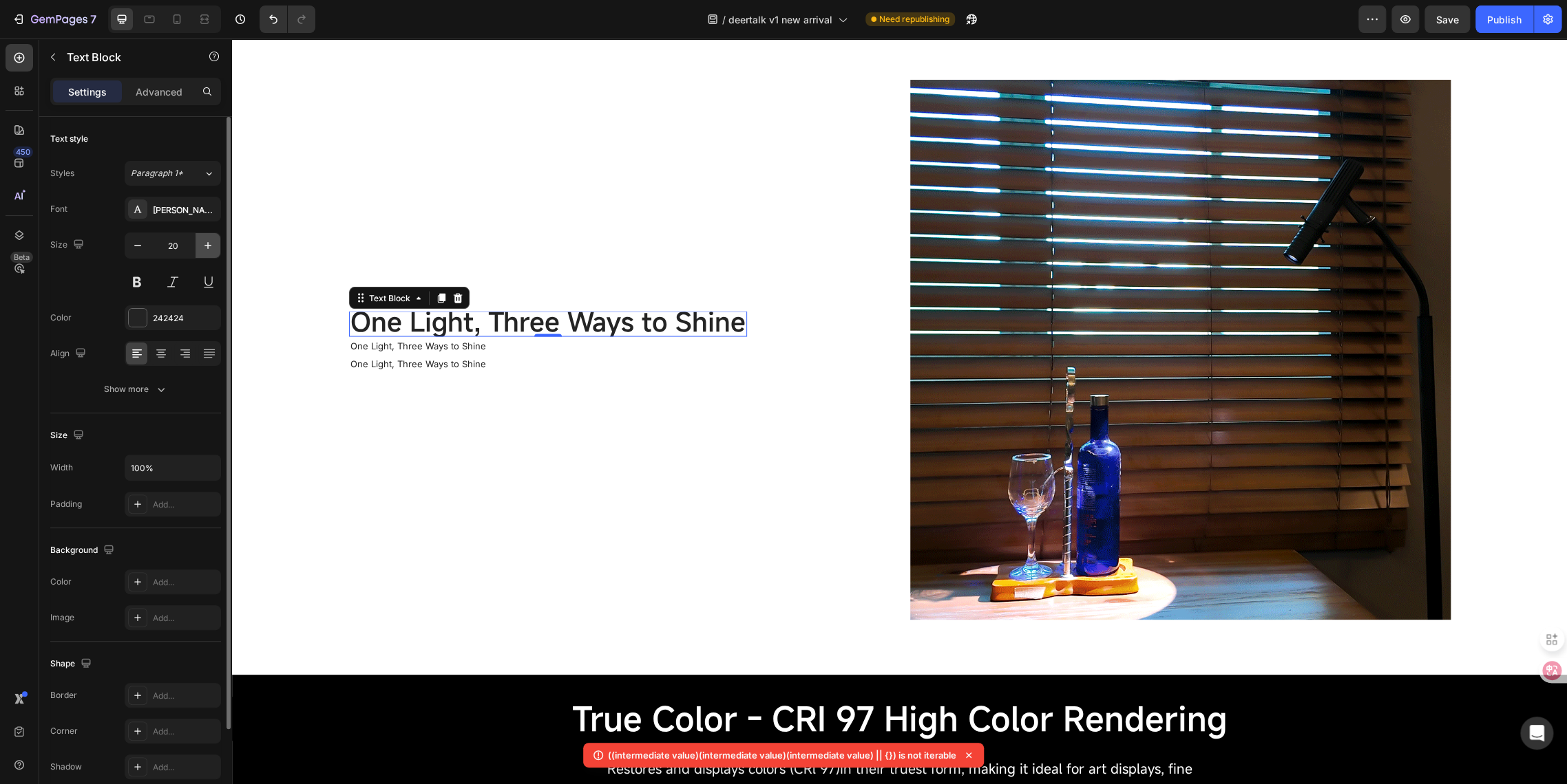
click at [204, 253] on button "button" at bounding box center [208, 246] width 25 height 25
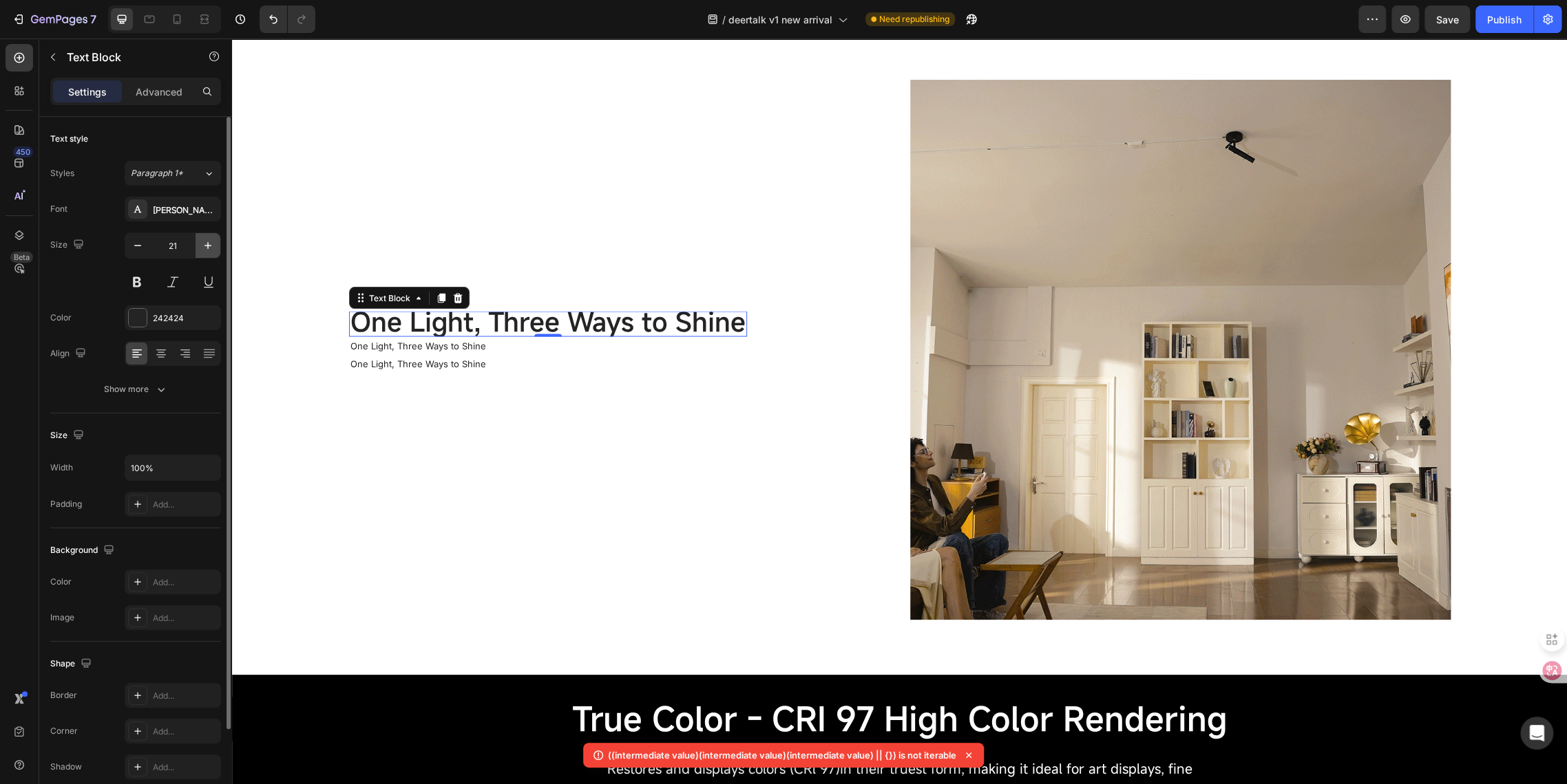
click at [204, 253] on button "button" at bounding box center [208, 246] width 25 height 25
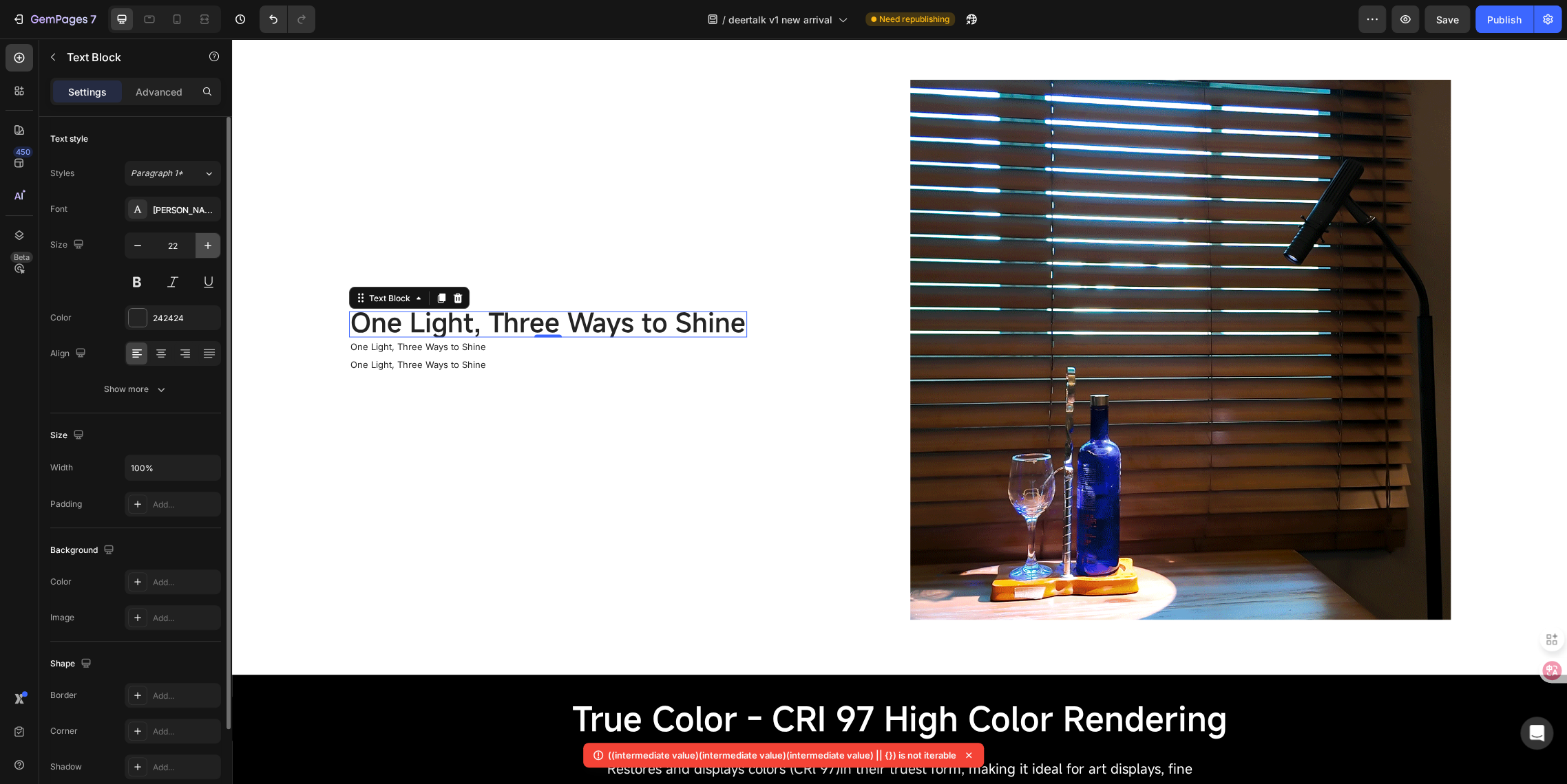
click at [204, 253] on button "button" at bounding box center [208, 246] width 25 height 25
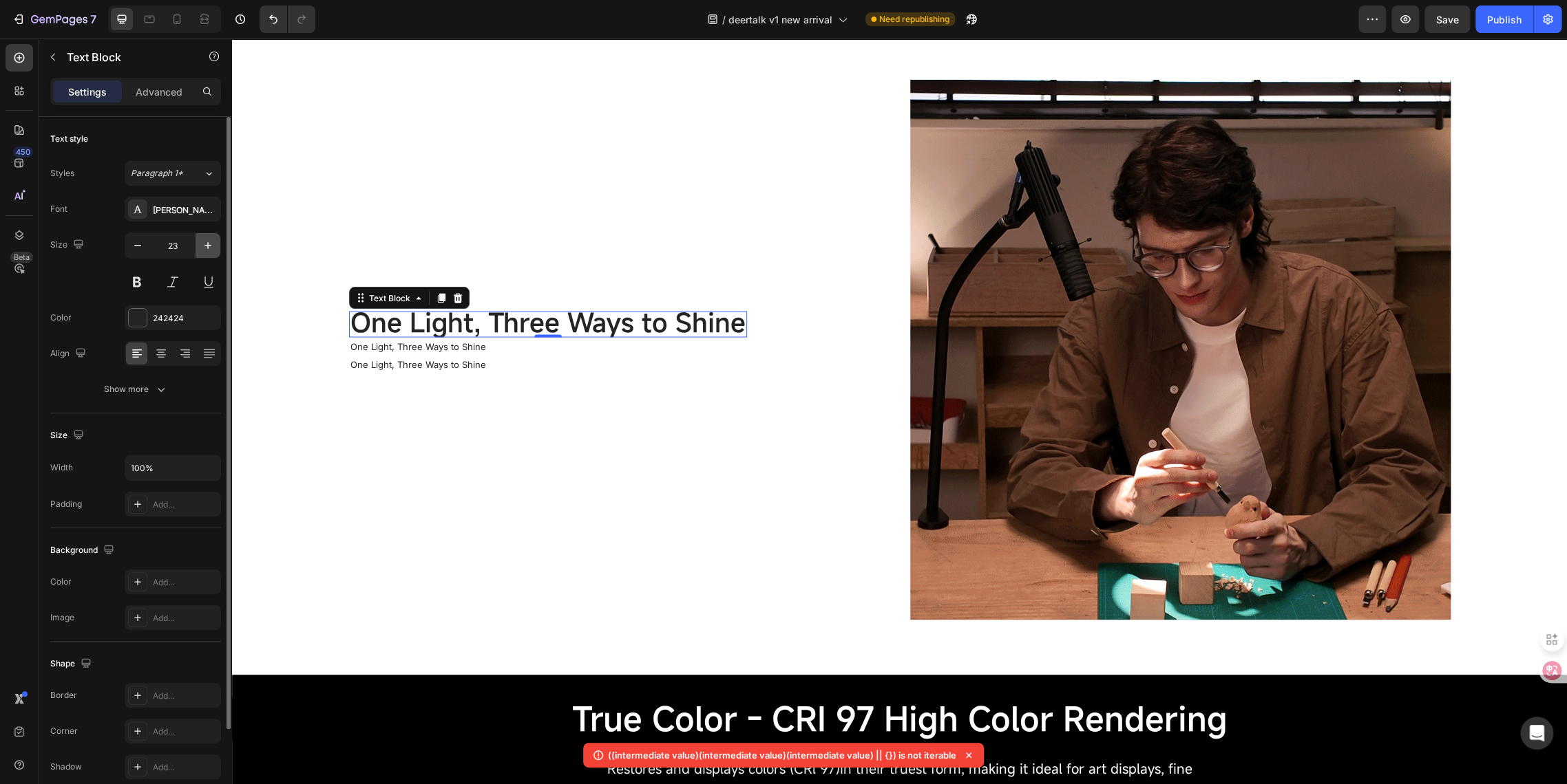
click at [204, 253] on button "button" at bounding box center [208, 246] width 25 height 25
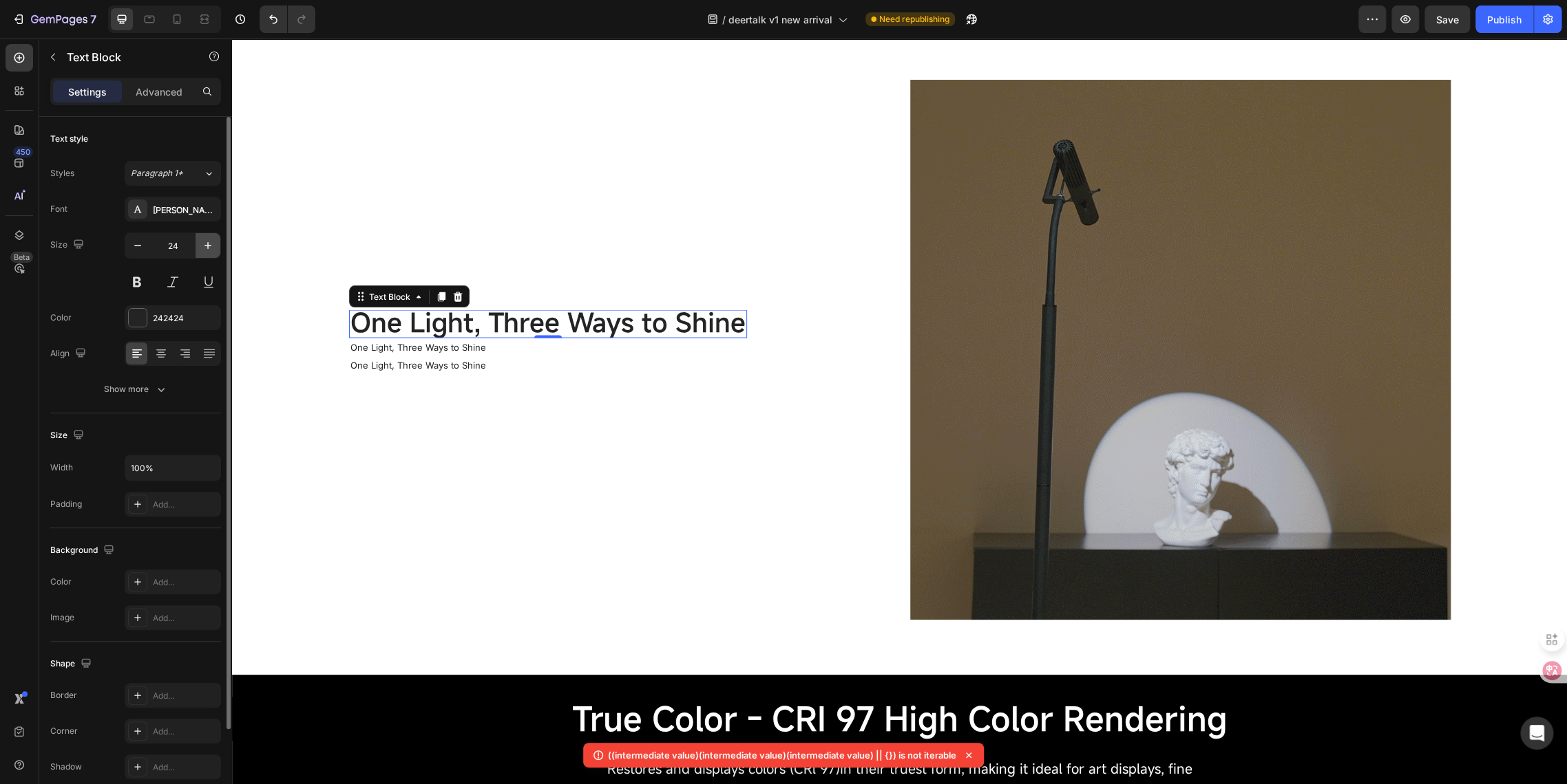
click at [204, 253] on button "button" at bounding box center [208, 246] width 25 height 25
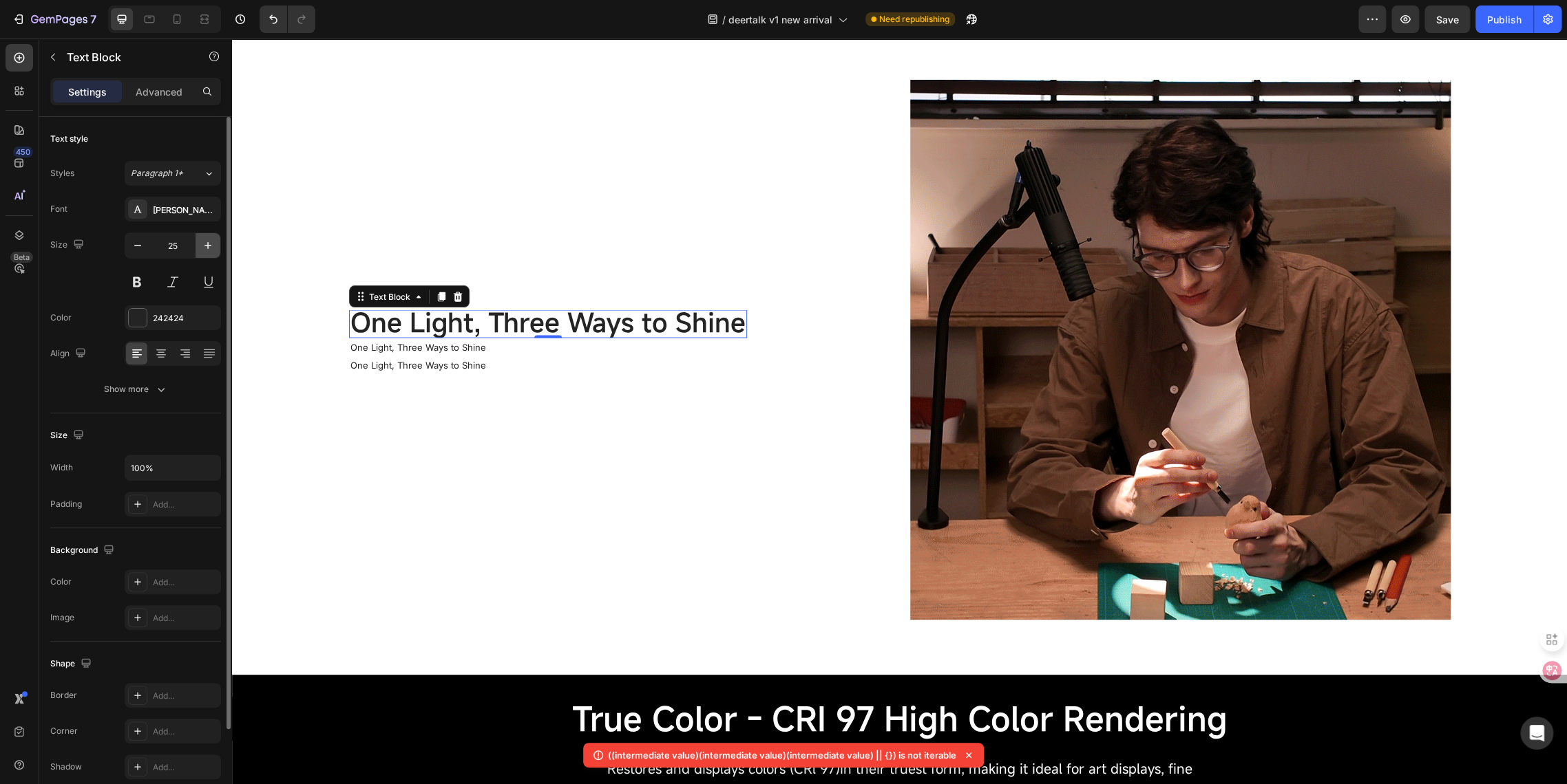
click at [204, 253] on button "button" at bounding box center [208, 246] width 25 height 25
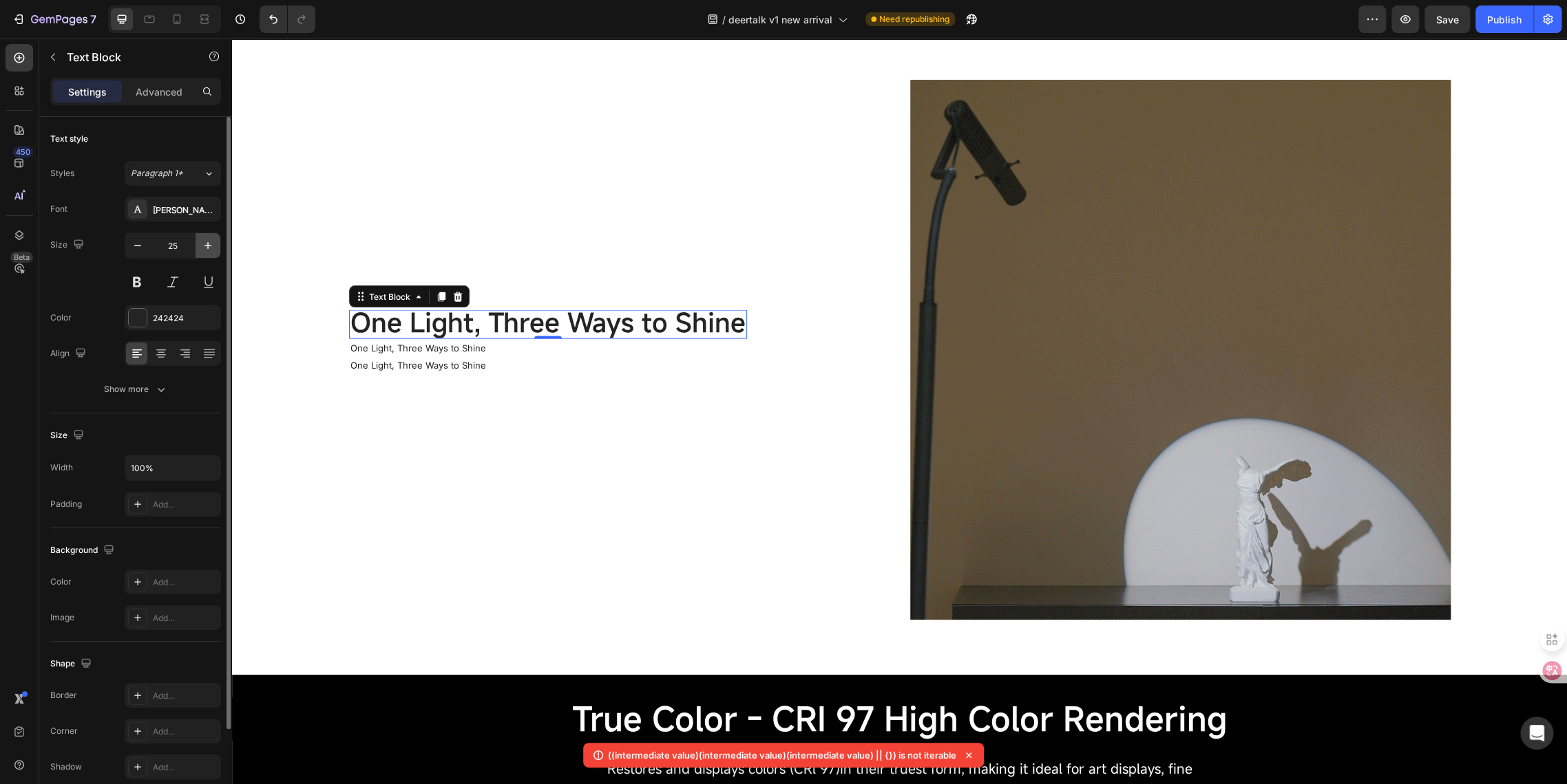
click at [204, 253] on button "button" at bounding box center [208, 246] width 25 height 25
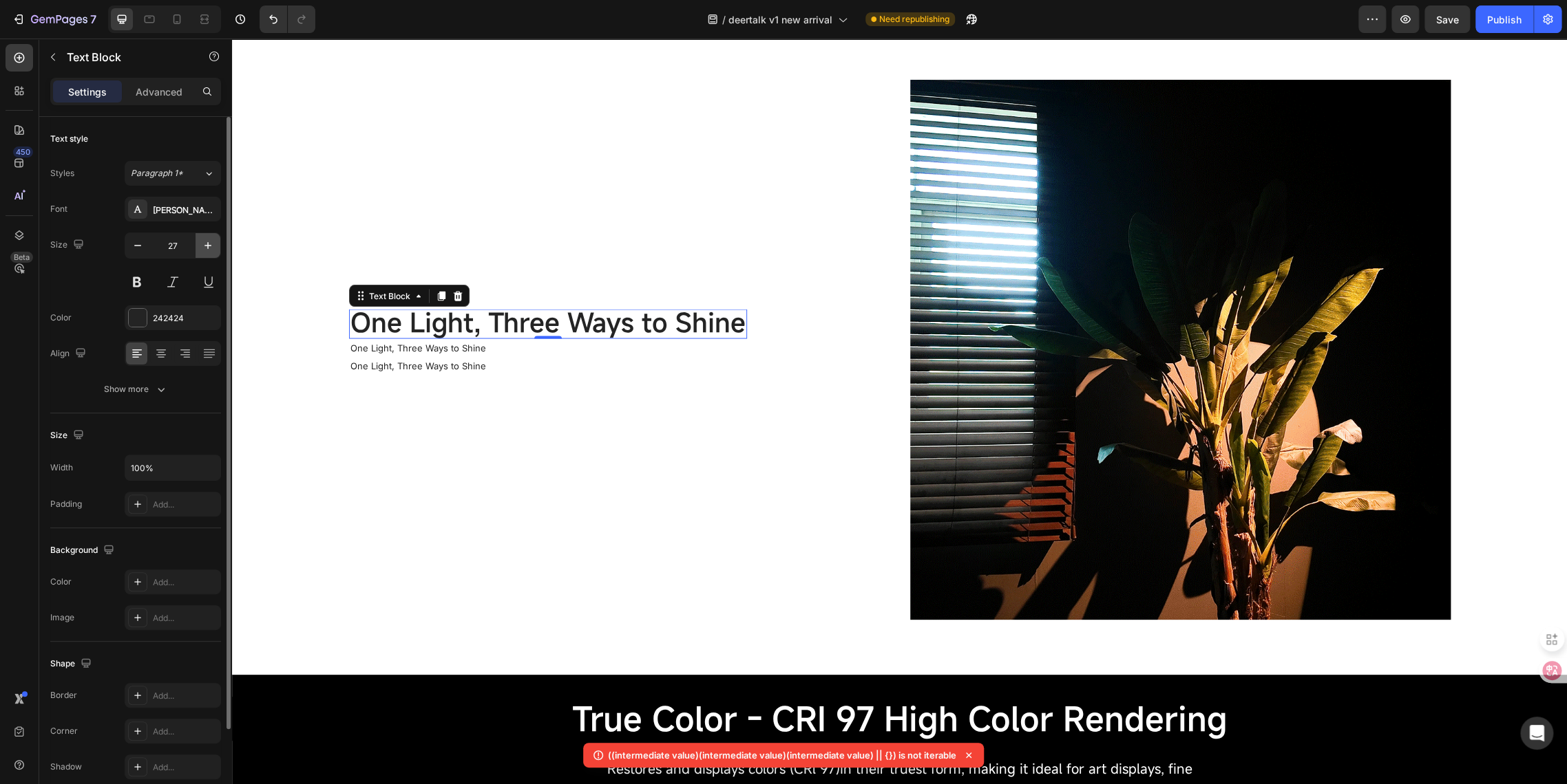
click at [204, 253] on button "button" at bounding box center [208, 246] width 25 height 25
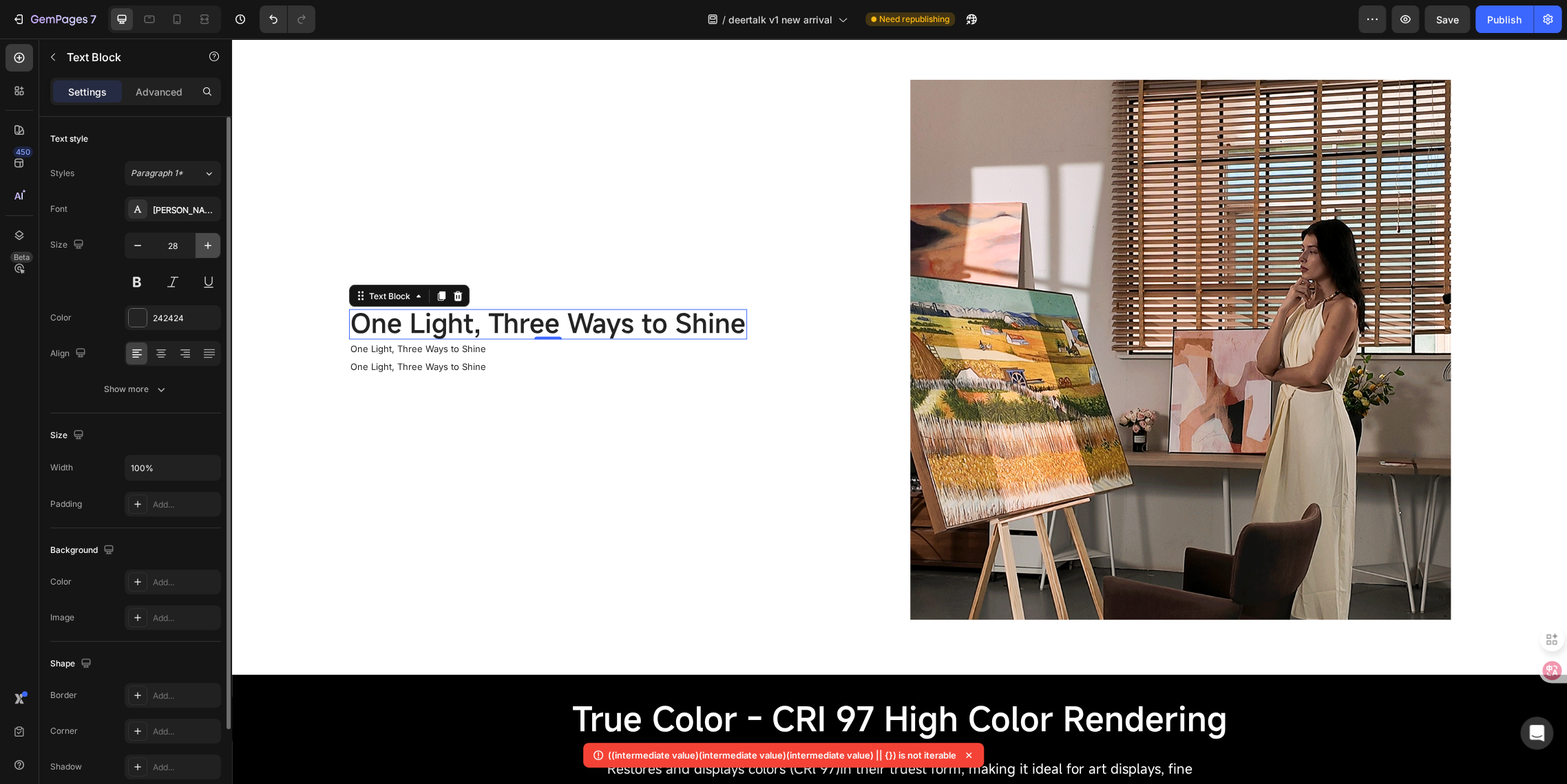
click at [204, 253] on button "button" at bounding box center [208, 246] width 25 height 25
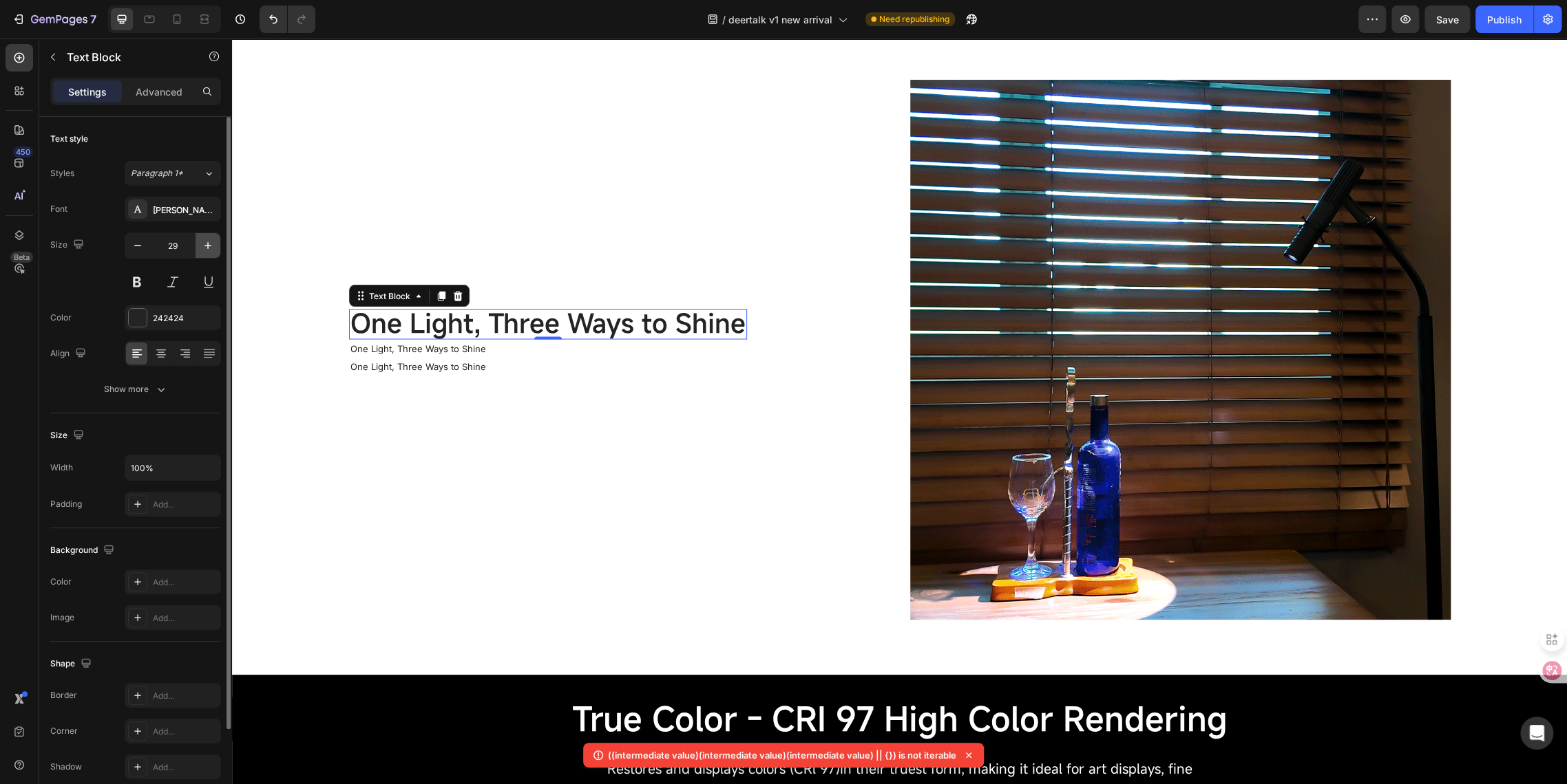
click at [204, 253] on button "button" at bounding box center [208, 246] width 25 height 25
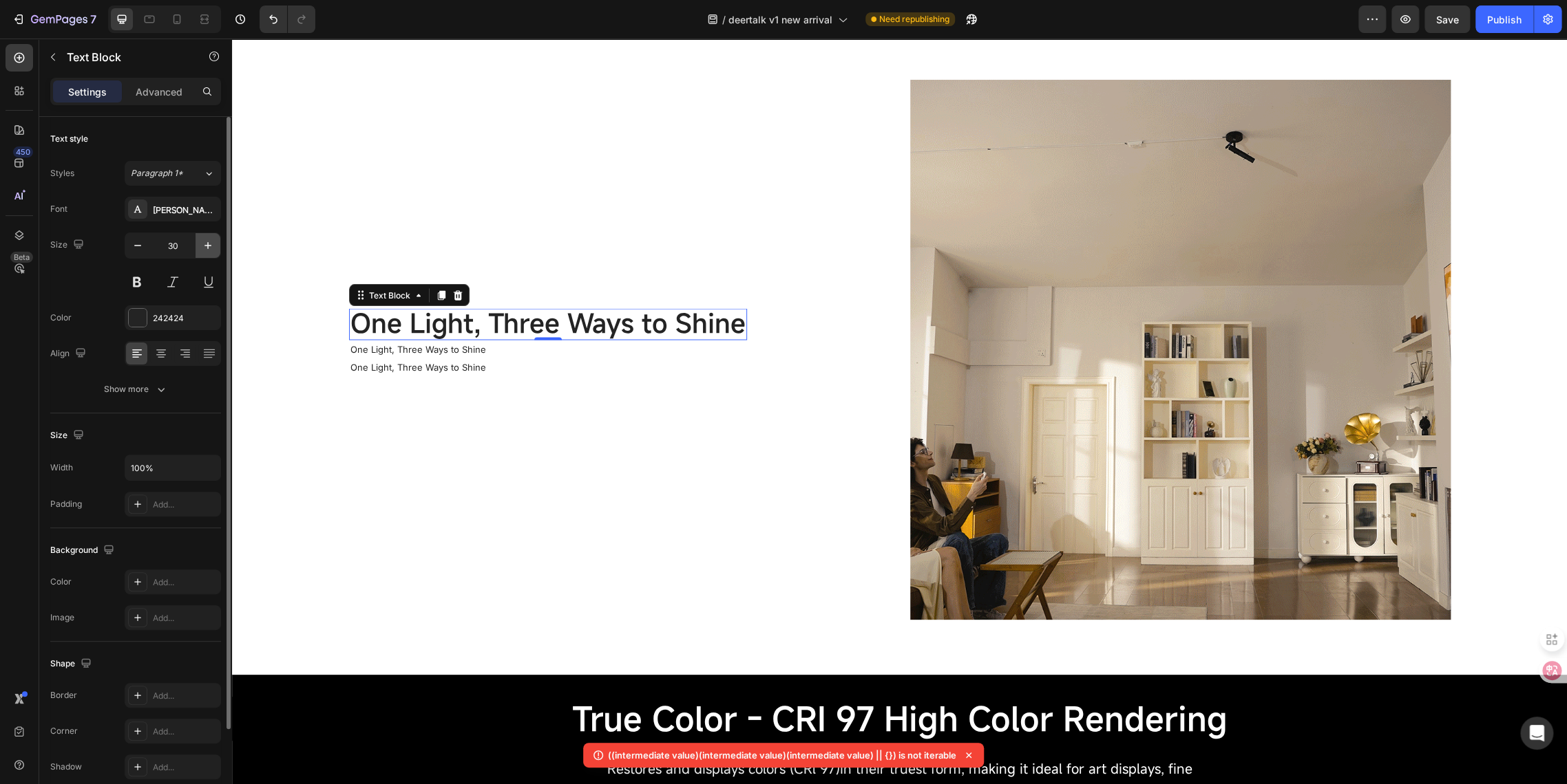
click at [204, 253] on button "button" at bounding box center [208, 246] width 25 height 25
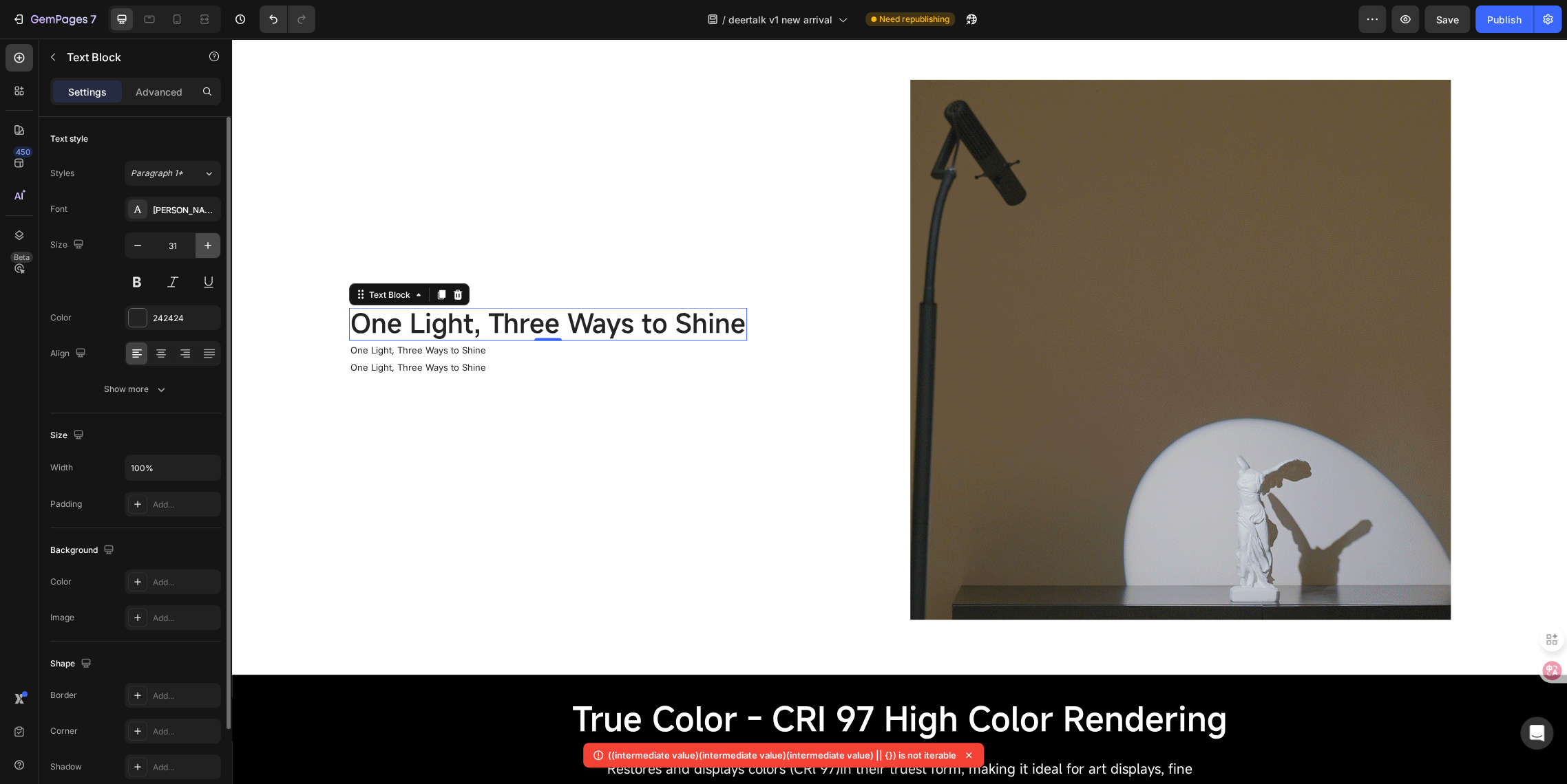
click at [204, 253] on button "button" at bounding box center [208, 246] width 25 height 25
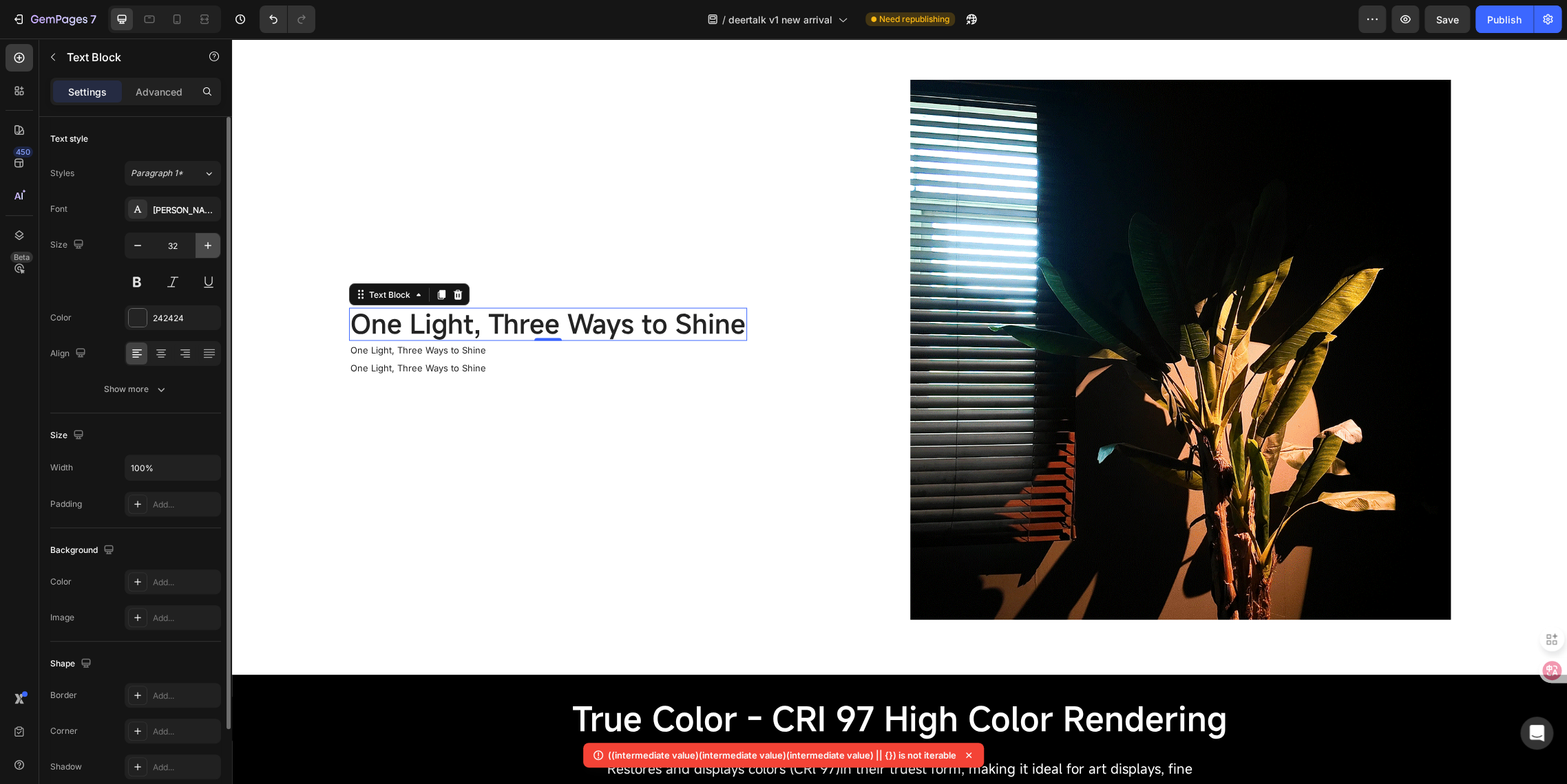
click at [204, 253] on button "button" at bounding box center [208, 246] width 25 height 25
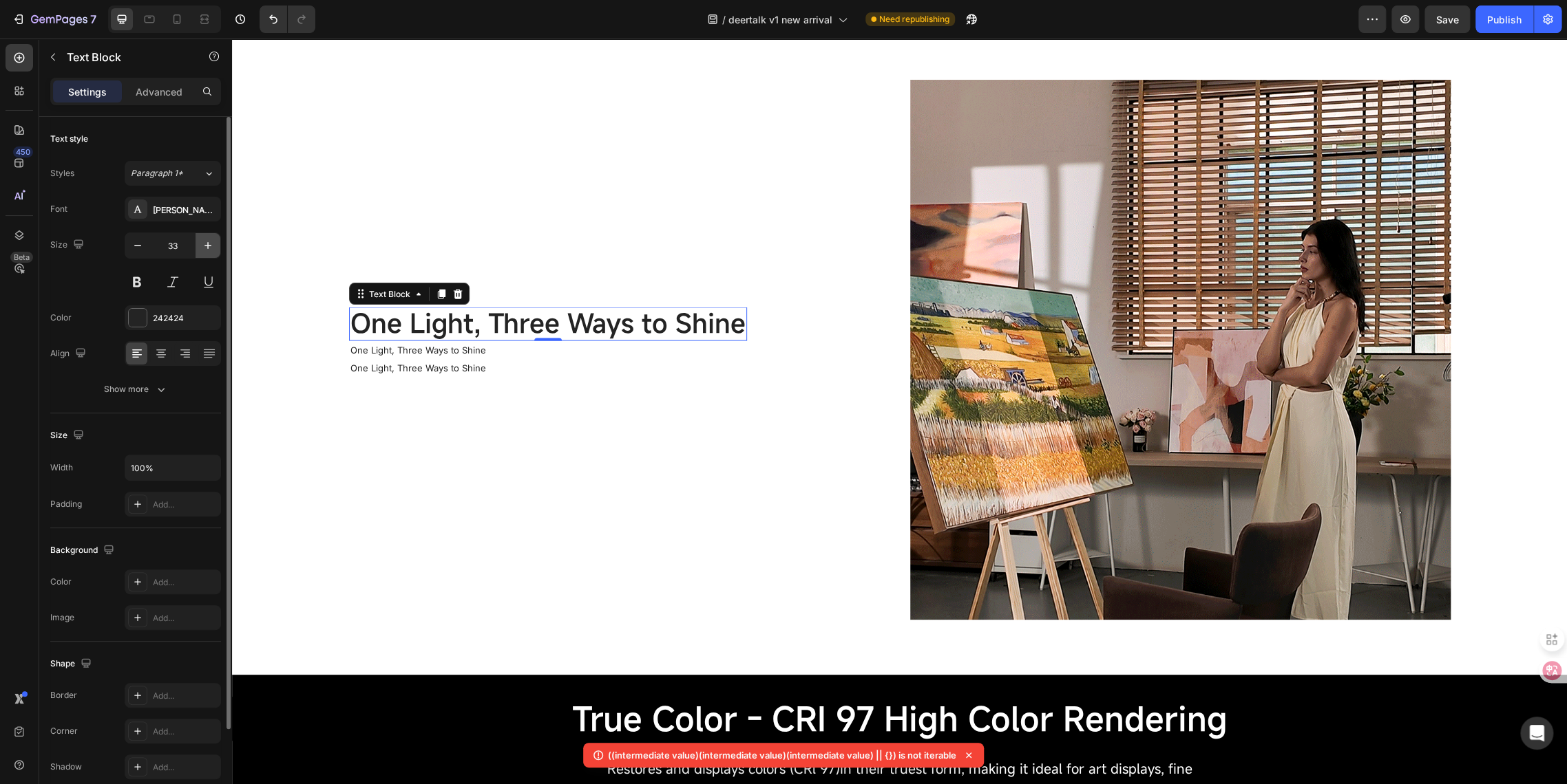
click at [204, 253] on button "button" at bounding box center [208, 246] width 25 height 25
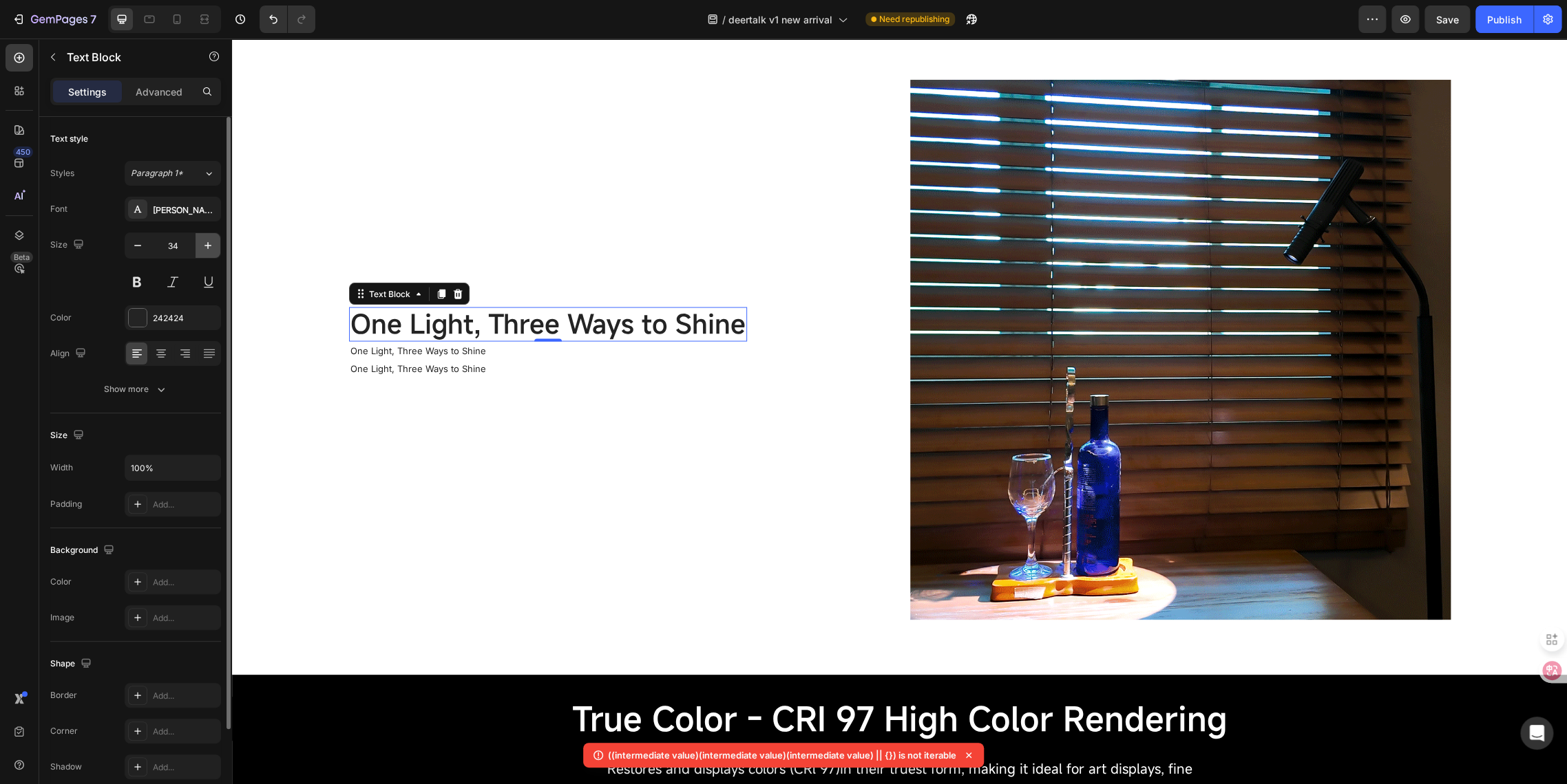
click at [204, 253] on button "button" at bounding box center [208, 246] width 25 height 25
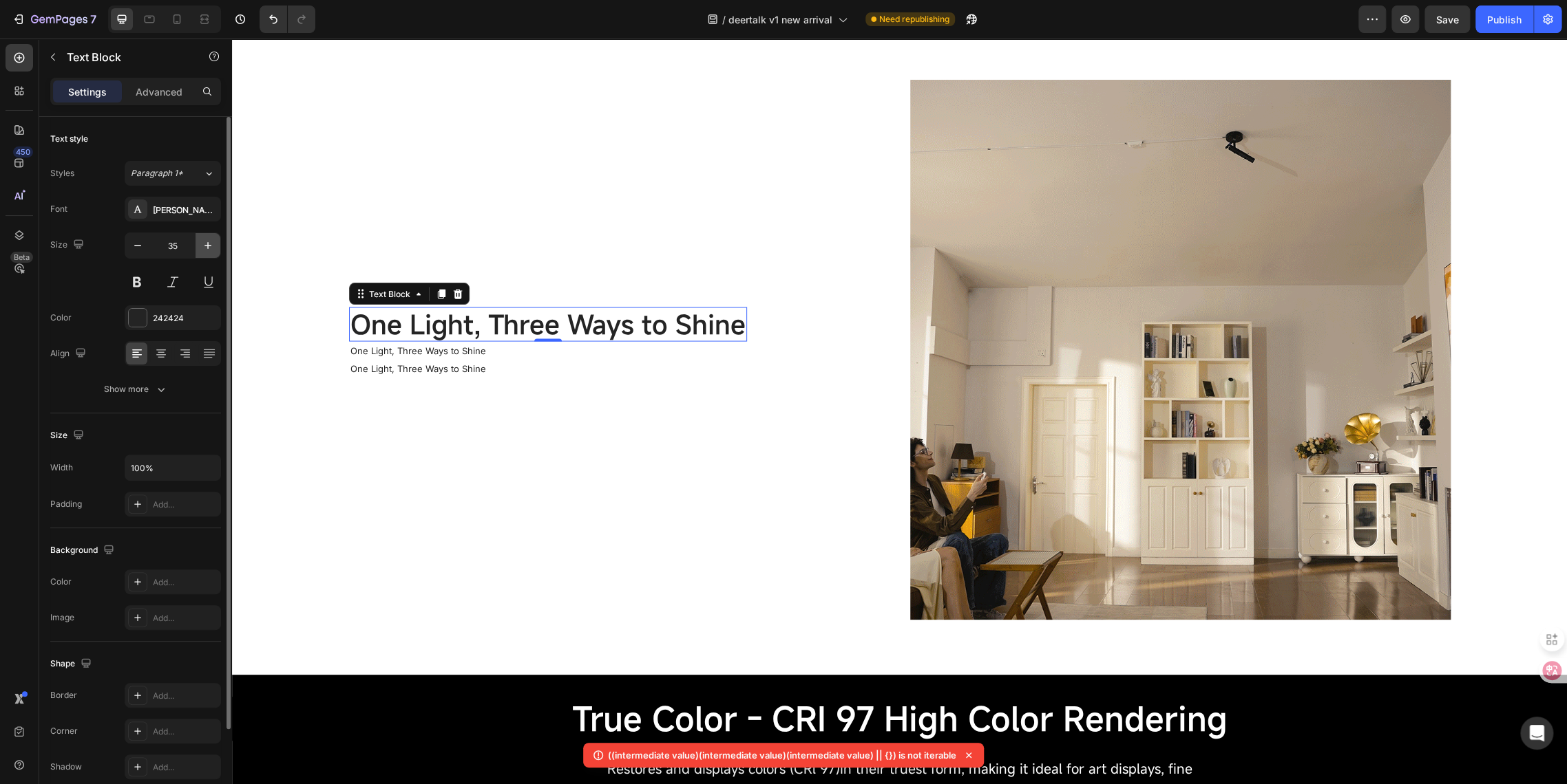
click at [204, 253] on button "button" at bounding box center [208, 246] width 25 height 25
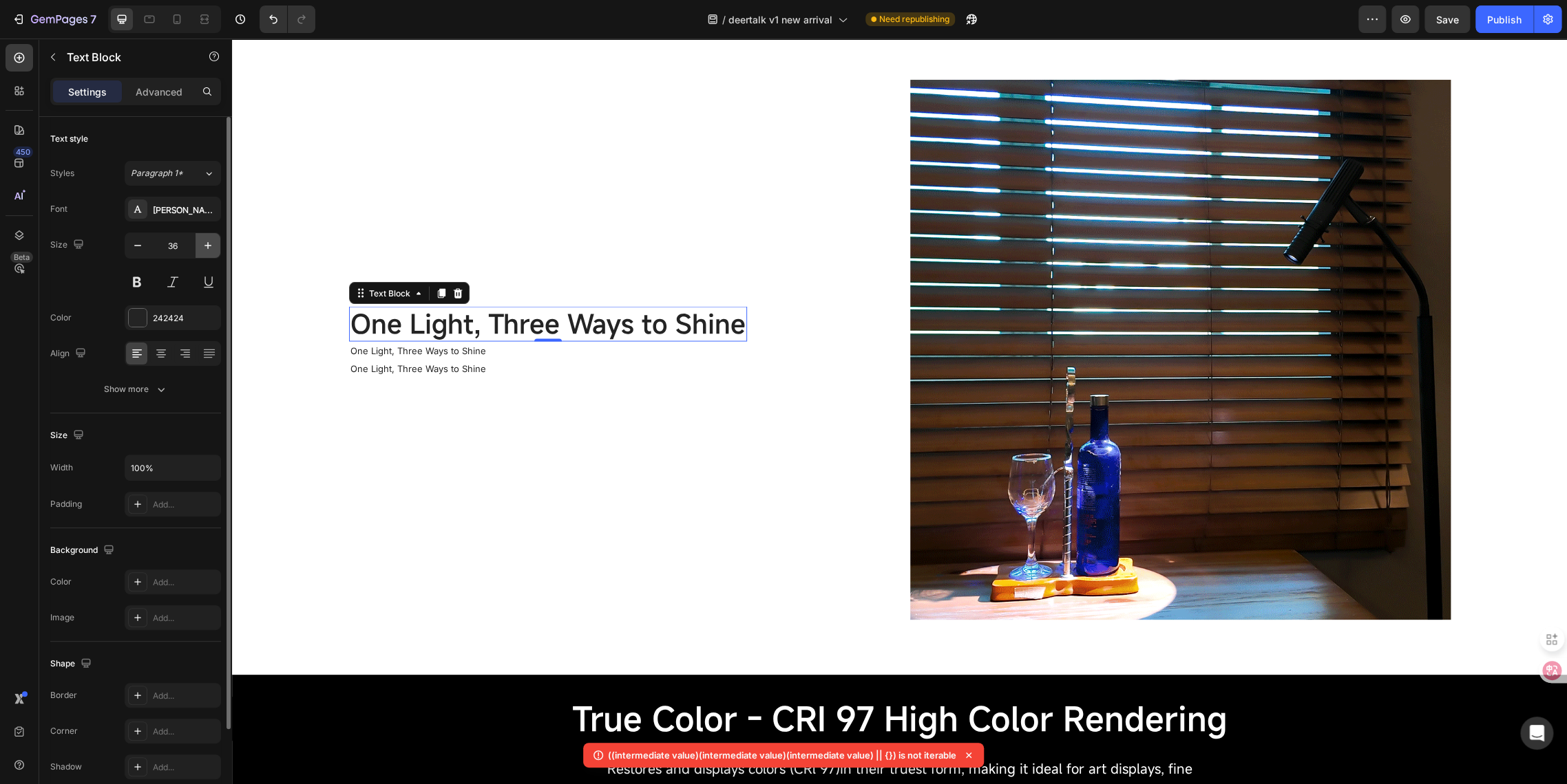
click at [204, 253] on button "button" at bounding box center [208, 246] width 25 height 25
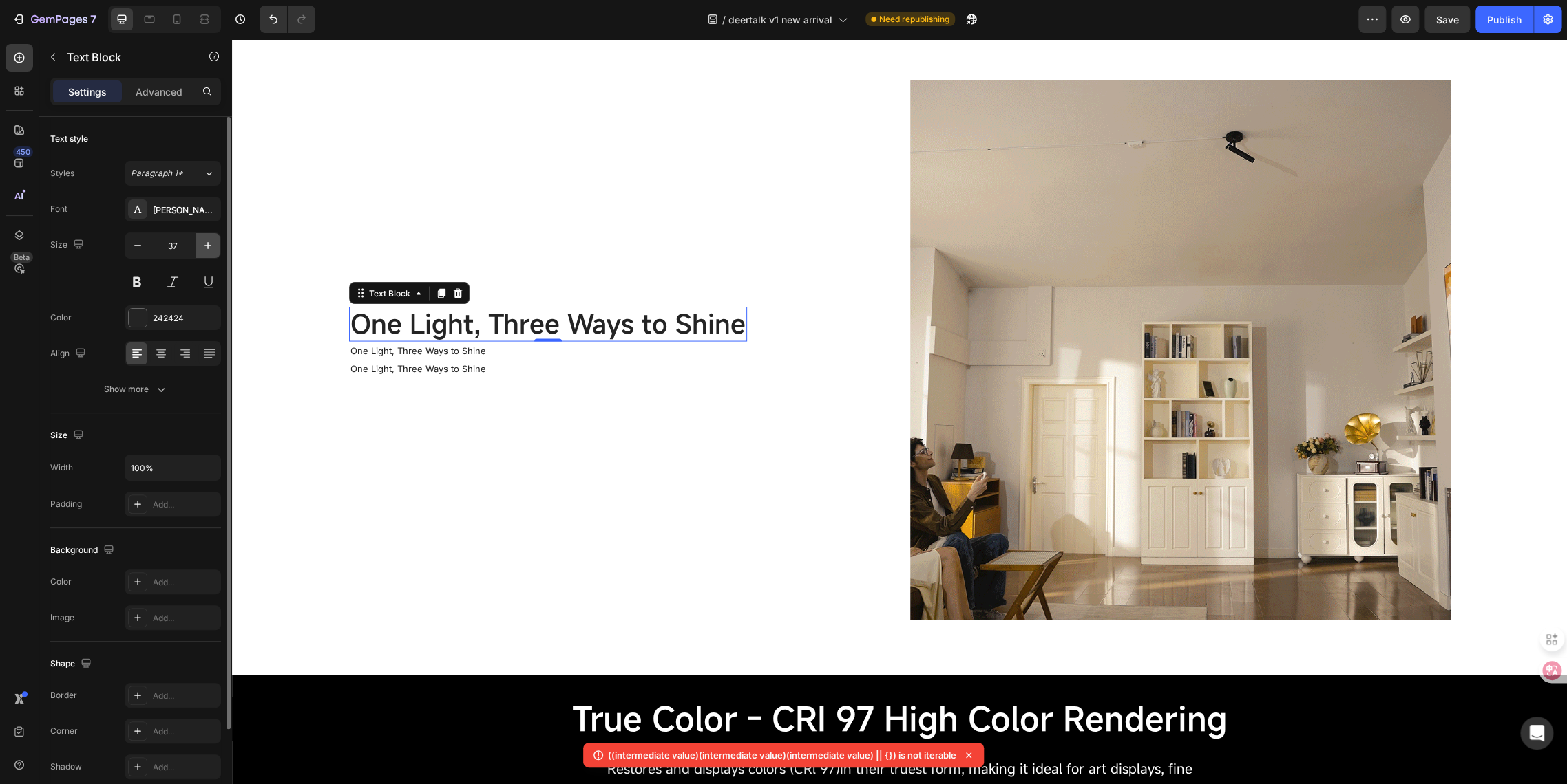
click at [204, 253] on button "button" at bounding box center [208, 246] width 25 height 25
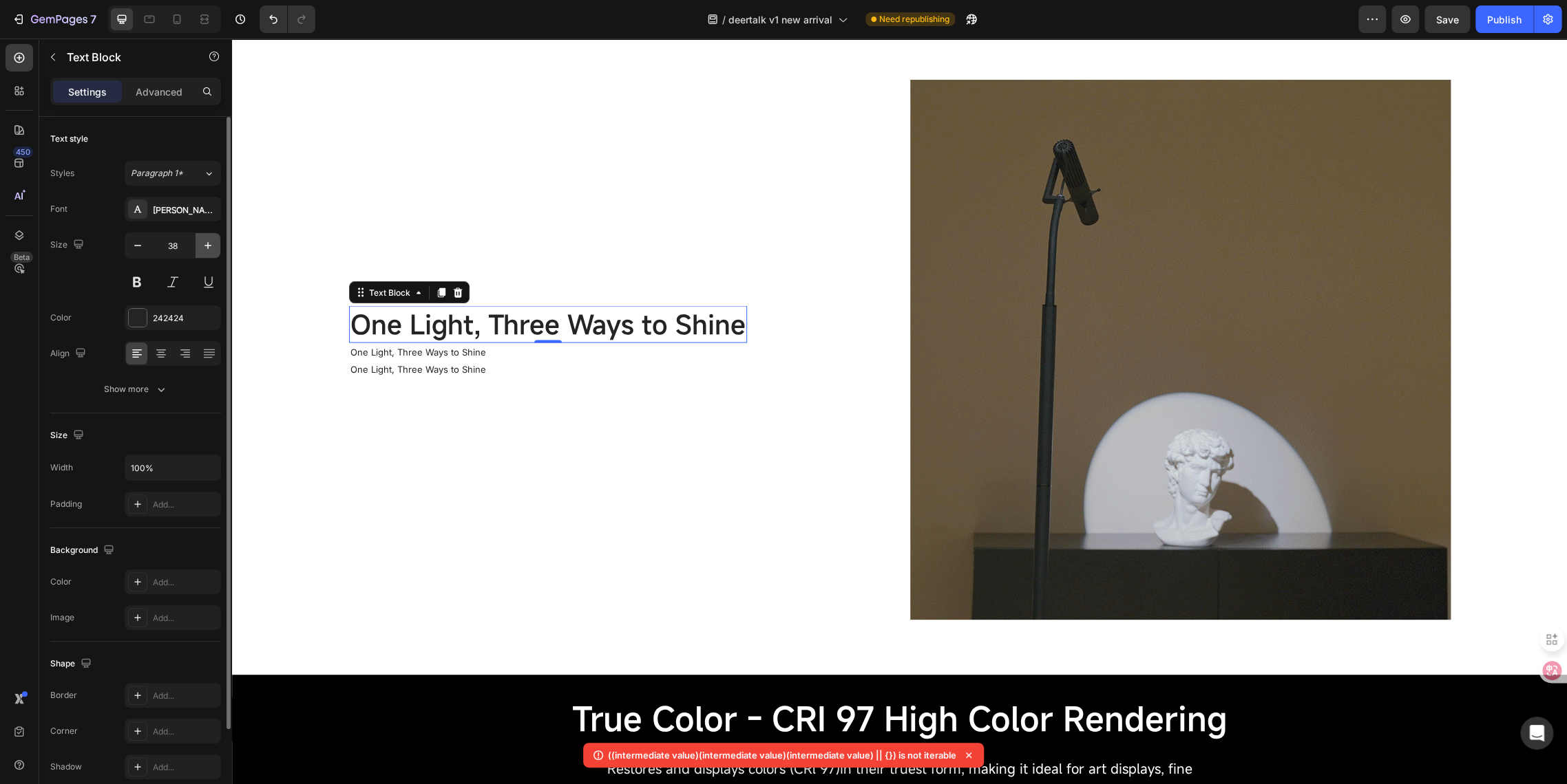
click at [204, 253] on button "button" at bounding box center [208, 246] width 25 height 25
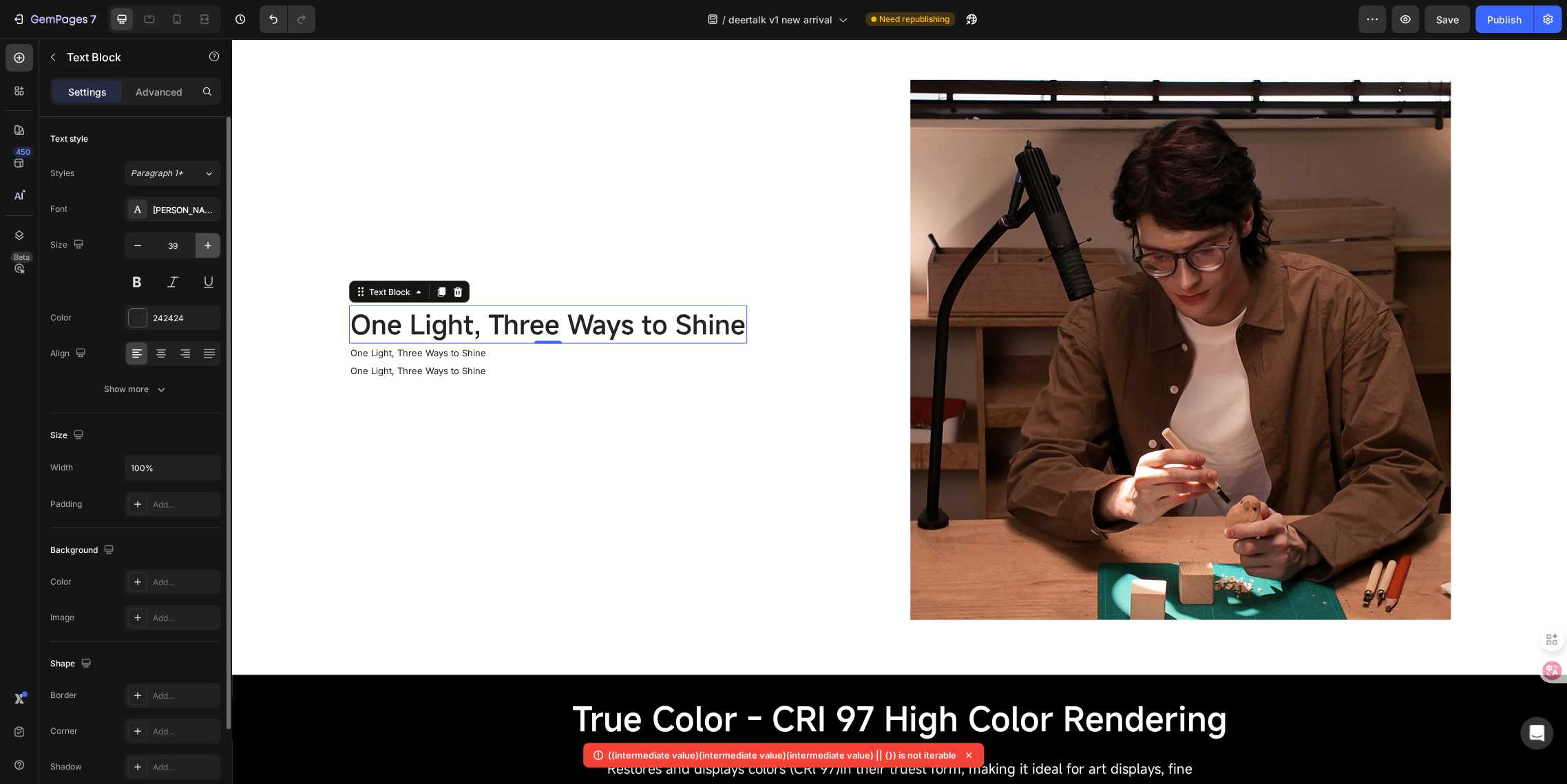
click at [204, 253] on button "button" at bounding box center [208, 246] width 25 height 25
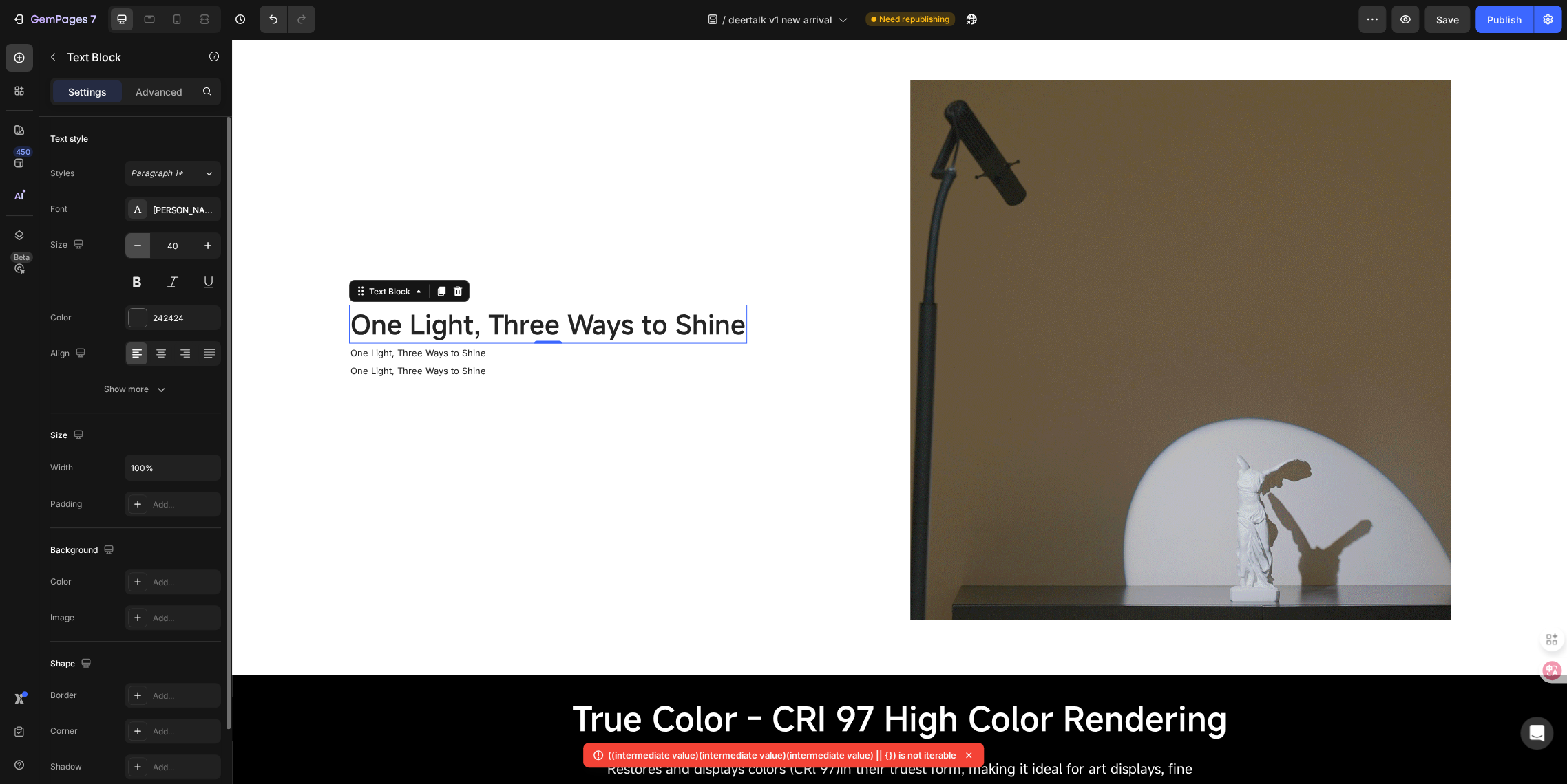
click at [136, 249] on icon "button" at bounding box center [138, 245] width 13 height 13
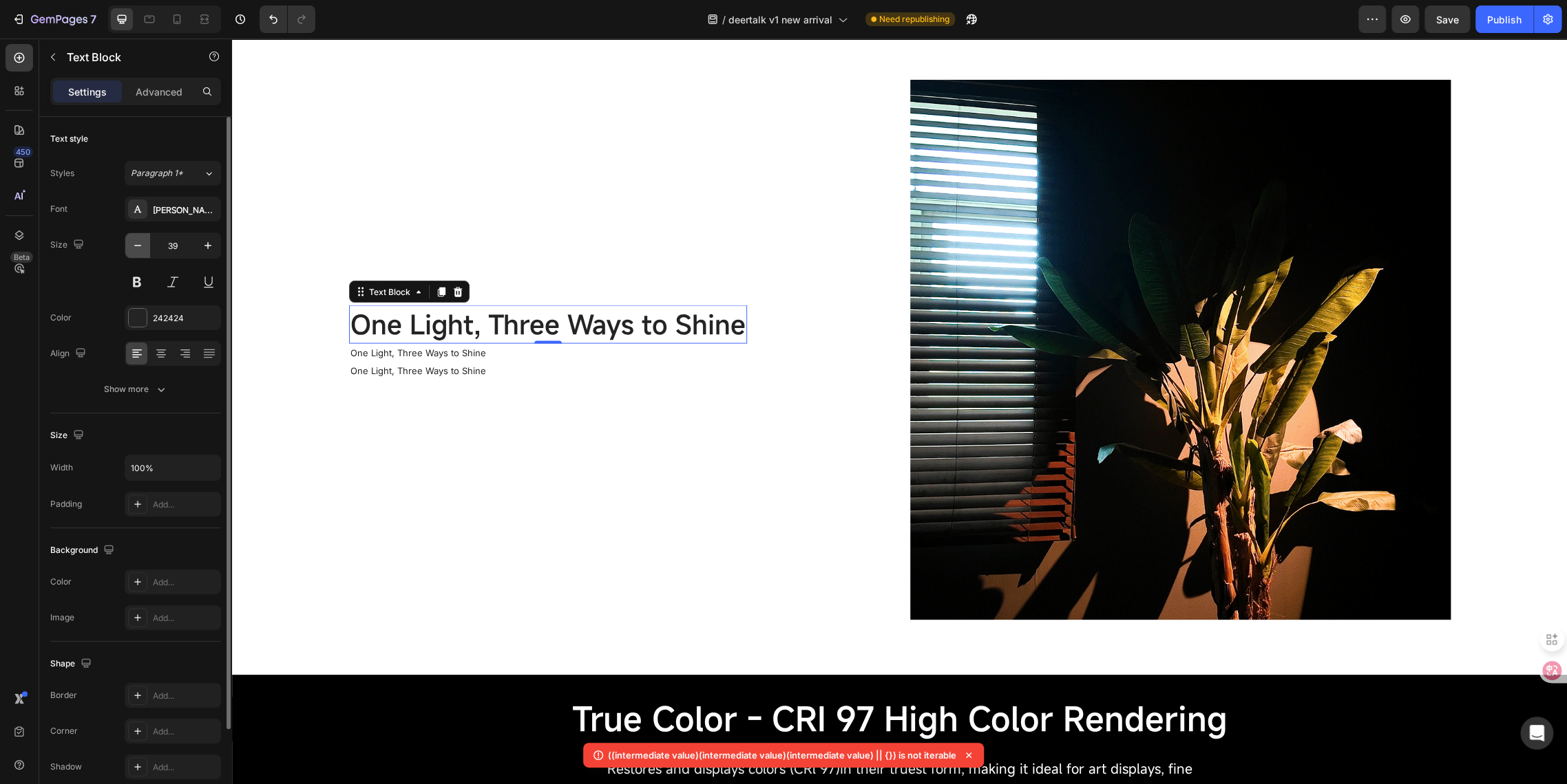
click at [136, 249] on icon "button" at bounding box center [138, 245] width 13 height 13
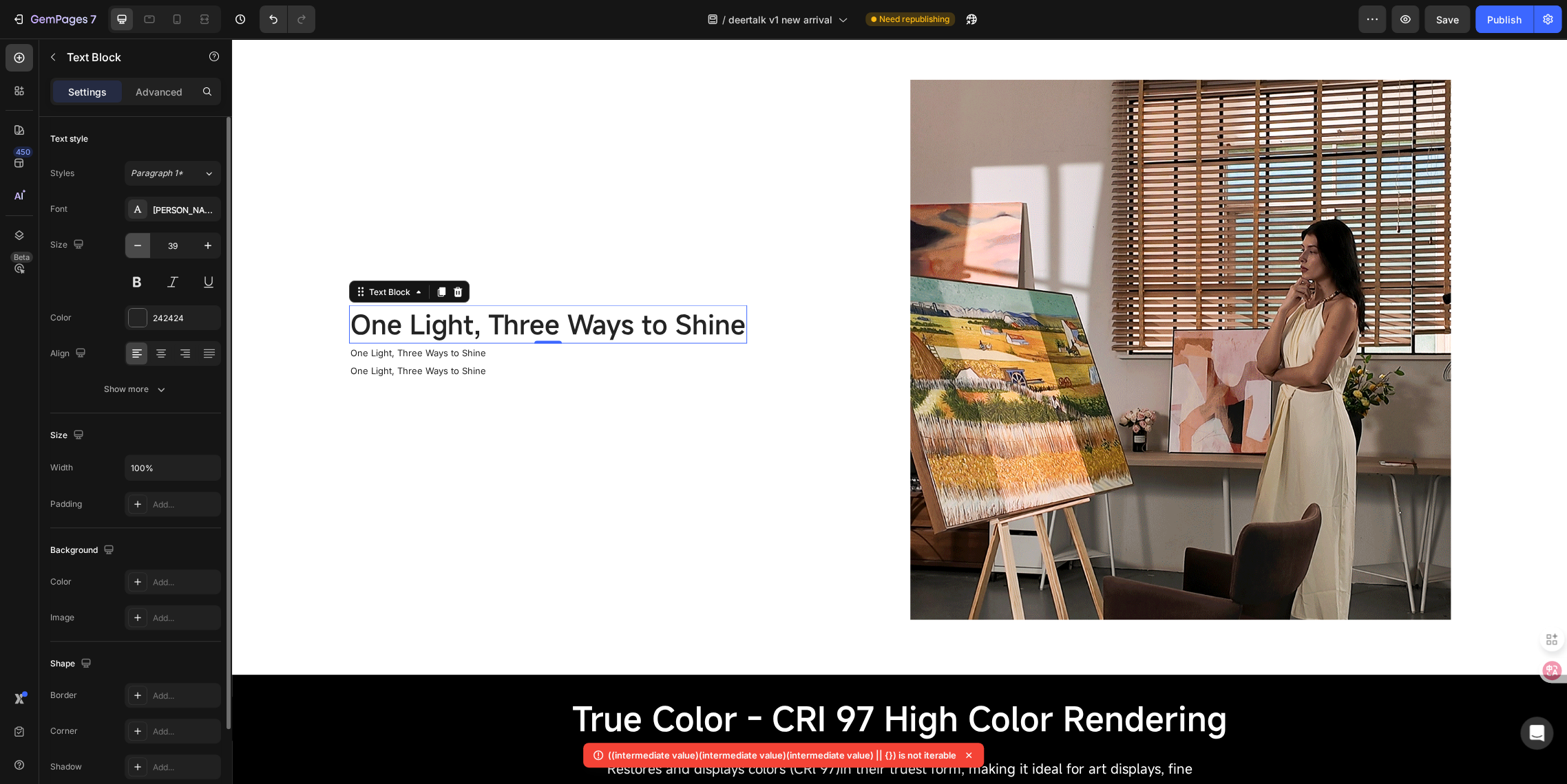
type input "38"
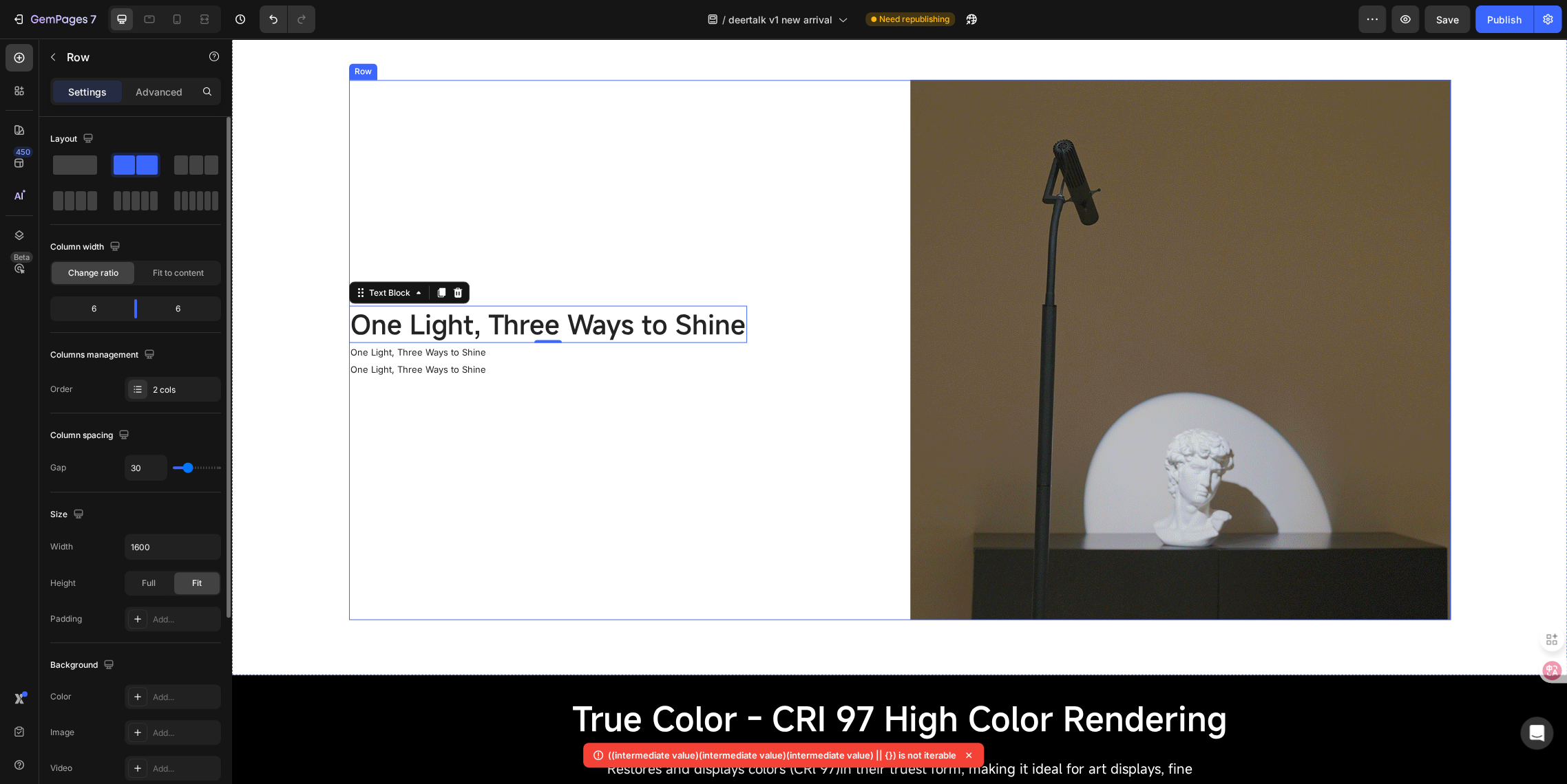
click at [653, 449] on div "One Light, Three Ways to Shine Text Block 0 One Light, Three Ways to Shine Text…" at bounding box center [619, 349] width 540 height 540
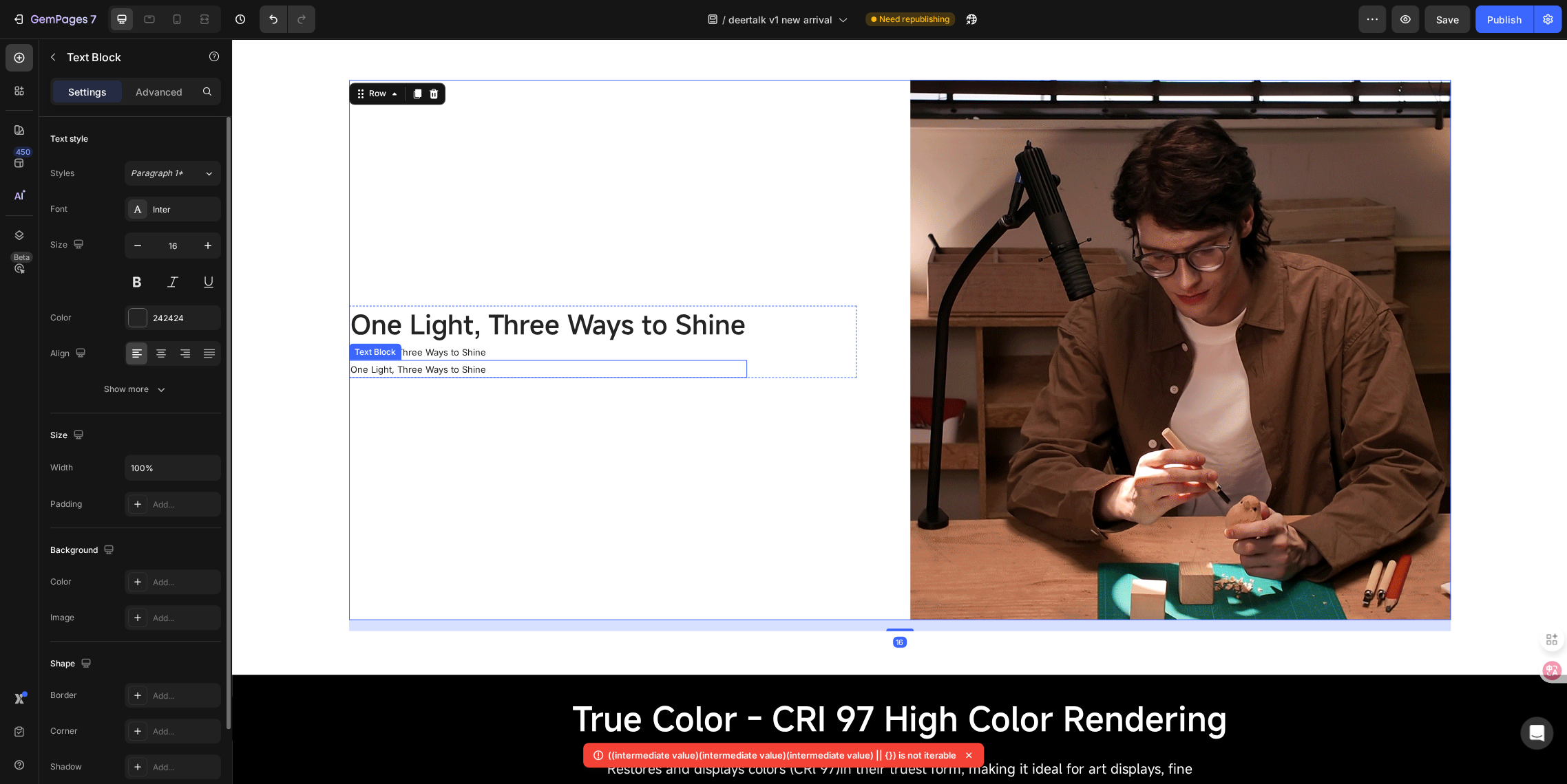
click at [408, 358] on p "One Light, Three Ways to Shine" at bounding box center [548, 351] width 395 height 15
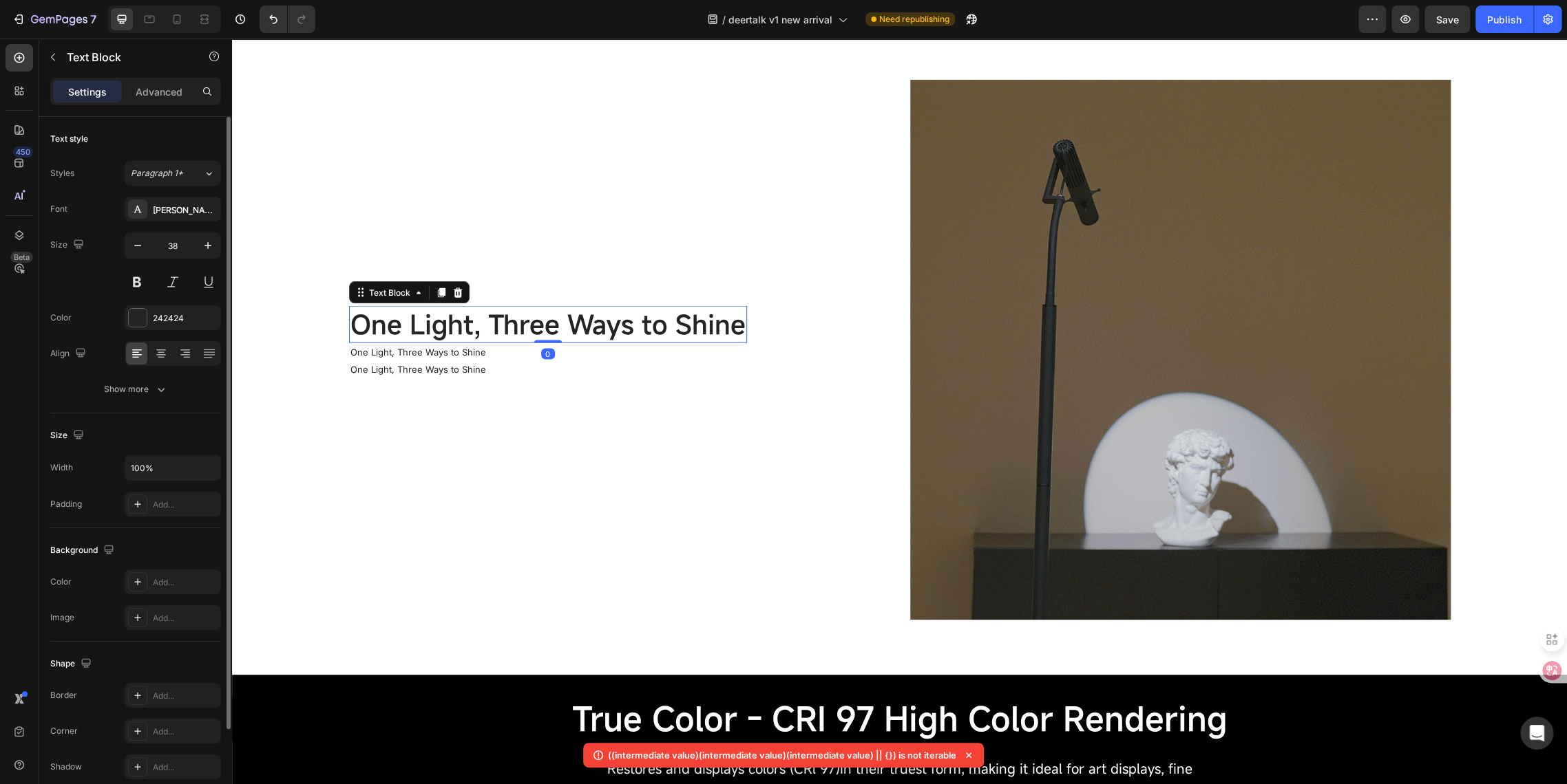
click at [373, 309] on span "One Light, Three Ways to Shine" at bounding box center [548, 324] width 395 height 35
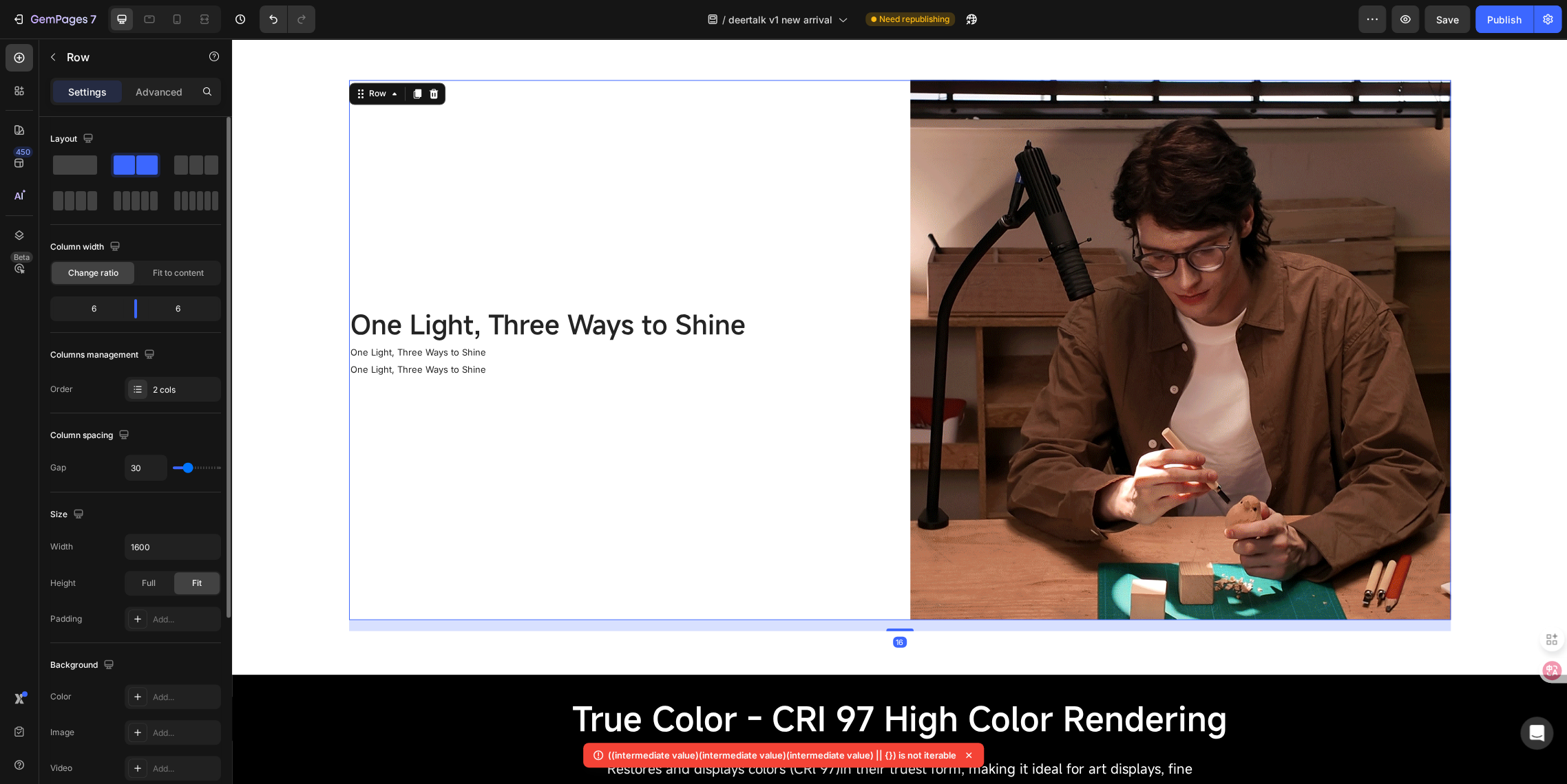
click at [388, 163] on div "One Light, Three Ways to Shine Text Block One Light, Three Ways to Shine Text B…" at bounding box center [619, 349] width 540 height 540
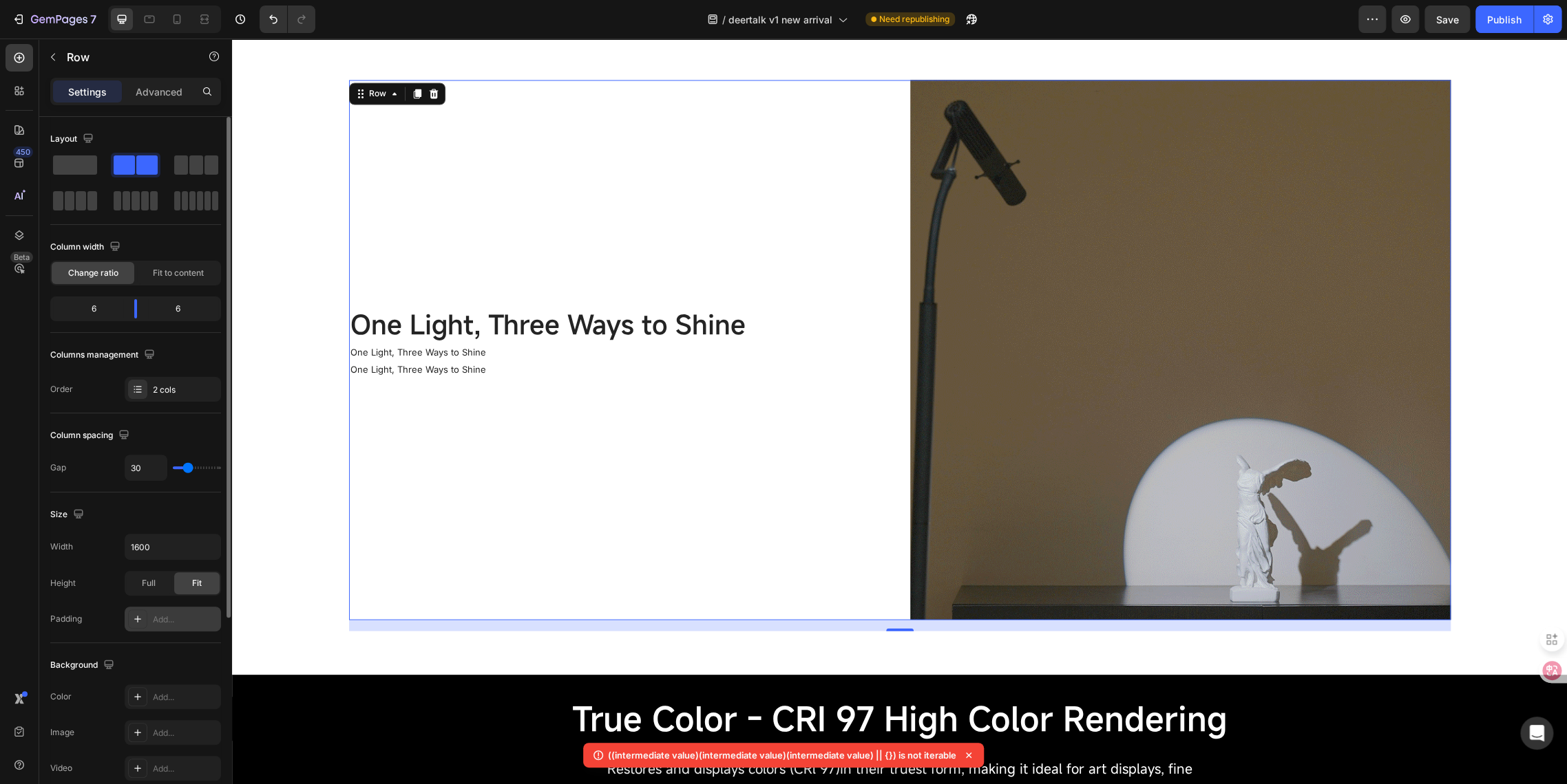
click at [149, 623] on div "Add..." at bounding box center [172, 619] width 97 height 25
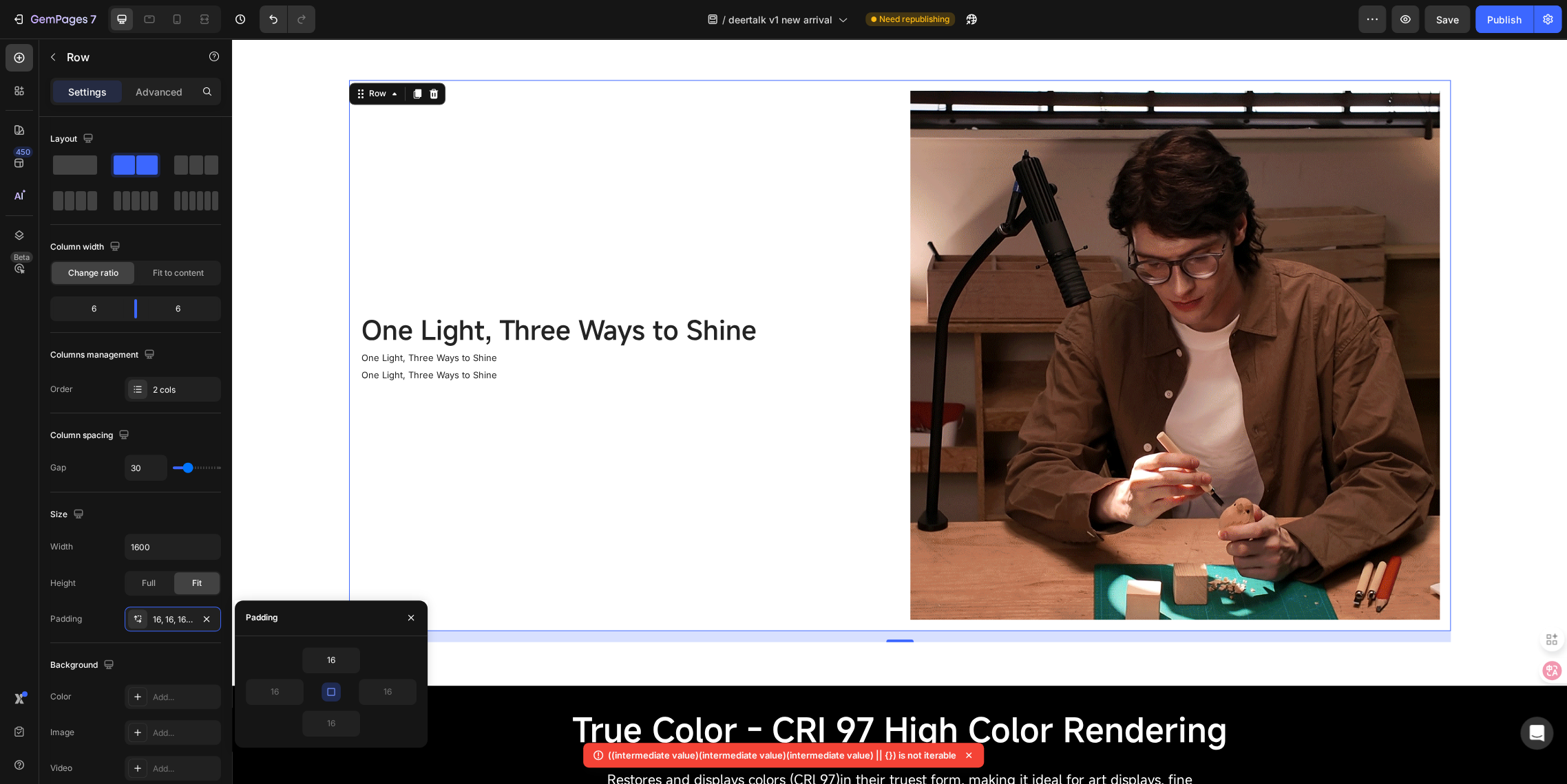
click at [327, 693] on icon "button" at bounding box center [330, 692] width 8 height 8
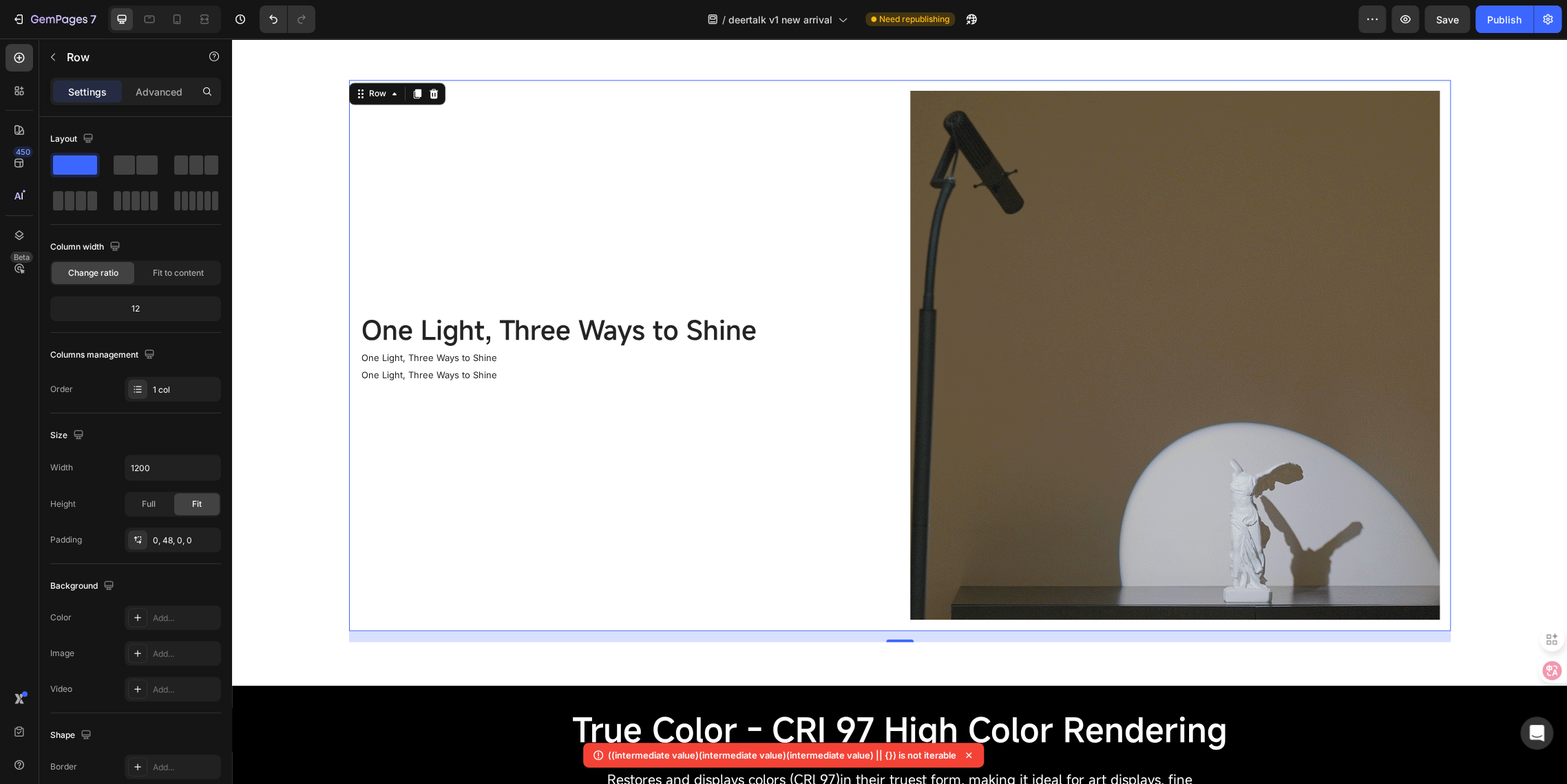
click at [457, 385] on div "One Light, Three Ways to Shine Text Block One Light, Three Ways to Shine Text B…" at bounding box center [608, 355] width 496 height 89
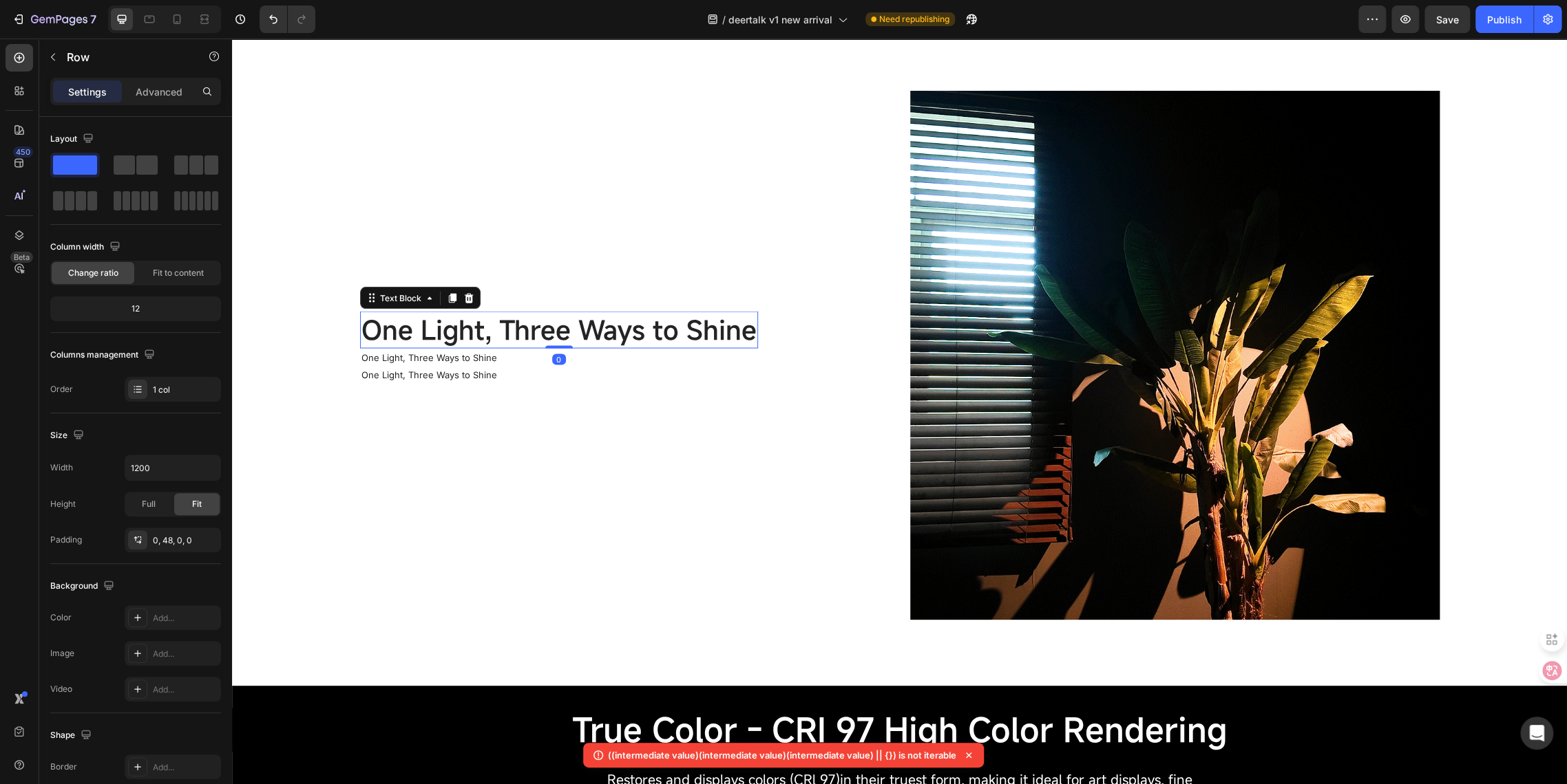
click at [407, 319] on span "One Light, Three Ways to Shine" at bounding box center [558, 329] width 395 height 35
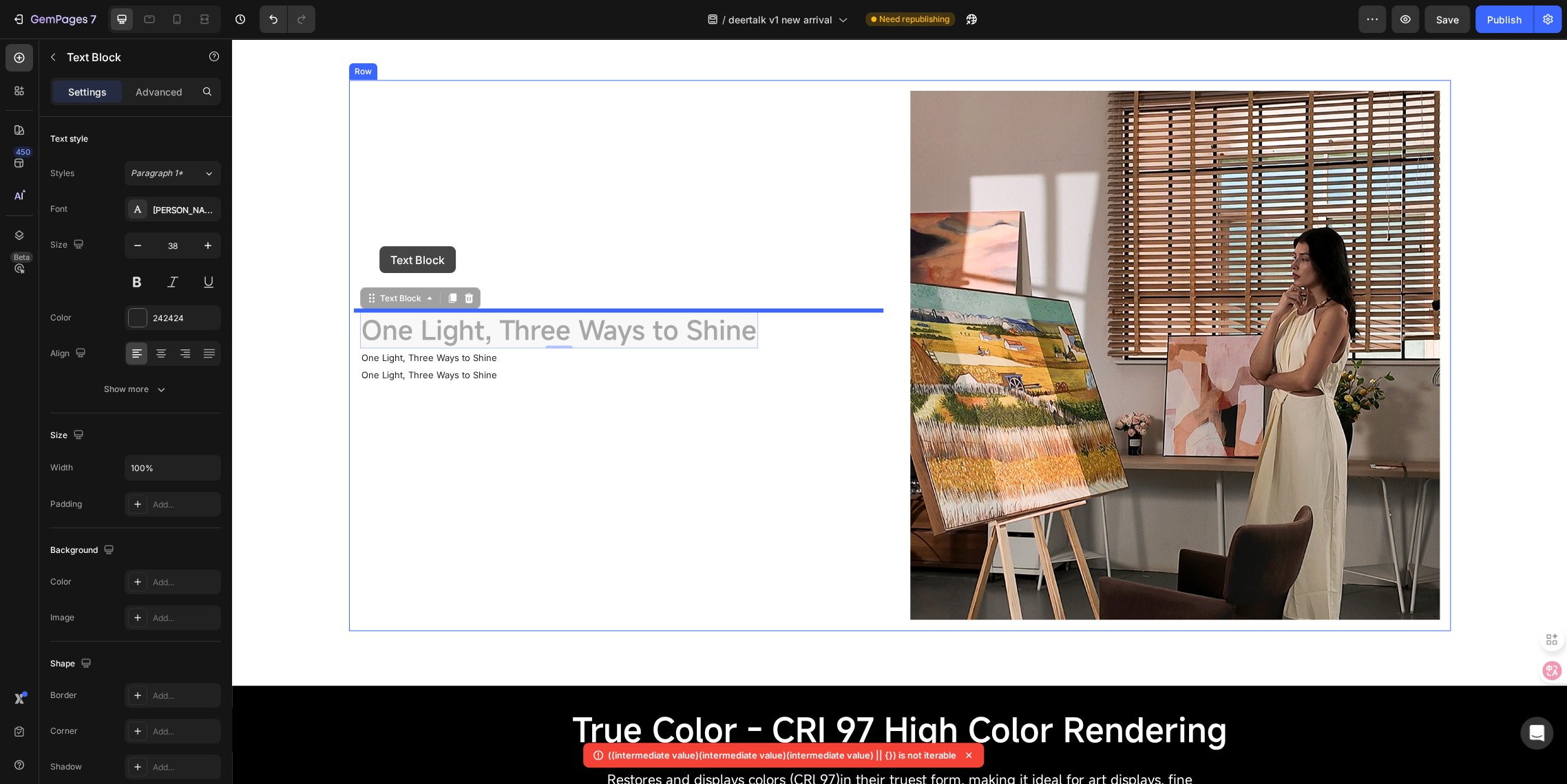
drag, startPoint x: 365, startPoint y: 302, endPoint x: 379, endPoint y: 246, distance: 57.7
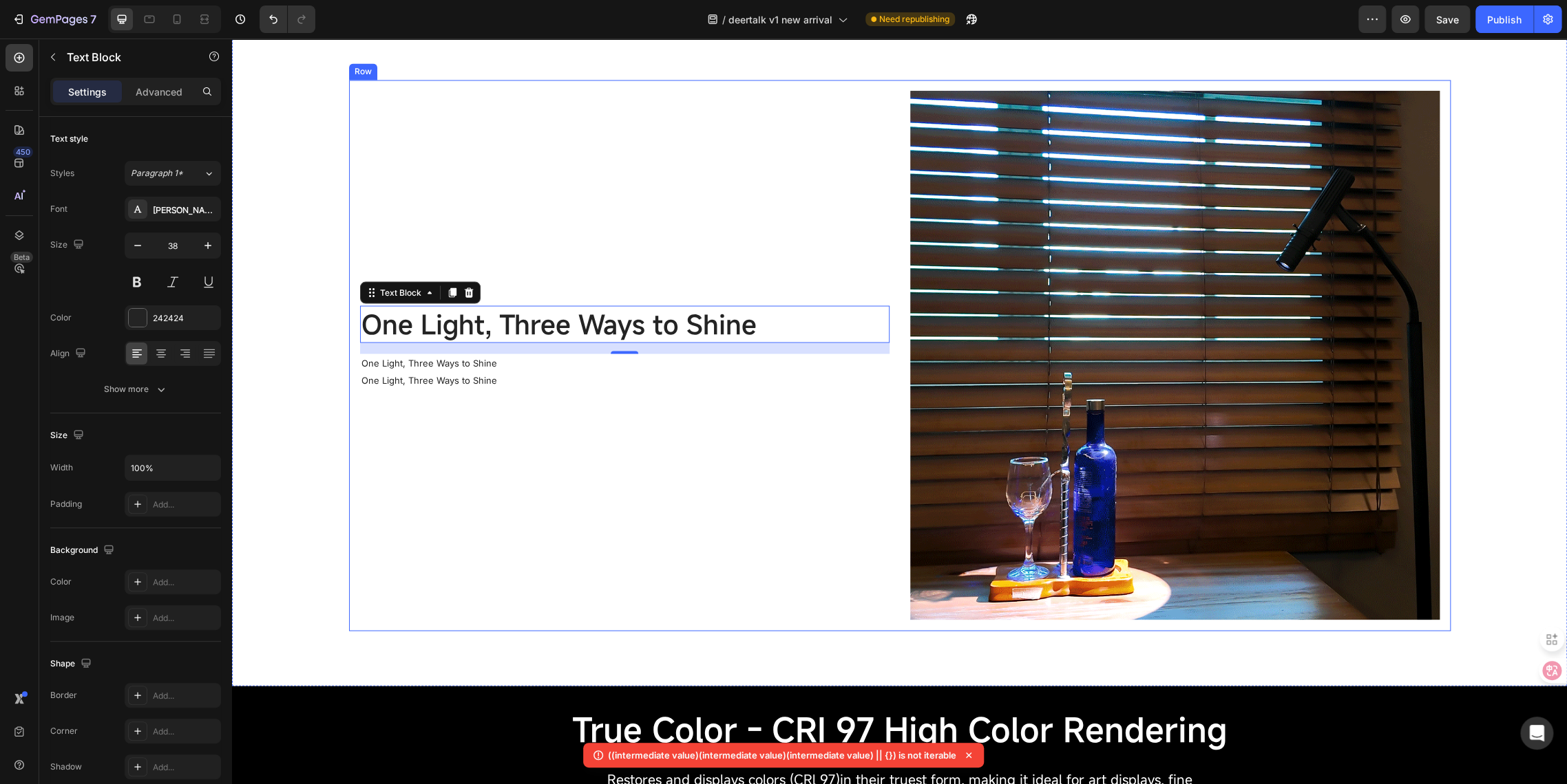
click at [448, 414] on div "One Light, Three Ways to Shine Text Block 16 One Light, Three Ways to Shine Tex…" at bounding box center [625, 355] width 530 height 529
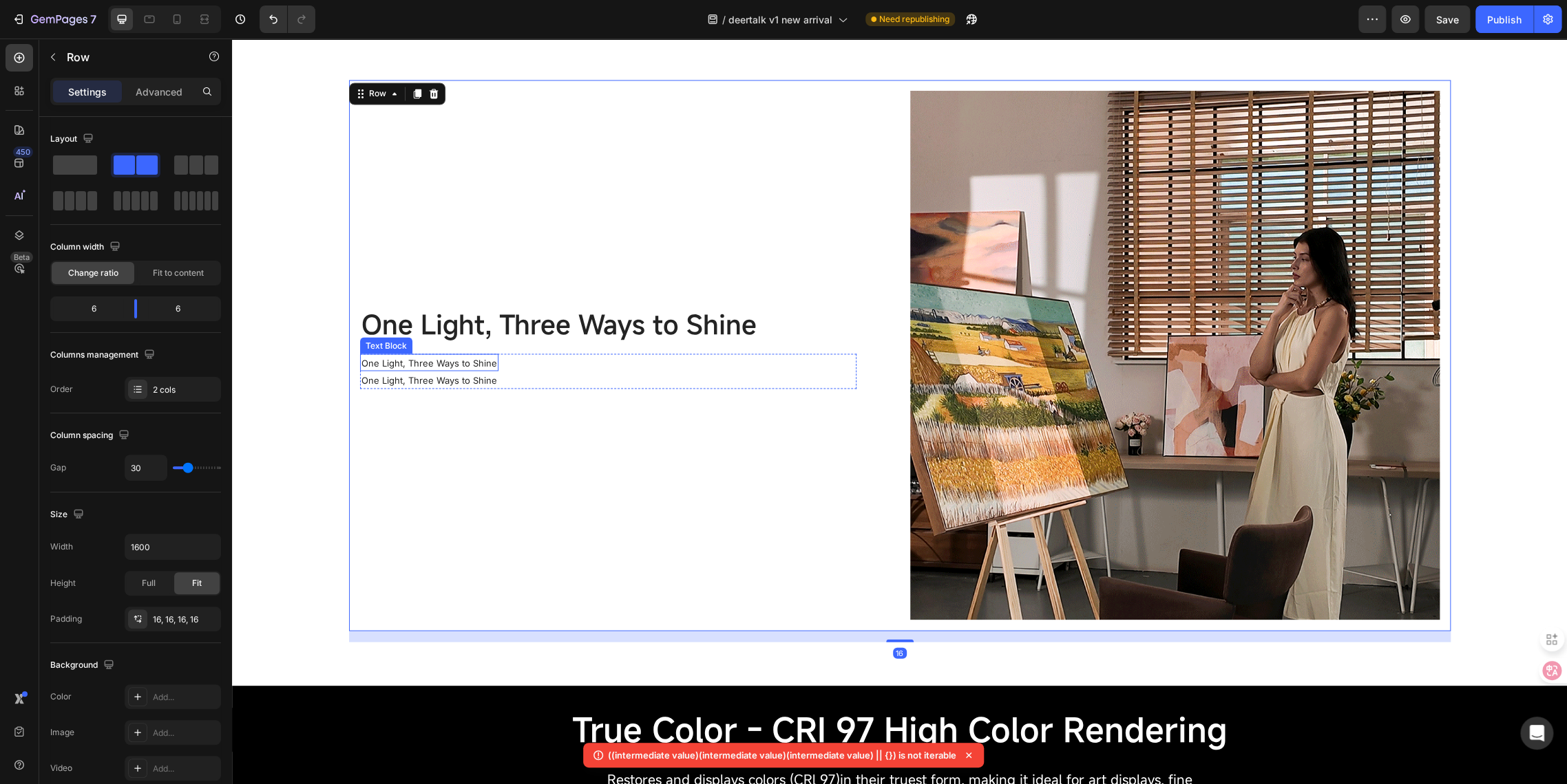
click at [407, 366] on span "One Light, Three Ways to Shine" at bounding box center [429, 362] width 136 height 11
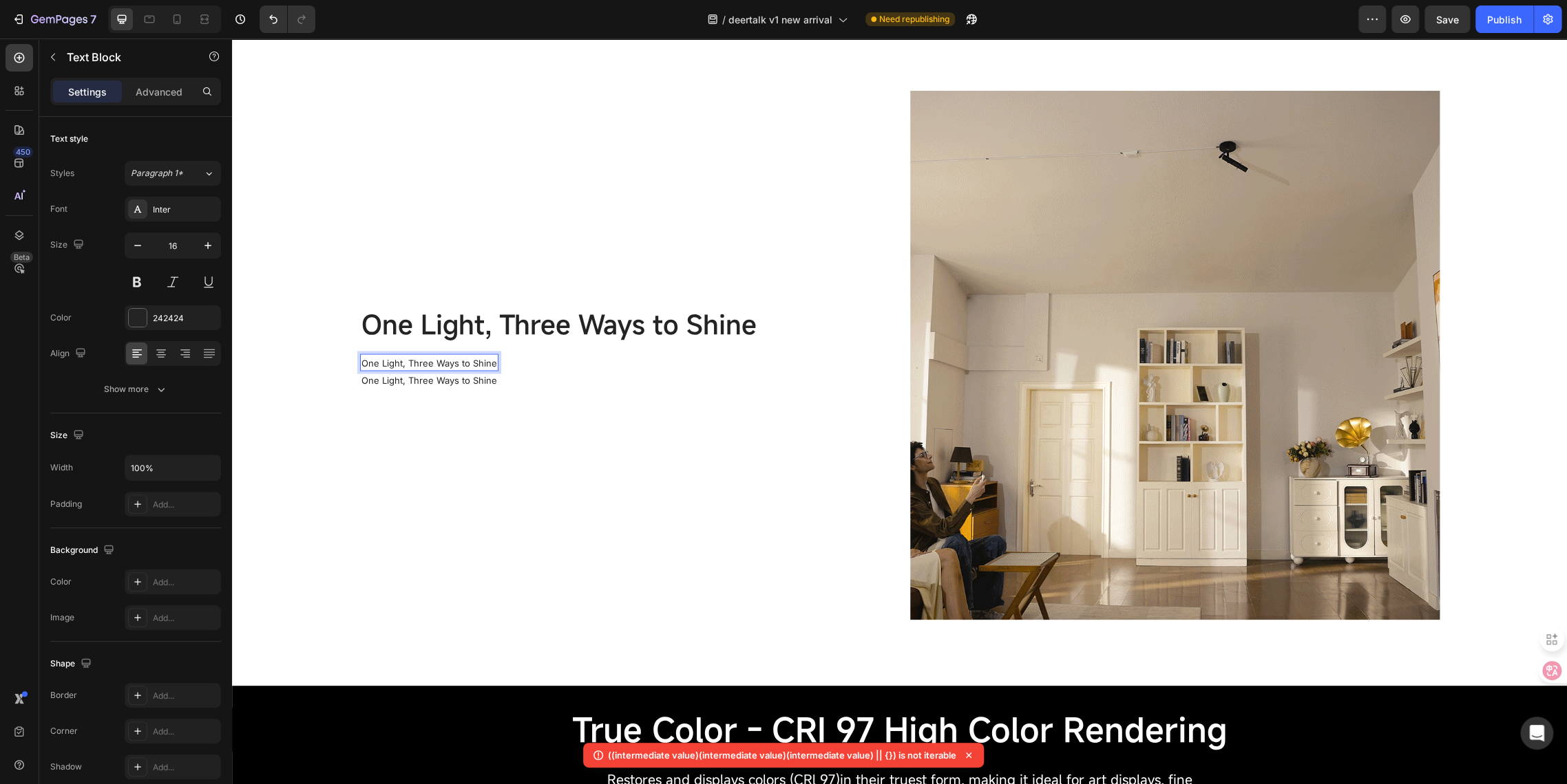
click at [405, 359] on span "One Light, Three Ways to Shine" at bounding box center [429, 362] width 136 height 11
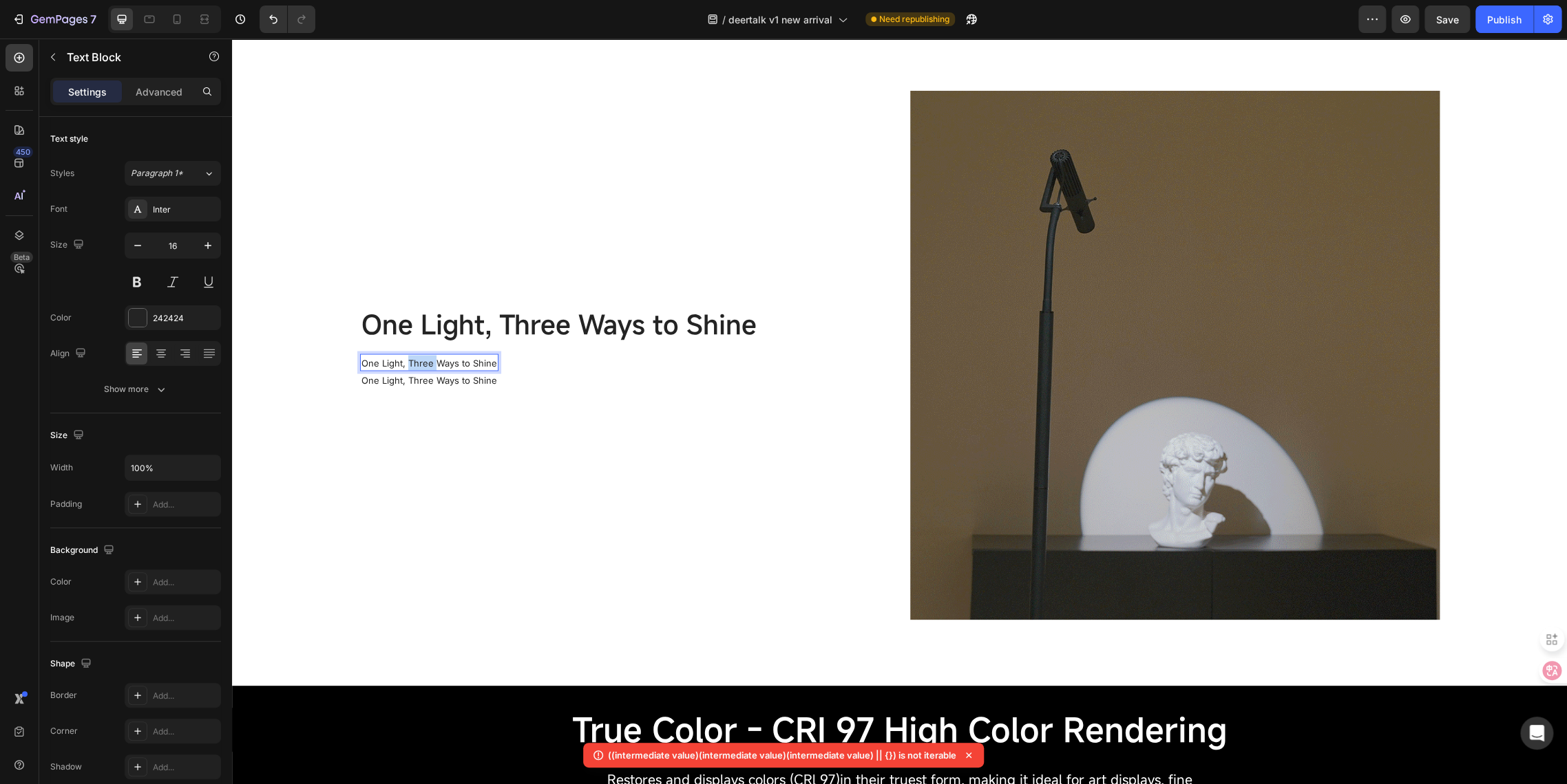
click at [405, 359] on span "One Light, Three Ways to Shine" at bounding box center [429, 362] width 136 height 11
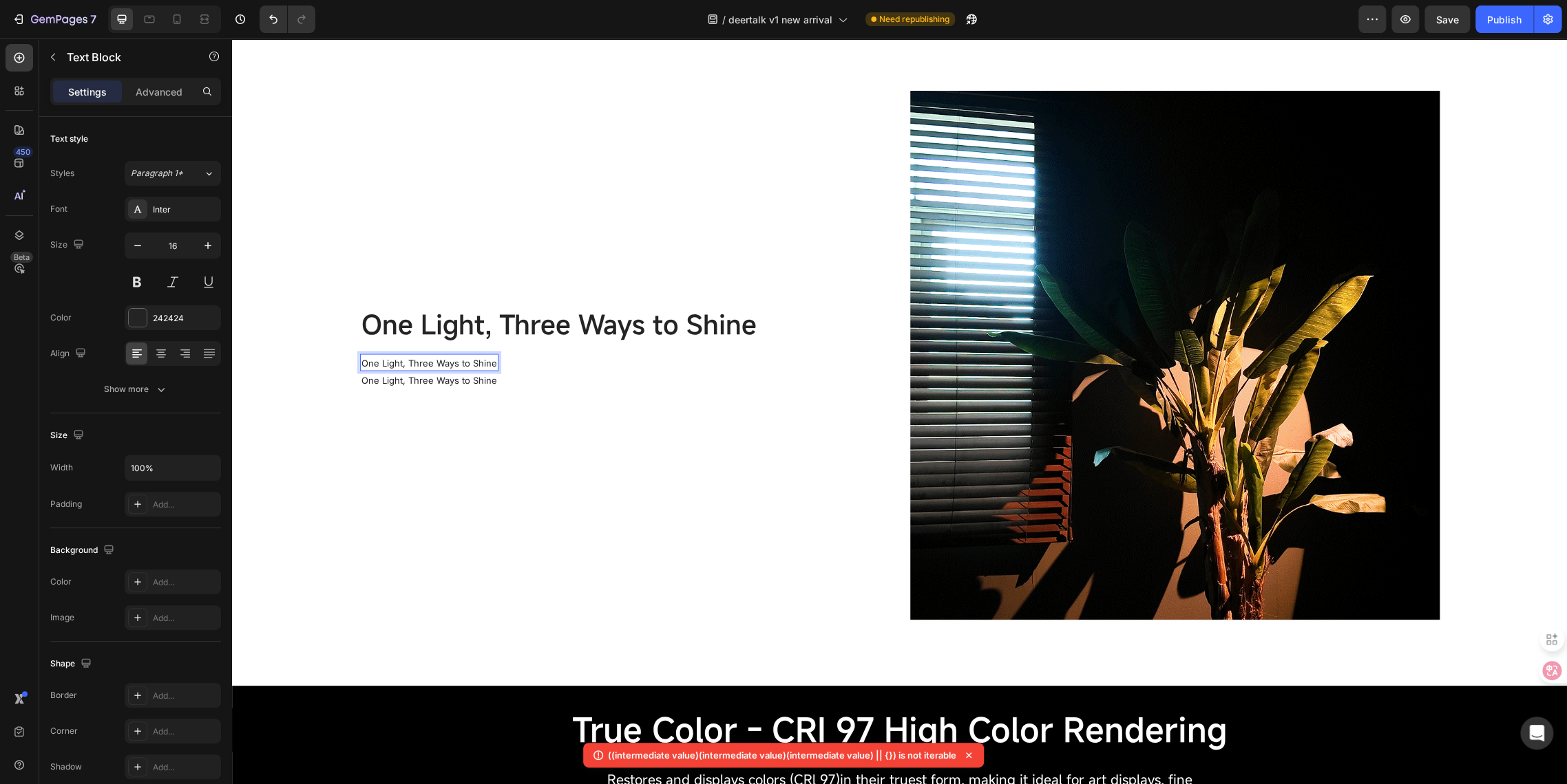
scroll to position [1649, 0]
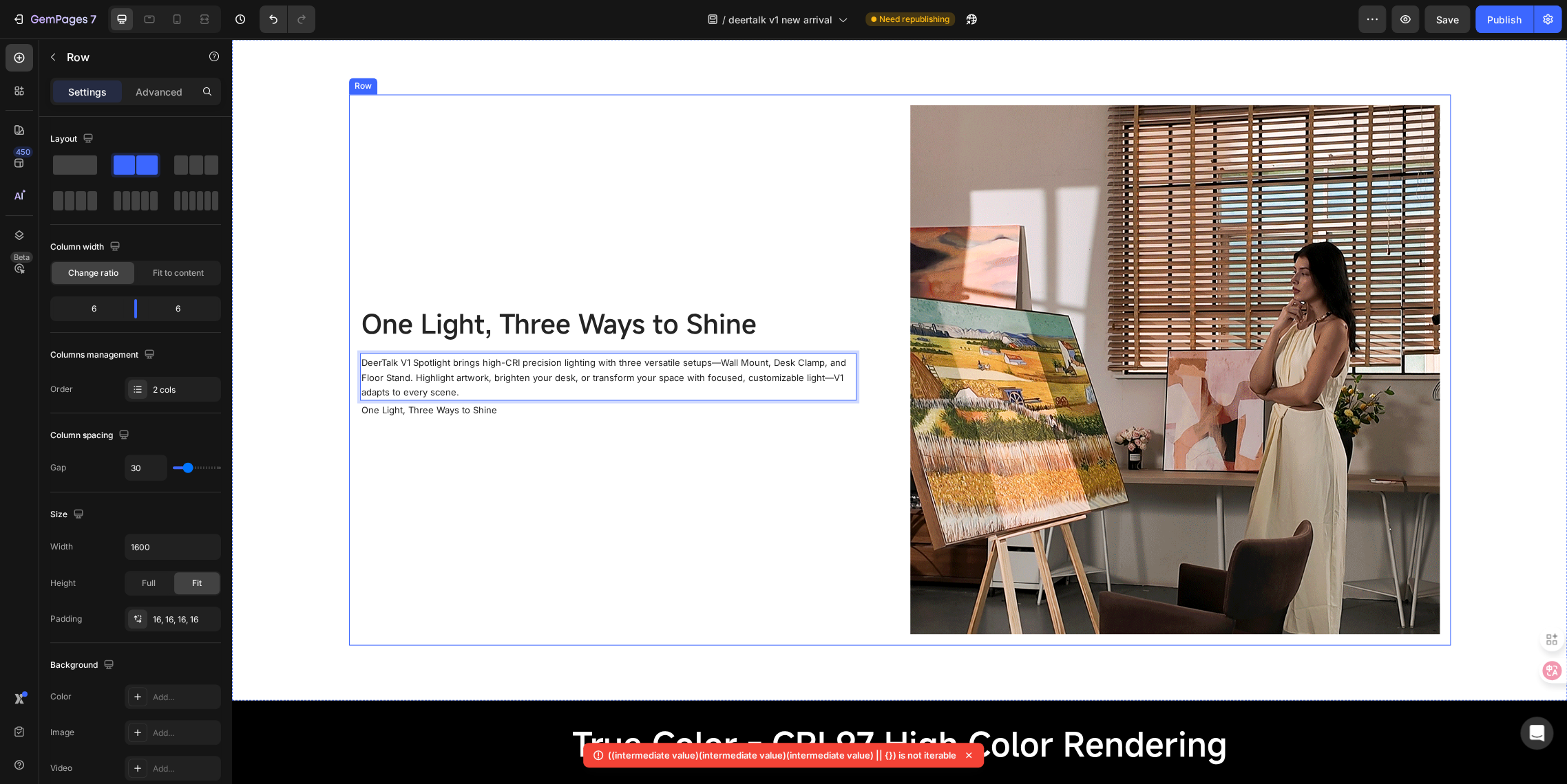
click at [370, 487] on div "One Light, Three Ways to Shine Text Block DeerTalk V1 Spotlight brings high-CRI…" at bounding box center [625, 370] width 530 height 529
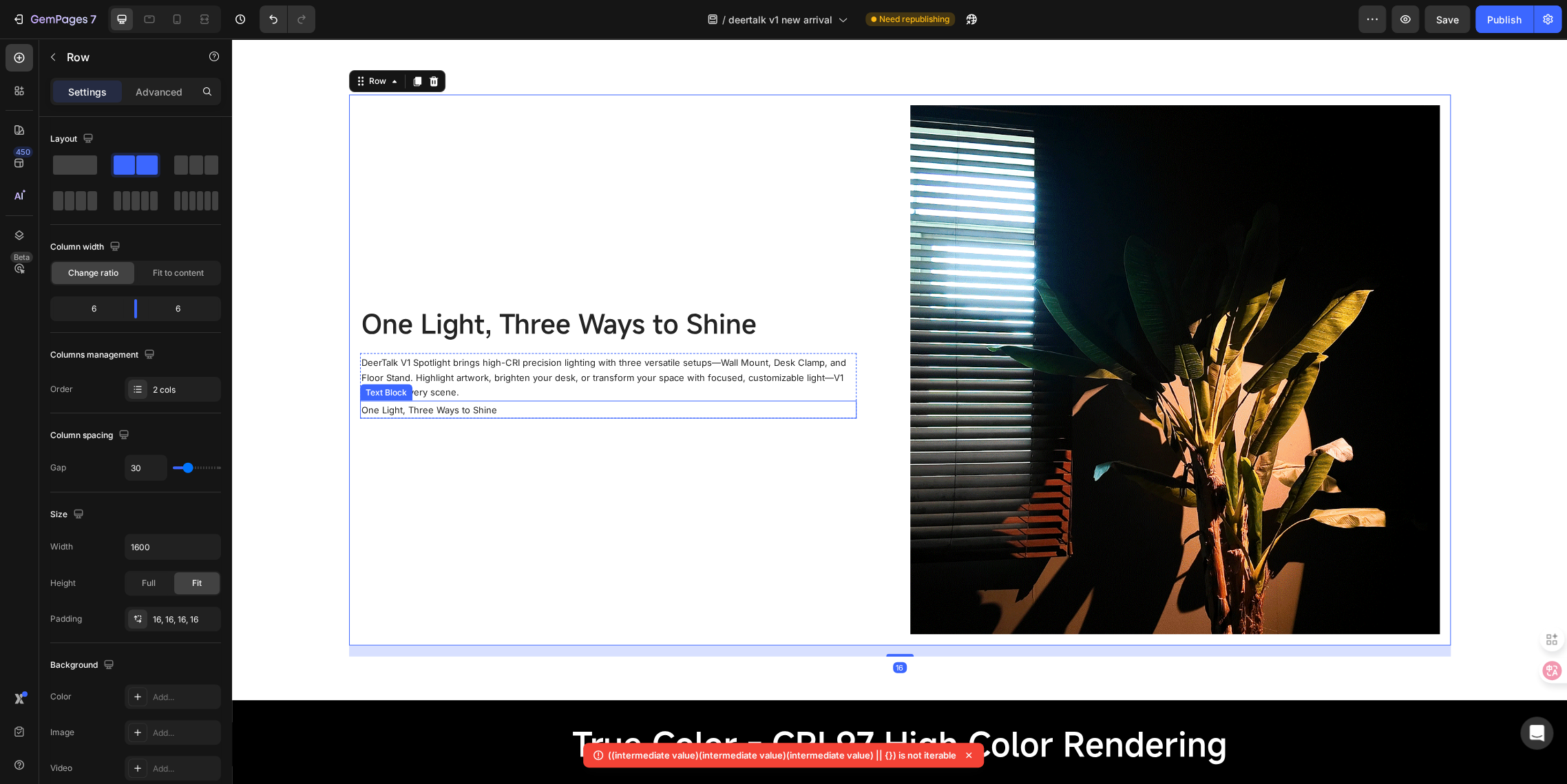
click at [388, 414] on span "One Light, Three Ways to Shine" at bounding box center [429, 409] width 136 height 11
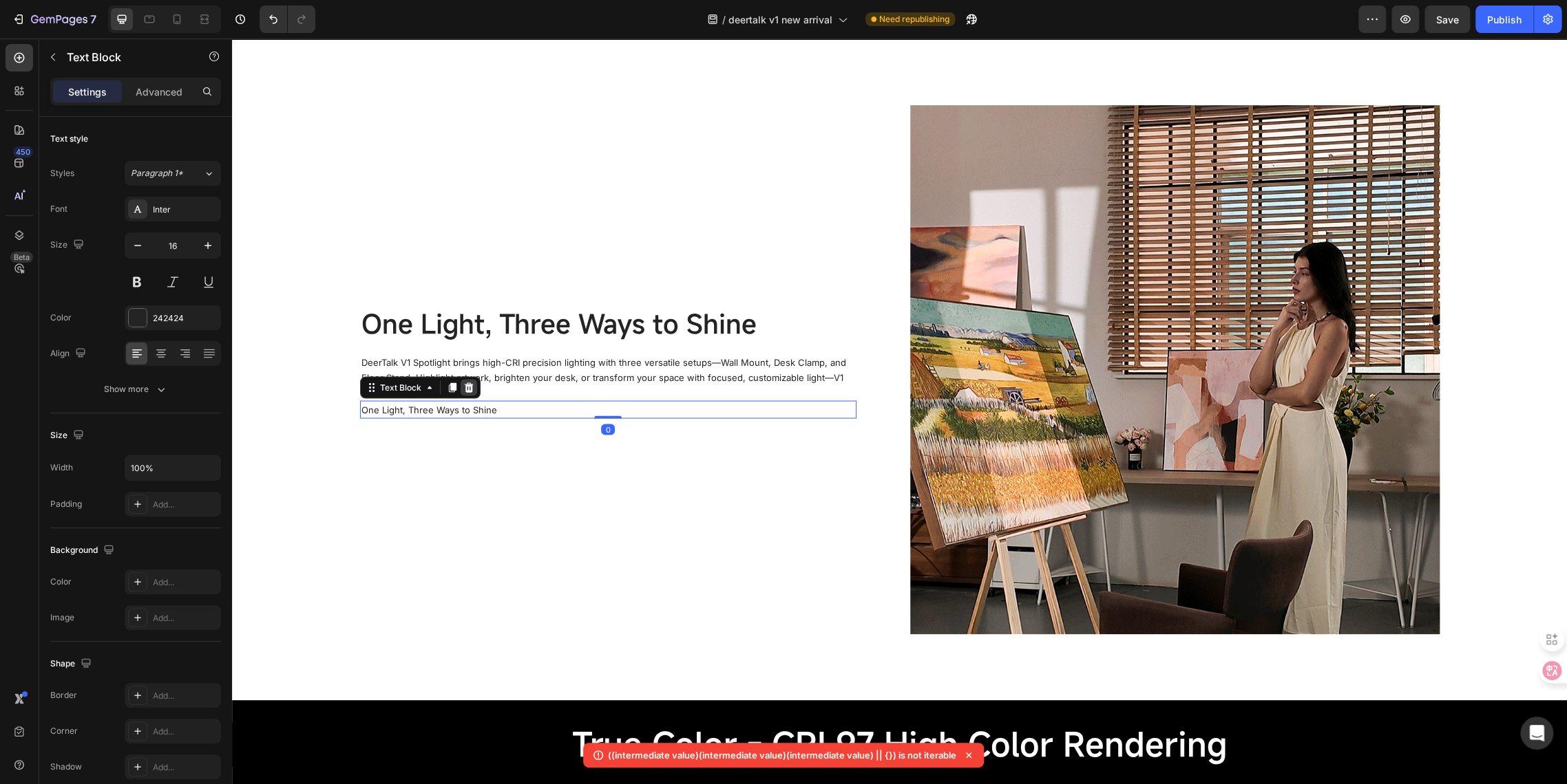
click at [466, 390] on icon at bounding box center [468, 387] width 11 height 11
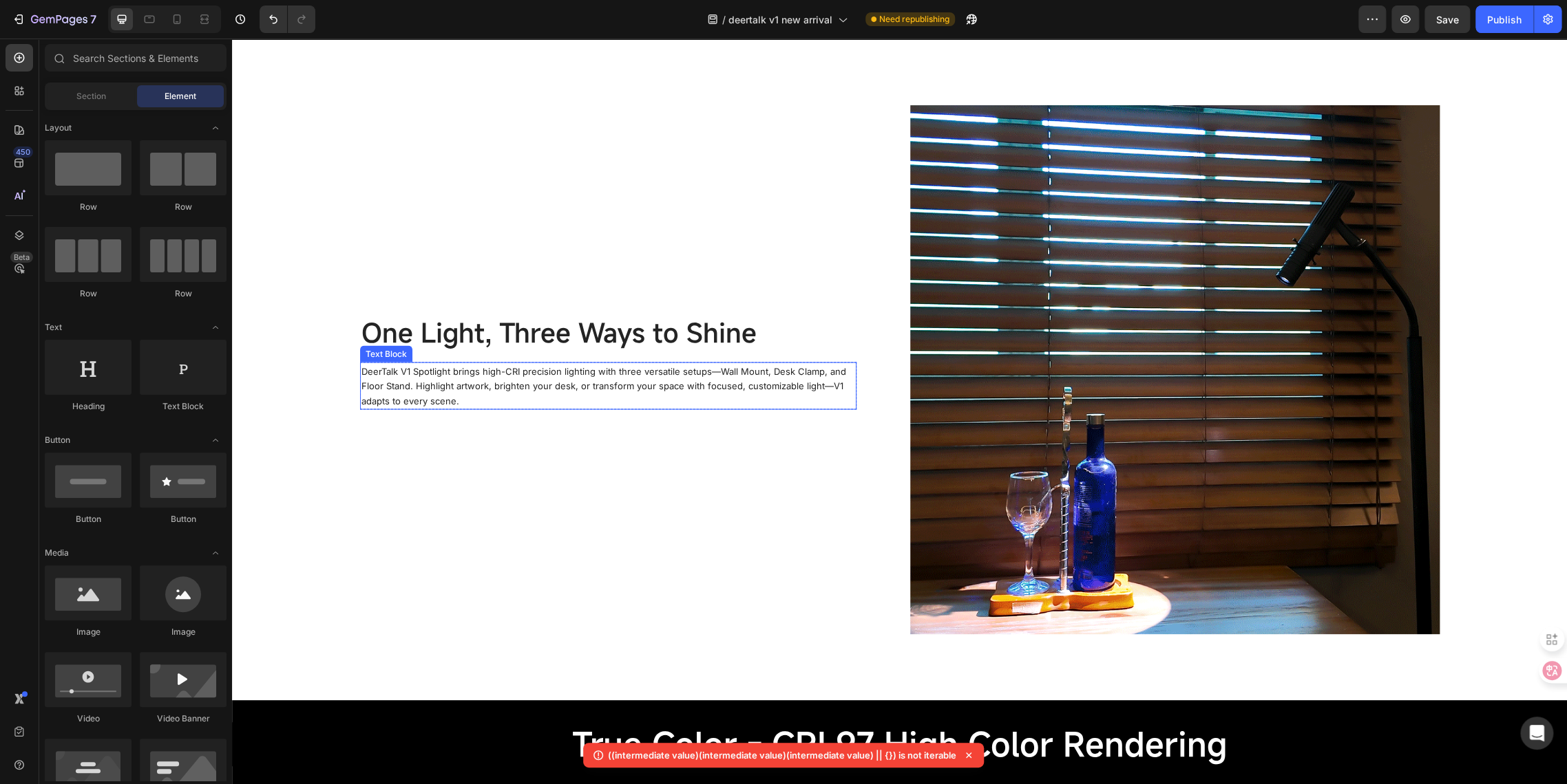
click at [428, 388] on span "DeerTalk V1 Spotlight brings high-CRI precision lighting with three versatile s…" at bounding box center [603, 386] width 485 height 41
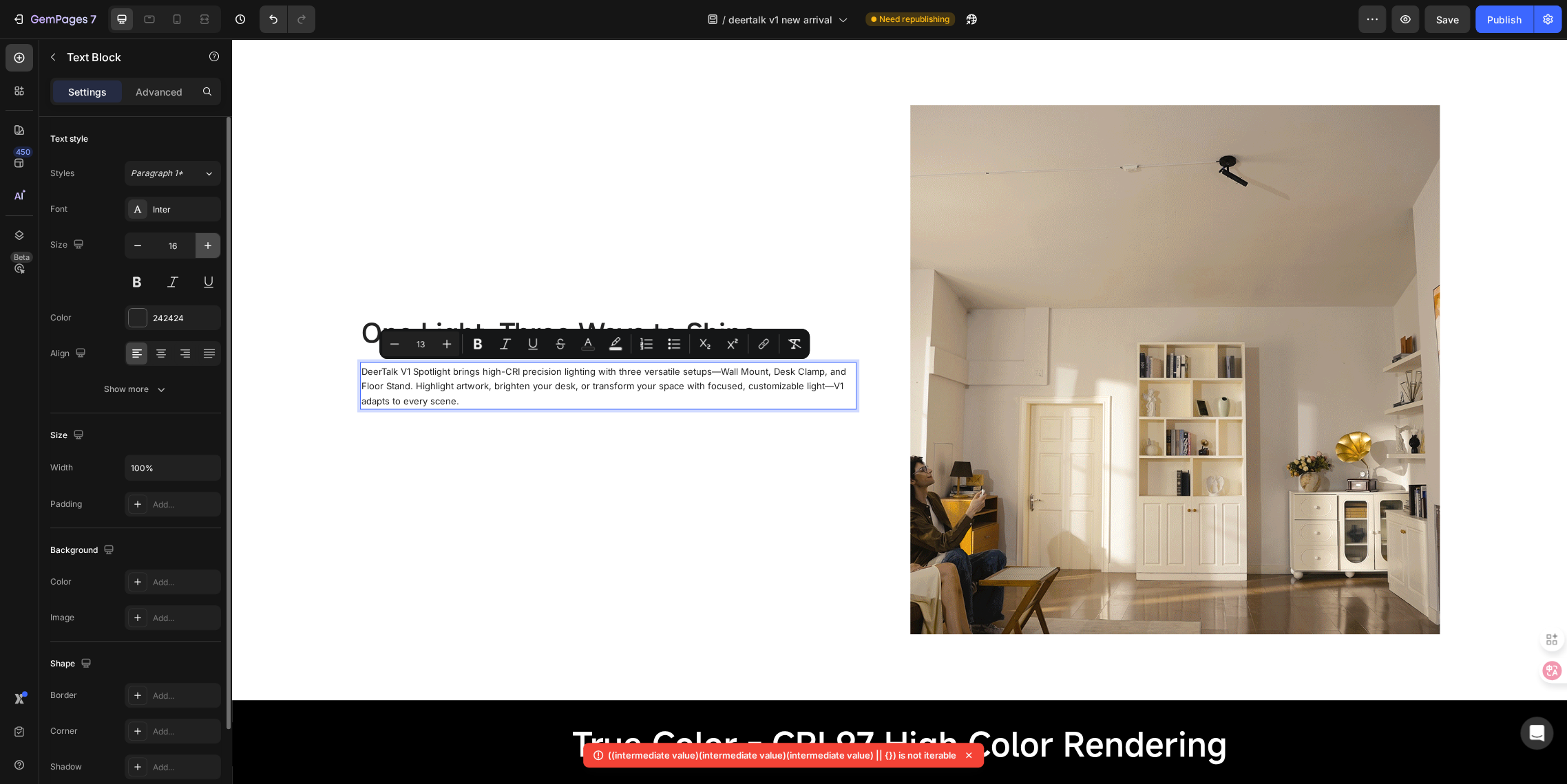
click at [210, 250] on icon "button" at bounding box center [208, 245] width 13 height 13
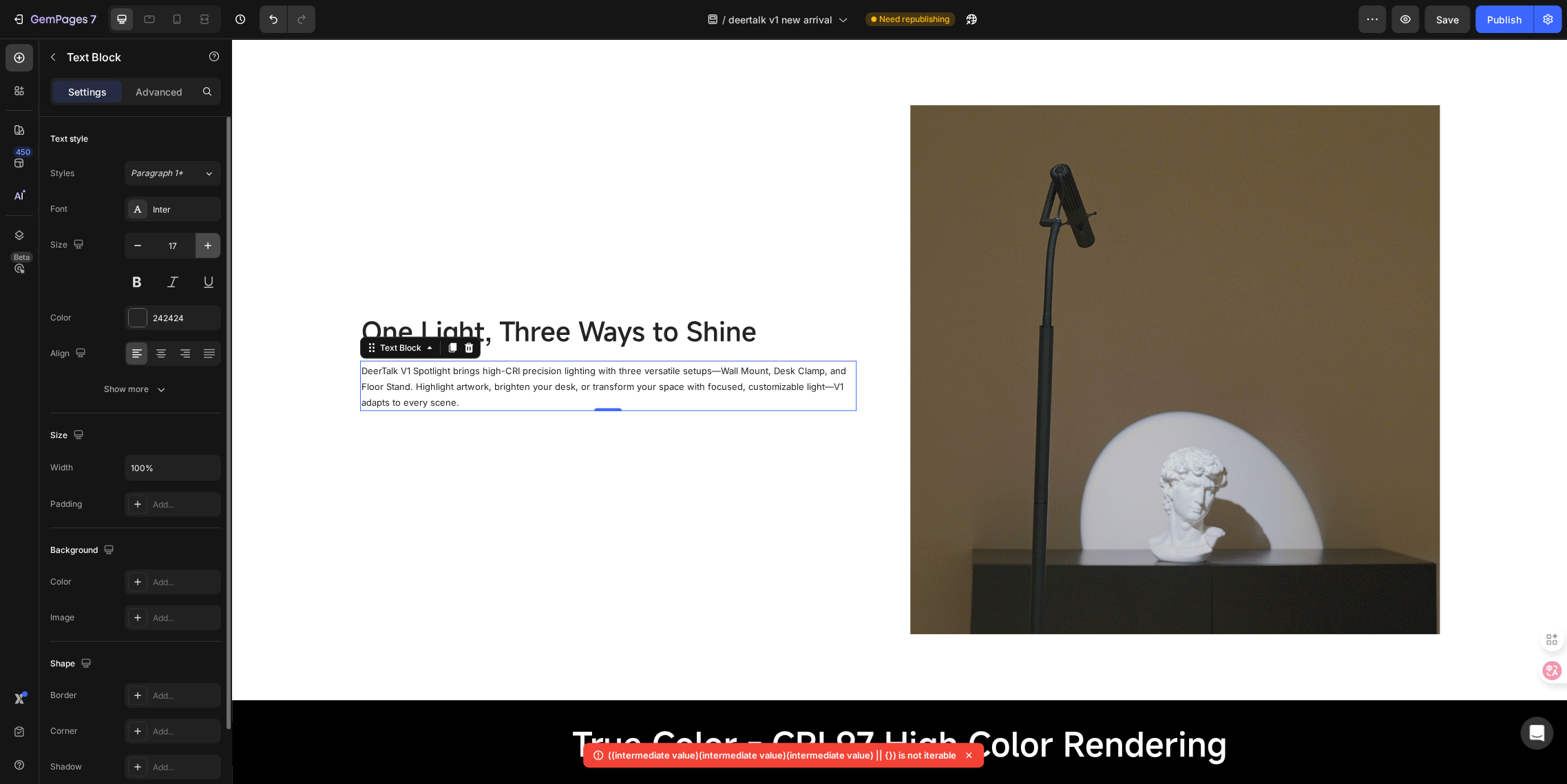
click at [210, 250] on icon "button" at bounding box center [208, 245] width 13 height 13
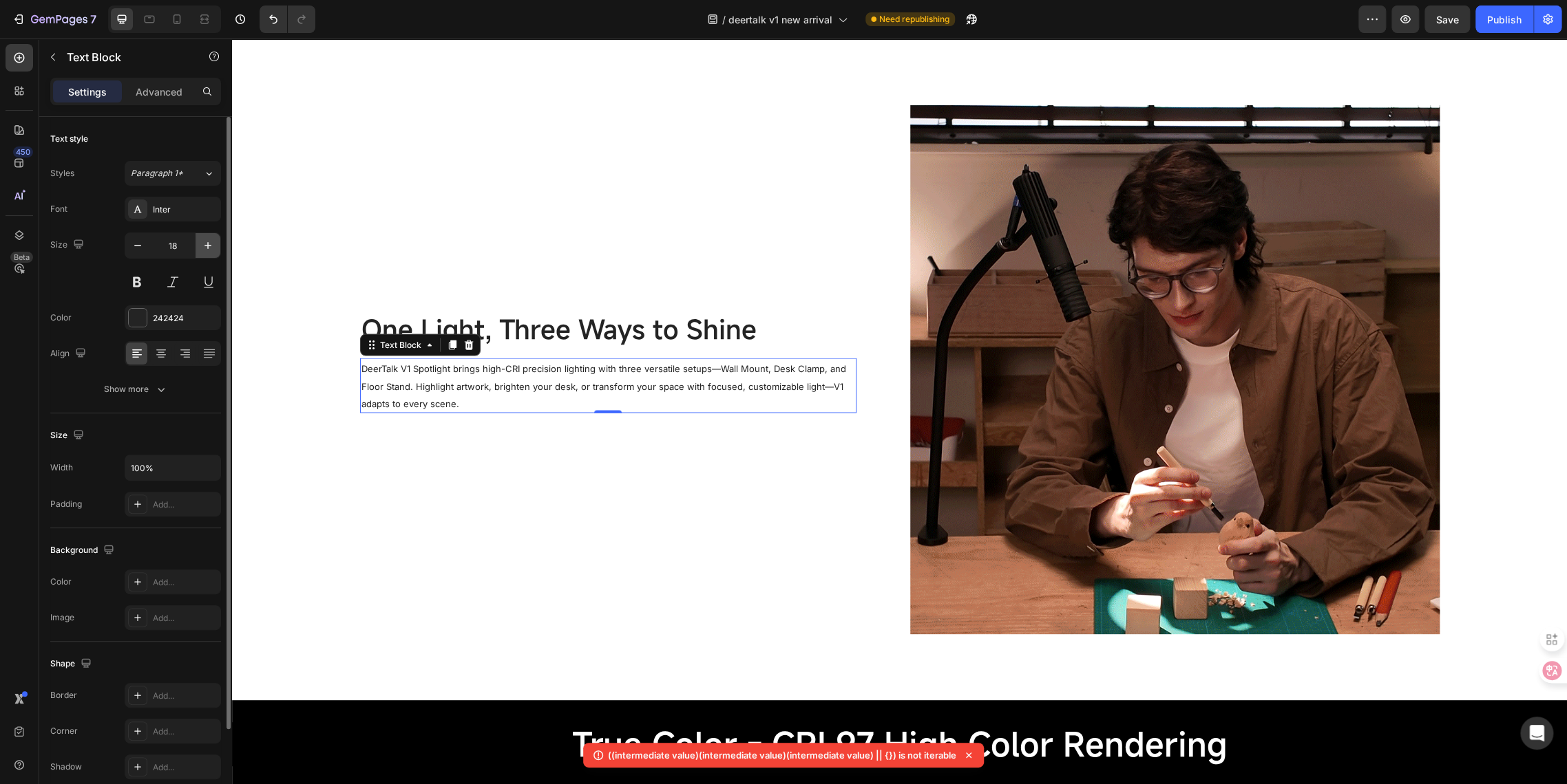
click at [210, 250] on icon "button" at bounding box center [208, 245] width 13 height 13
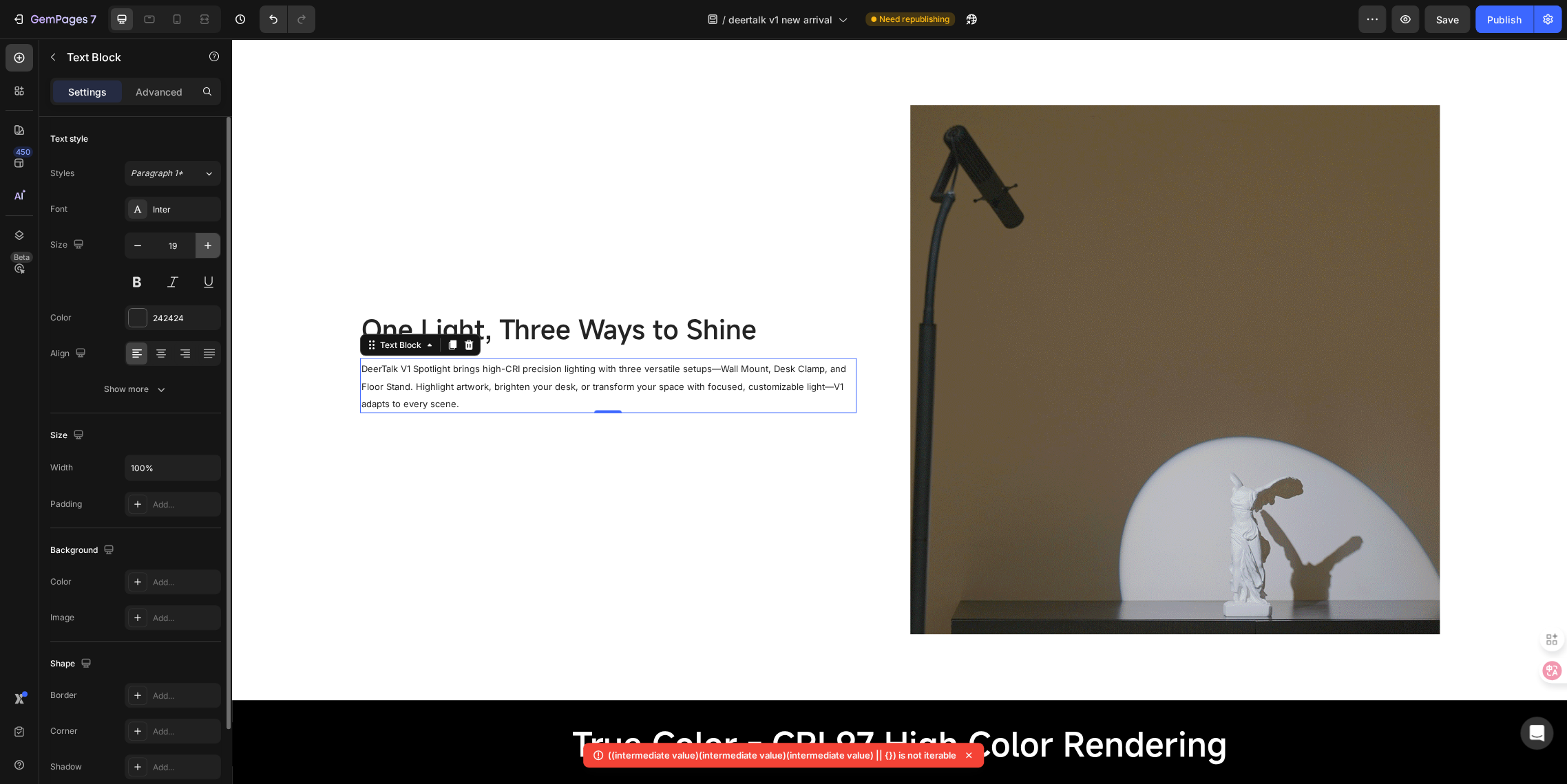
click at [210, 250] on icon "button" at bounding box center [208, 245] width 13 height 13
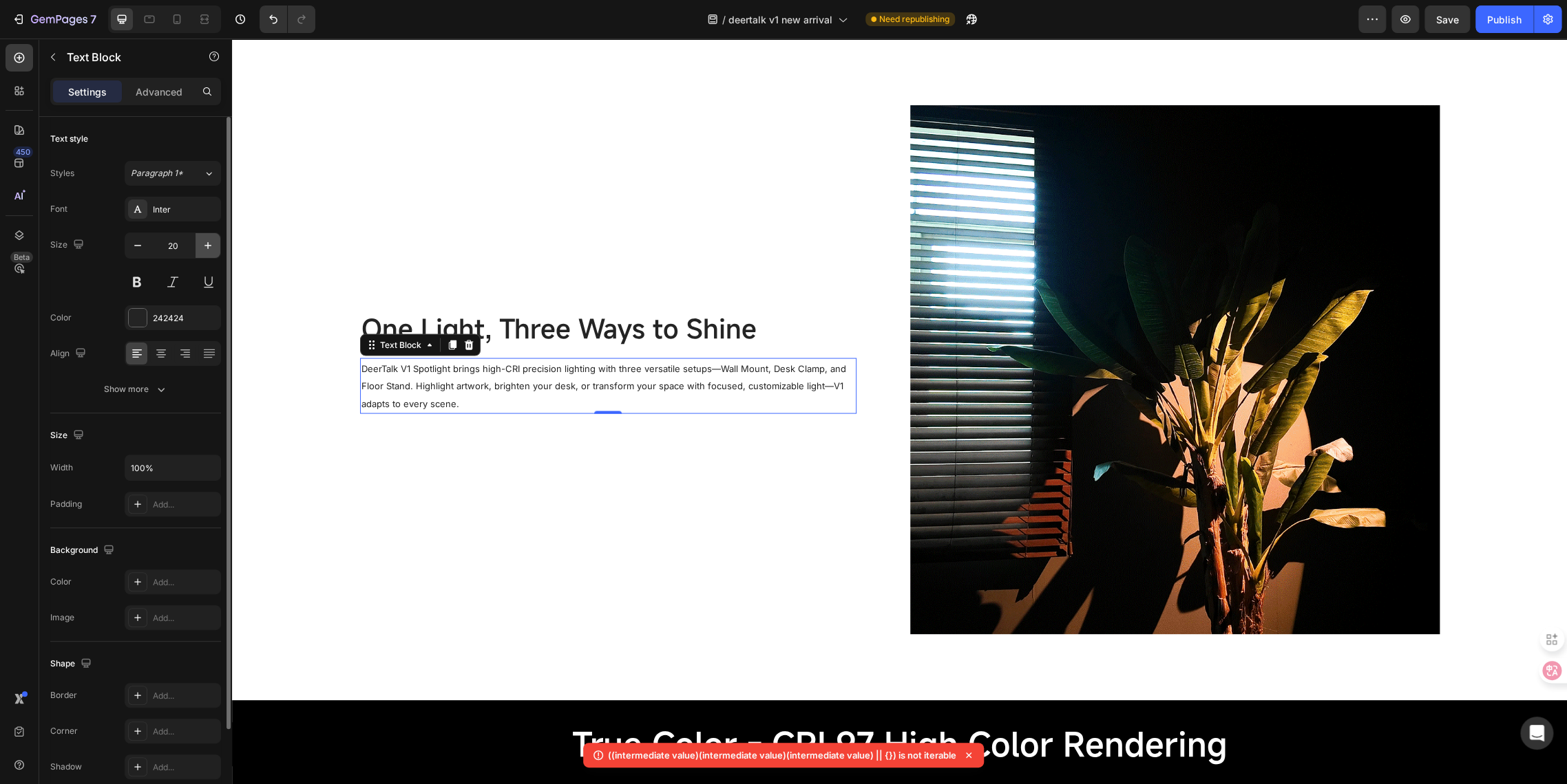
click at [210, 250] on icon "button" at bounding box center [208, 245] width 13 height 13
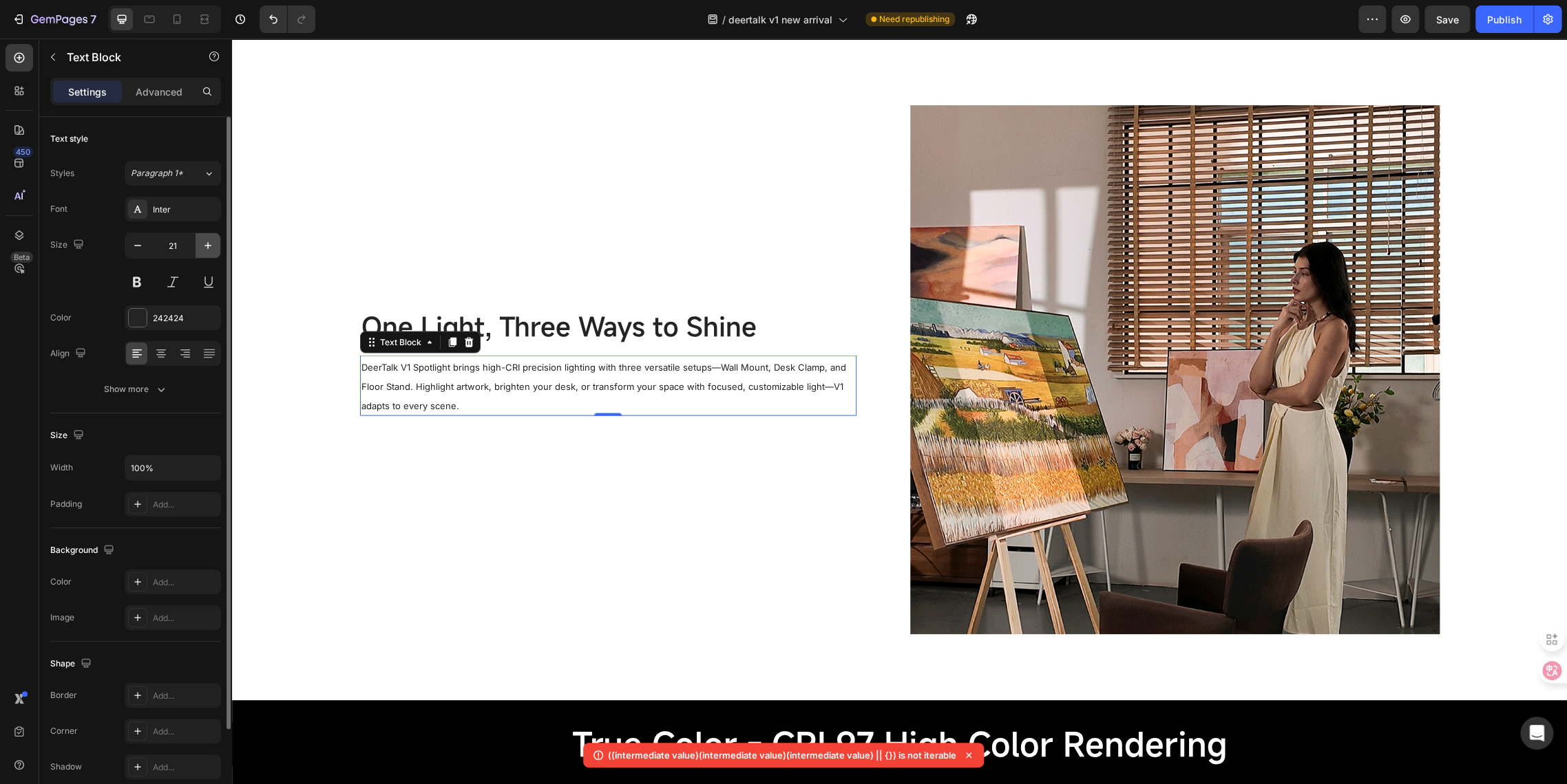
click at [210, 250] on icon "button" at bounding box center [208, 245] width 13 height 13
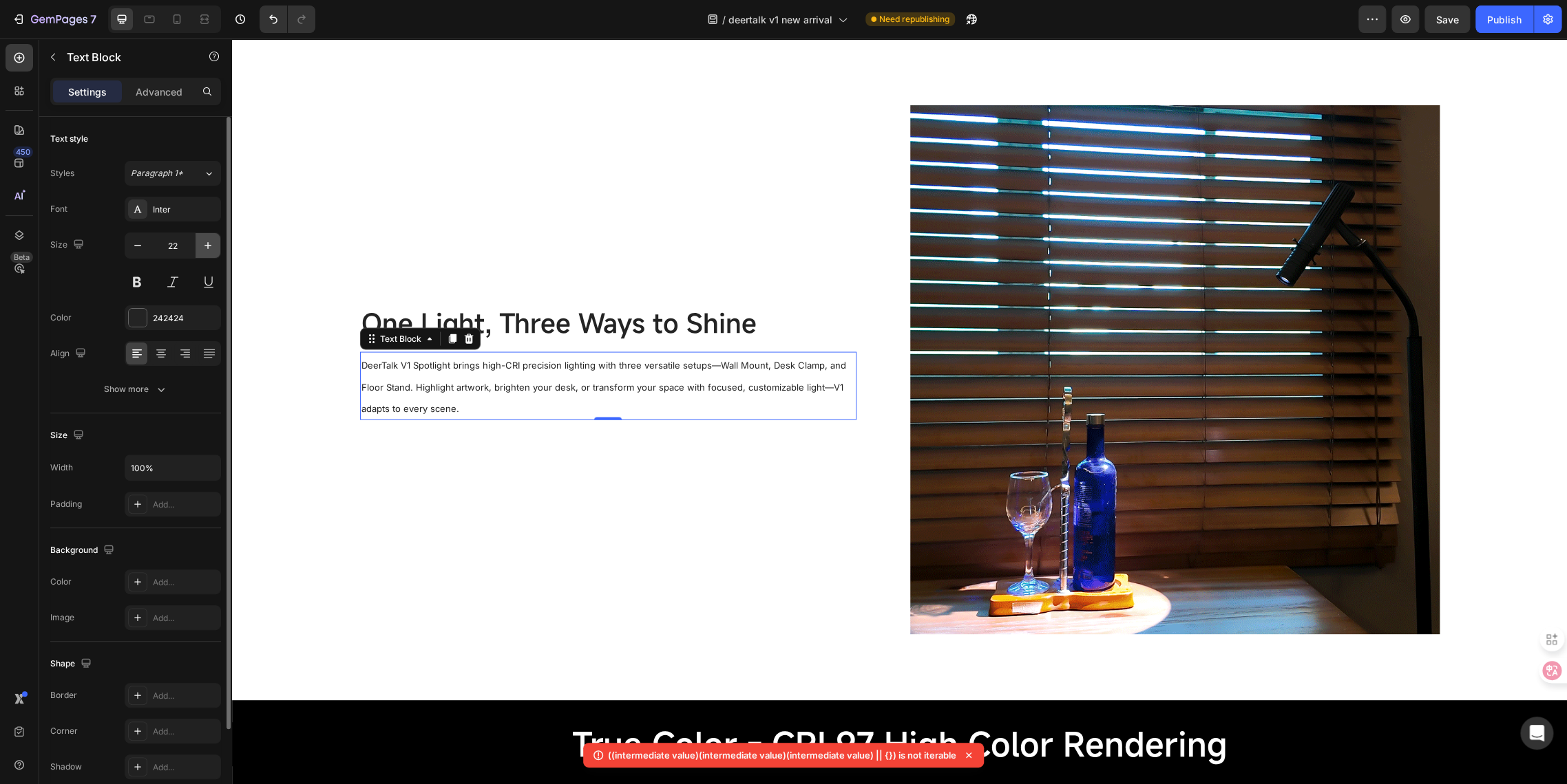
click at [210, 250] on icon "button" at bounding box center [208, 245] width 13 height 13
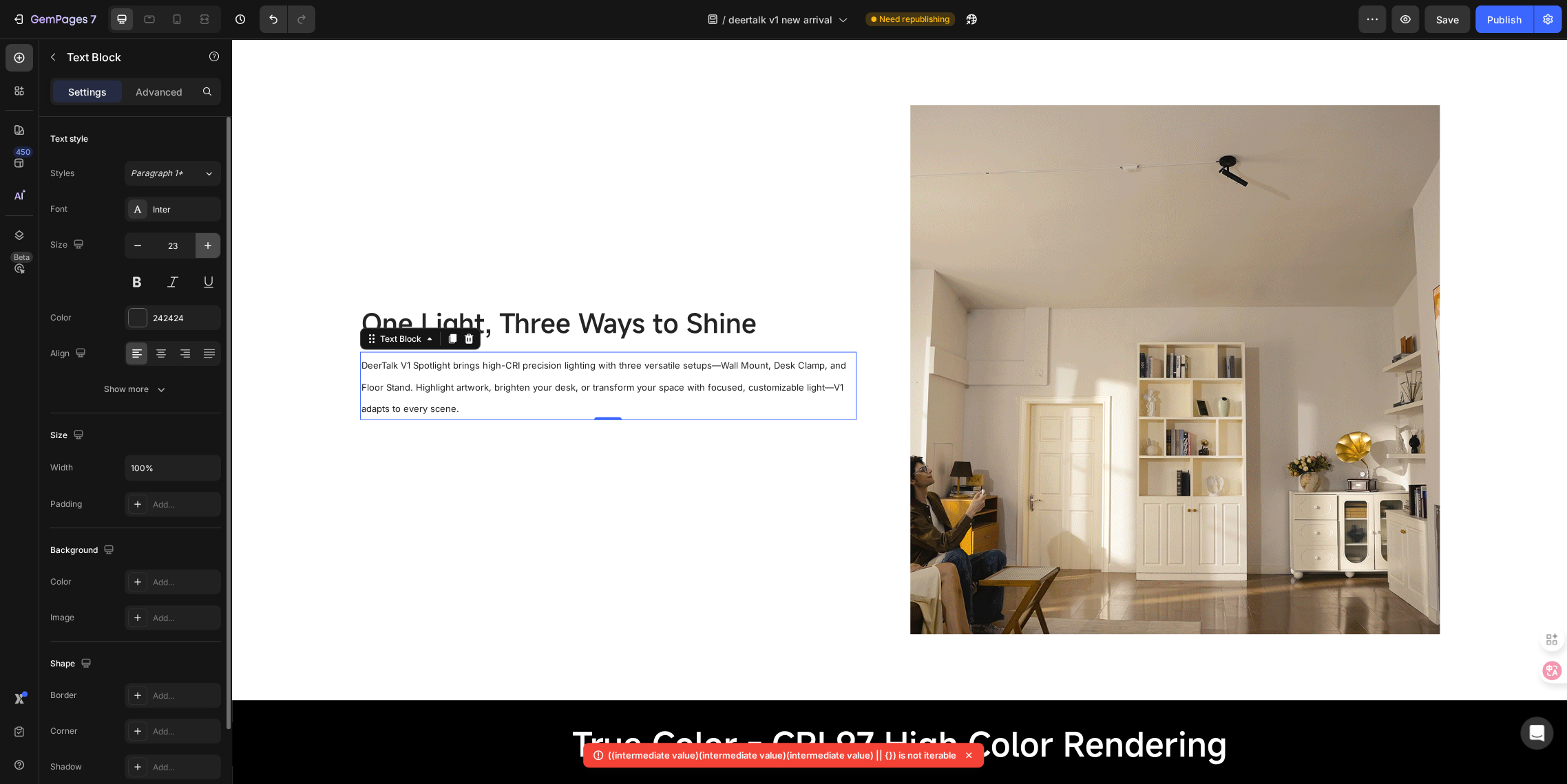
click at [210, 250] on icon "button" at bounding box center [208, 245] width 13 height 13
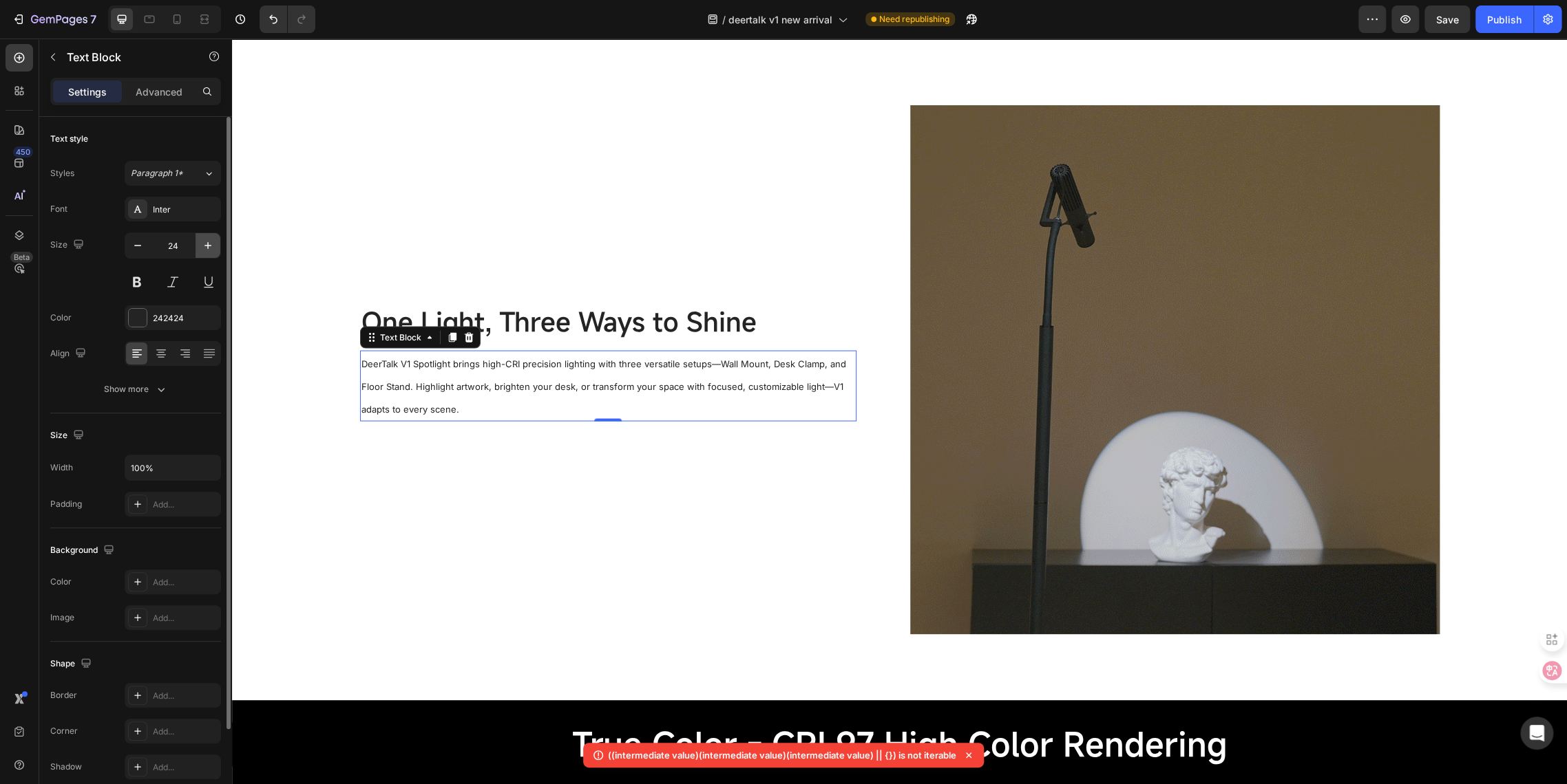
click at [210, 250] on icon "button" at bounding box center [208, 245] width 13 height 13
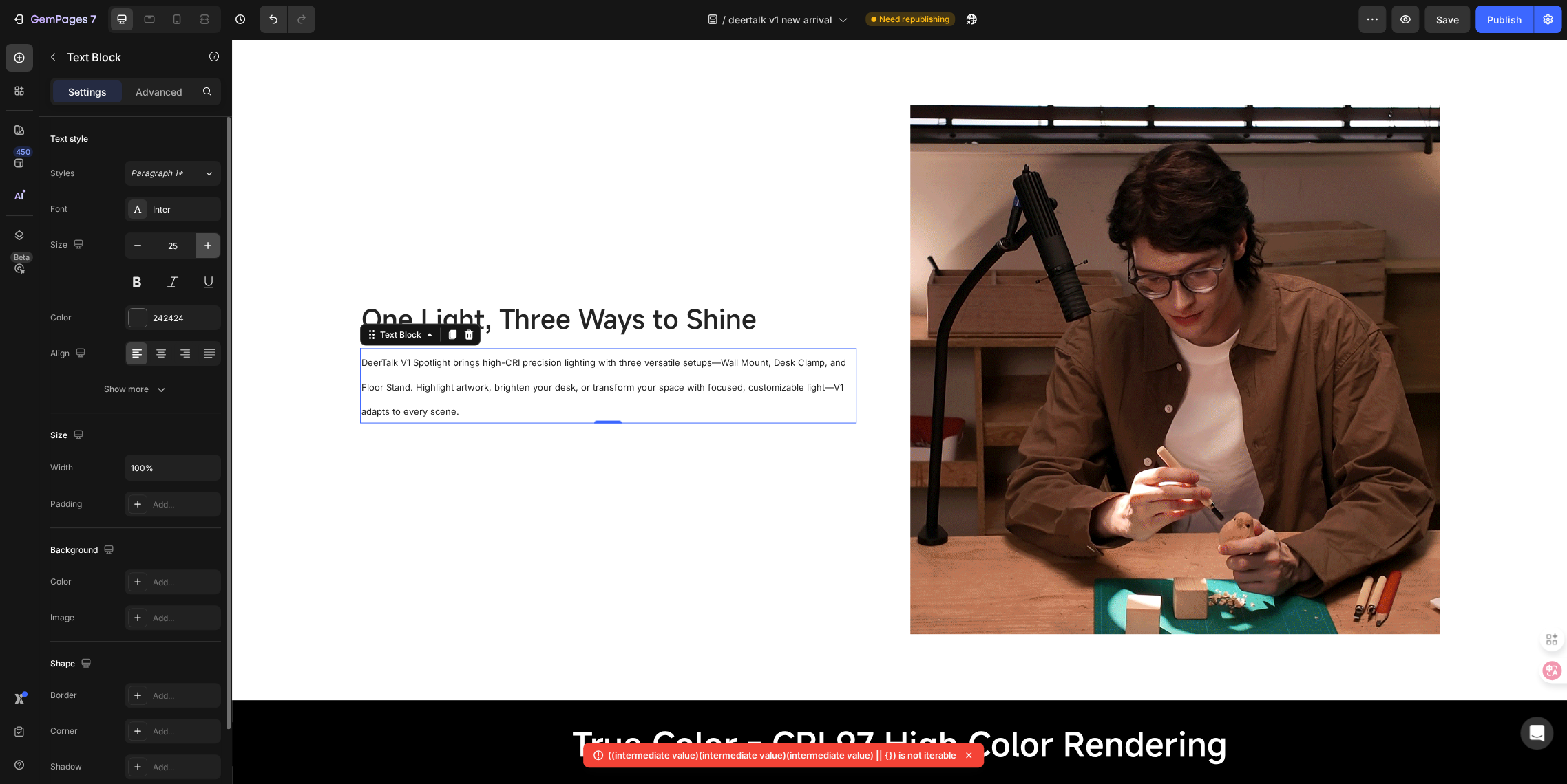
click at [210, 250] on icon "button" at bounding box center [208, 245] width 13 height 13
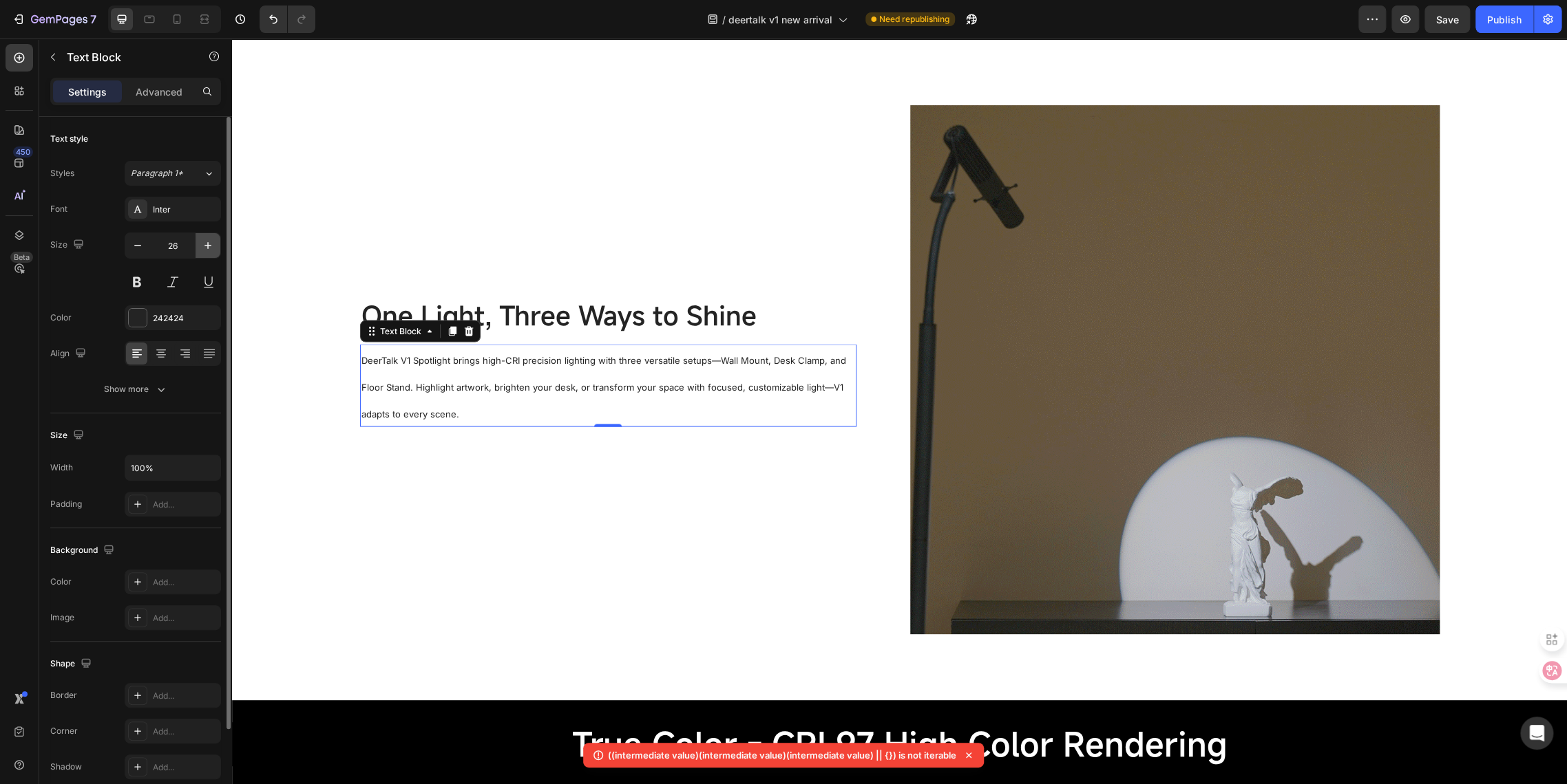
click at [210, 250] on icon "button" at bounding box center [208, 245] width 13 height 13
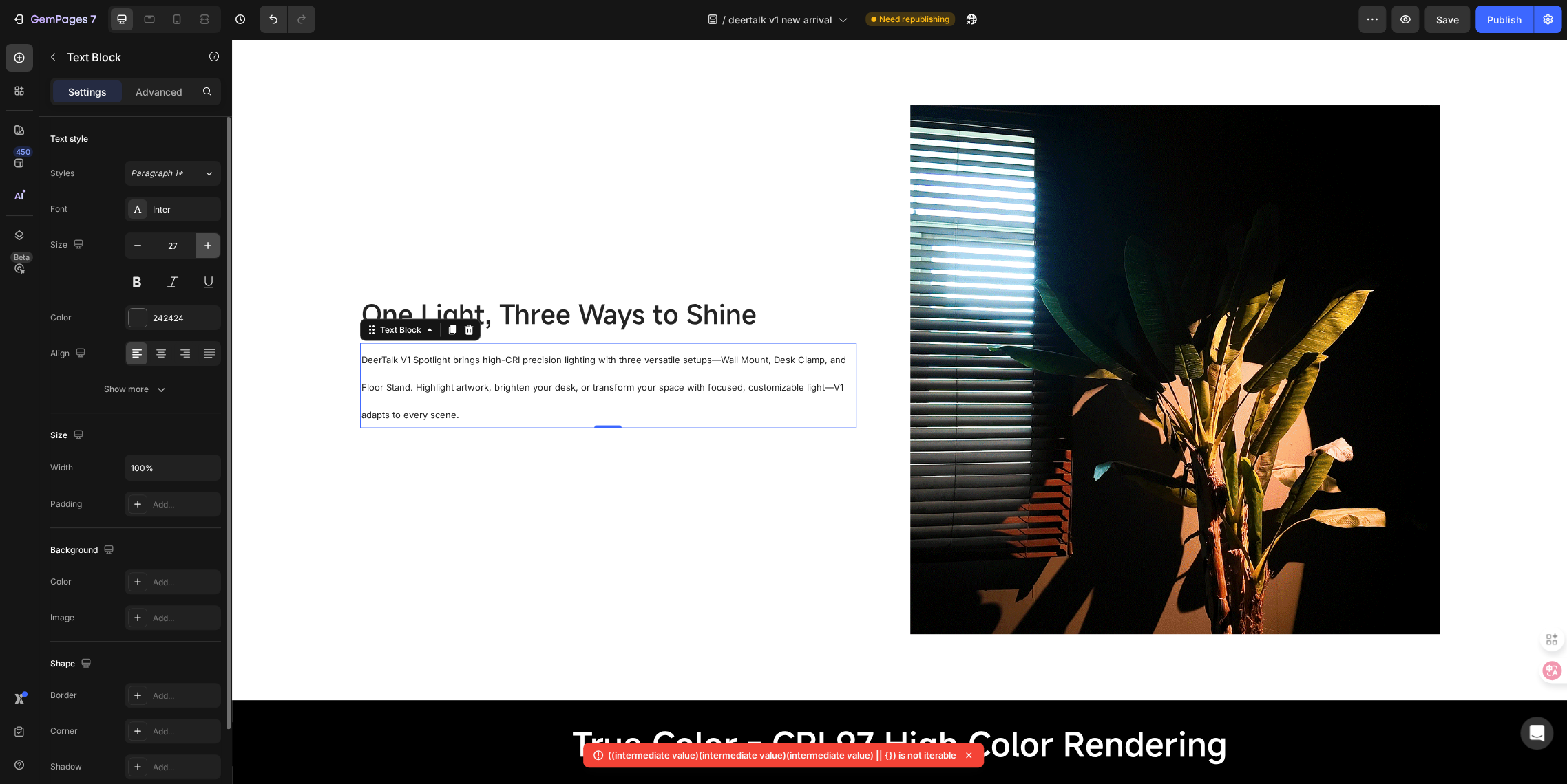
click at [210, 250] on icon "button" at bounding box center [208, 245] width 13 height 13
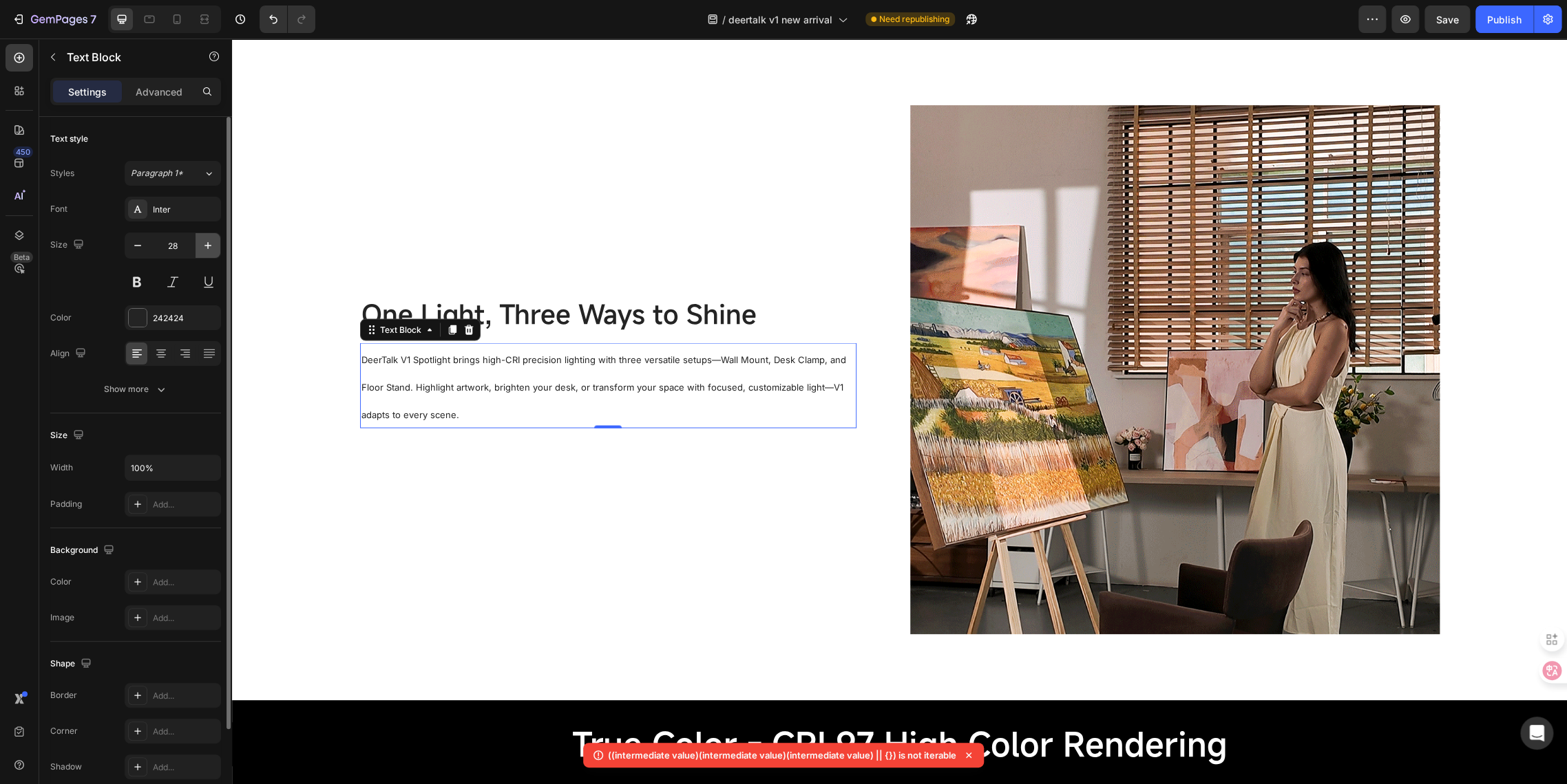
click at [210, 250] on icon "button" at bounding box center [208, 245] width 13 height 13
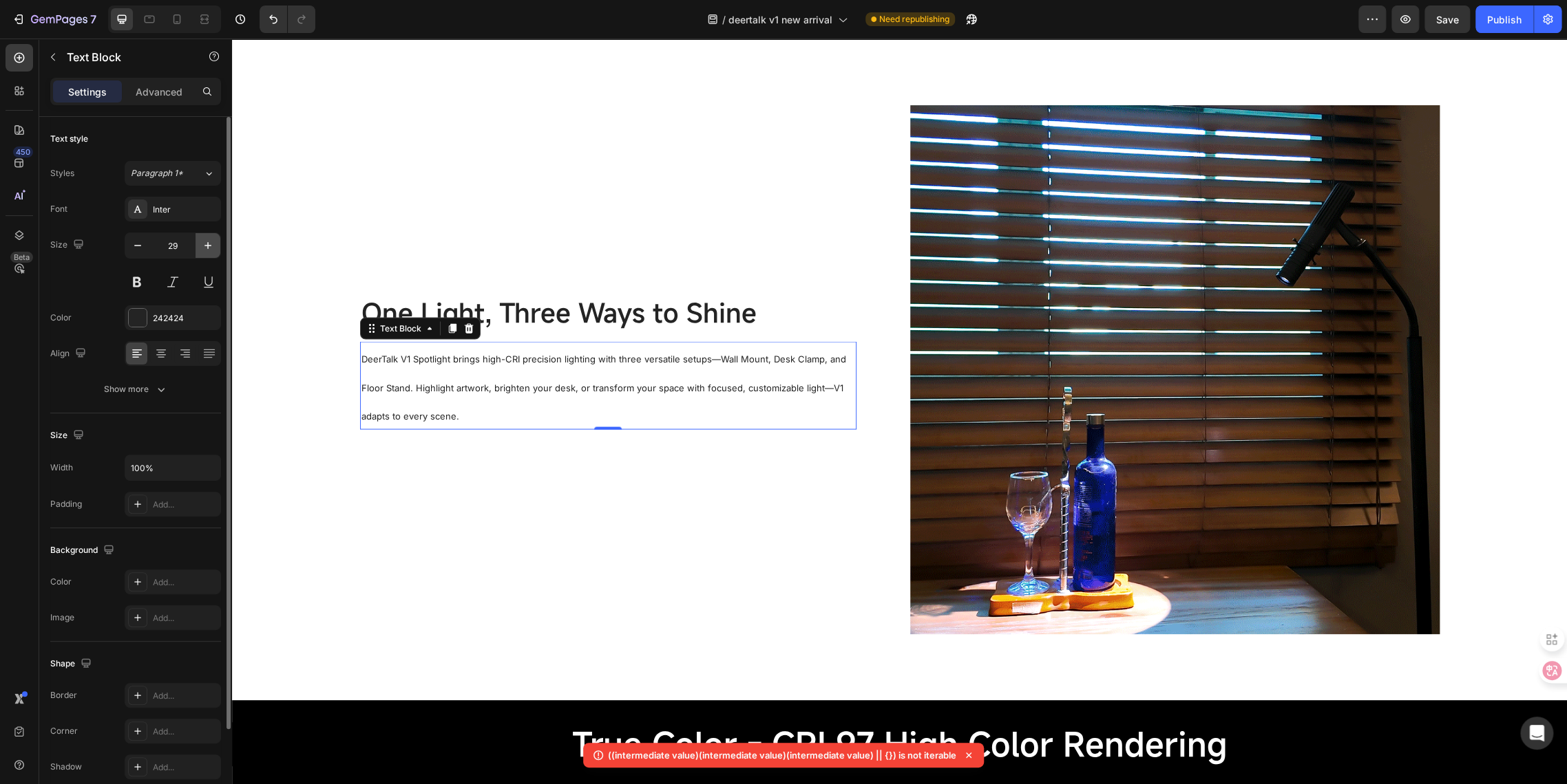
click at [210, 250] on icon "button" at bounding box center [208, 245] width 13 height 13
click at [141, 249] on icon "button" at bounding box center [138, 245] width 13 height 13
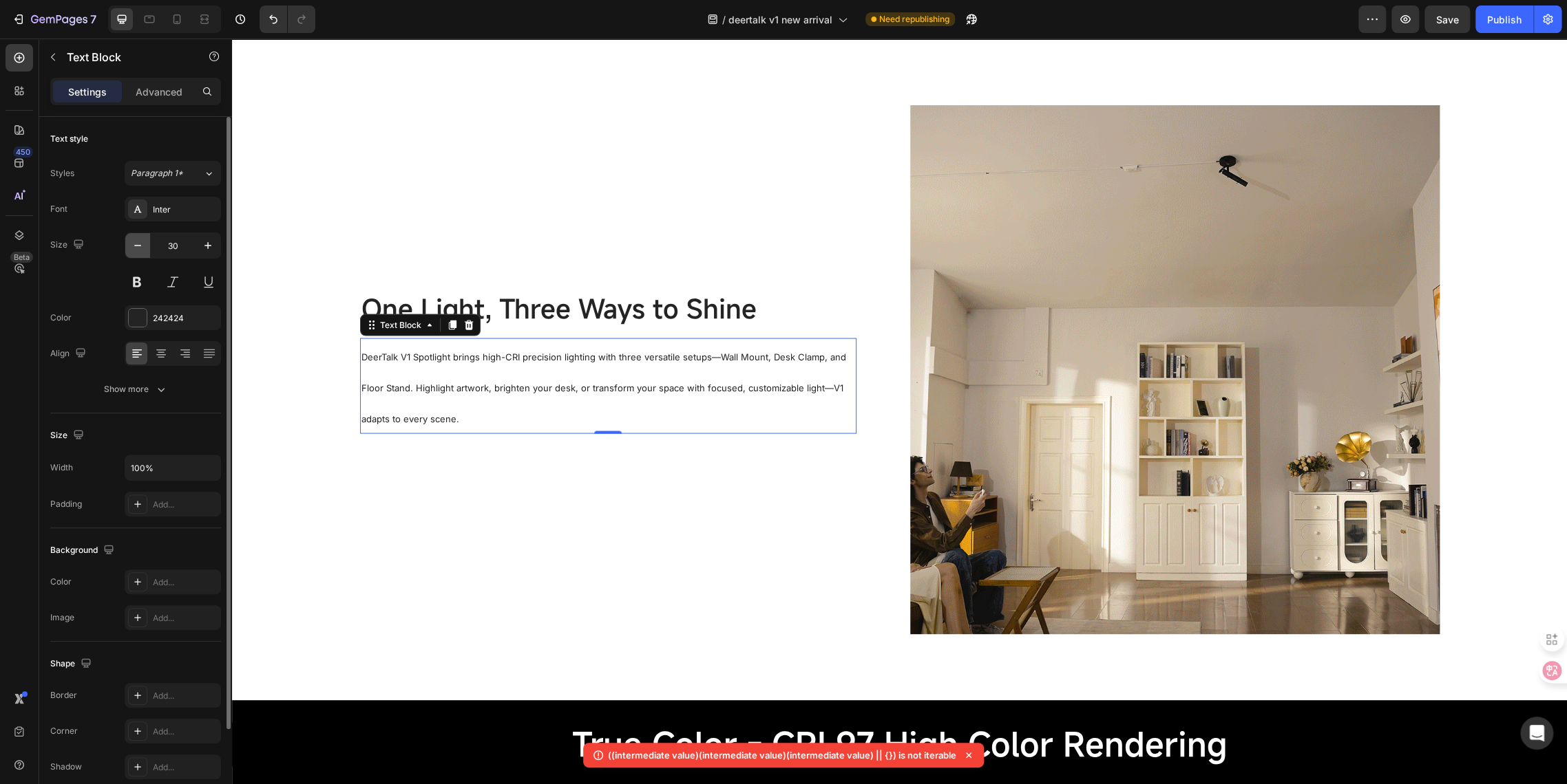
type input "29"
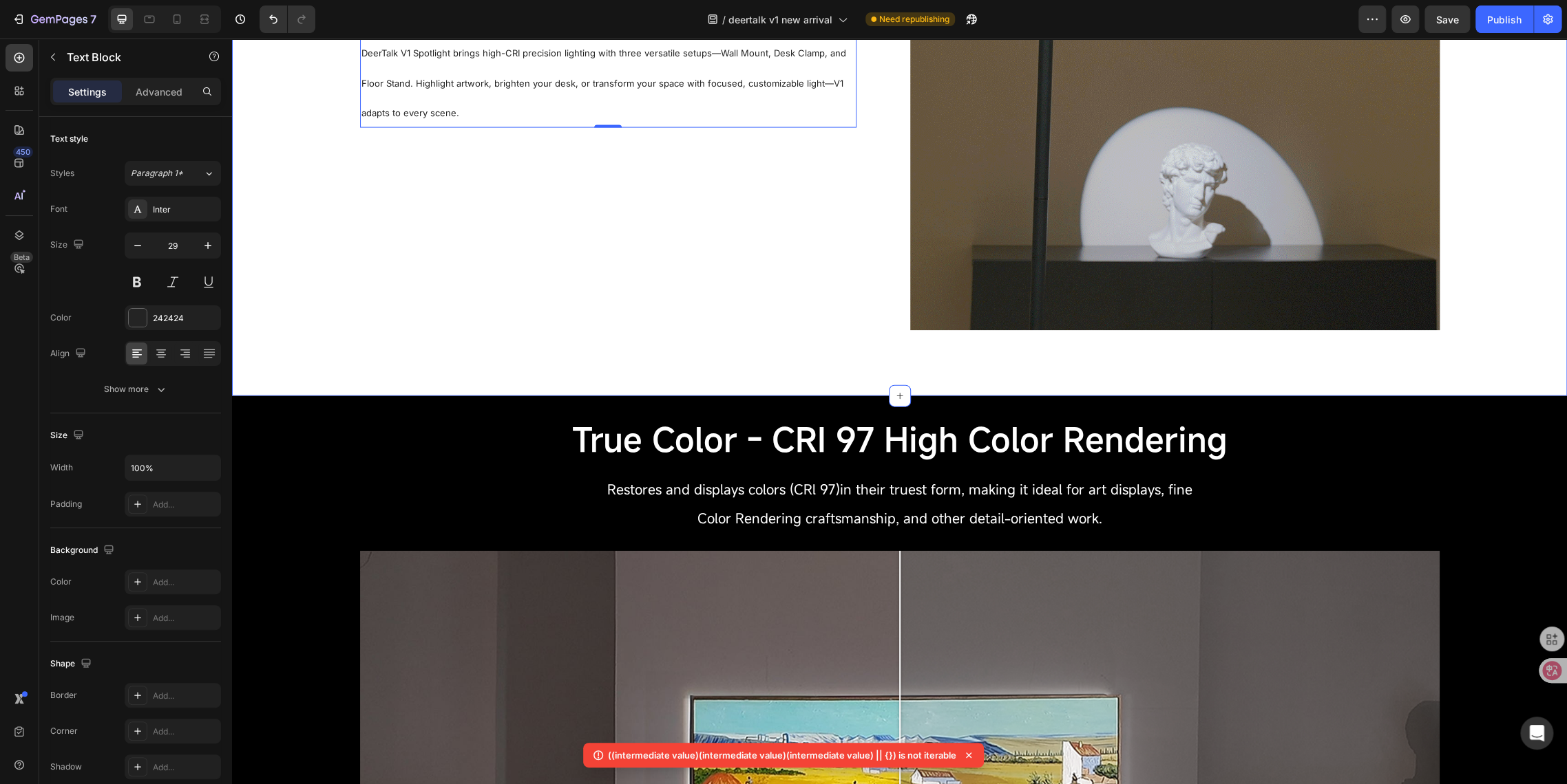
scroll to position [1955, 0]
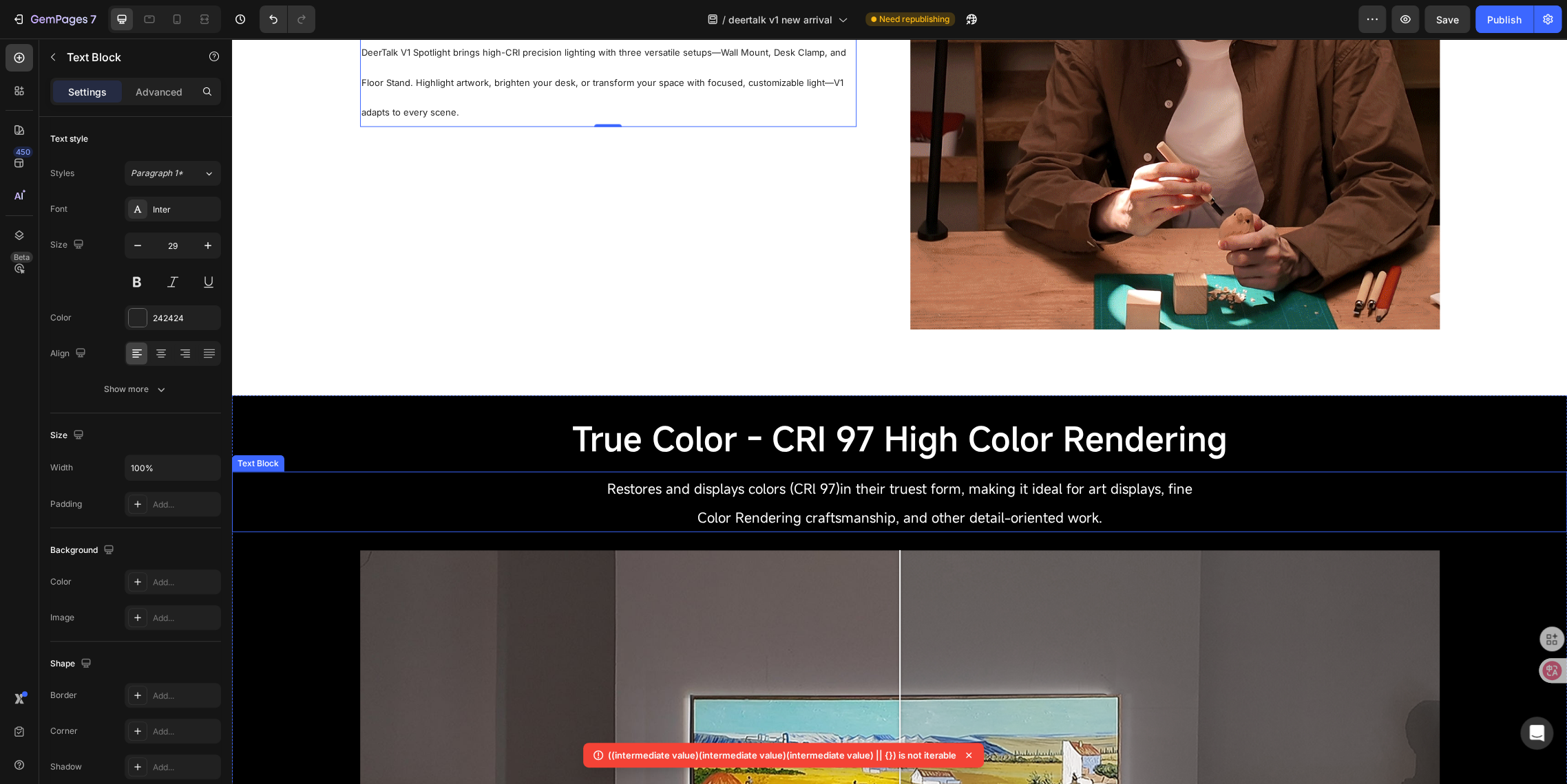
click at [690, 488] on span "Restores and displays colors (CRl 97)in their truest form, making it ideal for …" at bounding box center [899, 488] width 585 height 18
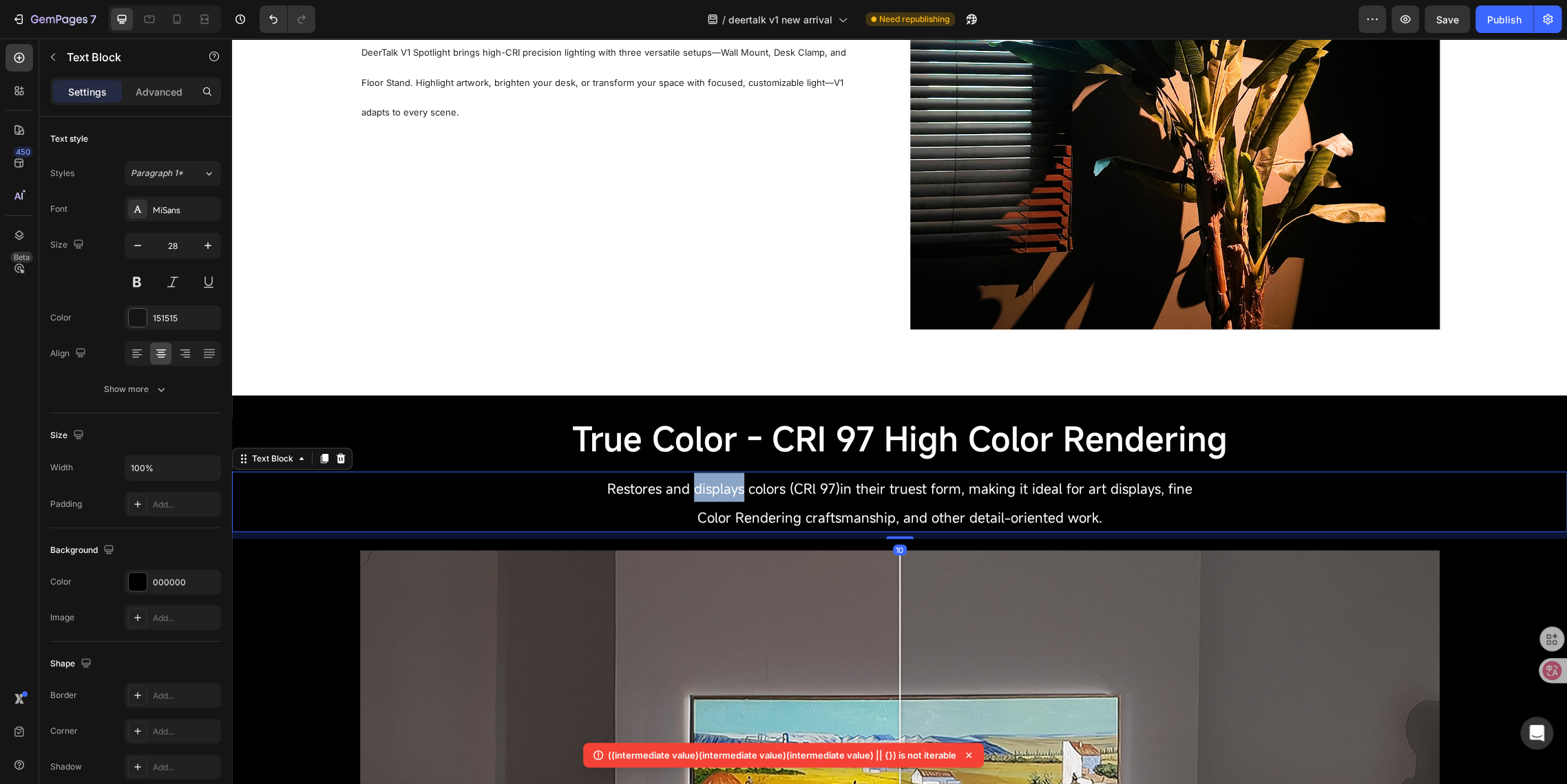
click at [690, 488] on span "Restores and displays colors (CRl 97)in their truest form, making it ideal for …" at bounding box center [899, 488] width 585 height 18
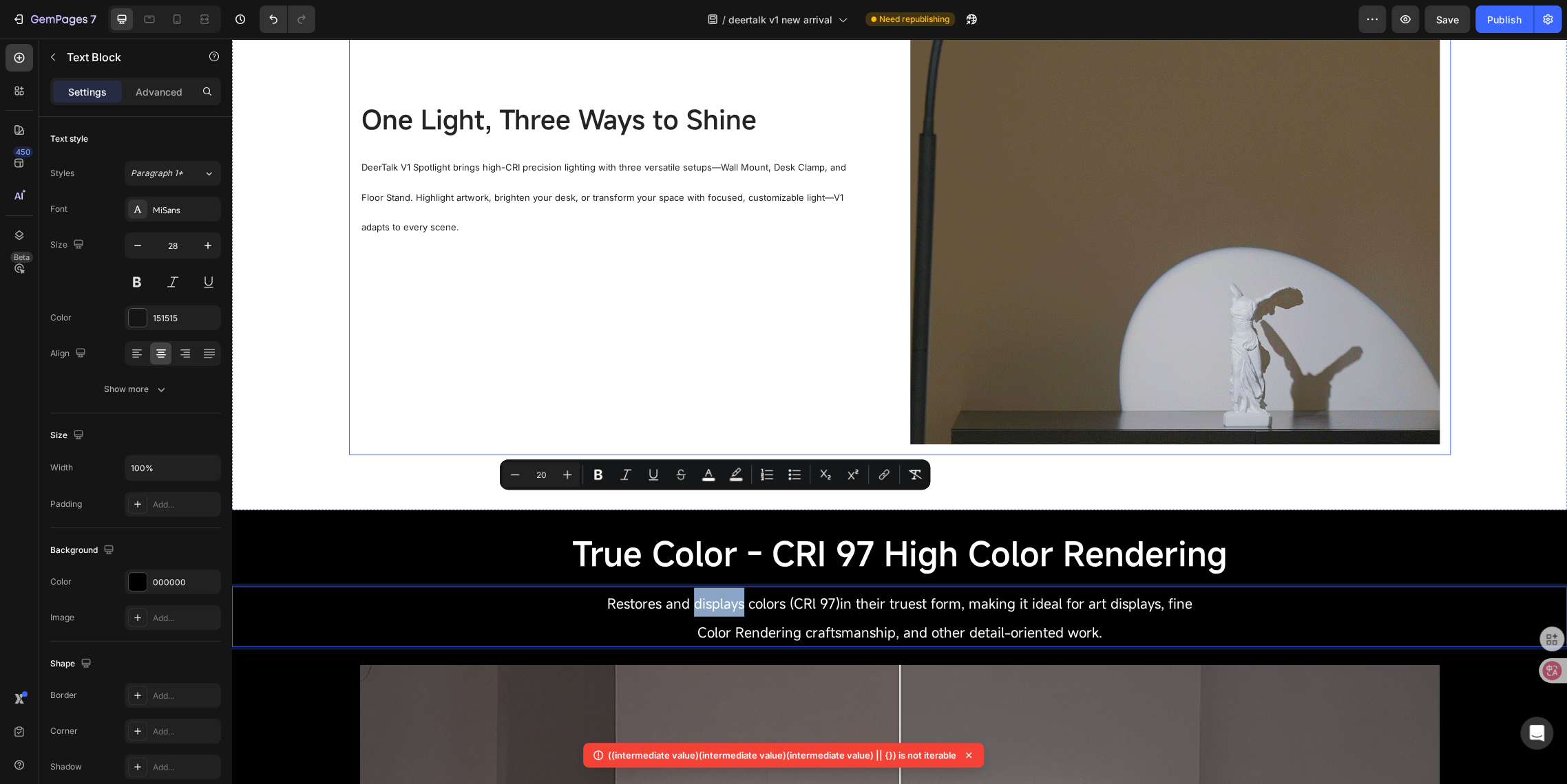
scroll to position [1649, 0]
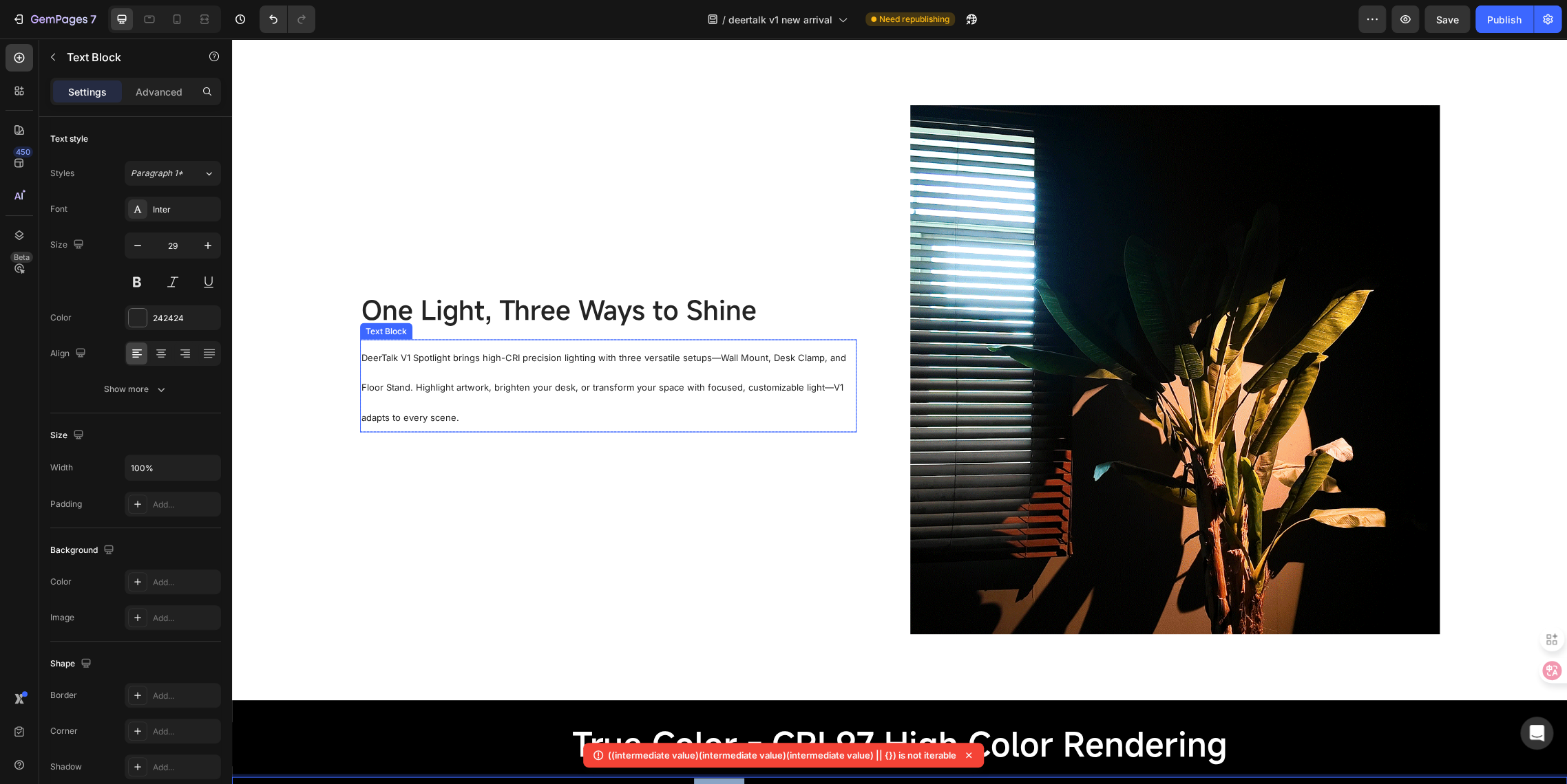
click at [422, 364] on p "DeerTalk V1 Spotlight brings high-CRI precision lighting with three versatile s…" at bounding box center [607, 386] width 493 height 90
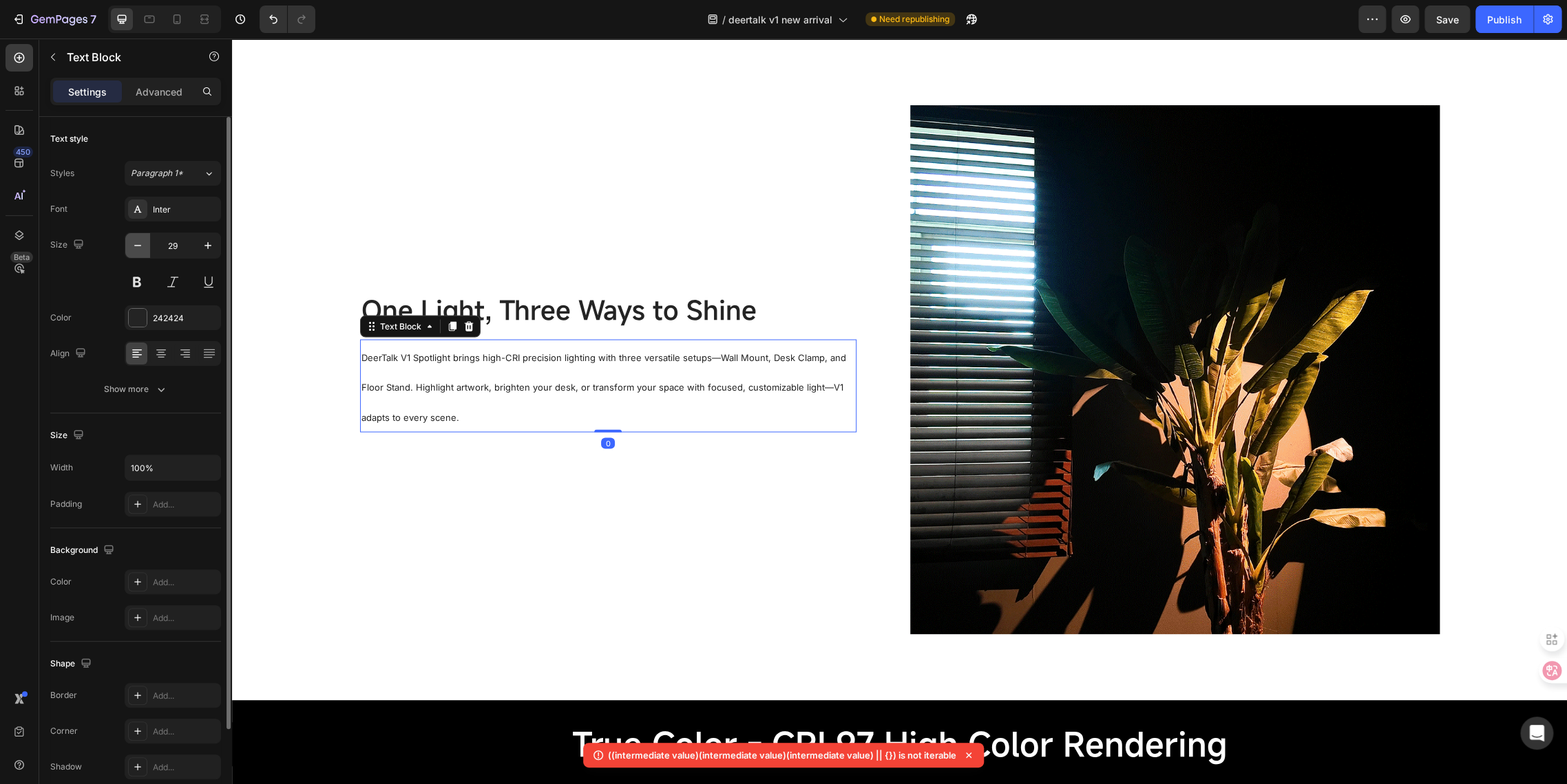
click at [142, 252] on icon "button" at bounding box center [138, 245] width 13 height 13
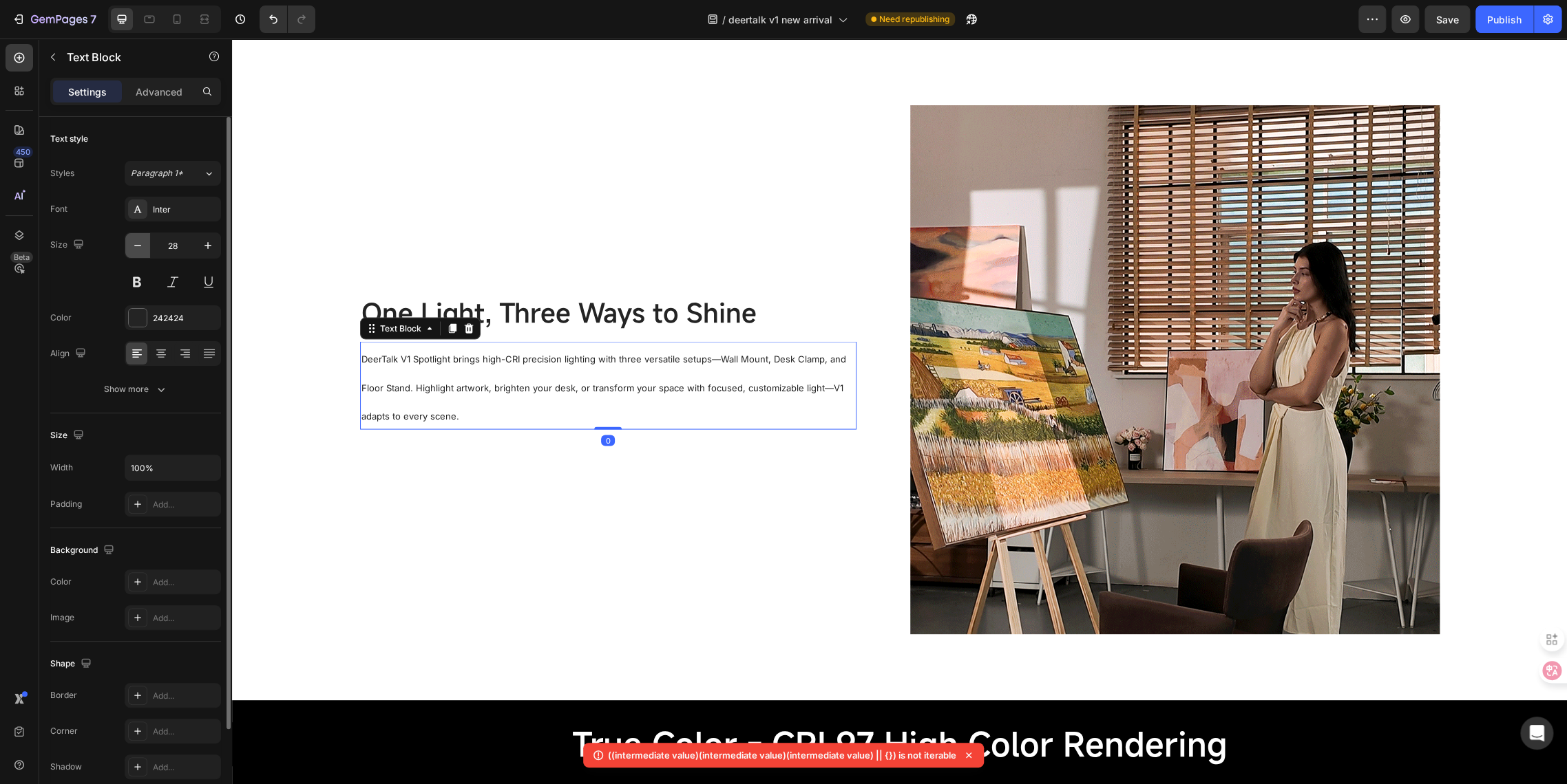
click at [142, 252] on icon "button" at bounding box center [138, 245] width 13 height 13
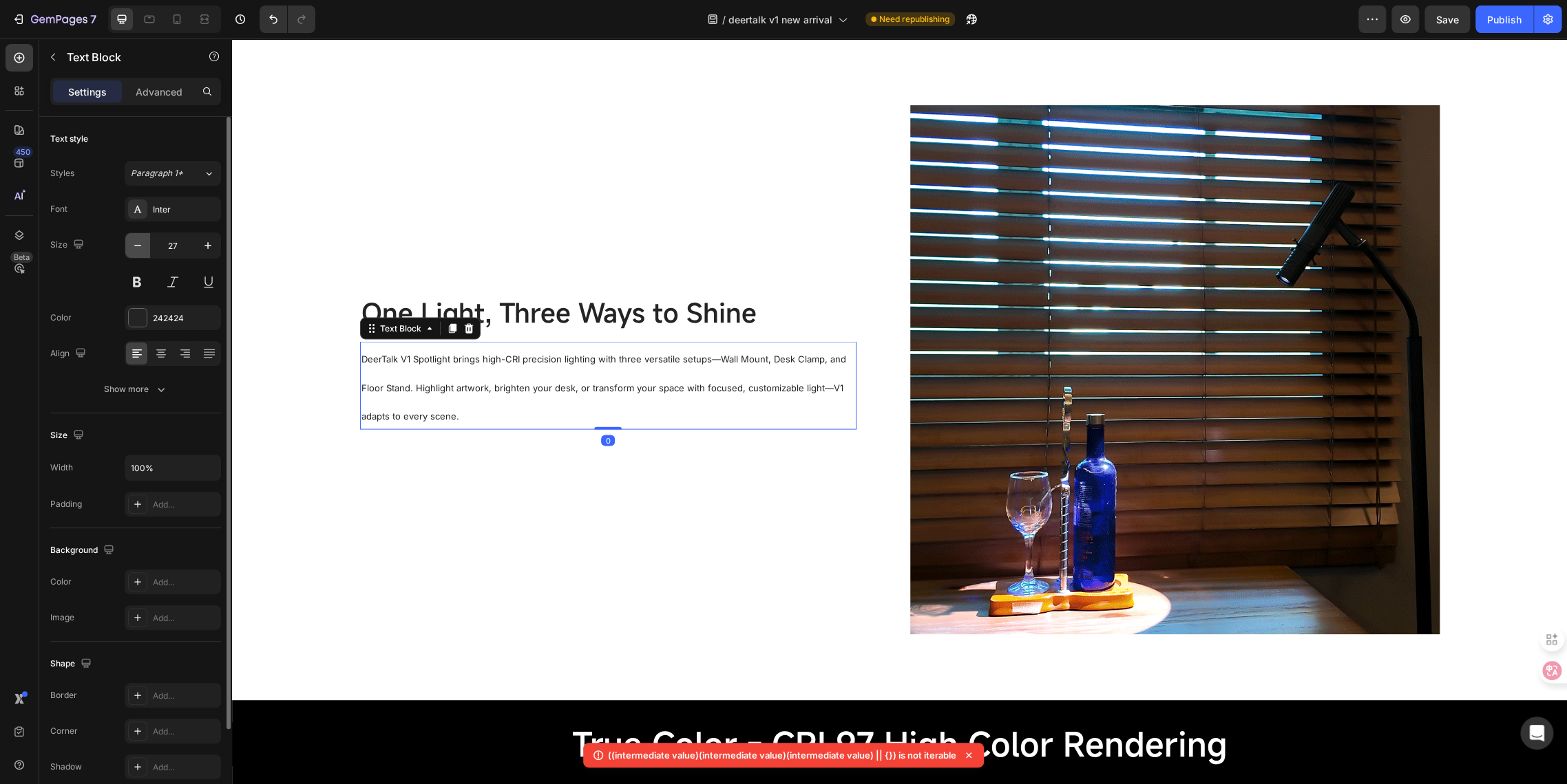
click at [142, 252] on icon "button" at bounding box center [138, 245] width 13 height 13
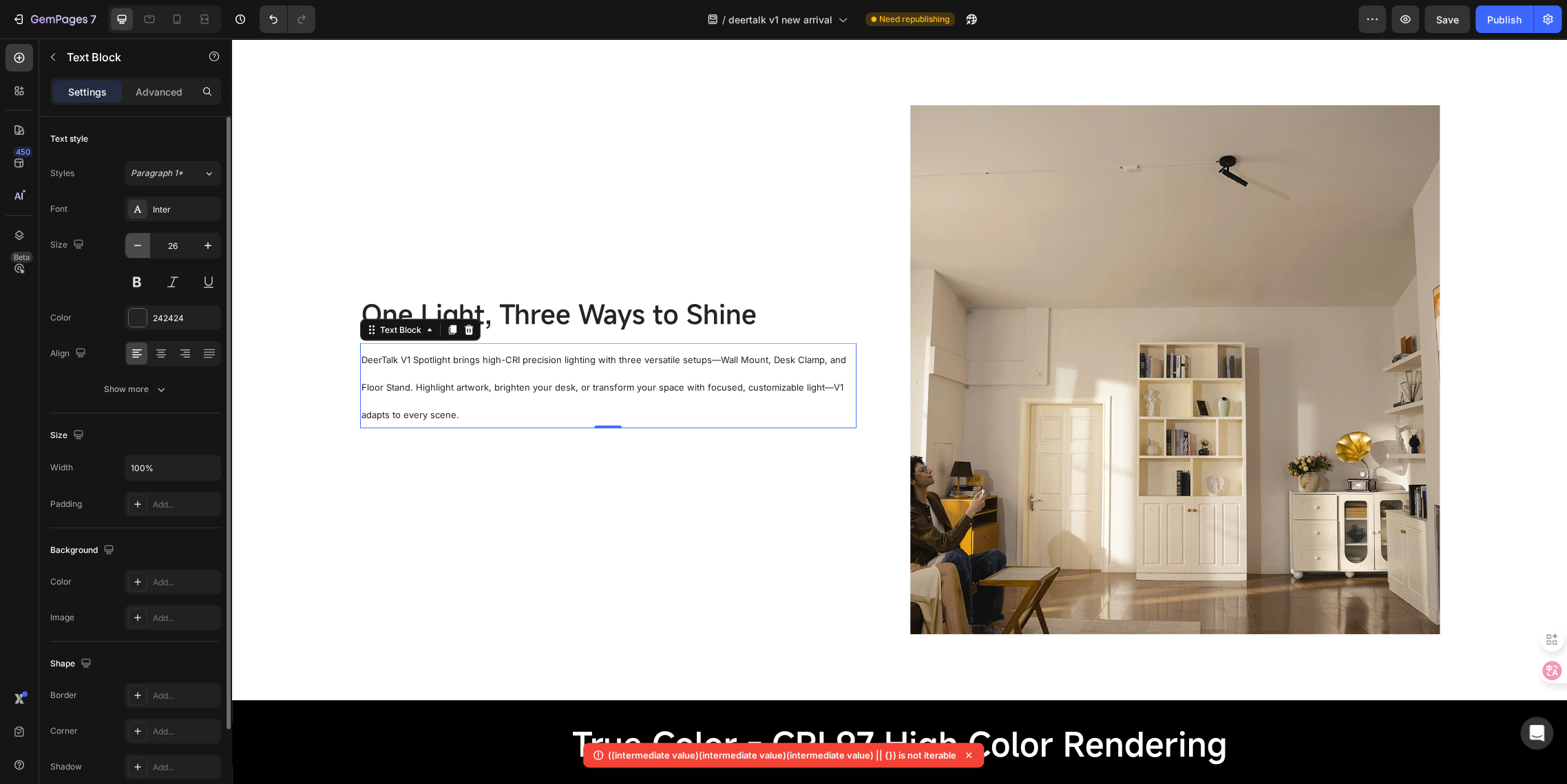
click at [142, 252] on icon "button" at bounding box center [138, 245] width 13 height 13
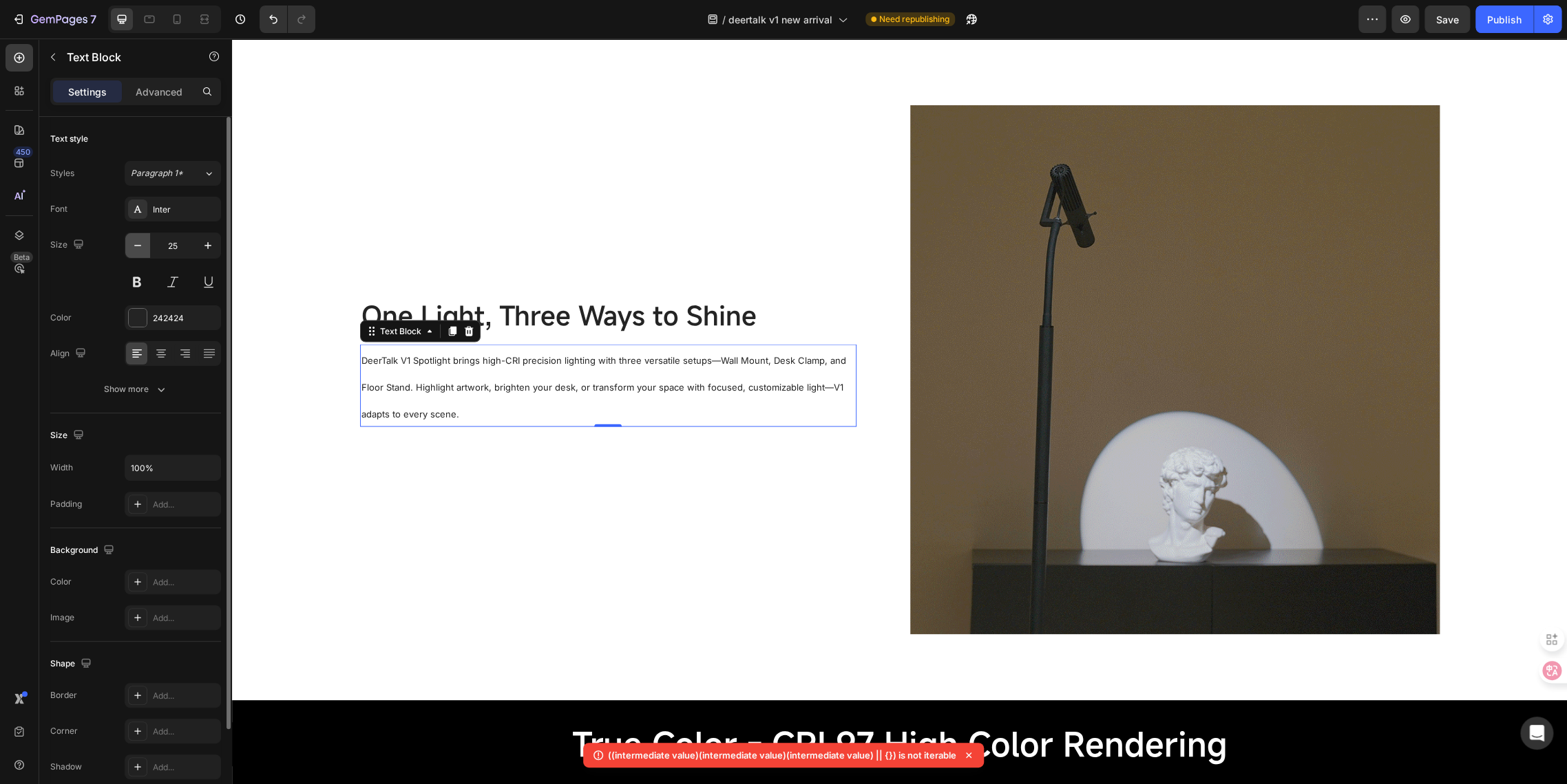
click at [142, 252] on icon "button" at bounding box center [138, 245] width 13 height 13
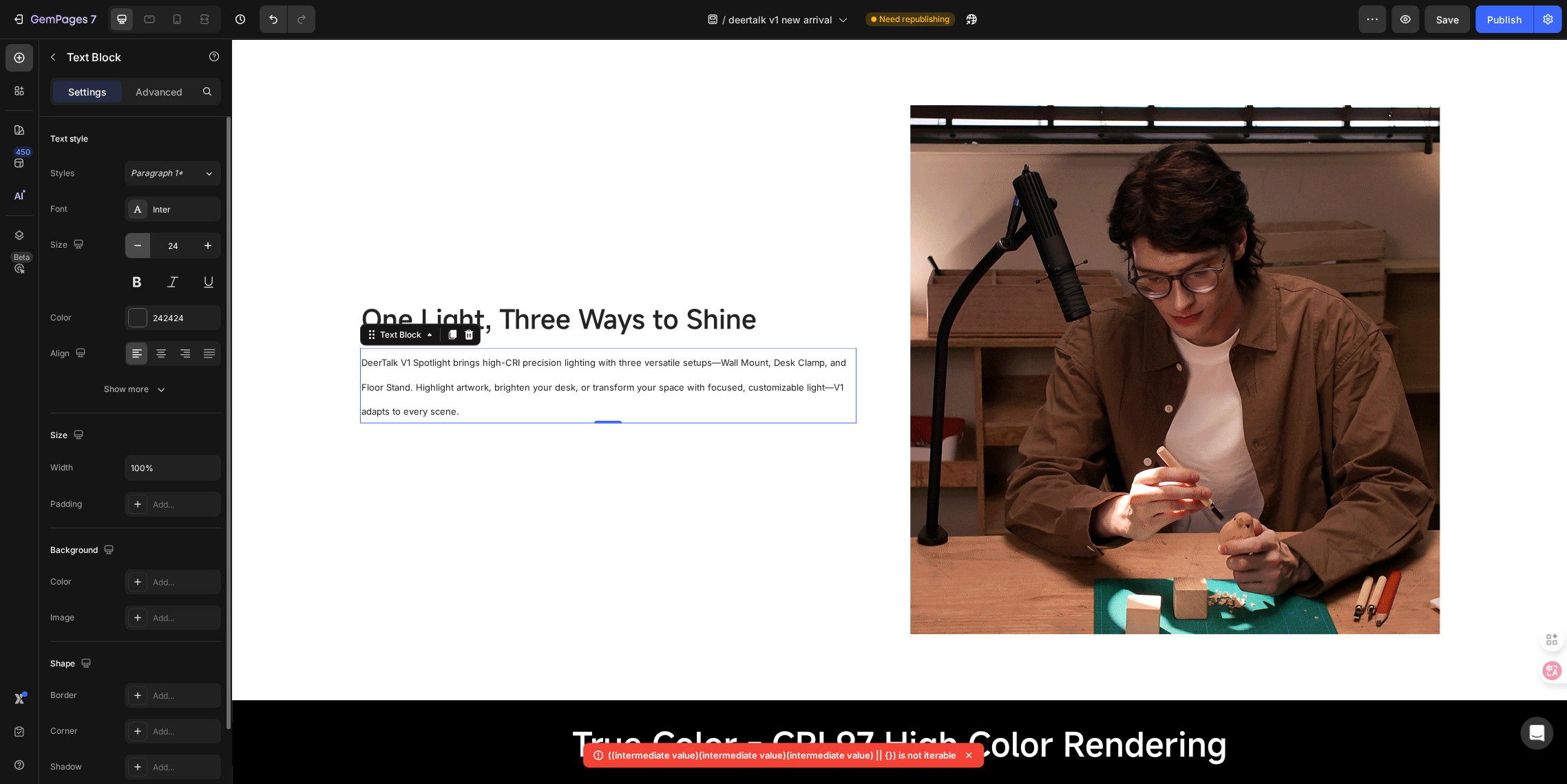
click at [142, 252] on icon "button" at bounding box center [138, 245] width 13 height 13
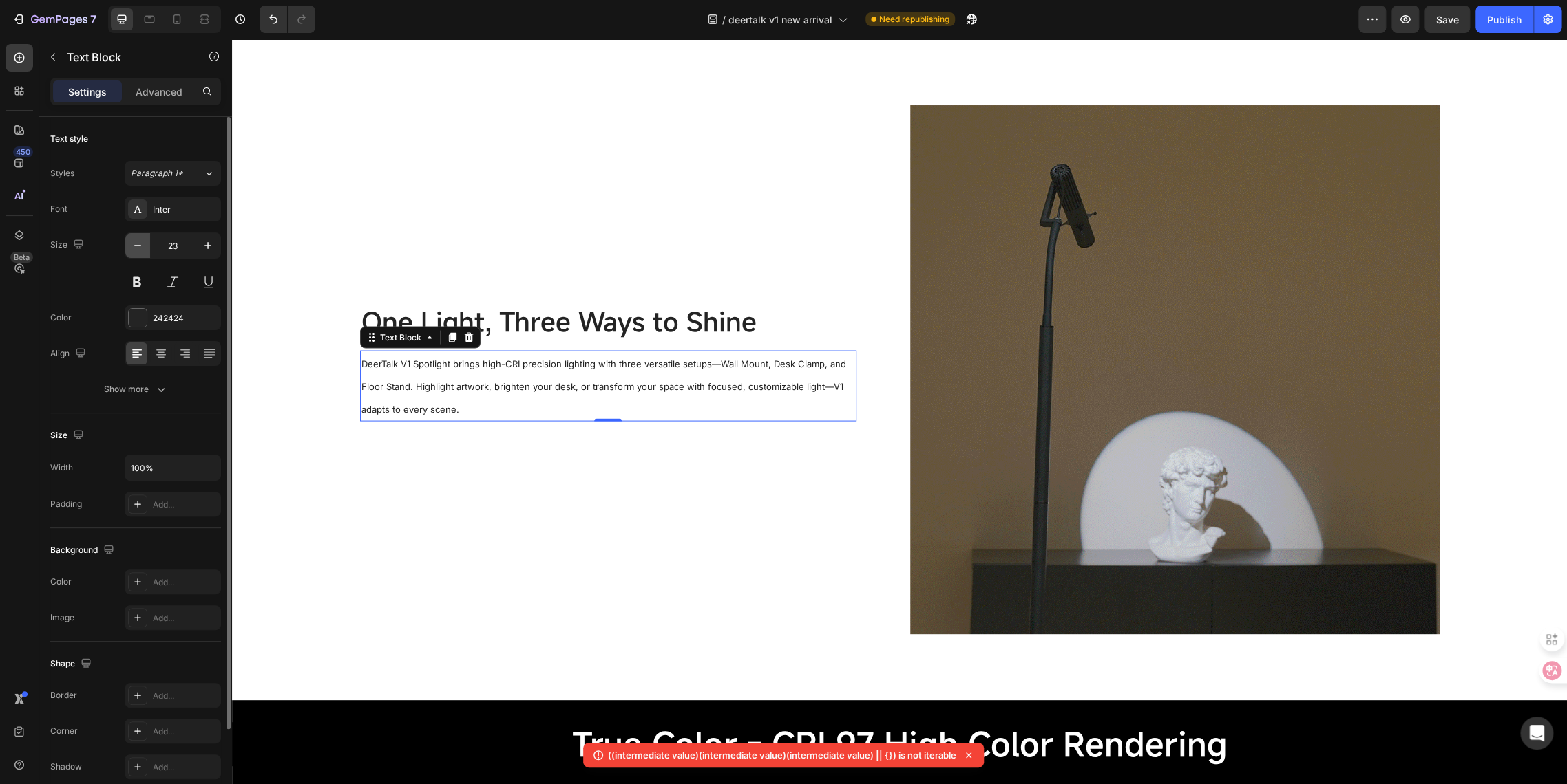
click at [142, 252] on icon "button" at bounding box center [138, 245] width 13 height 13
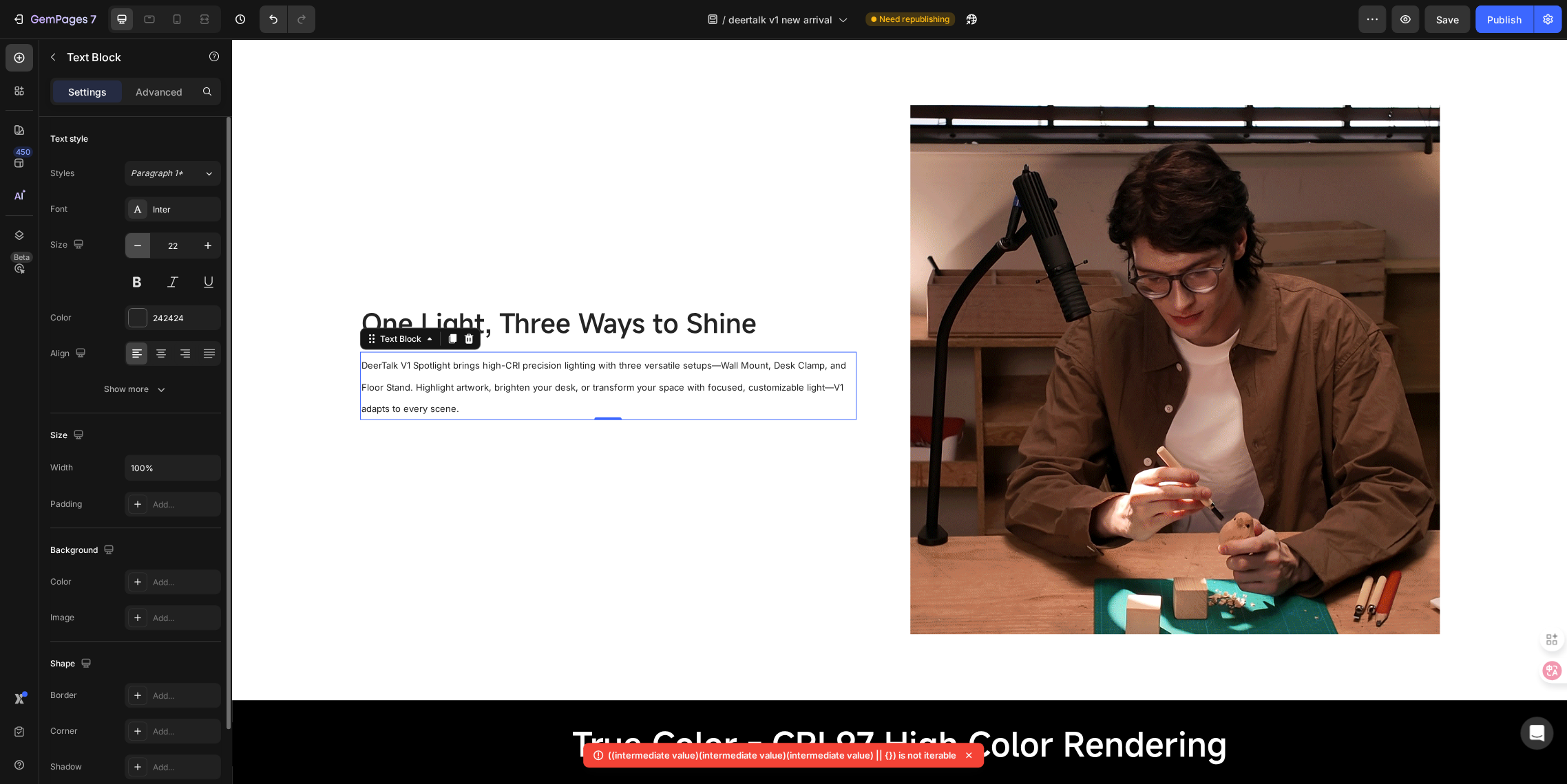
click at [142, 252] on icon "button" at bounding box center [138, 245] width 13 height 13
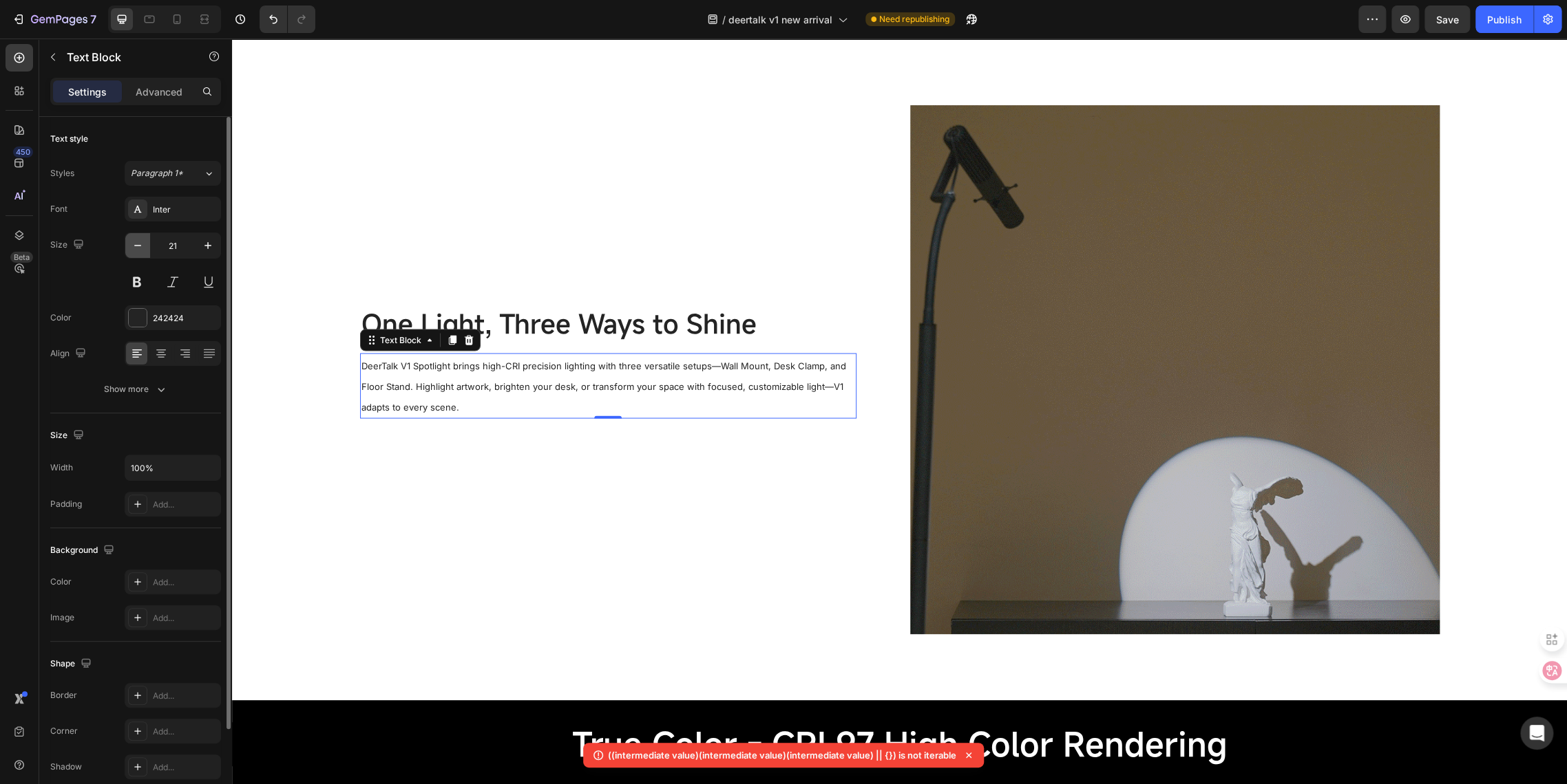
click at [142, 252] on icon "button" at bounding box center [138, 245] width 13 height 13
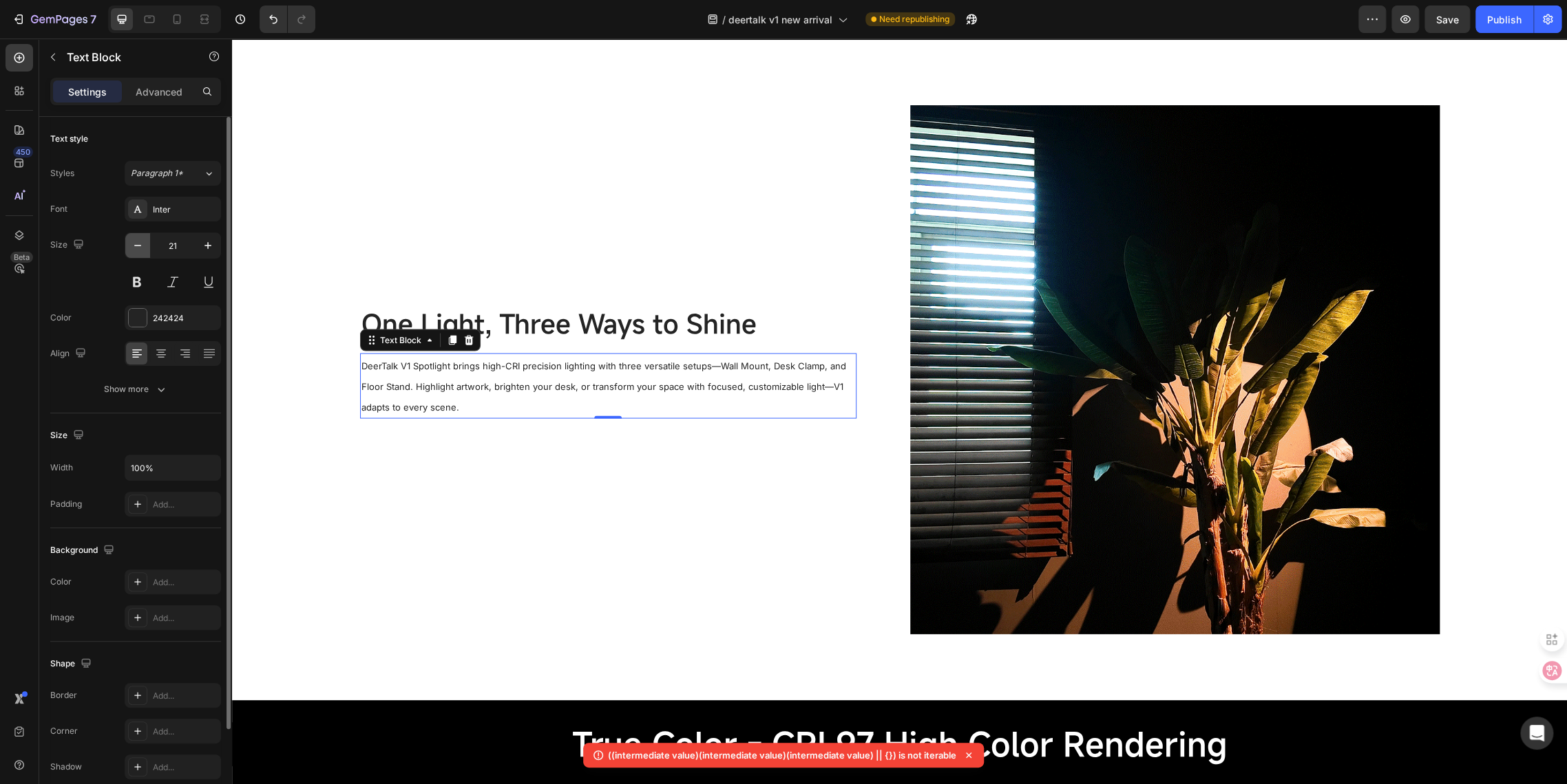
type input "20"
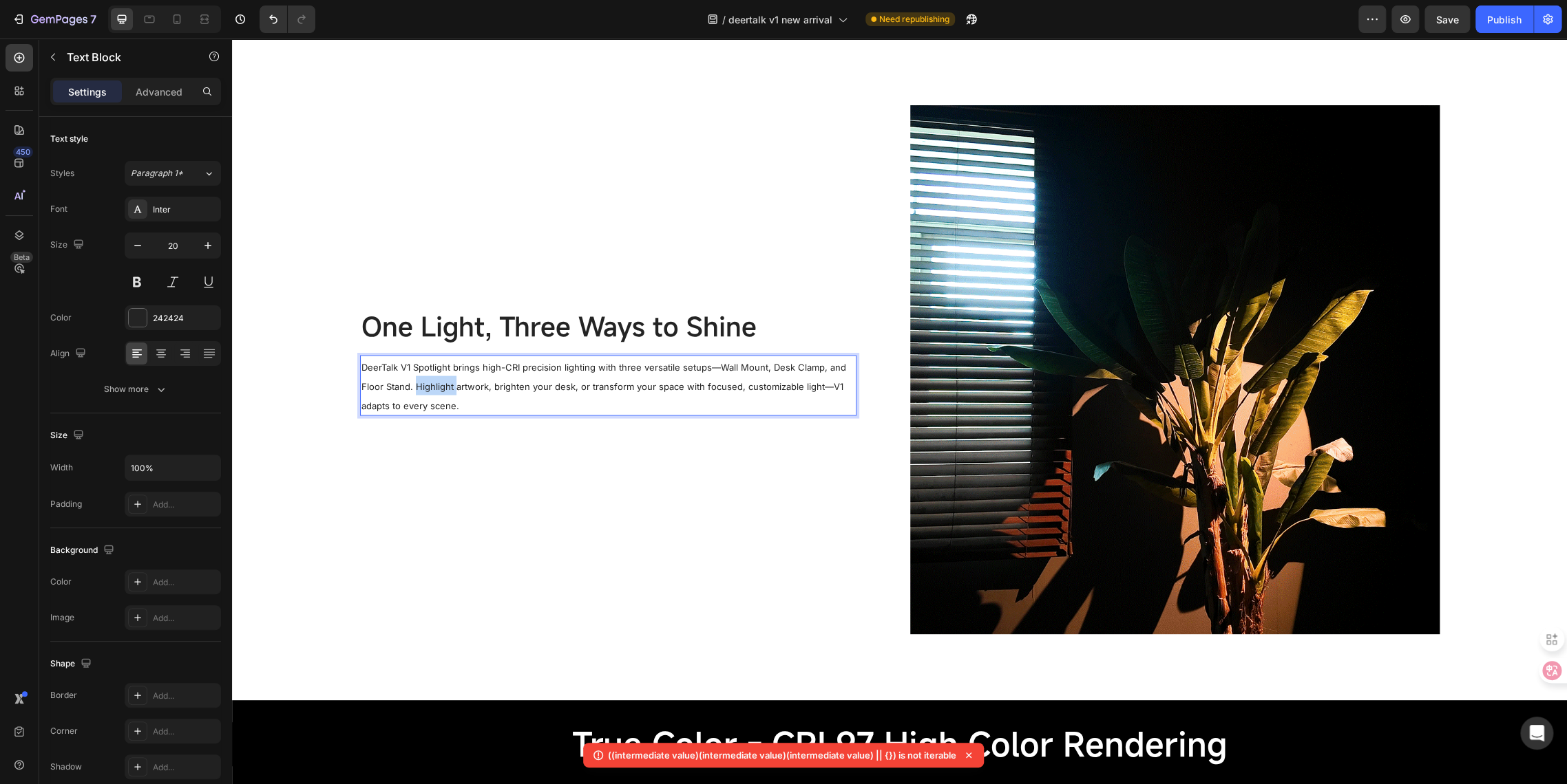
click at [425, 379] on p "DeerTalk V1 Spotlight brings high-CRI precision lighting with three versatile s…" at bounding box center [607, 385] width 493 height 57
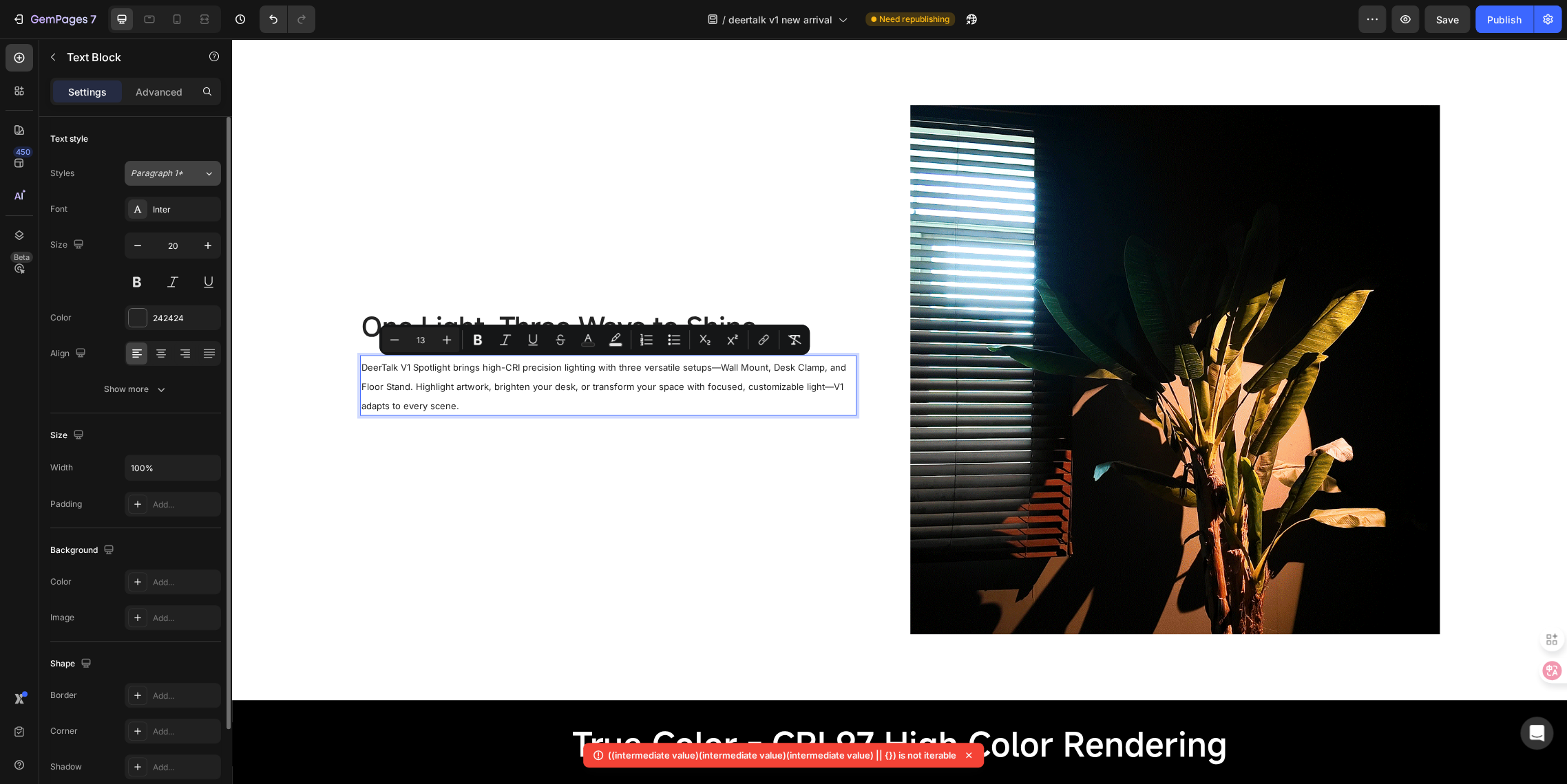
click at [158, 183] on button "Paragraph 1*" at bounding box center [172, 173] width 97 height 25
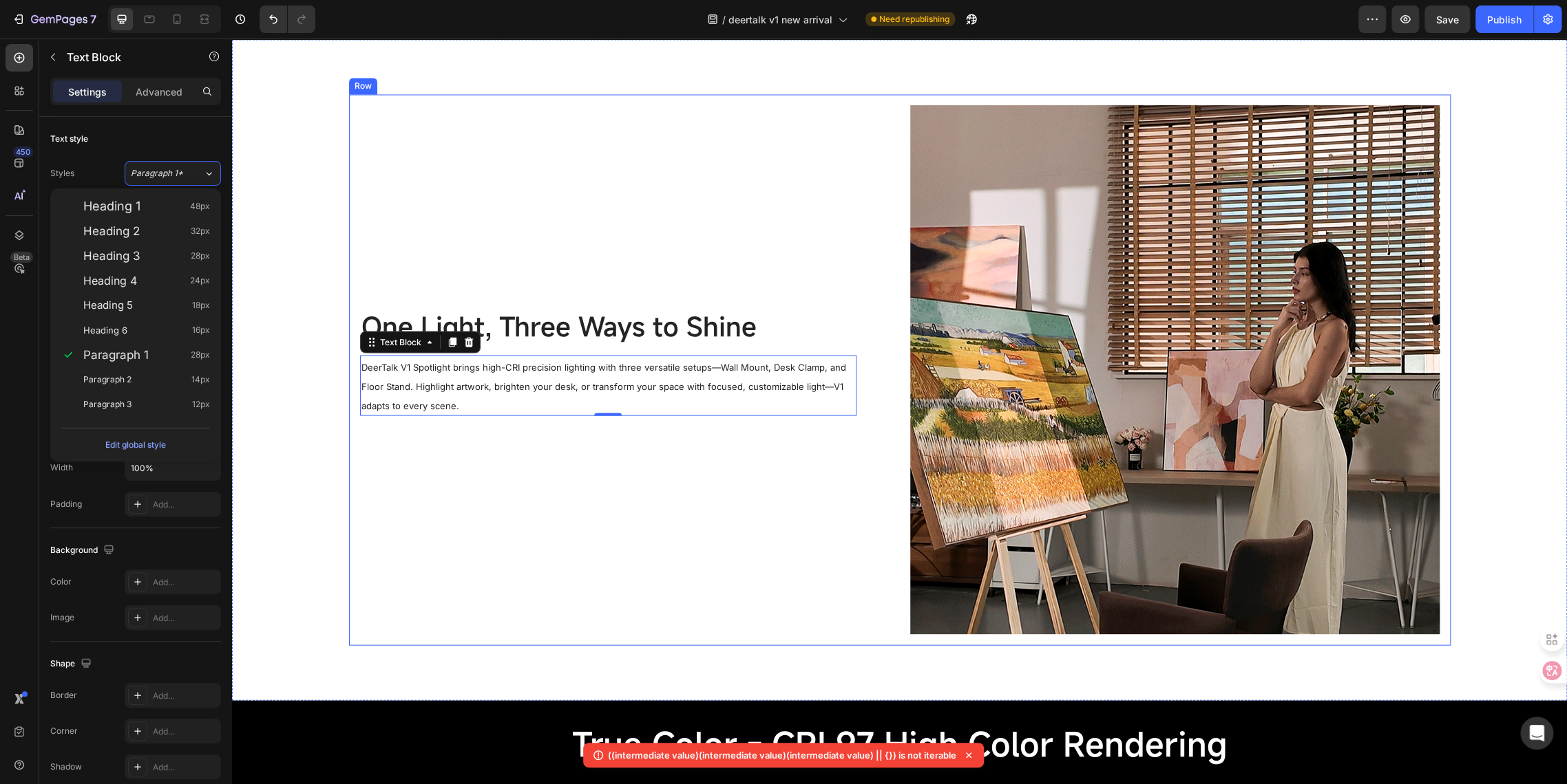
click at [444, 203] on div "One Light, Three Ways to Shine Text Block DeerTalk V1 Spotlight brings high-CRI…" at bounding box center [625, 370] width 530 height 529
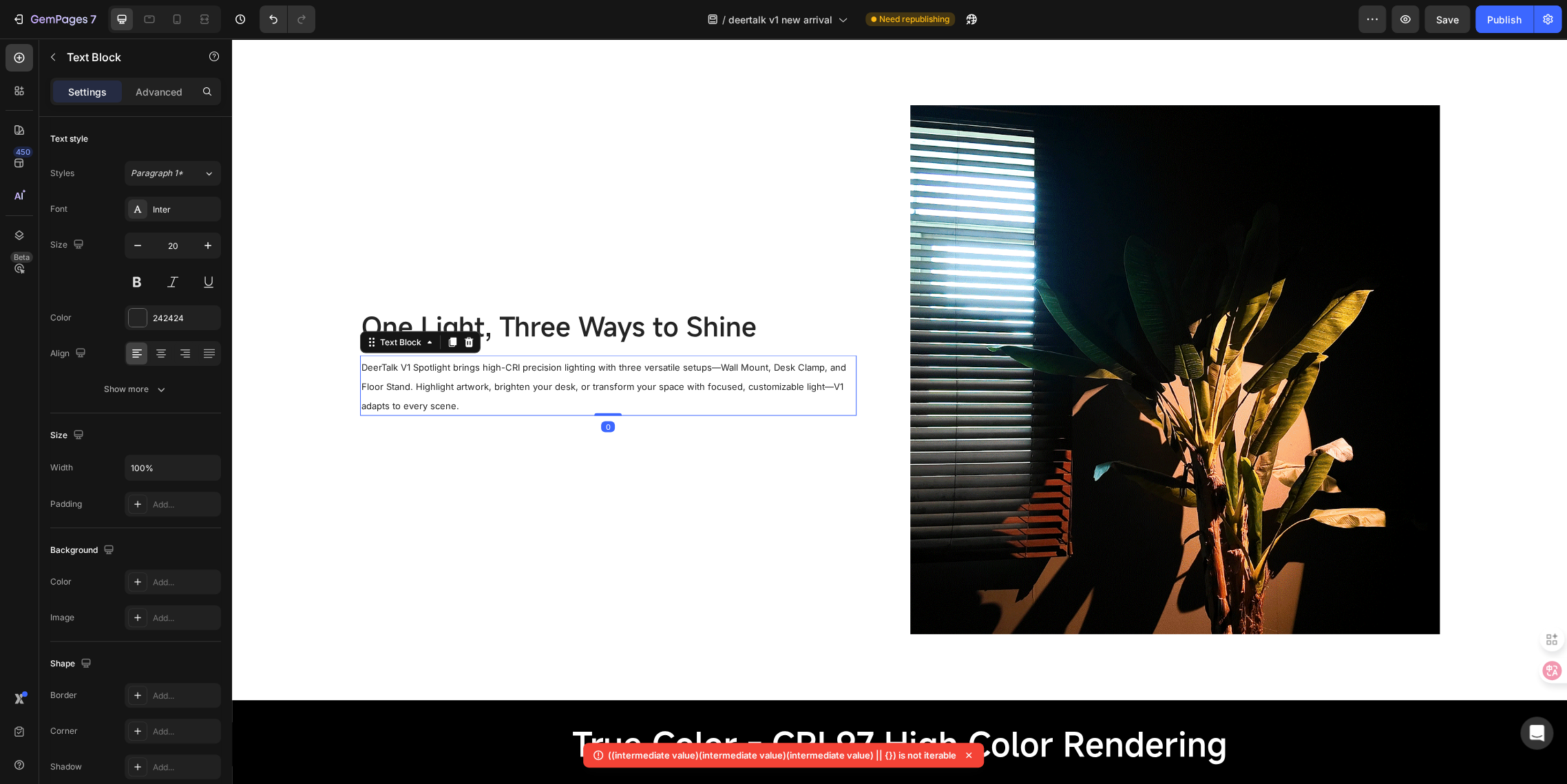
click at [420, 375] on p "DeerTalk V1 Spotlight brings high-CRI precision lighting with three versatile s…" at bounding box center [607, 385] width 493 height 57
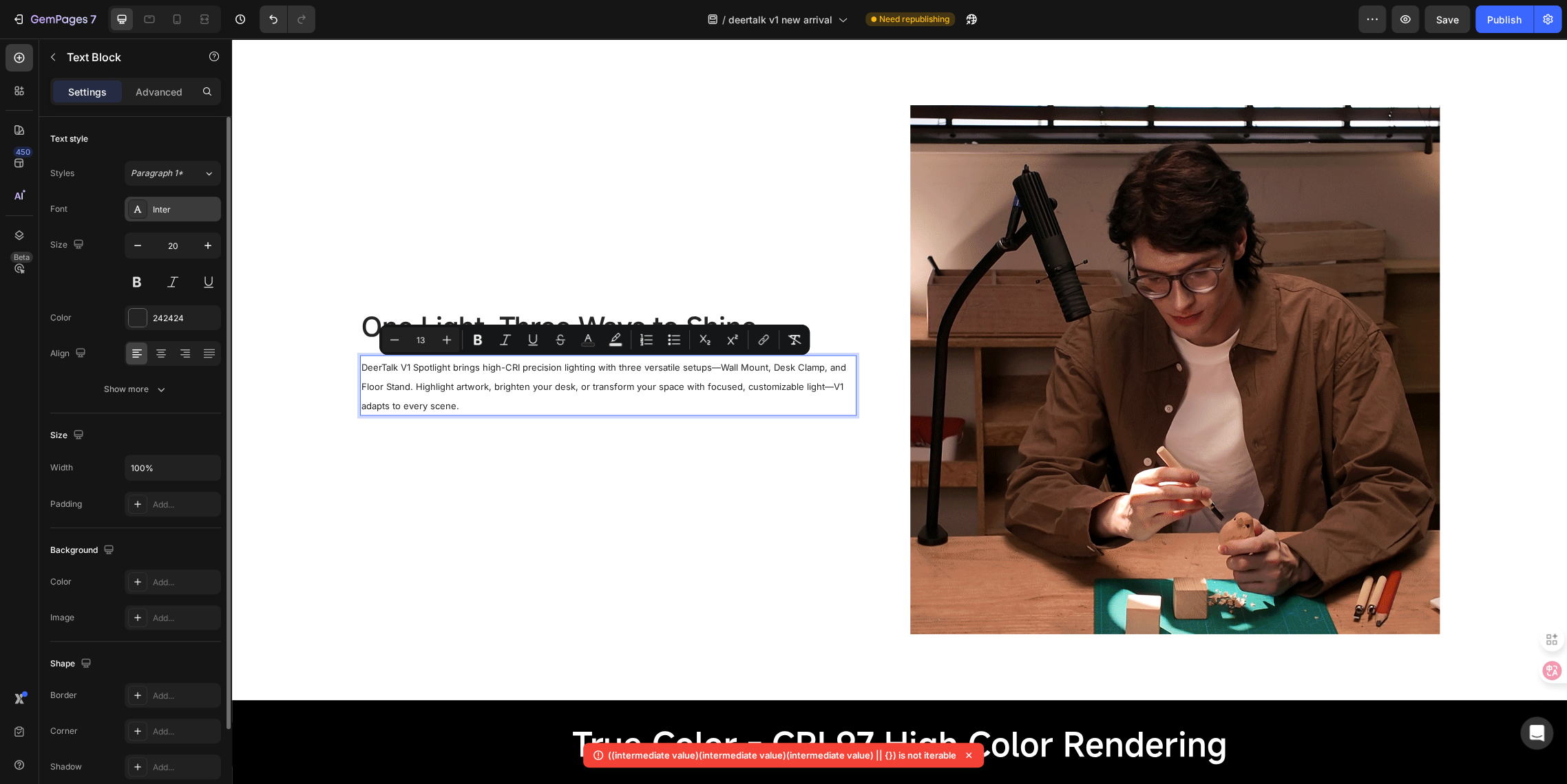
click at [169, 205] on div "Inter" at bounding box center [186, 210] width 65 height 12
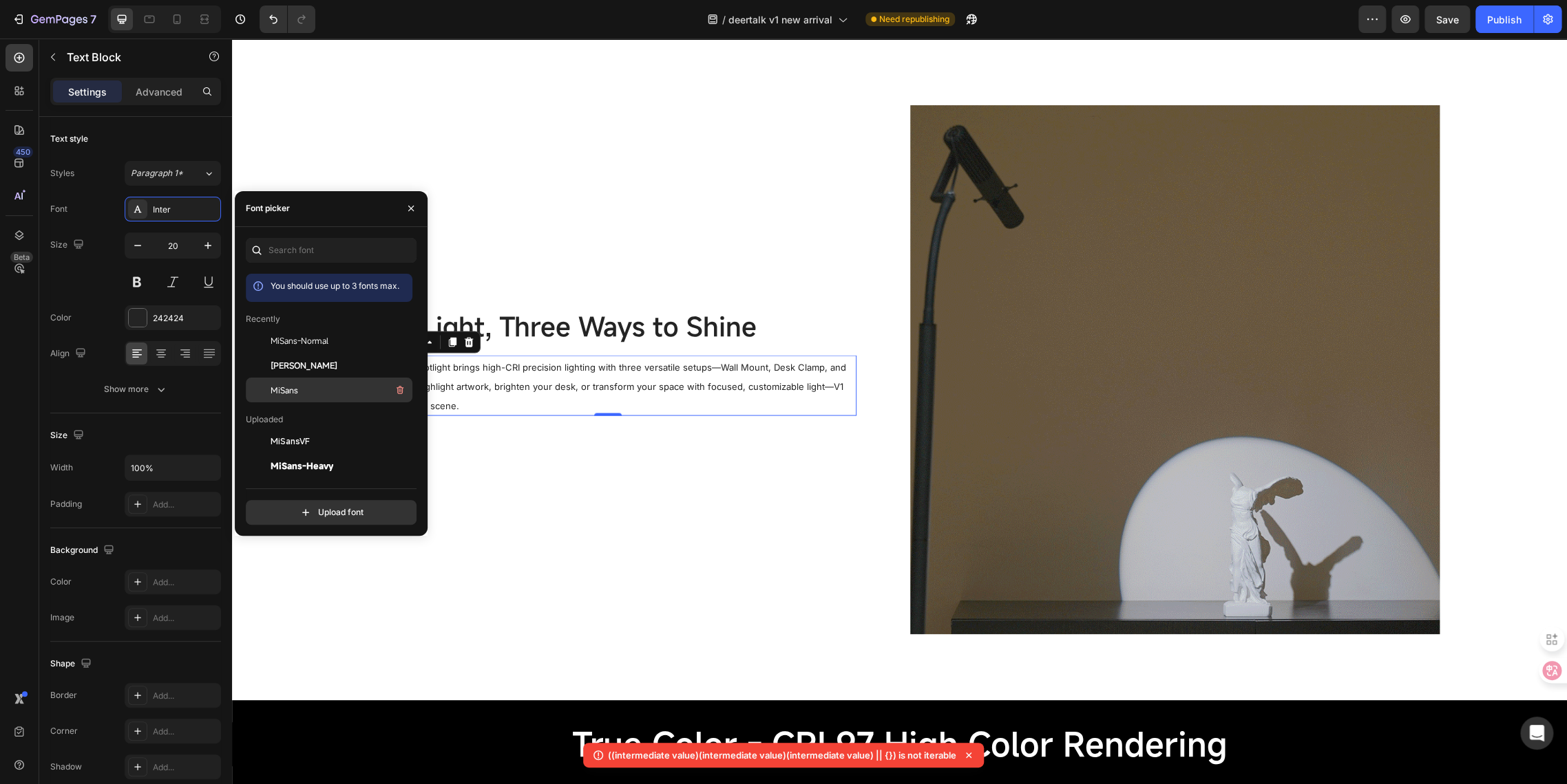
click at [302, 397] on div "MiSans" at bounding box center [339, 390] width 139 height 16
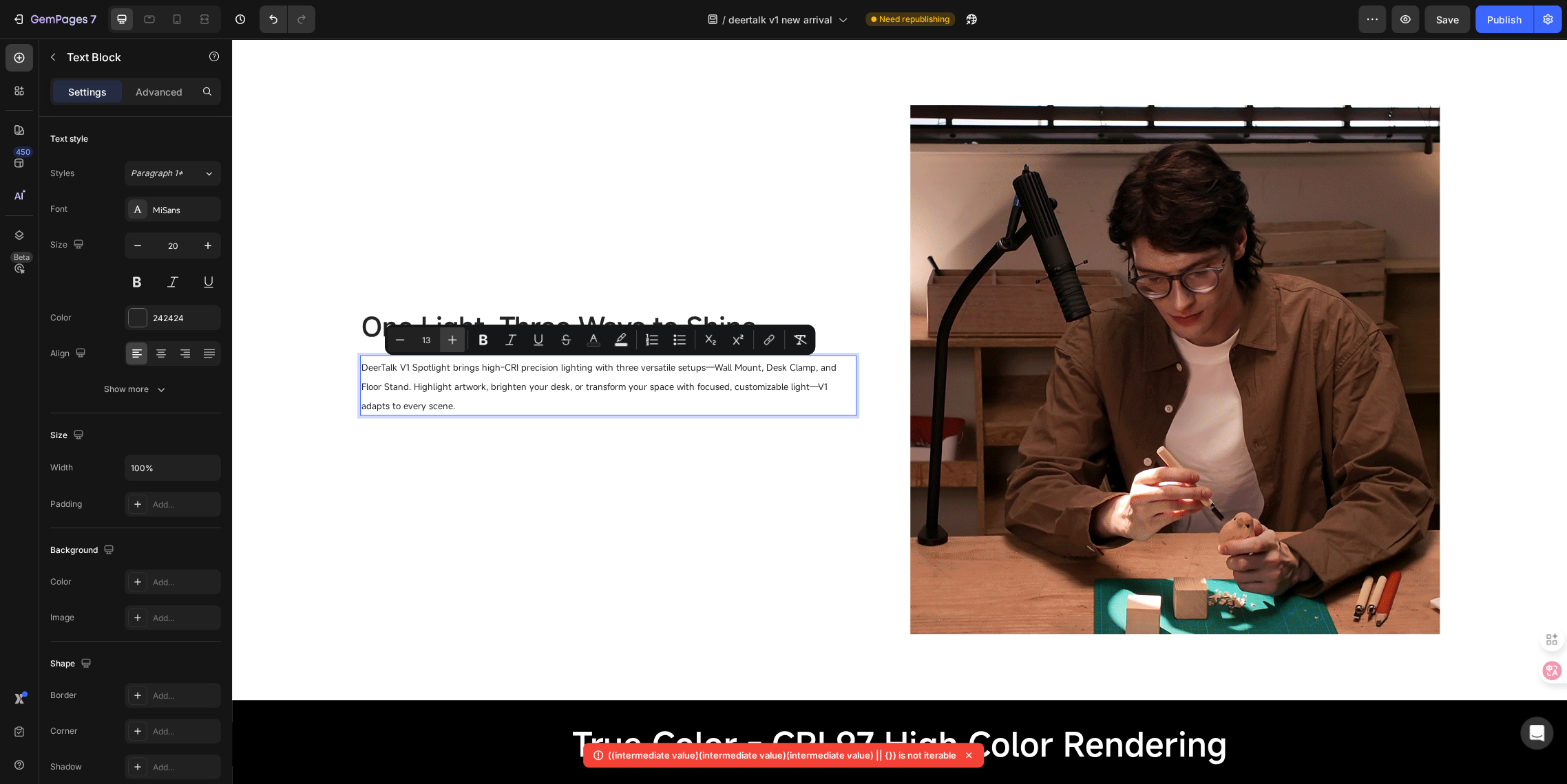
click at [451, 340] on icon "Editor contextual toolbar" at bounding box center [452, 340] width 9 height 9
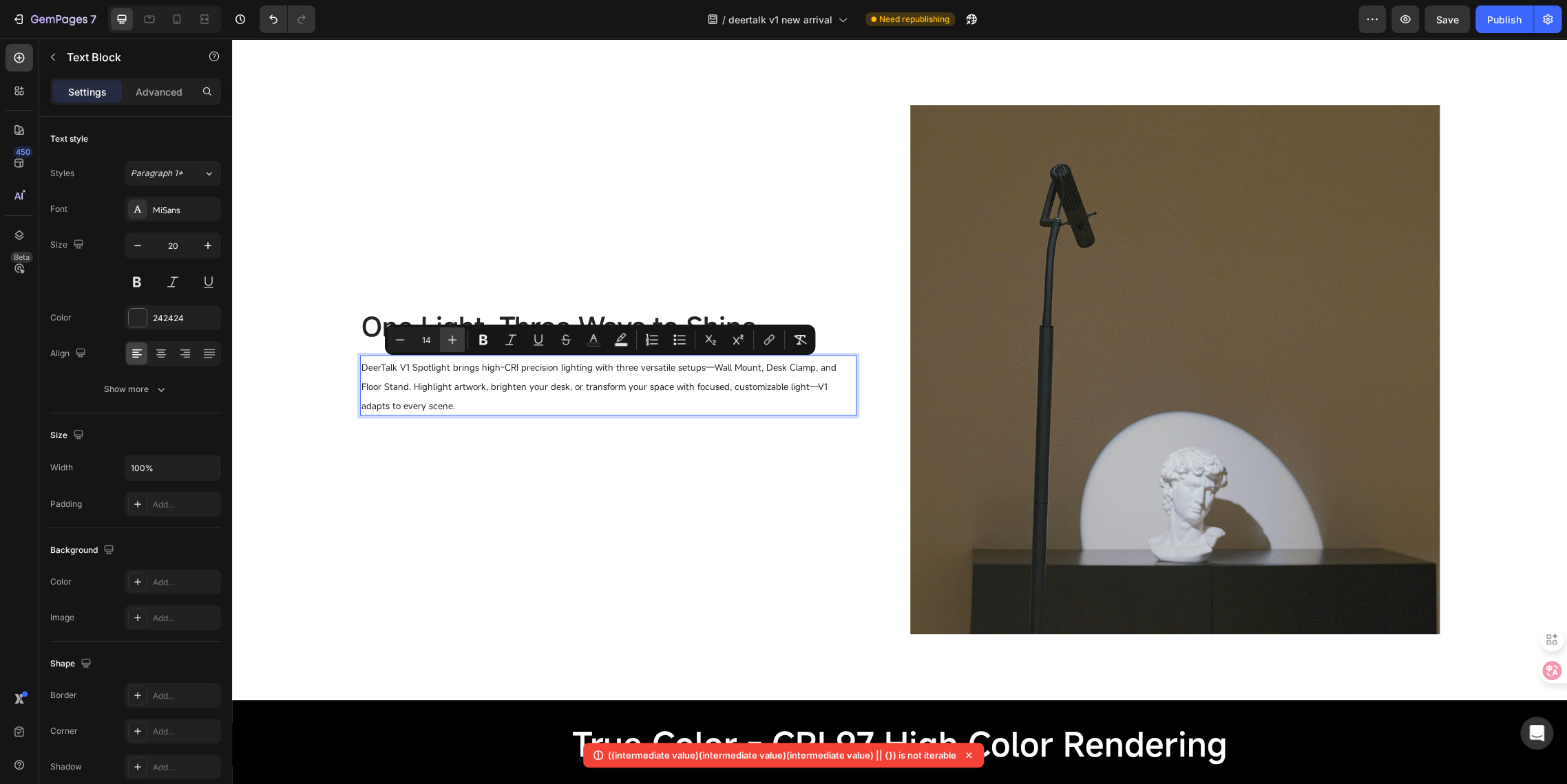
click at [451, 340] on icon "Editor contextual toolbar" at bounding box center [452, 340] width 9 height 9
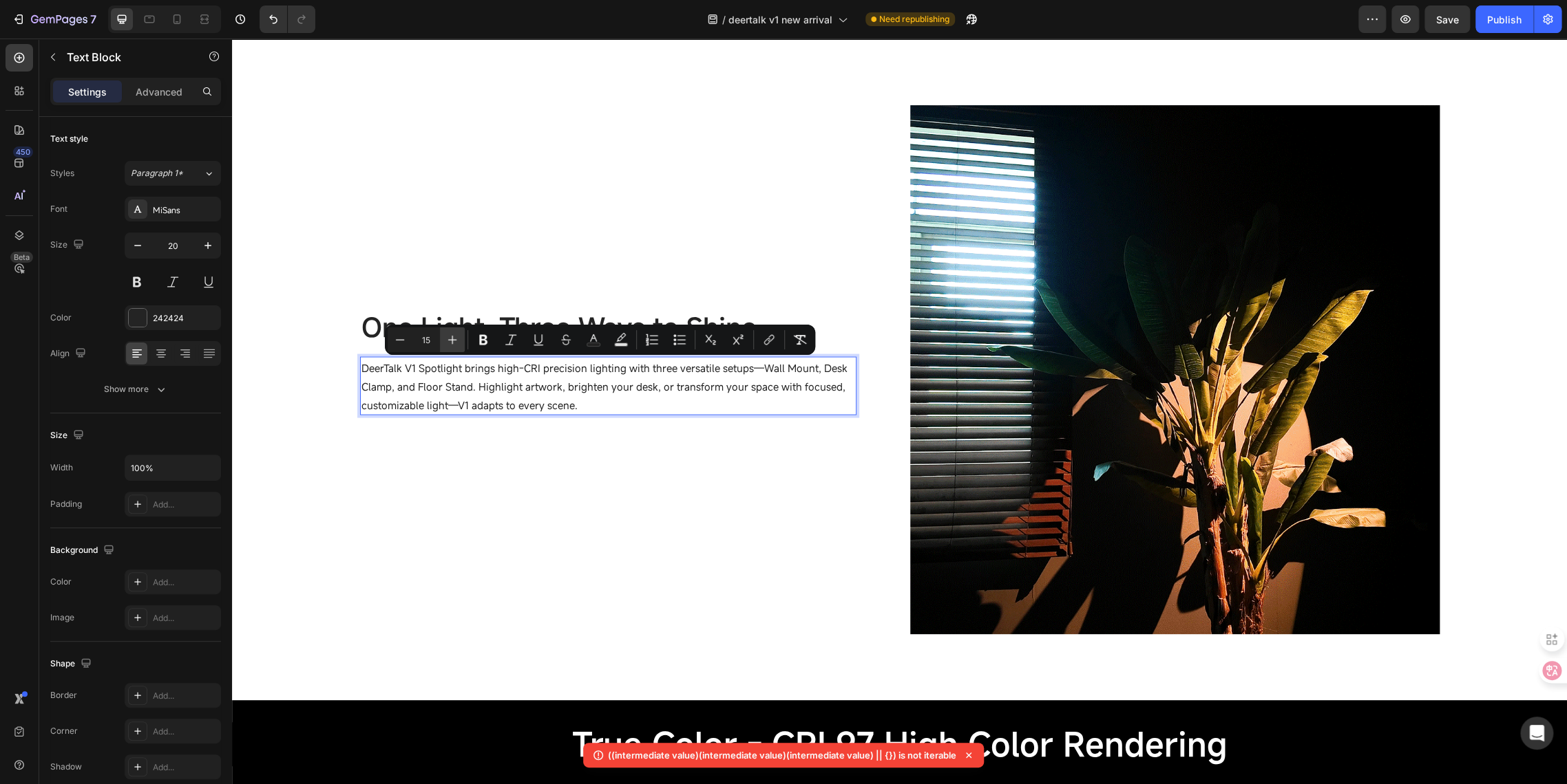
click at [451, 340] on icon "Editor contextual toolbar" at bounding box center [452, 340] width 9 height 9
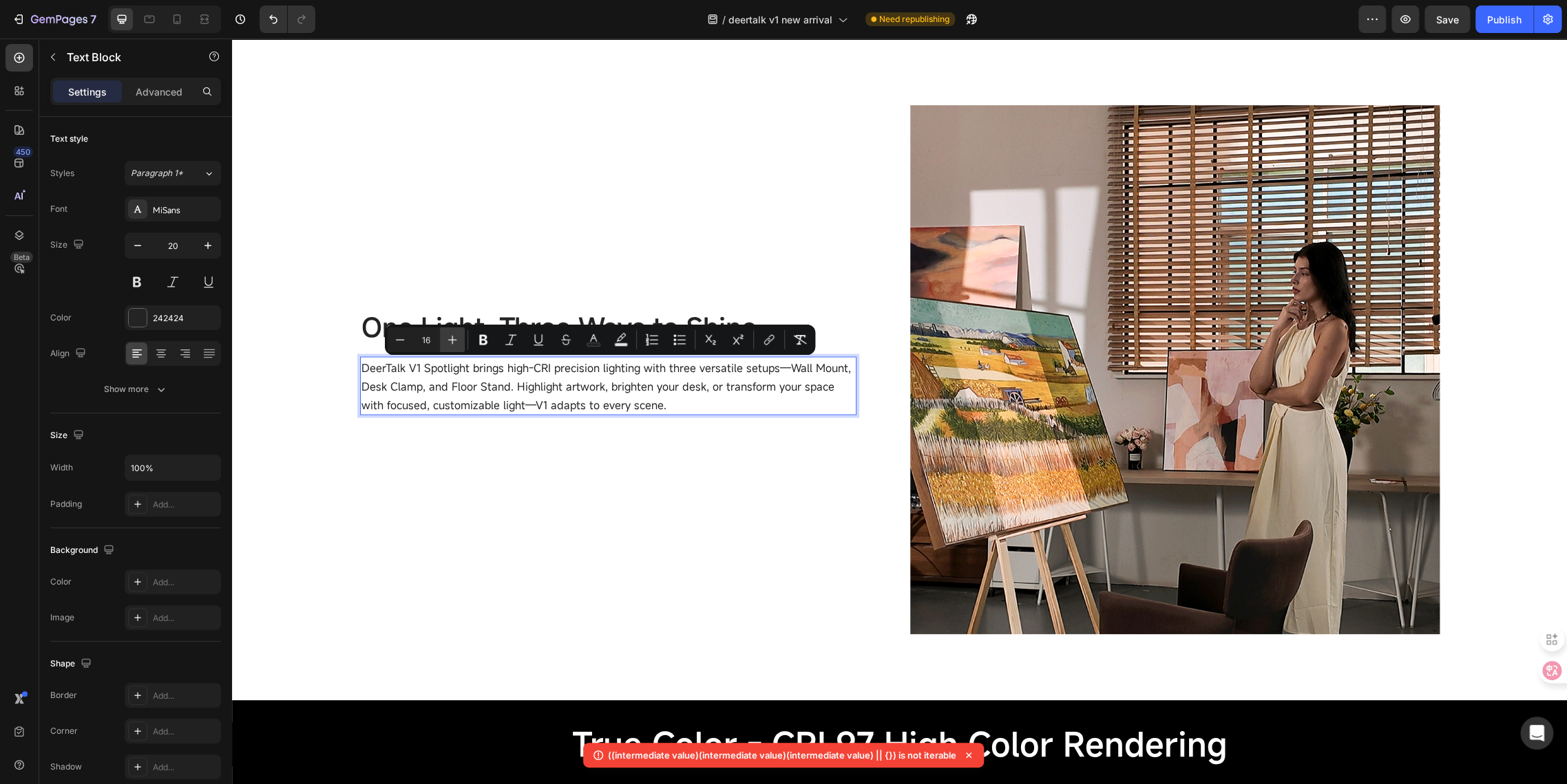
click at [451, 340] on icon "Editor contextual toolbar" at bounding box center [452, 340] width 9 height 9
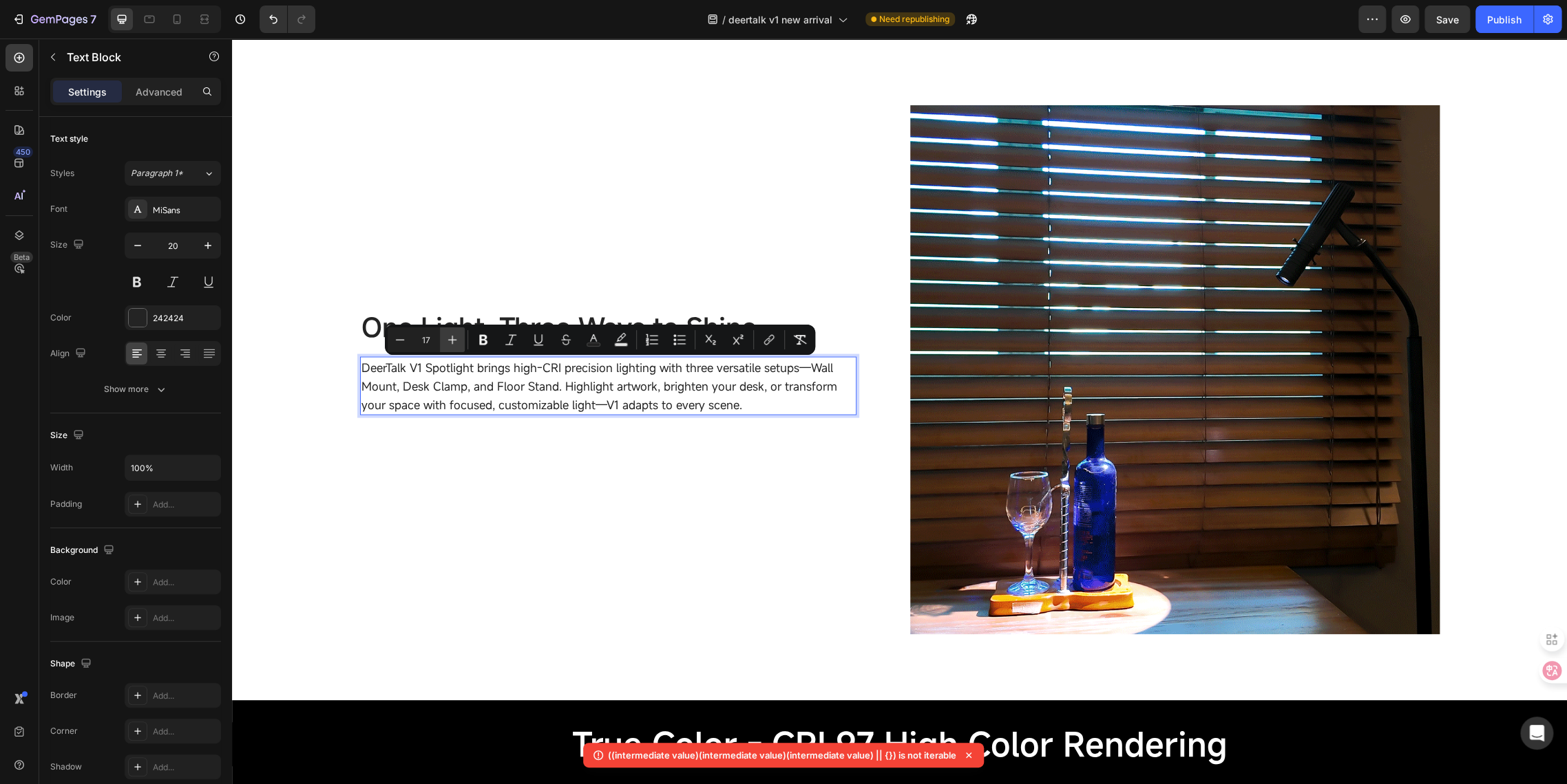
click at [451, 340] on icon "Editor contextual toolbar" at bounding box center [452, 340] width 9 height 9
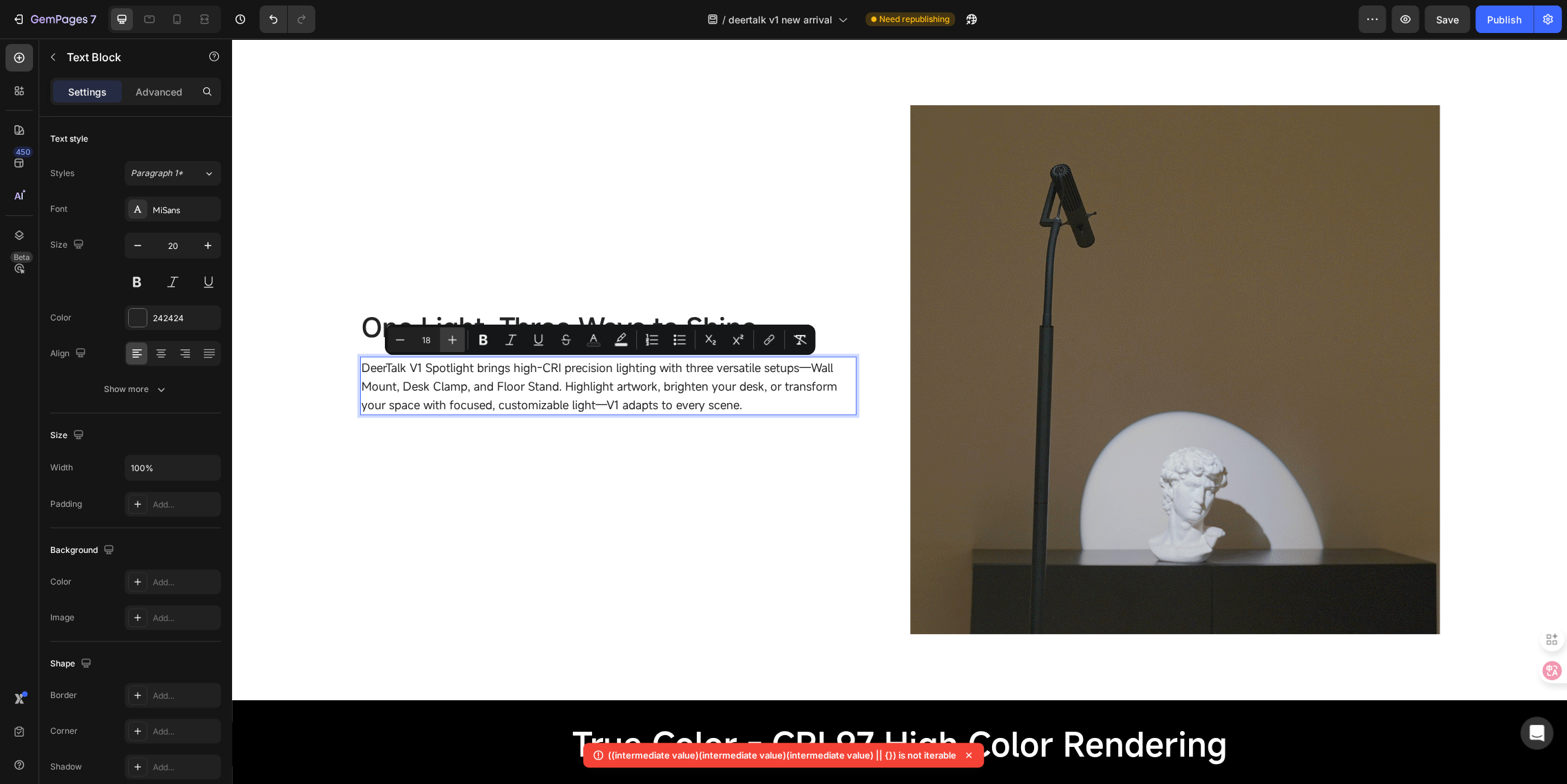
click at [451, 340] on icon "Editor contextual toolbar" at bounding box center [452, 340] width 9 height 9
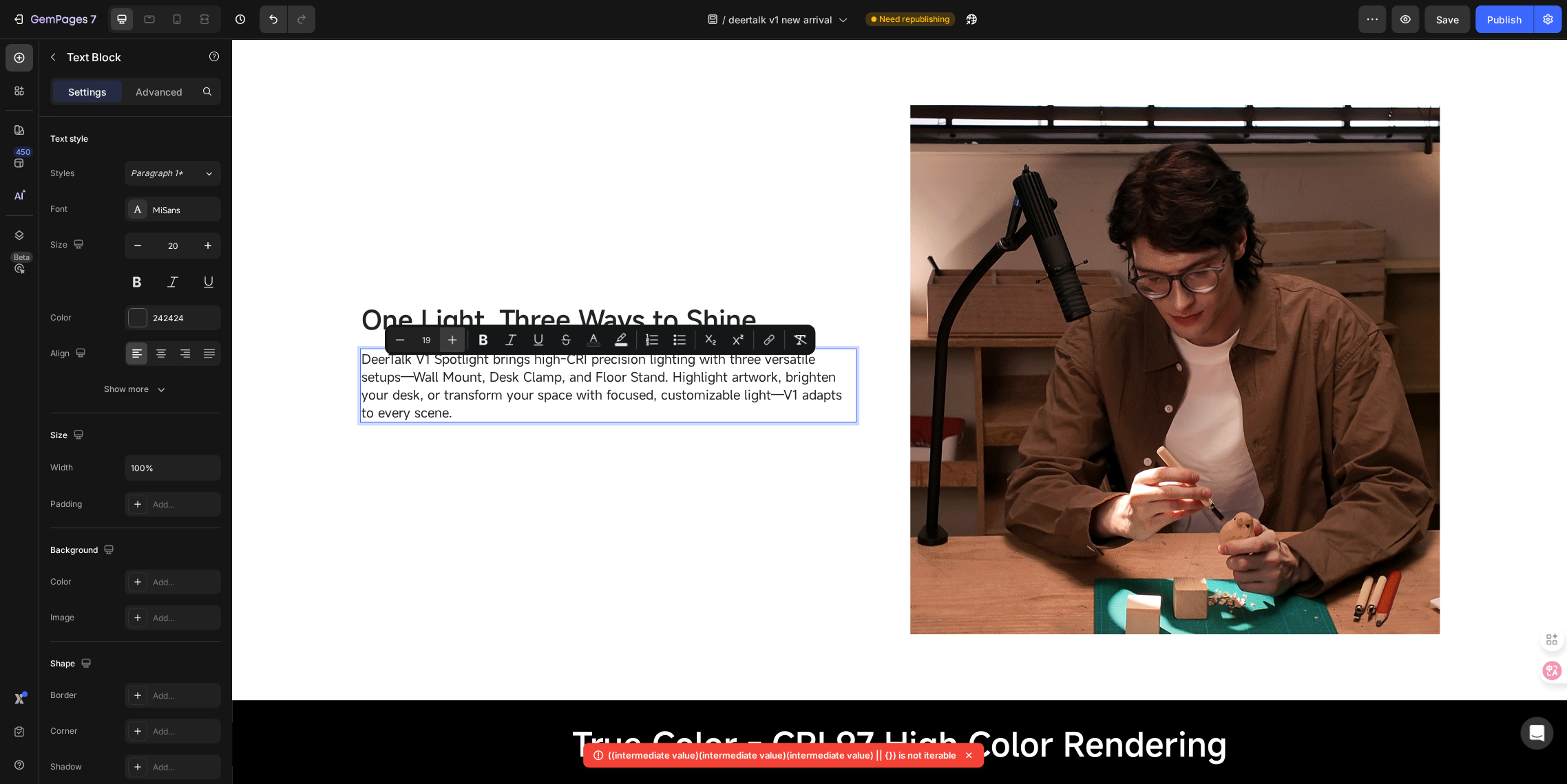
click at [451, 340] on icon "Editor contextual toolbar" at bounding box center [452, 340] width 9 height 9
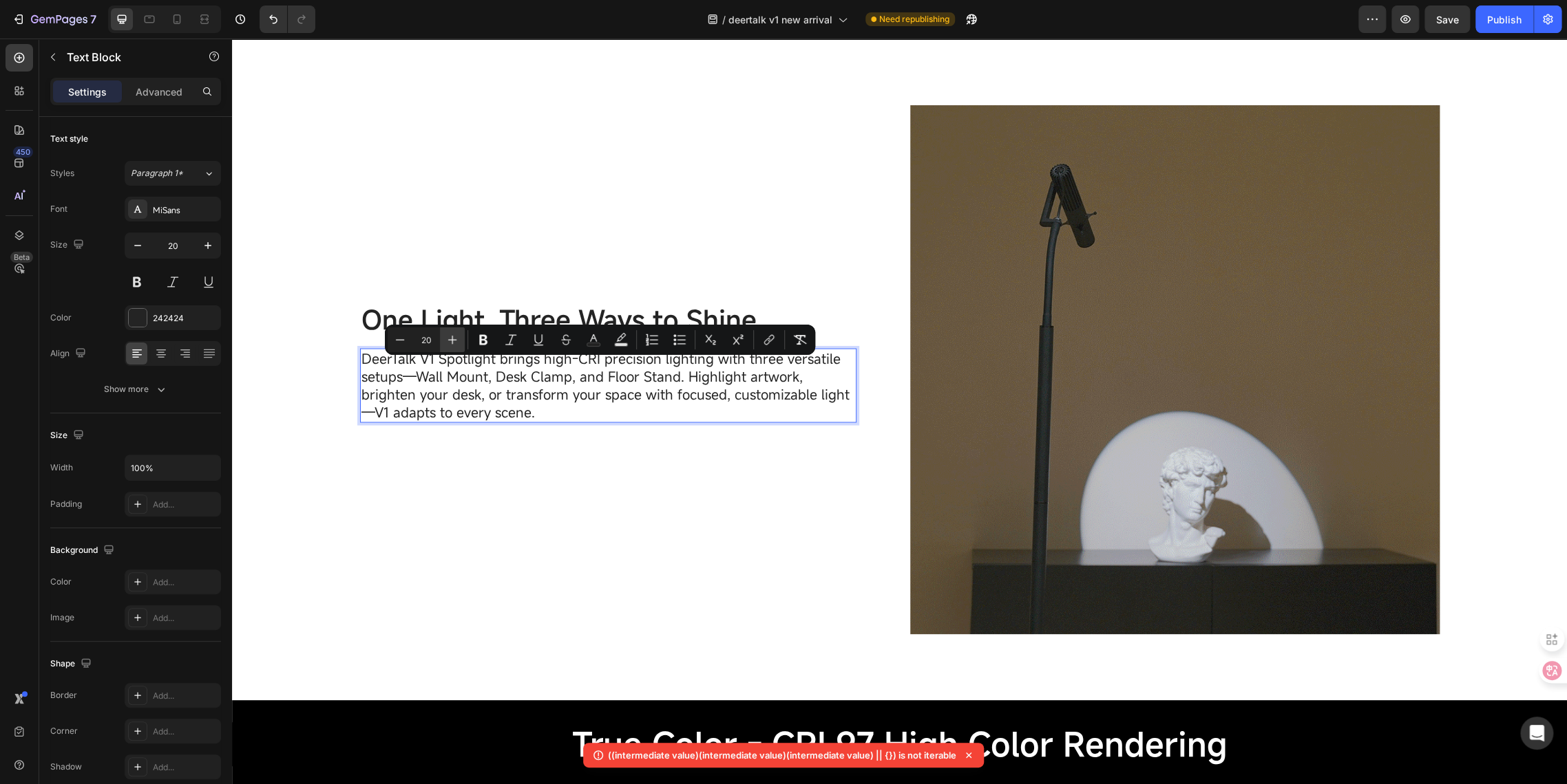
click at [451, 340] on icon "Editor contextual toolbar" at bounding box center [452, 340] width 9 height 9
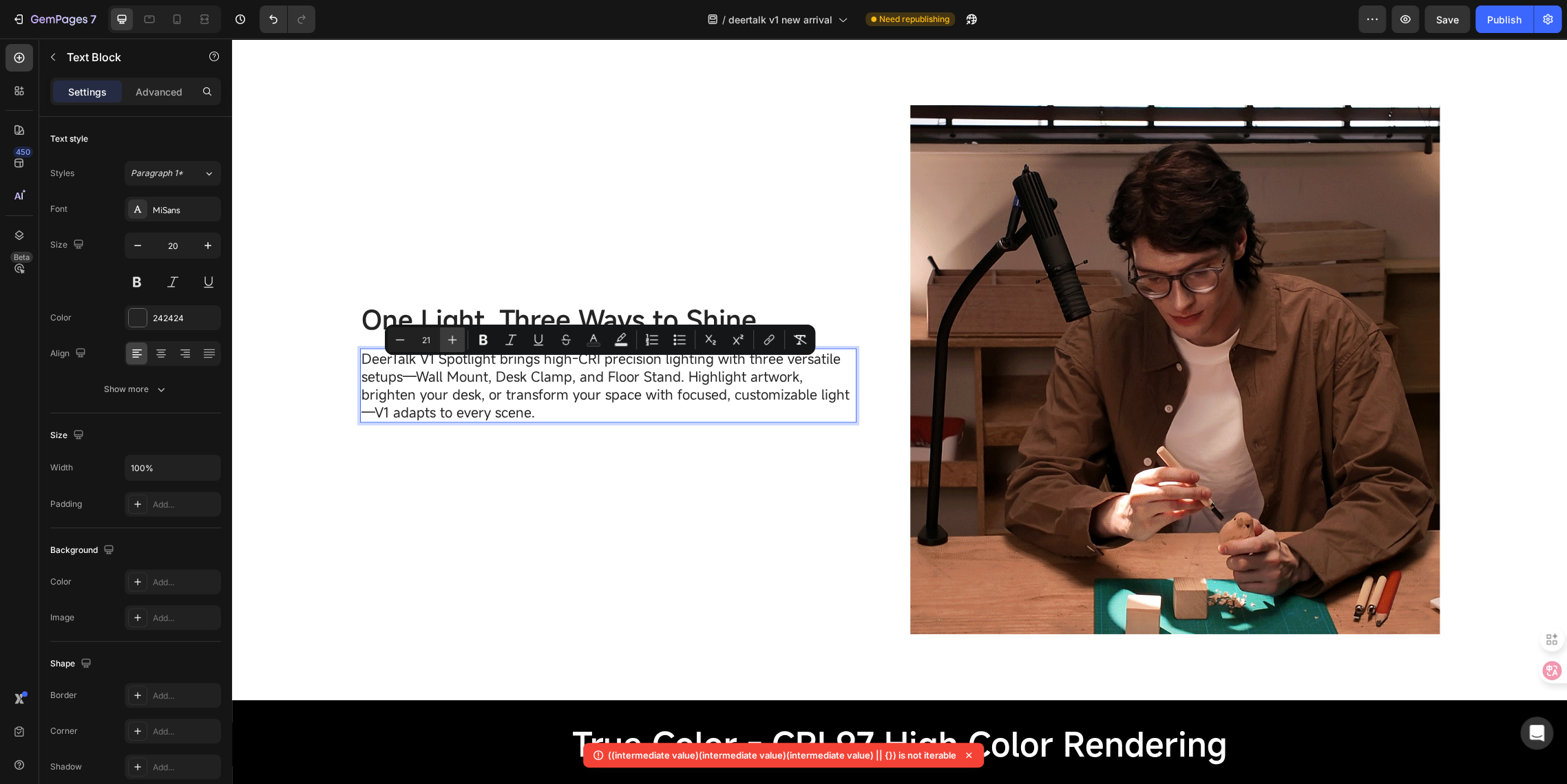
click at [451, 340] on icon "Editor contextual toolbar" at bounding box center [452, 340] width 9 height 9
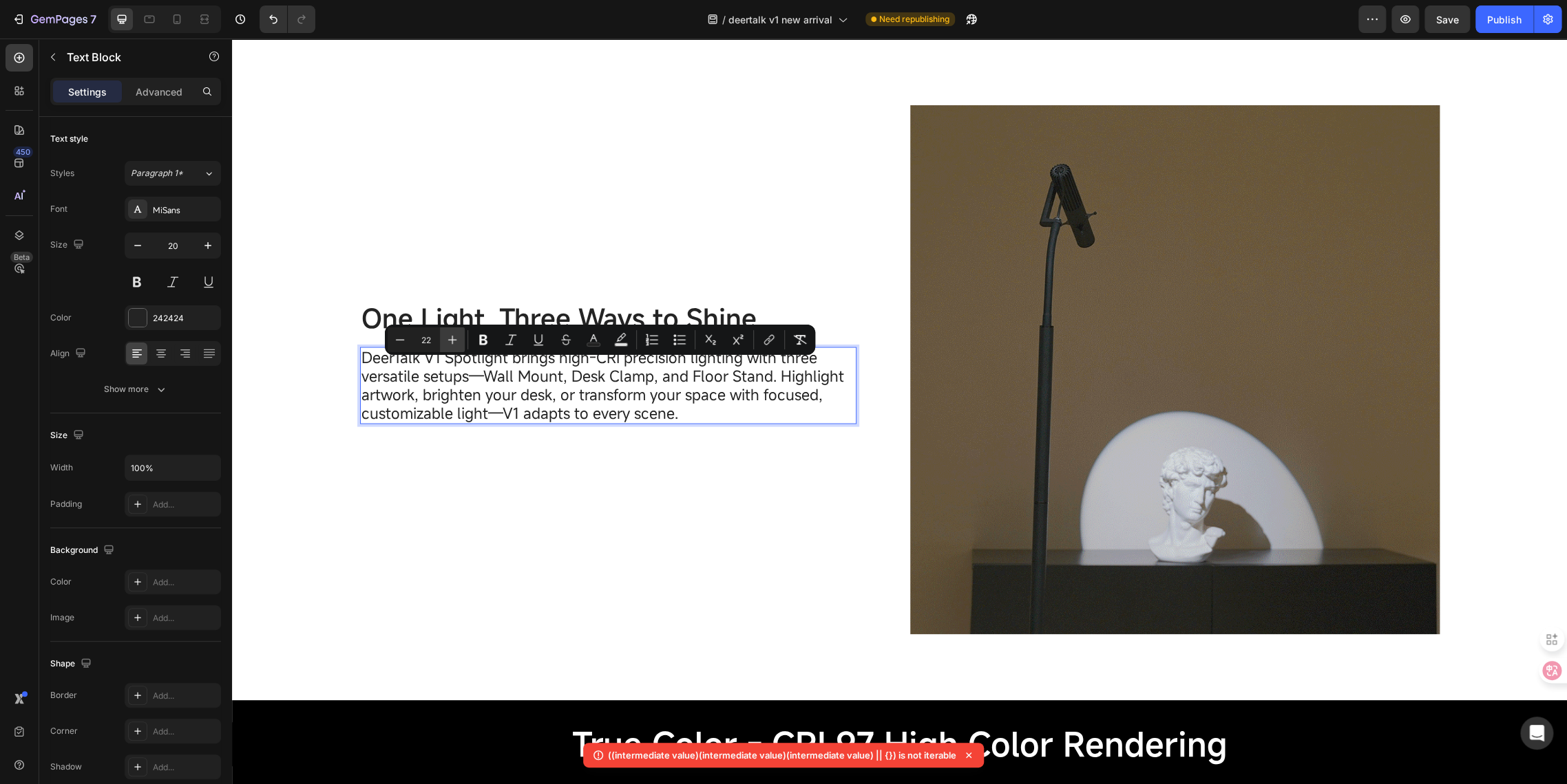
click at [451, 340] on icon "Editor contextual toolbar" at bounding box center [452, 340] width 9 height 9
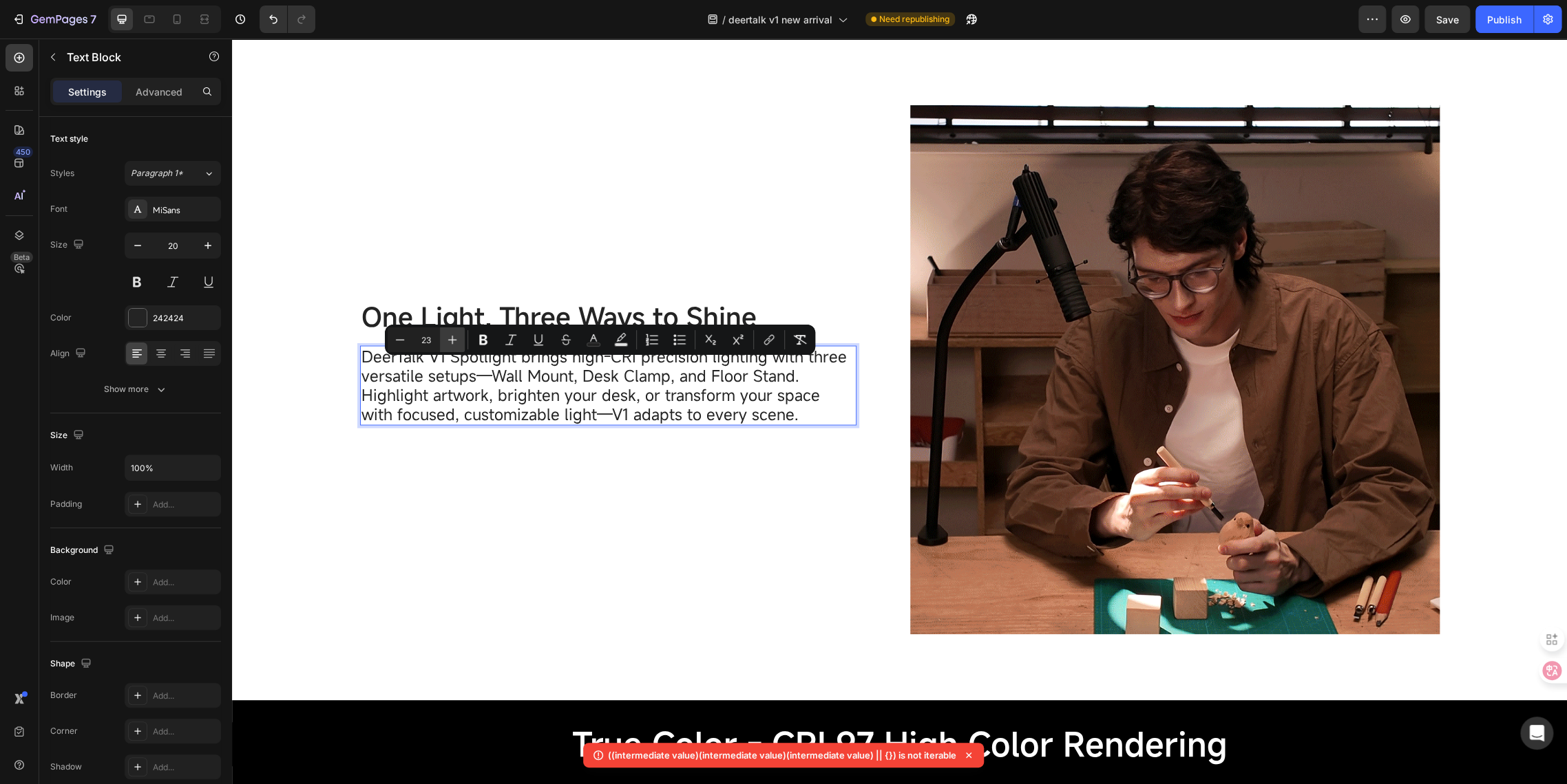
click at [451, 340] on icon "Editor contextual toolbar" at bounding box center [452, 340] width 9 height 9
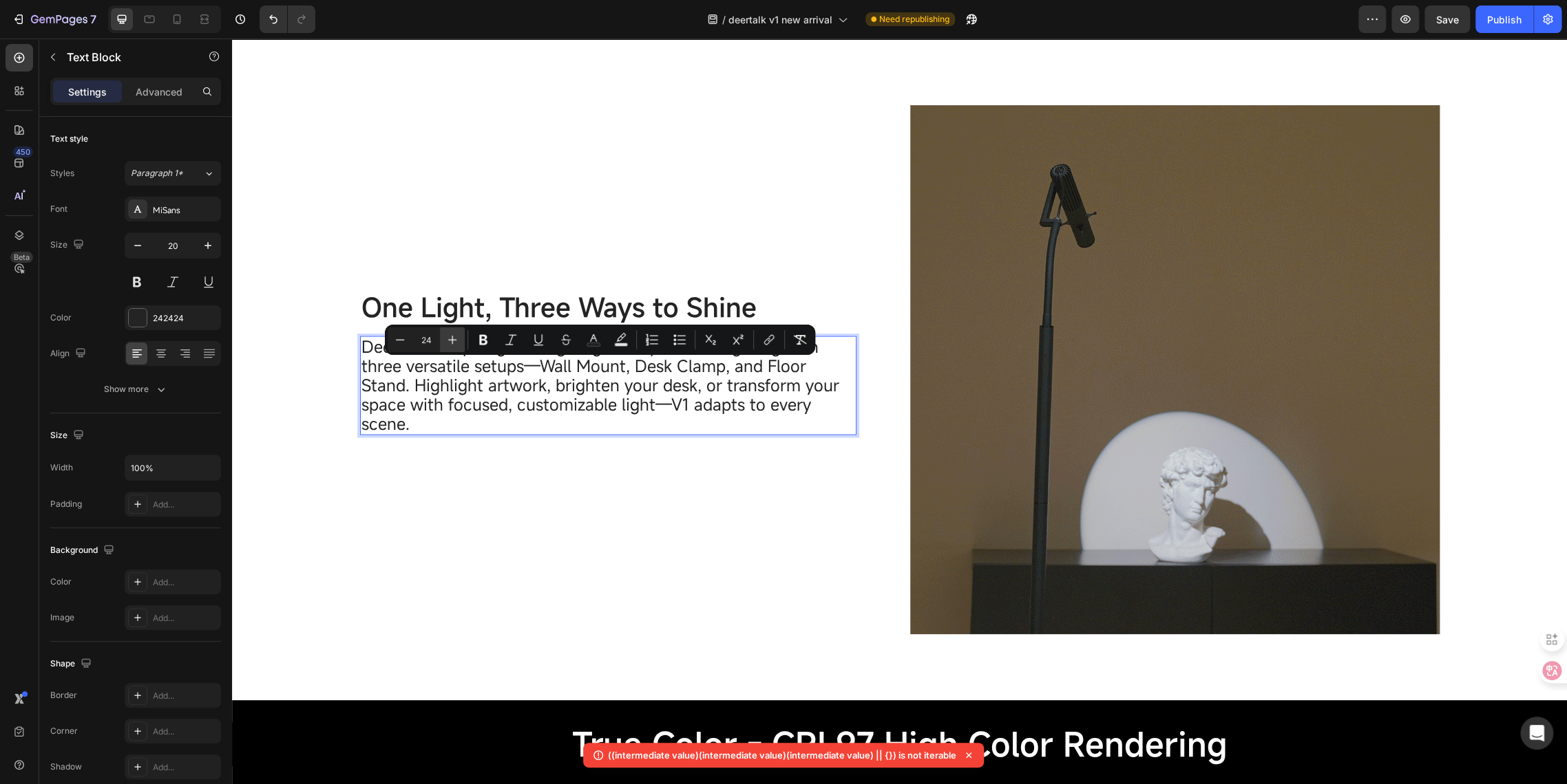
click at [451, 340] on icon "Editor contextual toolbar" at bounding box center [452, 340] width 9 height 9
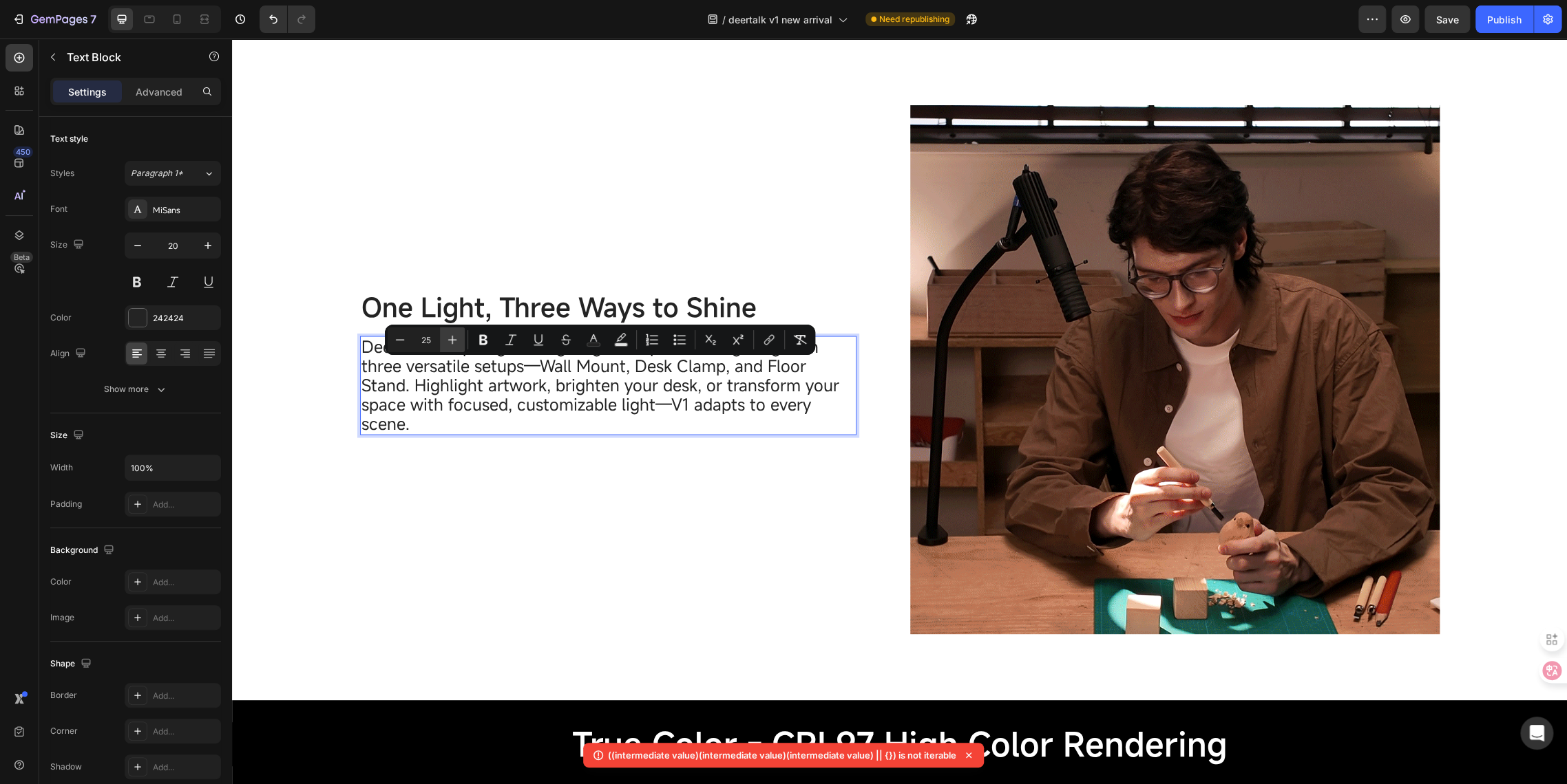
click at [451, 340] on icon "Editor contextual toolbar" at bounding box center [452, 340] width 9 height 9
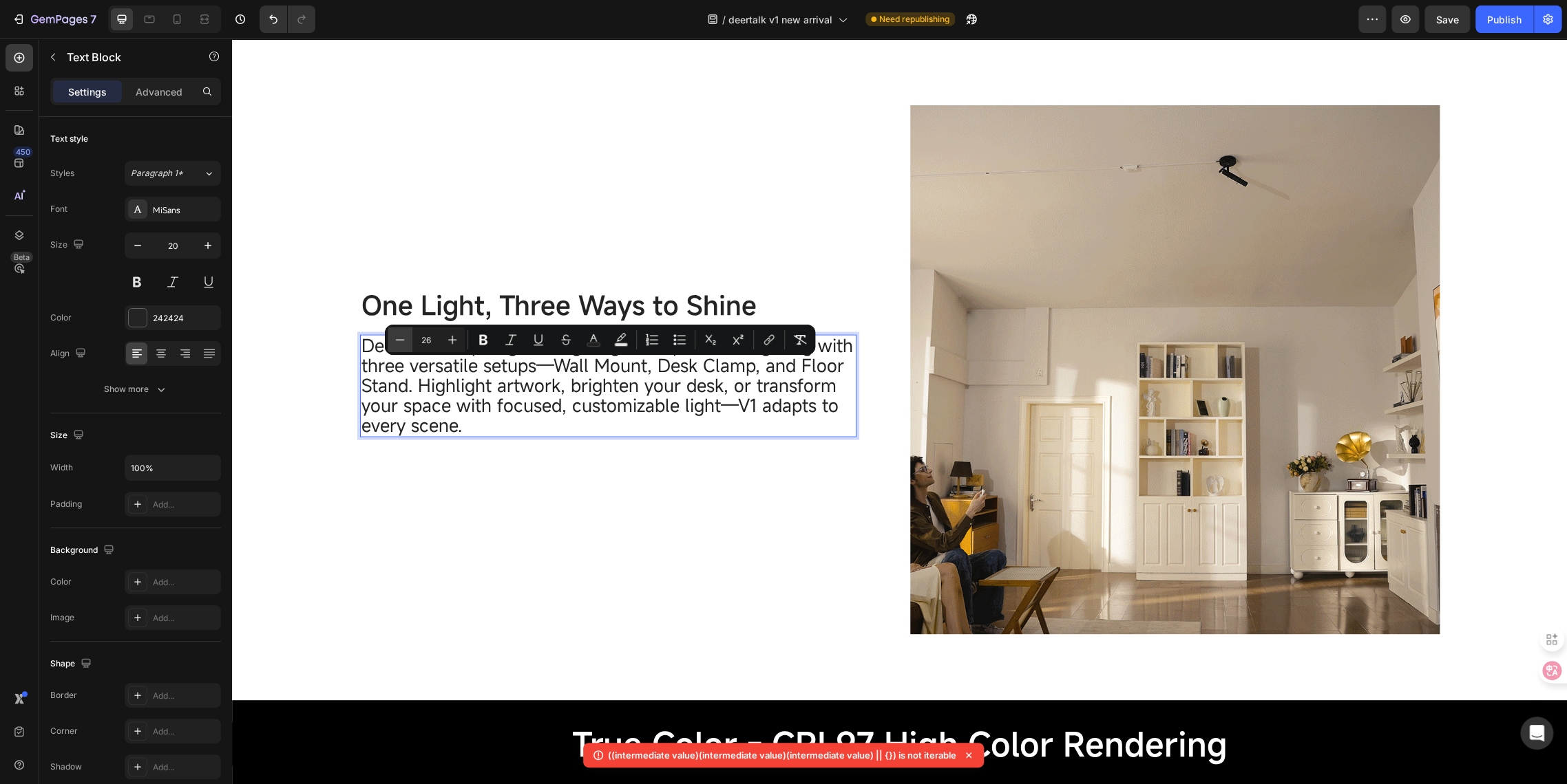
click at [392, 341] on button "Minus" at bounding box center [400, 340] width 25 height 25
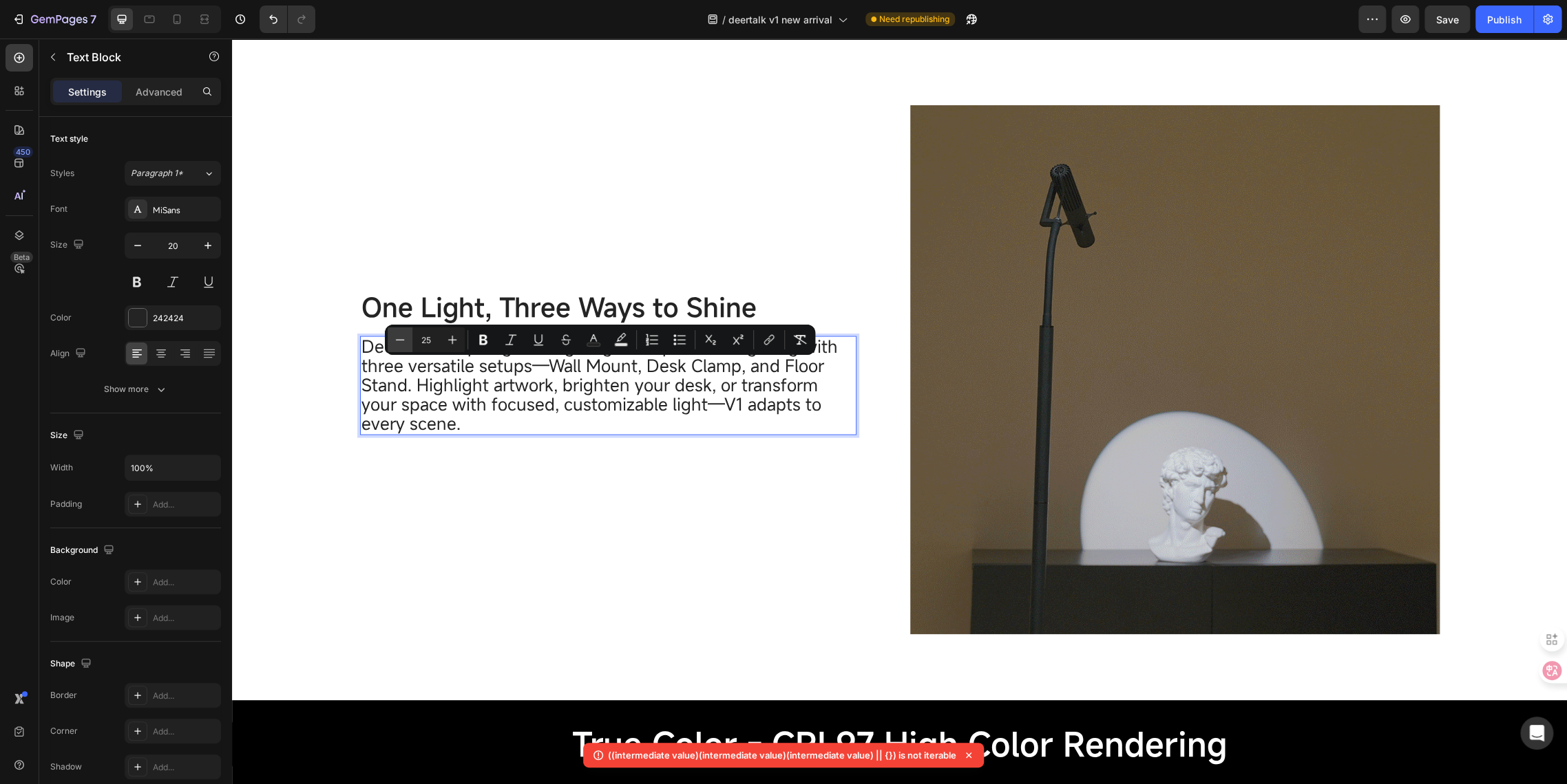
click at [392, 341] on button "Minus" at bounding box center [400, 340] width 25 height 25
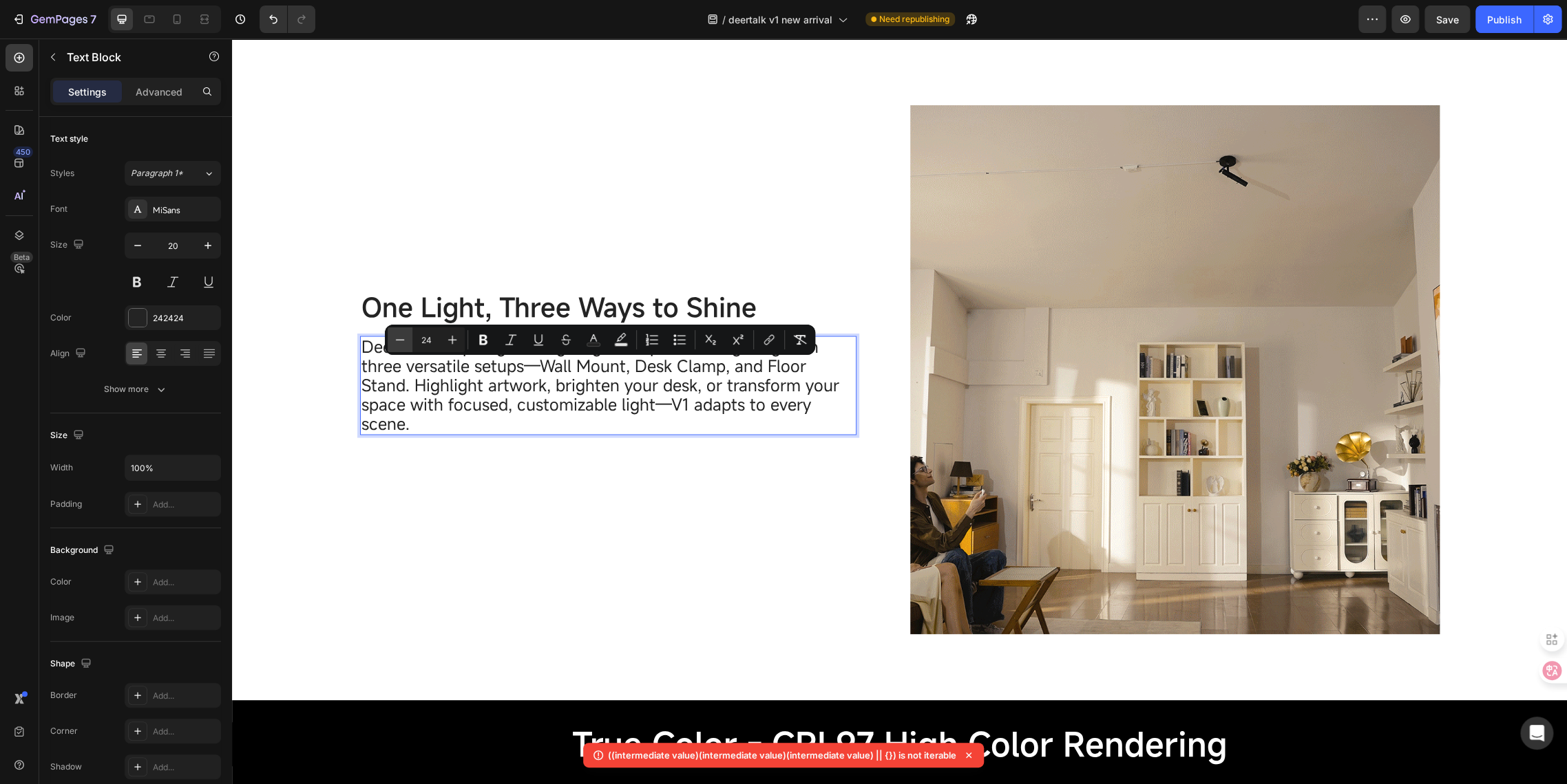
click at [392, 341] on button "Minus" at bounding box center [400, 340] width 25 height 25
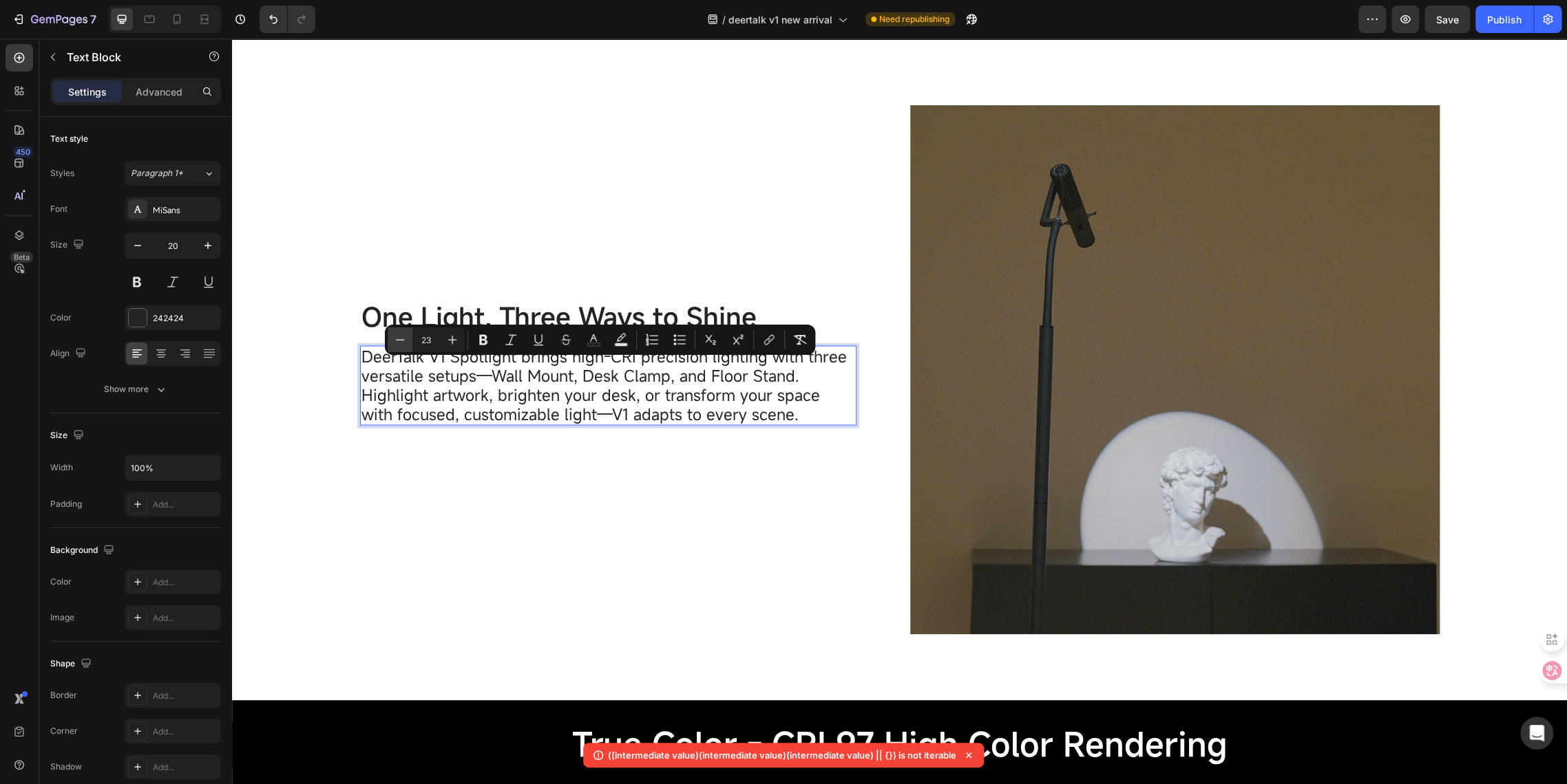
click at [392, 341] on button "Minus" at bounding box center [400, 340] width 25 height 25
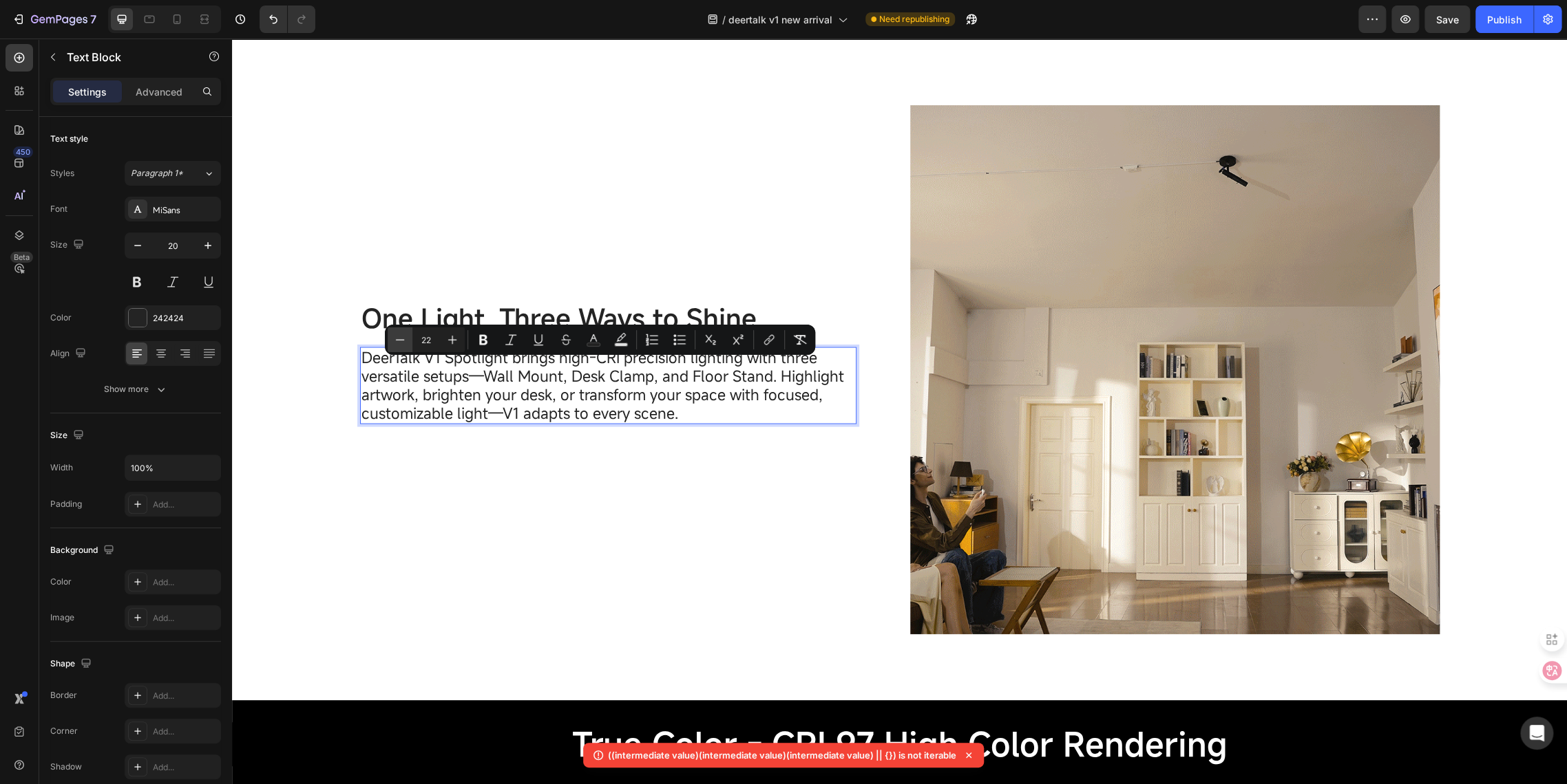
click at [392, 341] on button "Minus" at bounding box center [400, 340] width 25 height 25
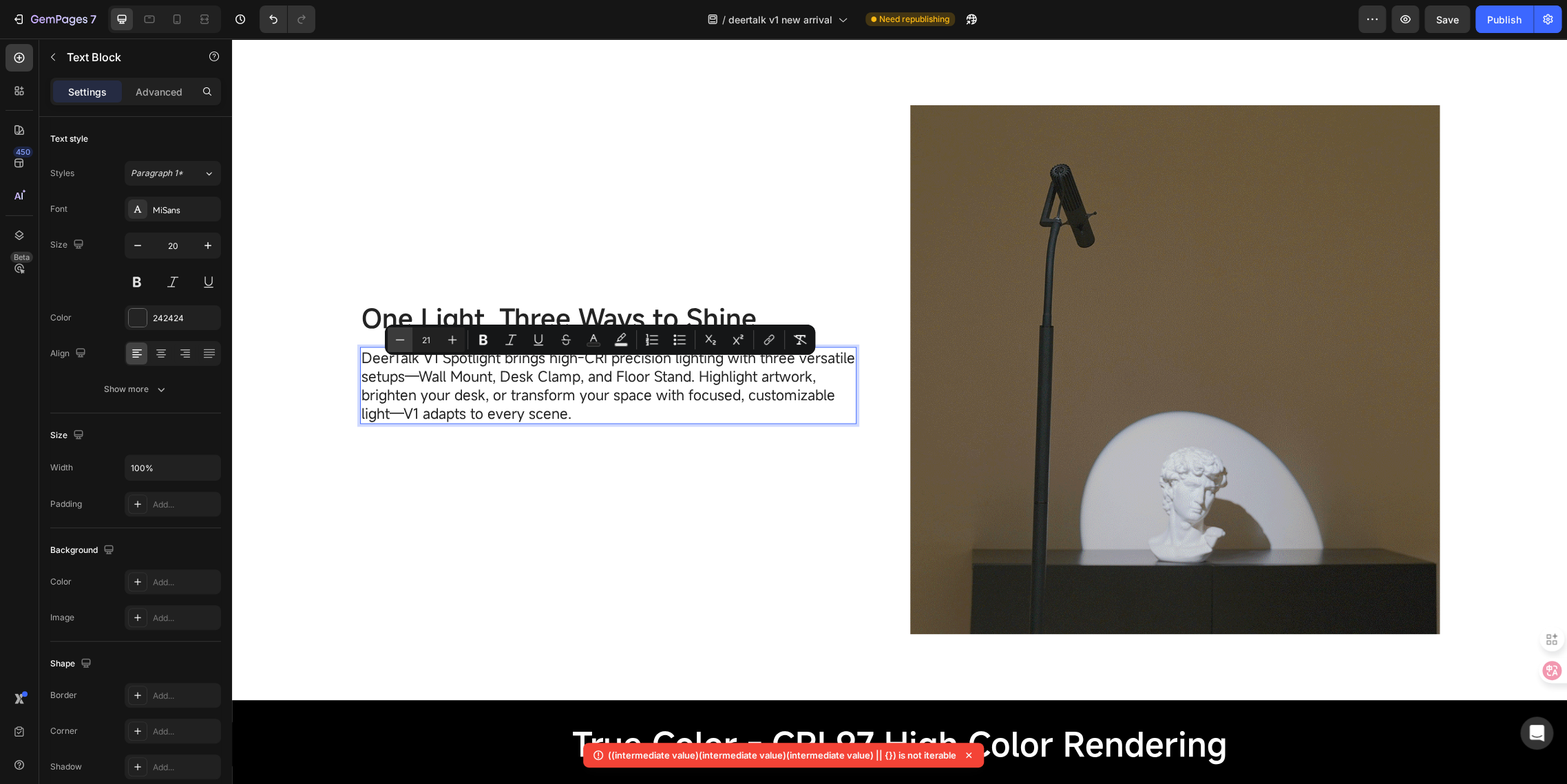
click at [392, 341] on button "Minus" at bounding box center [400, 340] width 25 height 25
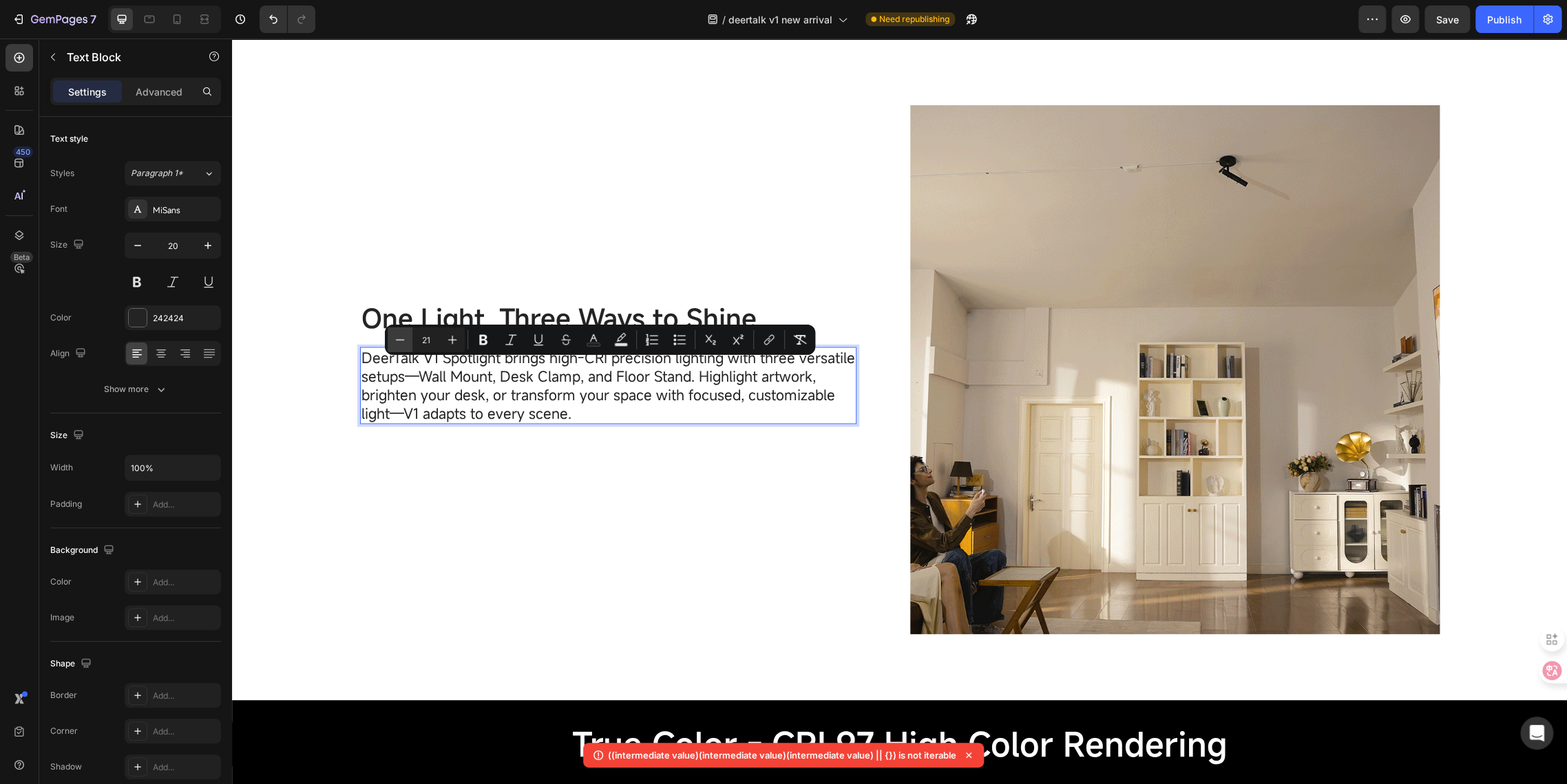
type input "20"
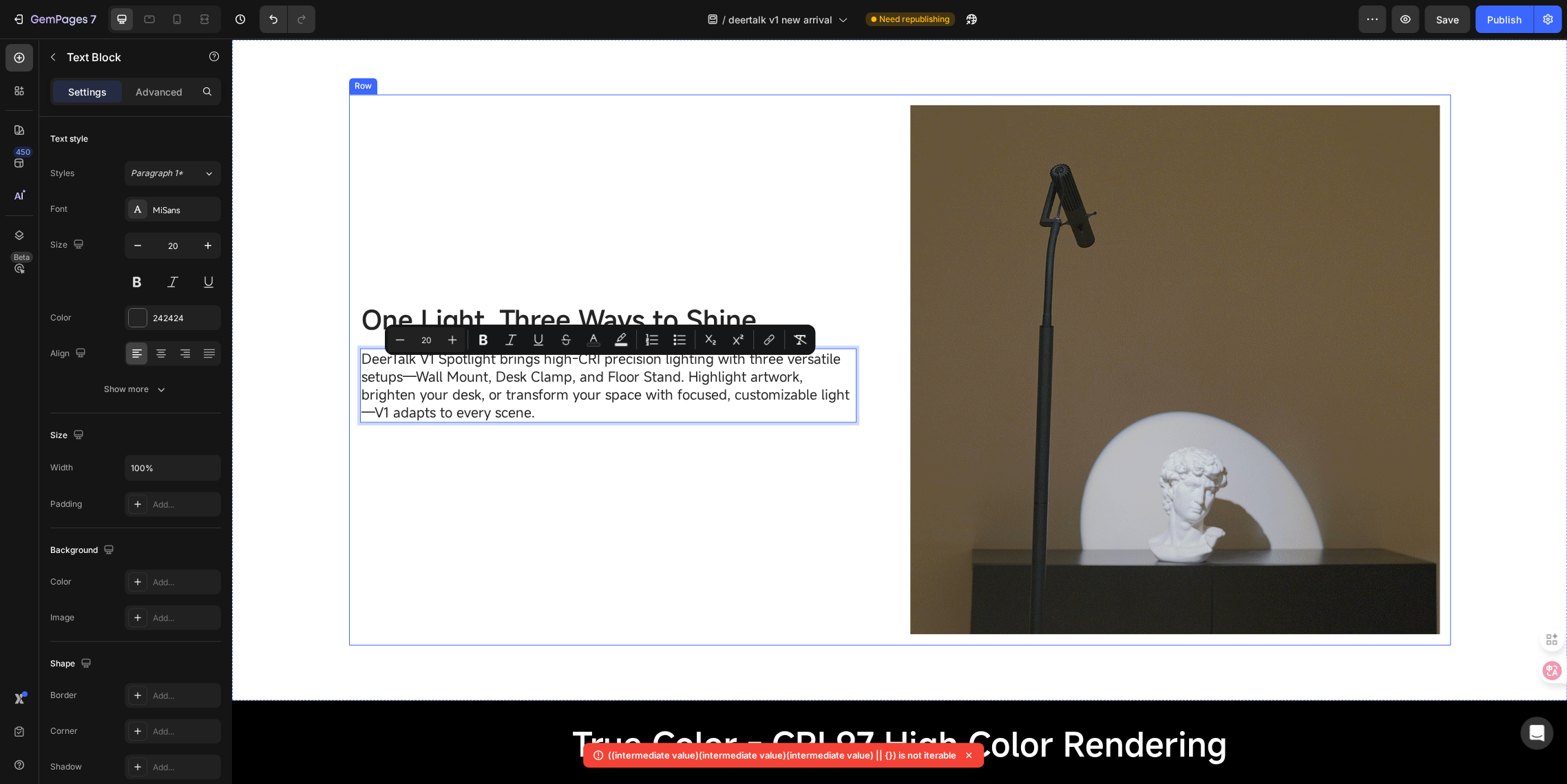
click at [375, 480] on div "One Light, Three Ways to Shine Text Block DeerTalk V1 Spotlight brings high-CRI…" at bounding box center [625, 370] width 530 height 529
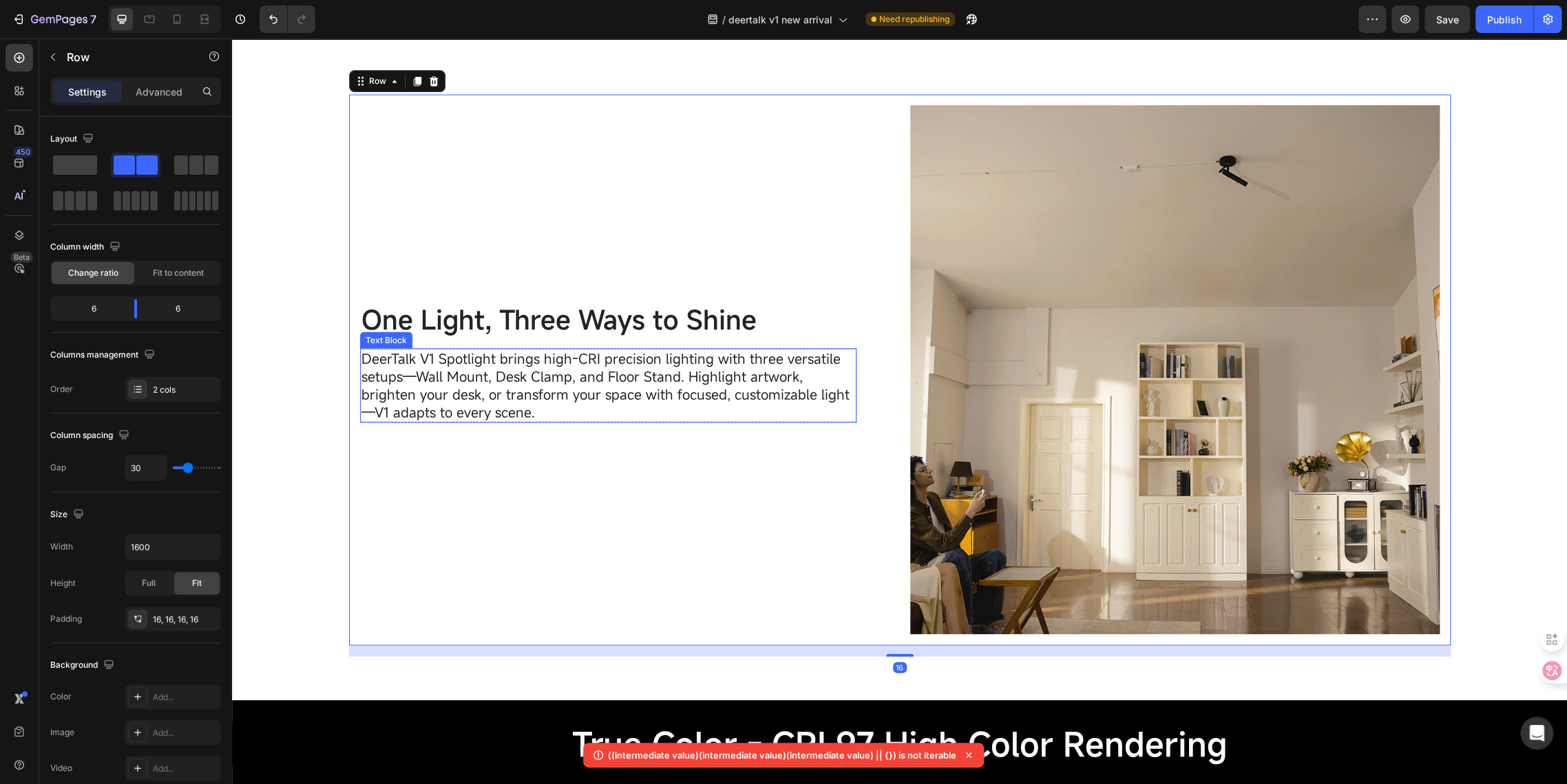
click at [427, 386] on span "DeerTalk V1 Spotlight brings high-CRI precision lighting with three versatile s…" at bounding box center [605, 384] width 488 height 72
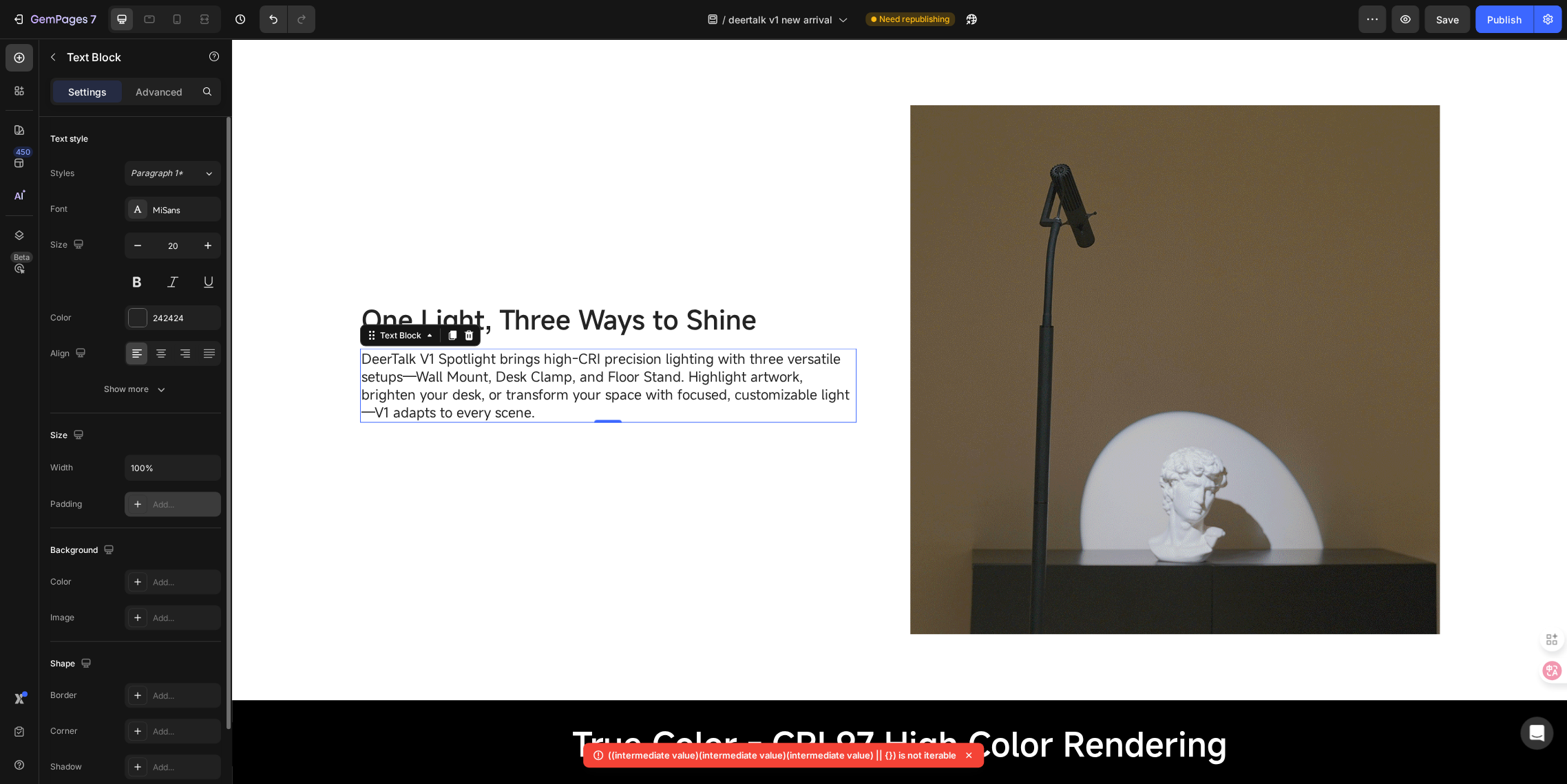
click at [154, 508] on div "Add..." at bounding box center [186, 504] width 65 height 12
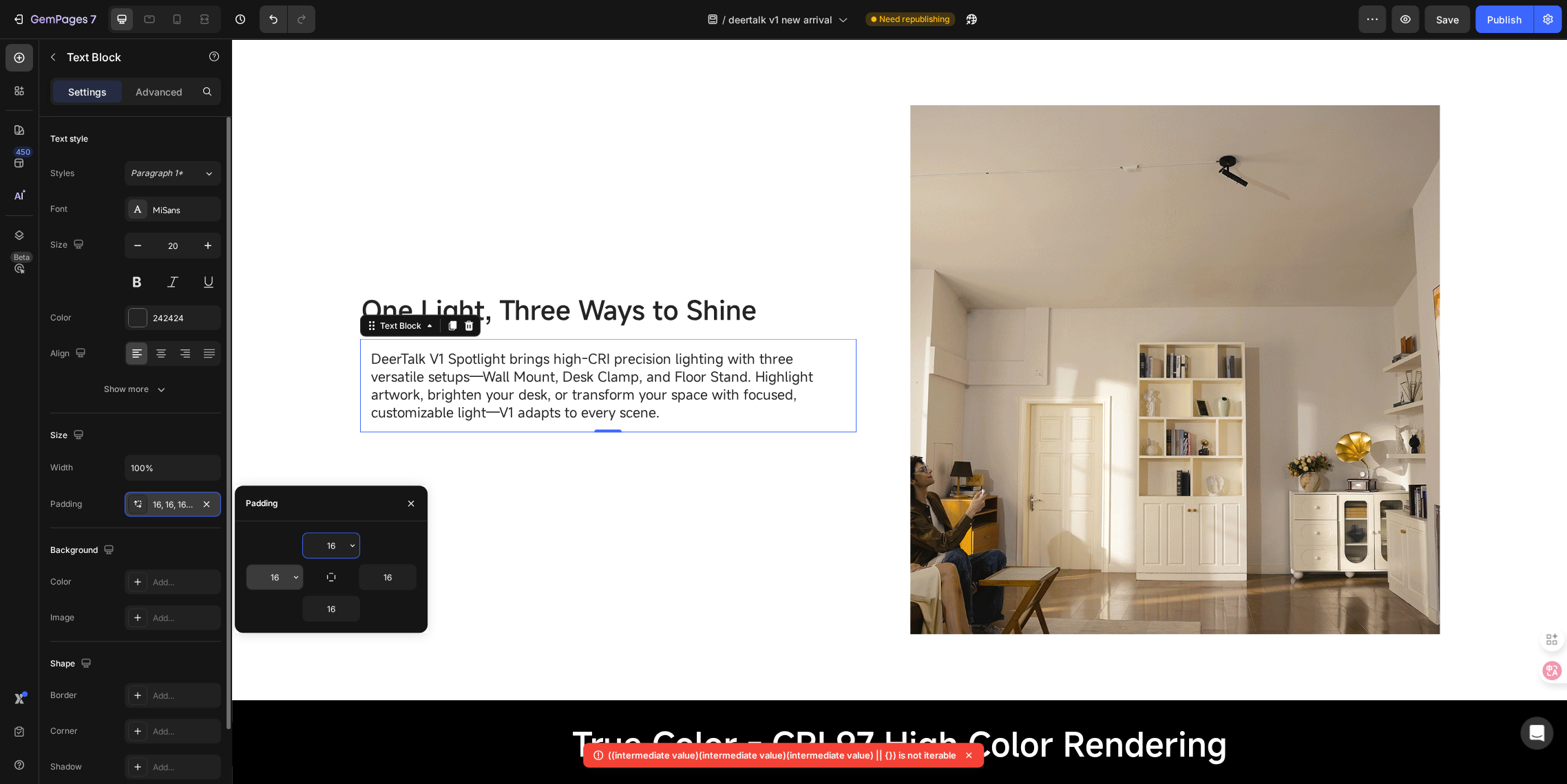
click at [270, 573] on input "16" at bounding box center [274, 577] width 57 height 25
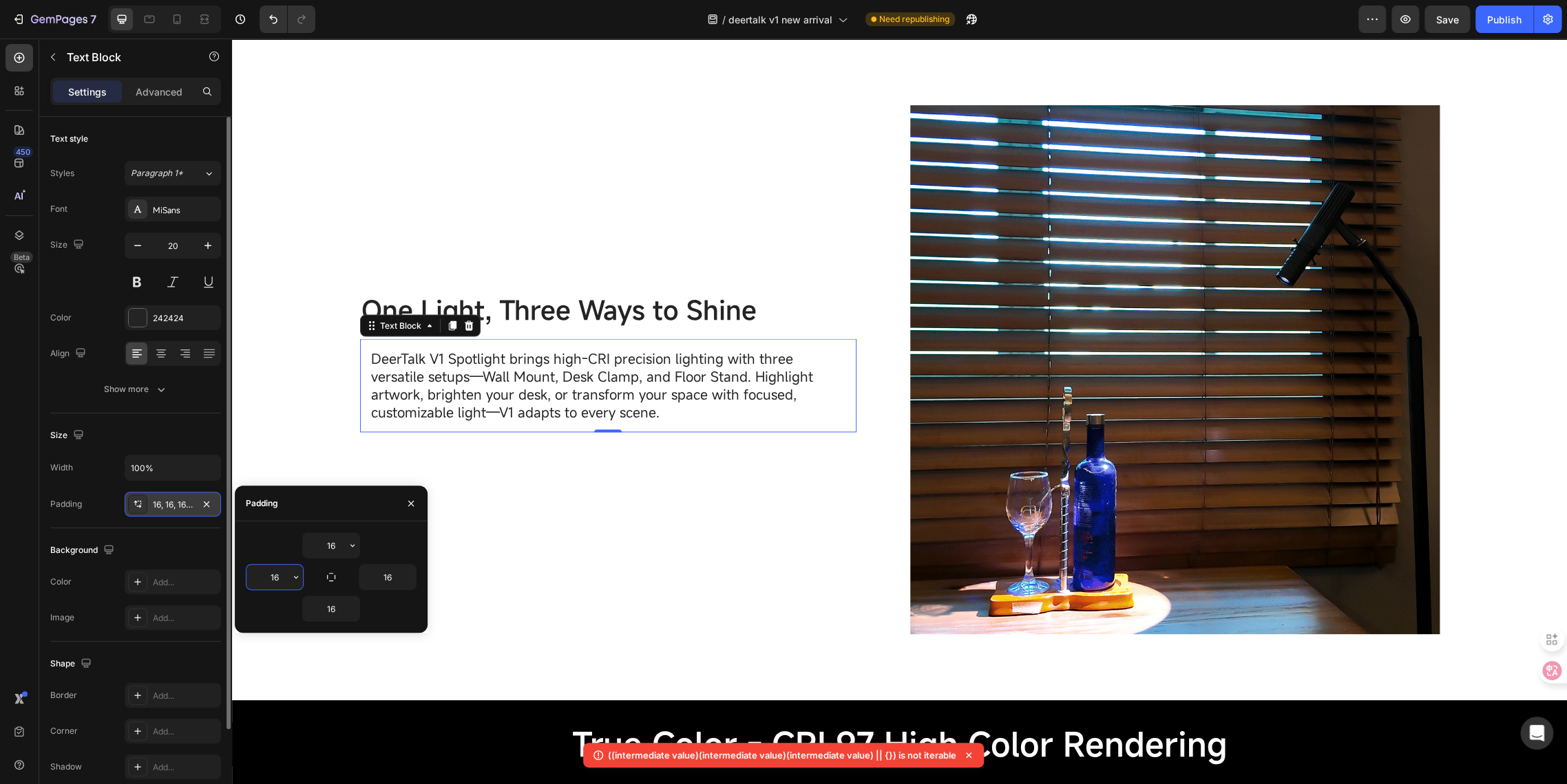
click at [280, 574] on input "16" at bounding box center [274, 577] width 57 height 25
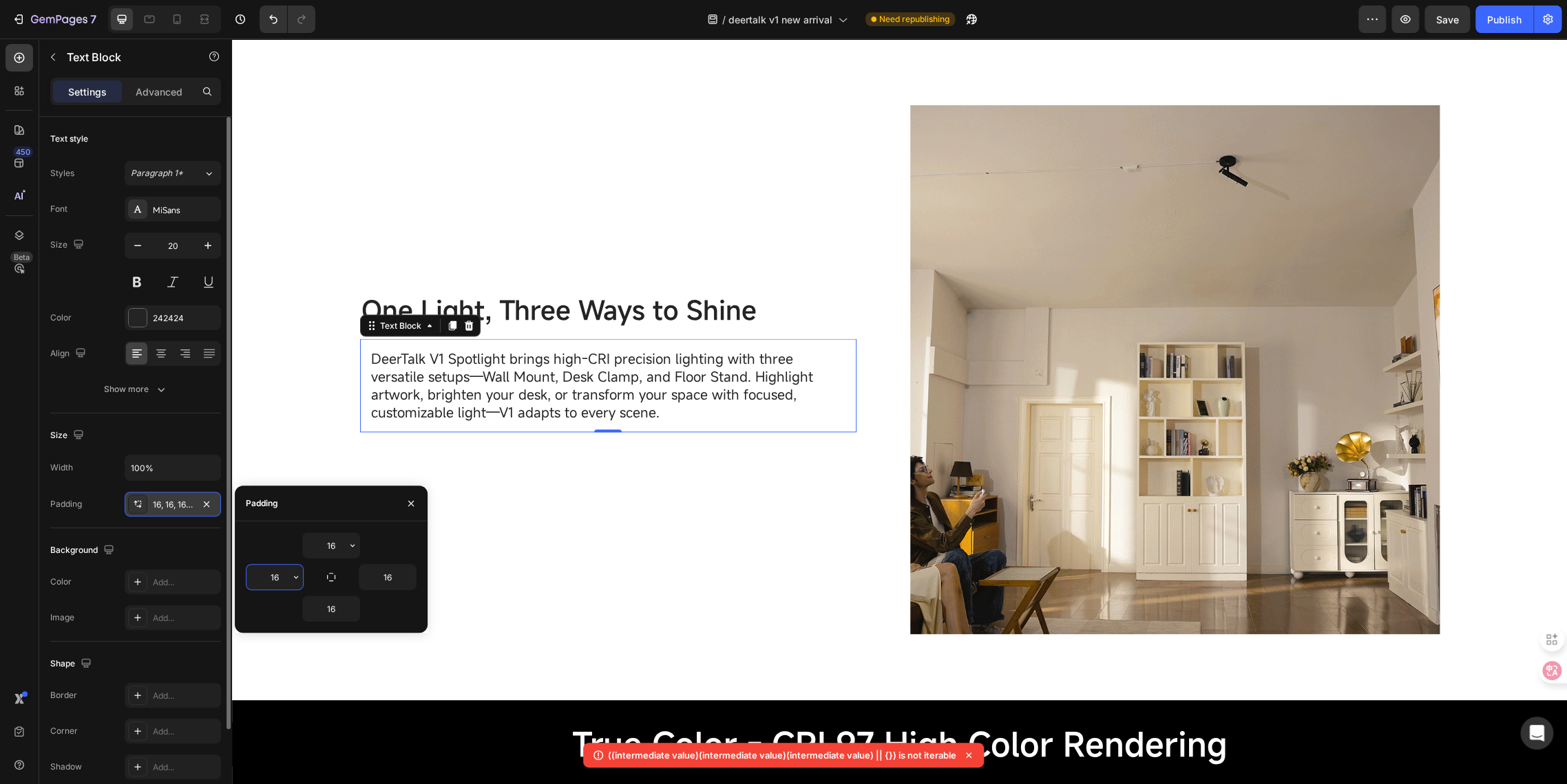
type input "1"
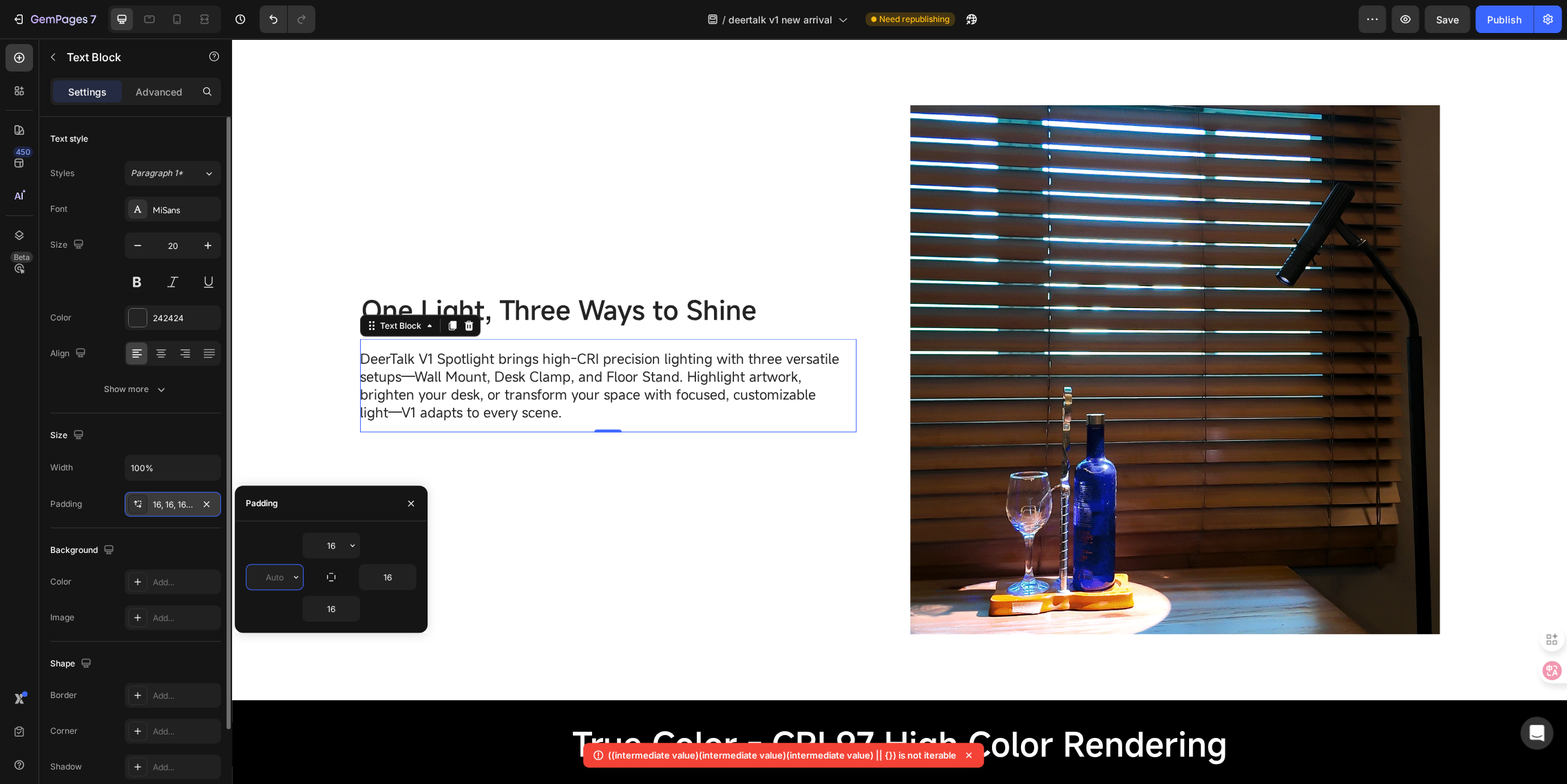
type input "3"
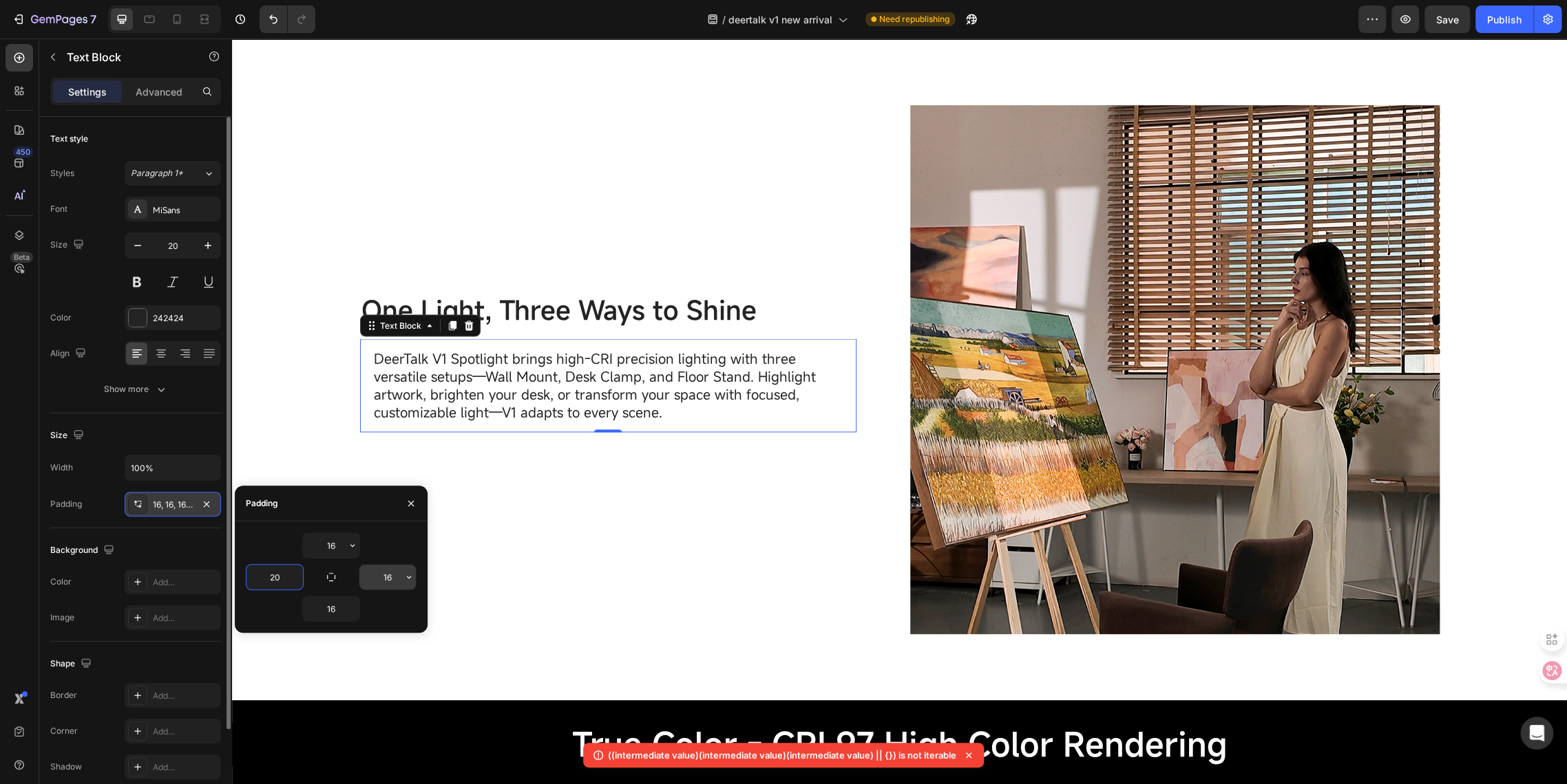
type input "20"
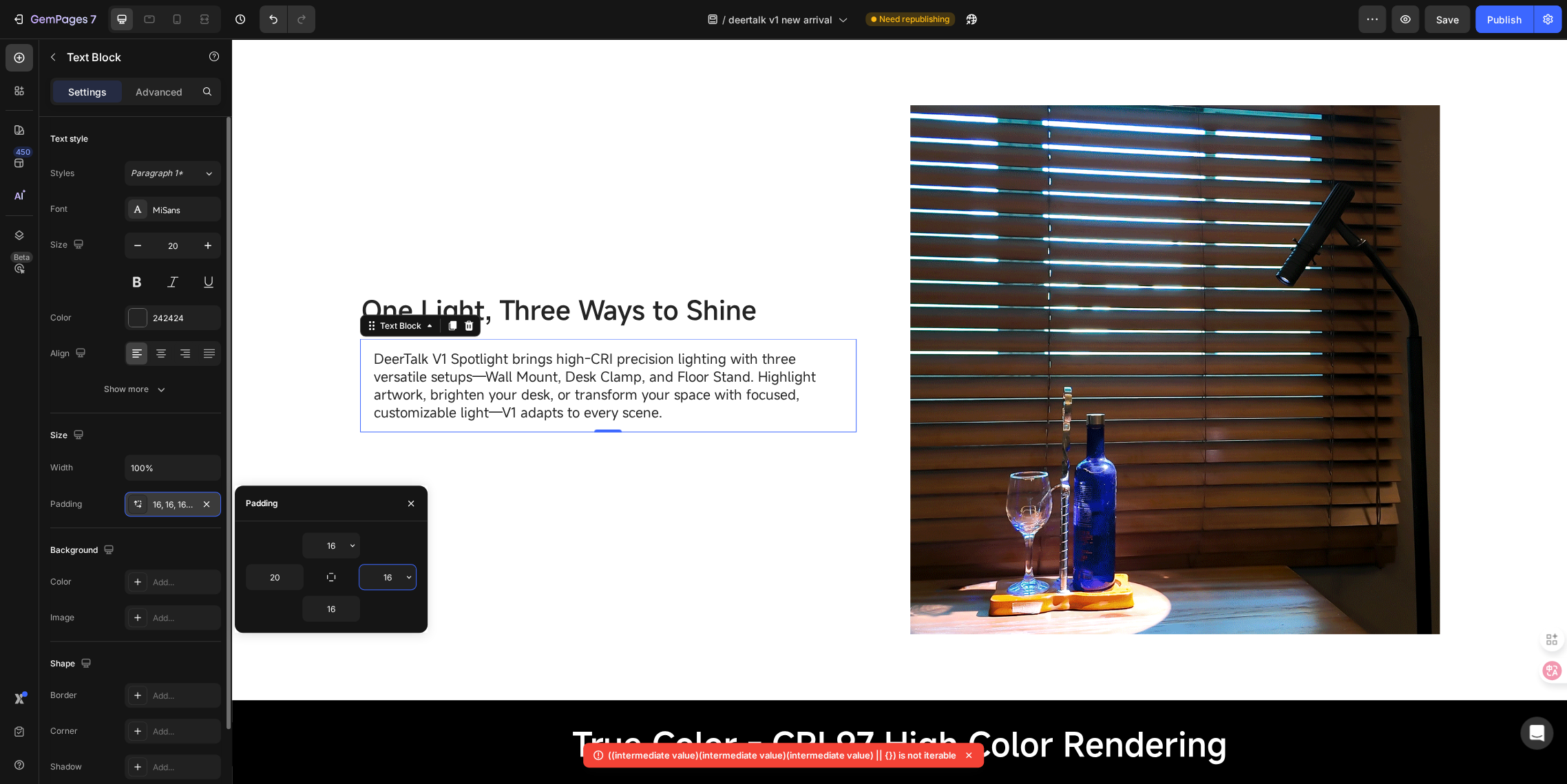
click at [393, 575] on input "16" at bounding box center [387, 577] width 57 height 25
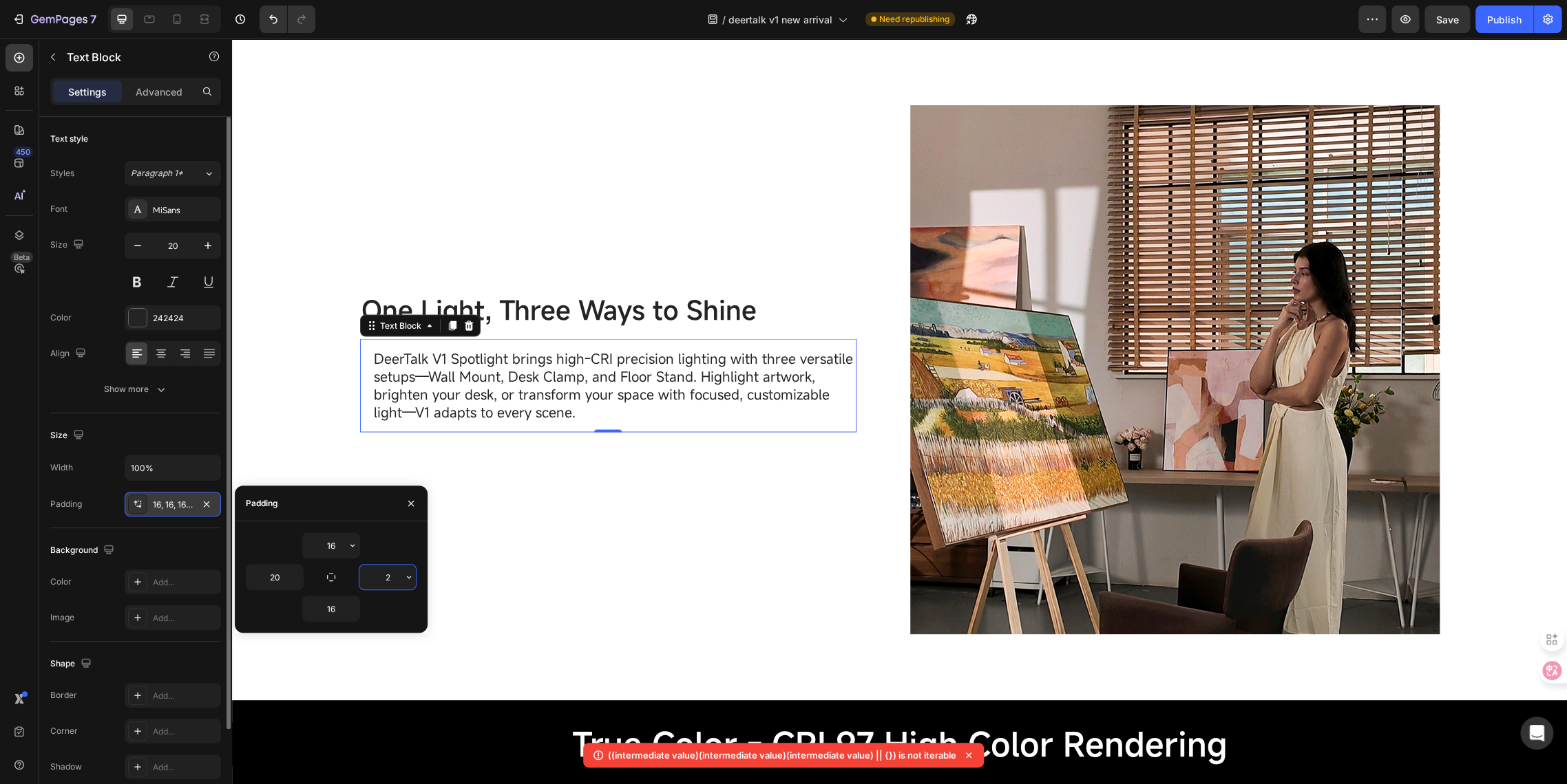
type input "20"
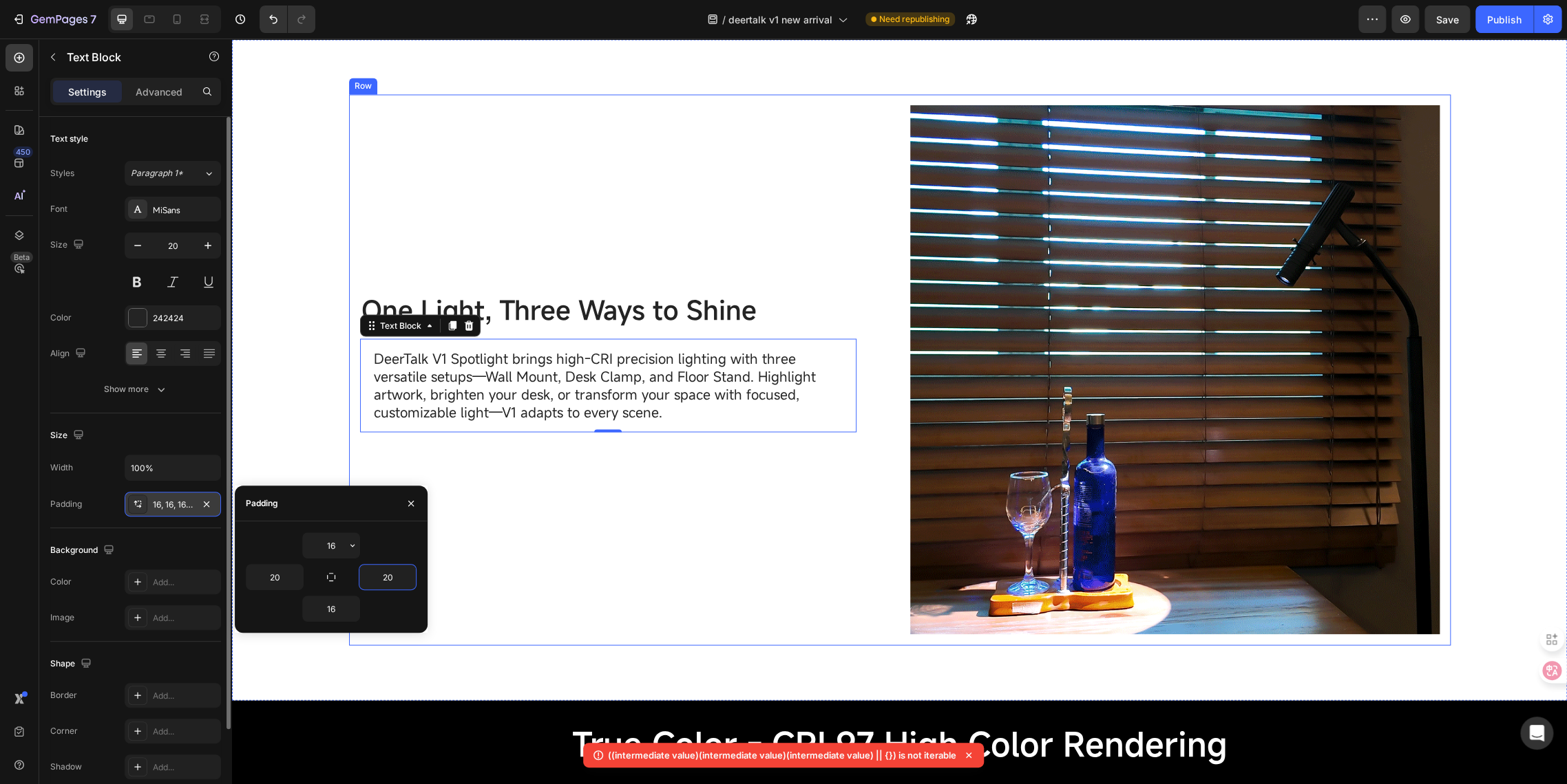
click at [697, 500] on div "One Light, Three Ways to Shine Text Block DeerTalk V1 Spotlight brings high-CRI…" at bounding box center [625, 370] width 530 height 529
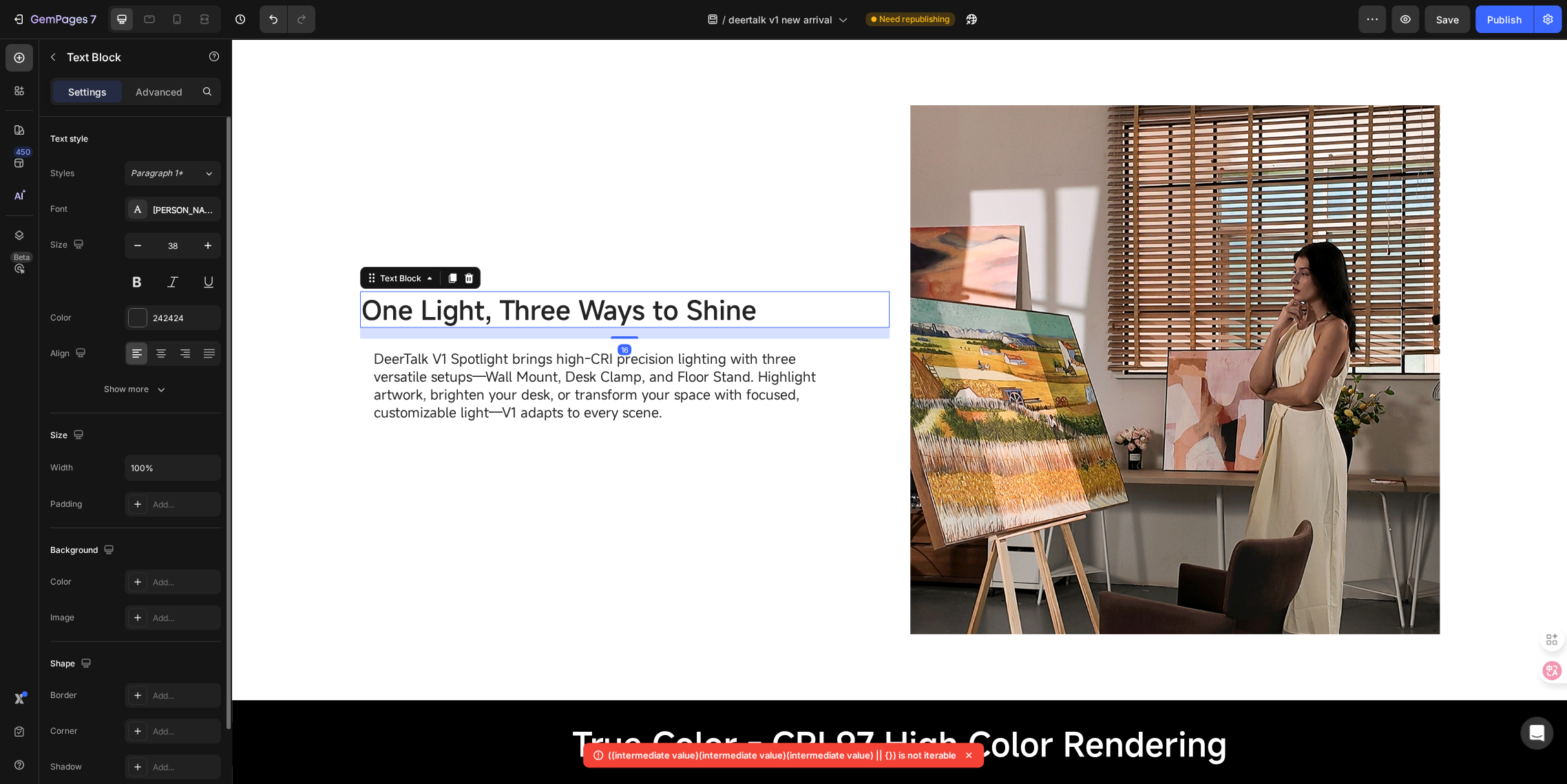
click at [637, 309] on span "One Light, Three Ways to Shine" at bounding box center [558, 309] width 395 height 35
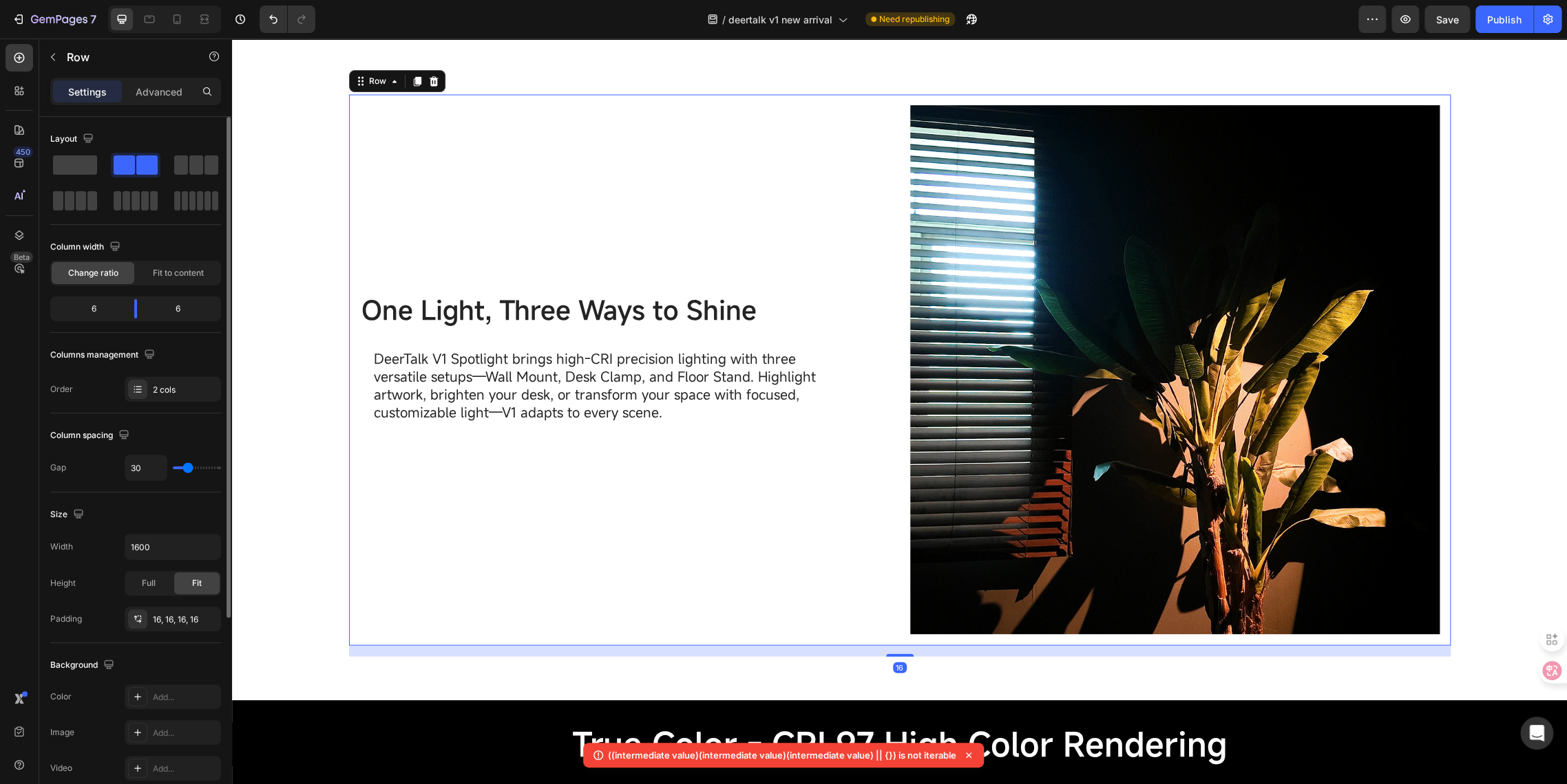
click at [483, 199] on div "One Light, Three Ways to Shine Text Block DeerTalk V1 Spotlight brings high-CRI…" at bounding box center [625, 370] width 530 height 529
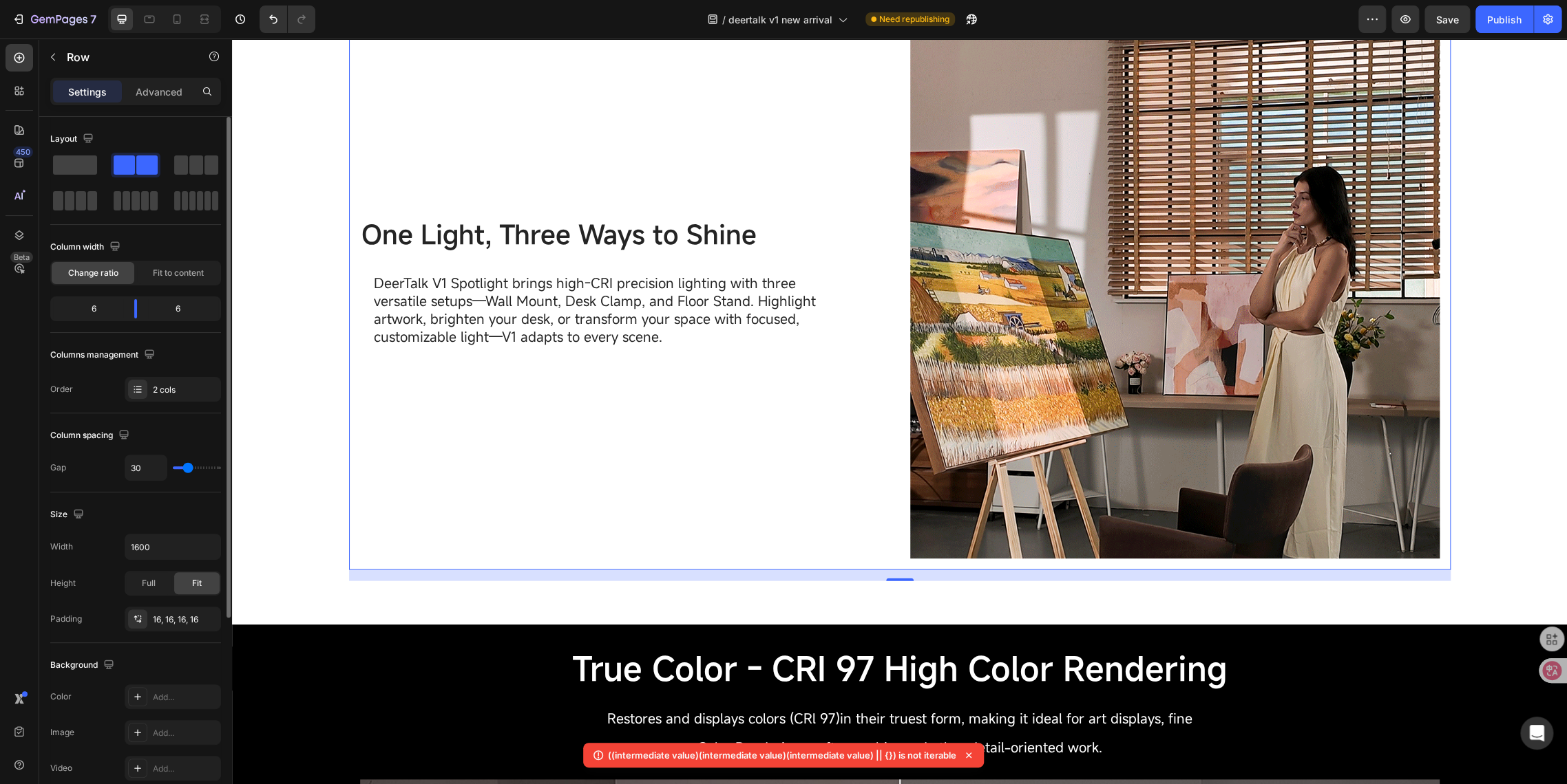
scroll to position [1573, 0]
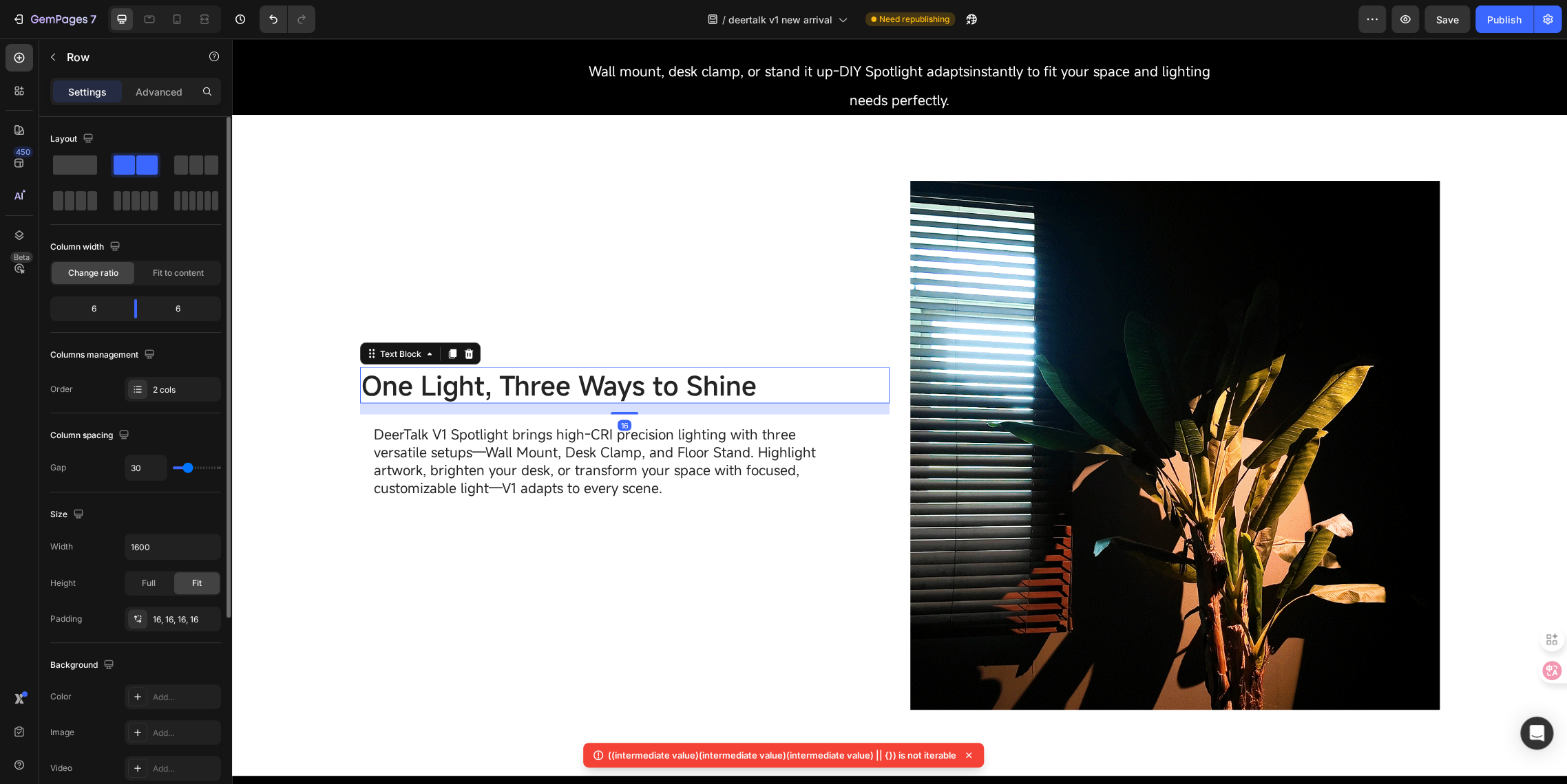
click at [409, 387] on span "One Light, Three Ways to Shine" at bounding box center [558, 385] width 395 height 35
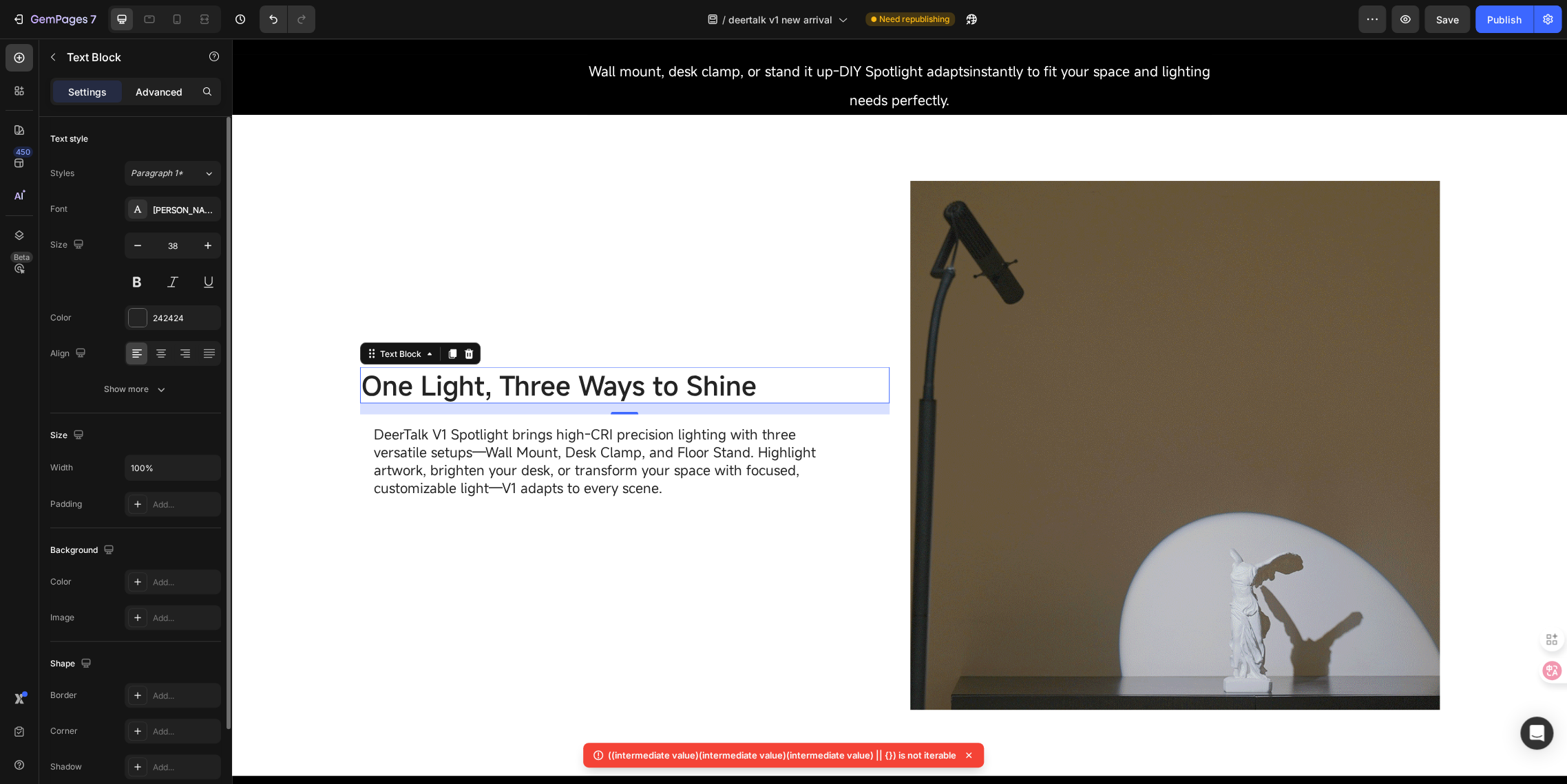
click at [159, 94] on p "Advanced" at bounding box center [159, 91] width 47 height 14
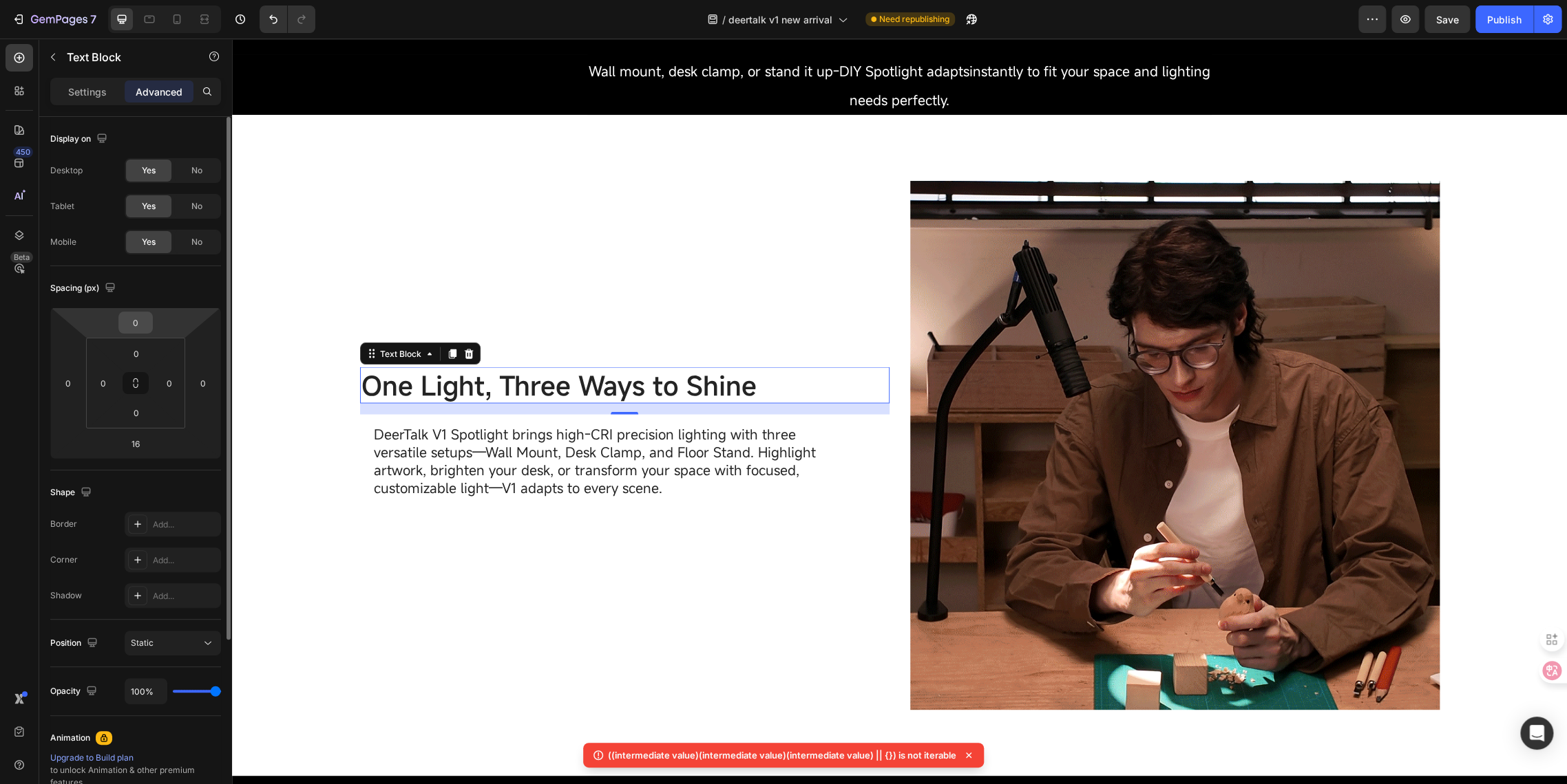
click at [133, 321] on input "0" at bounding box center [135, 323] width 28 height 21
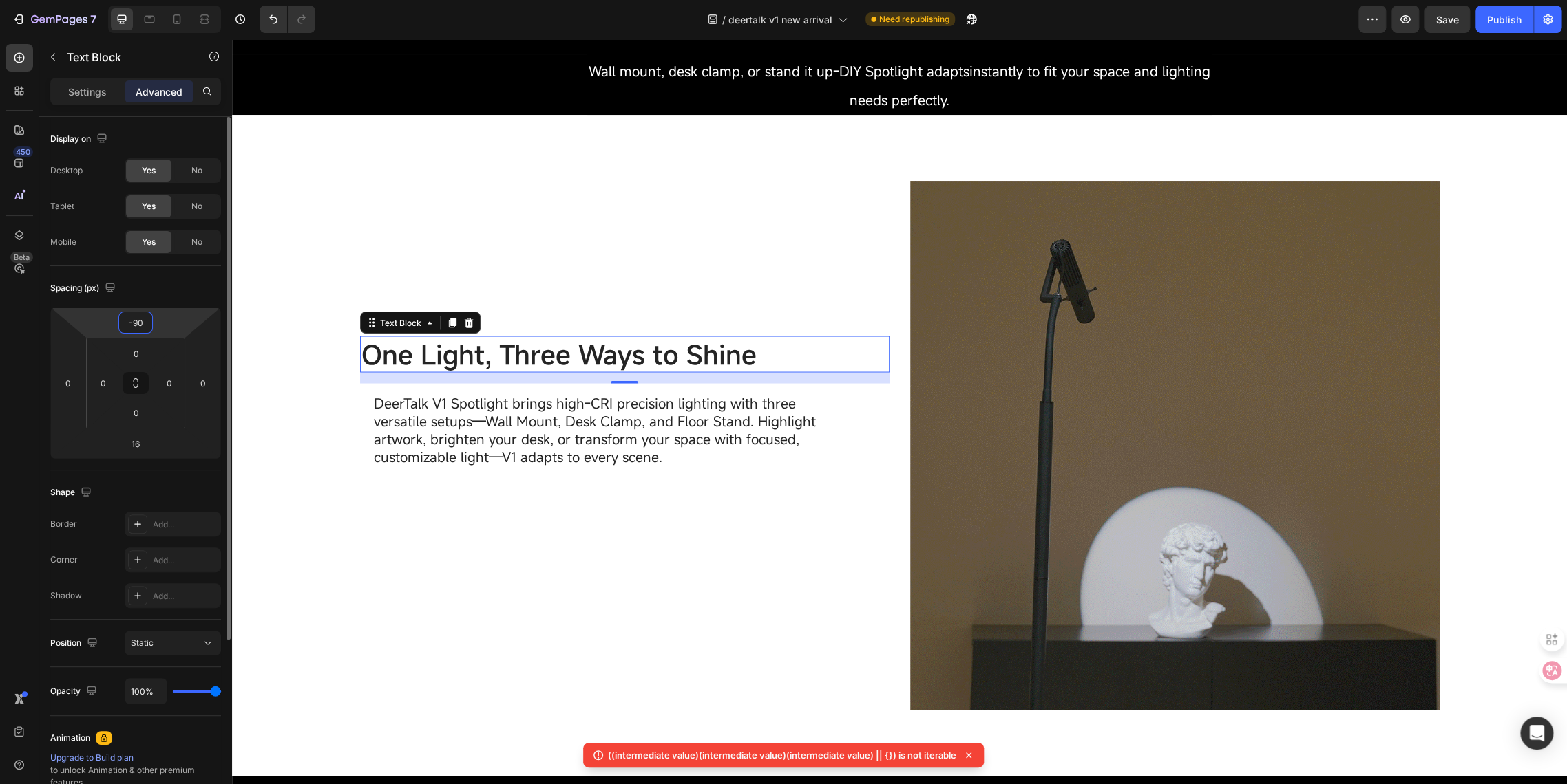
type input "-9"
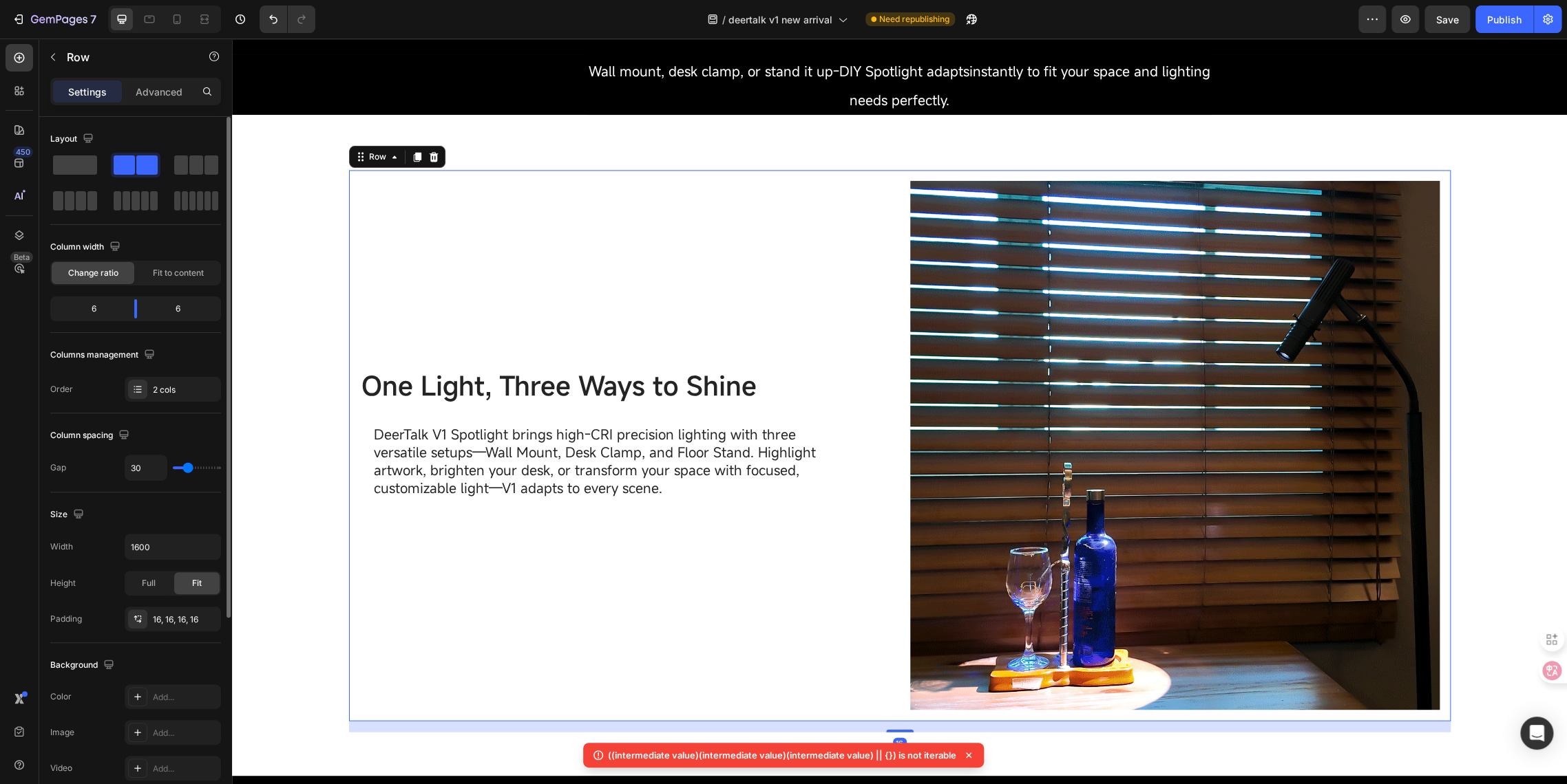
click at [789, 673] on div "One Light, Three Ways to Shine Text Block DeerTalk V1 Spotlight brings high-CRI…" at bounding box center [625, 445] width 530 height 529
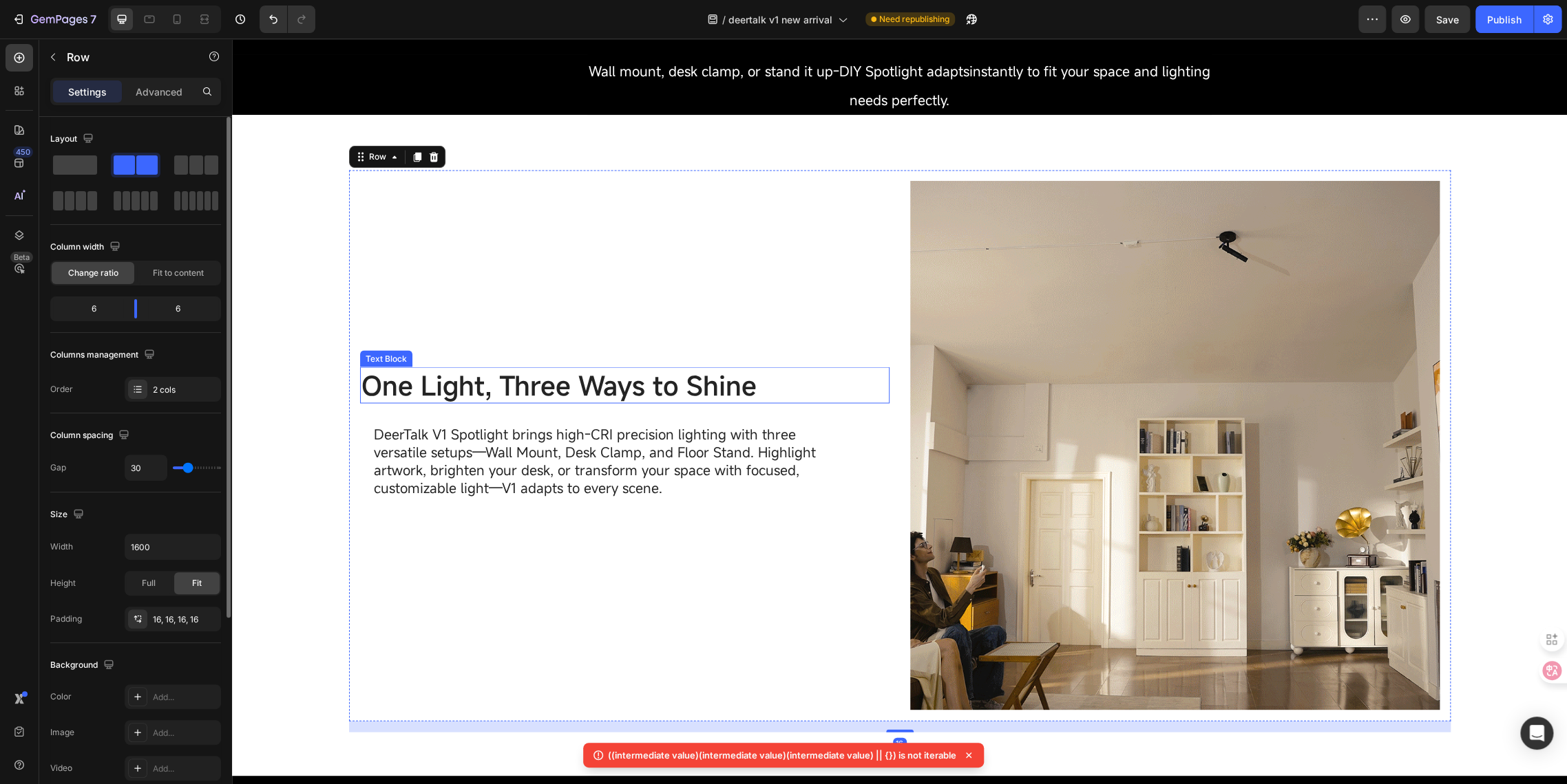
click at [752, 370] on p "One Light, Three Ways to Shine" at bounding box center [625, 384] width 527 height 34
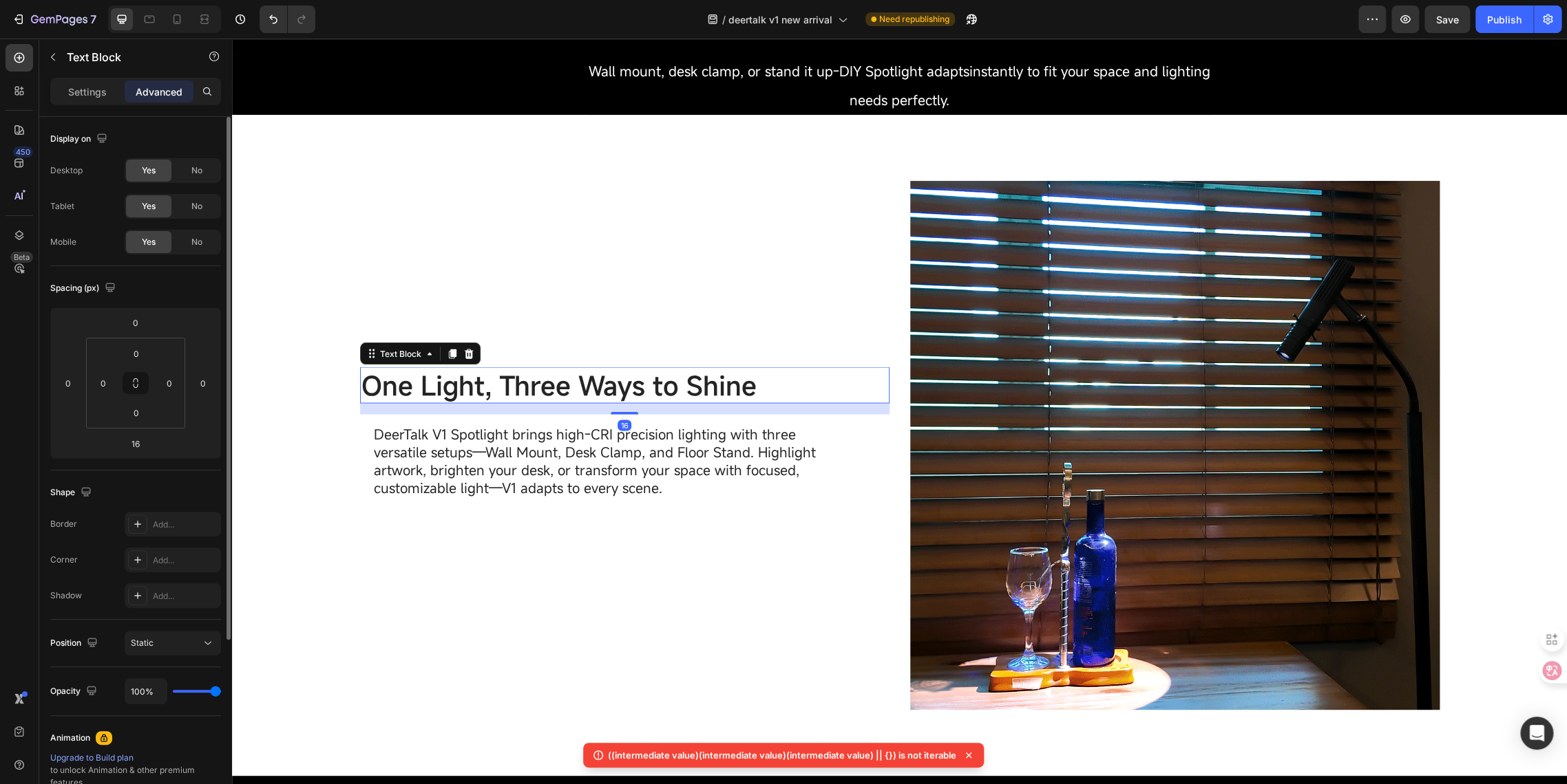
click at [752, 370] on p "One Light, Three Ways to Shine" at bounding box center [625, 384] width 527 height 34
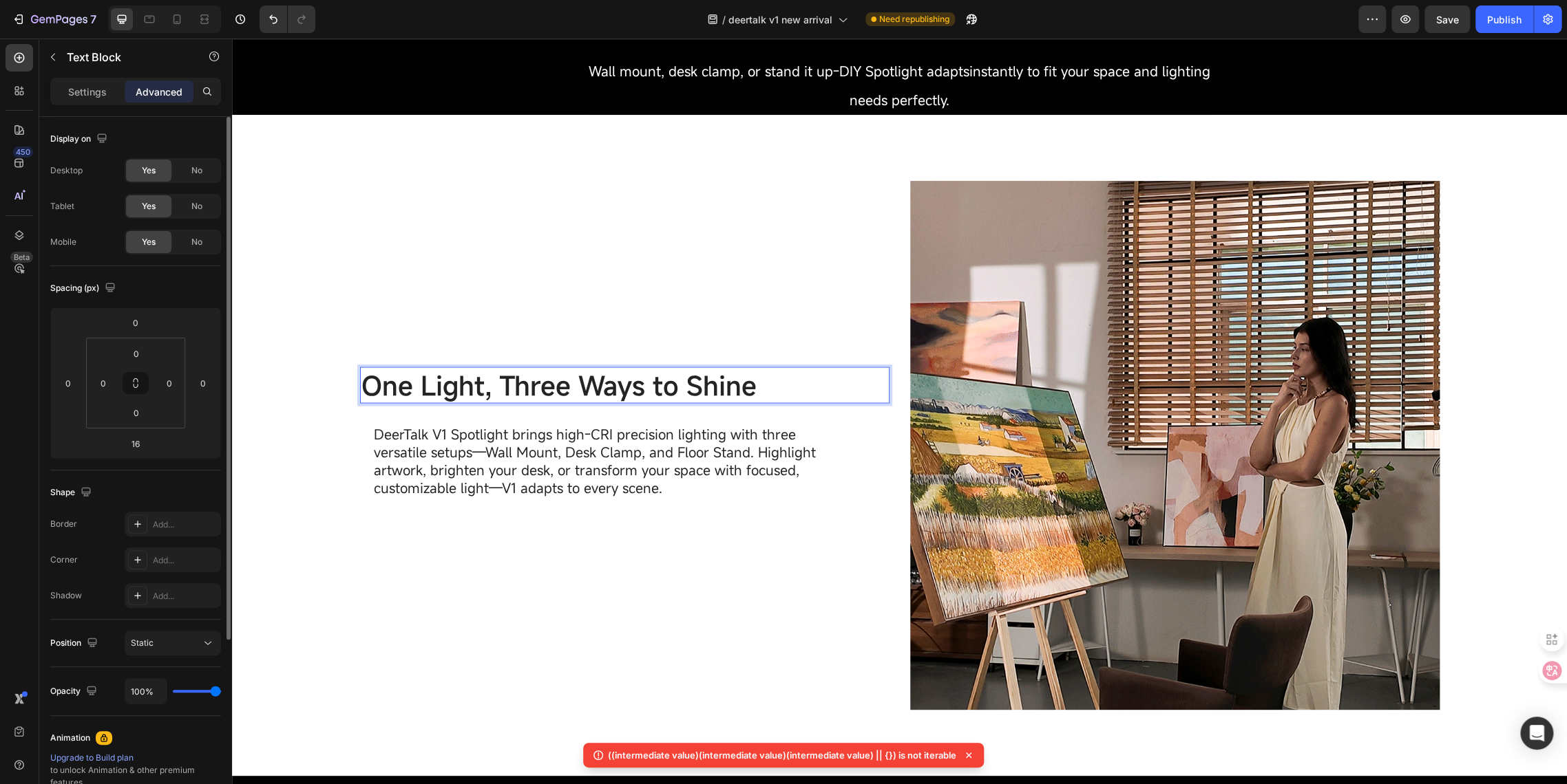
click at [773, 373] on p "One Light, Three Ways to Shine" at bounding box center [625, 384] width 527 height 34
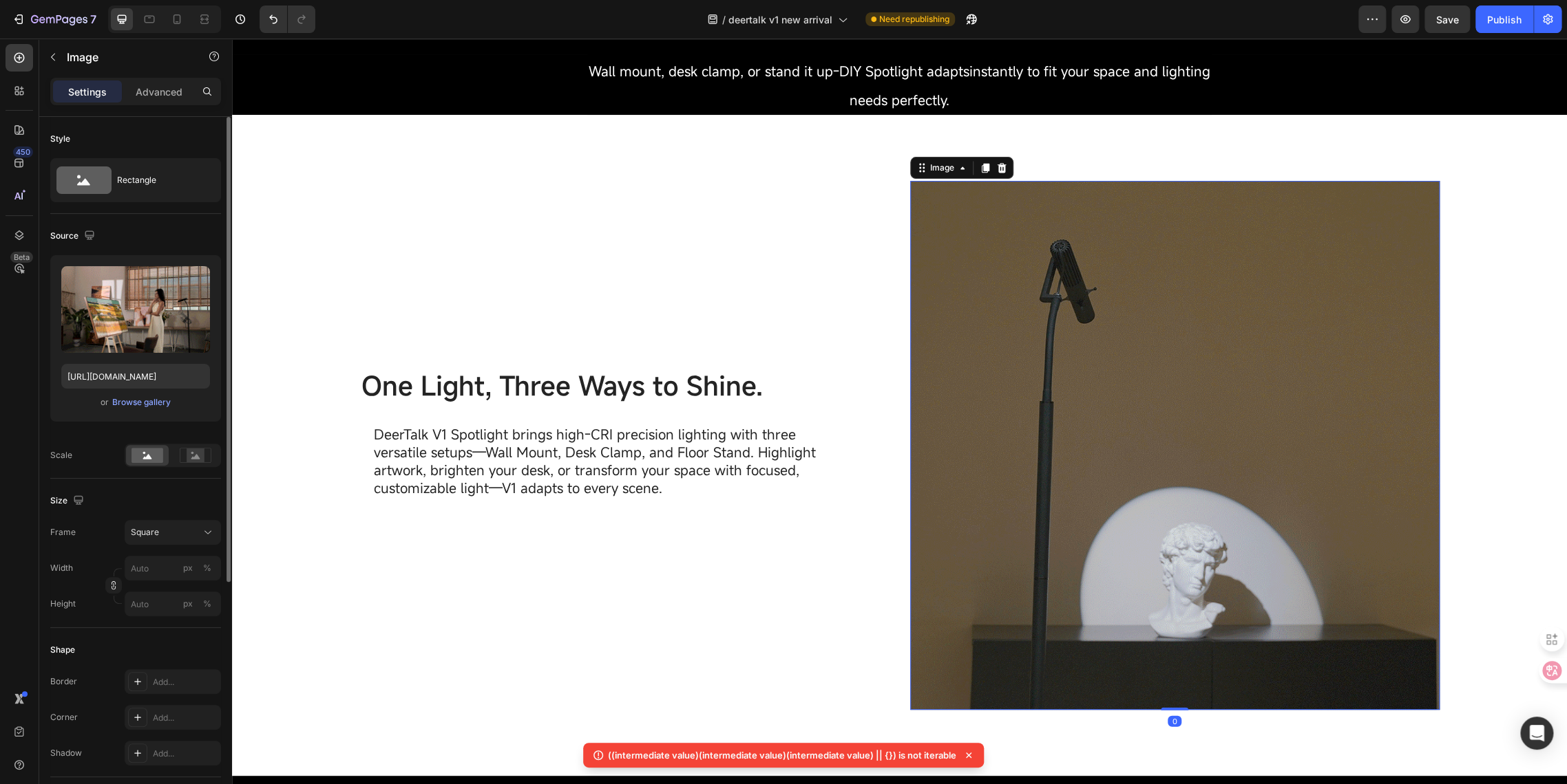
click at [983, 387] on img at bounding box center [1174, 445] width 530 height 529
click at [162, 534] on div "Square" at bounding box center [165, 532] width 67 height 12
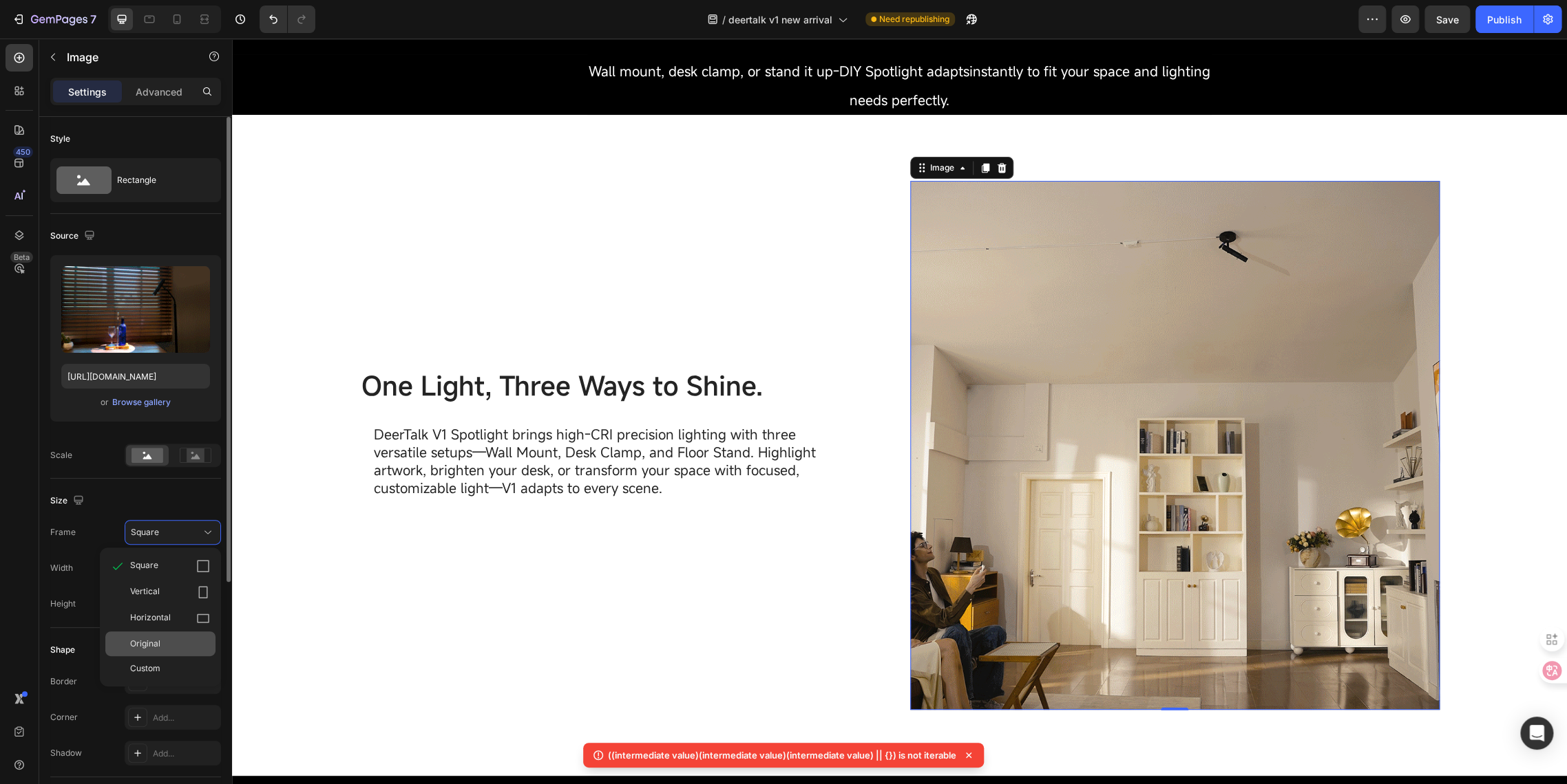
scroll to position [77, 0]
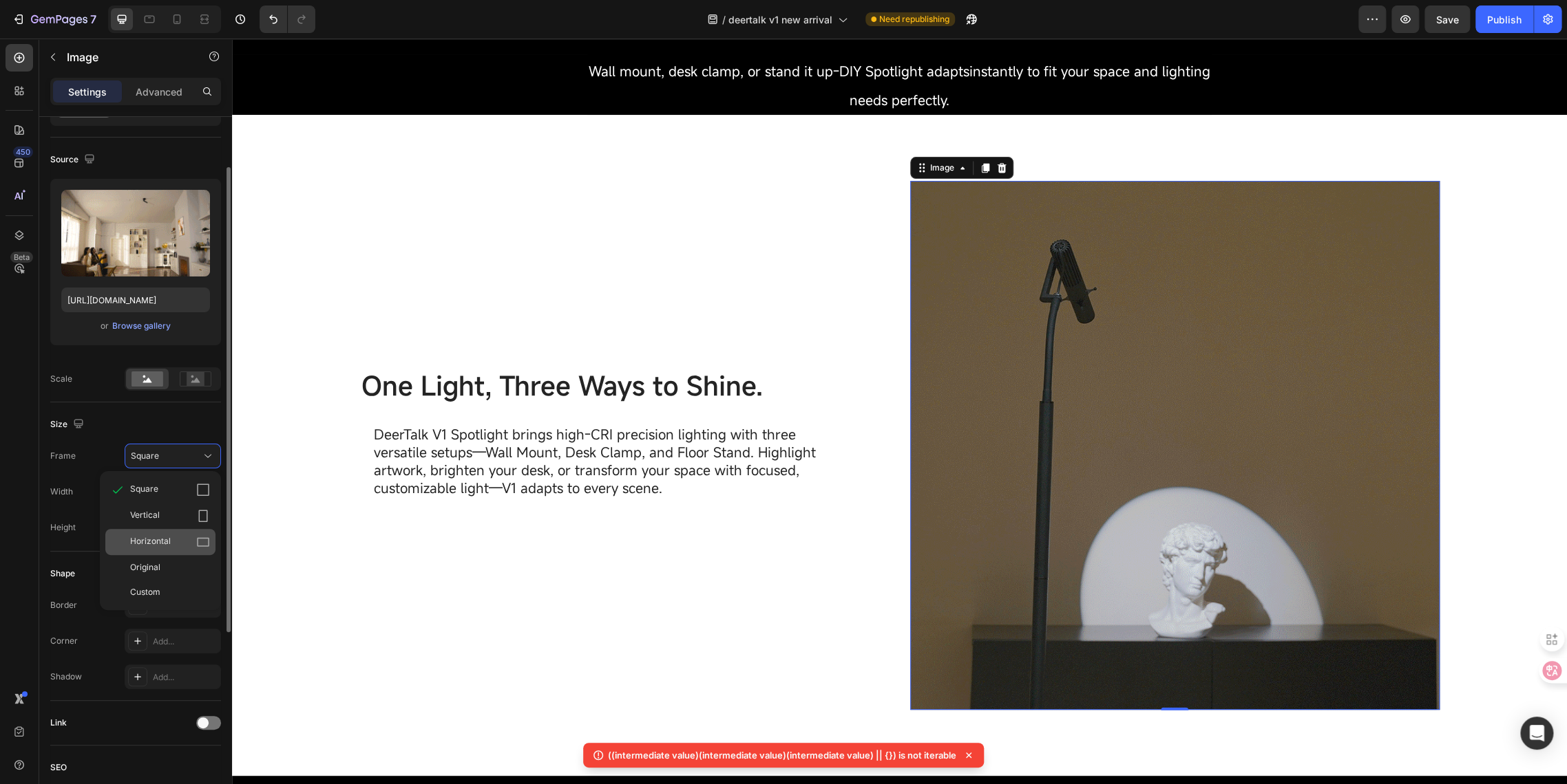
click at [148, 542] on span "Horizontal" at bounding box center [150, 542] width 40 height 13
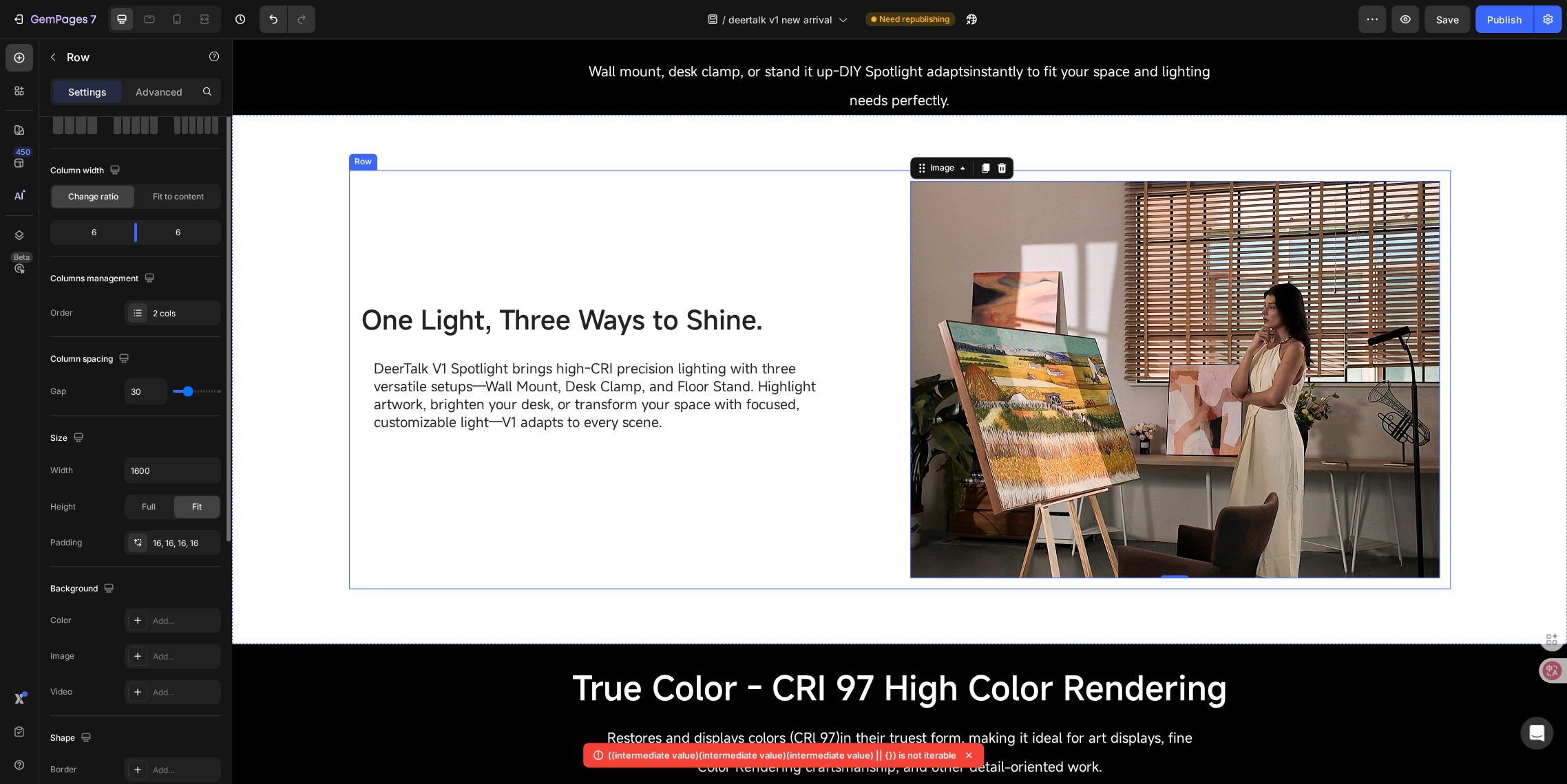
click at [657, 511] on div "One Light, Three Ways to Shine. Text Block DeerTalk V1 Spotlight brings high-CR…" at bounding box center [625, 379] width 530 height 397
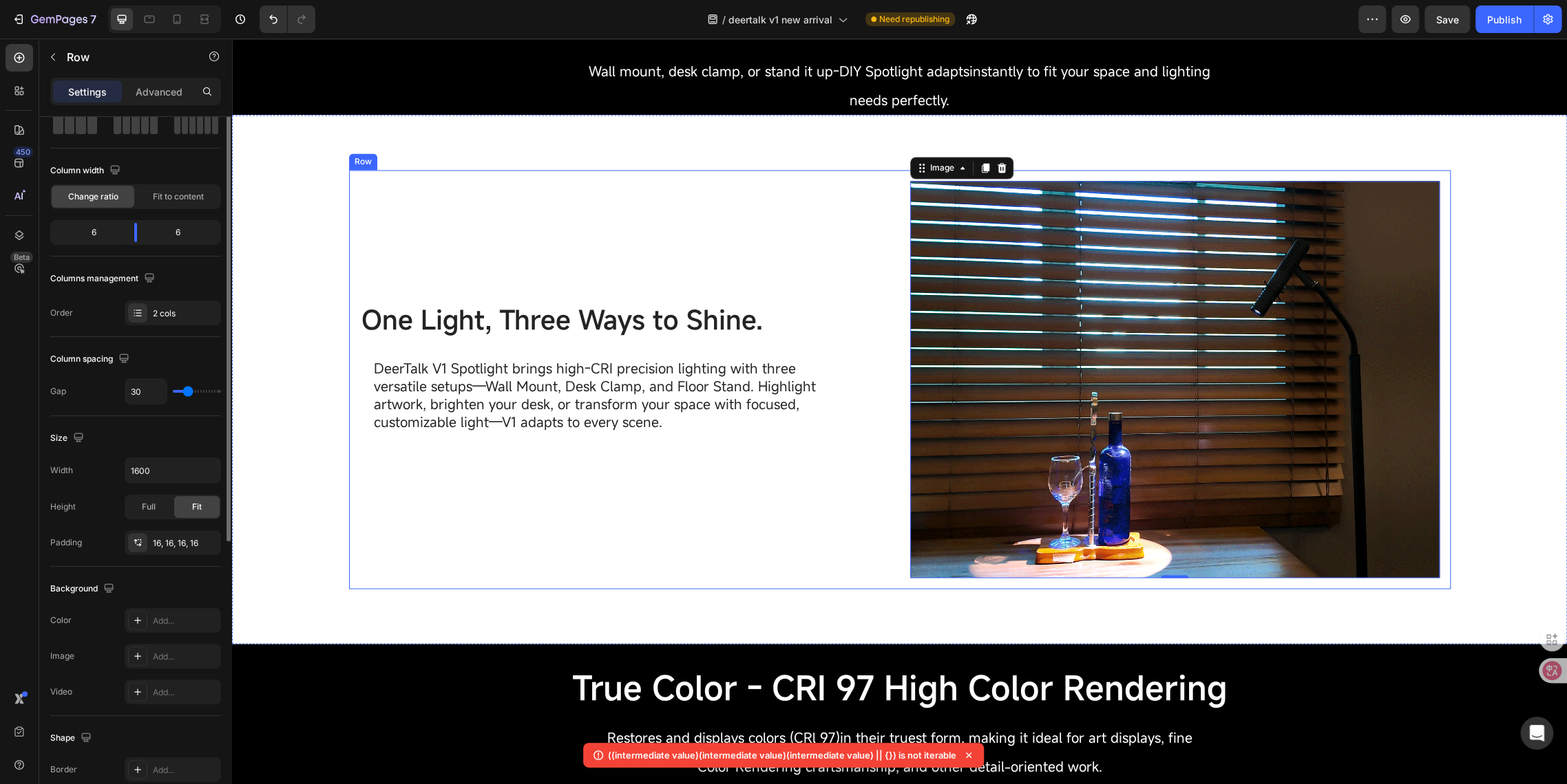
scroll to position [0, 0]
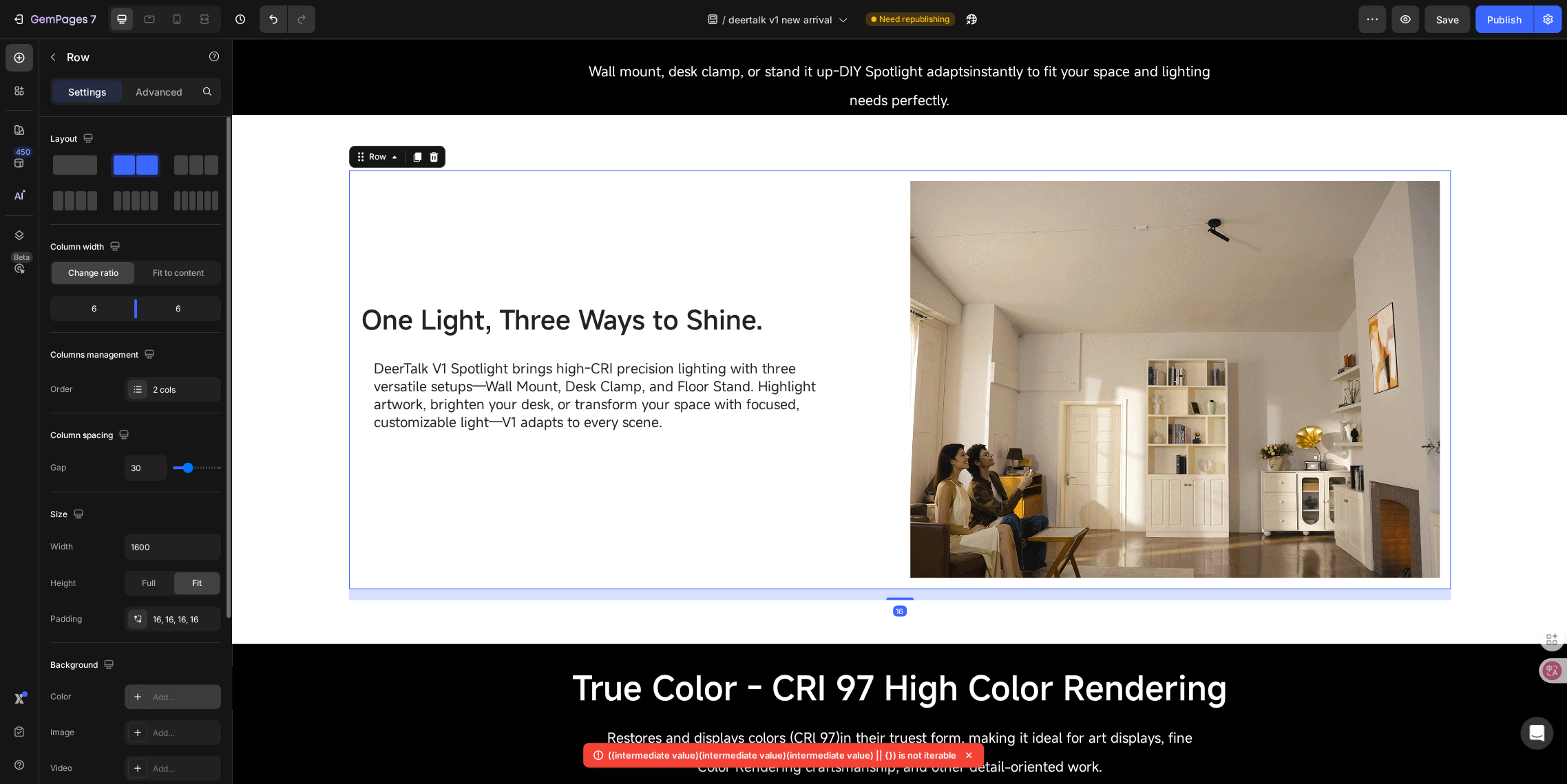
click at [165, 693] on div "Add..." at bounding box center [186, 697] width 65 height 12
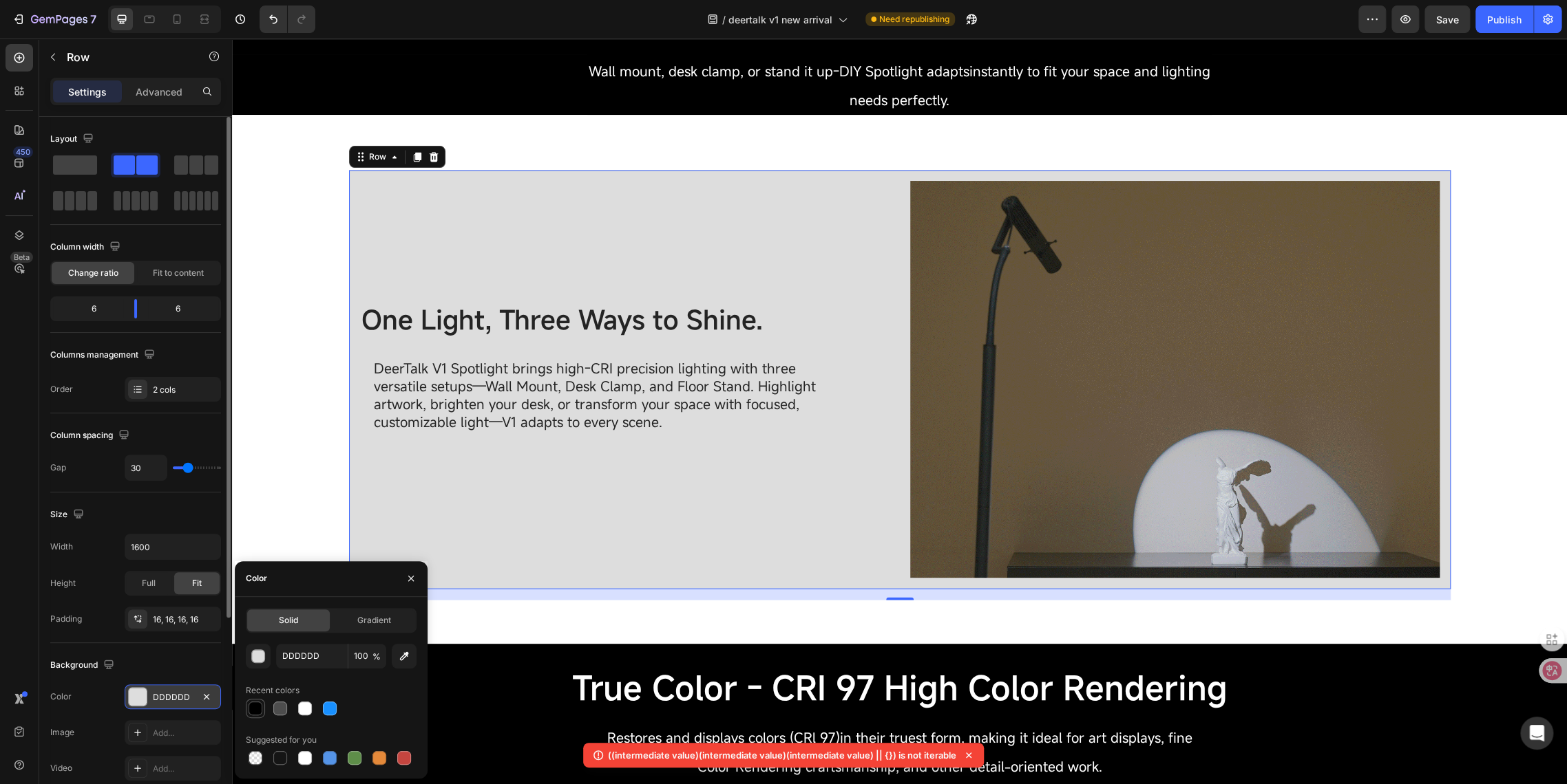
click at [256, 710] on div at bounding box center [255, 708] width 13 height 13
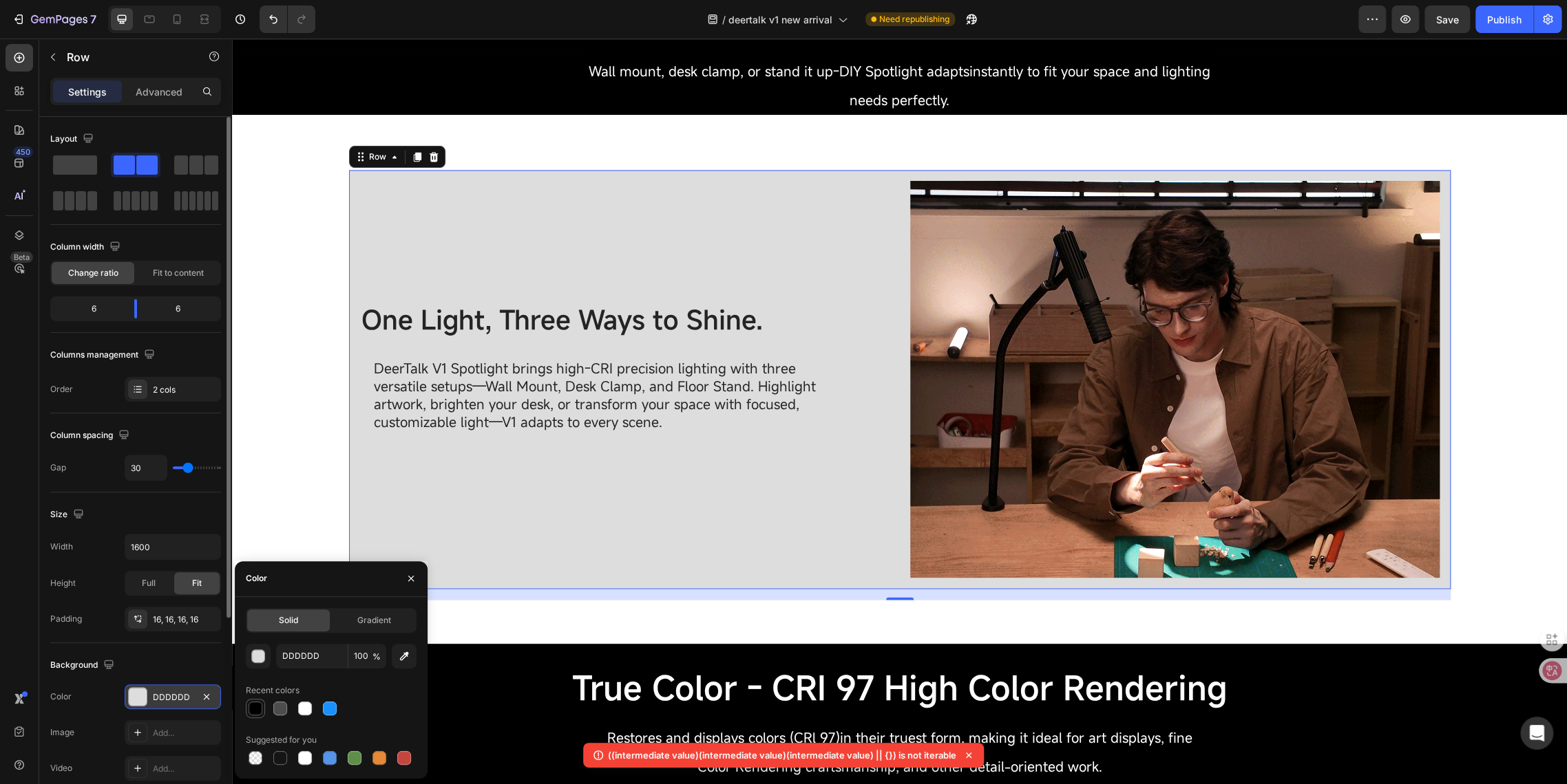
type input "000000"
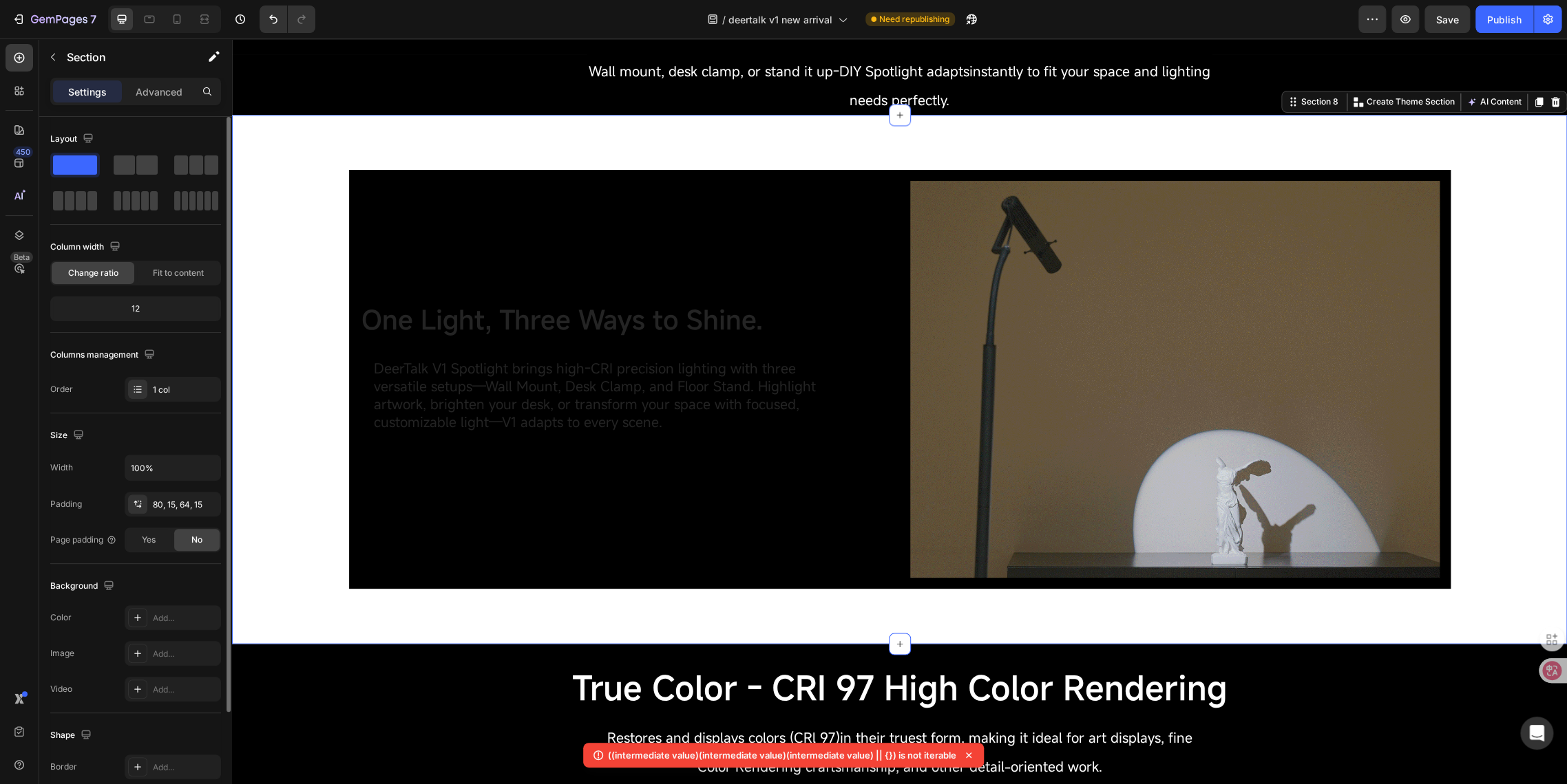
click at [497, 621] on div "One Light, Three Ways to Shine. Text Block DeerTalk V1 Spotlight brings high-CR…" at bounding box center [898, 379] width 1334 height 529
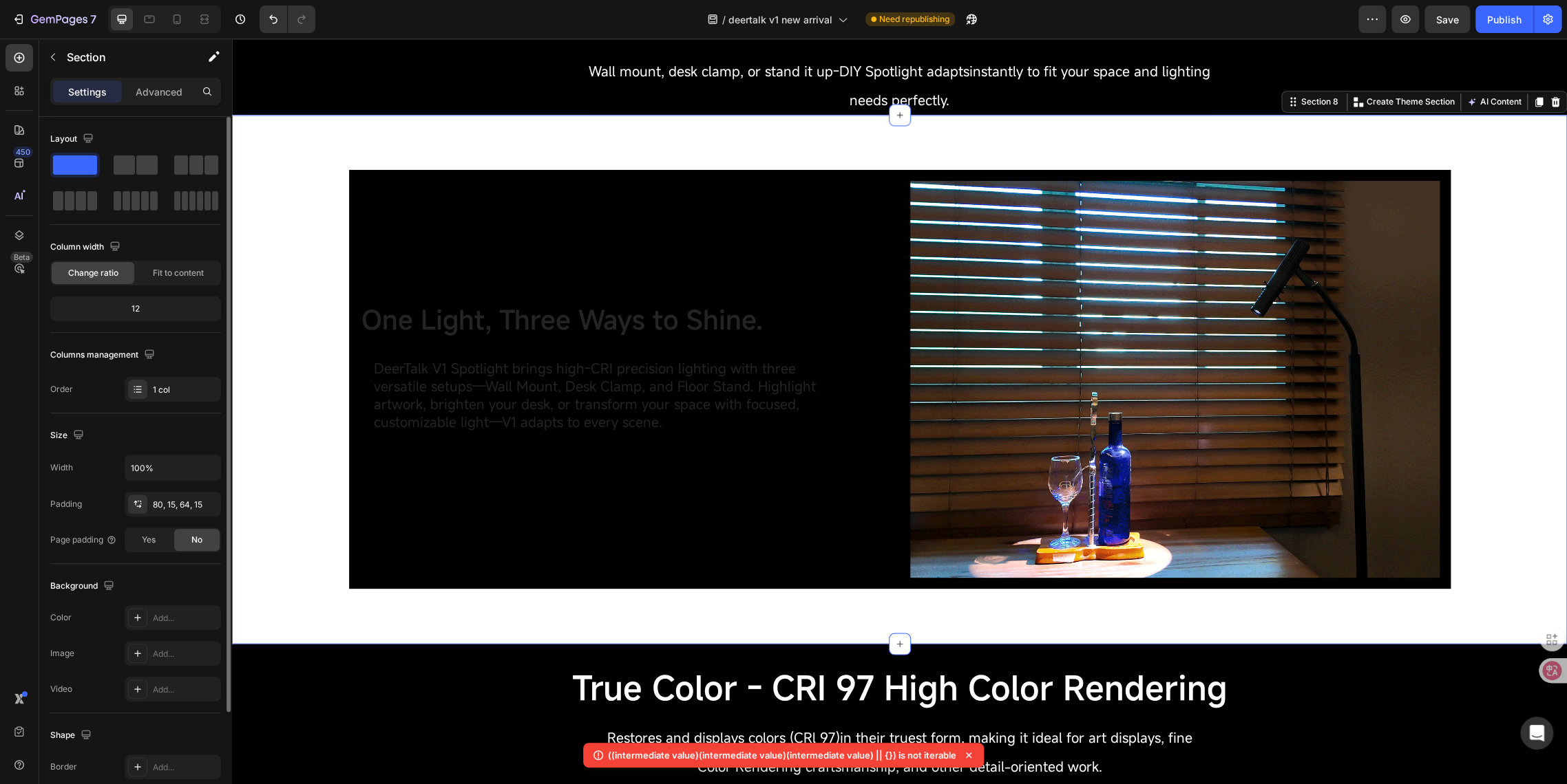
click at [290, 616] on div "One Light, Three Ways to Shine. Text Block DeerTalk V1 Spotlight brings high-CR…" at bounding box center [898, 379] width 1334 height 529
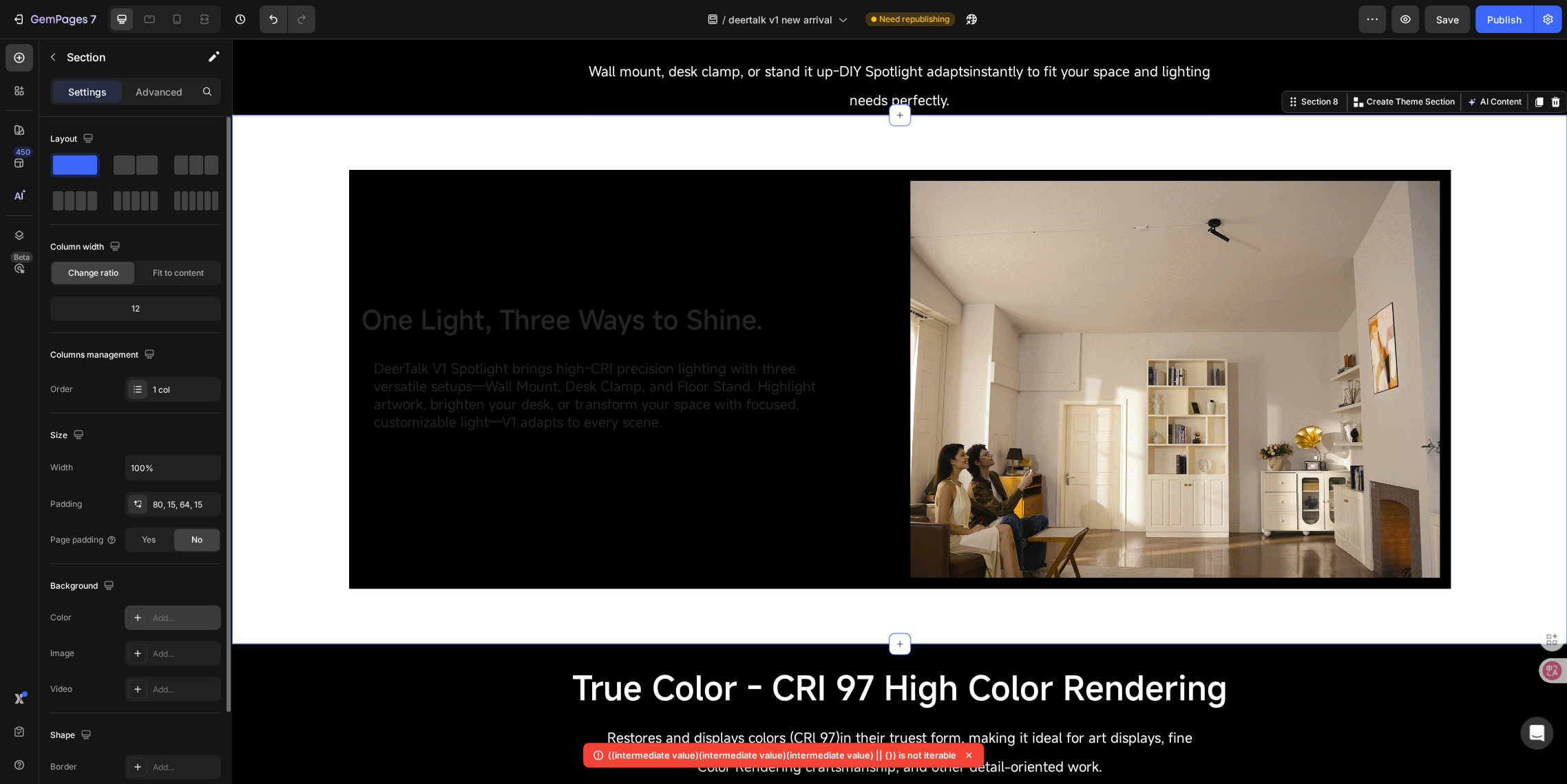
click at [154, 622] on div "Add..." at bounding box center [186, 618] width 65 height 12
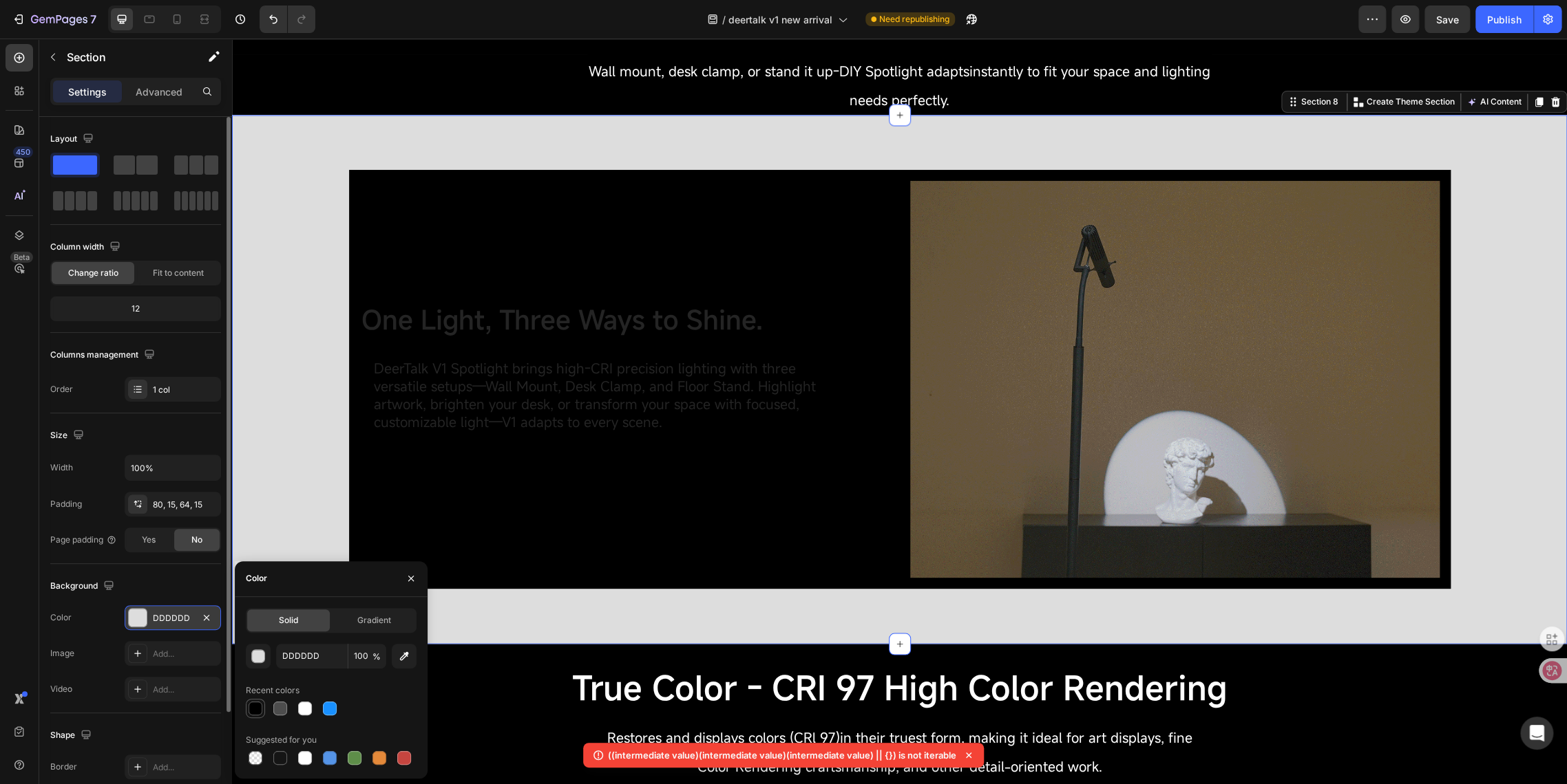
click at [257, 707] on div at bounding box center [255, 708] width 13 height 13
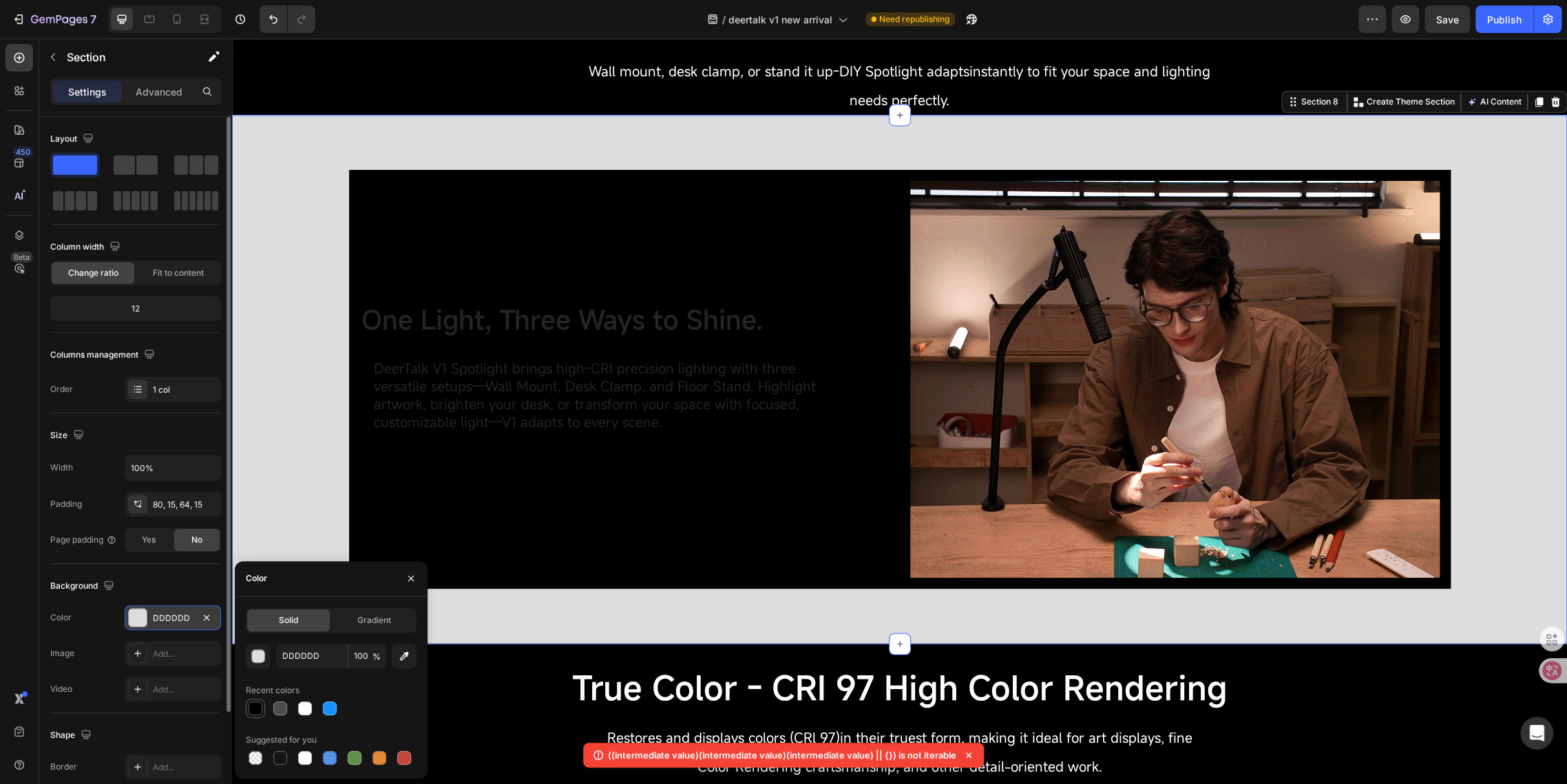
type input "000000"
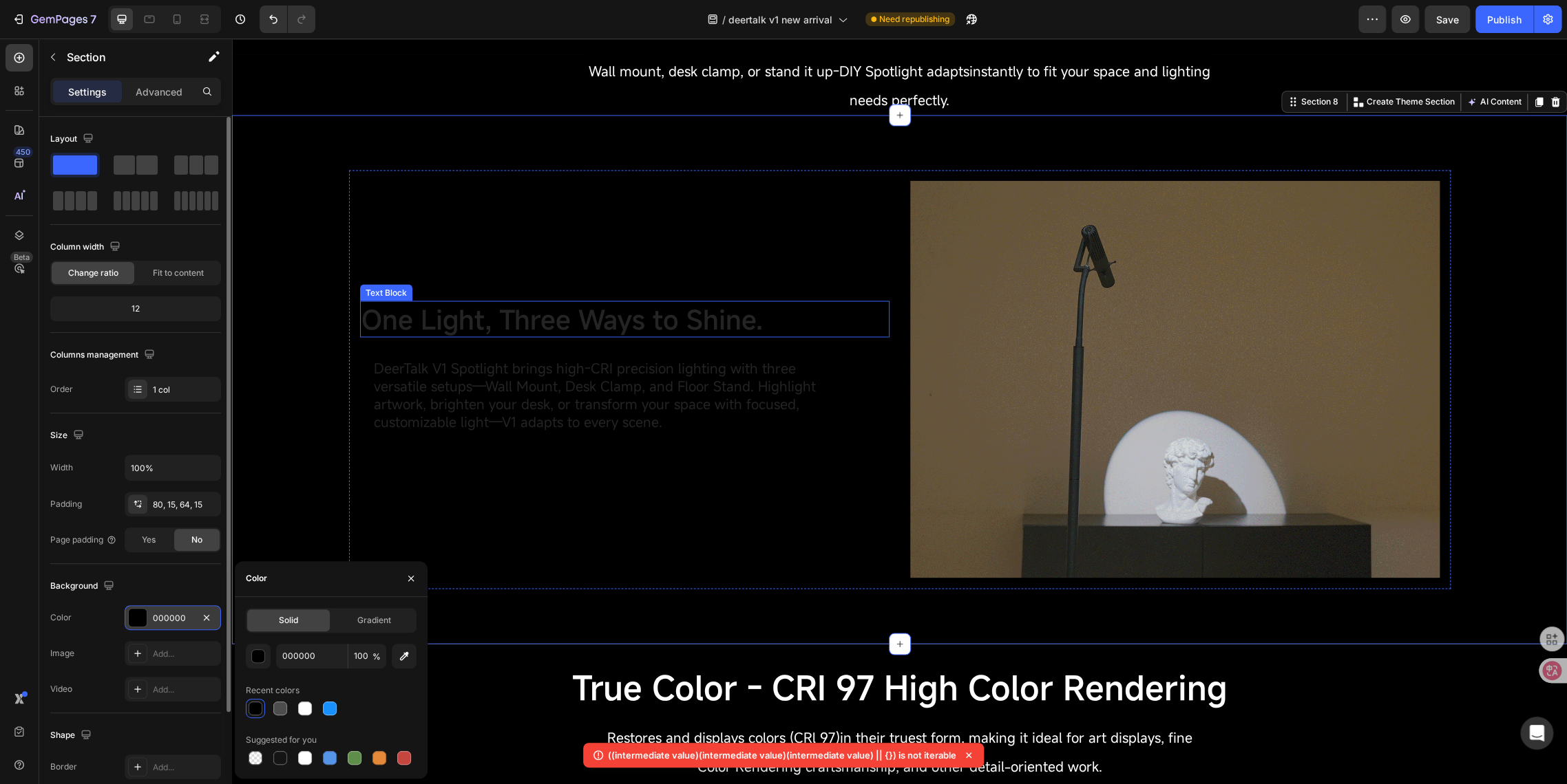
click at [434, 322] on span "One Light, Three Ways to Shine." at bounding box center [561, 319] width 401 height 35
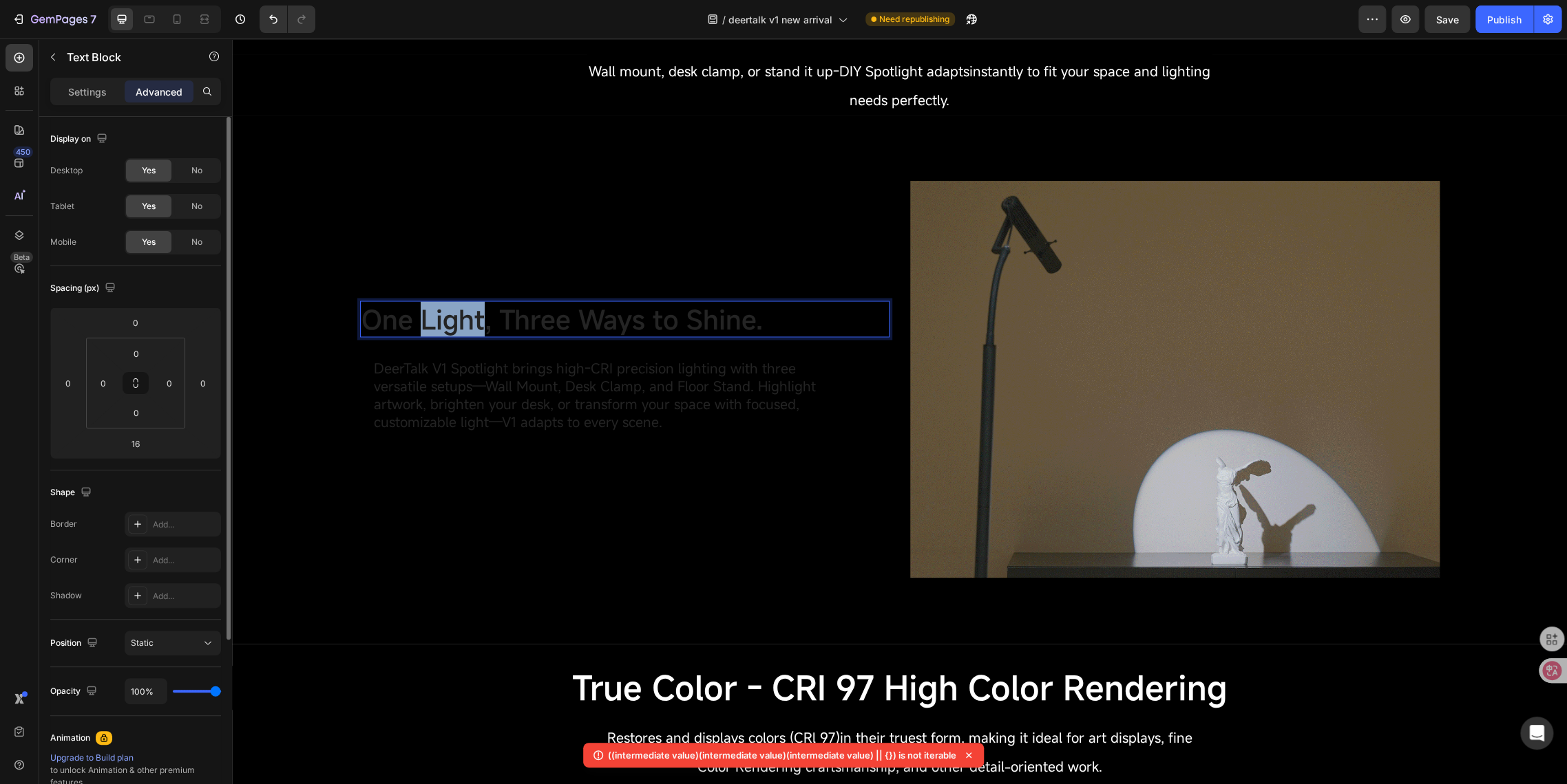
click at [434, 322] on span "One Light, Three Ways to Shine." at bounding box center [561, 319] width 401 height 35
click at [77, 96] on p "Settings" at bounding box center [87, 91] width 38 height 14
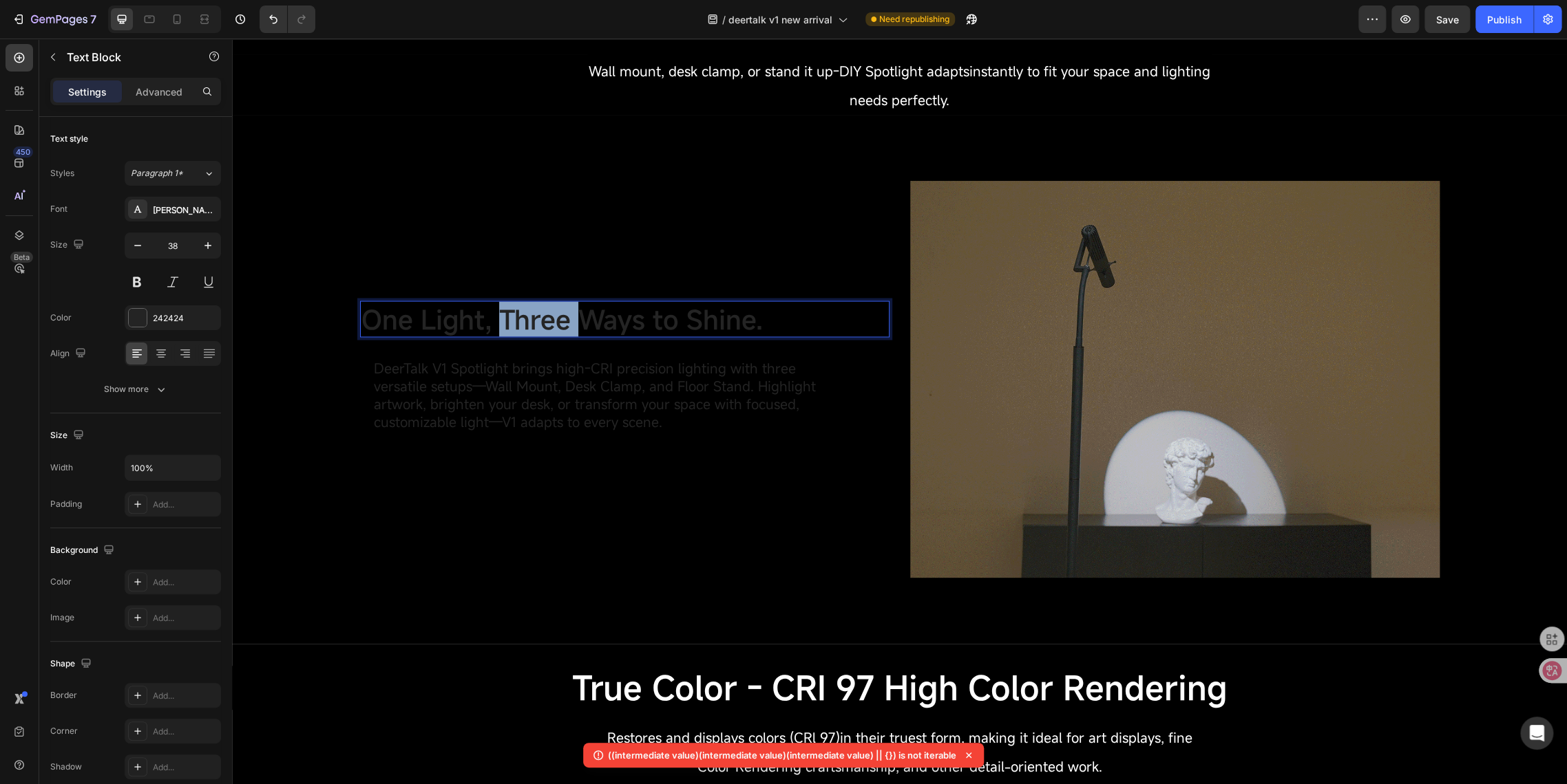
click at [492, 325] on span "One Light, Three Ways to Shine." at bounding box center [561, 319] width 401 height 35
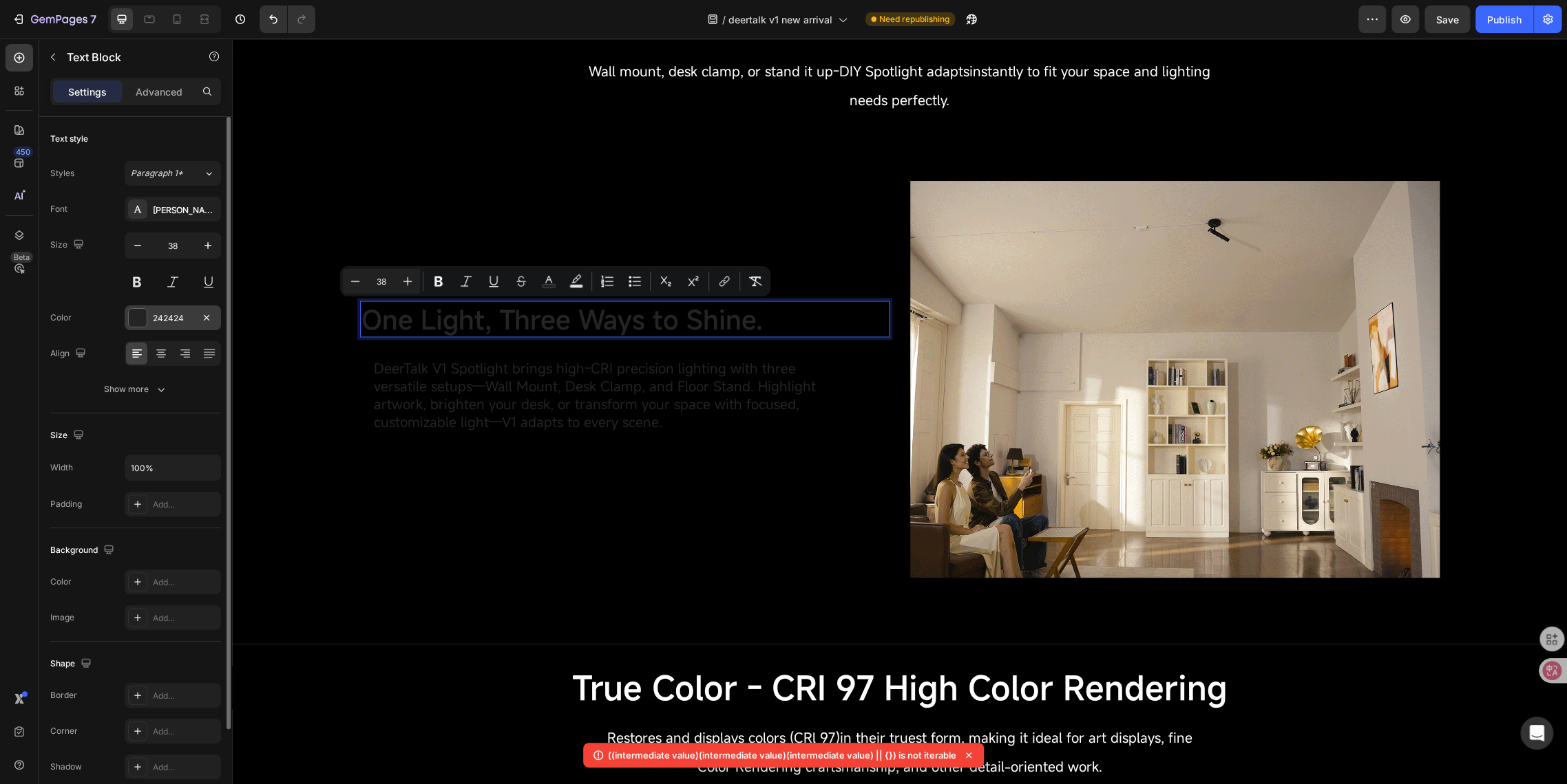
click at [158, 319] on div "242424" at bounding box center [173, 318] width 40 height 12
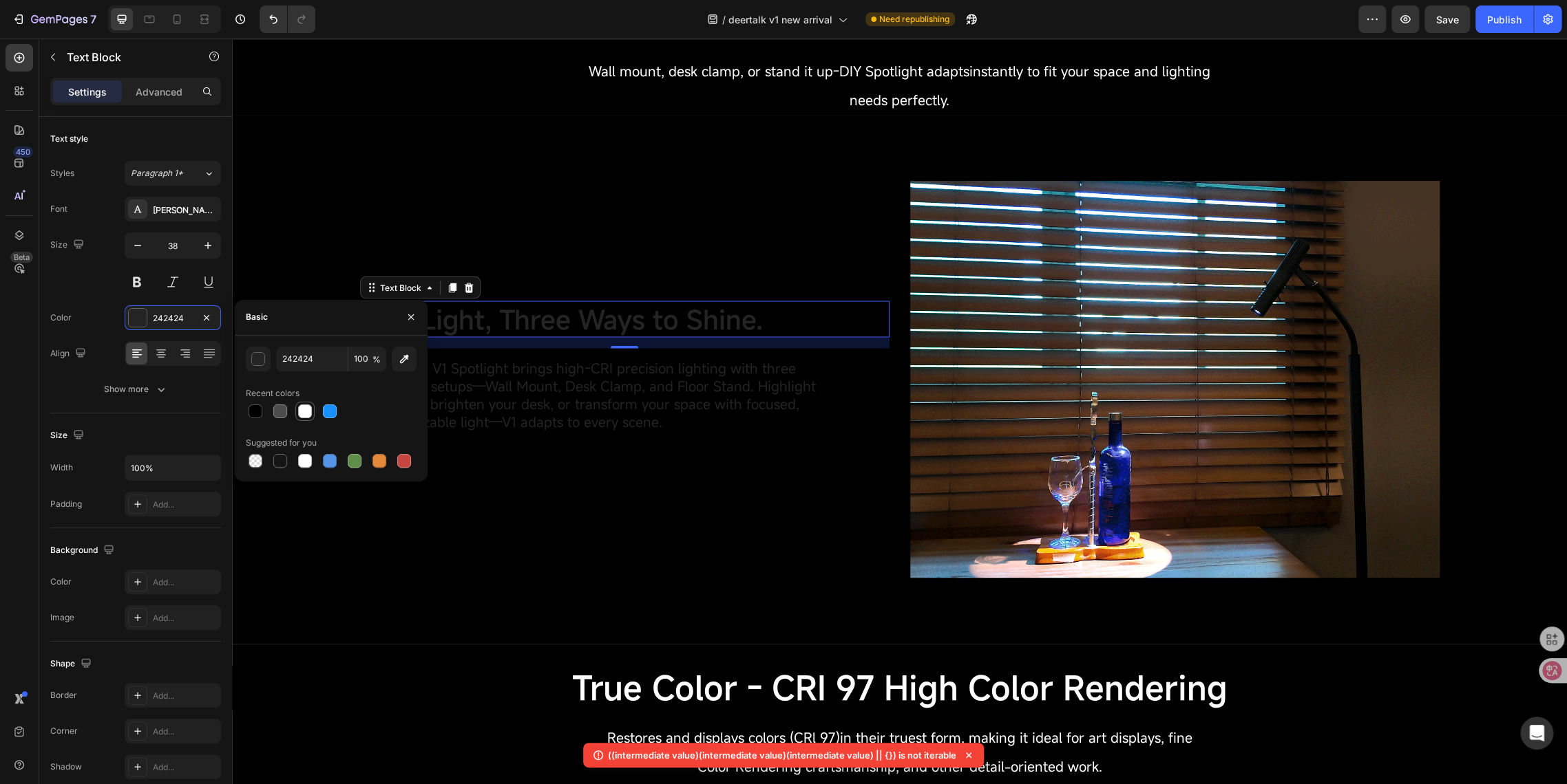
click at [303, 405] on div at bounding box center [305, 412] width 13 height 13
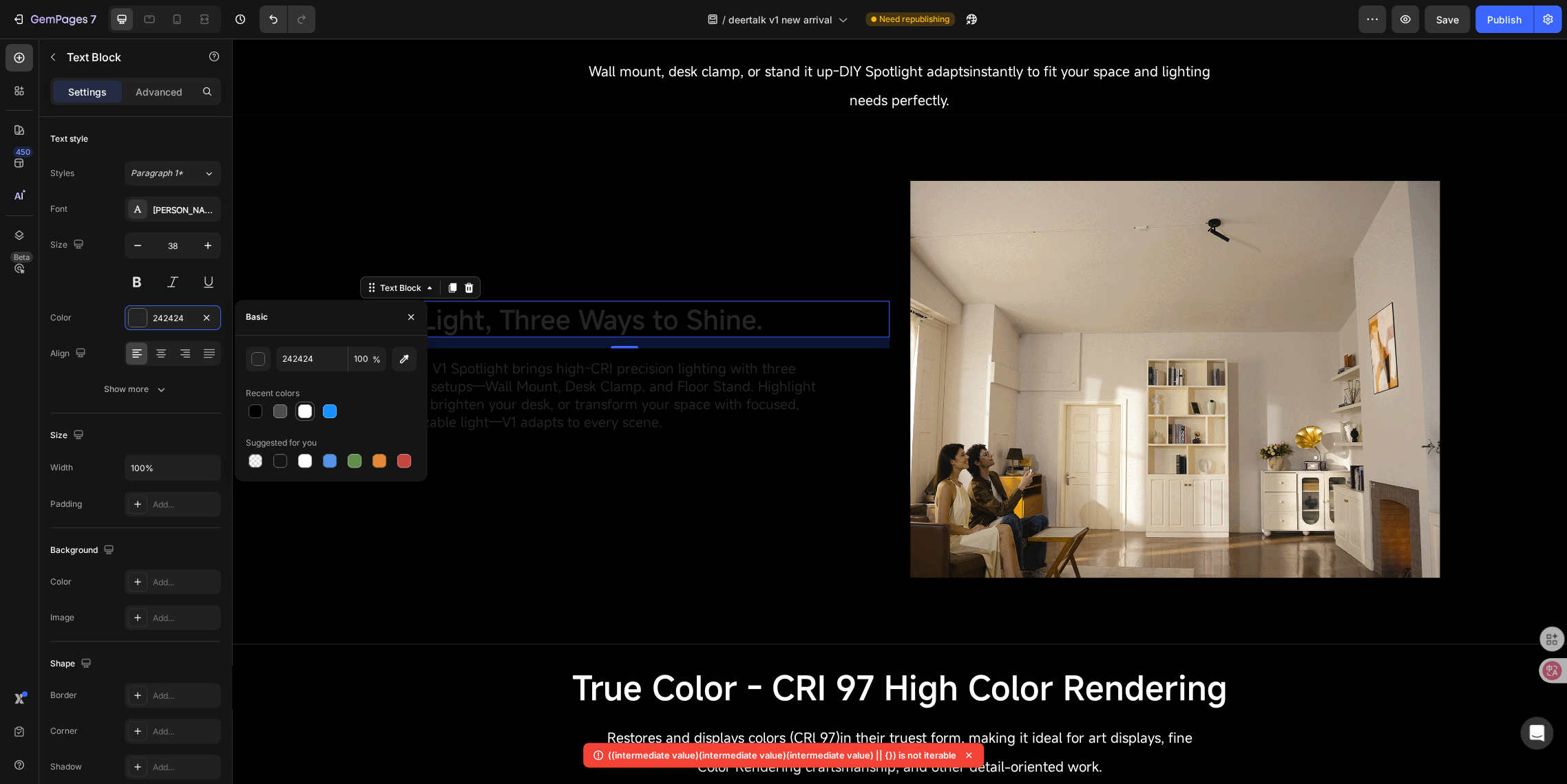
type input "FFFFFF"
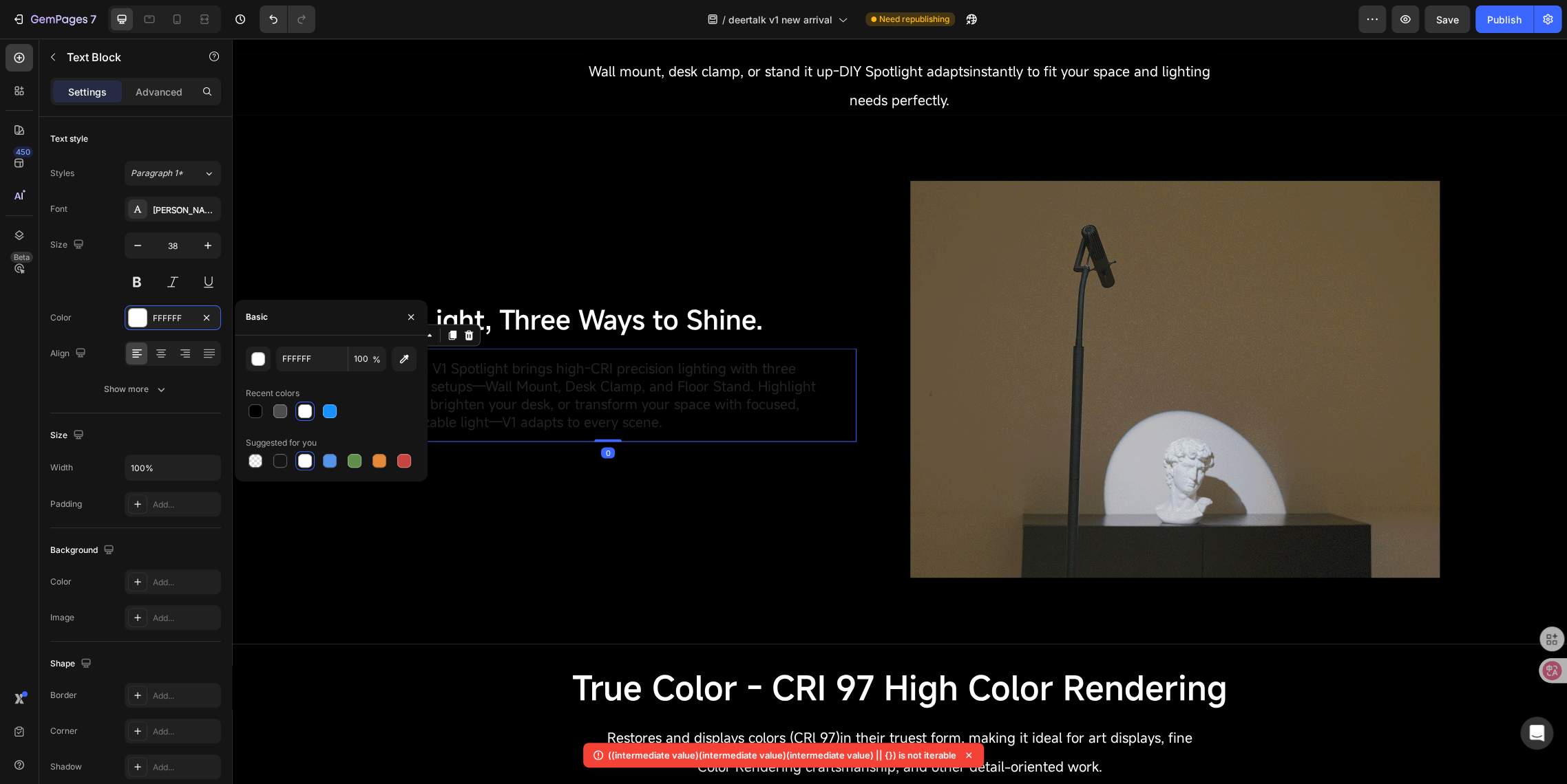
click at [556, 379] on span "DeerTalk V1 Spotlight brings high-CRI precision lighting with three versatile s…" at bounding box center [594, 393] width 442 height 72
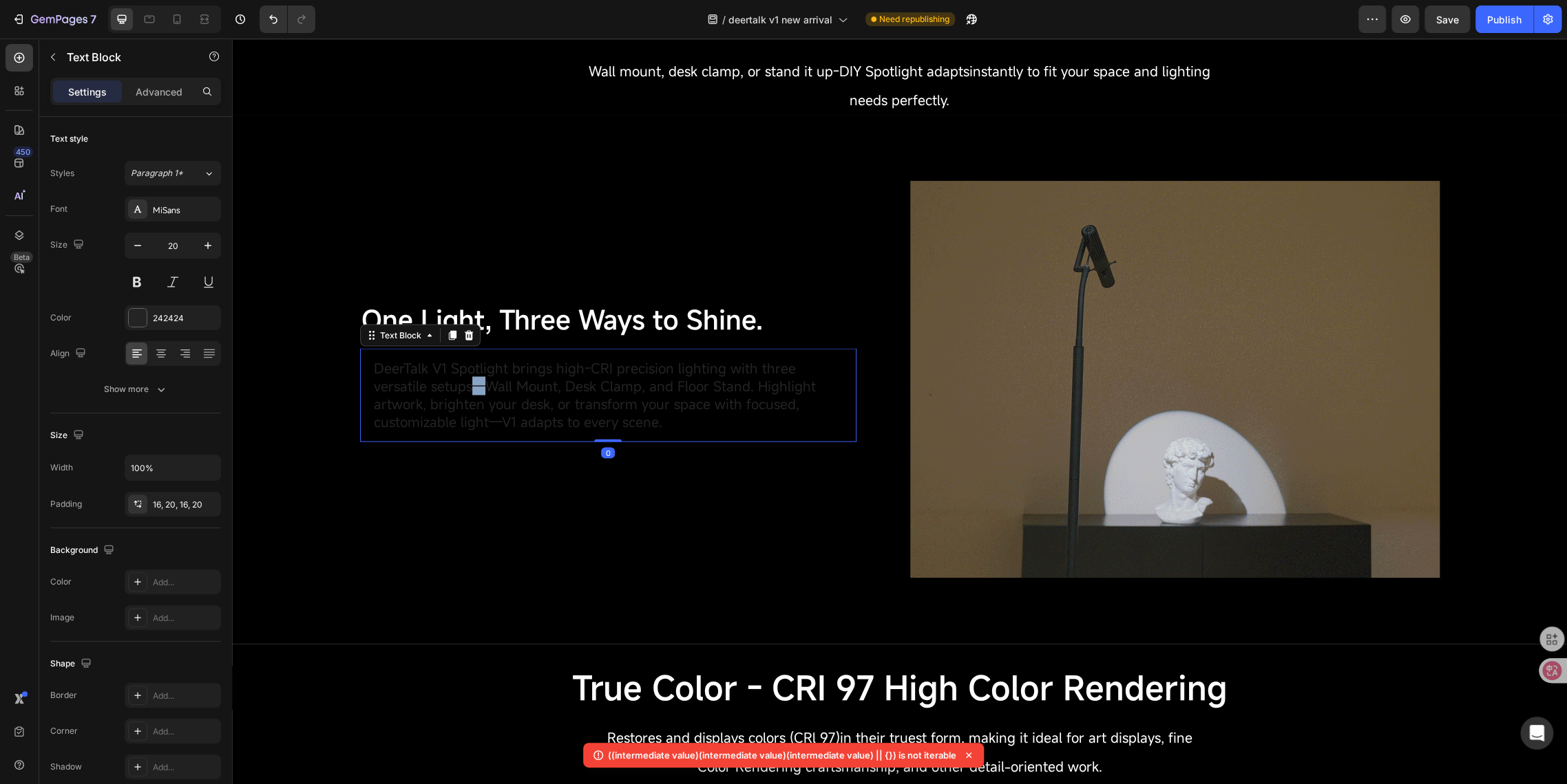
click at [469, 392] on span "DeerTalk V1 Spotlight brings high-CRI precision lighting with three versatile s…" at bounding box center [594, 393] width 442 height 72
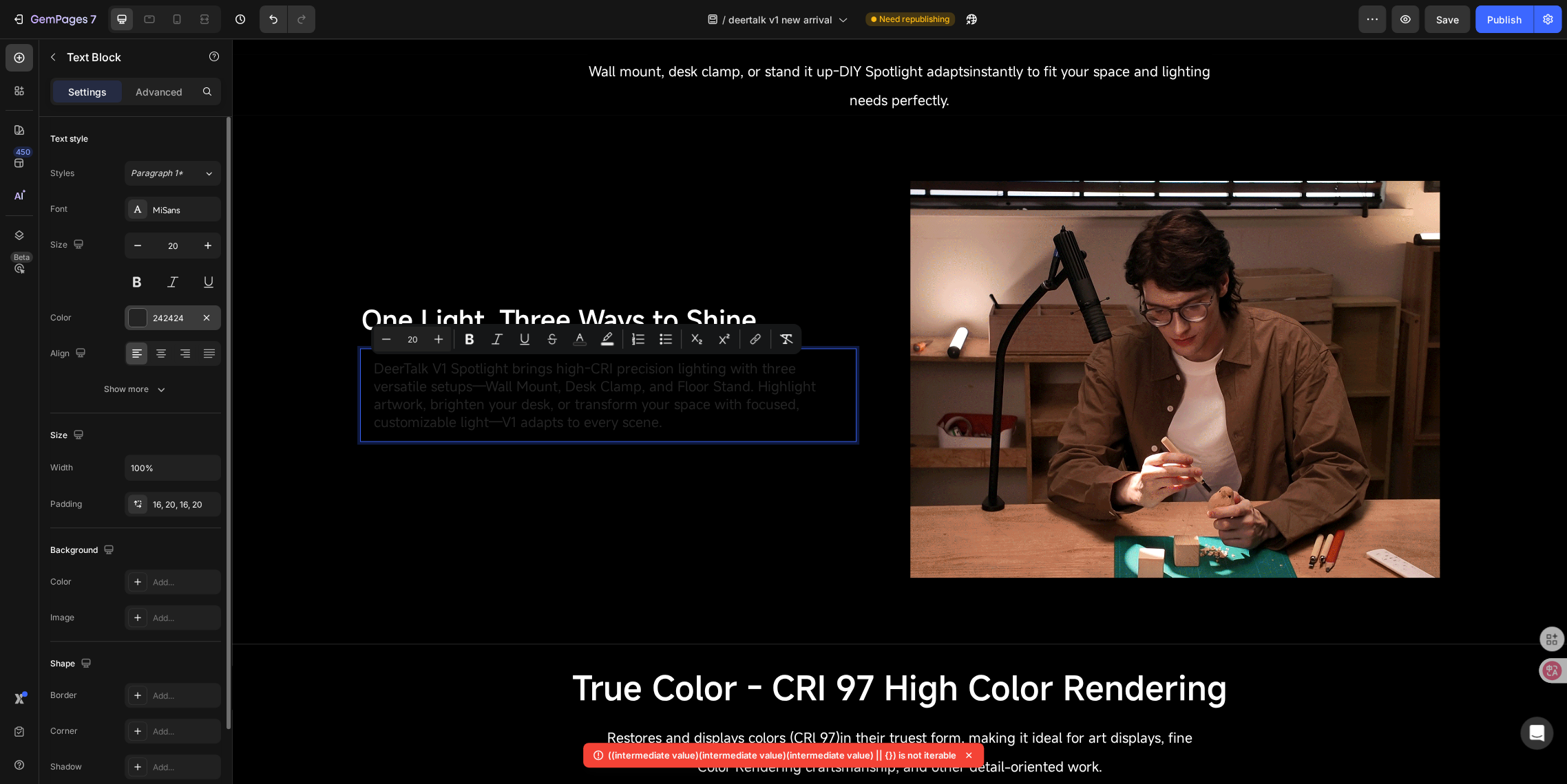
click at [145, 324] on div at bounding box center [137, 318] width 18 height 18
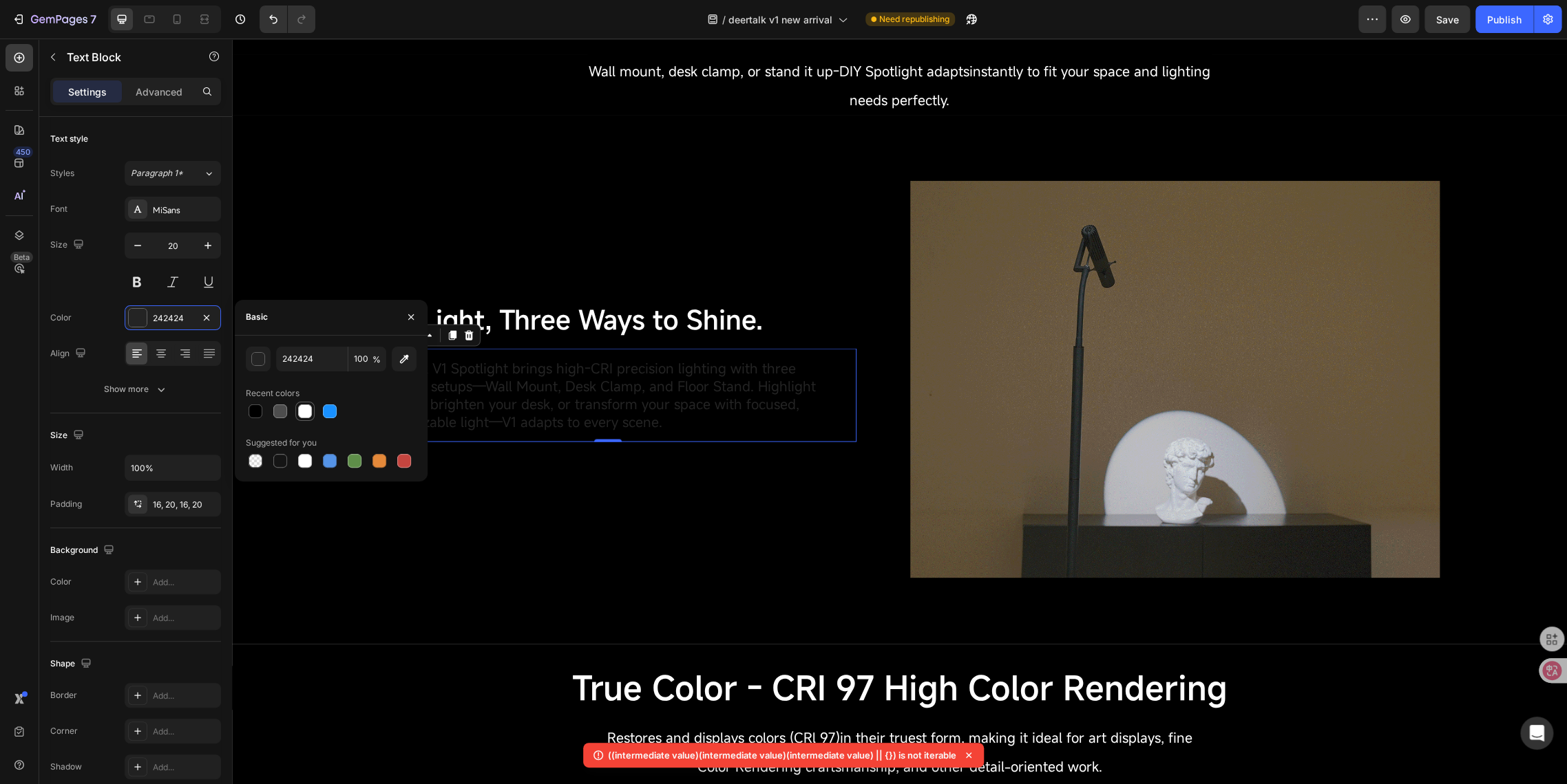
click at [299, 412] on div at bounding box center [305, 412] width 13 height 13
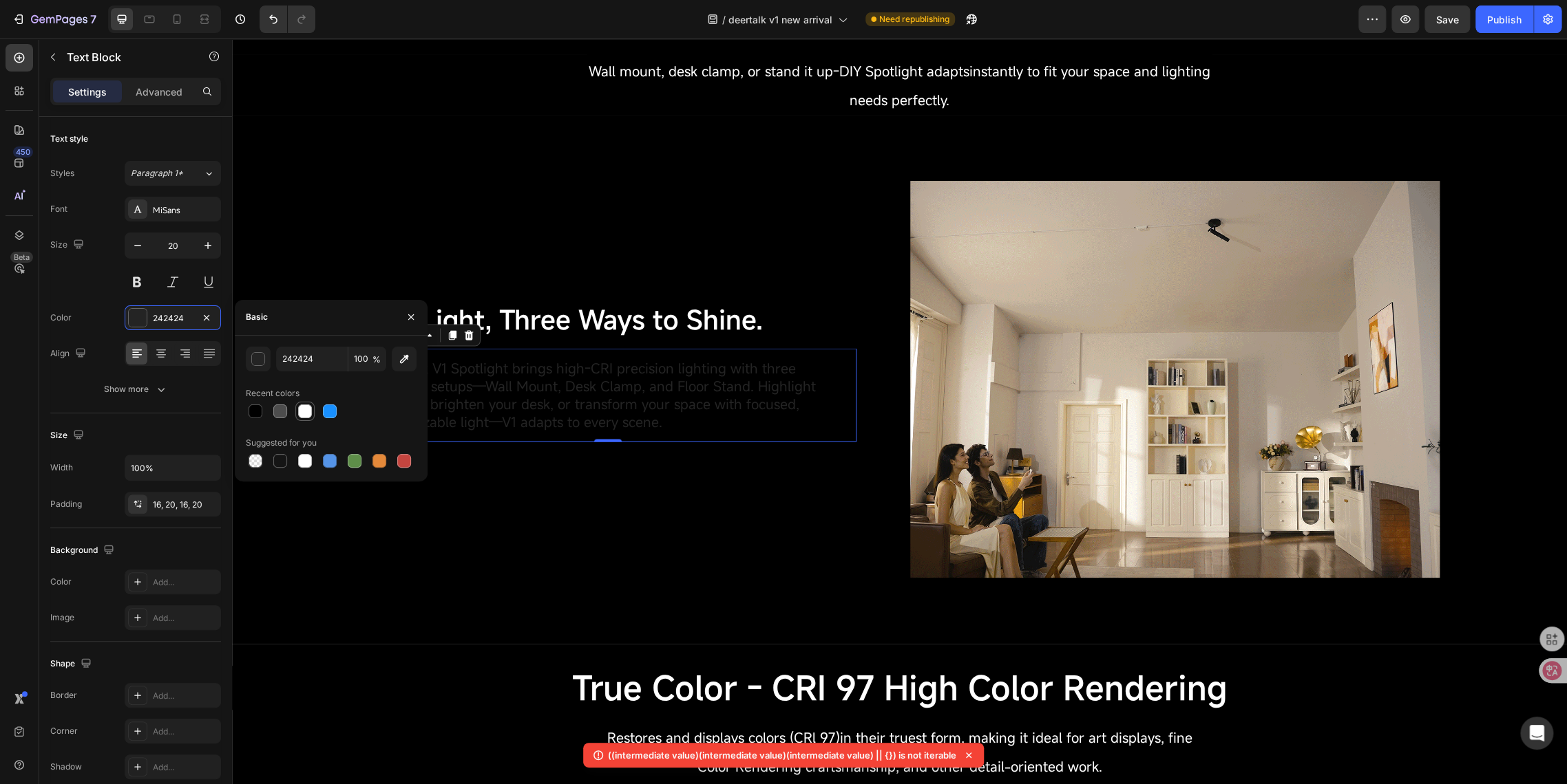
type input "FFFFFF"
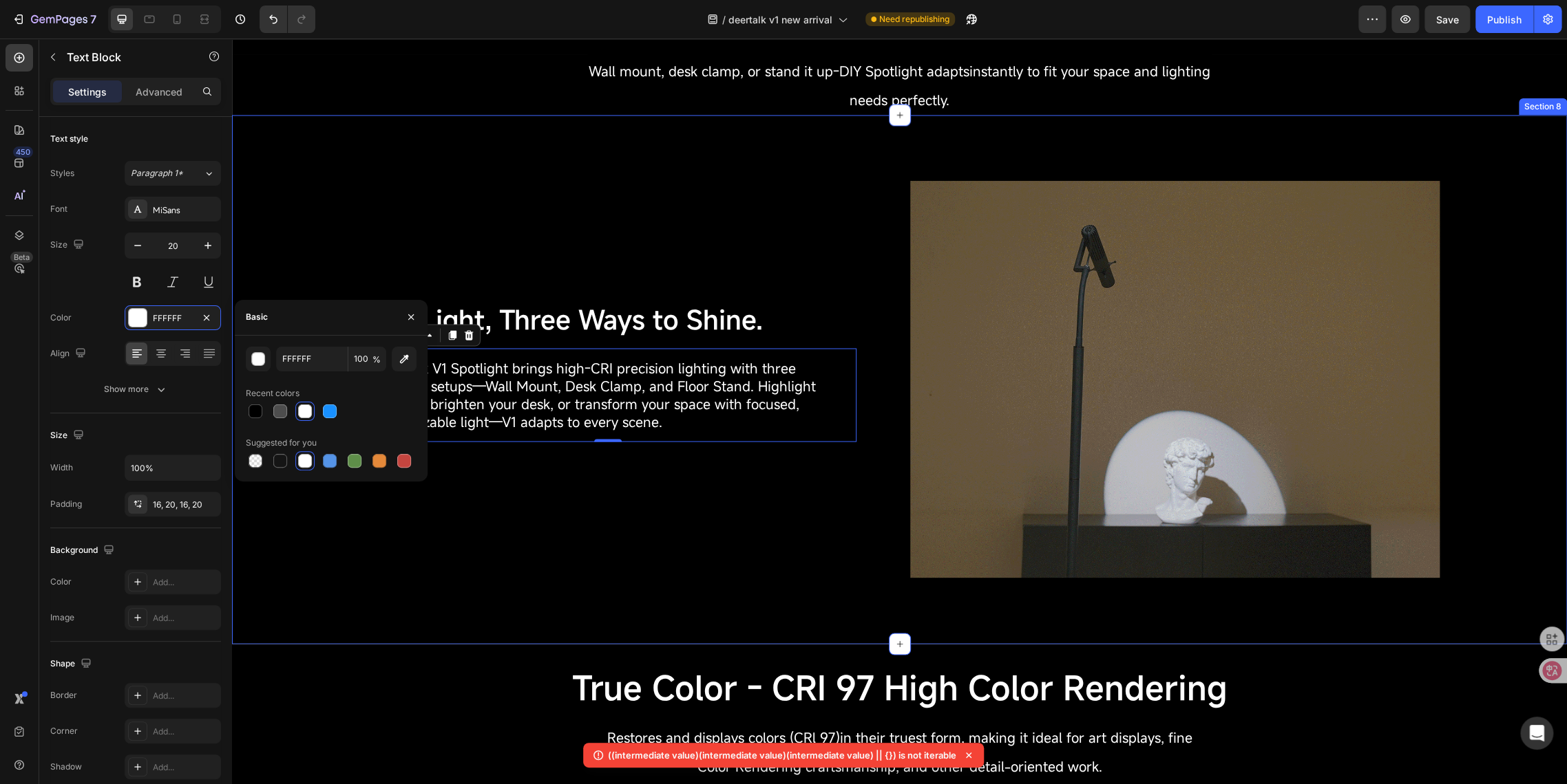
click at [738, 616] on div "One Light, Three Ways to Shine. Text Block DeerTalk V1 Spotlight brings high-CR…" at bounding box center [898, 379] width 1334 height 529
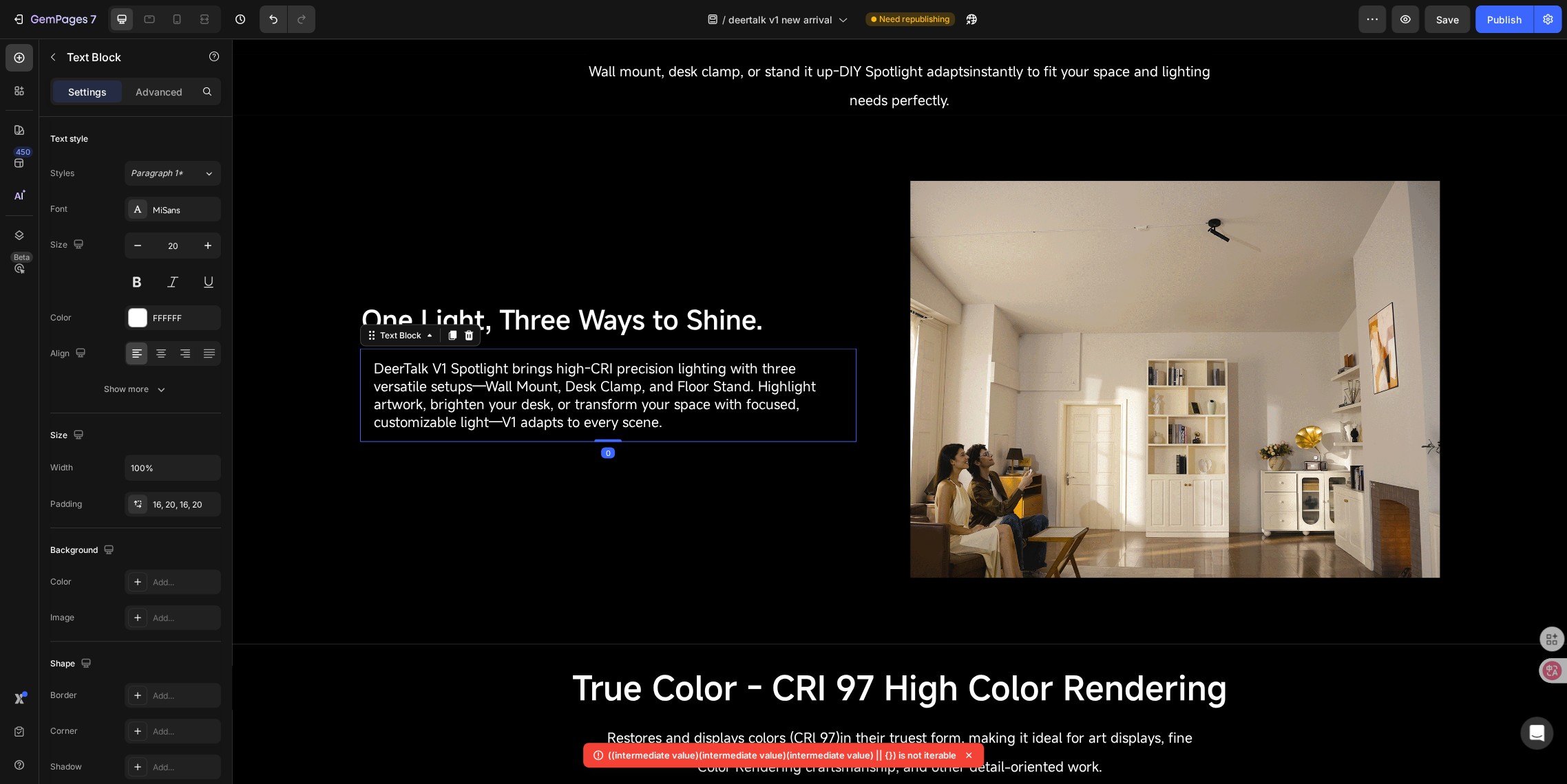
click at [437, 407] on span "DeerTalk V1 Spotlight brings high-CRI precision lighting with three versatile s…" at bounding box center [594, 393] width 442 height 72
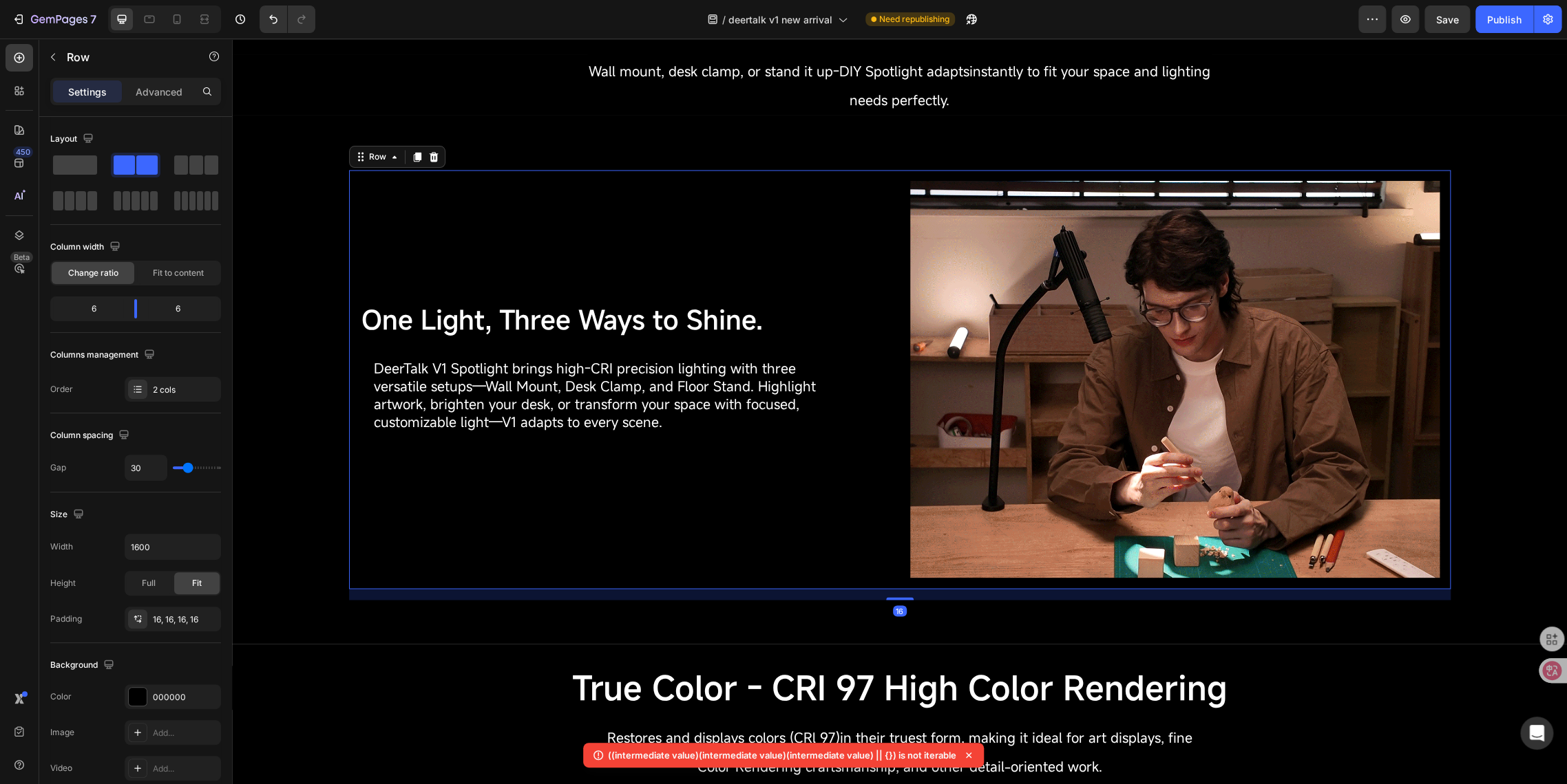
click at [374, 493] on div "One Light, Three Ways to Shine. Text Block DeerTalk V1 Spotlight brings high-CR…" at bounding box center [625, 379] width 530 height 397
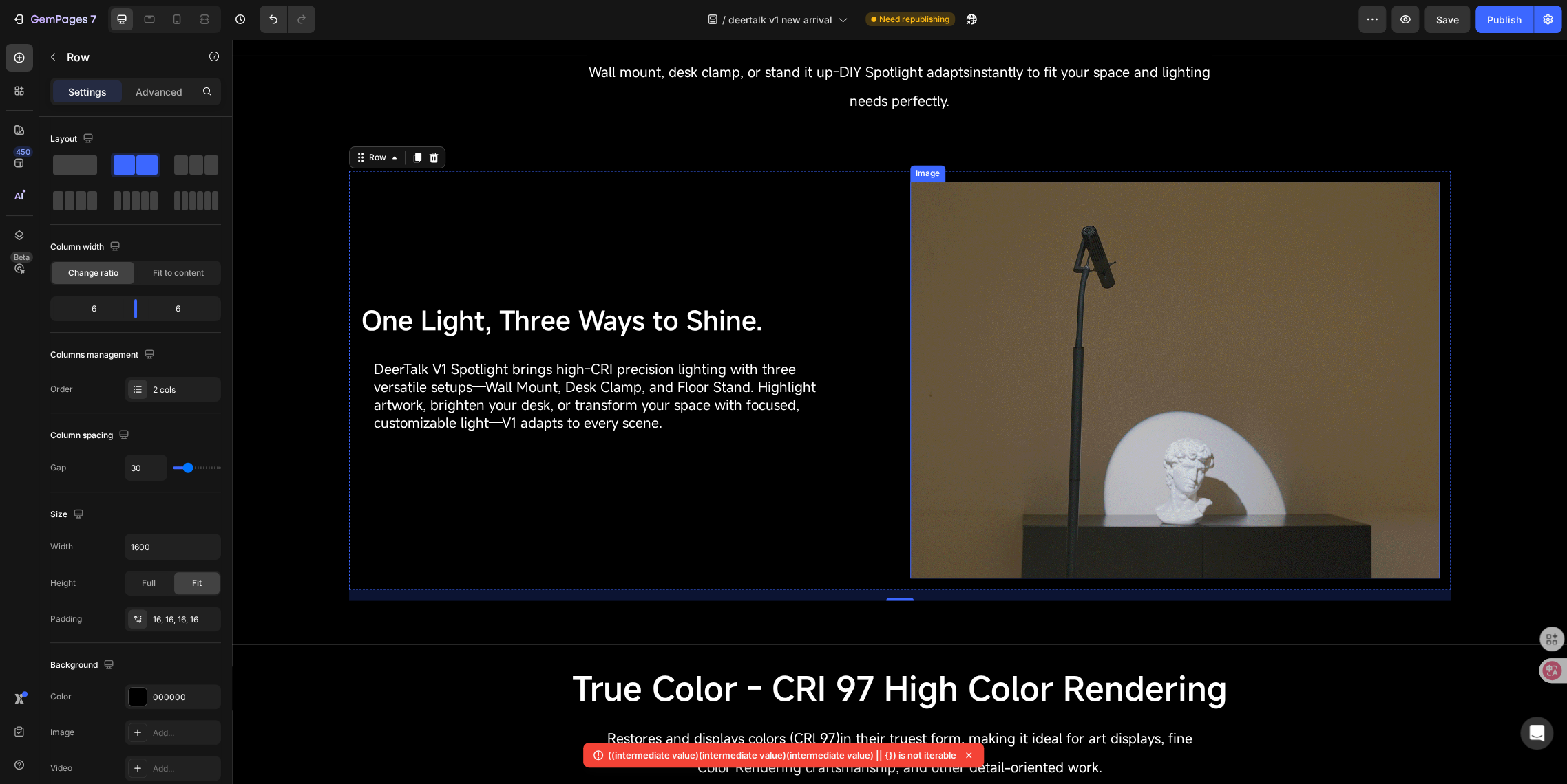
scroll to position [1649, 0]
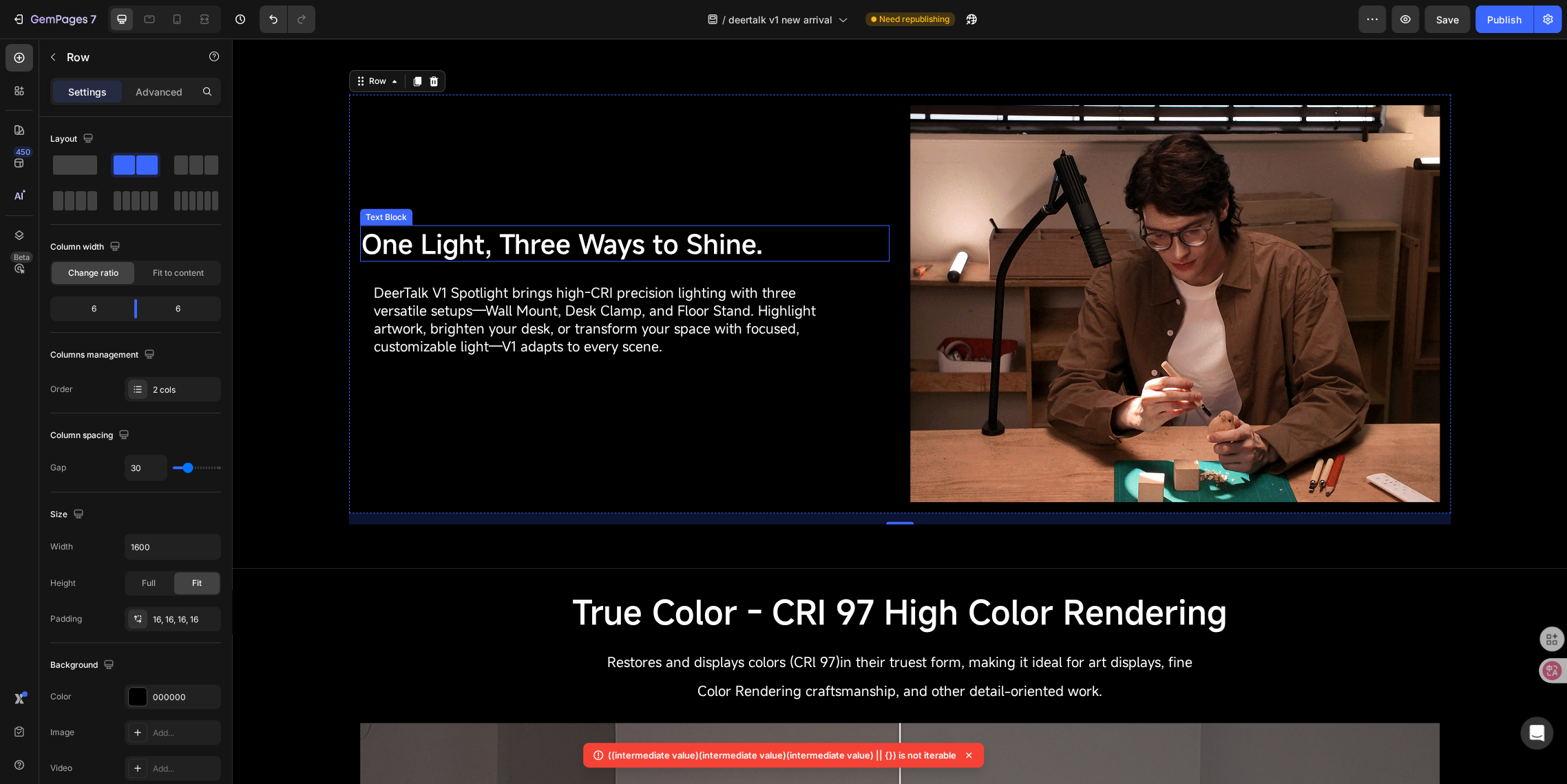
click at [601, 248] on span "One Light, Three Ways to Shine." at bounding box center [561, 243] width 401 height 35
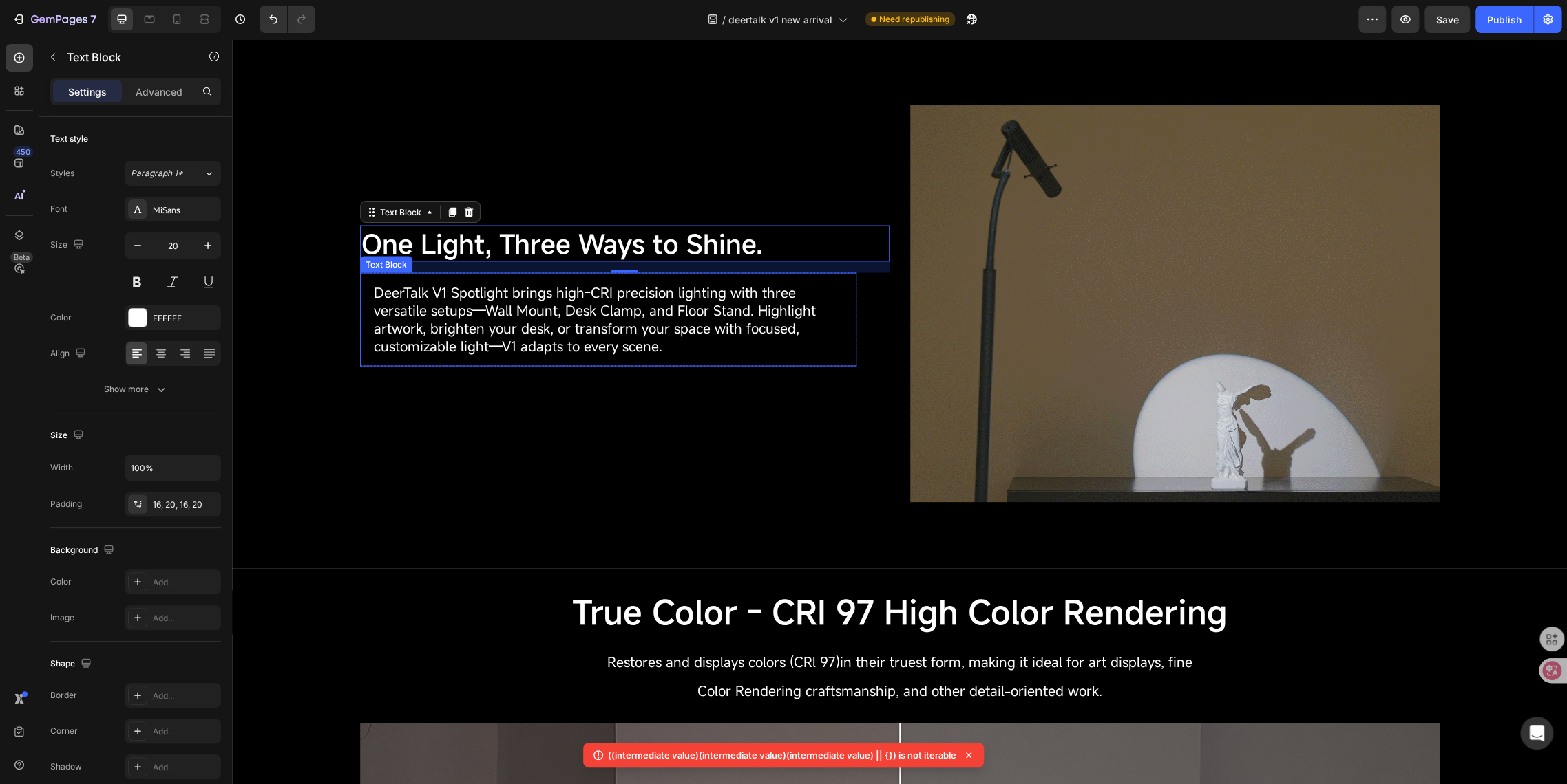
click at [454, 325] on span "DeerTalk V1 Spotlight brings high-CRI precision lighting with three versatile s…" at bounding box center [594, 318] width 442 height 72
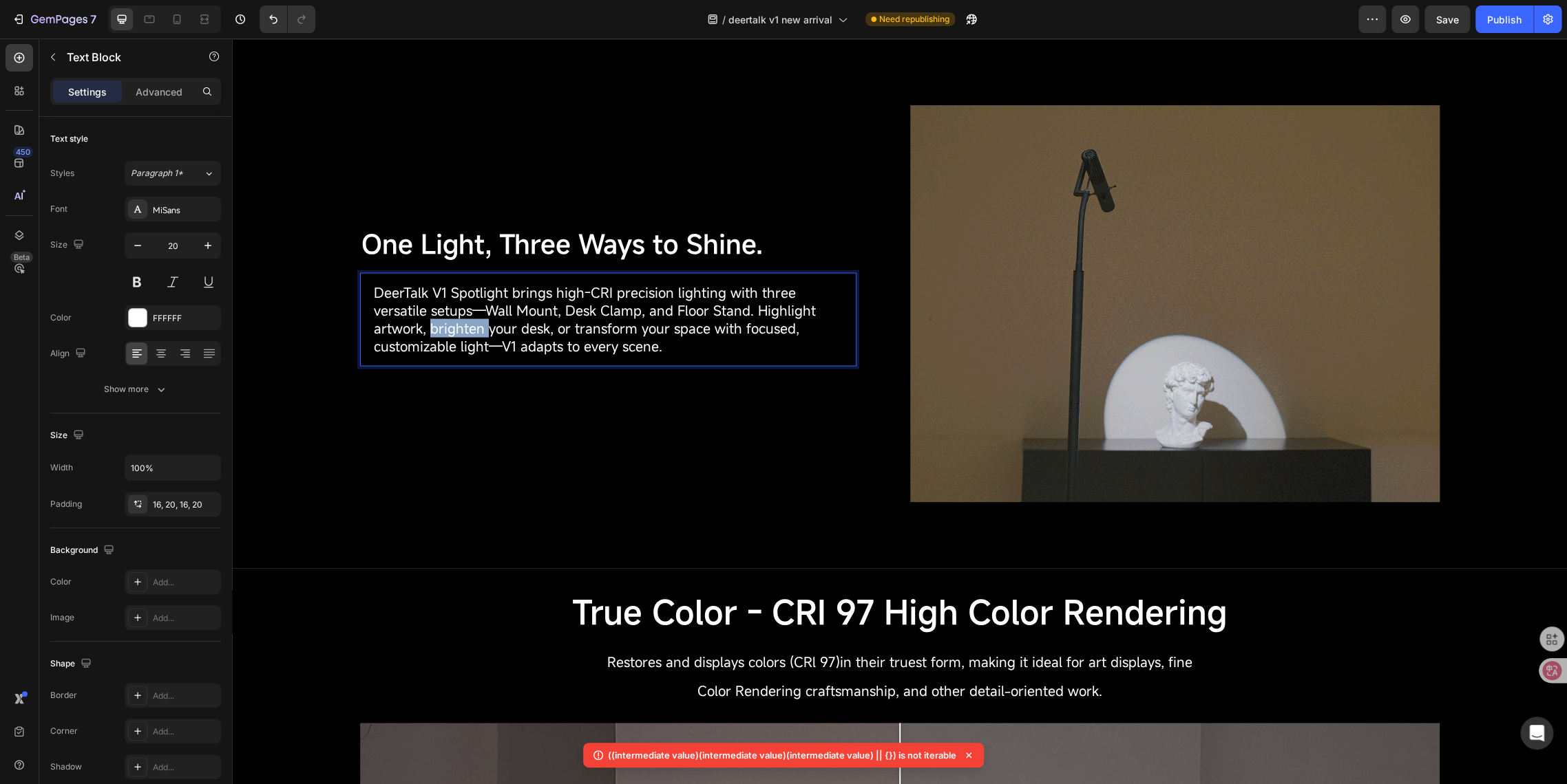
click at [454, 325] on span "DeerTalk V1 Spotlight brings high-CRI precision lighting with three versatile s…" at bounding box center [594, 318] width 442 height 72
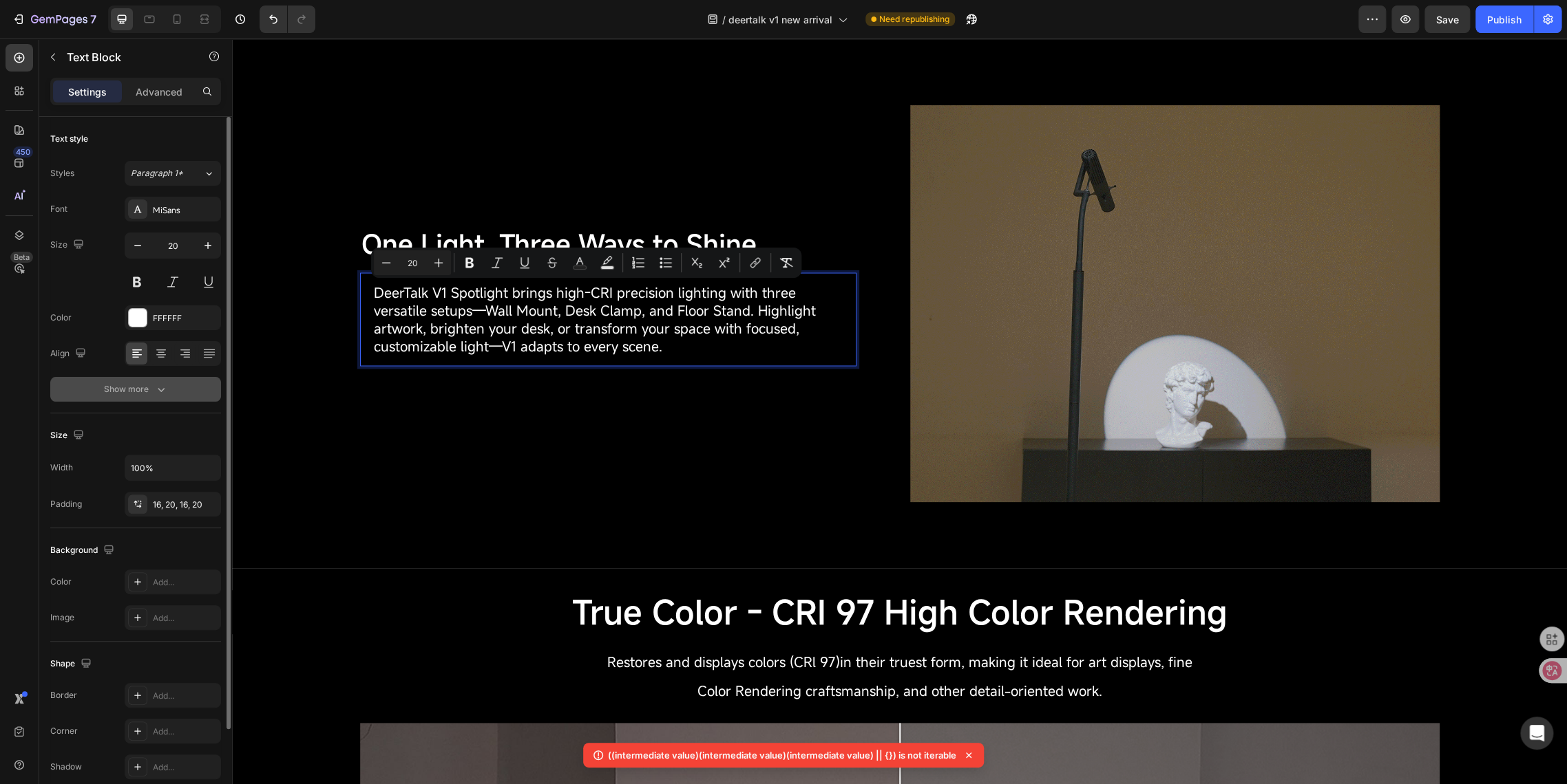
click at [149, 392] on div "Show more" at bounding box center [136, 390] width 64 height 13
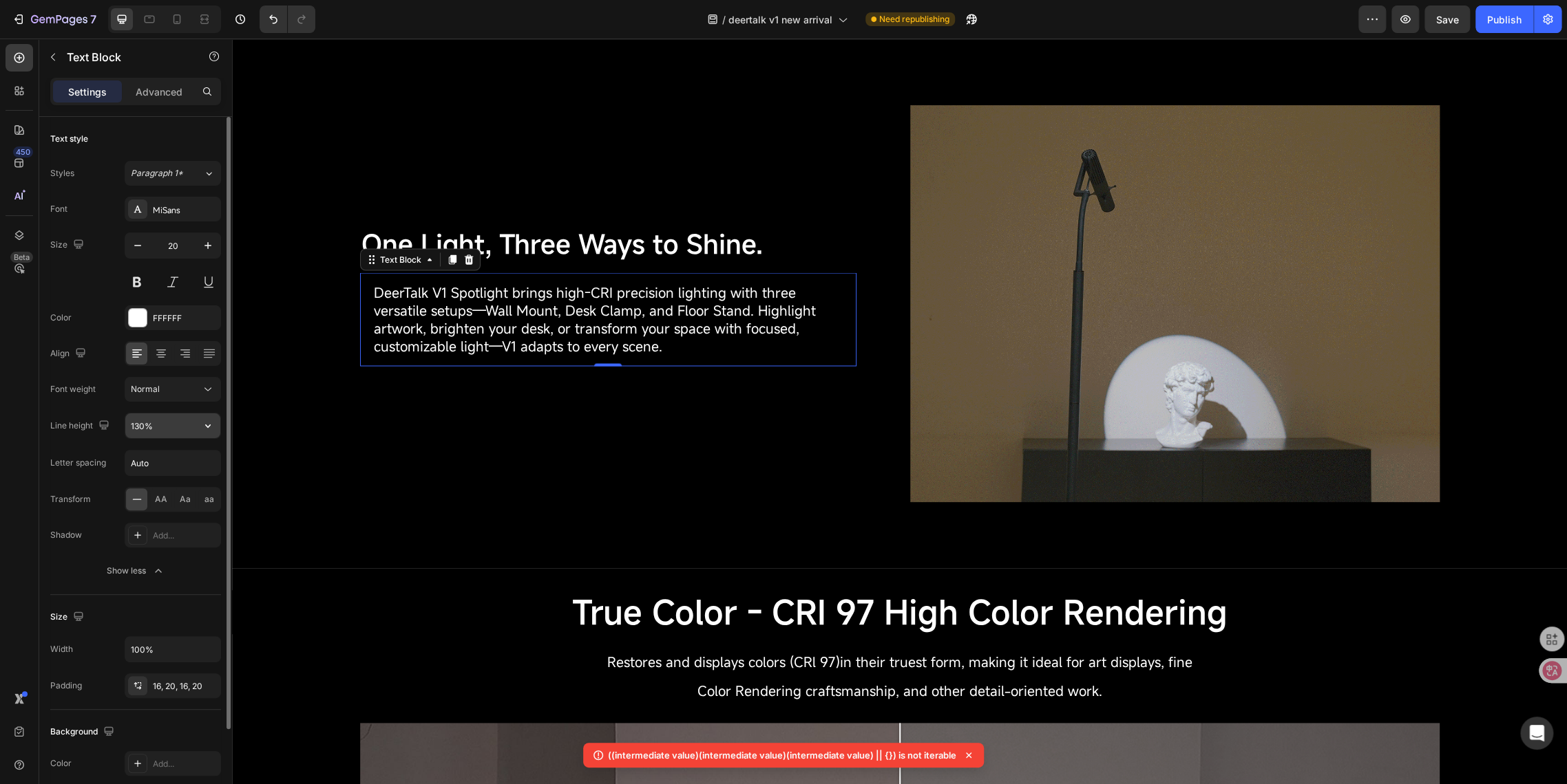
click at [140, 430] on input "130%" at bounding box center [172, 426] width 95 height 25
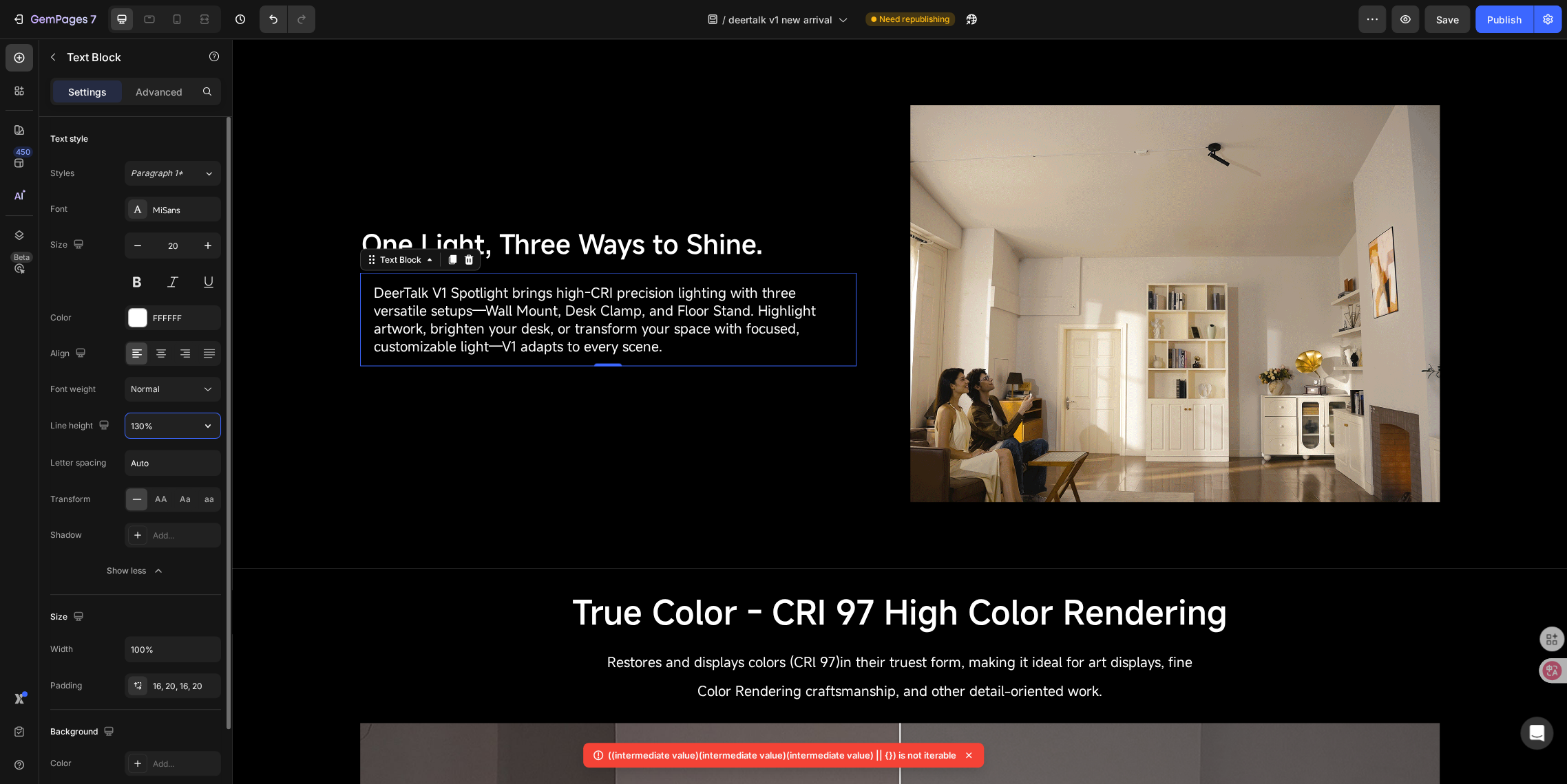
click at [141, 424] on input "130%" at bounding box center [172, 426] width 95 height 25
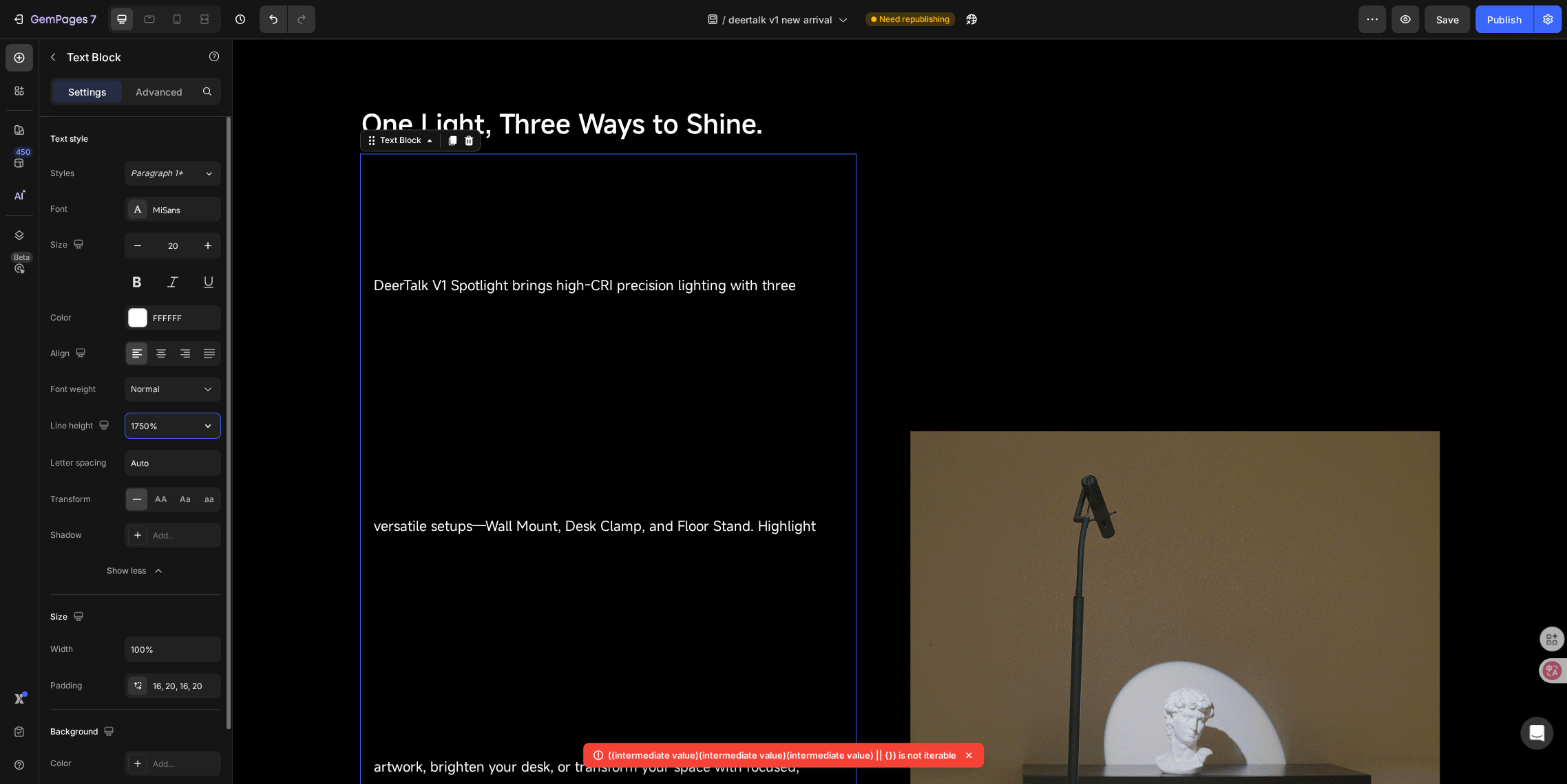
type input "175%"
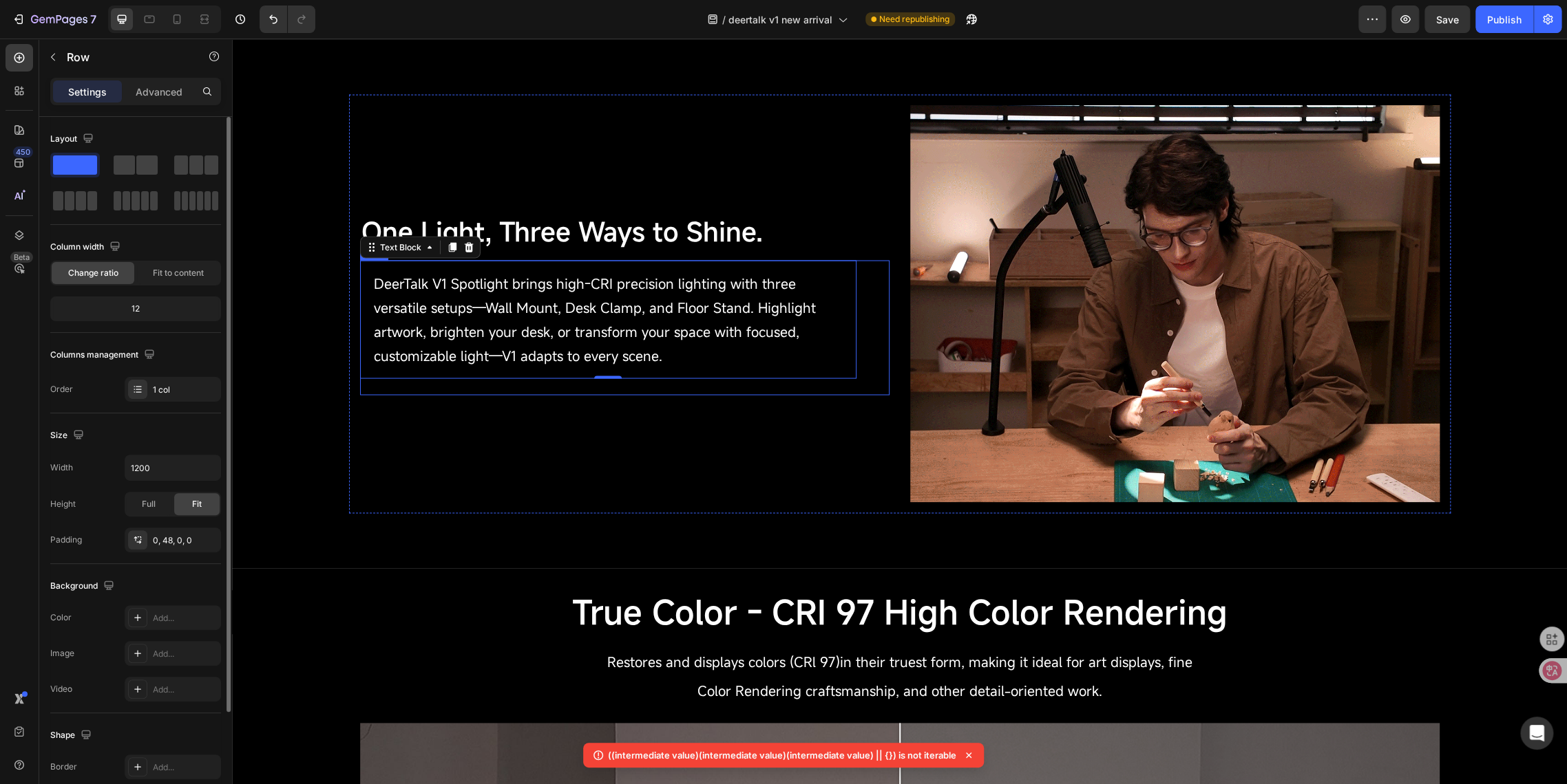
click at [469, 392] on div "DeerTalk V1 Spotlight brings high-CRI precision lighting with three versatile s…" at bounding box center [608, 327] width 496 height 135
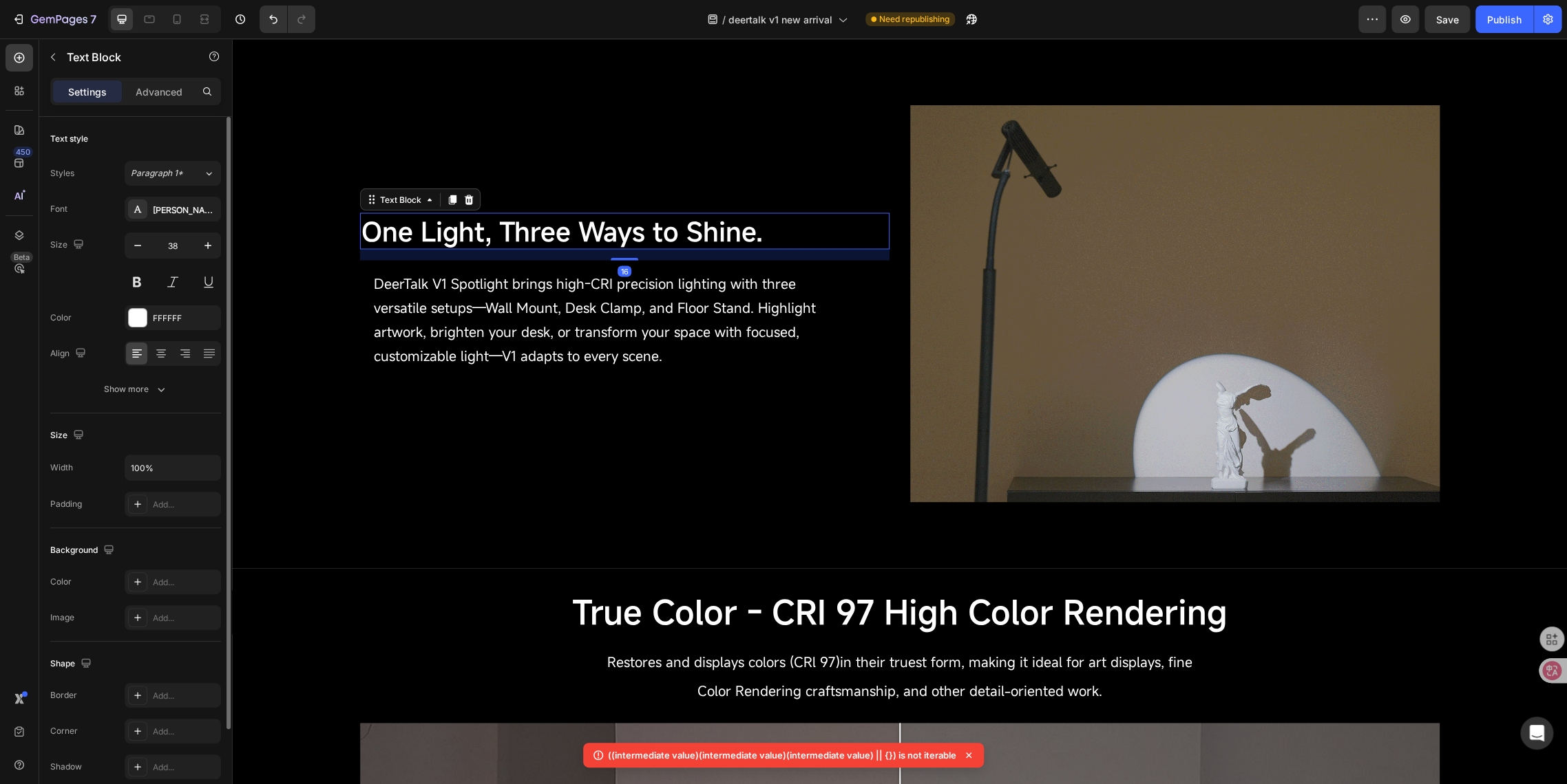
click at [458, 227] on span "One Light, Three Ways to Shine." at bounding box center [561, 231] width 401 height 35
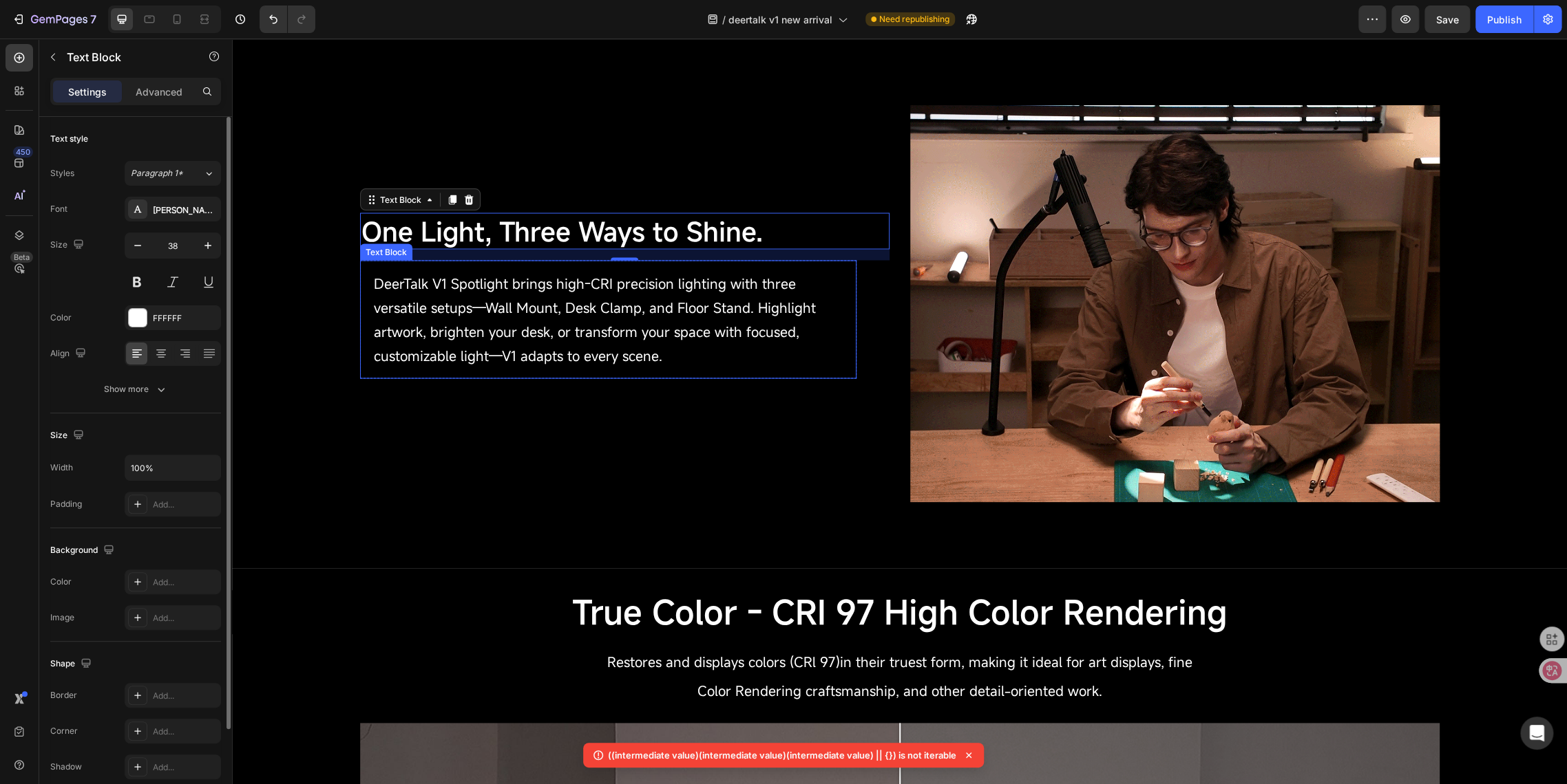
click at [407, 313] on span "DeerTalk V1 Spotlight brings high-CRI precision lighting with three versatile s…" at bounding box center [594, 319] width 442 height 91
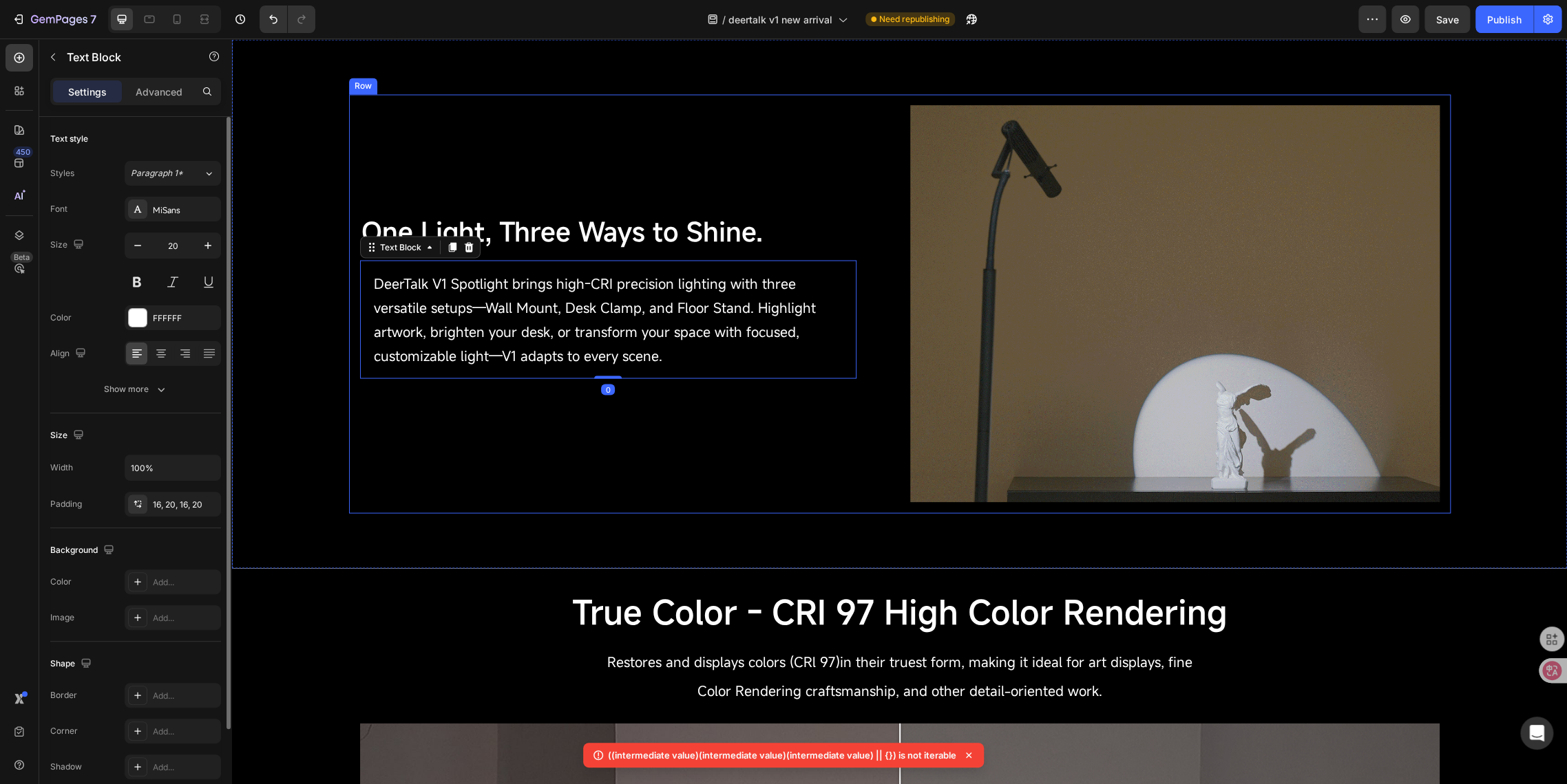
click at [371, 462] on div "One Light, Three Ways to Shine. Text Block DeerTalk V1 Spotlight brings high-CR…" at bounding box center [625, 303] width 530 height 397
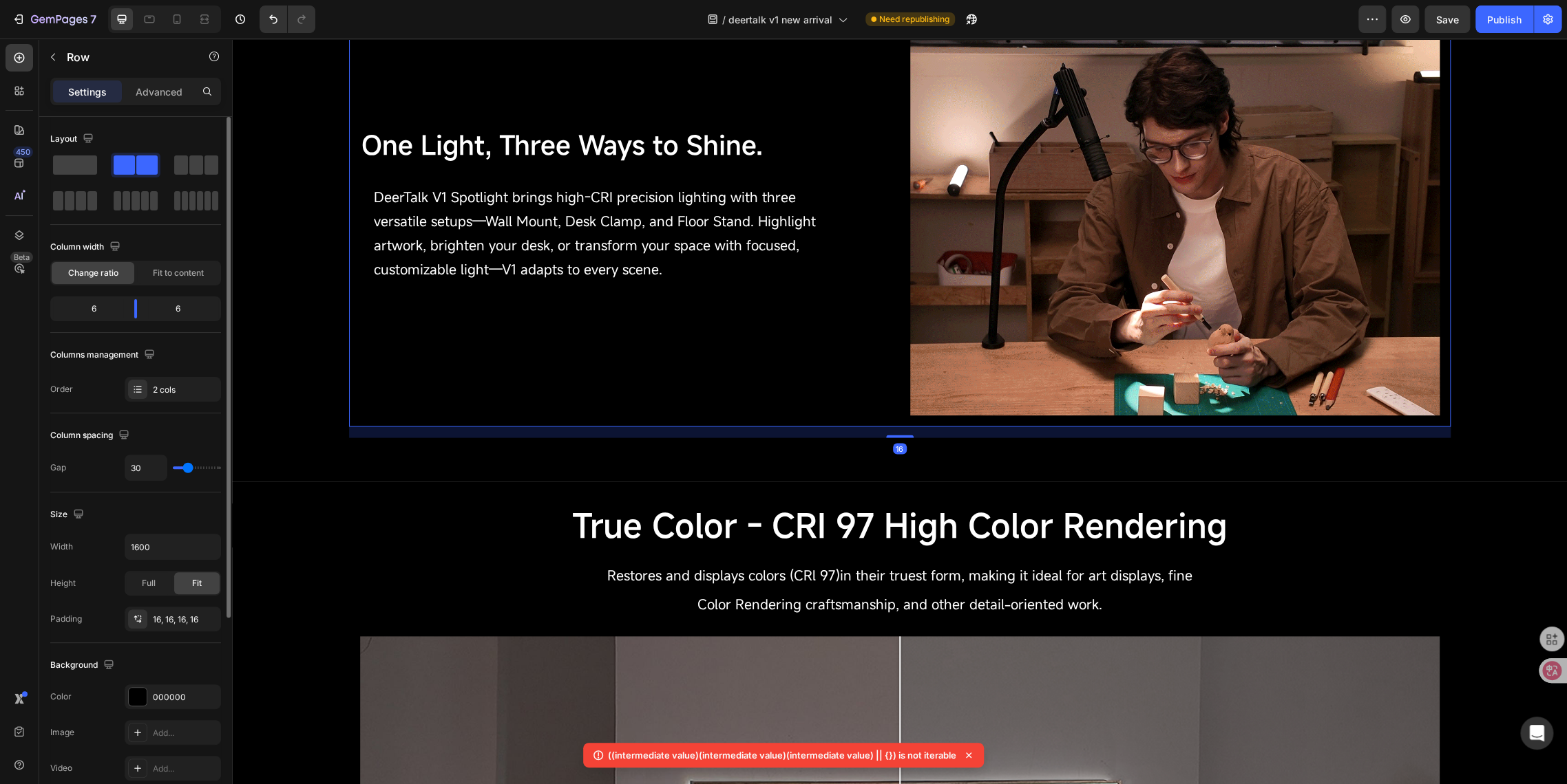
scroll to position [1878, 0]
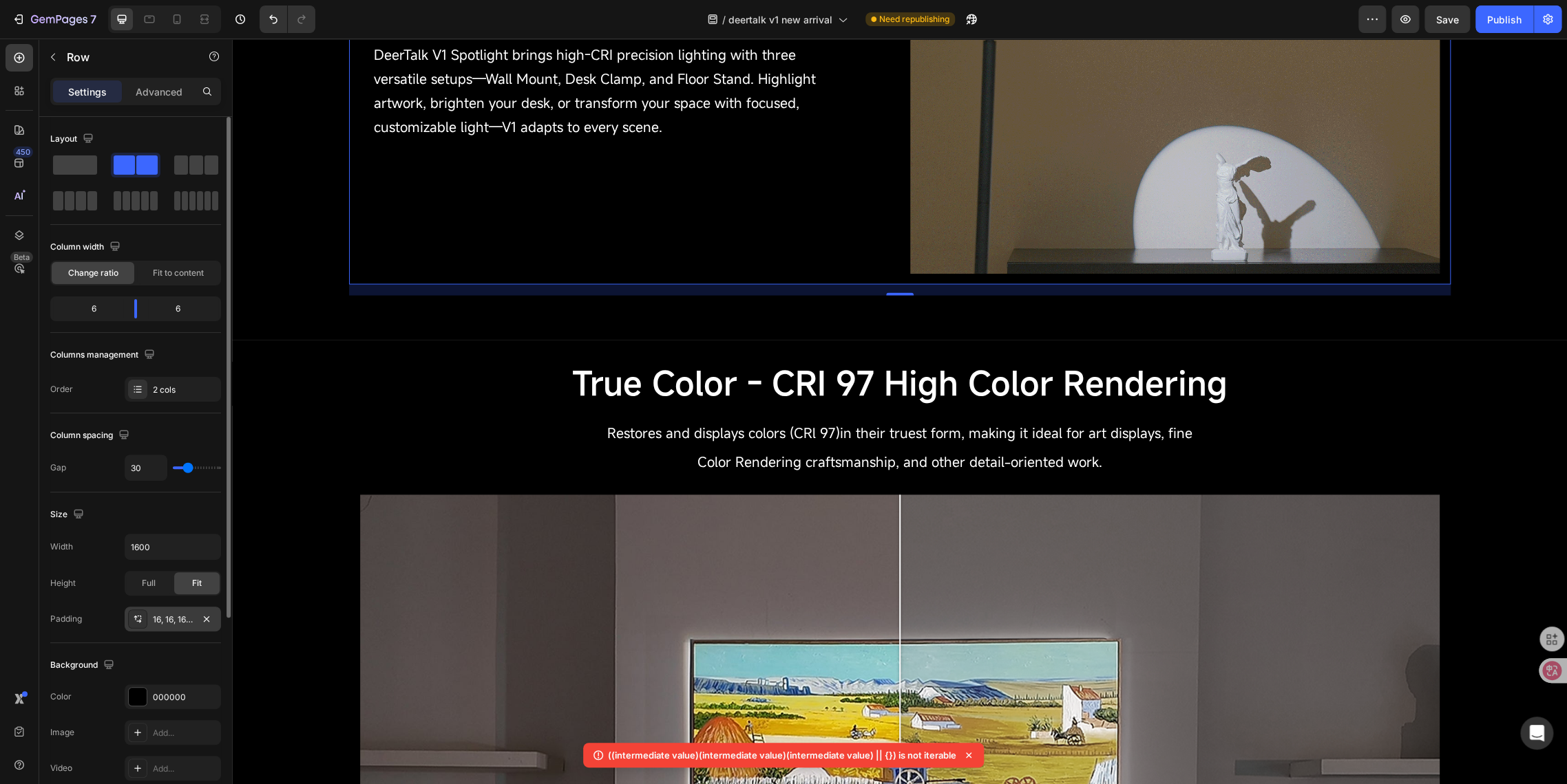
click at [163, 630] on div "16, 16, 16, 16" at bounding box center [172, 619] width 97 height 25
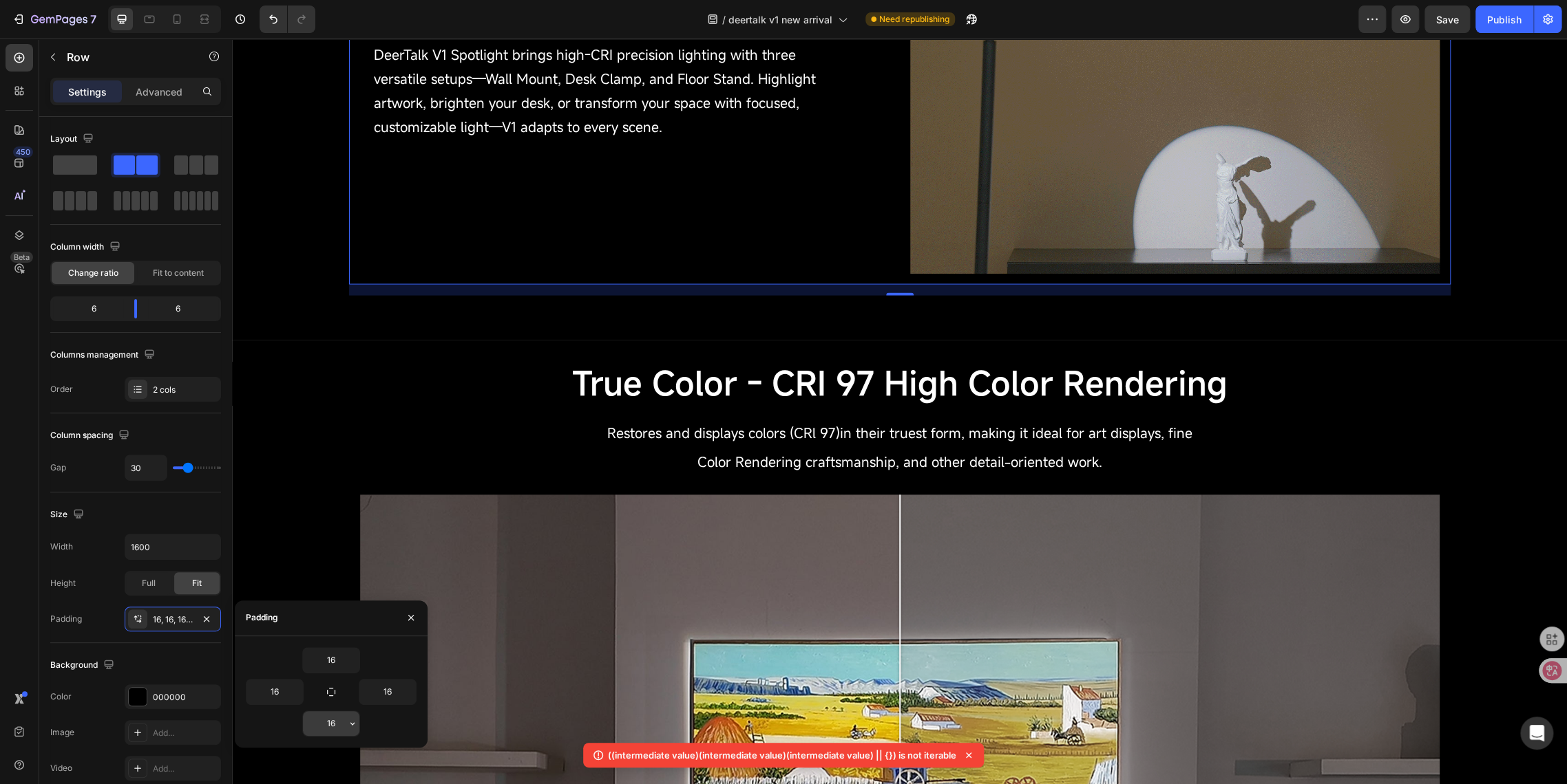
click at [352, 728] on icon "button" at bounding box center [352, 723] width 11 height 11
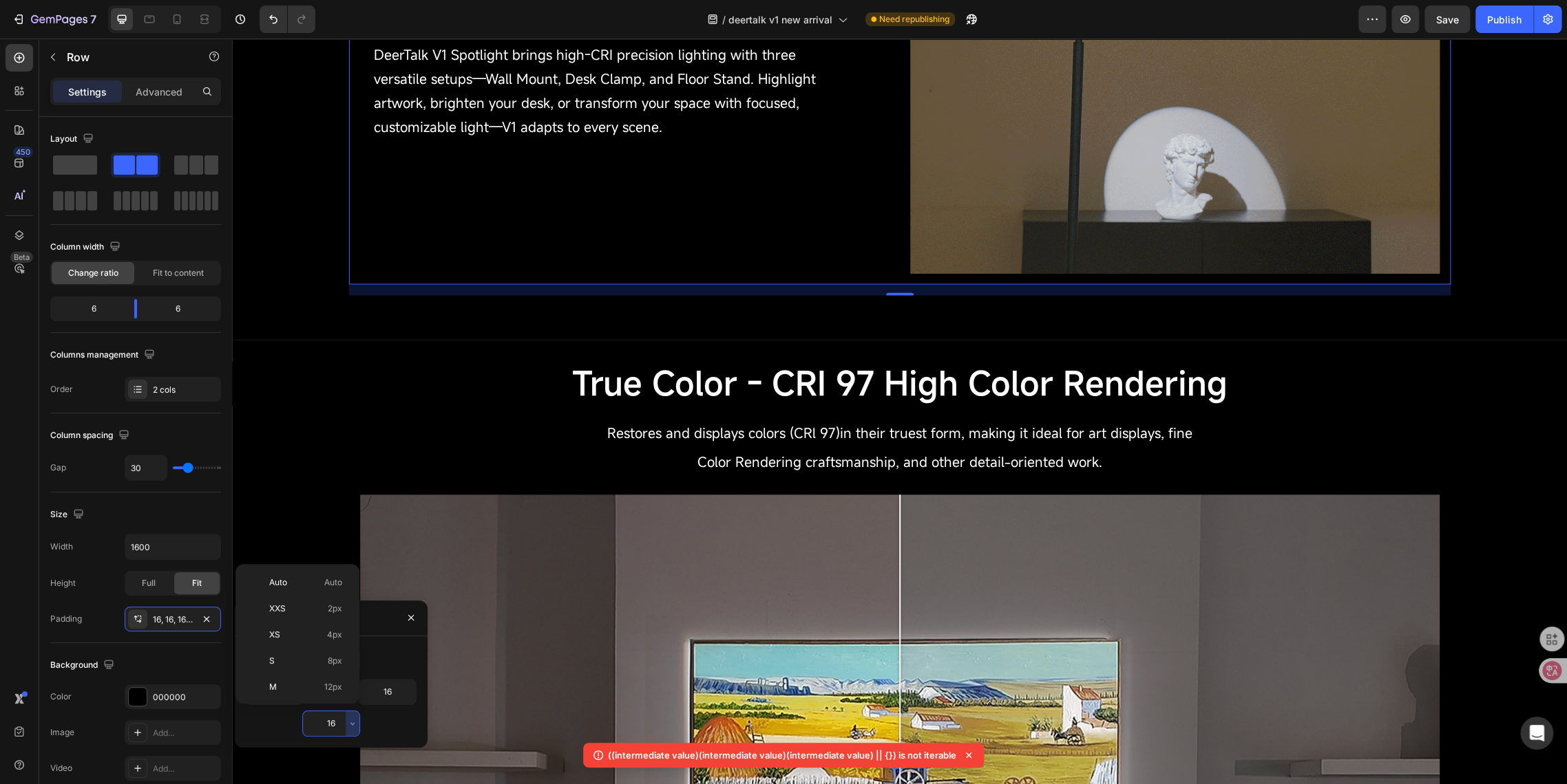
click at [343, 727] on input "16" at bounding box center [330, 724] width 57 height 25
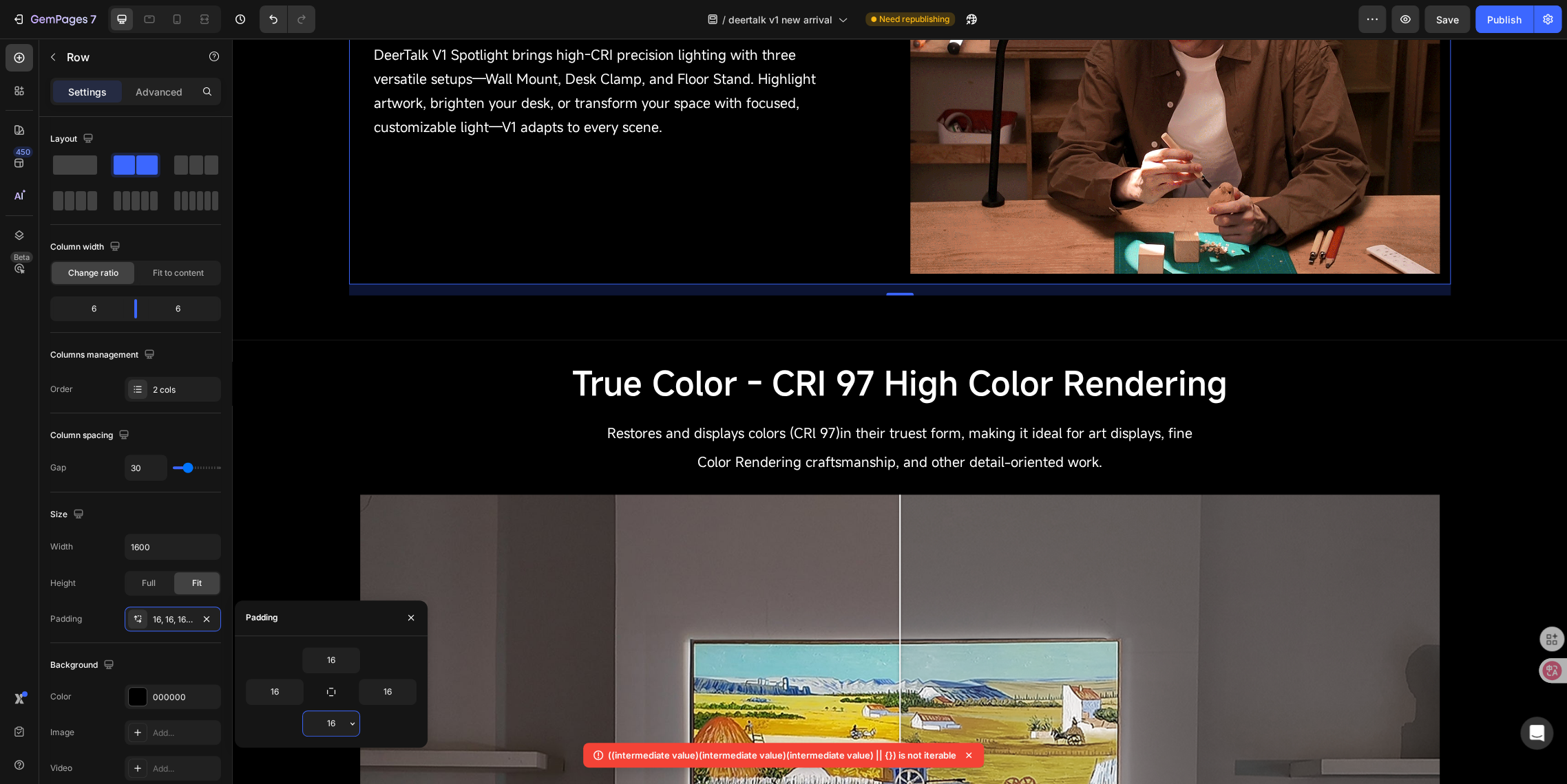
type input "0"
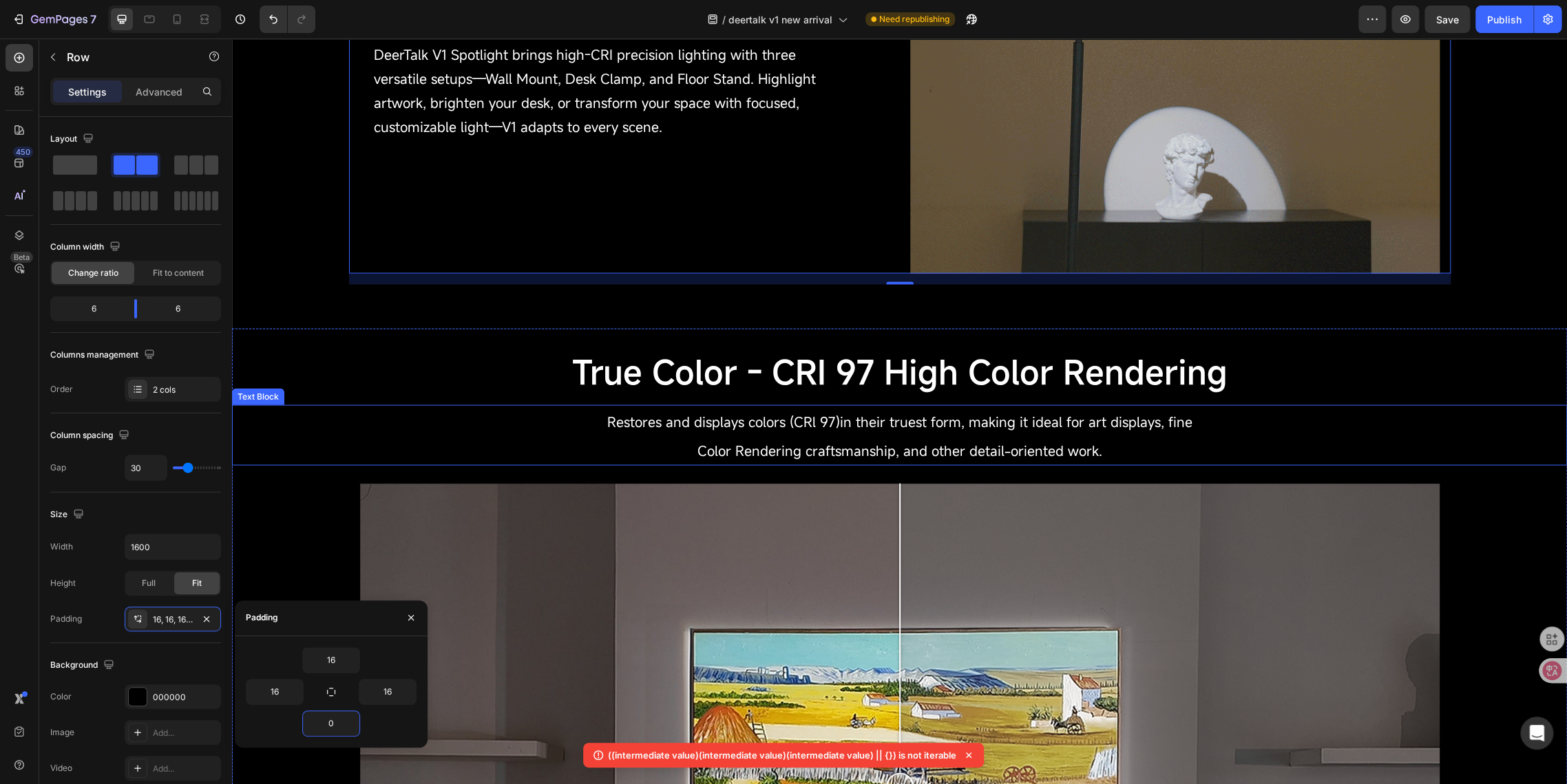
click at [477, 411] on p "Restores and displays colors (CRl 97)in their truest form, making it ideal for …" at bounding box center [898, 436] width 1315 height 57
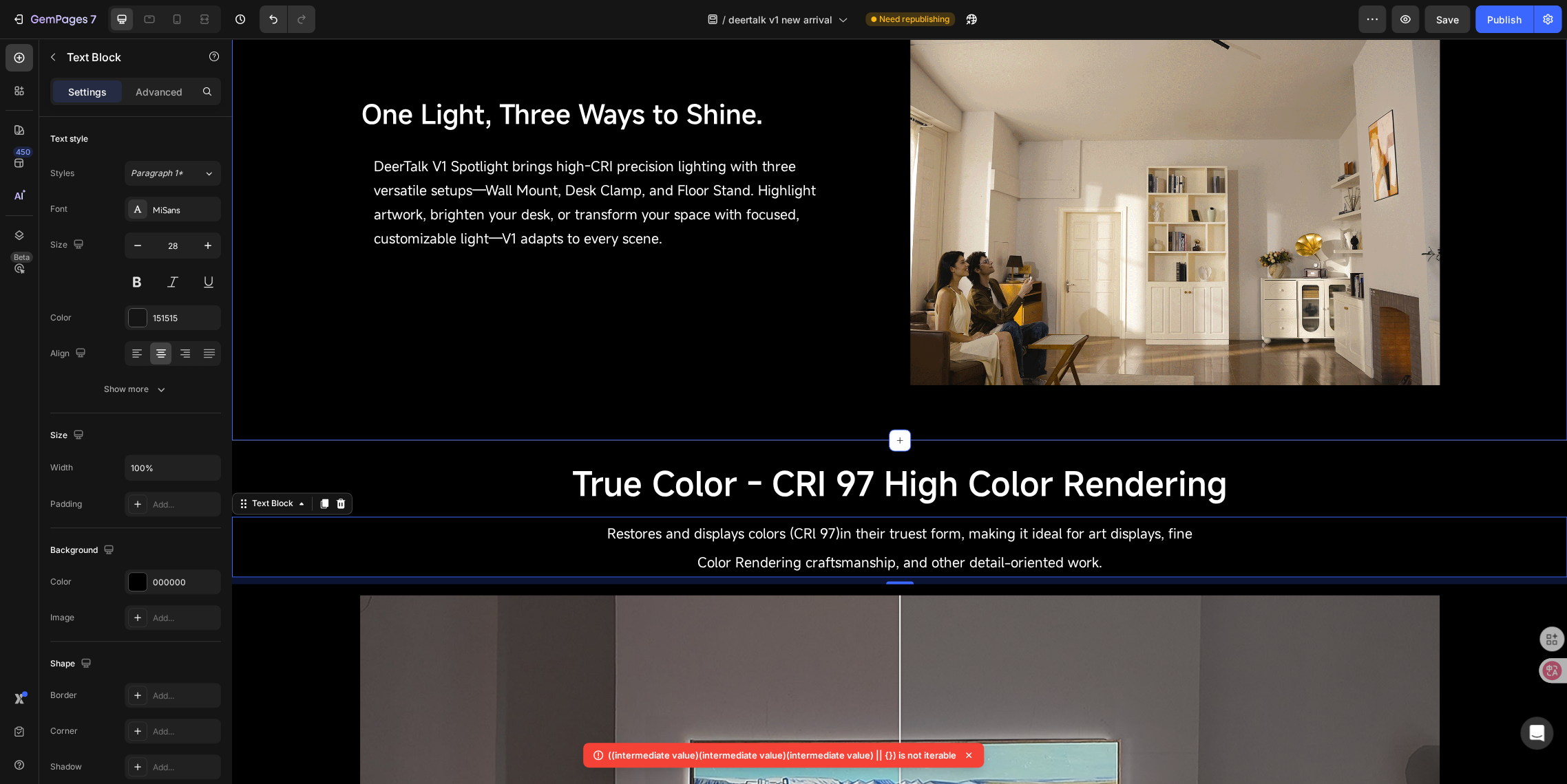
scroll to position [732, 0]
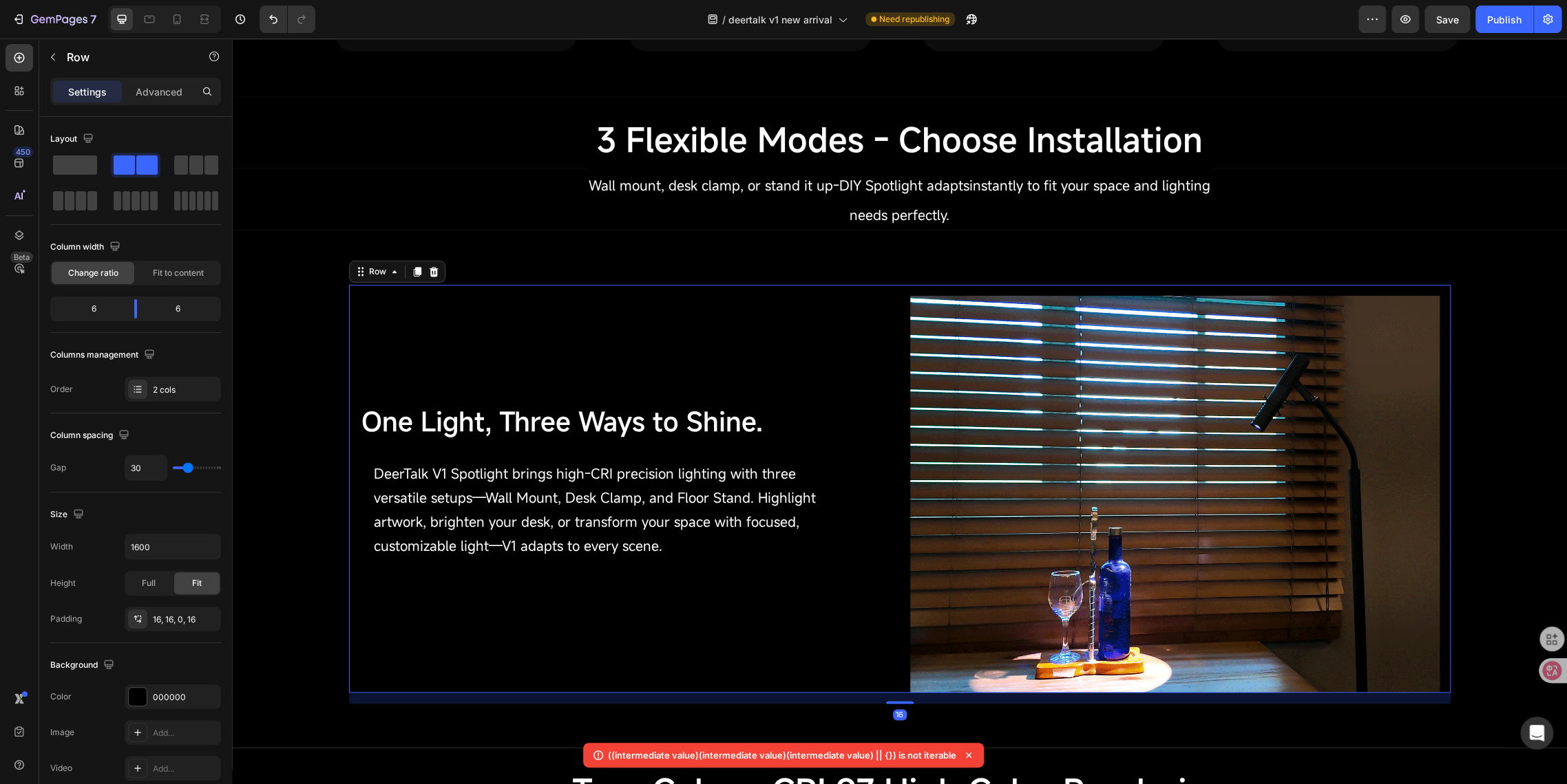
click at [755, 304] on div "One Light, Three Ways to Shine. Text Block DeerTalk V1 Spotlight brings high-CR…" at bounding box center [625, 494] width 530 height 397
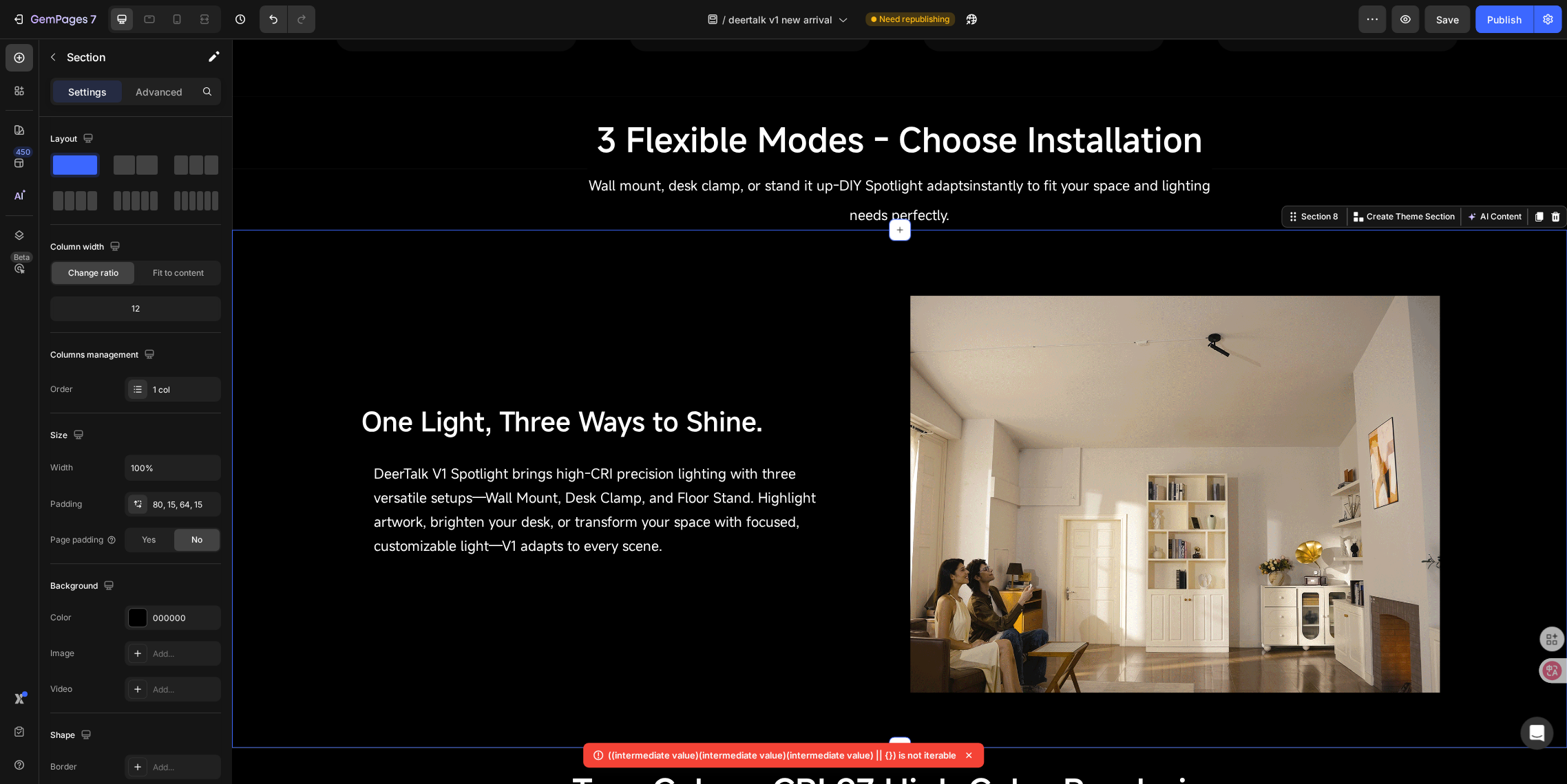
click at [690, 268] on div "One Light, Three Ways to Shine. Text Block DeerTalk V1 Spotlight brings high-CR…" at bounding box center [898, 488] width 1334 height 518
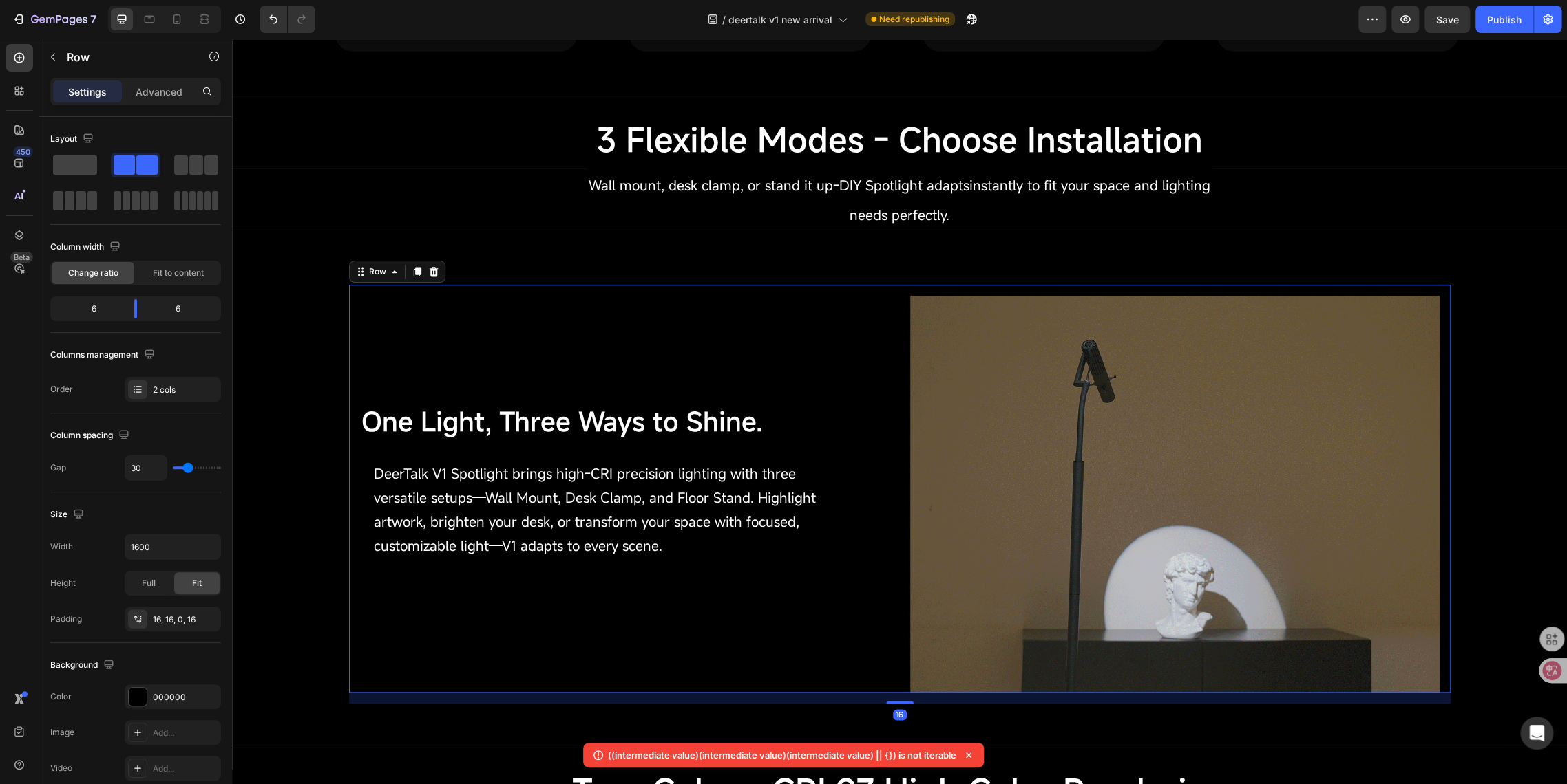
click at [708, 302] on div "One Light, Three Ways to Shine. Text Block DeerTalk V1 Spotlight brings high-CR…" at bounding box center [625, 494] width 530 height 397
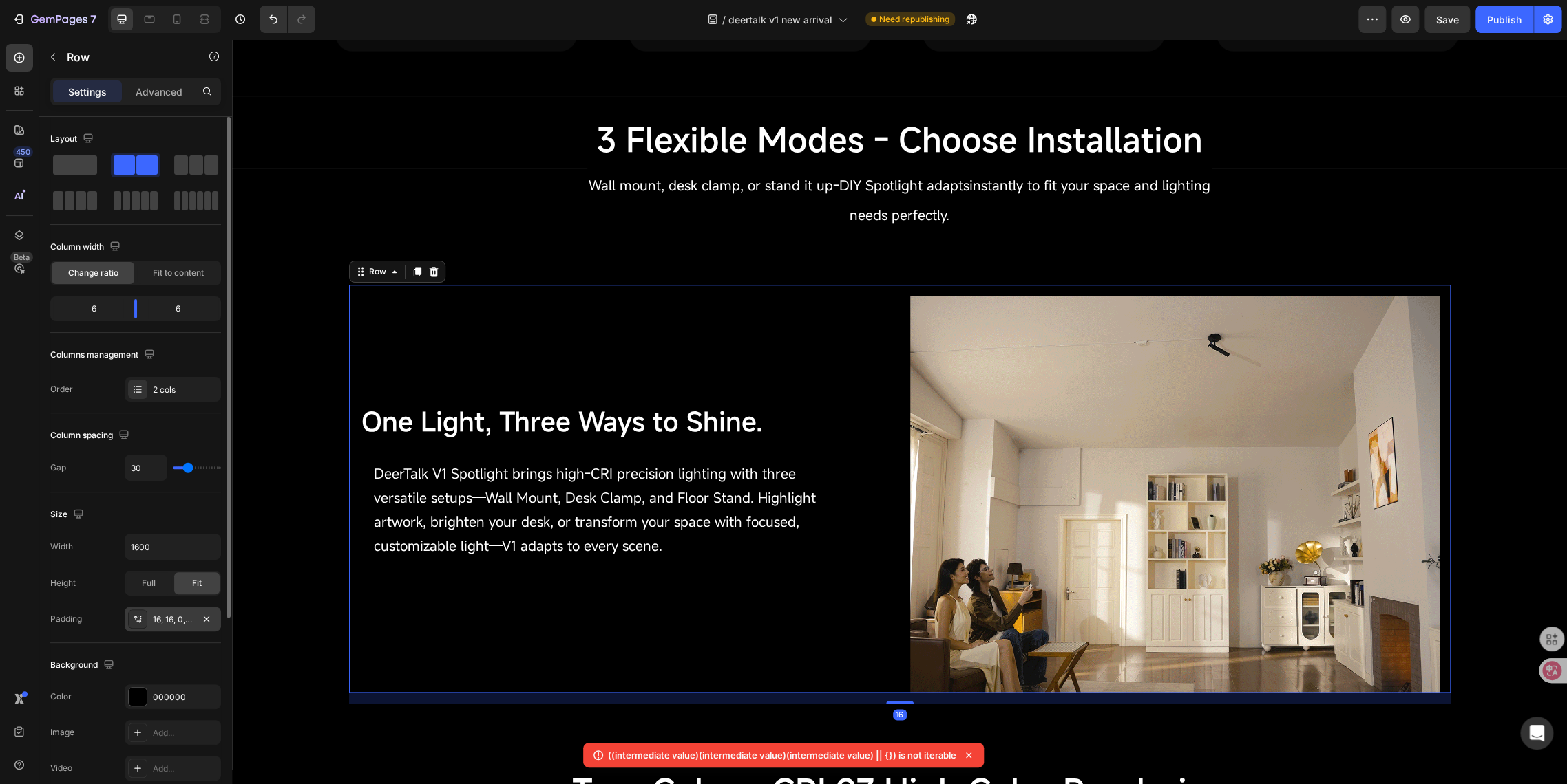
click at [182, 617] on div "16, 16, 0, 16" at bounding box center [173, 619] width 40 height 12
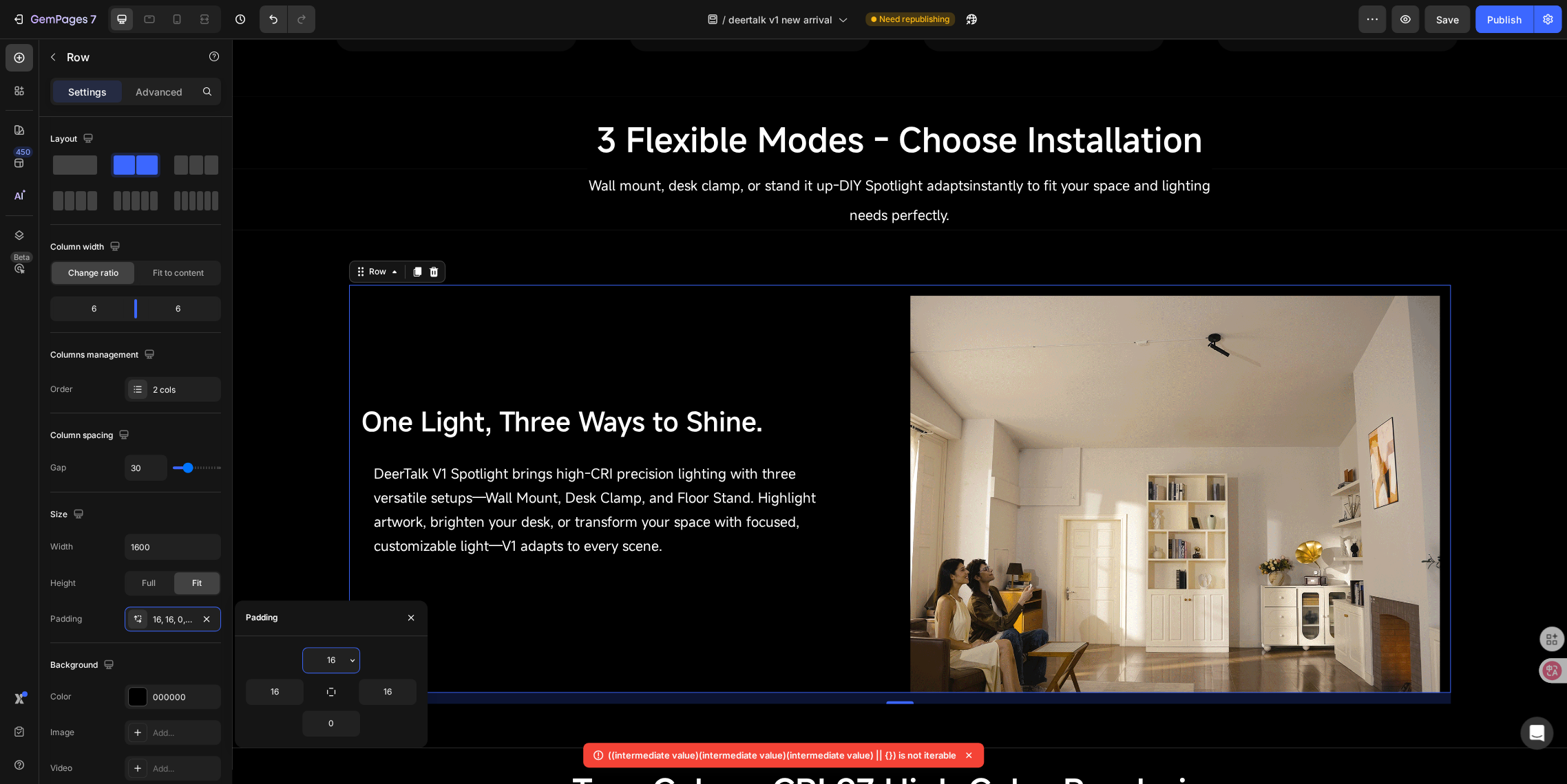
click at [338, 657] on input "16" at bounding box center [330, 661] width 57 height 25
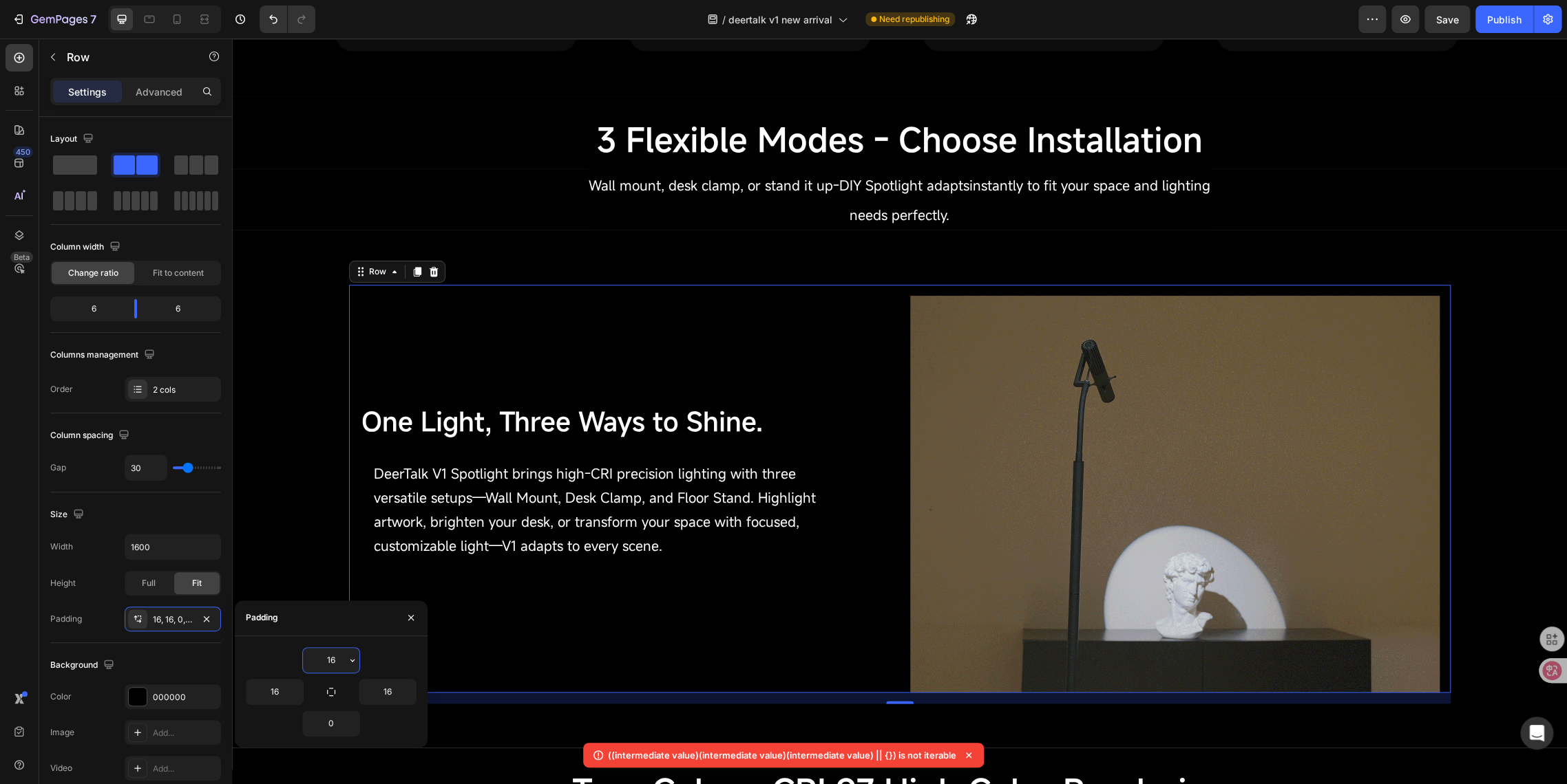
type input "0"
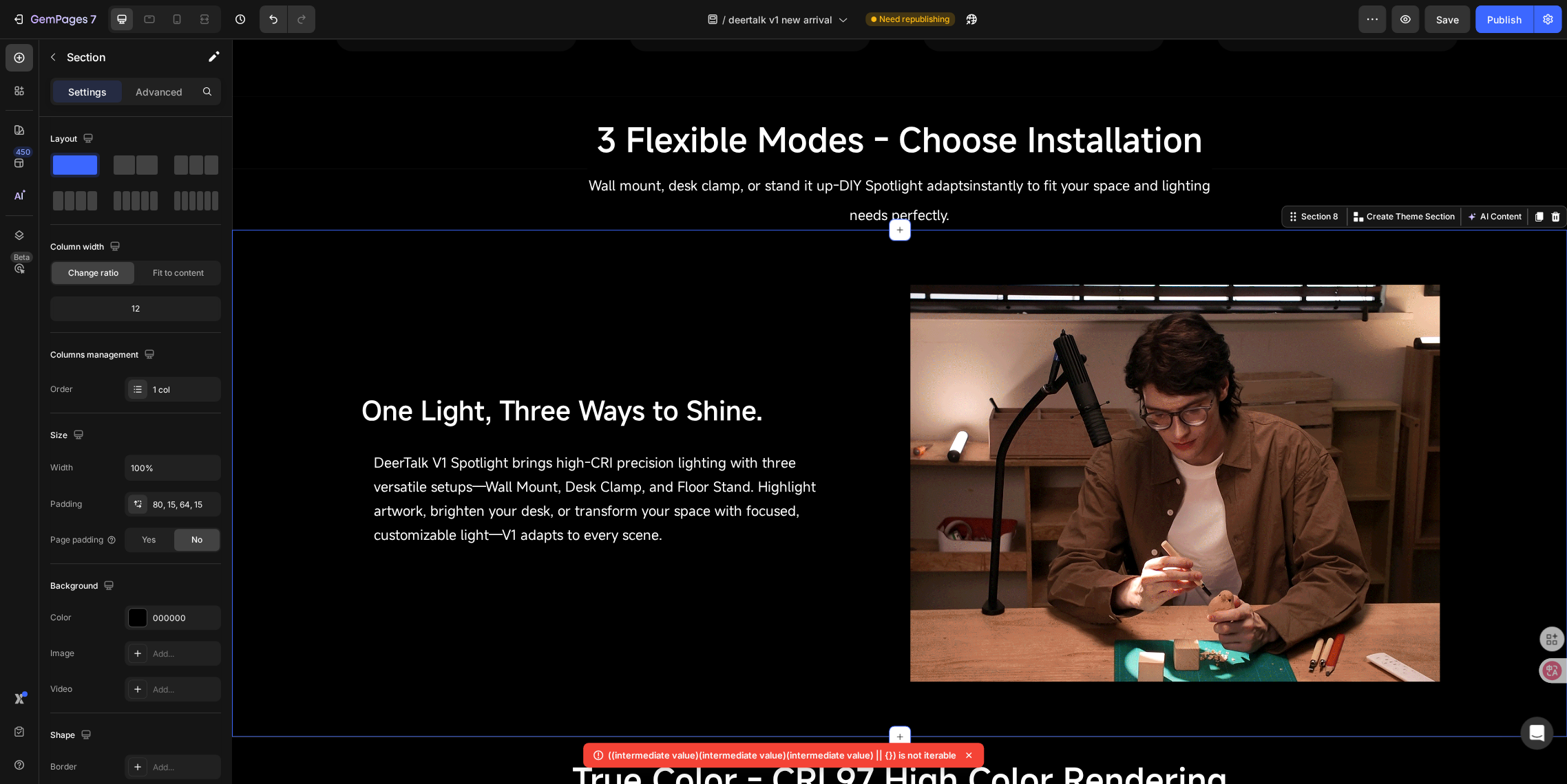
click at [656, 230] on div "One Light, Three Ways to Shine. Text Block DeerTalk V1 Spotlight brings high-CR…" at bounding box center [898, 483] width 1334 height 507
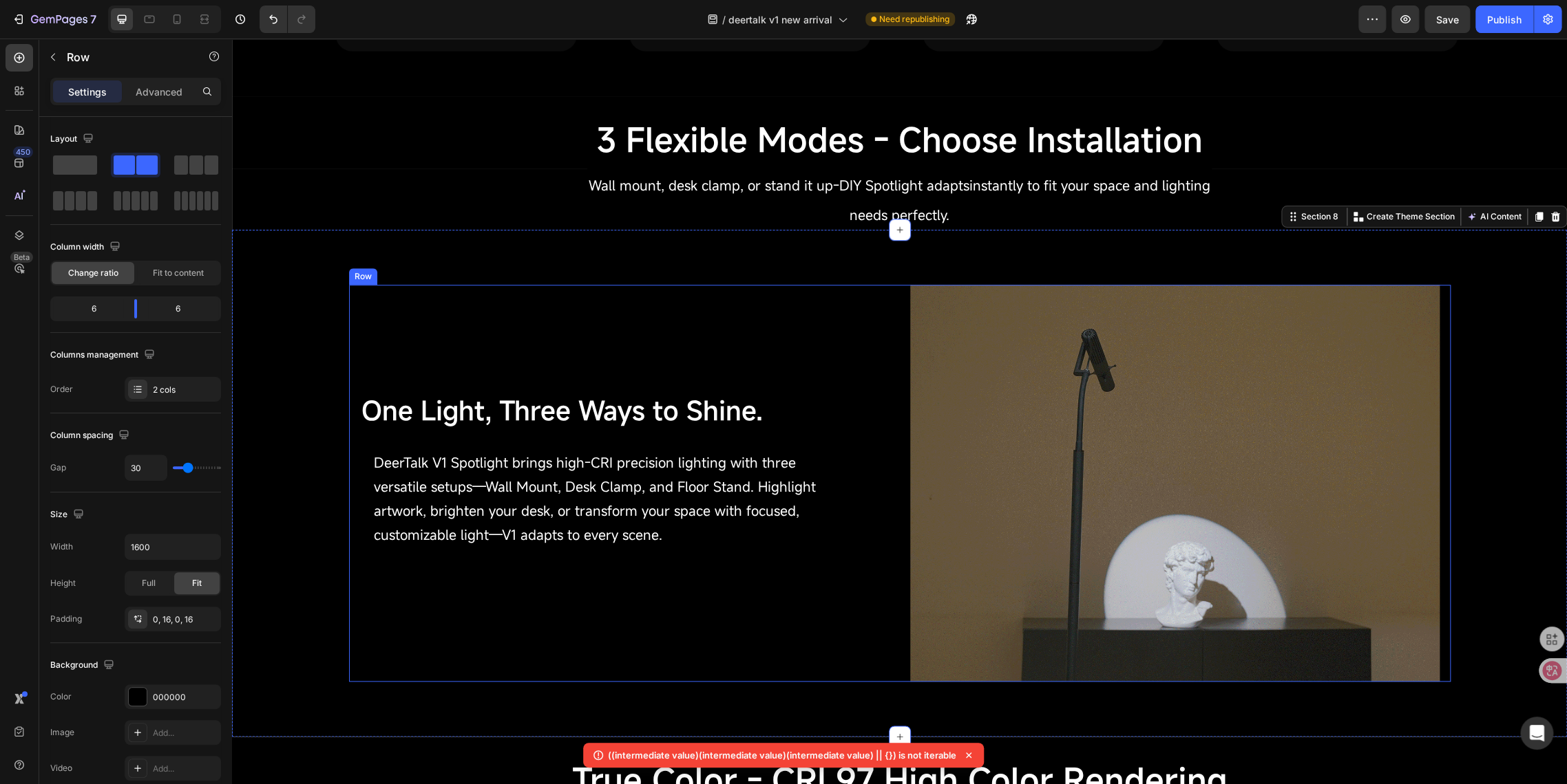
click at [674, 295] on div "One Light, Three Ways to Shine. Text Block DeerTalk V1 Spotlight brings high-CR…" at bounding box center [625, 483] width 530 height 397
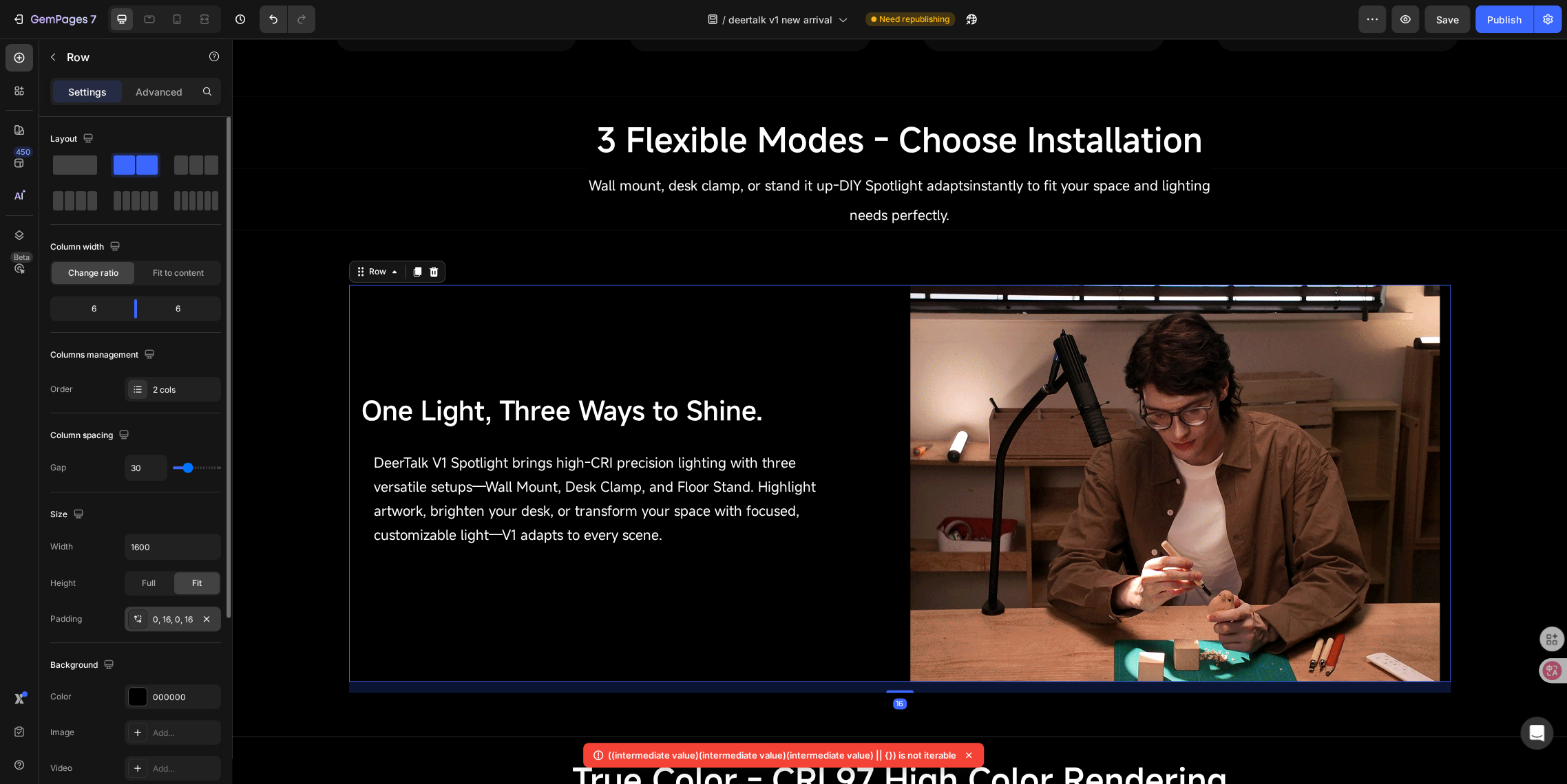
click at [170, 623] on div "0, 16, 0, 16" at bounding box center [173, 619] width 40 height 12
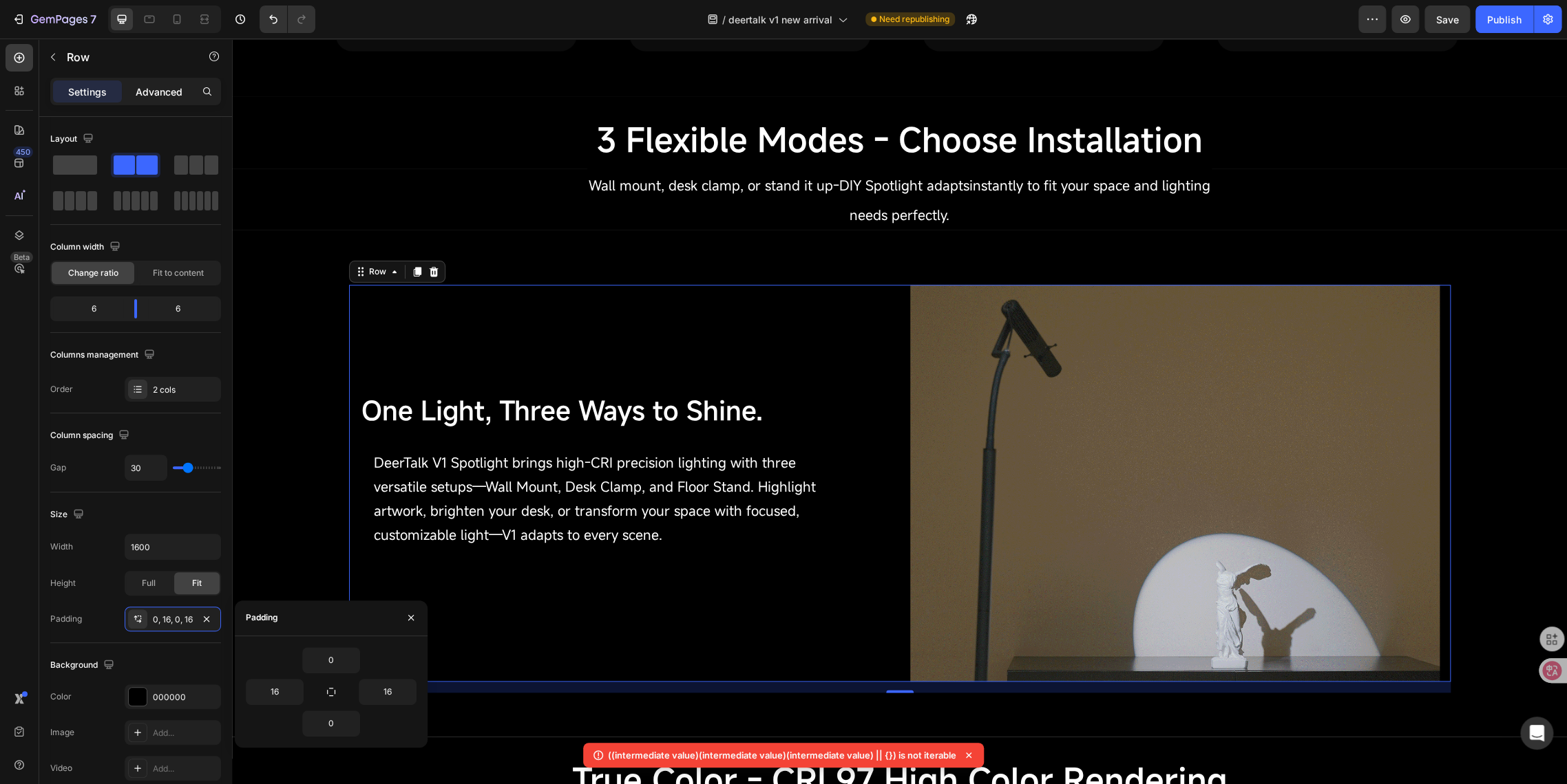
click at [158, 90] on p "Advanced" at bounding box center [159, 91] width 47 height 14
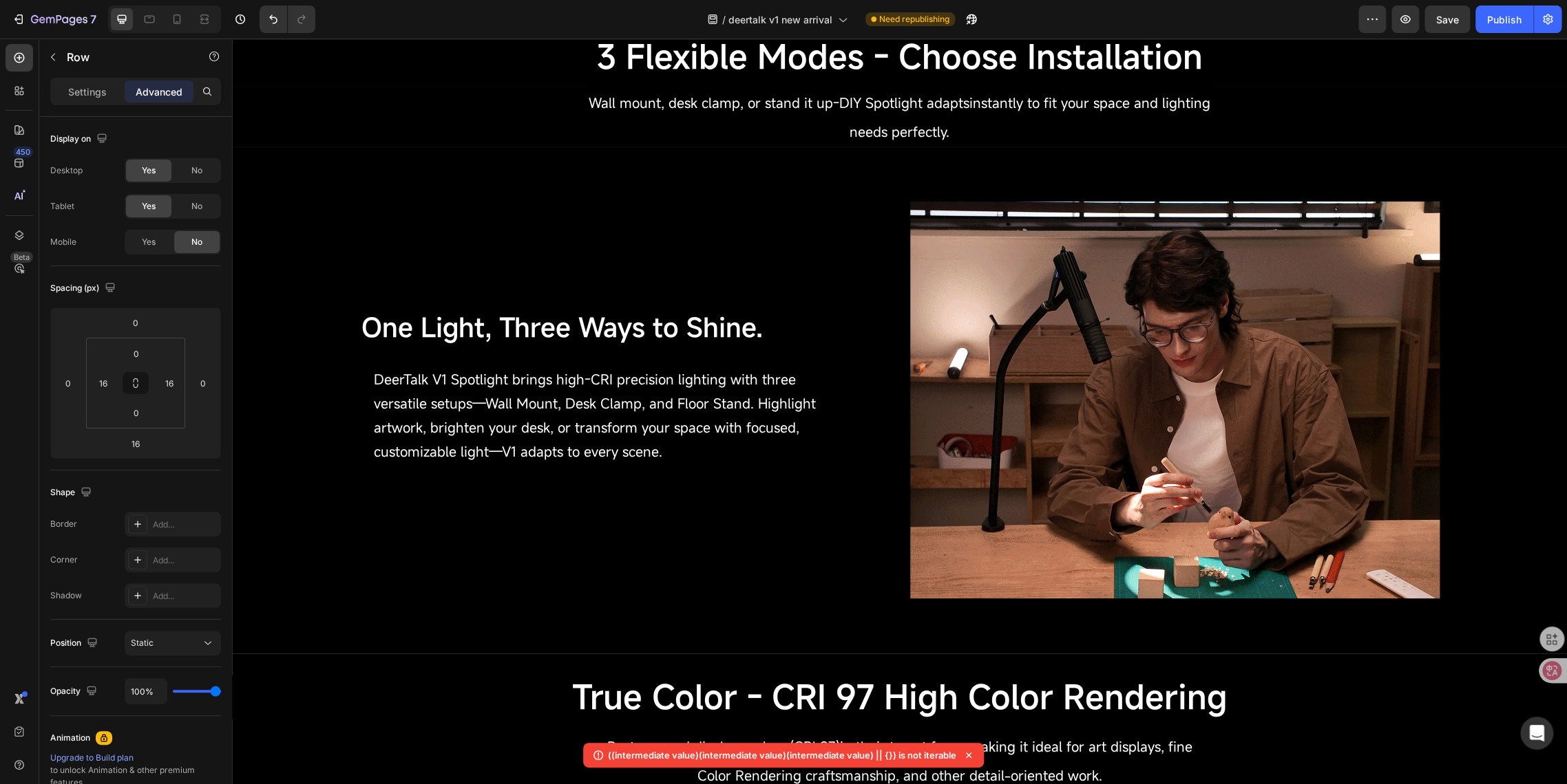
scroll to position [885, 0]
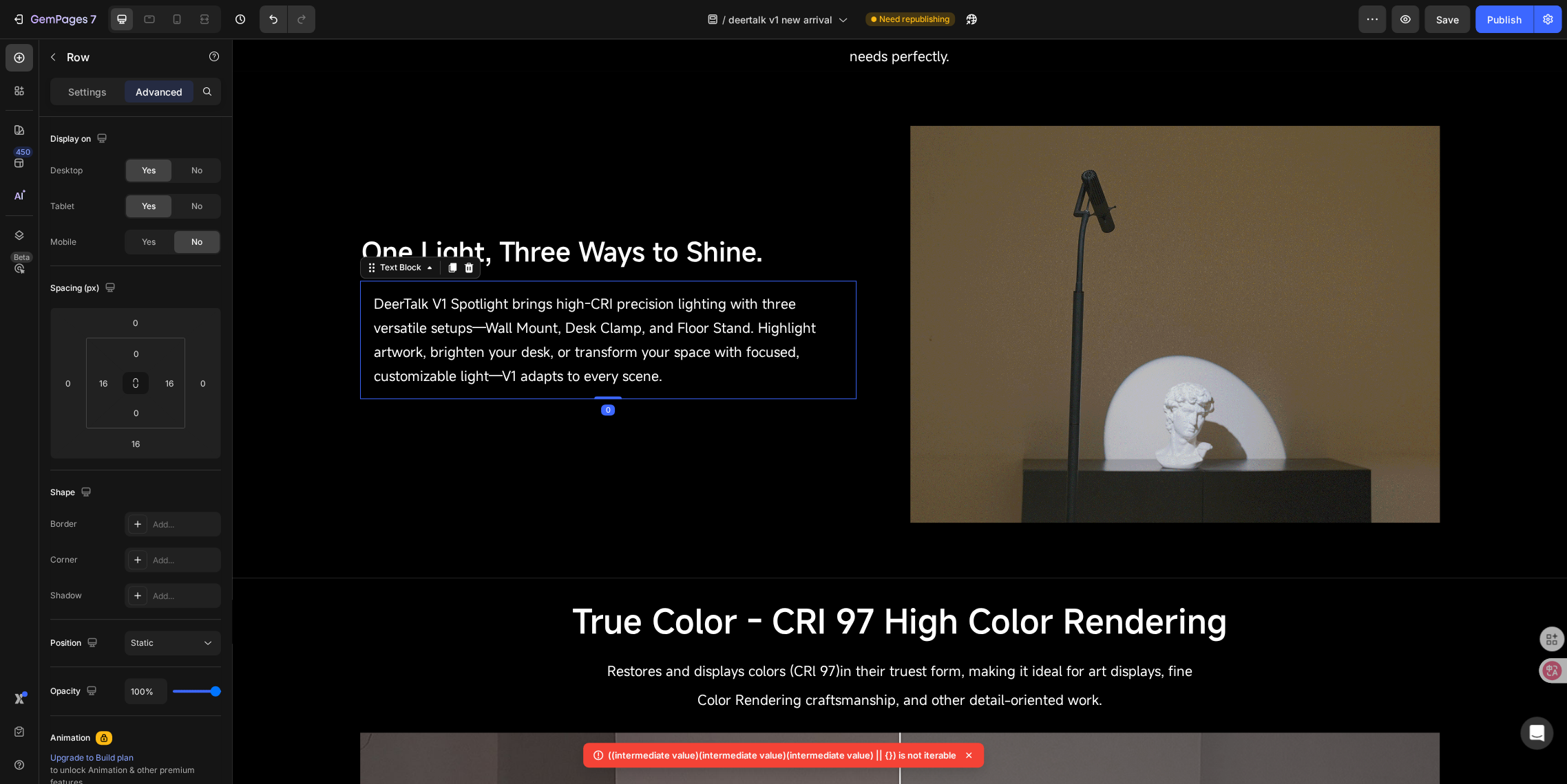
click at [471, 331] on span "DeerTalk V1 Spotlight brings high-CRI precision lighting with three versatile s…" at bounding box center [594, 340] width 442 height 91
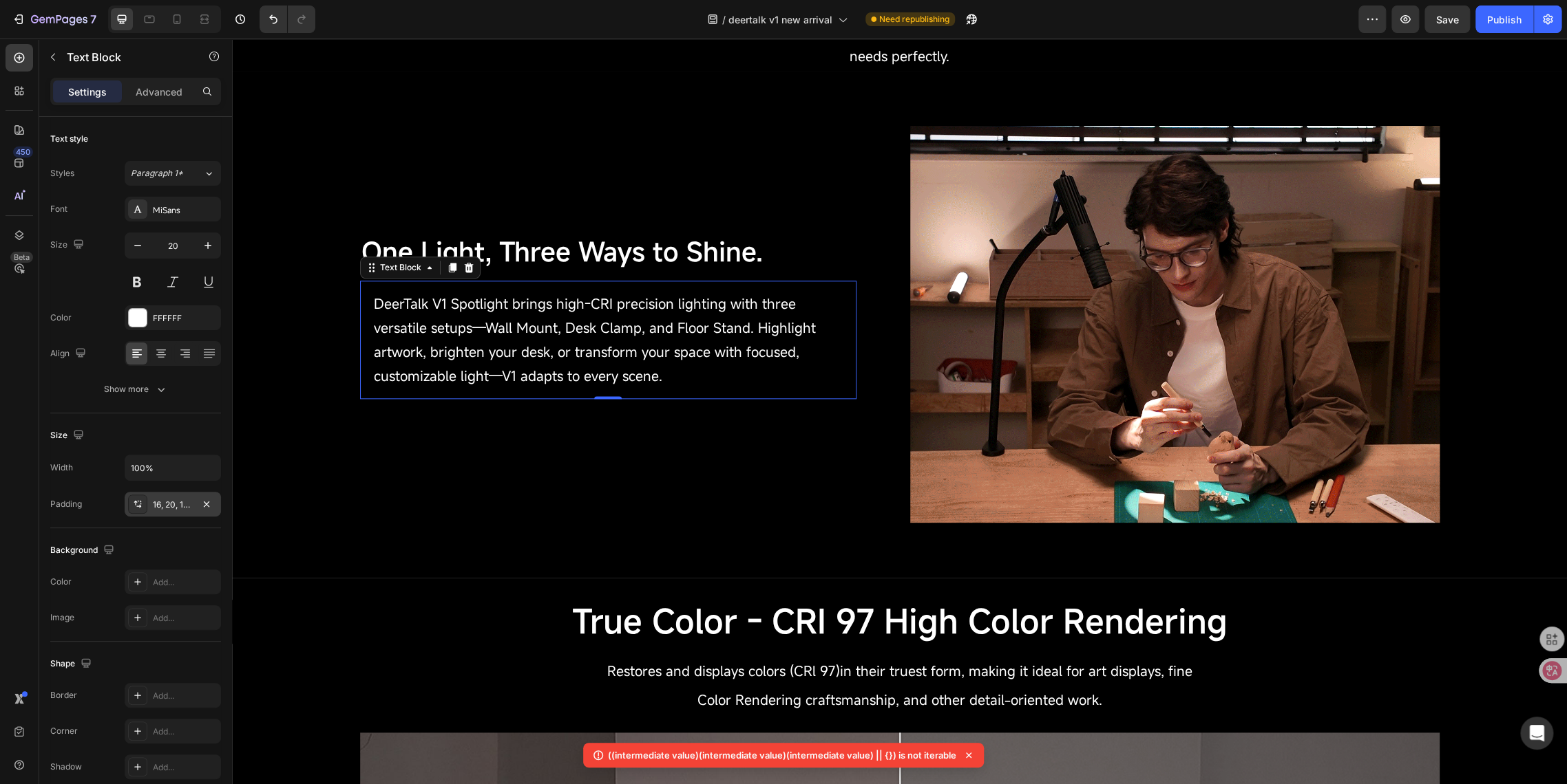
click at [151, 506] on div "16, 20, 16, 20" at bounding box center [172, 504] width 97 height 25
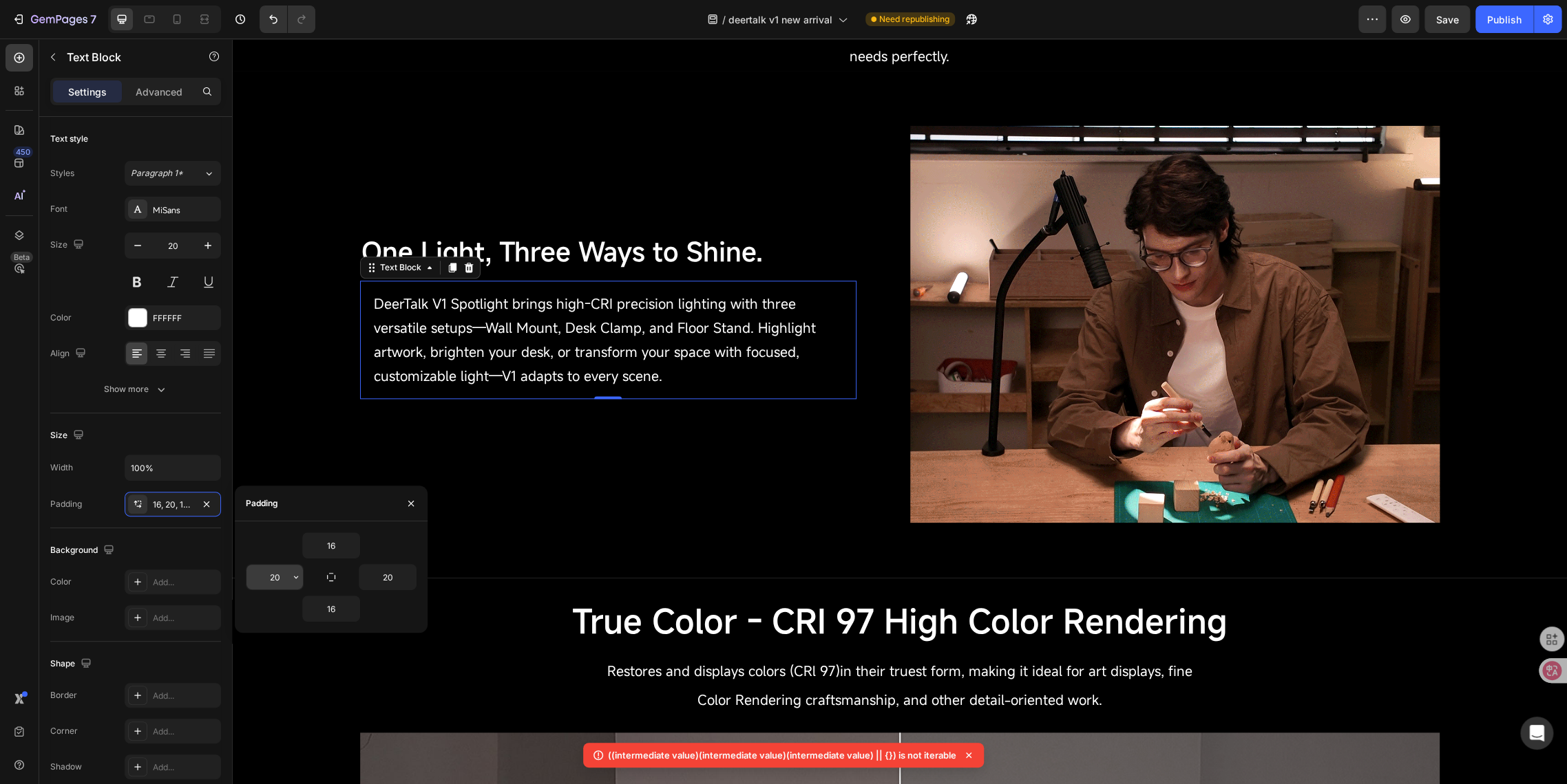
click at [280, 579] on input "20" at bounding box center [274, 577] width 57 height 25
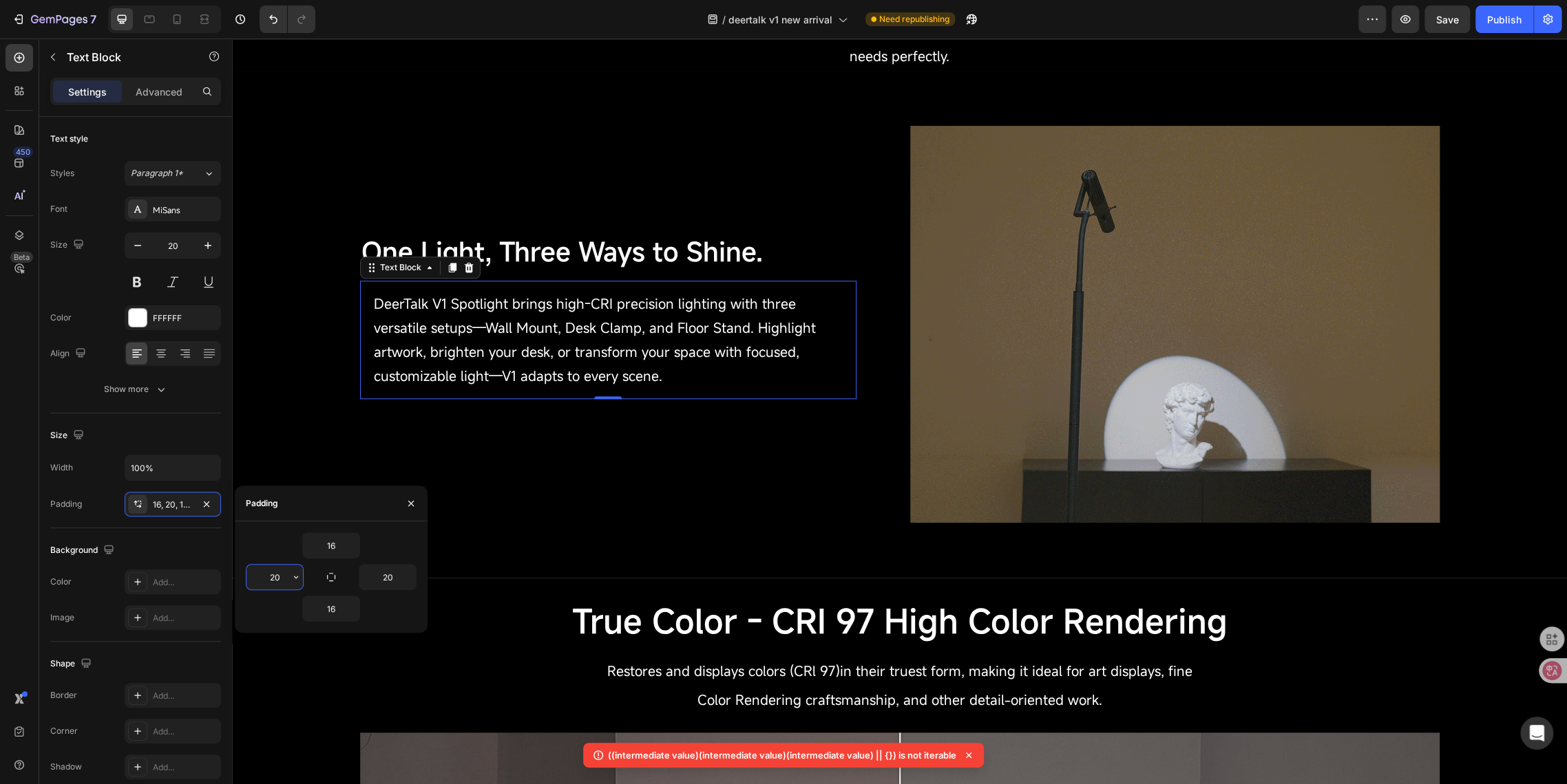
type input "0"
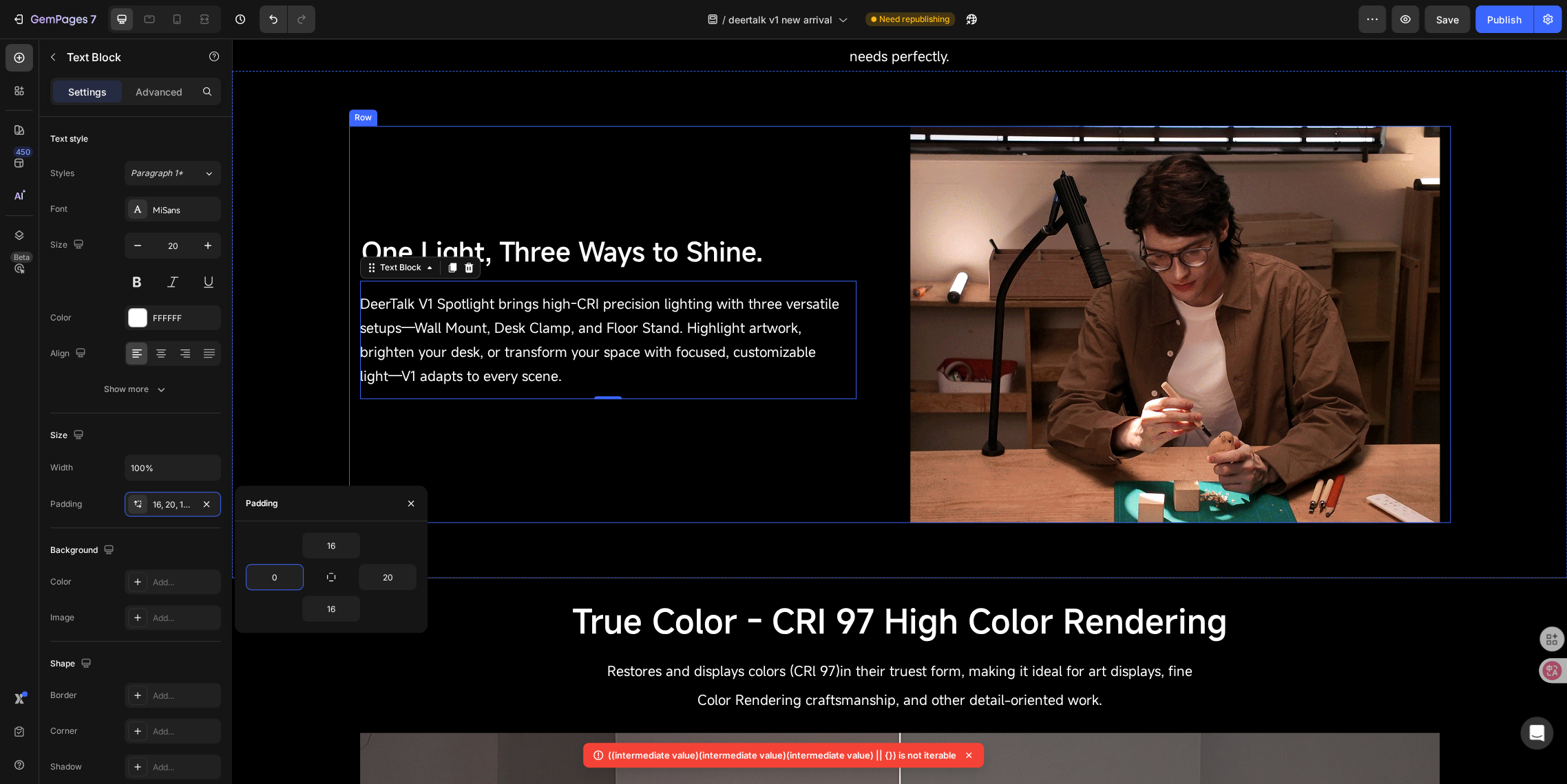
click at [692, 504] on div "One Light, Three Ways to Shine. Text Block DeerTalk V1 Spotlight brings high-CR…" at bounding box center [625, 325] width 530 height 397
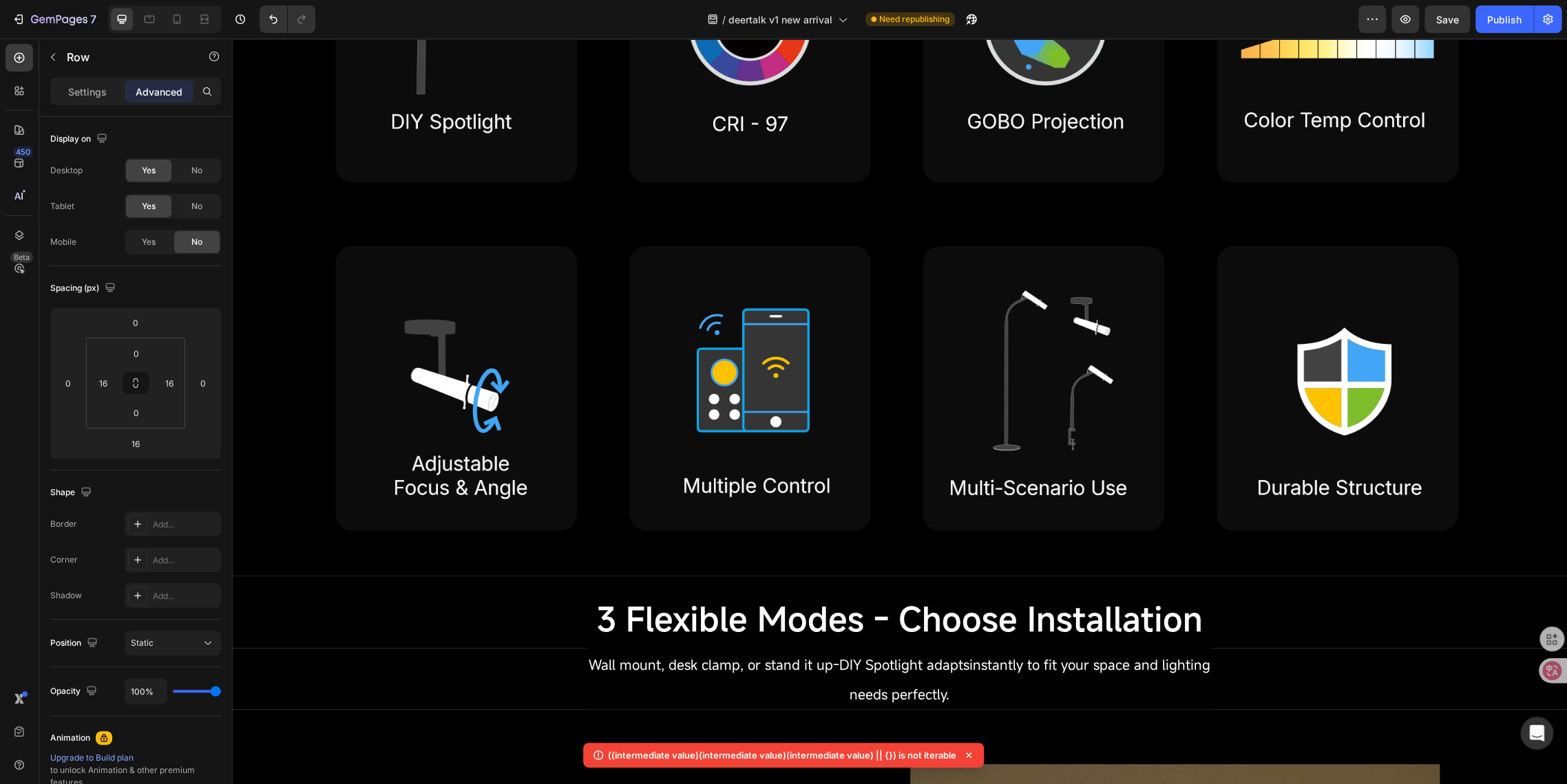
scroll to position [994, 0]
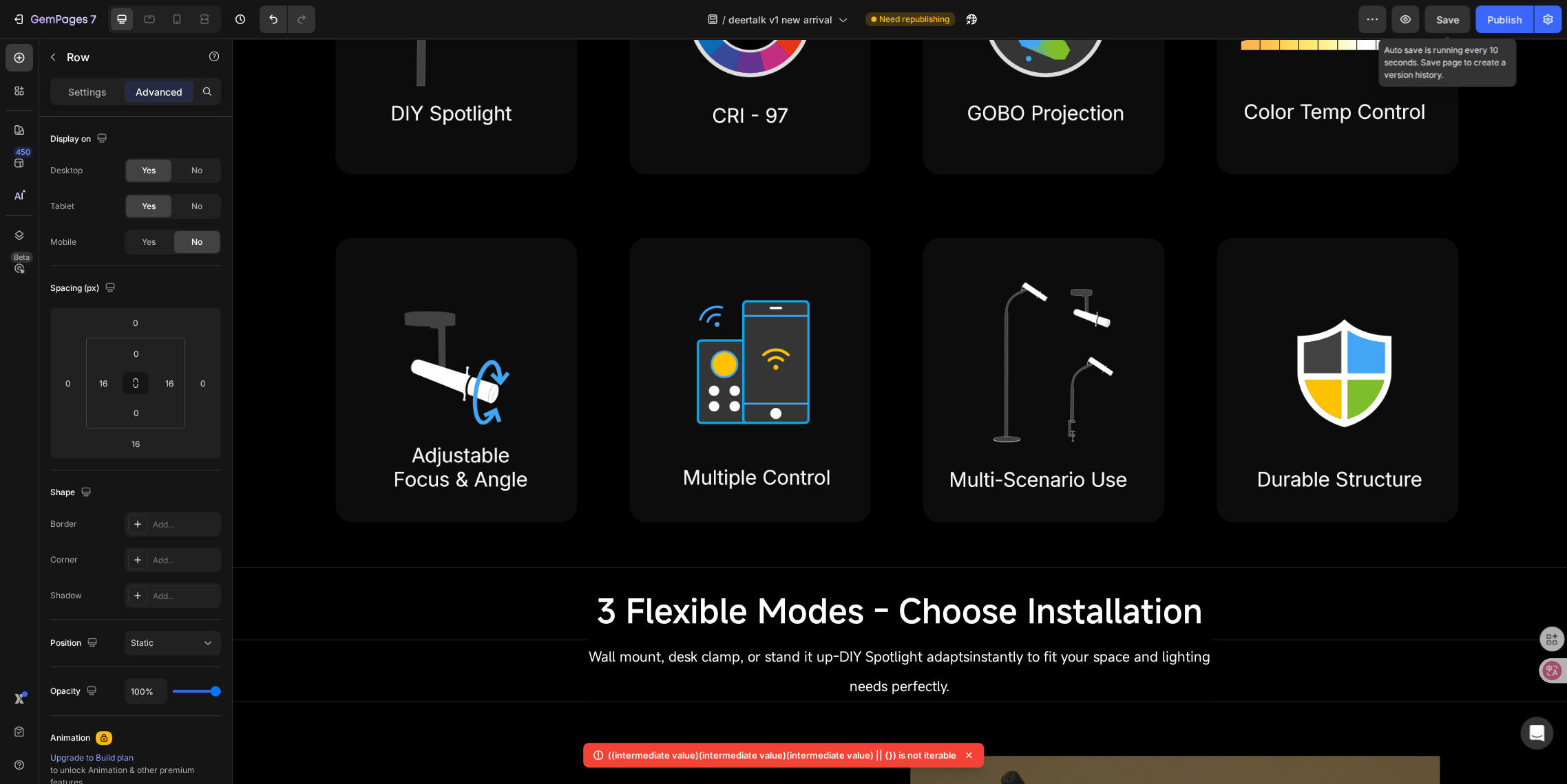
click at [1454, 14] on span "Save" at bounding box center [1447, 19] width 23 height 11
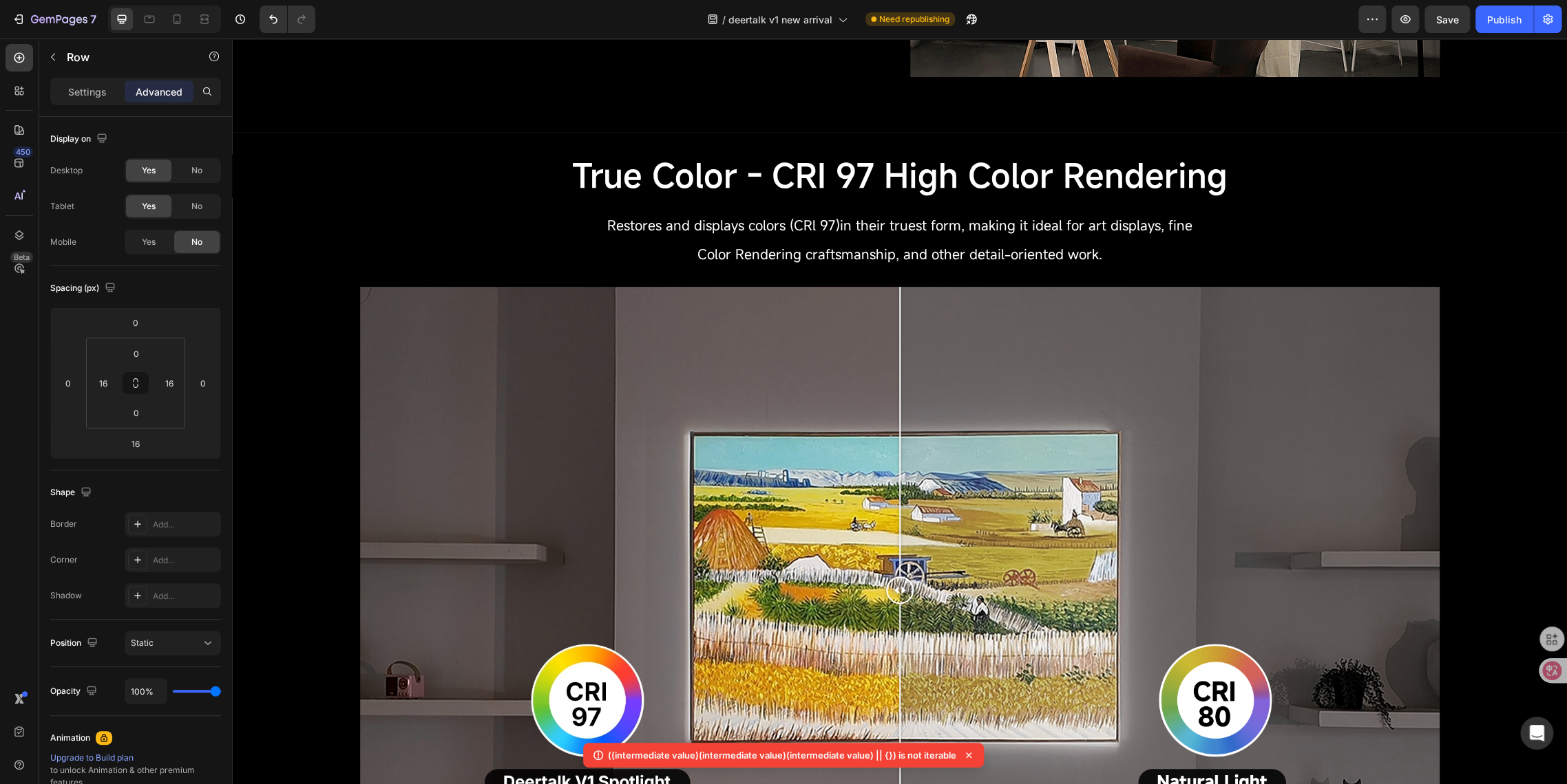
scroll to position [1911, 0]
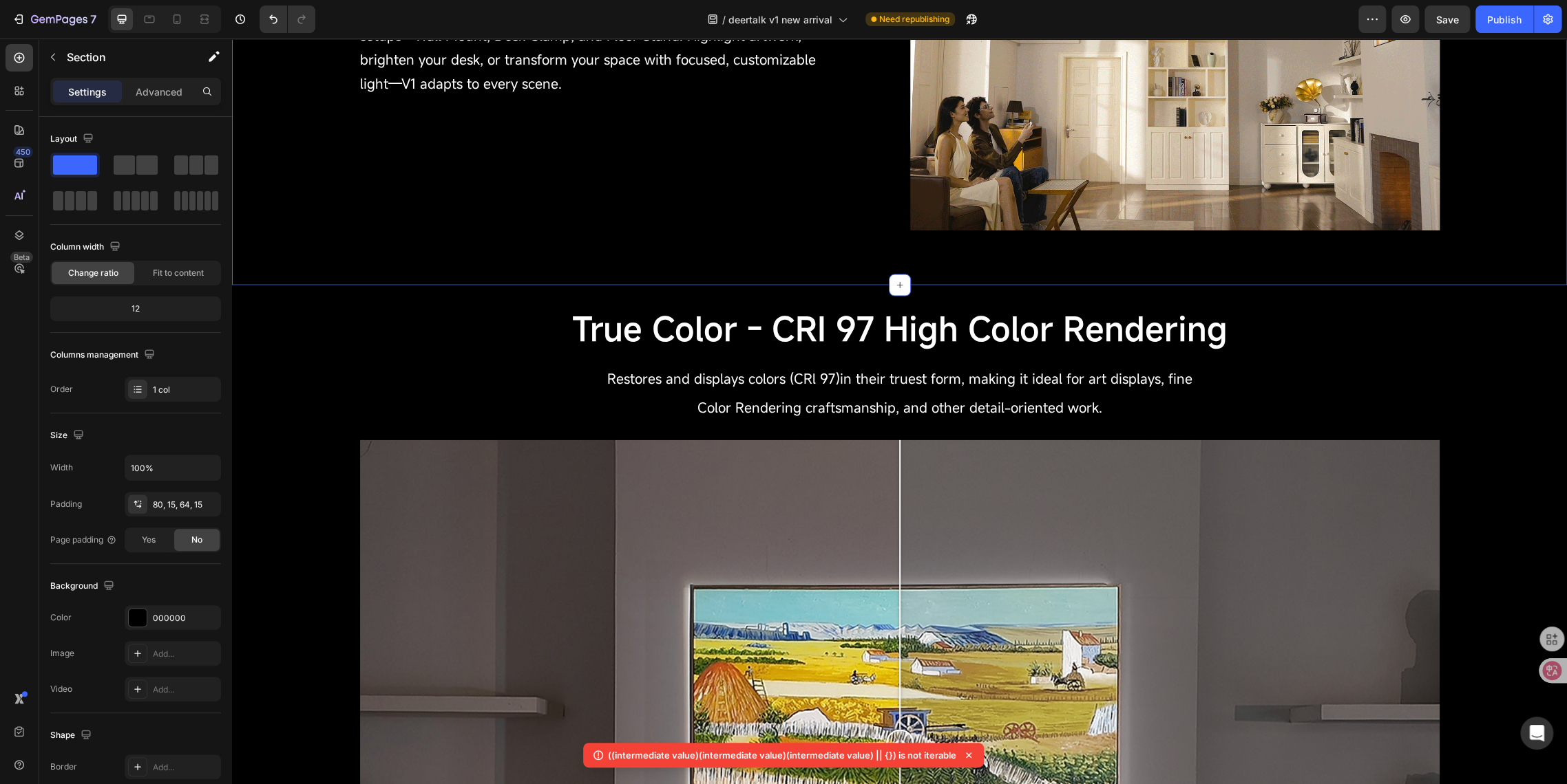
click at [844, 259] on div "One Light, Three Ways to Shine. Text Block DeerTalk V1 Spotlight brings high-CR…" at bounding box center [898, 33] width 1334 height 507
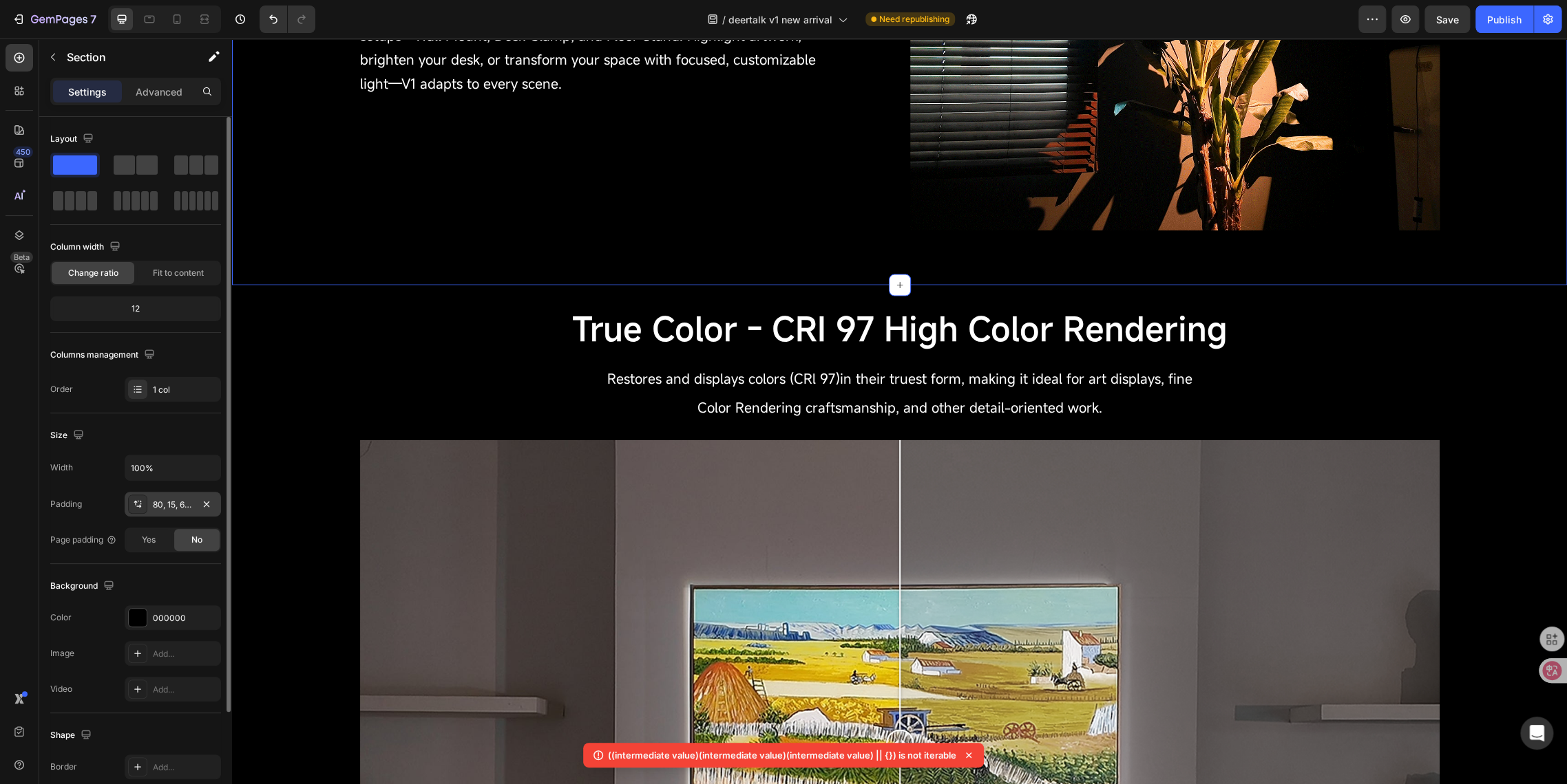
click at [182, 503] on div "80, 15, 64, 15" at bounding box center [173, 504] width 40 height 12
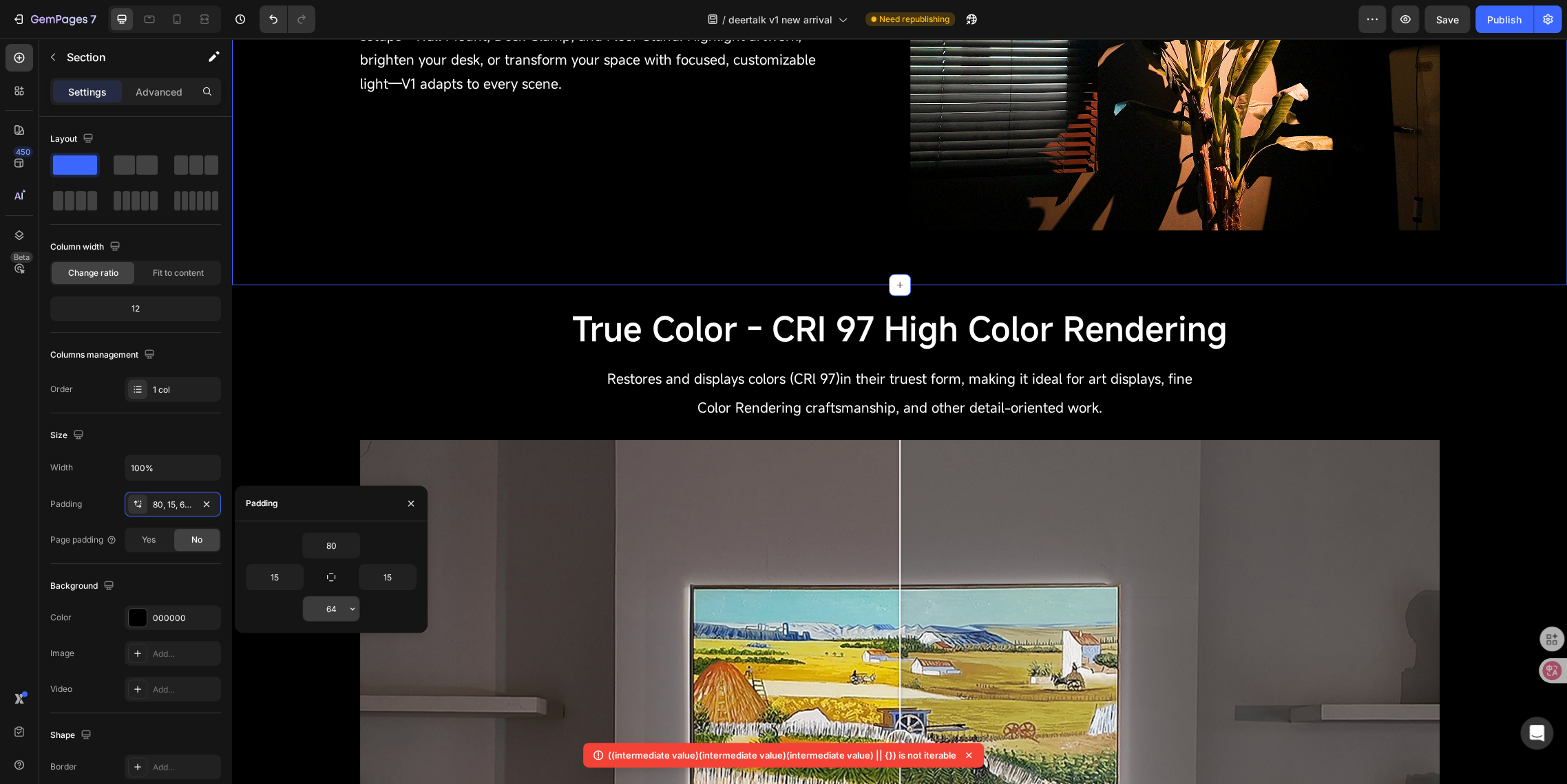
click at [343, 608] on input "64" at bounding box center [330, 609] width 57 height 25
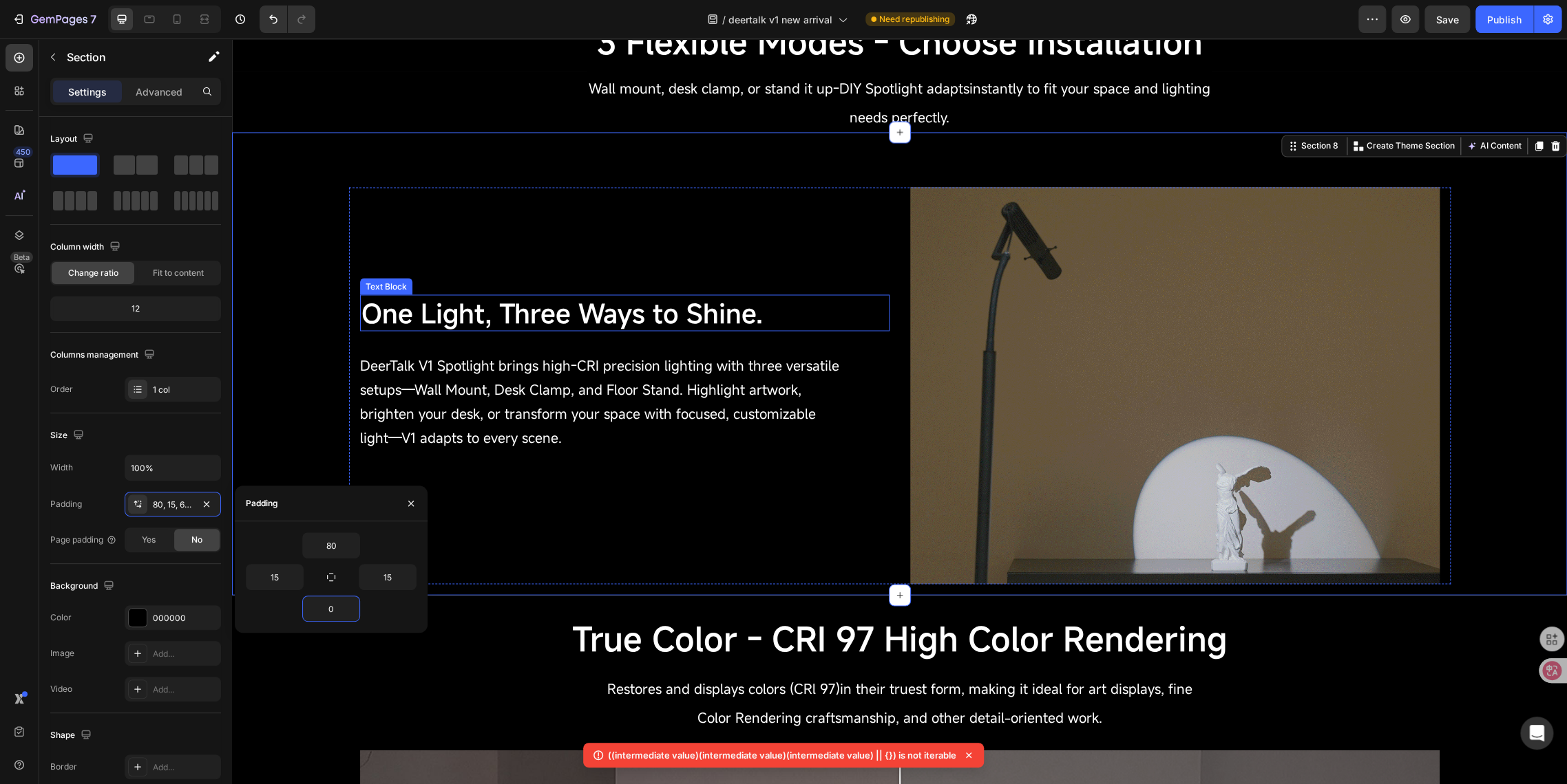
scroll to position [1529, 0]
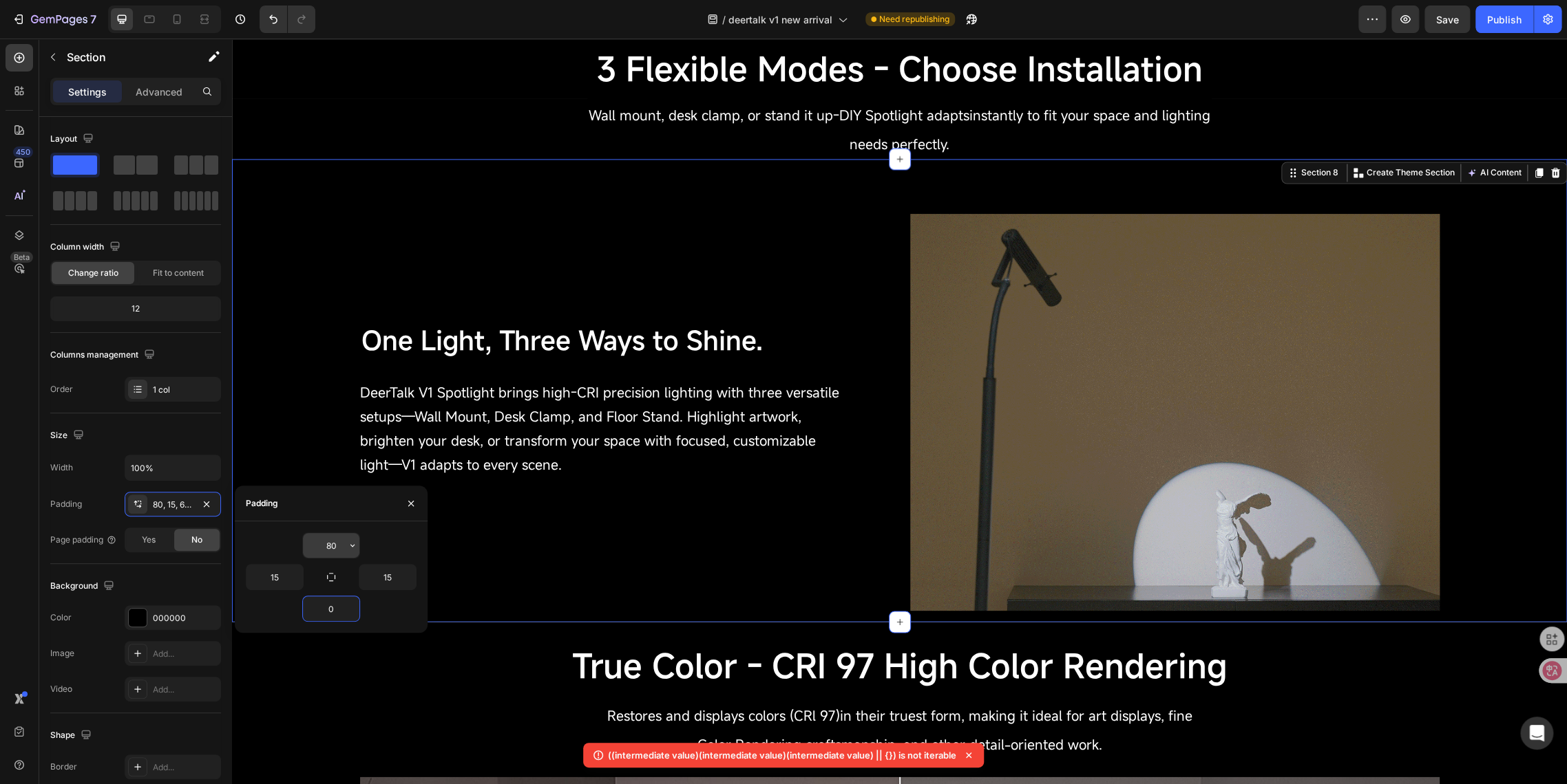
type input "0"
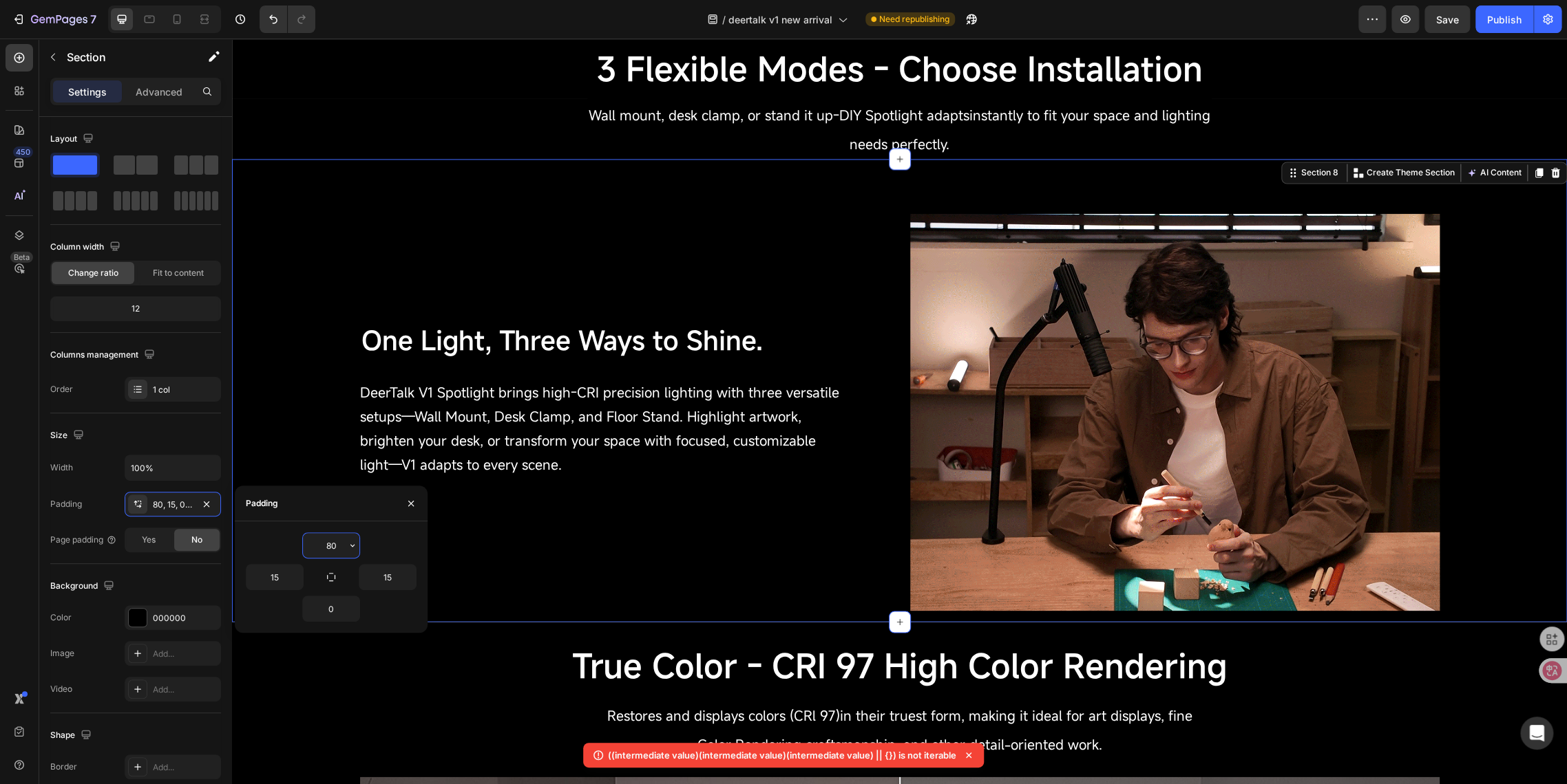
click at [330, 549] on input "80" at bounding box center [330, 546] width 57 height 25
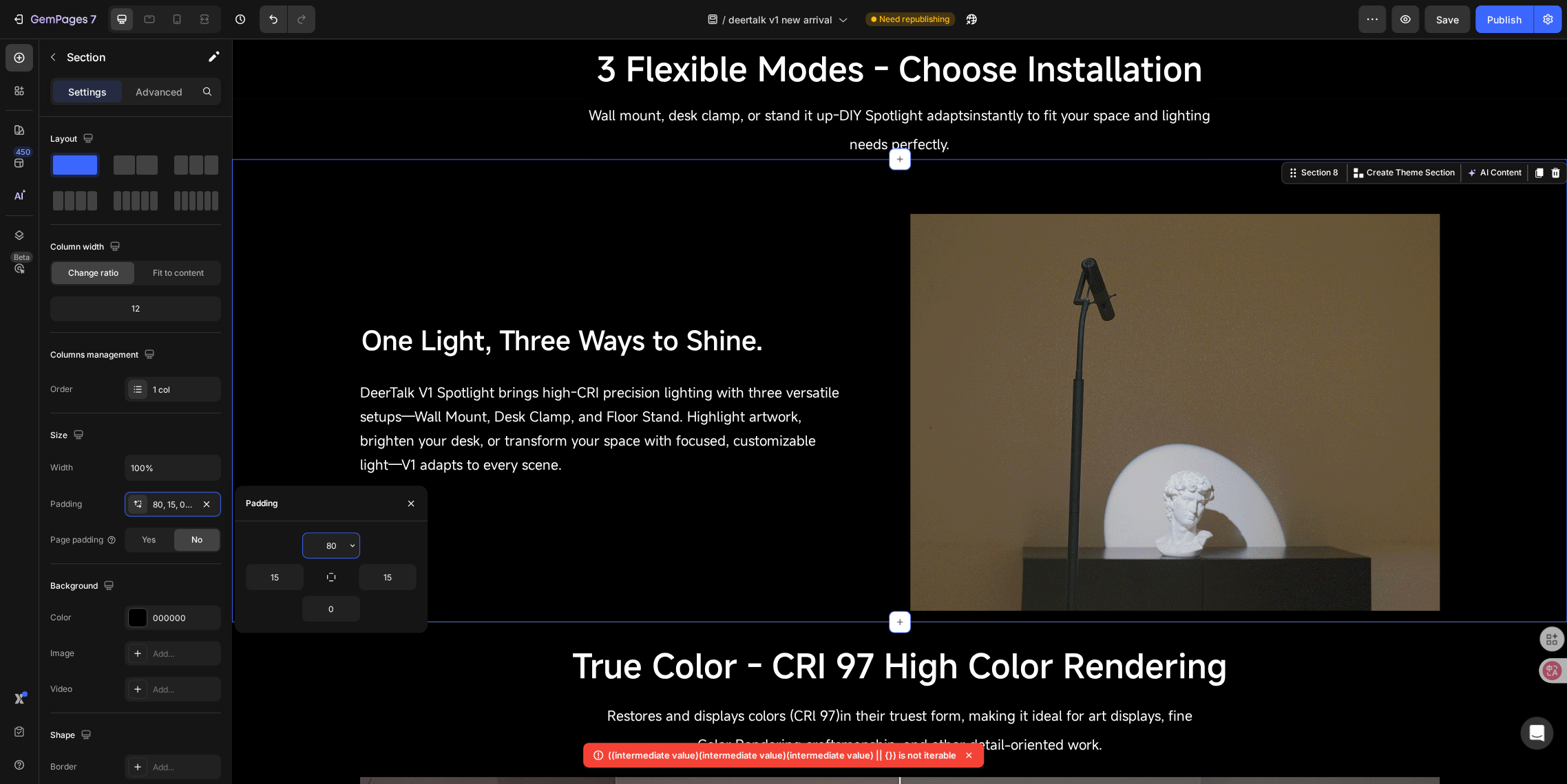
click at [329, 542] on input "80" at bounding box center [330, 546] width 57 height 25
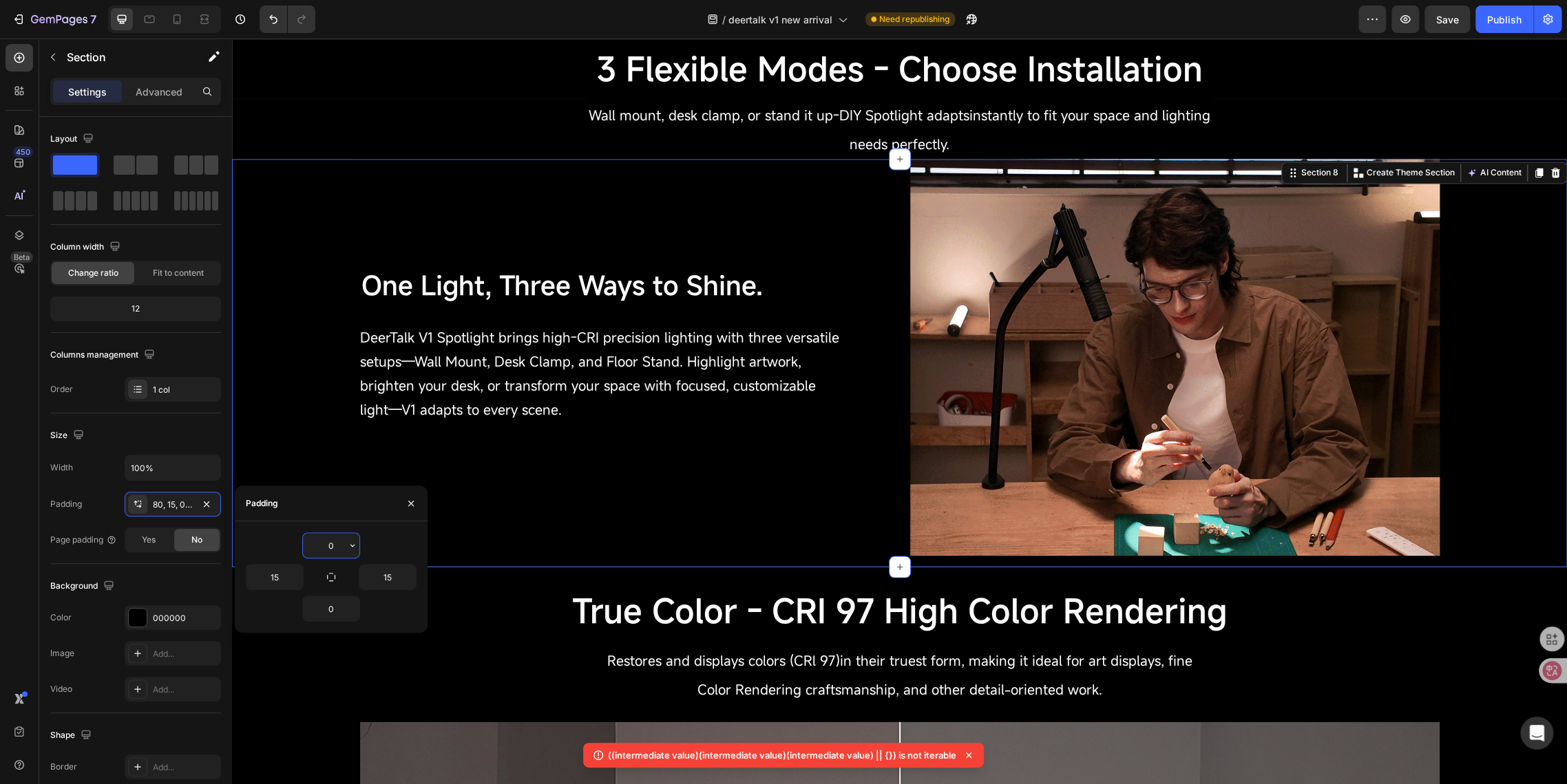
type input "30"
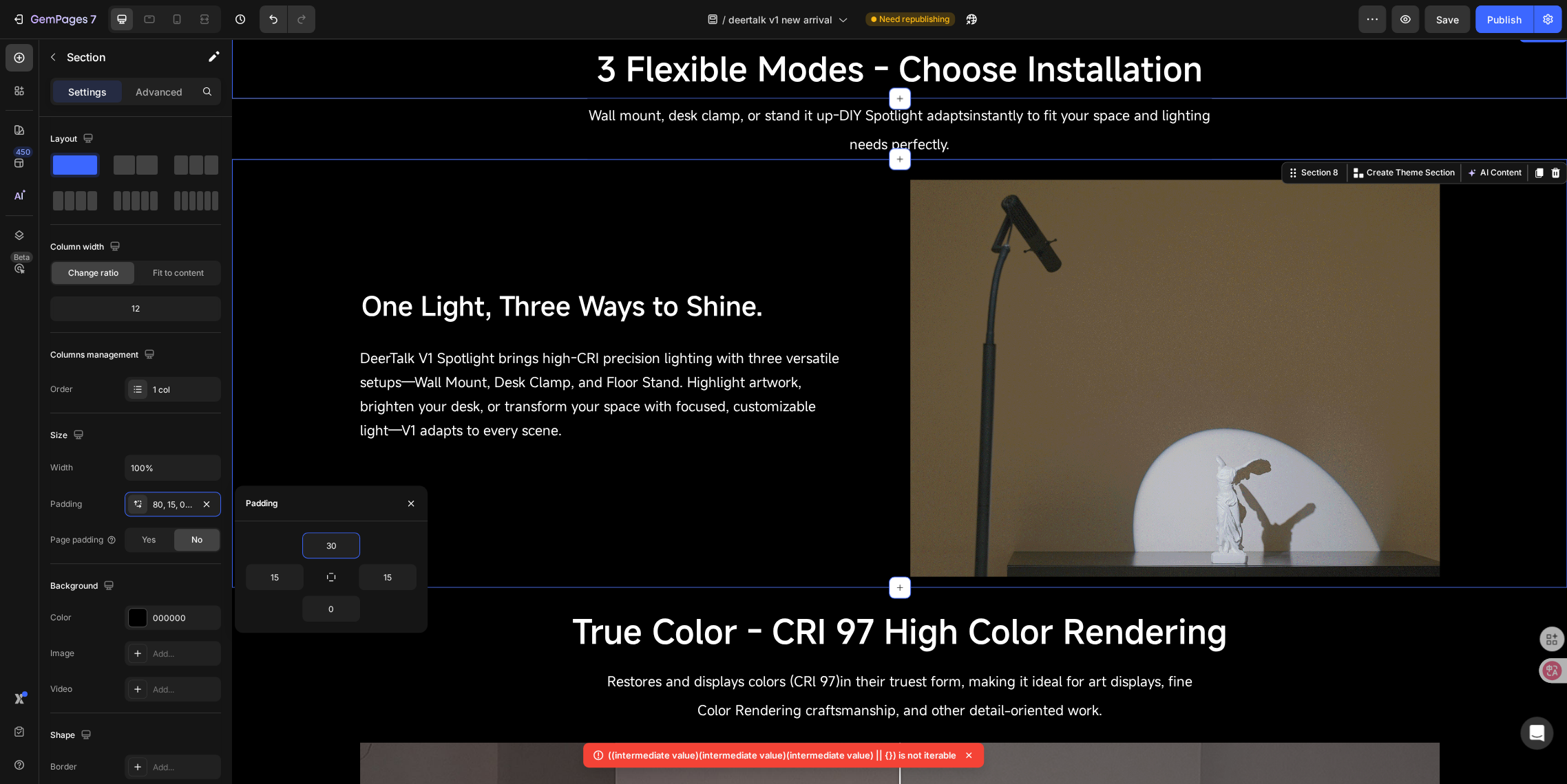
click at [510, 89] on h2 "3 Flexible Modes - Choose Installation" at bounding box center [899, 70] width 826 height 44
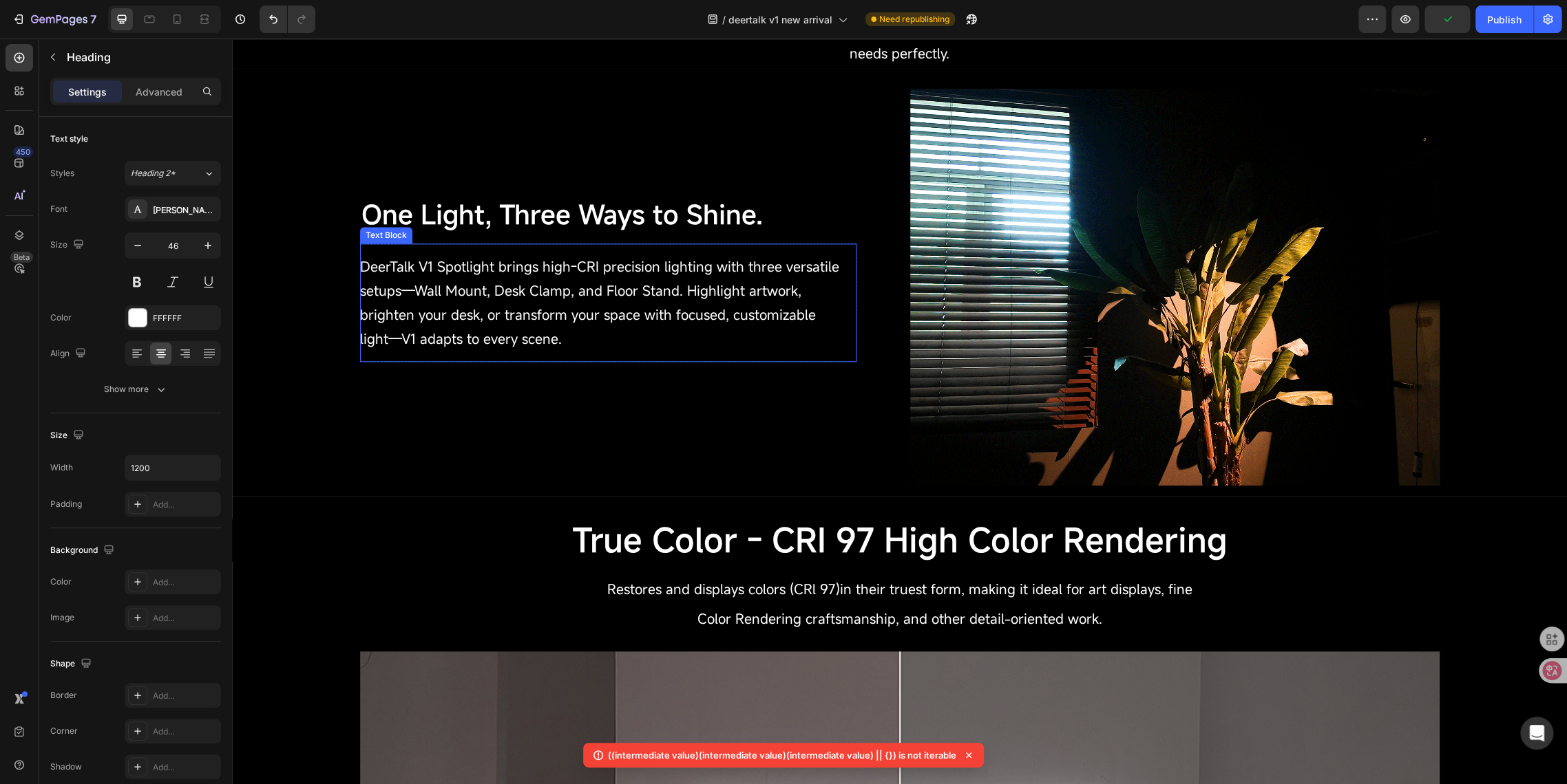
scroll to position [688, 0]
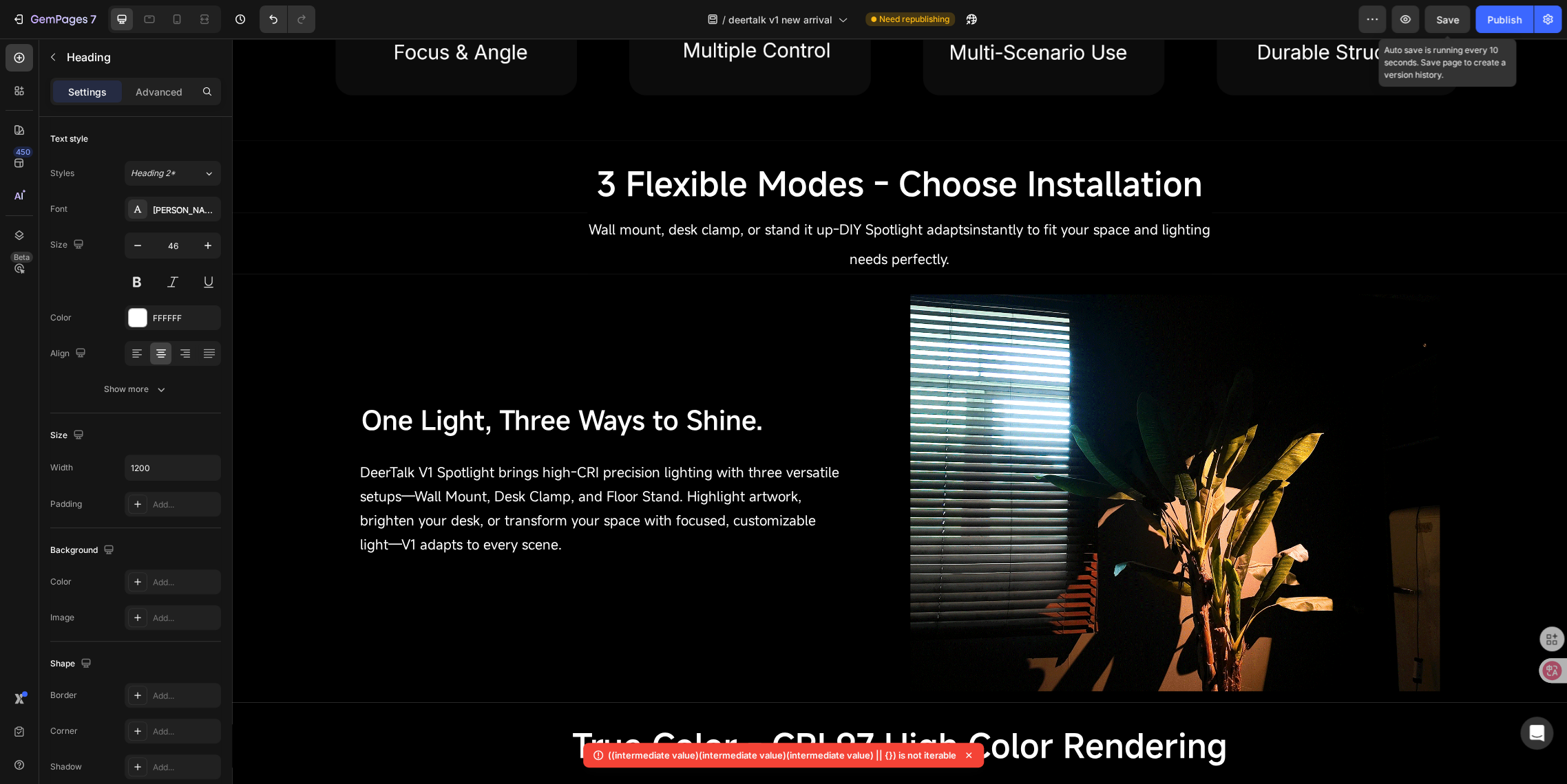
click at [1448, 21] on span "Save" at bounding box center [1447, 19] width 23 height 11
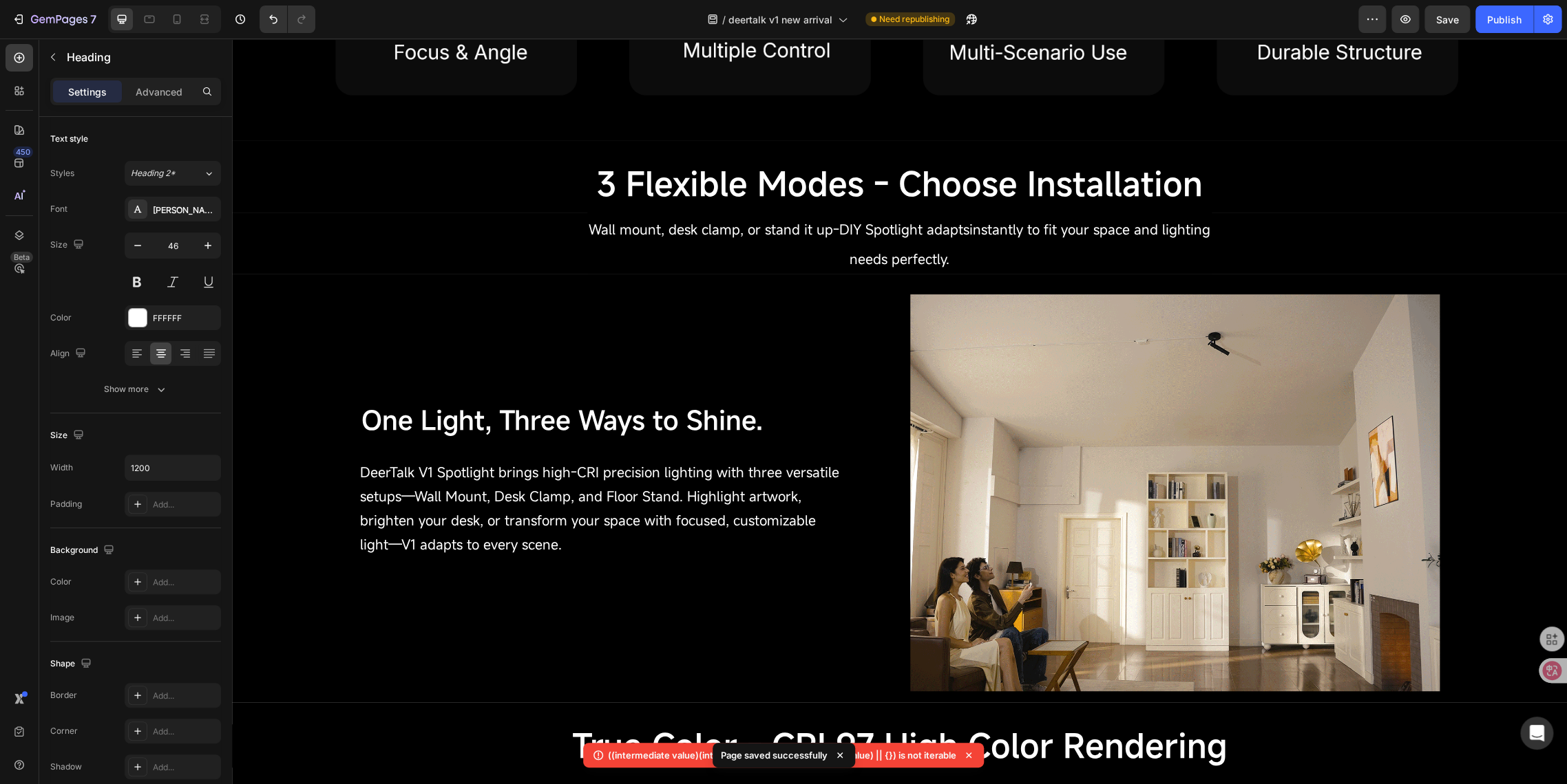
click at [966, 755] on icon at bounding box center [968, 755] width 6 height 6
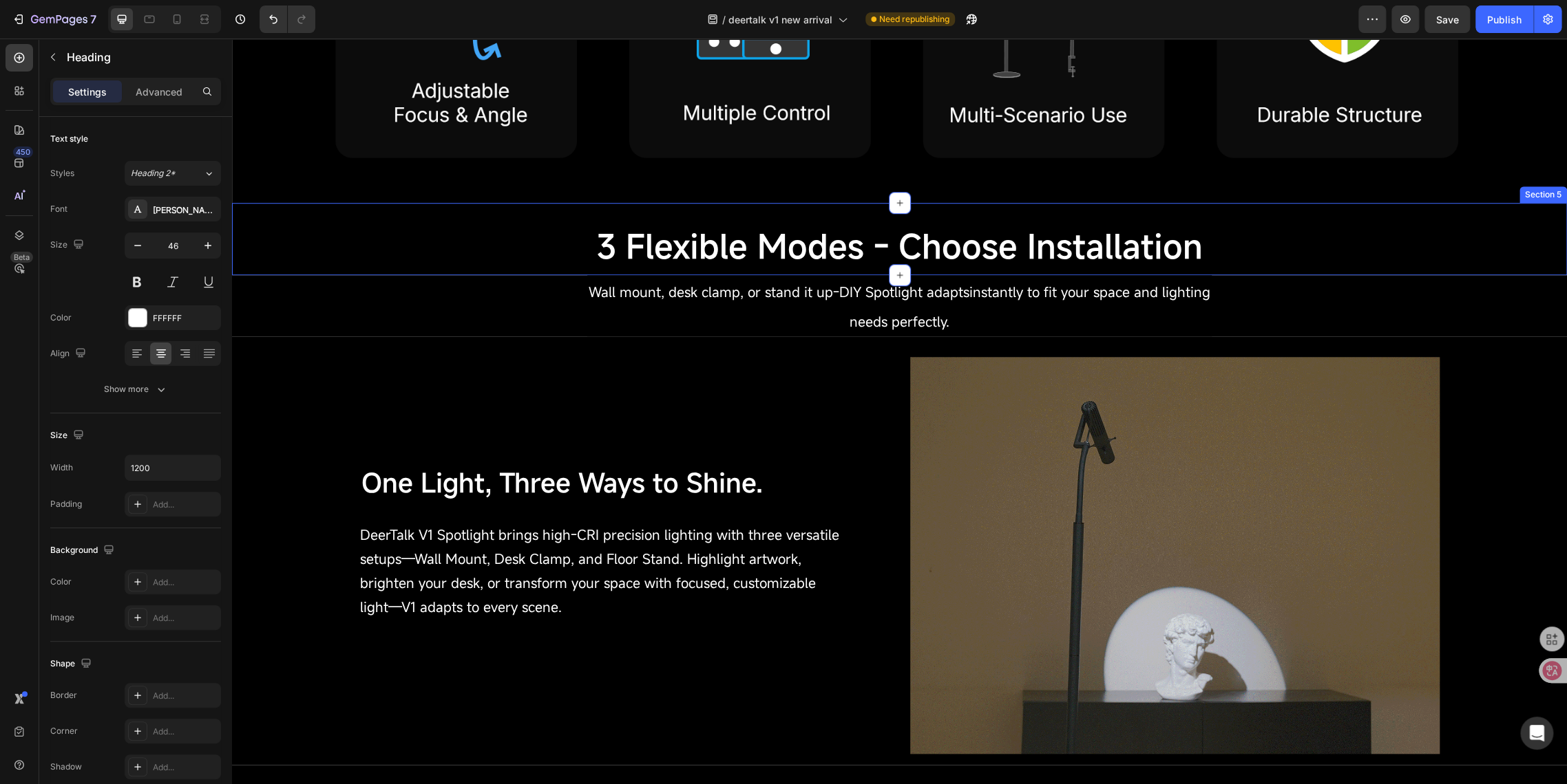
scroll to position [534, 0]
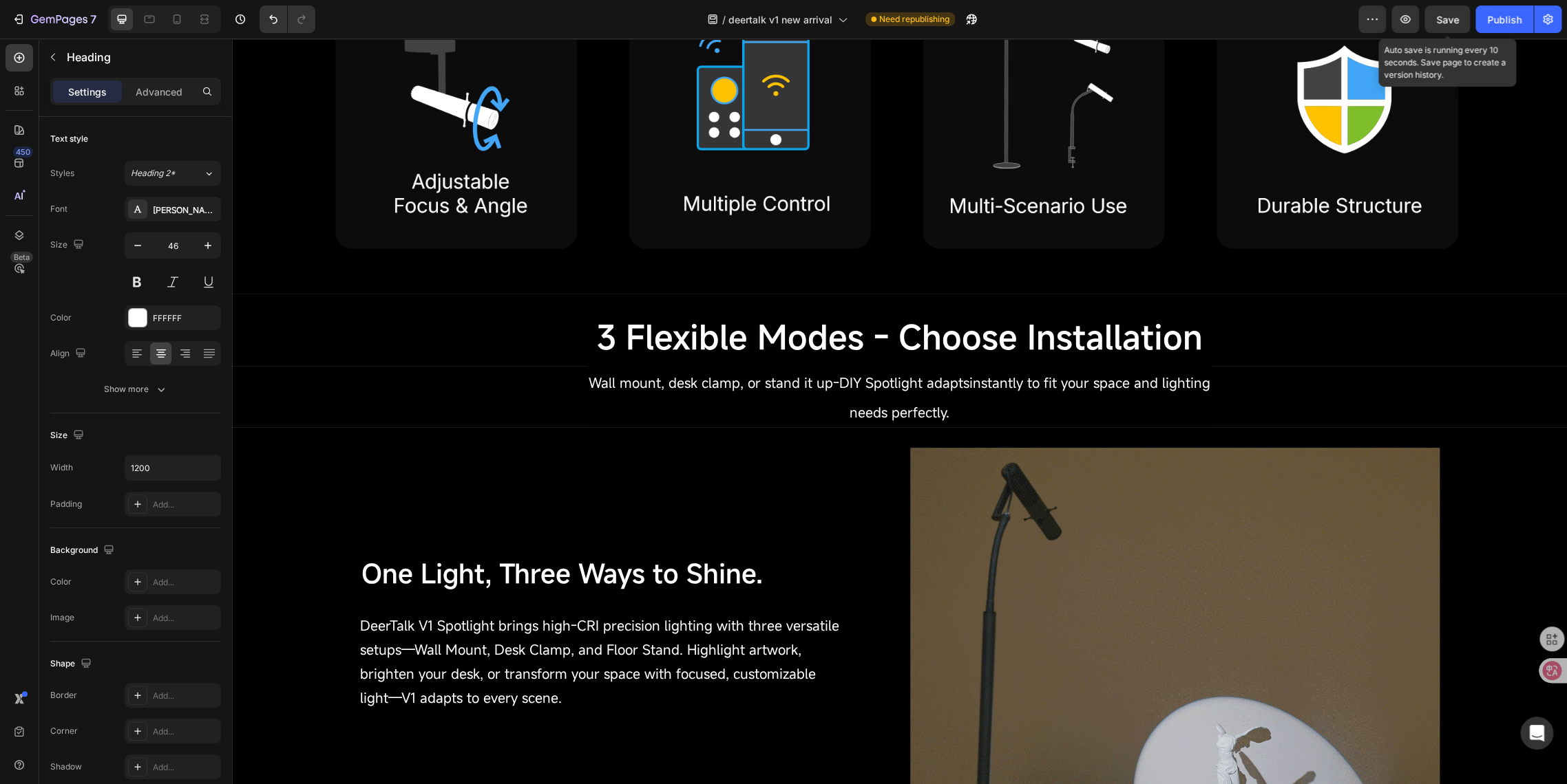
click at [1451, 26] on div "Save" at bounding box center [1447, 19] width 23 height 14
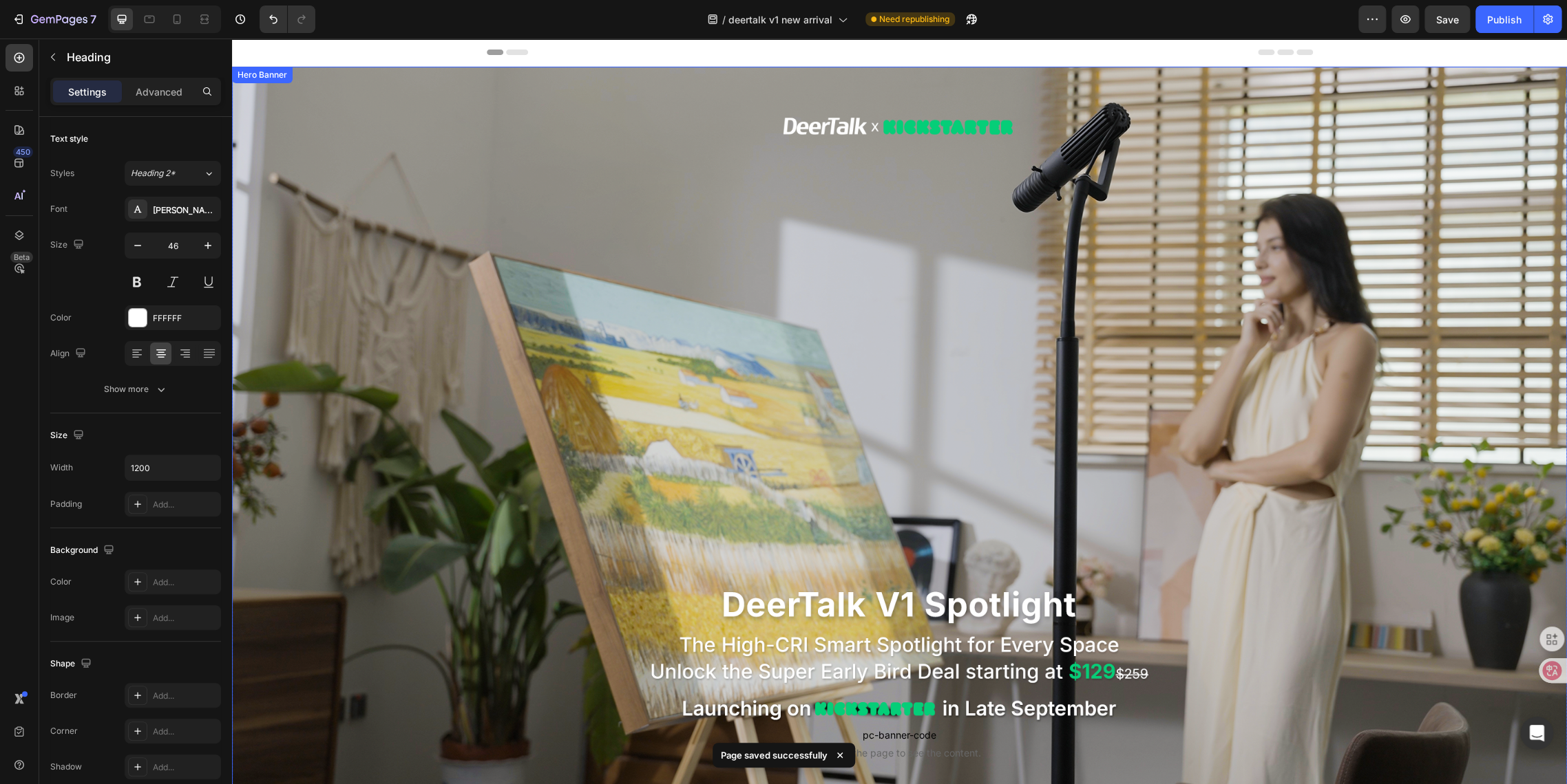
scroll to position [229, 0]
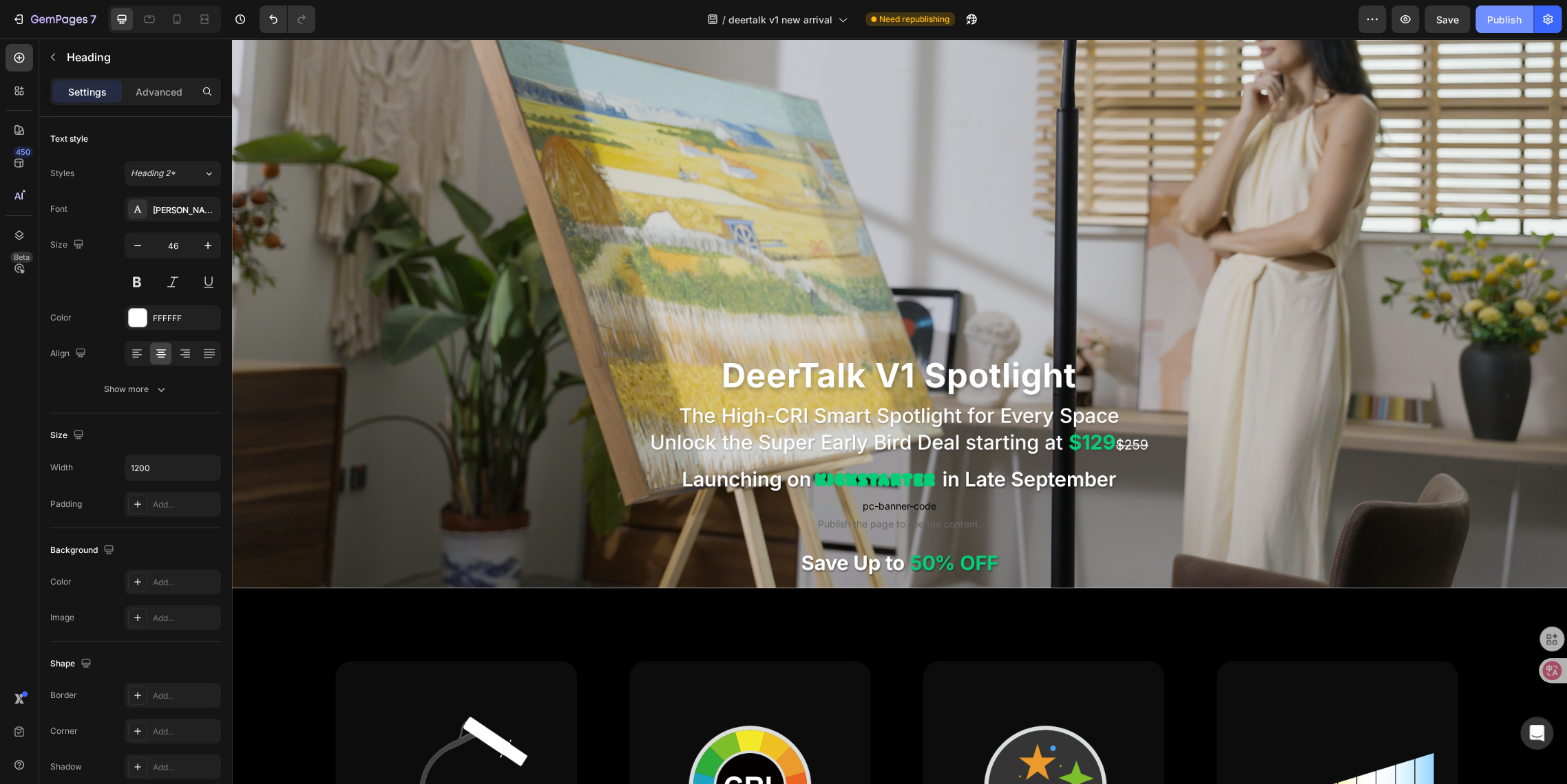
click at [1487, 29] on button "Publish" at bounding box center [1504, 19] width 57 height 28
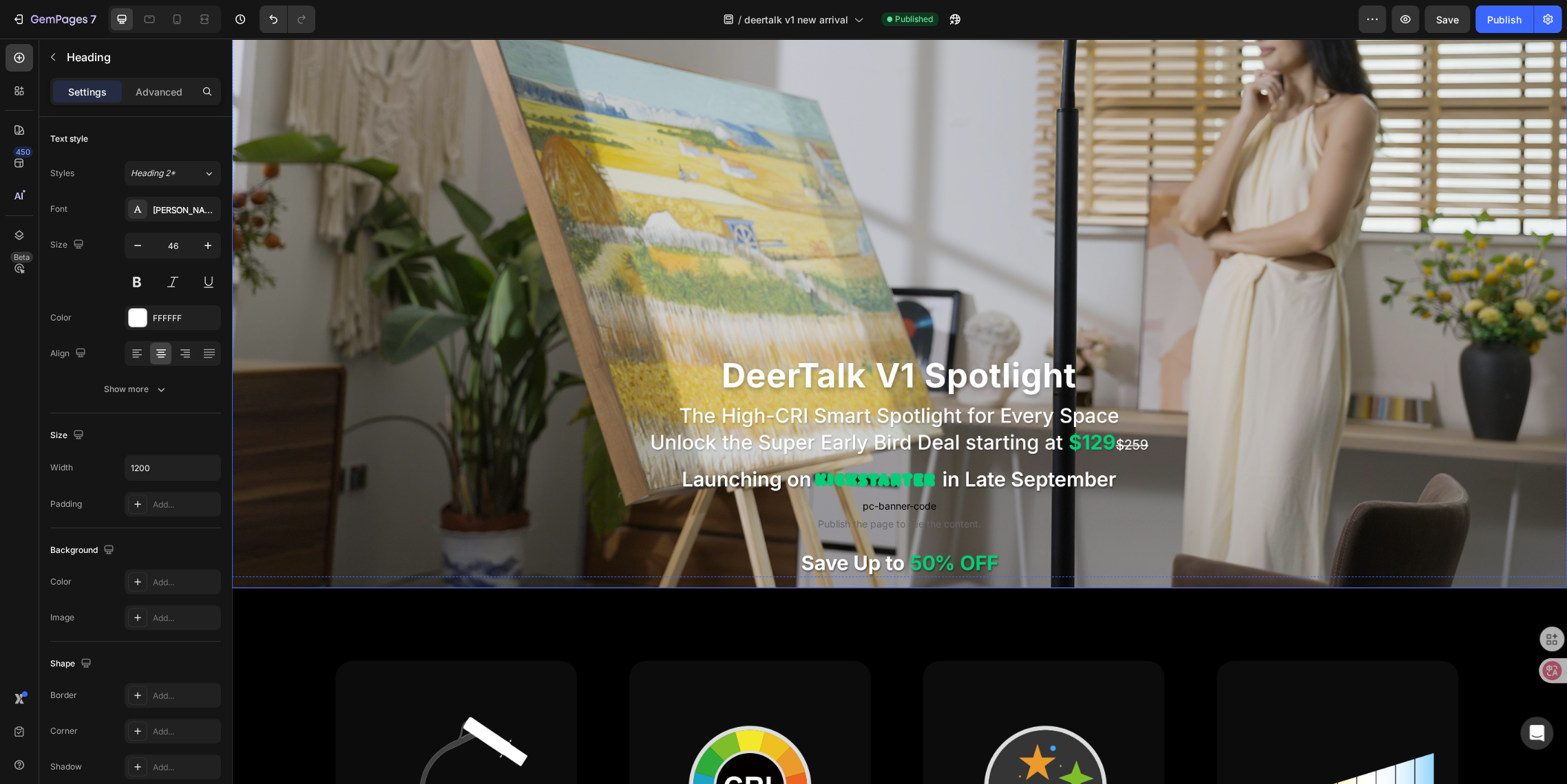
click at [439, 275] on div "Background Image" at bounding box center [898, 213] width 1334 height 750
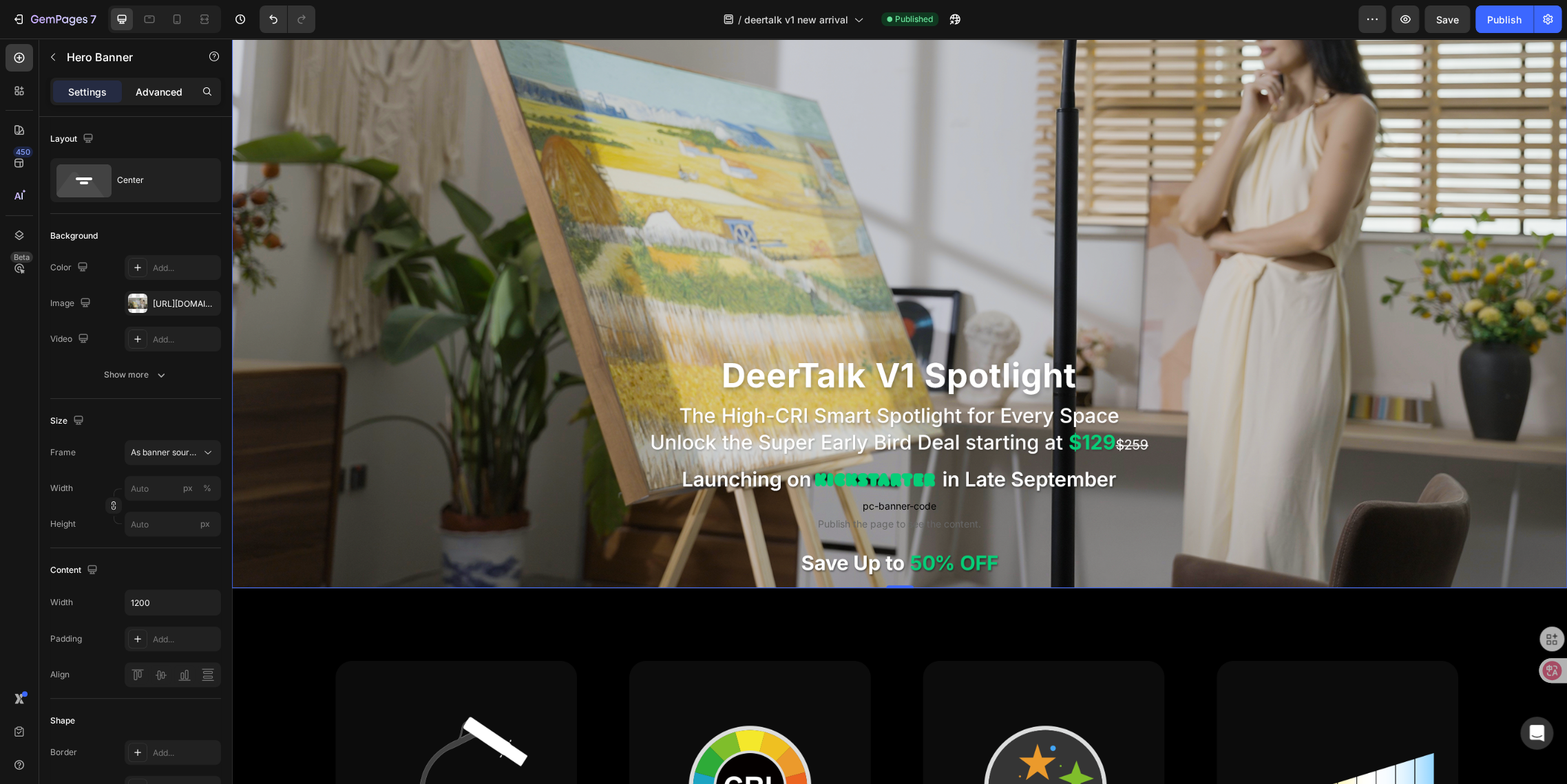
click at [160, 92] on p "Advanced" at bounding box center [159, 91] width 47 height 14
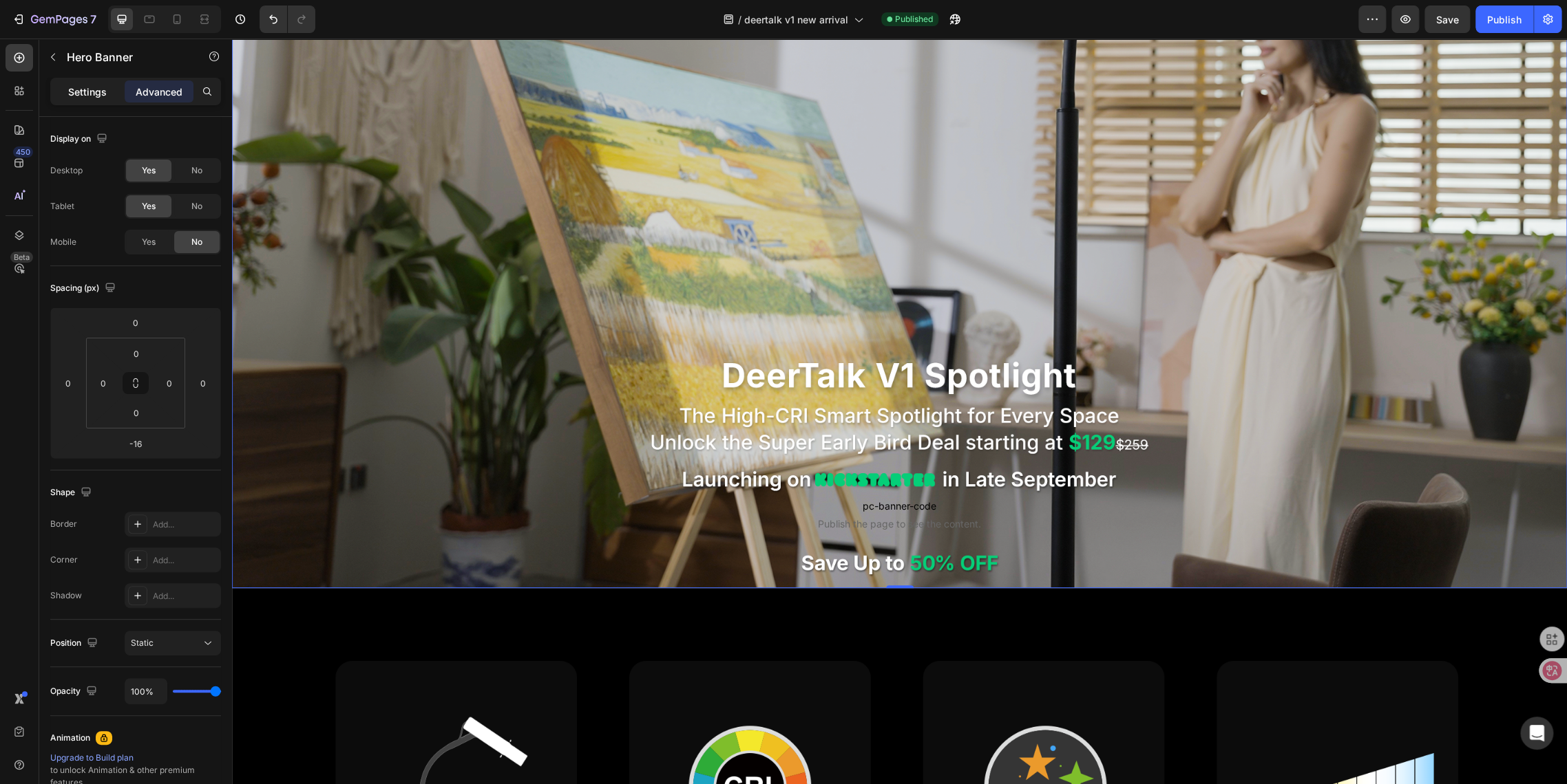
click at [70, 93] on p "Settings" at bounding box center [87, 91] width 38 height 14
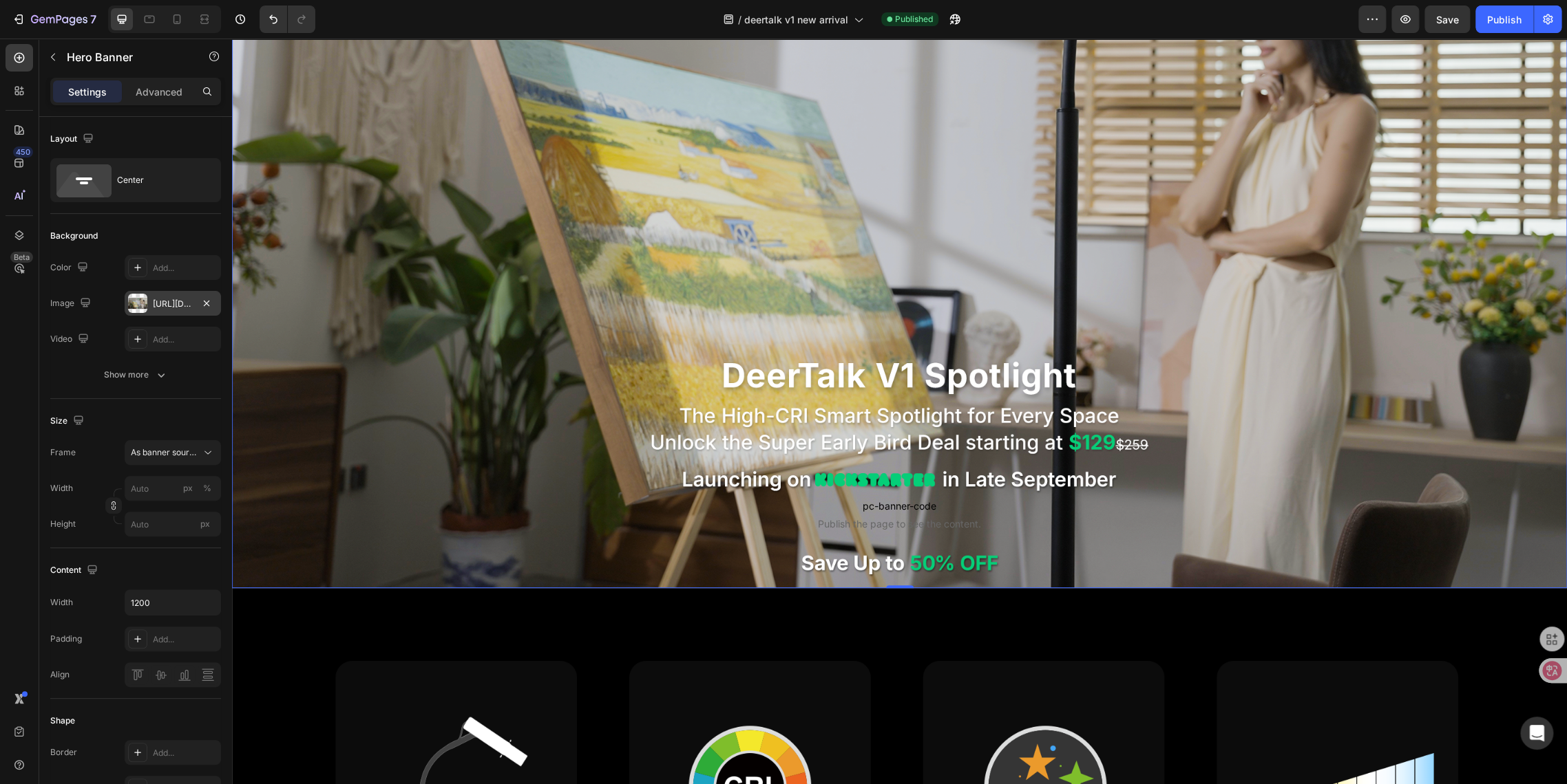
click at [157, 304] on div "https://cdn.shopify.com/s/files/1/0650/2105/0989/files/gempages_581019625022555…" at bounding box center [173, 303] width 40 height 12
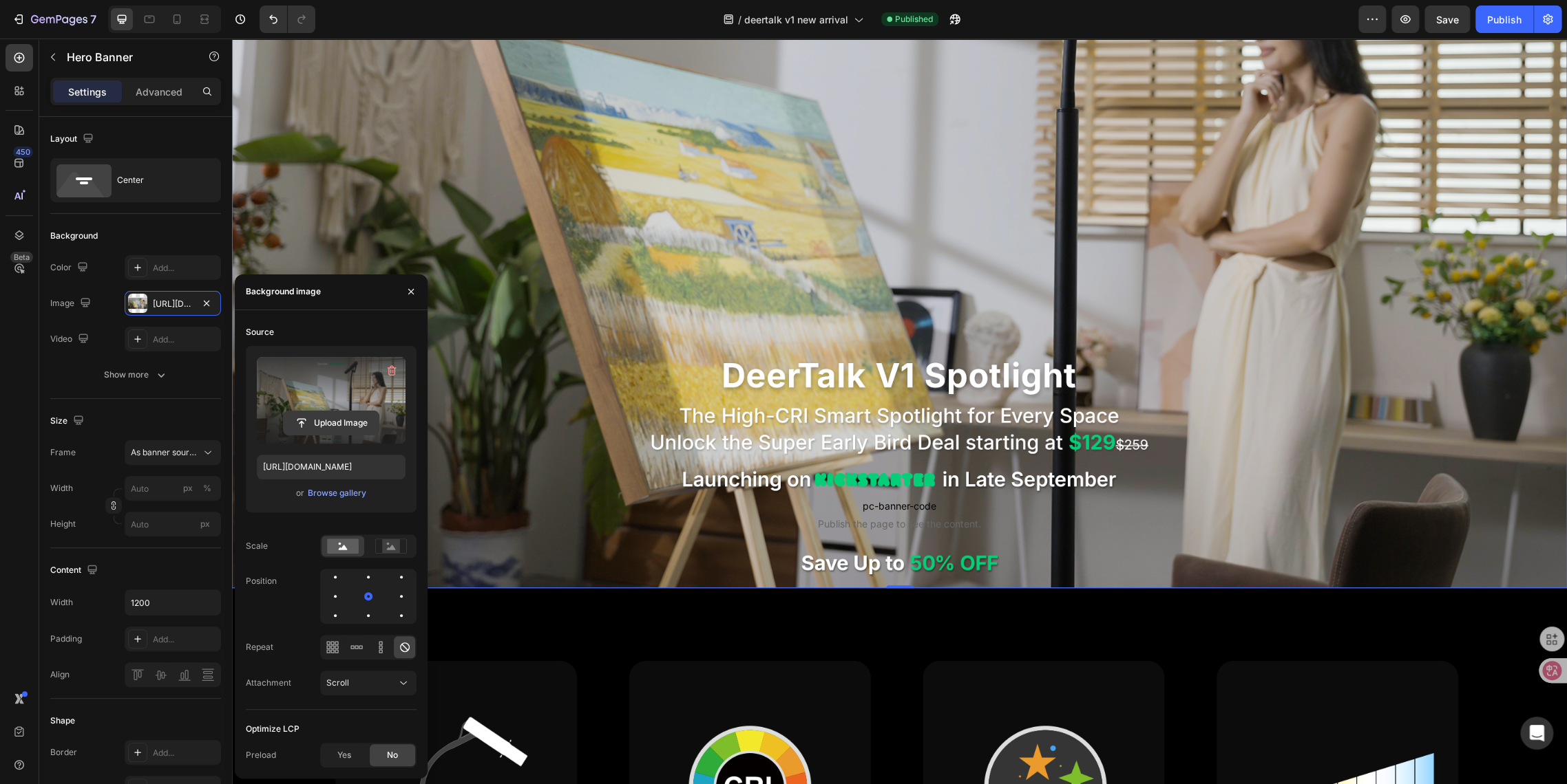
click at [328, 428] on input "file" at bounding box center [330, 423] width 95 height 23
type input "https://cdn.shopify.com/s/files/1/0650/2105/0989/files/gempages_581019625022555…"
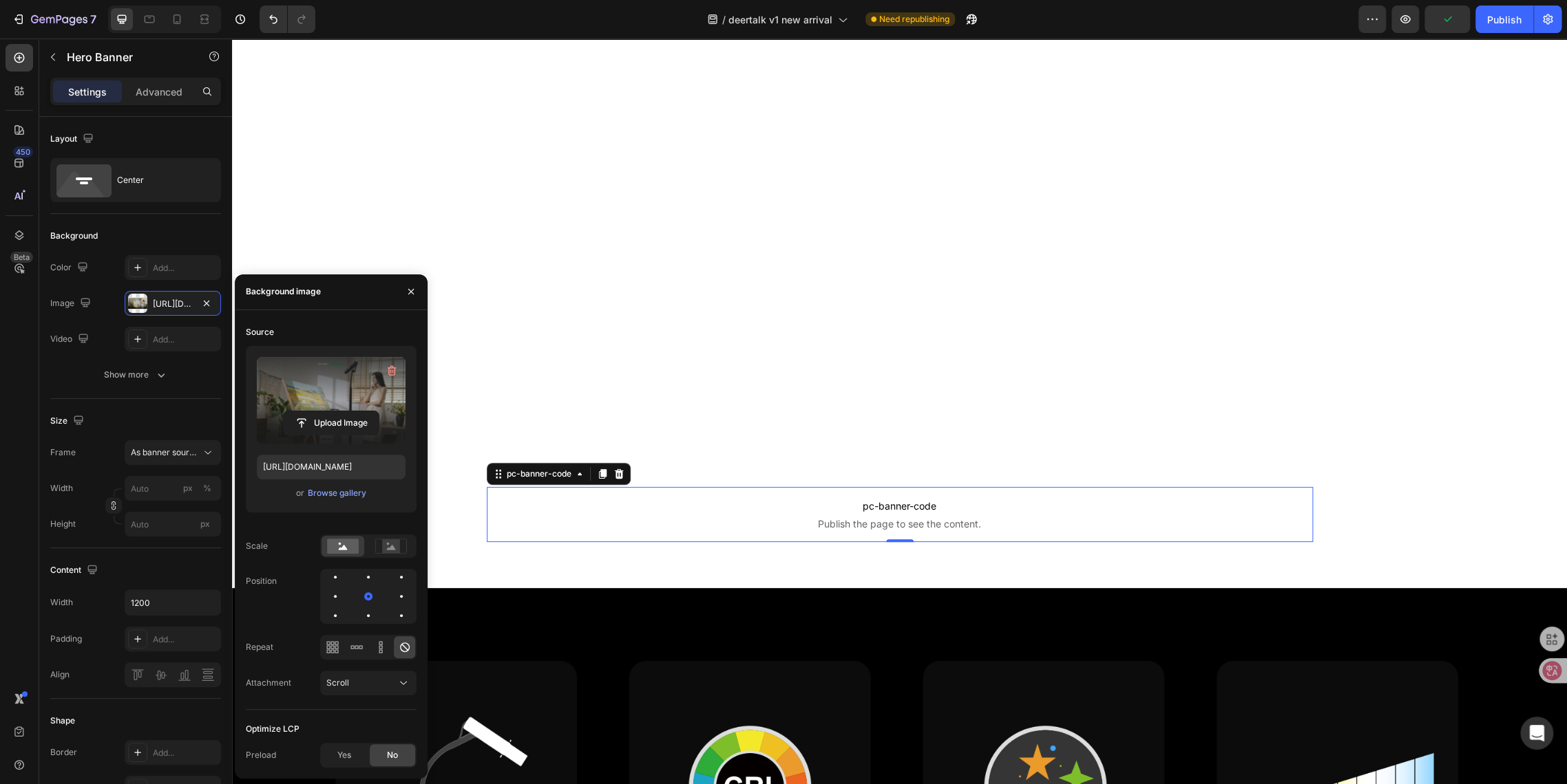
click at [866, 503] on span "pc-banner-code" at bounding box center [899, 505] width 826 height 16
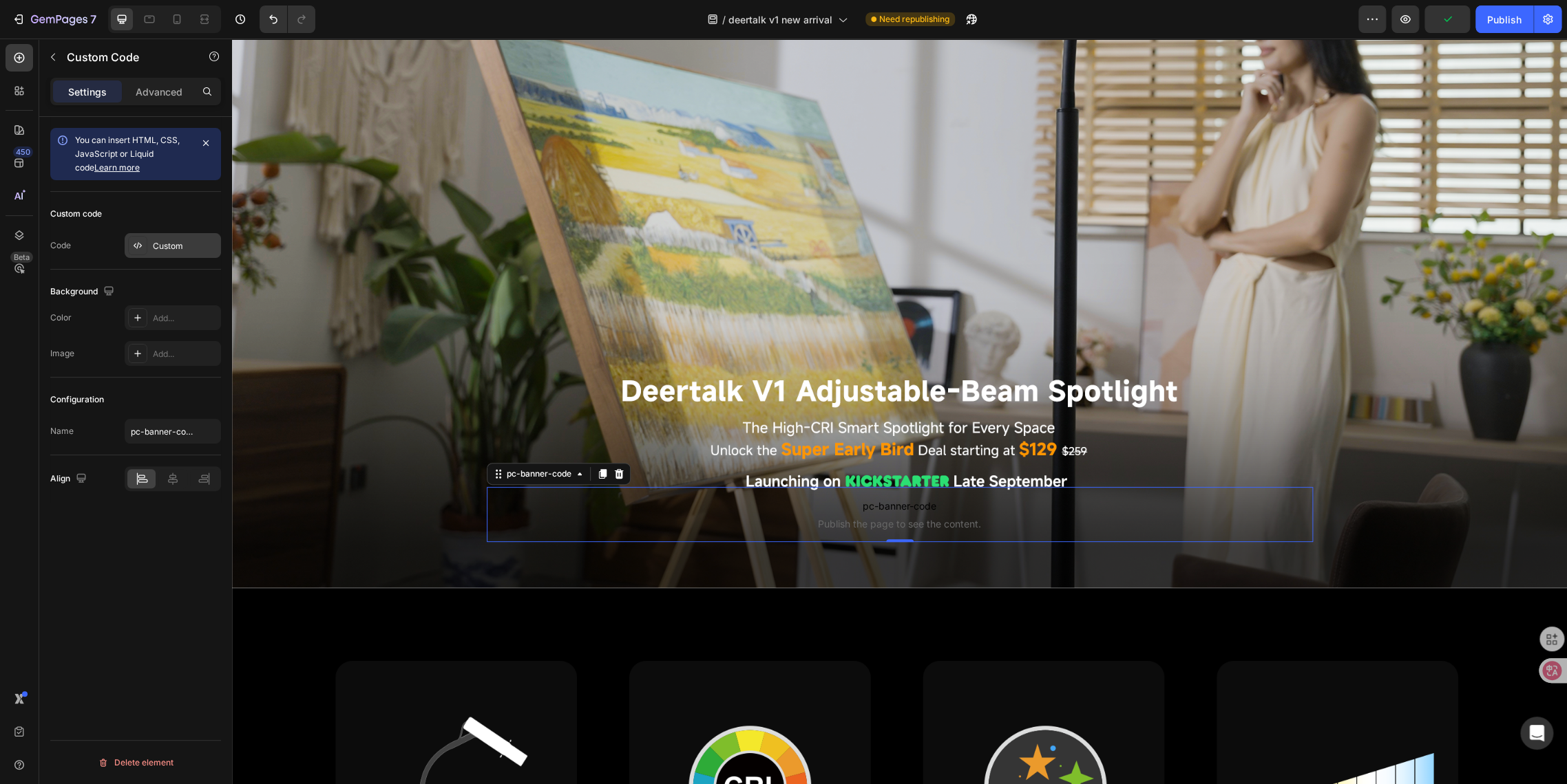
click at [159, 246] on div "Custom" at bounding box center [186, 246] width 65 height 12
